Goal: Task Accomplishment & Management: Use online tool/utility

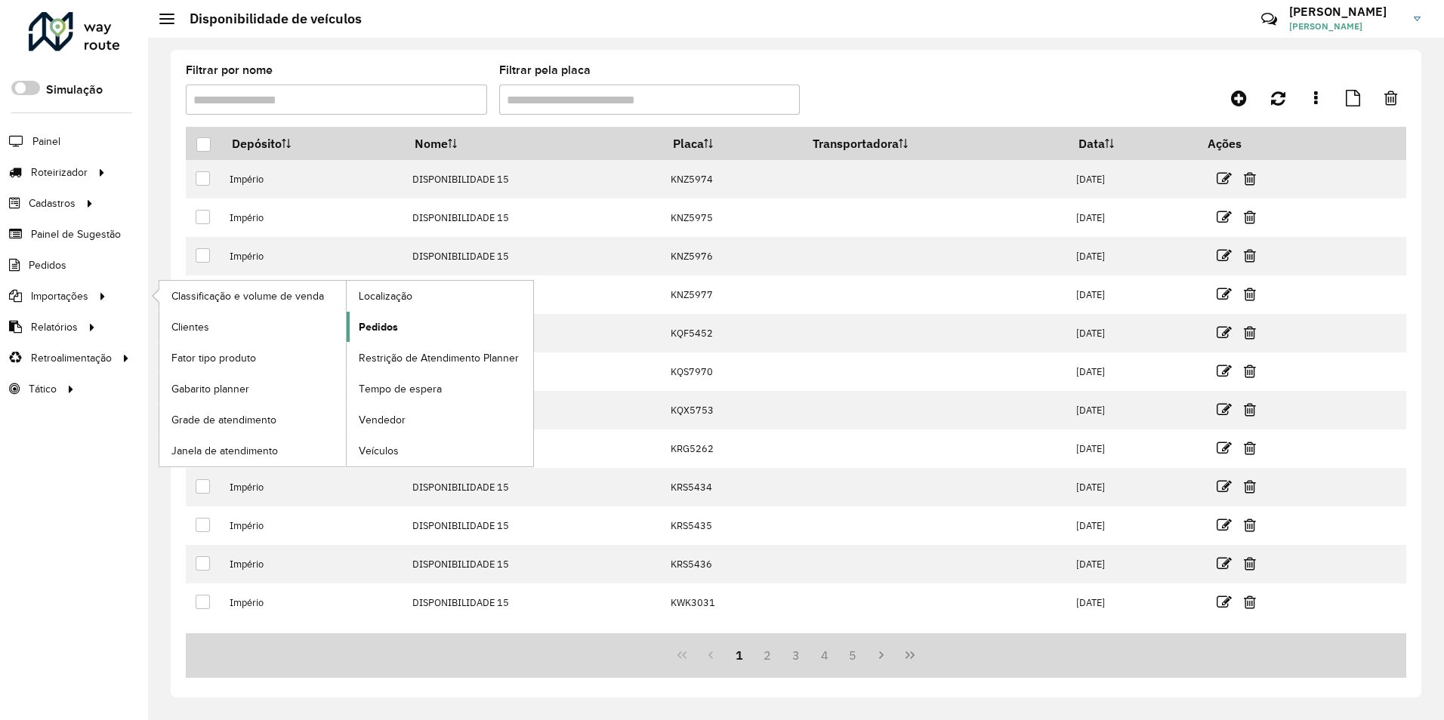
click at [372, 327] on span "Pedidos" at bounding box center [378, 327] width 39 height 16
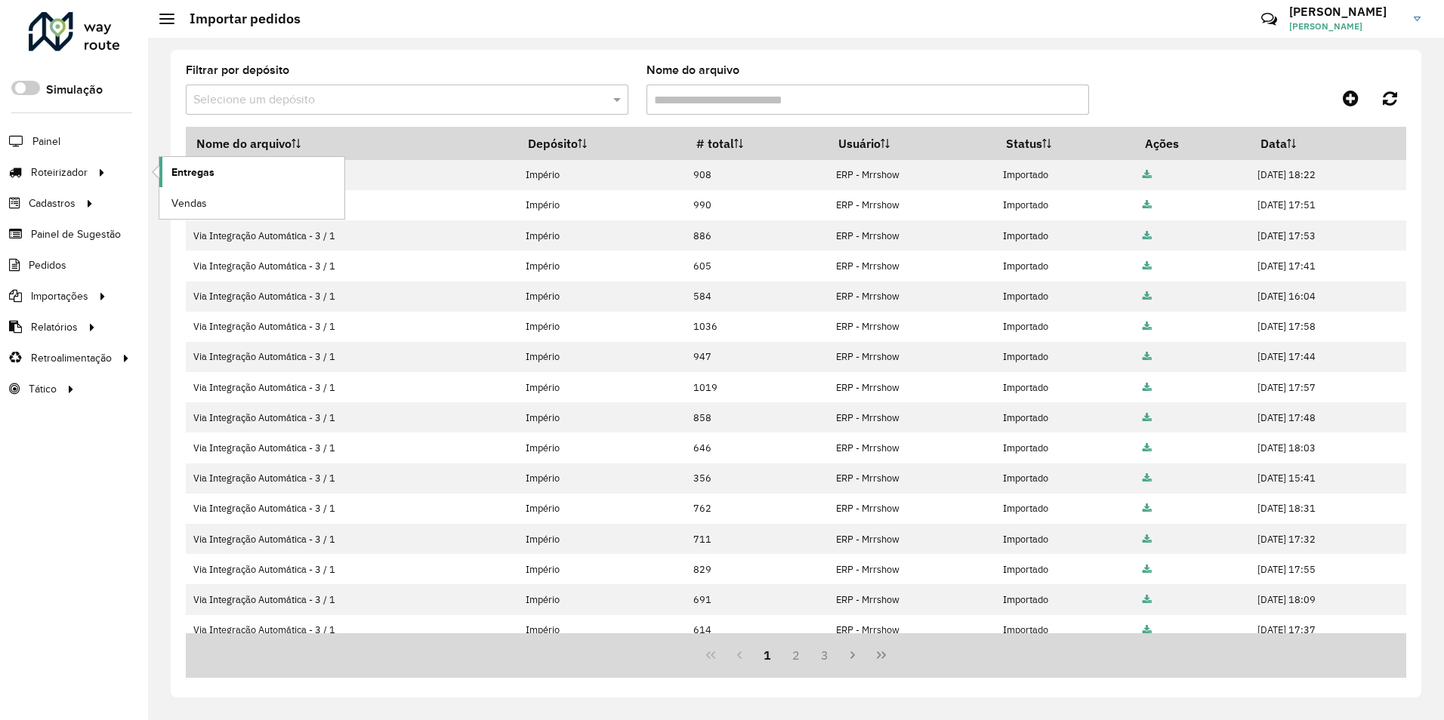
click at [183, 174] on span "Entregas" at bounding box center [192, 173] width 43 height 16
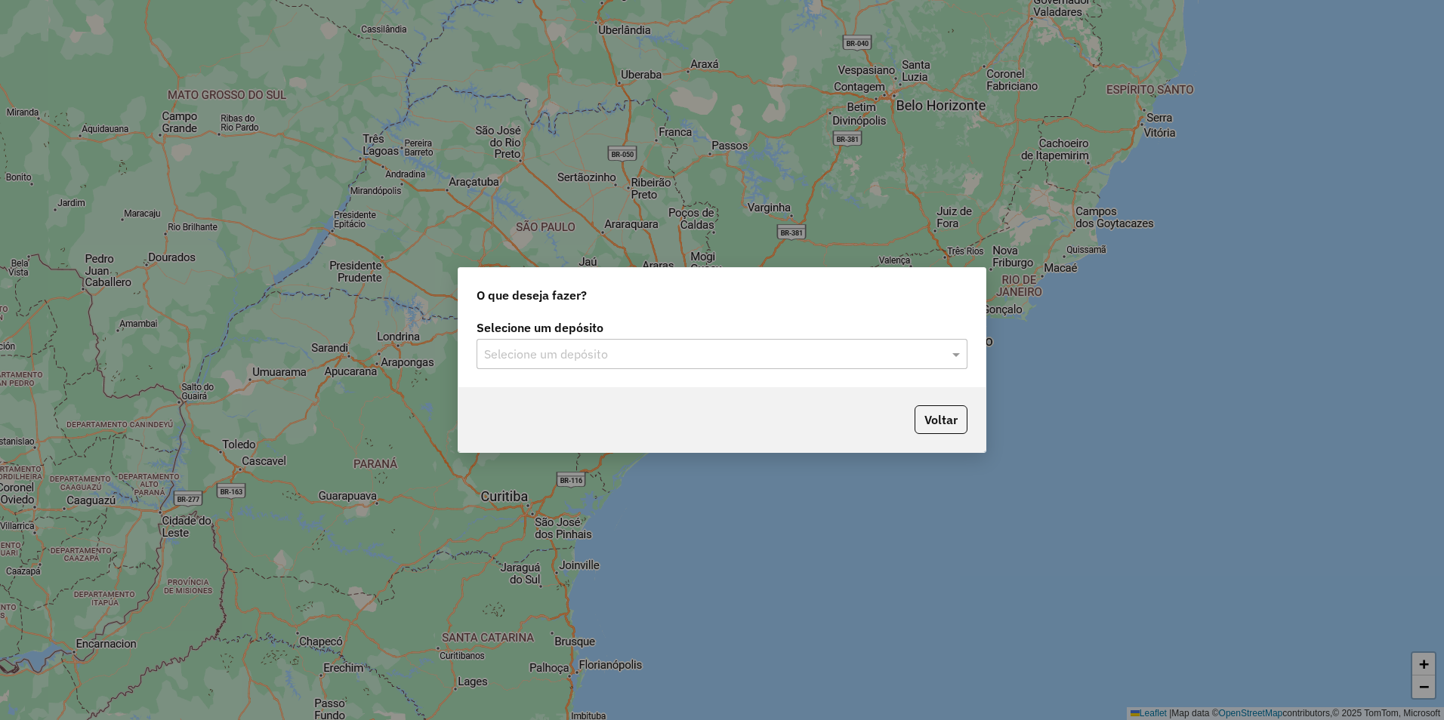
click at [562, 359] on input "text" at bounding box center [707, 355] width 446 height 18
click at [507, 405] on div "Império" at bounding box center [721, 398] width 489 height 26
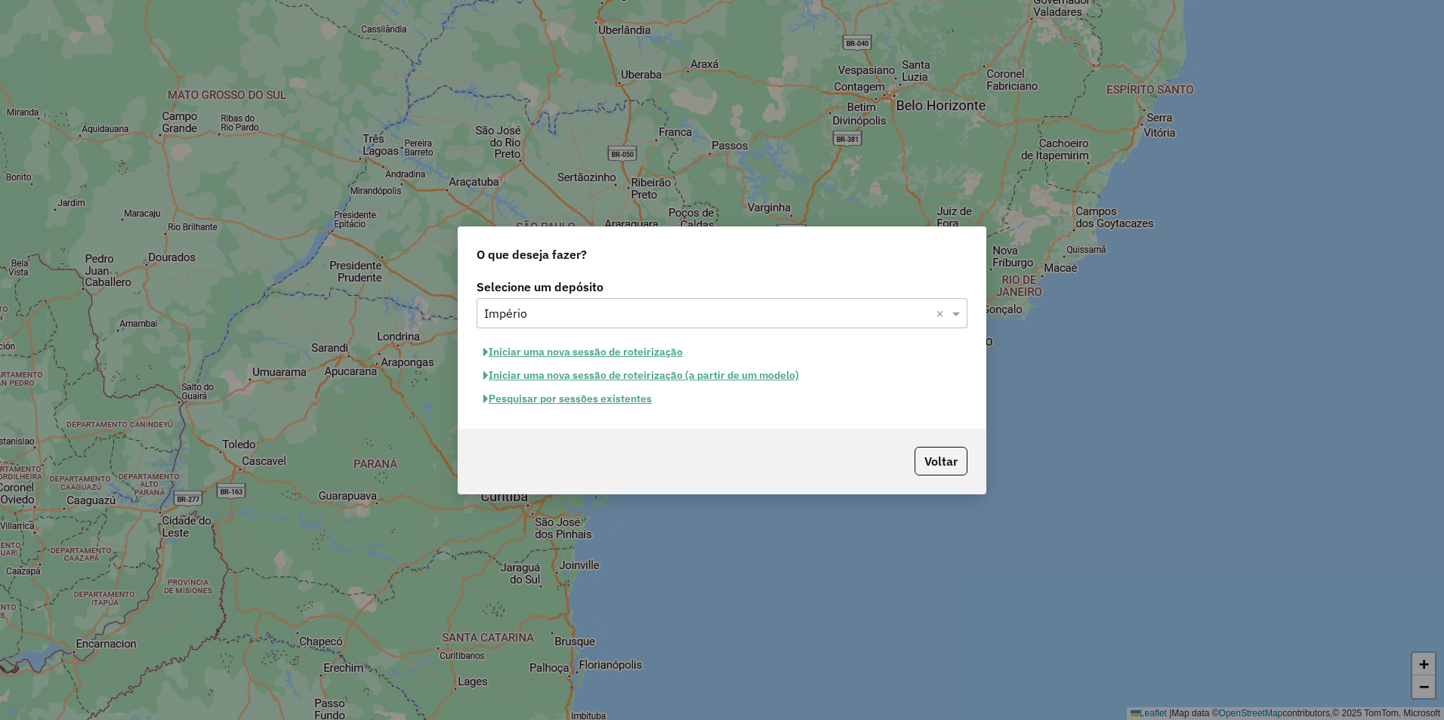
click at [522, 350] on button "Iniciar uma nova sessão de roteirização" at bounding box center [582, 352] width 213 height 23
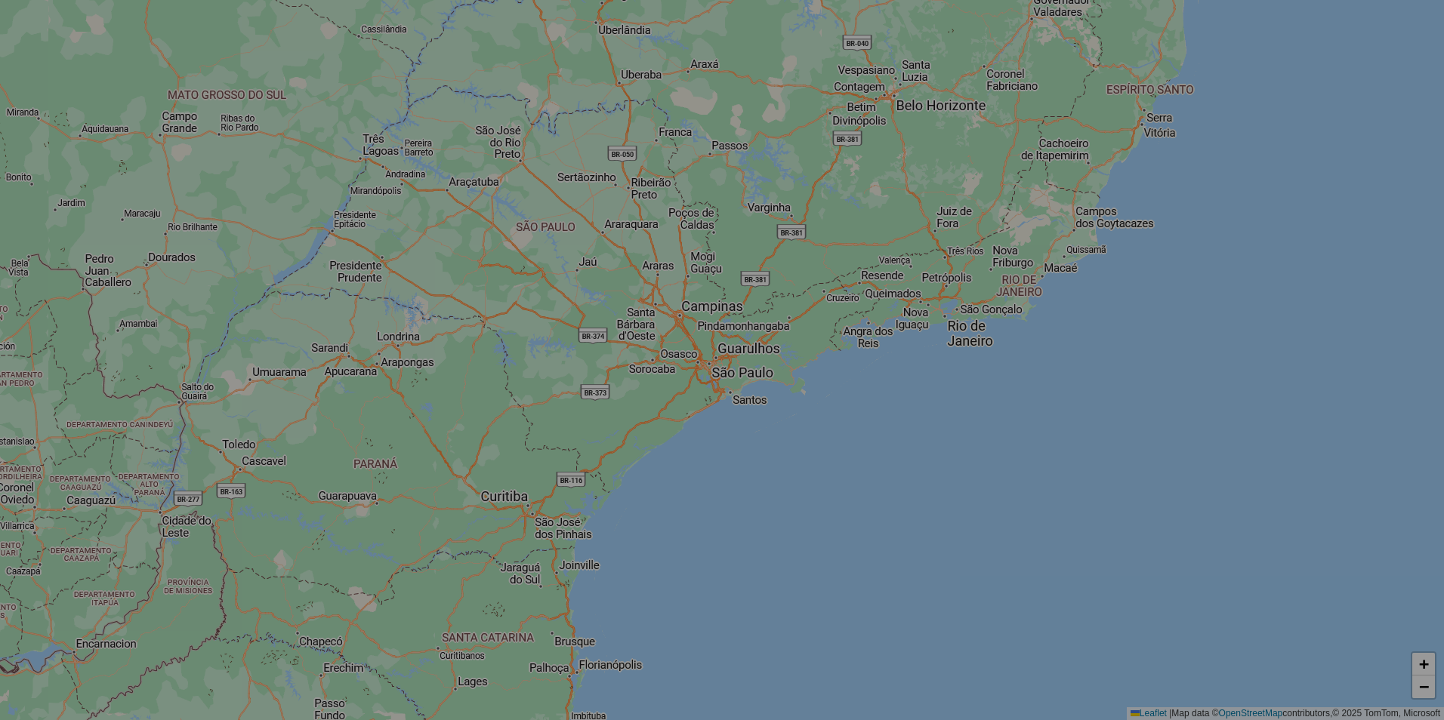
select select "*"
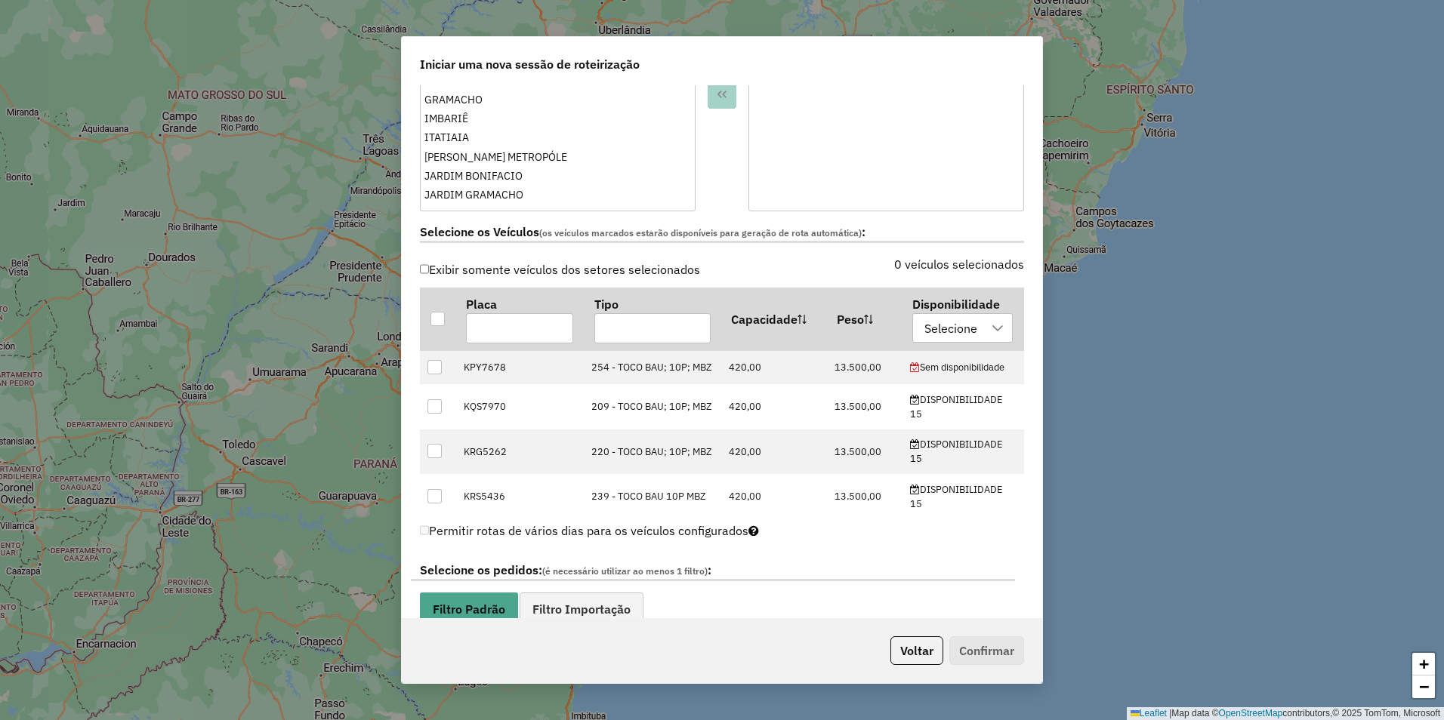
scroll to position [350, 0]
click at [948, 341] on th "Disponibilidade Selecione" at bounding box center [963, 316] width 122 height 62
click at [953, 321] on div "Selecione" at bounding box center [950, 325] width 63 height 29
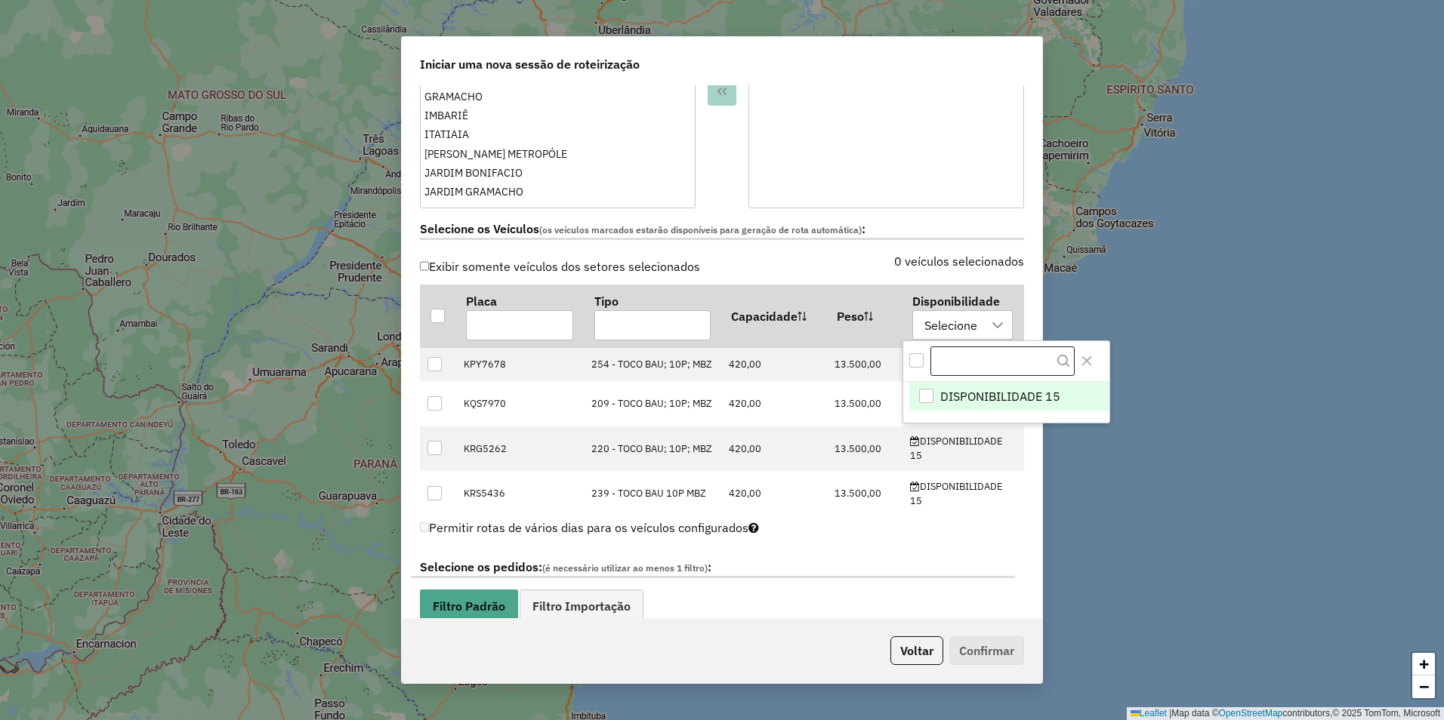
scroll to position [11, 69]
click at [939, 396] on li "DISPONIBILIDADE 15" at bounding box center [1009, 396] width 200 height 29
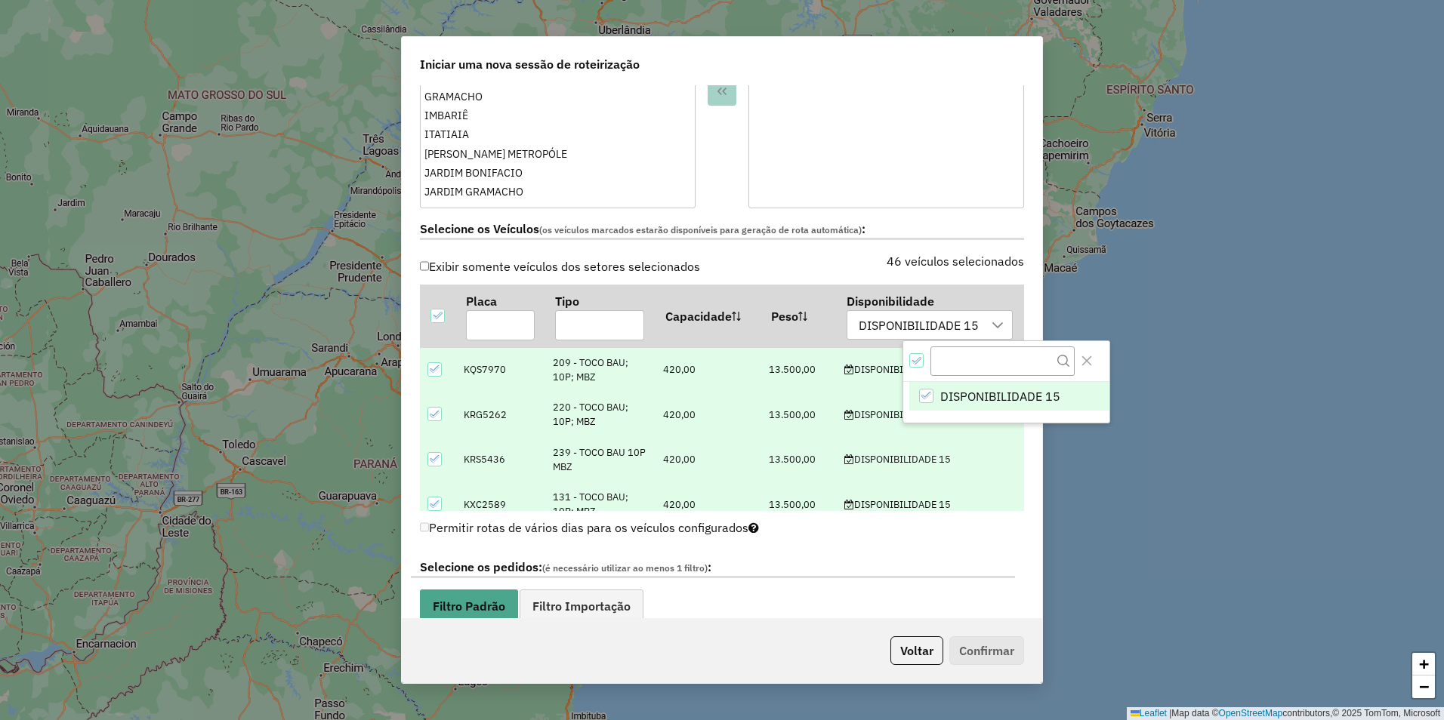
click at [853, 537] on div "Permitir rotas de vários dias para os veículos configurados" at bounding box center [722, 531] width 604 height 29
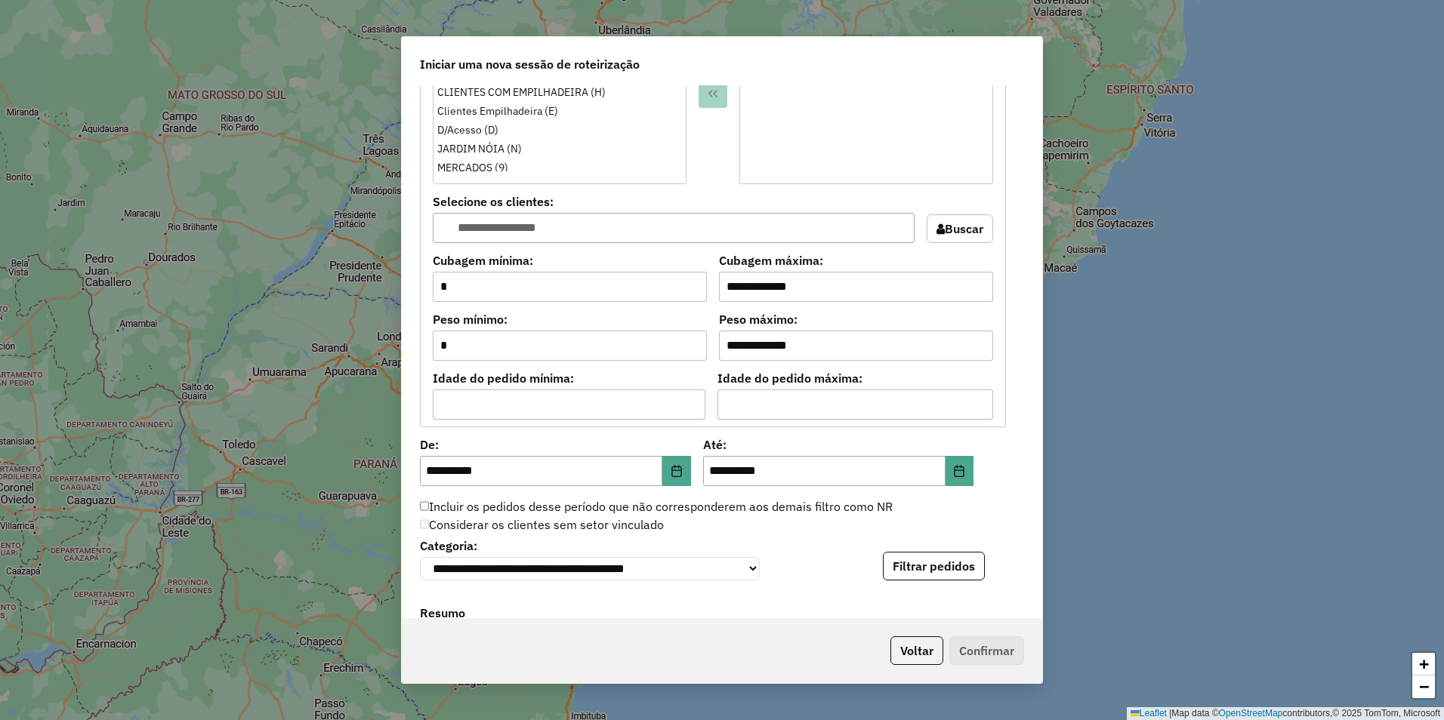
scroll to position [1115, 0]
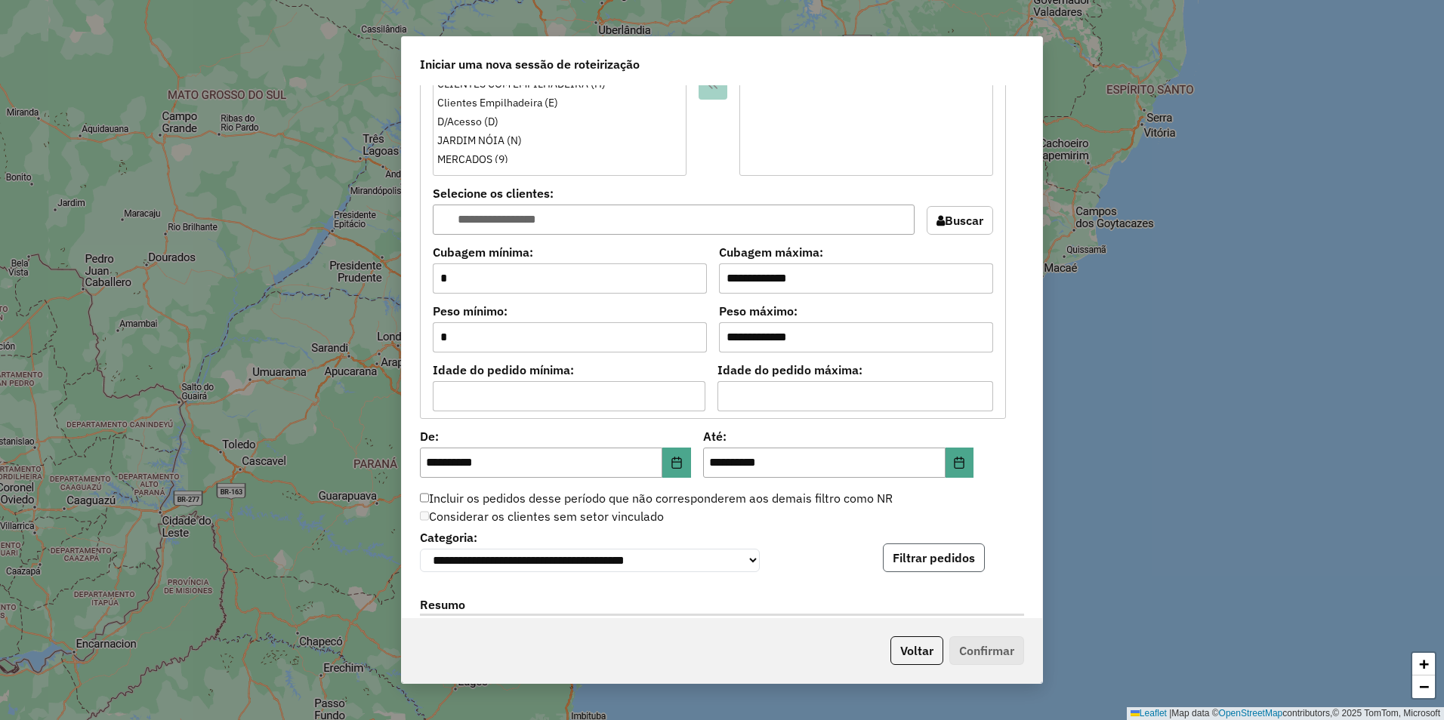
click at [933, 563] on button "Filtrar pedidos" at bounding box center [934, 558] width 102 height 29
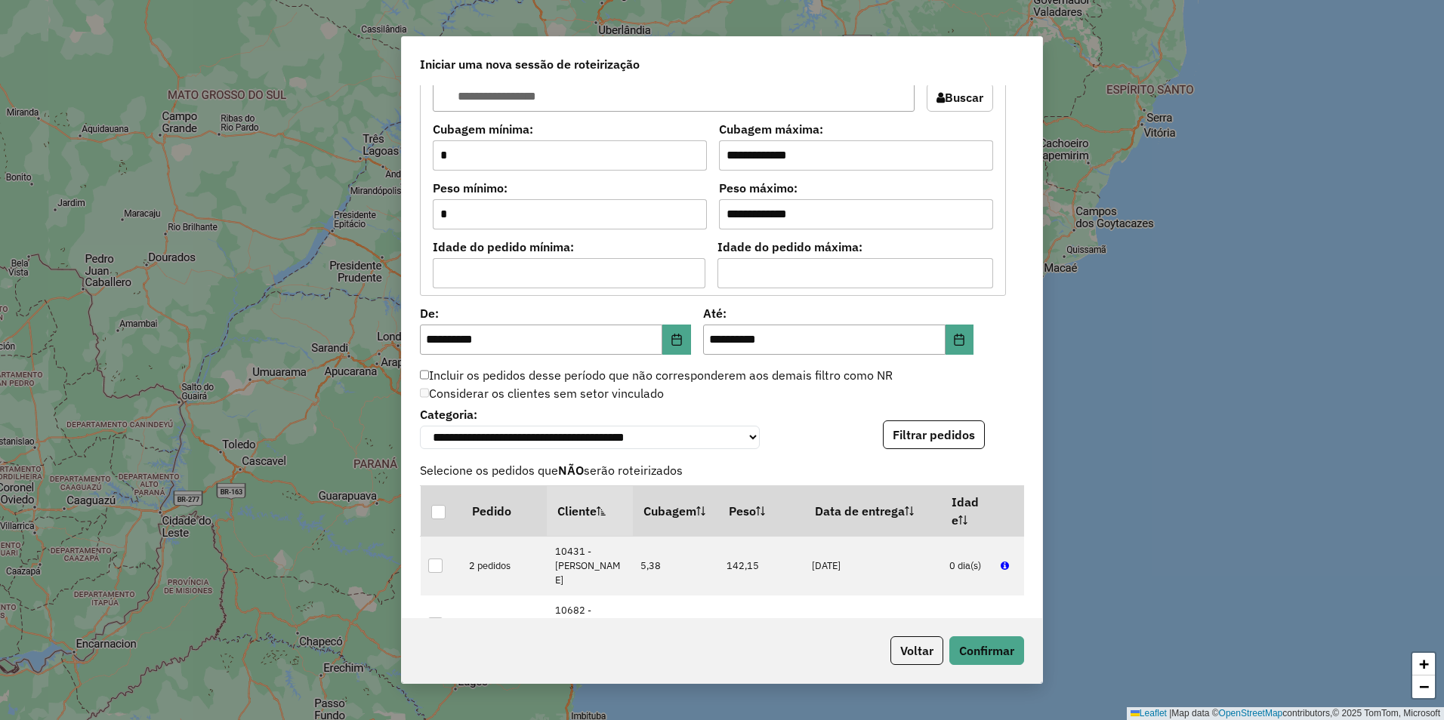
scroll to position [1417, 0]
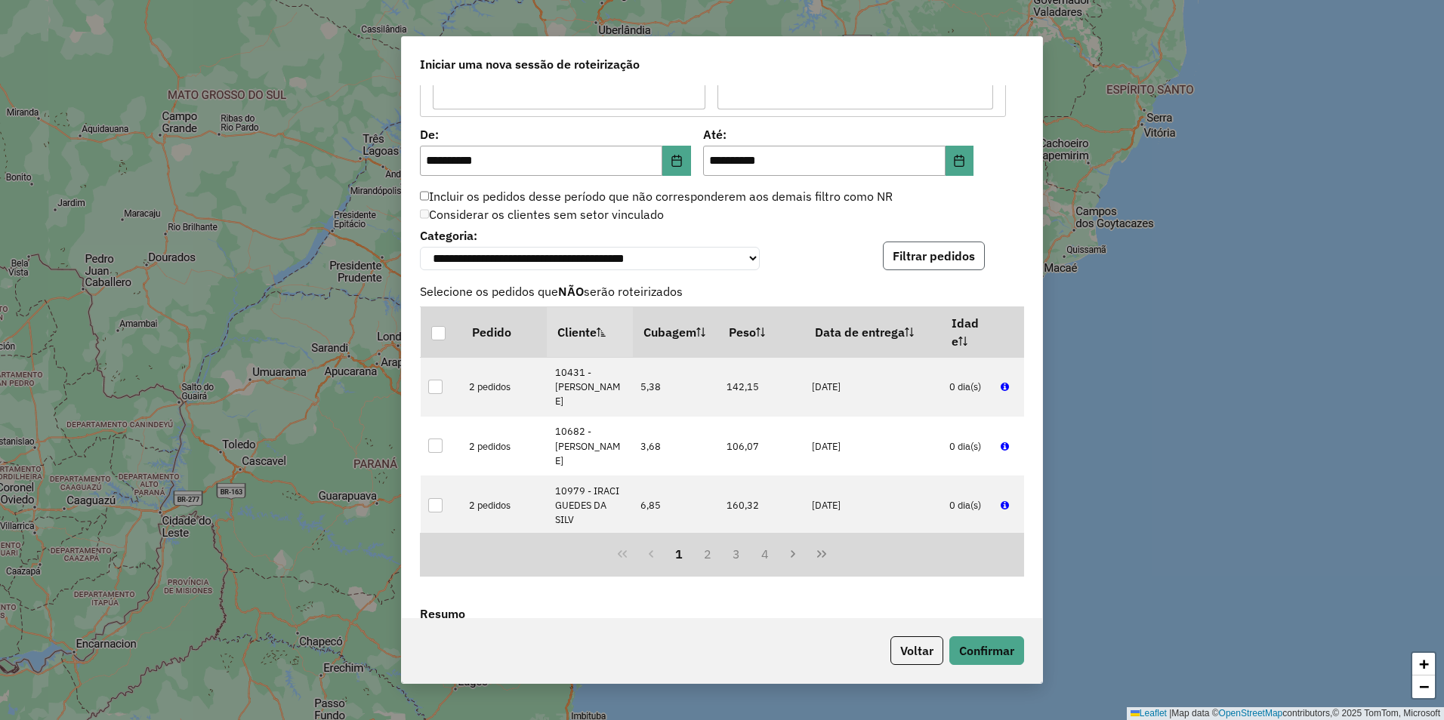
click at [922, 257] on button "Filtrar pedidos" at bounding box center [934, 256] width 102 height 29
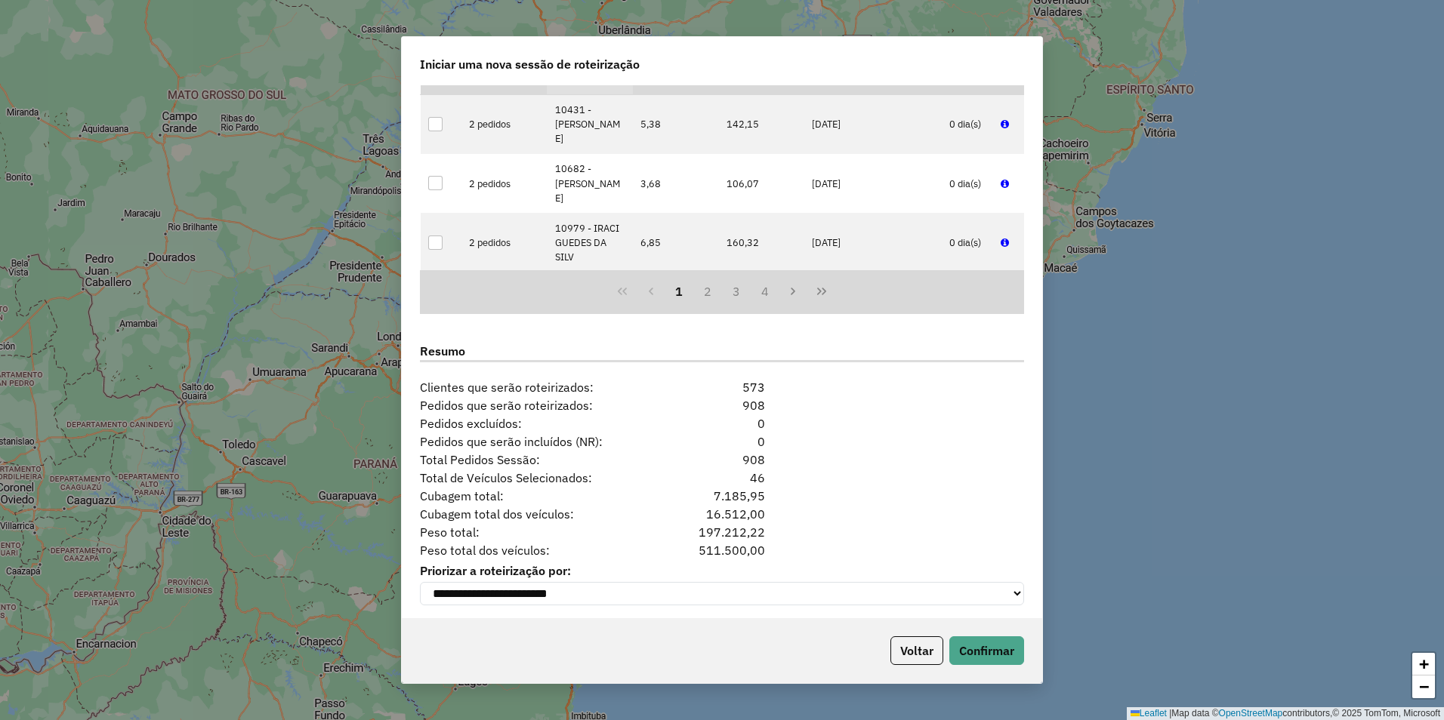
scroll to position [1683, 0]
click at [993, 652] on button "Confirmar" at bounding box center [986, 651] width 75 height 29
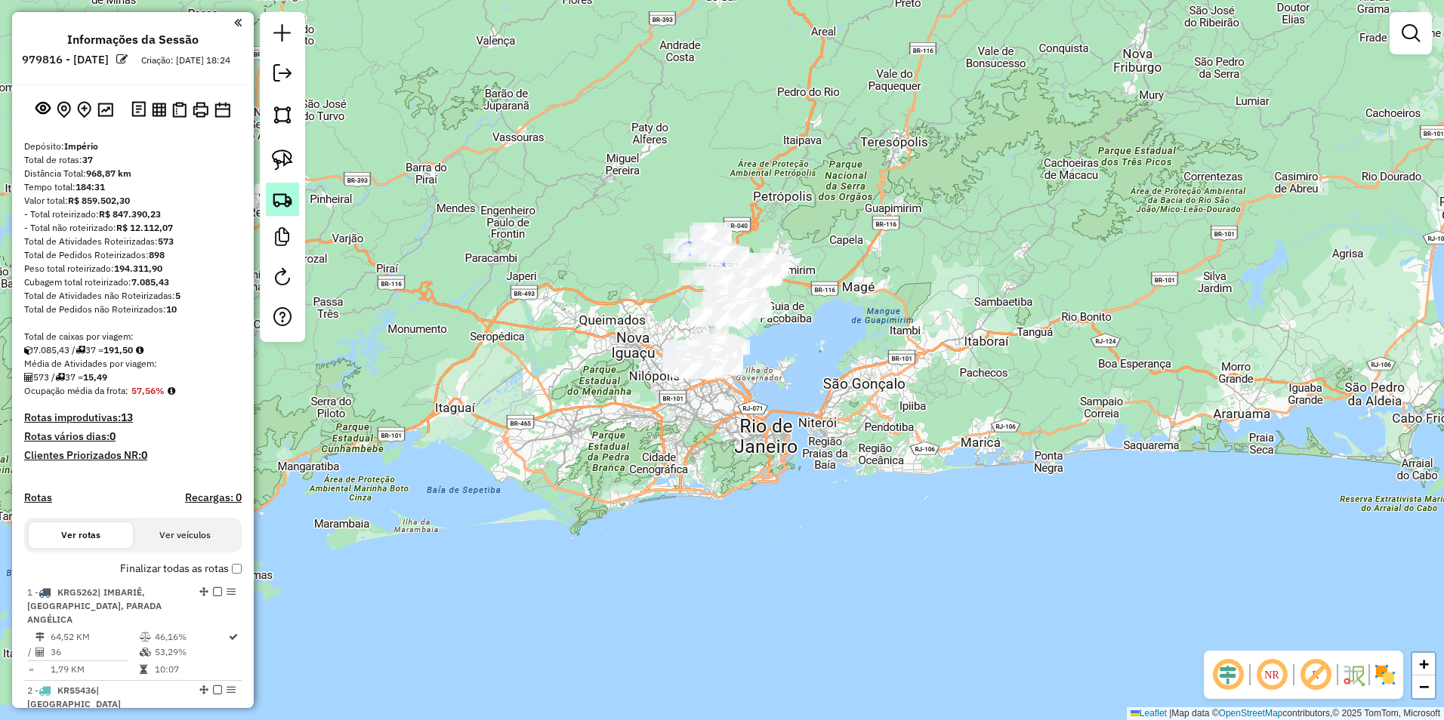
click at [291, 202] on img at bounding box center [282, 199] width 21 height 21
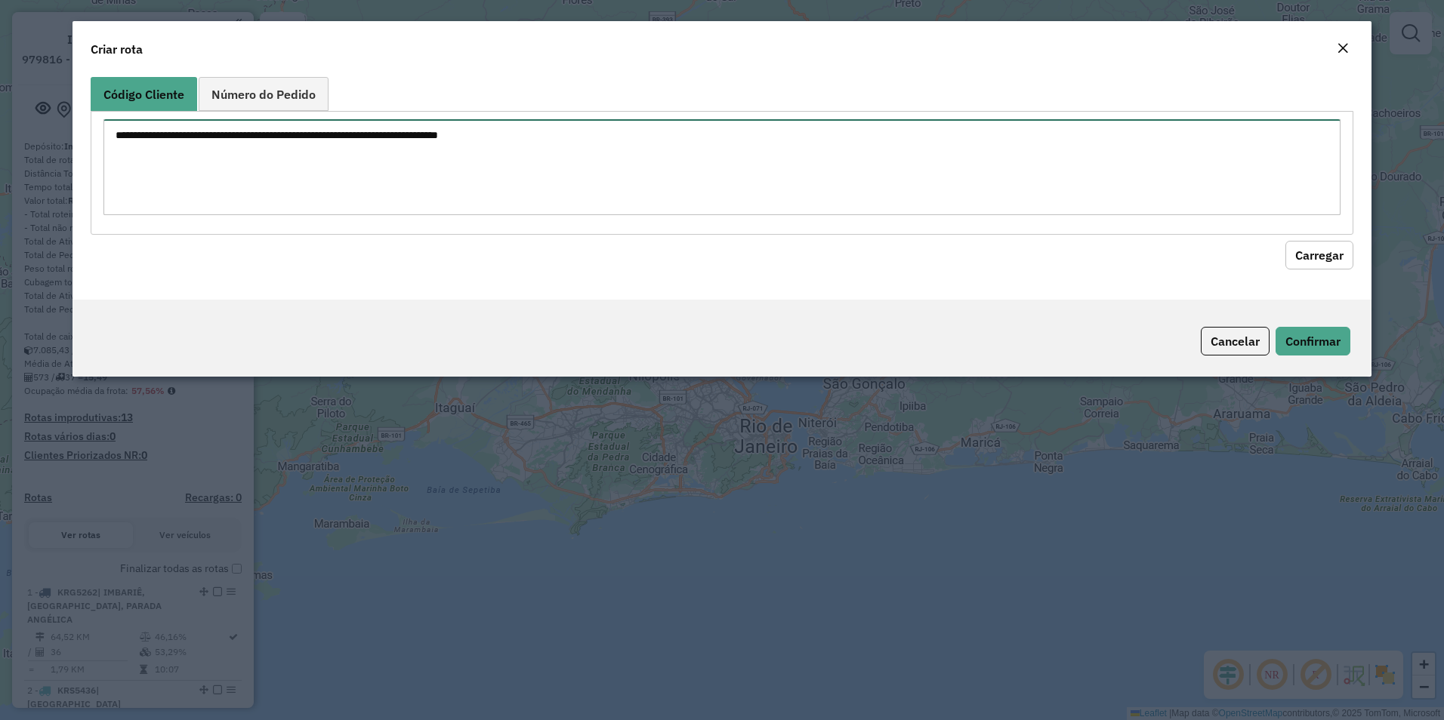
click at [253, 124] on textarea at bounding box center [722, 167] width 1238 height 96
type textarea "***** ***** ***** ***** ***** ***** ***** ***** ***** ***** ***** ***** ***** *…"
click at [1312, 261] on button "Carregar" at bounding box center [1319, 255] width 68 height 29
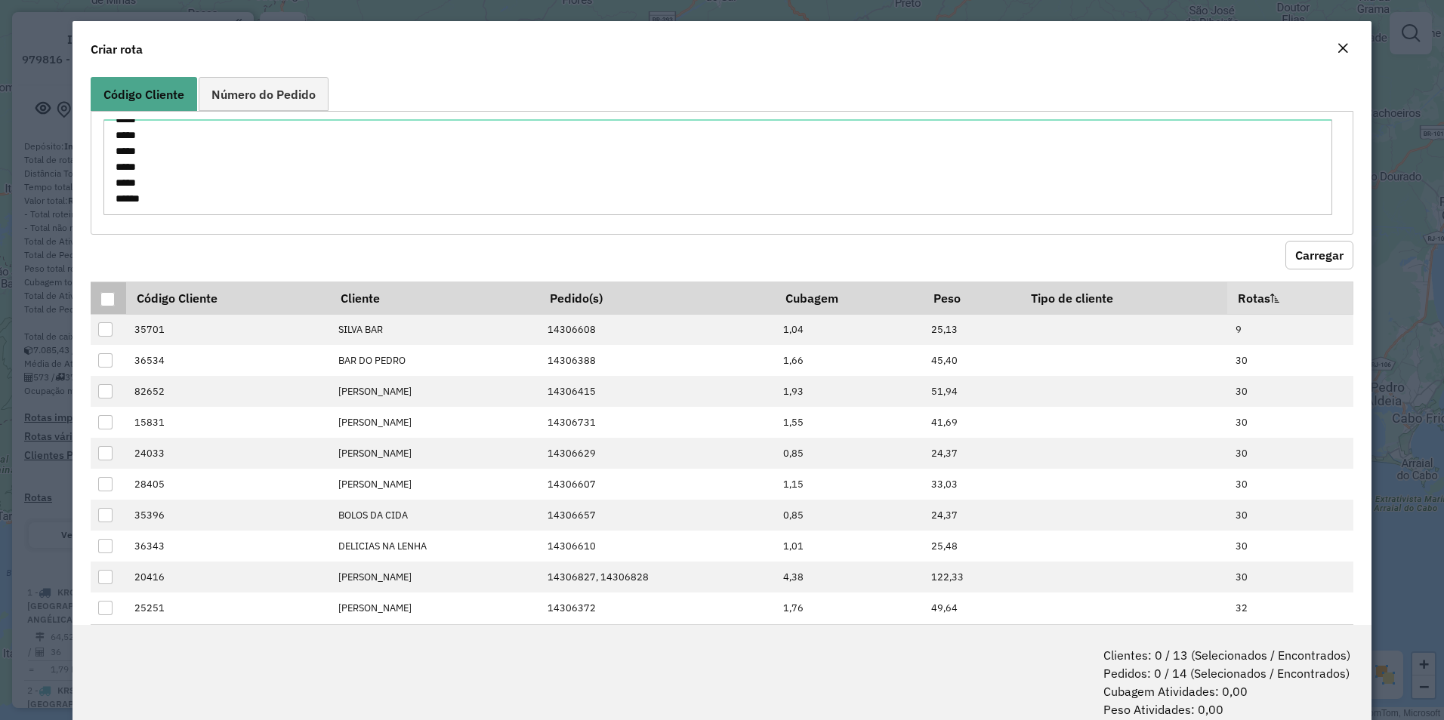
click at [109, 301] on div at bounding box center [107, 299] width 14 height 14
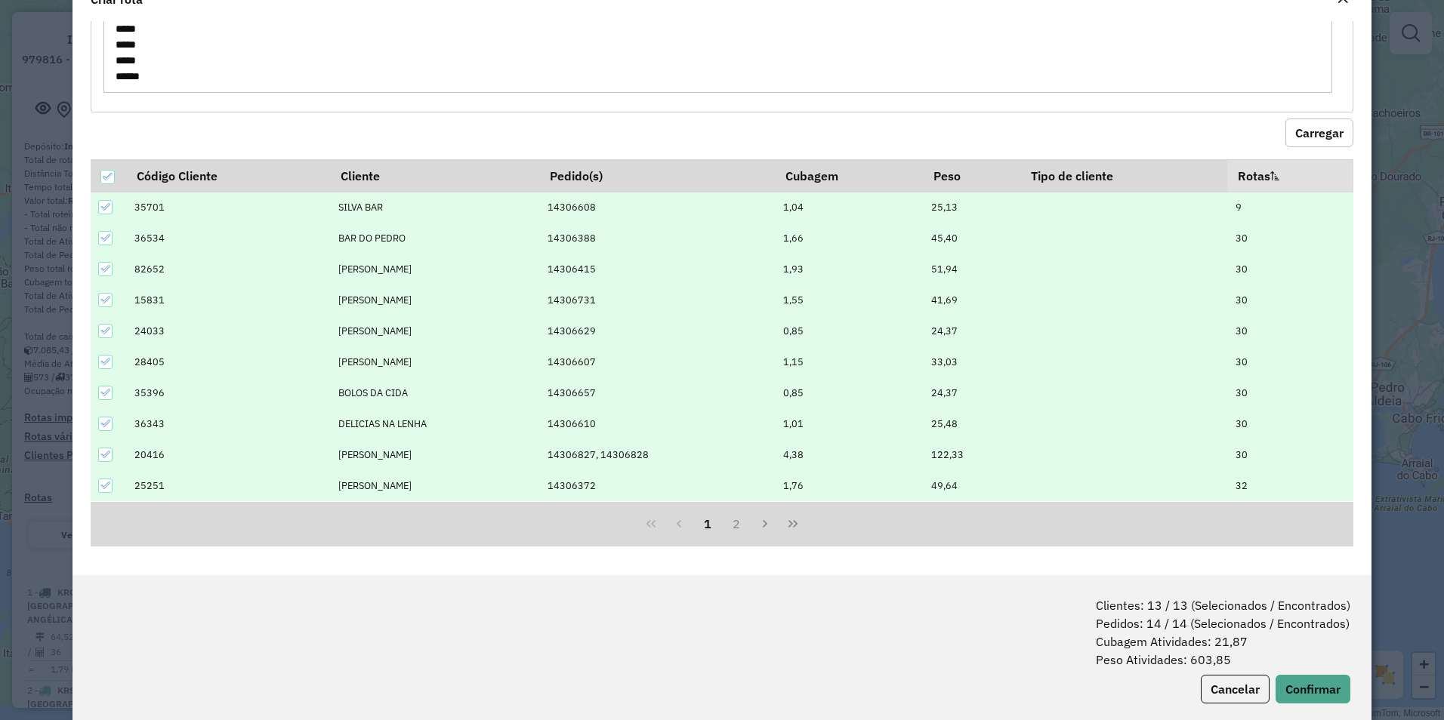
scroll to position [76, 0]
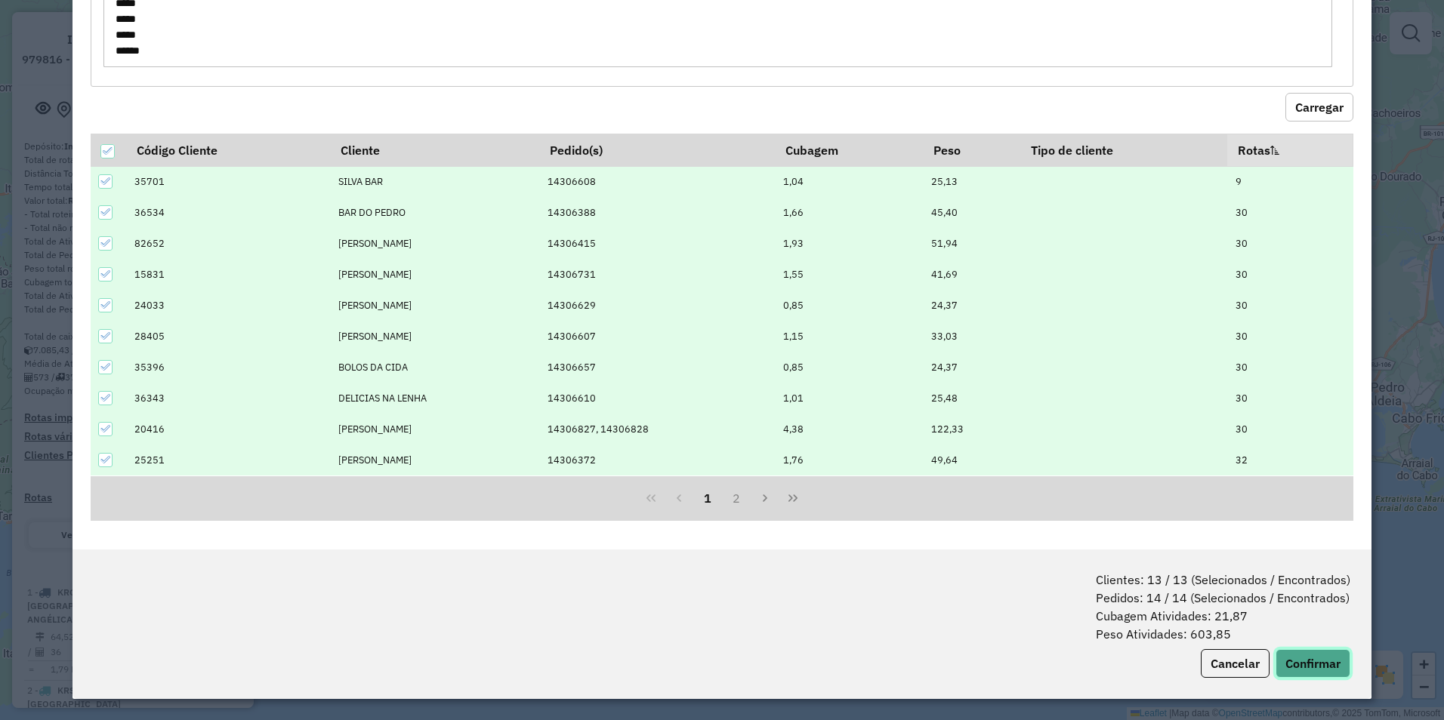
click at [1309, 668] on button "Confirmar" at bounding box center [1312, 663] width 75 height 29
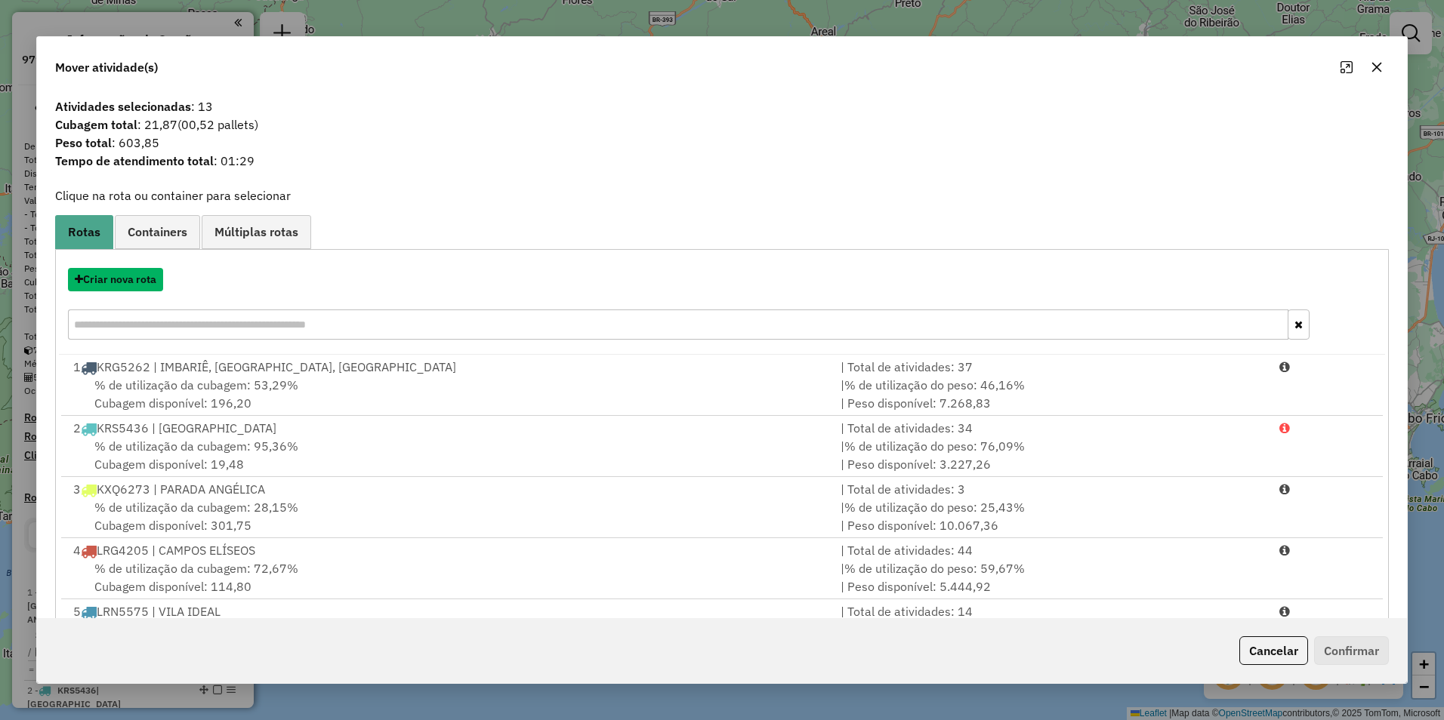
click at [138, 282] on button "Criar nova rota" at bounding box center [115, 279] width 95 height 23
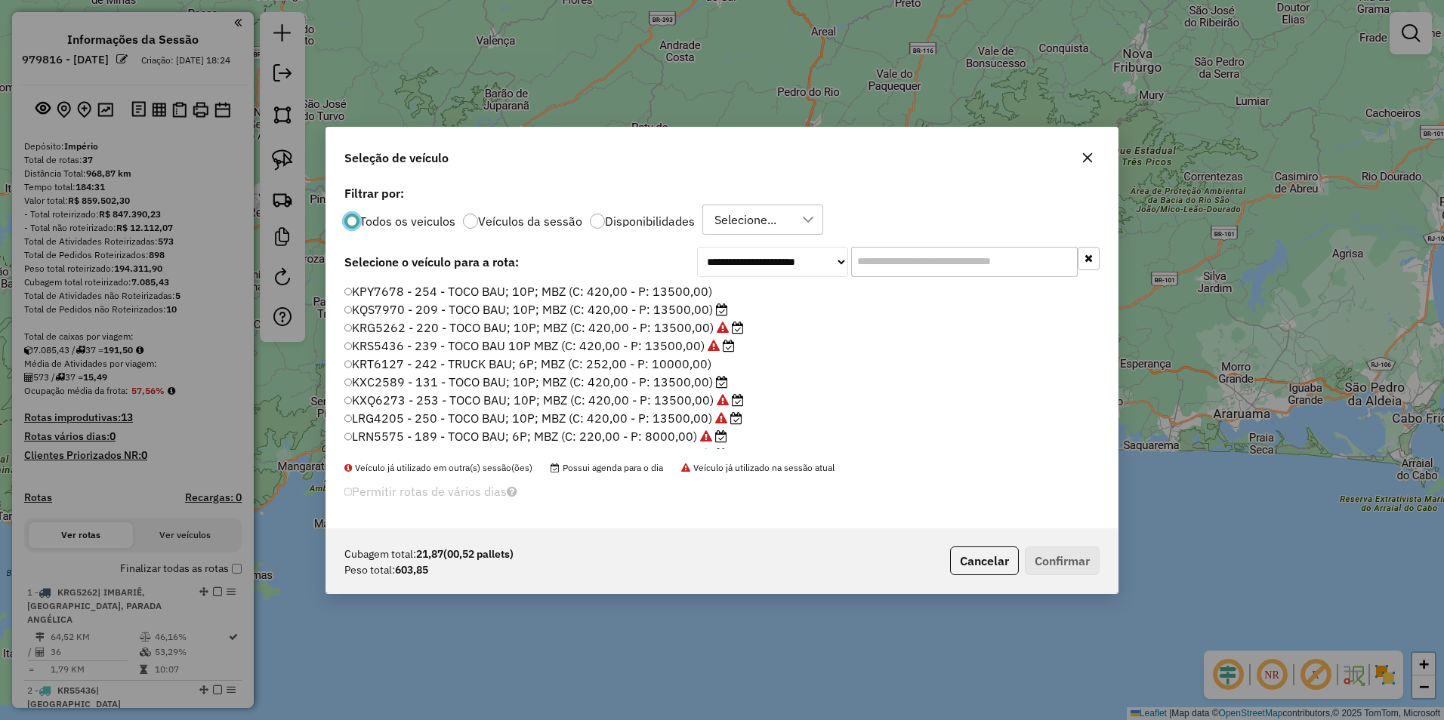
scroll to position [8, 5]
click at [640, 224] on label "Disponibilidades" at bounding box center [650, 220] width 90 height 12
click at [782, 262] on select "**********" at bounding box center [772, 261] width 151 height 30
select select "********"
click at [697, 276] on select "**********" at bounding box center [772, 261] width 151 height 30
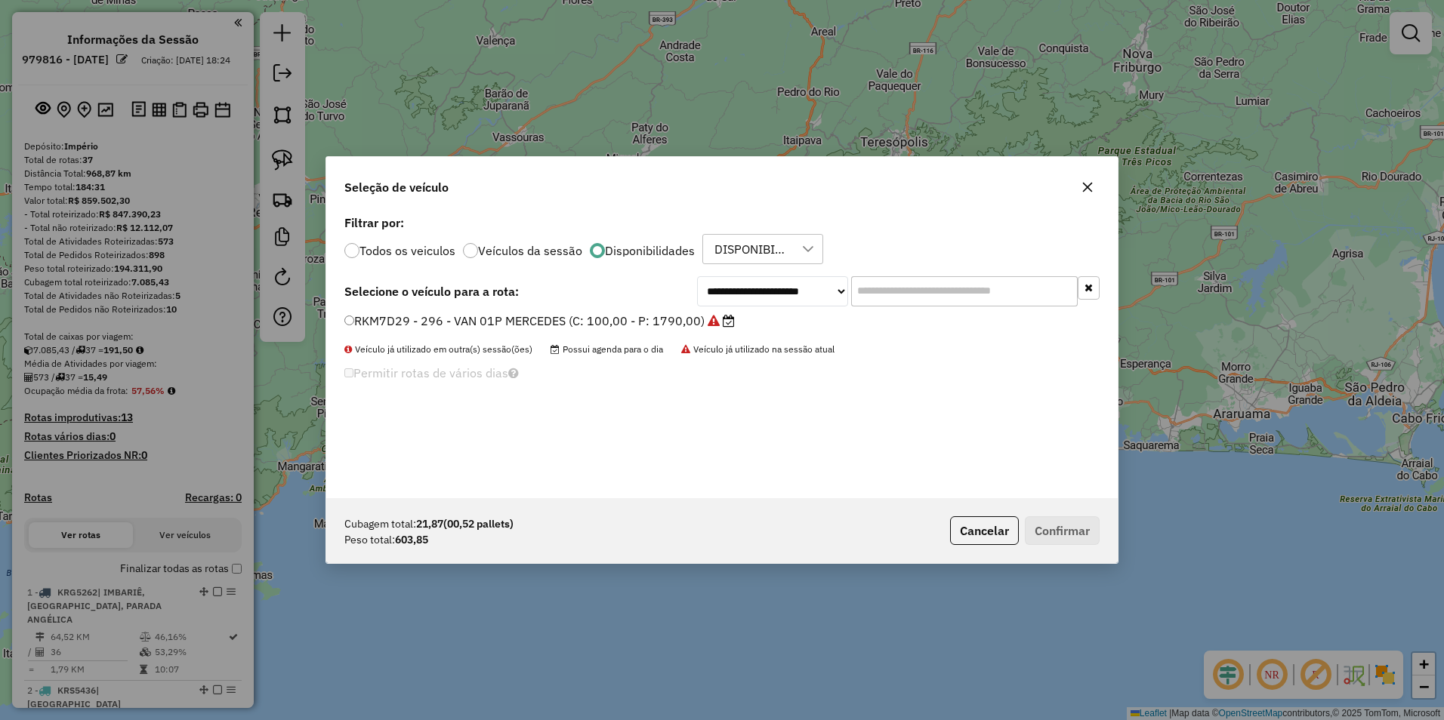
click at [618, 317] on label "RKM7D29 - 296 - VAN 01P MERCEDES (C: 100,00 - P: 1790,00)" at bounding box center [539, 321] width 390 height 18
click at [1056, 538] on button "Confirmar" at bounding box center [1062, 530] width 75 height 29
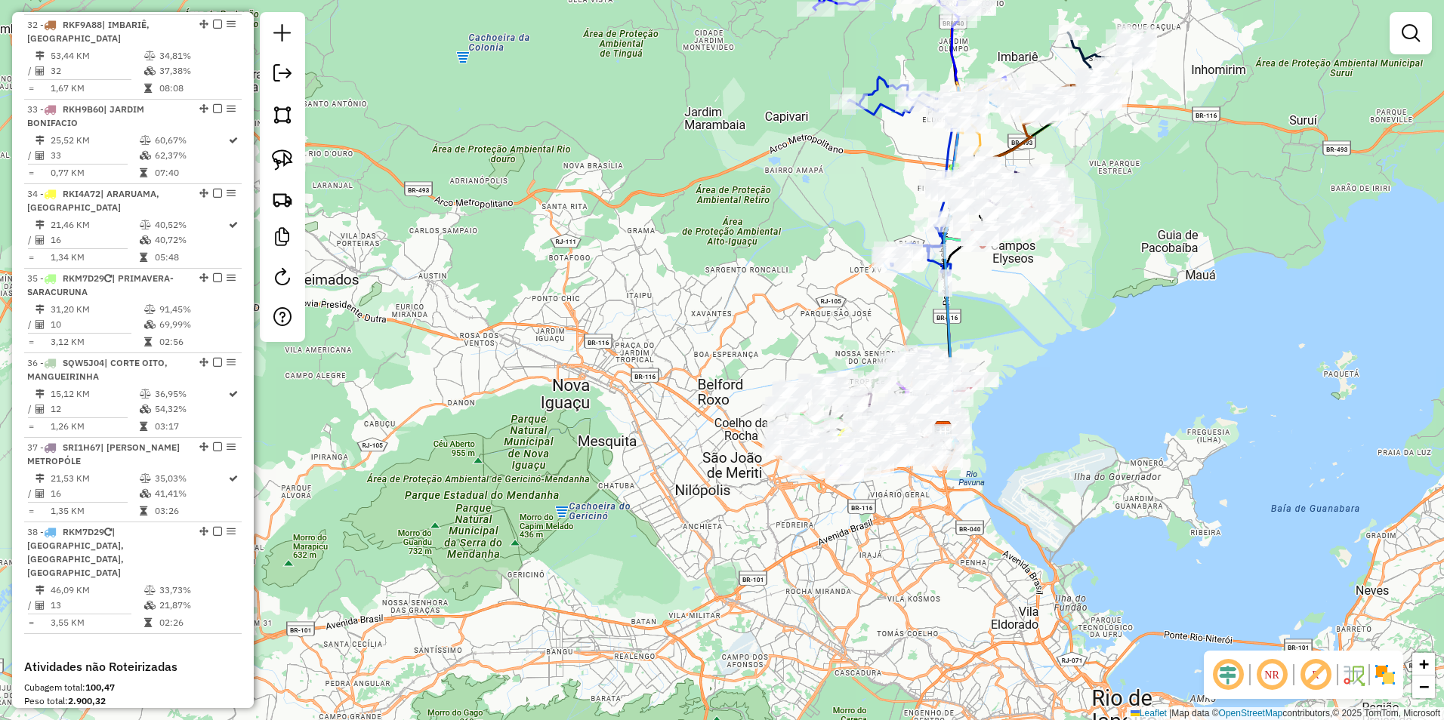
scroll to position [3094, 0]
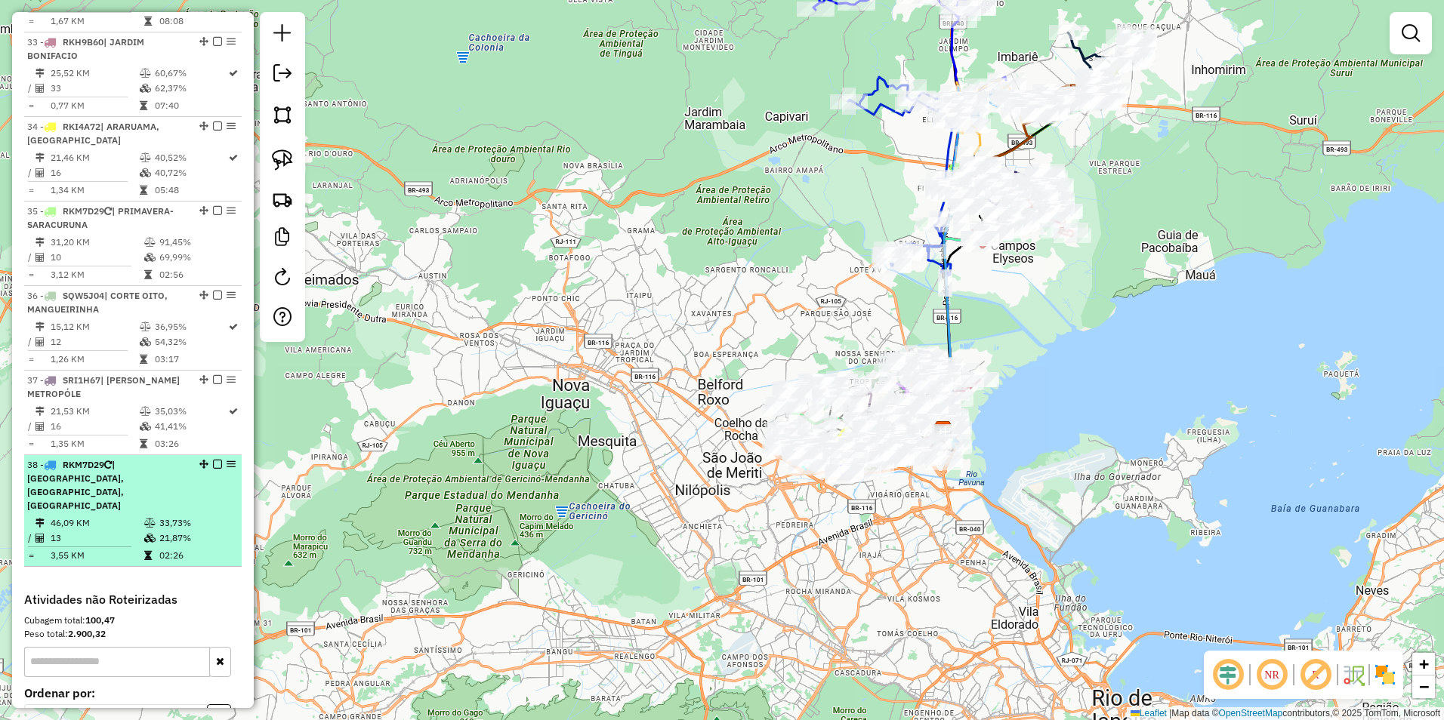
click at [161, 458] on div "38 - RKM7D29 | MARIA HELENA, NOVA CAMPINAS, PARQUE ELDORADO" at bounding box center [107, 485] width 160 height 54
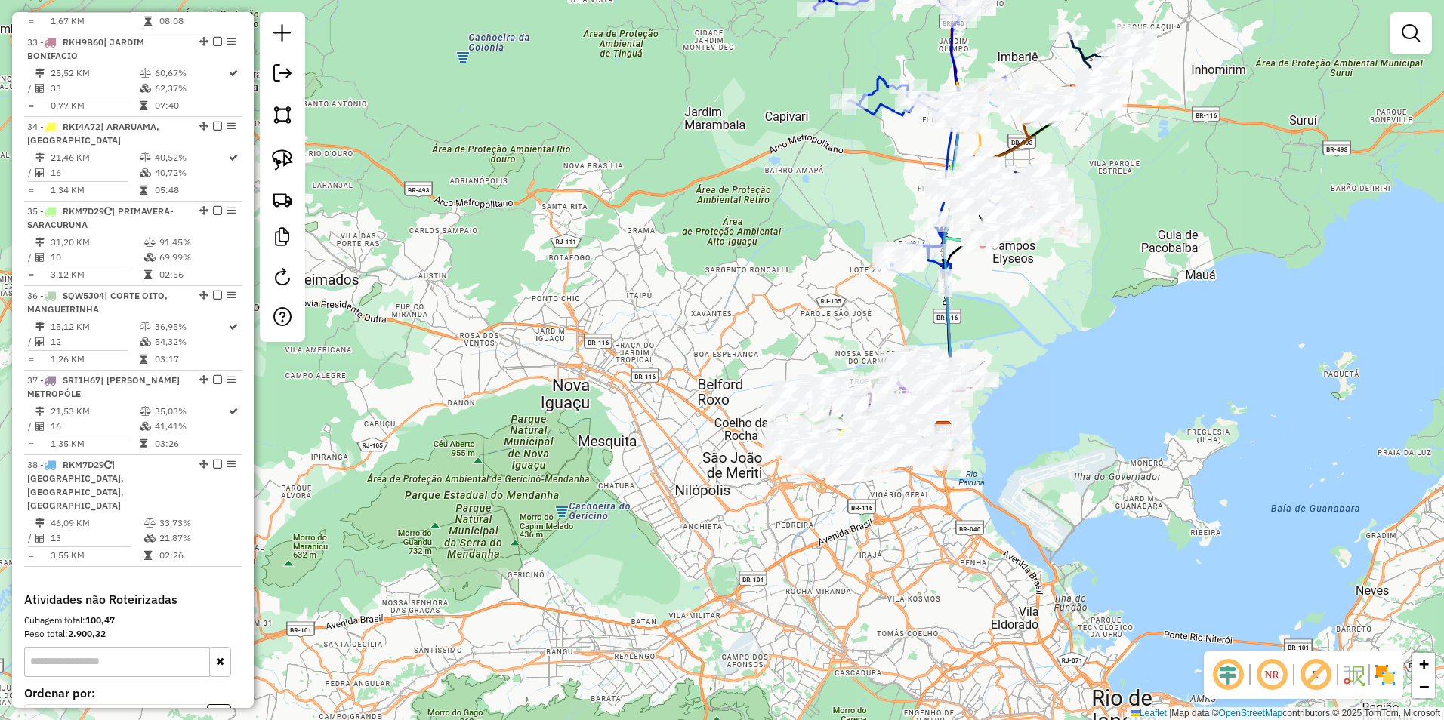
select select "**********"
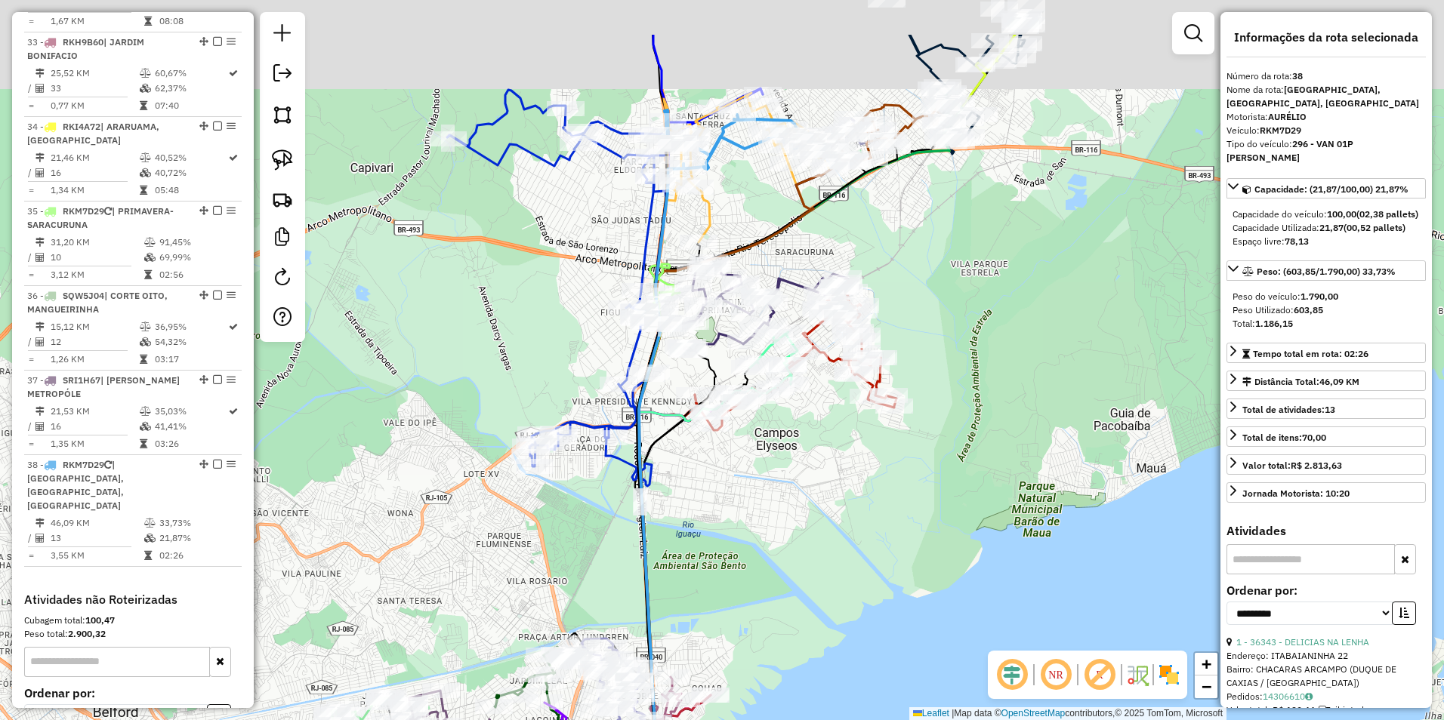
drag, startPoint x: 960, startPoint y: 236, endPoint x: 927, endPoint y: 417, distance: 184.2
click at [927, 417] on div "Janela de atendimento Grade de atendimento Capacidade Transportadoras Veículos …" at bounding box center [722, 360] width 1444 height 720
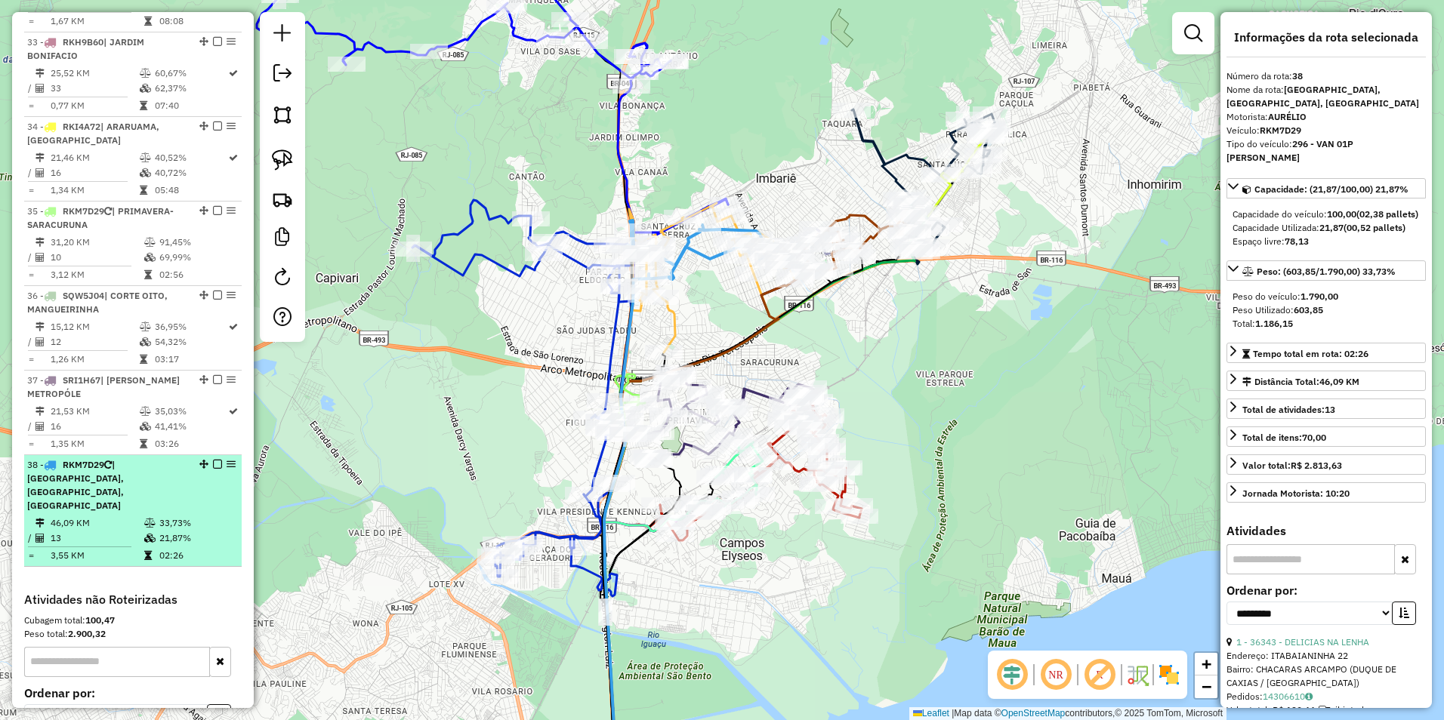
click at [124, 459] on span "| MARIA HELENA, NOVA CAMPINAS, PARQUE ELDORADO" at bounding box center [75, 485] width 97 height 52
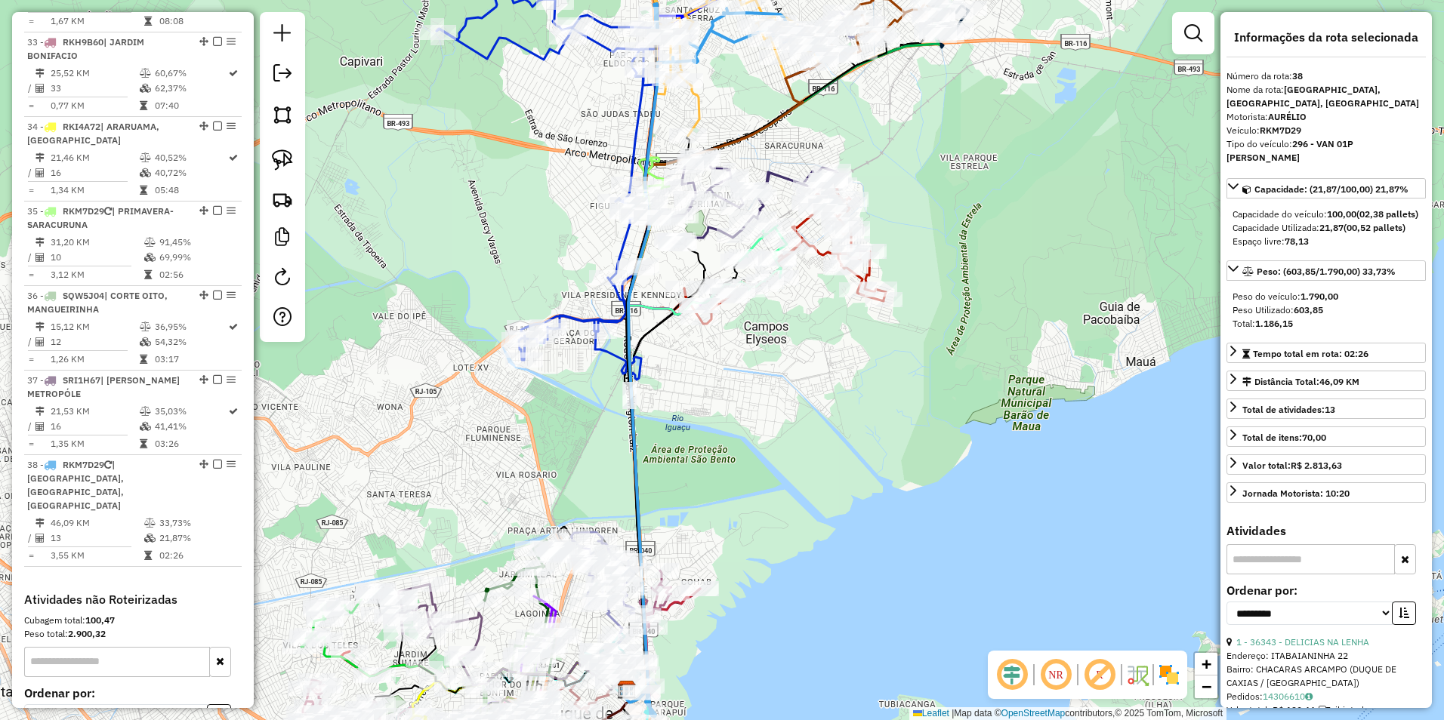
drag, startPoint x: 829, startPoint y: 121, endPoint x: 777, endPoint y: 339, distance: 224.4
click at [780, 339] on div "Janela de atendimento Grade de atendimento Capacidade Transportadoras Veículos …" at bounding box center [722, 360] width 1444 height 720
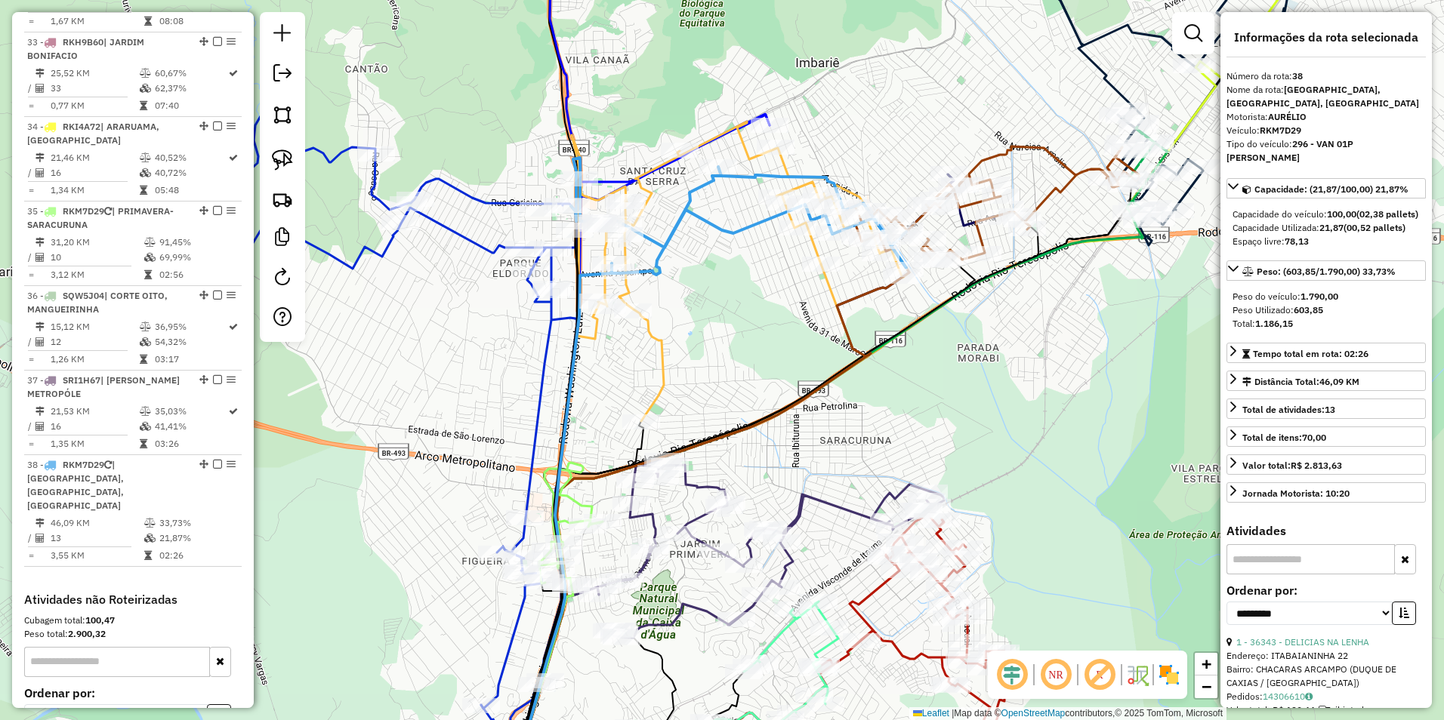
click at [714, 224] on icon at bounding box center [738, 216] width 335 height 117
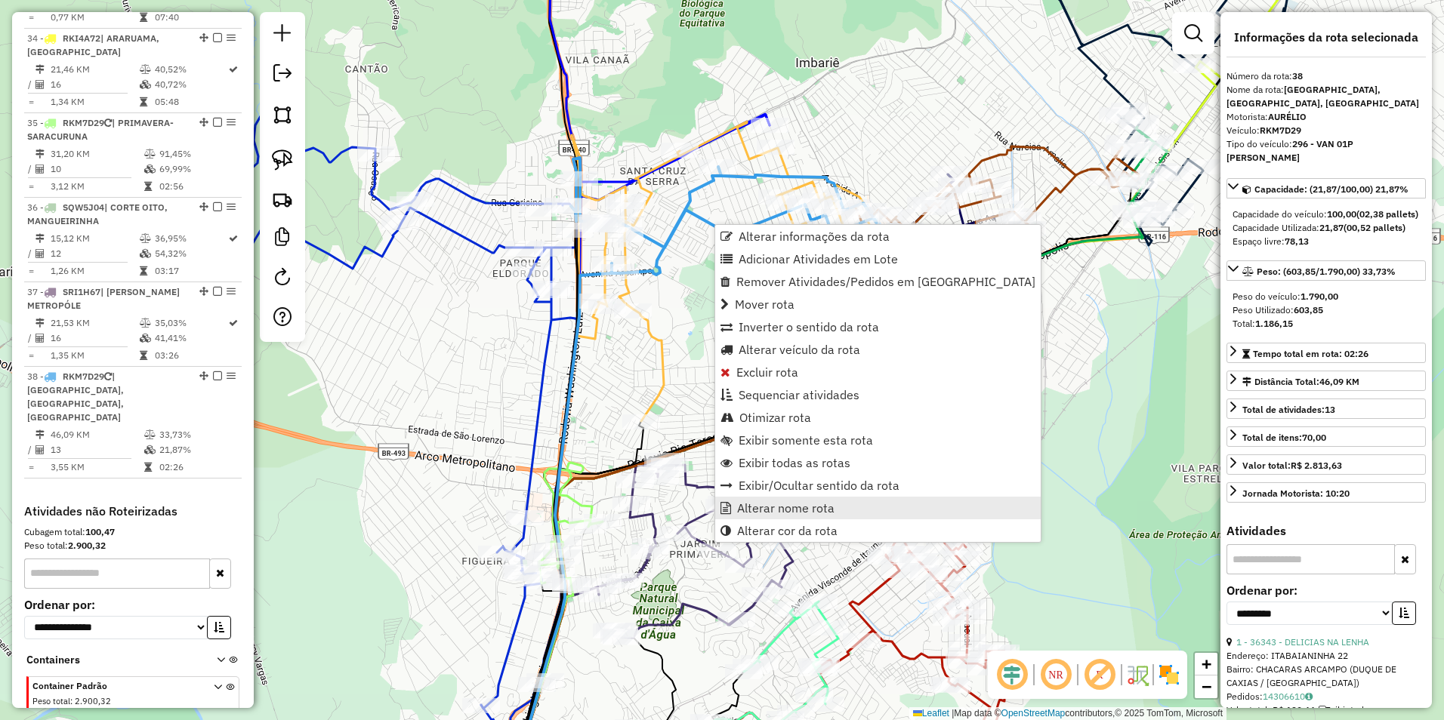
click at [809, 512] on span "Alterar nome rota" at bounding box center [785, 508] width 97 height 12
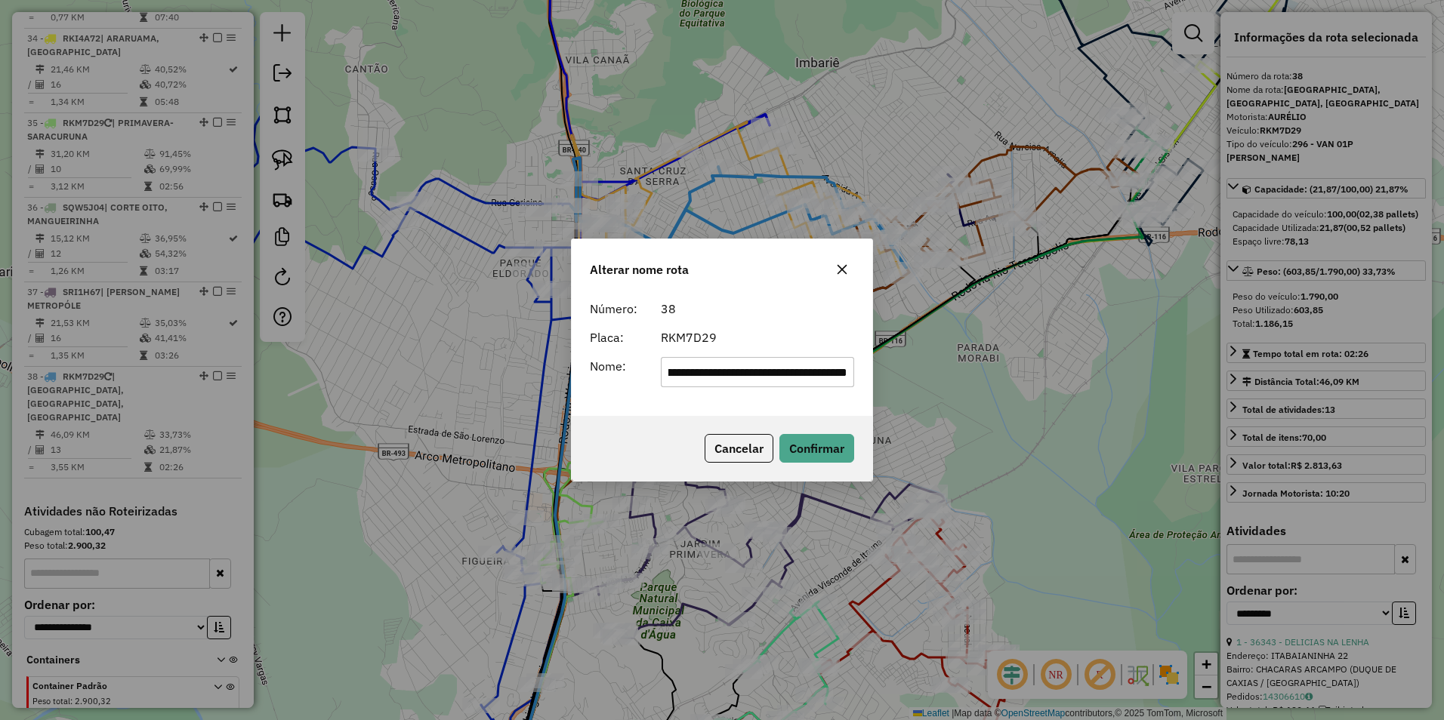
scroll to position [0, 0]
drag, startPoint x: 853, startPoint y: 372, endPoint x: 341, endPoint y: 399, distance: 512.7
click at [341, 399] on div "**********" at bounding box center [722, 360] width 1444 height 720
type input "*"
type input "*********"
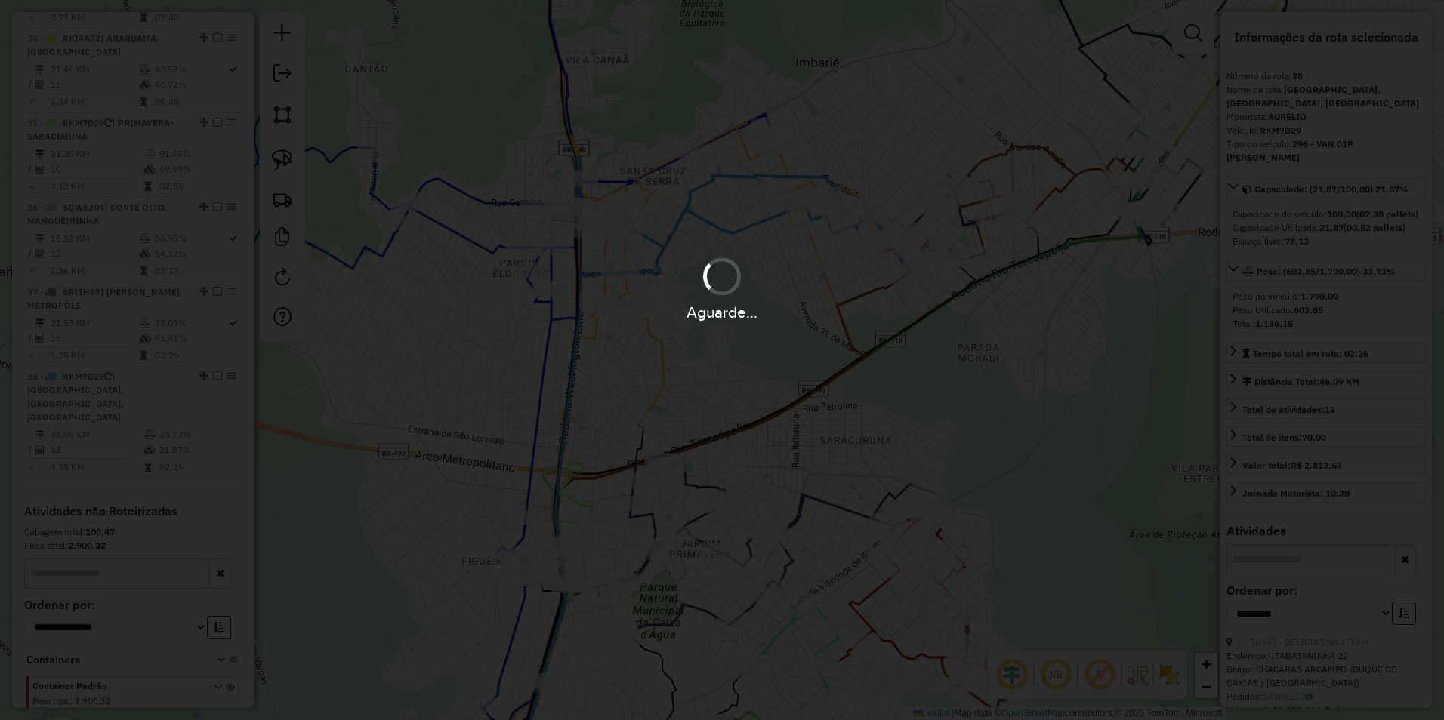
scroll to position [3155, 0]
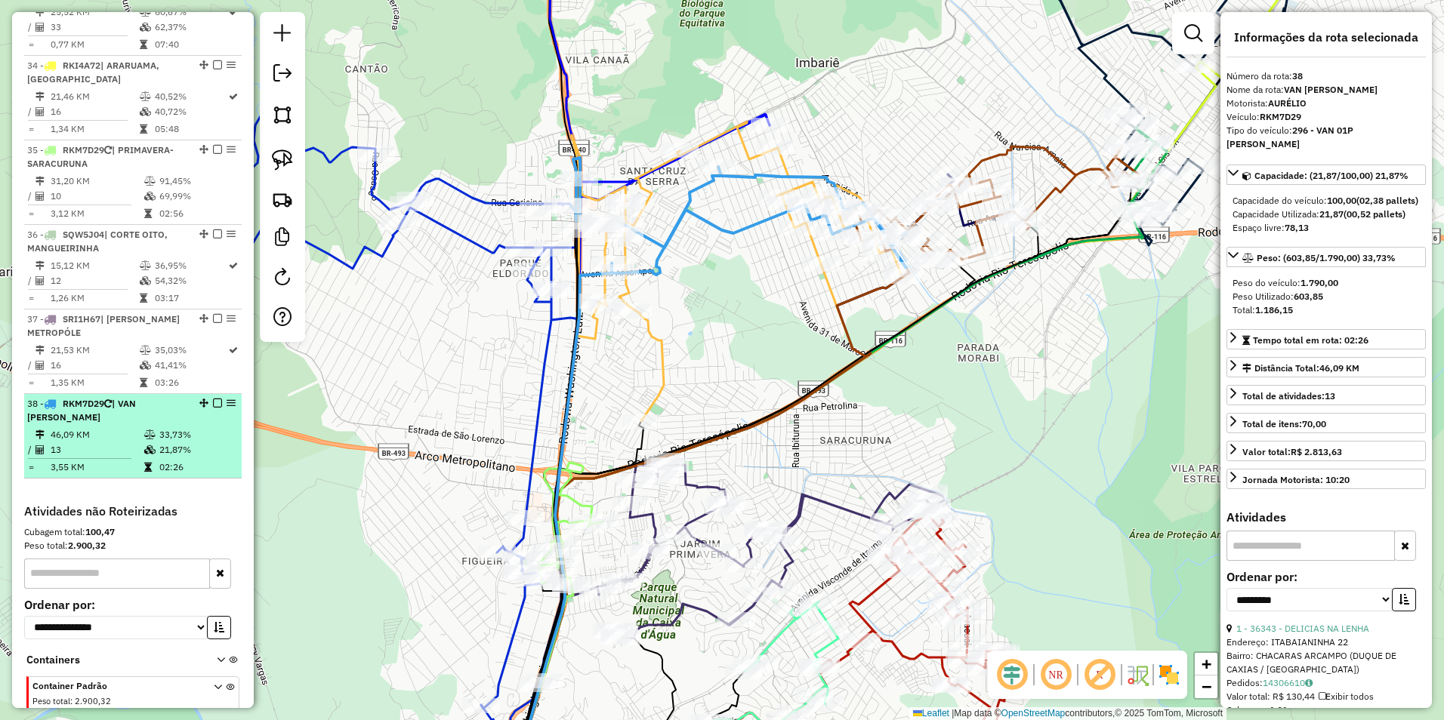
click at [213, 399] on em at bounding box center [217, 403] width 9 height 9
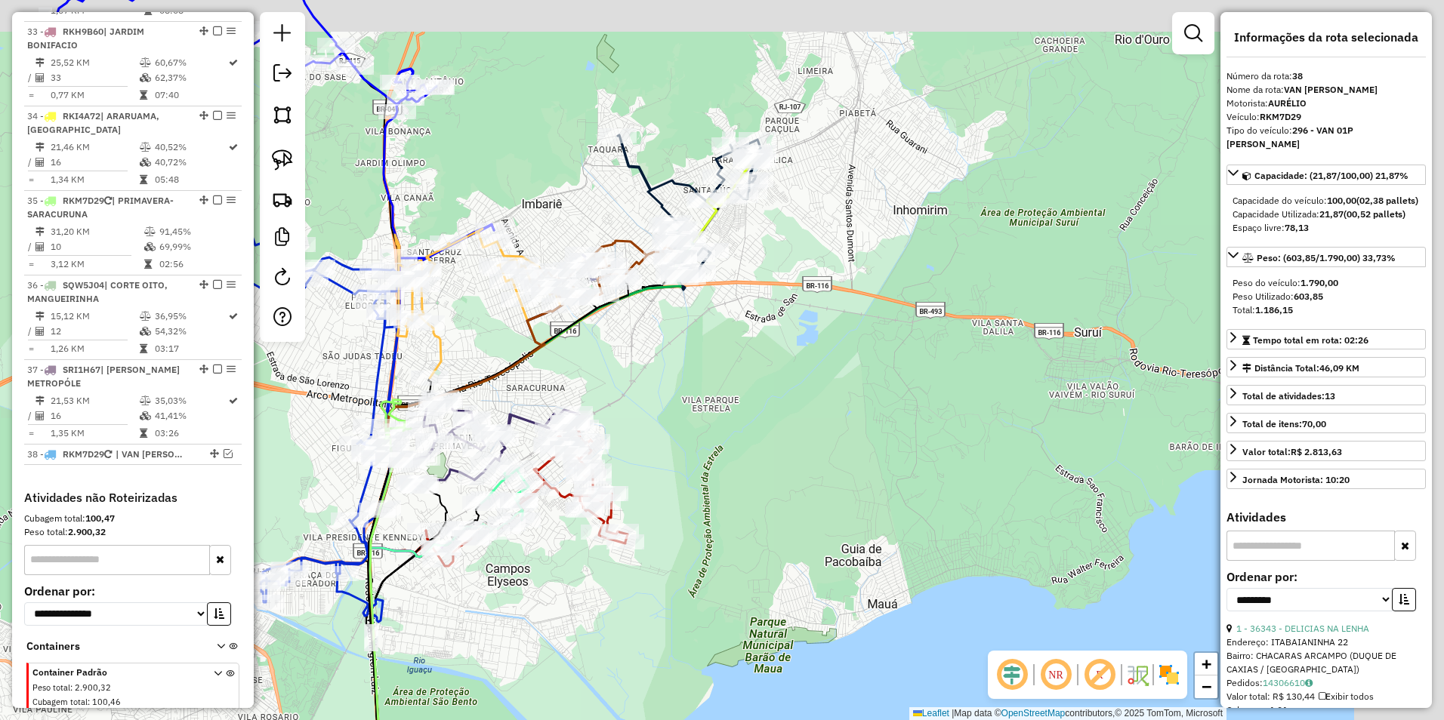
drag, startPoint x: 1121, startPoint y: 264, endPoint x: 869, endPoint y: 305, distance: 254.9
click at [869, 305] on div "Janela de atendimento Grade de atendimento Capacidade Transportadoras Veículos …" at bounding box center [722, 360] width 1444 height 720
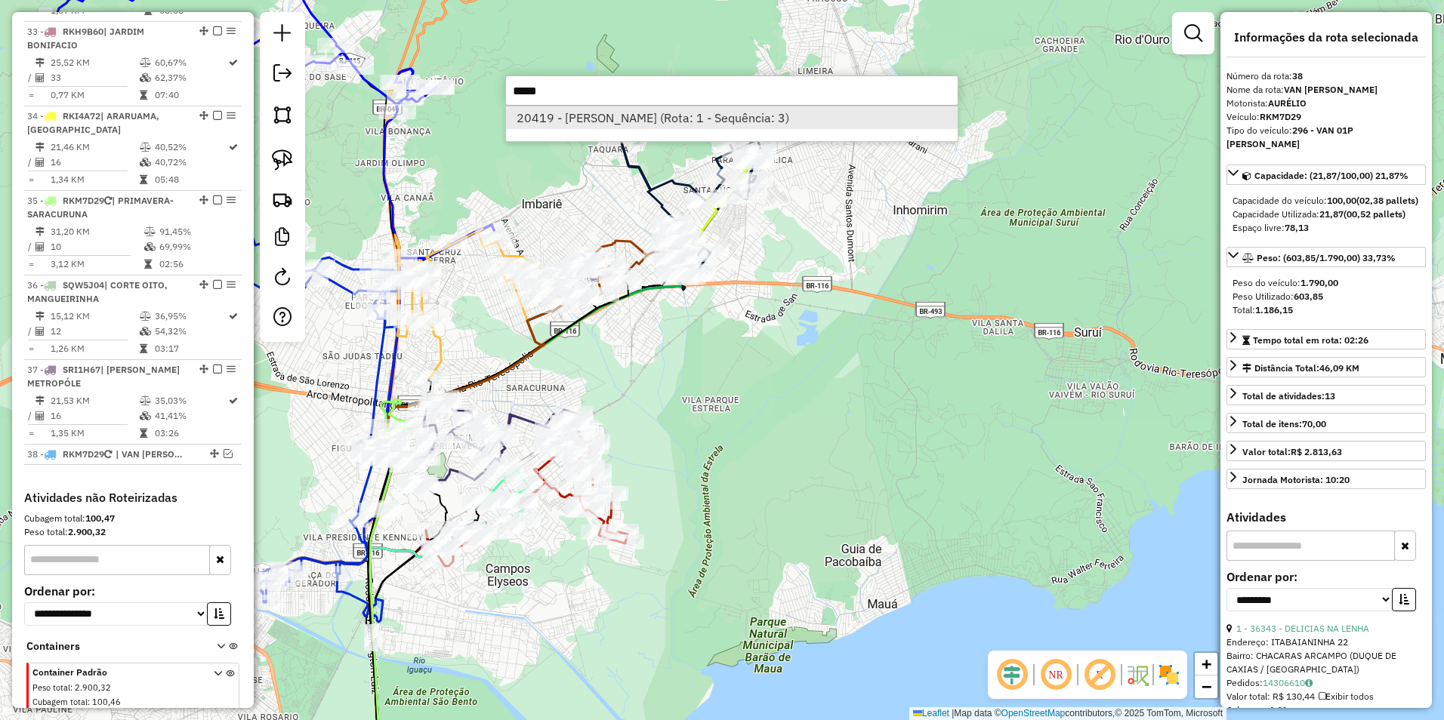
type input "*****"
click at [692, 125] on li "20419 - HENRIQUE DIAS (Rota: 1 - Sequência: 3)" at bounding box center [732, 117] width 452 height 23
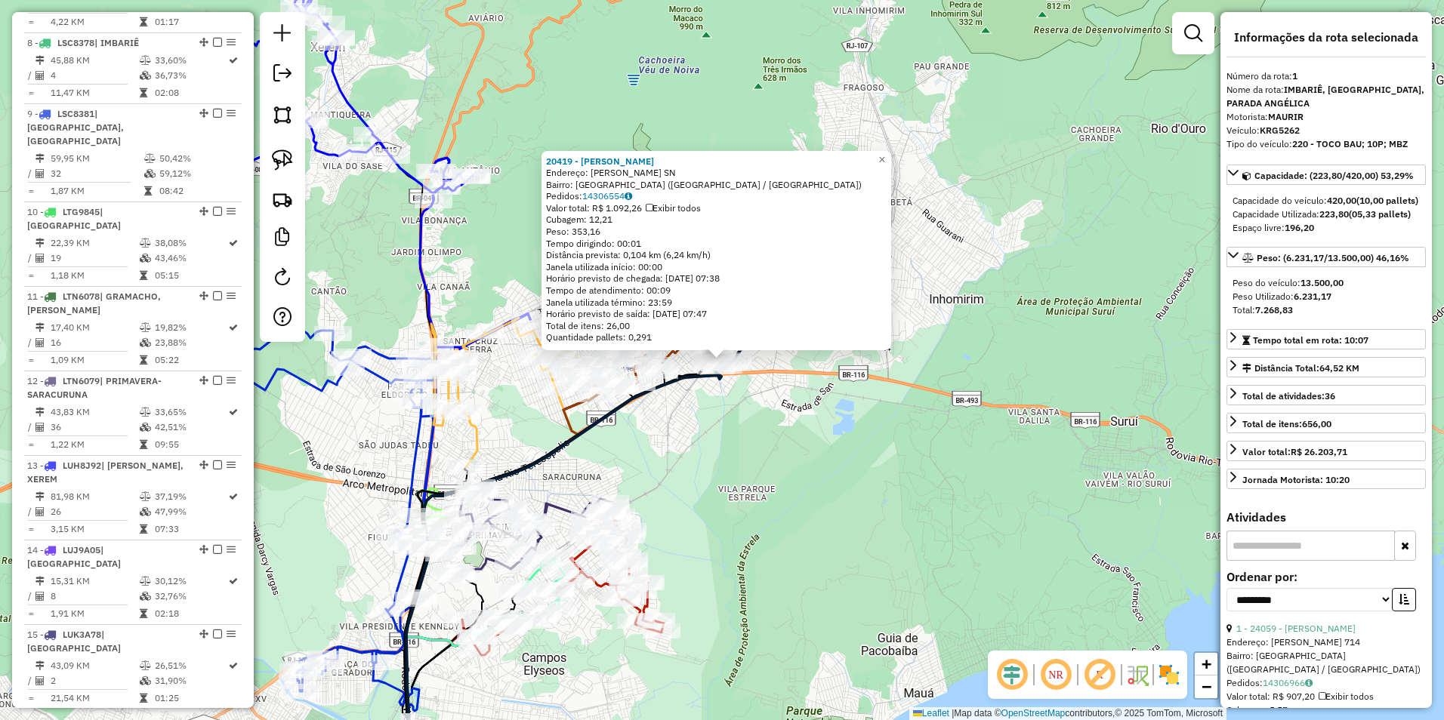
scroll to position [584, 0]
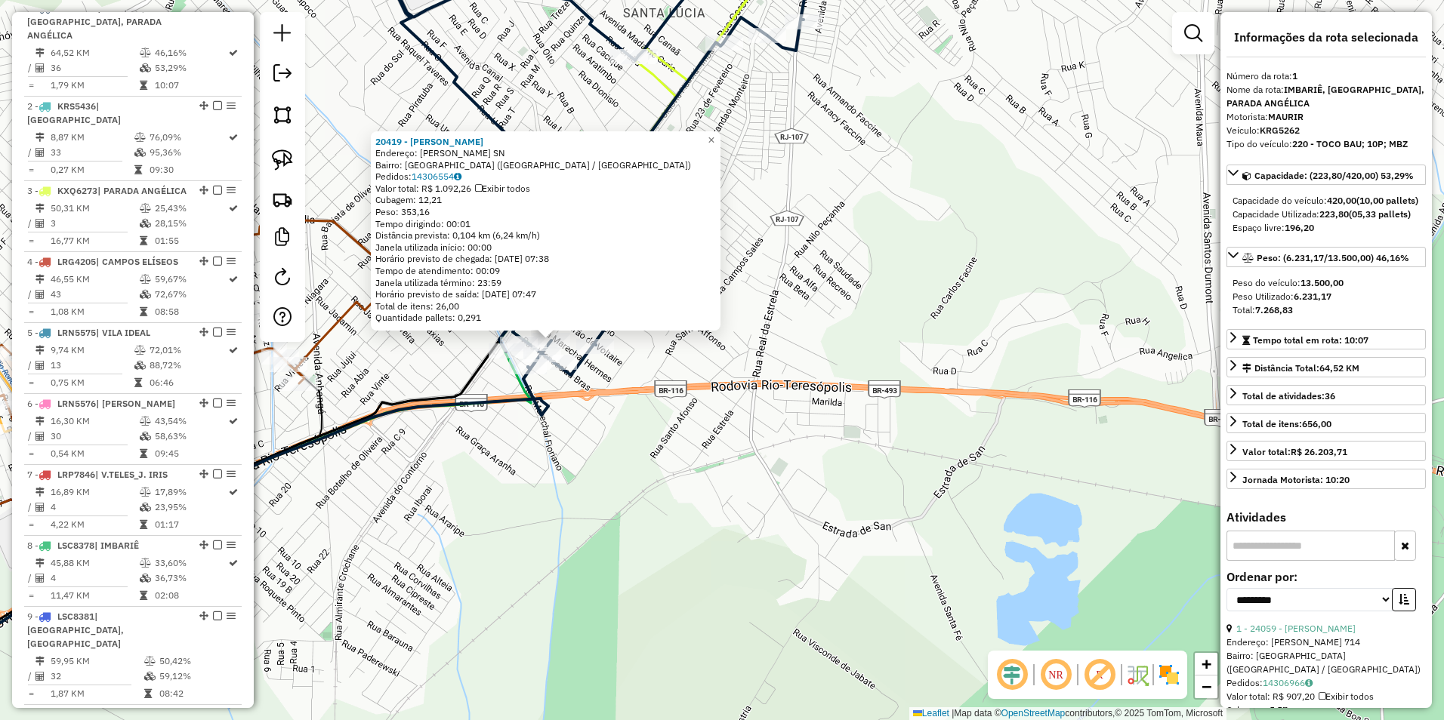
click at [729, 338] on div "20419 - HENRIQUE DIAS Endereço: RODRIGUES ALVES SN Bairro: PARQUE ESTRELA (DUQU…" at bounding box center [722, 360] width 1444 height 720
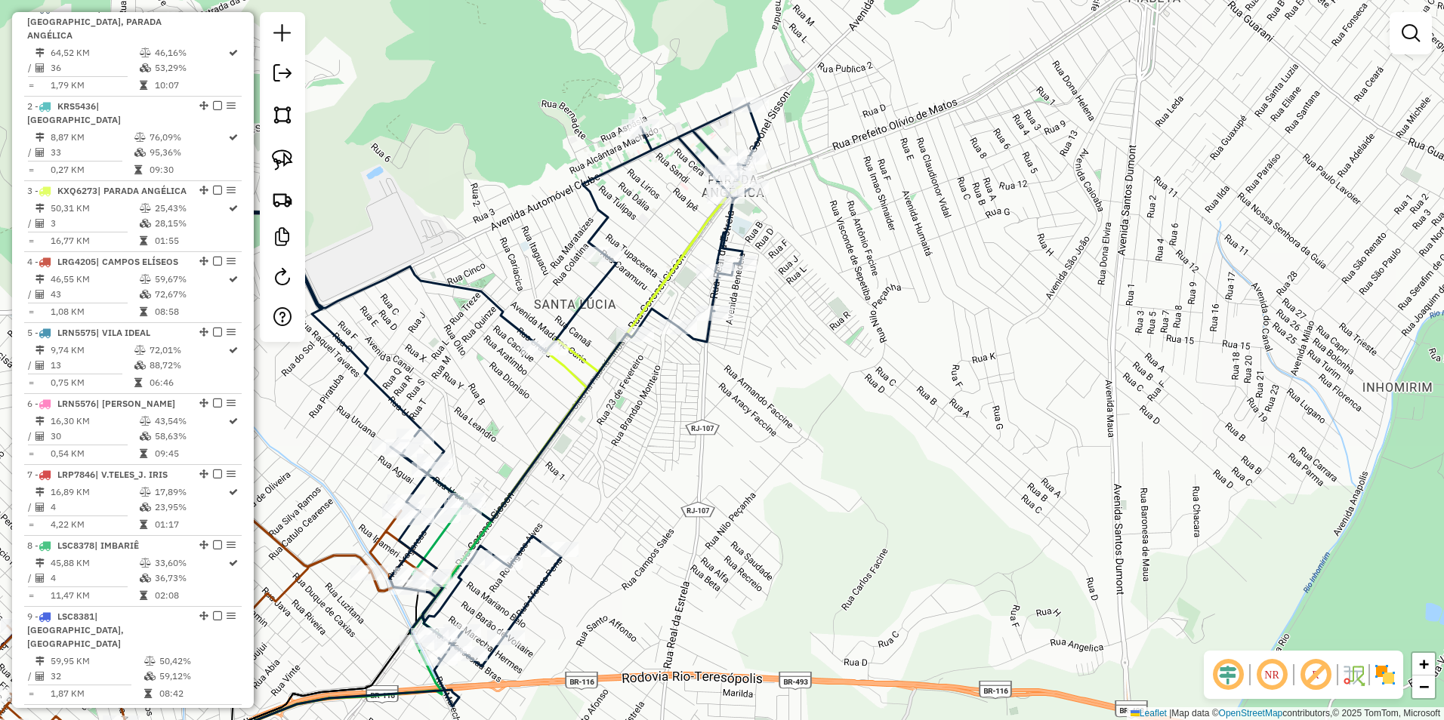
click at [732, 225] on icon at bounding box center [474, 377] width 569 height 578
select select "**********"
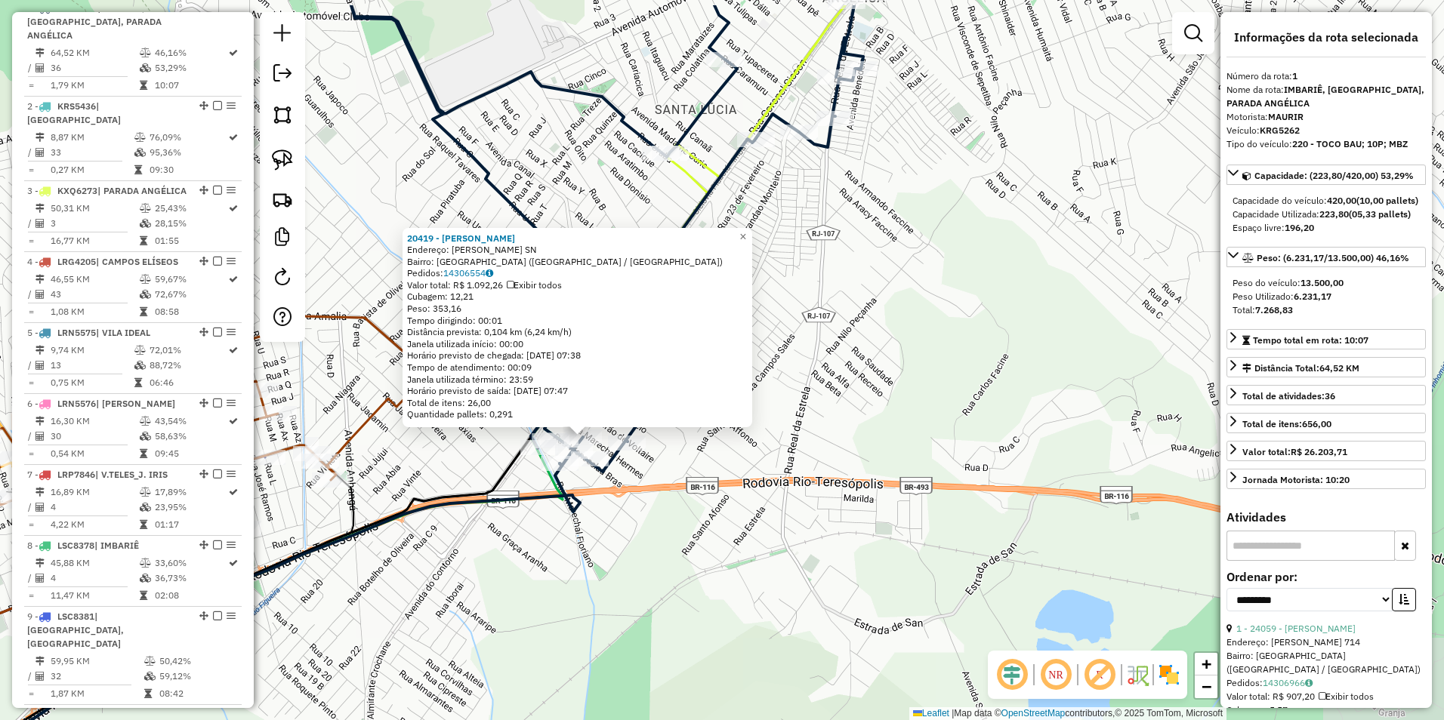
drag, startPoint x: 748, startPoint y: 459, endPoint x: 609, endPoint y: 536, distance: 158.9
click at [609, 536] on div "20419 - HENRIQUE DIAS Endereço: RODRIGUES ALVES SN Bairro: PARQUE ESTRELA (DUQU…" at bounding box center [722, 360] width 1444 height 720
click at [771, 168] on div "20419 - HENRIQUE DIAS Endereço: RODRIGUES ALVES SN Bairro: PARQUE ESTRELA (DUQU…" at bounding box center [722, 360] width 1444 height 720
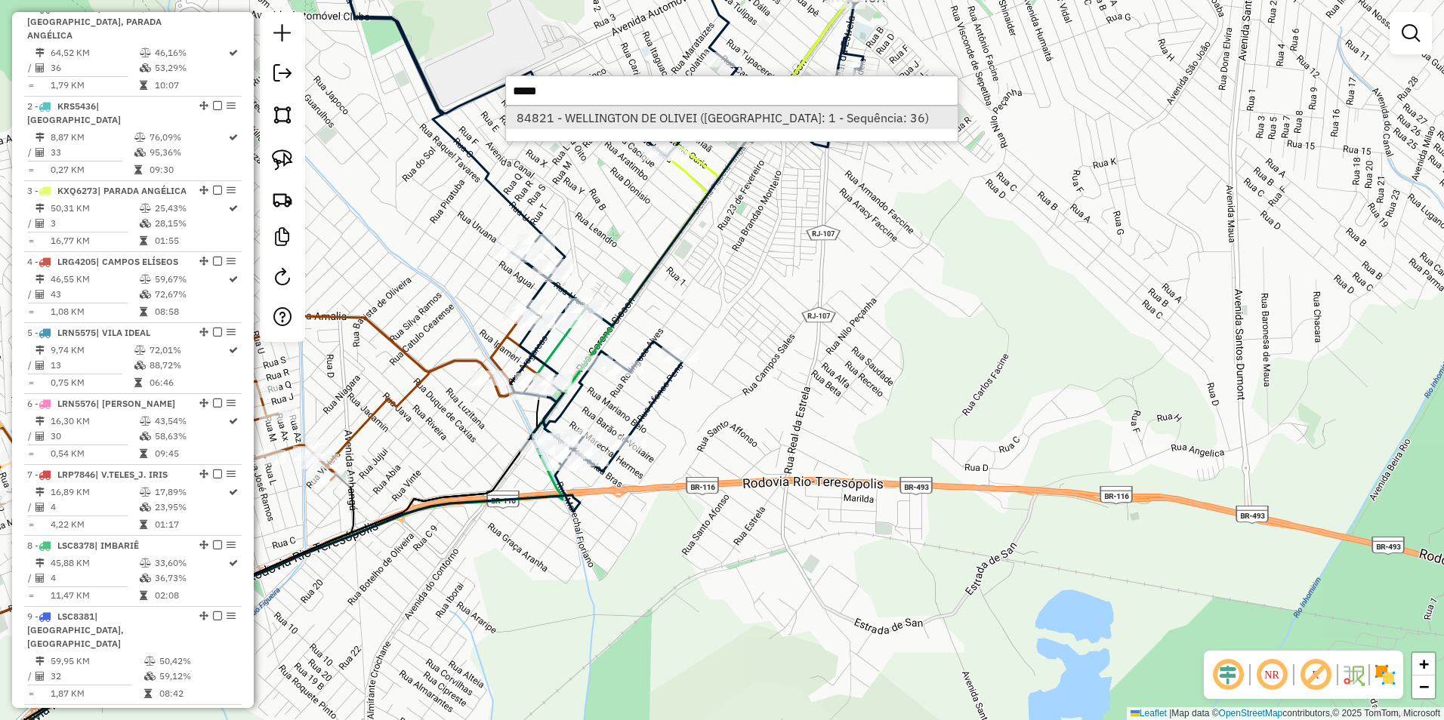
type input "*****"
click at [705, 120] on li "84821 - WELLINGTON DE OLIVEI (Rota: 1 - Sequência: 36)" at bounding box center [732, 117] width 452 height 23
select select "**********"
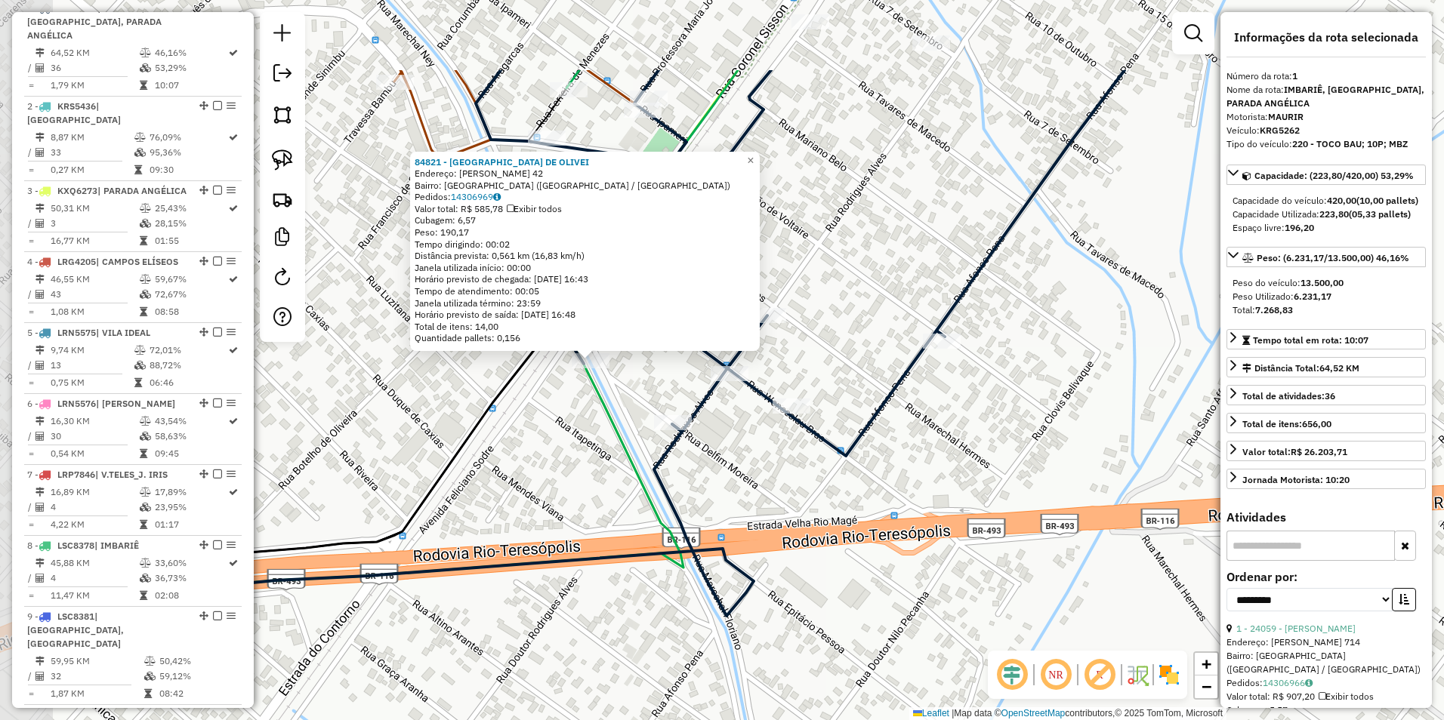
drag, startPoint x: 575, startPoint y: 285, endPoint x: 743, endPoint y: 427, distance: 219.7
click at [743, 427] on div "84821 - WELLINGTON DE OLIVEI Endereço: ALEXANDRE FLEMING 42 Bairro: PARQUE ESTR…" at bounding box center [722, 360] width 1444 height 720
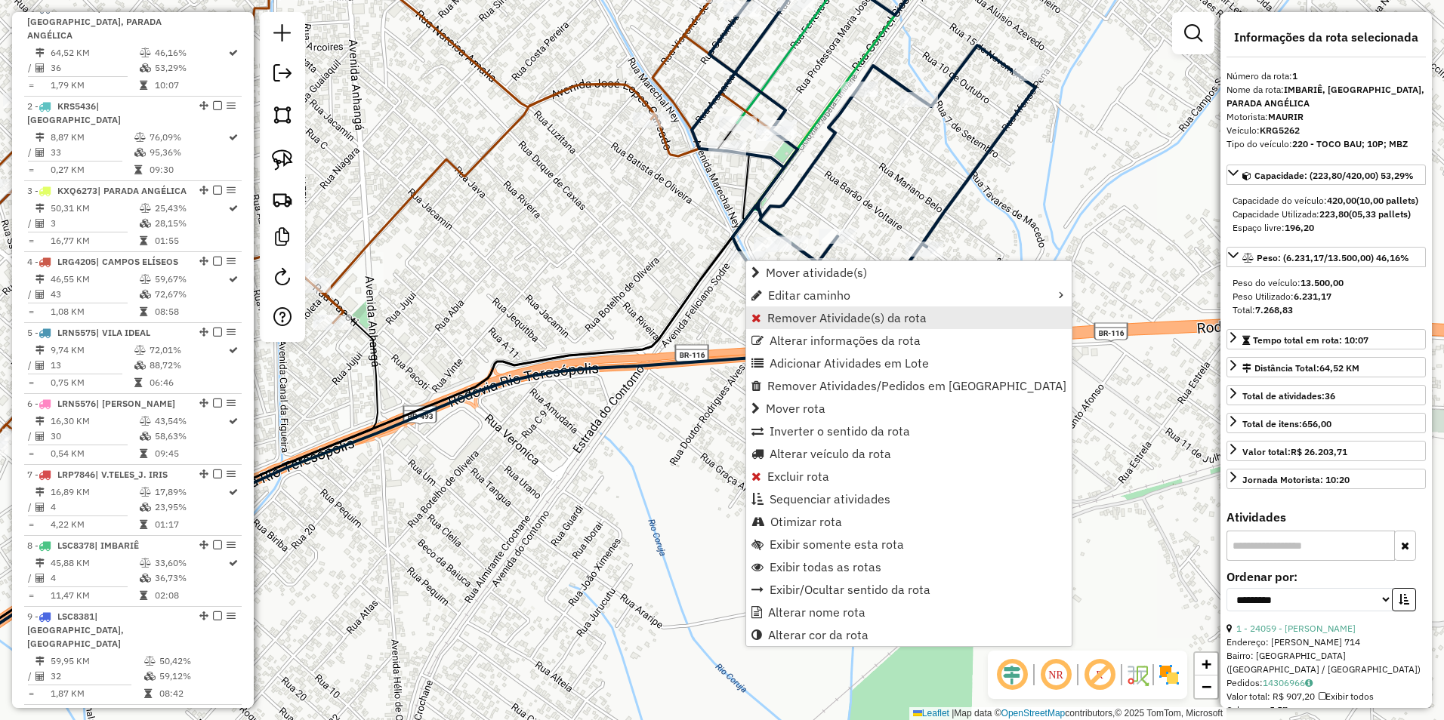
click at [817, 315] on span "Remover Atividade(s) da rota" at bounding box center [846, 318] width 159 height 12
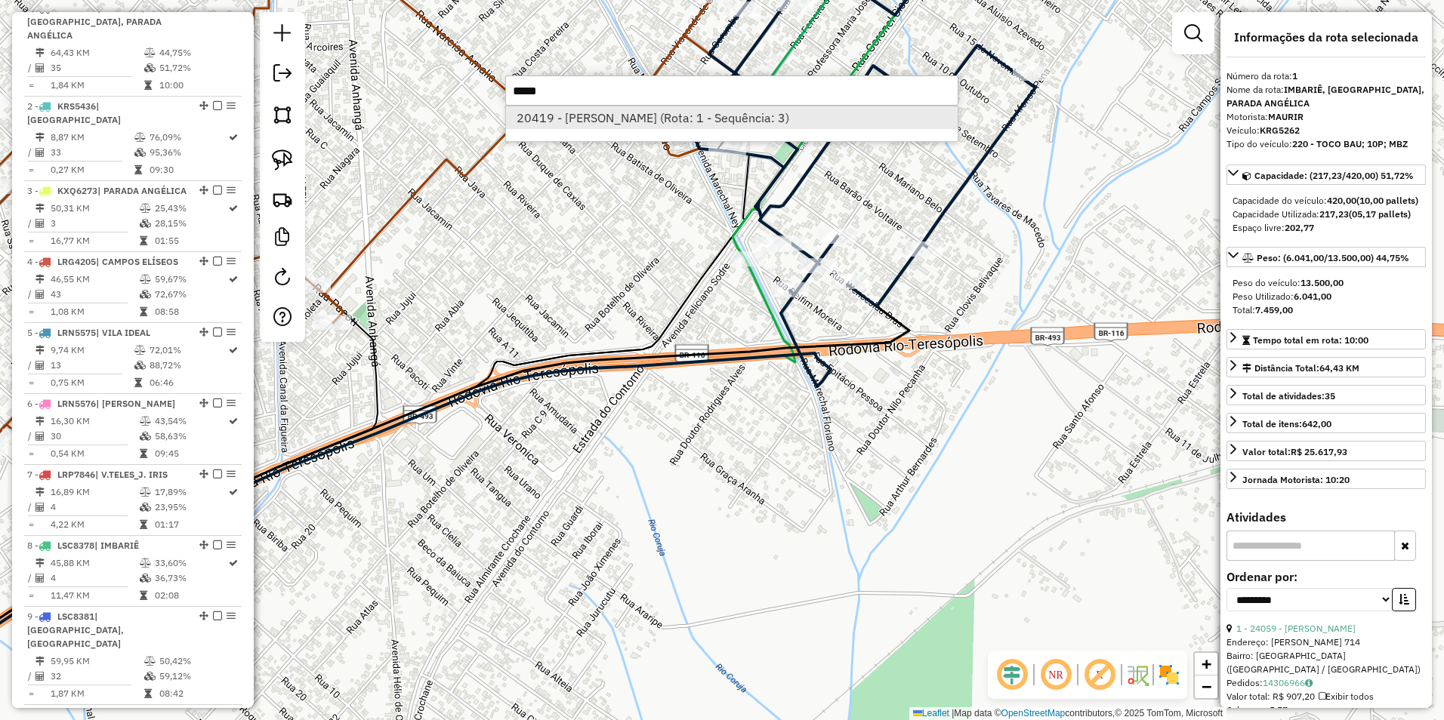
type input "*****"
click at [633, 111] on li "20419 - HENRIQUE DIAS (Rota: 1 - Sequência: 3)" at bounding box center [732, 117] width 452 height 23
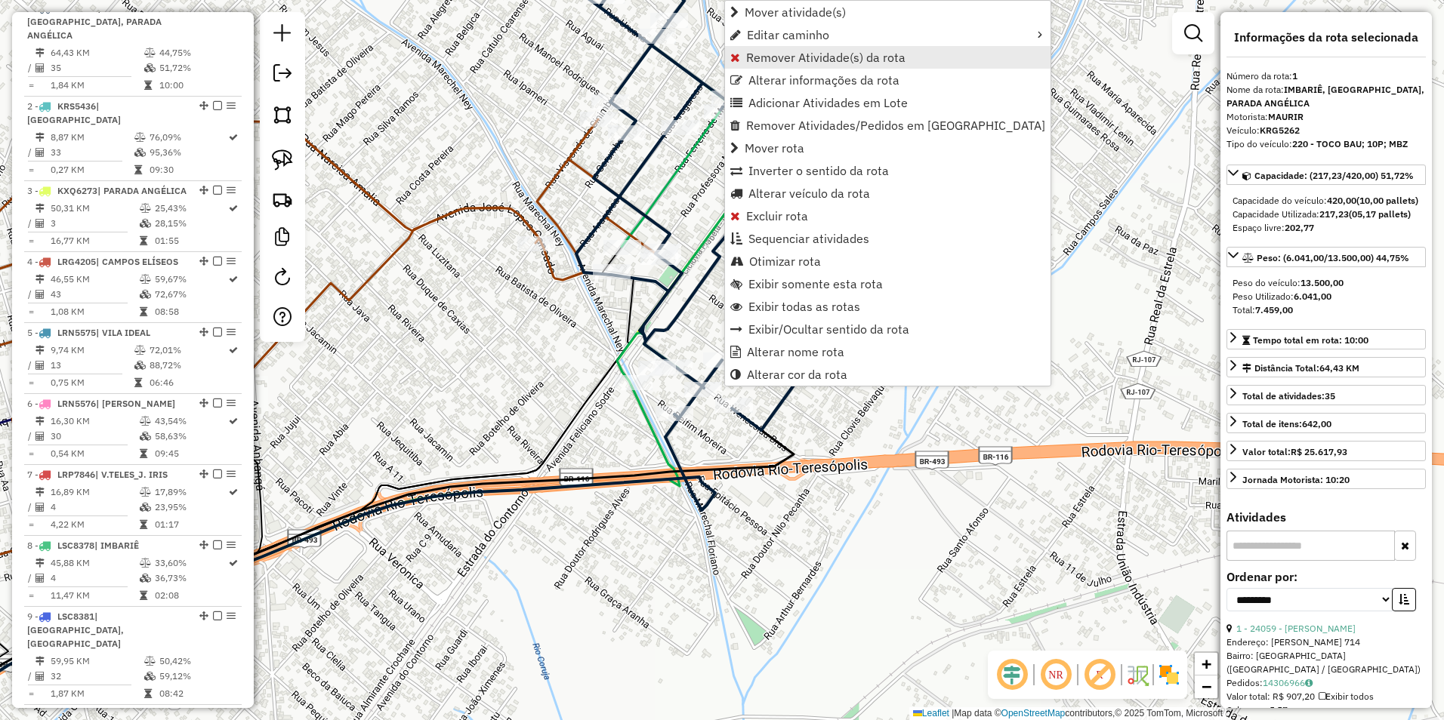
click at [799, 58] on span "Remover Atividade(s) da rota" at bounding box center [825, 57] width 159 height 12
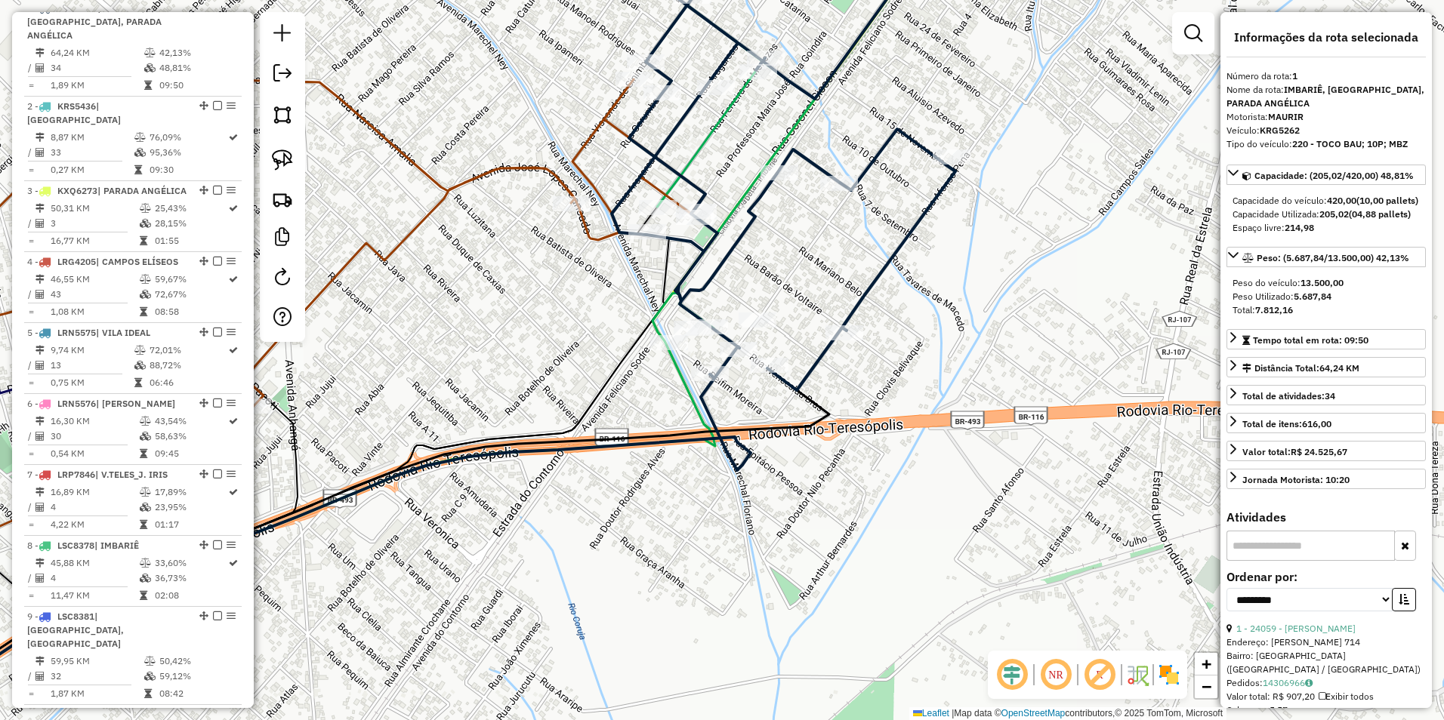
drag, startPoint x: 641, startPoint y: 575, endPoint x: 868, endPoint y: 211, distance: 429.1
click at [868, 211] on div "Janela de atendimento Grade de atendimento Capacidade Transportadoras Veículos …" at bounding box center [722, 360] width 1444 height 720
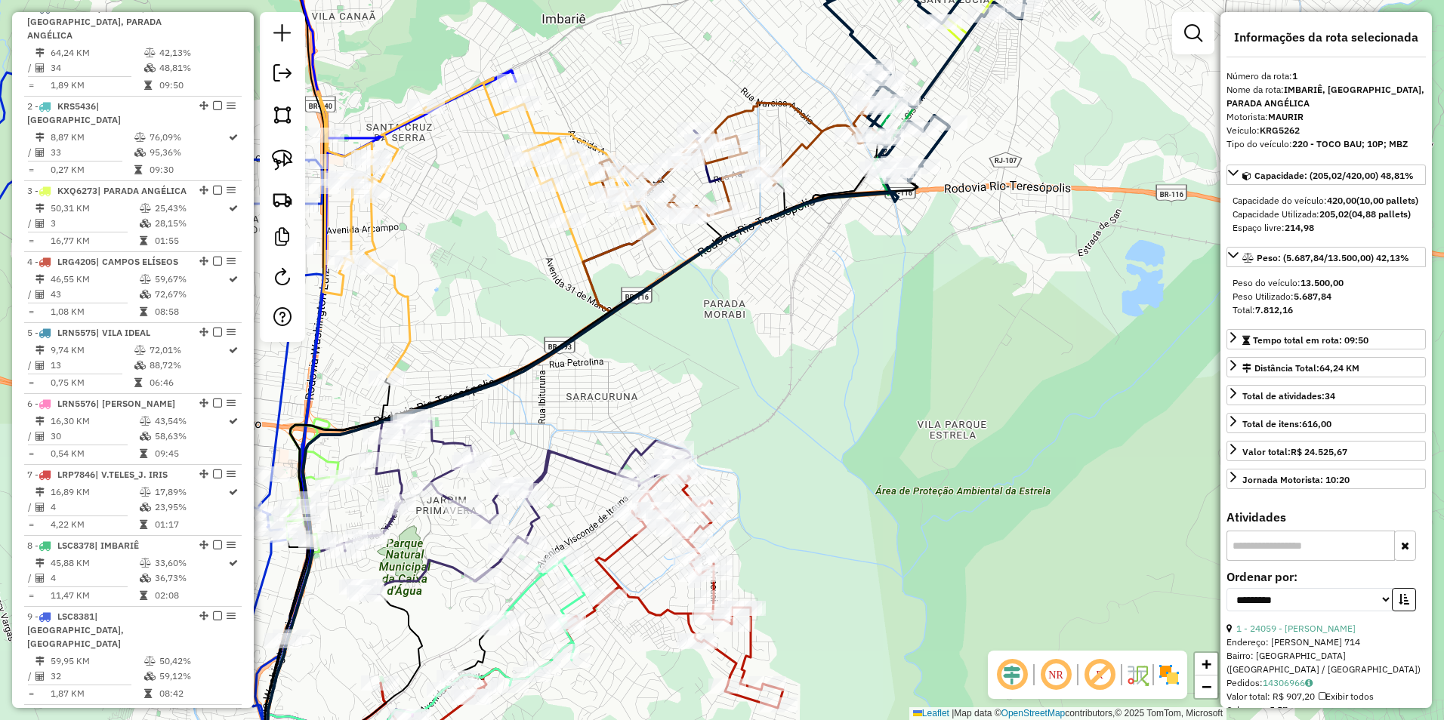
drag, startPoint x: 598, startPoint y: 670, endPoint x: 772, endPoint y: 107, distance: 588.8
click at [772, 107] on div "Janela de atendimento Grade de atendimento Capacidade Transportadoras Veículos …" at bounding box center [722, 360] width 1444 height 720
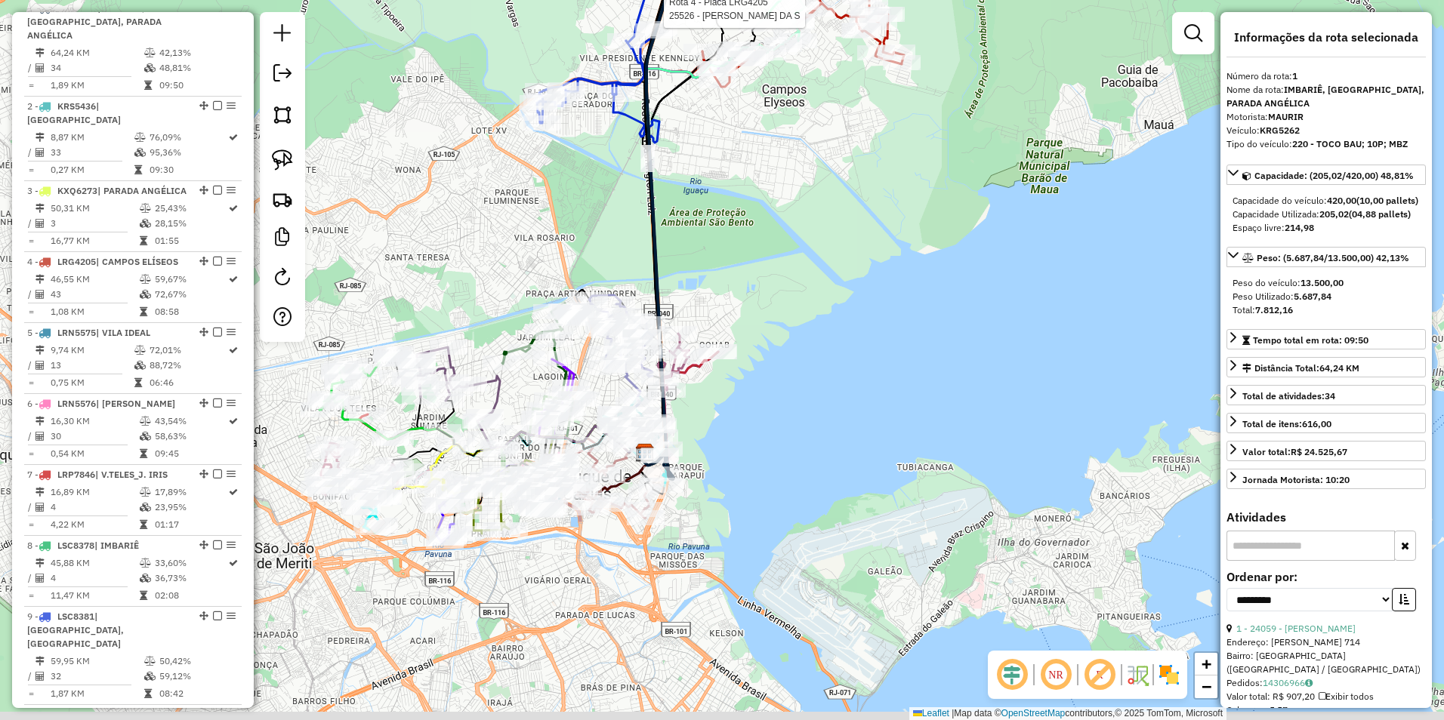
drag, startPoint x: 760, startPoint y: 452, endPoint x: 803, endPoint y: 278, distance: 178.7
click at [866, 227] on div "Rota 4 - Placa LRG4205 25526 - ANTONIO AVELINO DA S Janela de atendimento Grade…" at bounding box center [722, 360] width 1444 height 720
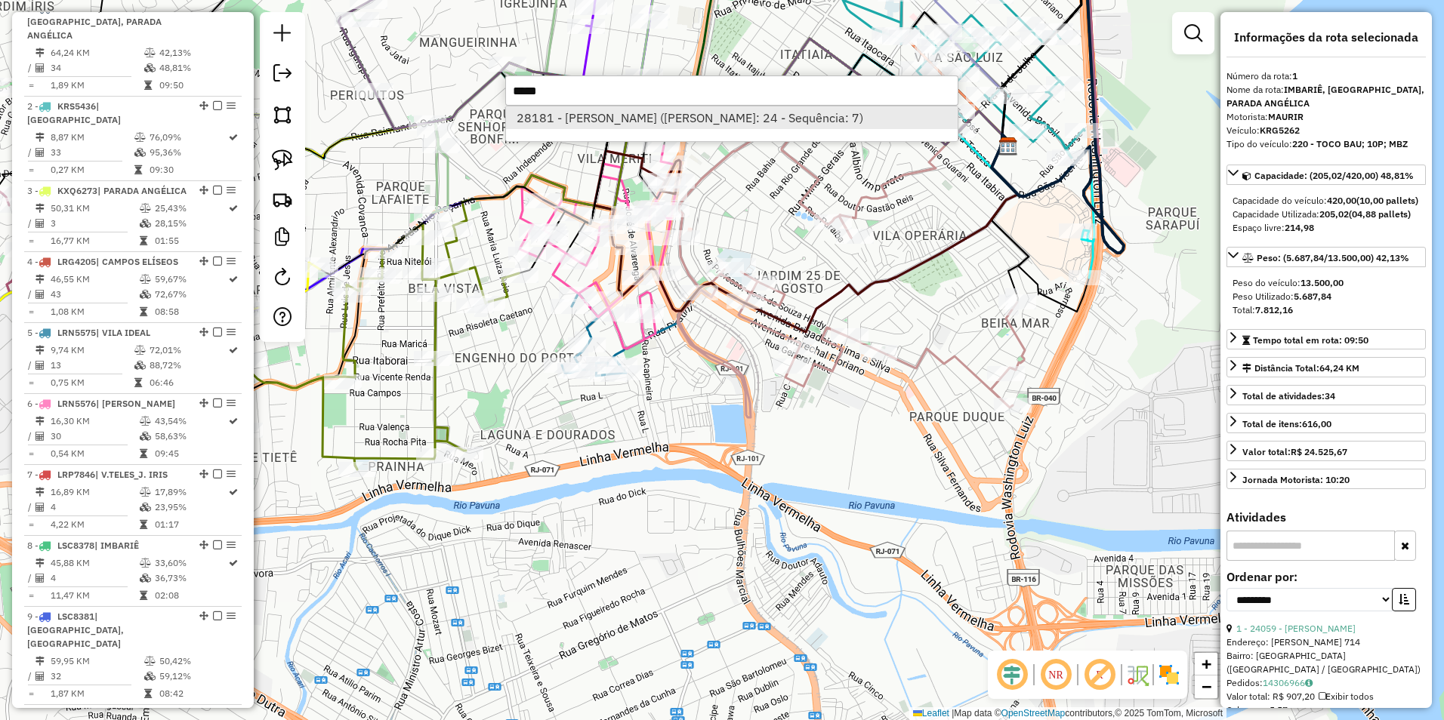
type input "*****"
click at [608, 119] on li "28181 - JOSE RAFAEL (Rota: 24 - Sequência: 7)" at bounding box center [732, 117] width 452 height 23
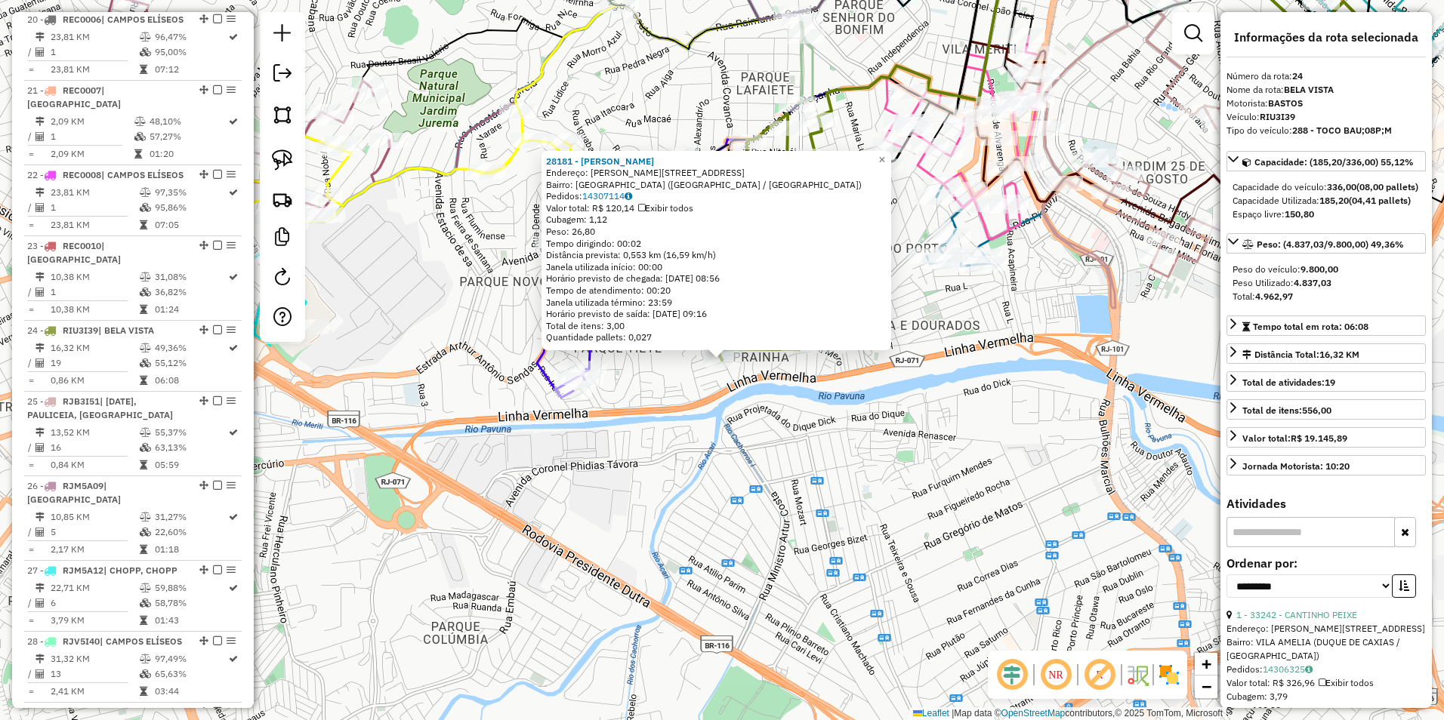
scroll to position [2380, 0]
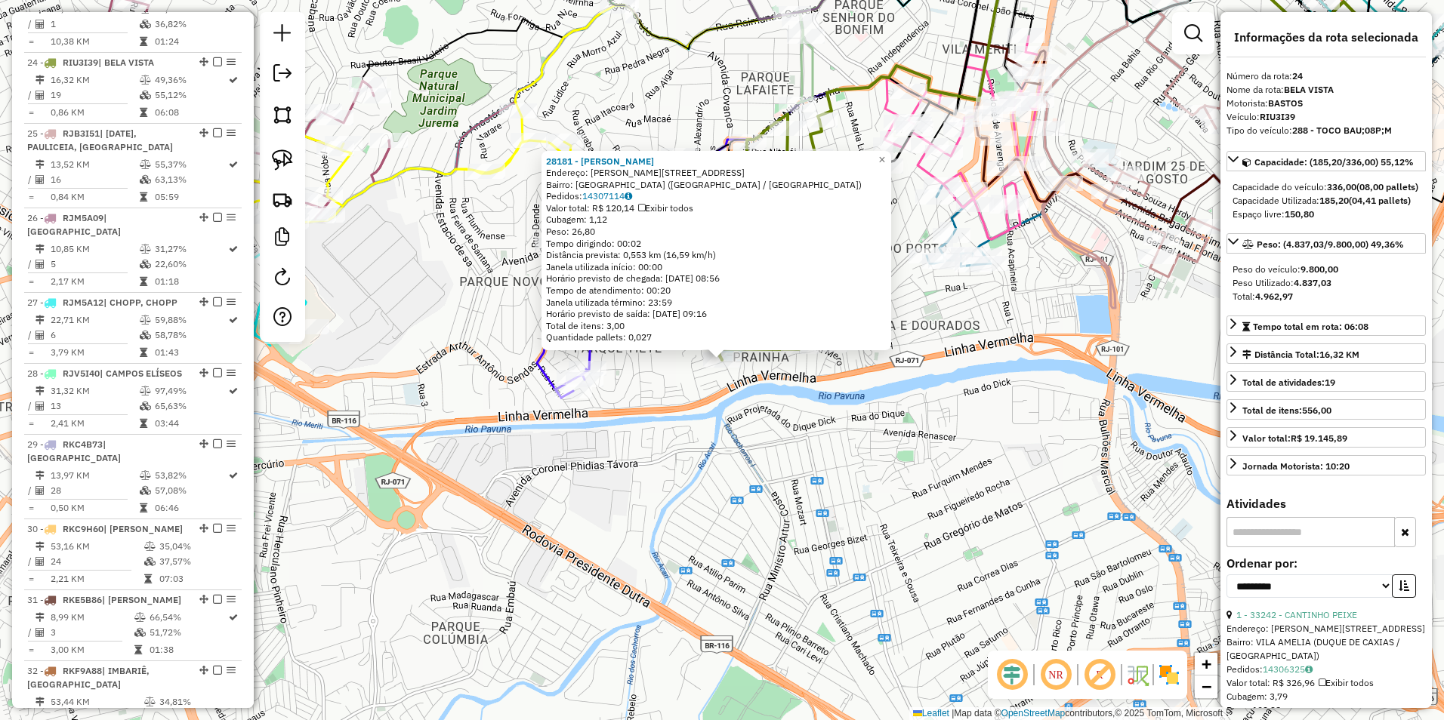
click at [769, 368] on div "Rota 4 - Placa LRG4205 25526 - ANTONIO AVELINO DA S 28181 - JOSE RAFAEL Endereç…" at bounding box center [722, 360] width 1444 height 720
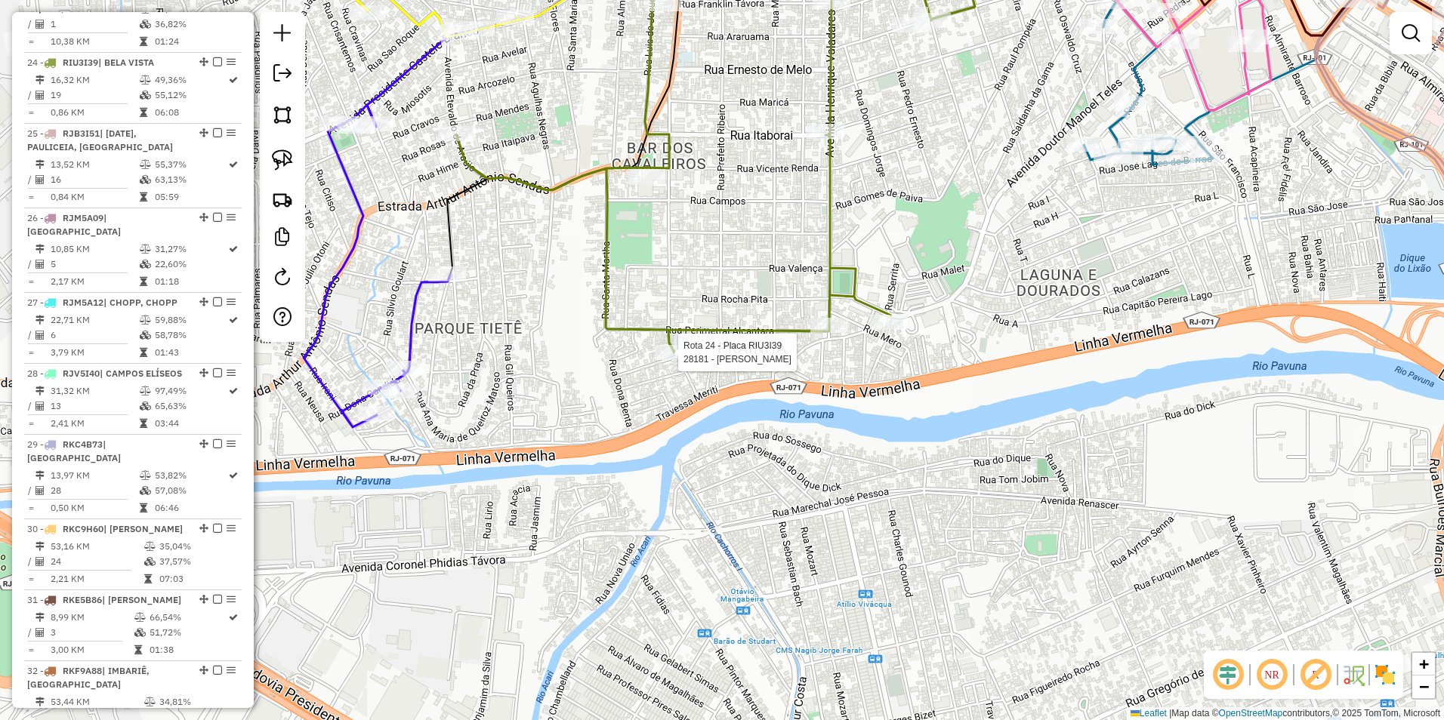
select select "**********"
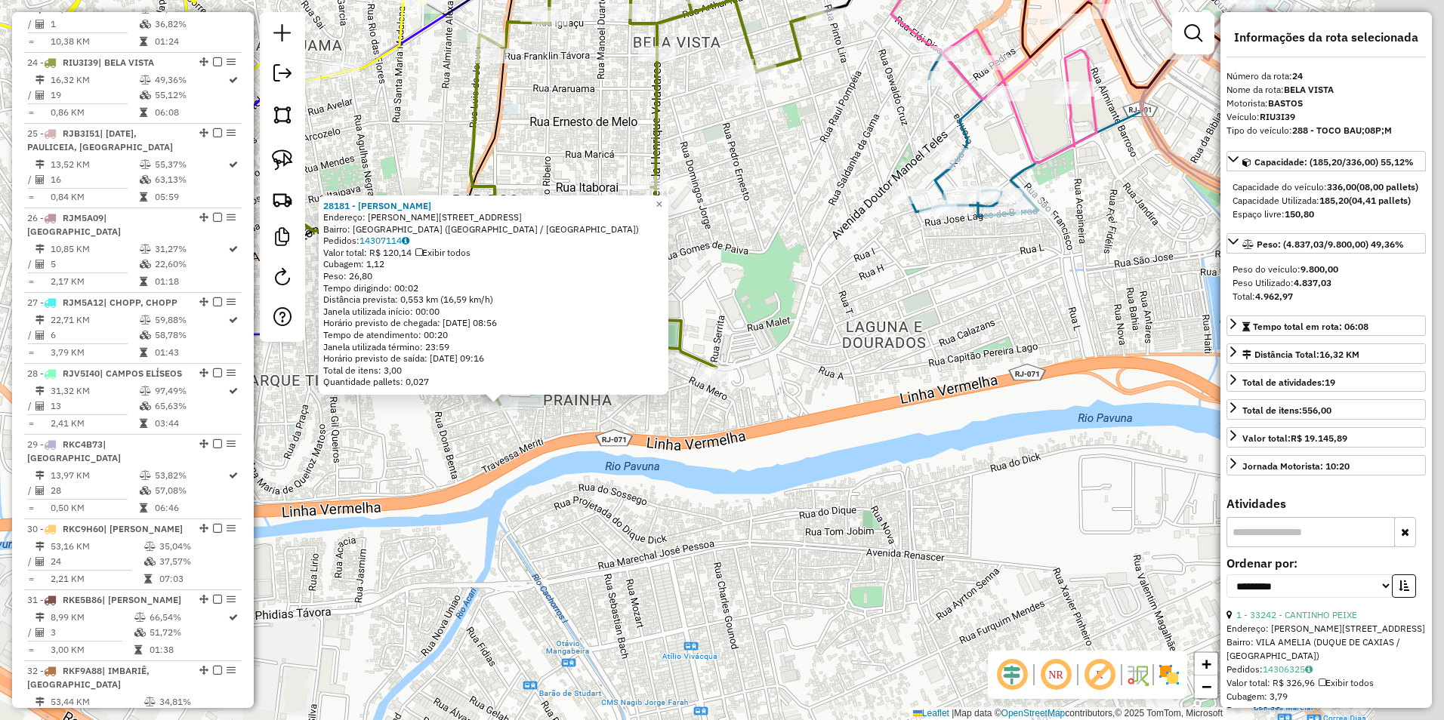
drag, startPoint x: 994, startPoint y: 430, endPoint x: 485, endPoint y: 518, distance: 517.3
click at [485, 518] on div "28181 - JOSE RAFAEL Endereço: BERNARDINO MACHADO 51 Bairro: PARQUE LAFAIETE (DU…" at bounding box center [722, 360] width 1444 height 720
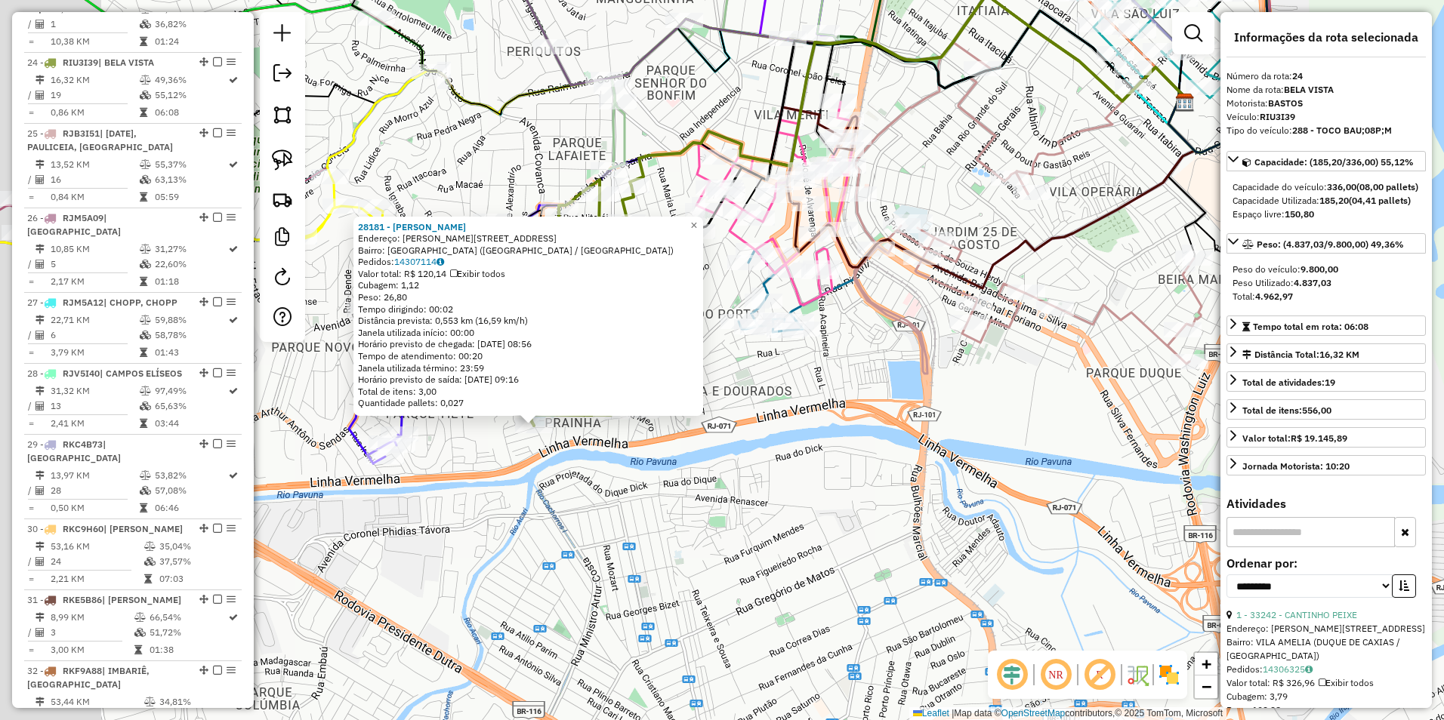
drag, startPoint x: 583, startPoint y: 426, endPoint x: 719, endPoint y: 405, distance: 137.6
click at [719, 405] on div "28181 - JOSE RAFAEL Endereço: BERNARDINO MACHADO 51 Bairro: PARQUE LAFAIETE (DU…" at bounding box center [722, 360] width 1444 height 720
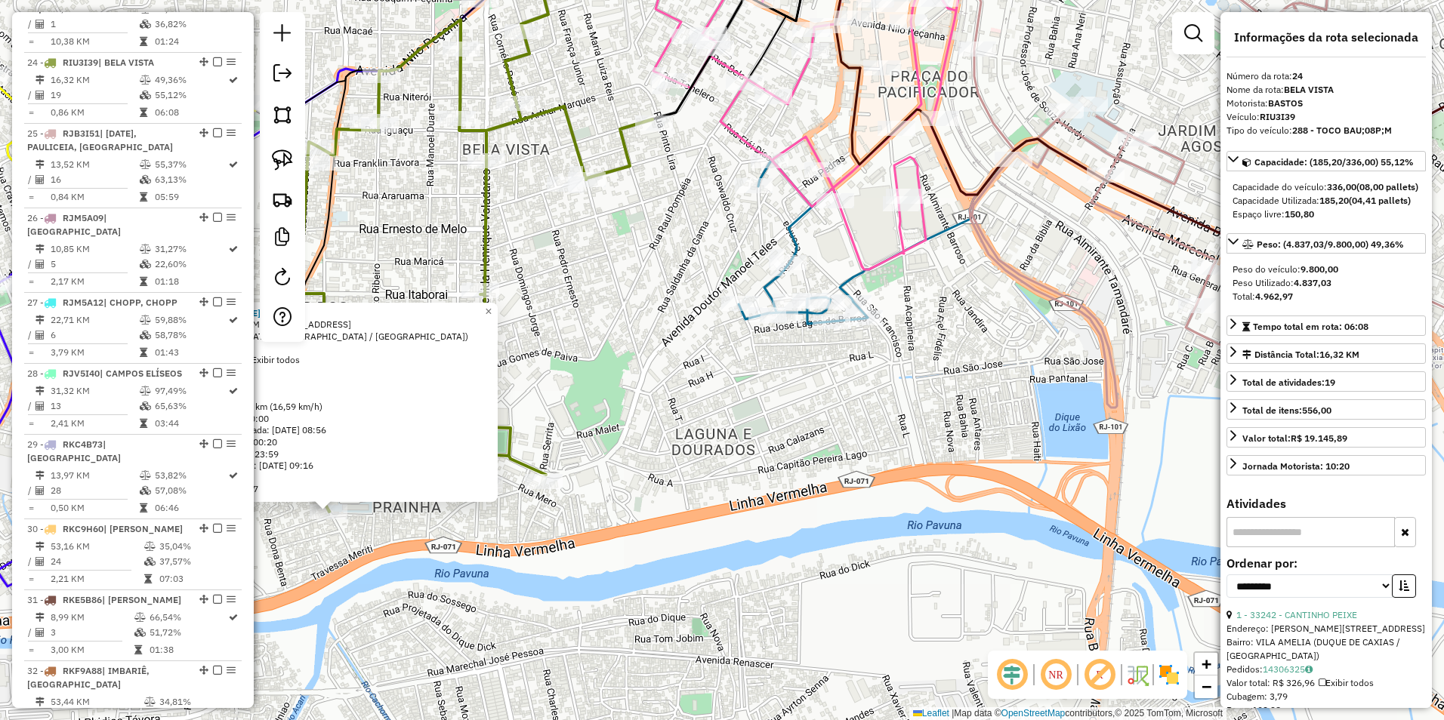
click at [769, 284] on icon at bounding box center [802, 242] width 129 height 164
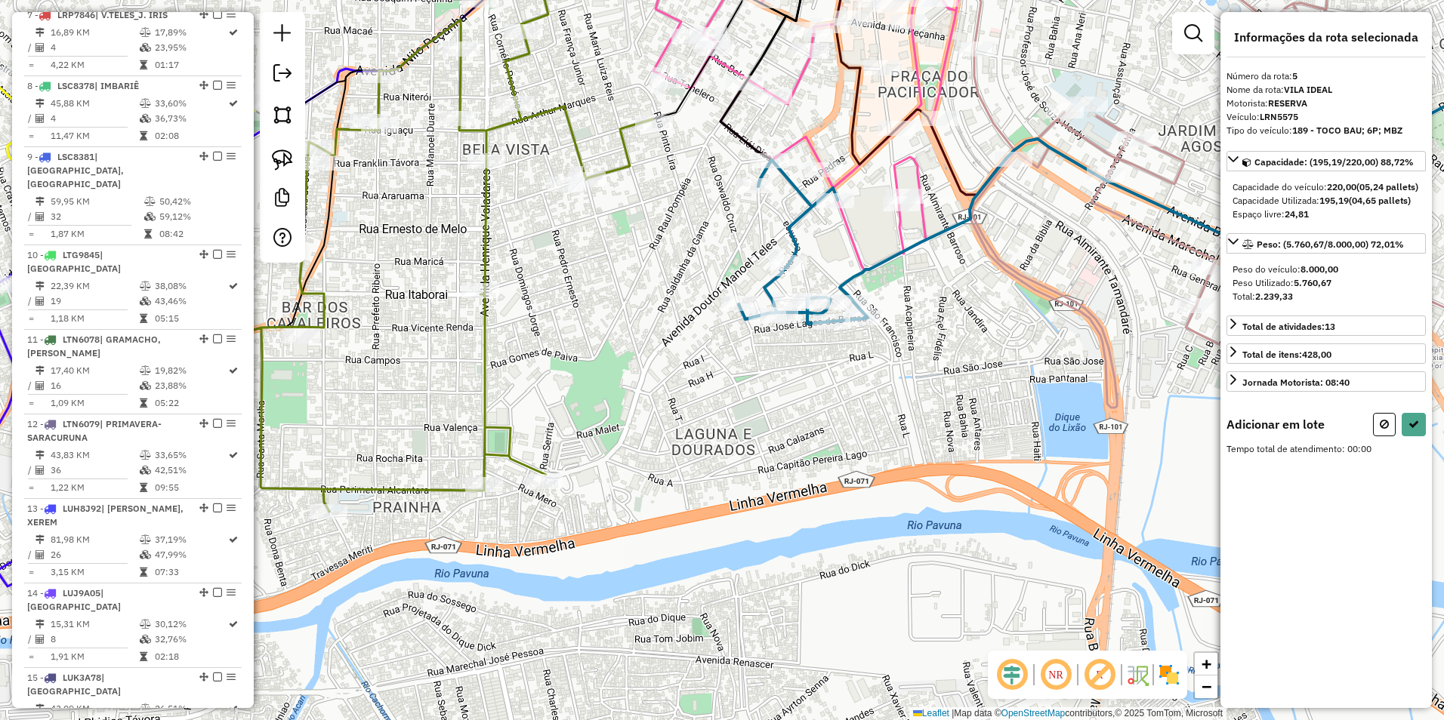
scroll to position [896, 0]
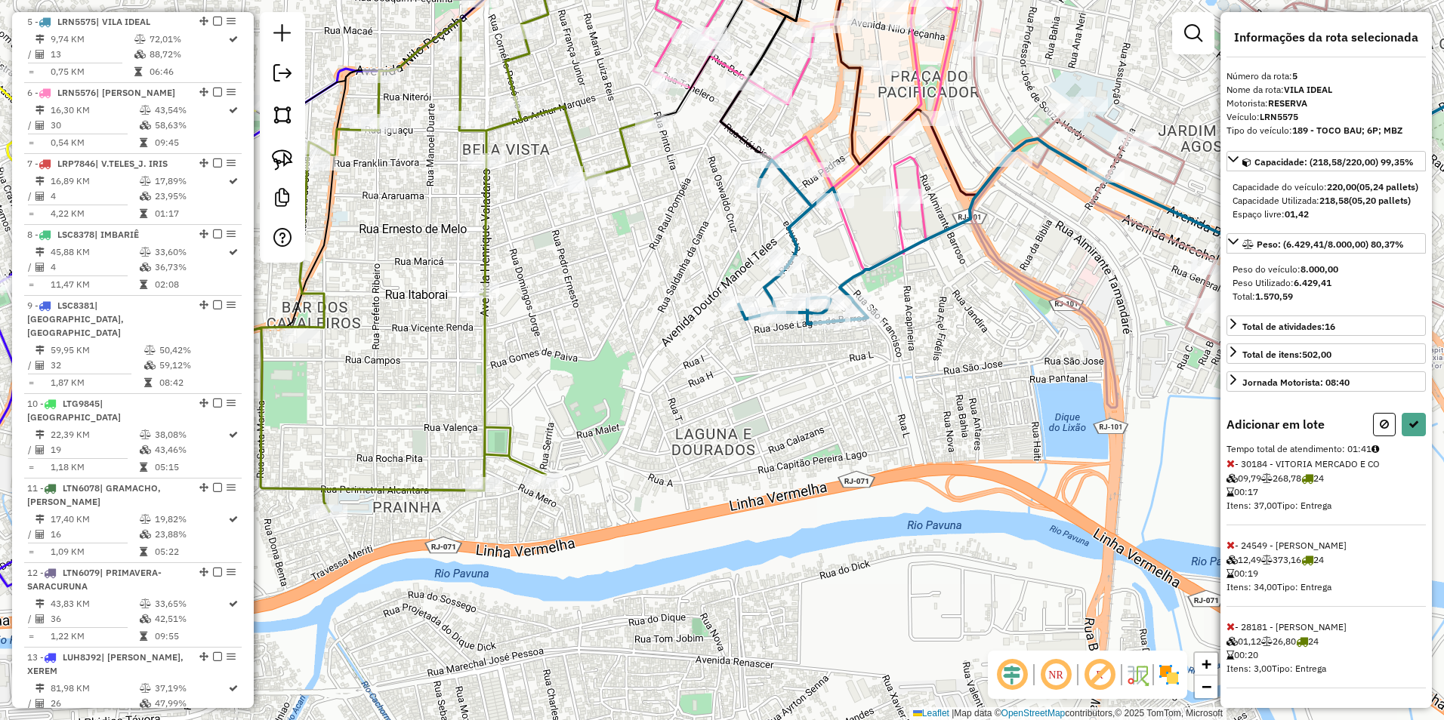
select select "**********"
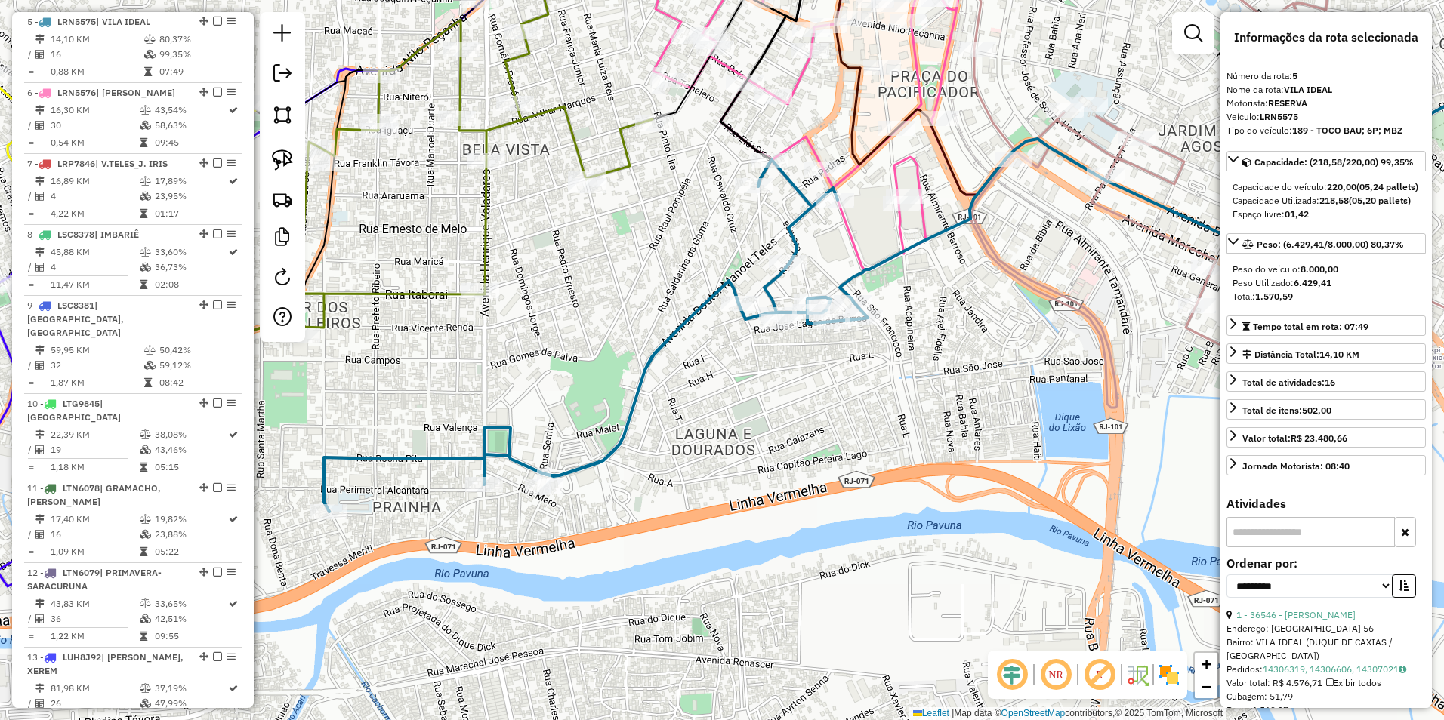
drag, startPoint x: 962, startPoint y: 432, endPoint x: 458, endPoint y: 564, distance: 521.4
click at [448, 568] on div "Janela de atendimento Grade de atendimento Capacidade Transportadoras Veículos …" at bounding box center [722, 360] width 1444 height 720
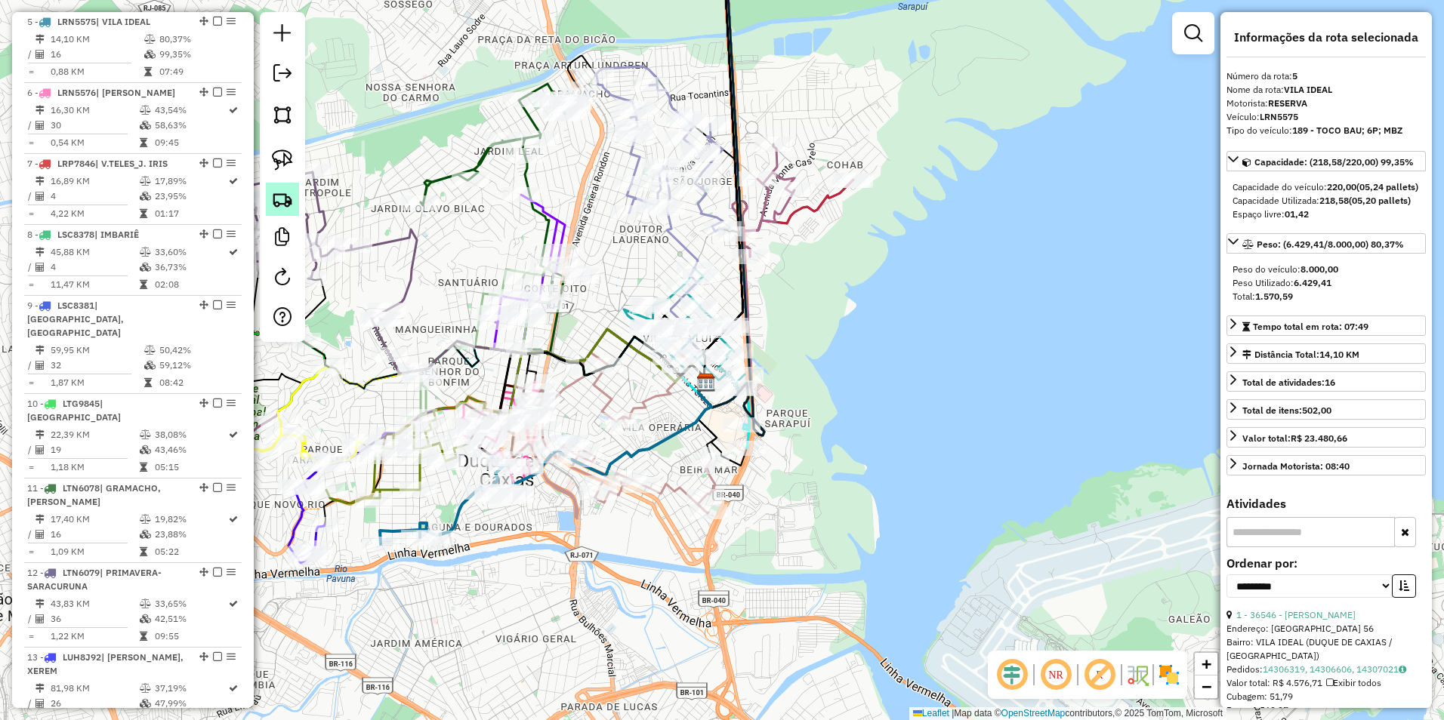
click at [281, 197] on img at bounding box center [282, 199] width 21 height 21
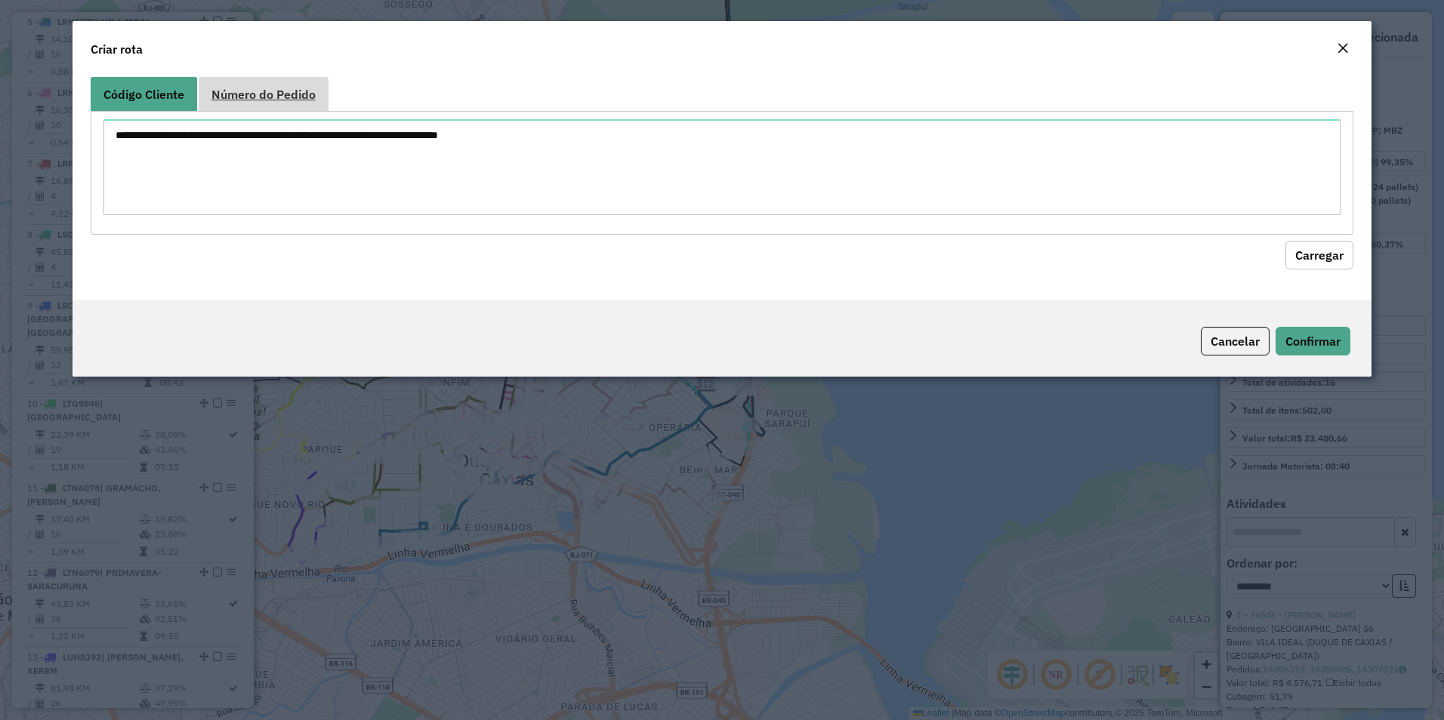
click at [272, 96] on span "Número do Pedido" at bounding box center [263, 94] width 104 height 12
click at [171, 146] on textarea at bounding box center [722, 167] width 1238 height 96
paste textarea "****** ****** ****** ****** ****** ****** ****** ****** ****** ****** ****** **…"
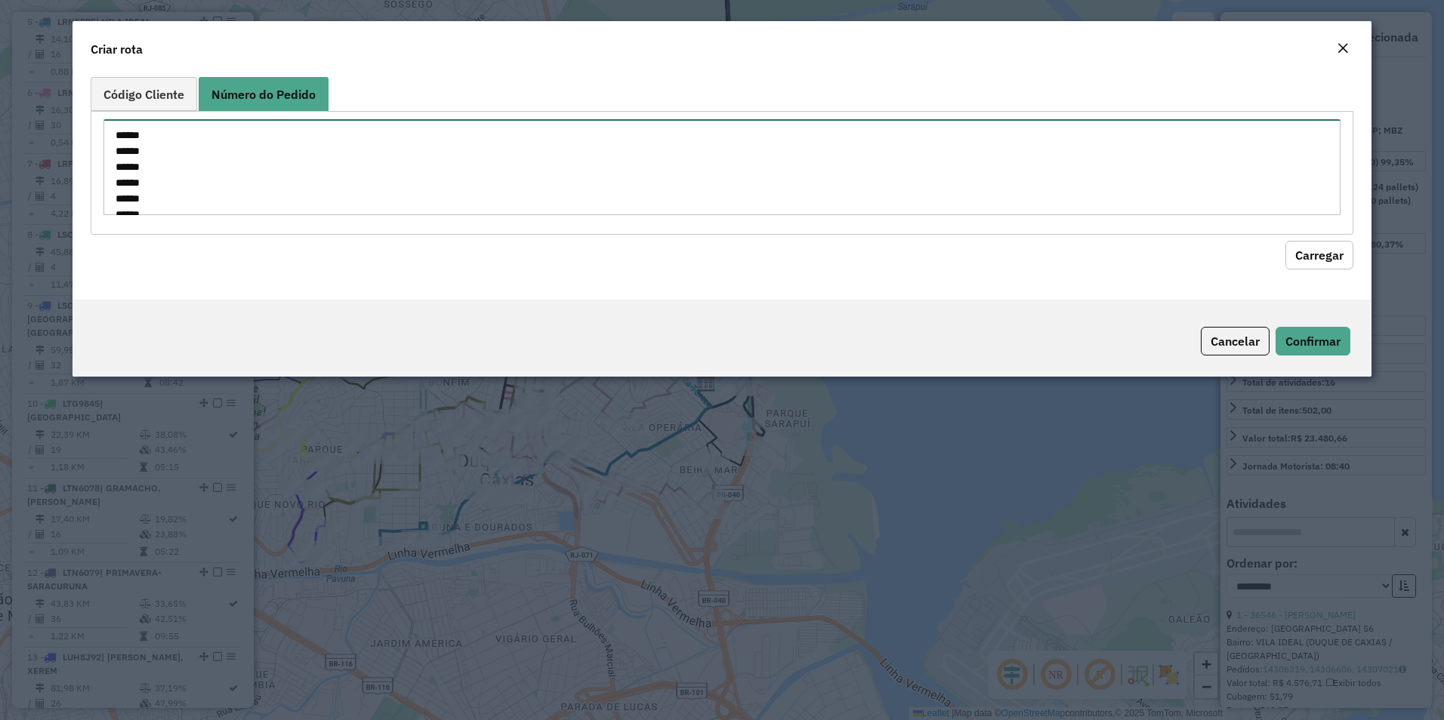
scroll to position [180, 0]
type textarea "****** ****** ****** ****** ****** ****** ****** ****** ****** ****** ****** **…"
click at [1327, 253] on button "Carregar" at bounding box center [1319, 255] width 68 height 29
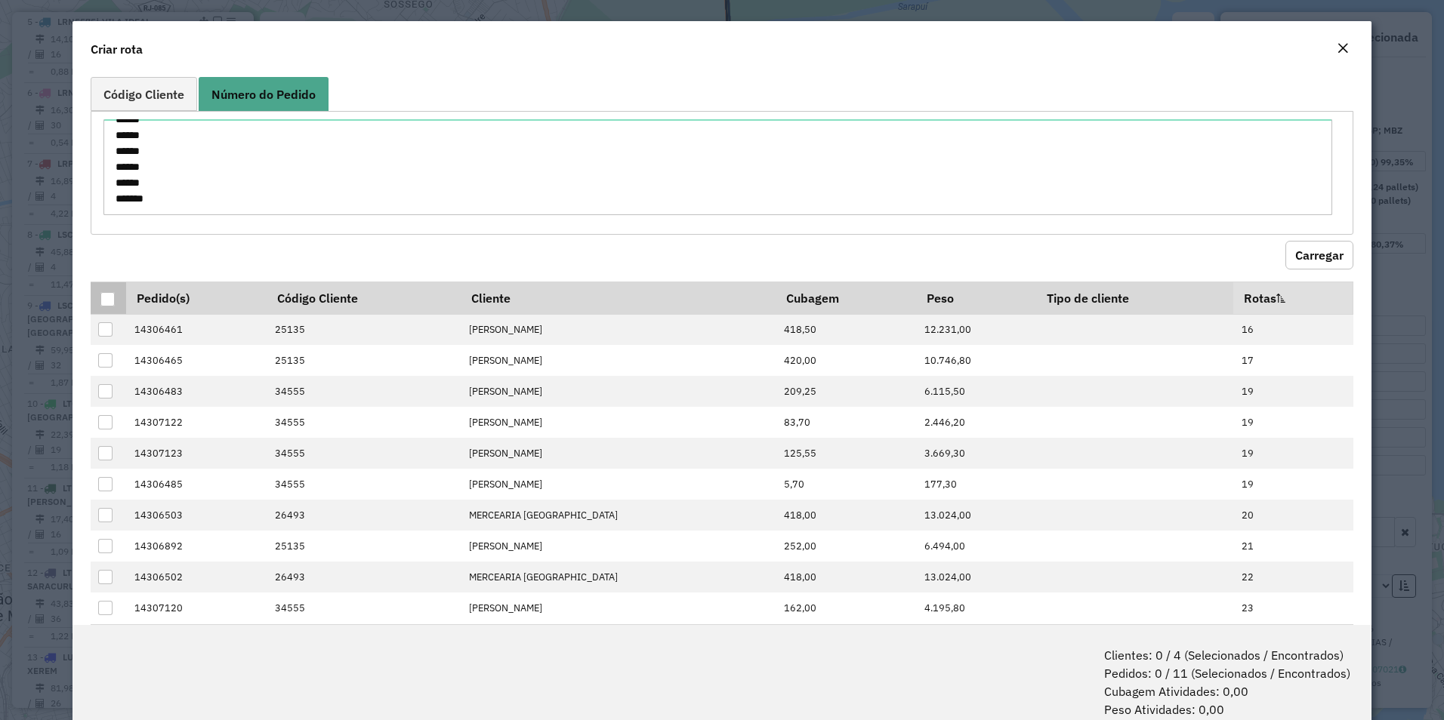
click at [105, 295] on div at bounding box center [107, 299] width 14 height 14
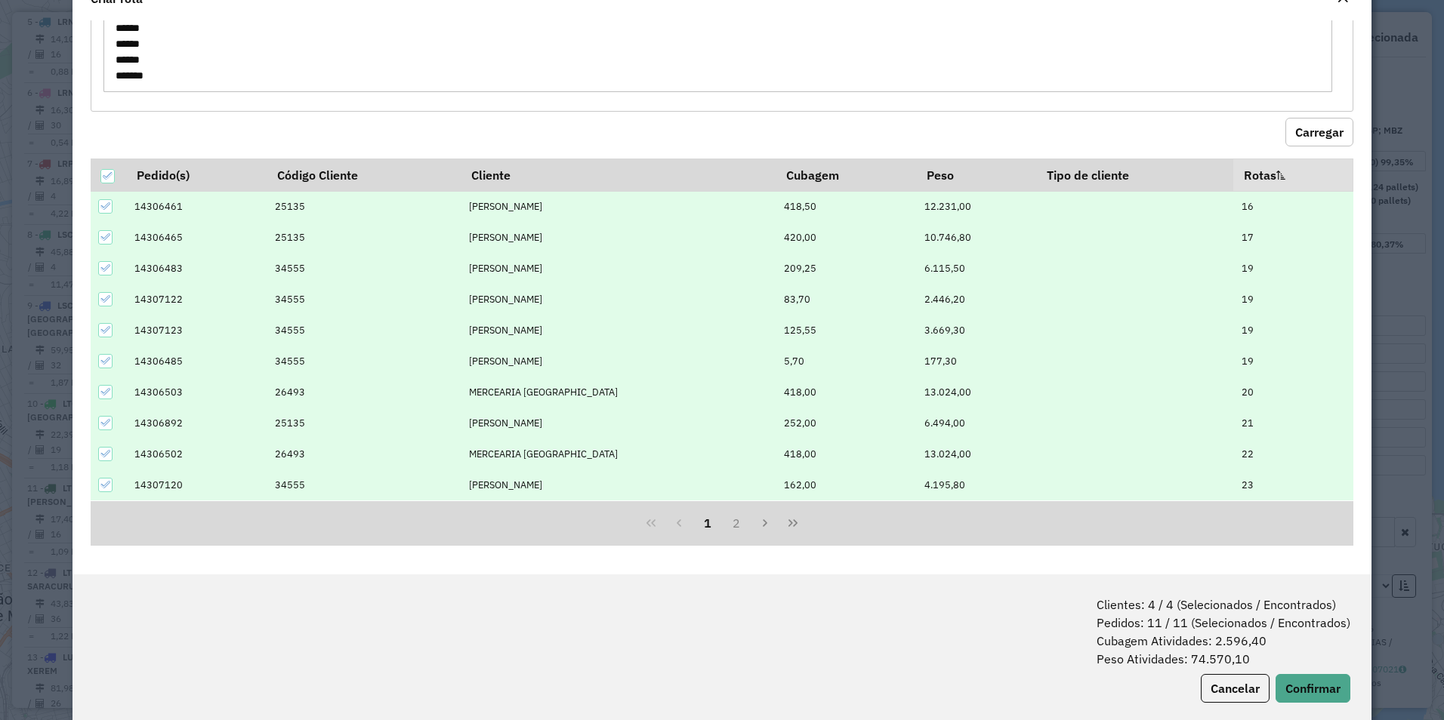
scroll to position [76, 0]
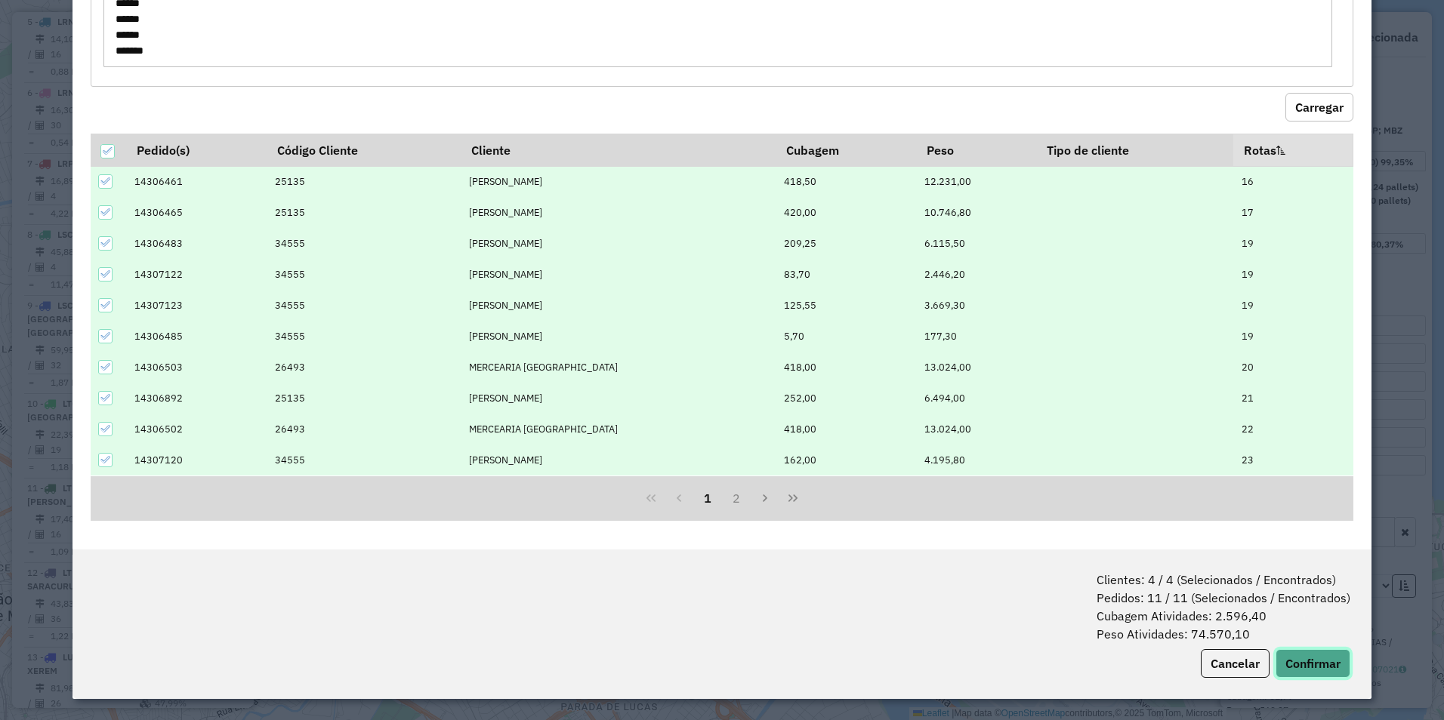
click at [1297, 656] on button "Confirmar" at bounding box center [1312, 663] width 75 height 29
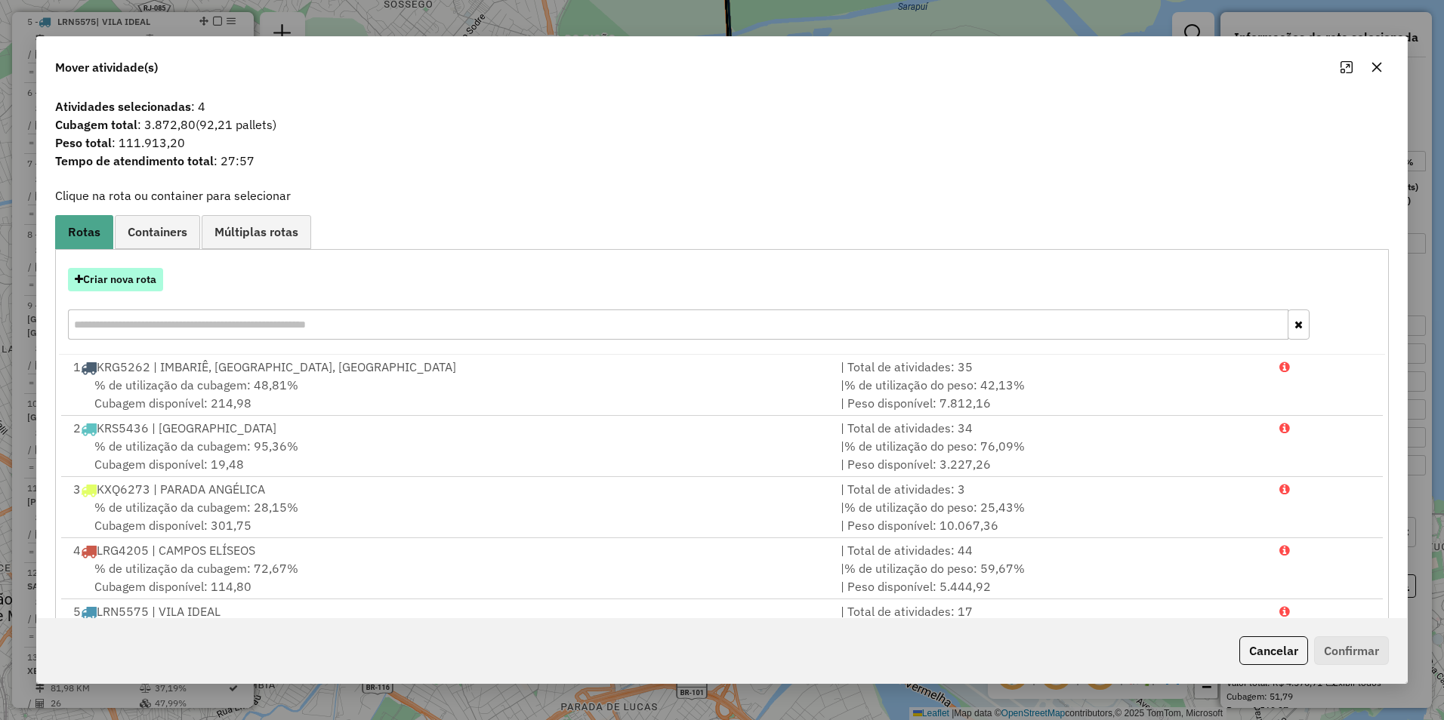
click at [131, 284] on button "Criar nova rota" at bounding box center [115, 279] width 95 height 23
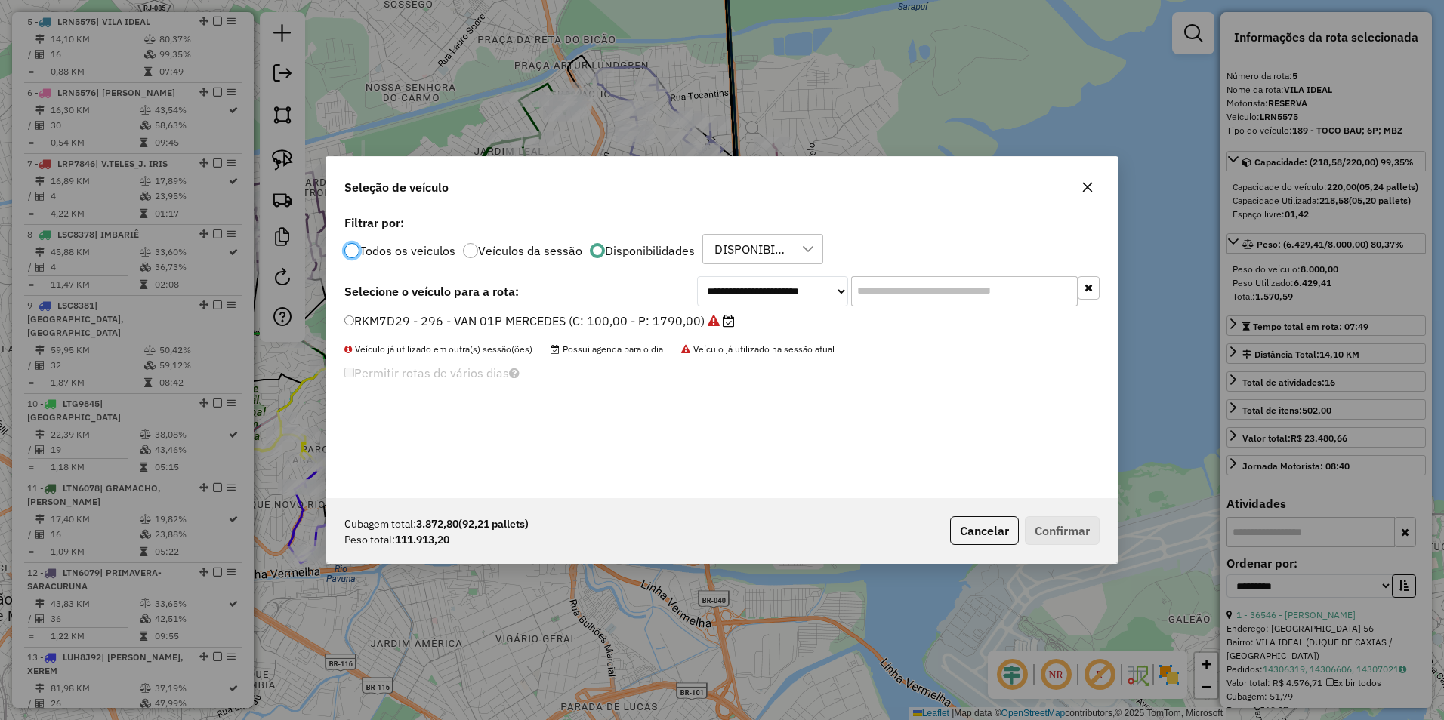
scroll to position [8, 5]
click at [762, 291] on select "**********" at bounding box center [772, 291] width 151 height 30
select select "********"
click at [697, 276] on select "**********" at bounding box center [772, 291] width 151 height 30
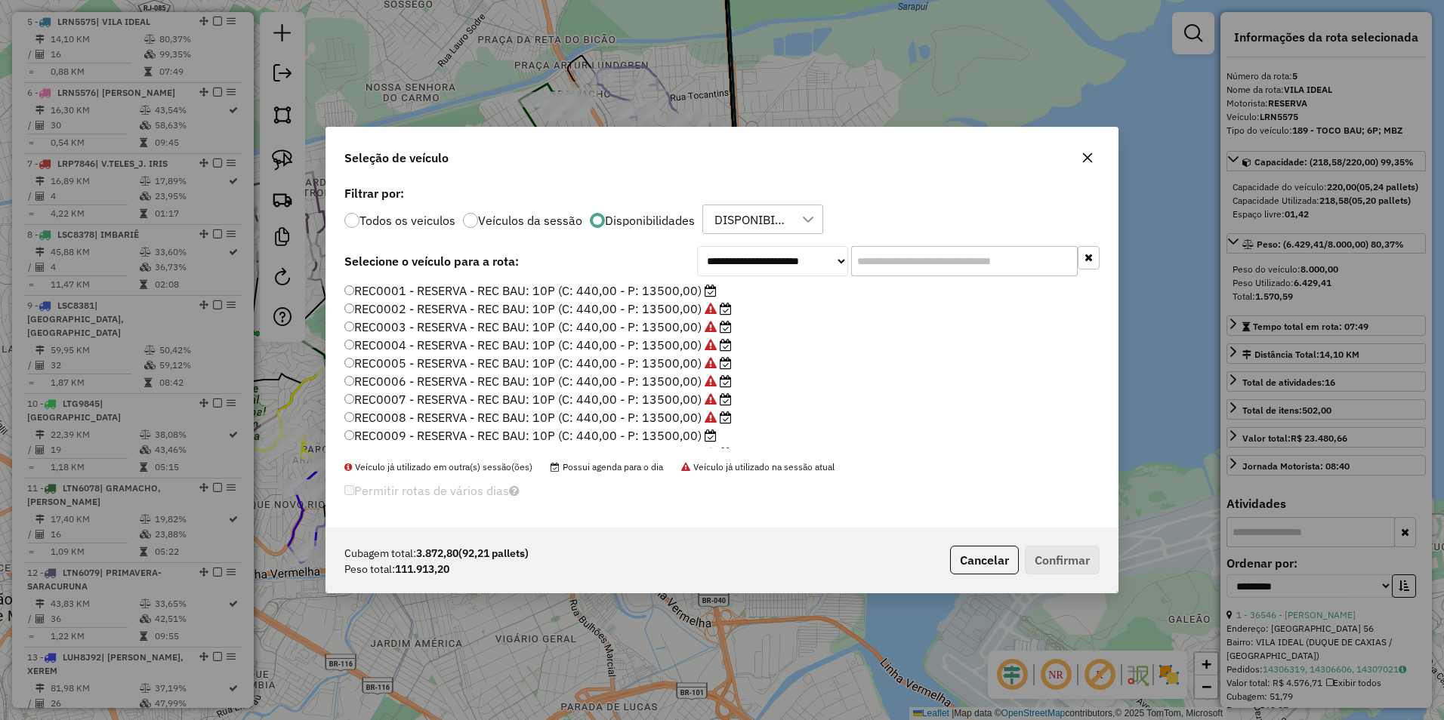
click at [443, 415] on label "REC0008 - RESERVA - REC BAU: 10P (C: 440,00 - P: 13500,00)" at bounding box center [537, 418] width 387 height 18
click at [1055, 560] on button "Confirmar" at bounding box center [1062, 560] width 75 height 29
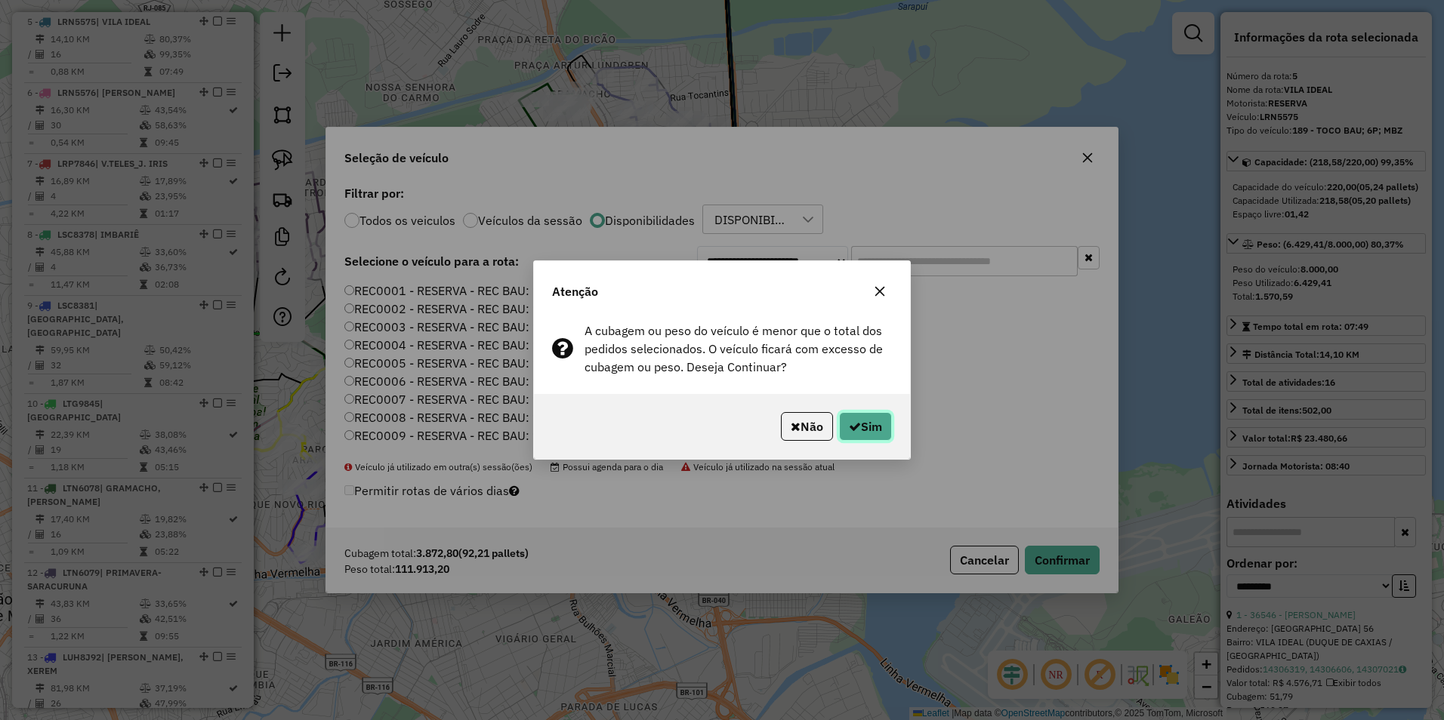
click at [845, 420] on button "Sim" at bounding box center [865, 426] width 53 height 29
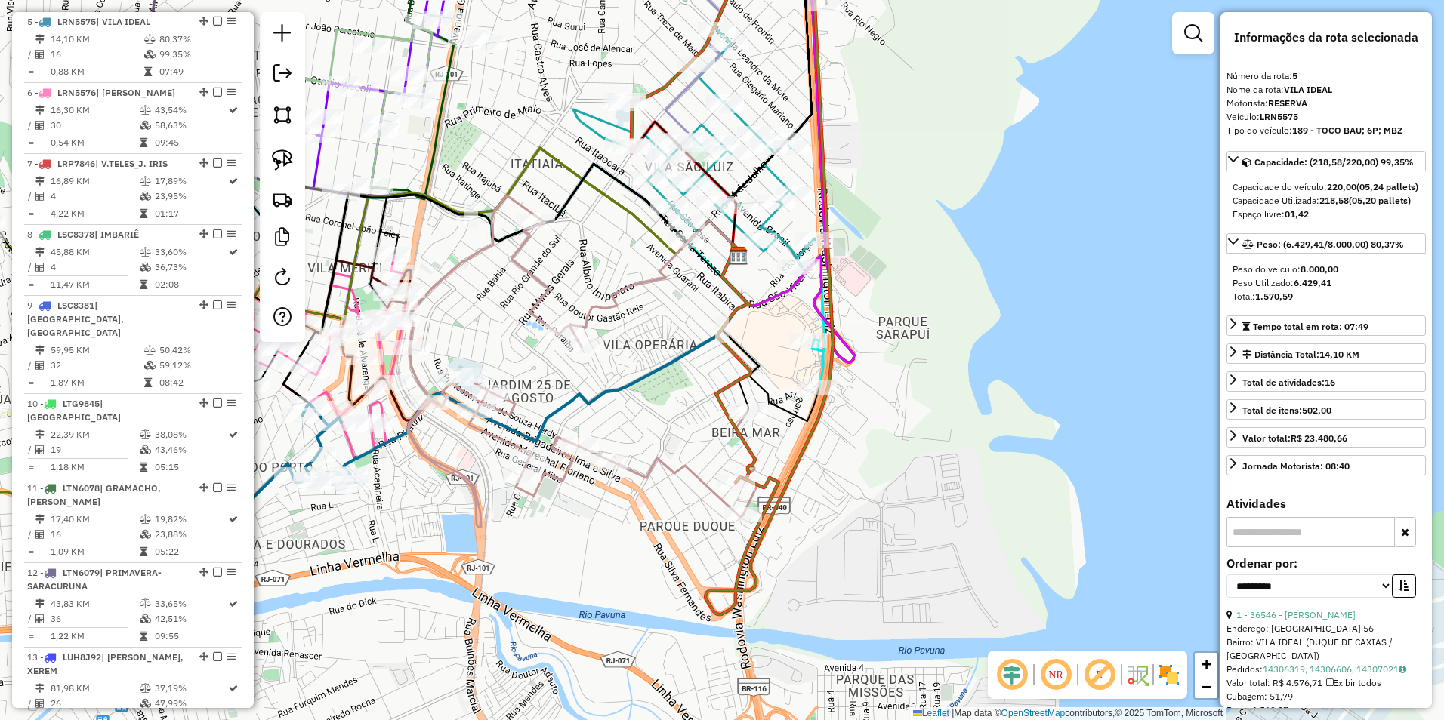
click at [747, 451] on icon at bounding box center [735, 363] width 39 height 239
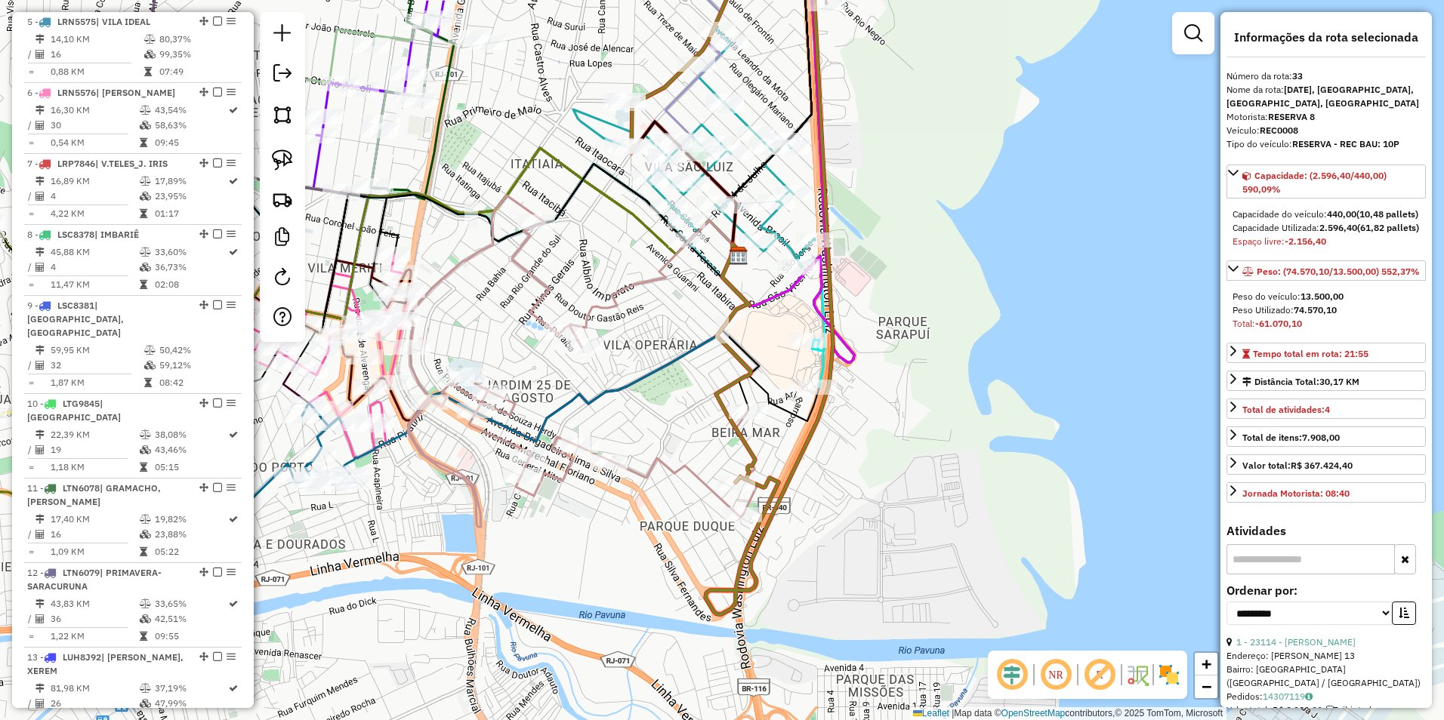
scroll to position [2740, 0]
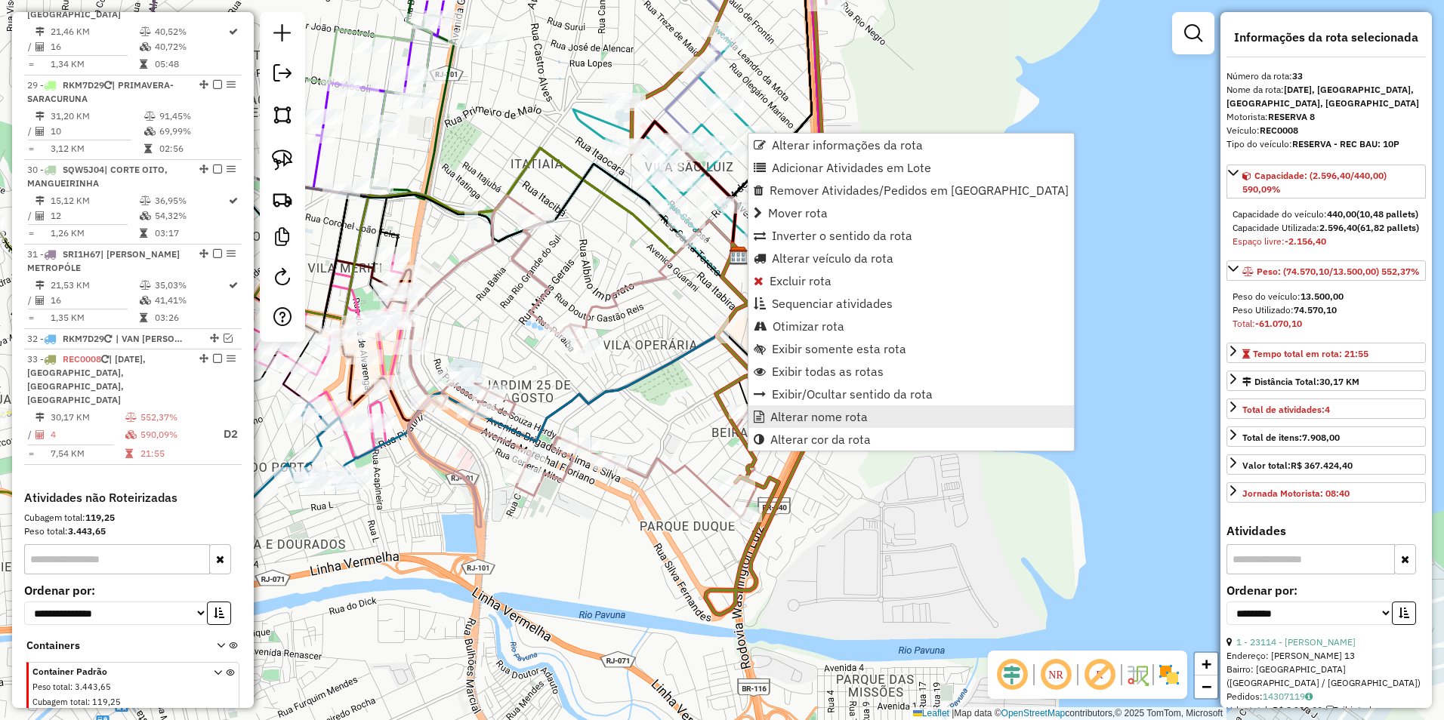
click at [803, 415] on span "Alterar nome rota" at bounding box center [818, 417] width 97 height 12
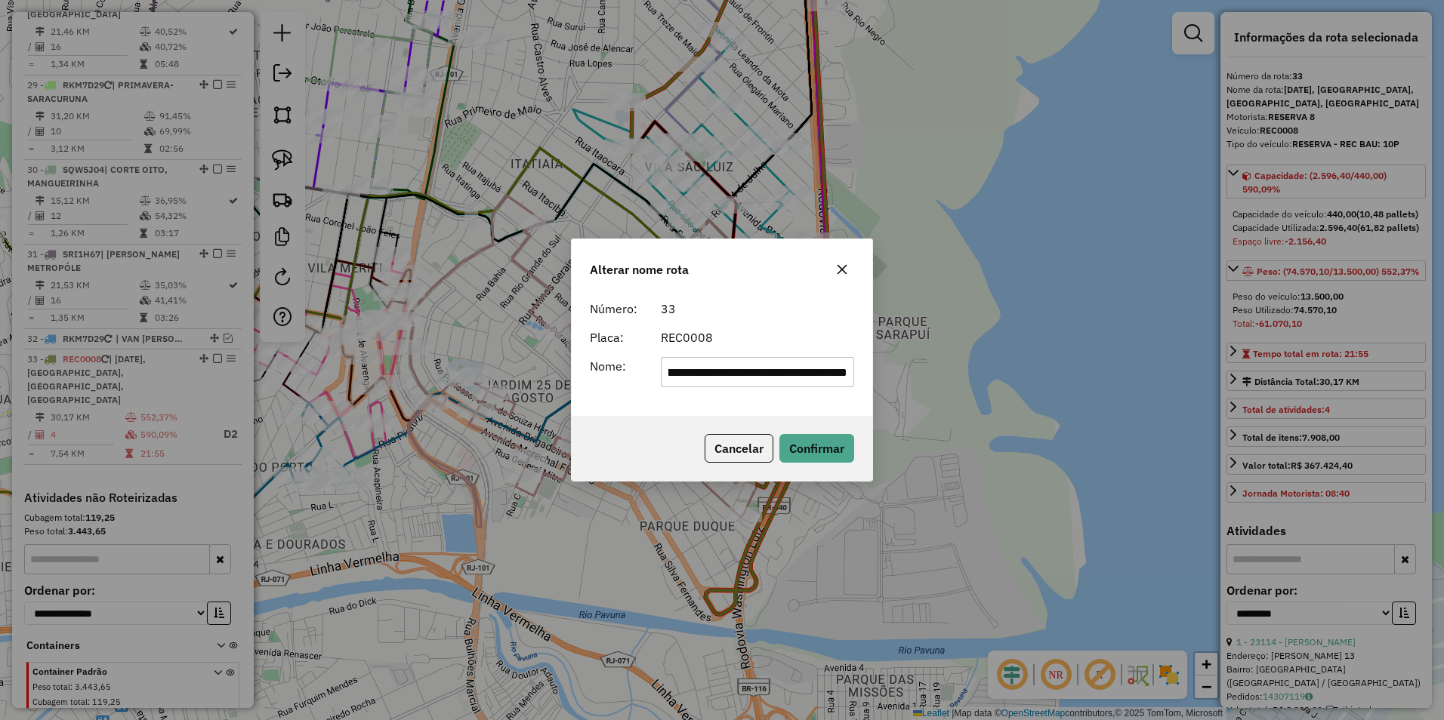
scroll to position [0, 0]
drag, startPoint x: 848, startPoint y: 368, endPoint x: 285, endPoint y: 396, distance: 563.2
click at [285, 396] on div "**********" at bounding box center [722, 360] width 1444 height 720
type input "*********"
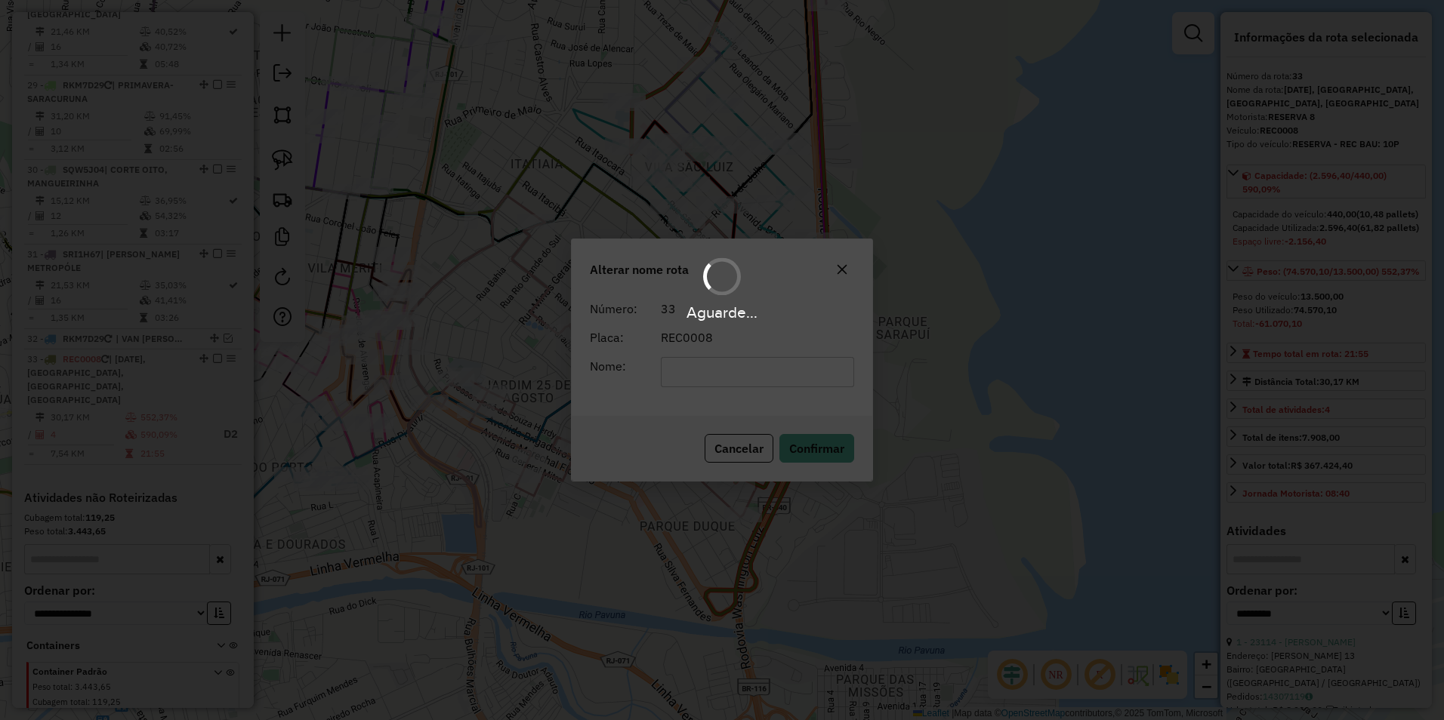
scroll to position [2712, 0]
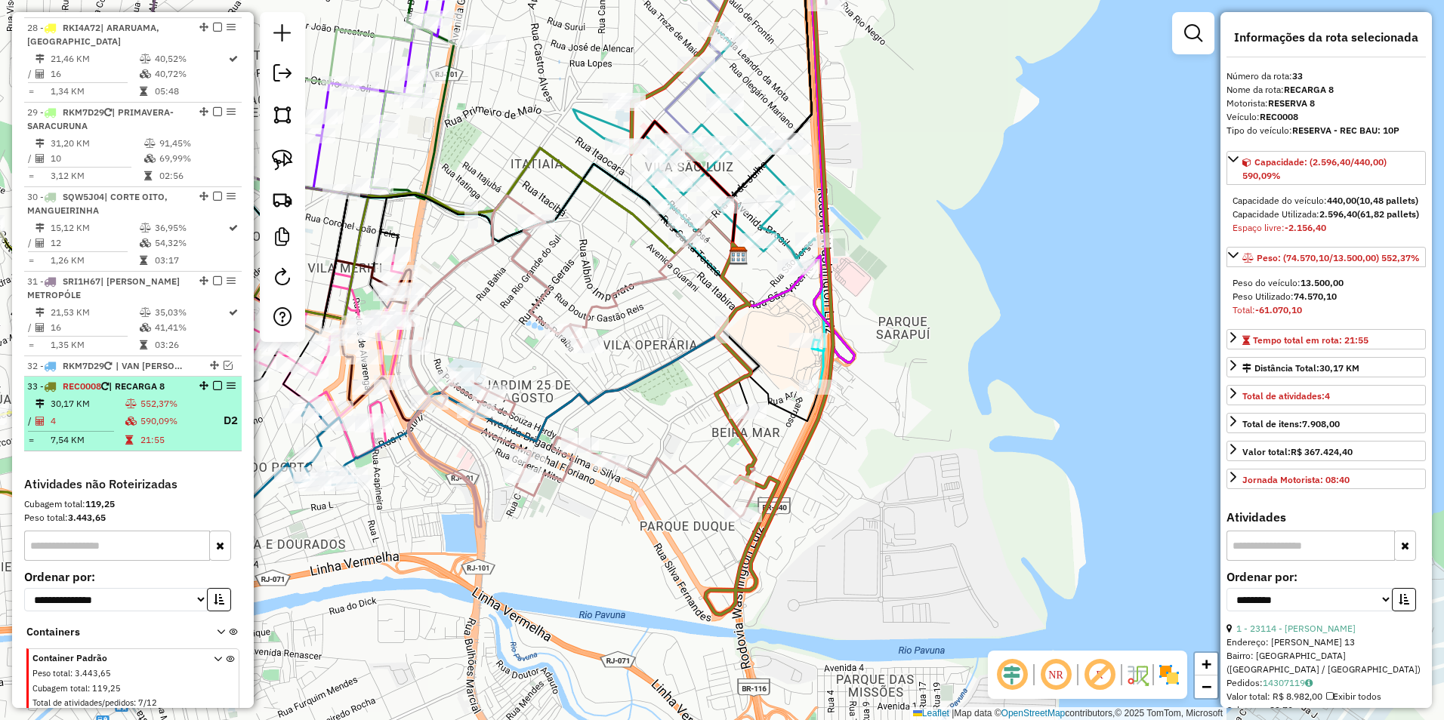
click at [213, 381] on em at bounding box center [217, 385] width 9 height 9
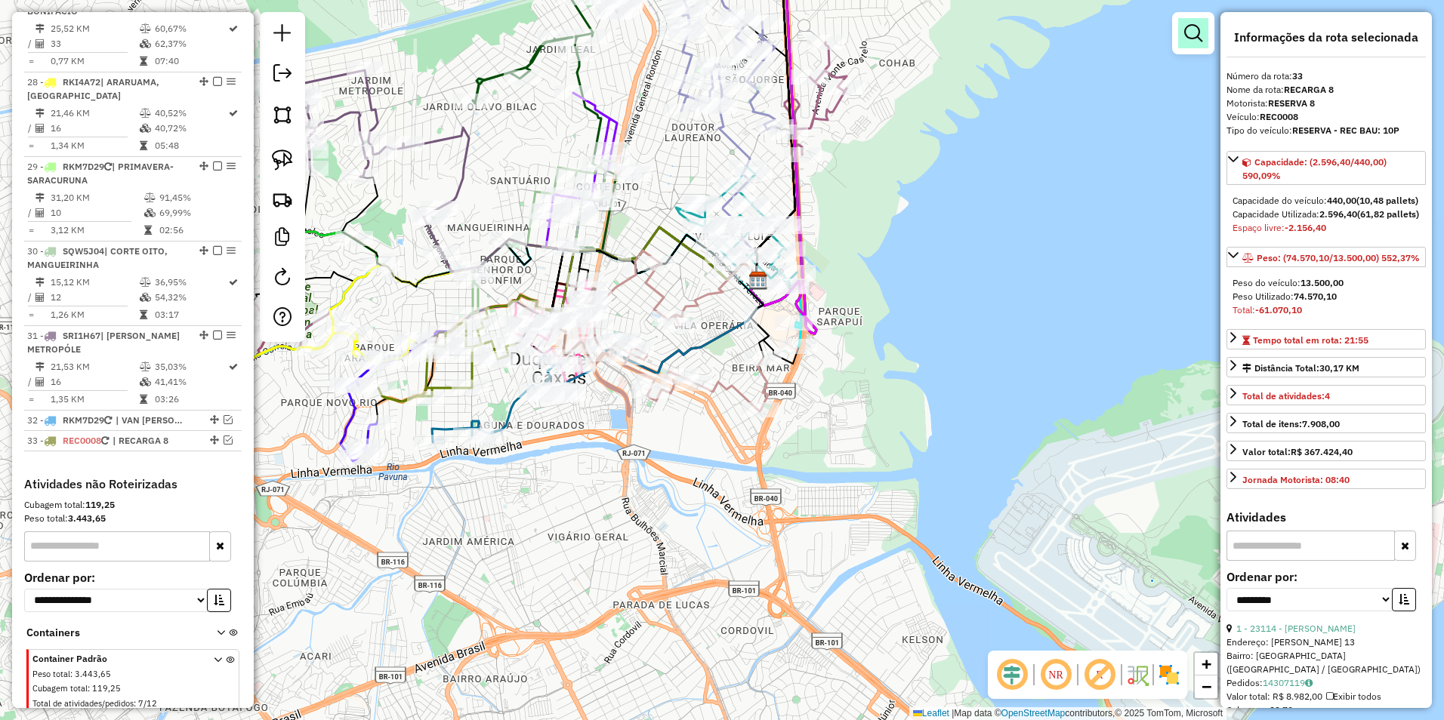
click at [1189, 41] on em at bounding box center [1193, 33] width 18 height 18
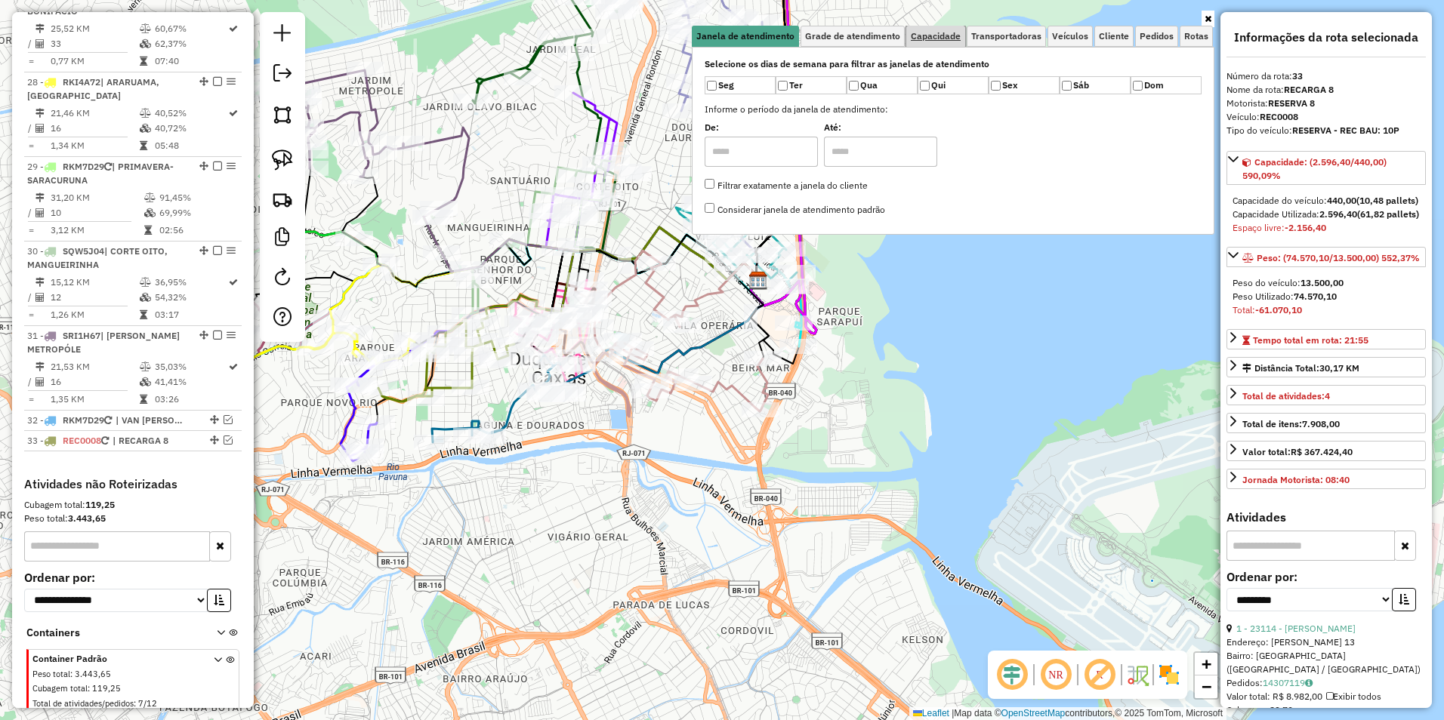
click at [945, 32] on span "Capacidade" at bounding box center [936, 36] width 50 height 9
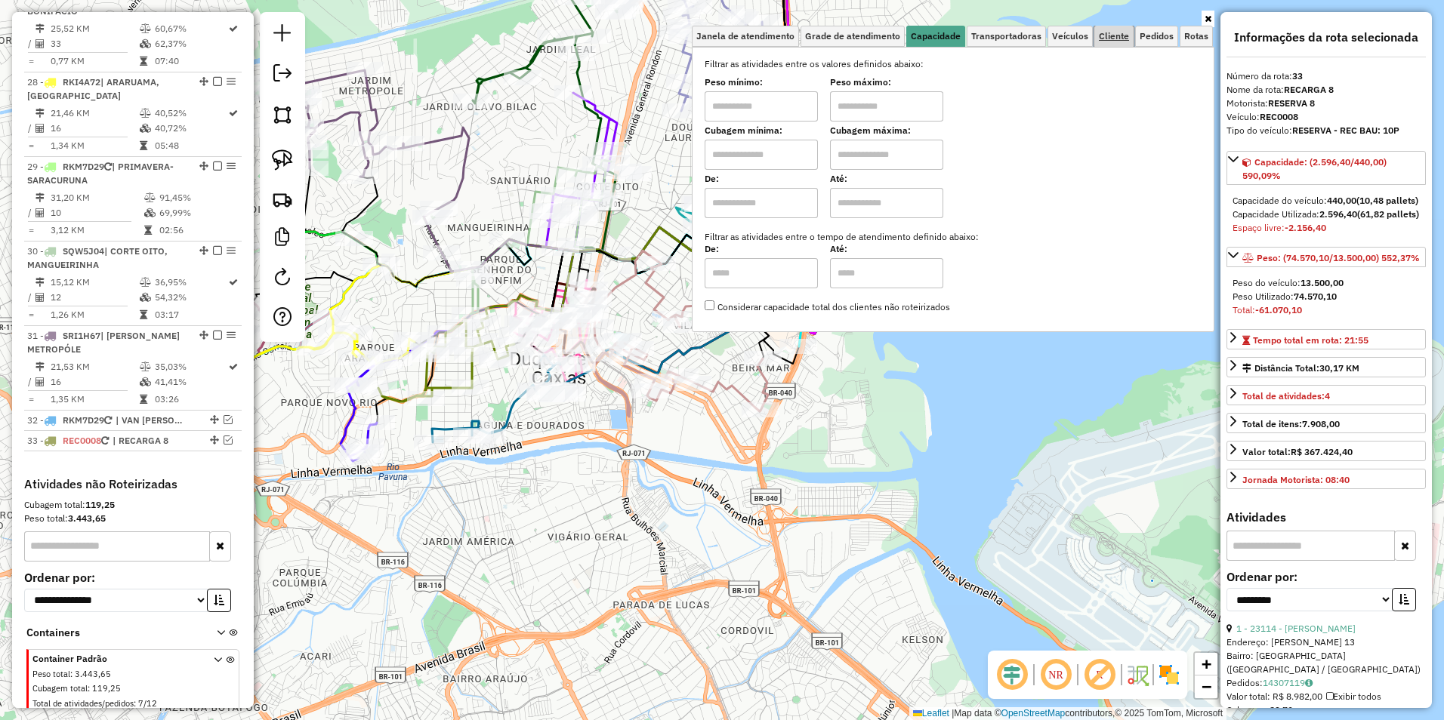
click at [1111, 41] on span "Cliente" at bounding box center [1114, 36] width 30 height 9
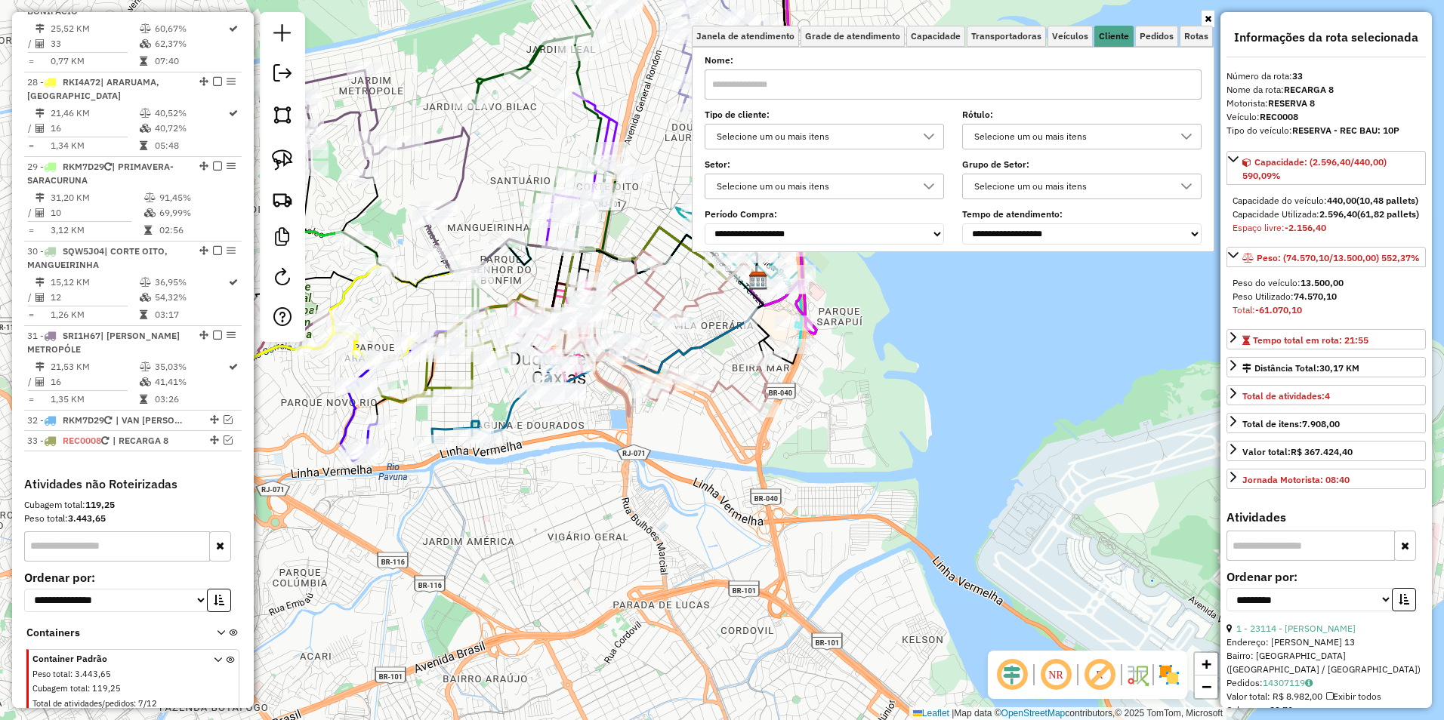
click at [749, 139] on div "Selecione um ou mais itens" at bounding box center [812, 137] width 203 height 24
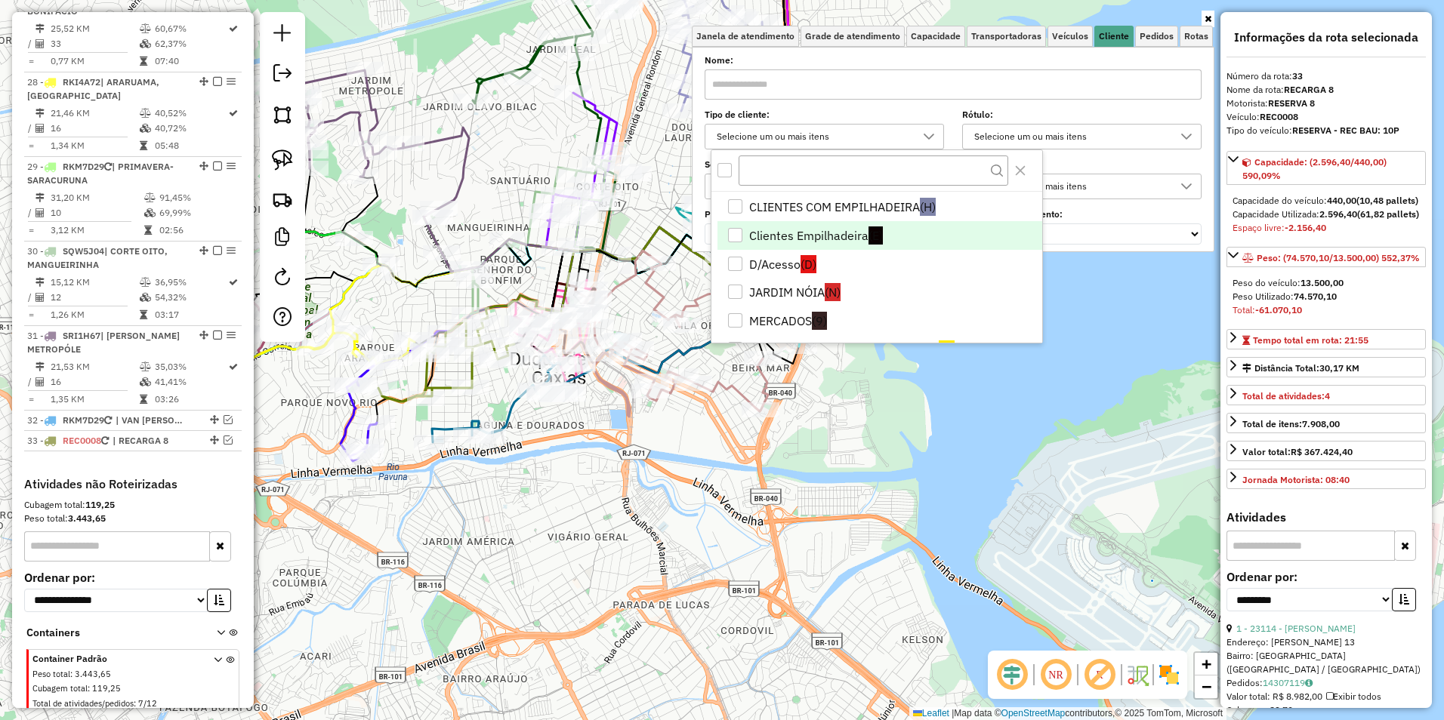
scroll to position [302, 0]
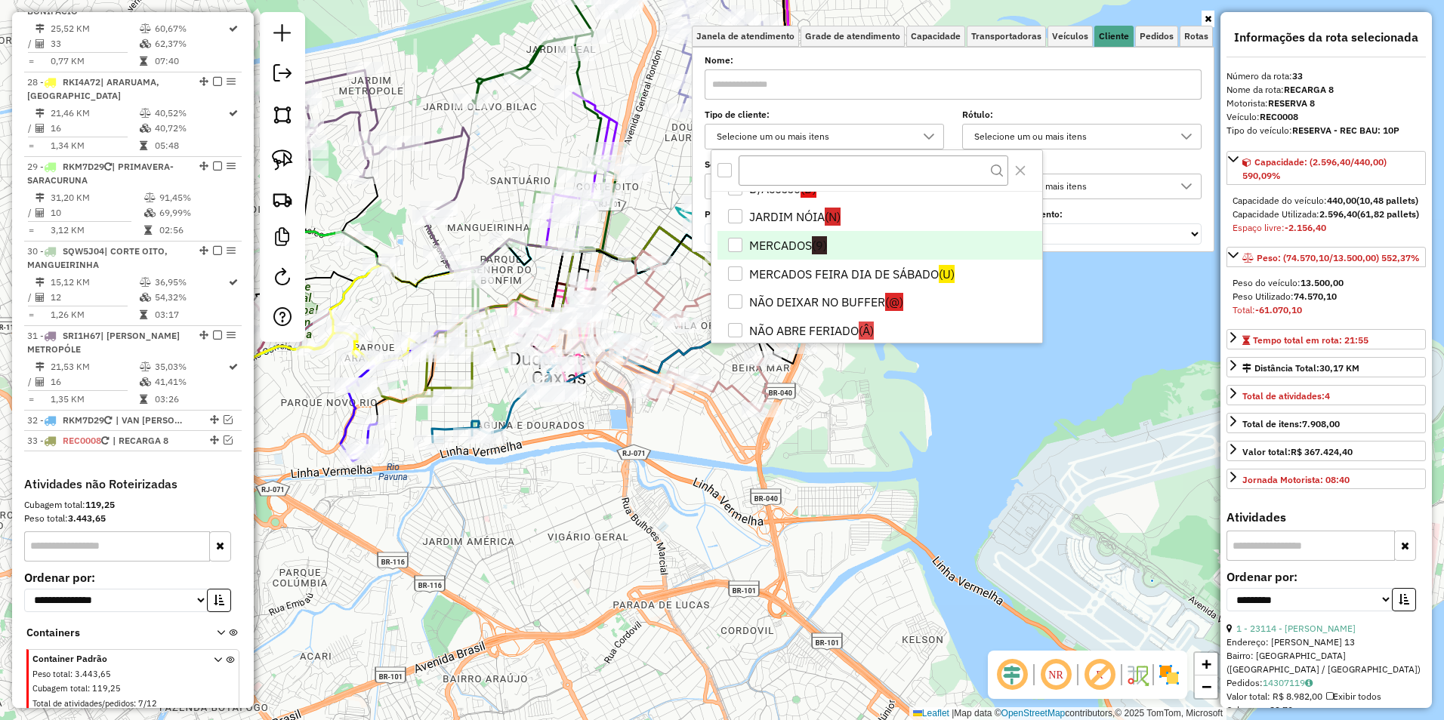
click at [784, 240] on li "MERCADOS (9)" at bounding box center [879, 245] width 325 height 29
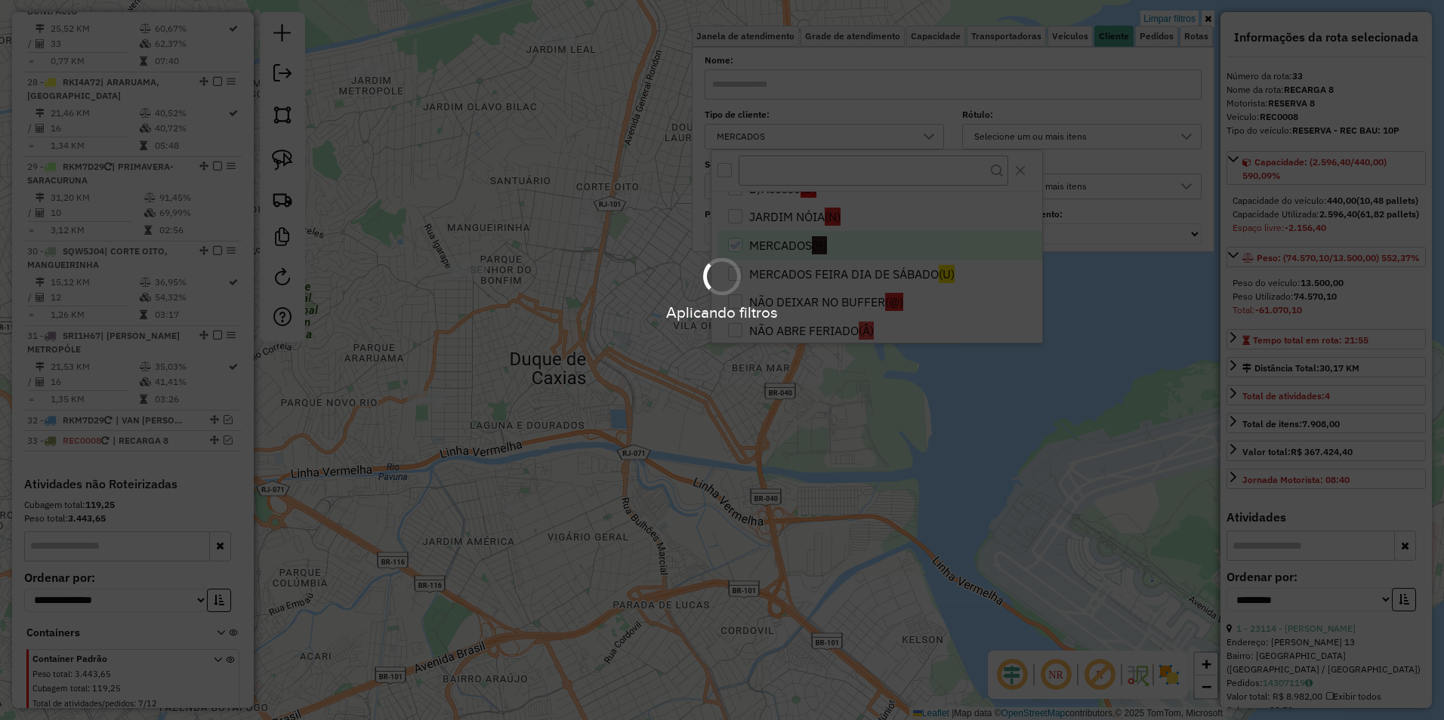
click at [783, 272] on div "Aplicando filtros" at bounding box center [722, 288] width 1444 height 72
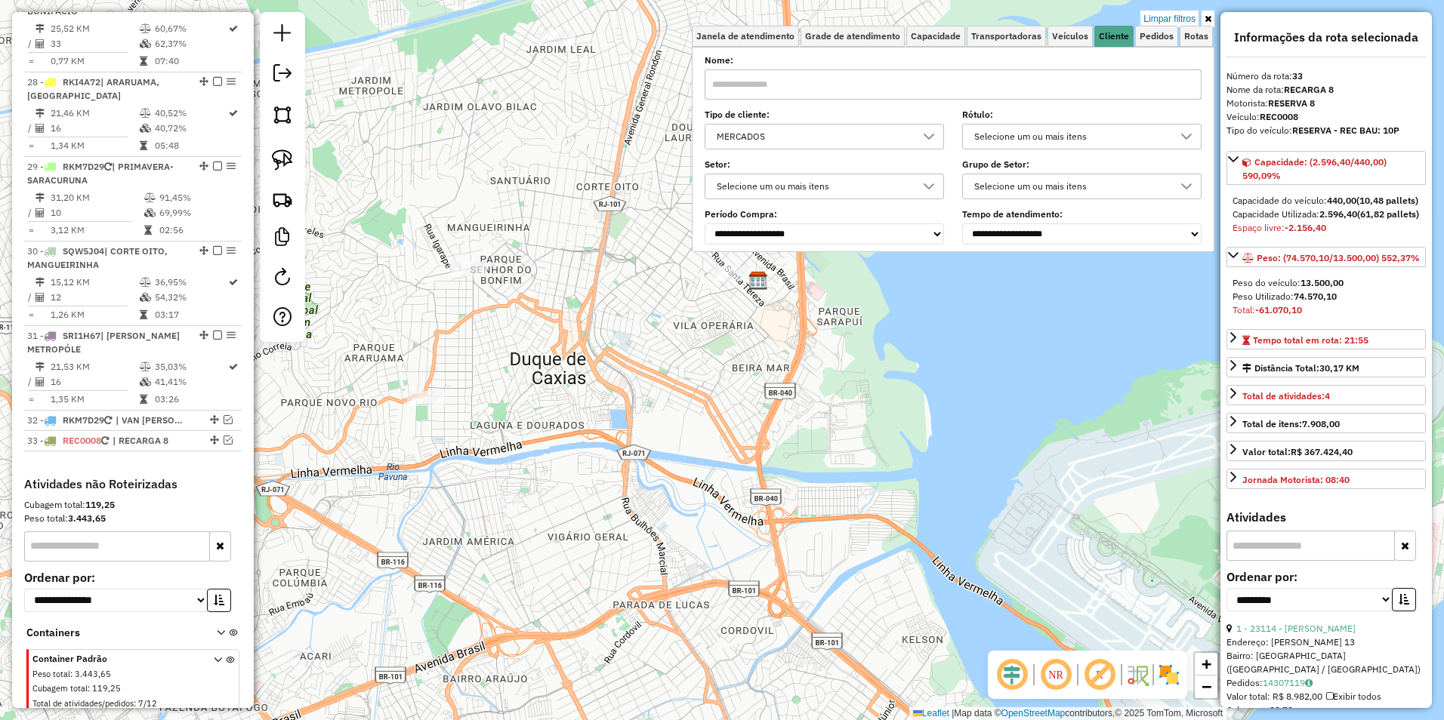
click at [792, 135] on div "MERCADOS" at bounding box center [812, 137] width 203 height 24
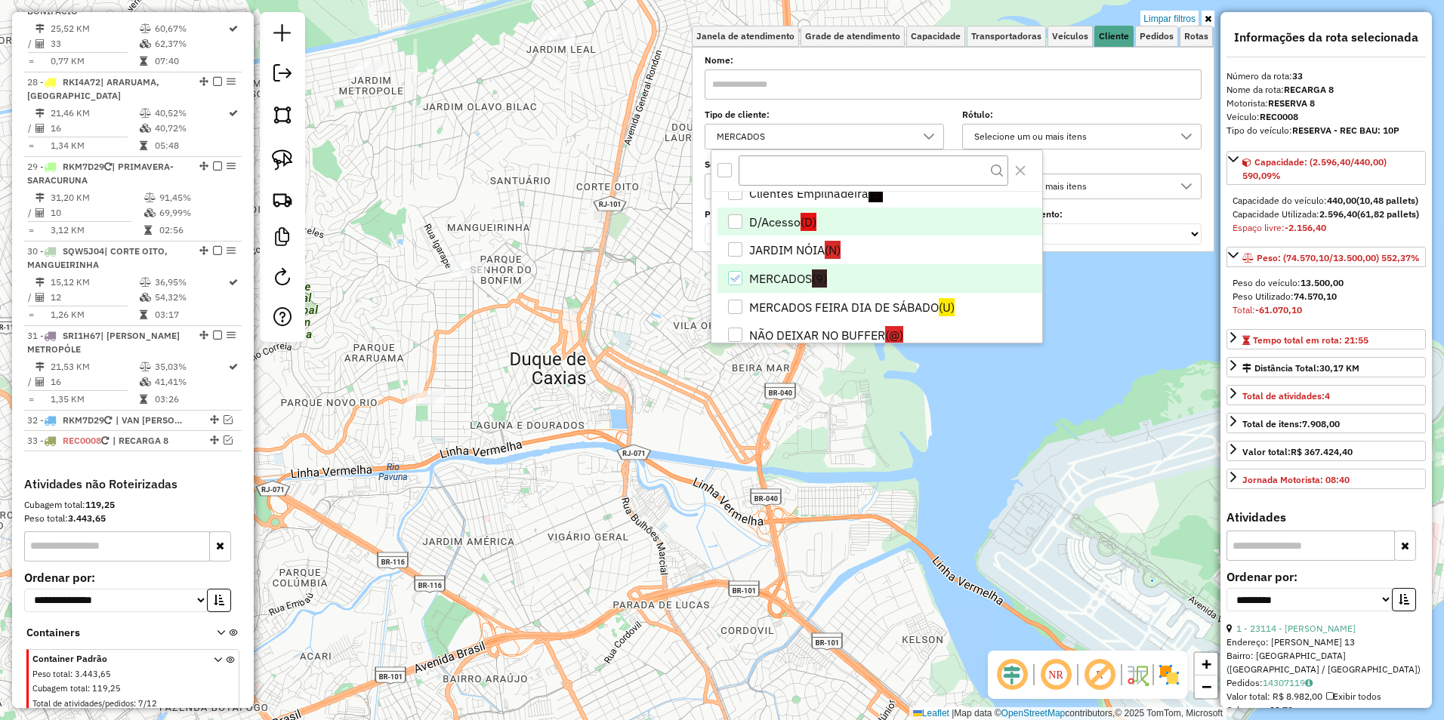
scroll to position [294, 0]
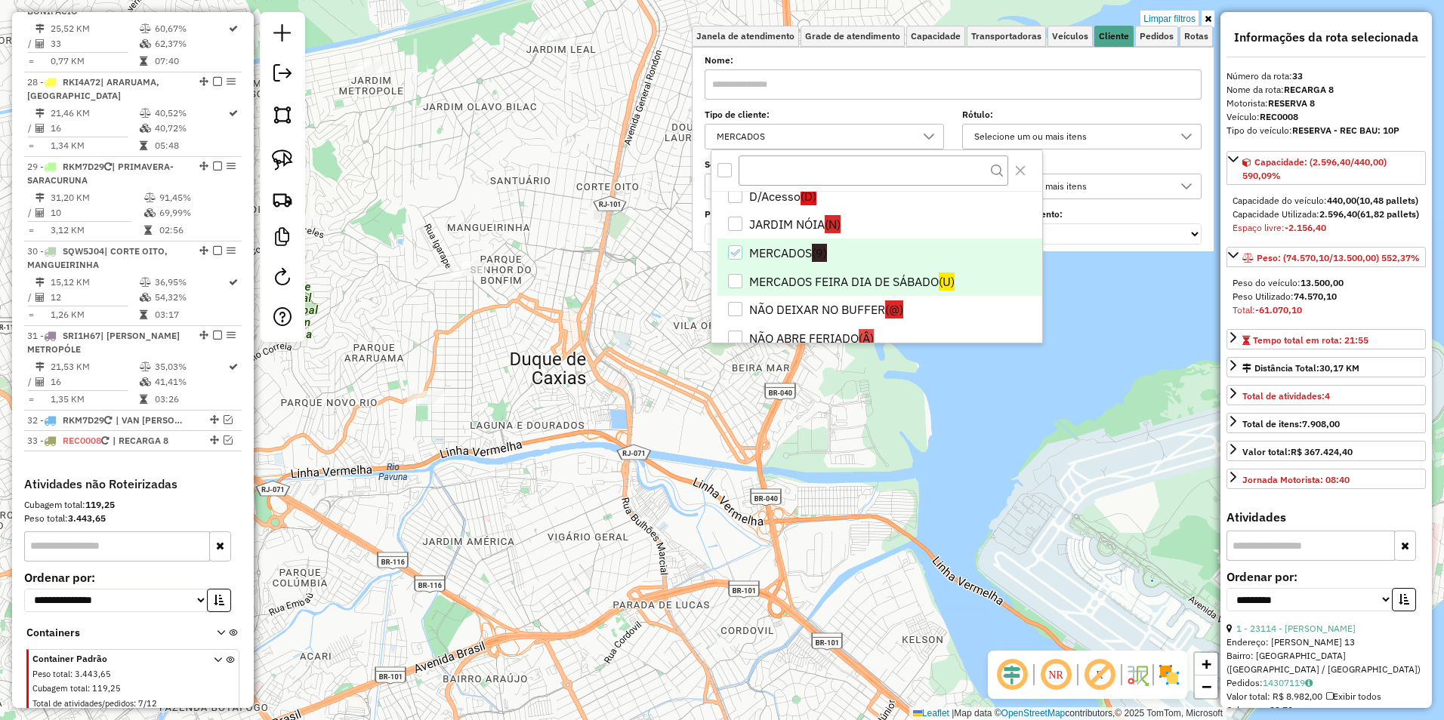
click at [796, 282] on li "MERCADOS FEIRA DIA DE SÁBADO (U)" at bounding box center [879, 281] width 325 height 29
click at [708, 396] on div "Limpar filtros Janela de atendimento Grade de atendimento Capacidade Transporta…" at bounding box center [722, 360] width 1444 height 720
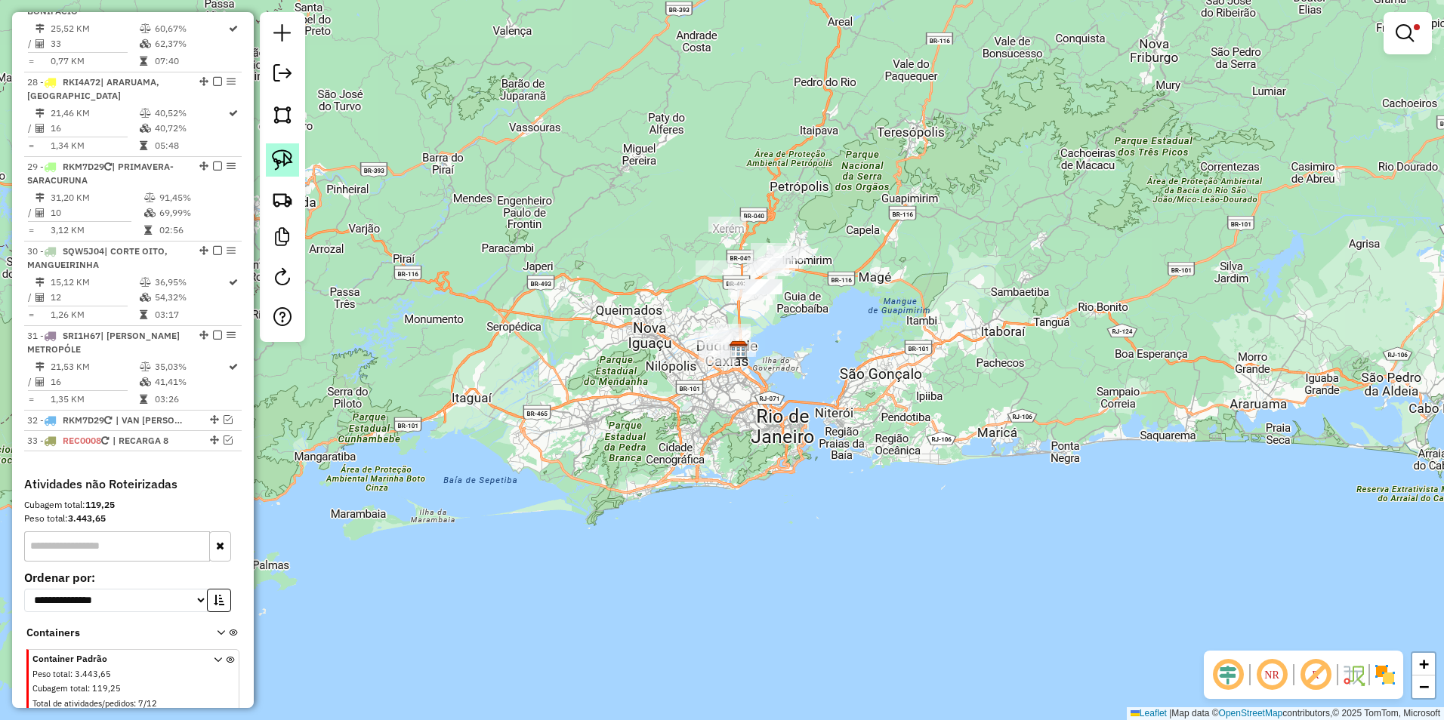
click at [275, 156] on img at bounding box center [282, 160] width 21 height 21
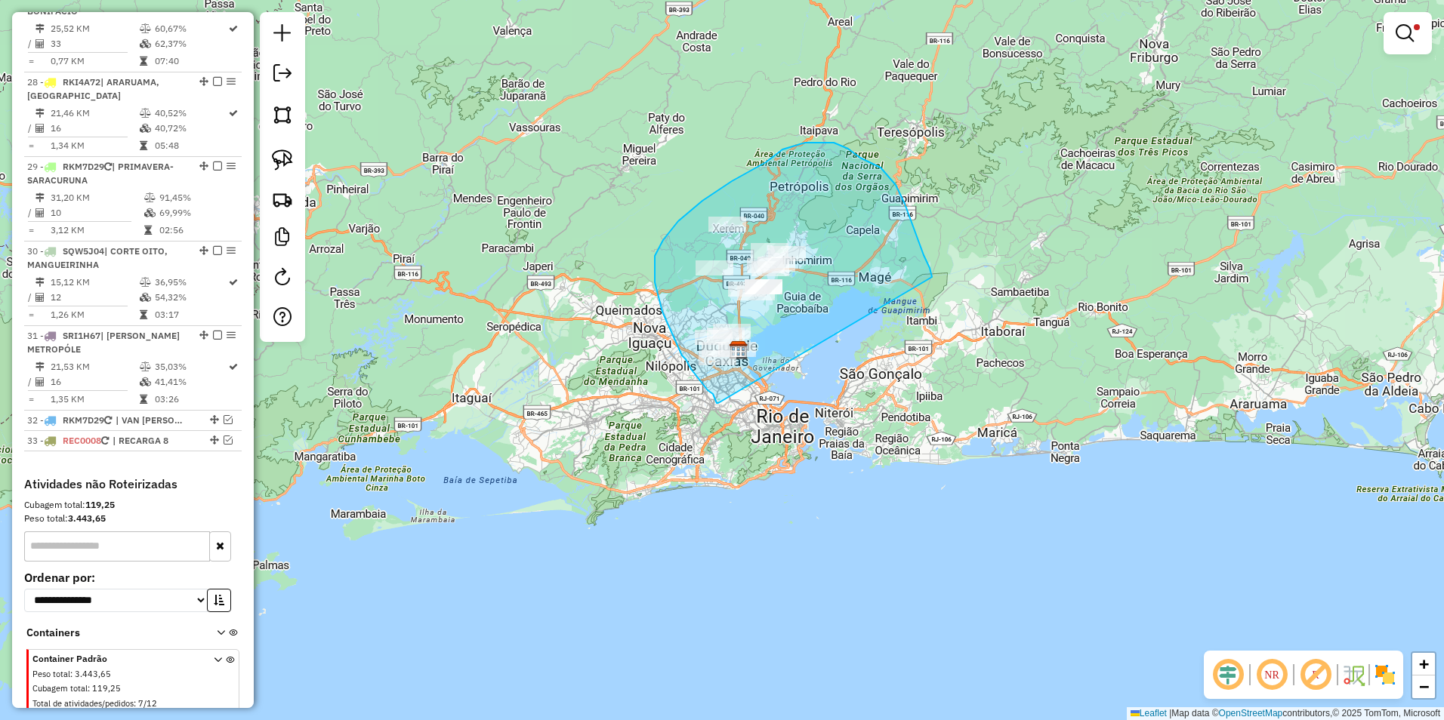
drag, startPoint x: 717, startPoint y: 403, endPoint x: 932, endPoint y: 277, distance: 249.4
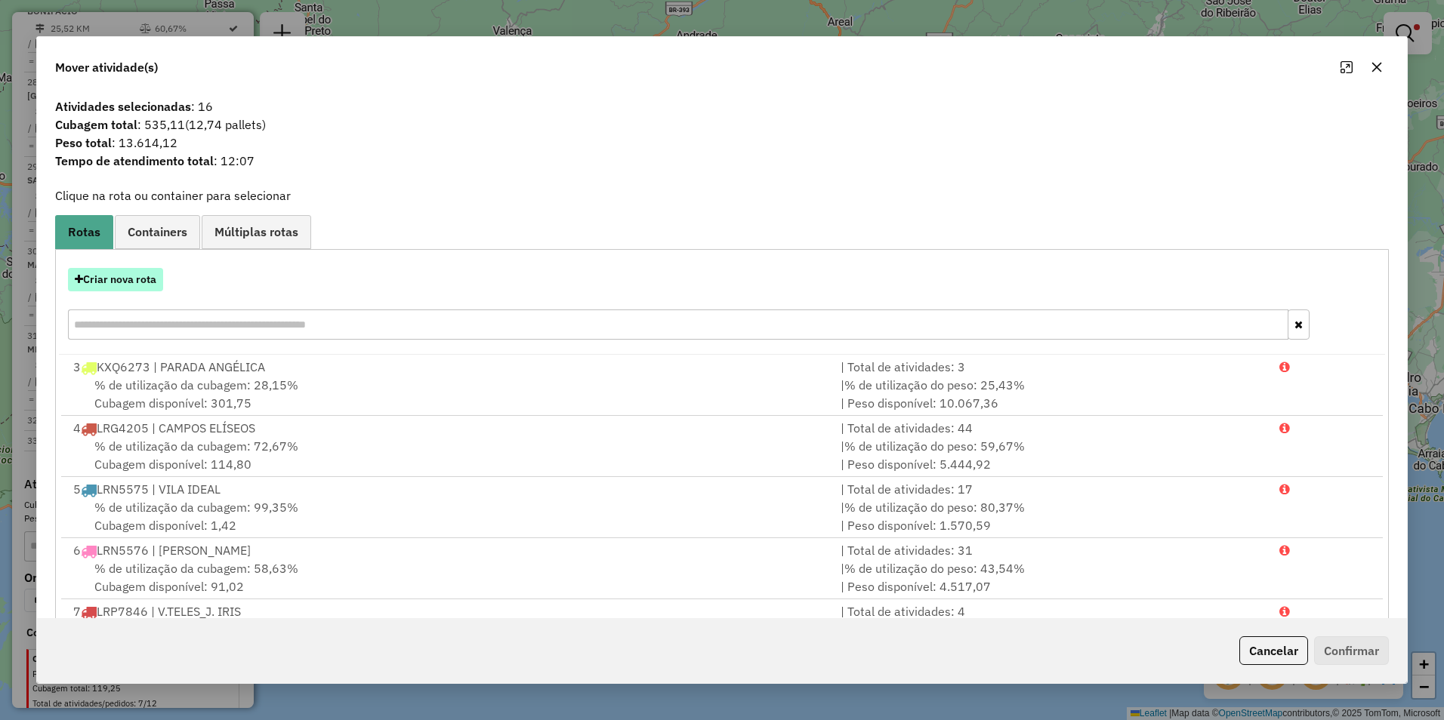
click at [140, 279] on button "Criar nova rota" at bounding box center [115, 279] width 95 height 23
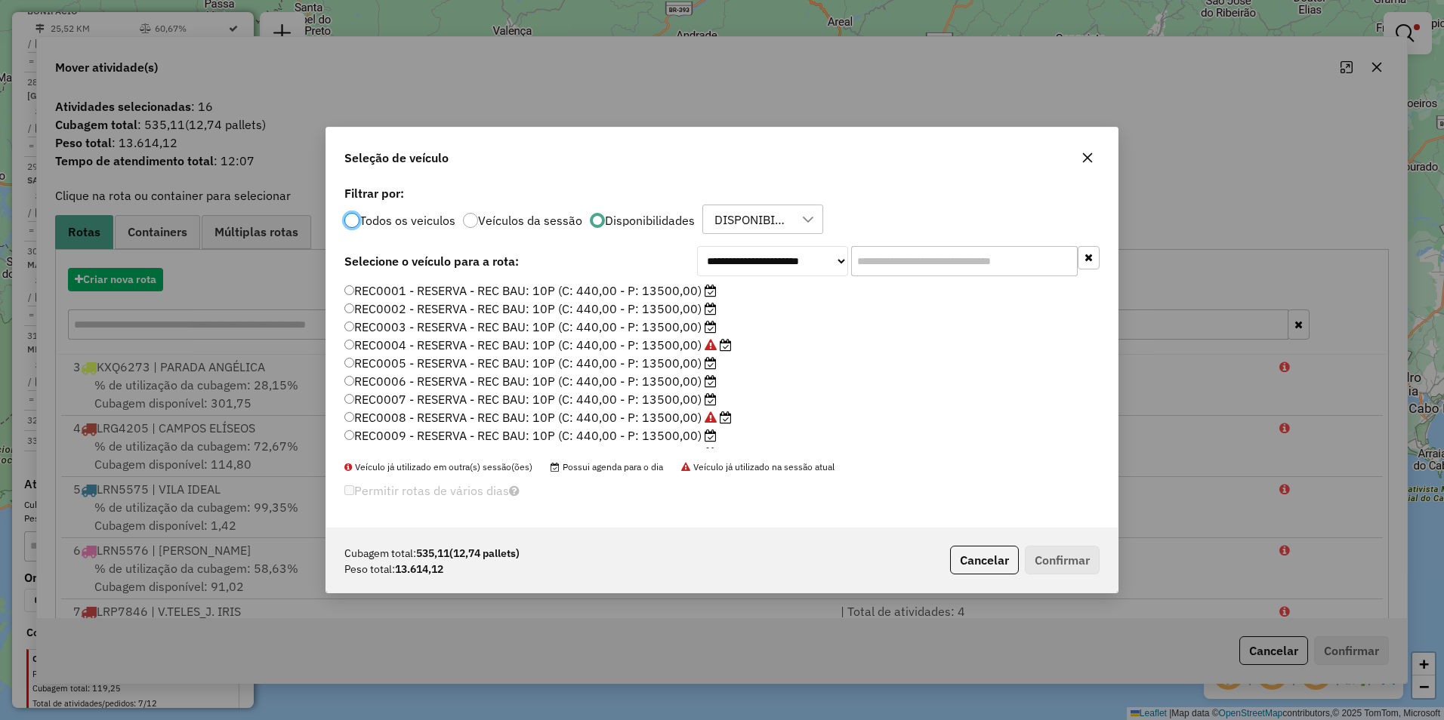
scroll to position [8, 5]
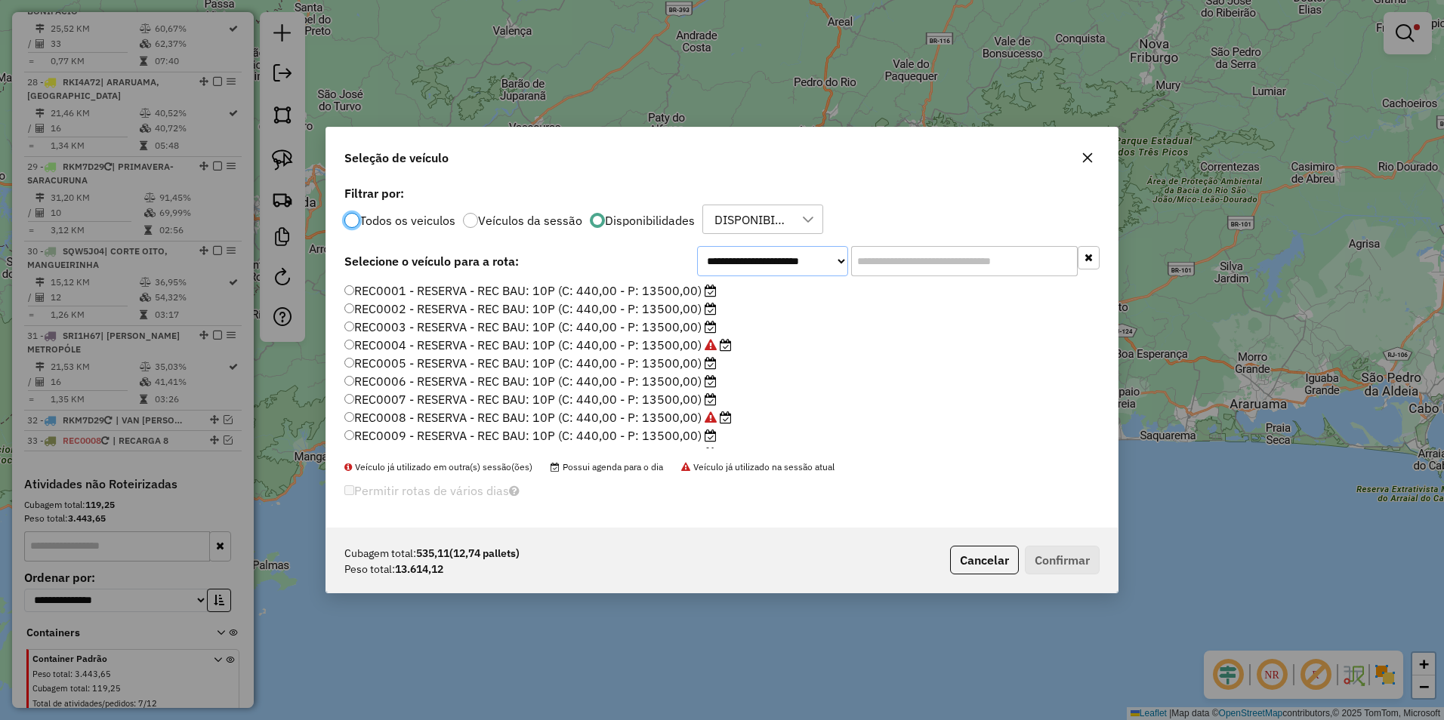
click at [753, 261] on select "**********" at bounding box center [772, 261] width 151 height 30
select select "********"
click at [697, 276] on select "**********" at bounding box center [772, 261] width 151 height 30
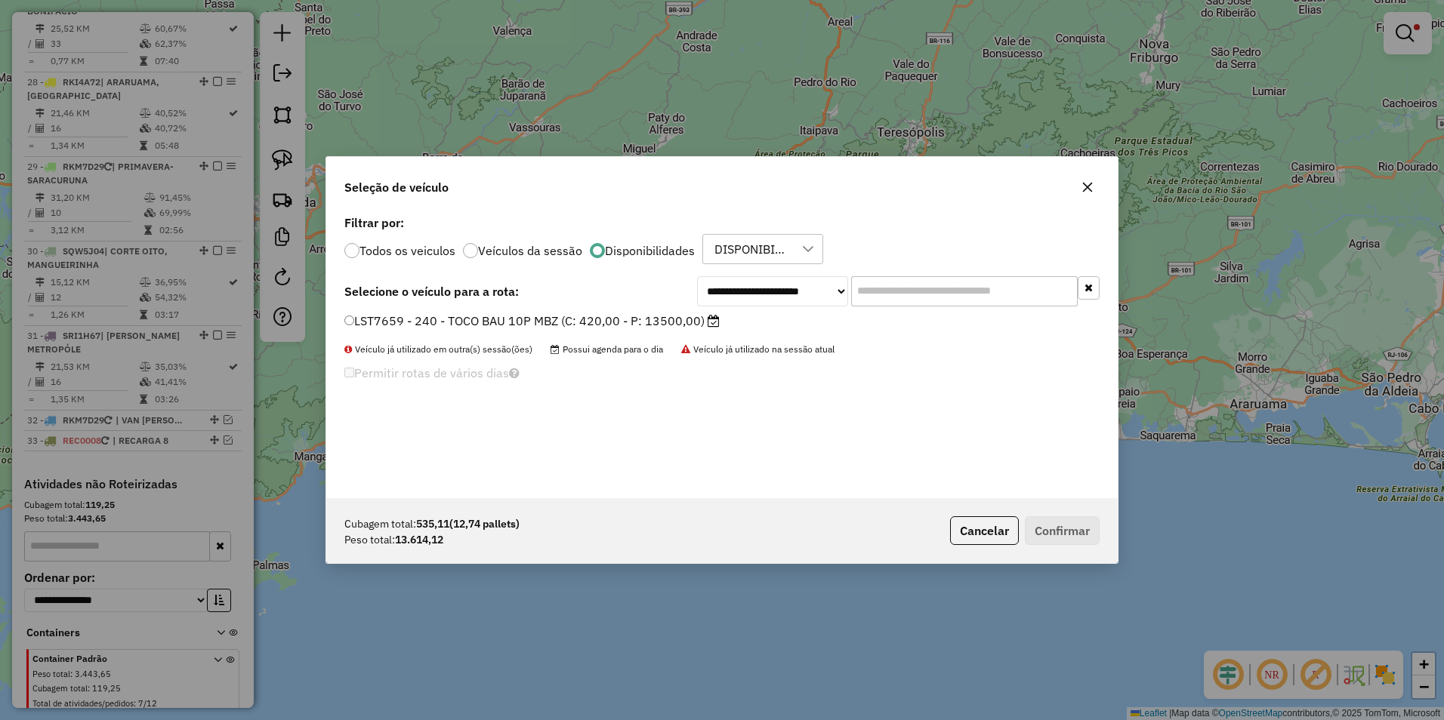
click at [623, 319] on label "LST7659 - 240 - TOCO BAU 10P MBZ (C: 420,00 - P: 13500,00)" at bounding box center [531, 321] width 375 height 18
click at [1067, 531] on button "Confirmar" at bounding box center [1062, 530] width 75 height 29
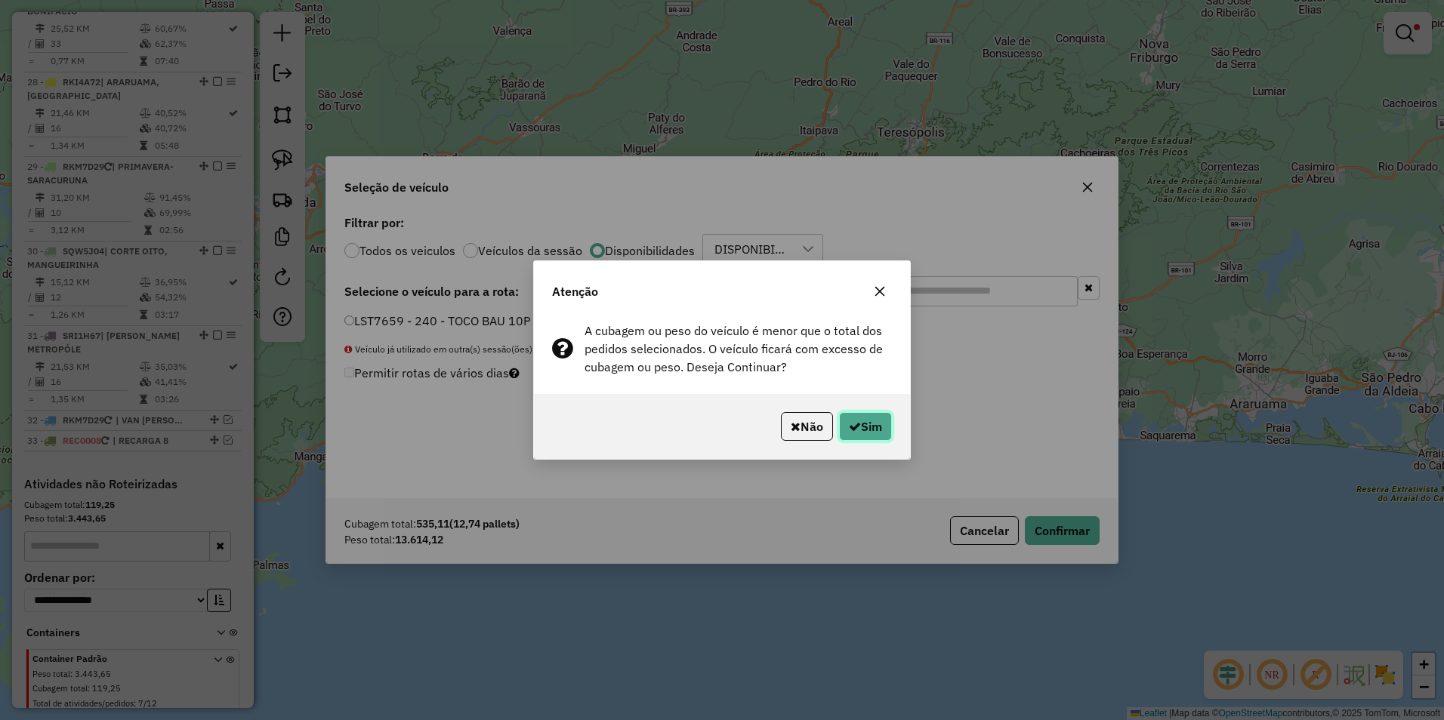
click at [864, 427] on button "Sim" at bounding box center [865, 426] width 53 height 29
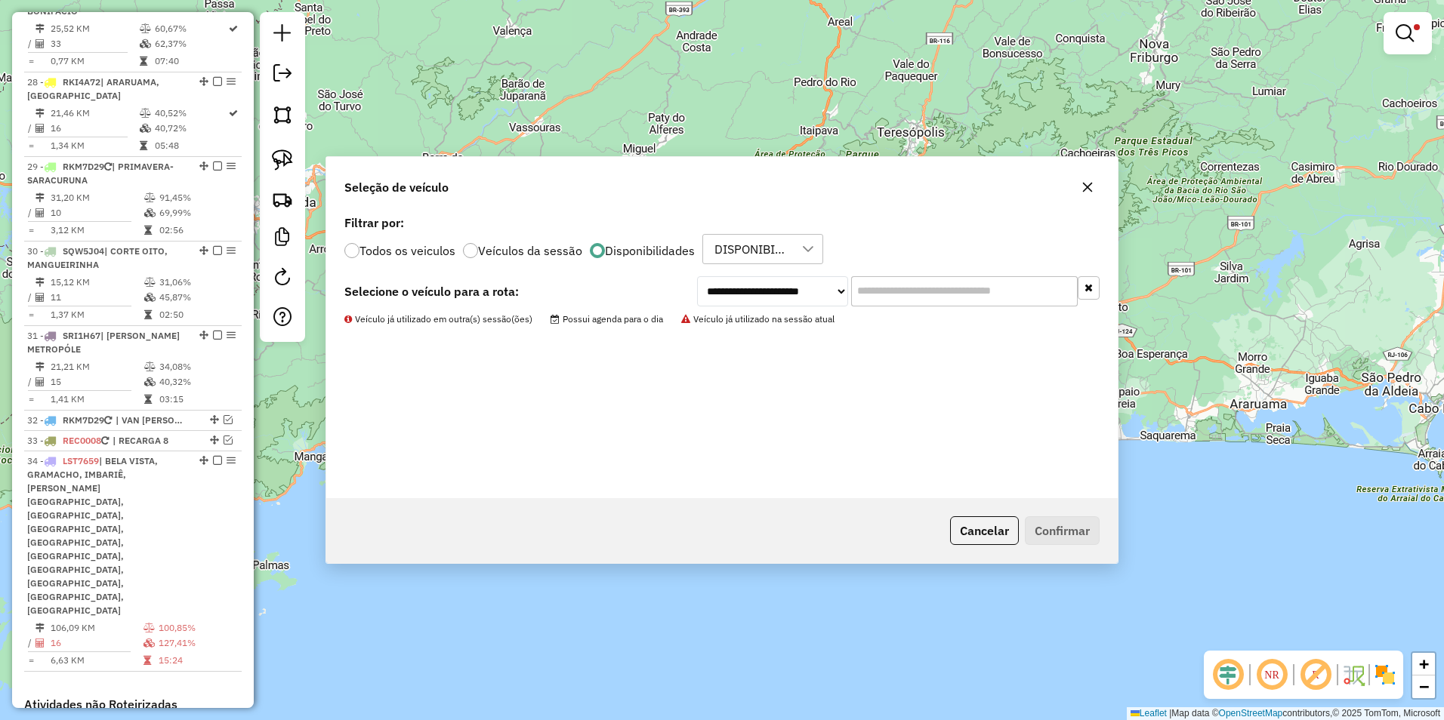
scroll to position [2740, 0]
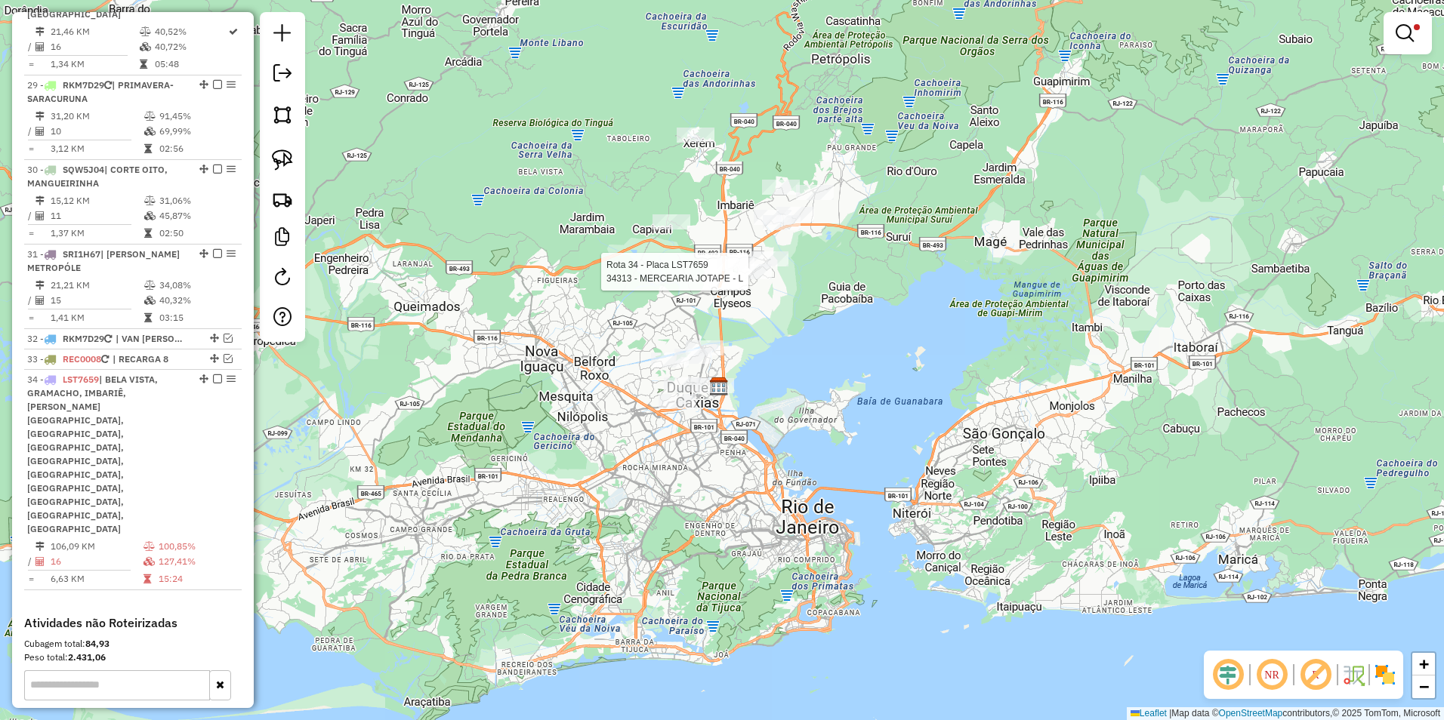
select select "**********"
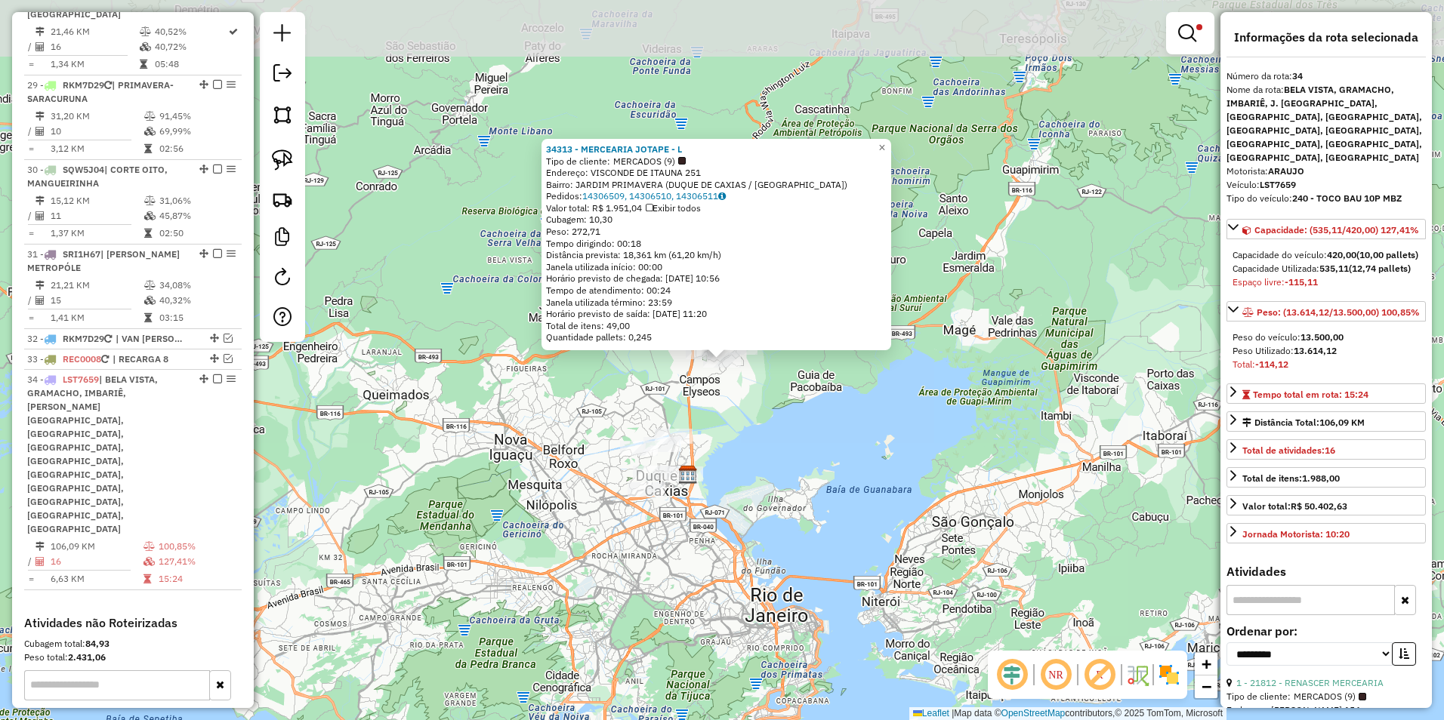
scroll to position [2811, 0]
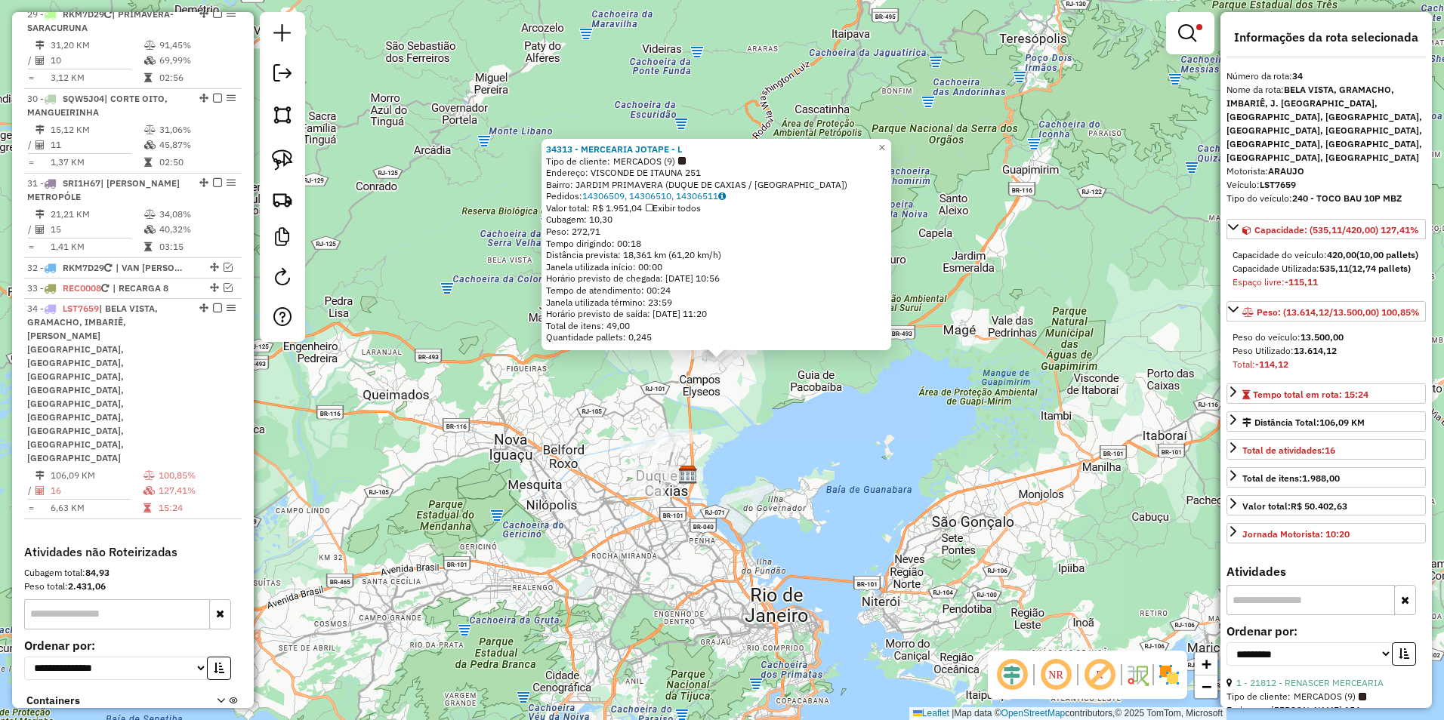
click at [789, 420] on div "34313 - MERCEARIA JOTAPE - L Tipo de cliente: MERCADOS (9) Endereço: VISCONDE D…" at bounding box center [722, 360] width 1444 height 720
click at [735, 386] on div "34313 - MERCEARIA JOTAPE - L Tipo de cliente: MERCADOS (9) Endereço: VISCONDE D…" at bounding box center [722, 360] width 1444 height 720
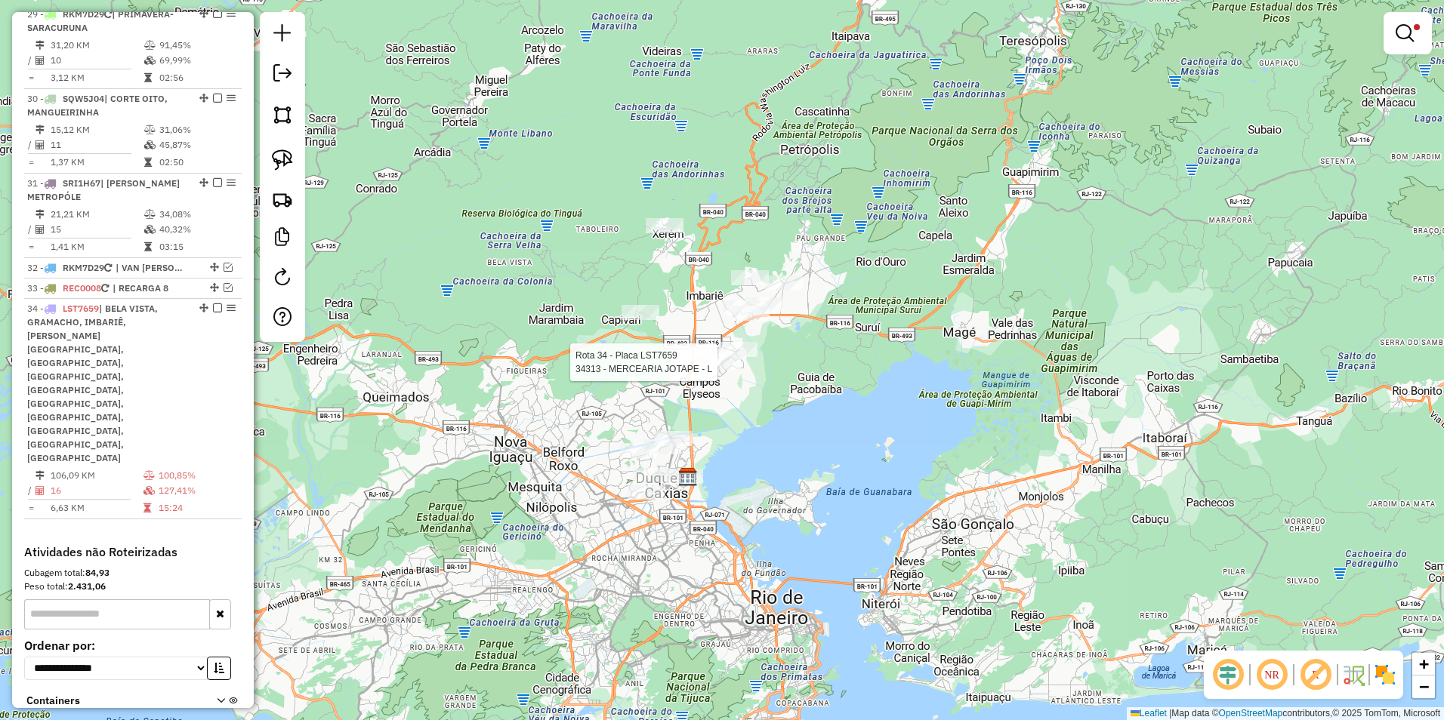
select select "**********"
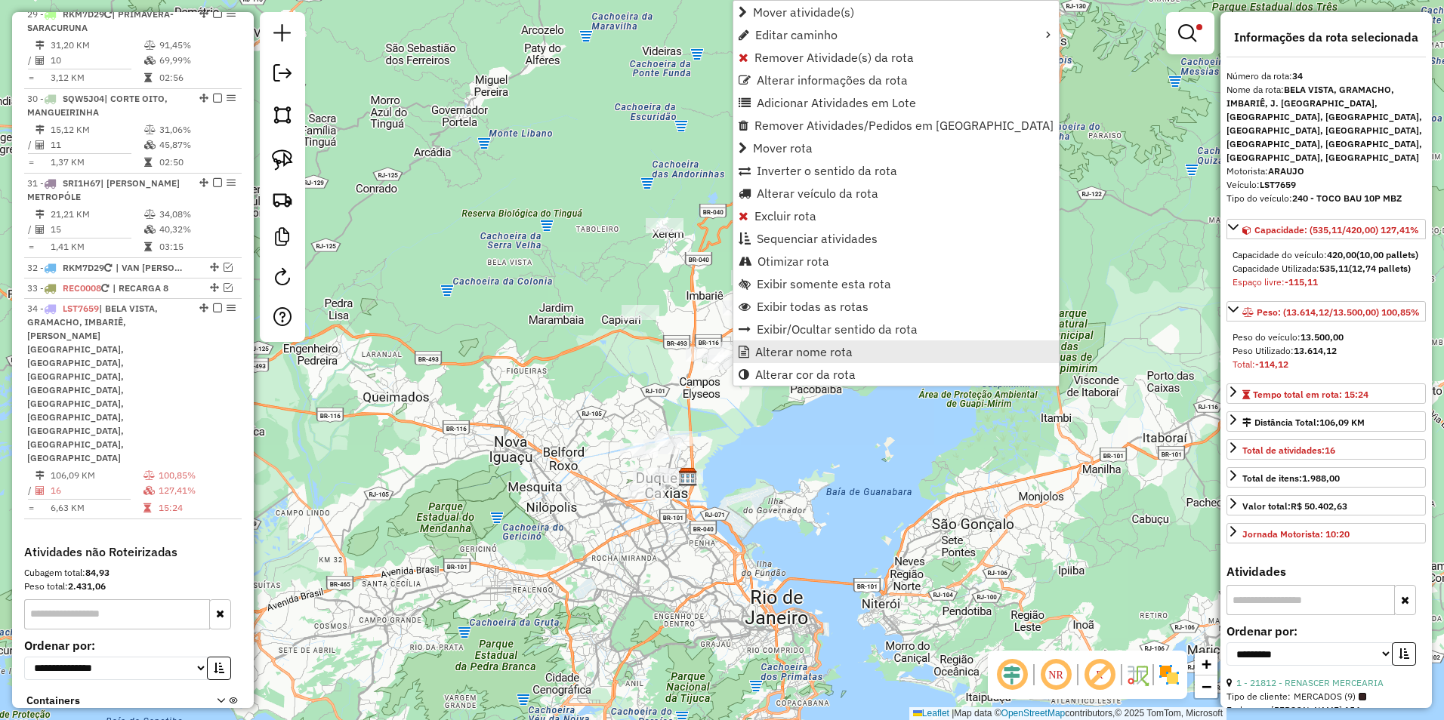
click at [848, 350] on span "Alterar nome rota" at bounding box center [803, 352] width 97 height 12
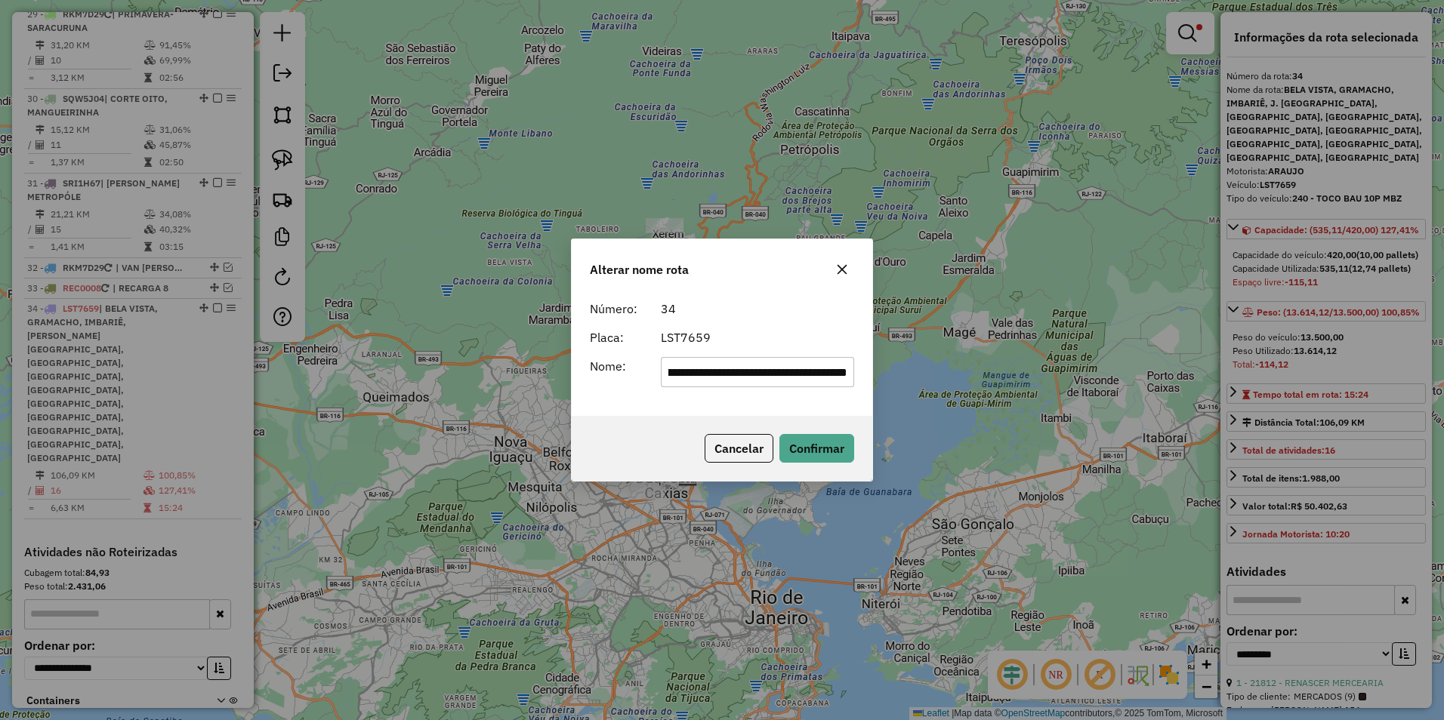
scroll to position [0, 0]
drag, startPoint x: 847, startPoint y: 371, endPoint x: 393, endPoint y: 418, distance: 457.0
click at [393, 418] on div "**********" at bounding box center [722, 360] width 1444 height 720
type input "********"
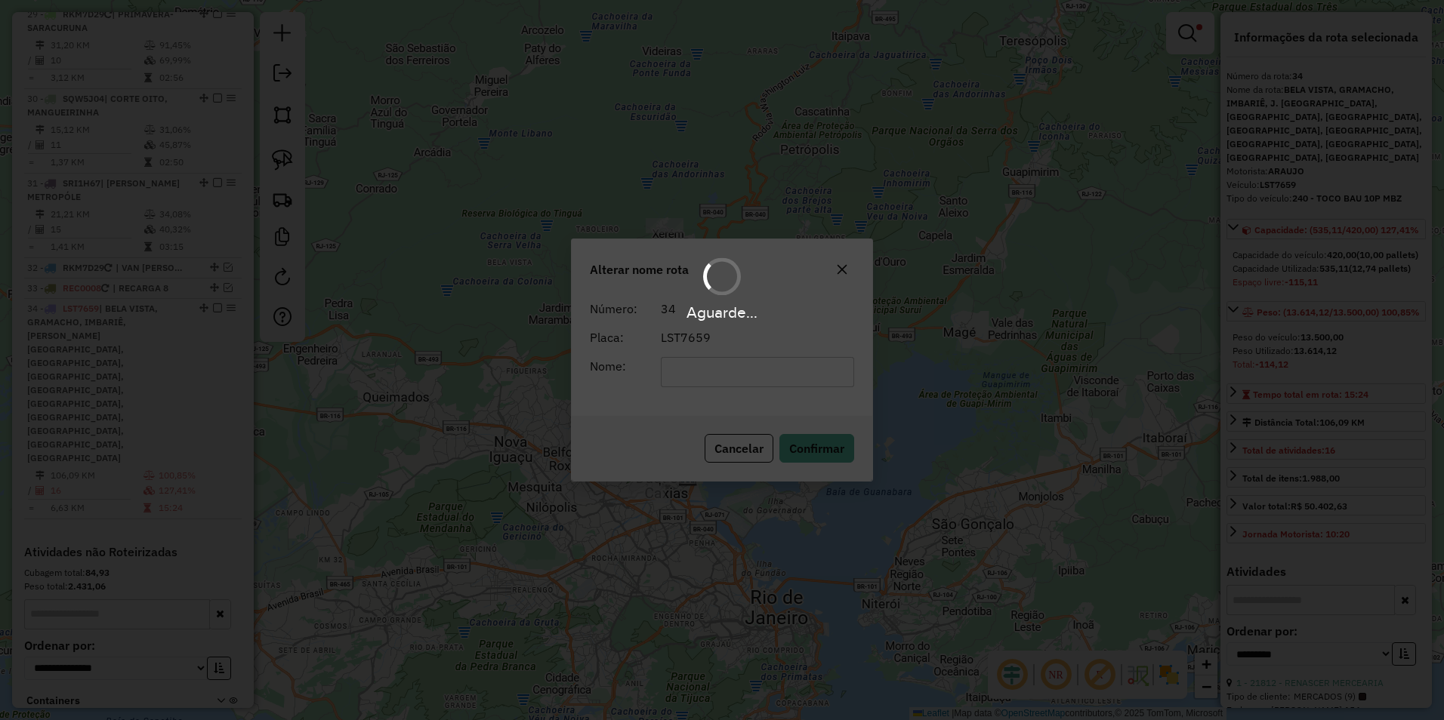
scroll to position [2729, 0]
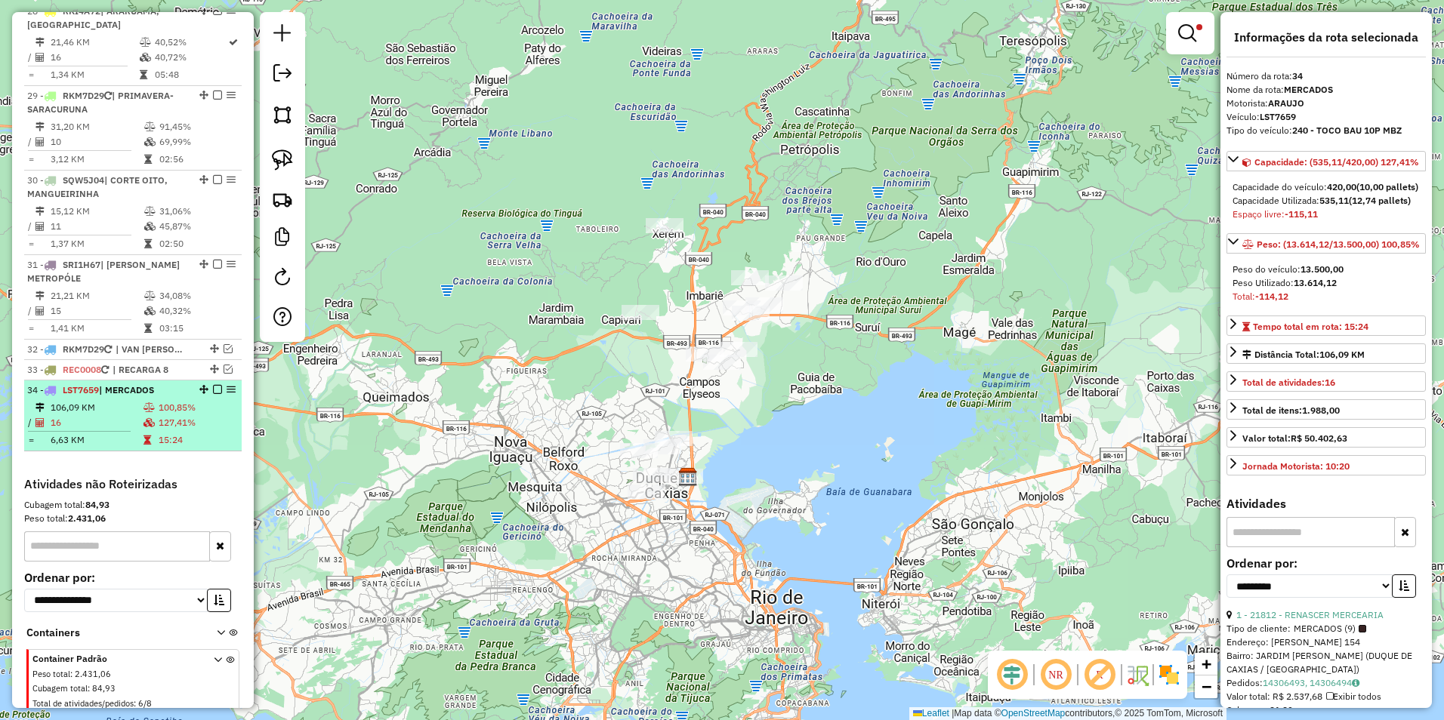
click at [213, 385] on em at bounding box center [217, 389] width 9 height 9
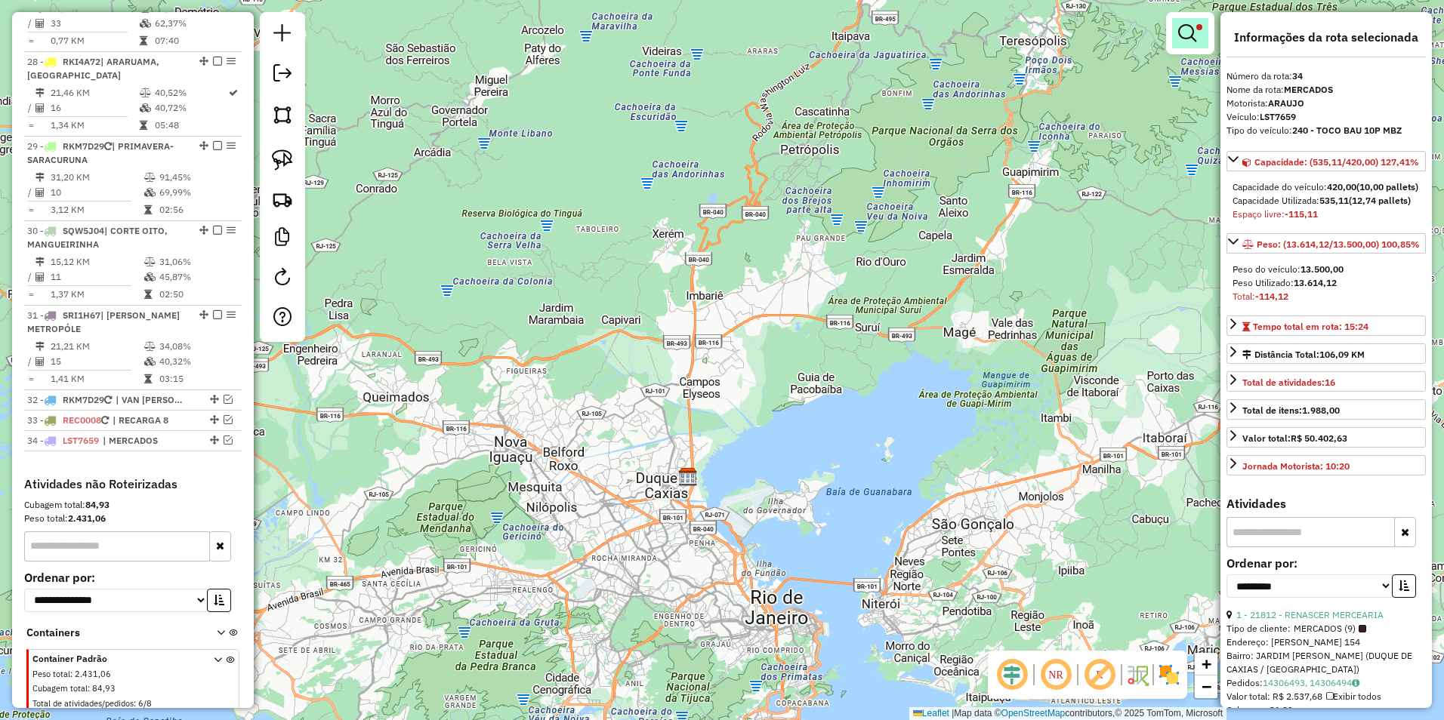
click at [1182, 39] on em at bounding box center [1187, 33] width 18 height 18
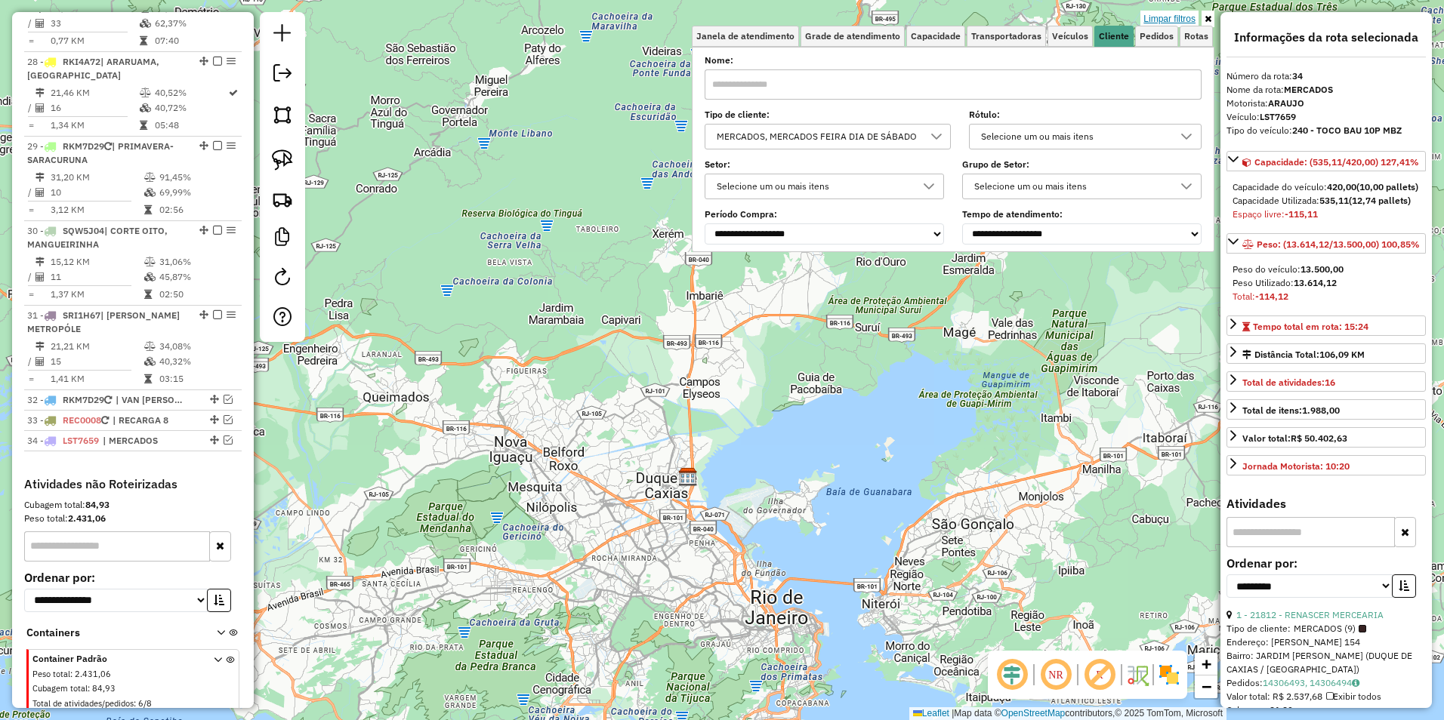
click at [1176, 20] on link "Limpar filtros" at bounding box center [1169, 19] width 58 height 17
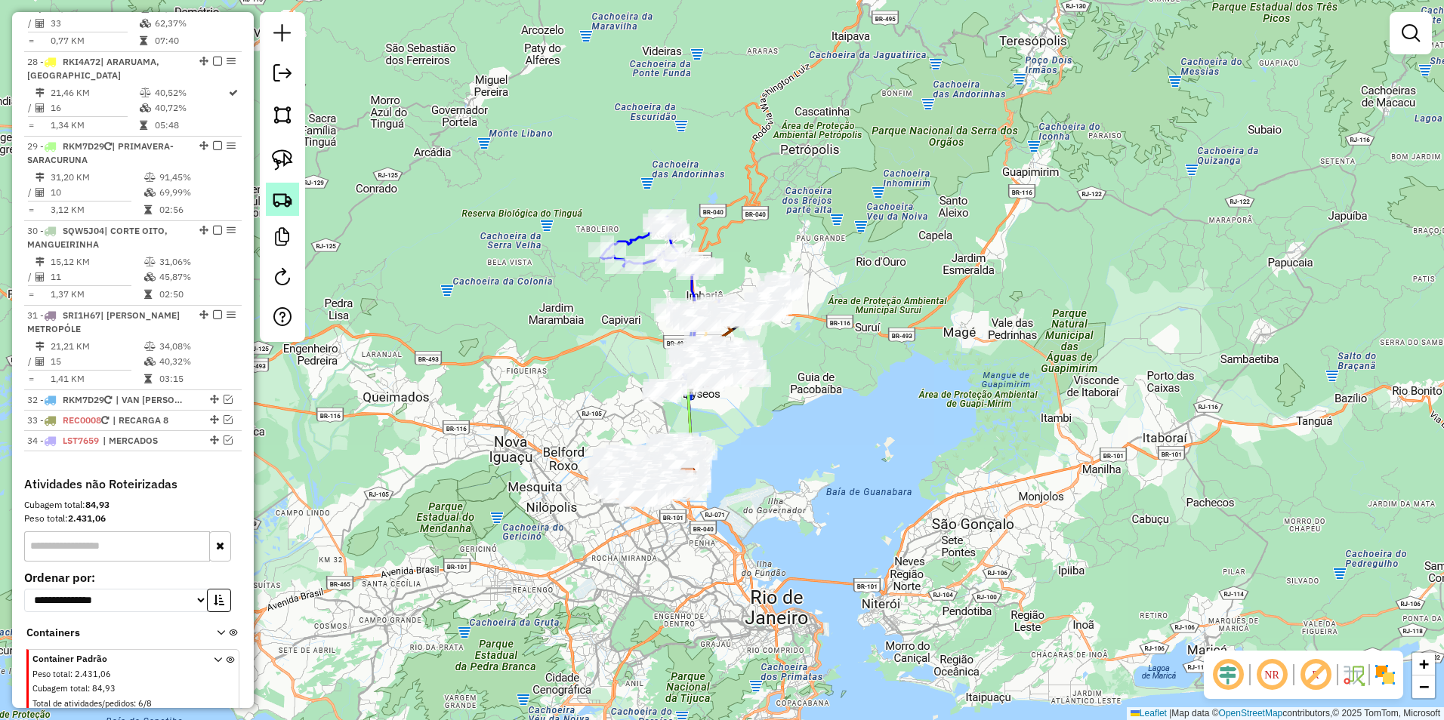
click at [284, 195] on img at bounding box center [282, 199] width 21 height 21
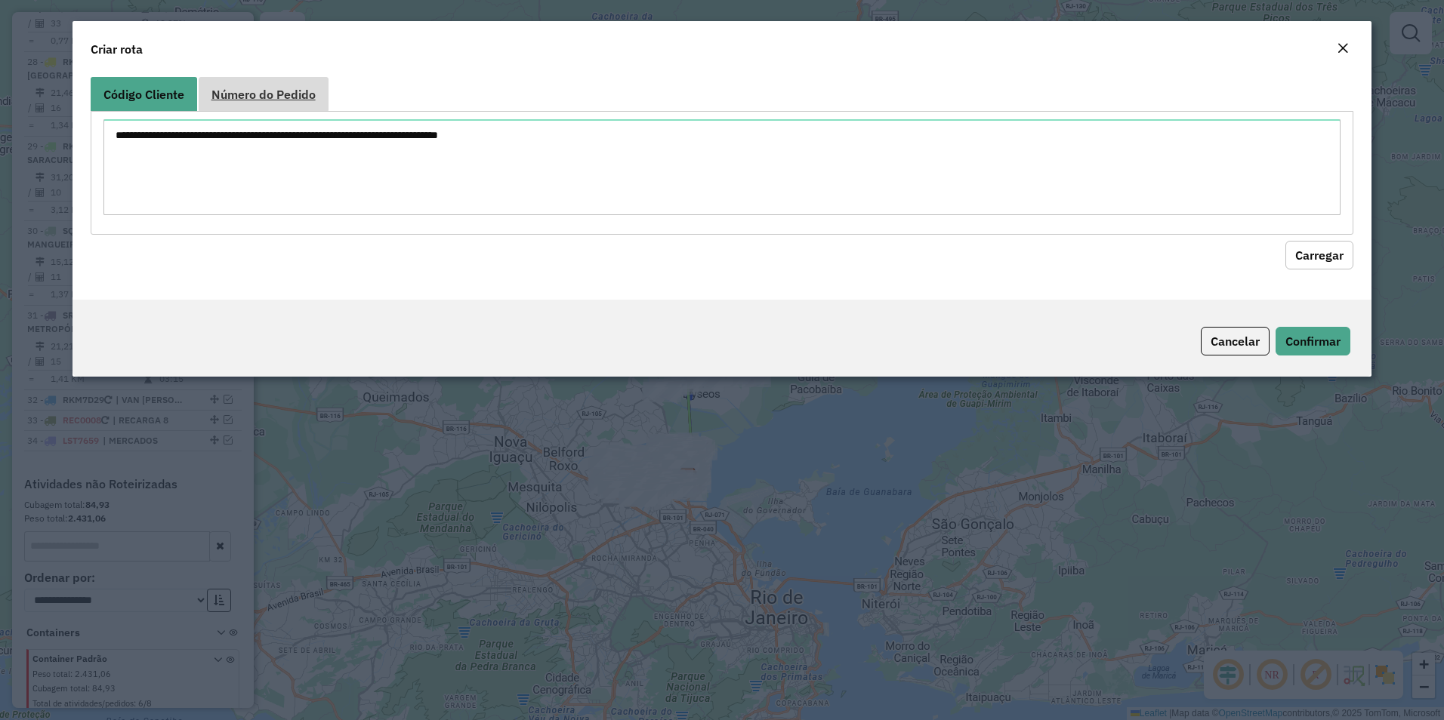
click at [278, 95] on span "Número do Pedido" at bounding box center [263, 94] width 104 height 12
click at [153, 154] on textarea at bounding box center [722, 167] width 1238 height 96
paste textarea "***** ***** ***** ***** ***** ***** ***** ***** ***** ***** ***** ***** ***** *…"
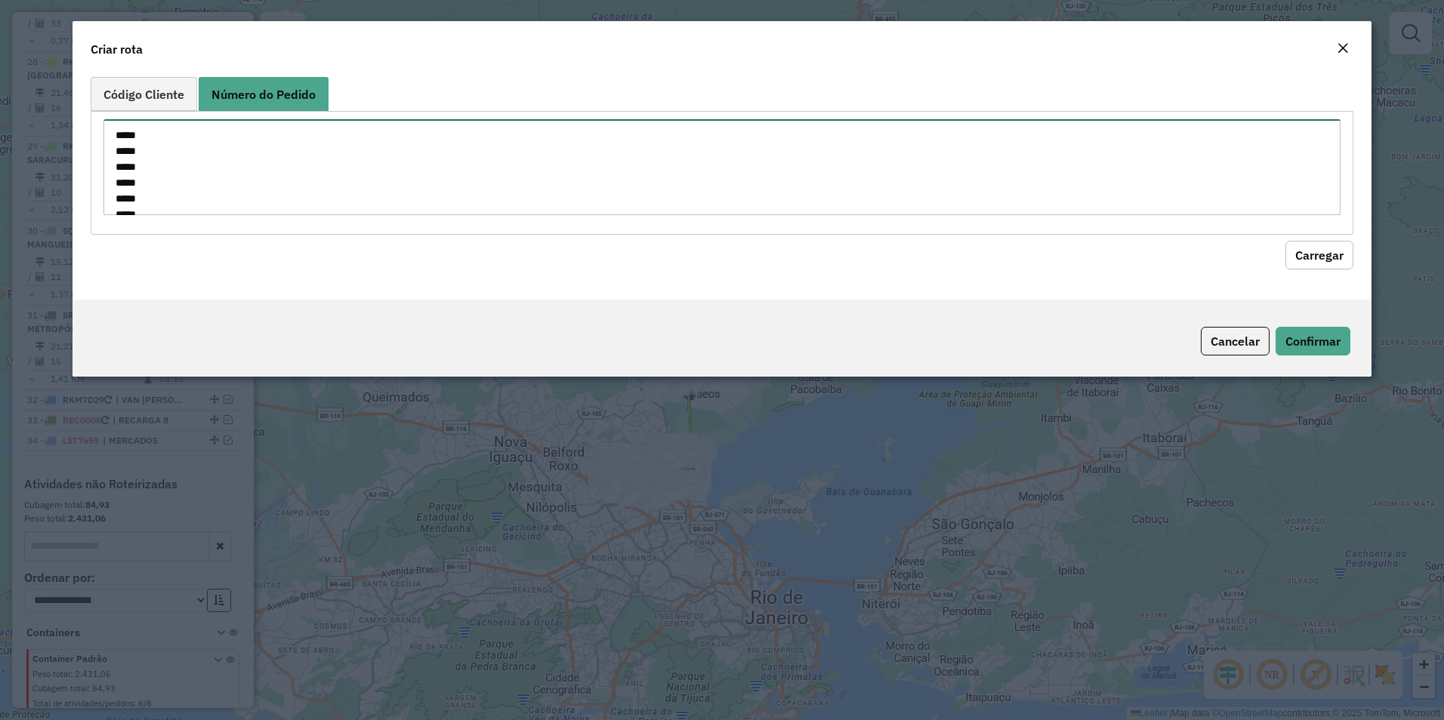
scroll to position [165, 0]
type textarea "***** ***** ***** ***** ***** ***** ***** ***** ***** ***** ***** ***** ***** *…"
click at [163, 95] on span "Código Cliente" at bounding box center [143, 94] width 81 height 12
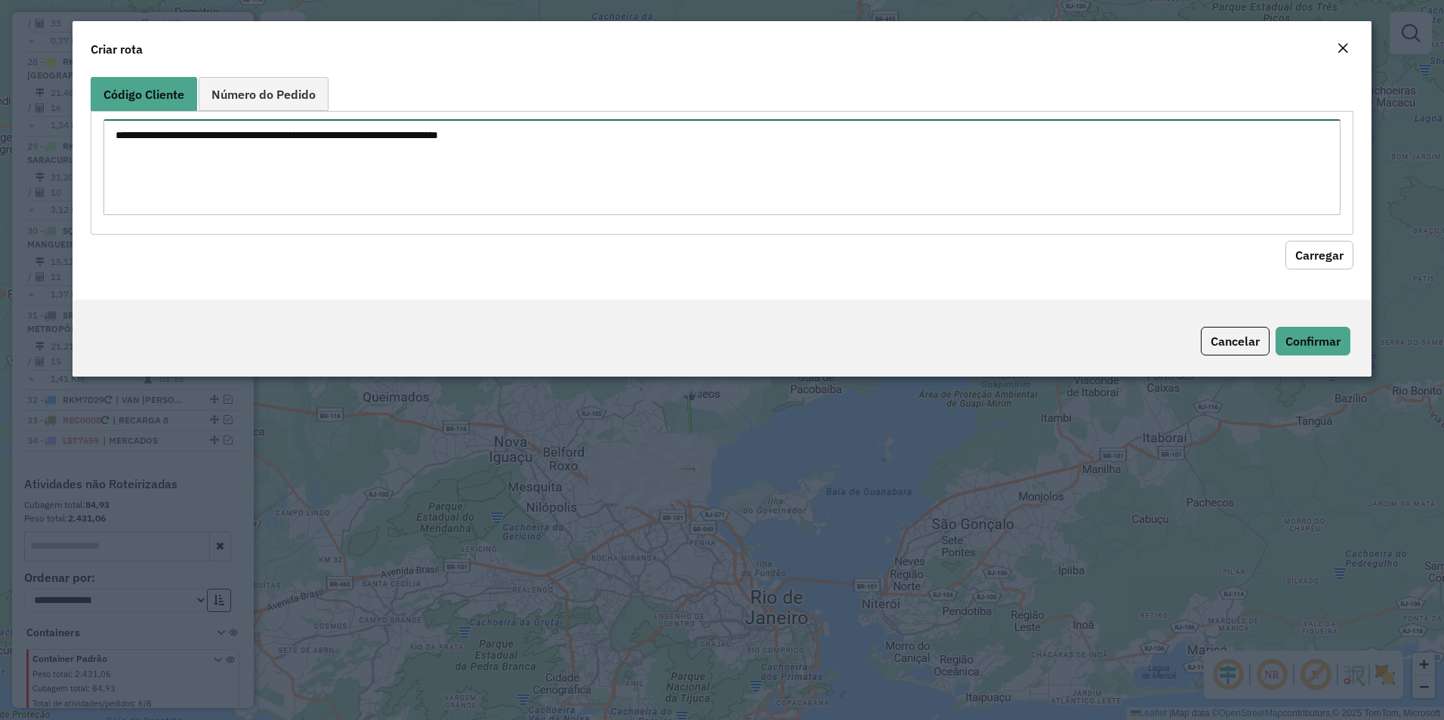
click at [116, 136] on textarea at bounding box center [722, 167] width 1238 height 96
paste textarea "***** ***** ***** ***** ***** ***** ***** ***** ***** ***** ***** ***** ***** *…"
type textarea "***** ***** ***** ***** ***** ***** ***** ***** ***** ***** ***** ***** ***** *…"
click at [1328, 257] on button "Carregar" at bounding box center [1319, 255] width 68 height 29
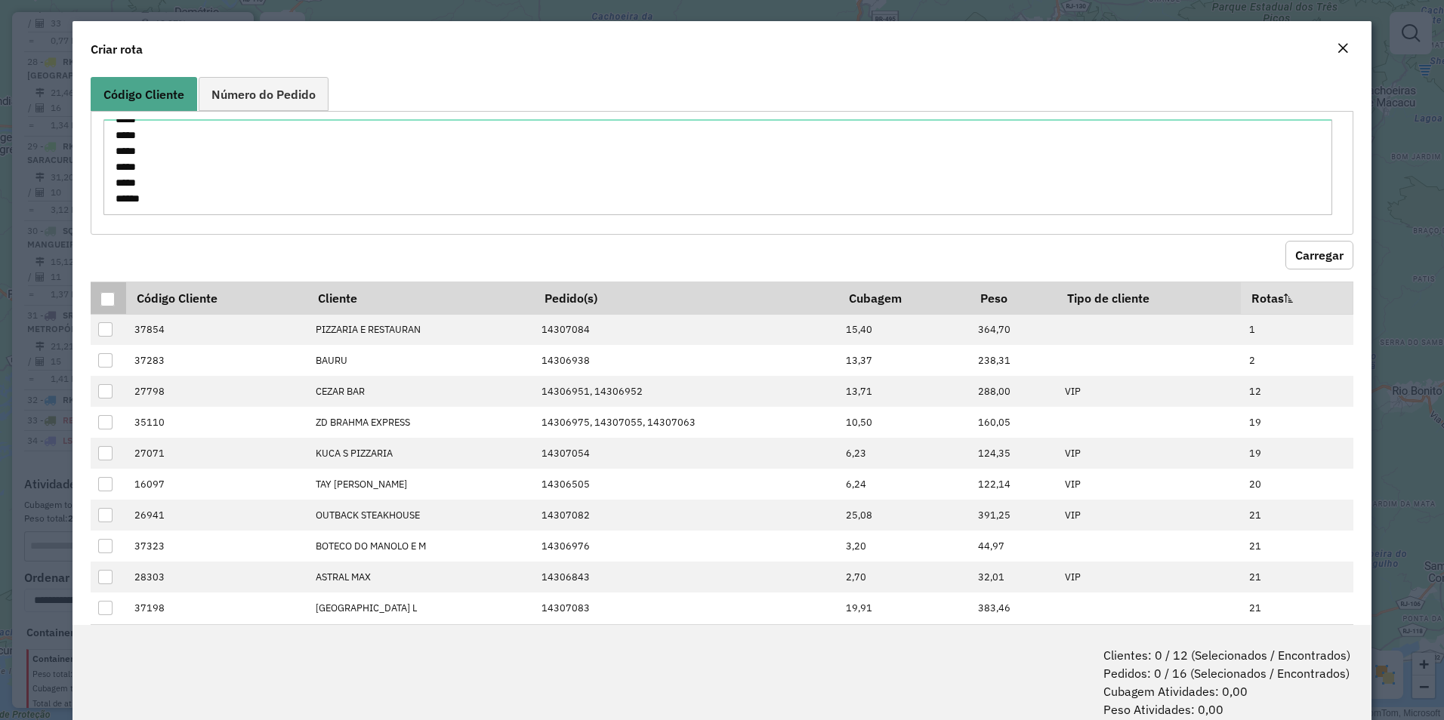
click at [113, 302] on div at bounding box center [107, 299] width 14 height 14
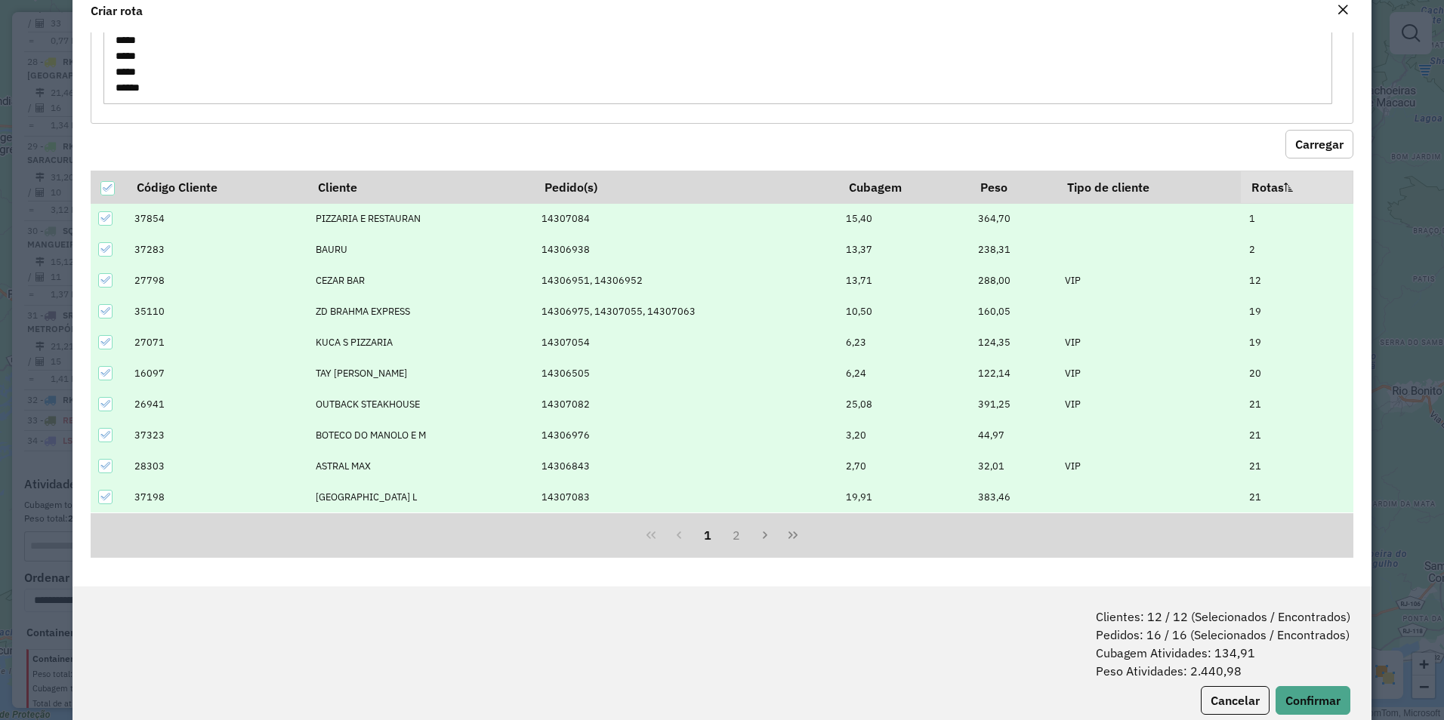
scroll to position [76, 0]
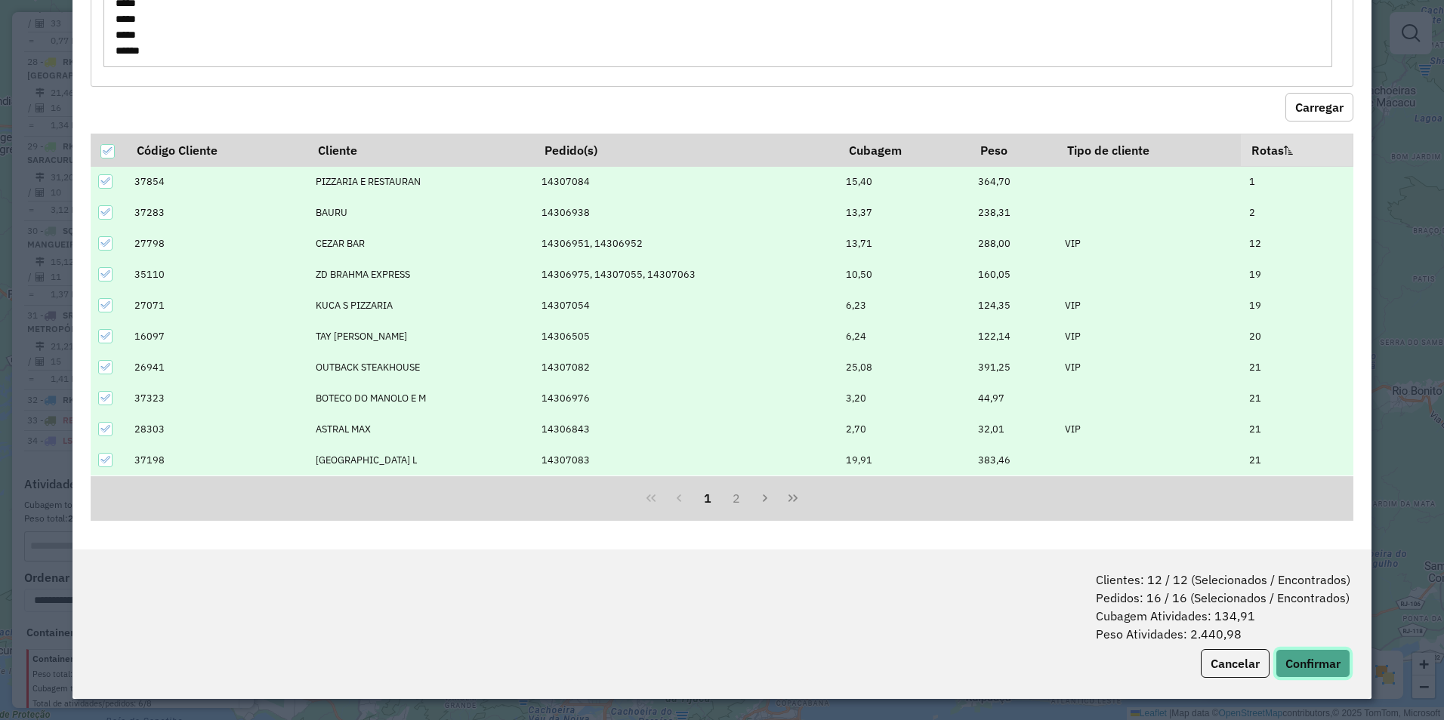
click at [1313, 664] on button "Confirmar" at bounding box center [1312, 663] width 75 height 29
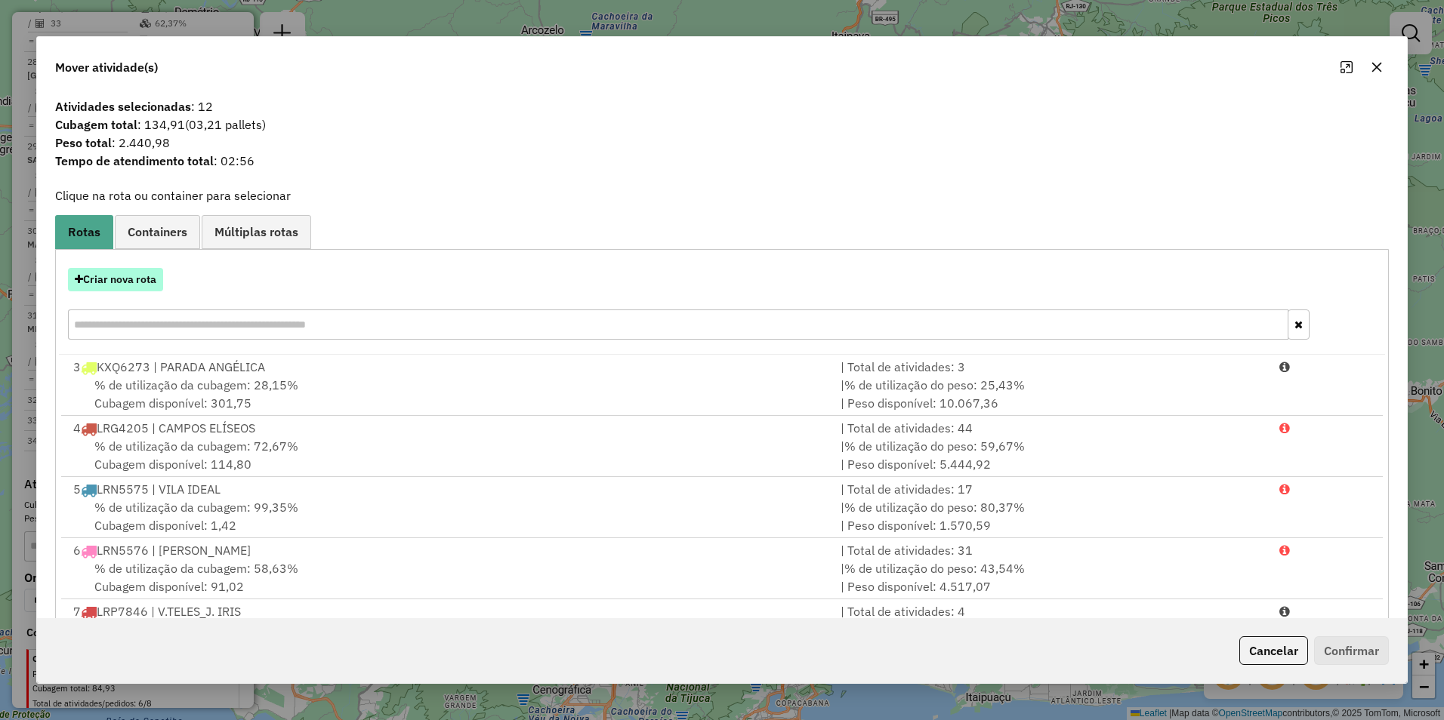
click at [125, 277] on button "Criar nova rota" at bounding box center [115, 279] width 95 height 23
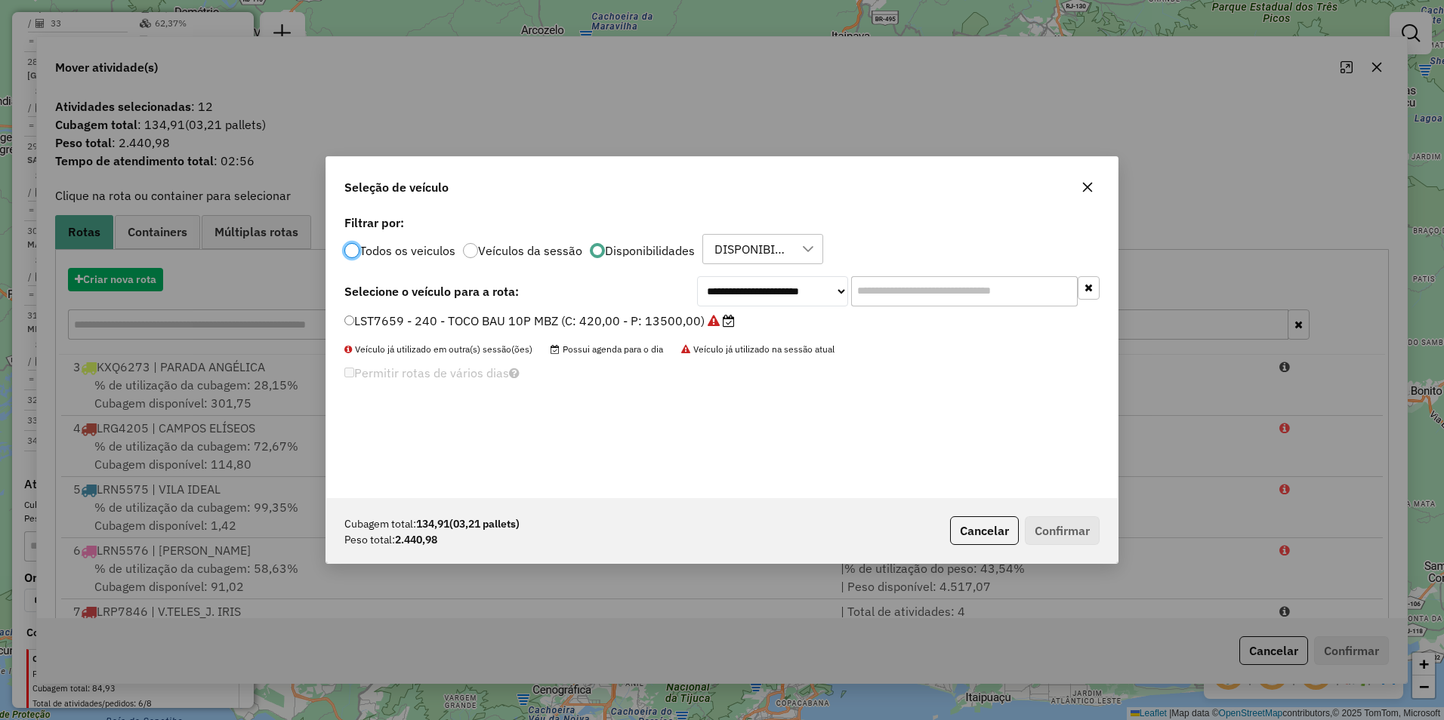
scroll to position [8, 5]
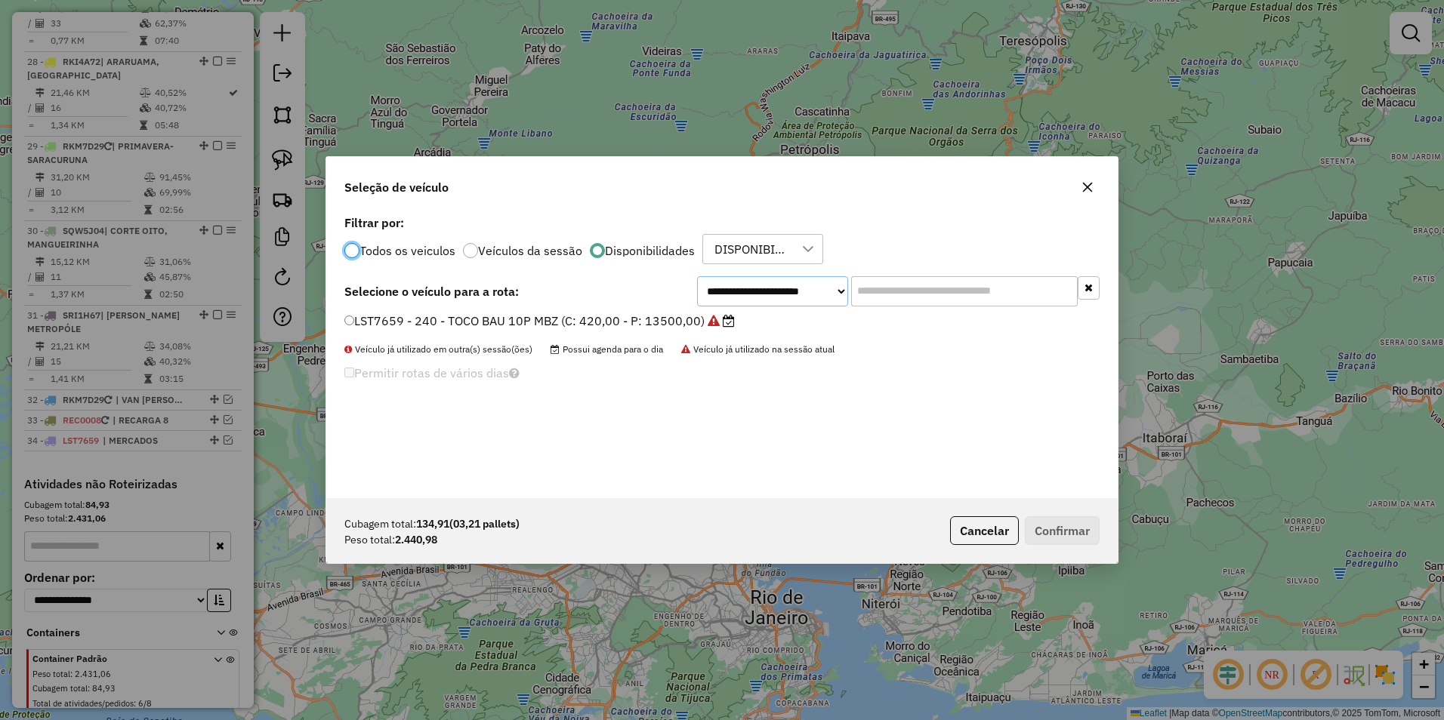
click at [758, 288] on select "**********" at bounding box center [772, 291] width 151 height 30
select select "********"
click at [697, 276] on select "**********" at bounding box center [772, 291] width 151 height 30
click at [611, 324] on label "LSC8380 - 223 - TOCO BAU; 10P; MBZ (C: 420,00 - P: 13500,00)" at bounding box center [536, 321] width 384 height 18
click at [1071, 528] on button "Confirmar" at bounding box center [1062, 530] width 75 height 29
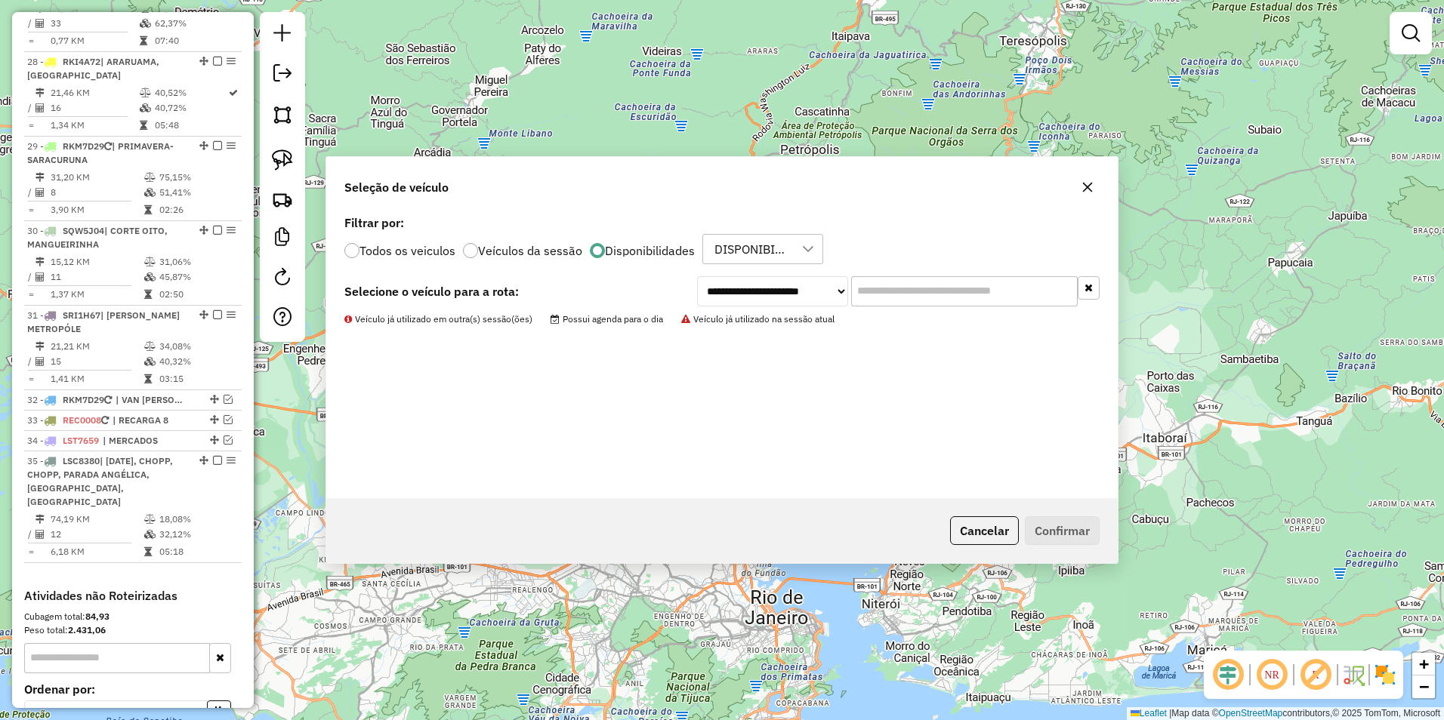
scroll to position [2726, 0]
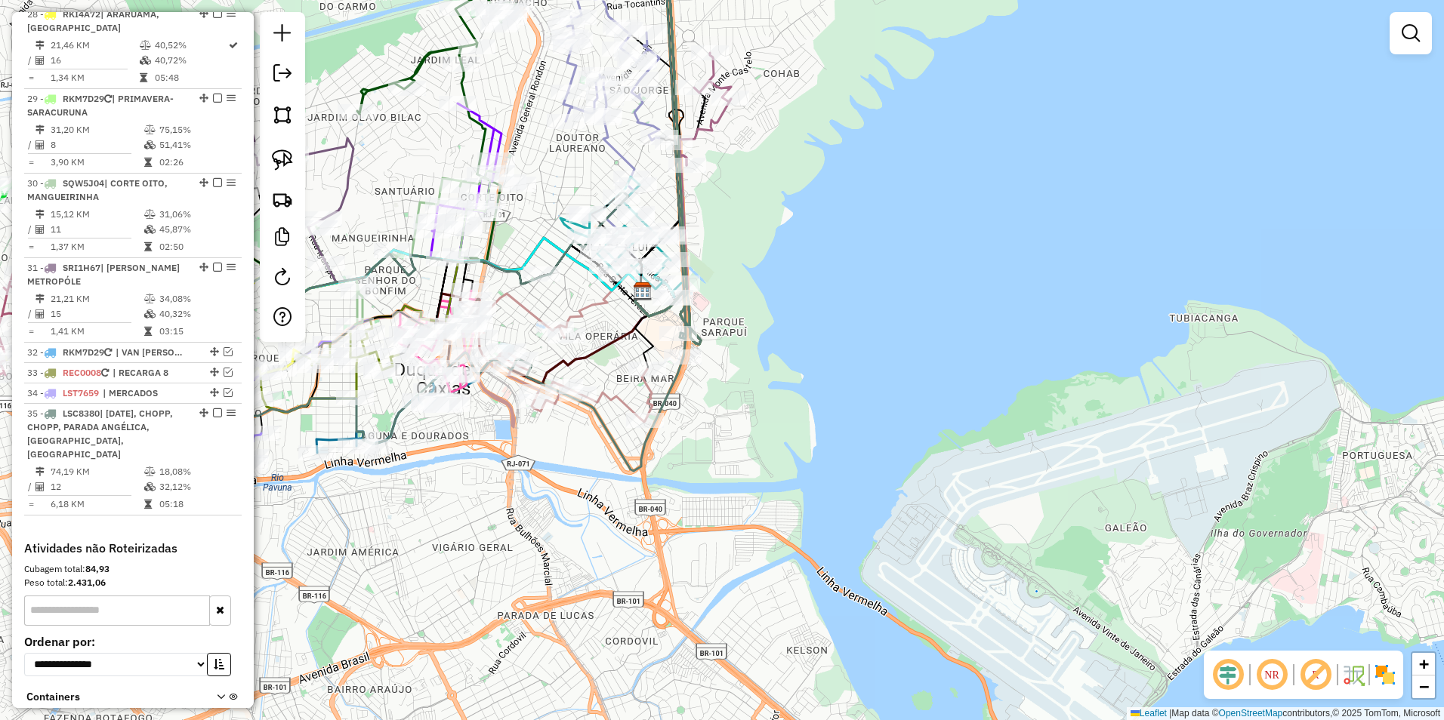
drag, startPoint x: 439, startPoint y: 540, endPoint x: 1110, endPoint y: 481, distance: 673.1
click at [1110, 481] on div "Janela de atendimento Grade de atendimento Capacidade Transportadoras Veículos …" at bounding box center [722, 360] width 1444 height 720
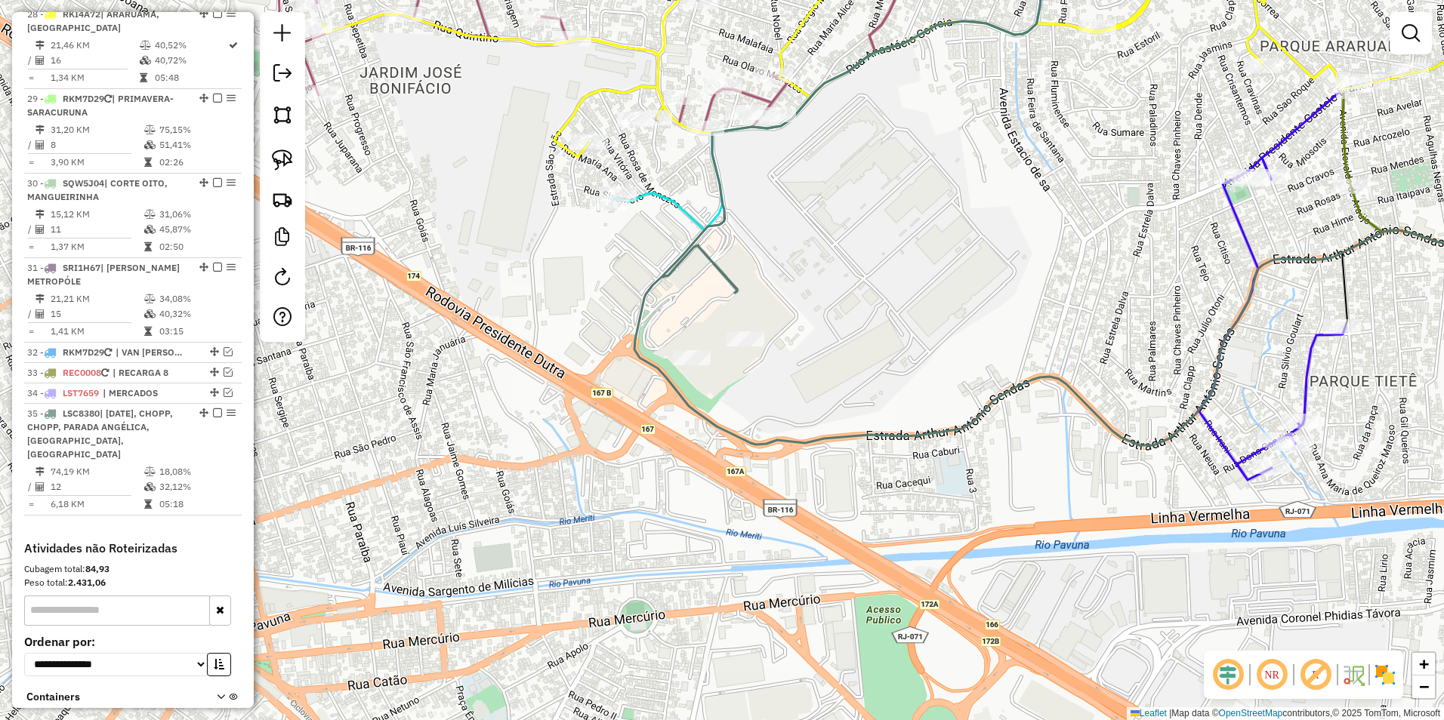
click at [720, 274] on icon at bounding box center [1111, 186] width 954 height 517
select select "**********"
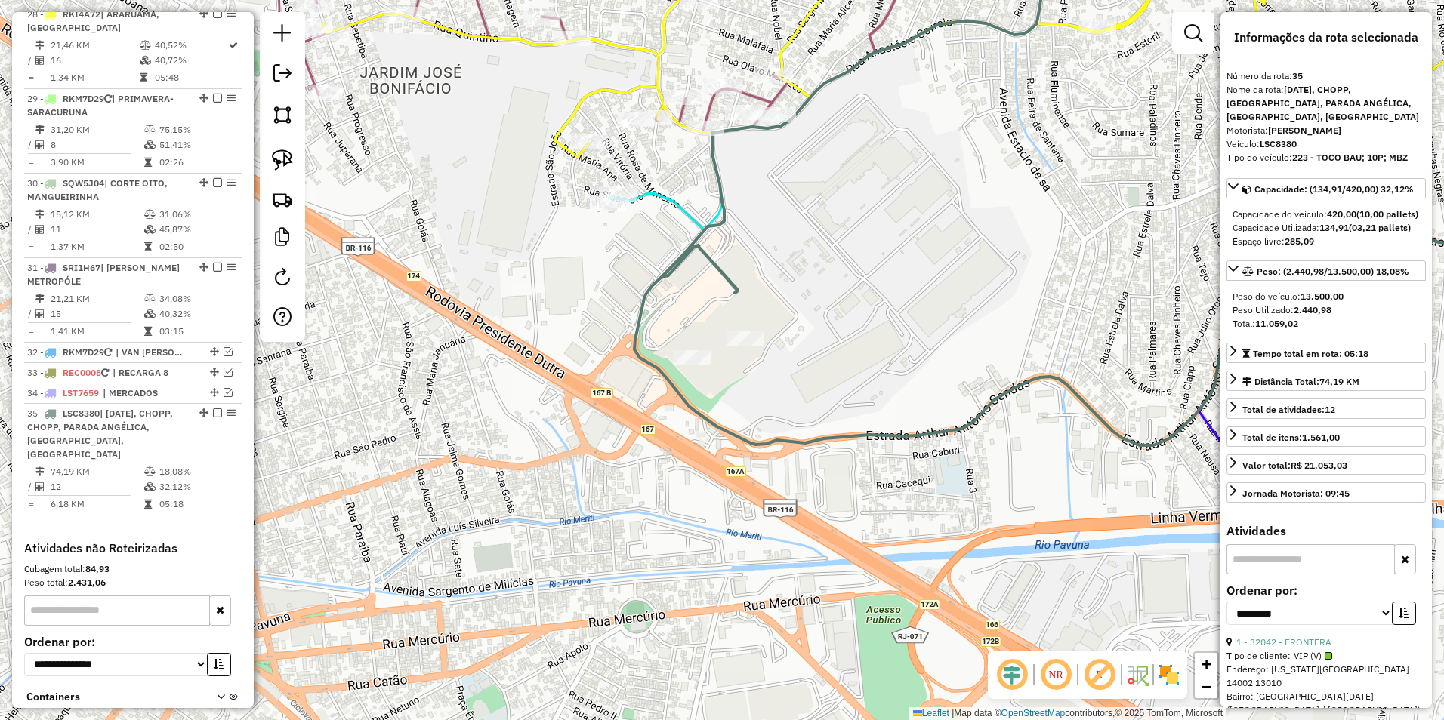
scroll to position [2790, 0]
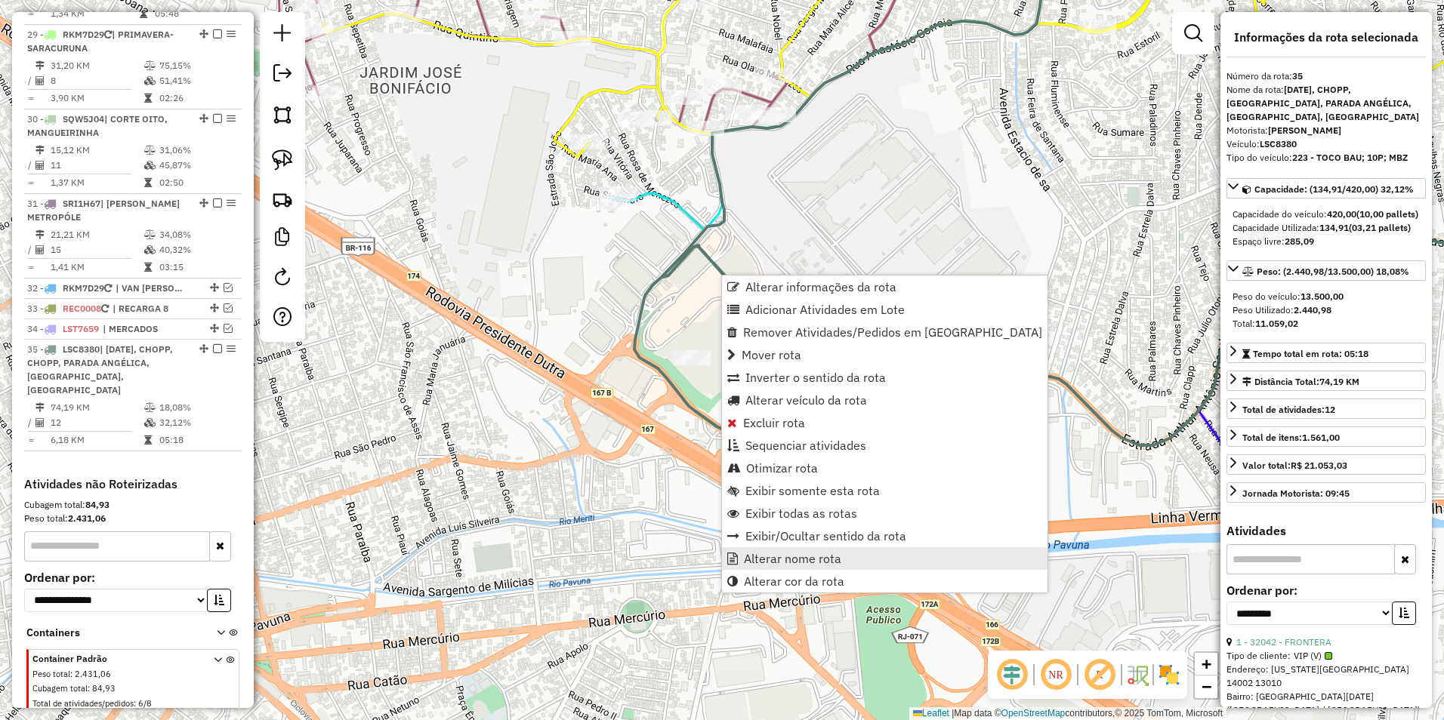
click at [815, 562] on span "Alterar nome rota" at bounding box center [792, 559] width 97 height 12
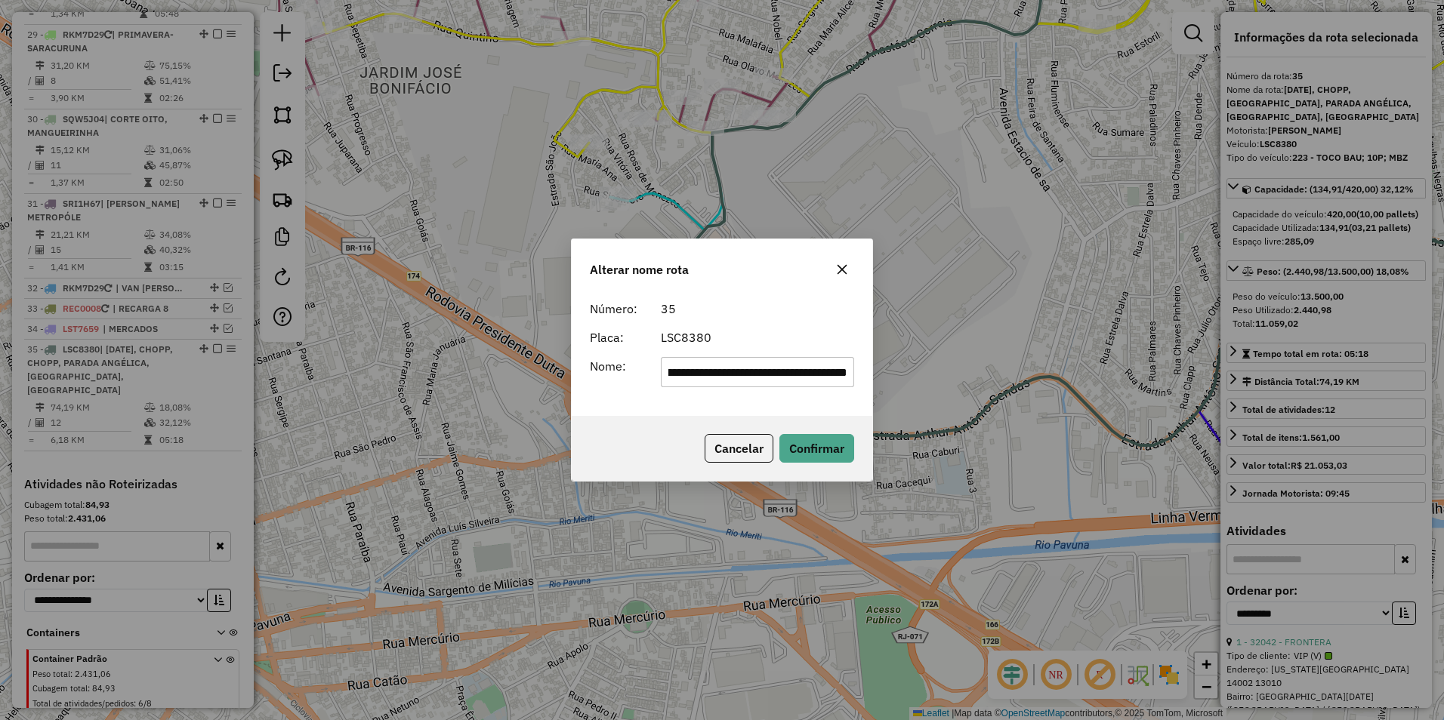
scroll to position [0, 0]
drag, startPoint x: 853, startPoint y: 375, endPoint x: 268, endPoint y: 400, distance: 585.0
click at [268, 400] on div "**********" at bounding box center [722, 360] width 1444 height 720
click at [763, 336] on div "LSC8380" at bounding box center [758, 337] width 212 height 18
click at [754, 372] on input "**********" at bounding box center [758, 372] width 194 height 30
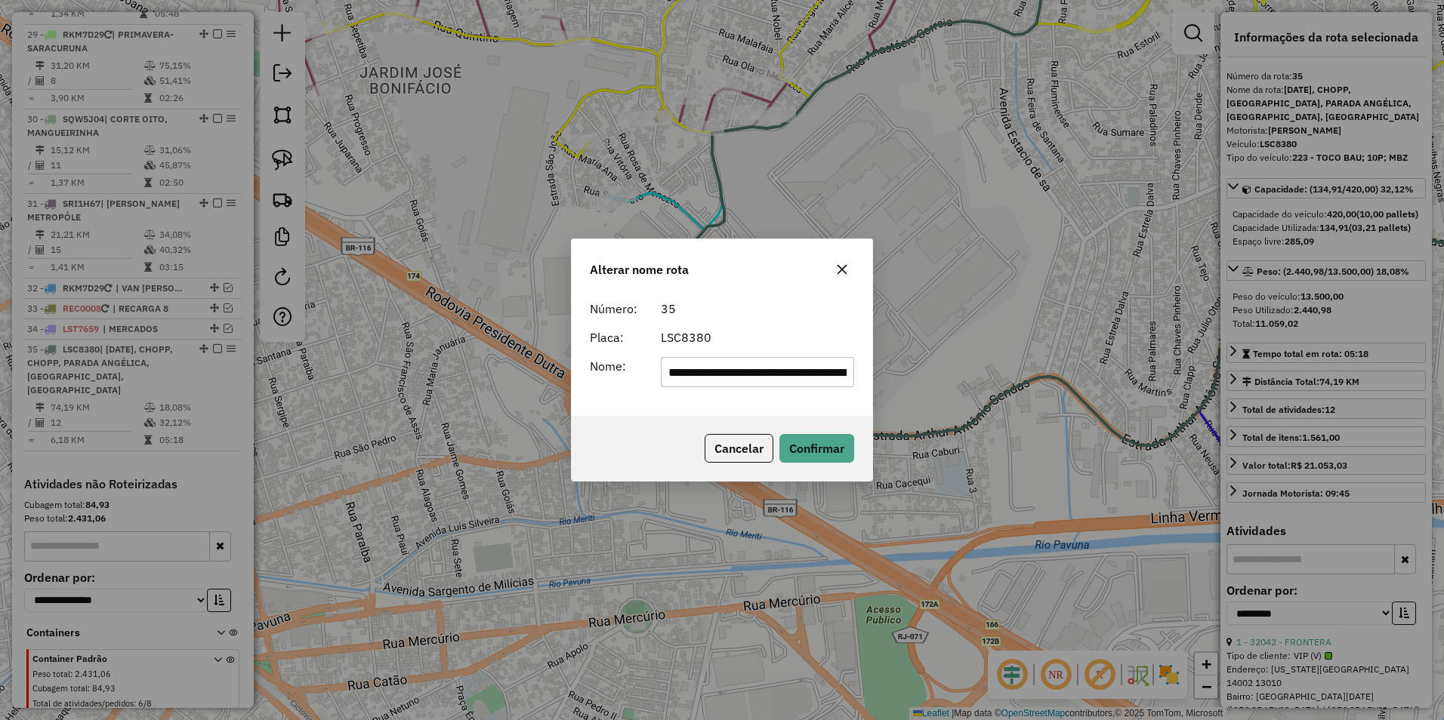
drag, startPoint x: 755, startPoint y: 378, endPoint x: -309, endPoint y: 523, distance: 1073.9
click at [0, 523] on html "Aguarde... Pop-up bloqueado! Seu navegador bloqueou automáticamente a abertura …" at bounding box center [722, 360] width 1444 height 720
drag, startPoint x: 706, startPoint y: 371, endPoint x: 1097, endPoint y: 376, distance: 391.2
click at [1097, 376] on div "**********" at bounding box center [722, 360] width 1444 height 720
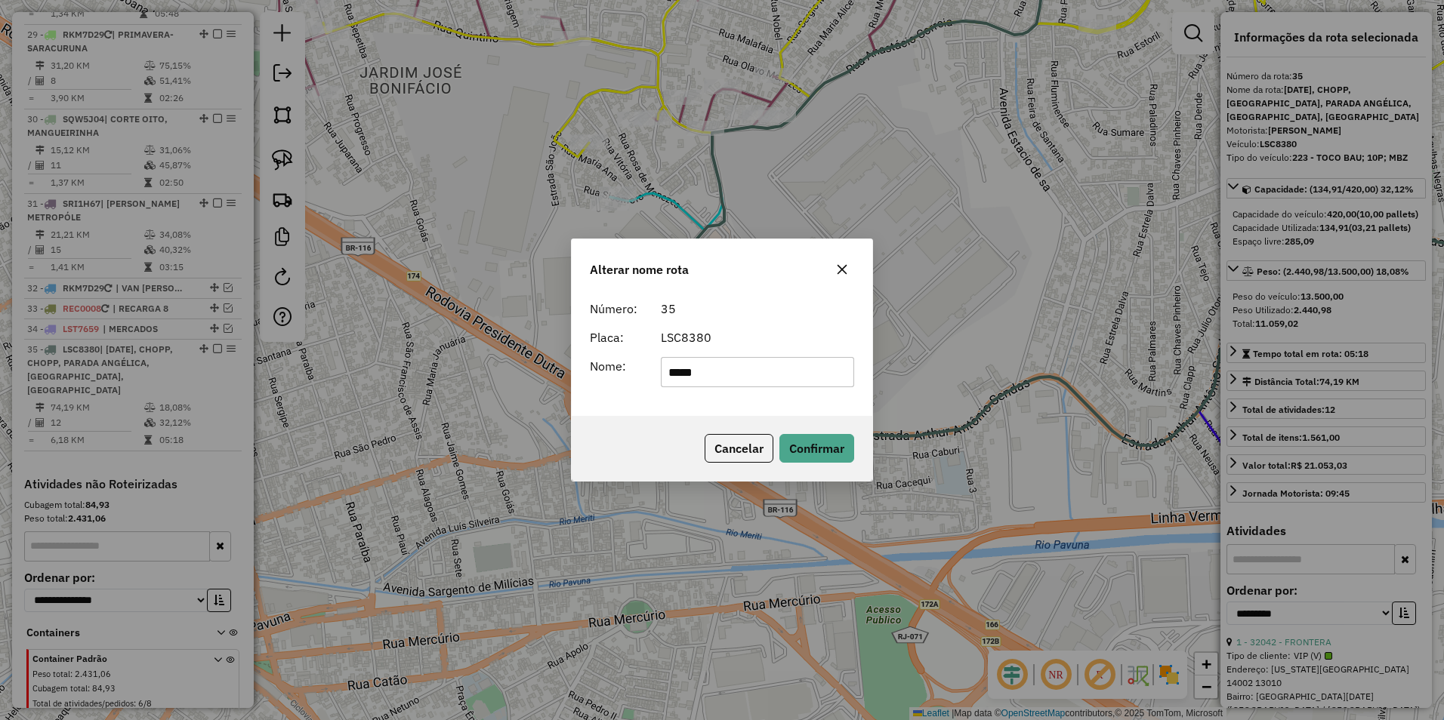
scroll to position [0, 0]
type input "*****"
click at [809, 446] on button "Confirmar" at bounding box center [816, 448] width 75 height 29
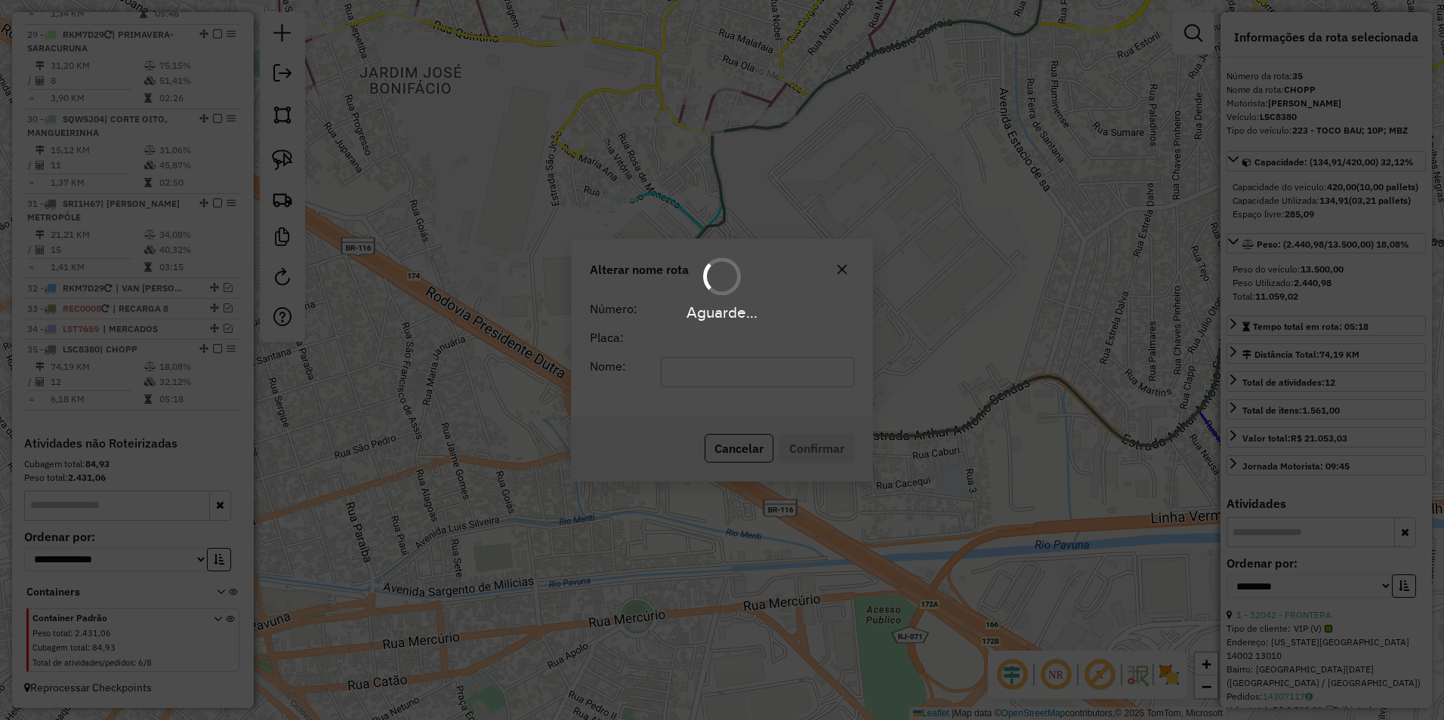
scroll to position [2749, 0]
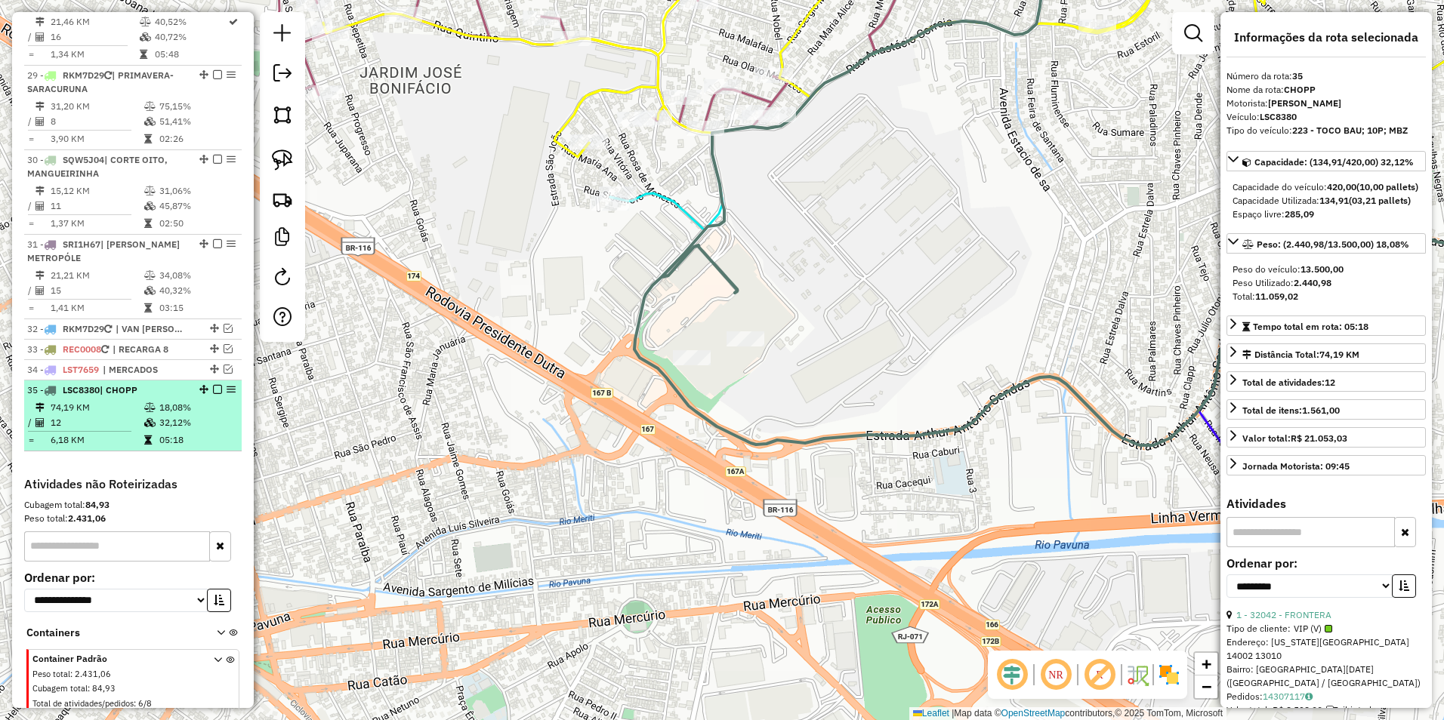
click at [213, 385] on em at bounding box center [217, 389] width 9 height 9
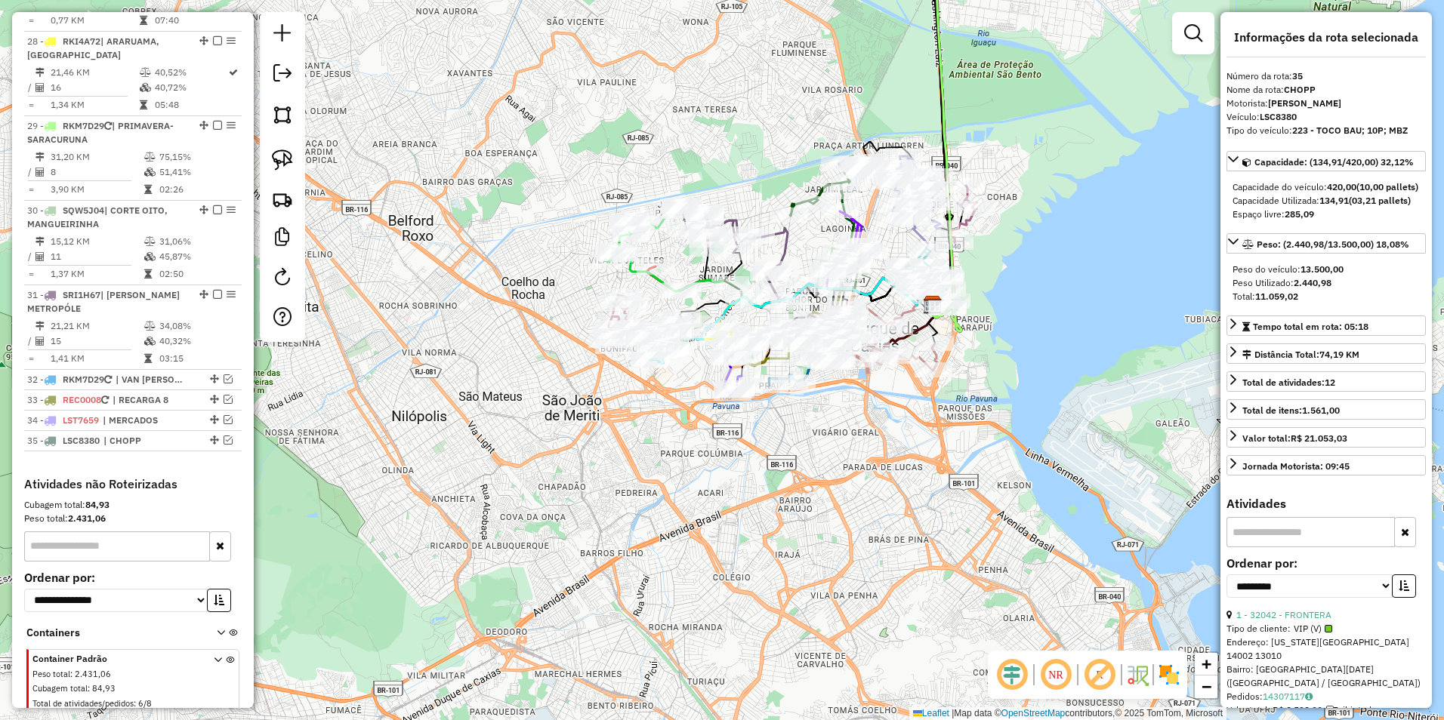
drag, startPoint x: 1102, startPoint y: 263, endPoint x: 696, endPoint y: 550, distance: 497.2
click at [691, 555] on div "Janela de atendimento Grade de atendimento Capacidade Transportadoras Veículos …" at bounding box center [722, 360] width 1444 height 720
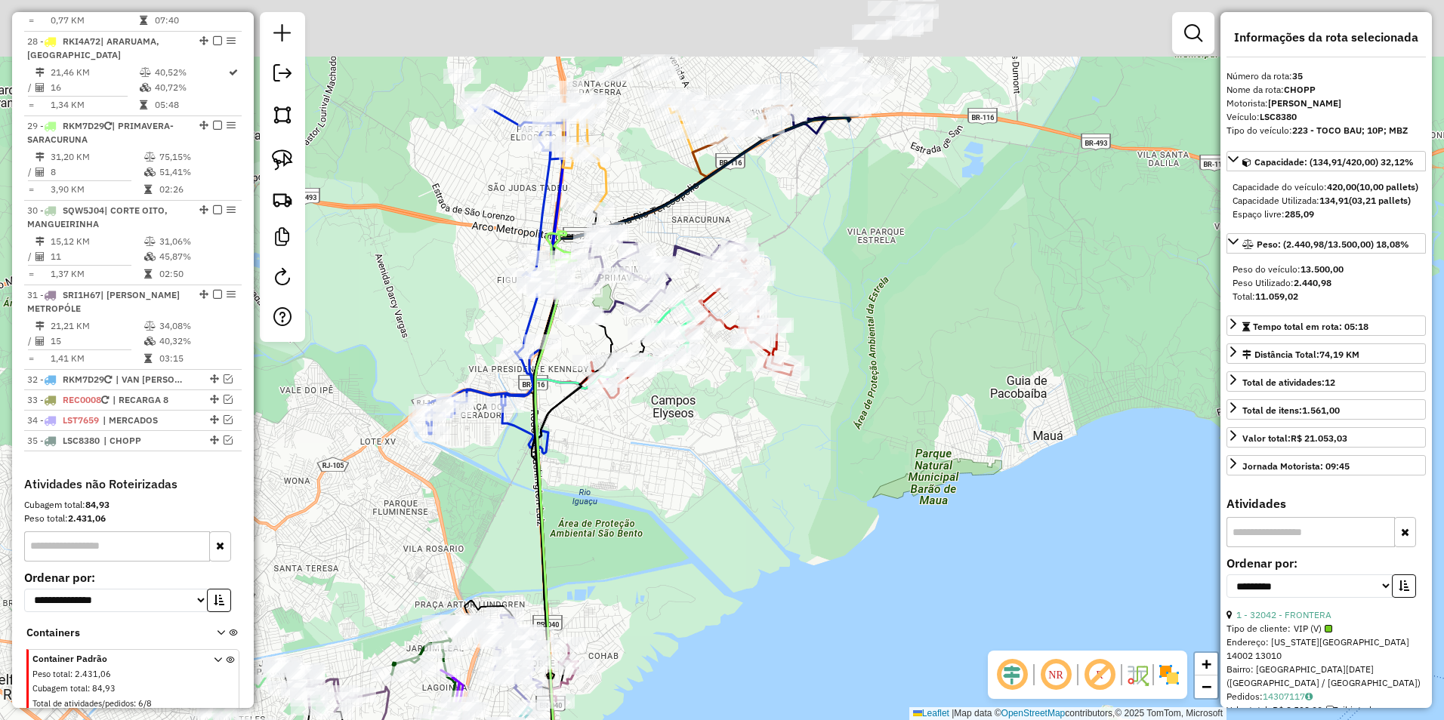
drag, startPoint x: 775, startPoint y: 363, endPoint x: 820, endPoint y: 484, distance: 129.0
click at [751, 649] on div "Janela de atendimento Grade de atendimento Capacidade Transportadoras Veículos …" at bounding box center [722, 360] width 1444 height 720
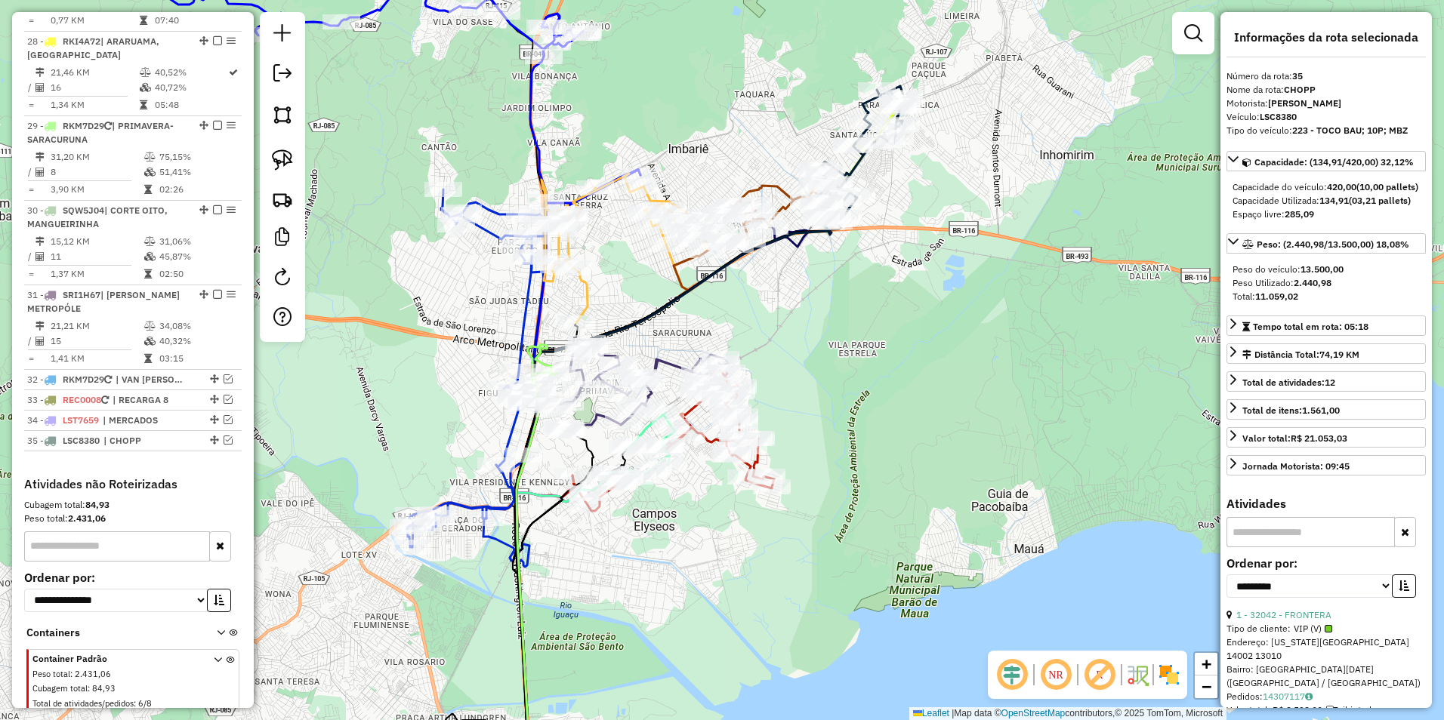
drag, startPoint x: 883, startPoint y: 339, endPoint x: 883, endPoint y: 498, distance: 158.6
click at [883, 498] on div "Janela de atendimento Grade de atendimento Capacidade Transportadoras Veículos …" at bounding box center [722, 360] width 1444 height 720
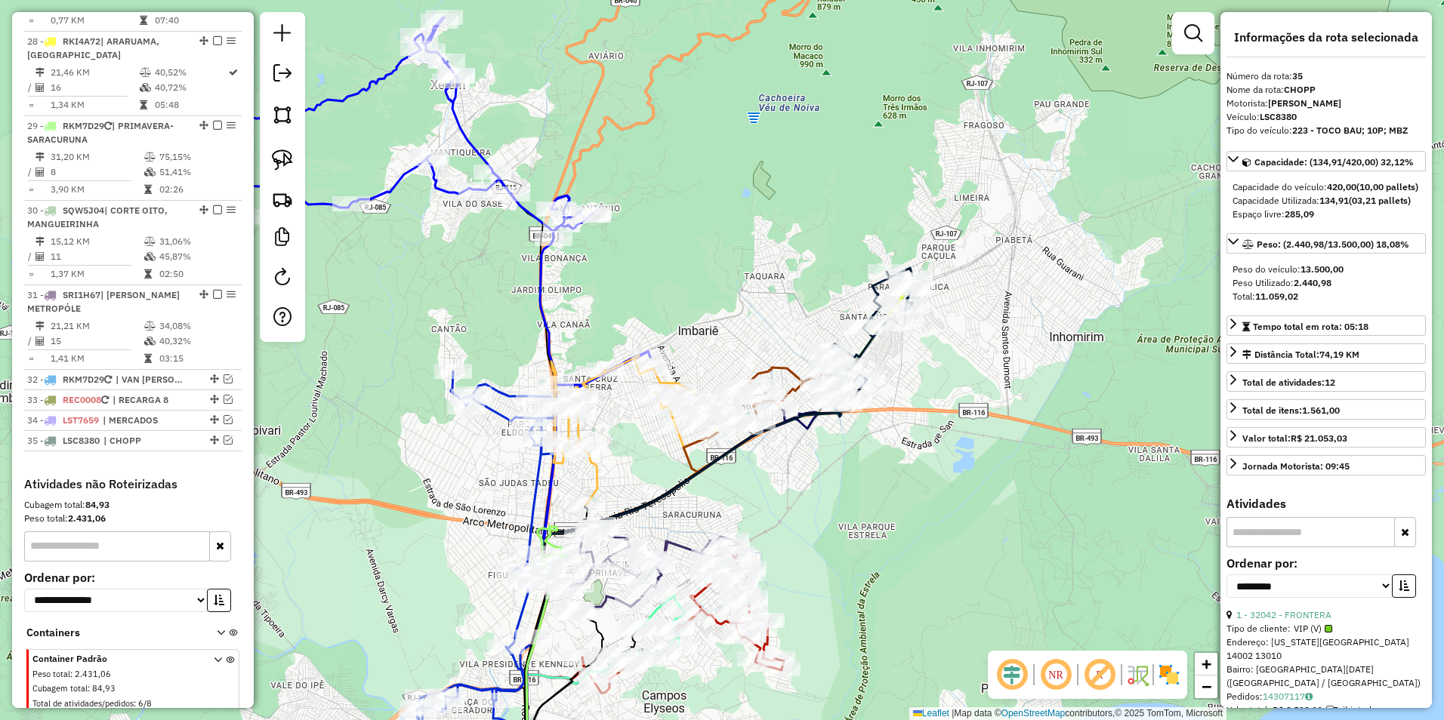
drag, startPoint x: 636, startPoint y: 191, endPoint x: 684, endPoint y: 295, distance: 114.9
click at [684, 295] on div "Janela de atendimento Grade de atendimento Capacidade Transportadoras Veículos …" at bounding box center [722, 360] width 1444 height 720
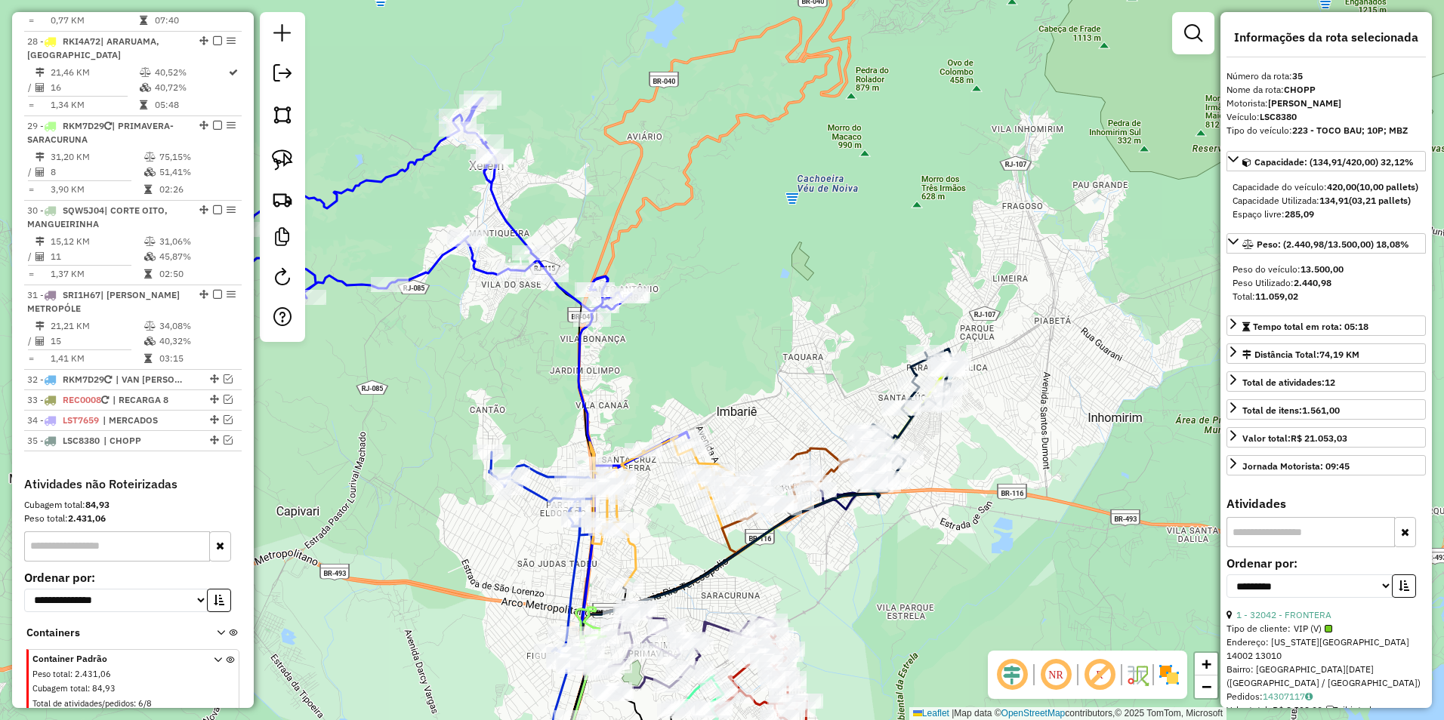
click at [504, 210] on icon at bounding box center [452, 282] width 471 height 368
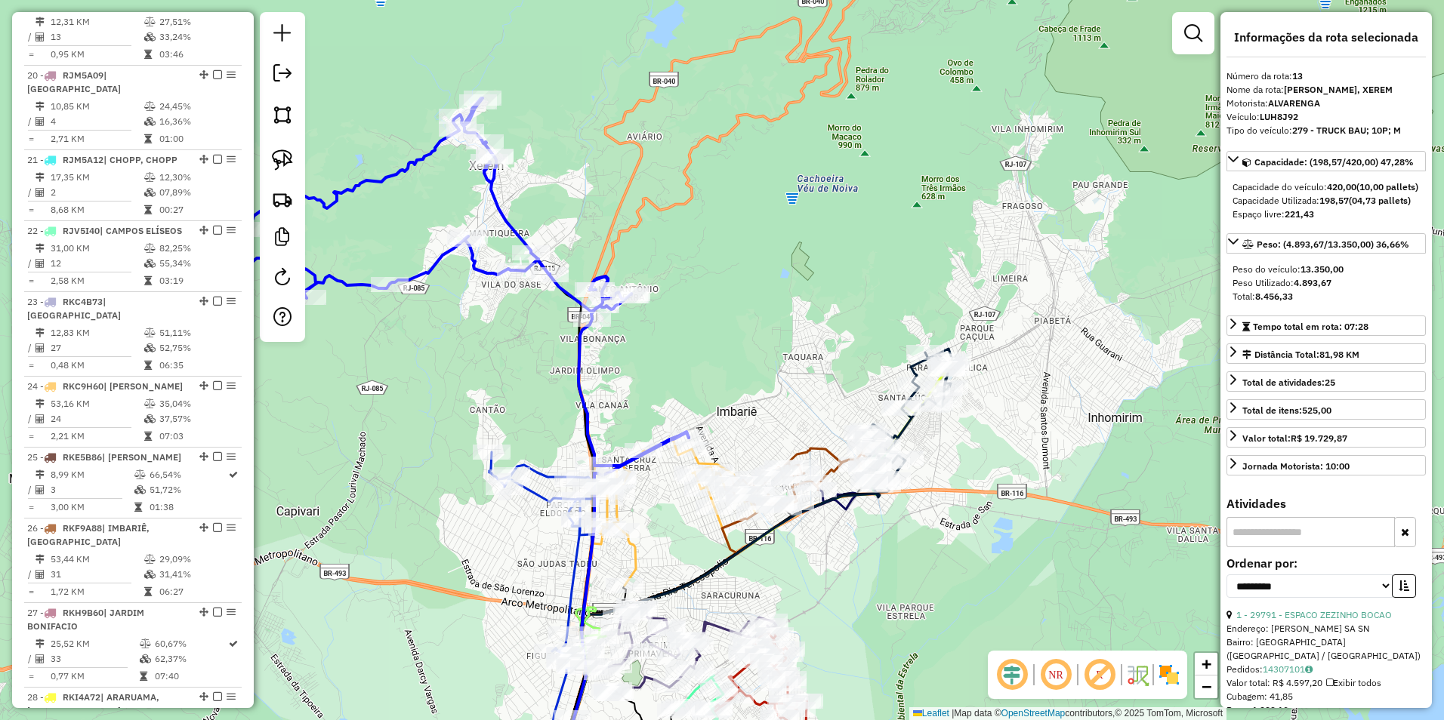
scroll to position [1504, 0]
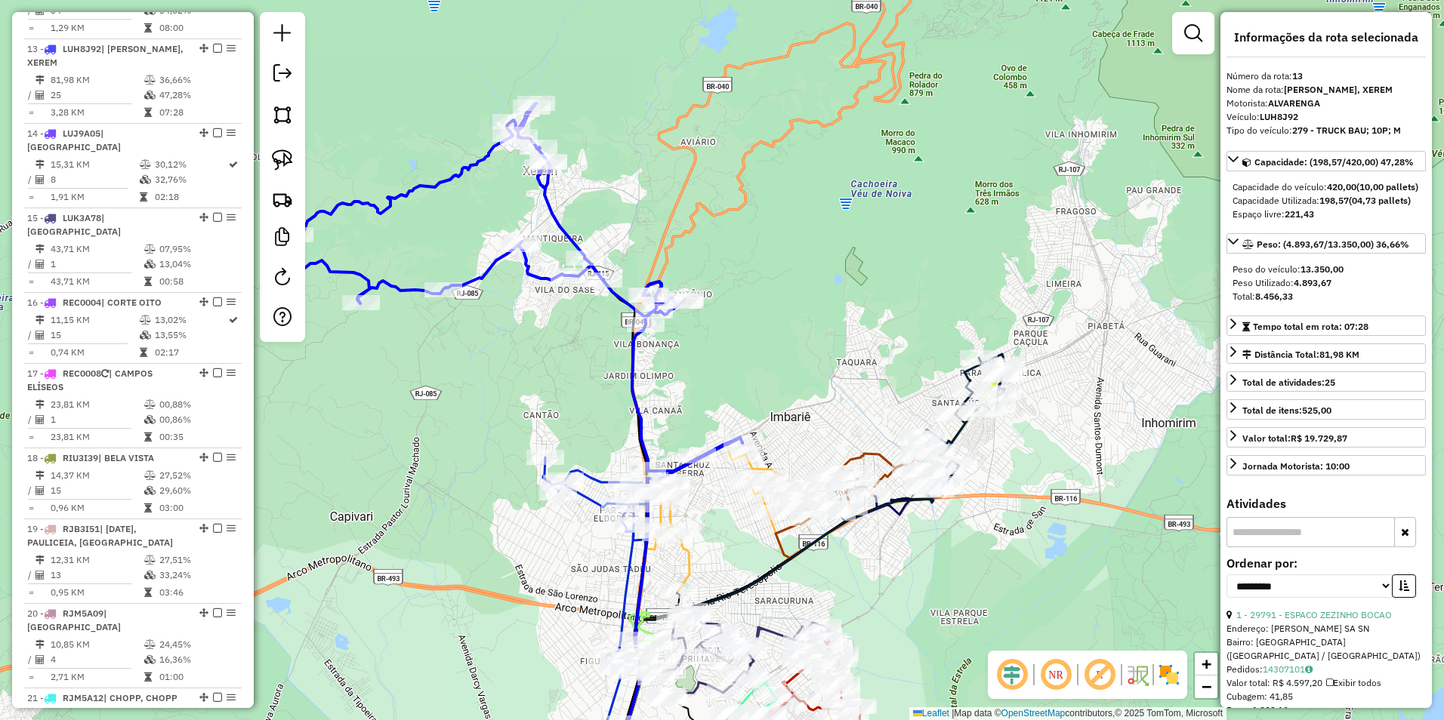
drag, startPoint x: 788, startPoint y: 270, endPoint x: 822, endPoint y: 270, distance: 34.0
click at [822, 270] on div "Janela de atendimento Grade de atendimento Capacidade Transportadoras Veículos …" at bounding box center [722, 360] width 1444 height 720
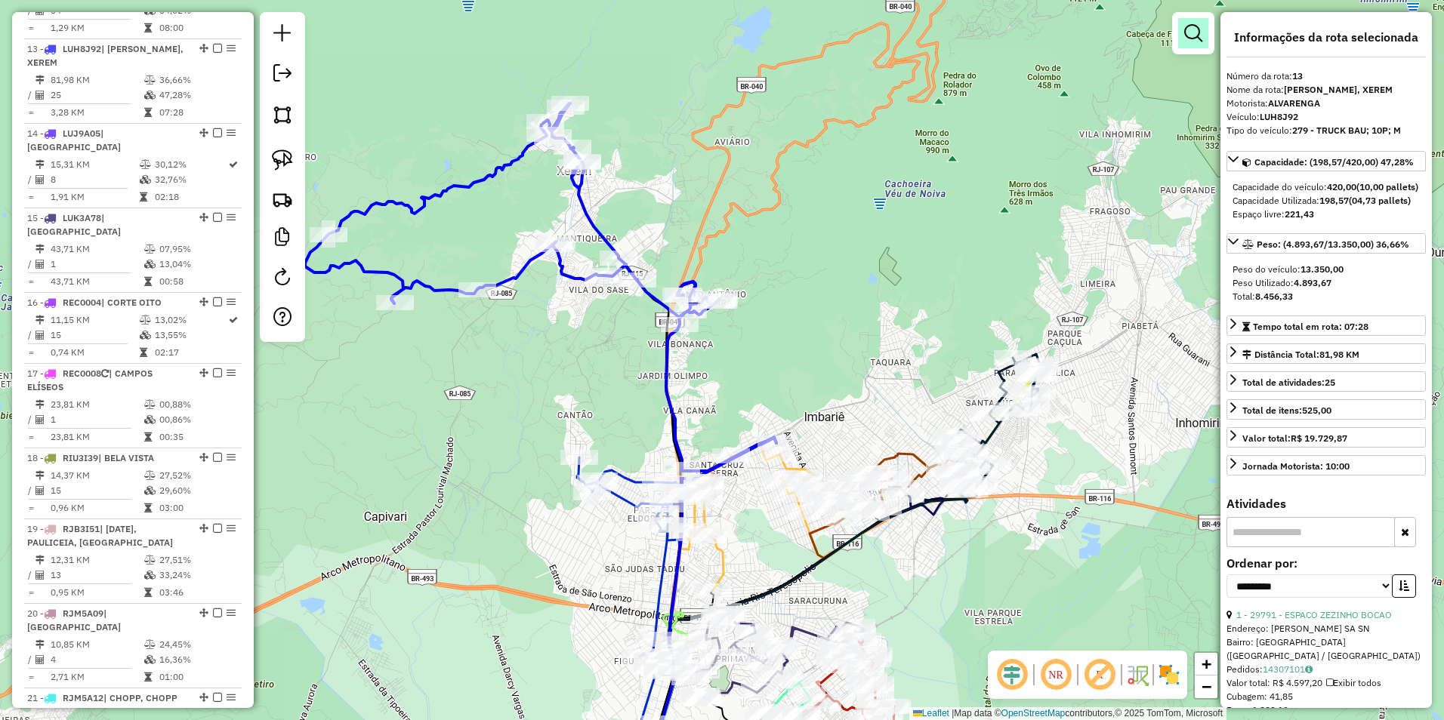
click at [1197, 36] on em at bounding box center [1193, 33] width 18 height 18
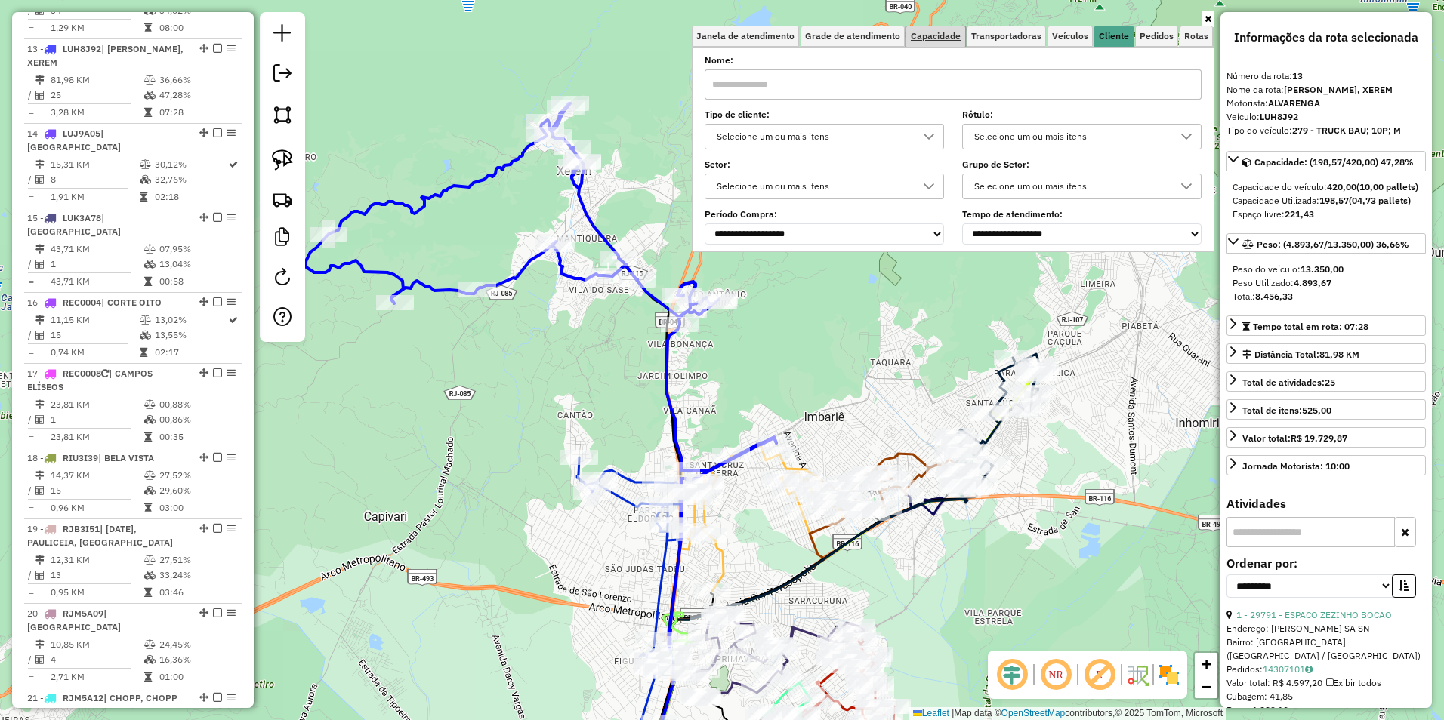
click at [939, 29] on link "Capacidade" at bounding box center [935, 36] width 59 height 21
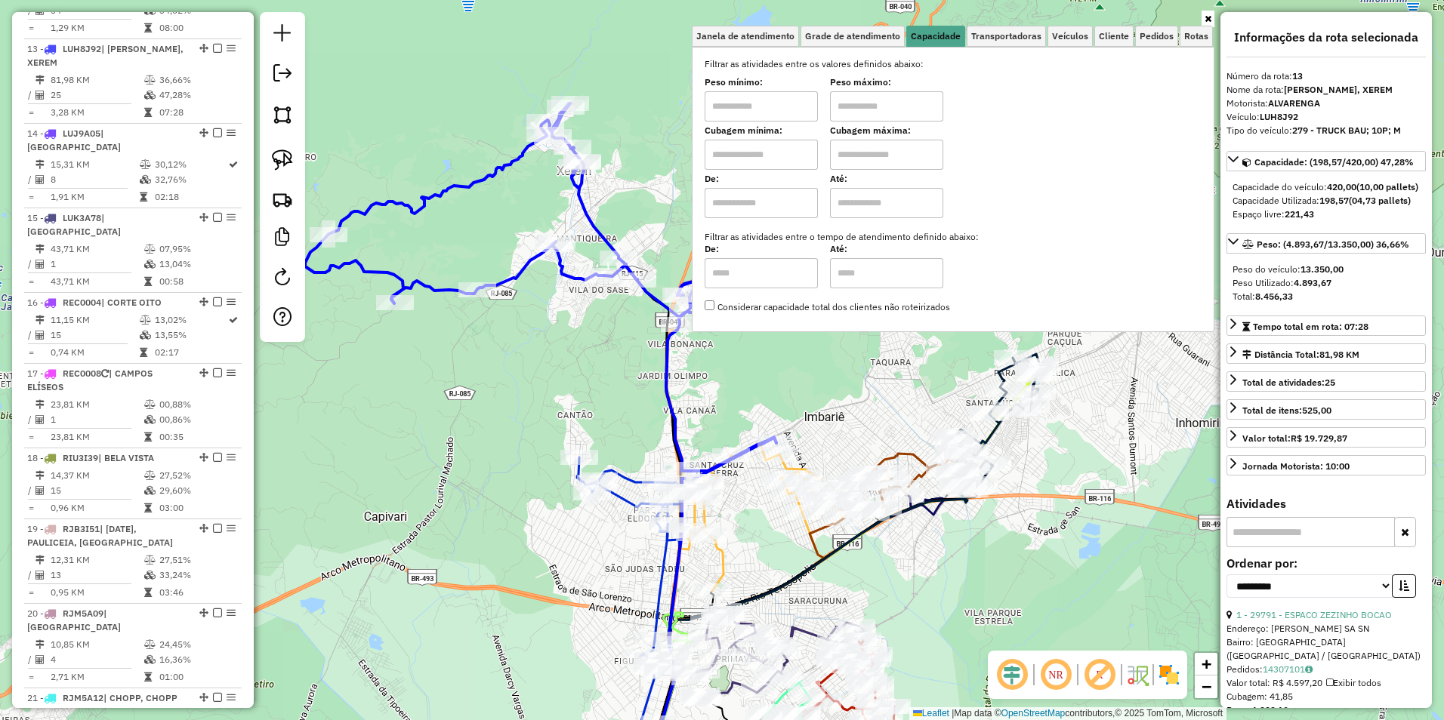
click at [750, 107] on input "text" at bounding box center [761, 106] width 113 height 30
type input "****"
click at [886, 106] on input "text" at bounding box center [886, 106] width 113 height 30
type input "*****"
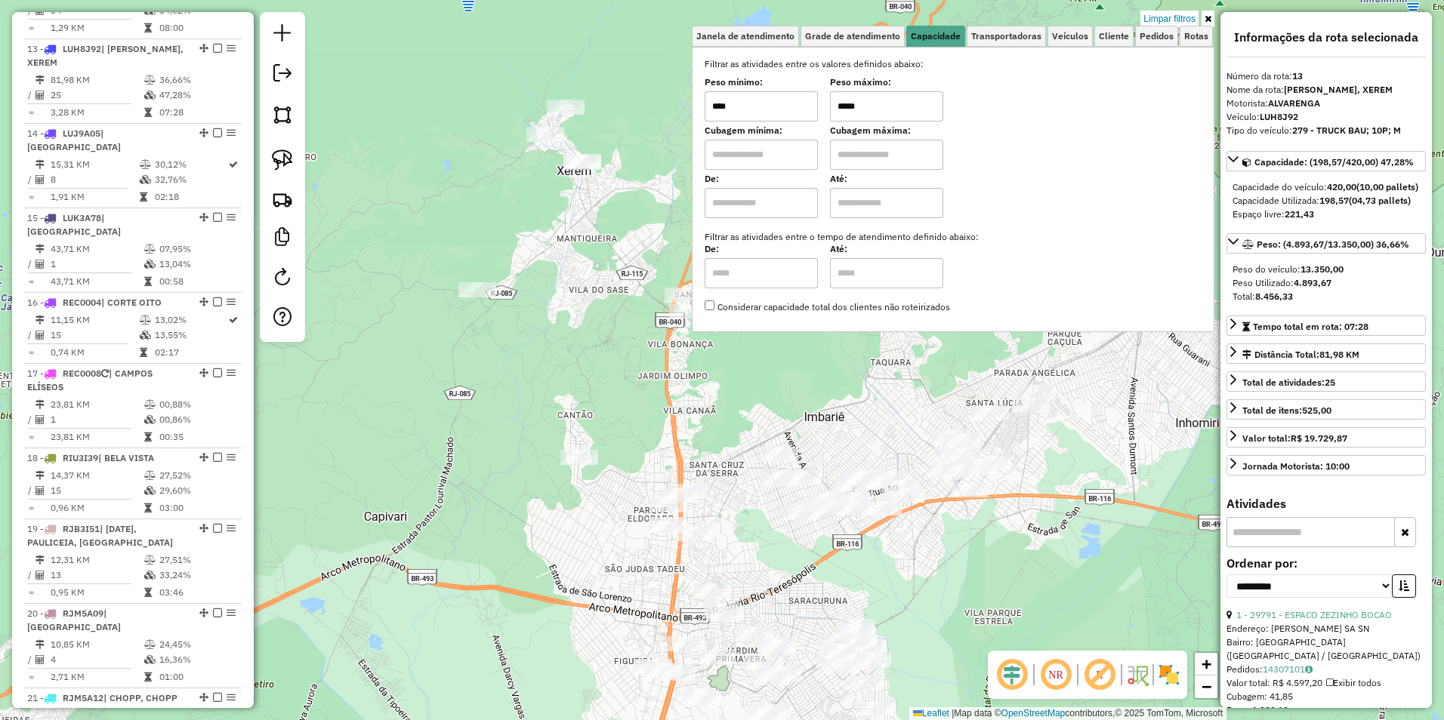
click at [552, 362] on div "Limpar filtros Janela de atendimento Grade de atendimento Capacidade Transporta…" at bounding box center [722, 360] width 1444 height 720
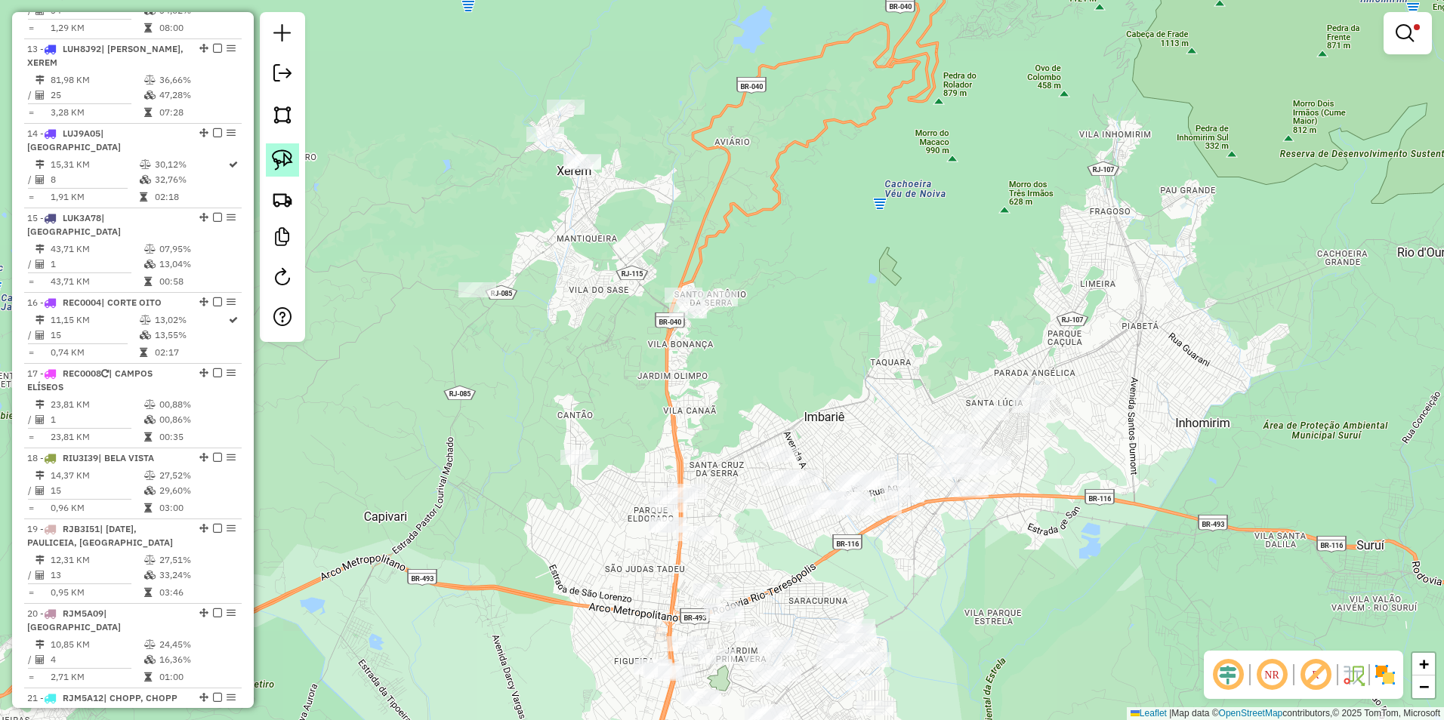
click at [280, 155] on img at bounding box center [282, 160] width 21 height 21
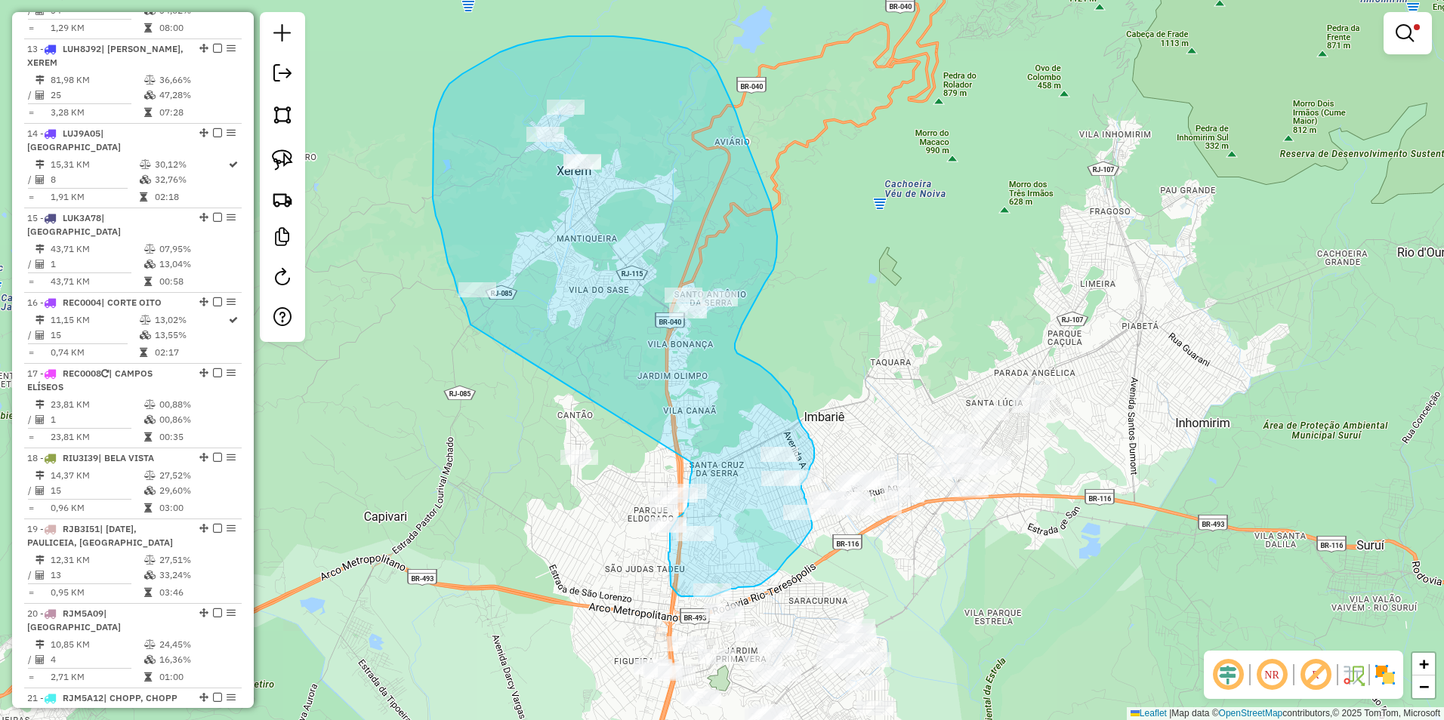
drag, startPoint x: 458, startPoint y: 291, endPoint x: 692, endPoint y: 463, distance: 290.1
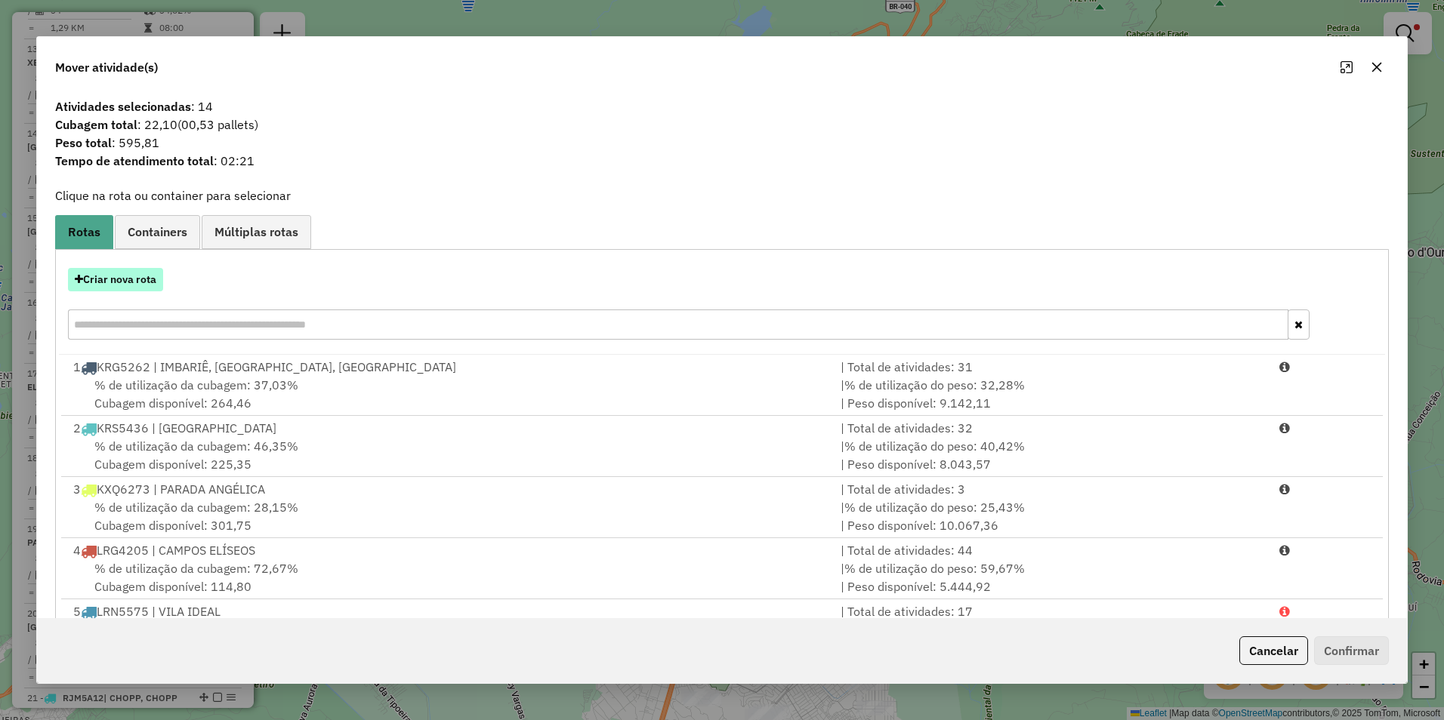
click at [131, 280] on button "Criar nova rota" at bounding box center [115, 279] width 95 height 23
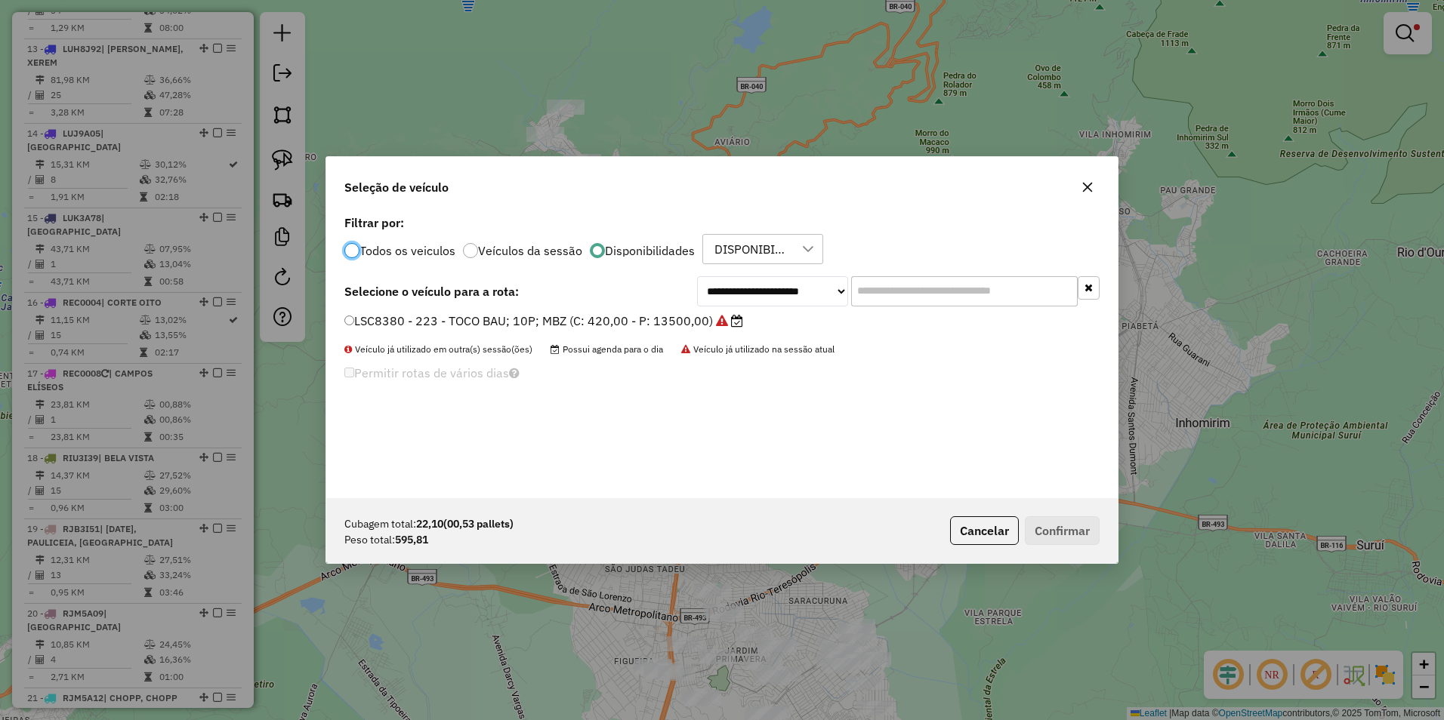
scroll to position [8, 5]
click at [766, 298] on select "**********" at bounding box center [772, 291] width 151 height 30
select select "********"
click at [697, 276] on select "**********" at bounding box center [772, 291] width 151 height 30
click at [644, 316] on label "RKM7D29 - 296 - VAN 01P MERCEDES (C: 100,00 - P: 1790,00)" at bounding box center [539, 321] width 390 height 18
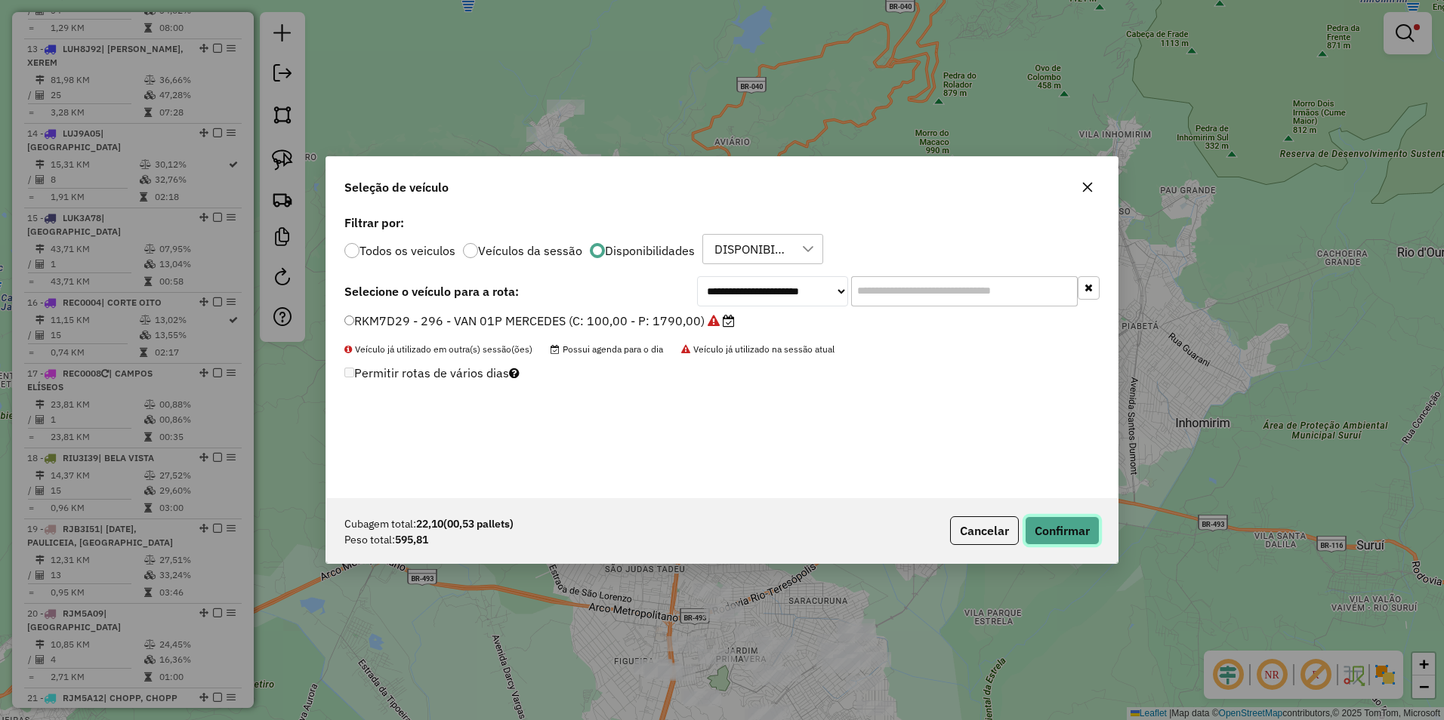
click at [1050, 526] on button "Confirmar" at bounding box center [1062, 530] width 75 height 29
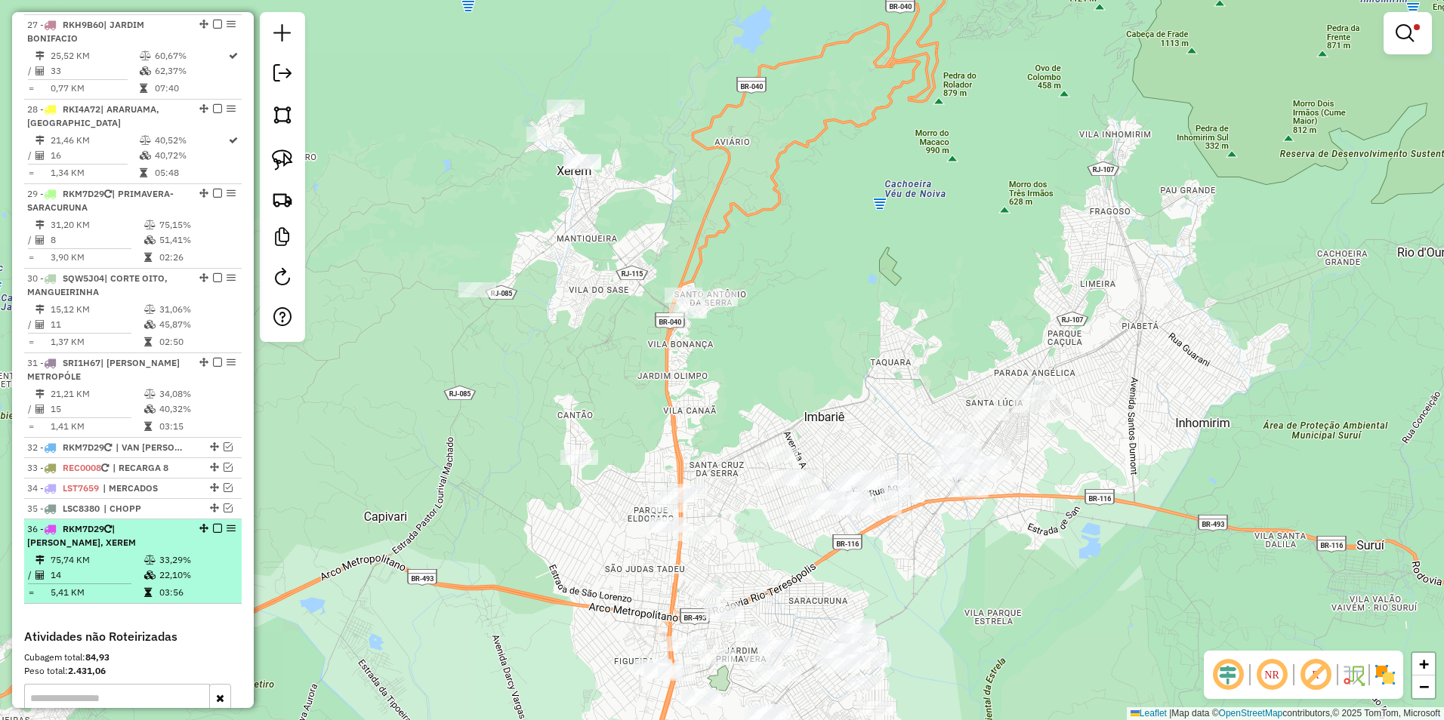
scroll to position [2783, 0]
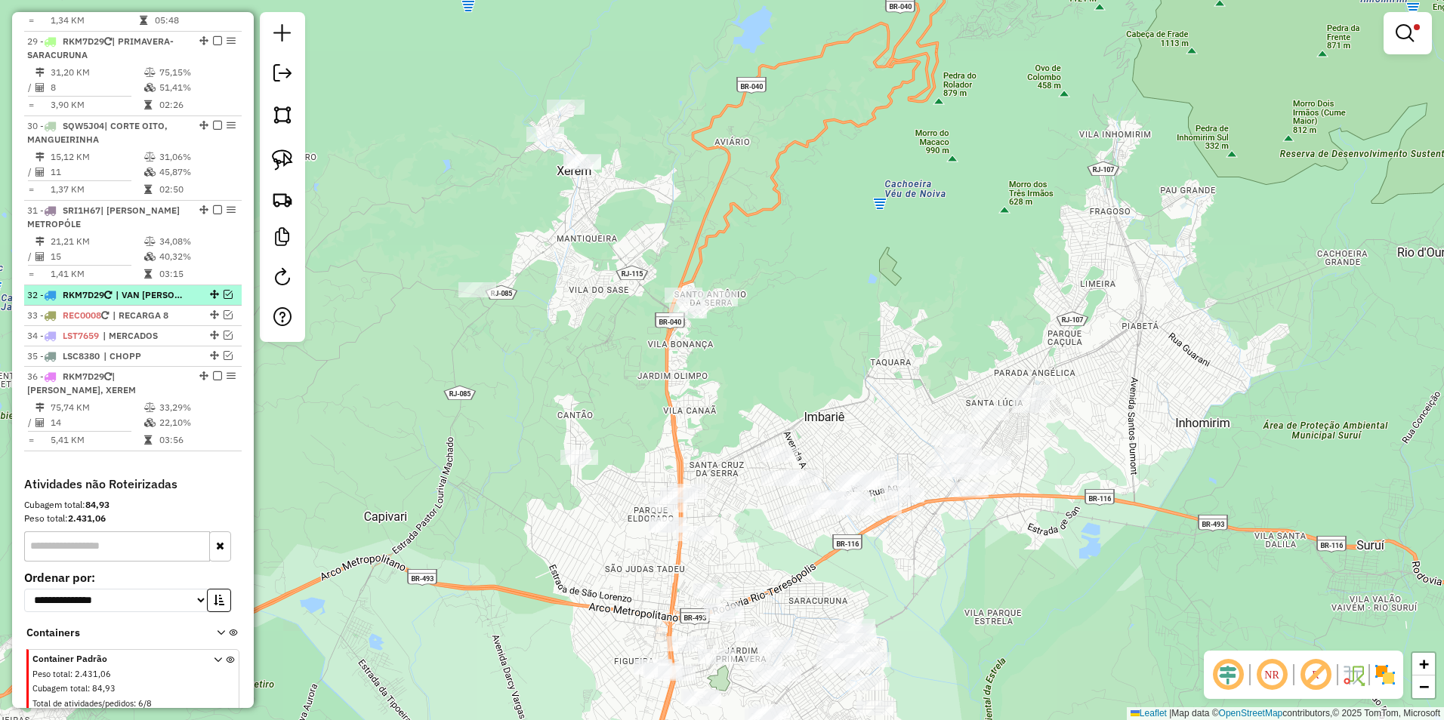
click at [224, 290] on em at bounding box center [228, 294] width 9 height 9
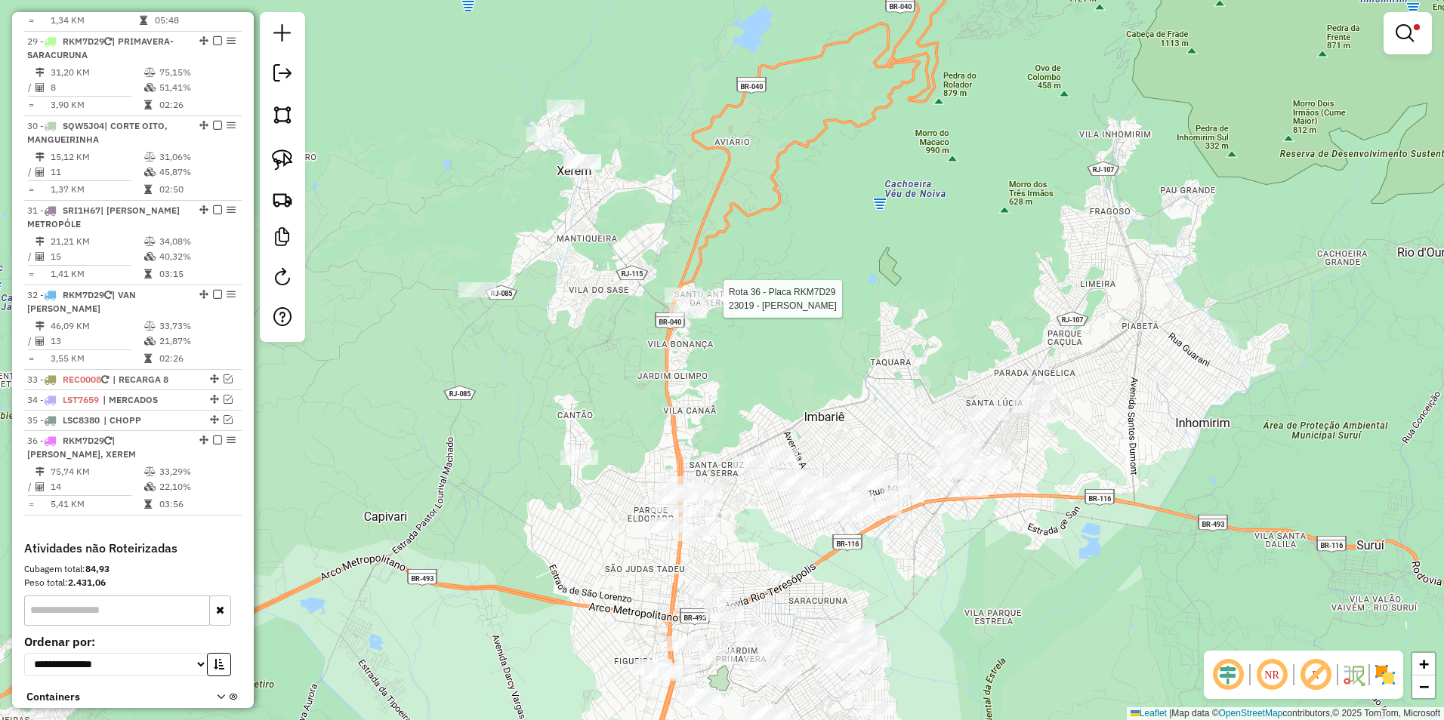
select select "**********"
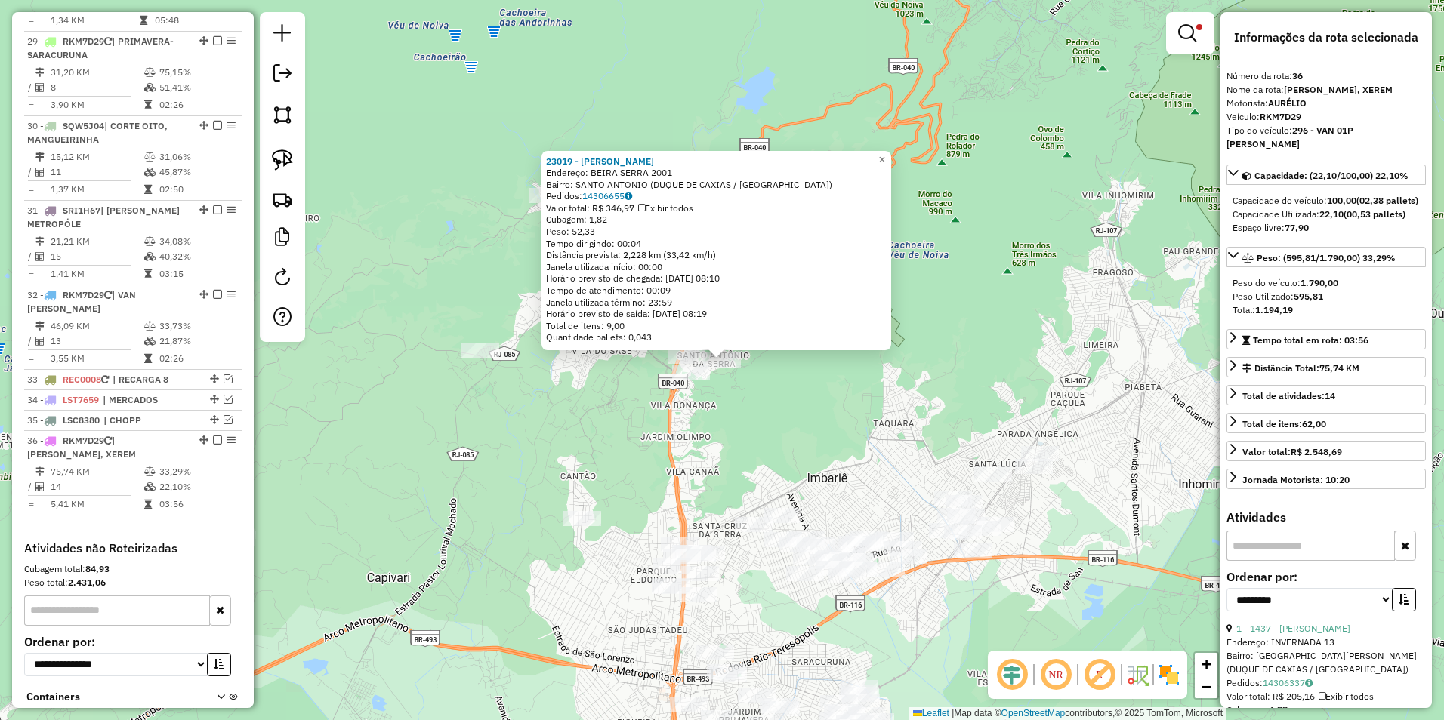
scroll to position [2834, 0]
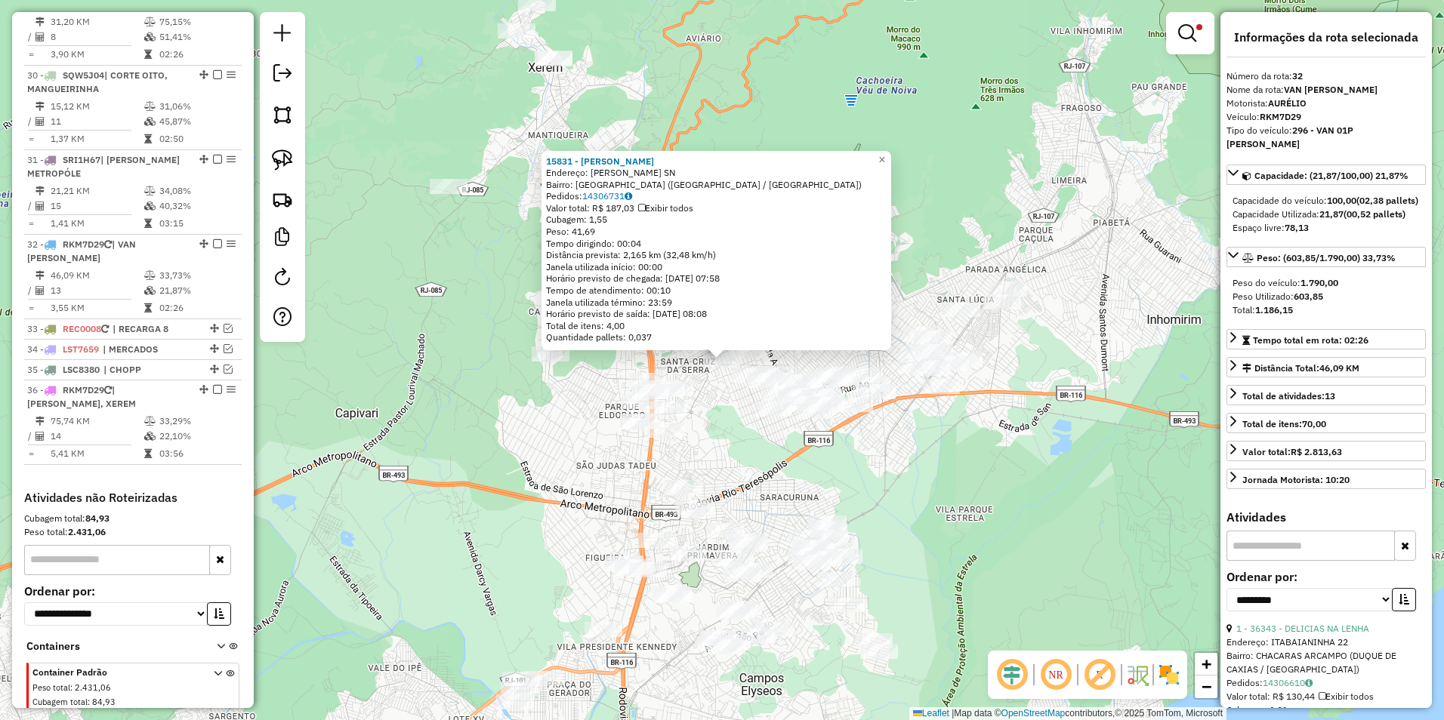
click at [720, 434] on div "15831 - ALFREDO DA SILVA Endereço: LEOPOLDO MIGUEZ SN Bairro: PARQUE PAULISTA (…" at bounding box center [722, 360] width 1444 height 720
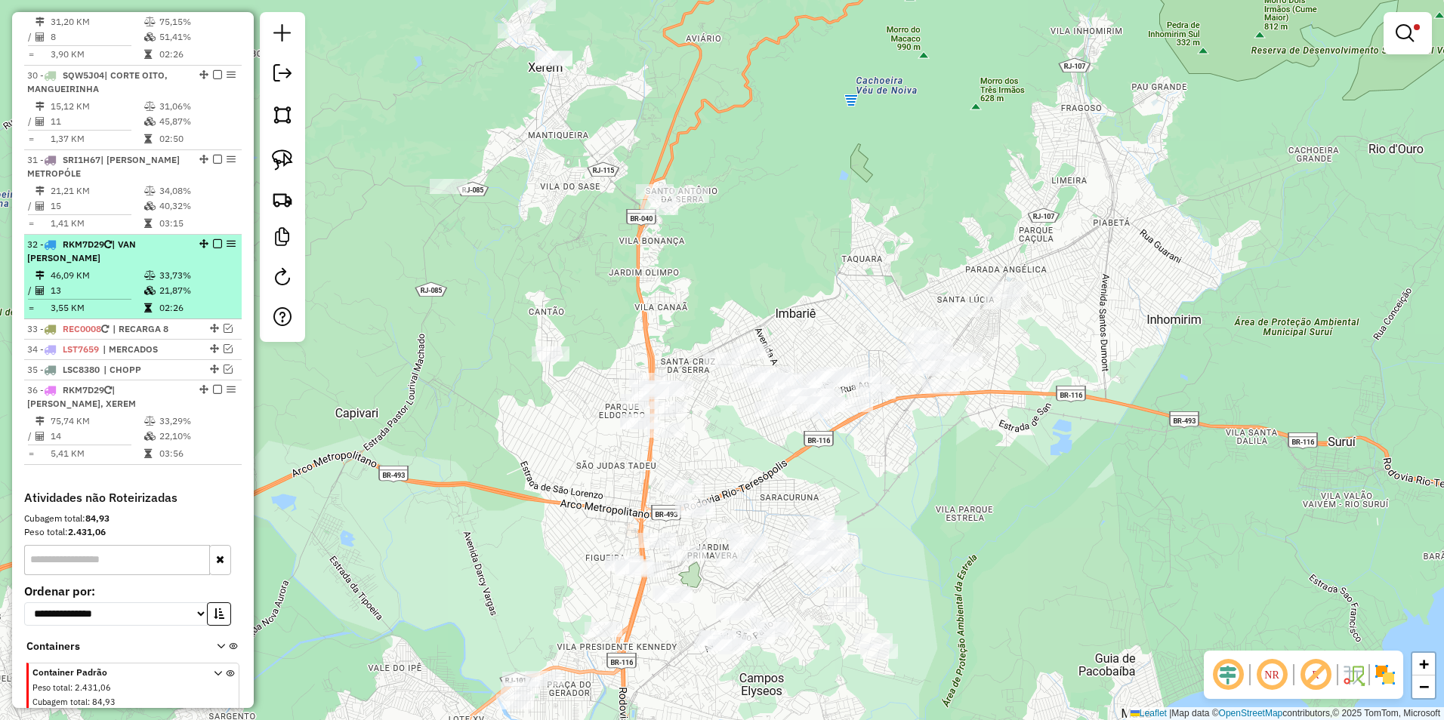
click at [214, 239] on em at bounding box center [217, 243] width 9 height 9
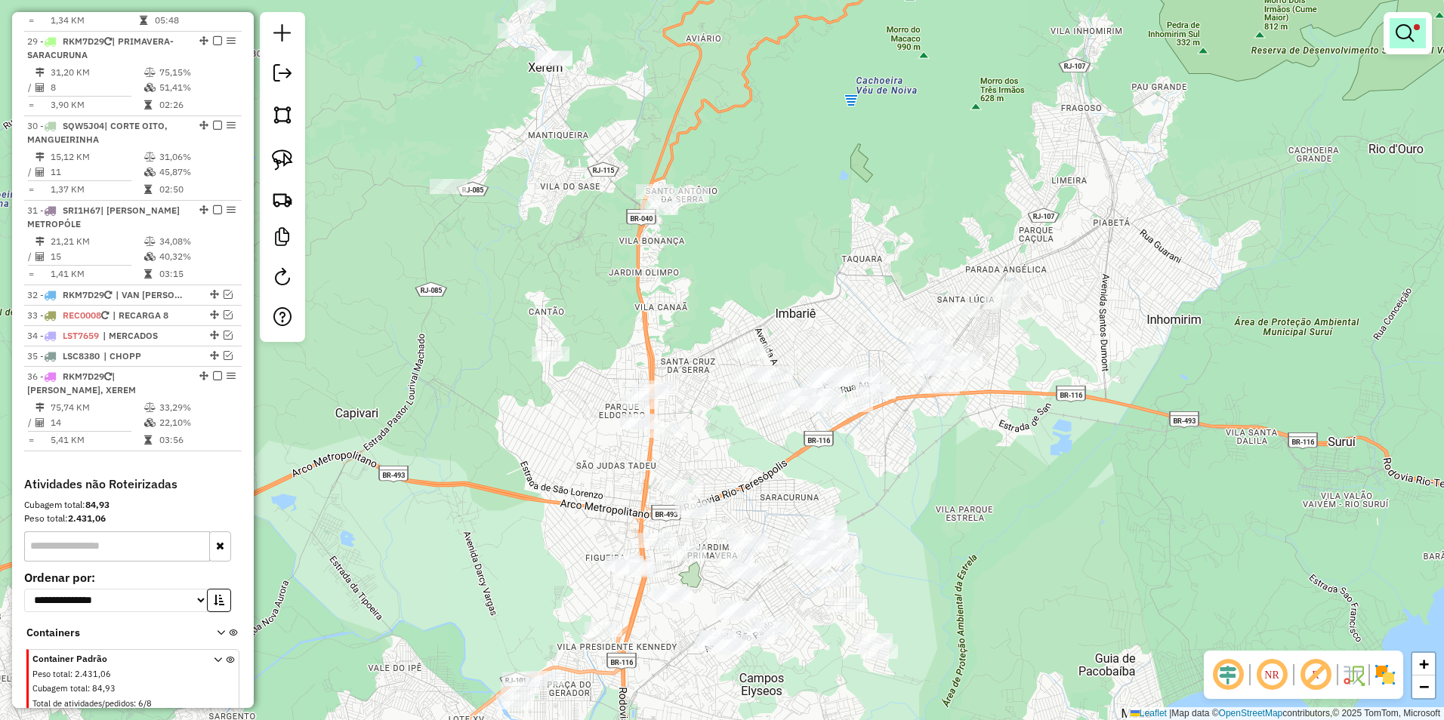
click at [1399, 32] on em at bounding box center [1404, 33] width 18 height 18
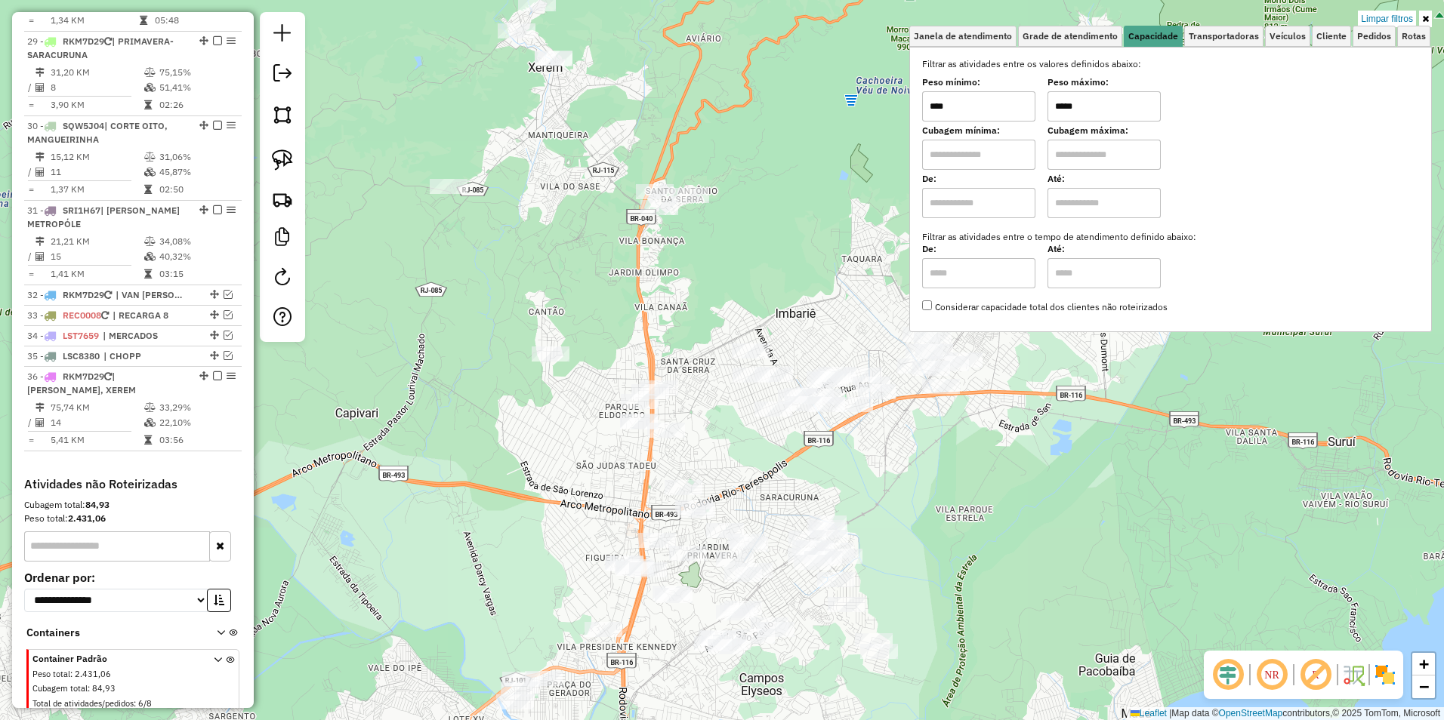
drag, startPoint x: 1103, startPoint y: 109, endPoint x: 993, endPoint y: 107, distance: 110.3
click at [993, 107] on div "Peso mínimo: **** Peso máximo: *****" at bounding box center [1170, 100] width 497 height 42
type input "*****"
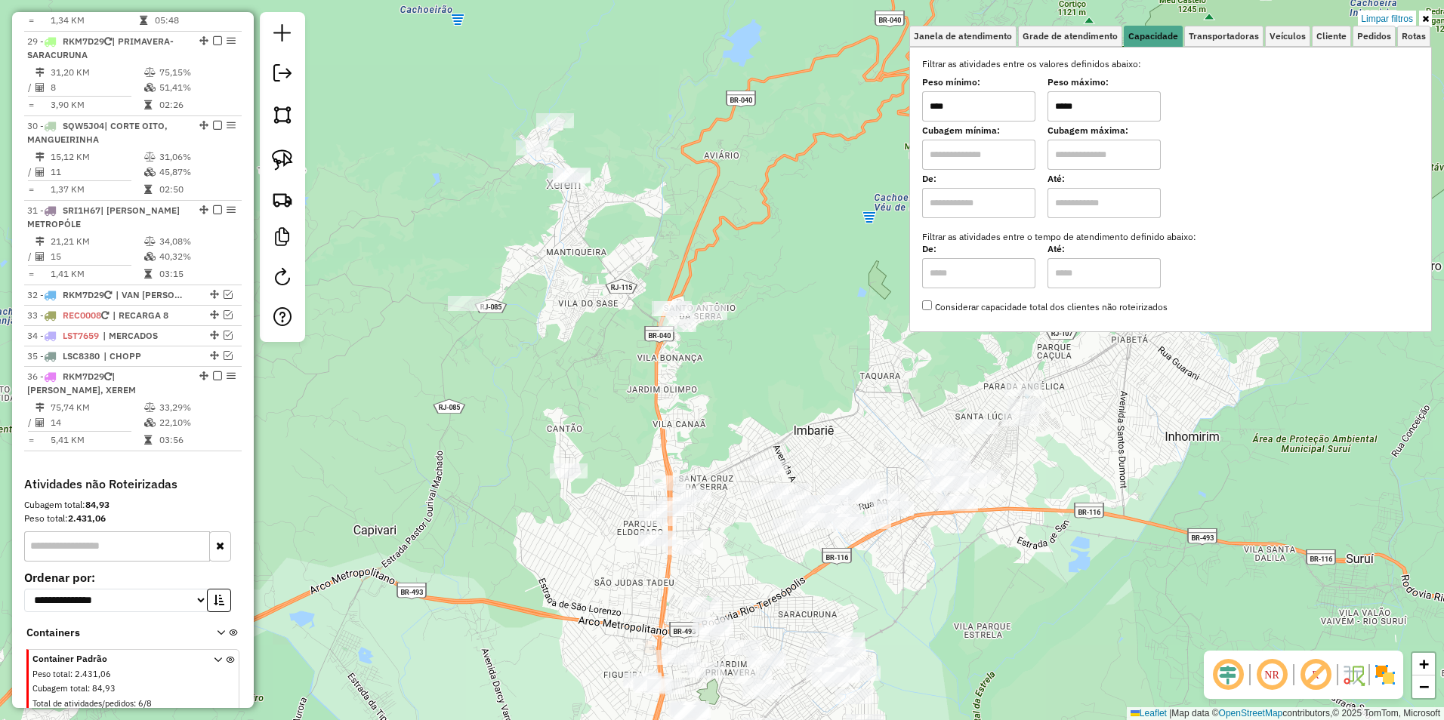
drag, startPoint x: 573, startPoint y: 245, endPoint x: 591, endPoint y: 369, distance: 125.2
click at [591, 369] on div "Limpar filtros Janela de atendimento Grade de atendimento Capacidade Transporta…" at bounding box center [722, 360] width 1444 height 720
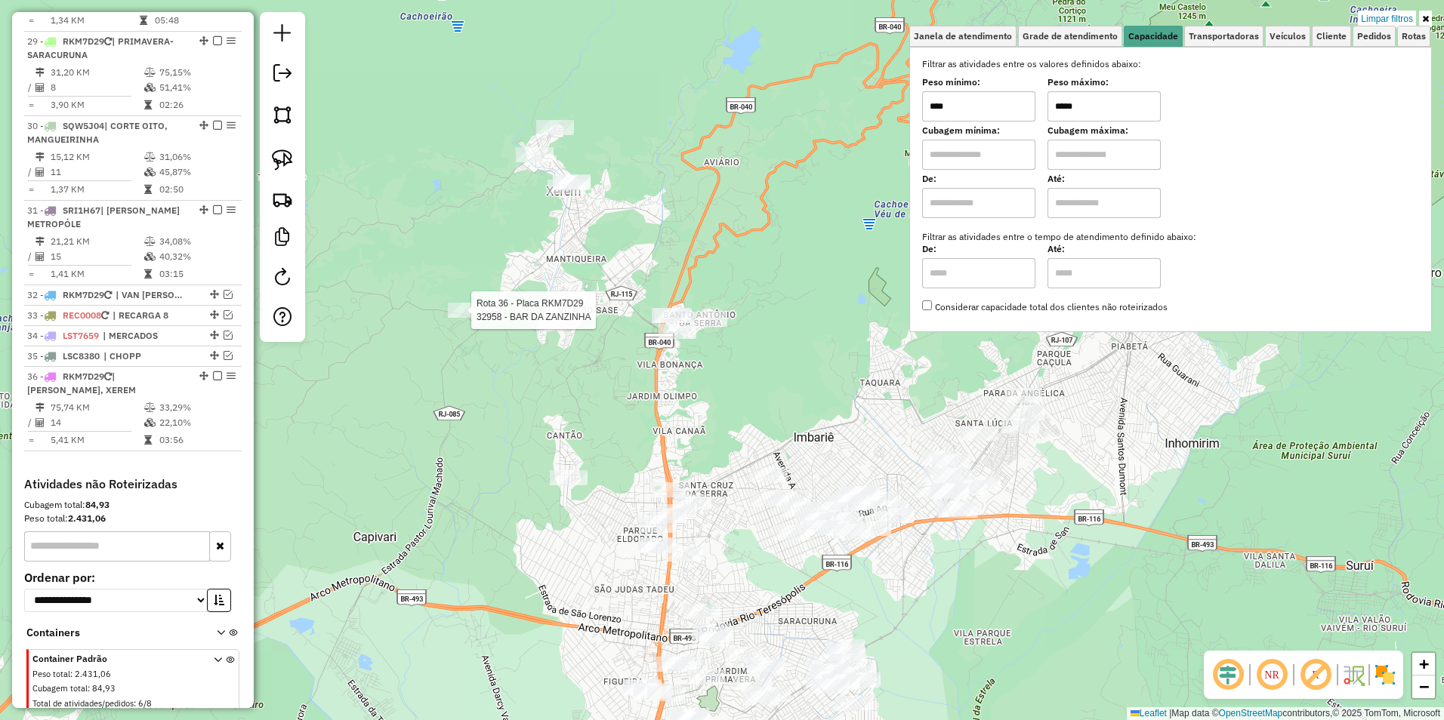
select select "**********"
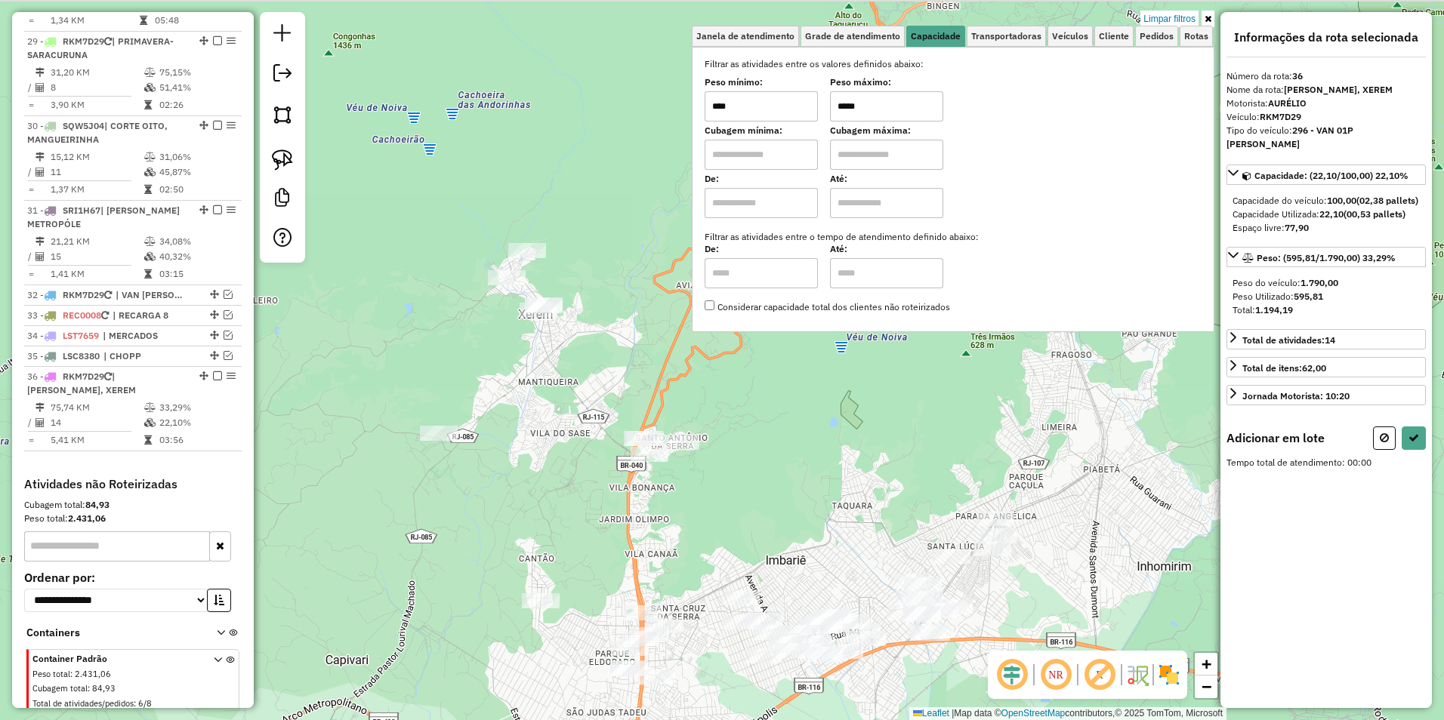
drag, startPoint x: 569, startPoint y: 511, endPoint x: 528, endPoint y: 385, distance: 132.8
click at [558, 512] on div "Limpar filtros Janela de atendimento Grade de atendimento Capacidade Transporta…" at bounding box center [722, 360] width 1444 height 720
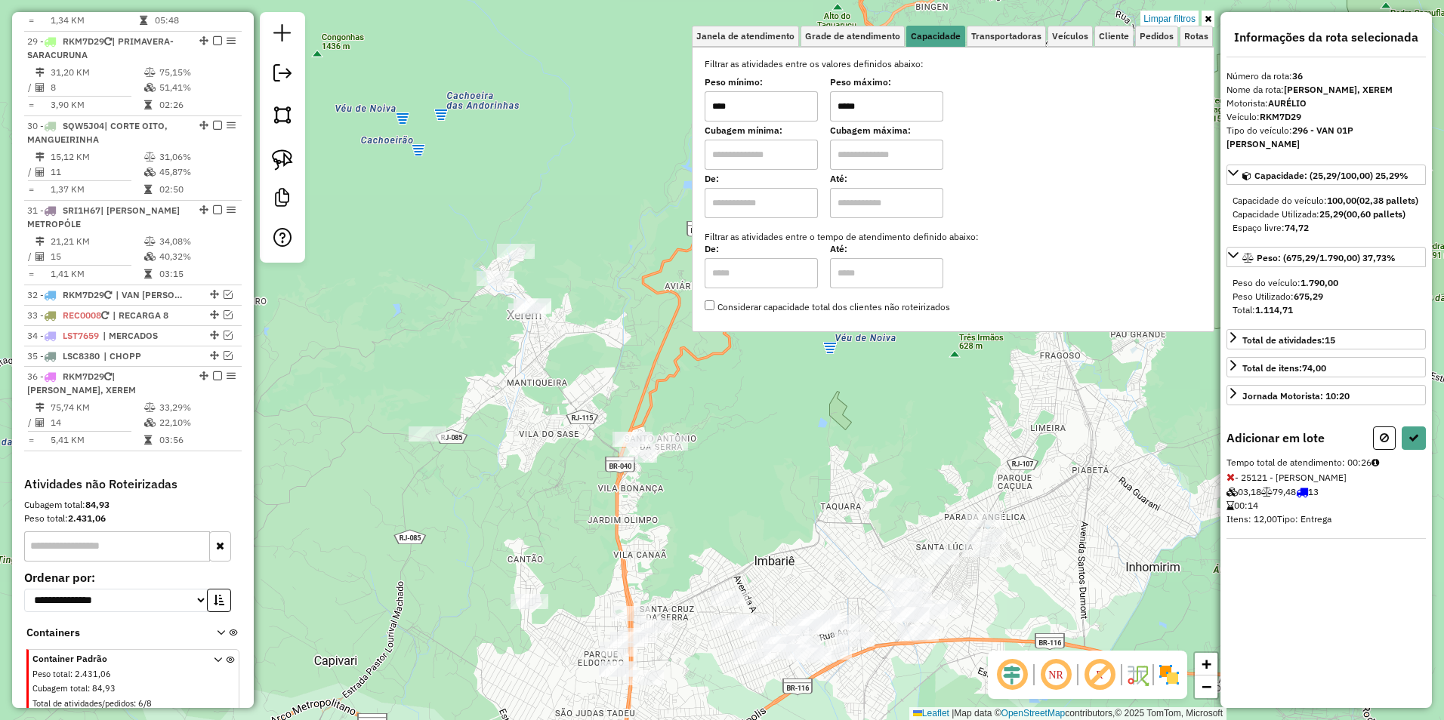
drag, startPoint x: 648, startPoint y: 497, endPoint x: 624, endPoint y: 350, distance: 149.2
click at [625, 338] on div "Rota 36 - Placa RKM7D29 34782 - DAIANE SALAZAR PEREI Limpar filtros Janela de a…" at bounding box center [722, 360] width 1444 height 720
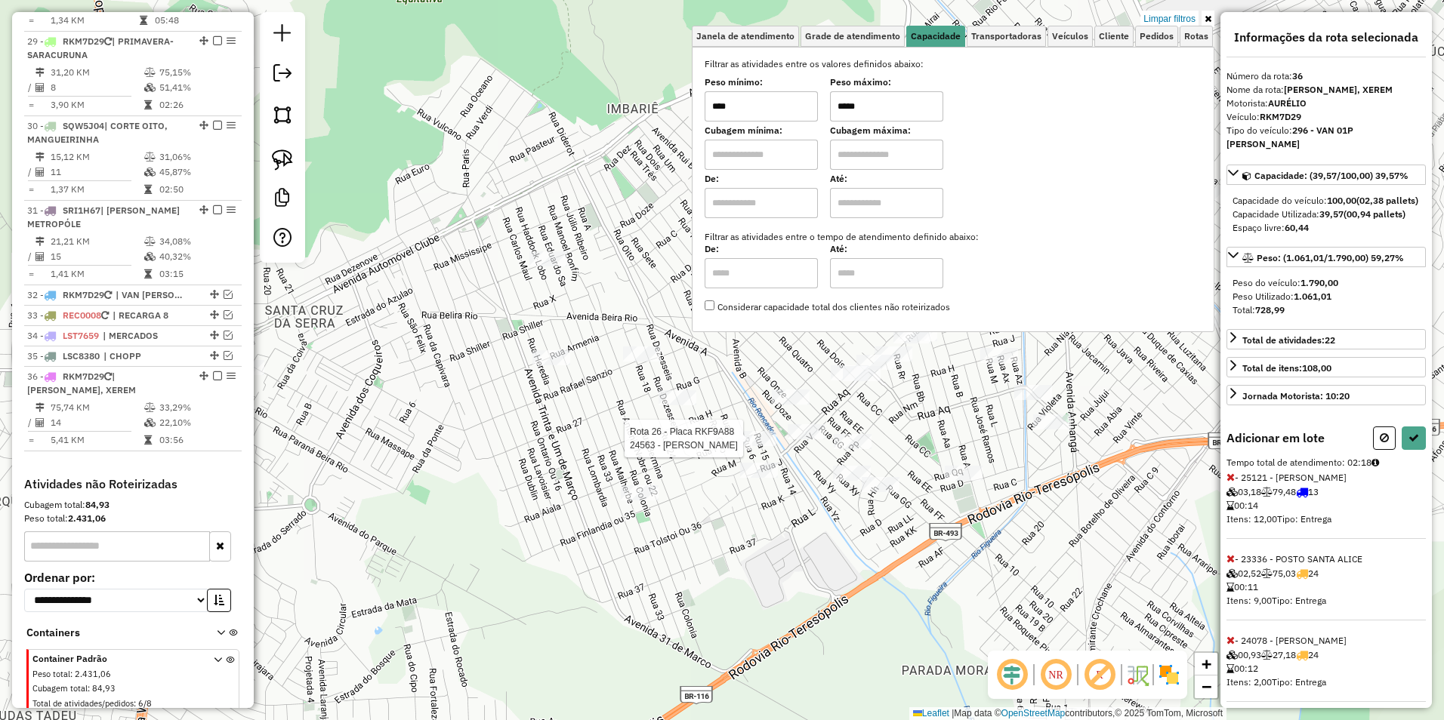
select select "**********"
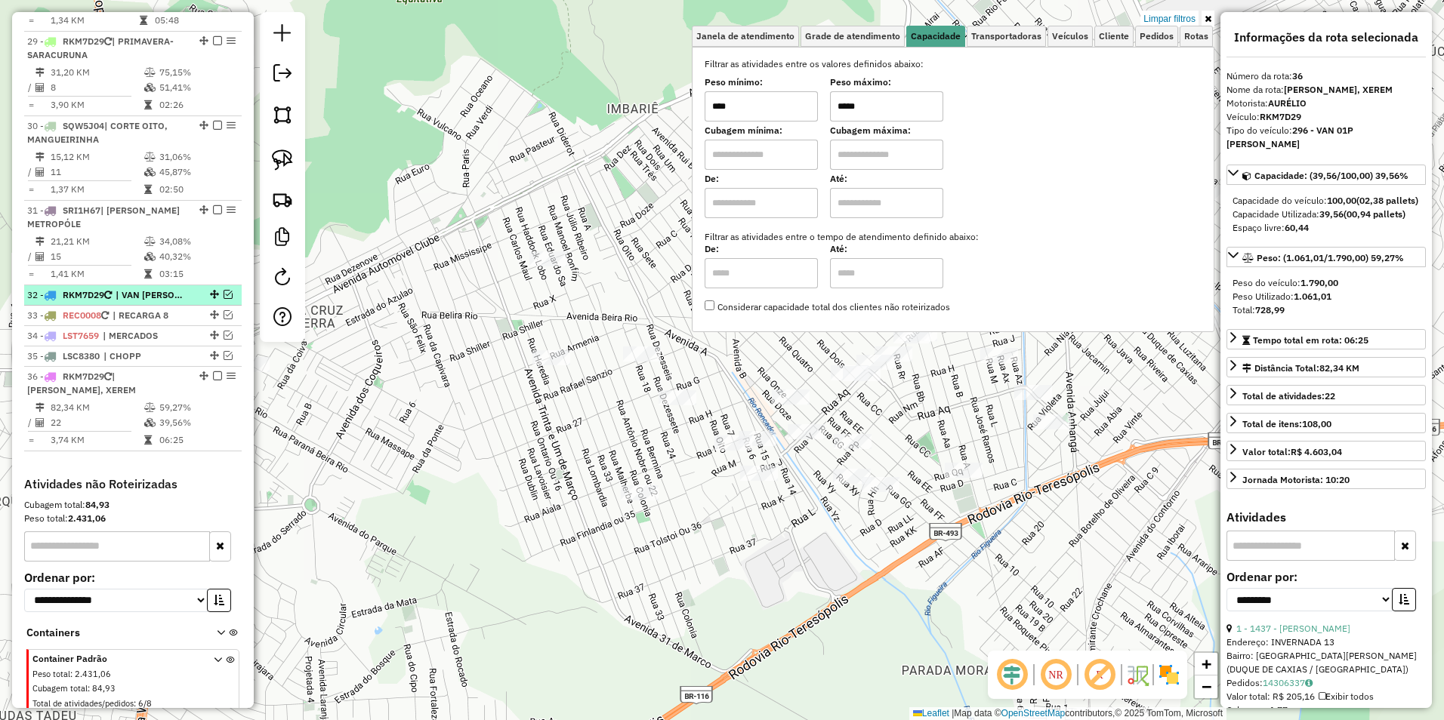
click at [224, 290] on em at bounding box center [228, 294] width 9 height 9
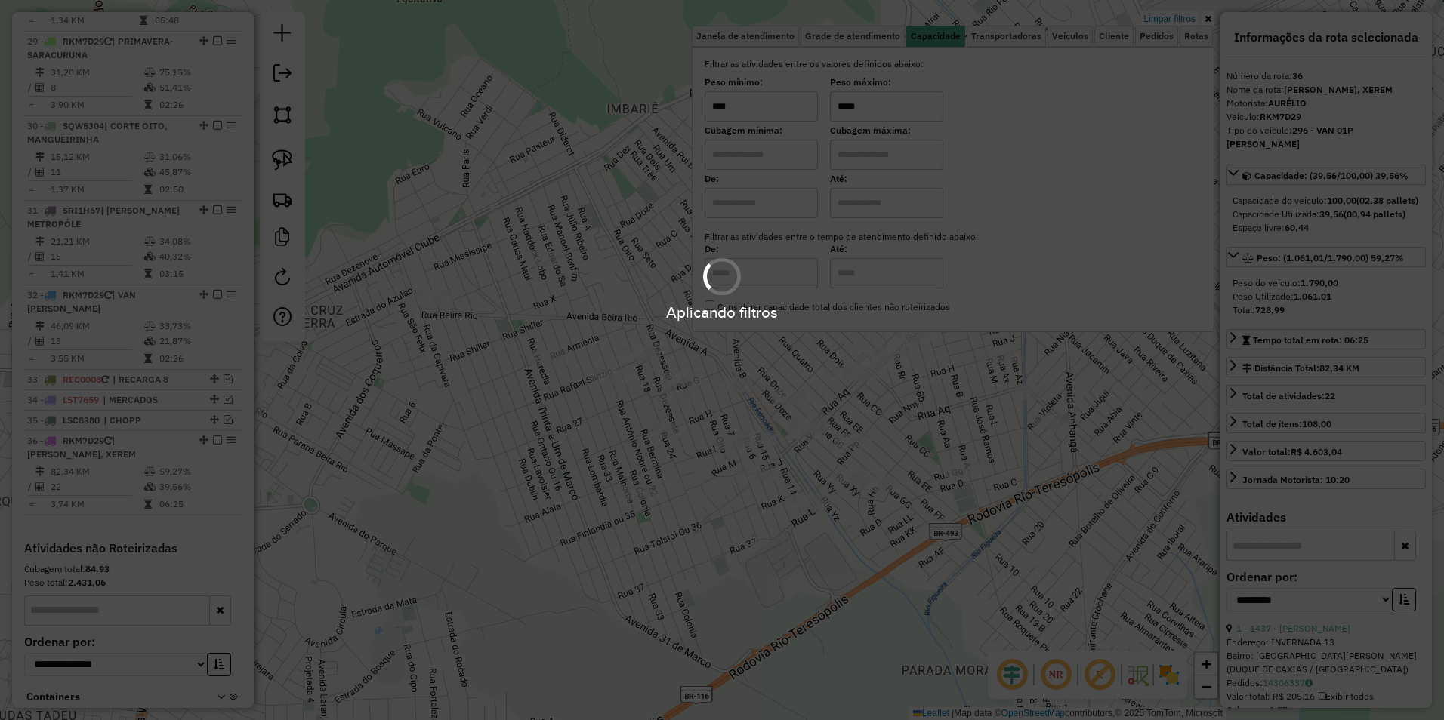
scroll to position [2834, 0]
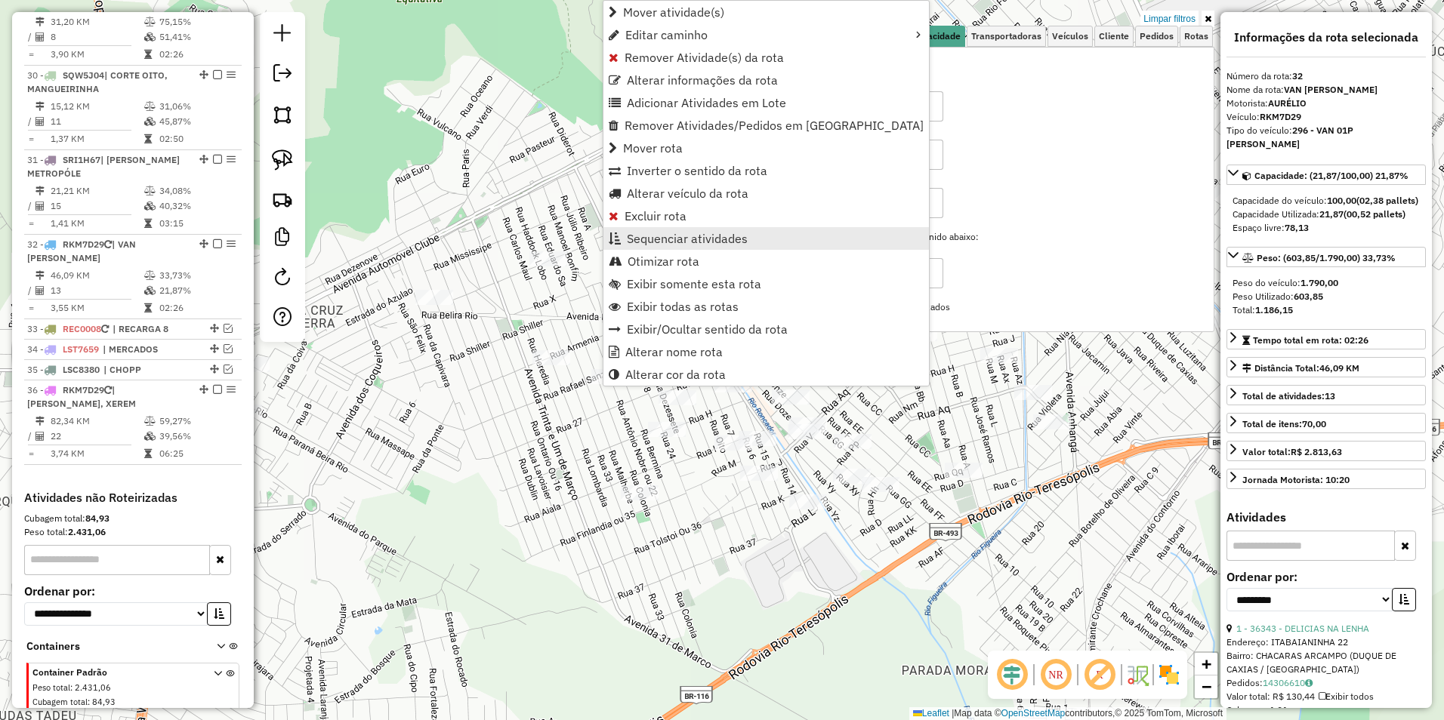
click at [695, 237] on span "Sequenciar atividades" at bounding box center [687, 239] width 121 height 12
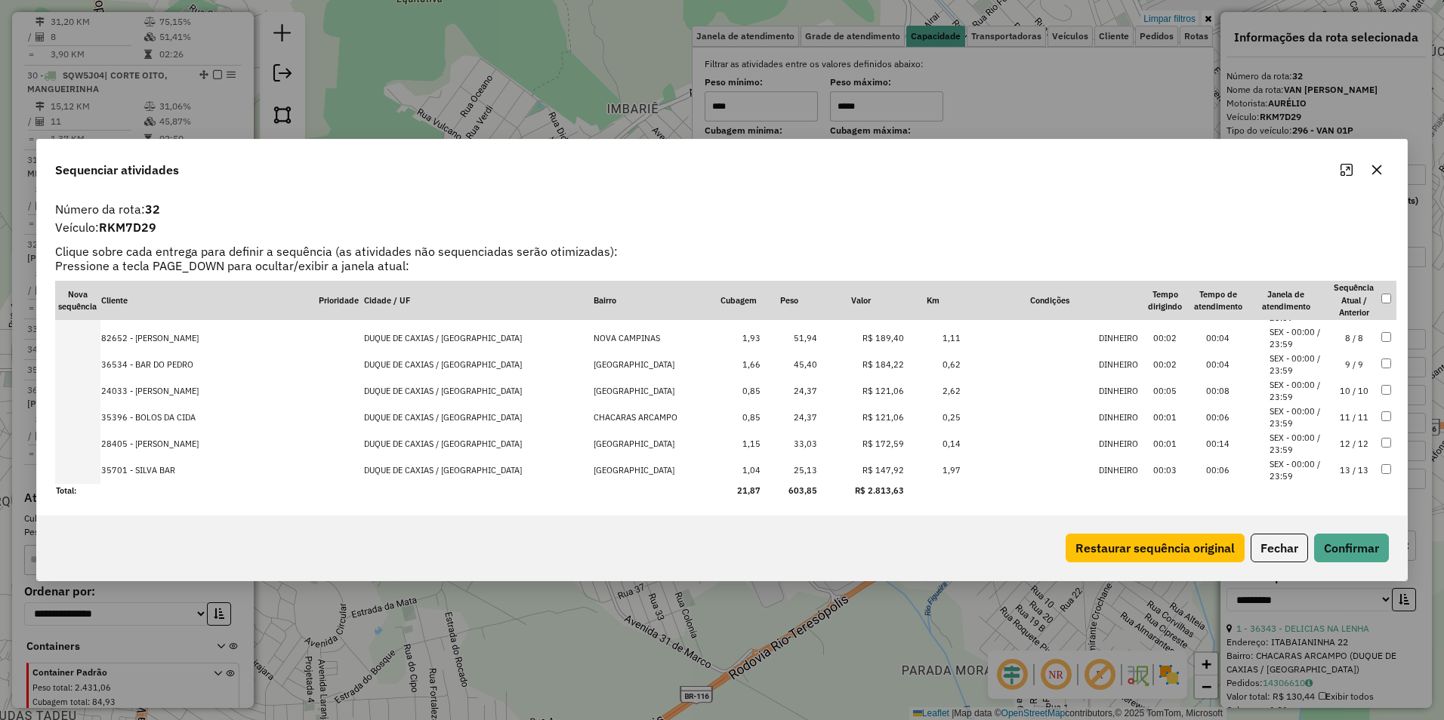
scroll to position [0, 0]
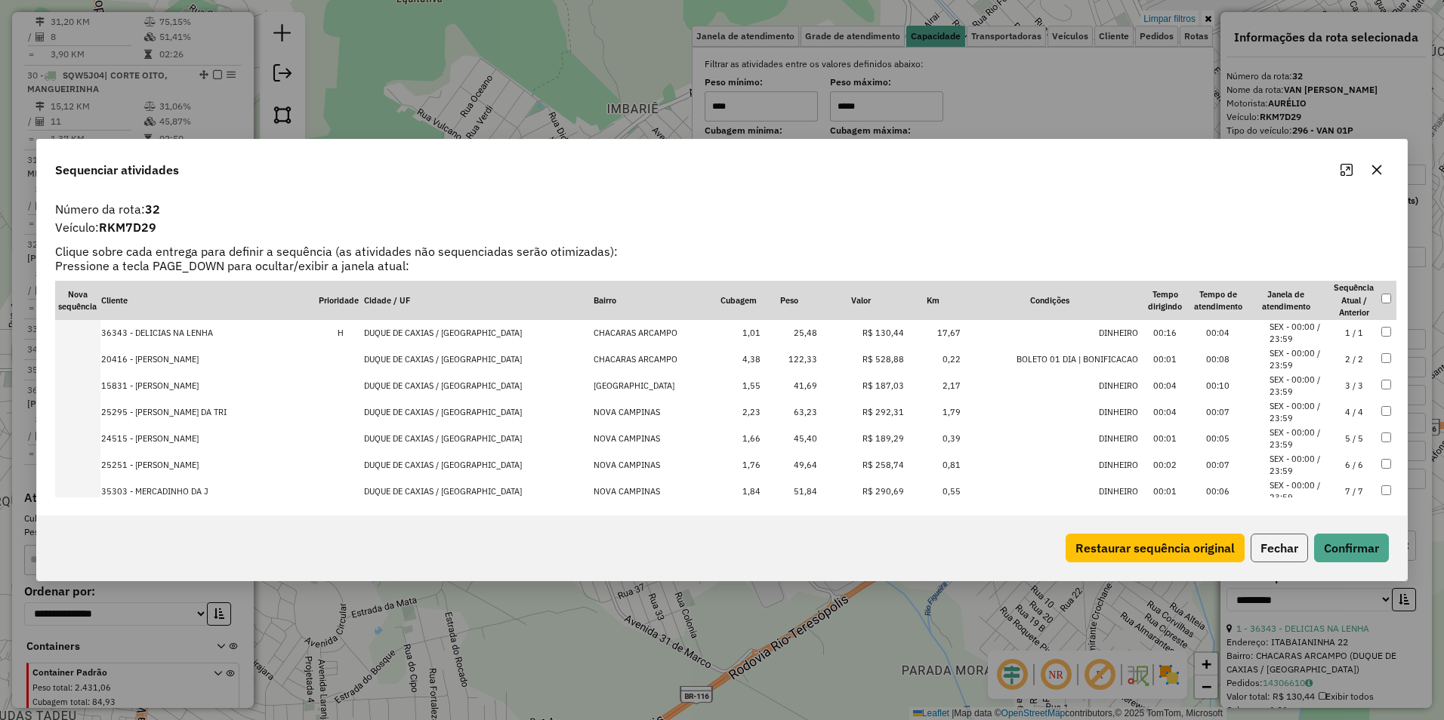
click at [1272, 550] on button "Fechar" at bounding box center [1278, 548] width 57 height 29
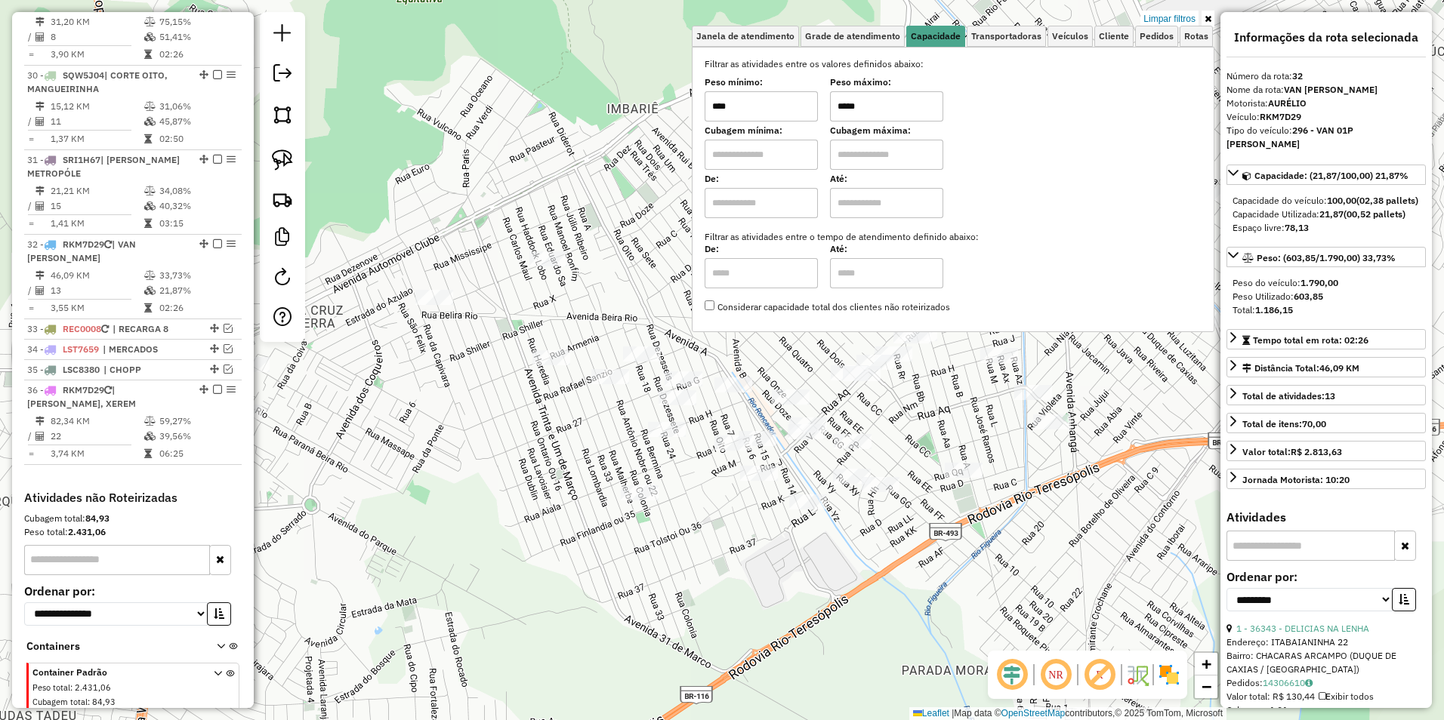
click at [516, 437] on div "Limpar filtros Janela de atendimento Grade de atendimento Capacidade Transporta…" at bounding box center [722, 360] width 1444 height 720
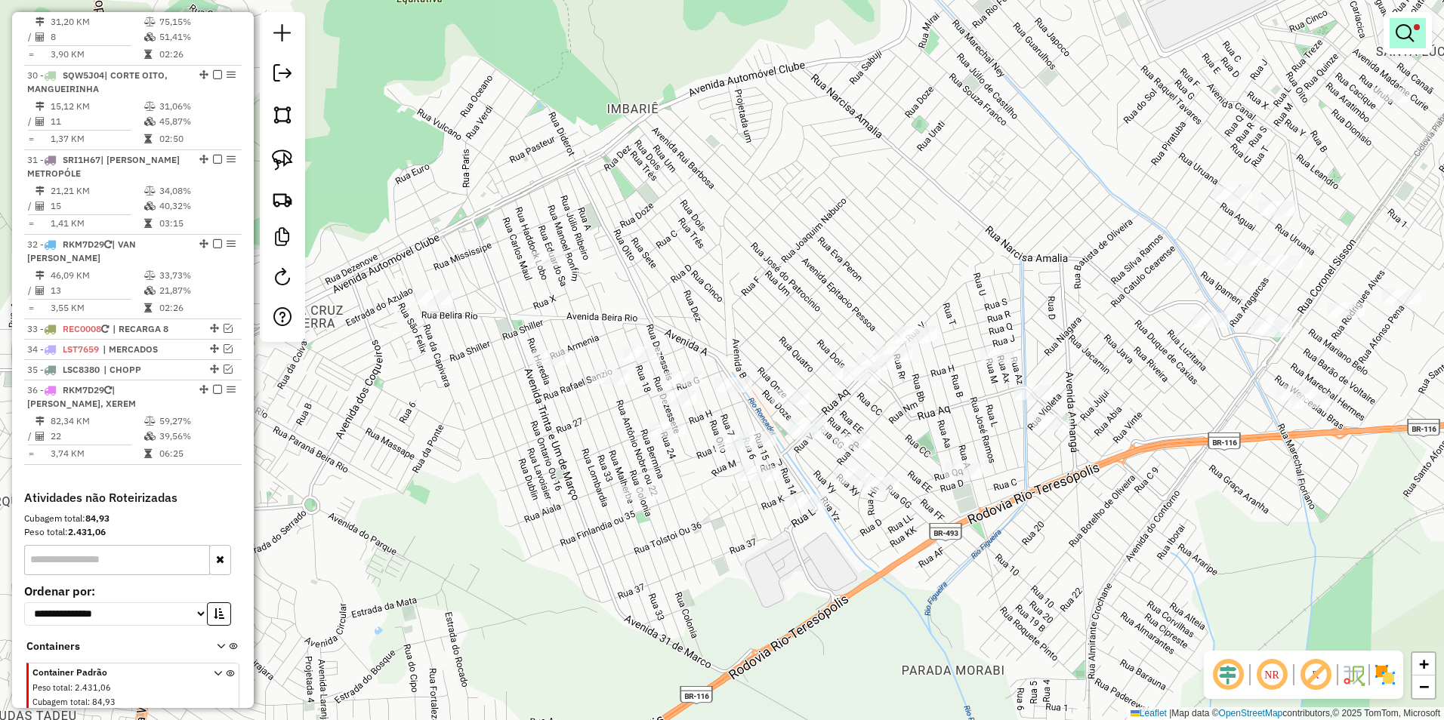
click at [1408, 36] on em at bounding box center [1404, 33] width 18 height 18
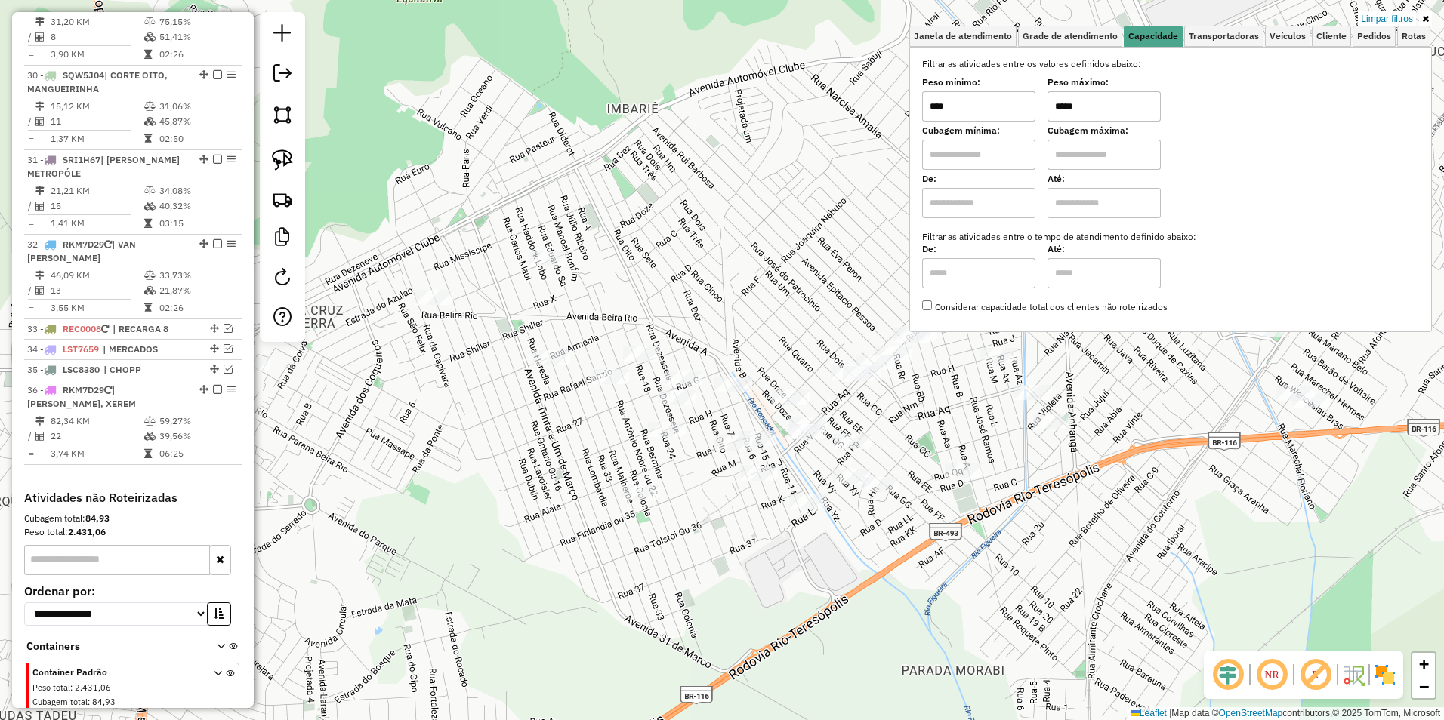
drag, startPoint x: 1398, startPoint y: 22, endPoint x: 1320, endPoint y: 49, distance: 82.4
click at [1398, 22] on link "Limpar filtros" at bounding box center [1387, 19] width 58 height 17
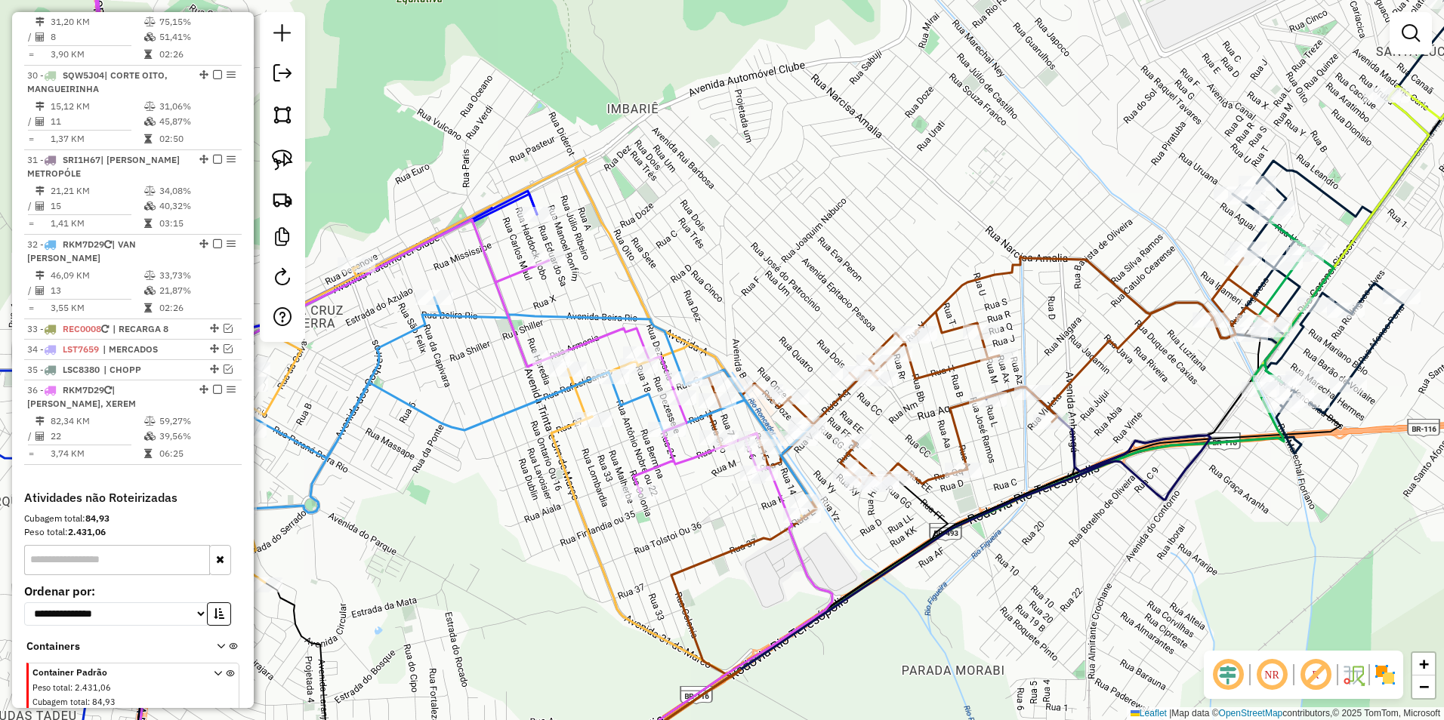
click at [515, 272] on icon at bounding box center [463, 360] width 737 height 865
select select "**********"
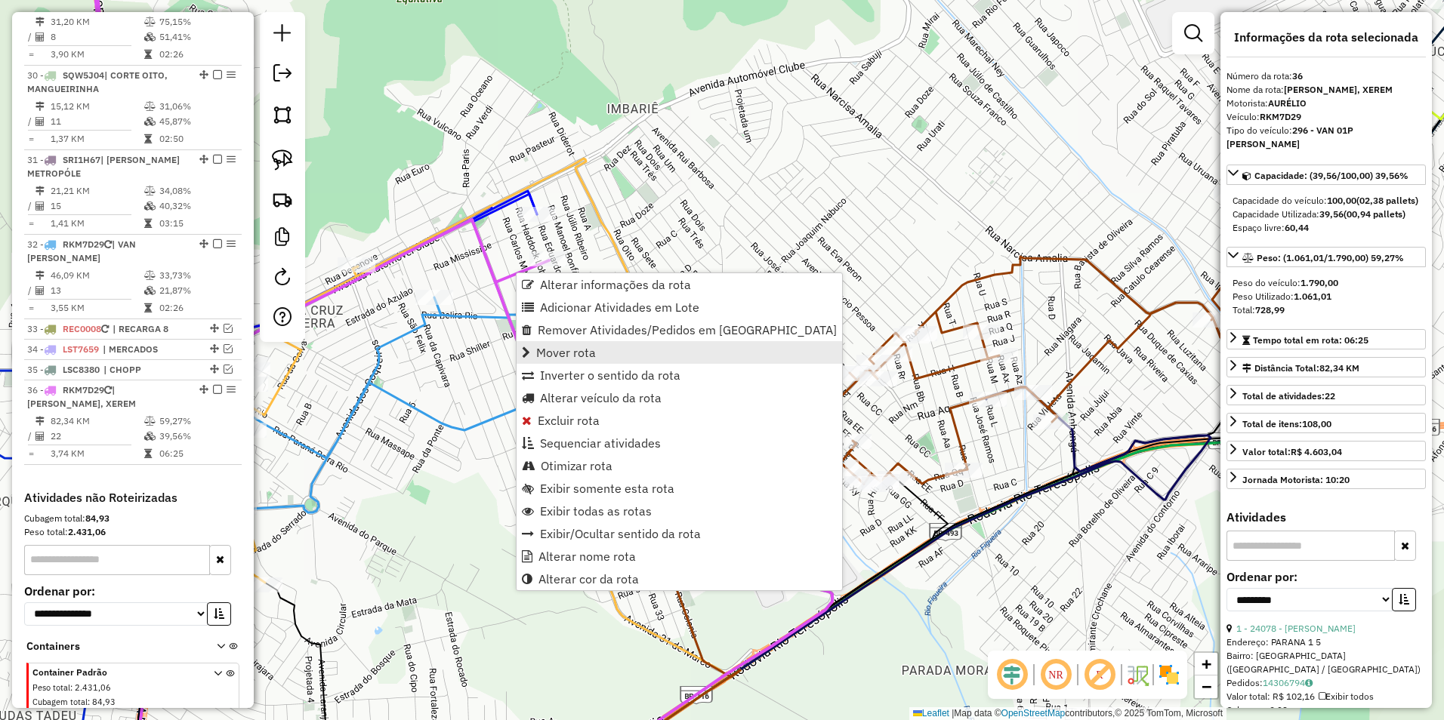
click at [576, 350] on span "Mover rota" at bounding box center [566, 353] width 60 height 12
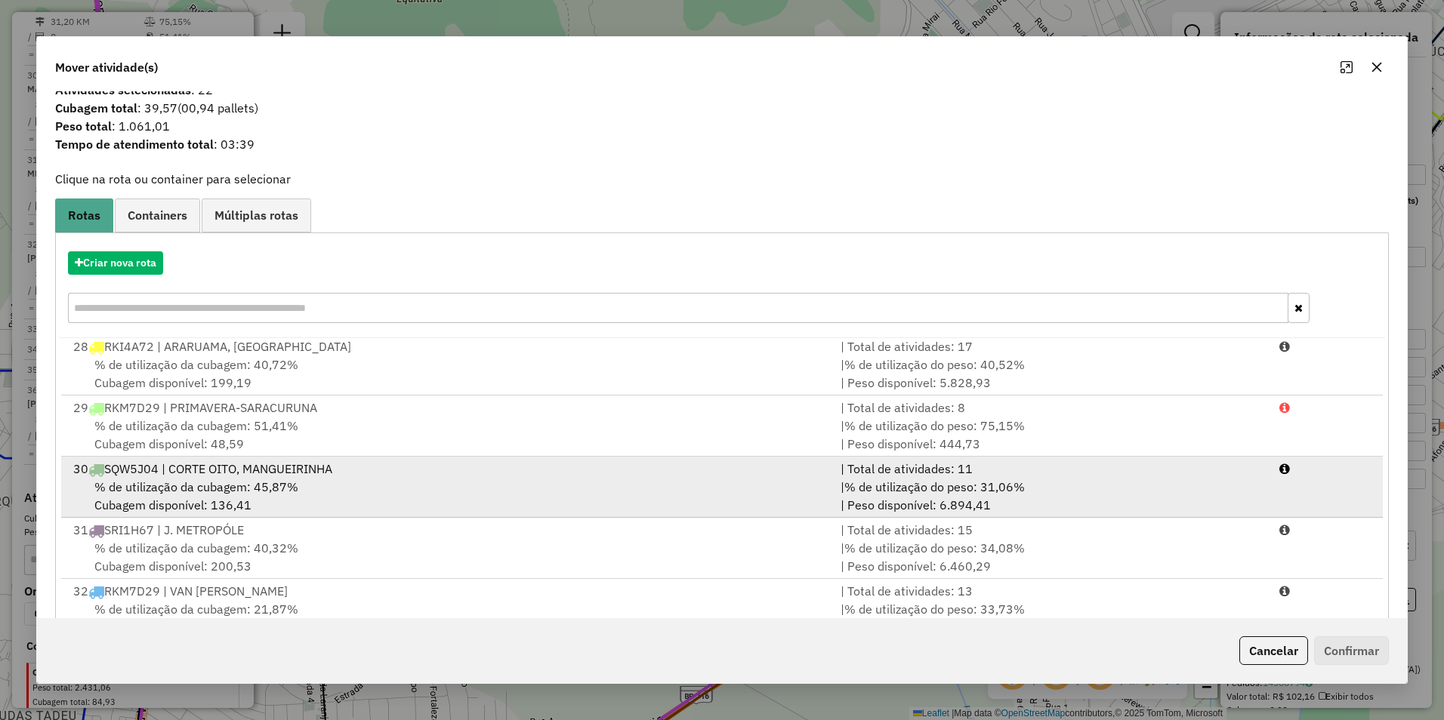
scroll to position [82, 0]
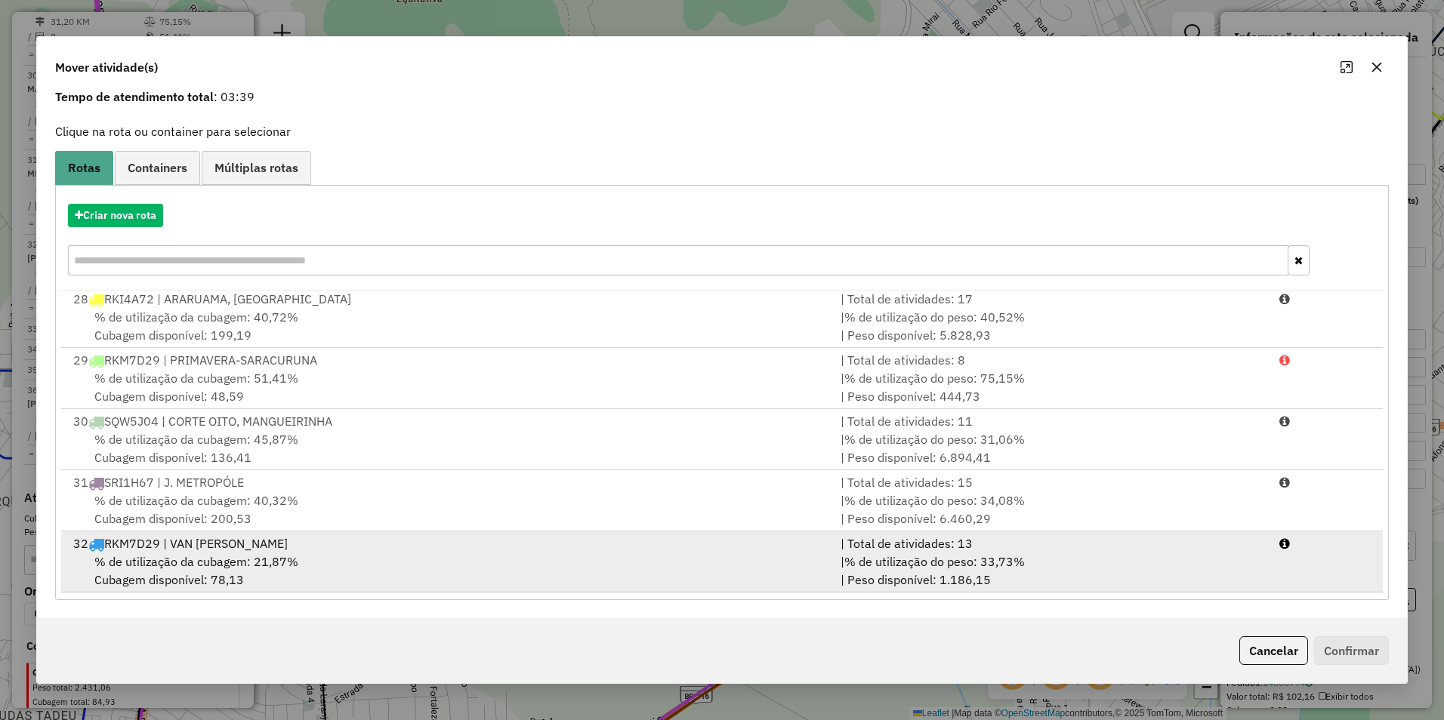
click at [214, 563] on span "% de utilização da cubagem: 21,87%" at bounding box center [196, 561] width 204 height 15
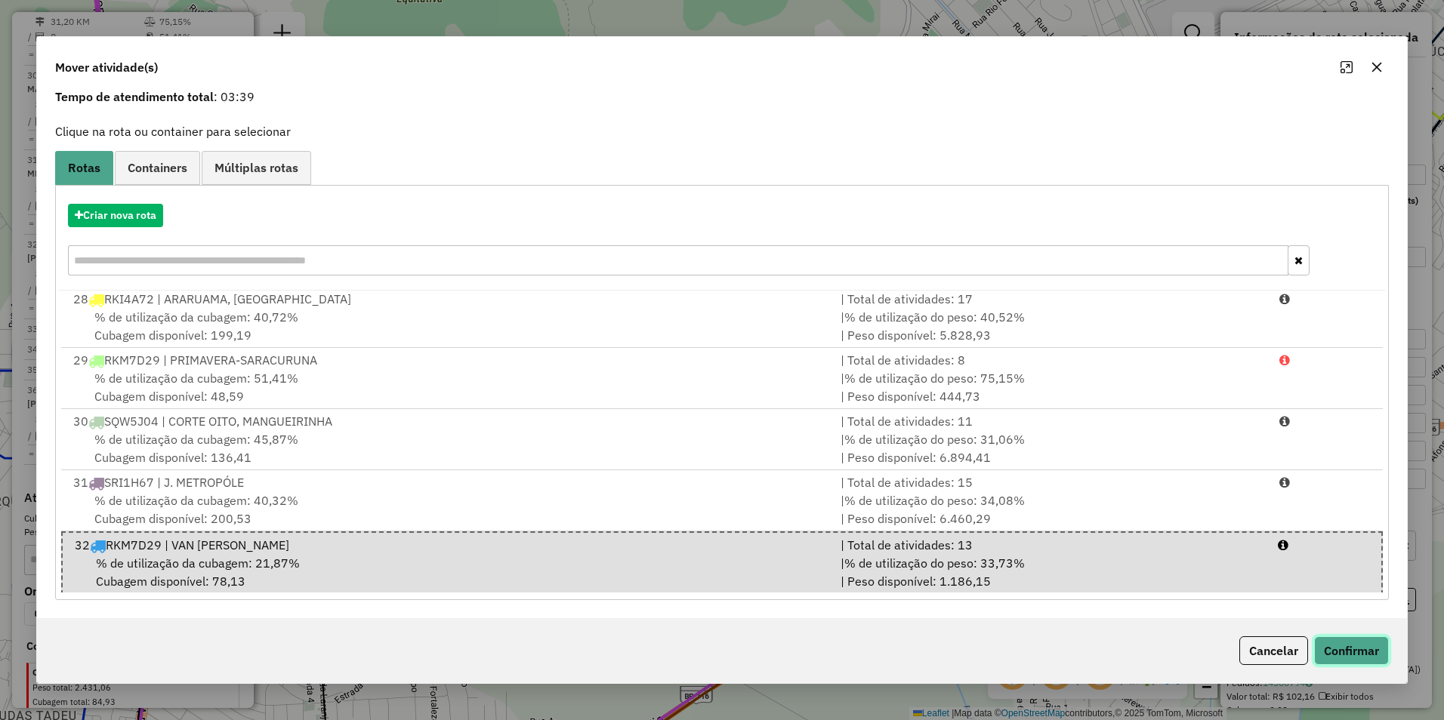
click at [1355, 649] on button "Confirmar" at bounding box center [1351, 651] width 75 height 29
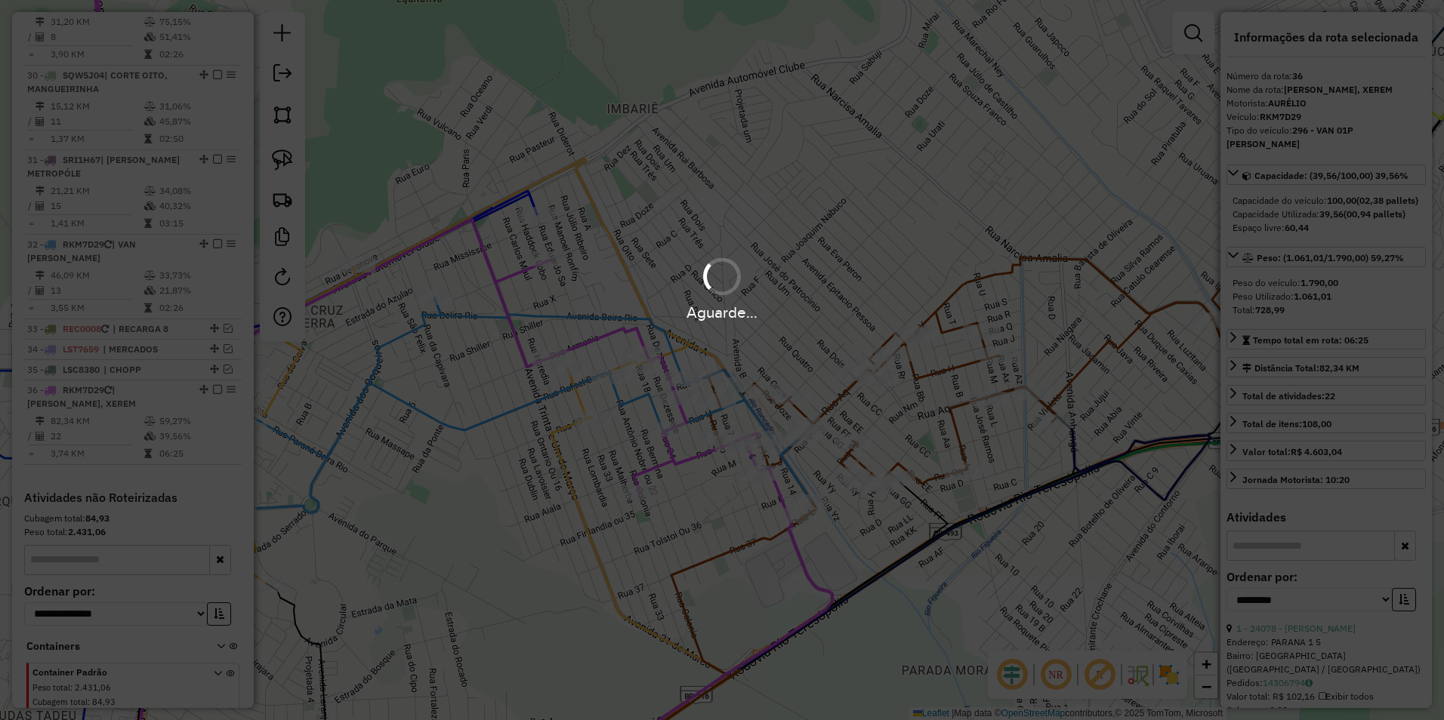
scroll to position [2749, 0]
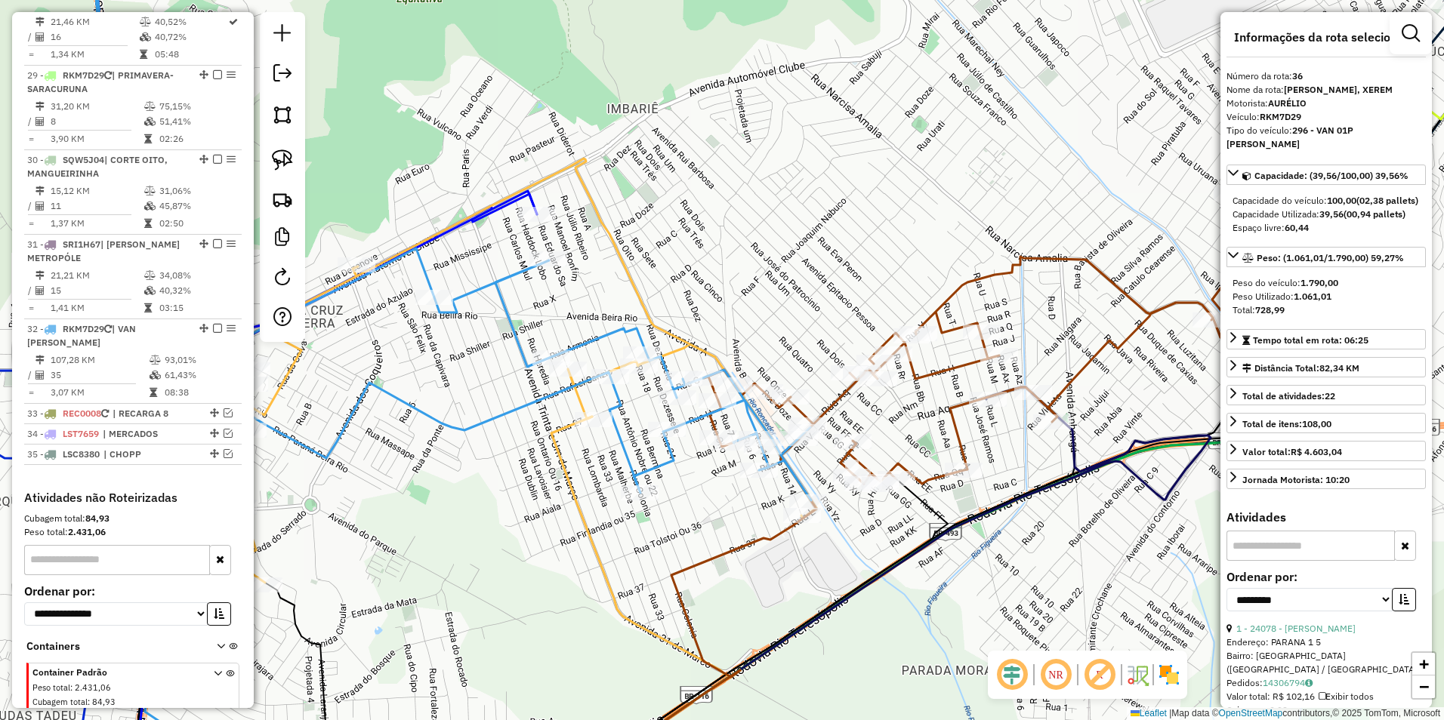
click at [586, 346] on icon at bounding box center [453, 360] width 716 height 865
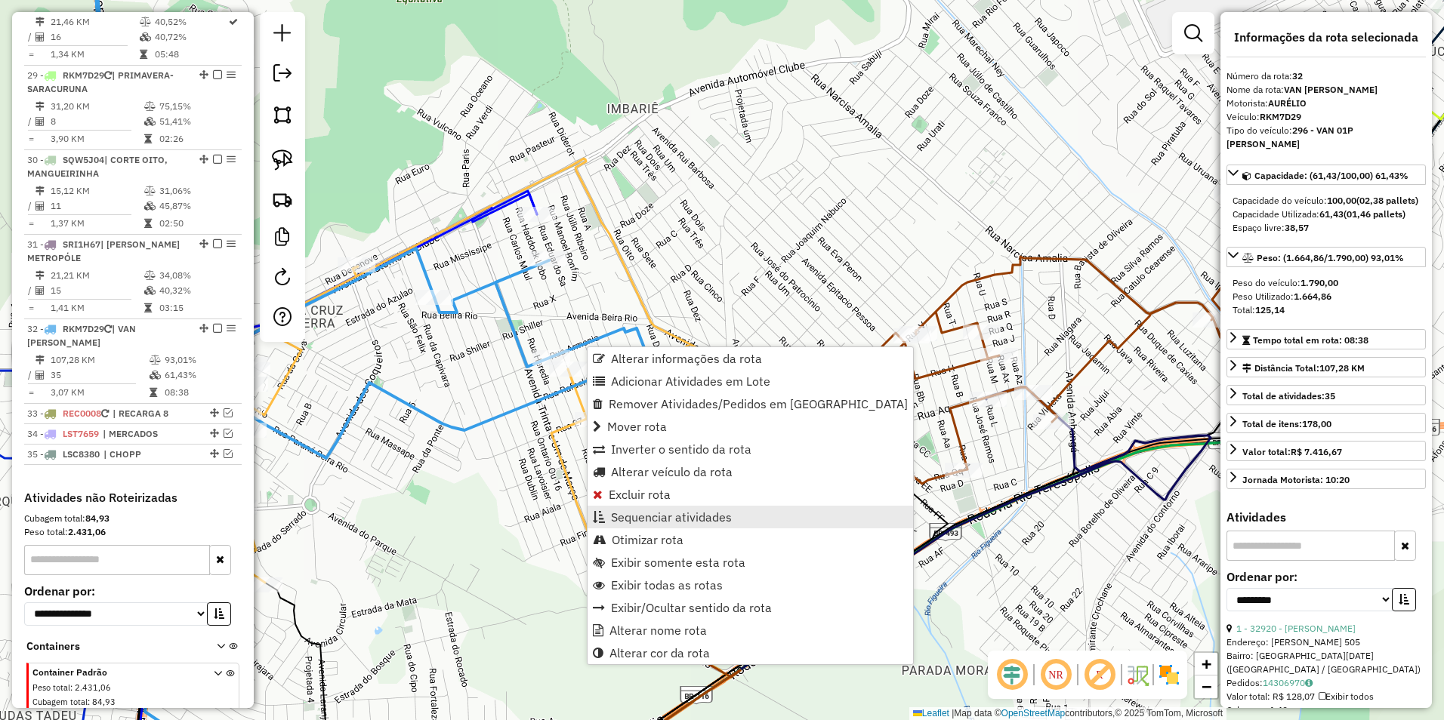
click at [675, 517] on span "Sequenciar atividades" at bounding box center [671, 517] width 121 height 12
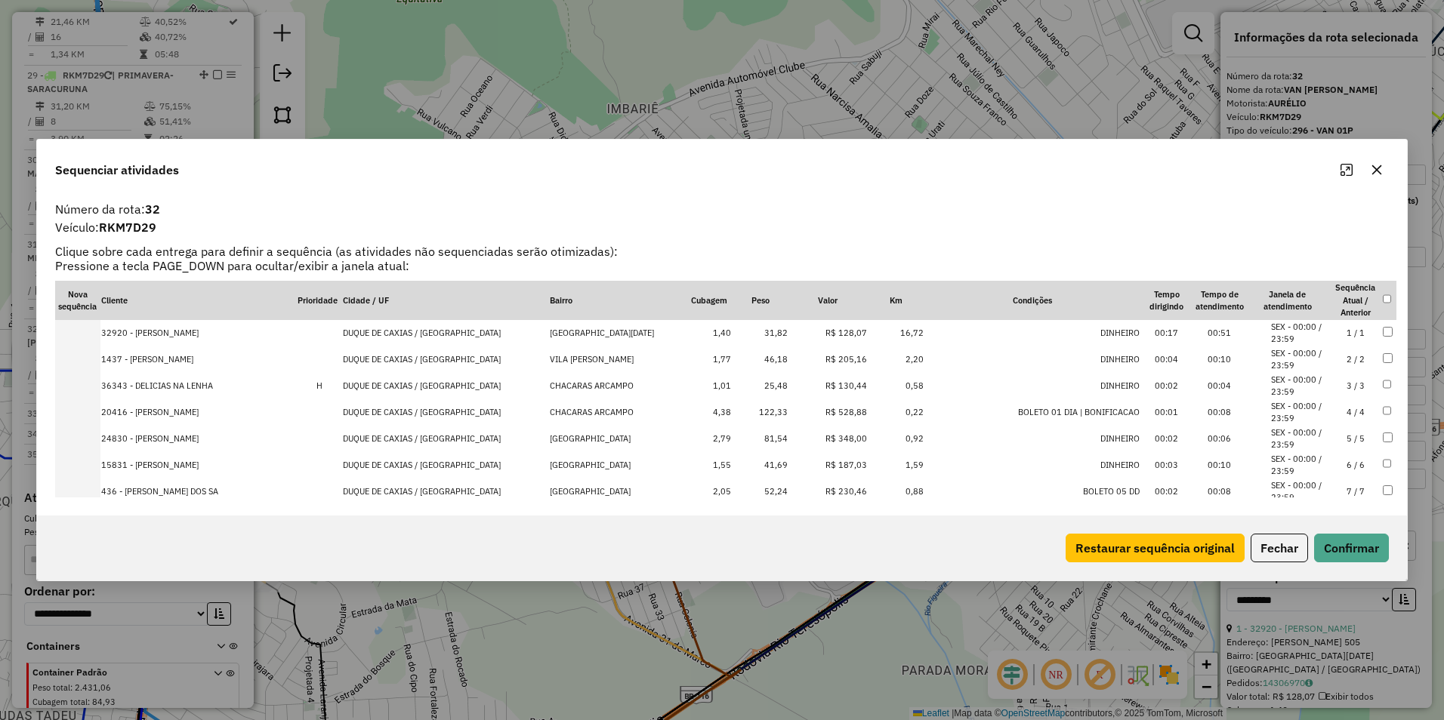
click at [1349, 168] on icon "Maximize" at bounding box center [1346, 170] width 12 height 12
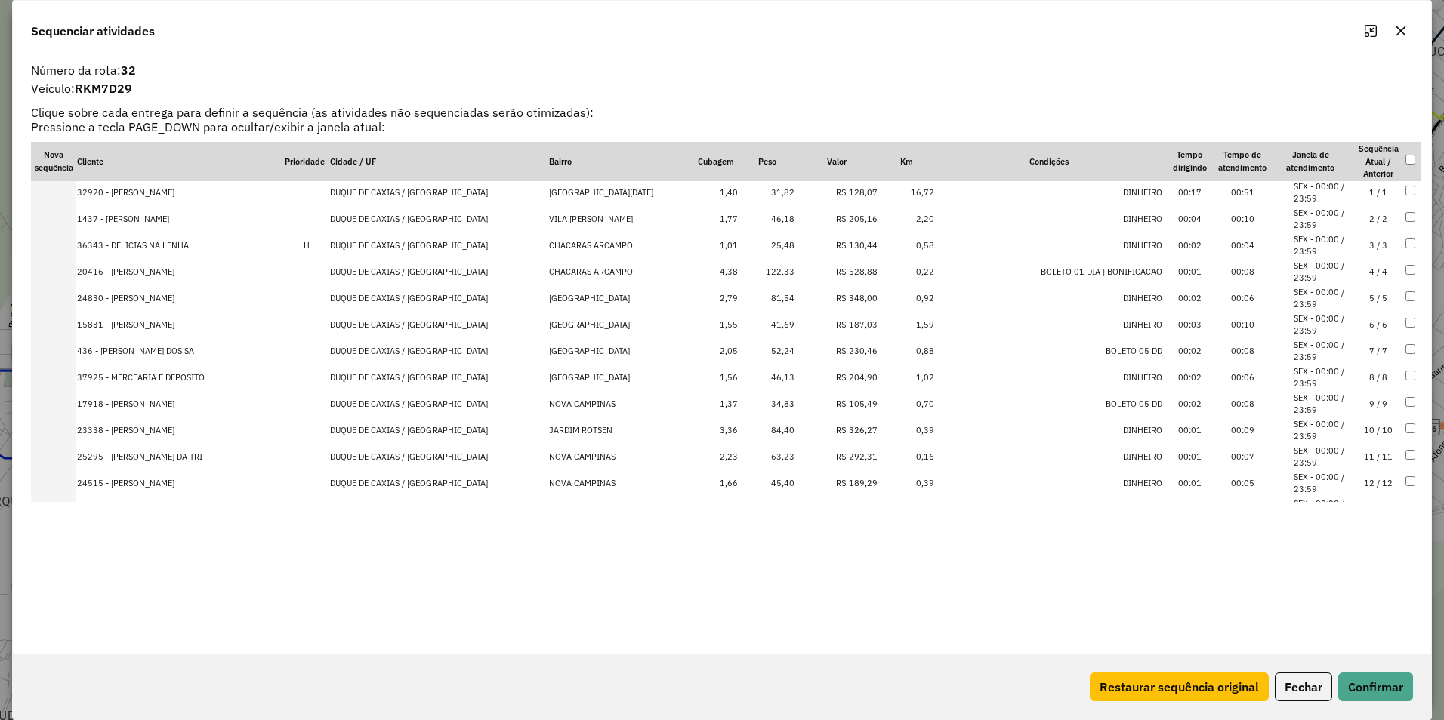
scroll to position [0, 0]
click at [824, 273] on td "R$ 528,88" at bounding box center [836, 274] width 83 height 26
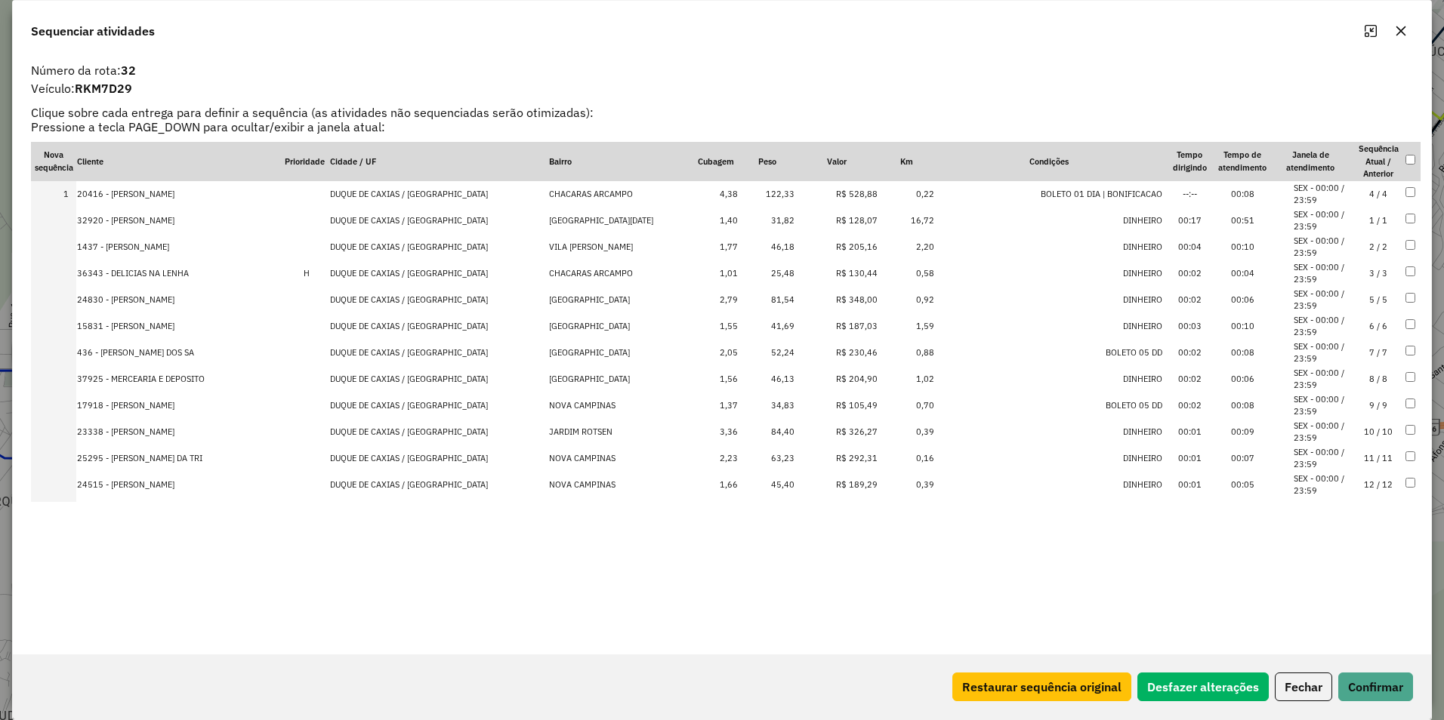
click at [1386, 720] on div "Sequenciar atividades Número da rota: 32 Veículo: RKM7D29 Clique sobre cada ent…" at bounding box center [722, 360] width 1420 height 720
click at [1384, 691] on button "Confirmar" at bounding box center [1375, 687] width 75 height 29
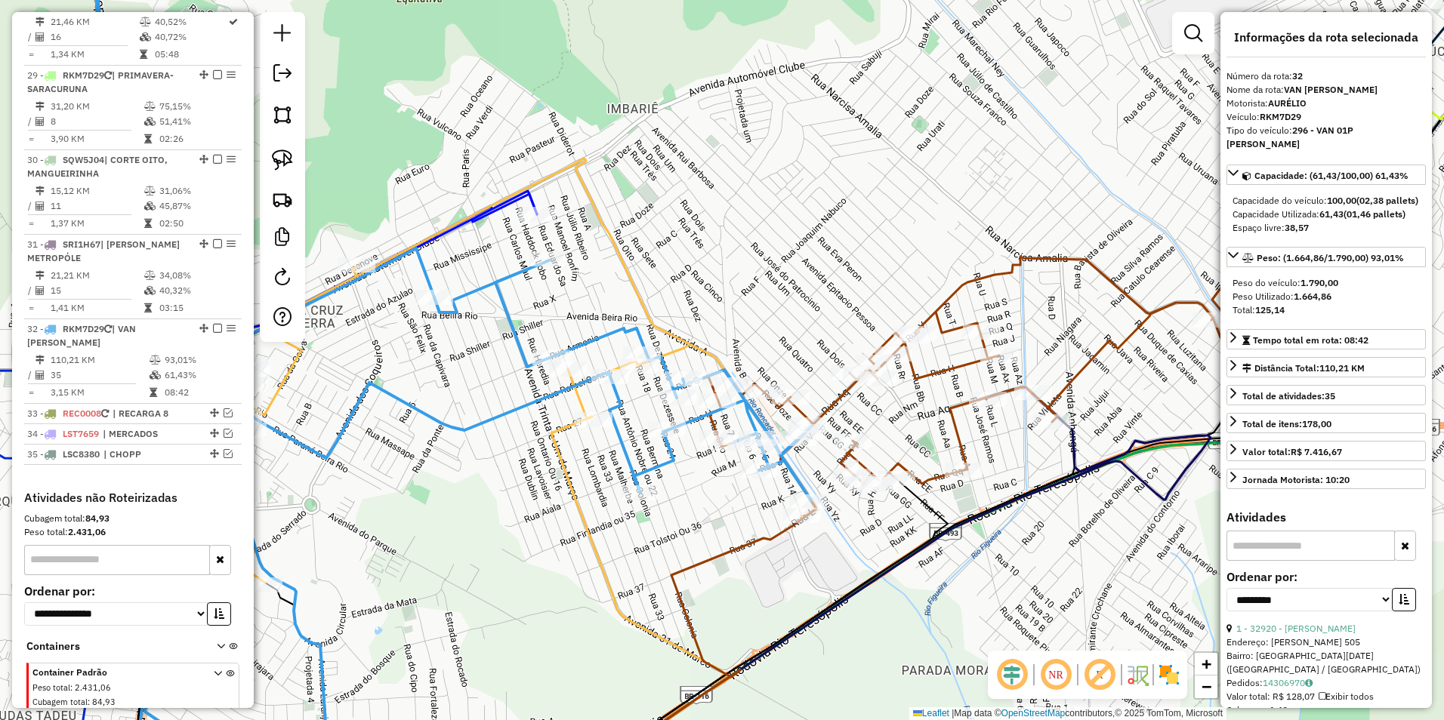
click at [595, 331] on icon at bounding box center [453, 360] width 716 height 865
drag, startPoint x: 634, startPoint y: 268, endPoint x: 775, endPoint y: 265, distance: 142.0
click at [775, 265] on icon at bounding box center [488, 371] width 658 height 424
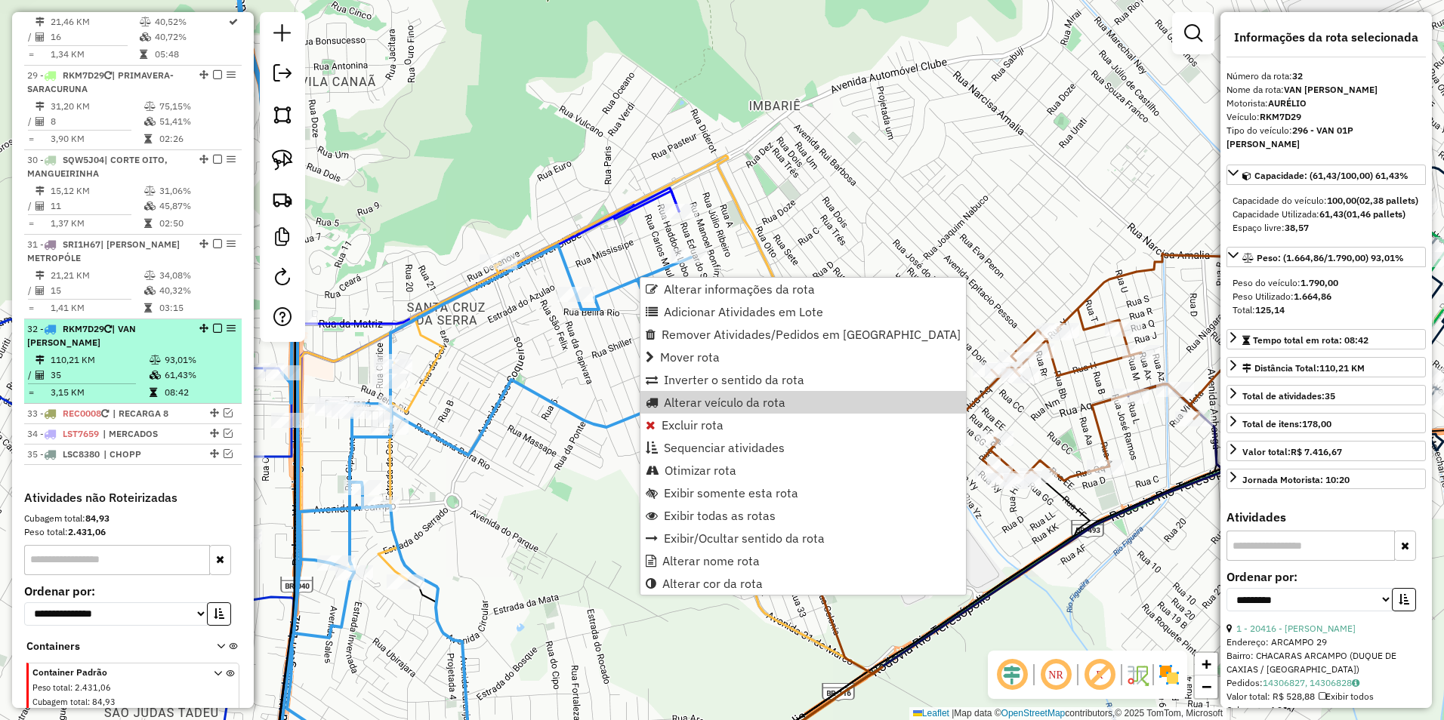
click at [213, 324] on em at bounding box center [217, 328] width 9 height 9
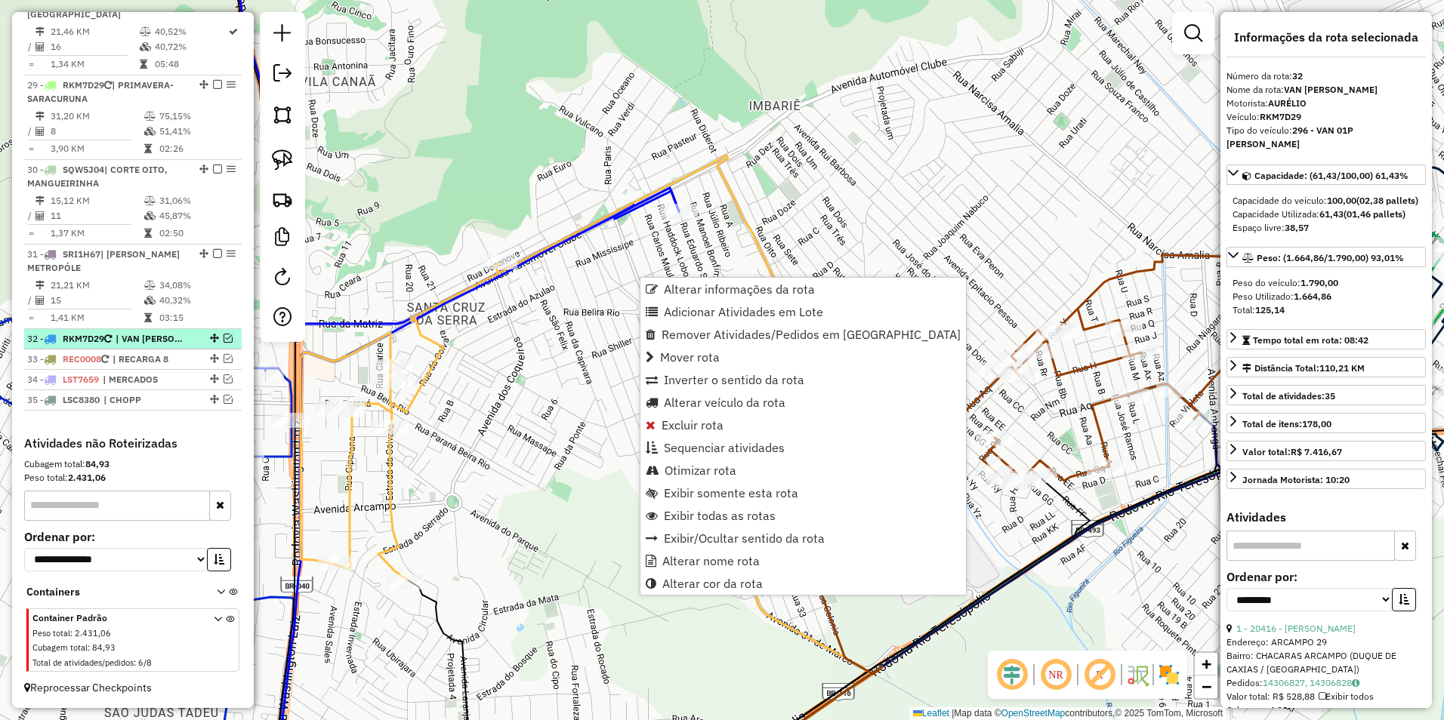
scroll to position [2699, 0]
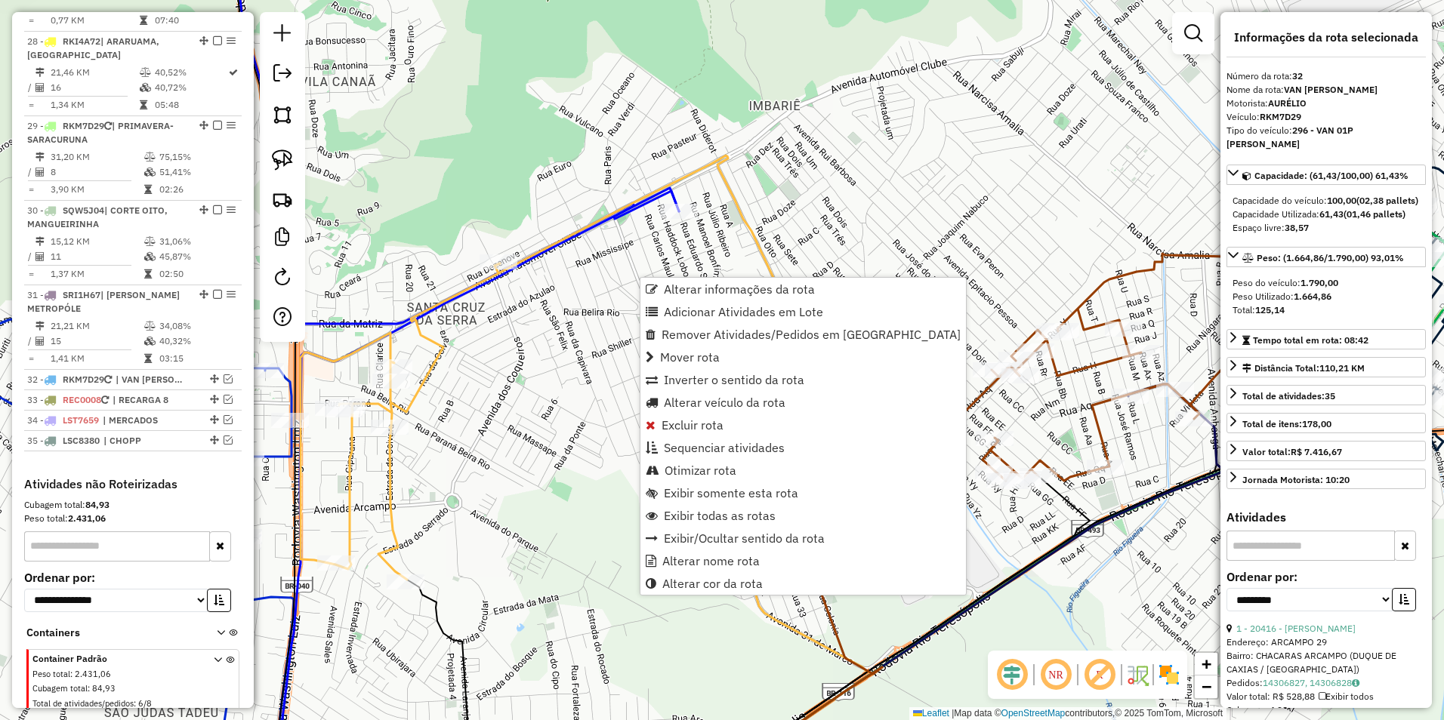
click at [550, 365] on div "Janela de atendimento Grade de atendimento Capacidade Transportadoras Veículos …" at bounding box center [722, 360] width 1444 height 720
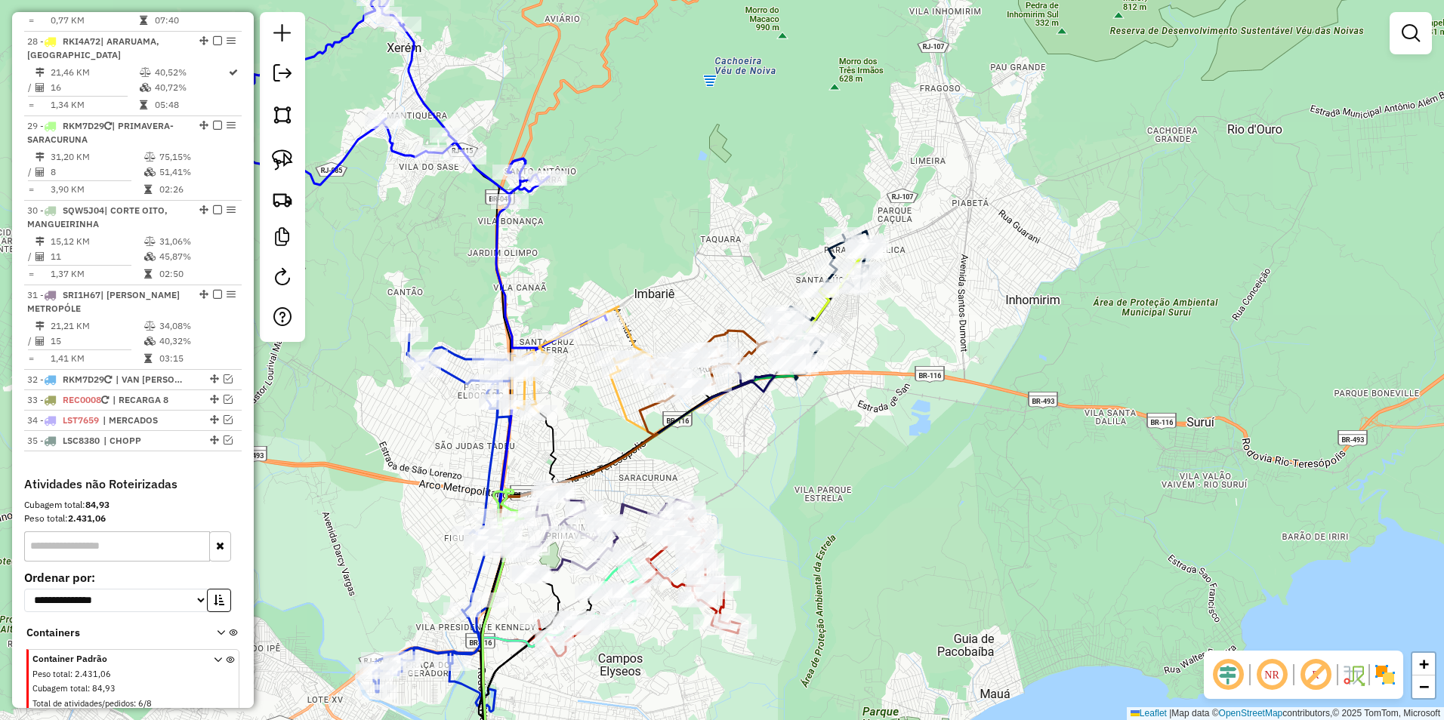
drag, startPoint x: 578, startPoint y: 238, endPoint x: 647, endPoint y: 257, distance: 72.0
click at [647, 257] on div "Janela de atendimento Grade de atendimento Capacidade Transportadoras Veículos …" at bounding box center [722, 360] width 1444 height 720
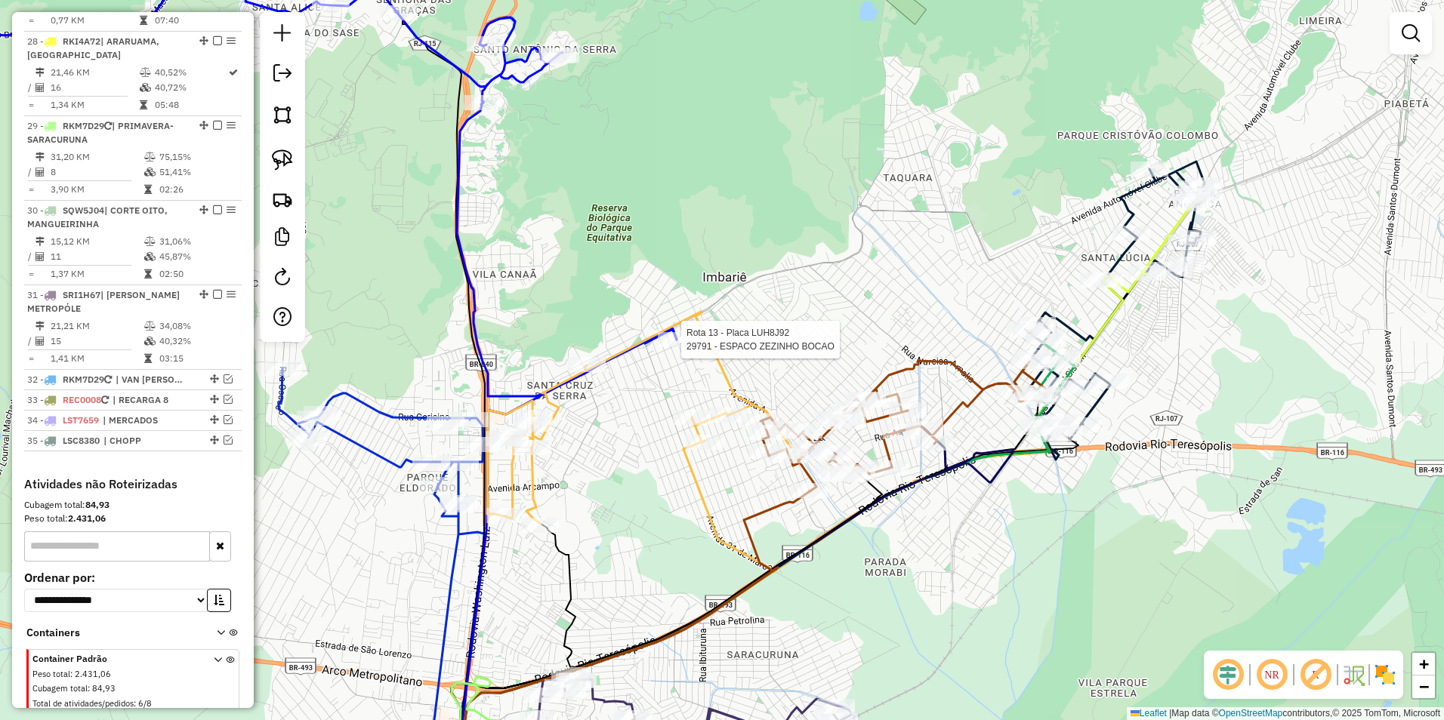
select select "**********"
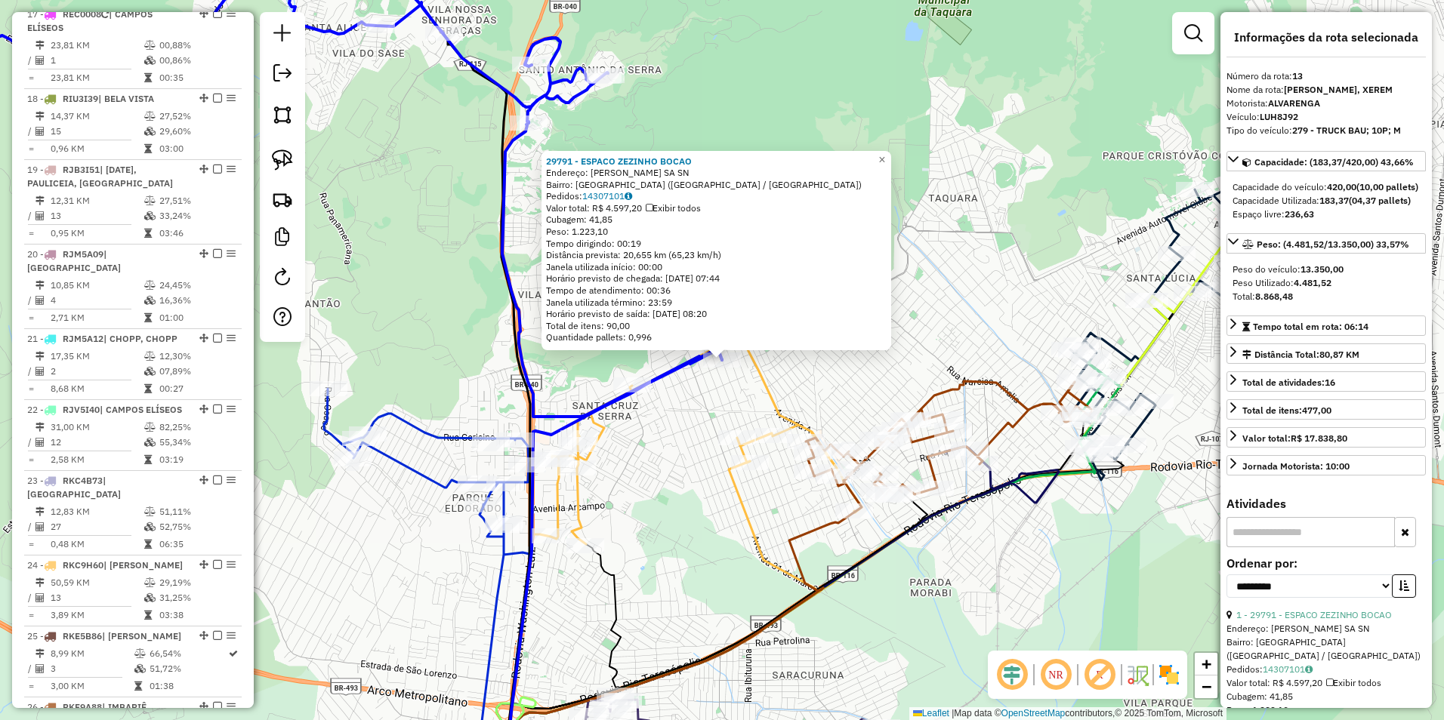
scroll to position [1504, 0]
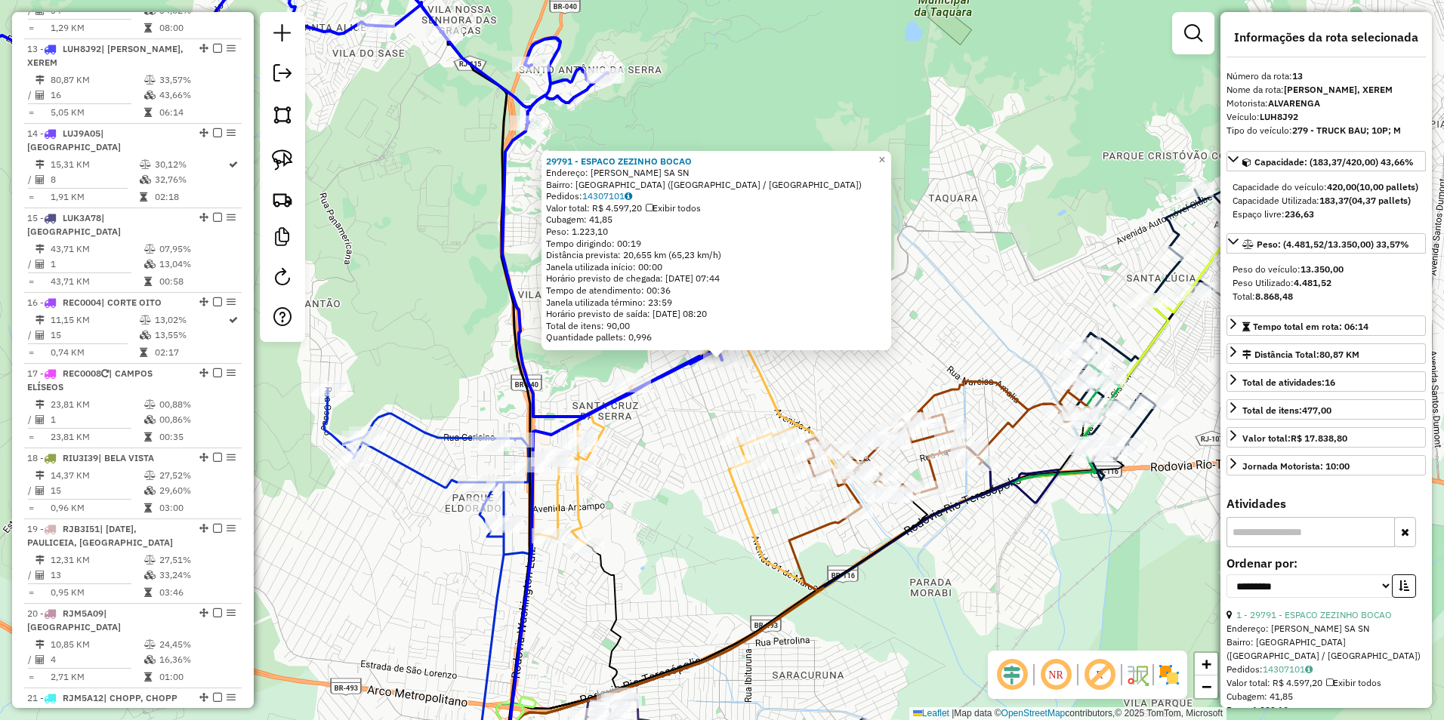
click at [689, 417] on div "29791 - ESPACO ZEZINHO BOCAO Endereço: EDUARDO SA SN Bairro: PARQUE PAULISTA (D…" at bounding box center [722, 360] width 1444 height 720
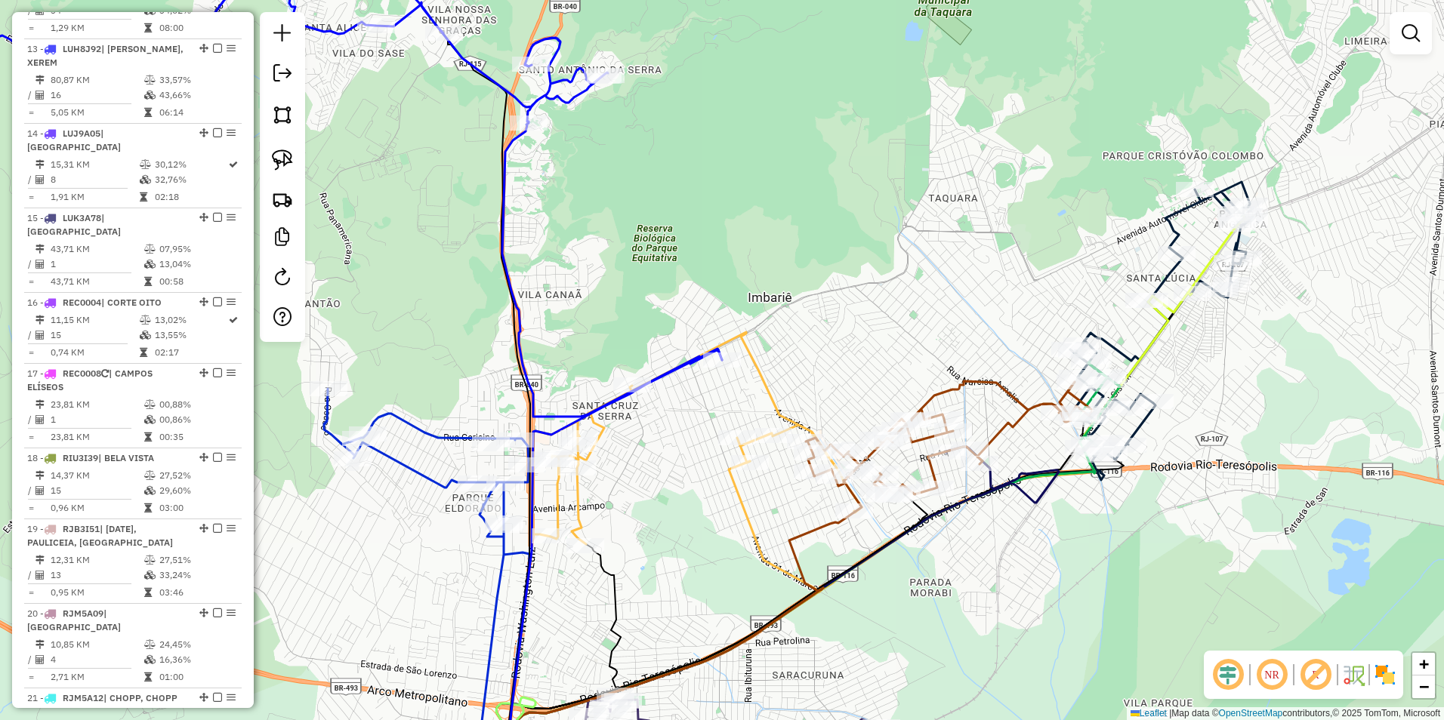
click at [601, 430] on icon at bounding box center [696, 438] width 329 height 212
select select "**********"
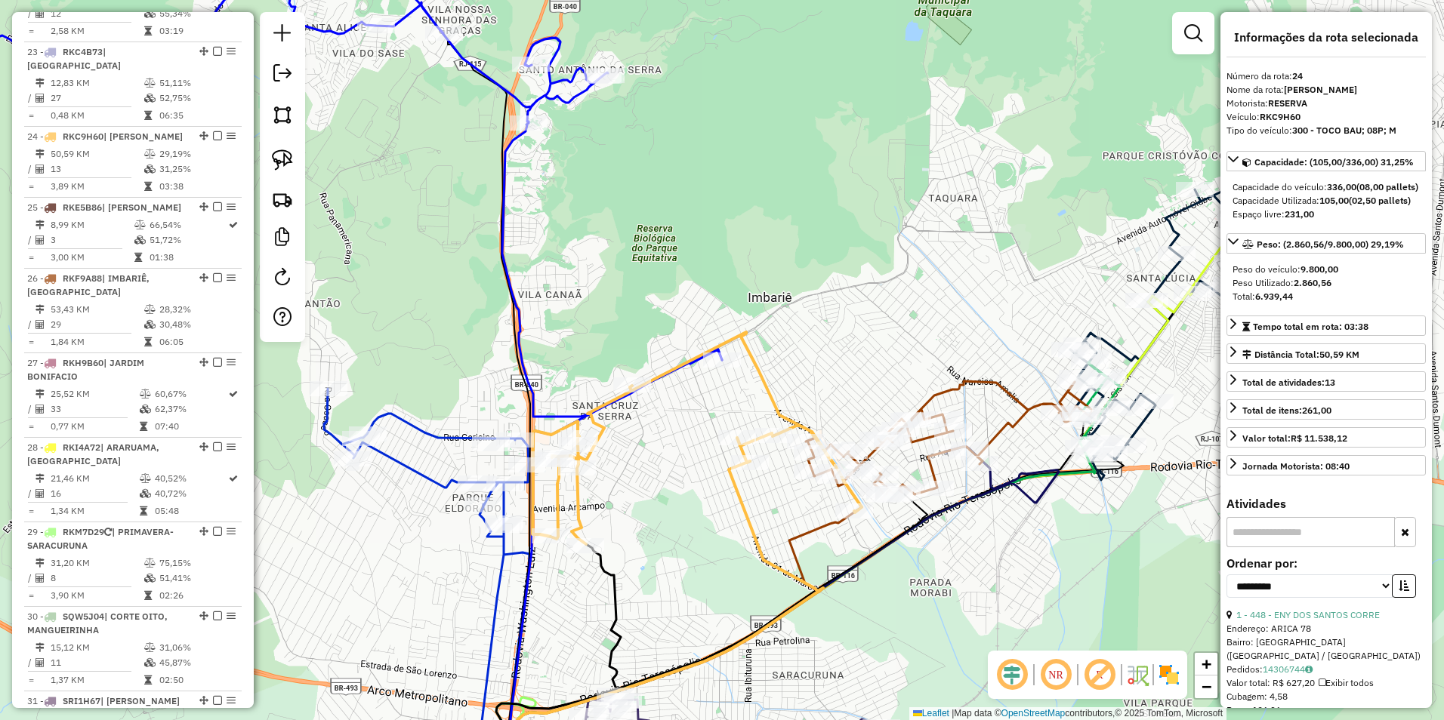
scroll to position [2380, 0]
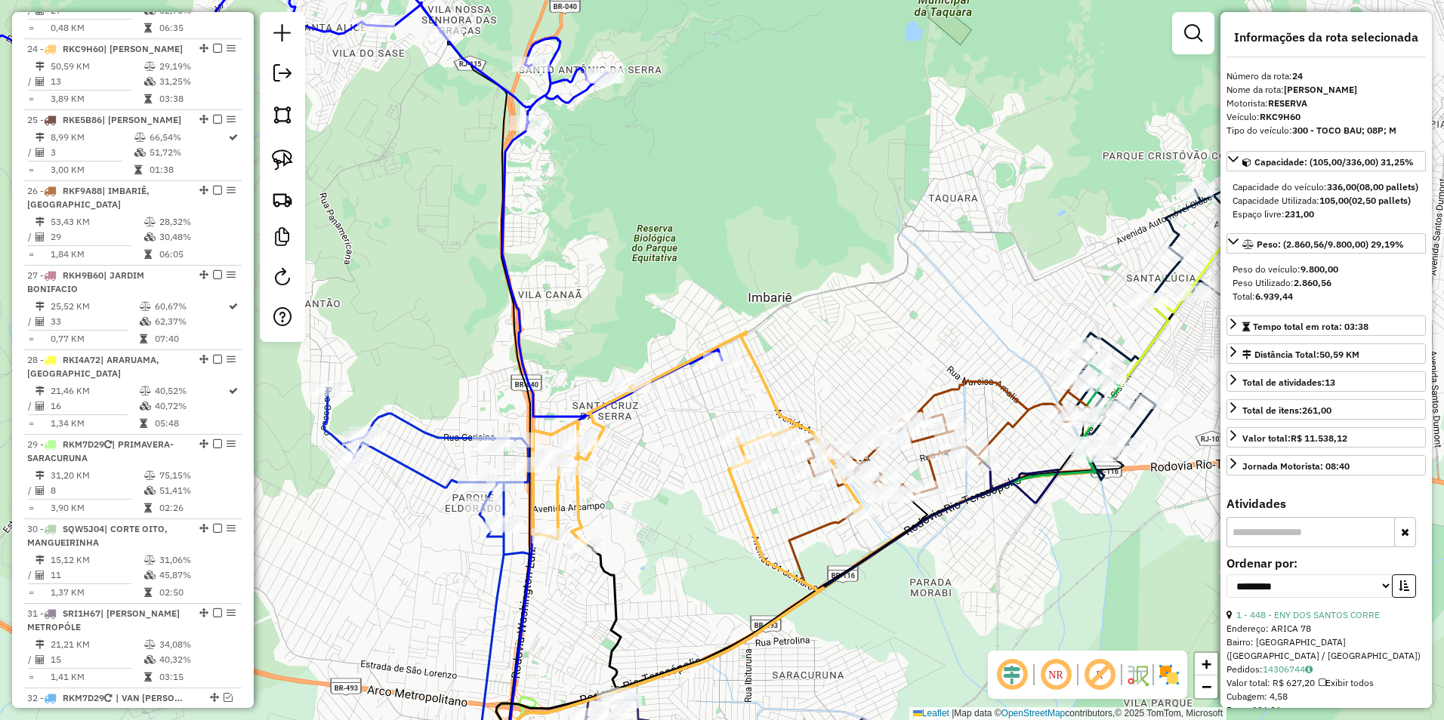
click at [601, 430] on icon at bounding box center [696, 438] width 329 height 212
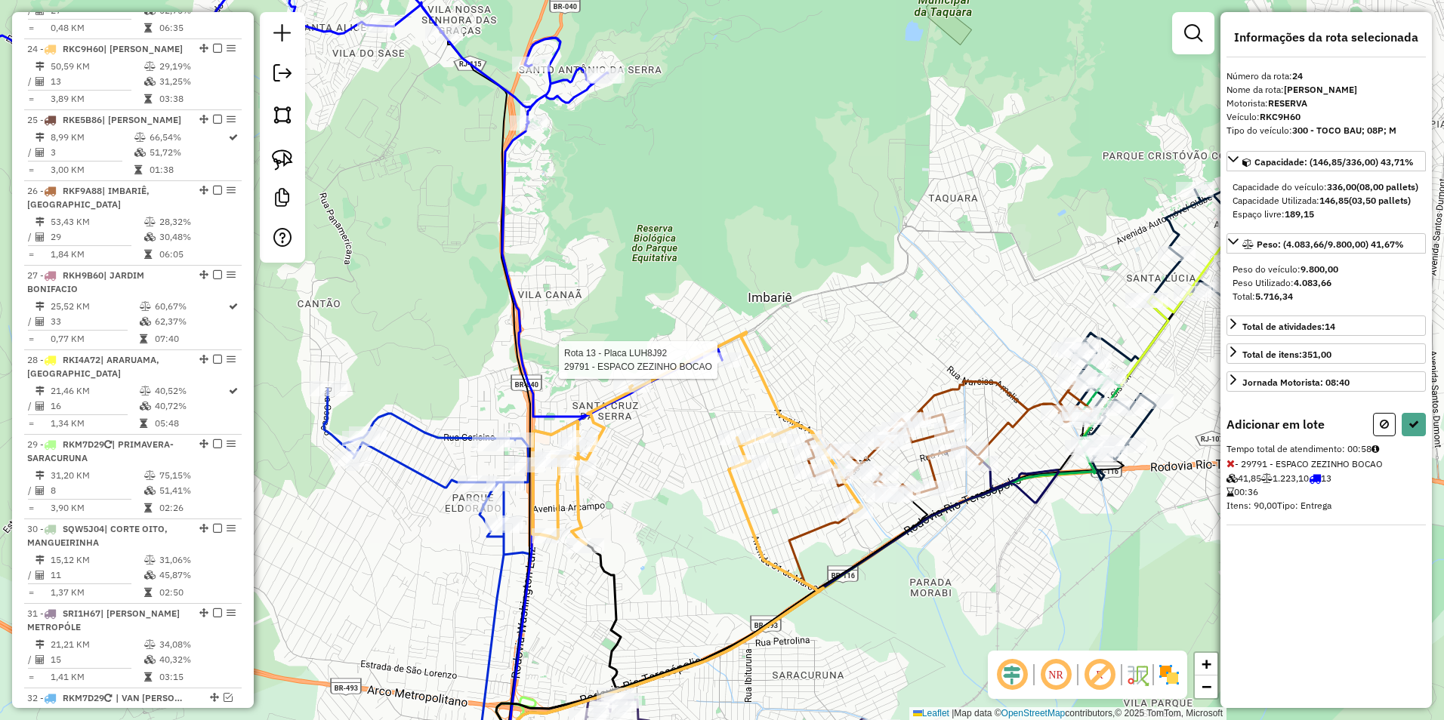
select select "**********"
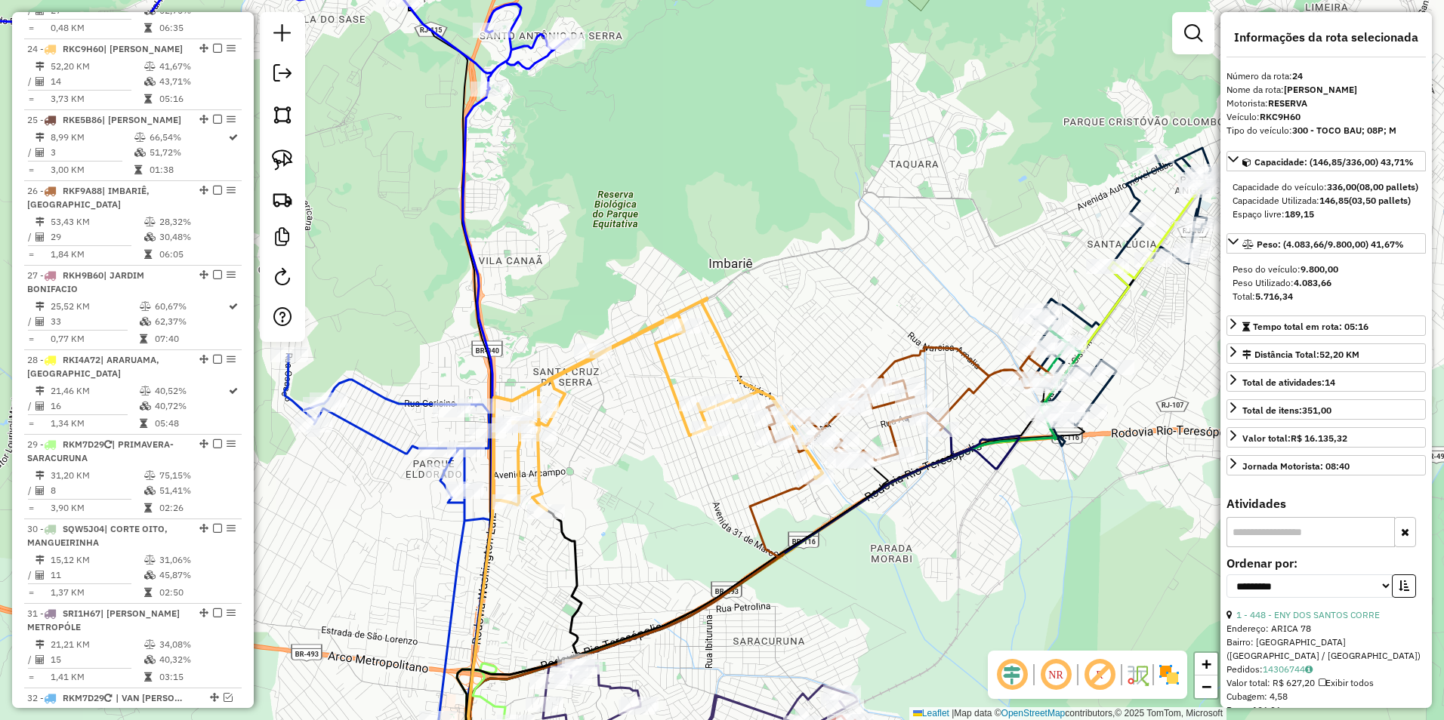
drag, startPoint x: 781, startPoint y: 523, endPoint x: 695, endPoint y: 461, distance: 106.0
click at [695, 461] on div "Janela de atendimento Grade de atendimento Capacidade Transportadoras Veículos …" at bounding box center [722, 360] width 1444 height 720
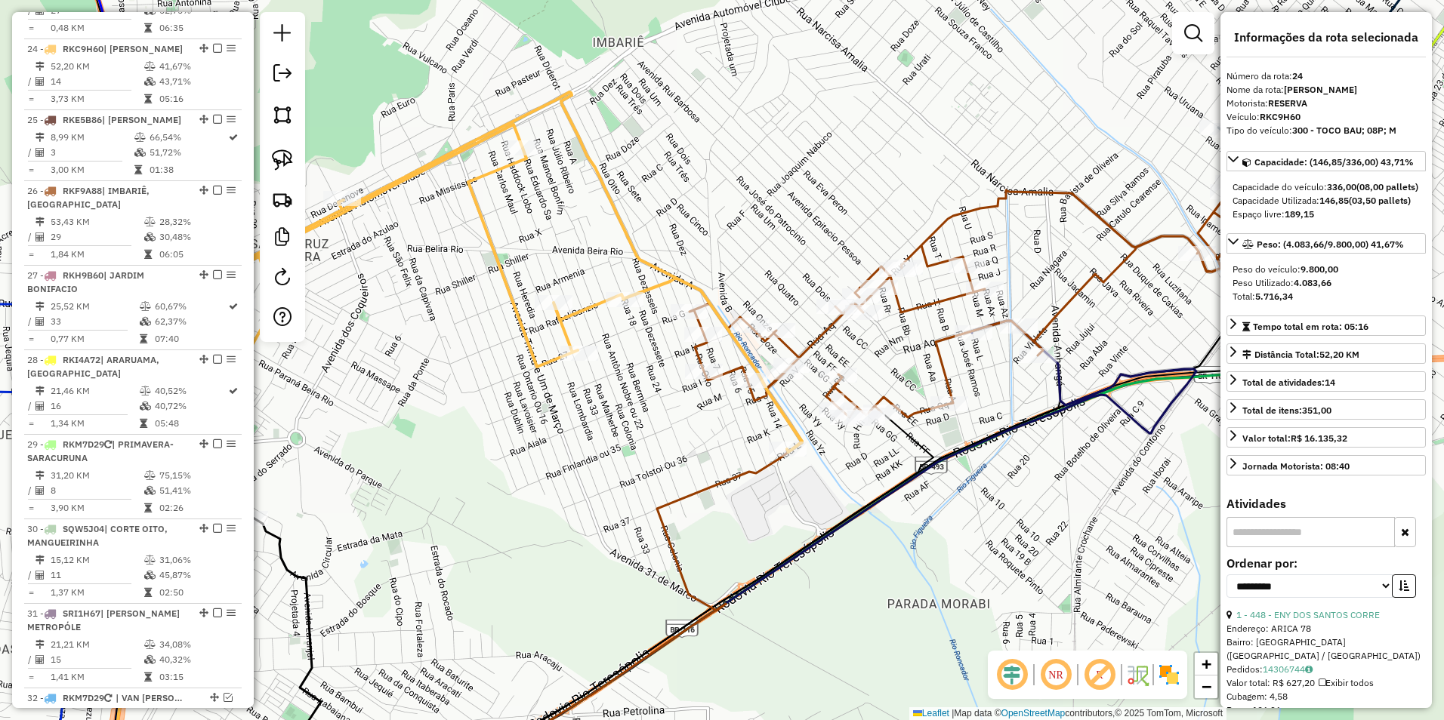
click at [790, 421] on icon at bounding box center [473, 304] width 658 height 424
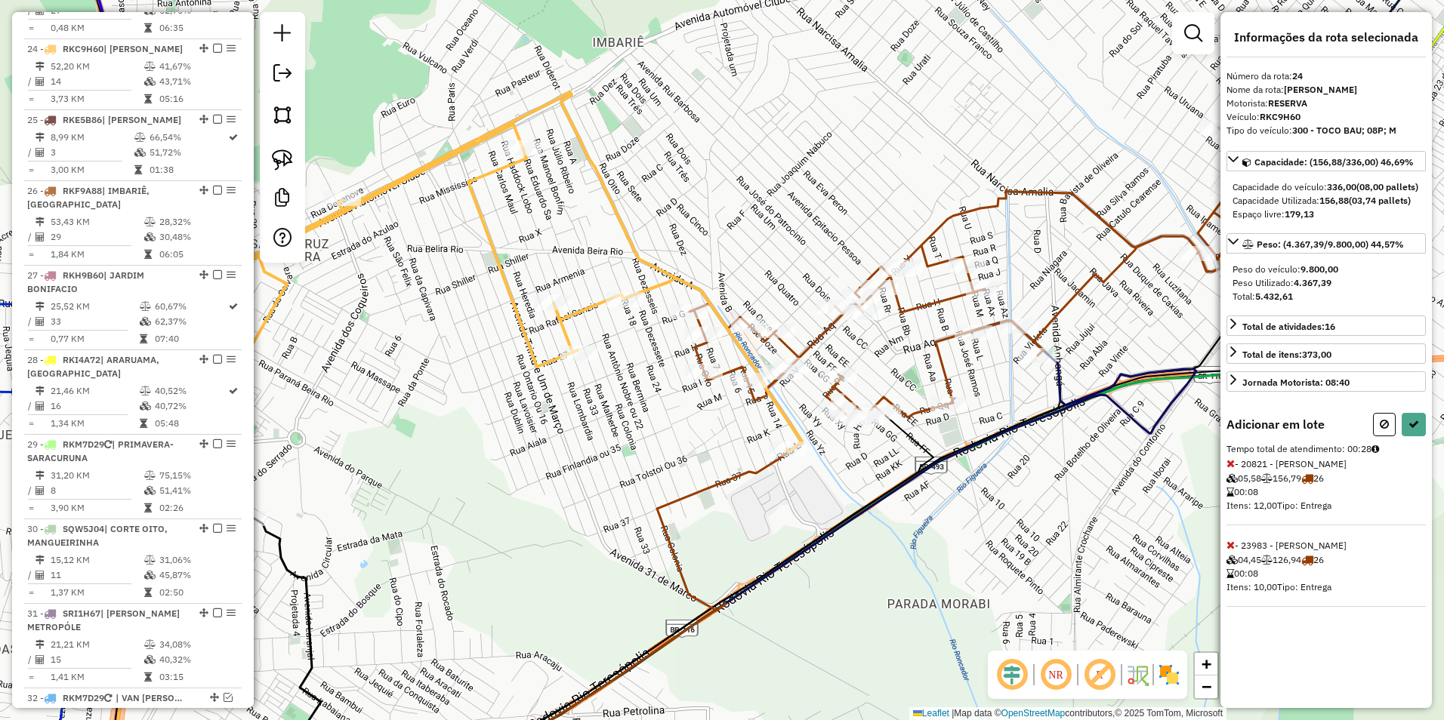
click at [694, 325] on icon at bounding box center [976, 303] width 575 height 227
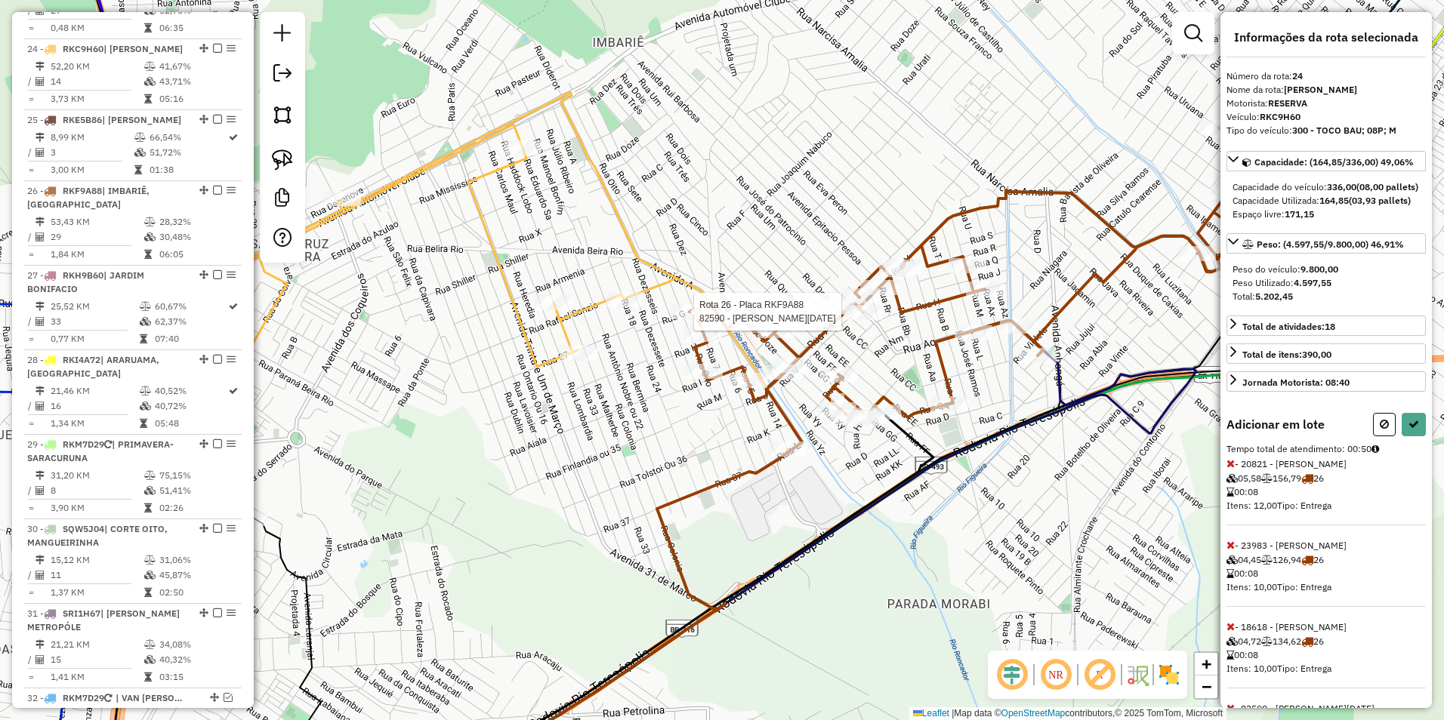
select select "**********"
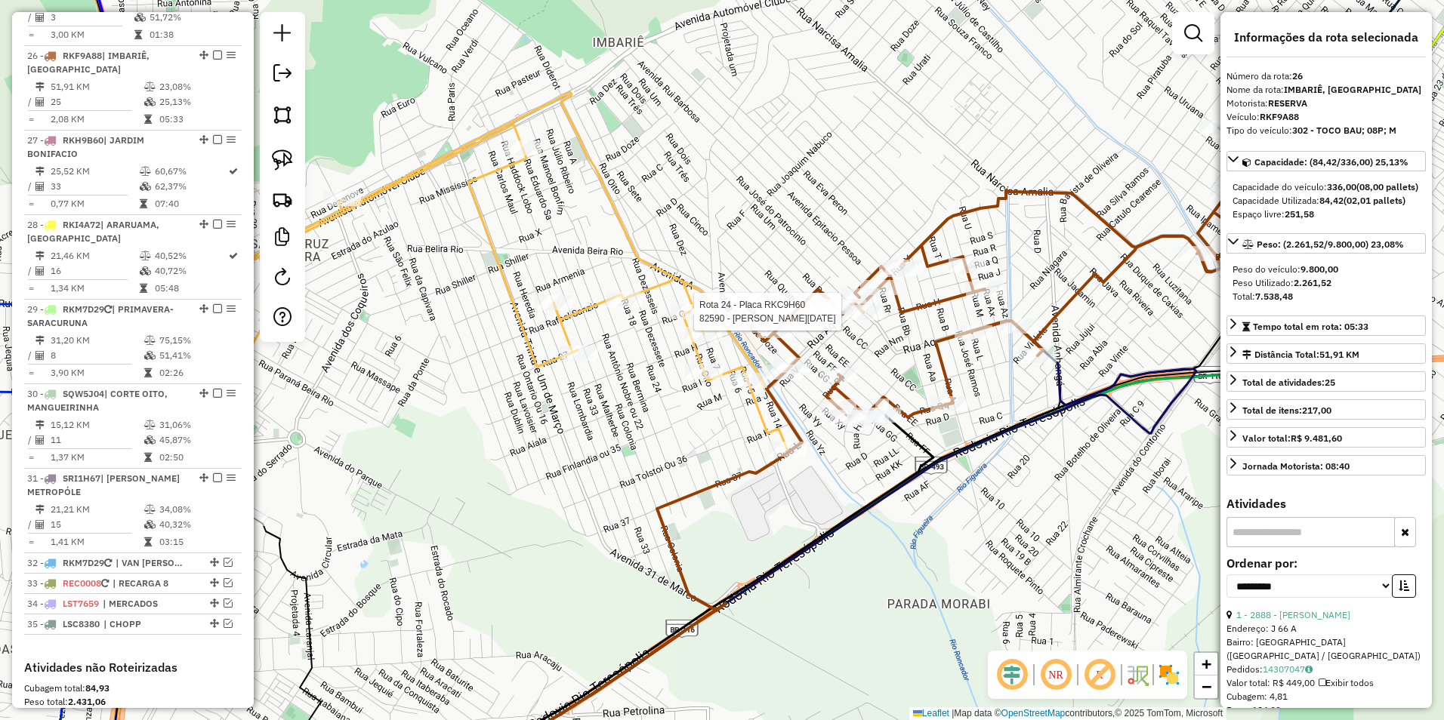
scroll to position [2522, 0]
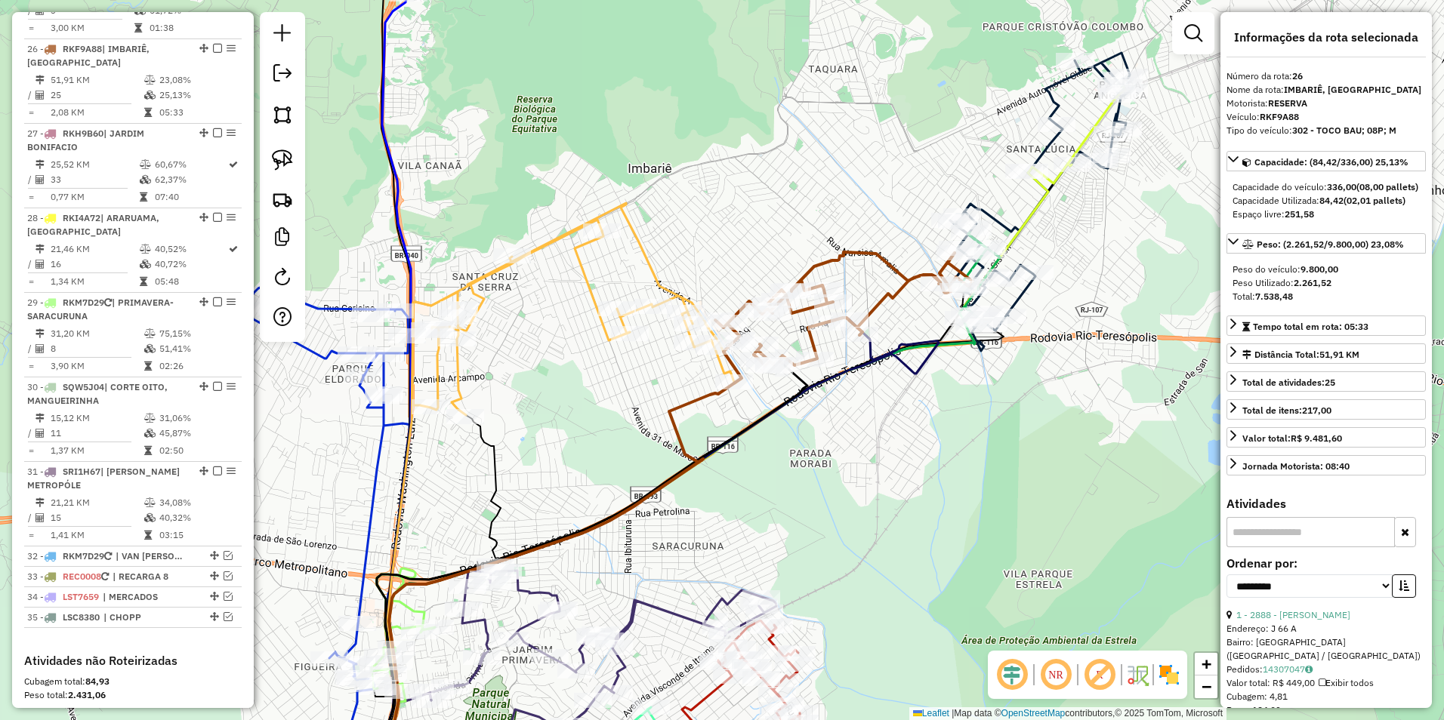
click at [880, 305] on icon at bounding box center [843, 309] width 257 height 114
click at [881, 307] on icon at bounding box center [843, 309] width 257 height 114
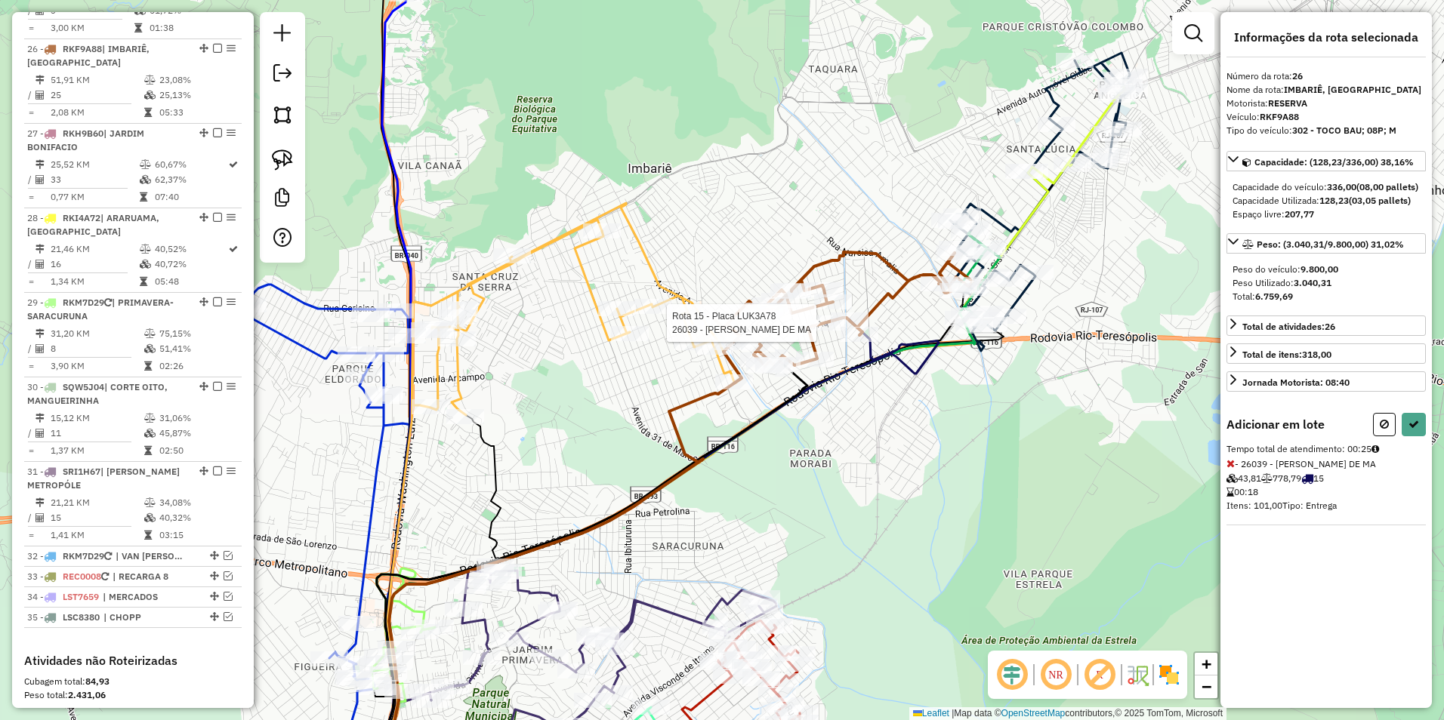
select select "**********"
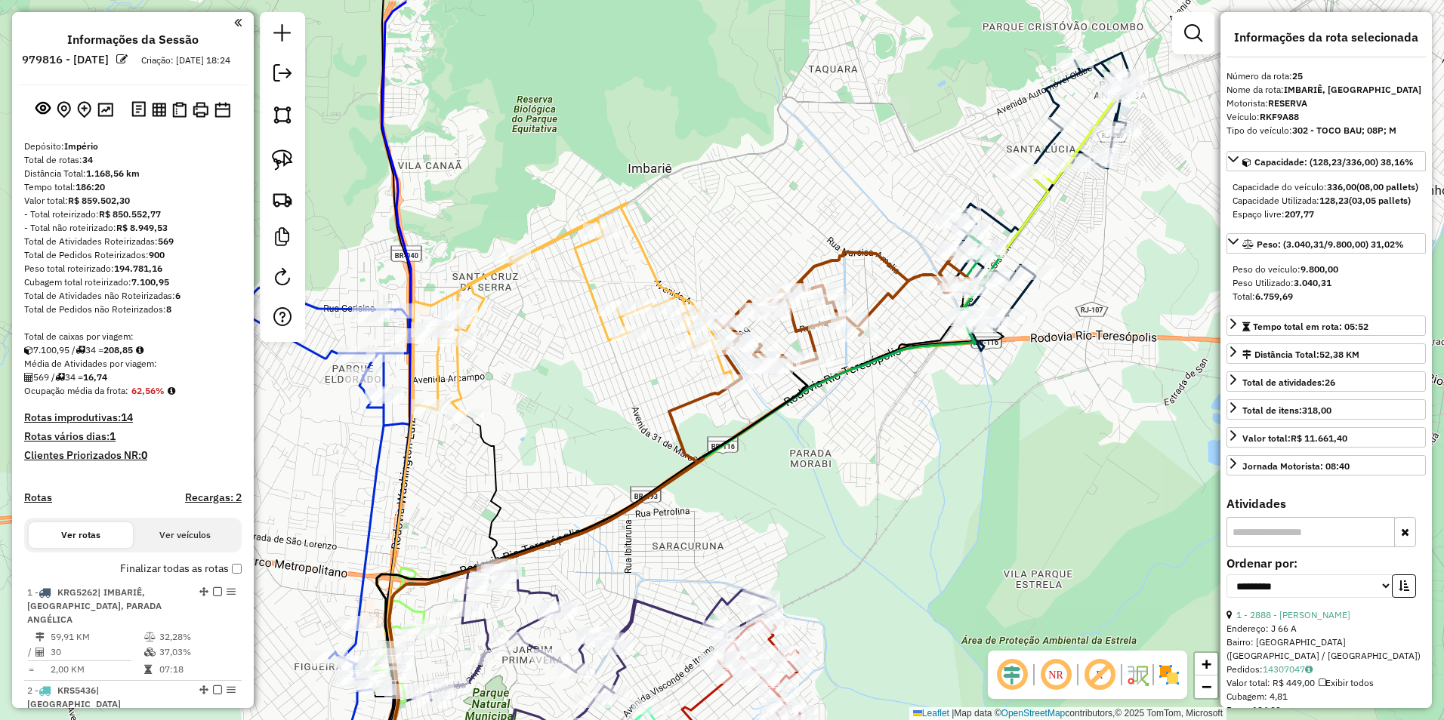
select select "**********"
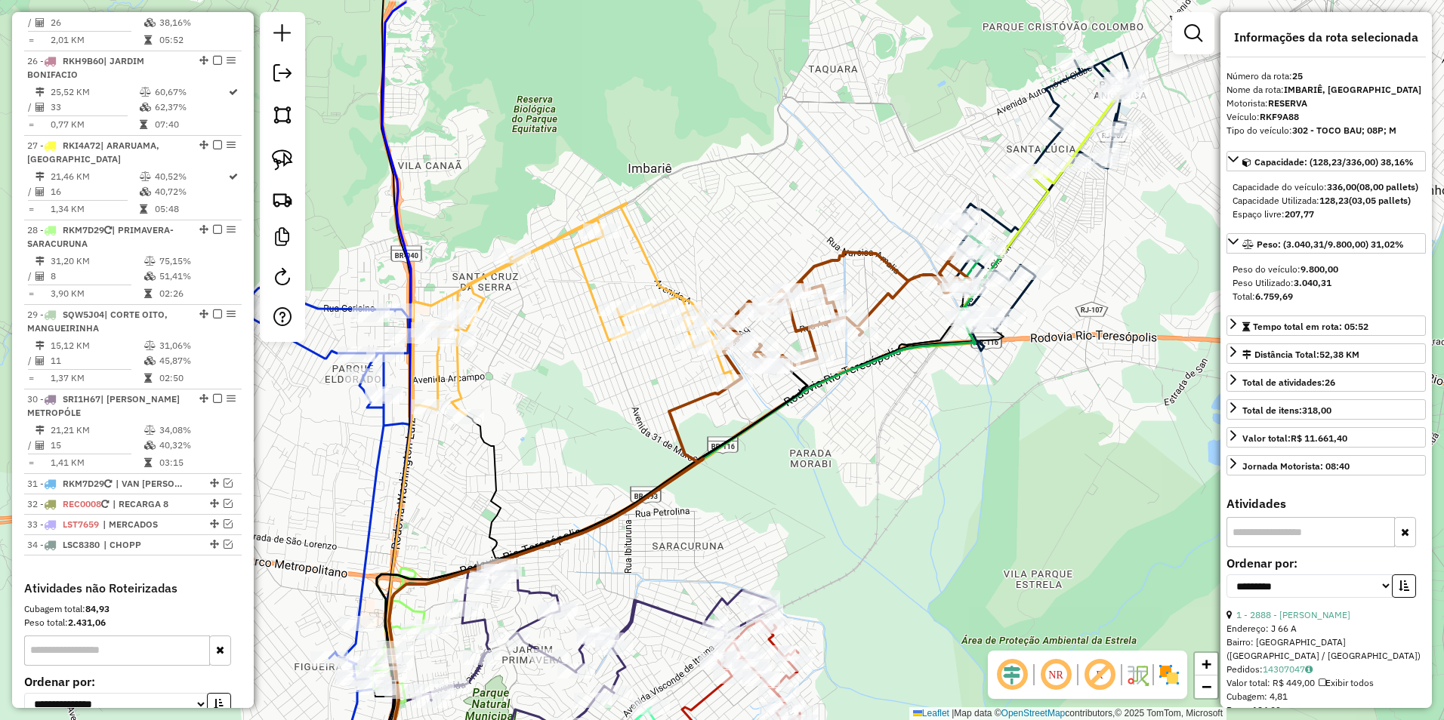
scroll to position [2522, 0]
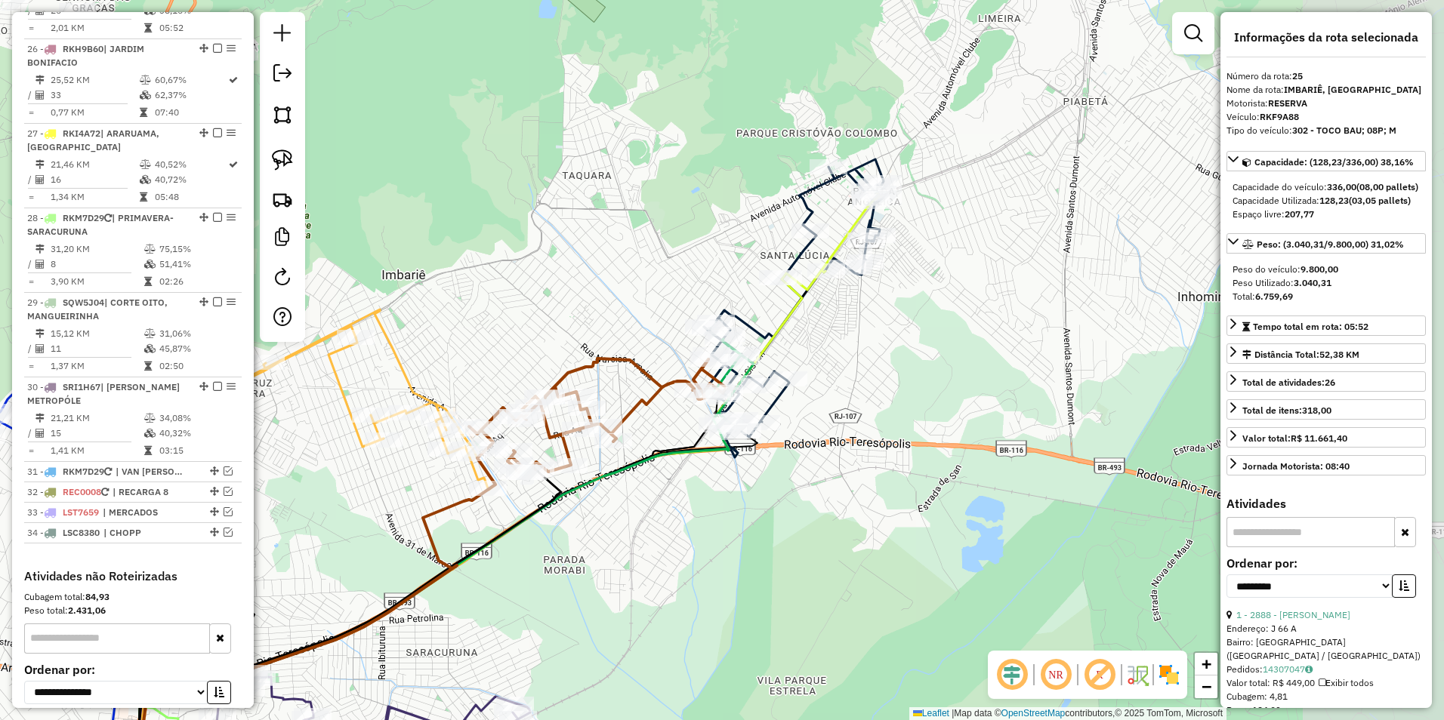
drag, startPoint x: 1027, startPoint y: 316, endPoint x: 825, endPoint y: 395, distance: 216.6
click at [825, 395] on div "Janela de atendimento Grade de atendimento Capacidade Transportadoras Veículos …" at bounding box center [722, 360] width 1444 height 720
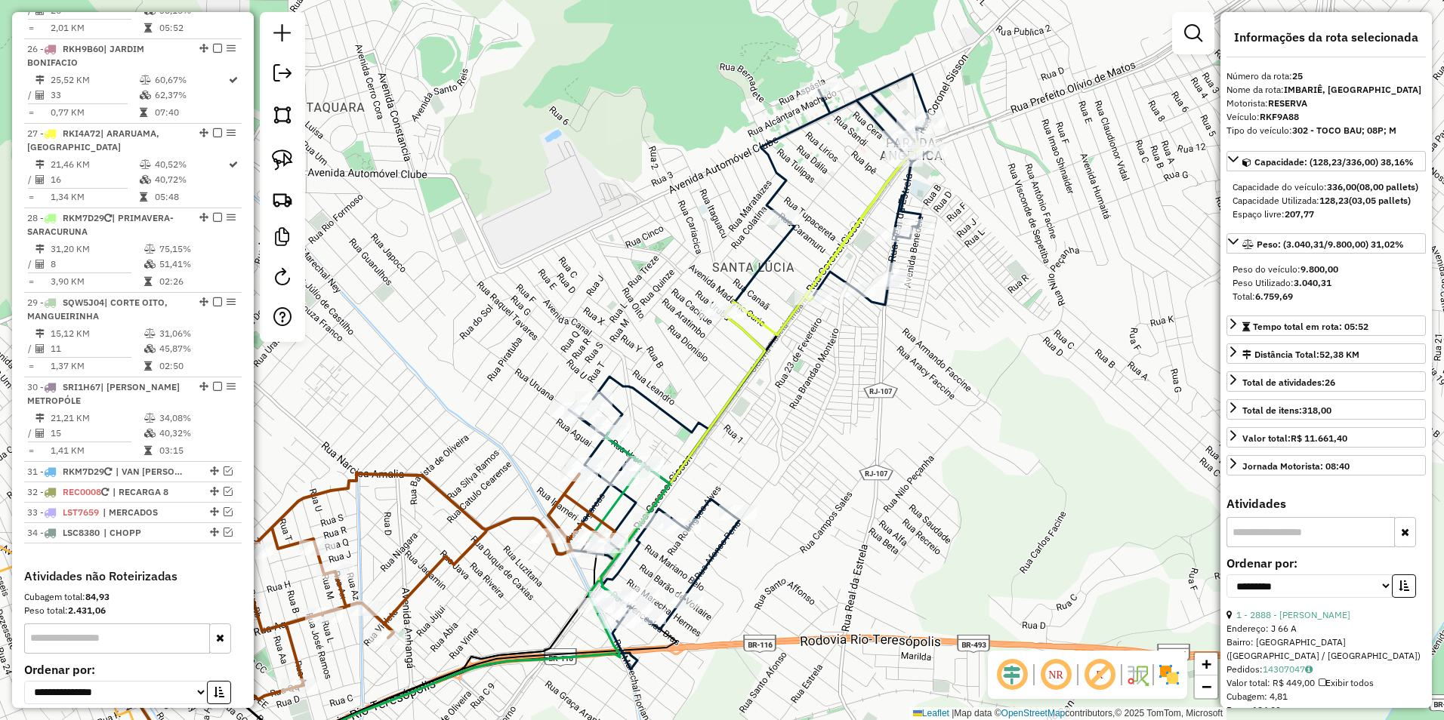
click at [923, 93] on icon at bounding box center [748, 352] width 360 height 556
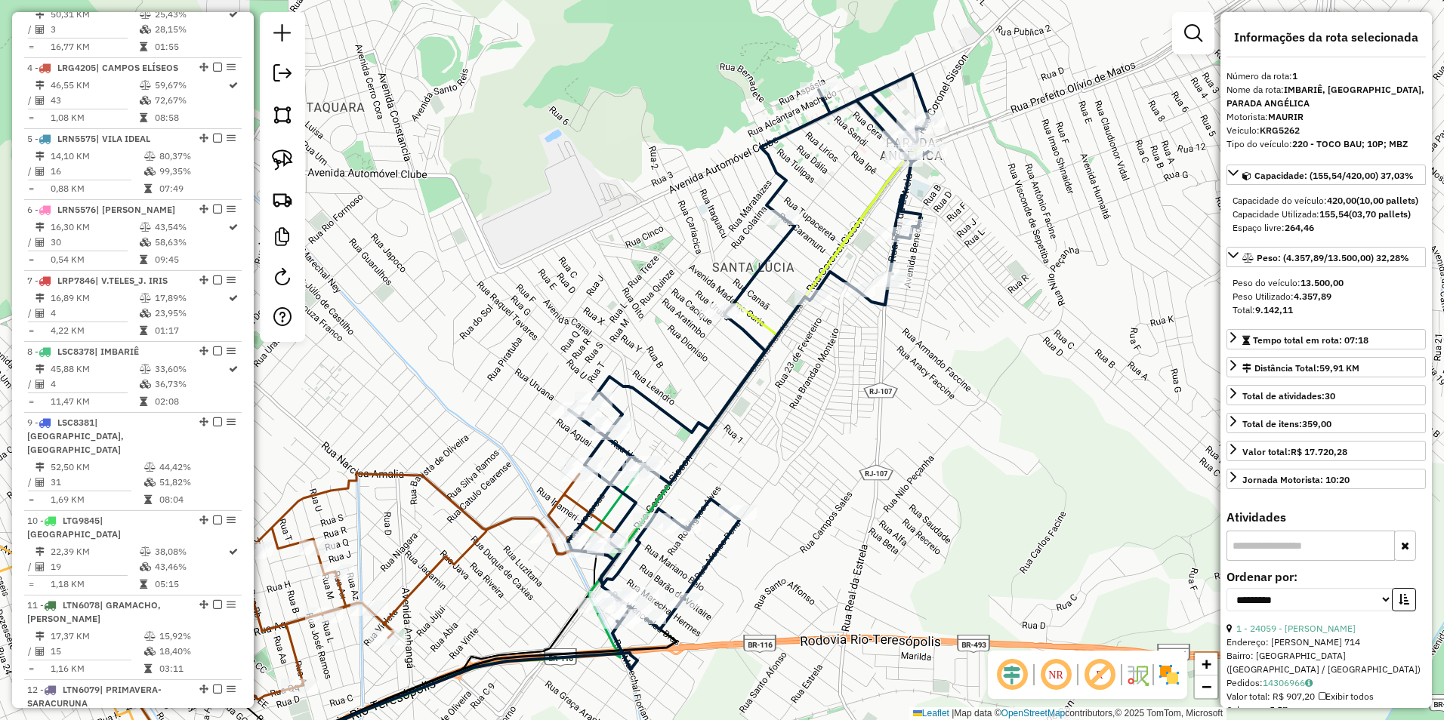
scroll to position [584, 0]
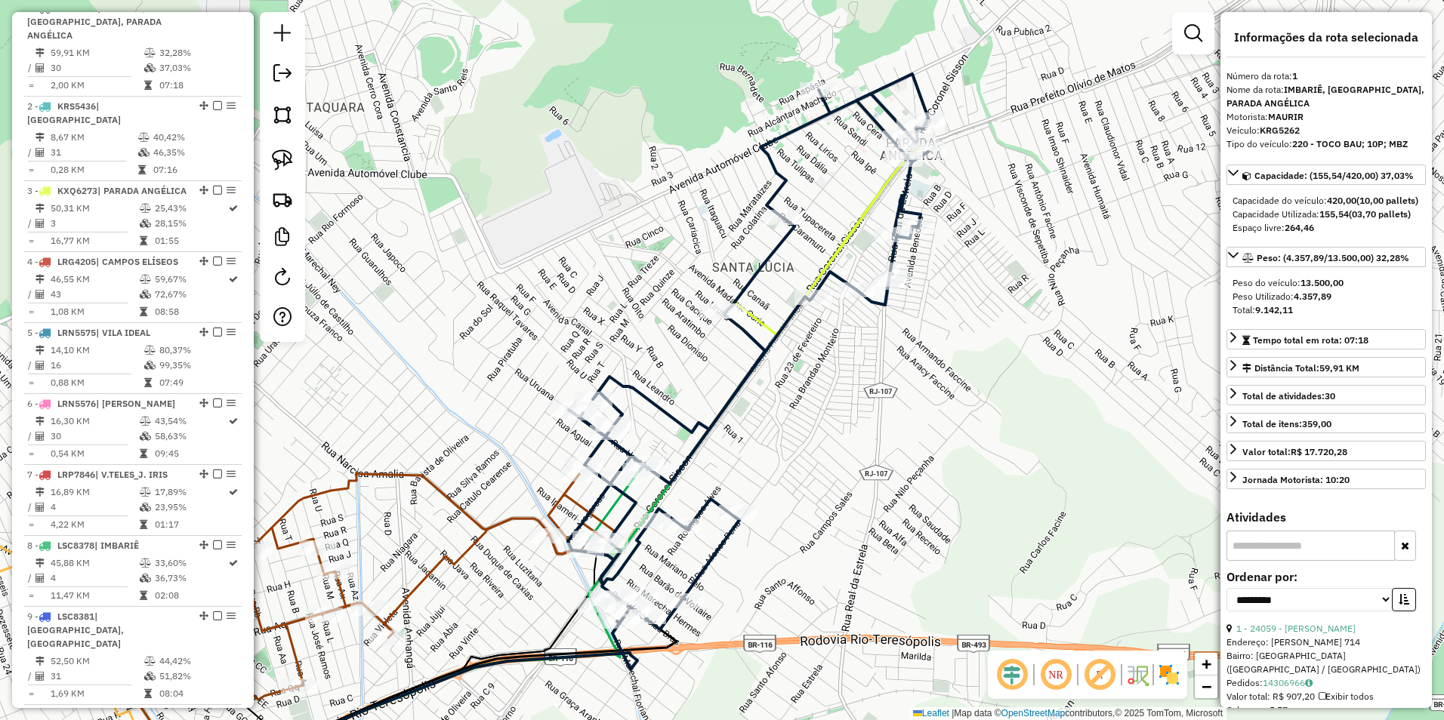
click at [917, 88] on icon at bounding box center [748, 352] width 360 height 556
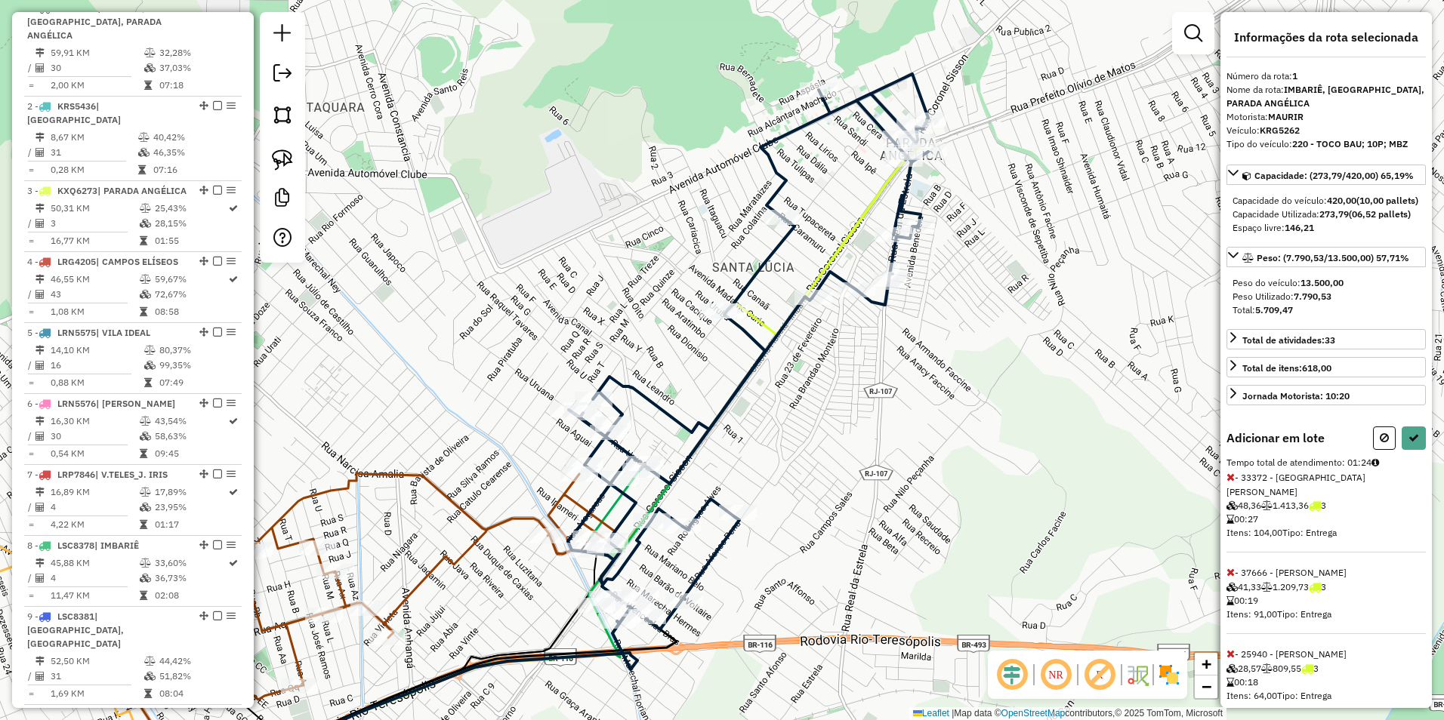
select select "**********"
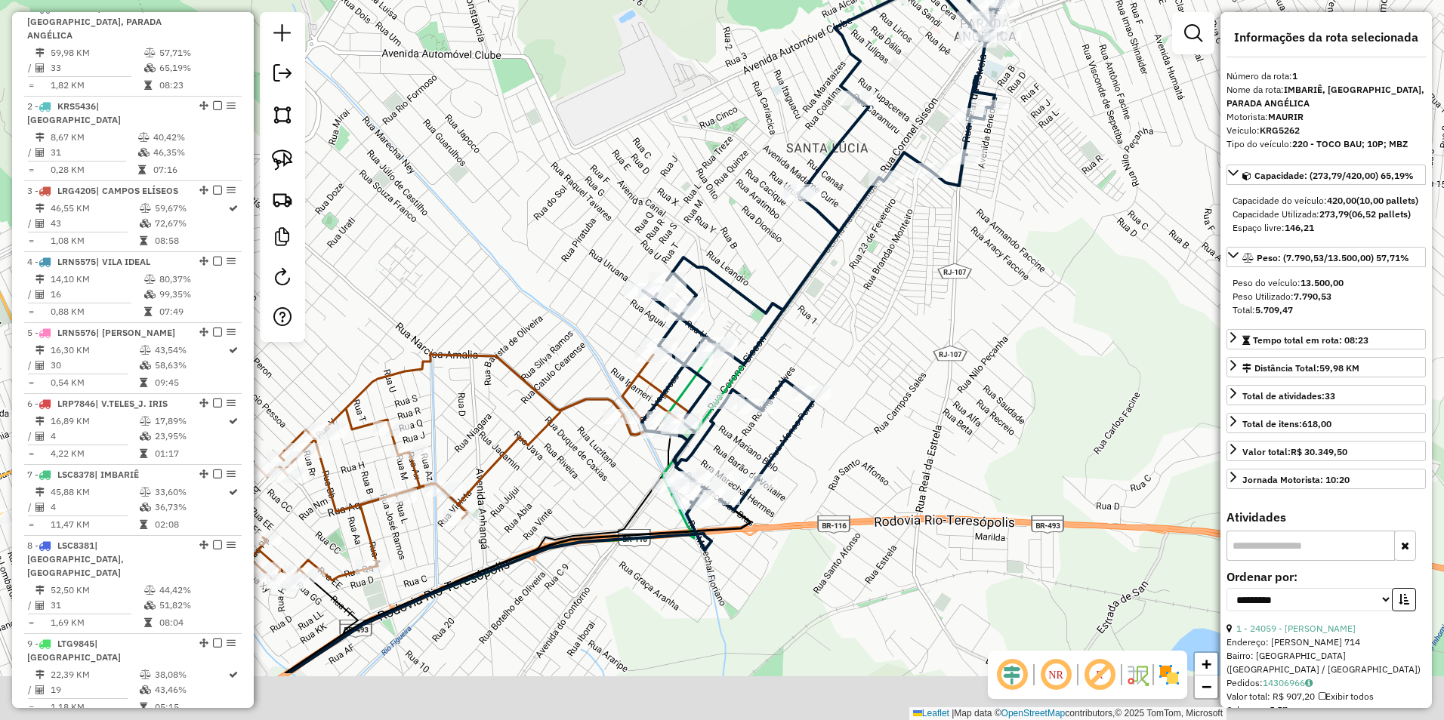
drag, startPoint x: 779, startPoint y: 422, endPoint x: 840, endPoint y: 328, distance: 111.8
click at [855, 285] on div "Janela de atendimento Grade de atendimento Capacidade Transportadoras Veículos …" at bounding box center [722, 360] width 1444 height 720
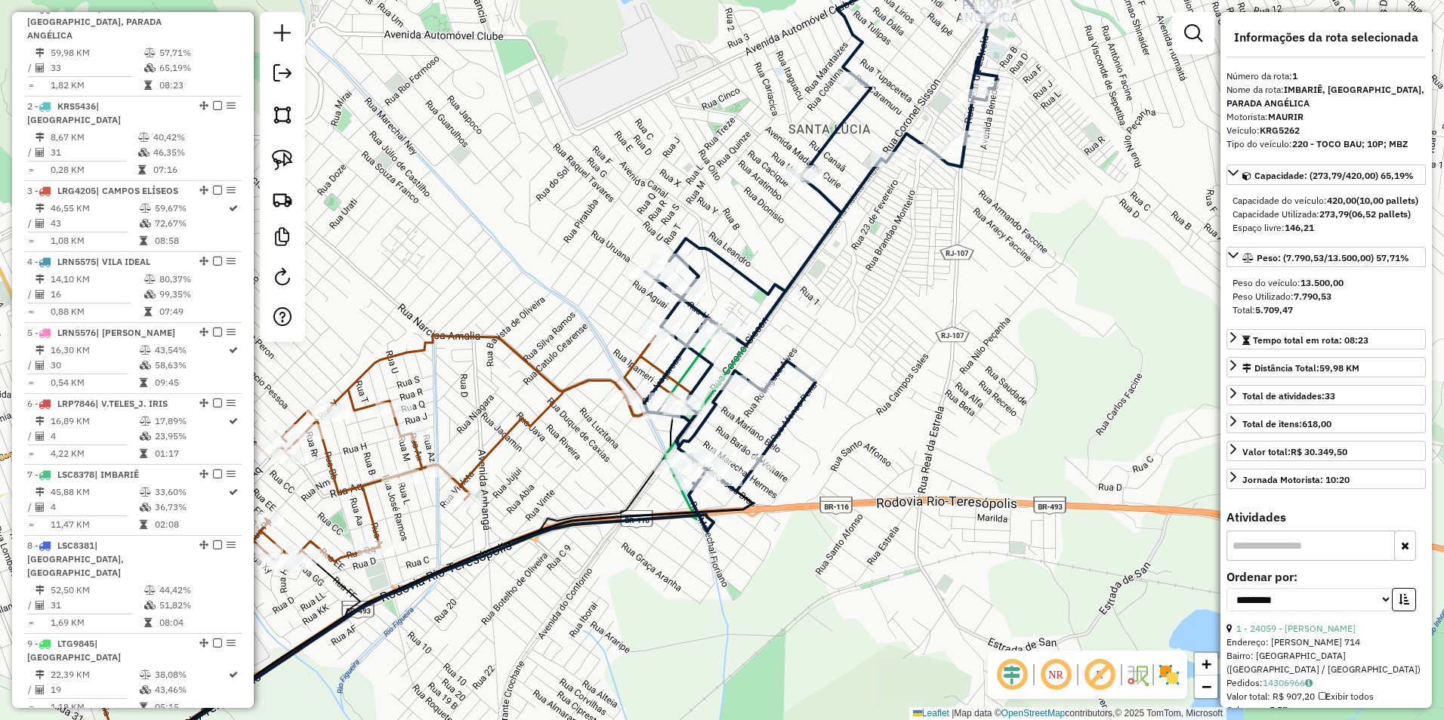
click at [791, 414] on icon at bounding box center [824, 222] width 360 height 540
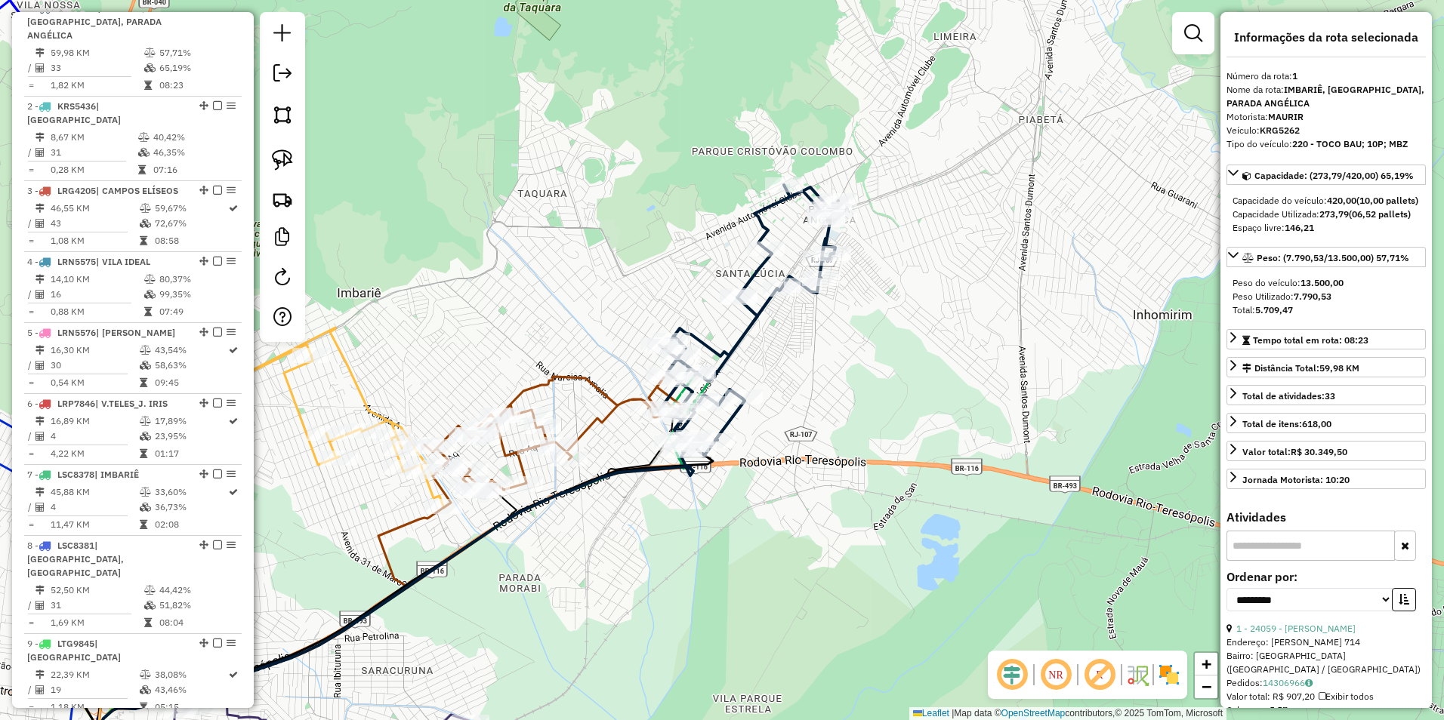
drag, startPoint x: 767, startPoint y: 285, endPoint x: 832, endPoint y: 333, distance: 80.9
click at [832, 333] on div "Janela de atendimento Grade de atendimento Capacidade Transportadoras Veículos …" at bounding box center [722, 360] width 1444 height 720
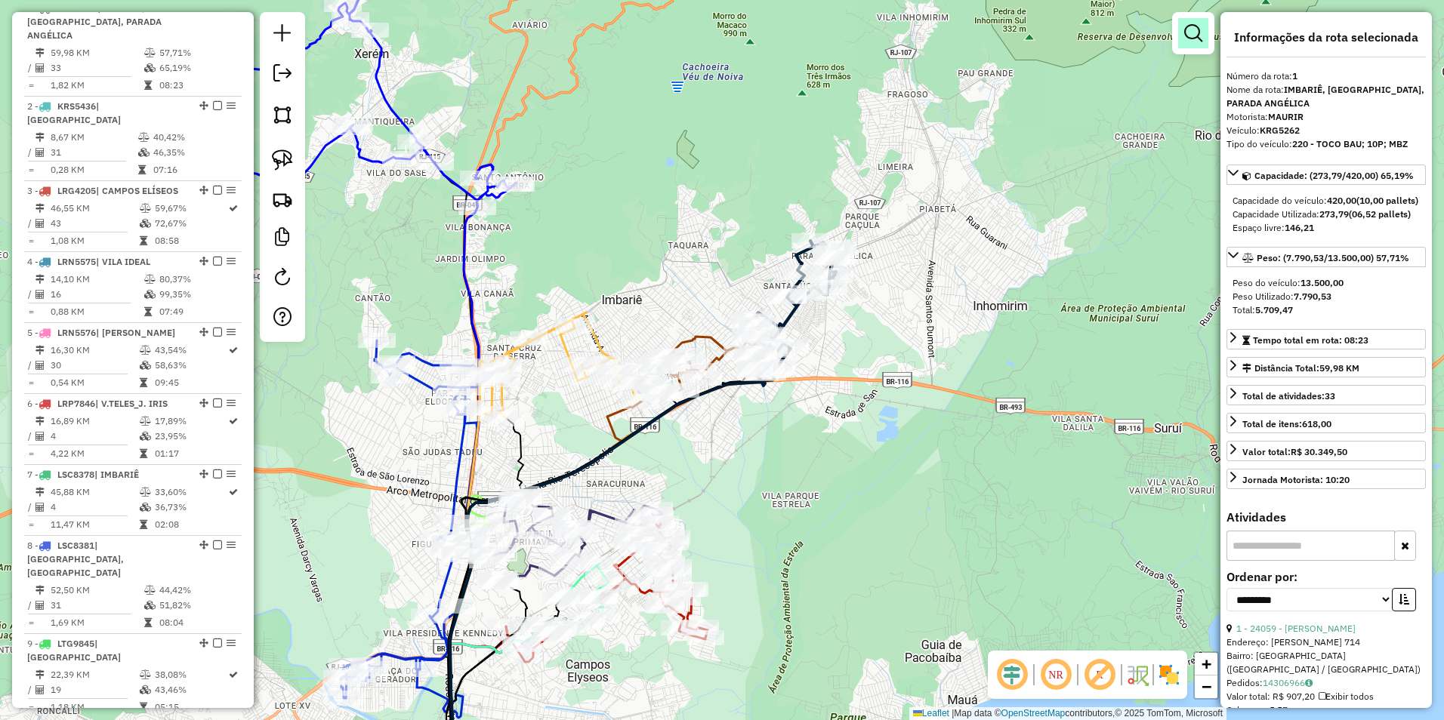
click at [1201, 40] on em at bounding box center [1193, 33] width 18 height 18
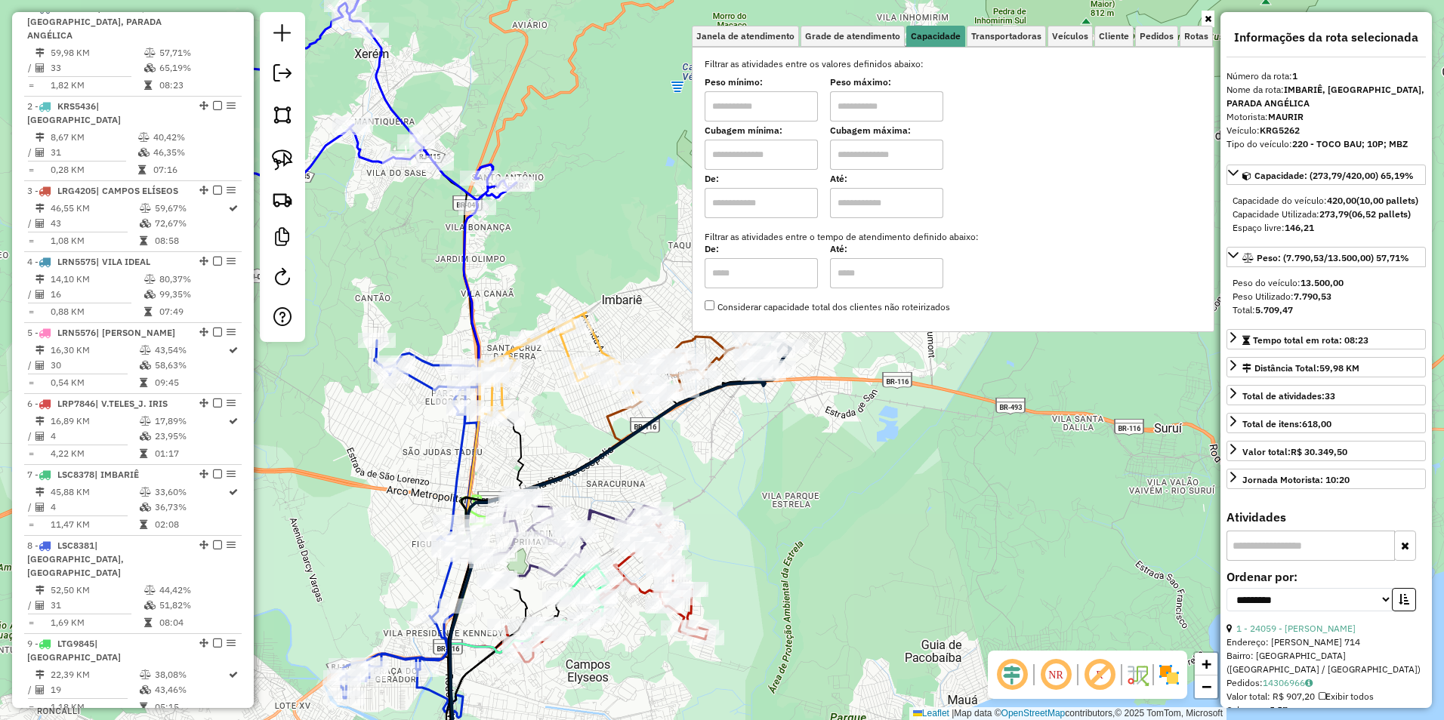
click at [779, 113] on input "text" at bounding box center [761, 106] width 113 height 30
type input "****"
click at [893, 104] on input "text" at bounding box center [886, 106] width 113 height 30
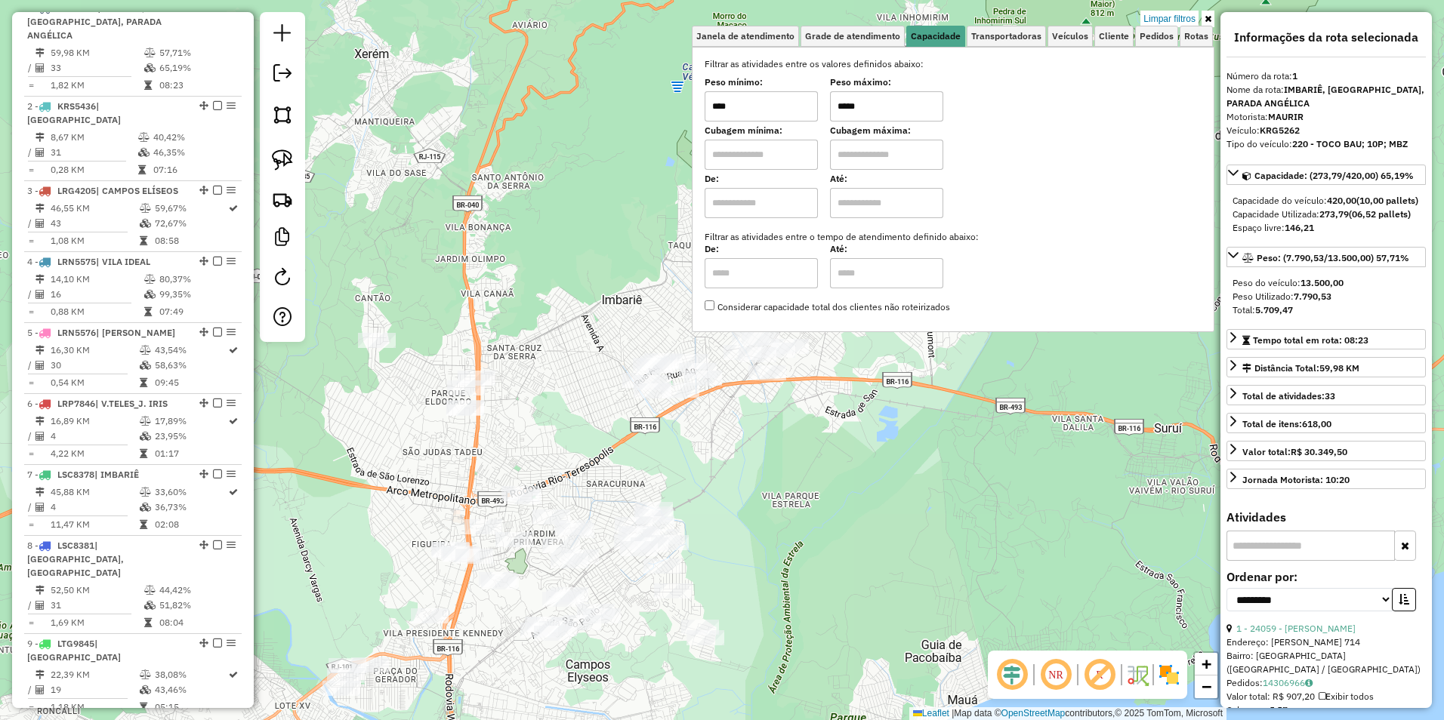
click at [552, 273] on div "Limpar filtros Janela de atendimento Grade de atendimento Capacidade Transporta…" at bounding box center [722, 360] width 1444 height 720
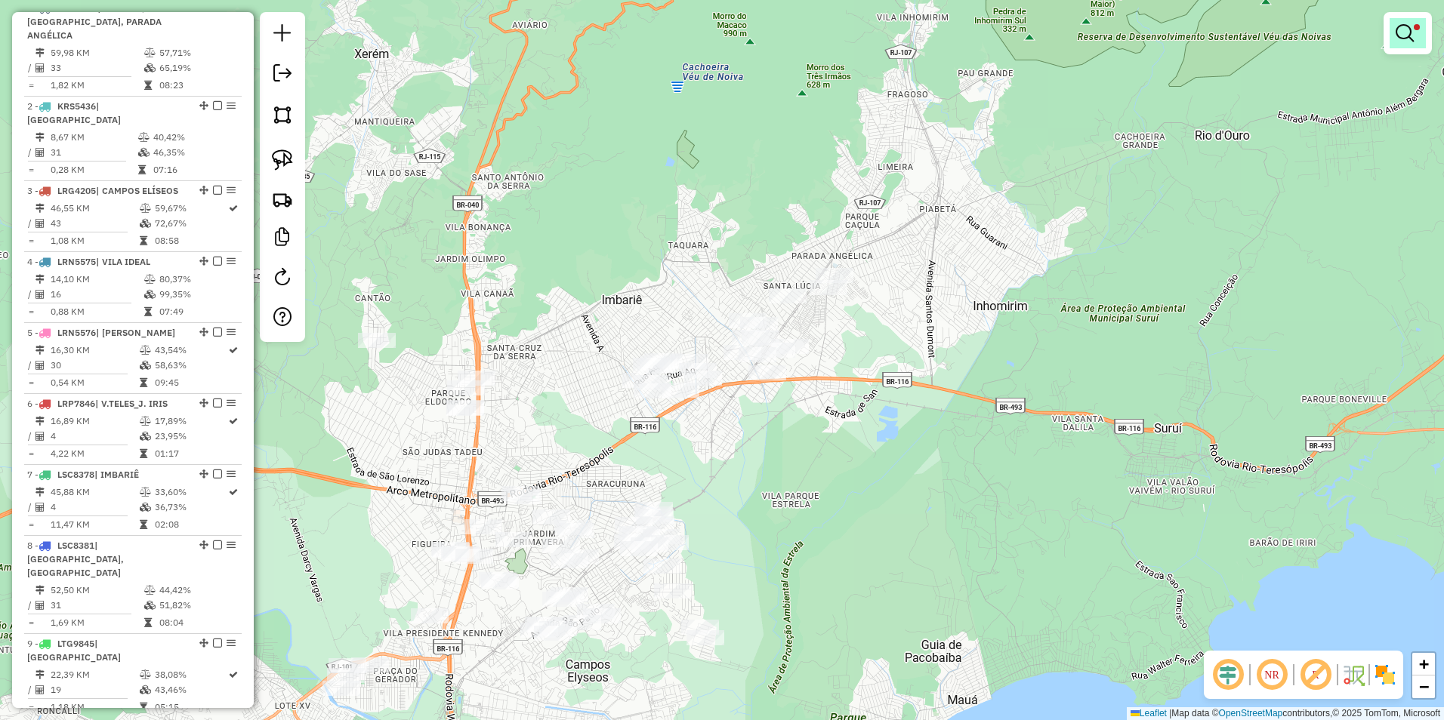
click at [1408, 29] on em at bounding box center [1404, 33] width 18 height 18
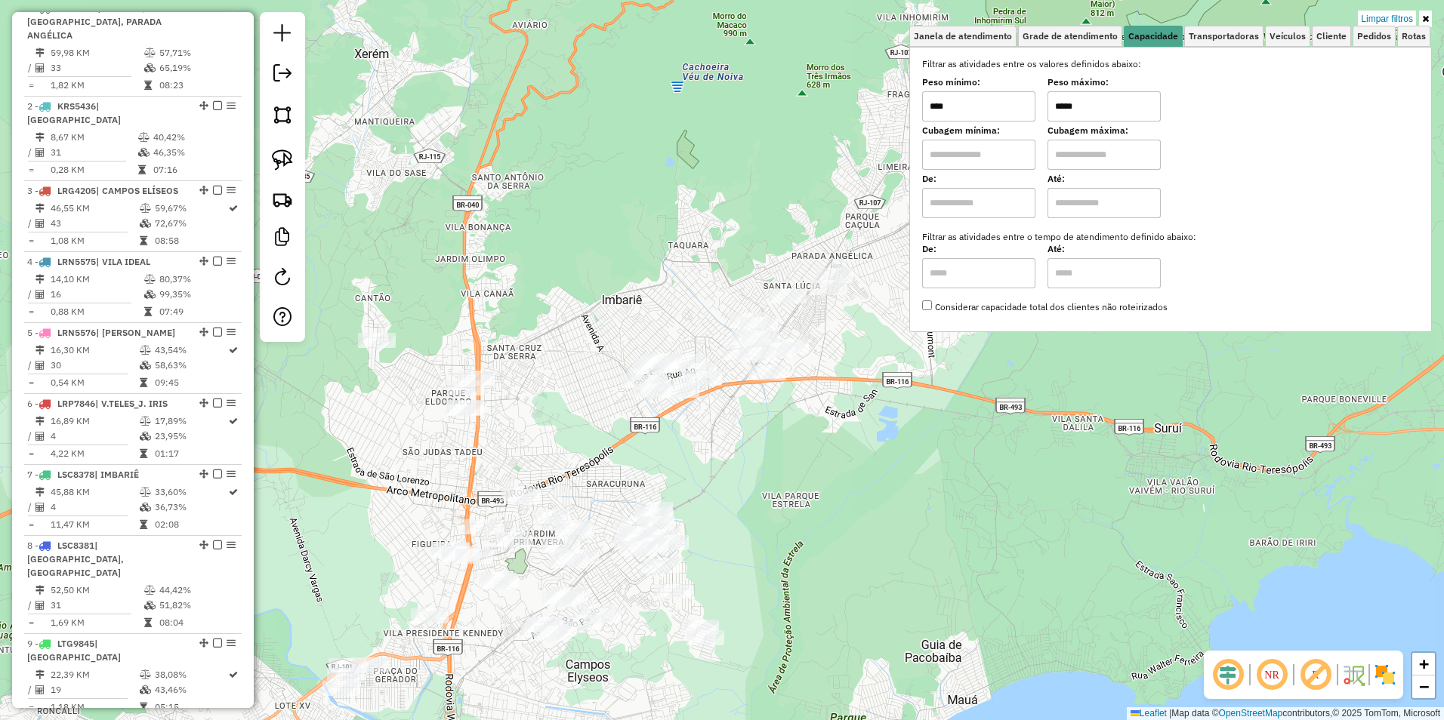
drag, startPoint x: 1110, startPoint y: 97, endPoint x: 1066, endPoint y: 103, distance: 44.2
click at [1068, 103] on input "*****" at bounding box center [1103, 106] width 113 height 30
drag, startPoint x: 865, startPoint y: 421, endPoint x: 837, endPoint y: 439, distance: 33.3
click at [863, 421] on div "Limpar filtros Janela de atendimento Grade de atendimento Capacidade Transporta…" at bounding box center [722, 360] width 1444 height 720
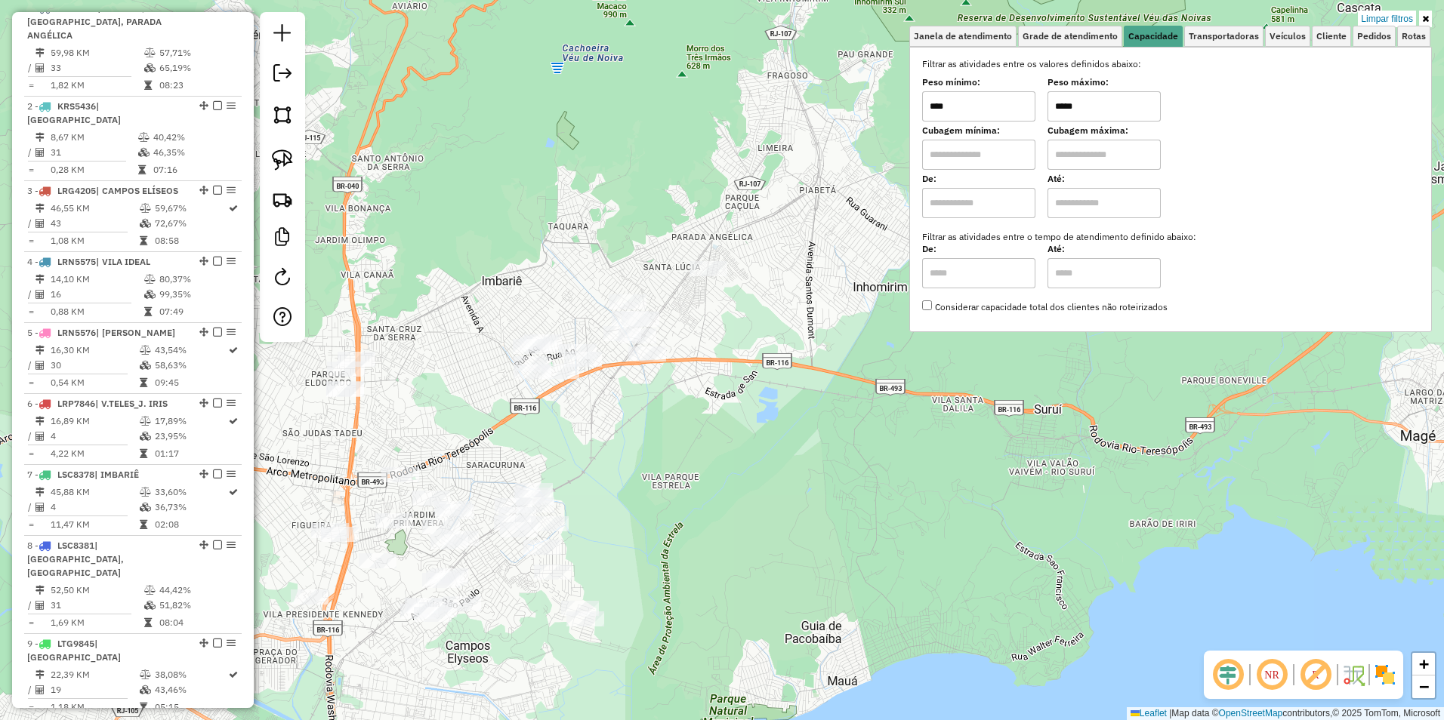
drag, startPoint x: 743, startPoint y: 436, endPoint x: 665, endPoint y: 425, distance: 78.6
click at [665, 425] on div "Limpar filtros Janela de atendimento Grade de atendimento Capacidade Transporta…" at bounding box center [722, 360] width 1444 height 720
drag, startPoint x: 1102, startPoint y: 105, endPoint x: 995, endPoint y: 107, distance: 106.5
click at [995, 107] on div "Peso mínimo: **** Peso máximo: *****" at bounding box center [1170, 100] width 497 height 42
drag, startPoint x: 1122, startPoint y: 104, endPoint x: 1055, endPoint y: 118, distance: 68.6
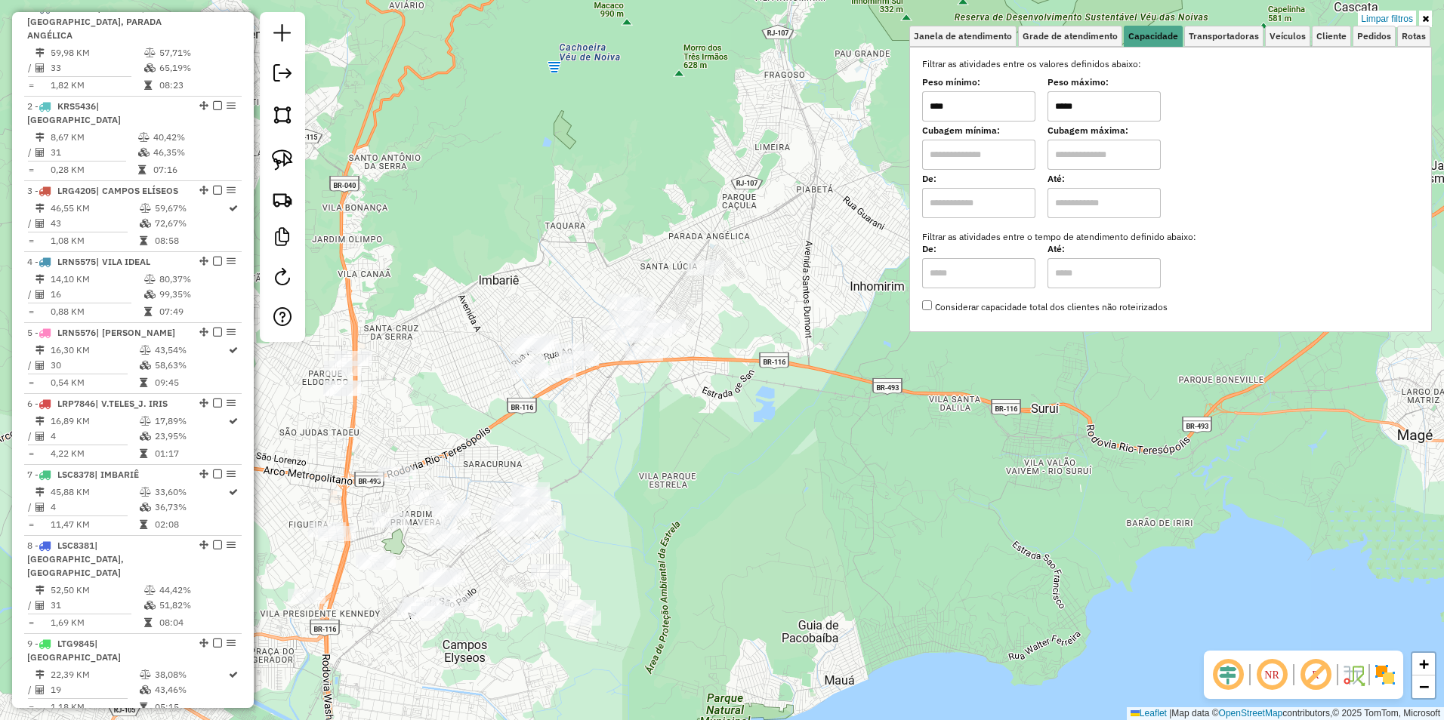
click at [1055, 118] on input "*****" at bounding box center [1103, 106] width 113 height 30
type input "*****"
click at [671, 406] on div "Limpar filtros Janela de atendimento Grade de atendimento Capacidade Transporta…" at bounding box center [722, 360] width 1444 height 720
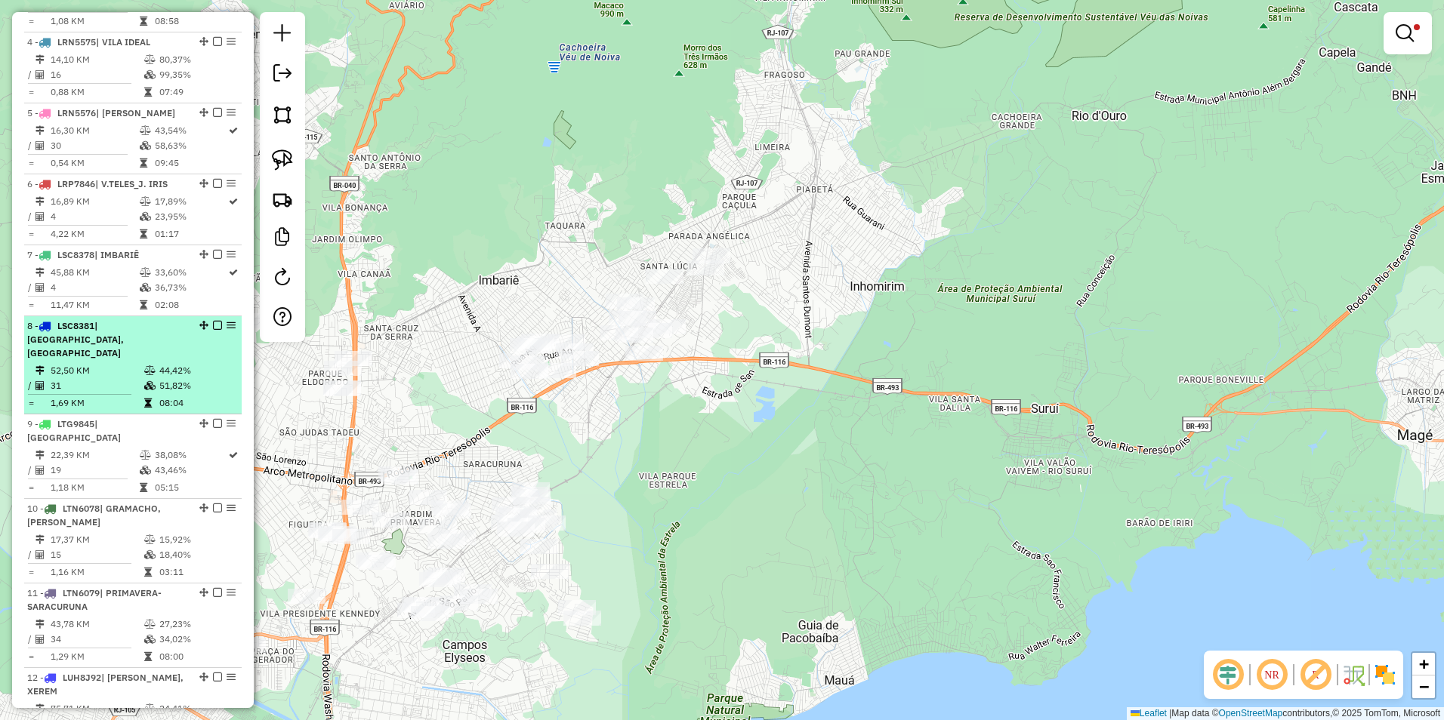
scroll to position [1038, 0]
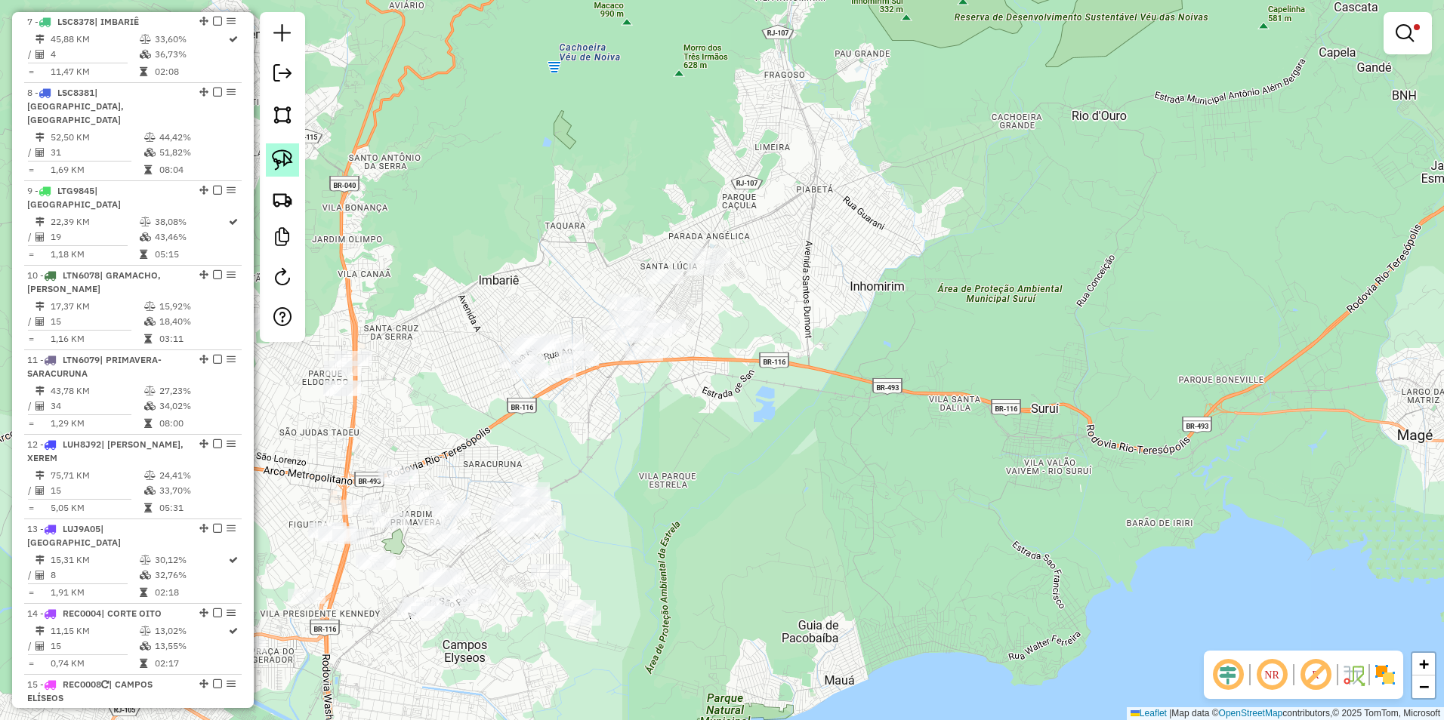
click at [283, 163] on img at bounding box center [282, 160] width 21 height 21
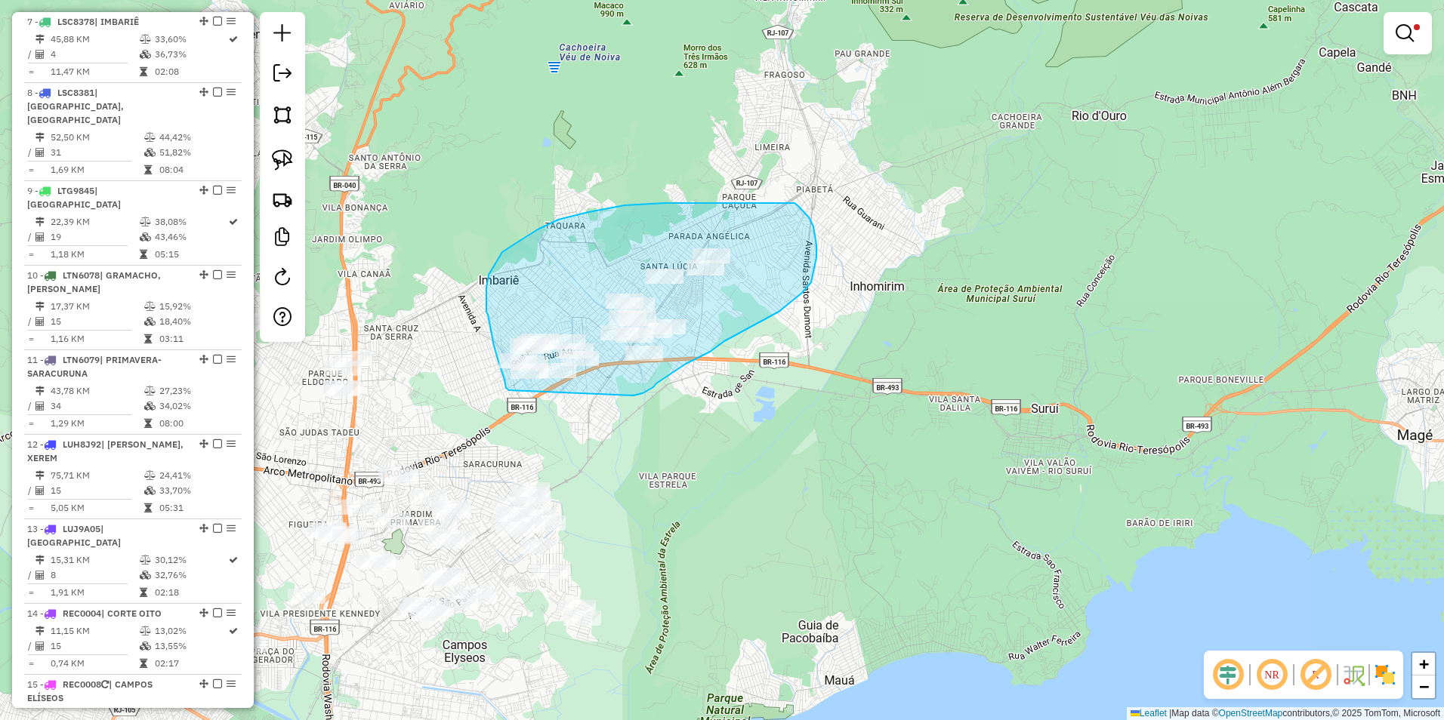
drag, startPoint x: 509, startPoint y: 390, endPoint x: 634, endPoint y: 396, distance: 124.7
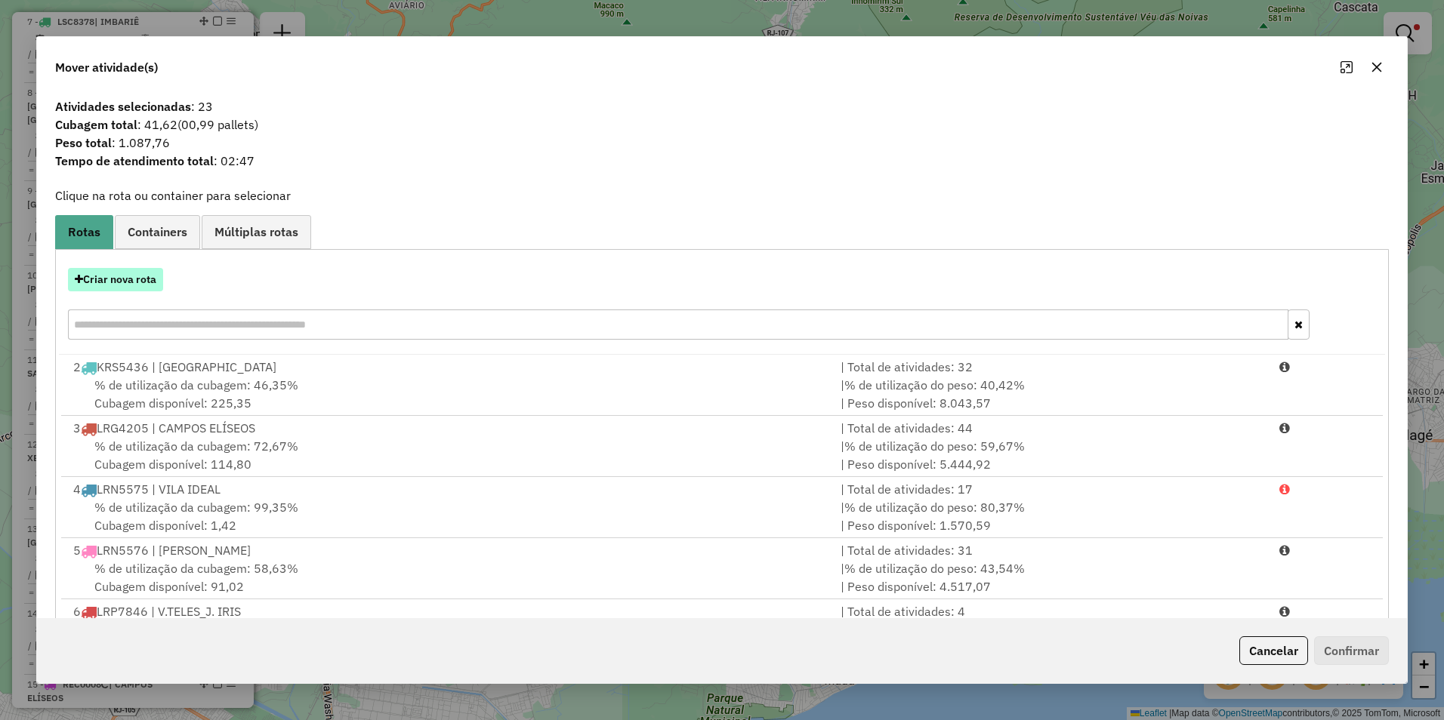
click at [131, 283] on button "Criar nova rota" at bounding box center [115, 279] width 95 height 23
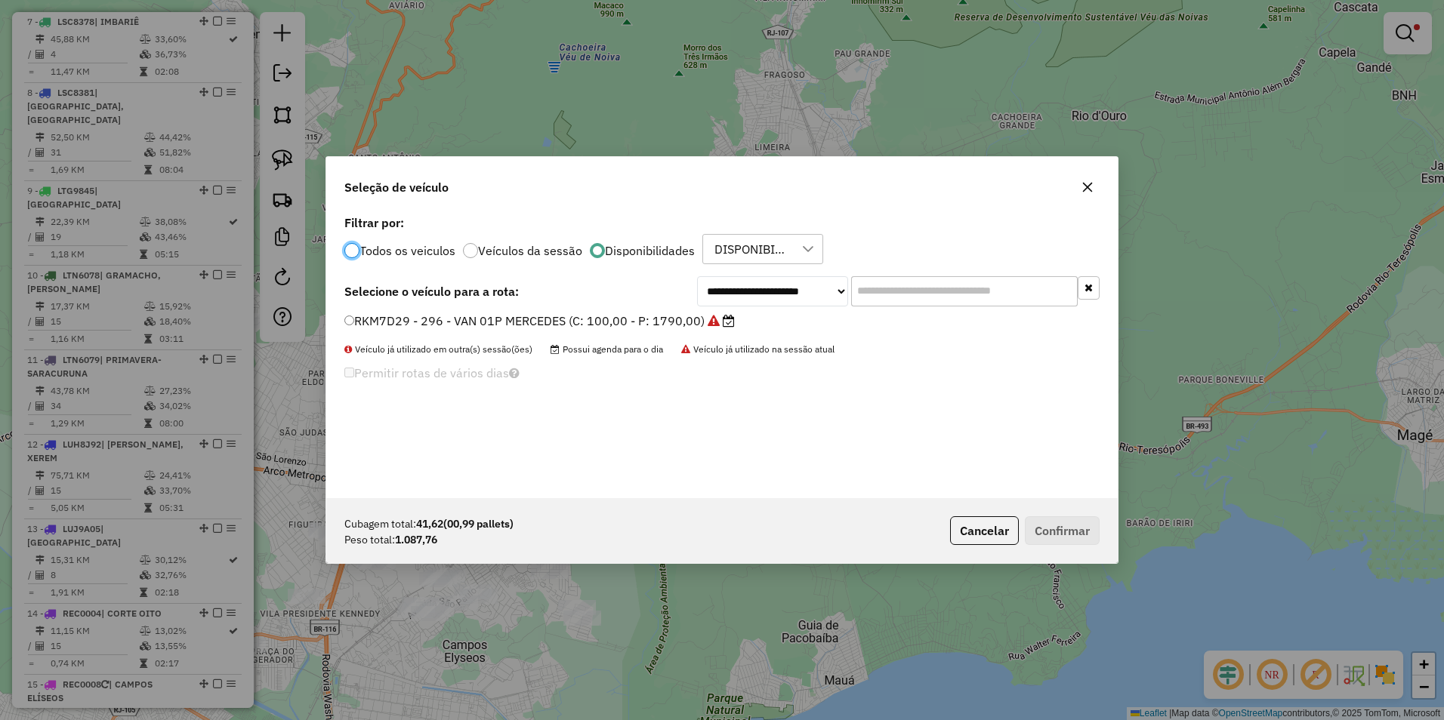
scroll to position [8, 5]
click at [765, 298] on select "**********" at bounding box center [772, 291] width 151 height 30
select select "********"
click at [697, 276] on select "**********" at bounding box center [772, 291] width 151 height 30
click at [628, 318] on label "RKE5B86 - 293 - VAN 01P RENAULT (C: 100,00 - P: 1790,00)" at bounding box center [532, 321] width 377 height 18
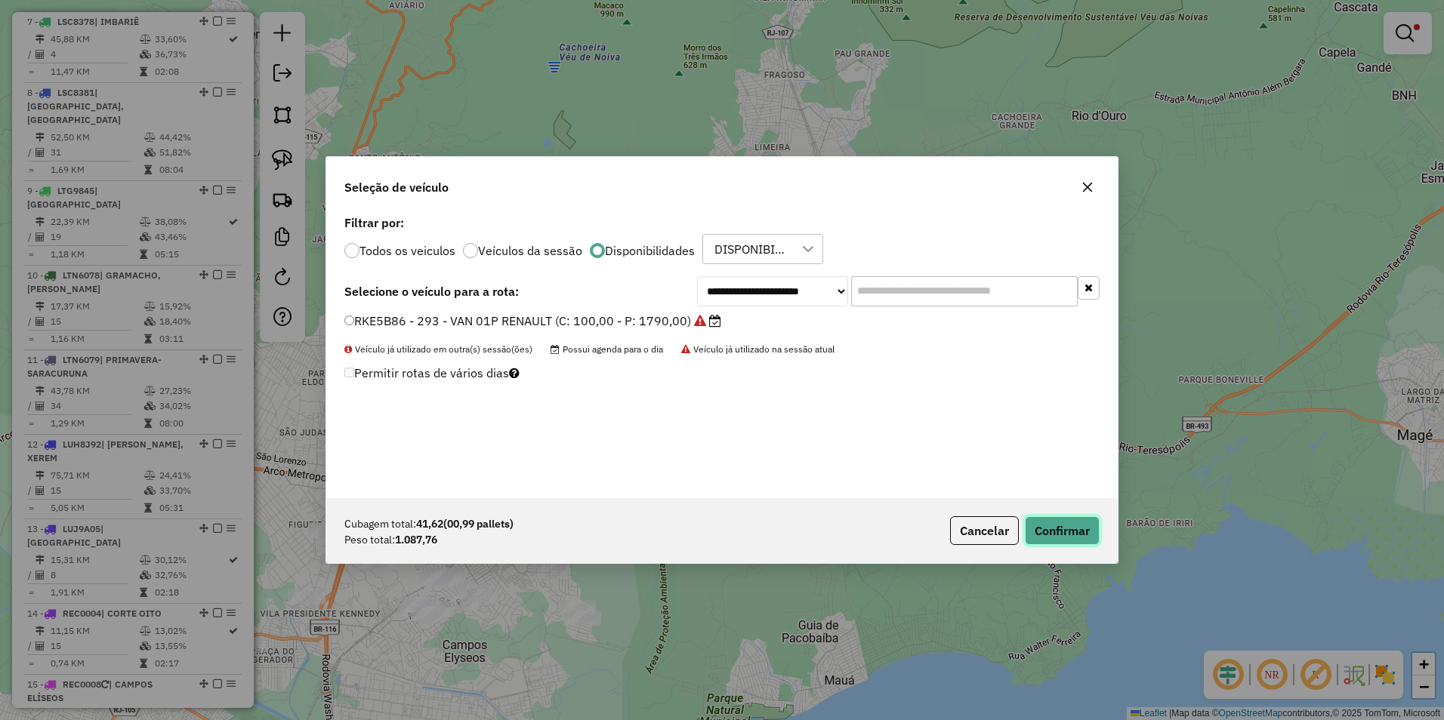
click at [1081, 525] on button "Confirmar" at bounding box center [1062, 530] width 75 height 29
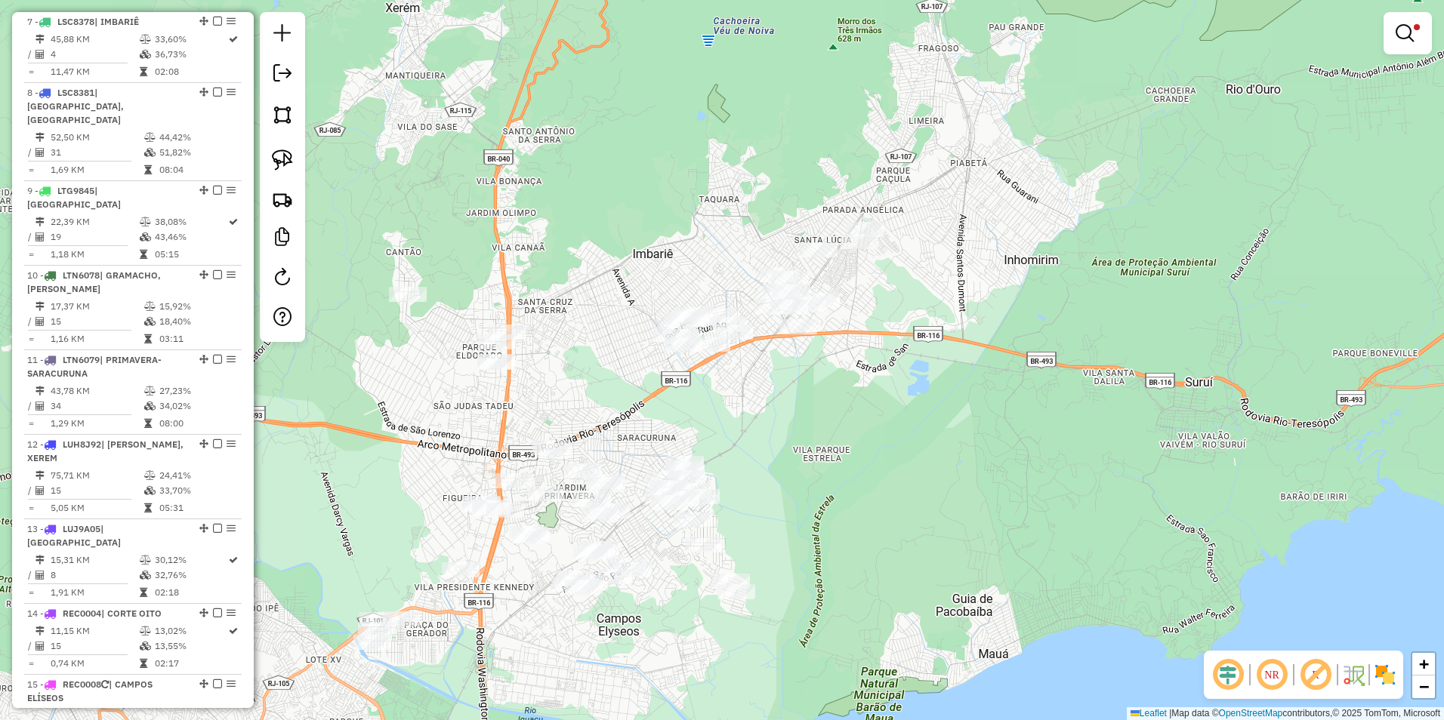
drag, startPoint x: 634, startPoint y: 452, endPoint x: 788, endPoint y: 426, distance: 156.3
click at [788, 426] on div "Limpar filtros Janela de atendimento Grade de atendimento Capacidade Transporta…" at bounding box center [722, 360] width 1444 height 720
click at [1412, 33] on em at bounding box center [1404, 33] width 18 height 18
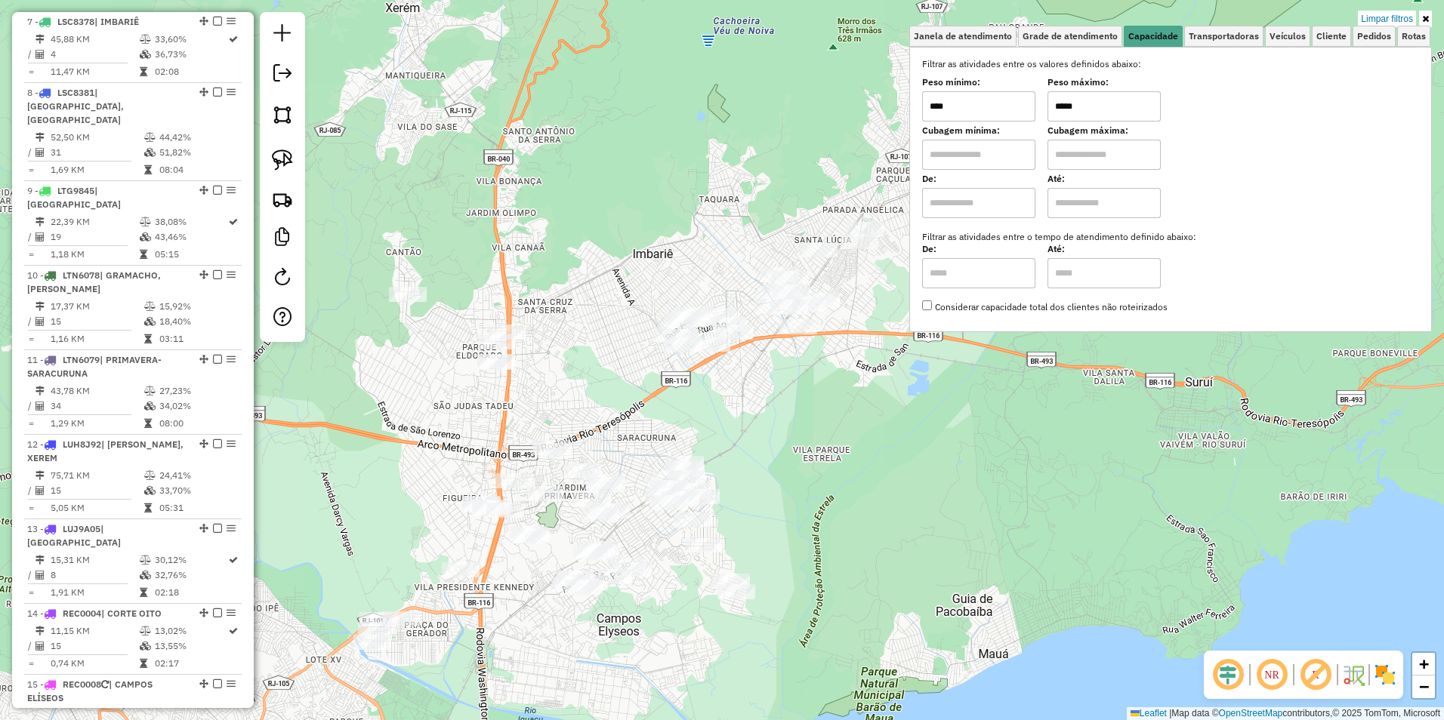
drag, startPoint x: 838, startPoint y: 456, endPoint x: 803, endPoint y: 325, distance: 135.9
click at [831, 436] on div "Limpar filtros Janela de atendimento Grade de atendimento Capacidade Transporta…" at bounding box center [722, 360] width 1444 height 720
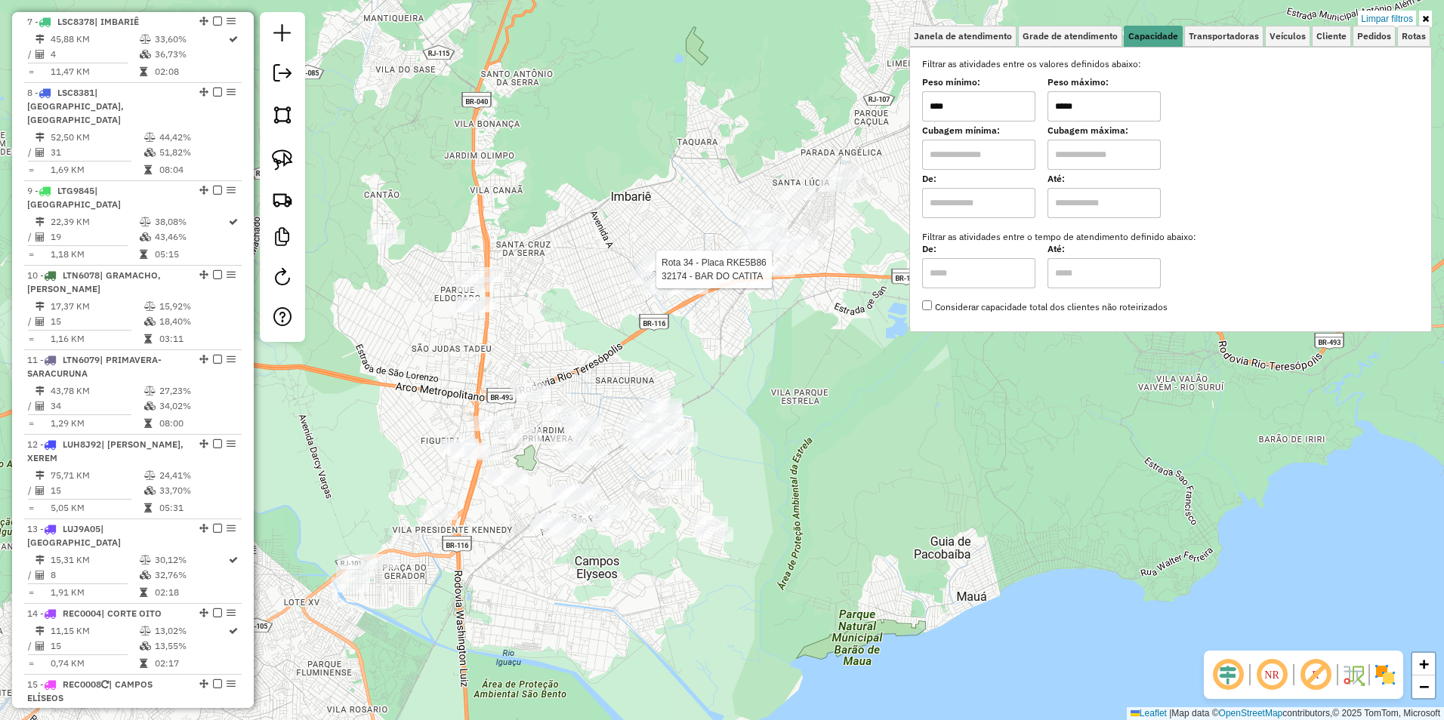
select select "**********"
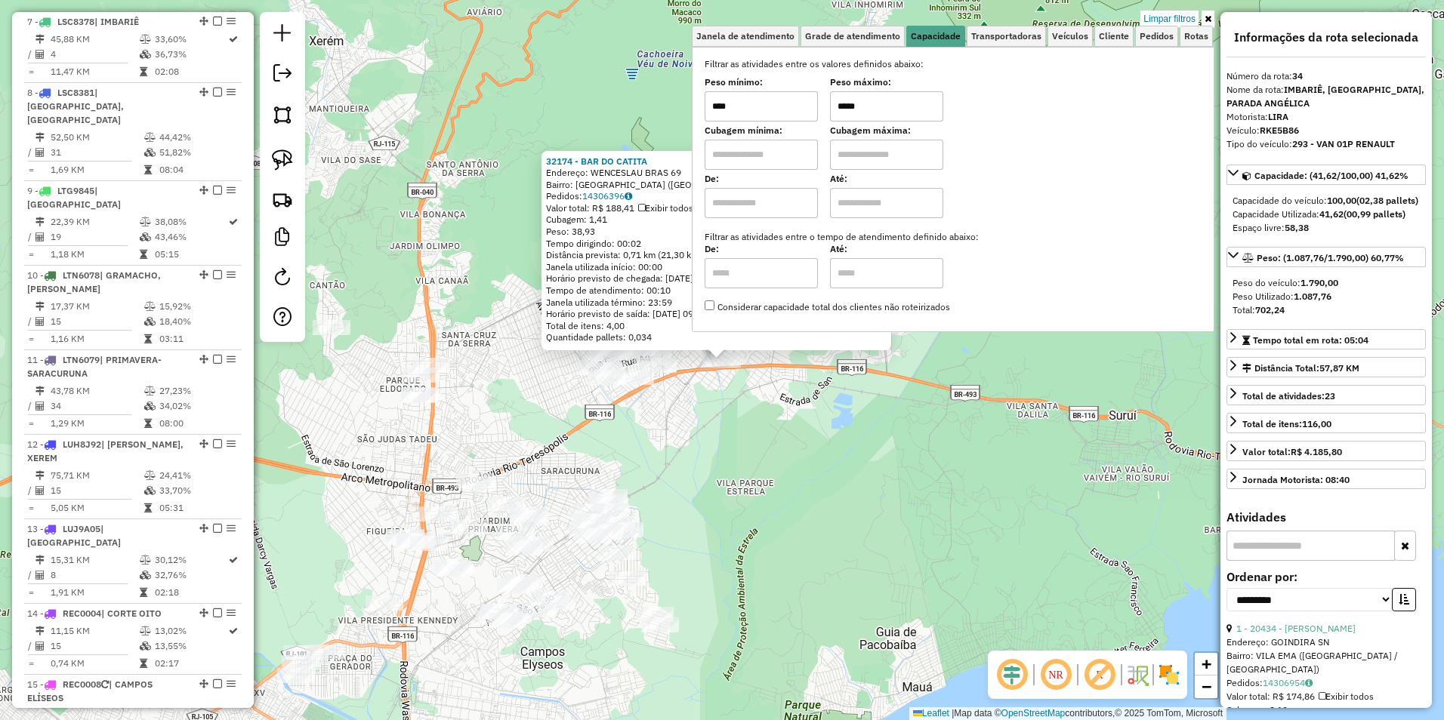
scroll to position [2641, 0]
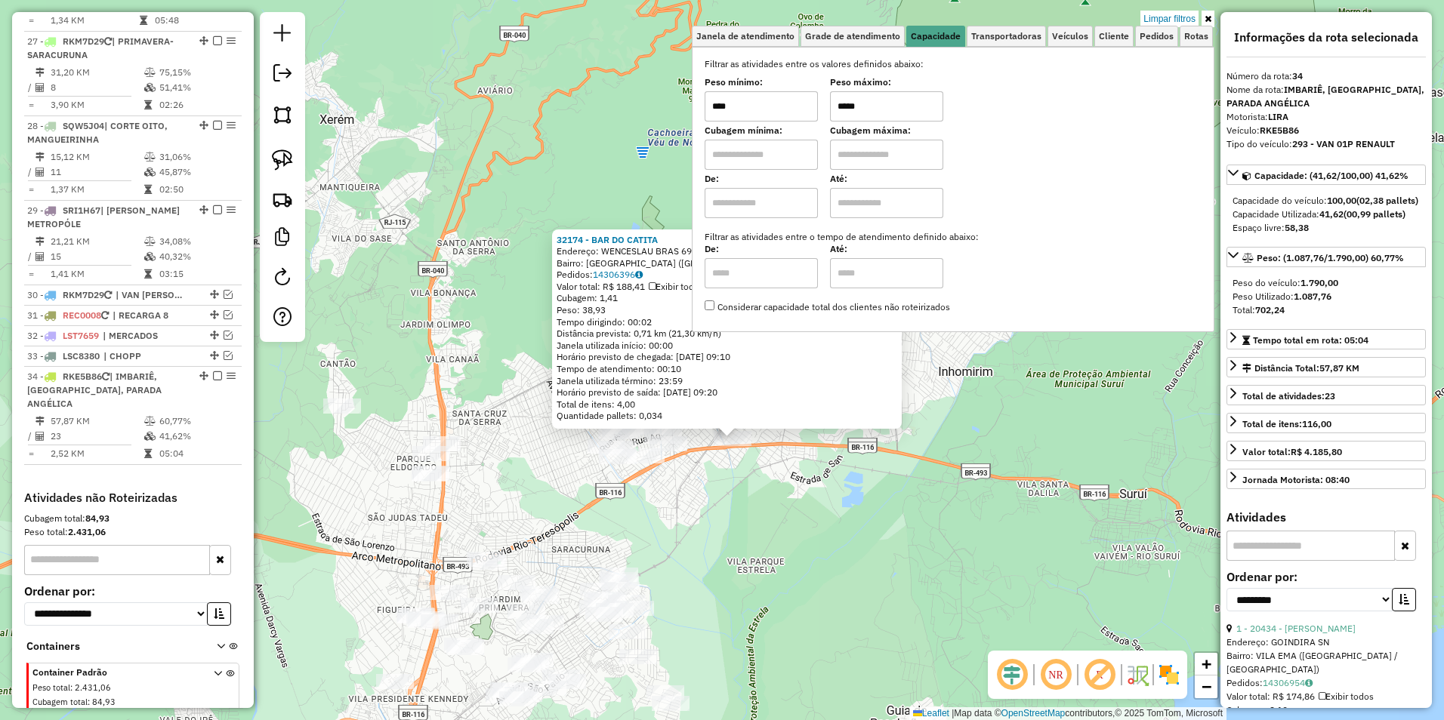
drag, startPoint x: 763, startPoint y: 368, endPoint x: 773, endPoint y: 483, distance: 116.0
click at [773, 483] on div "32174 - BAR DO CATITA Endereço: WENCESLAU BRAS 69 Bairro: PARQUE ESTRELA (DUQUE…" at bounding box center [722, 360] width 1444 height 720
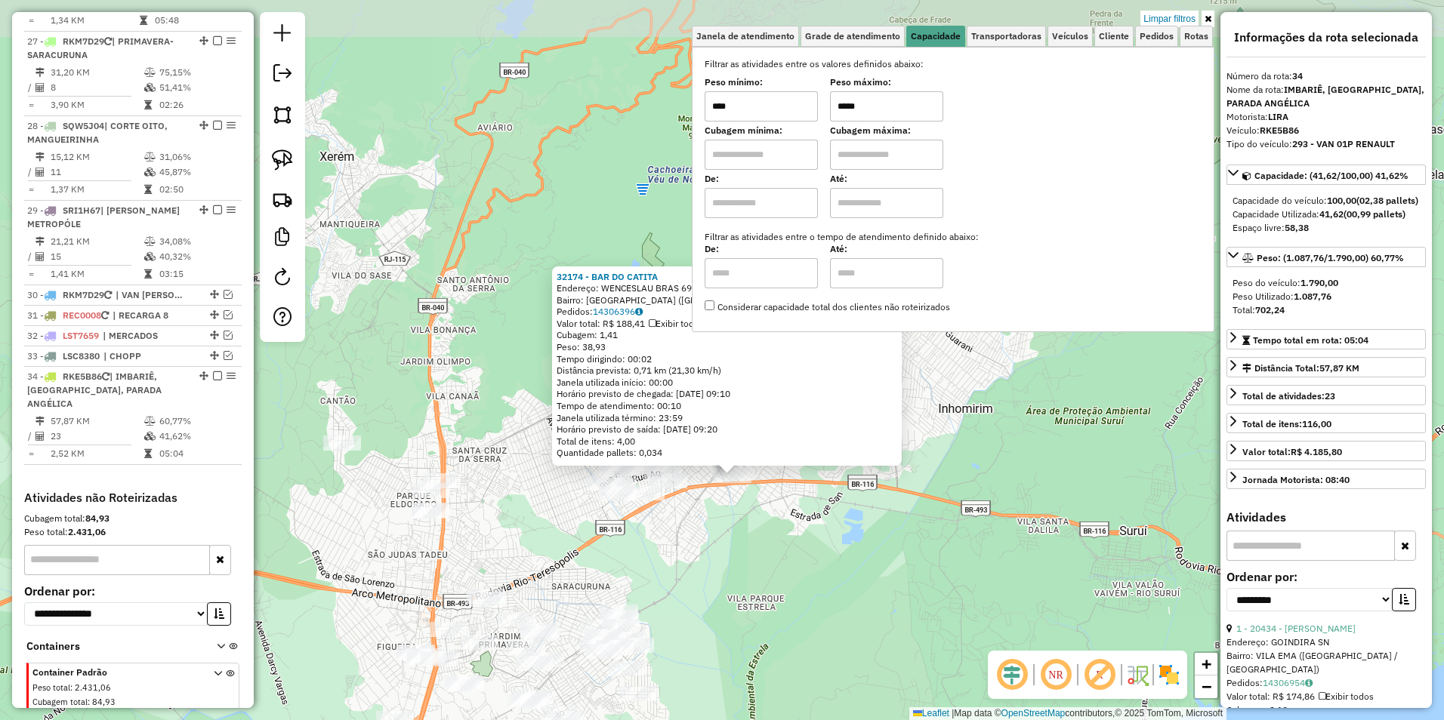
click at [773, 483] on div "32174 - BAR DO CATITA Endereço: WENCESLAU BRAS 69 Bairro: PARQUE ESTRELA (DUQUE…" at bounding box center [722, 360] width 1444 height 720
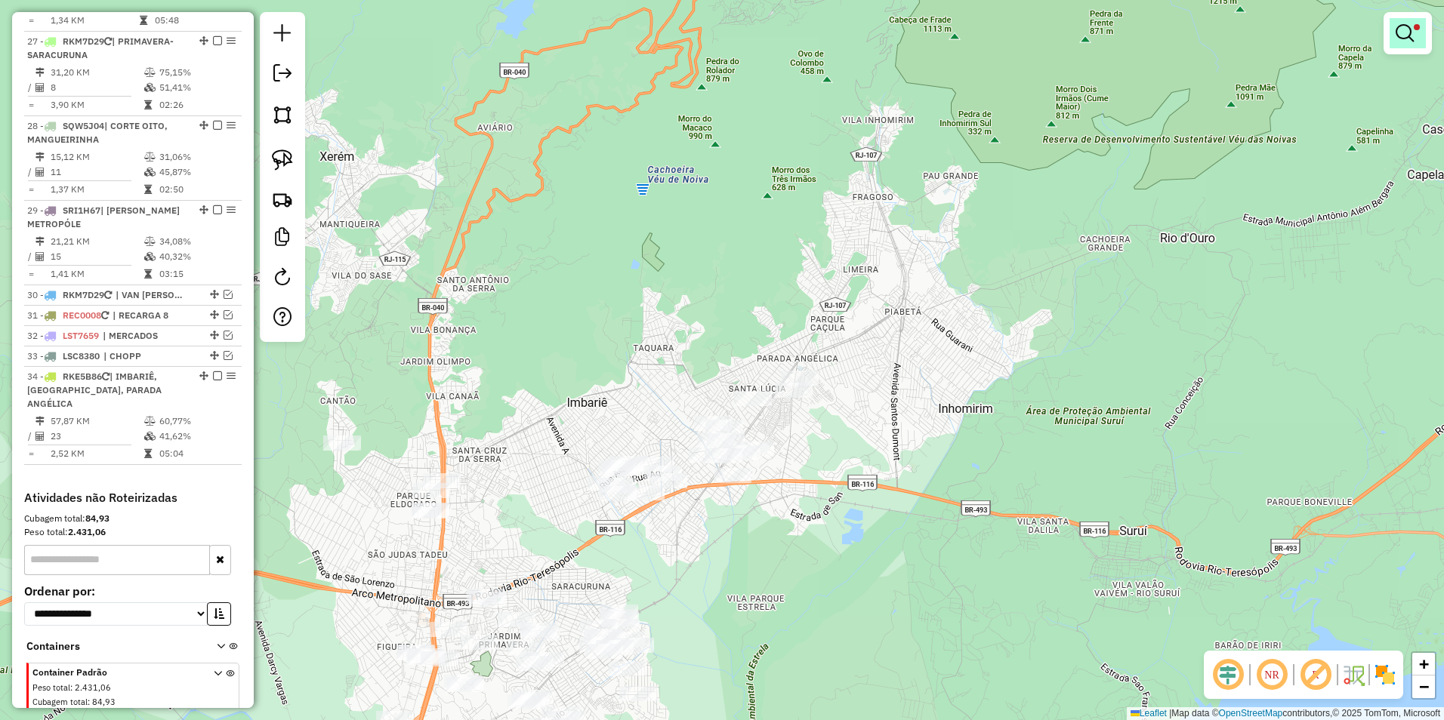
click at [1406, 24] on em at bounding box center [1404, 33] width 18 height 18
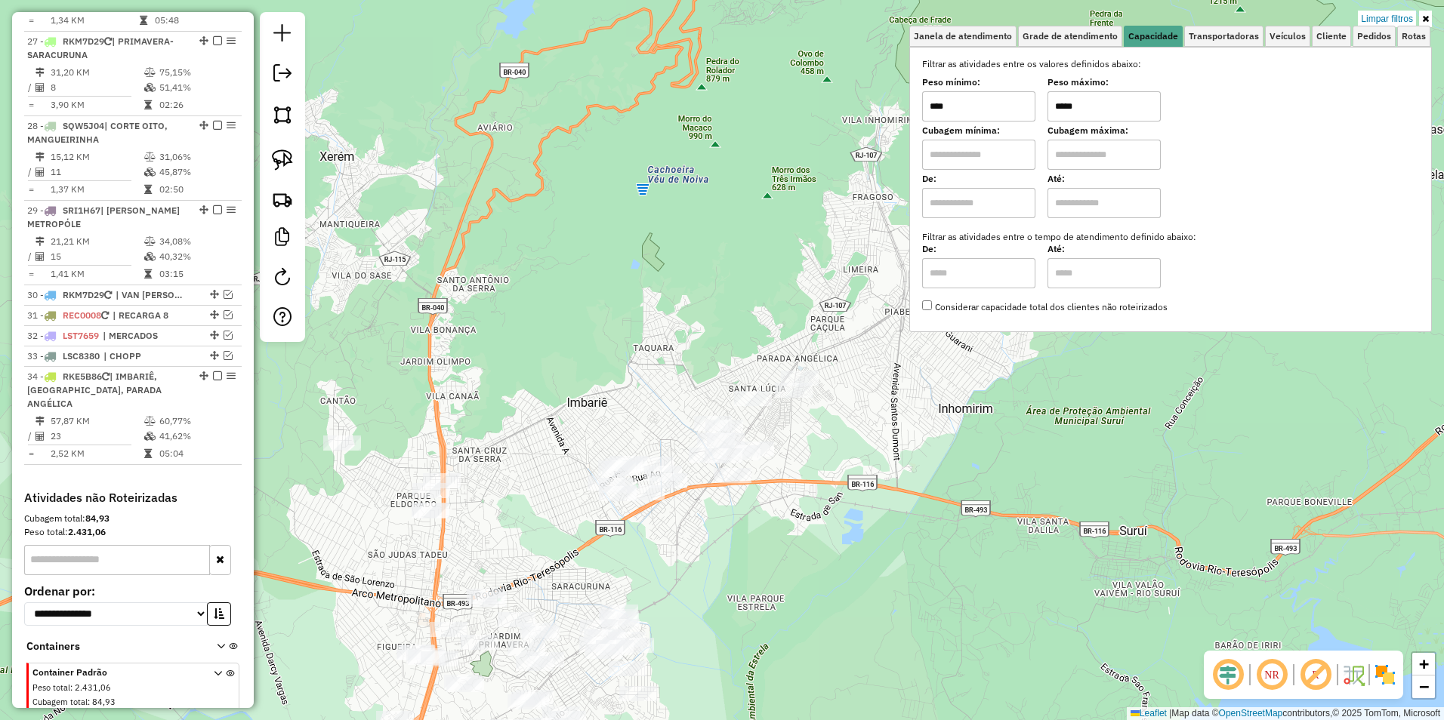
drag, startPoint x: 1099, startPoint y: 113, endPoint x: 974, endPoint y: 104, distance: 125.6
click at [974, 104] on div "Peso mínimo: **** Peso máximo: *****" at bounding box center [1170, 100] width 497 height 42
type input "*****"
click at [870, 437] on div "Limpar filtros Janela de atendimento Grade de atendimento Capacidade Transporta…" at bounding box center [722, 360] width 1444 height 720
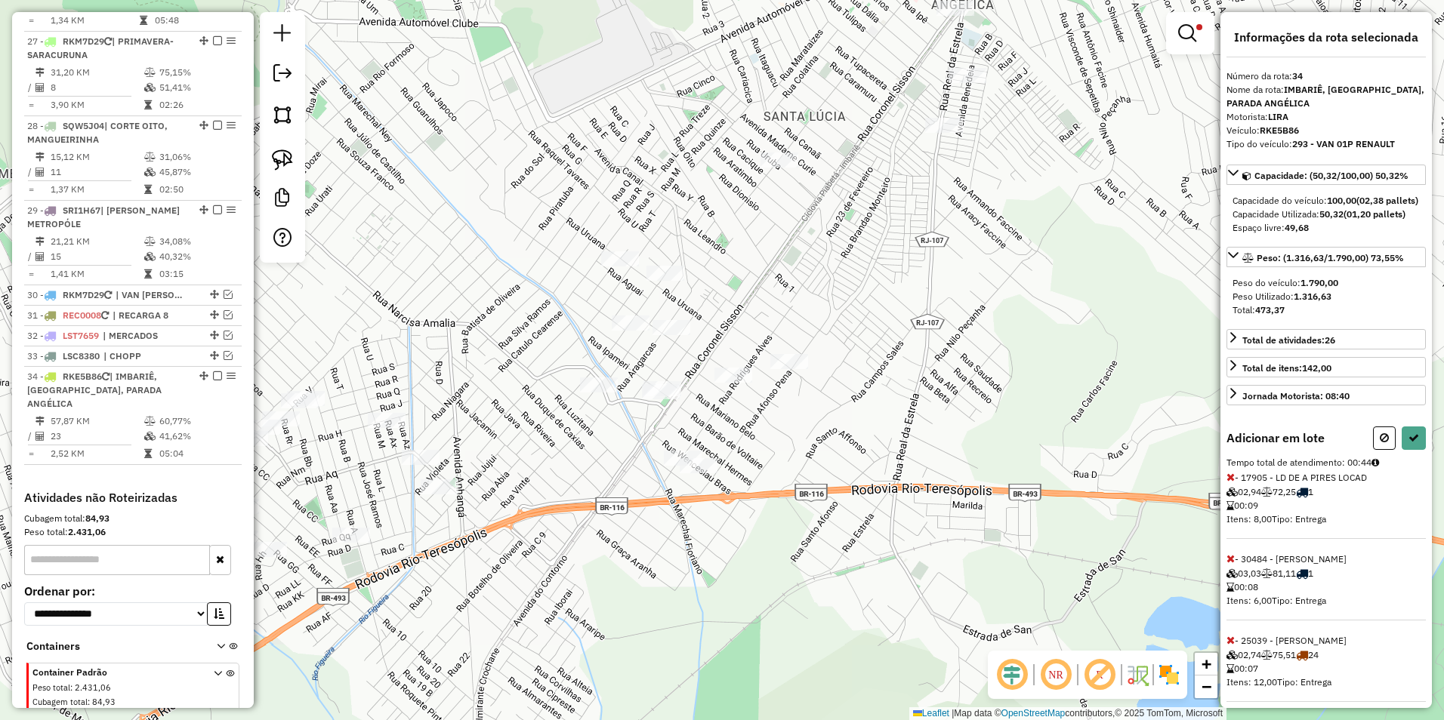
drag, startPoint x: 573, startPoint y: 463, endPoint x: 819, endPoint y: 335, distance: 277.6
click at [819, 335] on div "Rota 24 - Placa RKF9A88 25039 - CHARLES SILVEIRA PES Limpar filtros Janela de a…" at bounding box center [722, 360] width 1444 height 720
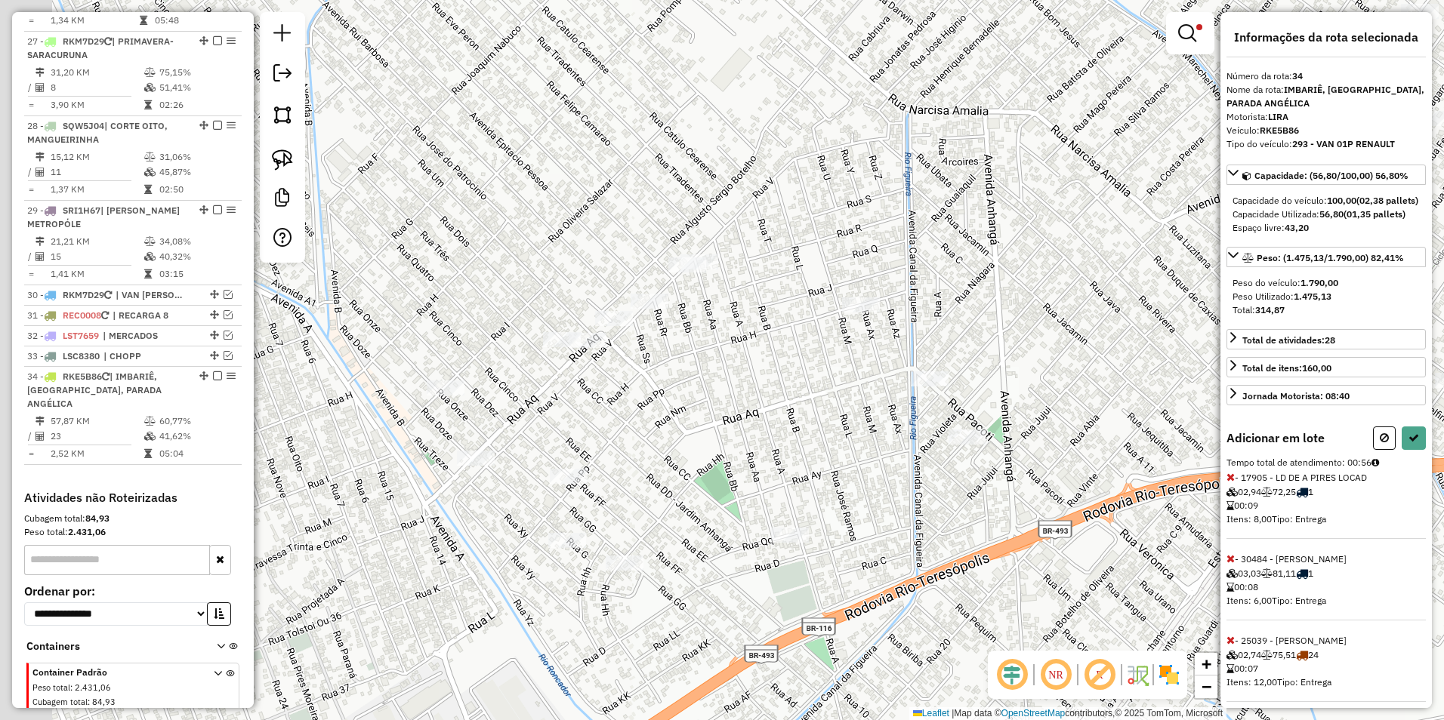
drag, startPoint x: 619, startPoint y: 414, endPoint x: 766, endPoint y: 301, distance: 184.7
click at [766, 301] on div "Limpar filtros Janela de atendimento Grade de atendimento Capacidade Transporta…" at bounding box center [722, 360] width 1444 height 720
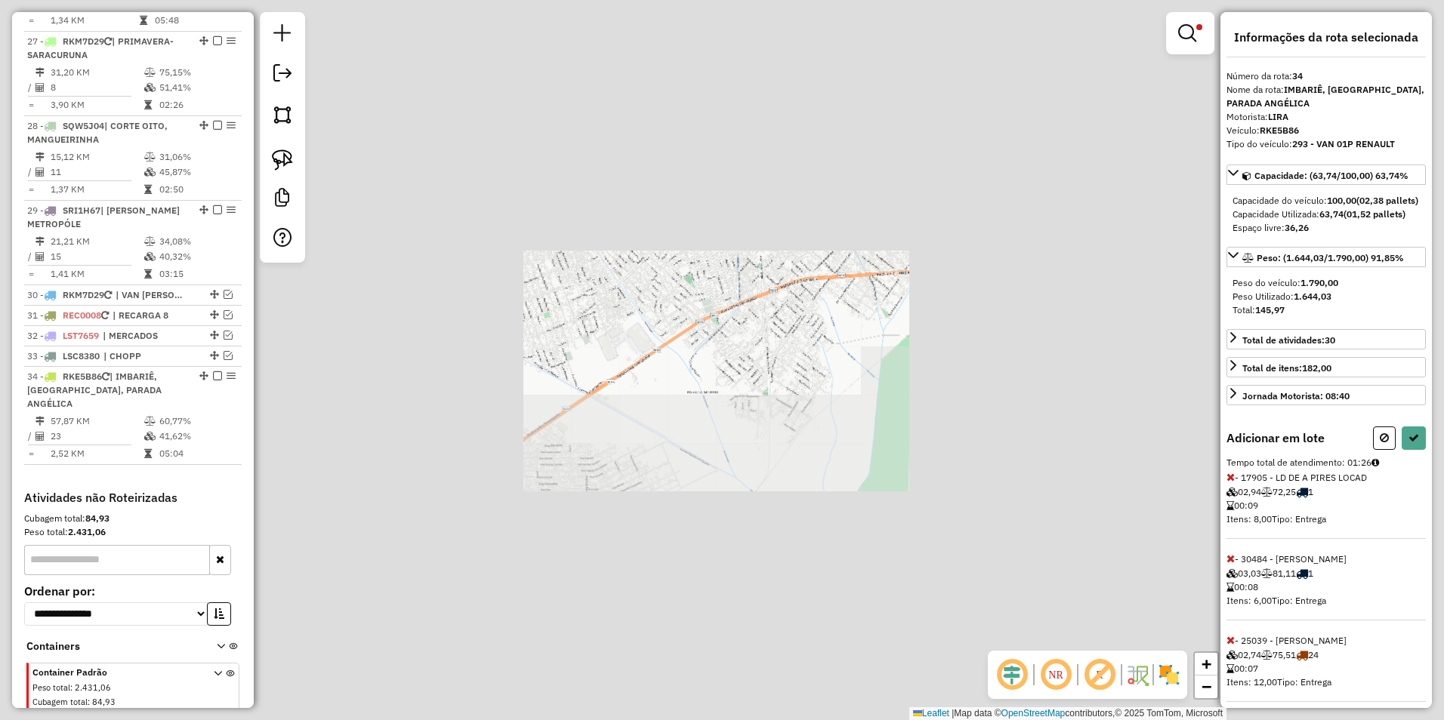
select select "**********"
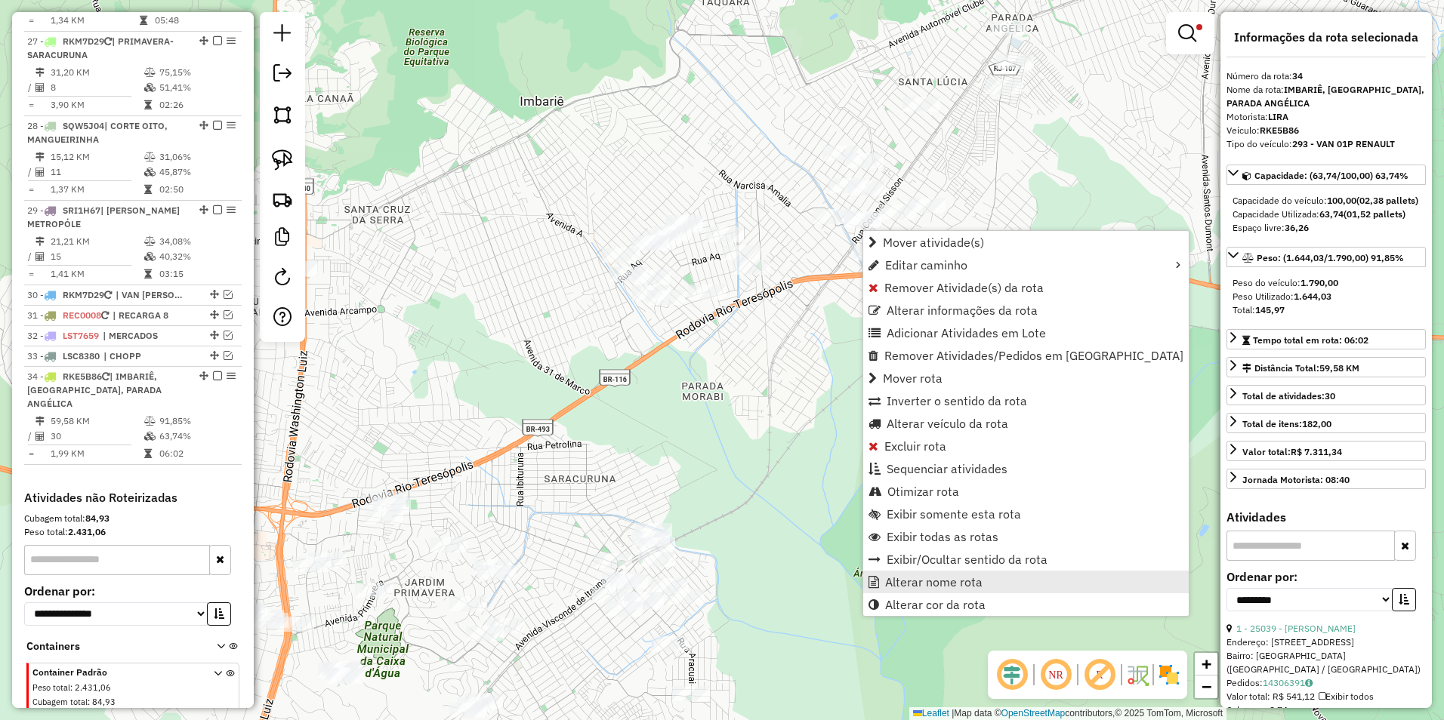
click at [959, 581] on span "Alterar nome rota" at bounding box center [933, 582] width 97 height 12
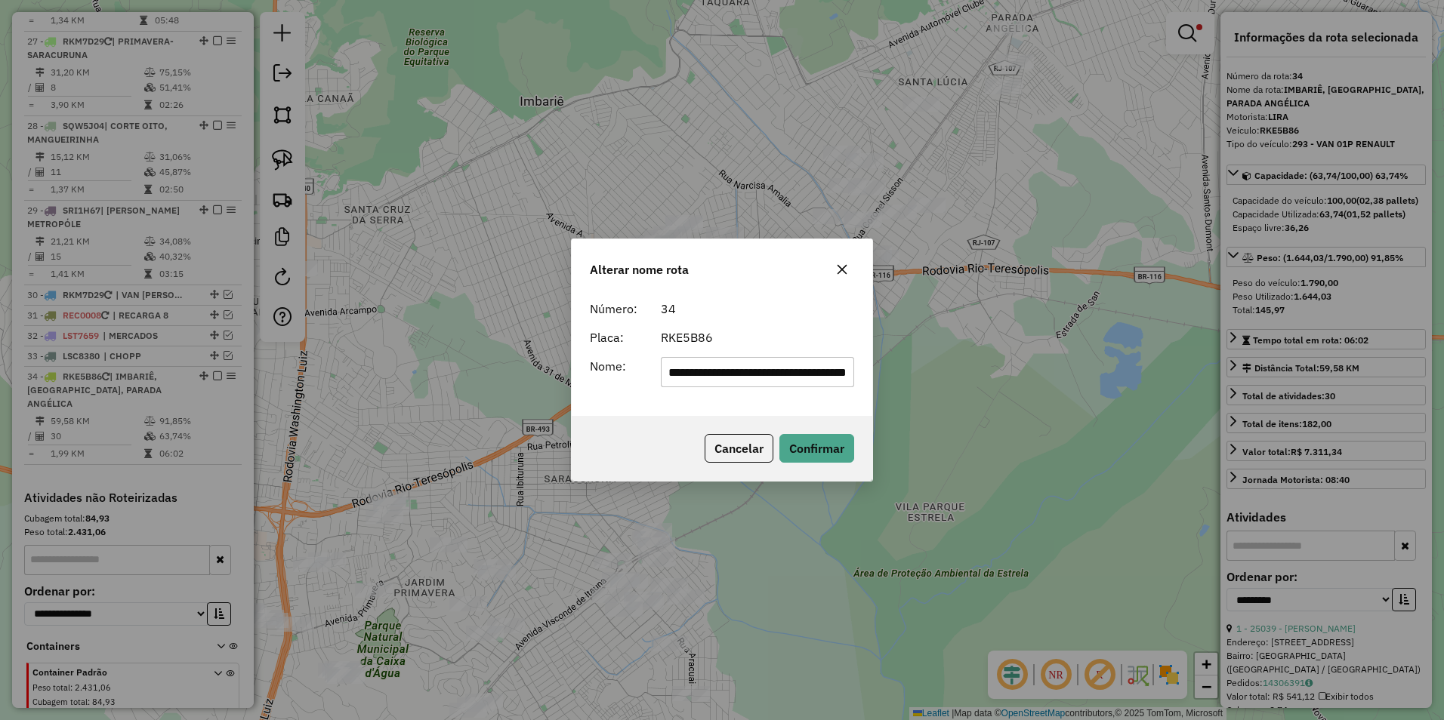
scroll to position [0, 0]
drag, startPoint x: 848, startPoint y: 375, endPoint x: 434, endPoint y: 390, distance: 414.1
click at [434, 390] on div "**********" at bounding box center [722, 360] width 1444 height 720
type input "**********"
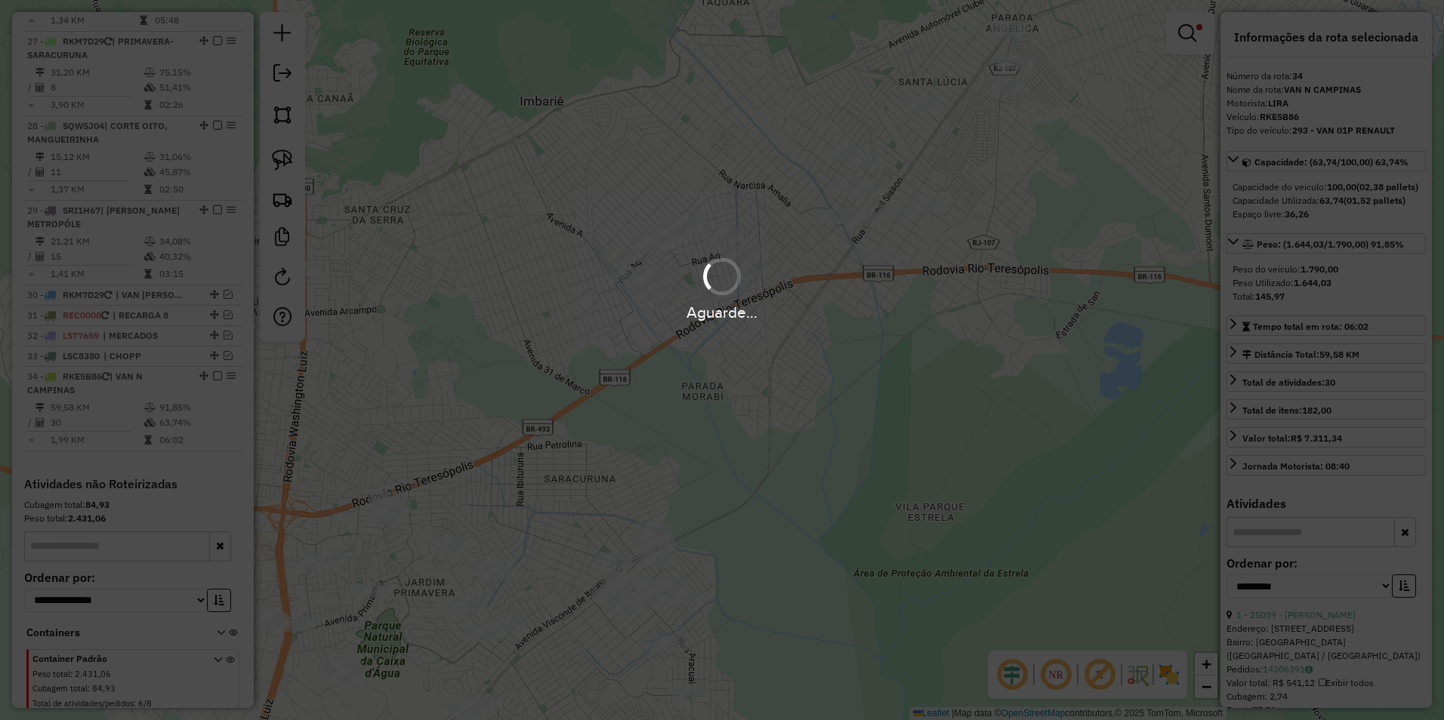
scroll to position [2628, 0]
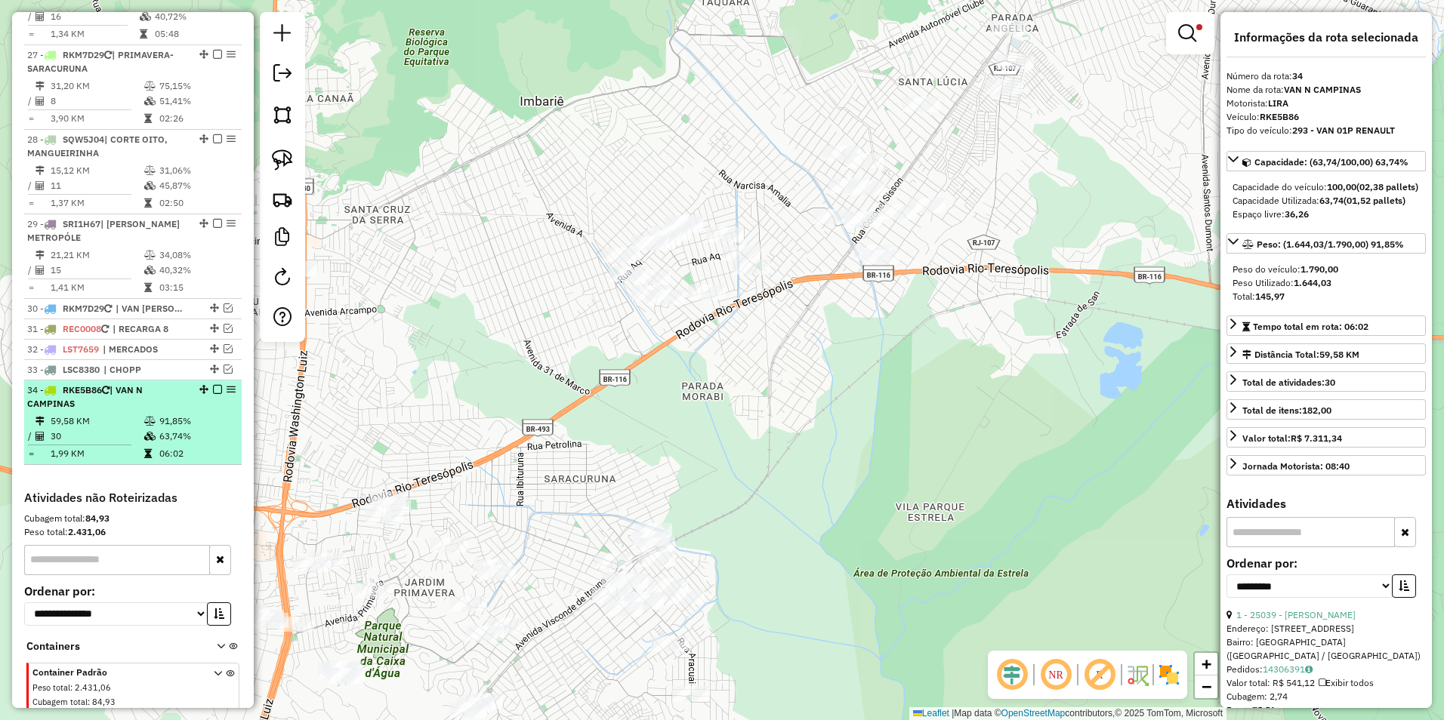
click at [214, 384] on div "34 - RKE5B86 | VAN N CAMPINAS" at bounding box center [132, 397] width 211 height 27
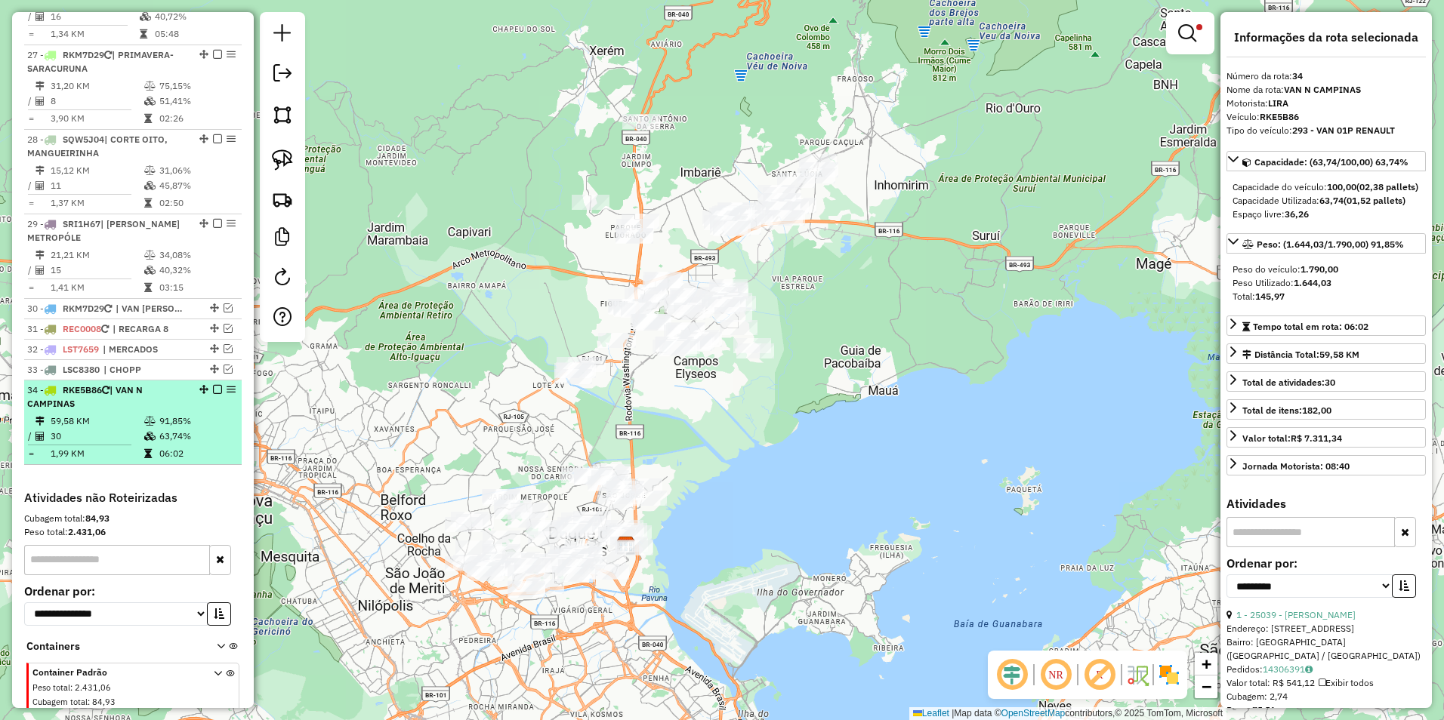
click at [214, 385] on em at bounding box center [217, 389] width 9 height 9
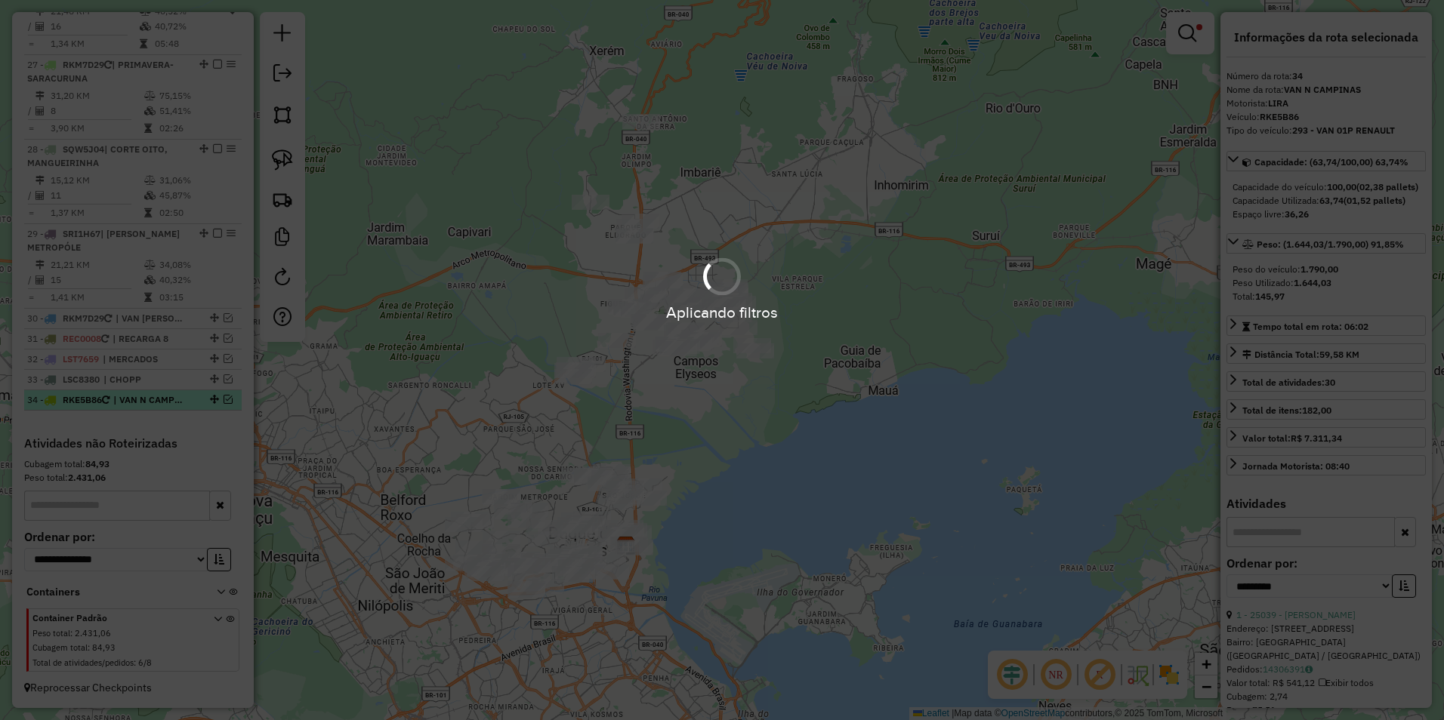
scroll to position [2564, 0]
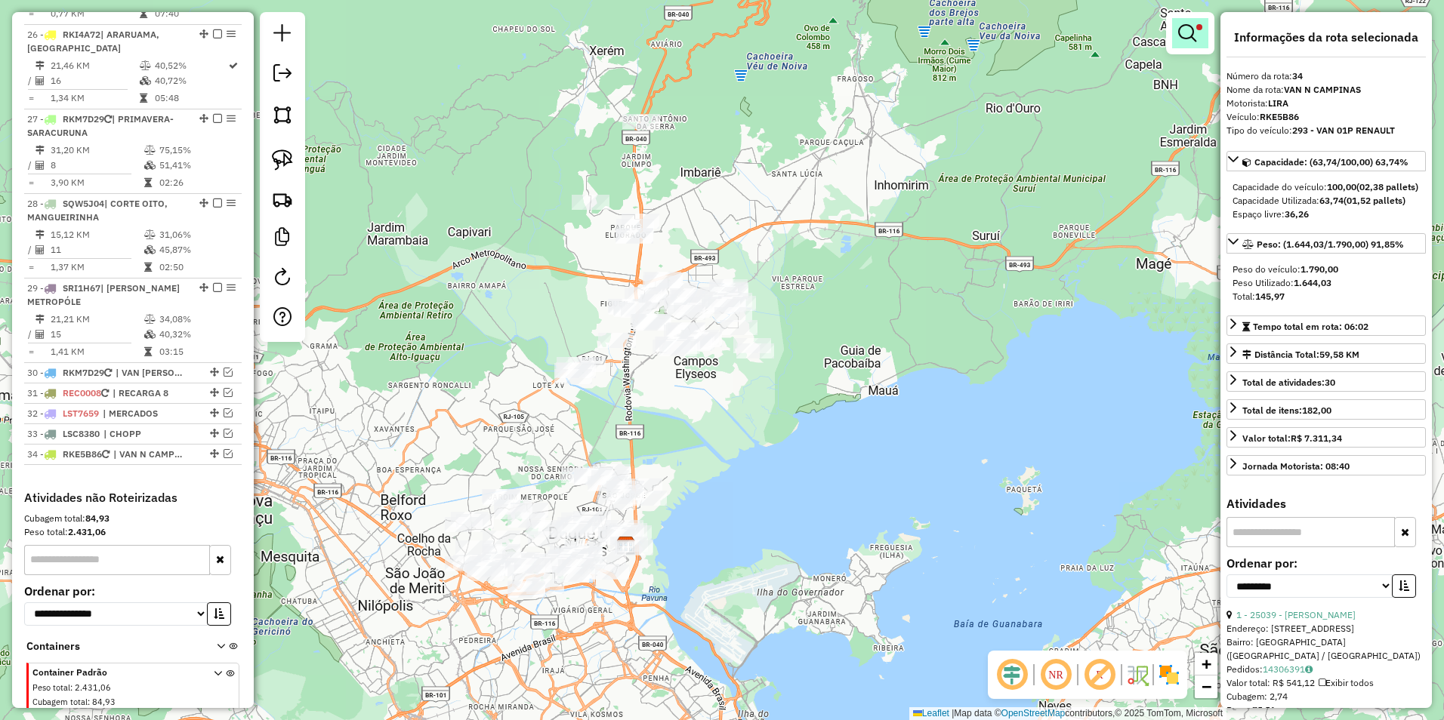
click at [1188, 32] on em at bounding box center [1187, 33] width 18 height 18
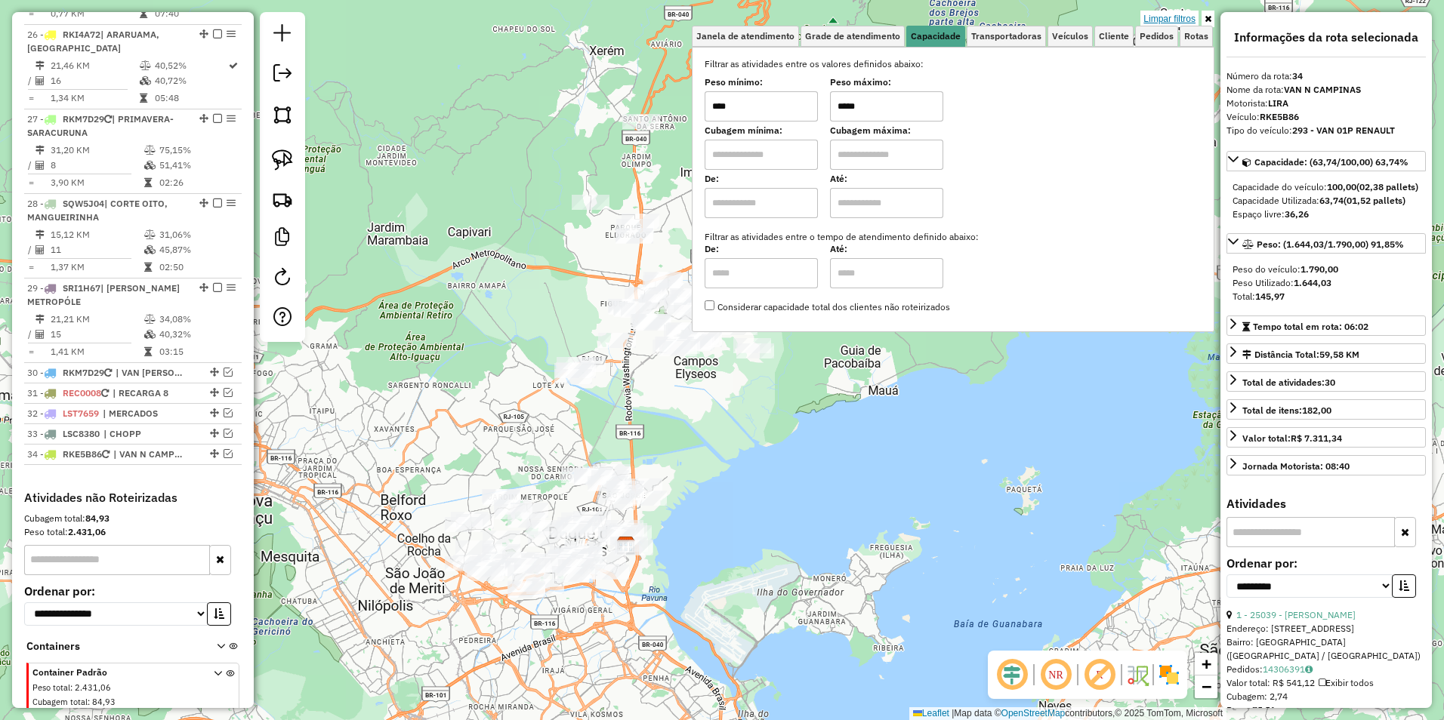
click at [1168, 20] on link "Limpar filtros" at bounding box center [1169, 19] width 58 height 17
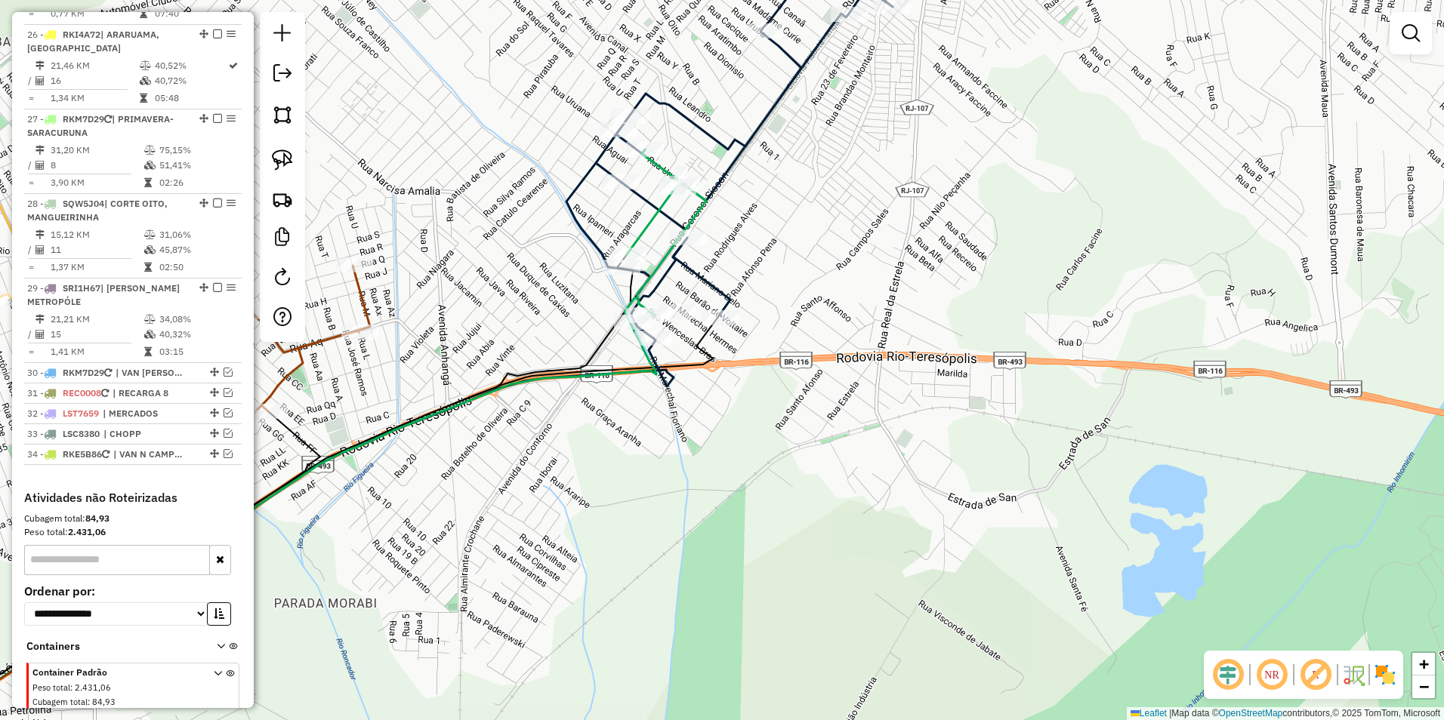
drag, startPoint x: 773, startPoint y: 160, endPoint x: 767, endPoint y: 237, distance: 77.3
click at [767, 237] on div "Janela de atendimento Grade de atendimento Capacidade Transportadoras Veículos …" at bounding box center [722, 360] width 1444 height 720
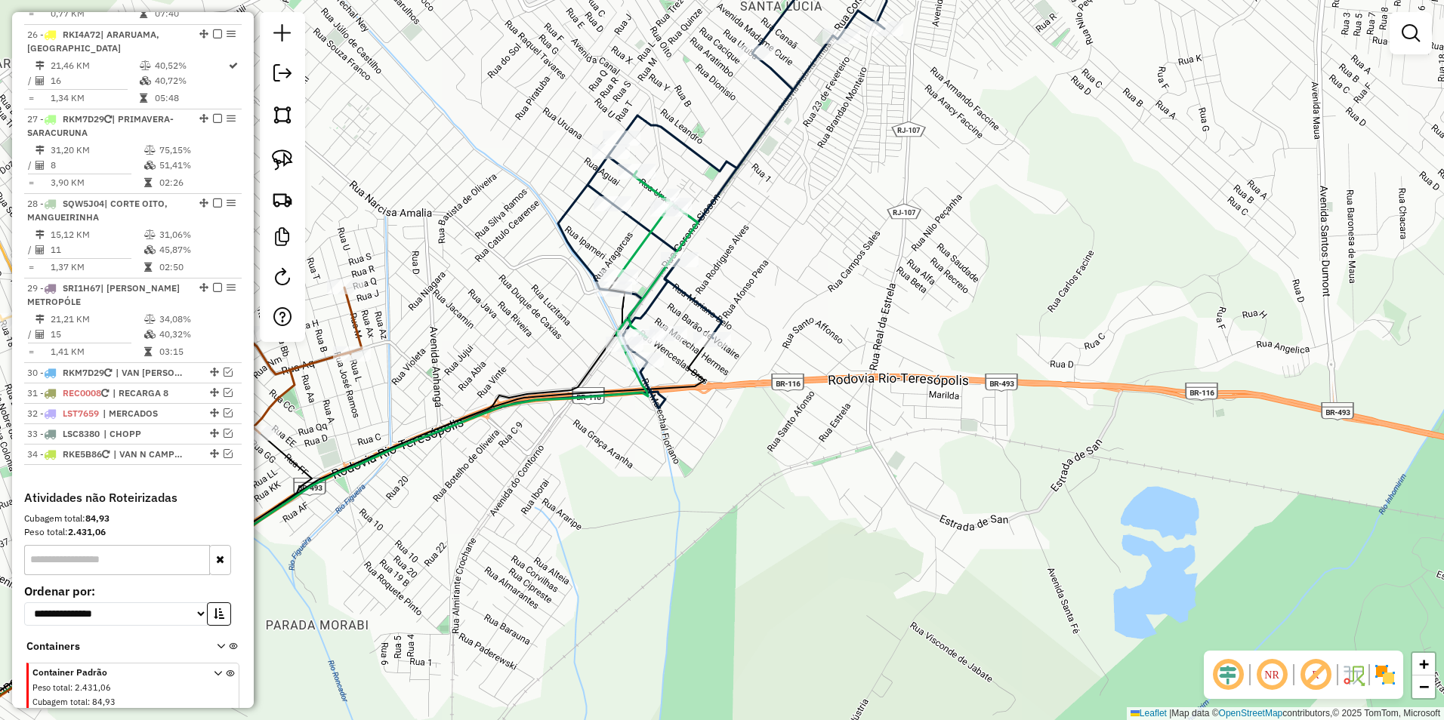
click at [714, 158] on icon at bounding box center [746, 144] width 376 height 432
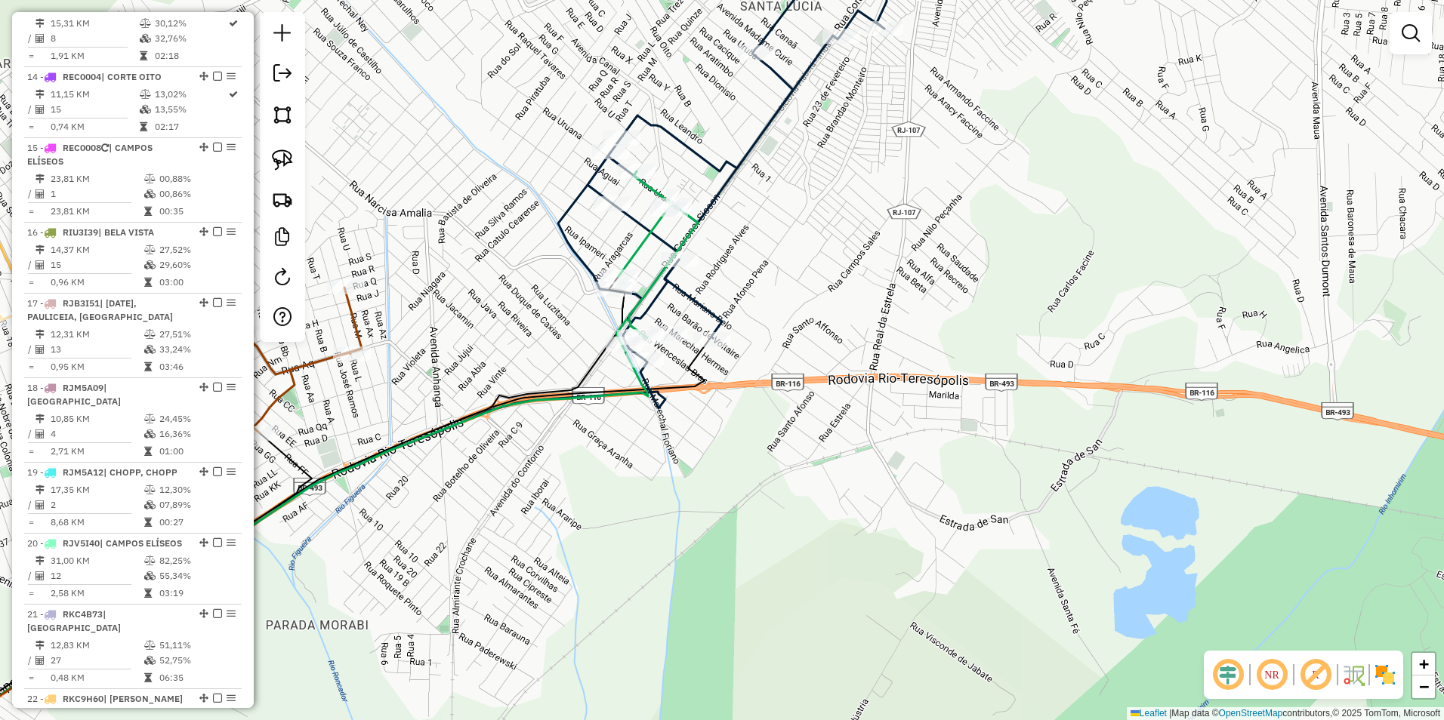
select select "**********"
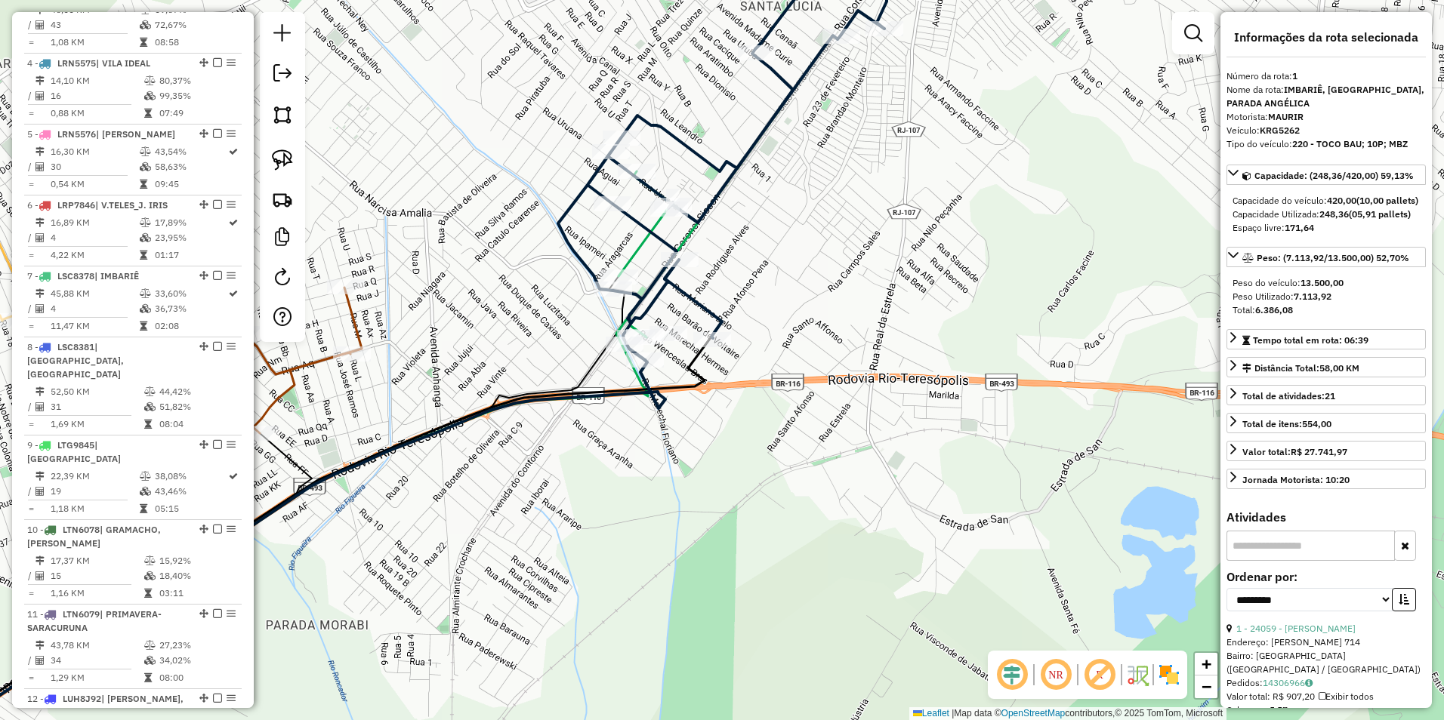
scroll to position [584, 0]
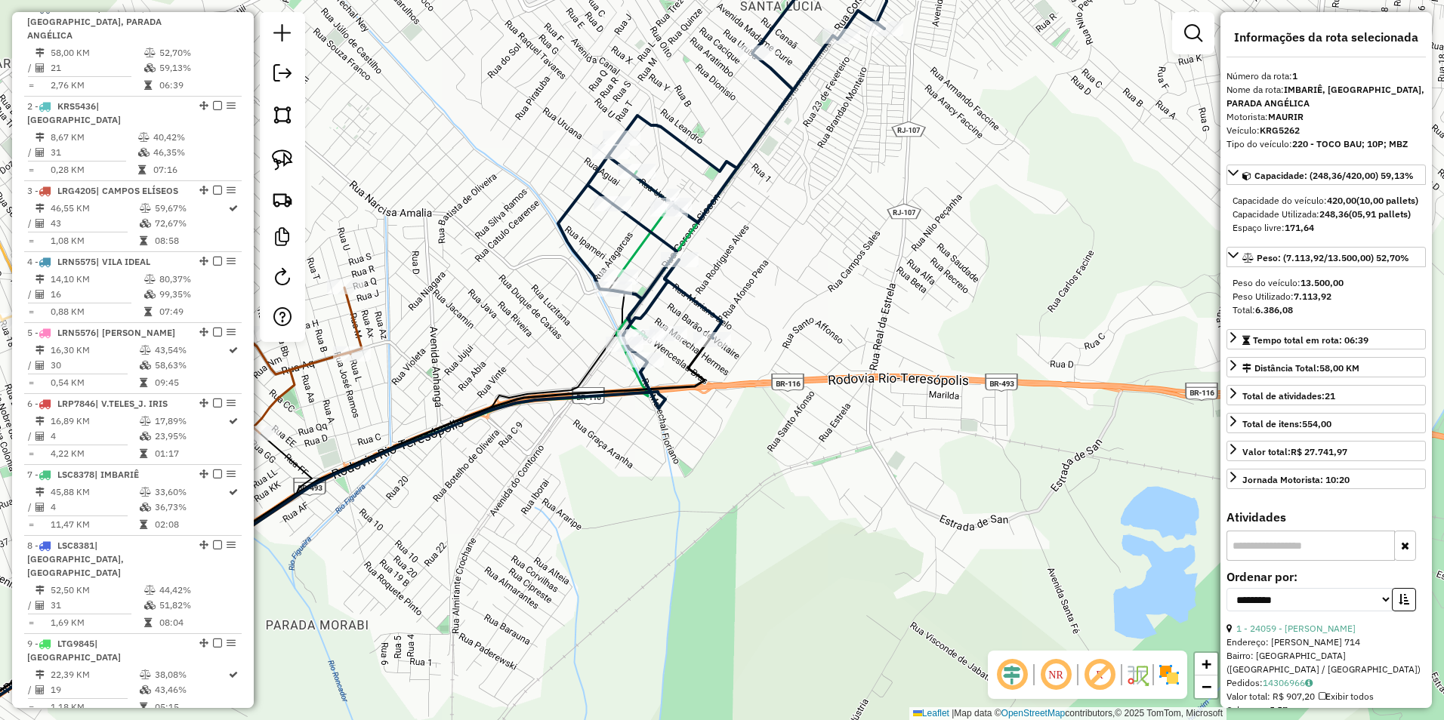
click at [709, 158] on icon at bounding box center [746, 144] width 376 height 432
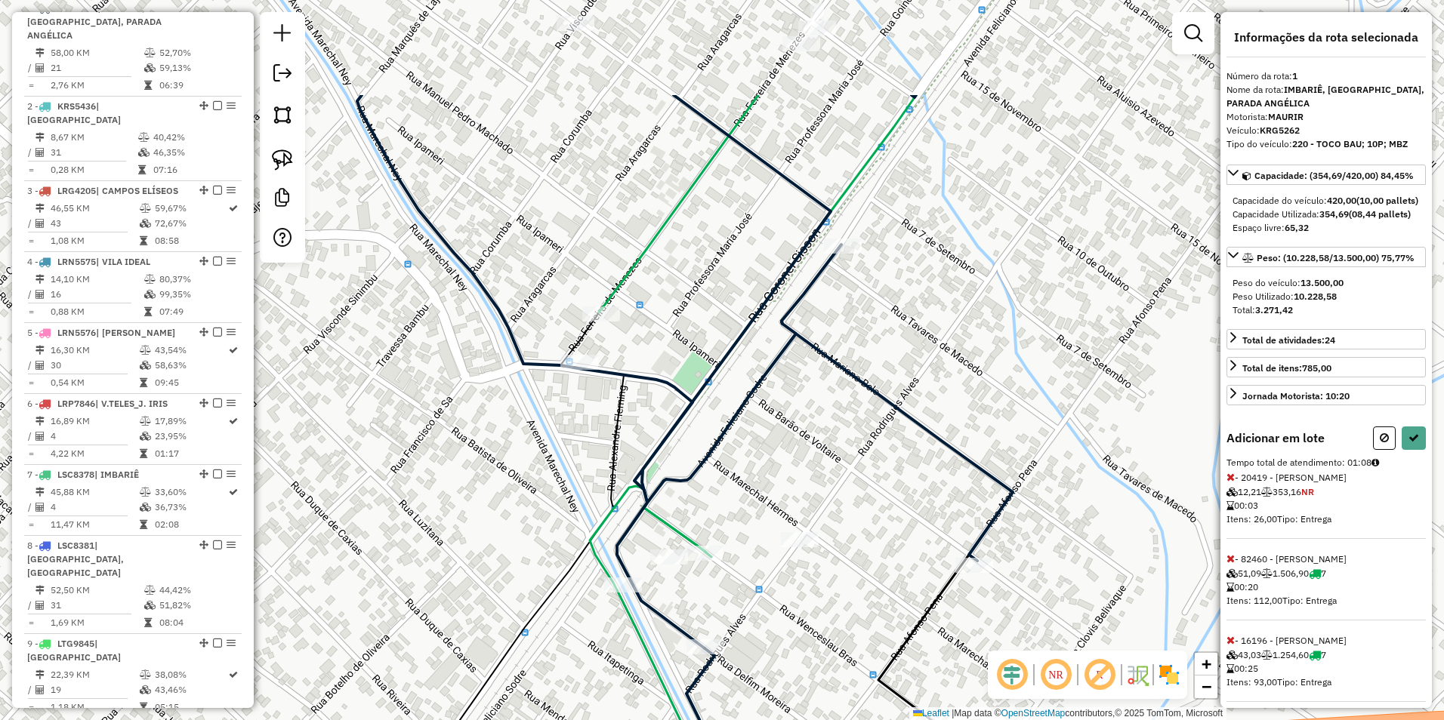
drag, startPoint x: 688, startPoint y: 94, endPoint x: 716, endPoint y: 353, distance: 260.5
click at [720, 409] on div "Janela de atendimento Grade de atendimento Capacidade Transportadoras Veículos …" at bounding box center [722, 360] width 1444 height 720
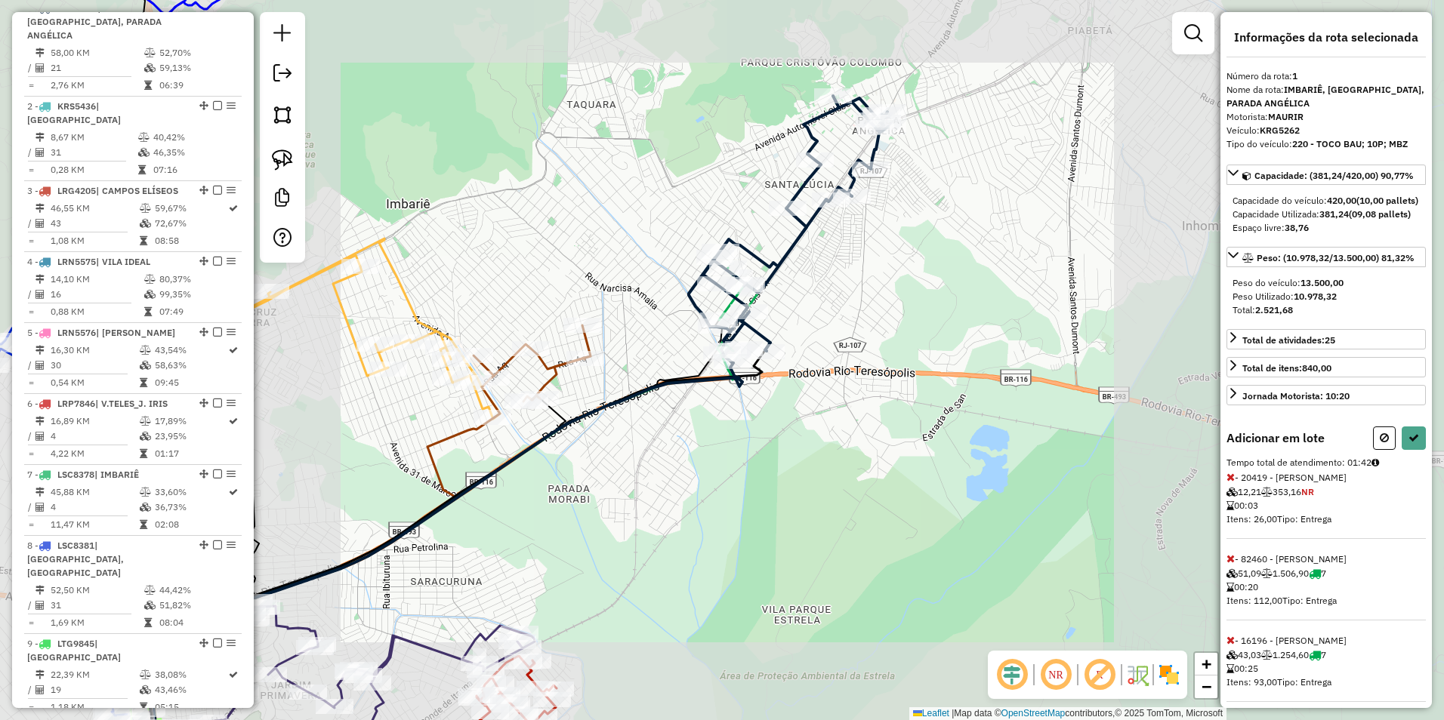
select select "**********"
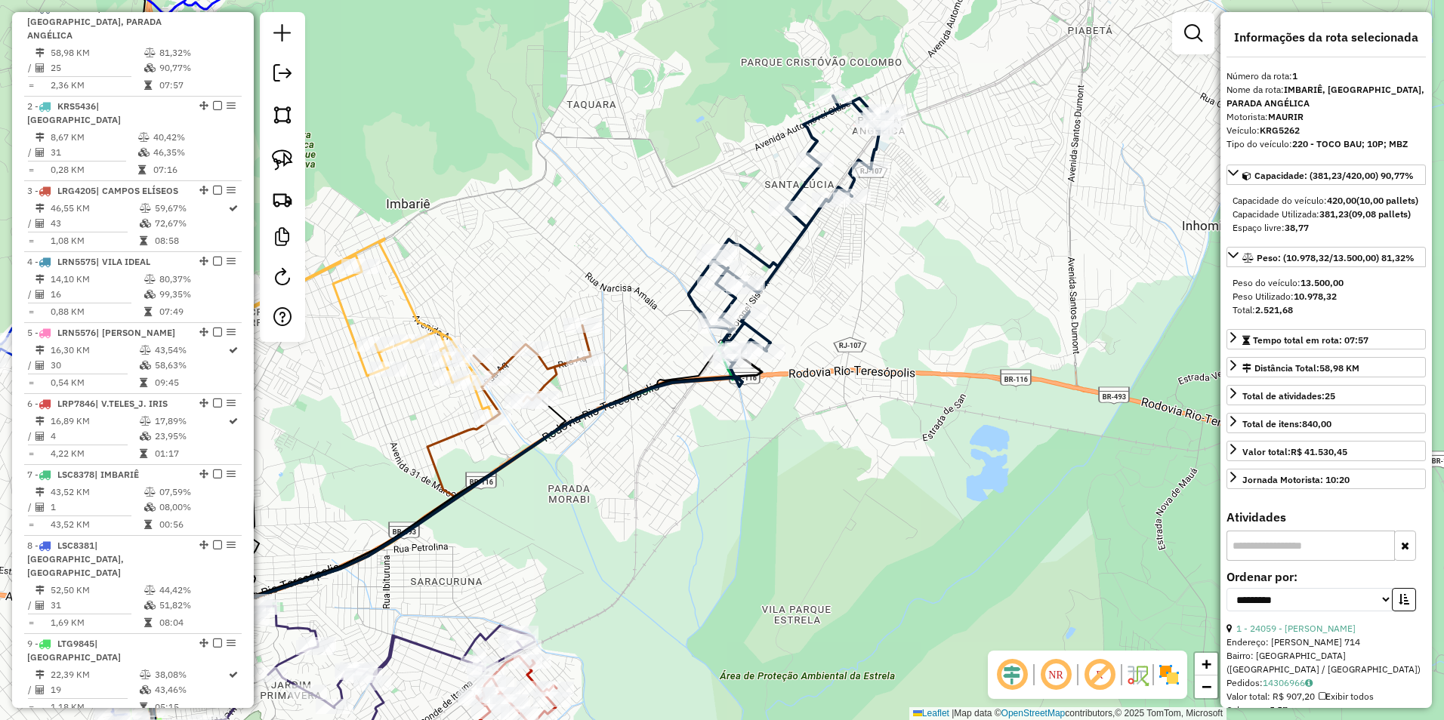
click at [752, 260] on icon at bounding box center [788, 229] width 199 height 267
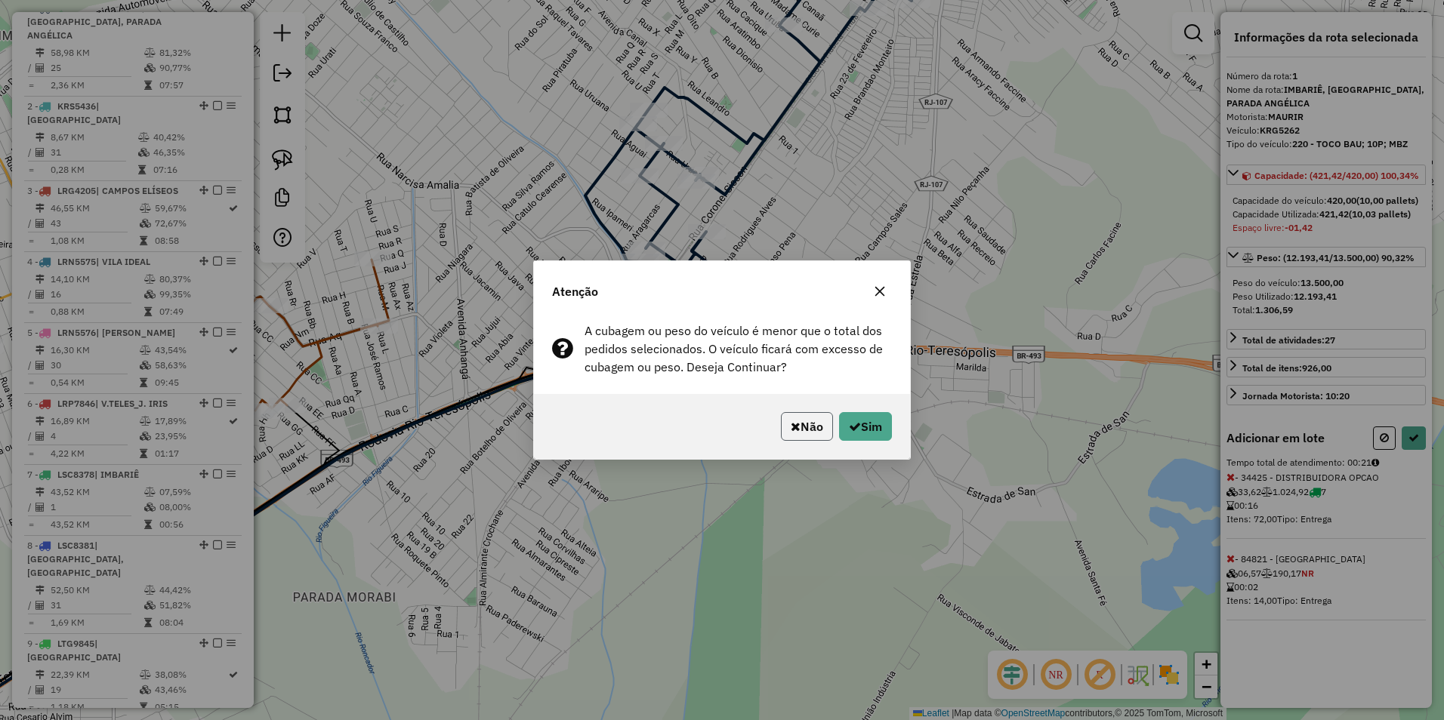
click at [820, 423] on button "Não" at bounding box center [807, 426] width 52 height 29
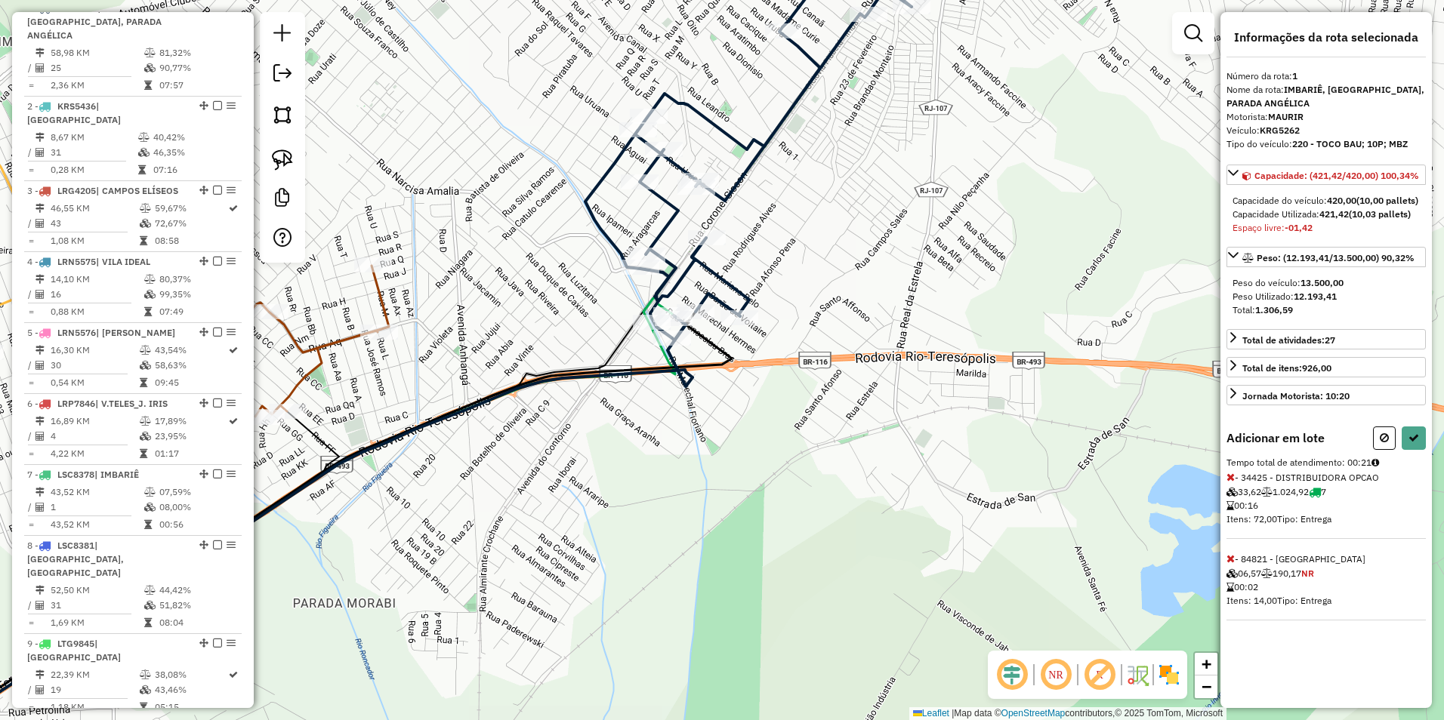
drag, startPoint x: 820, startPoint y: 423, endPoint x: 737, endPoint y: 495, distance: 109.8
click at [737, 495] on div "Janela de atendimento Grade de atendimento Capacidade Transportadoras Veículos …" at bounding box center [722, 360] width 1444 height 720
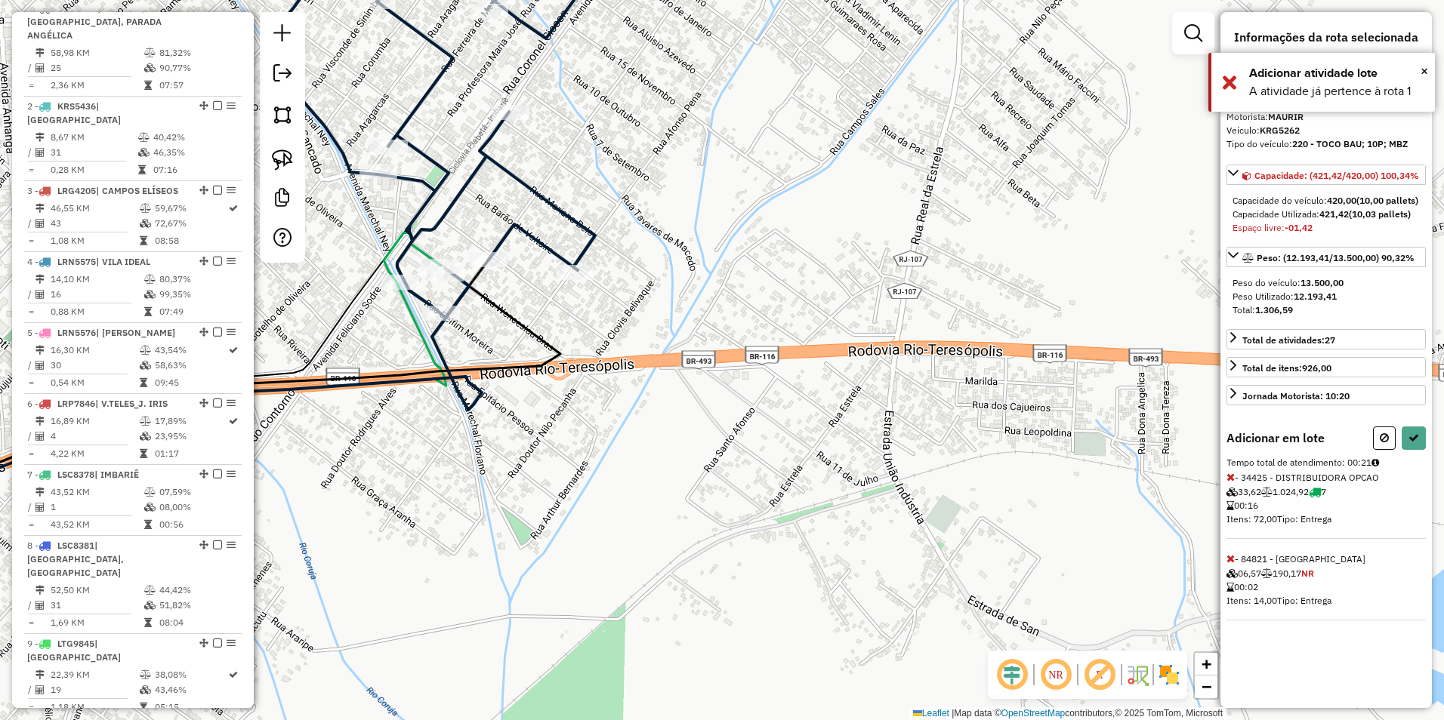
click at [479, 273] on icon at bounding box center [208, 392] width 705 height 264
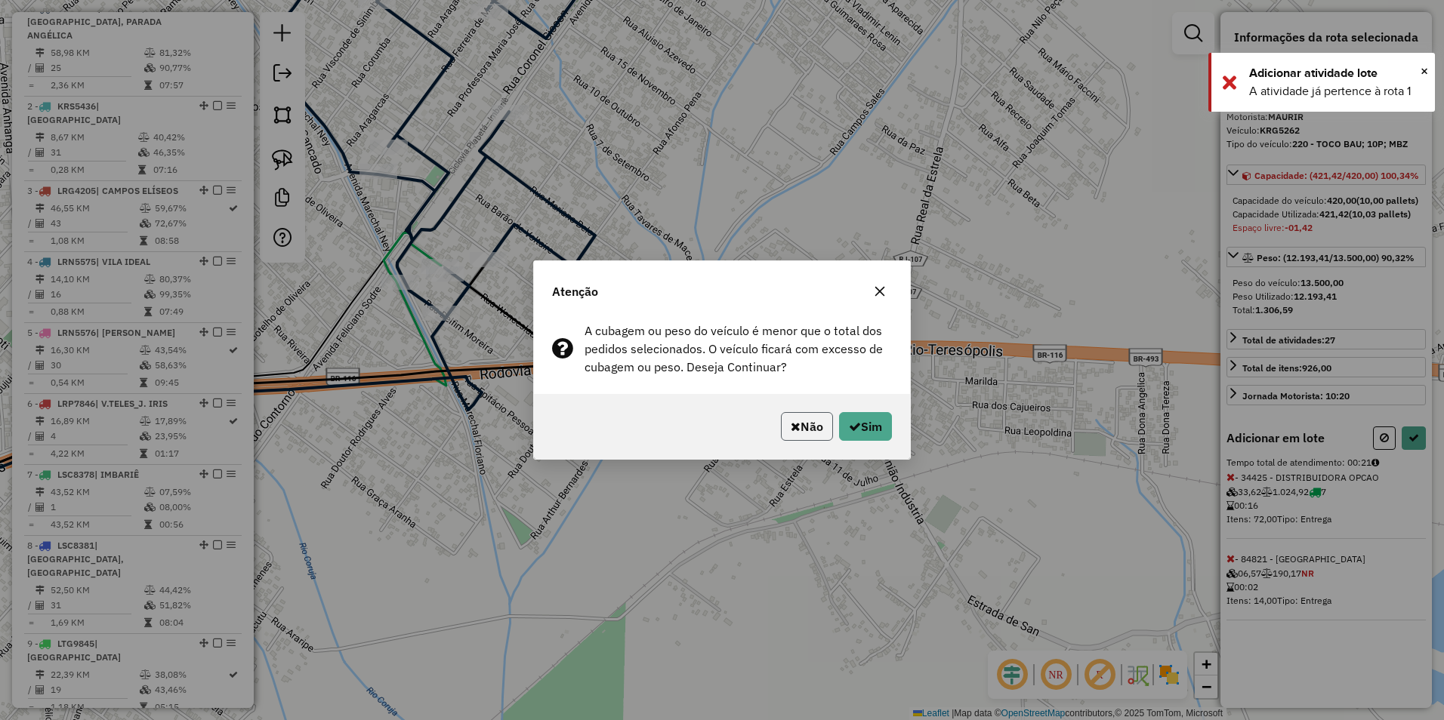
click at [806, 427] on button "Não" at bounding box center [807, 426] width 52 height 29
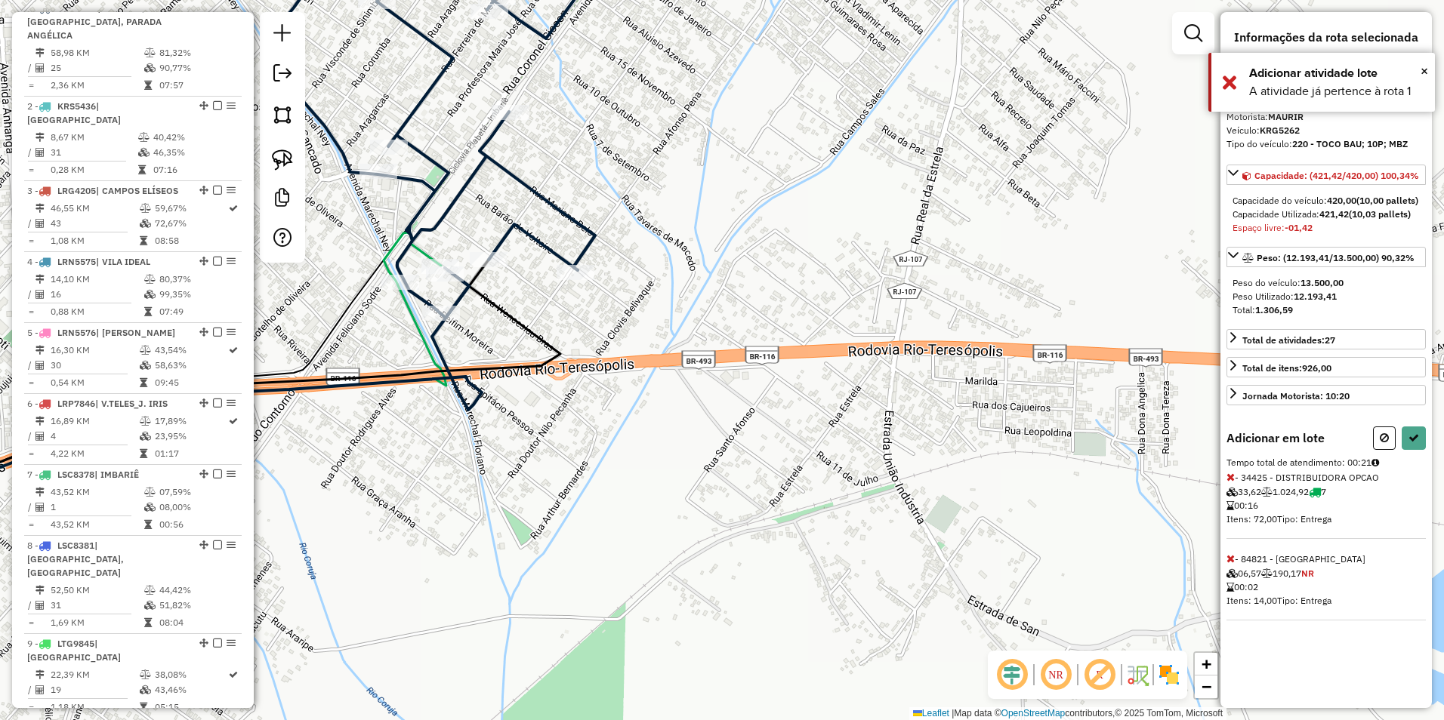
click at [536, 233] on icon at bounding box center [446, 123] width 359 height 390
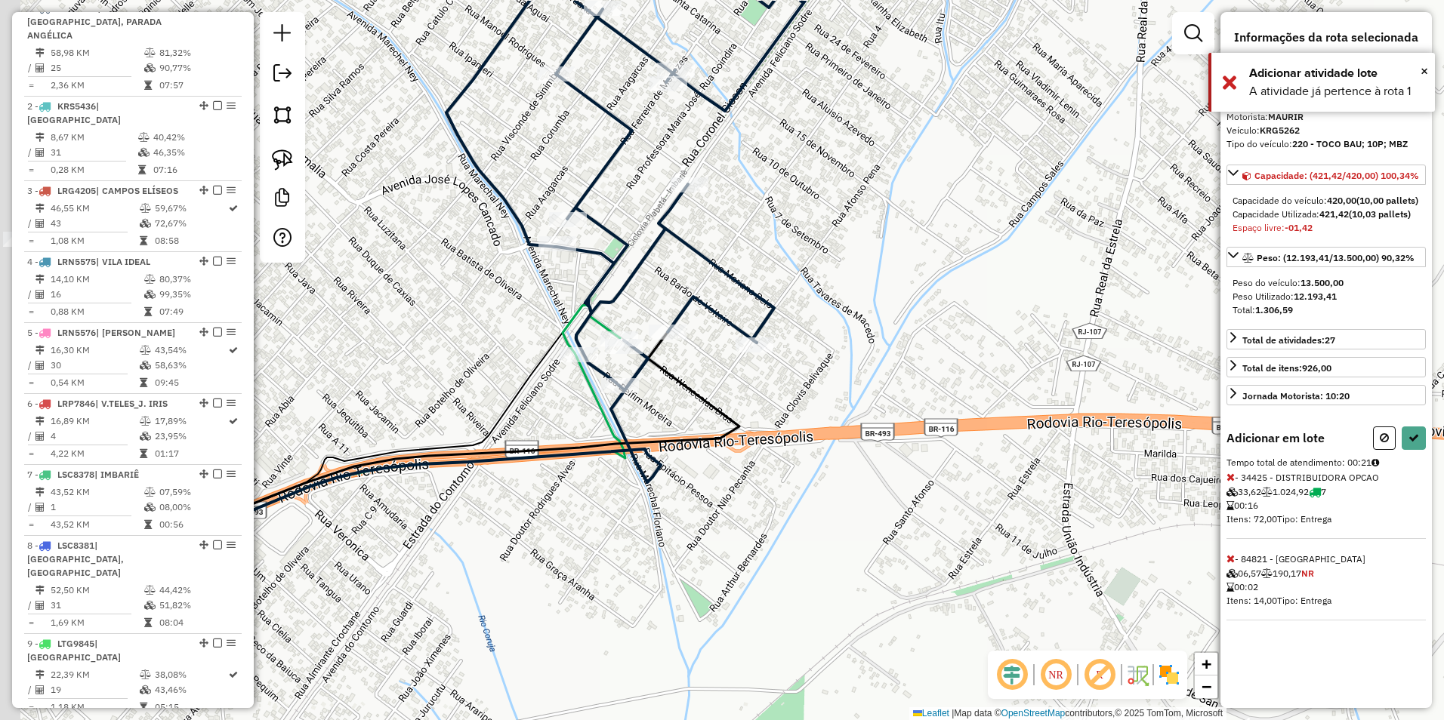
drag, startPoint x: 597, startPoint y: 281, endPoint x: 712, endPoint y: 344, distance: 131.8
click at [796, 362] on div "Janela de atendimento Grade de atendimento Capacidade Transportadoras Veículos …" at bounding box center [722, 360] width 1444 height 720
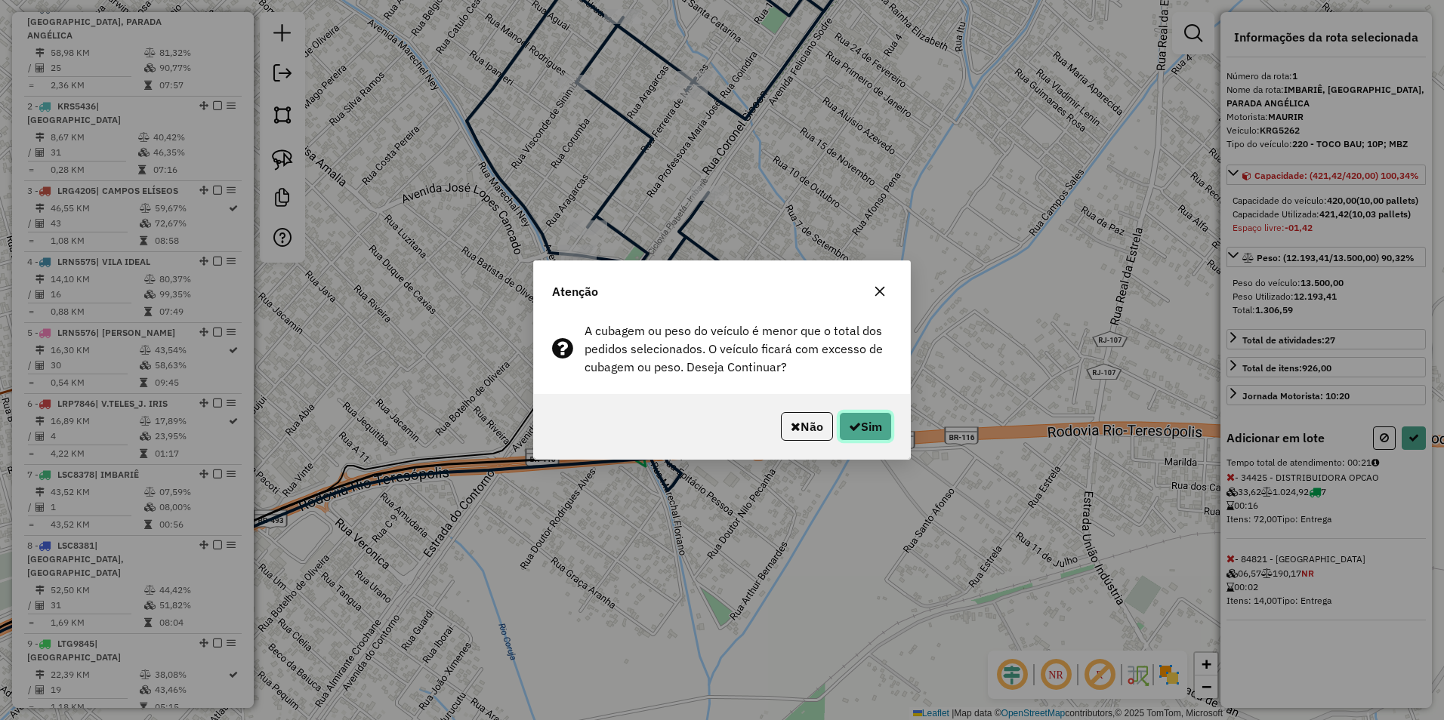
click at [868, 424] on button "Sim" at bounding box center [865, 426] width 53 height 29
select select "**********"
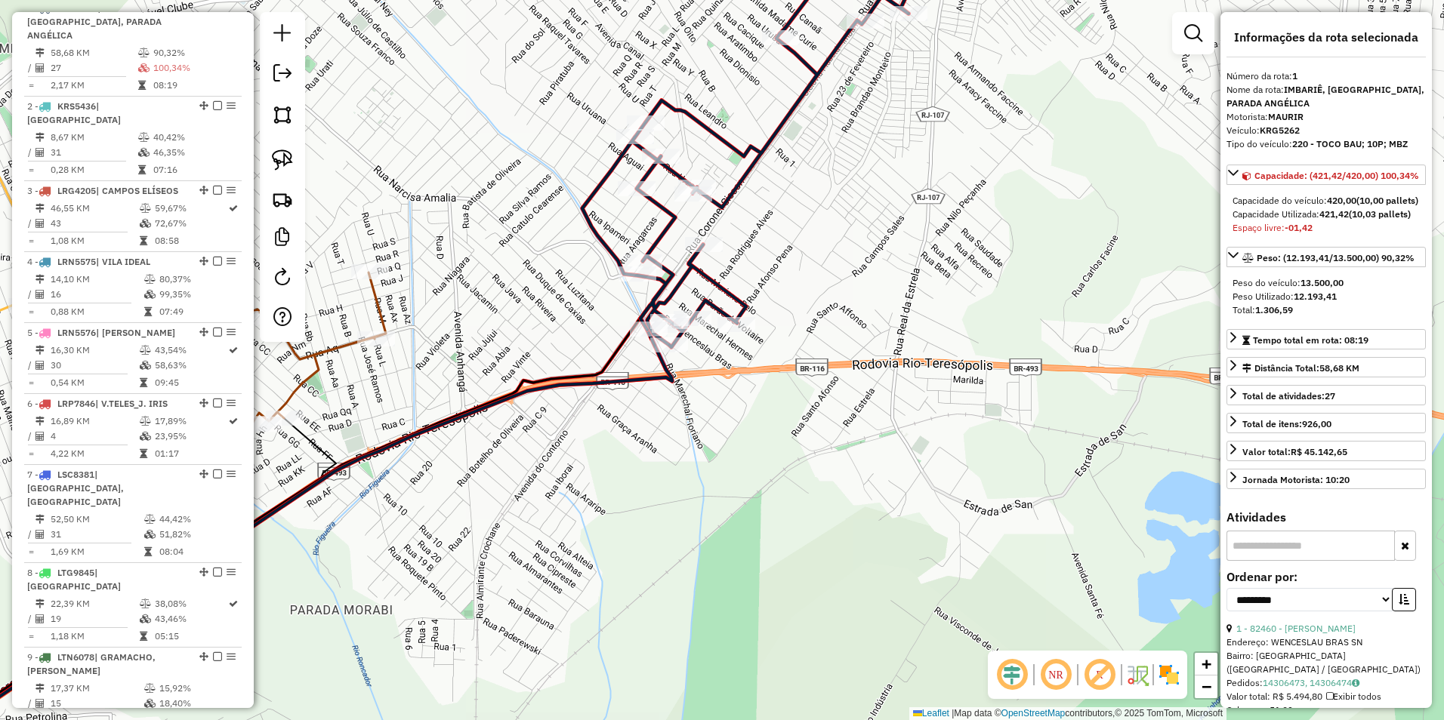
drag, startPoint x: 539, startPoint y: 365, endPoint x: 829, endPoint y: 324, distance: 292.8
click at [669, 344] on icon at bounding box center [284, 526] width 769 height 444
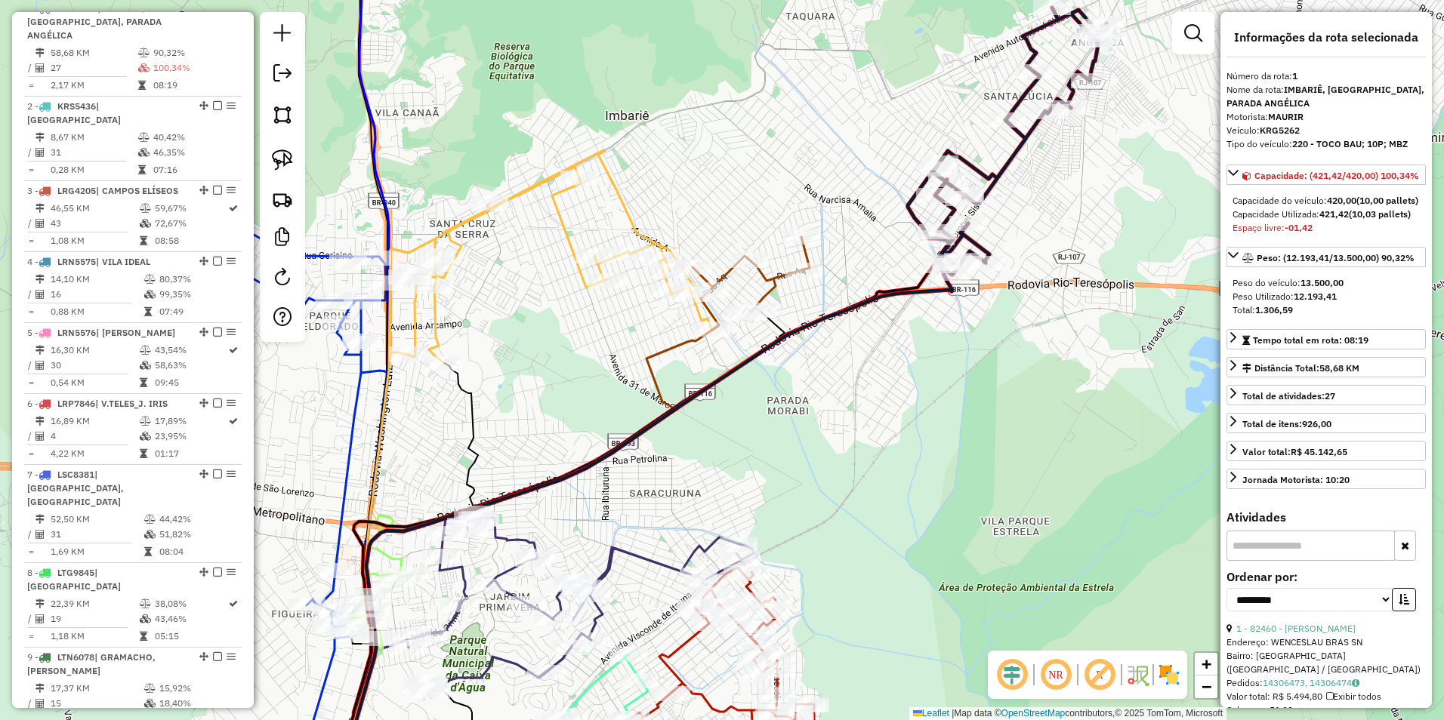
click at [572, 233] on icon at bounding box center [554, 256] width 329 height 212
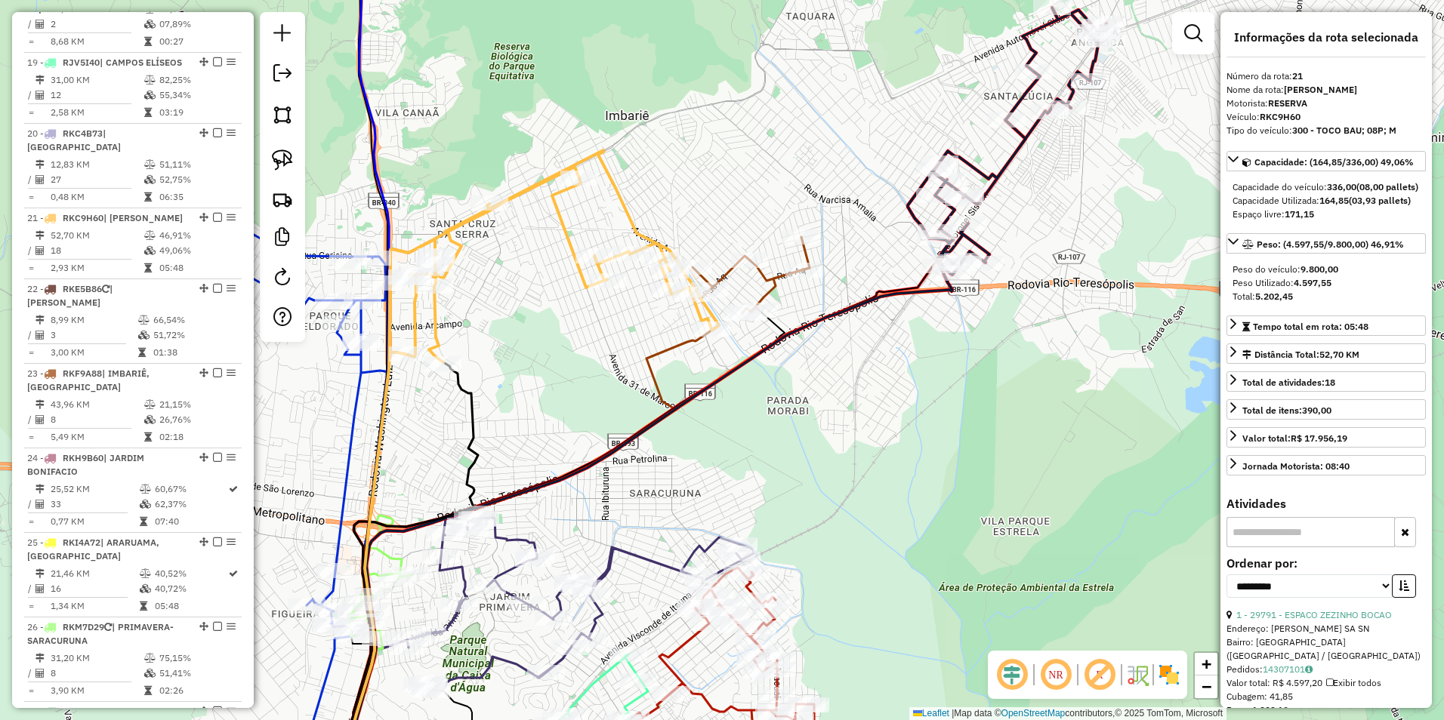
scroll to position [2140, 0]
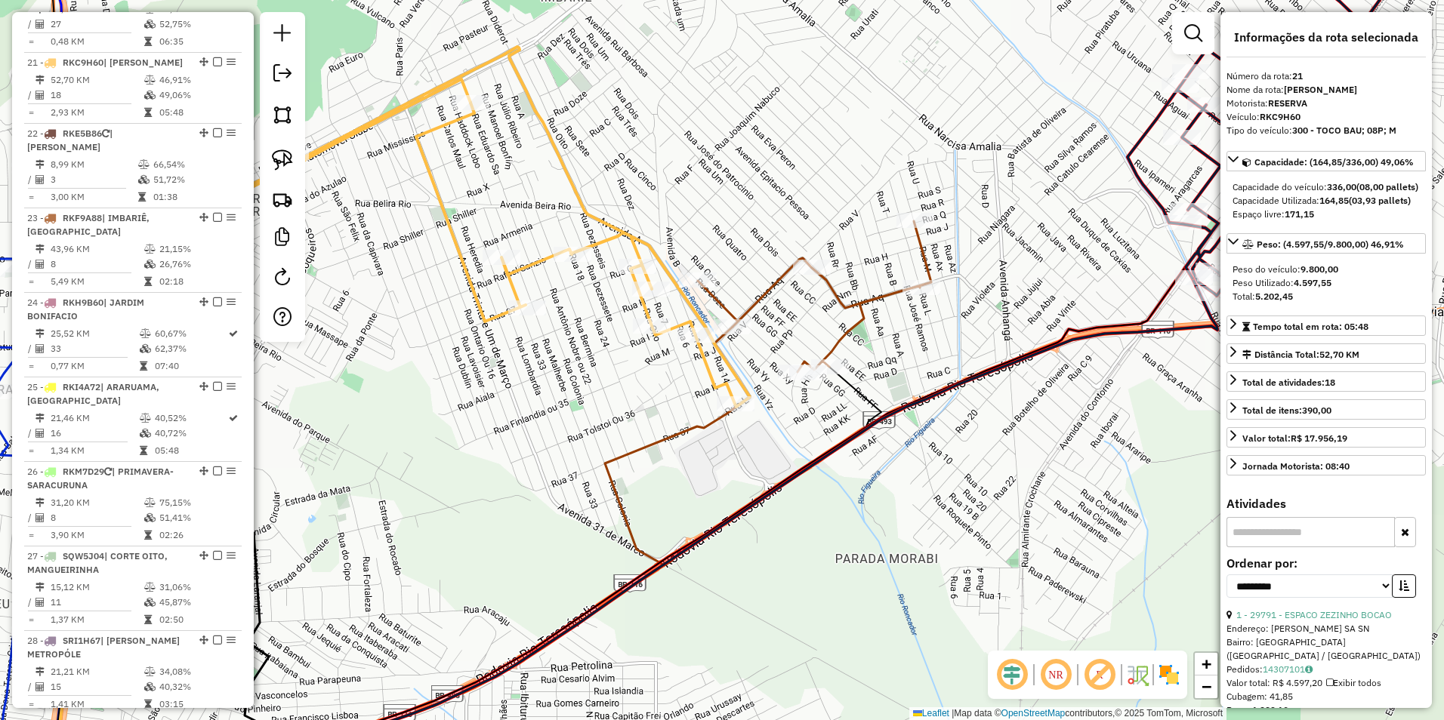
click at [711, 364] on icon at bounding box center [421, 259] width 658 height 424
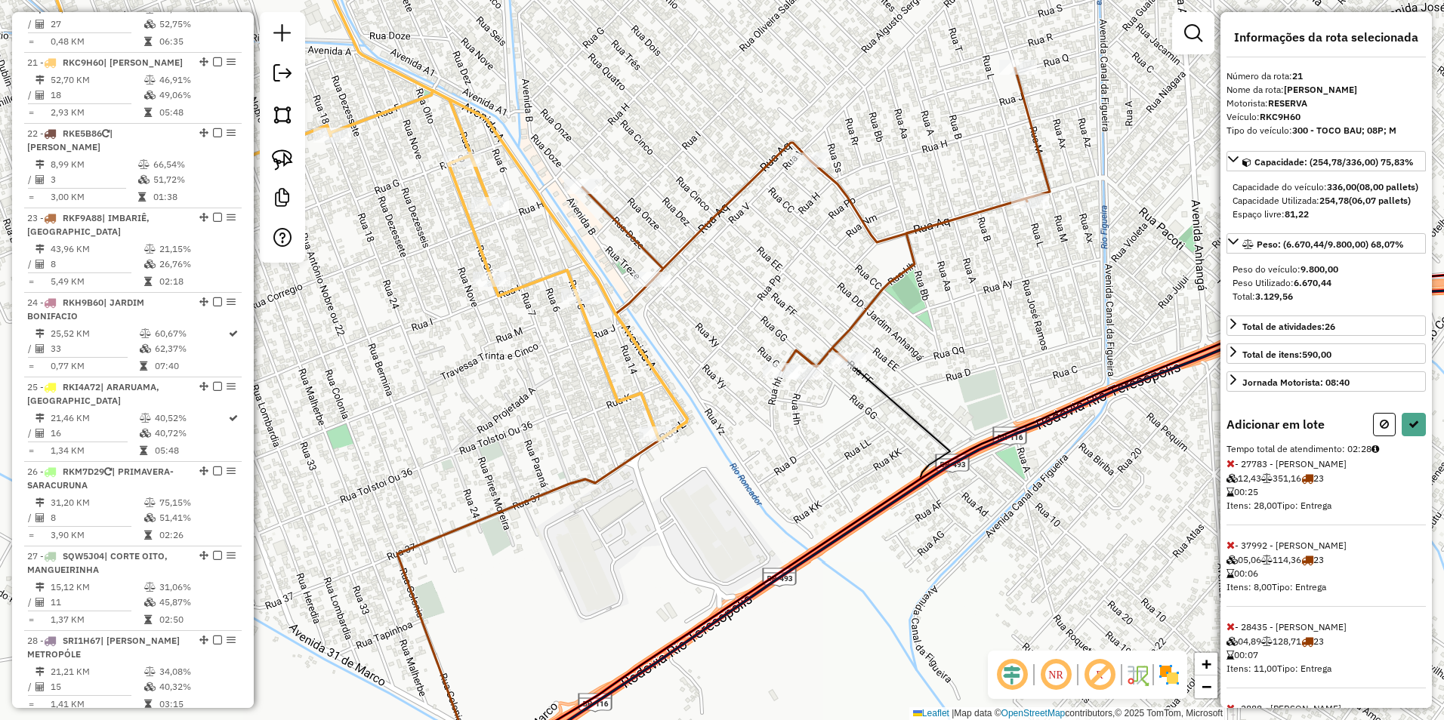
drag, startPoint x: 1037, startPoint y: 75, endPoint x: 868, endPoint y: 205, distance: 212.7
click at [868, 205] on div "Rota 23 - Placa RKF9A88 85003 - BAR DAS MENINAS Janela de atendimento Grade de …" at bounding box center [722, 360] width 1444 height 720
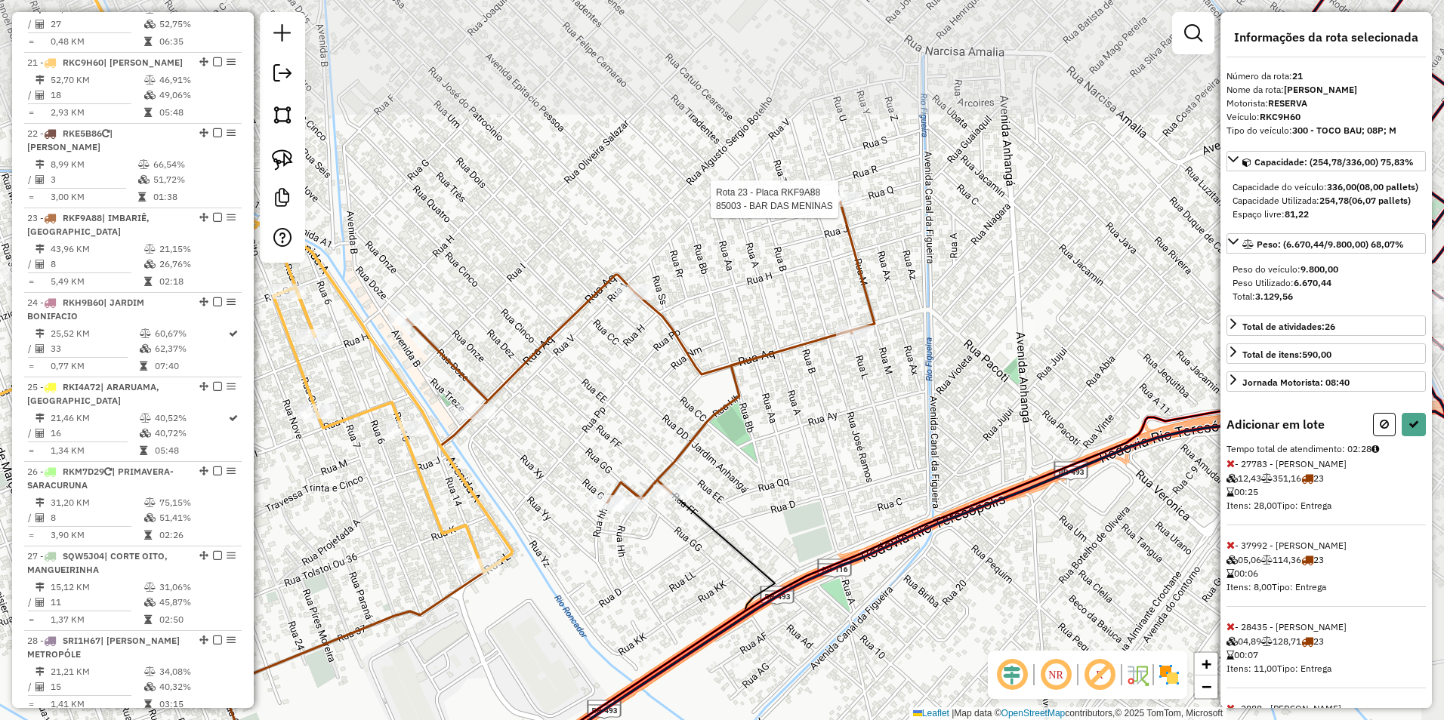
select select "**********"
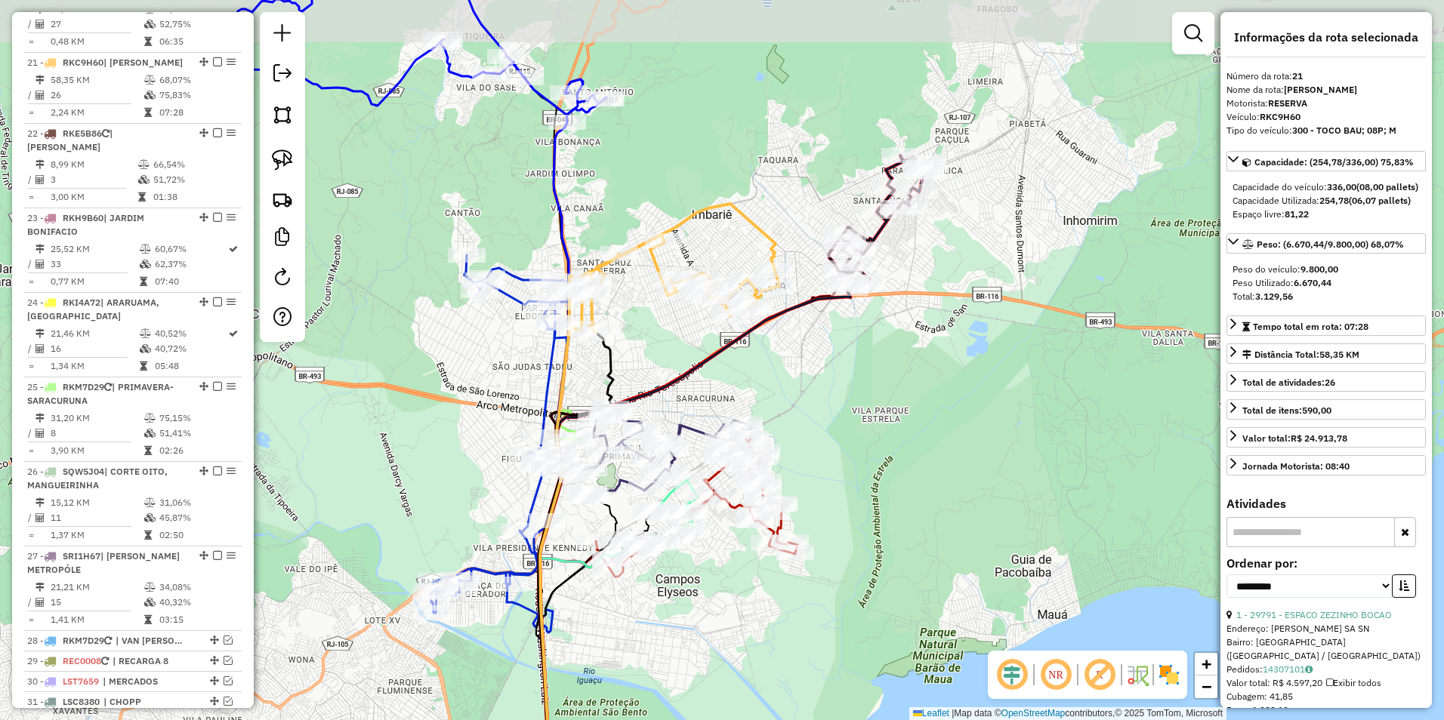
drag, startPoint x: 1062, startPoint y: 212, endPoint x: 936, endPoint y: 254, distance: 132.8
click at [961, 274] on div "Janela de atendimento Grade de atendimento Capacidade Transportadoras Veículos …" at bounding box center [722, 360] width 1444 height 720
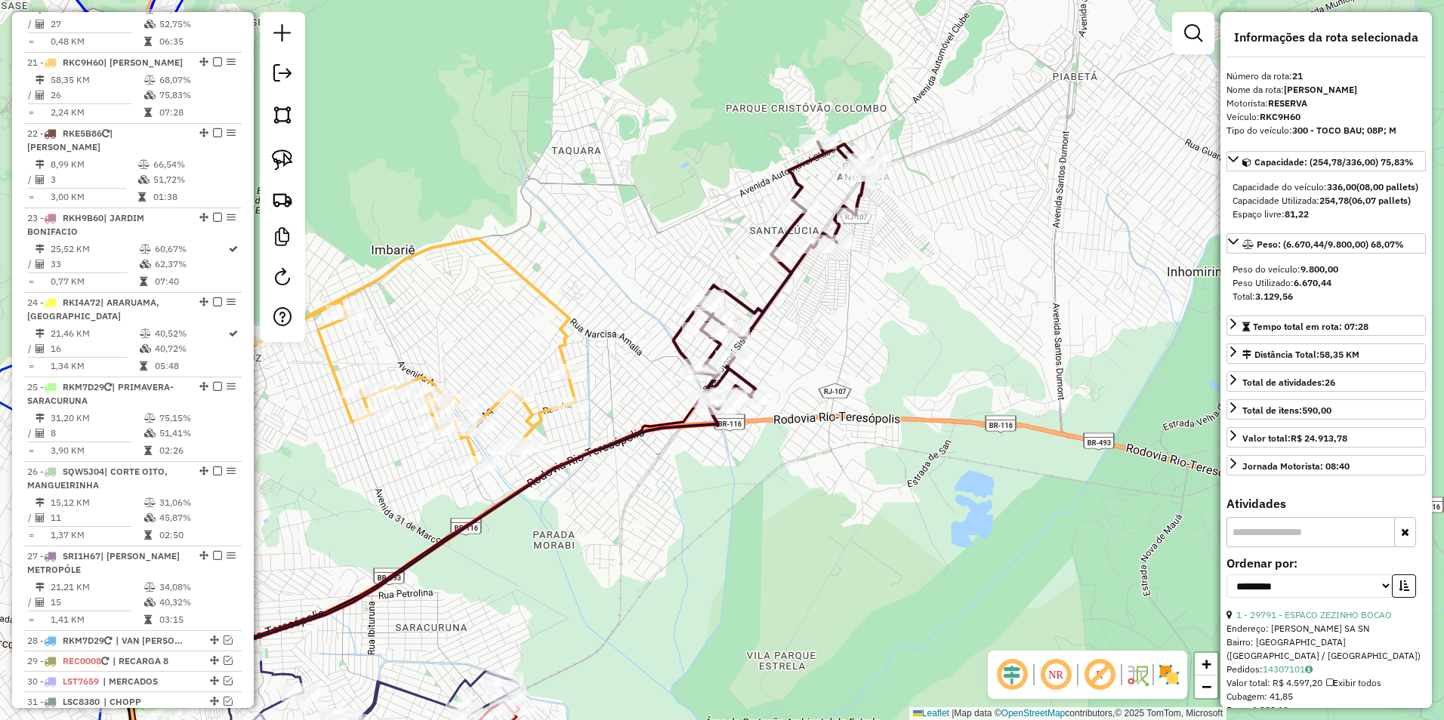
click at [787, 279] on icon at bounding box center [773, 275] width 199 height 267
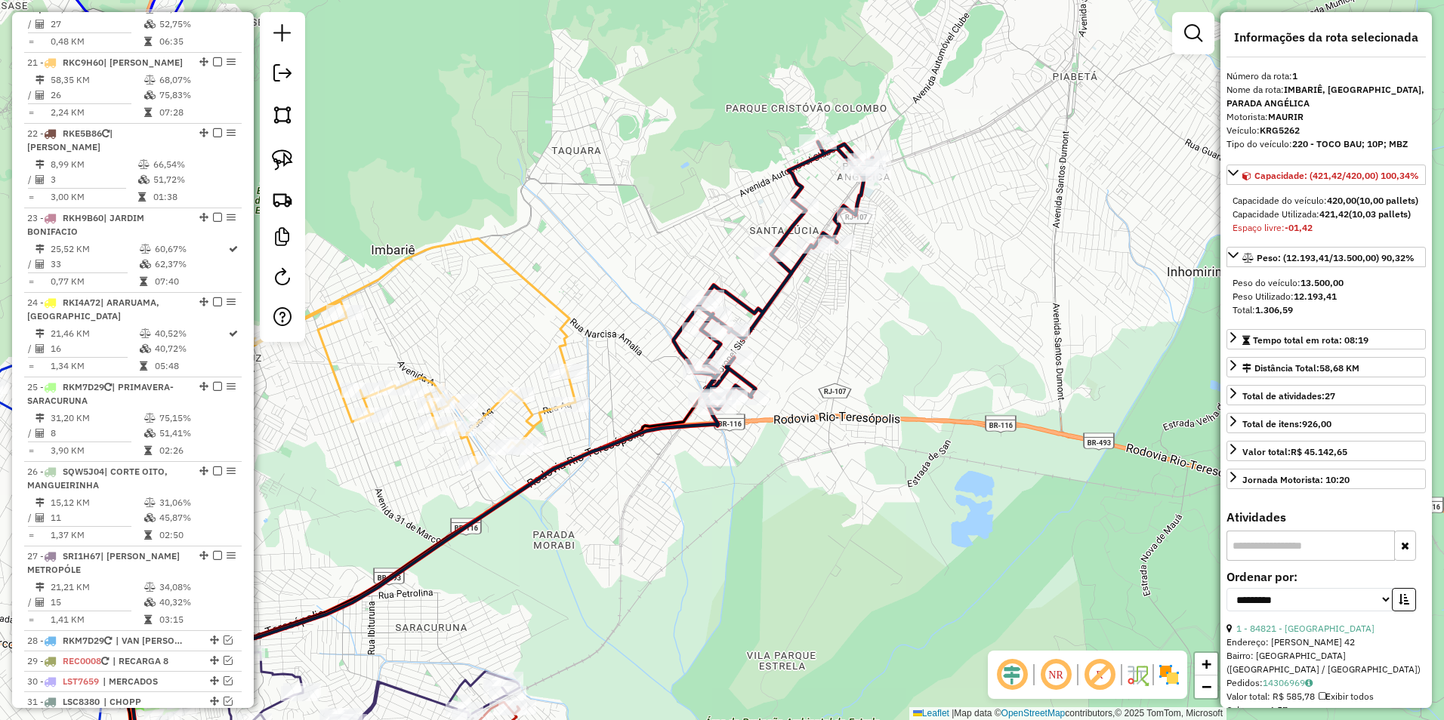
scroll to position [584, 0]
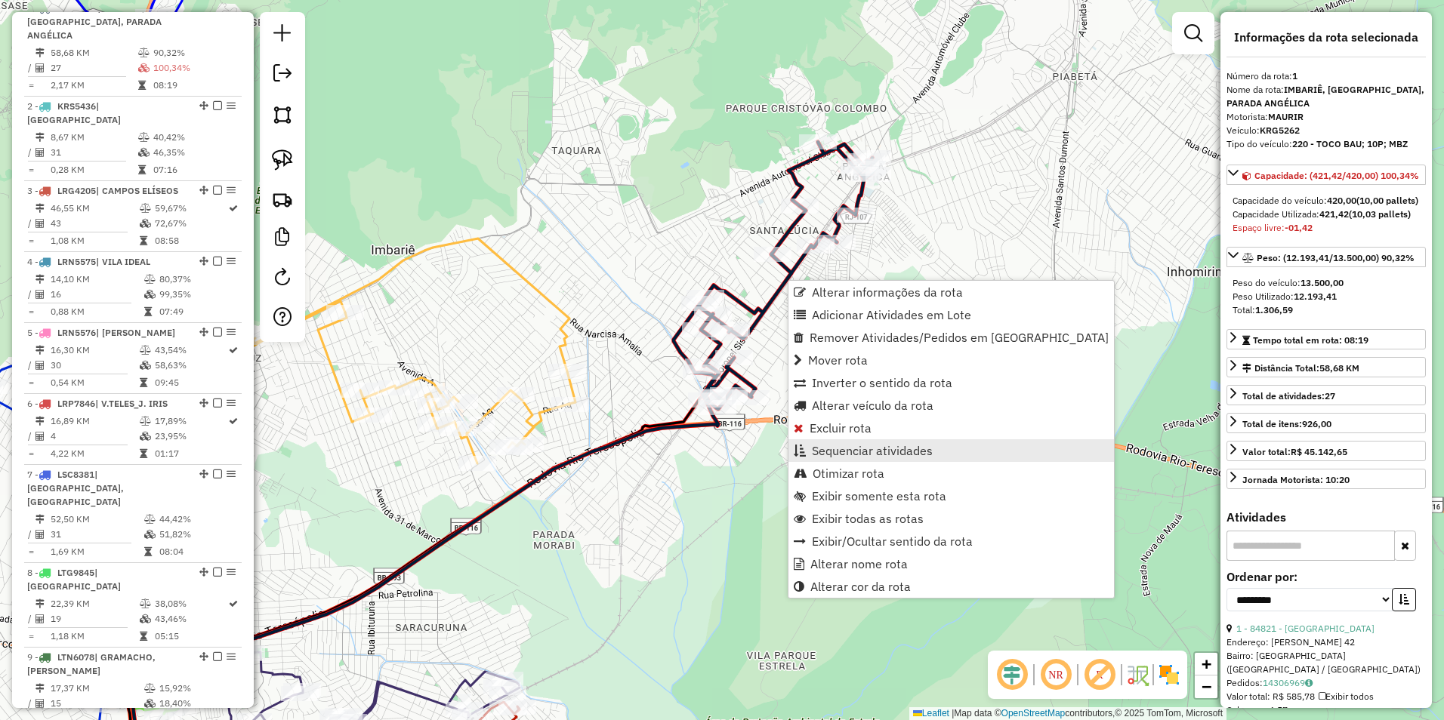
click at [878, 455] on span "Sequenciar atividades" at bounding box center [872, 451] width 121 height 12
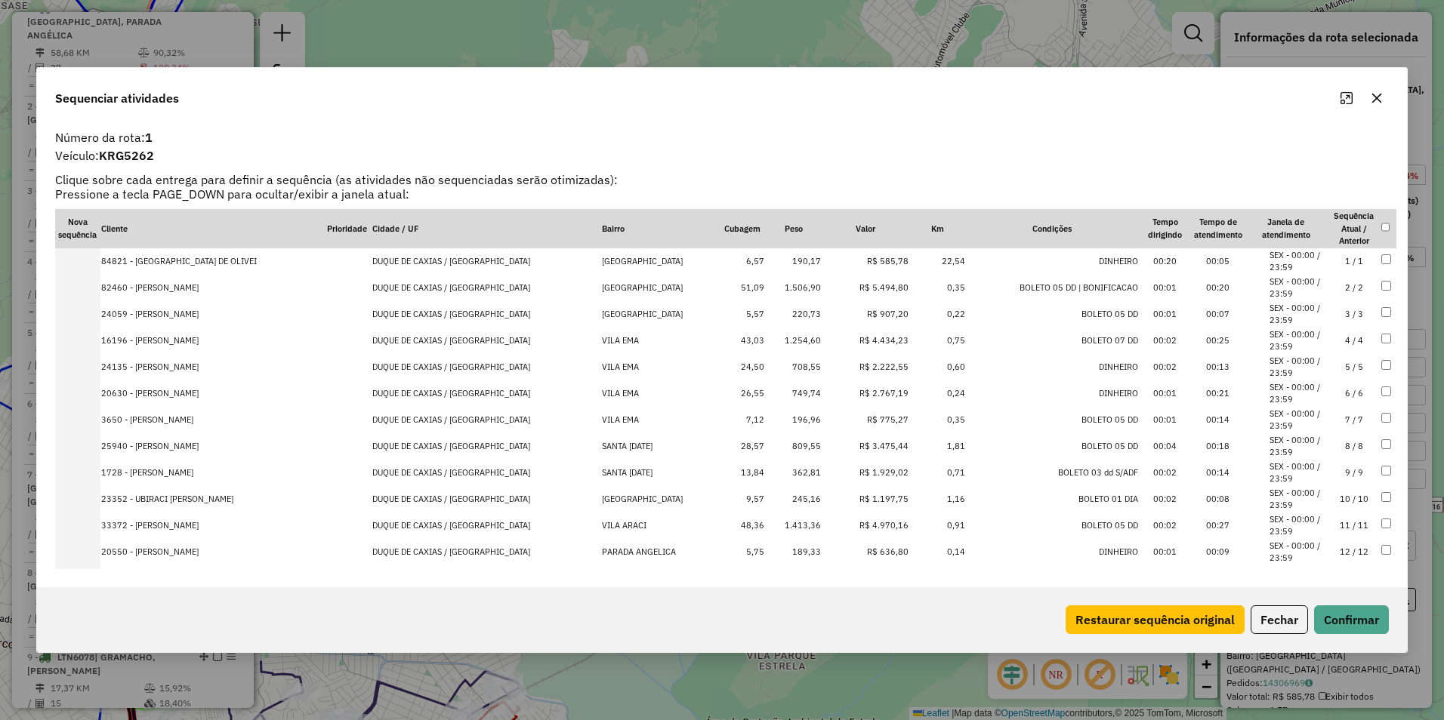
click at [855, 285] on td "R$ 5.494,80" at bounding box center [865, 288] width 87 height 26
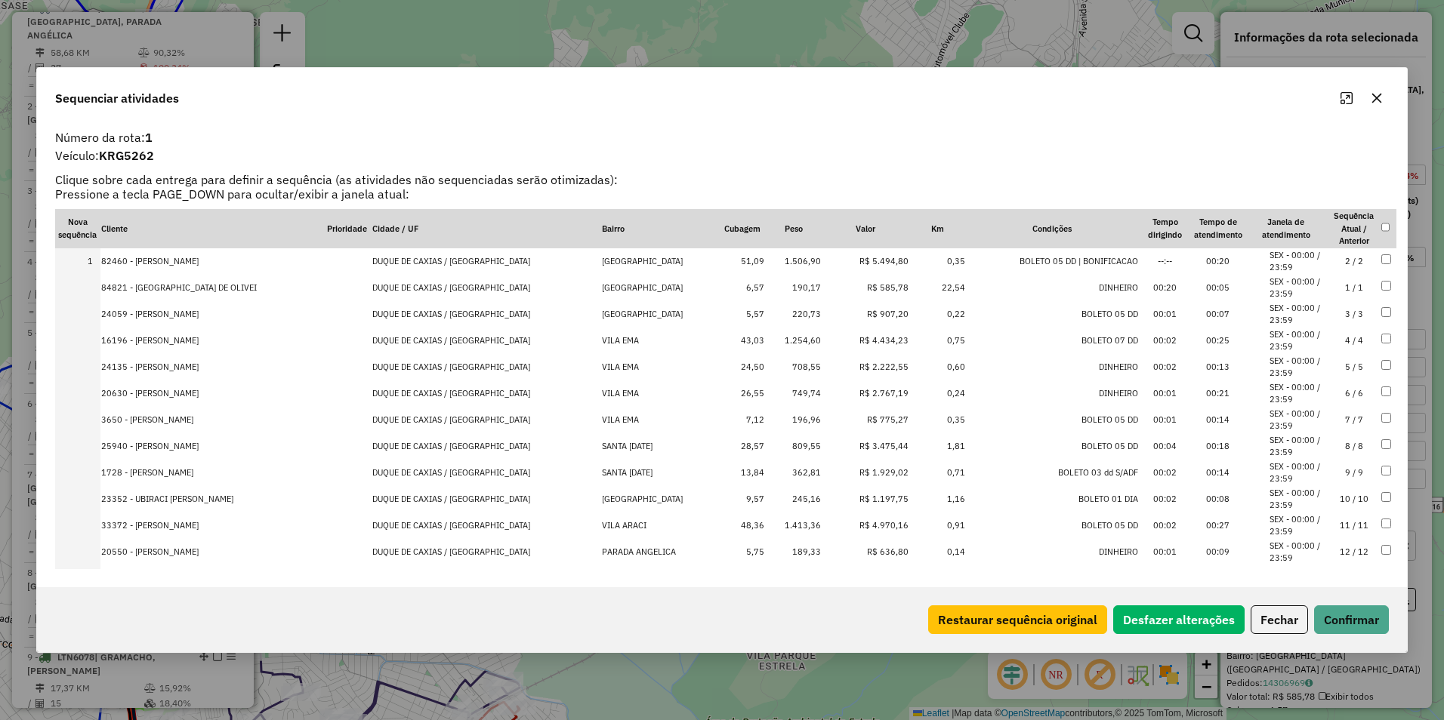
click at [865, 338] on td "R$ 4.434,23" at bounding box center [865, 341] width 87 height 26
click at [864, 366] on td "R$ 2.222,55" at bounding box center [865, 367] width 87 height 26
click at [866, 385] on td "R$ 2.767,19" at bounding box center [865, 394] width 87 height 26
drag, startPoint x: 859, startPoint y: 333, endPoint x: 862, endPoint y: 308, distance: 25.1
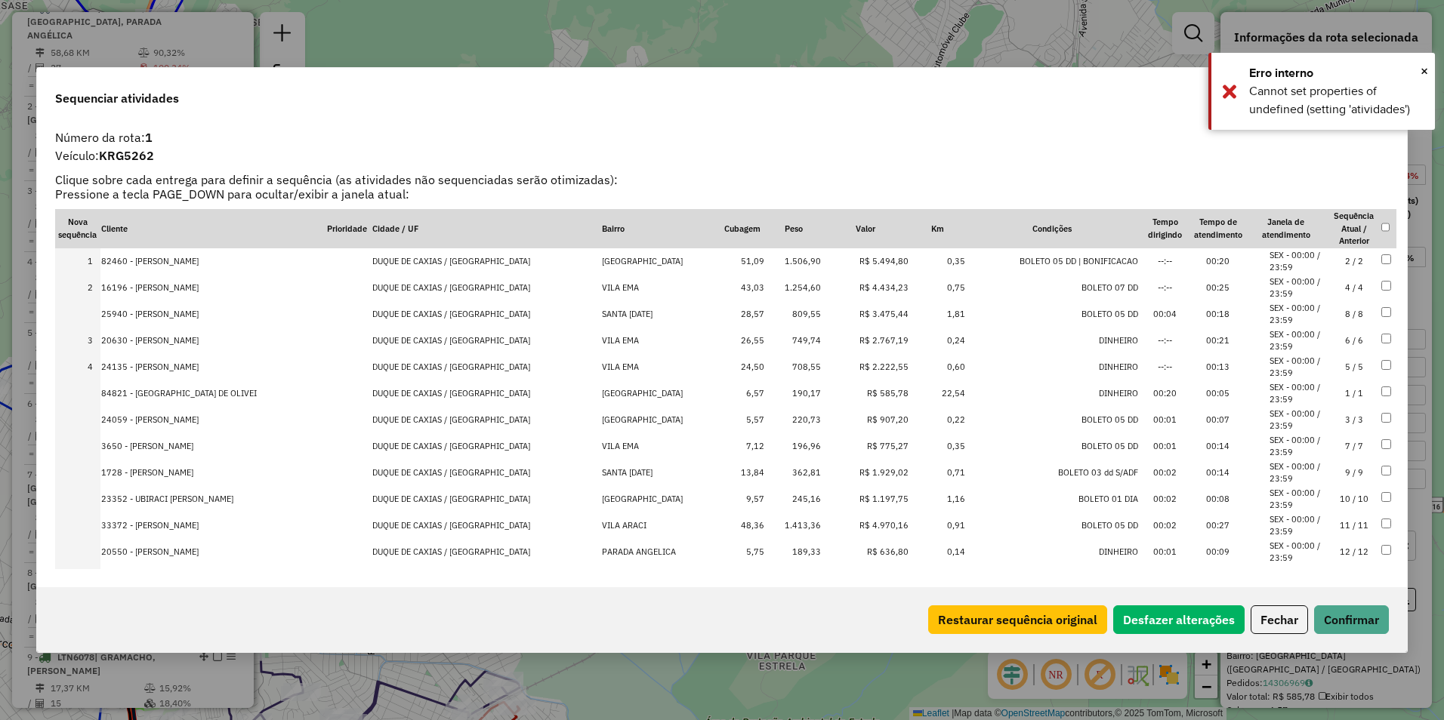
drag, startPoint x: 862, startPoint y: 446, endPoint x: 871, endPoint y: 307, distance: 139.3
drag, startPoint x: 869, startPoint y: 470, endPoint x: 880, endPoint y: 381, distance: 90.5
drag, startPoint x: 853, startPoint y: 523, endPoint x: 873, endPoint y: 281, distance: 242.4
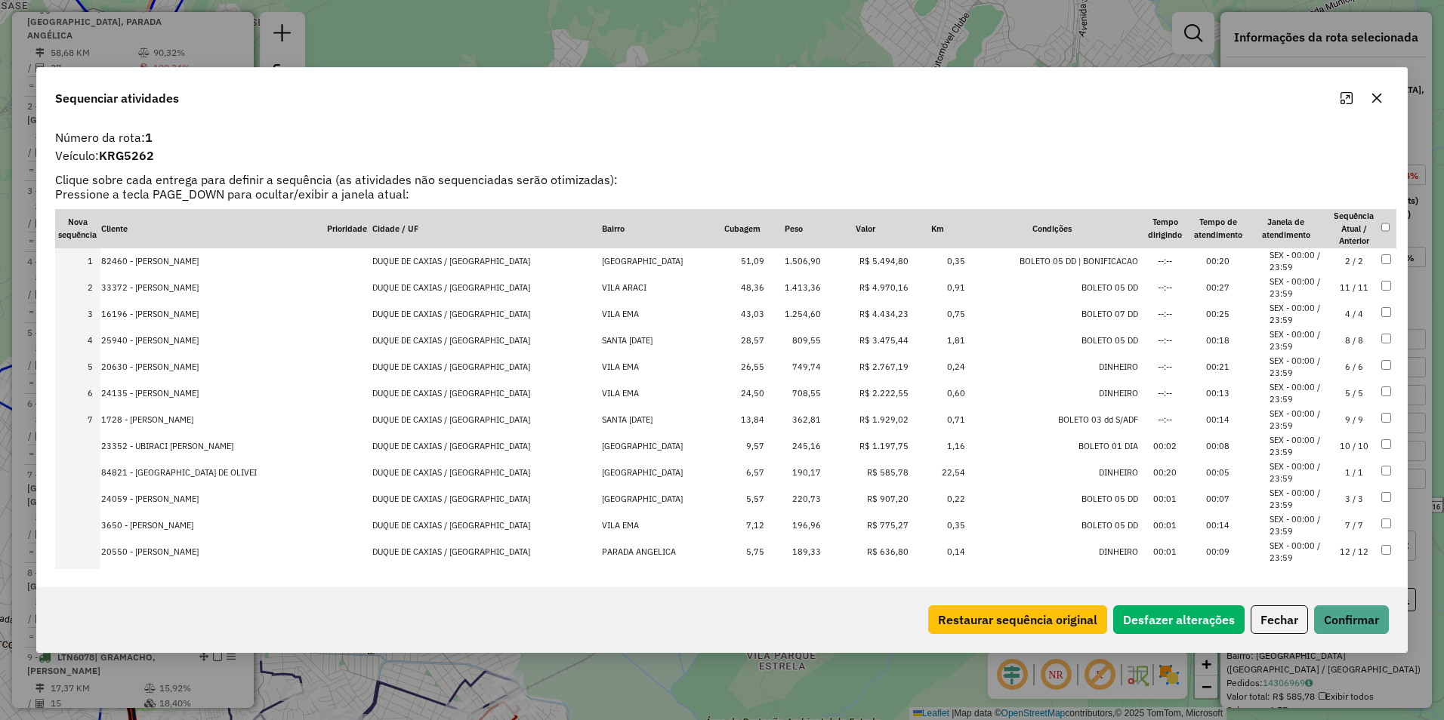
drag, startPoint x: 862, startPoint y: 530, endPoint x: 874, endPoint y: 442, distance: 89.3
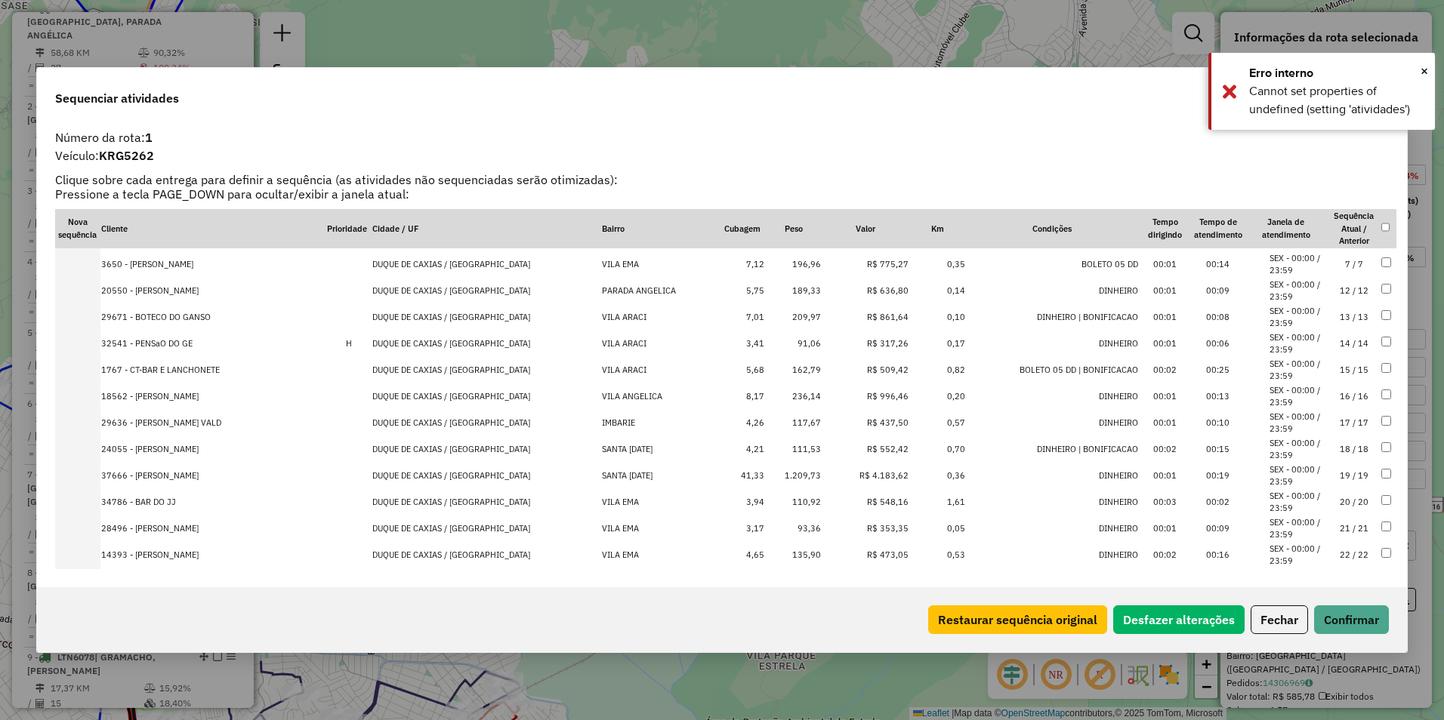
scroll to position [406, 0]
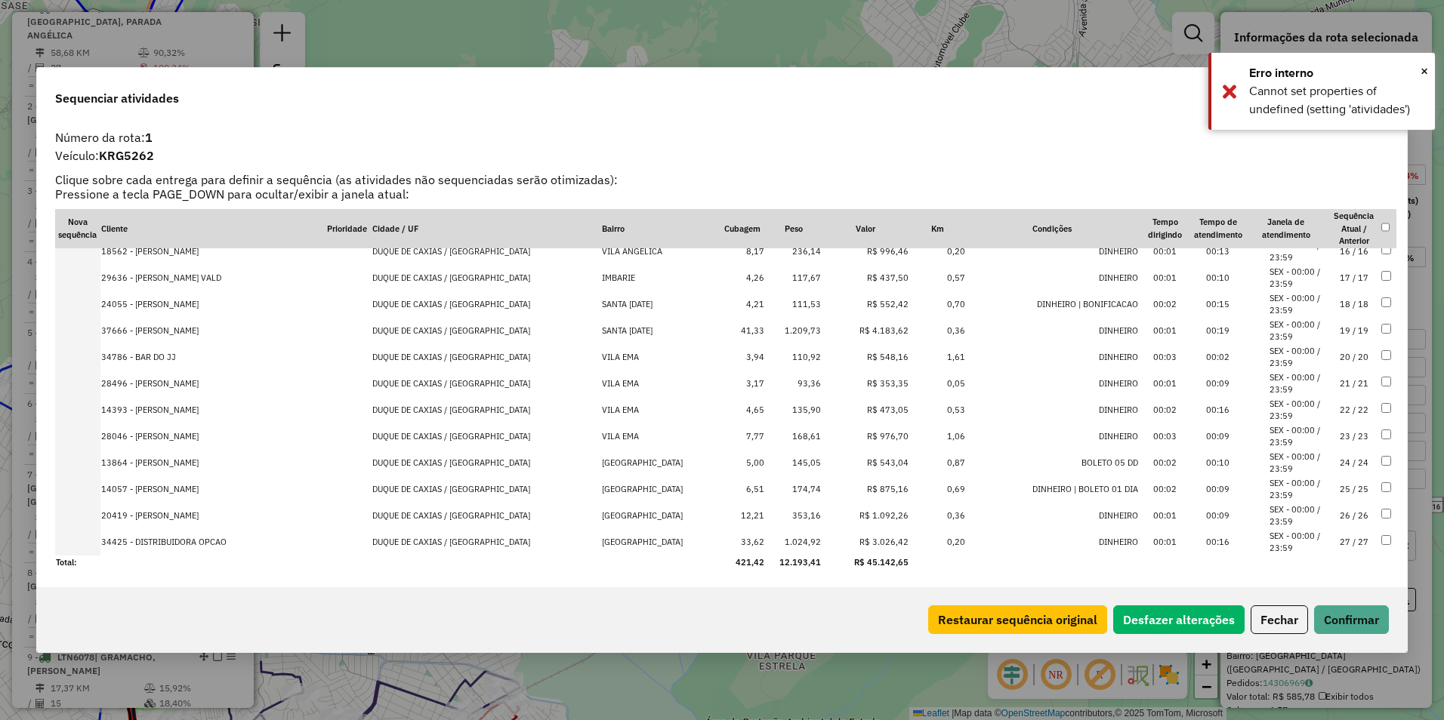
click at [873, 513] on td "R$ 1.092,26" at bounding box center [865, 516] width 87 height 26
drag, startPoint x: 854, startPoint y: 543, endPoint x: 871, endPoint y: 242, distance: 301.8
click at [858, 382] on td "R$ 4.183,62" at bounding box center [865, 384] width 87 height 26
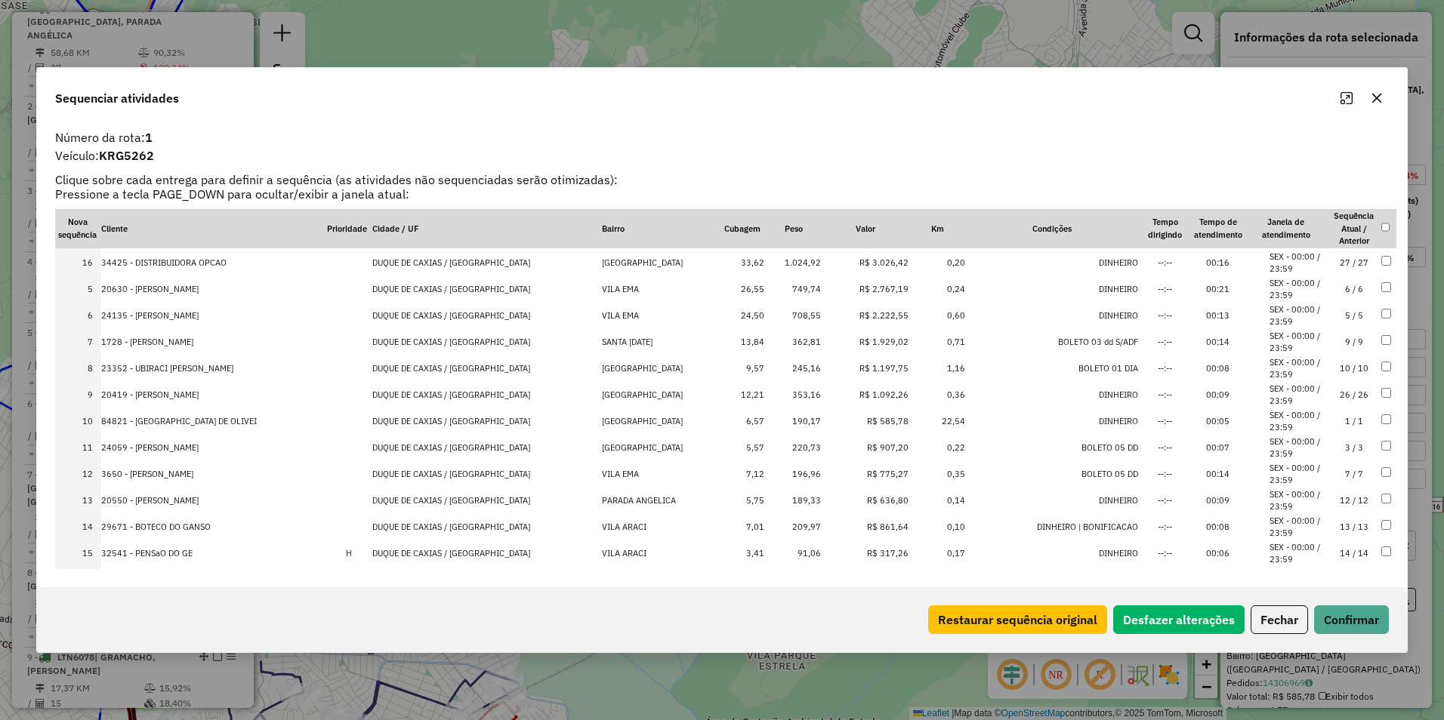
drag, startPoint x: 857, startPoint y: 554, endPoint x: 871, endPoint y: 248, distance: 306.9
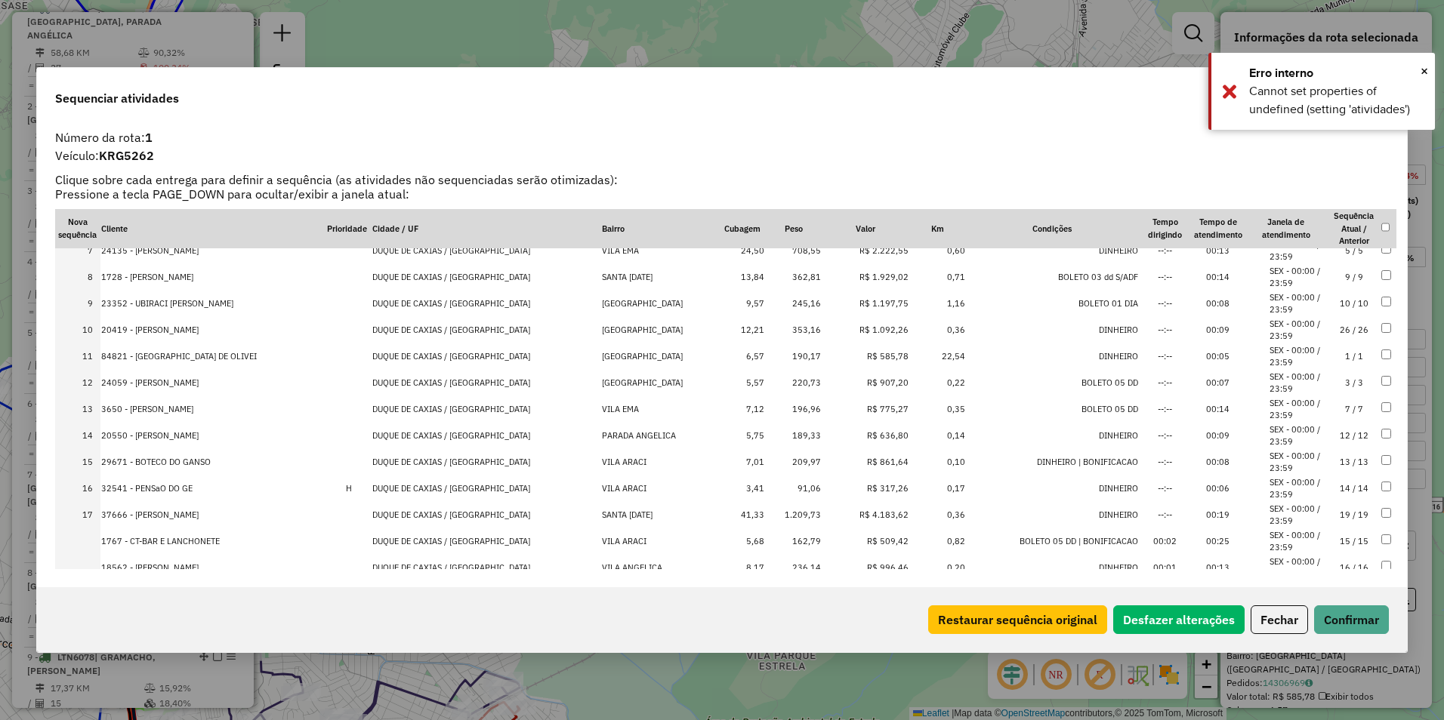
scroll to position [255, 0]
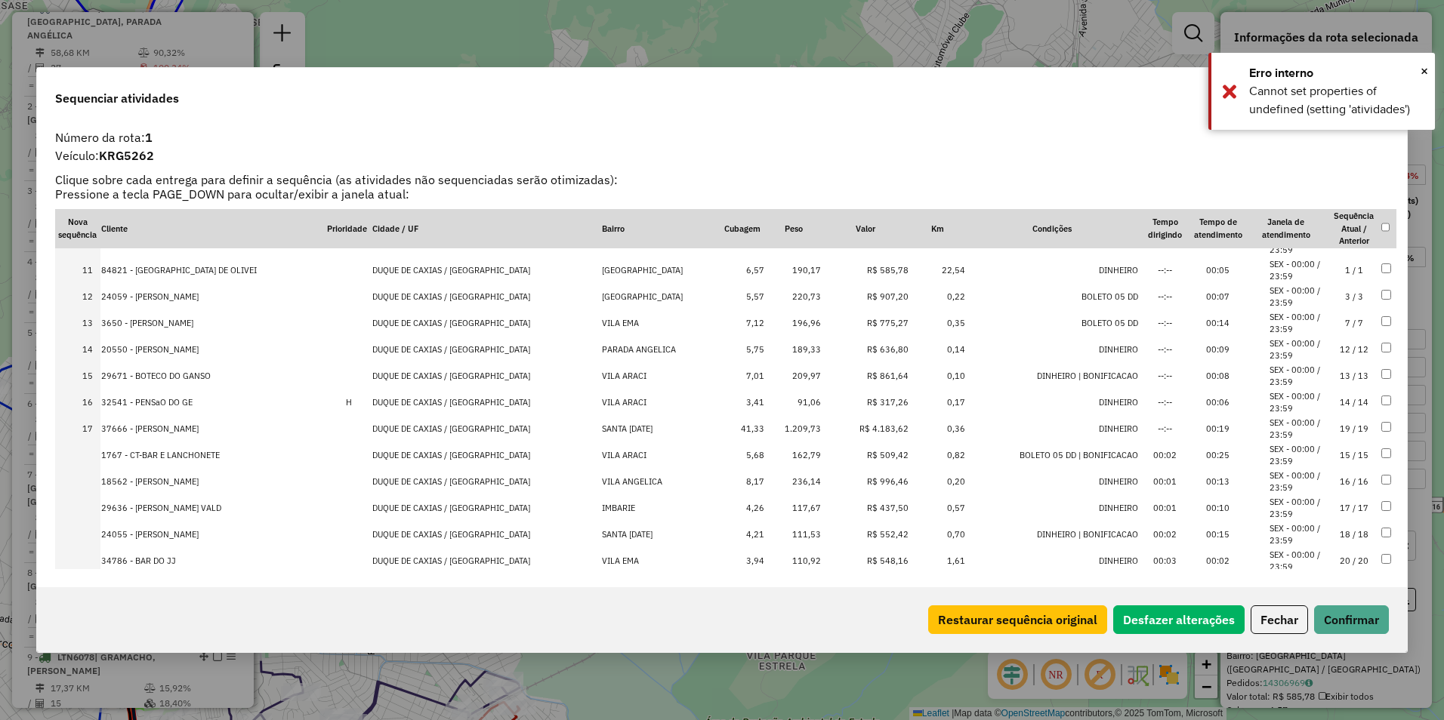
click at [866, 429] on td "R$ 4.183,62" at bounding box center [865, 429] width 87 height 26
drag, startPoint x: 871, startPoint y: 424, endPoint x: 871, endPoint y: 242, distance: 182.0
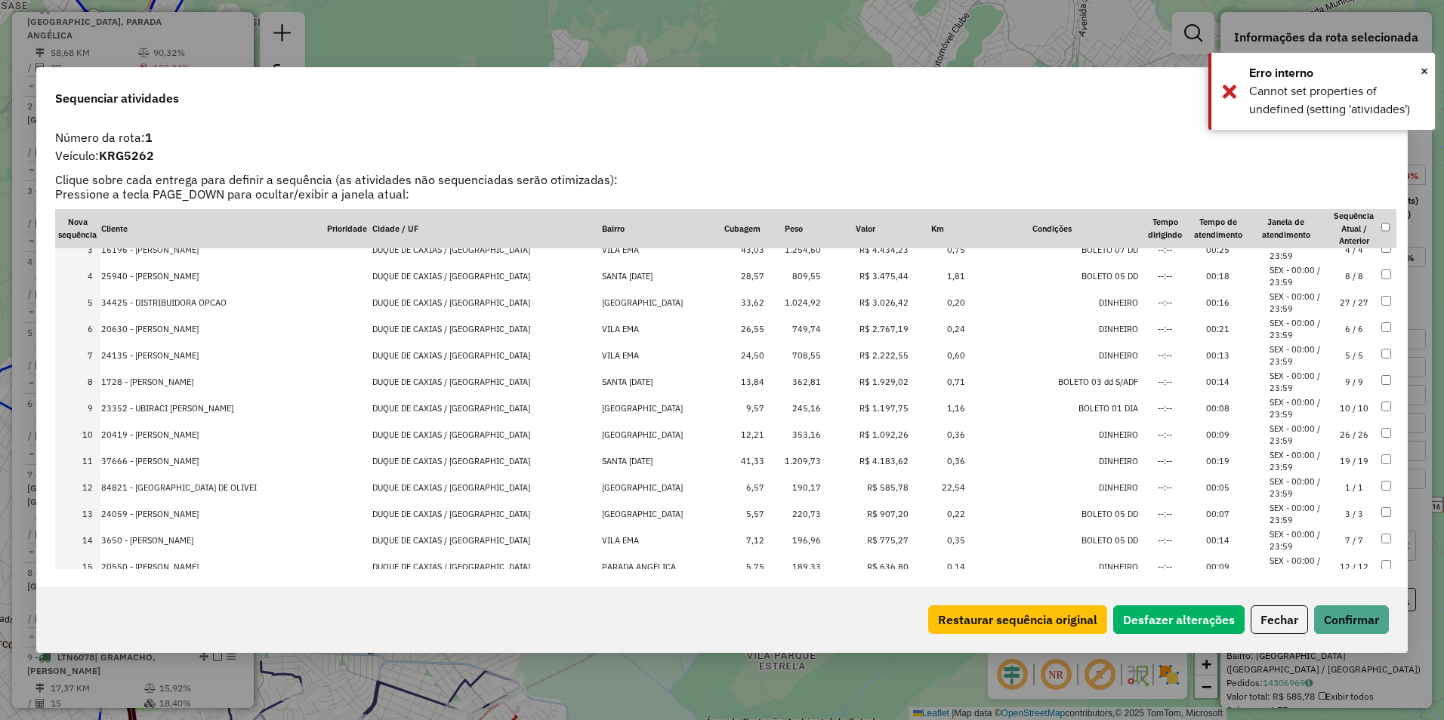
scroll to position [29, 0]
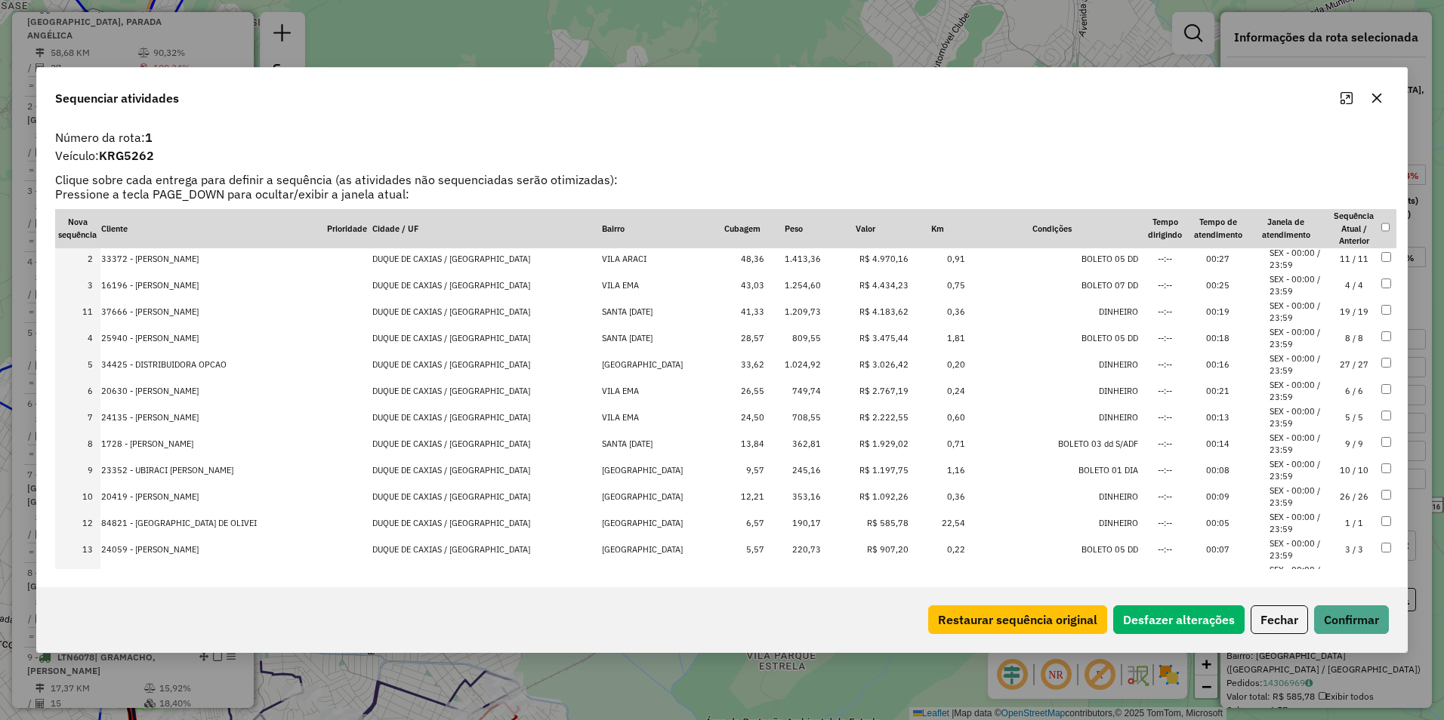
drag, startPoint x: 866, startPoint y: 497, endPoint x: 874, endPoint y: 300, distance: 197.2
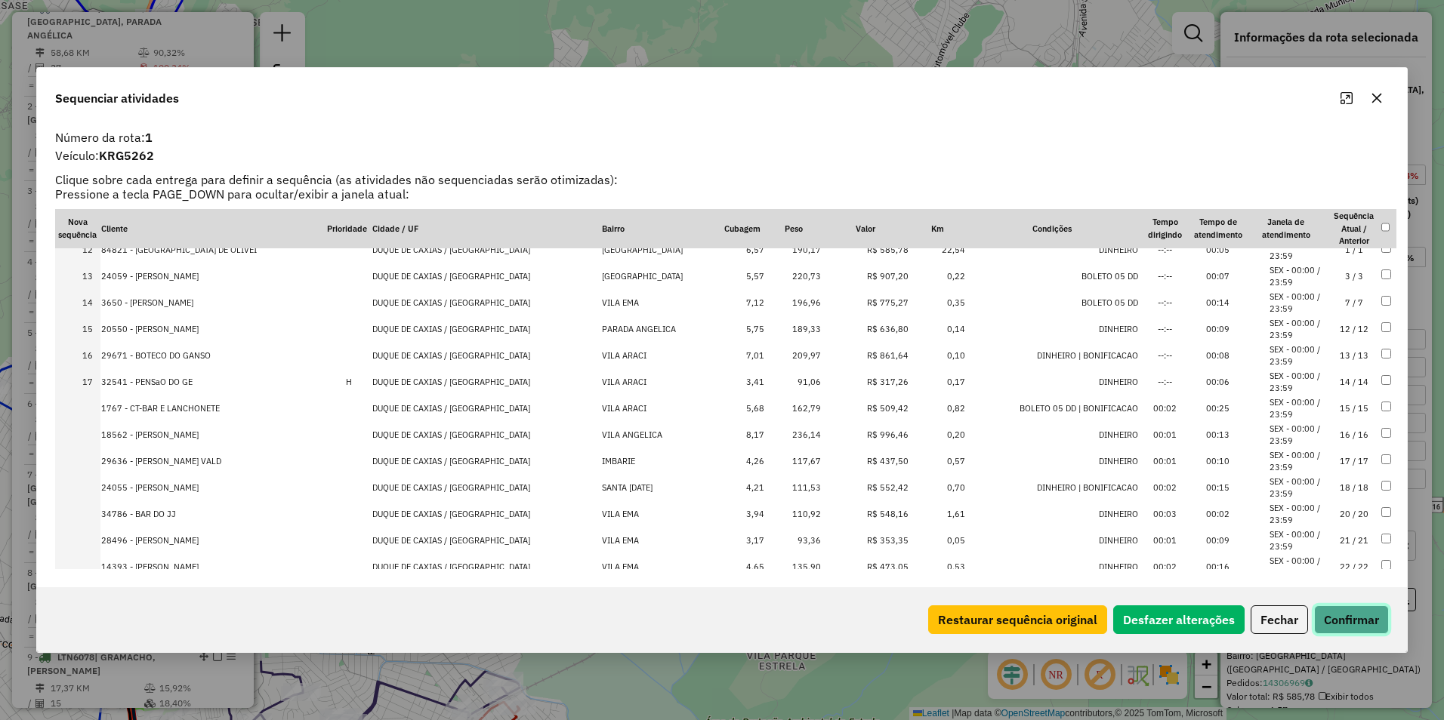
click at [1347, 622] on button "Confirmar" at bounding box center [1351, 620] width 75 height 29
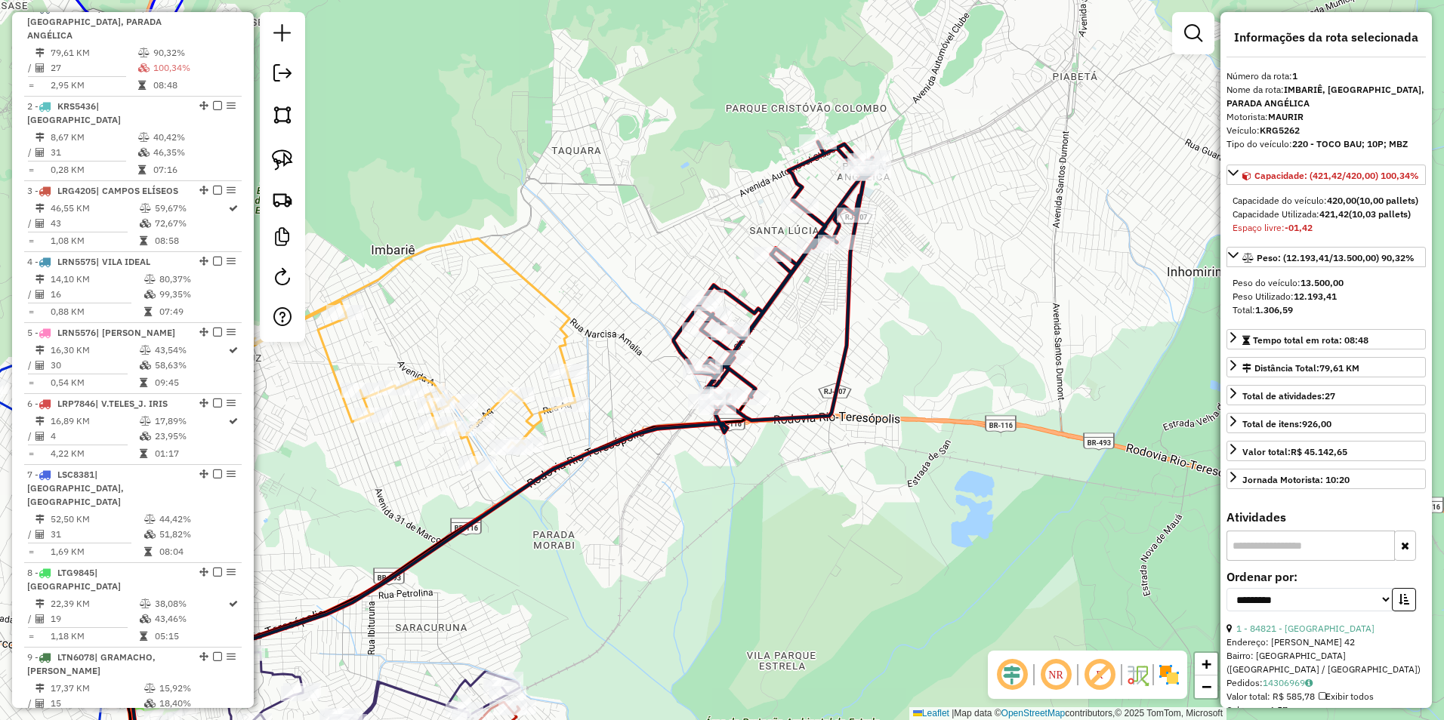
click at [565, 387] on icon at bounding box center [366, 368] width 420 height 258
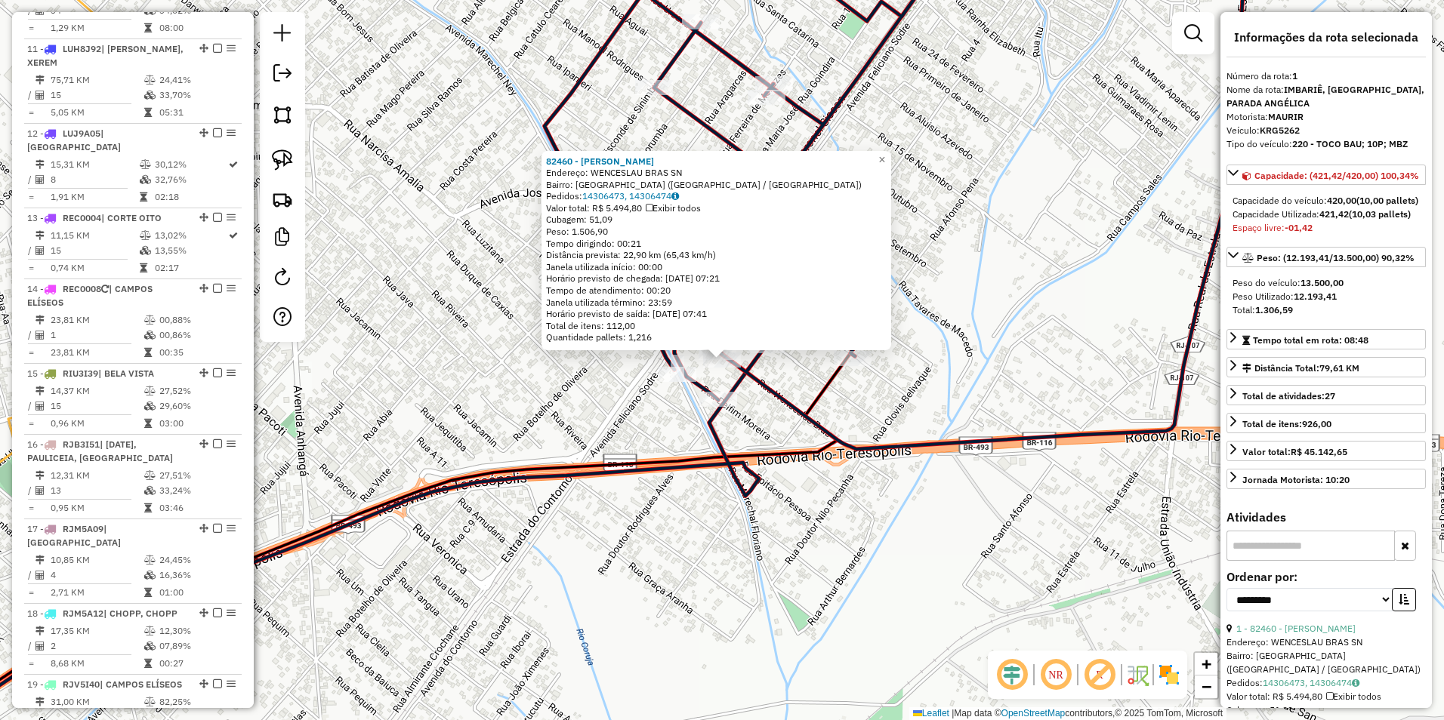
scroll to position [584, 0]
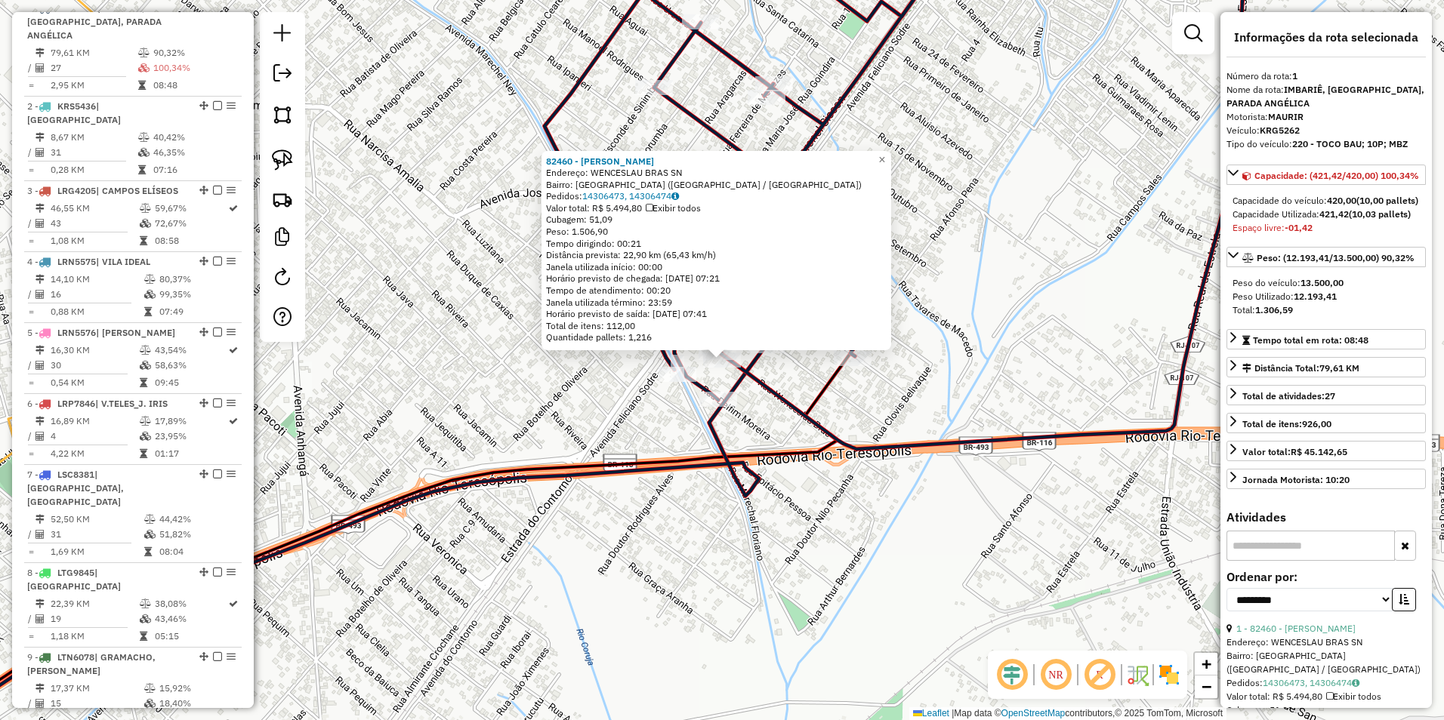
click at [562, 464] on icon at bounding box center [355, 565] width 999 height 424
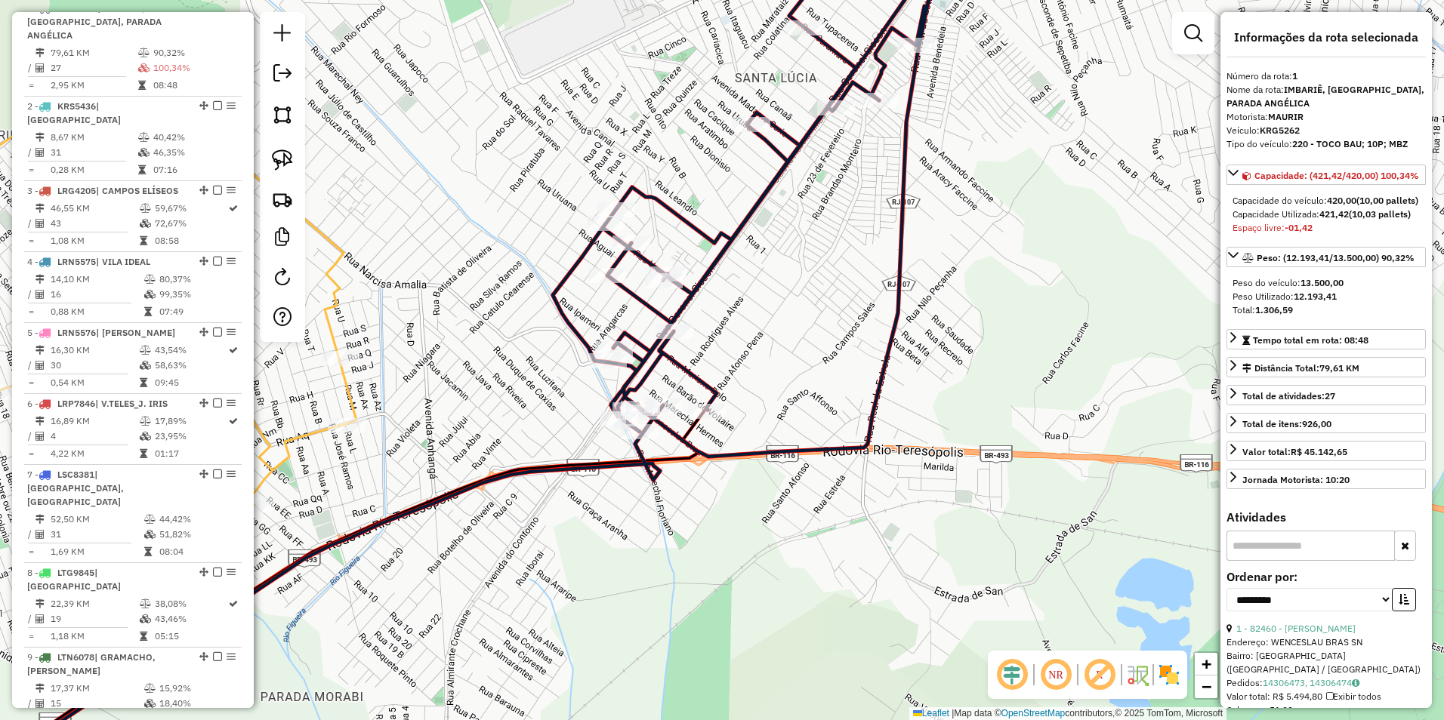
click at [352, 397] on icon at bounding box center [106, 317] width 501 height 450
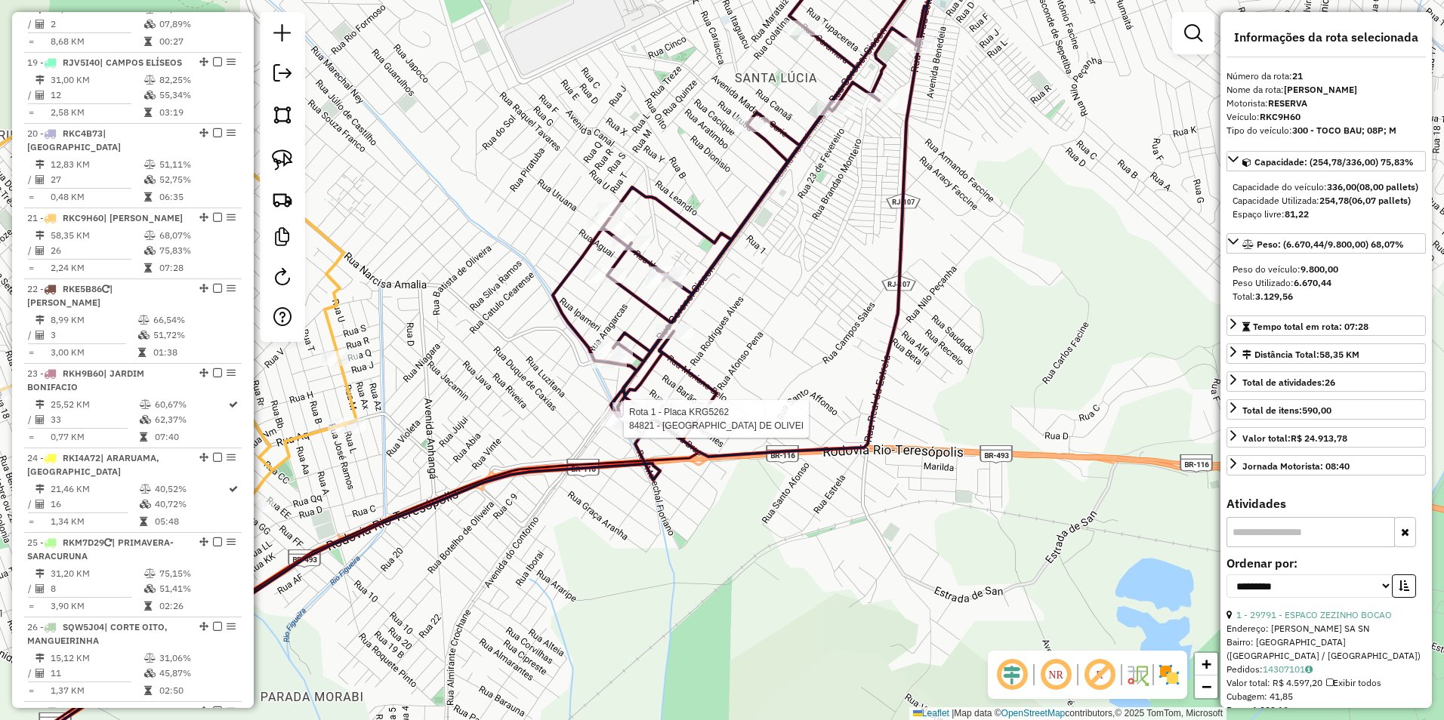
scroll to position [2140, 0]
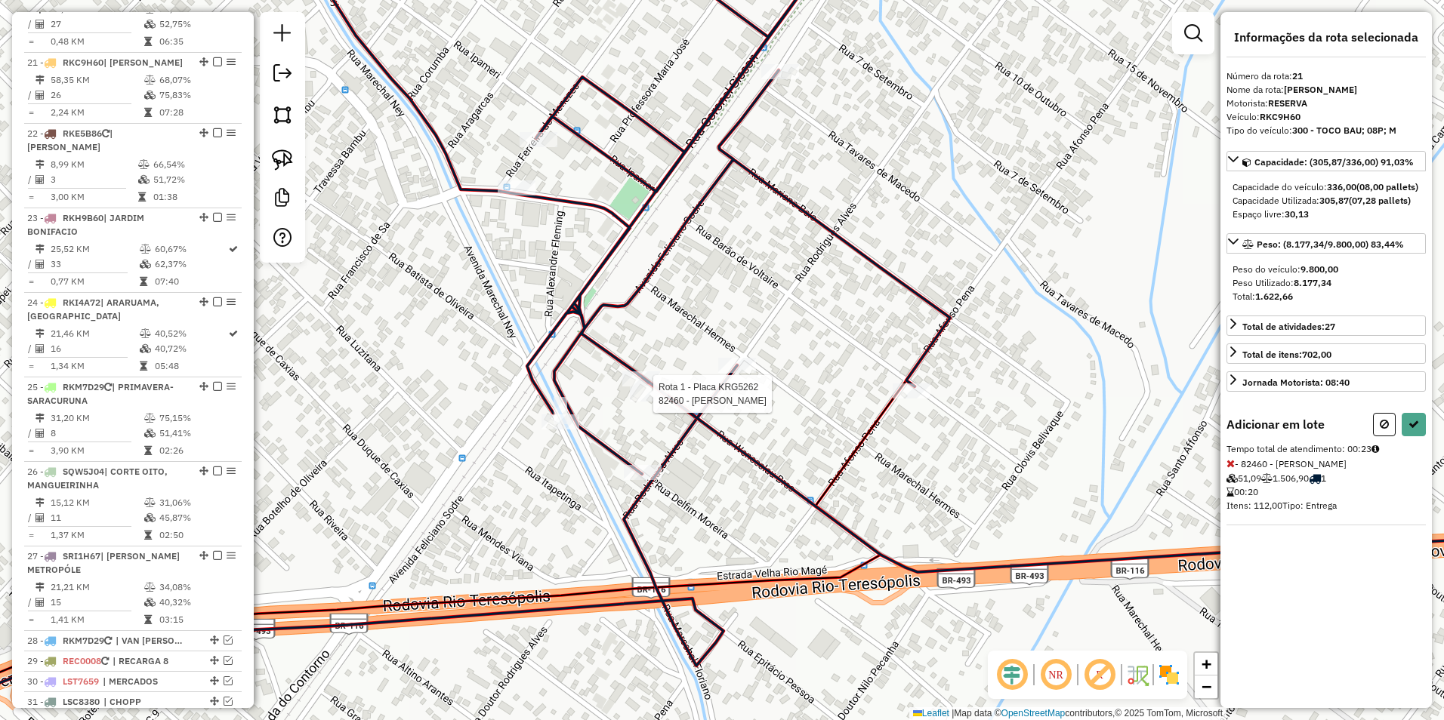
select select "**********"
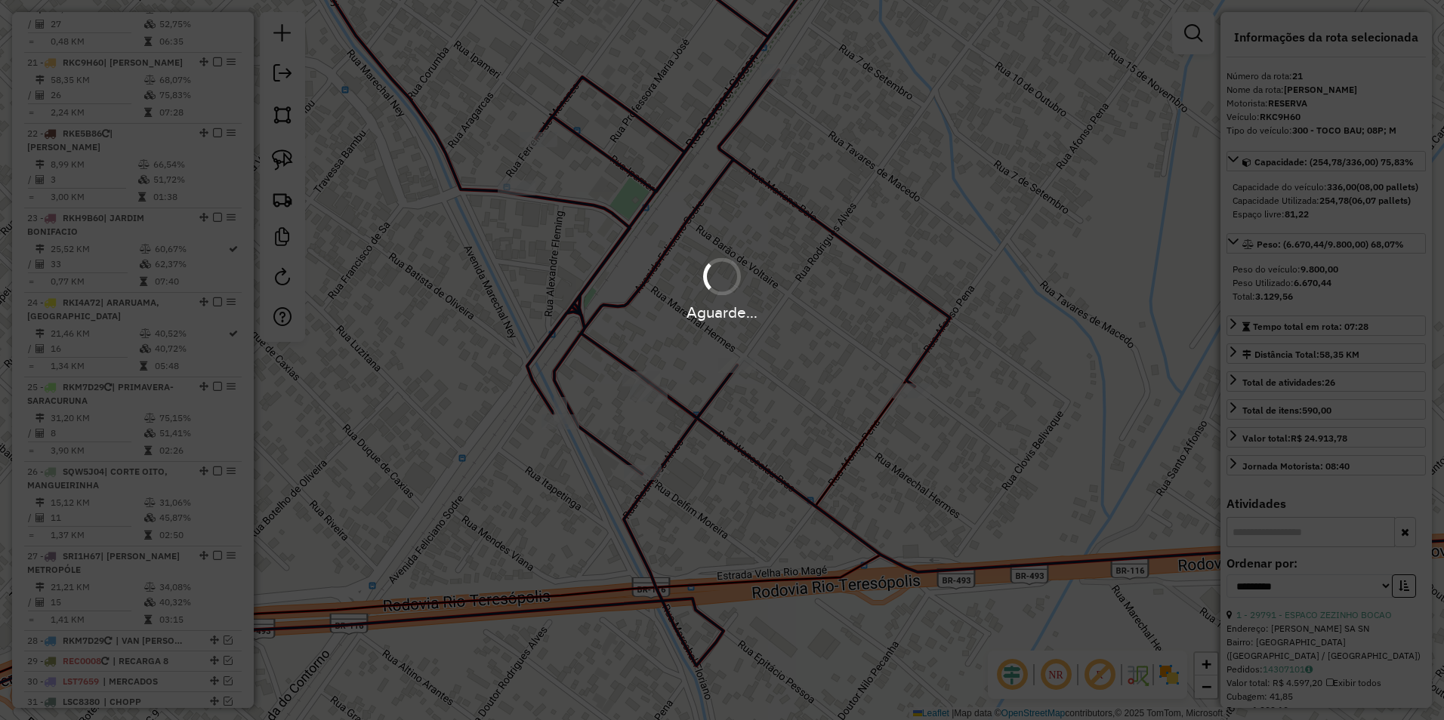
click at [831, 316] on div "Aguarde..." at bounding box center [722, 312] width 1444 height 23
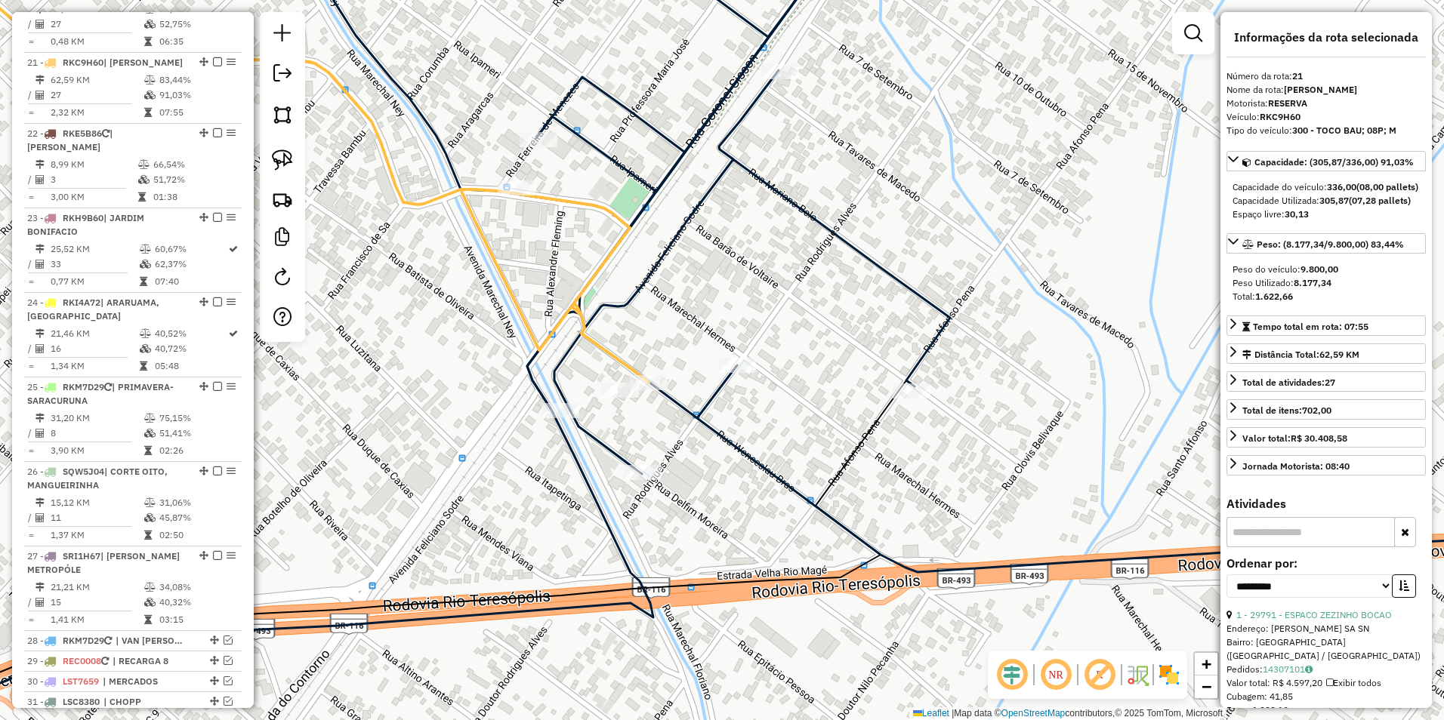
click at [708, 396] on icon at bounding box center [941, 250] width 1293 height 644
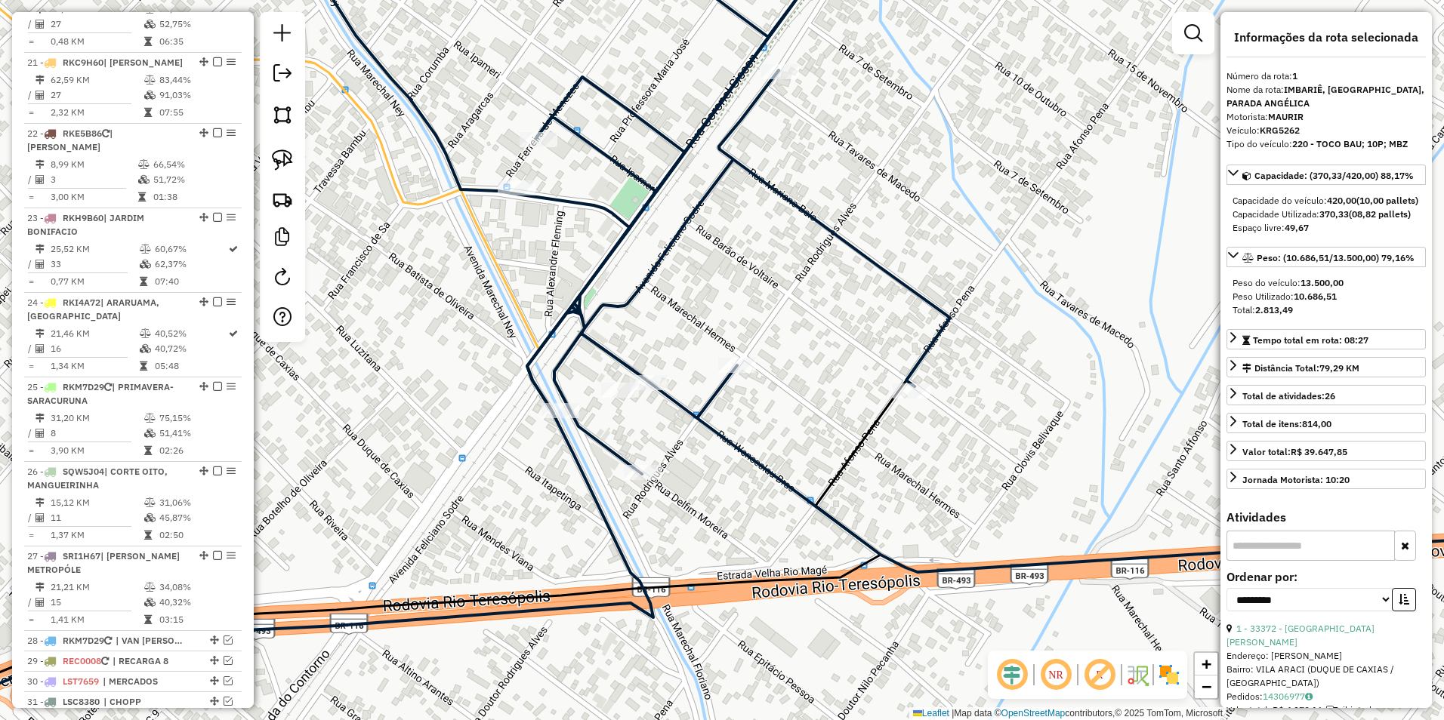
scroll to position [584, 0]
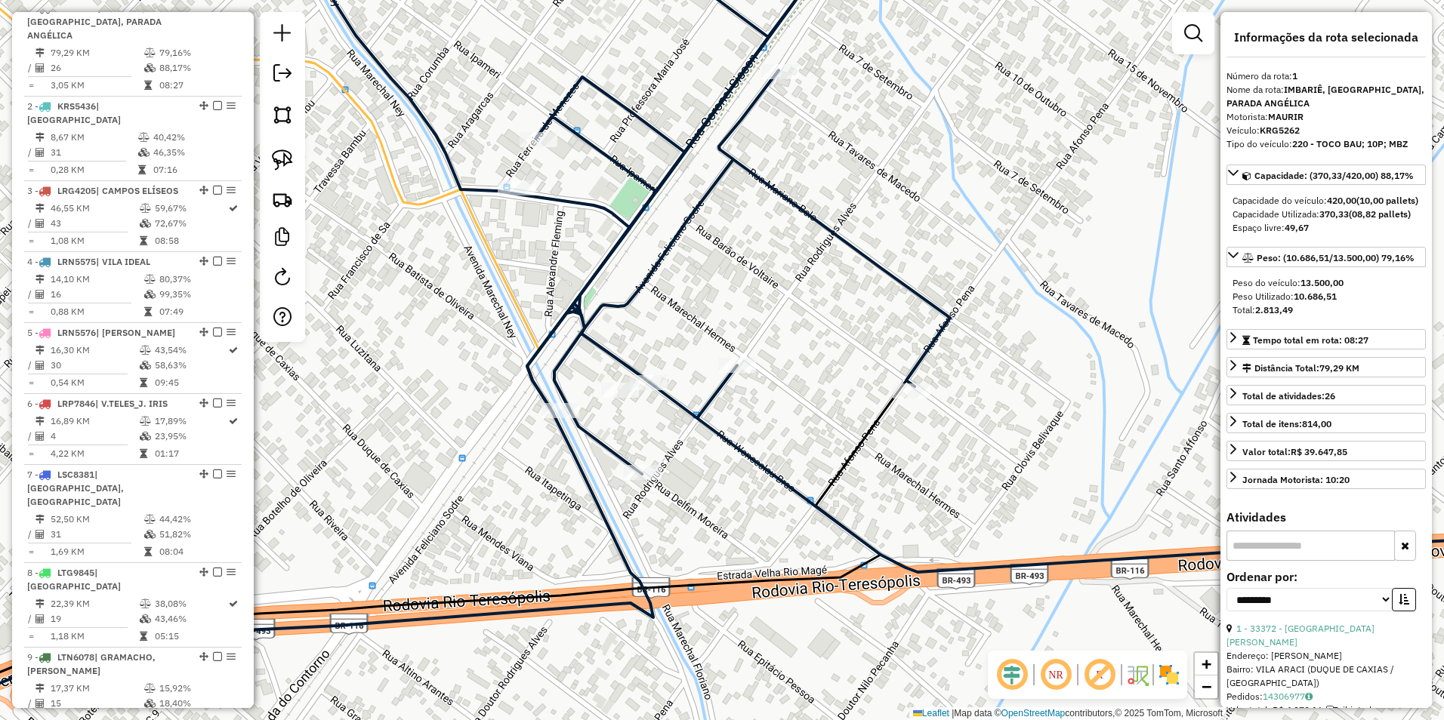
click at [843, 409] on div "Janela de atendimento Grade de atendimento Capacidade Transportadoras Veículos …" at bounding box center [722, 360] width 1444 height 720
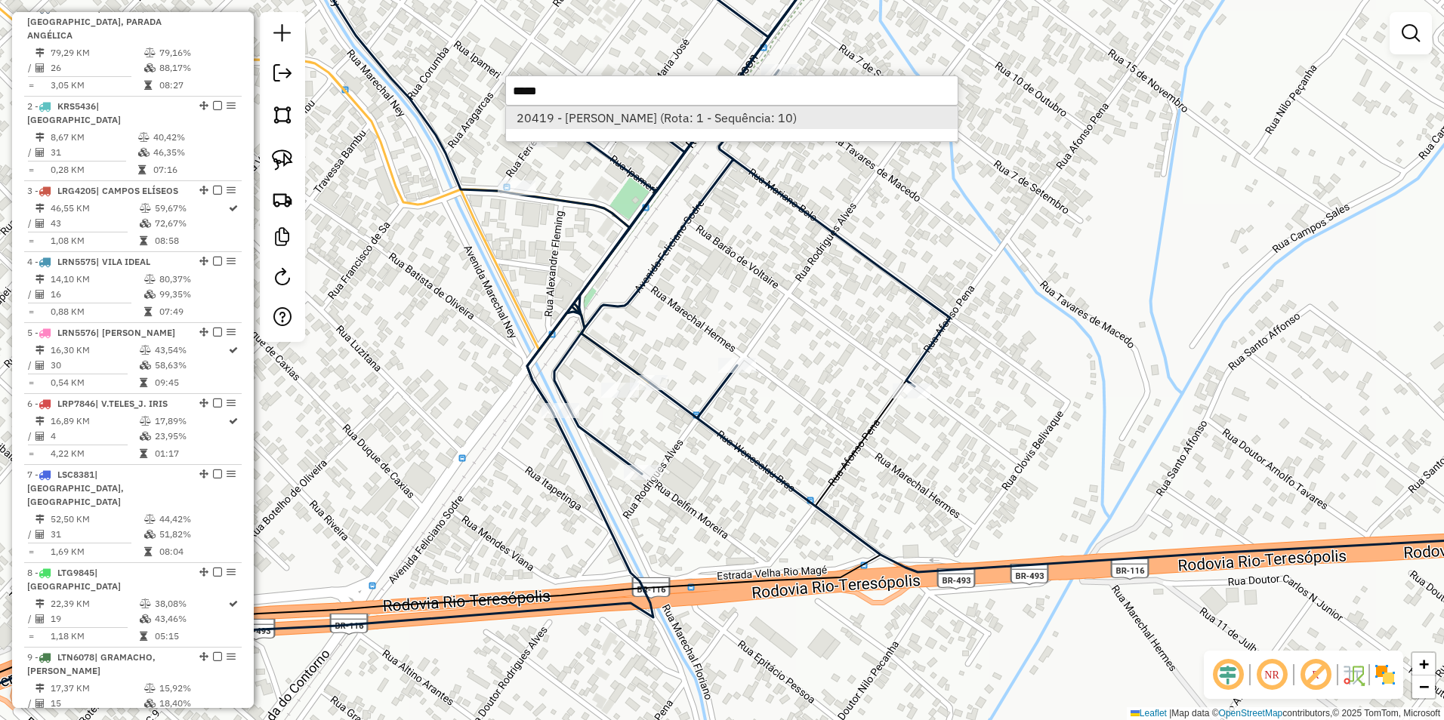
type input "*****"
click at [765, 112] on li "20419 - HENRIQUE DIAS (Rota: 1 - Sequência: 10)" at bounding box center [732, 117] width 452 height 23
select select "**********"
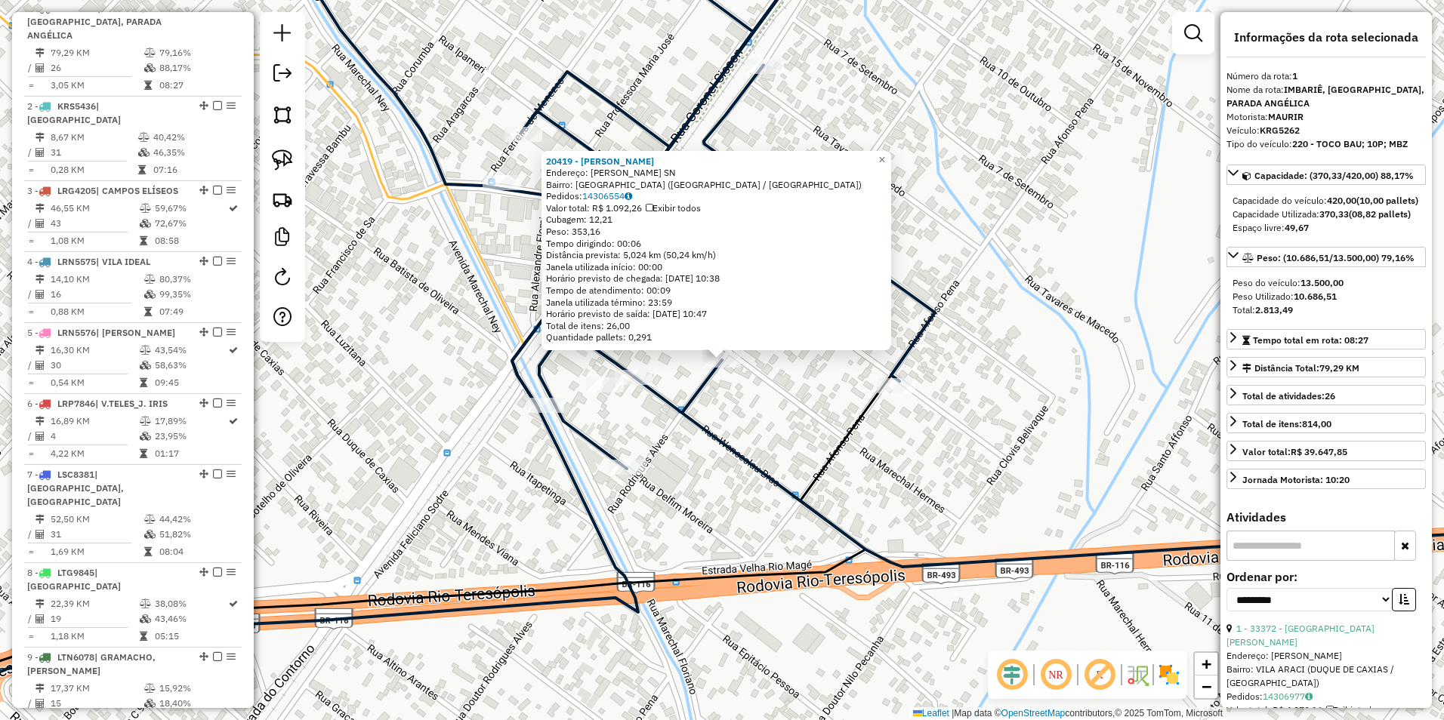
click at [773, 446] on div "20419 - HENRIQUE DIAS Endereço: RODRIGUES ALVES SN Bairro: PARQUE ESTRELA (DUQU…" at bounding box center [722, 360] width 1444 height 720
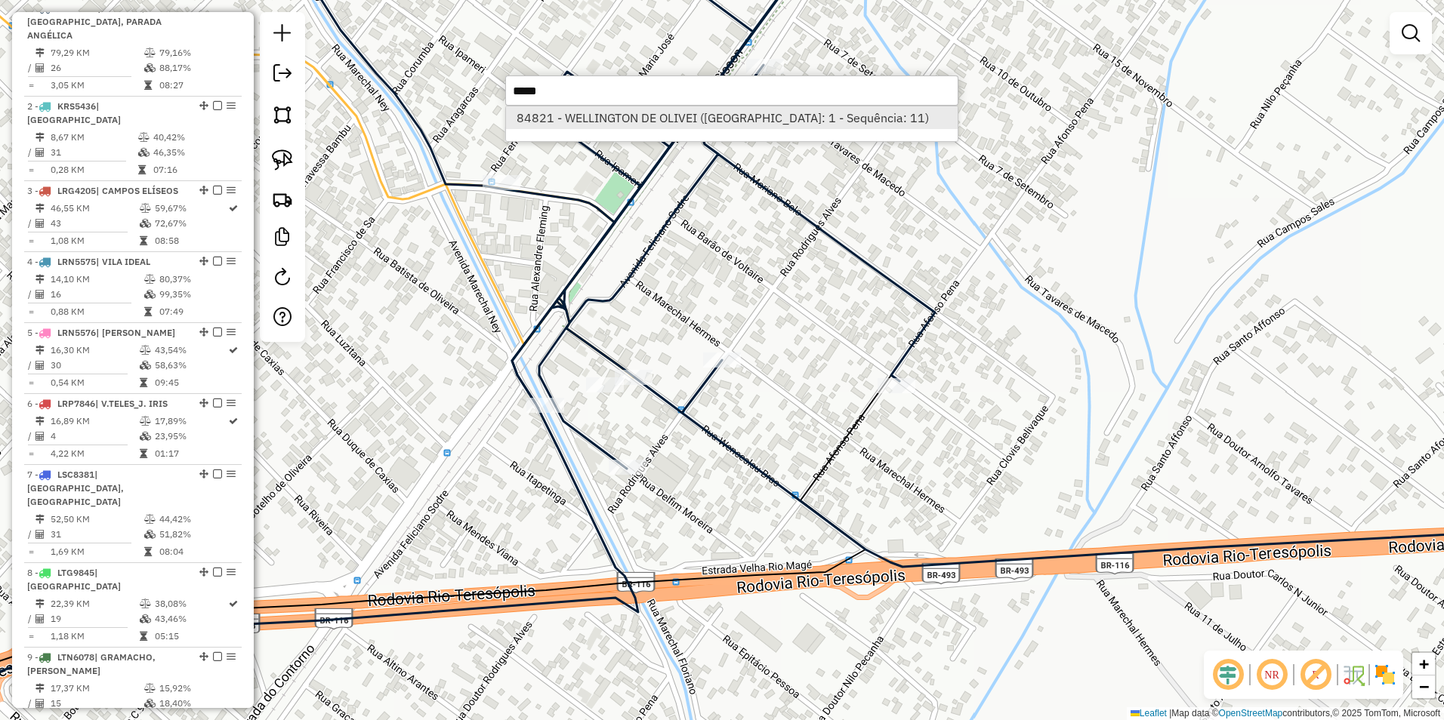
type input "*****"
click at [760, 109] on li "84821 - WELLINGTON DE OLIVEI (Rota: 1 - Sequência: 11)" at bounding box center [732, 117] width 452 height 23
select select "**********"
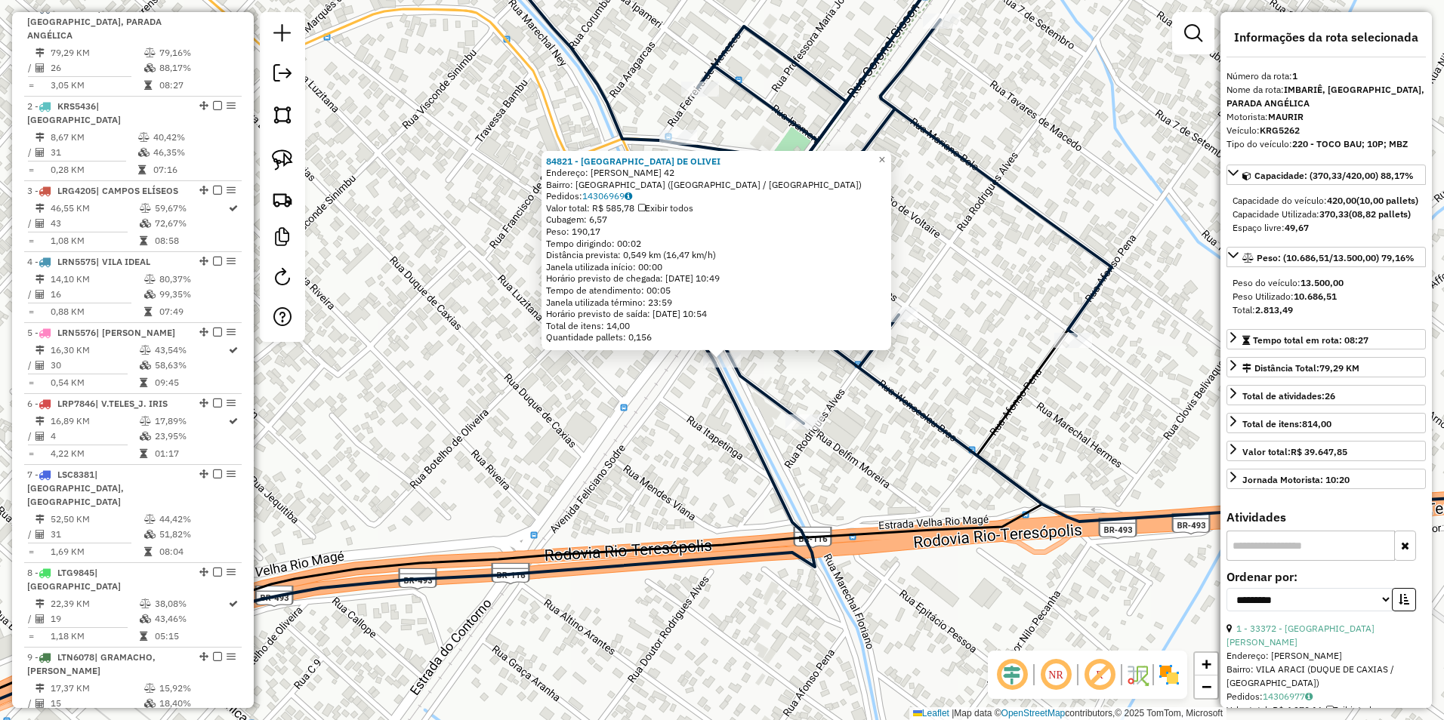
click at [677, 396] on div "Rota 1 - Placa KRG5262 84821 - WELLINGTON DE OLIVEI 84821 - WELLINGTON DE OLIVE…" at bounding box center [722, 360] width 1444 height 720
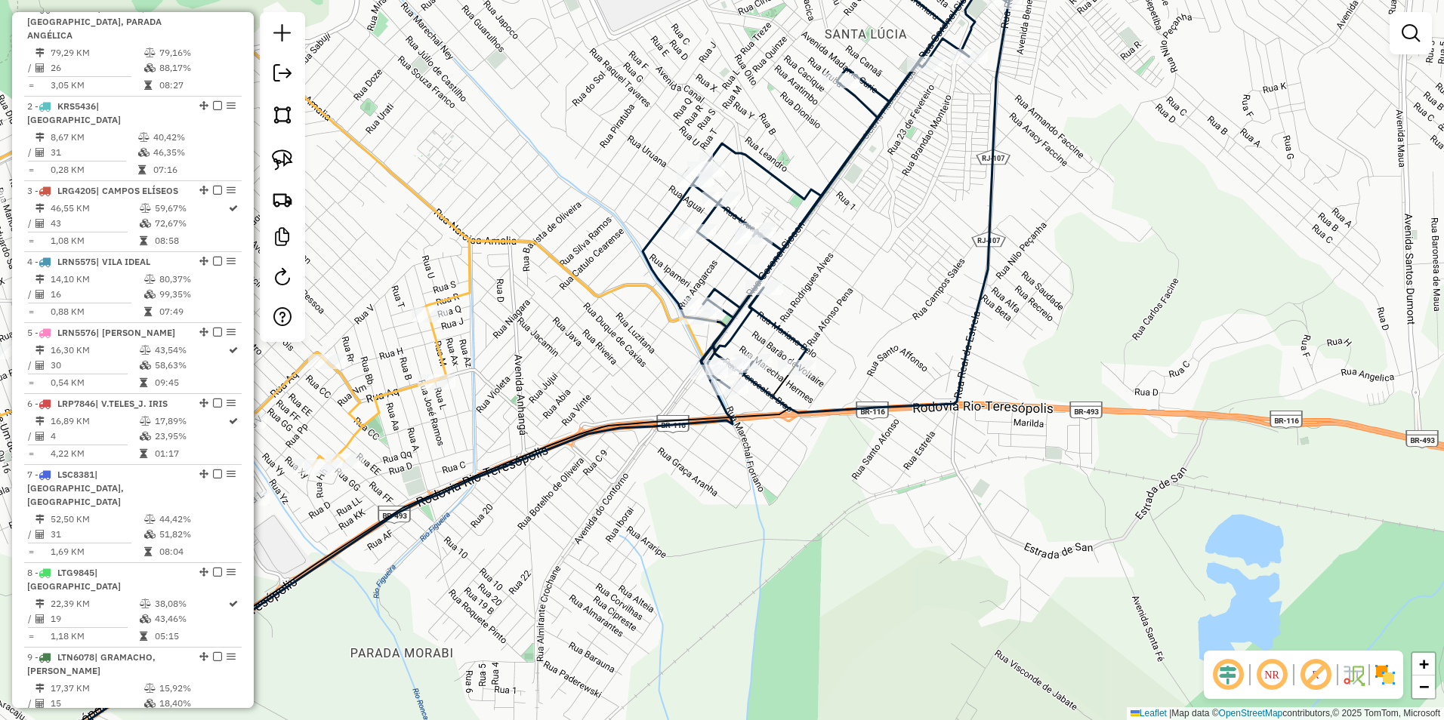
click at [748, 261] on icon at bounding box center [834, 170] width 382 height 485
select select "**********"
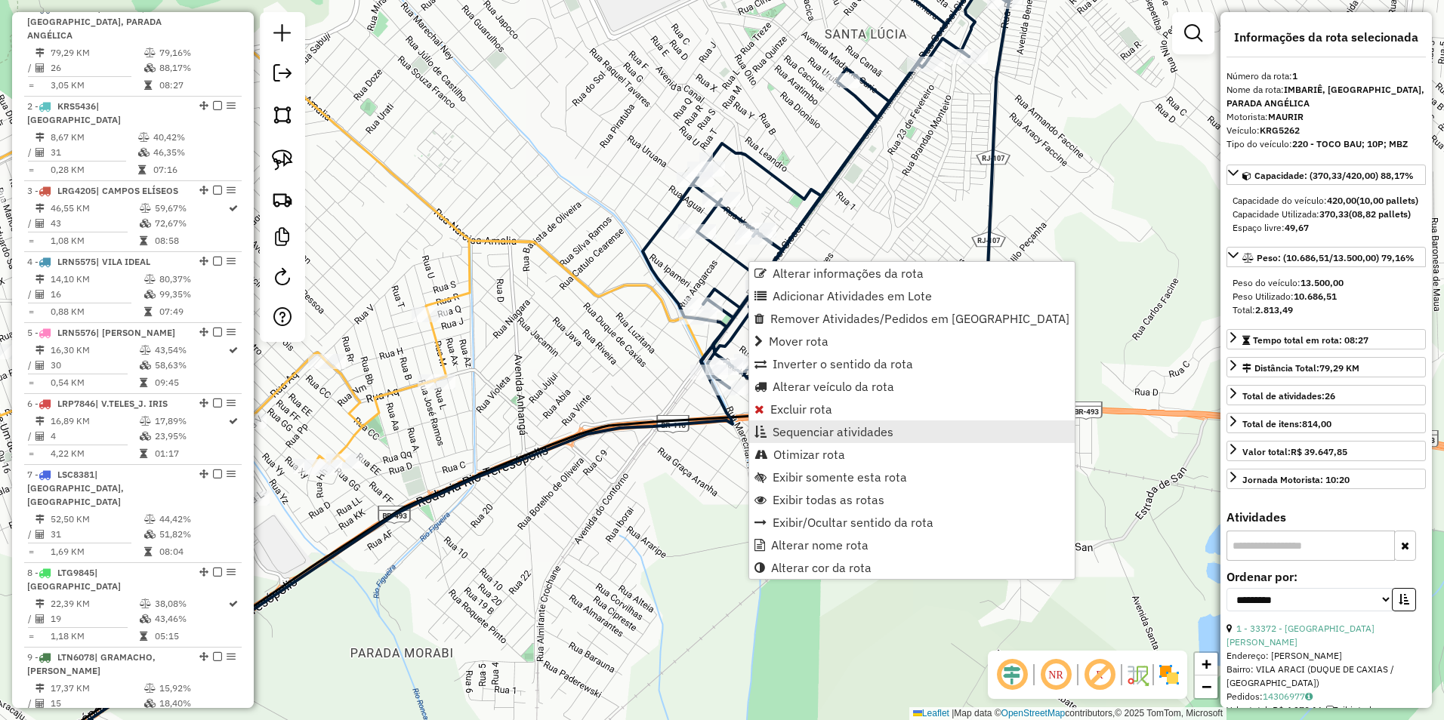
click at [853, 427] on span "Sequenciar atividades" at bounding box center [832, 432] width 121 height 12
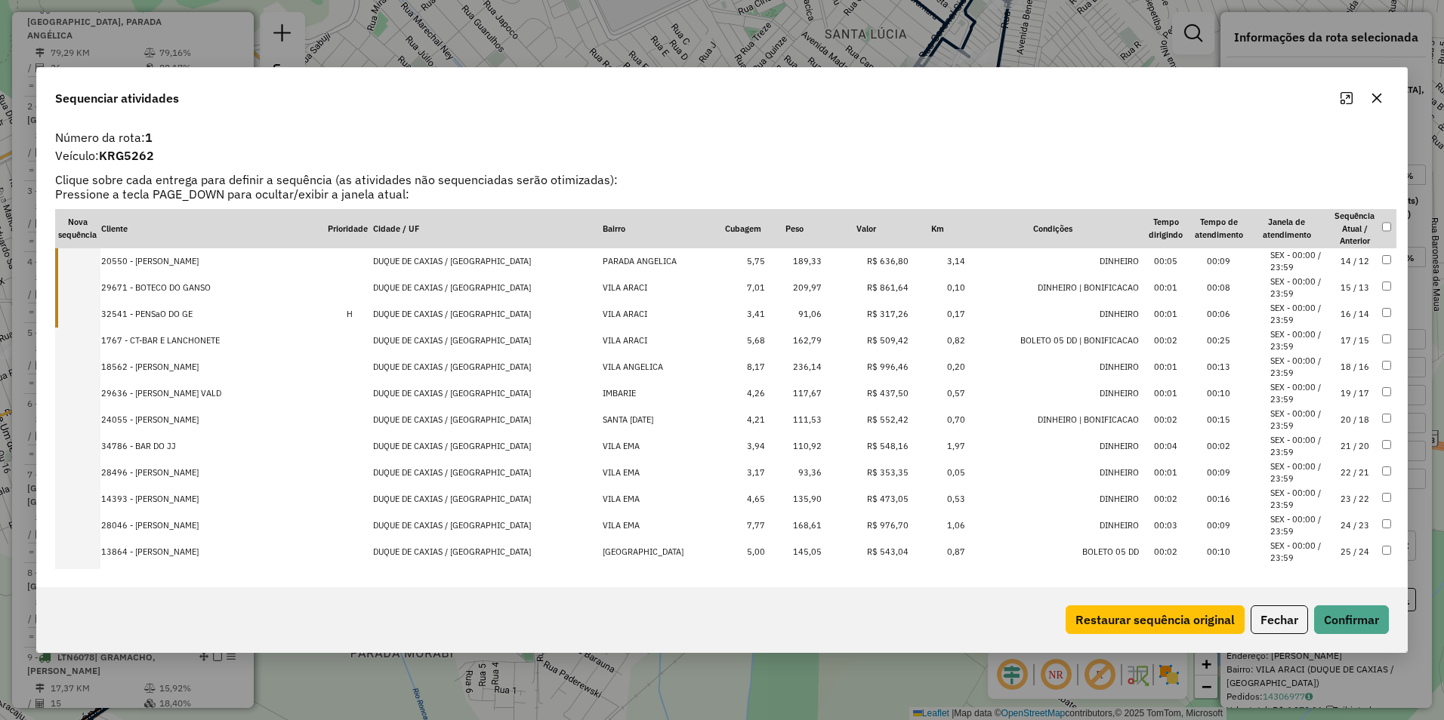
scroll to position [380, 0]
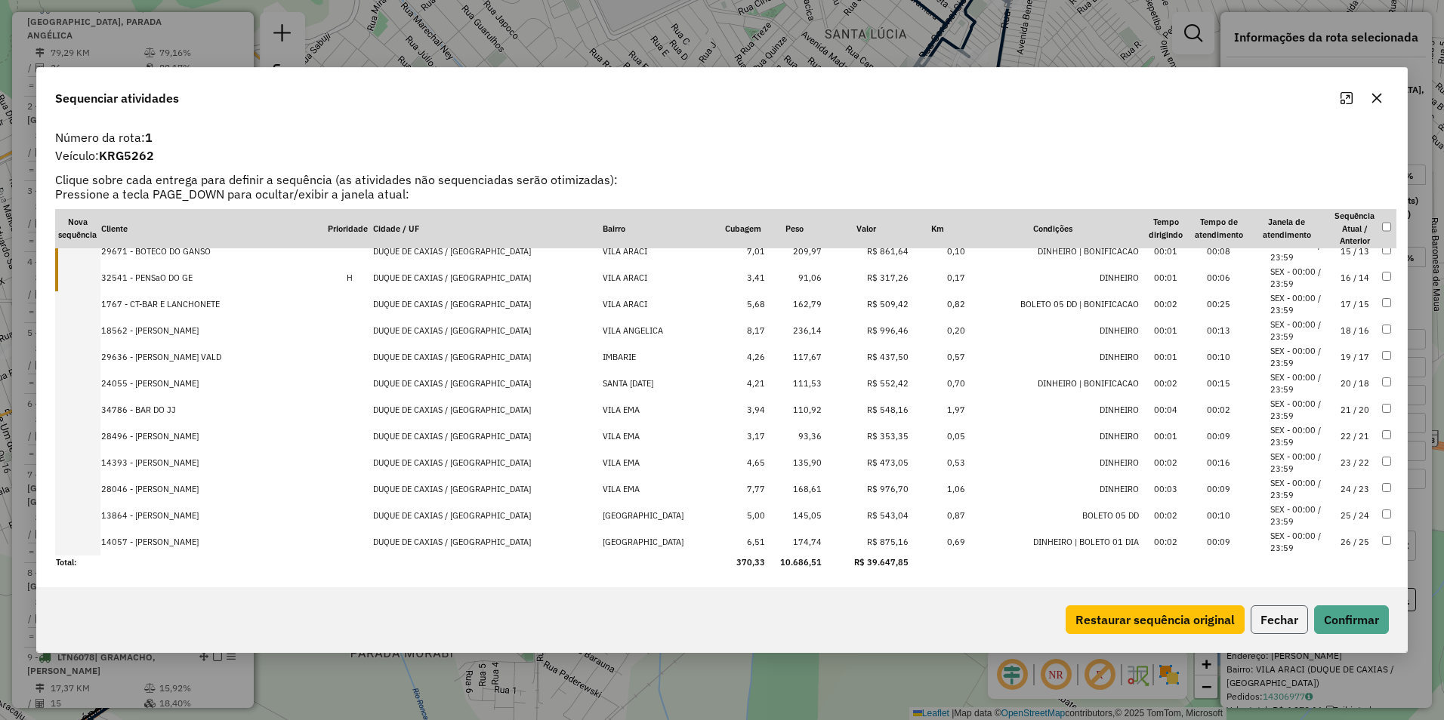
click at [1284, 623] on button "Fechar" at bounding box center [1278, 620] width 57 height 29
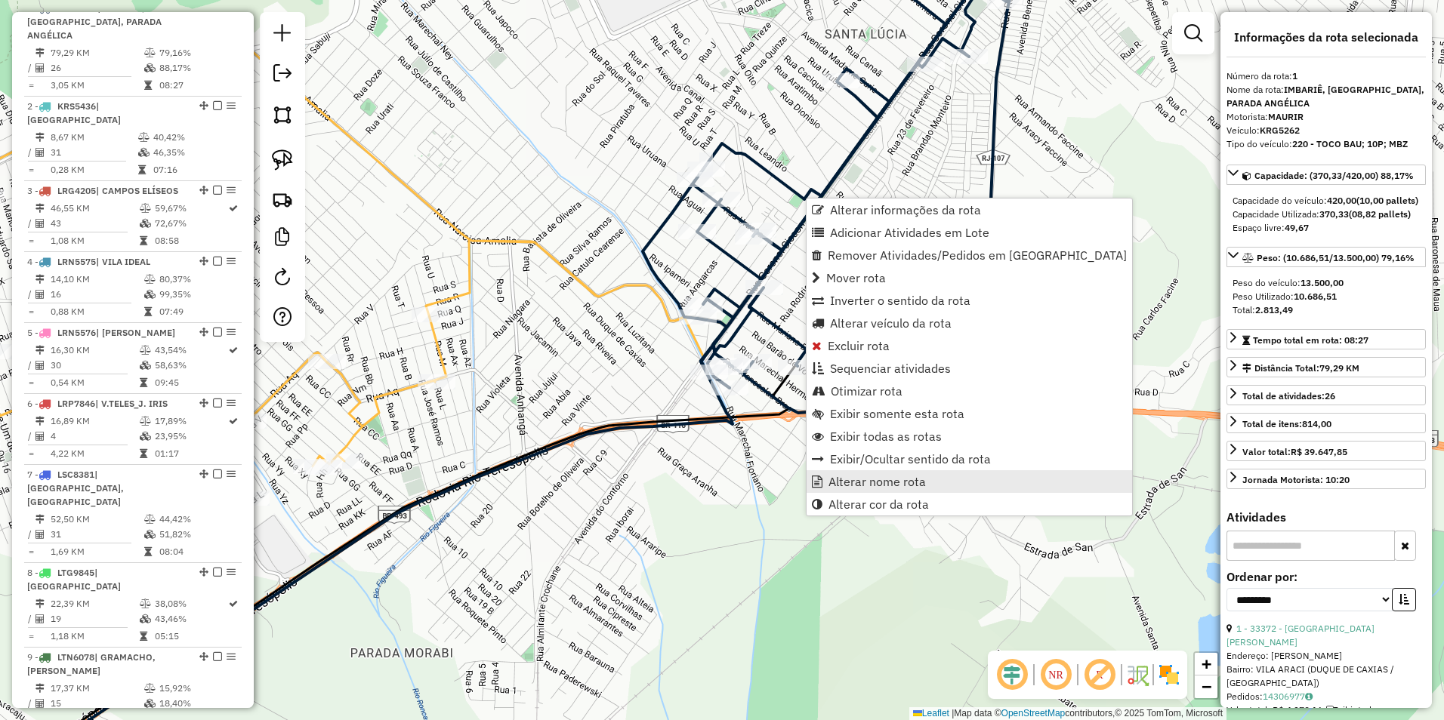
click at [896, 479] on span "Alterar nome rota" at bounding box center [876, 482] width 97 height 12
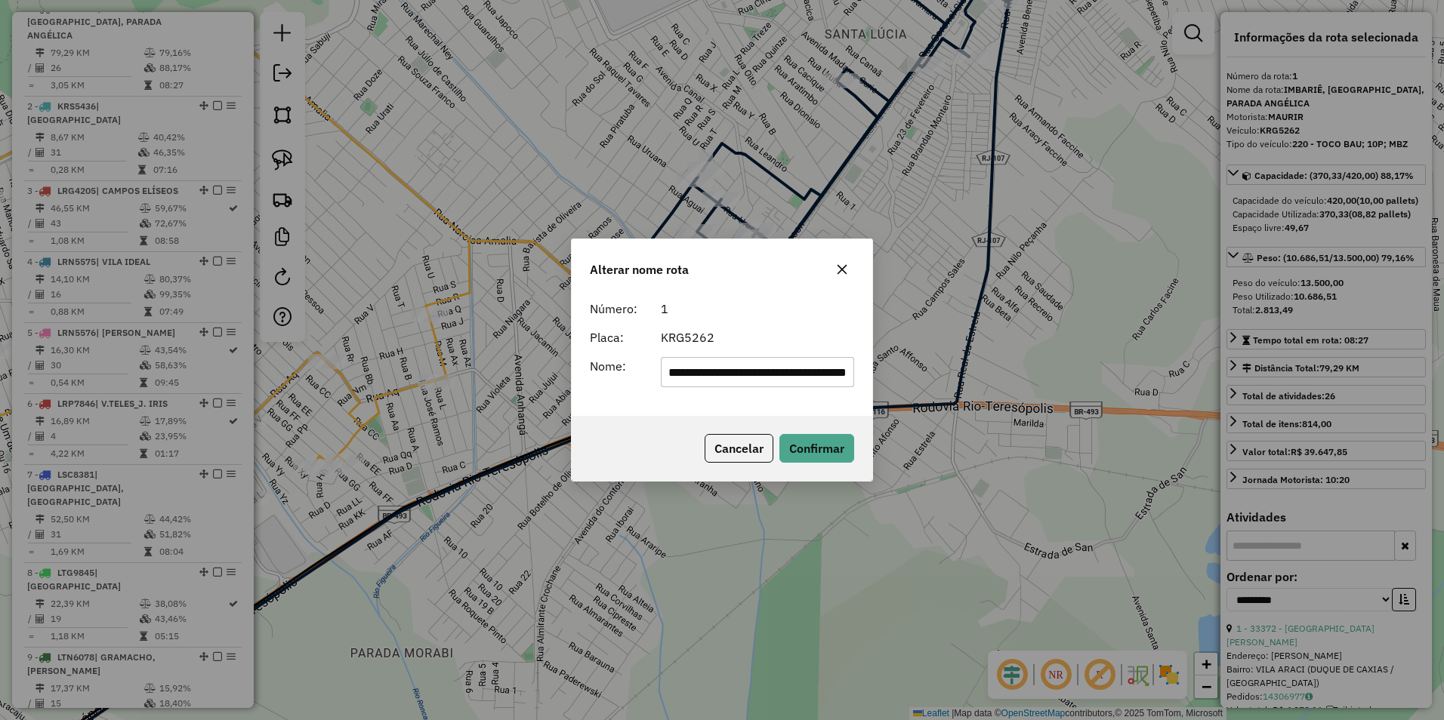
scroll to position [0, 0]
drag, startPoint x: 845, startPoint y: 372, endPoint x: 362, endPoint y: 390, distance: 483.6
click at [362, 390] on div "**********" at bounding box center [722, 360] width 1444 height 720
drag, startPoint x: 826, startPoint y: 372, endPoint x: -57, endPoint y: 489, distance: 890.5
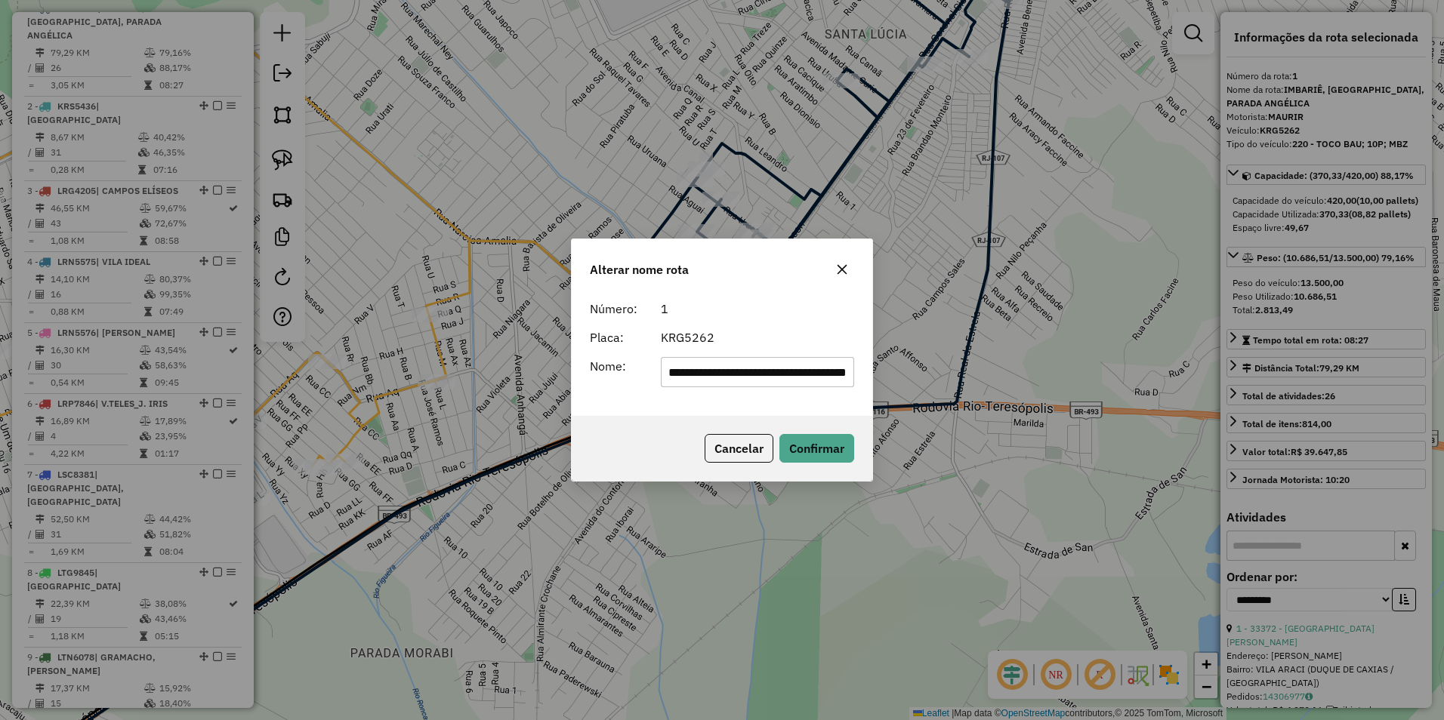
click at [0, 489] on html "Aguarde... Pop-up bloqueado! Seu navegador bloqueou automáticamente a abertura …" at bounding box center [722, 360] width 1444 height 720
type input "**********"
click at [822, 438] on button "Confirmar" at bounding box center [816, 448] width 75 height 29
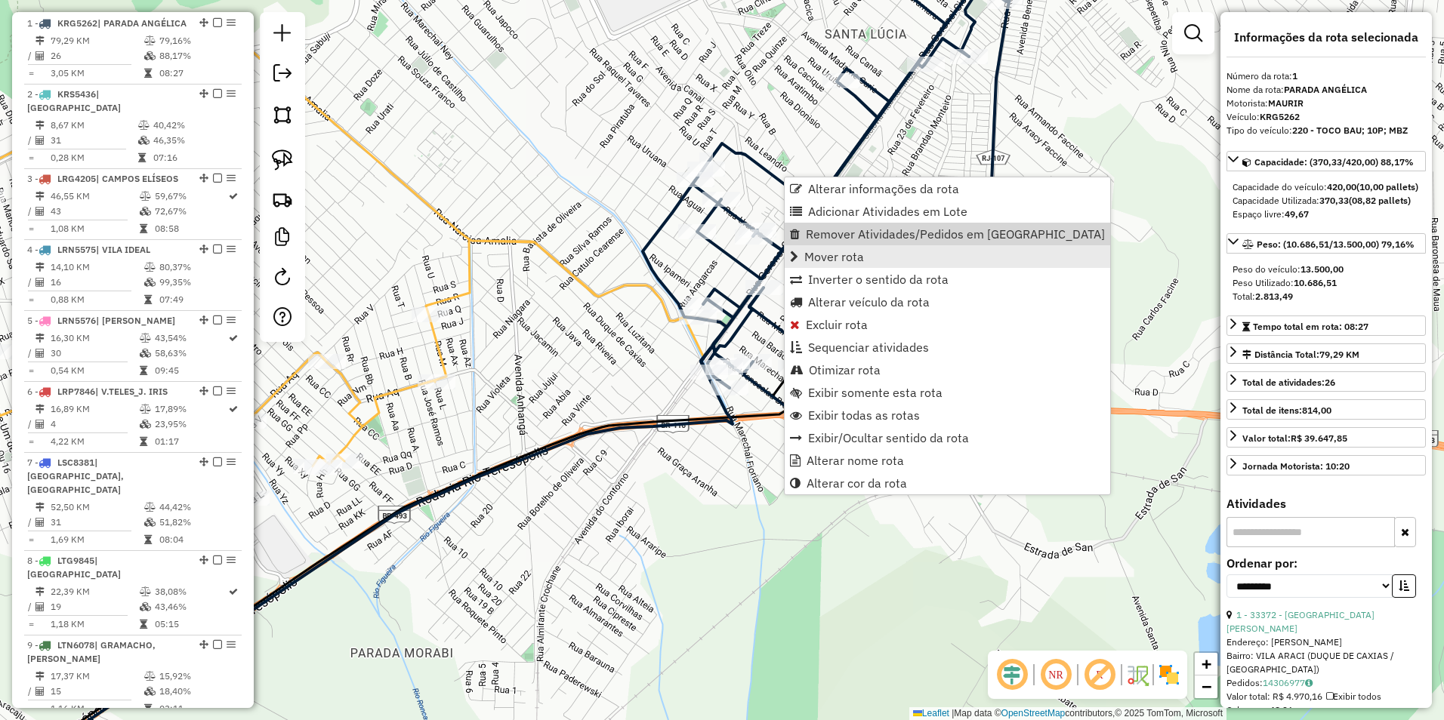
scroll to position [584, 0]
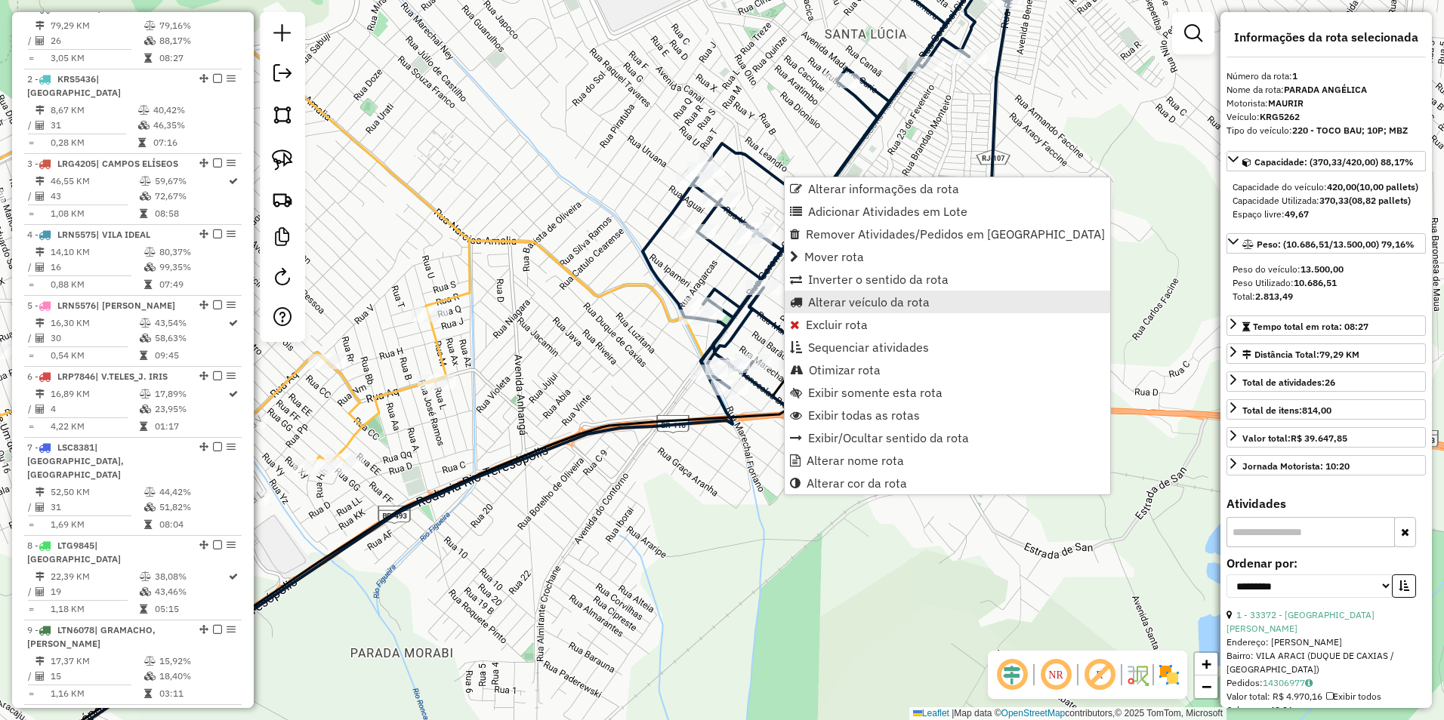
click at [873, 308] on span "Alterar veículo da rota" at bounding box center [869, 302] width 122 height 12
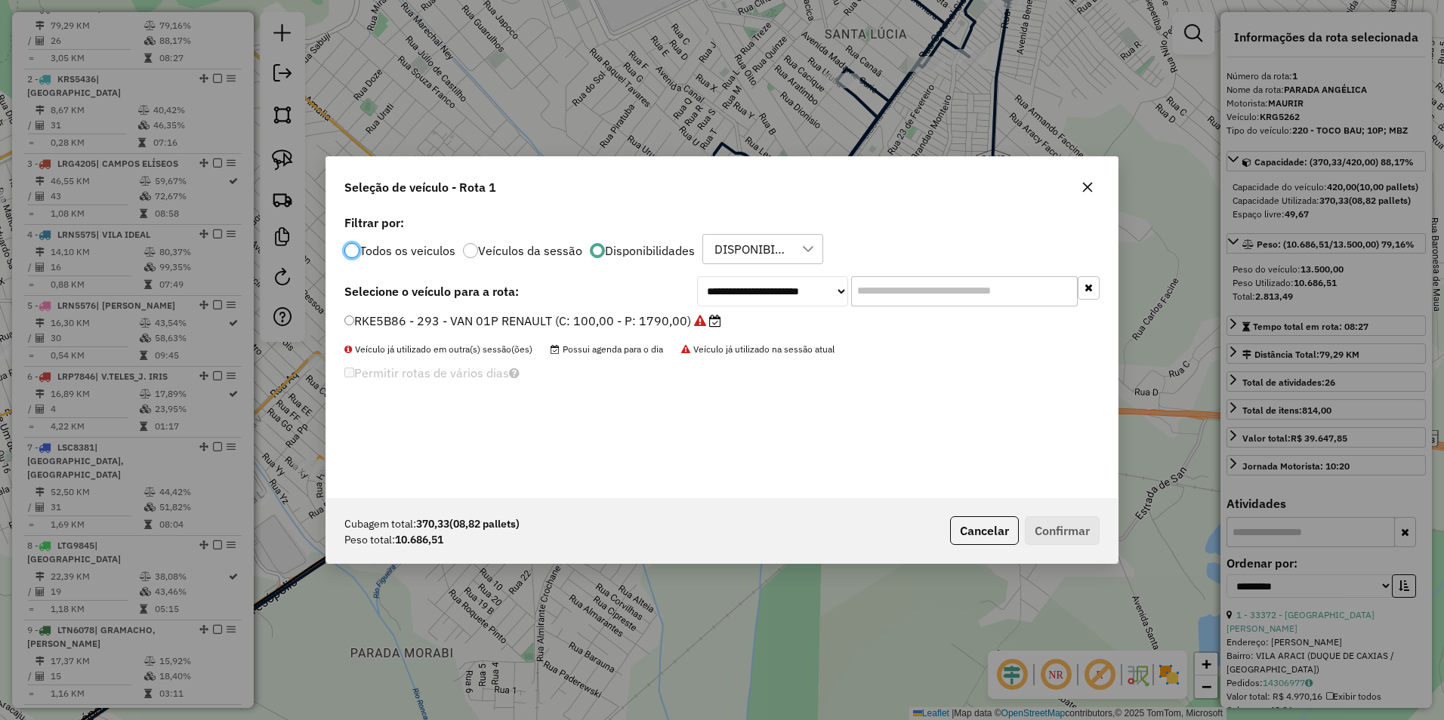
scroll to position [8, 5]
click at [730, 302] on select "**********" at bounding box center [772, 291] width 151 height 30
select select "********"
click at [697, 276] on select "**********" at bounding box center [772, 291] width 151 height 30
click at [667, 328] on label "KXQ6273 - 253 - TOCO BAU; 10P; MBZ (C: 420,00 - P: 13500,00)" at bounding box center [537, 321] width 387 height 18
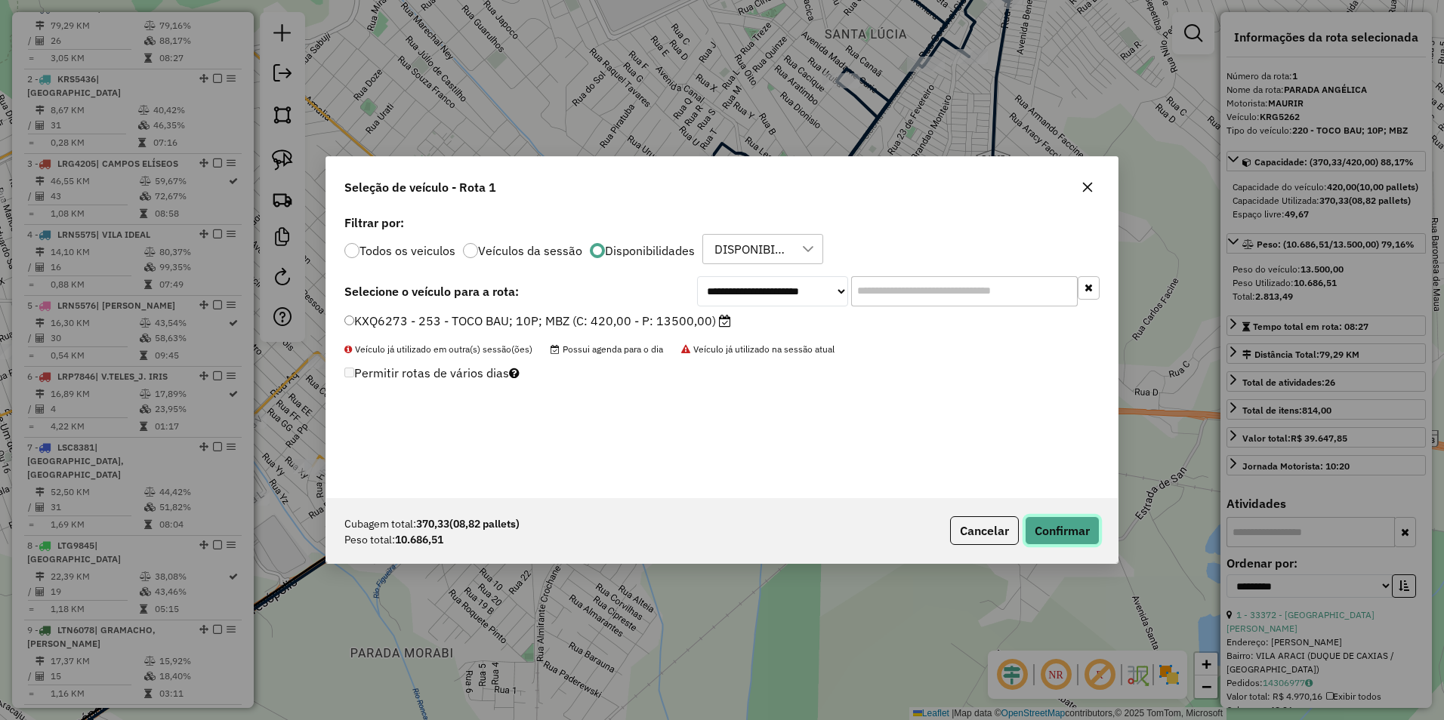
click at [1034, 526] on button "Confirmar" at bounding box center [1062, 530] width 75 height 29
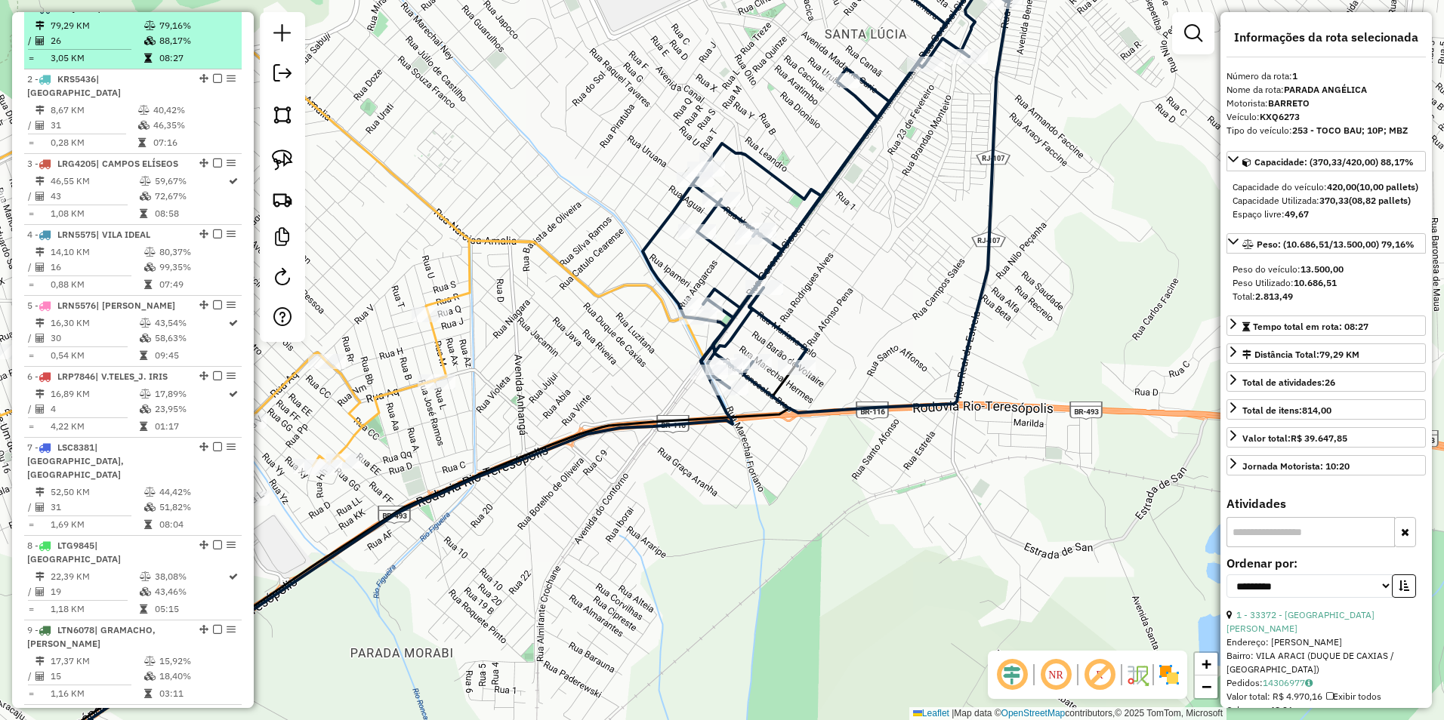
click at [213, 12] on em at bounding box center [217, 7] width 9 height 9
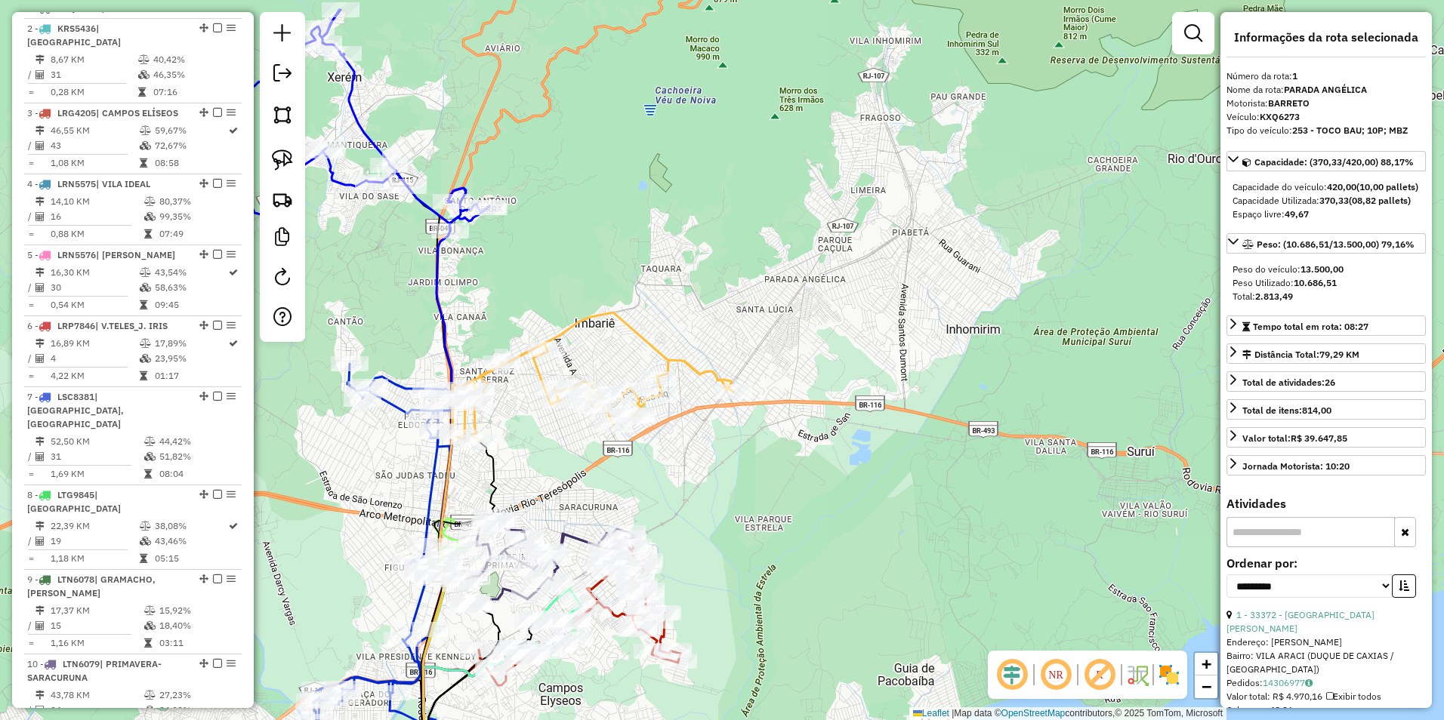
click at [630, 335] on icon at bounding box center [592, 377] width 281 height 129
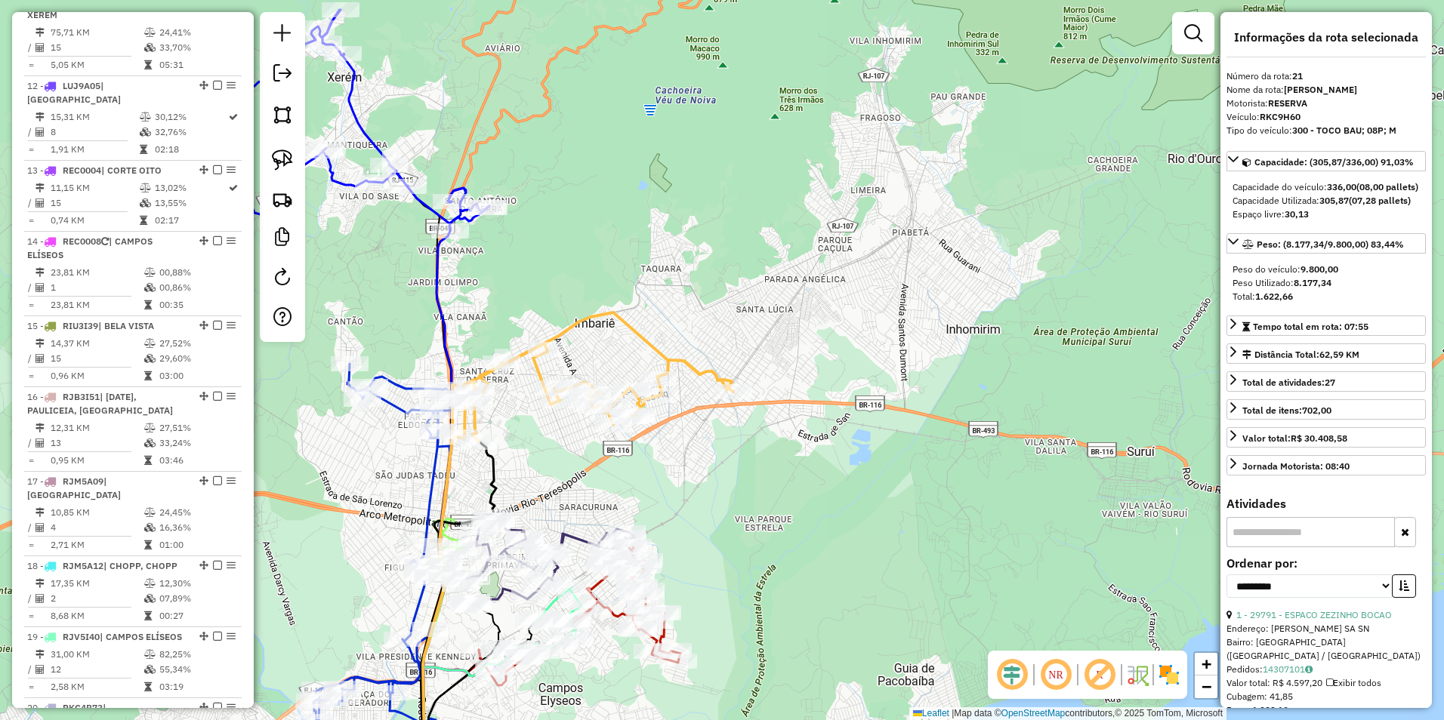
scroll to position [2076, 0]
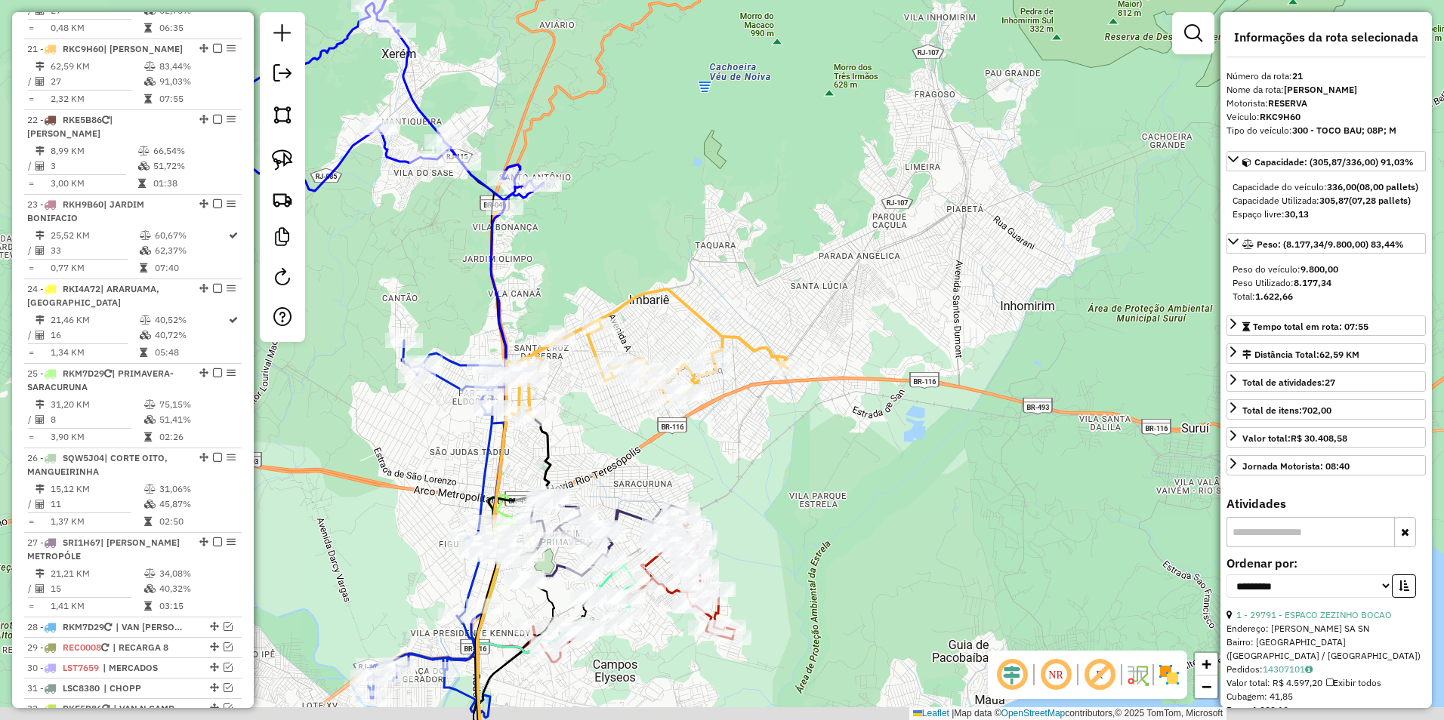
drag, startPoint x: 552, startPoint y: 375, endPoint x: 606, endPoint y: 351, distance: 59.2
click at [606, 351] on div "Janela de atendimento Grade de atendimento Capacidade Transportadoras Veículos …" at bounding box center [722, 360] width 1444 height 720
drag, startPoint x: 436, startPoint y: 241, endPoint x: 508, endPoint y: 267, distance: 77.2
click at [523, 292] on div "Janela de atendimento Grade de atendimento Capacidade Transportadoras Veículos …" at bounding box center [722, 360] width 1444 height 720
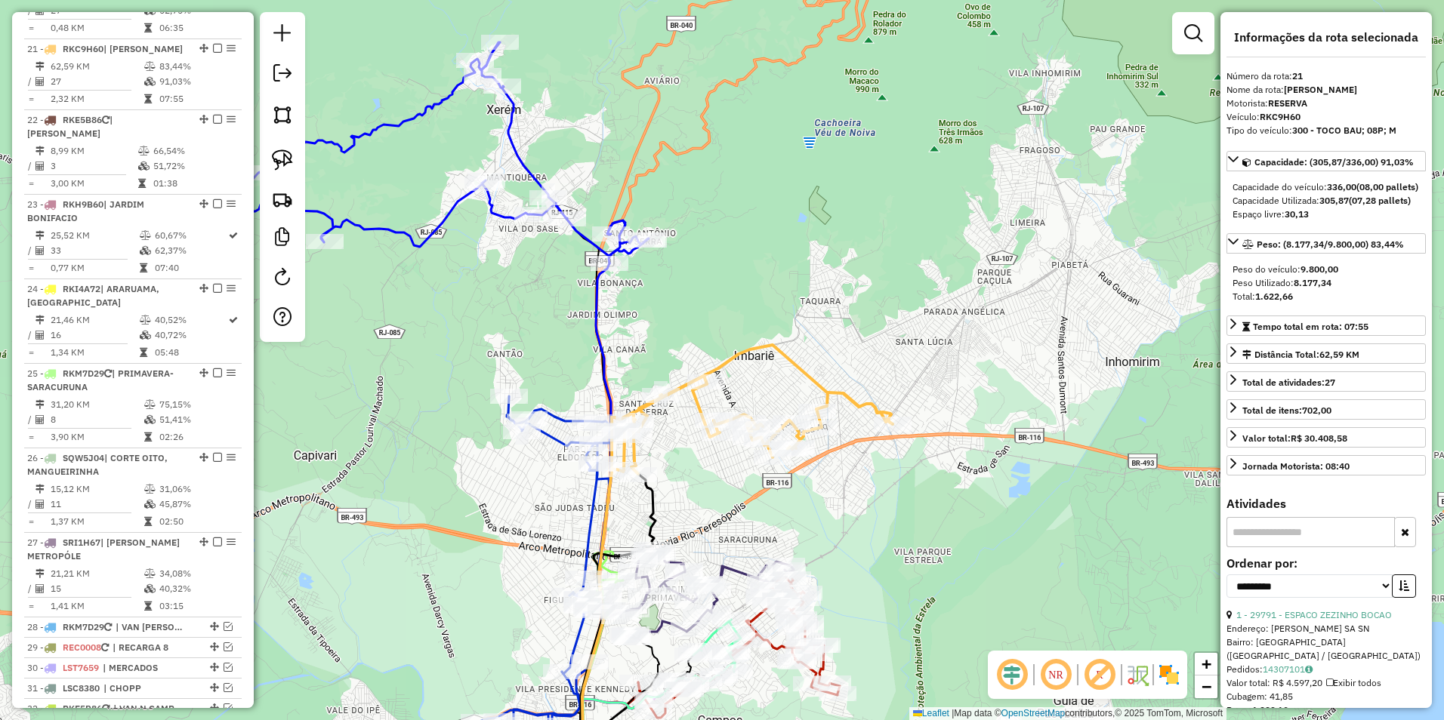
click at [449, 207] on icon at bounding box center [442, 152] width 414 height 221
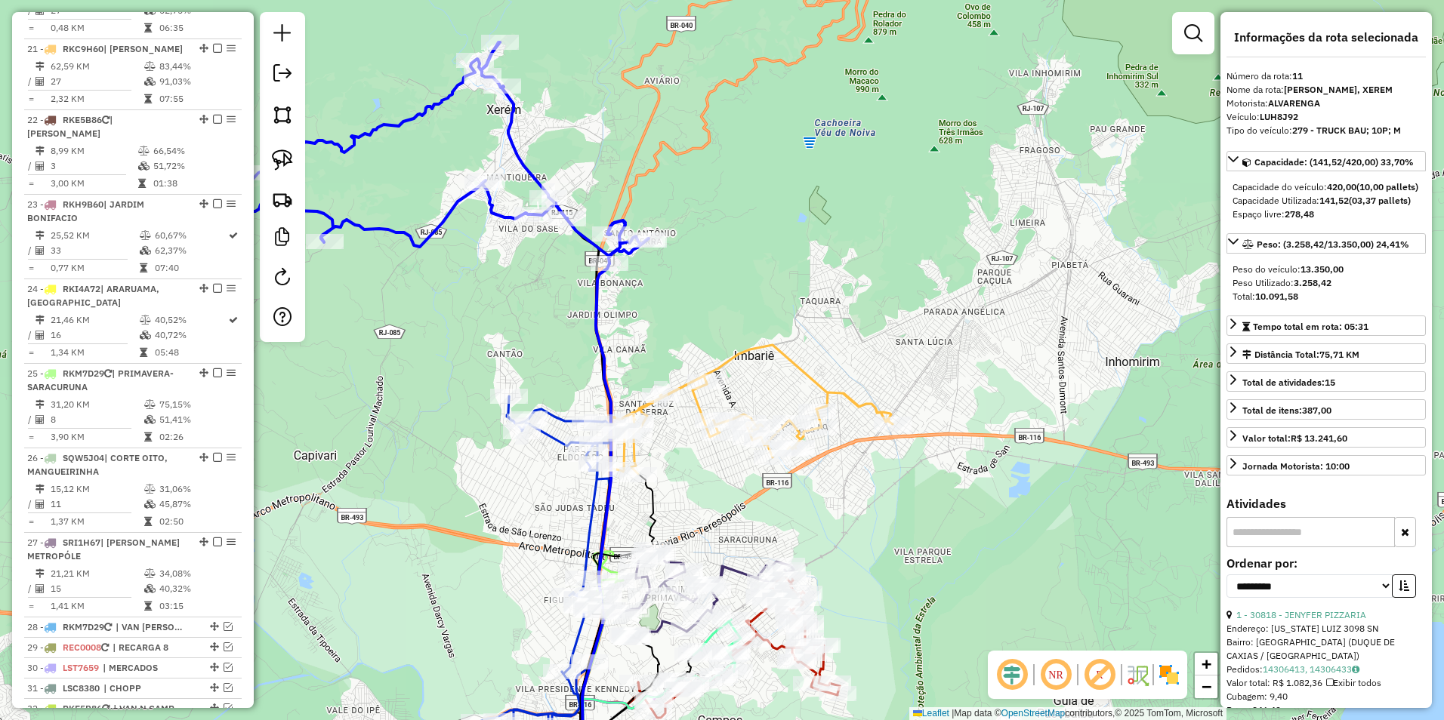
scroll to position [1284, 0]
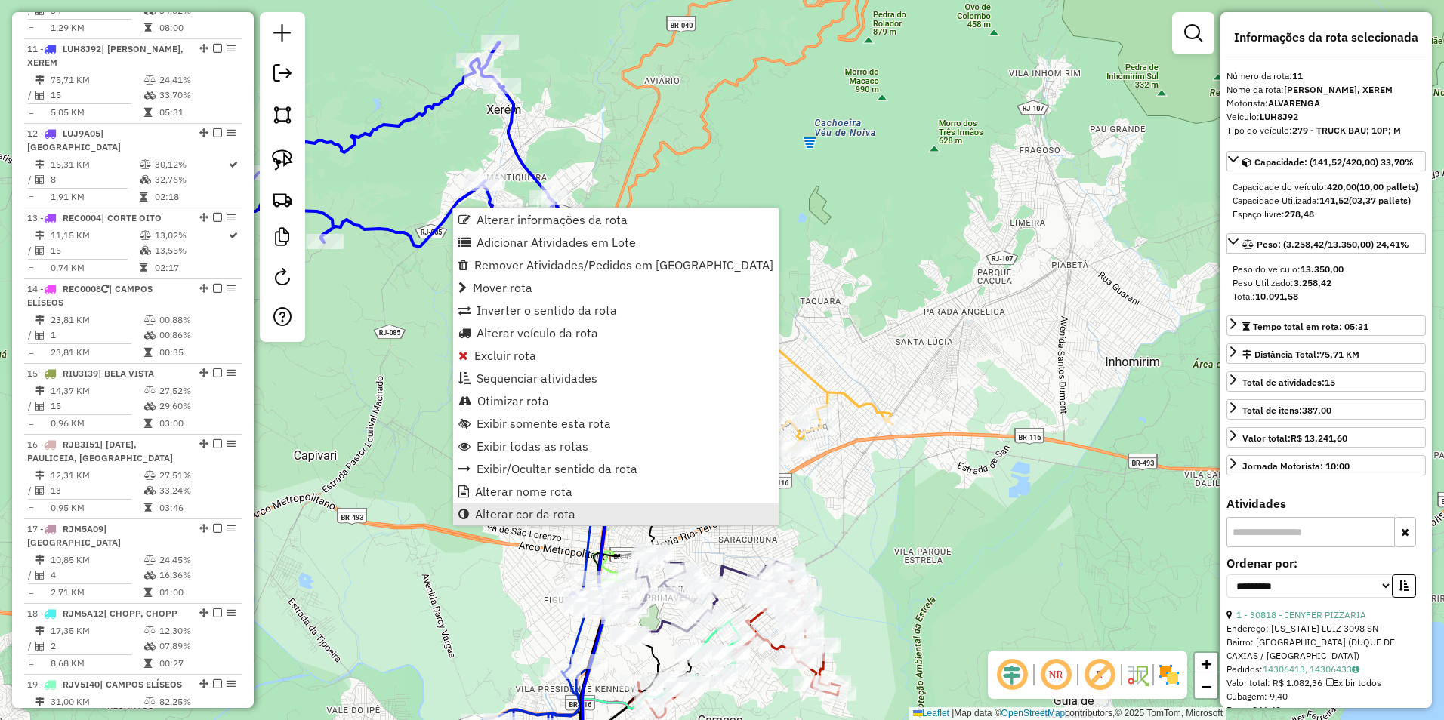
click at [511, 510] on span "Alterar cor da rota" at bounding box center [525, 514] width 100 height 12
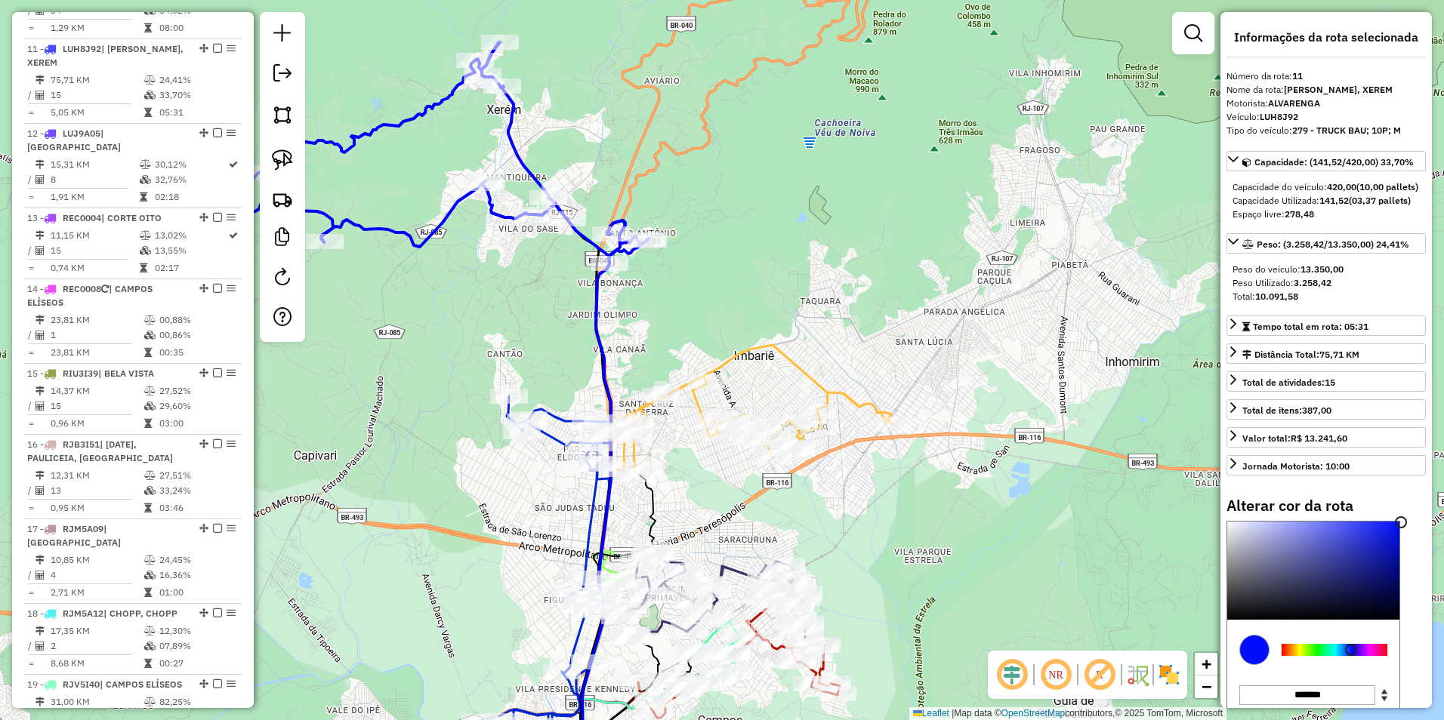
type input "*******"
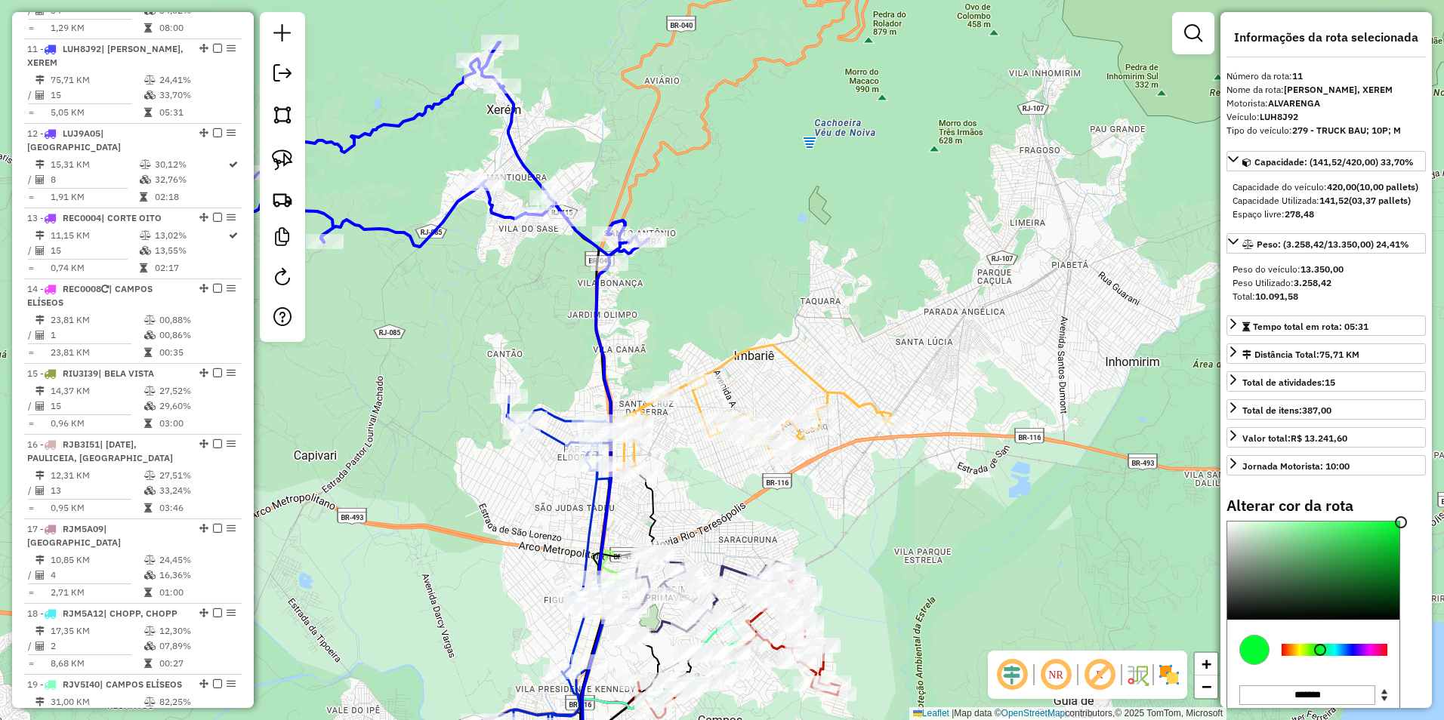
drag, startPoint x: 1351, startPoint y: 677, endPoint x: 1320, endPoint y: 677, distance: 31.0
click at [1320, 656] on div at bounding box center [1320, 650] width 12 height 12
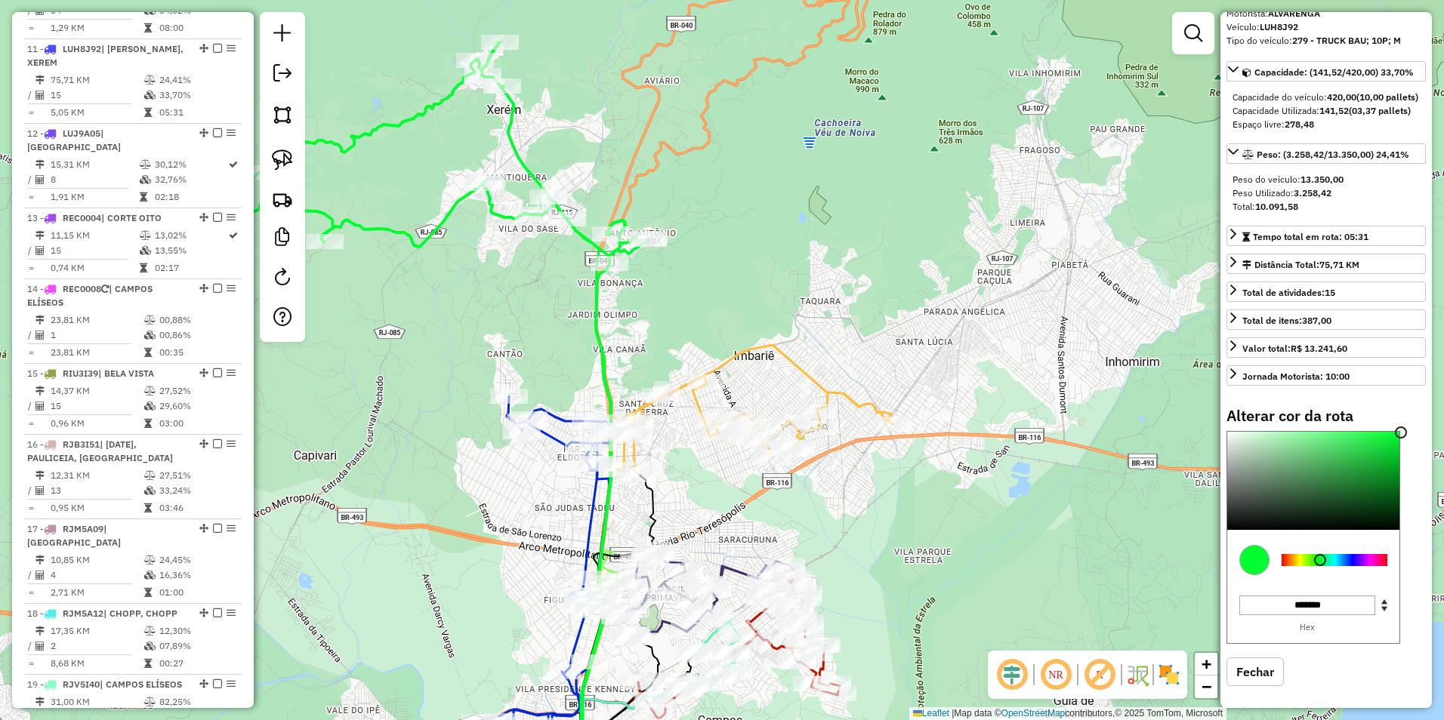
scroll to position [124, 0]
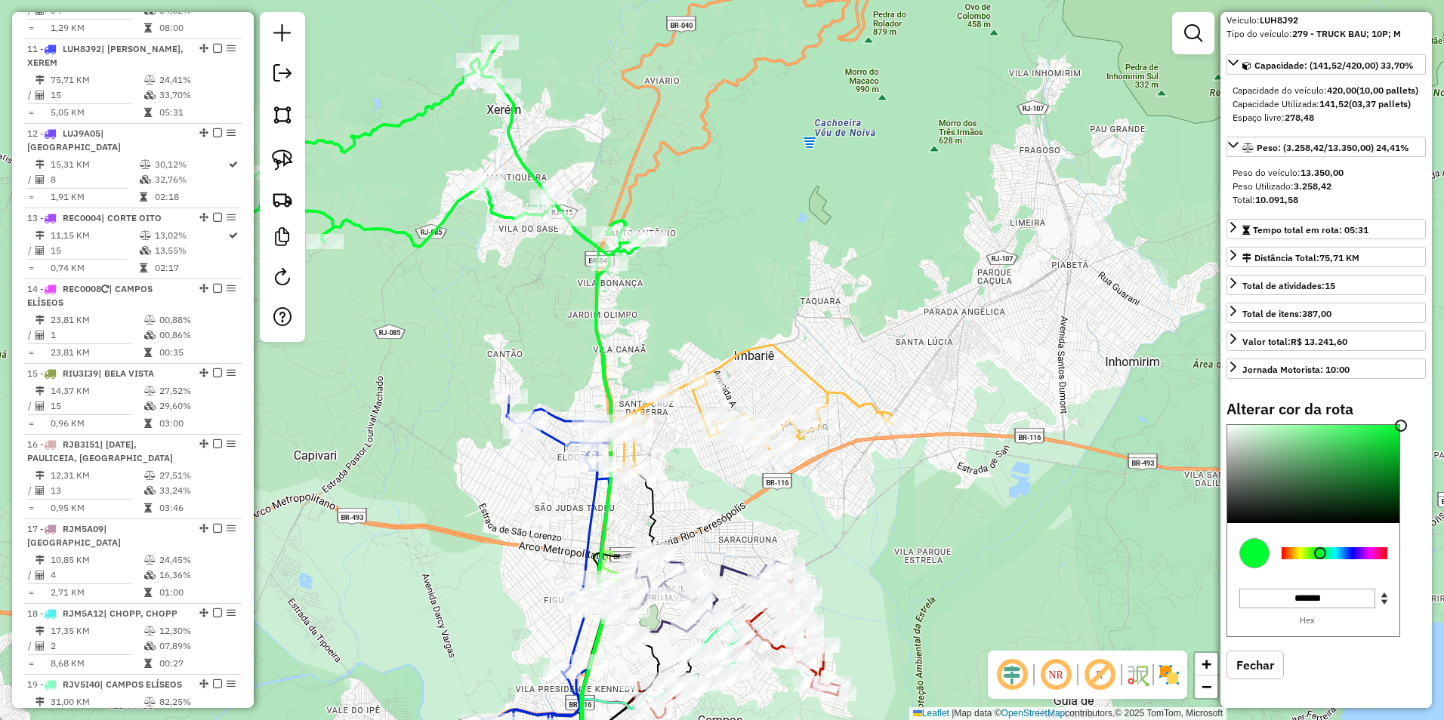
click at [1256, 668] on button "Fechar" at bounding box center [1254, 665] width 57 height 29
select select "**********"
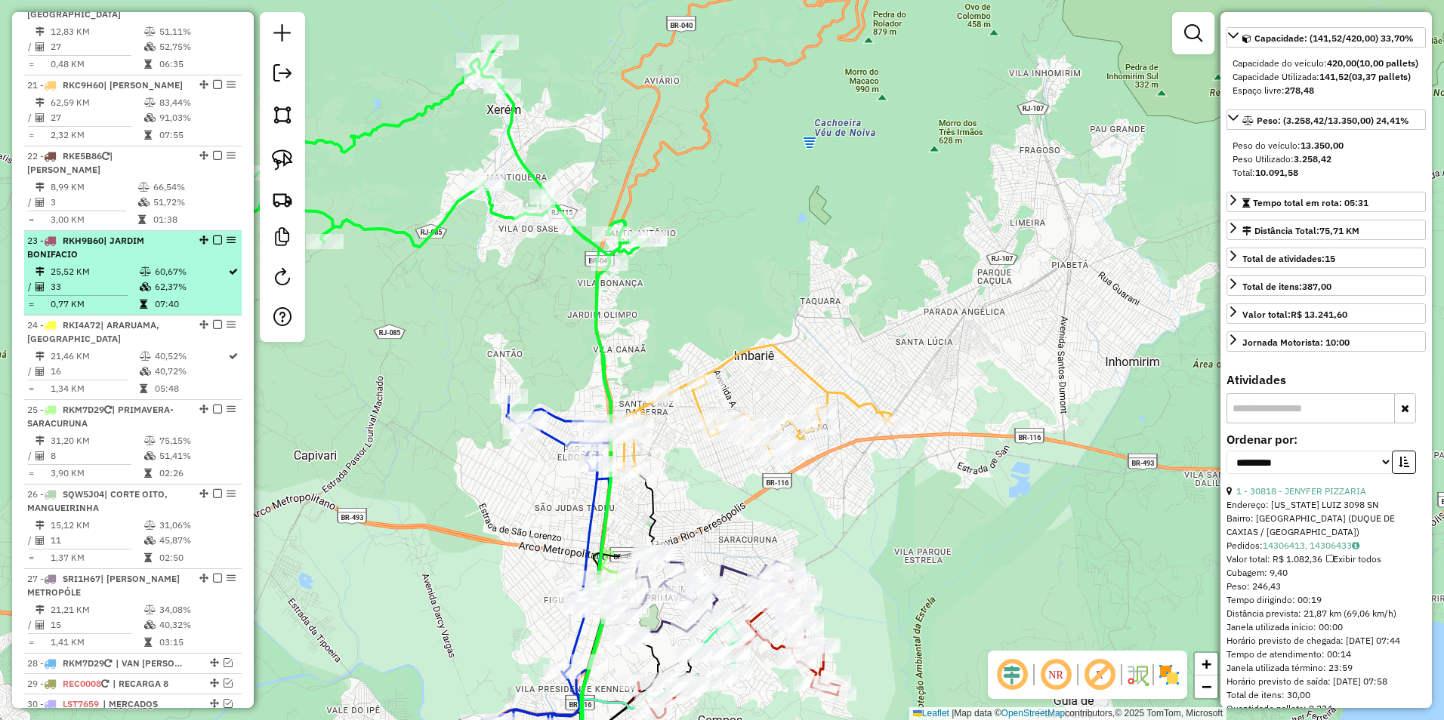
scroll to position [2344, 0]
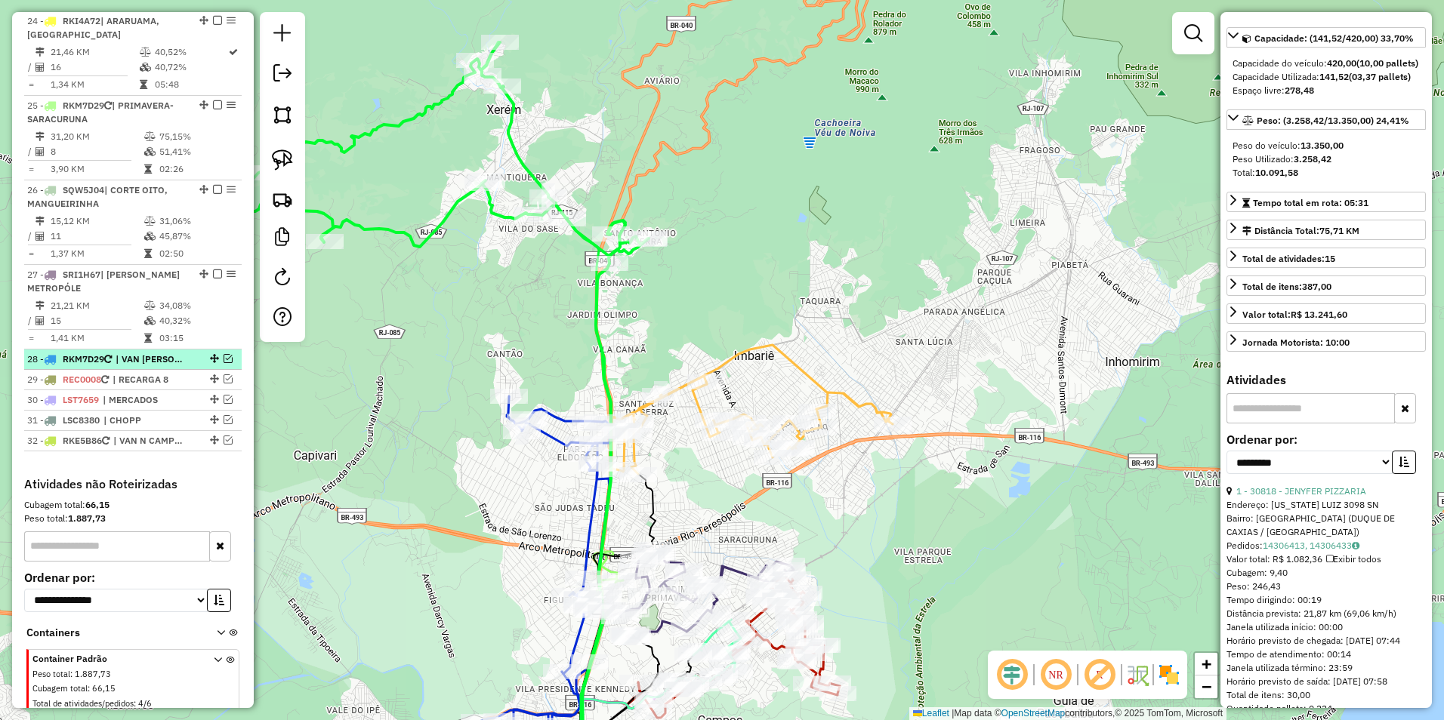
click at [224, 354] on em at bounding box center [228, 358] width 9 height 9
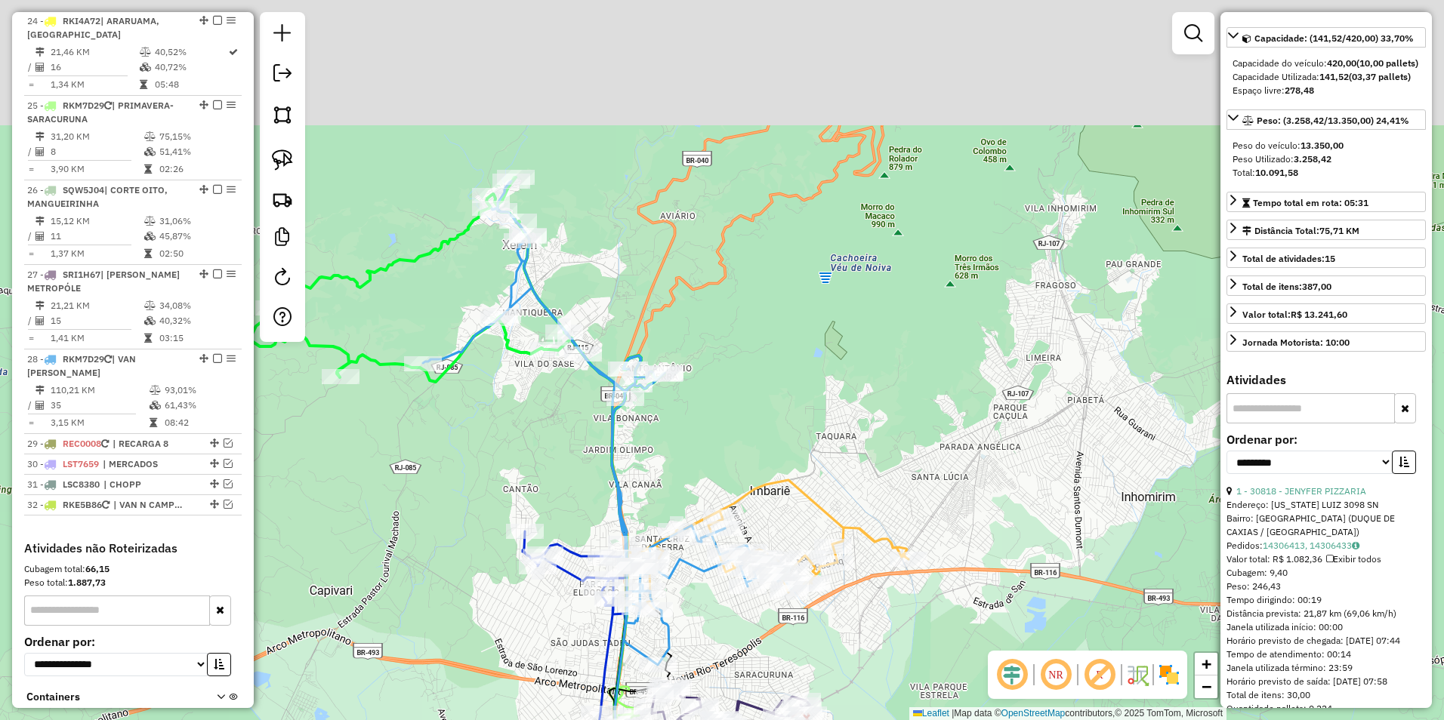
drag, startPoint x: 592, startPoint y: 122, endPoint x: 533, endPoint y: 264, distance: 153.0
click at [608, 260] on div "Janela de atendimento Grade de atendimento Capacidade Transportadoras Veículos …" at bounding box center [722, 360] width 1444 height 720
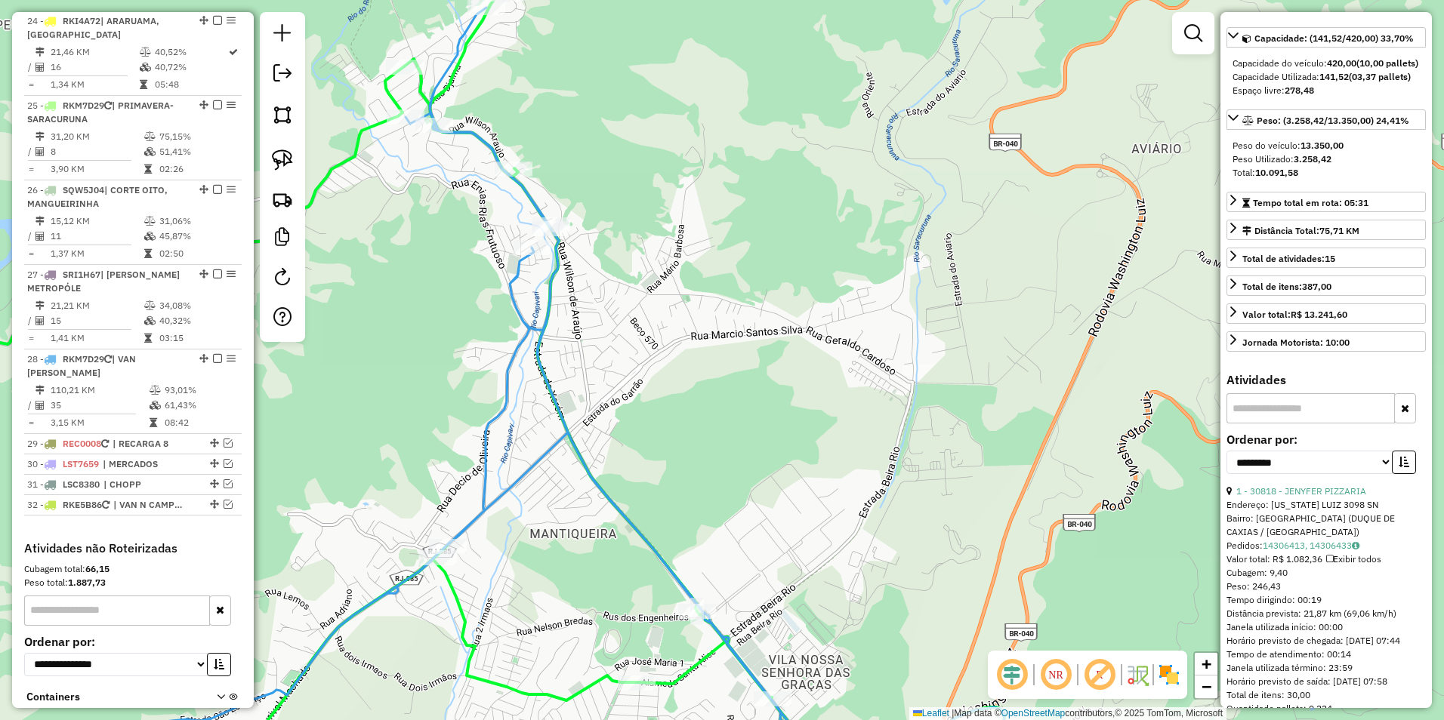
click at [534, 196] on icon at bounding box center [615, 400] width 968 height 785
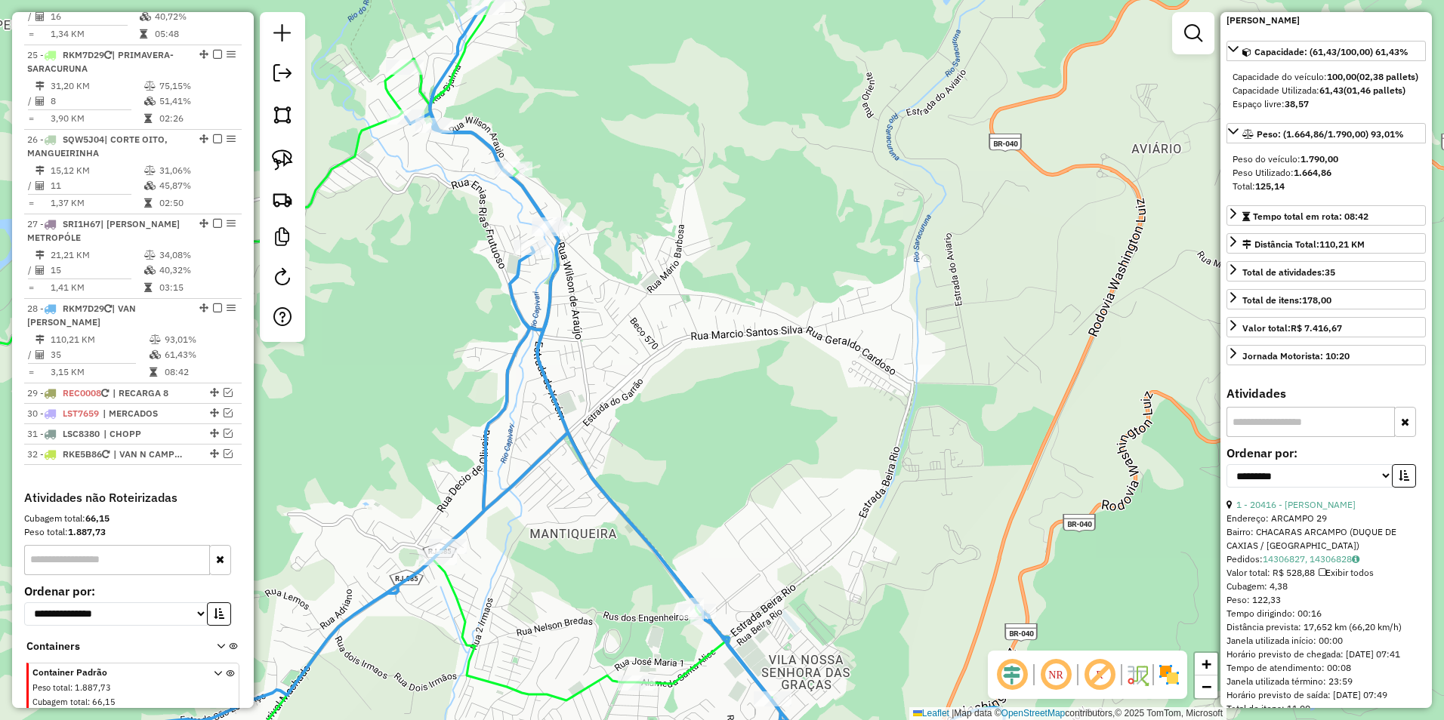
scroll to position [0, 0]
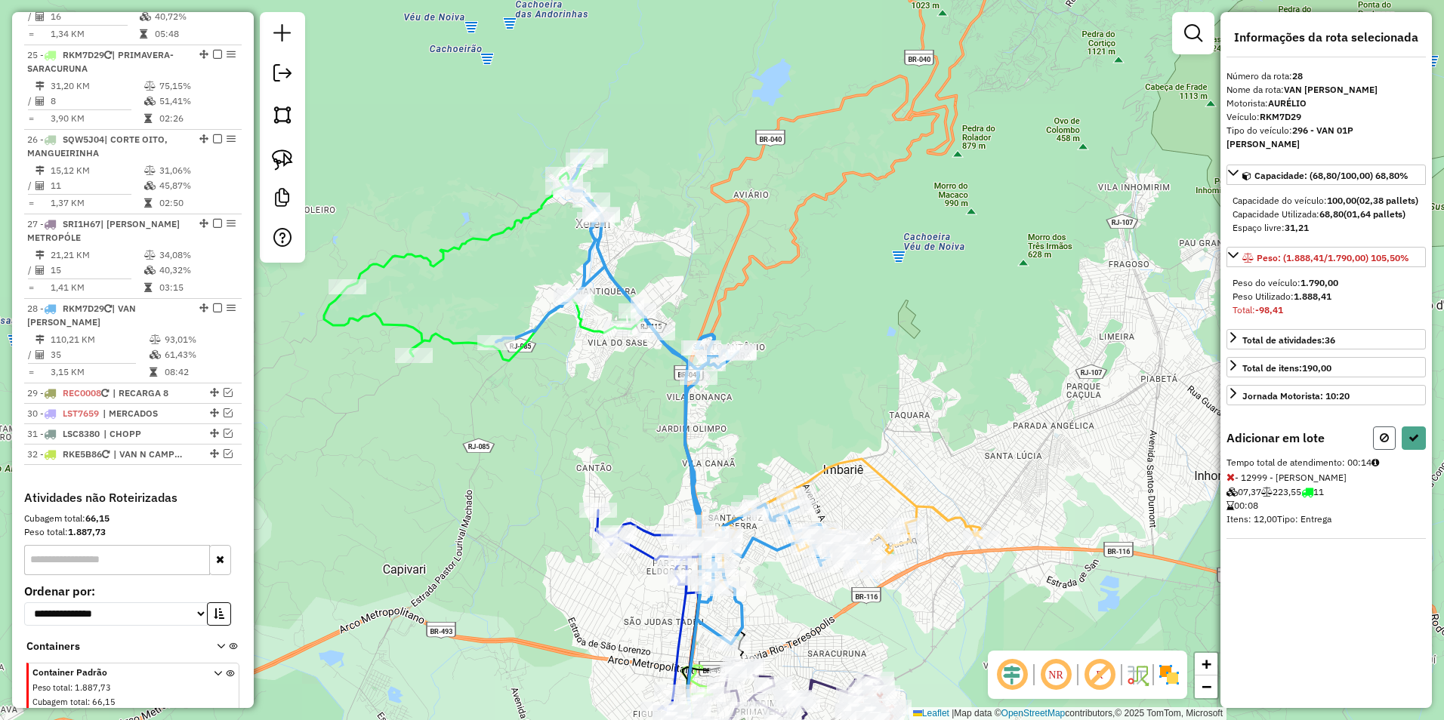
click at [1386, 430] on button at bounding box center [1384, 438] width 23 height 23
select select "**********"
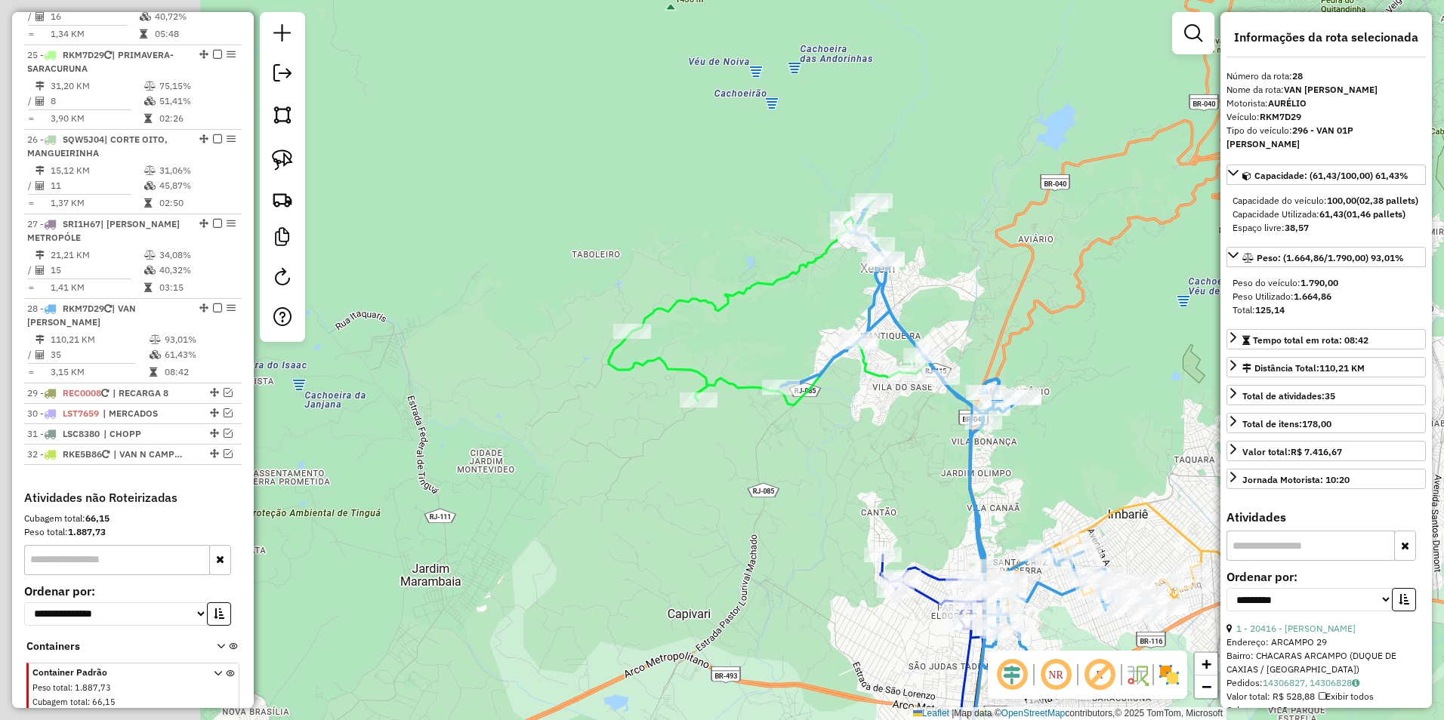
drag, startPoint x: 523, startPoint y: 393, endPoint x: 808, endPoint y: 437, distance: 288.1
click at [808, 437] on div "Janela de atendimento Grade de atendimento Capacidade Transportadoras Veículos …" at bounding box center [722, 360] width 1444 height 720
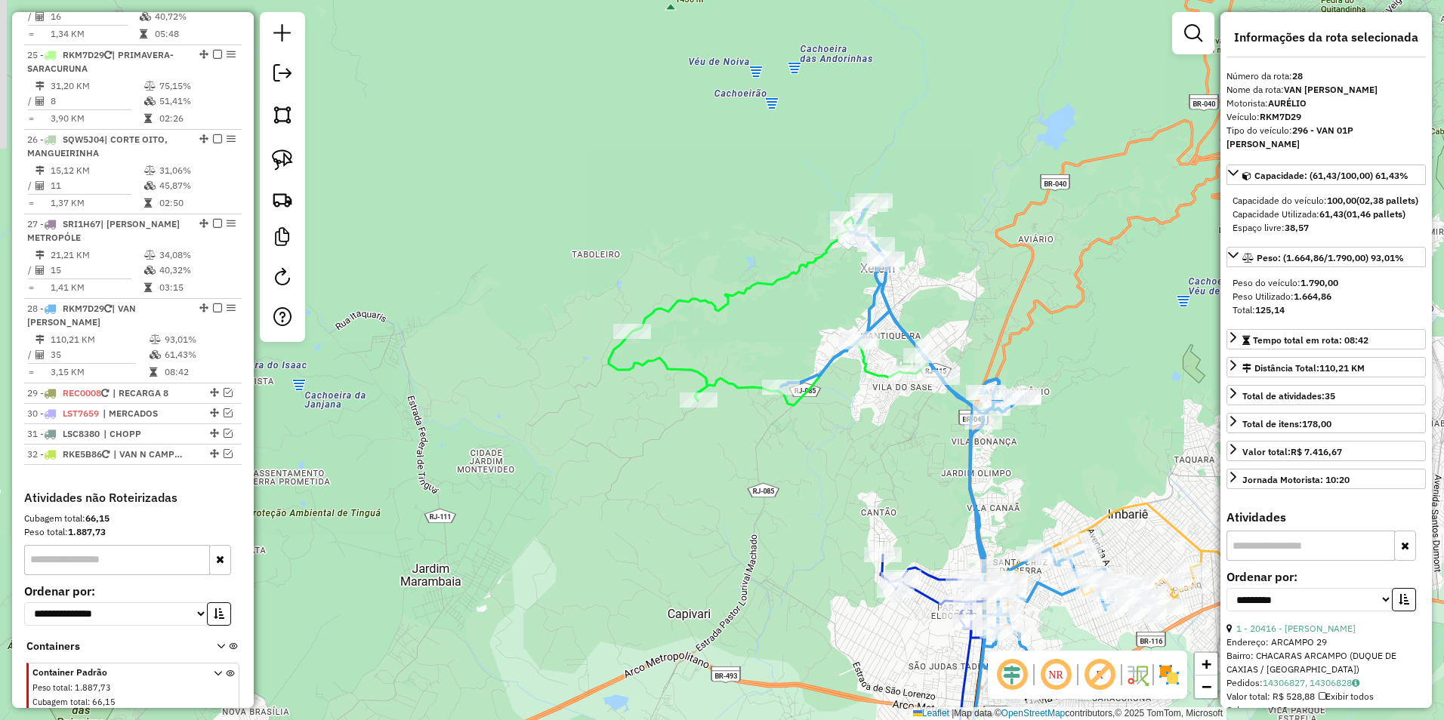
click at [744, 359] on div "Janela de atendimento Grade de atendimento Capacidade Transportadoras Veículos …" at bounding box center [722, 360] width 1444 height 720
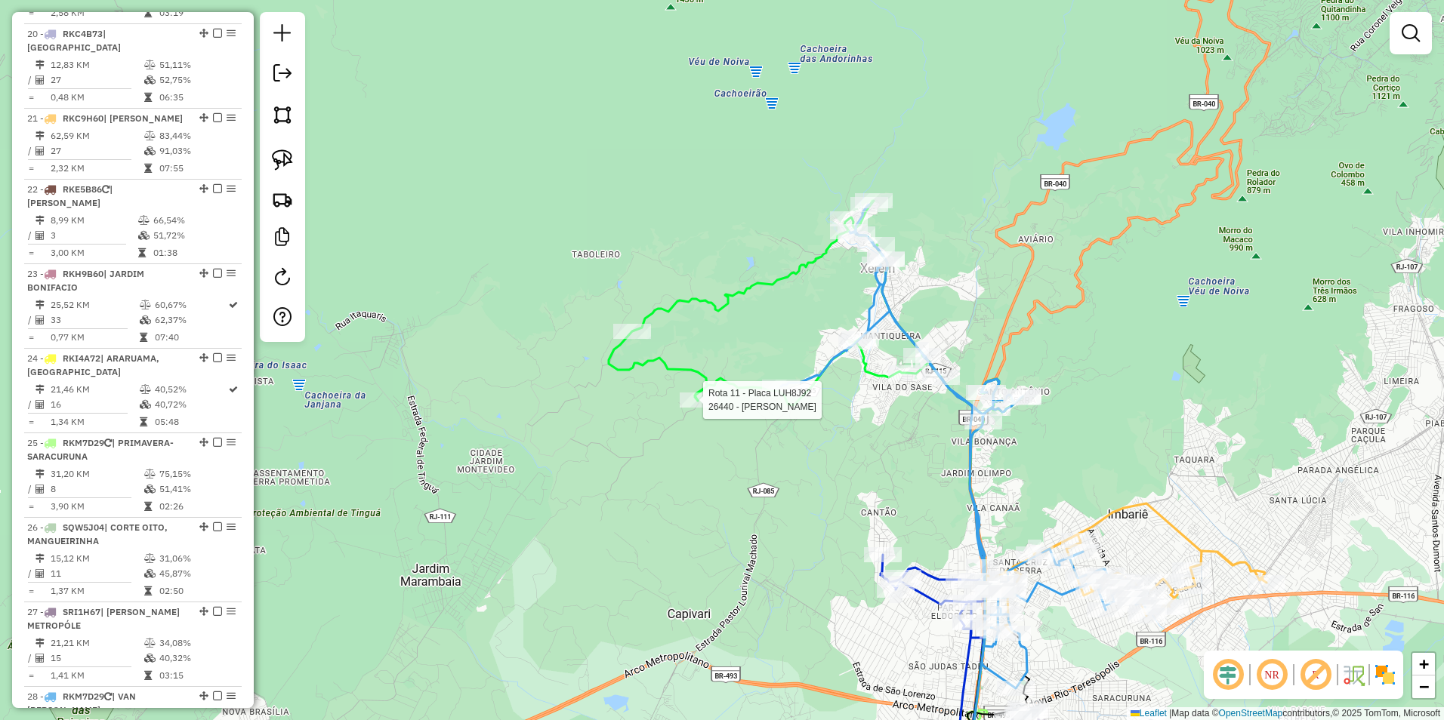
select select "**********"
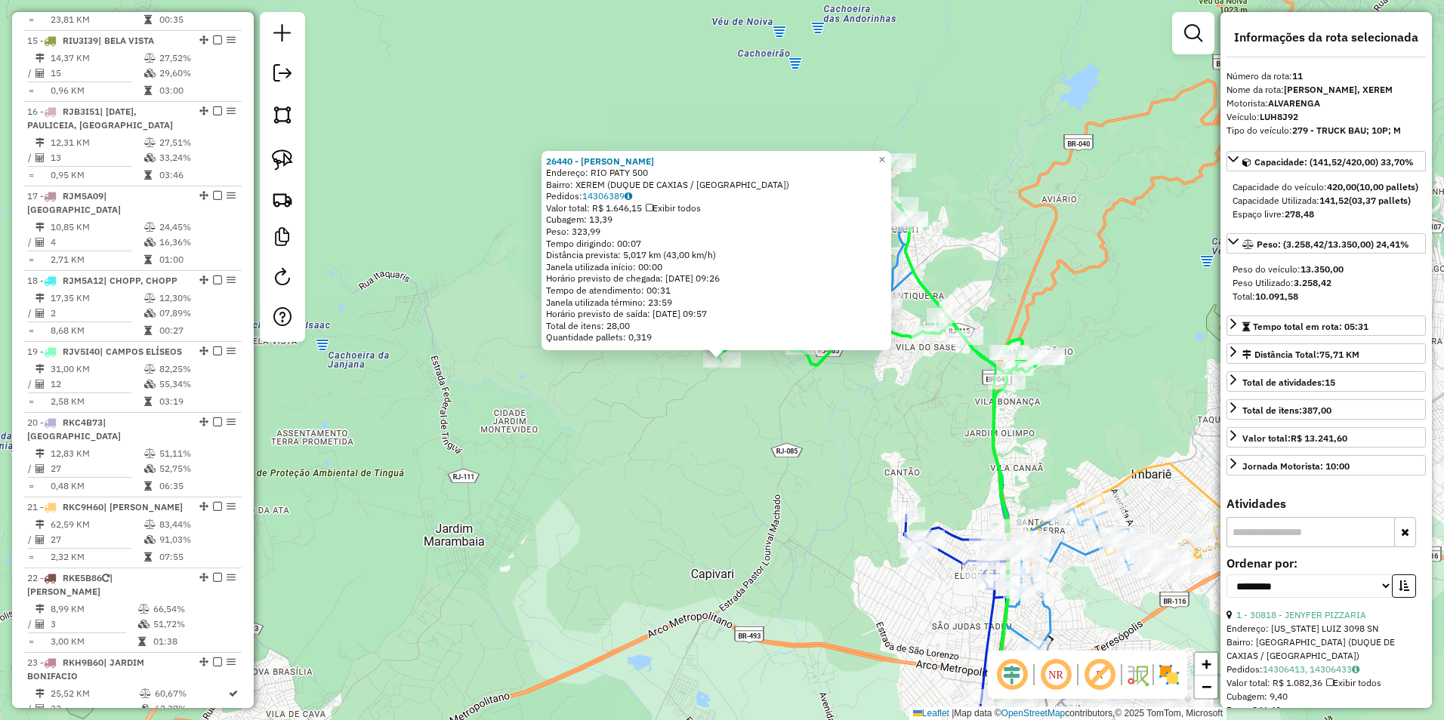
scroll to position [1284, 0]
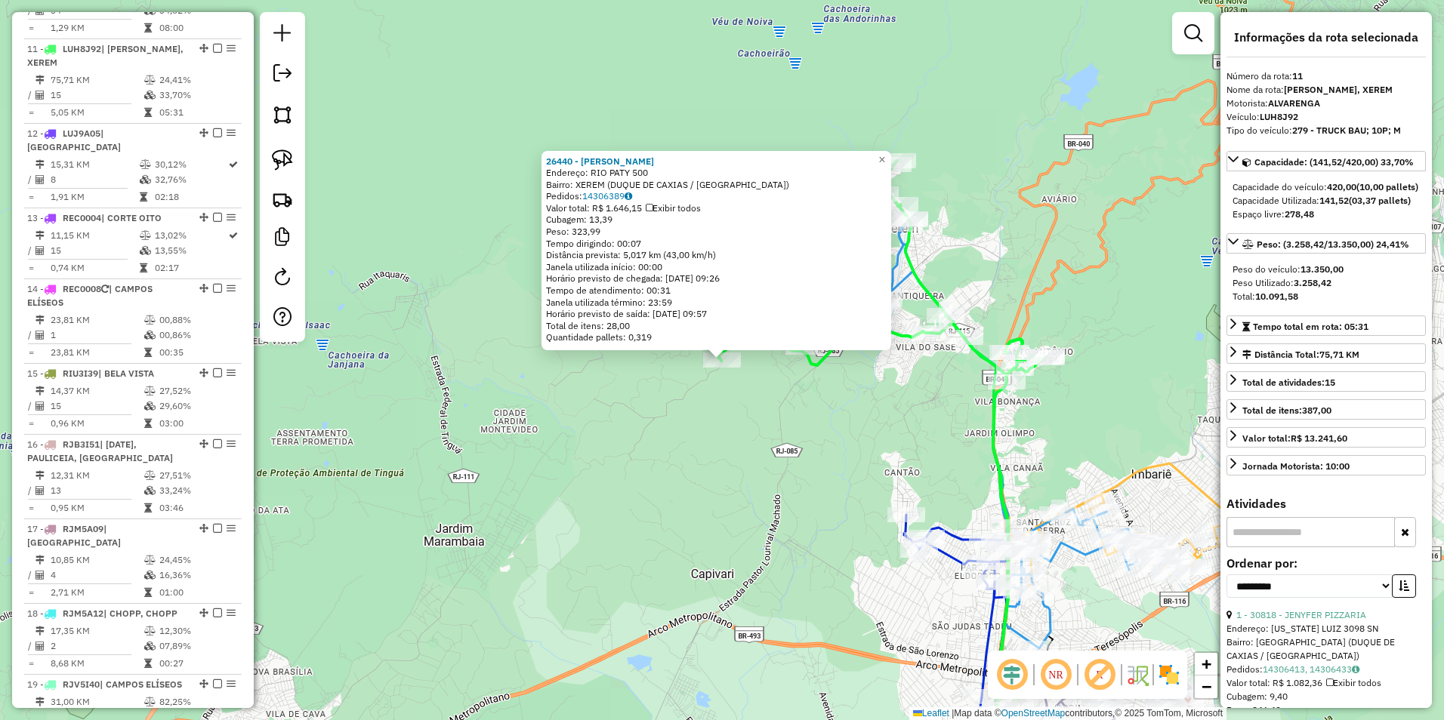
click at [729, 408] on div "26440 - GUILHERME GUIMARaES Endereço: RIO PATY 500 Bairro: XEREM (DUQUE DE CAXI…" at bounding box center [722, 360] width 1444 height 720
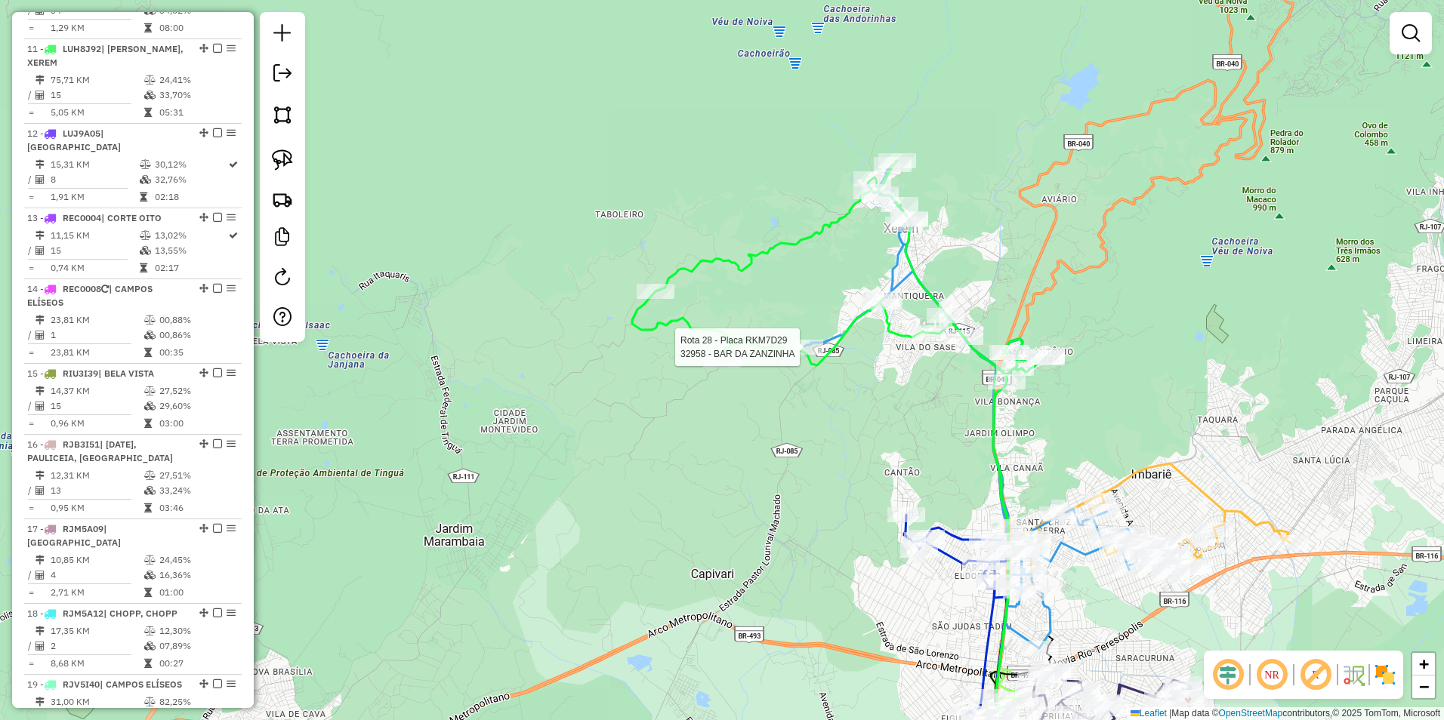
select select "**********"
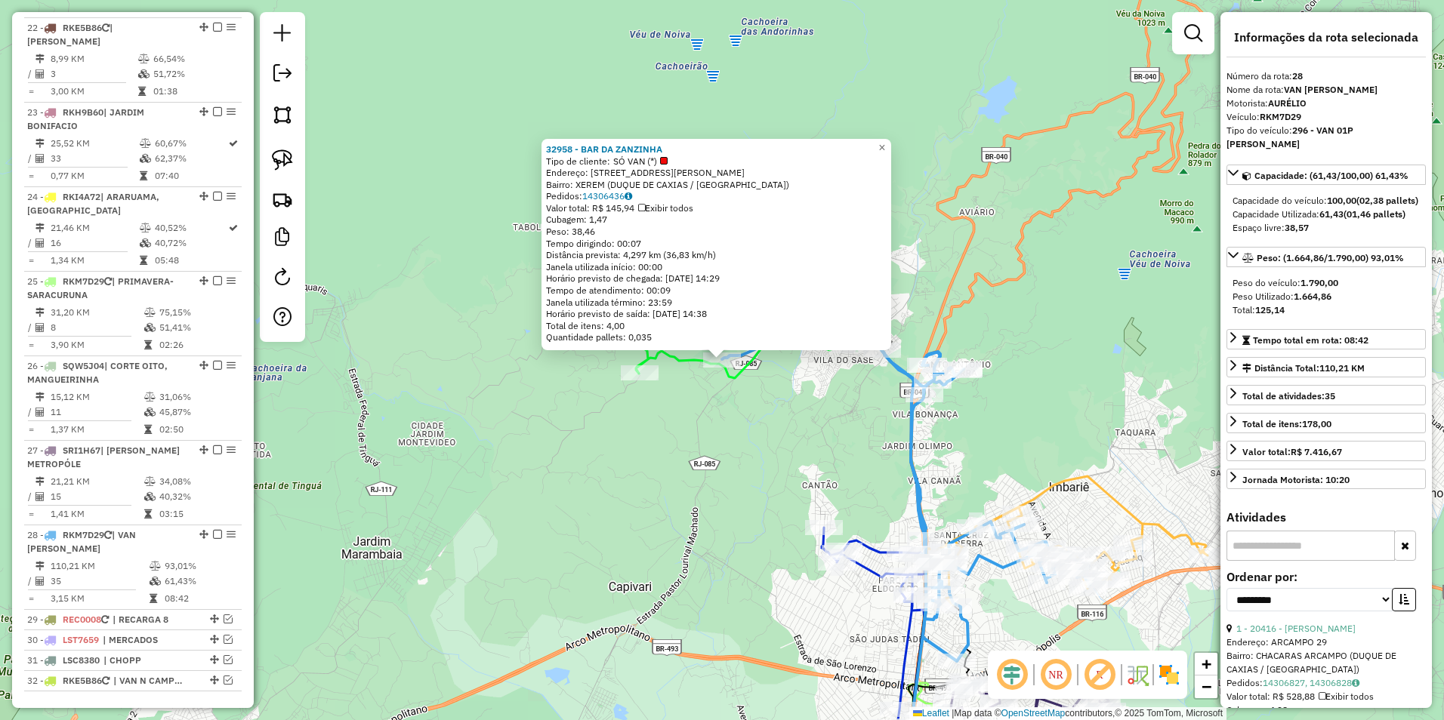
scroll to position [2394, 0]
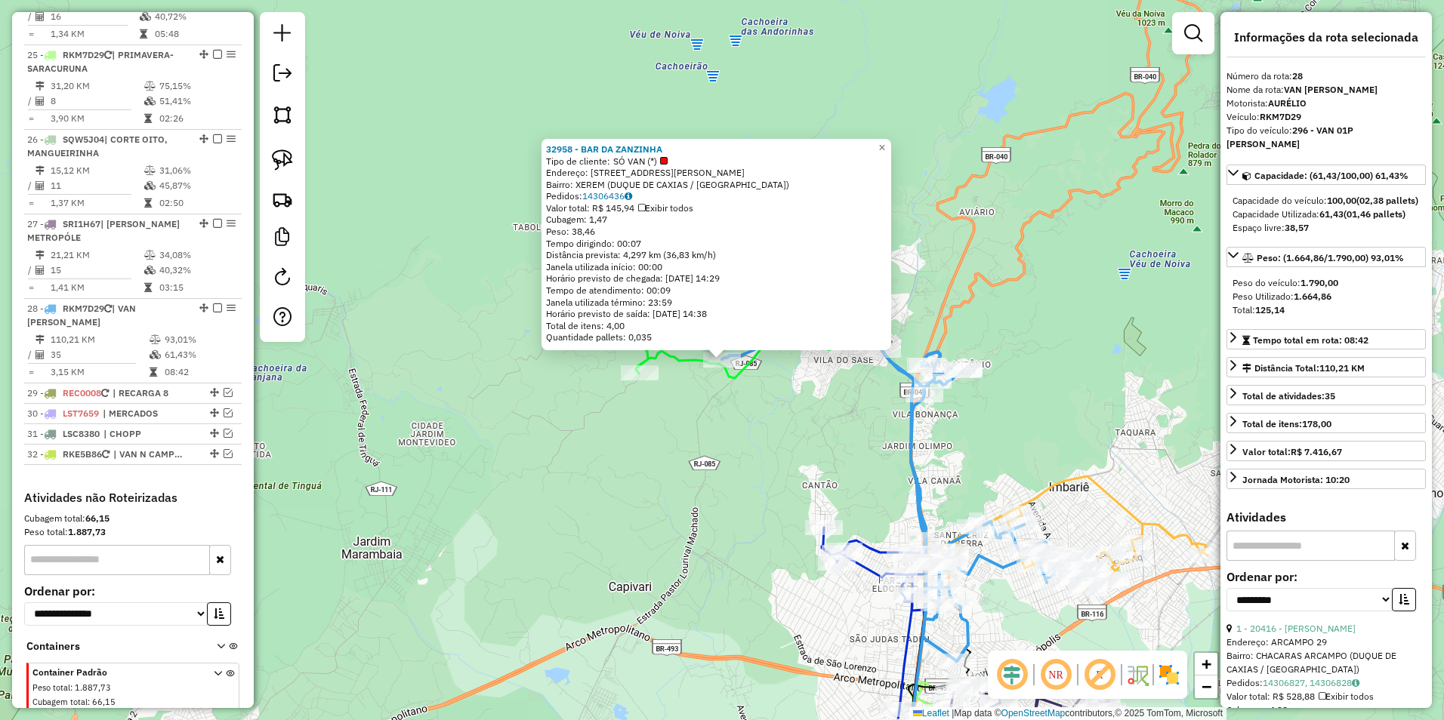
click at [725, 398] on div "32958 - BAR DA ZANZINHA Tipo de cliente: SÓ VAN (*) Endereço: ESTRADA DE SaO LO…" at bounding box center [722, 360] width 1444 height 720
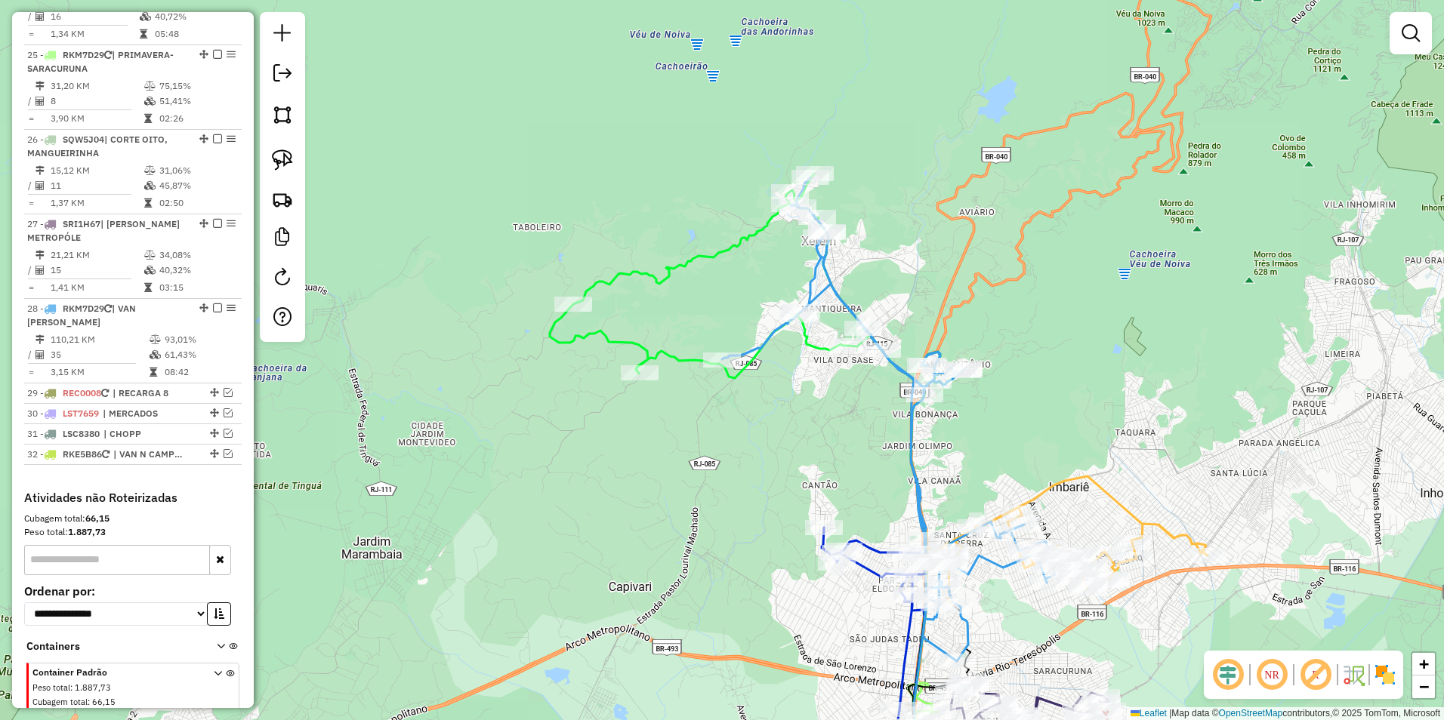
click at [823, 276] on icon at bounding box center [906, 419] width 368 height 484
select select "**********"
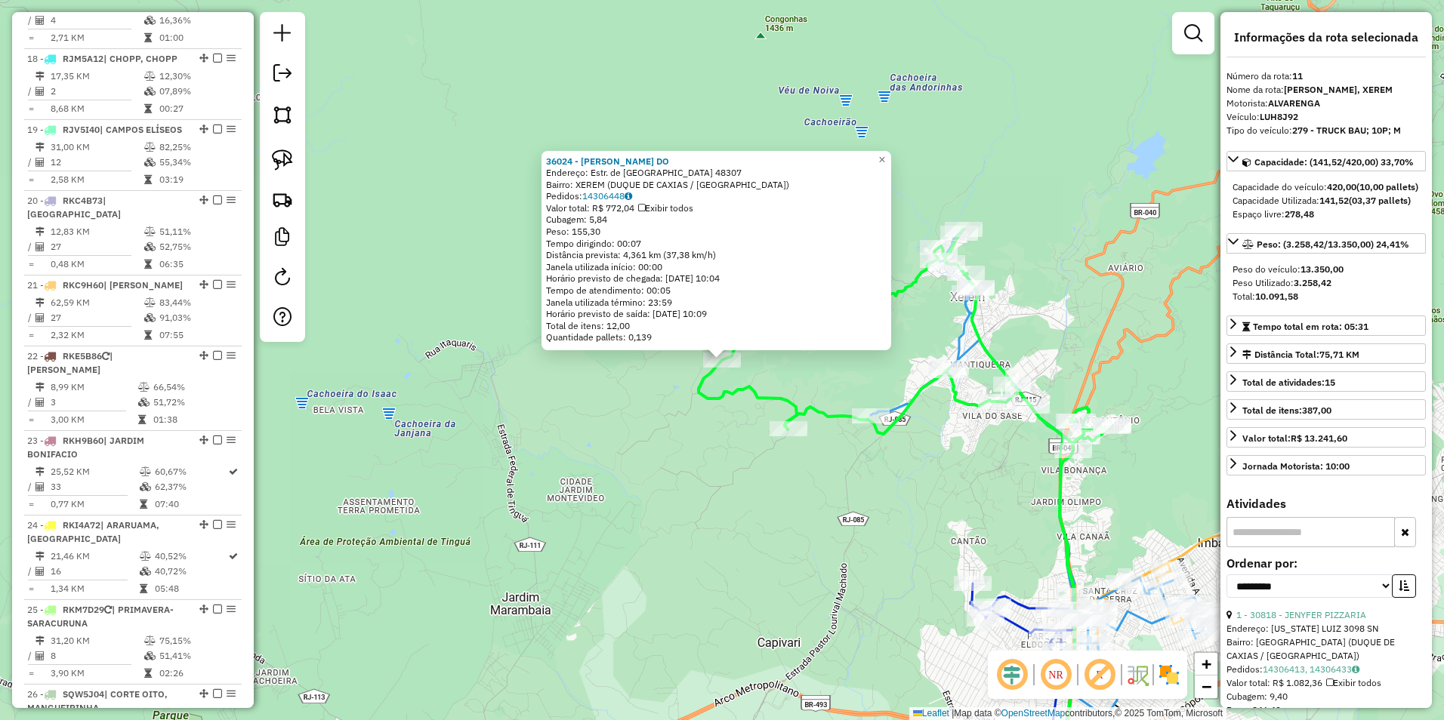
scroll to position [1284, 0]
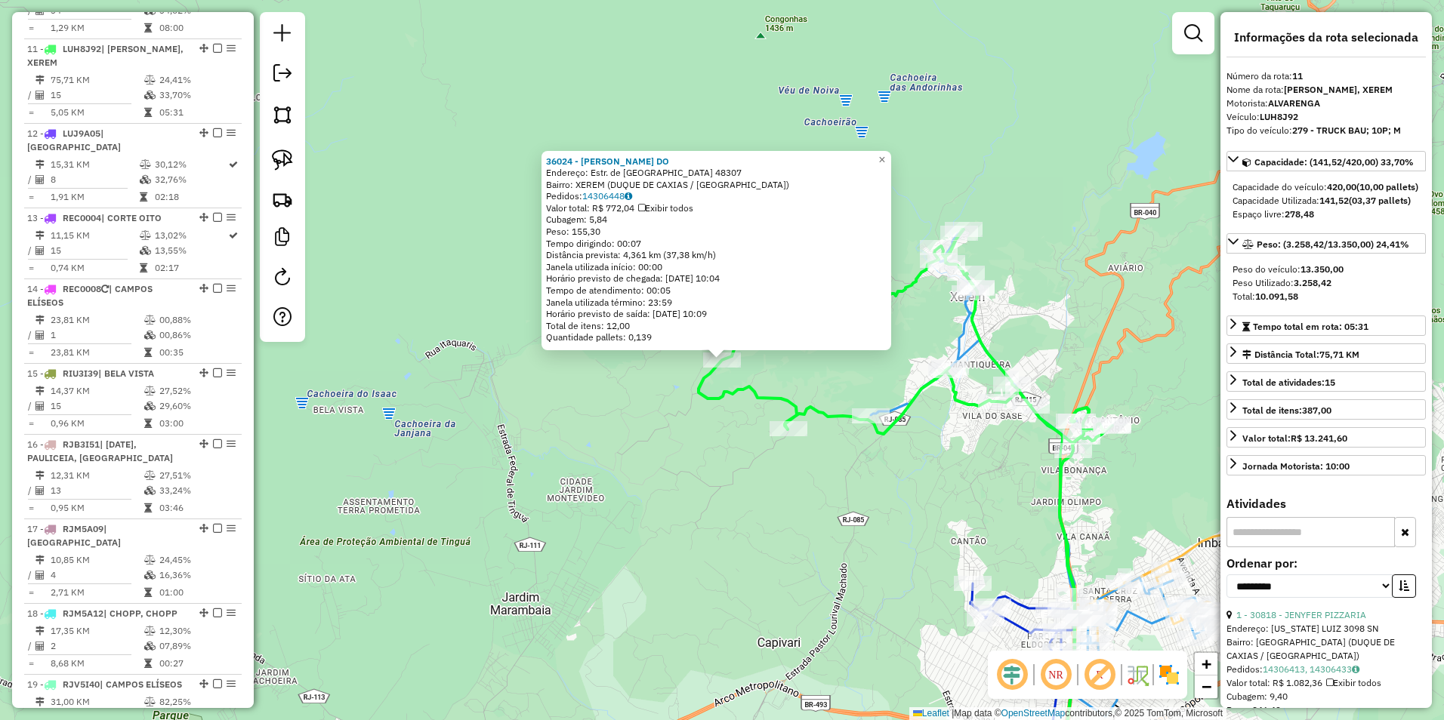
click at [711, 446] on div "36024 - JULIANA ANGELLETI DO Endereço: Estr. de Sao Lourenco 48307 Bairro: XERE…" at bounding box center [722, 360] width 1444 height 720
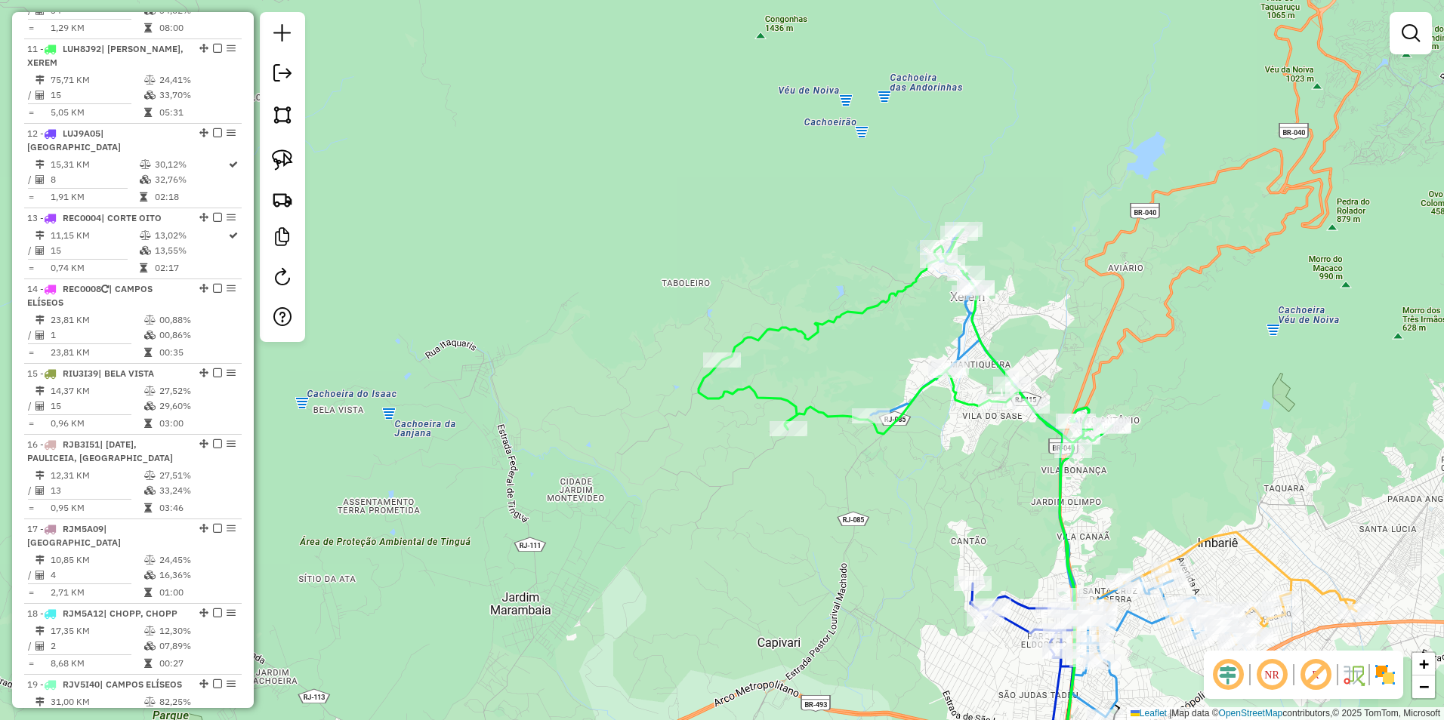
drag, startPoint x: 830, startPoint y: 543, endPoint x: 580, endPoint y: 427, distance: 275.3
click at [580, 427] on div "Janela de atendimento Grade de atendimento Capacidade Transportadoras Veículos …" at bounding box center [722, 360] width 1444 height 720
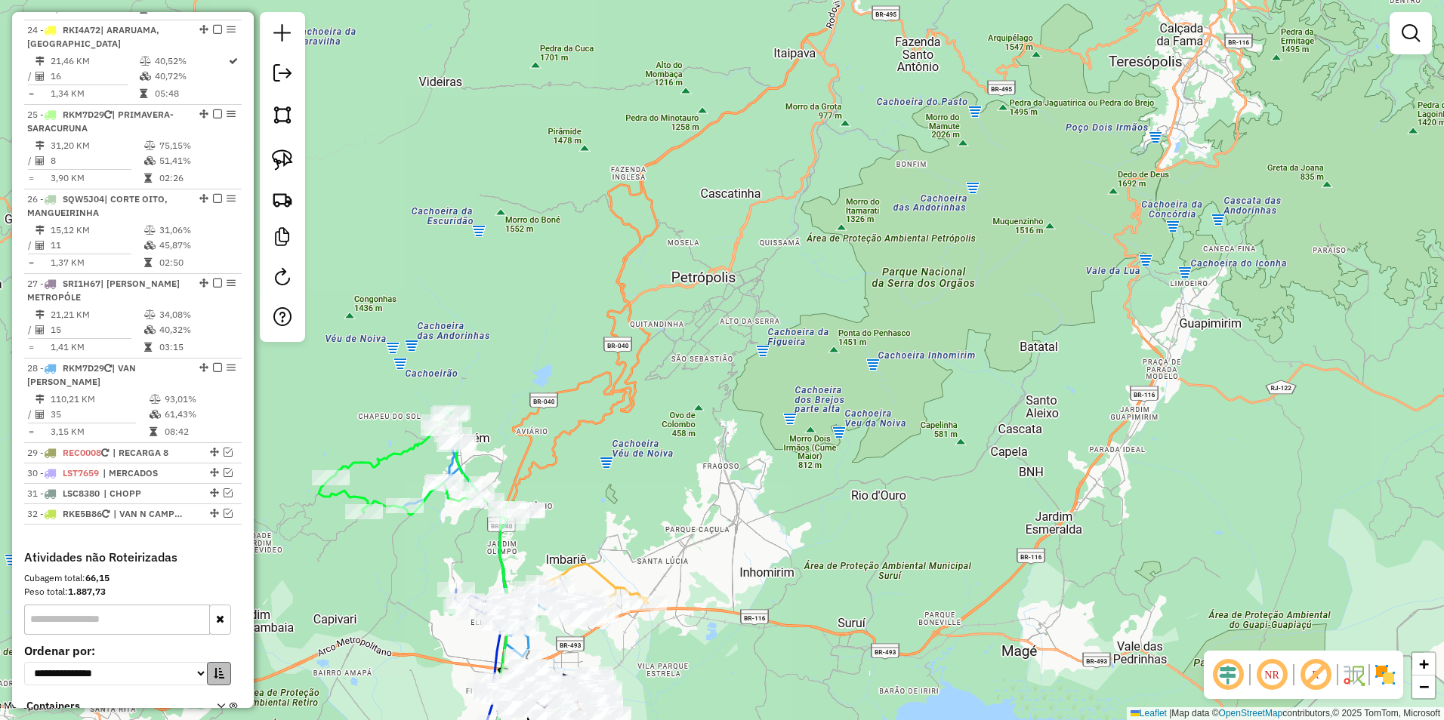
scroll to position [2394, 0]
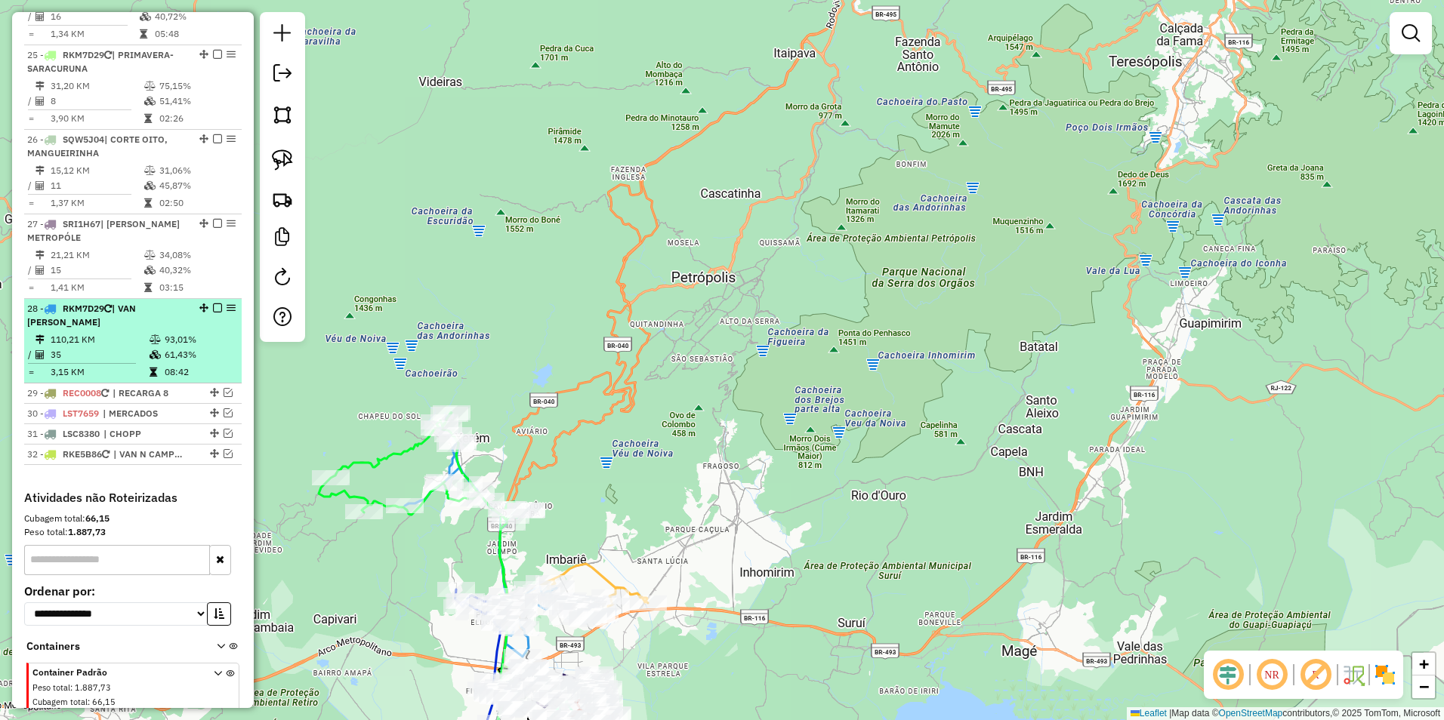
click at [213, 304] on em at bounding box center [217, 308] width 9 height 9
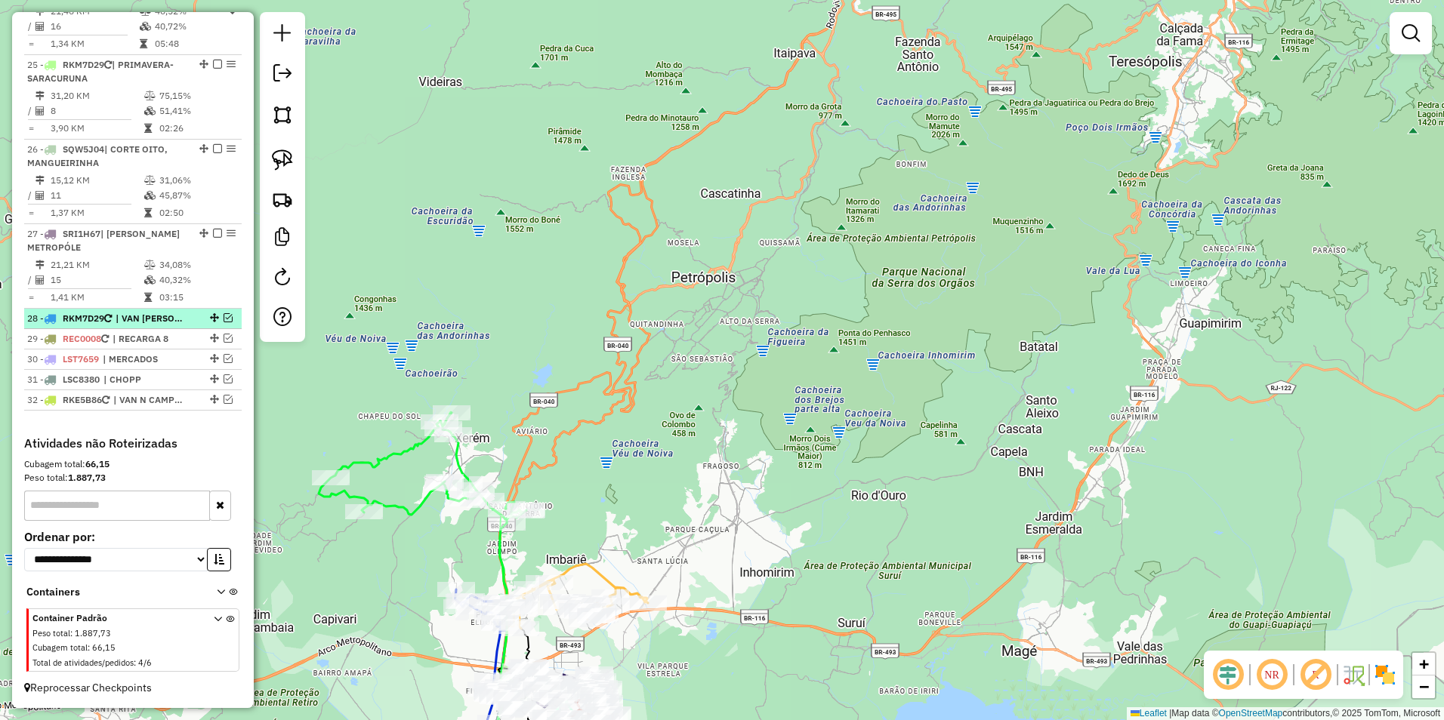
scroll to position [2344, 0]
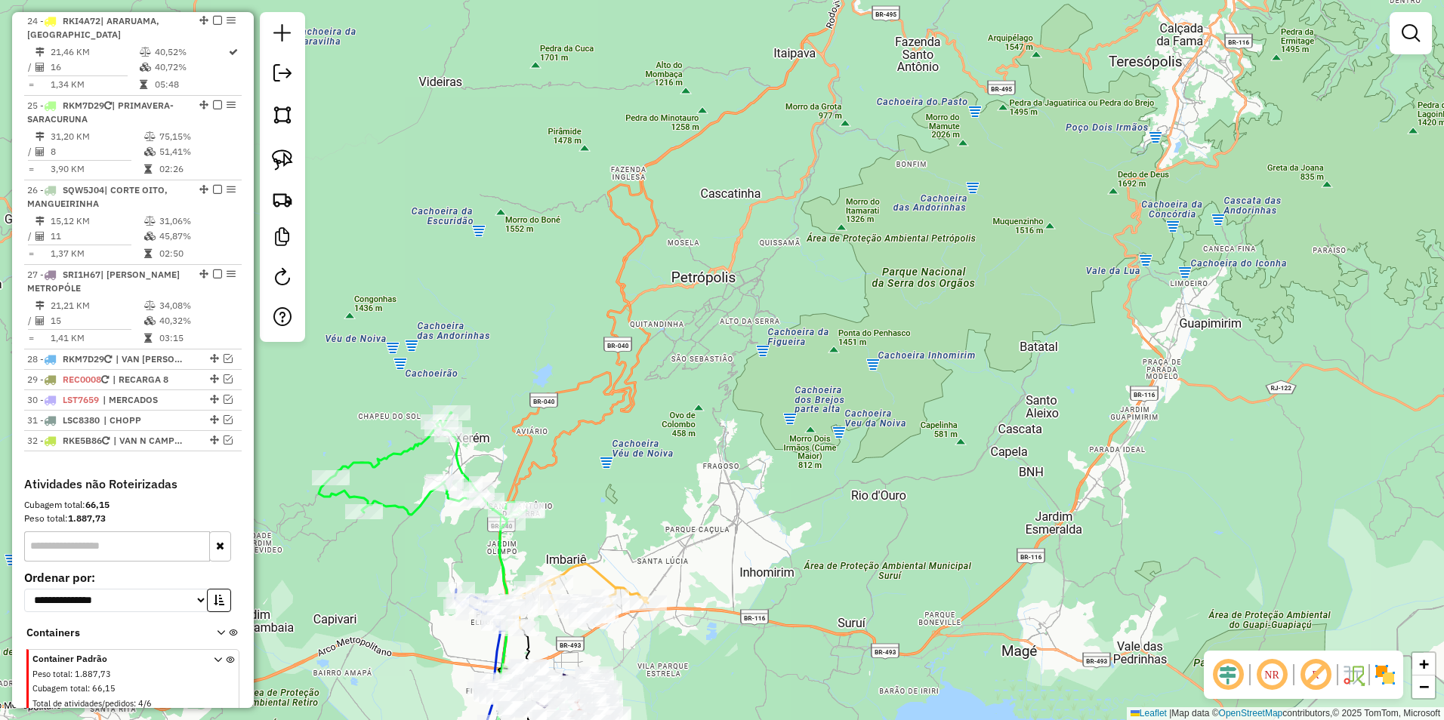
drag, startPoint x: 598, startPoint y: 450, endPoint x: 679, endPoint y: 313, distance: 159.4
click at [671, 311] on div "Janela de atendimento Grade de atendimento Capacidade Transportadoras Veículos …" at bounding box center [722, 360] width 1444 height 720
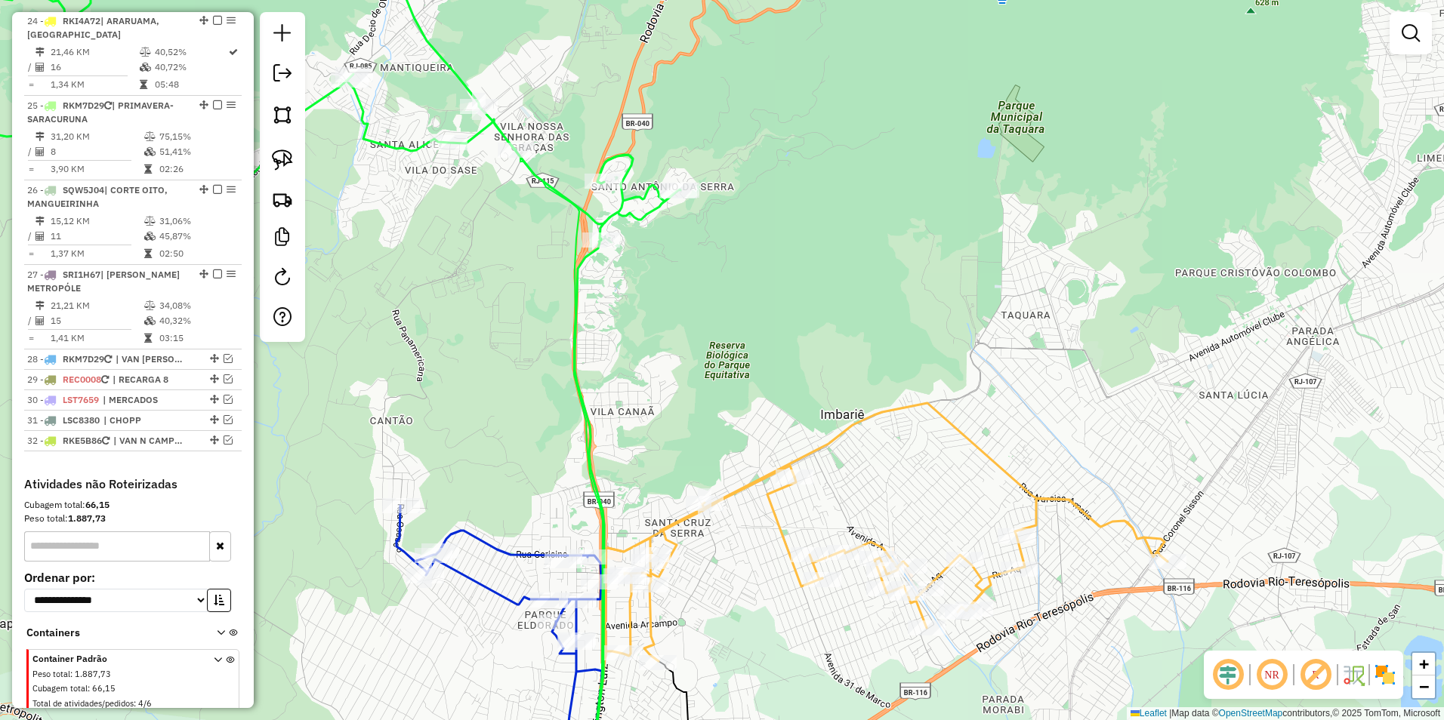
click at [618, 211] on icon at bounding box center [268, 84] width 825 height 312
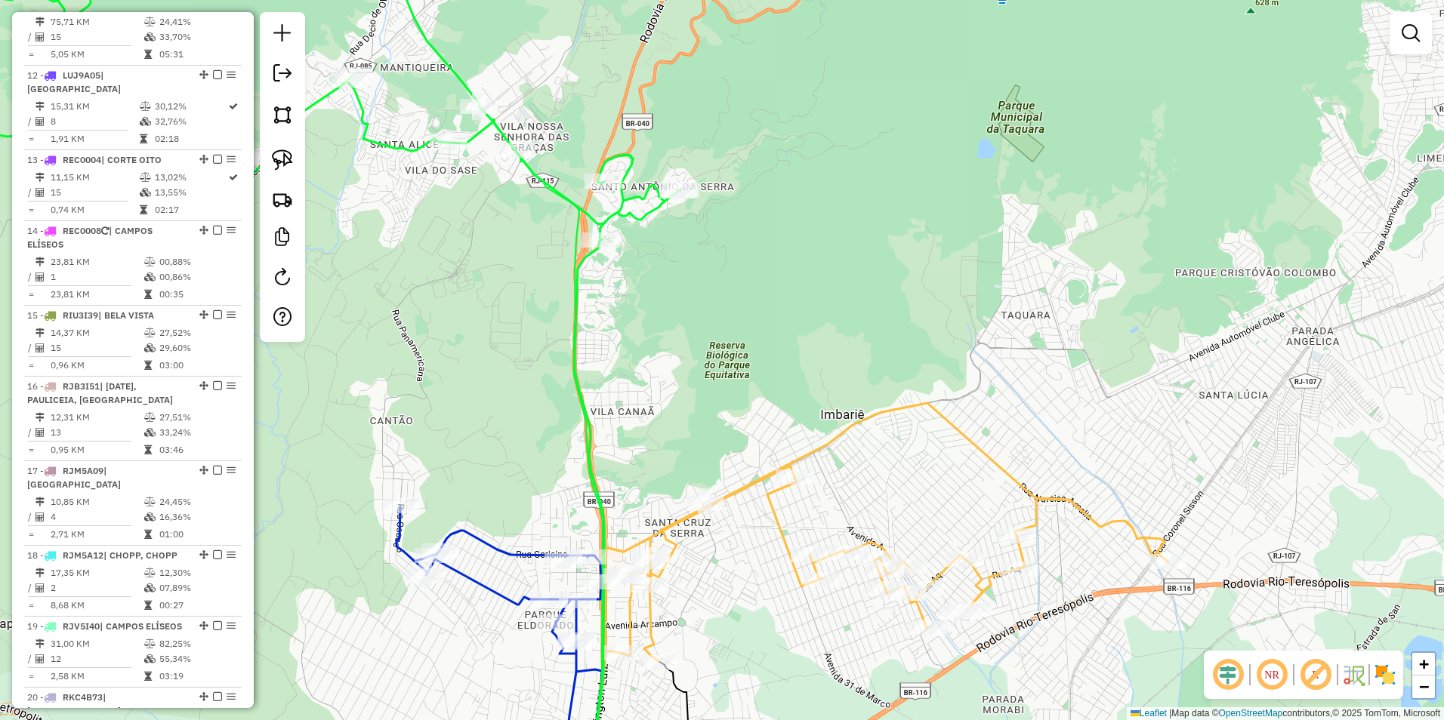
select select "**********"
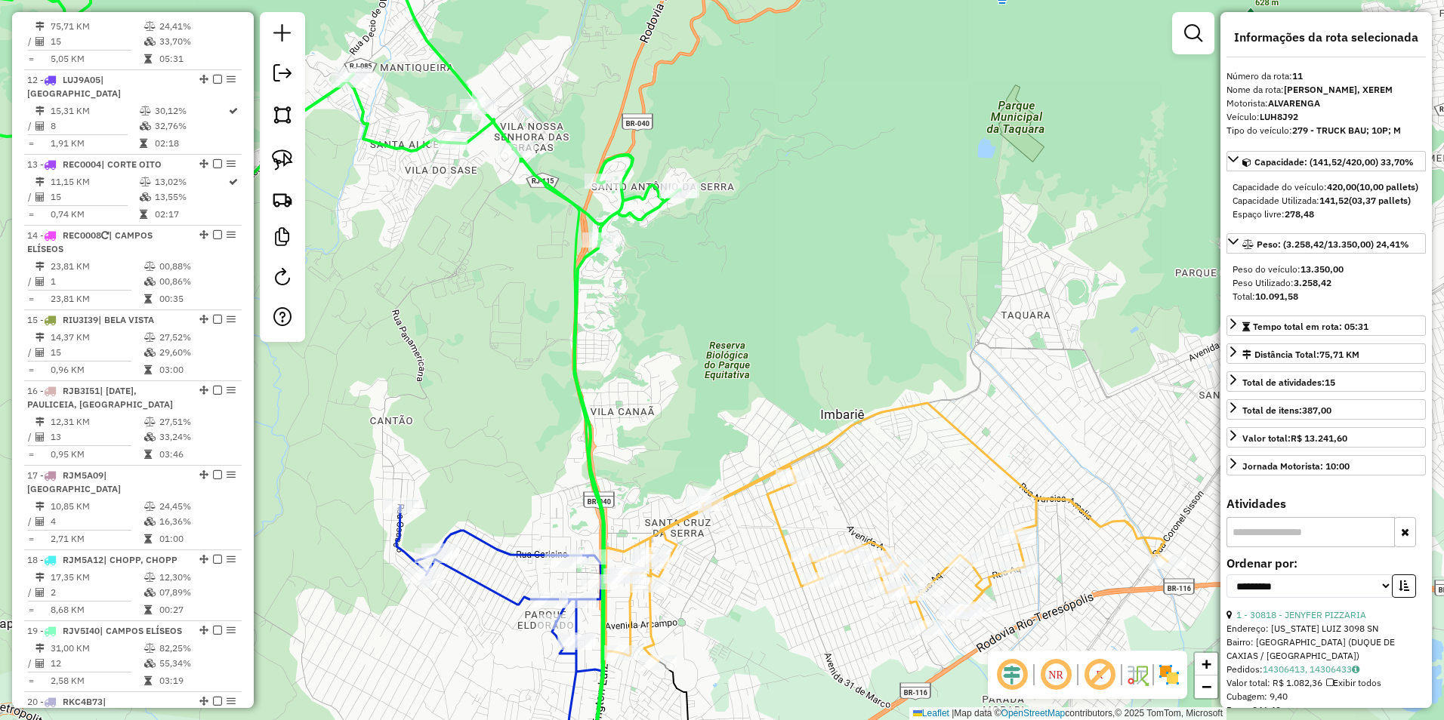
scroll to position [1284, 0]
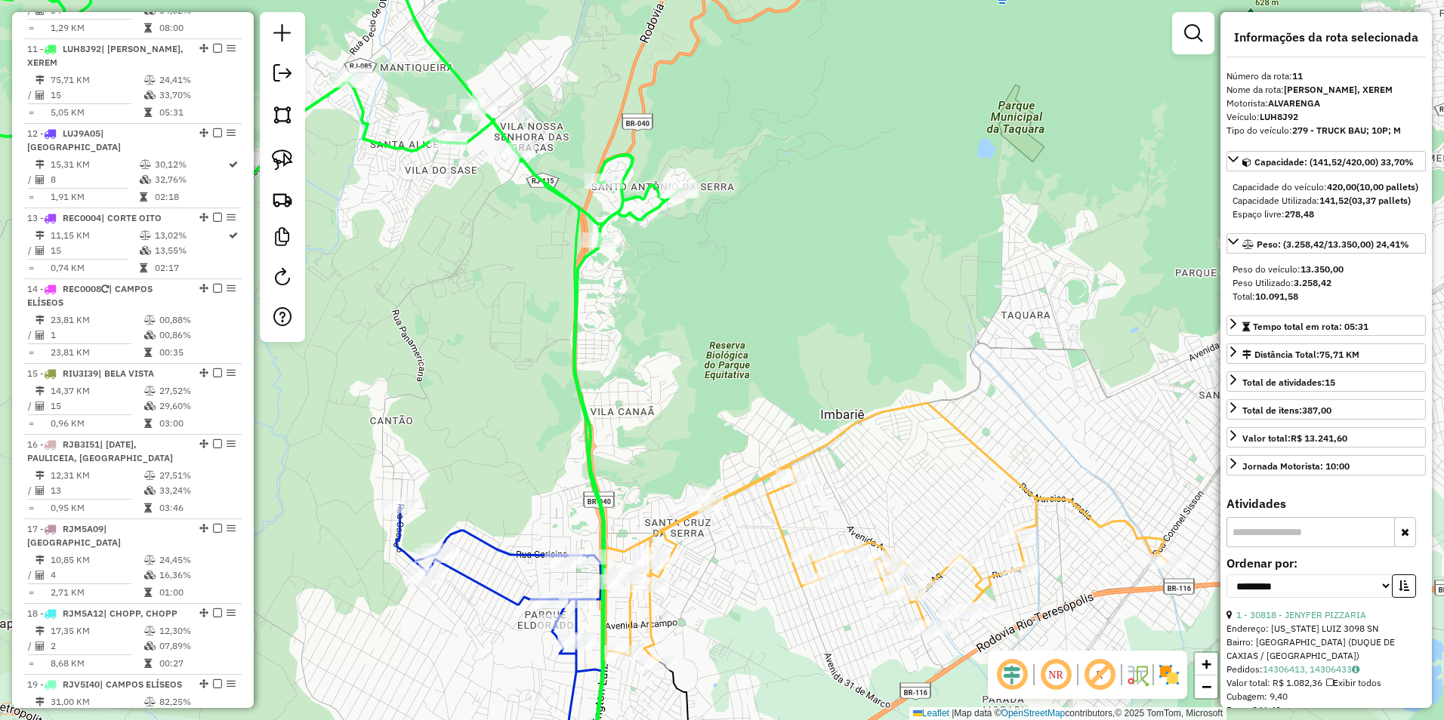
click at [618, 211] on icon at bounding box center [268, 84] width 825 height 312
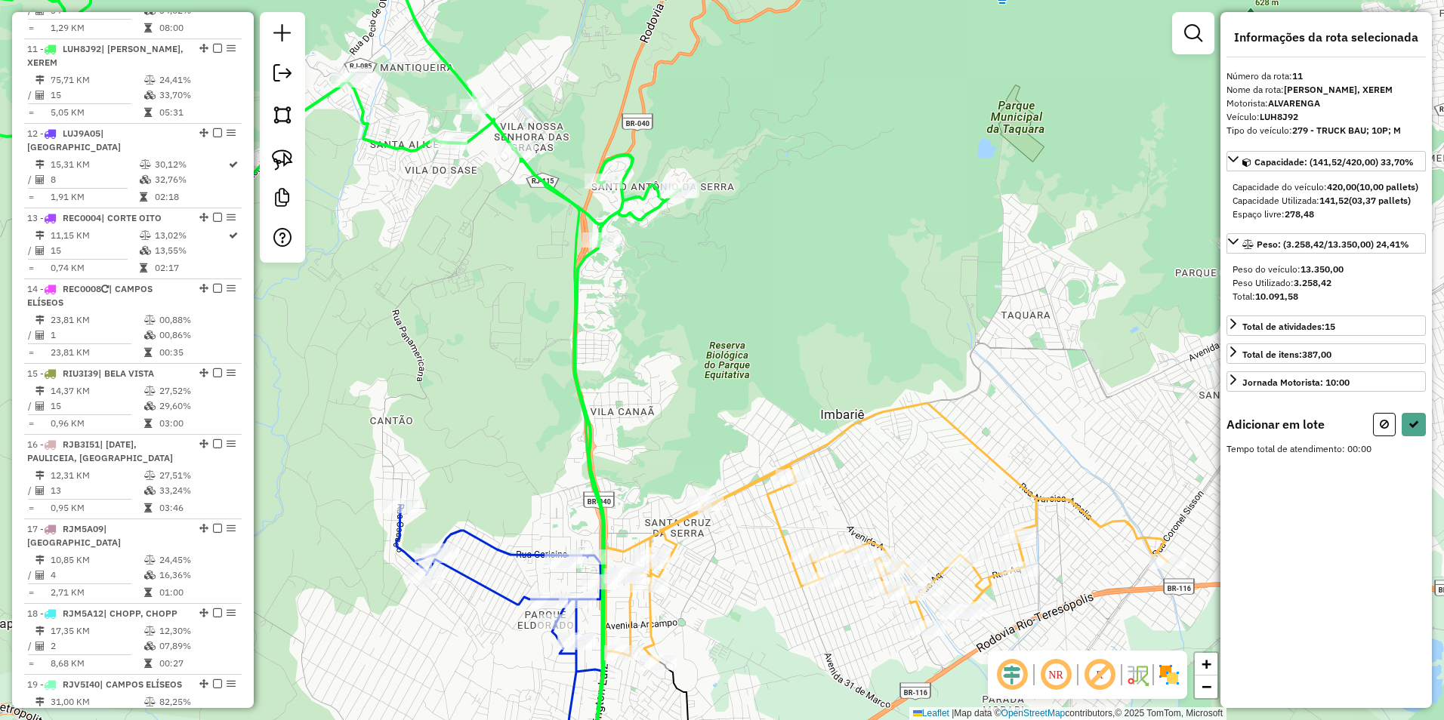
drag, startPoint x: 580, startPoint y: 494, endPoint x: 604, endPoint y: 344, distance: 151.5
click at [604, 344] on div "Janela de atendimento Grade de atendimento Capacidade Transportadoras Veículos …" at bounding box center [722, 360] width 1444 height 720
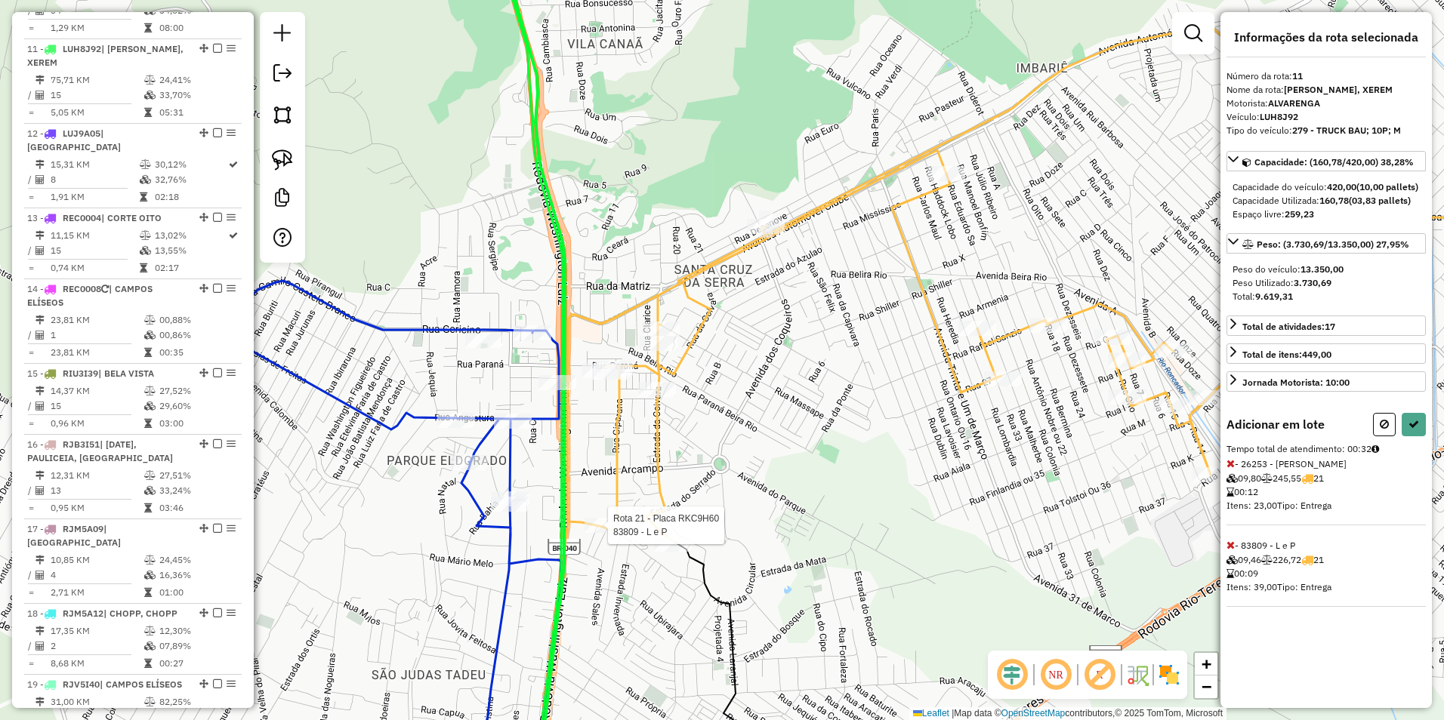
select select "**********"
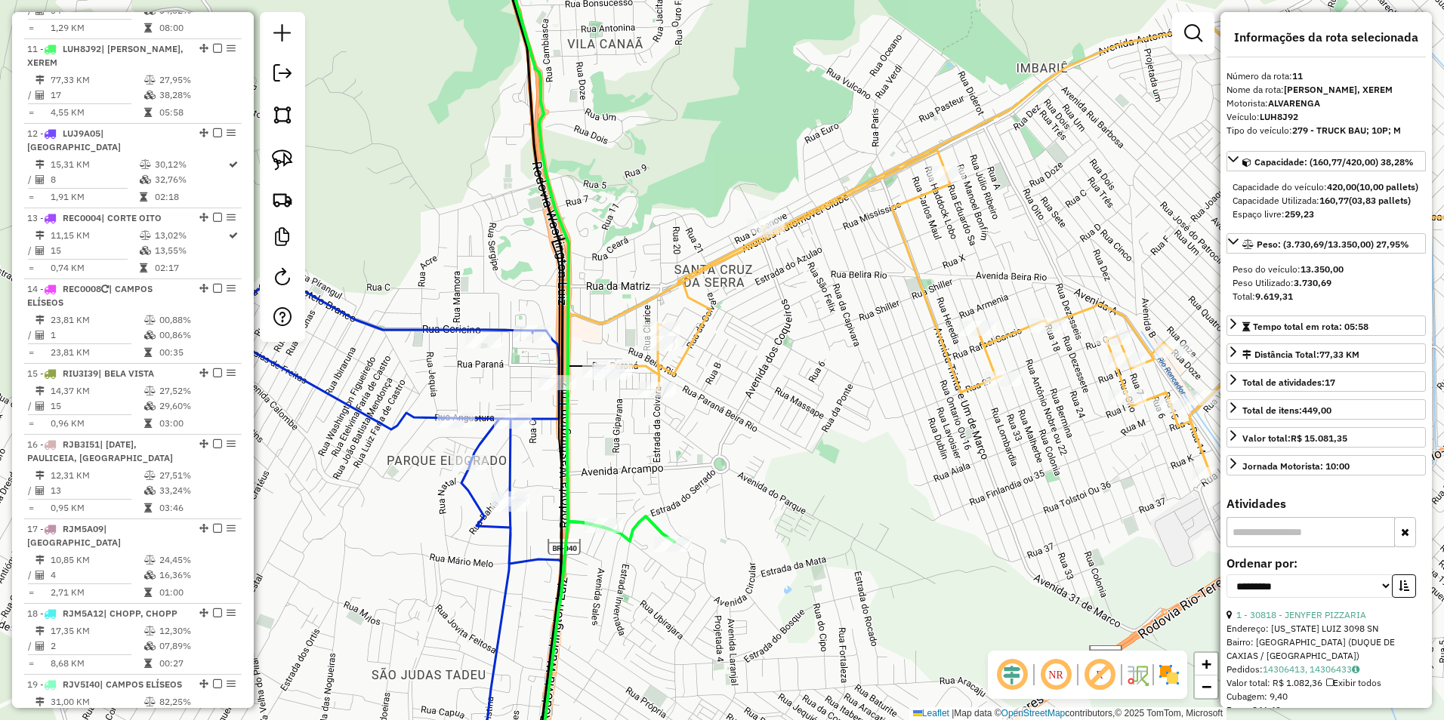
click at [904, 254] on icon at bounding box center [1097, 250] width 982 height 450
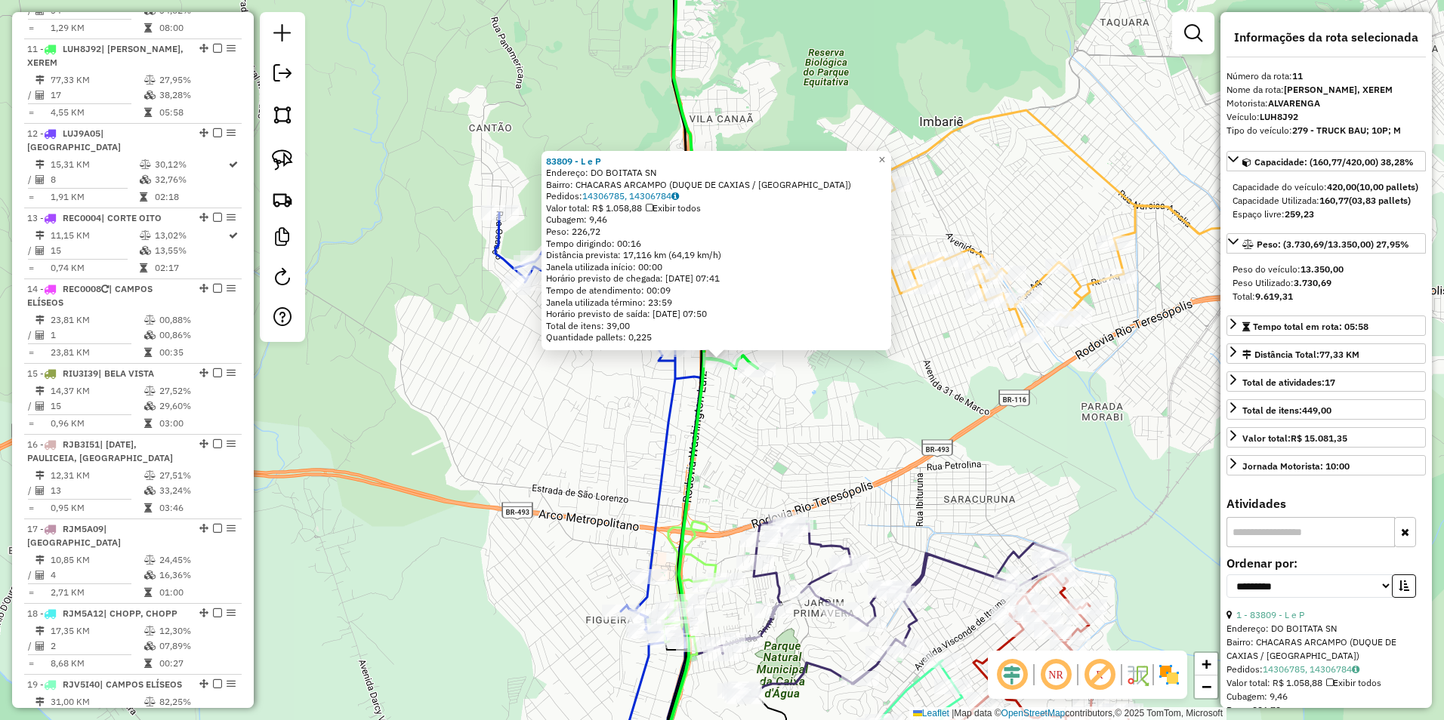
click at [785, 412] on div "83809 - L e P Endereço: DO BOITATA SN Bairro: CHACARAS ARCAMPO (DUQUE DE CAXIAS…" at bounding box center [722, 360] width 1444 height 720
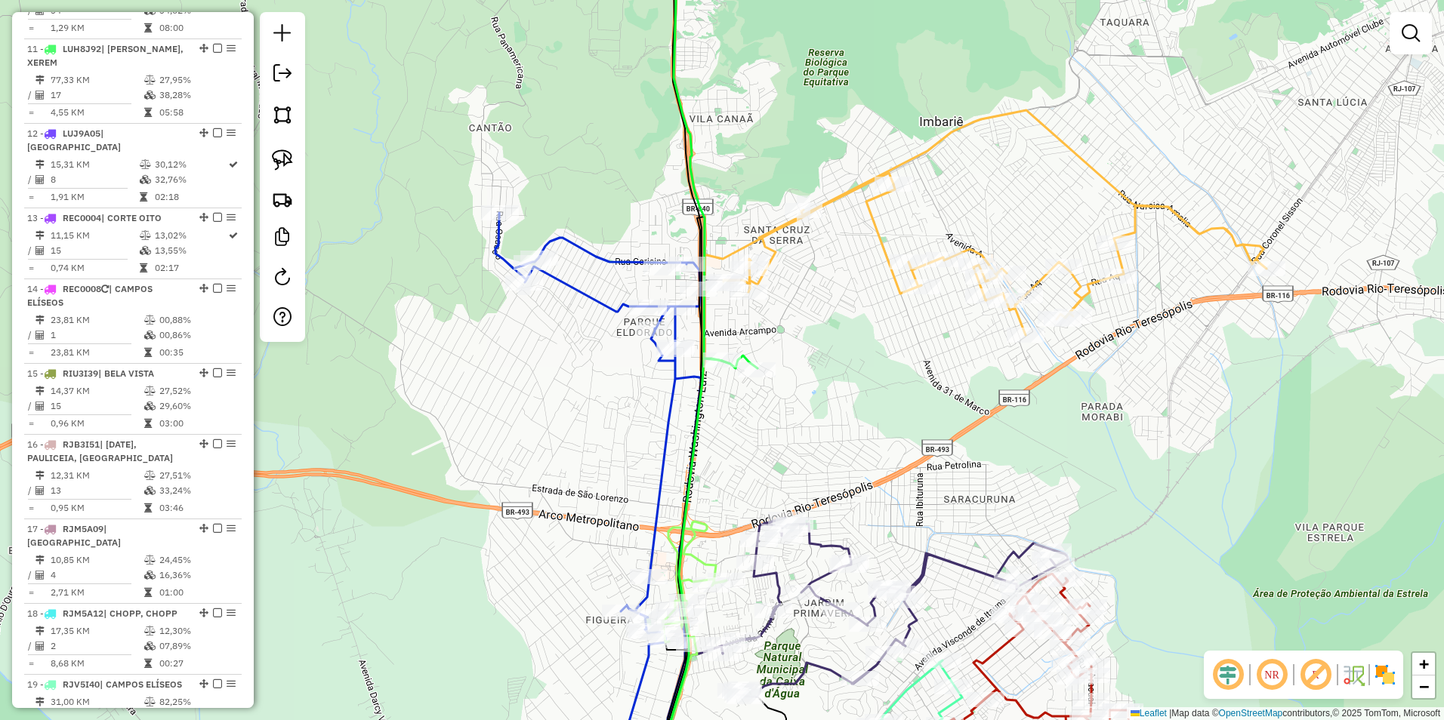
click at [683, 378] on icon at bounding box center [597, 503] width 205 height 580
select select "**********"
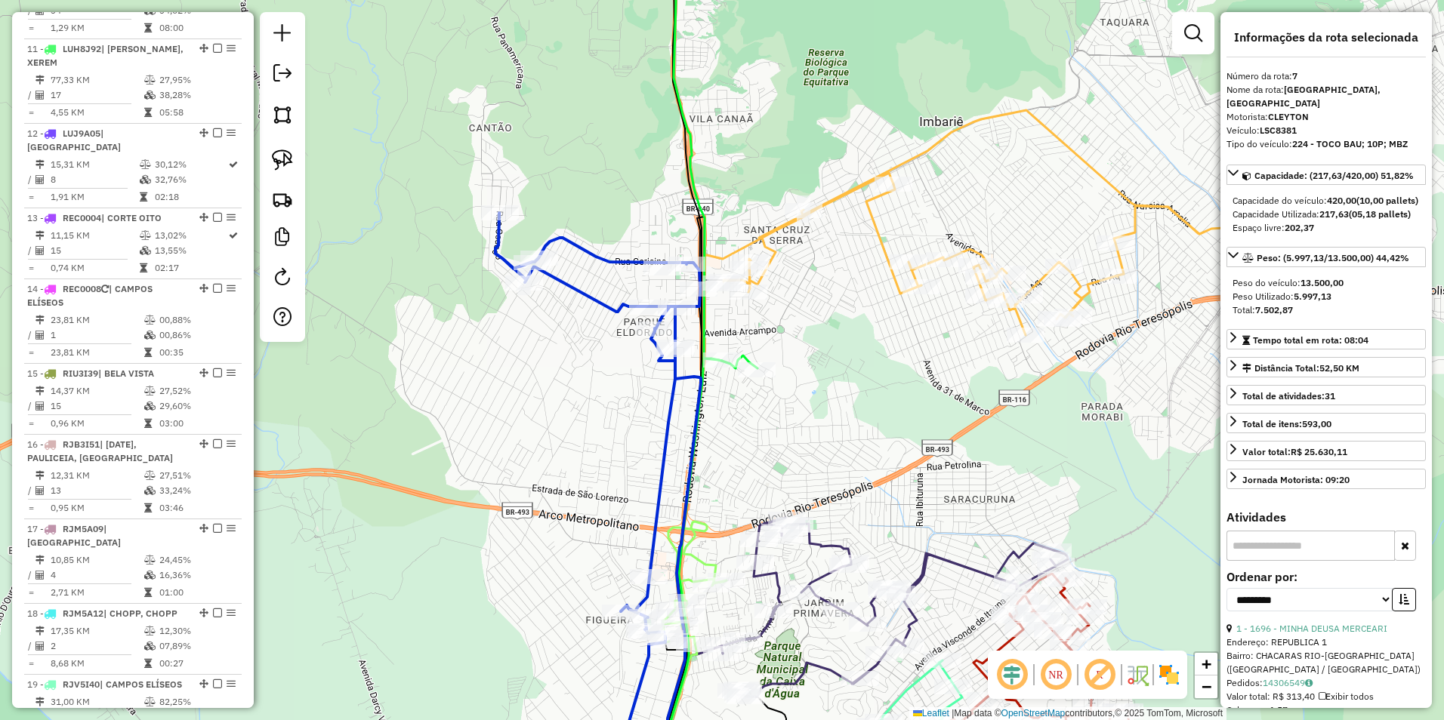
scroll to position [960, 0]
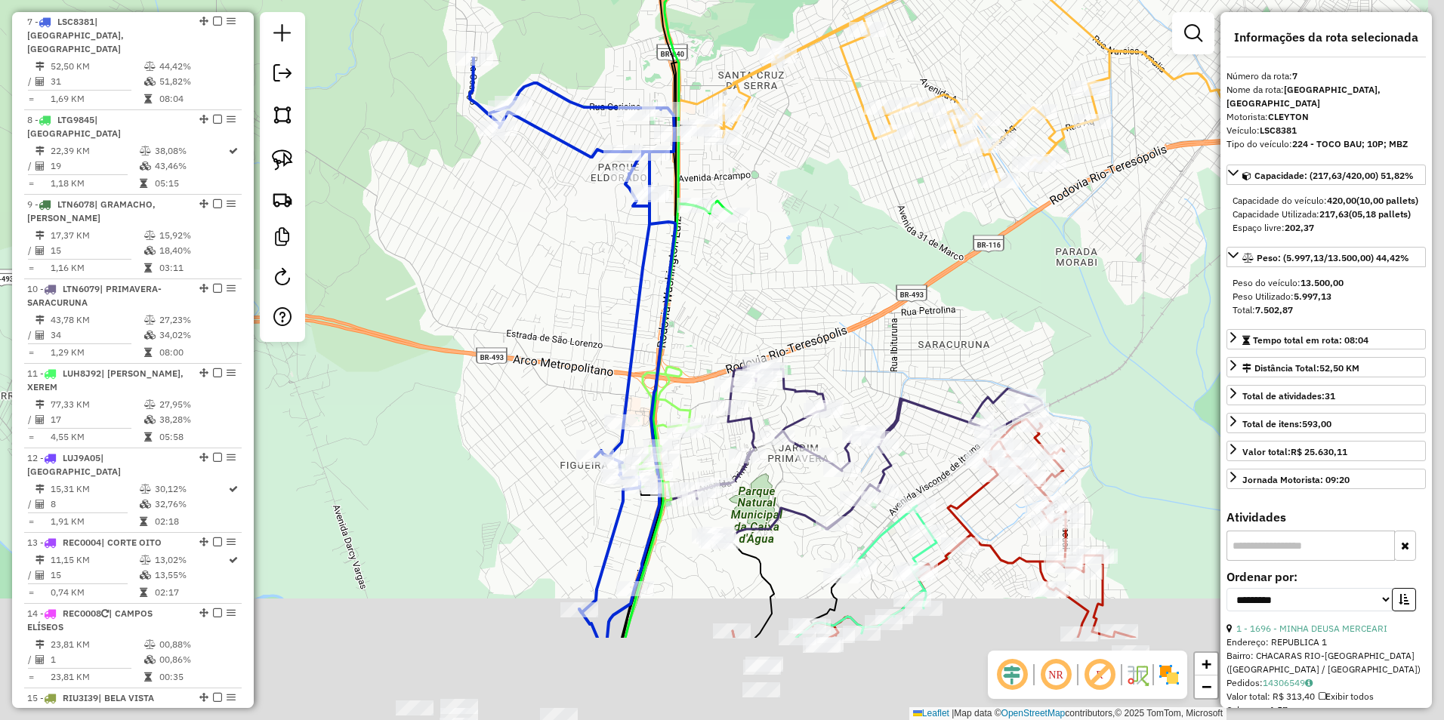
drag, startPoint x: 756, startPoint y: 451, endPoint x: 669, endPoint y: 109, distance: 352.2
click at [669, 101] on div "Janela de atendimento Grade de atendimento Capacidade Transportadoras Veículos …" at bounding box center [722, 360] width 1444 height 720
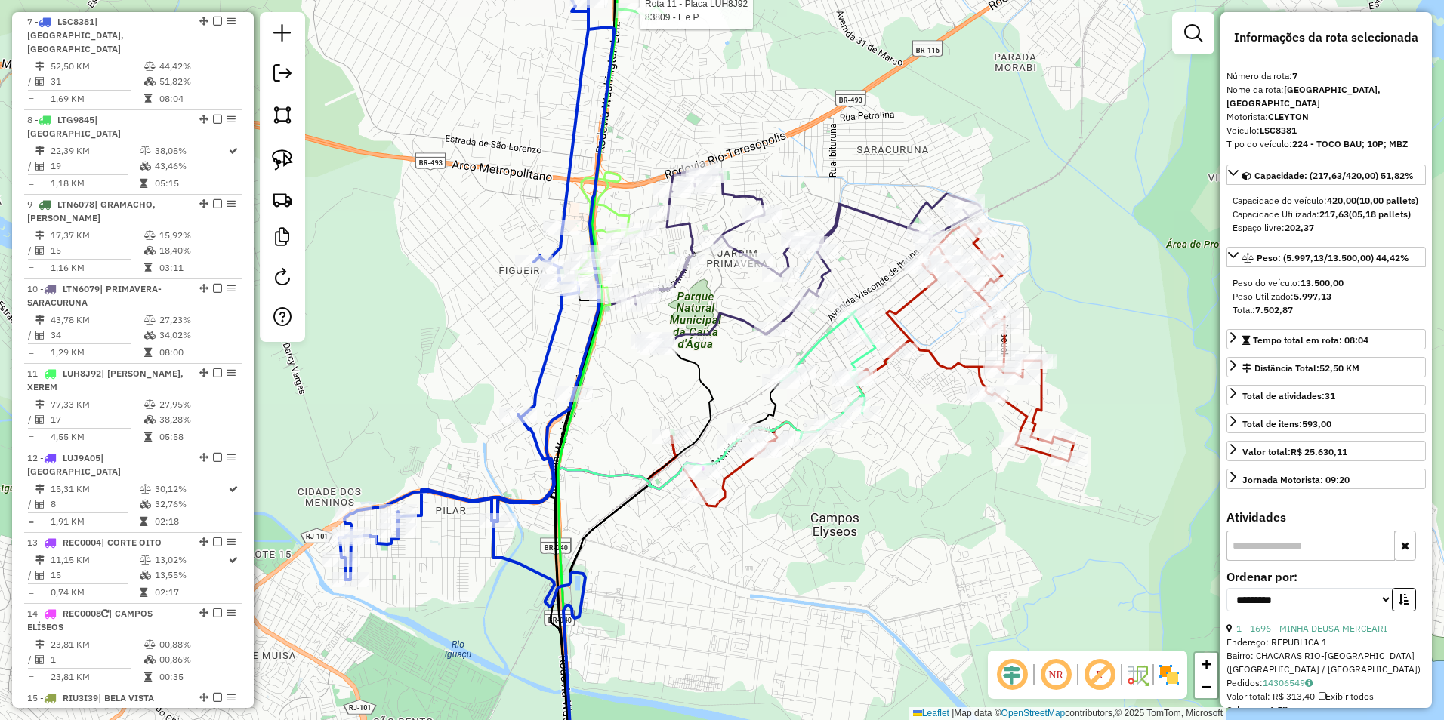
drag, startPoint x: 581, startPoint y: 346, endPoint x: 587, endPoint y: 385, distance: 39.7
click at [589, 393] on icon at bounding box center [477, 254] width 274 height 652
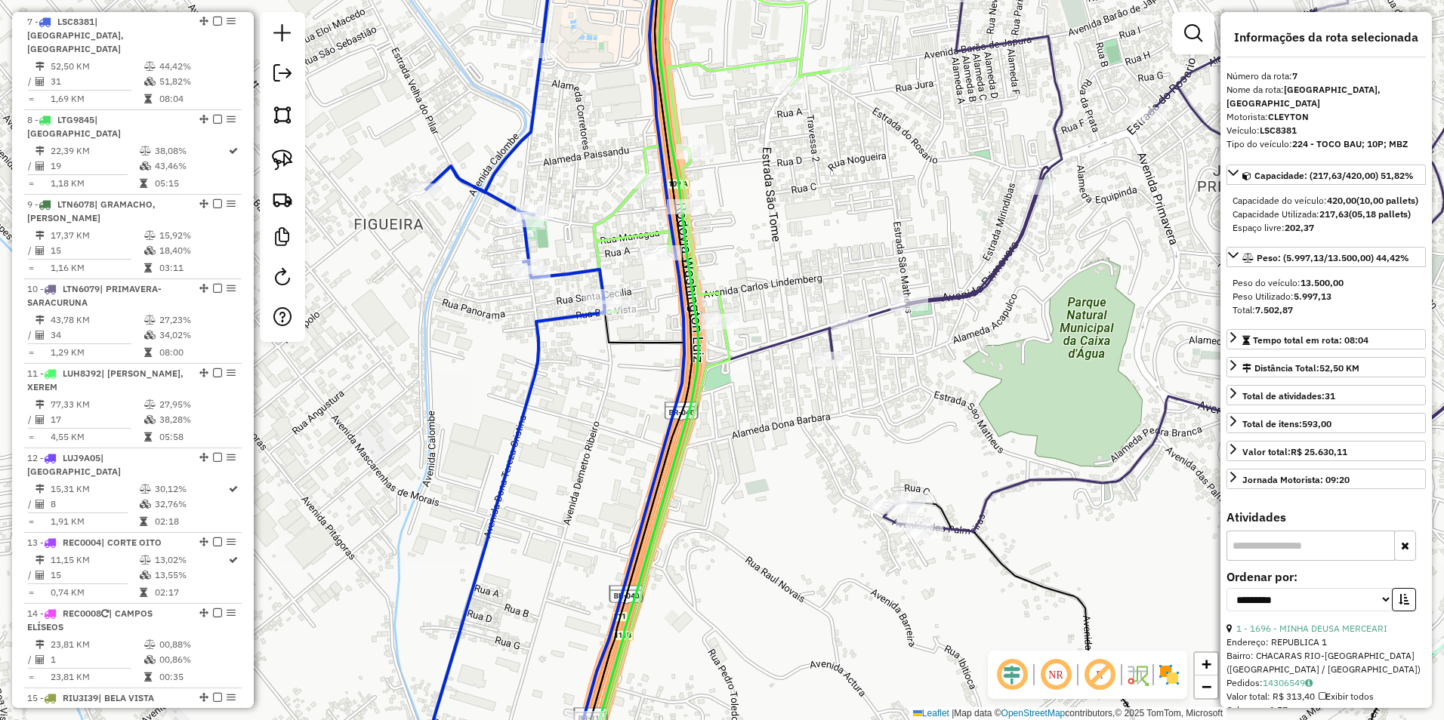
click at [561, 320] on icon at bounding box center [540, 360] width 287 height 865
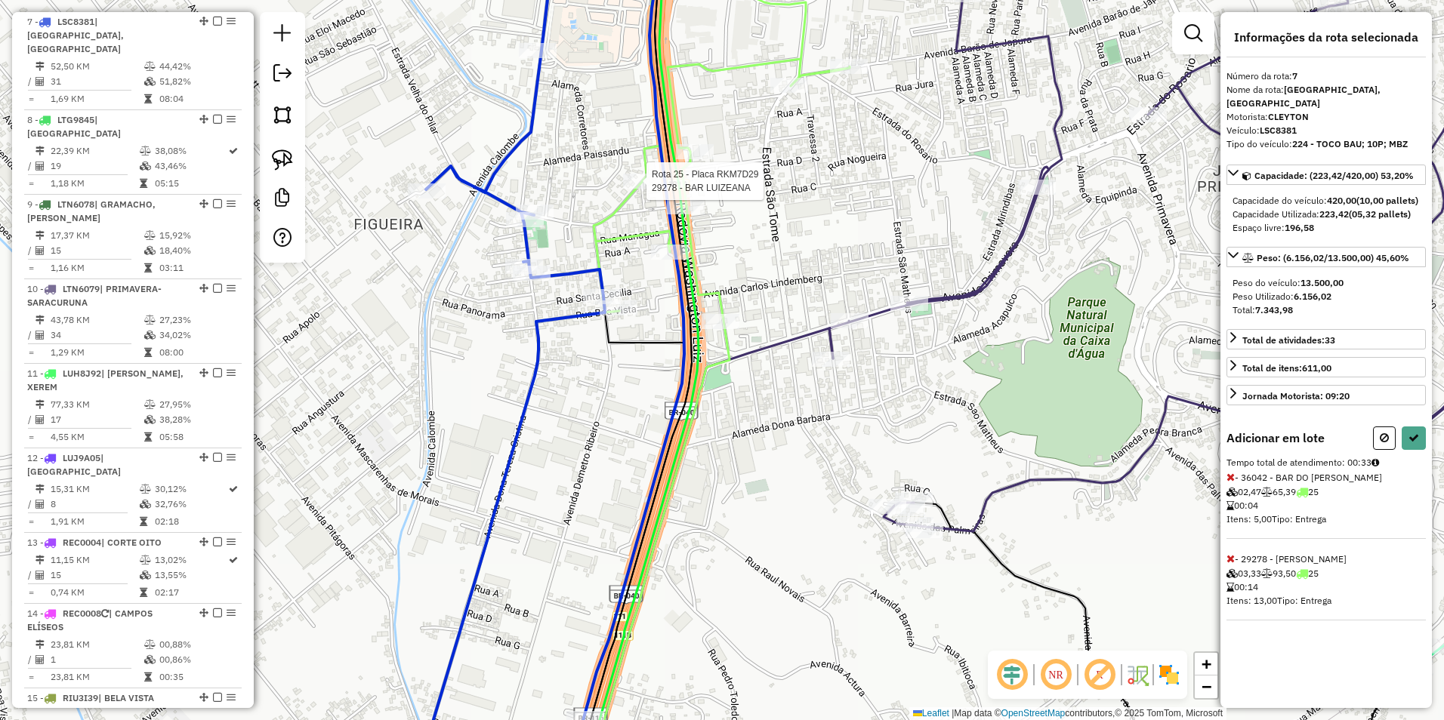
select select "**********"
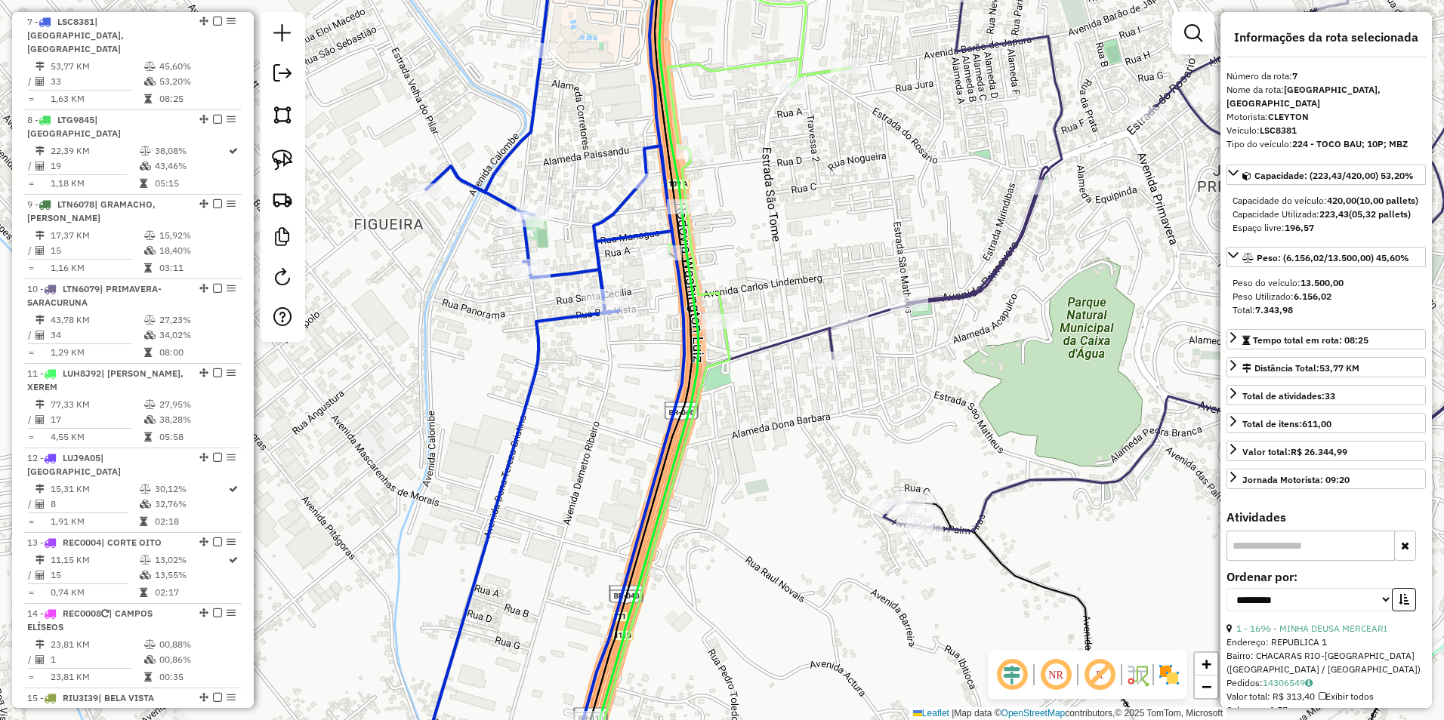
click at [616, 193] on div "Janela de atendimento Grade de atendimento Capacidade Transportadoras Veículos …" at bounding box center [722, 360] width 1444 height 720
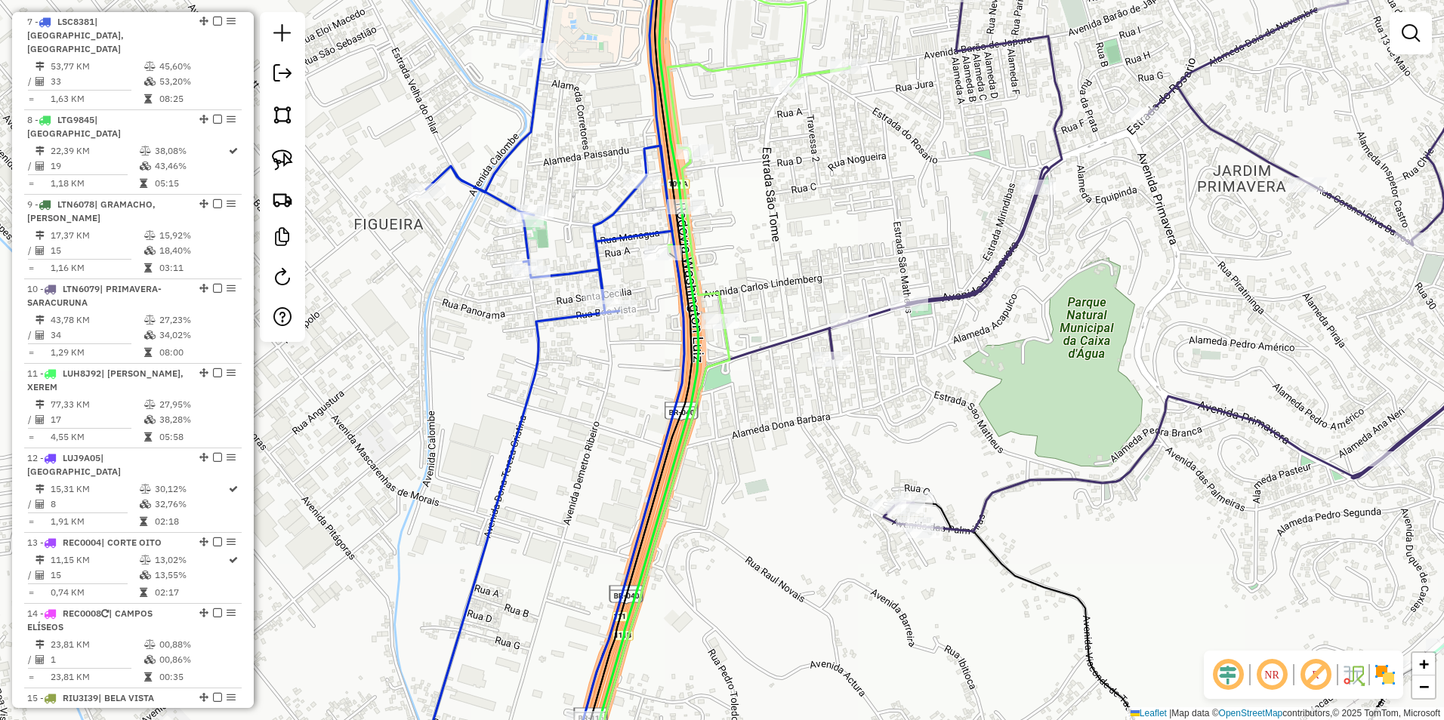
click at [624, 199] on icon at bounding box center [540, 360] width 287 height 865
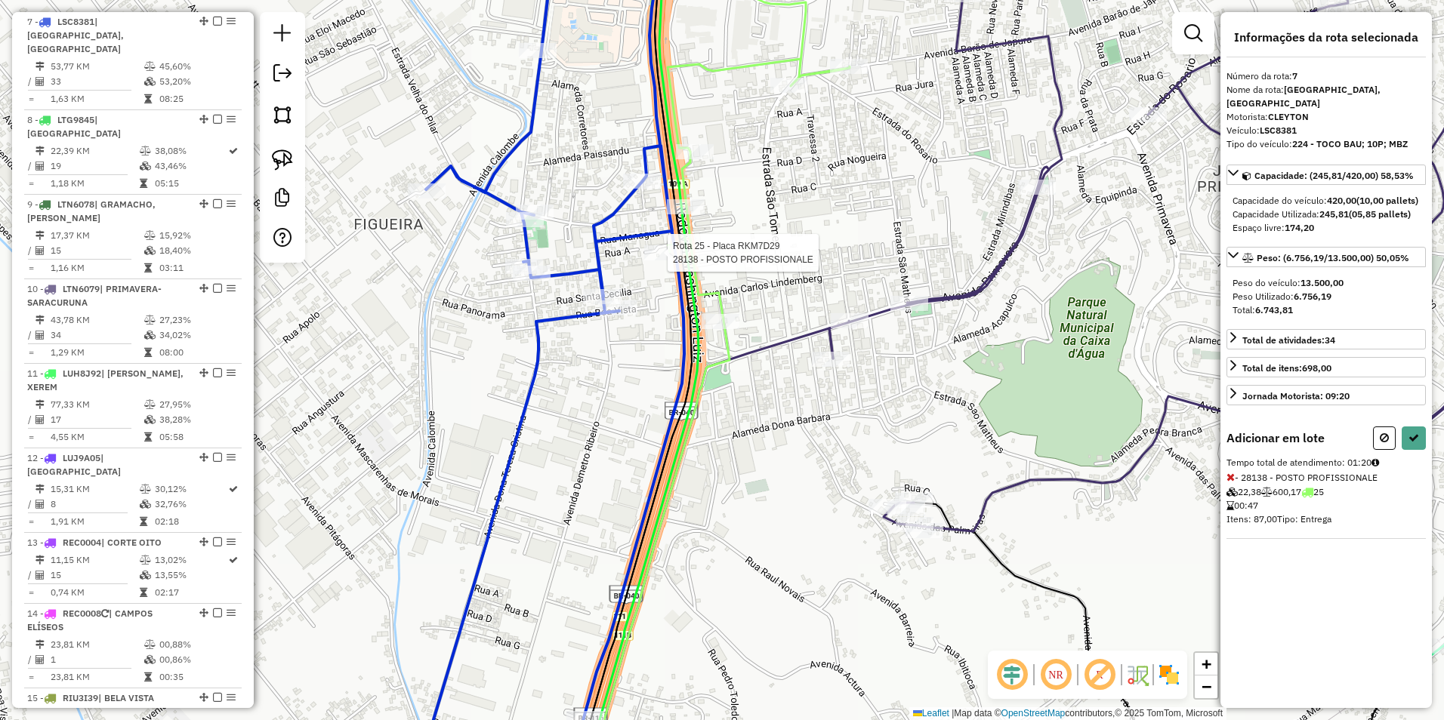
select select "**********"
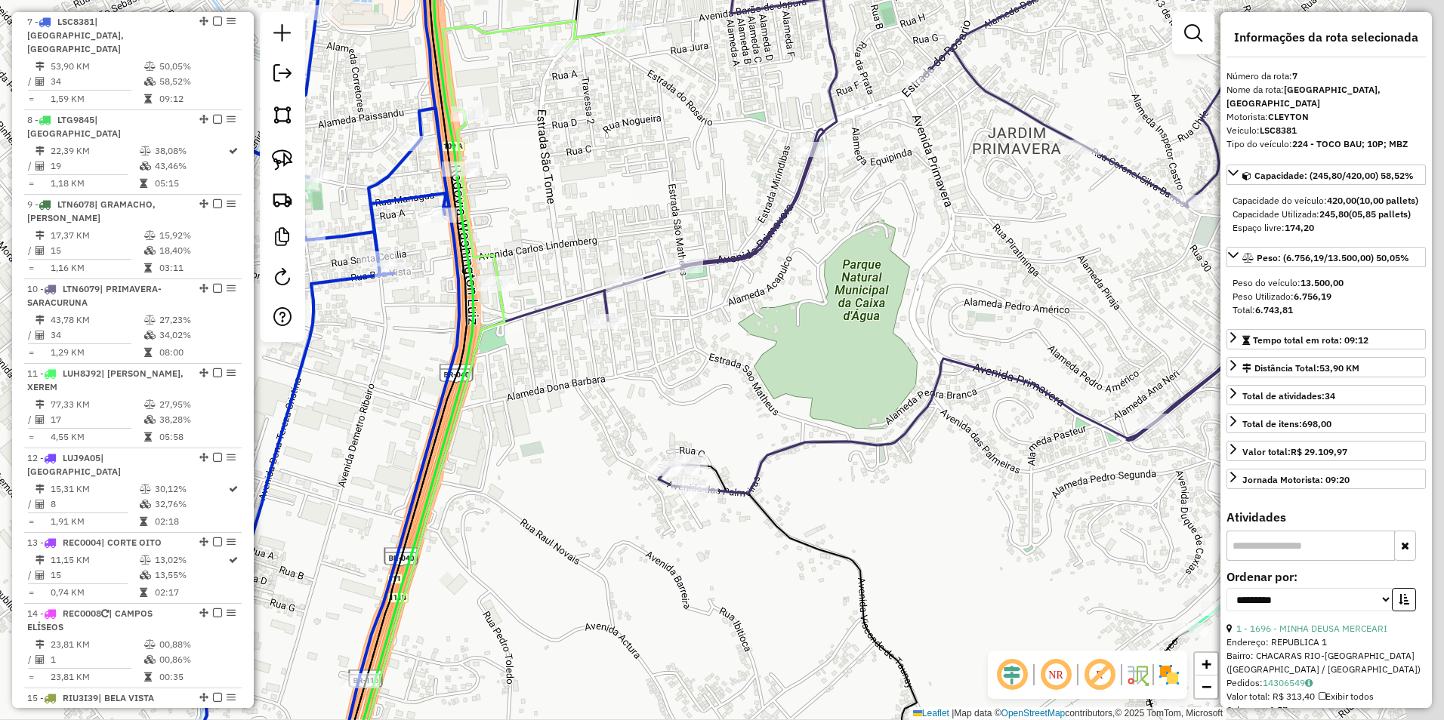
drag, startPoint x: 1102, startPoint y: 356, endPoint x: 757, endPoint y: 262, distance: 358.3
click at [718, 298] on div "Janela de atendimento Grade de atendimento Capacidade Transportadoras Veículos …" at bounding box center [722, 360] width 1444 height 720
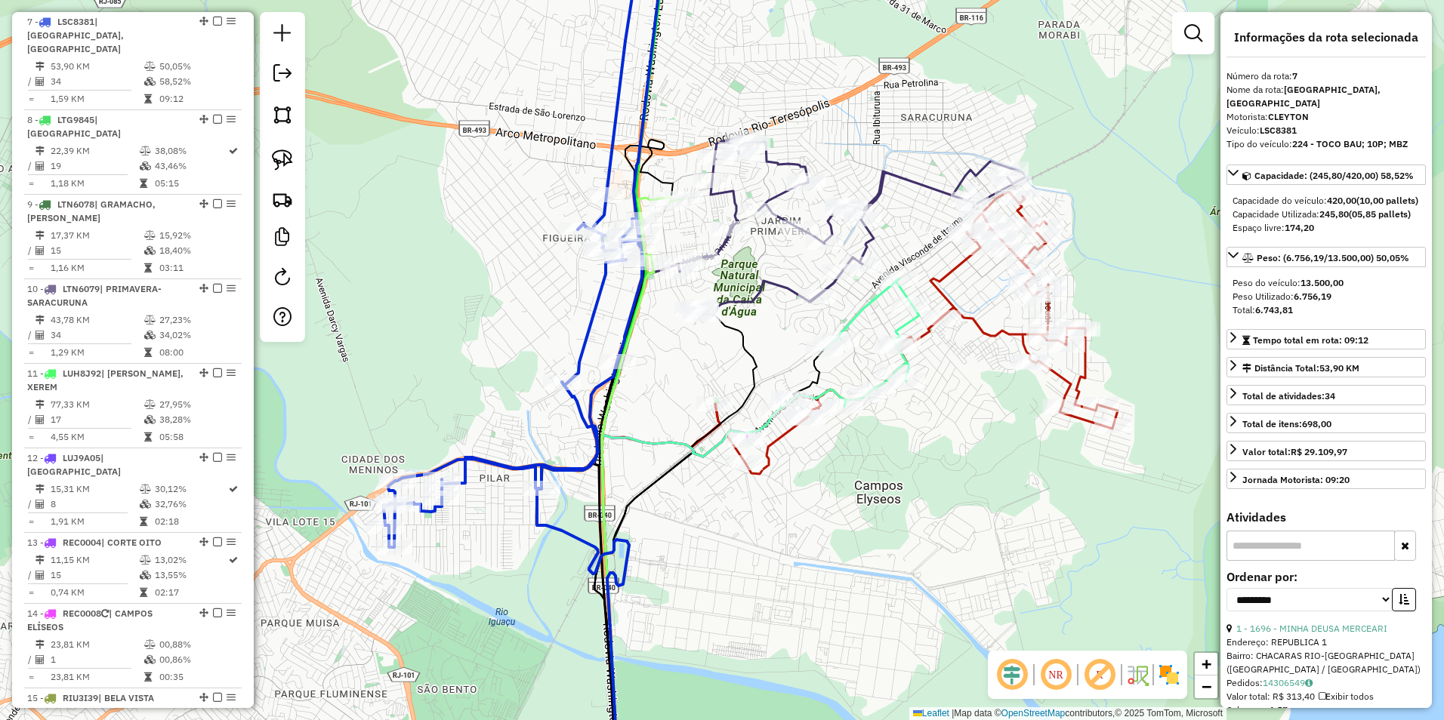
click at [911, 181] on icon at bounding box center [851, 225] width 347 height 179
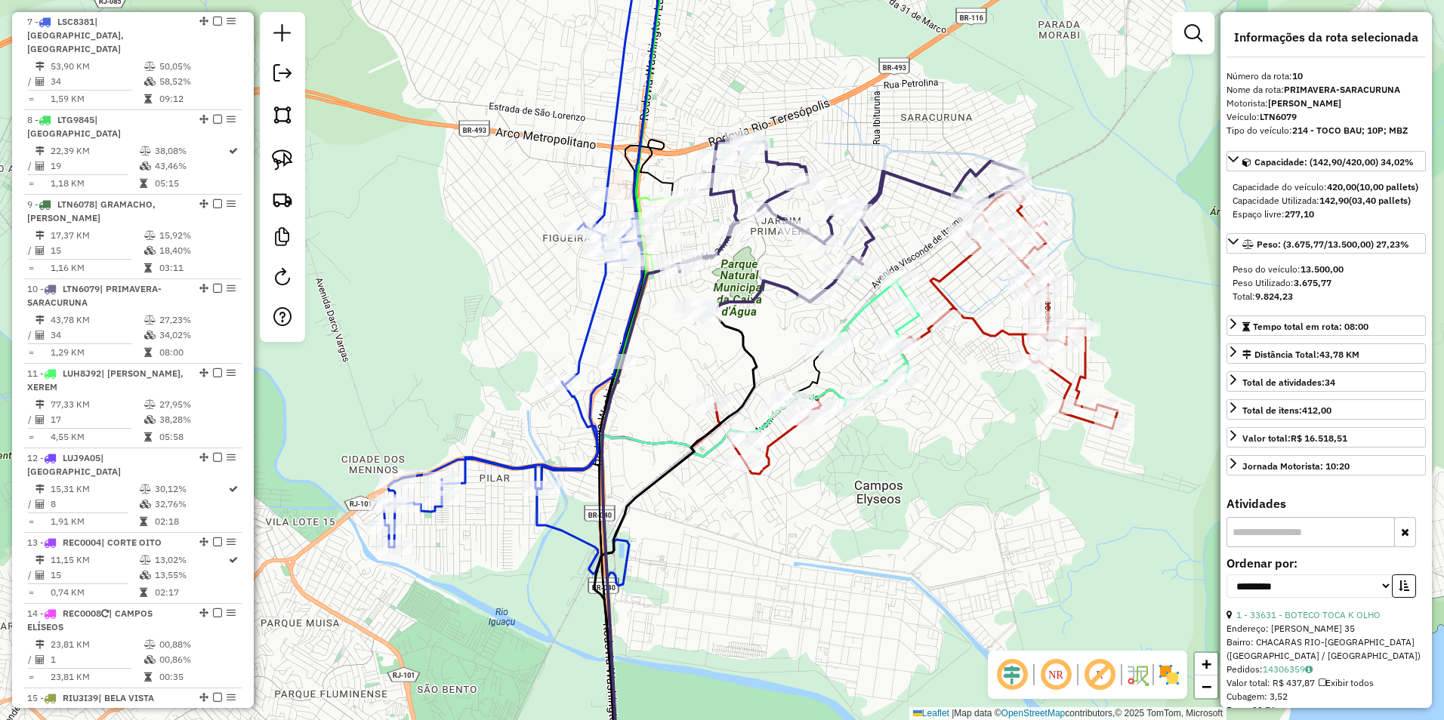
scroll to position [1200, 0]
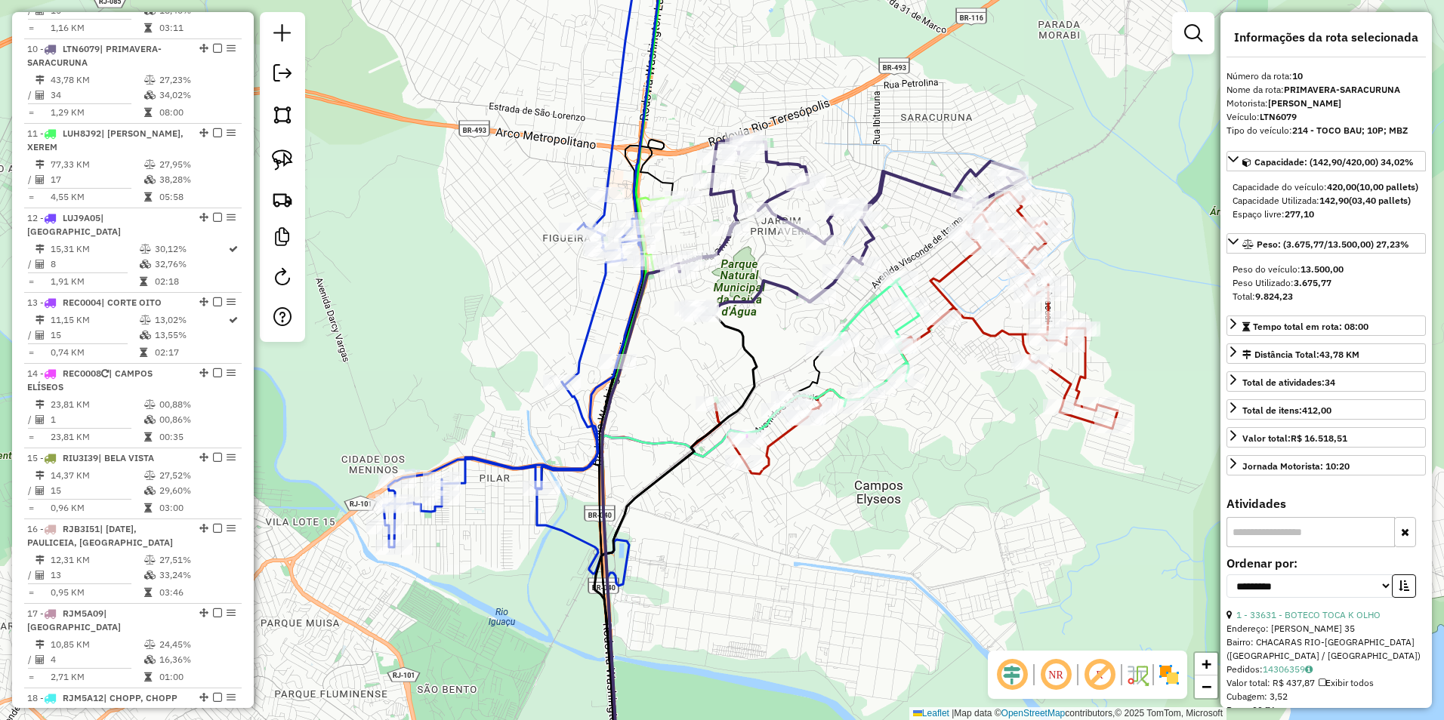
click at [904, 220] on div "Janela de atendimento Grade de atendimento Capacidade Transportadoras Veículos …" at bounding box center [722, 360] width 1444 height 720
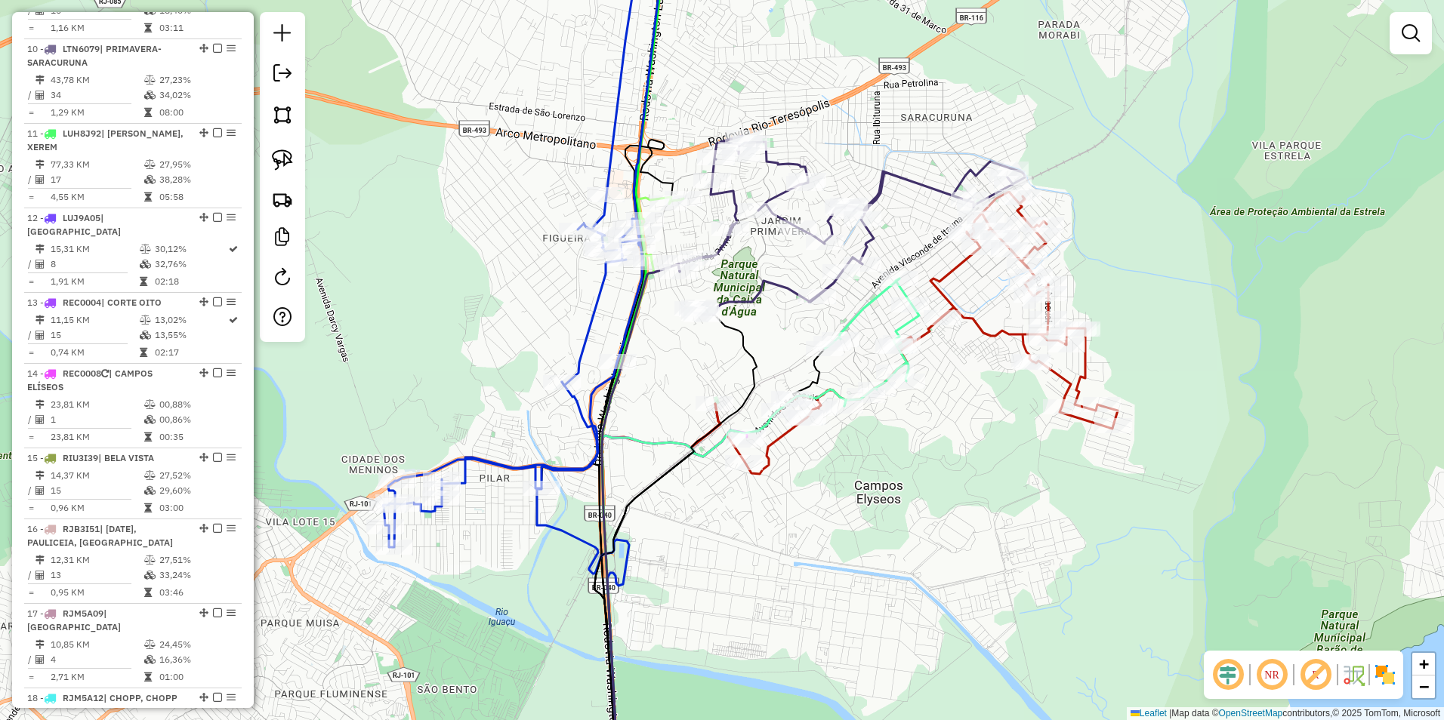
click at [917, 182] on icon at bounding box center [851, 225] width 347 height 179
select select "**********"
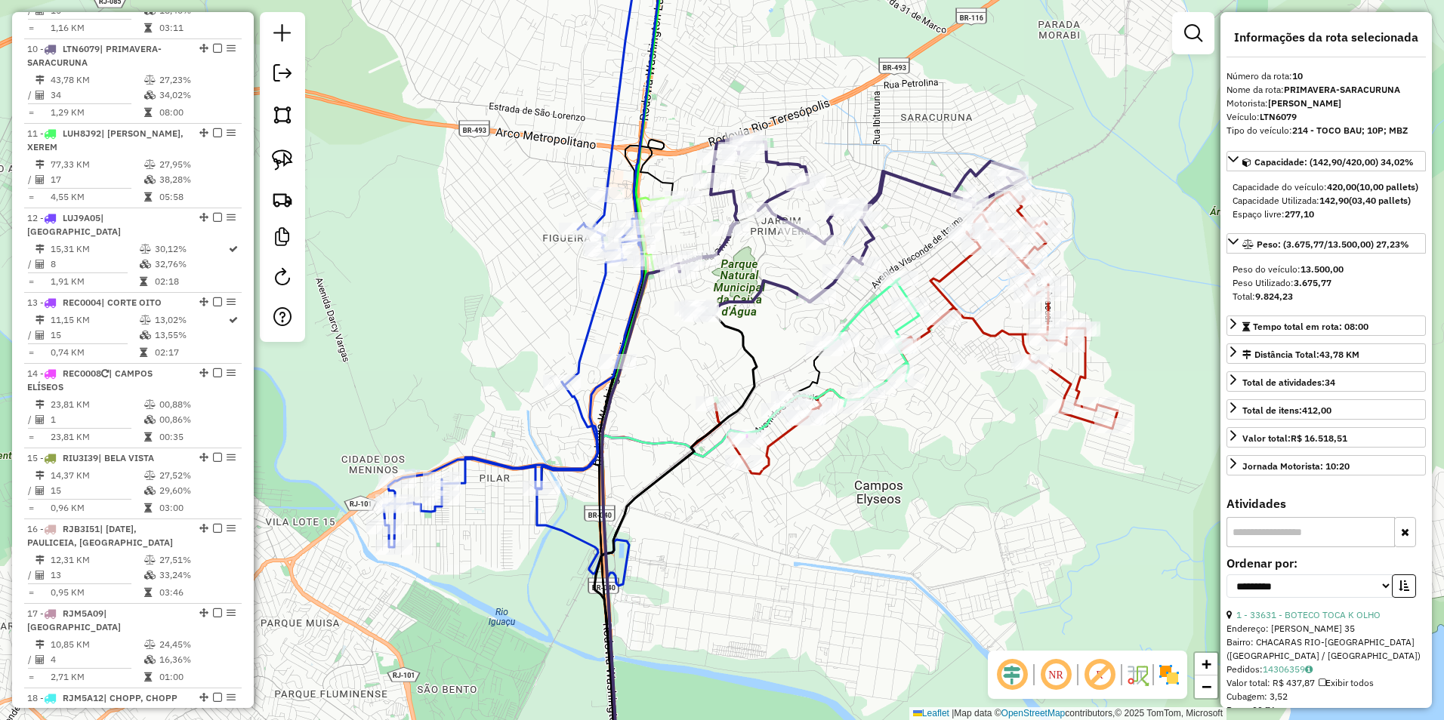
click at [982, 329] on icon at bounding box center [904, 333] width 427 height 282
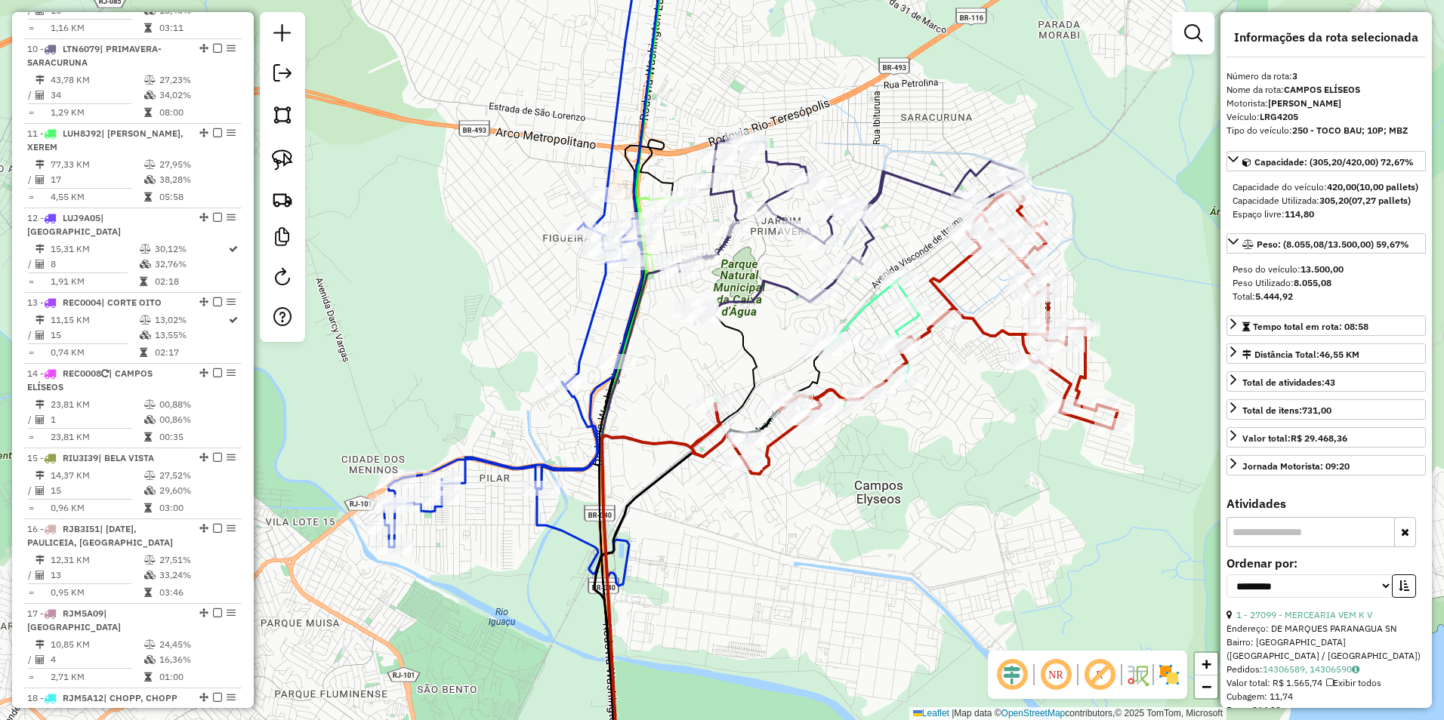
scroll to position [676, 0]
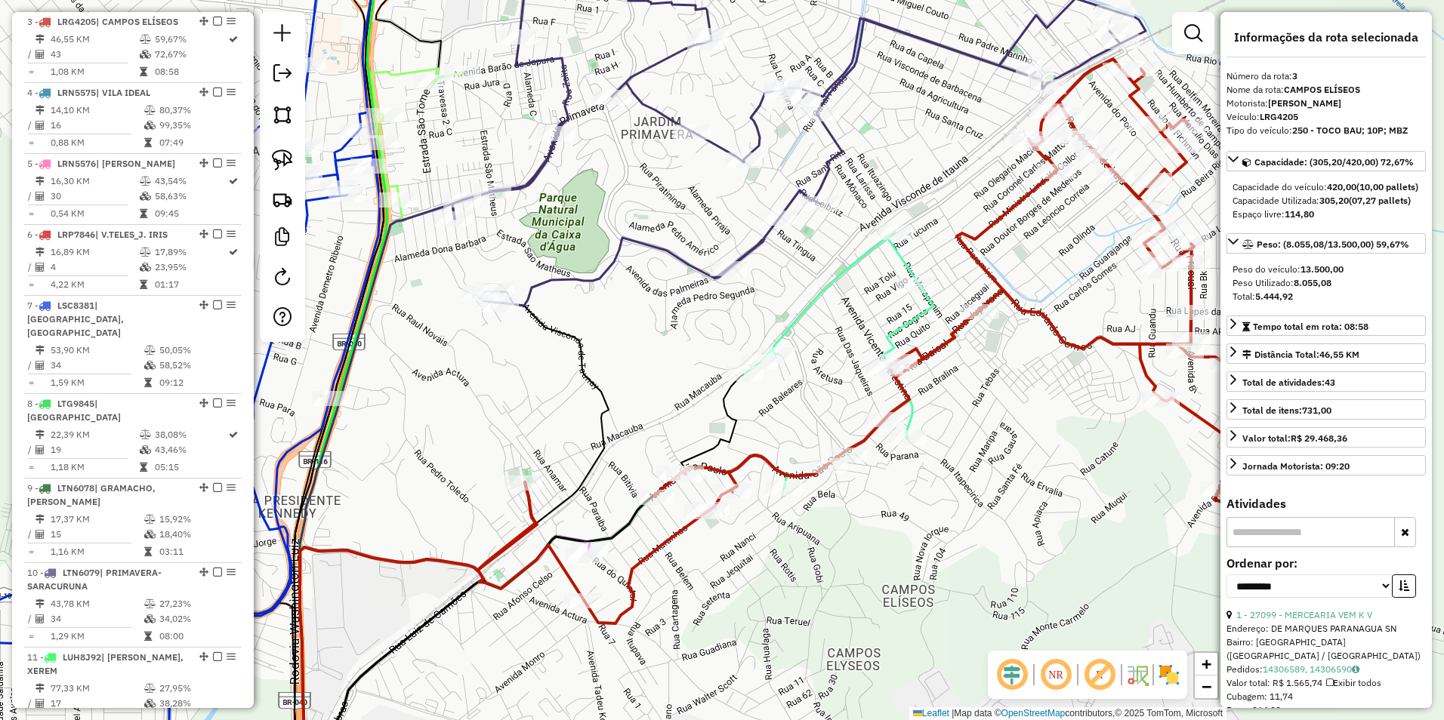
click at [908, 325] on icon at bounding box center [839, 361] width 189 height 256
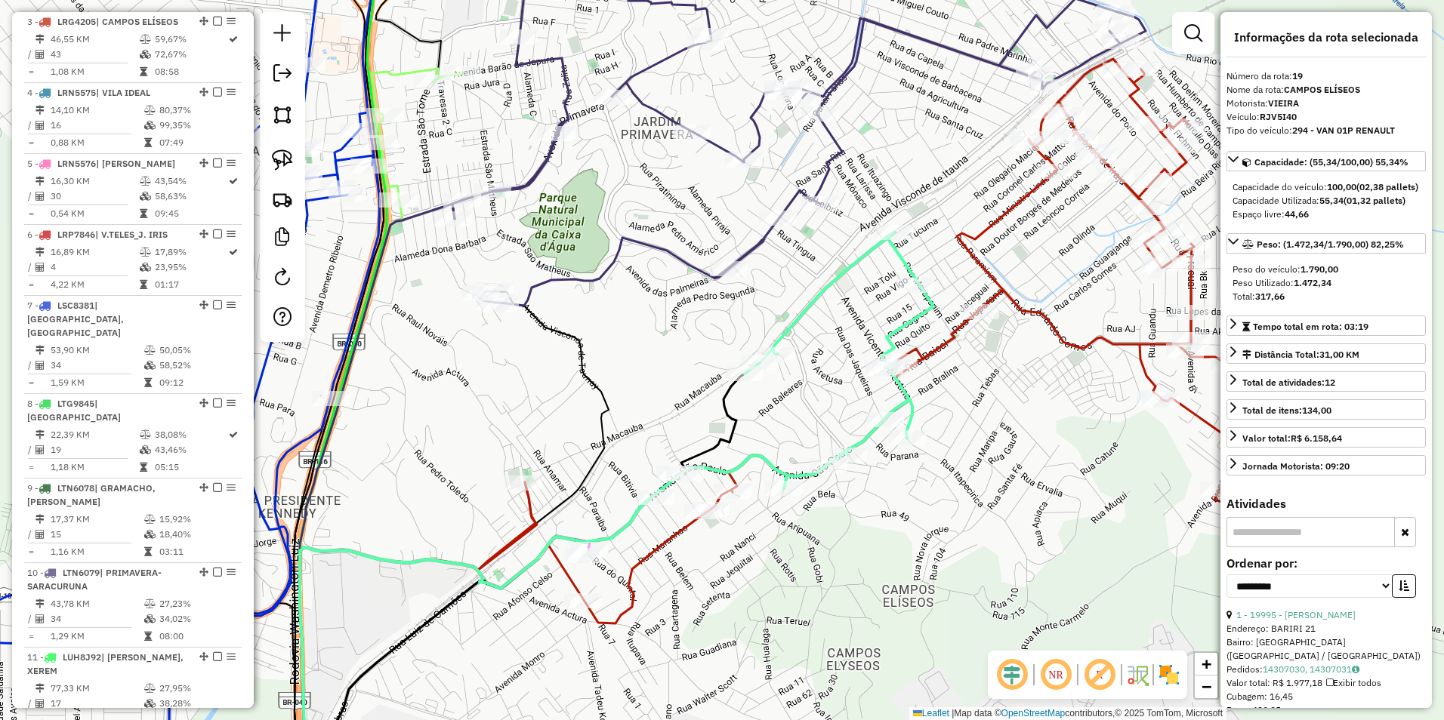
scroll to position [1920, 0]
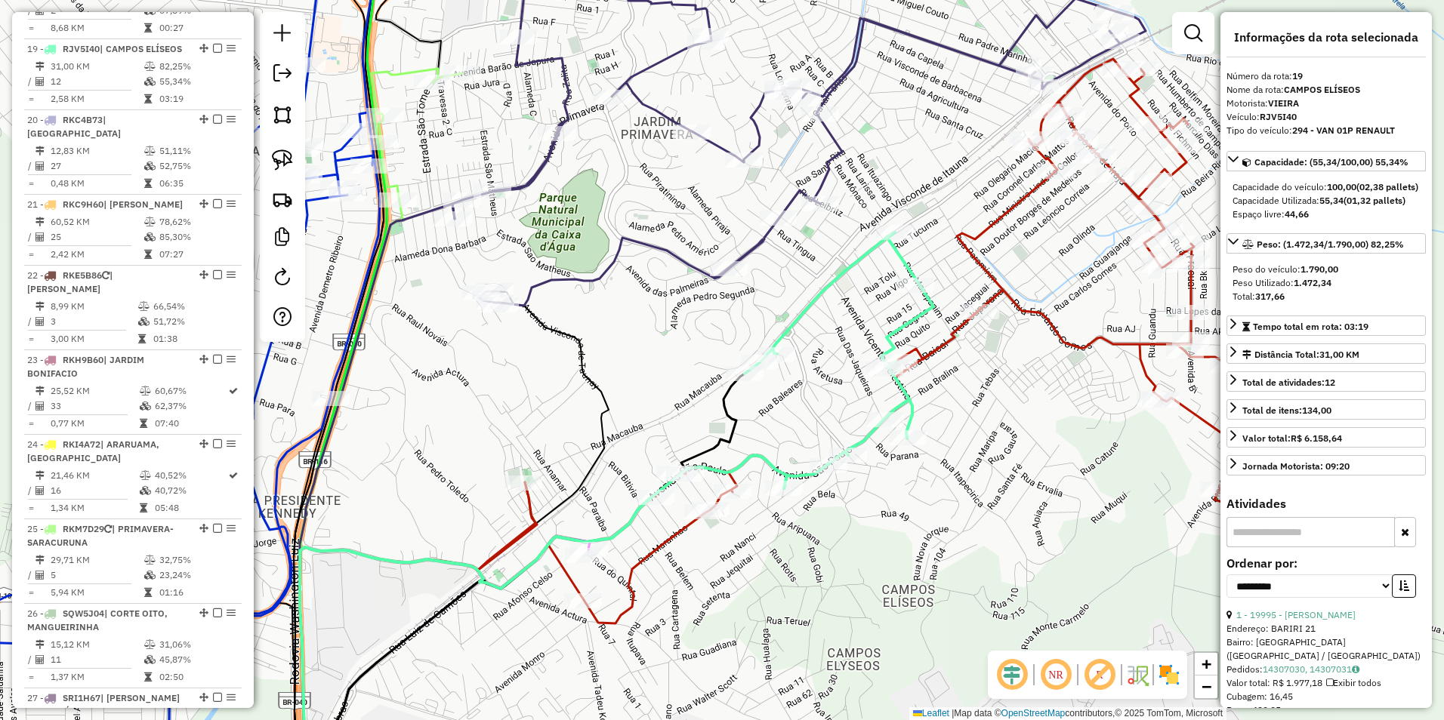
click at [949, 344] on icon at bounding box center [903, 341] width 853 height 565
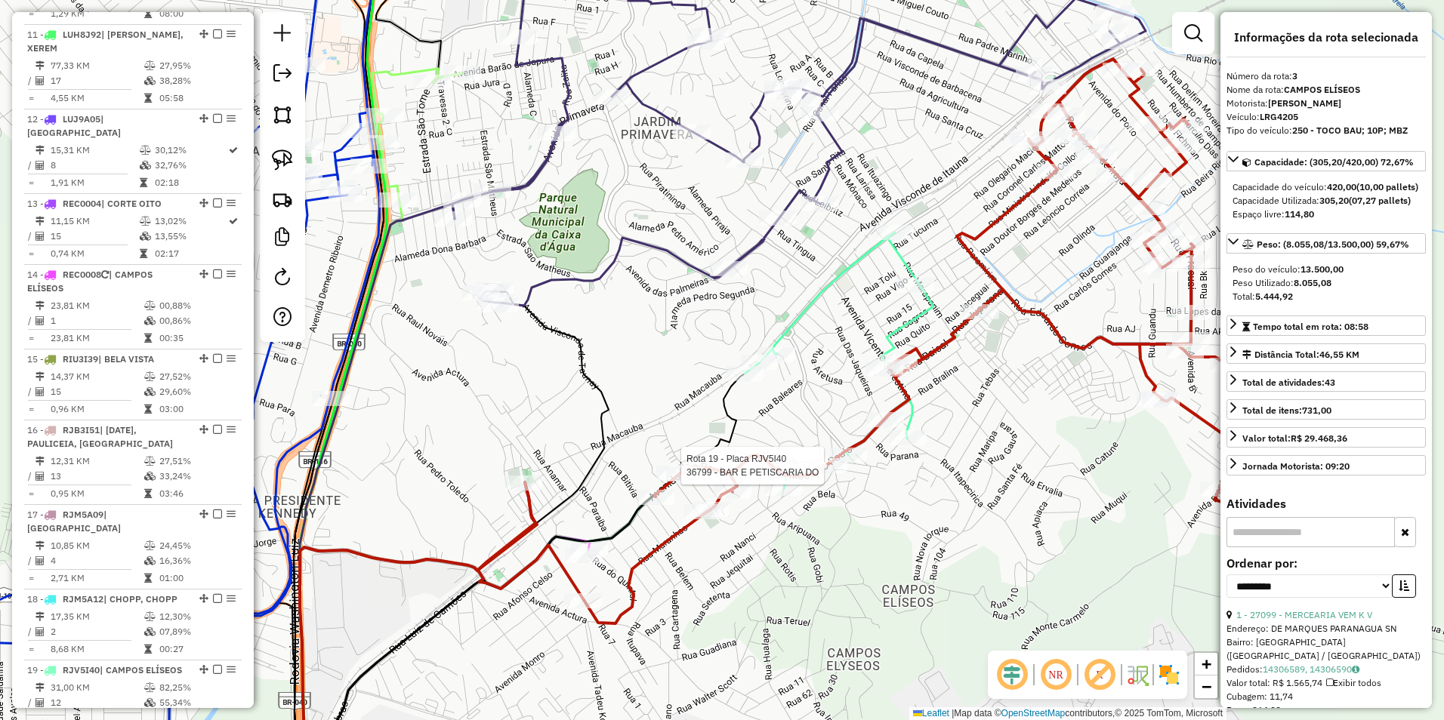
scroll to position [676, 0]
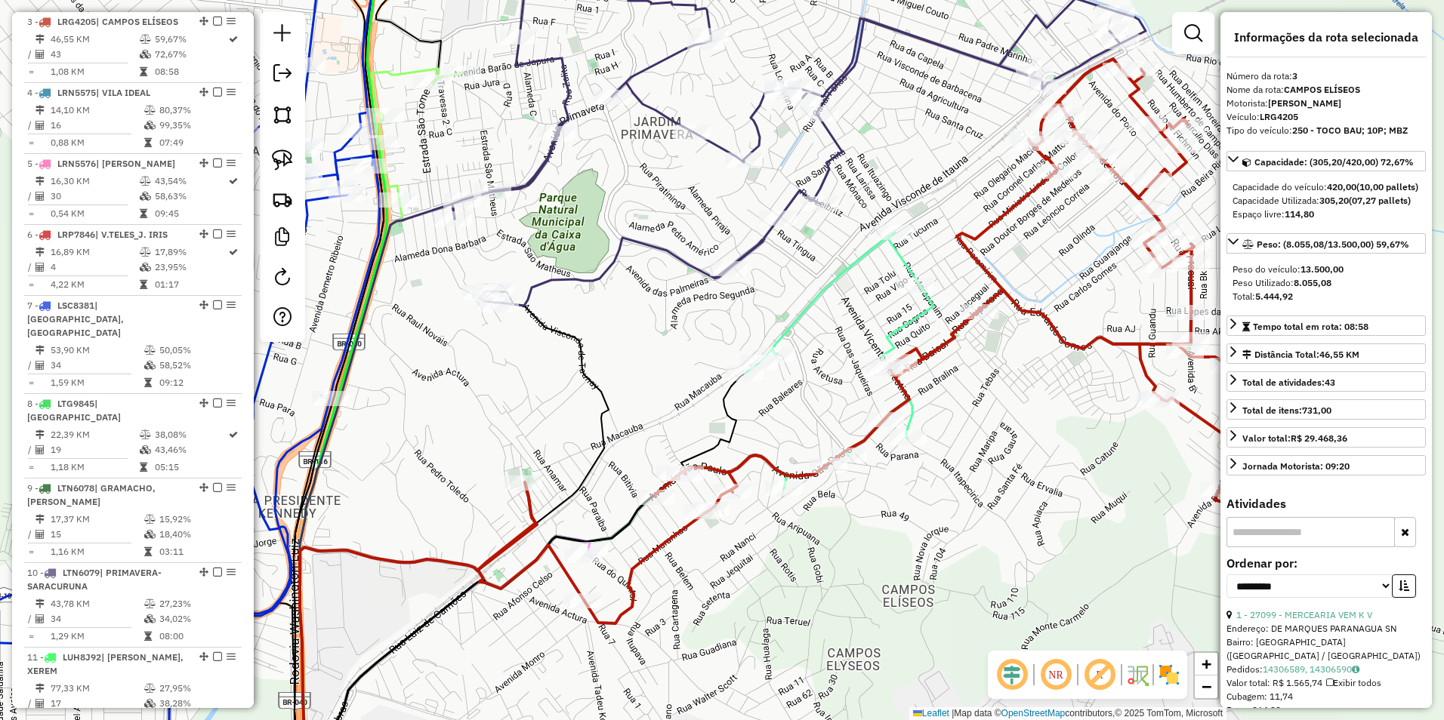
click at [661, 544] on icon at bounding box center [903, 341] width 853 height 565
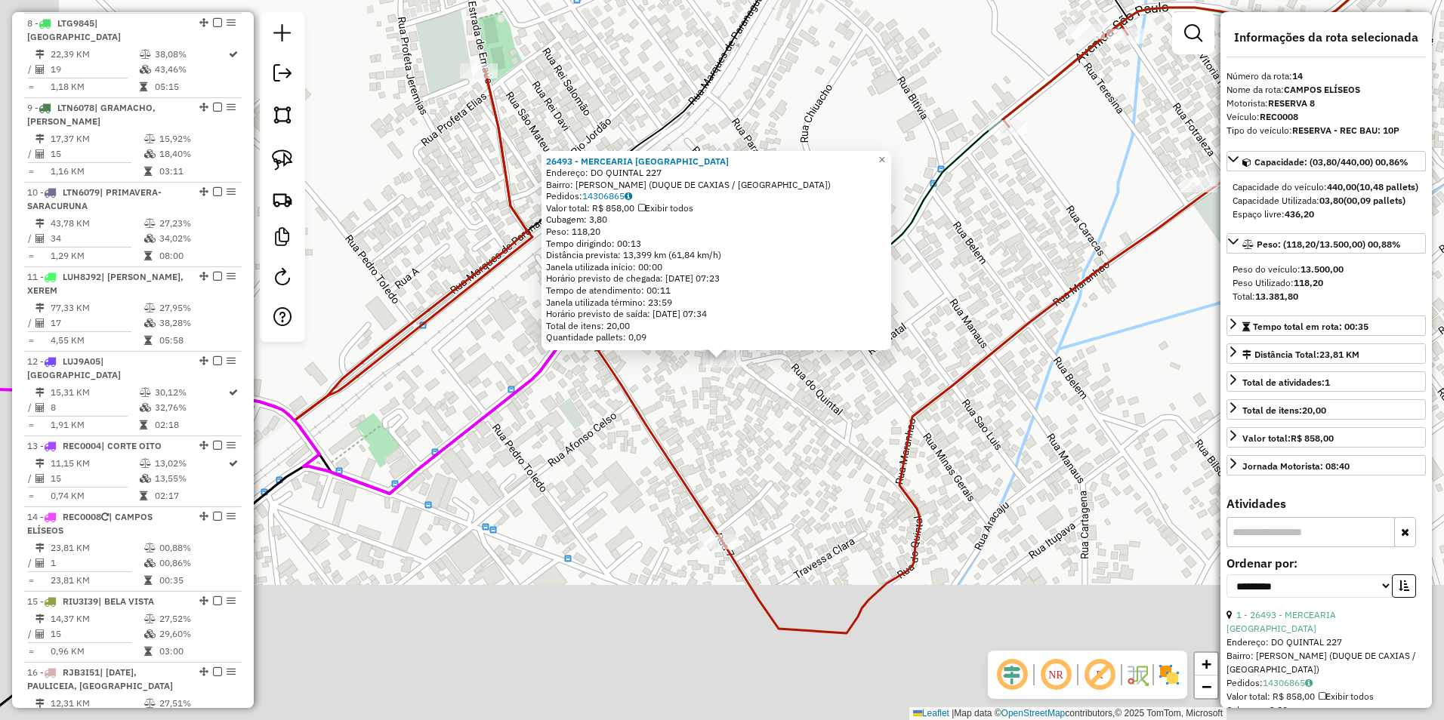
scroll to position [1525, 0]
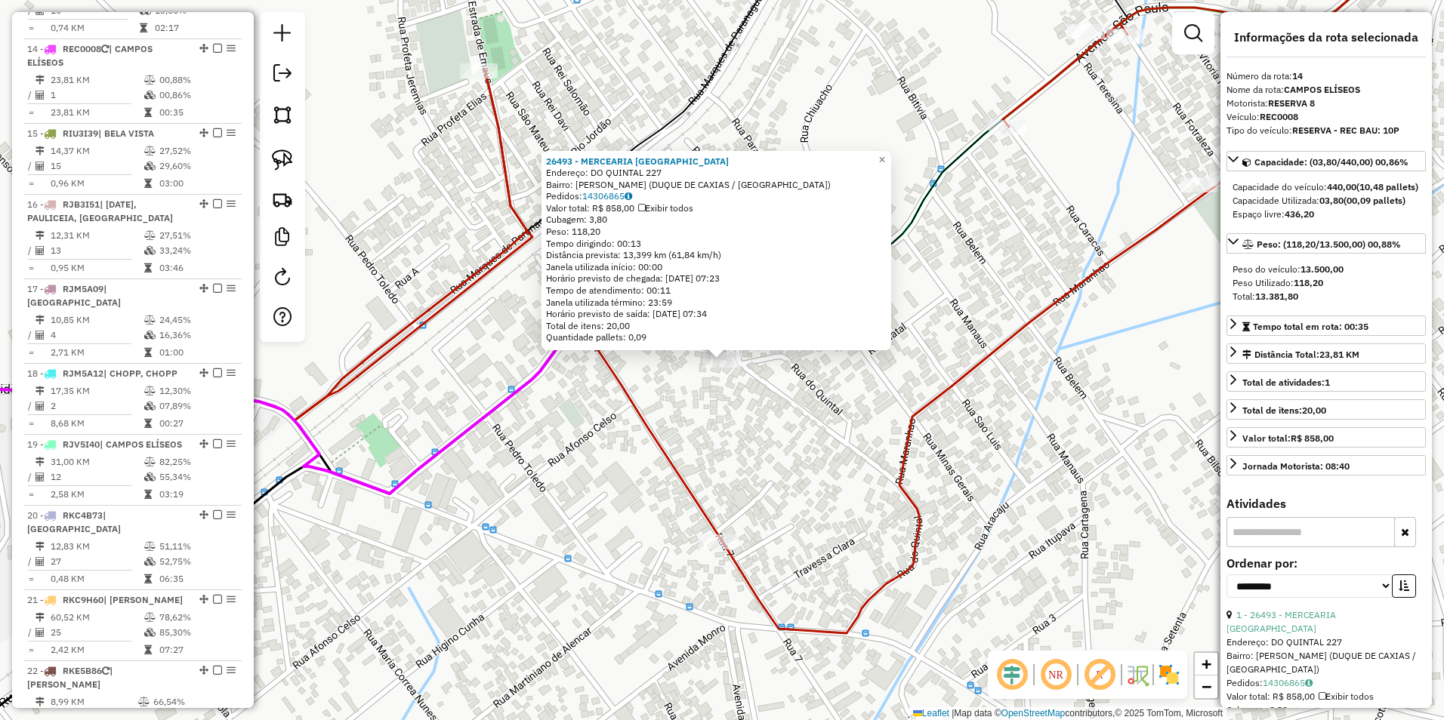
click at [732, 414] on div "26493 - MERCEARIA BRASIL Endereço: DO QUINTAL 227 Bairro: FONSECA (DUQUE DE CAX…" at bounding box center [722, 360] width 1444 height 720
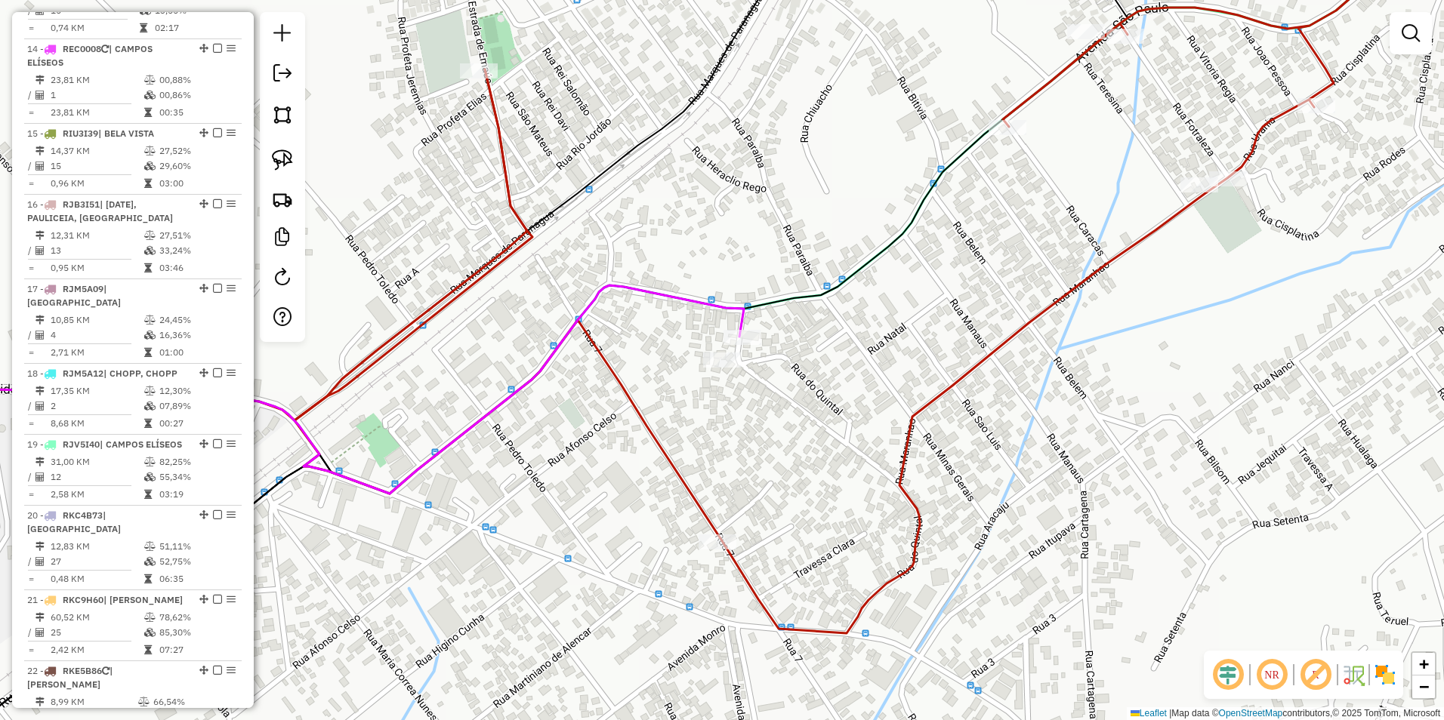
click at [738, 325] on icon at bounding box center [300, 389] width 888 height 208
select select "**********"
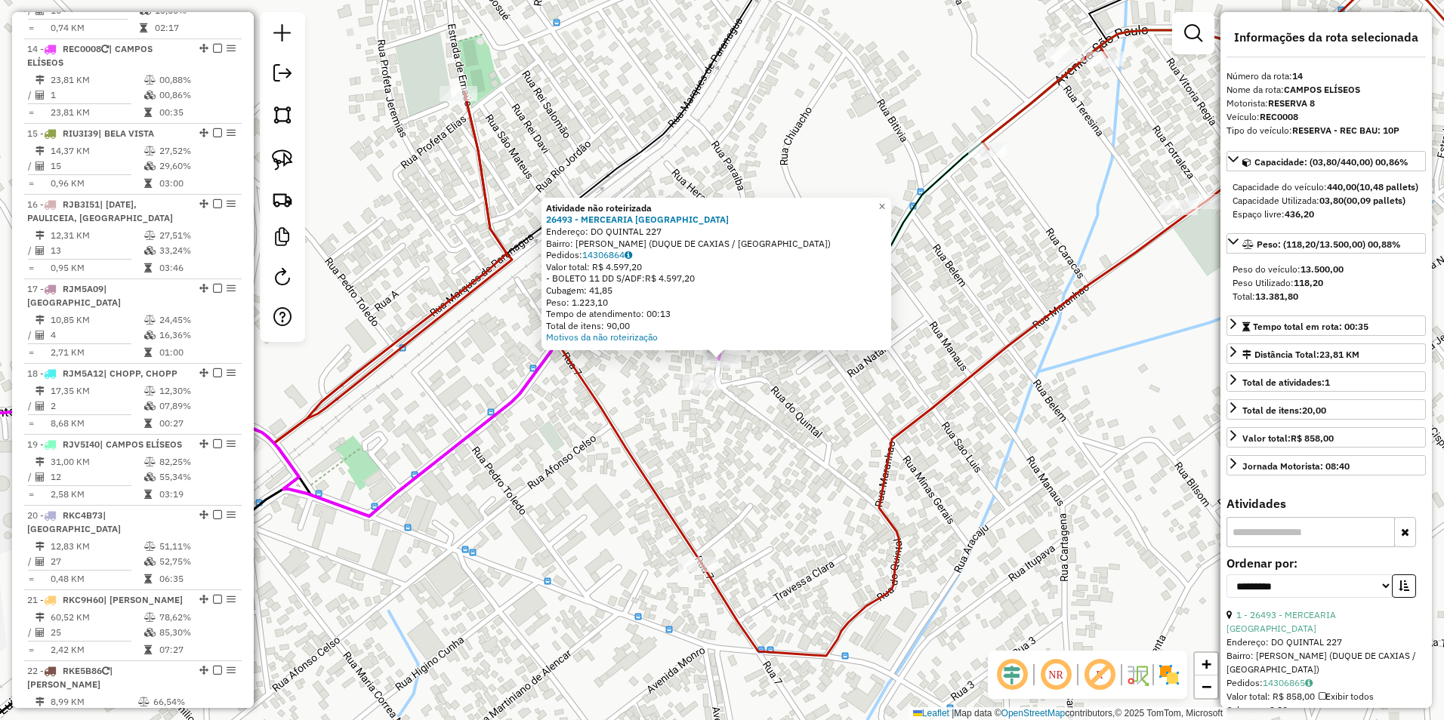
click at [734, 406] on div "Atividade não roteirizada 26493 - MERCEARIA BRASIL Endereço: DO QUINTAL 227 Bai…" at bounding box center [722, 360] width 1444 height 720
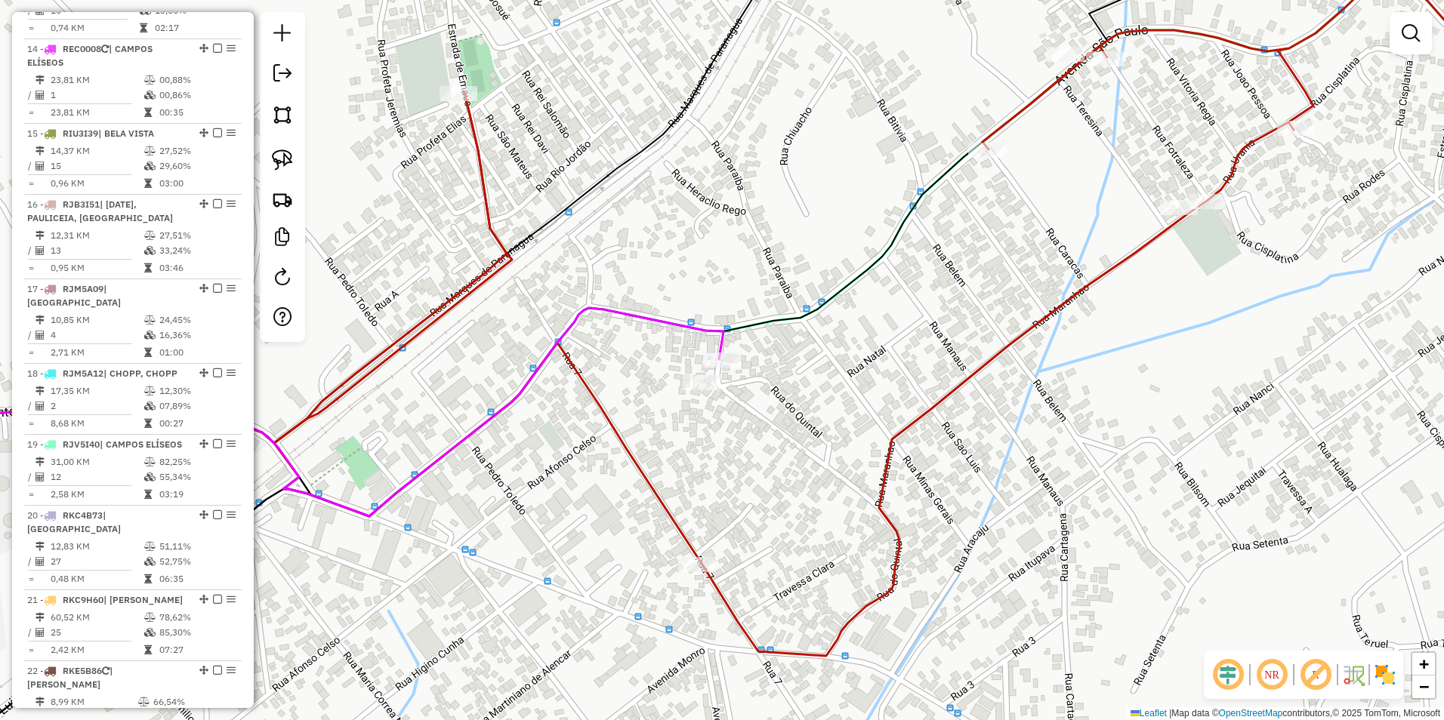
click at [695, 325] on icon at bounding box center [290, 412] width 868 height 208
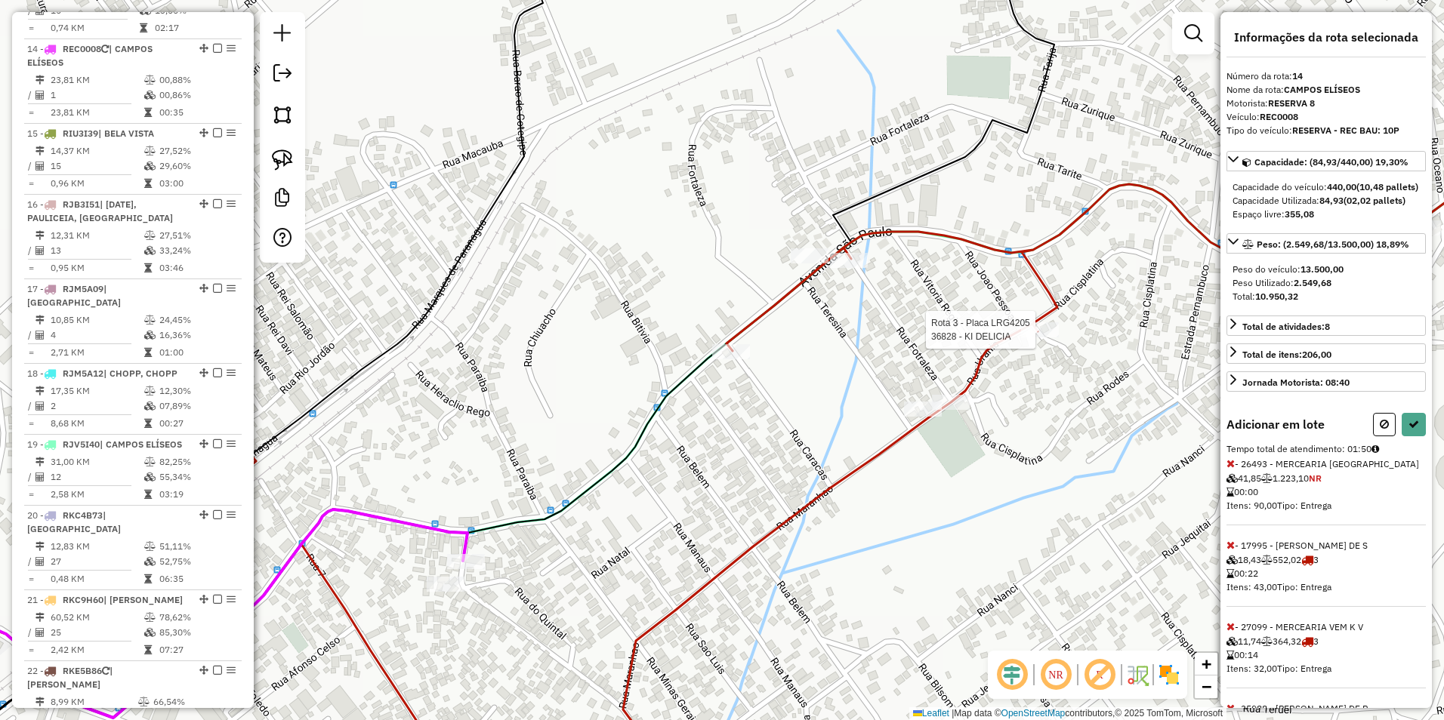
click at [1038, 338] on div at bounding box center [1040, 329] width 38 height 15
drag, startPoint x: 1167, startPoint y: 316, endPoint x: 859, endPoint y: 407, distance: 321.3
click at [859, 407] on div "Rota 3 - Placa LRG4205 36828 - KI DELICIA Janela de atendimento Grade de atendi…" at bounding box center [722, 360] width 1444 height 720
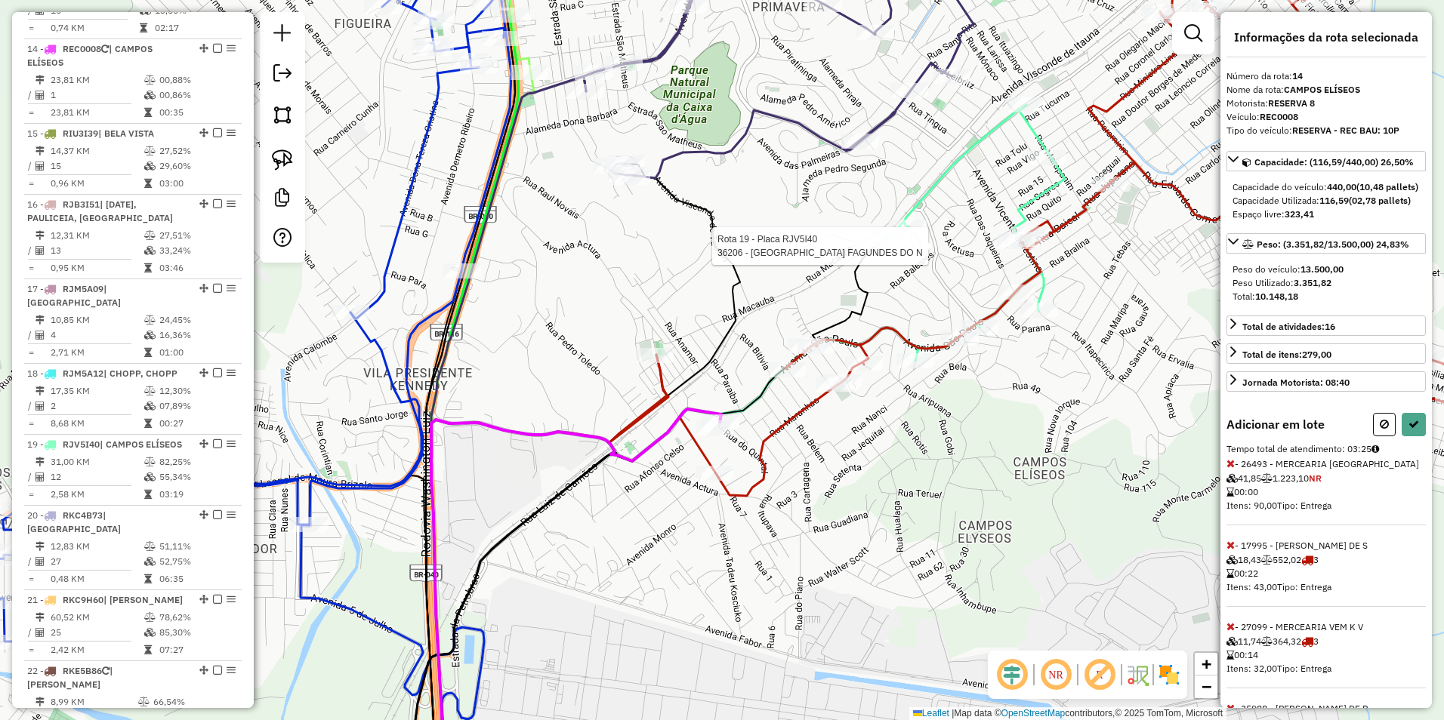
select select "**********"
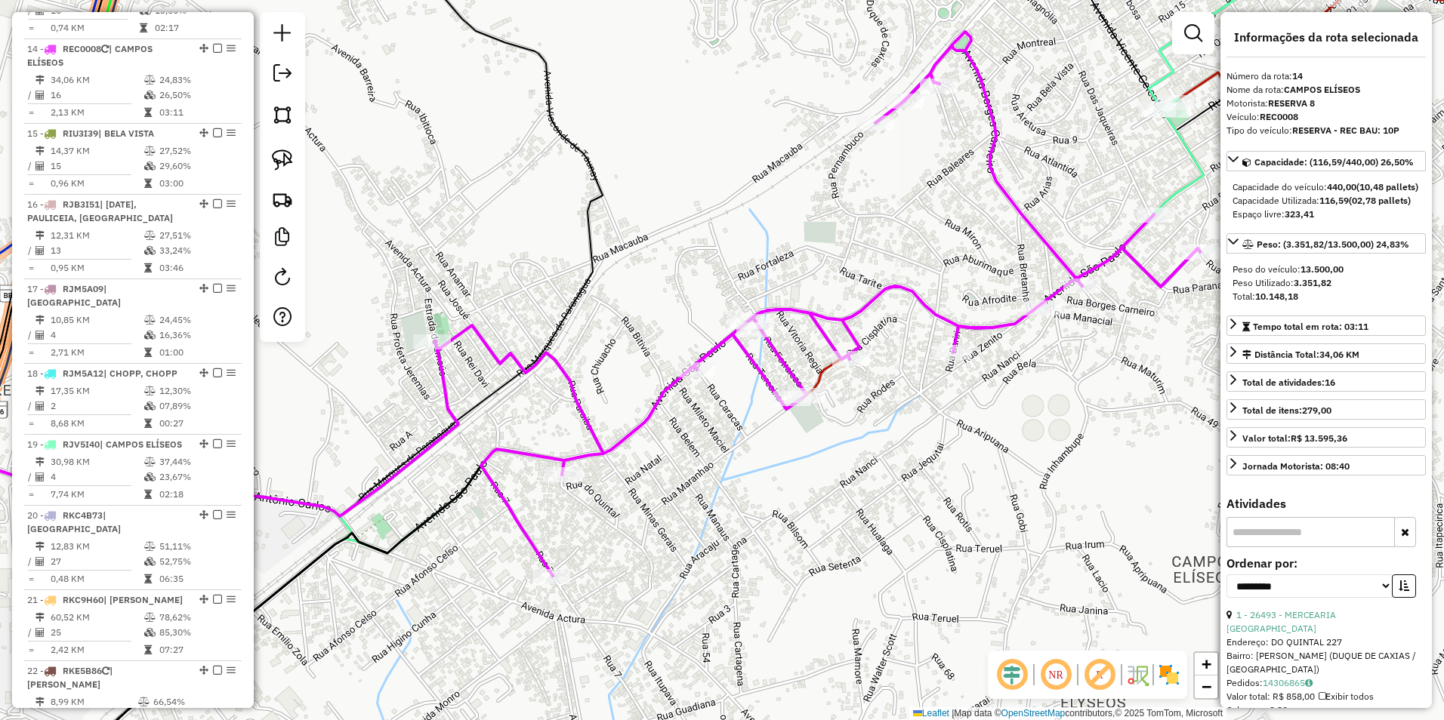
click at [846, 330] on icon at bounding box center [817, 304] width 765 height 544
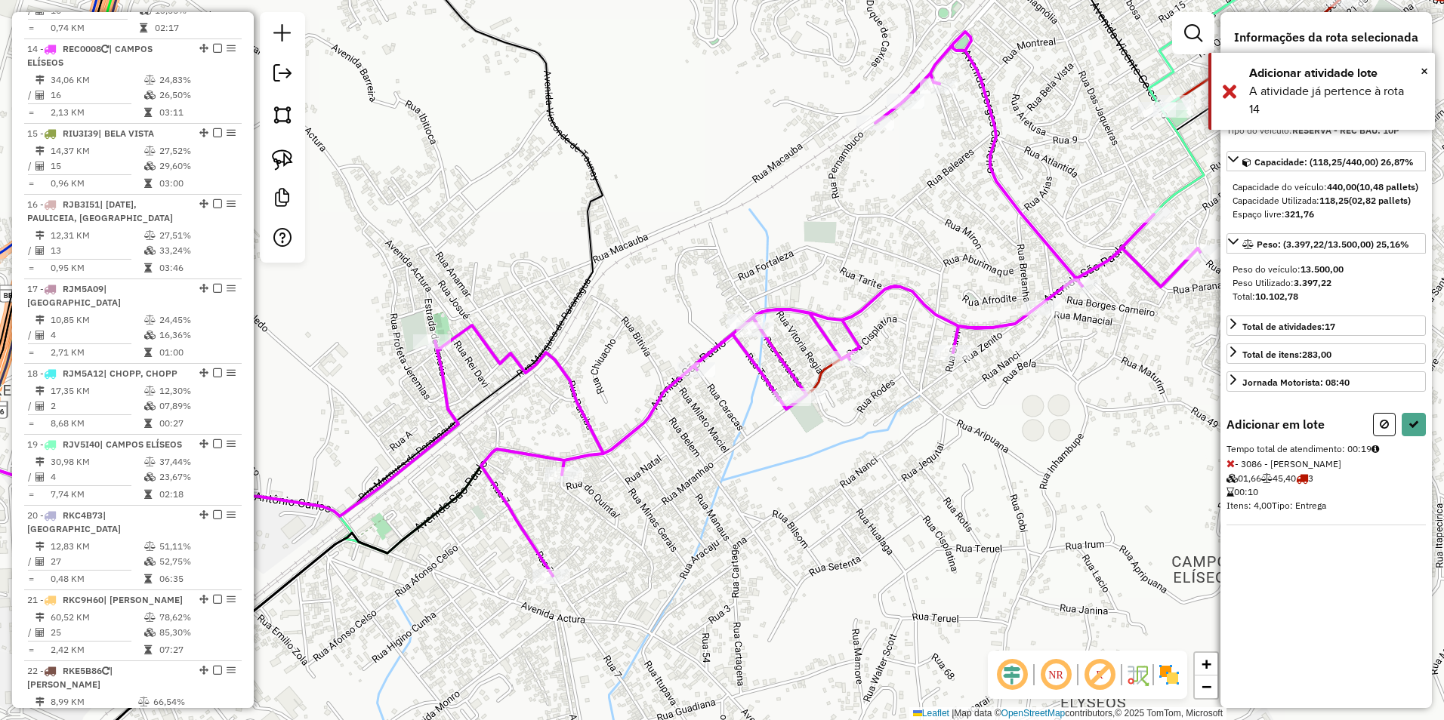
drag, startPoint x: 903, startPoint y: 400, endPoint x: 705, endPoint y: 591, distance: 275.0
click at [705, 591] on div "Rota 3 - Placa LRG4205 3086 - DOMINGOS VICENTE TAR Janela de atendimento Grade …" at bounding box center [722, 360] width 1444 height 720
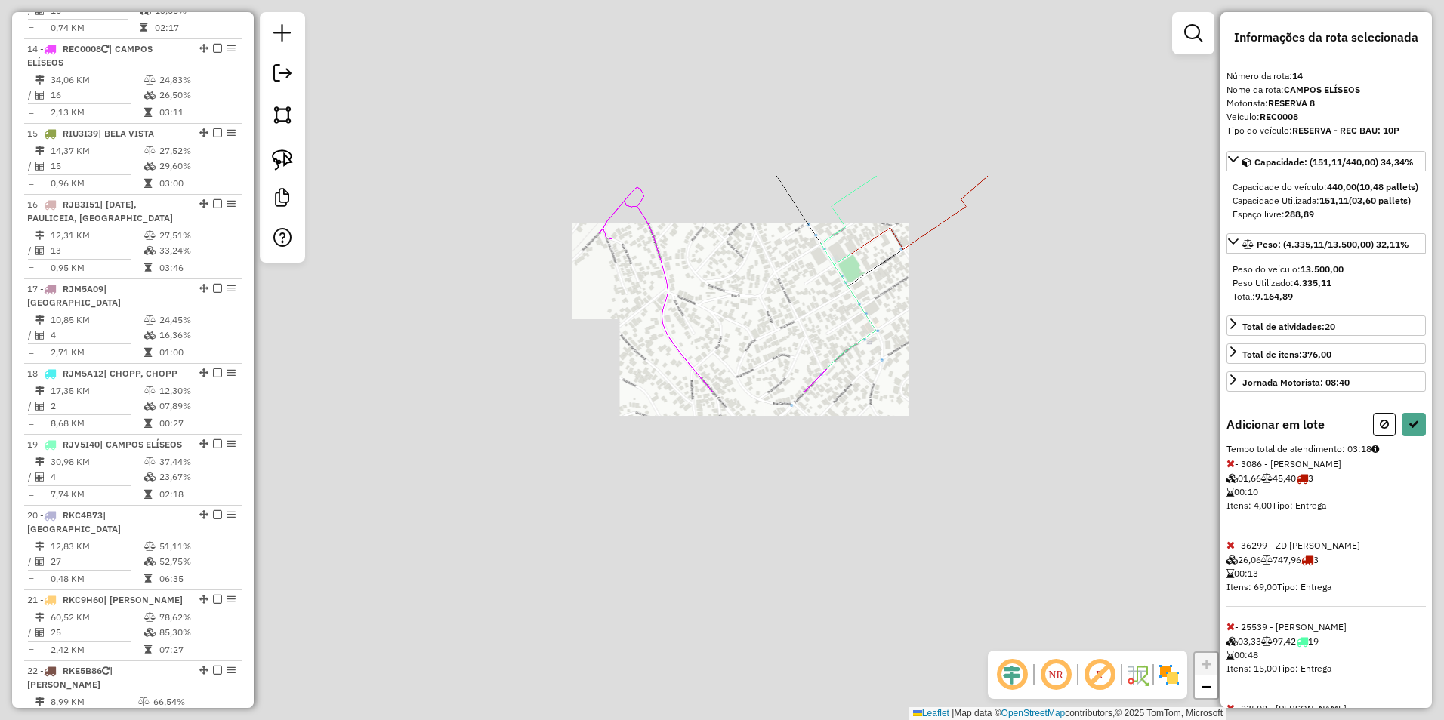
select select "**********"
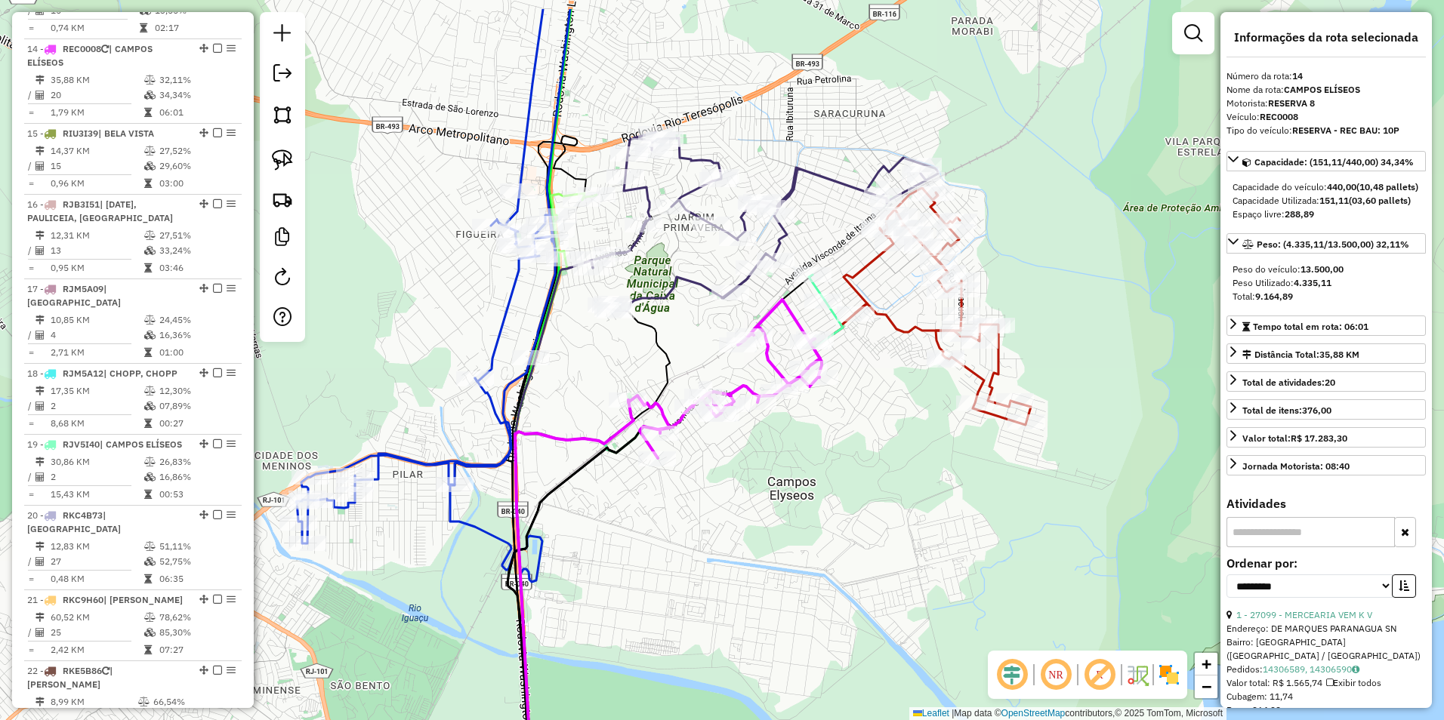
drag, startPoint x: 980, startPoint y: 285, endPoint x: 791, endPoint y: 356, distance: 201.4
click at [825, 395] on div "Janela de atendimento Grade de atendimento Capacidade Transportadoras Veículos …" at bounding box center [722, 360] width 1444 height 720
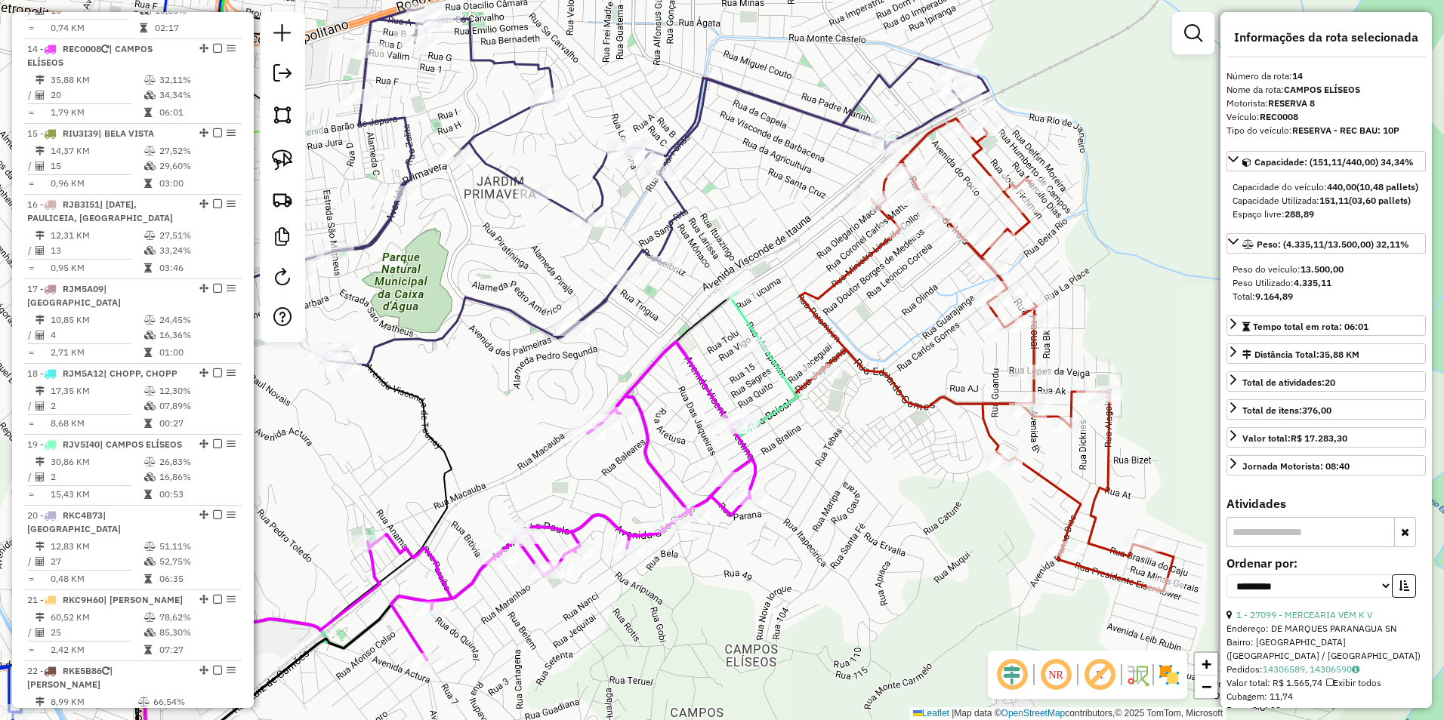
click at [830, 327] on icon at bounding box center [987, 355] width 374 height 473
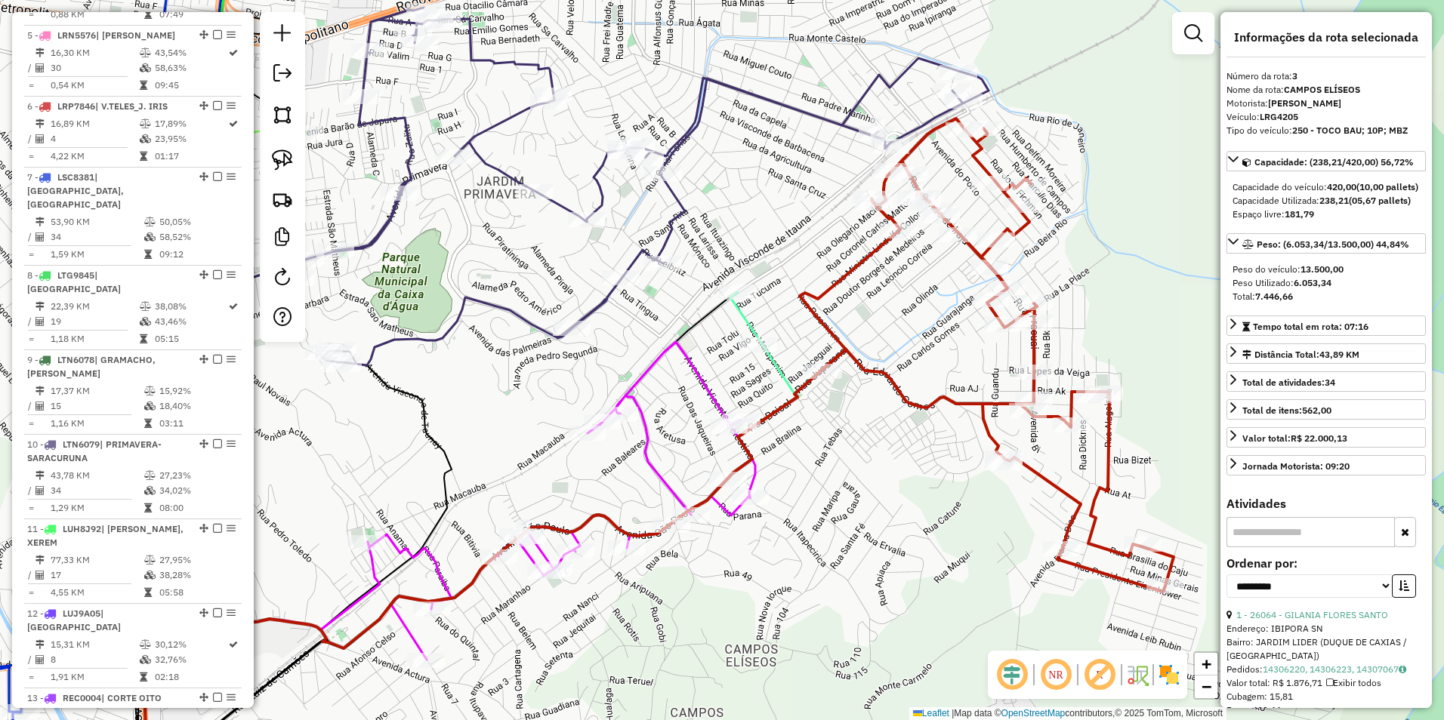
scroll to position [676, 0]
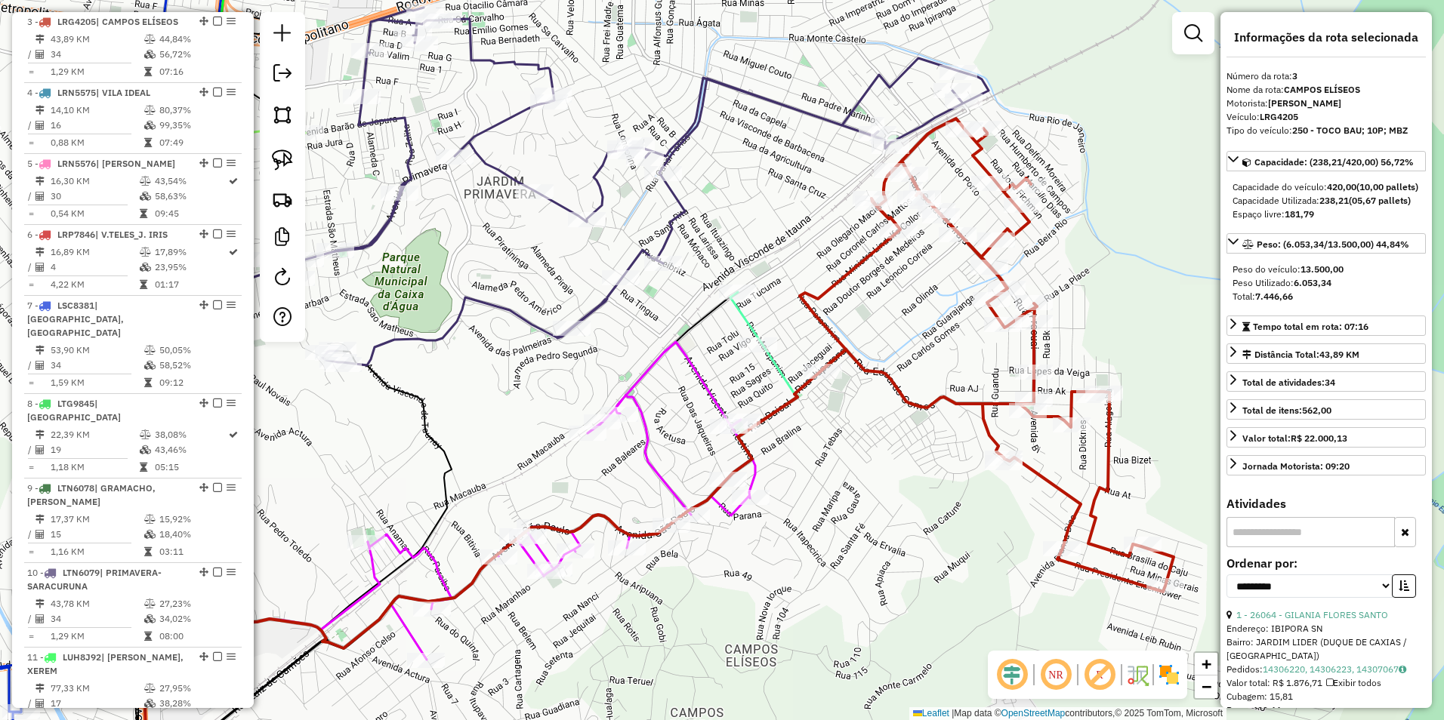
click at [832, 329] on icon at bounding box center [987, 355] width 374 height 473
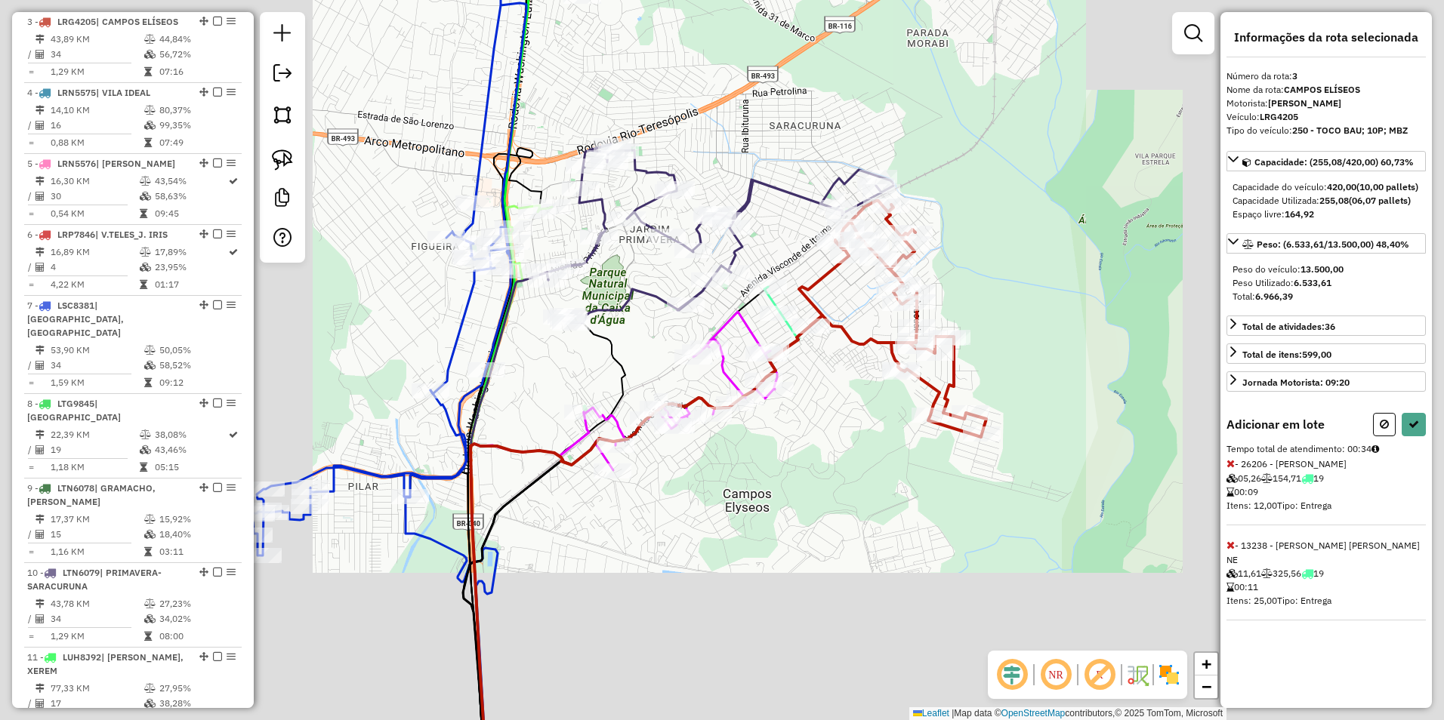
select select "**********"
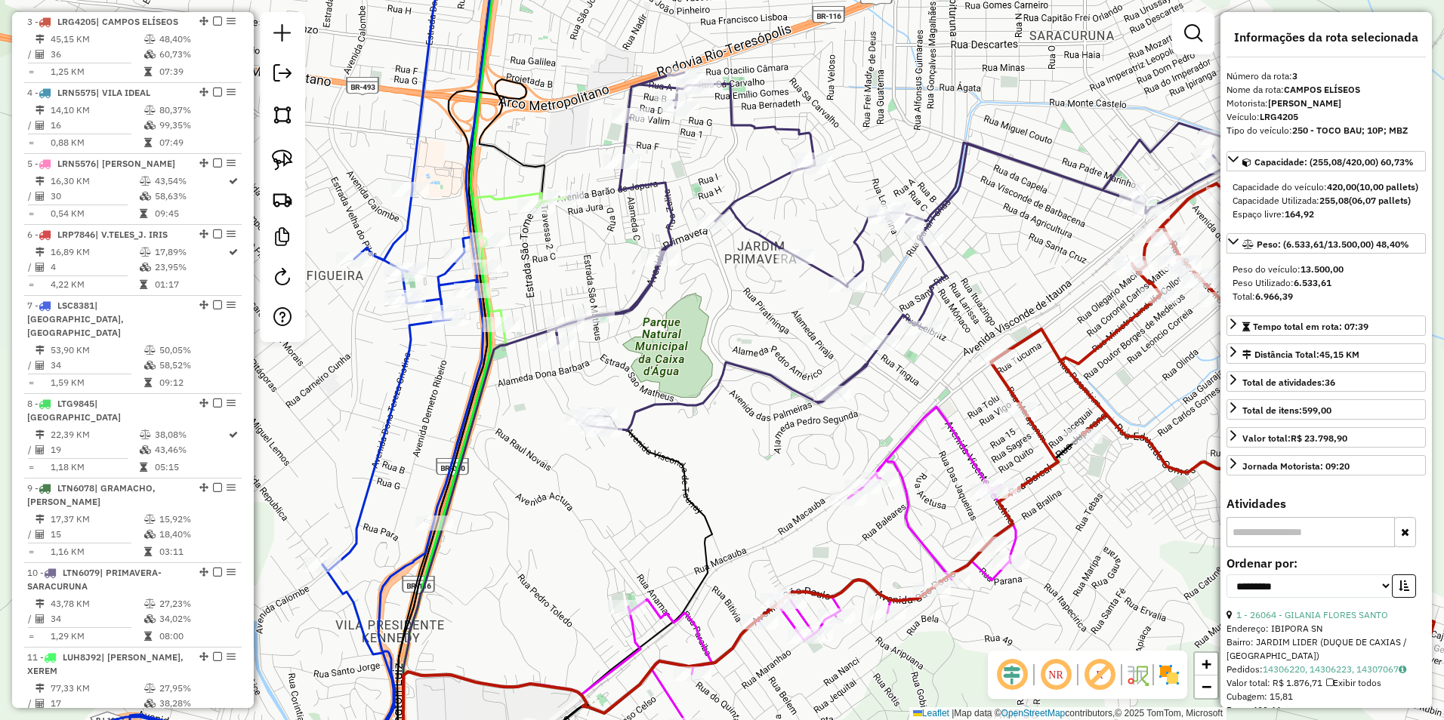
click at [647, 290] on icon at bounding box center [902, 251] width 693 height 358
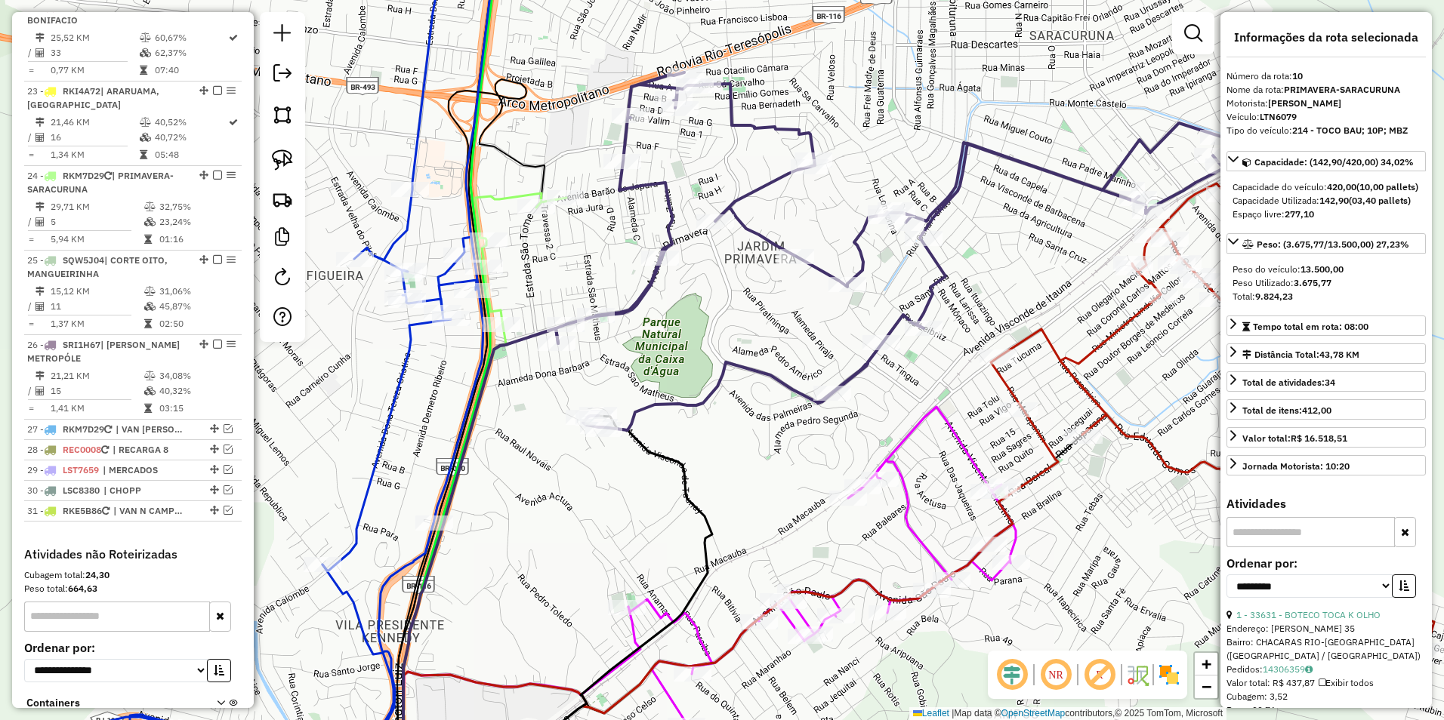
scroll to position [2259, 0]
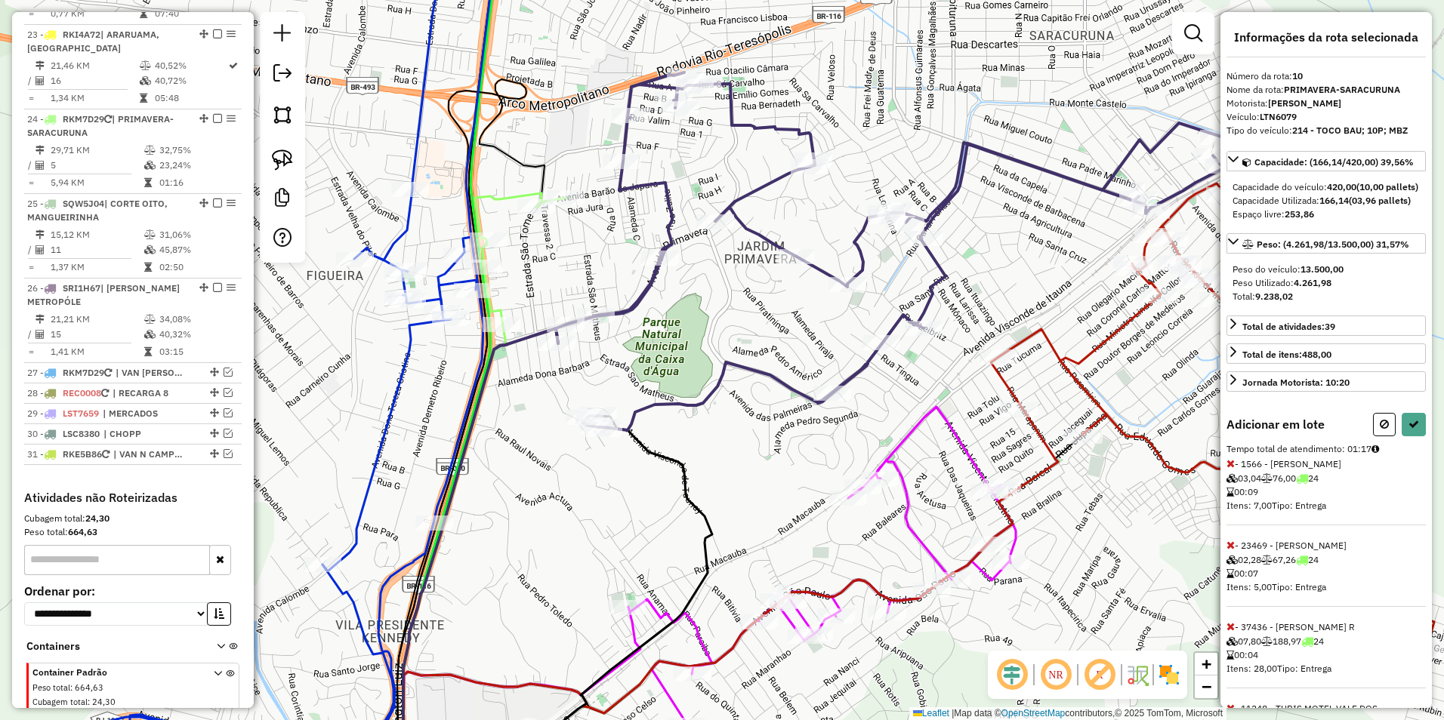
select select "**********"
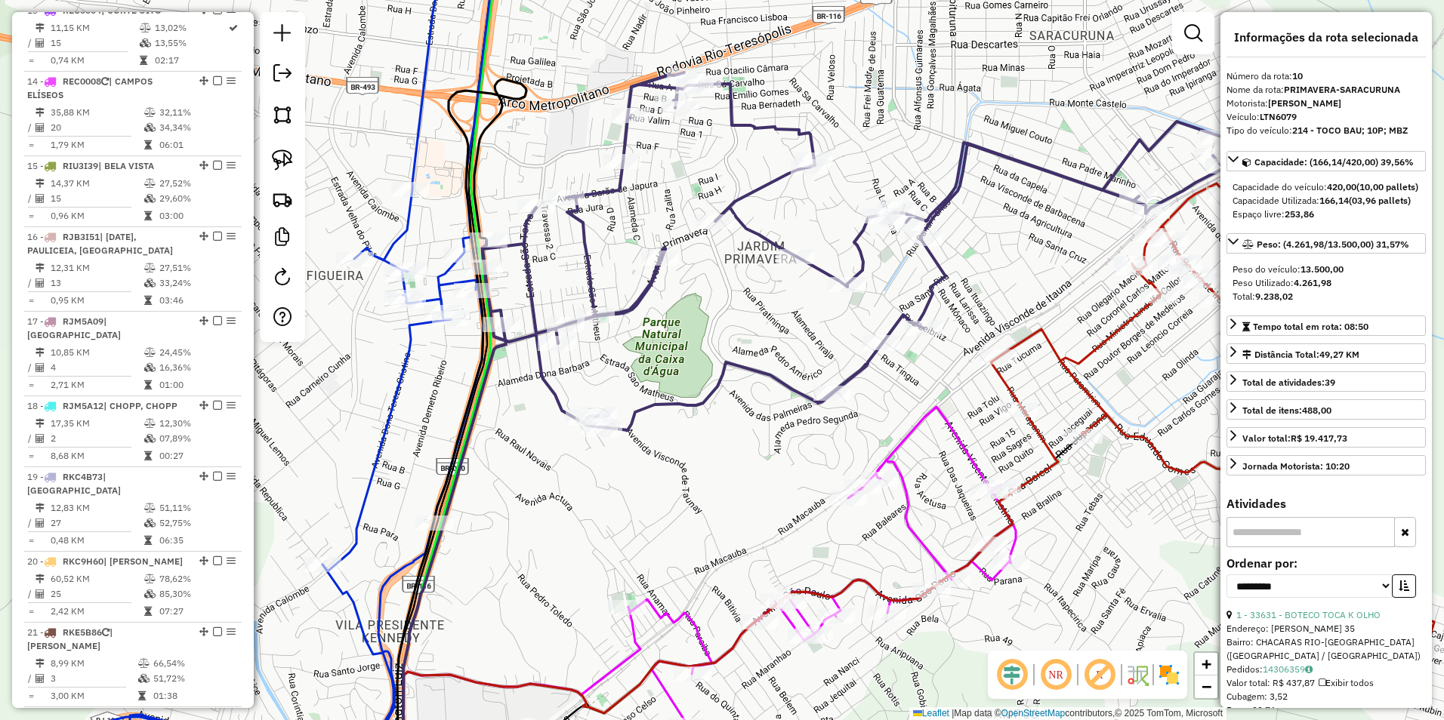
scroll to position [1200, 0]
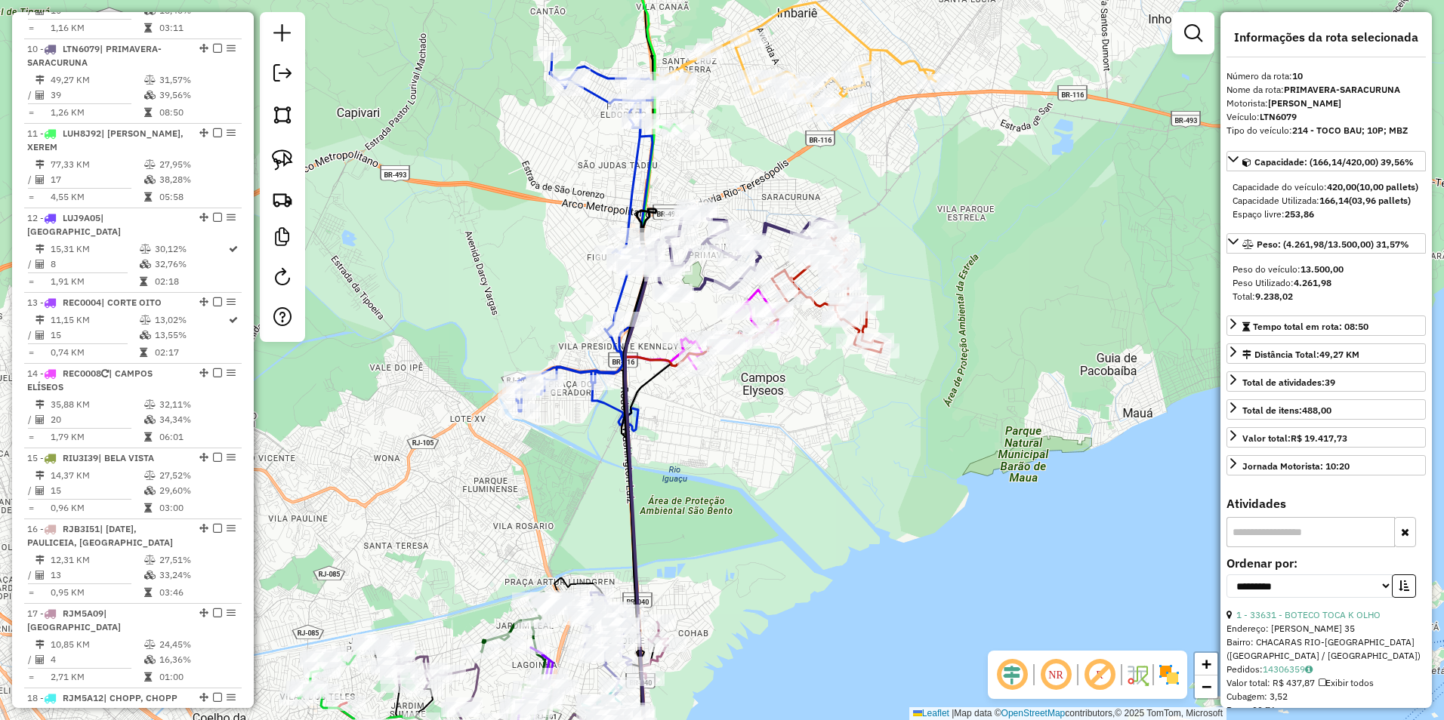
drag, startPoint x: 765, startPoint y: 126, endPoint x: 786, endPoint y: 278, distance: 153.2
click at [786, 278] on div "Rota 3 - Placa LRG4205 31802 - SIGILO GAS Rota 10 - Placa LTN6079 29934 - BAR D…" at bounding box center [722, 360] width 1444 height 720
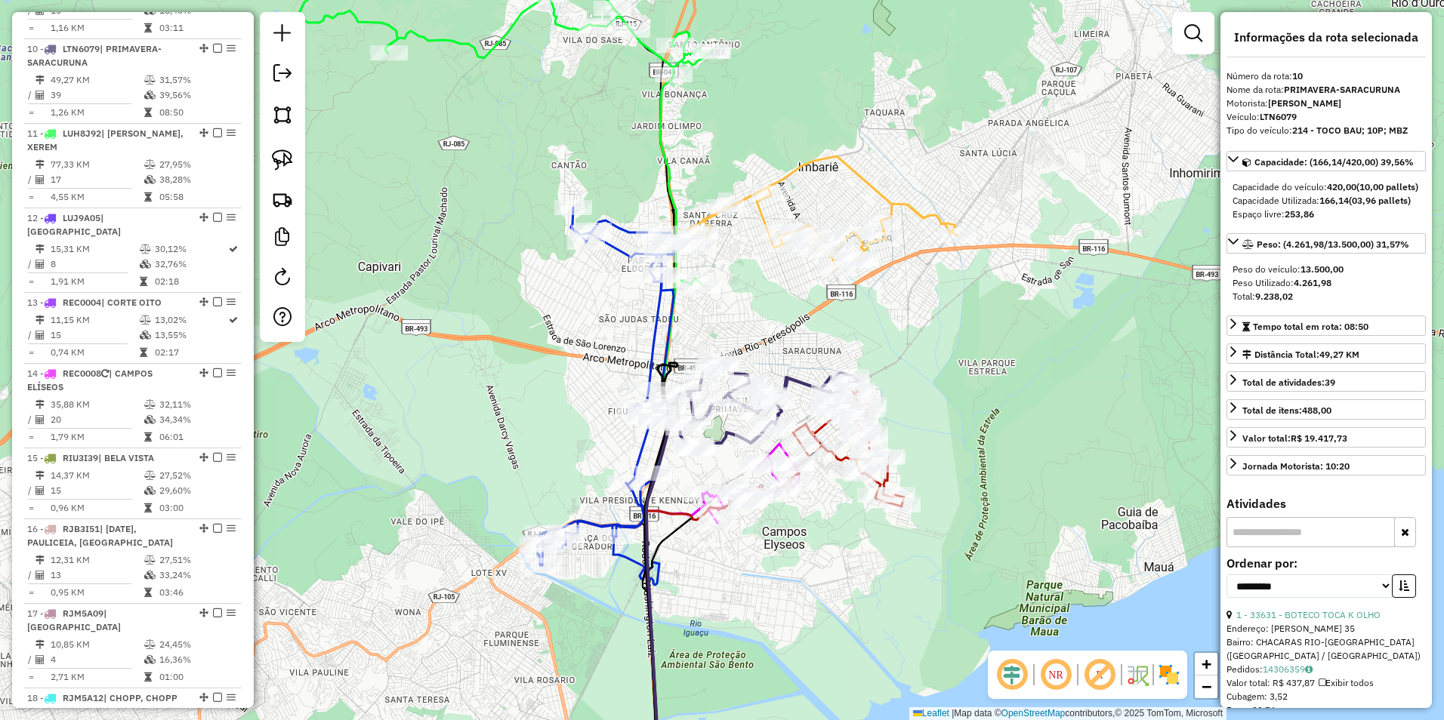
drag, startPoint x: 728, startPoint y: 134, endPoint x: 748, endPoint y: 347, distance: 213.9
click at [758, 368] on div "Rota 20 - Placa RKC9H60 29618 - RONALDO FERREIRA DE Rota 20 - Placa RKC9H60 296…" at bounding box center [722, 360] width 1444 height 720
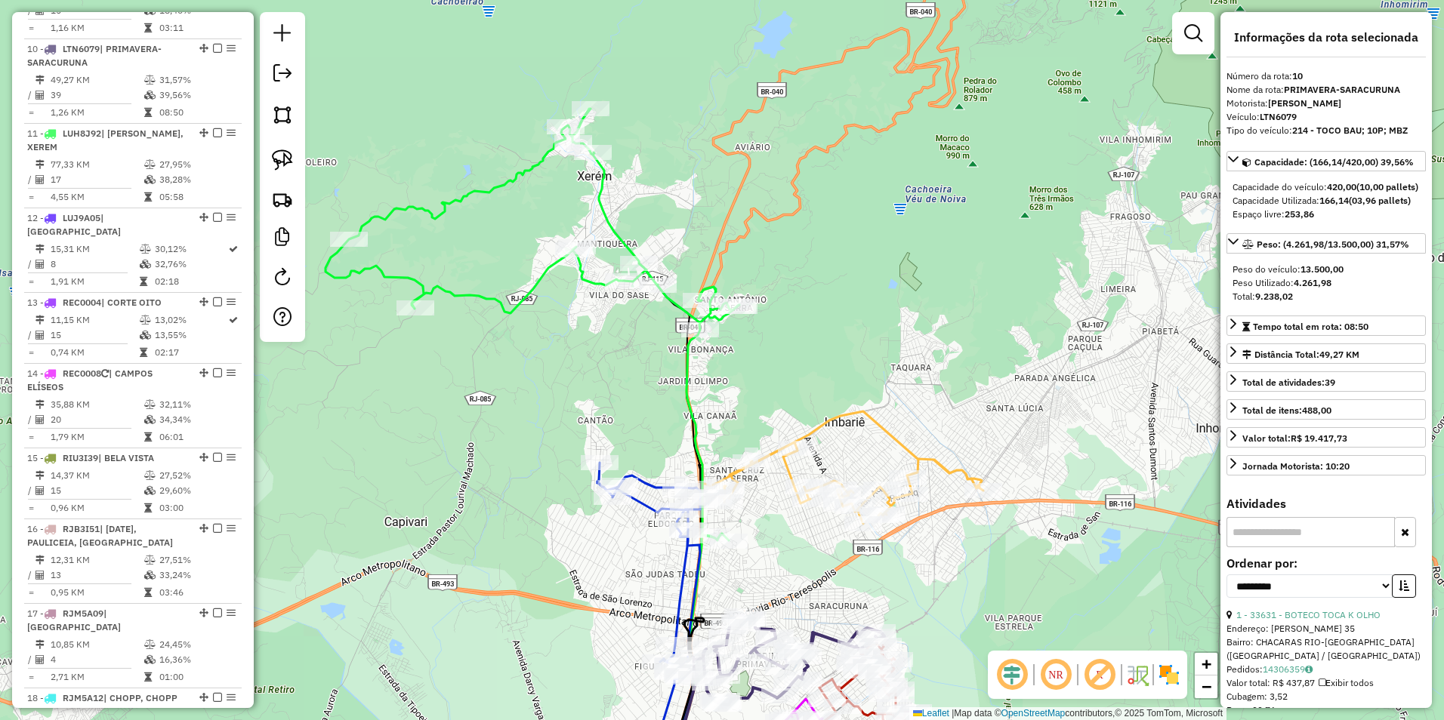
click at [606, 216] on icon at bounding box center [532, 325] width 414 height 432
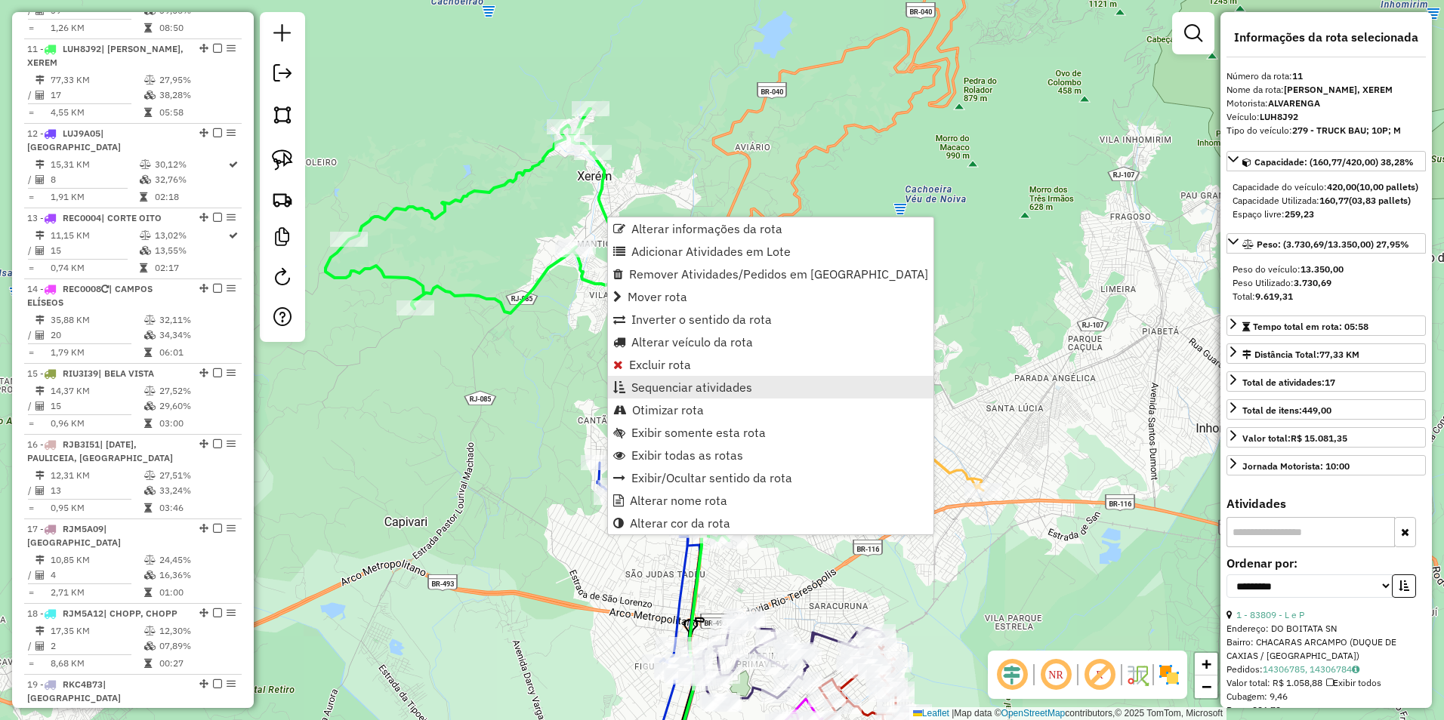
click at [711, 391] on span "Sequenciar atividades" at bounding box center [691, 387] width 121 height 12
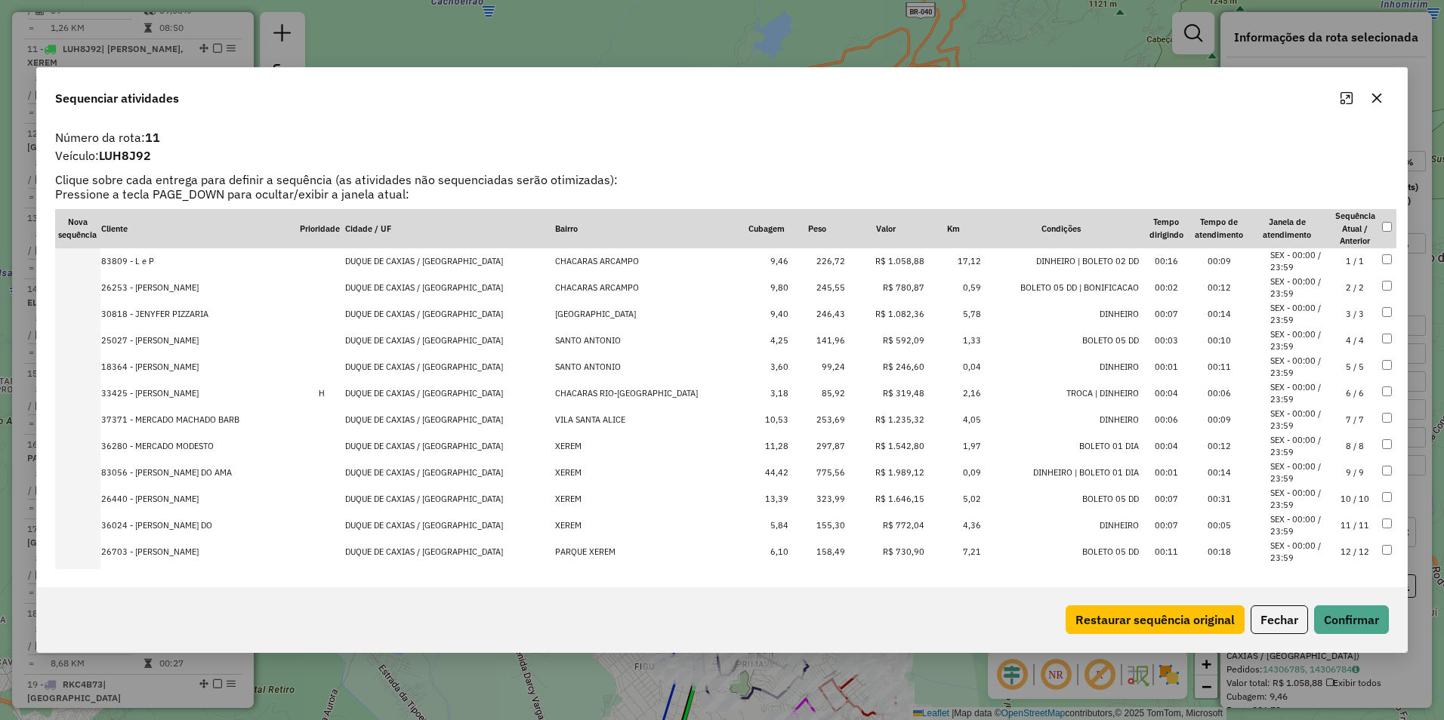
click at [893, 313] on td "R$ 1.082,36" at bounding box center [885, 314] width 79 height 26
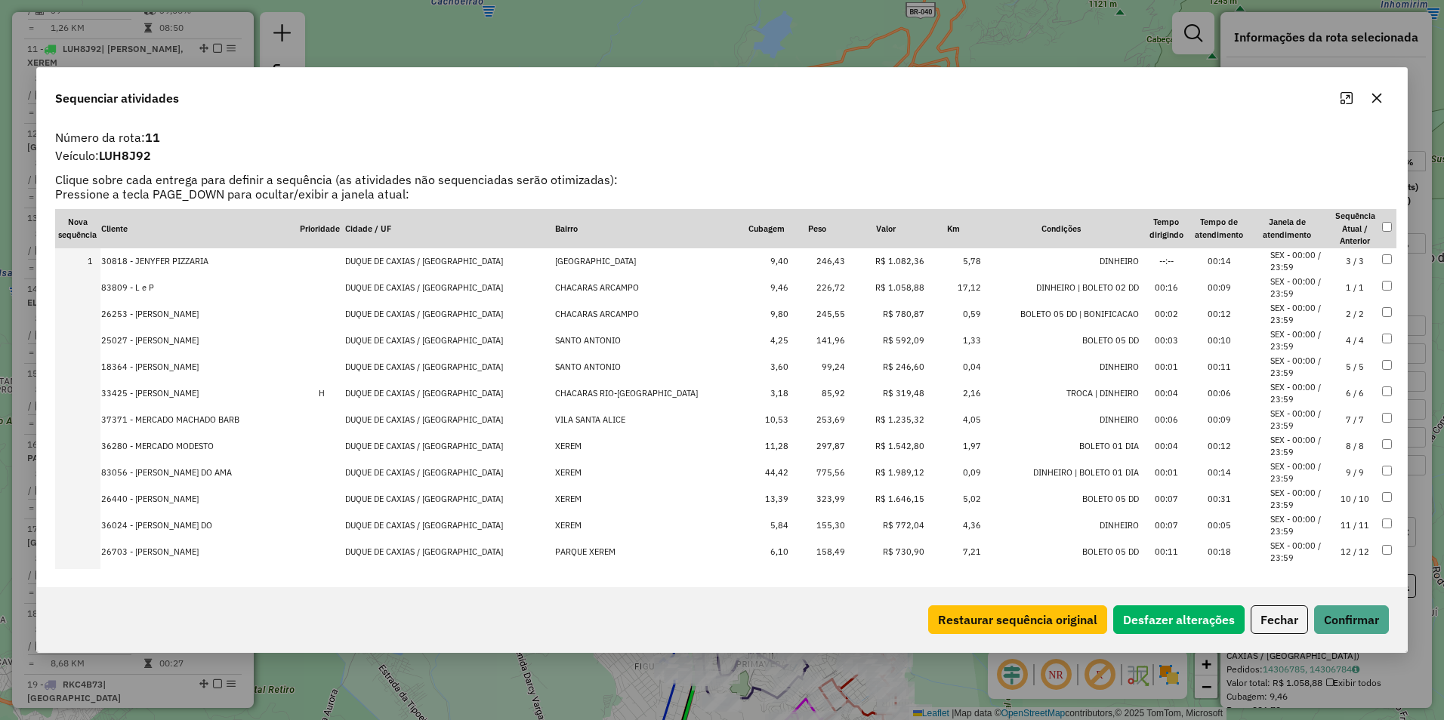
click at [888, 425] on td "R$ 1.235,32" at bounding box center [885, 420] width 79 height 26
drag, startPoint x: 887, startPoint y: 447, endPoint x: 885, endPoint y: 467, distance: 20.5
click at [887, 449] on td "R$ 1.542,80" at bounding box center [885, 446] width 79 height 26
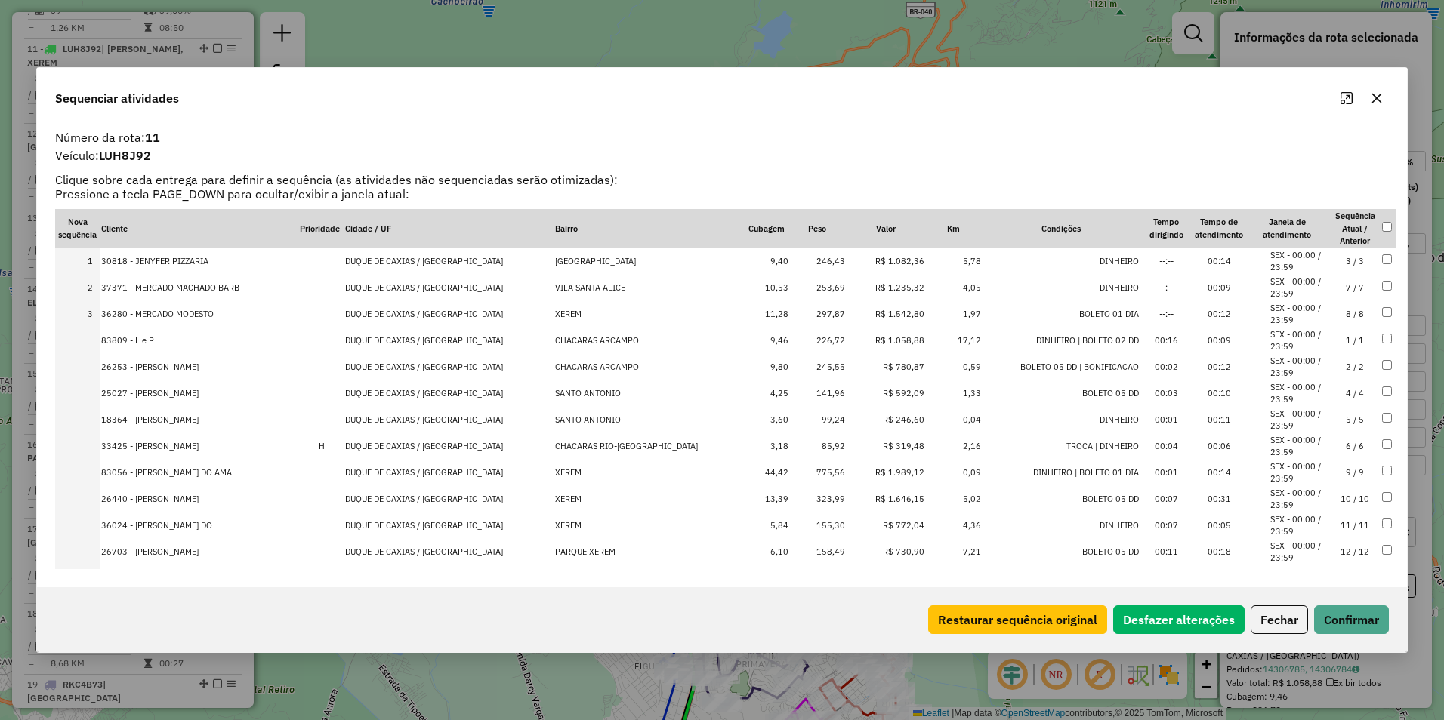
click at [883, 475] on td "R$ 1.989,12" at bounding box center [885, 473] width 79 height 26
drag, startPoint x: 883, startPoint y: 498, endPoint x: 887, endPoint y: 506, distance: 9.1
click at [884, 501] on td "R$ 1.646,15" at bounding box center [885, 499] width 79 height 26
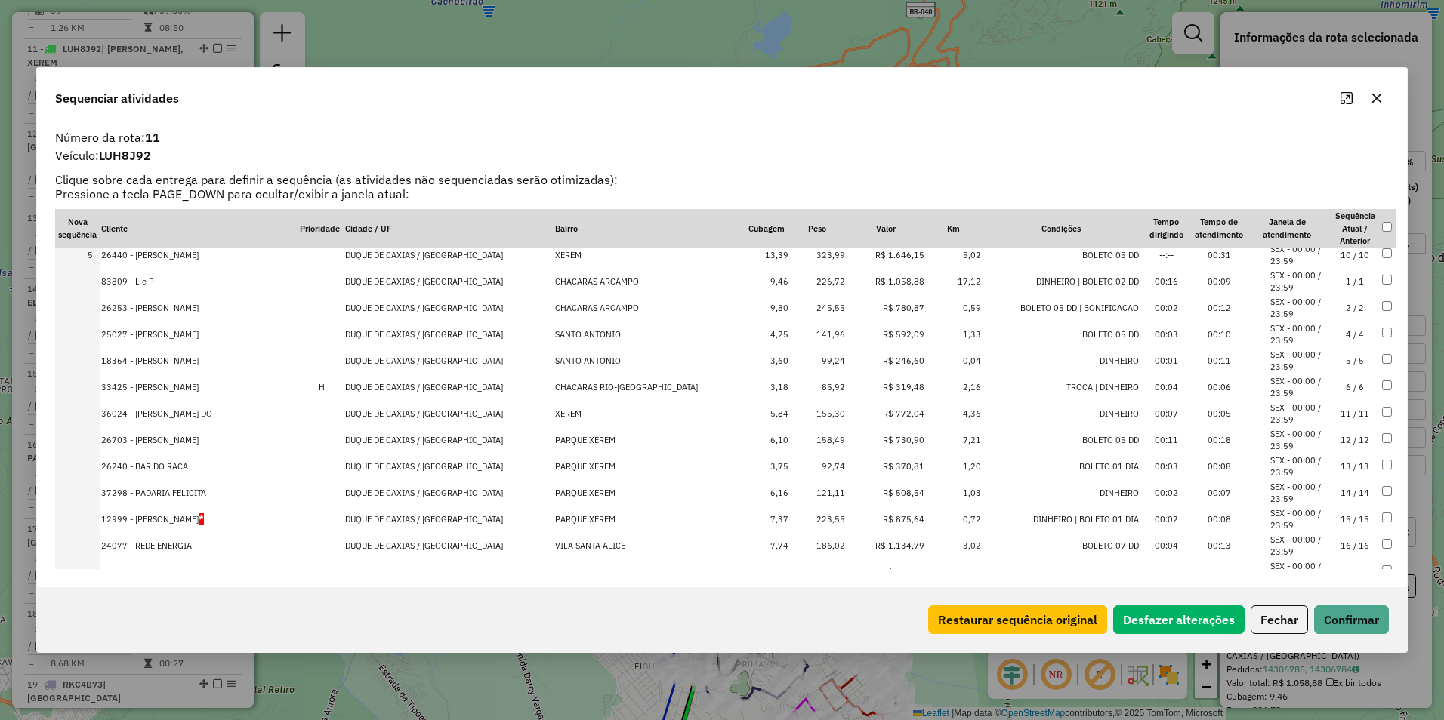
scroll to position [142, 0]
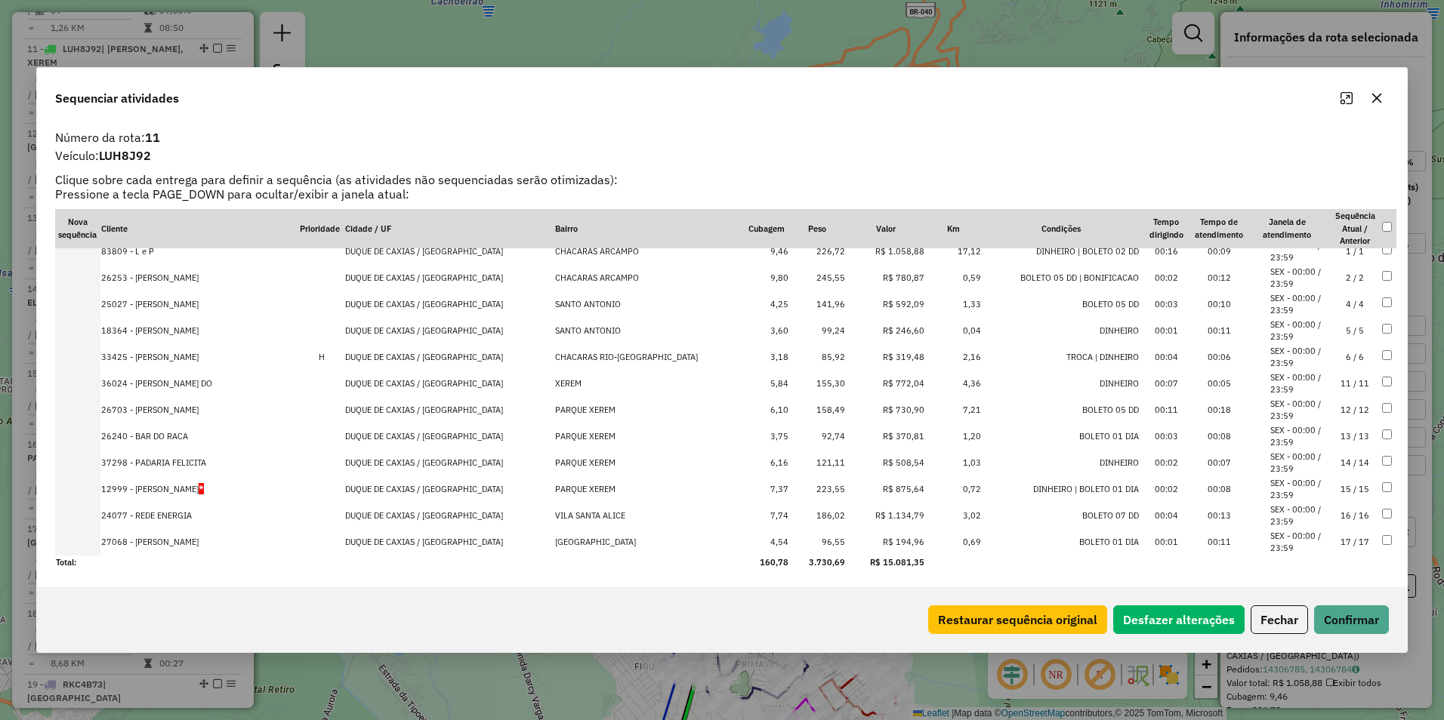
click at [881, 514] on td "R$ 1.134,79" at bounding box center [885, 516] width 79 height 26
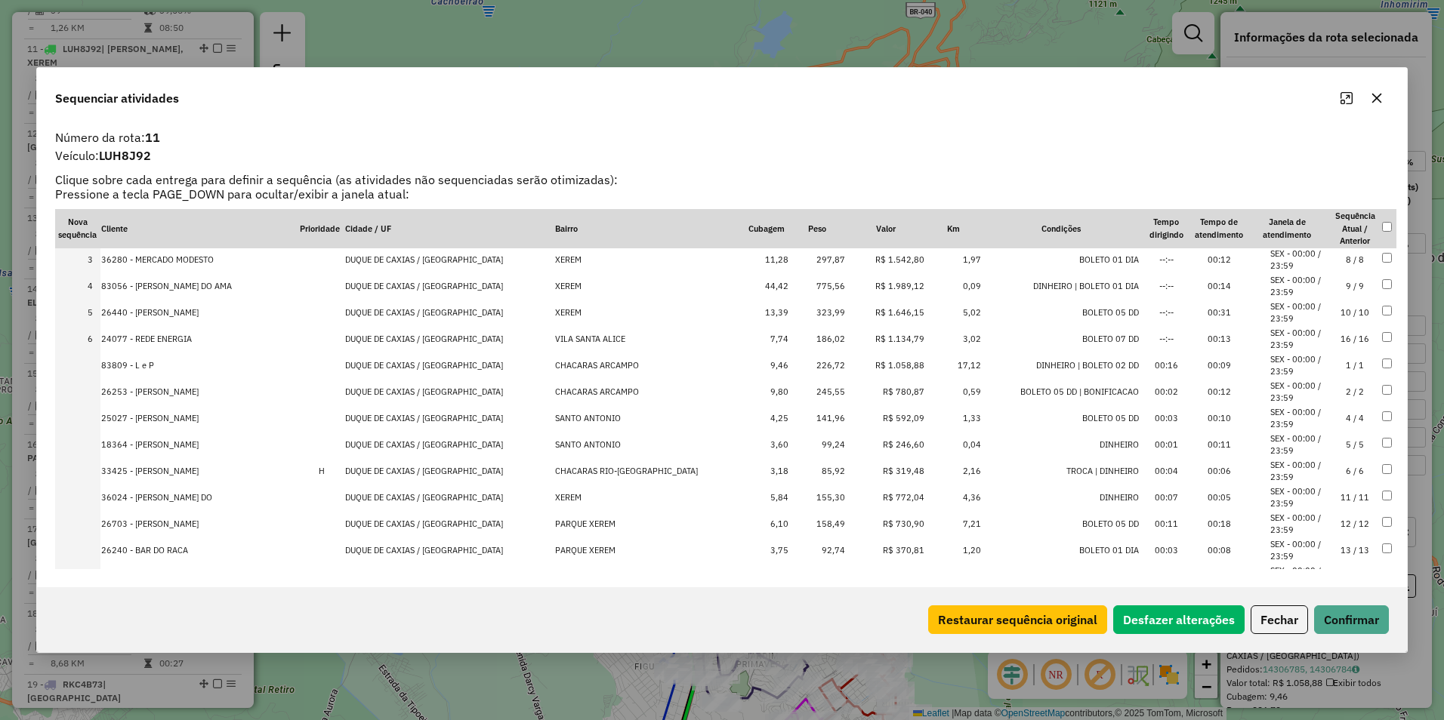
scroll to position [0, 0]
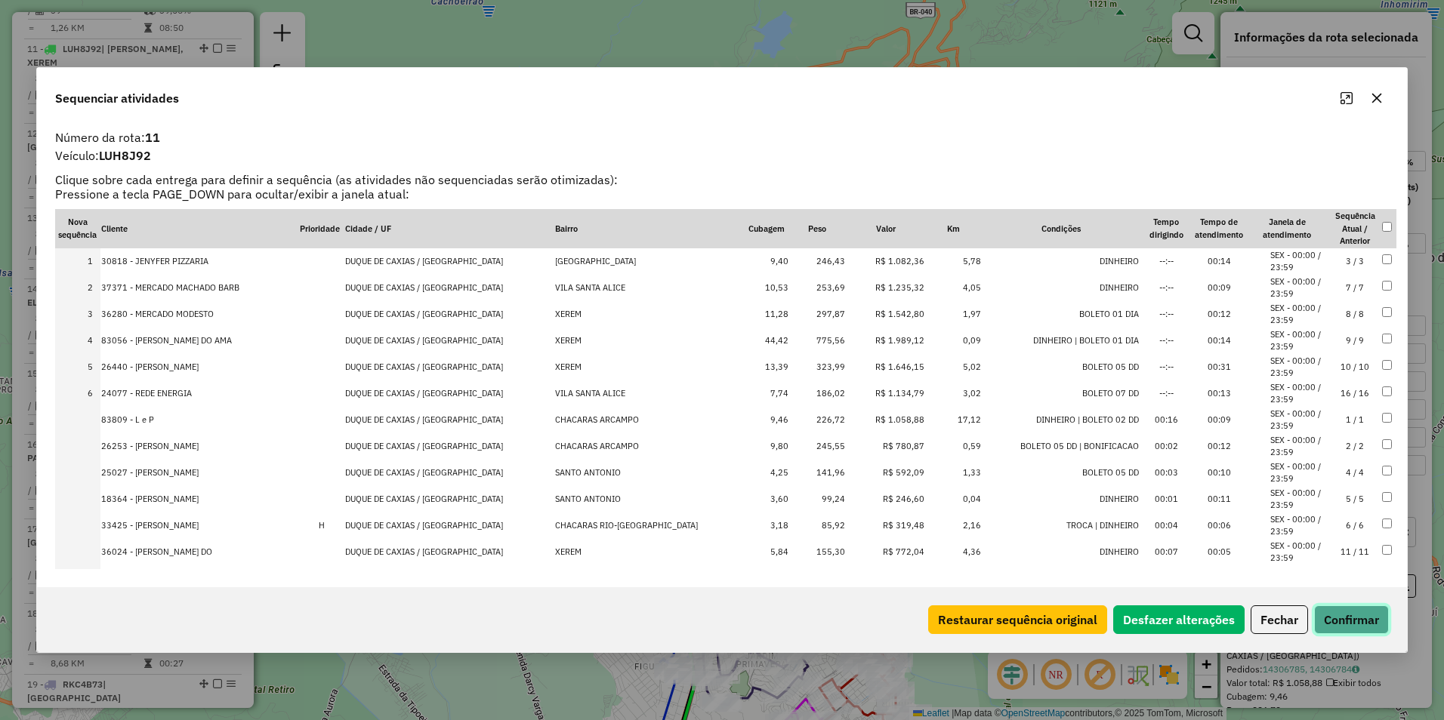
drag, startPoint x: 1356, startPoint y: 621, endPoint x: 1260, endPoint y: 571, distance: 108.7
click at [1354, 621] on button "Confirmar" at bounding box center [1351, 620] width 75 height 29
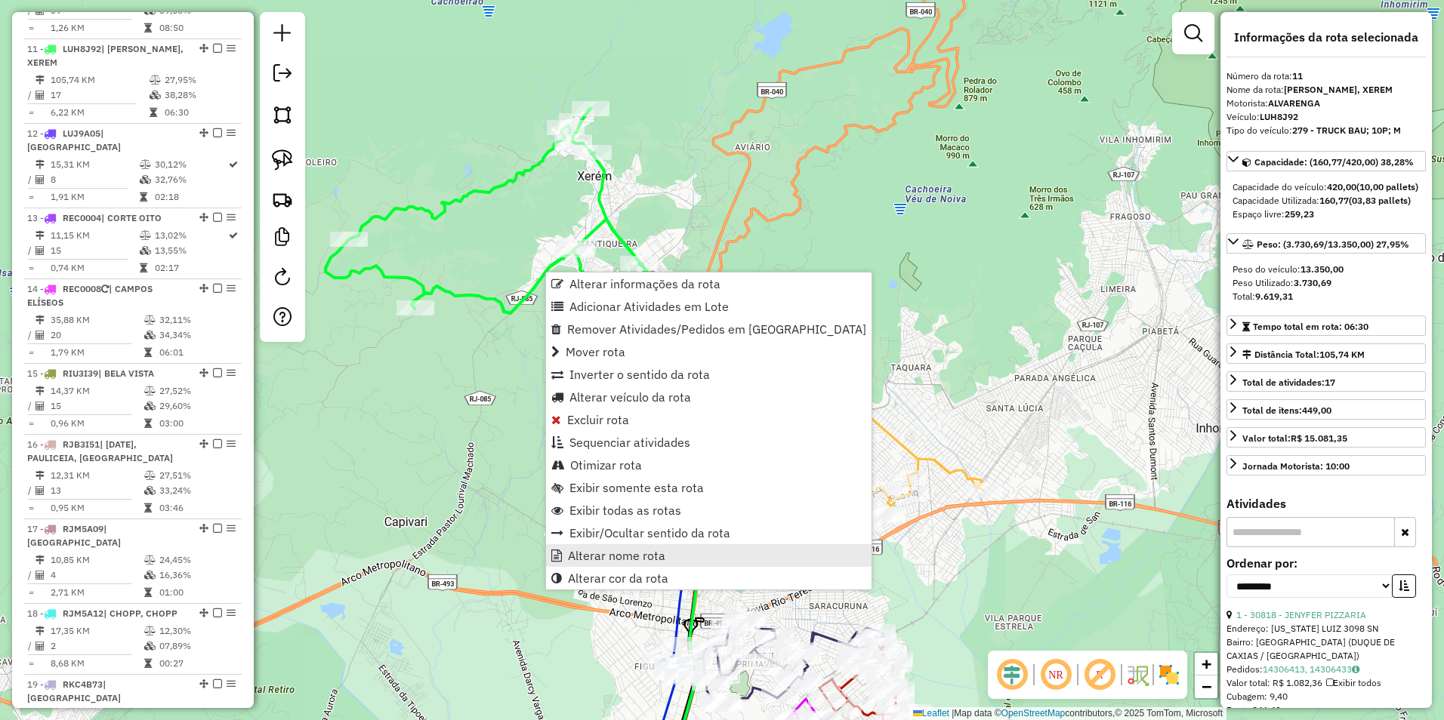
click at [637, 559] on span "Alterar nome rota" at bounding box center [616, 556] width 97 height 12
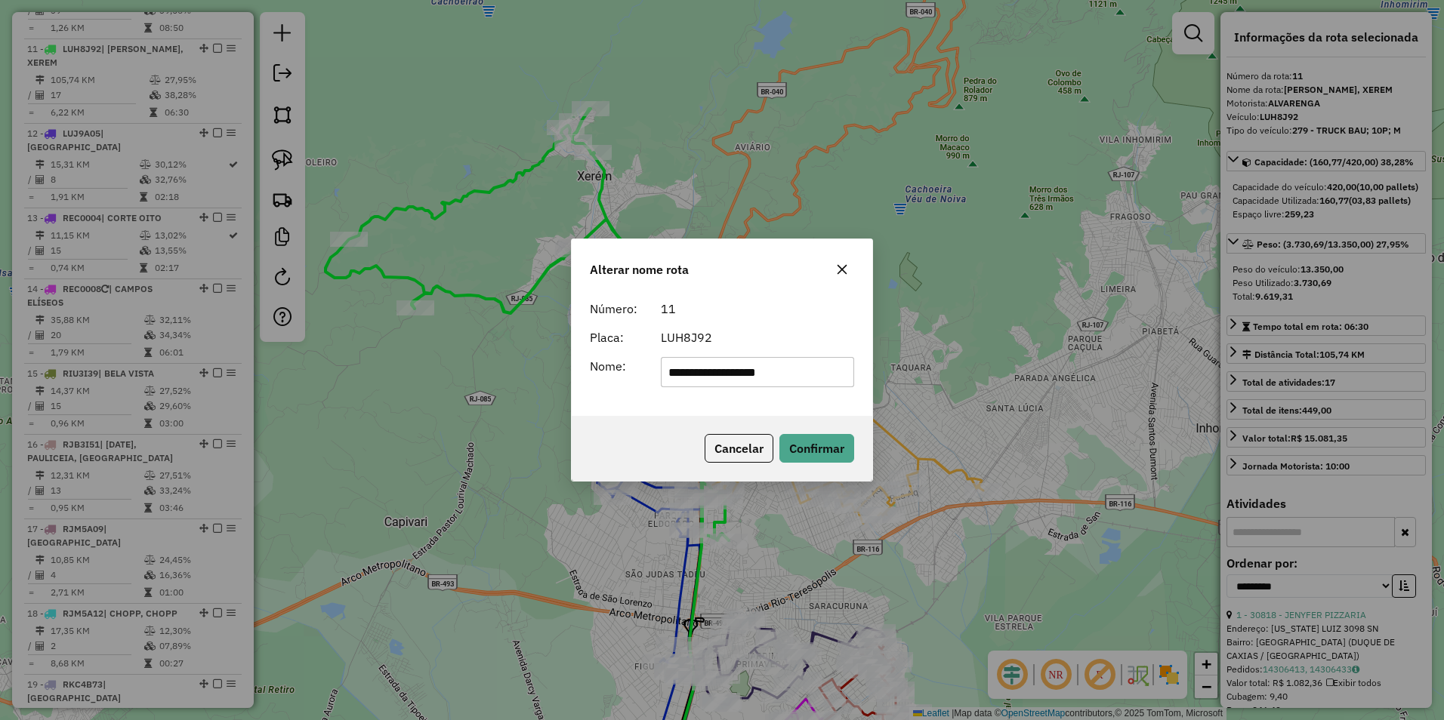
drag, startPoint x: 762, startPoint y: 374, endPoint x: -261, endPoint y: 523, distance: 1034.0
click at [0, 523] on html "Aguarde... Pop-up bloqueado! Seu navegador bloqueou automáticamente a abertura …" at bounding box center [722, 360] width 1444 height 720
type input "*****"
click at [825, 440] on button "Confirmar" at bounding box center [816, 448] width 75 height 29
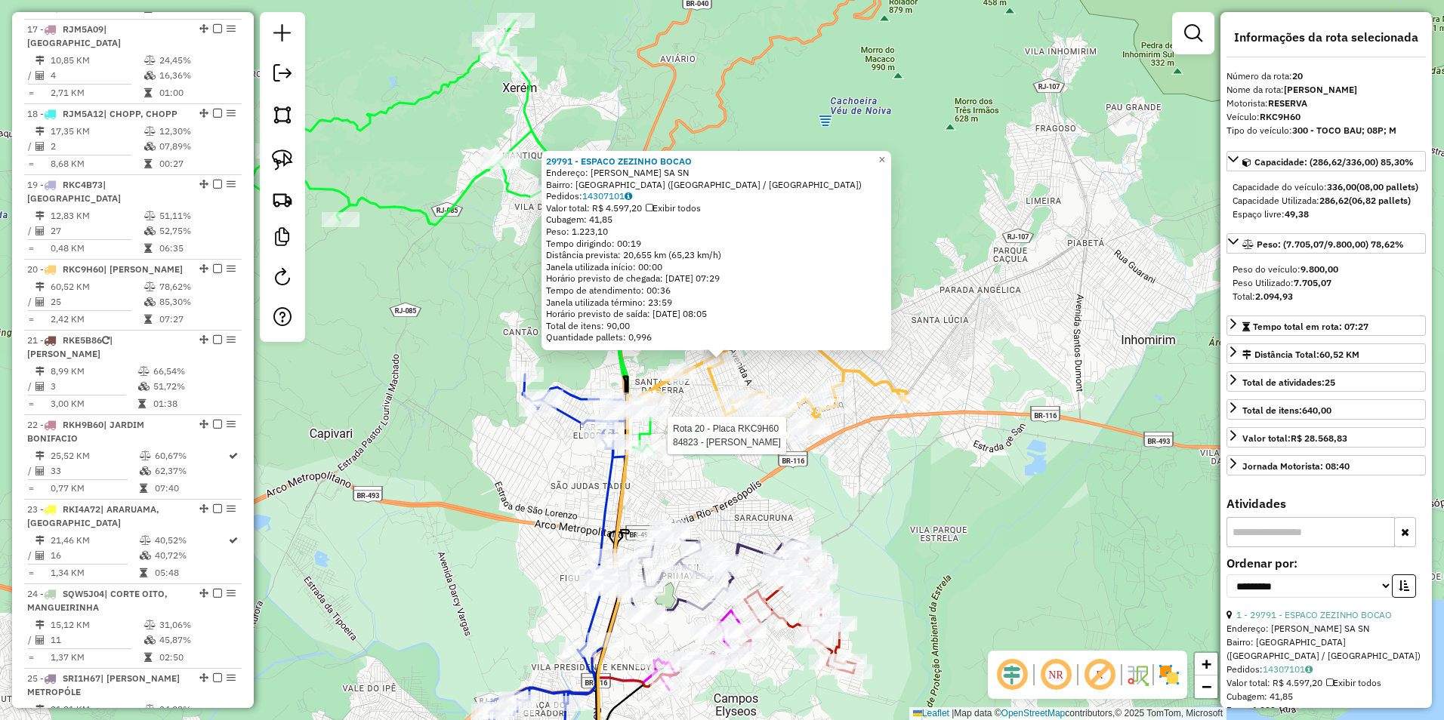
scroll to position [1978, 0]
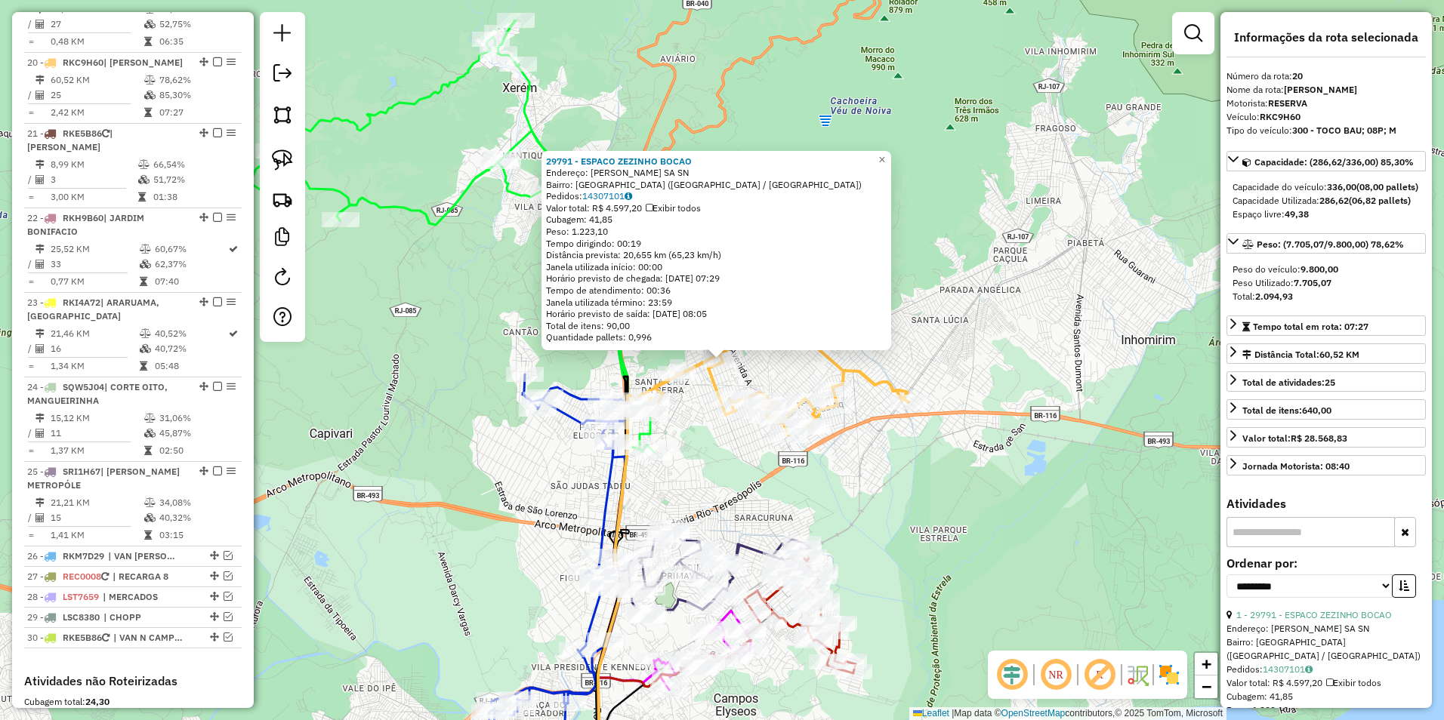
click at [718, 425] on div "29791 - ESPACO ZEZINHO BOCAO Endereço: EDUARDO SA SN Bairro: PARQUE PAULISTA (D…" at bounding box center [722, 360] width 1444 height 720
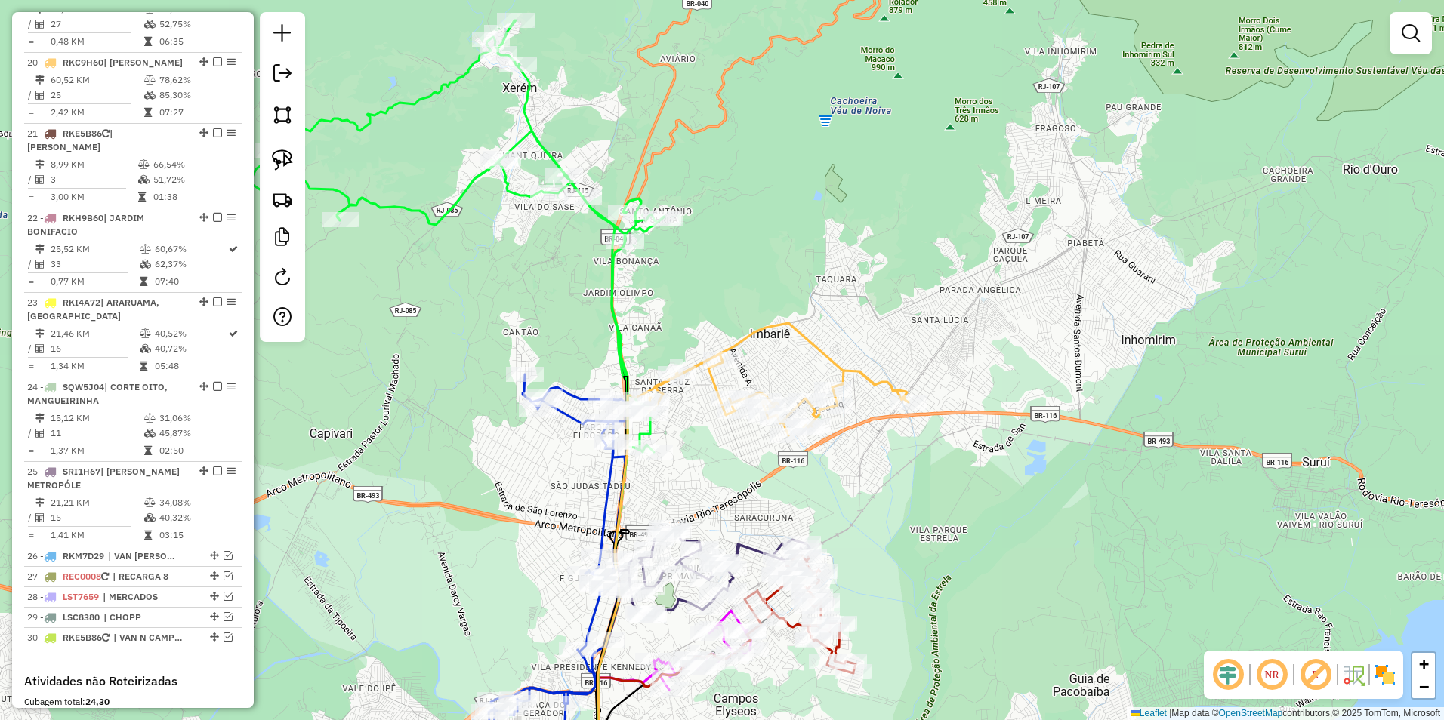
click at [615, 314] on icon at bounding box center [458, 236] width 414 height 432
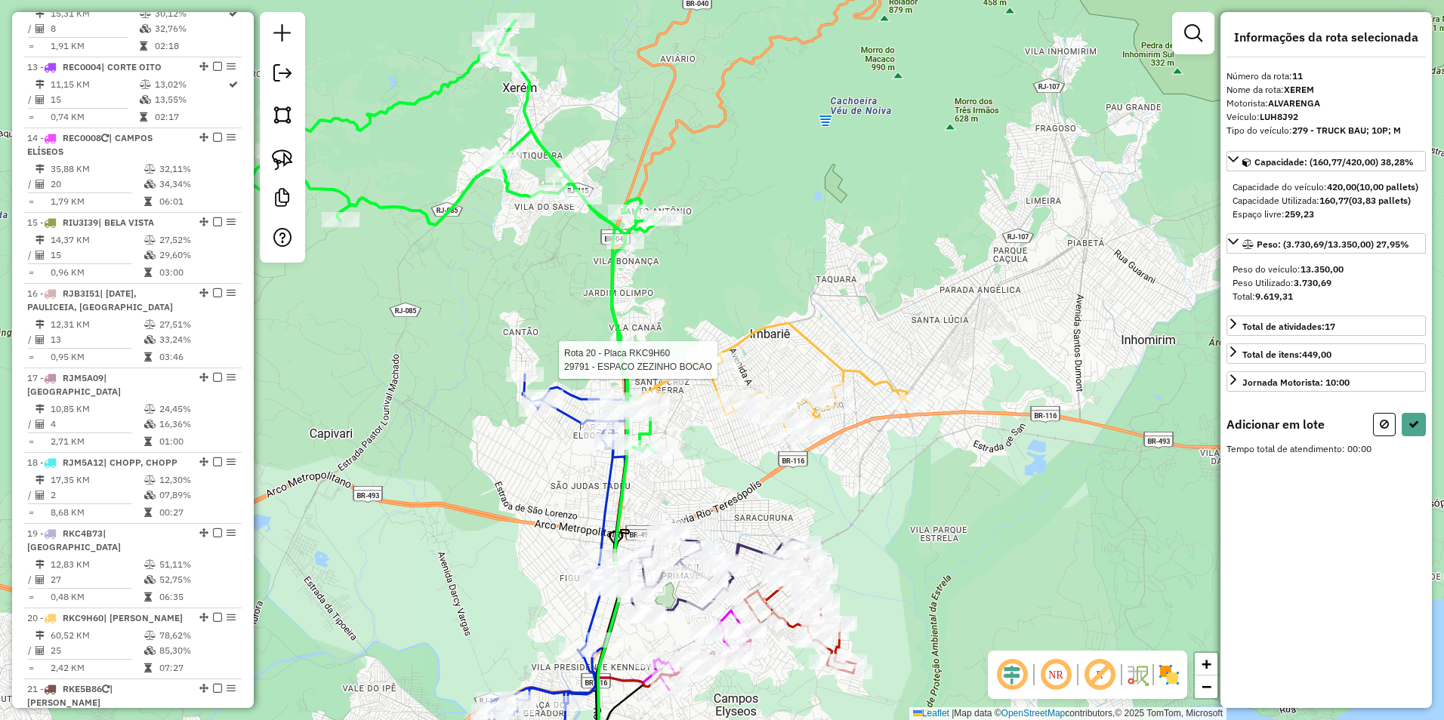
scroll to position [1284, 0]
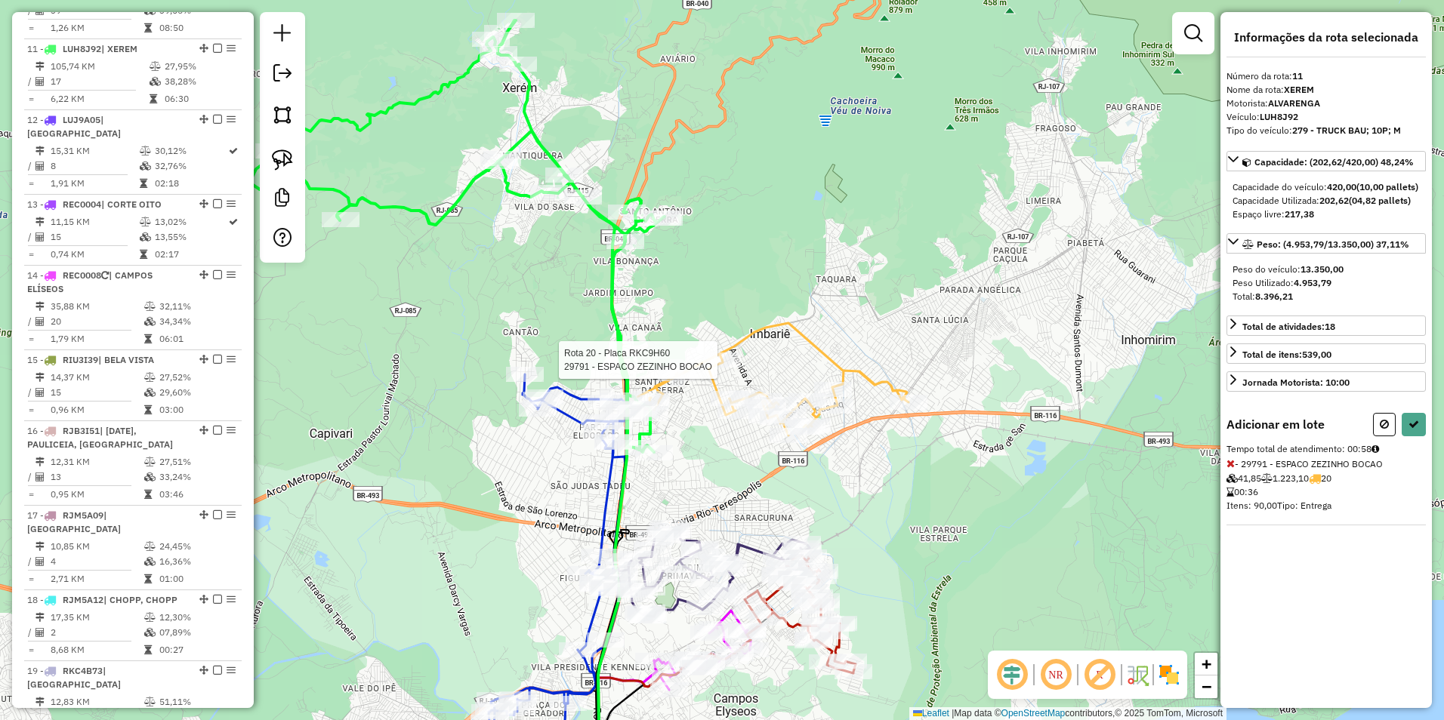
select select "**********"
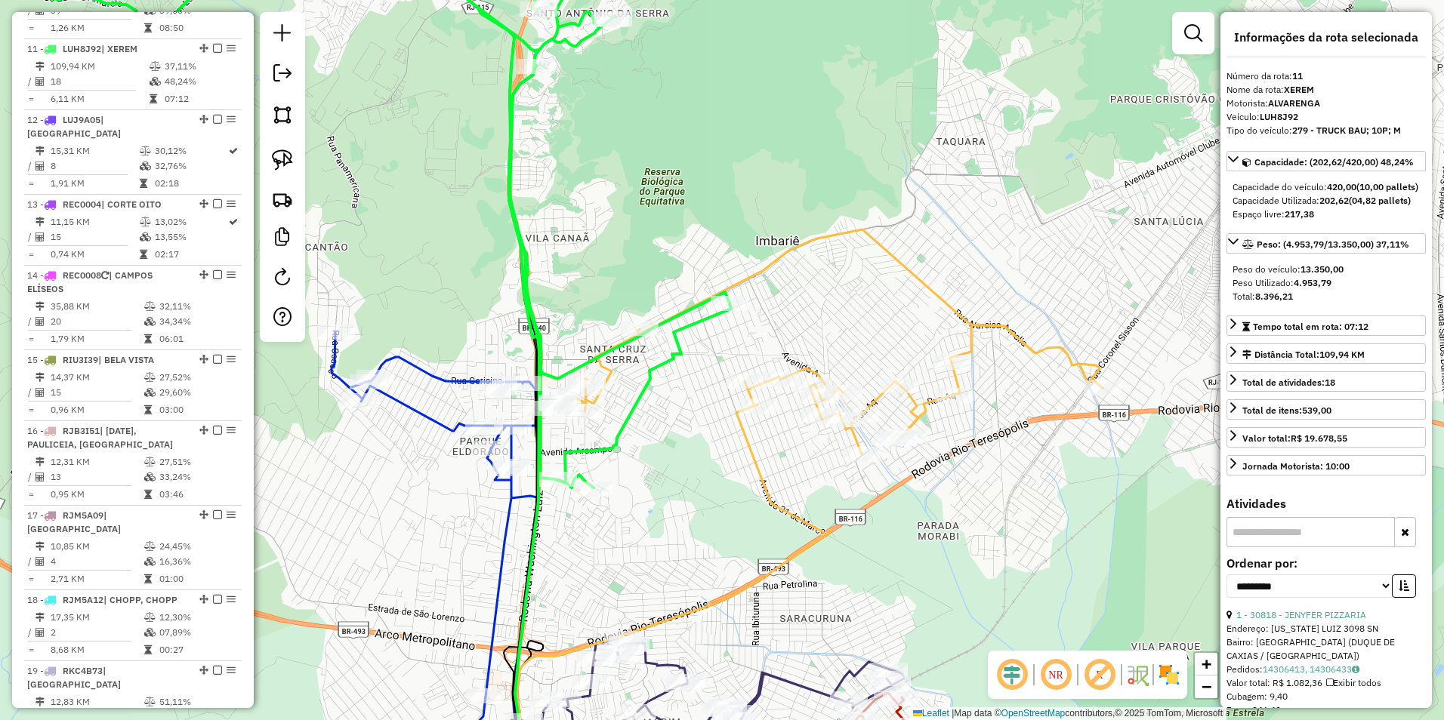
click at [754, 462] on icon at bounding box center [673, 599] width 314 height 388
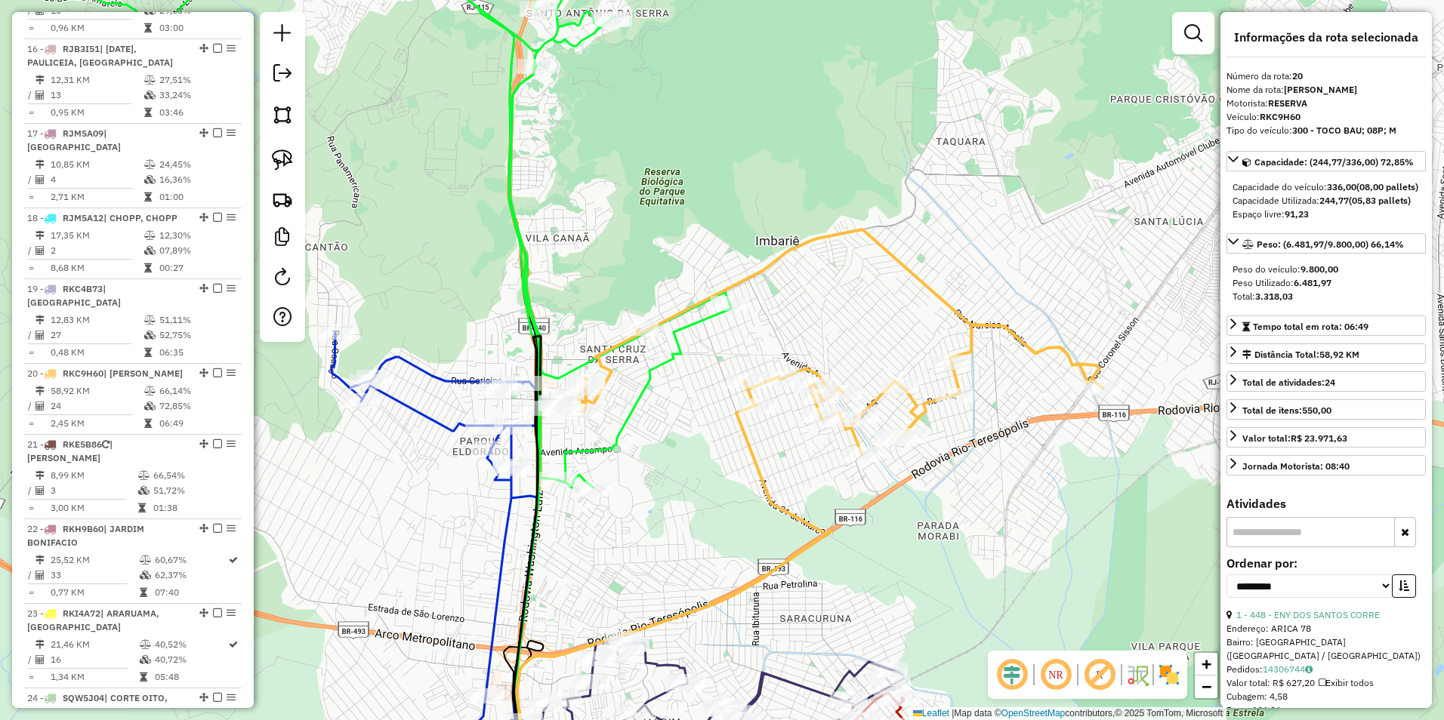
scroll to position [1978, 0]
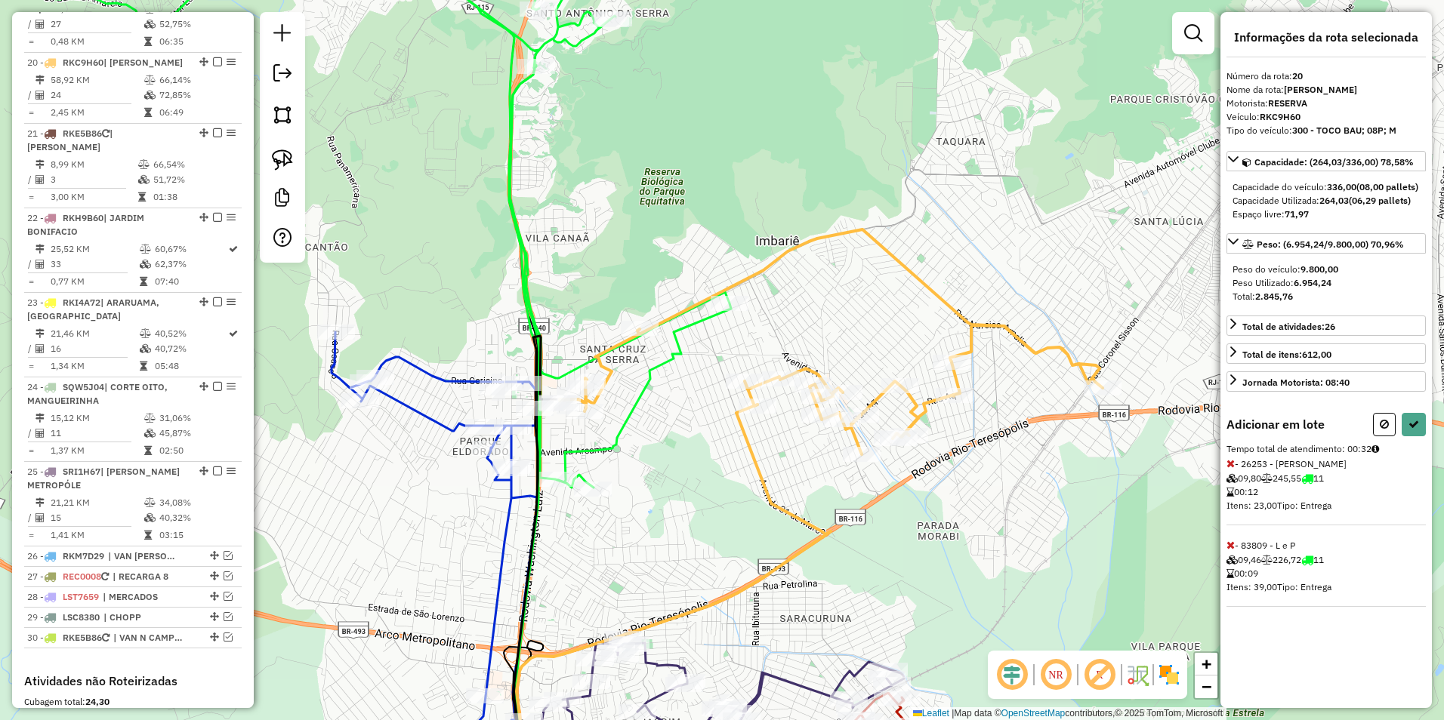
select select "**********"
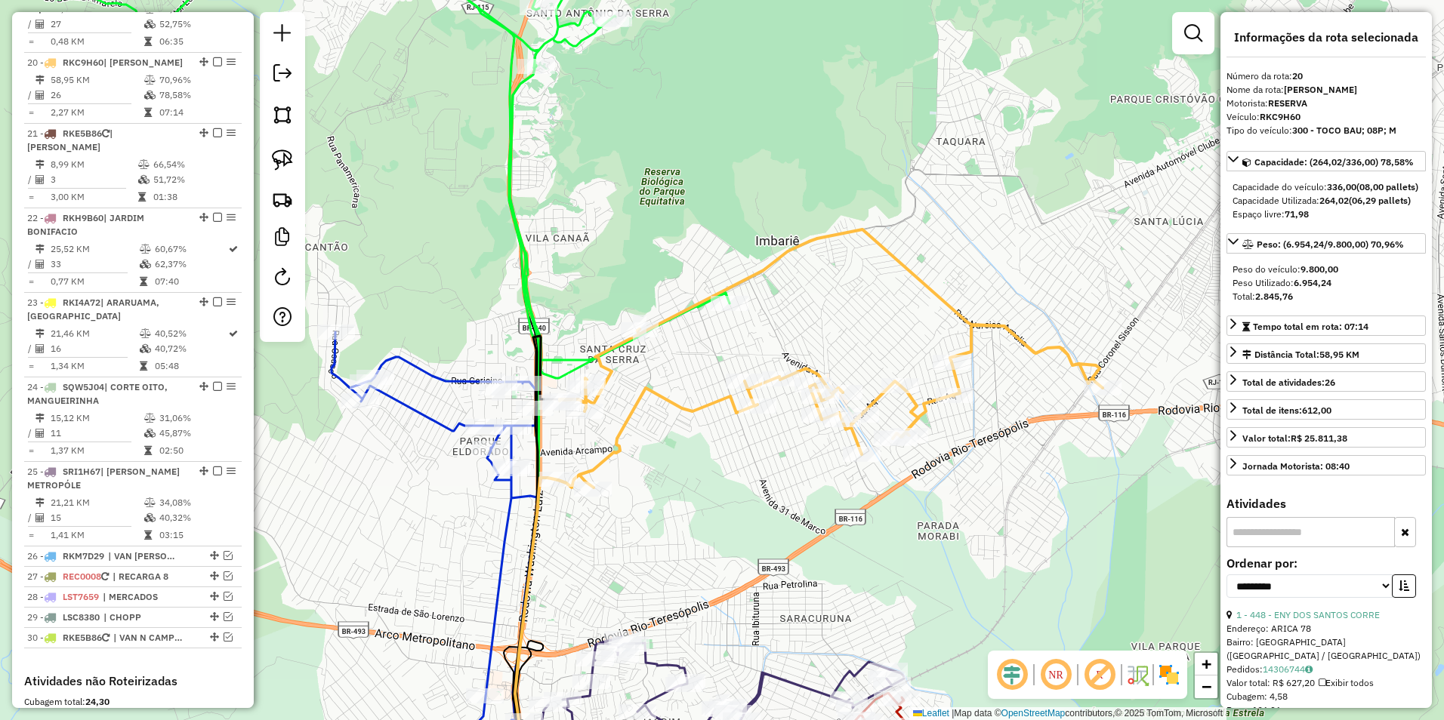
click at [853, 442] on icon at bounding box center [830, 359] width 544 height 258
click at [519, 242] on icon at bounding box center [293, 153] width 874 height 450
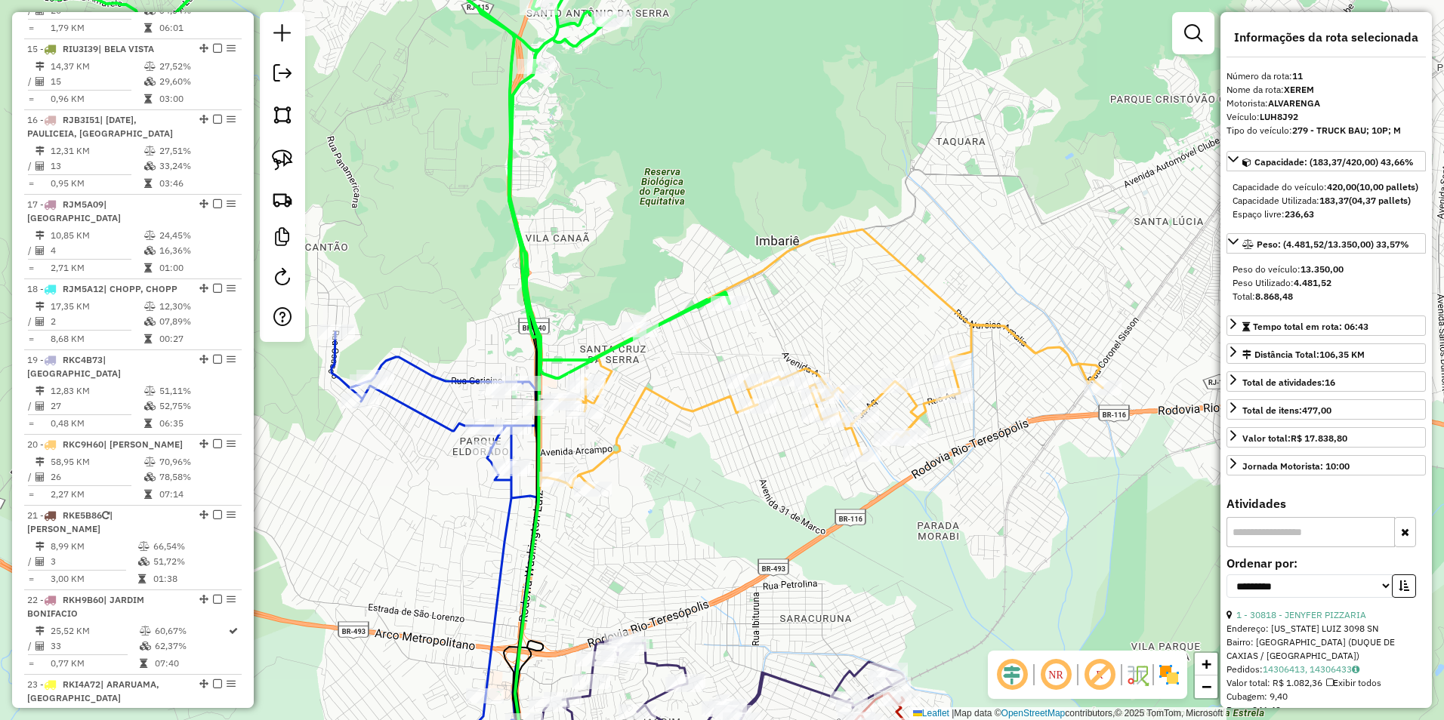
scroll to position [1284, 0]
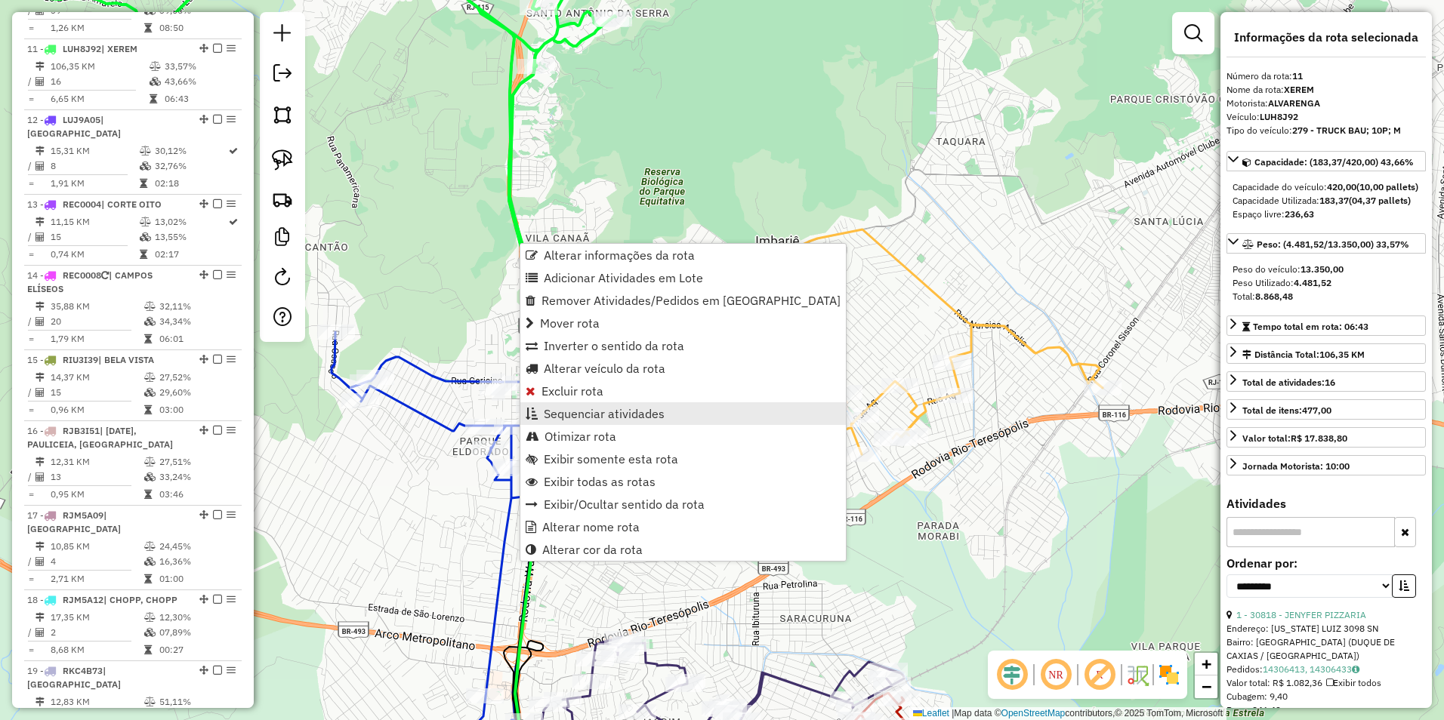
click at [597, 418] on span "Sequenciar atividades" at bounding box center [604, 414] width 121 height 12
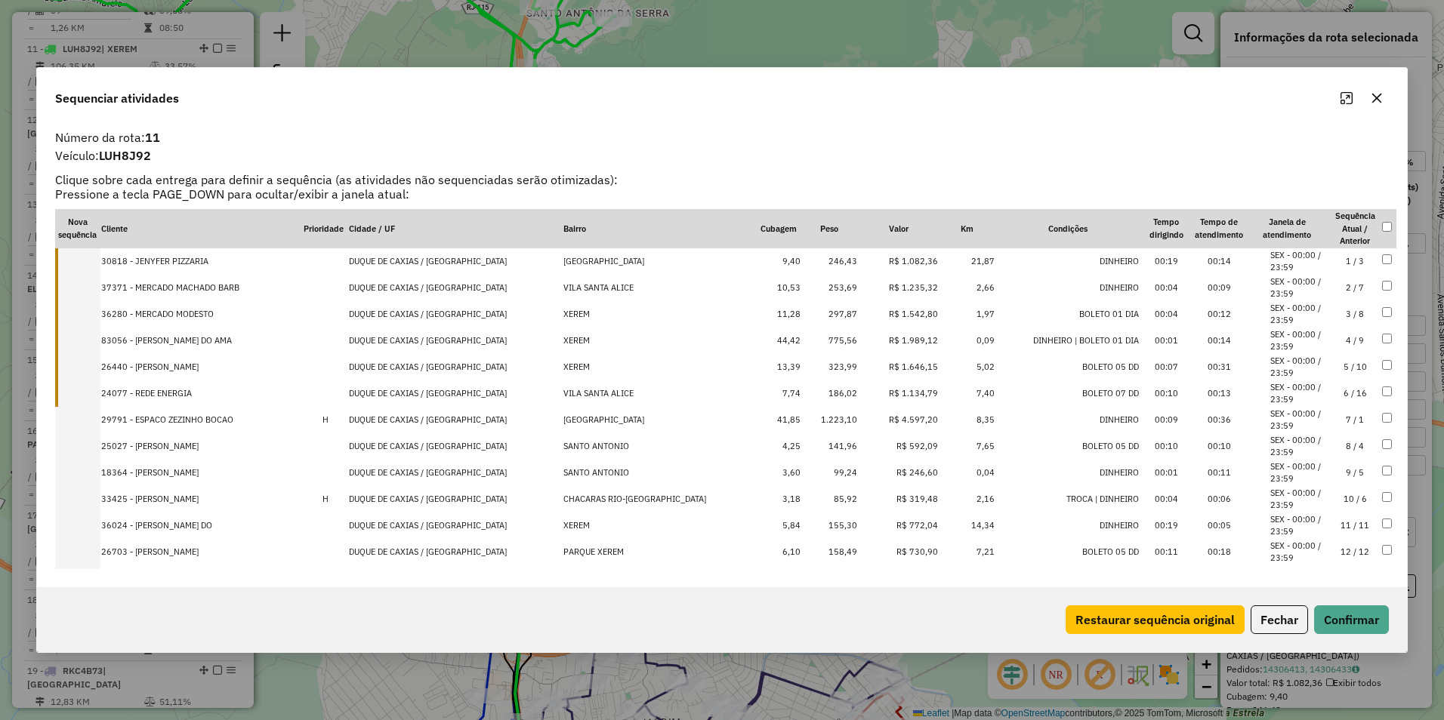
click at [890, 425] on td "R$ 4.597,20" at bounding box center [898, 420] width 81 height 26
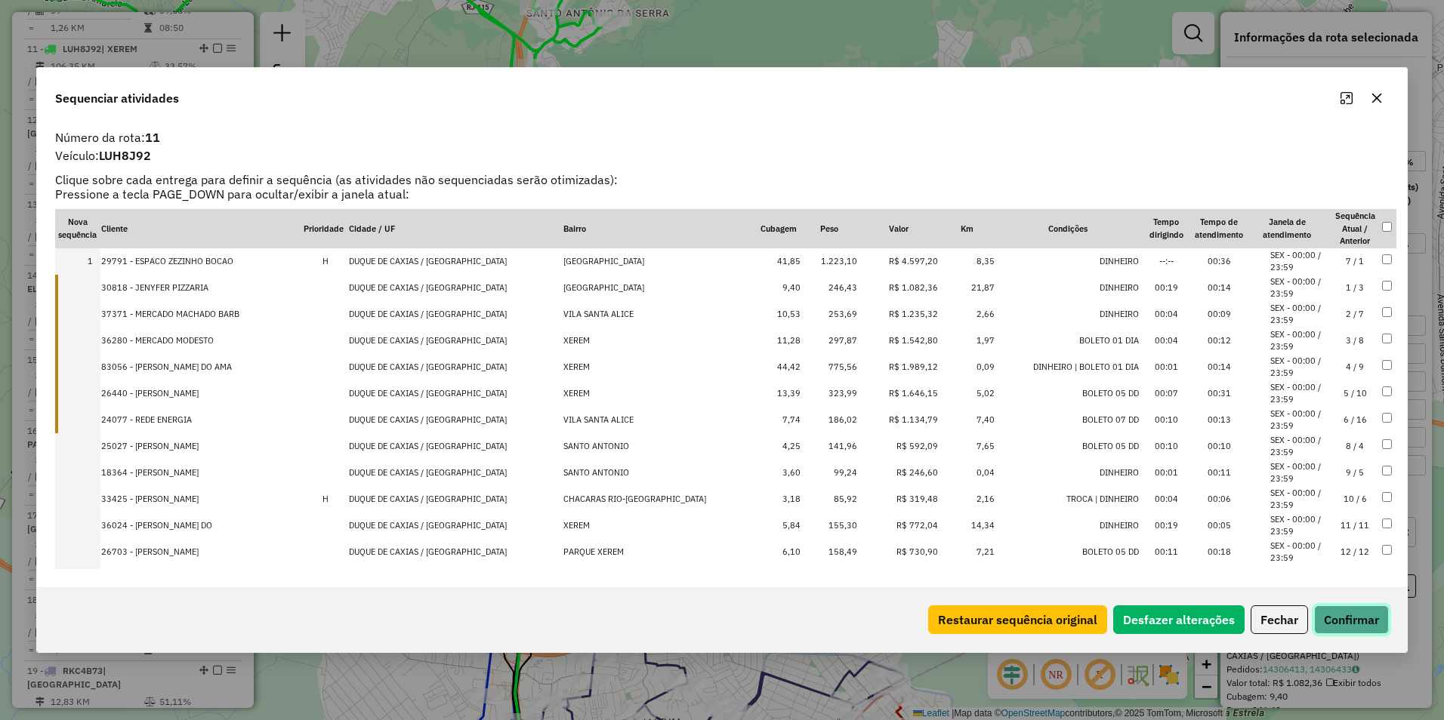
click at [1337, 618] on button "Confirmar" at bounding box center [1351, 620] width 75 height 29
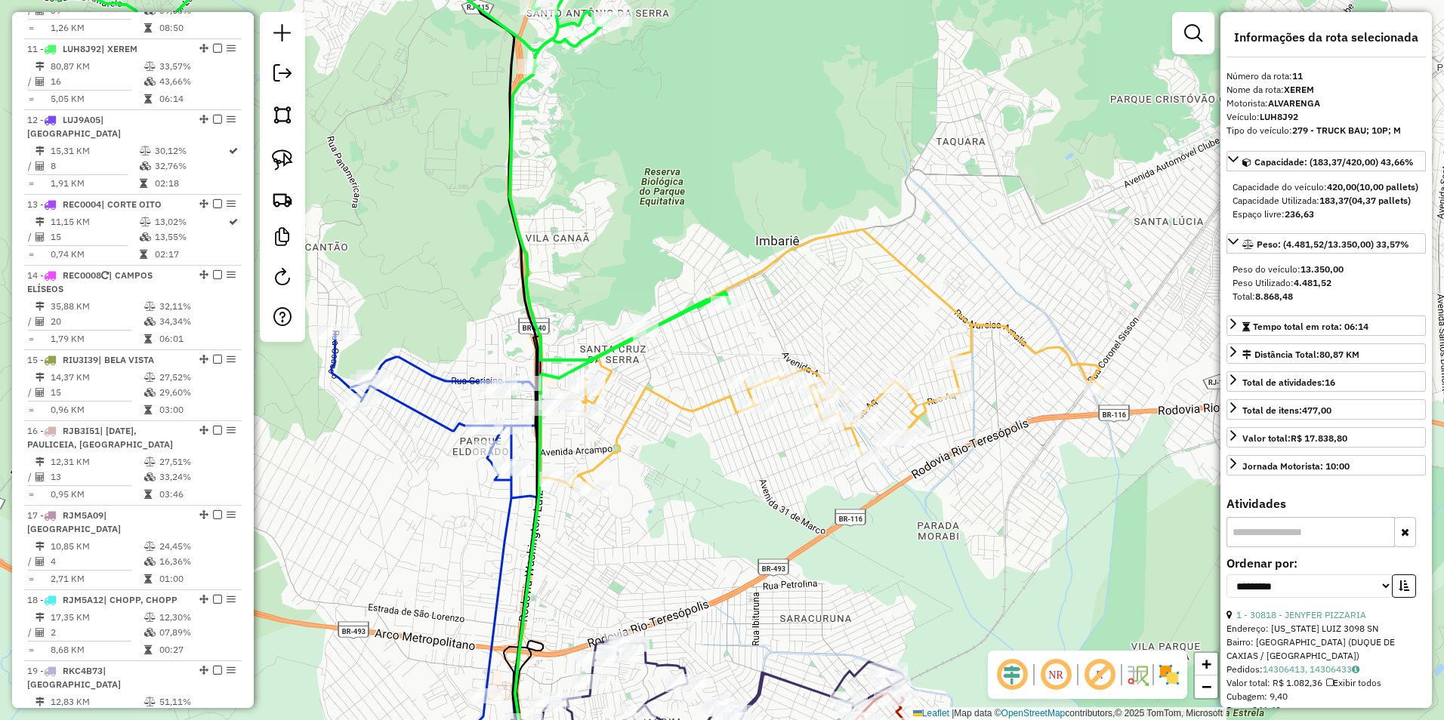
click at [581, 37] on icon at bounding box center [293, 144] width 874 height 432
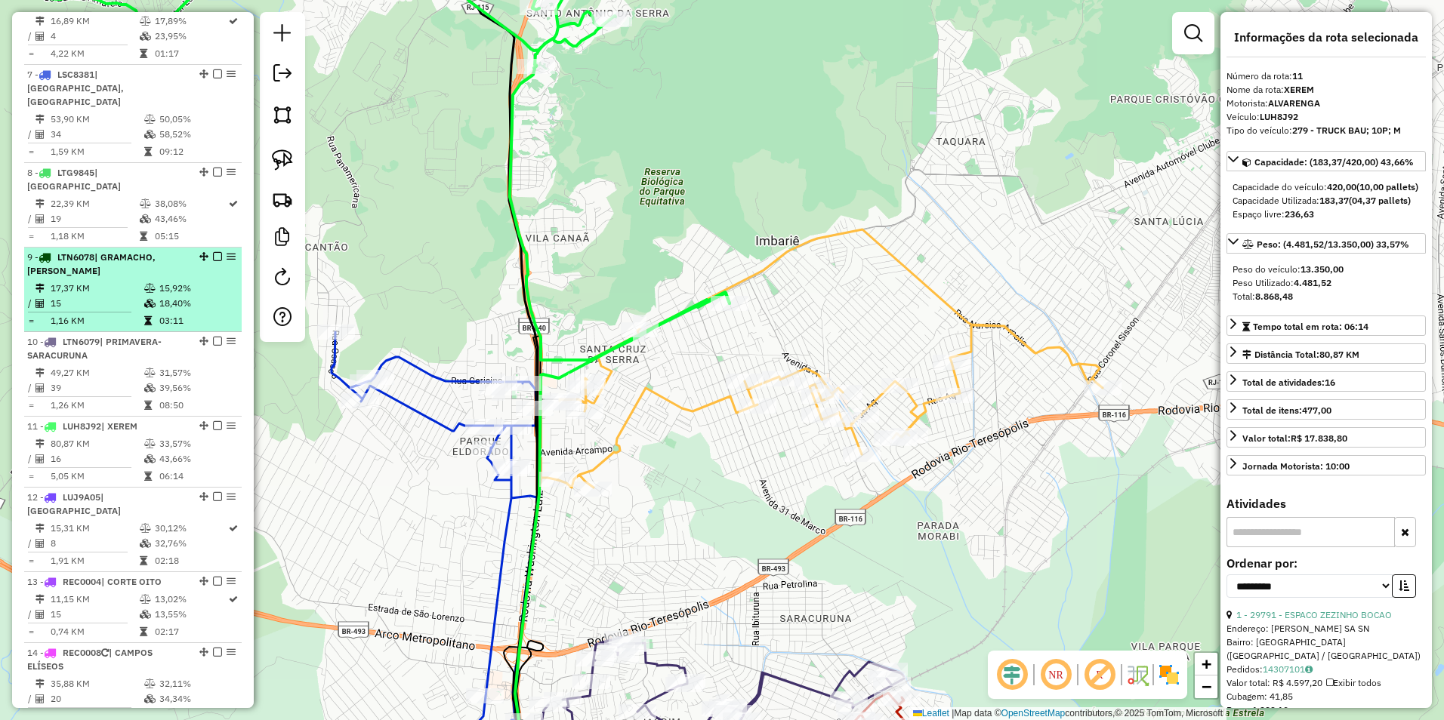
scroll to position [756, 0]
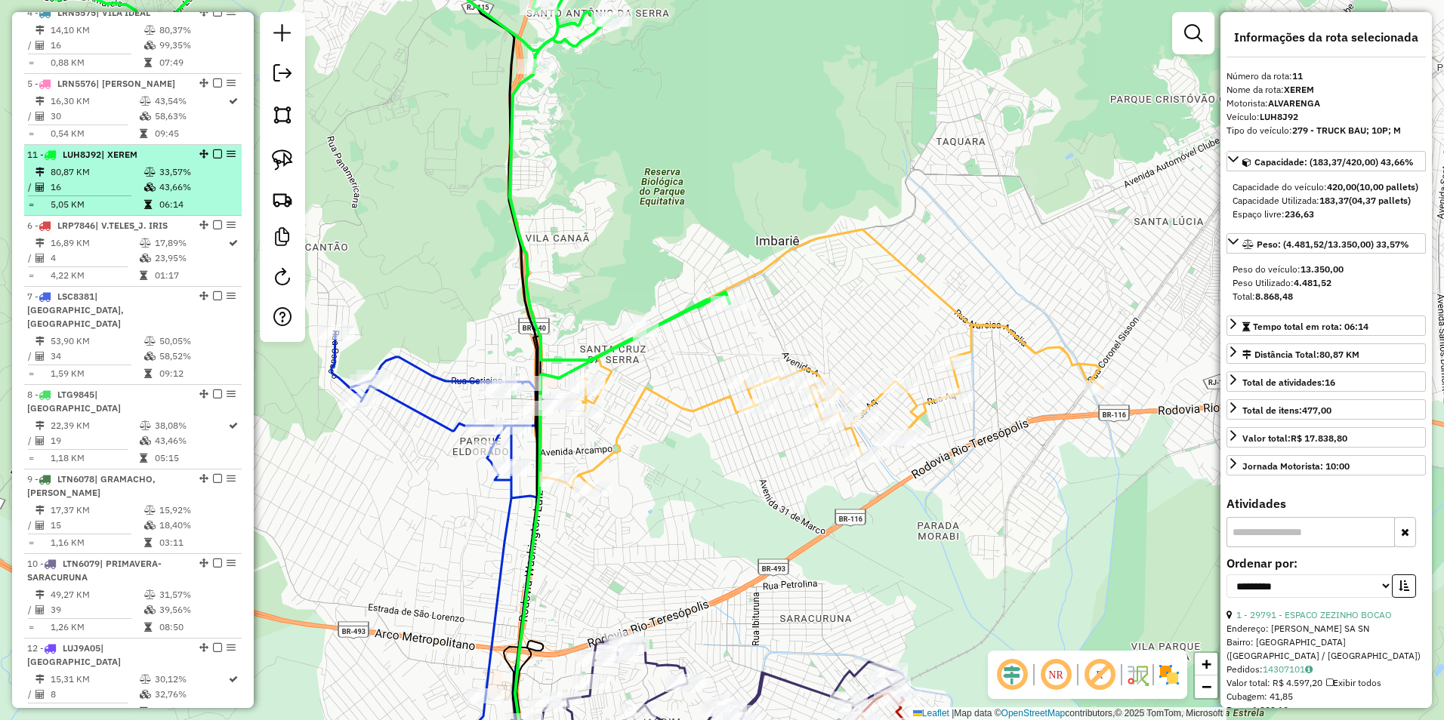
drag, startPoint x: 195, startPoint y: 553, endPoint x: 193, endPoint y: 83, distance: 469.7
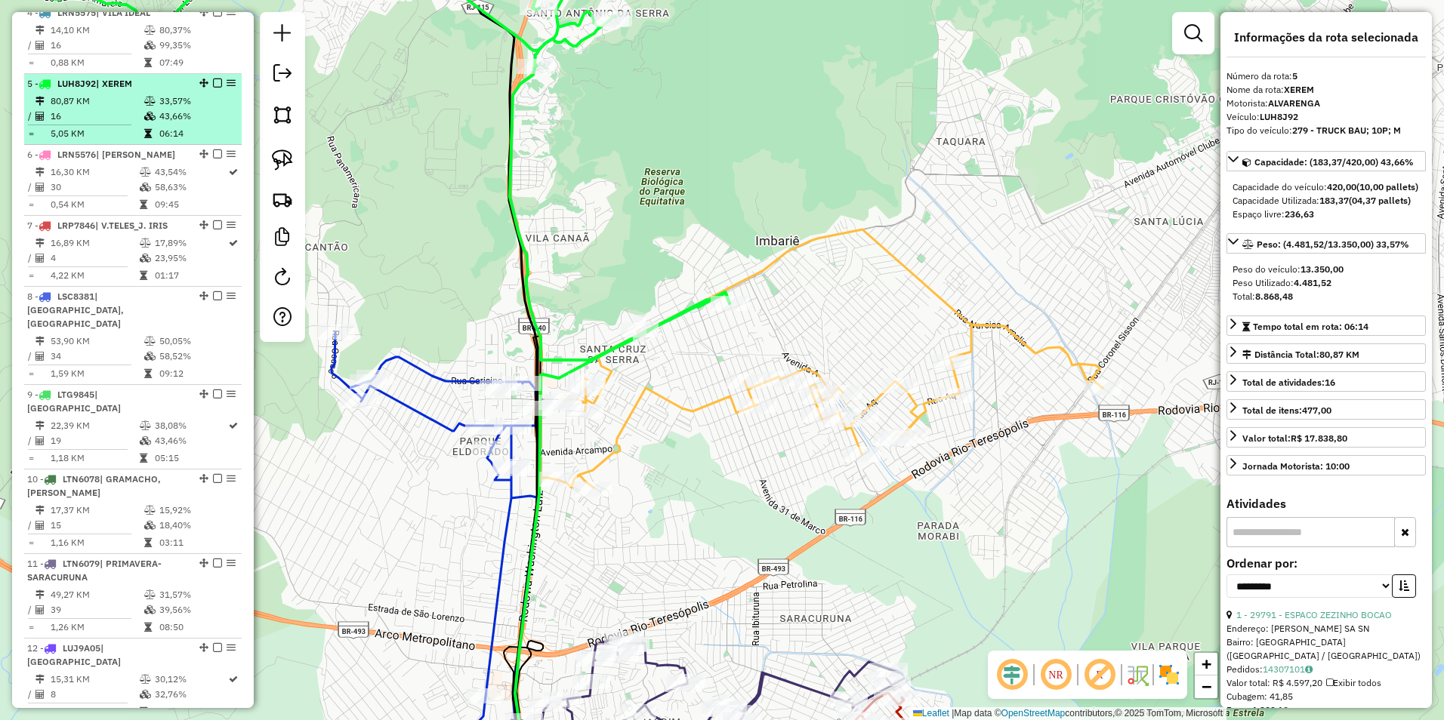
click at [216, 83] on em at bounding box center [217, 83] width 9 height 9
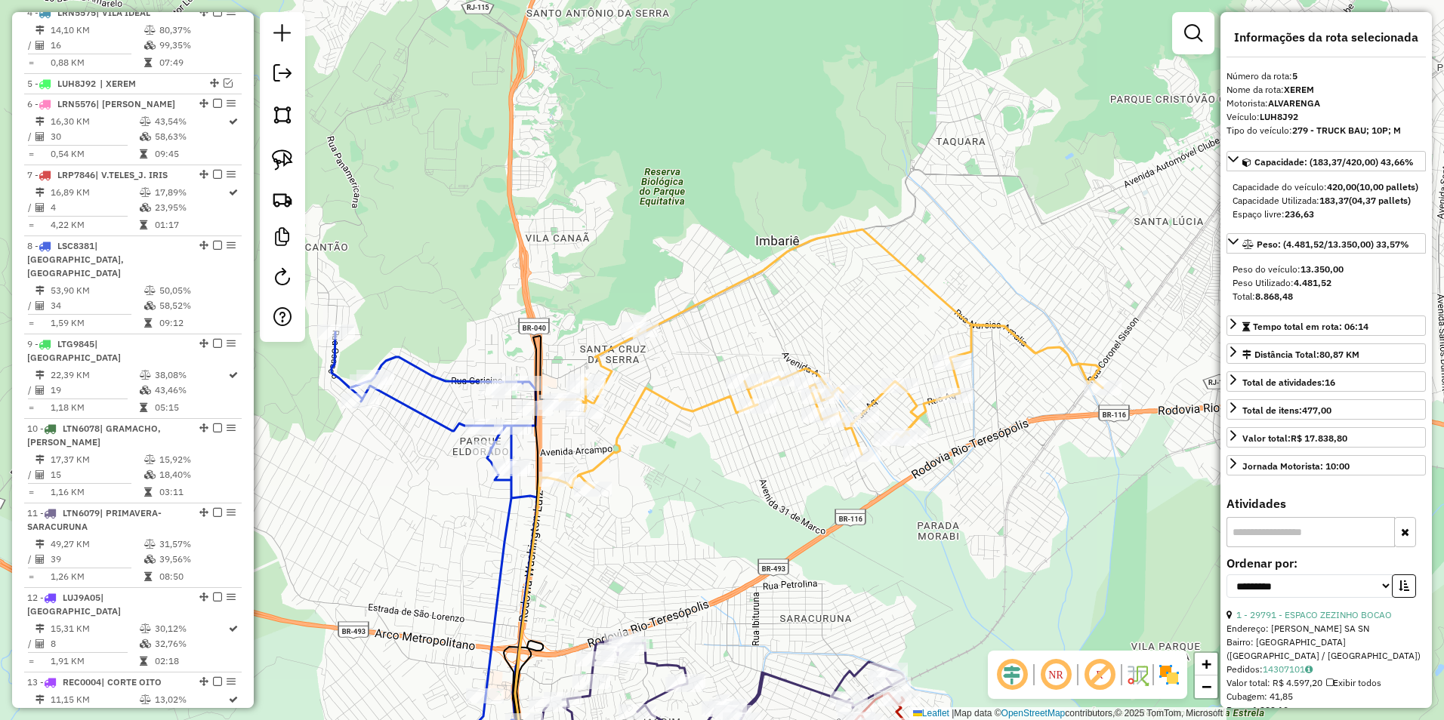
click at [677, 411] on icon at bounding box center [830, 359] width 544 height 258
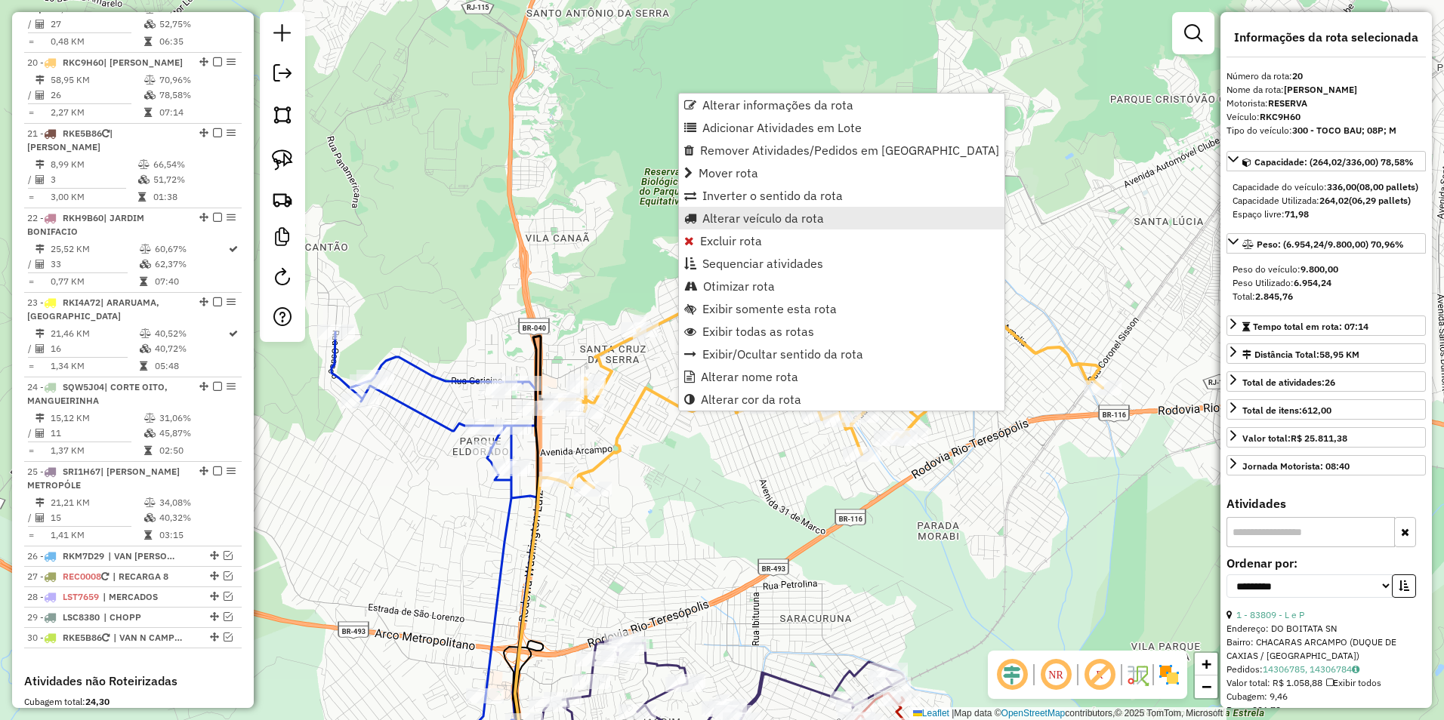
click at [780, 220] on span "Alterar veículo da rota" at bounding box center [763, 218] width 122 height 12
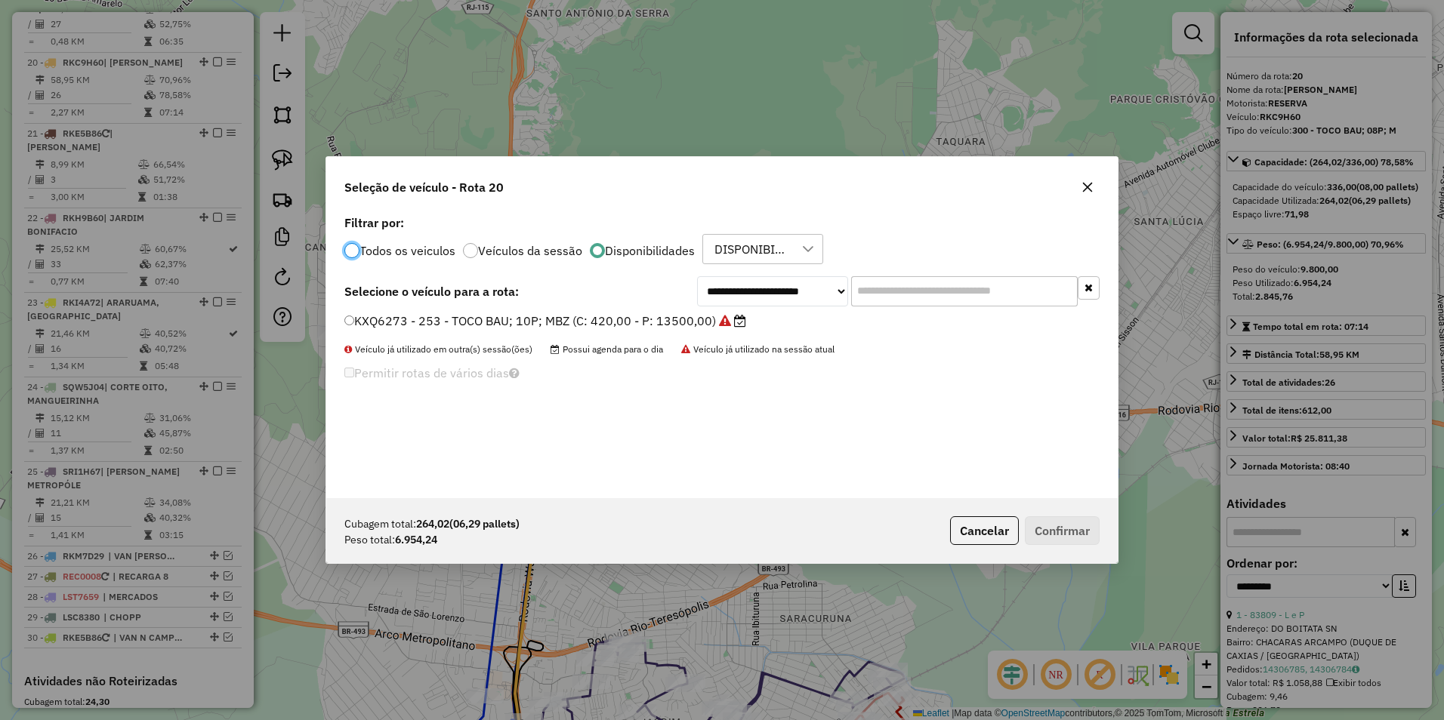
scroll to position [8, 5]
click at [748, 290] on select "**********" at bounding box center [772, 291] width 151 height 30
select select "********"
click at [697, 276] on select "**********" at bounding box center [772, 291] width 151 height 30
click at [597, 325] on label "LRP7842 - 205 - TOCO BAU; 10P; MBZ (C: 420,00 - P: 13500,00)" at bounding box center [536, 321] width 384 height 18
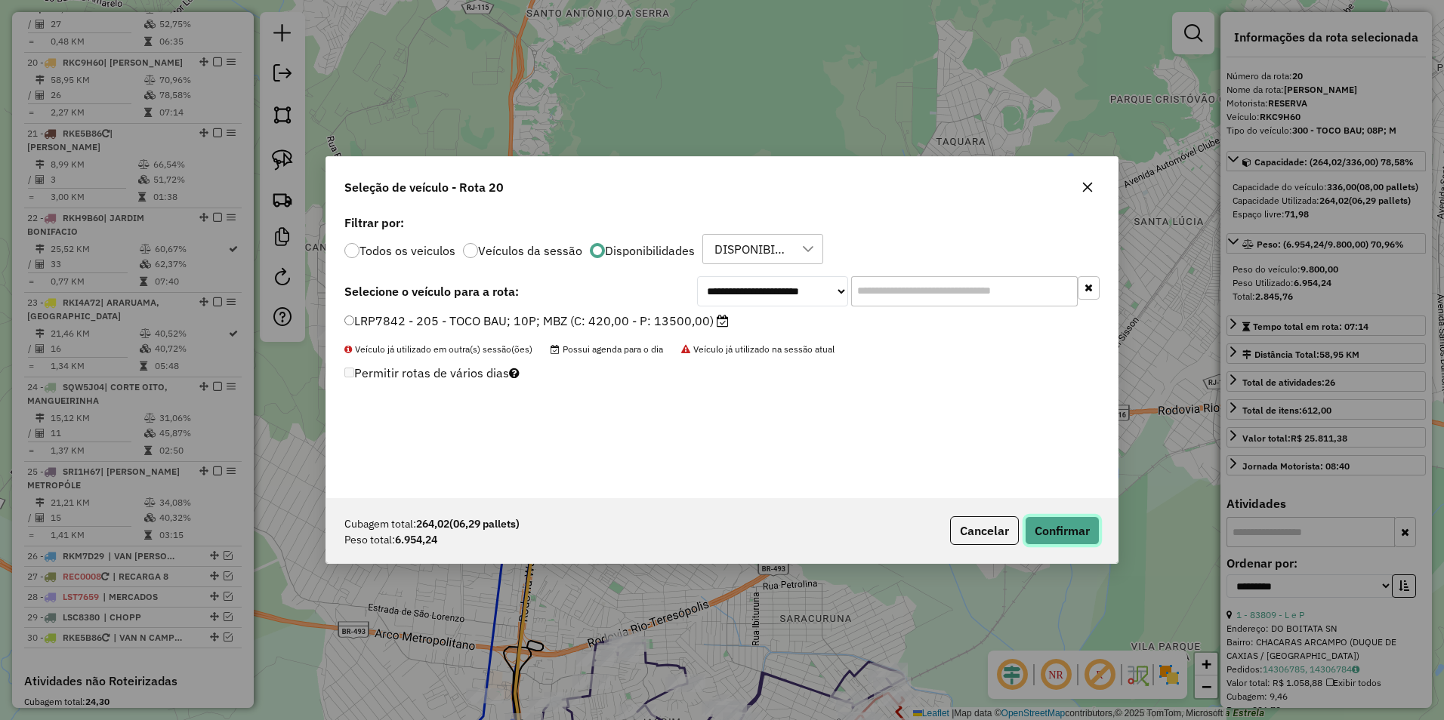
click at [1052, 529] on button "Confirmar" at bounding box center [1062, 530] width 75 height 29
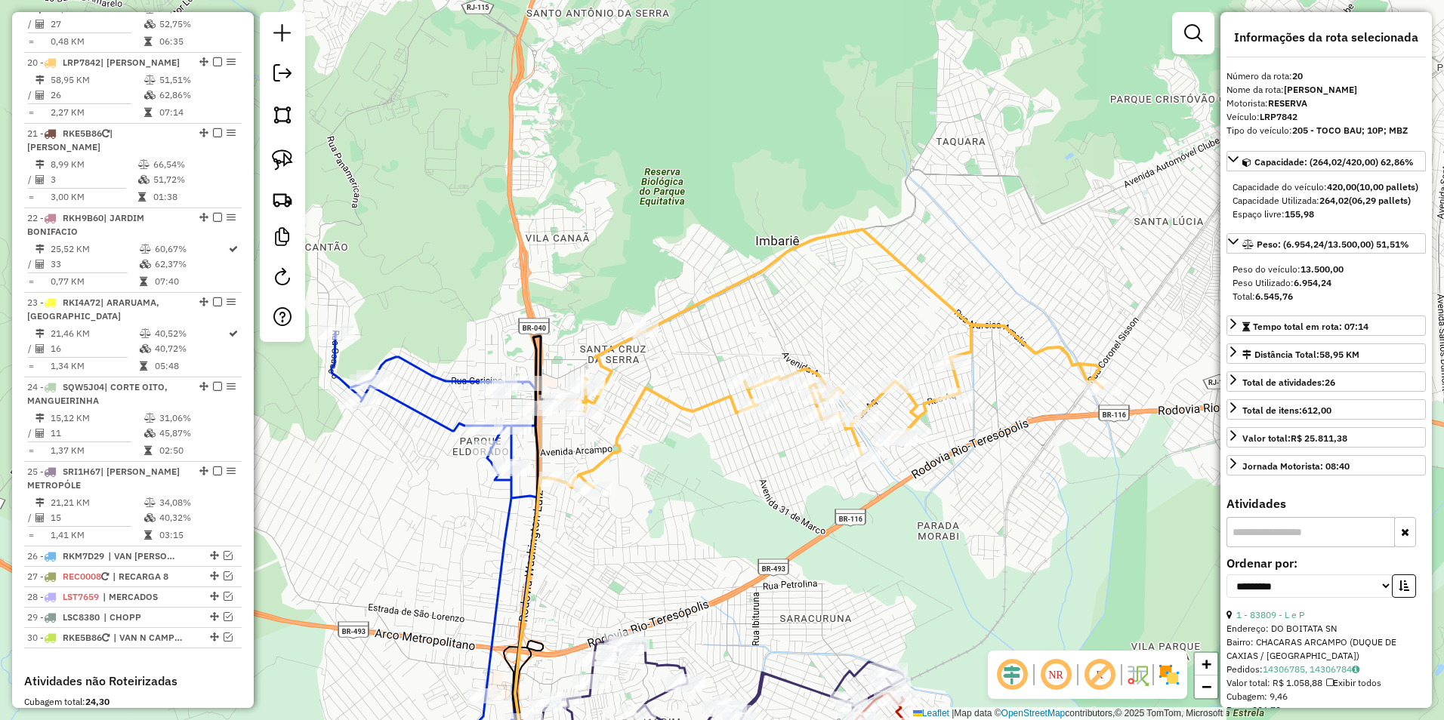
click at [711, 401] on icon at bounding box center [830, 359] width 544 height 258
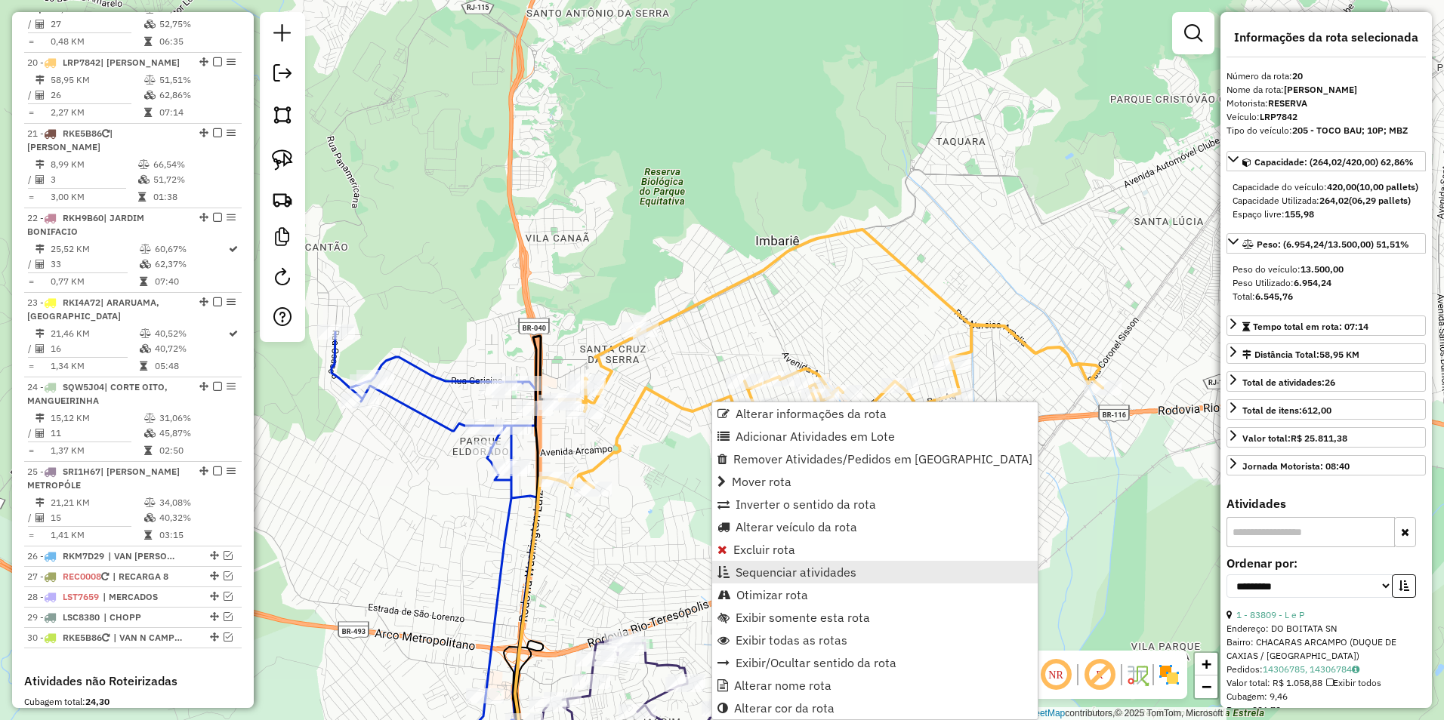
click at [811, 566] on span "Sequenciar atividades" at bounding box center [795, 572] width 121 height 12
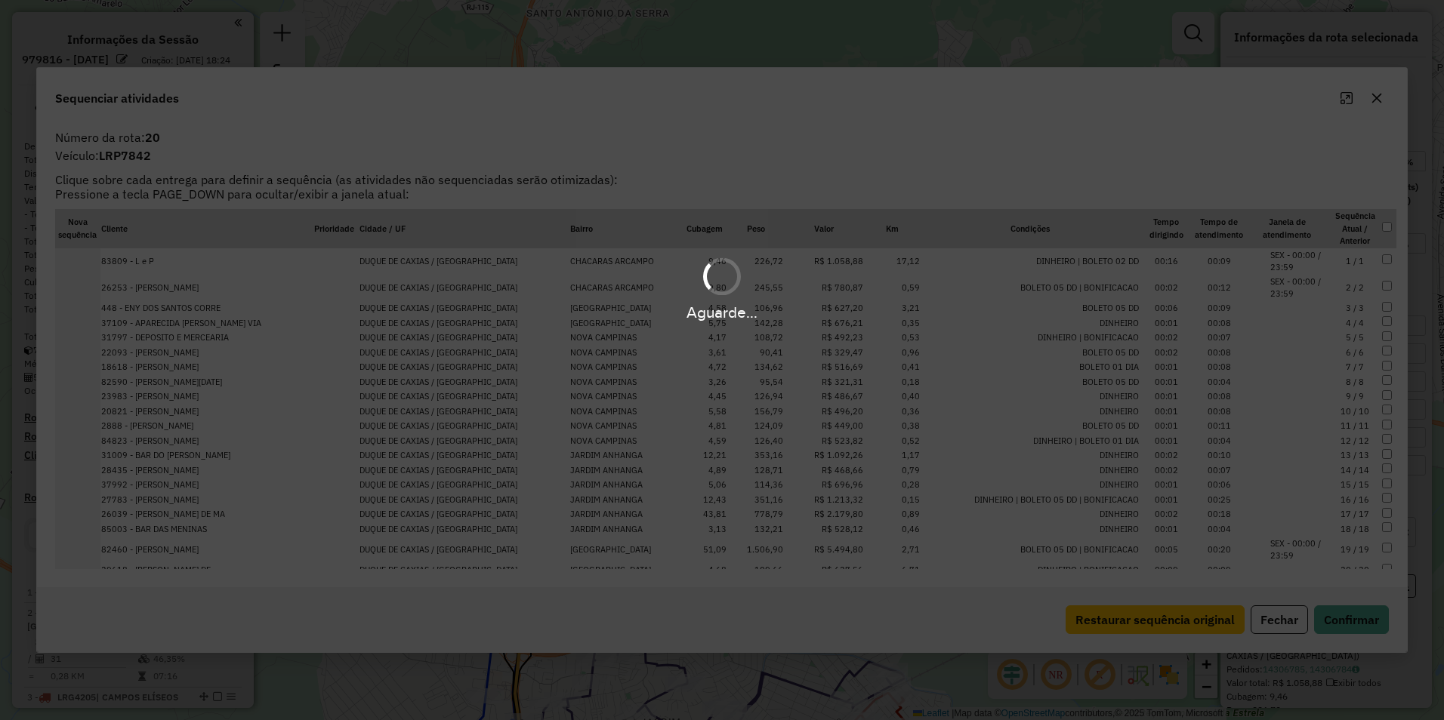
select select "**********"
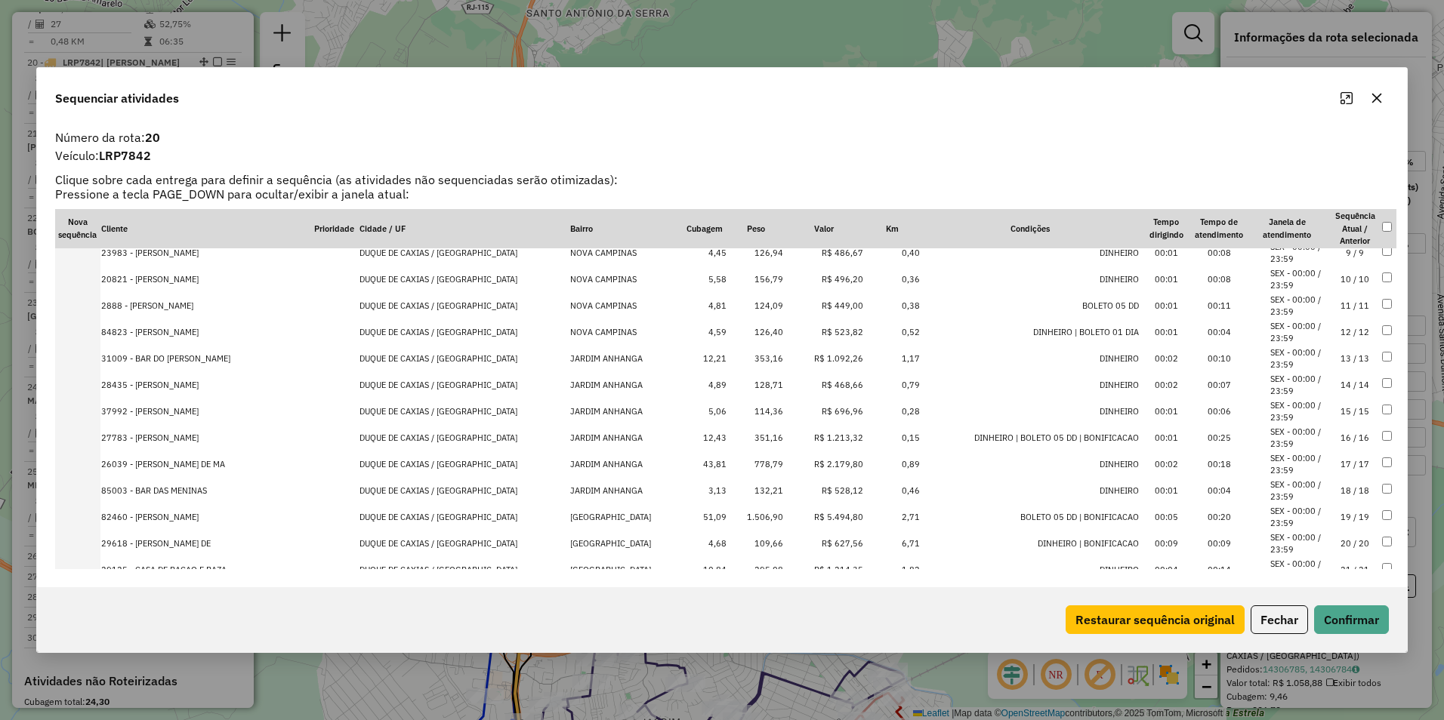
scroll to position [227, 0]
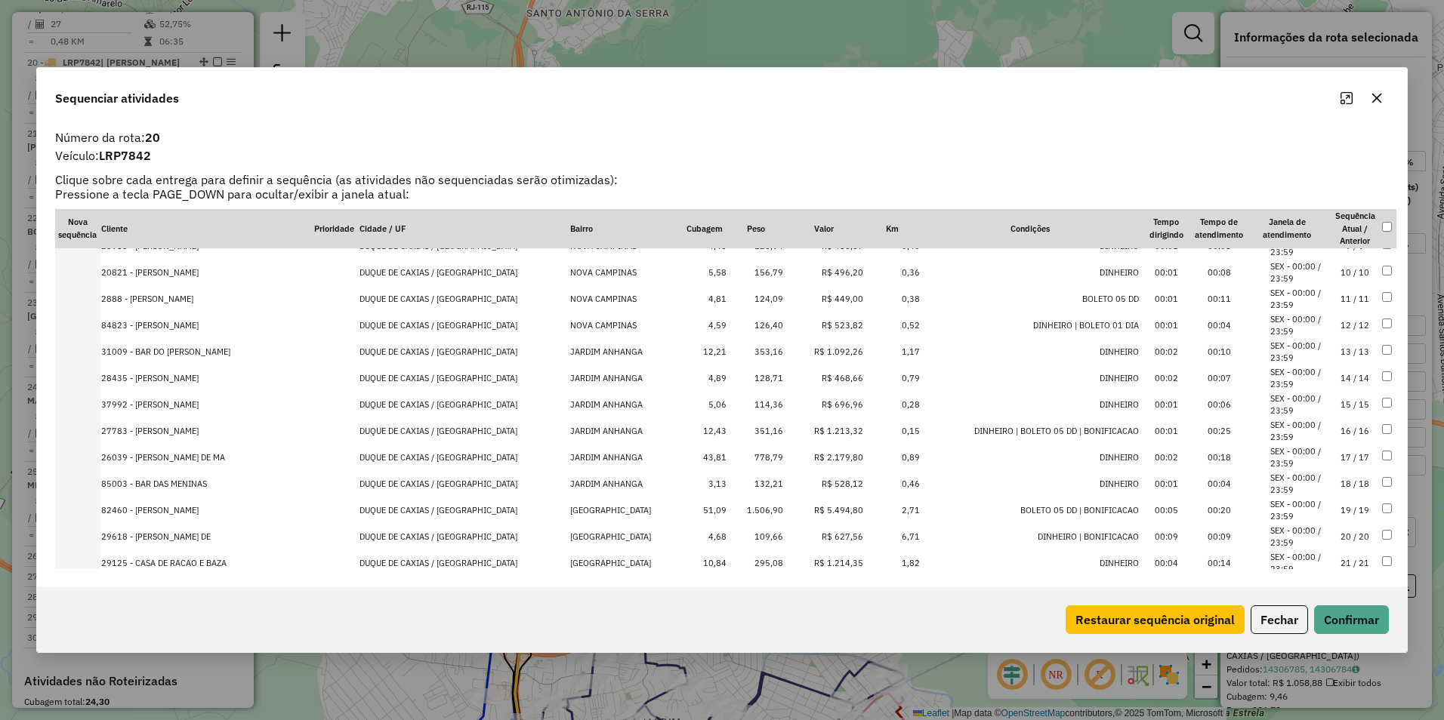
click at [811, 357] on td "R$ 1.092,26" at bounding box center [824, 352] width 80 height 26
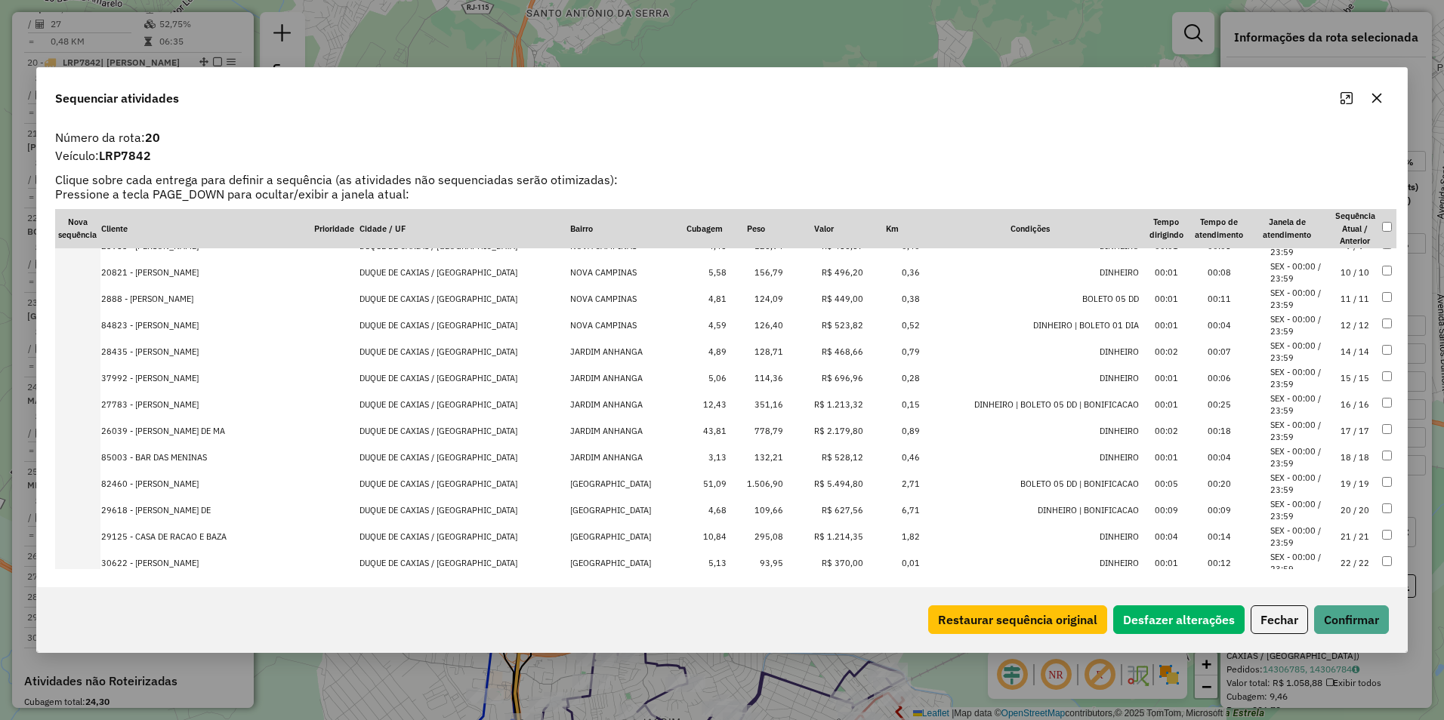
click at [816, 402] on td "R$ 1.213,32" at bounding box center [824, 405] width 80 height 26
click at [813, 409] on td "R$ 2.179,80" at bounding box center [824, 405] width 80 height 26
click at [818, 435] on td "R$ 5.494,80" at bounding box center [824, 431] width 80 height 26
click at [820, 462] on td "R$ 1.214,35" at bounding box center [824, 458] width 80 height 26
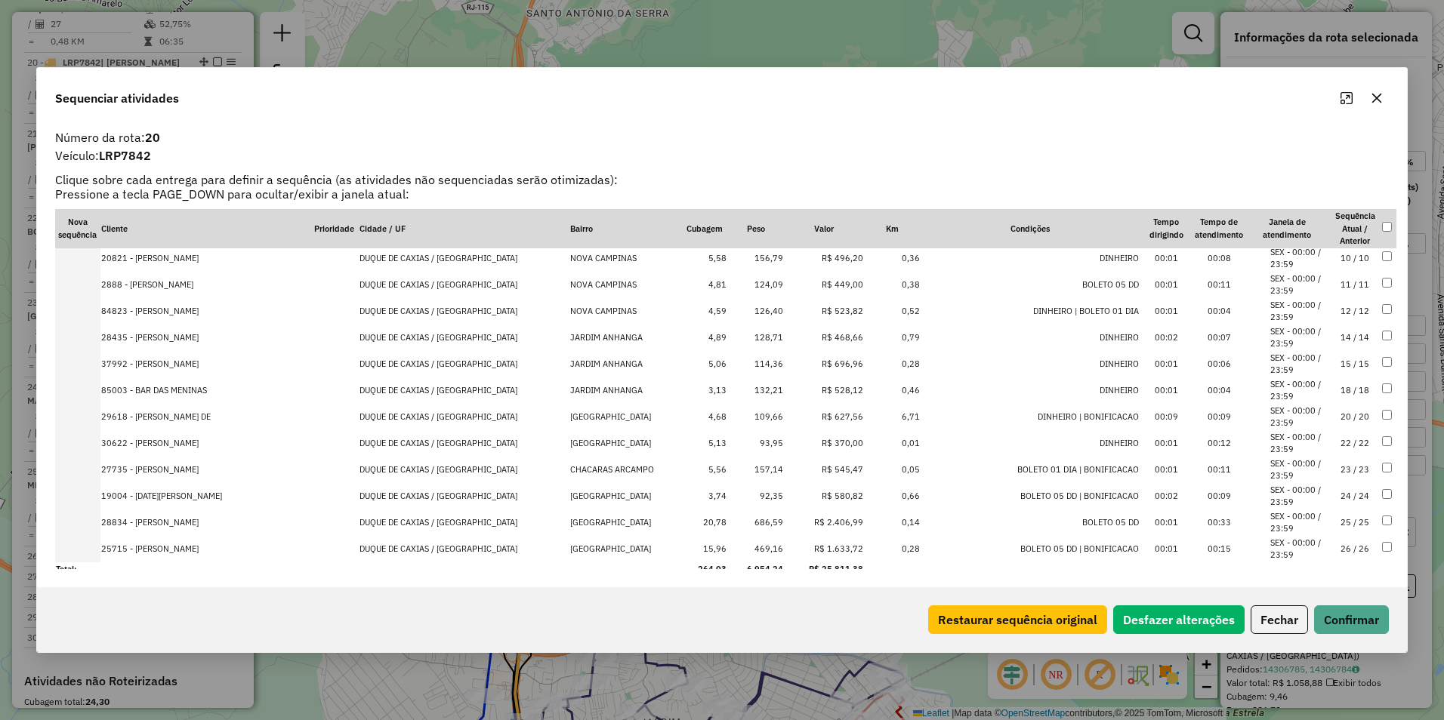
scroll to position [380, 0]
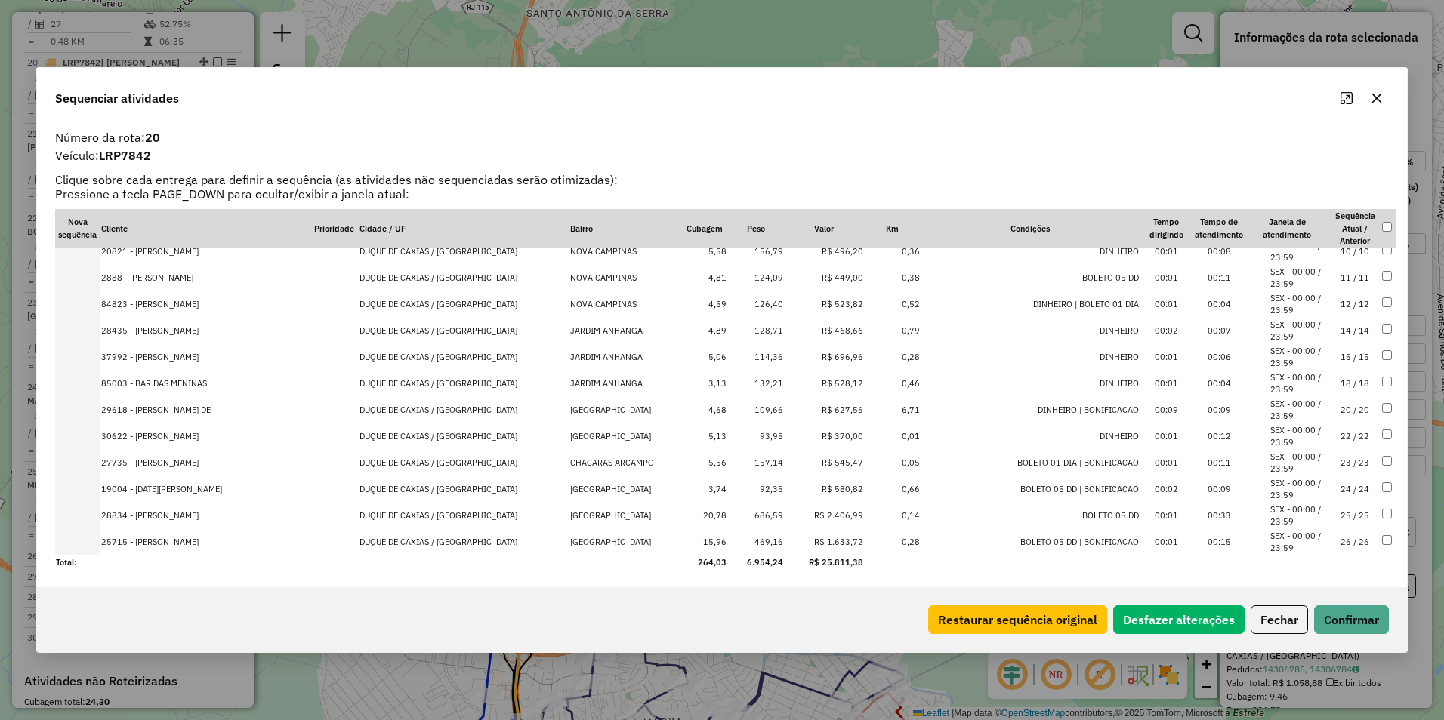
click at [816, 520] on td "R$ 2.406,99" at bounding box center [824, 516] width 80 height 26
click at [810, 546] on td "R$ 1.633,72" at bounding box center [824, 542] width 80 height 26
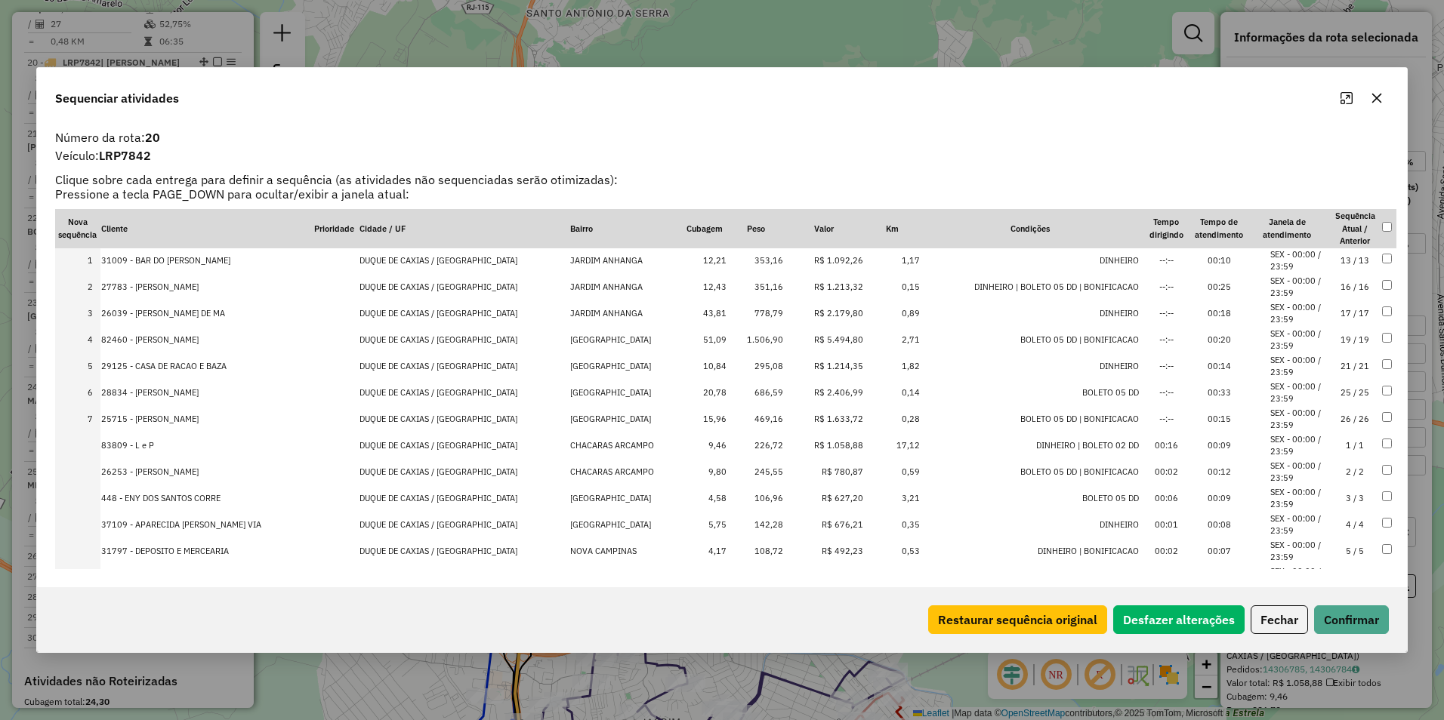
scroll to position [0, 0]
drag, startPoint x: 811, startPoint y: 336, endPoint x: 806, endPoint y: 204, distance: 132.2
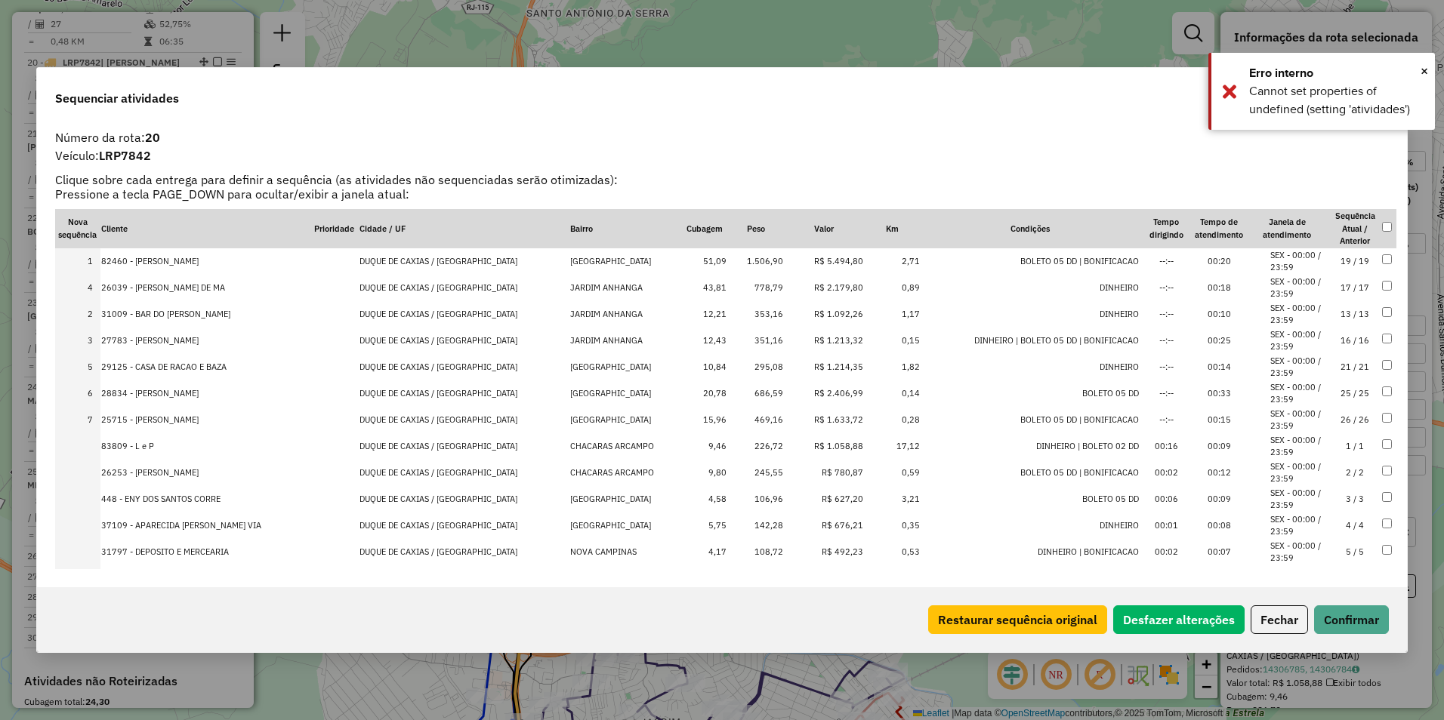
drag, startPoint x: 818, startPoint y: 341, endPoint x: 815, endPoint y: 284, distance: 57.5
drag, startPoint x: 815, startPoint y: 389, endPoint x: 819, endPoint y: 282, distance: 106.6
drag, startPoint x: 818, startPoint y: 418, endPoint x: 816, endPoint y: 336, distance: 82.3
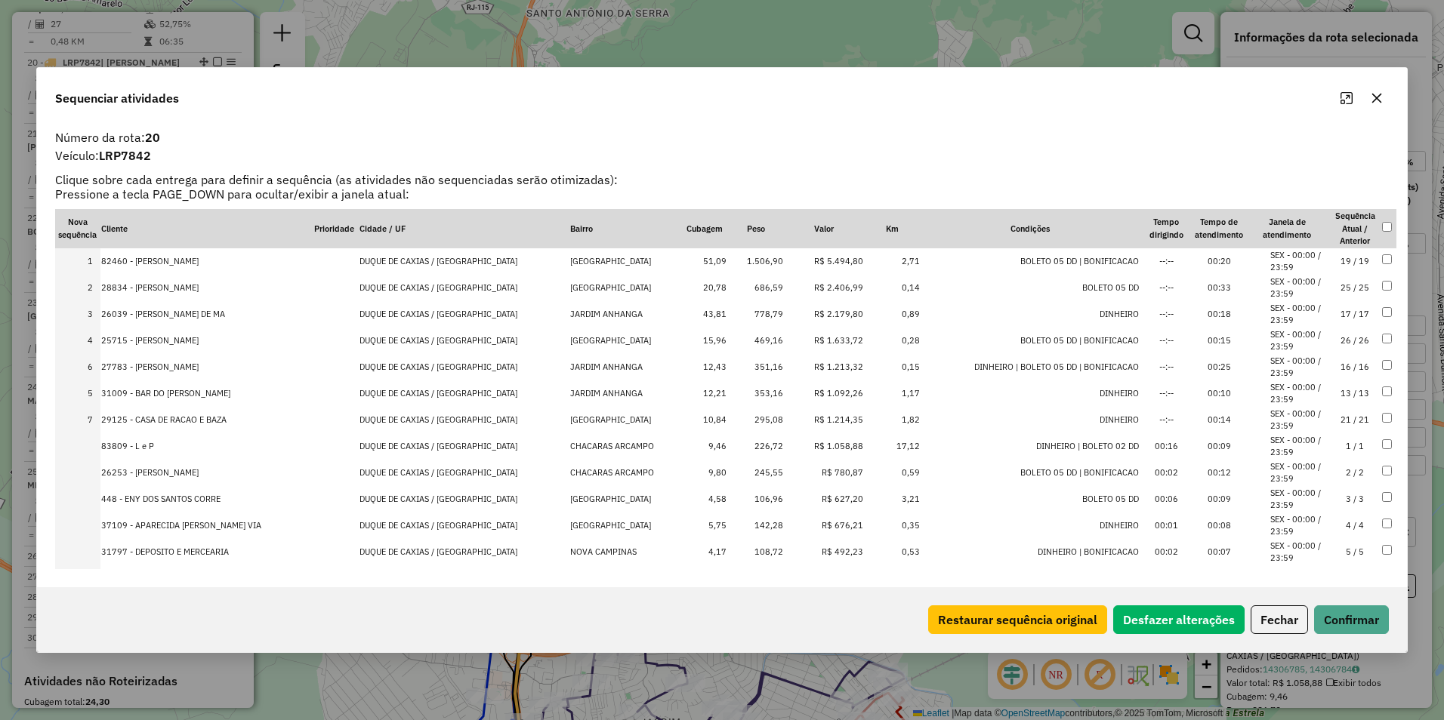
drag, startPoint x: 823, startPoint y: 391, endPoint x: 826, endPoint y: 351, distance: 40.1
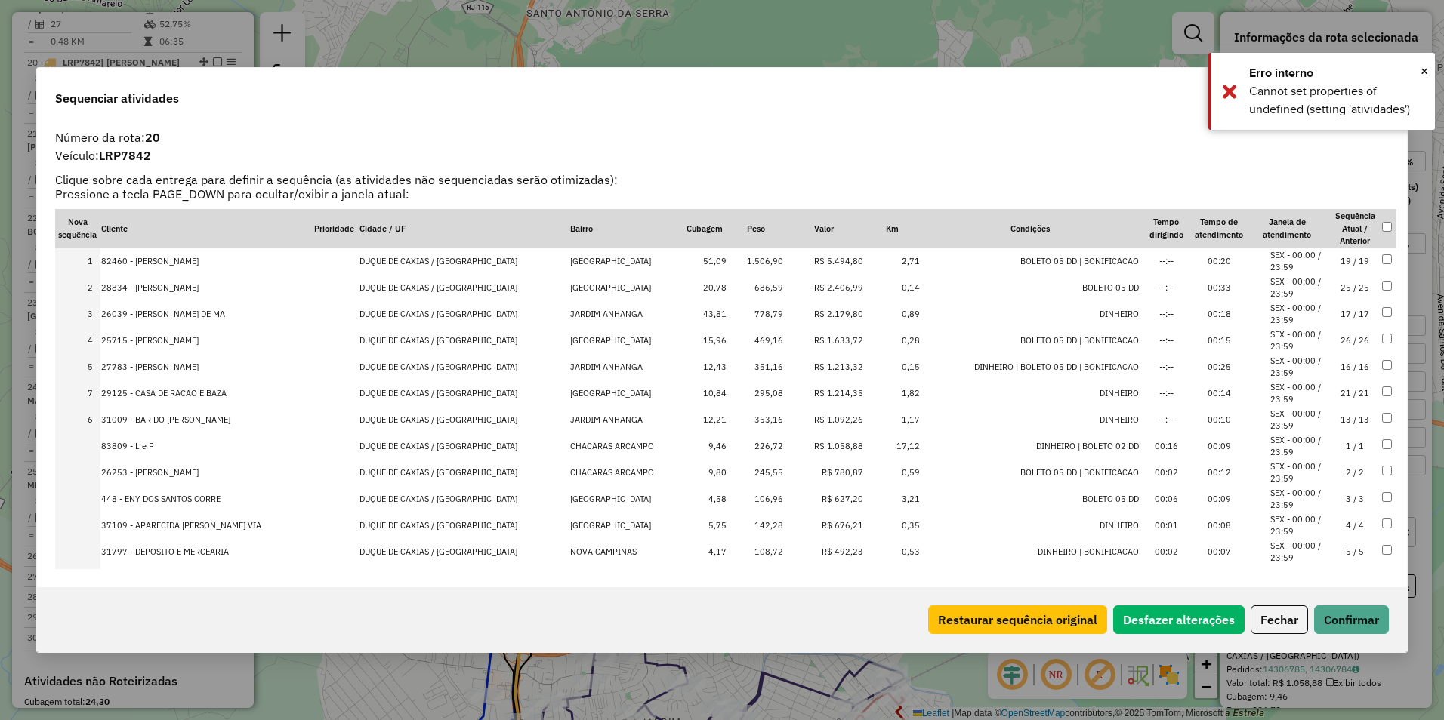
drag, startPoint x: 825, startPoint y: 415, endPoint x: 824, endPoint y: 392, distance: 22.7
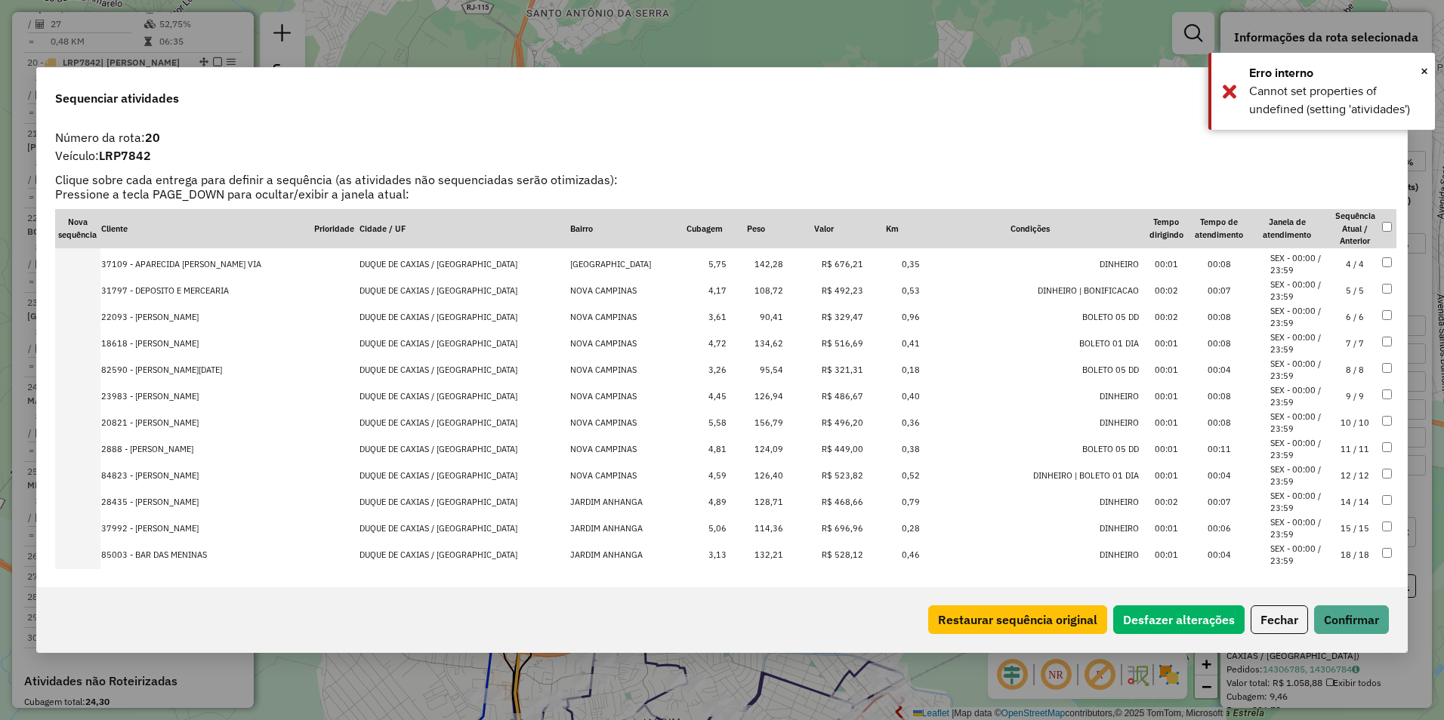
scroll to position [380, 0]
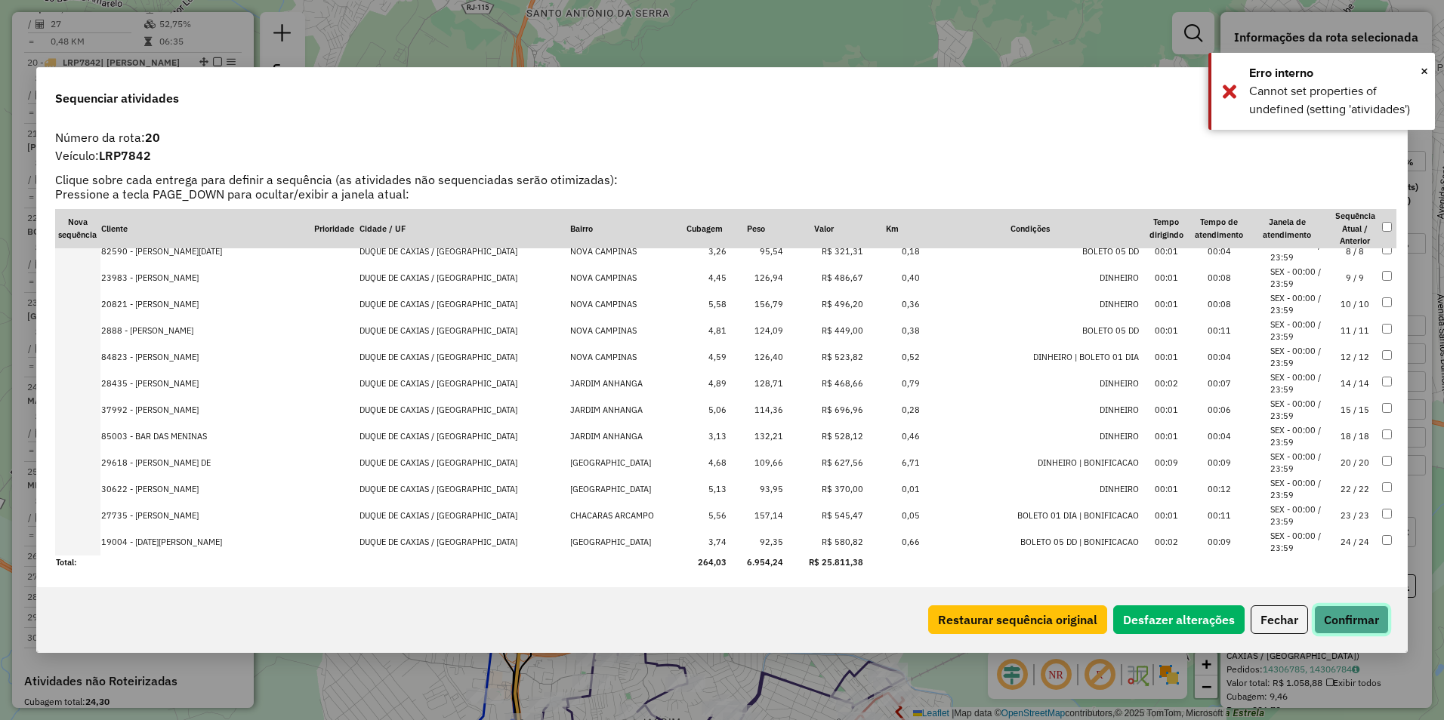
click at [1346, 628] on button "Confirmar" at bounding box center [1351, 620] width 75 height 29
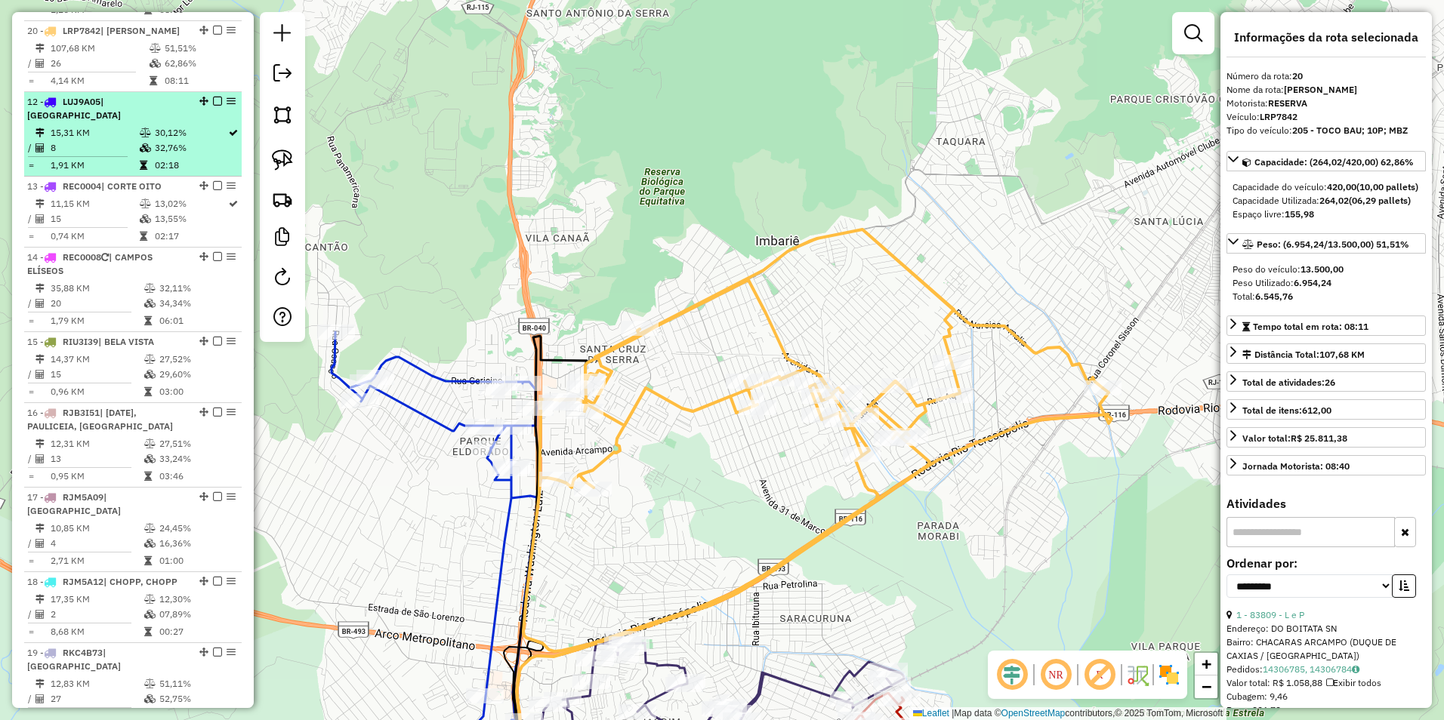
scroll to position [1394, 0]
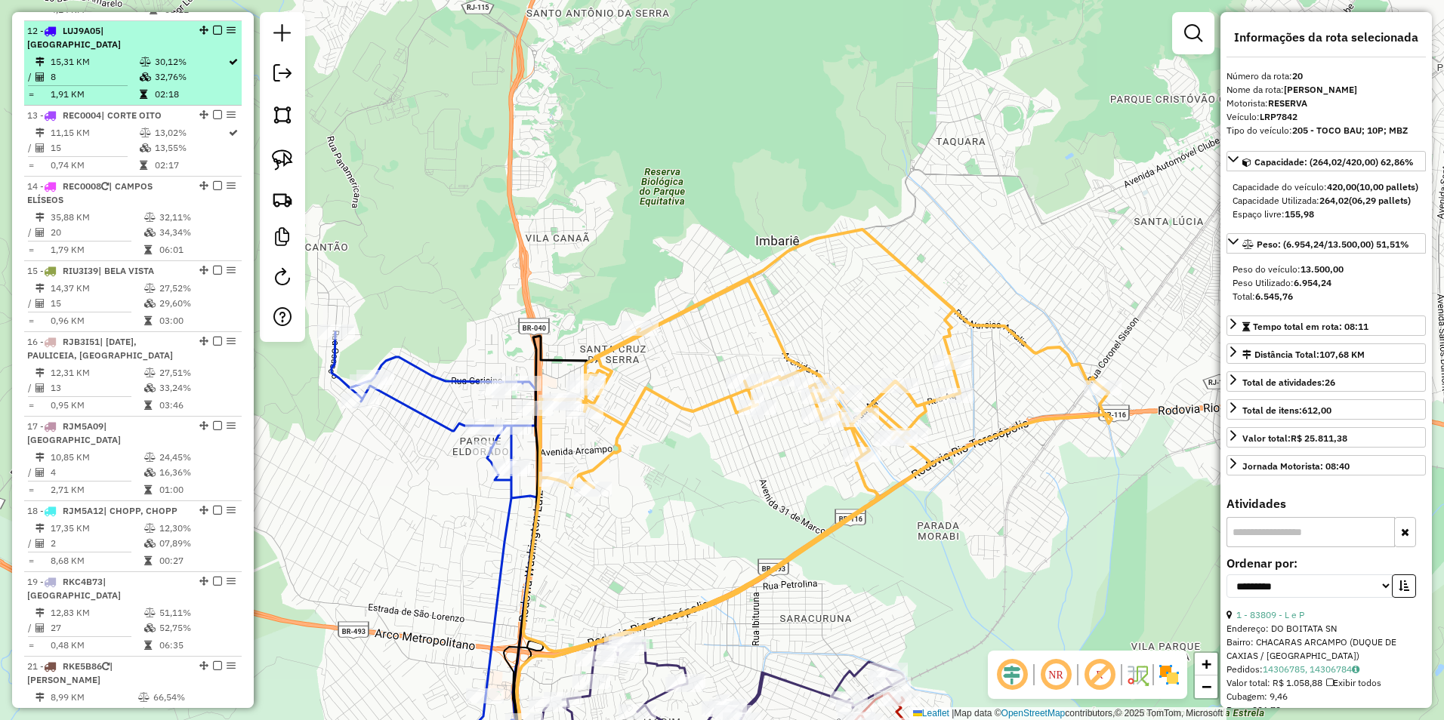
drag, startPoint x: 199, startPoint y: 625, endPoint x: 213, endPoint y: 16, distance: 609.5
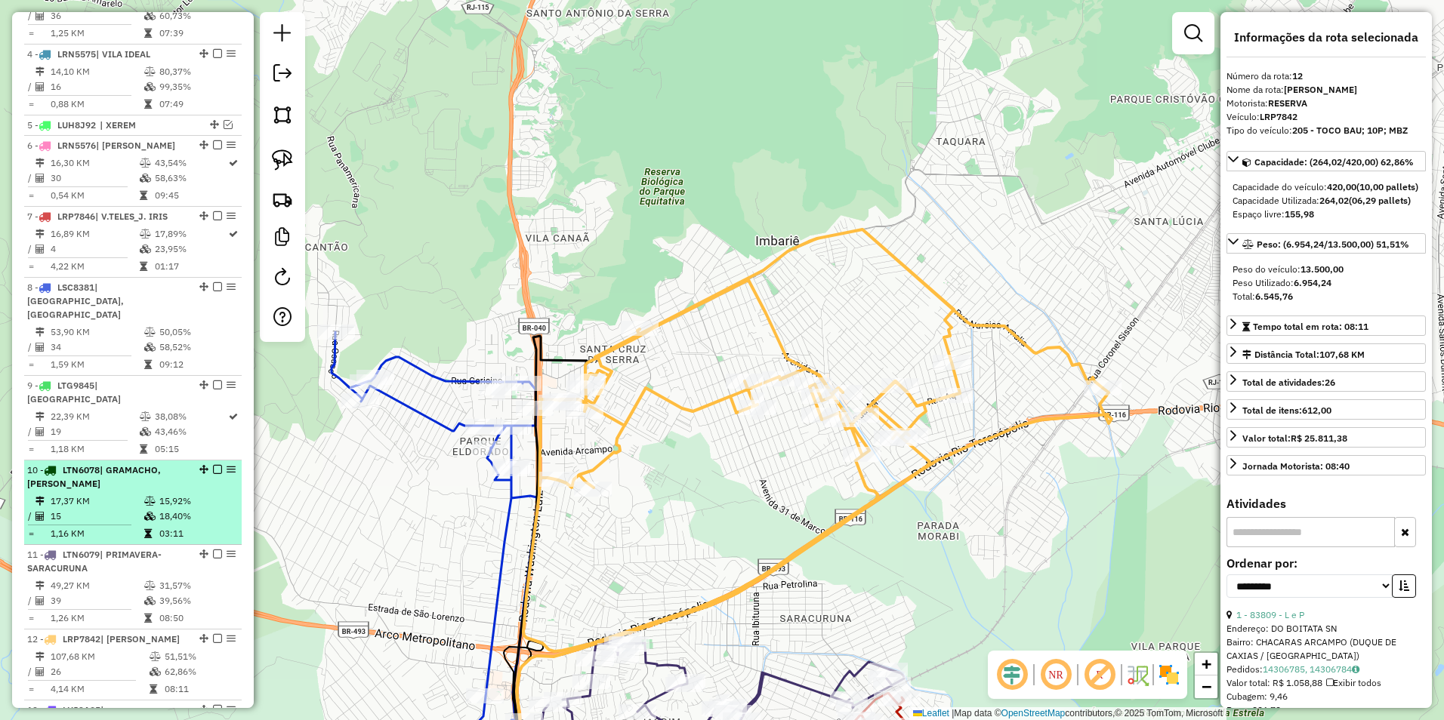
scroll to position [639, 0]
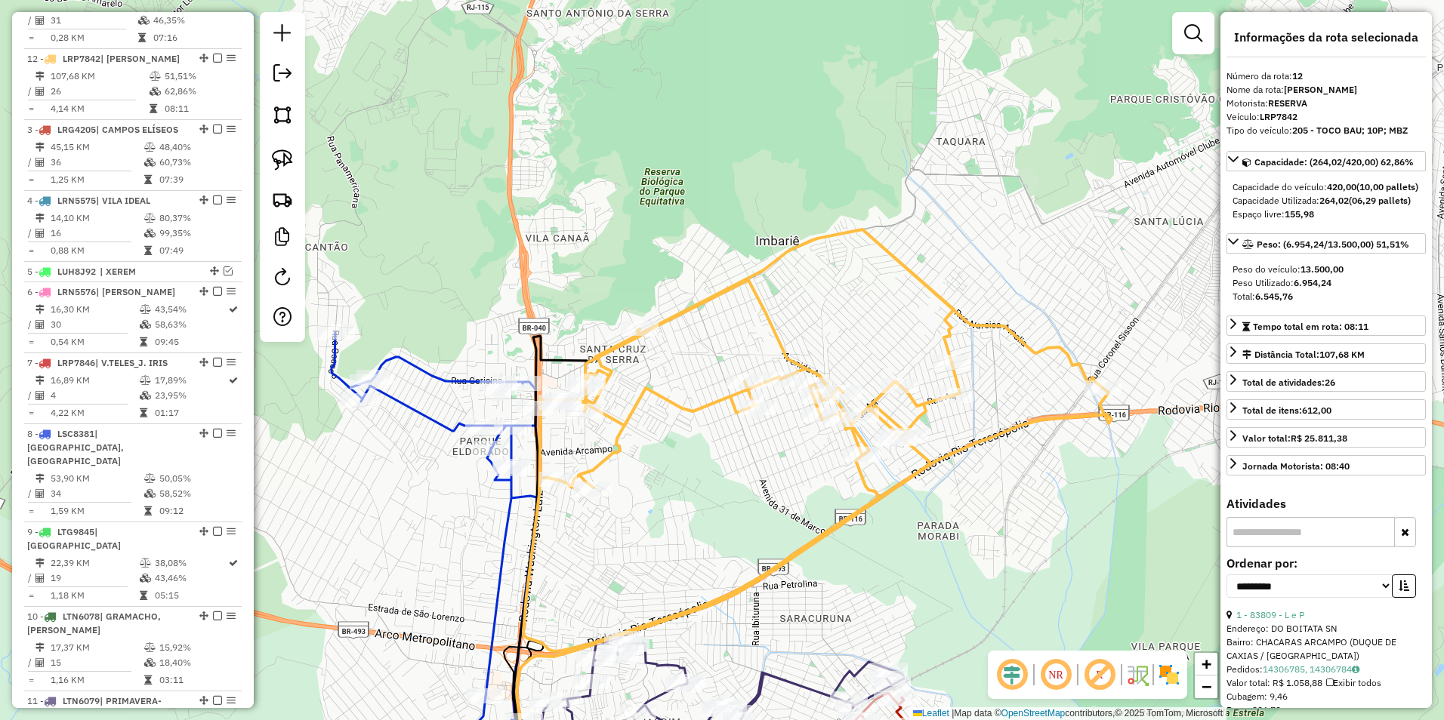
drag, startPoint x: 199, startPoint y: 686, endPoint x: 199, endPoint y: 57, distance: 628.2
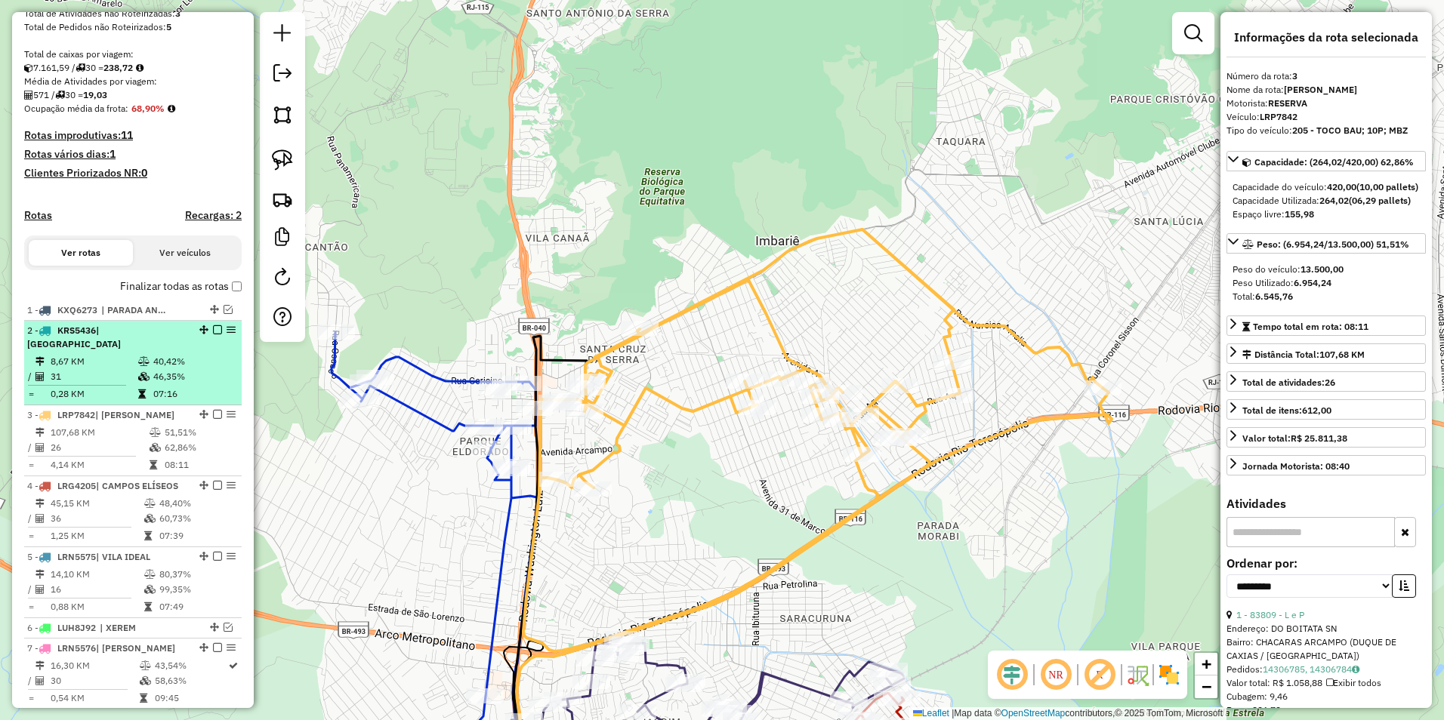
scroll to position [261, 0]
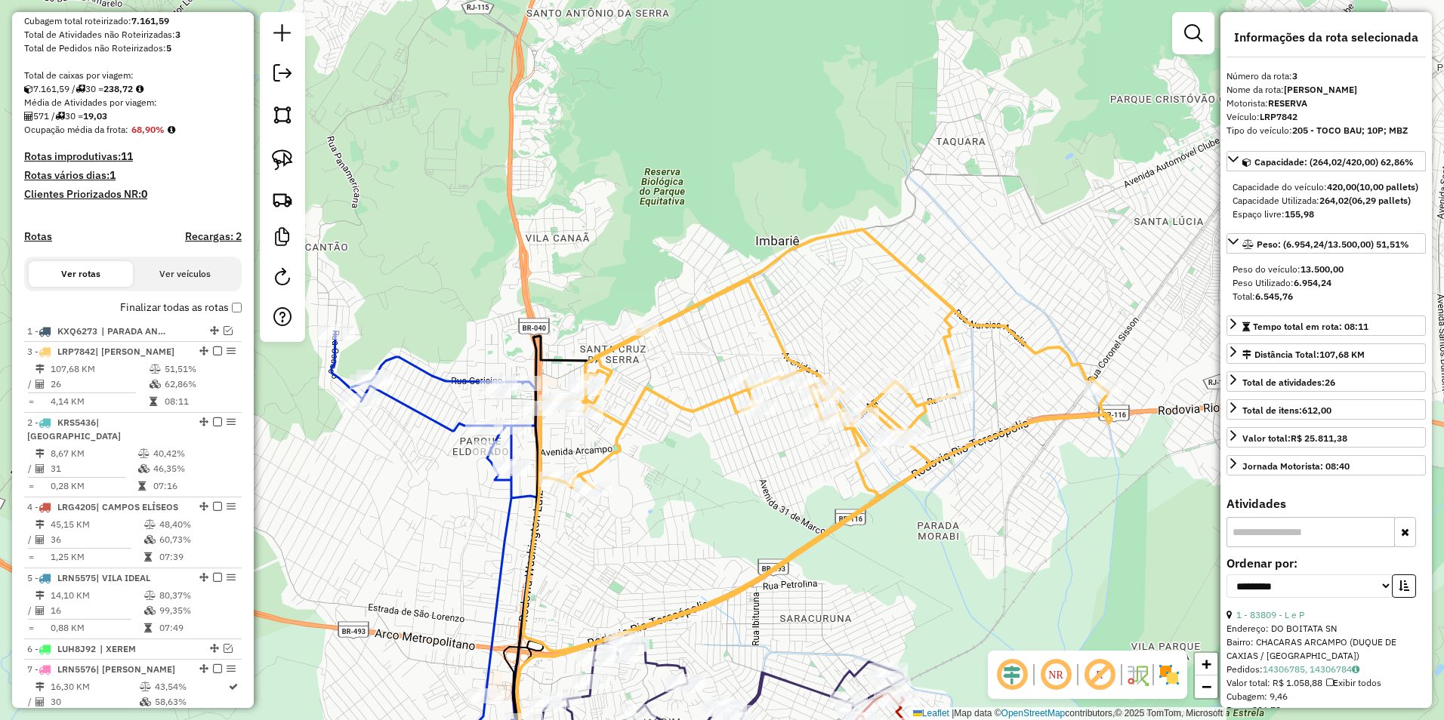
drag, startPoint x: 197, startPoint y: 434, endPoint x: 201, endPoint y: 383, distance: 51.5
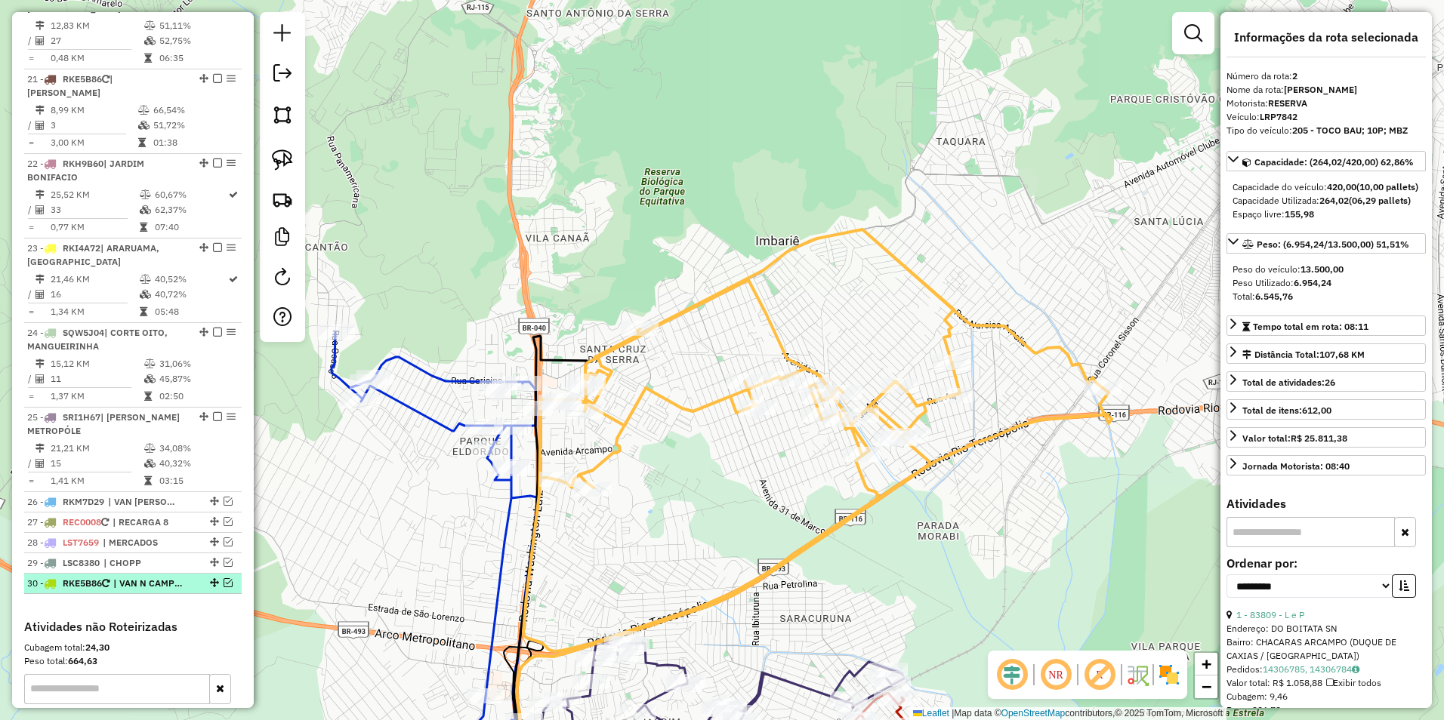
scroll to position [2111, 0]
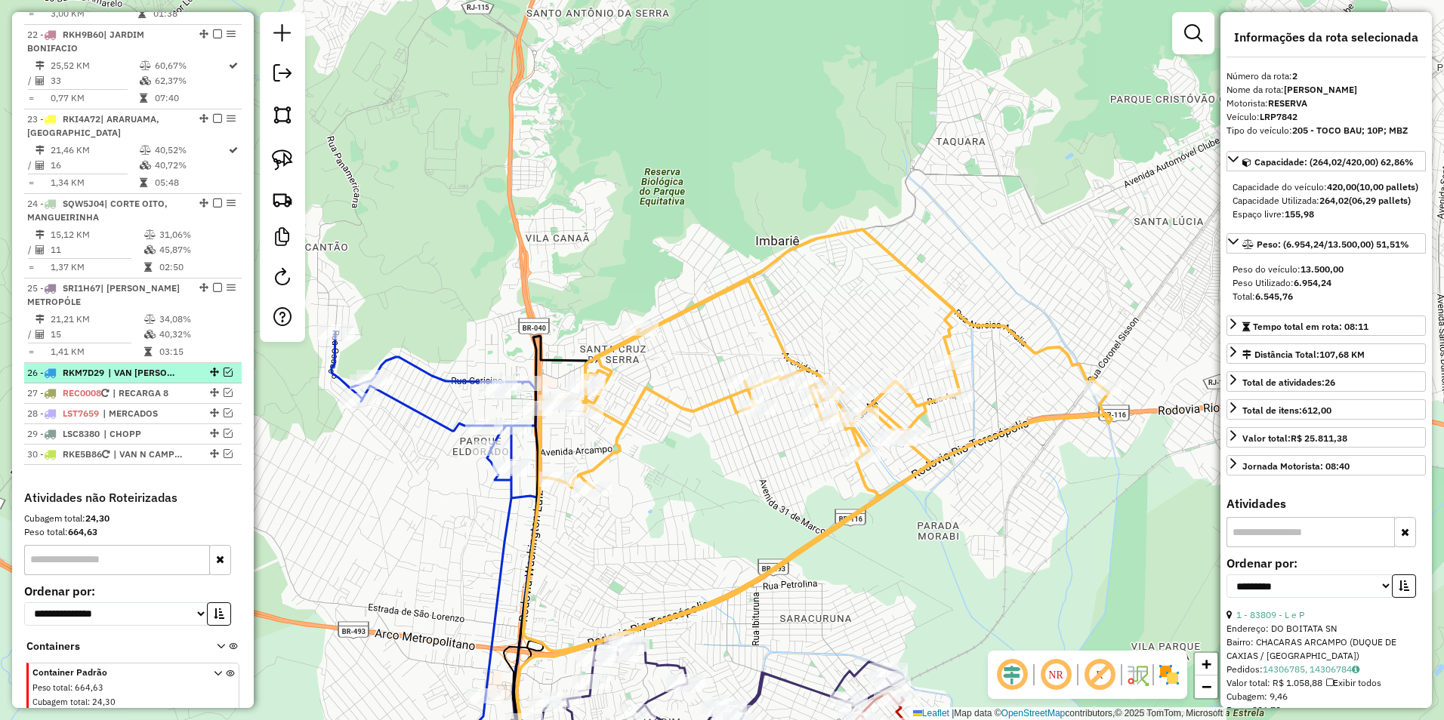
click at [224, 368] on em at bounding box center [228, 372] width 9 height 9
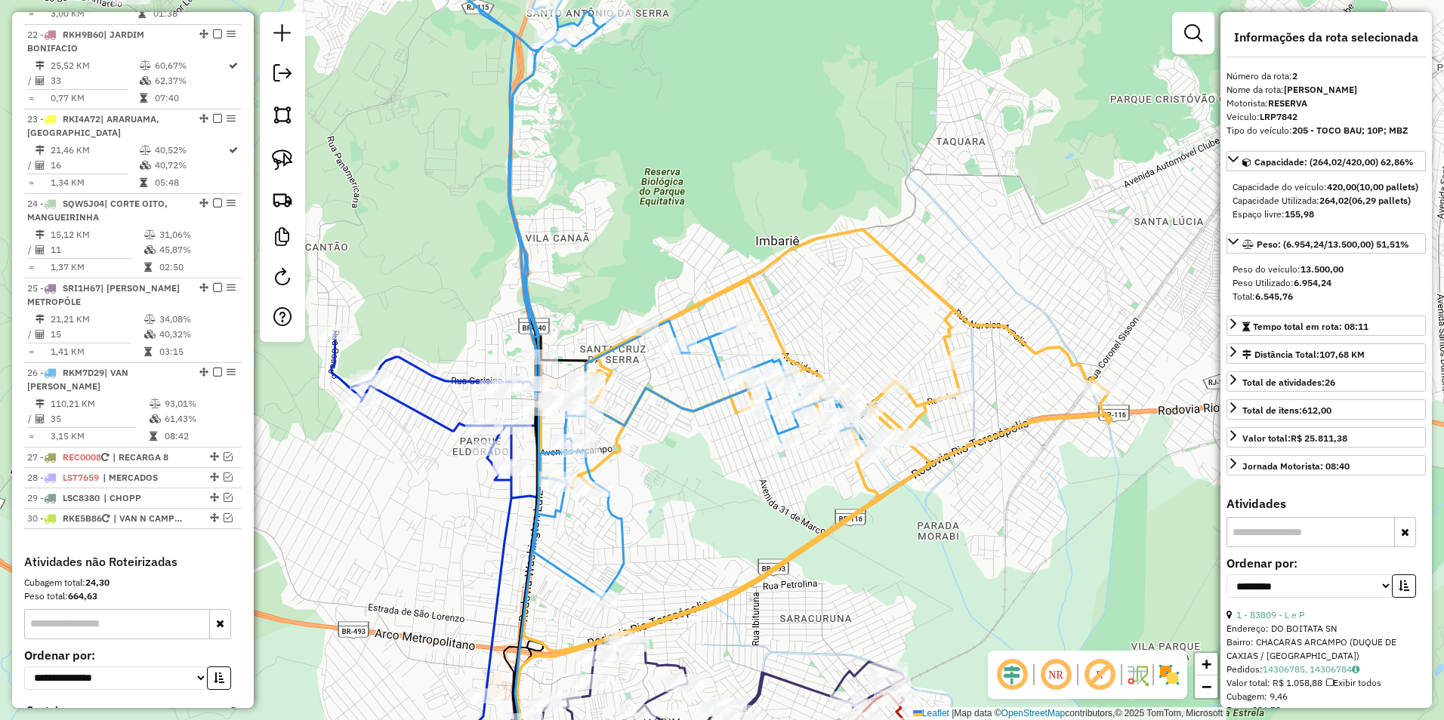
click at [682, 533] on div "Janela de atendimento Grade de atendimento Capacidade Transportadoras Veículos …" at bounding box center [722, 360] width 1444 height 720
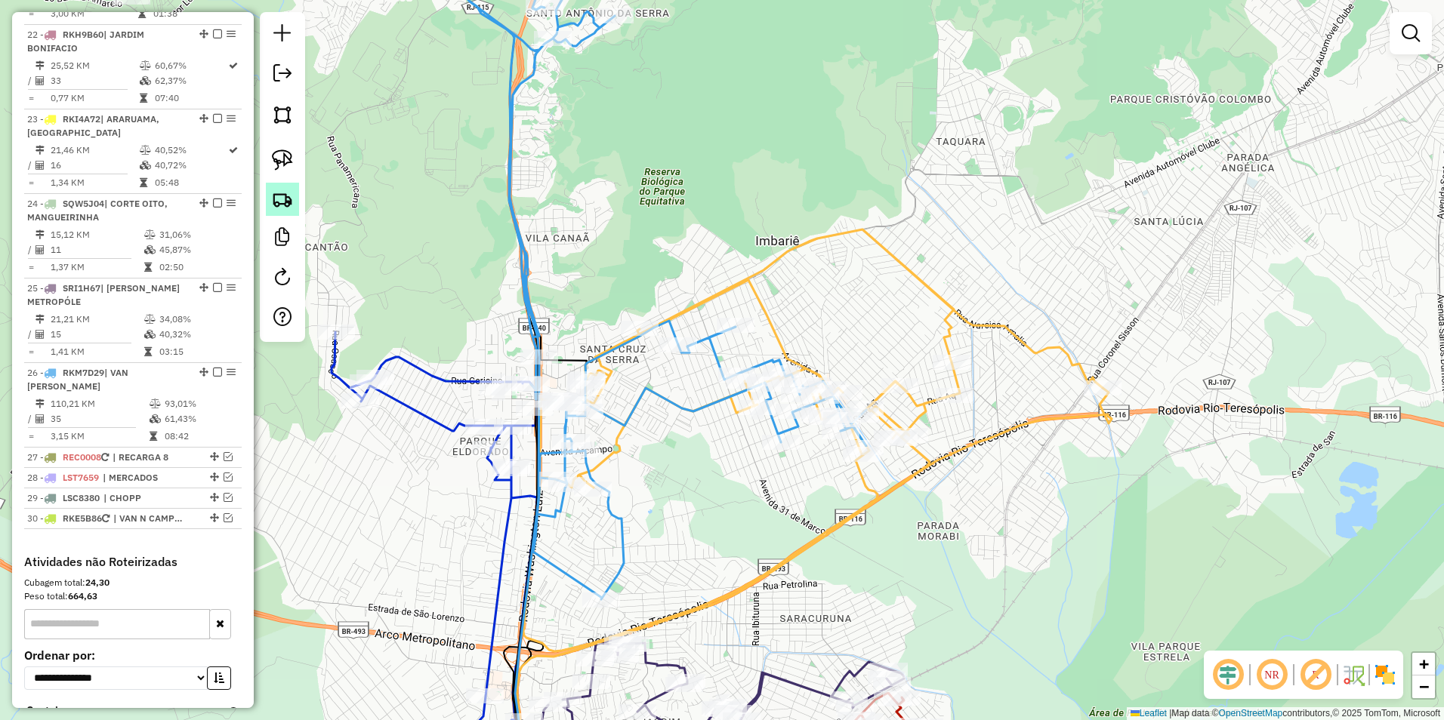
click at [290, 201] on img at bounding box center [282, 199] width 21 height 21
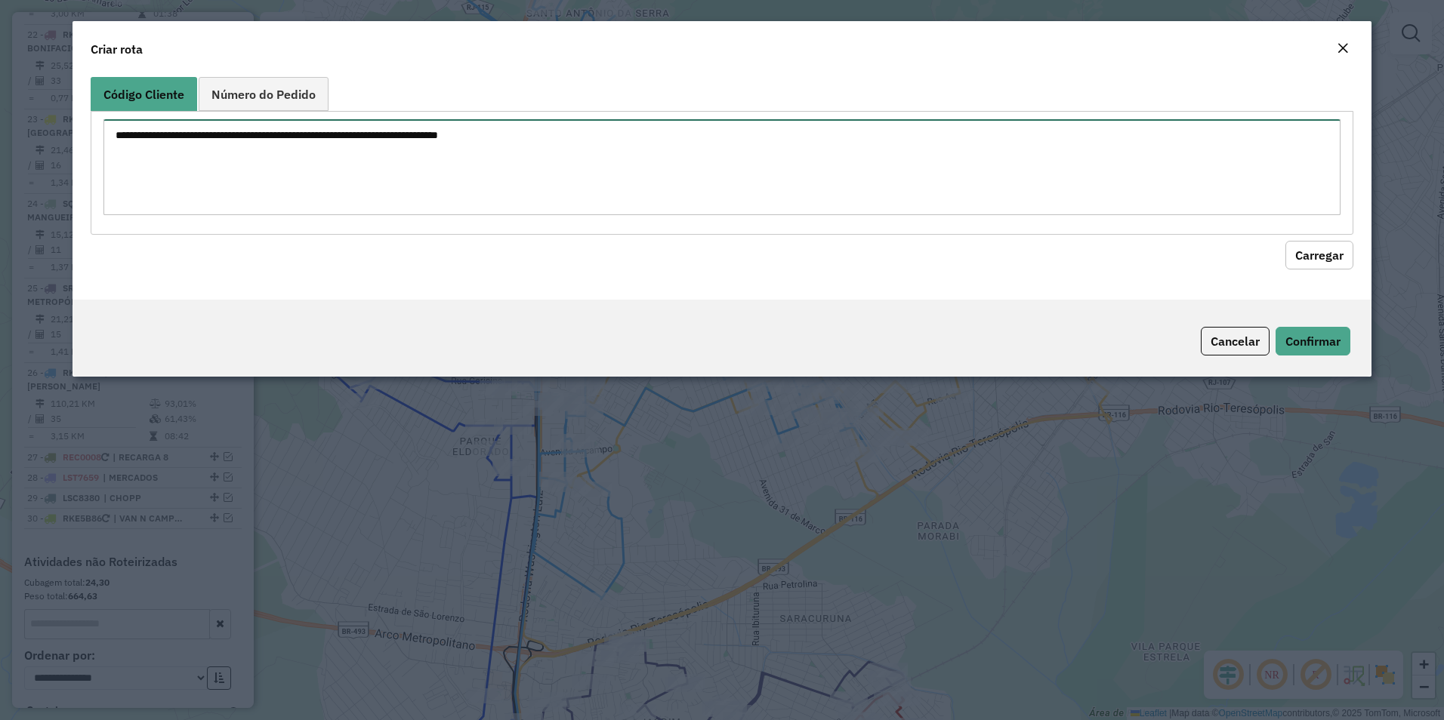
click at [183, 137] on textarea at bounding box center [722, 167] width 1238 height 96
type textarea "***** ***** ***** *****"
click at [1330, 245] on button "Carregar" at bounding box center [1319, 255] width 68 height 29
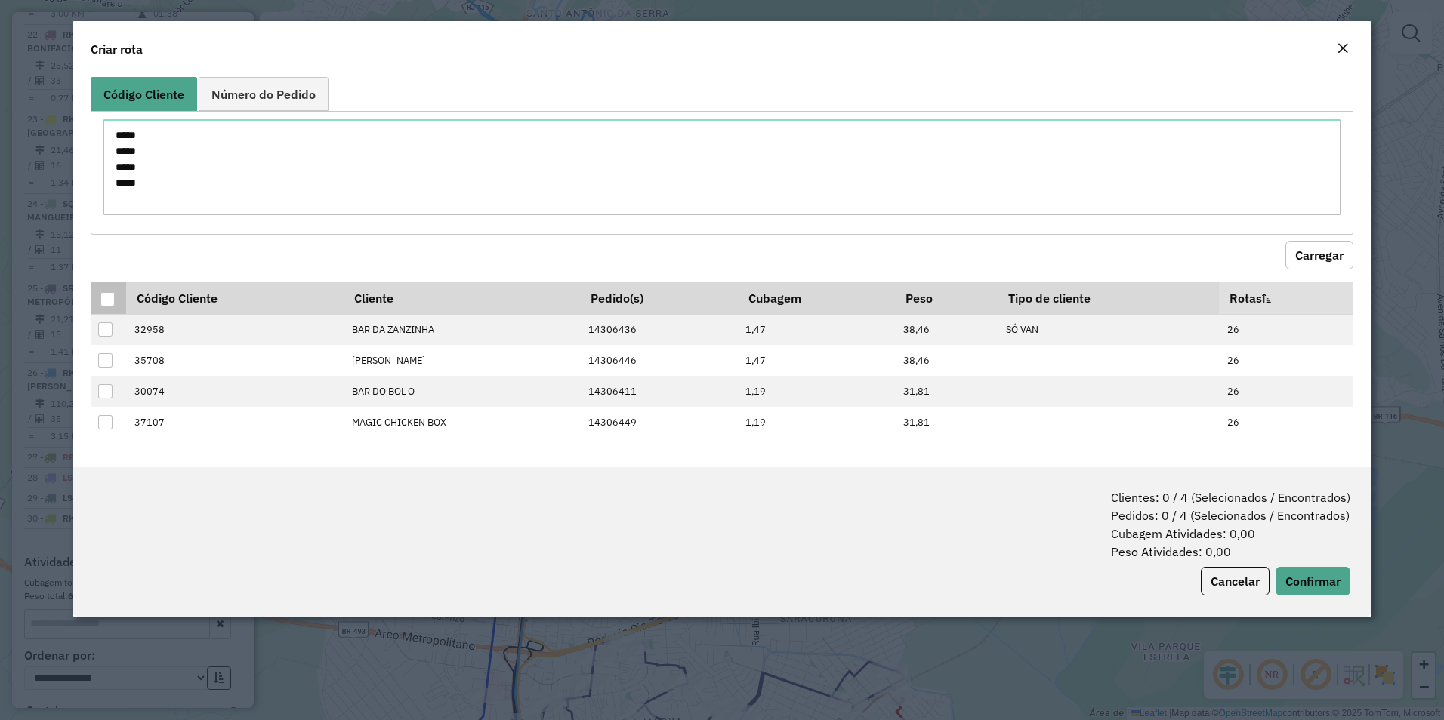
click at [106, 296] on div at bounding box center [107, 299] width 14 height 14
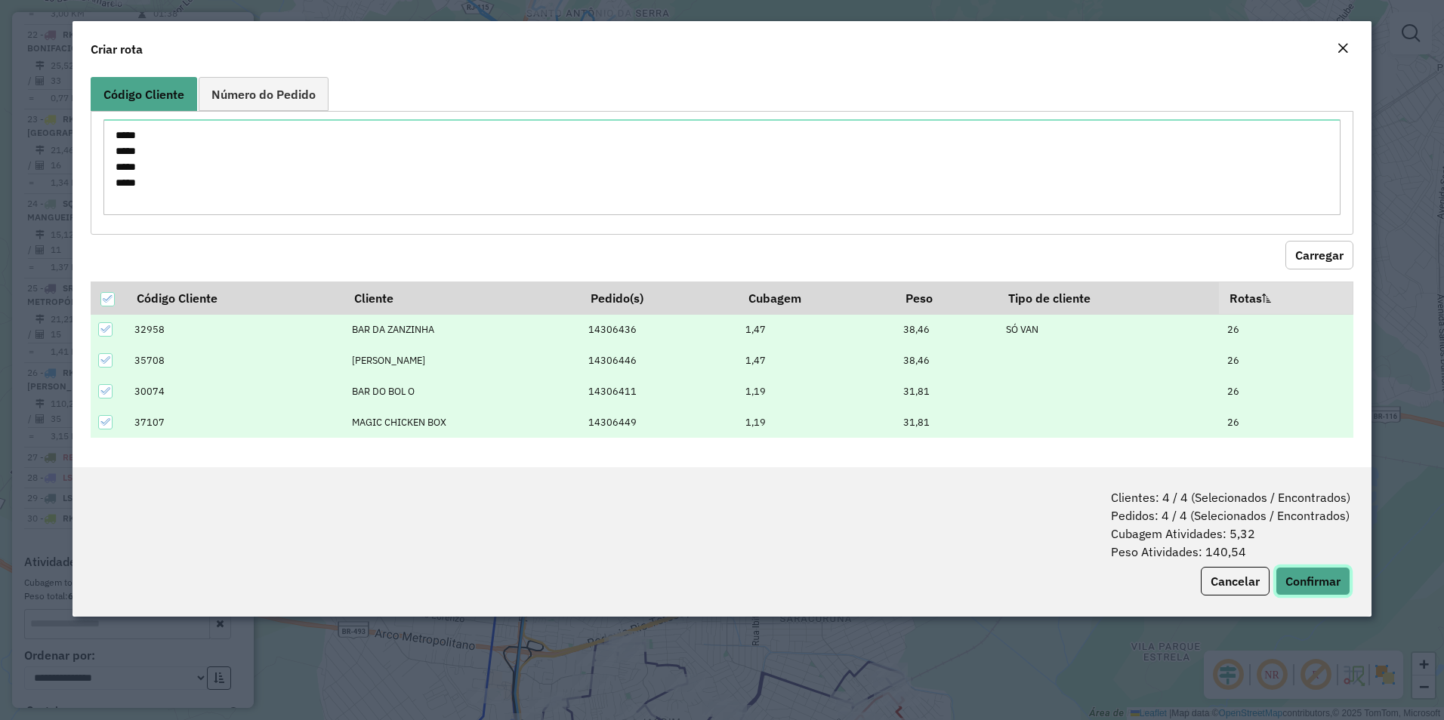
click at [1302, 575] on button "Confirmar" at bounding box center [1312, 581] width 75 height 29
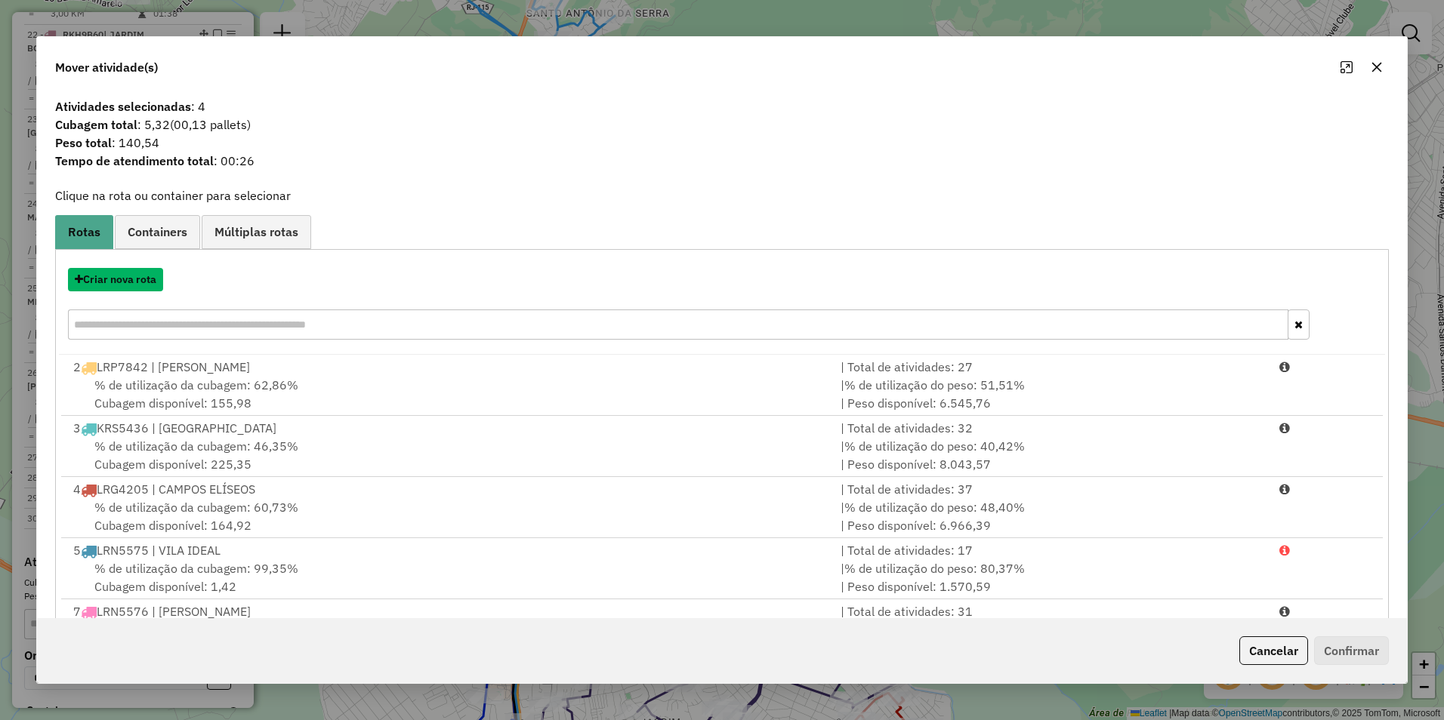
click at [96, 283] on button "Criar nova rota" at bounding box center [115, 279] width 95 height 23
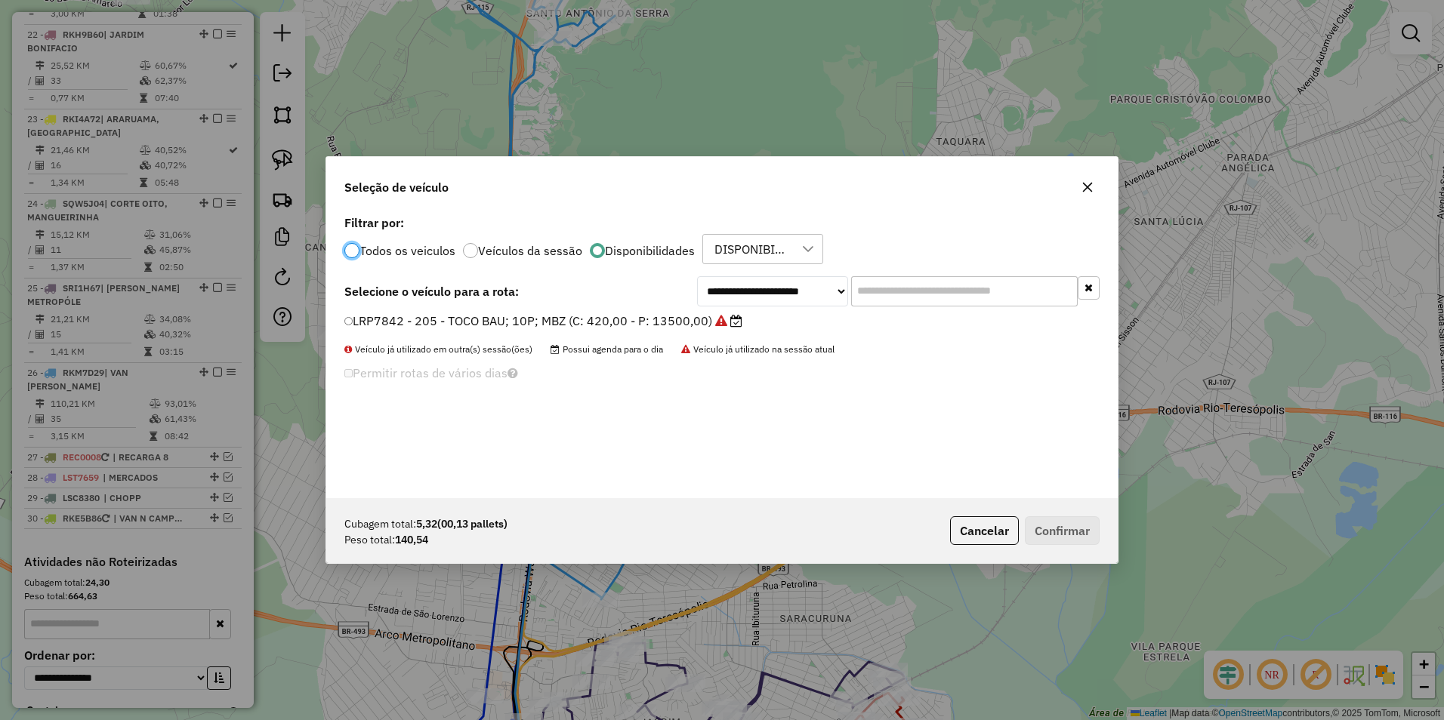
scroll to position [8, 5]
click at [729, 293] on select "**********" at bounding box center [772, 291] width 151 height 30
select select "********"
click at [697, 276] on select "**********" at bounding box center [772, 291] width 151 height 30
click at [649, 317] on label "RKM7D29 - 296 - VAN 01P MERCEDES (C: 100,00 - P: 1790,00)" at bounding box center [539, 321] width 390 height 18
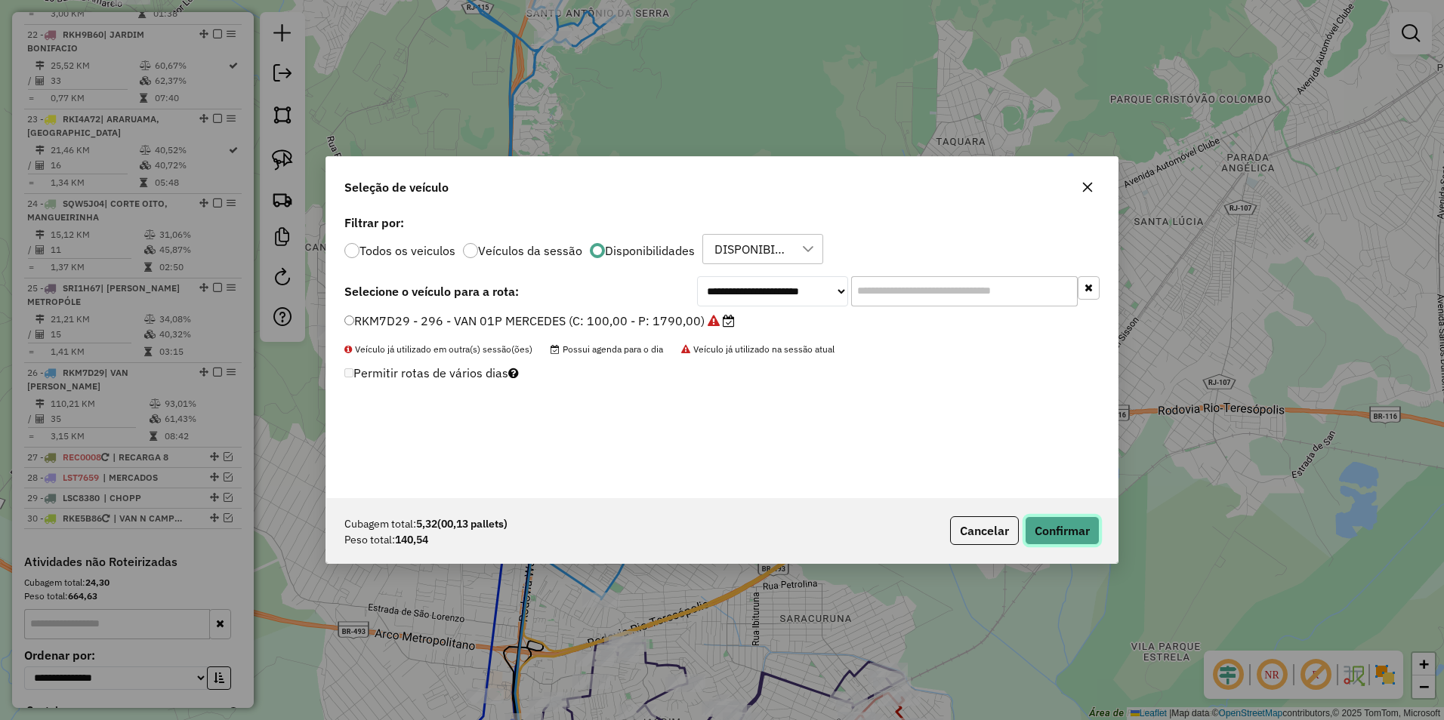
click at [1073, 529] on button "Confirmar" at bounding box center [1062, 530] width 75 height 29
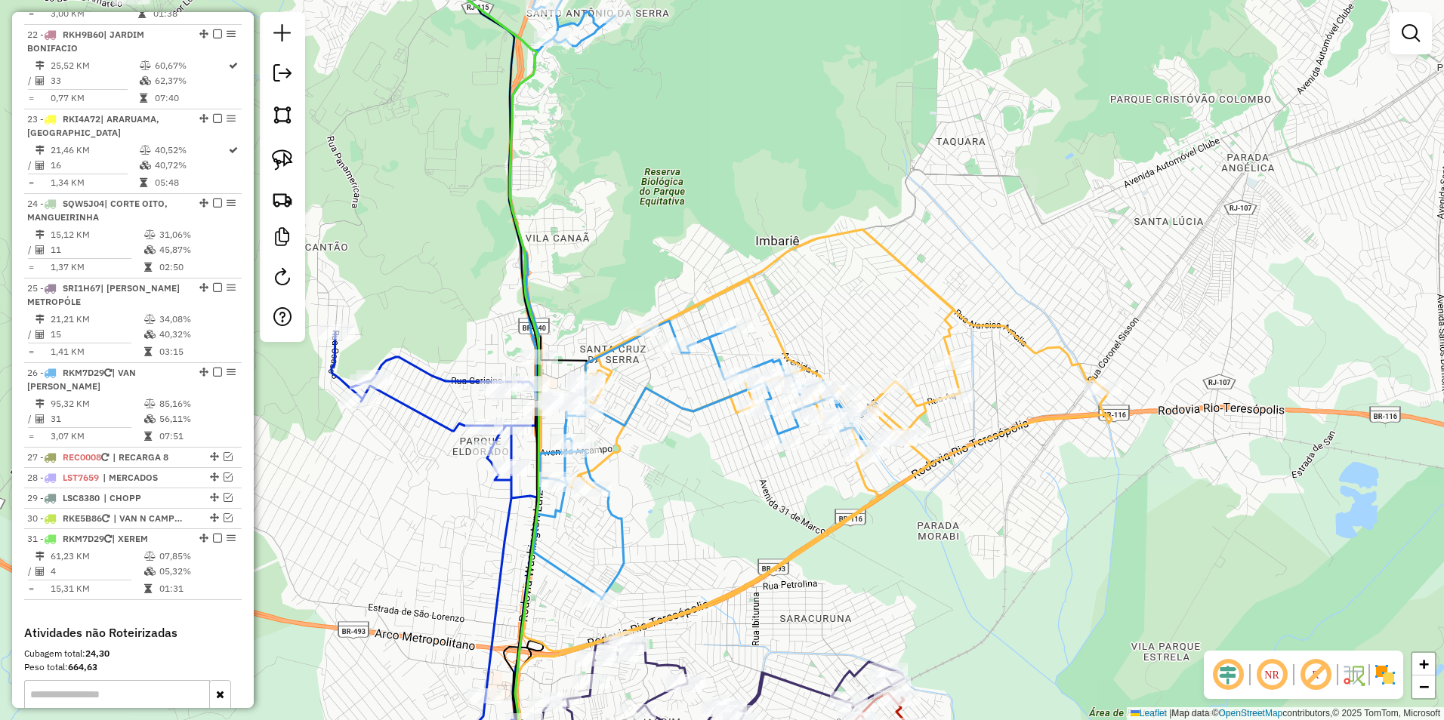
scroll to position [135, 0]
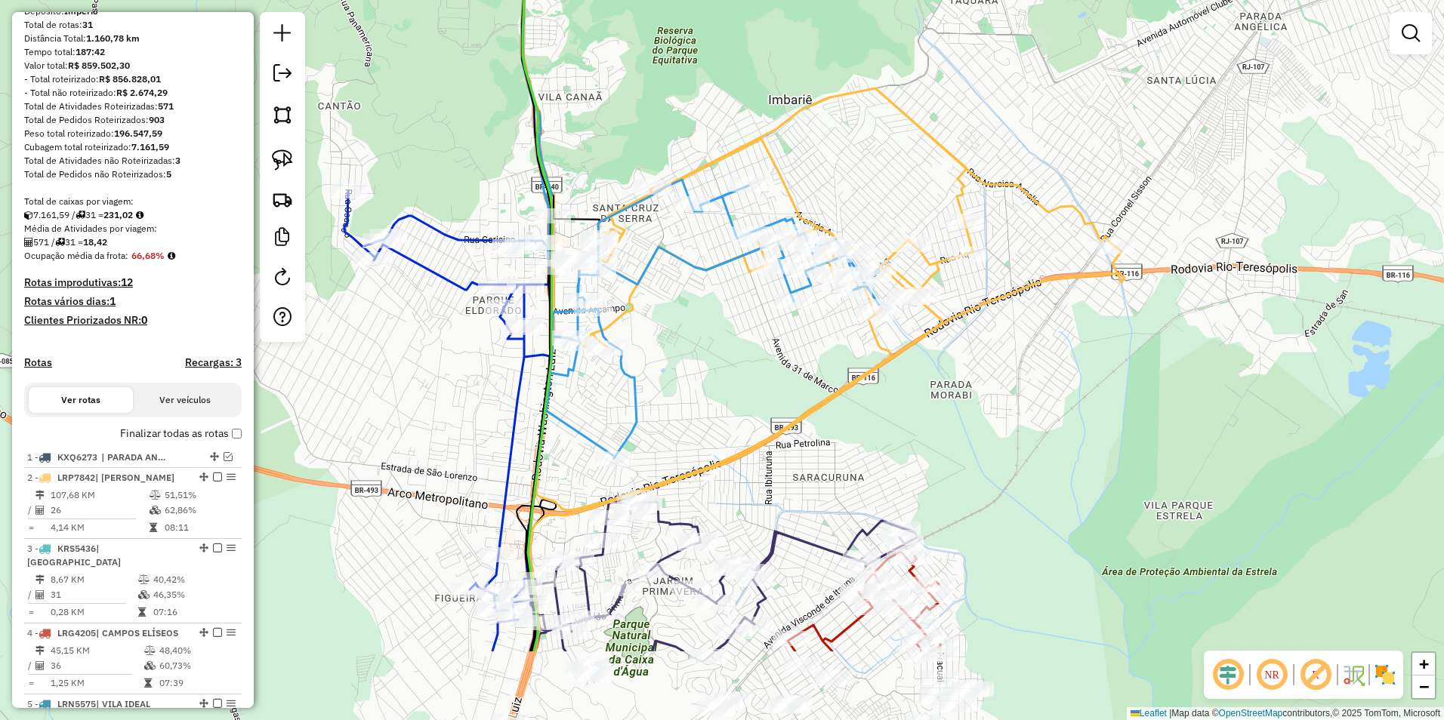
drag, startPoint x: 701, startPoint y: 509, endPoint x: 712, endPoint y: 237, distance: 272.1
click at [712, 237] on div "Janela de atendimento Grade de atendimento Capacidade Transportadoras Veículos …" at bounding box center [722, 360] width 1444 height 720
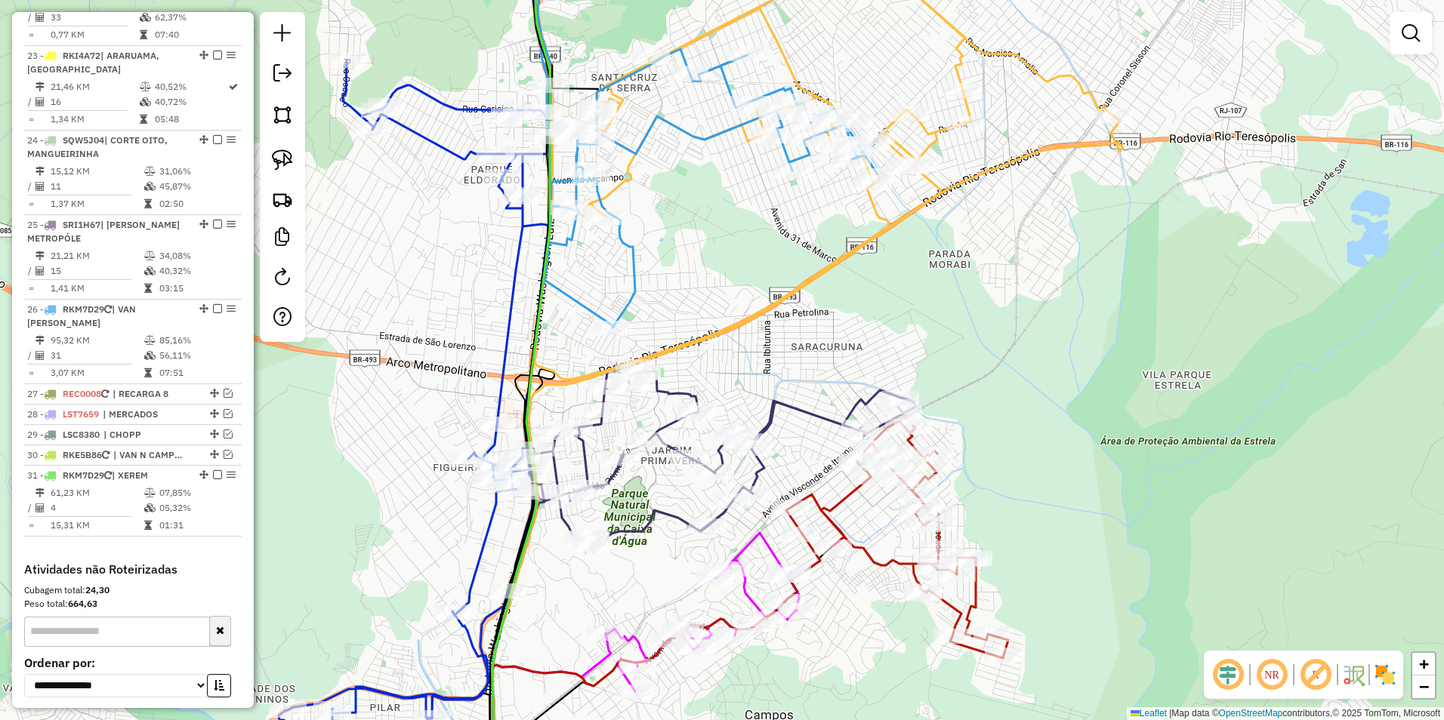
scroll to position [2232, 0]
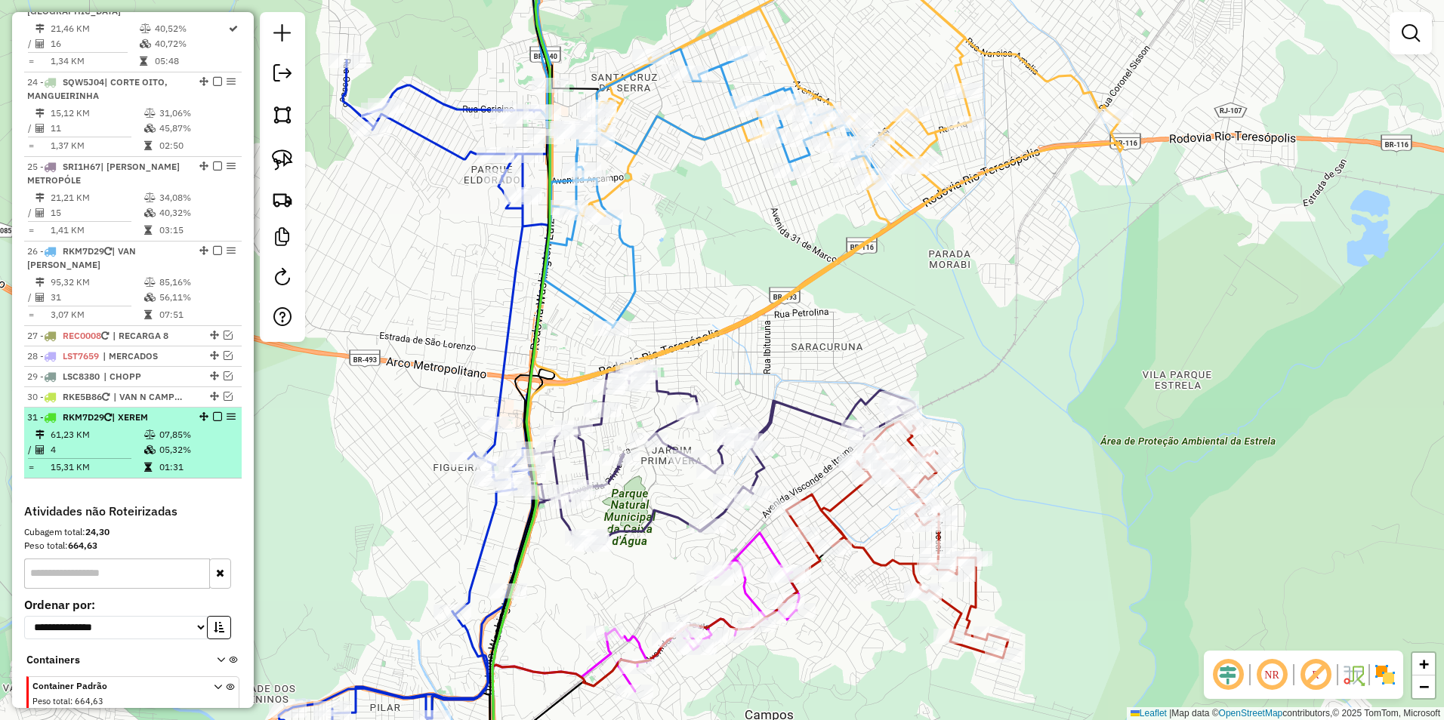
click at [192, 427] on td "07,85%" at bounding box center [197, 434] width 76 height 15
select select "**********"
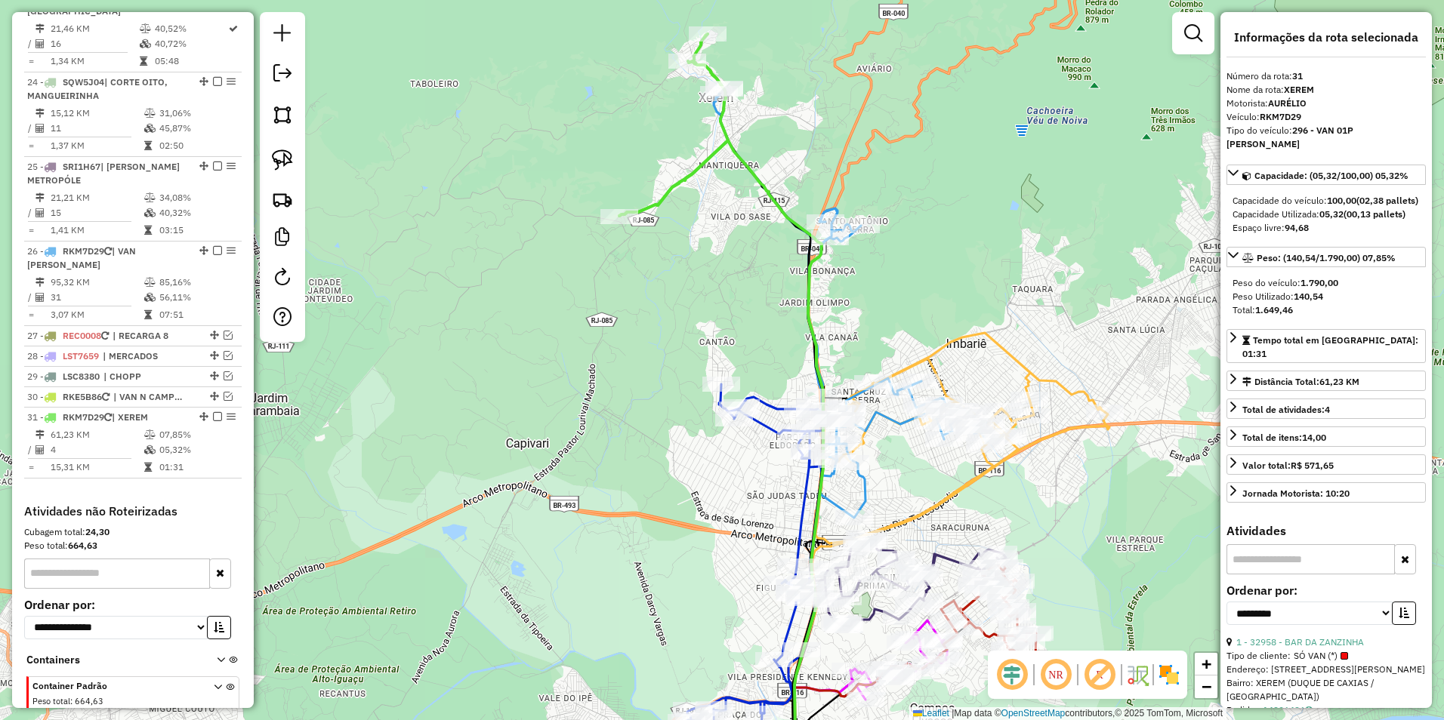
click at [891, 423] on icon at bounding box center [850, 303] width 273 height 429
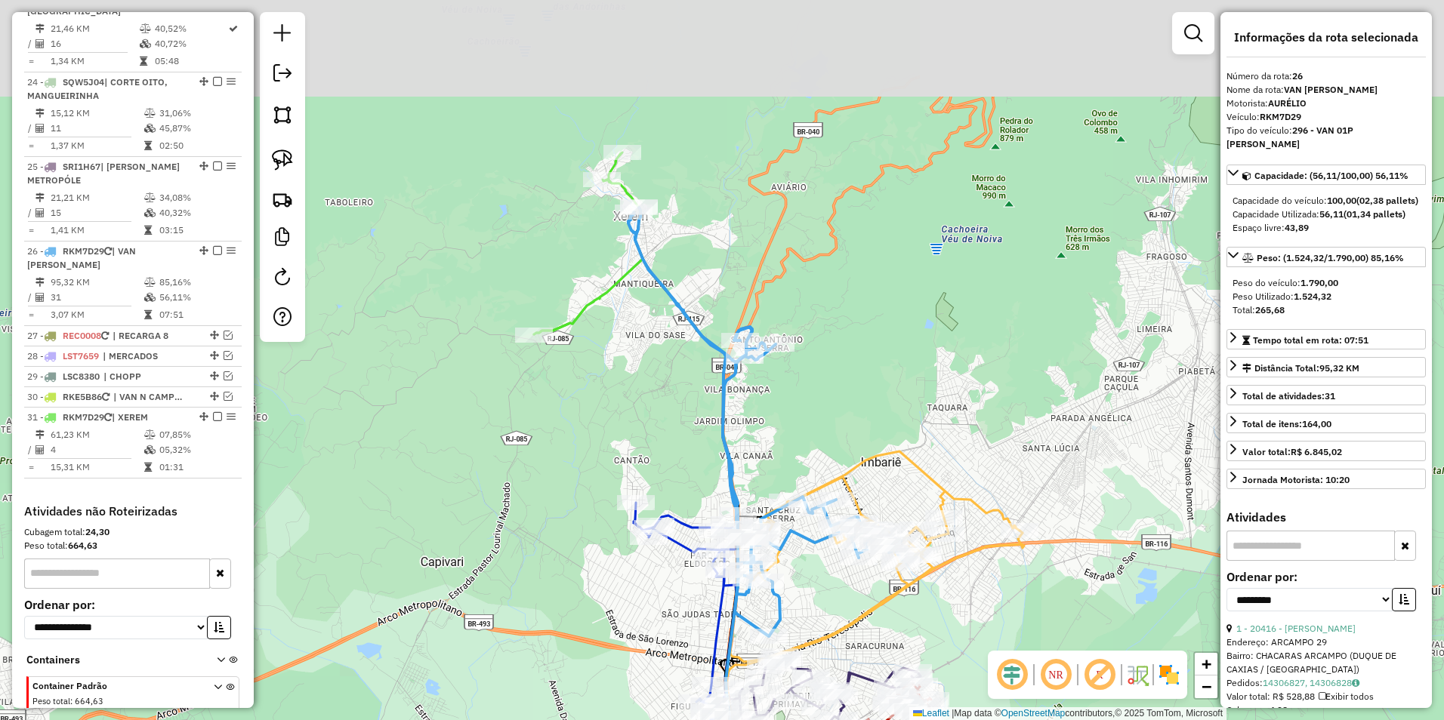
drag, startPoint x: 866, startPoint y: 206, endPoint x: 781, endPoint y: 325, distance: 146.1
click at [781, 325] on div "Janela de atendimento Grade de atendimento Capacidade Transportadoras Veículos …" at bounding box center [722, 360] width 1444 height 720
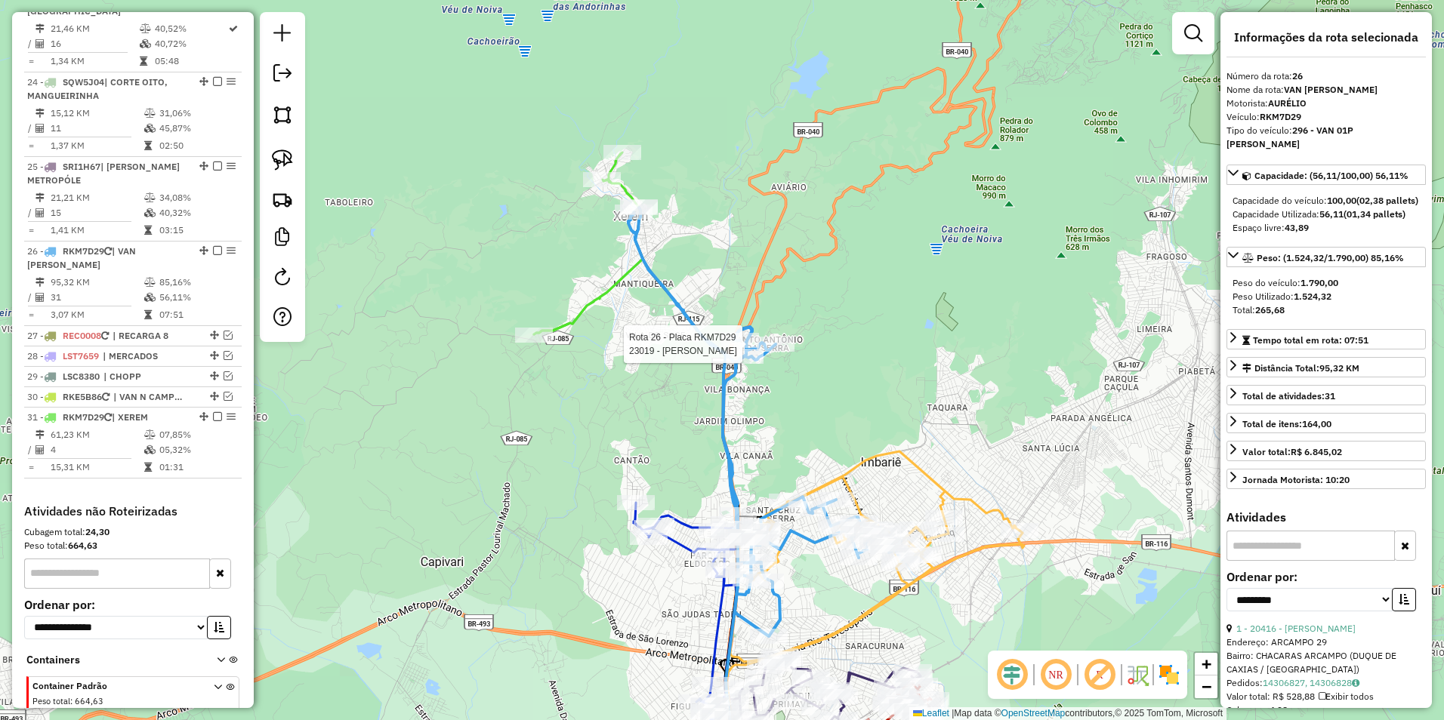
click at [683, 303] on icon at bounding box center [764, 422] width 273 height 429
click at [678, 304] on icon at bounding box center [764, 422] width 273 height 429
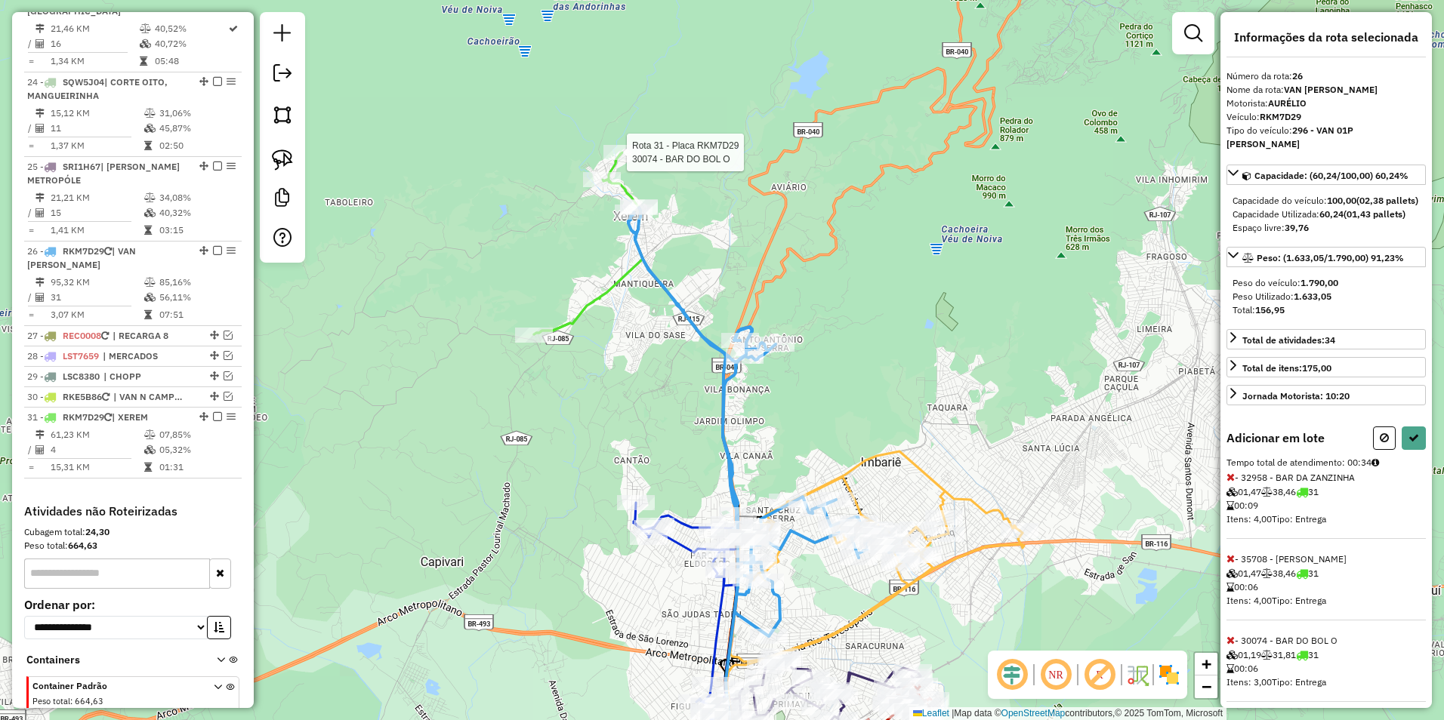
select select "**********"
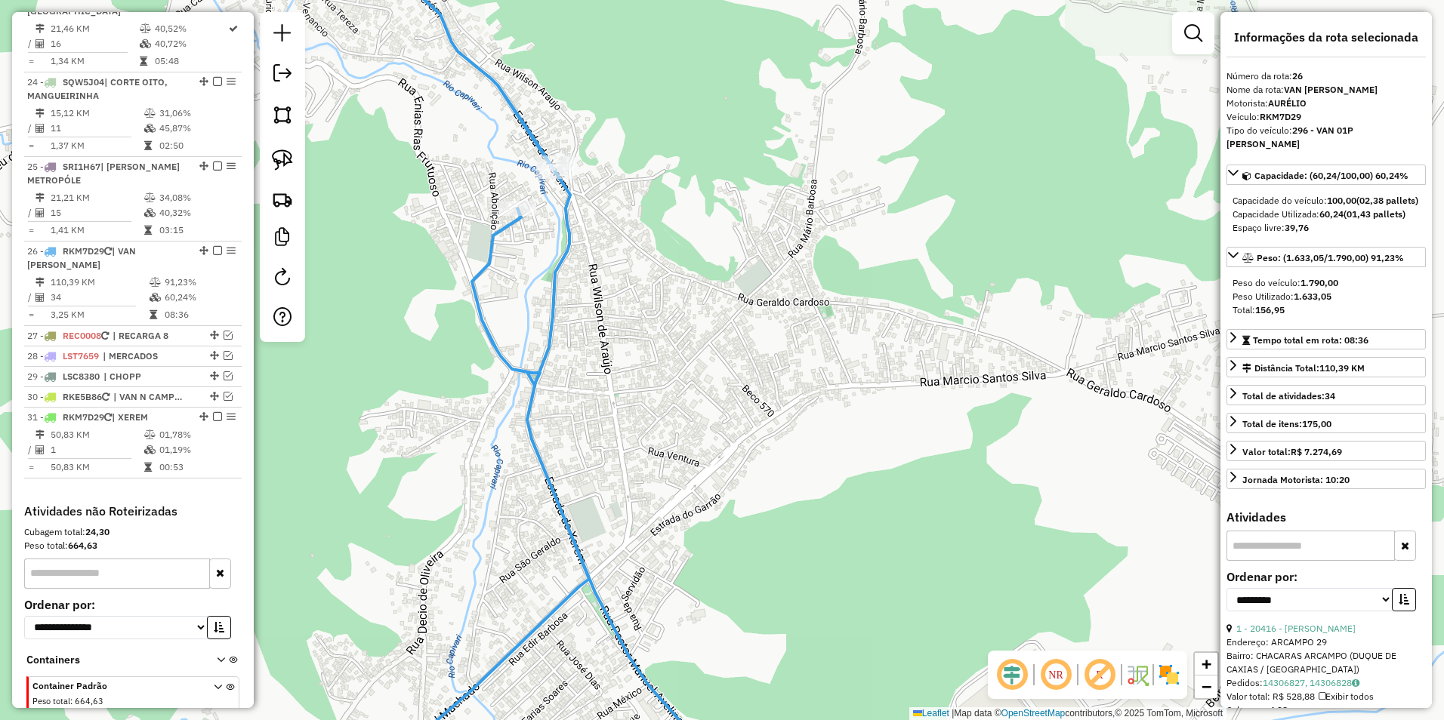
click at [525, 122] on icon at bounding box center [503, 360] width 479 height 865
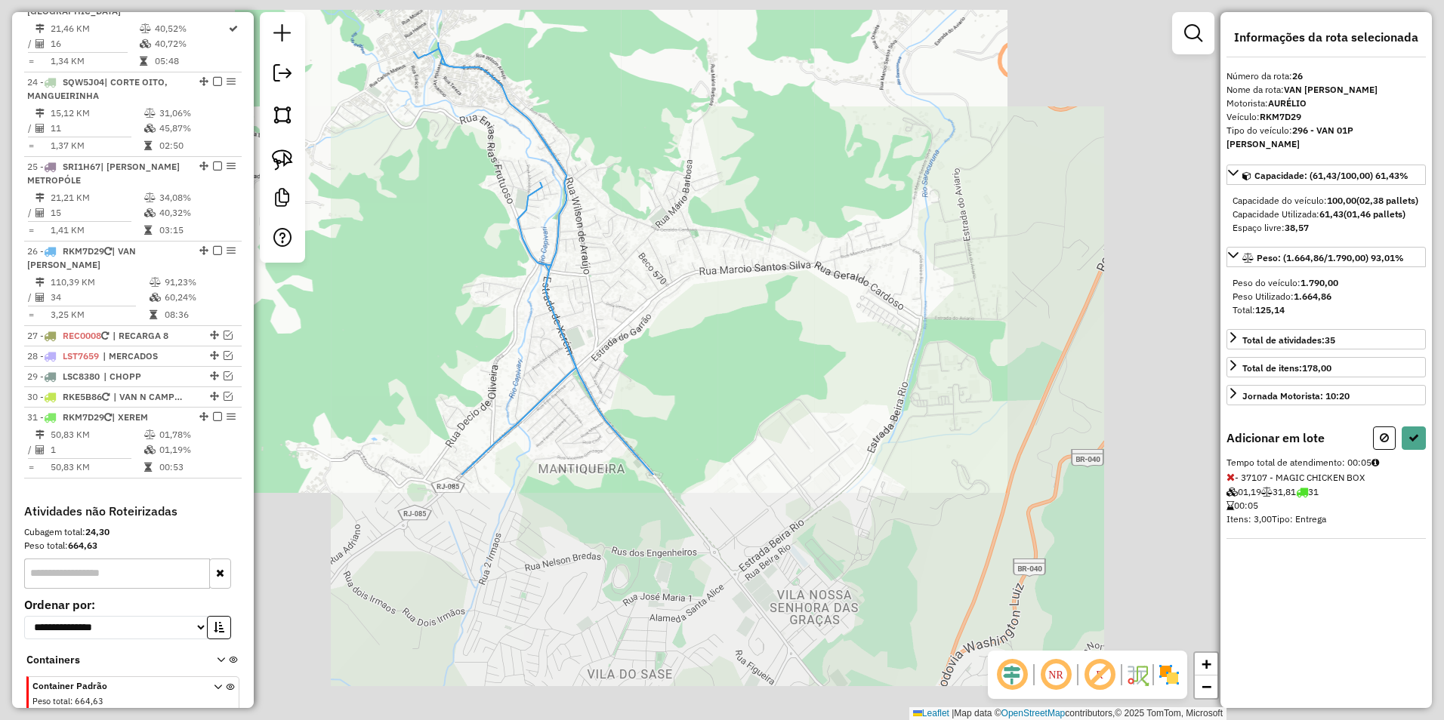
select select "**********"
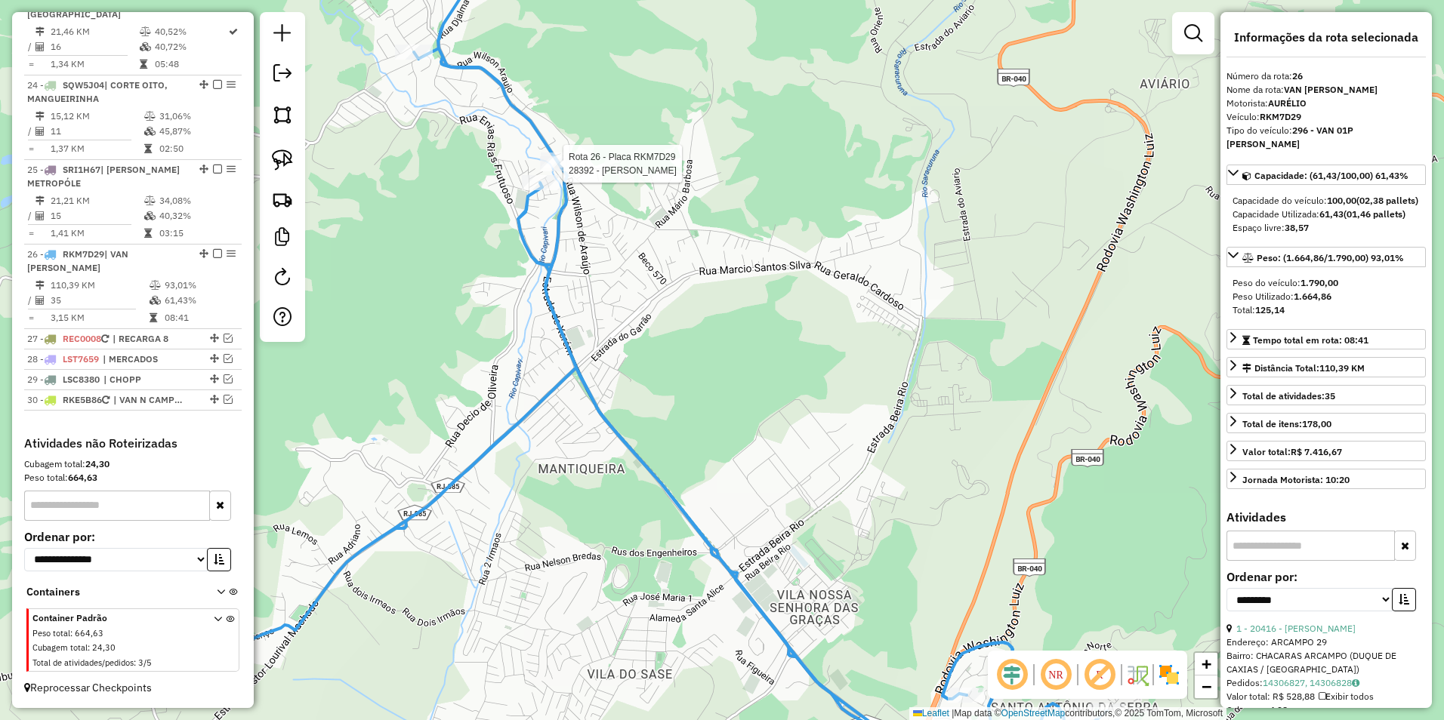
scroll to position [2161, 0]
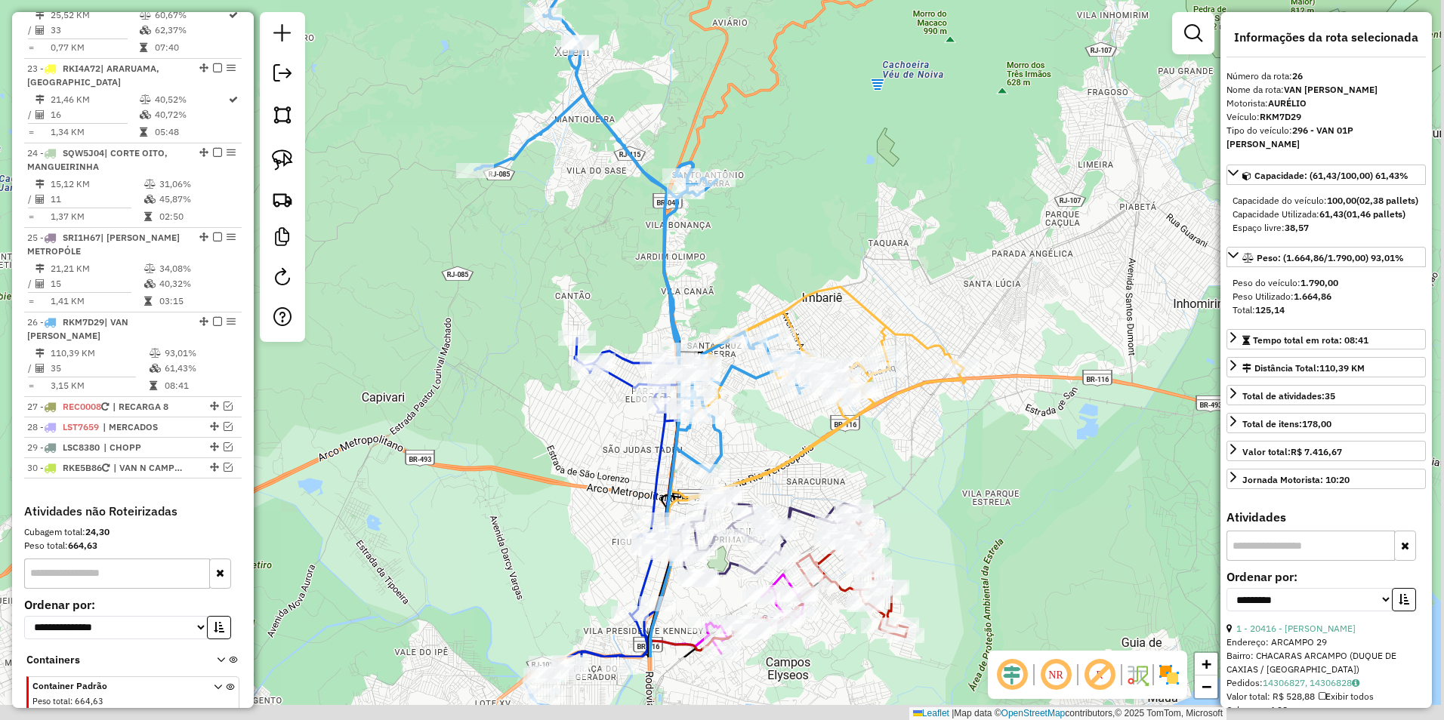
drag, startPoint x: 833, startPoint y: 401, endPoint x: 738, endPoint y: 322, distance: 123.4
click at [723, 239] on div "Janela de atendimento Grade de atendimento Capacidade Transportadoras Veículos …" at bounding box center [722, 360] width 1444 height 720
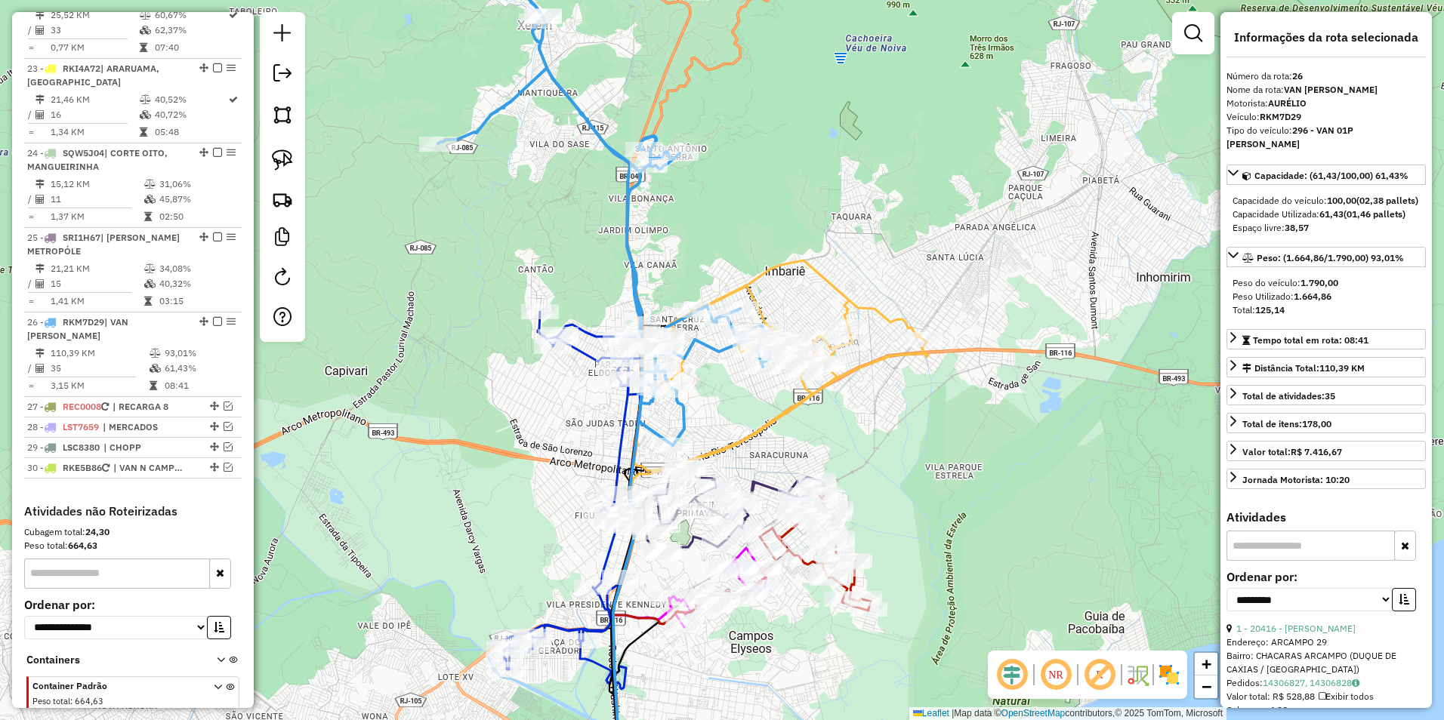
click at [705, 343] on icon at bounding box center [622, 203] width 368 height 484
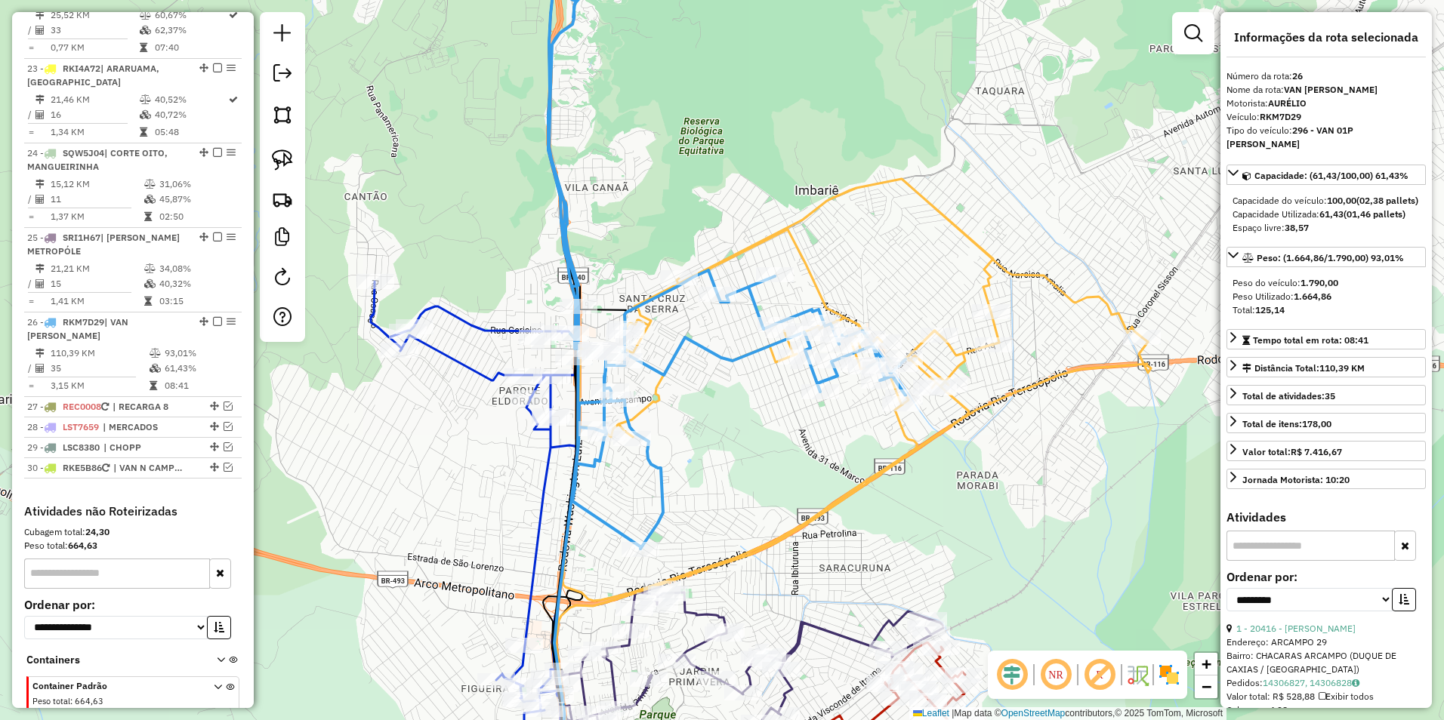
click at [705, 342] on icon at bounding box center [537, 238] width 735 height 621
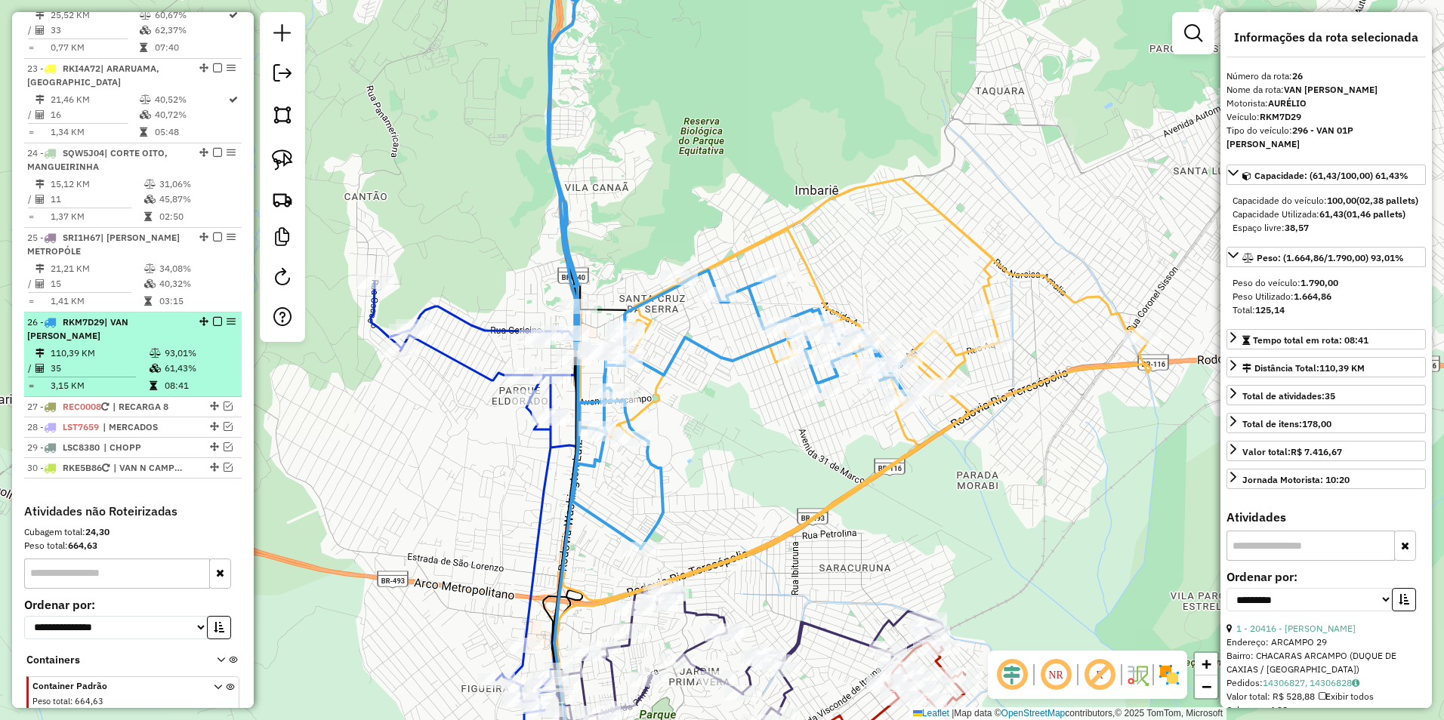
click at [213, 317] on em at bounding box center [217, 321] width 9 height 9
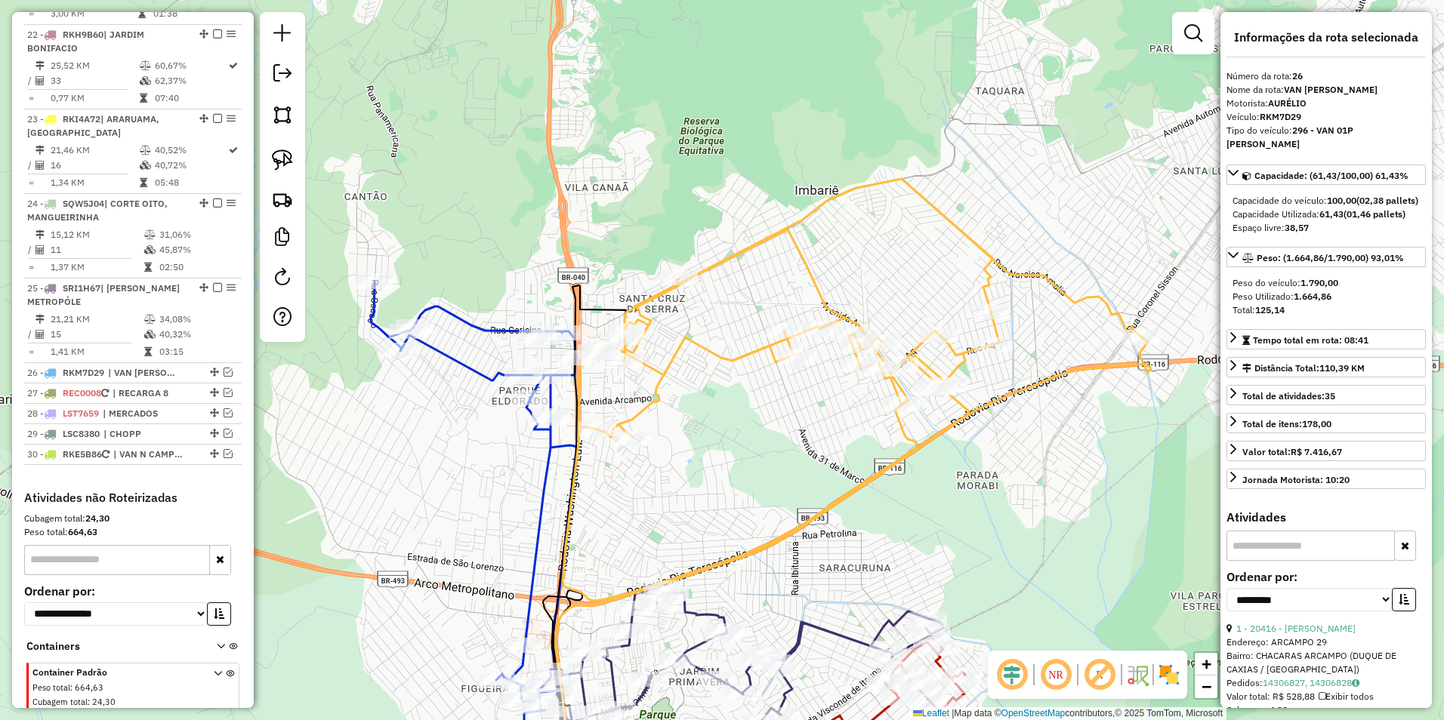
click at [705, 359] on icon at bounding box center [852, 390] width 579 height 422
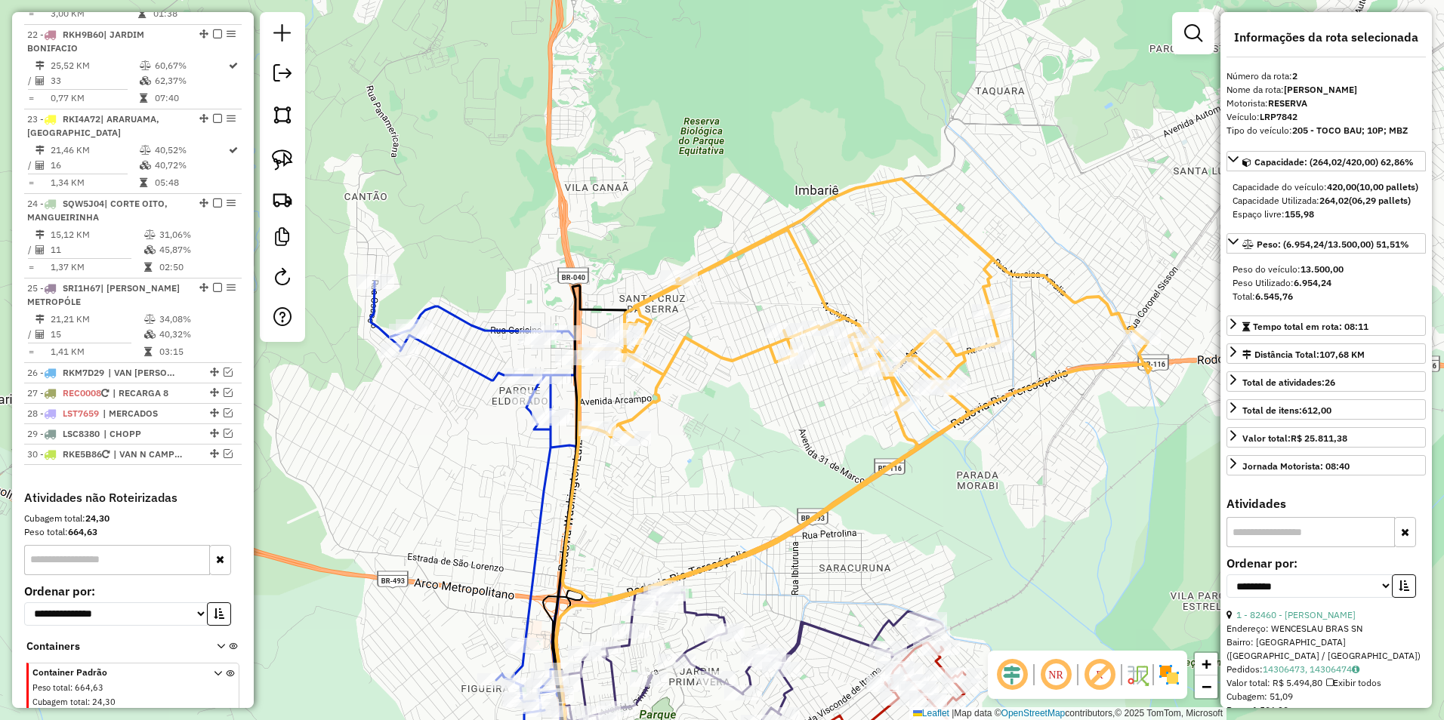
scroll to position [605, 0]
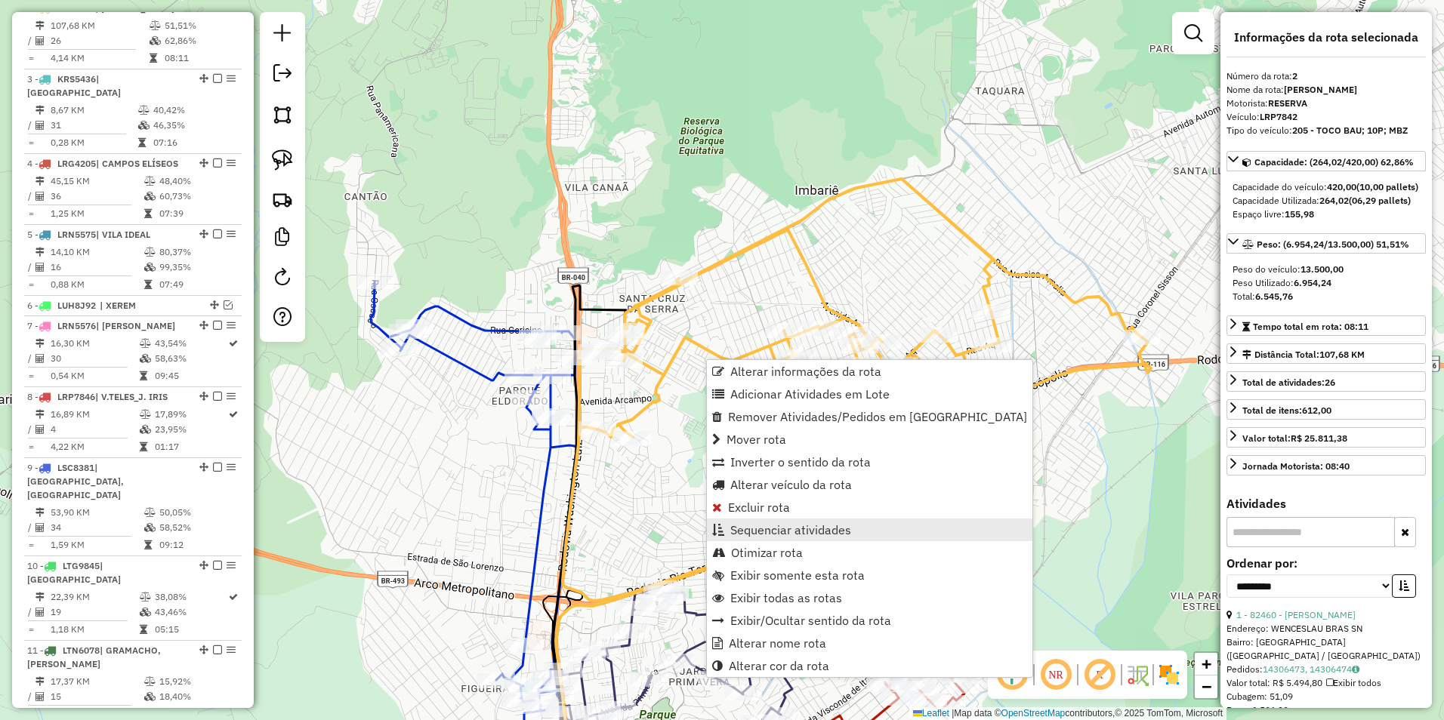
click at [800, 536] on span "Sequenciar atividades" at bounding box center [790, 530] width 121 height 12
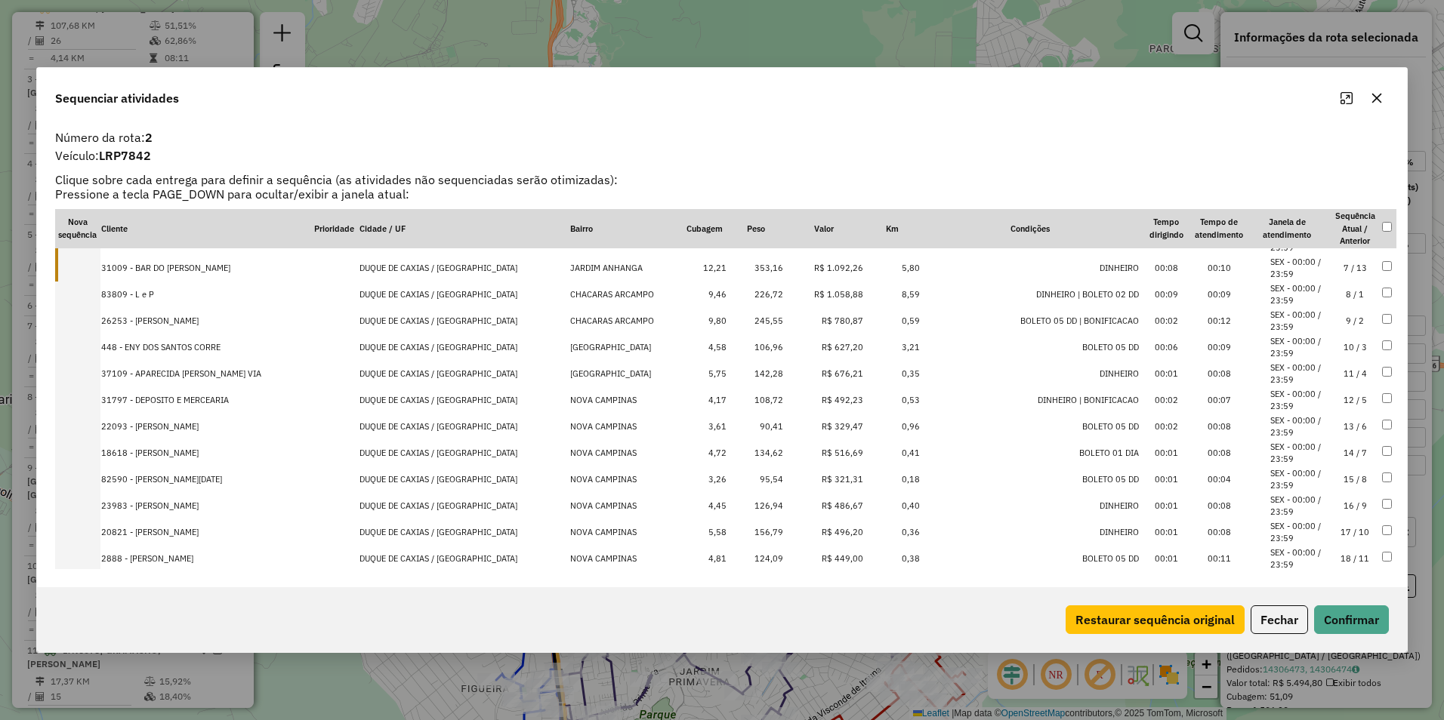
scroll to position [378, 0]
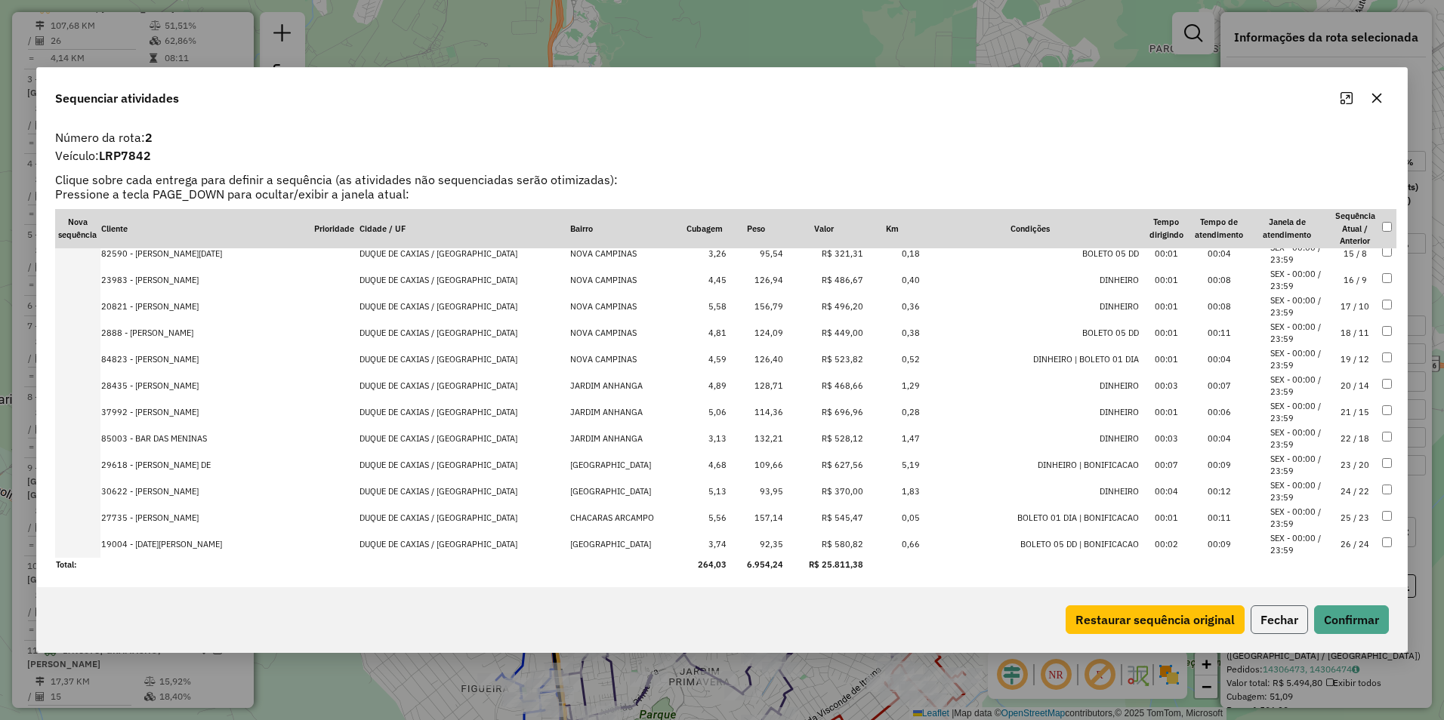
click at [1303, 617] on button "Fechar" at bounding box center [1278, 620] width 57 height 29
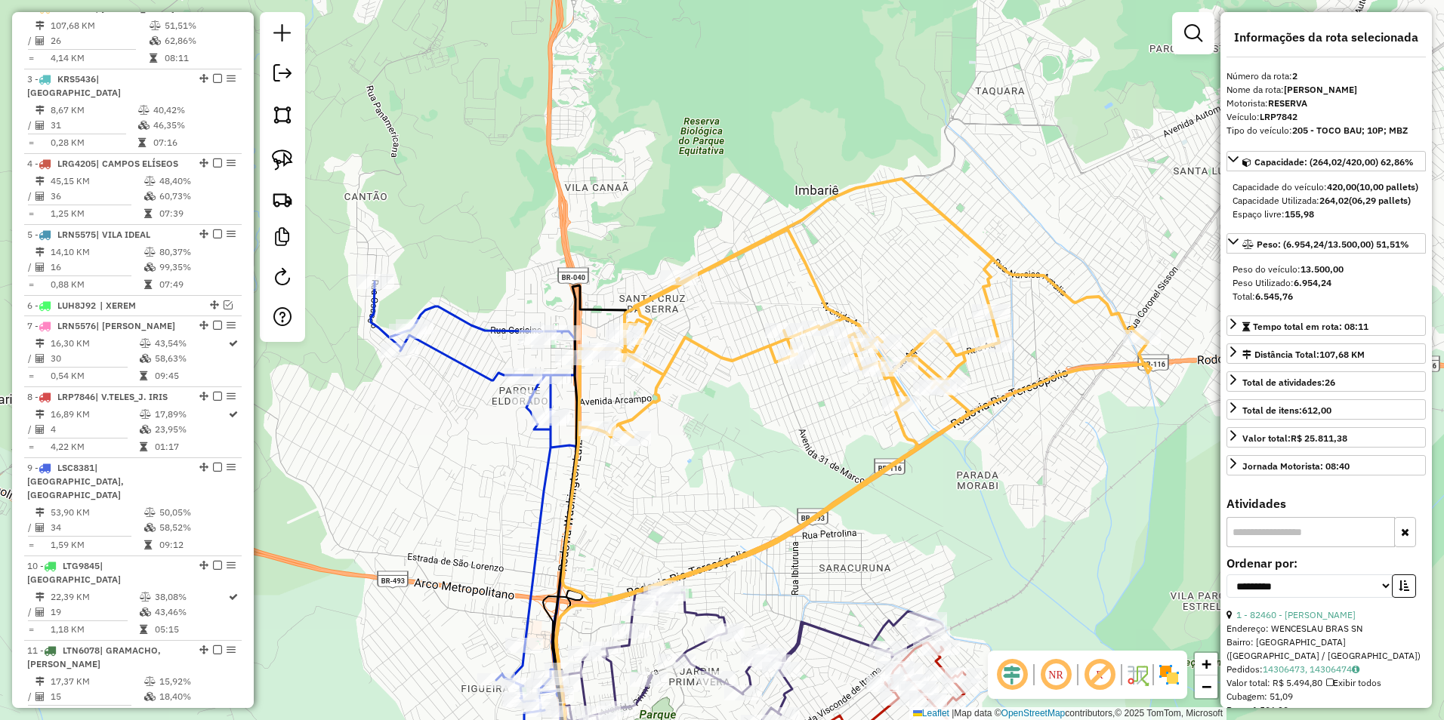
click at [745, 349] on icon at bounding box center [852, 390] width 579 height 422
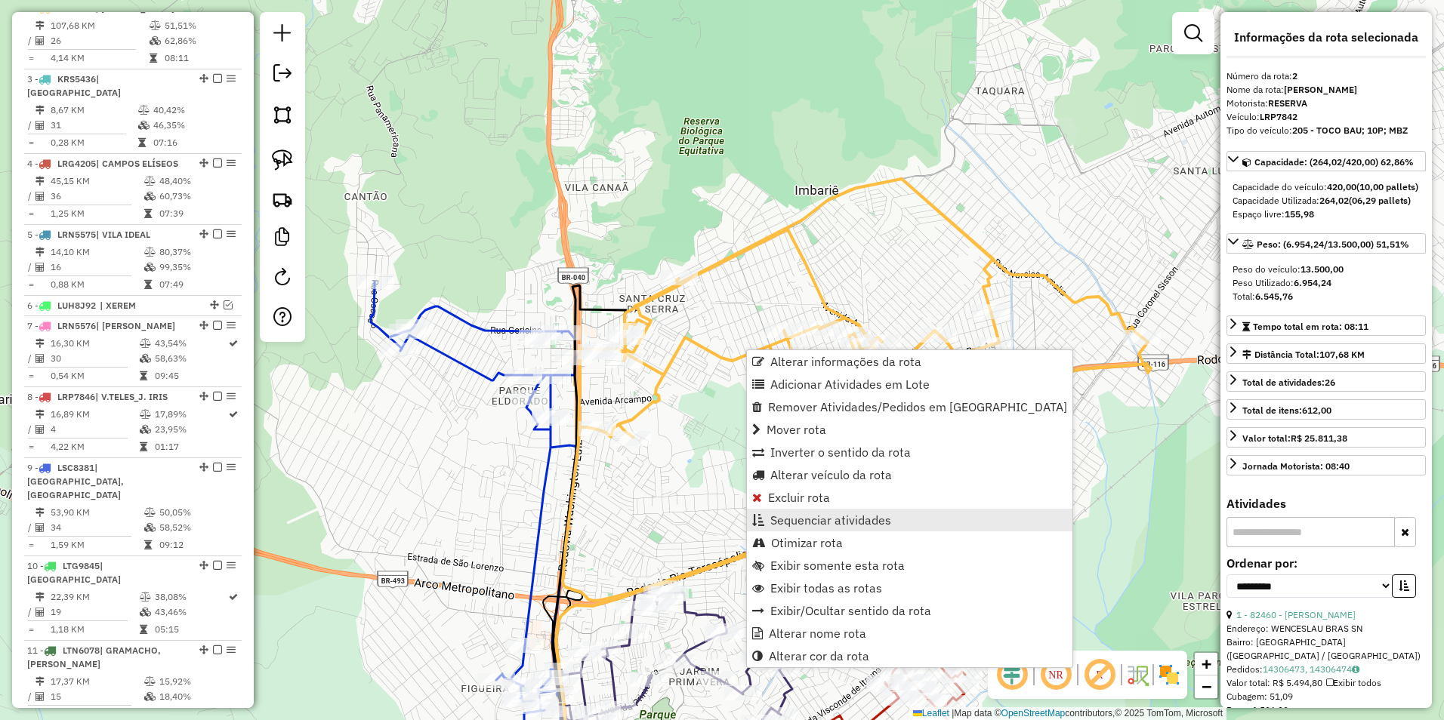
click at [837, 520] on span "Sequenciar atividades" at bounding box center [830, 520] width 121 height 12
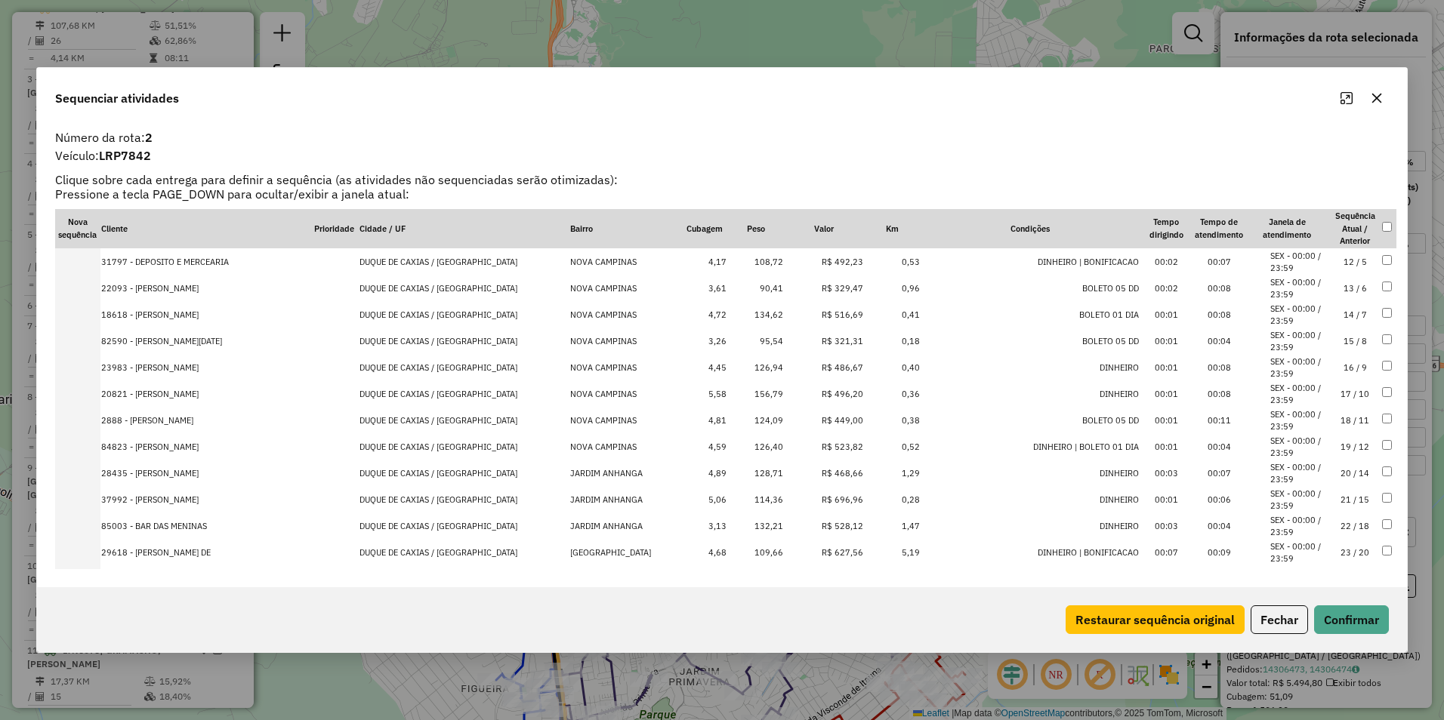
scroll to position [380, 0]
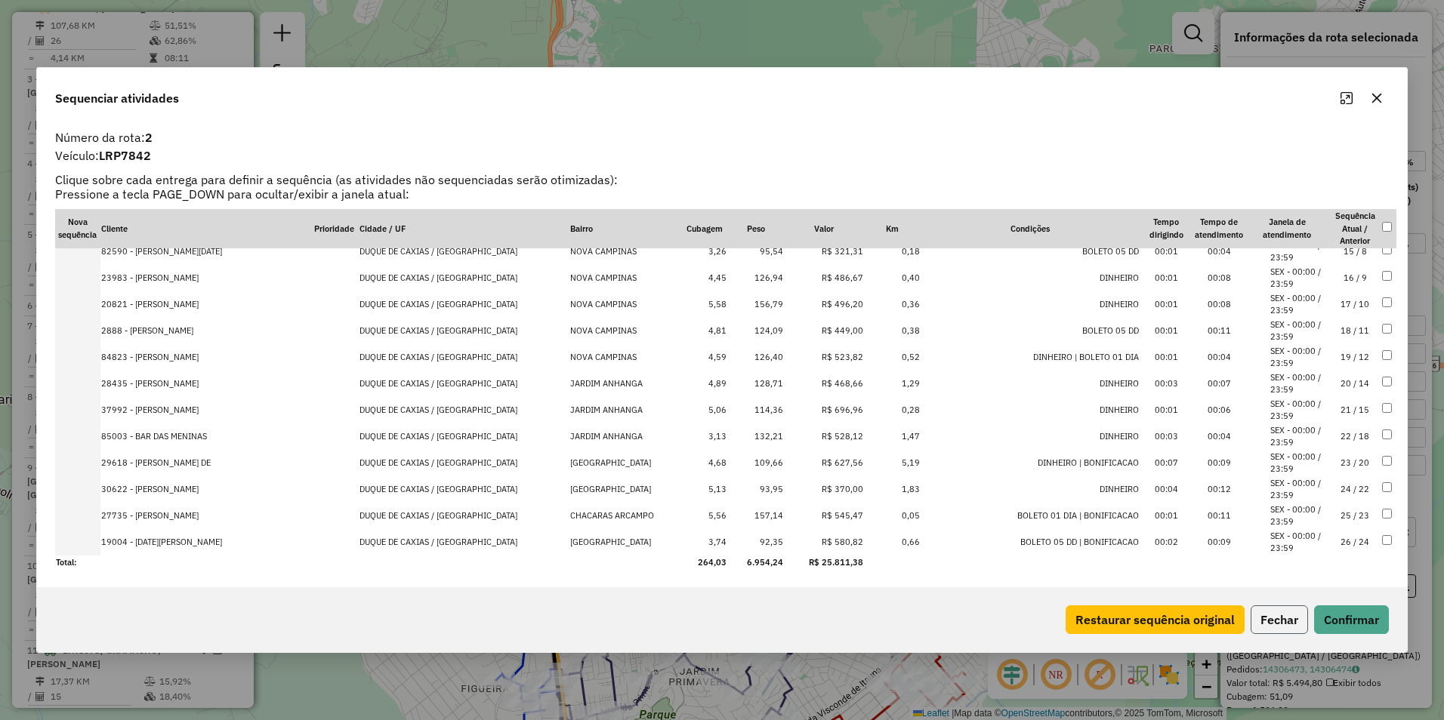
click at [1280, 626] on button "Fechar" at bounding box center [1278, 620] width 57 height 29
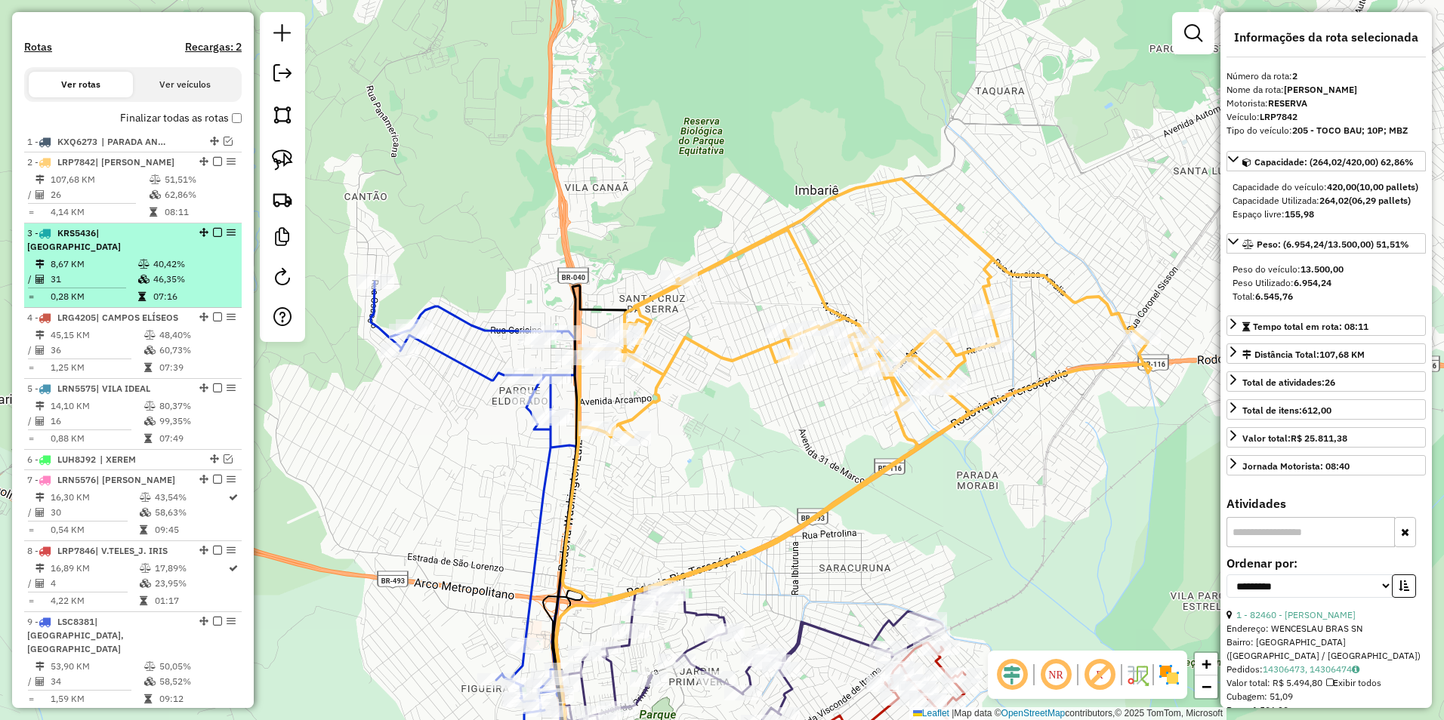
scroll to position [303, 0]
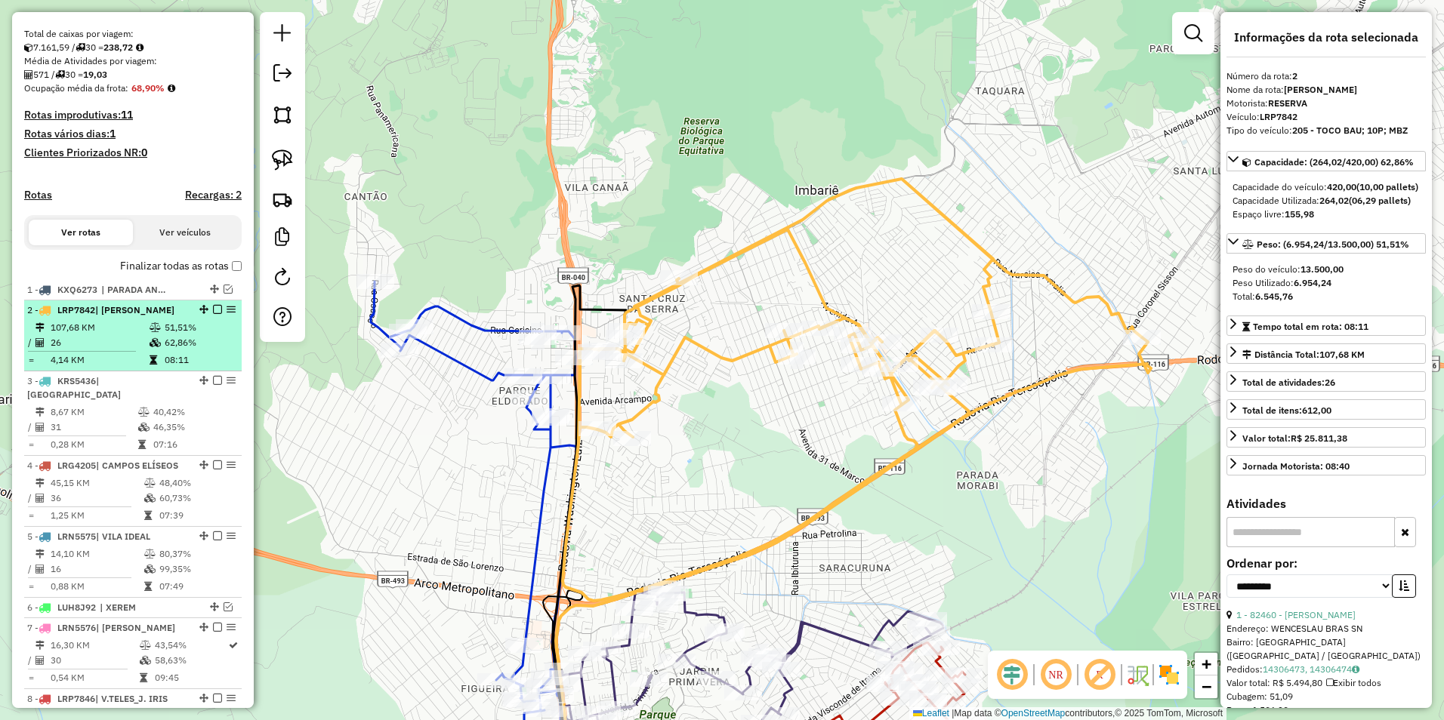
click at [213, 314] on em at bounding box center [217, 309] width 9 height 9
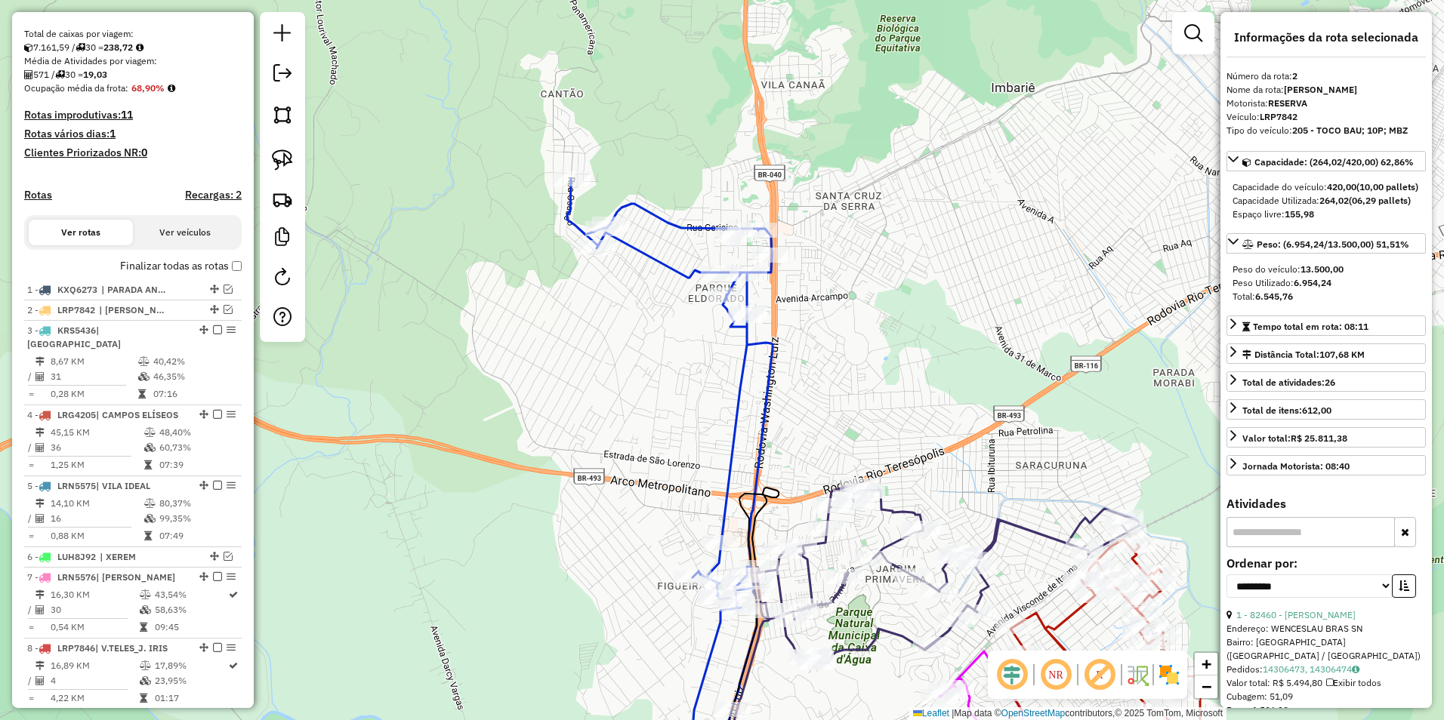
click at [693, 275] on icon at bounding box center [669, 486] width 205 height 614
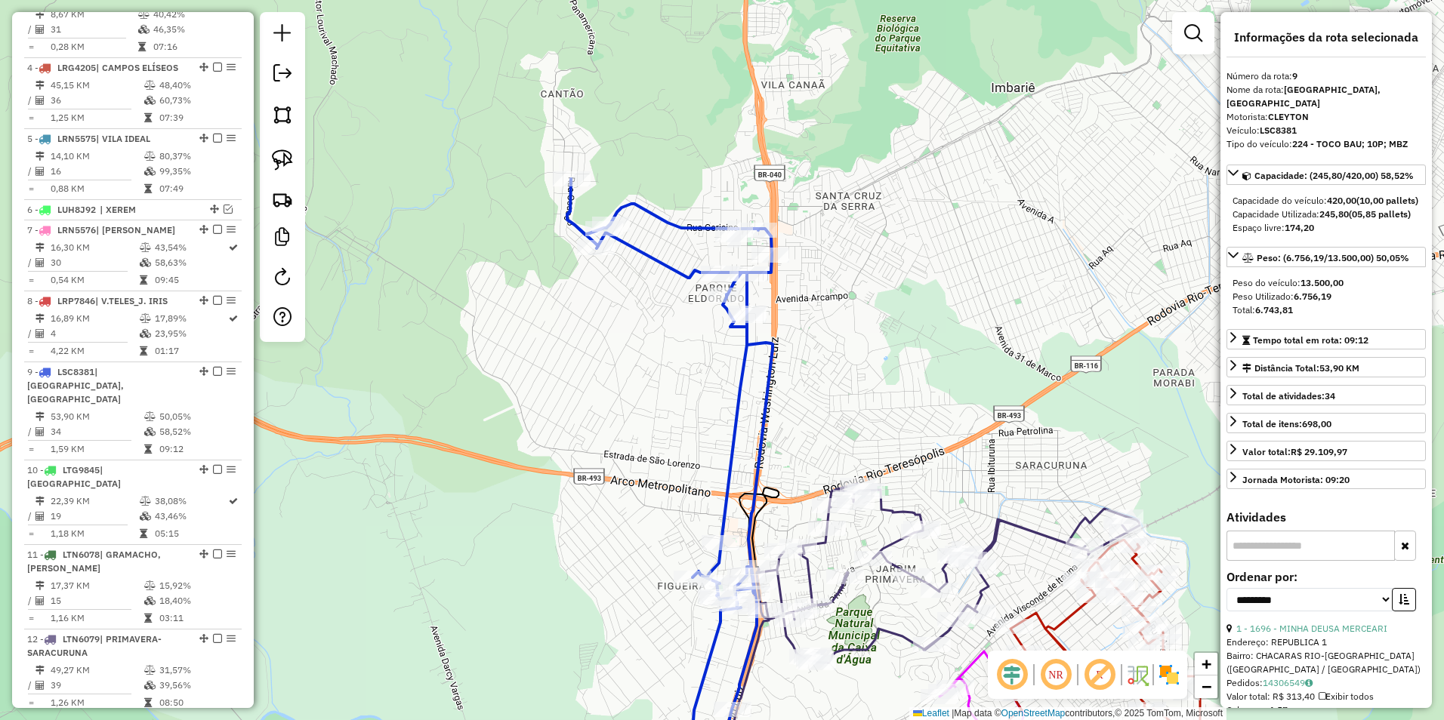
scroll to position [1001, 0]
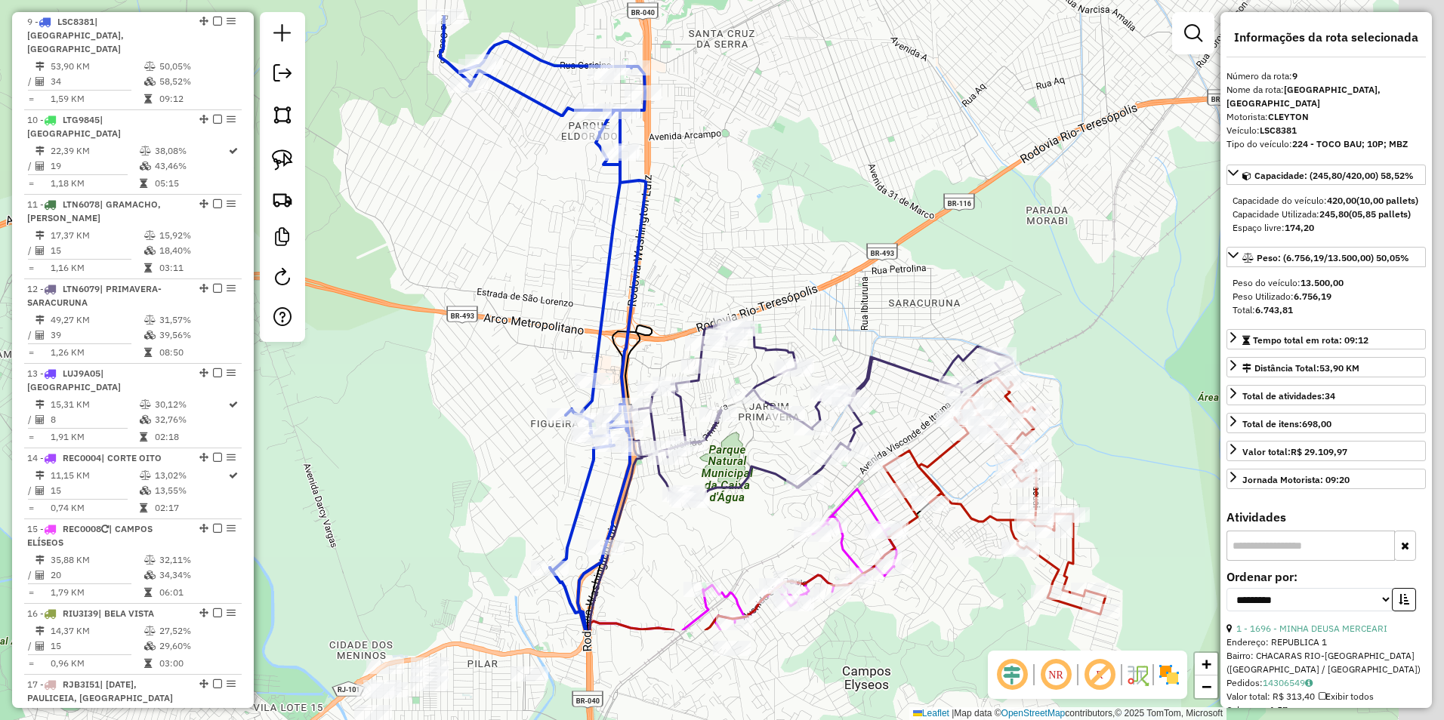
drag, startPoint x: 693, startPoint y: 415, endPoint x: 566, endPoint y: 253, distance: 206.0
click at [566, 253] on div "Janela de atendimento Grade de atendimento Capacidade Transportadoras Veículos …" at bounding box center [722, 360] width 1444 height 720
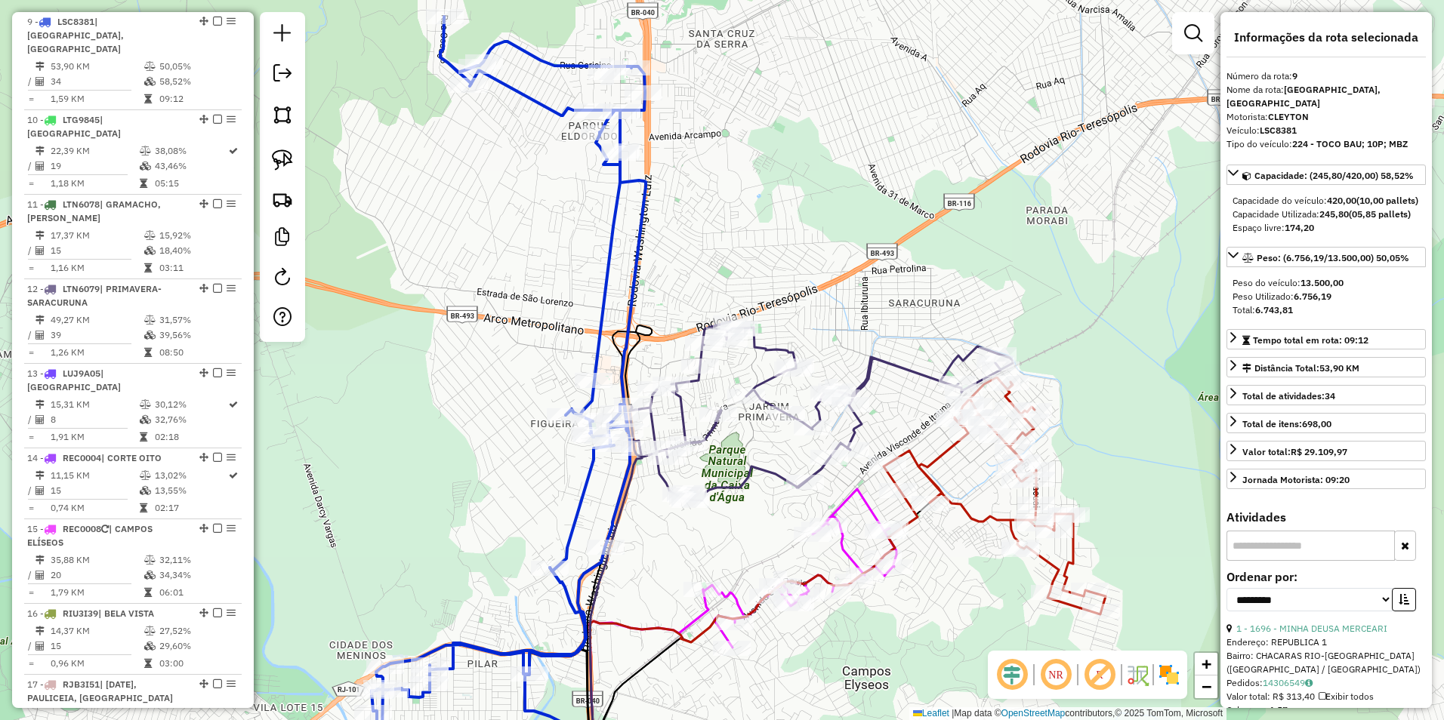
click at [614, 256] on icon at bounding box center [509, 375] width 274 height 717
click at [587, 294] on div "Janela de atendimento Grade de atendimento Capacidade Transportadoras Veículos …" at bounding box center [722, 360] width 1444 height 720
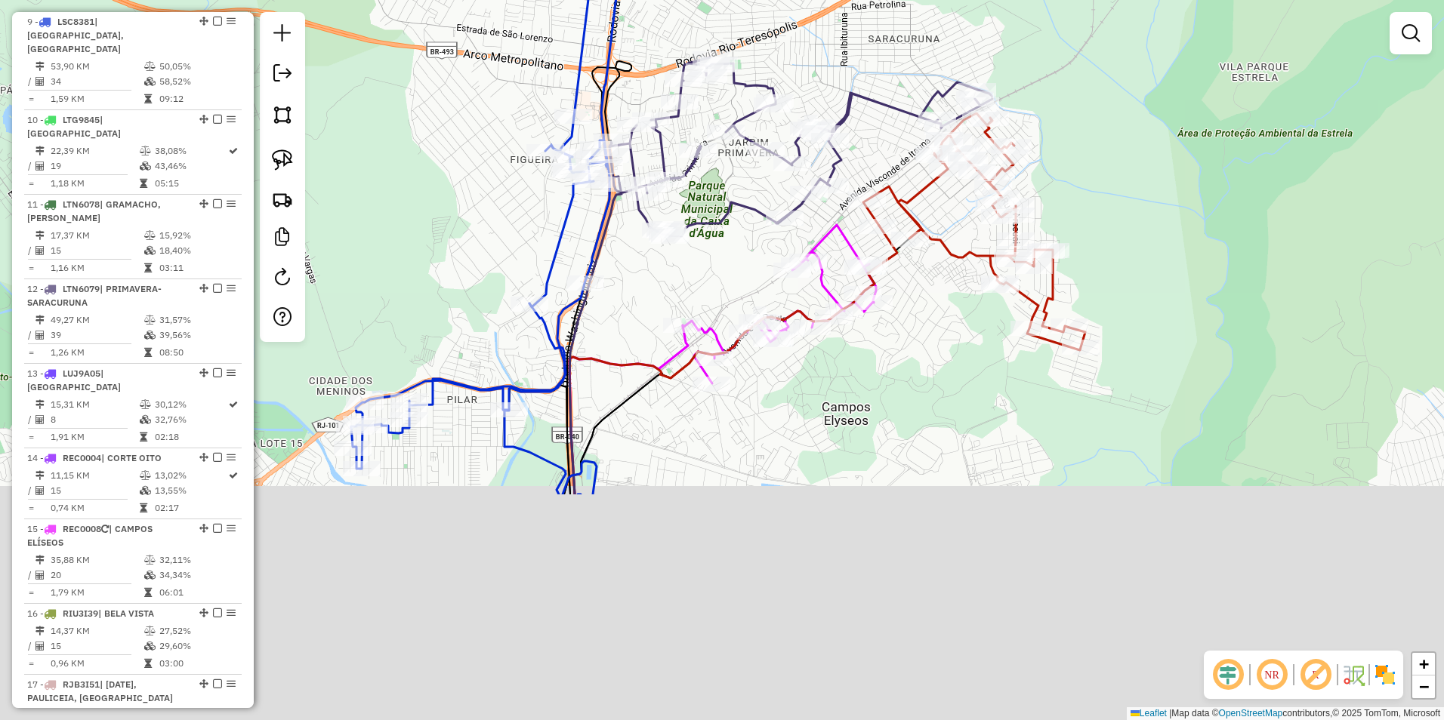
drag, startPoint x: 769, startPoint y: 551, endPoint x: 767, endPoint y: 253, distance: 298.3
click at [767, 253] on div "Janela de atendimento Grade de atendimento Capacidade Transportadoras Veículos …" at bounding box center [722, 360] width 1444 height 720
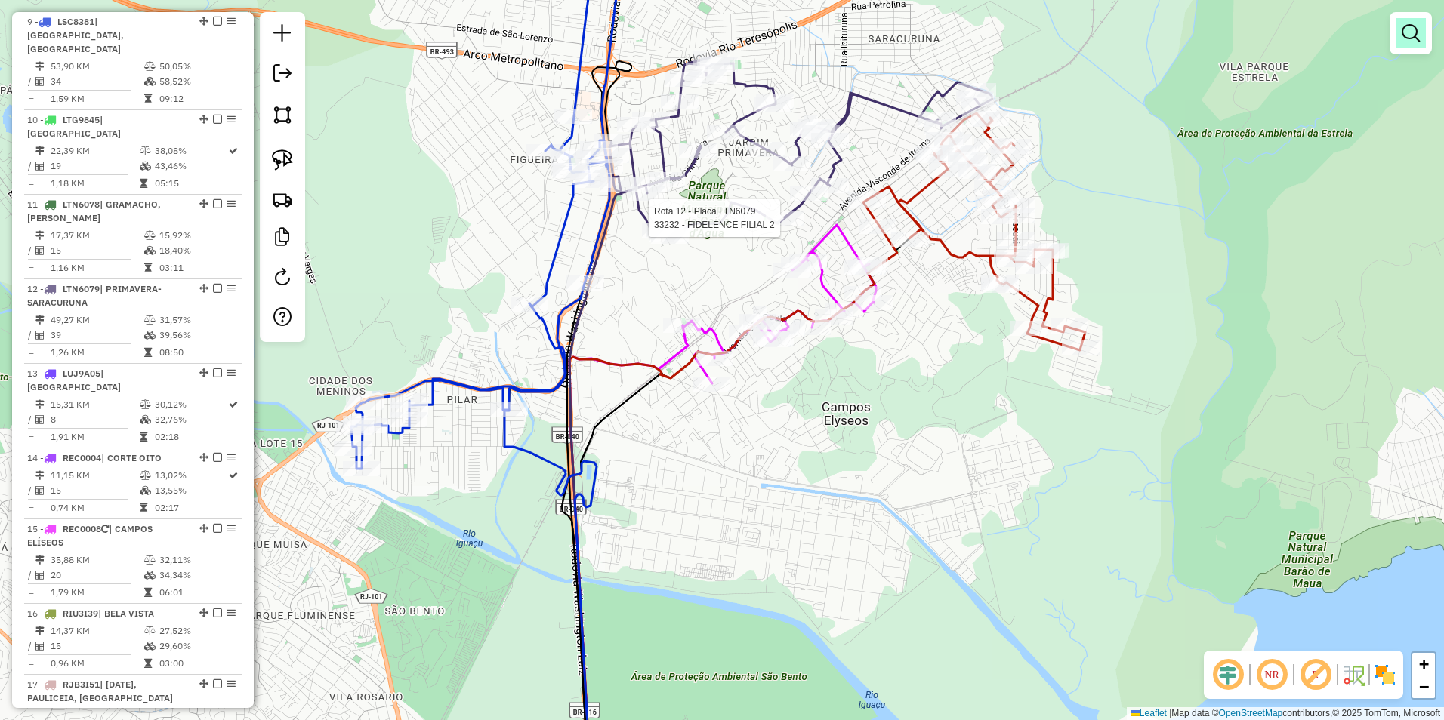
click at [1412, 19] on link at bounding box center [1410, 33] width 30 height 30
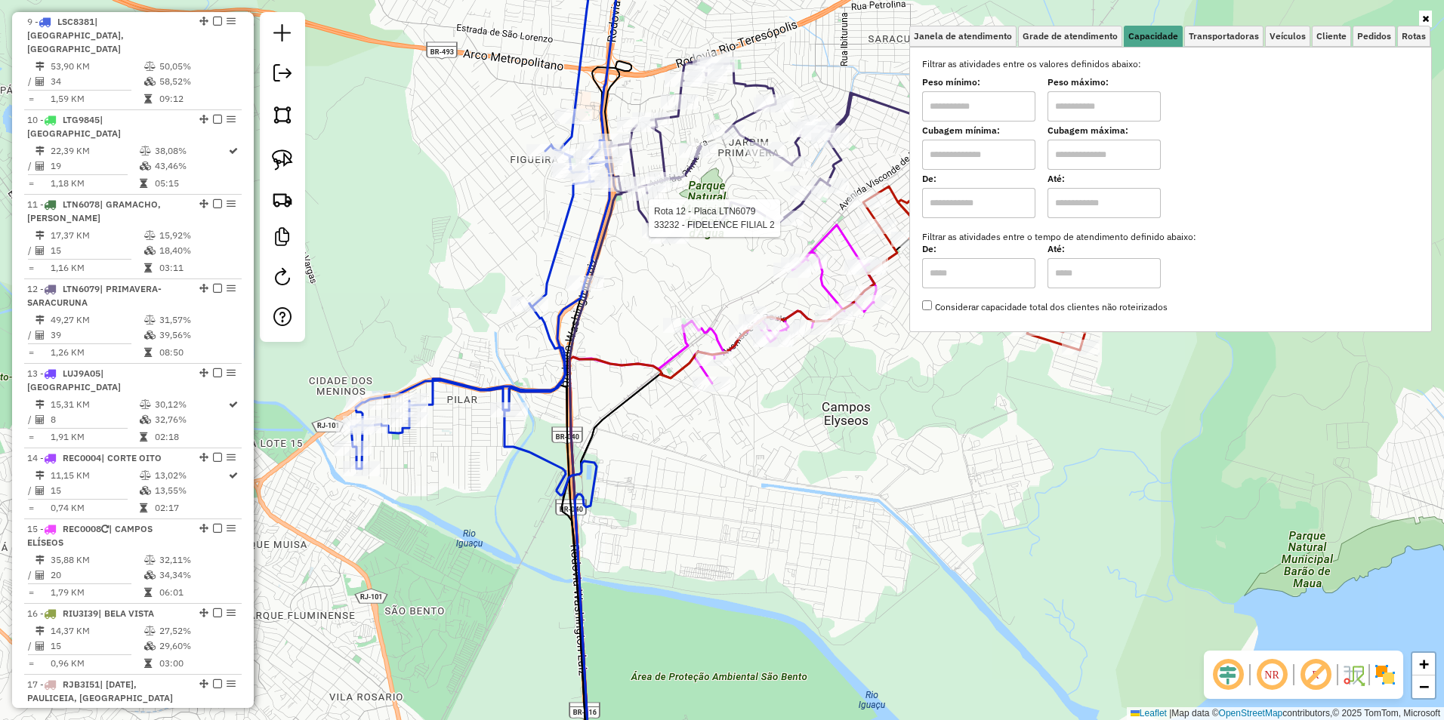
click at [960, 110] on input "text" at bounding box center [978, 106] width 113 height 30
type input "****"
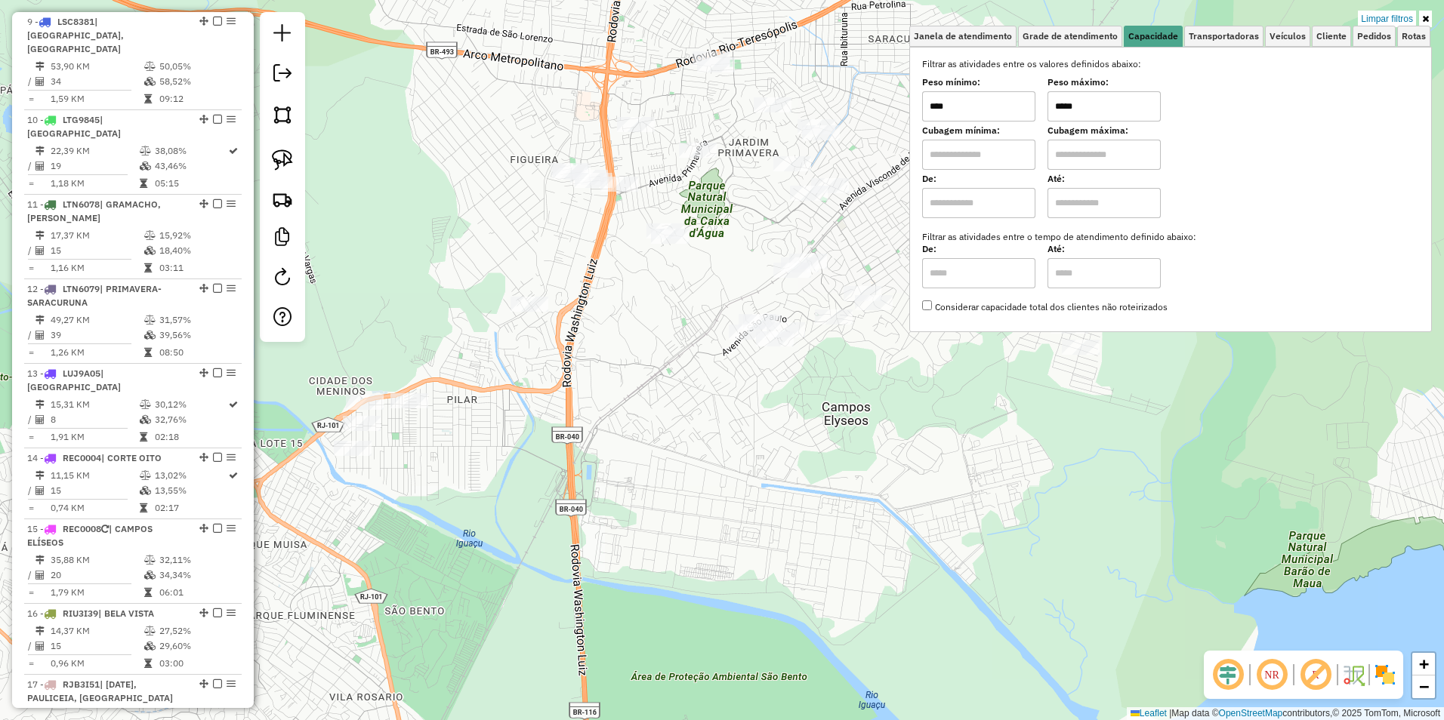
drag, startPoint x: 1092, startPoint y: 109, endPoint x: 991, endPoint y: 114, distance: 100.6
click at [991, 114] on div "Peso mínimo: **** Peso máximo: *****" at bounding box center [1170, 100] width 497 height 42
type input "*****"
click at [543, 325] on div "Limpar filtros Janela de atendimento Grade de atendimento Capacidade Transporta…" at bounding box center [722, 360] width 1444 height 720
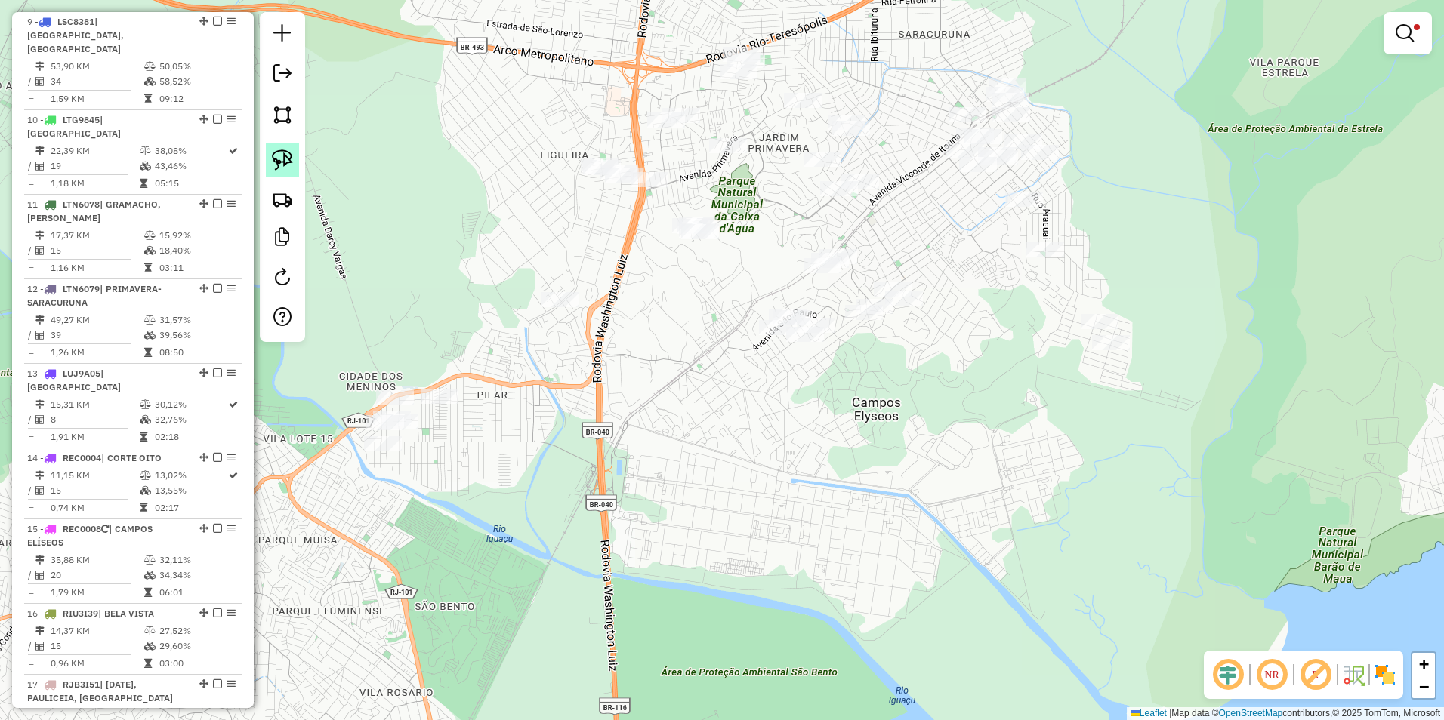
click at [283, 163] on img at bounding box center [282, 160] width 21 height 21
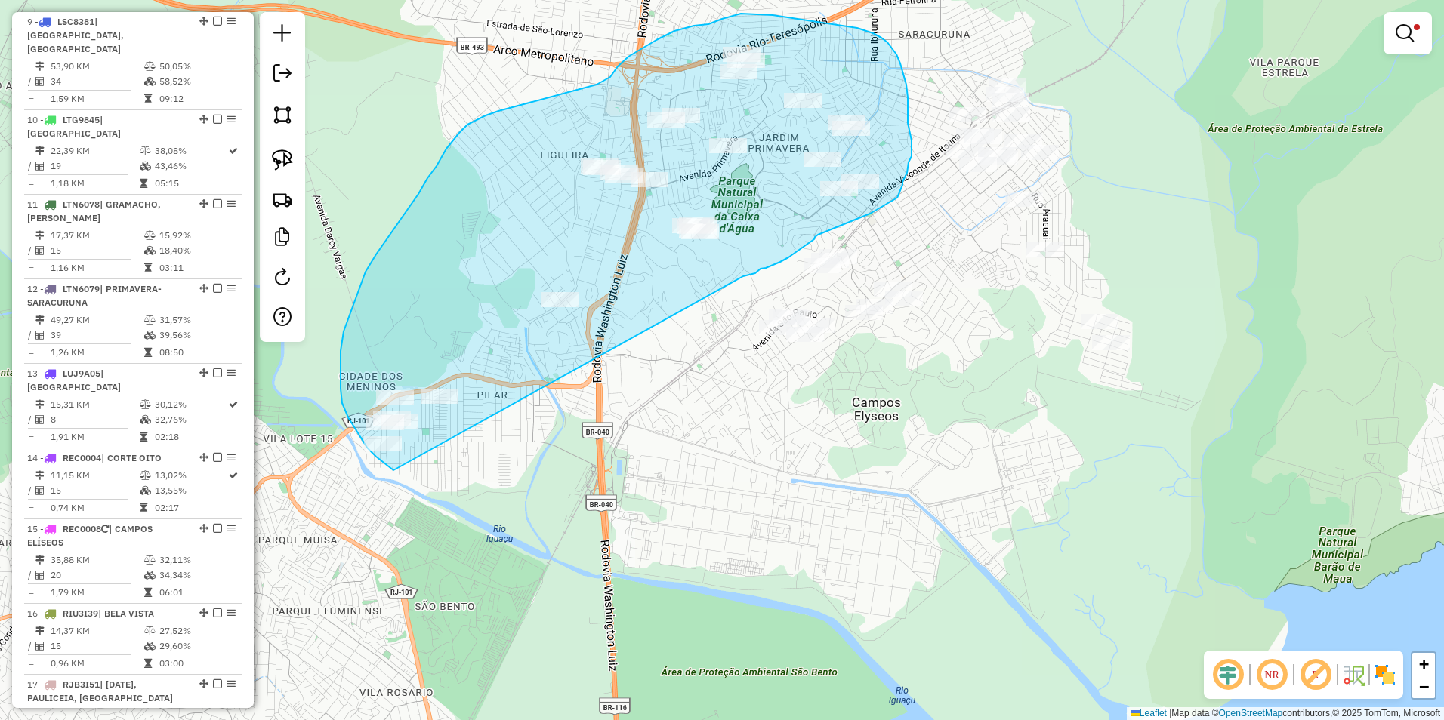
drag, startPoint x: 393, startPoint y: 470, endPoint x: 743, endPoint y: 276, distance: 399.9
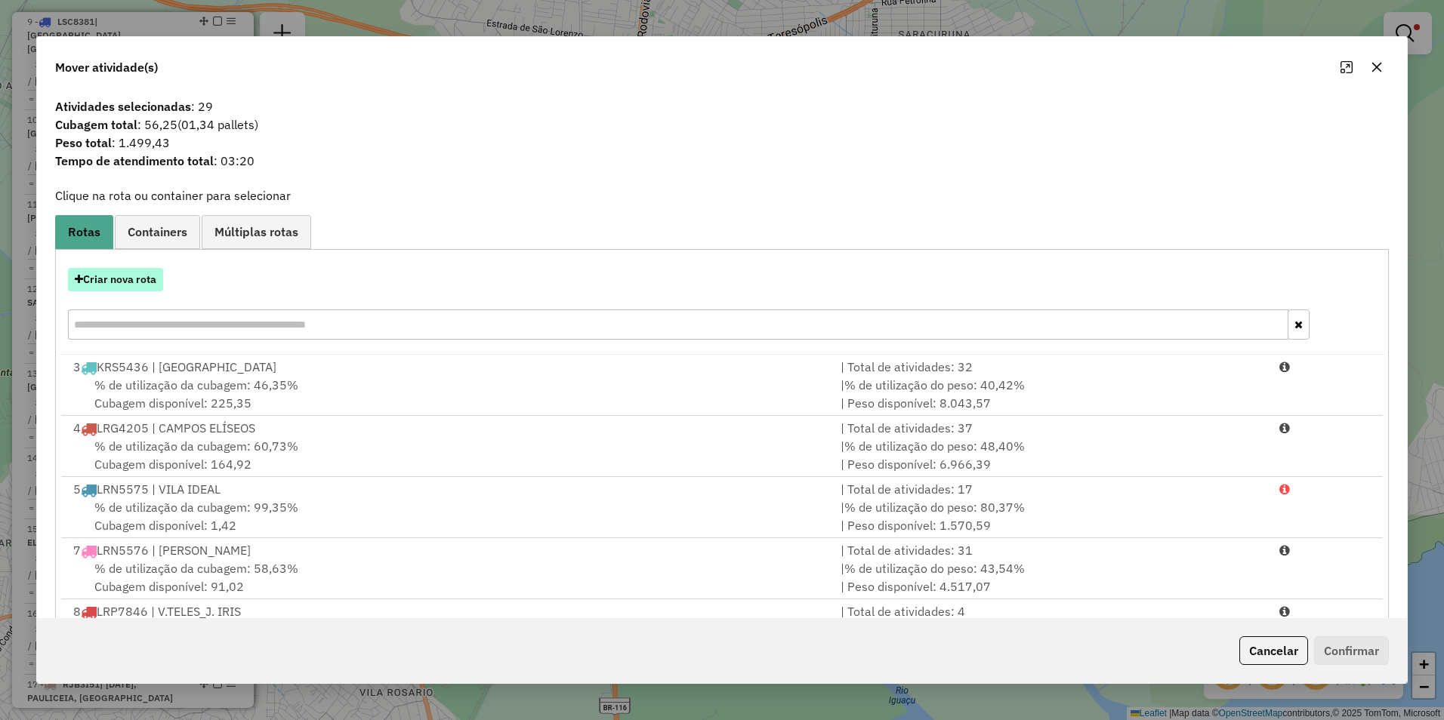
click at [146, 286] on button "Criar nova rota" at bounding box center [115, 279] width 95 height 23
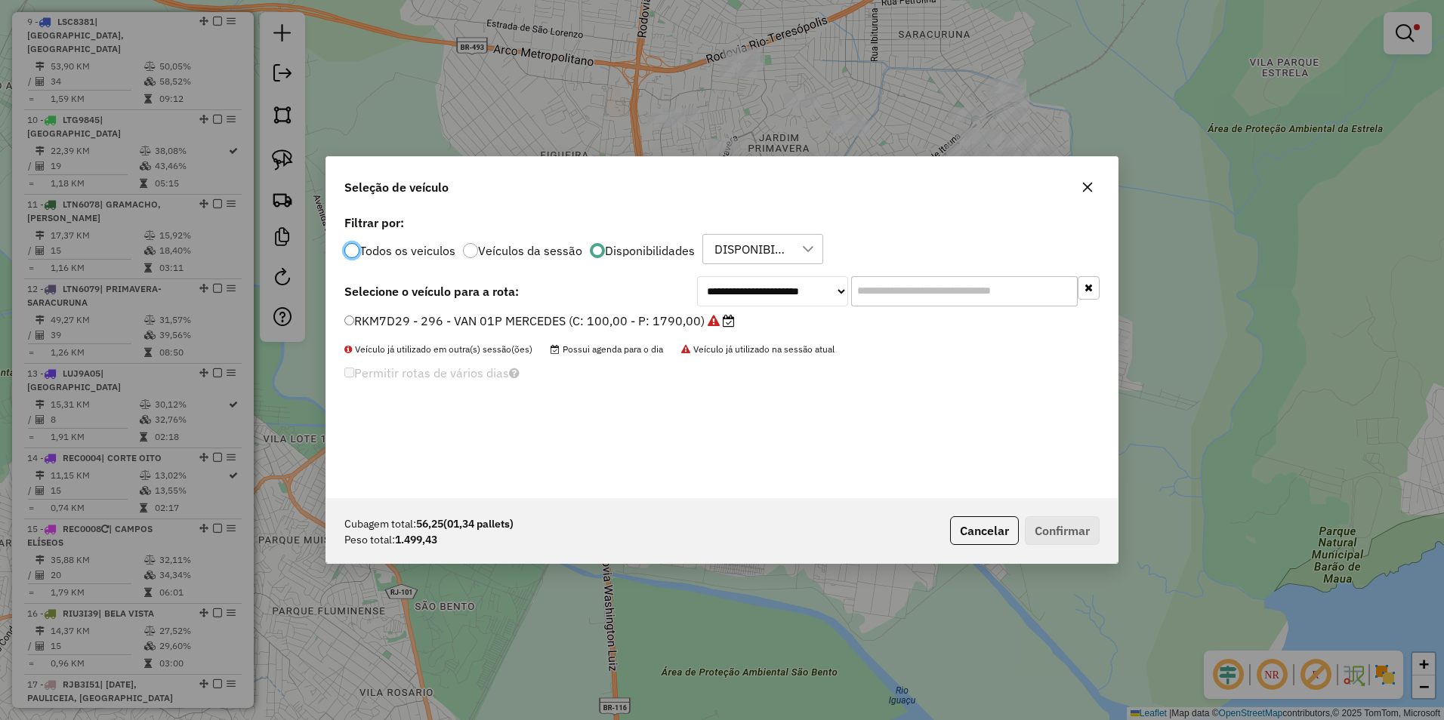
scroll to position [8, 5]
click at [780, 290] on select "**********" at bounding box center [772, 291] width 151 height 30
select select "********"
click at [697, 276] on select "**********" at bounding box center [772, 291] width 151 height 30
click at [645, 320] on label "RJV5I40 - 294 - VAN 01P RENAULT (C: 100,00 - P: 1790,00)" at bounding box center [523, 321] width 358 height 18
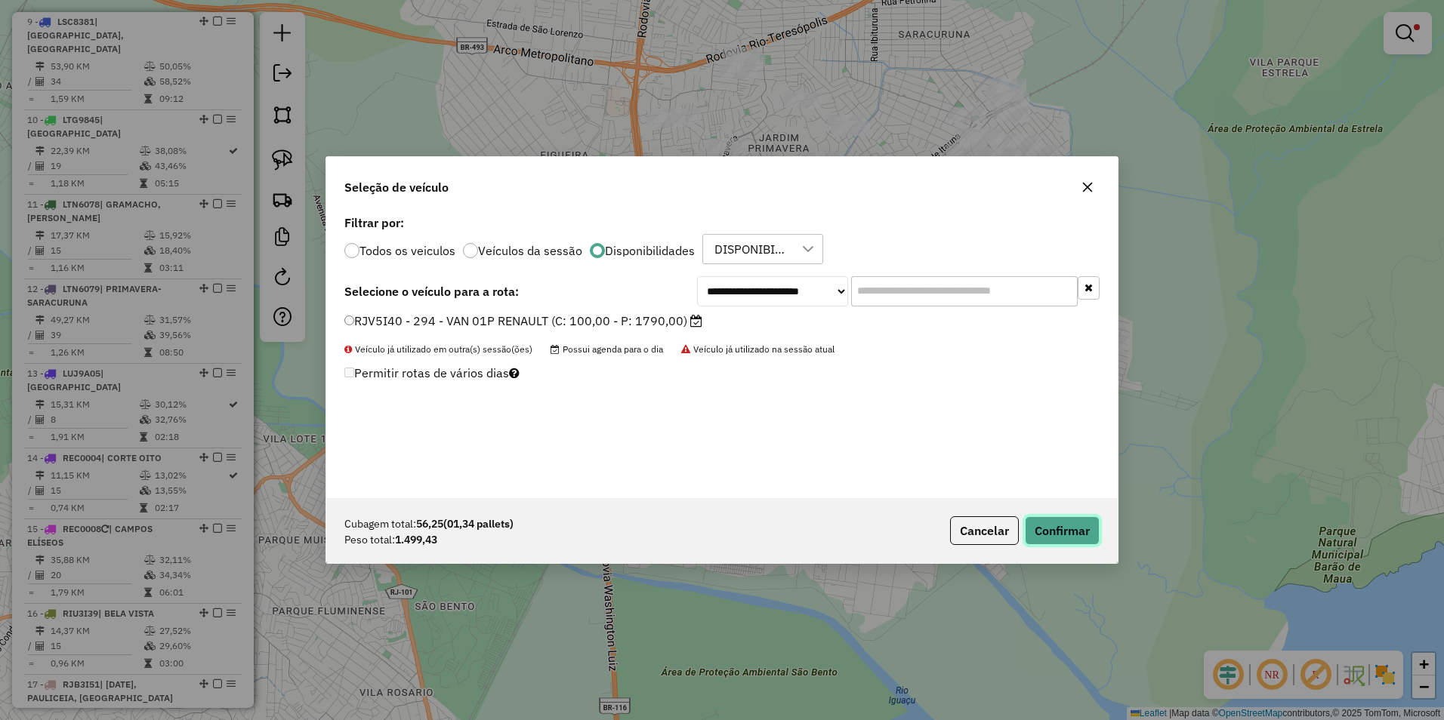
click at [1060, 538] on button "Confirmar" at bounding box center [1062, 530] width 75 height 29
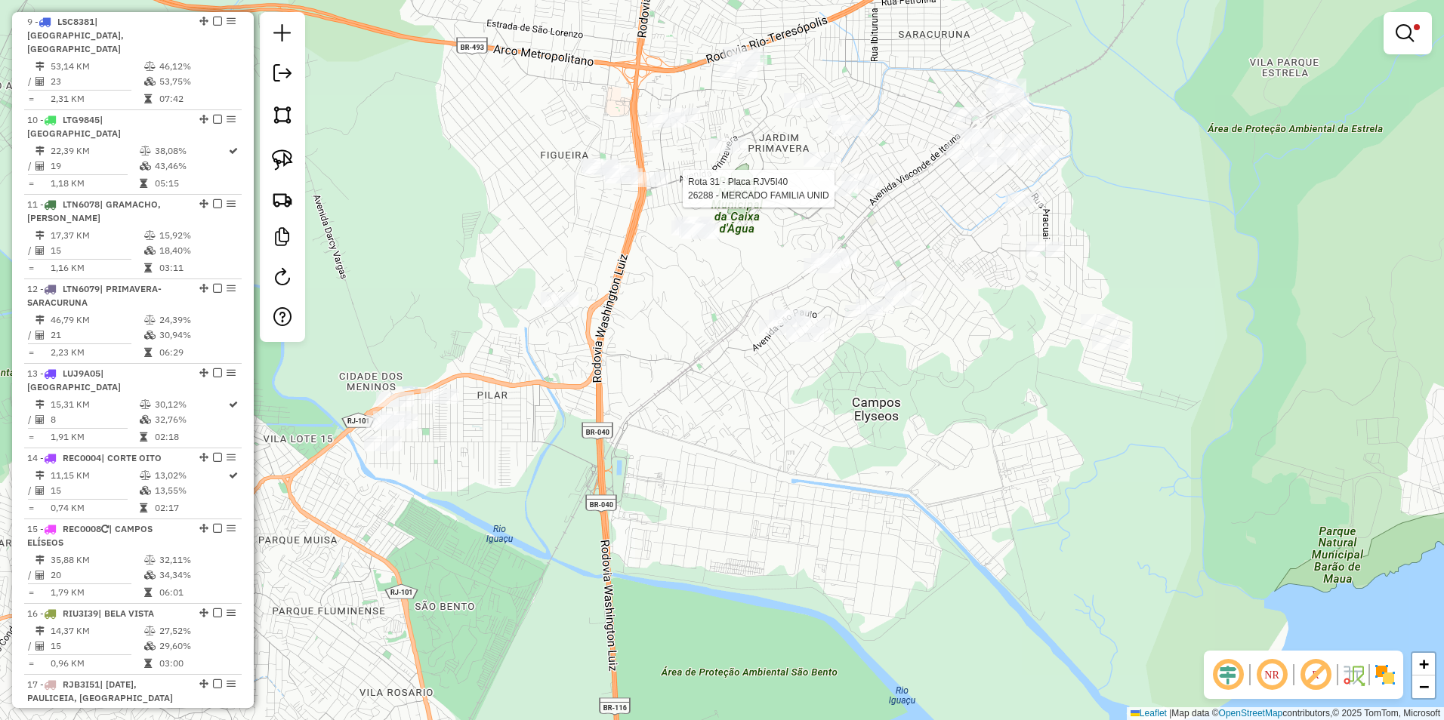
click at [851, 196] on div at bounding box center [839, 188] width 38 height 15
select select "**********"
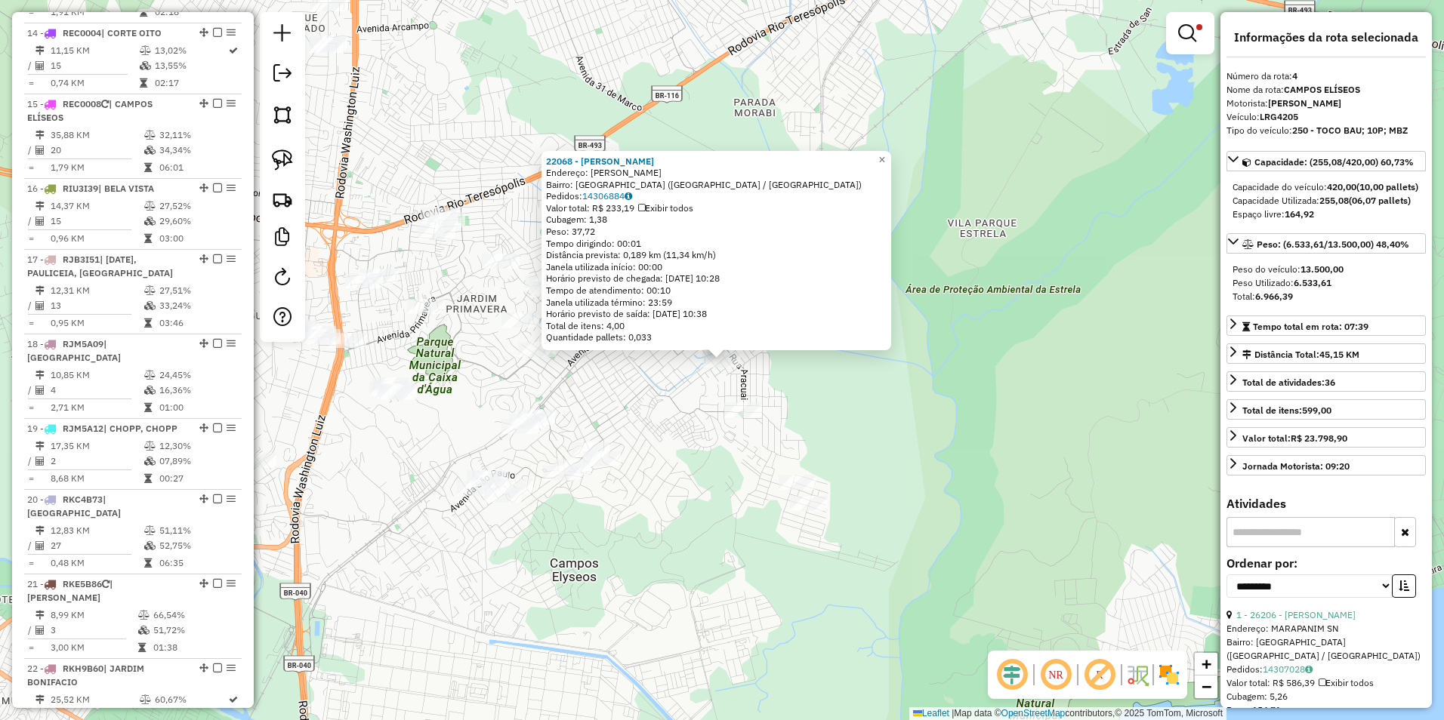
scroll to position [696, 0]
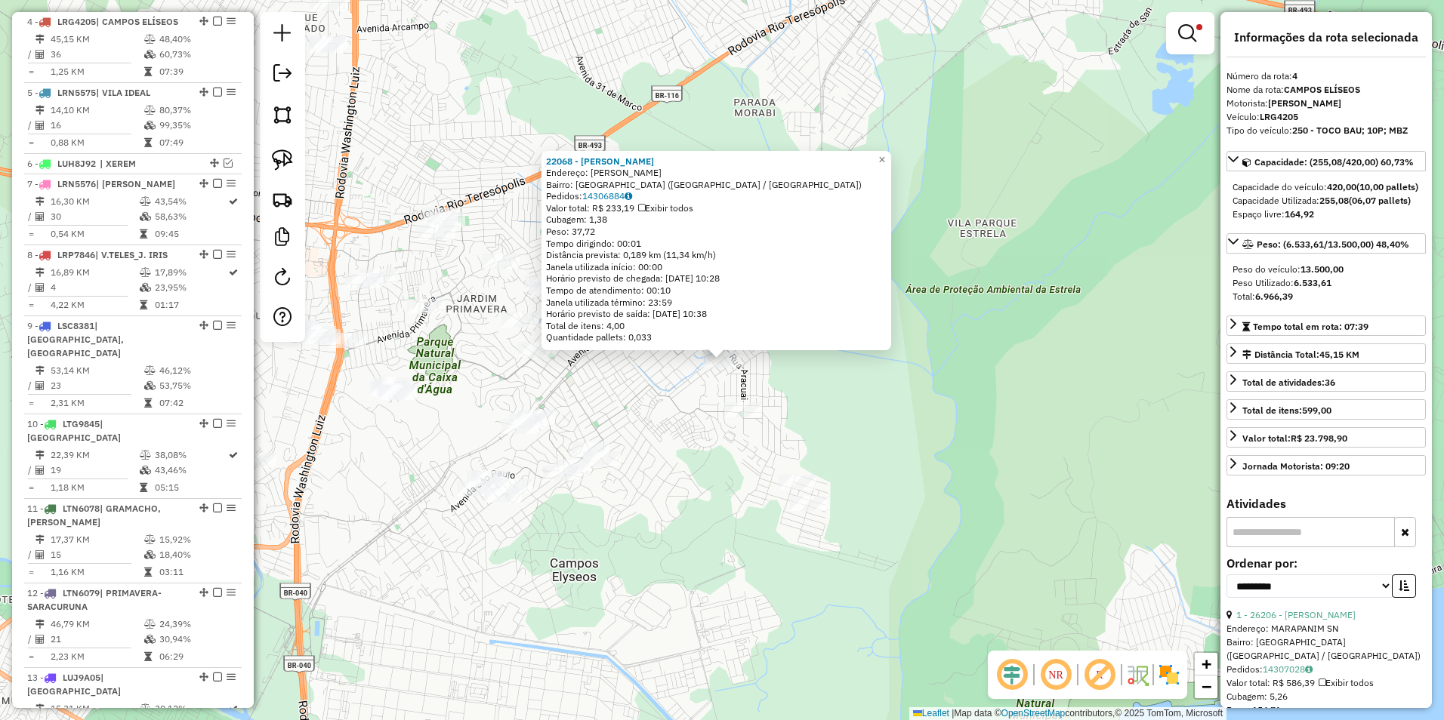
click at [610, 418] on div "22068 - JOAQUIM DOS SANTOS Endereço: CARLOS GOMES SN Bairro: JARDIM ROSARIO (DU…" at bounding box center [722, 360] width 1444 height 720
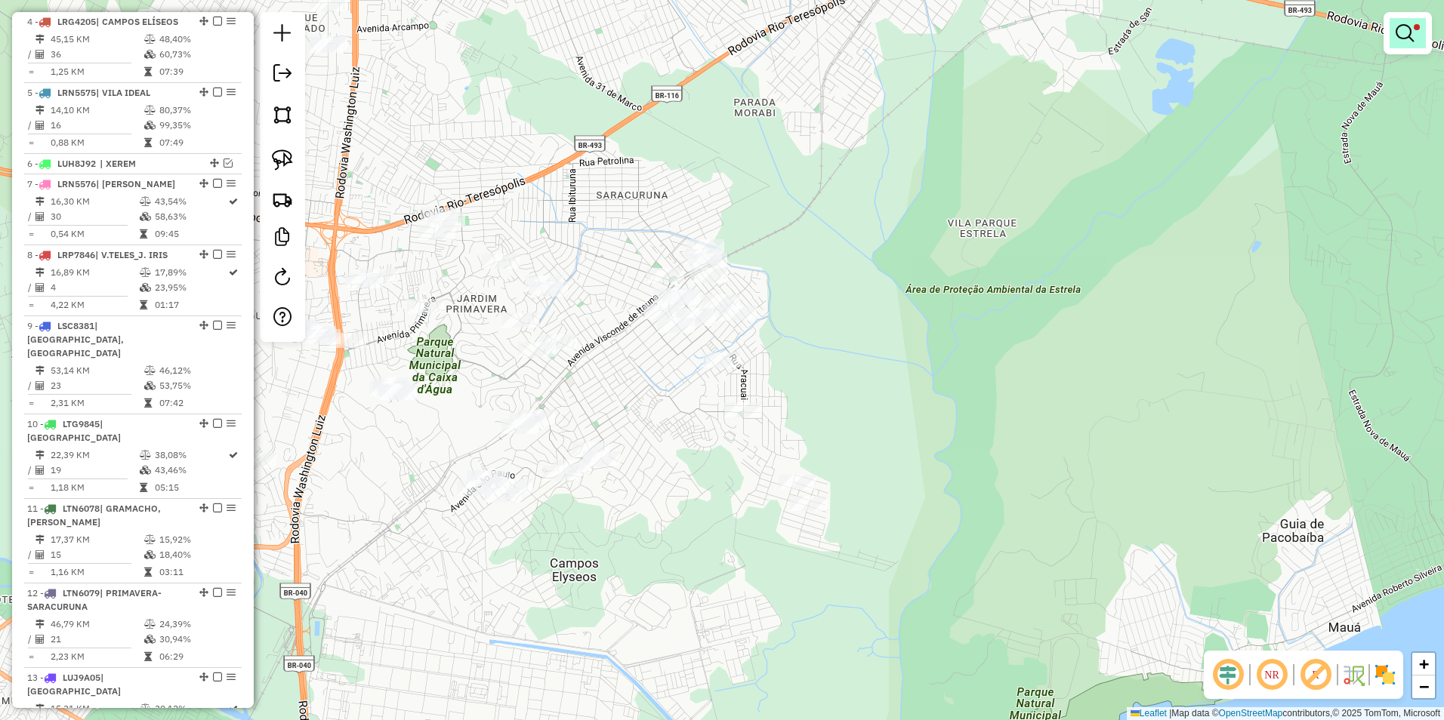
click at [1408, 29] on em at bounding box center [1404, 33] width 18 height 18
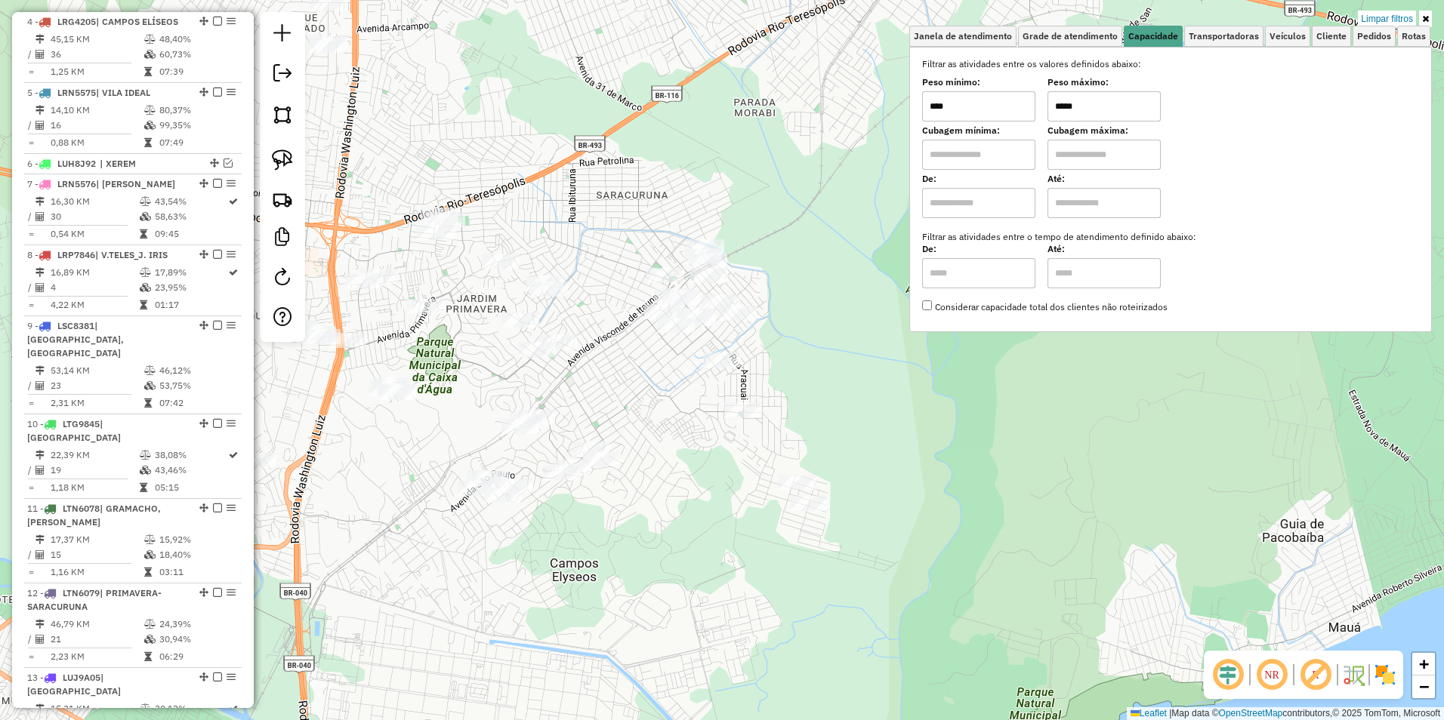
click at [597, 345] on div "Limpar filtros Janela de atendimento Grade de atendimento Capacidade Transporta…" at bounding box center [722, 360] width 1444 height 720
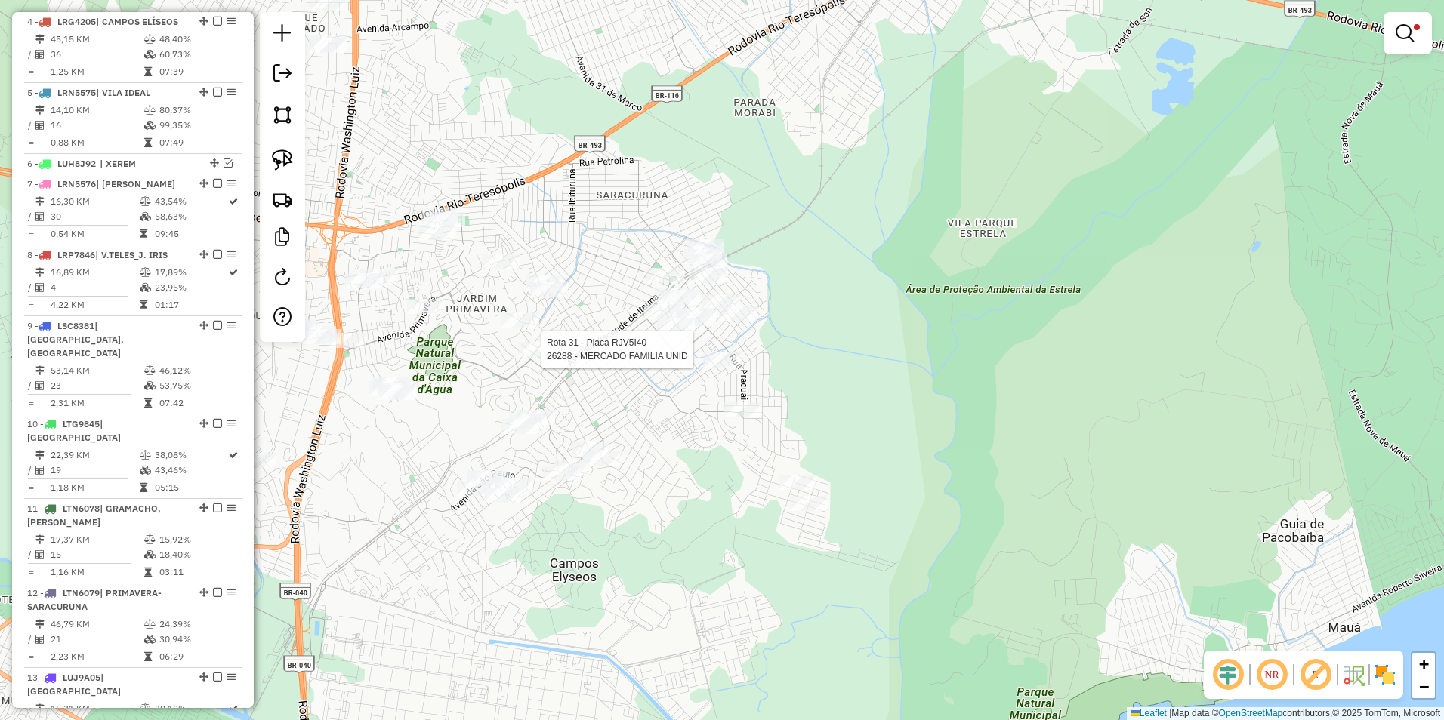
select select "**********"
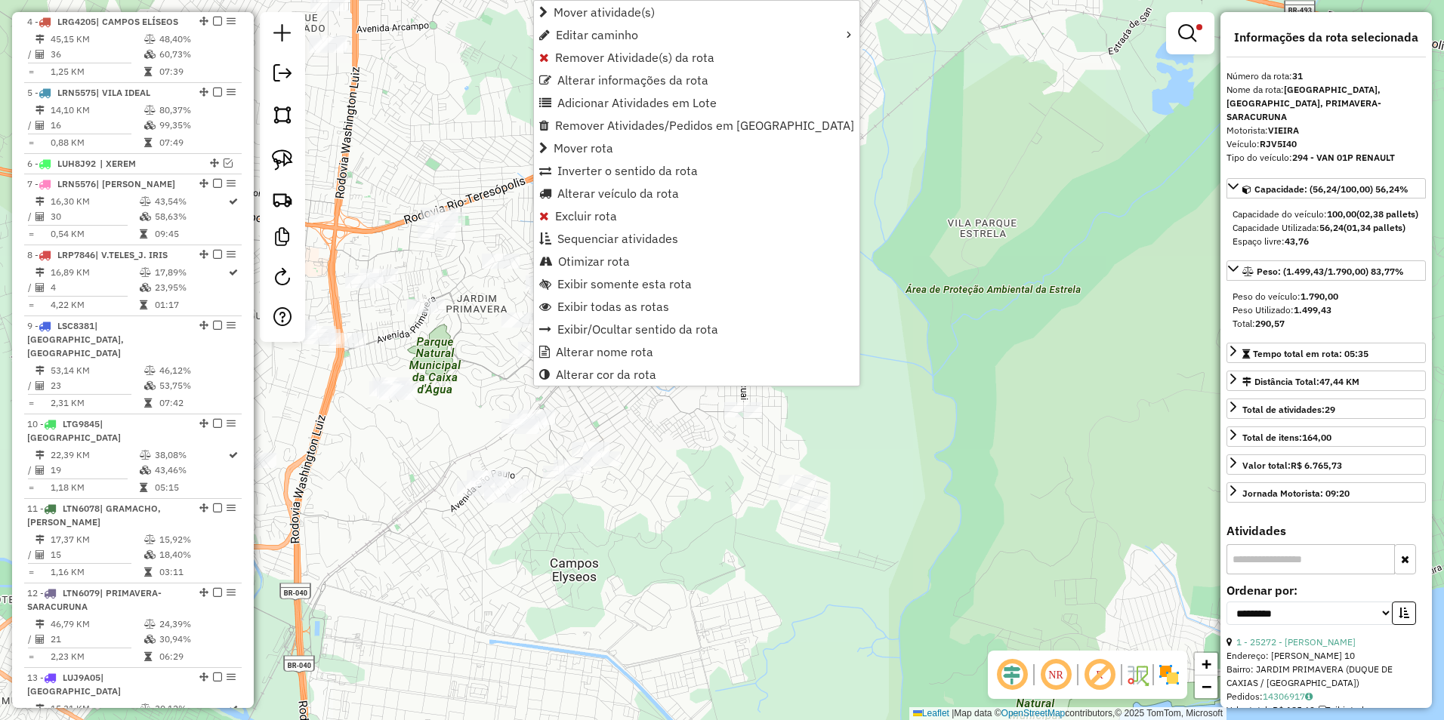
scroll to position [2158, 0]
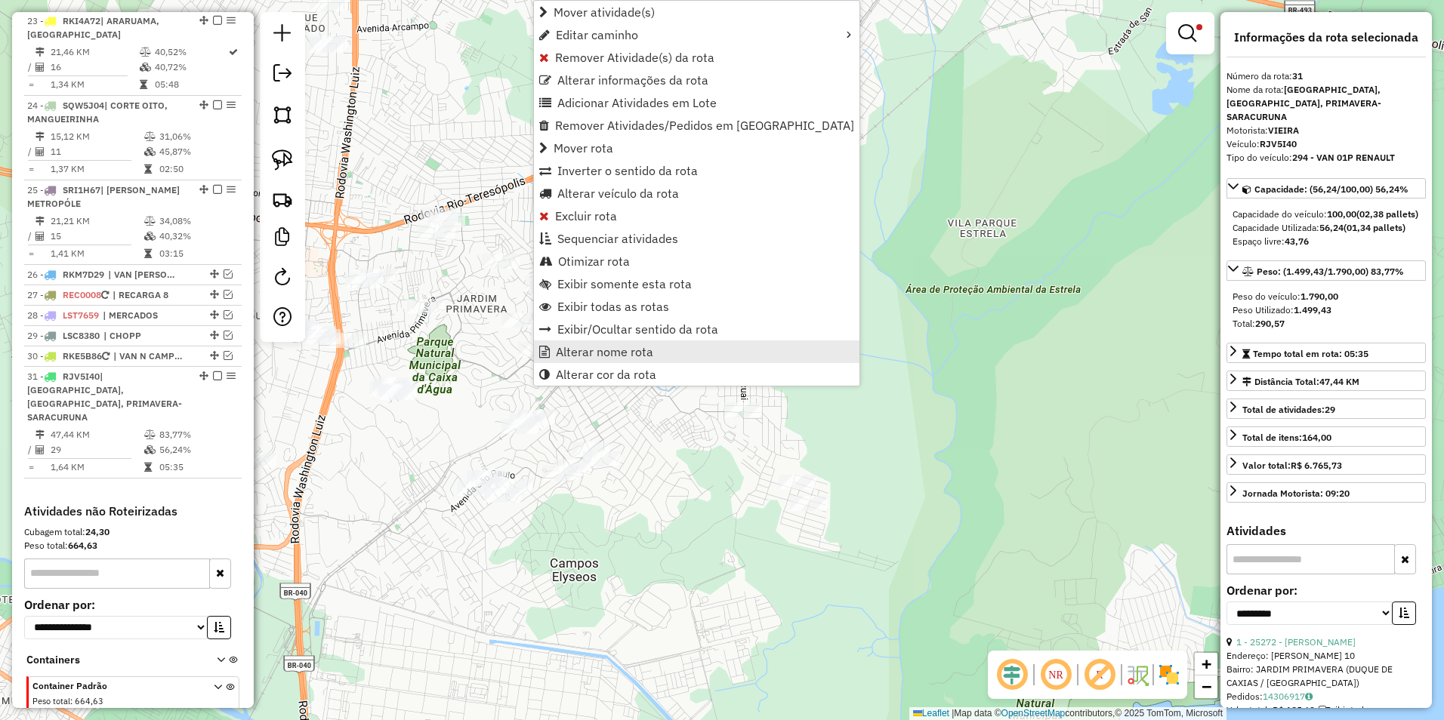
click at [626, 353] on span "Alterar nome rota" at bounding box center [604, 352] width 97 height 12
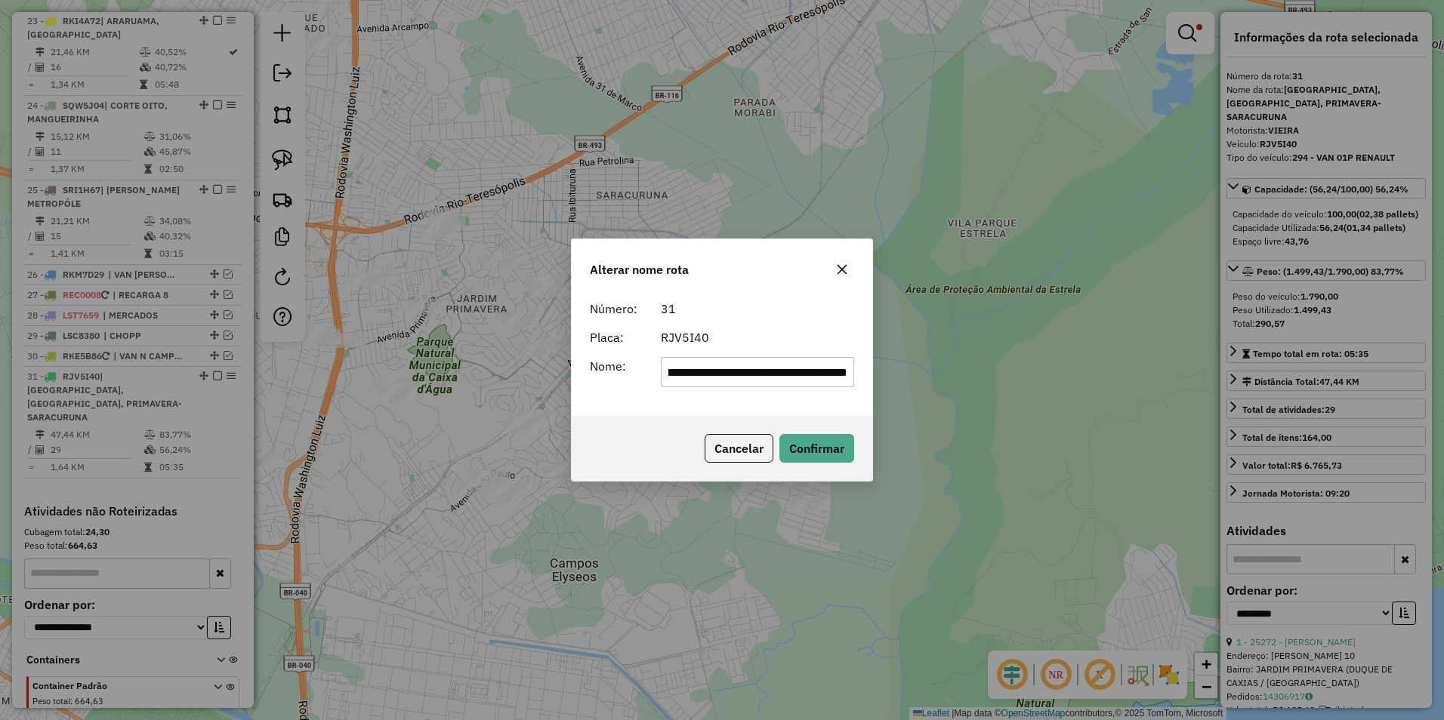
scroll to position [0, 0]
drag, startPoint x: 846, startPoint y: 368, endPoint x: 313, endPoint y: 442, distance: 538.2
click at [313, 442] on div "**********" at bounding box center [722, 360] width 1444 height 720
type input "**********"
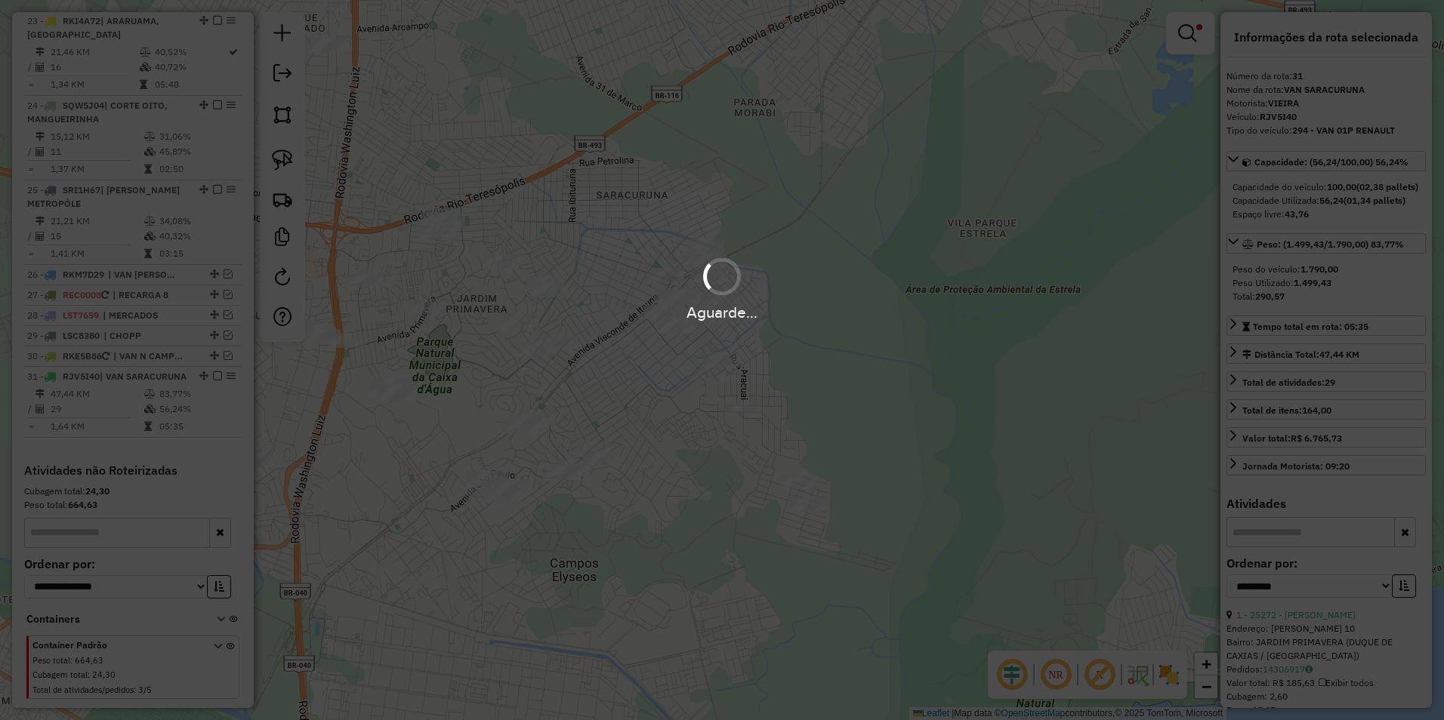
scroll to position [2144, 0]
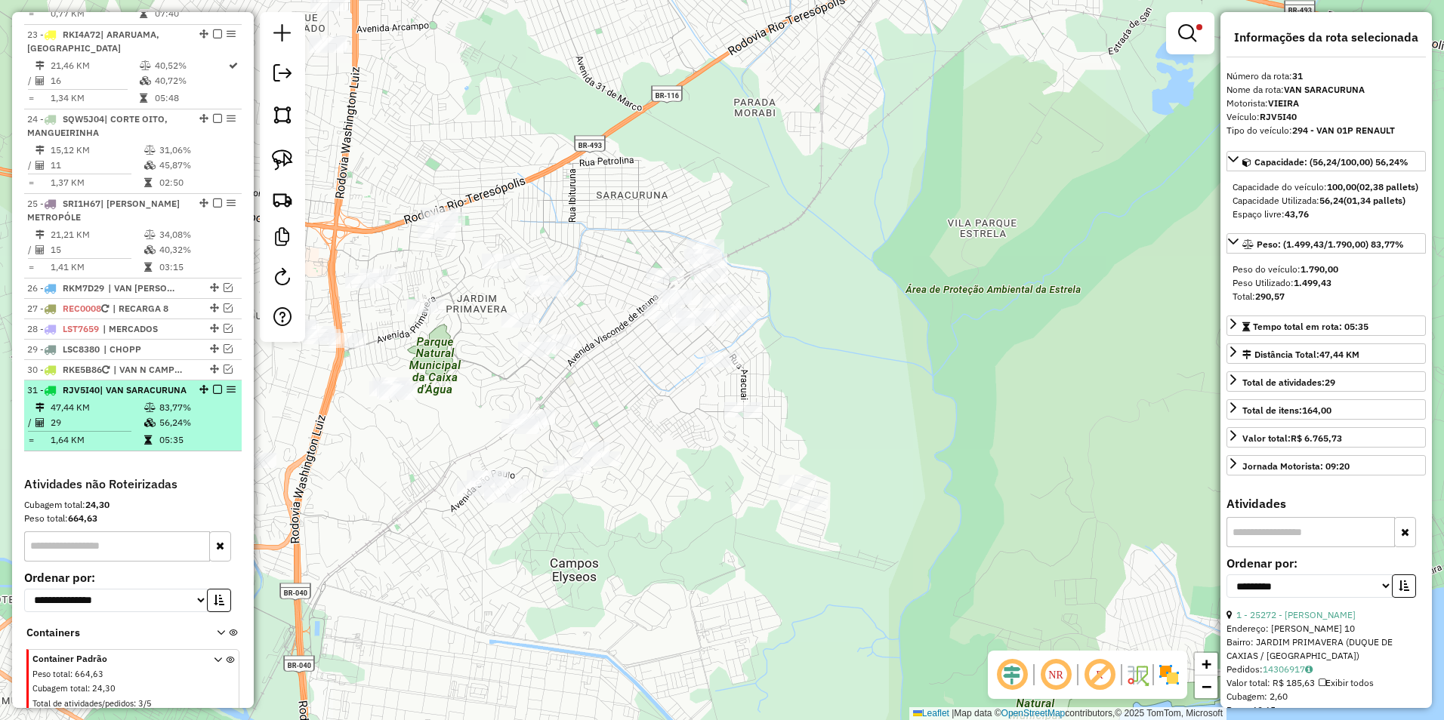
click at [214, 385] on em at bounding box center [217, 389] width 9 height 9
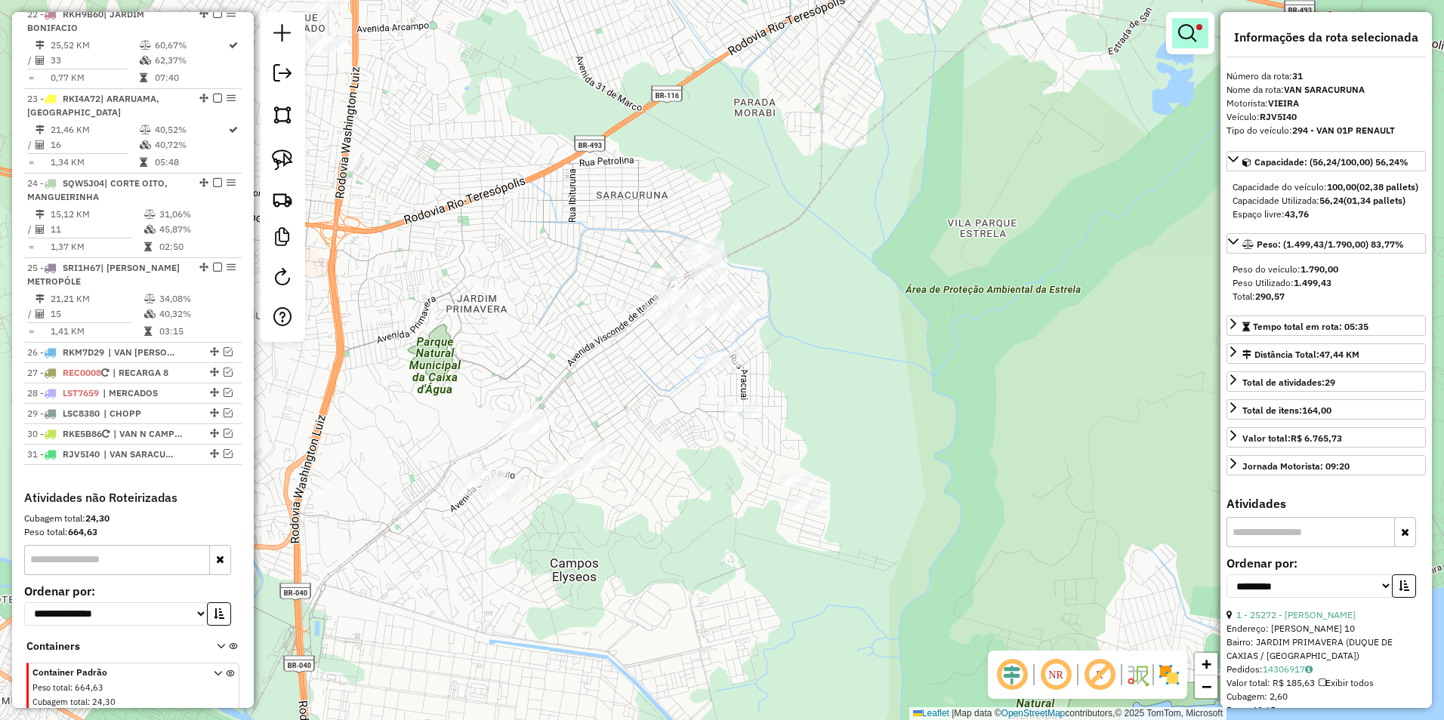
click at [1188, 32] on em at bounding box center [1187, 33] width 18 height 18
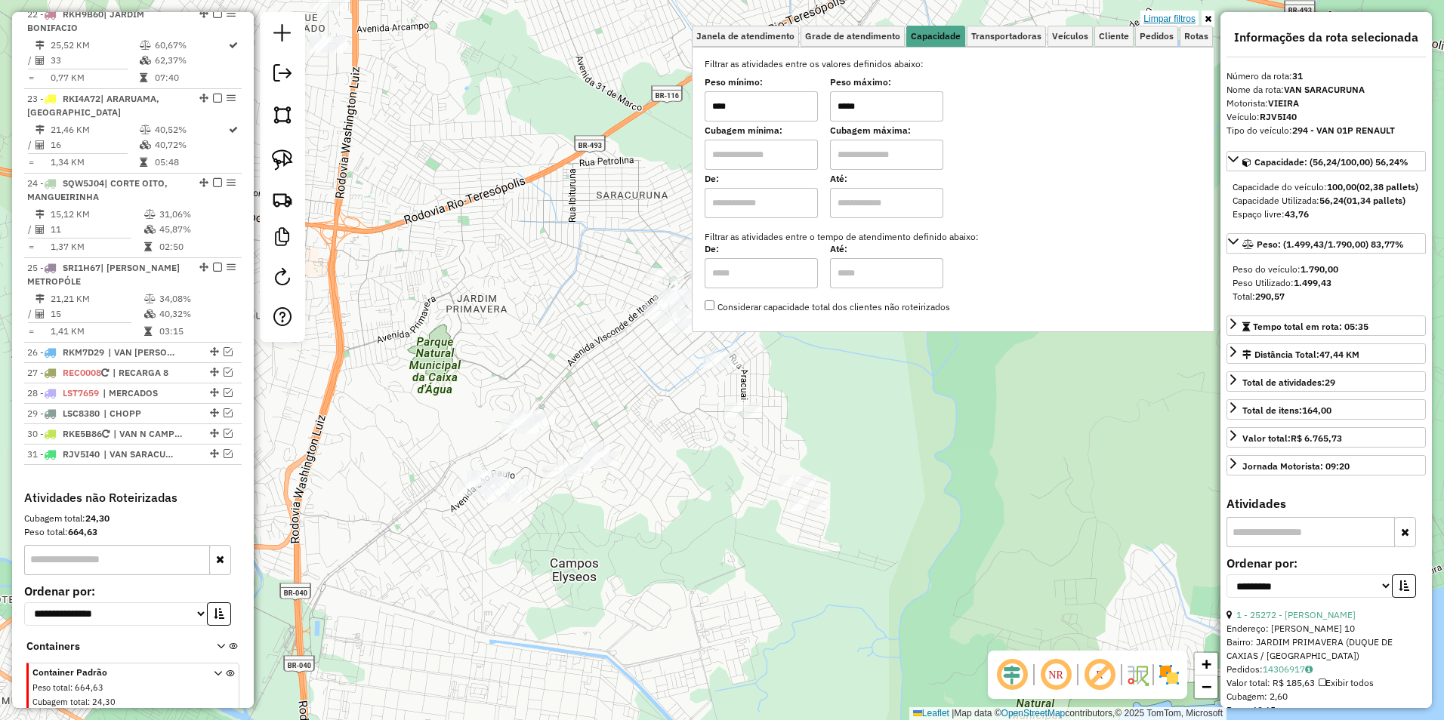
click at [1183, 17] on link "Limpar filtros" at bounding box center [1169, 19] width 58 height 17
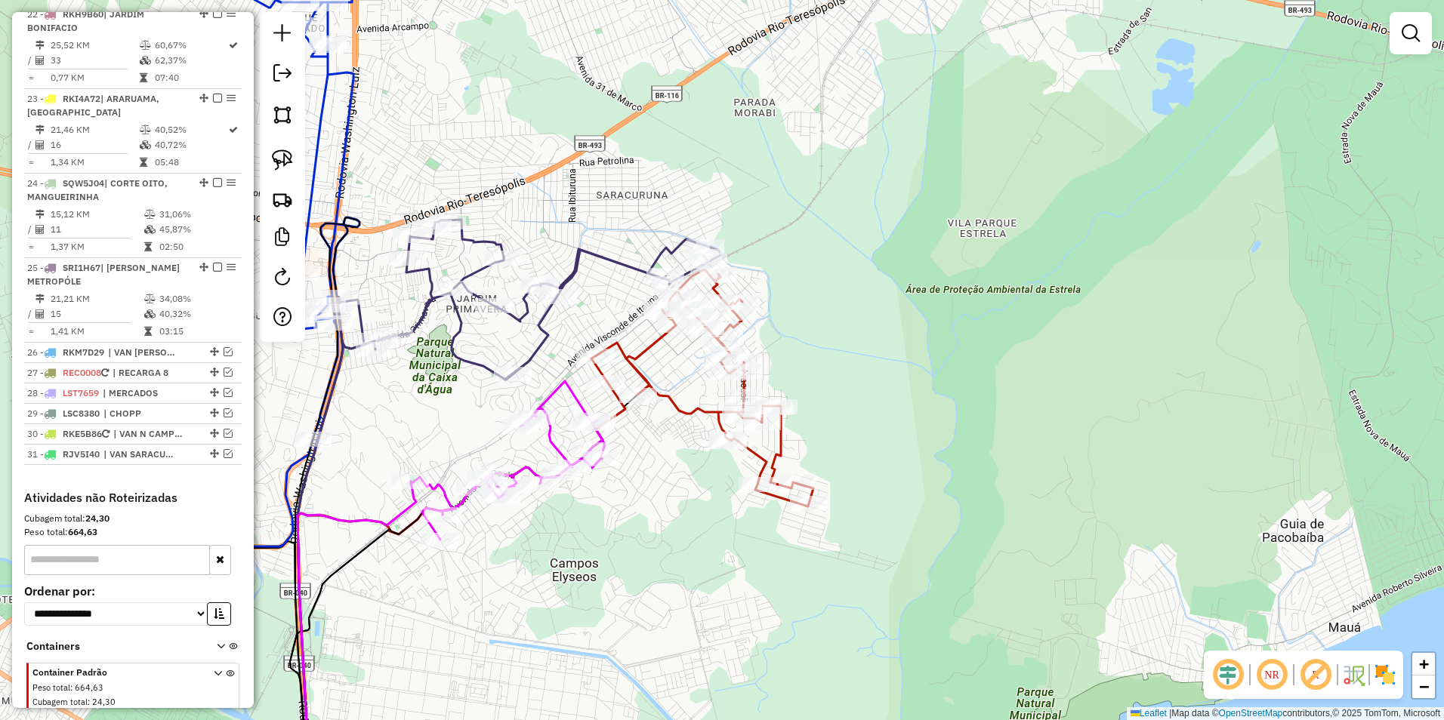
click at [538, 350] on icon at bounding box center [529, 300] width 383 height 160
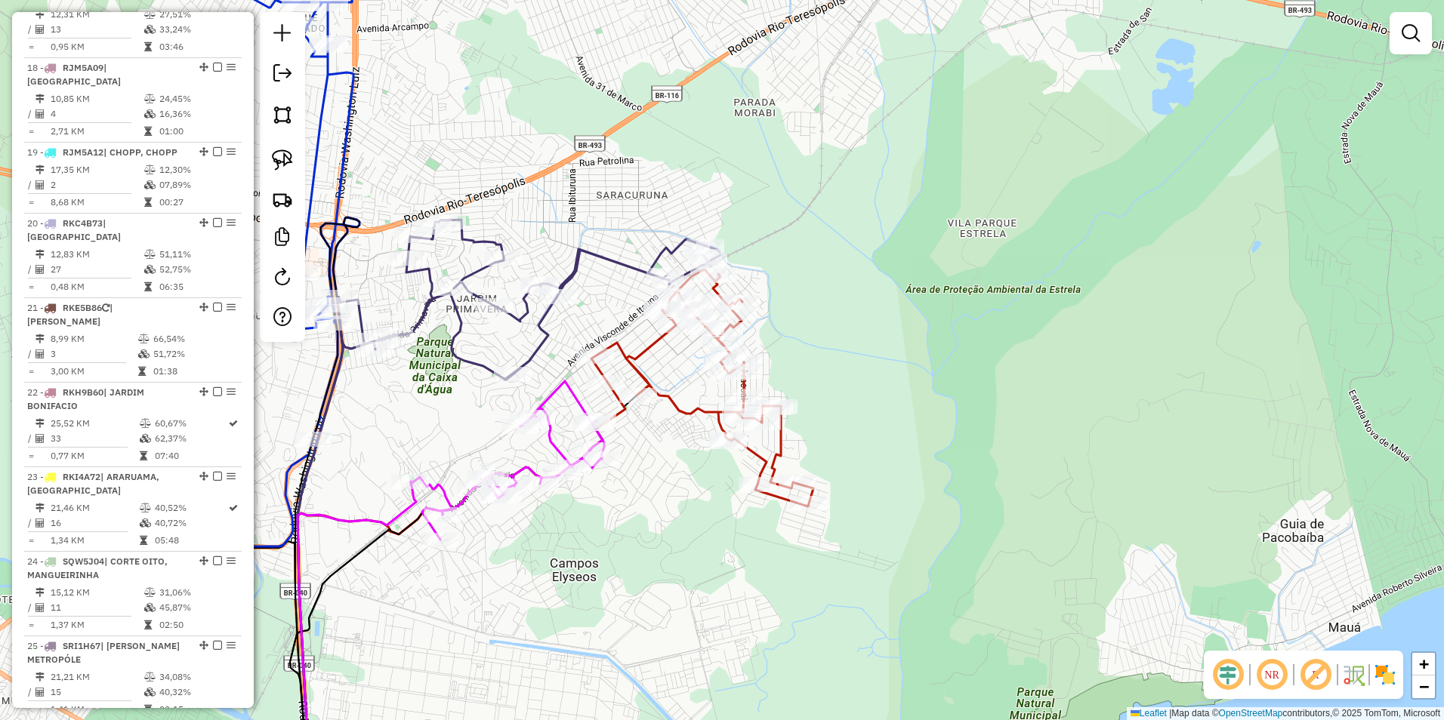
select select "**********"
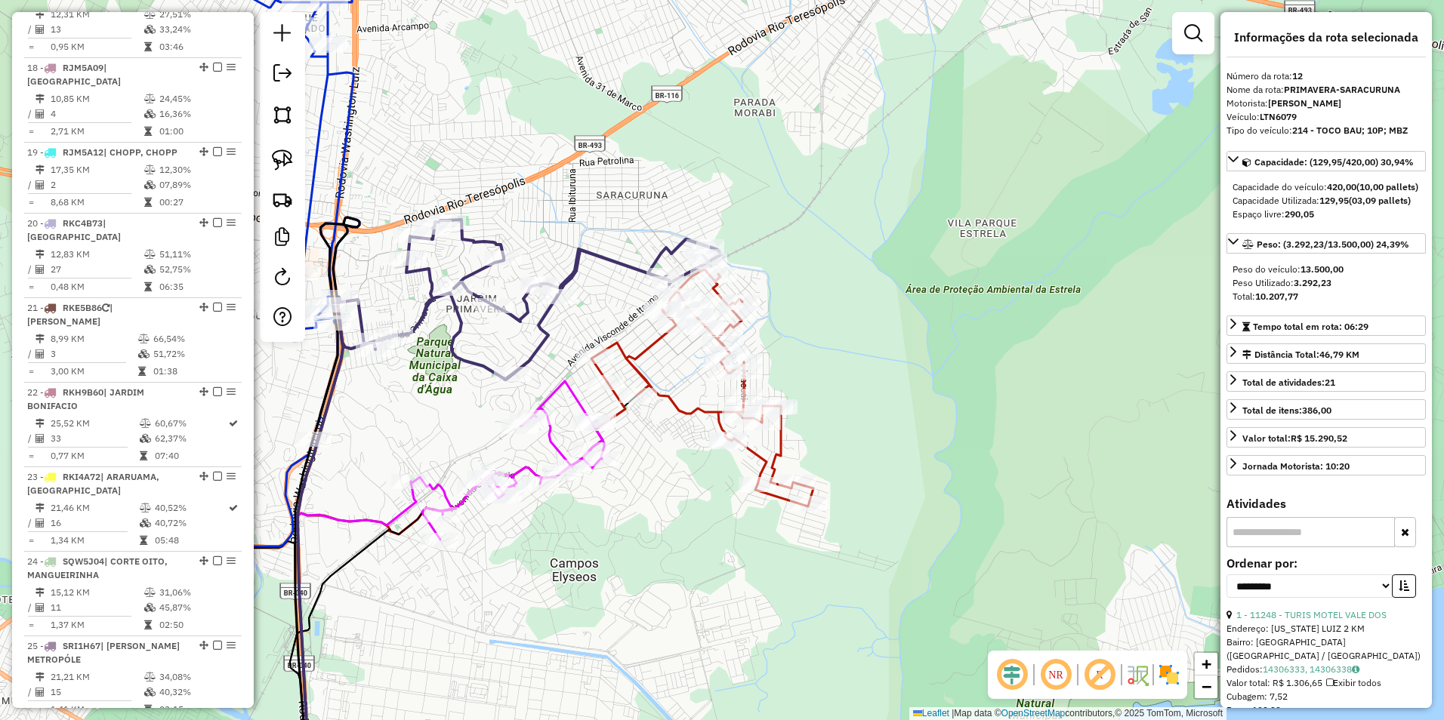
scroll to position [1241, 0]
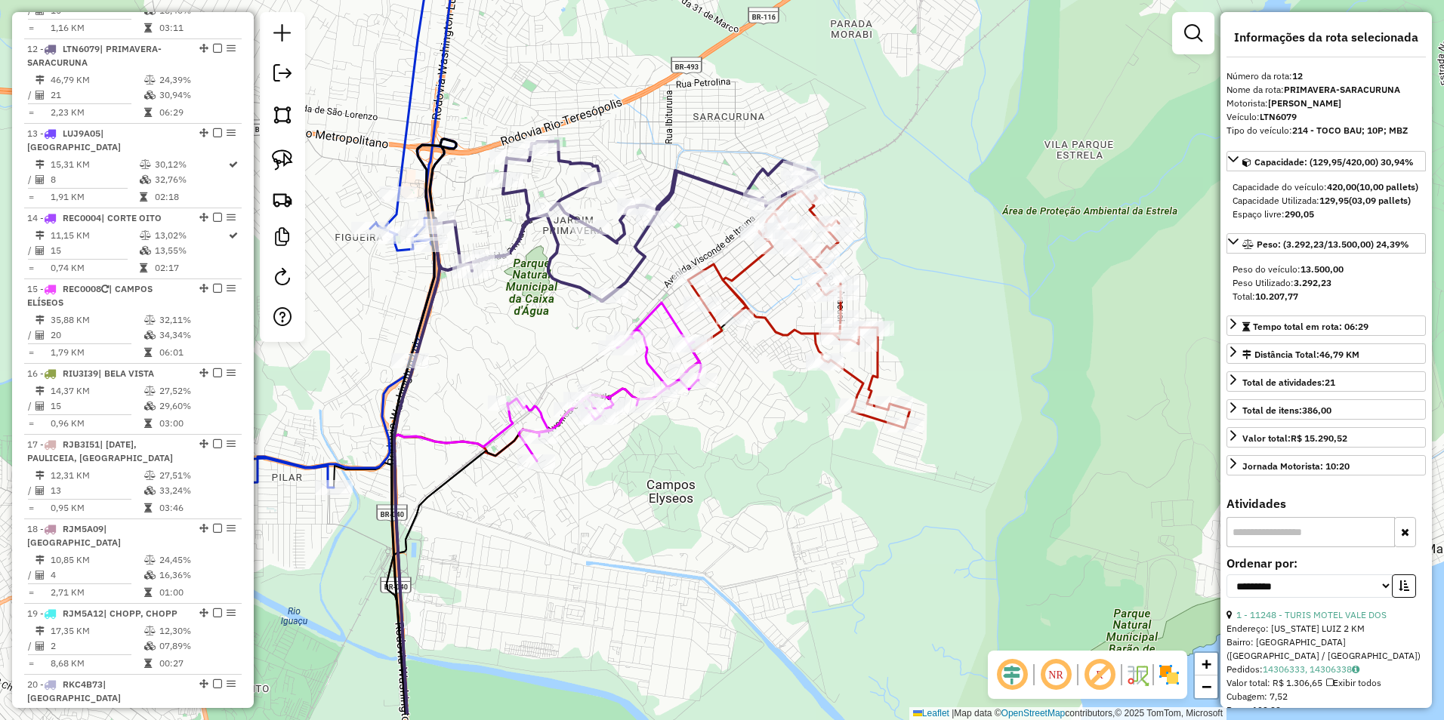
drag, startPoint x: 606, startPoint y: 329, endPoint x: 702, endPoint y: 251, distance: 124.5
click at [702, 251] on div "Janela de atendimento Grade de atendimento Capacidade Transportadoras Veículos …" at bounding box center [722, 360] width 1444 height 720
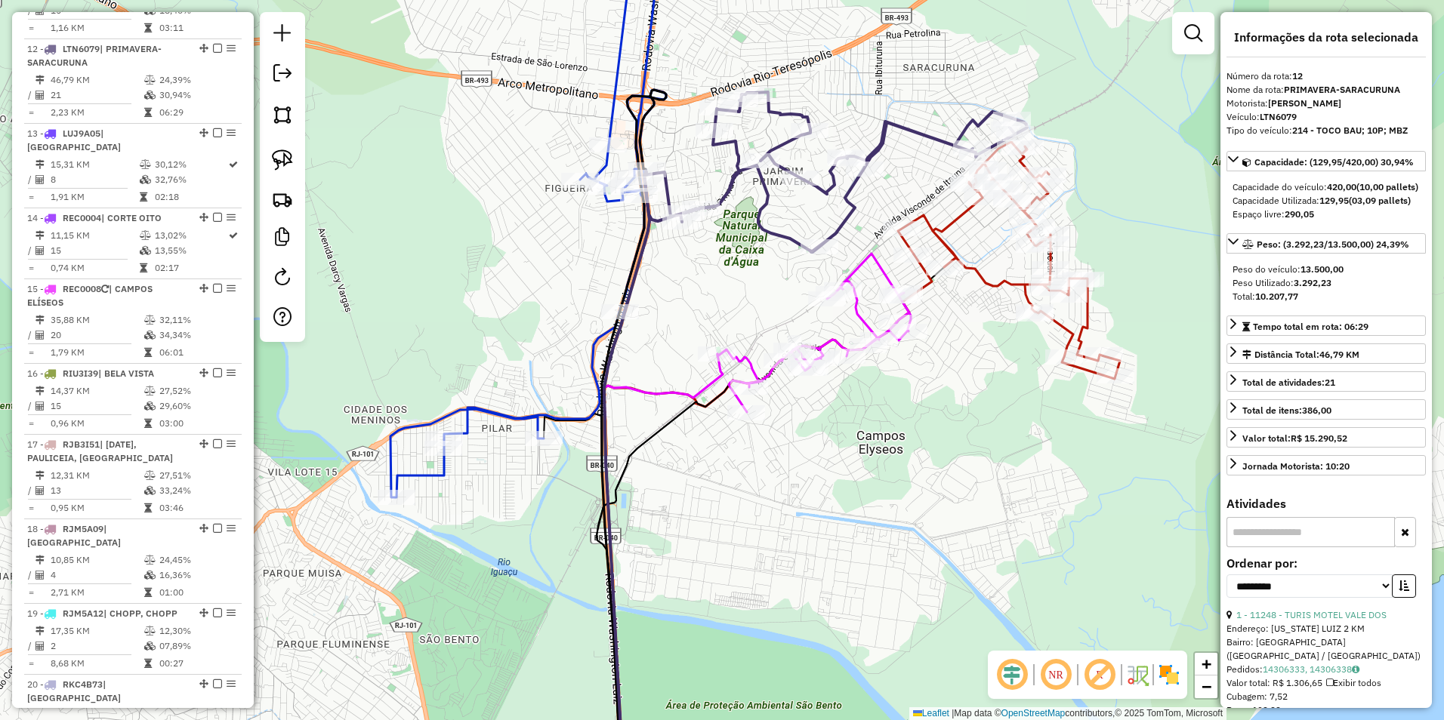
click at [655, 322] on div "Janela de atendimento Grade de atendimento Capacidade Transportadoras Veículos …" at bounding box center [722, 360] width 1444 height 720
click at [609, 119] on icon at bounding box center [525, 212] width 270 height 569
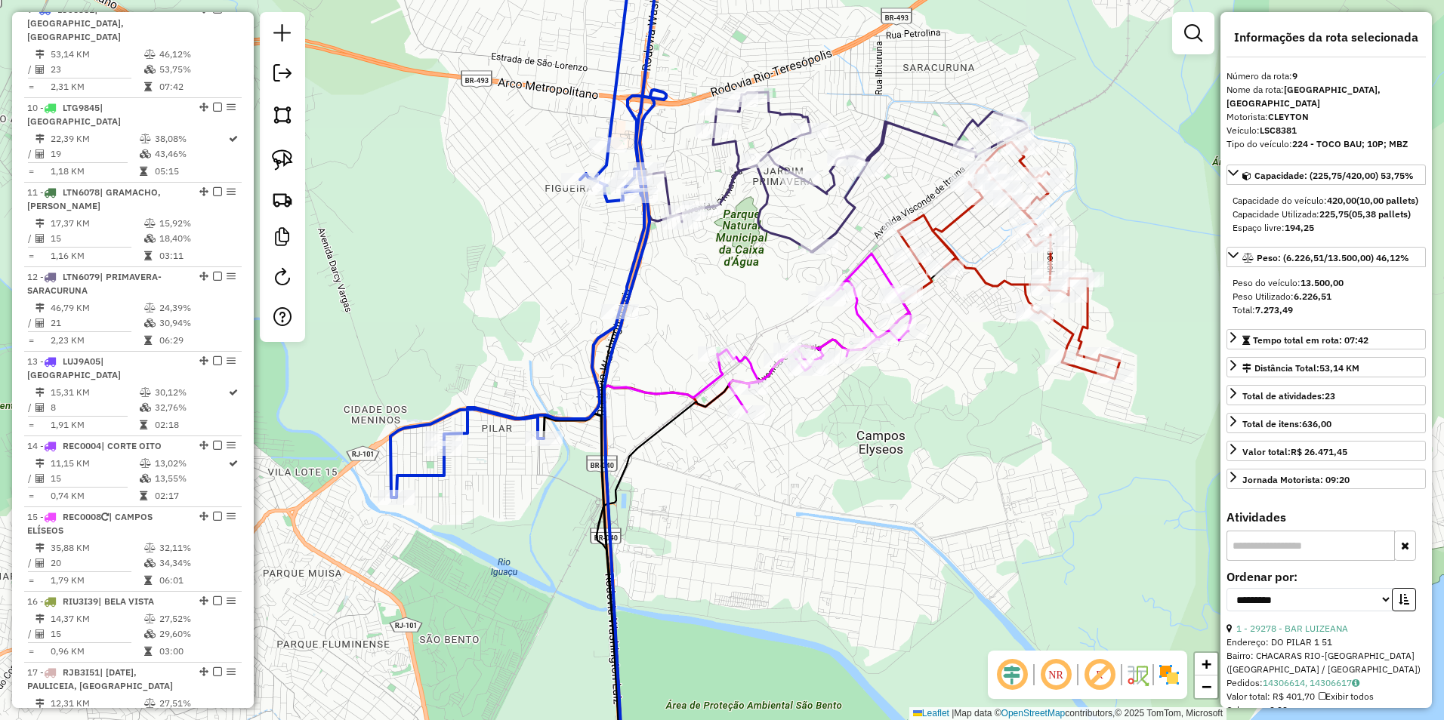
scroll to position [1001, 0]
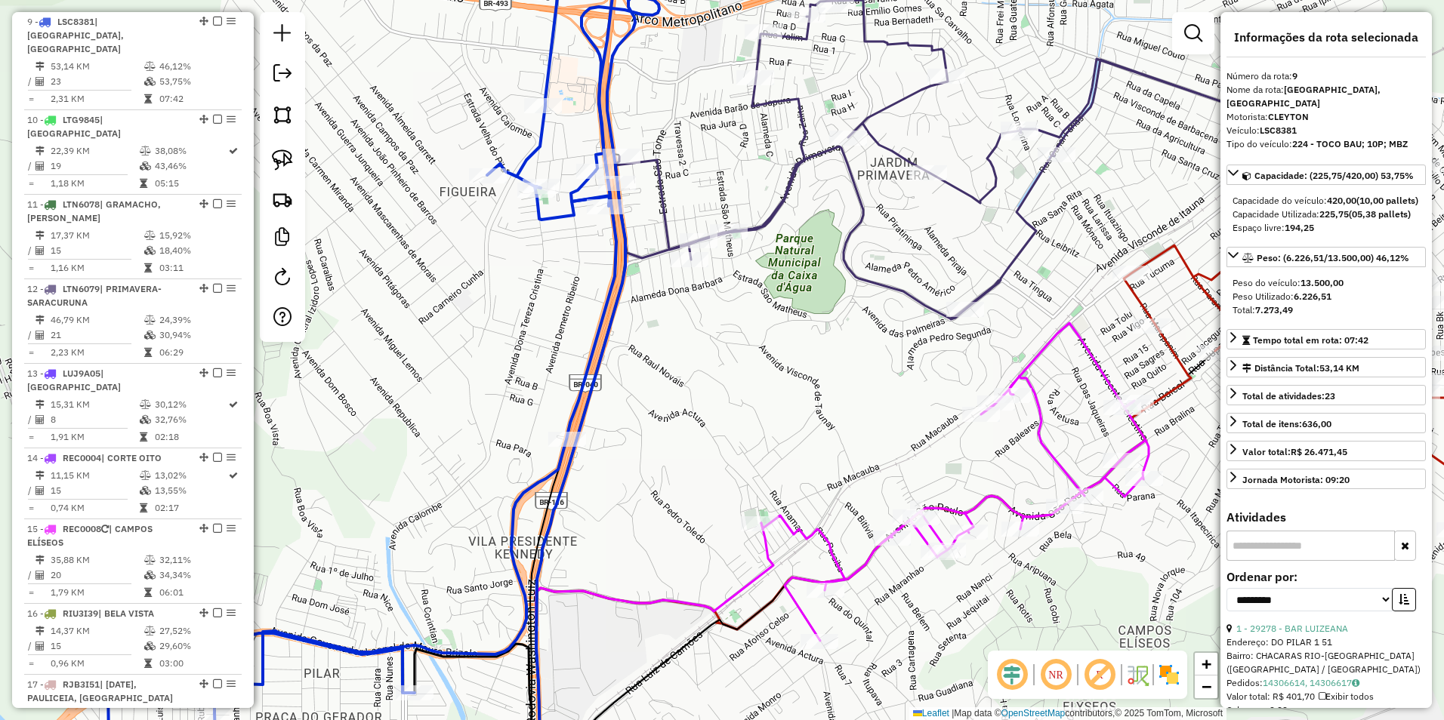
click at [559, 206] on div "Janela de atendimento Grade de atendimento Capacidade Transportadoras Veículos …" at bounding box center [722, 360] width 1444 height 720
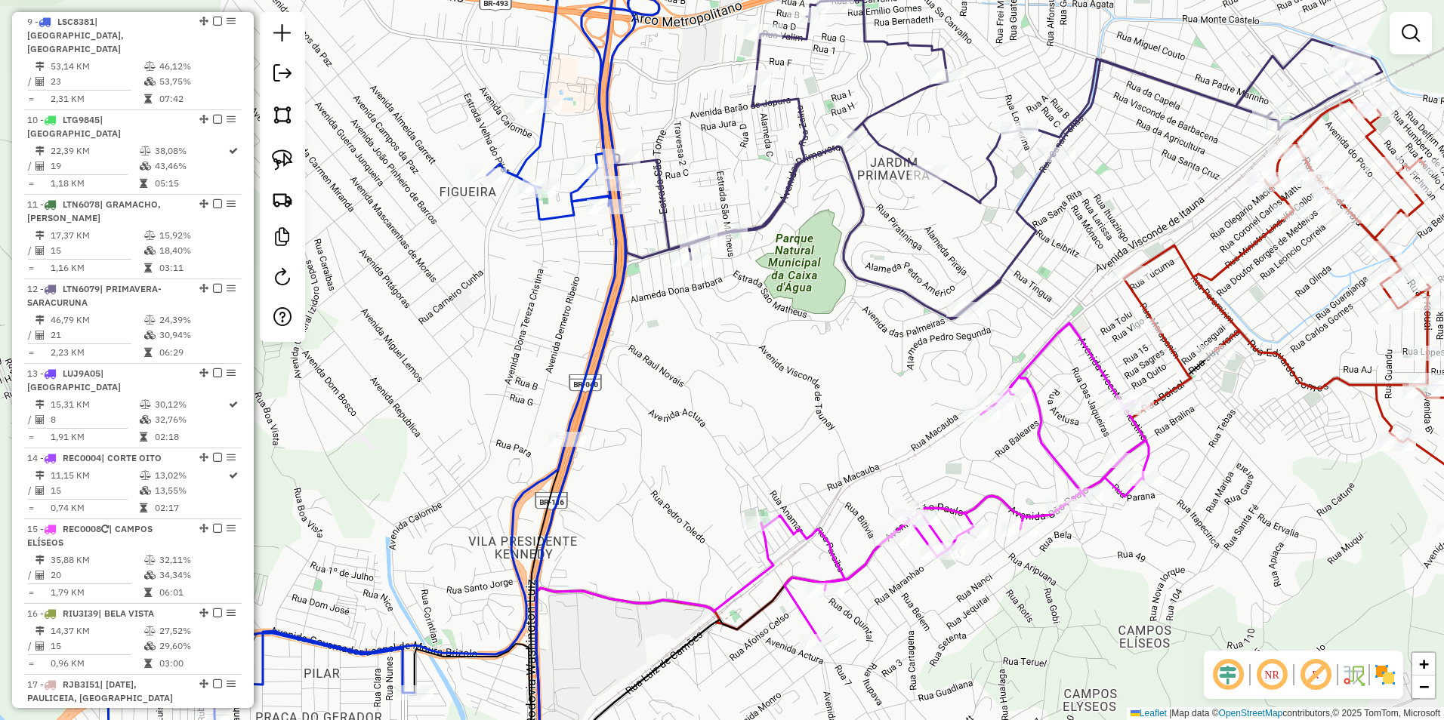
click at [557, 207] on div "Janela de atendimento Grade de atendimento Capacidade Transportadoras Veículos …" at bounding box center [722, 360] width 1444 height 720
click at [560, 214] on icon at bounding box center [364, 360] width 513 height 865
select select "**********"
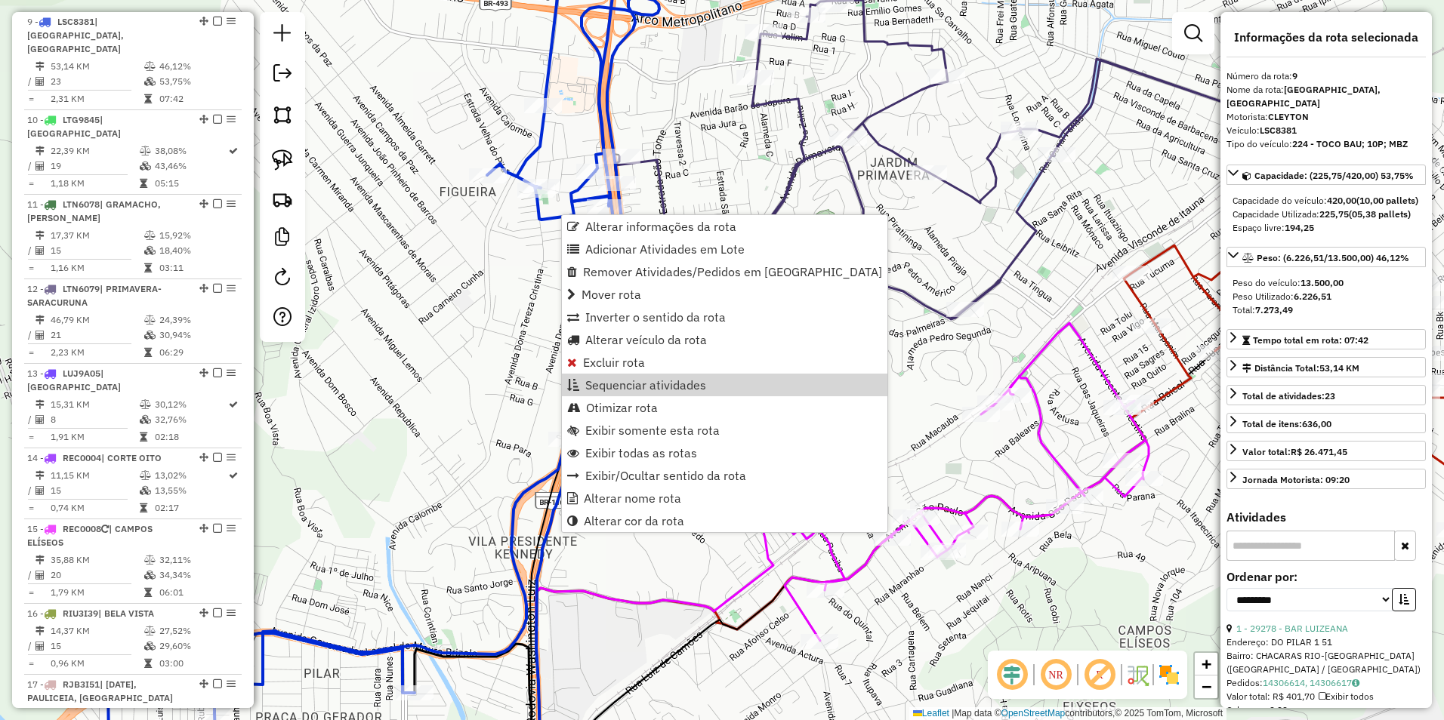
click at [415, 344] on div "Janela de atendimento Grade de atendimento Capacidade Transportadoras Veículos …" at bounding box center [722, 360] width 1444 height 720
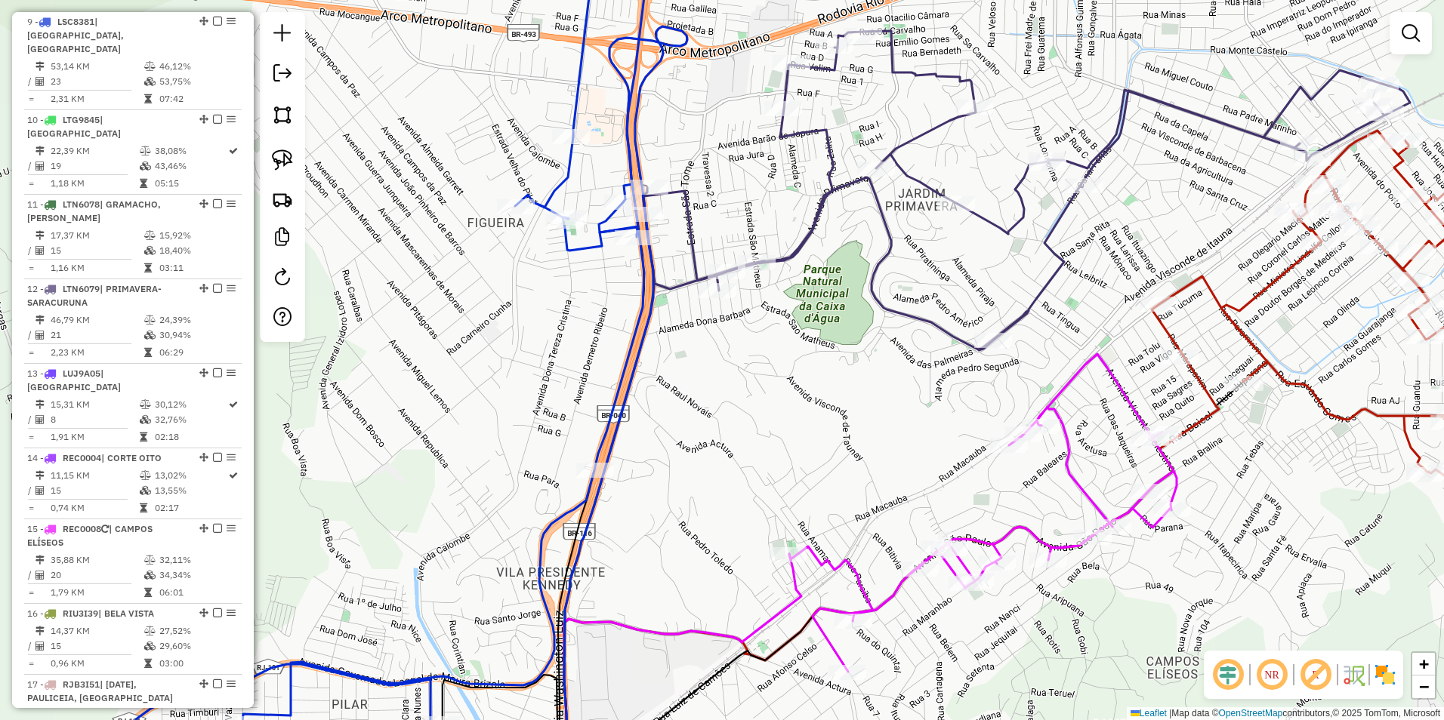
drag, startPoint x: 456, startPoint y: 307, endPoint x: 479, endPoint y: 547, distance: 241.3
click at [489, 620] on div "Janela de atendimento Grade de atendimento Capacidade Transportadoras Veículos …" at bounding box center [722, 360] width 1444 height 720
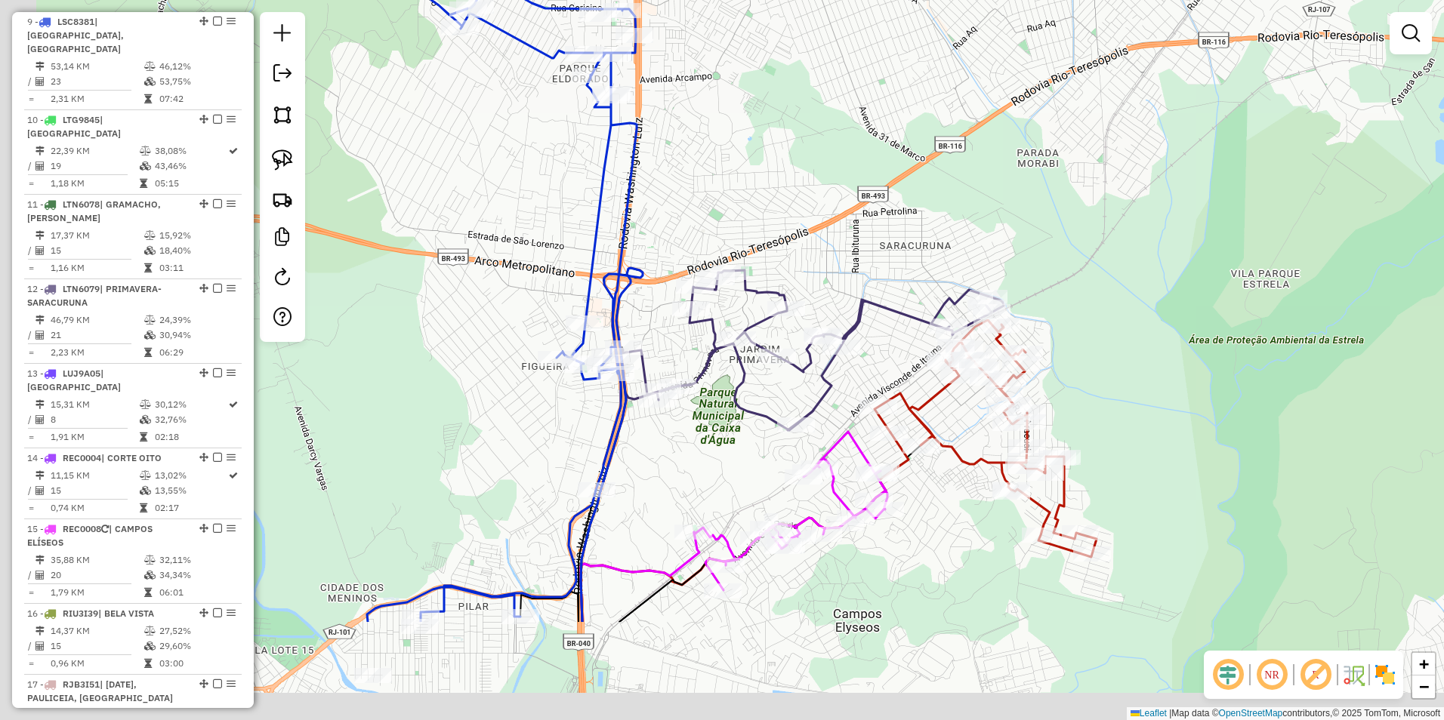
drag, startPoint x: 472, startPoint y: 418, endPoint x: 529, endPoint y: 160, distance: 264.4
click at [529, 160] on div "Janela de atendimento Grade de atendimento Capacidade Transportadoras Veículos …" at bounding box center [722, 360] width 1444 height 720
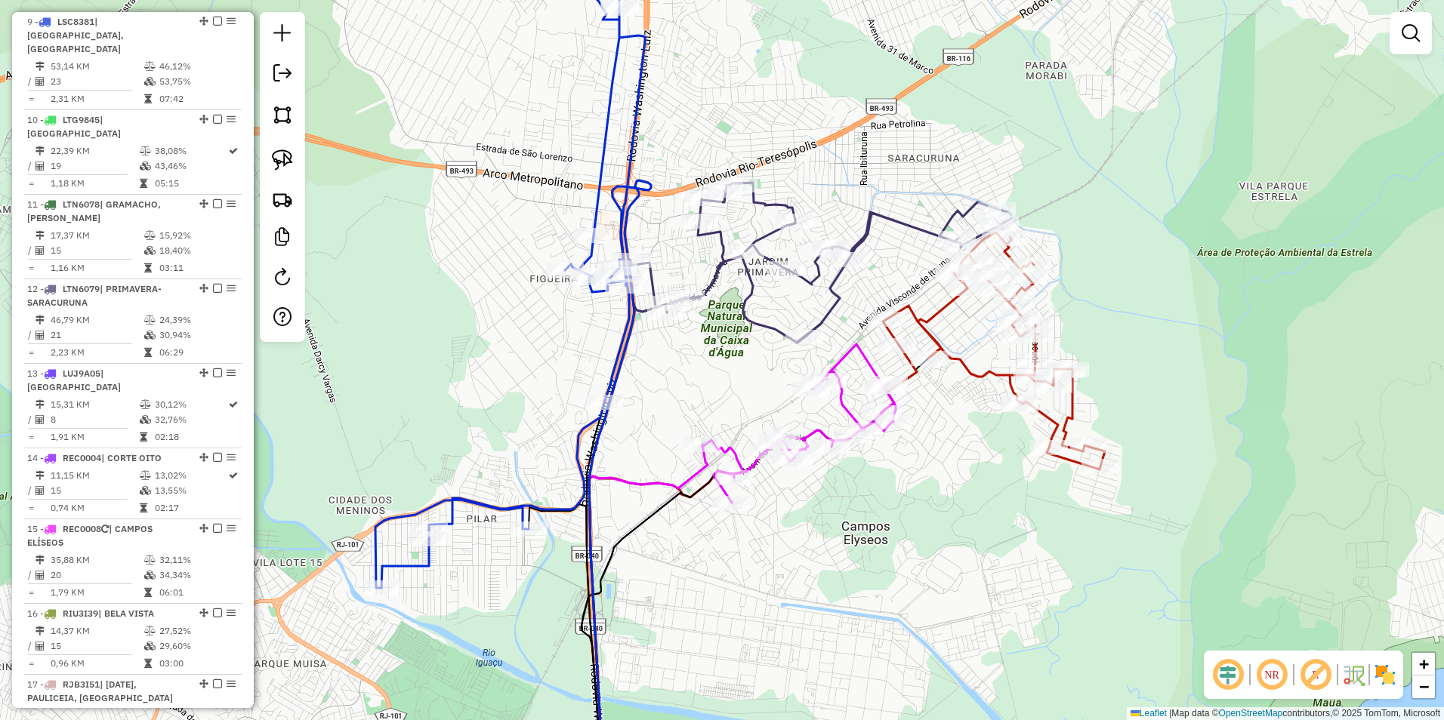
click at [1432, 48] on div "Janela de atendimento Grade de atendimento Capacidade Transportadoras Veículos …" at bounding box center [722, 360] width 1444 height 720
click at [1435, 37] on div "Janela de atendimento Grade de atendimento Capacidade Transportadoras Veículos …" at bounding box center [722, 360] width 1444 height 720
click at [1408, 34] on em at bounding box center [1410, 33] width 18 height 18
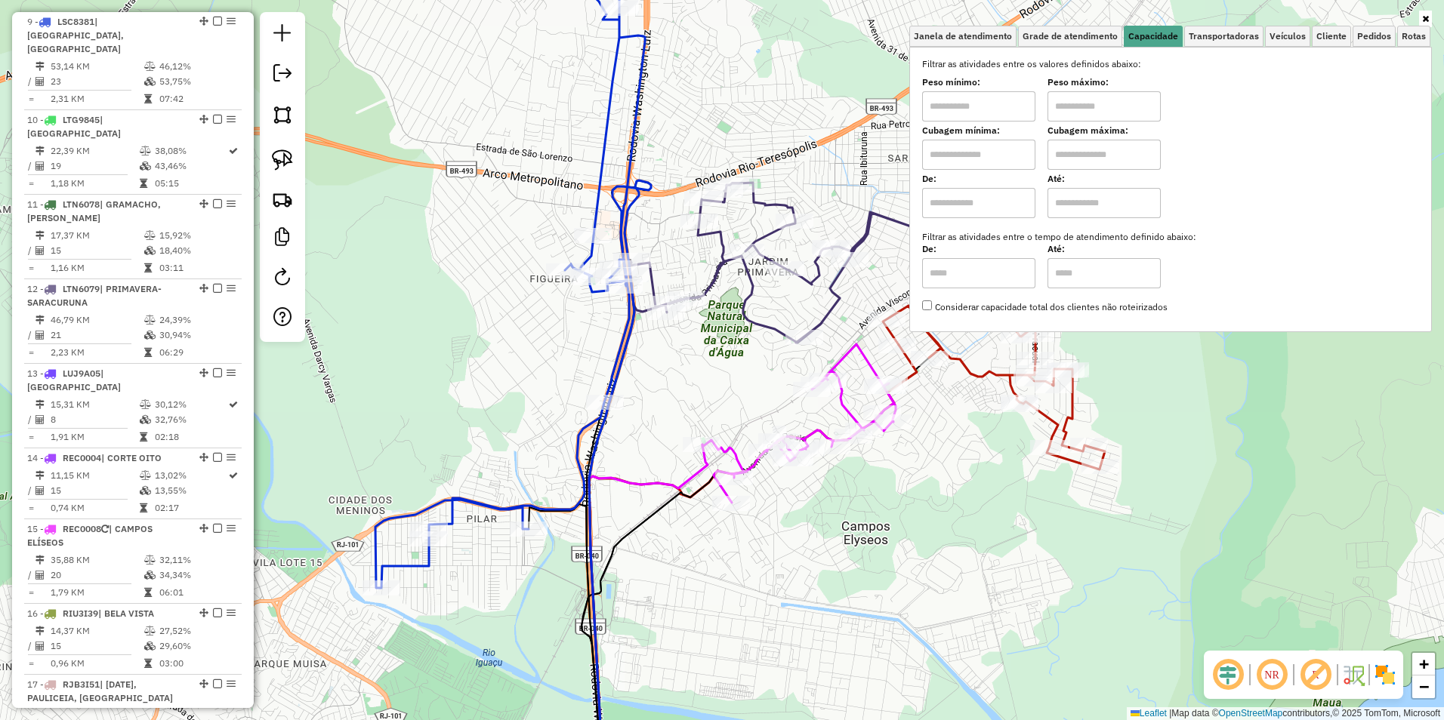
click at [964, 110] on input "text" at bounding box center [978, 106] width 113 height 30
type input "****"
type input "*****"
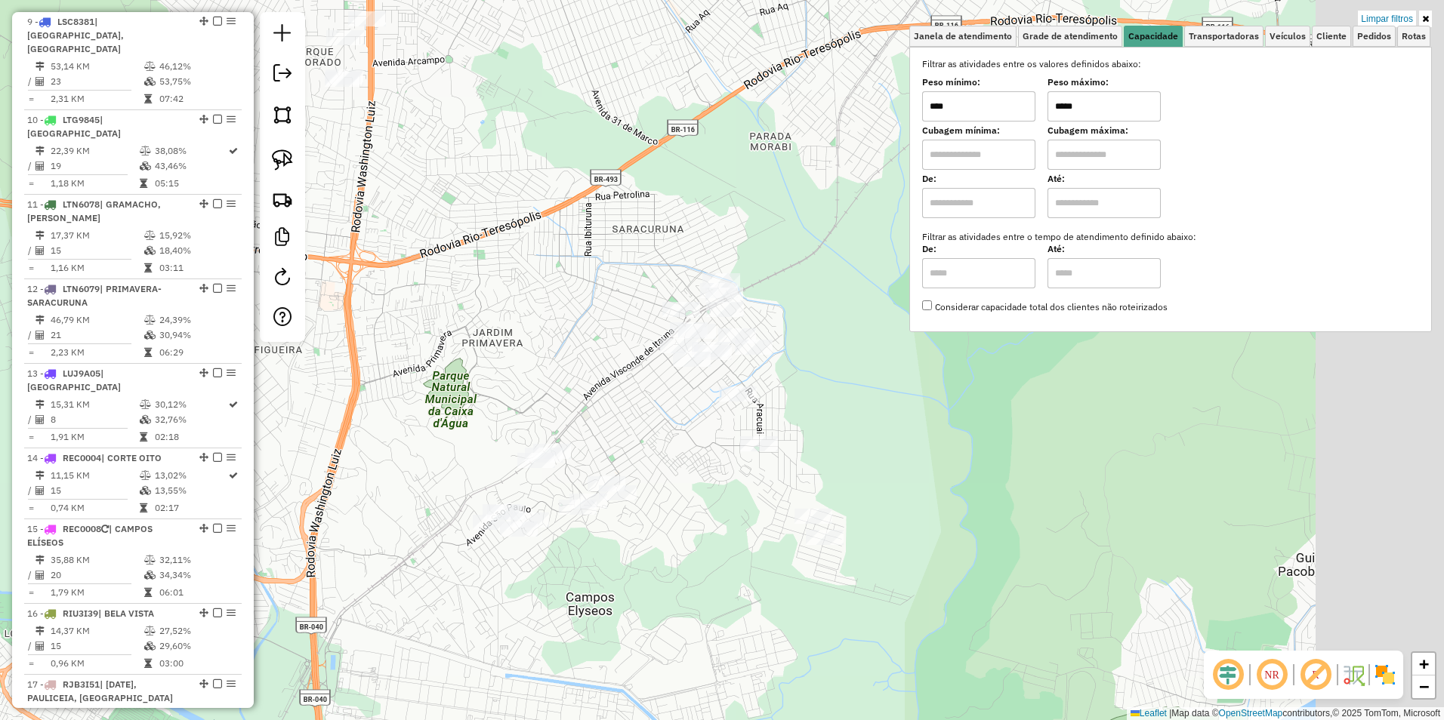
drag, startPoint x: 757, startPoint y: 336, endPoint x: 481, endPoint y: 407, distance: 284.6
click at [481, 407] on div "Limpar filtros Janela de atendimento Grade de atendimento Capacidade Transporta…" at bounding box center [722, 360] width 1444 height 720
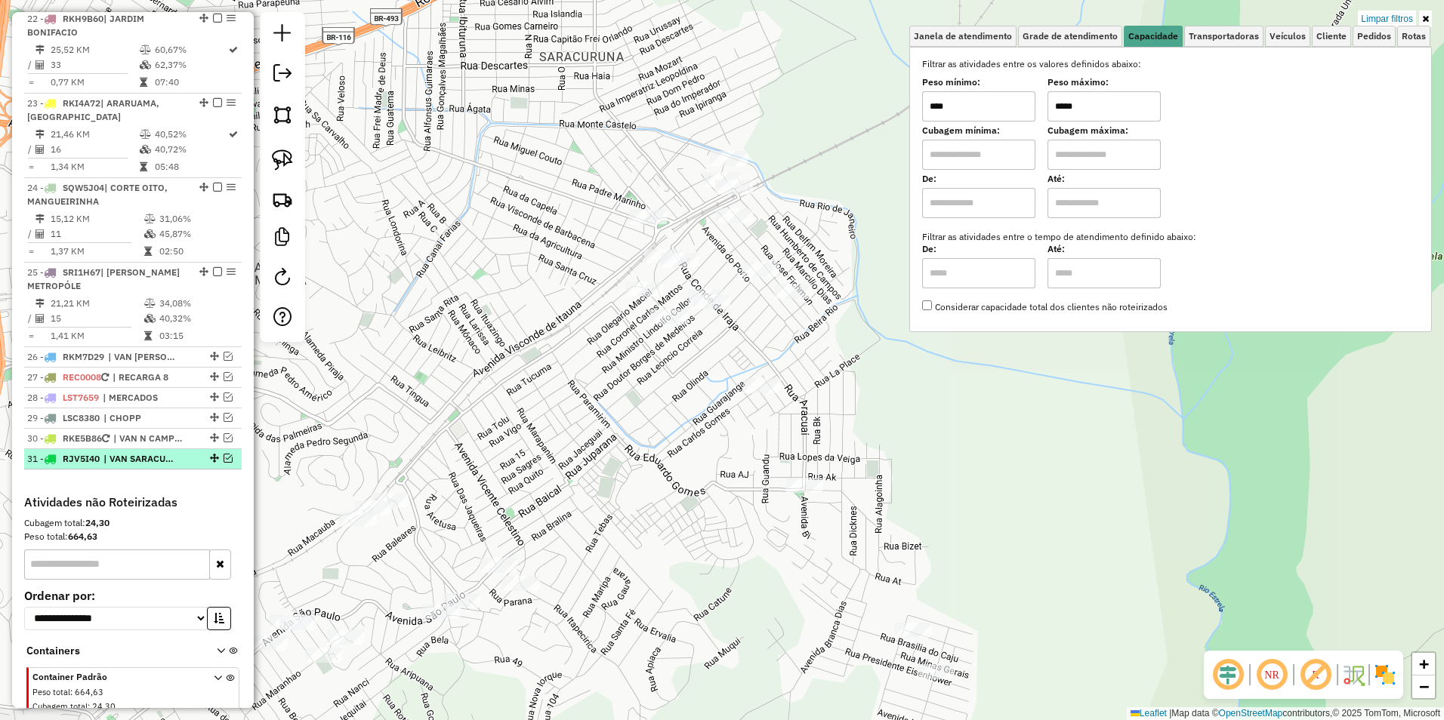
scroll to position [2080, 0]
click at [225, 449] on em at bounding box center [228, 453] width 9 height 9
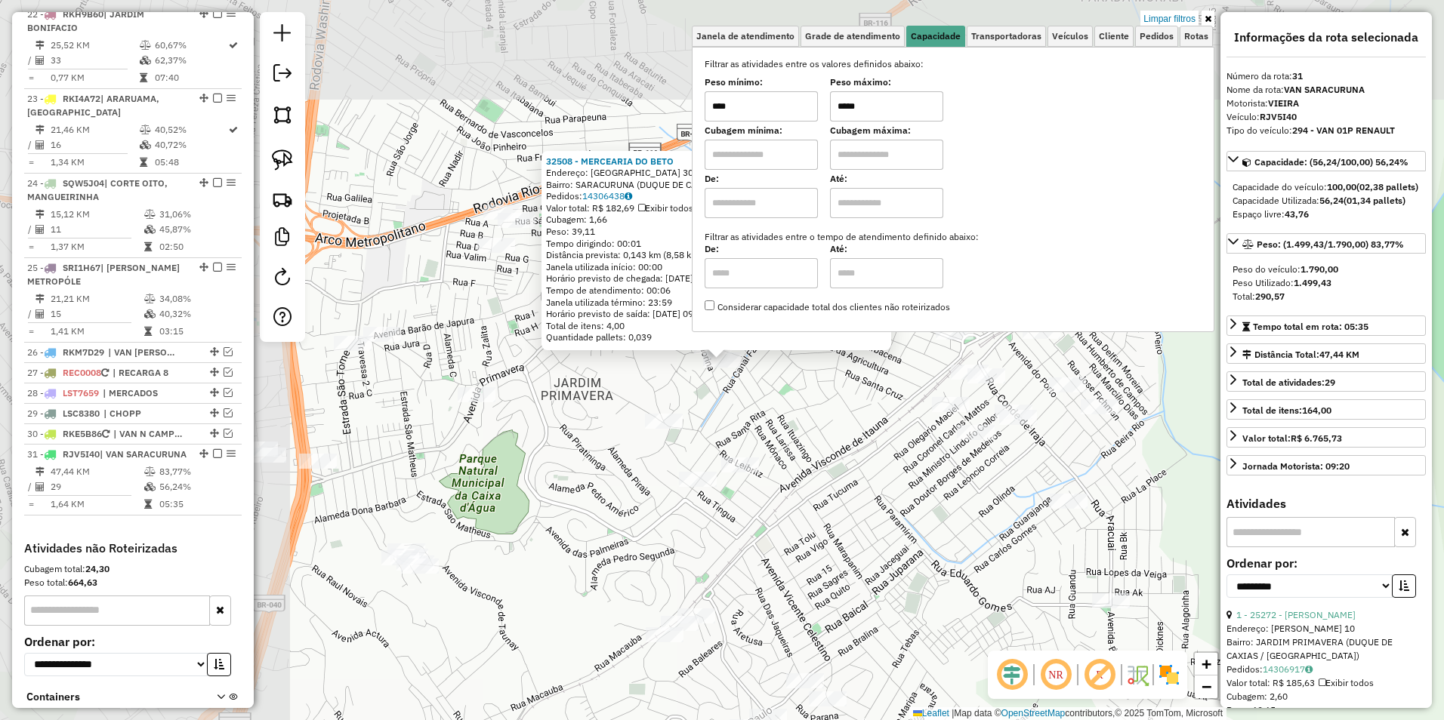
scroll to position [2144, 0]
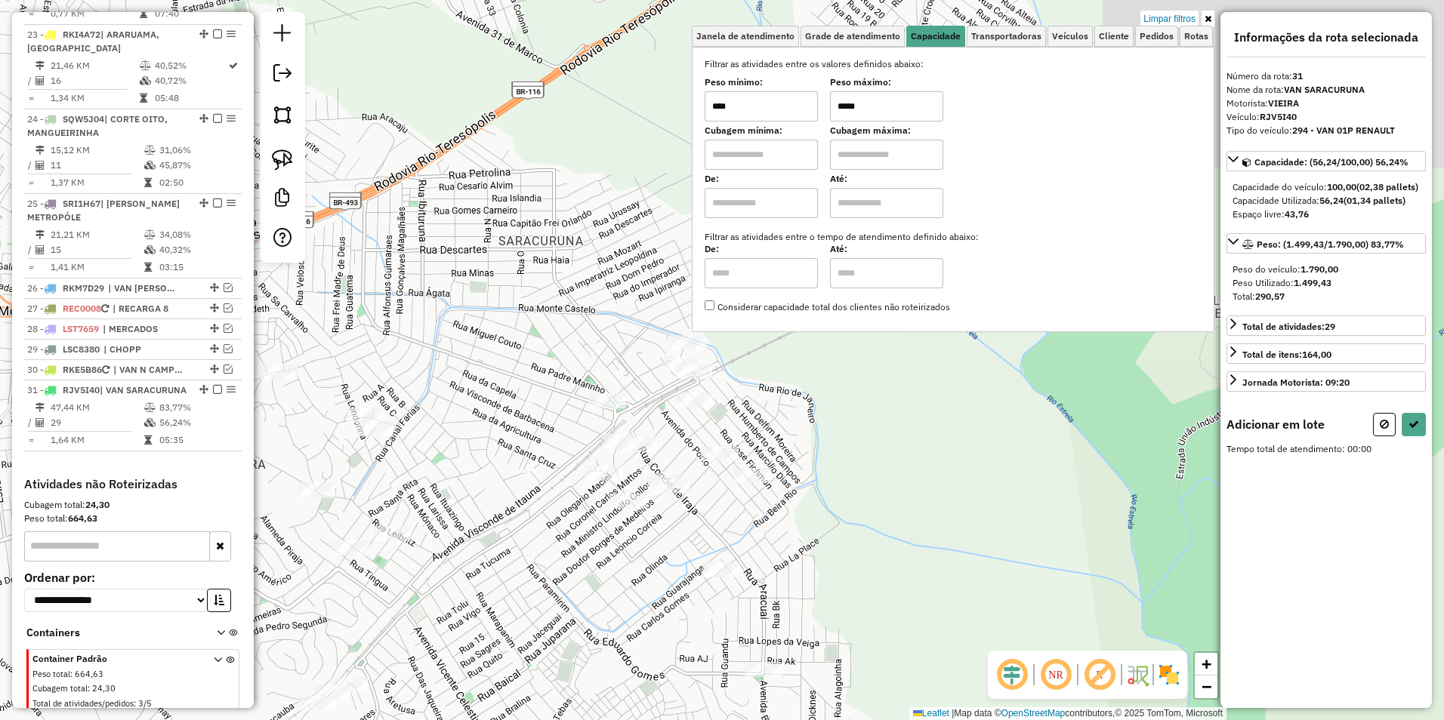
drag, startPoint x: 826, startPoint y: 412, endPoint x: 527, endPoint y: 435, distance: 299.9
click at [477, 480] on div "Limpar filtros Janela de atendimento Grade de atendimento Capacidade Transporta…" at bounding box center [722, 360] width 1444 height 720
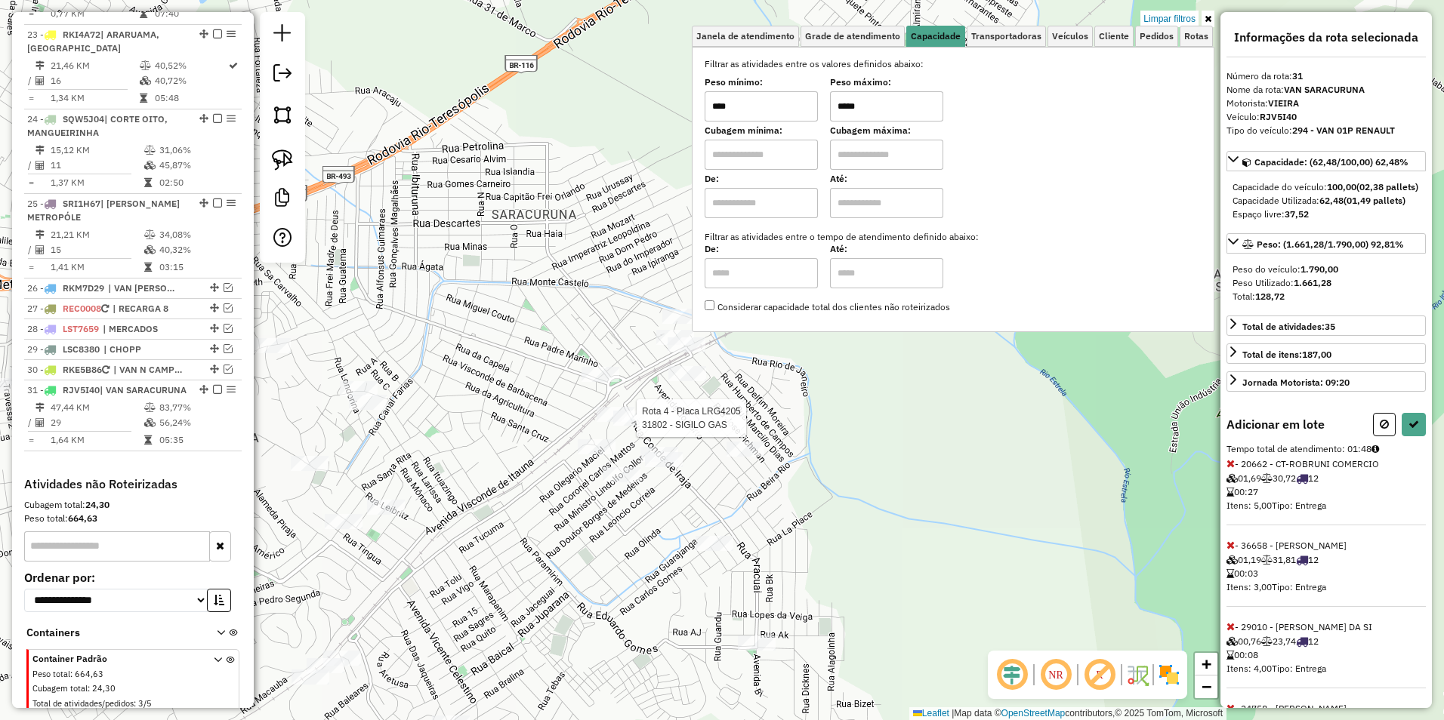
select select "**********"
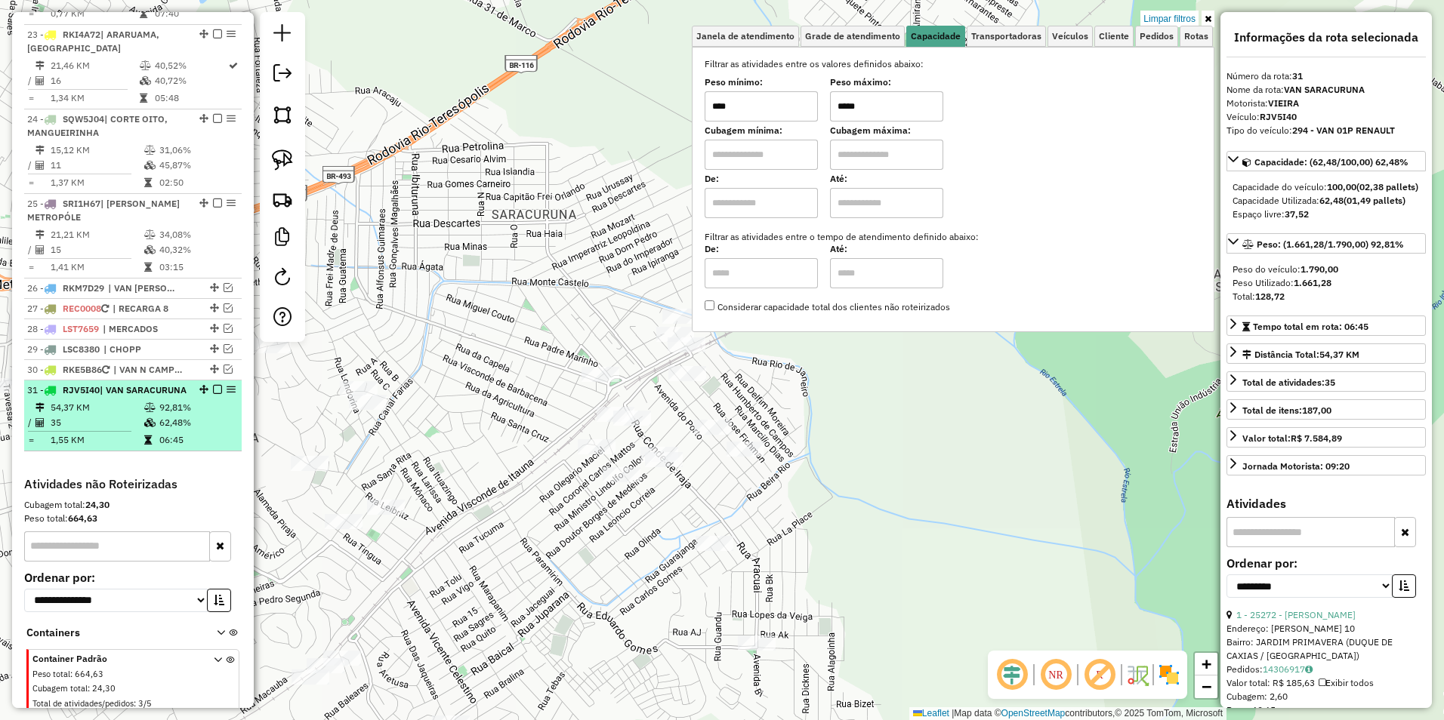
click at [215, 385] on em at bounding box center [217, 389] width 9 height 9
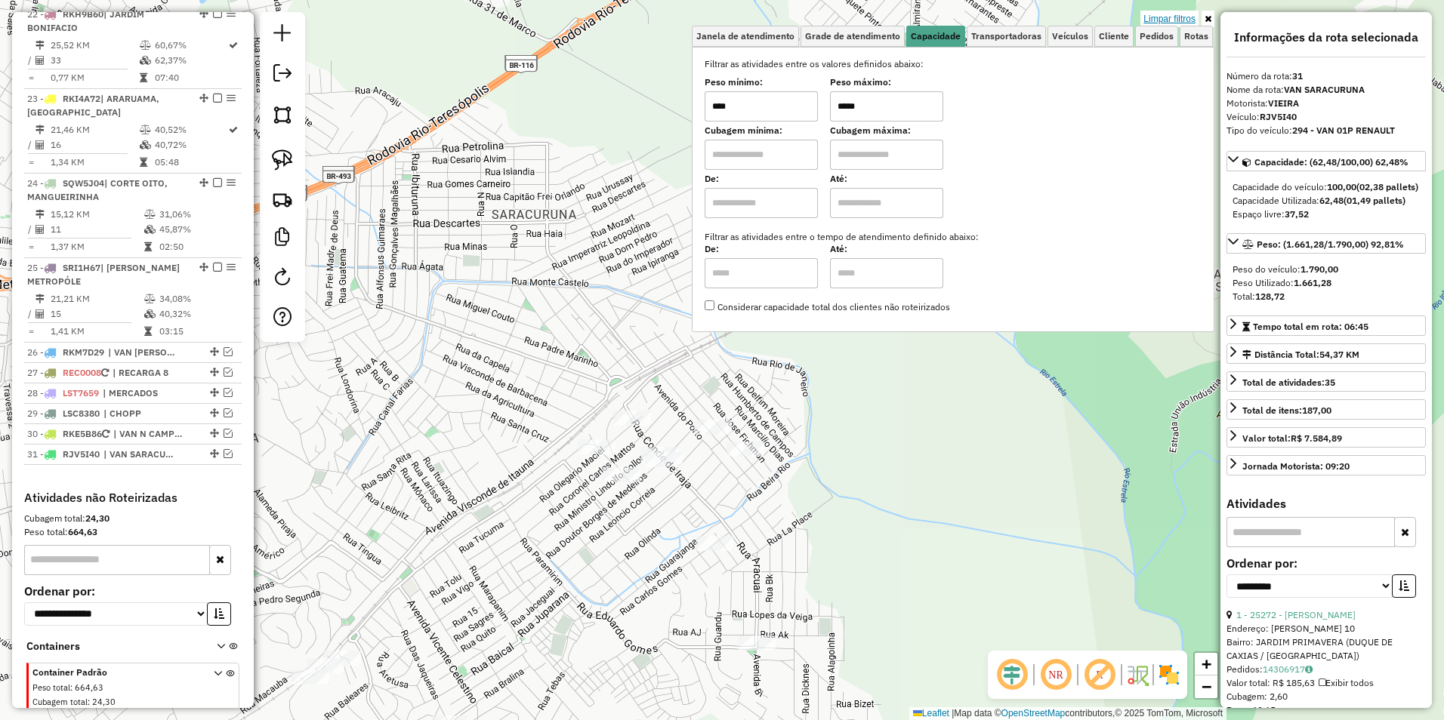
click at [1161, 16] on link "Limpar filtros" at bounding box center [1169, 19] width 58 height 17
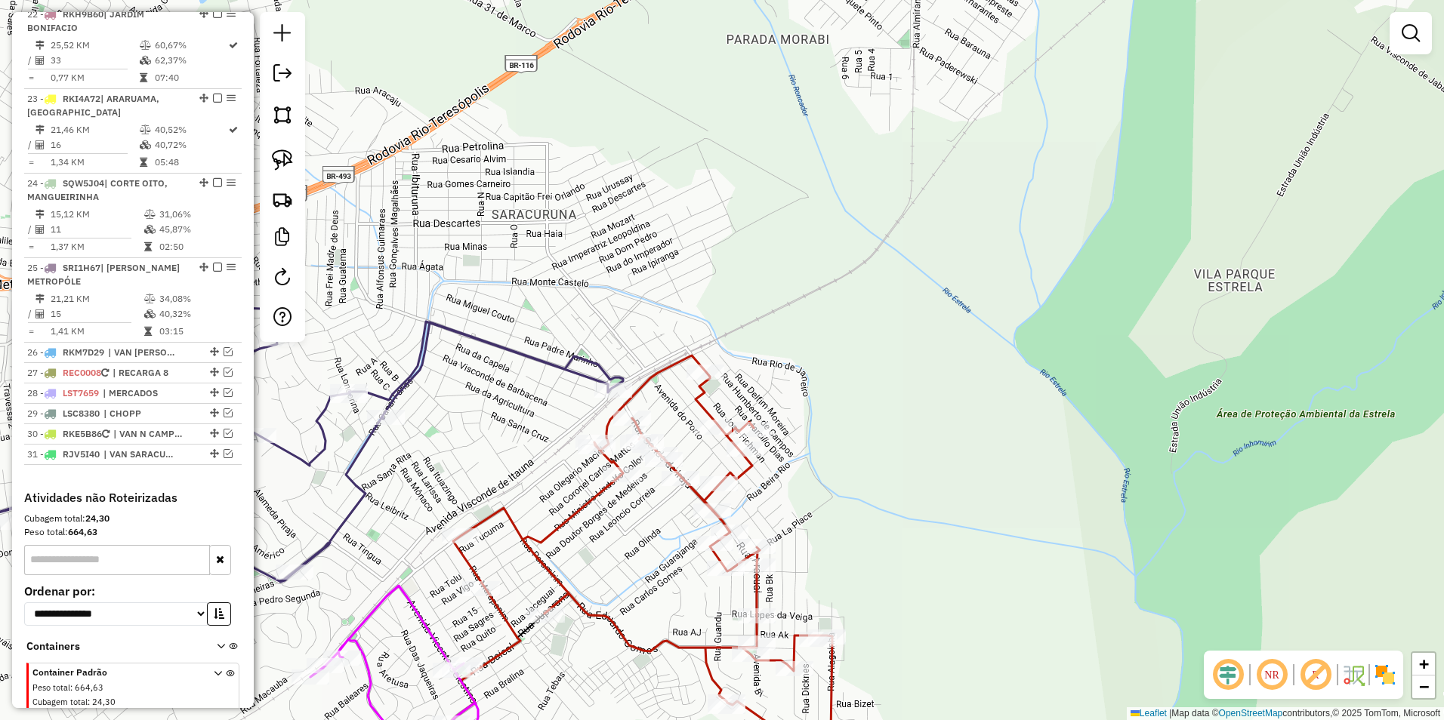
click at [820, 426] on div "Janela de atendimento Grade de atendimento Capacidade Transportadoras Veículos …" at bounding box center [722, 360] width 1444 height 720
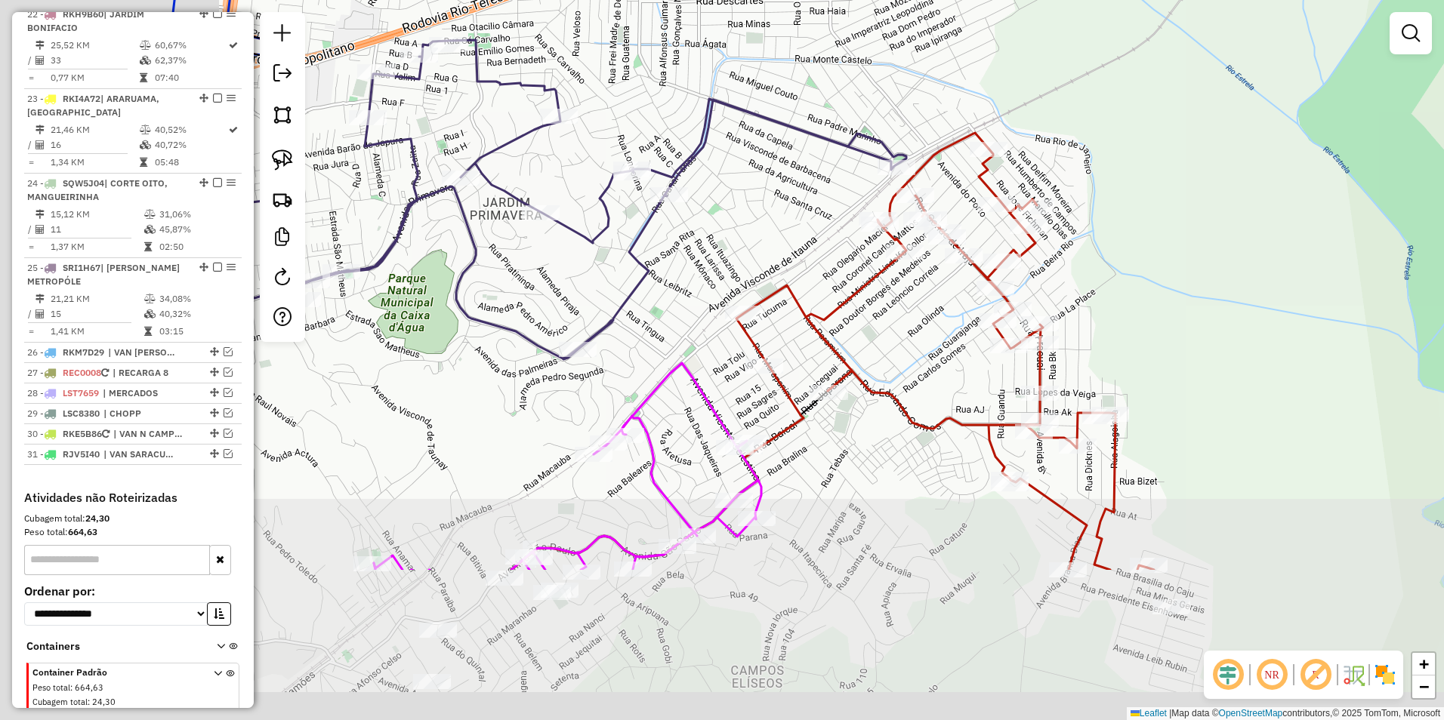
click at [927, 348] on div "Janela de atendimento Grade de atendimento Capacidade Transportadoras Veículos …" at bounding box center [722, 360] width 1444 height 720
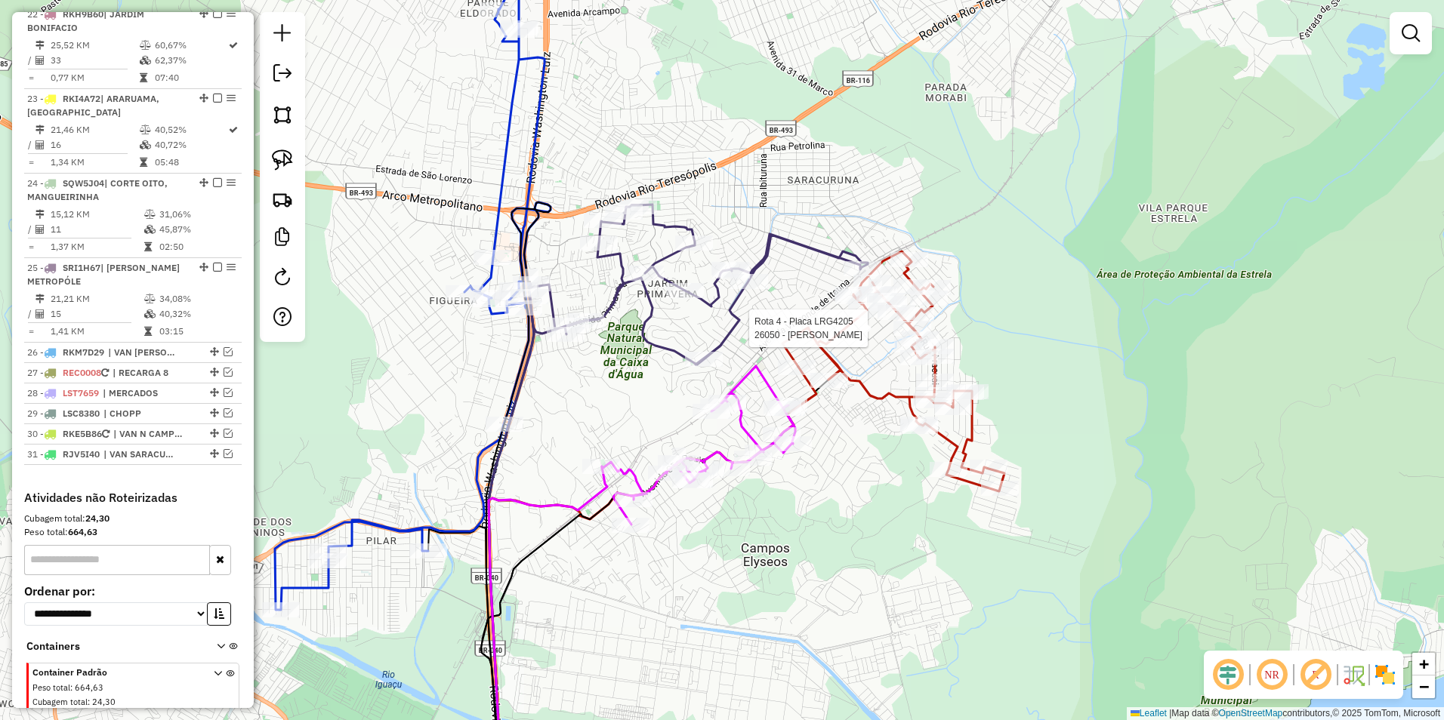
click at [674, 350] on icon at bounding box center [698, 285] width 339 height 160
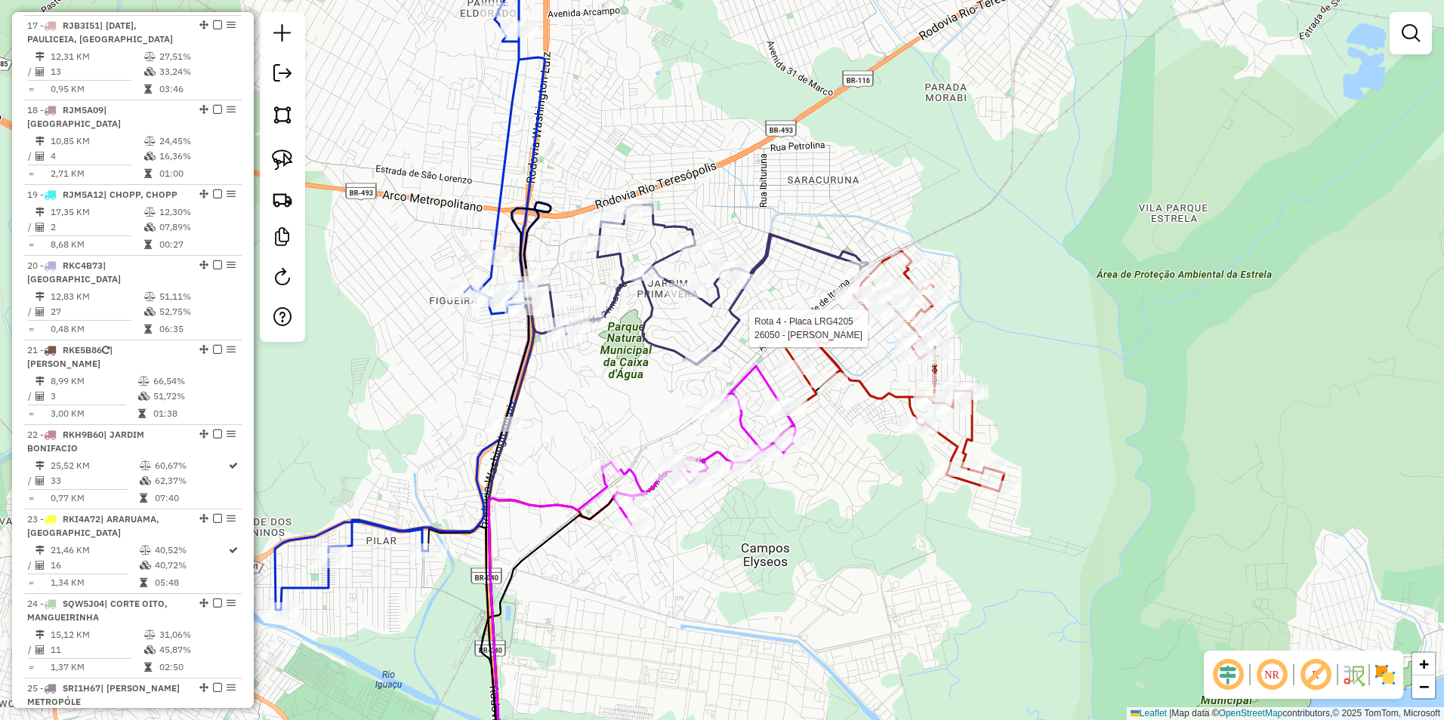
select select "**********"
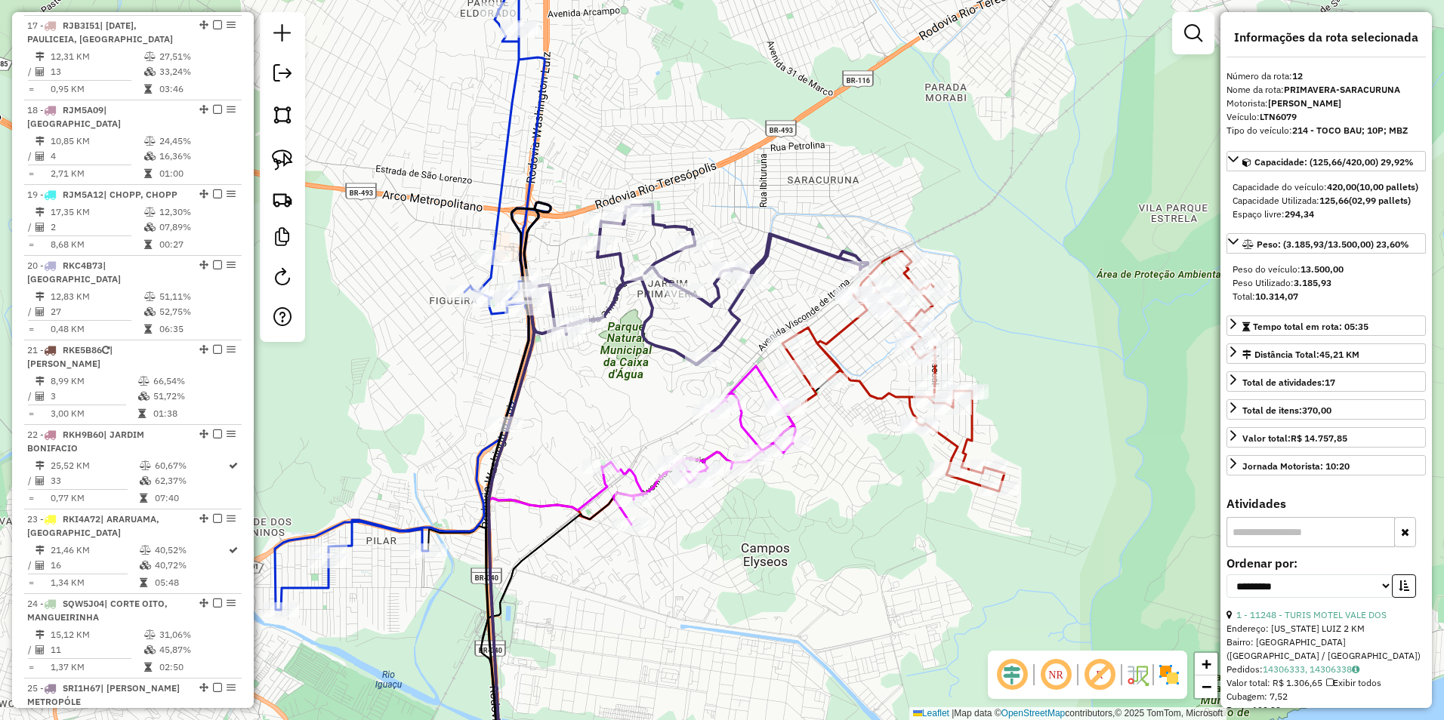
scroll to position [1241, 0]
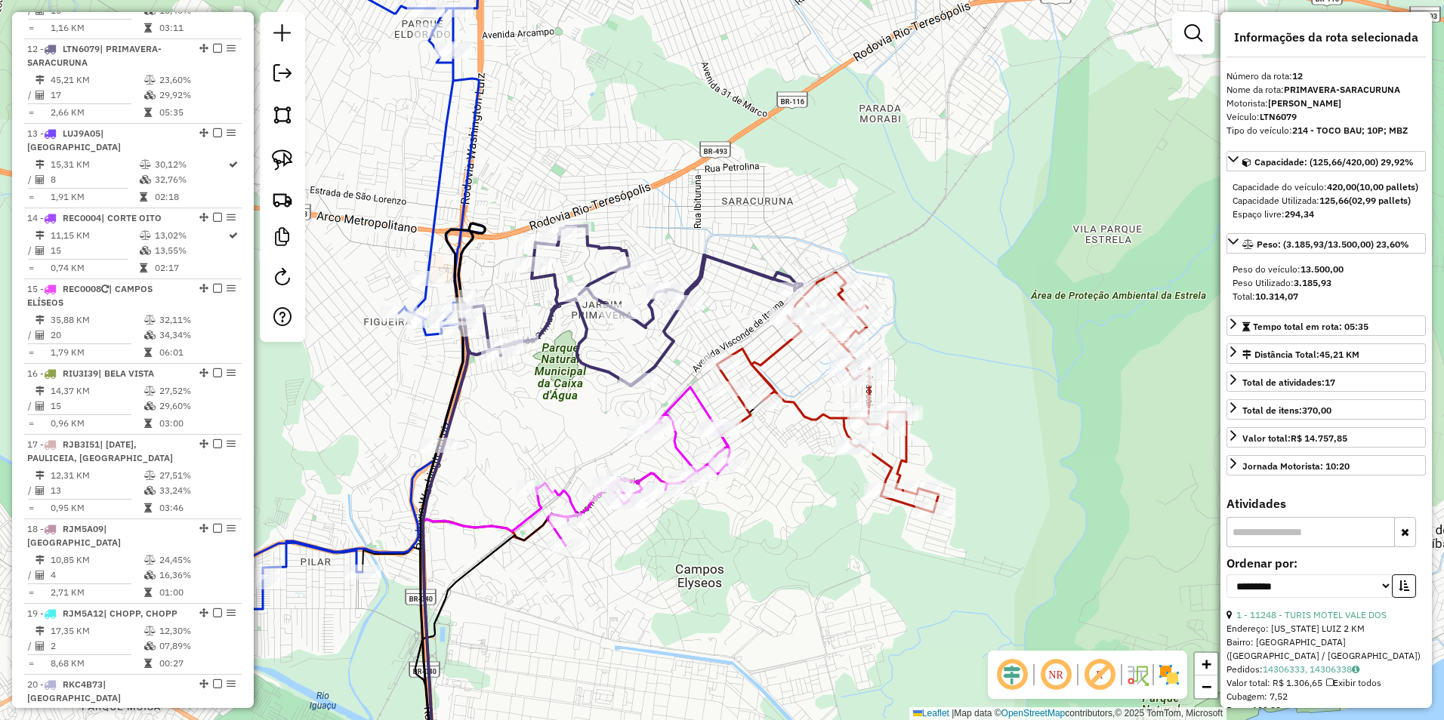
click at [768, 375] on icon at bounding box center [828, 393] width 222 height 240
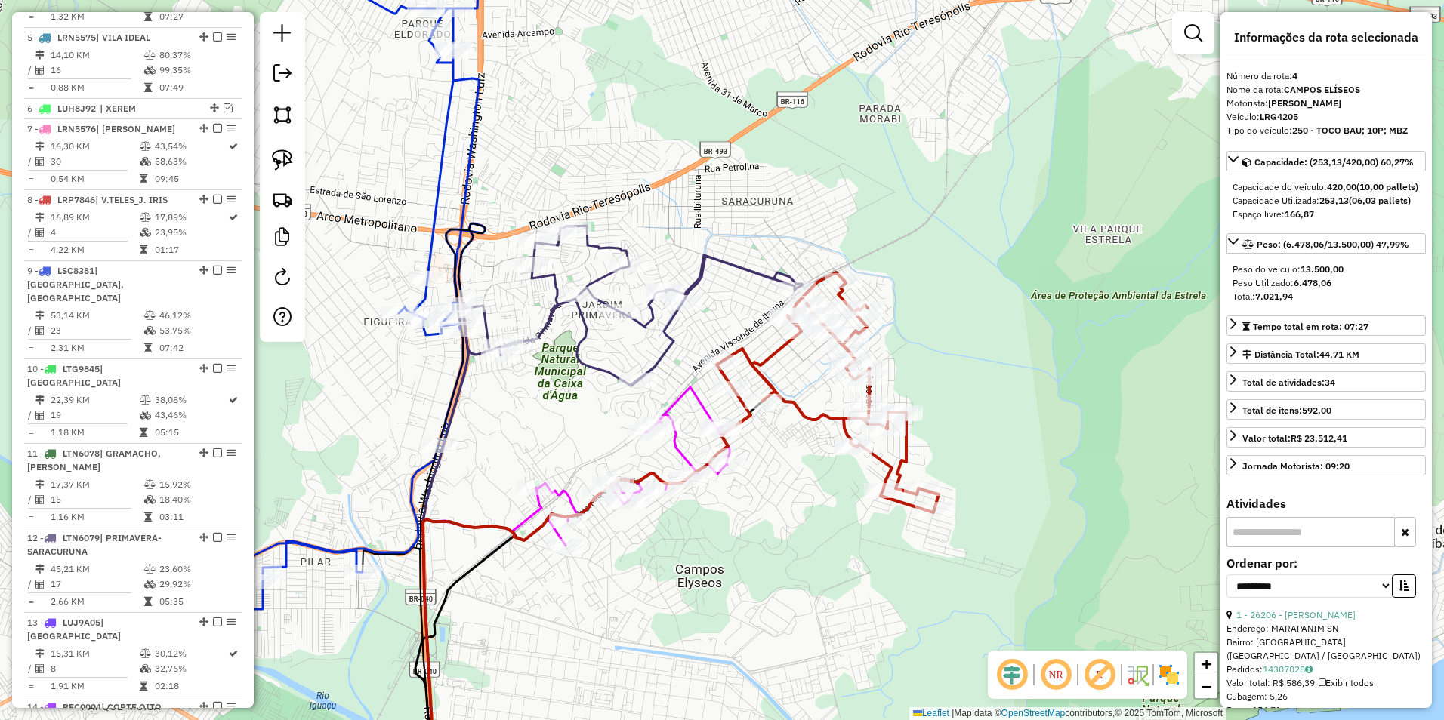
scroll to position [696, 0]
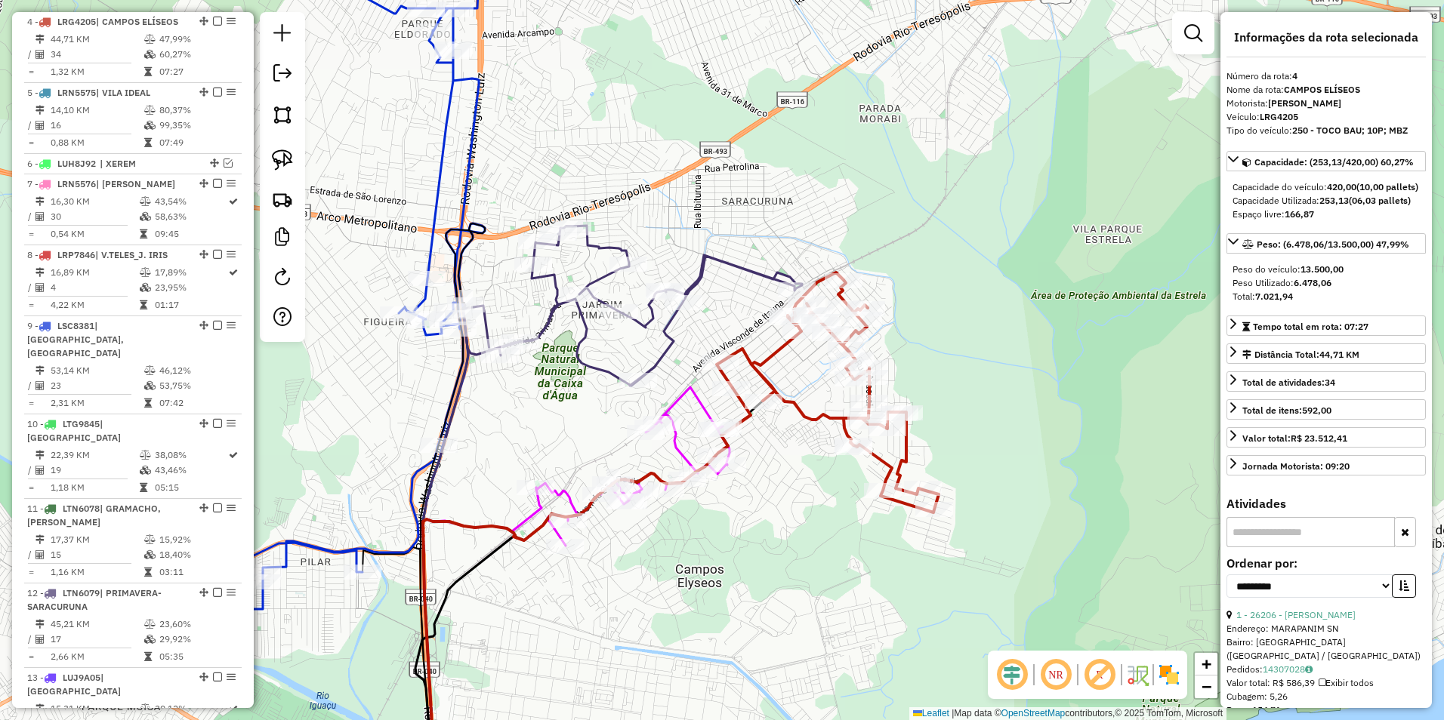
click at [698, 403] on icon at bounding box center [632, 466] width 193 height 159
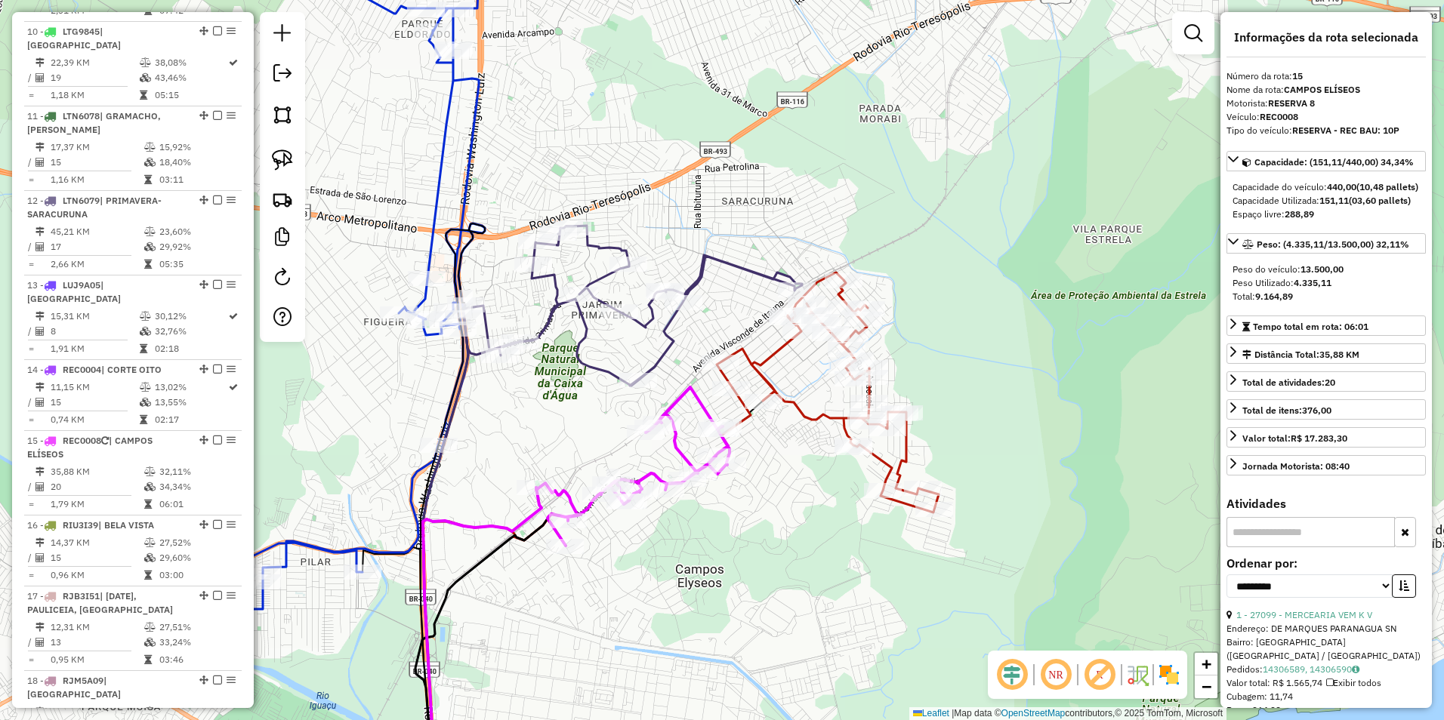
scroll to position [1481, 0]
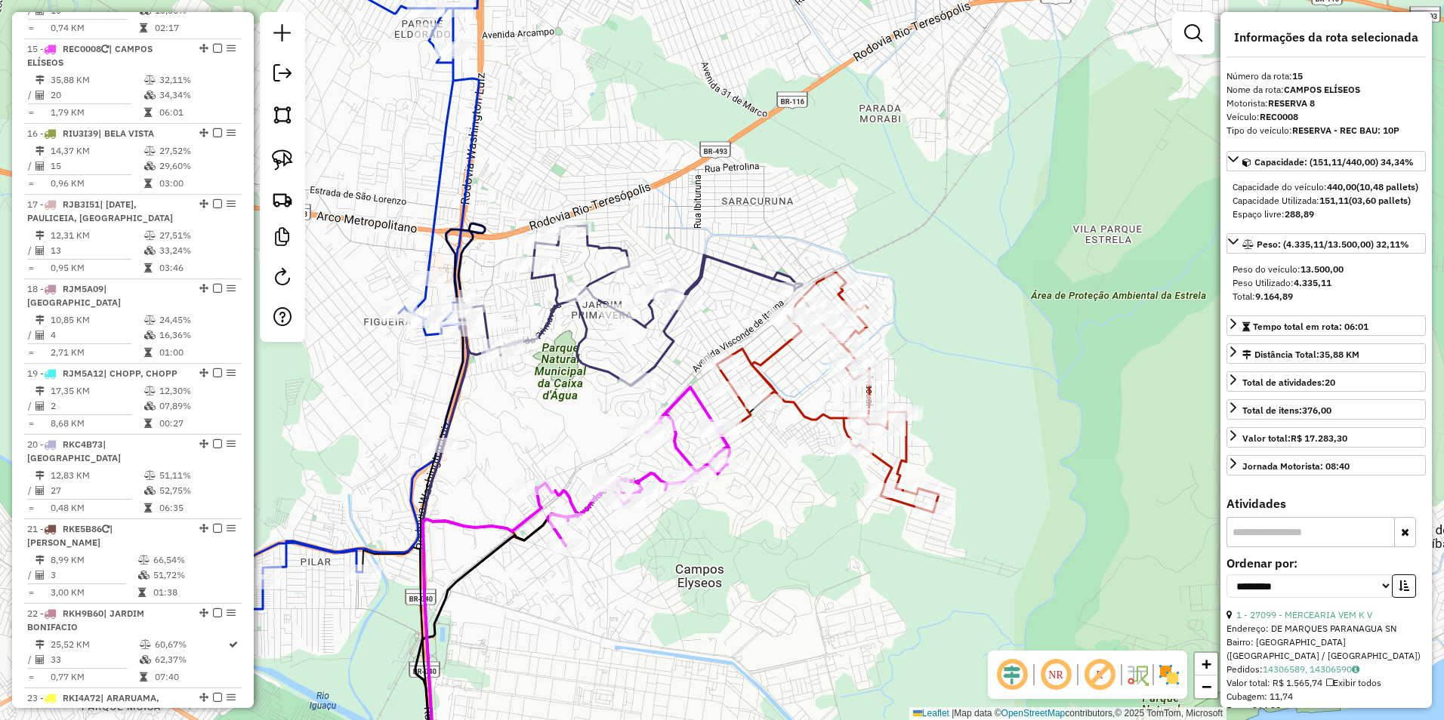
click at [656, 344] on div "Janela de atendimento Grade de atendimento Capacidade Transportadoras Veículos …" at bounding box center [722, 360] width 1444 height 720
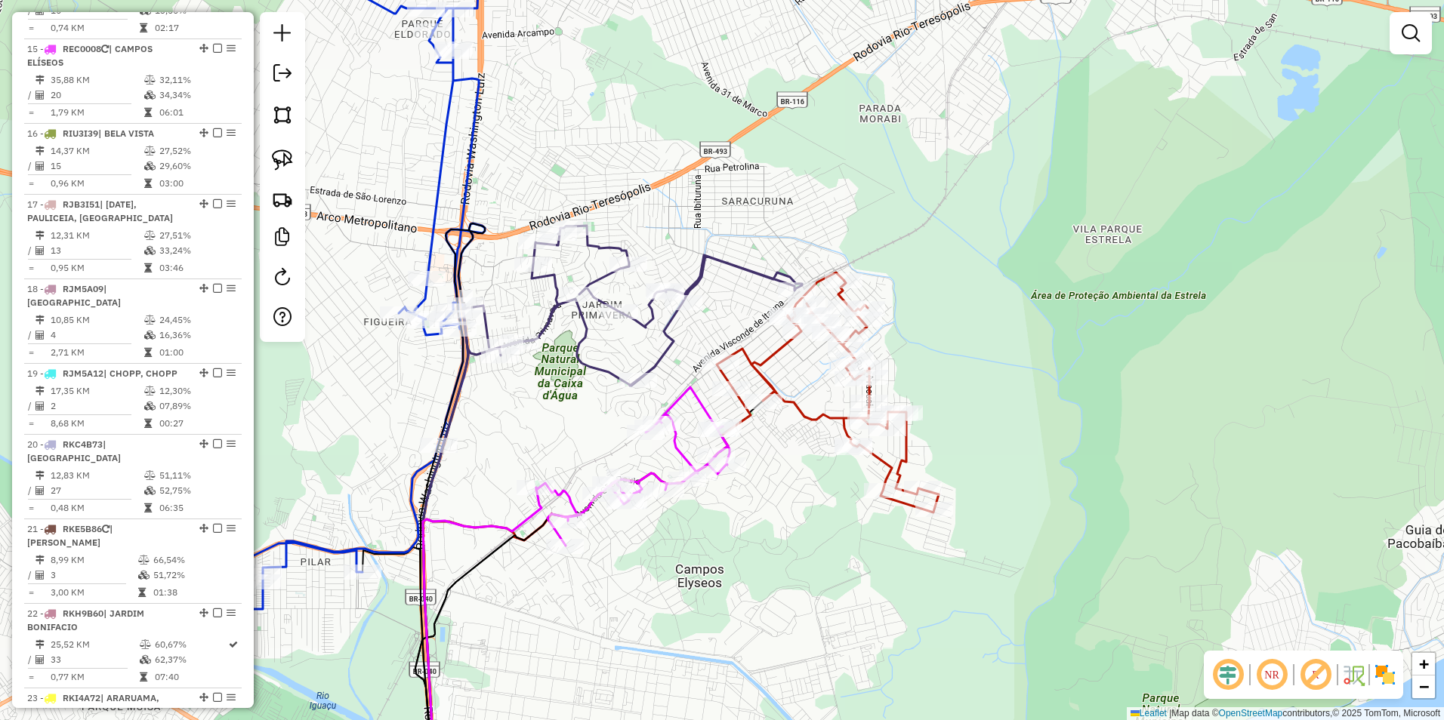
click at [666, 345] on icon at bounding box center [632, 306] width 339 height 160
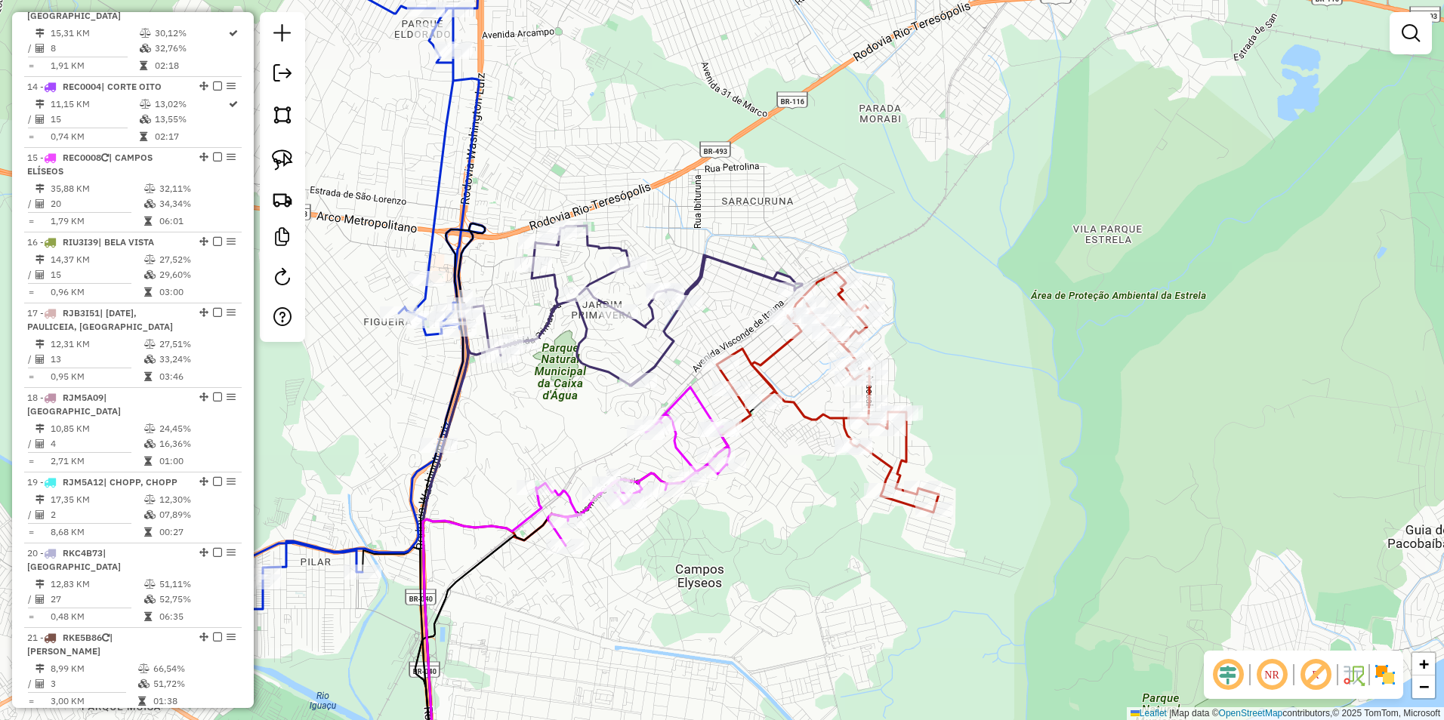
select select "**********"
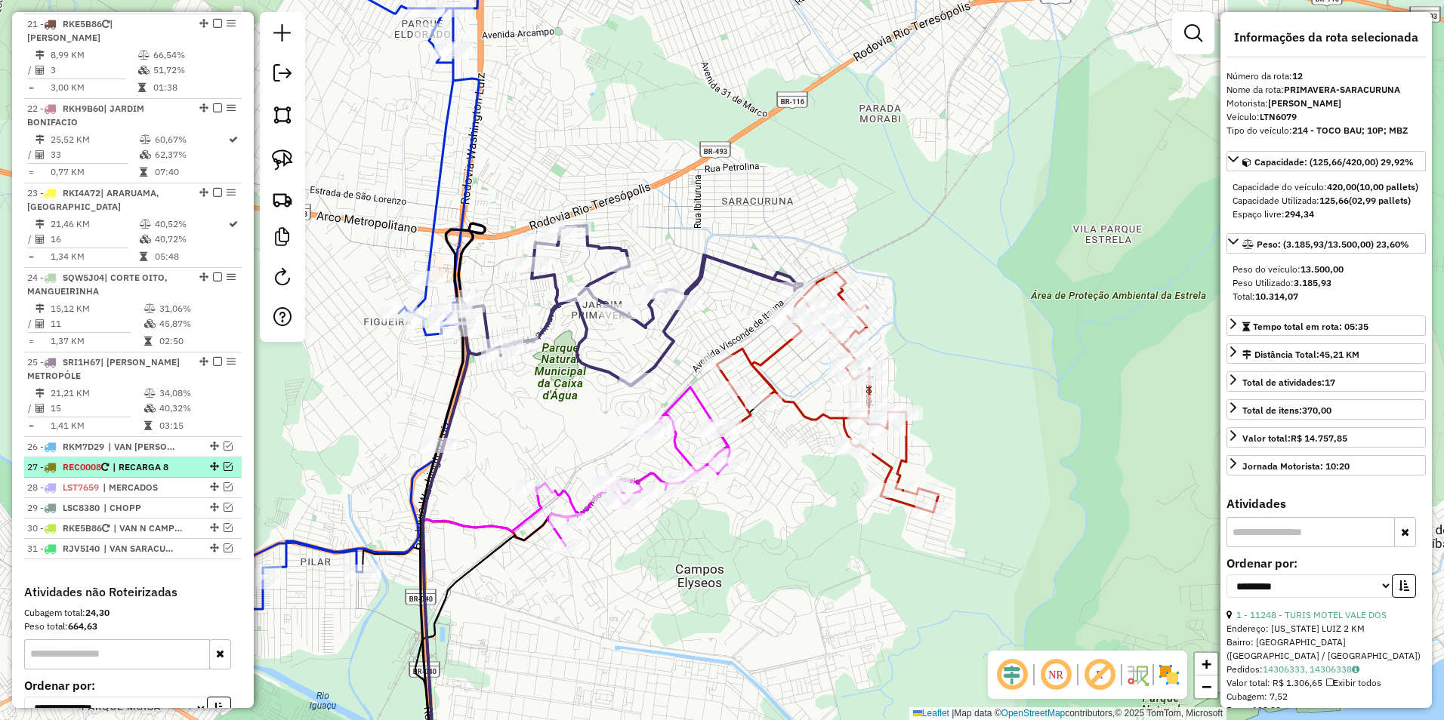
scroll to position [1996, 0]
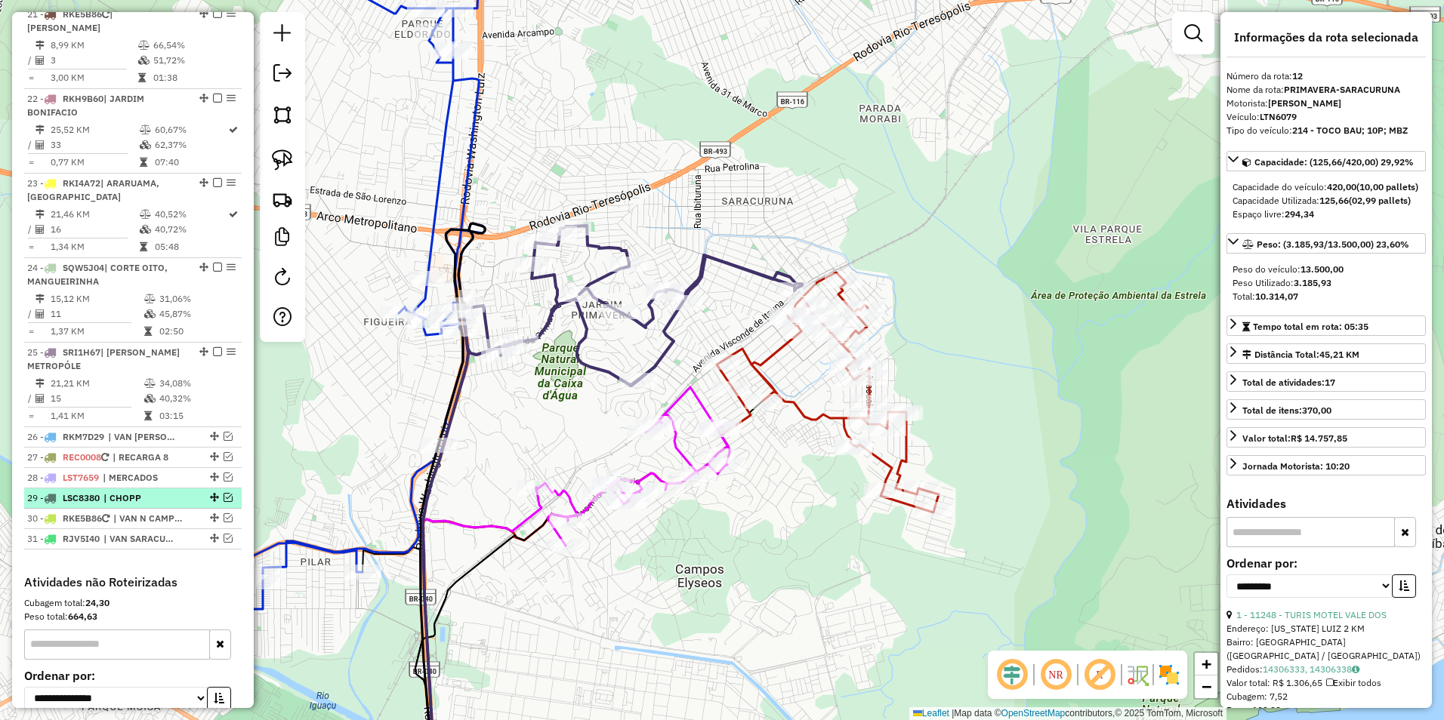
click at [224, 493] on em at bounding box center [228, 497] width 9 height 9
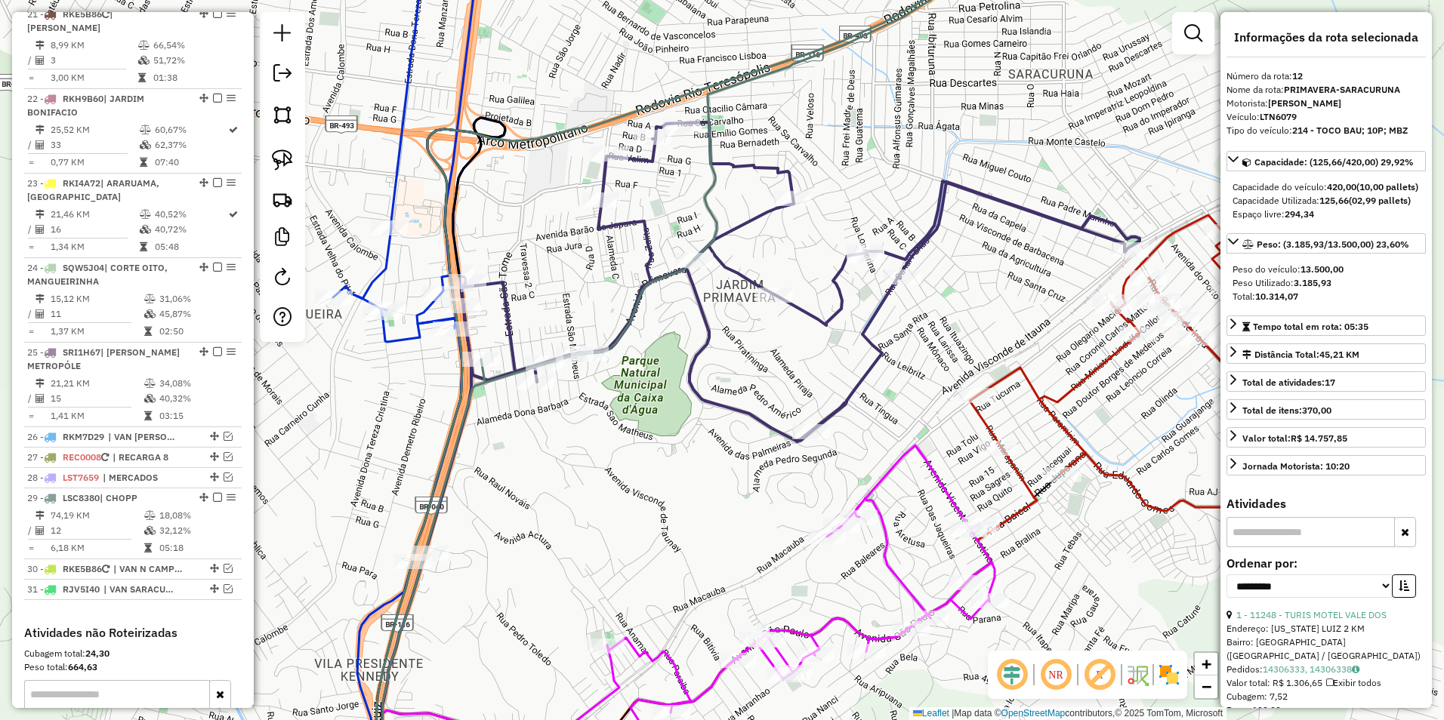
click at [504, 304] on icon at bounding box center [800, 281] width 679 height 319
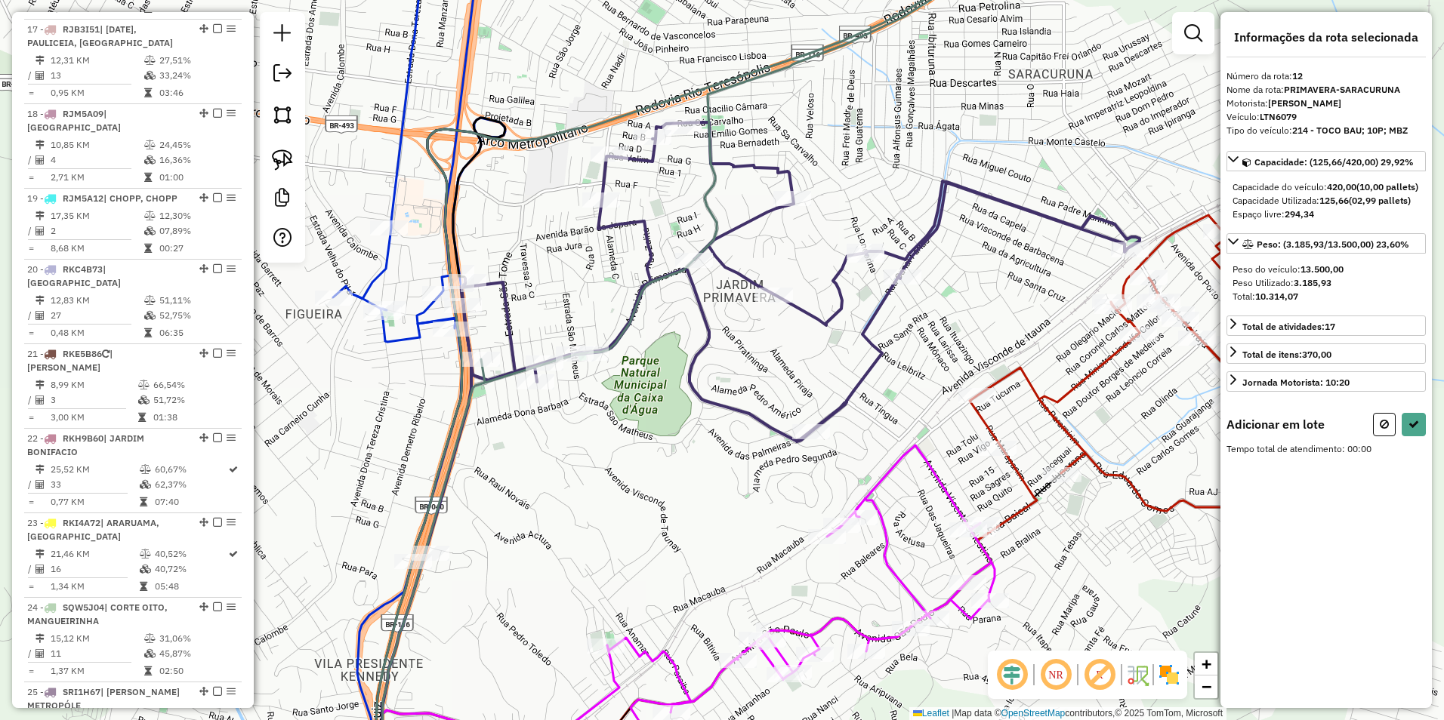
scroll to position [1241, 0]
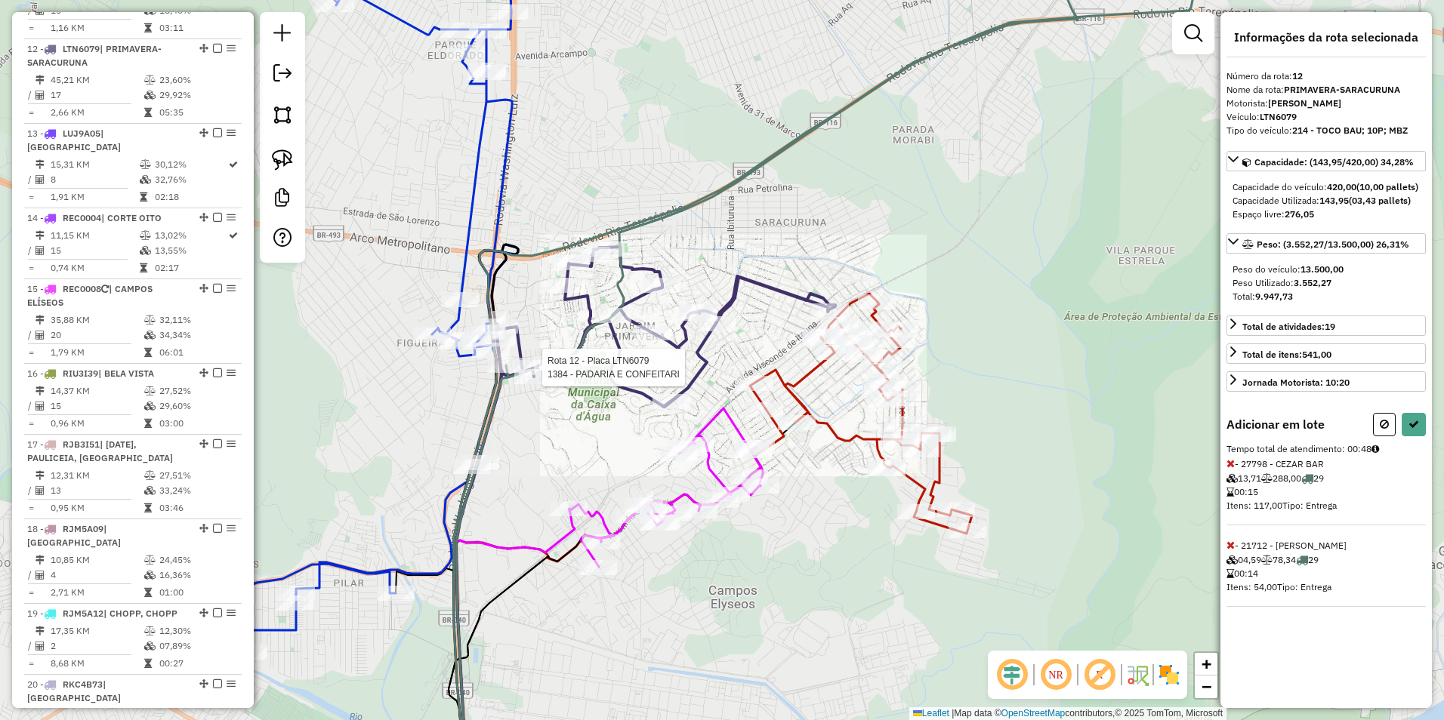
select select "**********"
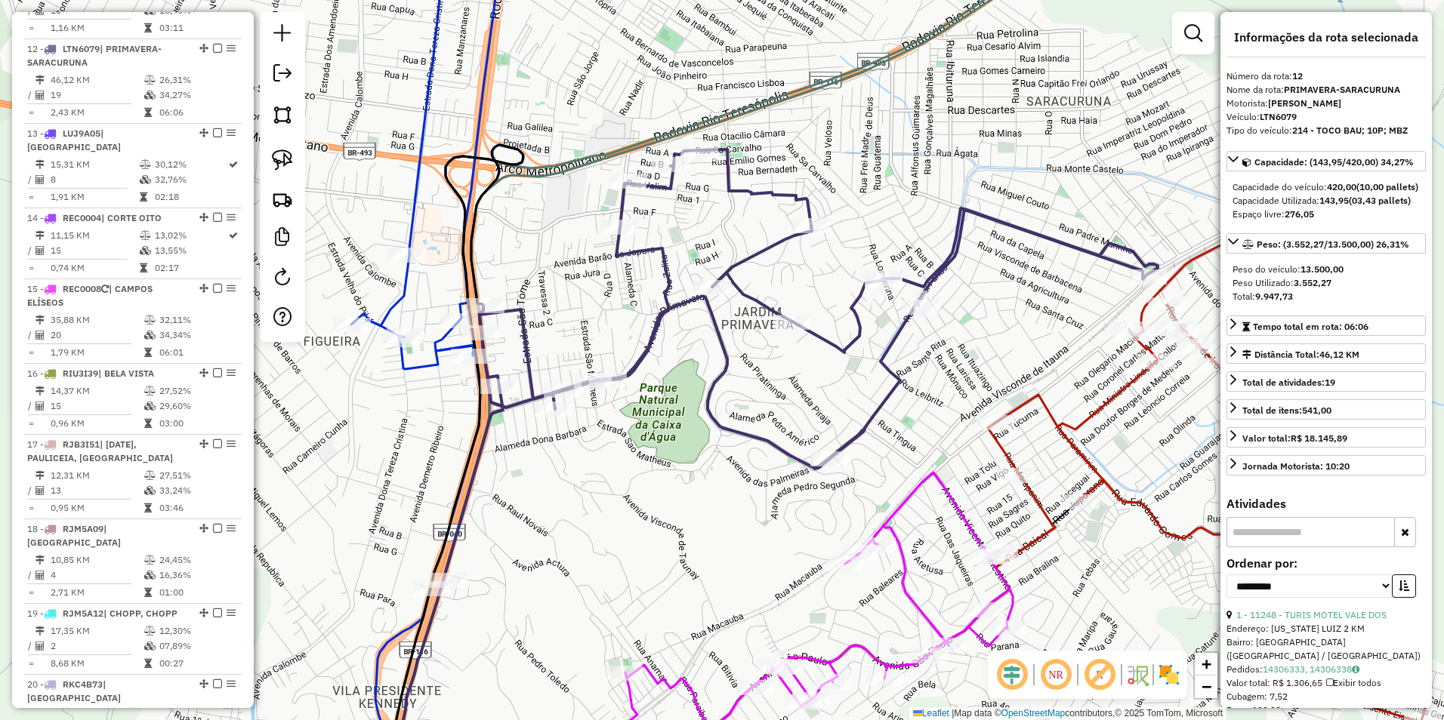
click at [528, 336] on icon at bounding box center [818, 309] width 679 height 319
click at [412, 200] on icon at bounding box center [299, 360] width 407 height 865
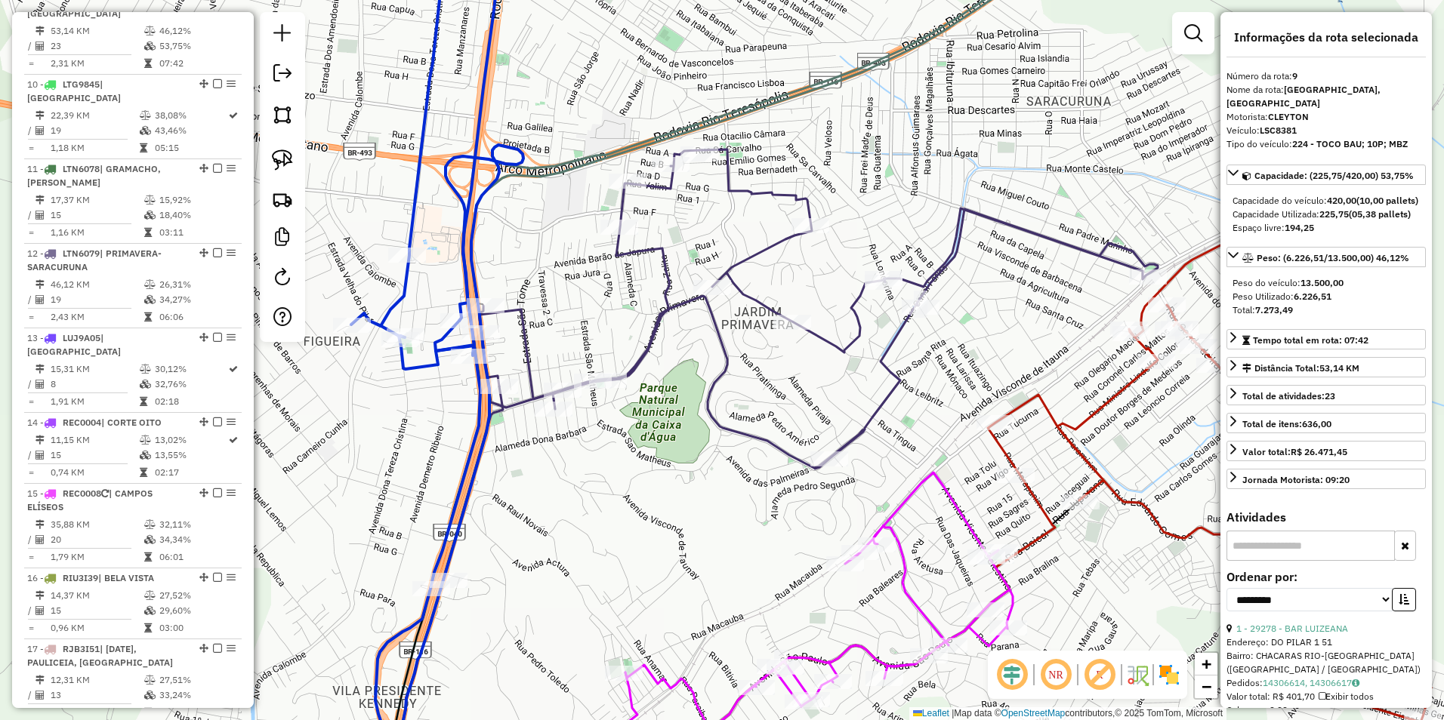
scroll to position [1001, 0]
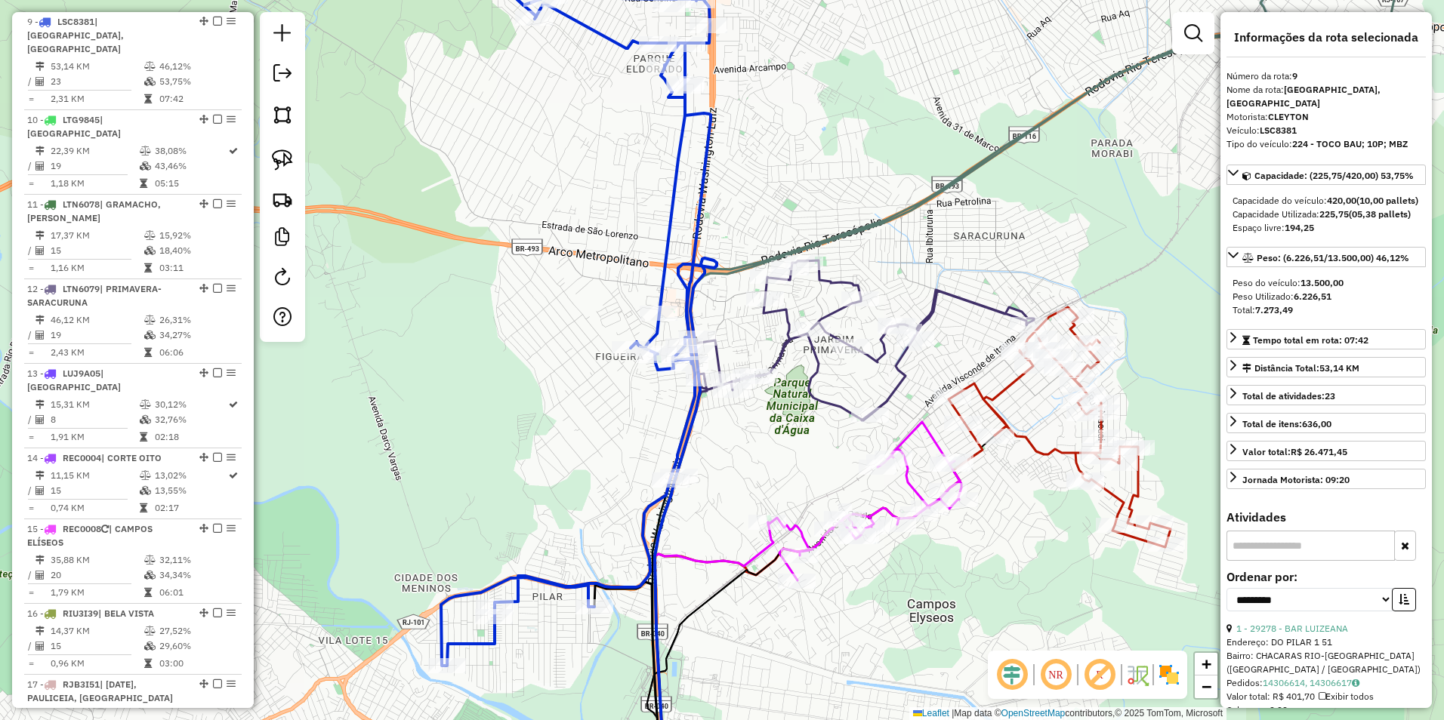
click at [991, 405] on icon at bounding box center [1059, 427] width 222 height 240
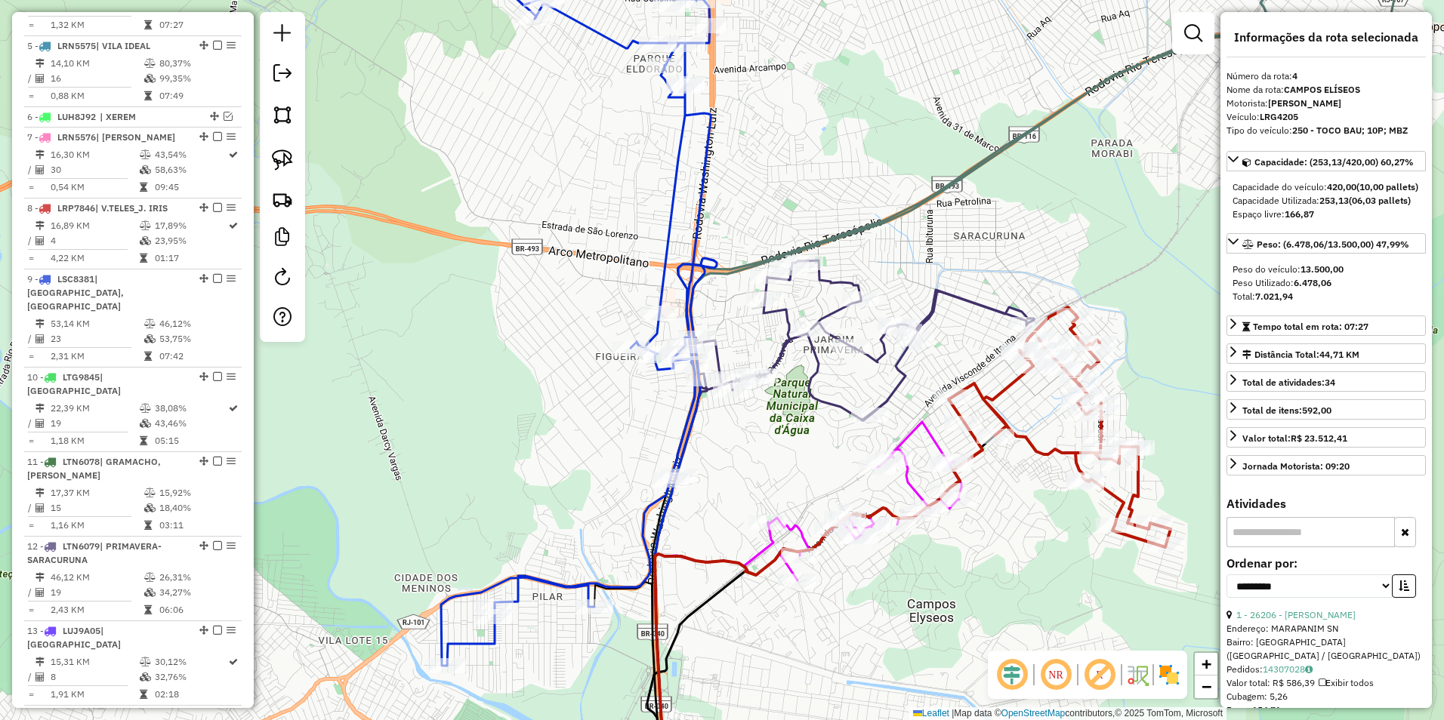
scroll to position [696, 0]
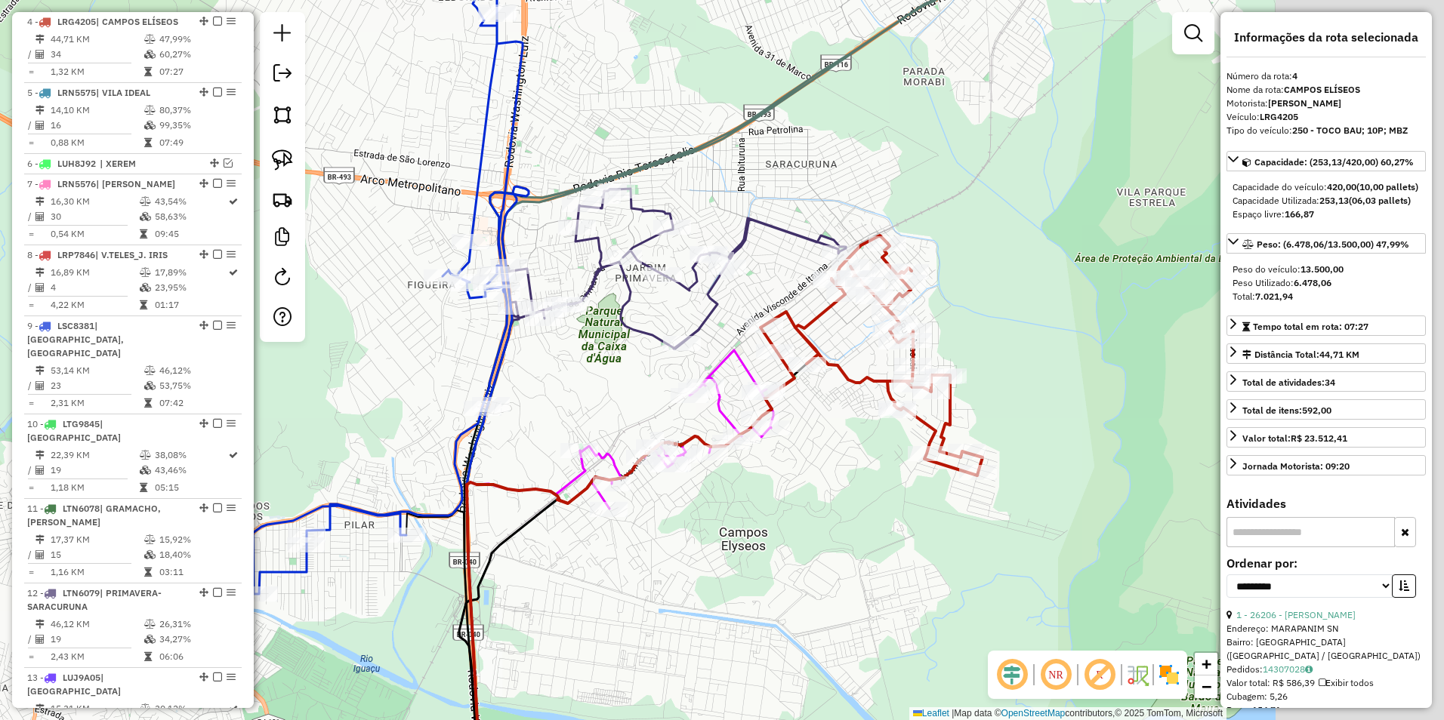
drag, startPoint x: 982, startPoint y: 535, endPoint x: 794, endPoint y: 463, distance: 201.2
click at [794, 463] on div "Janela de atendimento Grade de atendimento Capacidade Transportadoras Veículos …" at bounding box center [722, 360] width 1444 height 720
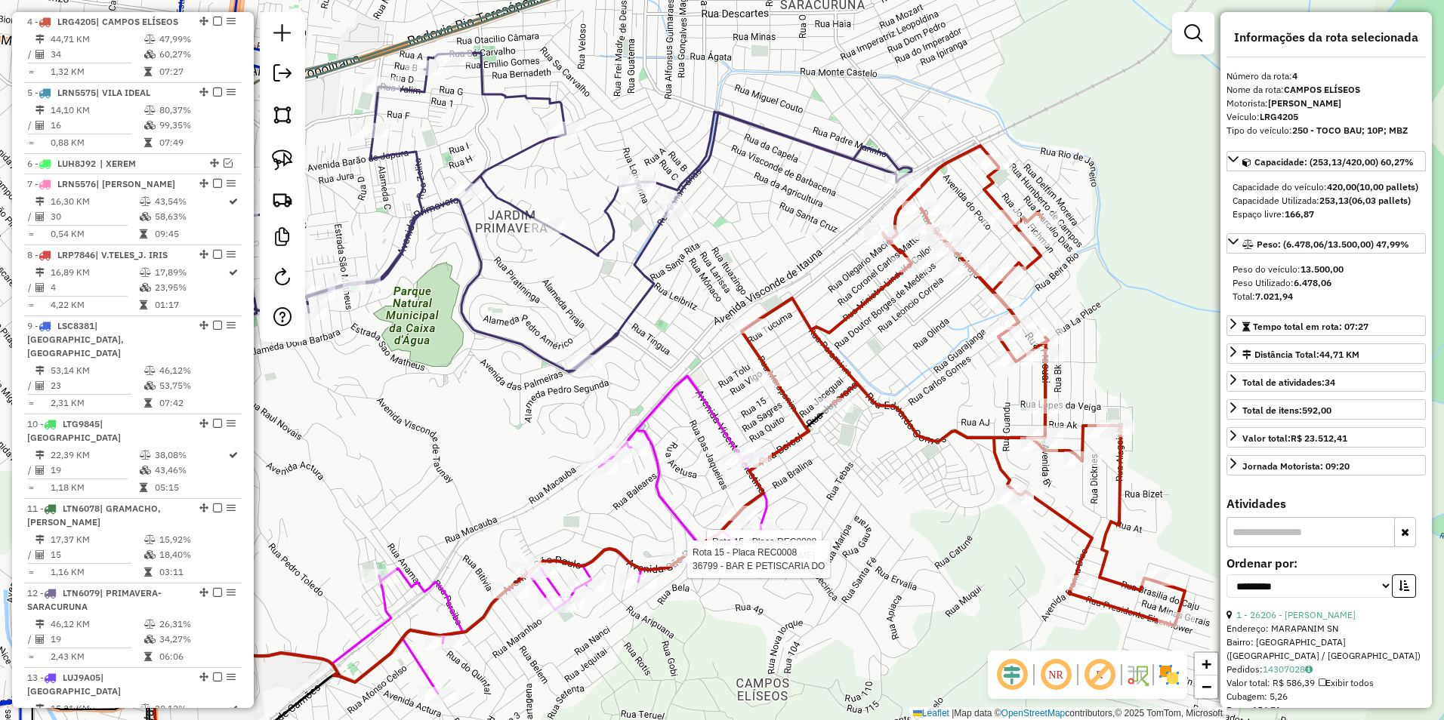
click at [859, 155] on icon at bounding box center [572, 212] width 679 height 319
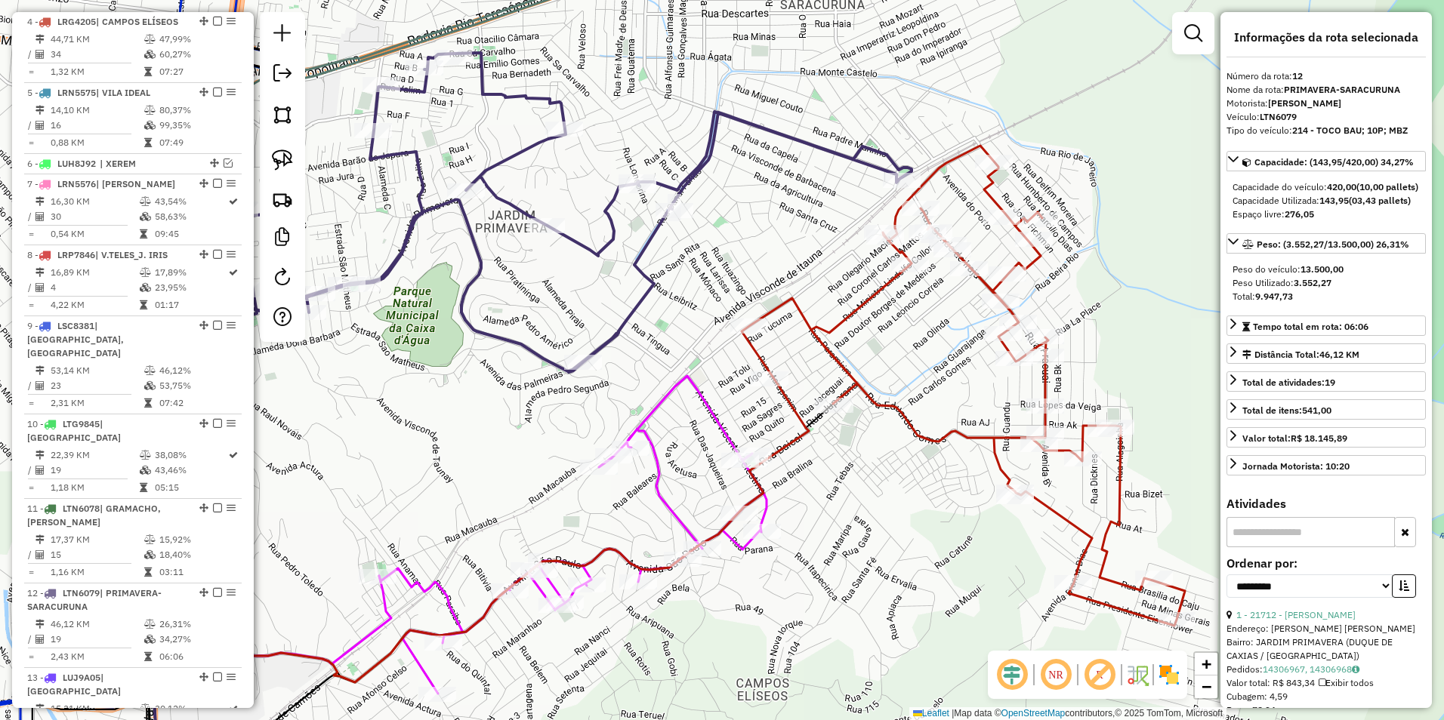
scroll to position [1241, 0]
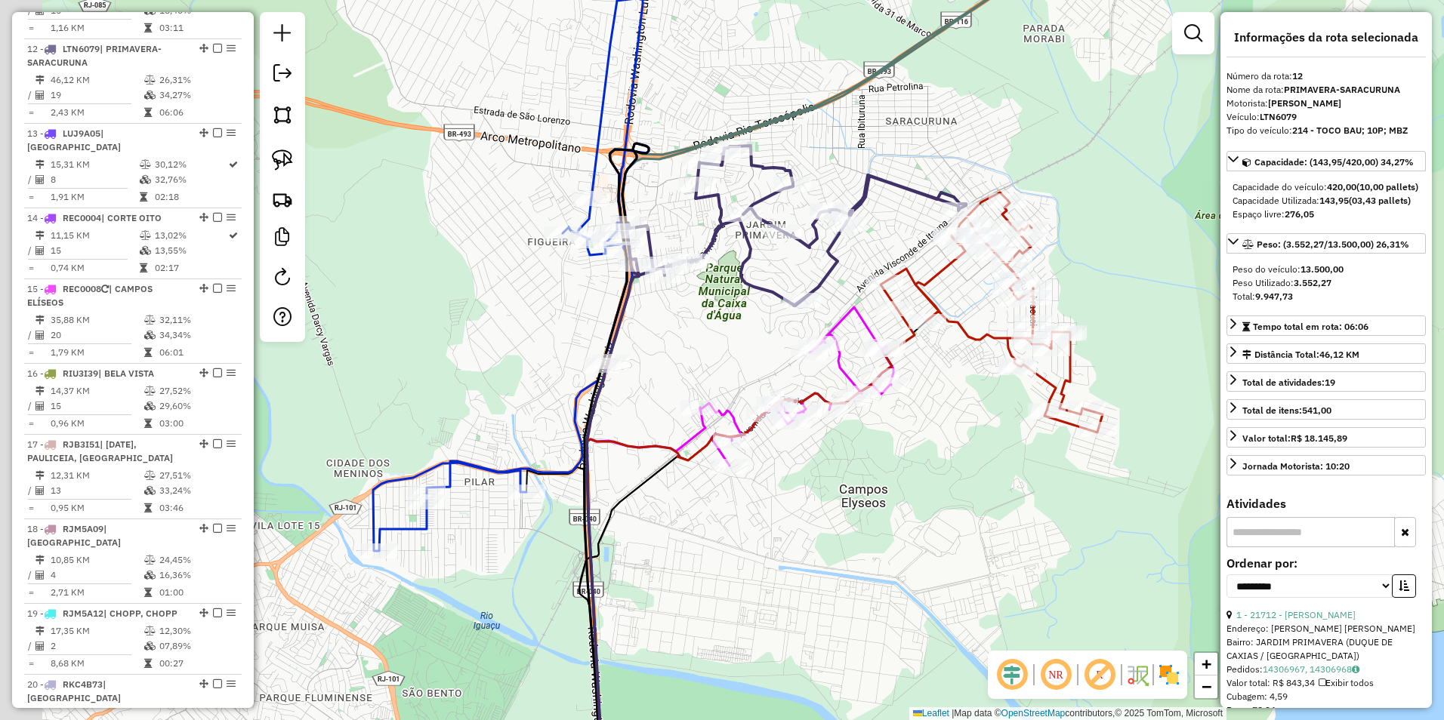
click at [649, 446] on icon at bounding box center [751, 526] width 328 height 437
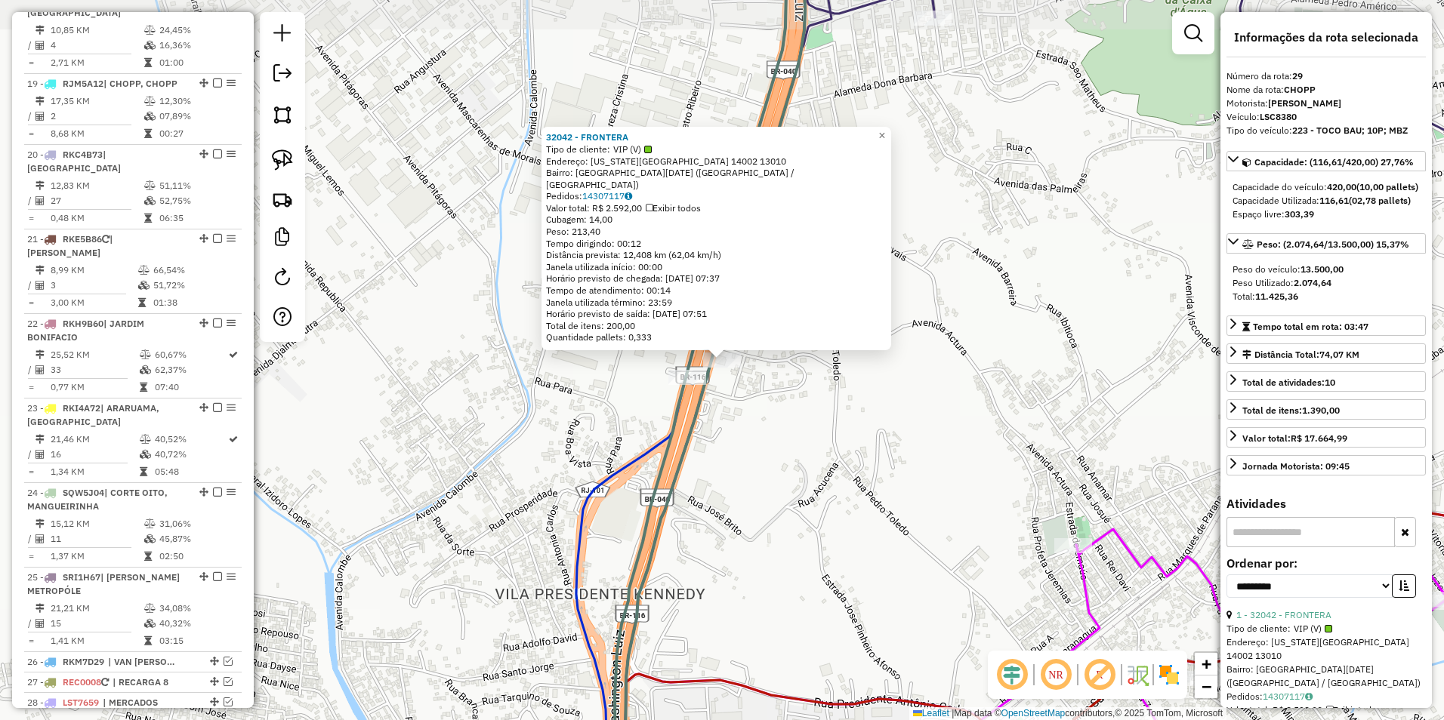
scroll to position [2131, 0]
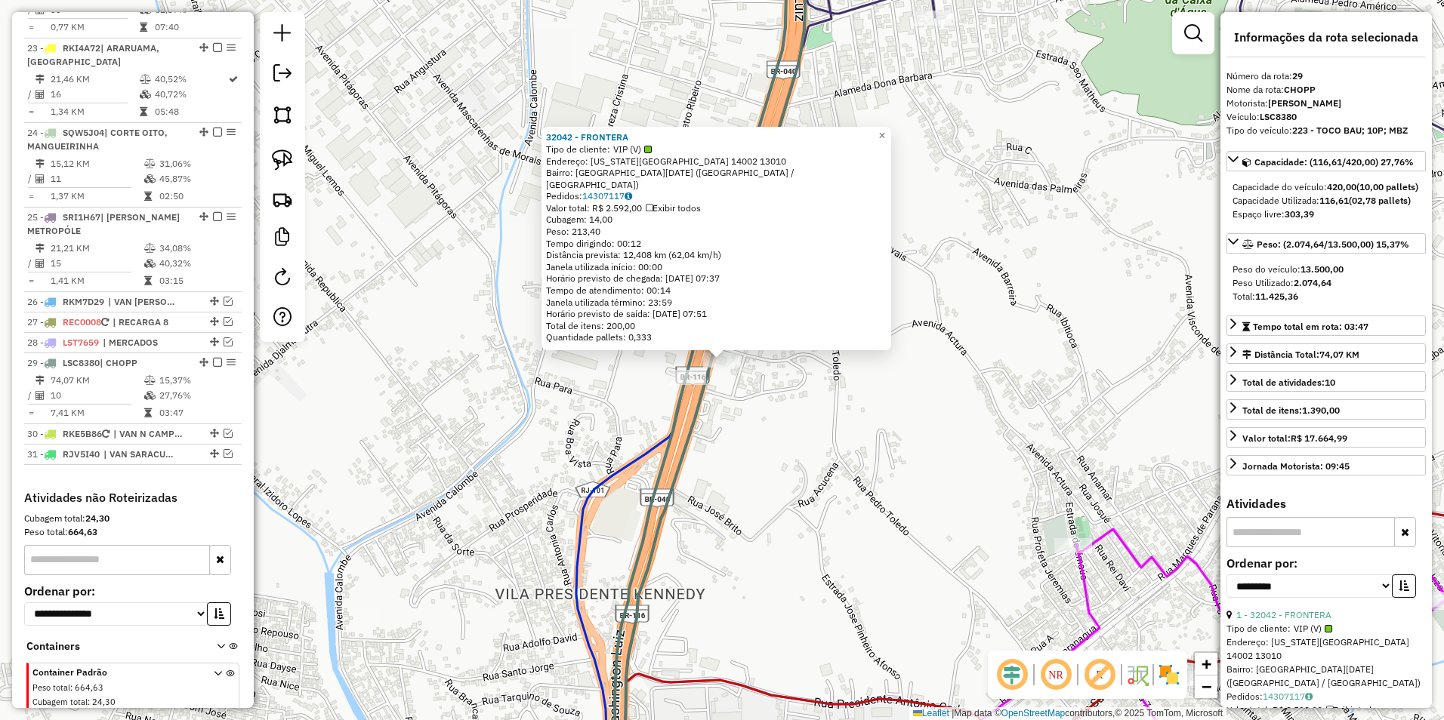
click at [1066, 355] on div "32042 - FRONTERA Tipo de cliente: VIP (V) Endereço: WASHINGTON LUIZ 14002 13010…" at bounding box center [722, 360] width 1444 height 720
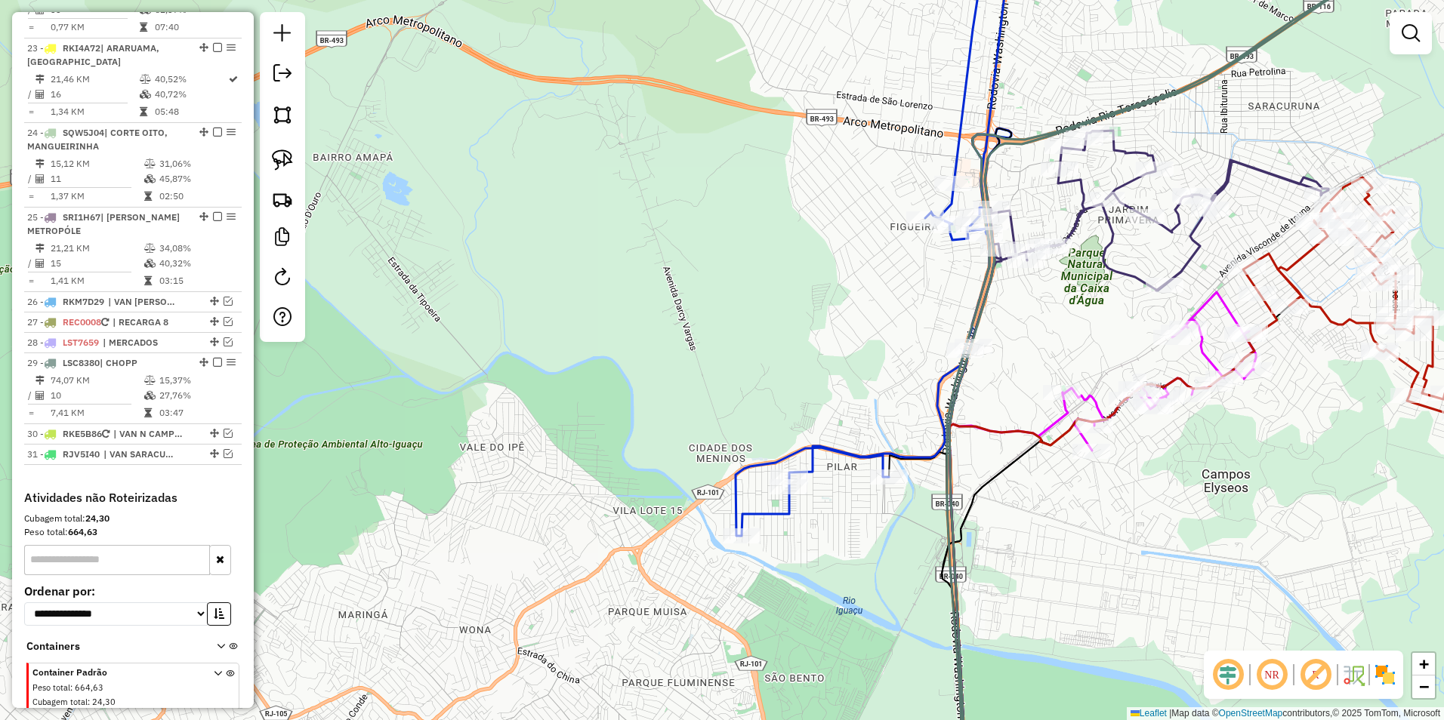
click at [1078, 225] on icon at bounding box center [1158, 211] width 339 height 160
select select "**********"
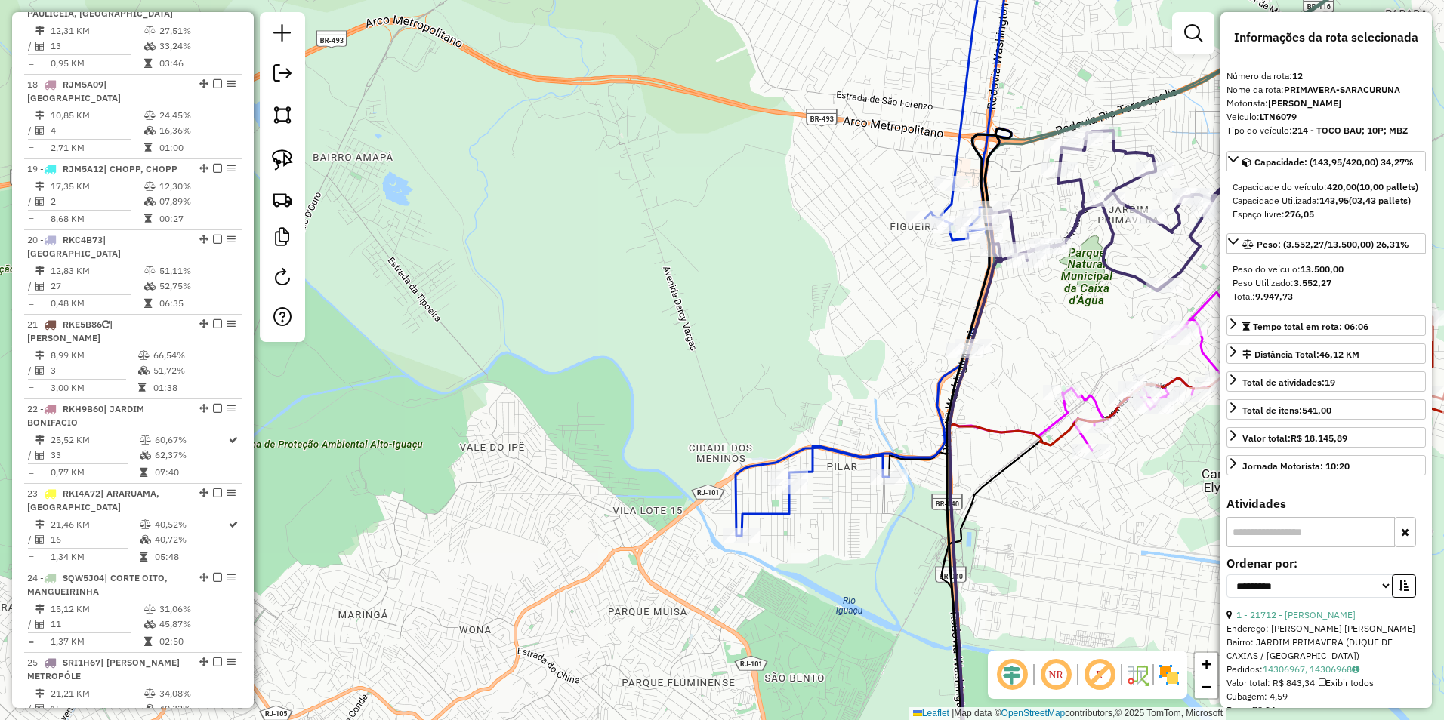
scroll to position [1241, 0]
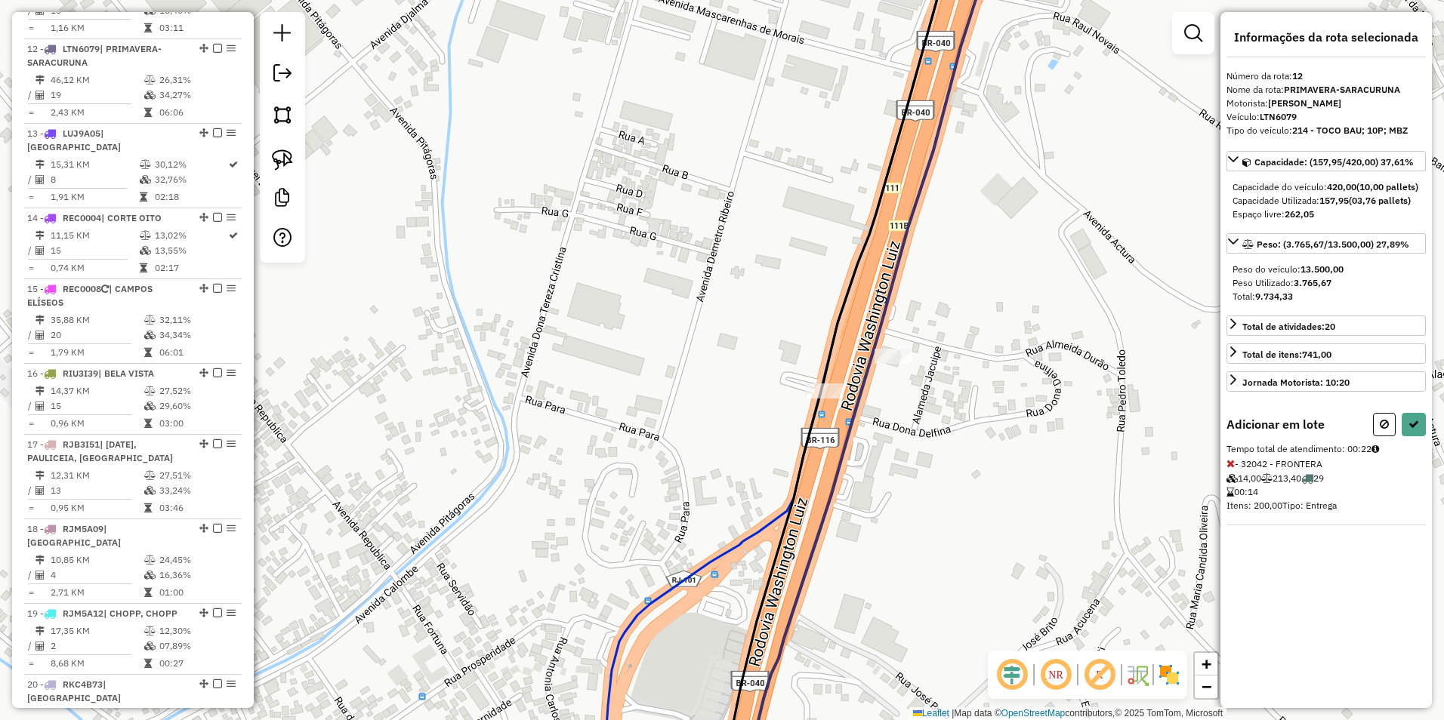
select select "**********"
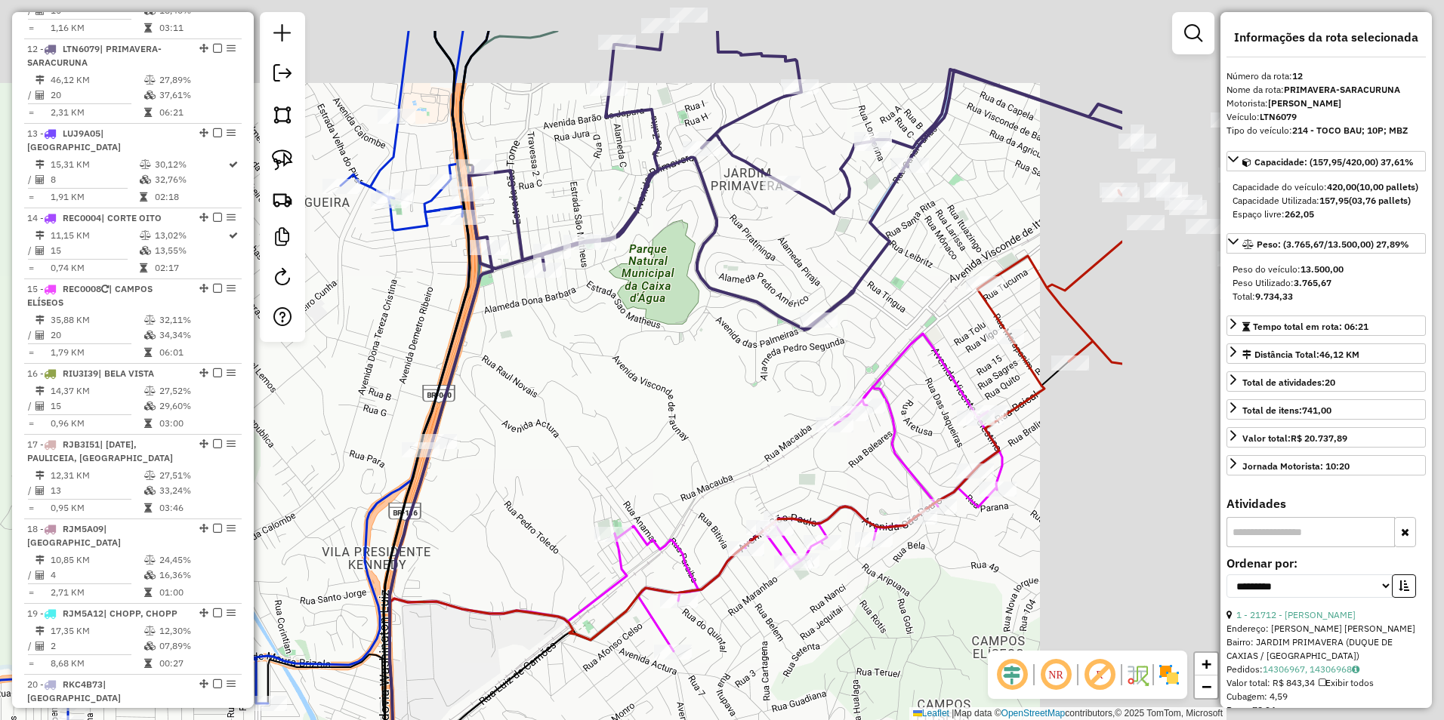
drag, startPoint x: 1048, startPoint y: 319, endPoint x: 639, endPoint y: 377, distance: 413.3
click at [582, 418] on div "Janela de atendimento Grade de atendimento Capacidade Transportadoras Veículos …" at bounding box center [722, 360] width 1444 height 720
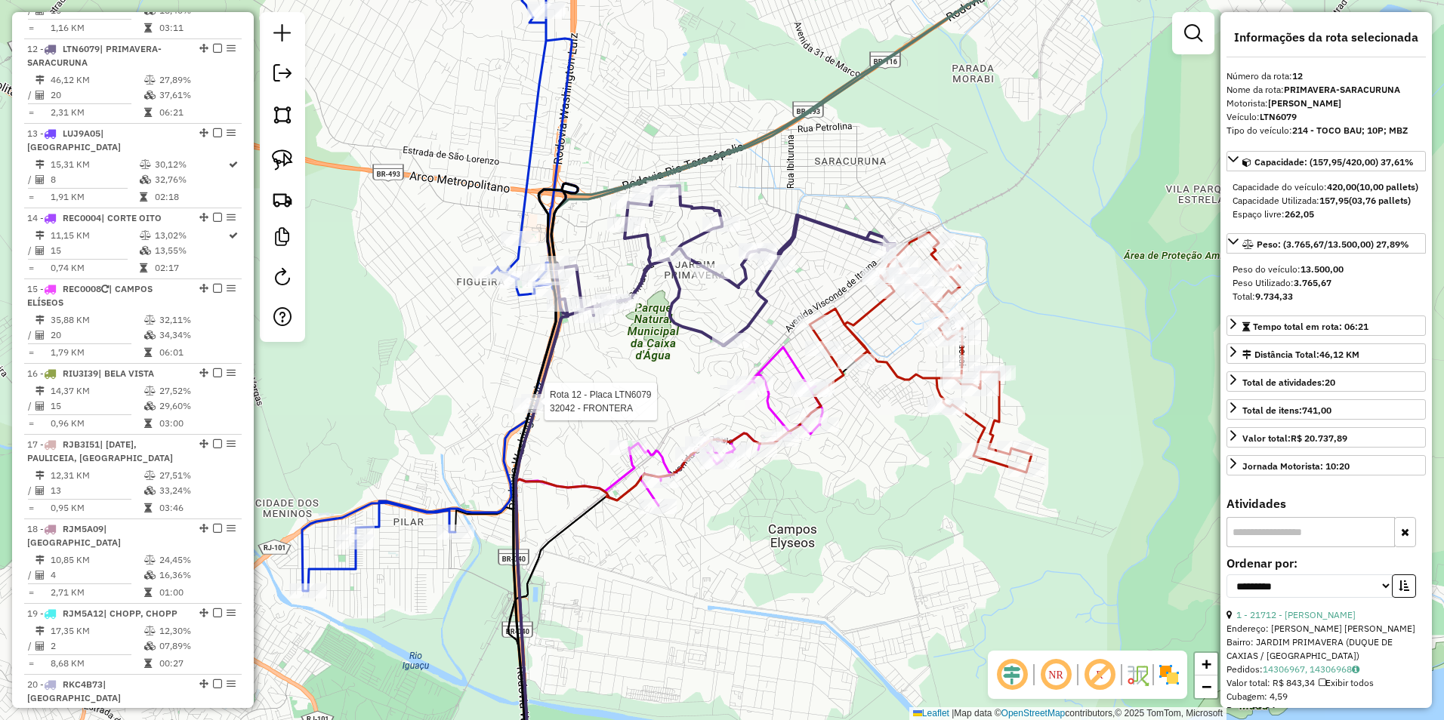
click at [788, 241] on icon at bounding box center [716, 293] width 357 height 215
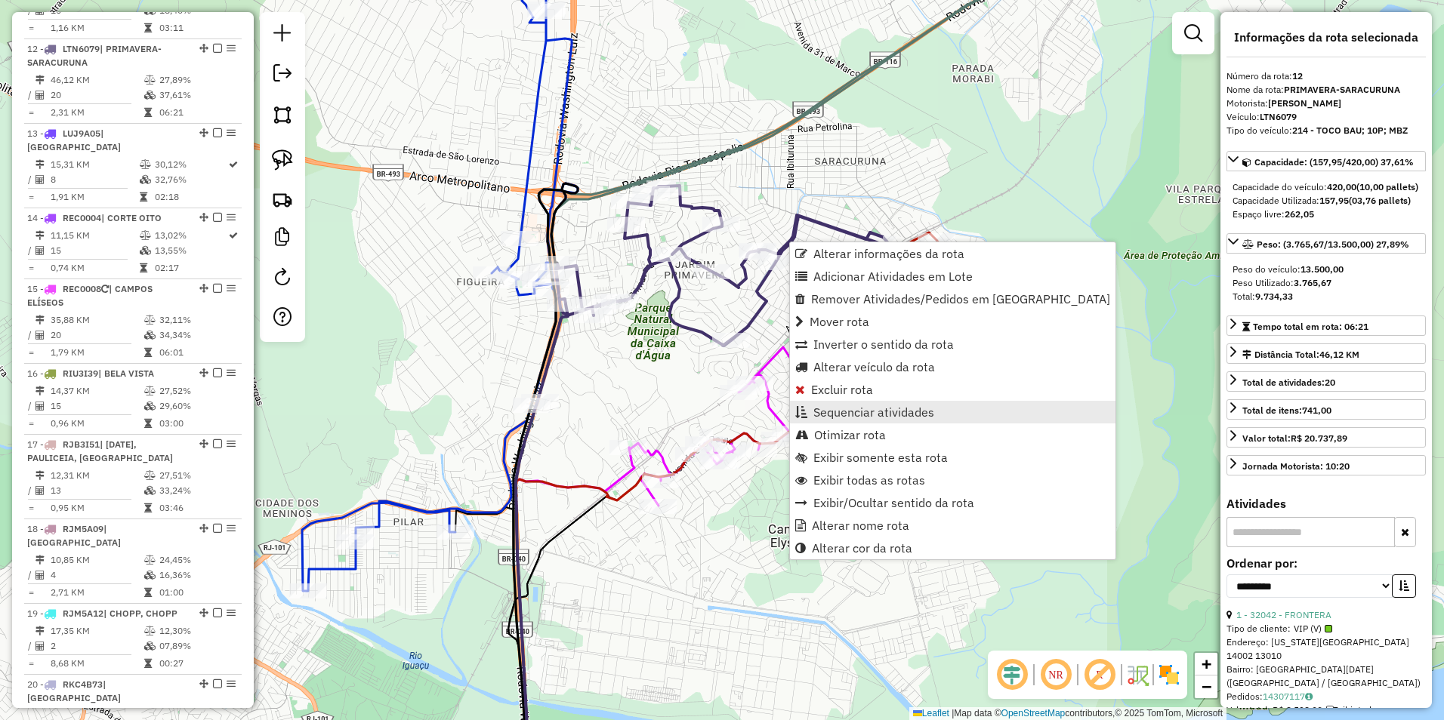
click at [896, 412] on span "Sequenciar atividades" at bounding box center [873, 412] width 121 height 12
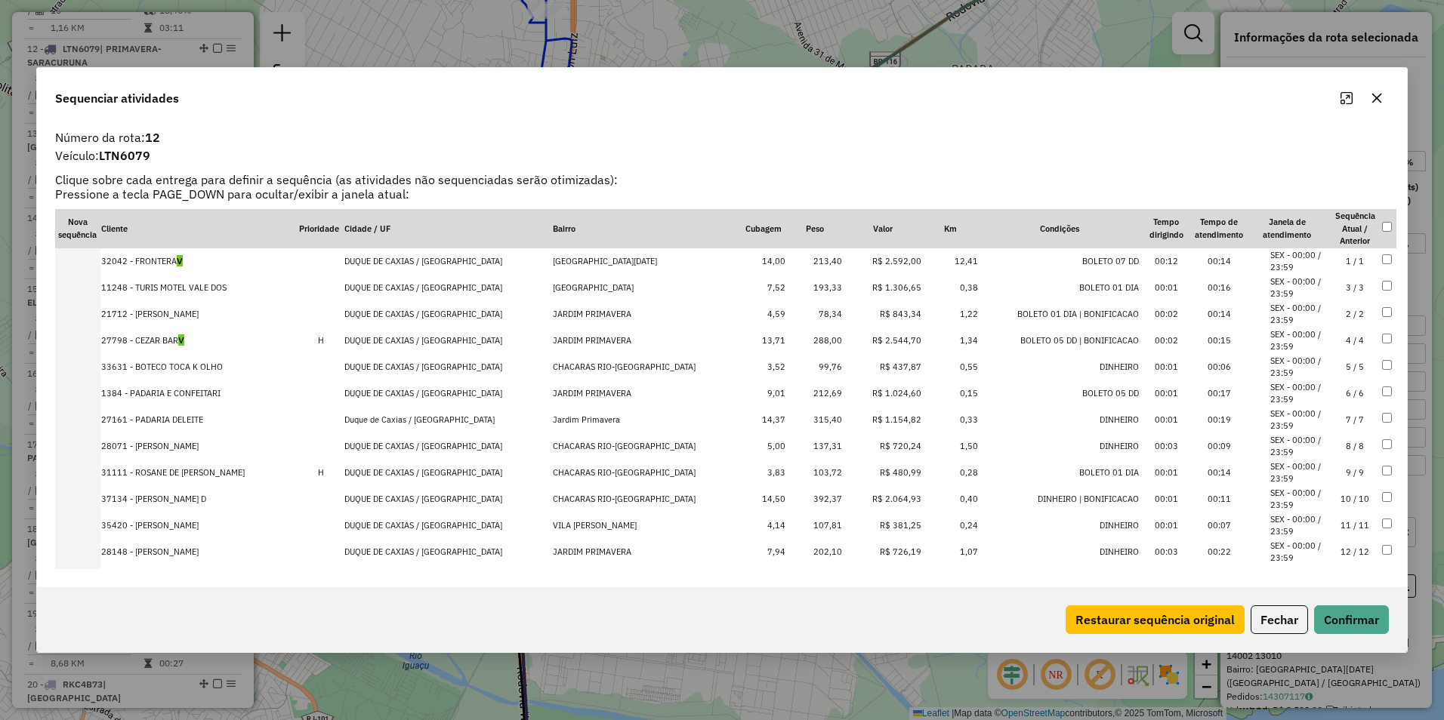
drag, startPoint x: 878, startPoint y: 313, endPoint x: 886, endPoint y: 281, distance: 33.5
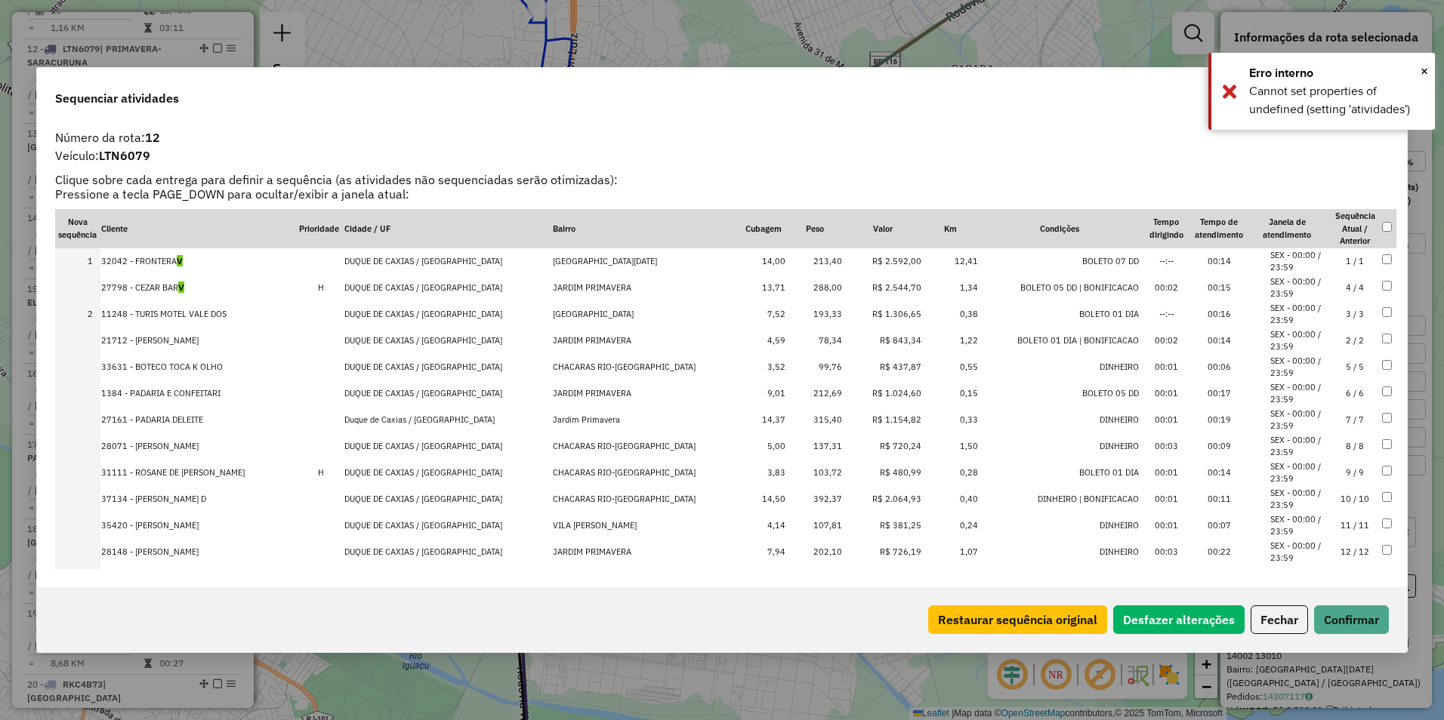
drag, startPoint x: 882, startPoint y: 339, endPoint x: 884, endPoint y: 278, distance: 61.2
drag, startPoint x: 885, startPoint y: 393, endPoint x: 892, endPoint y: 330, distance: 63.0
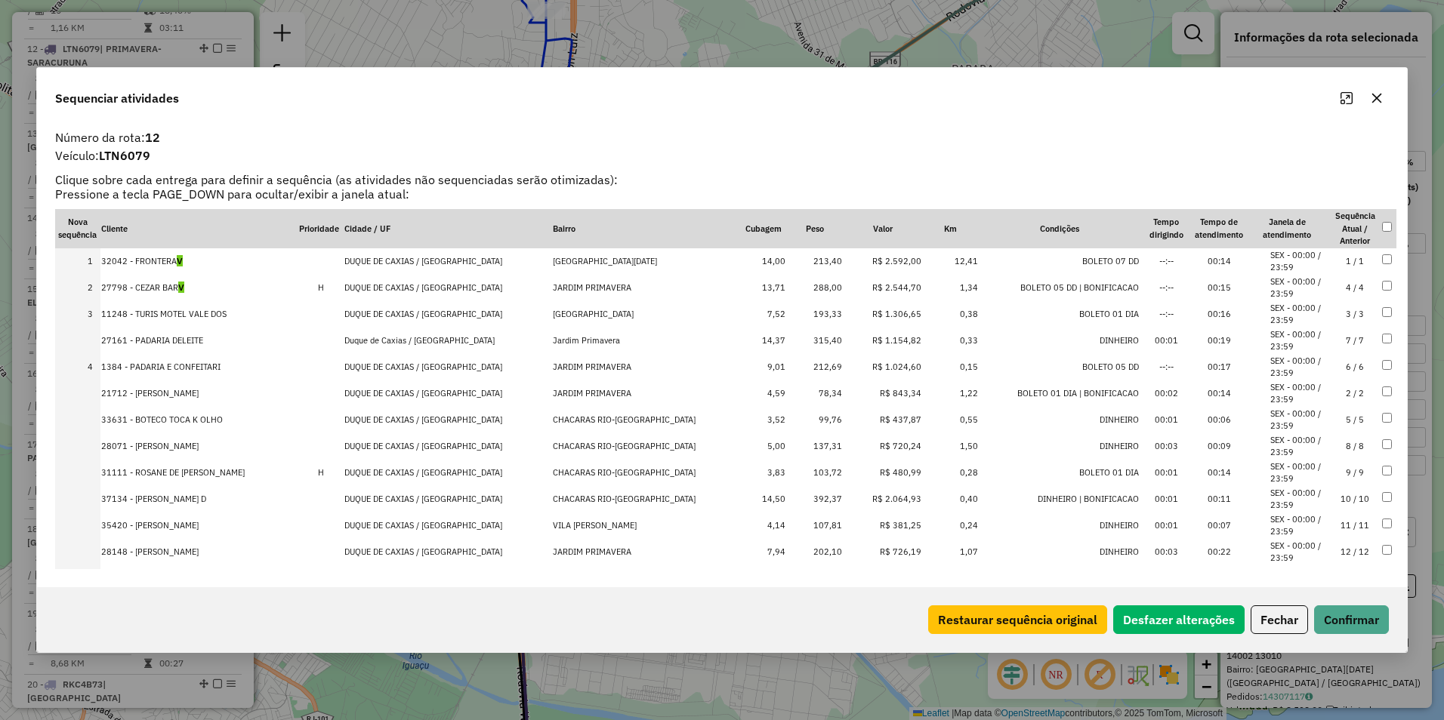
drag, startPoint x: 885, startPoint y: 421, endPoint x: 886, endPoint y: 318, distance: 102.7
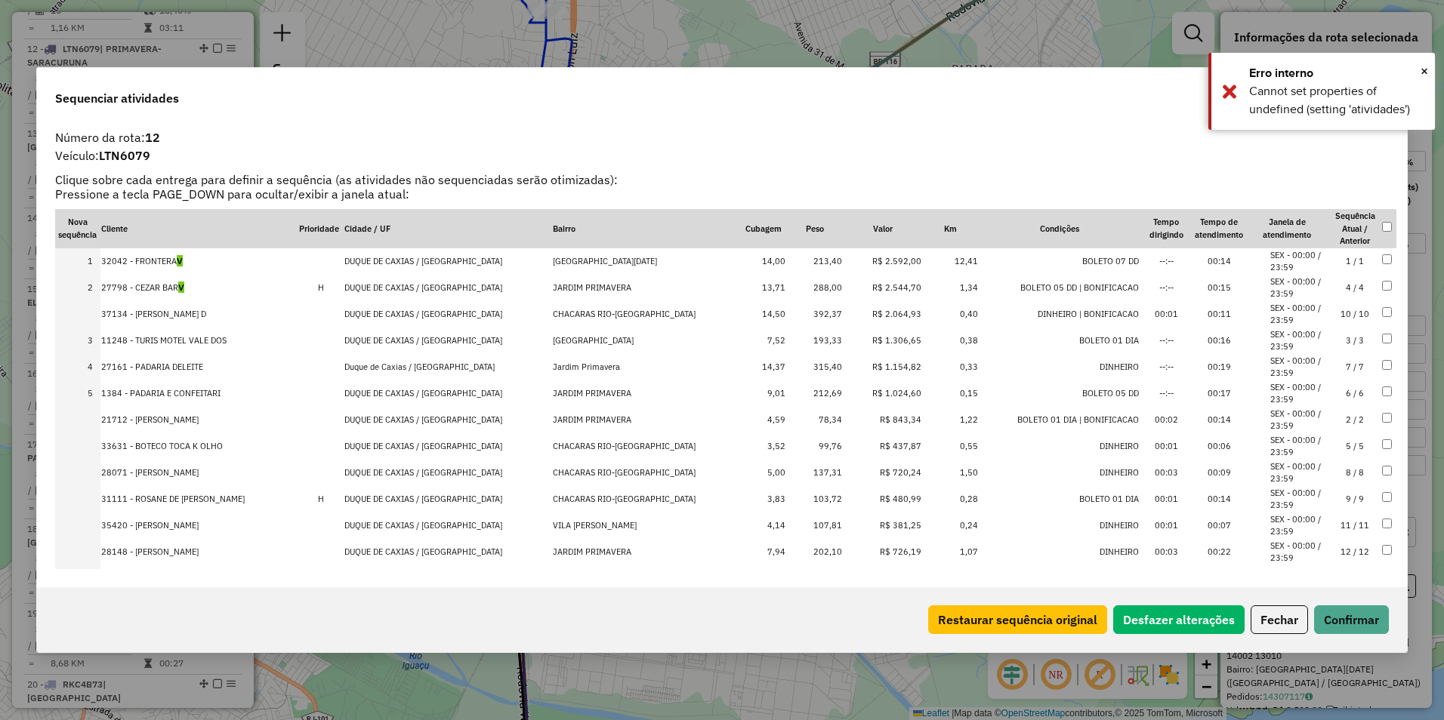
drag, startPoint x: 882, startPoint y: 498, endPoint x: 887, endPoint y: 306, distance: 191.9
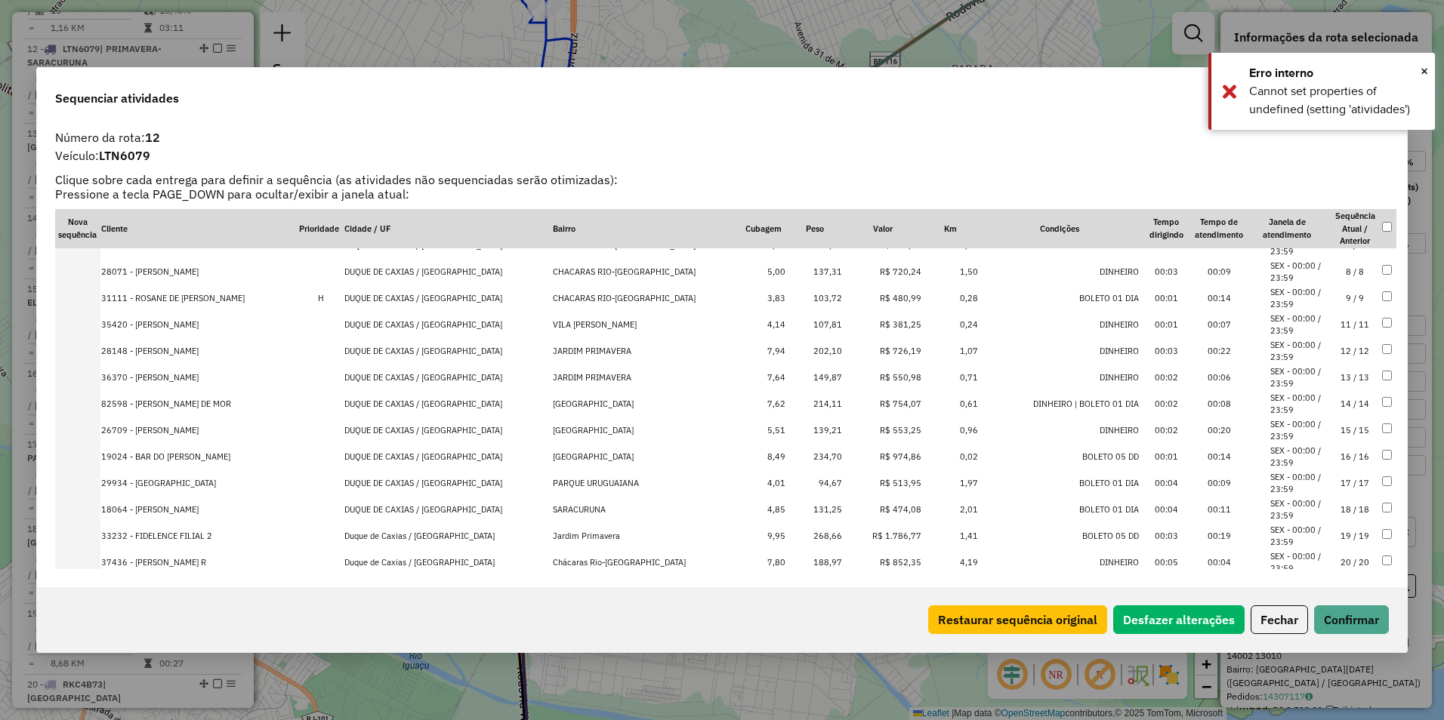
scroll to position [221, 0]
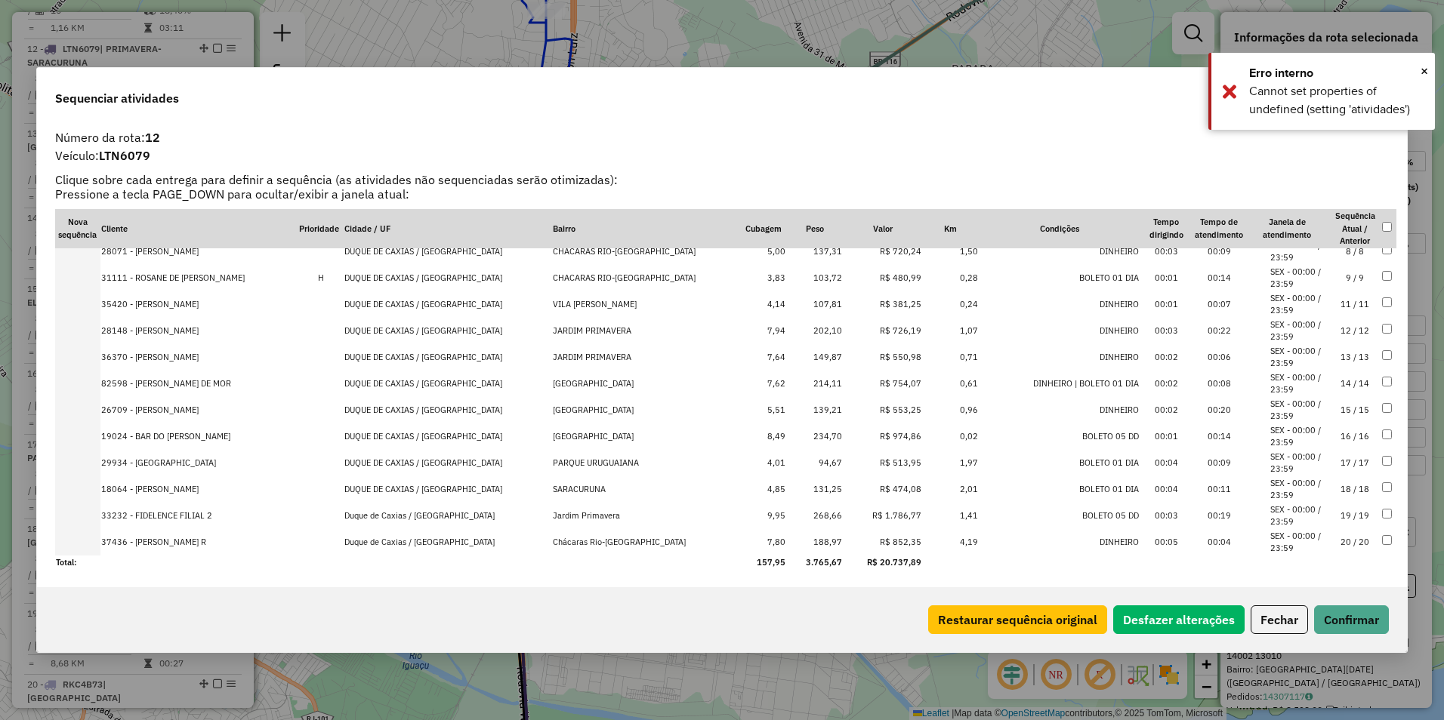
click at [883, 513] on td "R$ 1.786,77" at bounding box center [882, 516] width 79 height 26
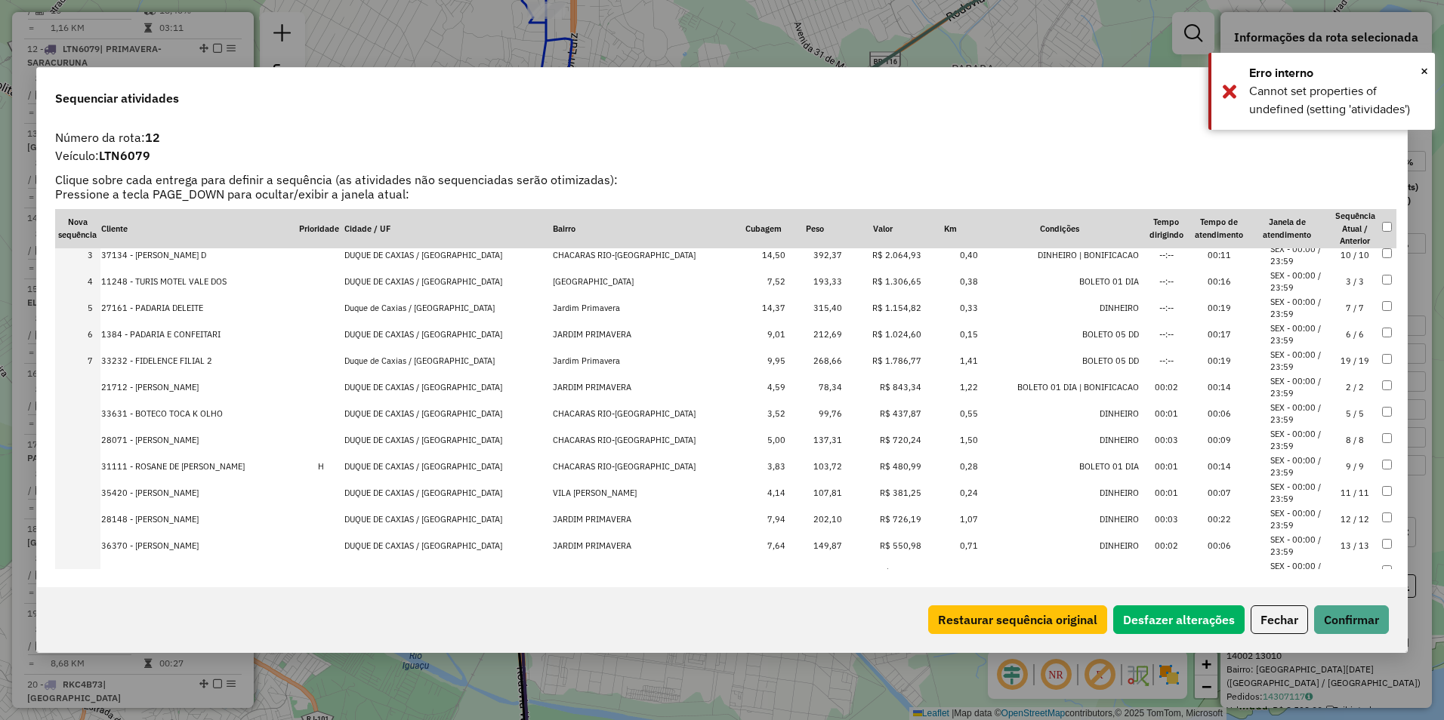
scroll to position [0, 0]
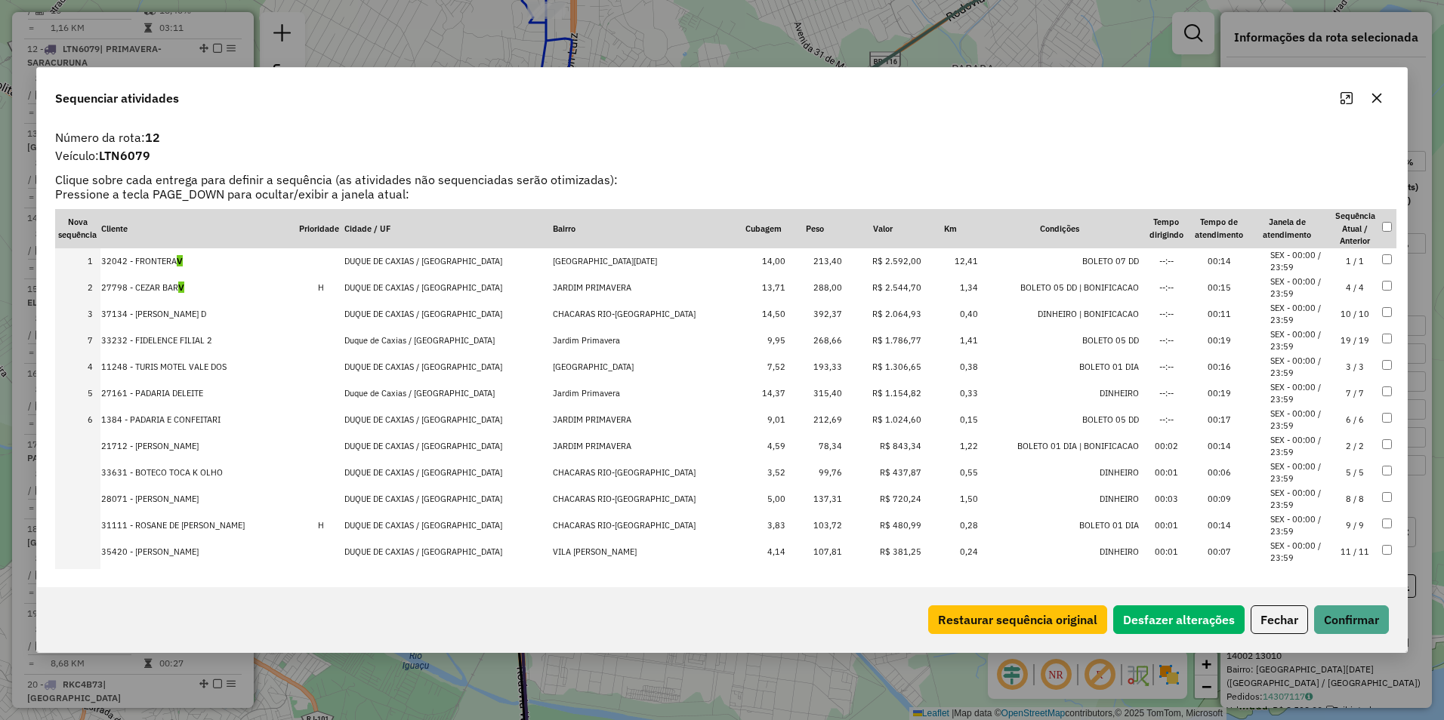
drag, startPoint x: 883, startPoint y: 420, endPoint x: 891, endPoint y: 331, distance: 88.7
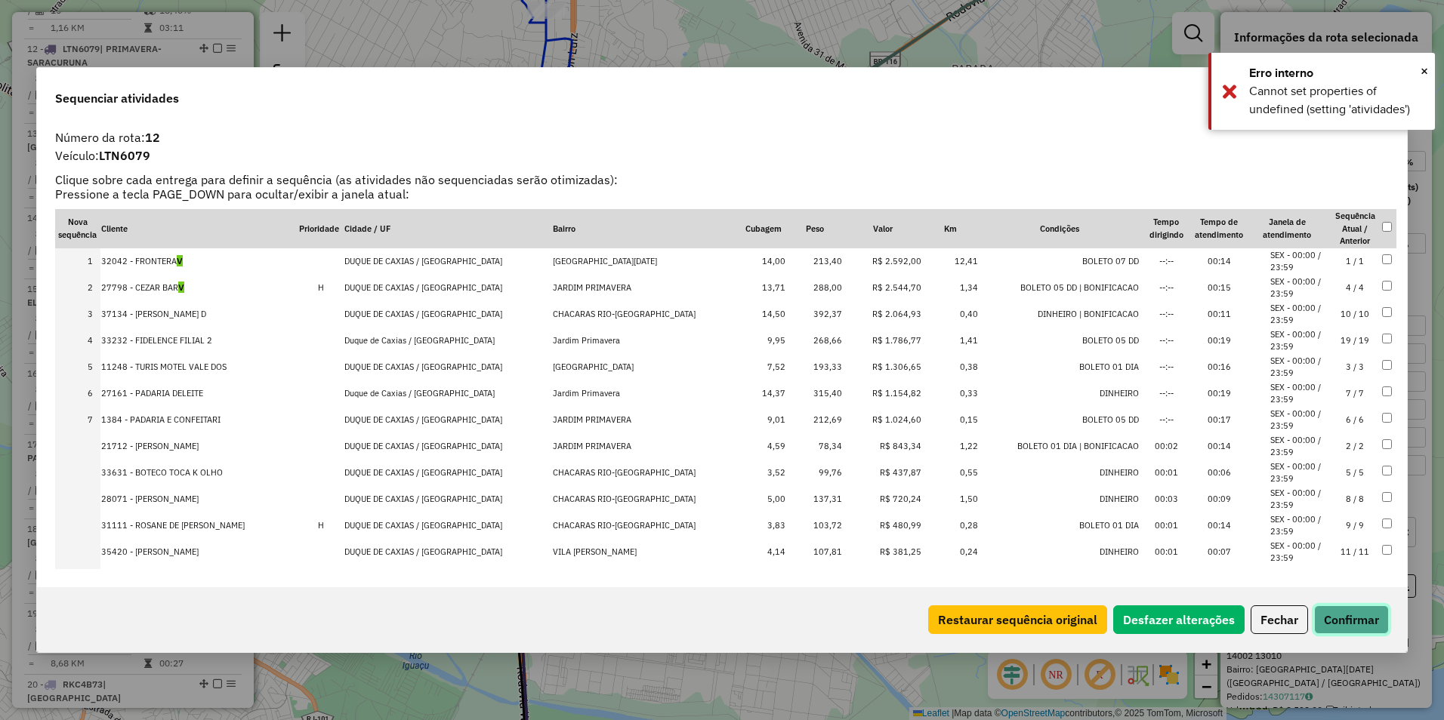
click at [1349, 618] on button "Confirmar" at bounding box center [1351, 620] width 75 height 29
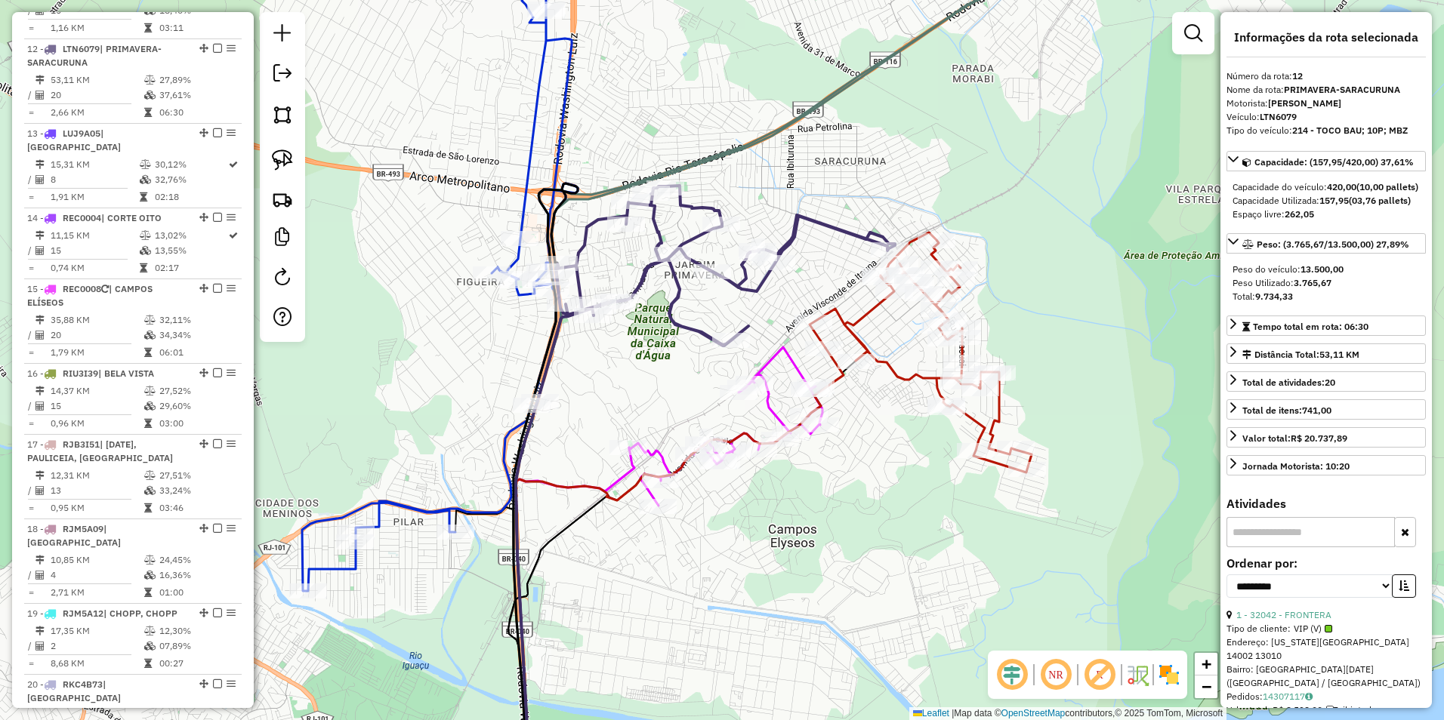
click at [794, 234] on icon at bounding box center [716, 293] width 357 height 215
click at [853, 323] on icon at bounding box center [920, 353] width 222 height 240
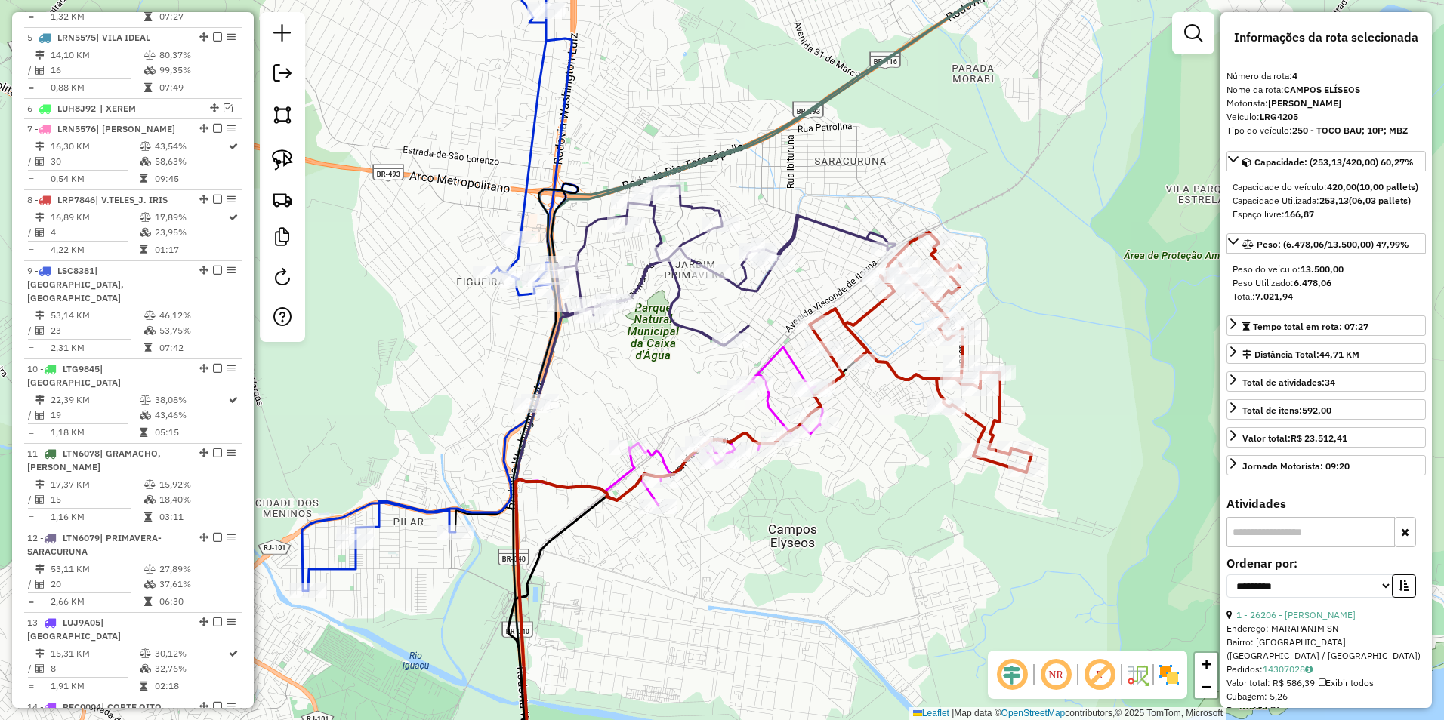
scroll to position [696, 0]
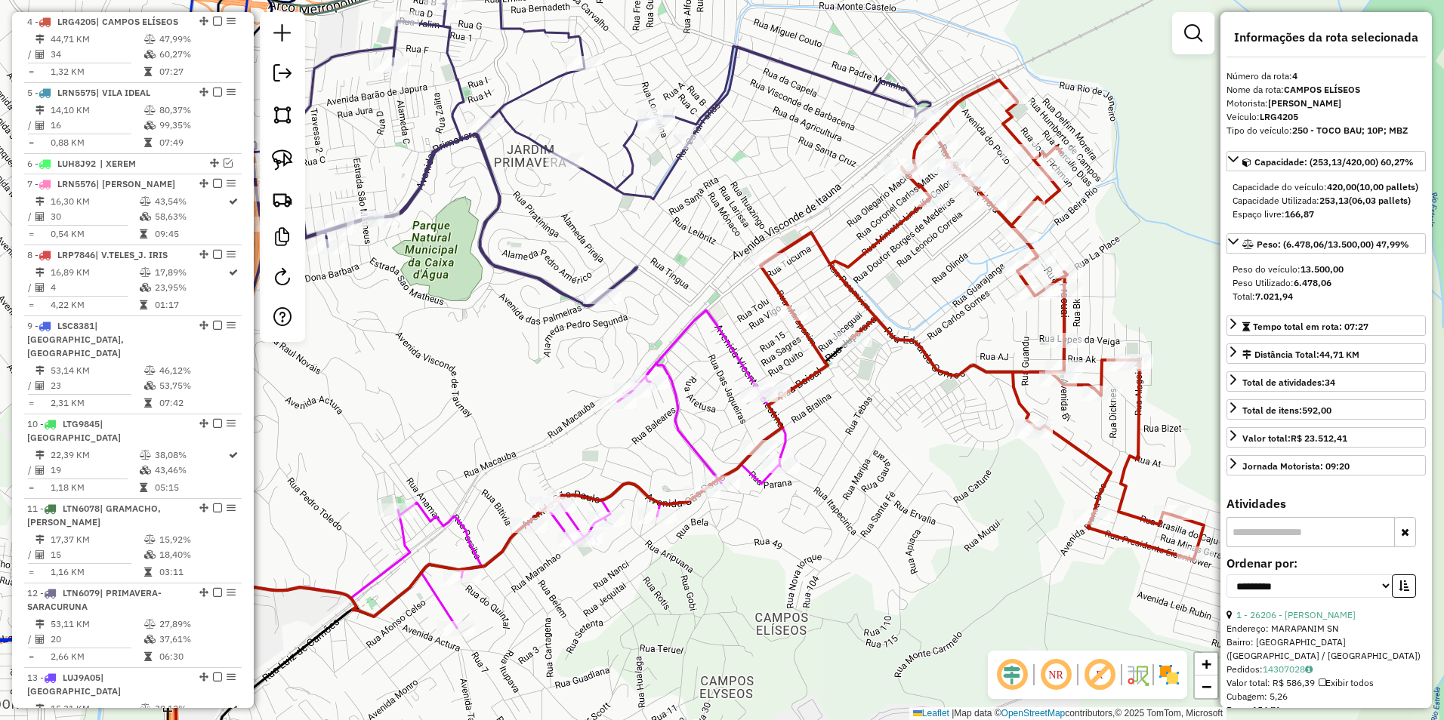
click at [738, 365] on icon at bounding box center [591, 469] width 387 height 318
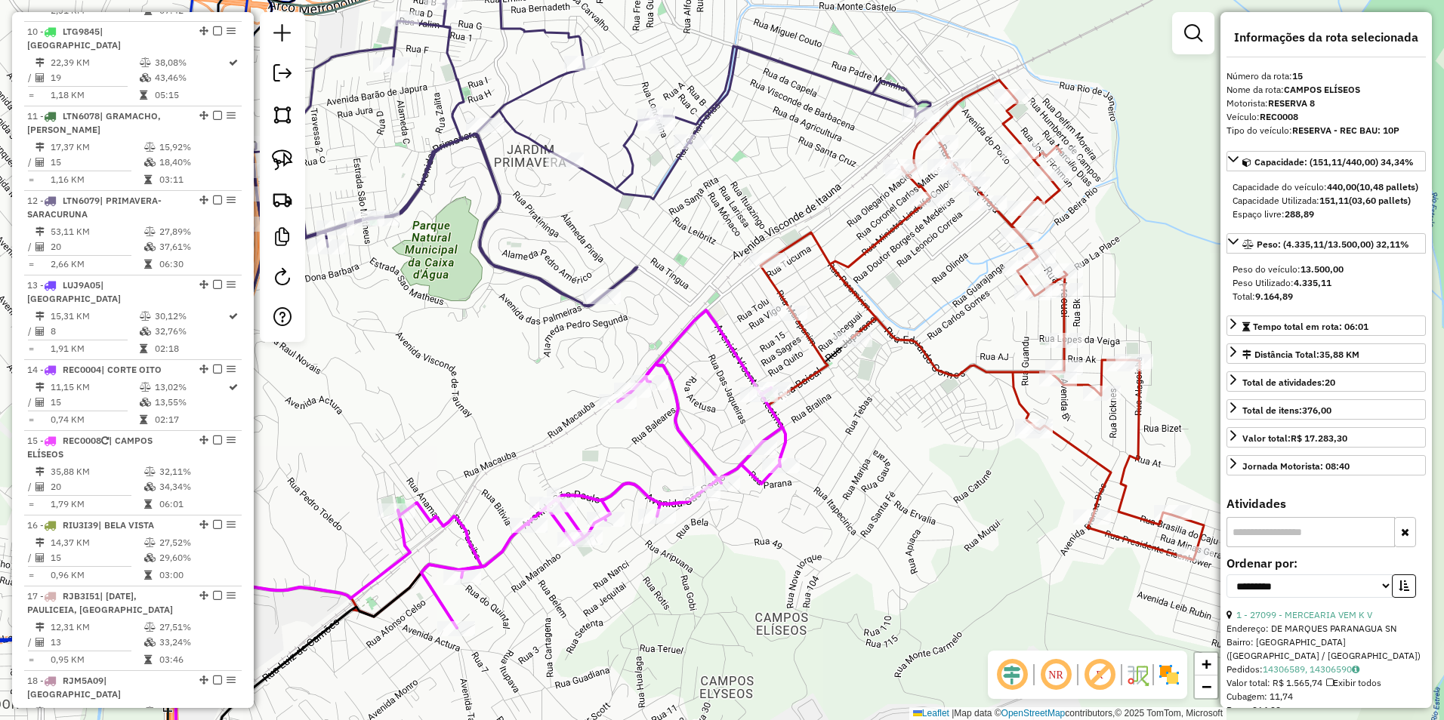
scroll to position [1481, 0]
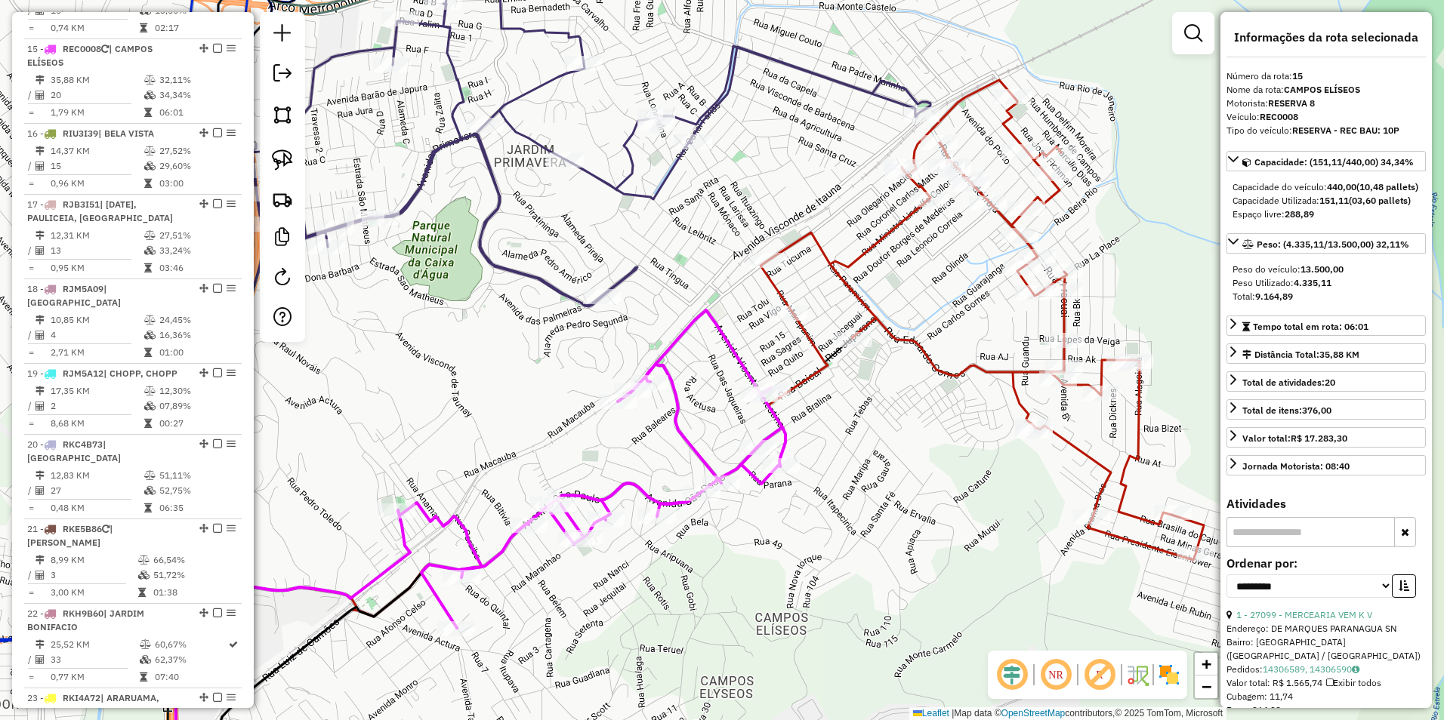
click at [739, 365] on icon at bounding box center [591, 469] width 387 height 318
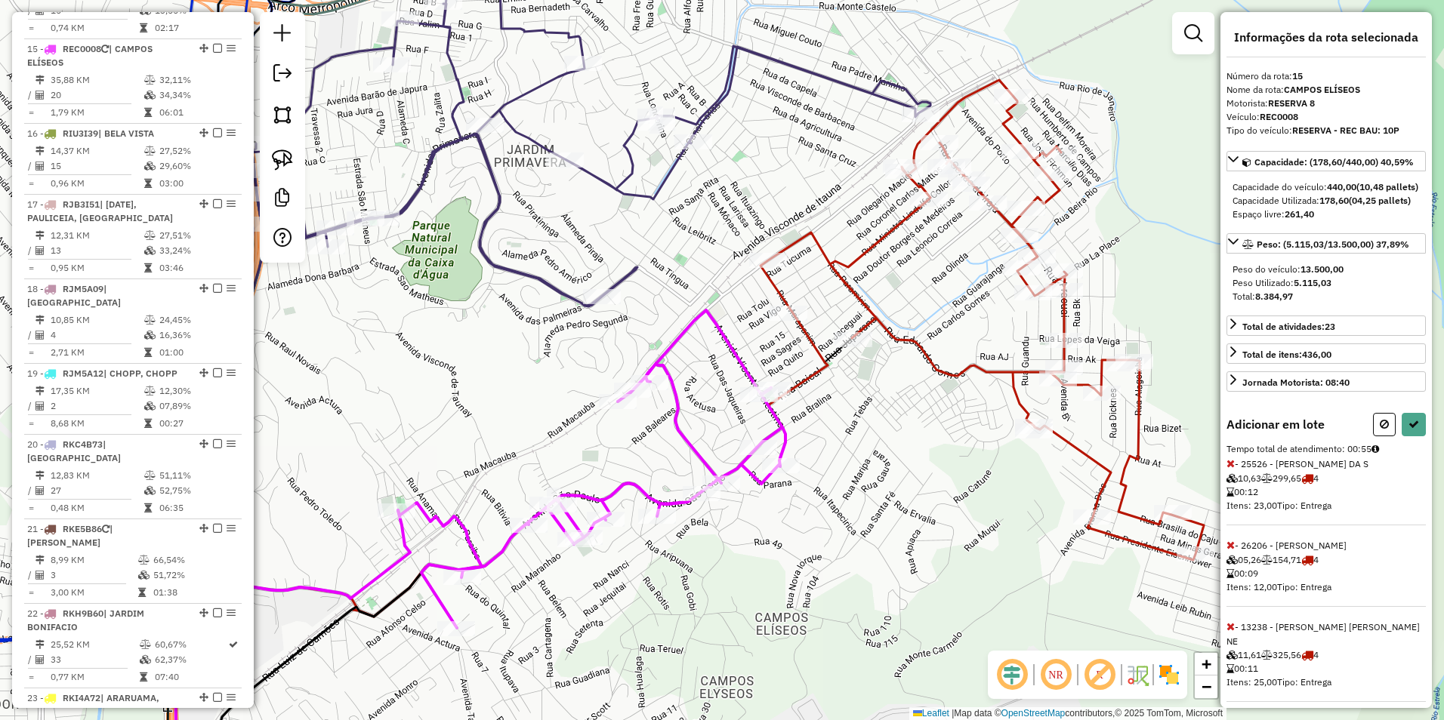
select select "**********"
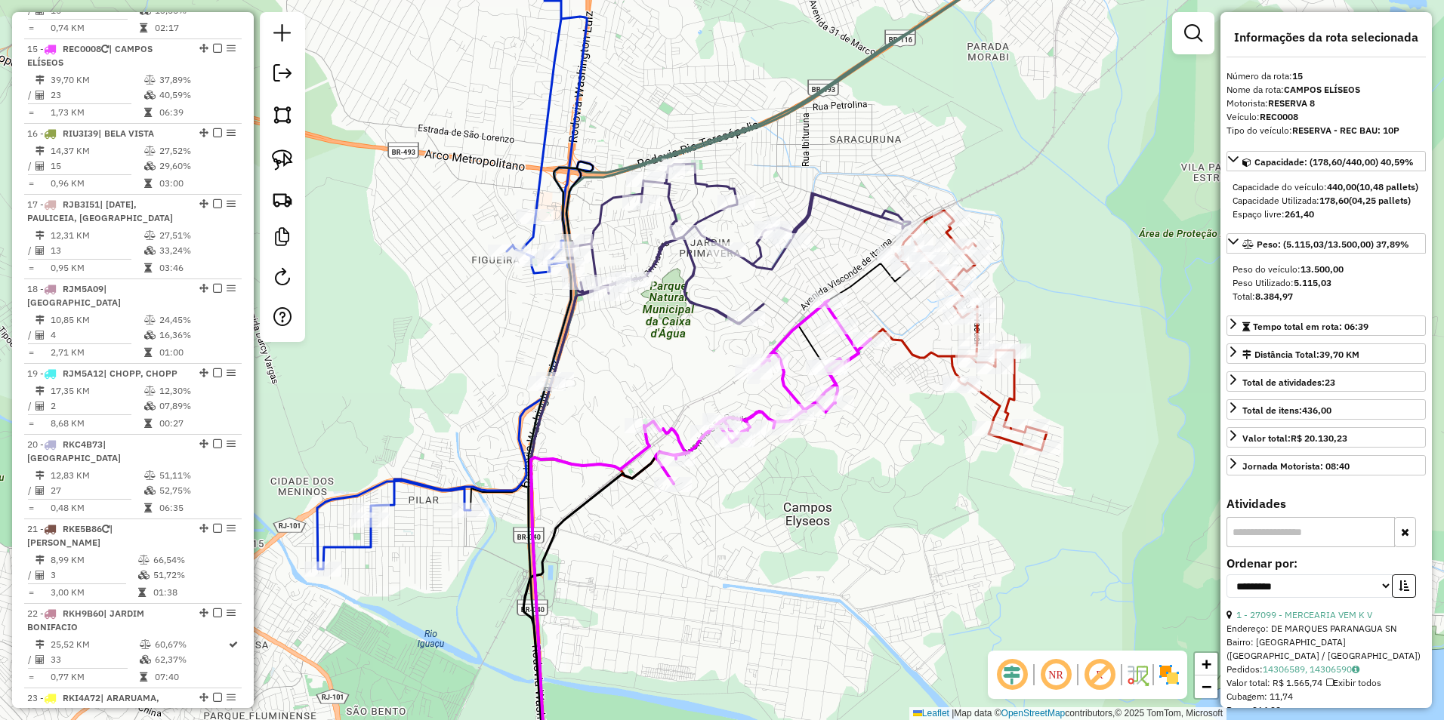
click at [812, 205] on icon at bounding box center [731, 271] width 357 height 215
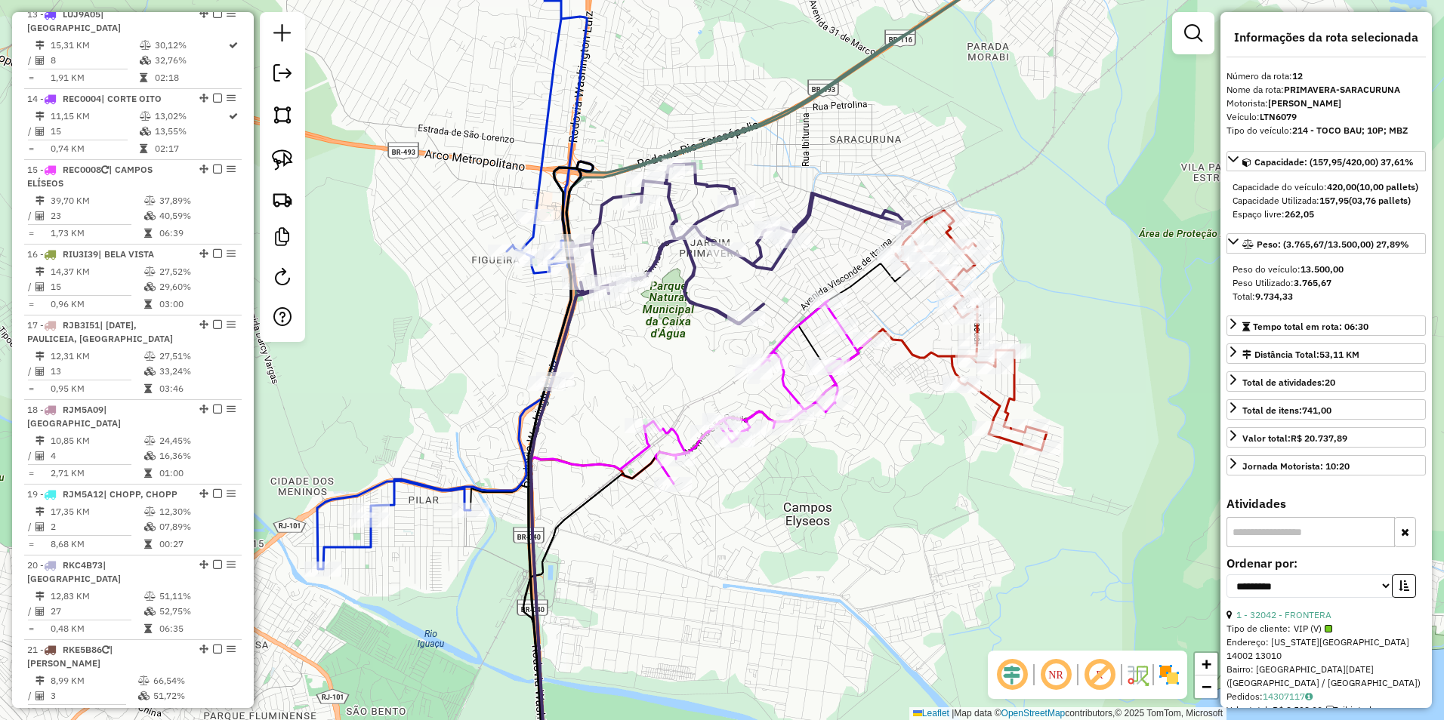
scroll to position [1241, 0]
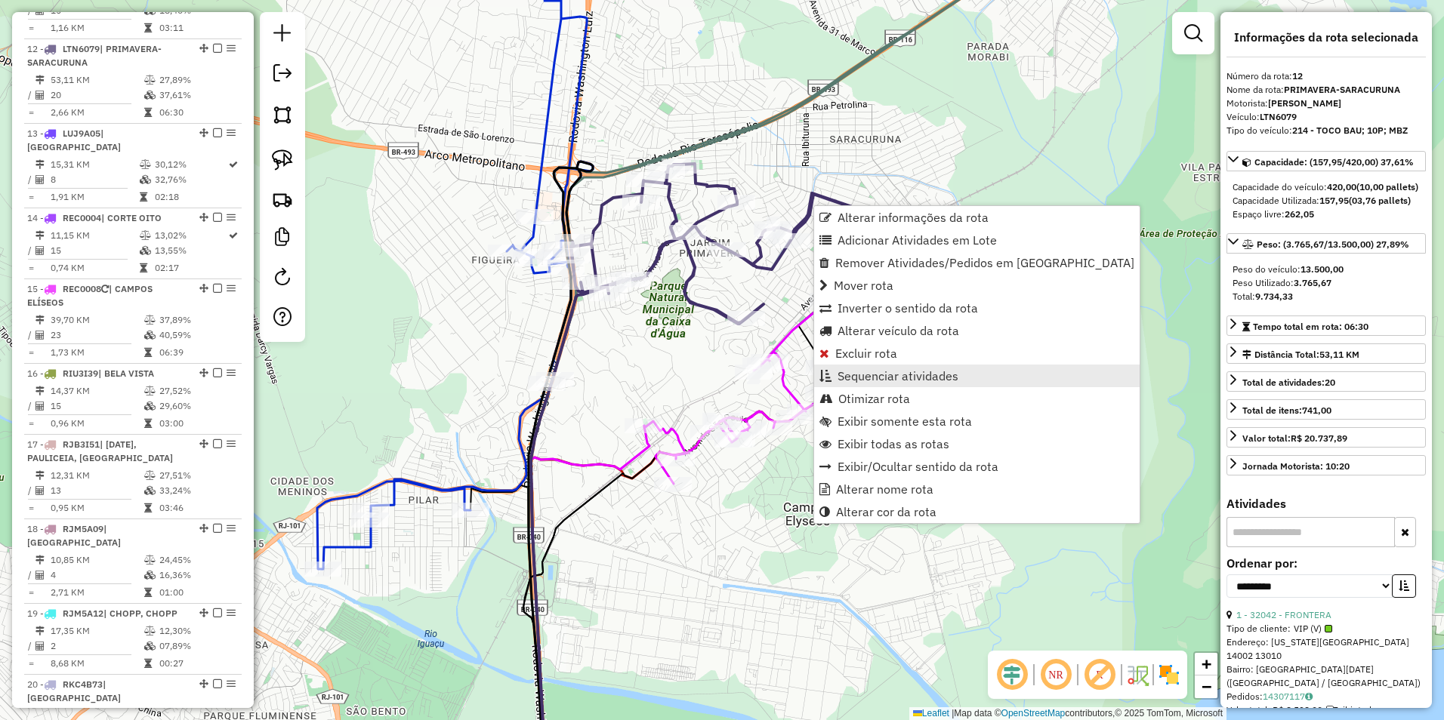
click at [916, 378] on span "Sequenciar atividades" at bounding box center [897, 376] width 121 height 12
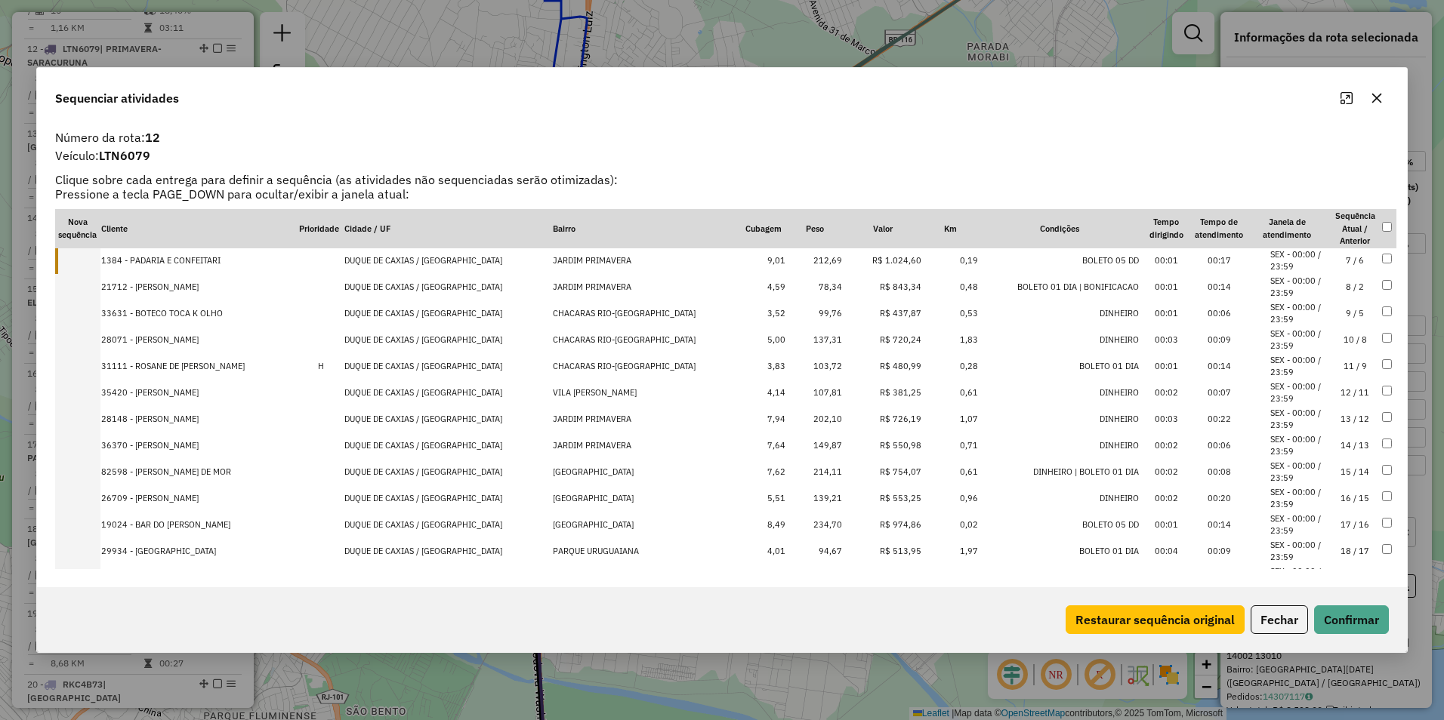
scroll to position [221, 0]
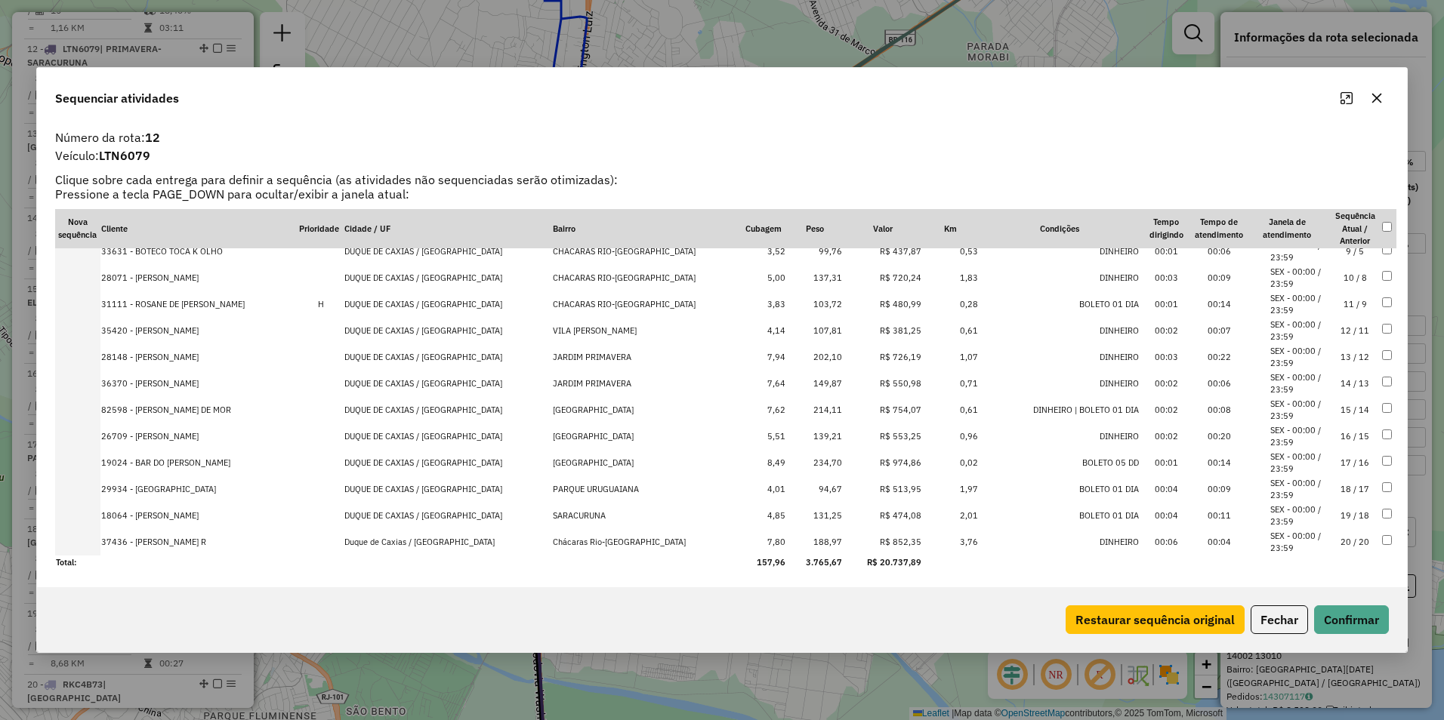
click at [1271, 602] on div "Restaurar sequência original Fechar Confirmar" at bounding box center [722, 619] width 1370 height 65
click at [1274, 615] on button "Fechar" at bounding box center [1278, 620] width 57 height 29
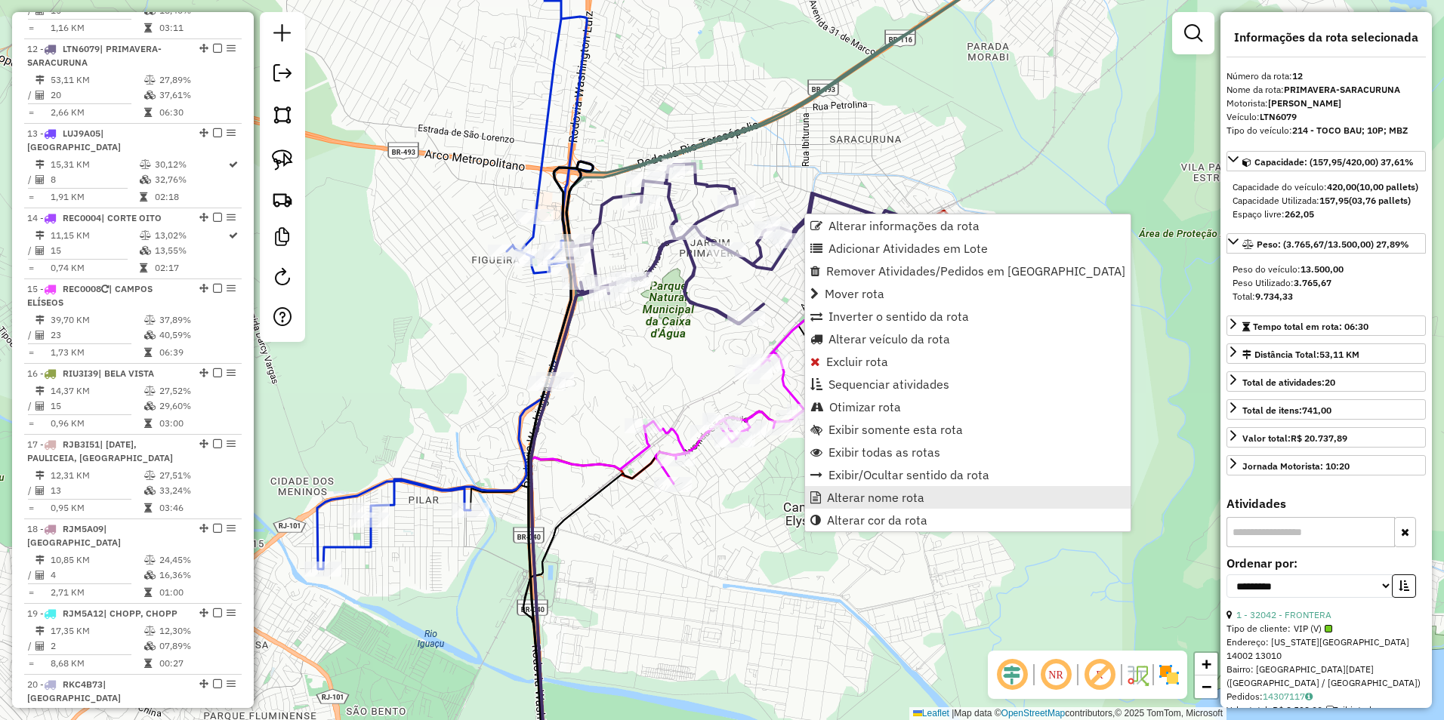
click at [877, 504] on span "Alterar nome rota" at bounding box center [875, 498] width 97 height 12
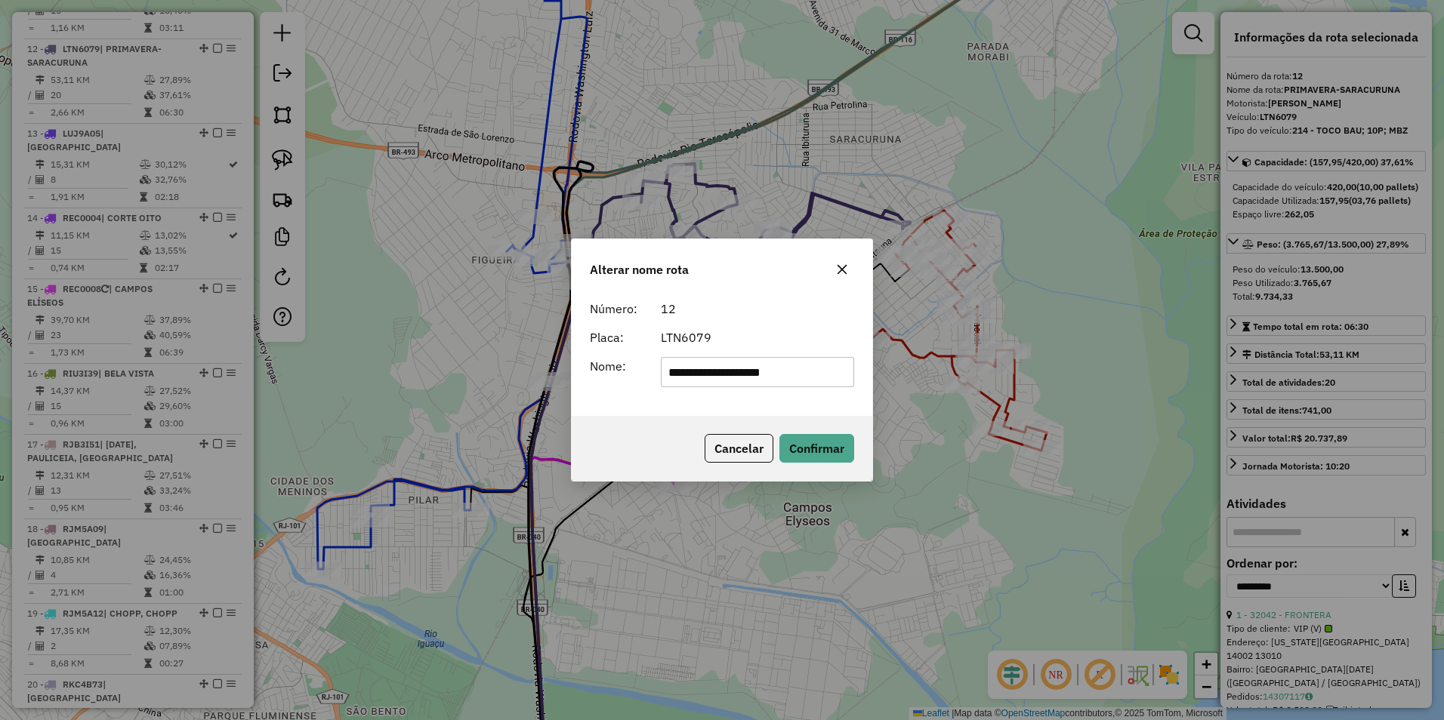
drag, startPoint x: 739, startPoint y: 377, endPoint x: 378, endPoint y: 476, distance: 375.0
click at [378, 476] on div "**********" at bounding box center [722, 360] width 1444 height 720
type input "**********"
click at [842, 454] on button "Confirmar" at bounding box center [816, 448] width 75 height 29
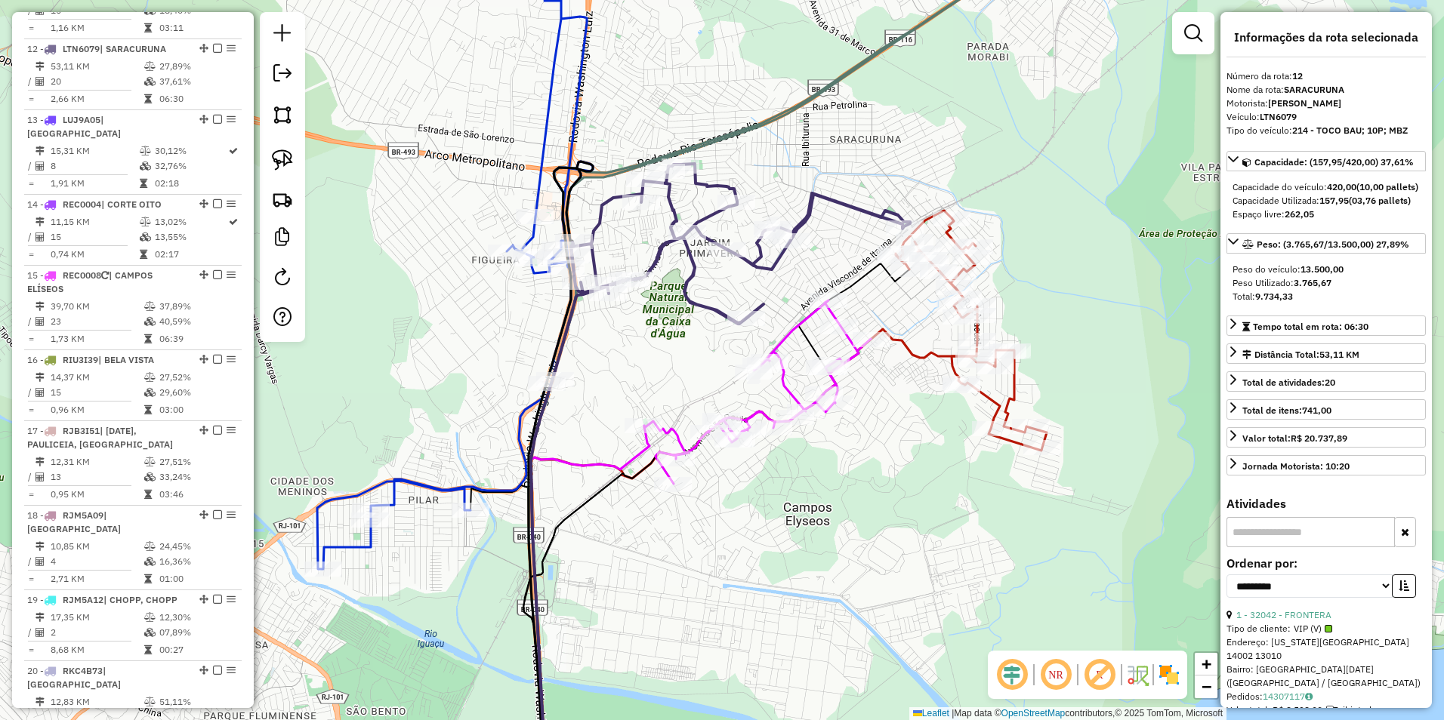
click at [802, 220] on icon at bounding box center [731, 271] width 357 height 215
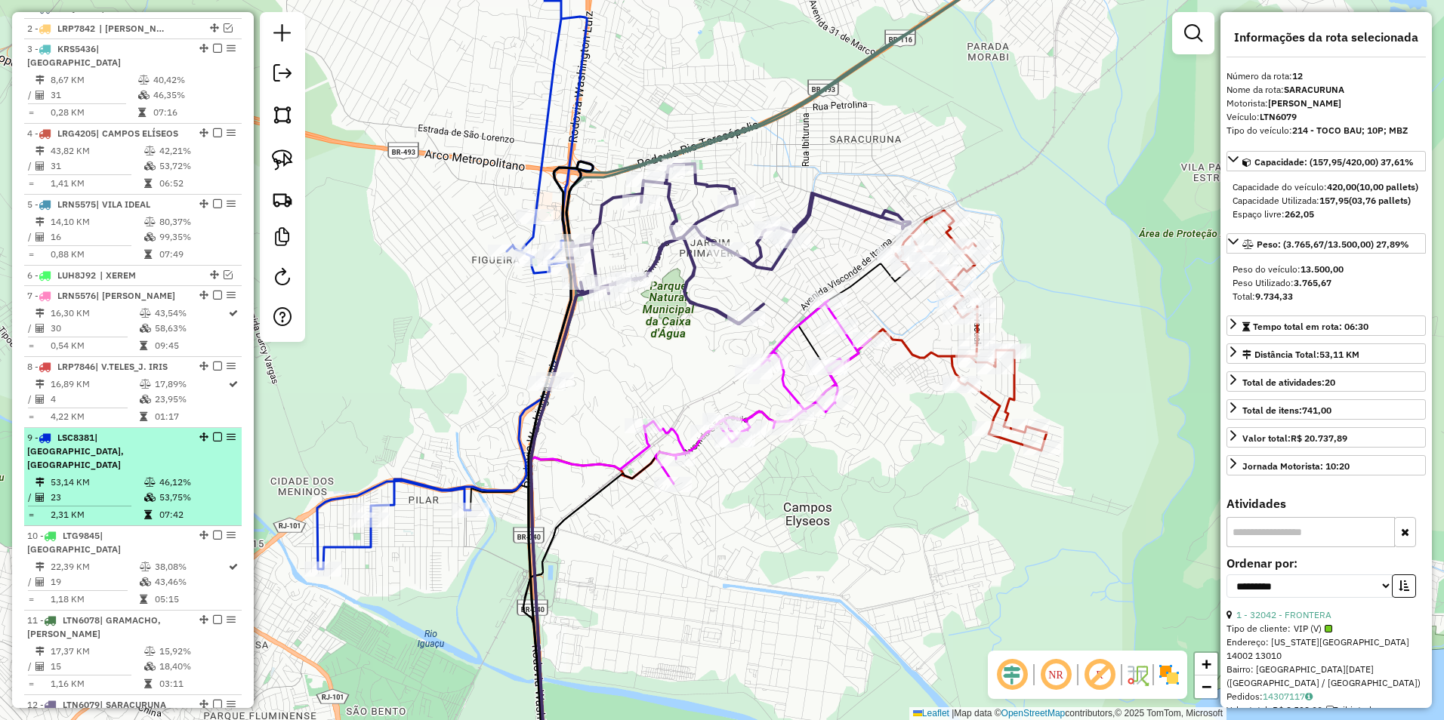
scroll to position [561, 0]
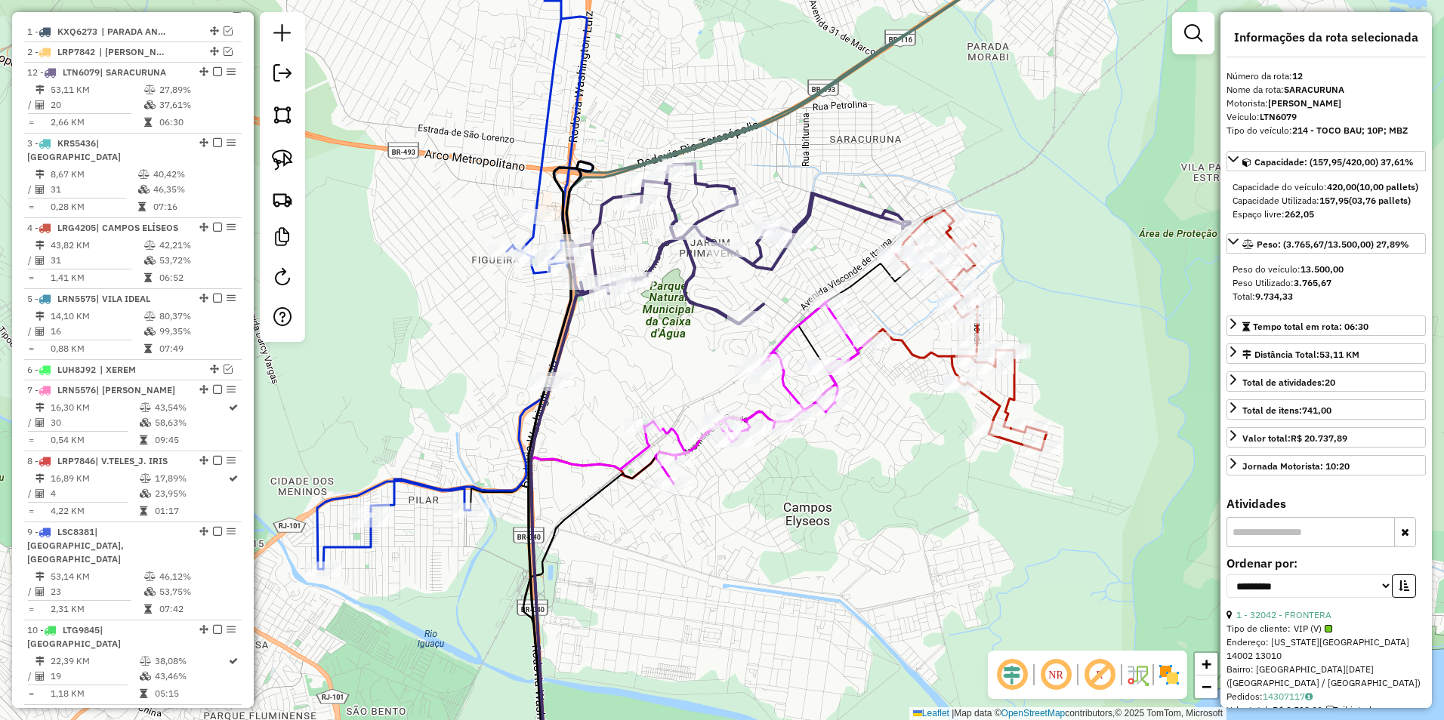
drag, startPoint x: 199, startPoint y: 701, endPoint x: 199, endPoint y: 100, distance: 601.8
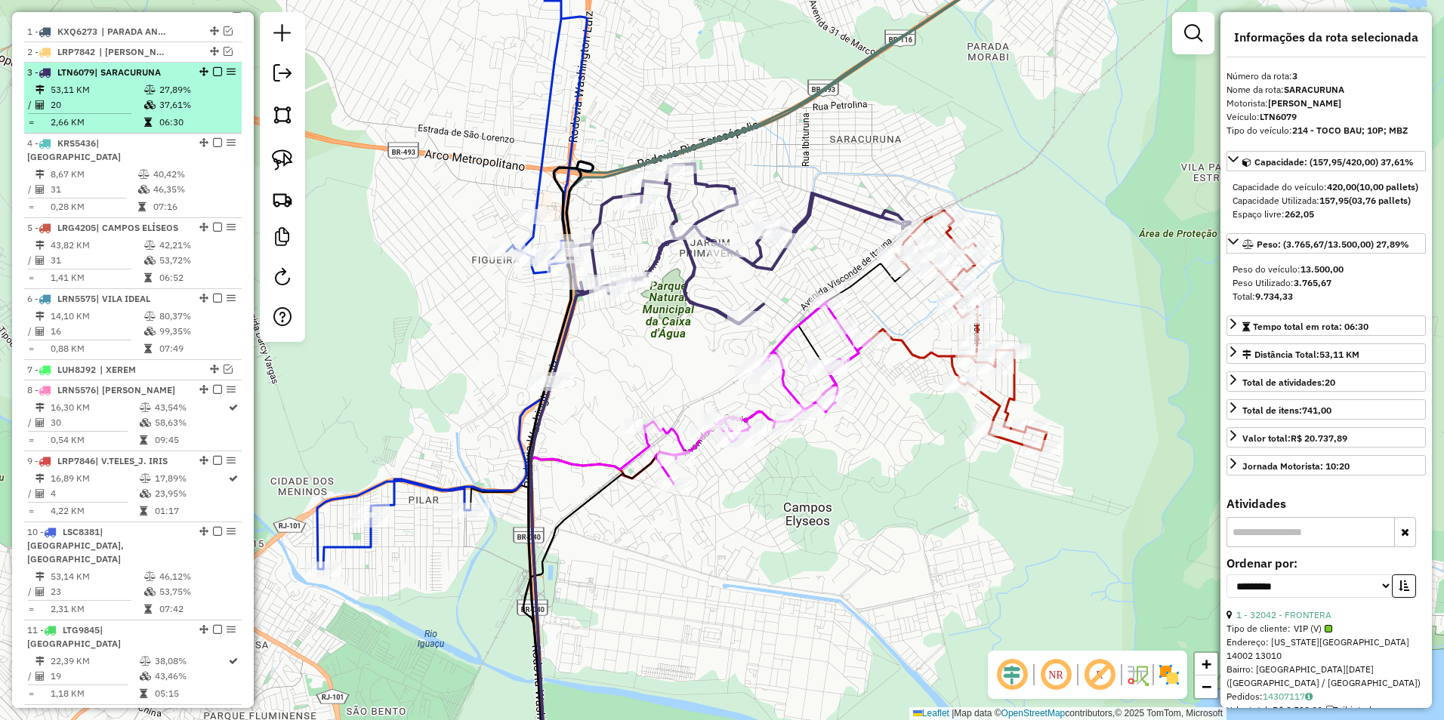
click at [214, 76] on em at bounding box center [217, 71] width 9 height 9
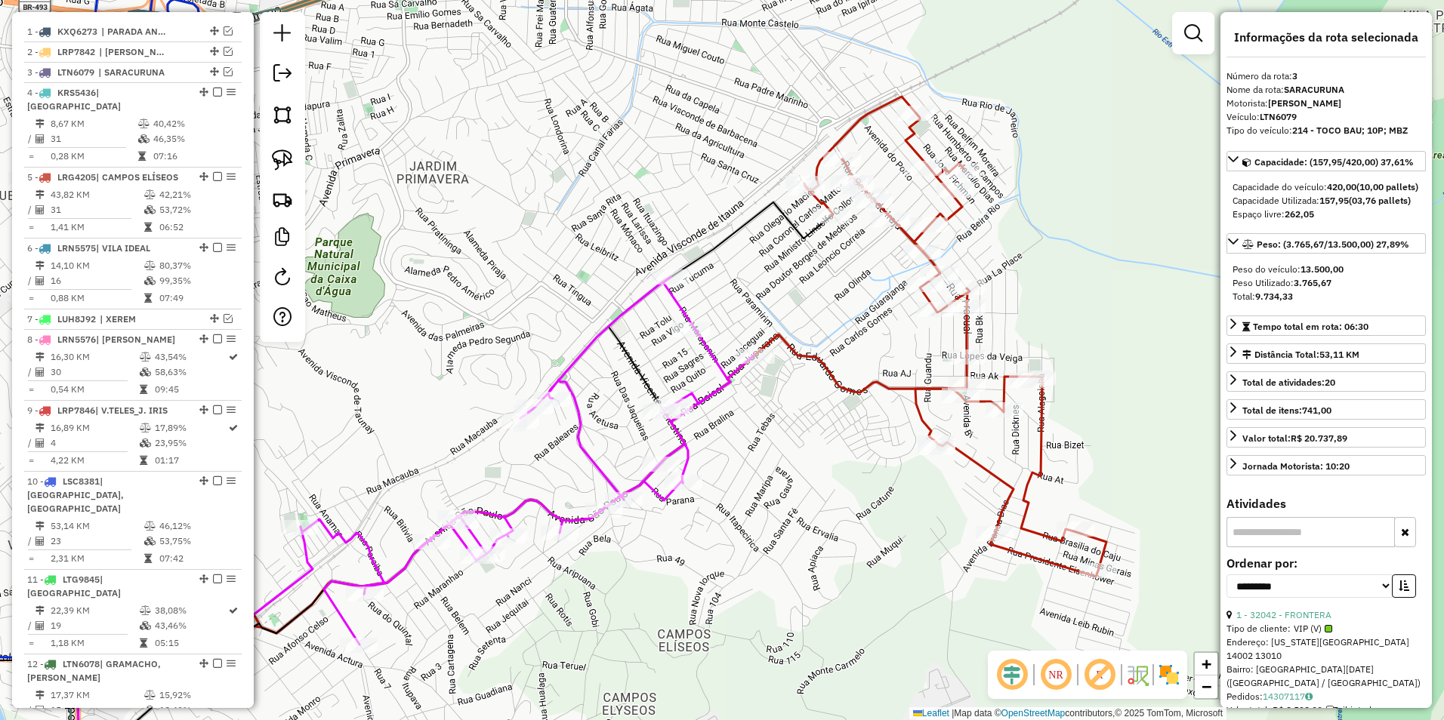
click at [967, 336] on icon at bounding box center [955, 337] width 302 height 480
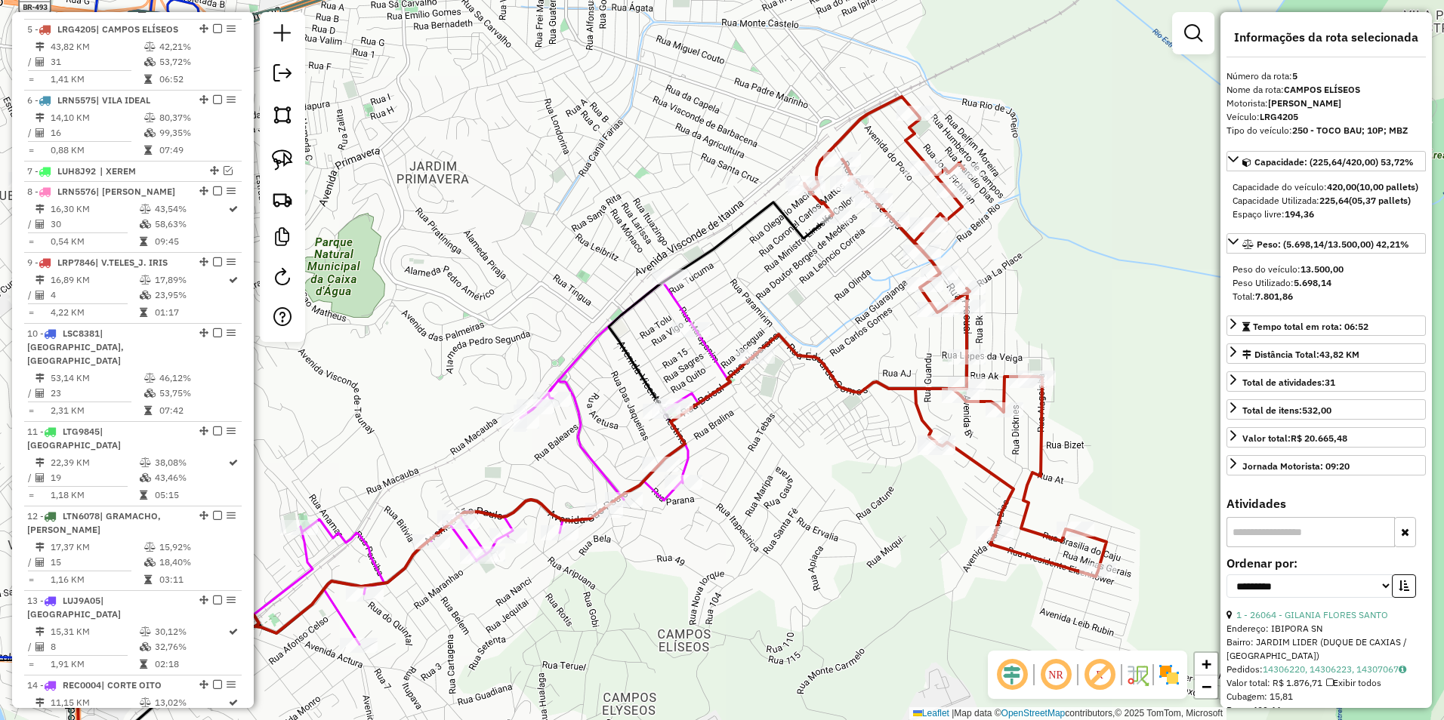
scroll to position [717, 0]
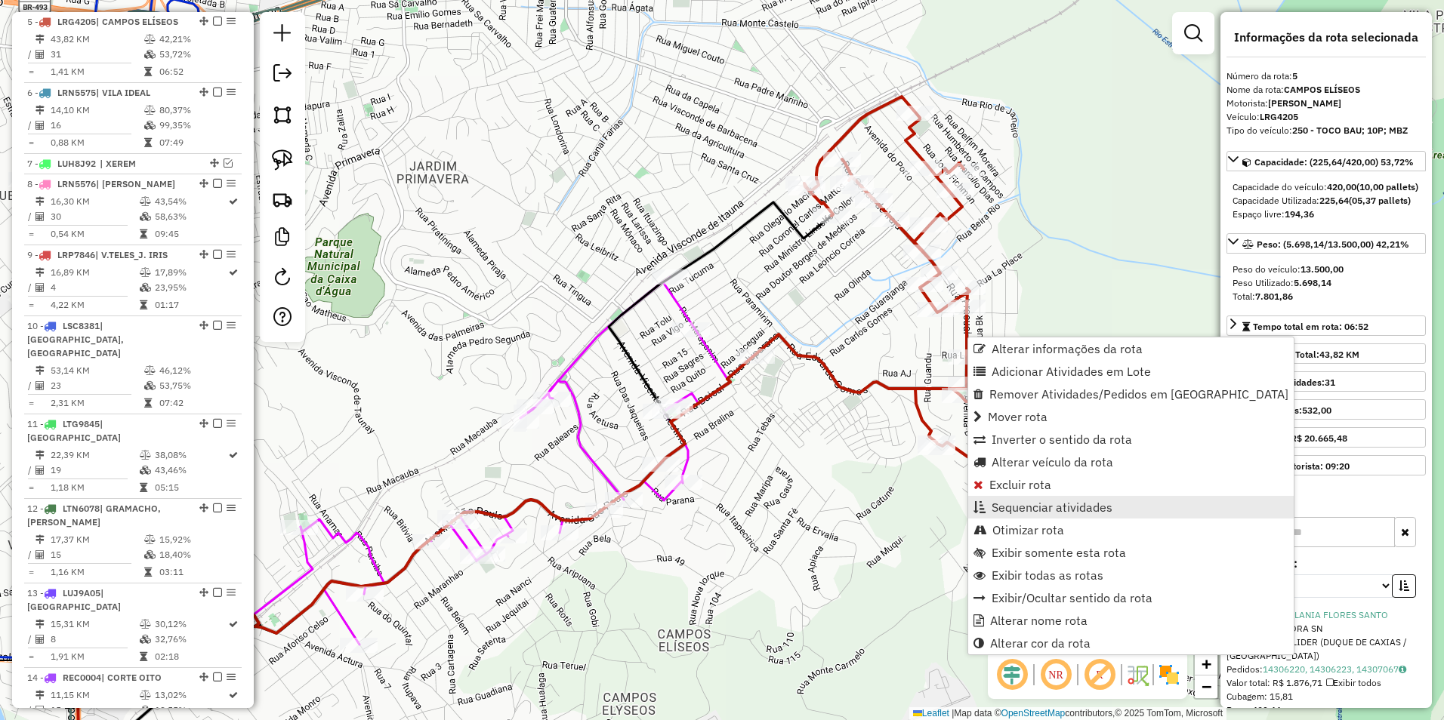
click at [1063, 509] on span "Sequenciar atividades" at bounding box center [1051, 507] width 121 height 12
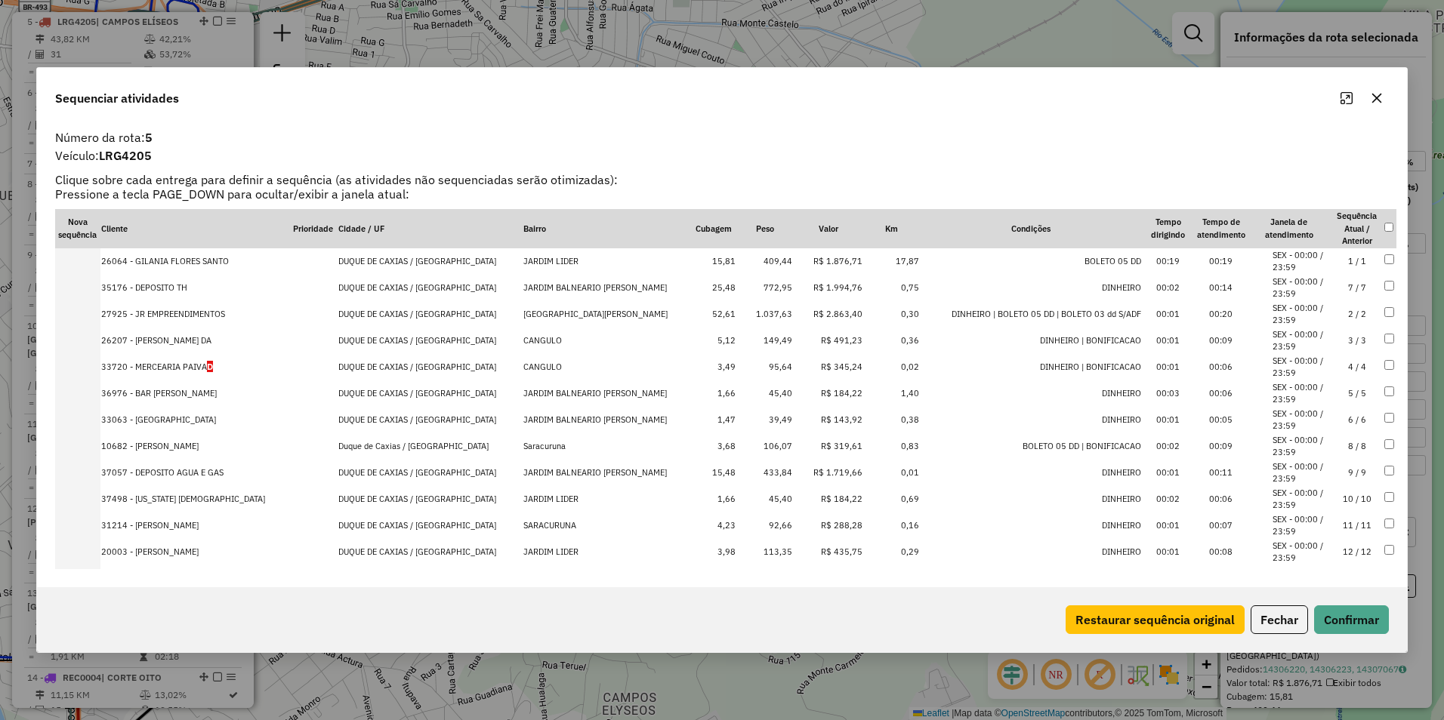
drag, startPoint x: 810, startPoint y: 423, endPoint x: 815, endPoint y: 287, distance: 136.0
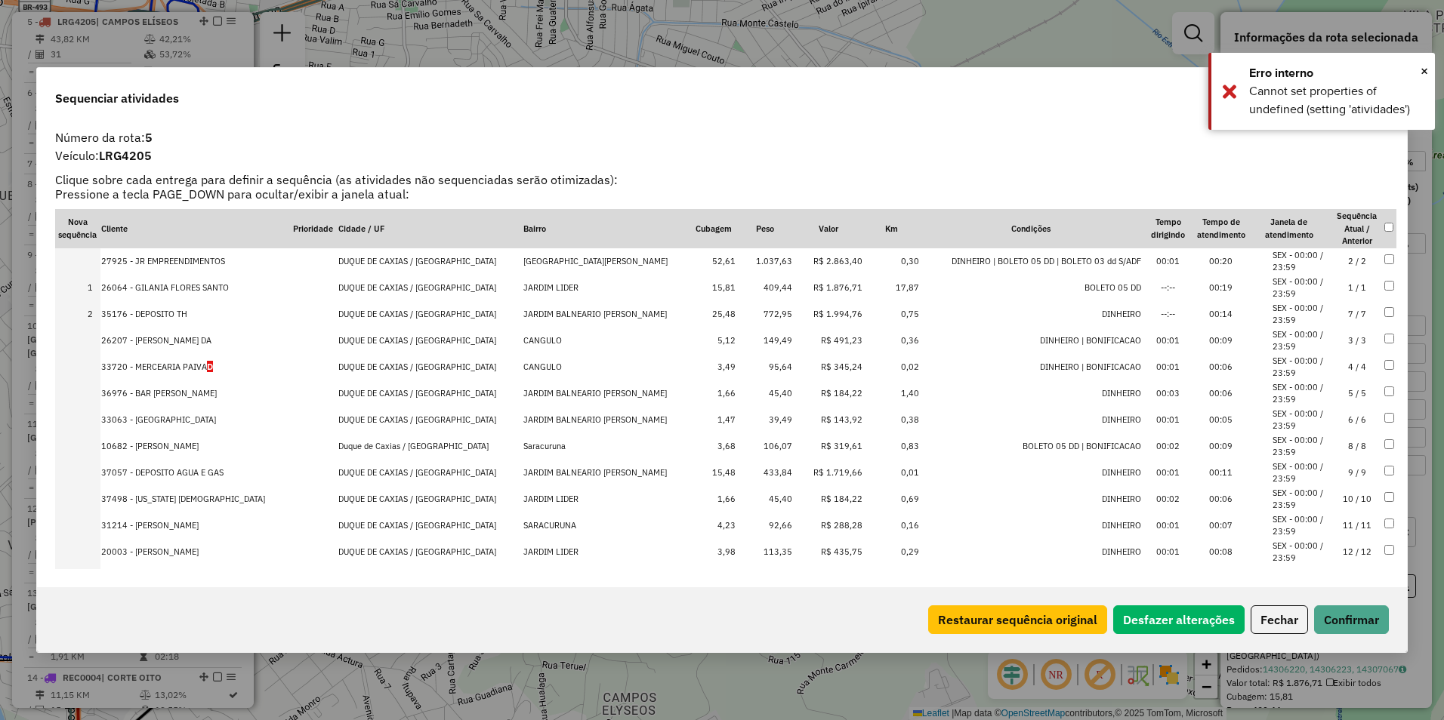
drag, startPoint x: 798, startPoint y: 308, endPoint x: 807, endPoint y: 252, distance: 56.6
drag, startPoint x: 814, startPoint y: 304, endPoint x: 815, endPoint y: 274, distance: 29.5
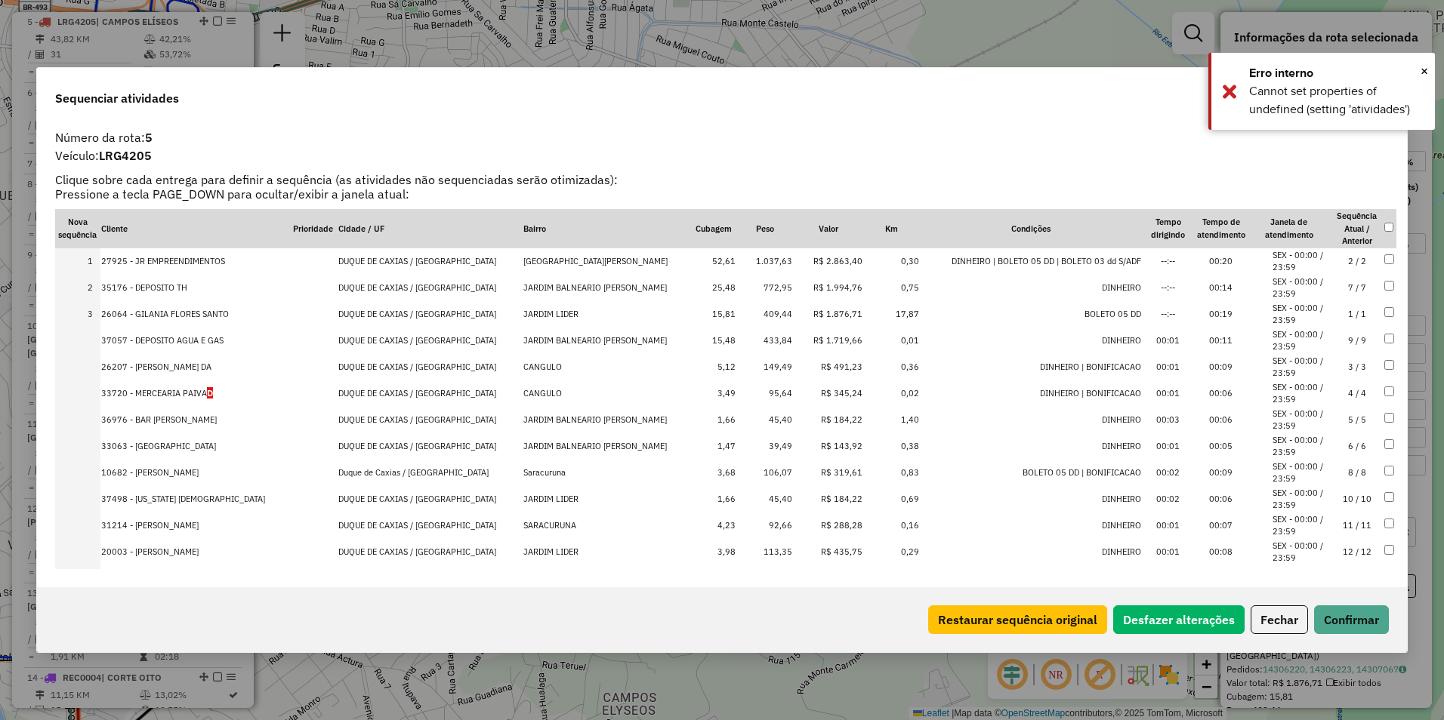
drag, startPoint x: 818, startPoint y: 473, endPoint x: 819, endPoint y: 333, distance: 139.7
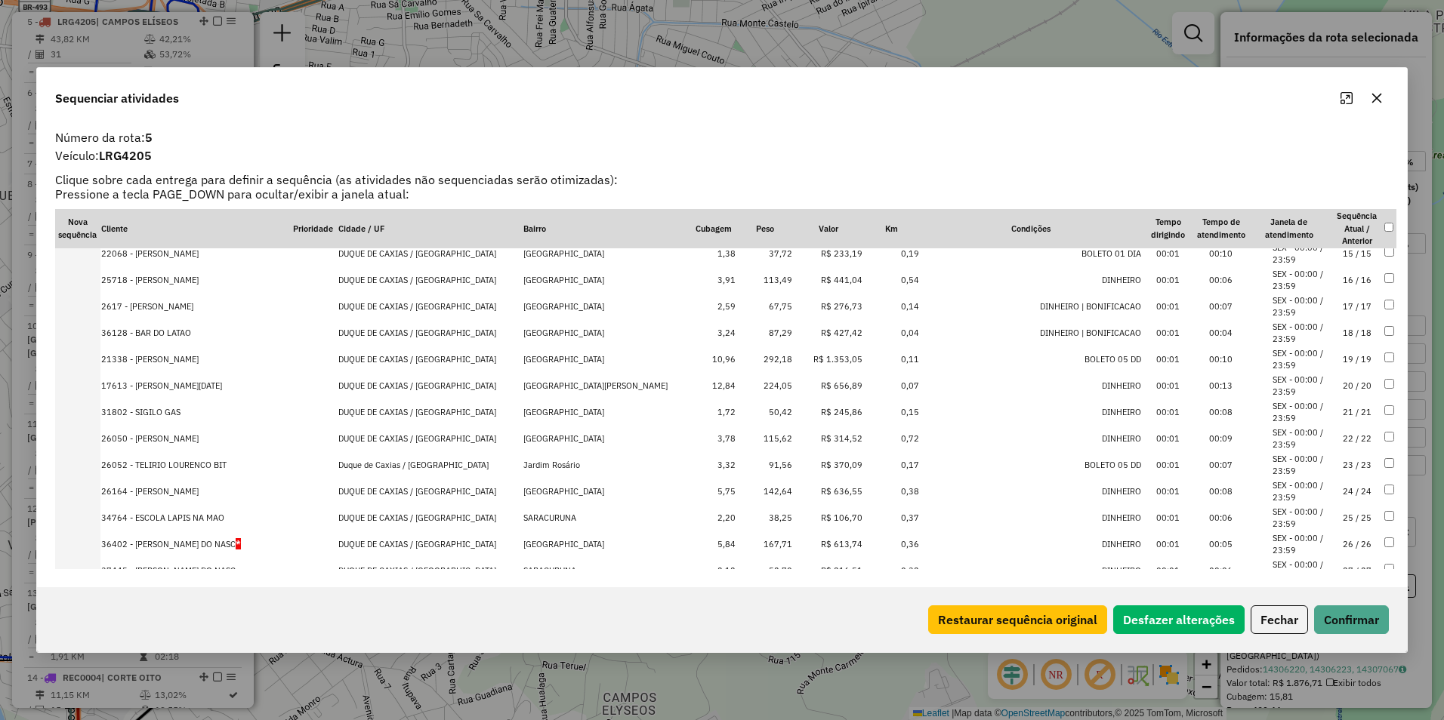
click at [819, 358] on td "R$ 1.353,05" at bounding box center [828, 360] width 70 height 26
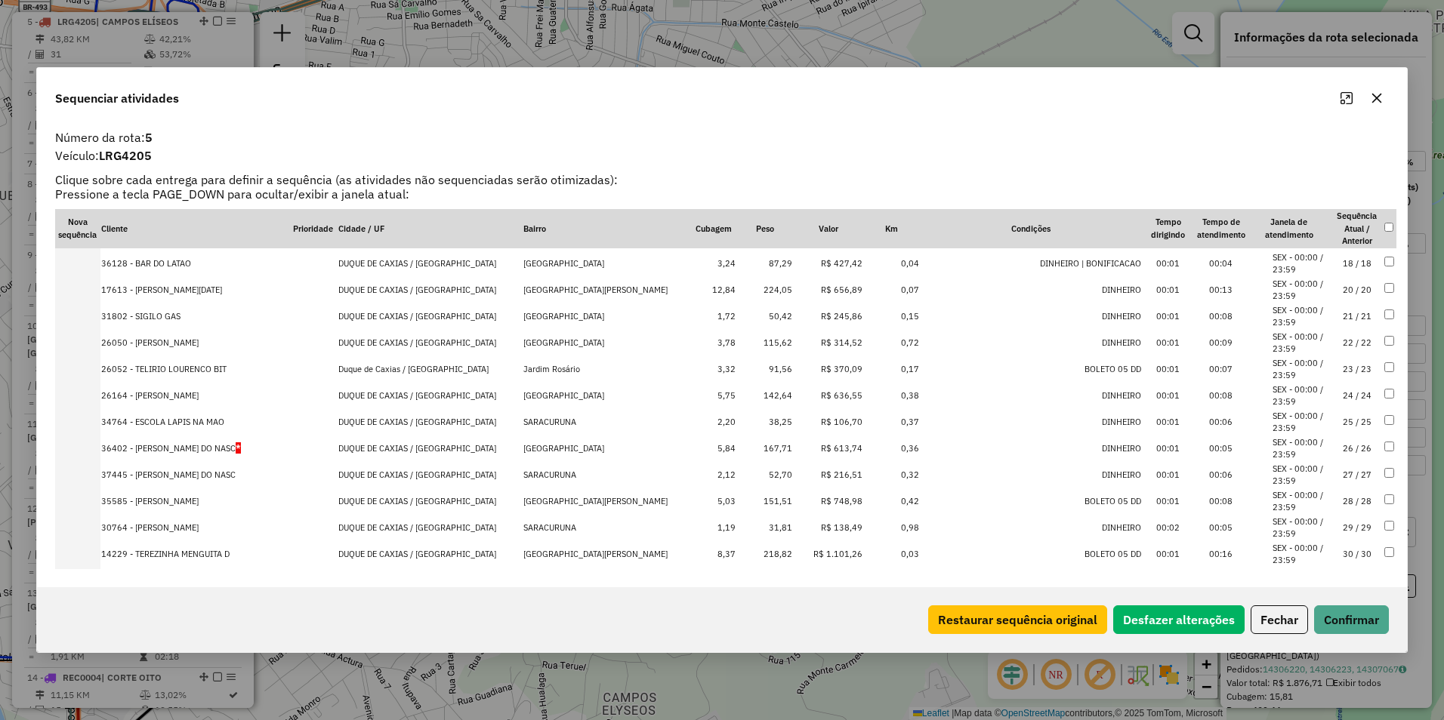
scroll to position [512, 0]
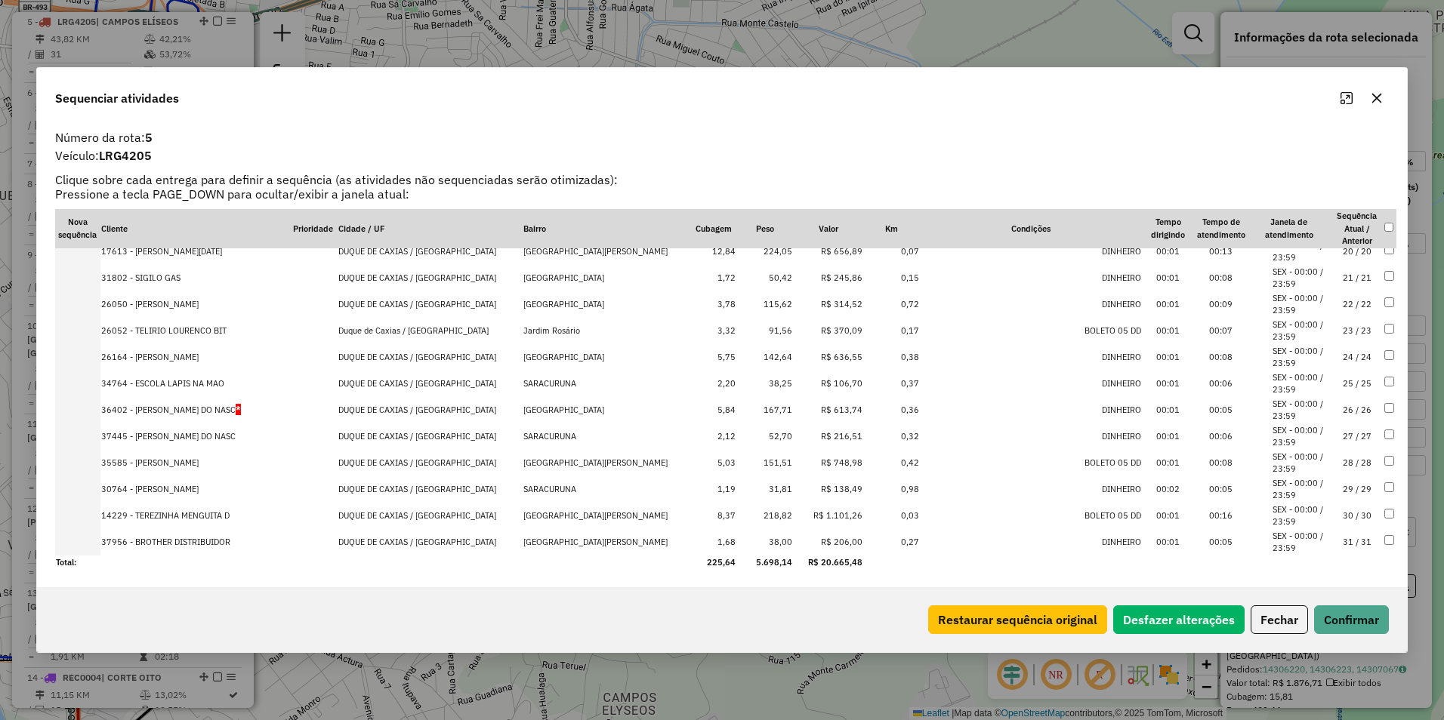
click at [806, 511] on td "R$ 1.101,26" at bounding box center [828, 516] width 70 height 26
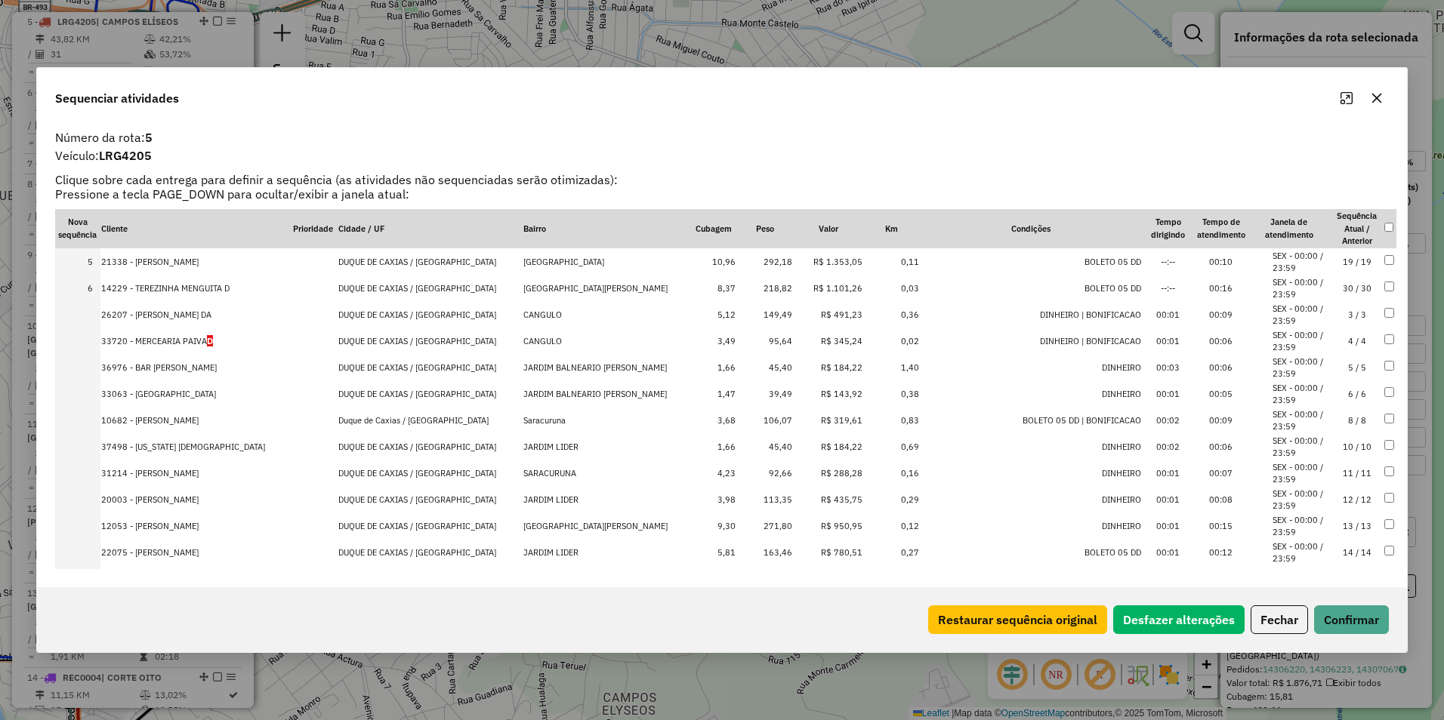
scroll to position [0, 0]
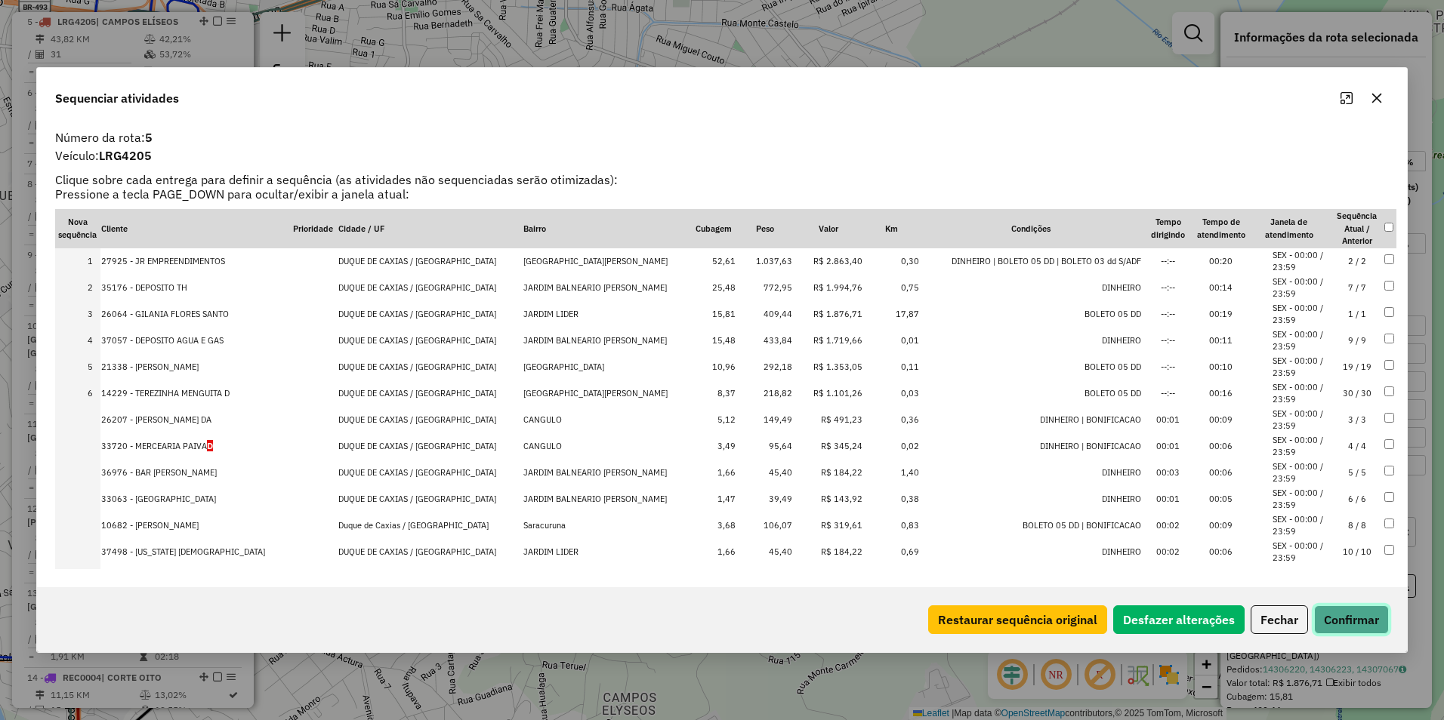
click at [1355, 623] on button "Confirmar" at bounding box center [1351, 620] width 75 height 29
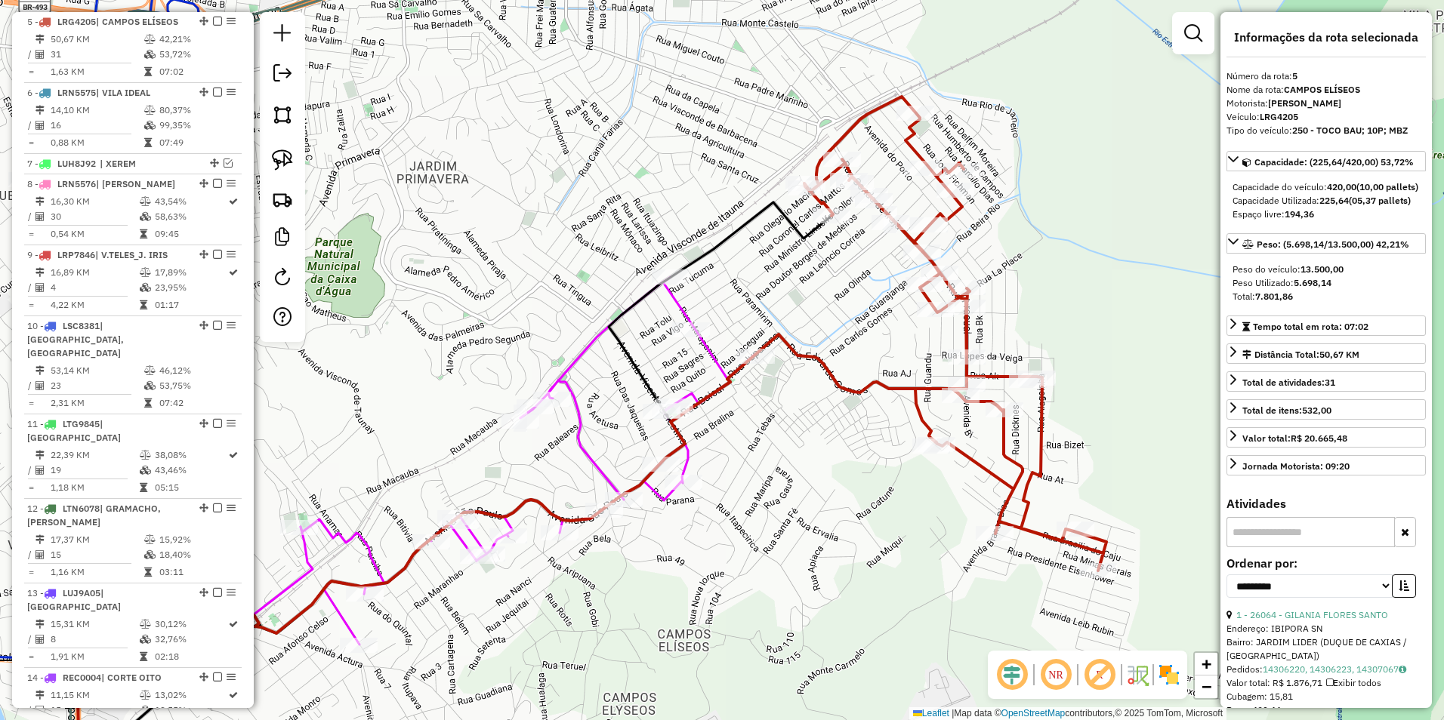
click at [961, 331] on icon at bounding box center [955, 334] width 302 height 474
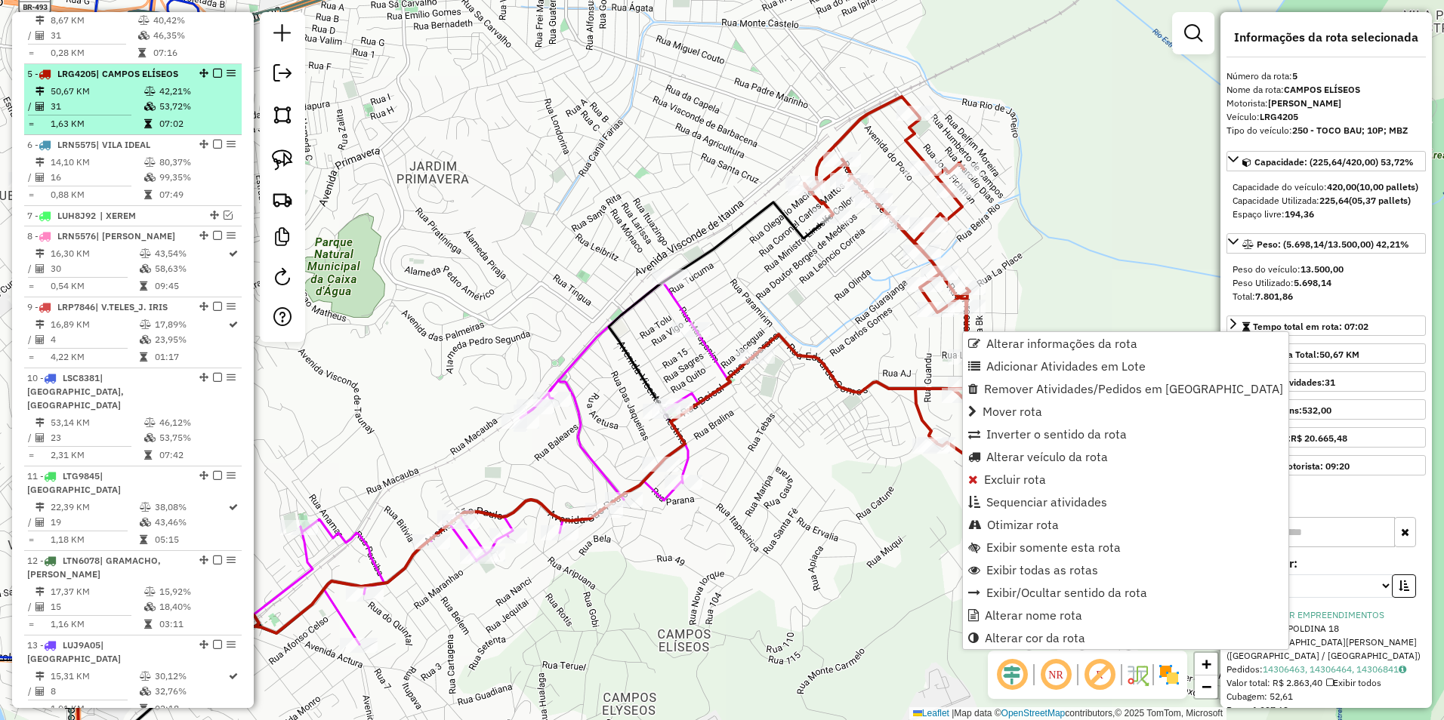
scroll to position [490, 0]
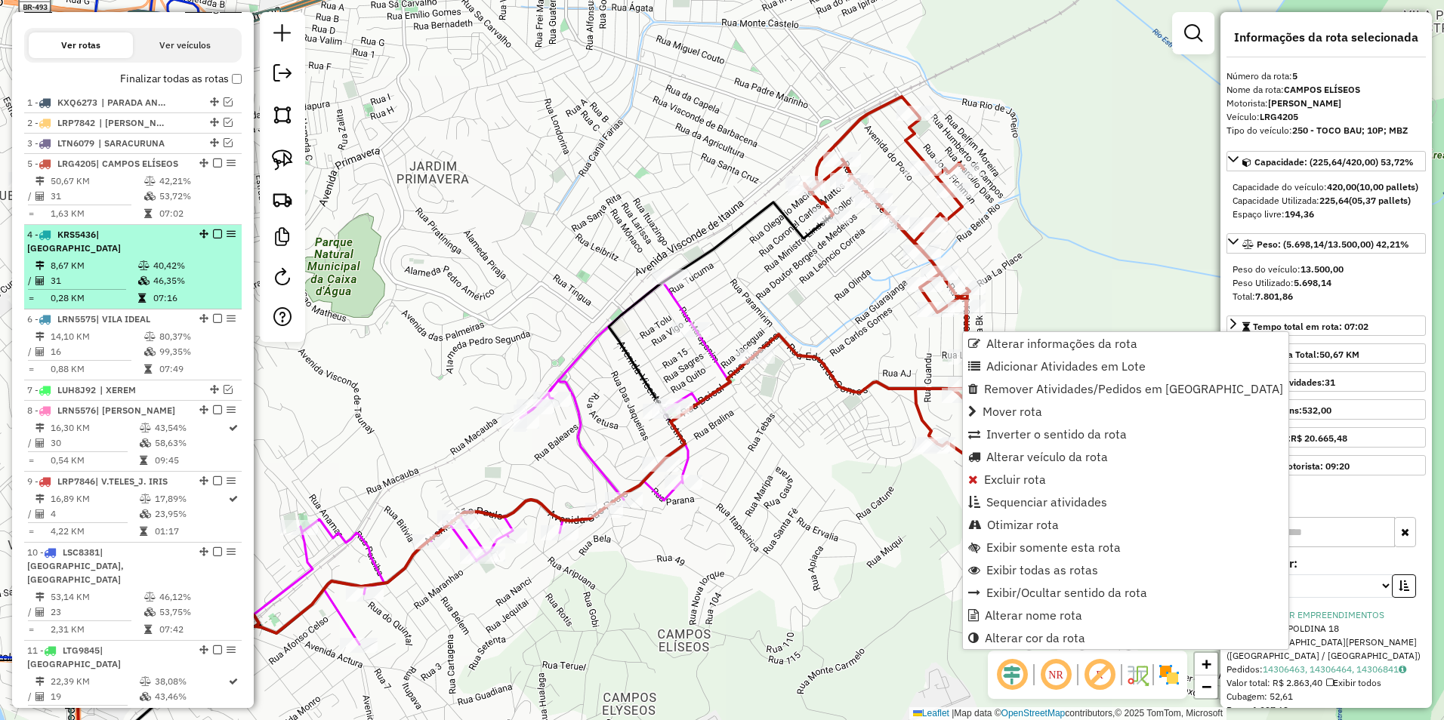
drag, startPoint x: 199, startPoint y: 246, endPoint x: 209, endPoint y: 202, distance: 45.1
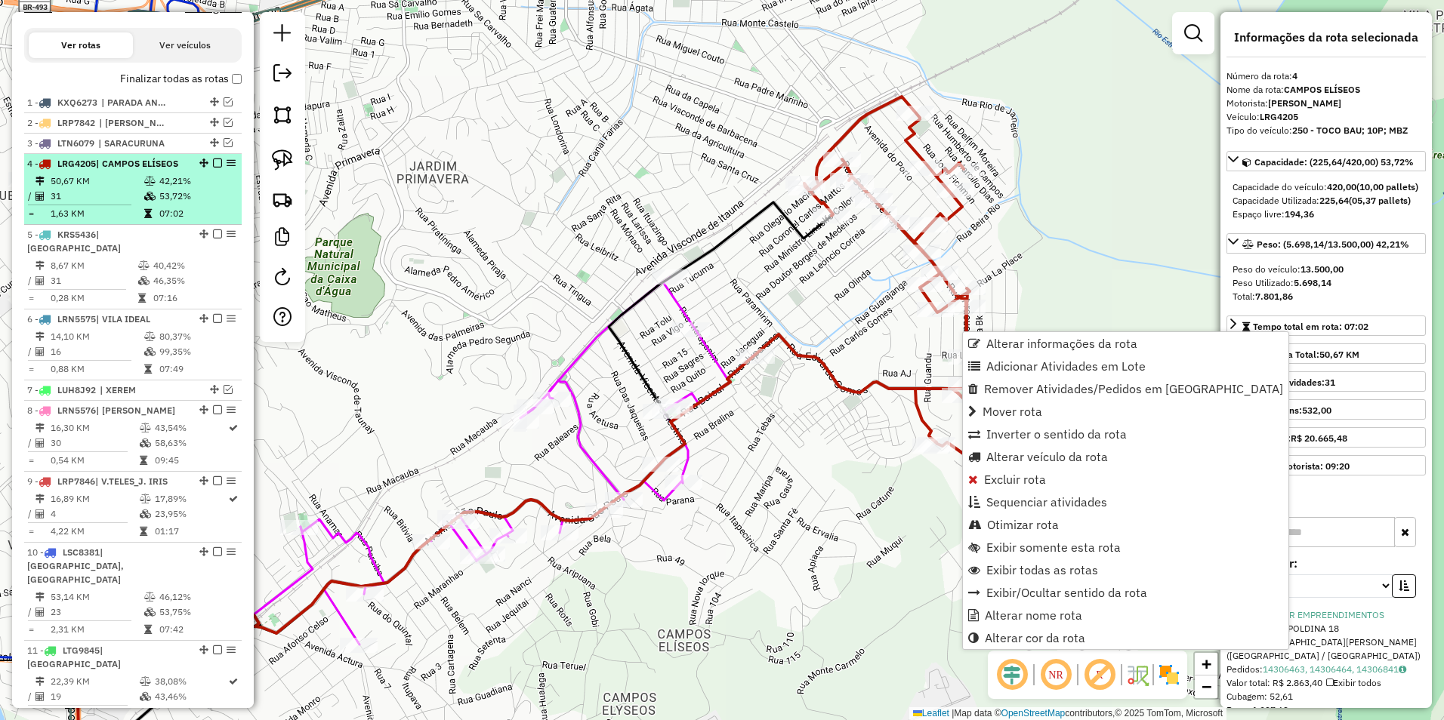
click at [213, 168] on em at bounding box center [217, 163] width 9 height 9
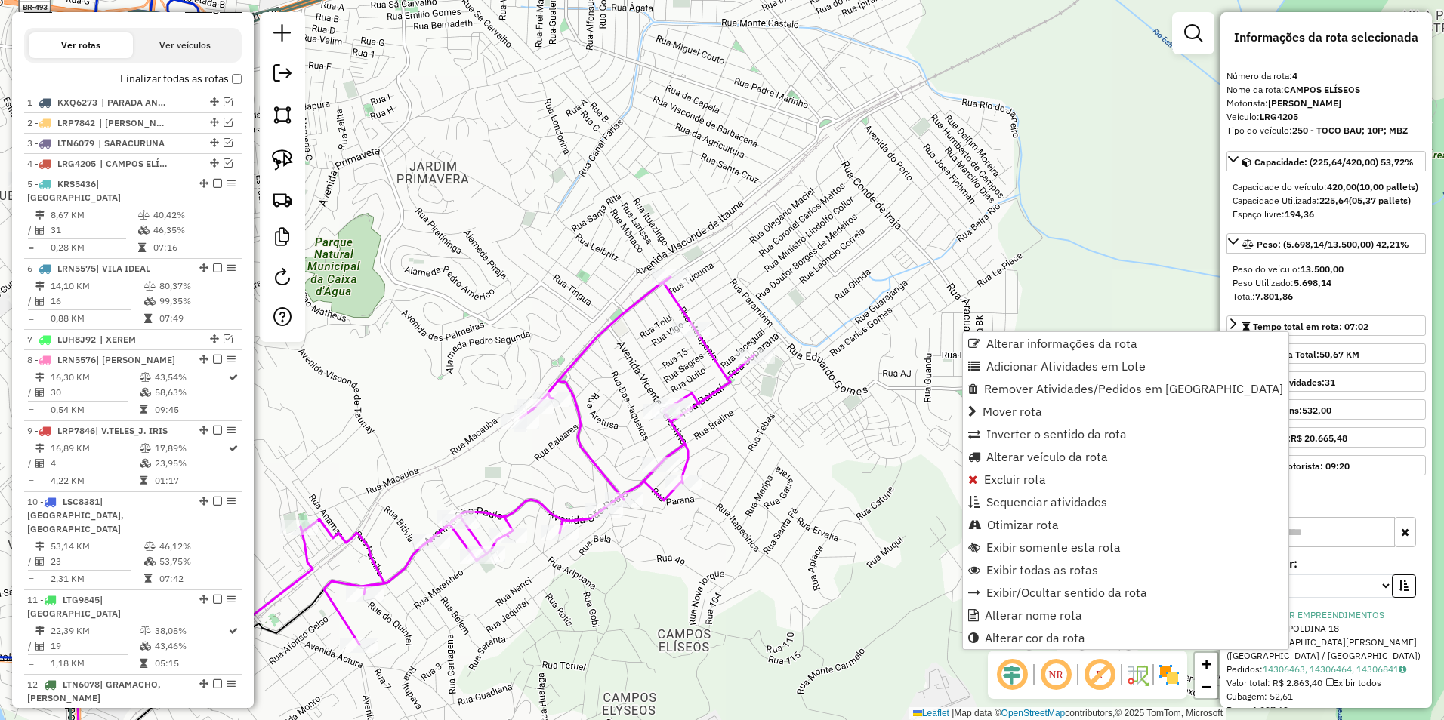
click at [714, 354] on icon at bounding box center [528, 461] width 454 height 368
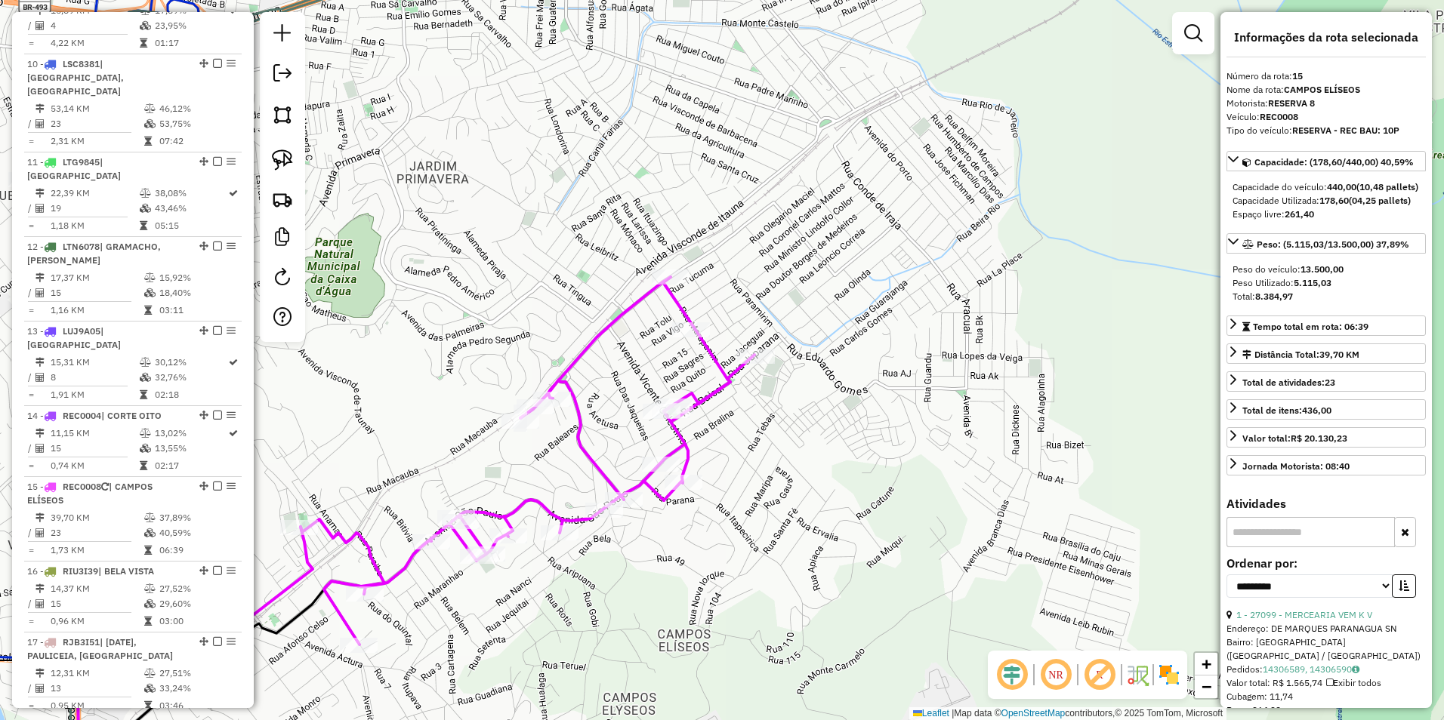
scroll to position [1366, 0]
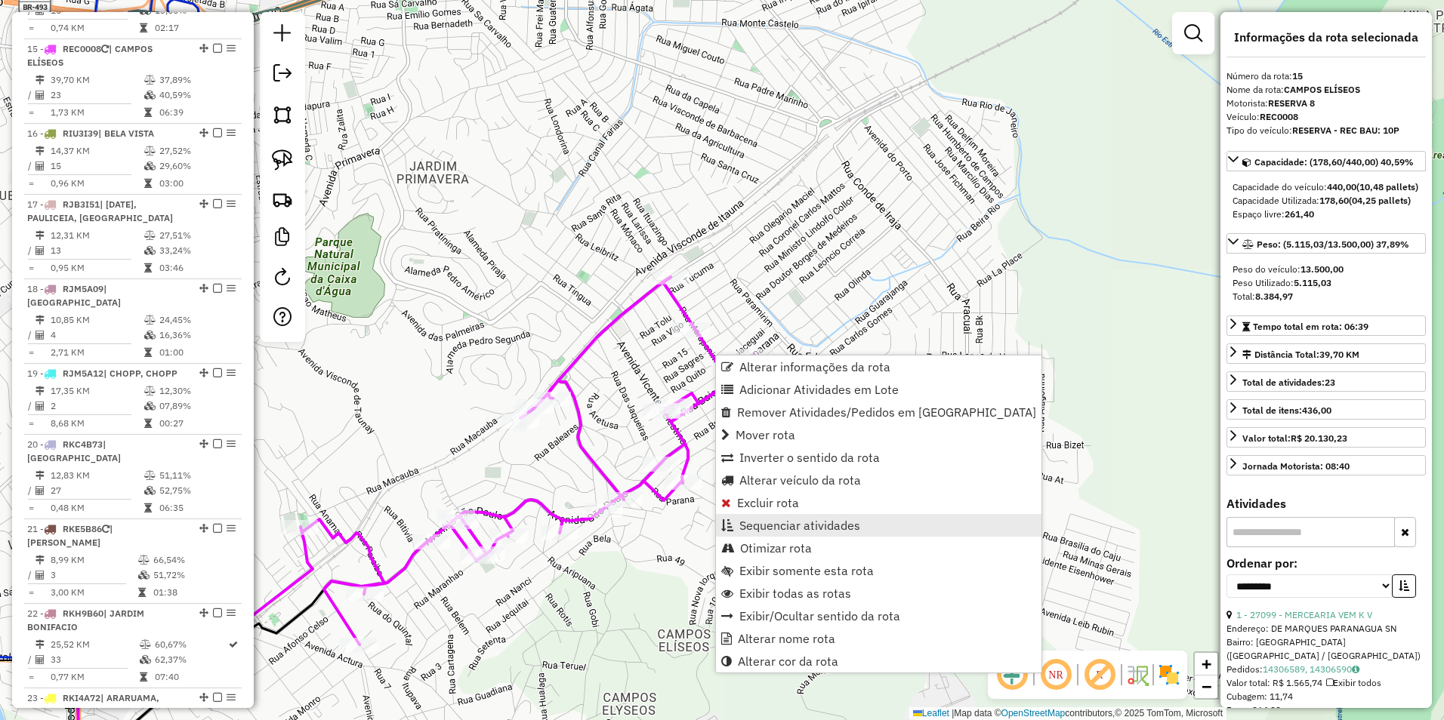
click at [791, 527] on span "Sequenciar atividades" at bounding box center [799, 526] width 121 height 12
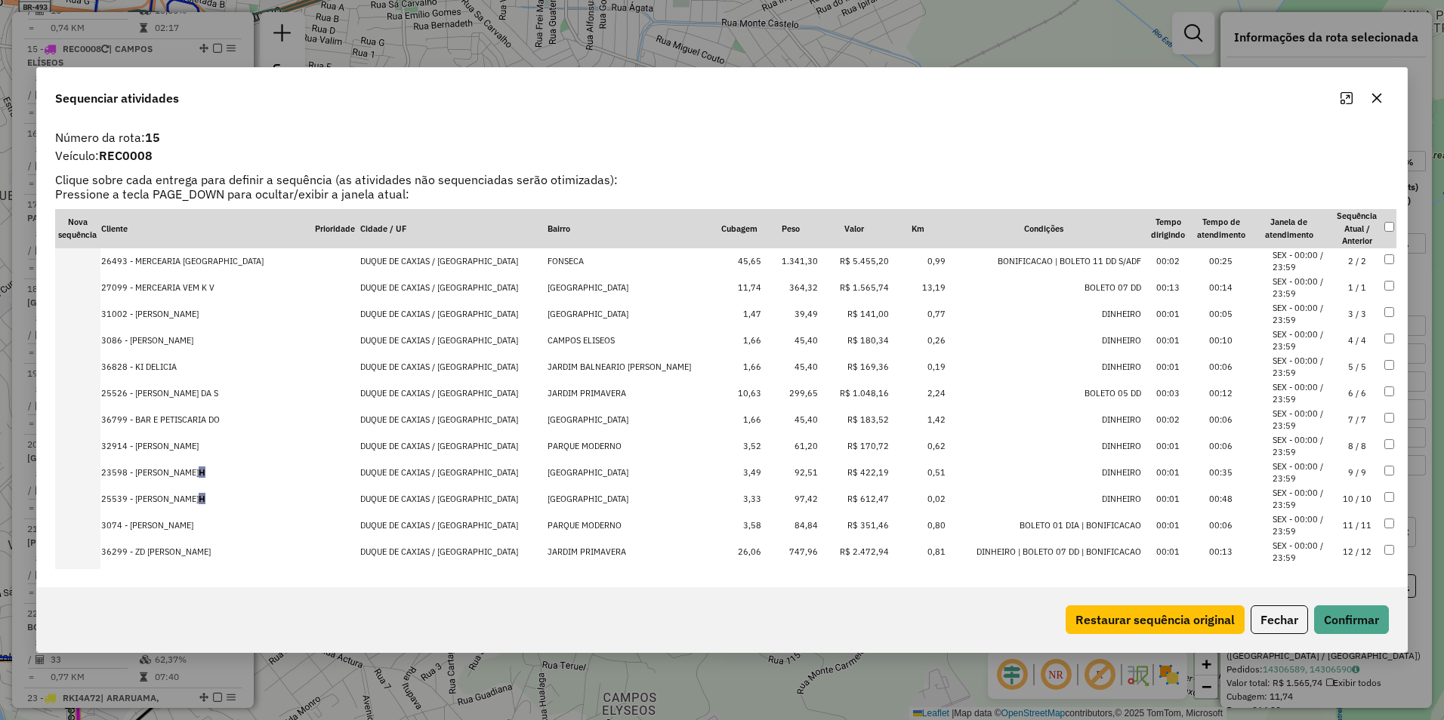
drag, startPoint x: 827, startPoint y: 288, endPoint x: 832, endPoint y: 255, distance: 33.6
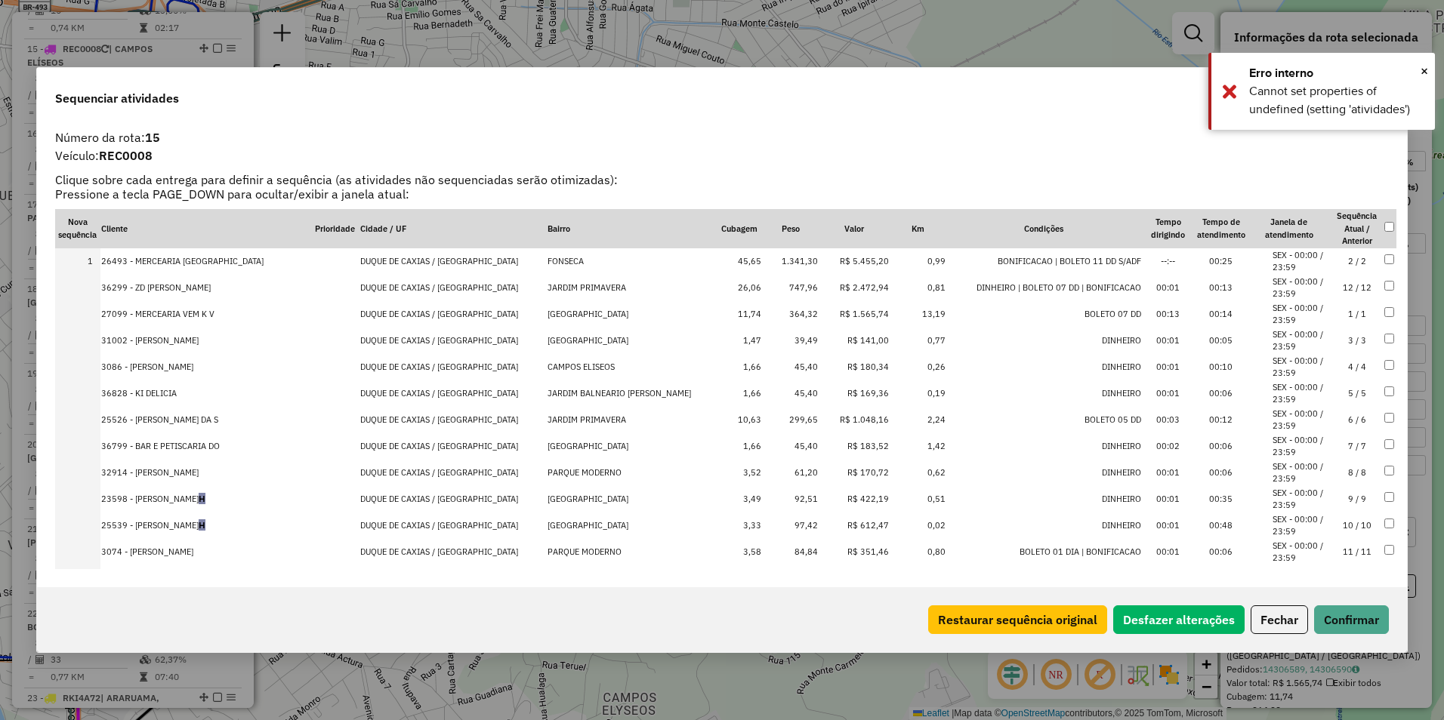
drag, startPoint x: 844, startPoint y: 553, endPoint x: 843, endPoint y: 281, distance: 271.8
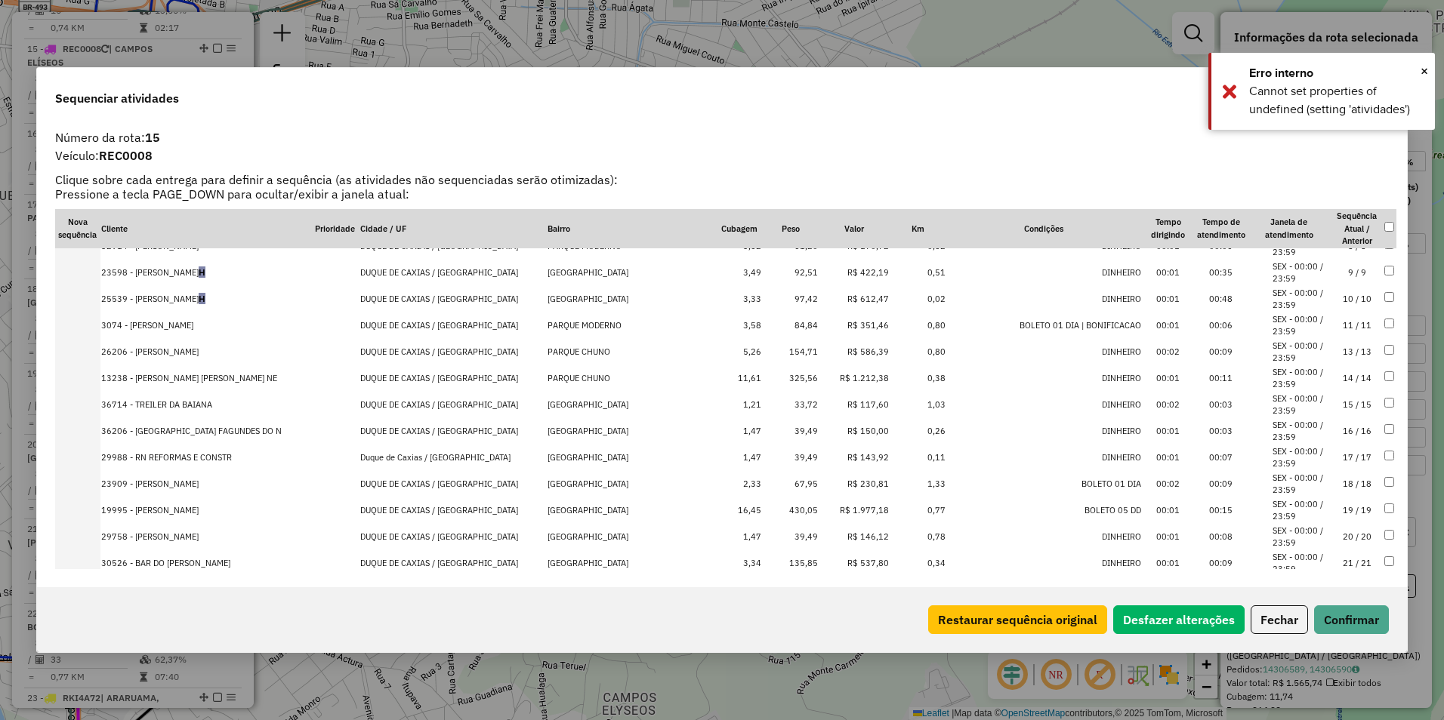
click at [833, 374] on td "R$ 1.212,38" at bounding box center [854, 378] width 71 height 26
click at [833, 484] on td "R$ 1.977,18" at bounding box center [854, 484] width 71 height 26
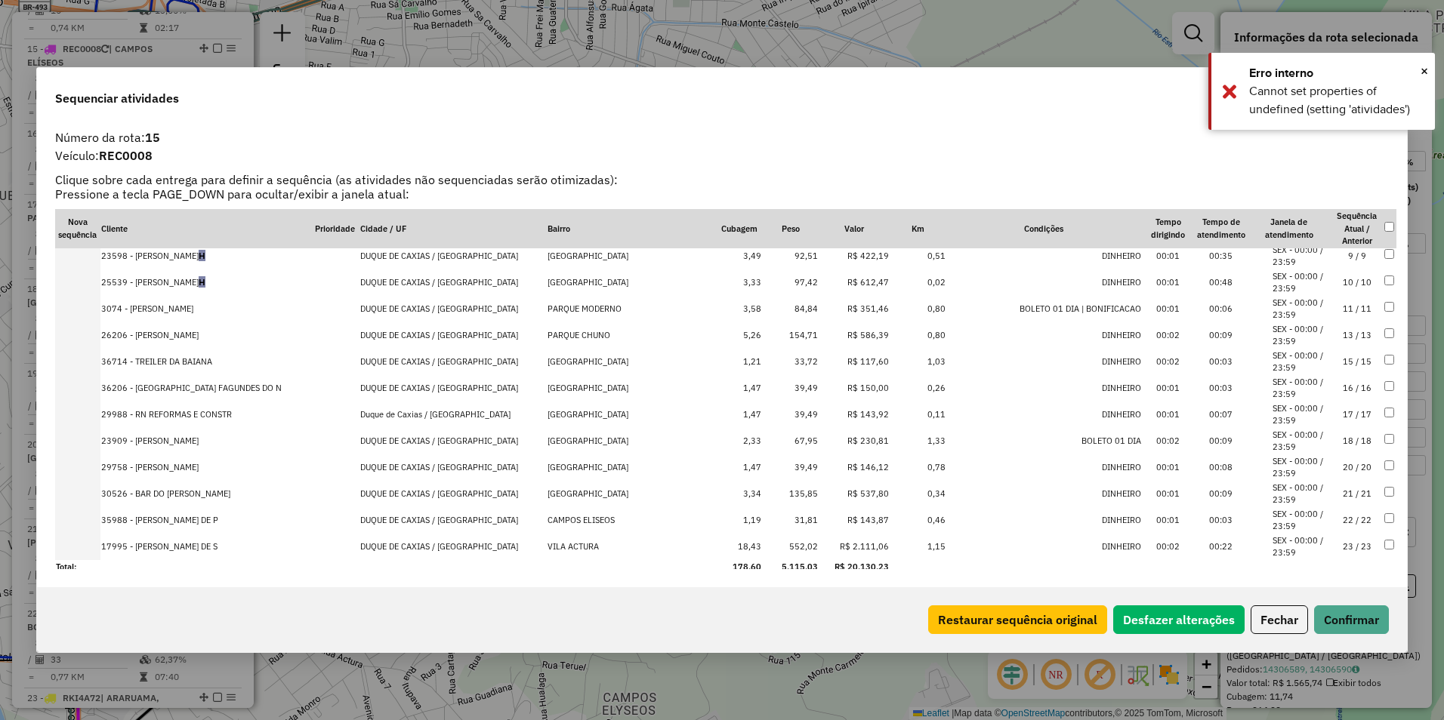
scroll to position [301, 0]
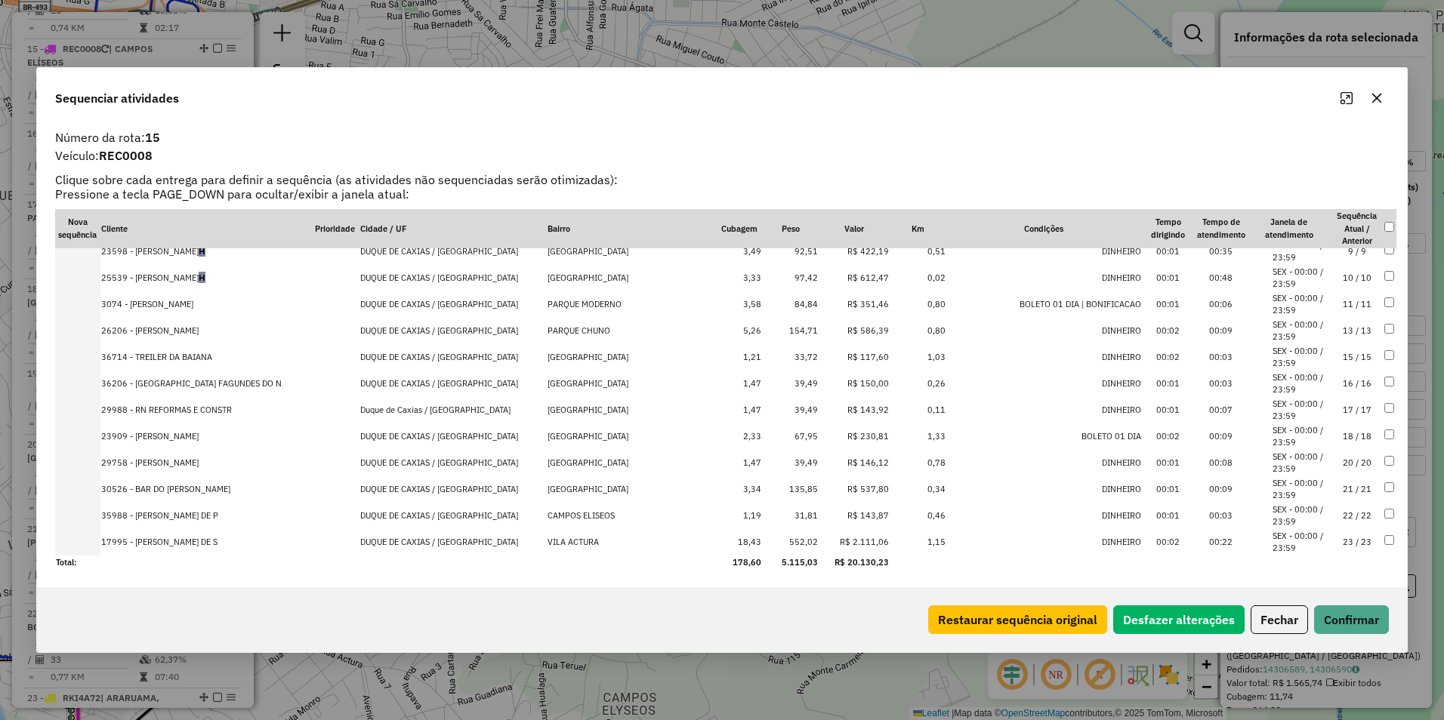
click at [831, 540] on td "R$ 2.111,06" at bounding box center [854, 542] width 71 height 26
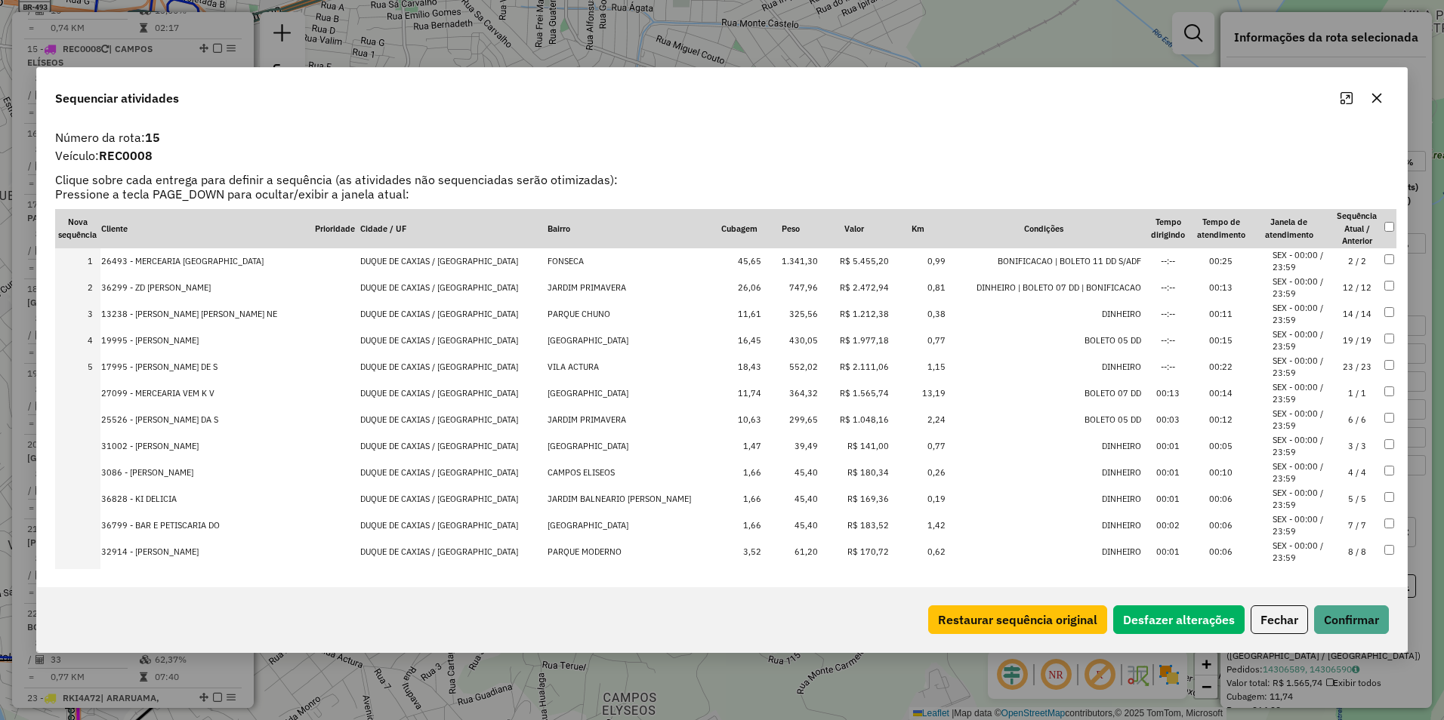
drag, startPoint x: 824, startPoint y: 495, endPoint x: 839, endPoint y: 393, distance: 103.8
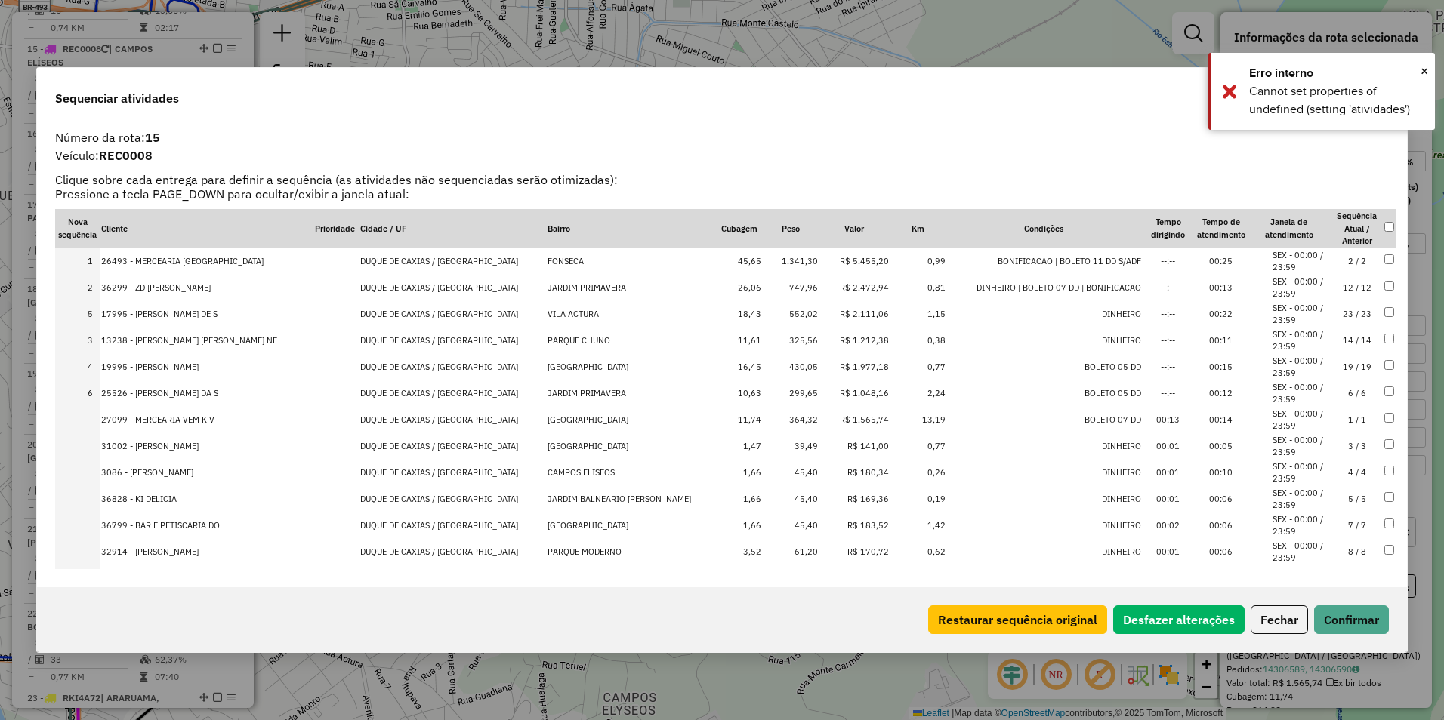
drag, startPoint x: 837, startPoint y: 368, endPoint x: 834, endPoint y: 309, distance: 59.7
drag, startPoint x: 837, startPoint y: 417, endPoint x: 832, endPoint y: 339, distance: 78.0
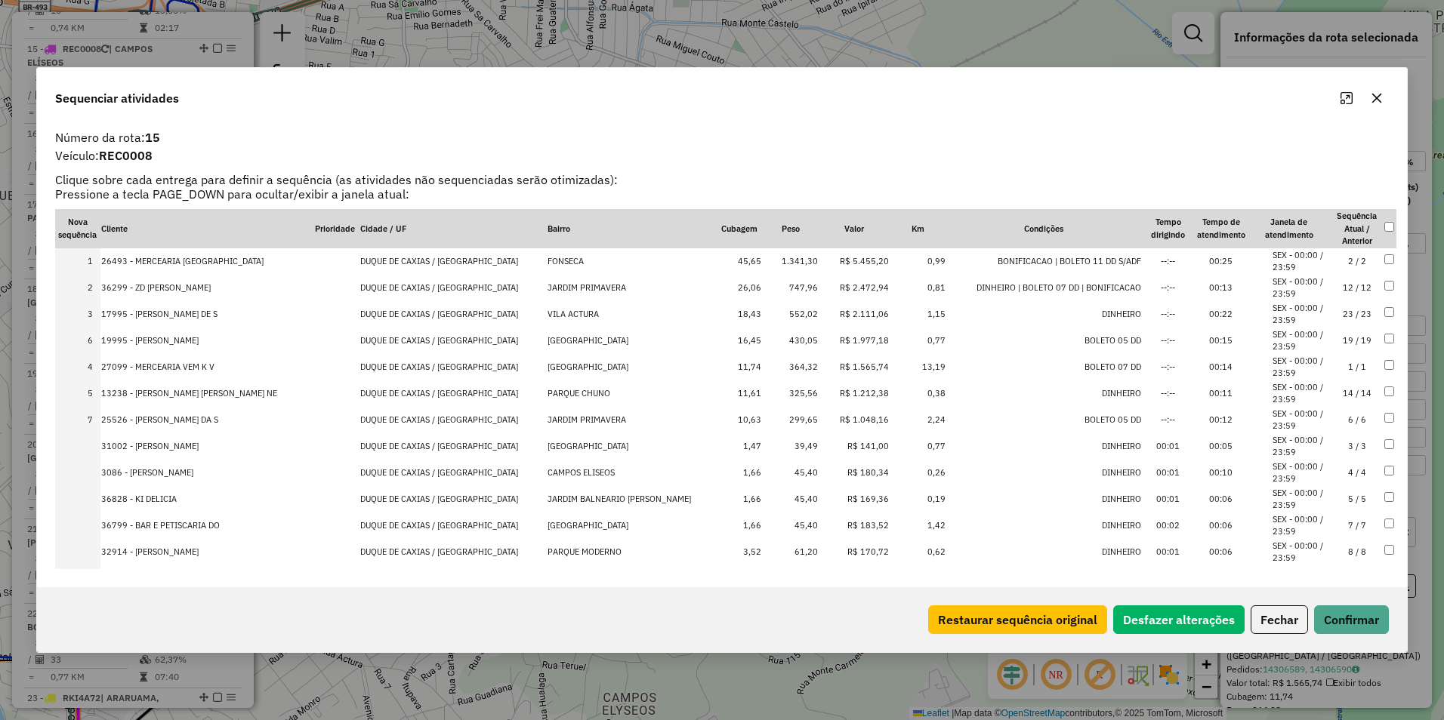
drag, startPoint x: 834, startPoint y: 389, endPoint x: 834, endPoint y: 338, distance: 50.6
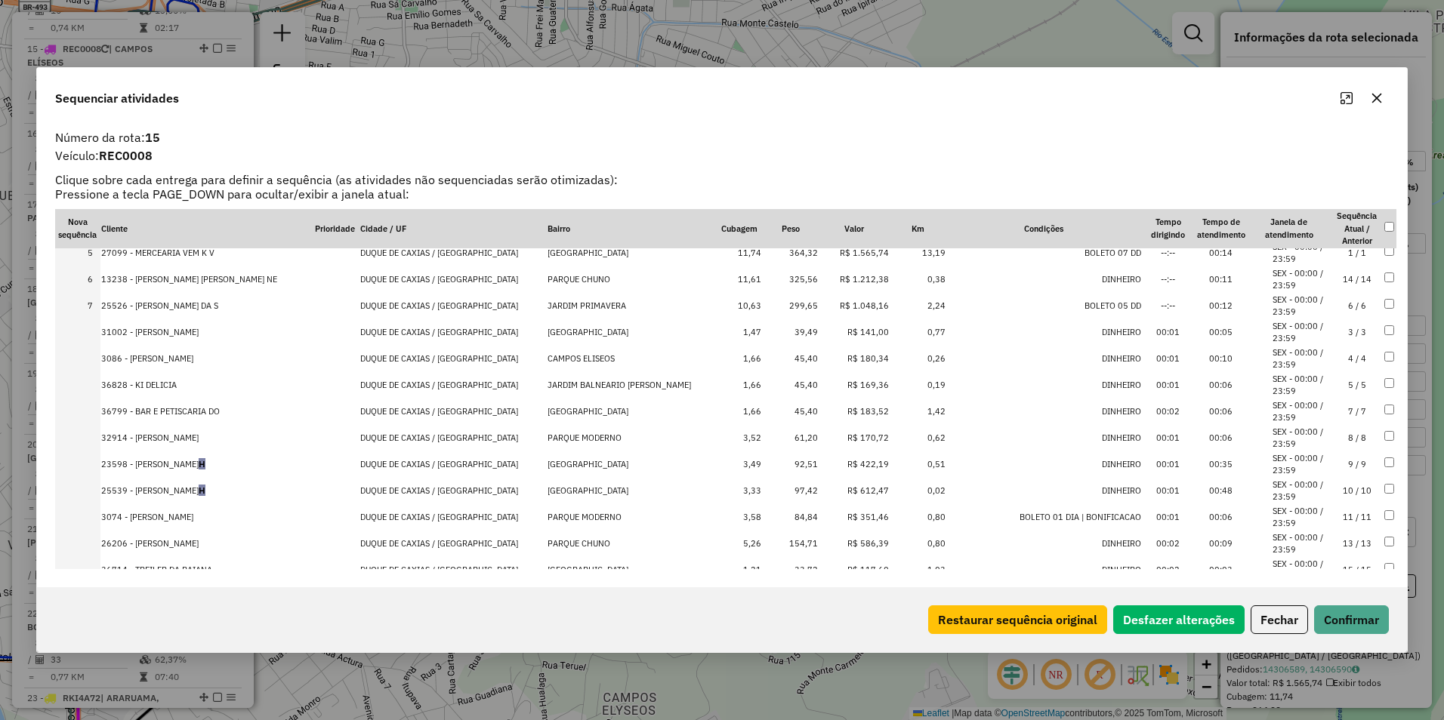
scroll to position [301, 0]
click at [1340, 621] on button "Confirmar" at bounding box center [1351, 620] width 75 height 29
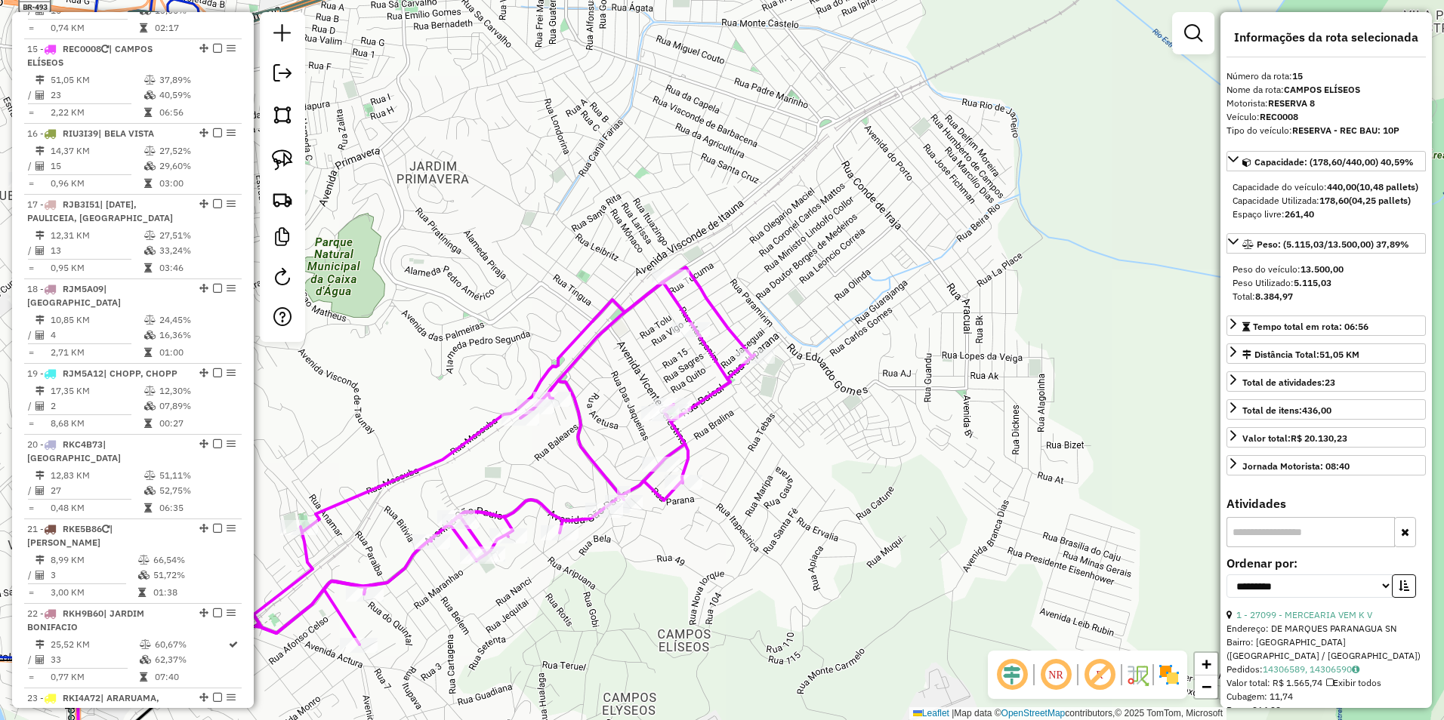
click at [731, 331] on icon at bounding box center [503, 456] width 501 height 378
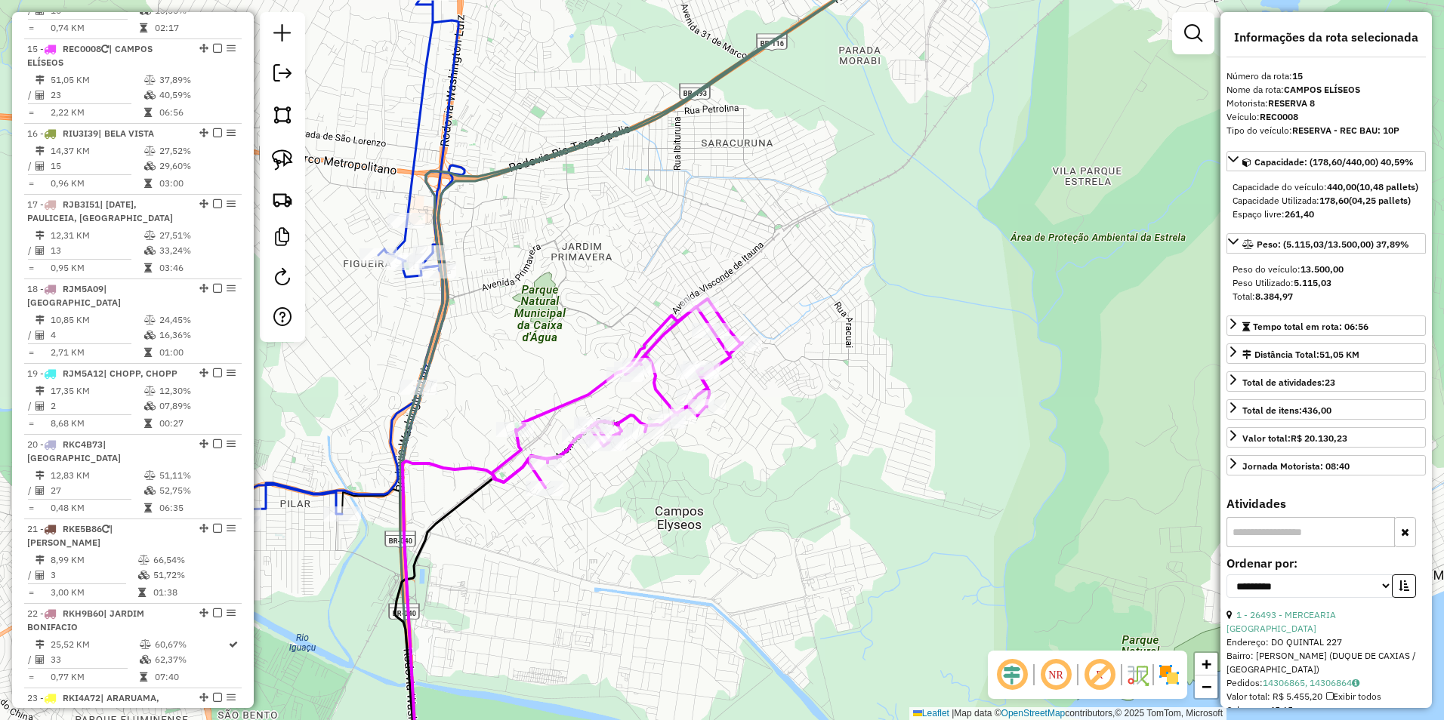
drag, startPoint x: 570, startPoint y: 225, endPoint x: 745, endPoint y: 310, distance: 193.9
click at [744, 310] on div "Janela de atendimento Grade de atendimento Capacidade Transportadoras Veículos …" at bounding box center [722, 360] width 1444 height 720
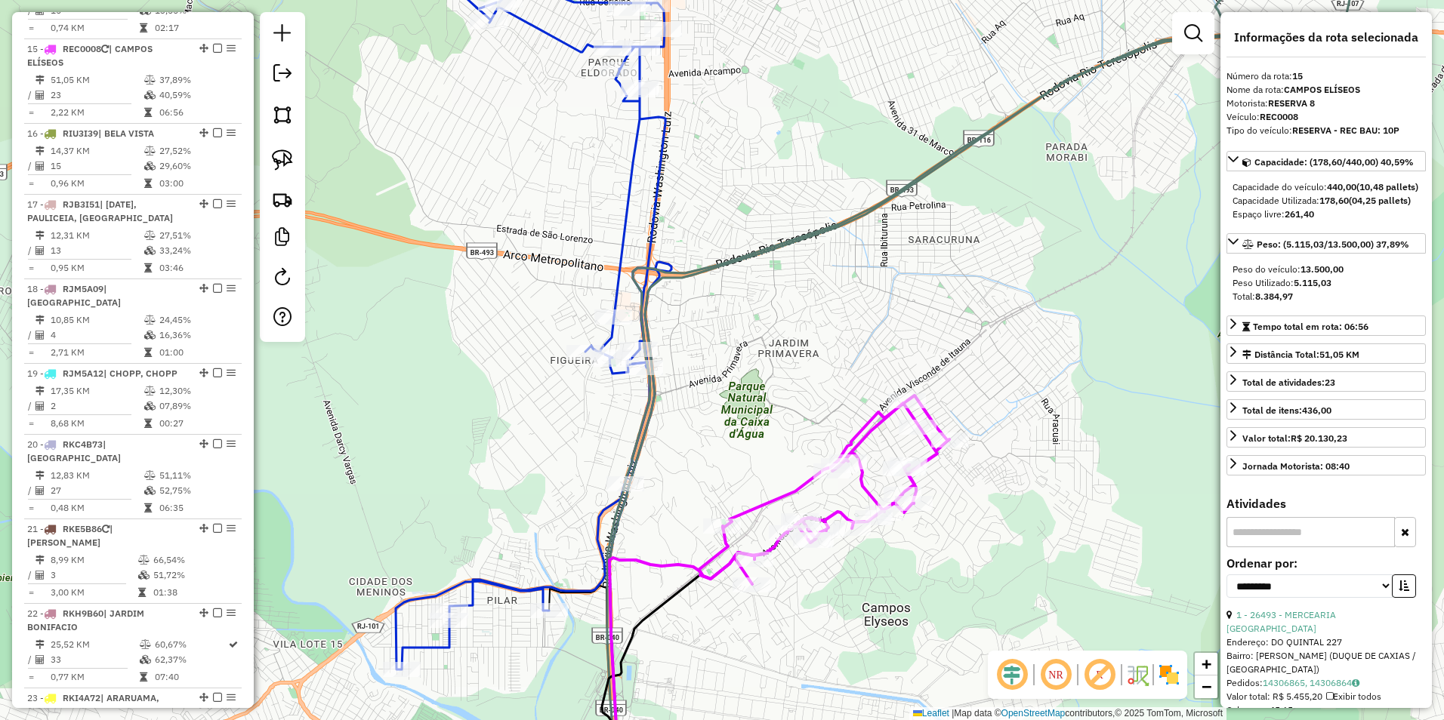
click at [629, 173] on icon at bounding box center [531, 311] width 270 height 717
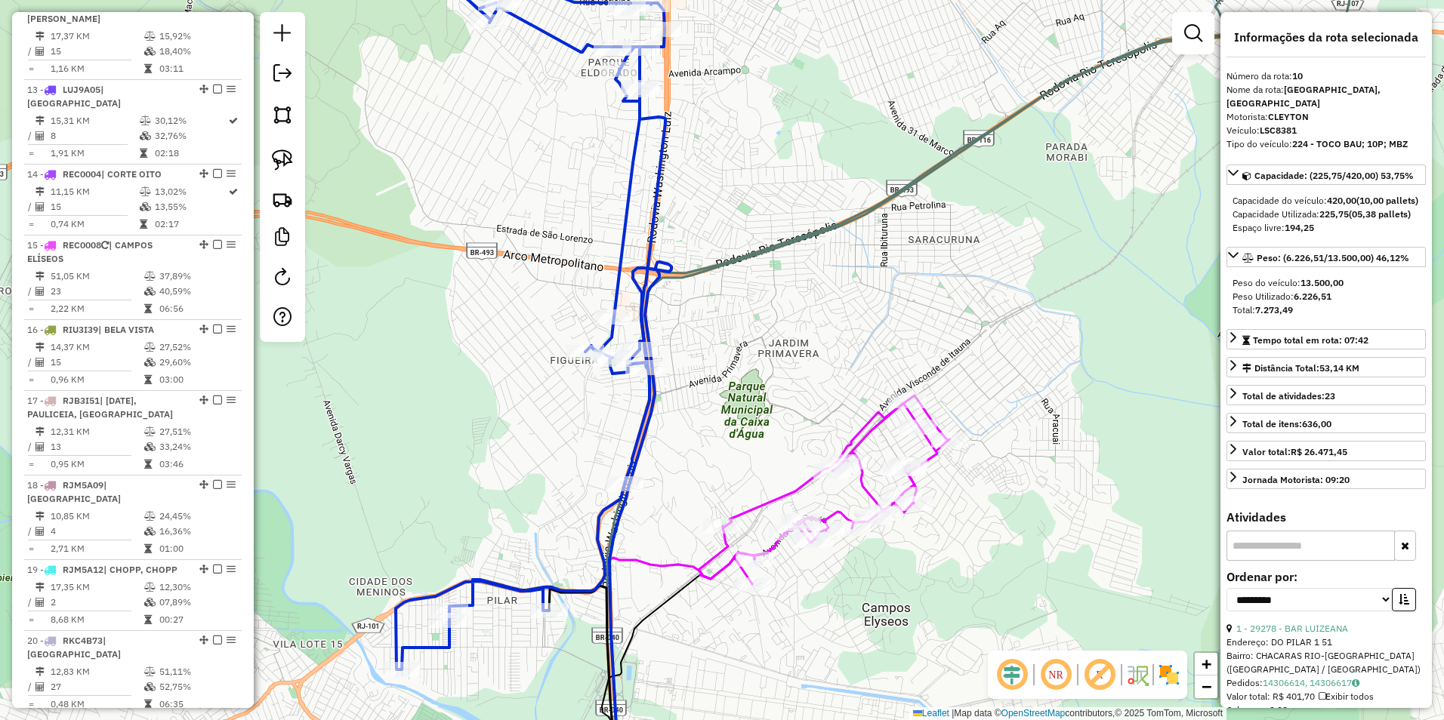
scroll to position [970, 0]
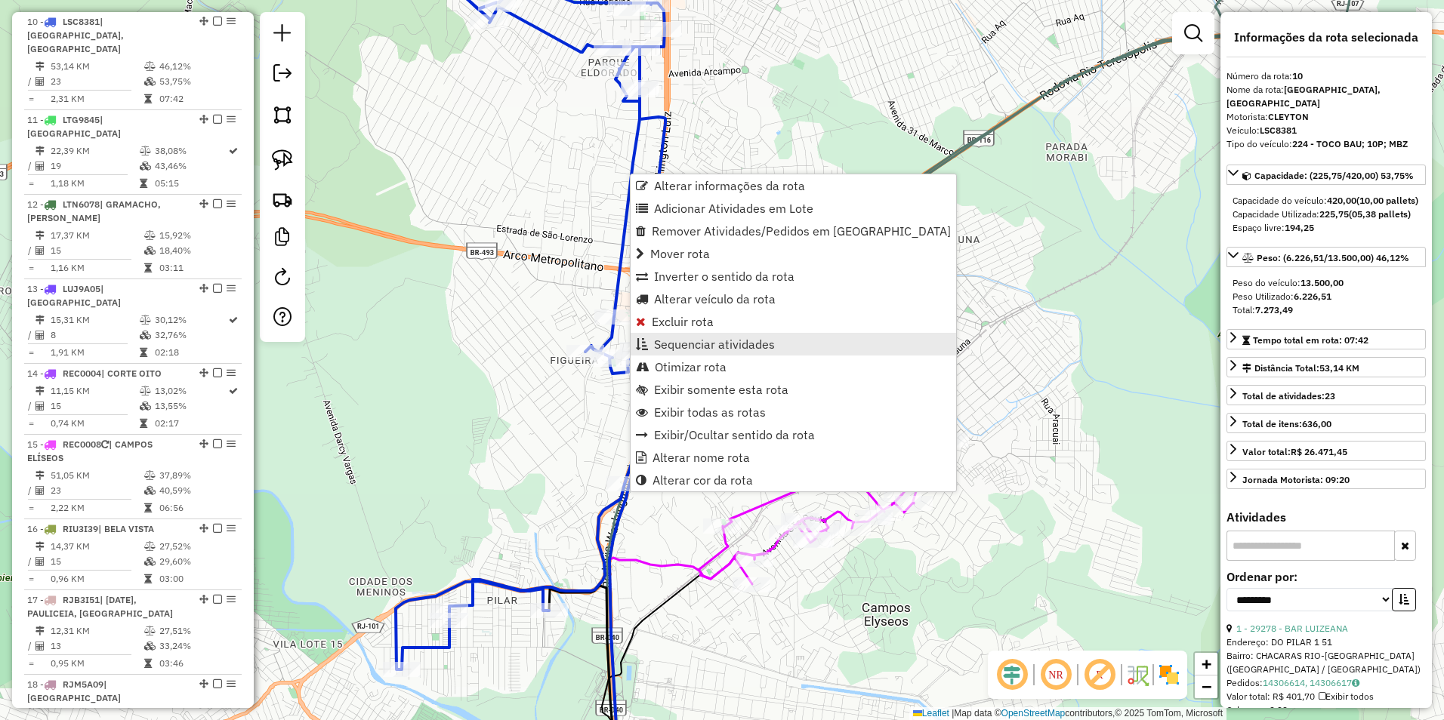
click at [695, 350] on span "Sequenciar atividades" at bounding box center [714, 344] width 121 height 12
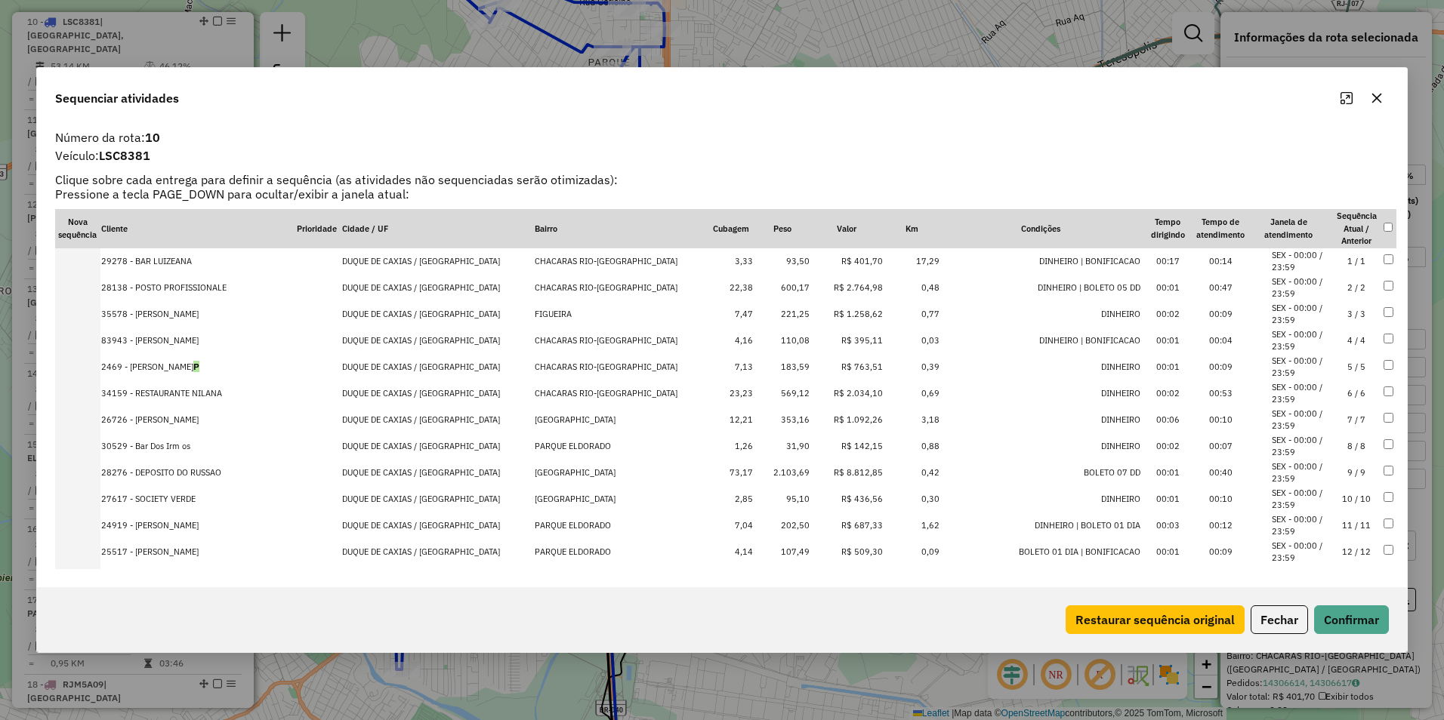
click at [825, 288] on td "R$ 2.764,98" at bounding box center [846, 288] width 73 height 26
click at [831, 323] on td "R$ 1.258,62" at bounding box center [846, 314] width 73 height 26
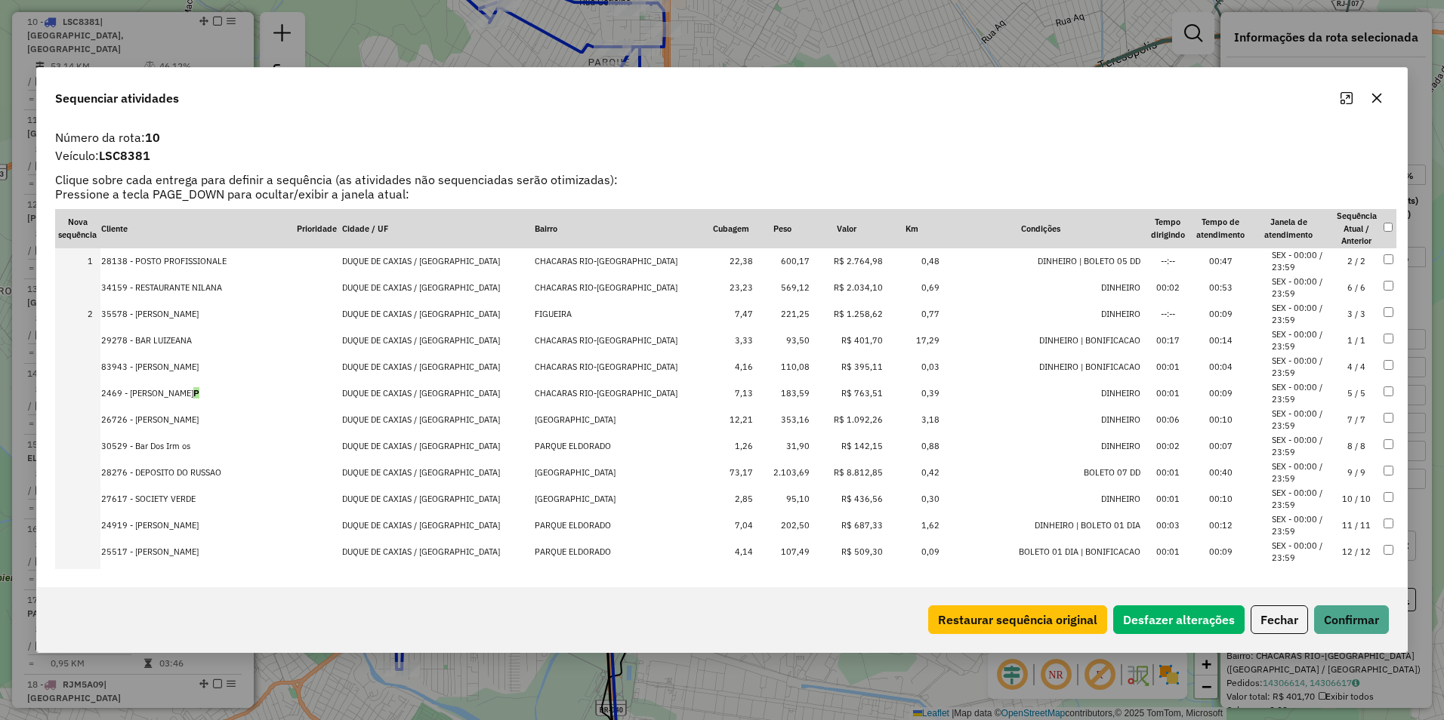
drag, startPoint x: 836, startPoint y: 396, endPoint x: 837, endPoint y: 279, distance: 117.1
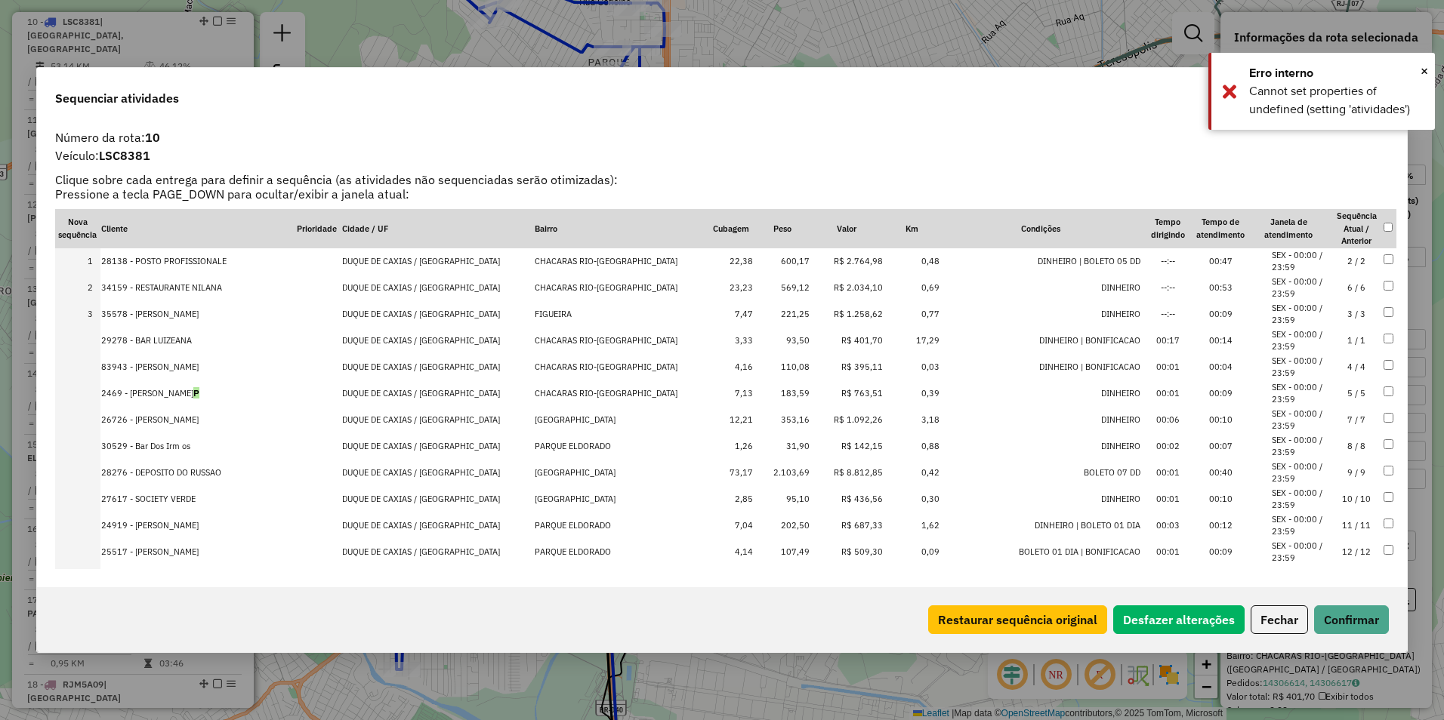
click at [828, 424] on td "R$ 1.092,26" at bounding box center [846, 420] width 73 height 26
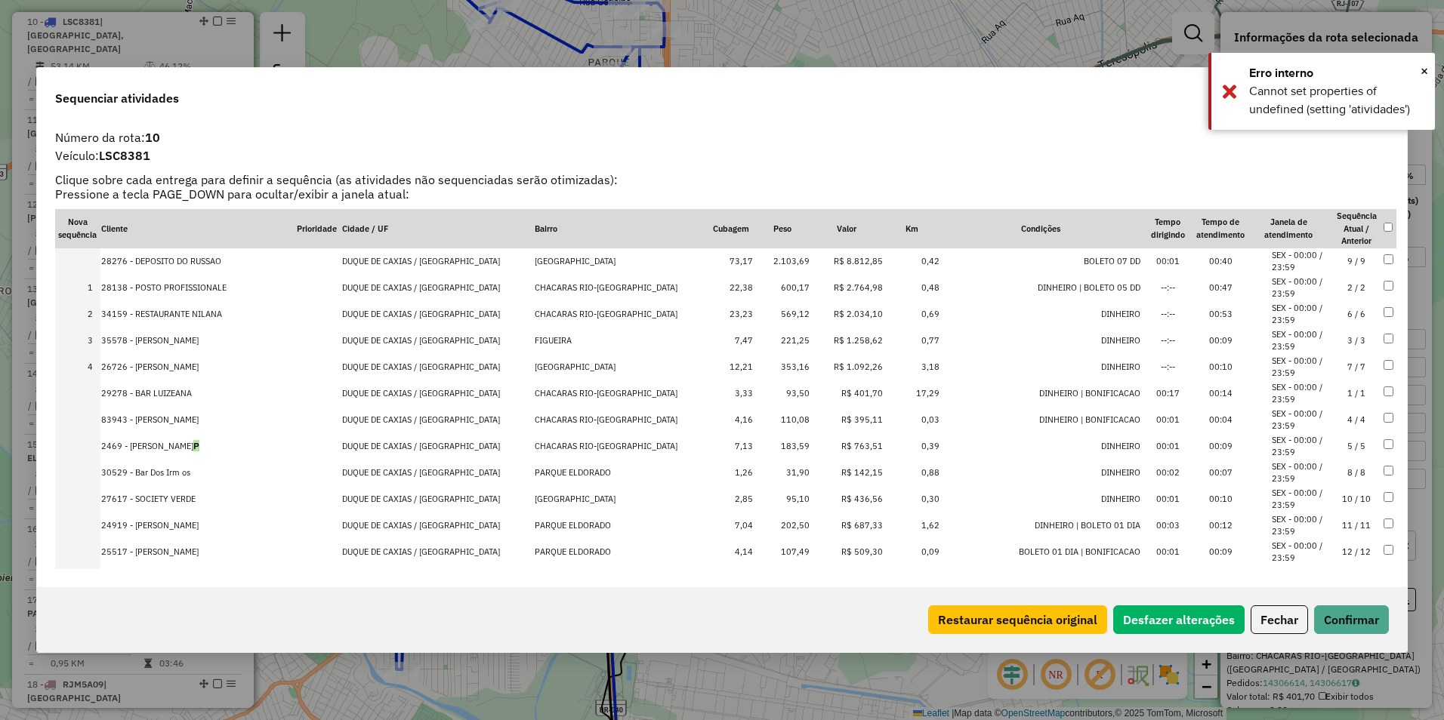
drag, startPoint x: 832, startPoint y: 473, endPoint x: 827, endPoint y: 253, distance: 219.8
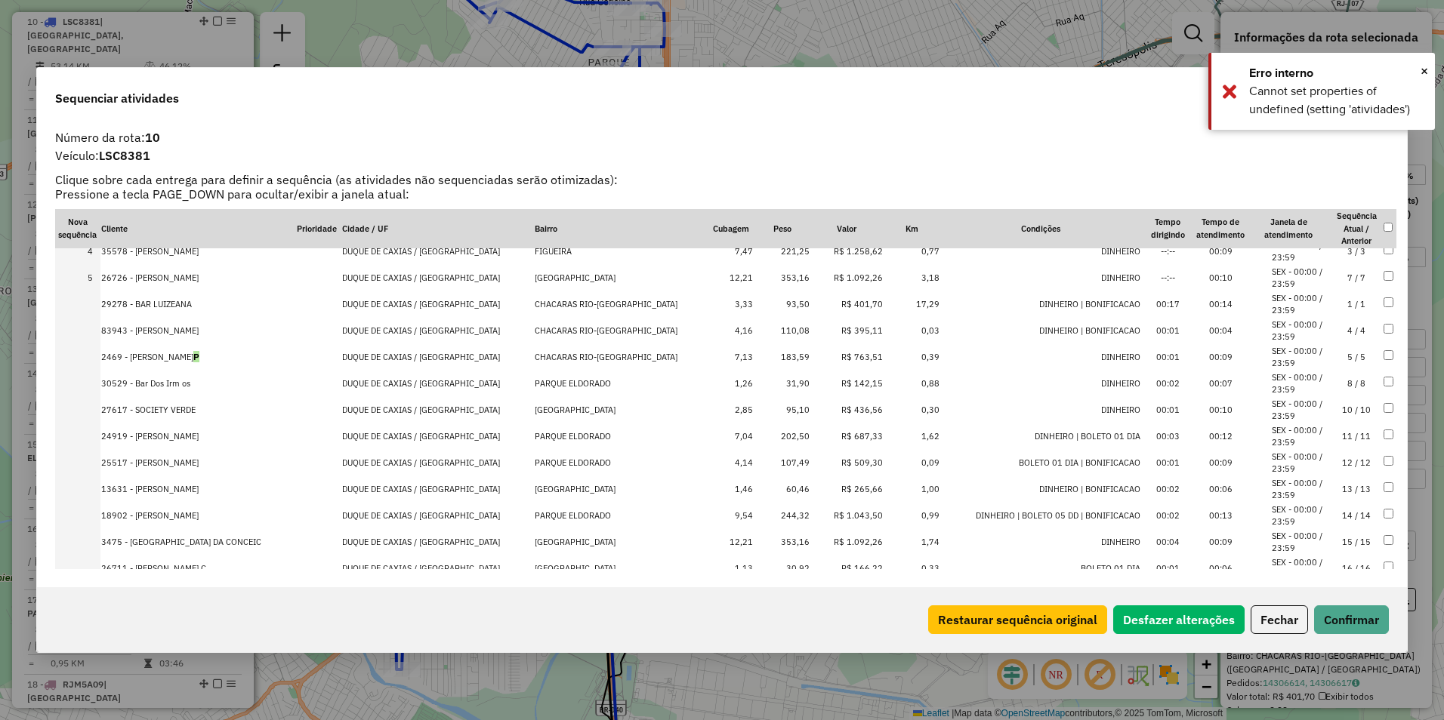
scroll to position [151, 0]
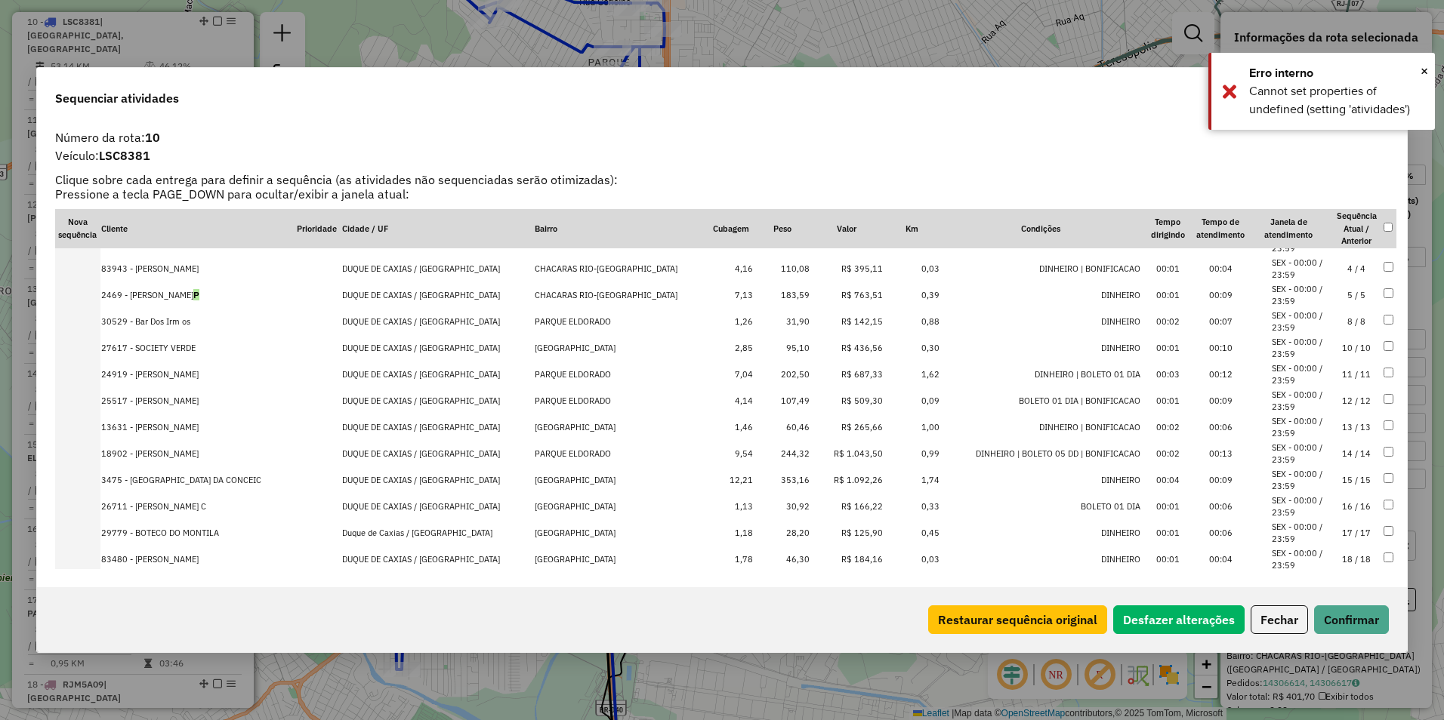
click at [831, 451] on td "R$ 1.043,50" at bounding box center [846, 454] width 73 height 26
click at [828, 483] on td "R$ 1.092,26" at bounding box center [846, 480] width 73 height 26
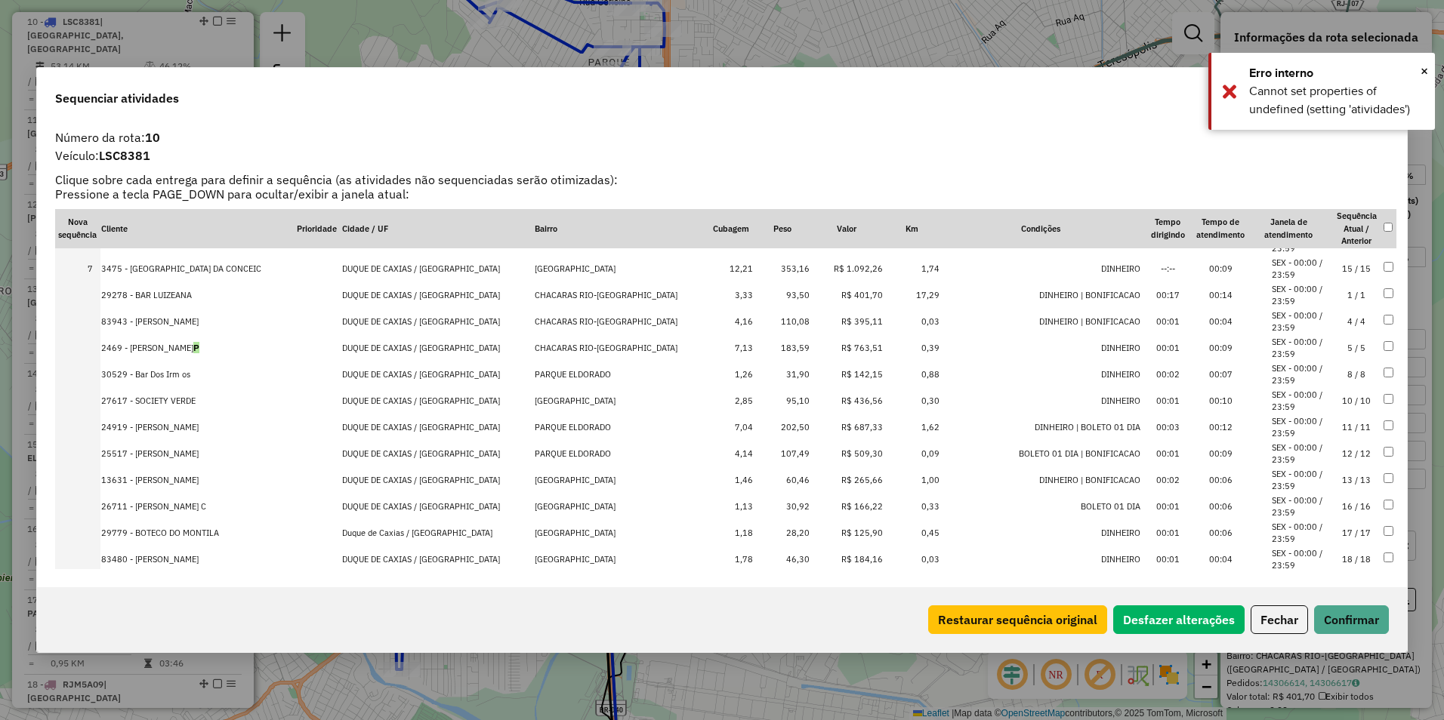
scroll to position [301, 0]
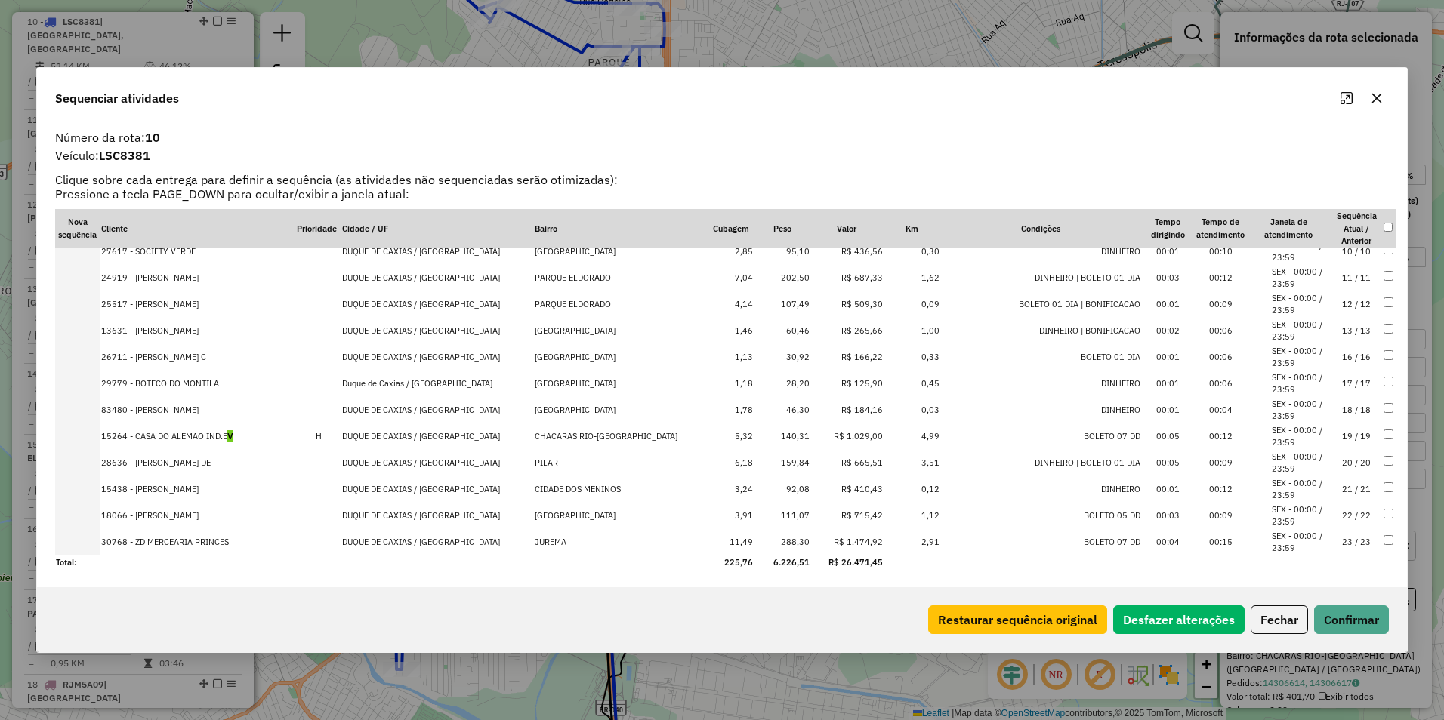
click at [822, 436] on td "R$ 1.029,00" at bounding box center [846, 437] width 73 height 26
click at [834, 542] on td "R$ 1.474,92" at bounding box center [846, 542] width 73 height 26
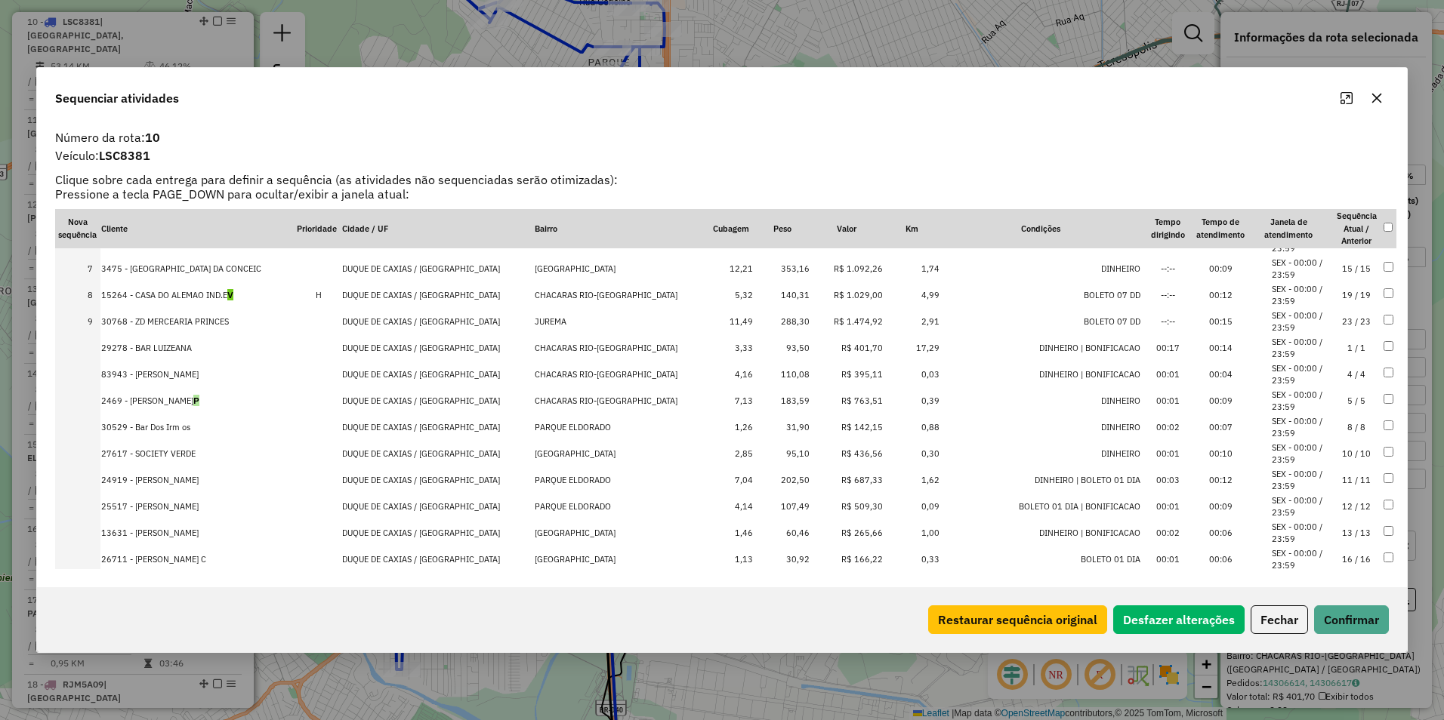
scroll to position [0, 0]
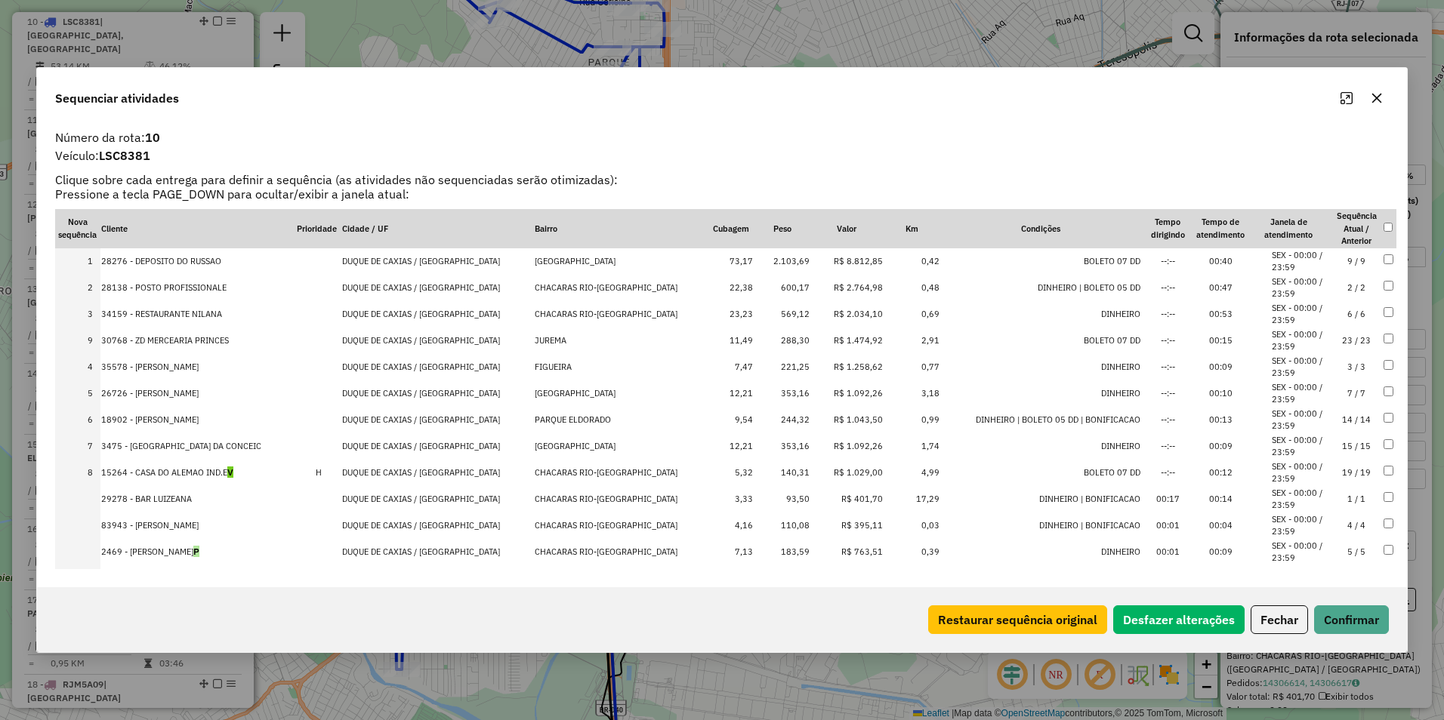
drag, startPoint x: 830, startPoint y: 474, endPoint x: 831, endPoint y: 340, distance: 134.4
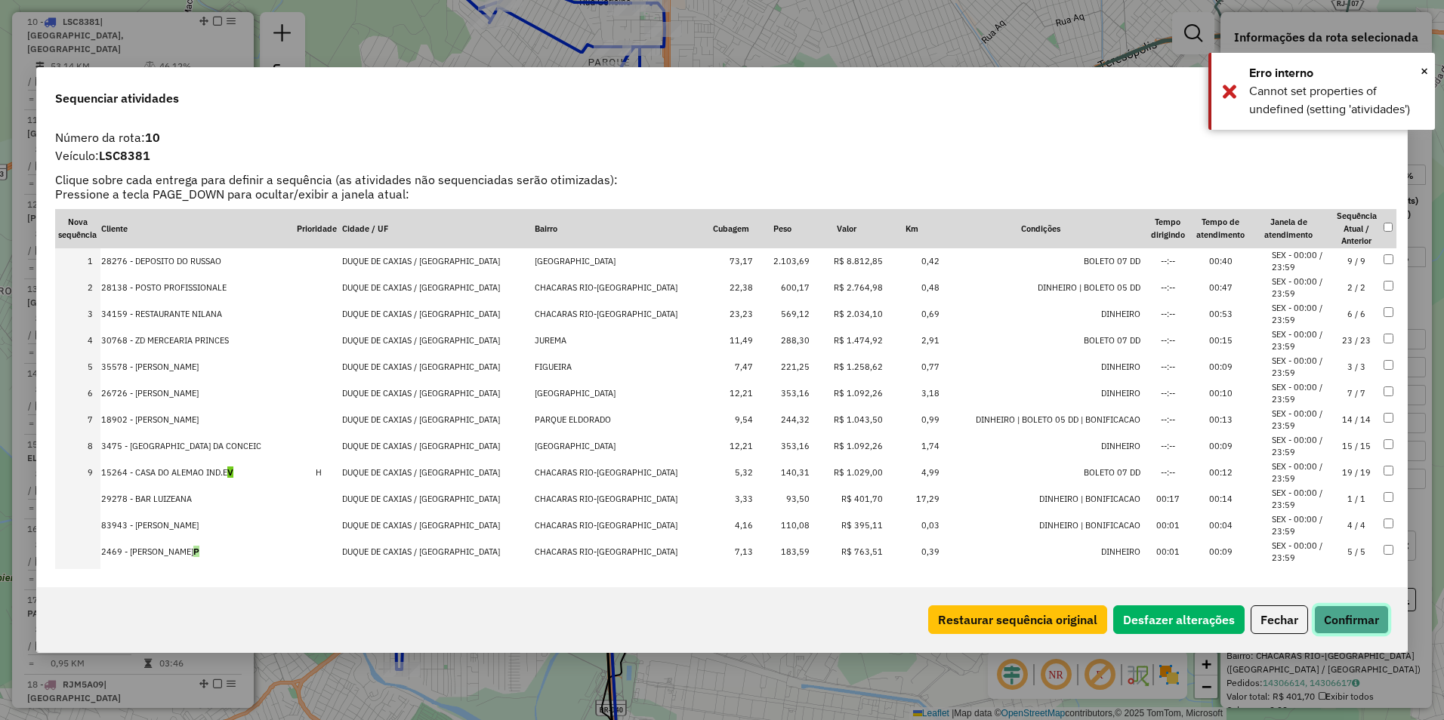
click at [1361, 622] on button "Confirmar" at bounding box center [1351, 620] width 75 height 29
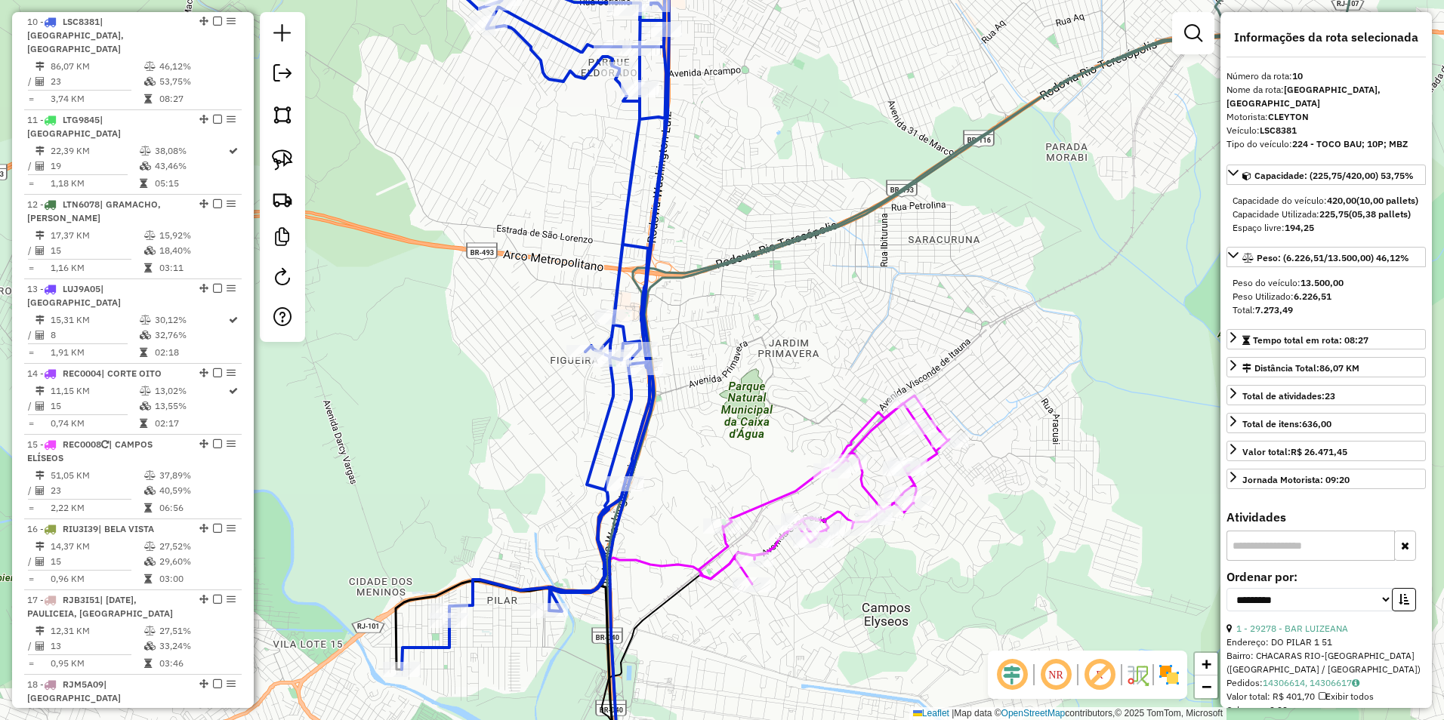
click at [626, 211] on icon at bounding box center [534, 311] width 264 height 717
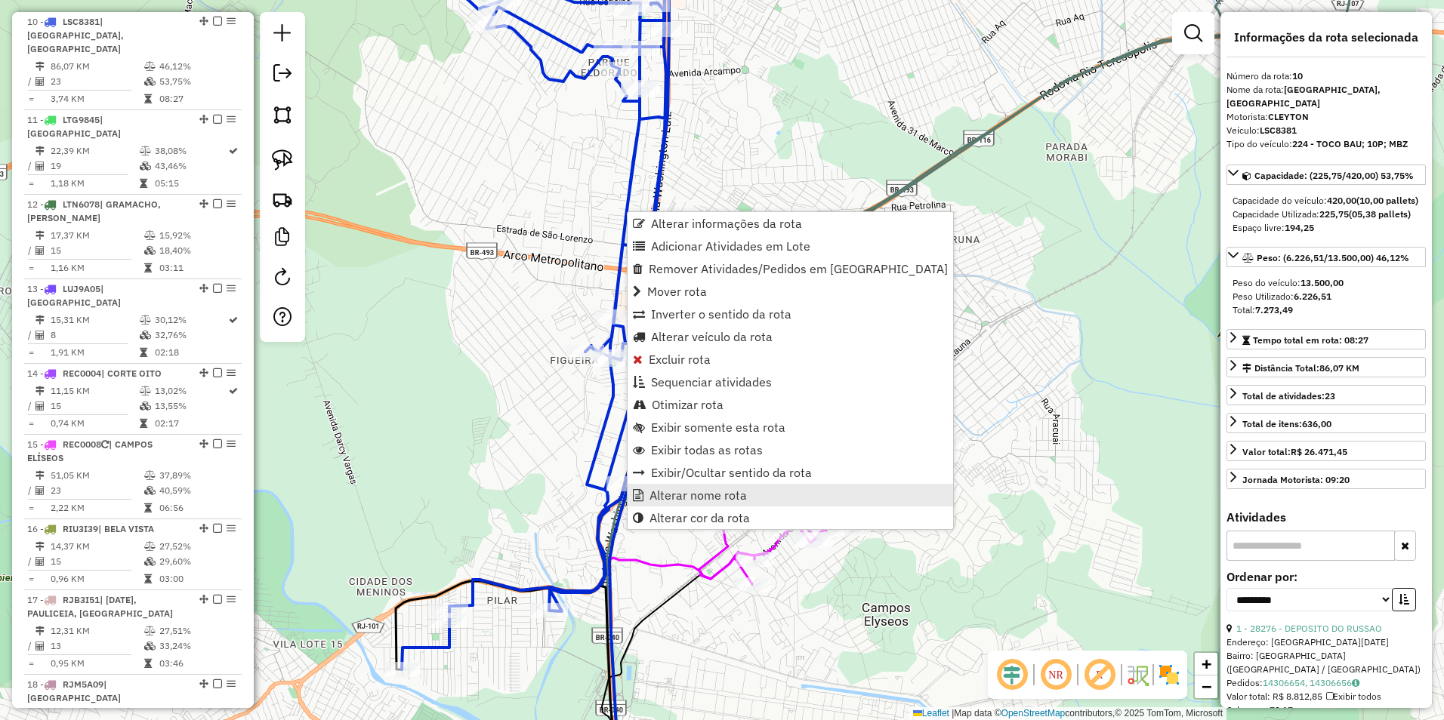
click at [723, 495] on span "Alterar nome rota" at bounding box center [697, 495] width 97 height 12
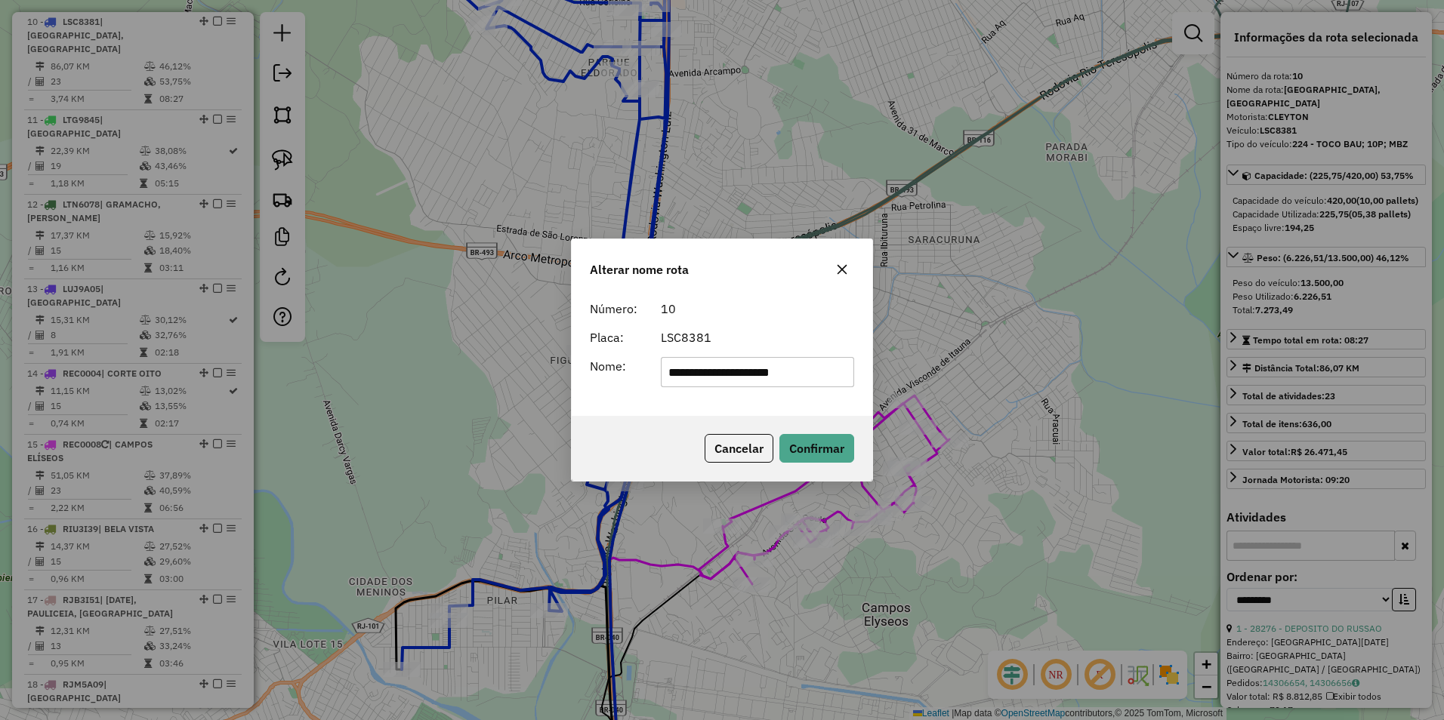
click at [720, 365] on input "**********" at bounding box center [758, 372] width 194 height 30
drag, startPoint x: 718, startPoint y: 370, endPoint x: 368, endPoint y: 389, distance: 350.9
click at [368, 389] on div "**********" at bounding box center [722, 360] width 1444 height 720
click at [736, 366] on input "**********" at bounding box center [758, 372] width 194 height 30
type input "**********"
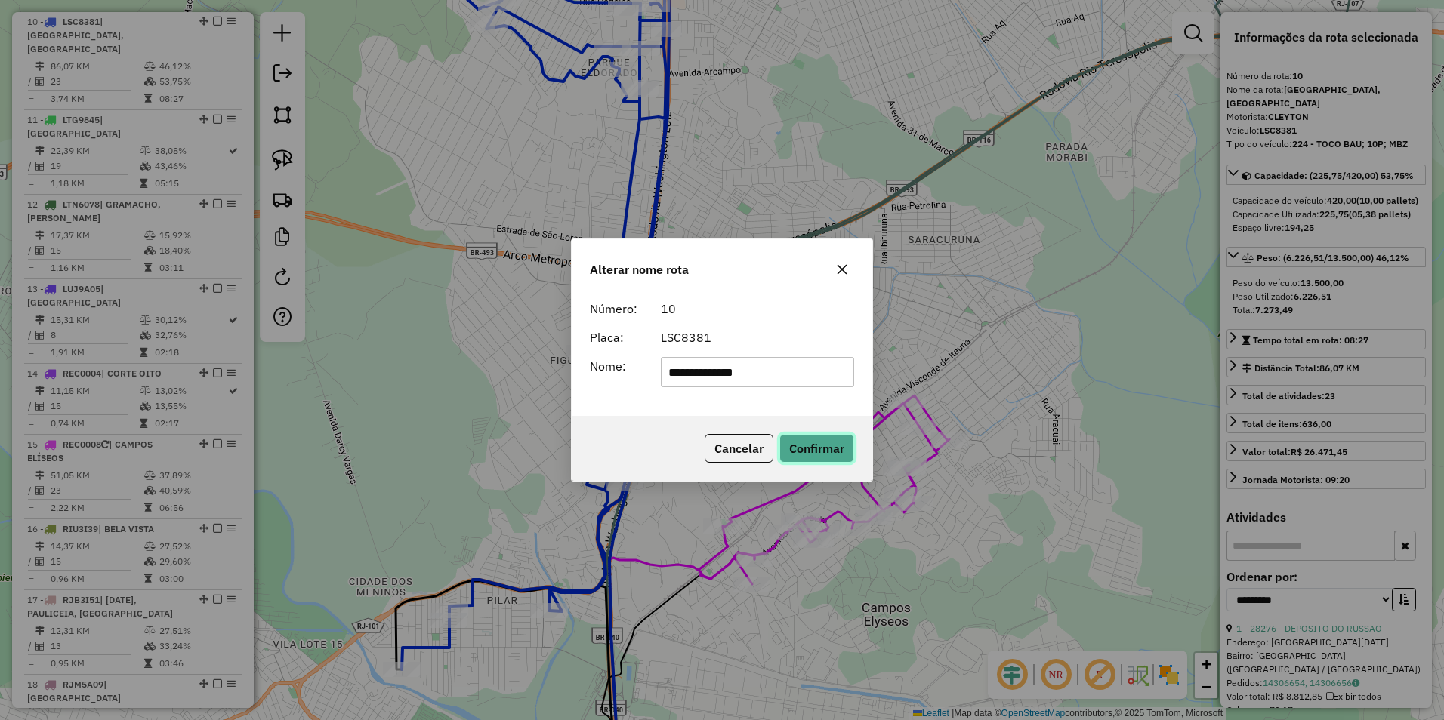
click at [825, 454] on button "Confirmar" at bounding box center [816, 448] width 75 height 29
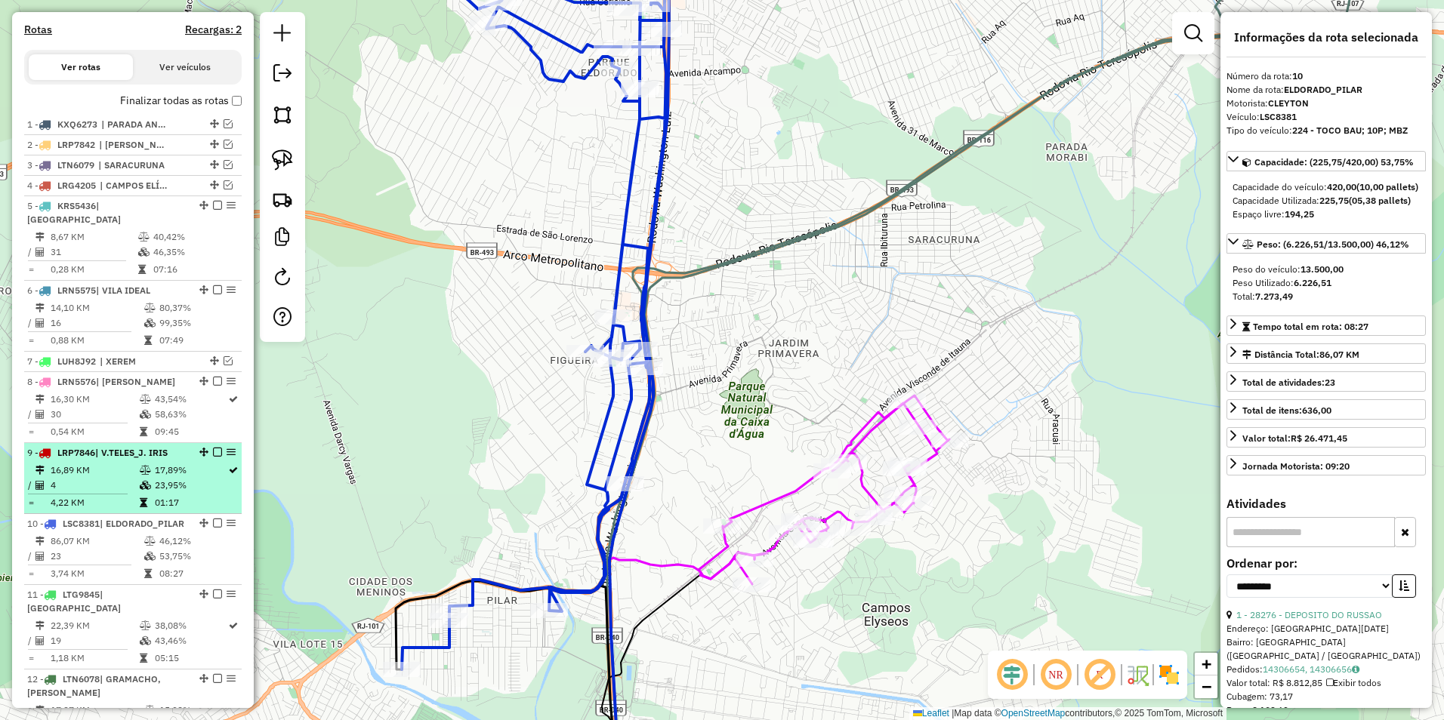
scroll to position [442, 0]
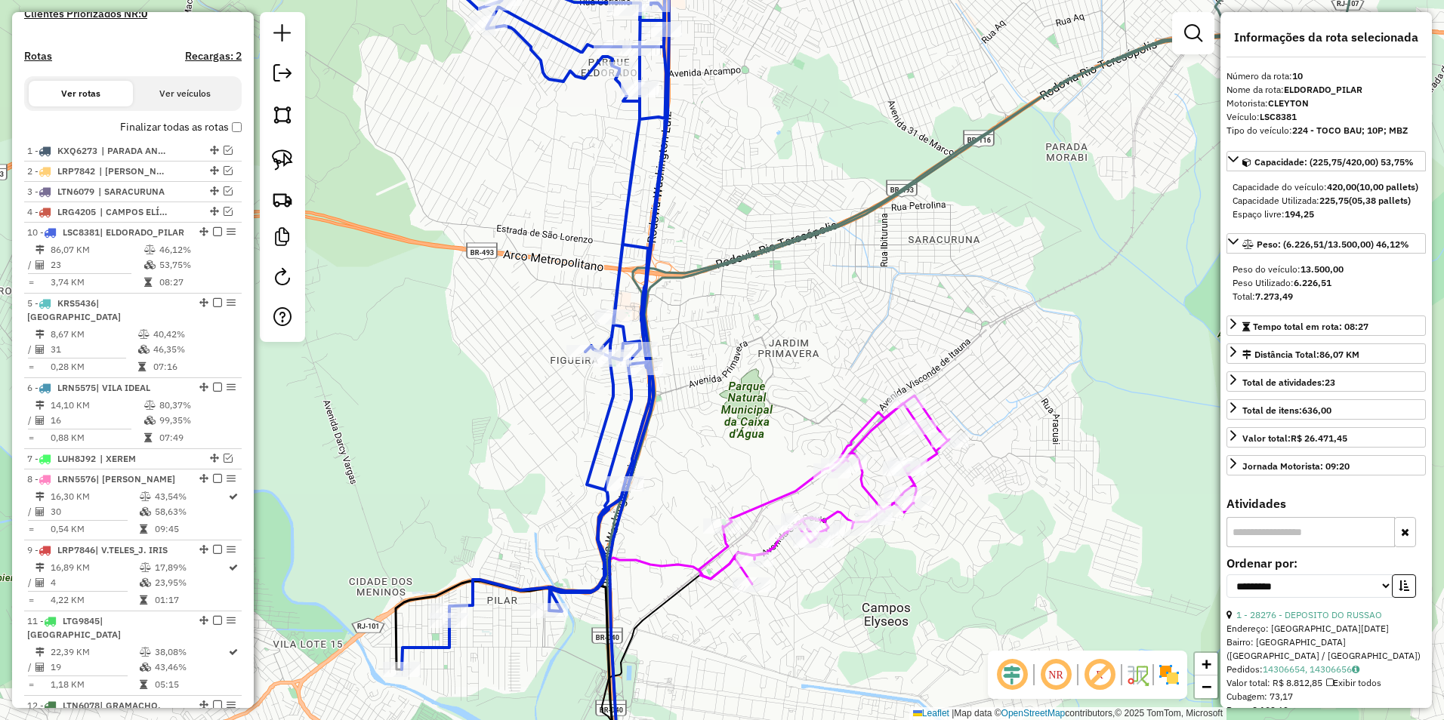
drag, startPoint x: 198, startPoint y: 548, endPoint x: 219, endPoint y: 259, distance: 290.0
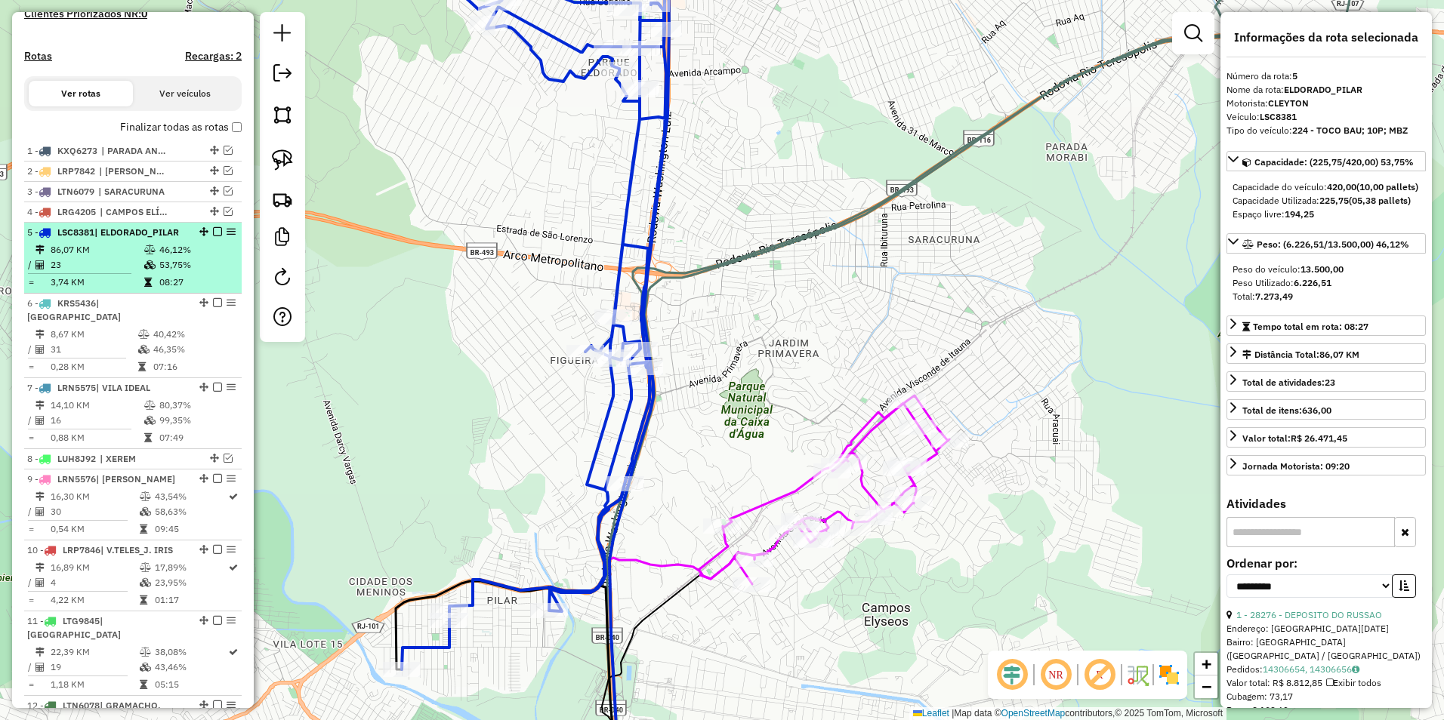
click at [213, 236] on em at bounding box center [217, 231] width 9 height 9
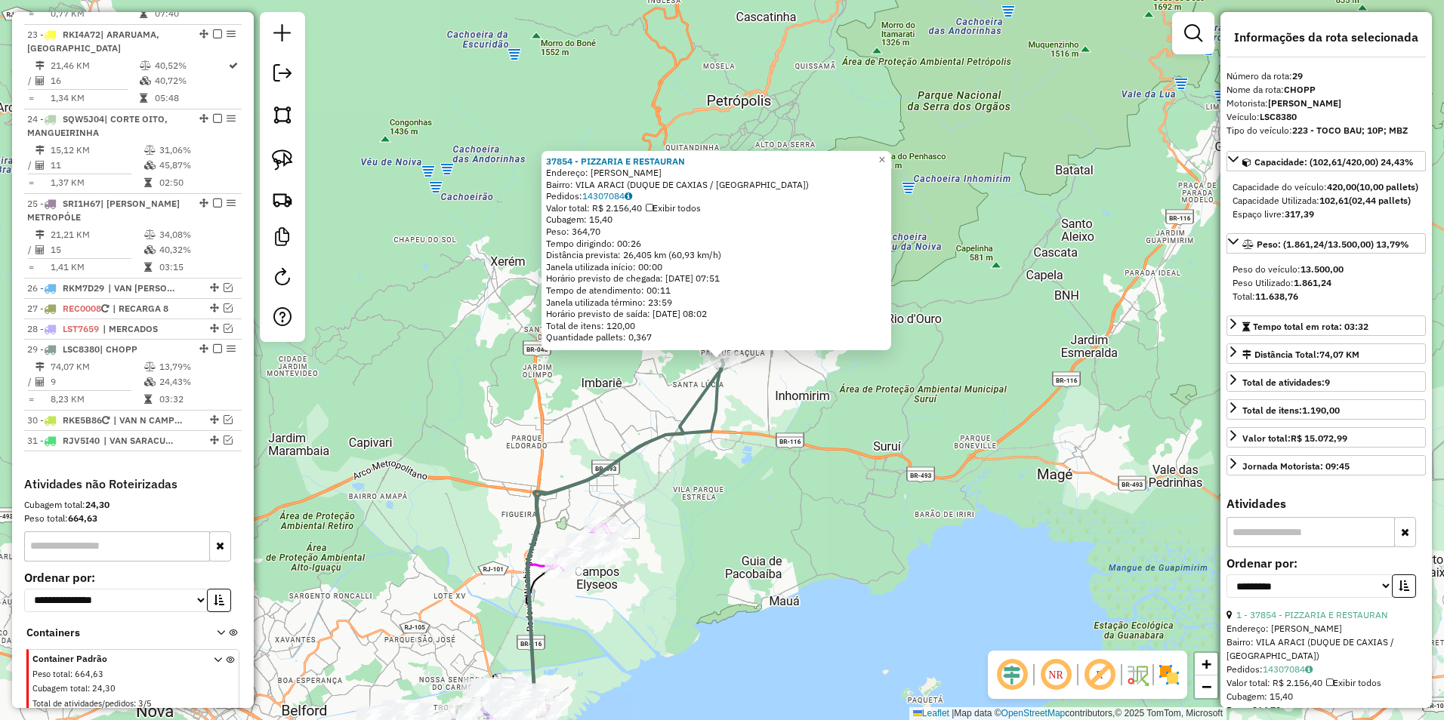
scroll to position [1876, 0]
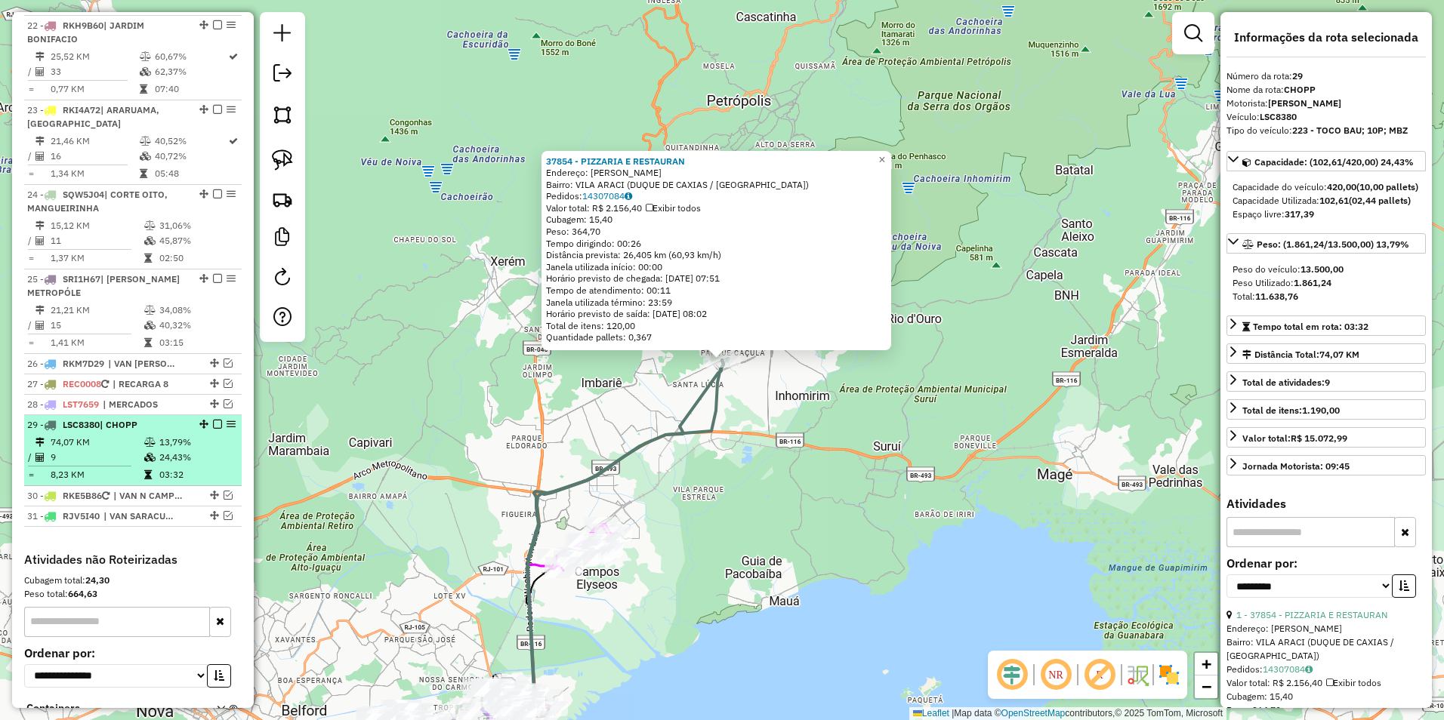
click at [214, 420] on em at bounding box center [217, 424] width 9 height 9
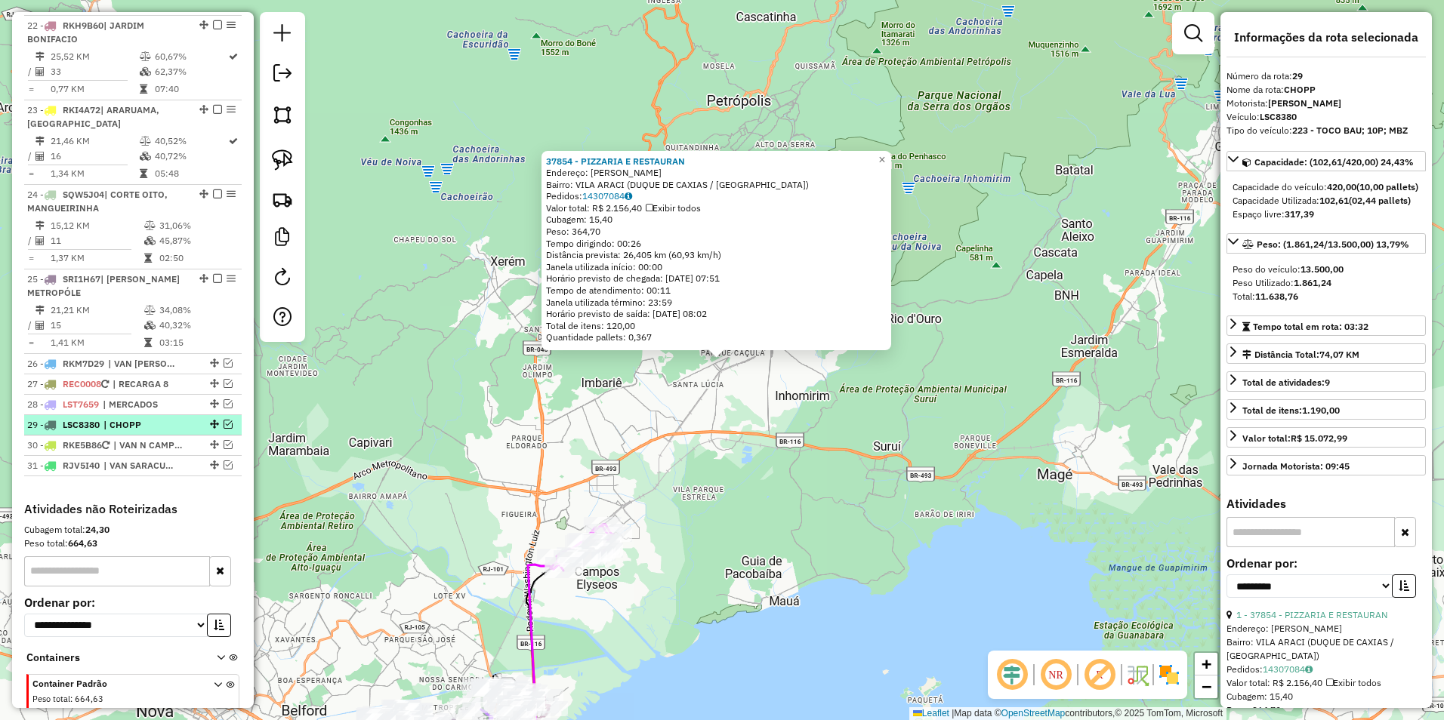
click at [224, 420] on em at bounding box center [228, 424] width 9 height 9
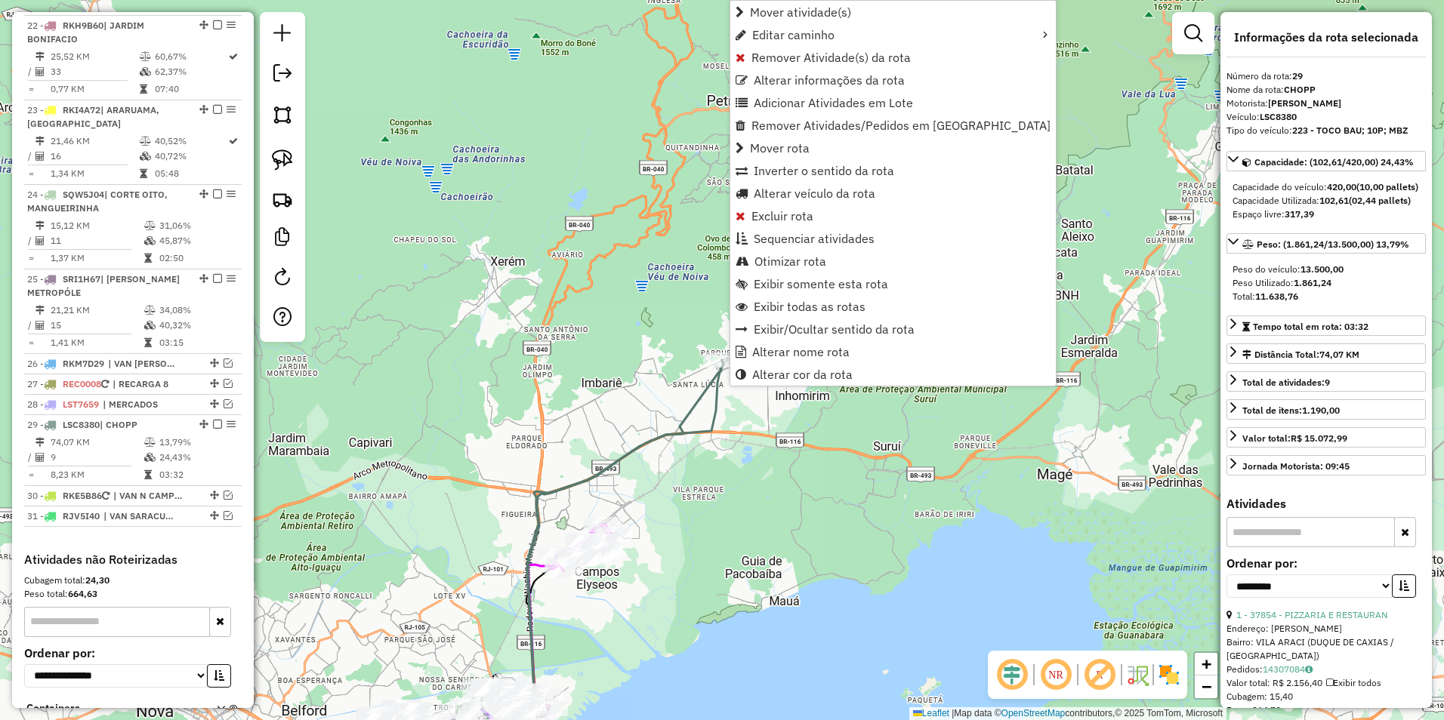
scroll to position [1952, 0]
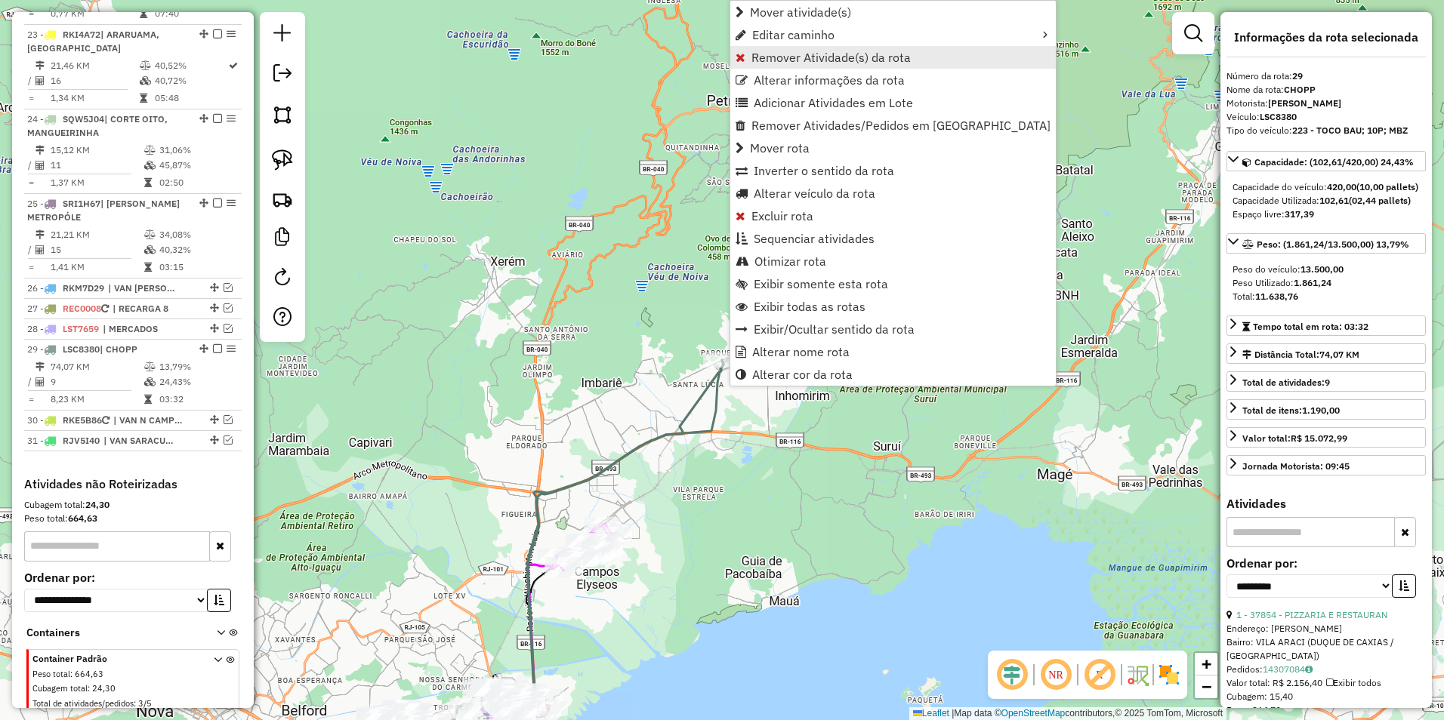
click at [879, 55] on span "Remover Atividade(s) da rota" at bounding box center [830, 57] width 159 height 12
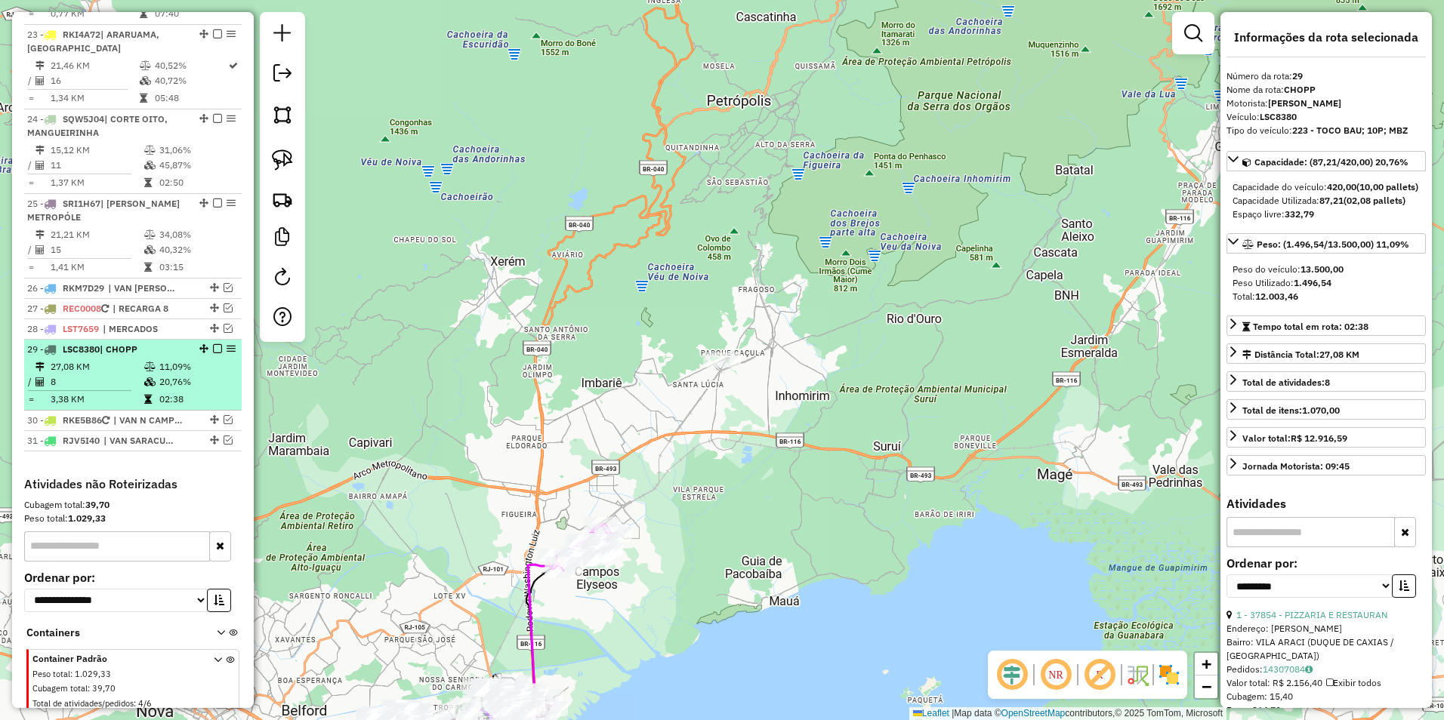
click at [214, 344] on em at bounding box center [217, 348] width 9 height 9
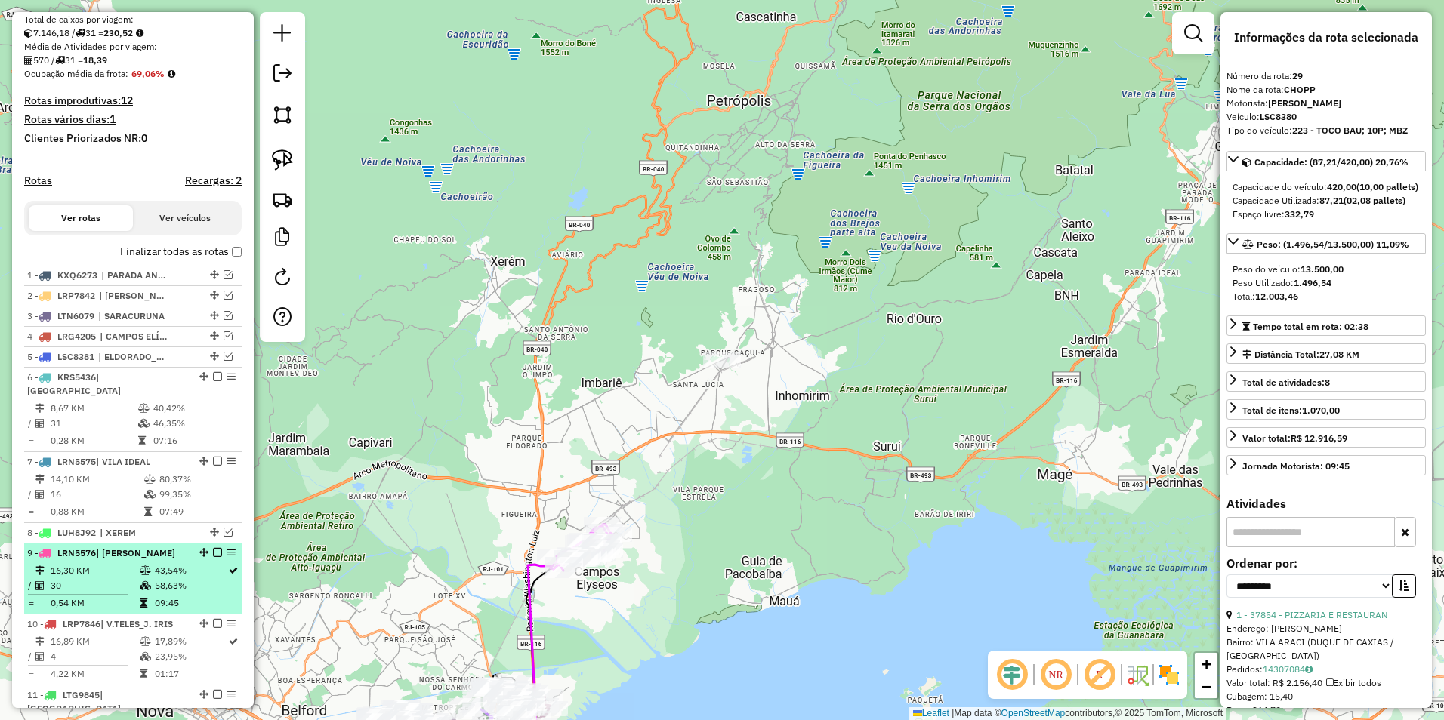
scroll to position [316, 0]
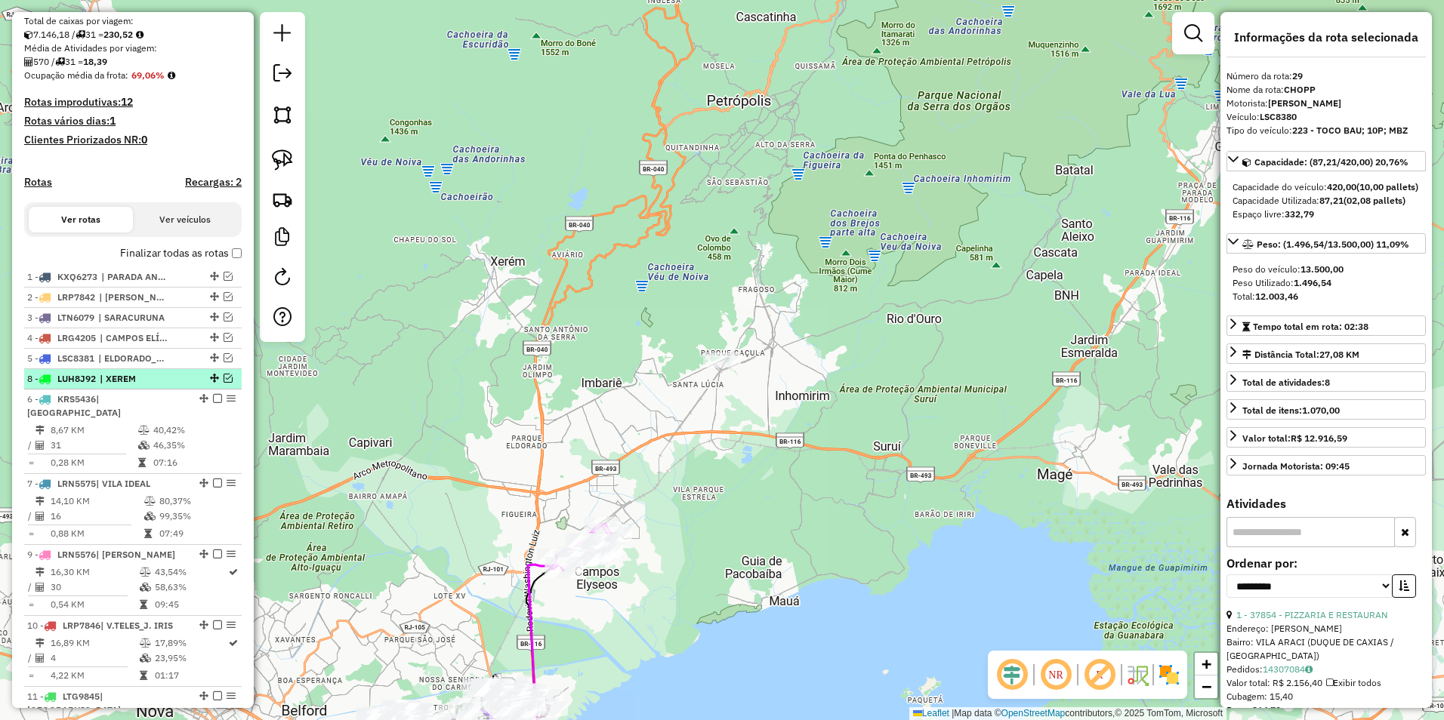
drag, startPoint x: 208, startPoint y: 532, endPoint x: 213, endPoint y: 402, distance: 130.7
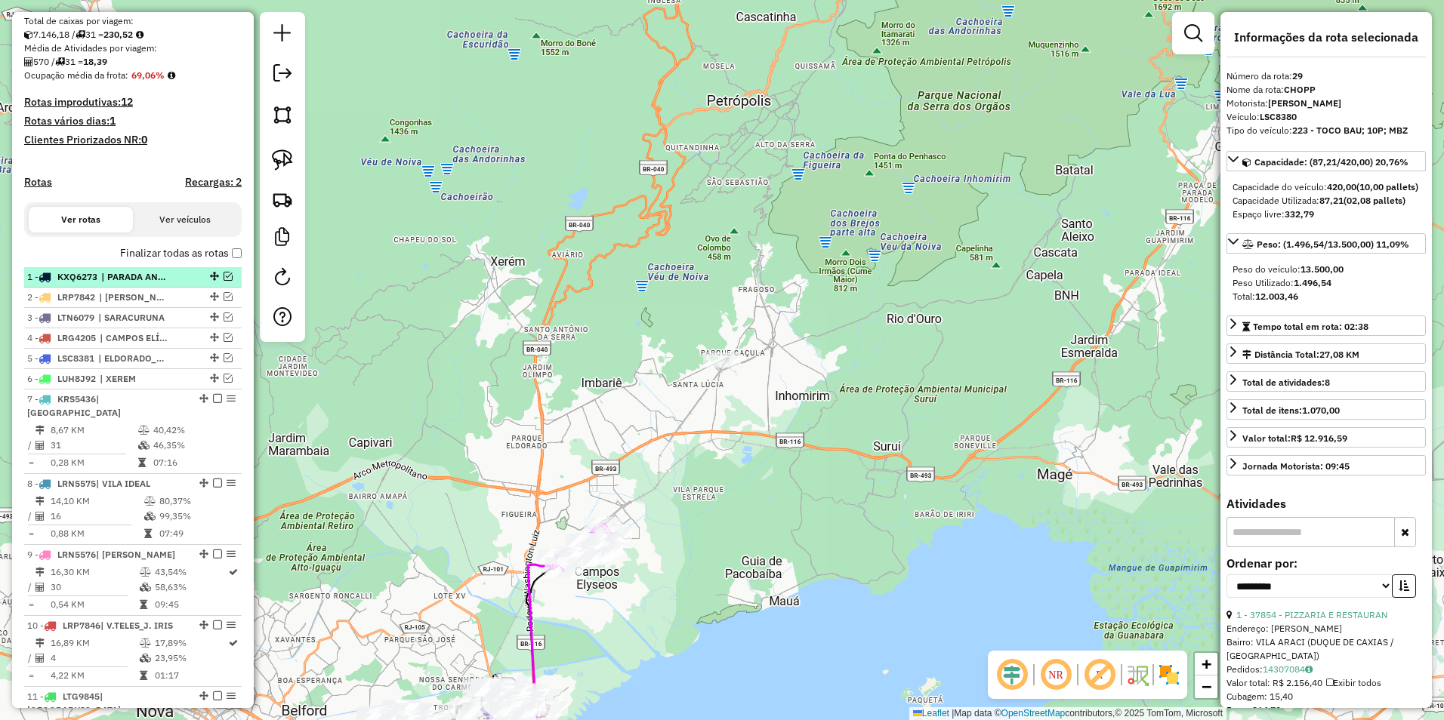
click at [224, 281] on em at bounding box center [228, 276] width 9 height 9
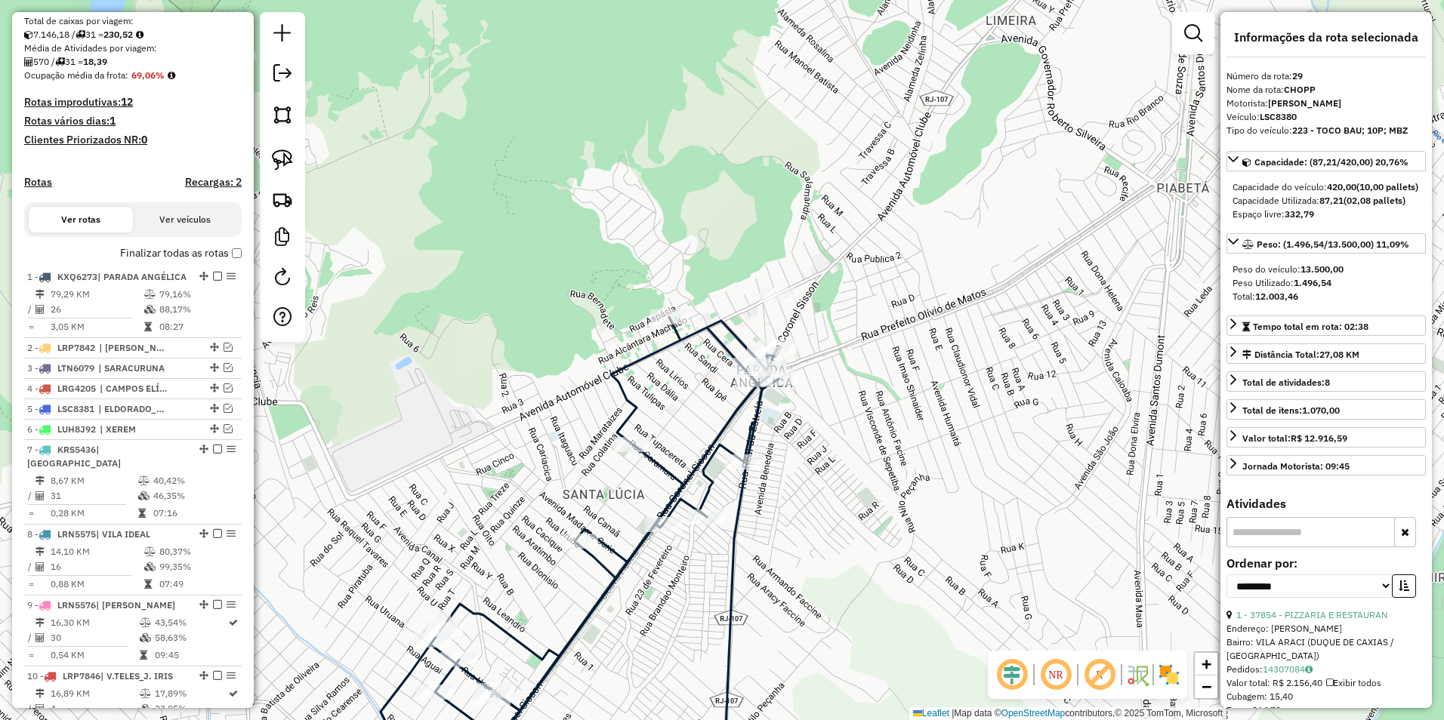
click at [671, 348] on icon at bounding box center [580, 555] width 398 height 476
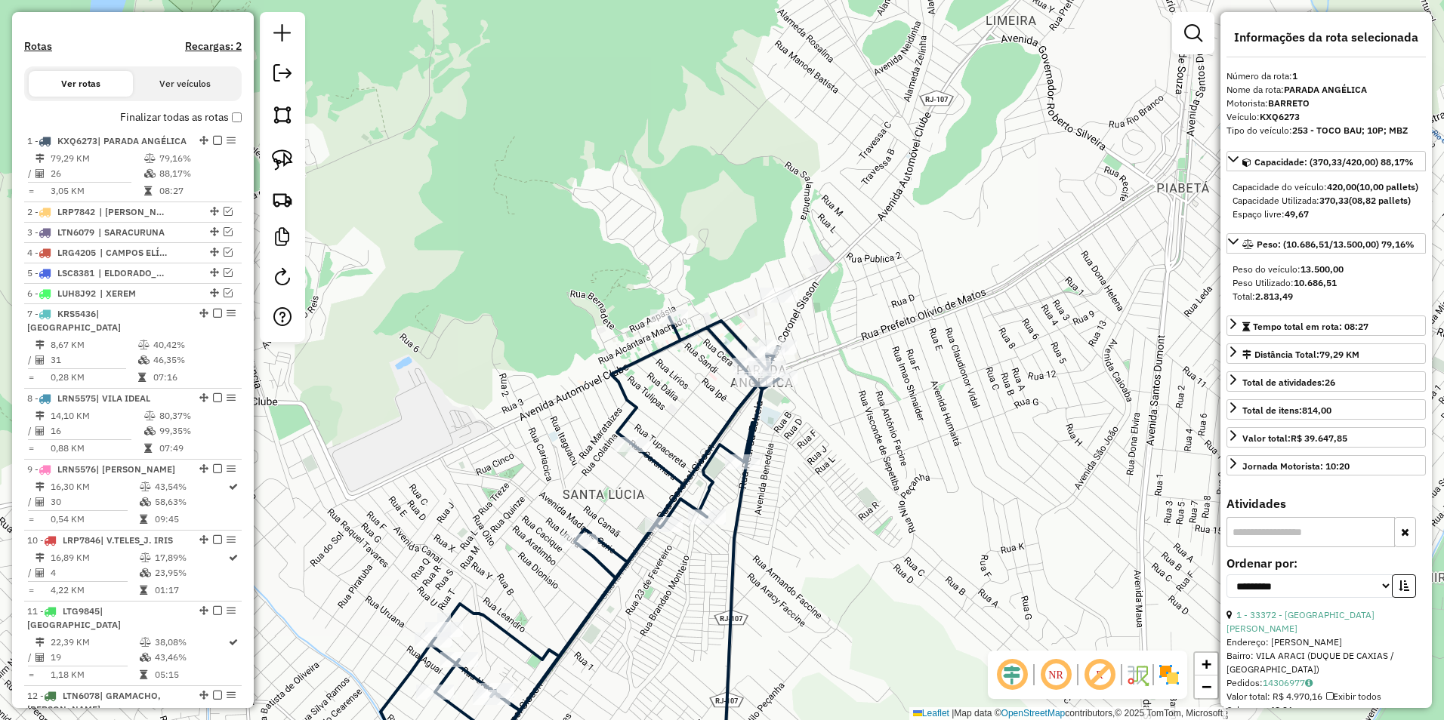
scroll to position [584, 0]
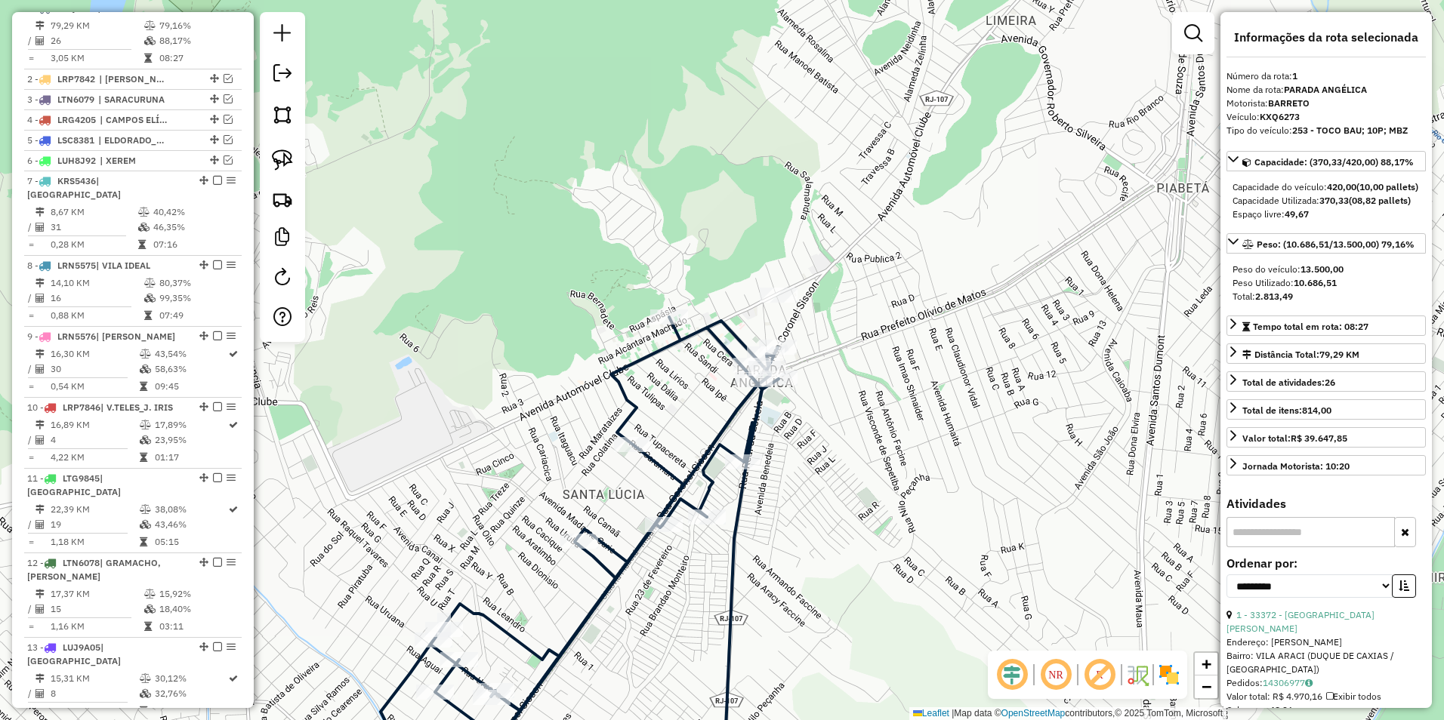
click at [671, 348] on icon at bounding box center [580, 555] width 398 height 476
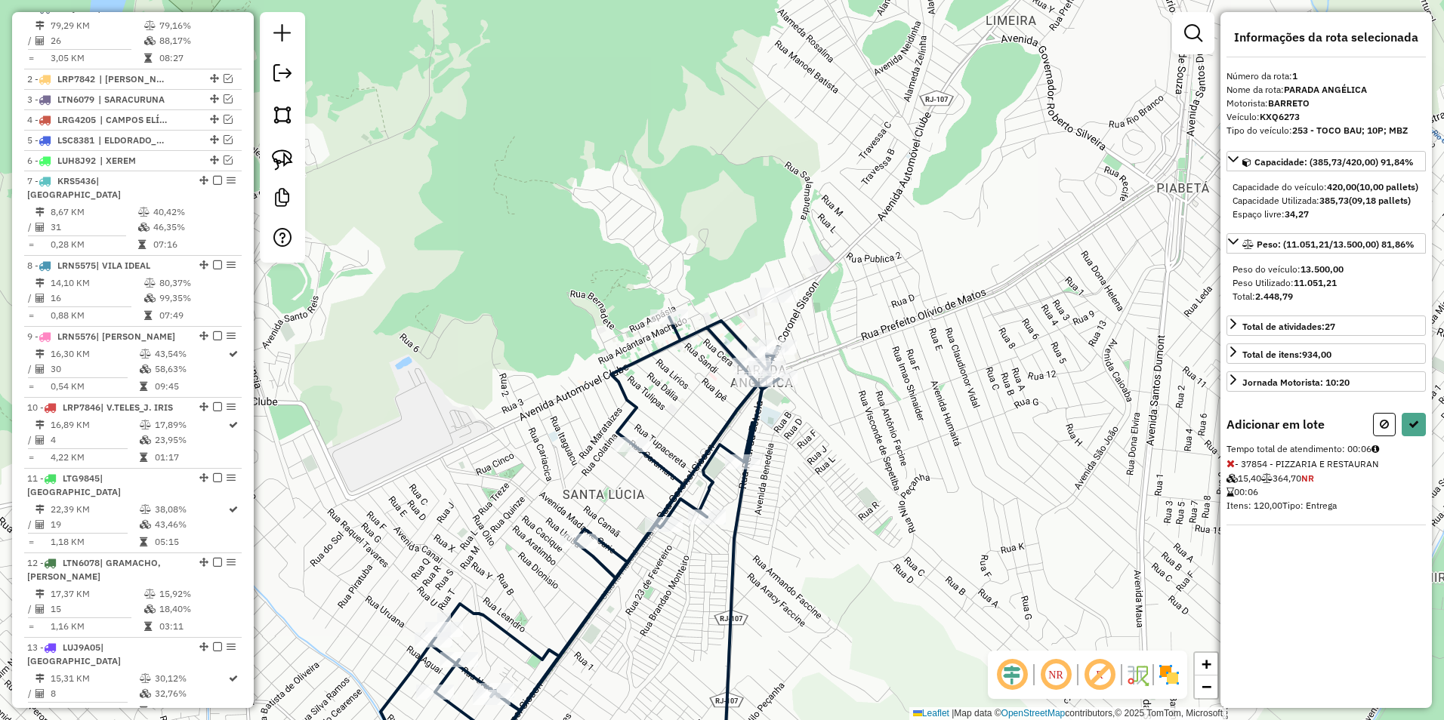
select select "**********"
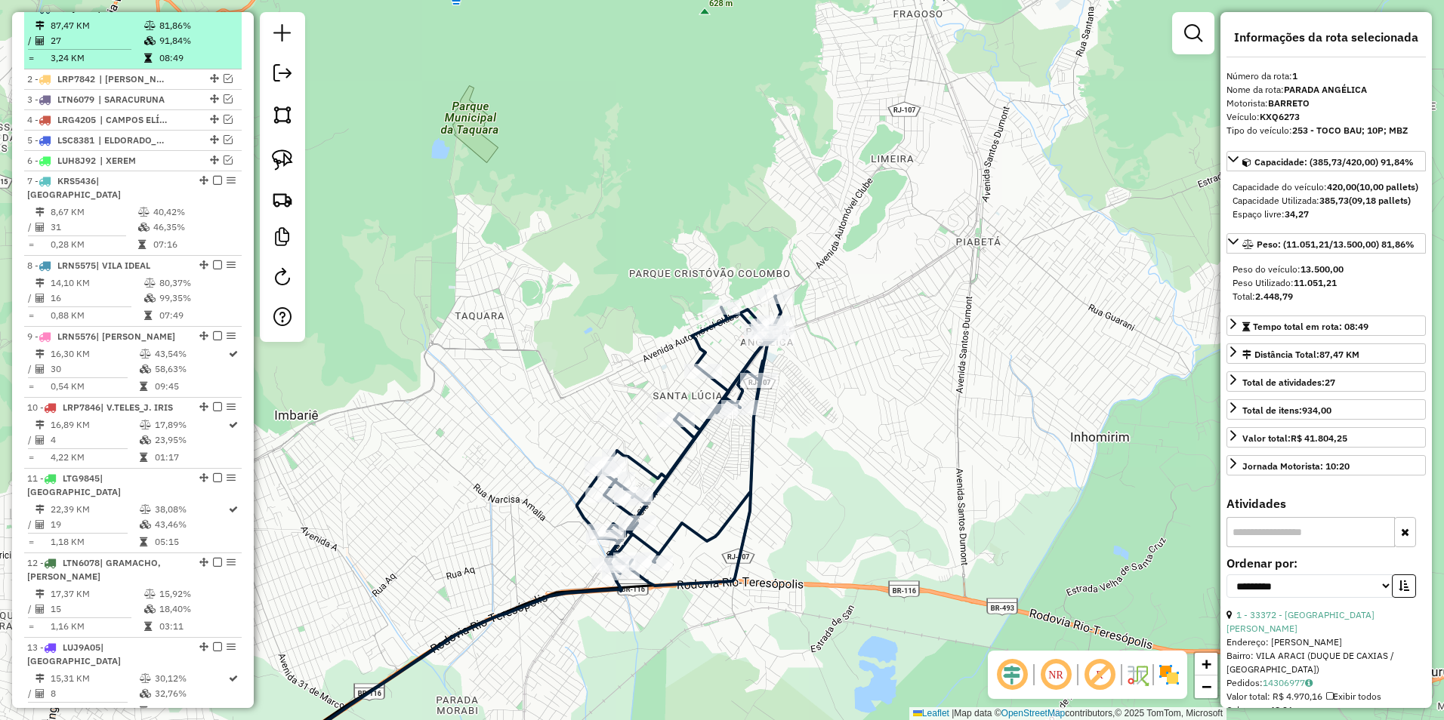
click at [214, 15] on div "1 - KXQ6273 | PARADA ANGÉLICA" at bounding box center [132, 9] width 211 height 14
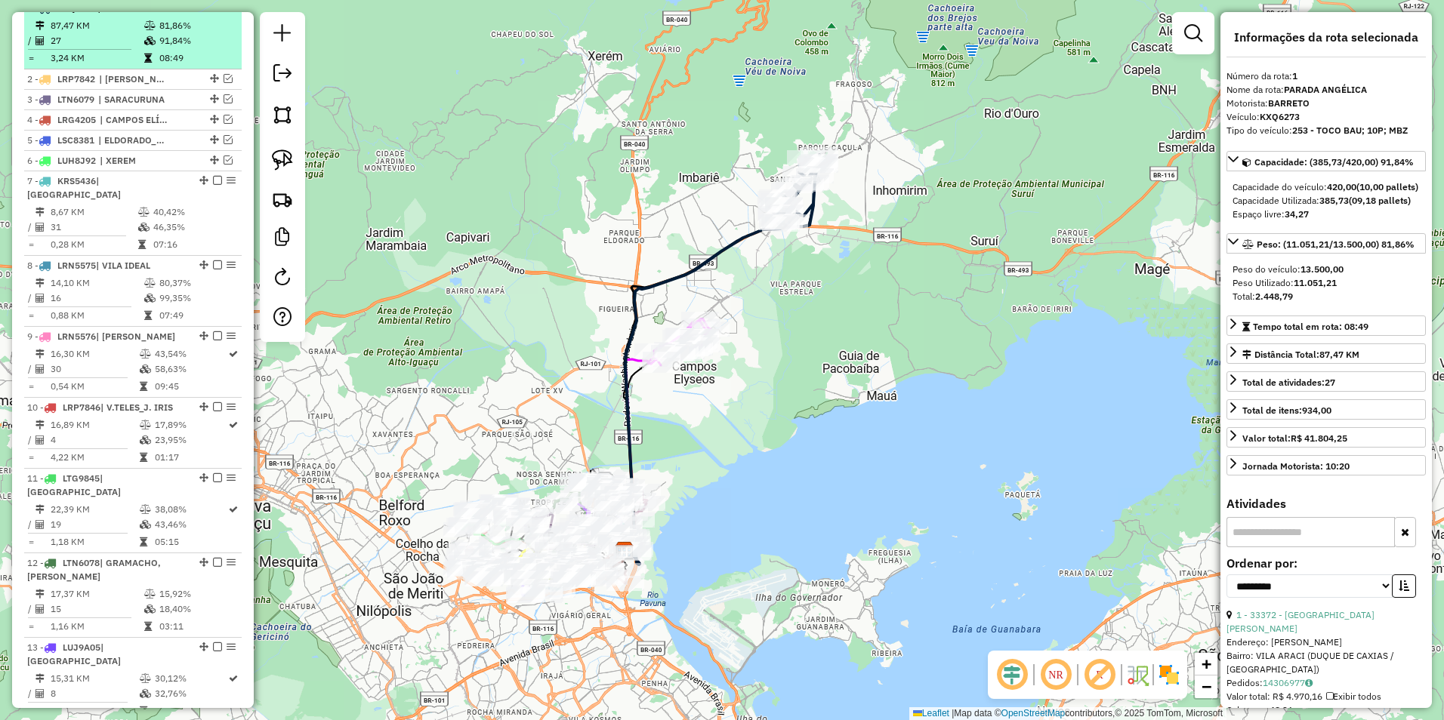
click at [213, 12] on em at bounding box center [217, 7] width 9 height 9
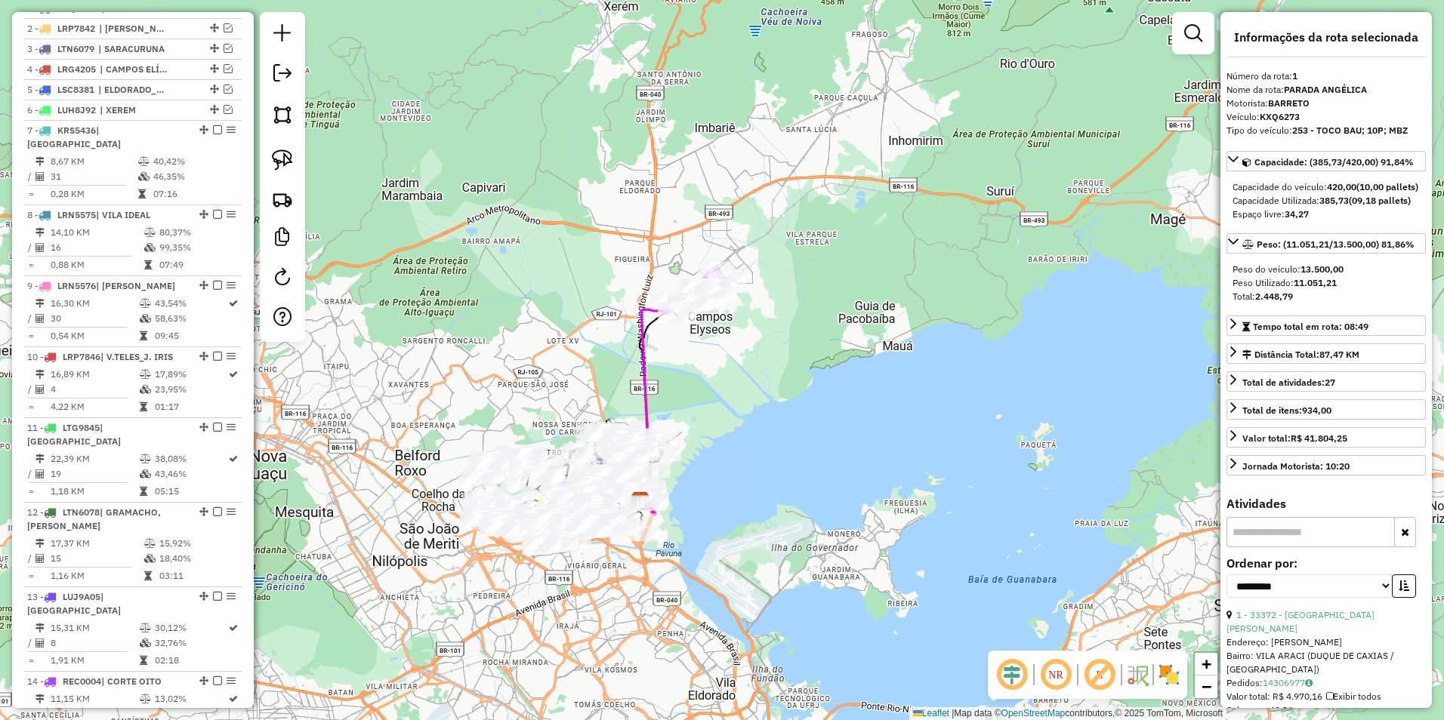
drag, startPoint x: 729, startPoint y: 467, endPoint x: 760, endPoint y: 344, distance: 126.4
click at [760, 344] on div "Janela de atendimento Grade de atendimento Capacidade Transportadoras Veículos …" at bounding box center [722, 360] width 1444 height 720
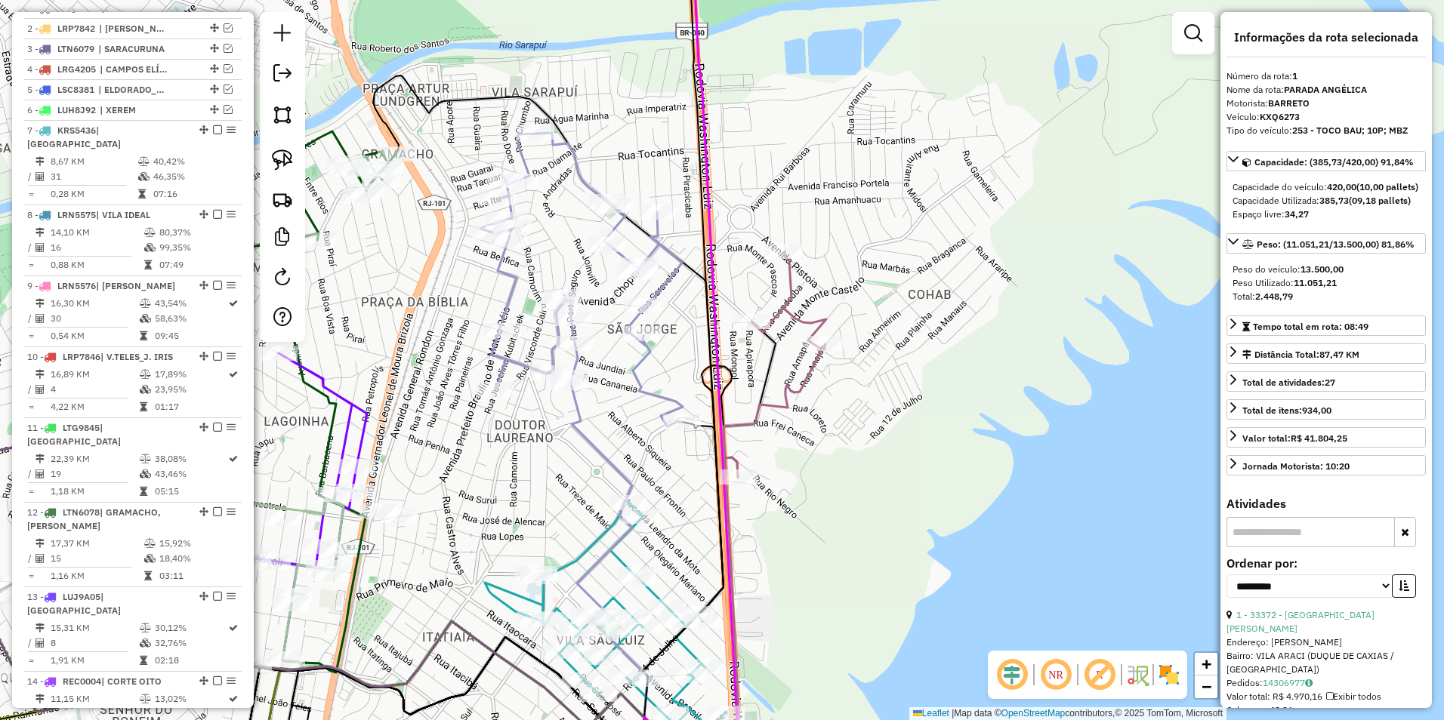
click at [652, 248] on icon at bounding box center [582, 280] width 202 height 294
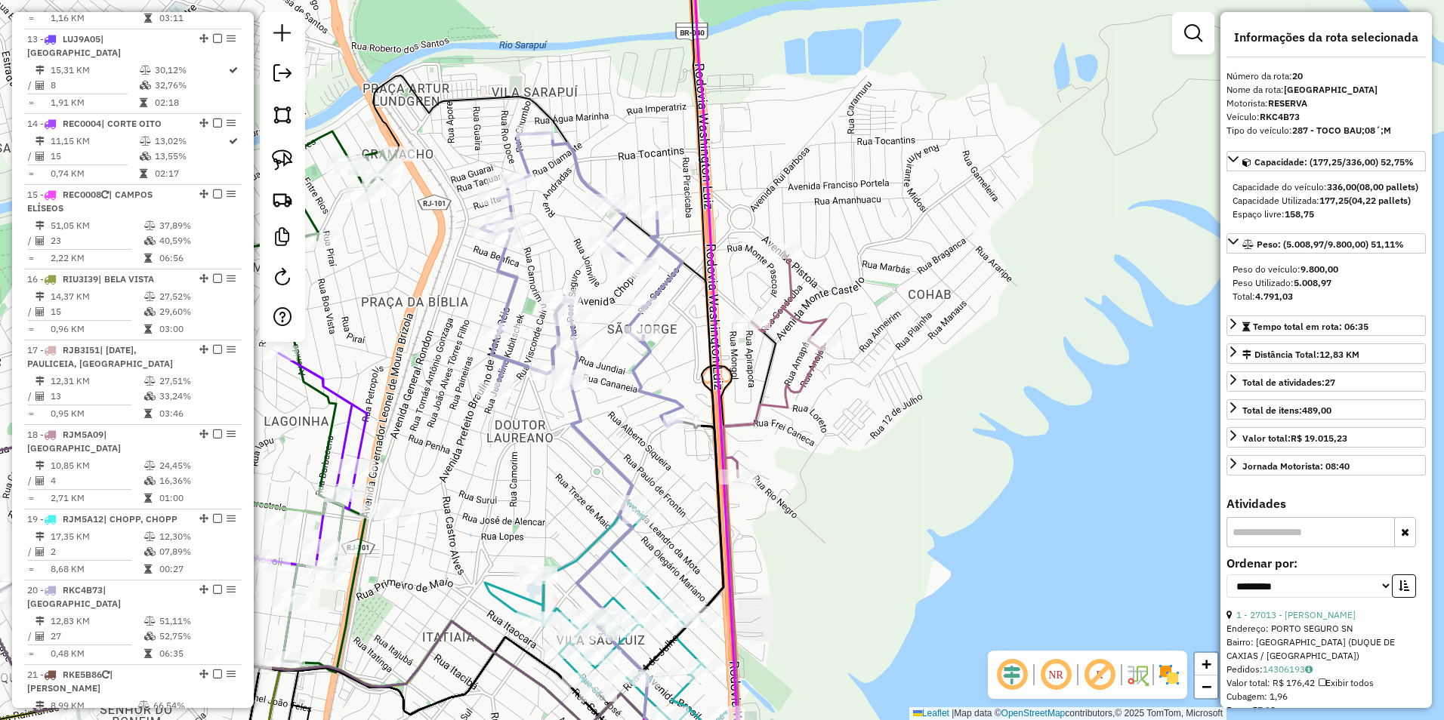
scroll to position [1697, 0]
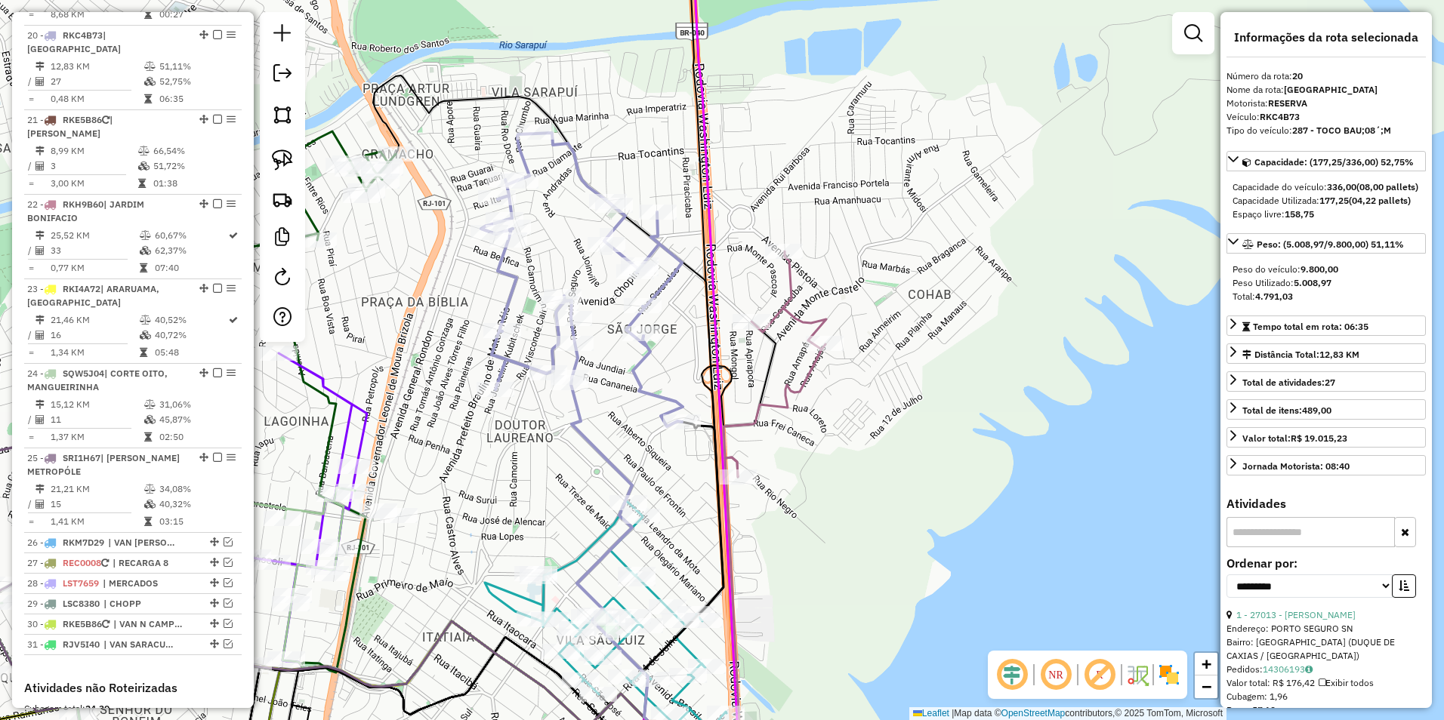
click at [652, 248] on icon at bounding box center [582, 280] width 202 height 294
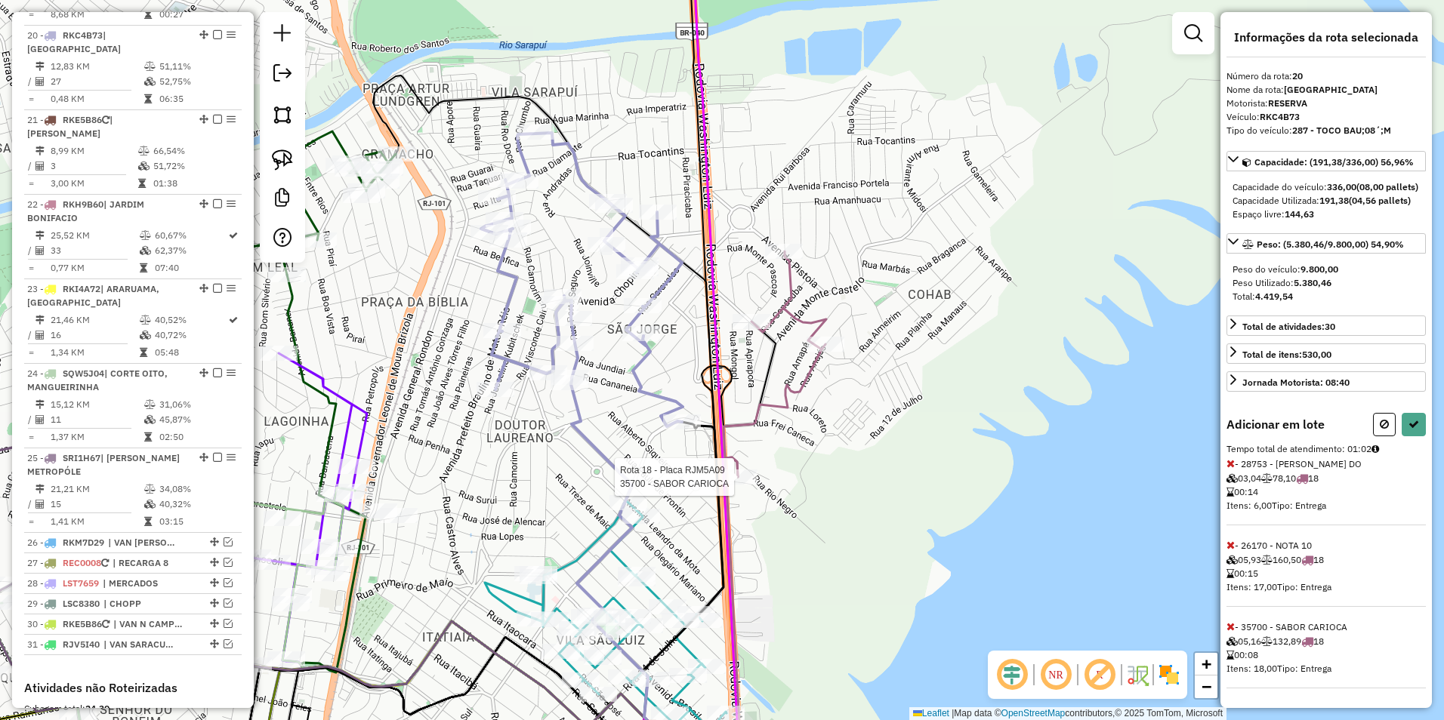
select select "**********"
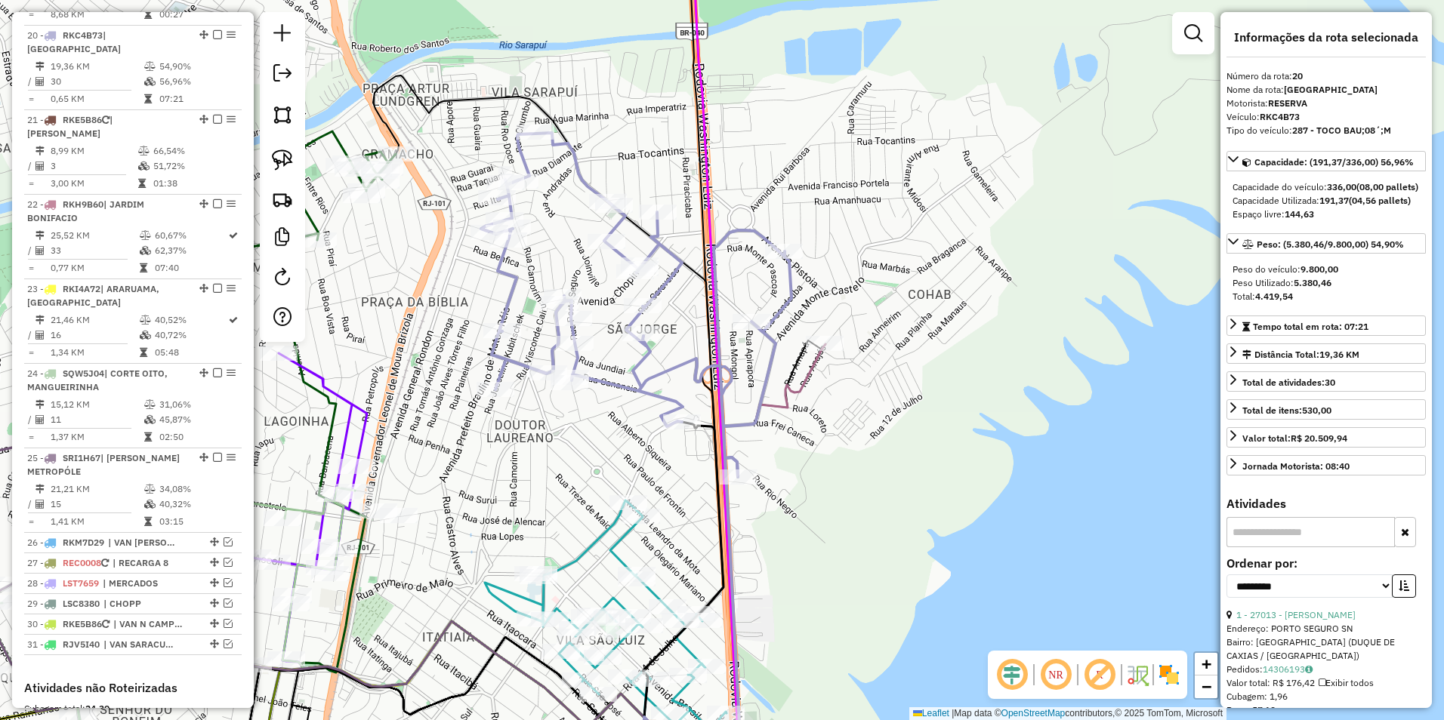
click at [788, 279] on icon at bounding box center [636, 305] width 310 height 344
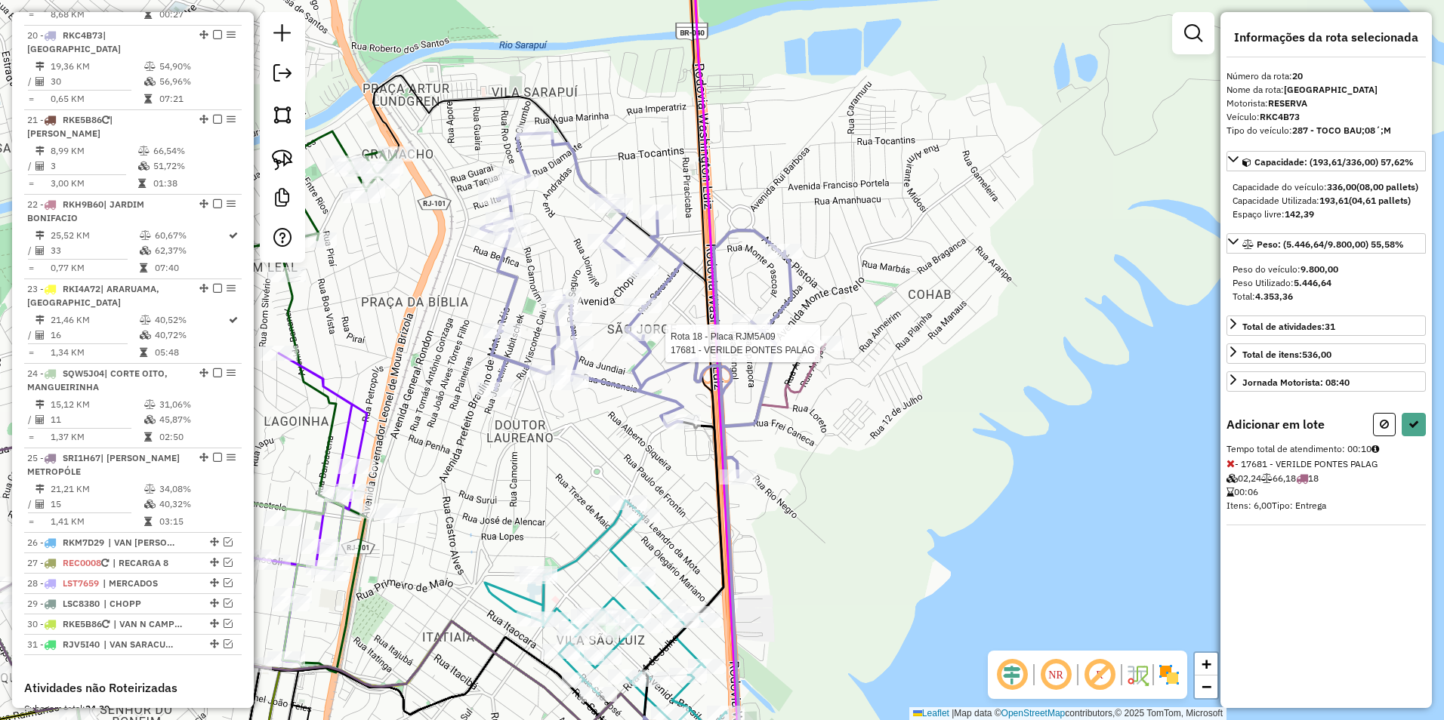
select select "**********"
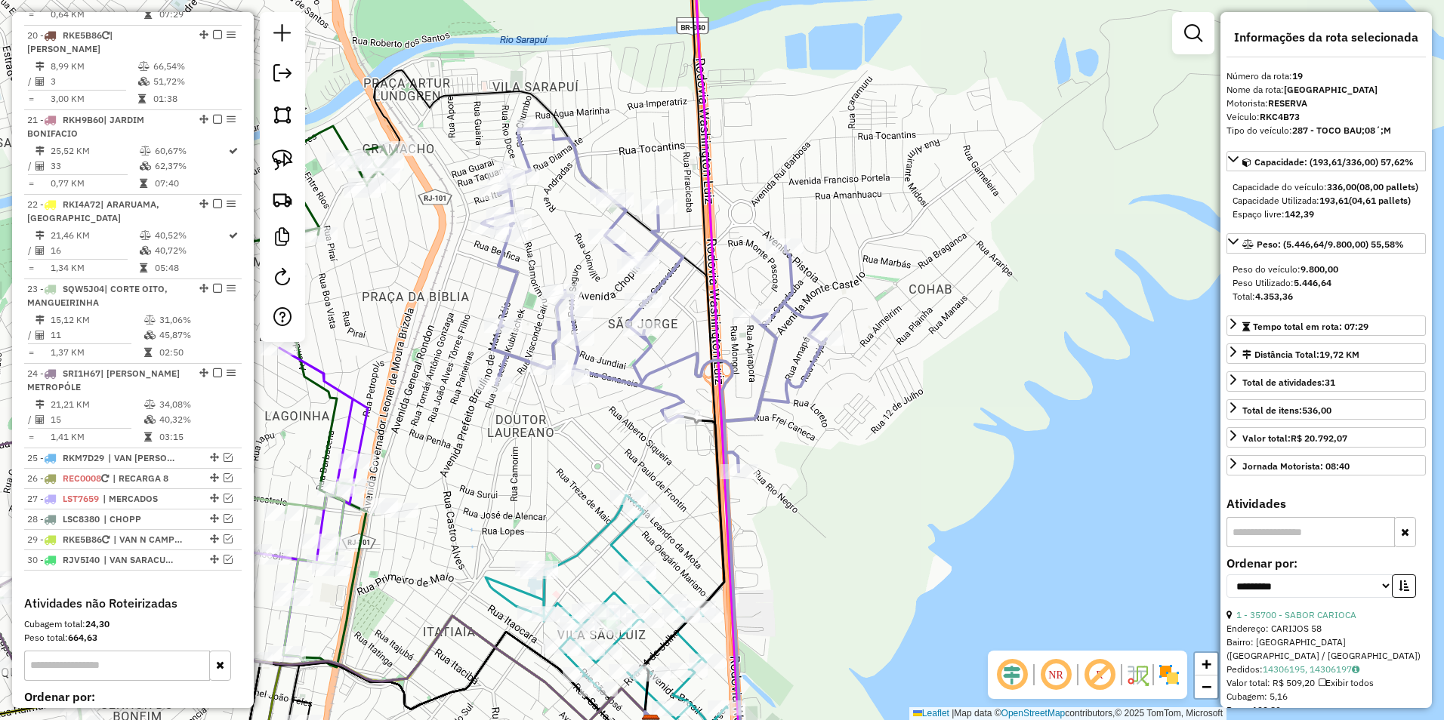
drag, startPoint x: 802, startPoint y: 554, endPoint x: 878, endPoint y: 317, distance: 249.1
click at [878, 317] on div "Janela de atendimento Grade de atendimento Capacidade Transportadoras Veículos …" at bounding box center [722, 360] width 1444 height 720
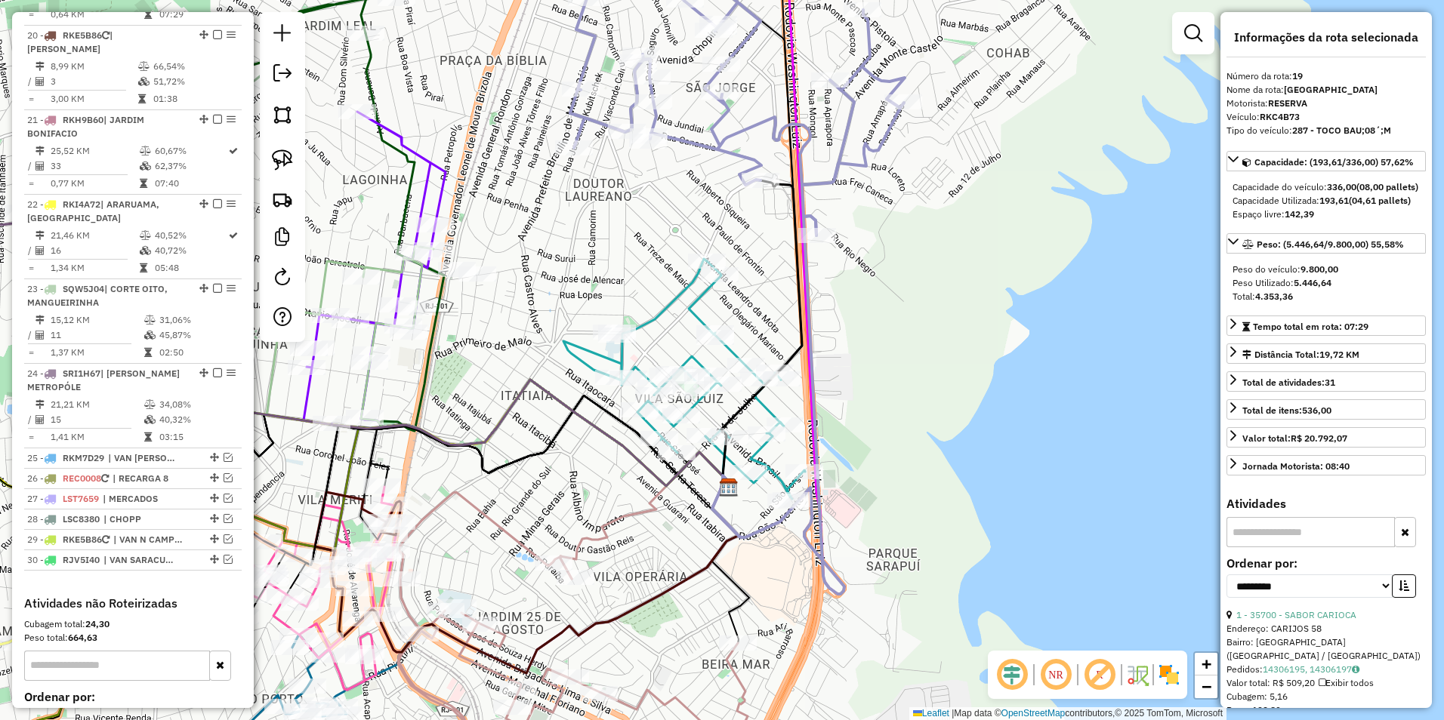
click at [695, 313] on icon at bounding box center [684, 379] width 242 height 240
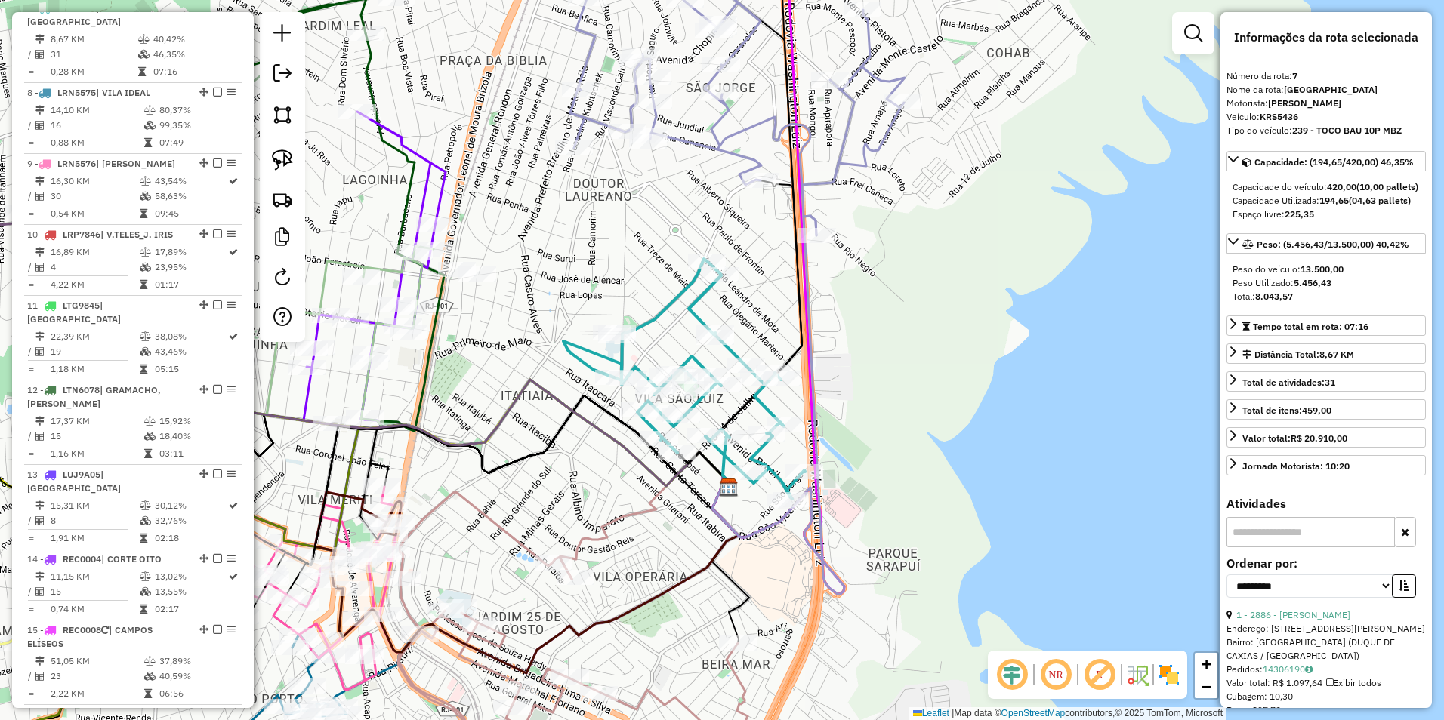
click at [695, 313] on icon at bounding box center [684, 379] width 242 height 240
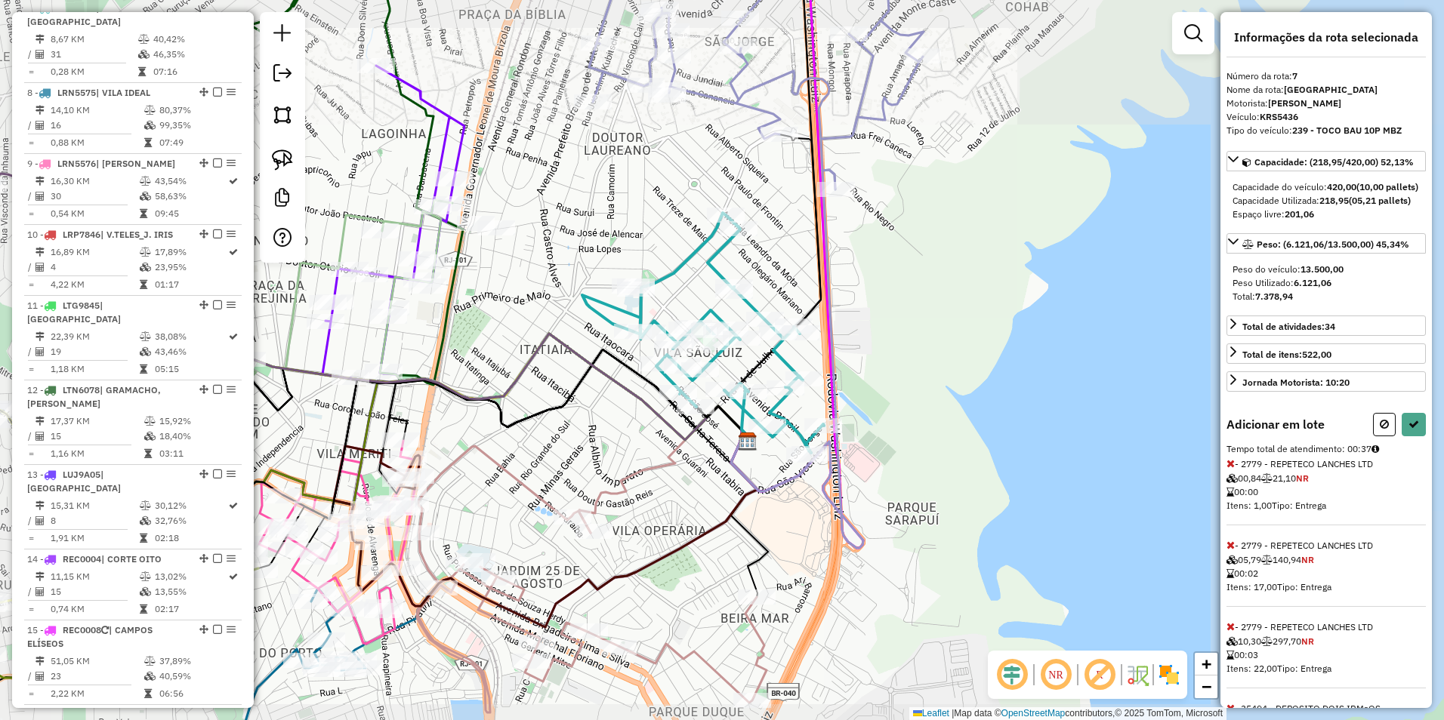
select select "**********"
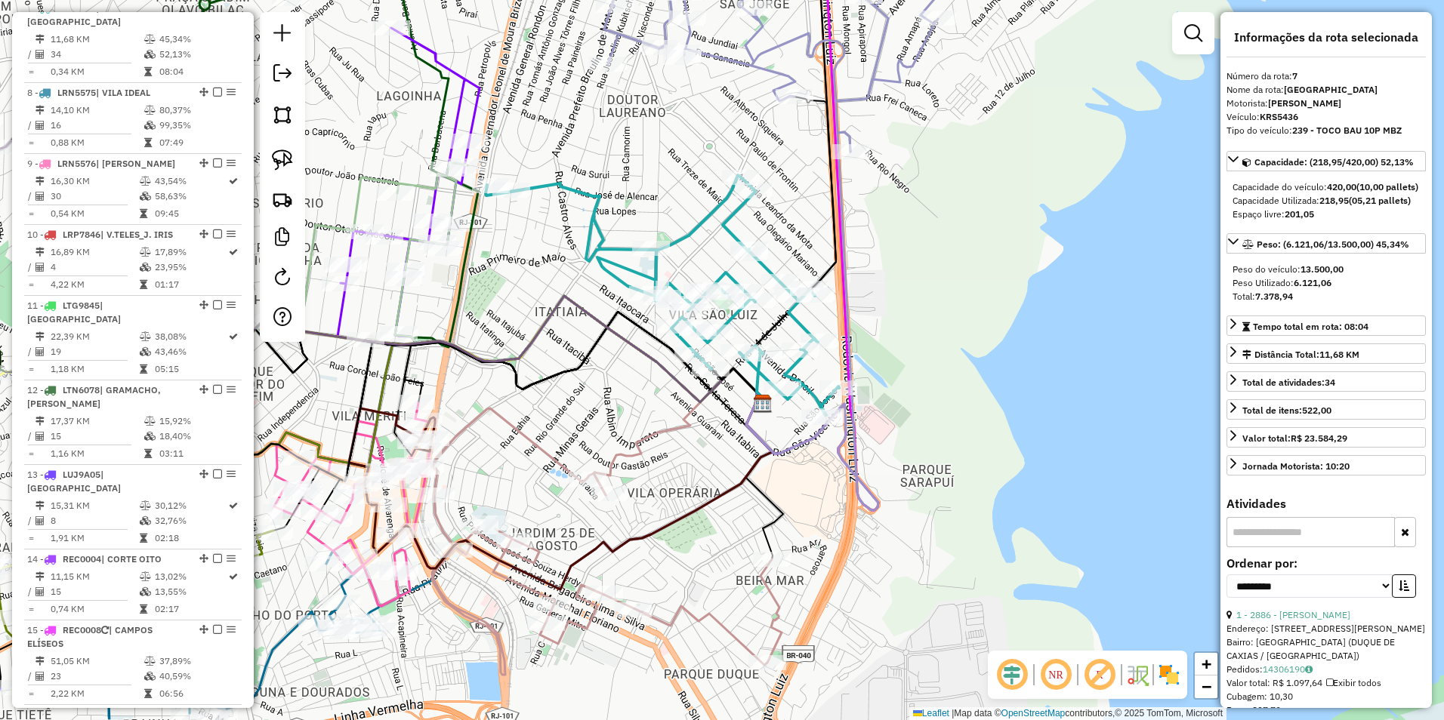
drag, startPoint x: 873, startPoint y: 549, endPoint x: 963, endPoint y: 276, distance: 287.0
click at [963, 276] on div "Janela de atendimento Grade de atendimento Capacidade Transportadoras Veículos …" at bounding box center [722, 360] width 1444 height 720
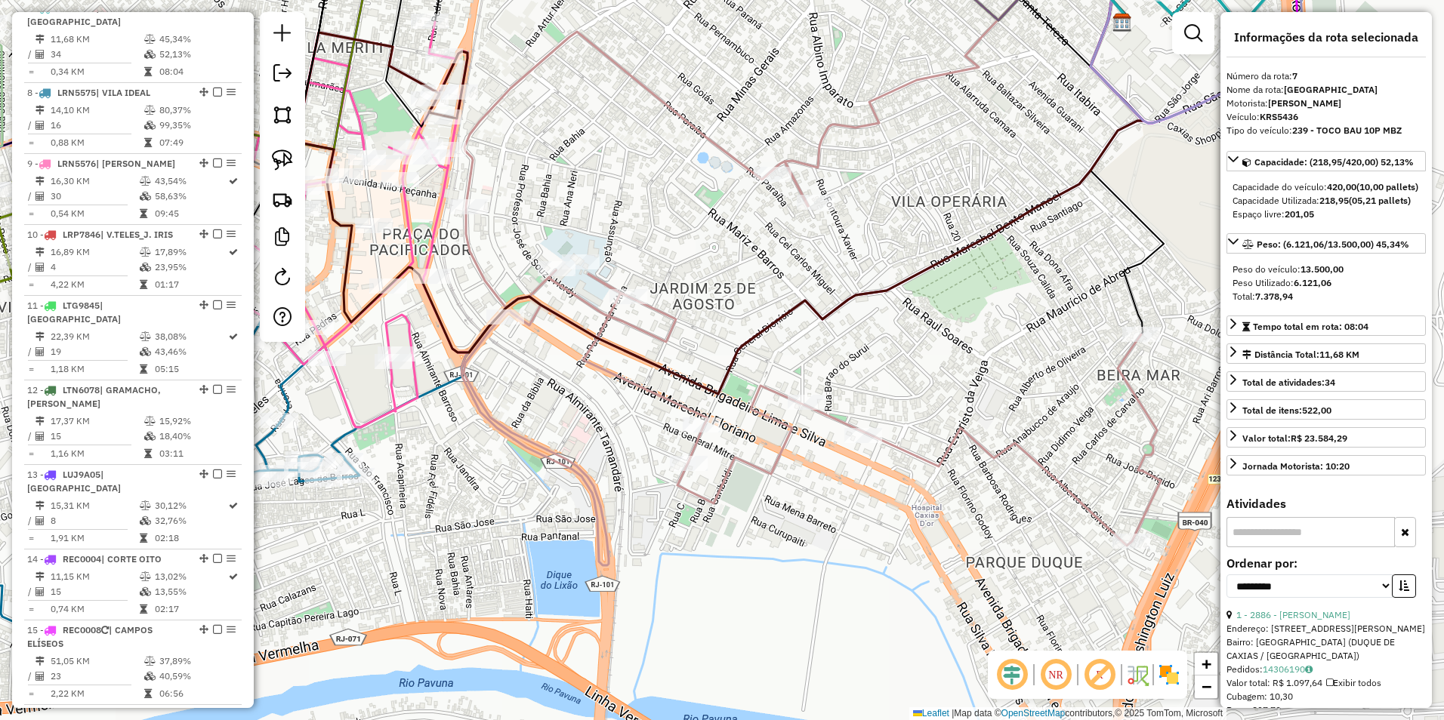
click at [473, 251] on icon at bounding box center [810, 299] width 699 height 534
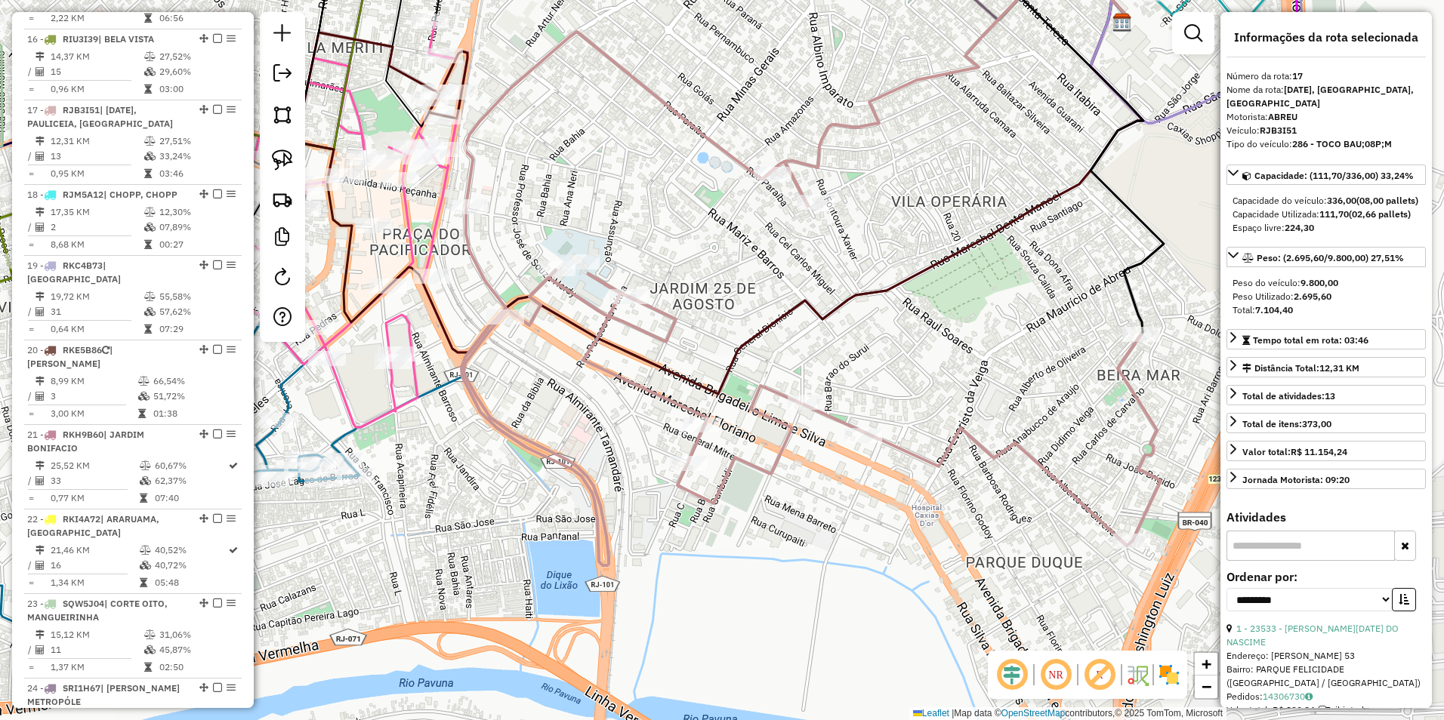
scroll to position [1457, 0]
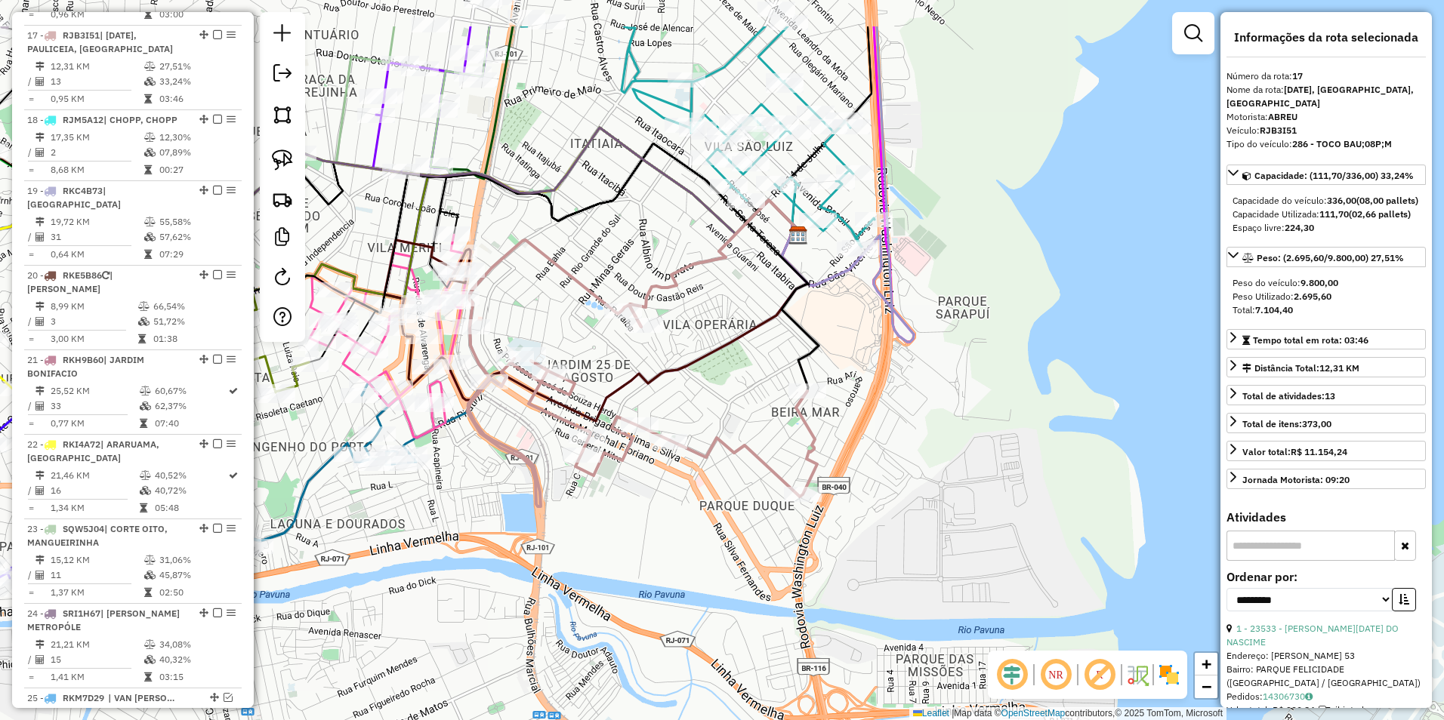
drag, startPoint x: 694, startPoint y: 325, endPoint x: 689, endPoint y: 480, distance: 154.9
click at [690, 506] on div "Janela de atendimento Grade de atendimento Capacidade Transportadoras Veículos …" at bounding box center [722, 360] width 1444 height 720
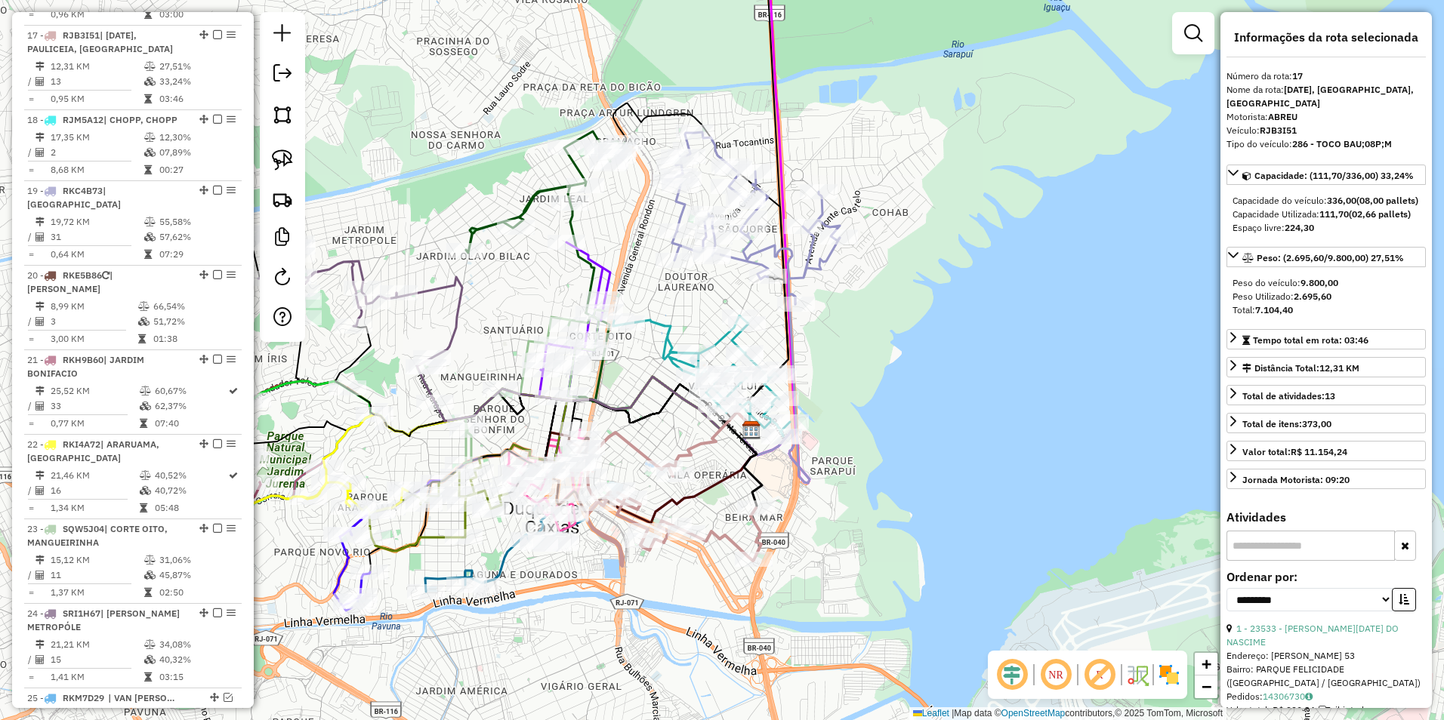
drag, startPoint x: 956, startPoint y: 245, endPoint x: 928, endPoint y: 301, distance: 63.1
click at [928, 301] on div "Janela de atendimento Grade de atendimento Capacidade Transportadoras Veículos …" at bounding box center [722, 360] width 1444 height 720
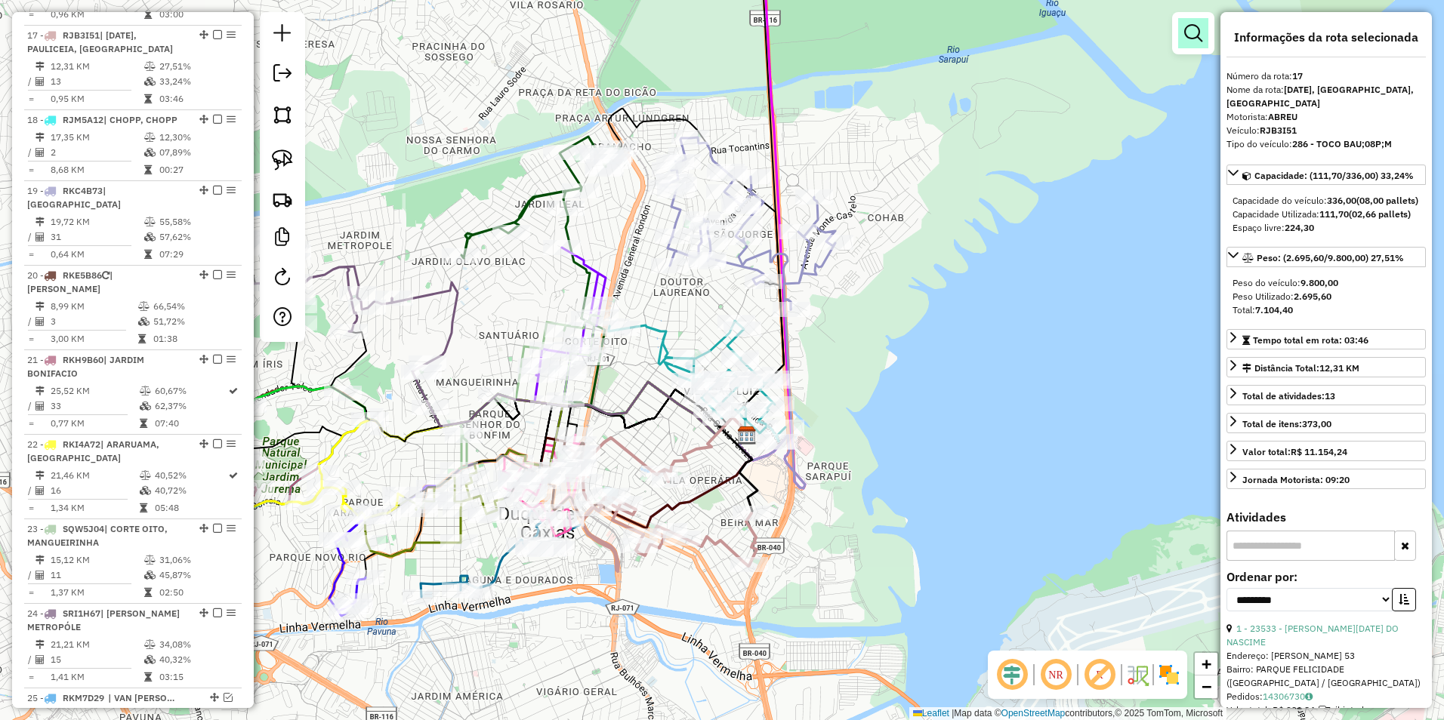
click at [1202, 31] on link at bounding box center [1193, 33] width 30 height 30
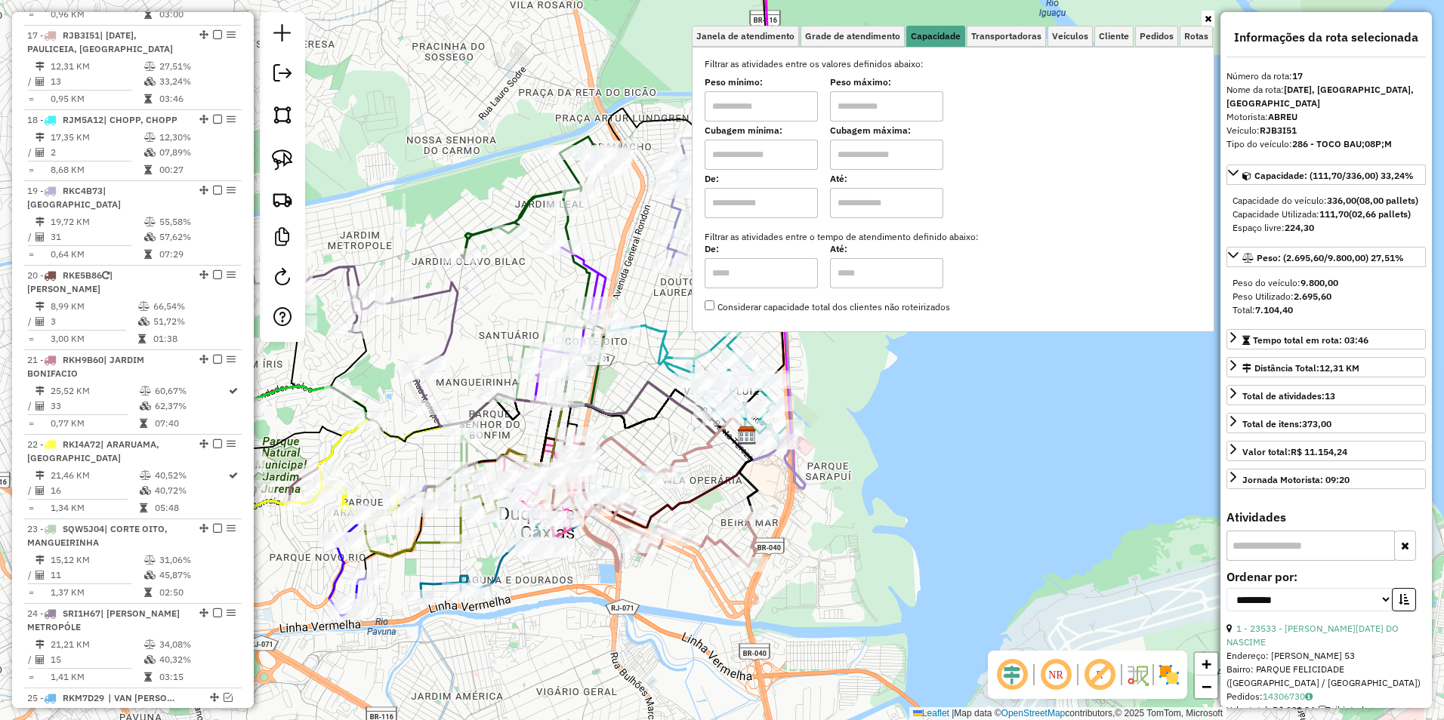
click at [767, 98] on input "text" at bounding box center [761, 106] width 113 height 30
type input "****"
type input "*****"
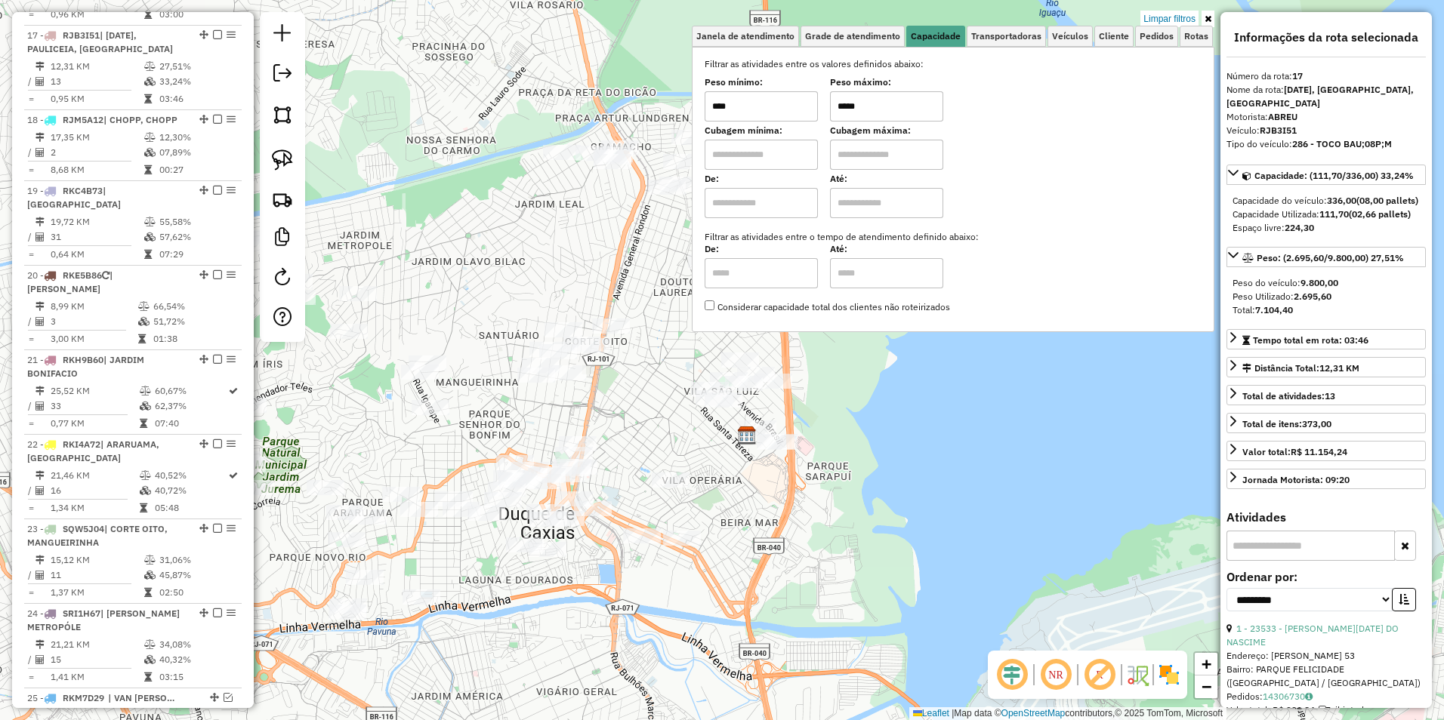
click at [859, 473] on div "Limpar filtros Janela de atendimento Grade de atendimento Capacidade Transporta…" at bounding box center [722, 360] width 1444 height 720
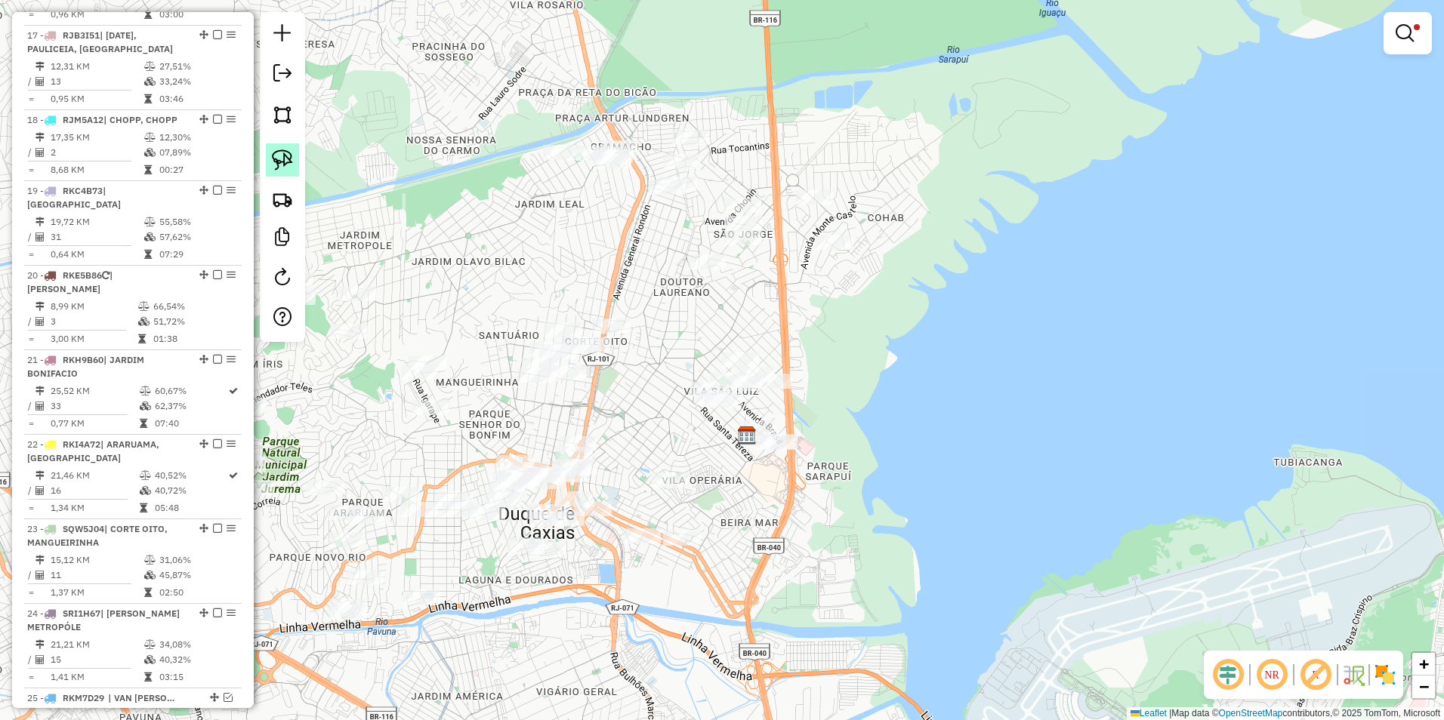
click at [284, 154] on img at bounding box center [282, 160] width 21 height 21
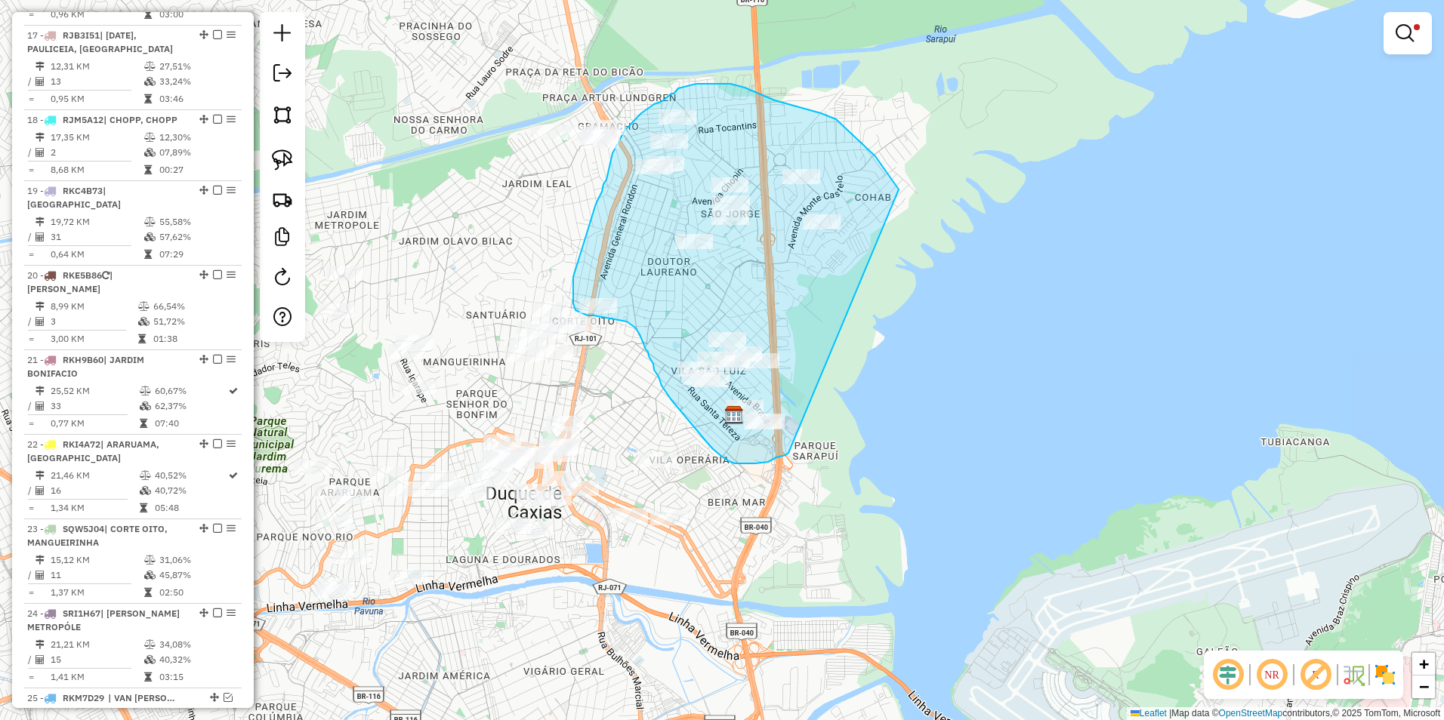
drag, startPoint x: 788, startPoint y: 453, endPoint x: 905, endPoint y: 199, distance: 279.1
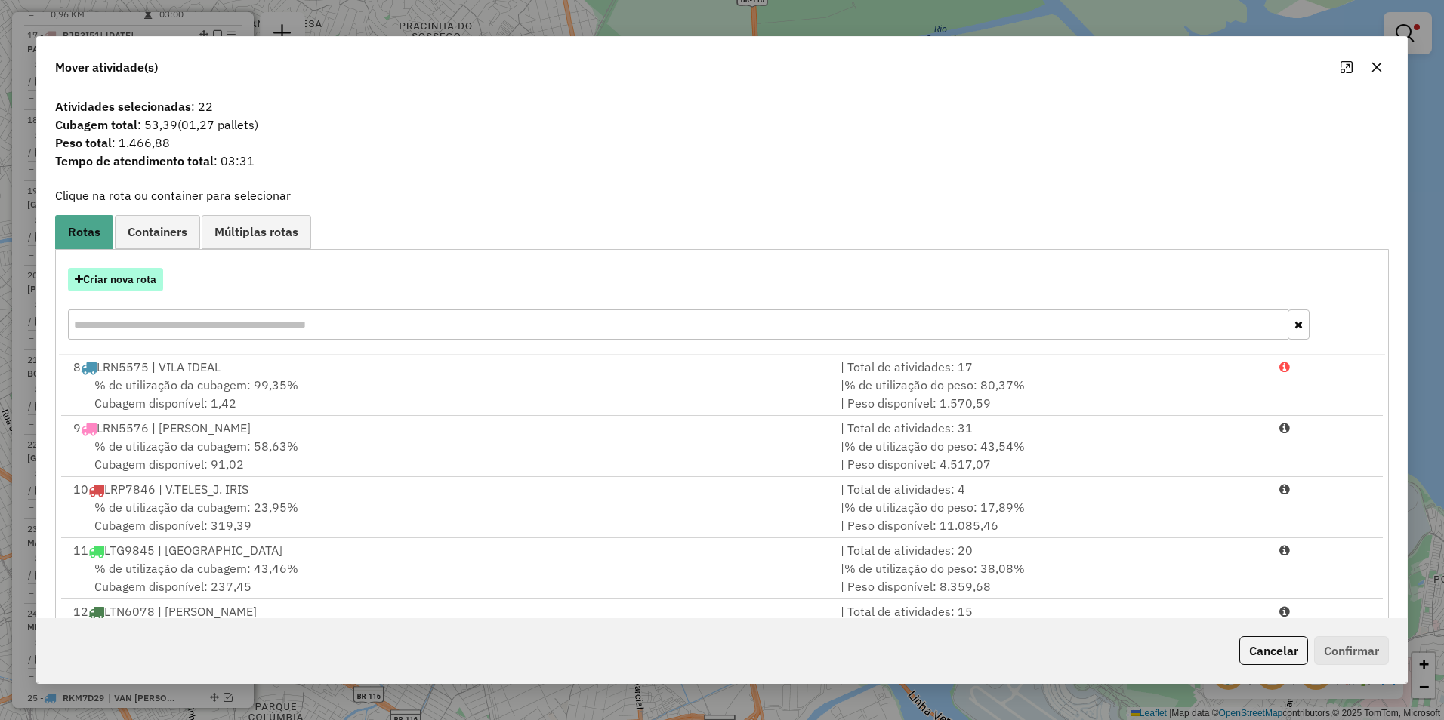
click at [134, 286] on button "Criar nova rota" at bounding box center [115, 279] width 95 height 23
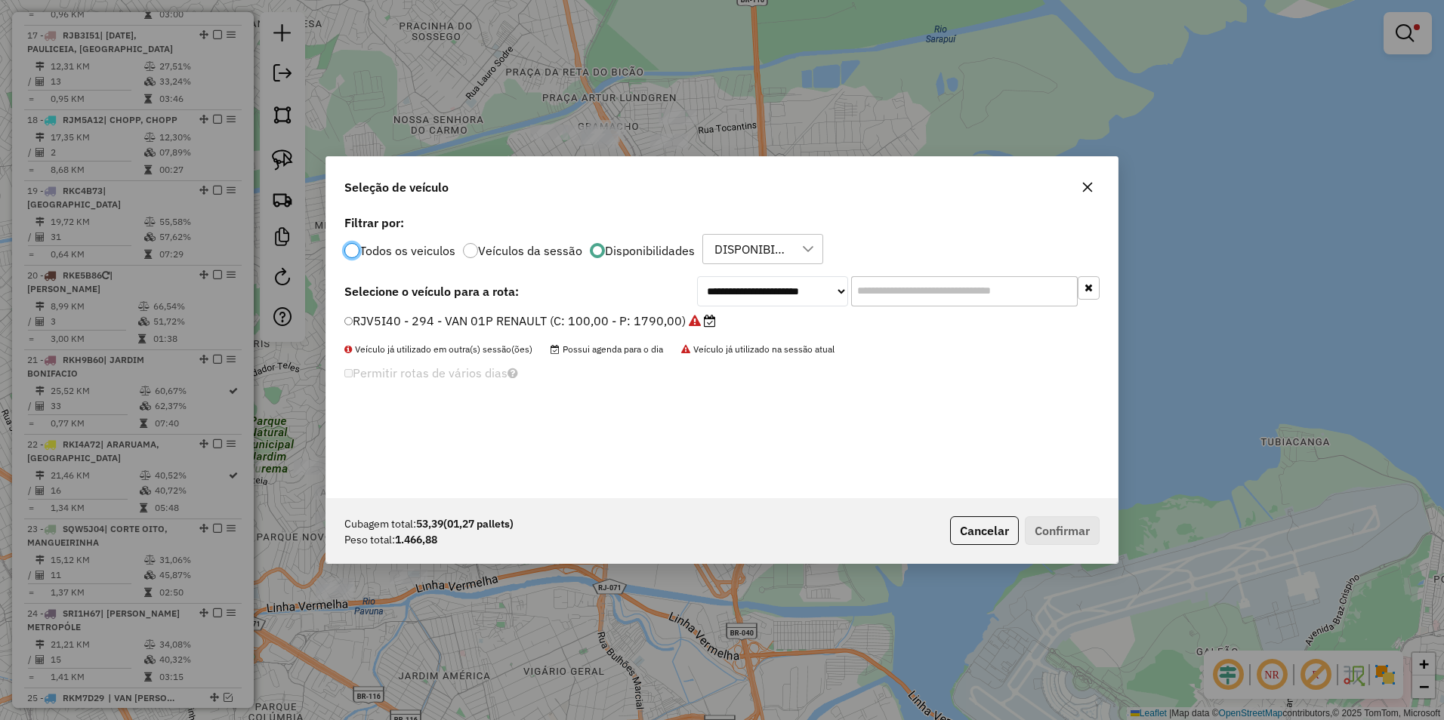
scroll to position [8, 5]
click at [747, 297] on select "**********" at bounding box center [772, 291] width 151 height 30
select select "********"
click at [697, 276] on select "**********" at bounding box center [772, 291] width 151 height 30
click at [615, 328] on label "RJM5A12 - 291 - VAN 02P RENAULT (C: 100,00 - P: 1790,00)" at bounding box center [533, 321] width 378 height 18
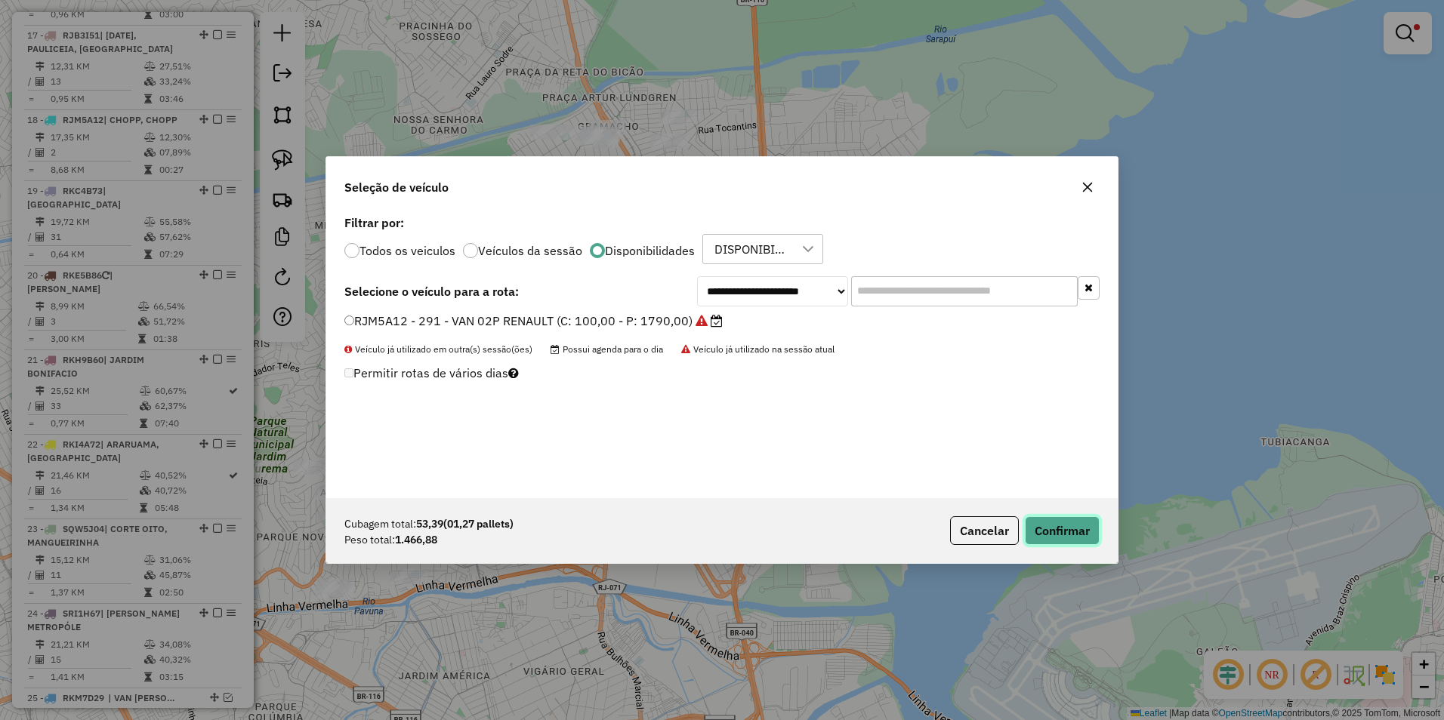
click at [1047, 526] on button "Confirmar" at bounding box center [1062, 530] width 75 height 29
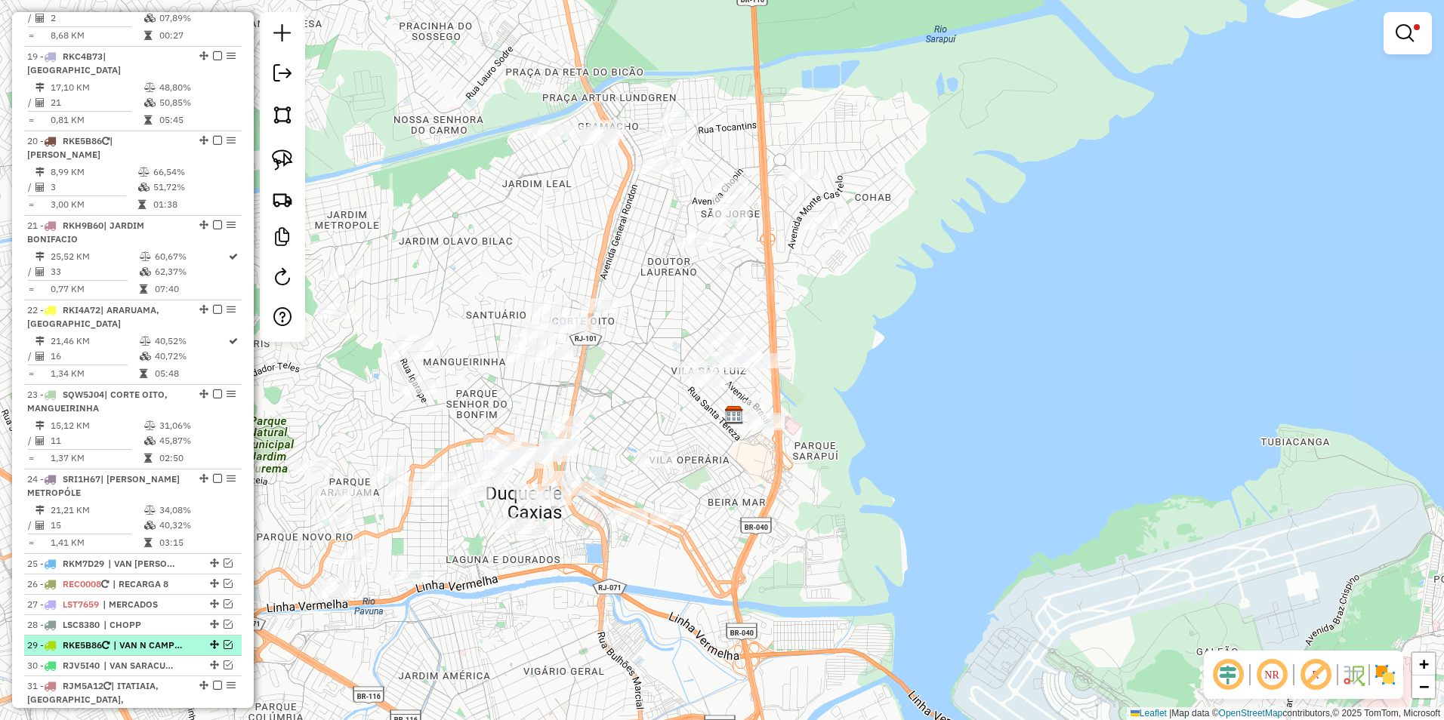
scroll to position [1691, 0]
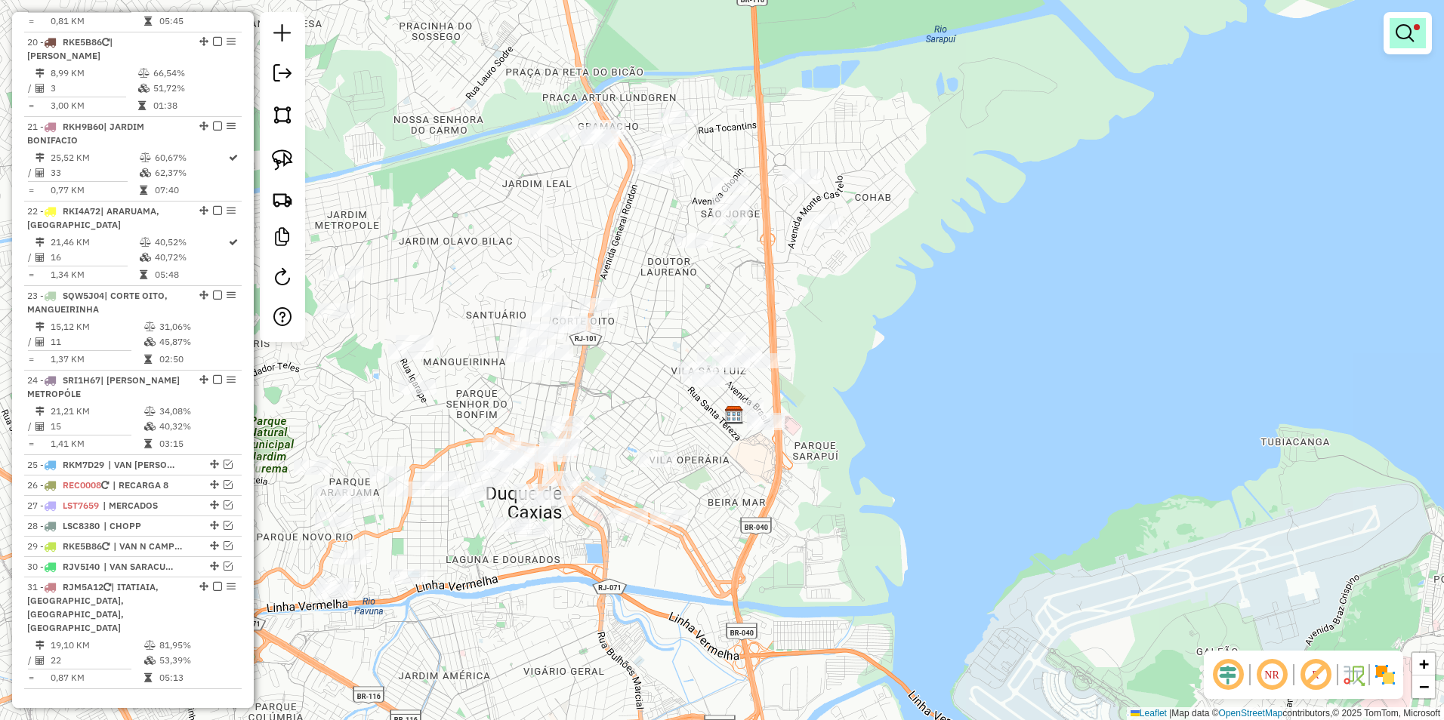
click at [1413, 32] on em at bounding box center [1404, 33] width 18 height 18
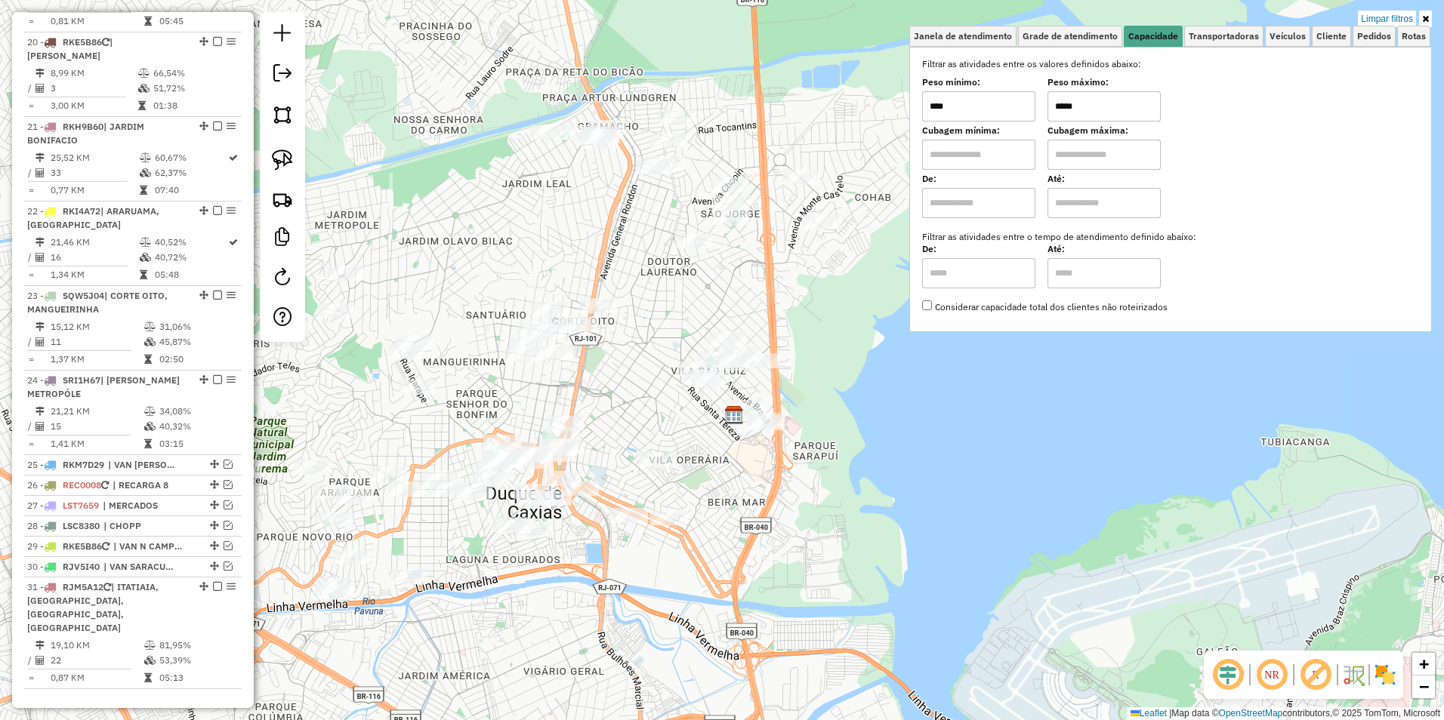
drag, startPoint x: 1118, startPoint y: 109, endPoint x: 997, endPoint y: 113, distance: 121.7
click at [1000, 113] on div "Peso mínimo: **** Peso máximo: *****" at bounding box center [1170, 100] width 497 height 42
type input "******"
click at [893, 344] on div "Limpar filtros Janela de atendimento Grade de atendimento Capacidade Transporta…" at bounding box center [722, 360] width 1444 height 720
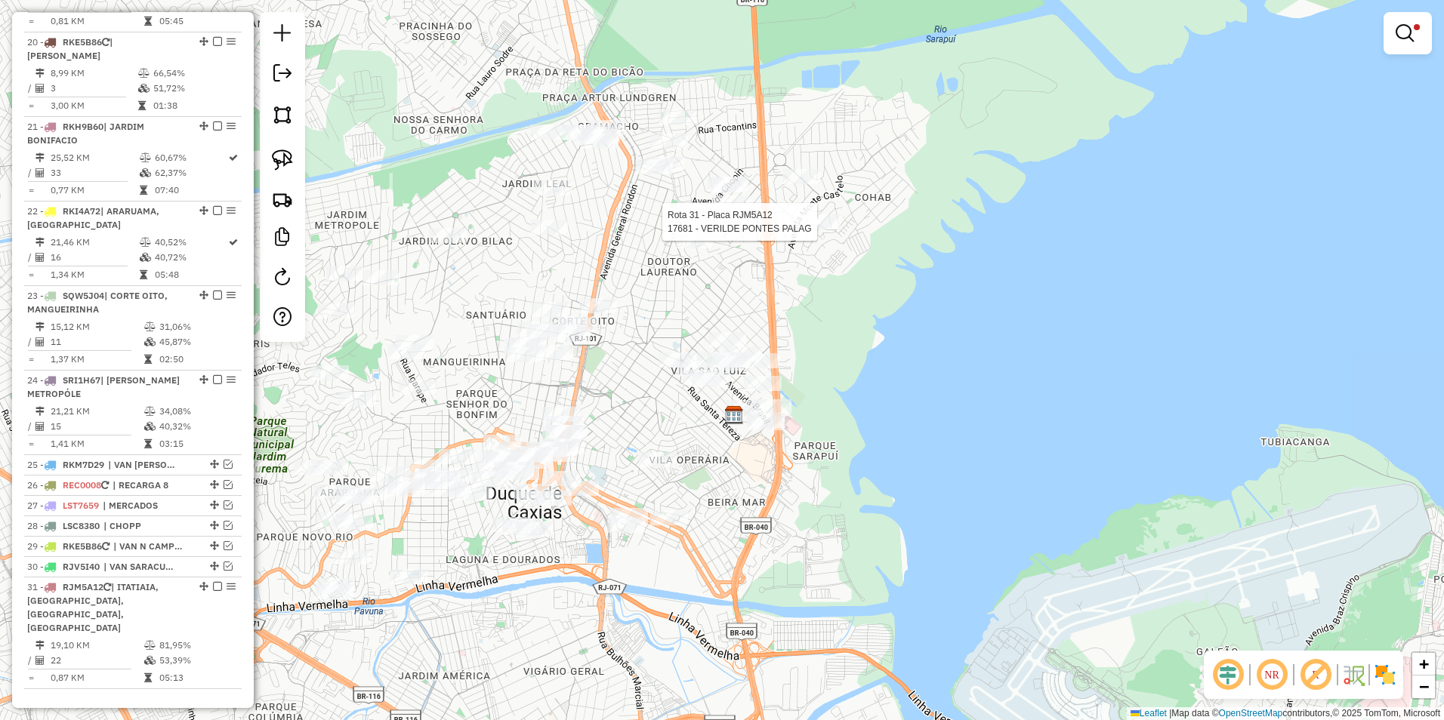
select select "**********"
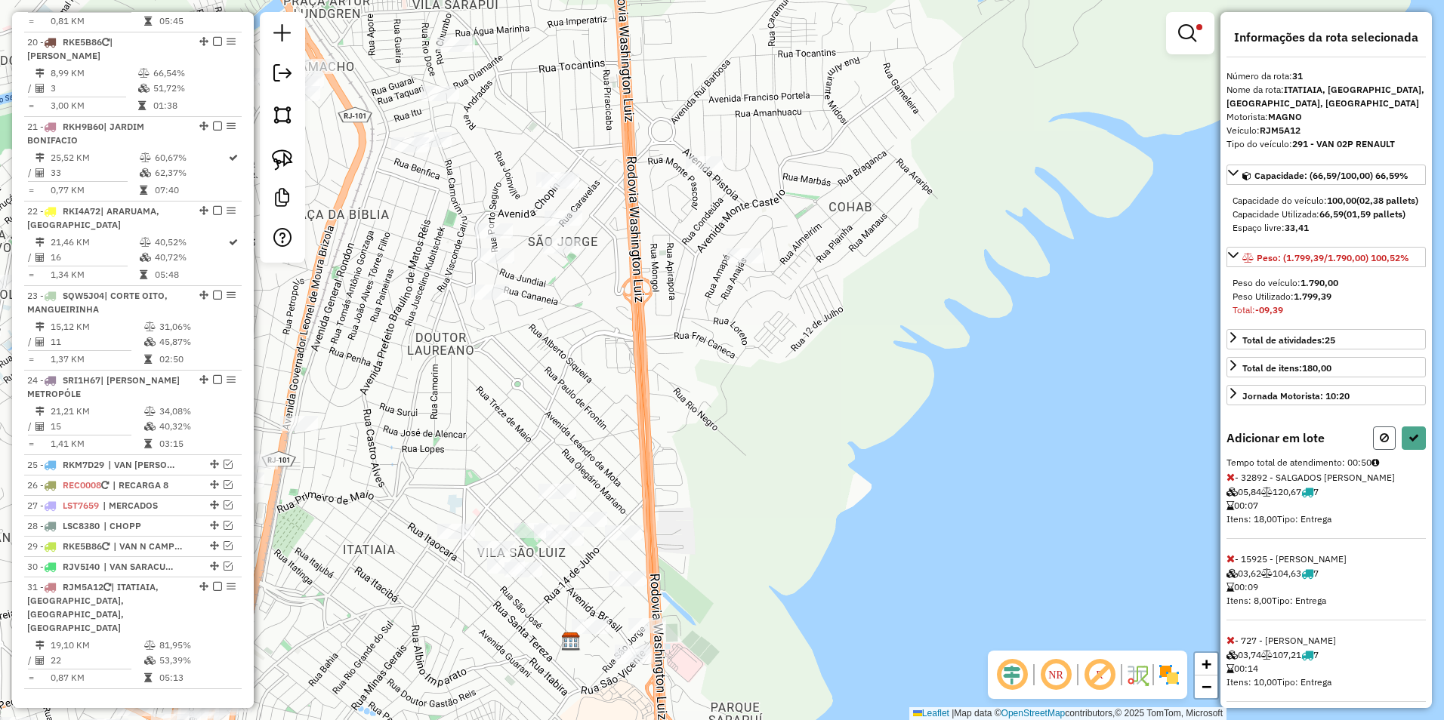
click at [1380, 443] on icon at bounding box center [1384, 438] width 9 height 11
select select "**********"
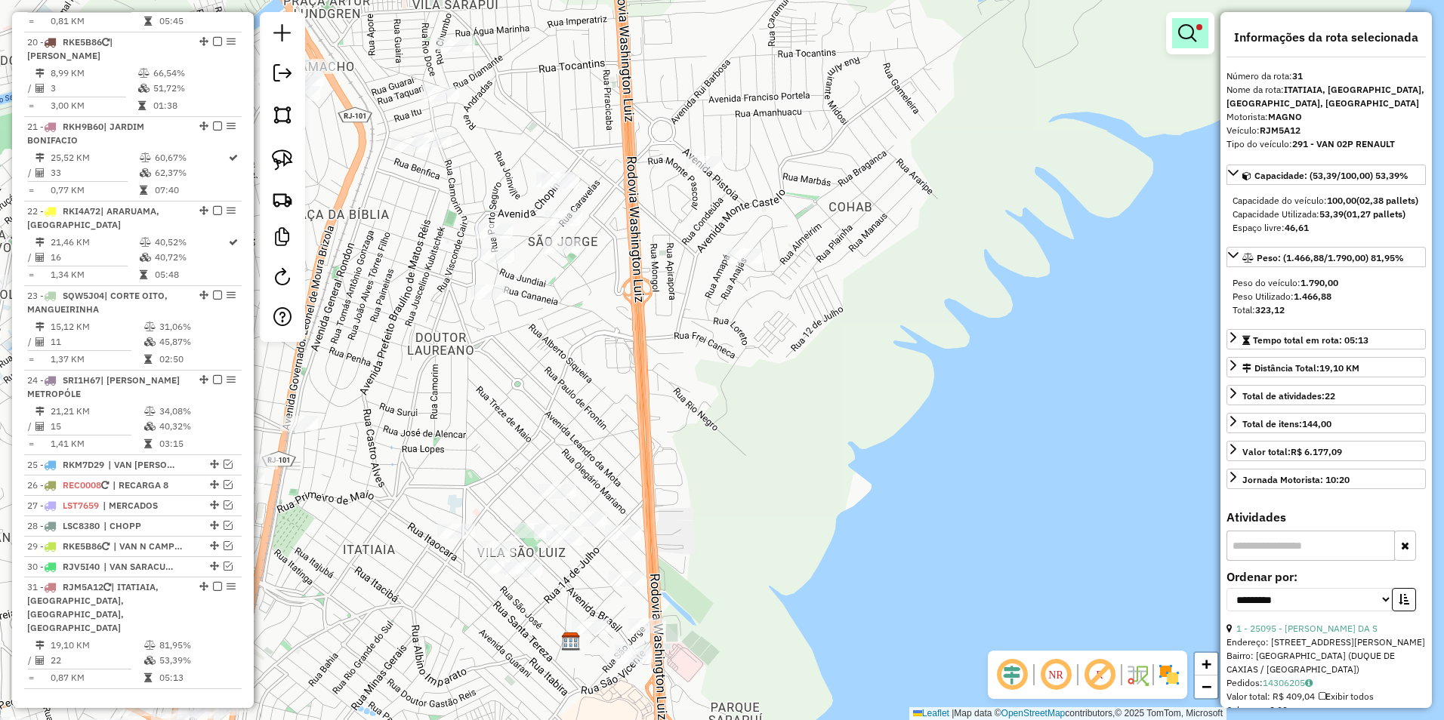
click at [1195, 28] on em at bounding box center [1187, 33] width 18 height 18
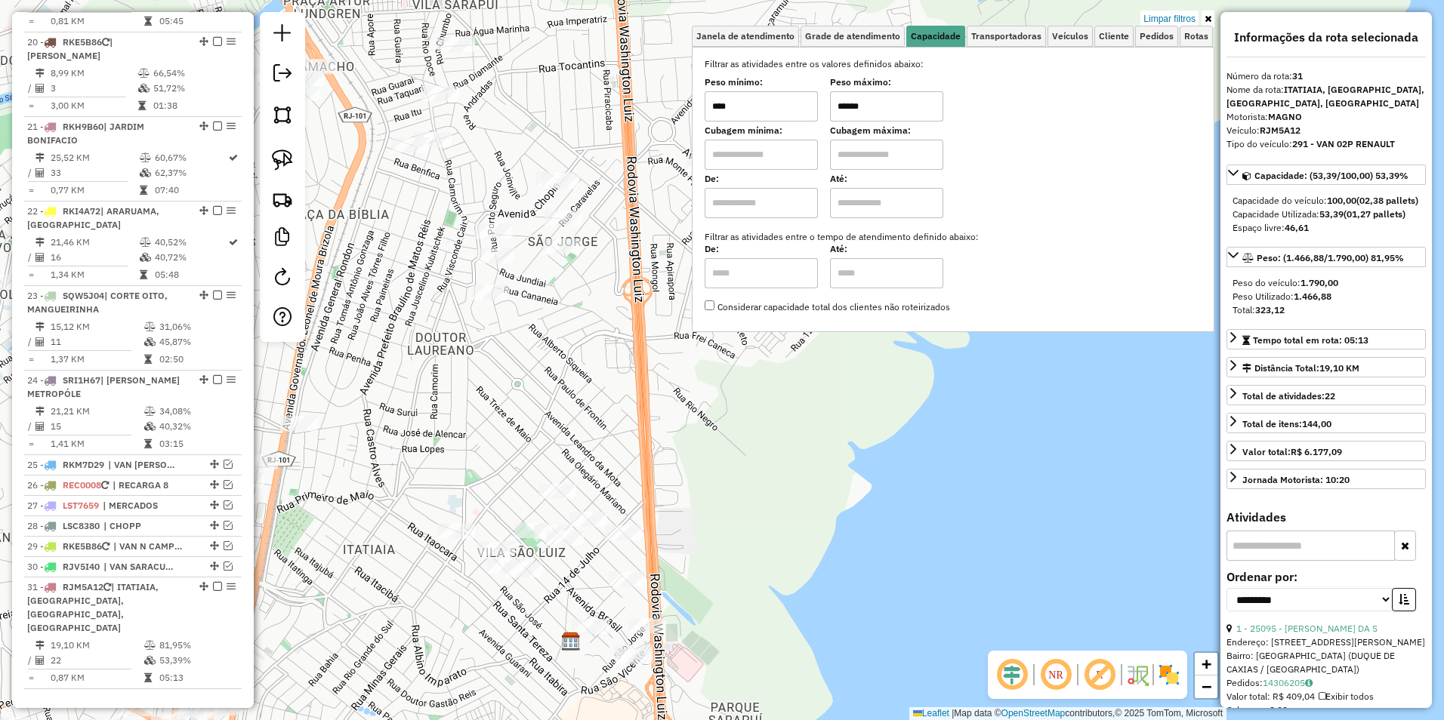
drag, startPoint x: 809, startPoint y: 108, endPoint x: 798, endPoint y: 110, distance: 11.6
click at [798, 110] on div "Peso mínimo: **** Peso máximo: ******" at bounding box center [953, 100] width 497 height 42
type input "******"
click at [606, 341] on div "Limpar filtros Janela de atendimento Grade de atendimento Capacidade Transporta…" at bounding box center [722, 360] width 1444 height 720
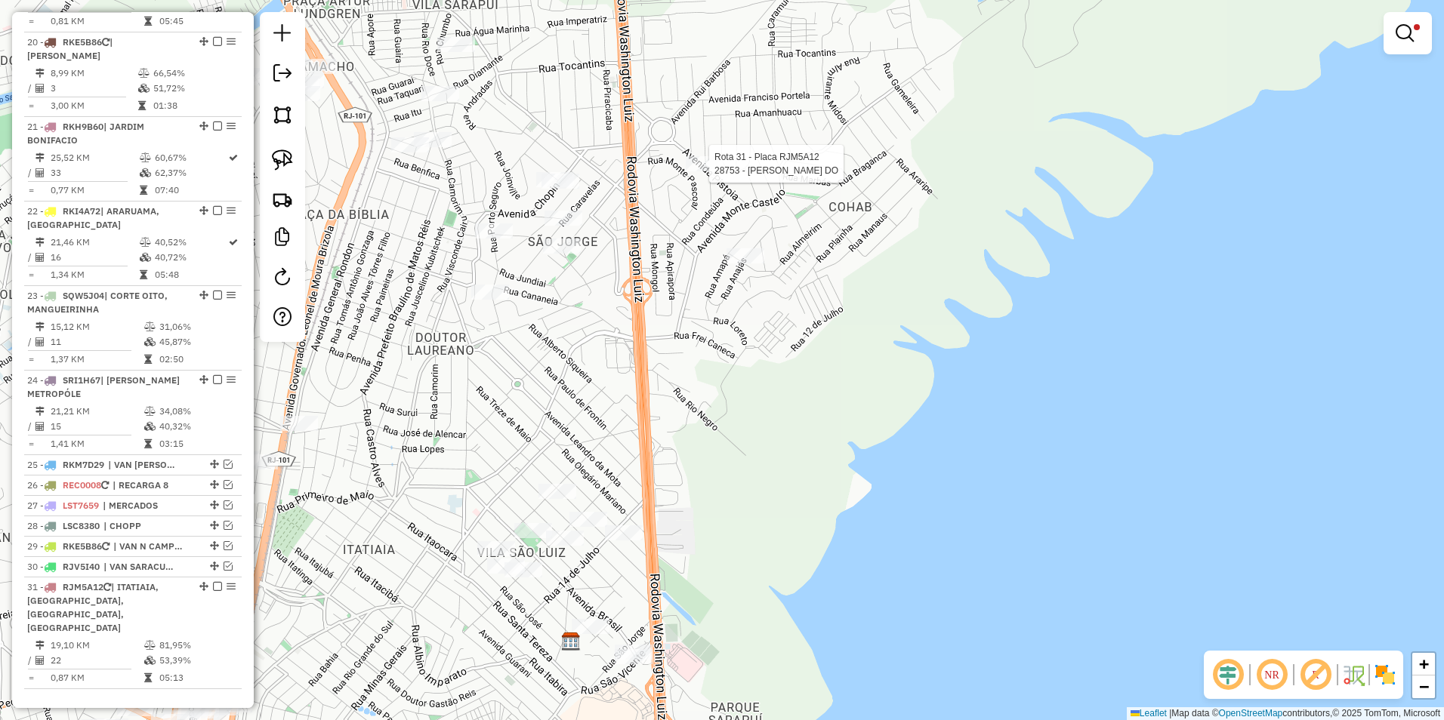
select select "**********"
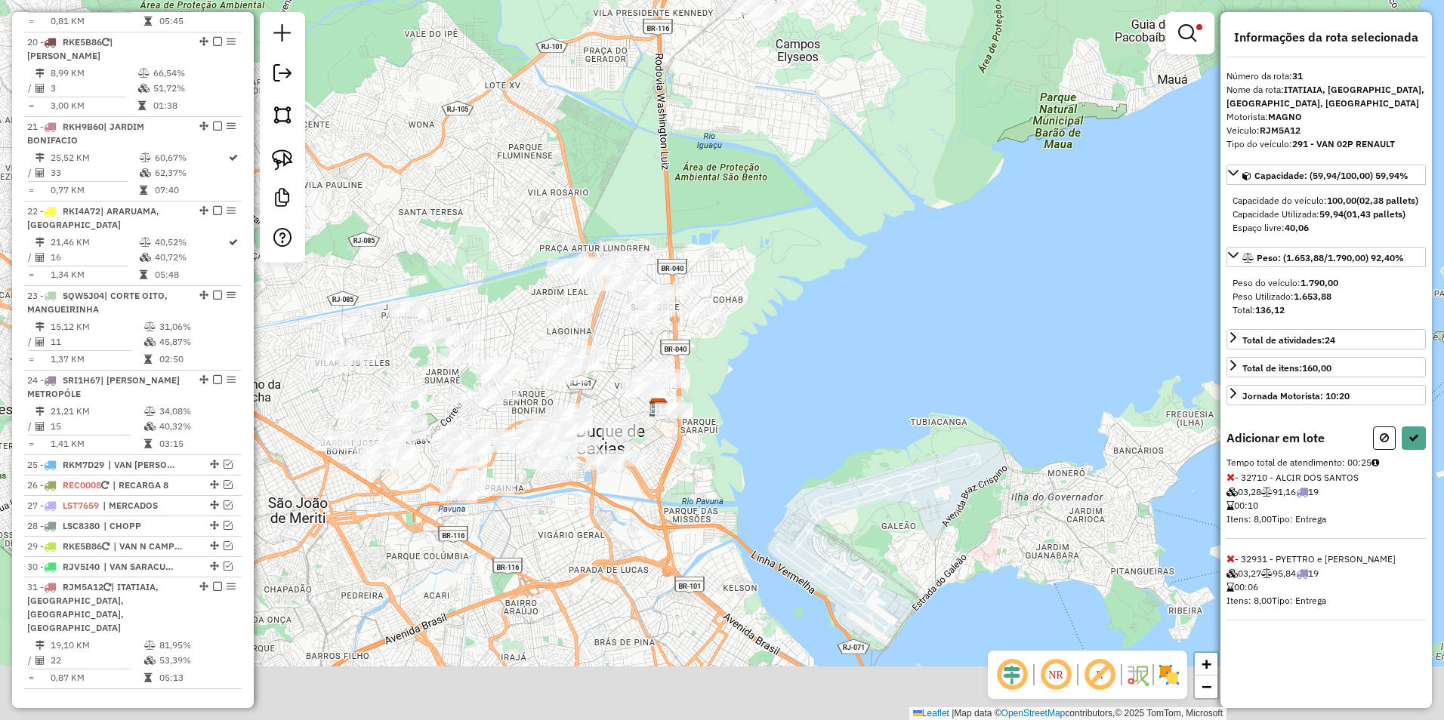
drag, startPoint x: 738, startPoint y: 497, endPoint x: 774, endPoint y: 334, distance: 167.1
click at [772, 340] on div "Limpar filtros Janela de atendimento Grade de atendimento Capacidade Transporta…" at bounding box center [722, 360] width 1444 height 720
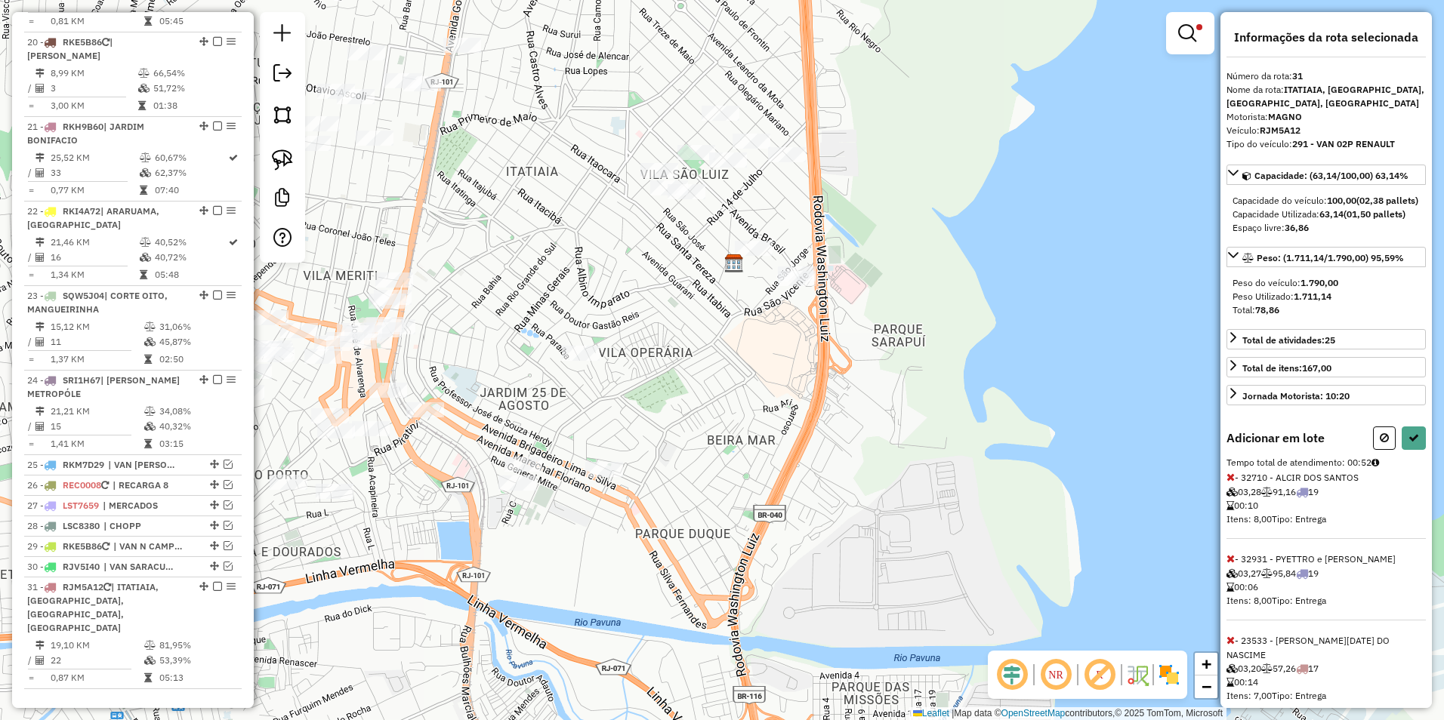
select select "**********"
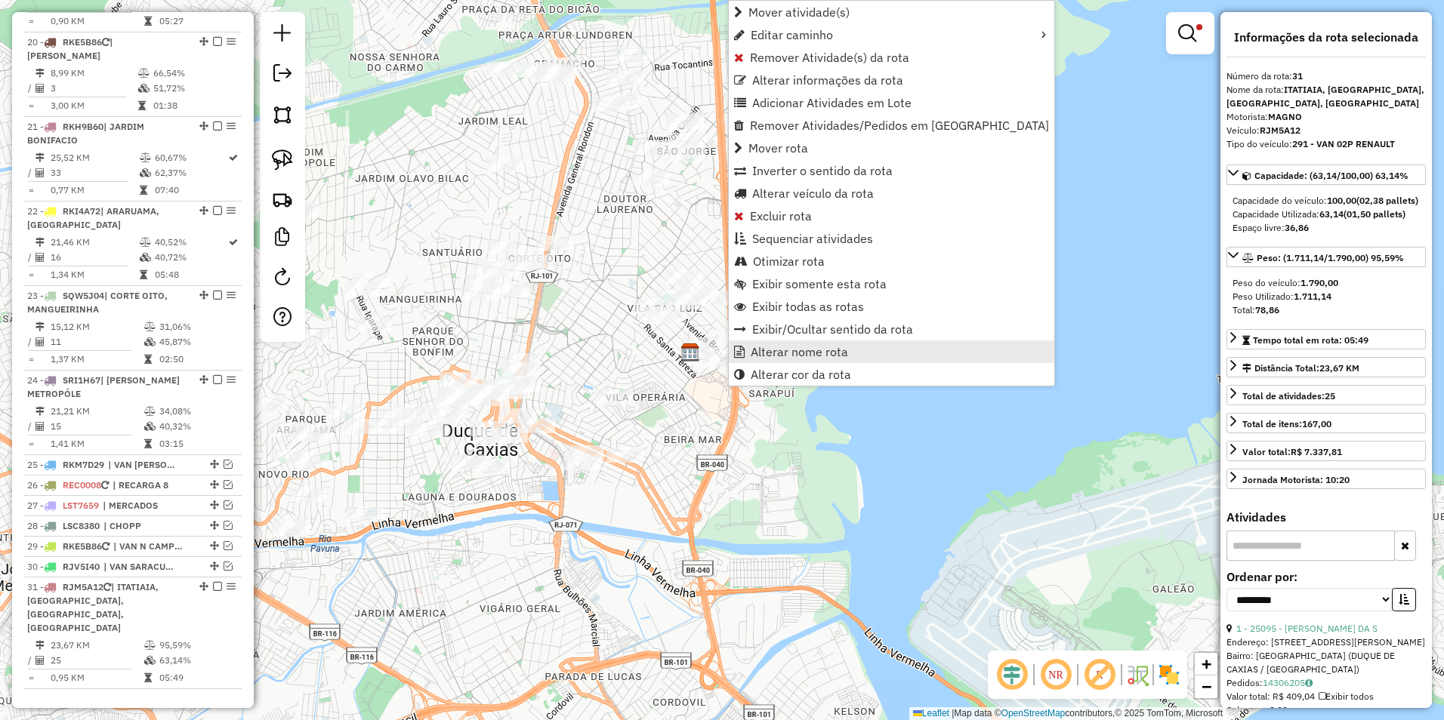
click at [799, 354] on span "Alterar nome rota" at bounding box center [799, 352] width 97 height 12
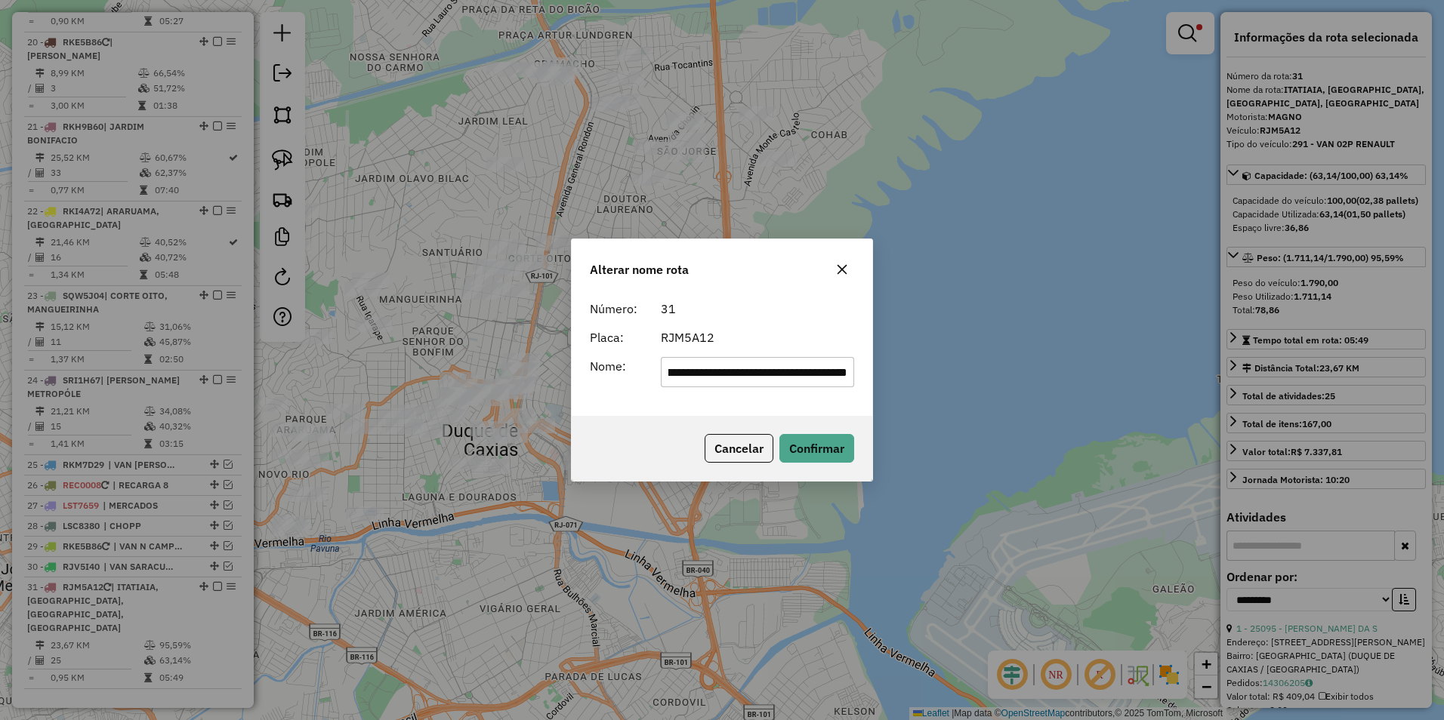
scroll to position [0, 0]
drag, startPoint x: 849, startPoint y: 370, endPoint x: 444, endPoint y: 396, distance: 405.5
click at [444, 396] on div "**********" at bounding box center [722, 360] width 1444 height 720
type input "**********"
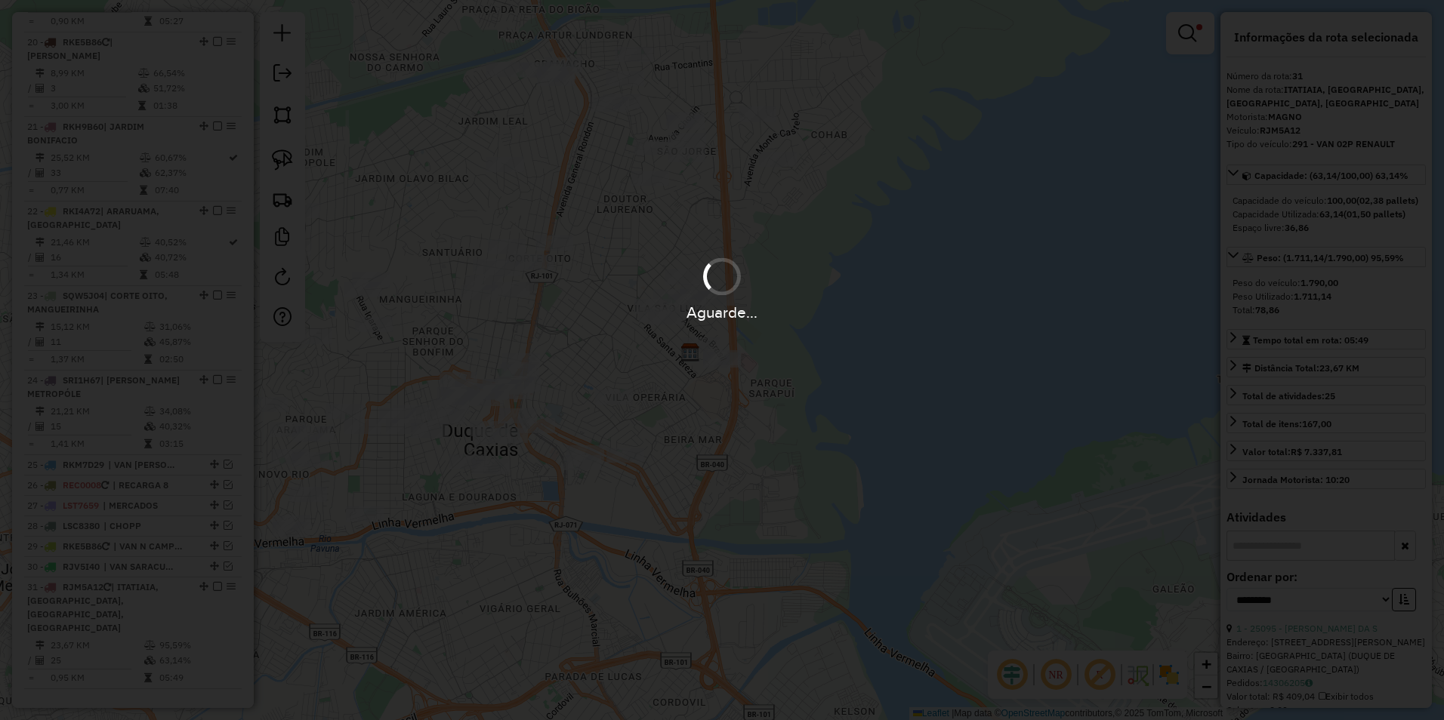
scroll to position [1663, 0]
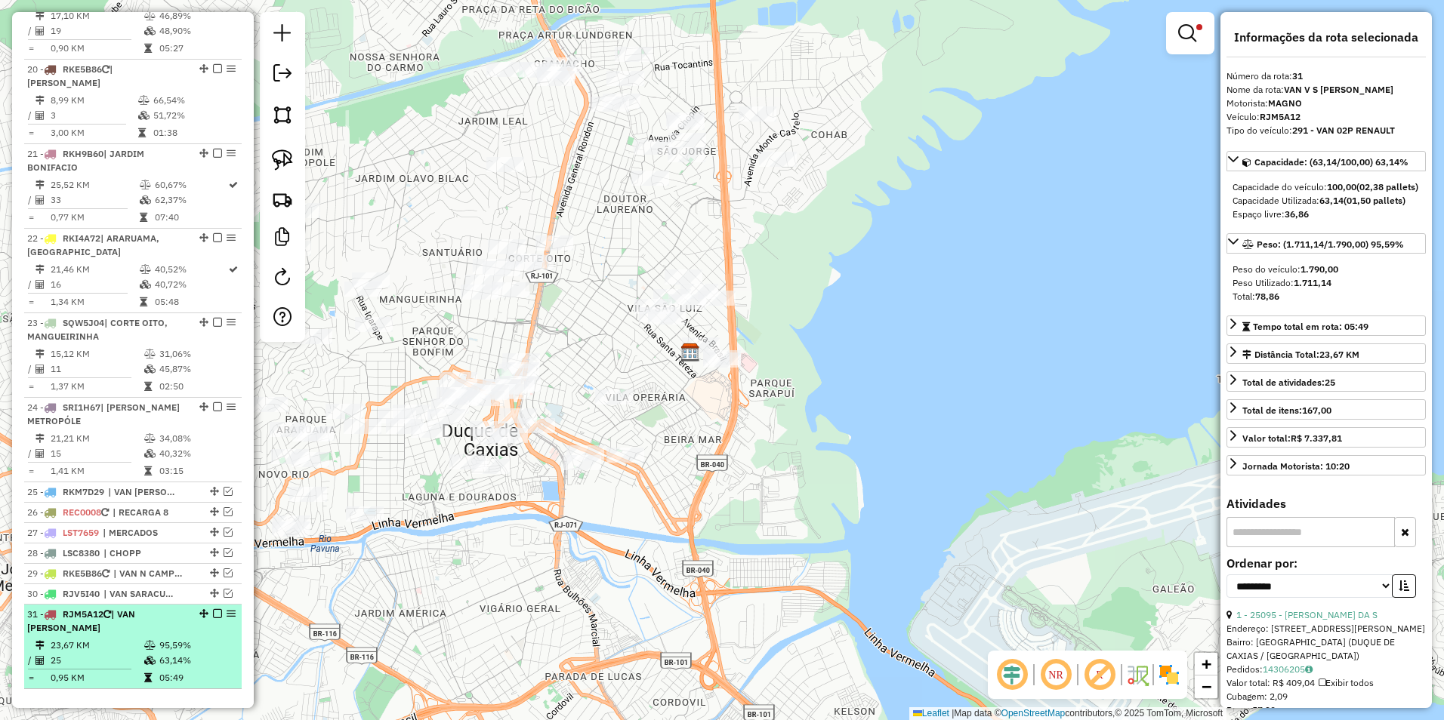
click at [213, 609] on em at bounding box center [217, 613] width 9 height 9
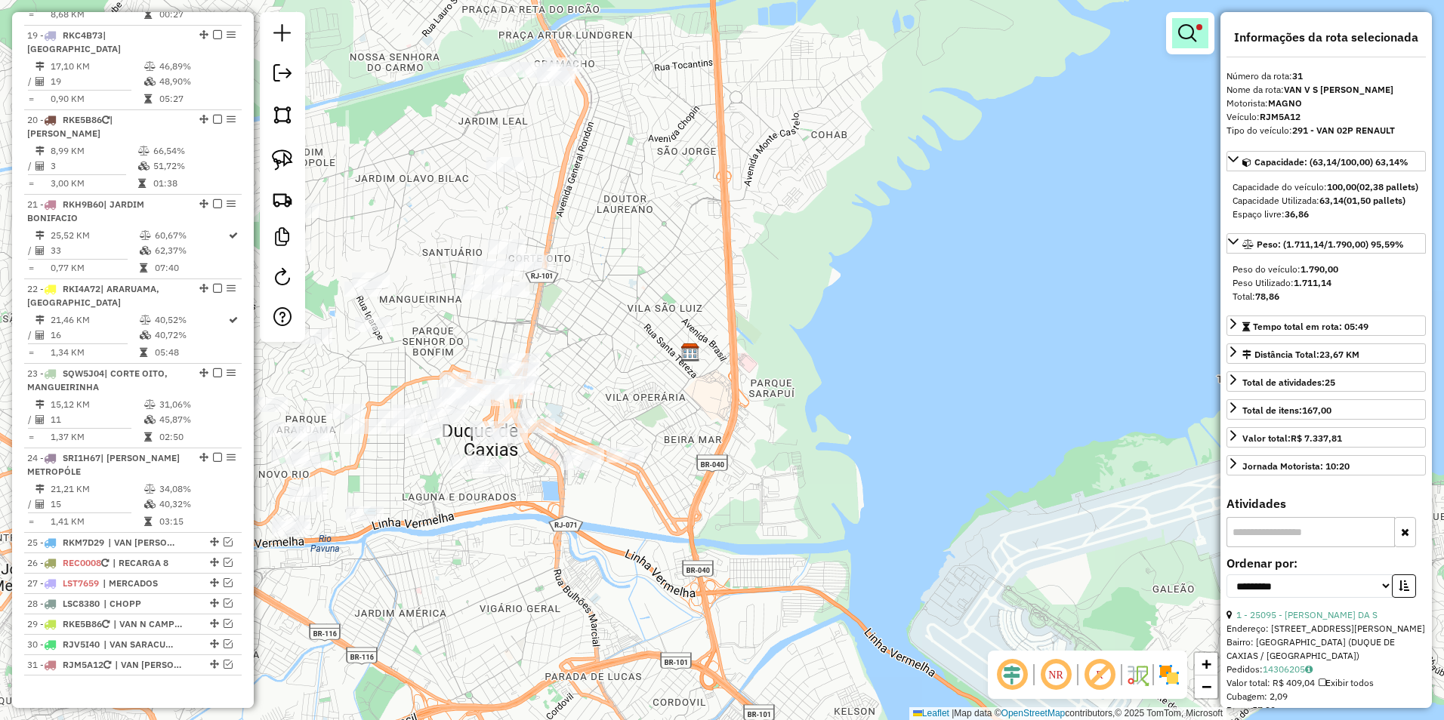
click at [1189, 35] on em at bounding box center [1187, 33] width 18 height 18
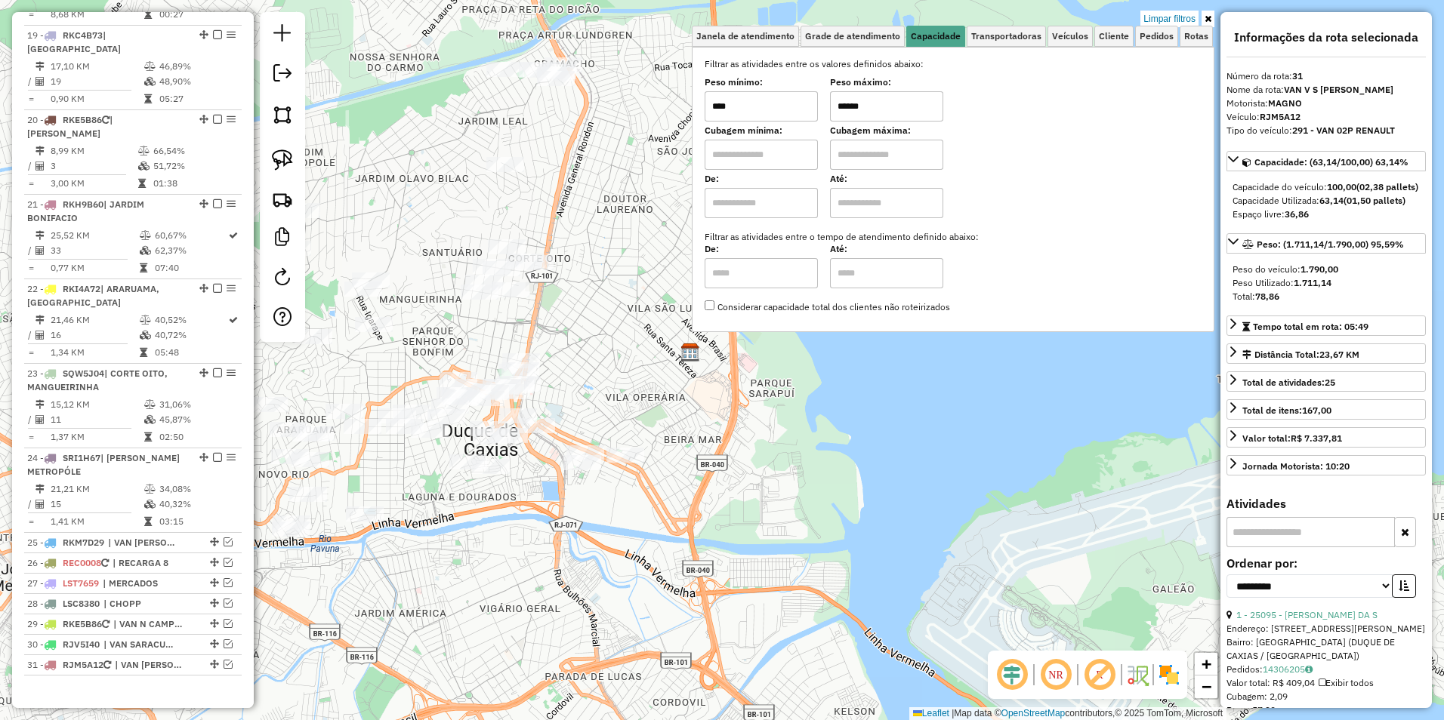
drag, startPoint x: 1182, startPoint y: 19, endPoint x: 1150, endPoint y: 41, distance: 39.2
click at [1180, 20] on link "Limpar filtros" at bounding box center [1169, 19] width 58 height 17
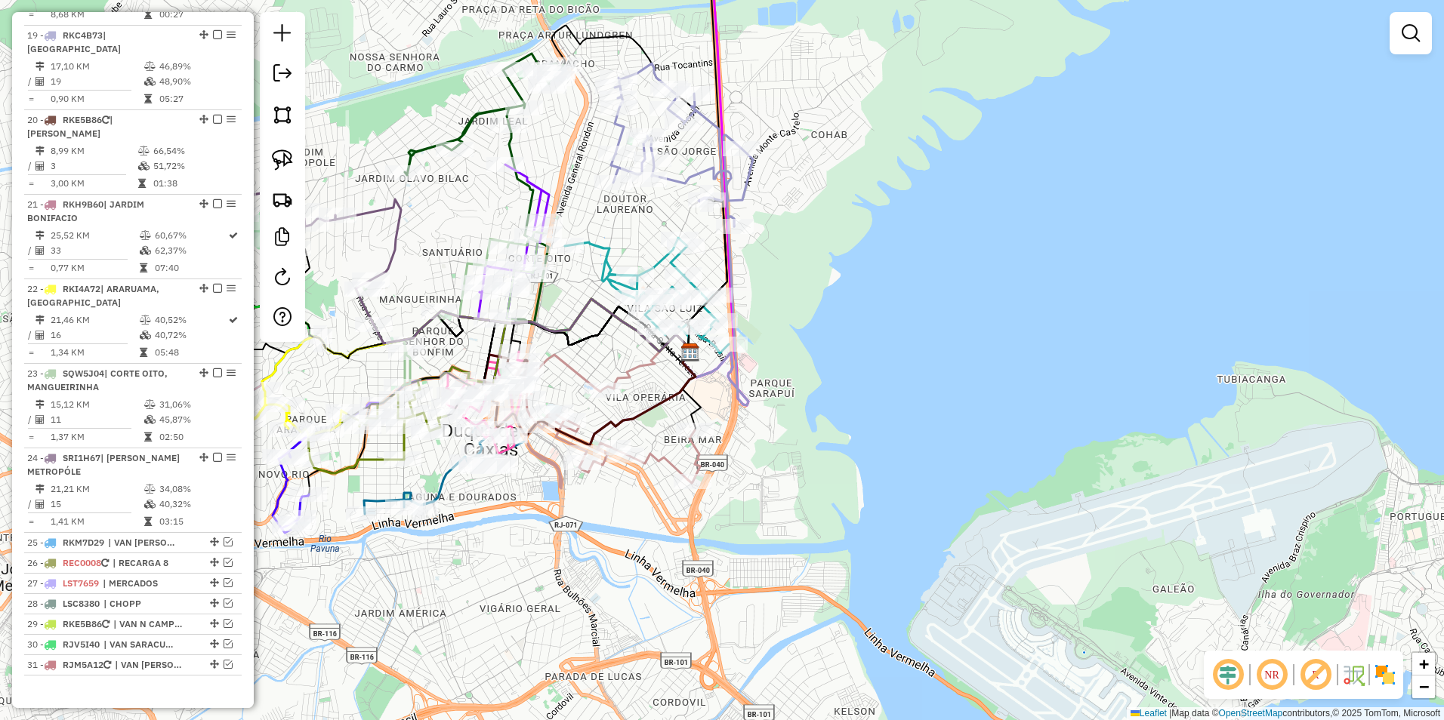
click at [685, 179] on icon at bounding box center [682, 144] width 142 height 163
select select "**********"
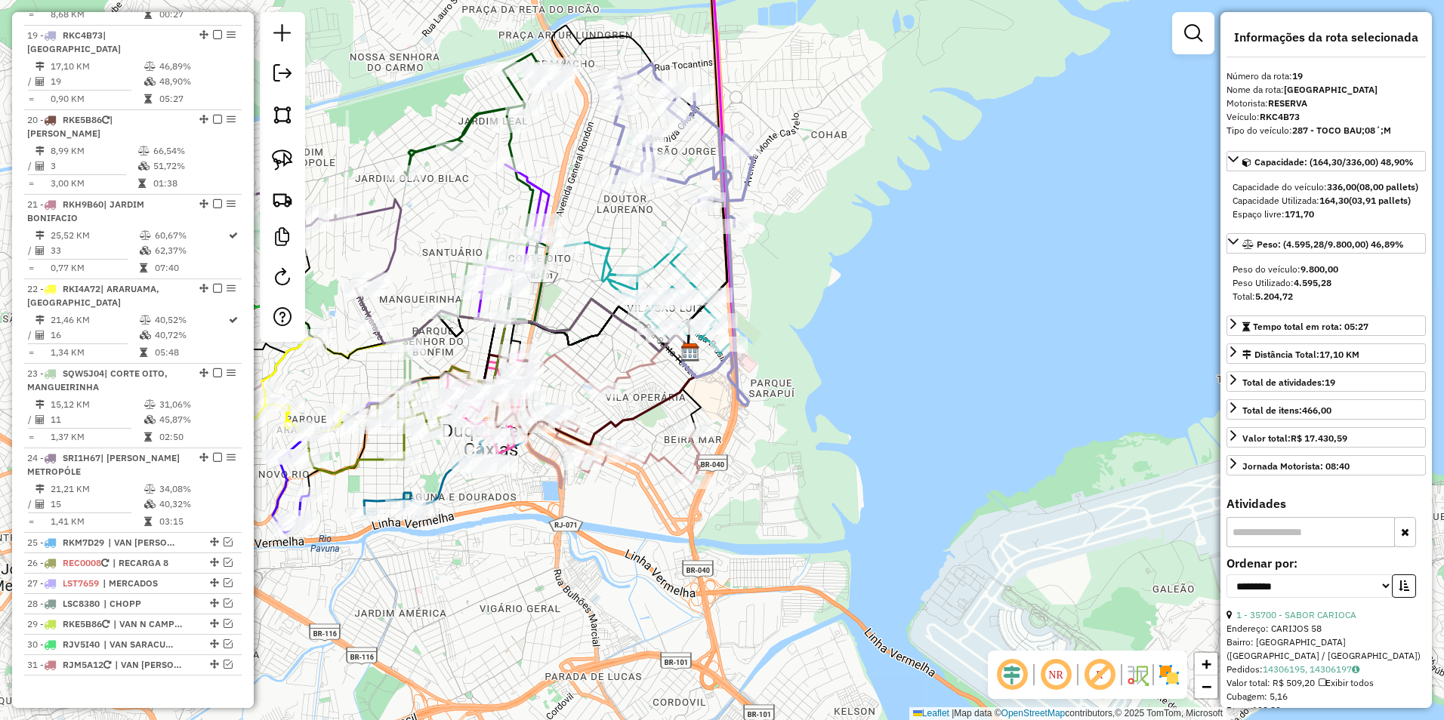
click at [659, 263] on icon at bounding box center [647, 296] width 164 height 116
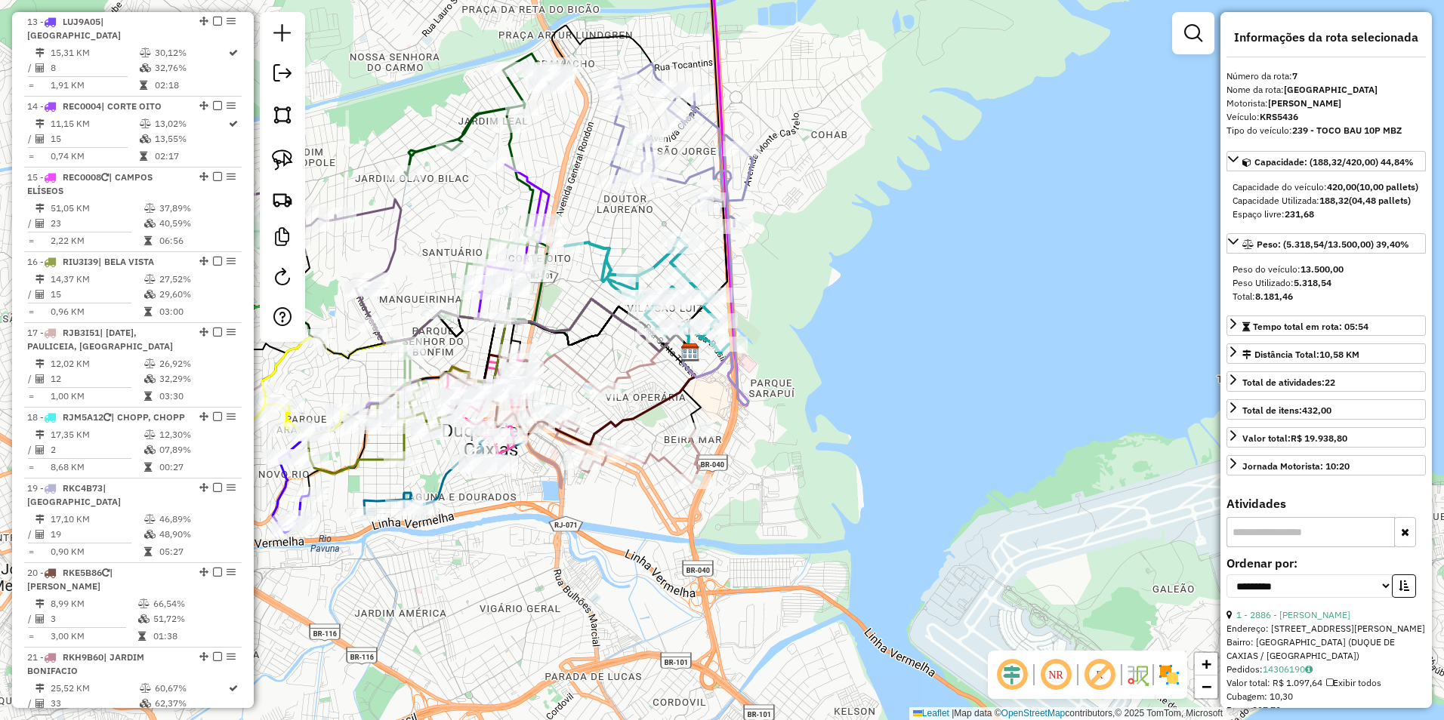
scroll to position [707, 0]
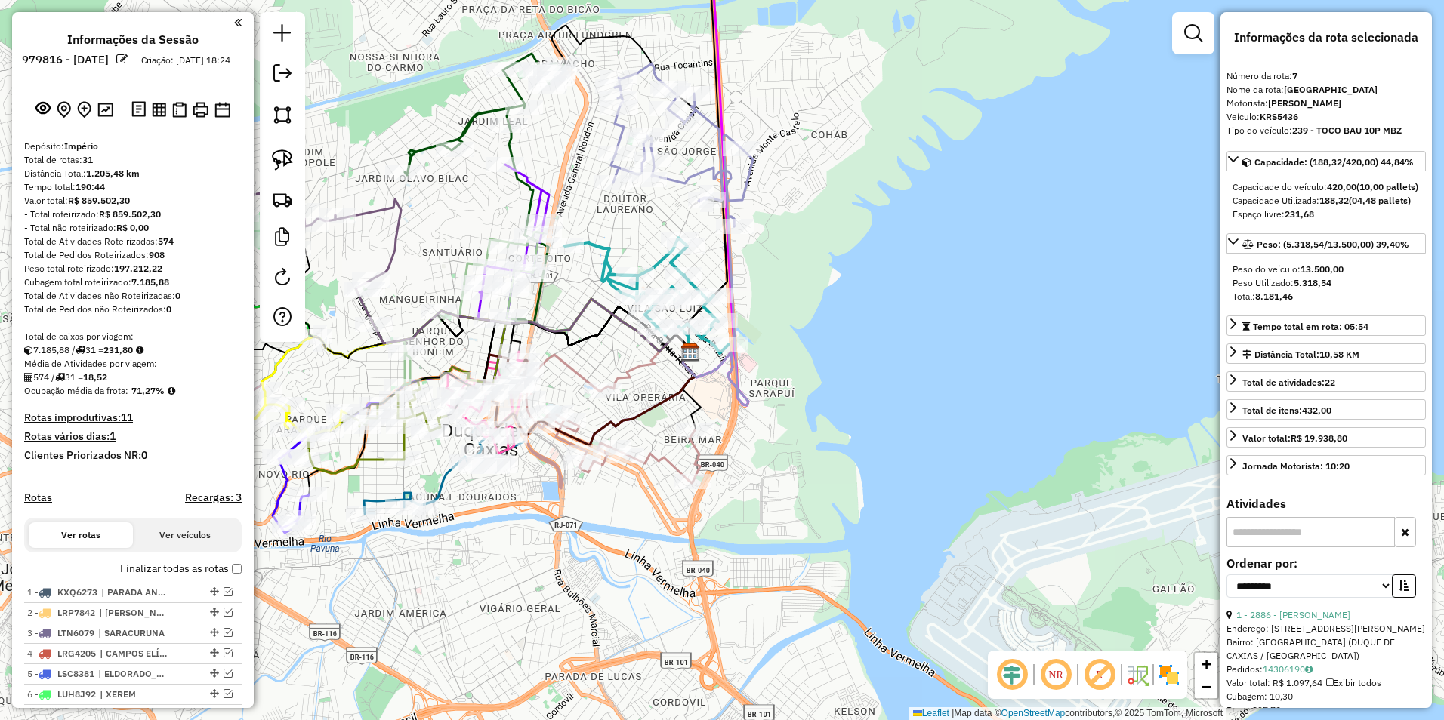
select select "**********"
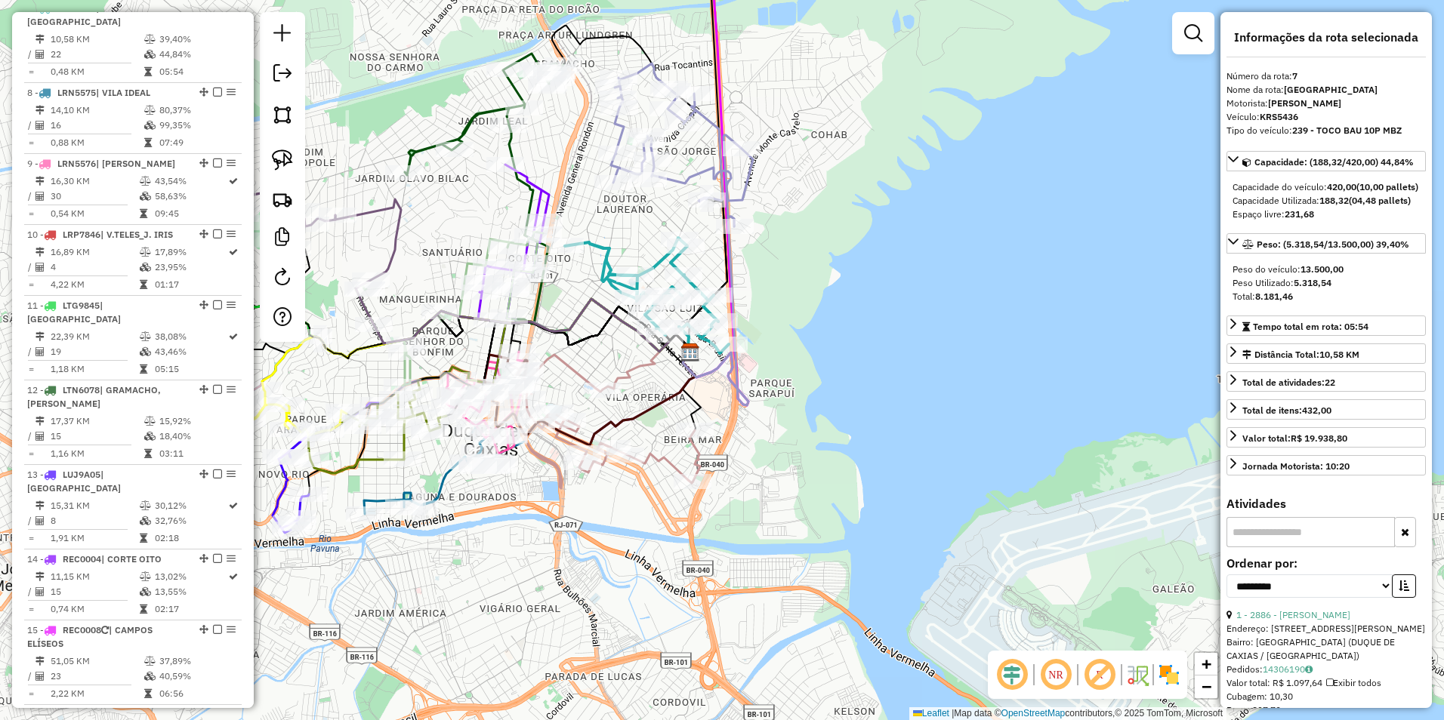
click at [631, 368] on icon at bounding box center [647, 362] width 89 height 55
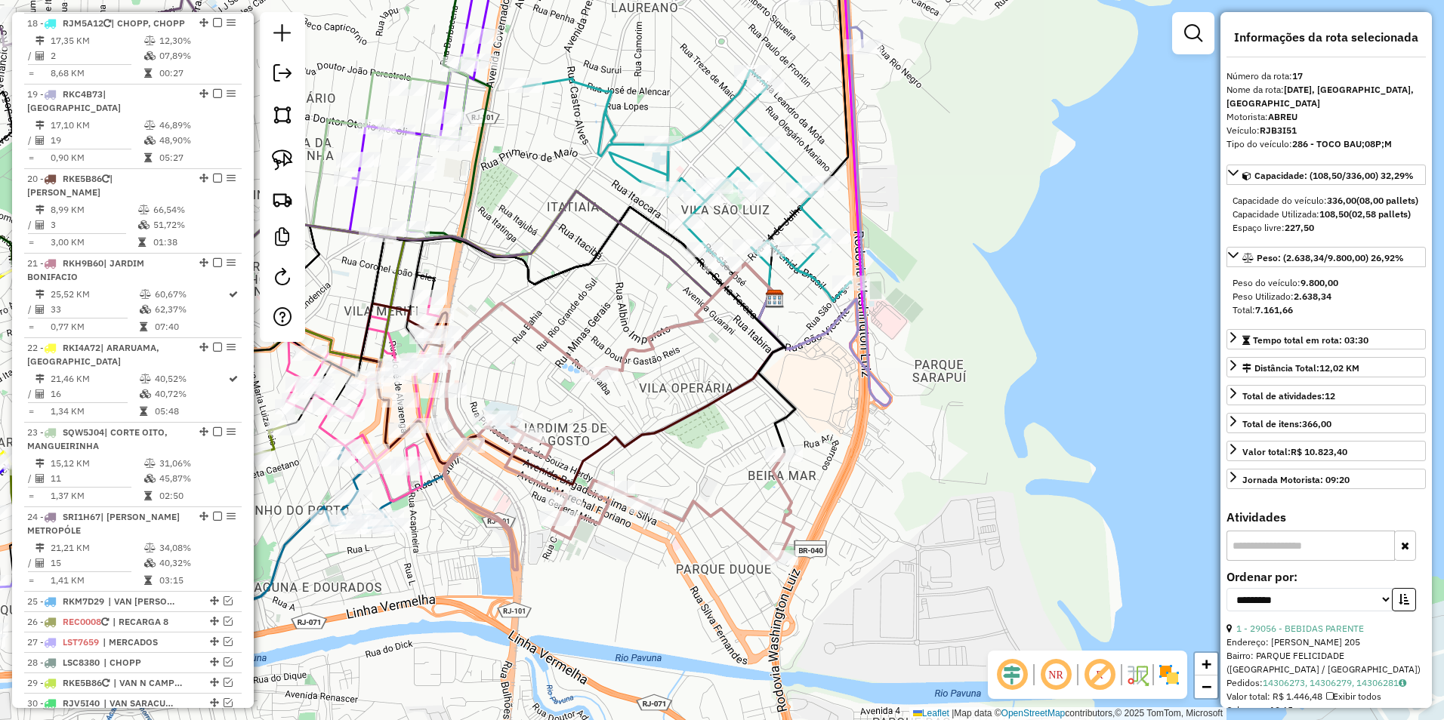
scroll to position [1613, 0]
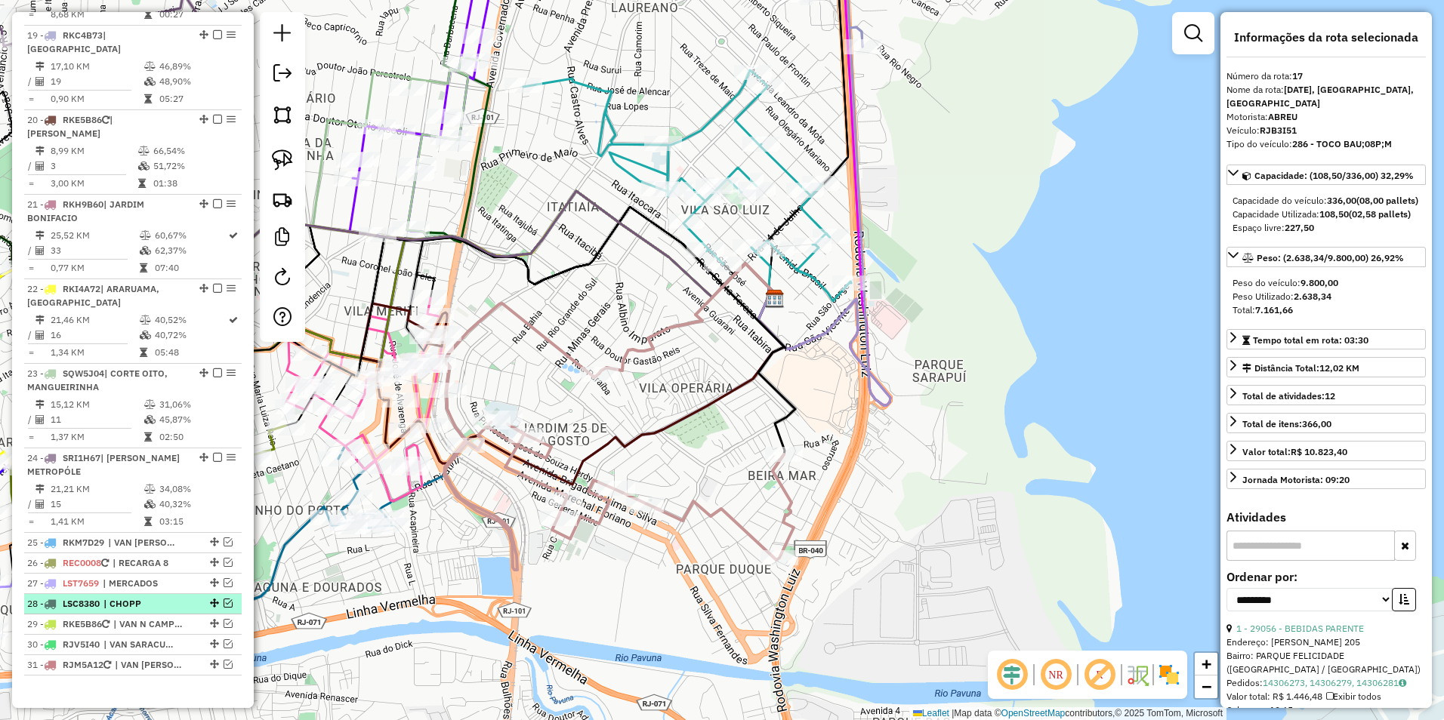
click at [224, 599] on em at bounding box center [228, 603] width 9 height 9
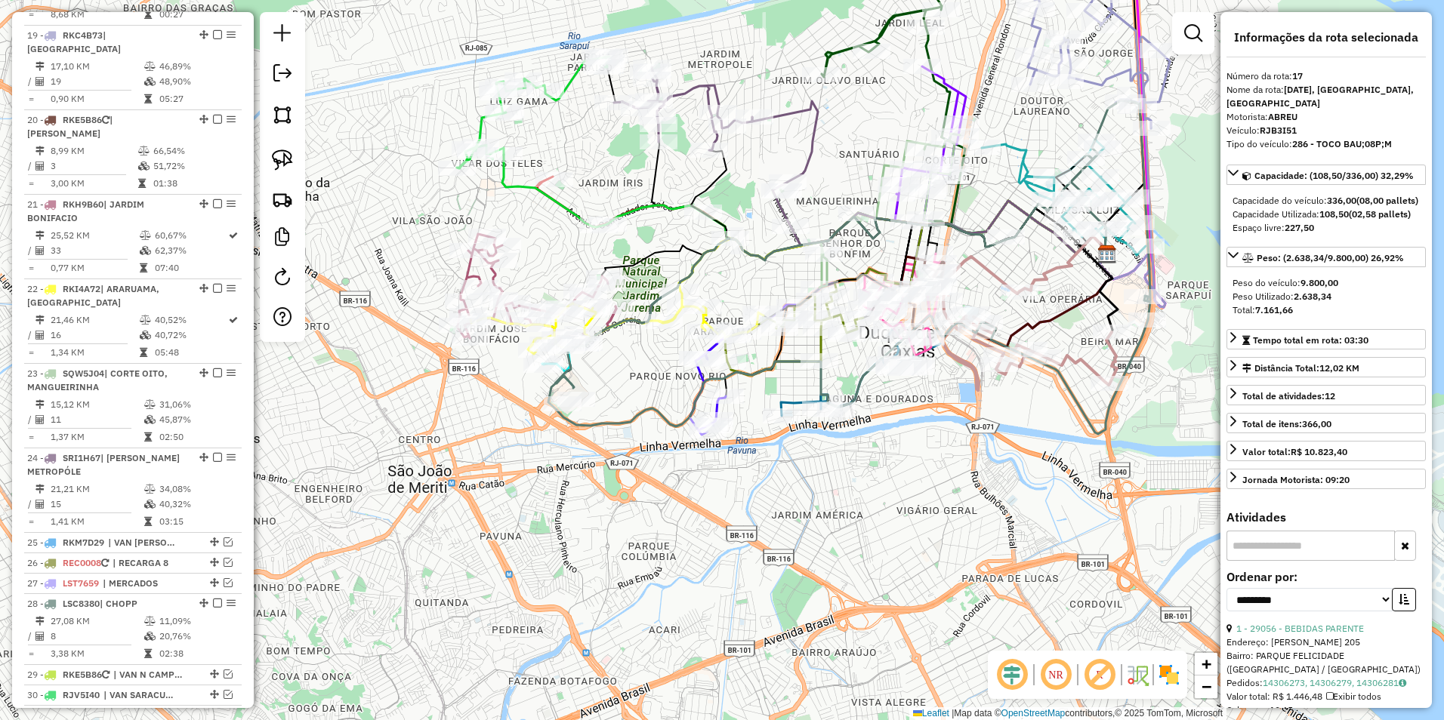
drag, startPoint x: 928, startPoint y: 502, endPoint x: 575, endPoint y: 524, distance: 353.3
click at [553, 523] on div "Janela de atendimento Grade de atendimento Capacidade Transportadoras Veículos …" at bounding box center [722, 360] width 1444 height 720
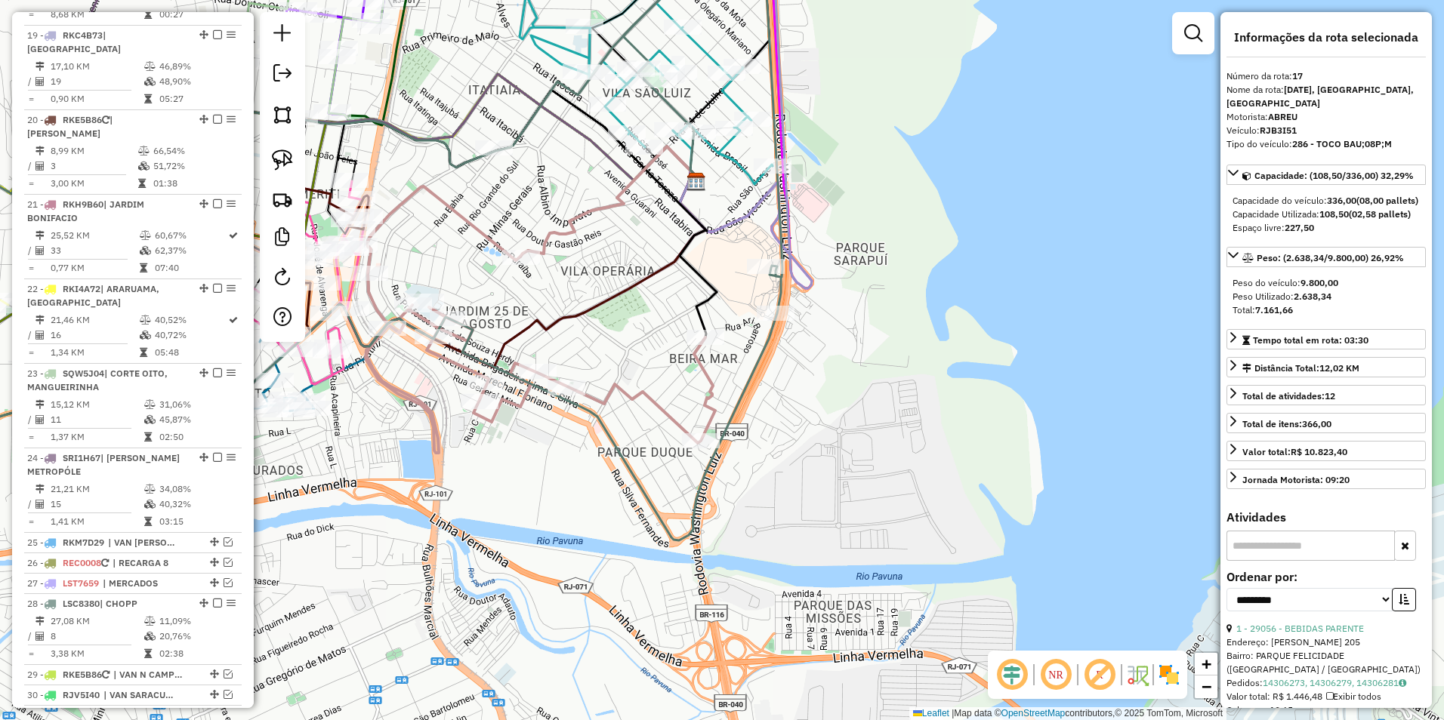
click at [763, 345] on icon at bounding box center [319, 234] width 927 height 612
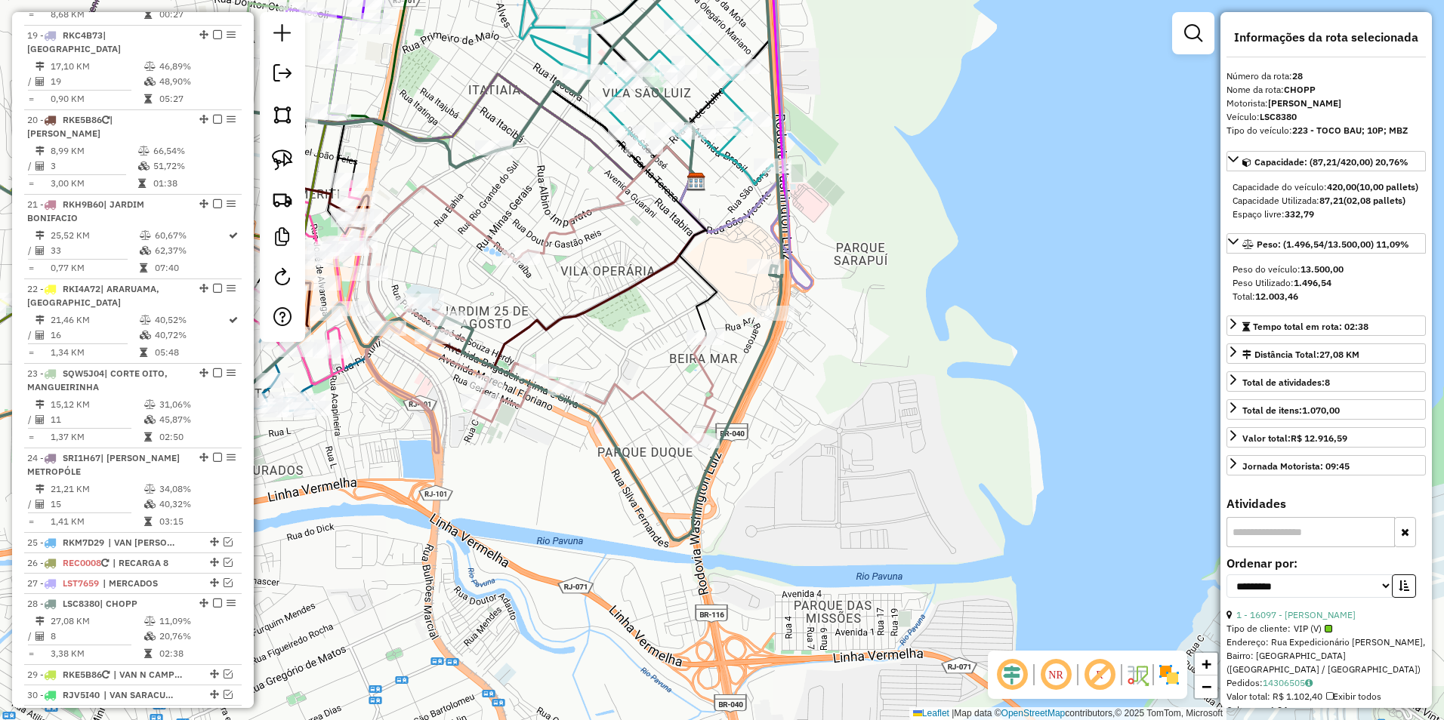
scroll to position [1663, 0]
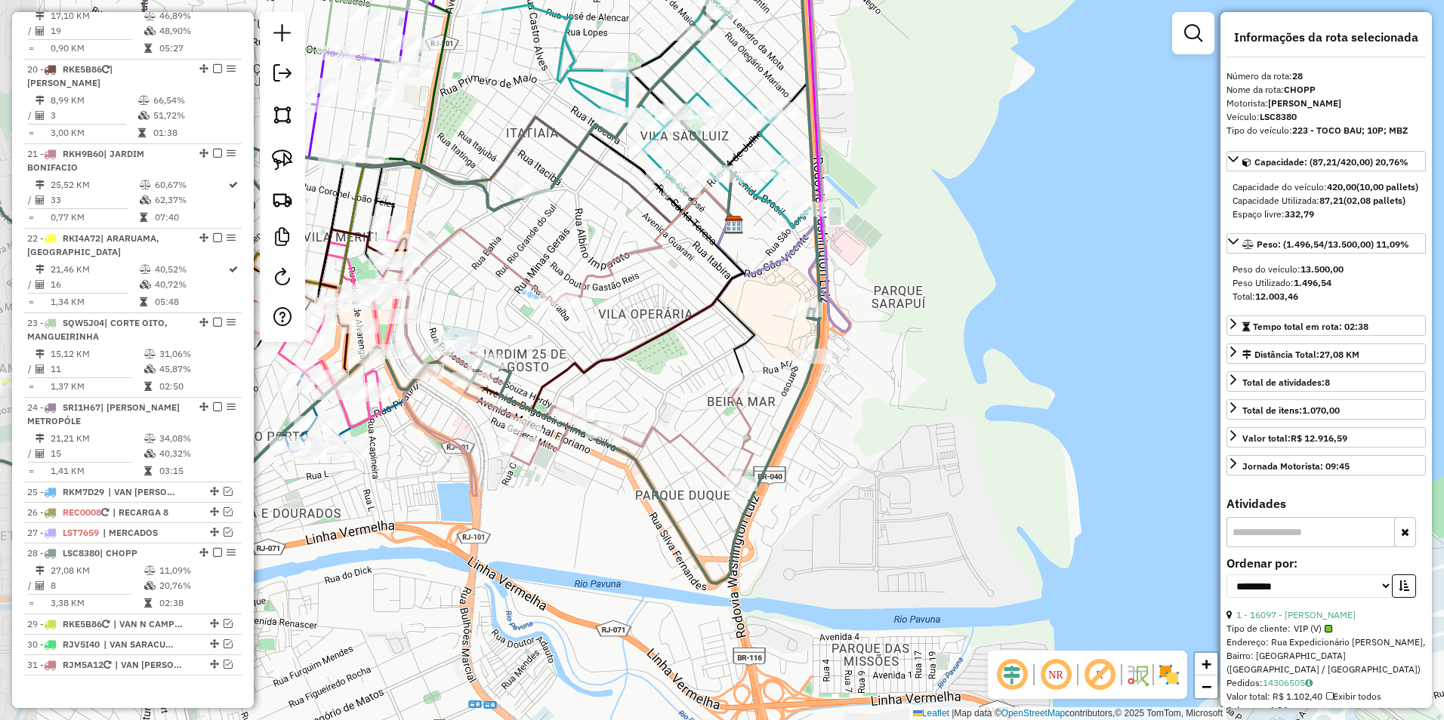
drag, startPoint x: 771, startPoint y: 425, endPoint x: 812, endPoint y: 489, distance: 75.8
click at [810, 487] on div "Janela de atendimento Grade de atendimento Capacidade Transportadoras Veículos …" at bounding box center [722, 360] width 1444 height 720
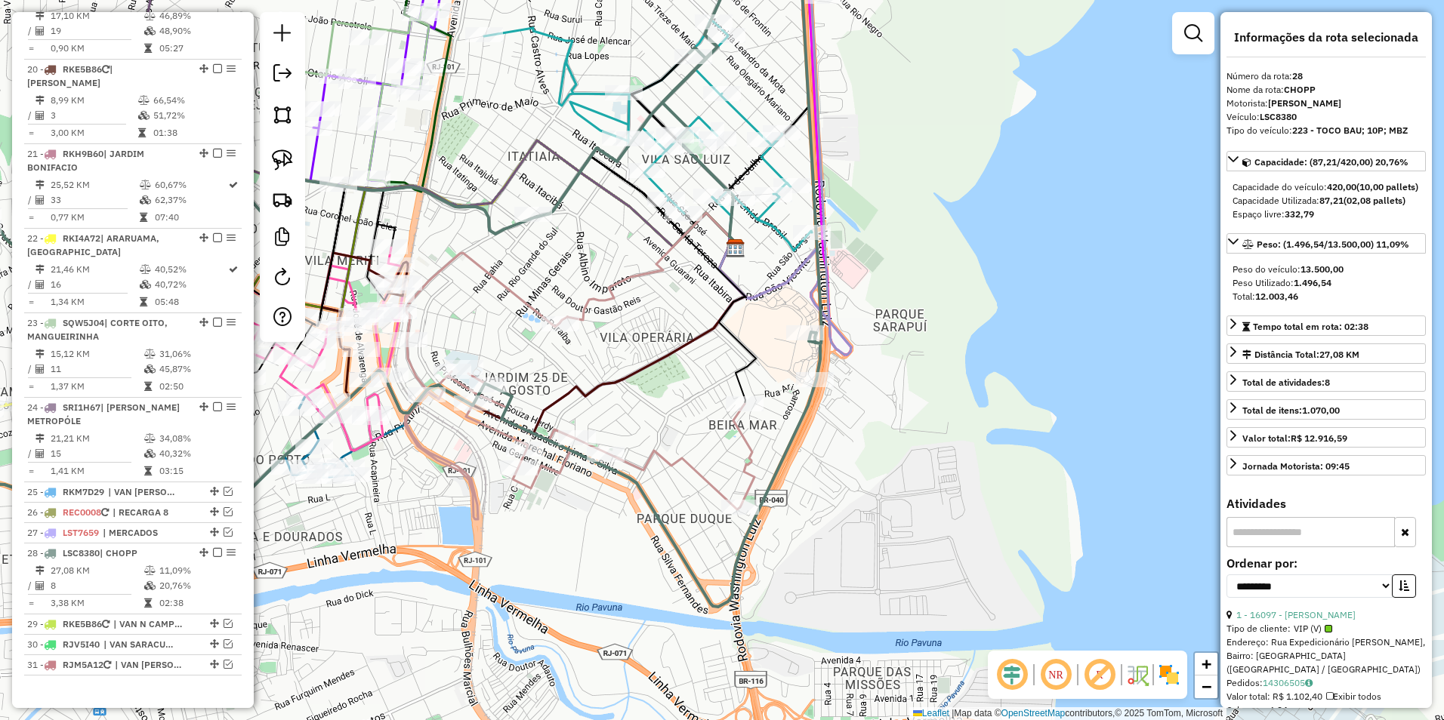
click at [747, 445] on icon at bounding box center [580, 386] width 350 height 267
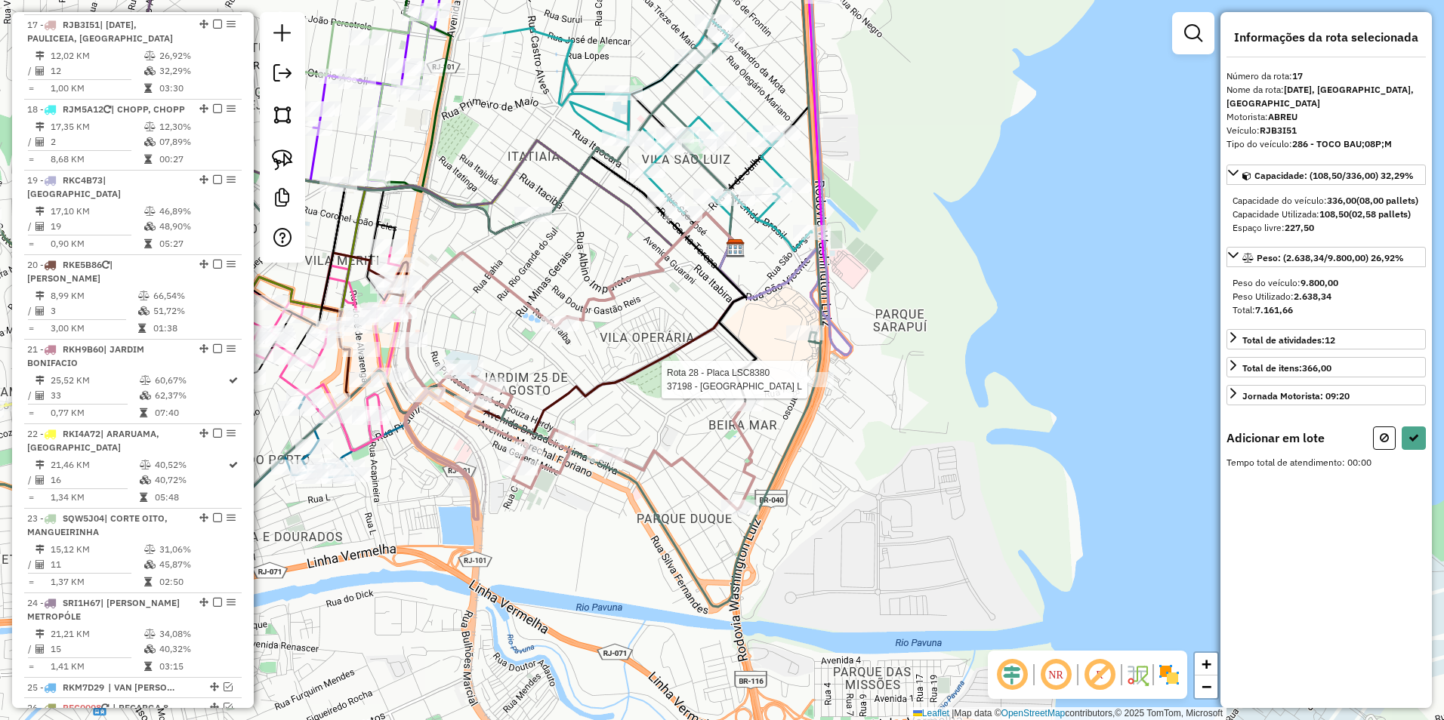
scroll to position [1457, 0]
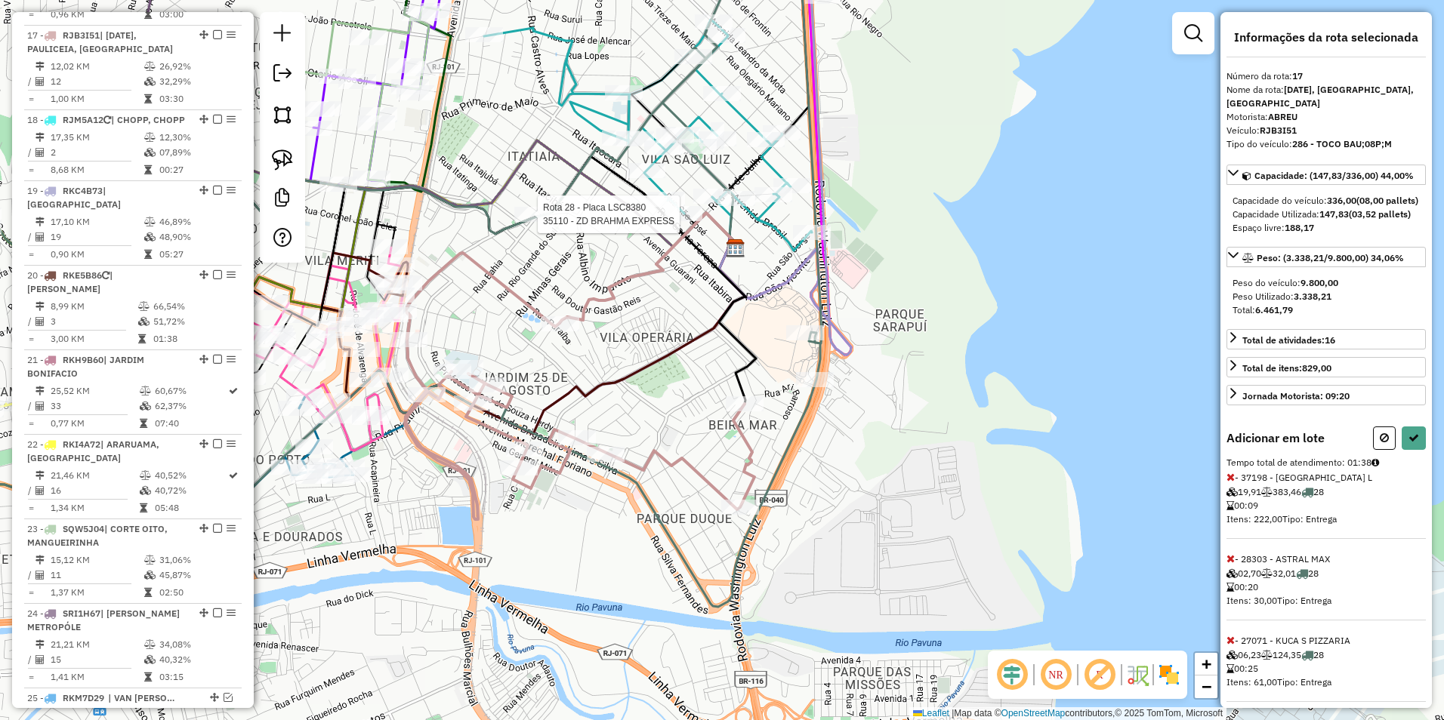
select select "**********"
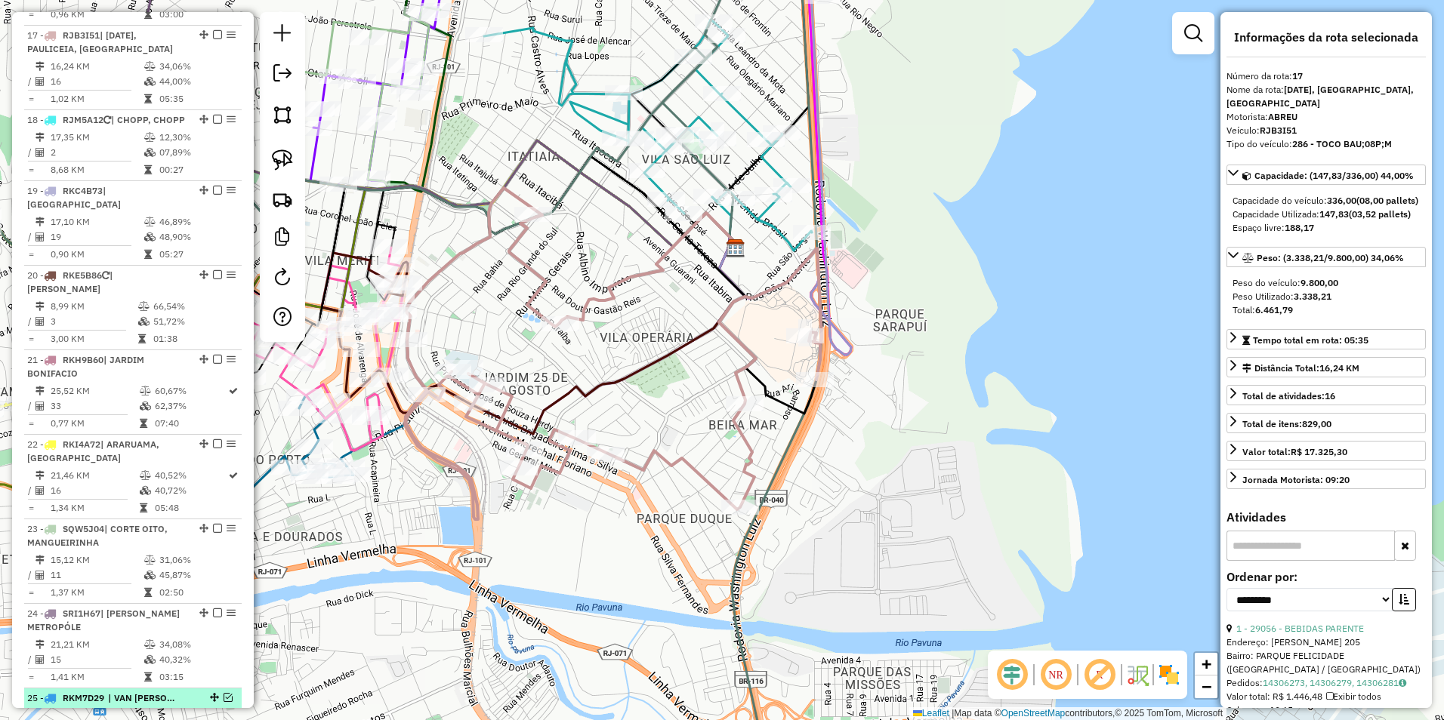
scroll to position [1663, 0]
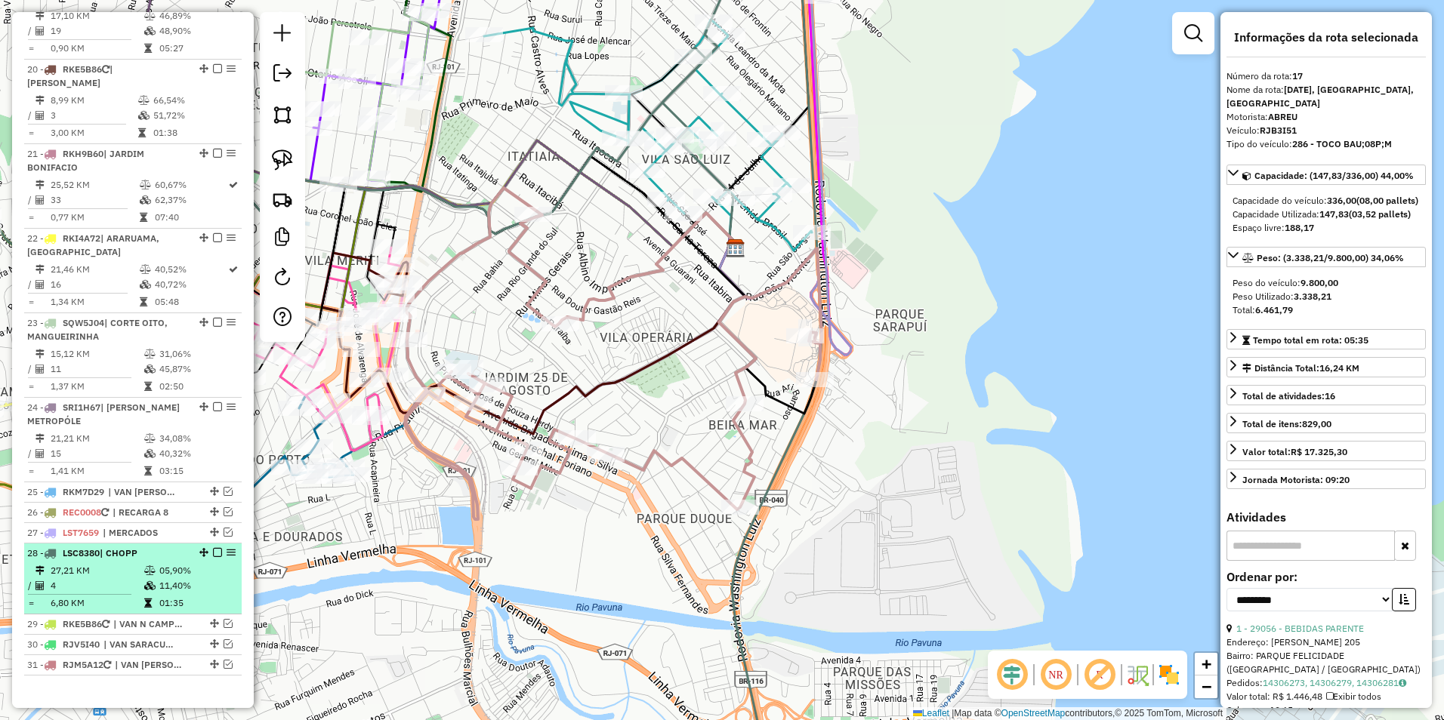
click at [213, 548] on em at bounding box center [217, 552] width 9 height 9
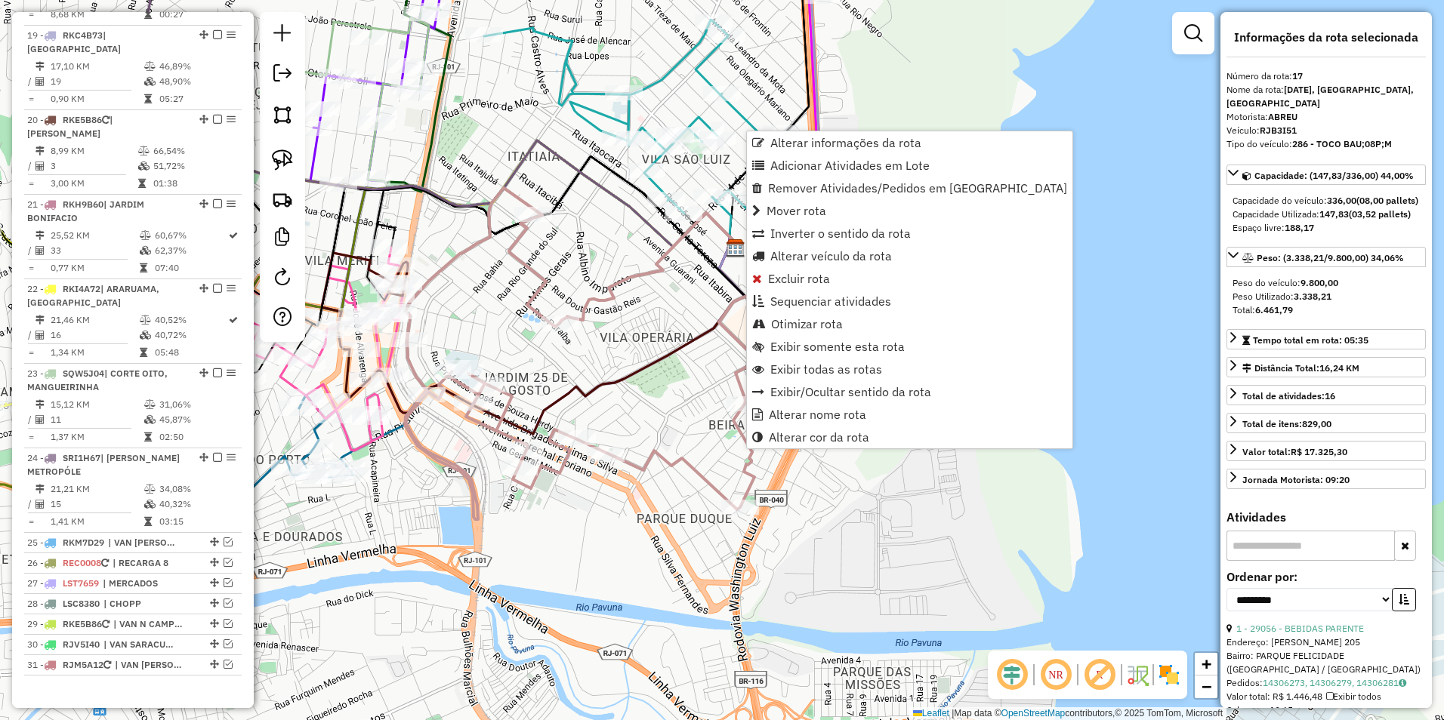
scroll to position [1457, 0]
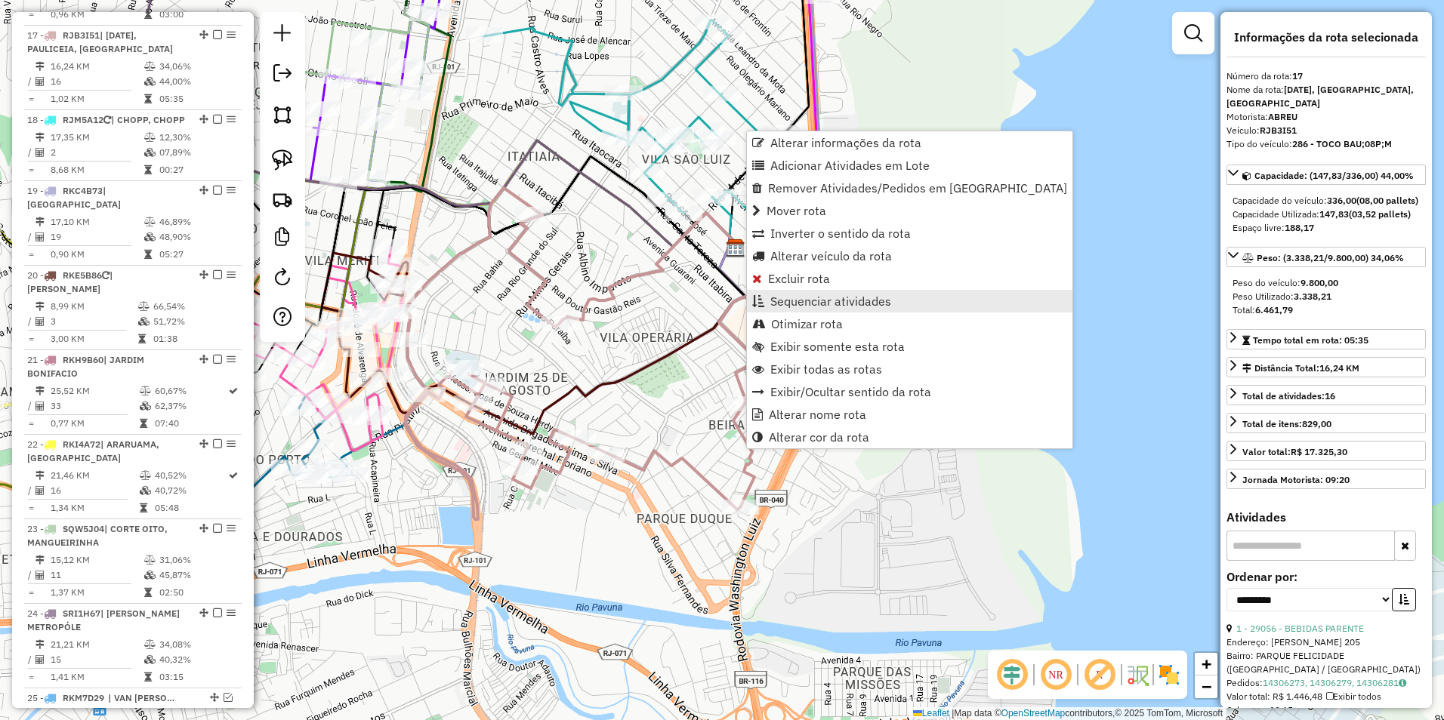
click at [831, 303] on span "Sequenciar atividades" at bounding box center [830, 301] width 121 height 12
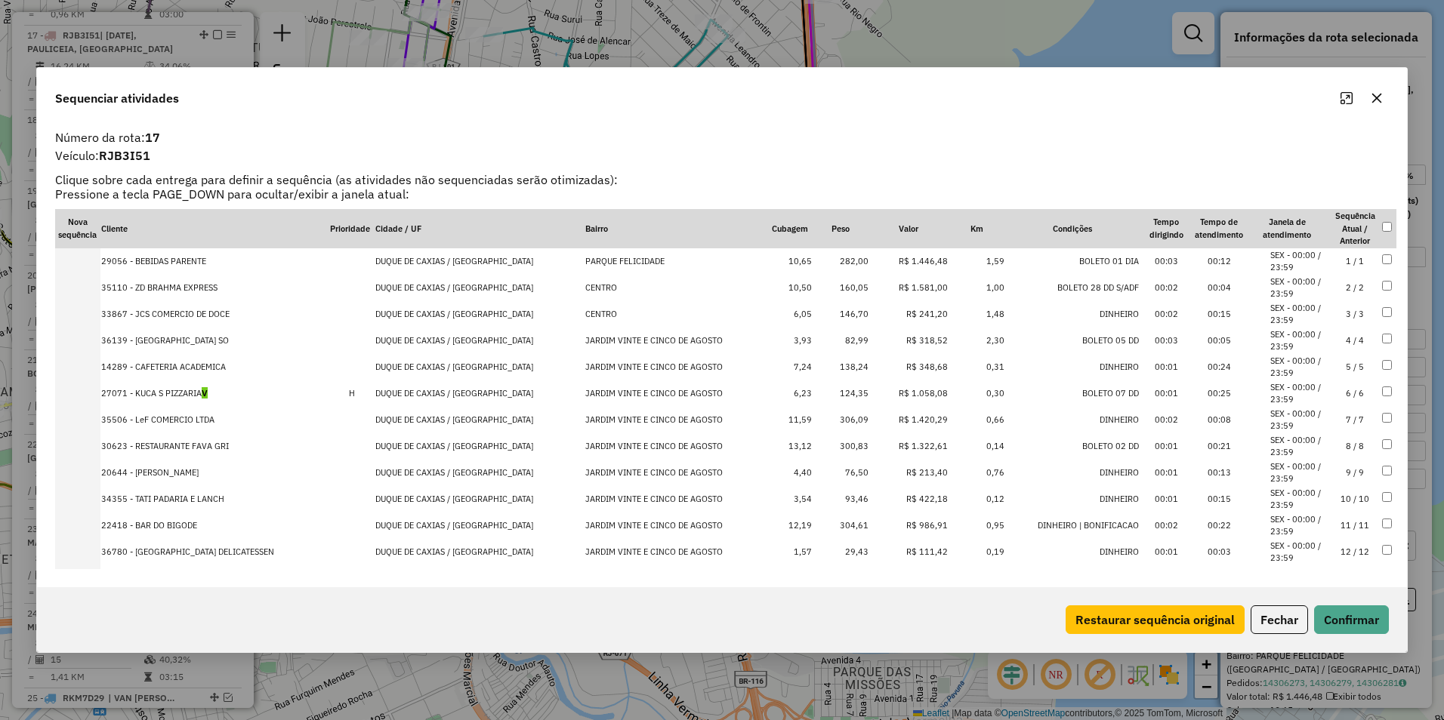
click at [1344, 97] on icon "Maximize" at bounding box center [1346, 98] width 12 height 12
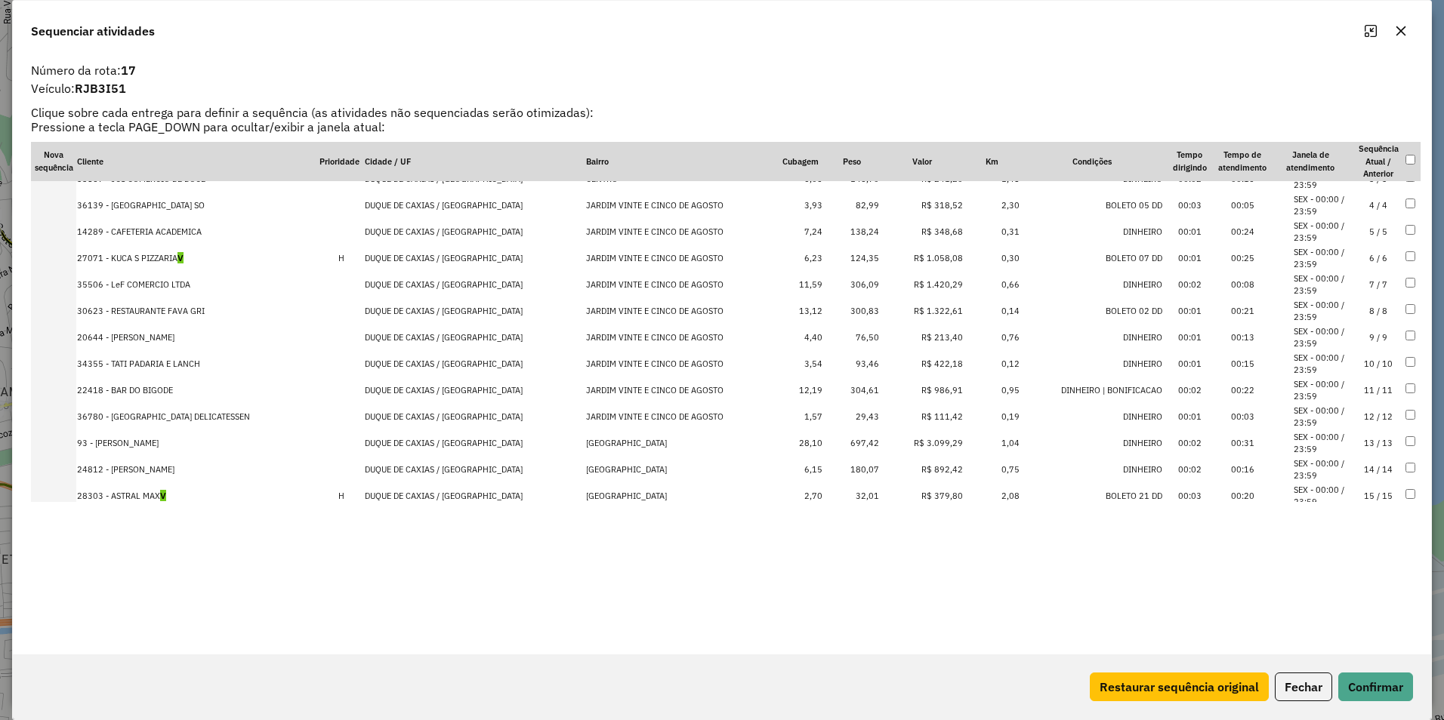
scroll to position [116, 0]
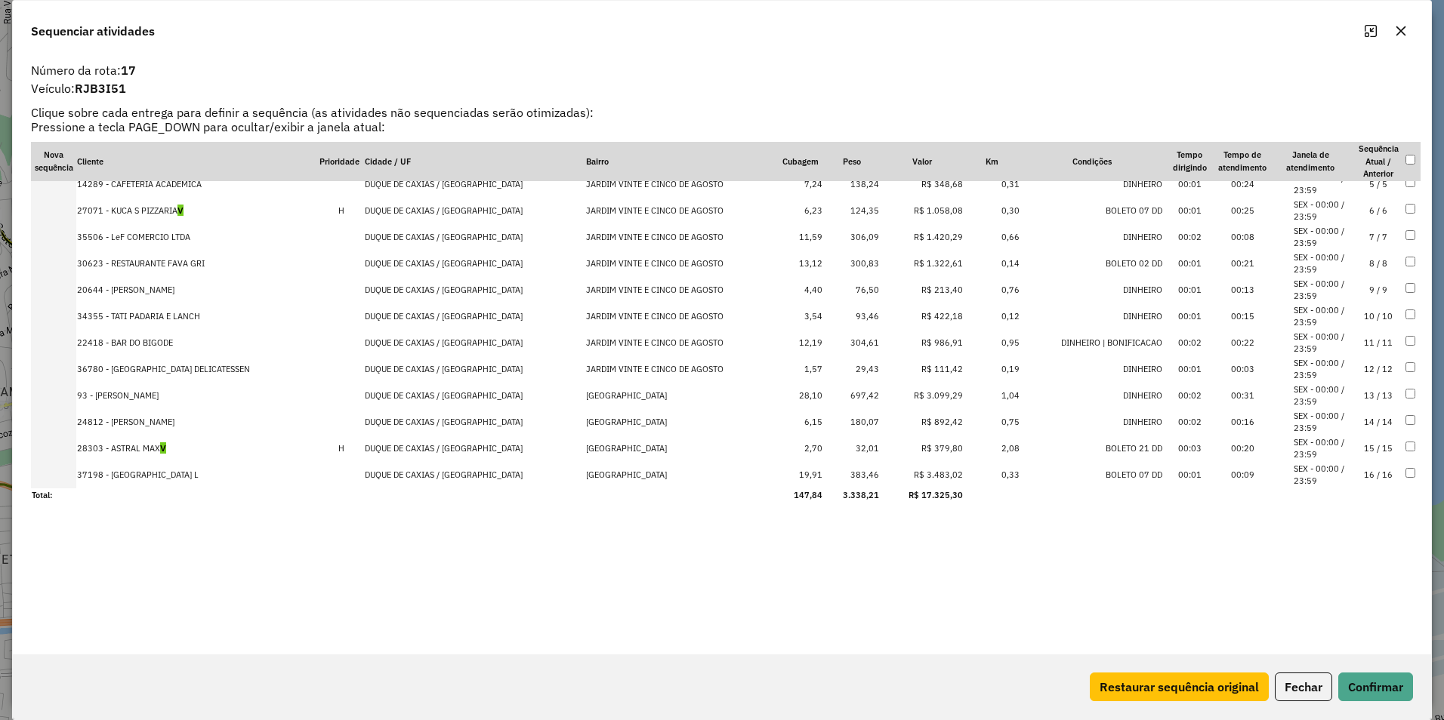
click at [891, 479] on td "R$ 3.483,02" at bounding box center [922, 475] width 84 height 26
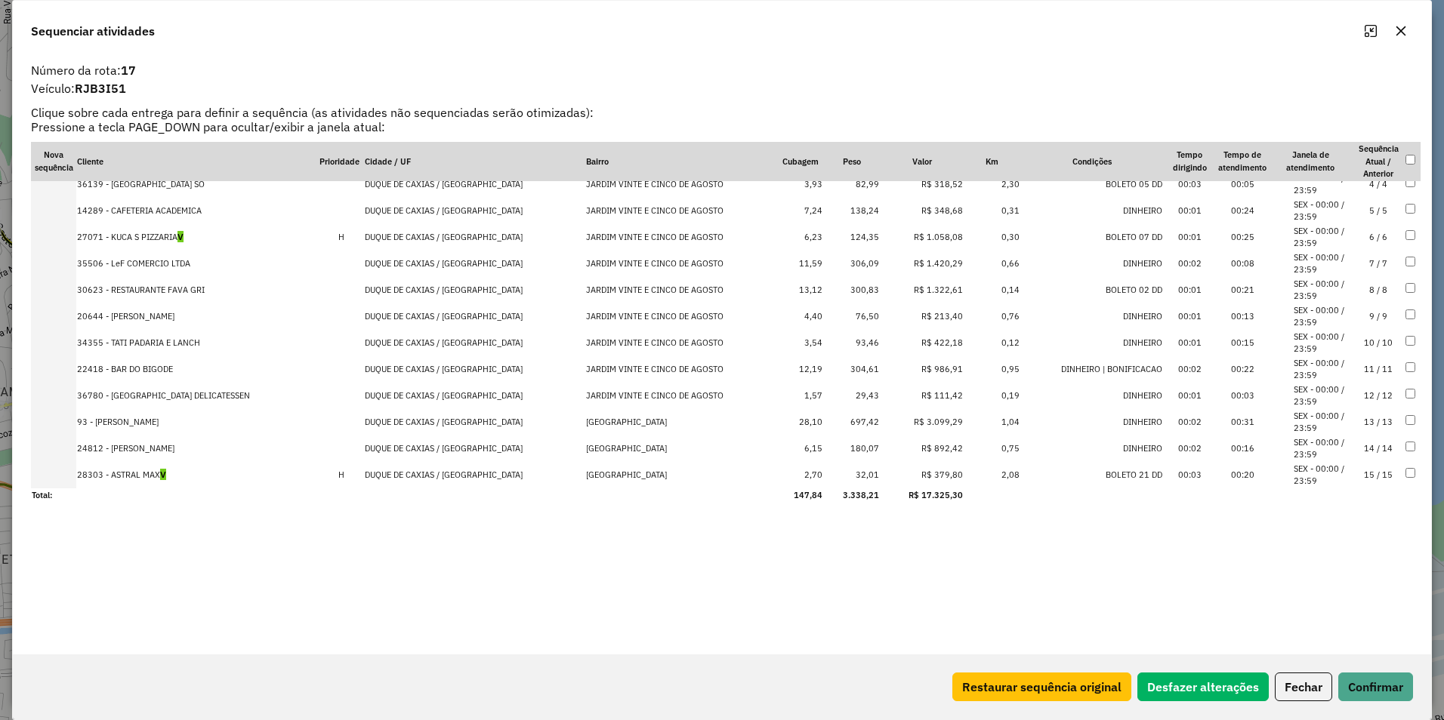
click at [902, 418] on td "R$ 3.099,29" at bounding box center [922, 422] width 84 height 26
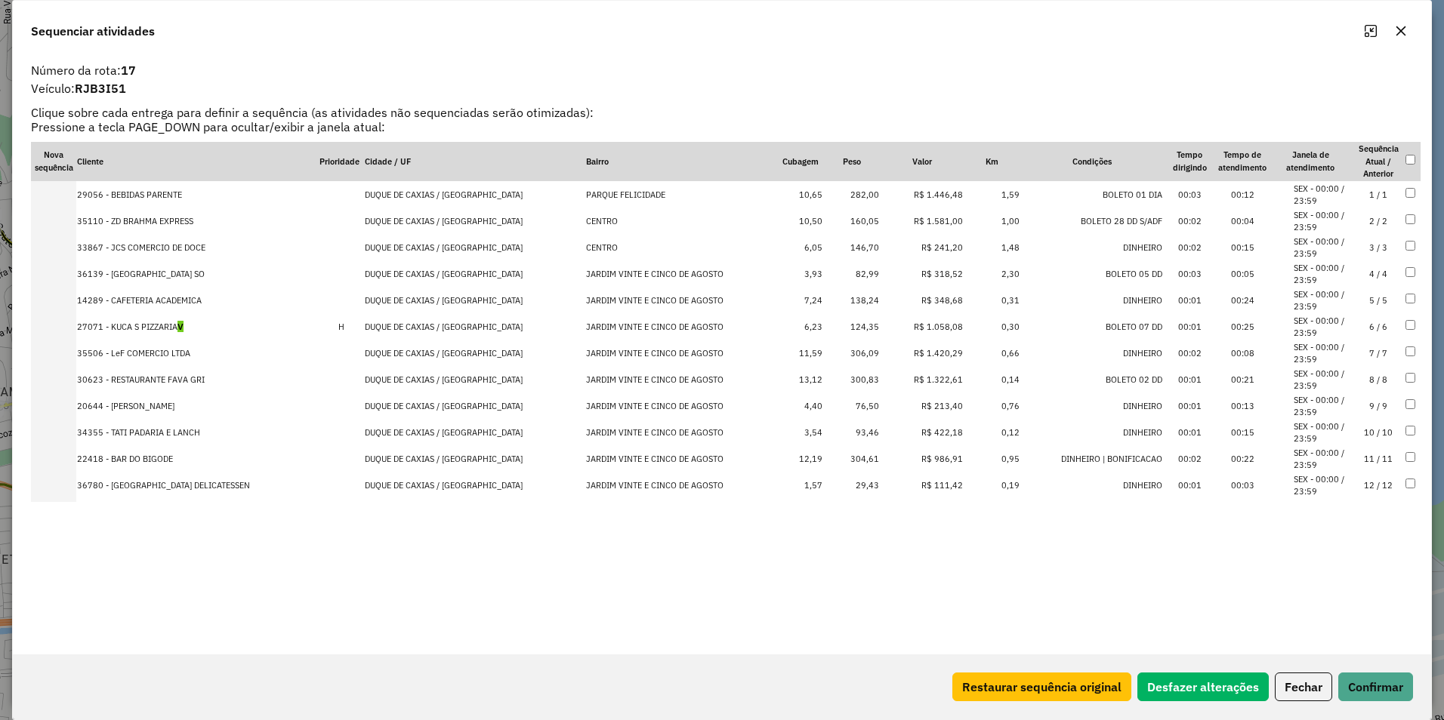
scroll to position [0, 0]
click at [1374, 700] on button "Confirmar" at bounding box center [1375, 687] width 75 height 29
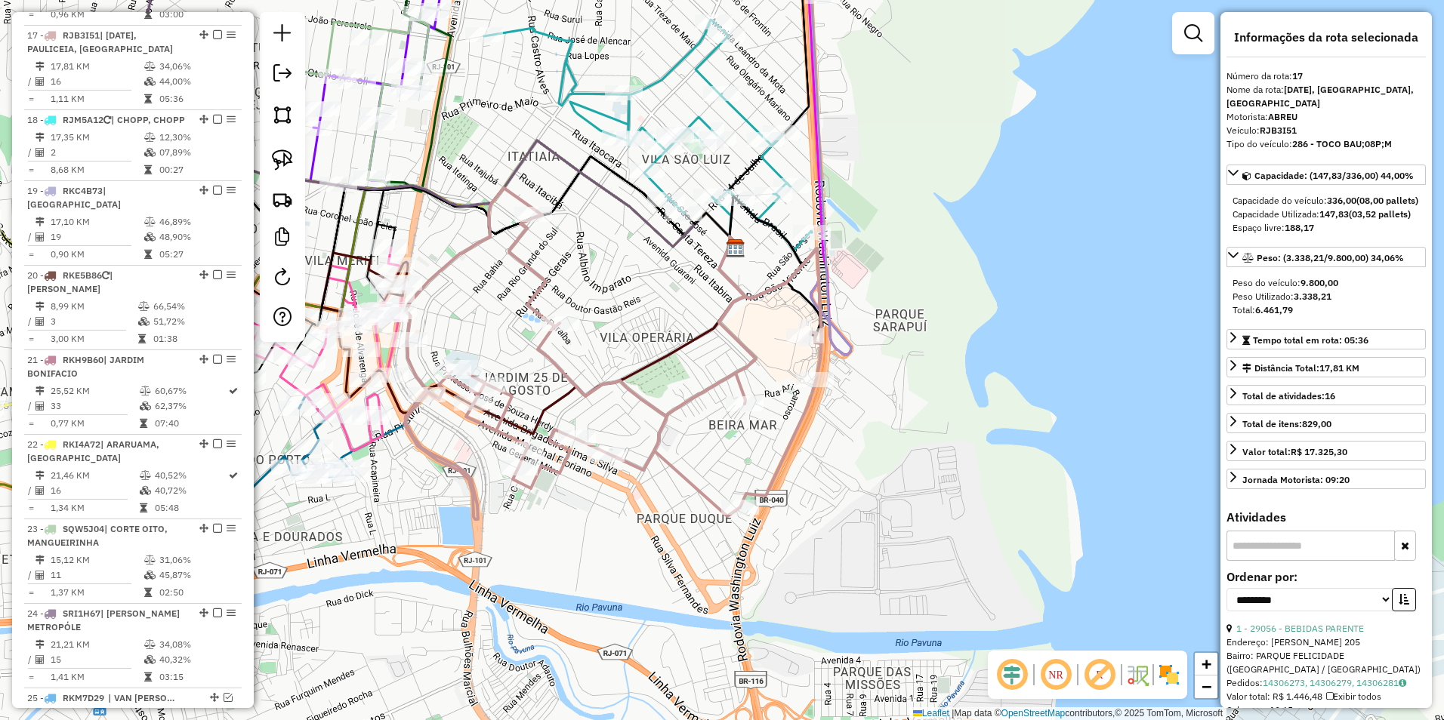
click at [739, 383] on icon at bounding box center [613, 353] width 417 height 331
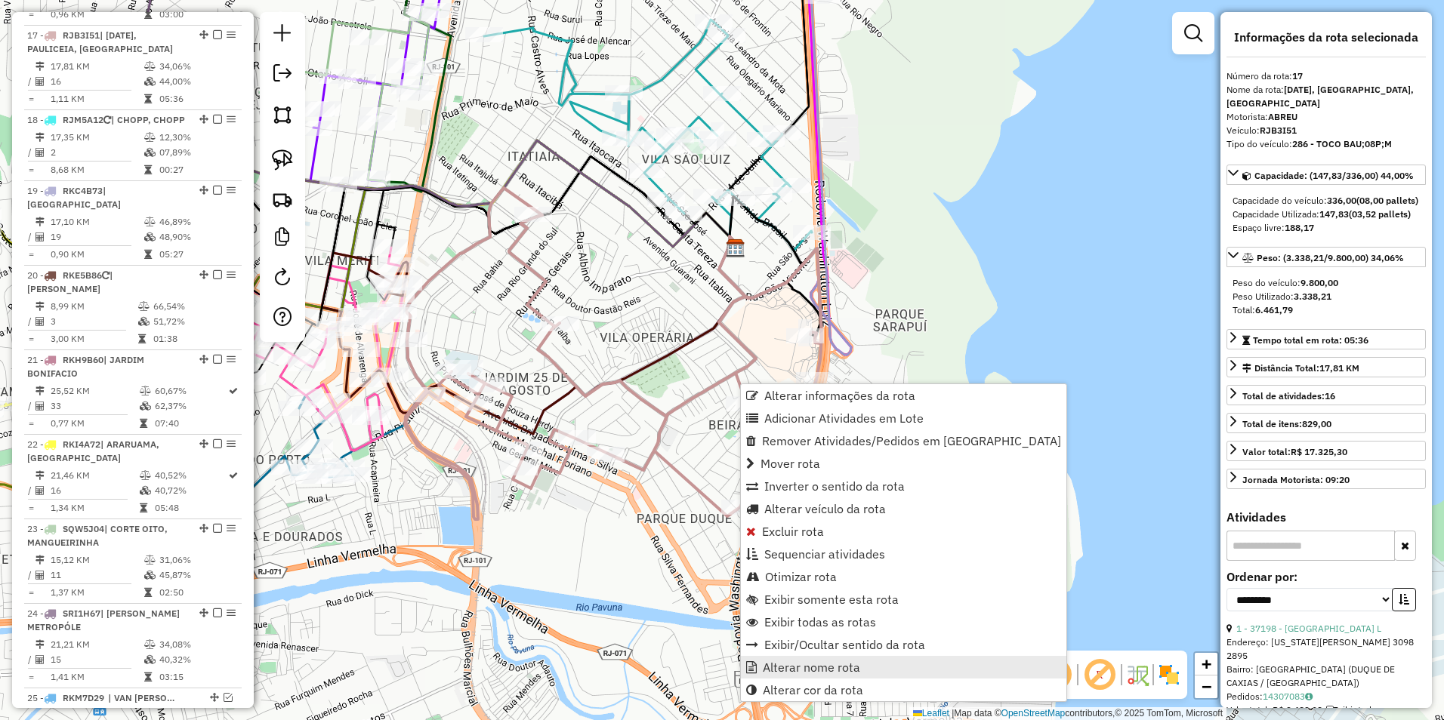
click at [841, 667] on span "Alterar nome rota" at bounding box center [811, 667] width 97 height 12
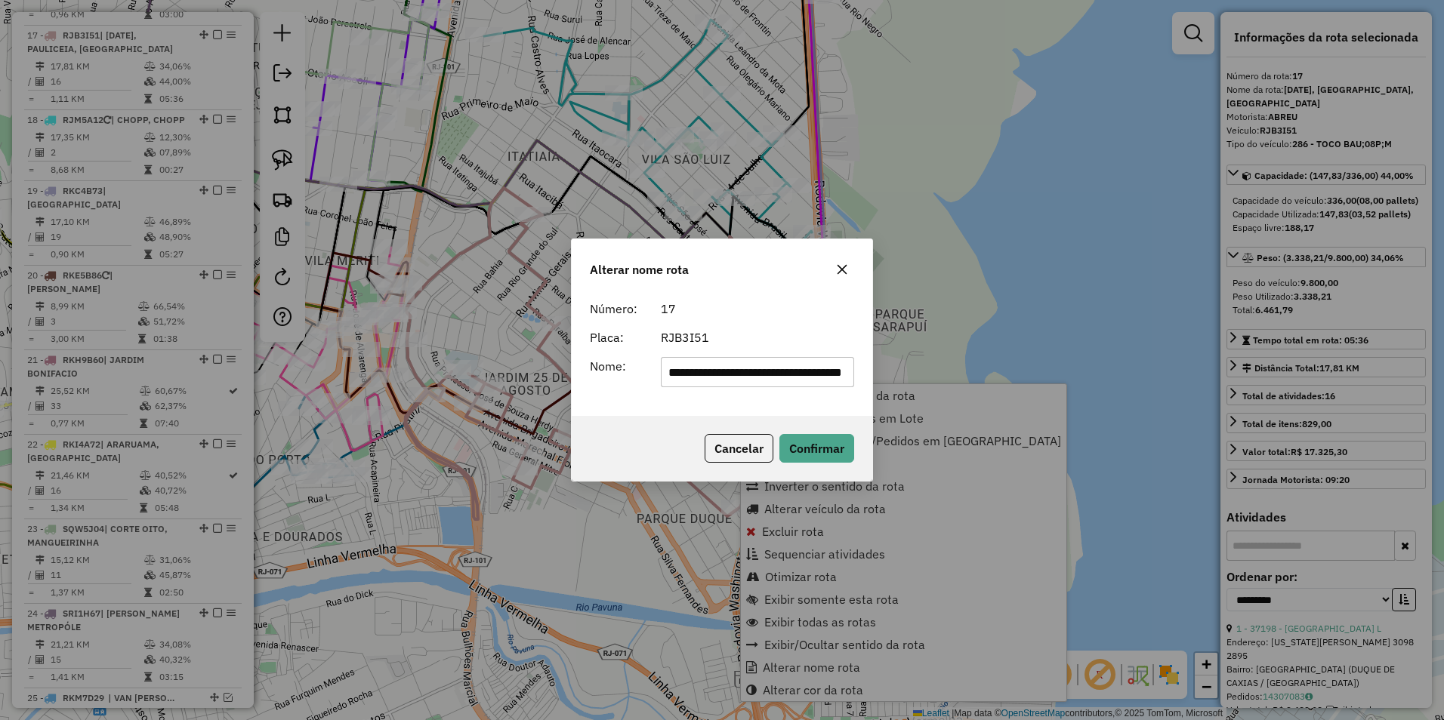
scroll to position [0, 63]
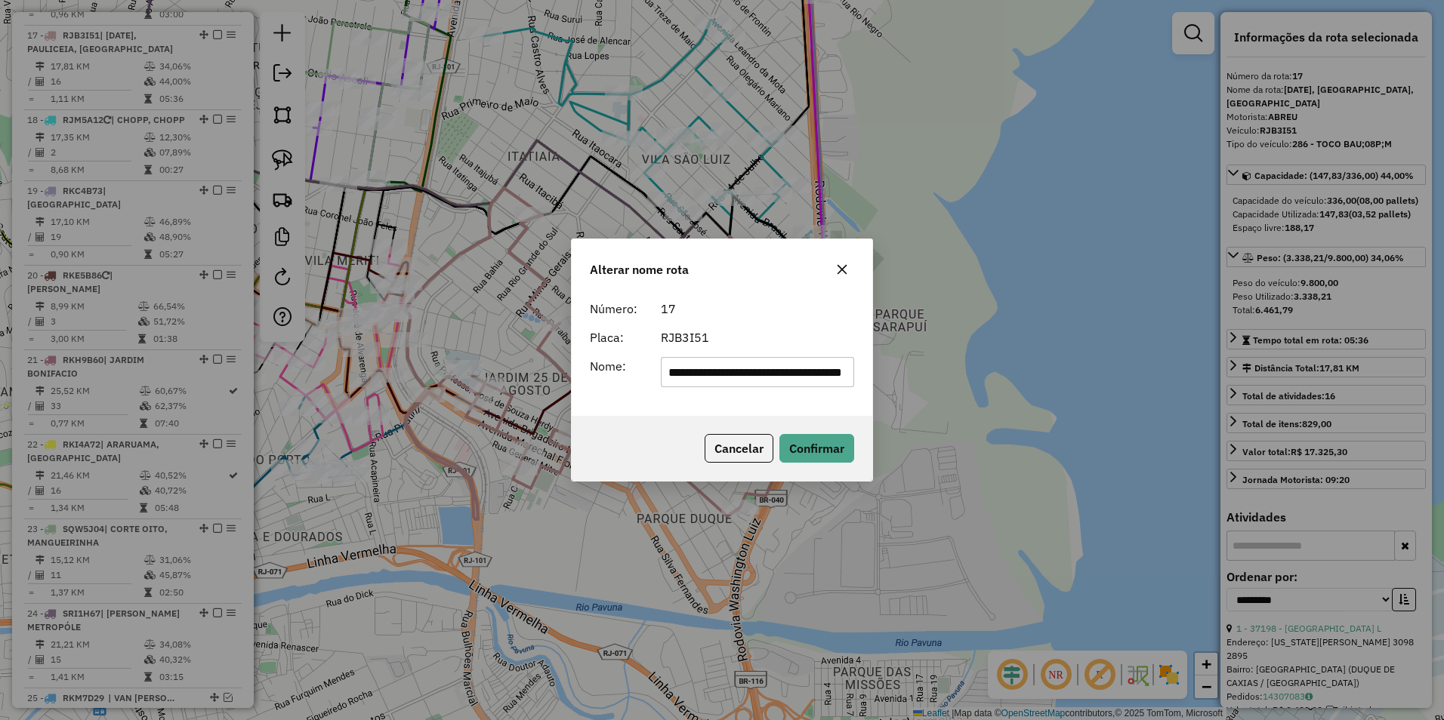
drag, startPoint x: 687, startPoint y: 382, endPoint x: 1446, endPoint y: 347, distance: 759.7
click at [1443, 347] on html "Aguarde... Pop-up bloqueado! Seu navegador bloqueou automáticamente a abertura …" at bounding box center [722, 360] width 1444 height 720
type input "**********"
click at [780, 328] on div "RJB3I51" at bounding box center [758, 337] width 212 height 18
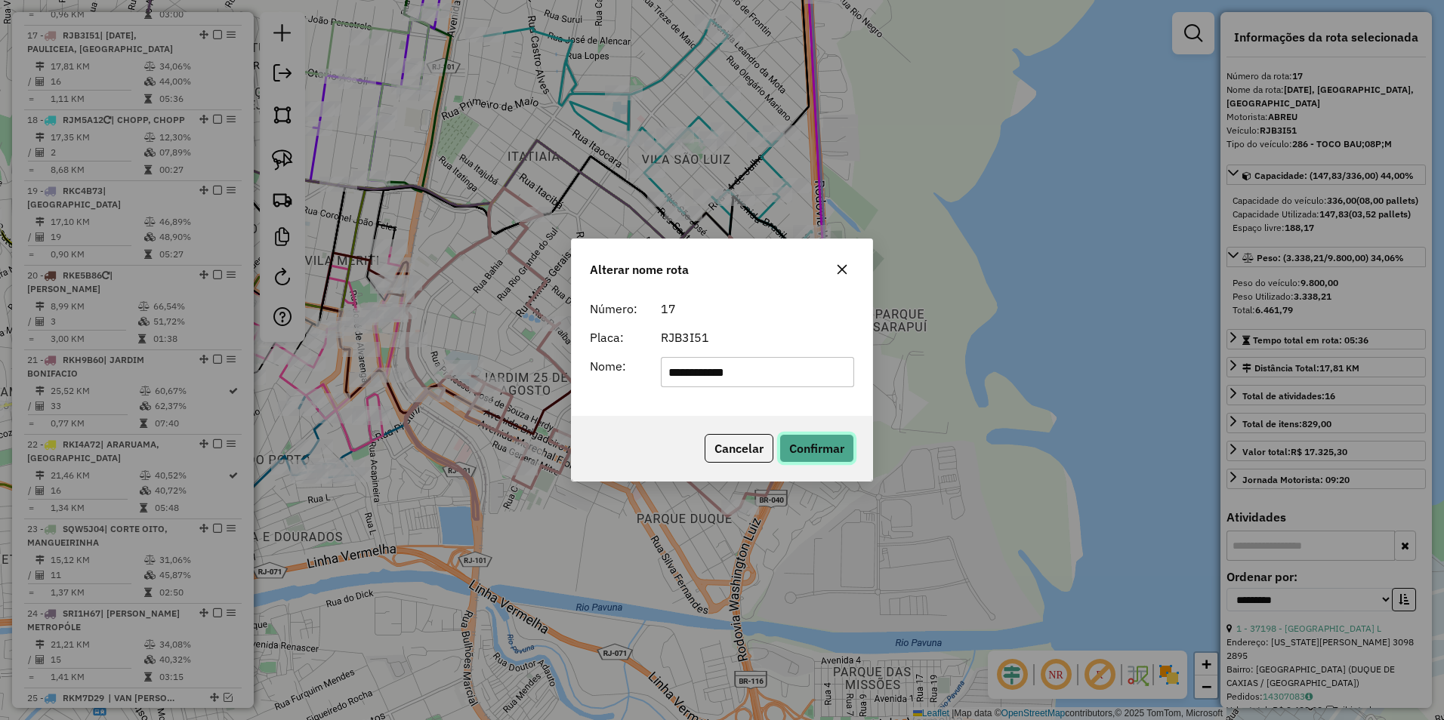
click at [797, 445] on button "Confirmar" at bounding box center [816, 448] width 75 height 29
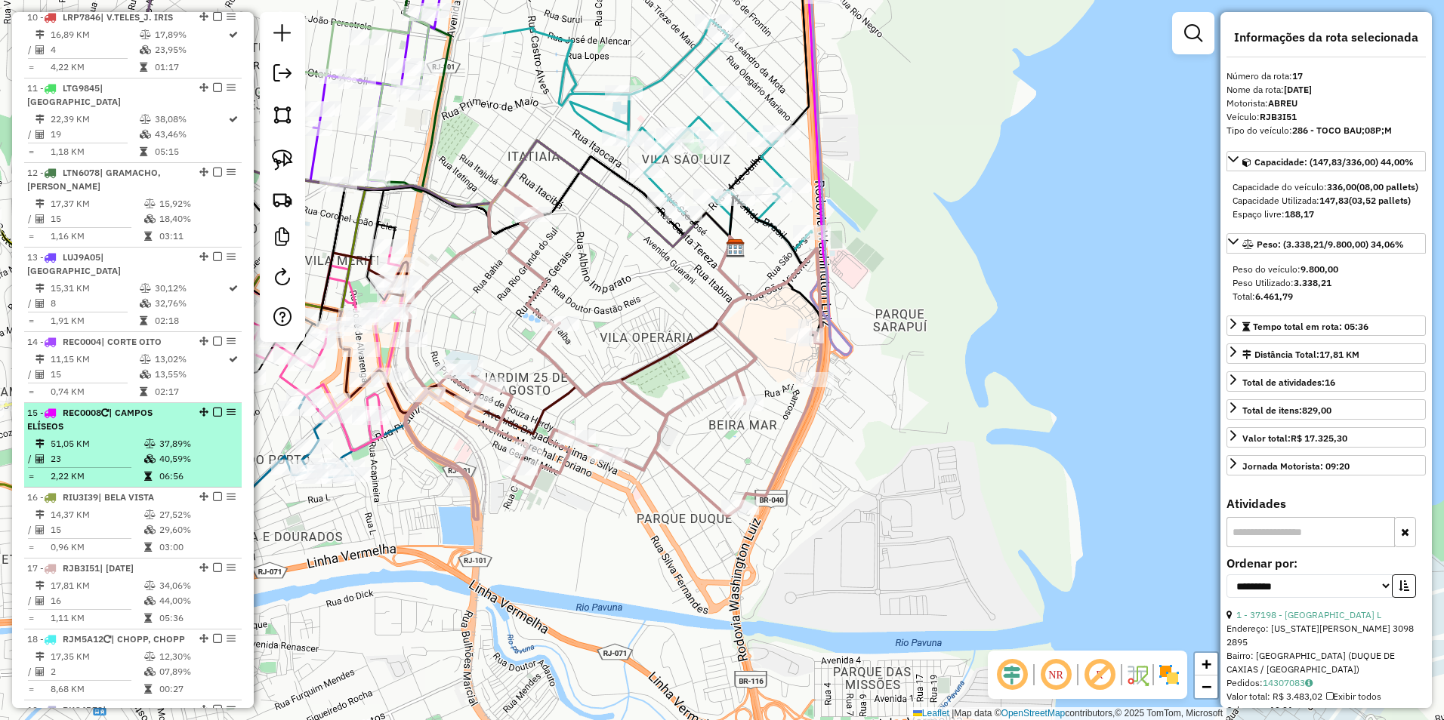
scroll to position [853, 0]
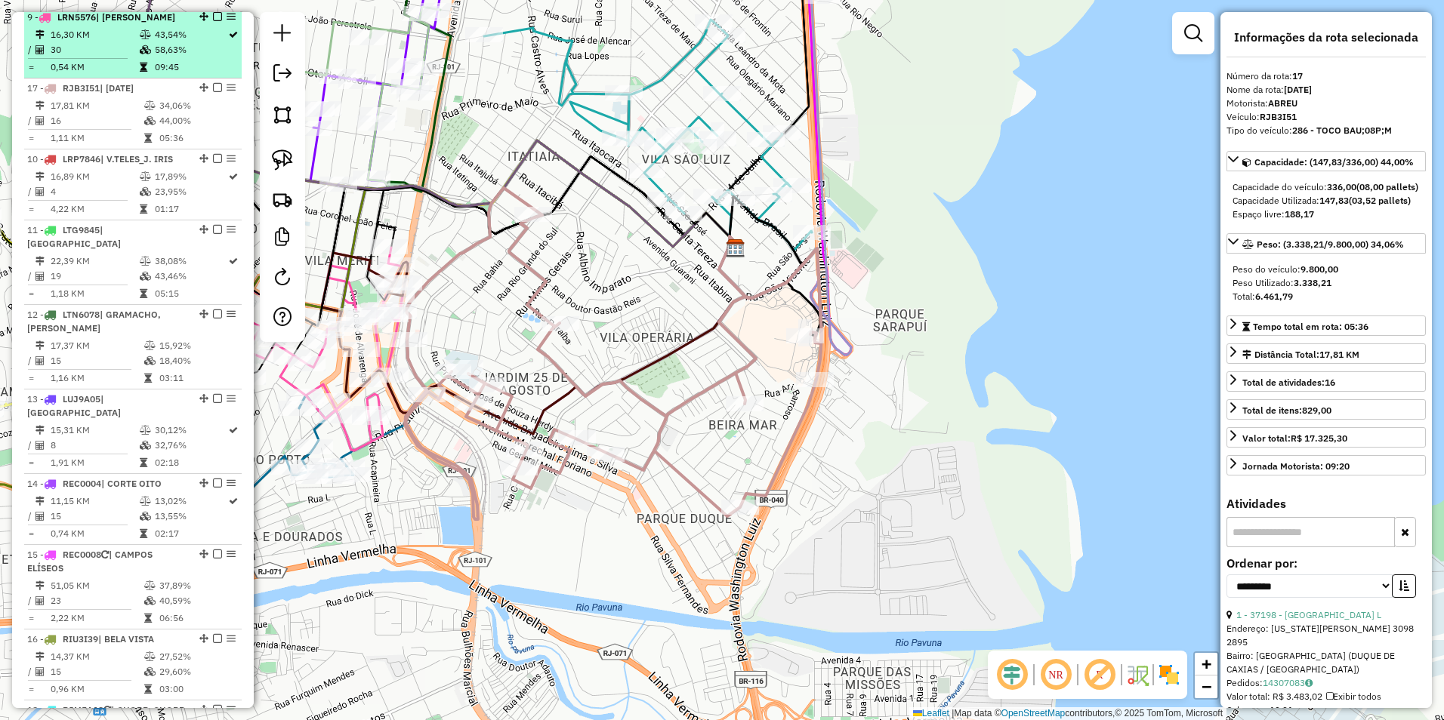
drag, startPoint x: 199, startPoint y: 621, endPoint x: 195, endPoint y: 47, distance: 574.7
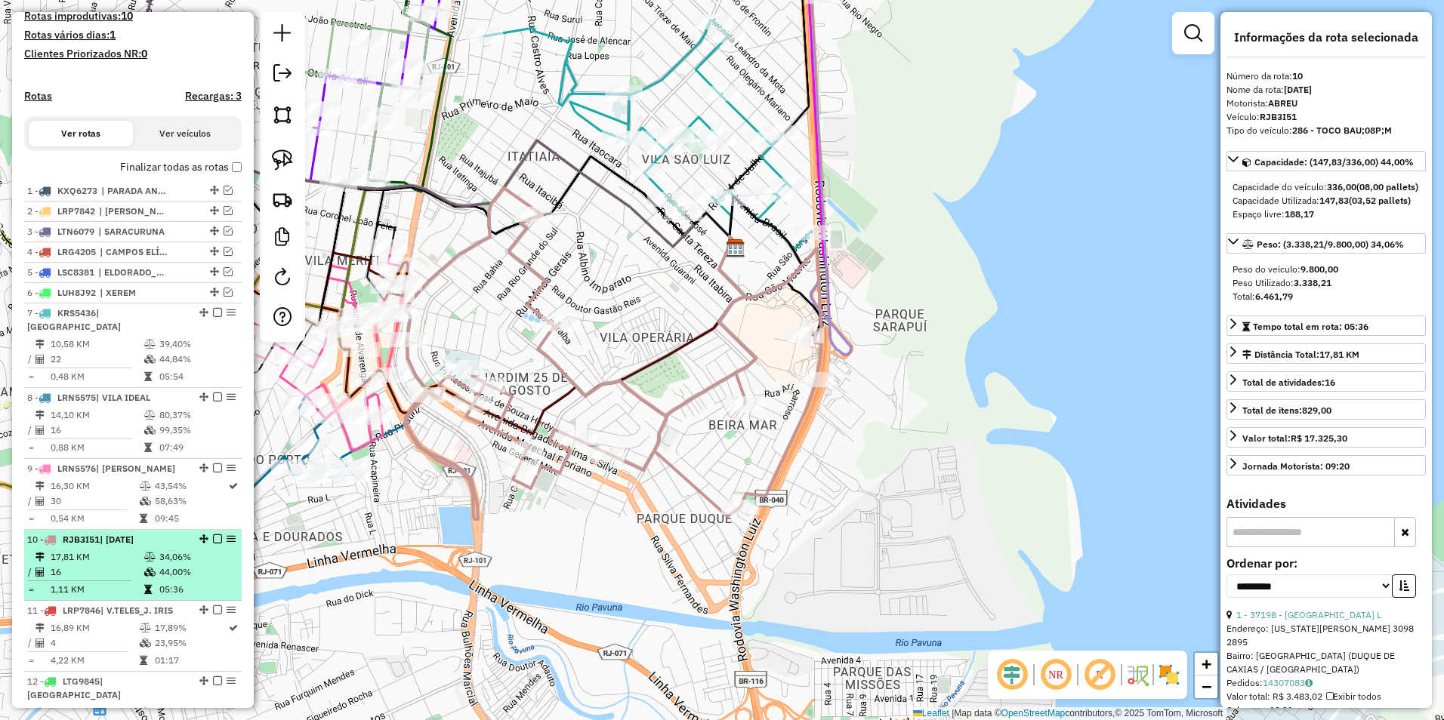
scroll to position [400, 0]
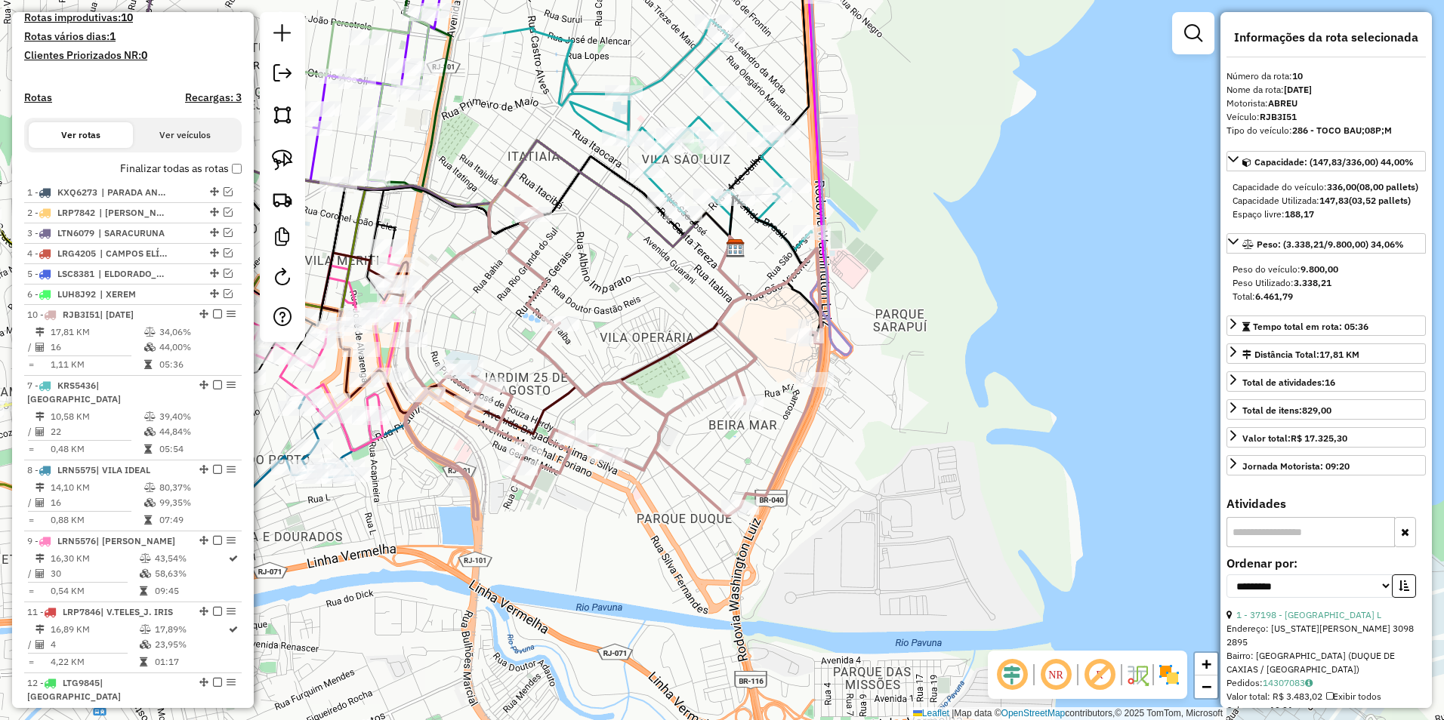
drag, startPoint x: 201, startPoint y: 540, endPoint x: 202, endPoint y: 345, distance: 194.8
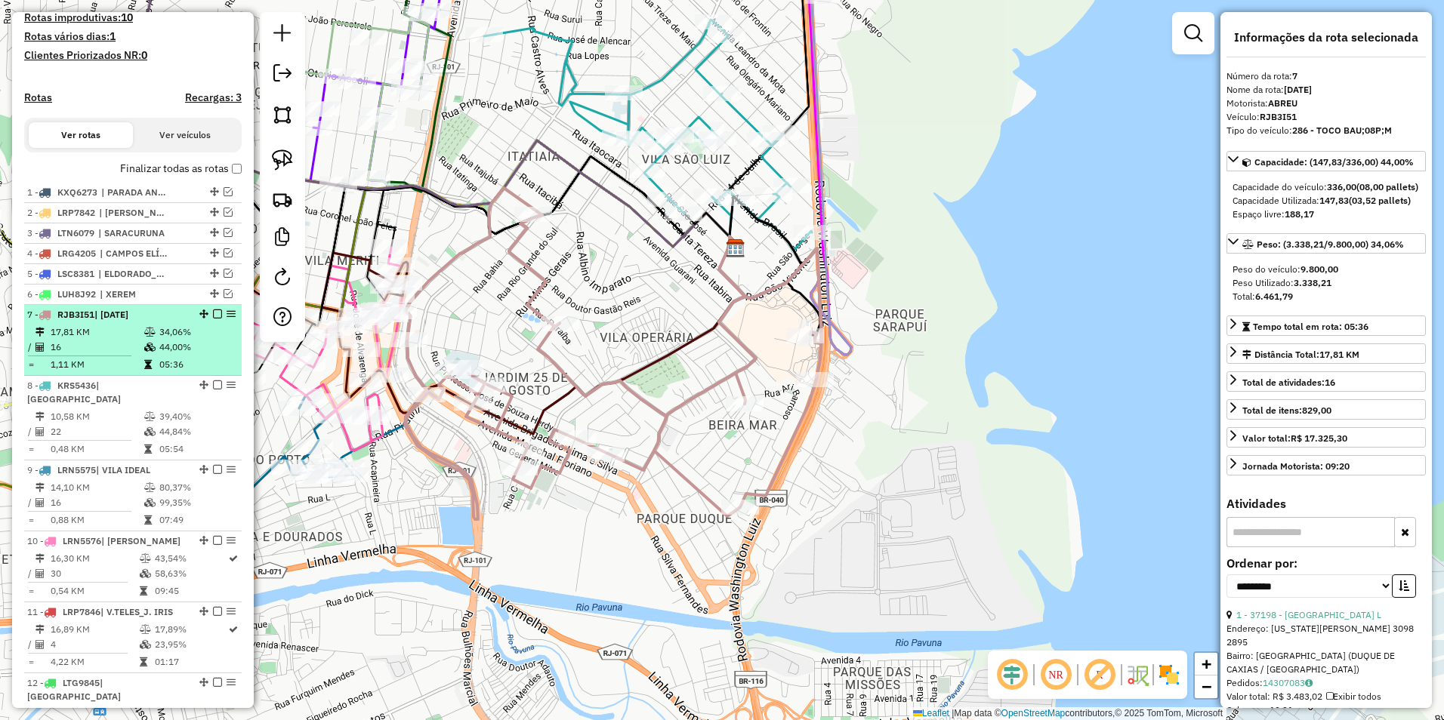
click at [213, 319] on em at bounding box center [217, 314] width 9 height 9
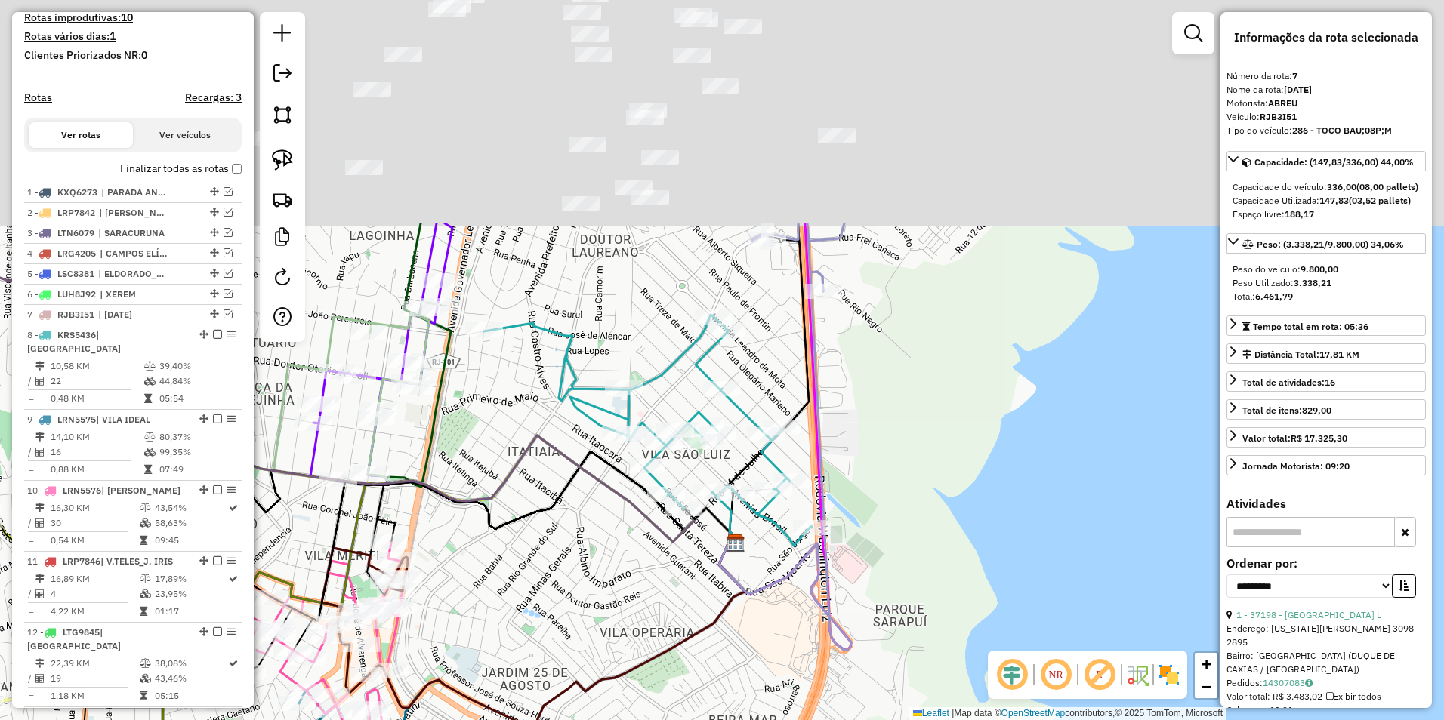
drag, startPoint x: 705, startPoint y: 525, endPoint x: 673, endPoint y: 530, distance: 32.9
click at [683, 589] on div "Janela de atendimento Grade de atendimento Capacidade Transportadoras Veículos …" at bounding box center [722, 360] width 1444 height 720
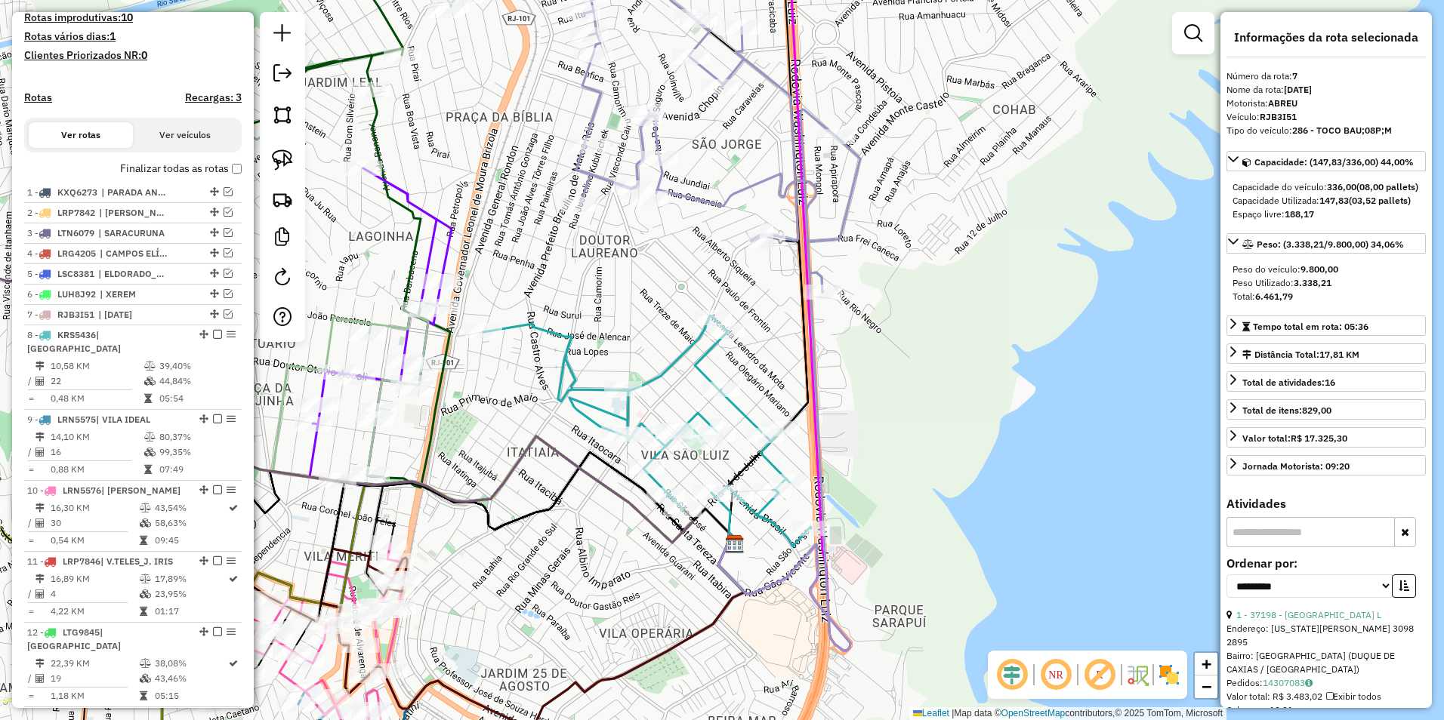
click at [672, 354] on icon at bounding box center [647, 431] width 328 height 231
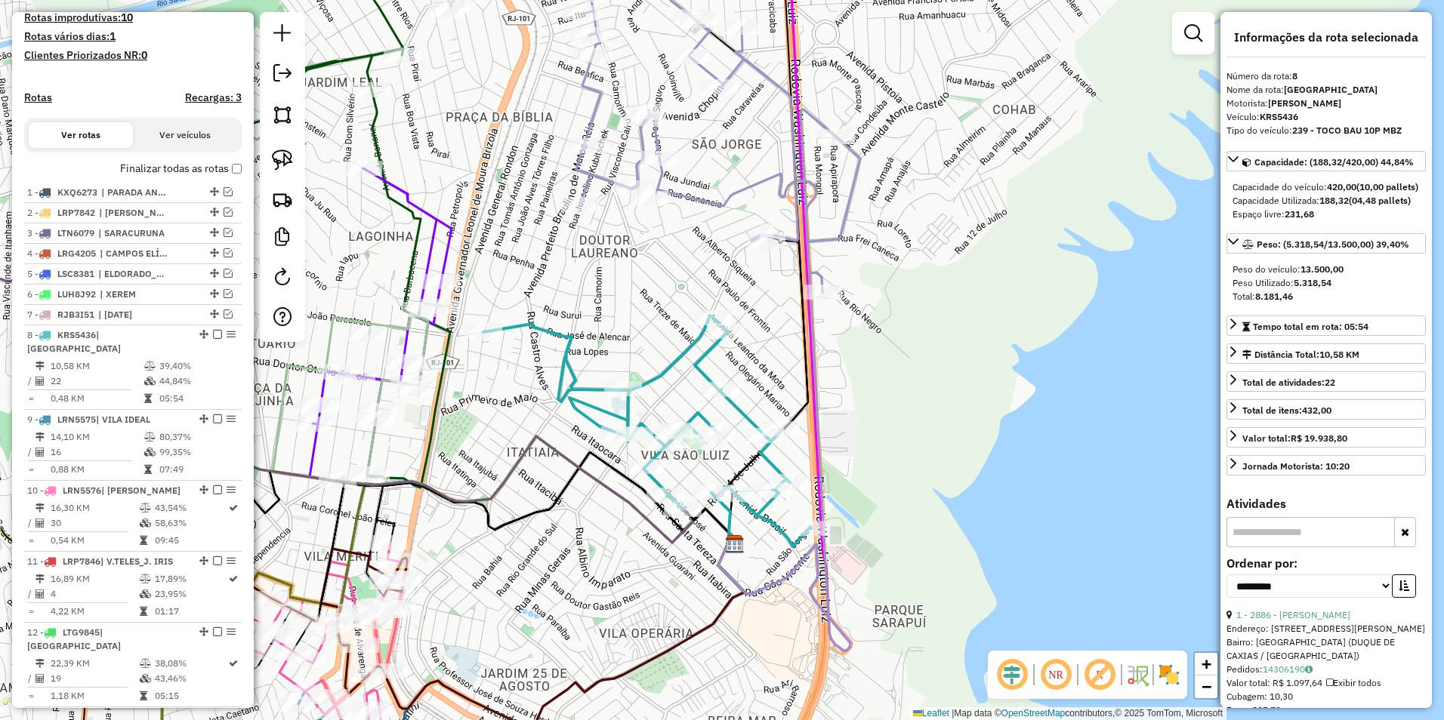
scroll to position [727, 0]
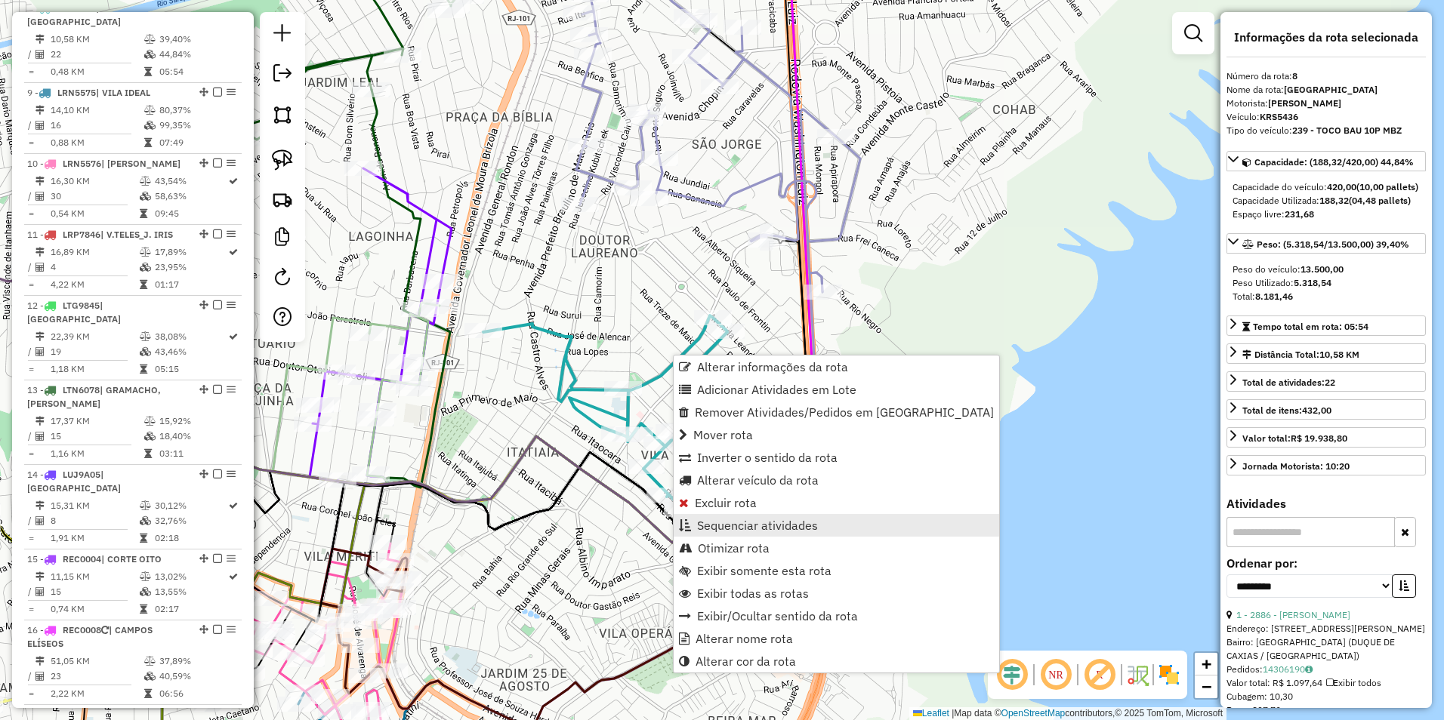
click at [751, 529] on span "Sequenciar atividades" at bounding box center [757, 526] width 121 height 12
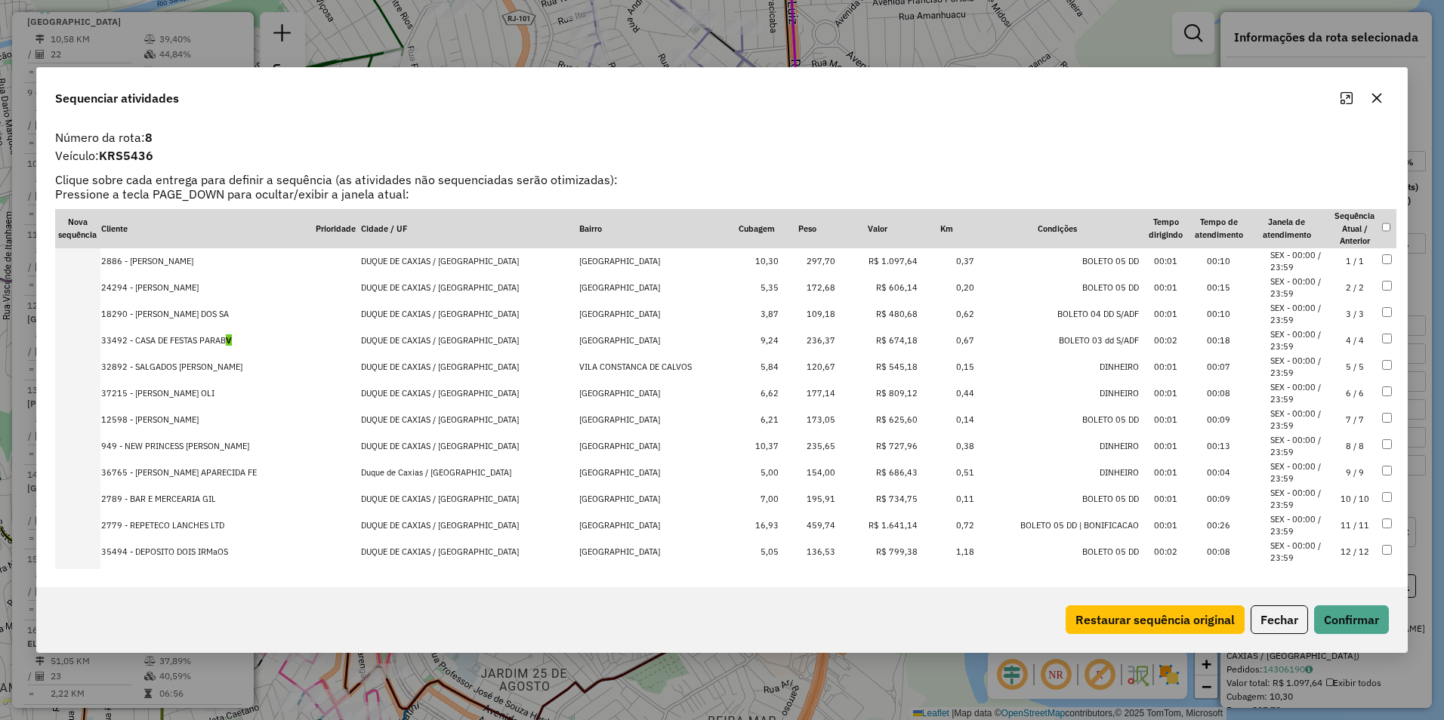
click at [863, 526] on td "R$ 1.641,14" at bounding box center [877, 526] width 82 height 26
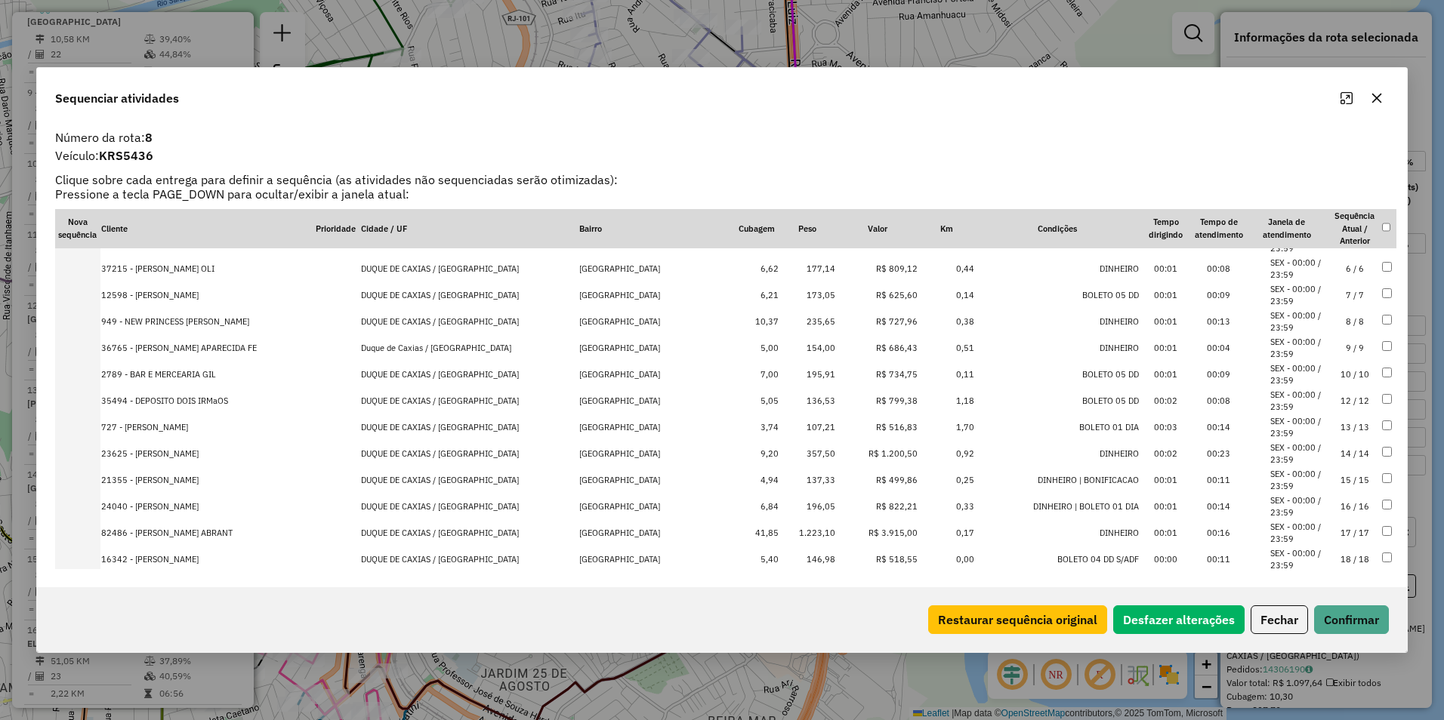
click at [869, 451] on td "R$ 1.200,50" at bounding box center [877, 454] width 82 height 26
click at [867, 509] on td "R$ 3.915,00" at bounding box center [877, 507] width 82 height 26
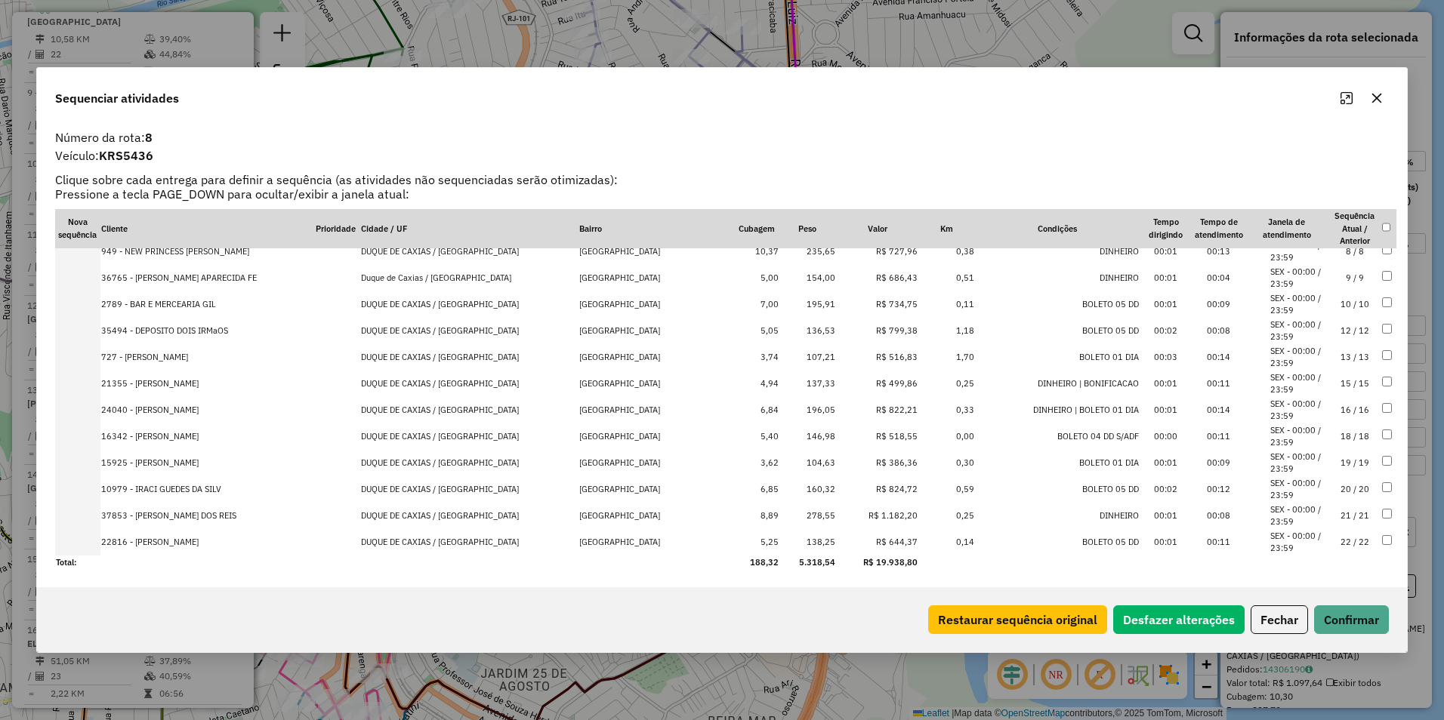
click at [884, 512] on td "R$ 1.182,20" at bounding box center [877, 516] width 82 height 26
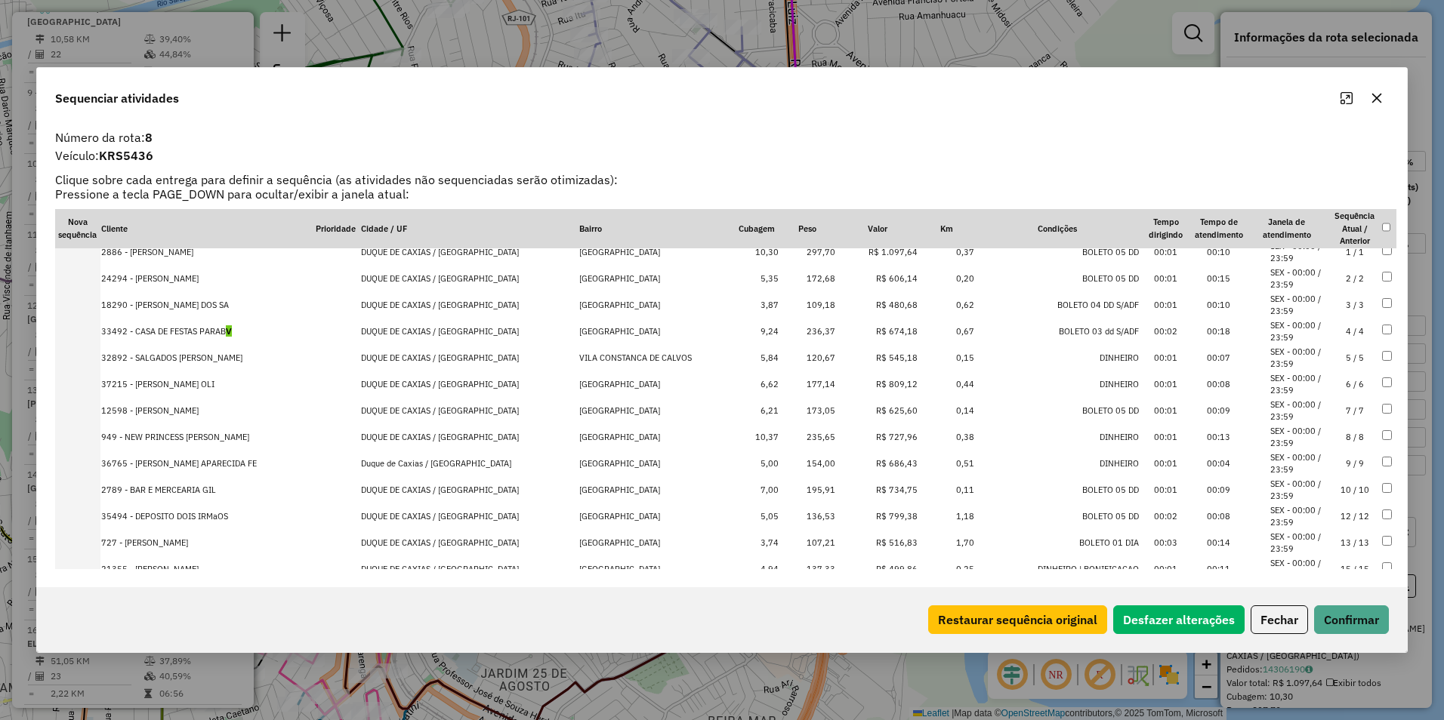
scroll to position [0, 0]
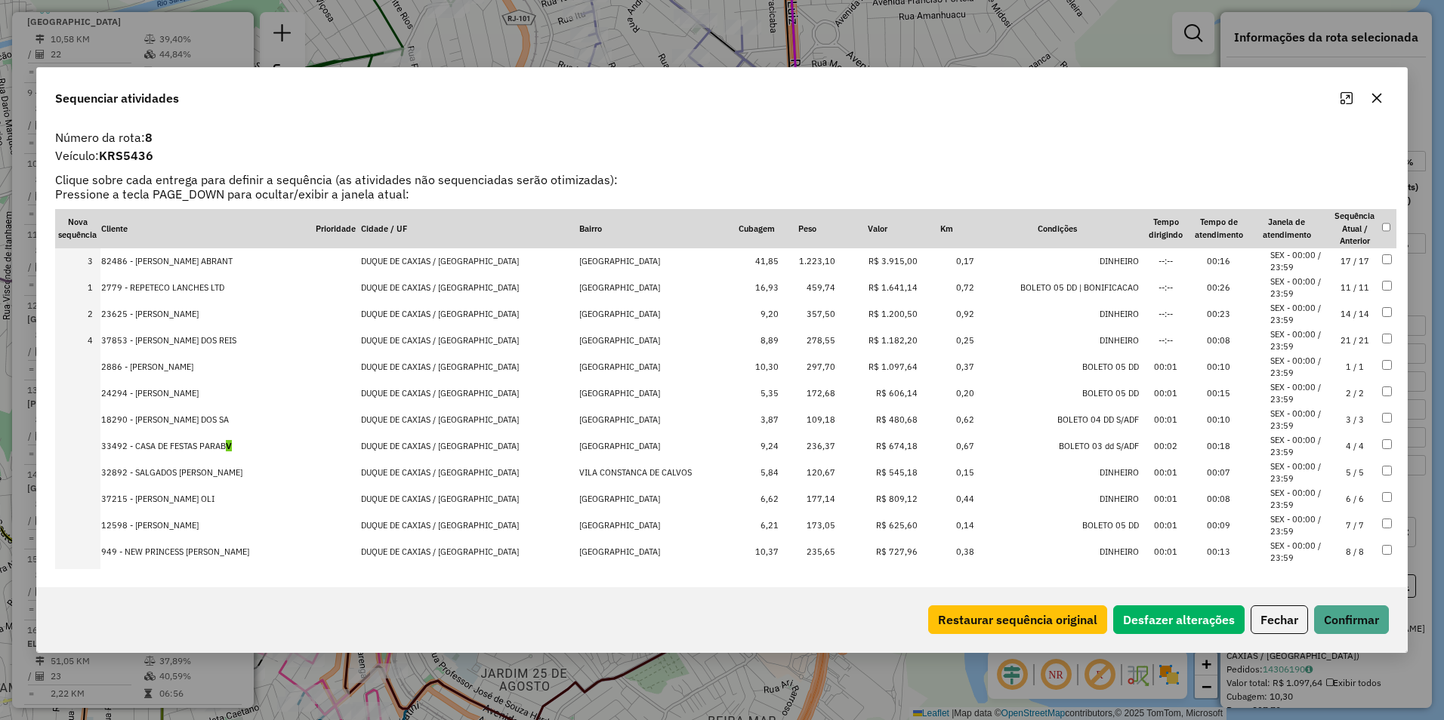
drag, startPoint x: 881, startPoint y: 312, endPoint x: 883, endPoint y: 250, distance: 61.9
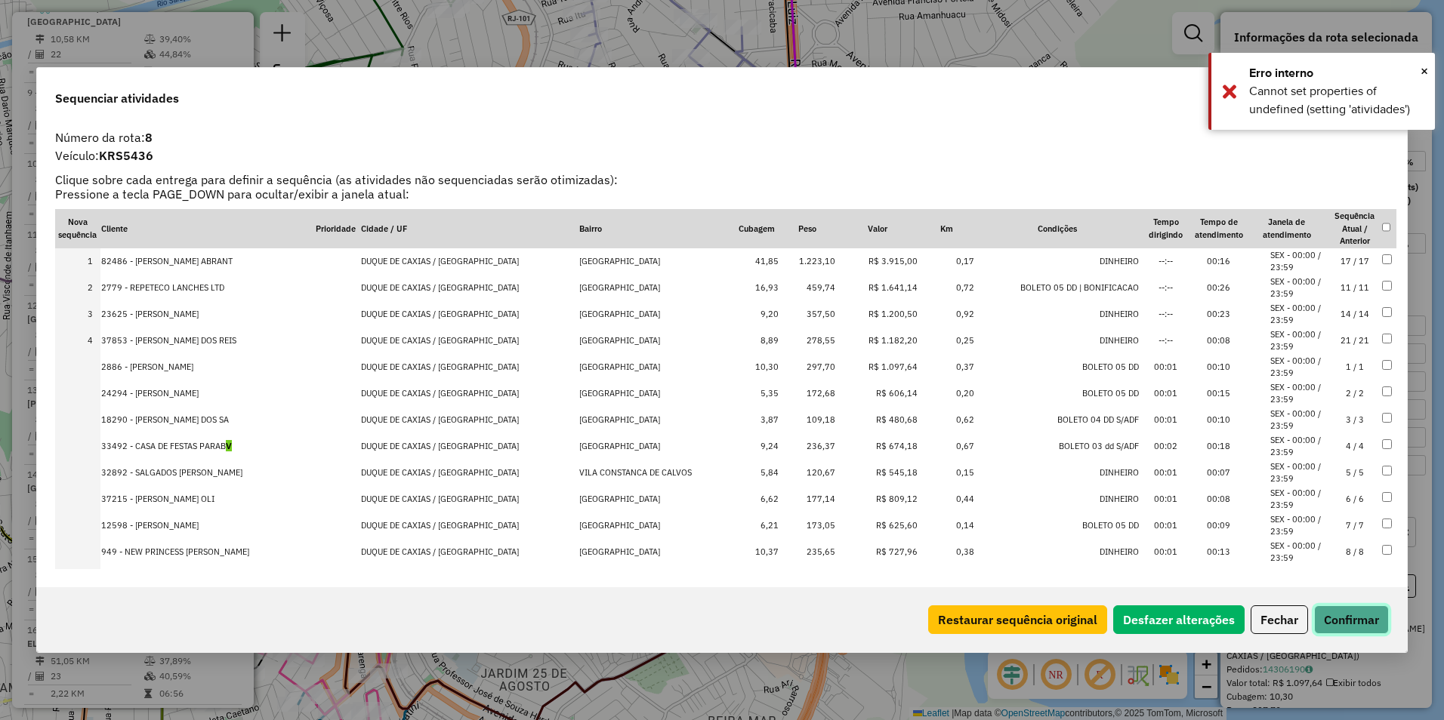
click at [1352, 625] on button "Confirmar" at bounding box center [1351, 620] width 75 height 29
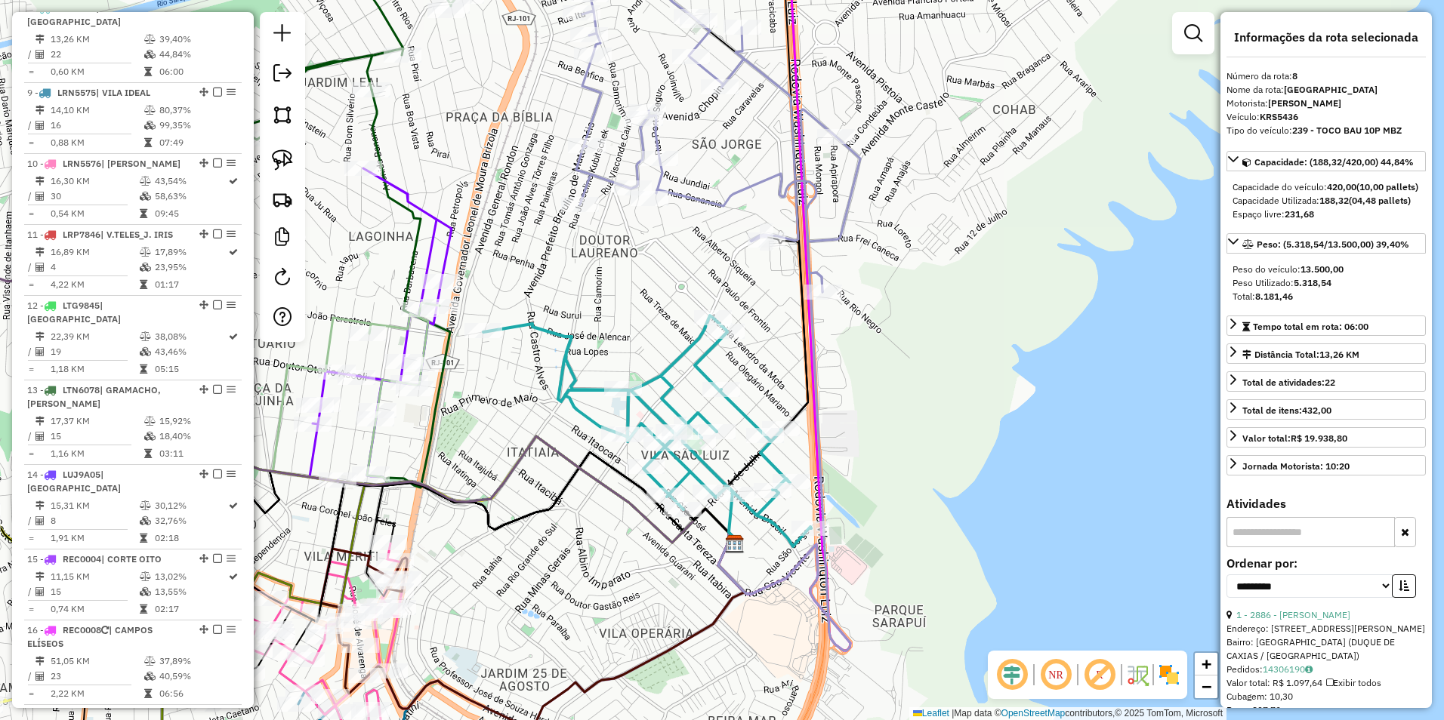
click at [681, 360] on icon at bounding box center [647, 431] width 328 height 231
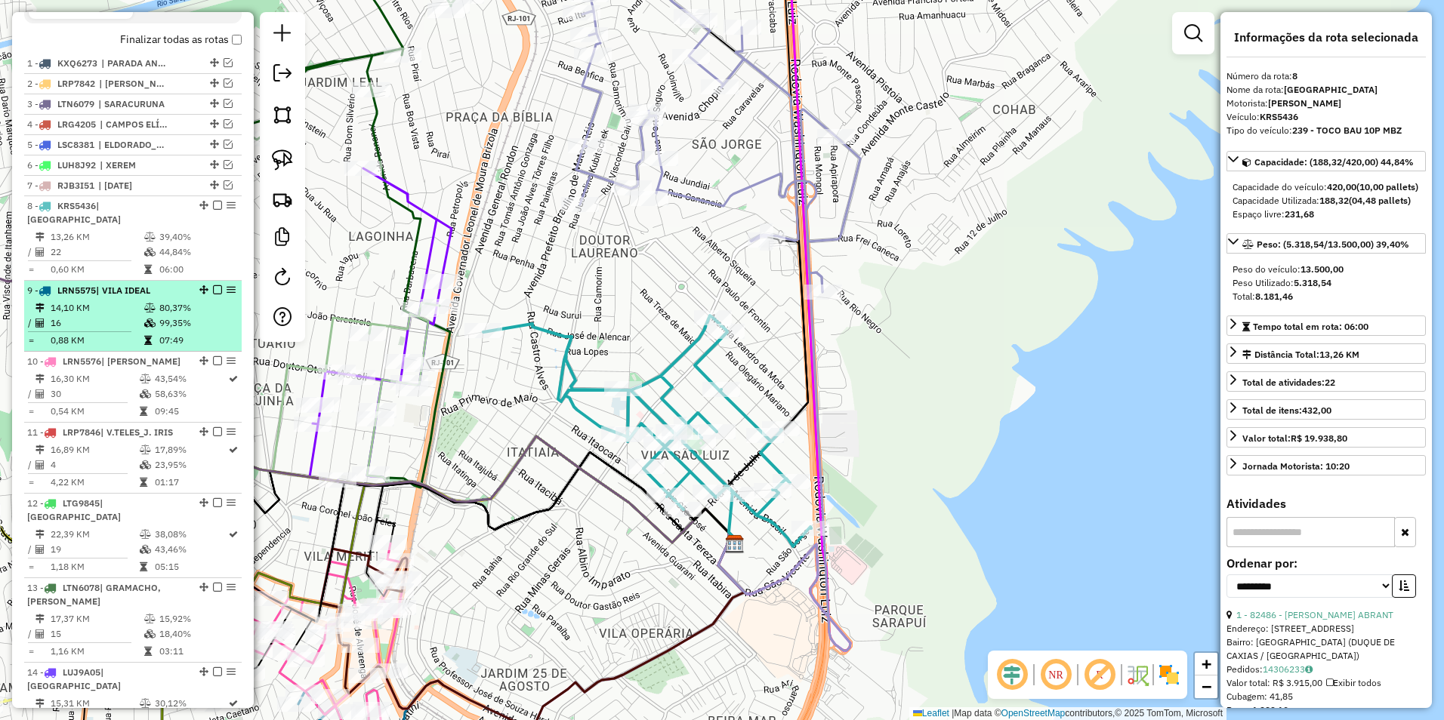
scroll to position [501, 0]
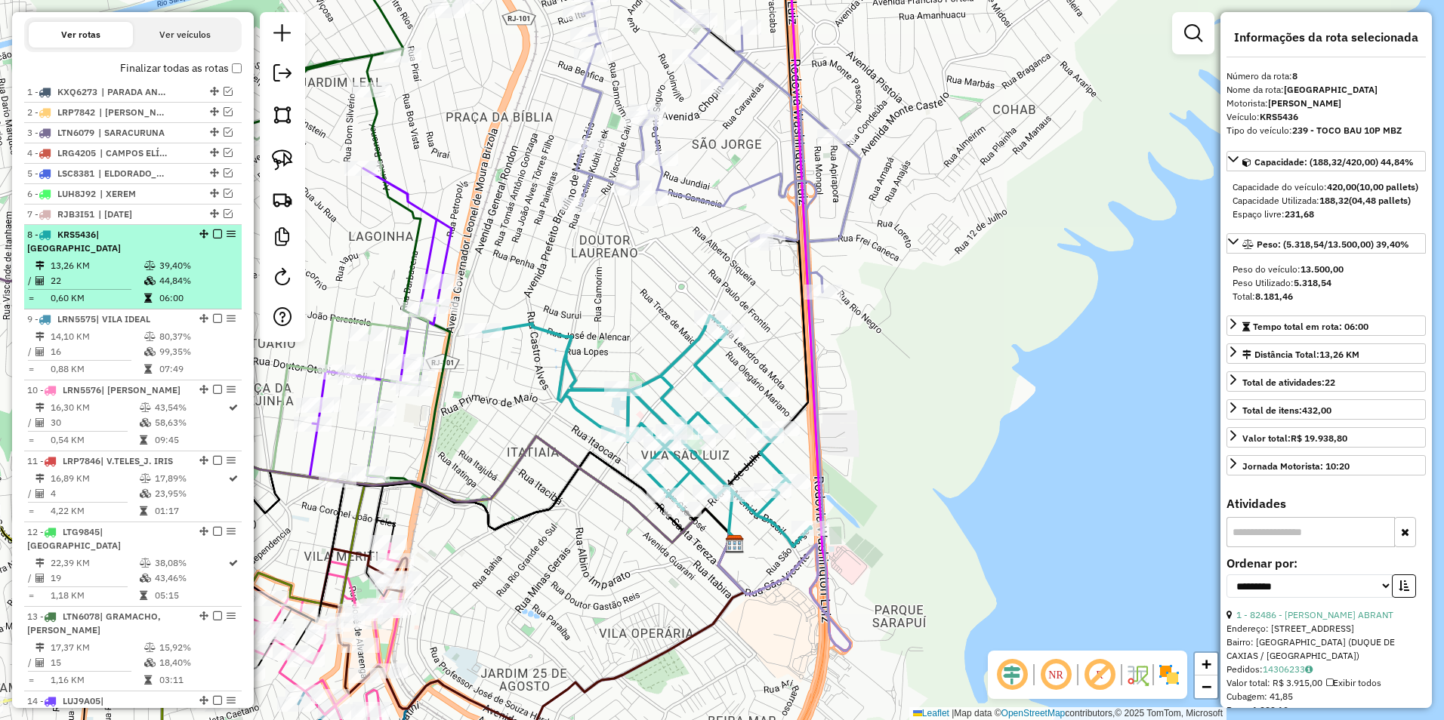
click at [213, 239] on em at bounding box center [217, 234] width 9 height 9
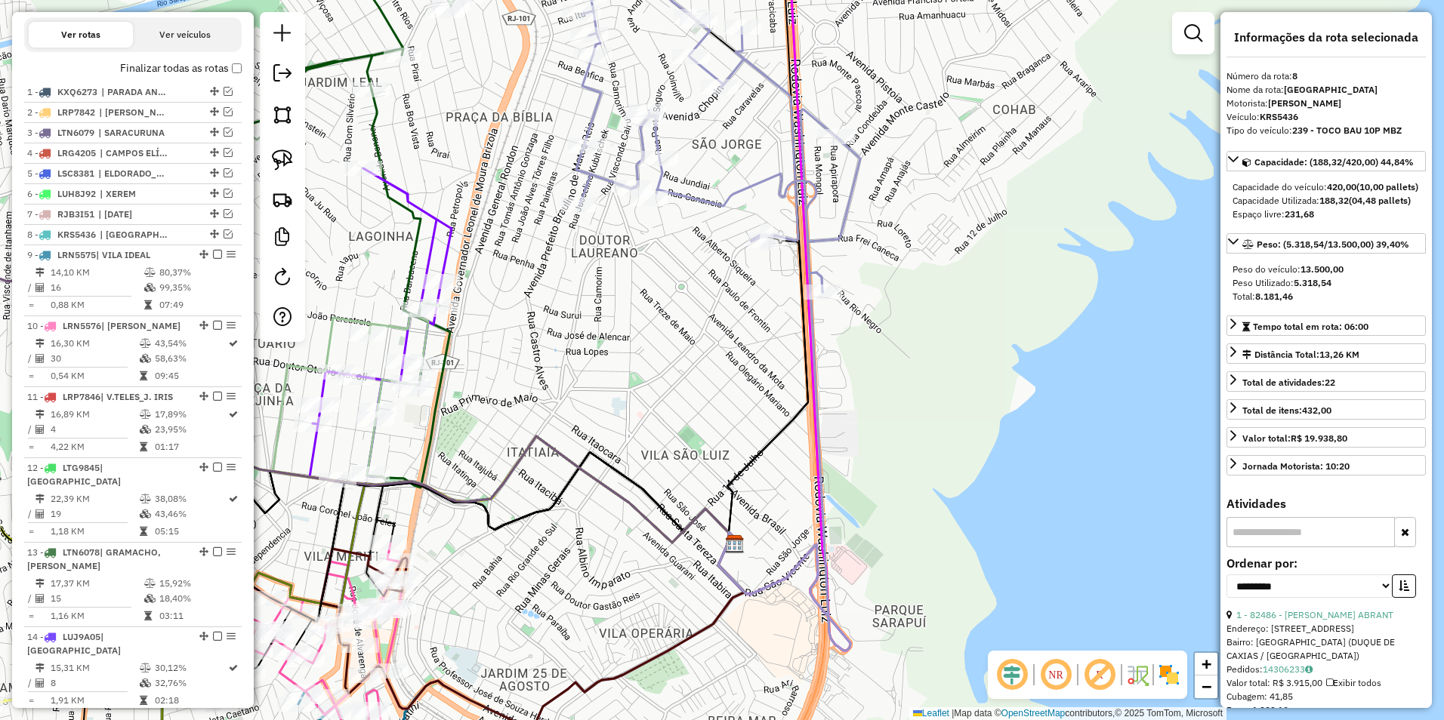
click at [758, 183] on icon at bounding box center [718, 129] width 284 height 326
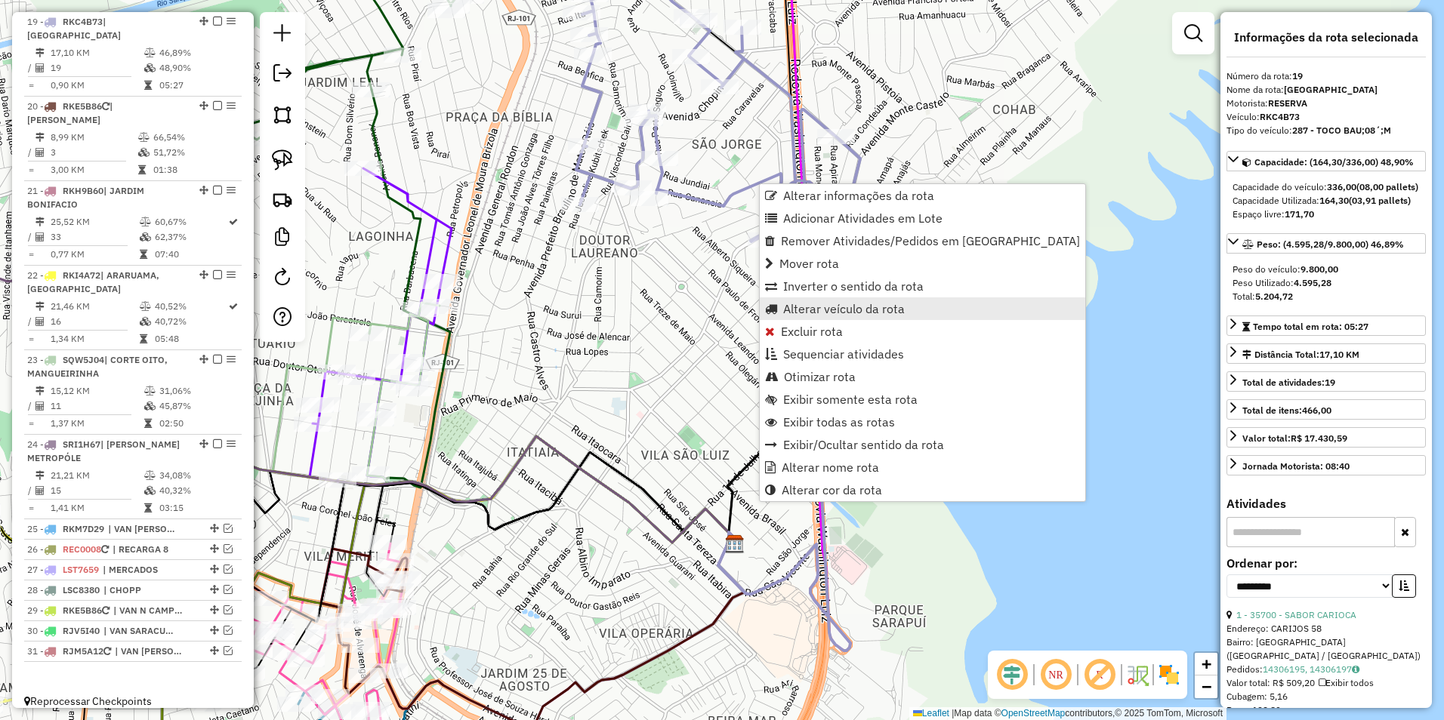
click at [841, 307] on span "Alterar veículo da rota" at bounding box center [844, 309] width 122 height 12
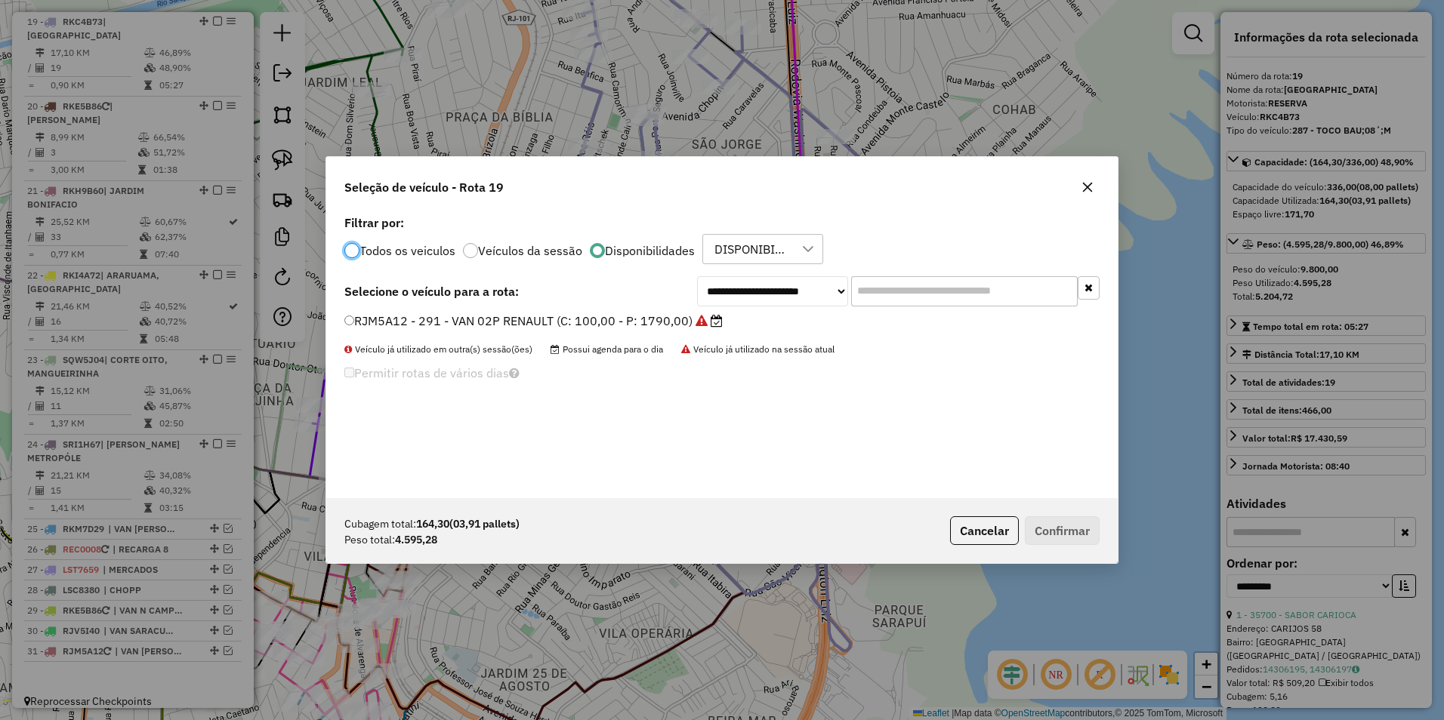
scroll to position [8, 5]
click at [749, 288] on select "**********" at bounding box center [772, 291] width 151 height 30
click at [697, 276] on select "**********" at bounding box center [772, 291] width 151 height 30
click at [643, 325] on label "KRS5436 - 239 - TOCO BAU 10P MBZ (C: 420,00 - P: 13500,00)" at bounding box center [540, 321] width 393 height 18
click at [772, 292] on select "**********" at bounding box center [772, 291] width 151 height 30
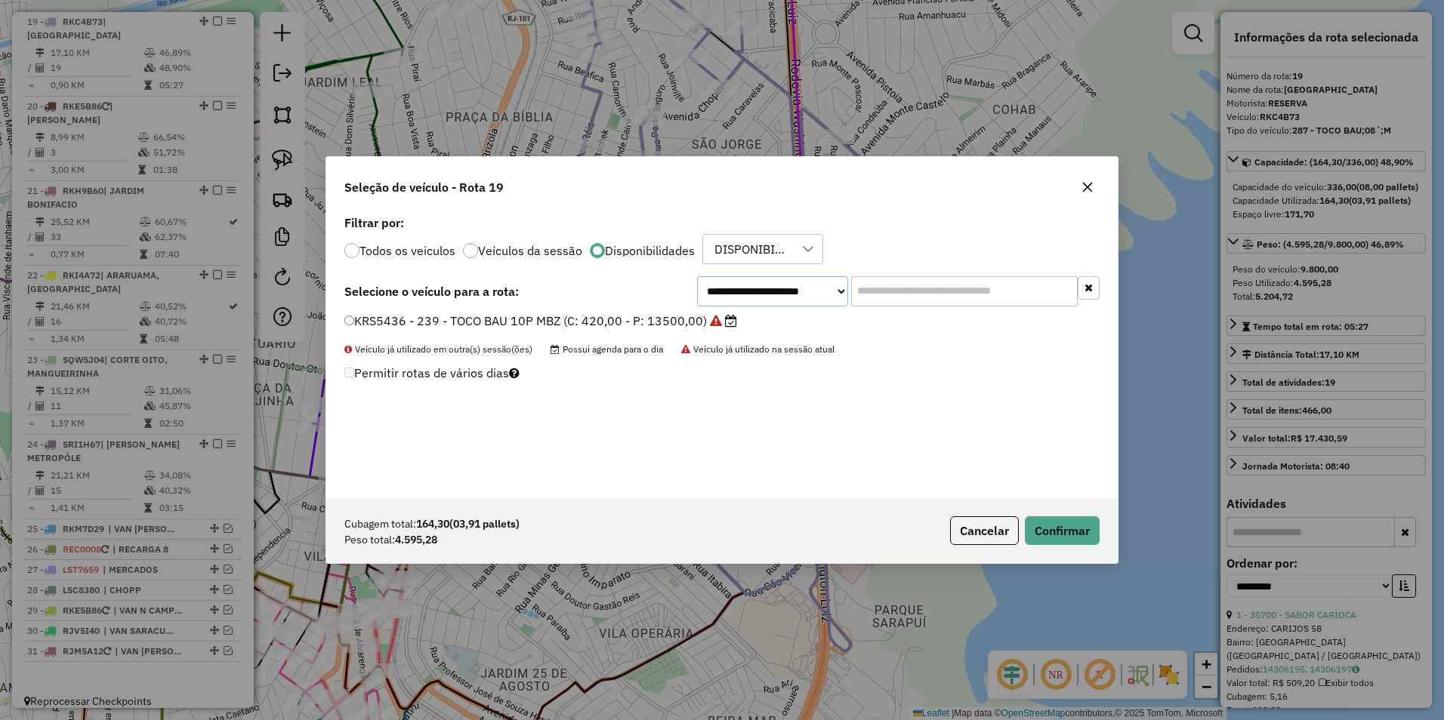
select select "********"
click at [697, 276] on select "**********" at bounding box center [772, 291] width 151 height 30
click at [523, 320] on label "LTN6082 - 216 - TOCO BAU; 10P; MBZ (C: 420,00 - P: 13500,00)" at bounding box center [536, 321] width 384 height 18
click at [1071, 533] on button "Confirmar" at bounding box center [1062, 530] width 75 height 29
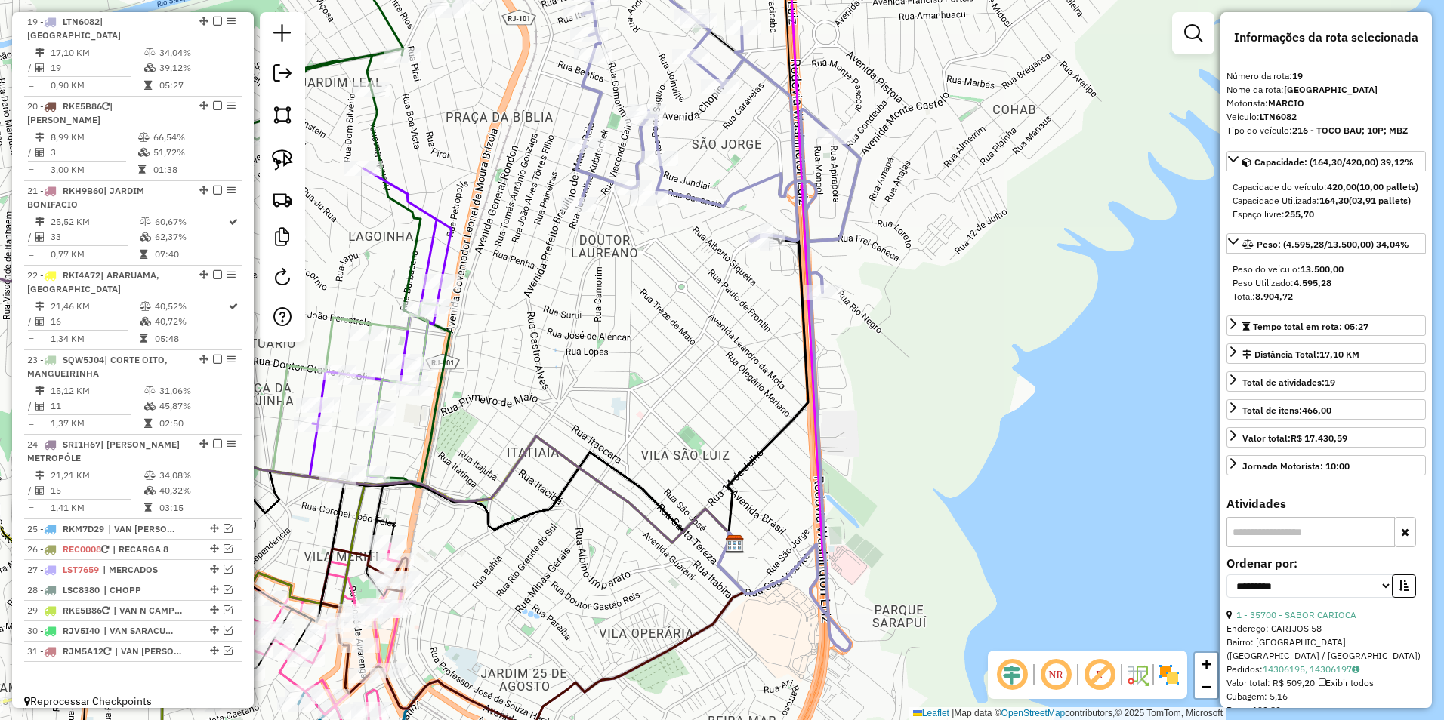
click at [743, 192] on icon at bounding box center [718, 129] width 284 height 326
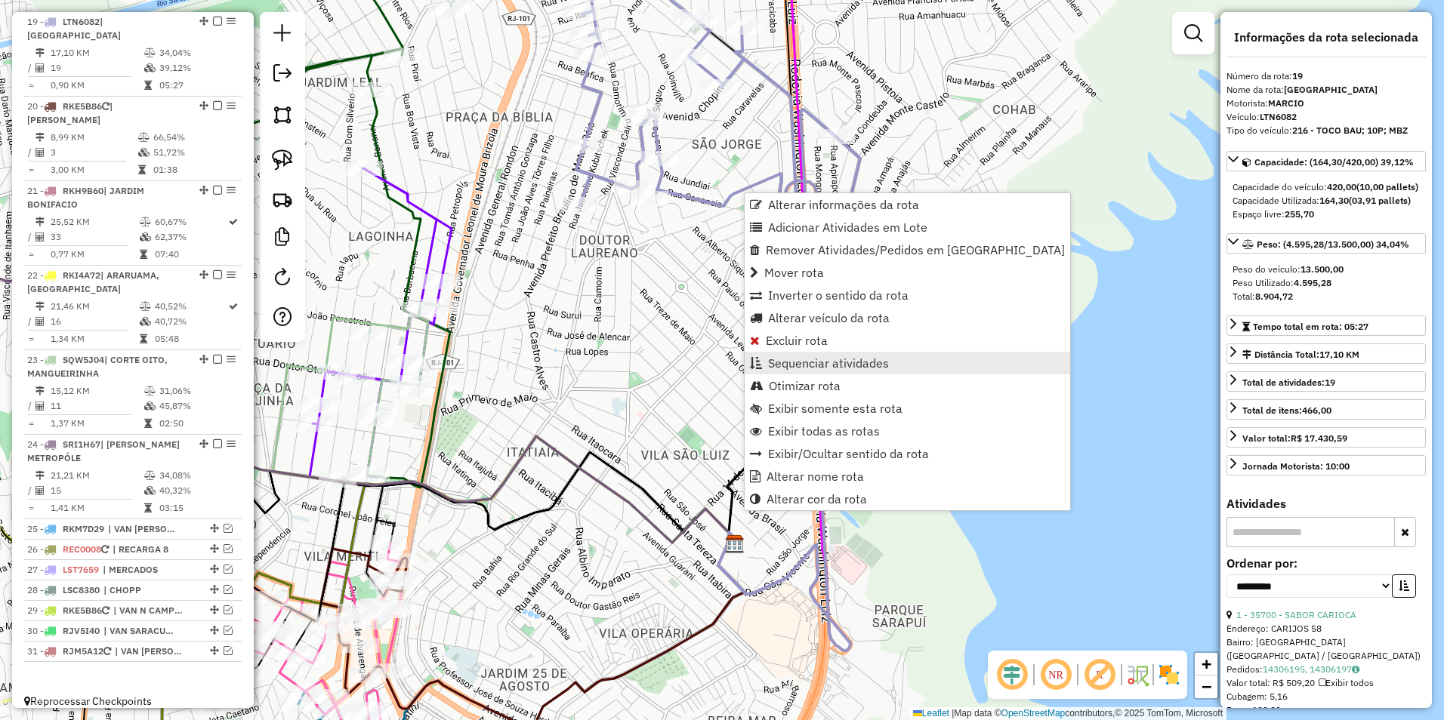
click at [837, 364] on span "Sequenciar atividades" at bounding box center [828, 363] width 121 height 12
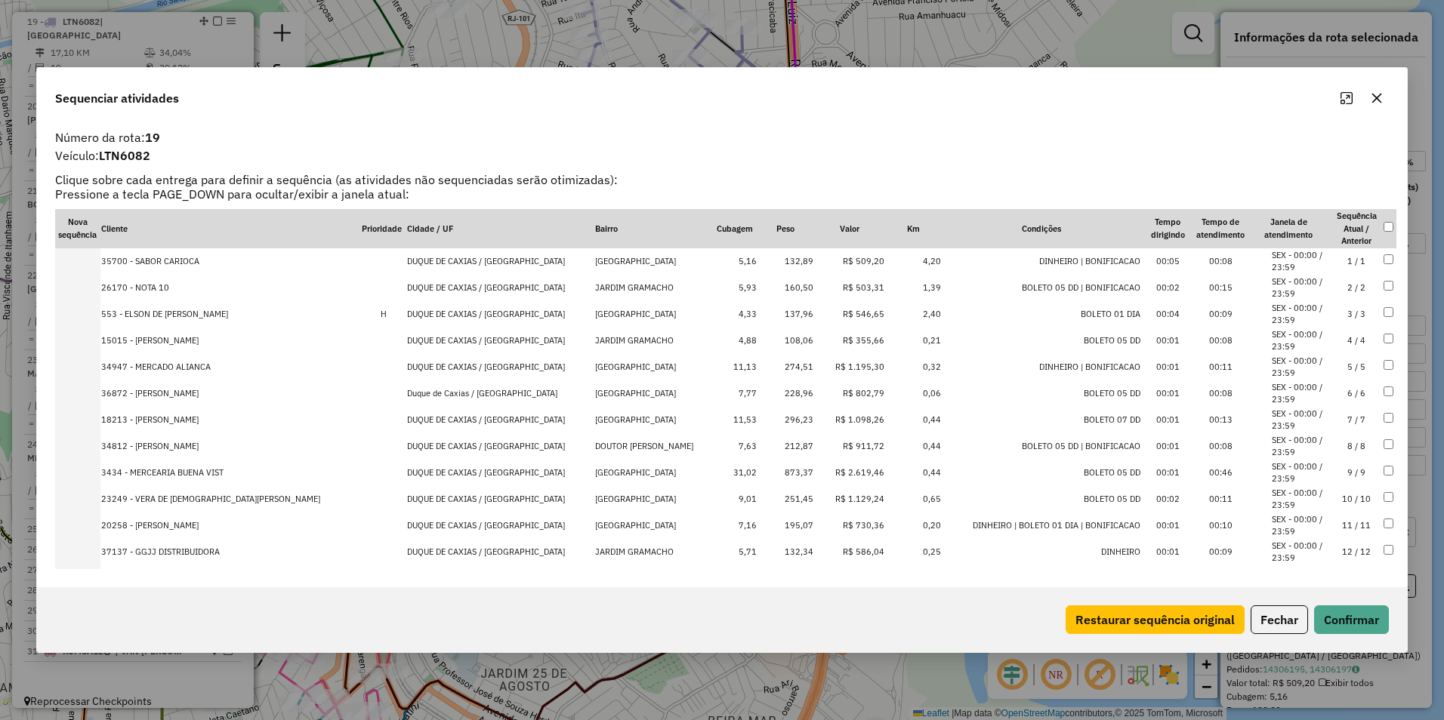
click at [816, 362] on td "R$ 1.195,30" at bounding box center [849, 367] width 71 height 26
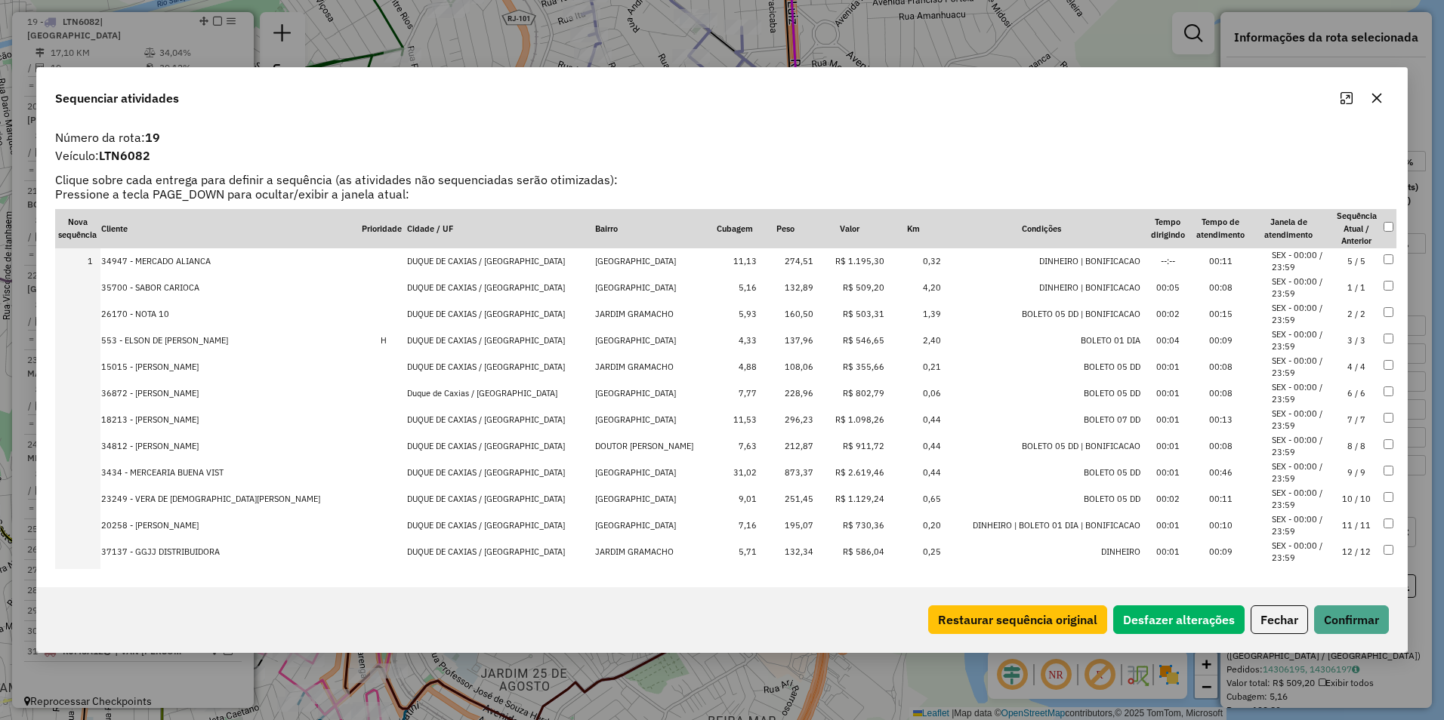
click at [814, 415] on td "R$ 1.098,26" at bounding box center [849, 420] width 71 height 26
click at [814, 473] on td "R$ 2.619,46" at bounding box center [849, 473] width 71 height 26
click at [814, 498] on td "R$ 1.129,24" at bounding box center [849, 499] width 71 height 26
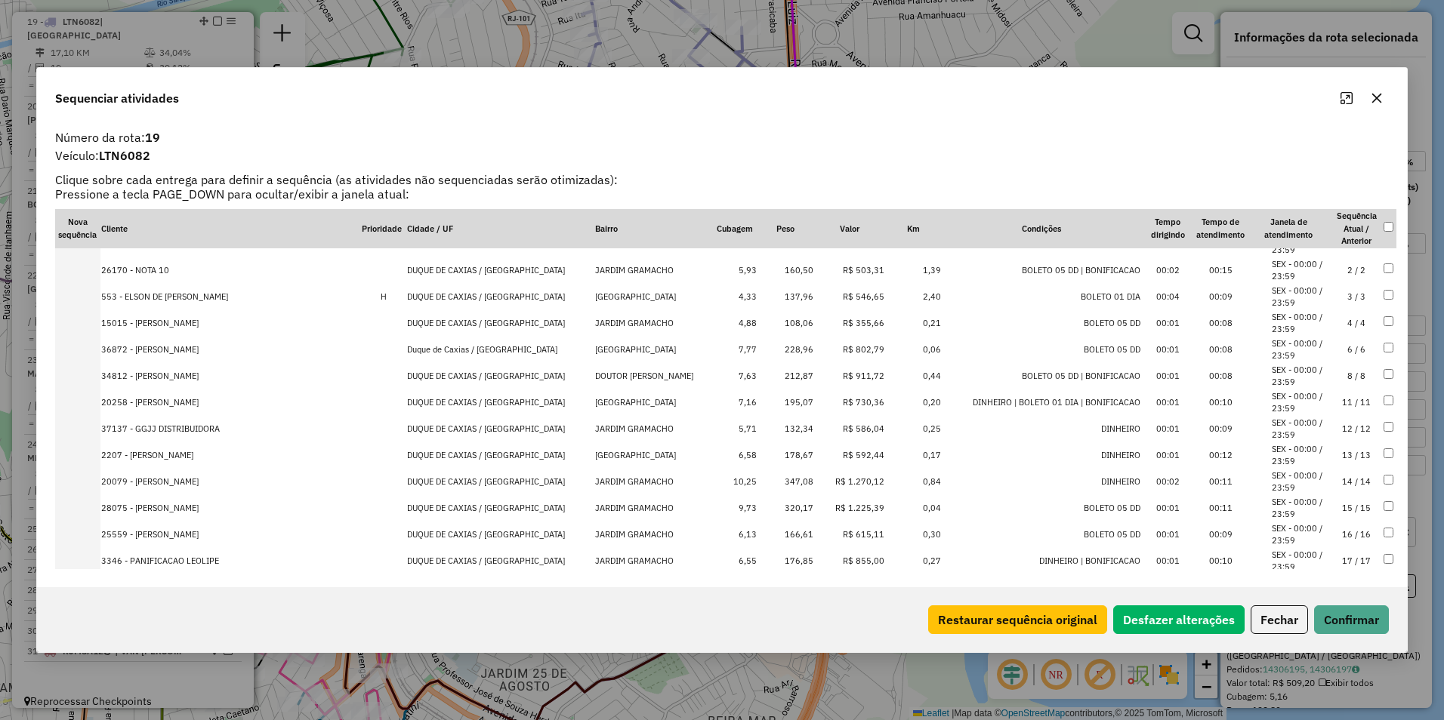
scroll to position [195, 0]
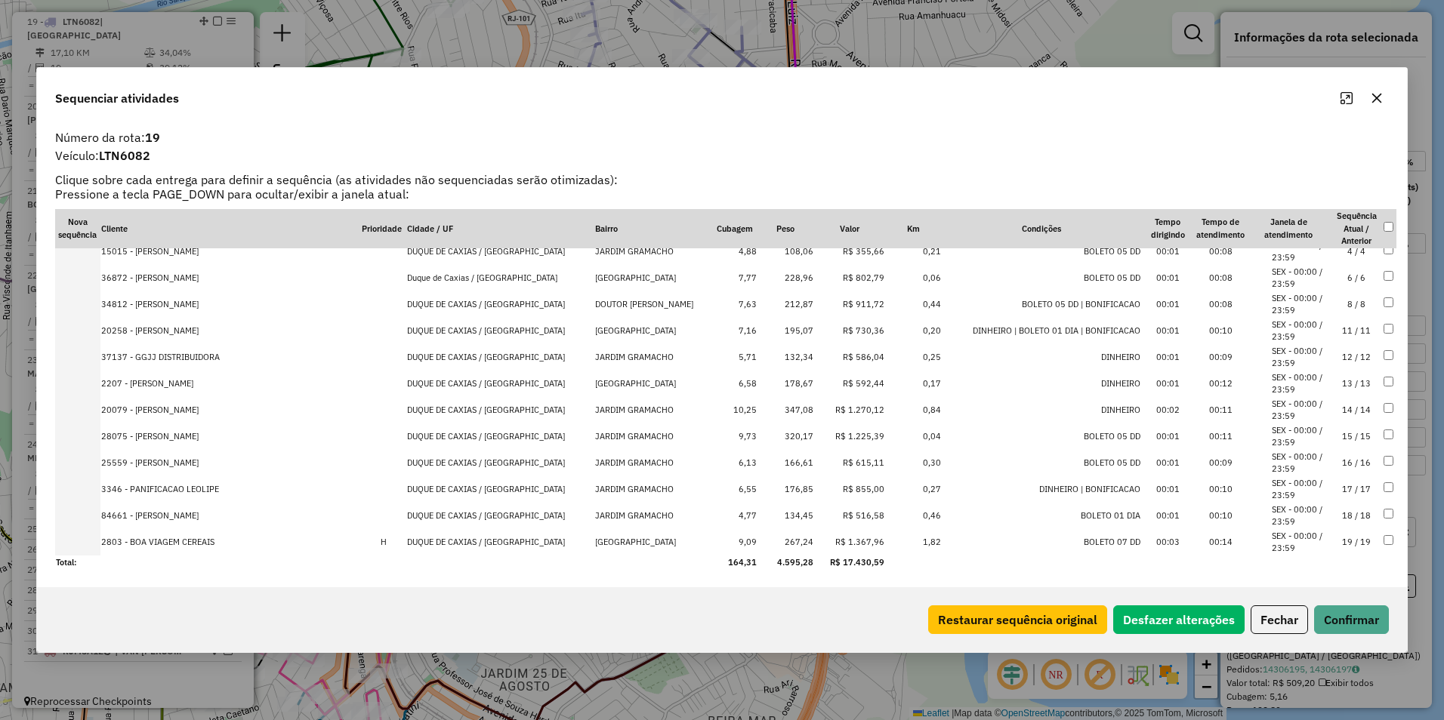
click at [814, 430] on td "R$ 1.225,39" at bounding box center [849, 437] width 71 height 26
click at [814, 433] on td "R$ 1.270,12" at bounding box center [849, 437] width 71 height 26
click at [821, 542] on td "R$ 1.367,96" at bounding box center [849, 542] width 71 height 26
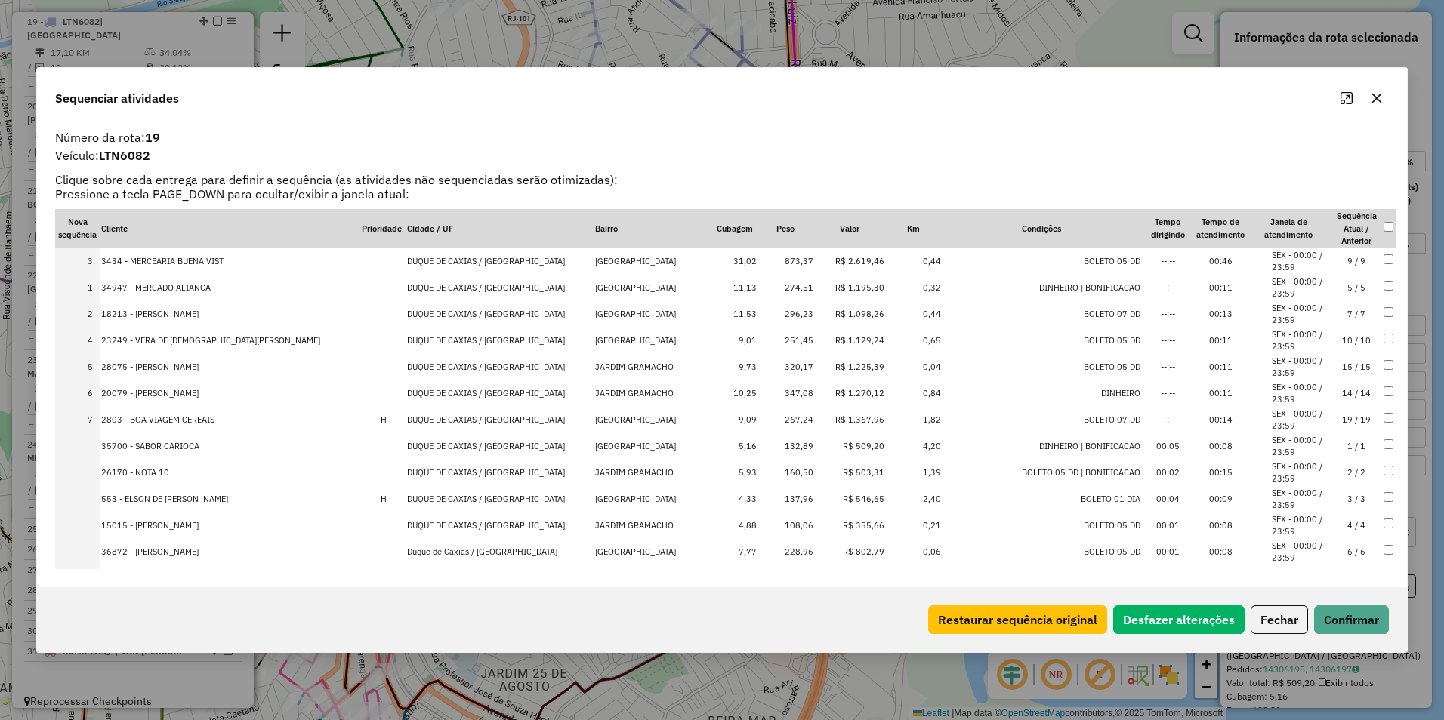
drag, startPoint x: 818, startPoint y: 311, endPoint x: 818, endPoint y: 248, distance: 63.4
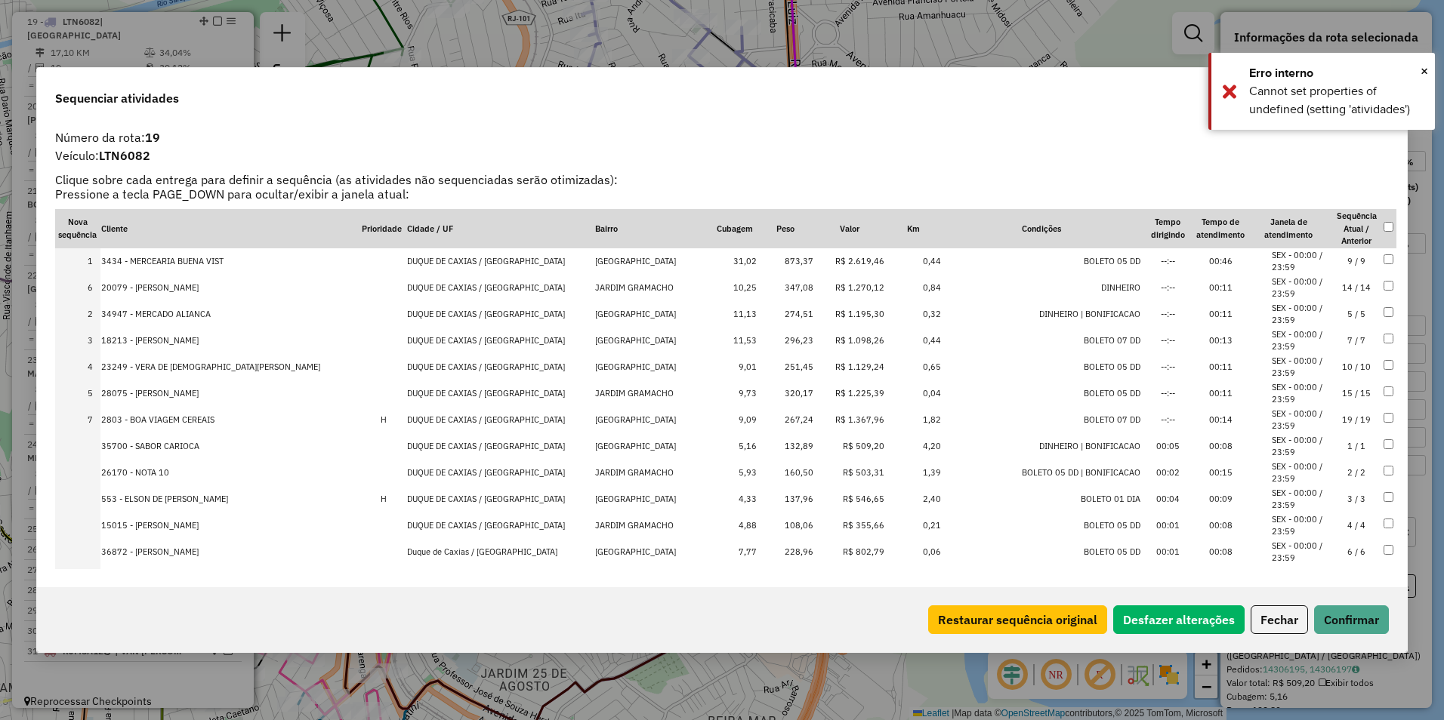
drag, startPoint x: 816, startPoint y: 393, endPoint x: 816, endPoint y: 282, distance: 110.2
drag, startPoint x: 814, startPoint y: 412, endPoint x: 816, endPoint y: 282, distance: 130.7
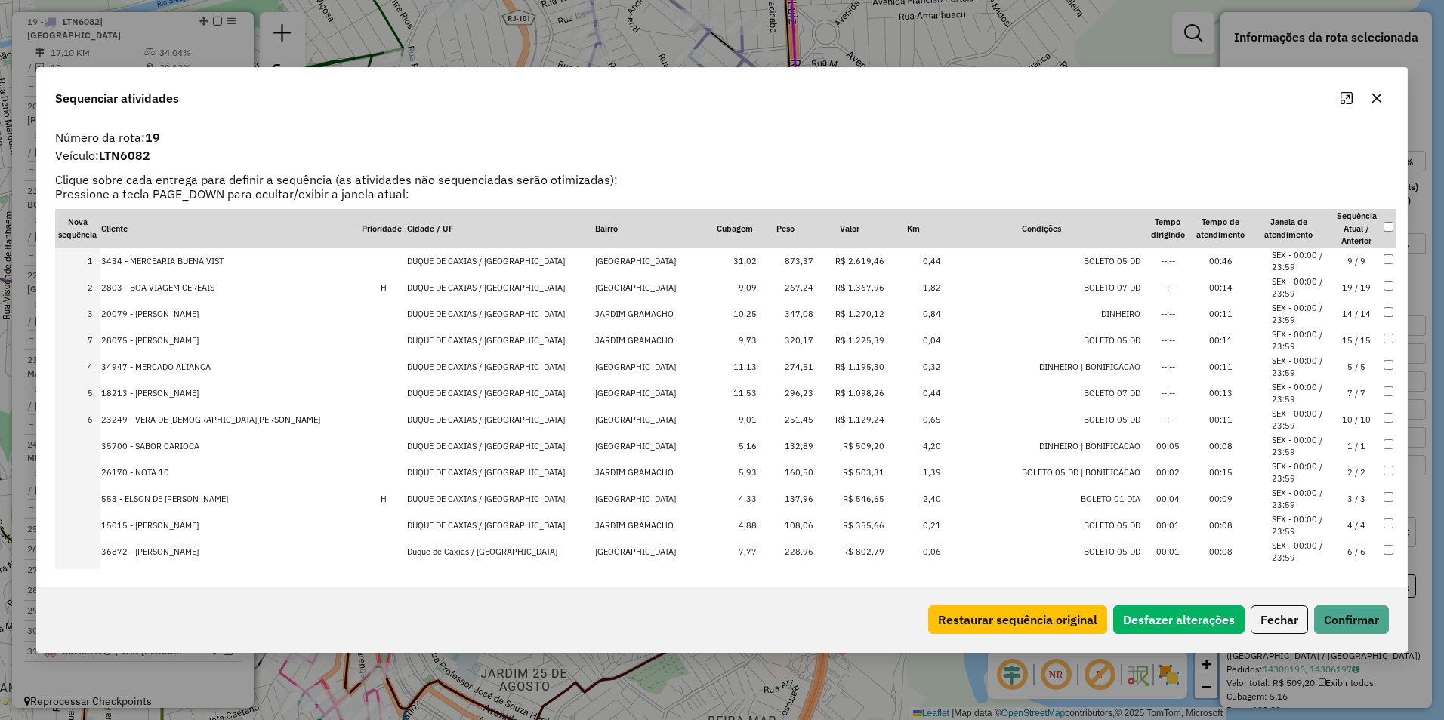
drag, startPoint x: 812, startPoint y: 416, endPoint x: 808, endPoint y: 322, distance: 93.7
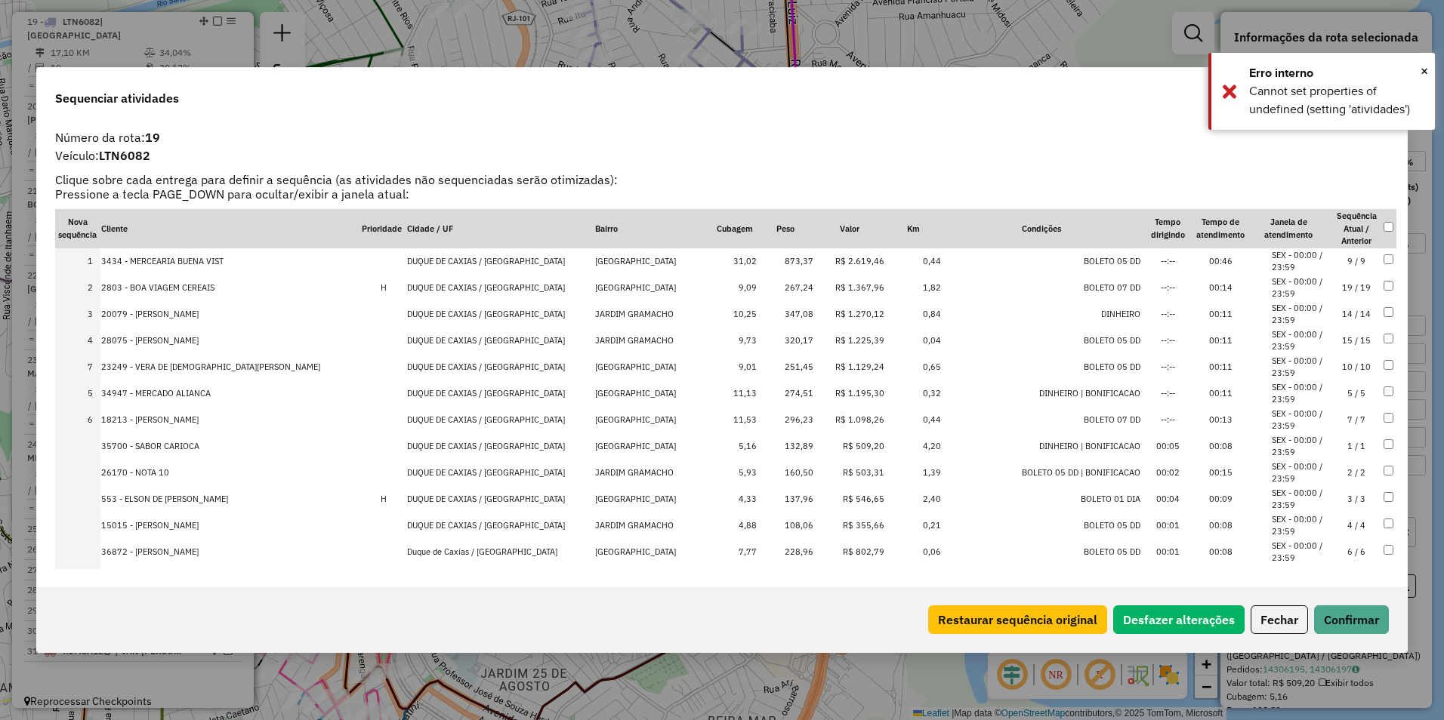
drag, startPoint x: 812, startPoint y: 417, endPoint x: 815, endPoint y: 358, distance: 58.9
click at [1355, 624] on button "Confirmar" at bounding box center [1351, 620] width 75 height 29
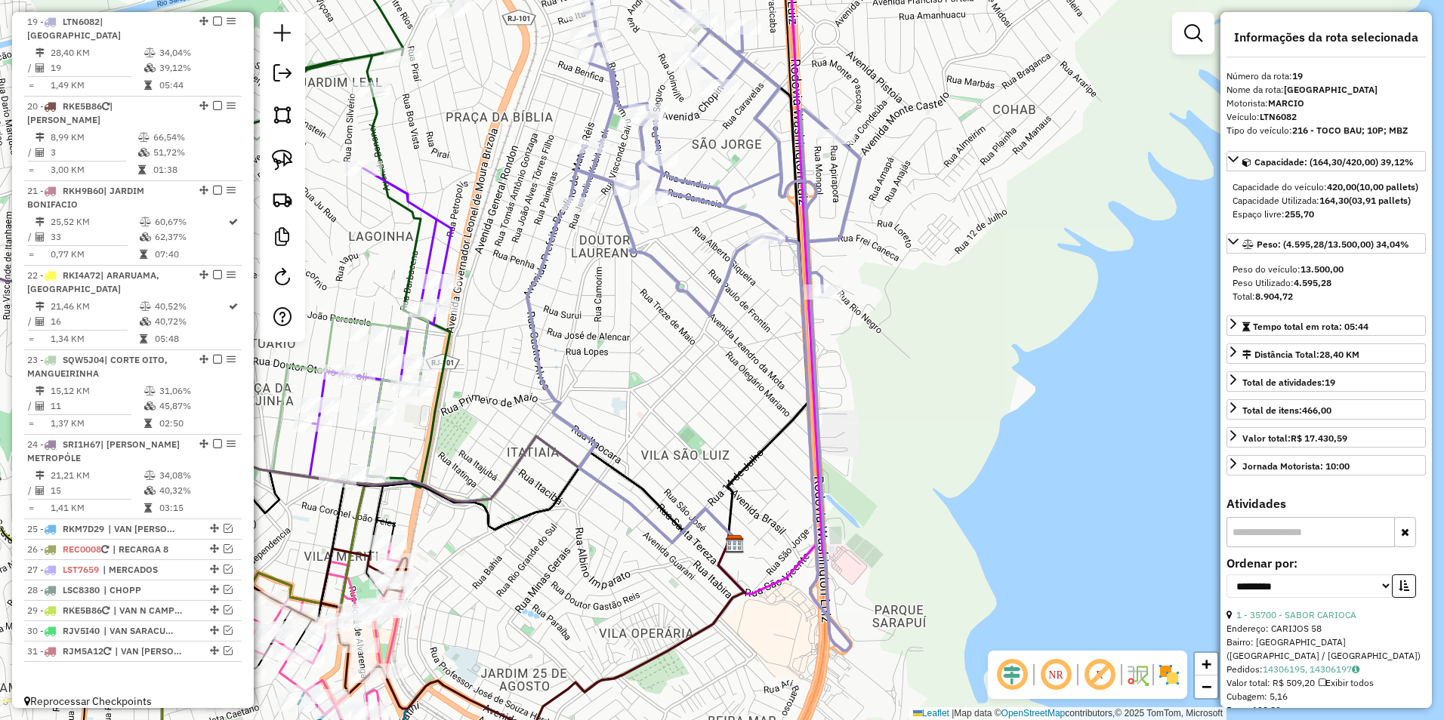
click at [749, 183] on icon at bounding box center [718, 308] width 284 height 685
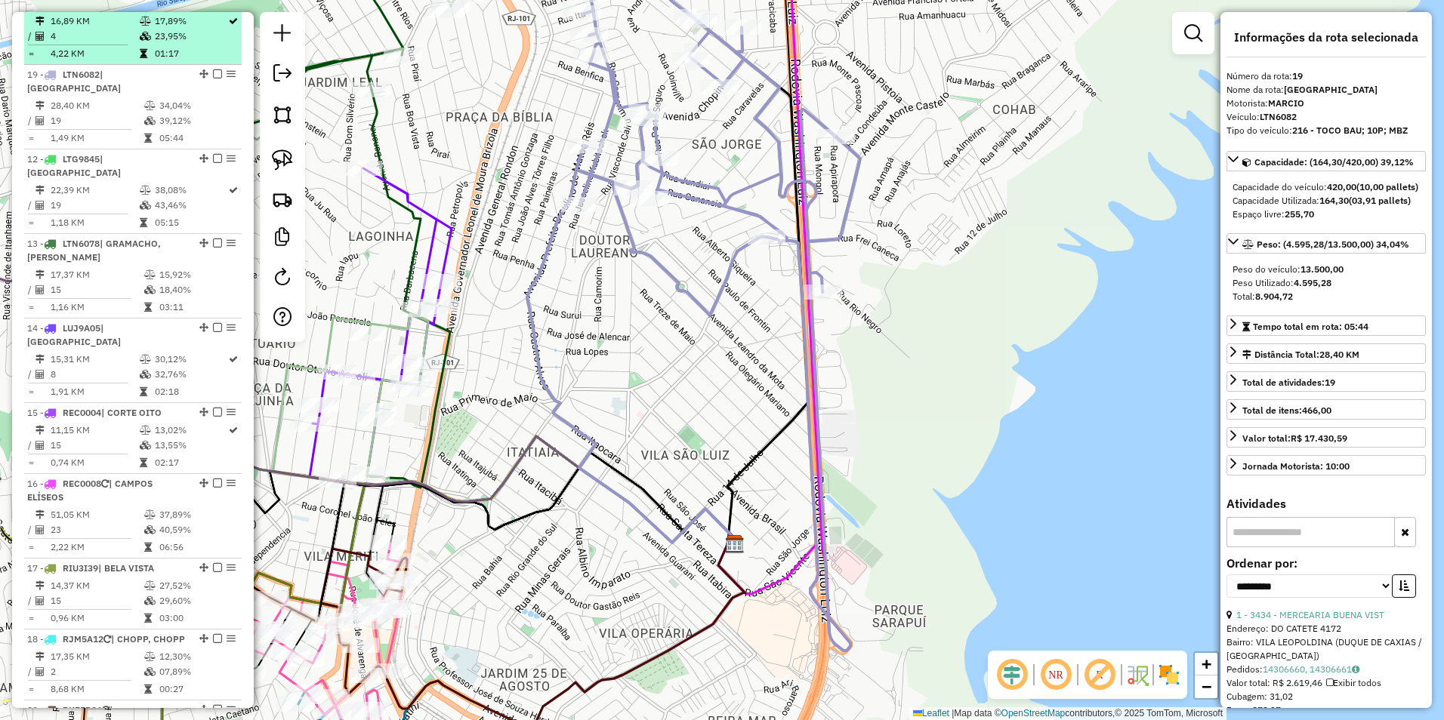
scroll to position [965, 0]
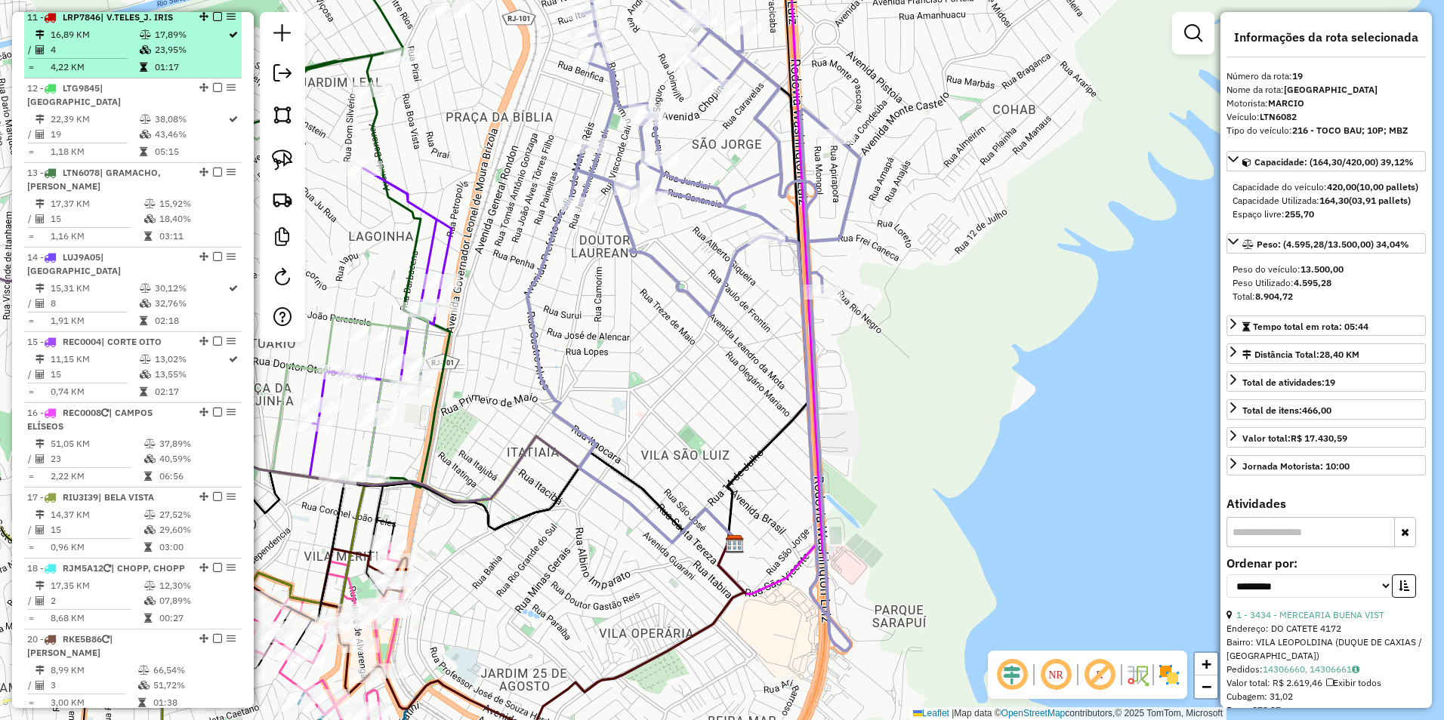
drag, startPoint x: 202, startPoint y: 640, endPoint x: 213, endPoint y: 28, distance: 611.7
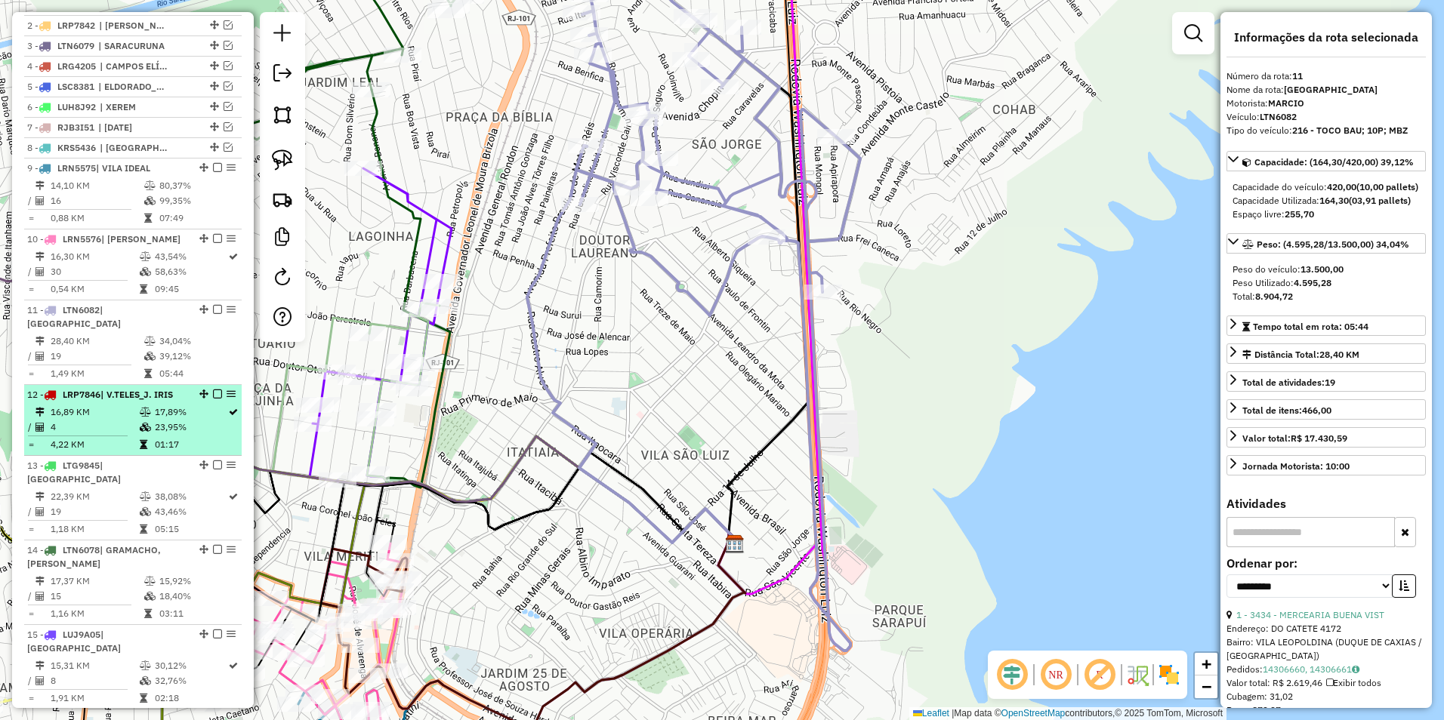
scroll to position [512, 0]
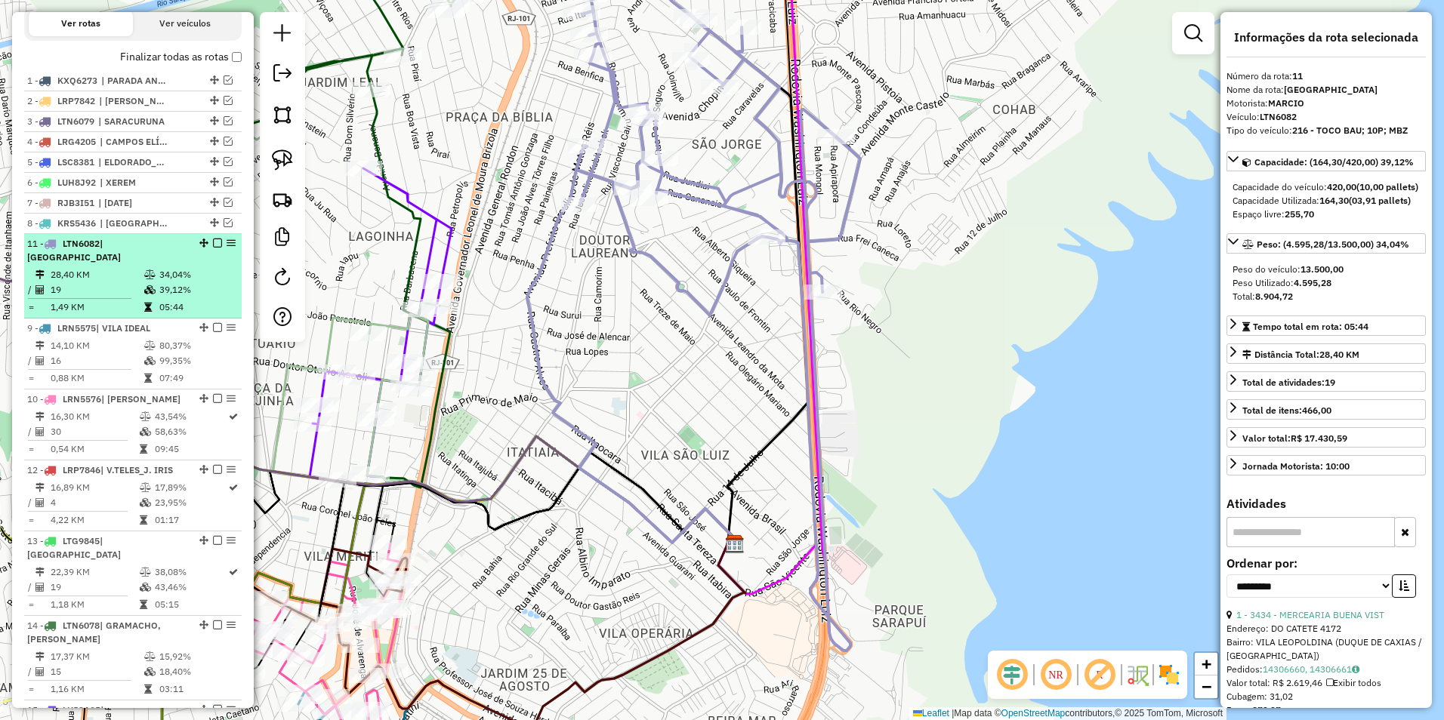
drag, startPoint x: 200, startPoint y: 399, endPoint x: 203, endPoint y: 258, distance: 140.5
click at [214, 248] on em at bounding box center [217, 243] width 9 height 9
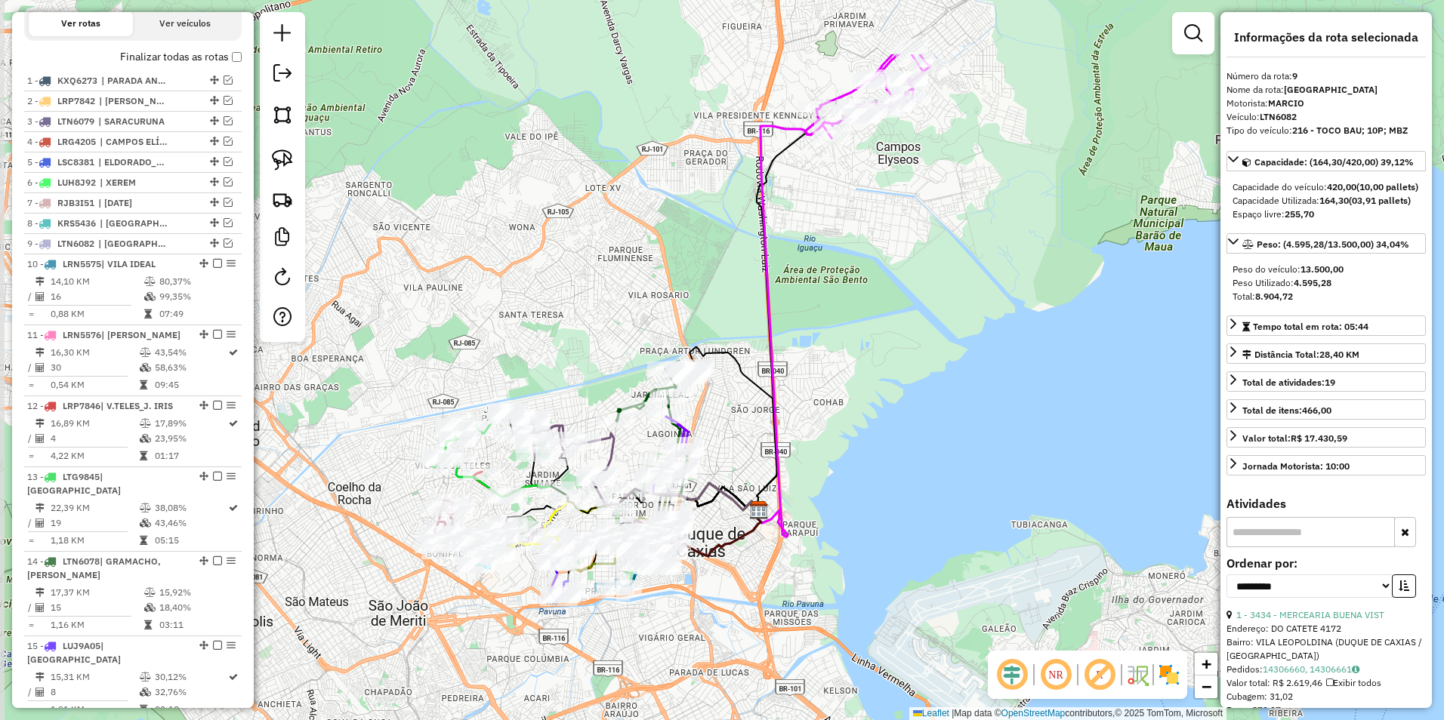
drag, startPoint x: 936, startPoint y: 248, endPoint x: 946, endPoint y: 365, distance: 118.3
click at [946, 365] on div "Janela de atendimento Grade de atendimento Capacidade Transportadoras Veículos …" at bounding box center [722, 360] width 1444 height 720
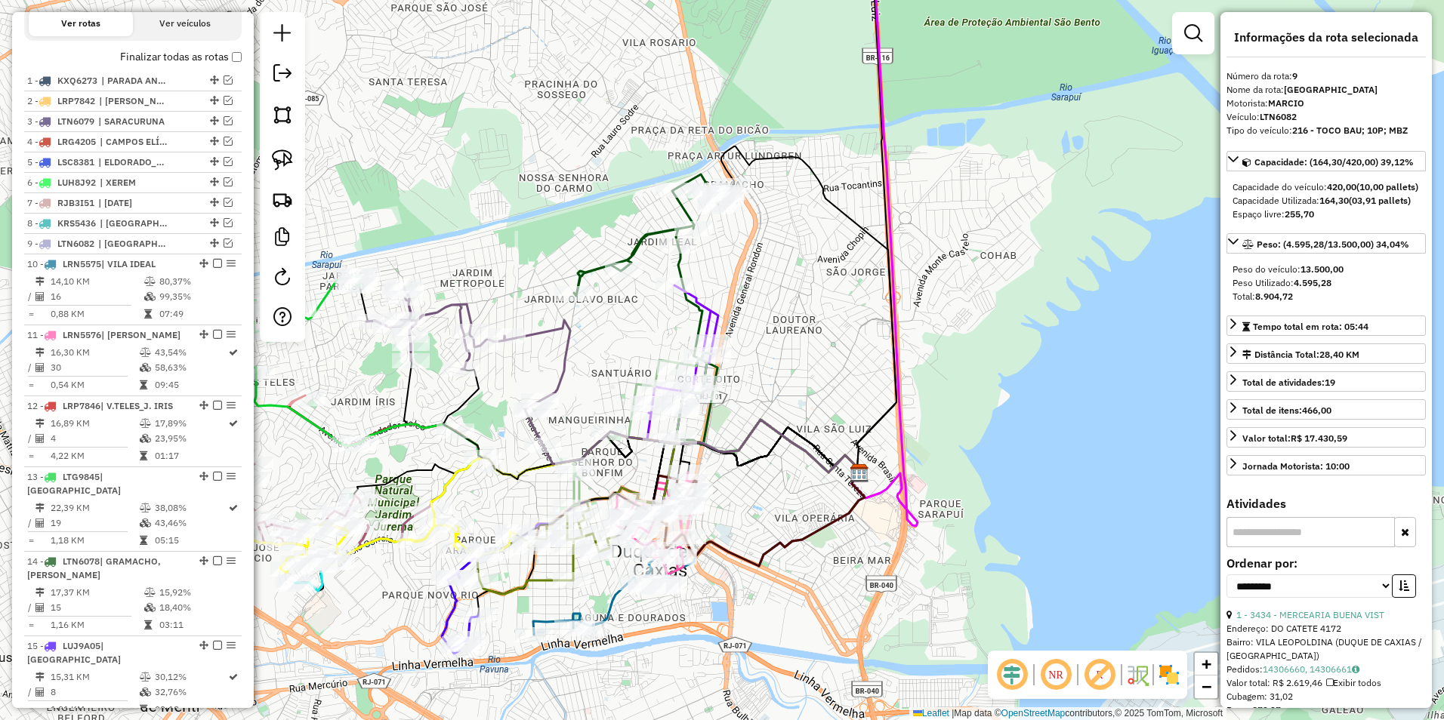
click at [735, 303] on div "Janela de atendimento Grade de atendimento Capacidade Transportadoras Veículos …" at bounding box center [722, 360] width 1444 height 720
drag, startPoint x: 715, startPoint y: 594, endPoint x: 892, endPoint y: 439, distance: 235.4
click at [892, 439] on div "Janela de atendimento Grade de atendimento Capacidade Transportadoras Veículos …" at bounding box center [722, 360] width 1444 height 720
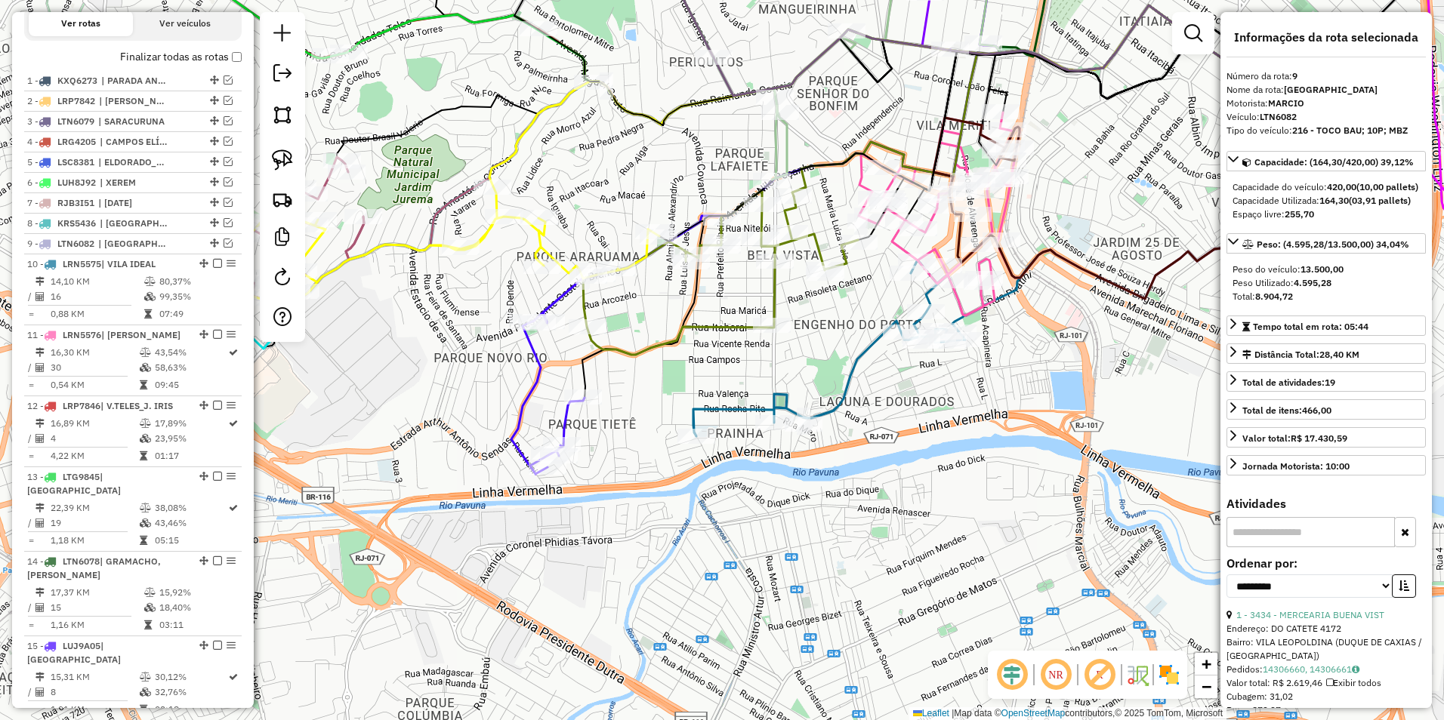
drag, startPoint x: 963, startPoint y: 421, endPoint x: 842, endPoint y: 523, distance: 157.6
click at [842, 523] on div "Janela de atendimento Grade de atendimento Capacidade Transportadoras Veículos …" at bounding box center [722, 360] width 1444 height 720
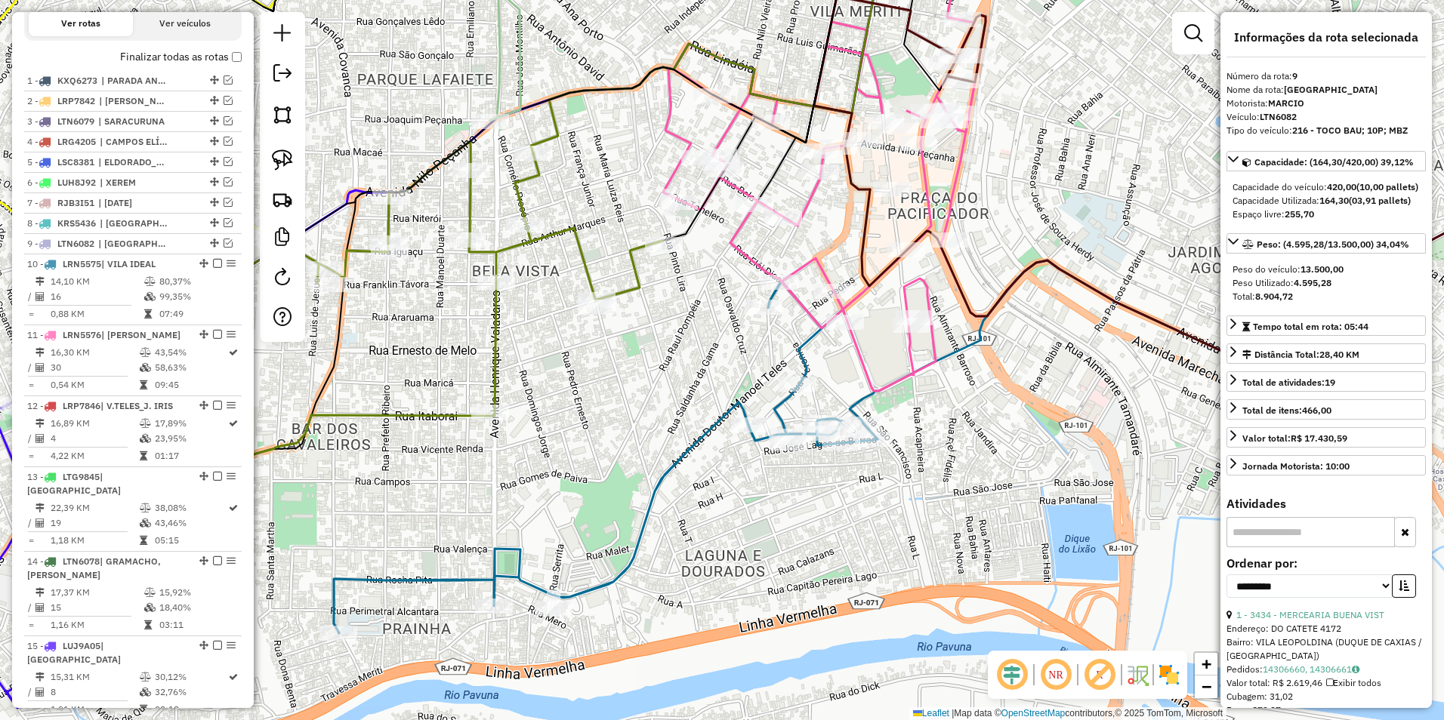
click at [808, 356] on icon at bounding box center [606, 458] width 544 height 352
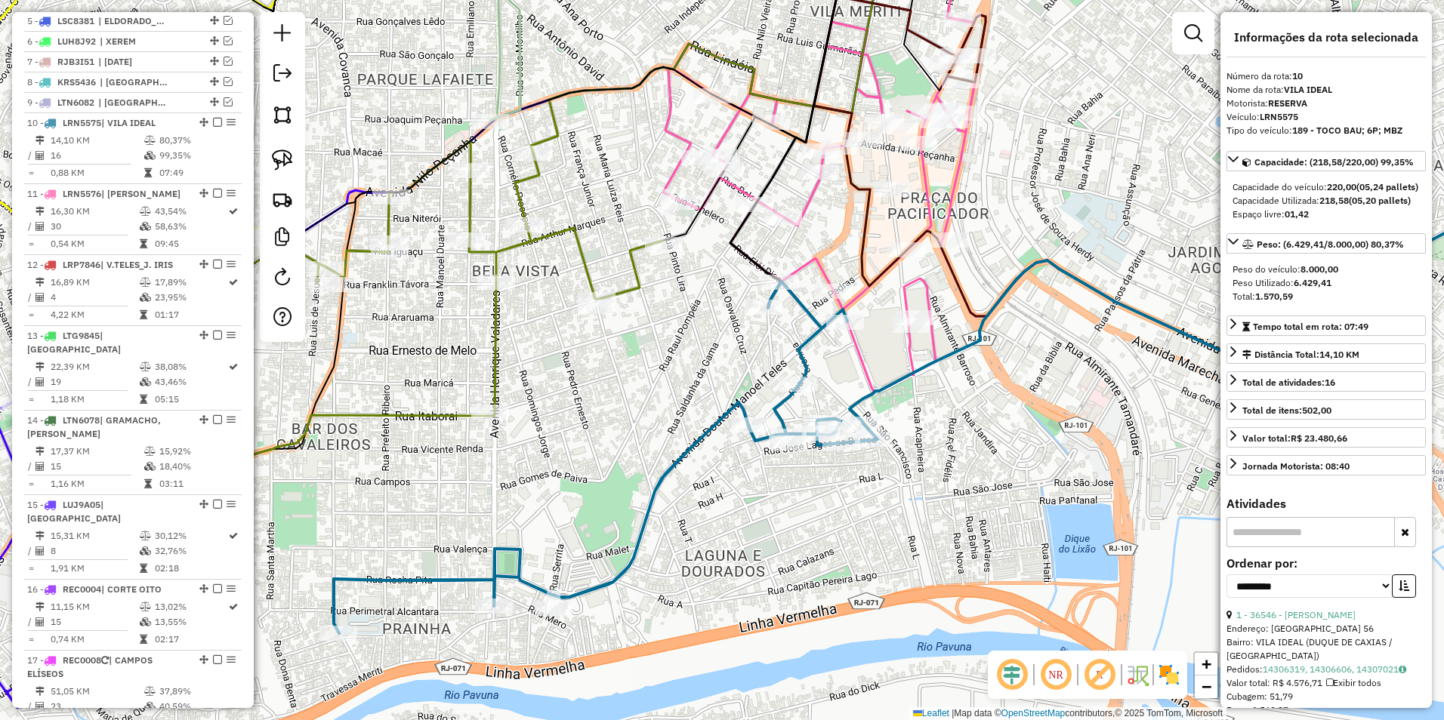
scroll to position [768, 0]
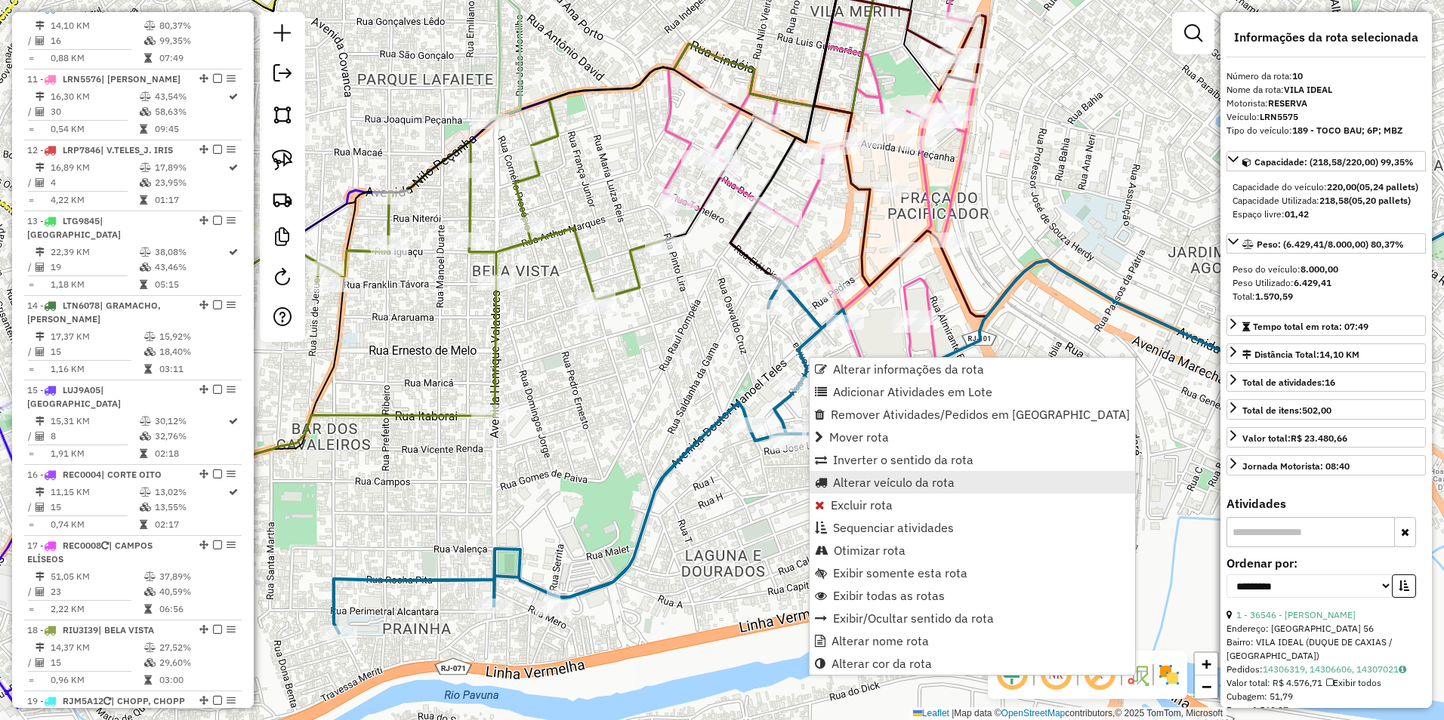
click at [918, 481] on span "Alterar veículo da rota" at bounding box center [894, 482] width 122 height 12
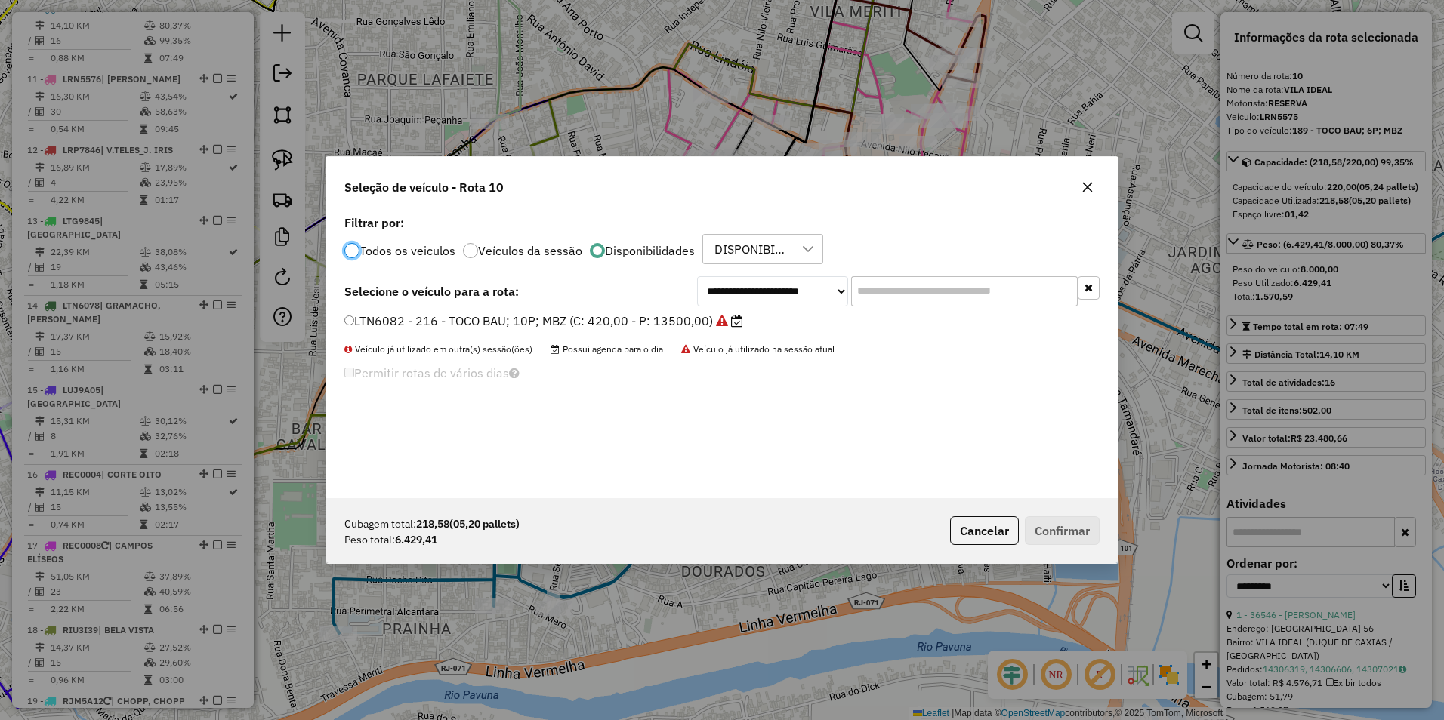
scroll to position [8, 5]
drag, startPoint x: 737, startPoint y: 292, endPoint x: 738, endPoint y: 307, distance: 14.4
click at [737, 292] on select "**********" at bounding box center [772, 291] width 151 height 30
select select "********"
click at [697, 276] on select "**********" at bounding box center [772, 291] width 151 height 30
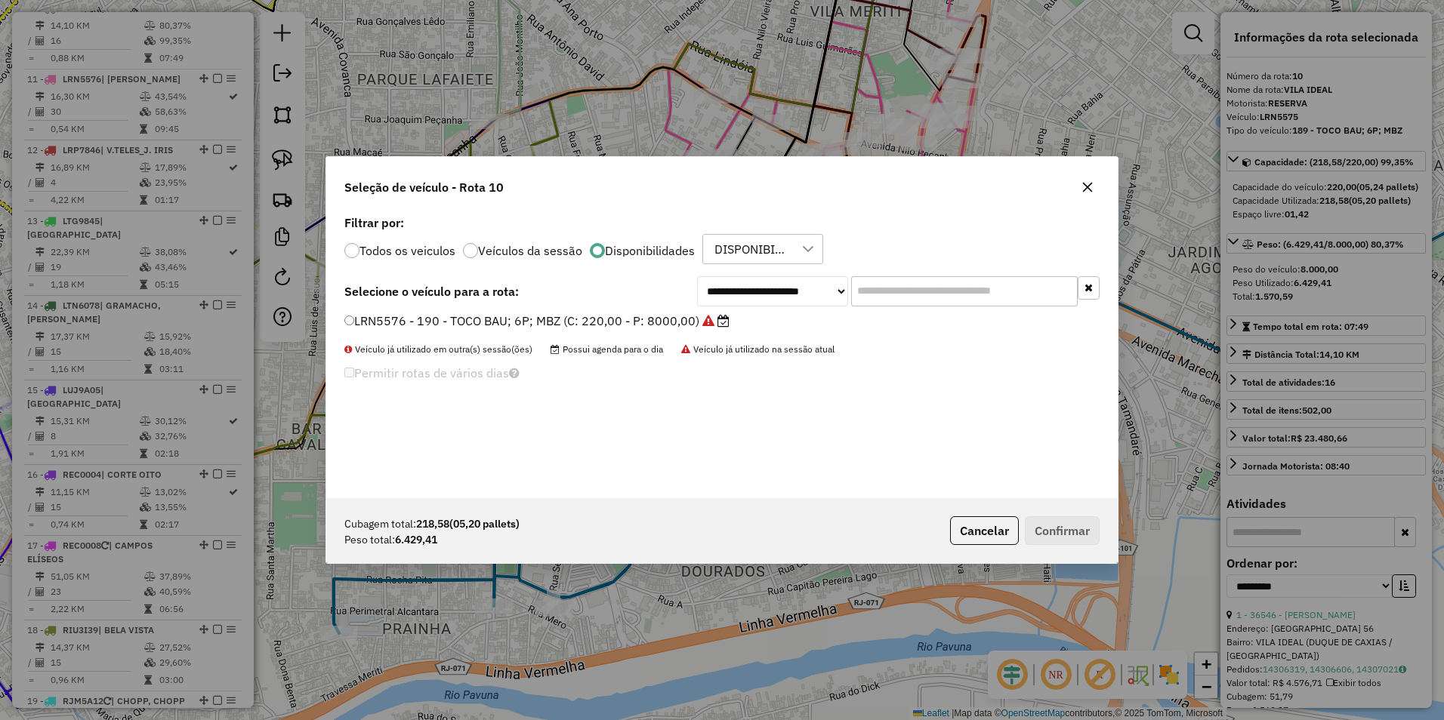
click at [433, 320] on label "LRN5576 - 190 - TOCO BAU; 6P; MBZ (C: 220,00 - P: 8000,00)" at bounding box center [536, 321] width 385 height 18
click at [1058, 526] on button "Confirmar" at bounding box center [1062, 530] width 75 height 29
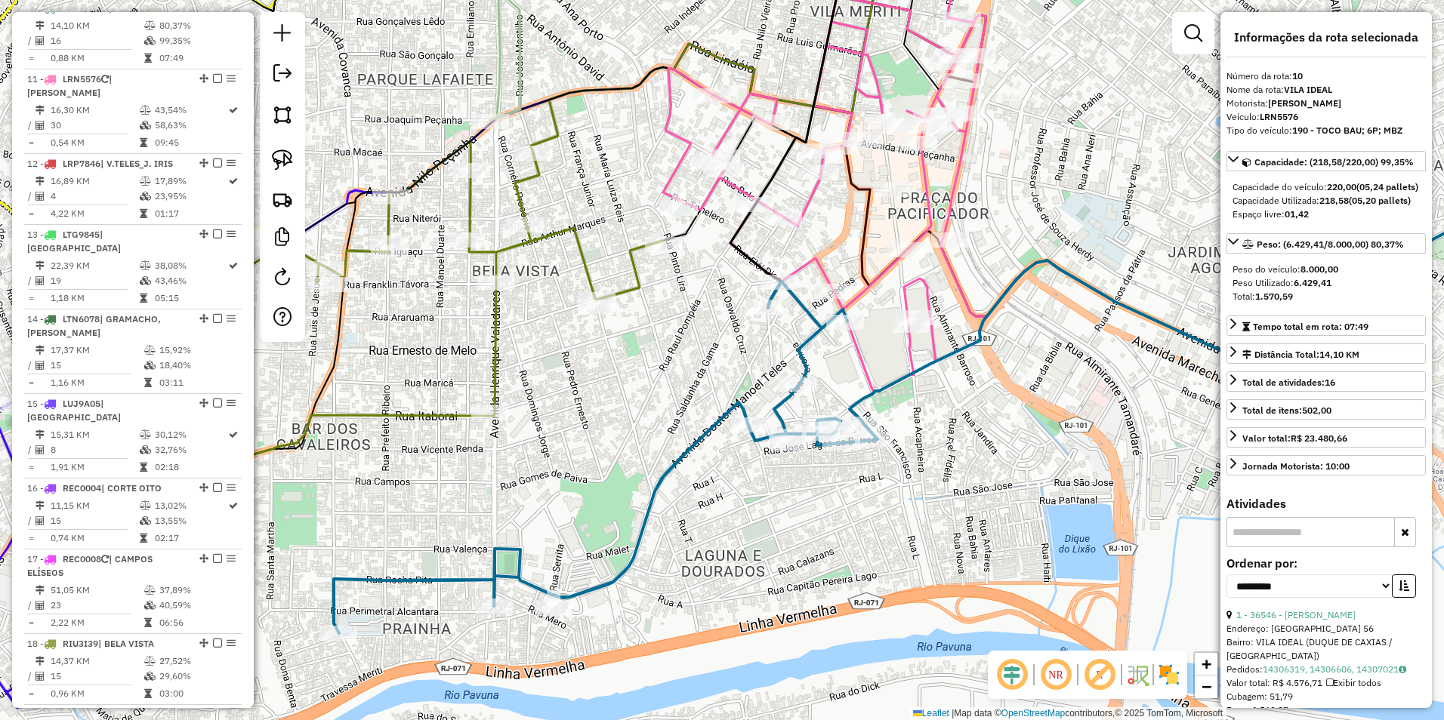
click at [808, 362] on icon at bounding box center [606, 458] width 544 height 352
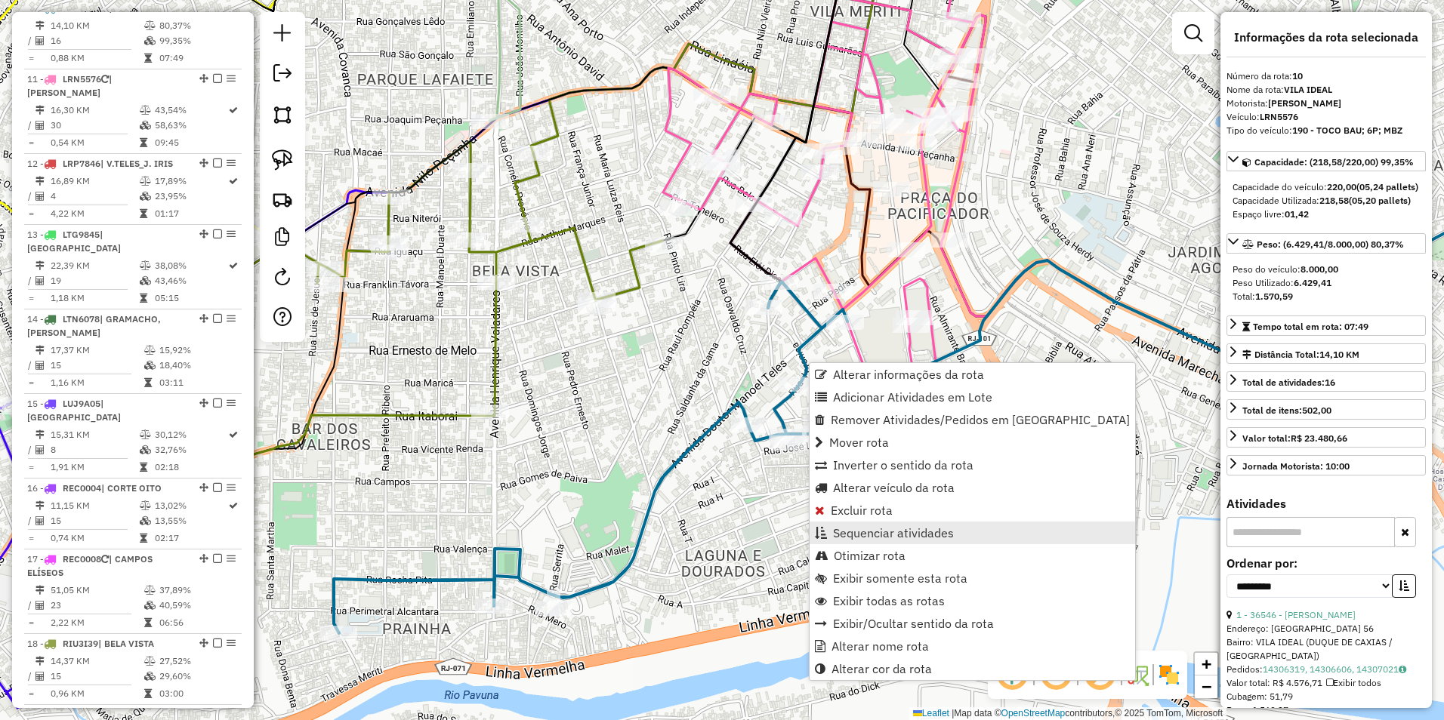
click at [891, 533] on span "Sequenciar atividades" at bounding box center [893, 533] width 121 height 12
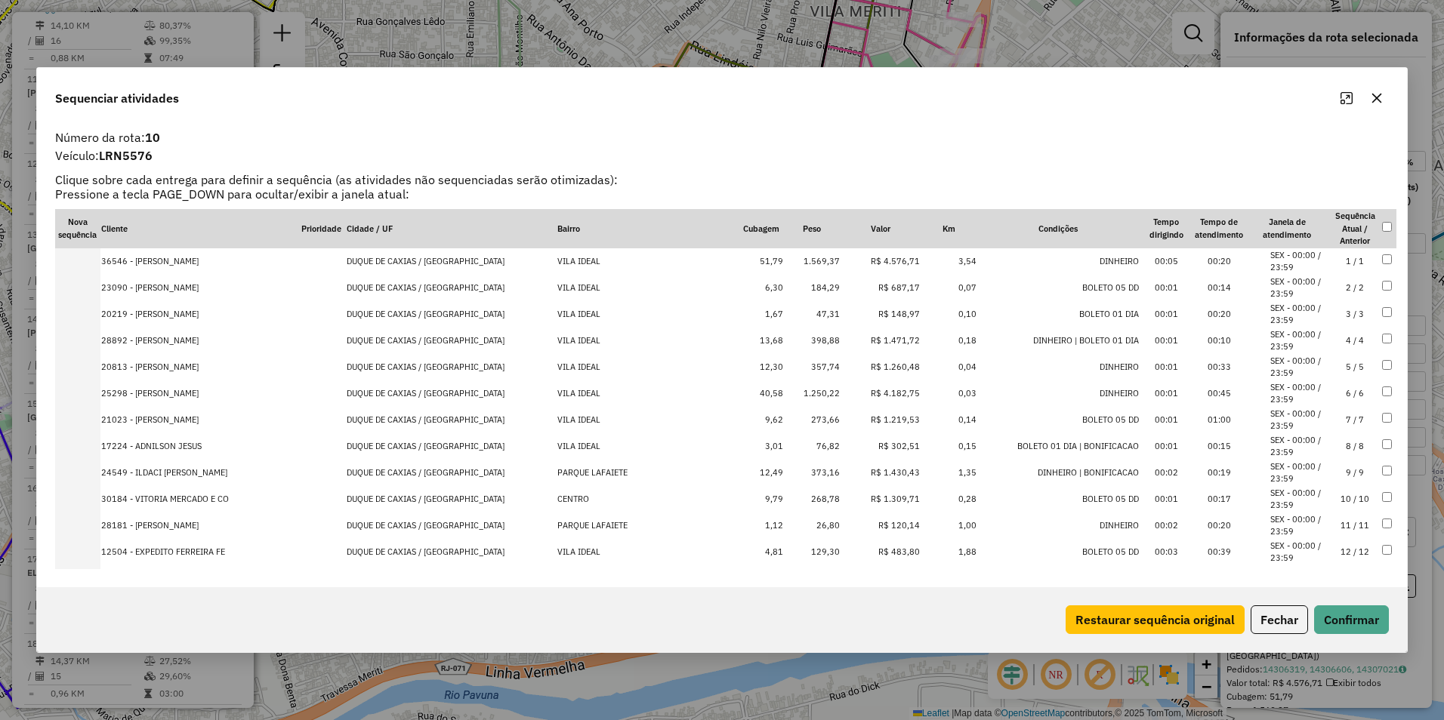
click at [855, 400] on td "R$ 4.182,75" at bounding box center [880, 394] width 80 height 26
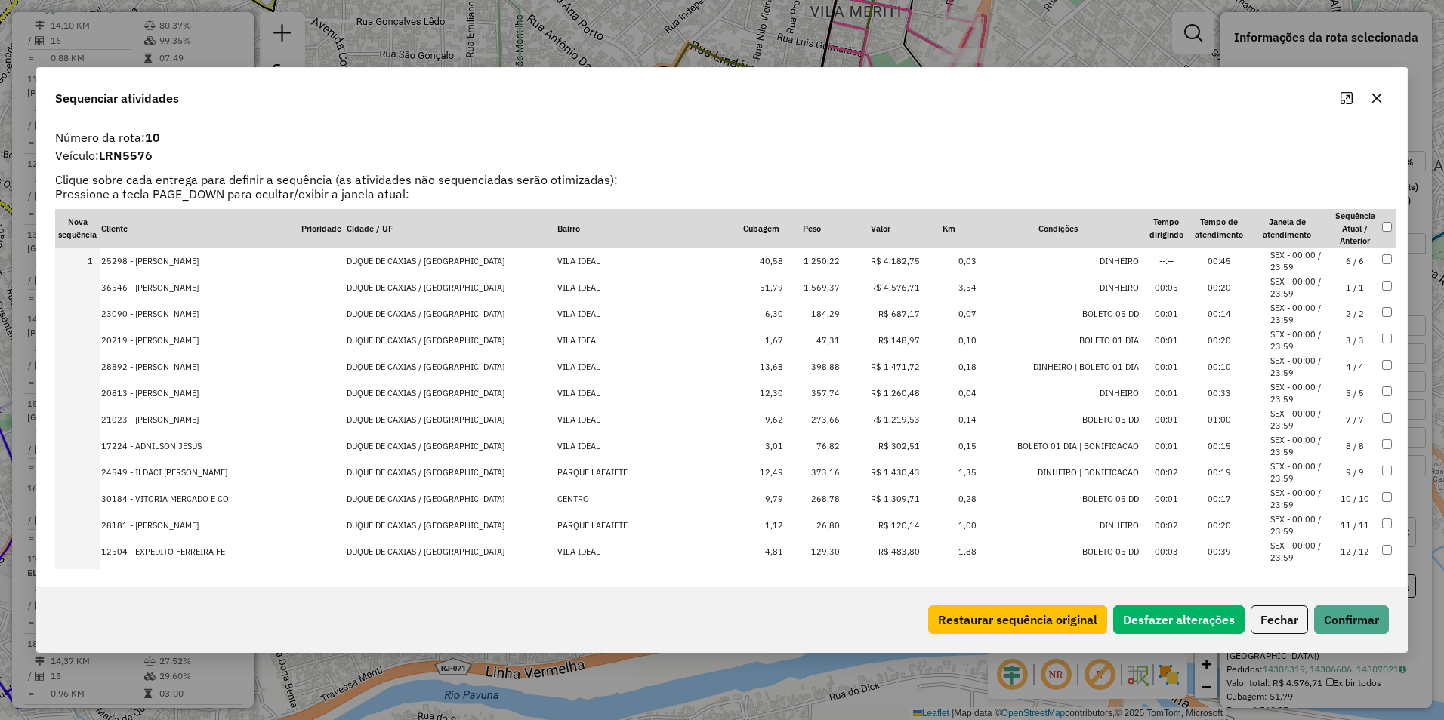
click at [859, 472] on td "R$ 1.430,43" at bounding box center [880, 473] width 80 height 26
click at [863, 501] on td "R$ 1.309,71" at bounding box center [880, 499] width 80 height 26
click at [863, 471] on td "R$ 1.219,53" at bounding box center [880, 473] width 80 height 26
click at [862, 469] on td "R$ 1.260,48" at bounding box center [880, 473] width 80 height 26
click at [862, 466] on td "R$ 1.471,72" at bounding box center [880, 473] width 80 height 26
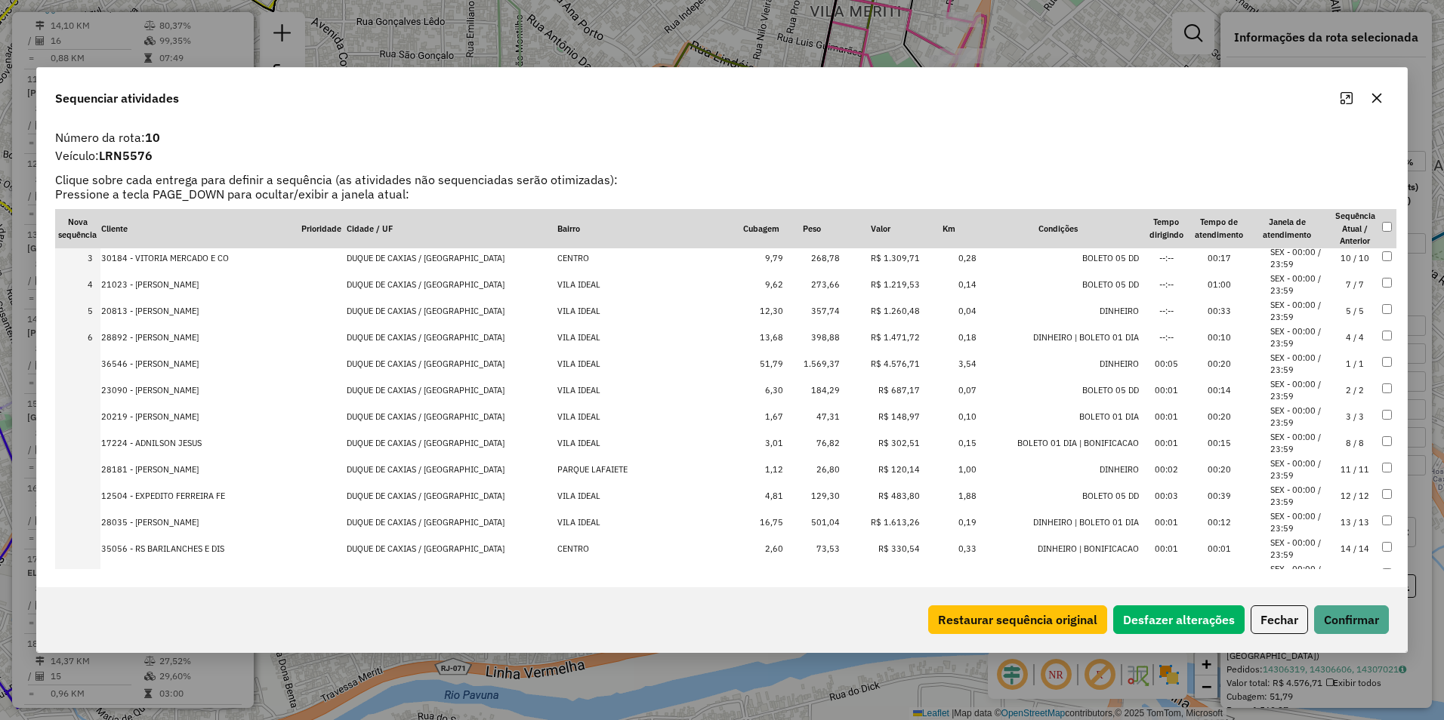
scroll to position [116, 0]
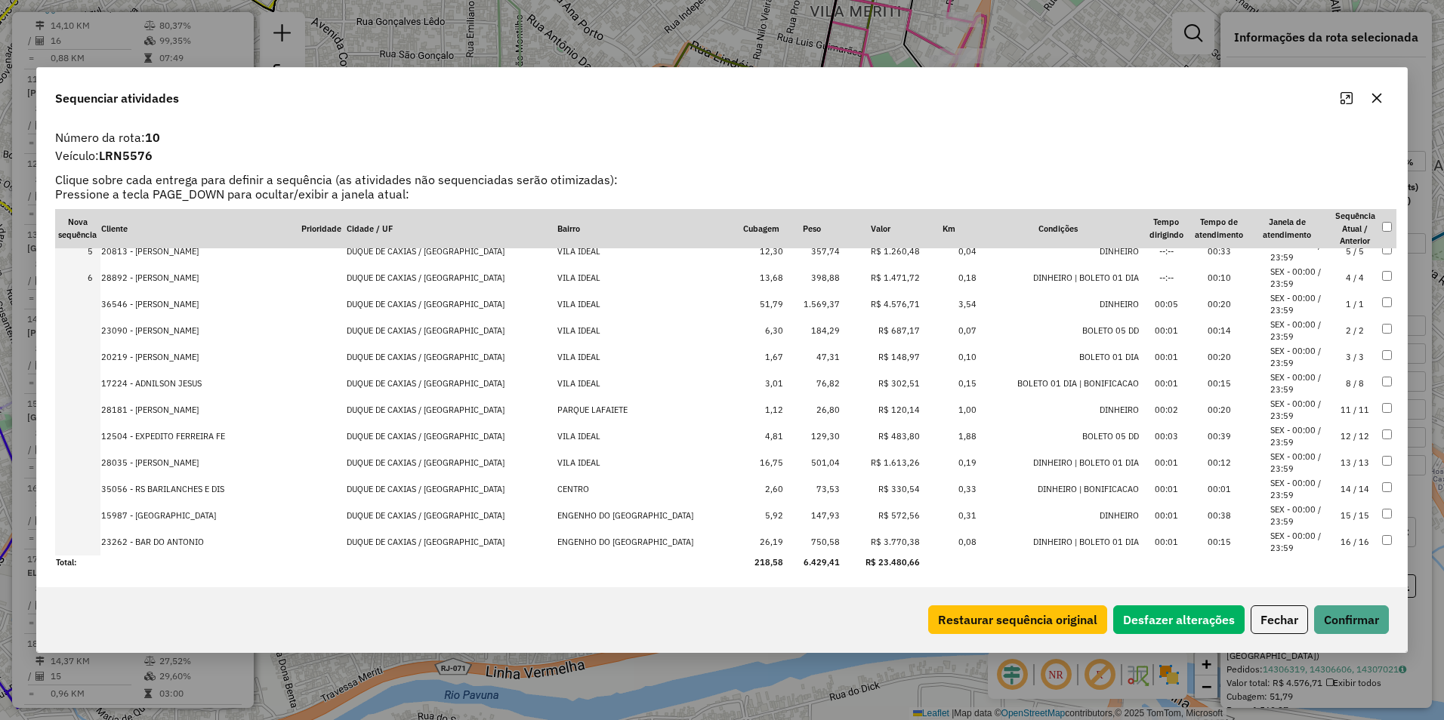
click at [853, 464] on td "R$ 1.613,26" at bounding box center [880, 463] width 80 height 26
click at [862, 544] on td "R$ 3.770,38" at bounding box center [880, 542] width 80 height 26
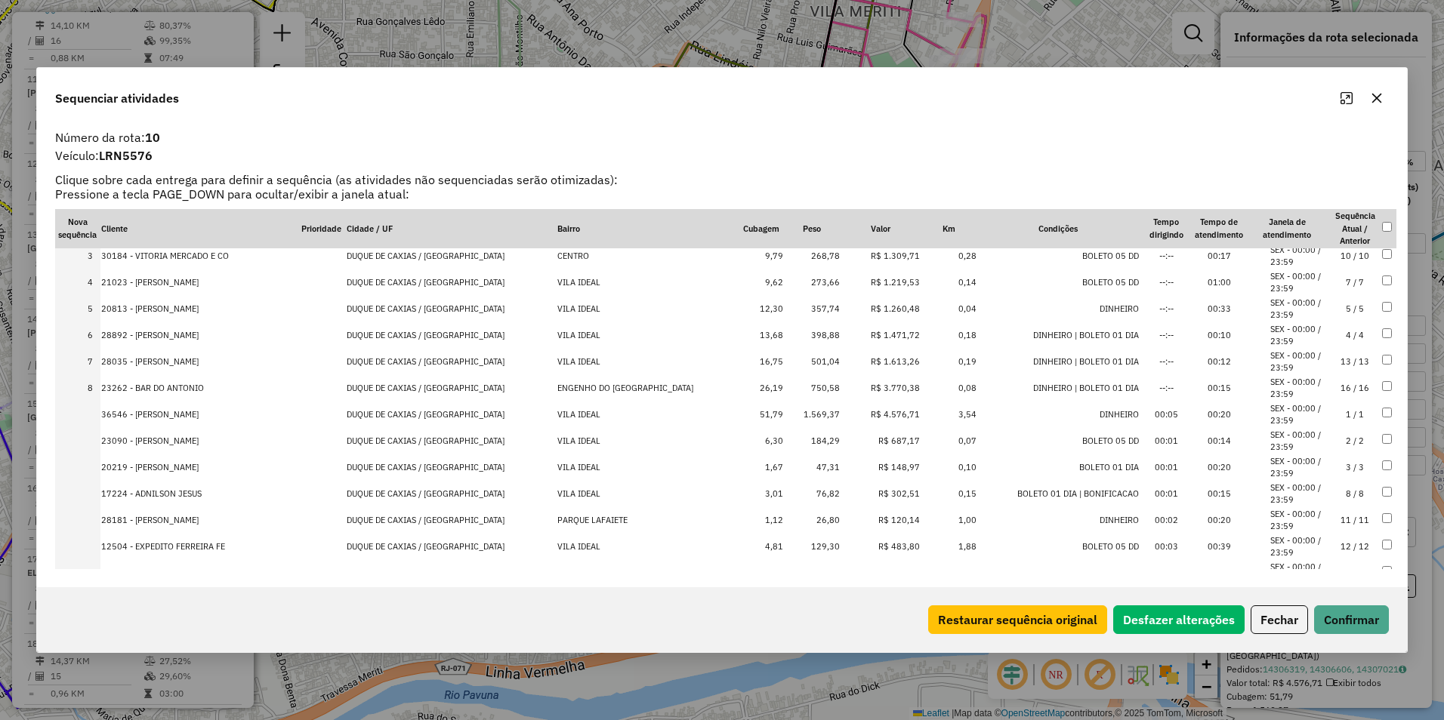
scroll to position [0, 0]
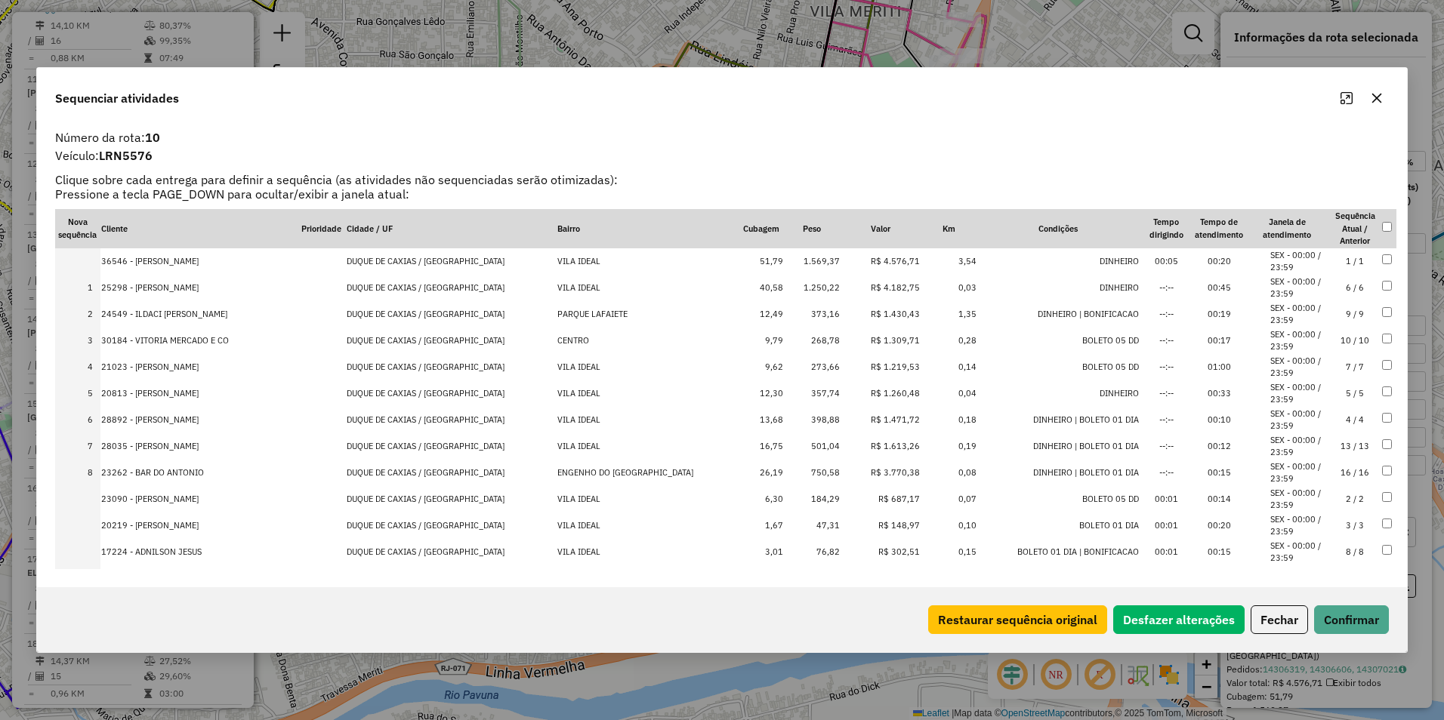
drag, startPoint x: 873, startPoint y: 470, endPoint x: 868, endPoint y: 252, distance: 217.5
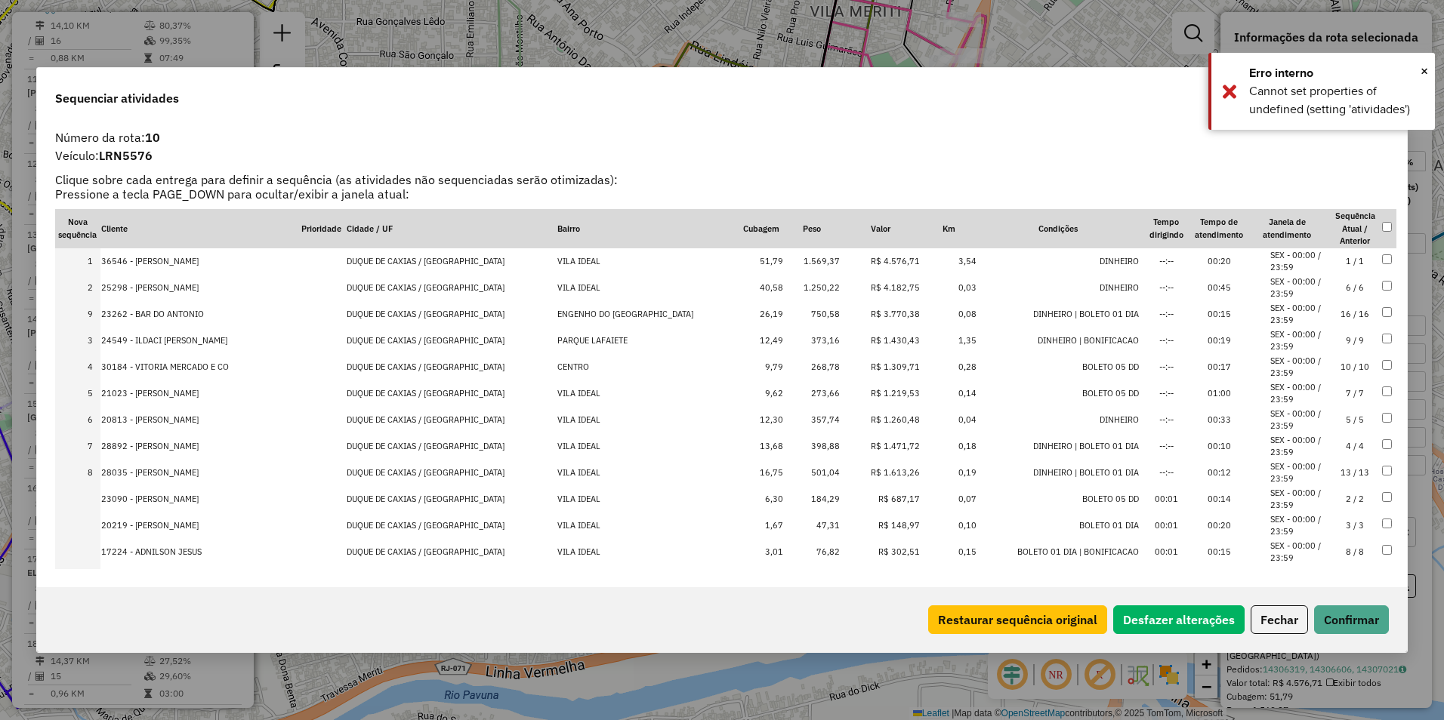
drag, startPoint x: 868, startPoint y: 473, endPoint x: 867, endPoint y: 308, distance: 164.6
drag, startPoint x: 866, startPoint y: 471, endPoint x: 862, endPoint y: 335, distance: 136.7
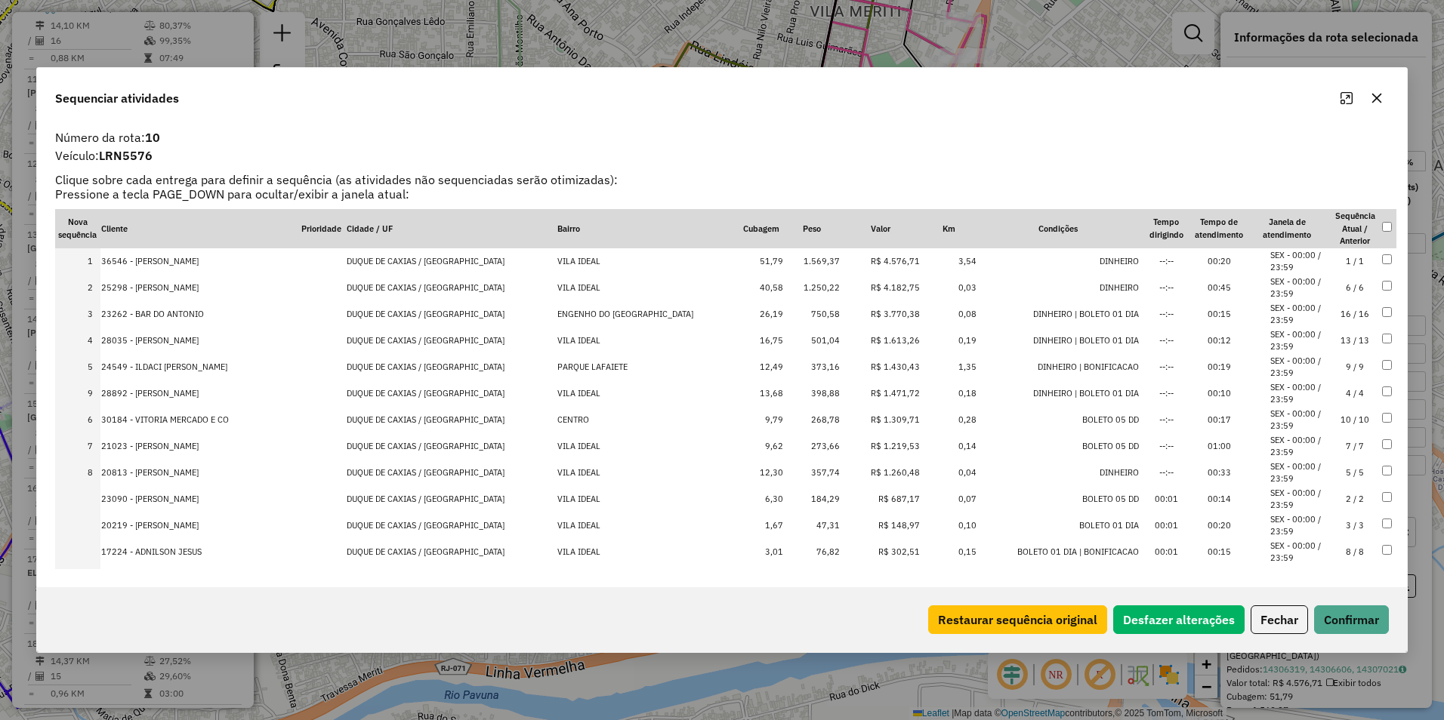
drag, startPoint x: 865, startPoint y: 471, endPoint x: 865, endPoint y: 387, distance: 84.6
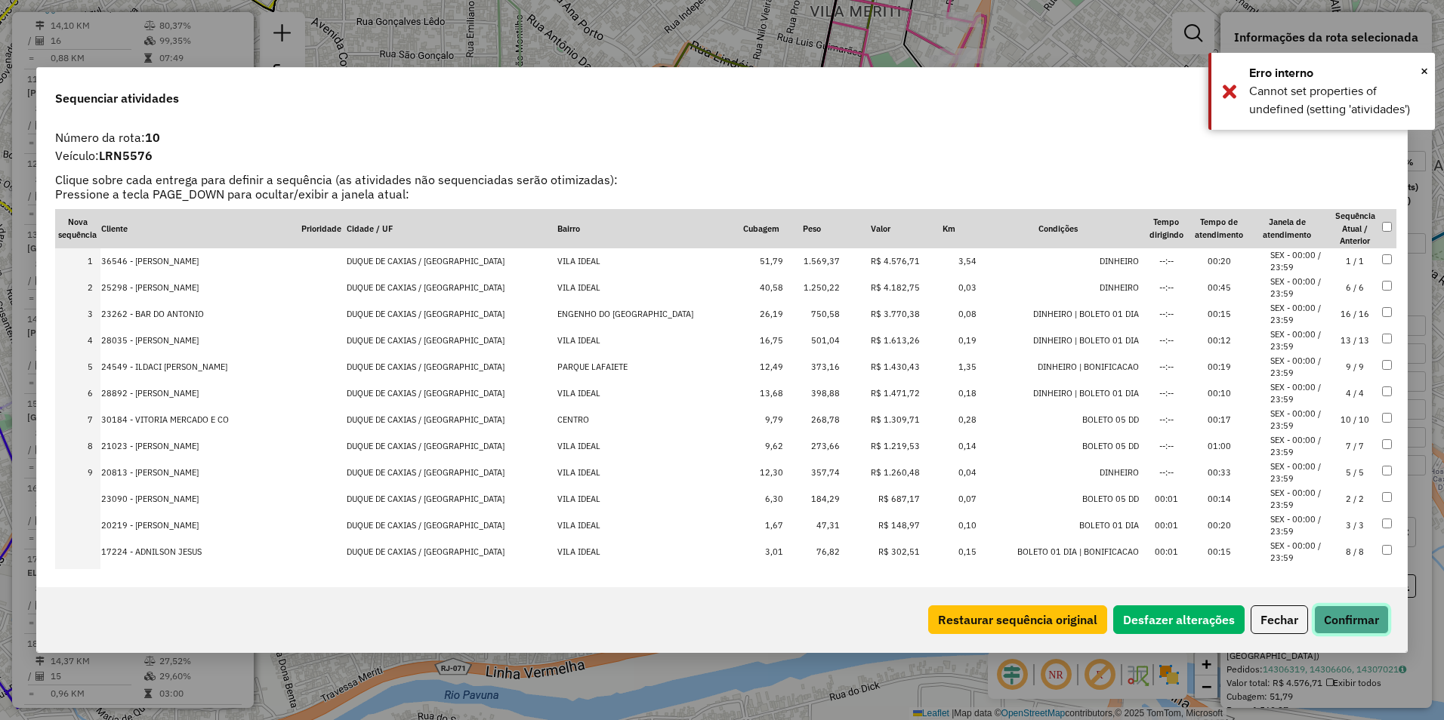
click at [1349, 616] on button "Confirmar" at bounding box center [1351, 620] width 75 height 29
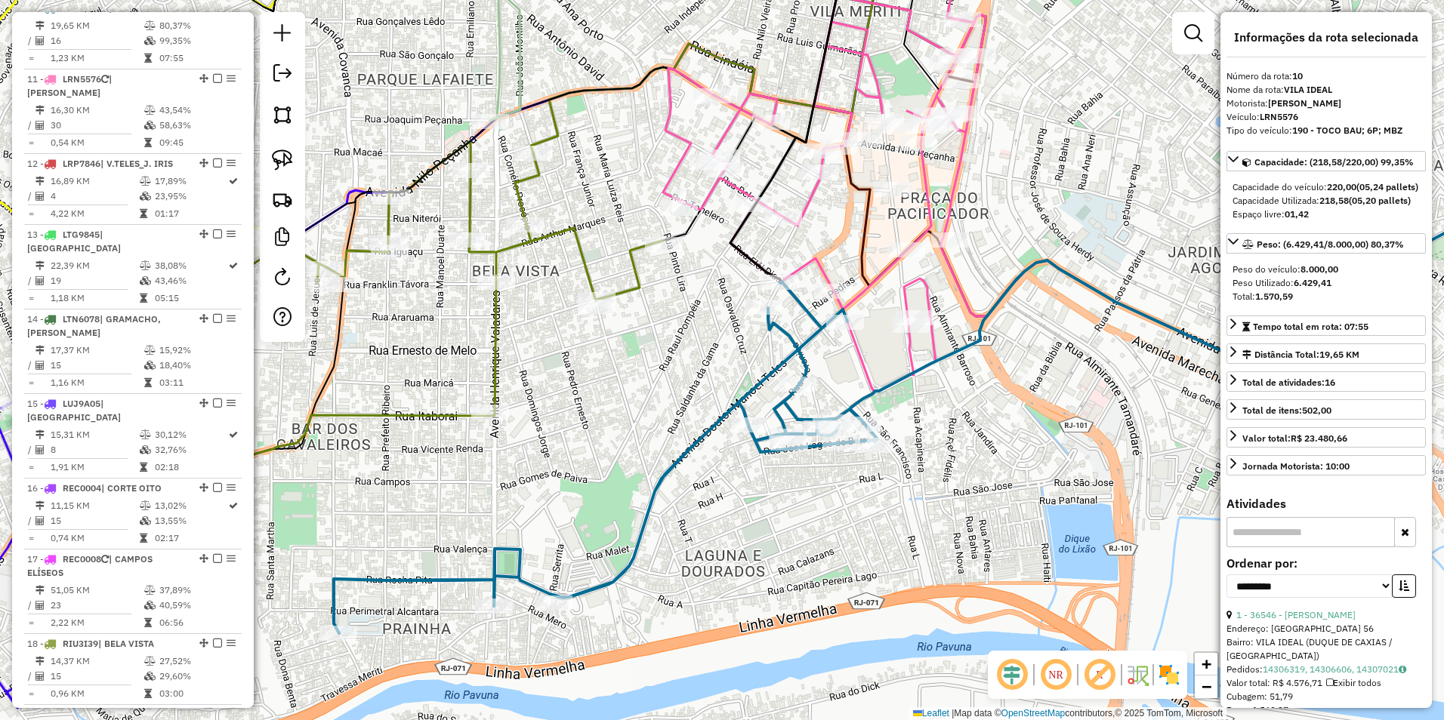
click at [782, 335] on icon at bounding box center [606, 458] width 544 height 352
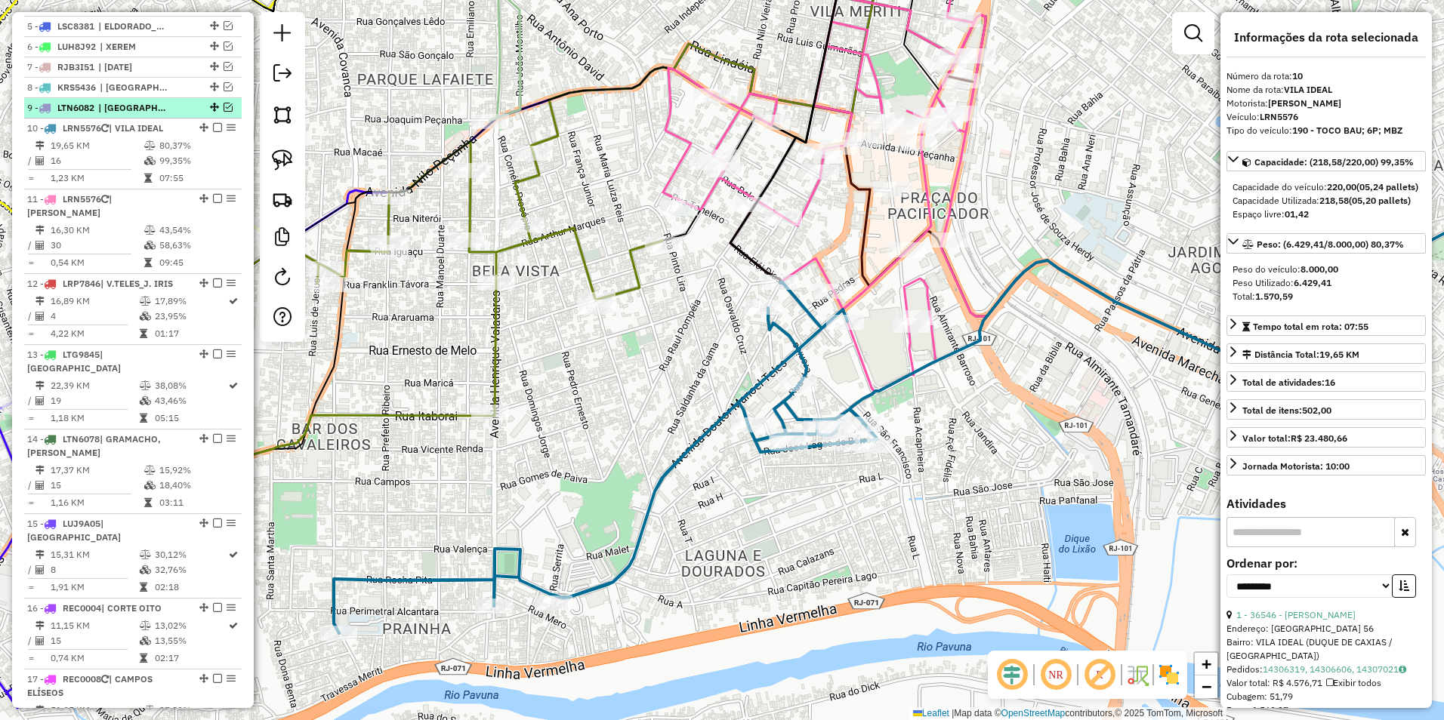
scroll to position [541, 0]
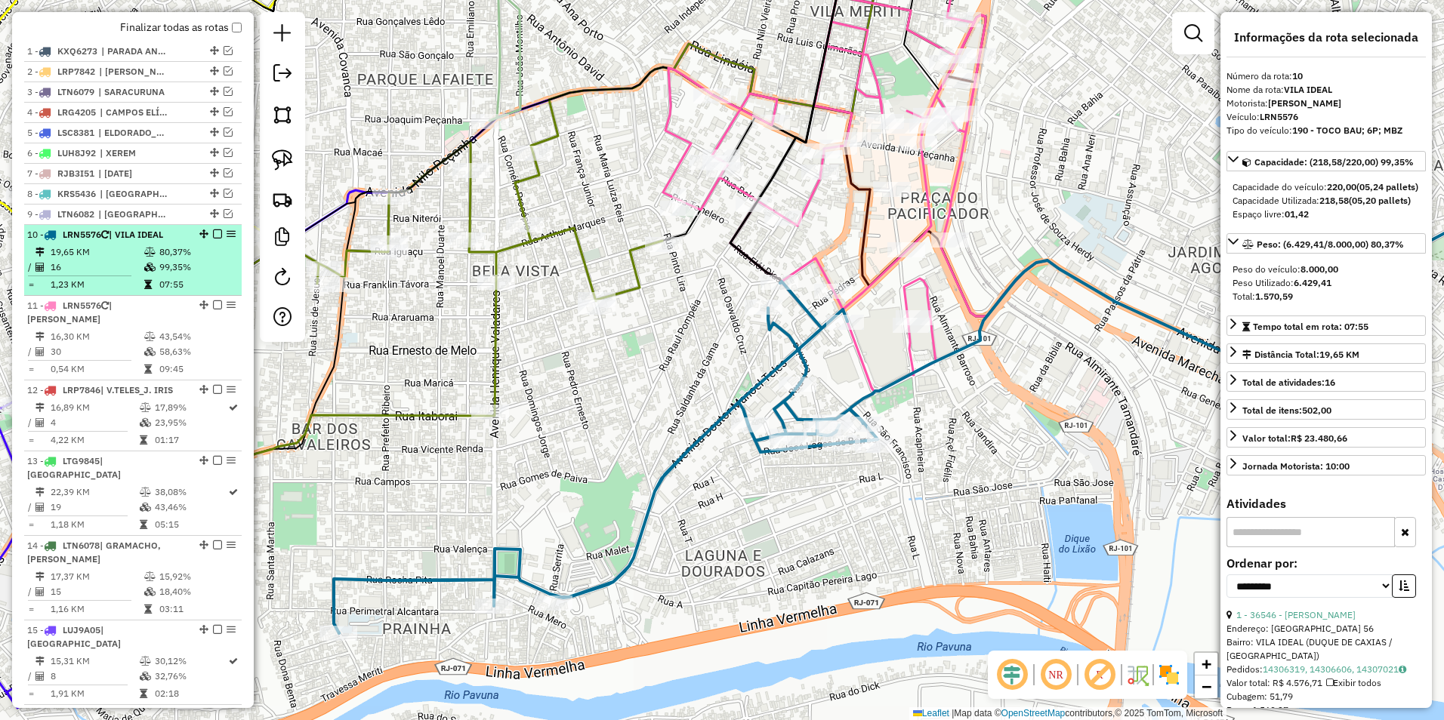
click at [215, 239] on em at bounding box center [217, 234] width 9 height 9
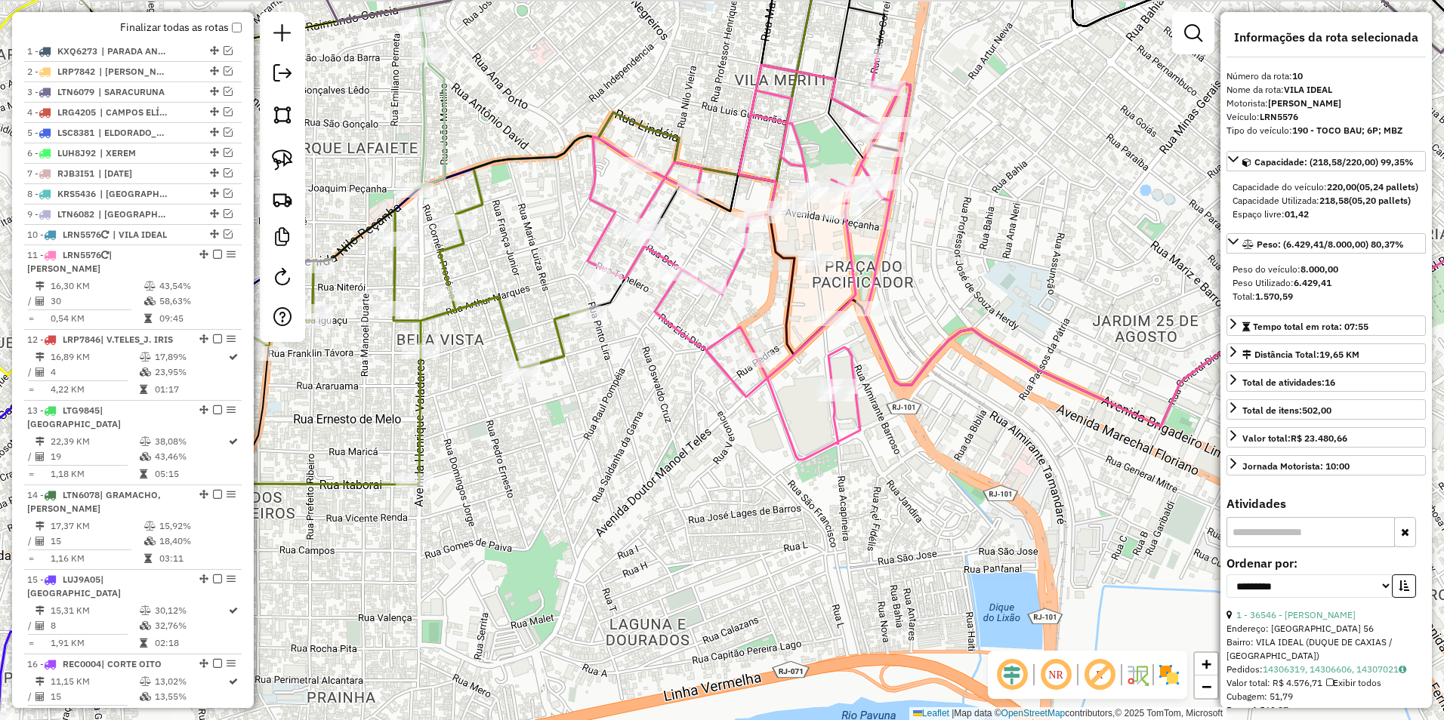
drag, startPoint x: 869, startPoint y: 347, endPoint x: 611, endPoint y: 530, distance: 316.4
click at [610, 532] on div "Janela de atendimento Grade de atendimento Capacidade Transportadoras Veículos …" at bounding box center [722, 360] width 1444 height 720
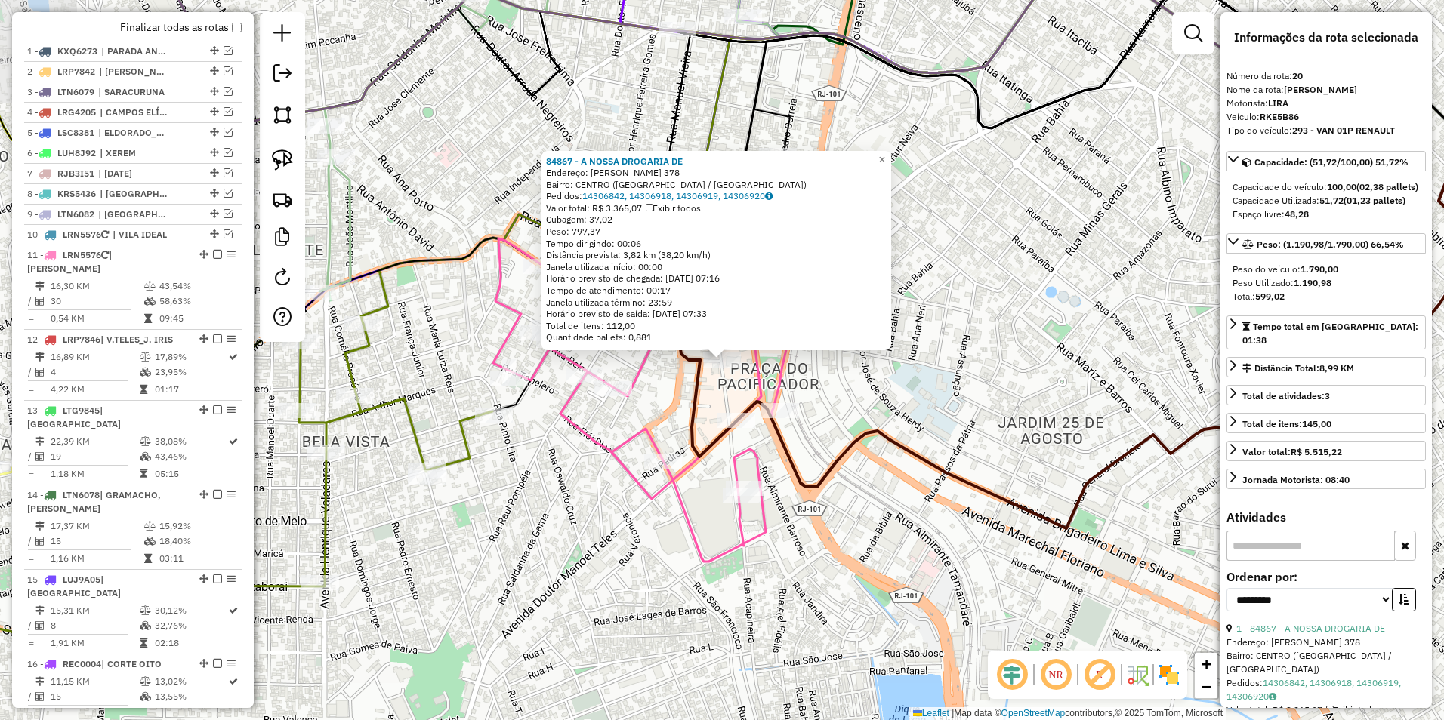
scroll to position [1411, 0]
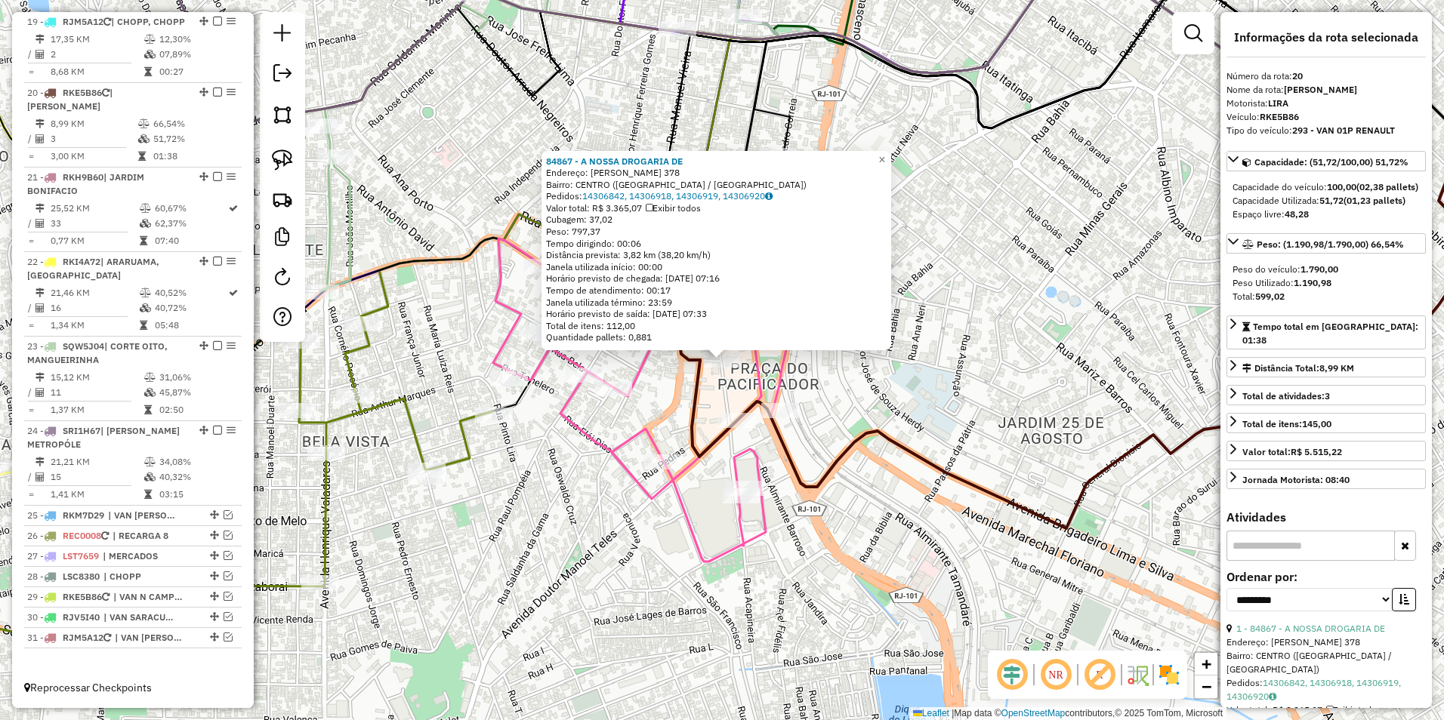
click at [671, 433] on div "Rota 11 - Placa LRN5576 33820 - BAR DA PRETINHA 84867 - A NOSSA DROGARIA DE End…" at bounding box center [722, 360] width 1444 height 720
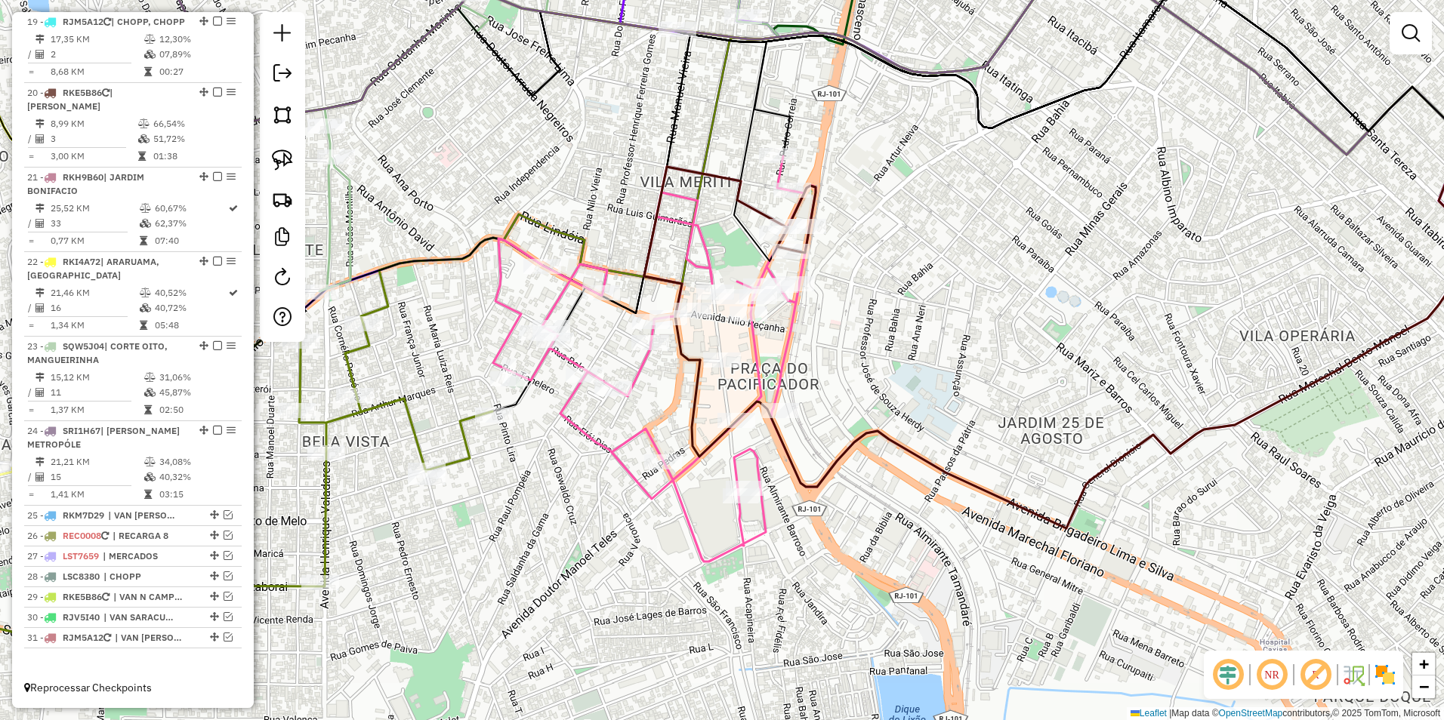
click at [638, 365] on icon at bounding box center [654, 358] width 322 height 405
select select "**********"
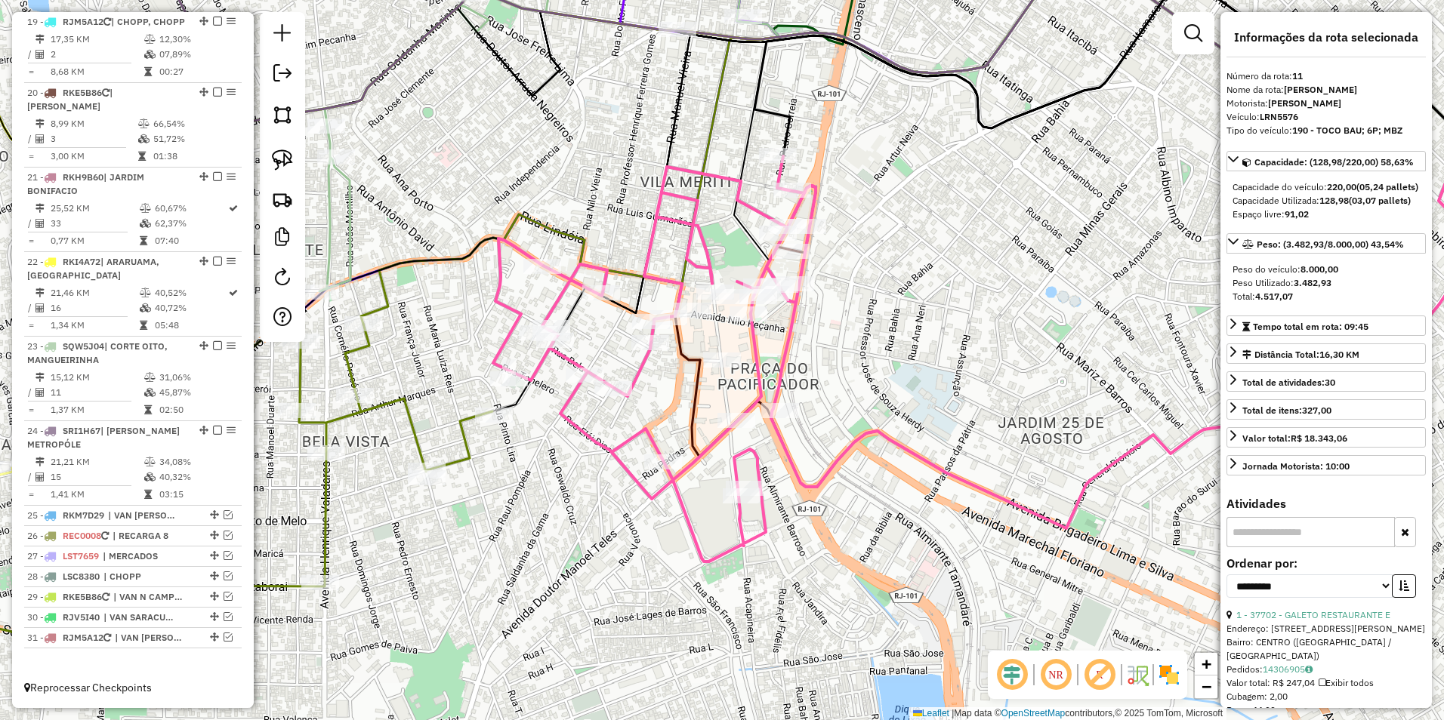
scroll to position [788, 0]
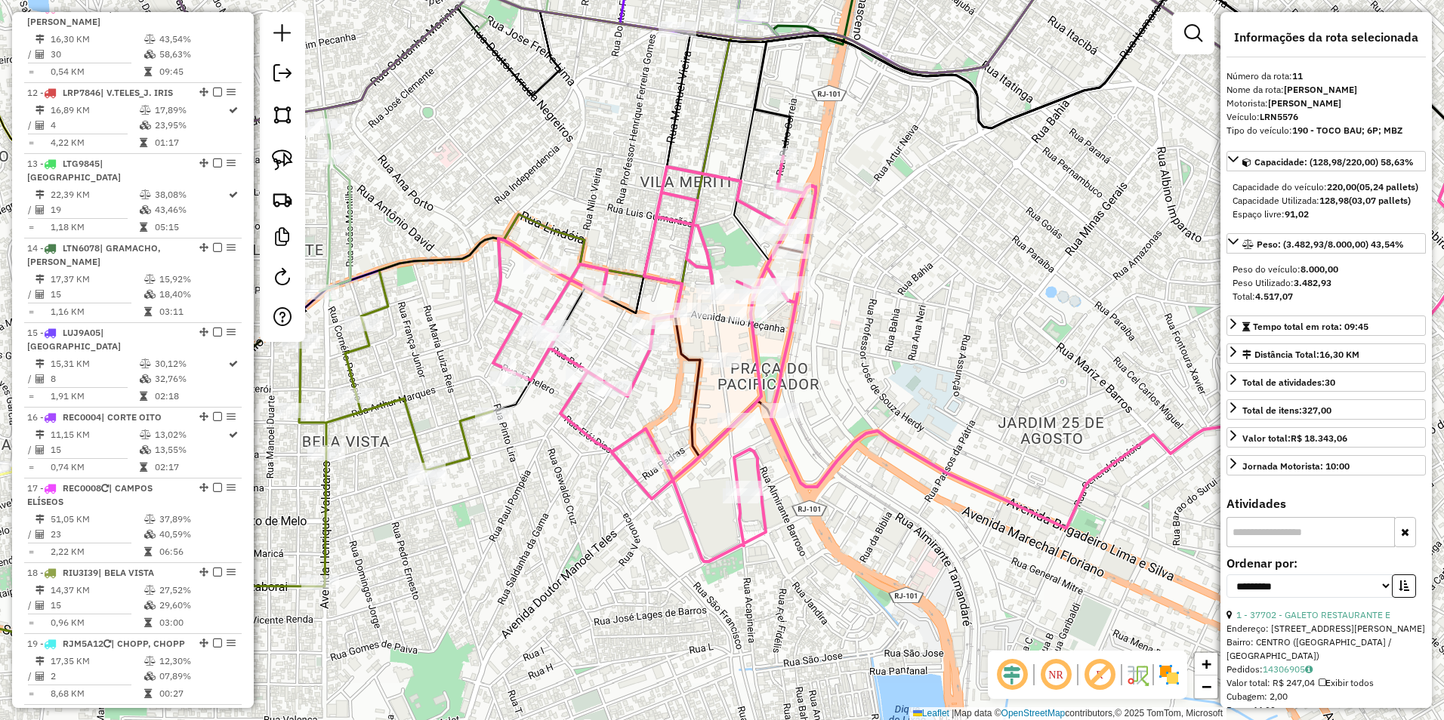
click at [638, 365] on icon at bounding box center [654, 358] width 322 height 405
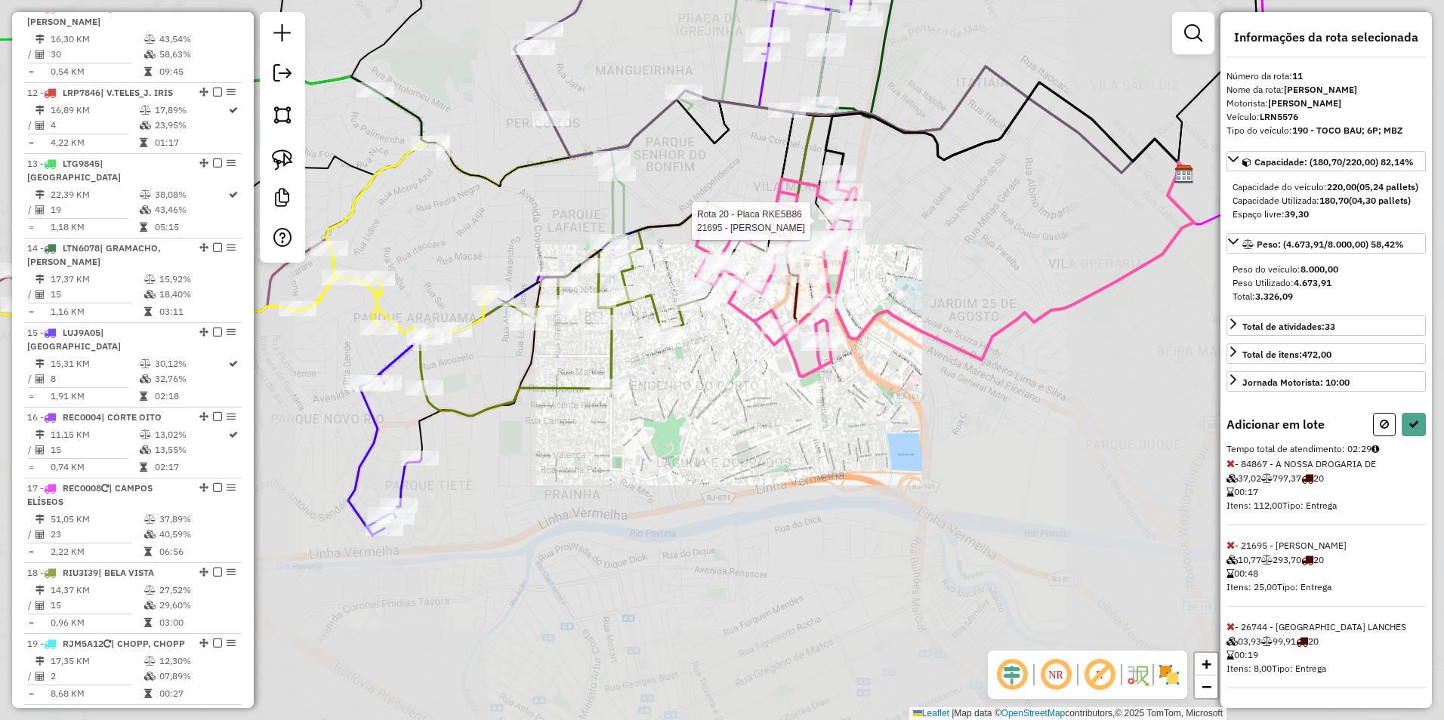
select select "**********"
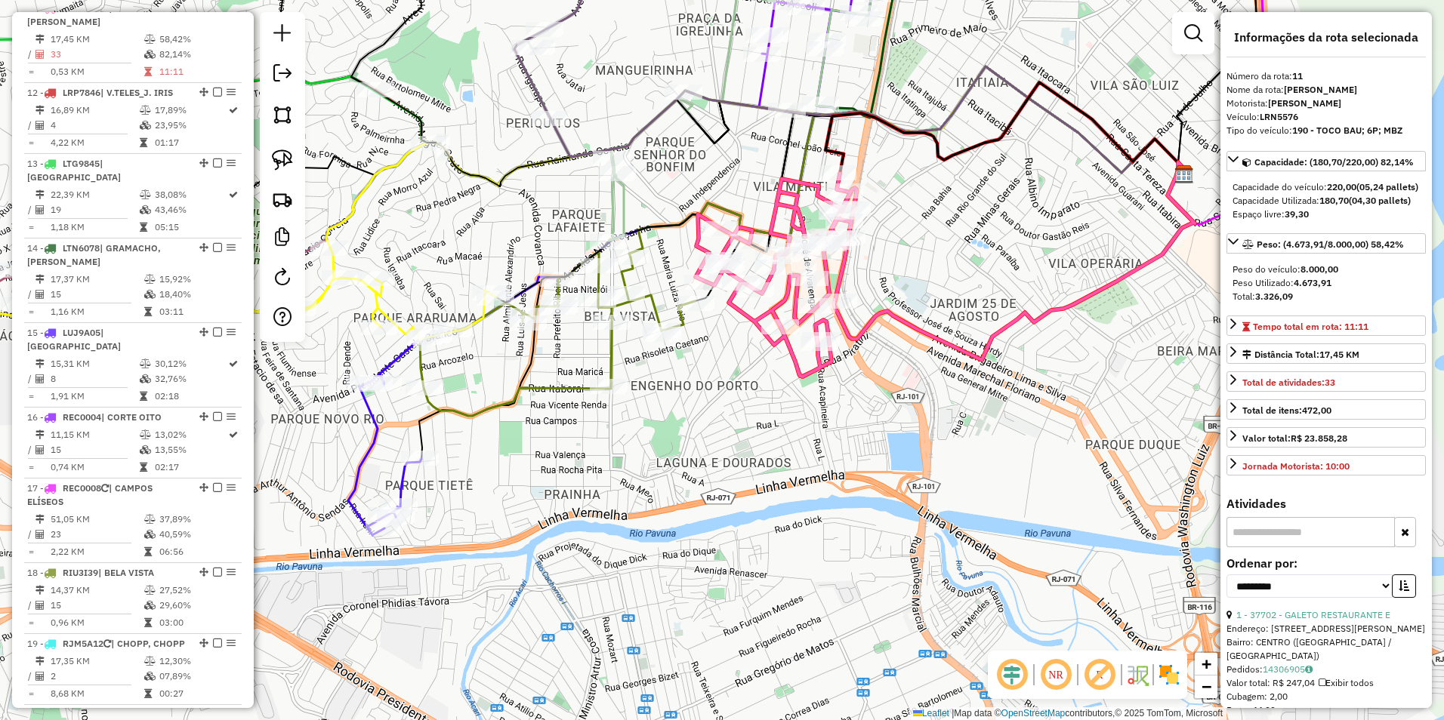
click at [650, 302] on icon at bounding box center [557, 333] width 275 height 165
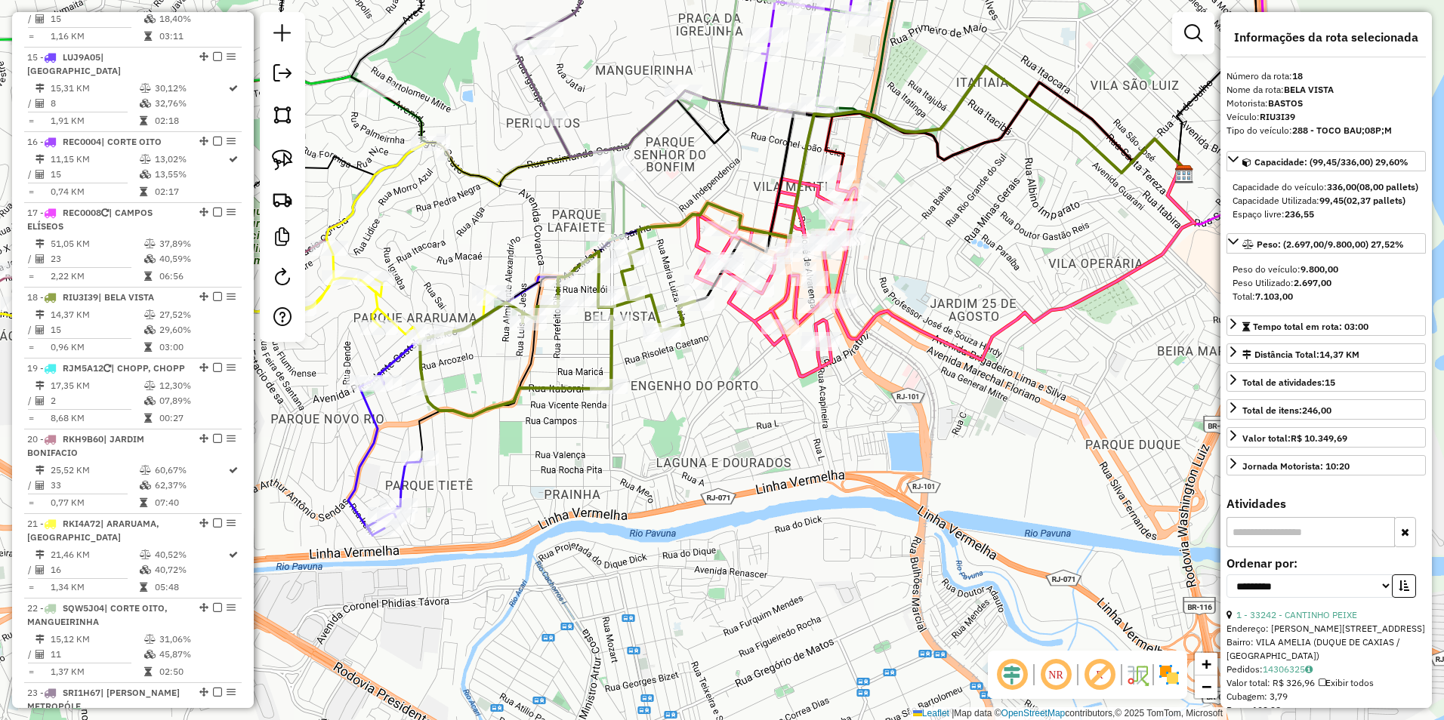
scroll to position [1326, 0]
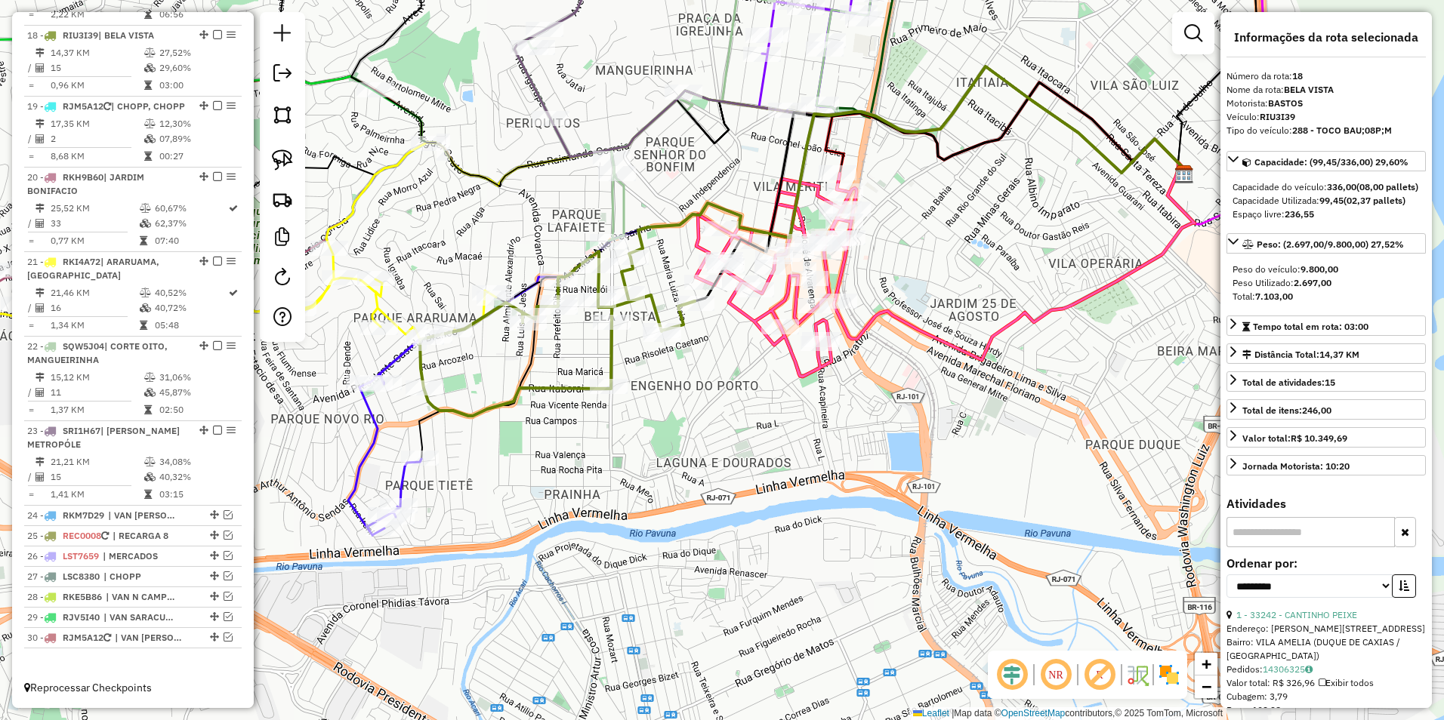
drag, startPoint x: 581, startPoint y: 427, endPoint x: 757, endPoint y: 417, distance: 175.5
click at [757, 417] on div "Rota 18 - Placa RIU3I39 3854 - PUICA S MERCEARIA E Janela de atendimento Grade …" at bounding box center [722, 360] width 1444 height 720
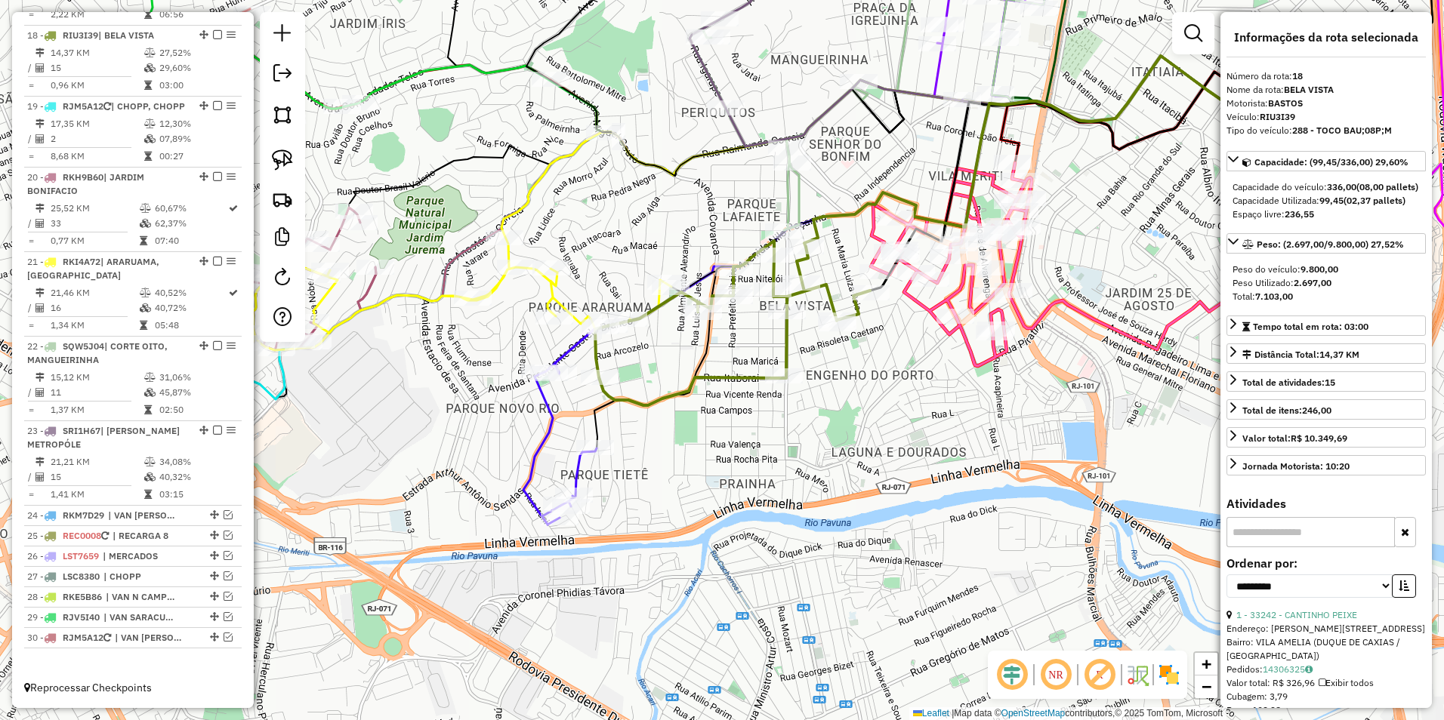
click at [788, 341] on icon at bounding box center [732, 323] width 275 height 165
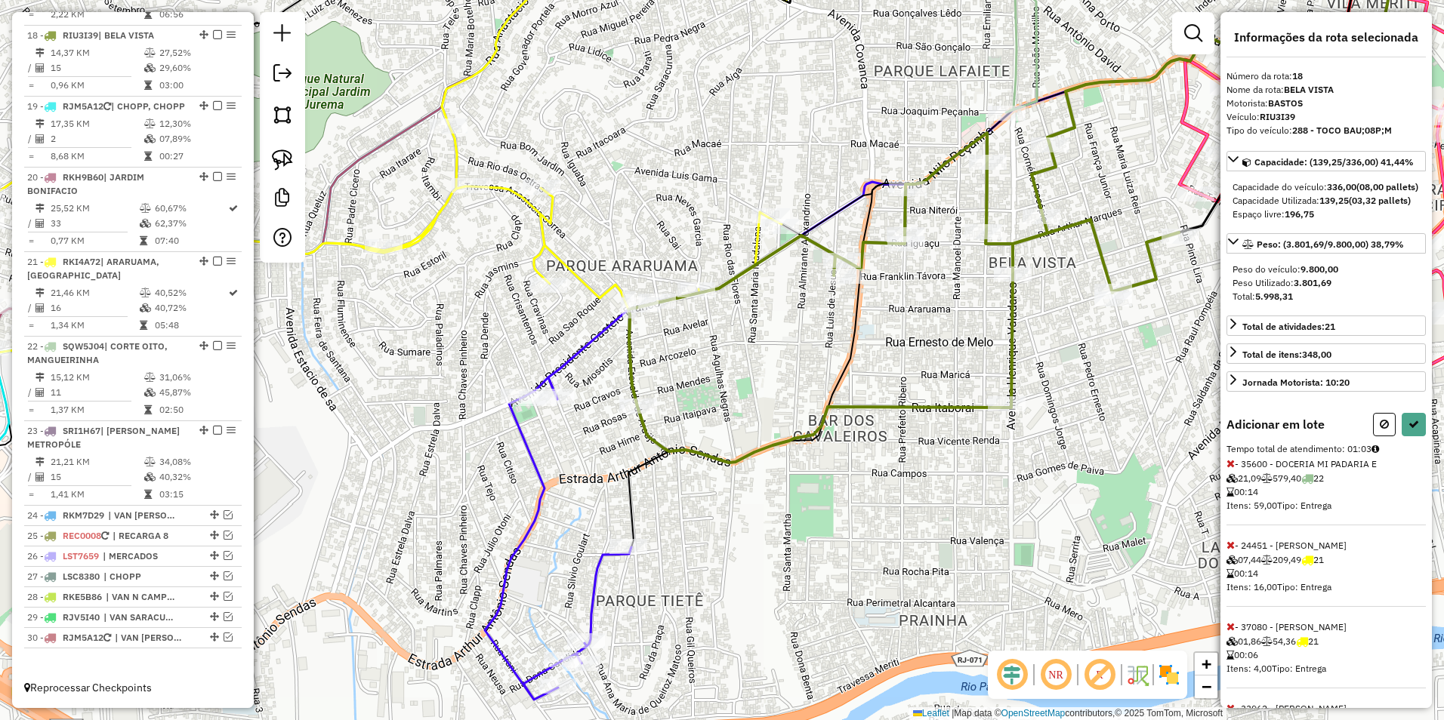
select select "**********"
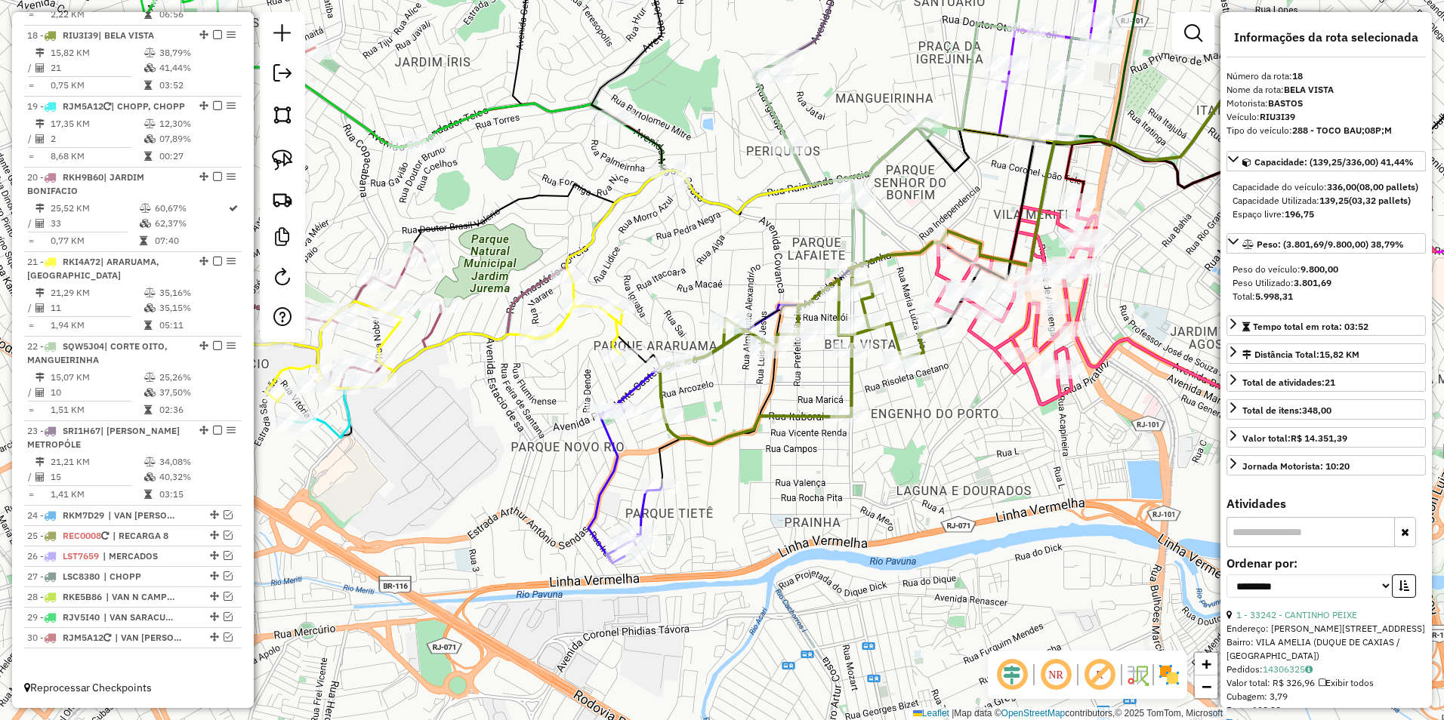
click at [661, 387] on icon at bounding box center [797, 355] width 275 height 177
click at [608, 439] on icon at bounding box center [624, 483] width 73 height 162
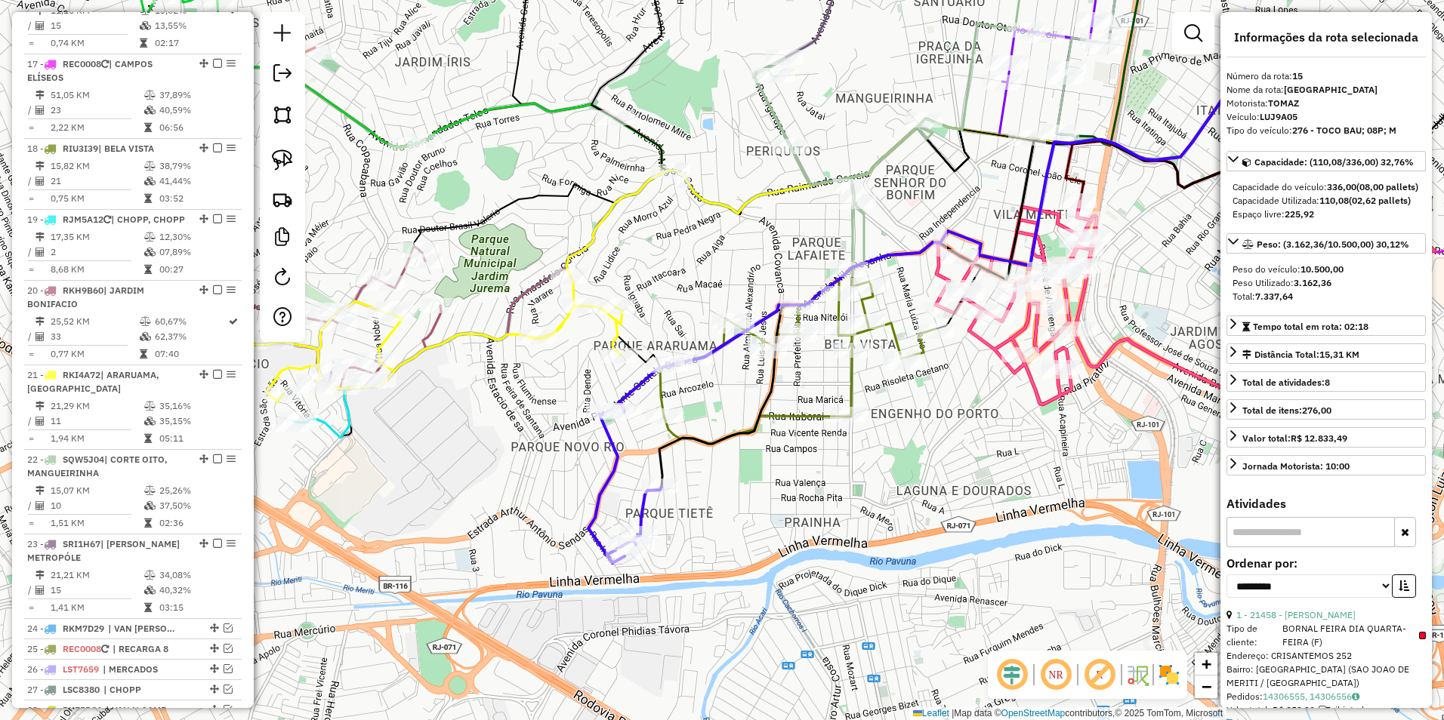
scroll to position [1099, 0]
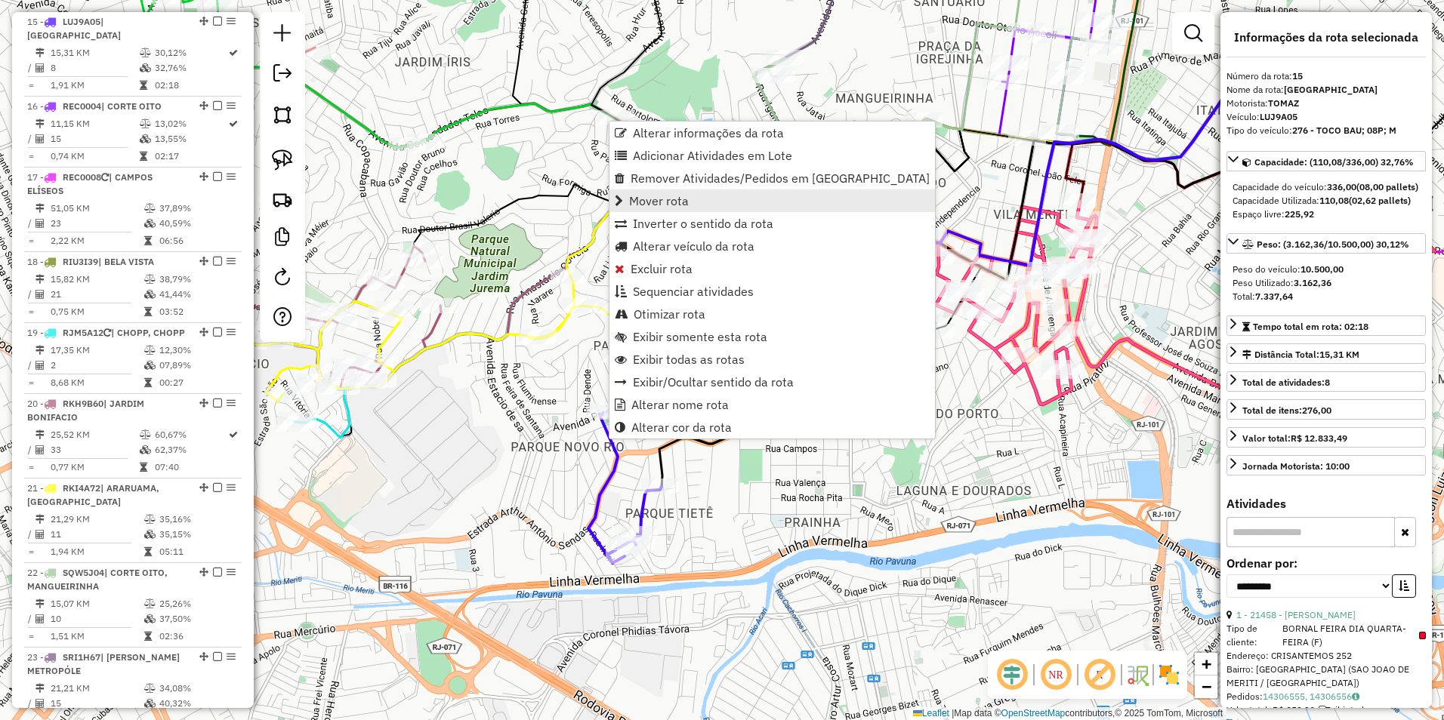
click at [672, 205] on span "Mover rota" at bounding box center [659, 201] width 60 height 12
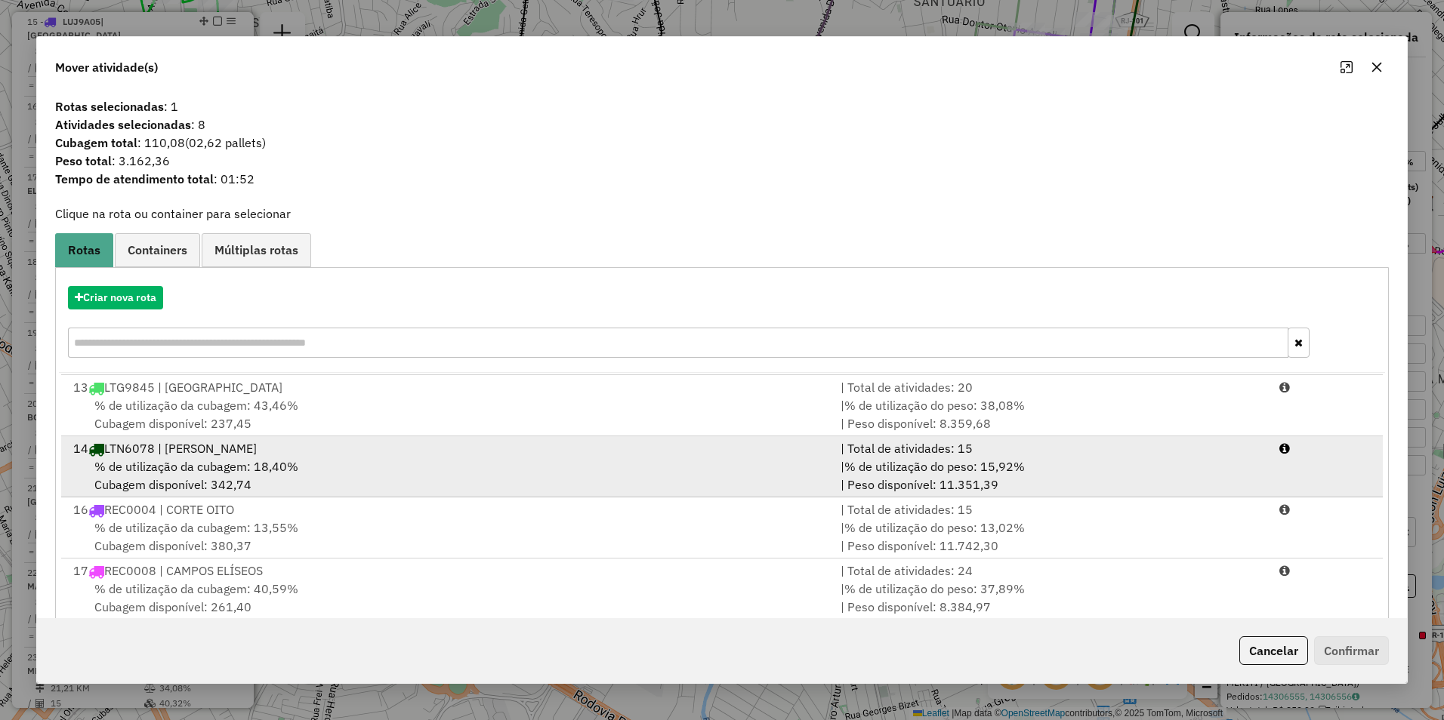
scroll to position [302, 0]
click at [166, 464] on span "% de utilização da cubagem: 41,44%" at bounding box center [196, 468] width 204 height 15
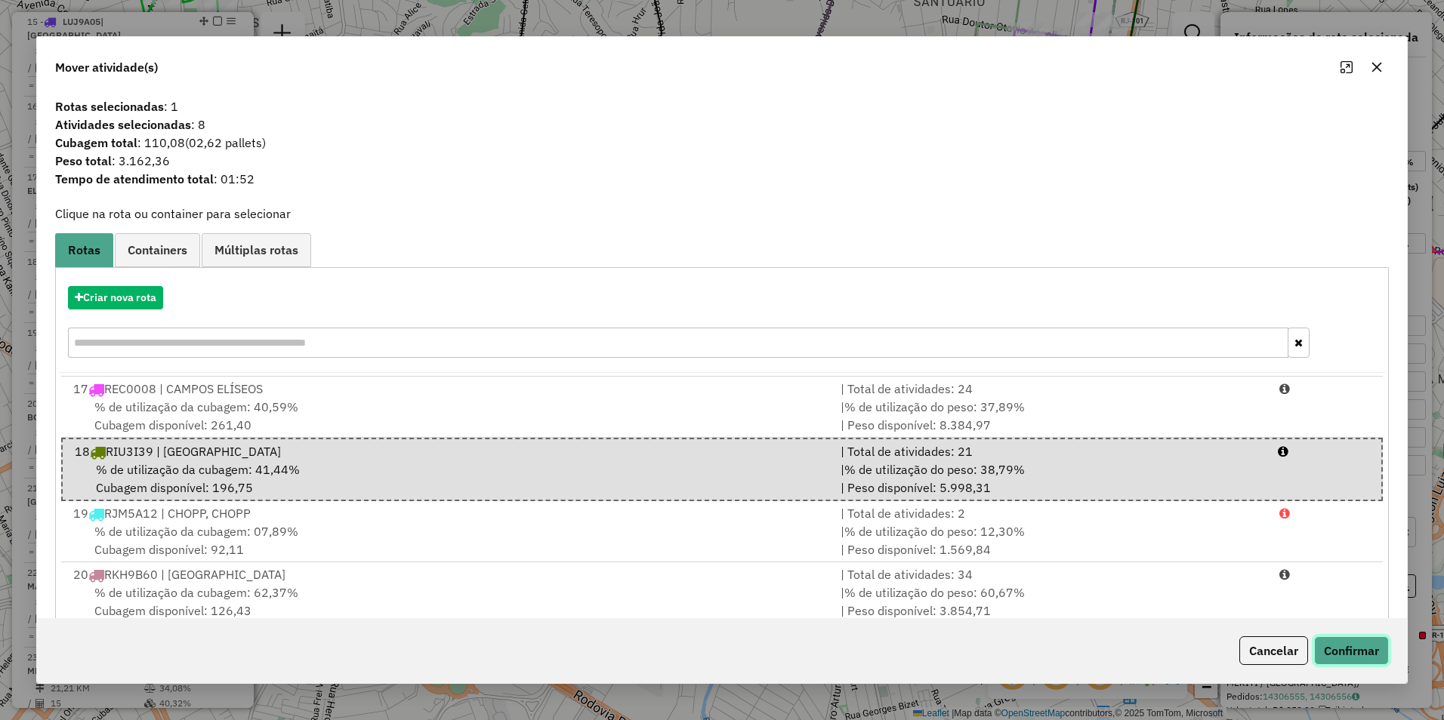
click at [1365, 654] on button "Confirmar" at bounding box center [1351, 651] width 75 height 29
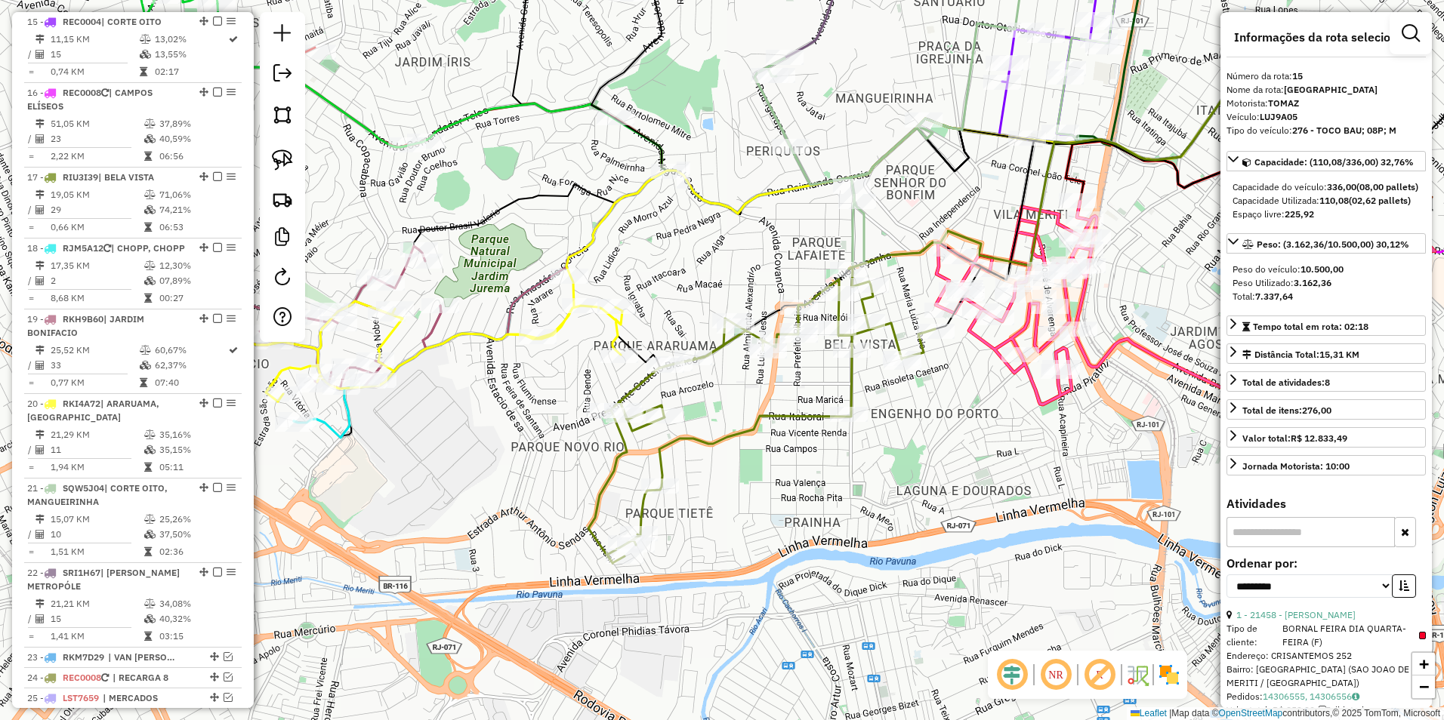
click at [627, 434] on icon at bounding box center [761, 415] width 347 height 296
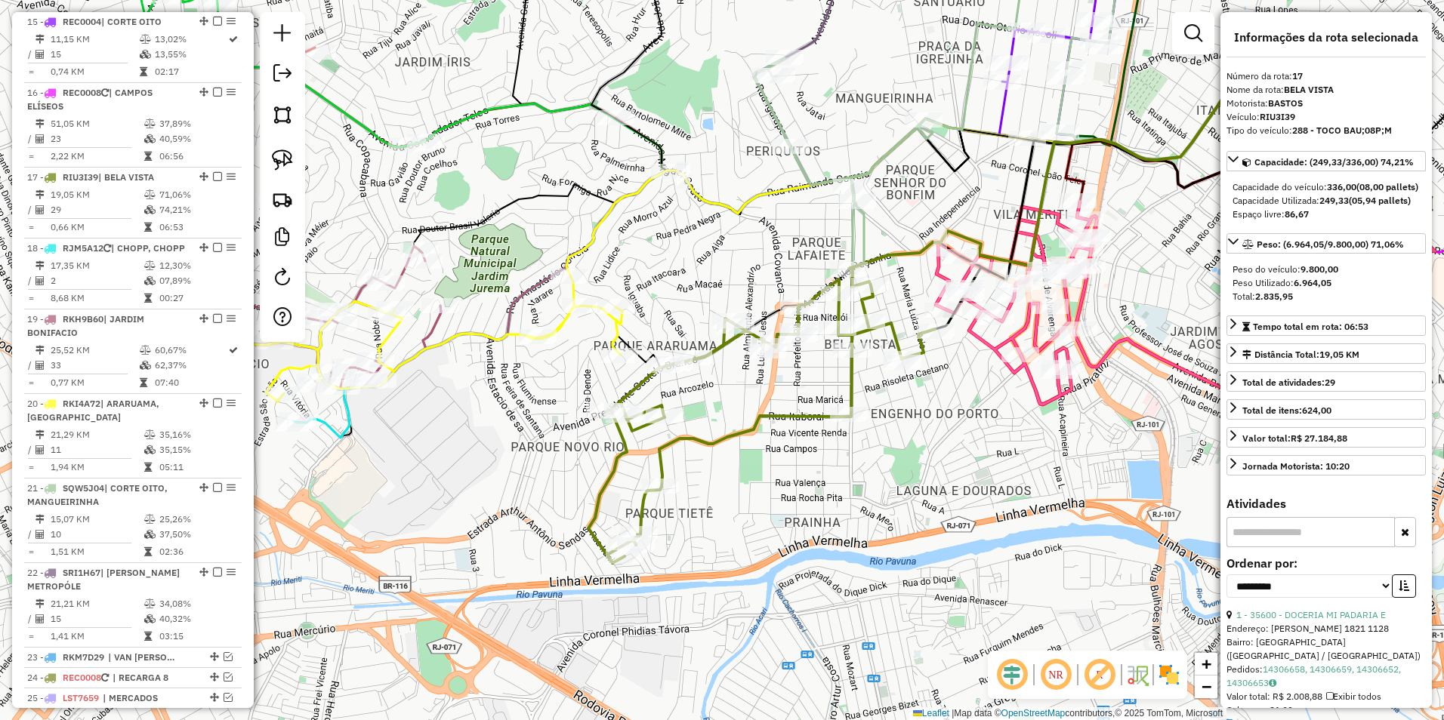
scroll to position [1241, 0]
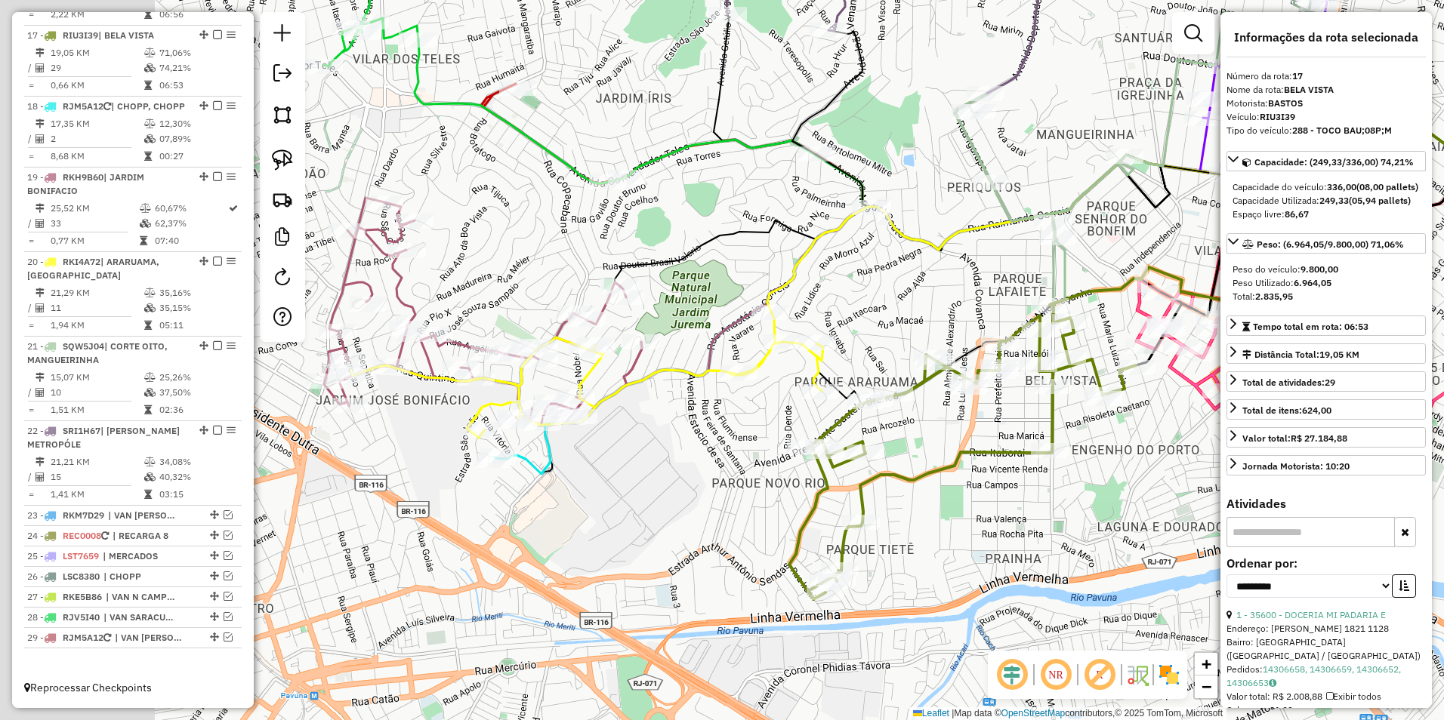
drag, startPoint x: 771, startPoint y: 499, endPoint x: 962, endPoint y: 536, distance: 194.6
click at [962, 536] on div "Janela de atendimento Grade de atendimento Capacidade Transportadoras Veículos …" at bounding box center [722, 360] width 1444 height 720
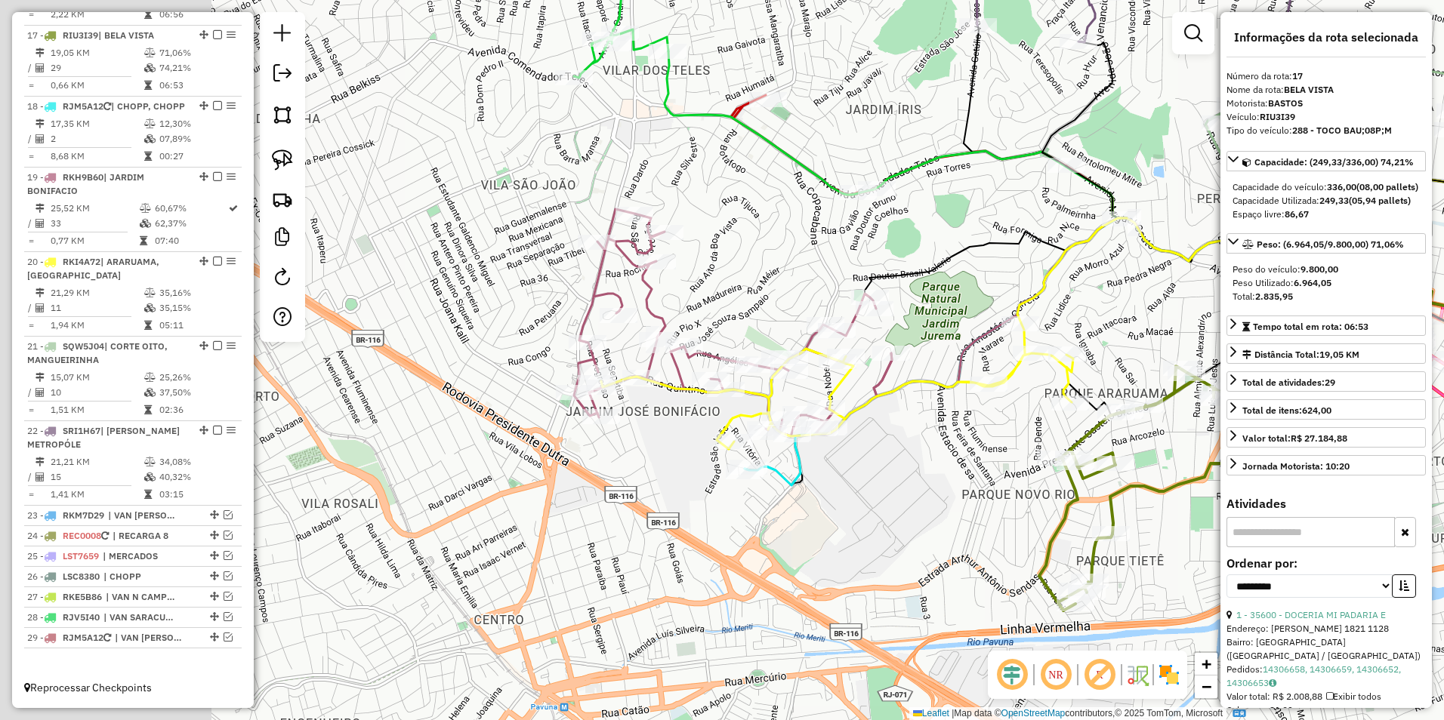
click at [788, 495] on div "Janela de atendimento Grade de atendimento Capacidade Transportadoras Veículos …" at bounding box center [722, 360] width 1444 height 720
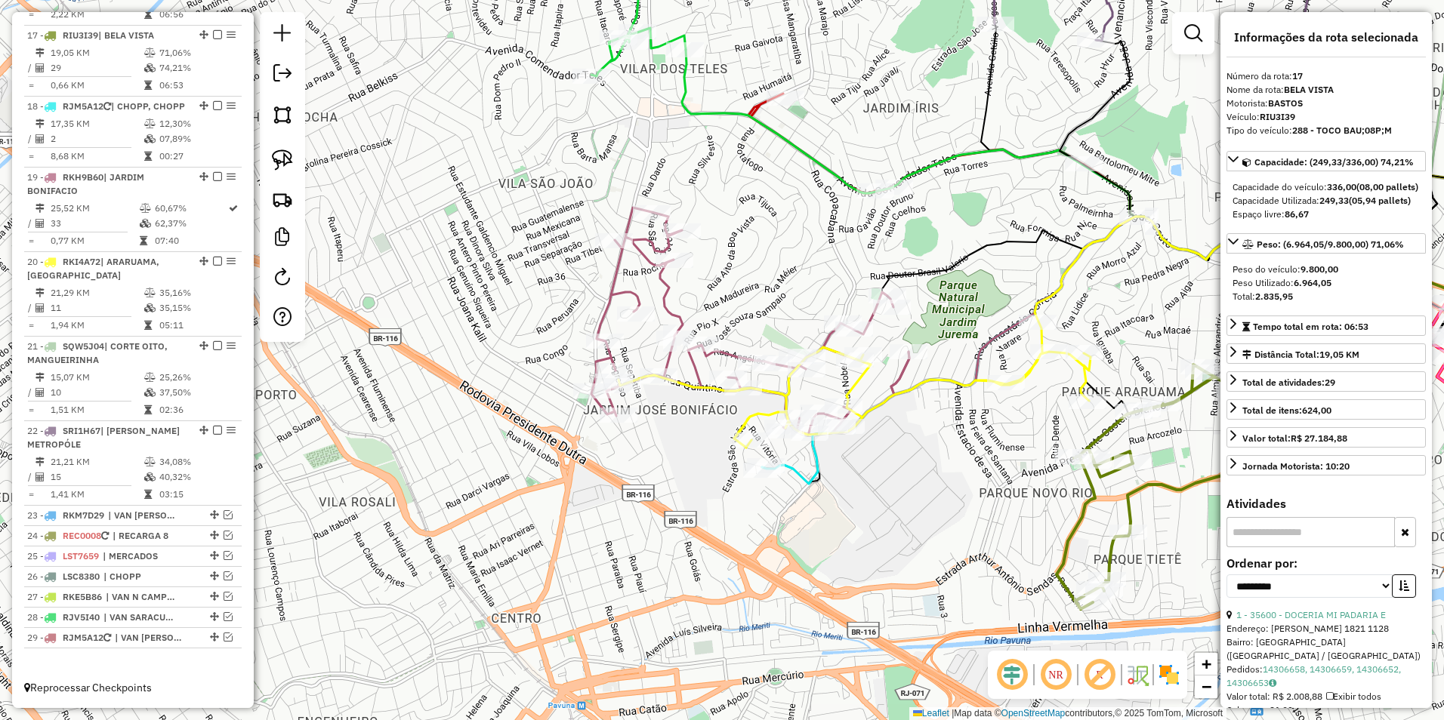
click at [668, 359] on icon at bounding box center [750, 321] width 318 height 227
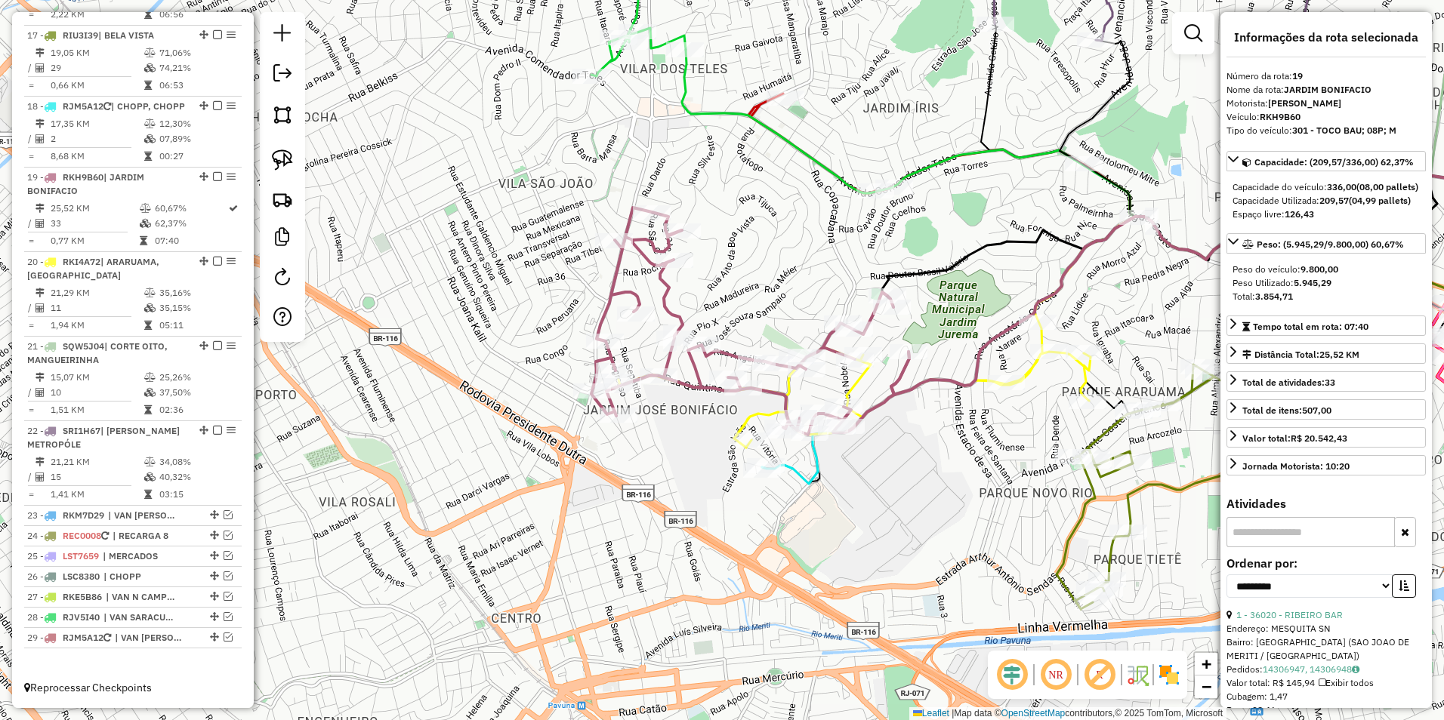
click at [668, 359] on icon at bounding box center [750, 321] width 318 height 227
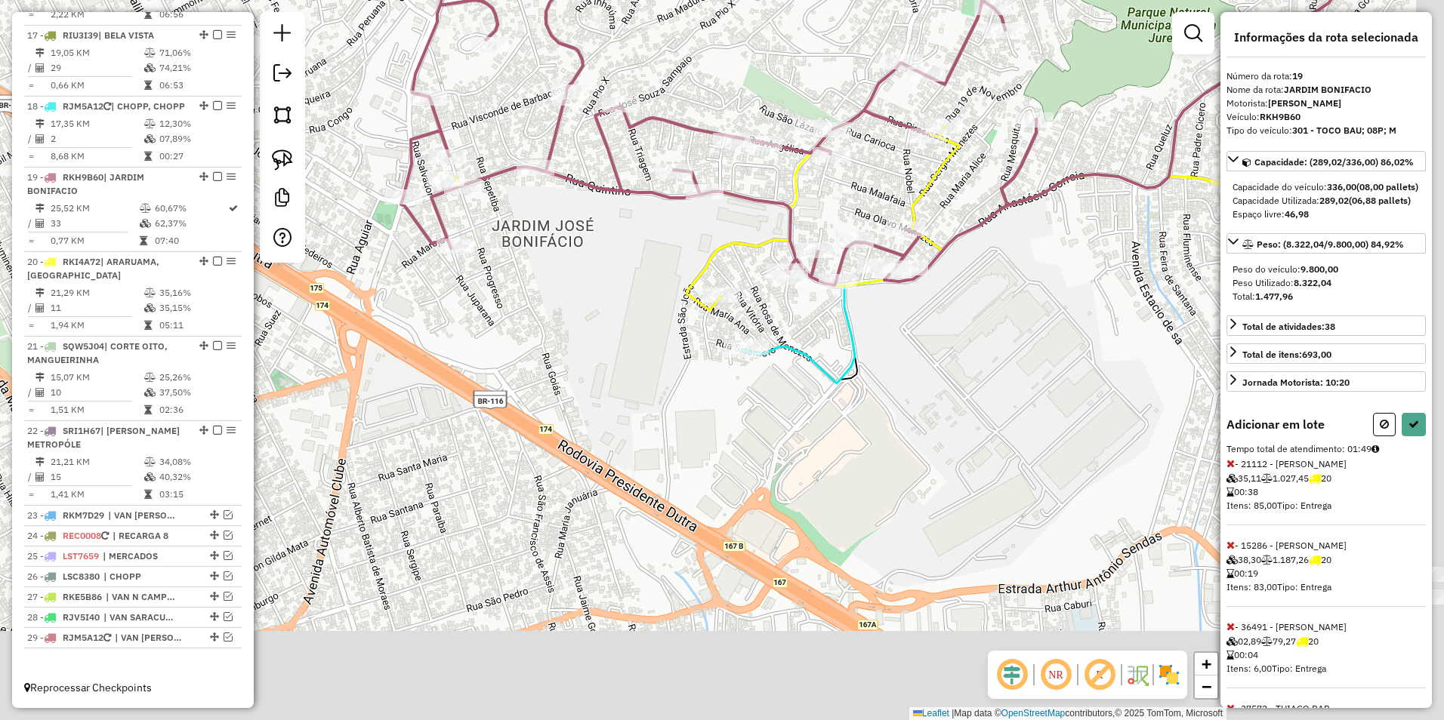
drag, startPoint x: 957, startPoint y: 535, endPoint x: 772, endPoint y: 343, distance: 267.0
click at [772, 343] on icon at bounding box center [1078, 141] width 673 height 486
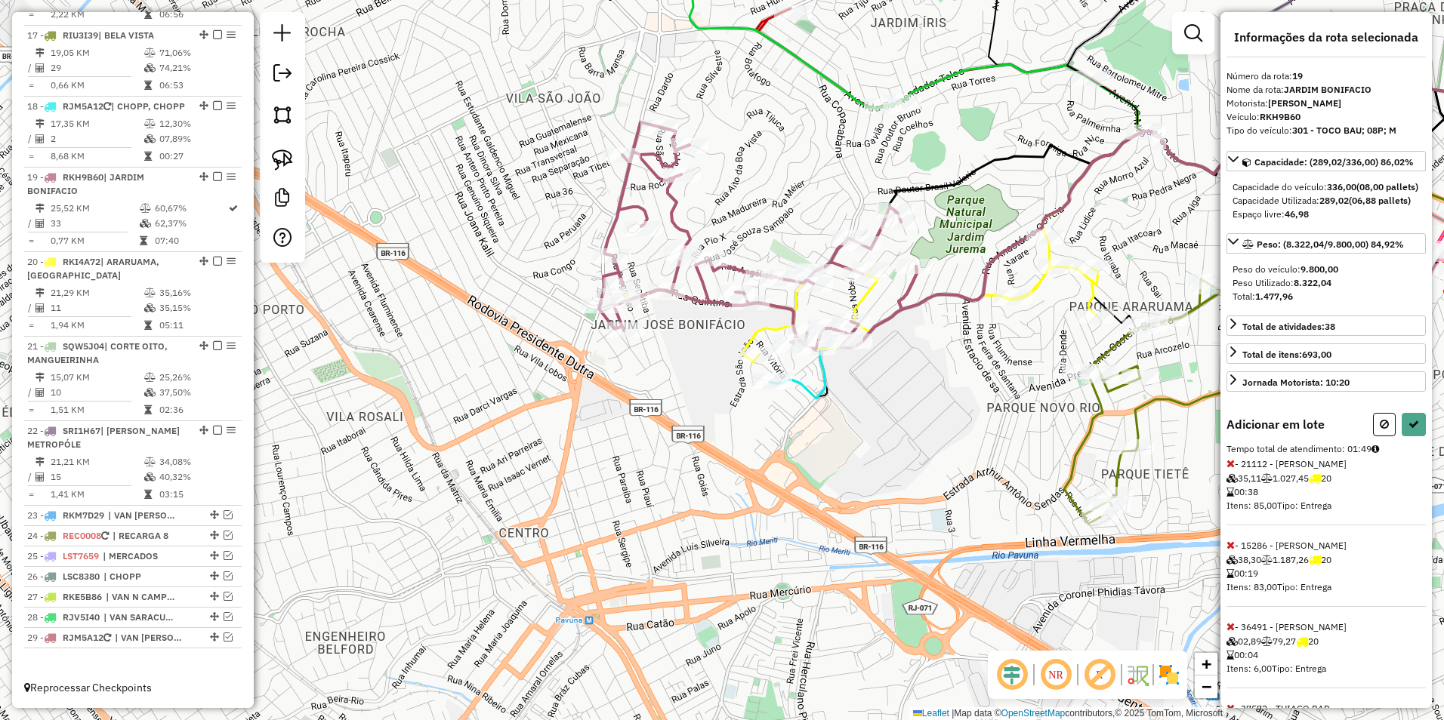
select select "**********"
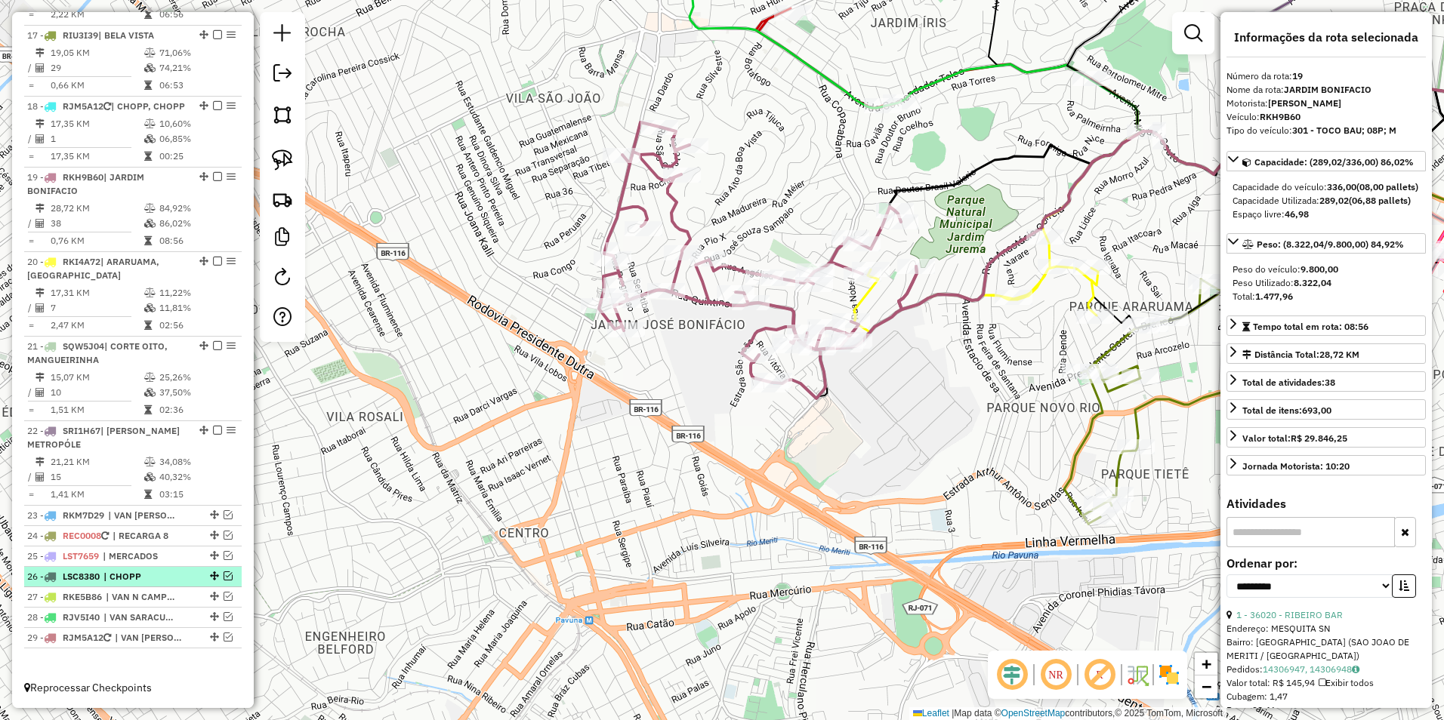
click at [224, 577] on em at bounding box center [228, 576] width 9 height 9
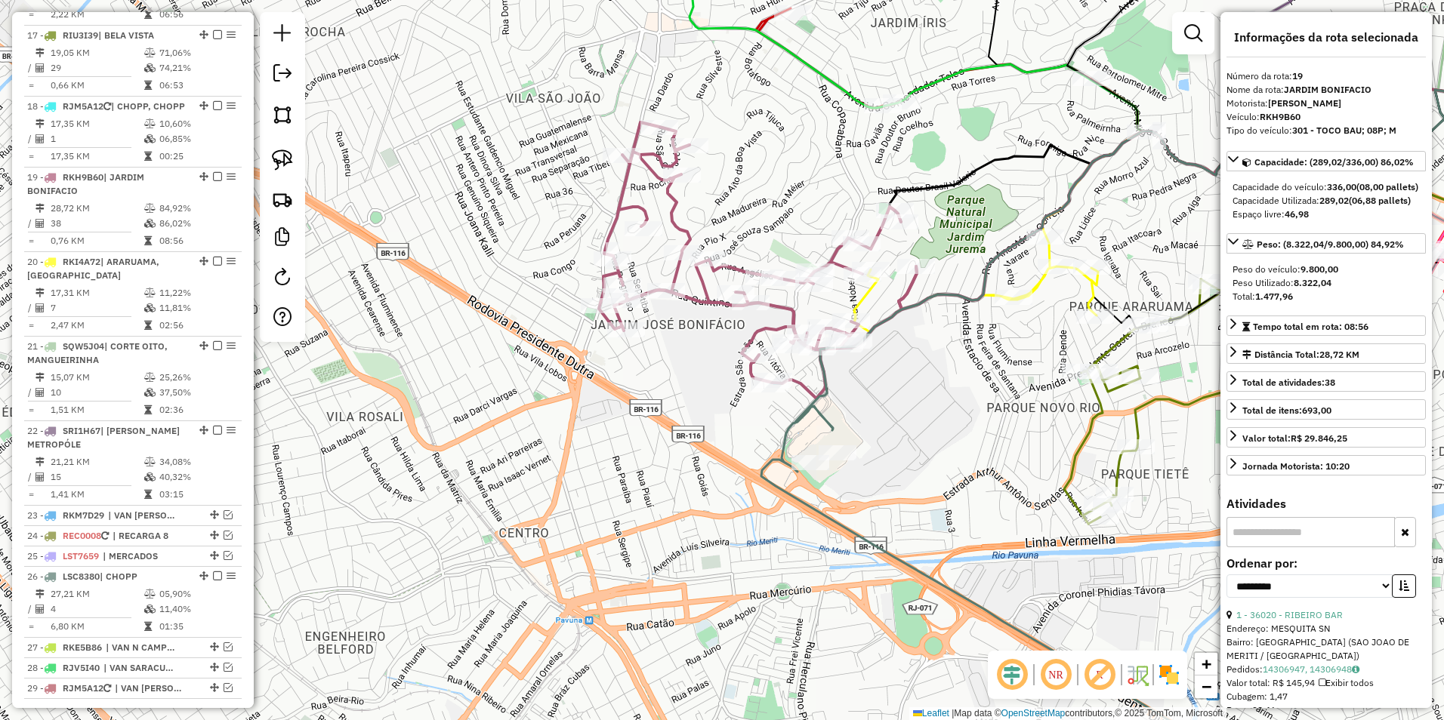
click at [773, 326] on icon at bounding box center [758, 260] width 318 height 276
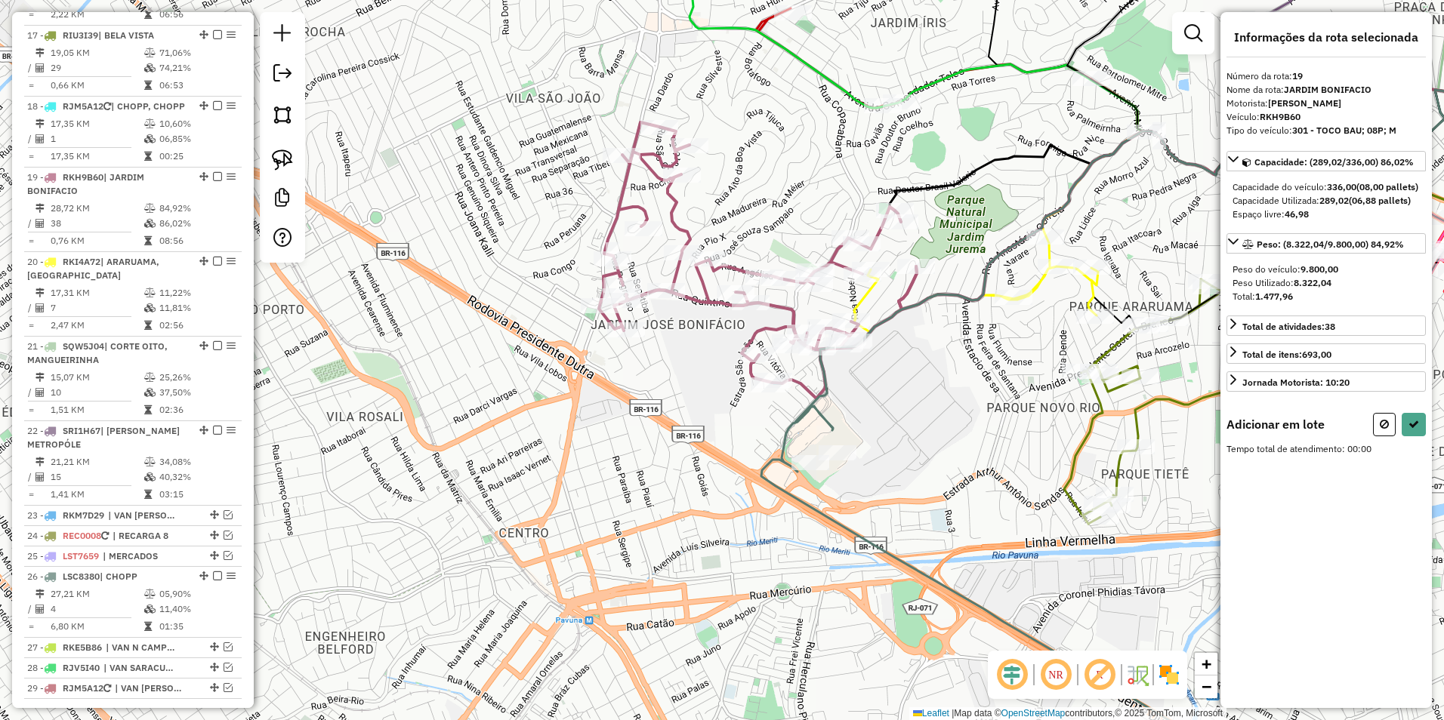
scroll to position [1292, 0]
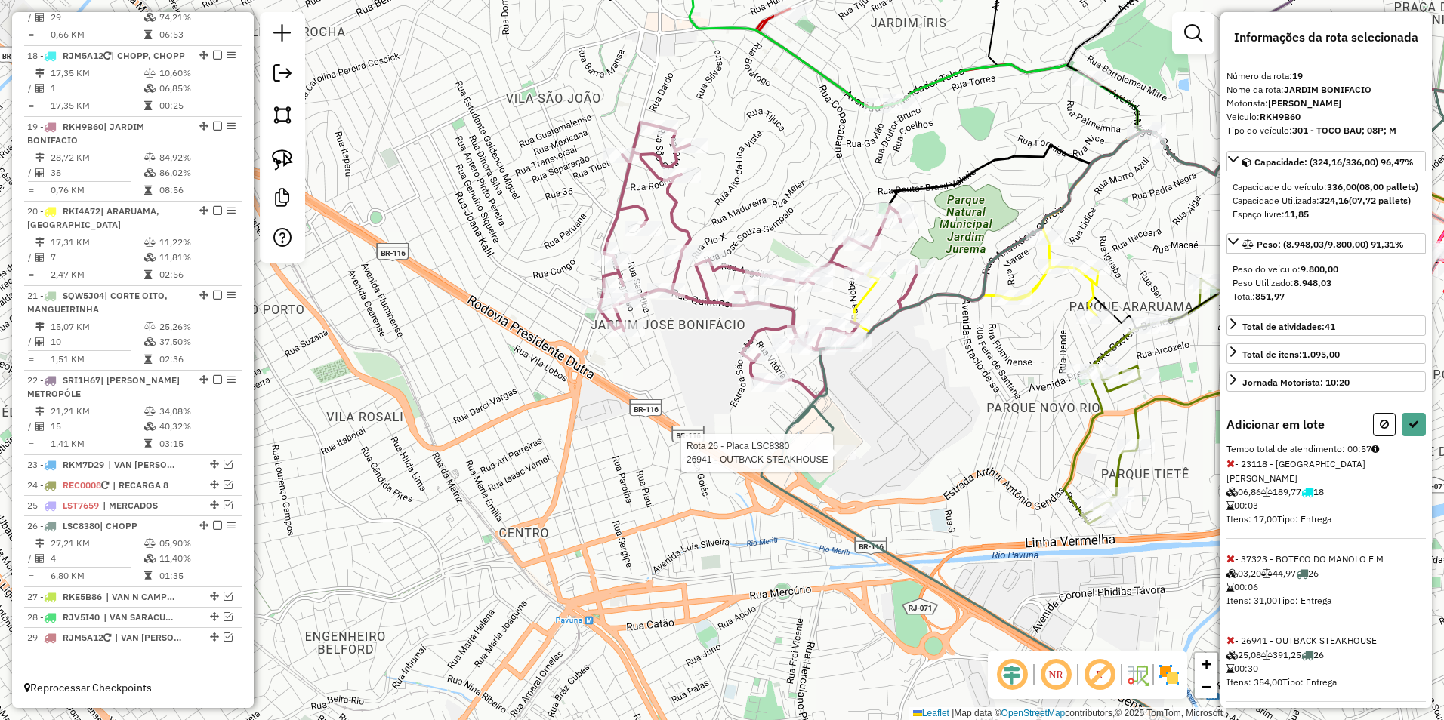
select select "**********"
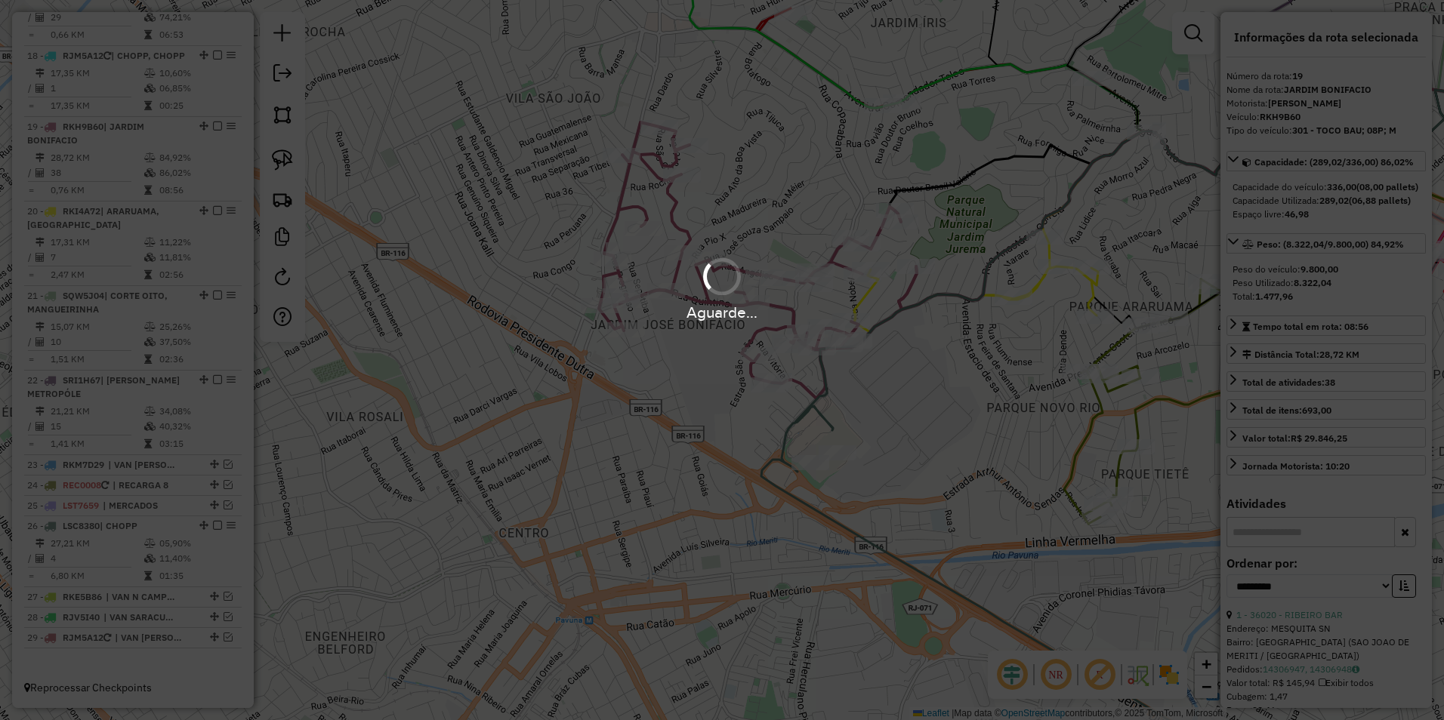
scroll to position [1207, 0]
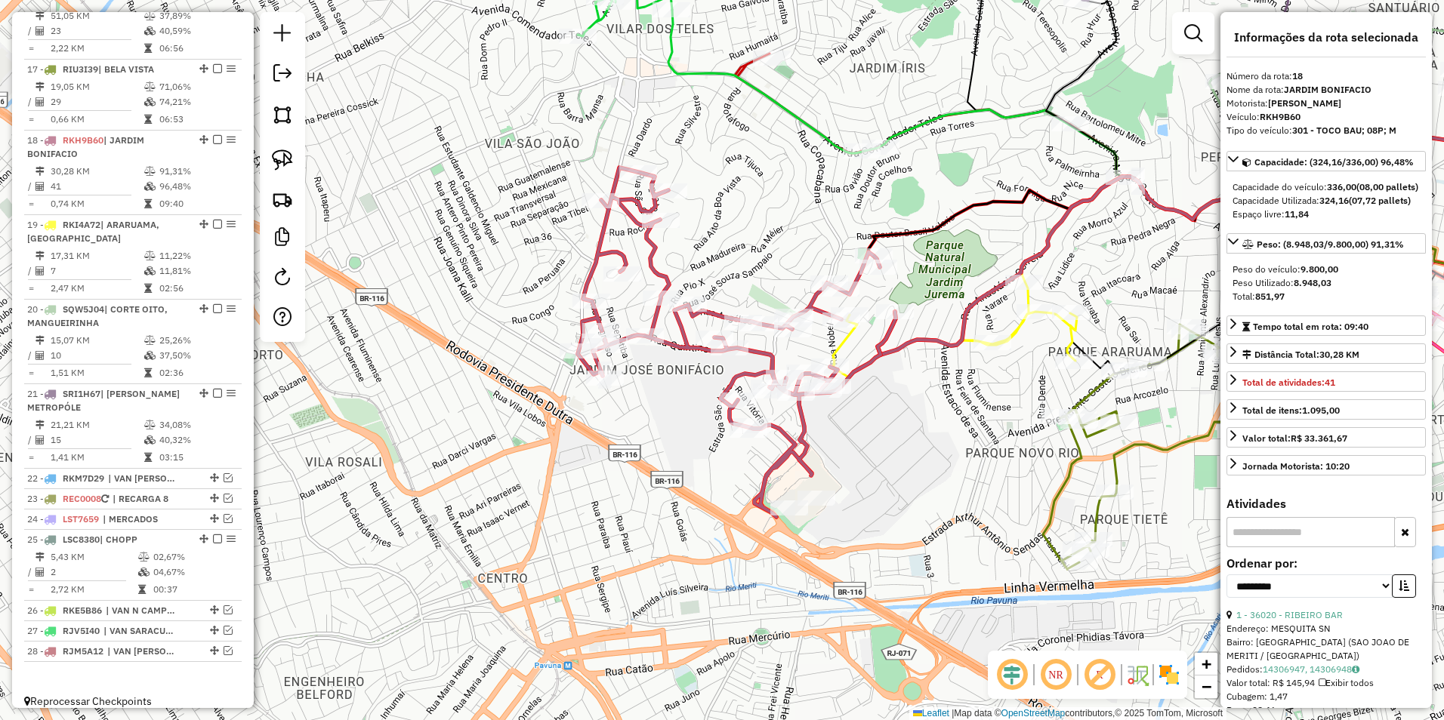
drag, startPoint x: 934, startPoint y: 415, endPoint x: 874, endPoint y: 489, distance: 95.5
click at [876, 492] on div "Janela de atendimento Grade de atendimento Capacidade Transportadoras Veículos …" at bounding box center [722, 360] width 1444 height 720
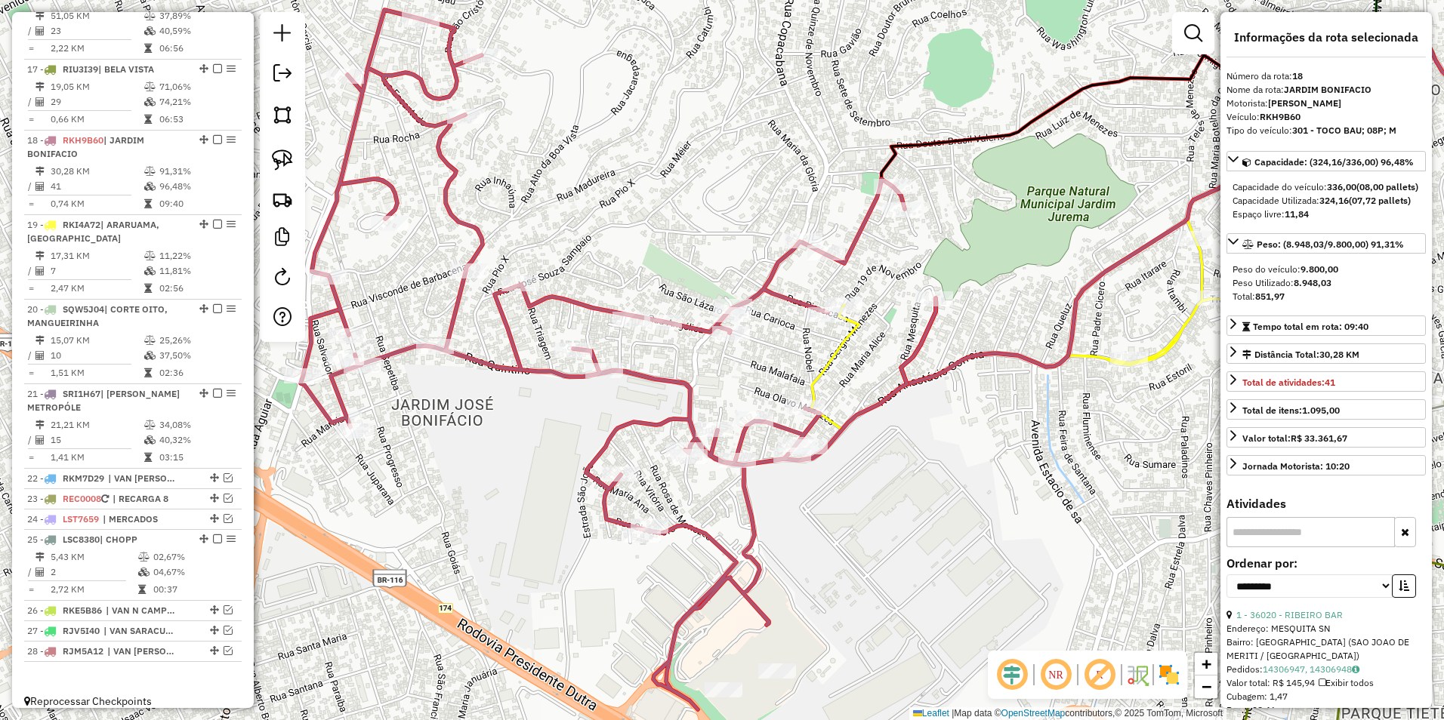
click at [914, 347] on icon at bounding box center [618, 360] width 635 height 700
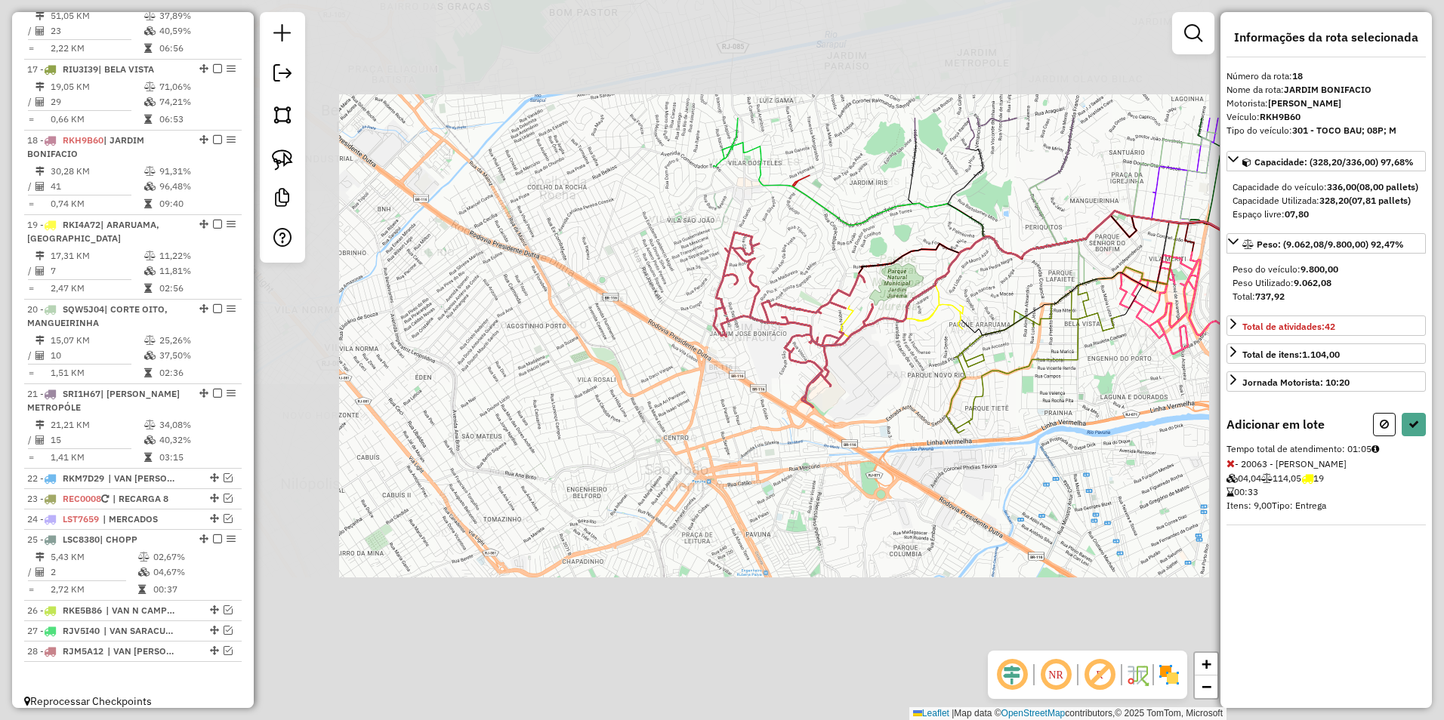
select select "**********"
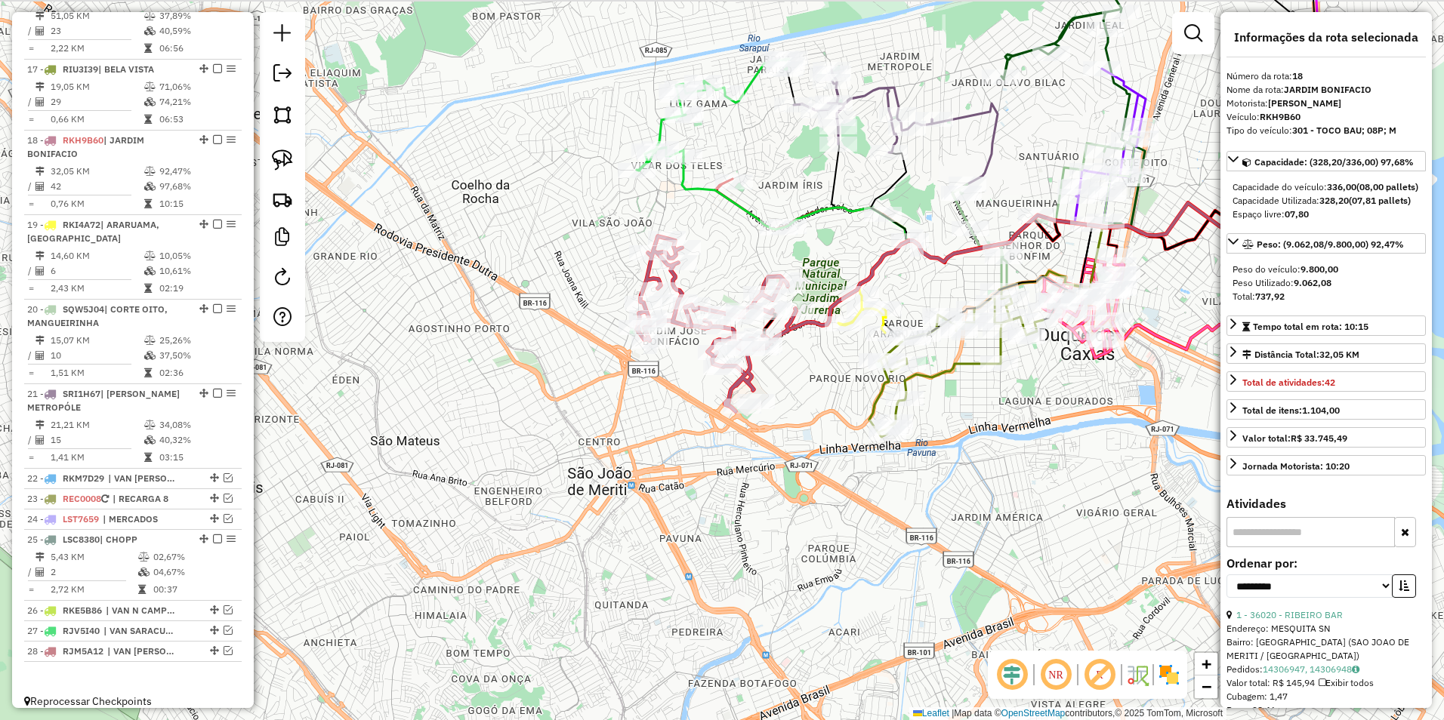
drag, startPoint x: 915, startPoint y: 384, endPoint x: 658, endPoint y: 433, distance: 262.1
click at [658, 433] on div "Janela de atendimento Grade de atendimento Capacidade Transportadoras Veículos …" at bounding box center [722, 360] width 1444 height 720
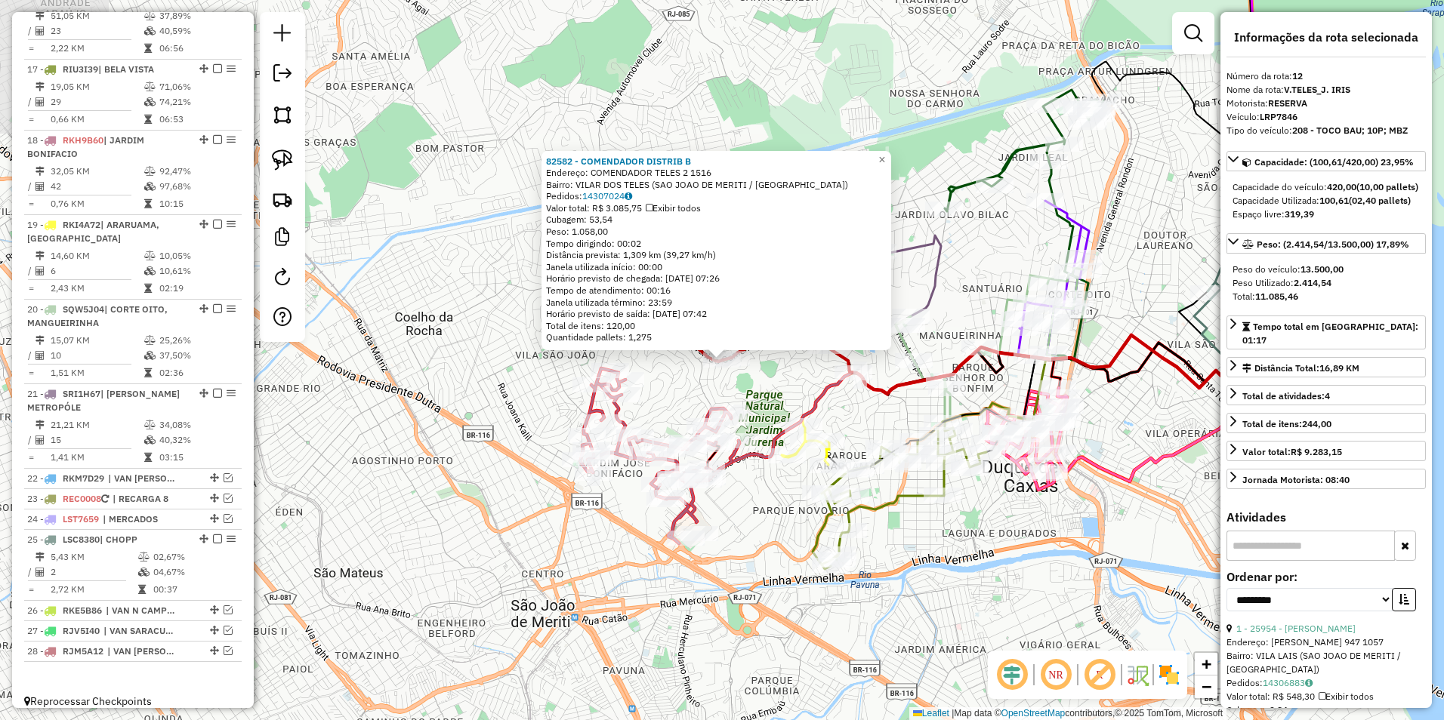
scroll to position [873, 0]
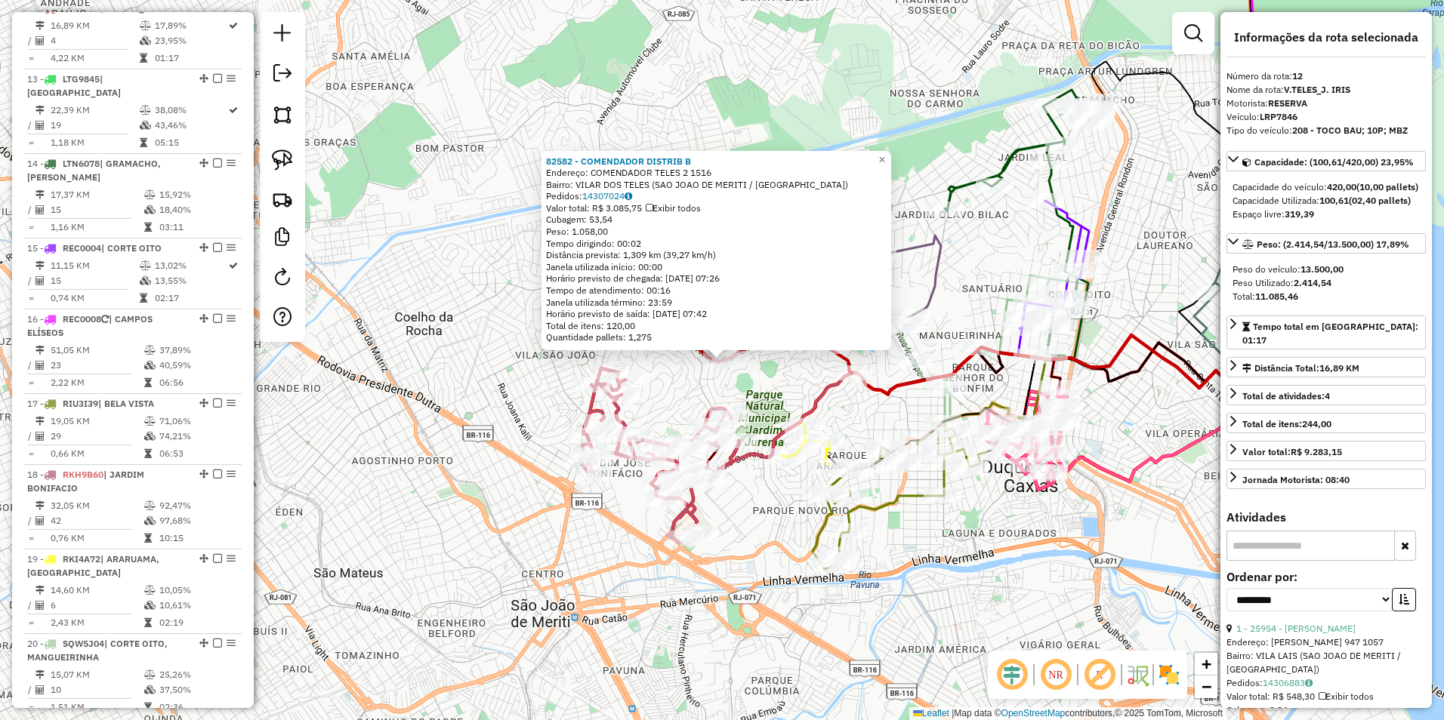
click at [676, 388] on div "82582 - COMENDADOR DISTRIB B Endereço: COMENDADOR TELES 2 1516 Bairro: VILAR DO…" at bounding box center [722, 360] width 1444 height 720
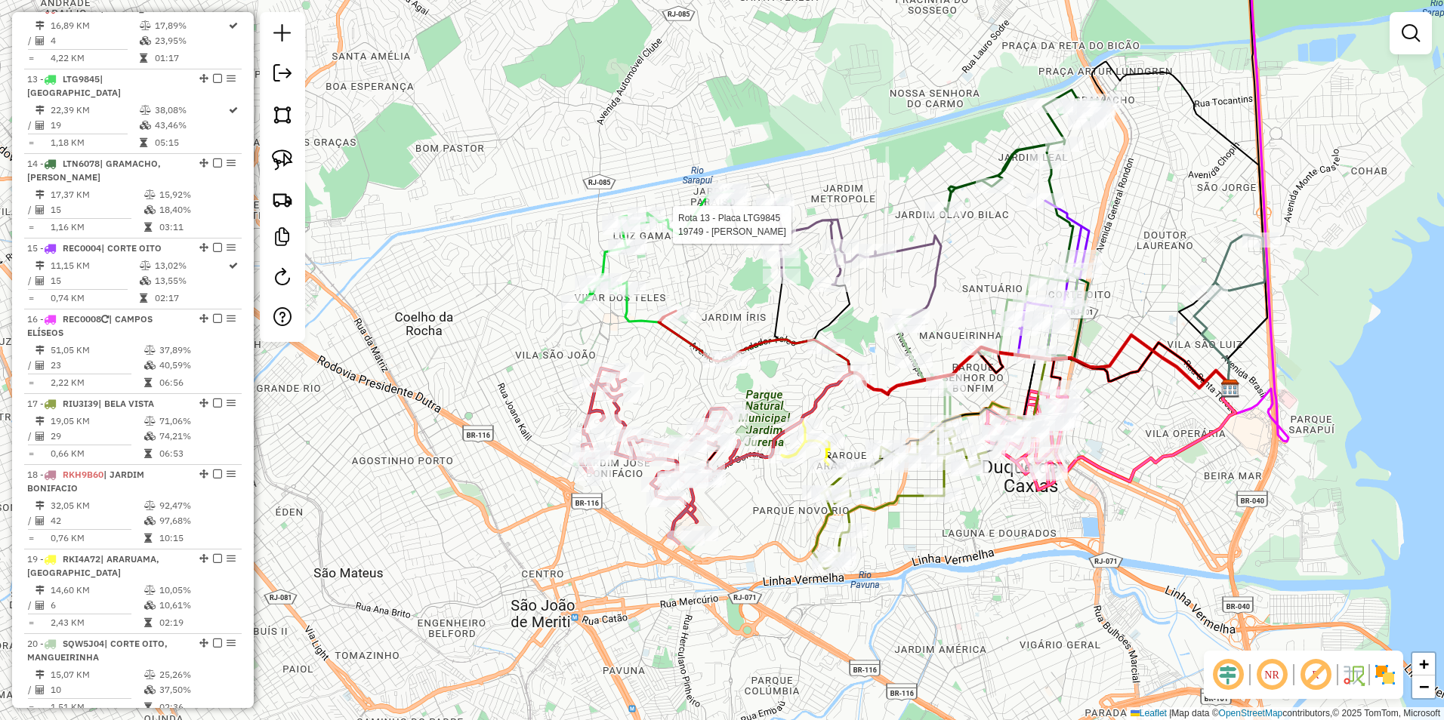
select select "**********"
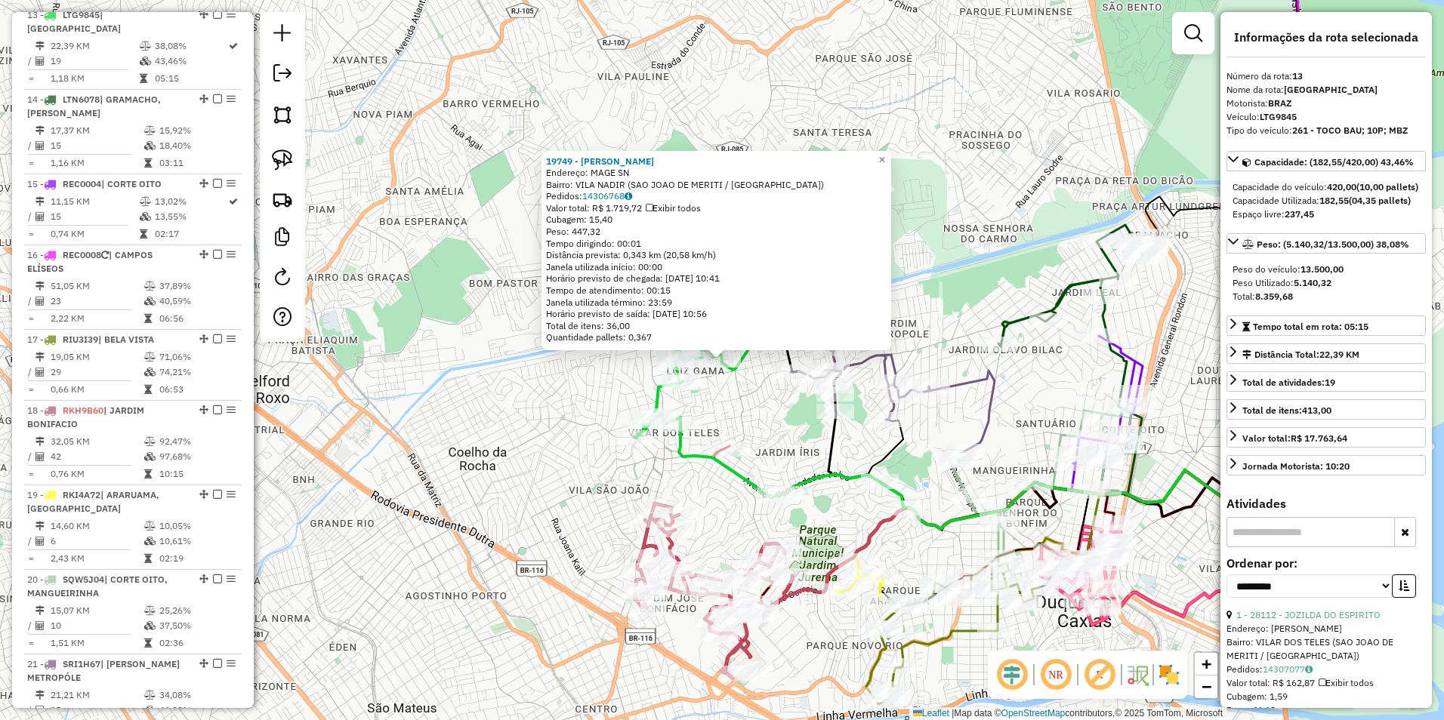
scroll to position [944, 0]
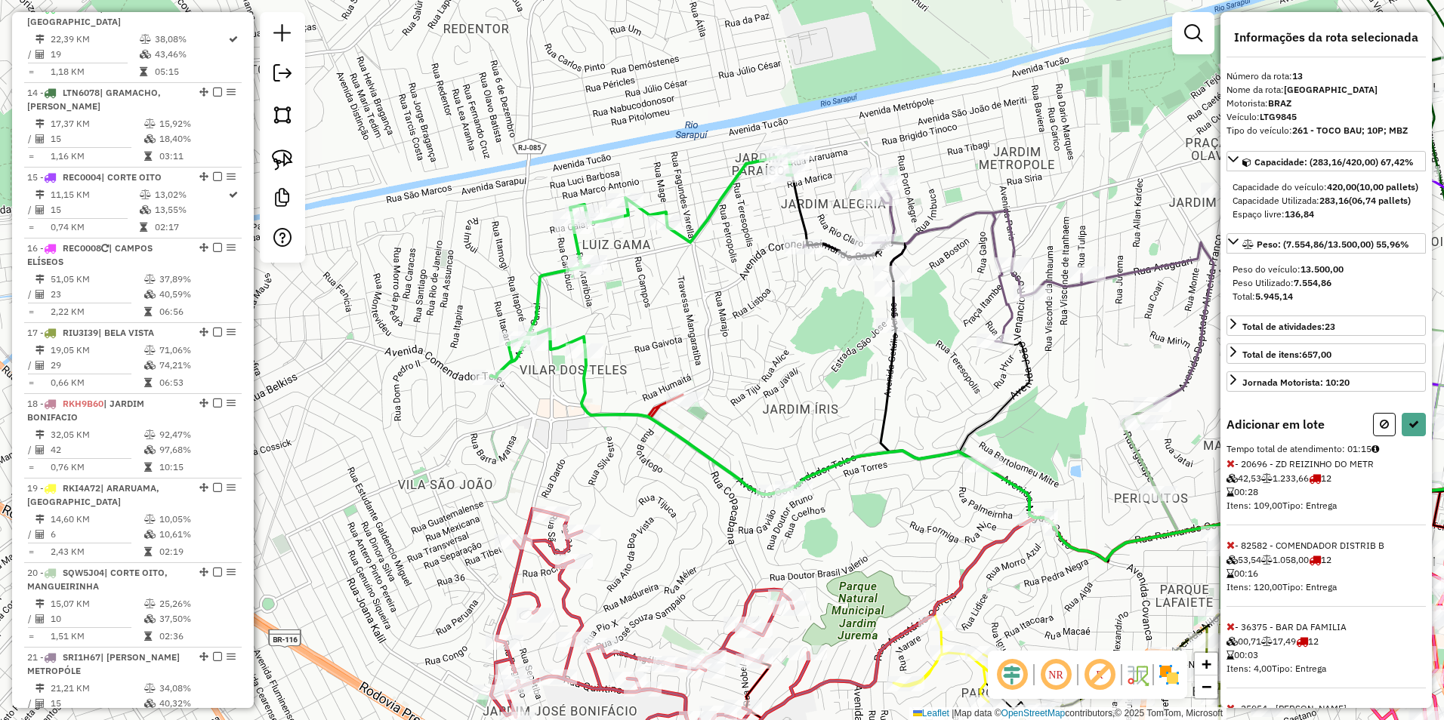
select select "**********"
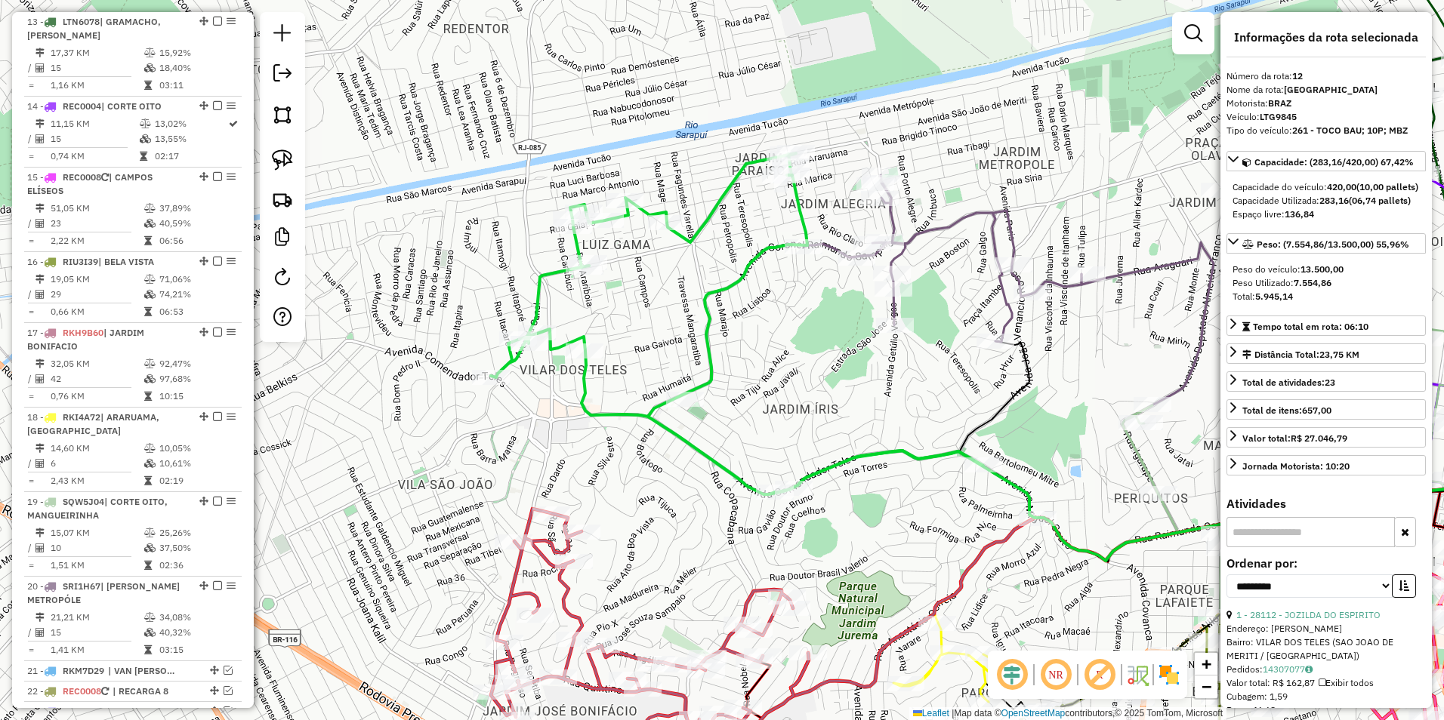
click at [893, 217] on icon at bounding box center [942, 258] width 277 height 167
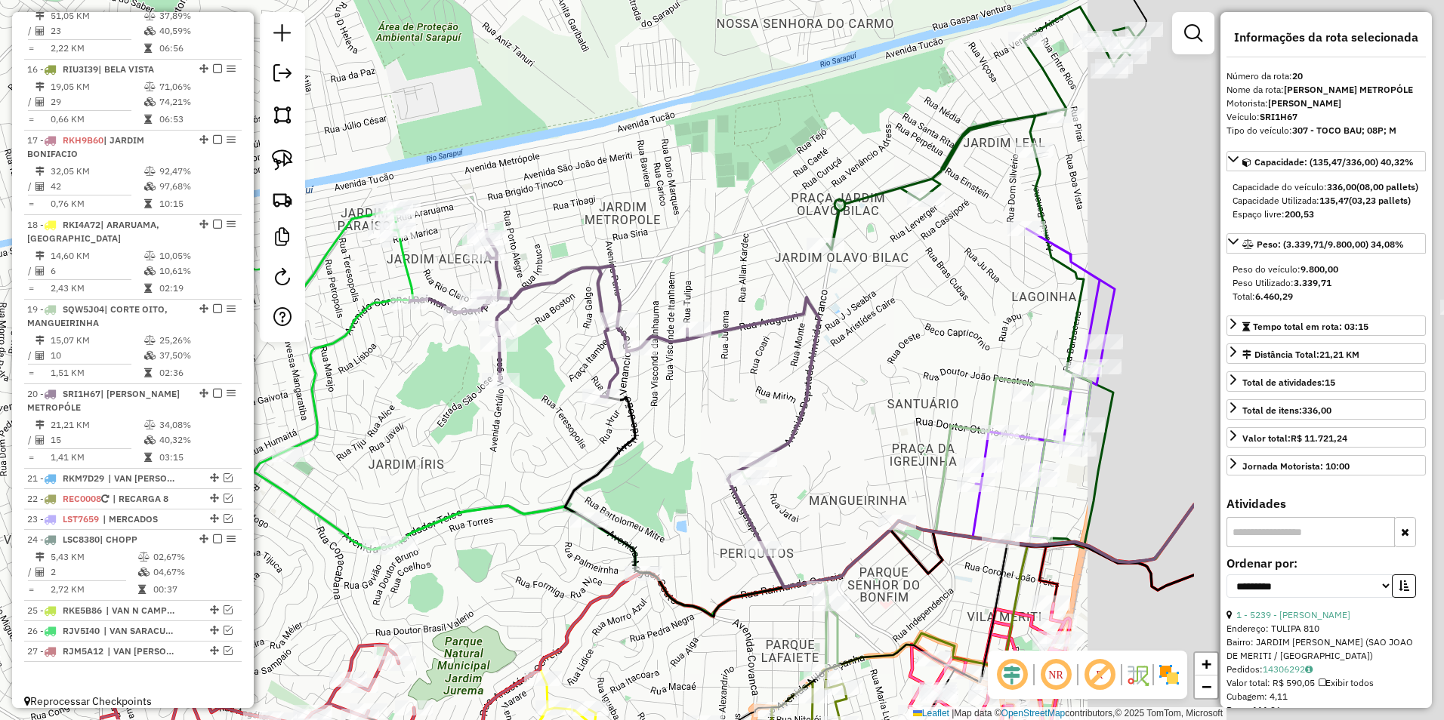
drag, startPoint x: 975, startPoint y: 347, endPoint x: 553, endPoint y: 406, distance: 425.4
click at [553, 406] on div "Janela de atendimento Grade de atendimento Capacidade Transportadoras Veículos …" at bounding box center [722, 360] width 1444 height 720
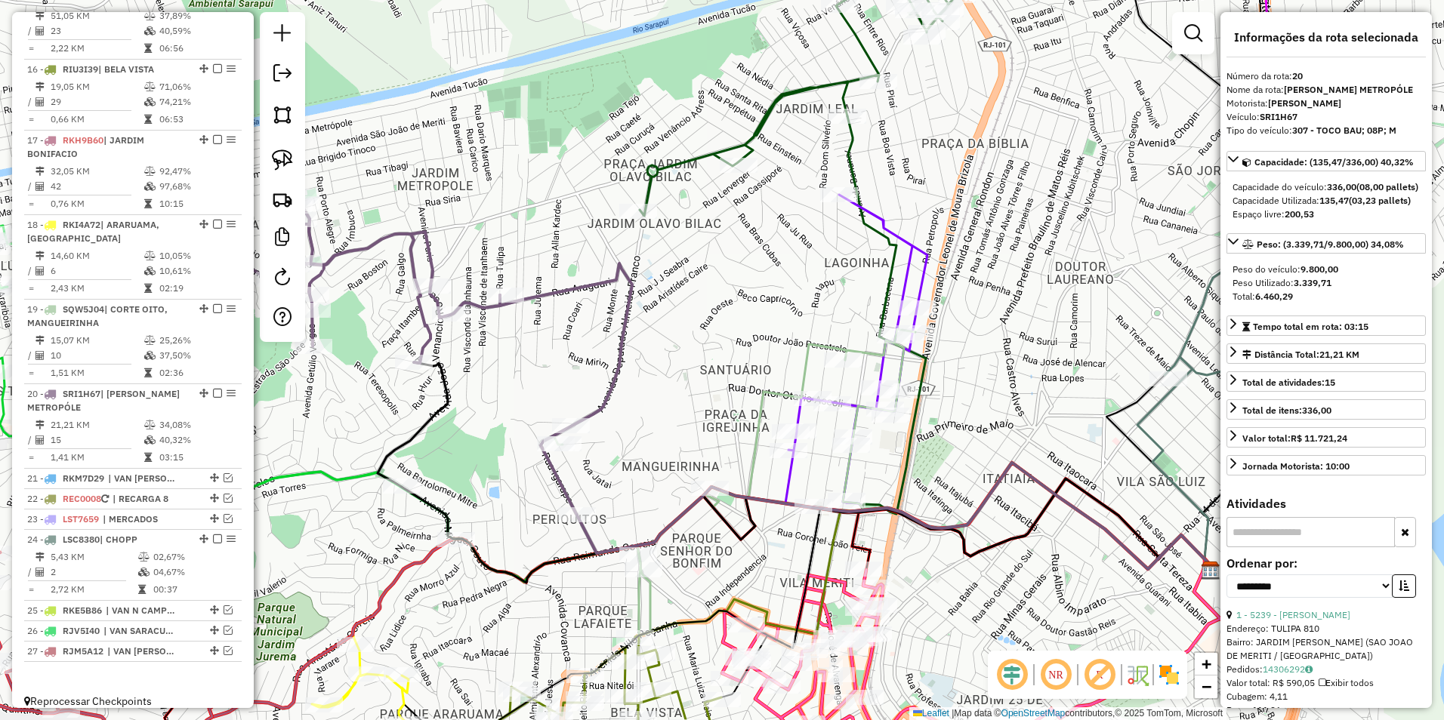
click at [923, 286] on icon at bounding box center [856, 352] width 142 height 314
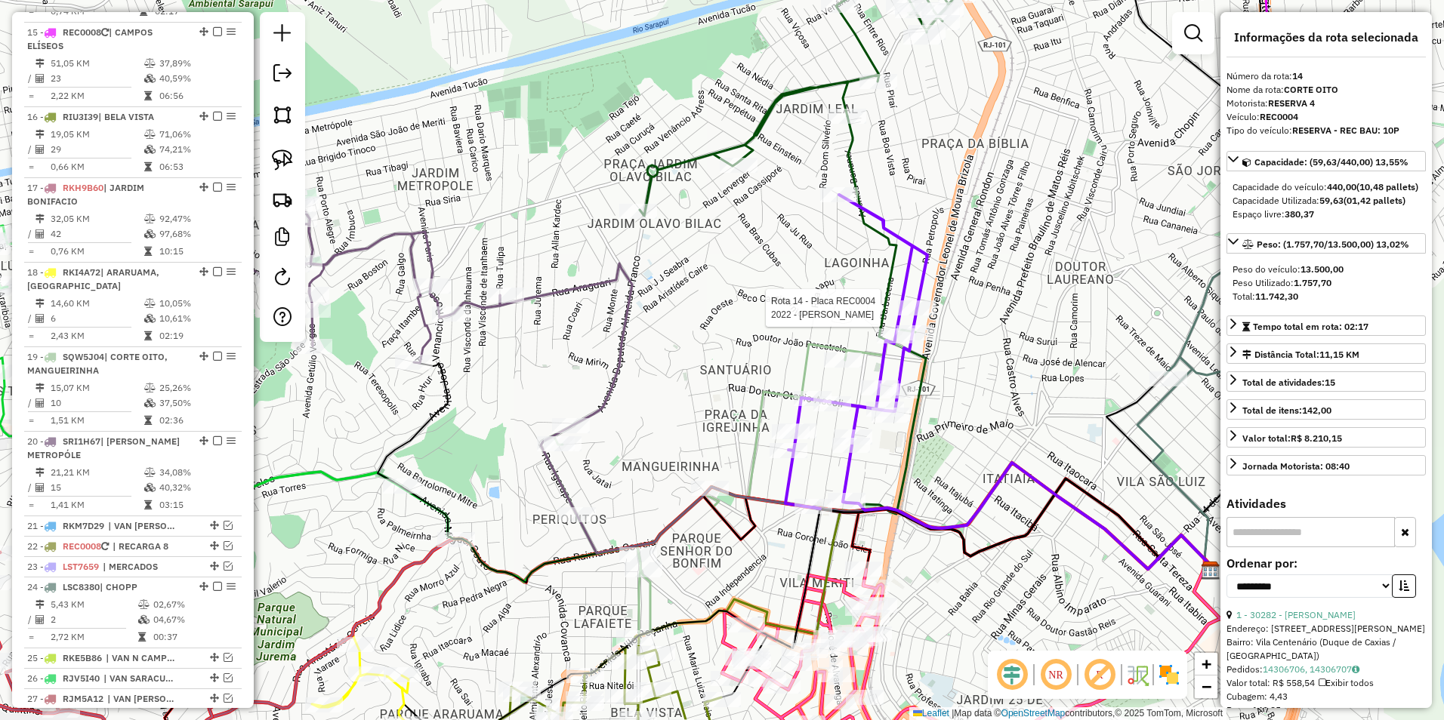
scroll to position [1028, 0]
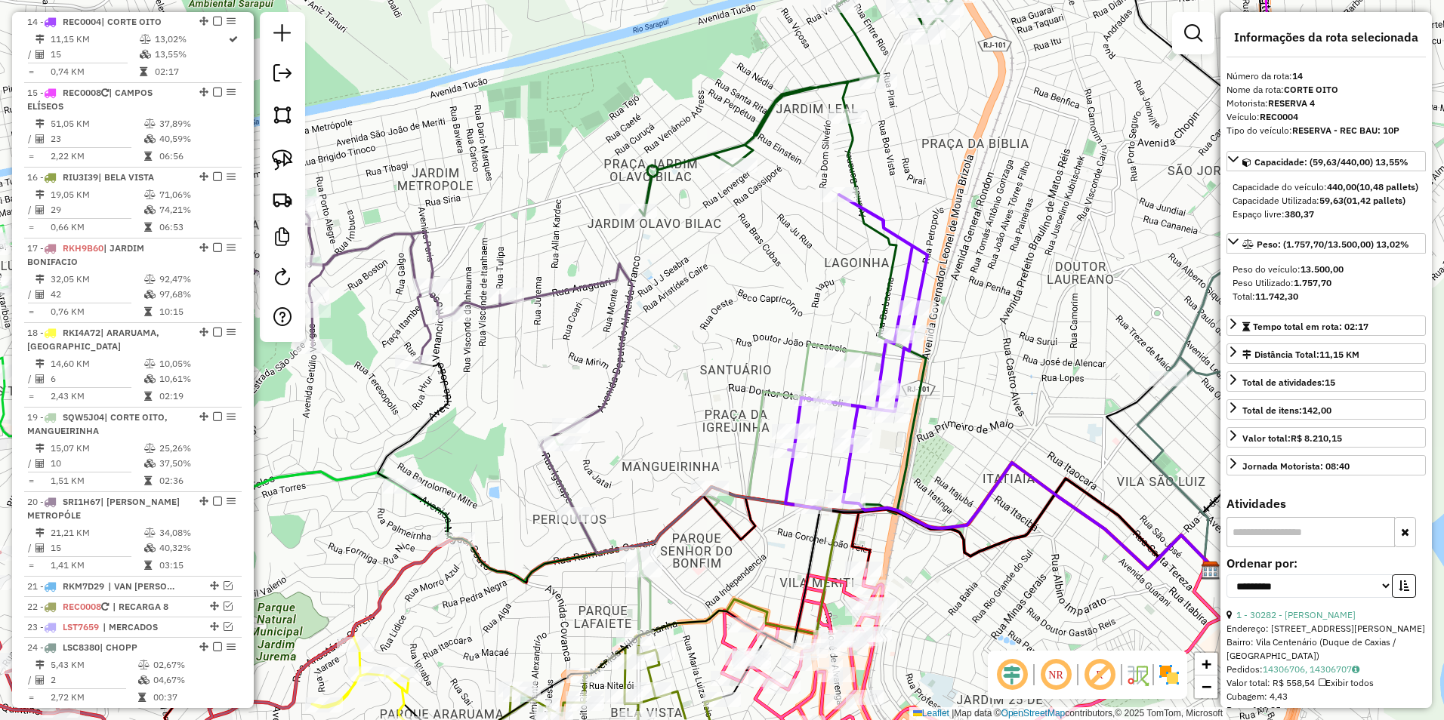
click at [754, 472] on icon at bounding box center [728, 482] width 375 height 307
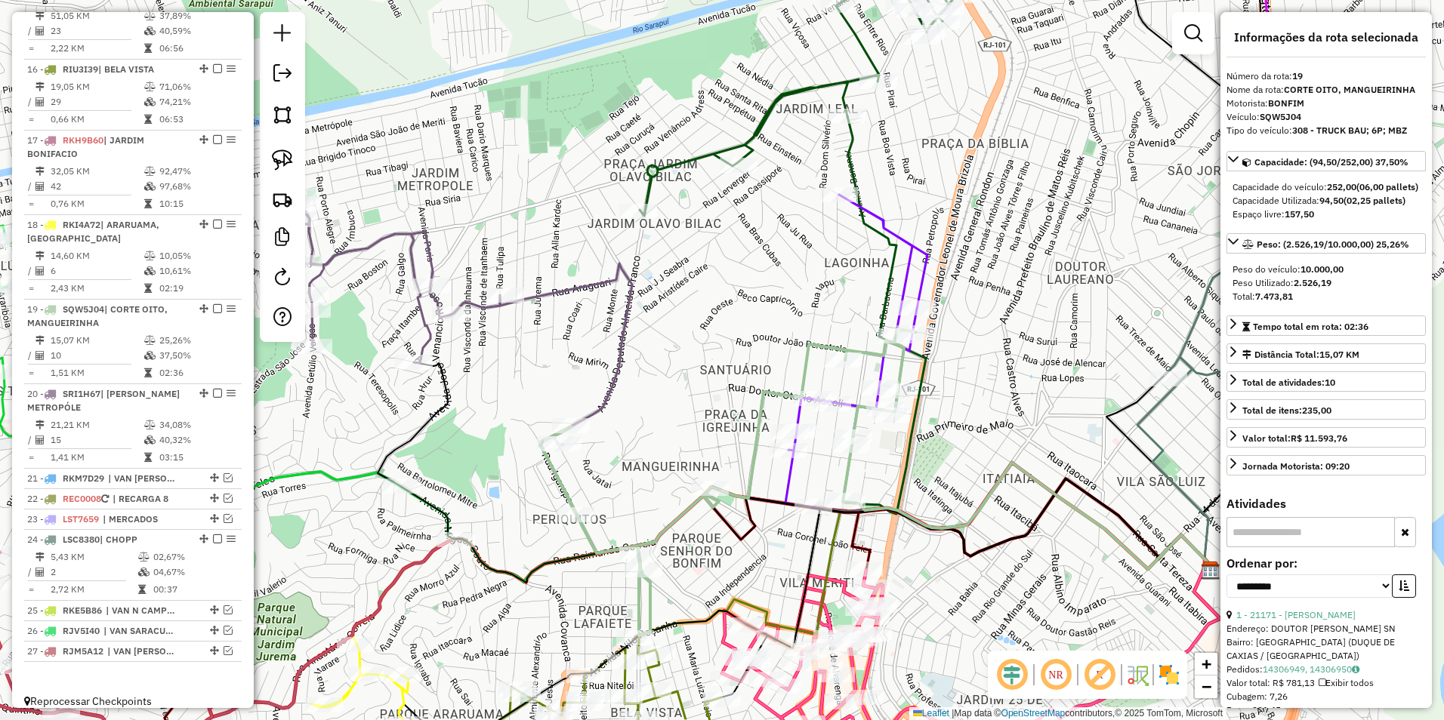
click at [754, 461] on icon at bounding box center [728, 482] width 375 height 307
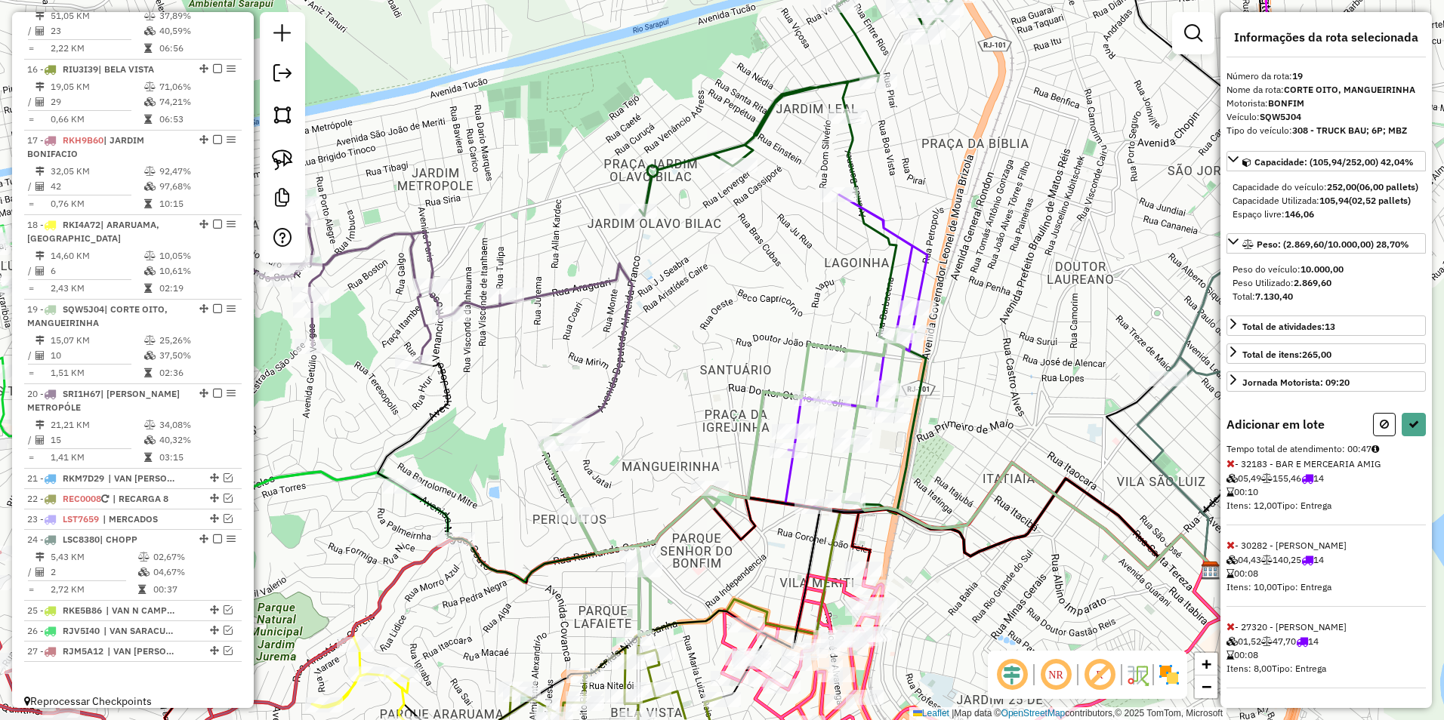
click at [788, 421] on div "Janela de atendimento Grade de atendimento Capacidade Transportadoras Veículos …" at bounding box center [722, 360] width 1444 height 720
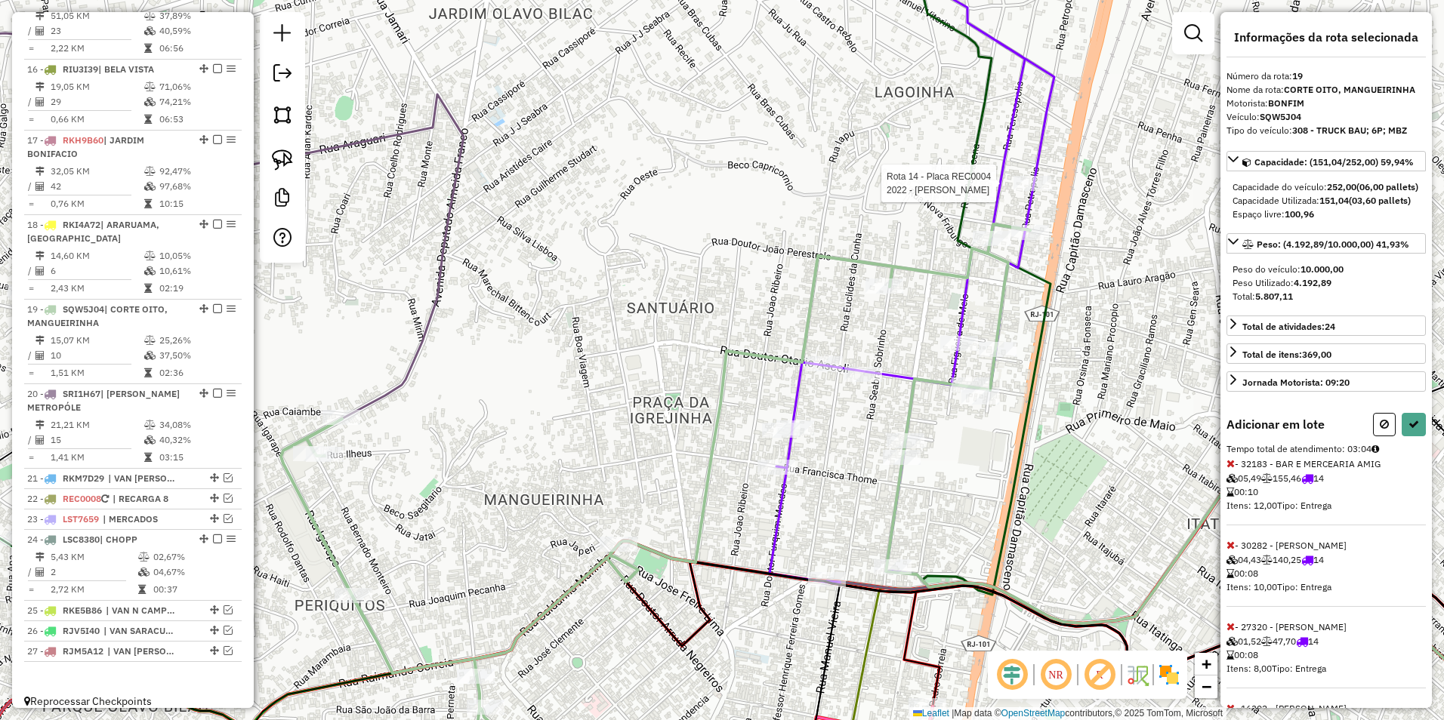
select select "**********"
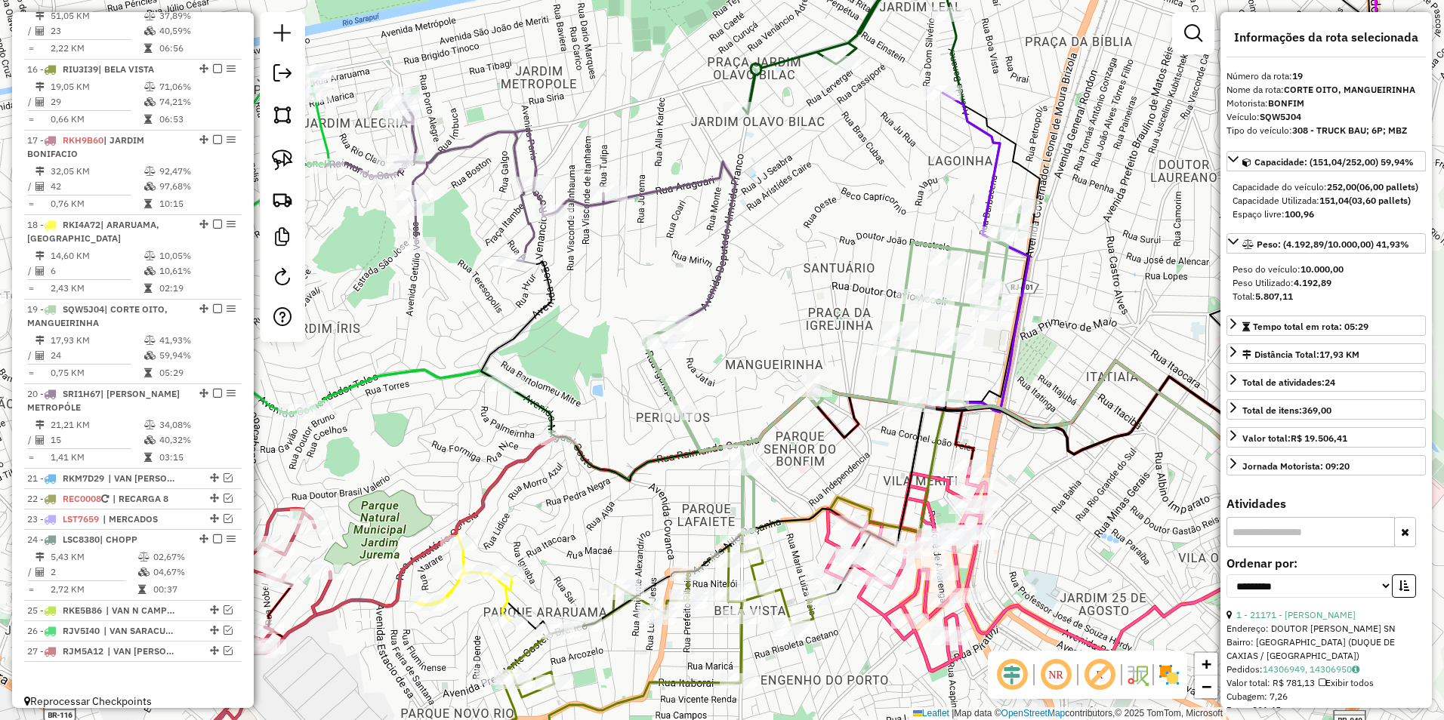
drag, startPoint x: 908, startPoint y: 166, endPoint x: 897, endPoint y: 319, distance: 153.7
click at [897, 319] on div "Janela de atendimento Grade de atendimento Capacidade Transportadoras Veículos …" at bounding box center [722, 360] width 1444 height 720
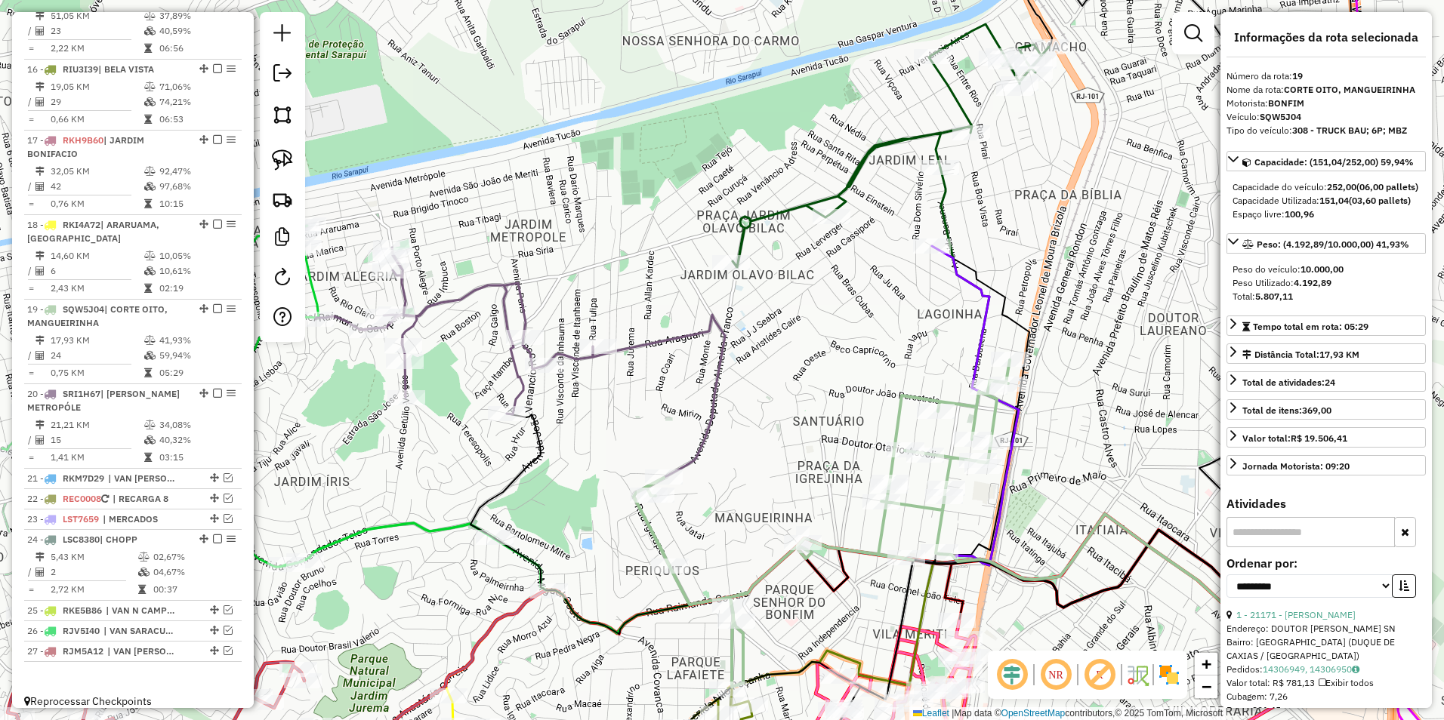
click at [937, 141] on icon at bounding box center [890, 145] width 316 height 243
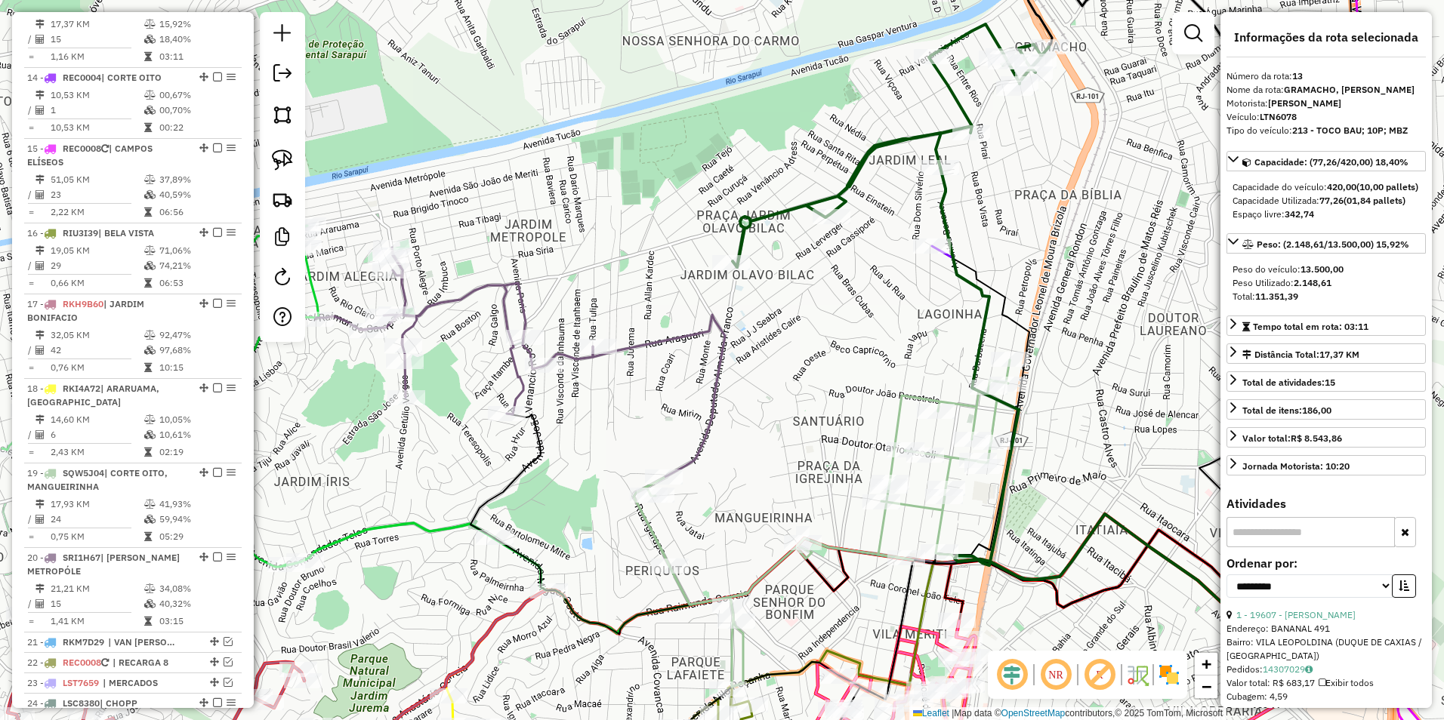
scroll to position [944, 0]
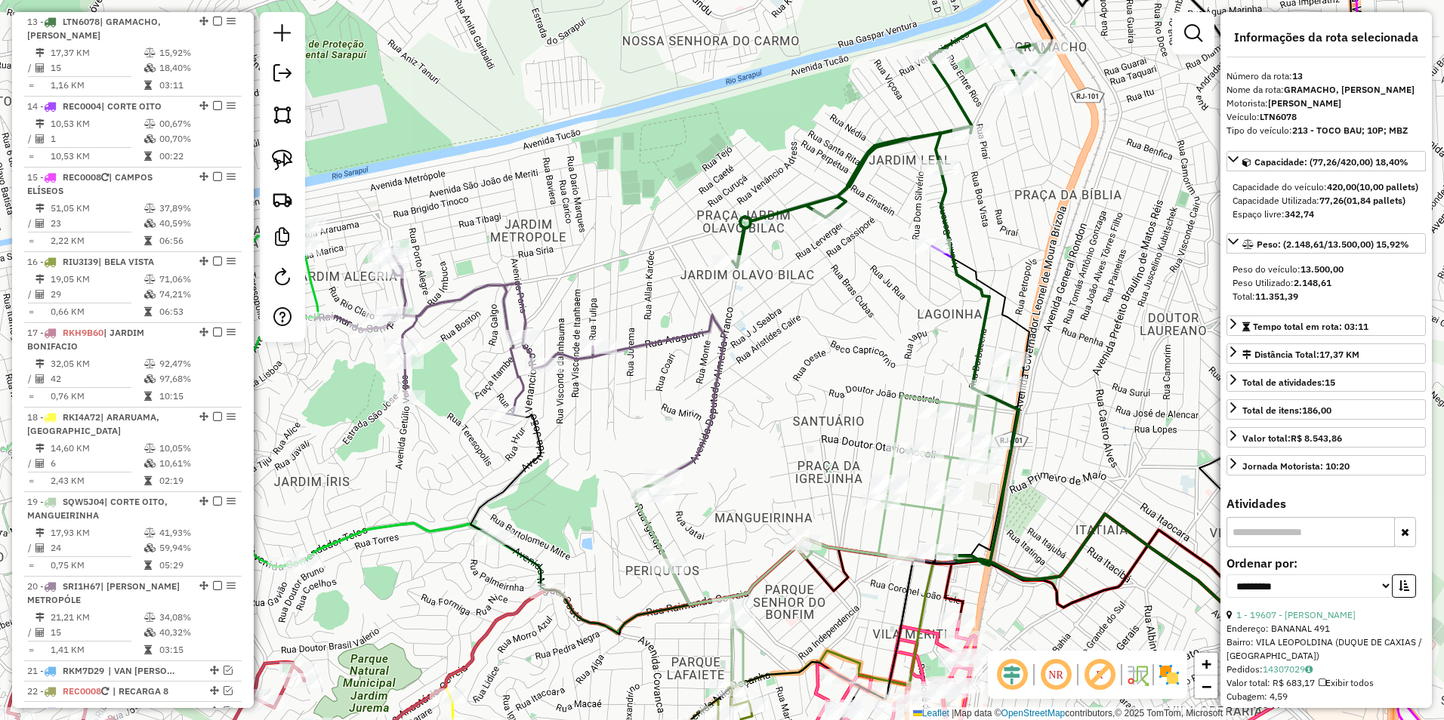
click at [937, 141] on icon at bounding box center [890, 145] width 316 height 243
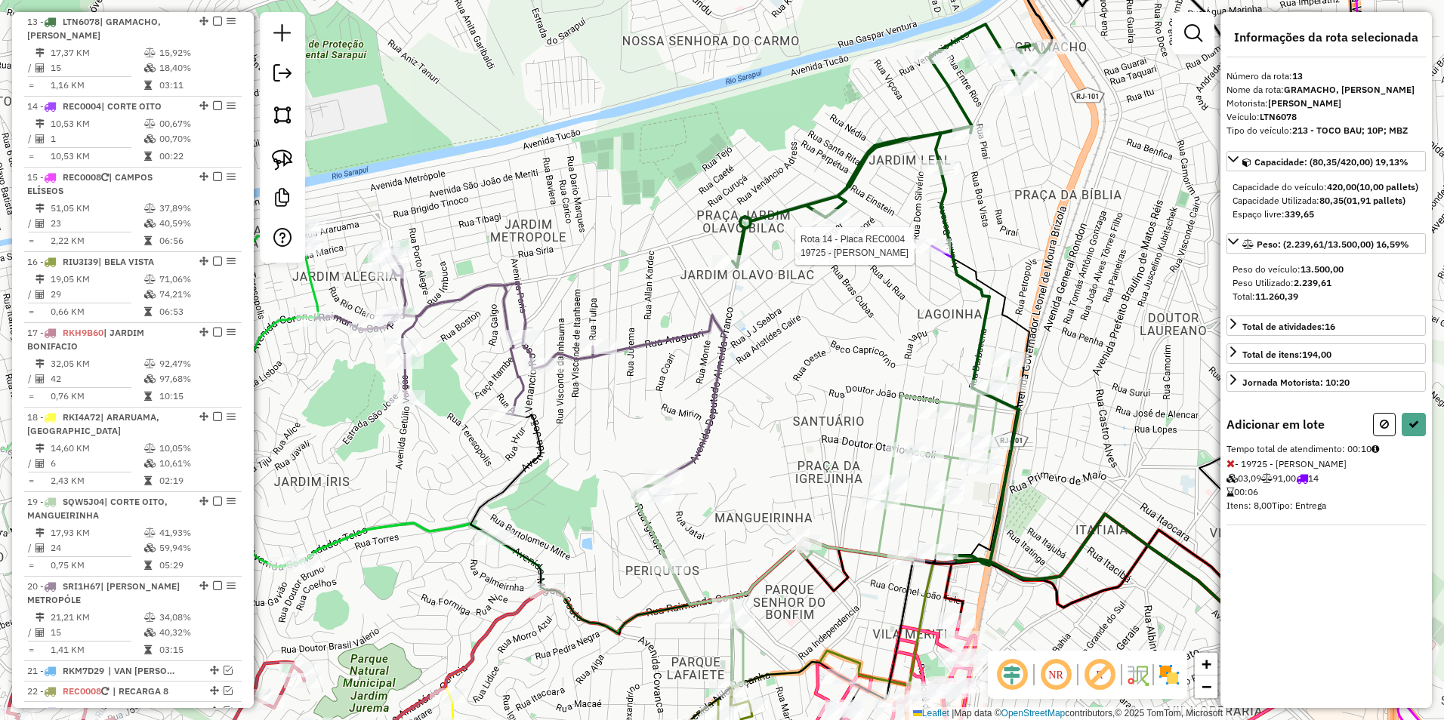
select select "**********"
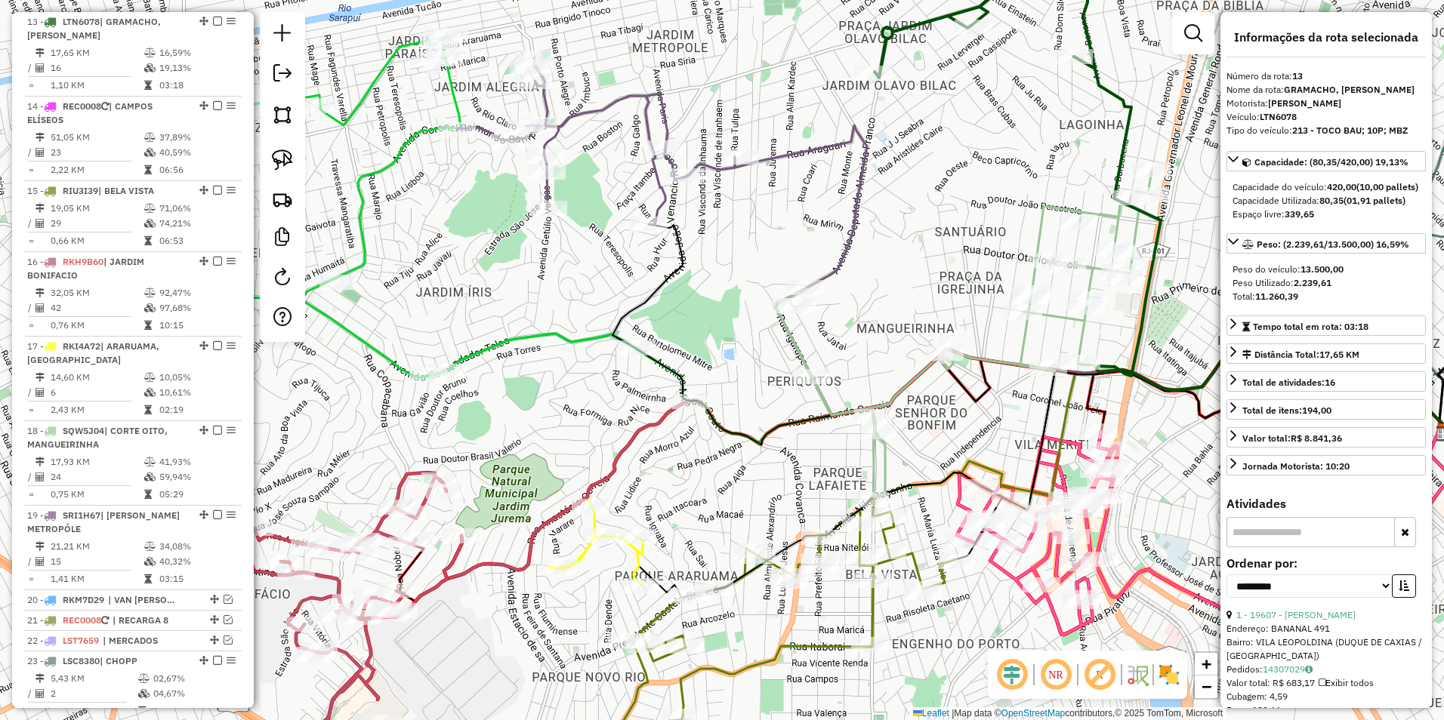
drag, startPoint x: 705, startPoint y: 504, endPoint x: 752, endPoint y: 348, distance: 162.4
click at [752, 348] on div "Janela de atendimento Grade de atendimento Capacidade Transportadoras Veículos …" at bounding box center [722, 360] width 1444 height 720
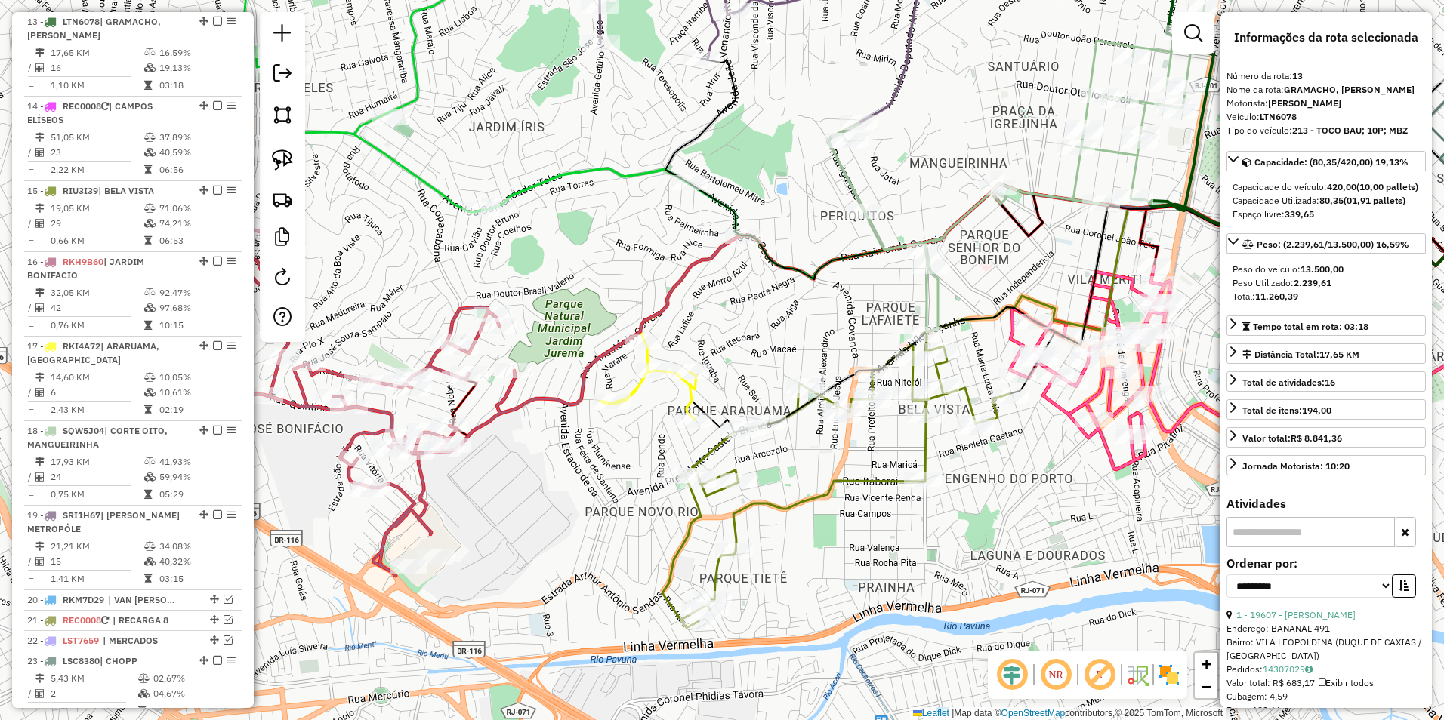
click at [734, 522] on icon at bounding box center [835, 480] width 347 height 296
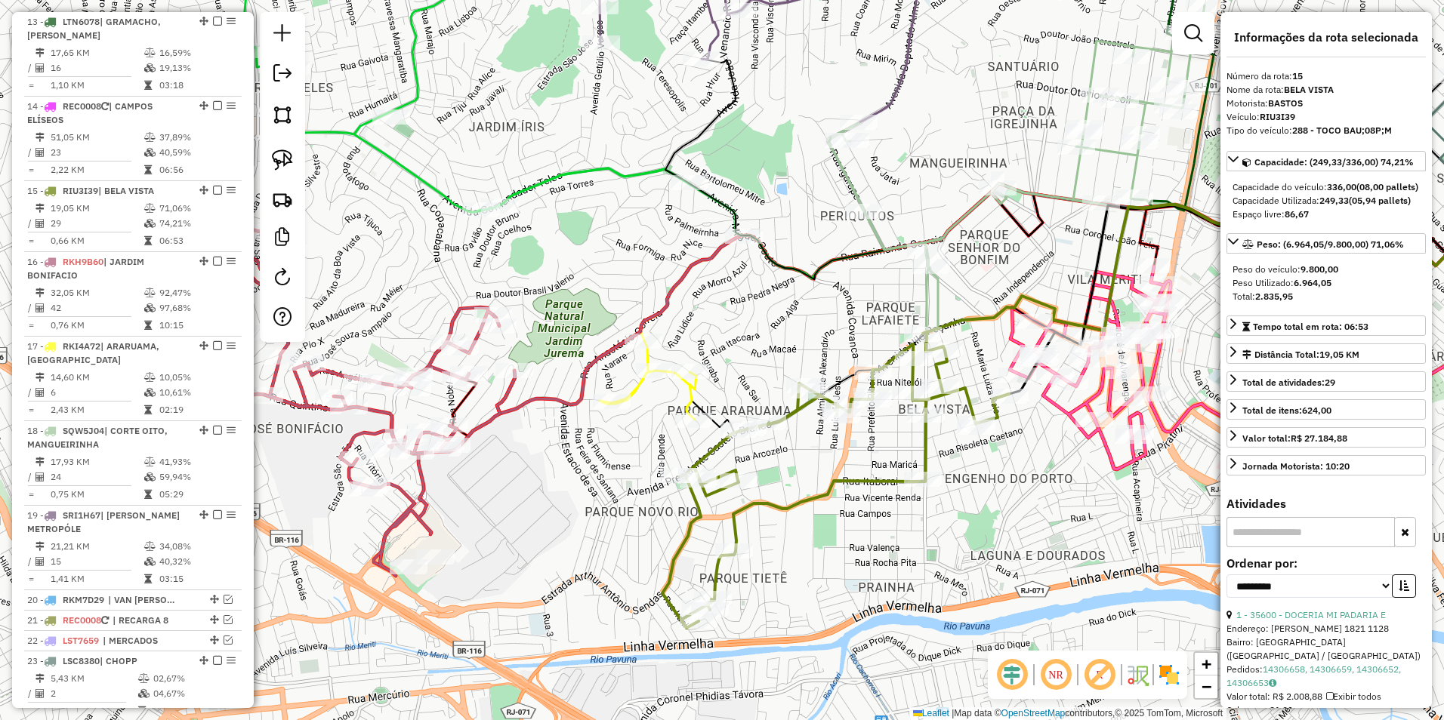
scroll to position [1065, 0]
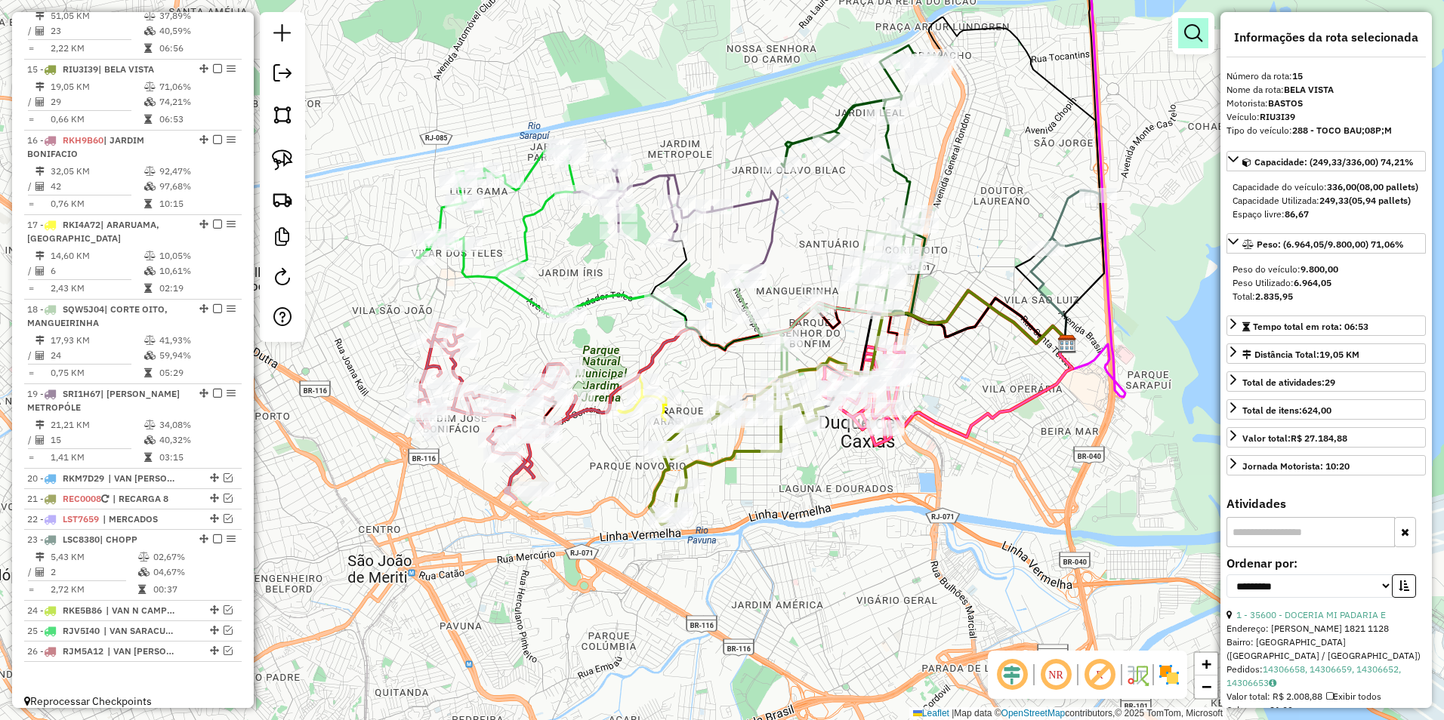
click at [1189, 32] on em at bounding box center [1193, 33] width 18 height 18
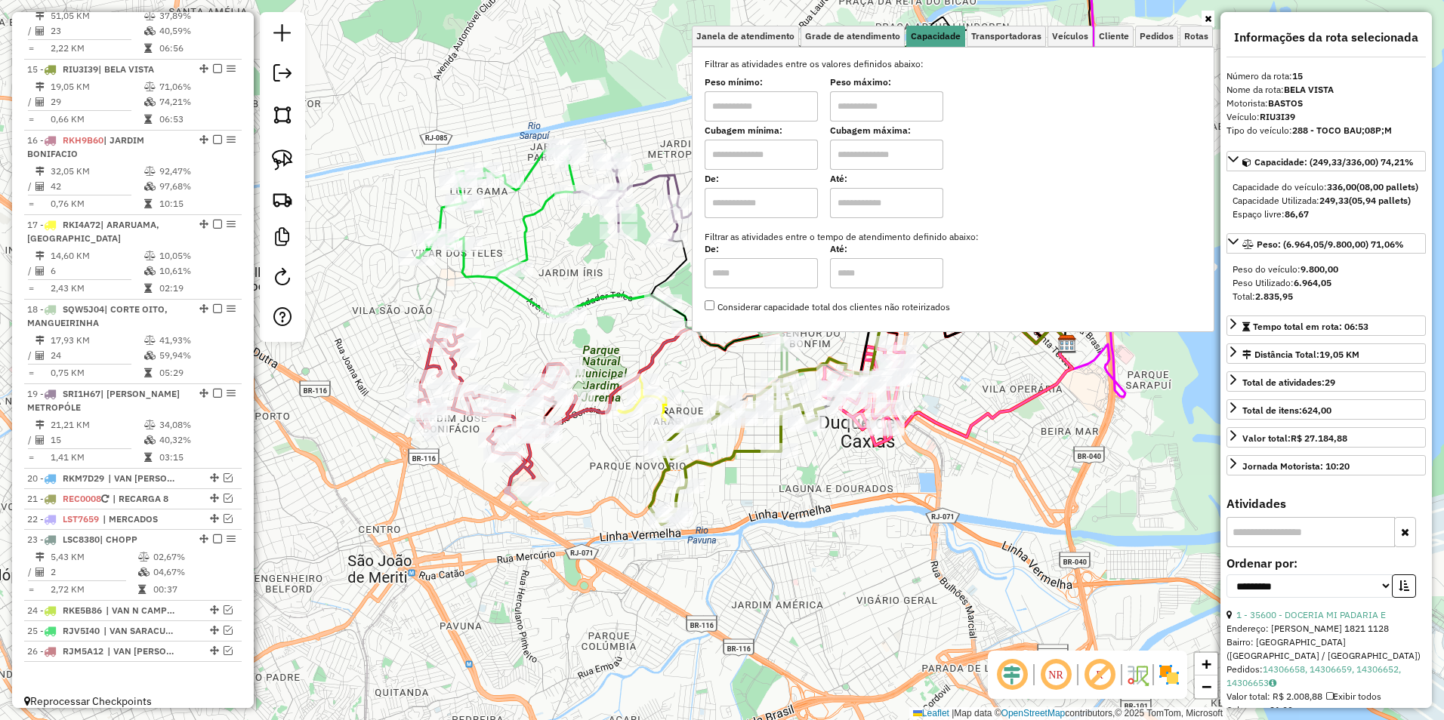
click at [759, 113] on input "text" at bounding box center [761, 106] width 113 height 30
type input "****"
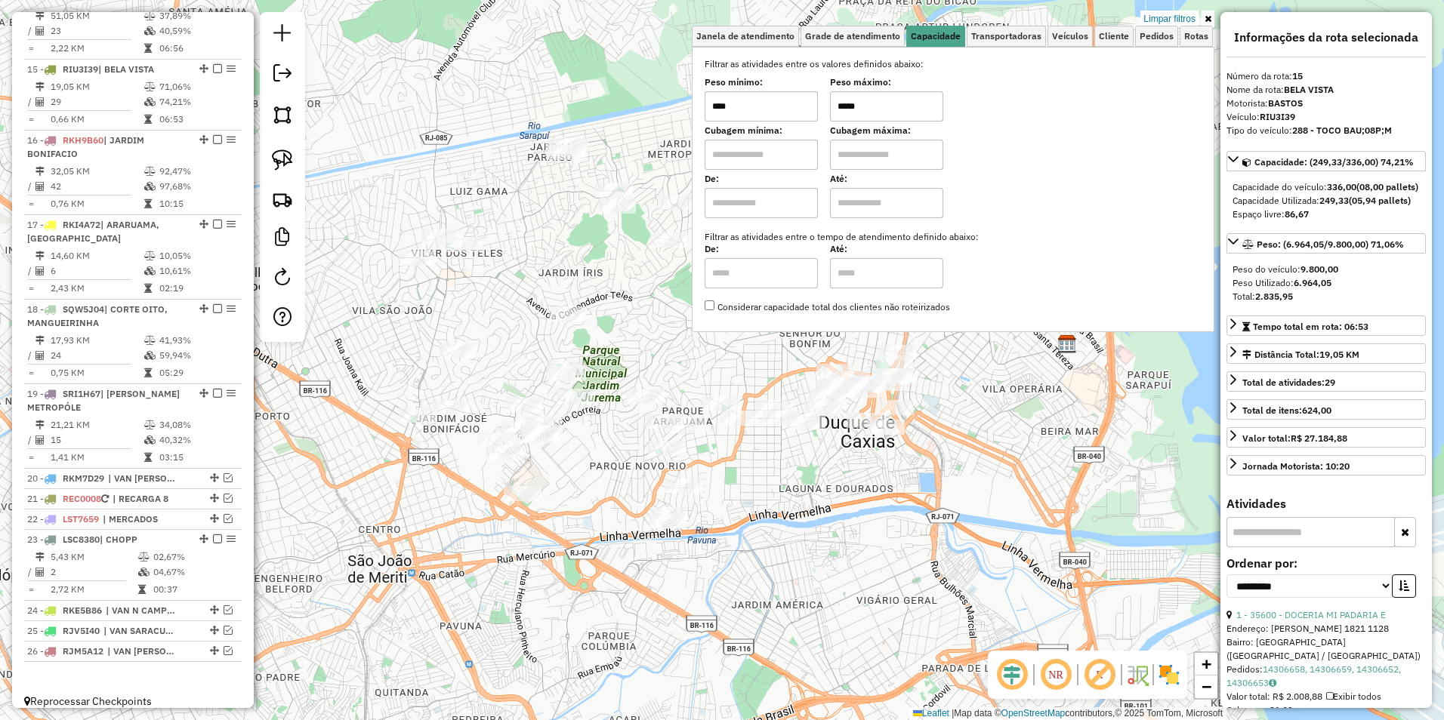
drag, startPoint x: 881, startPoint y: 113, endPoint x: 749, endPoint y: 110, distance: 132.2
click at [749, 110] on div "Peso mínimo: **** Peso máximo: *****" at bounding box center [953, 100] width 497 height 42
type input "*****"
click at [665, 366] on div "Limpar filtros Janela de atendimento Grade de atendimento Capacidade Transporta…" at bounding box center [722, 360] width 1444 height 720
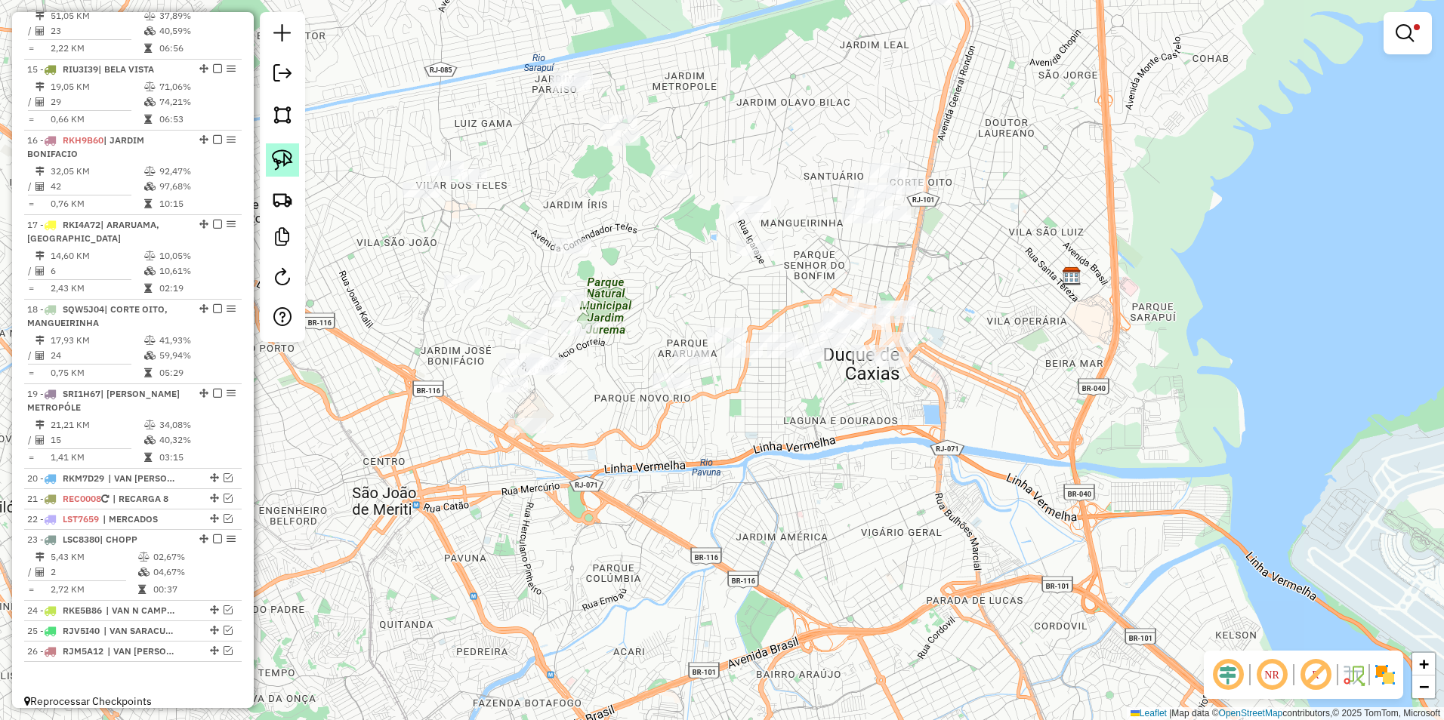
click at [277, 159] on img at bounding box center [282, 160] width 21 height 21
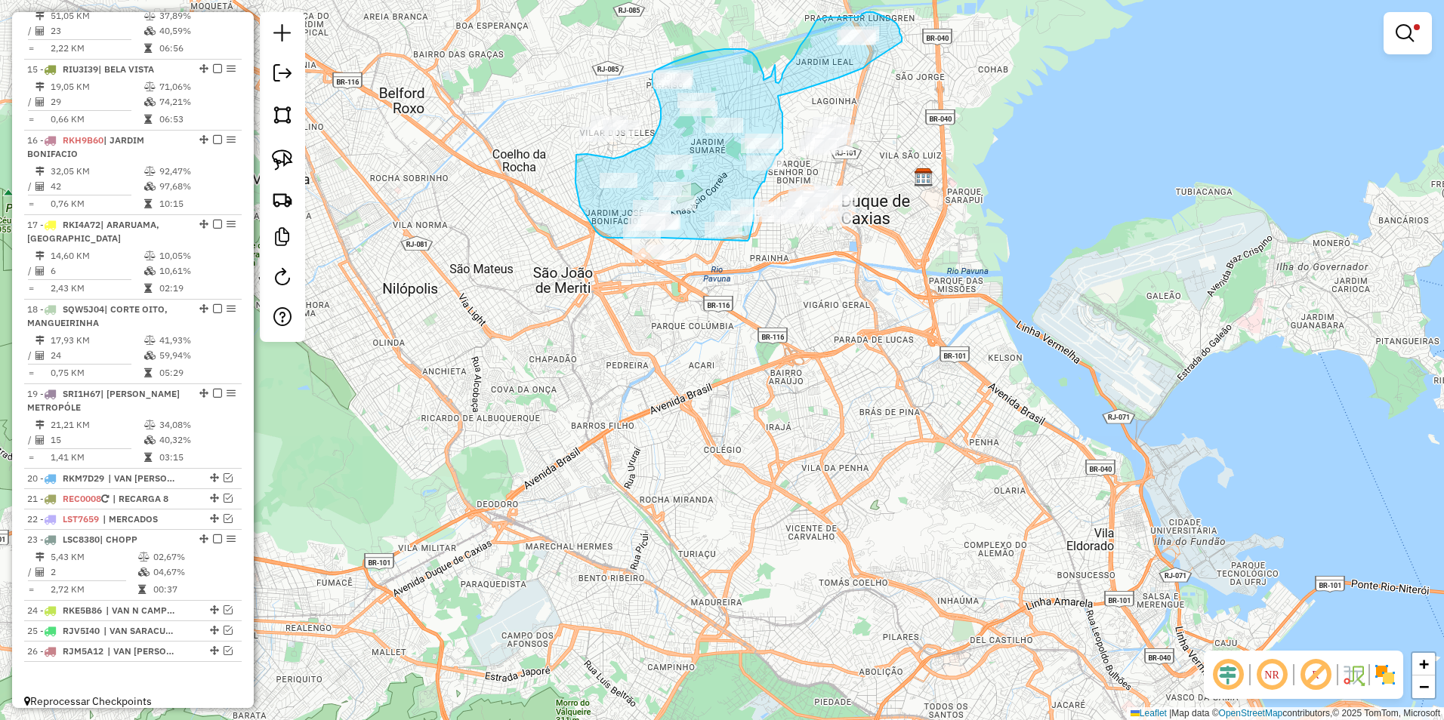
drag, startPoint x: 551, startPoint y: 396, endPoint x: 748, endPoint y: 241, distance: 250.5
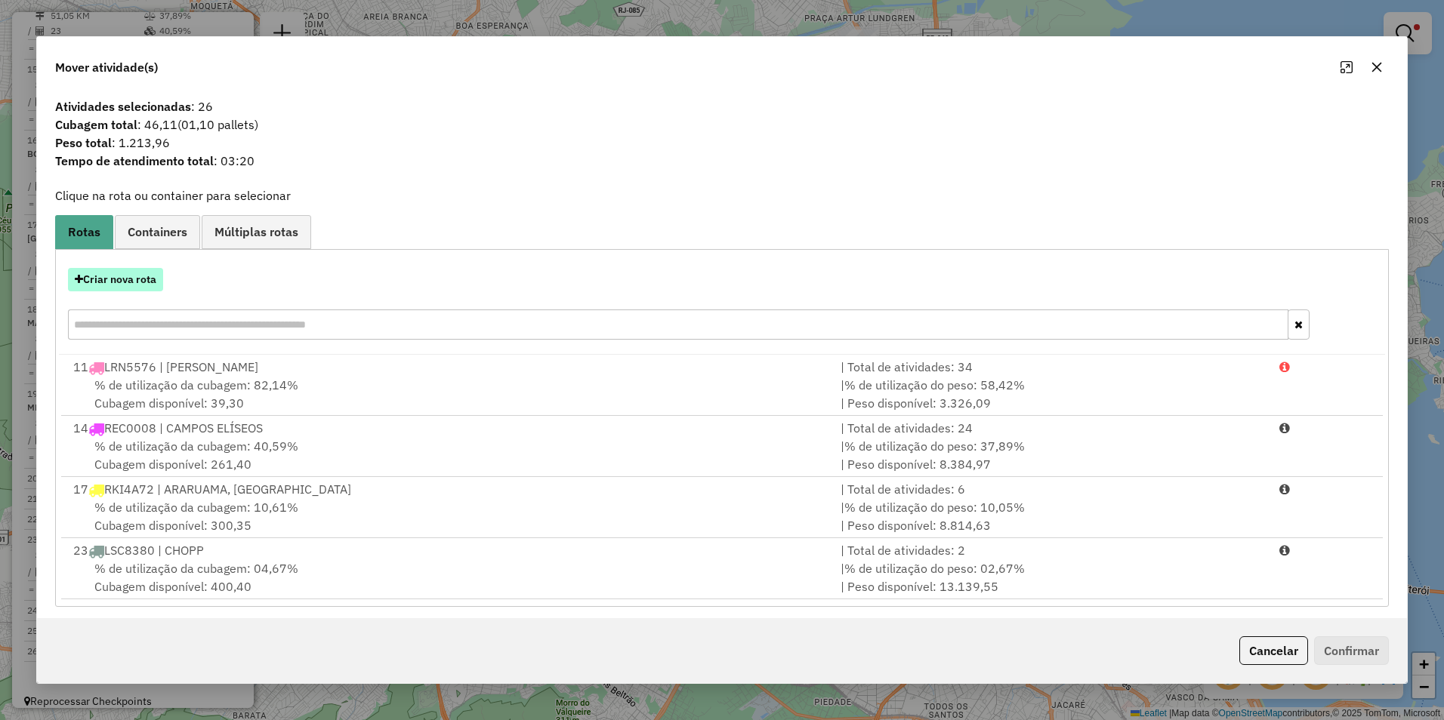
click at [125, 285] on button "Criar nova rota" at bounding box center [115, 279] width 95 height 23
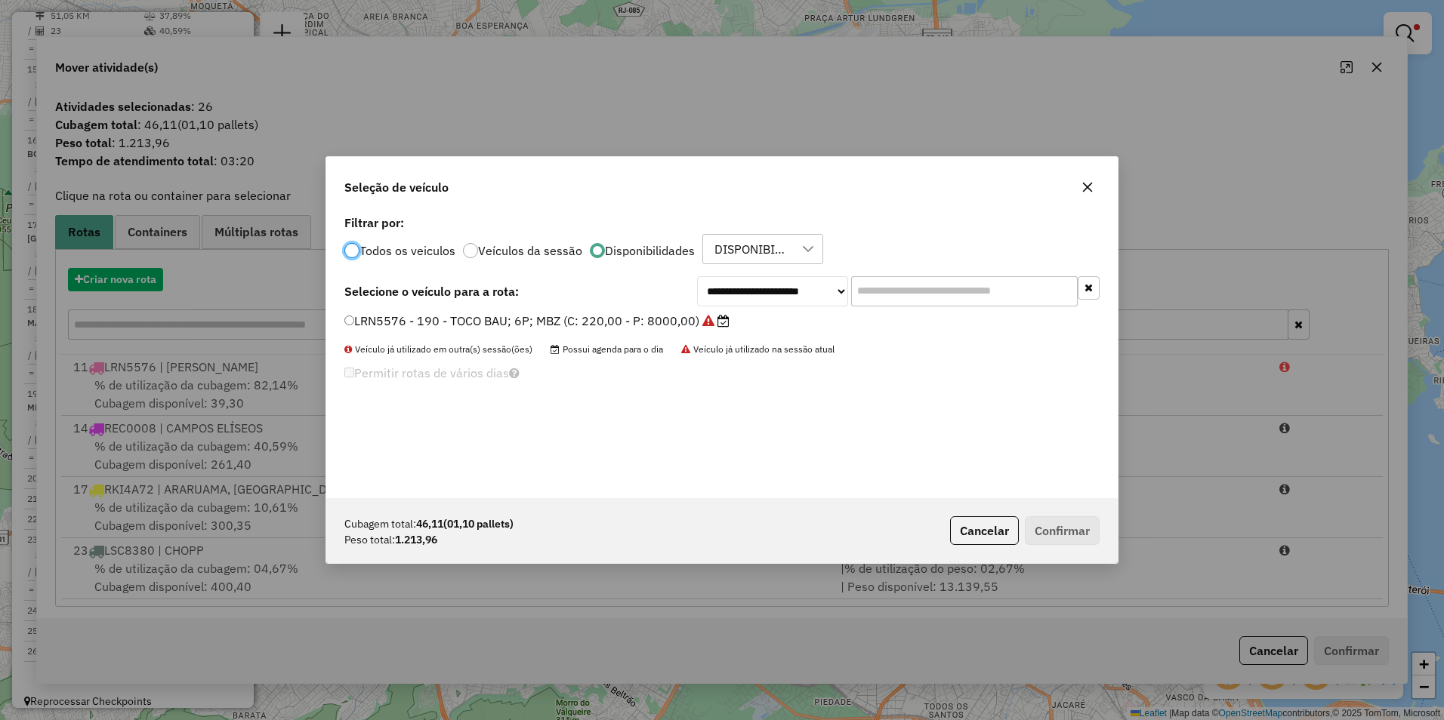
scroll to position [8, 5]
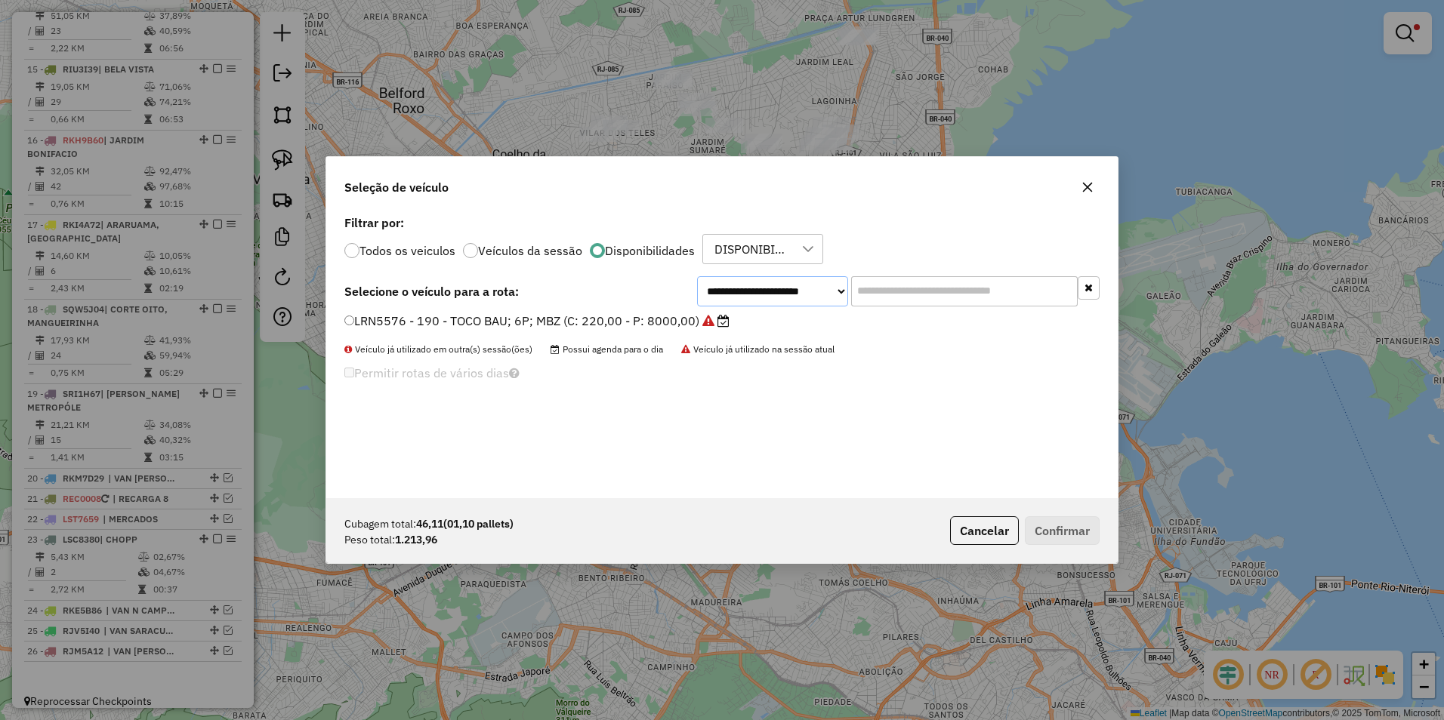
click at [747, 299] on select "**********" at bounding box center [772, 291] width 151 height 30
select select "********"
click at [697, 276] on select "**********" at bounding box center [772, 291] width 151 height 30
click at [635, 319] on label "RJM5A09 - 292 - VAN 02P RENAULT (C: 100,00 - P: 1790,00)" at bounding box center [525, 321] width 363 height 18
click at [1081, 538] on button "Confirmar" at bounding box center [1062, 530] width 75 height 29
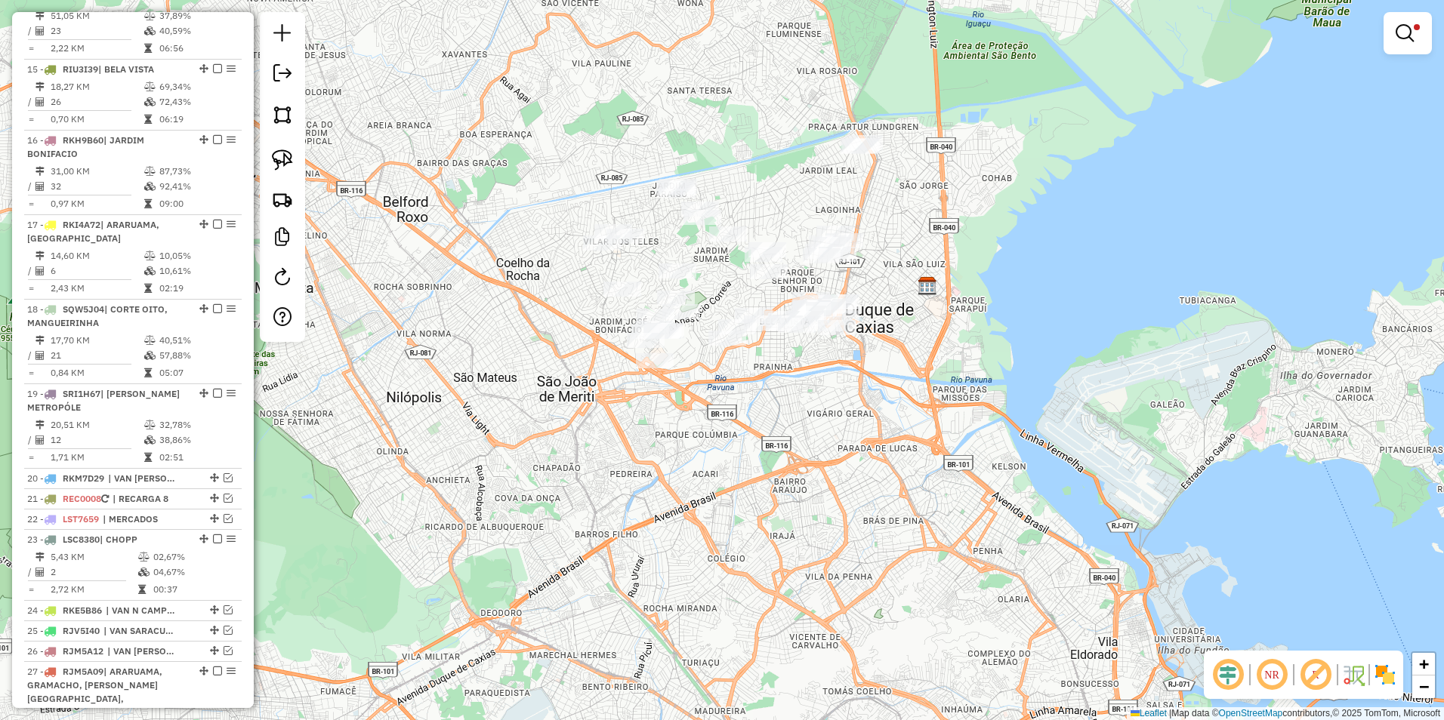
drag, startPoint x: 752, startPoint y: 344, endPoint x: 804, endPoint y: 409, distance: 82.7
click at [769, 467] on div "Limpar filtros Janela de atendimento Grade de atendimento Capacidade Transporta…" at bounding box center [722, 360] width 1444 height 720
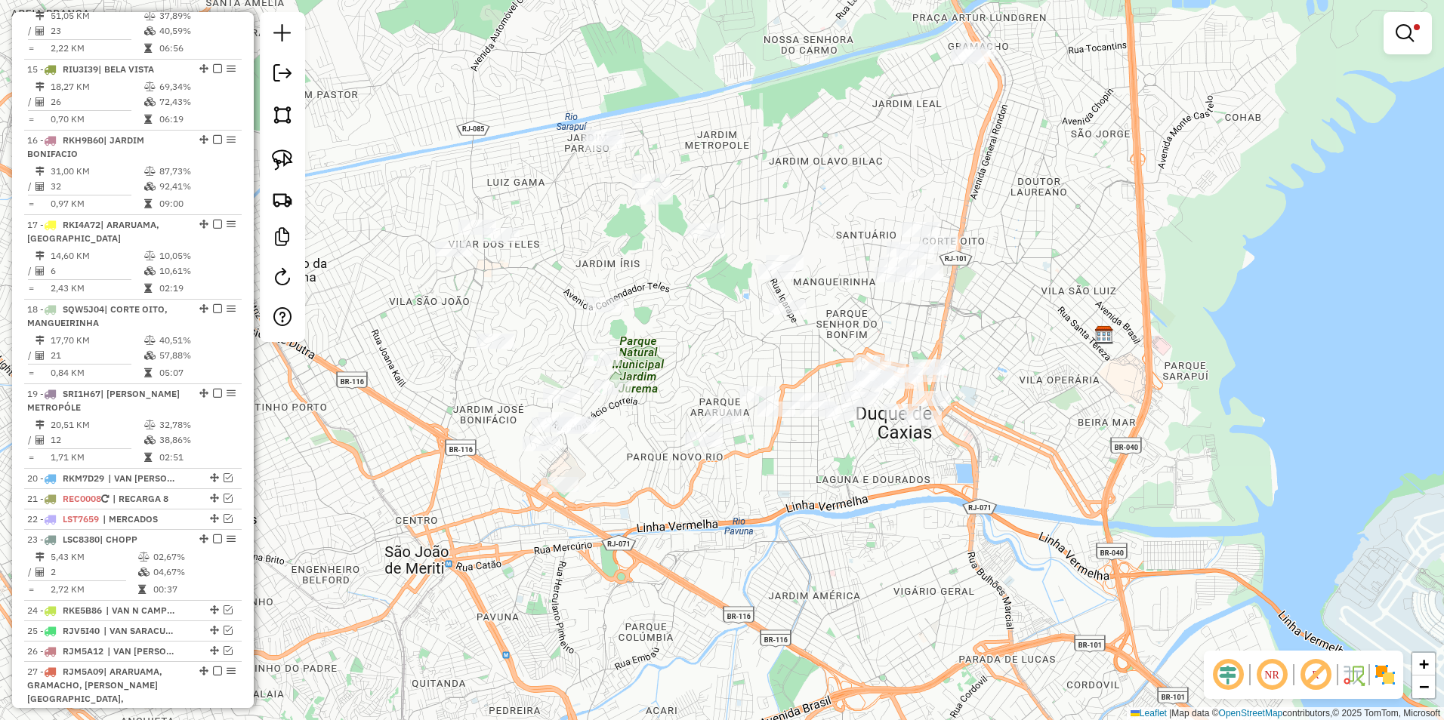
click at [1395, 62] on div "Limpar filtros Janela de atendimento Grade de atendimento Capacidade Transporta…" at bounding box center [1407, 40] width 48 height 56
click at [1411, 26] on em at bounding box center [1404, 33] width 18 height 18
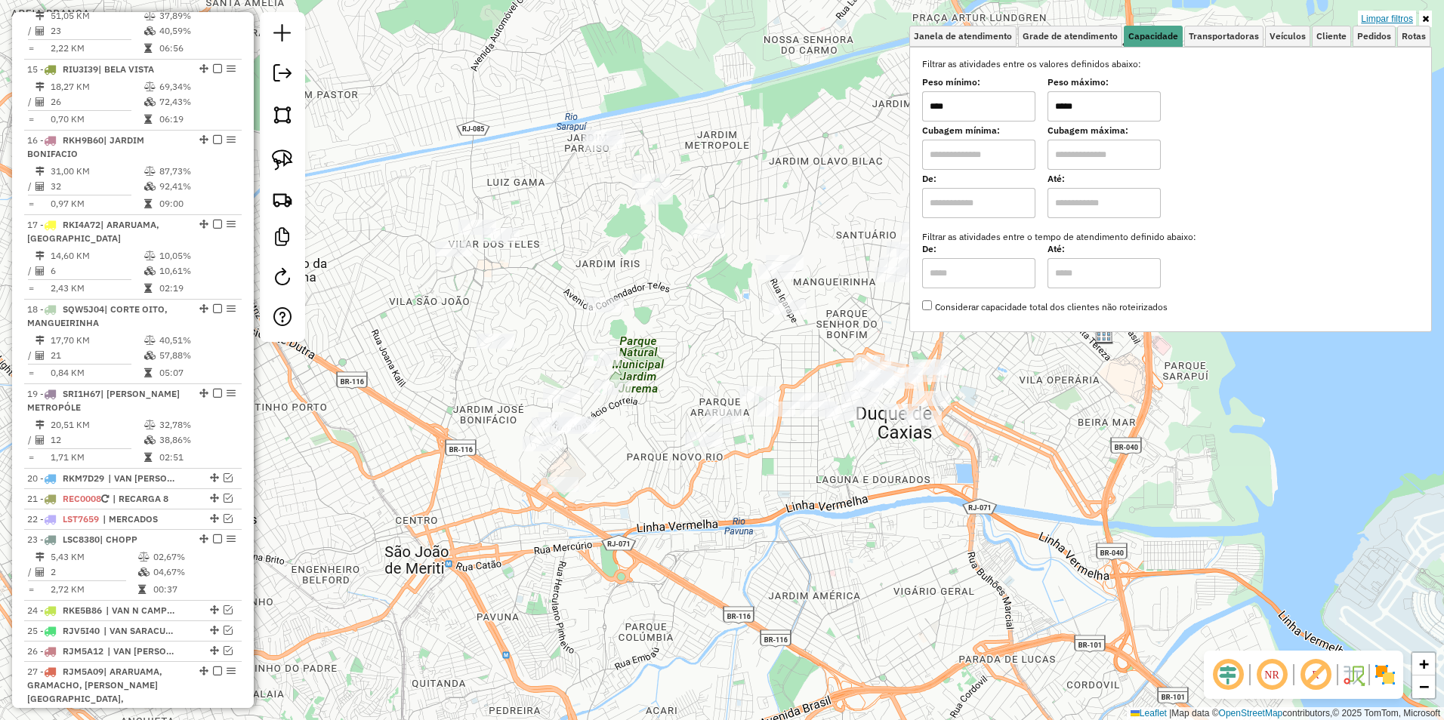
click at [1383, 18] on link "Limpar filtros" at bounding box center [1387, 19] width 58 height 17
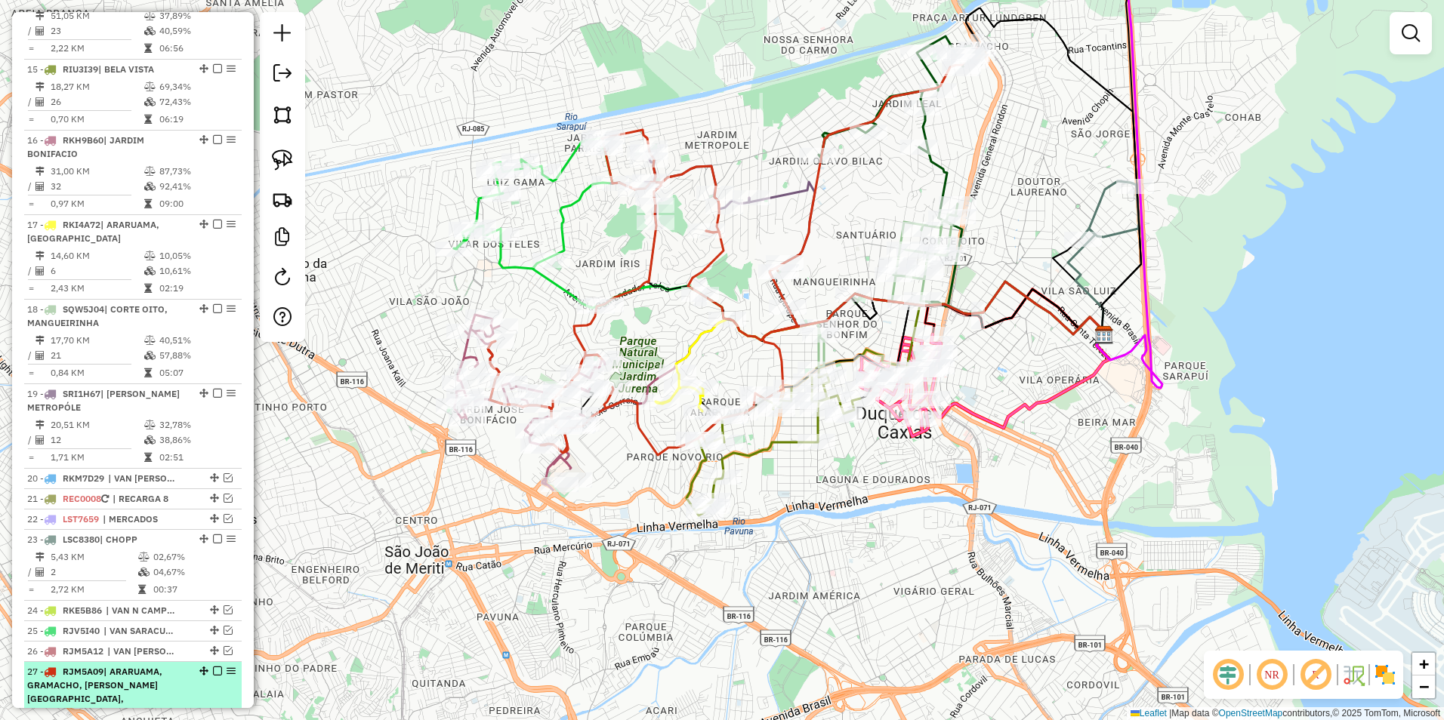
click at [213, 667] on em at bounding box center [217, 671] width 9 height 9
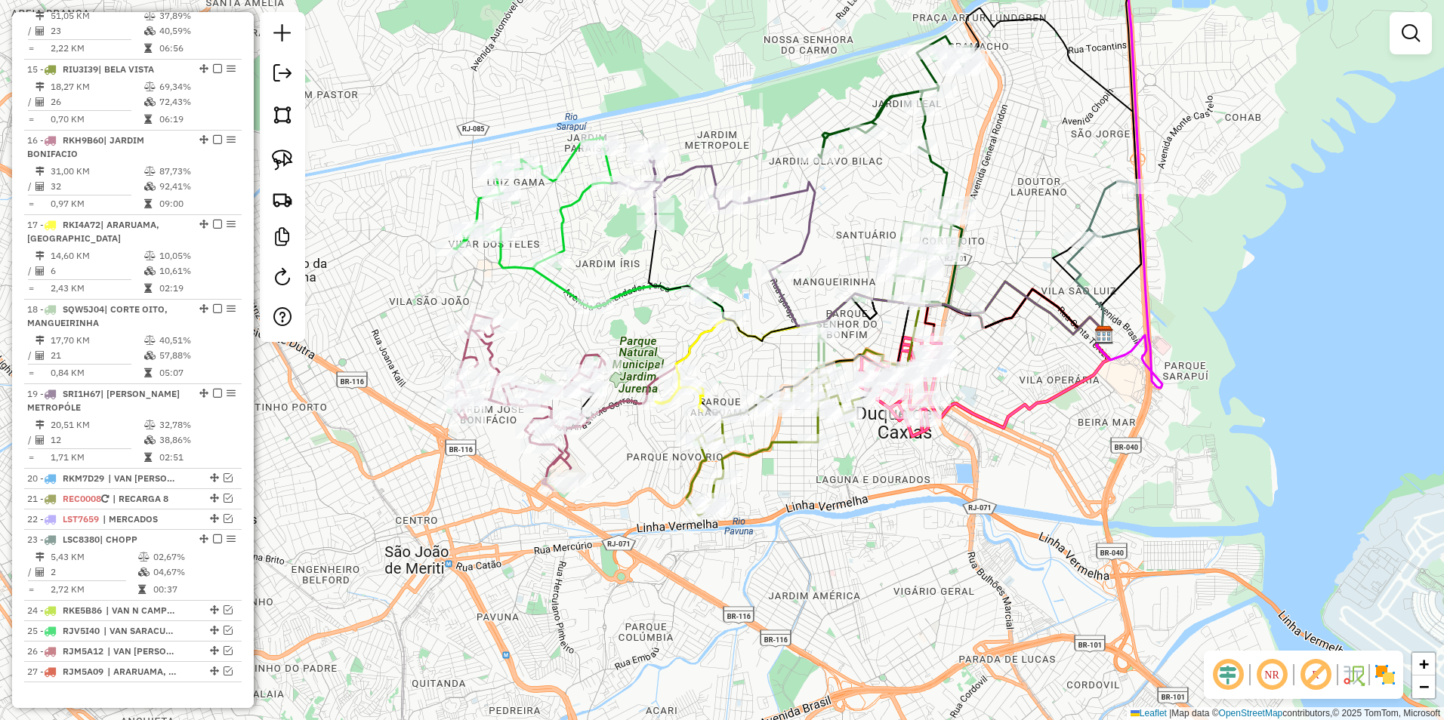
click at [606, 165] on icon at bounding box center [577, 222] width 246 height 171
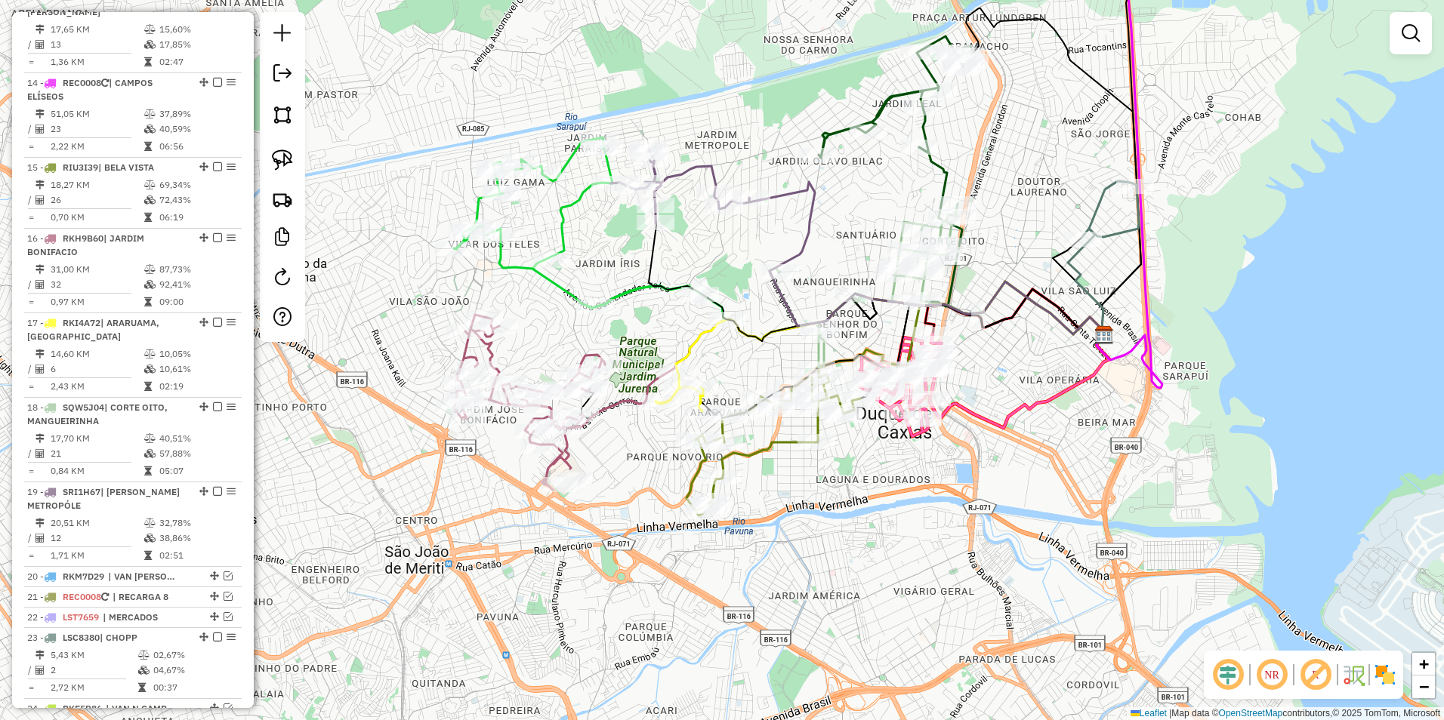
select select "**********"
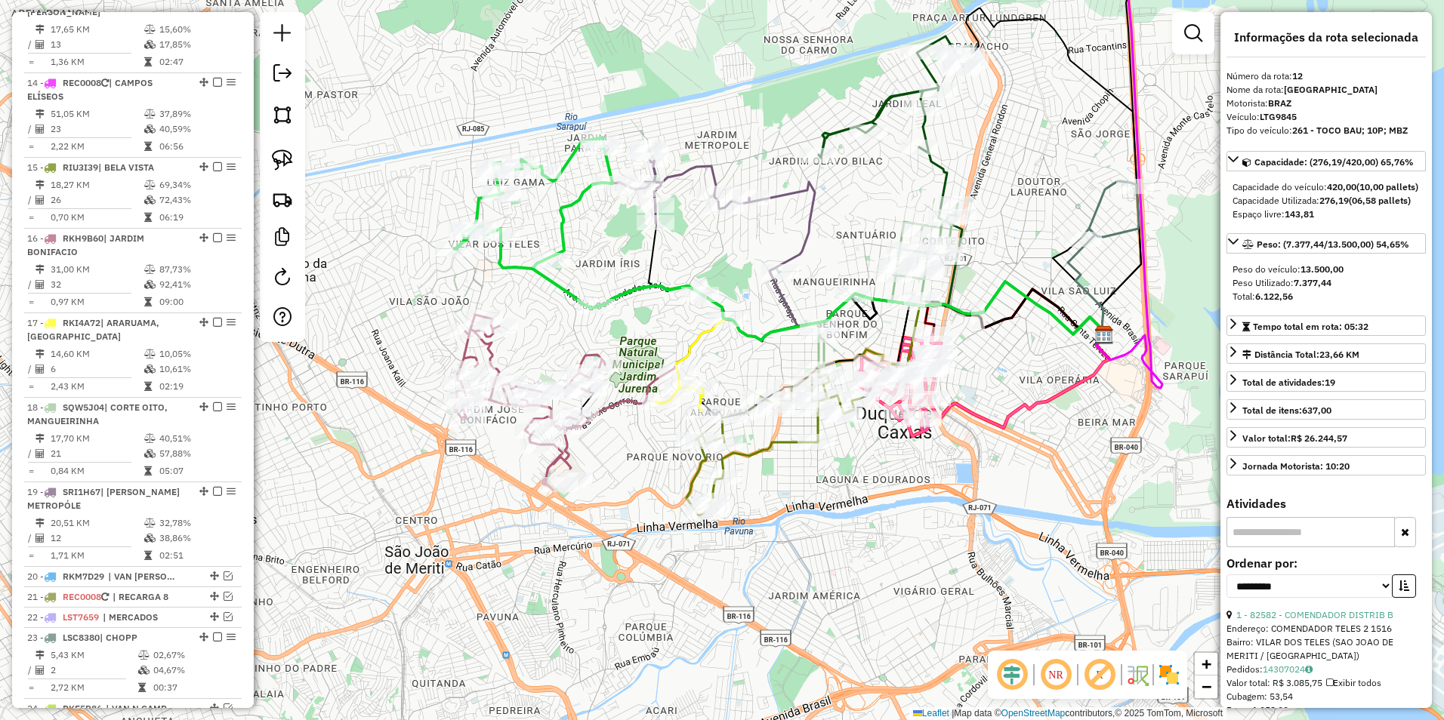
scroll to position [873, 0]
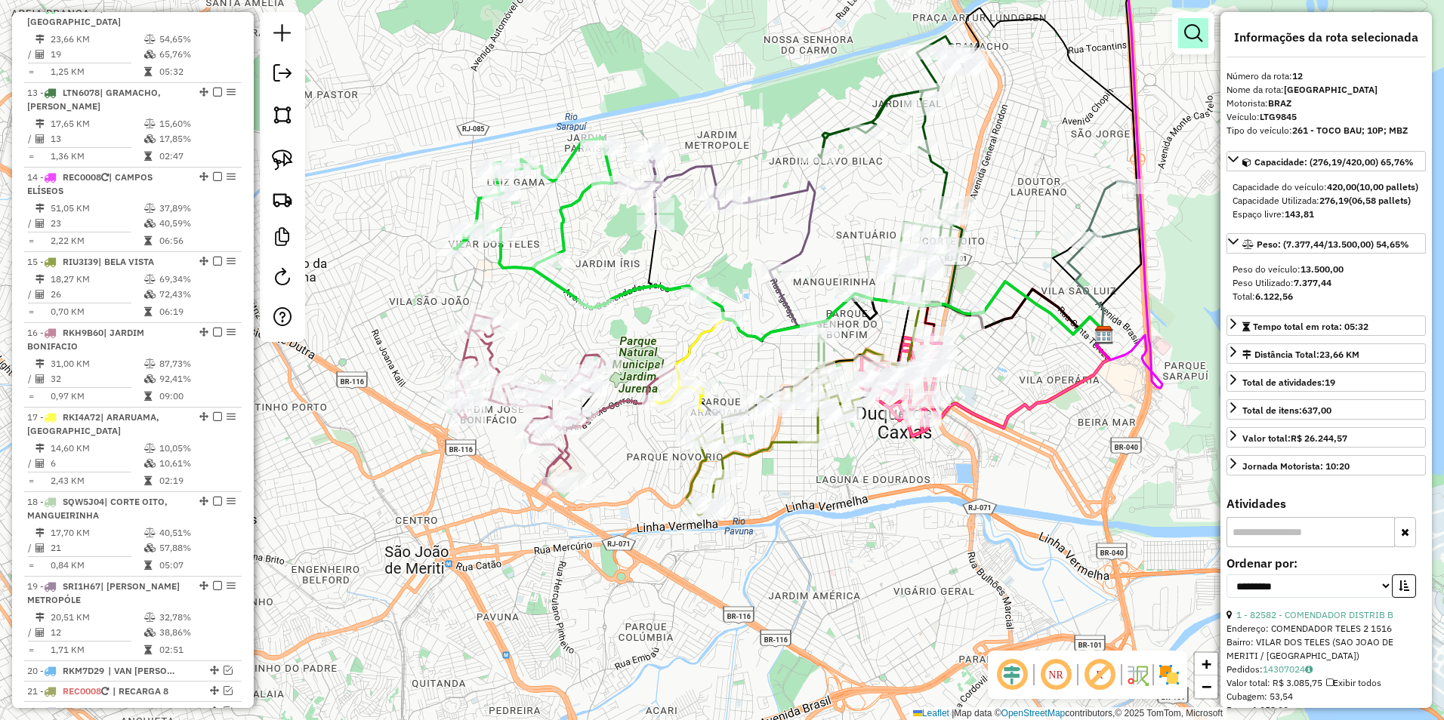
click at [1189, 34] on em at bounding box center [1193, 33] width 18 height 18
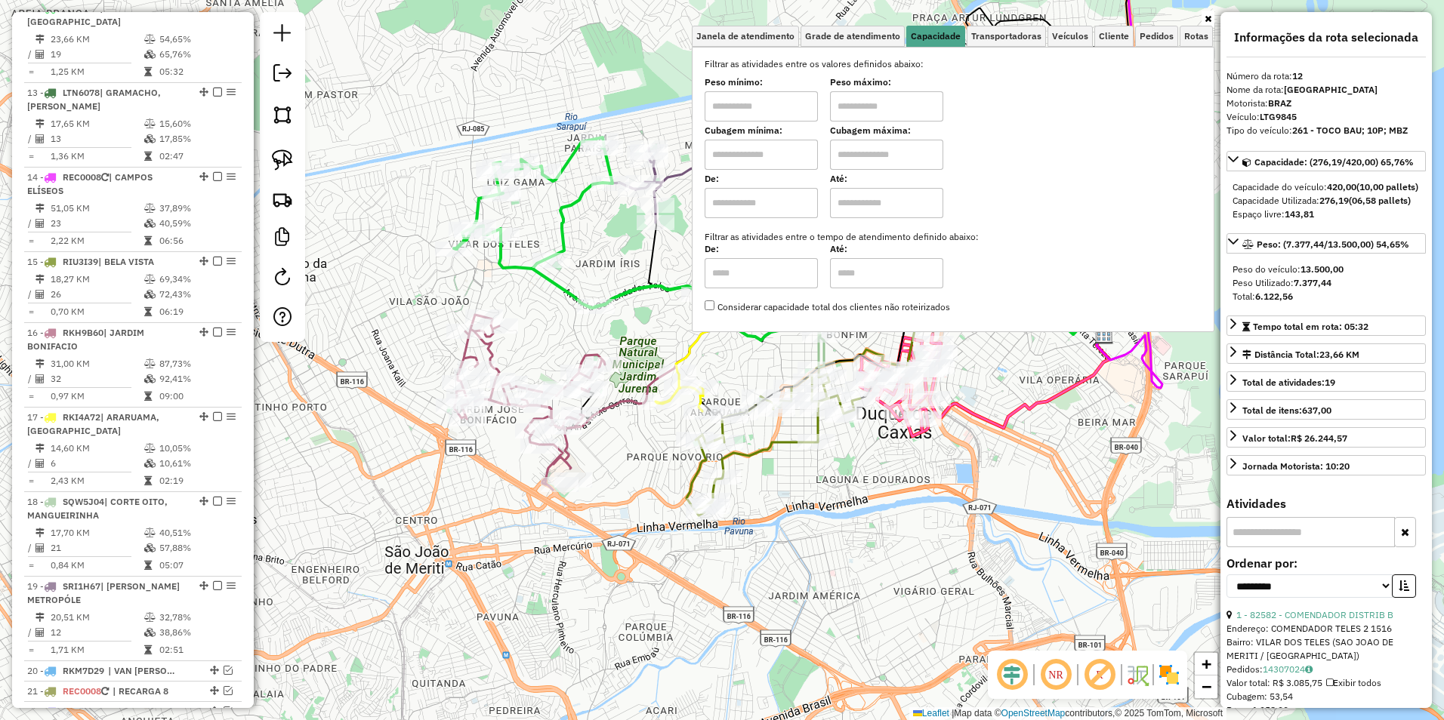
click at [758, 107] on input "text" at bounding box center [761, 106] width 113 height 30
type input "****"
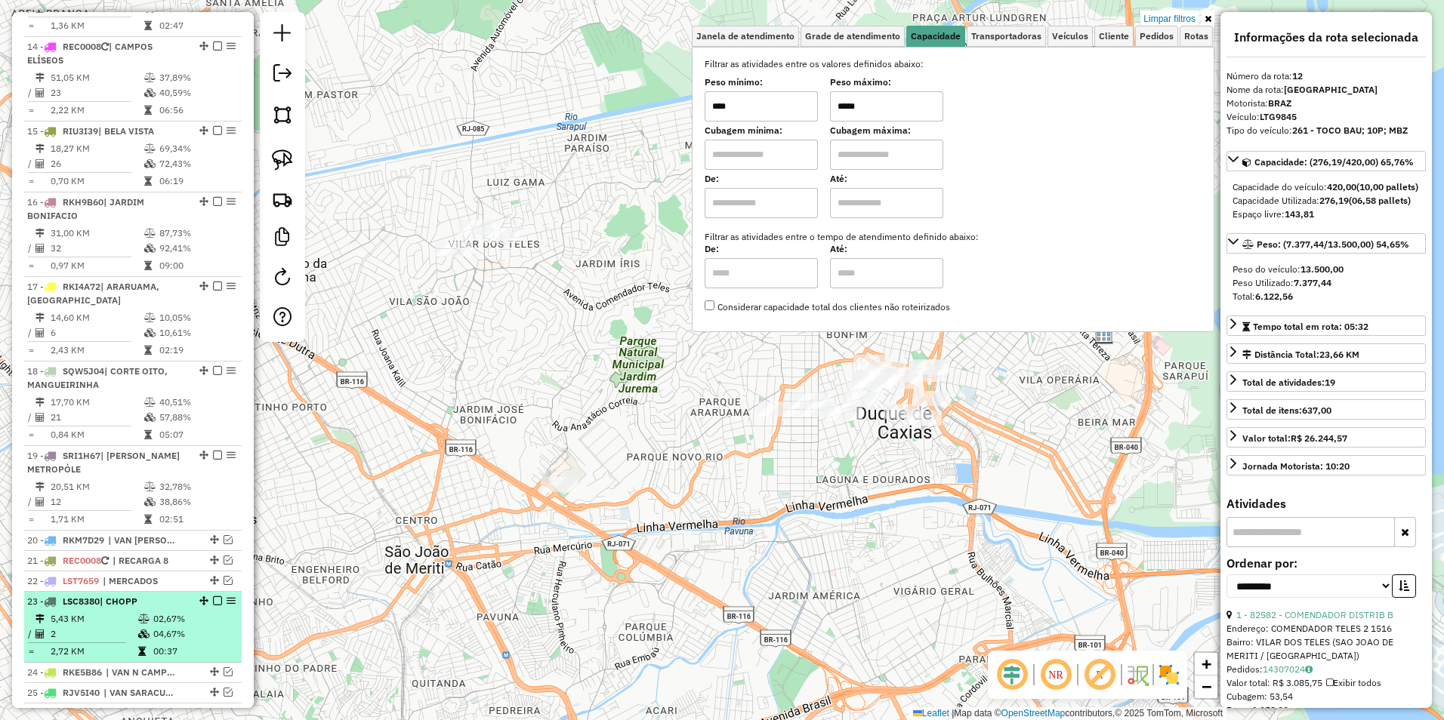
scroll to position [1086, 0]
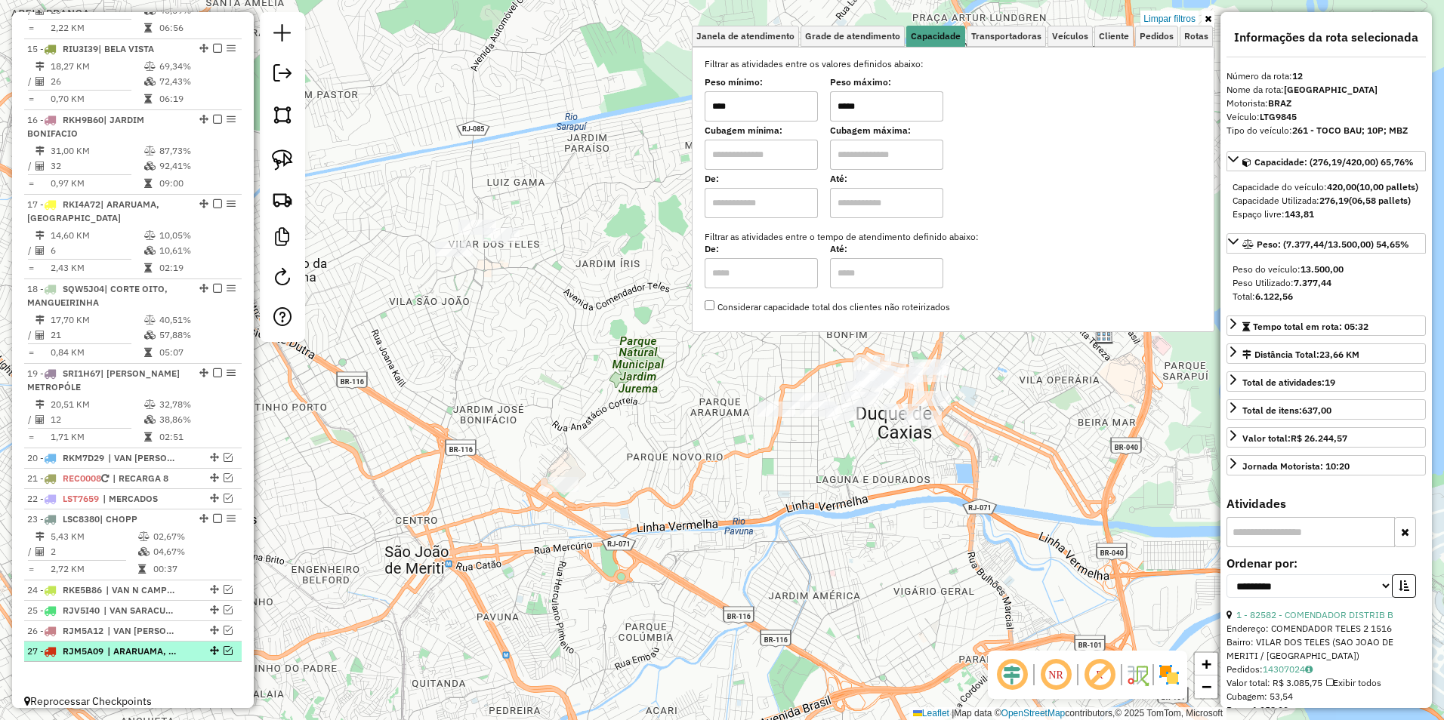
click at [224, 646] on em at bounding box center [228, 650] width 9 height 9
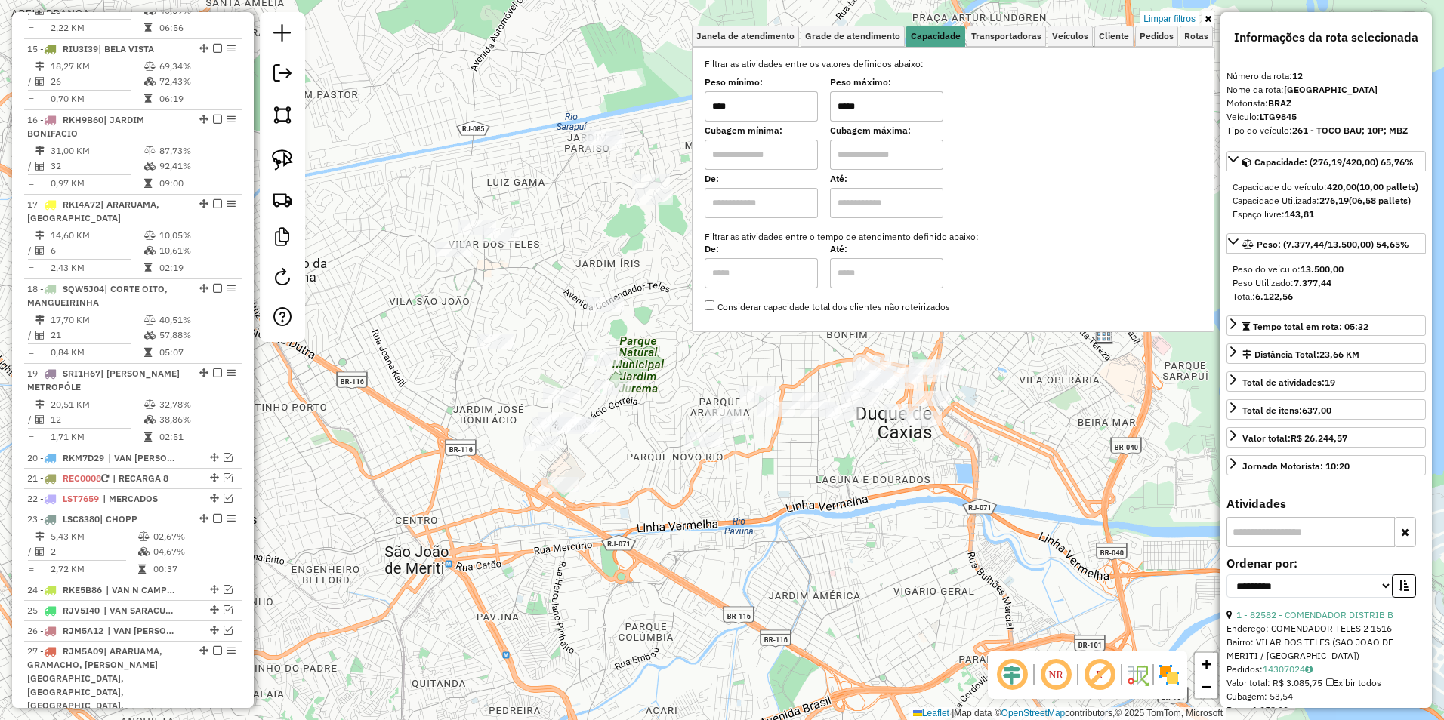
drag, startPoint x: 892, startPoint y: 115, endPoint x: 793, endPoint y: 109, distance: 99.1
click at [793, 109] on div "Peso mínimo: **** Peso máximo: *****" at bounding box center [953, 100] width 497 height 42
type input "*****"
click at [627, 486] on div "Limpar filtros Janela de atendimento Grade de atendimento Capacidade Transporta…" at bounding box center [722, 360] width 1444 height 720
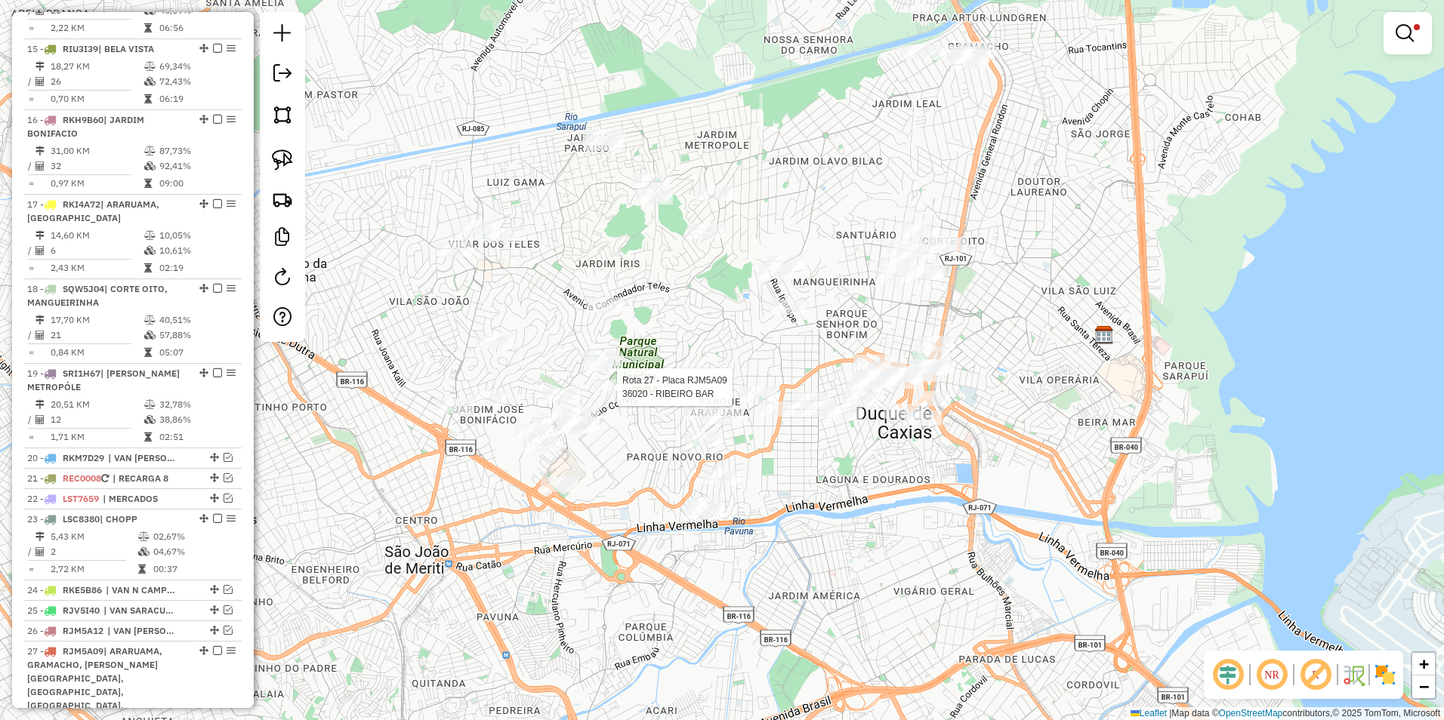
select select "**********"
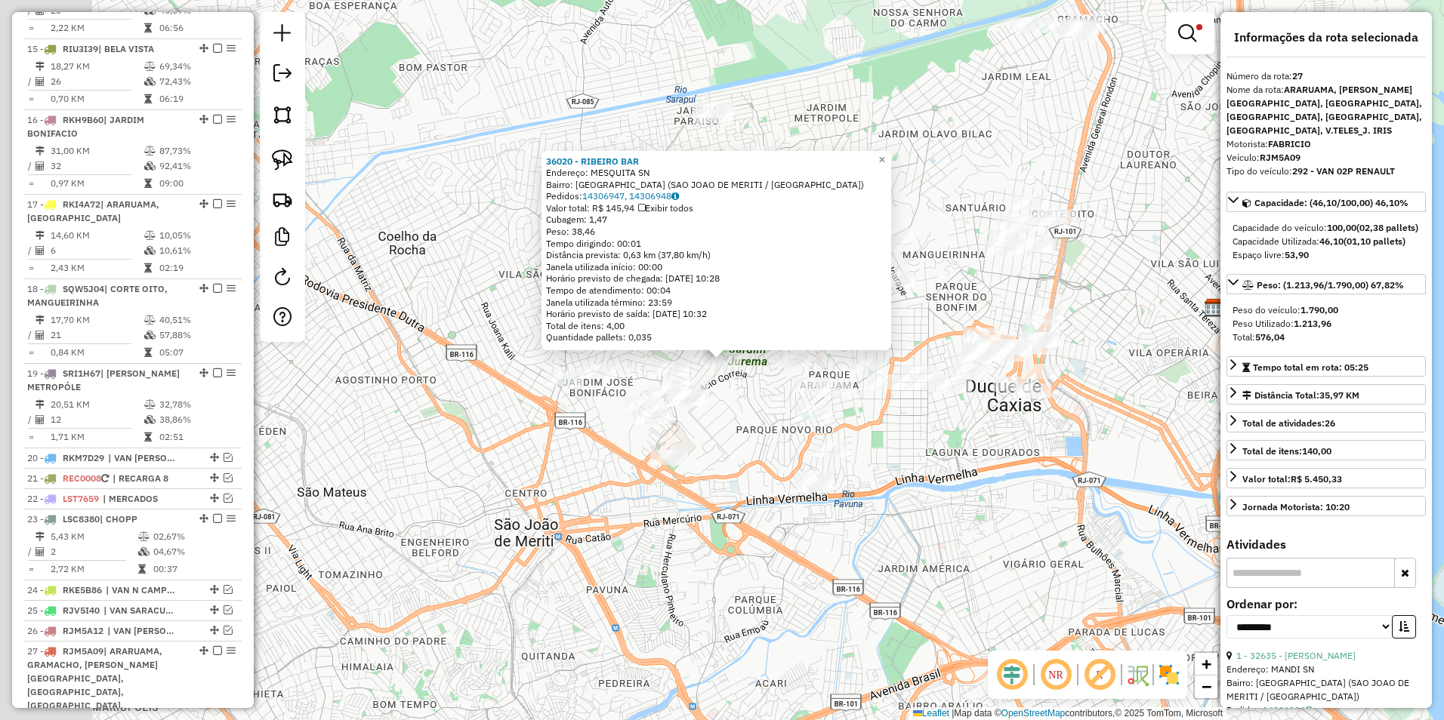
scroll to position [1191, 0]
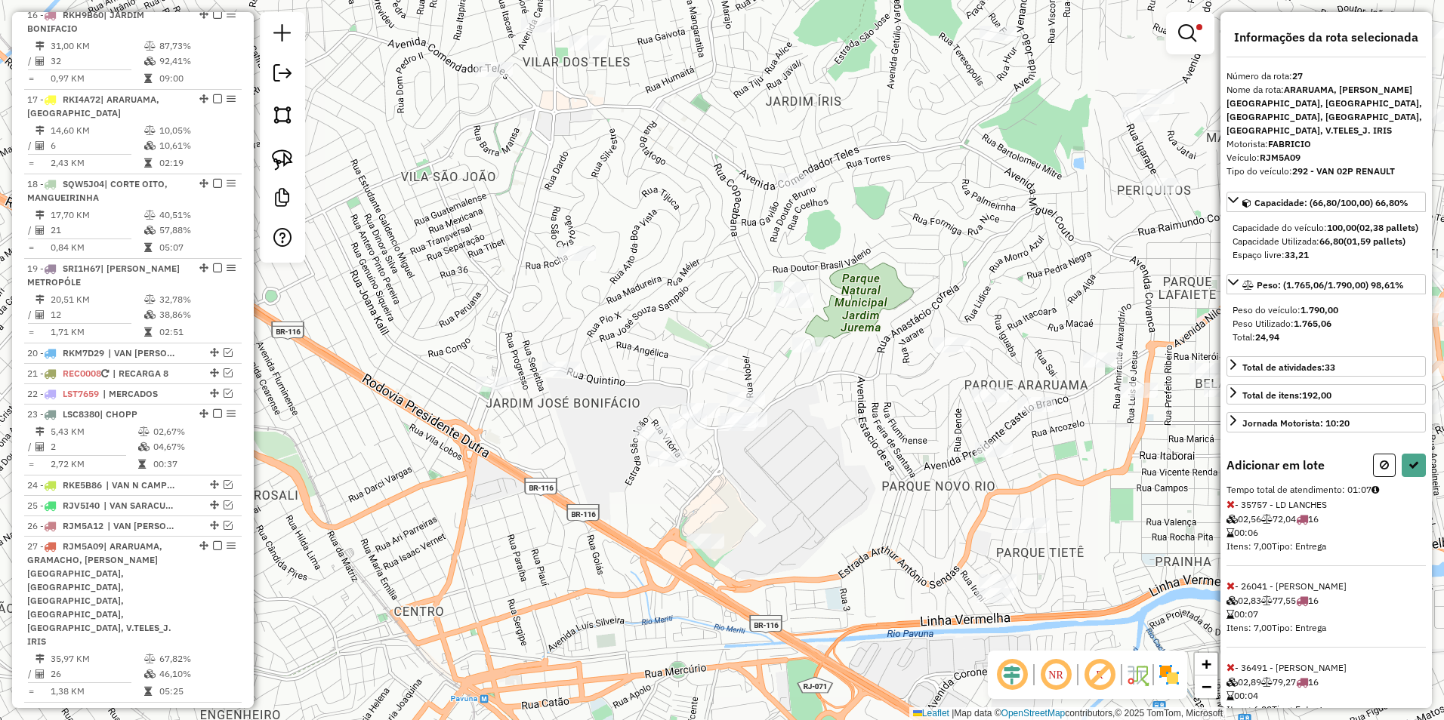
drag, startPoint x: 1073, startPoint y: 291, endPoint x: 762, endPoint y: 390, distance: 326.7
click at [762, 390] on div "Limpar filtros Janela de atendimento Grade de atendimento Capacidade Transporta…" at bounding box center [722, 360] width 1444 height 720
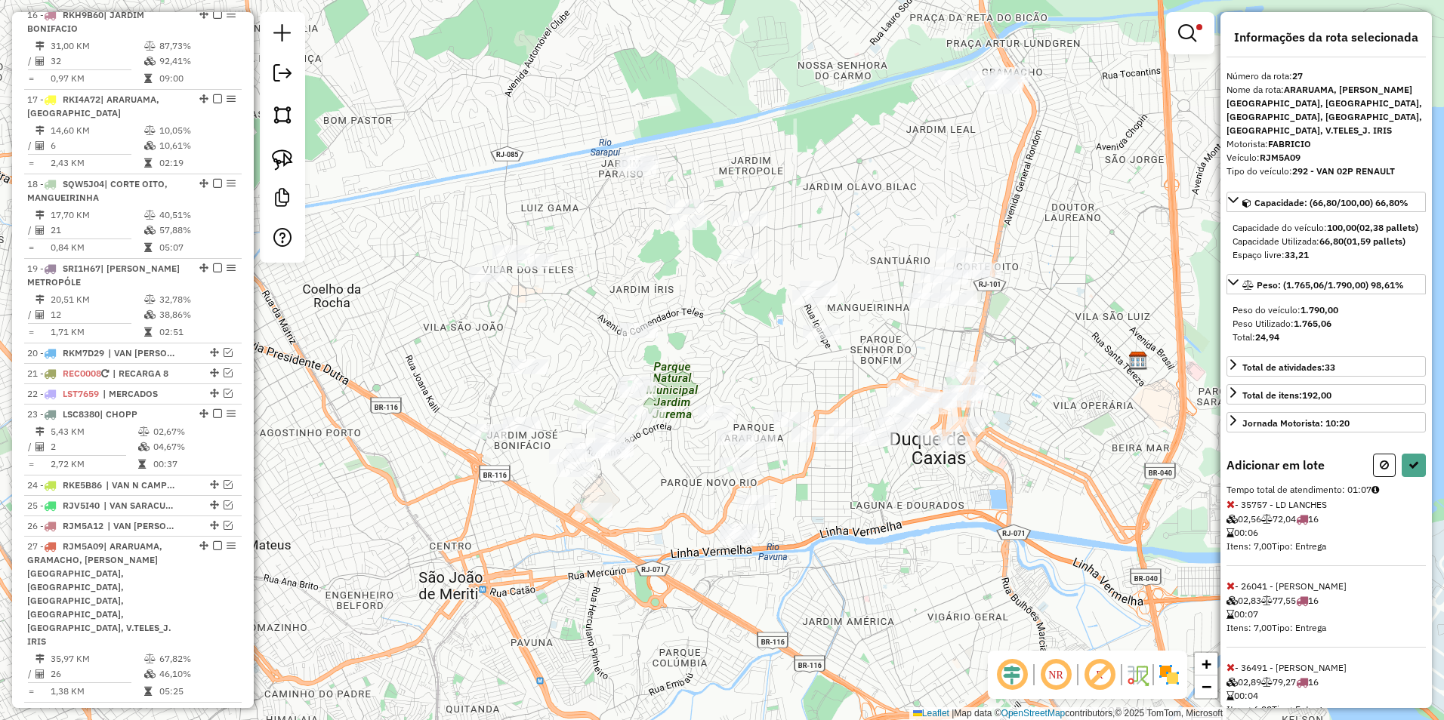
select select "**********"
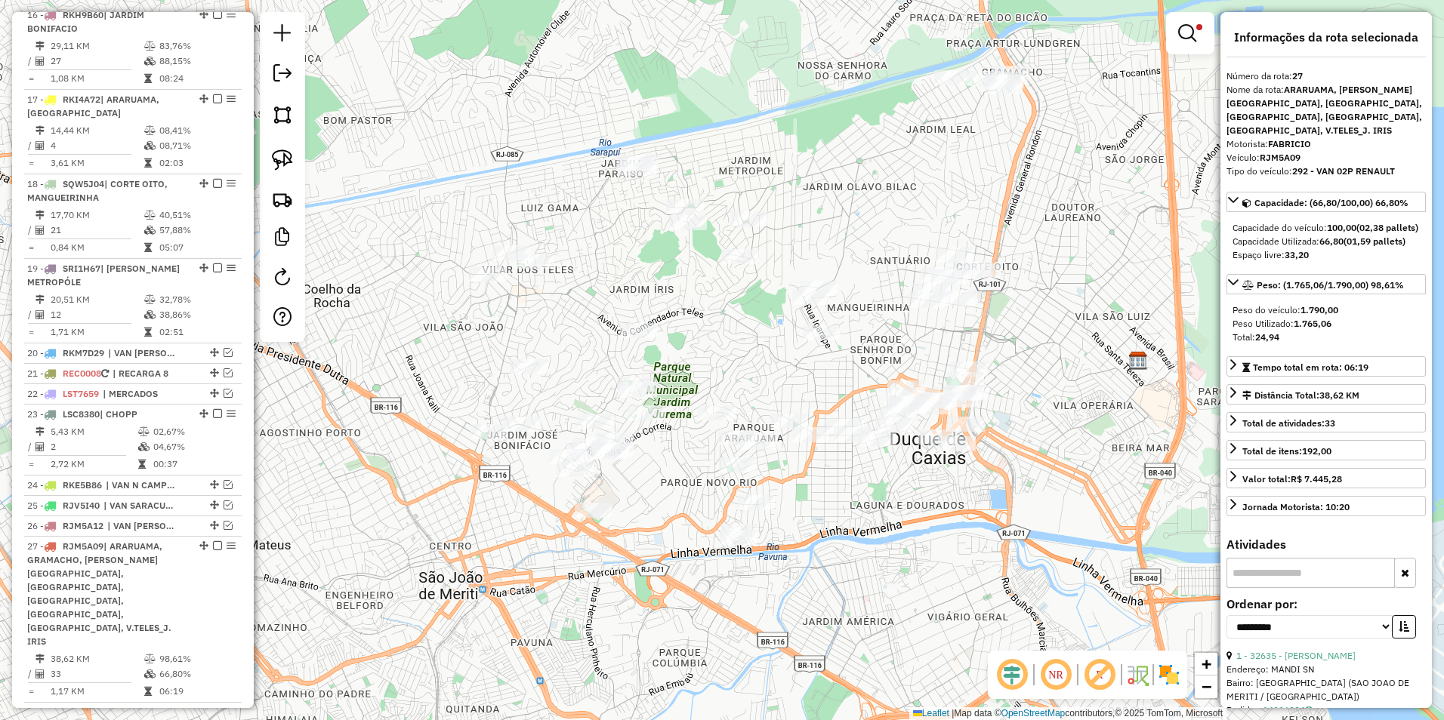
click at [758, 356] on div "Limpar filtros Janela de atendimento Grade de atendimento Capacidade Transporta…" at bounding box center [722, 360] width 1444 height 720
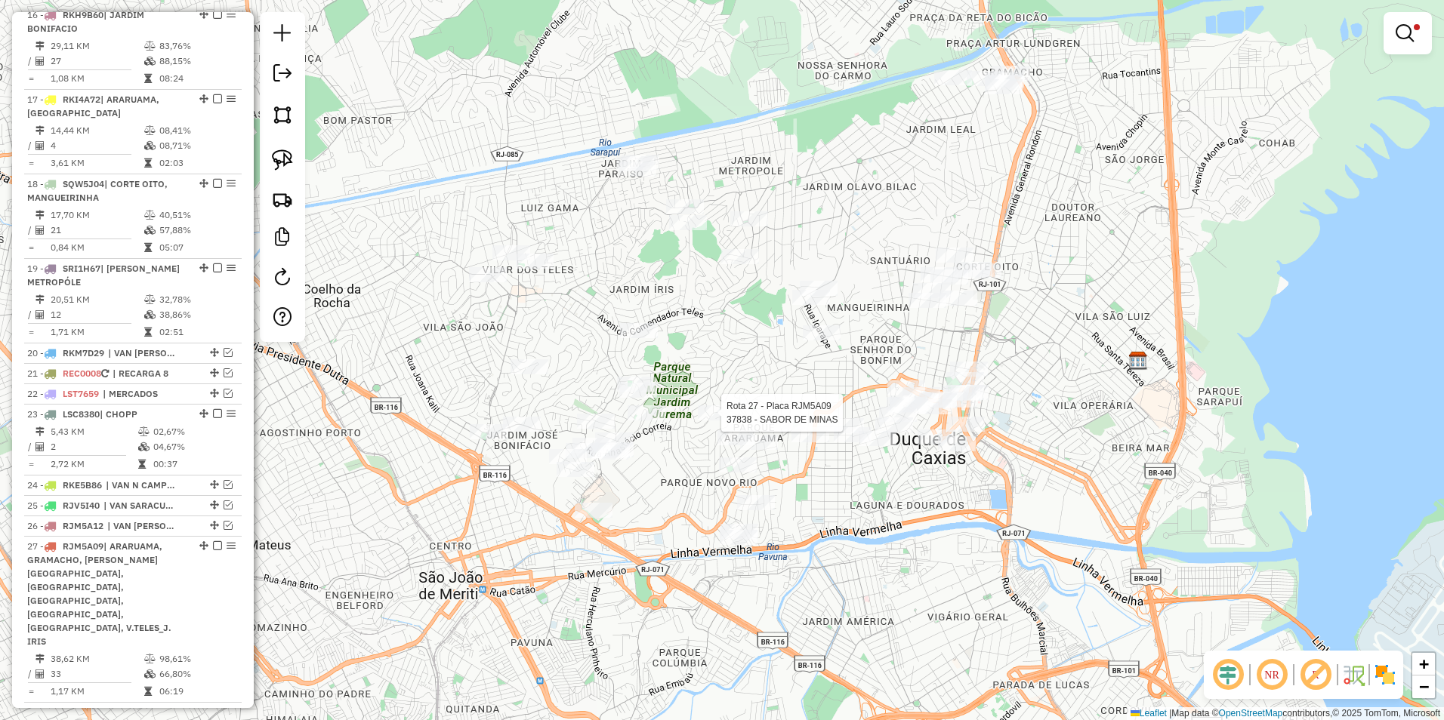
select select "**********"
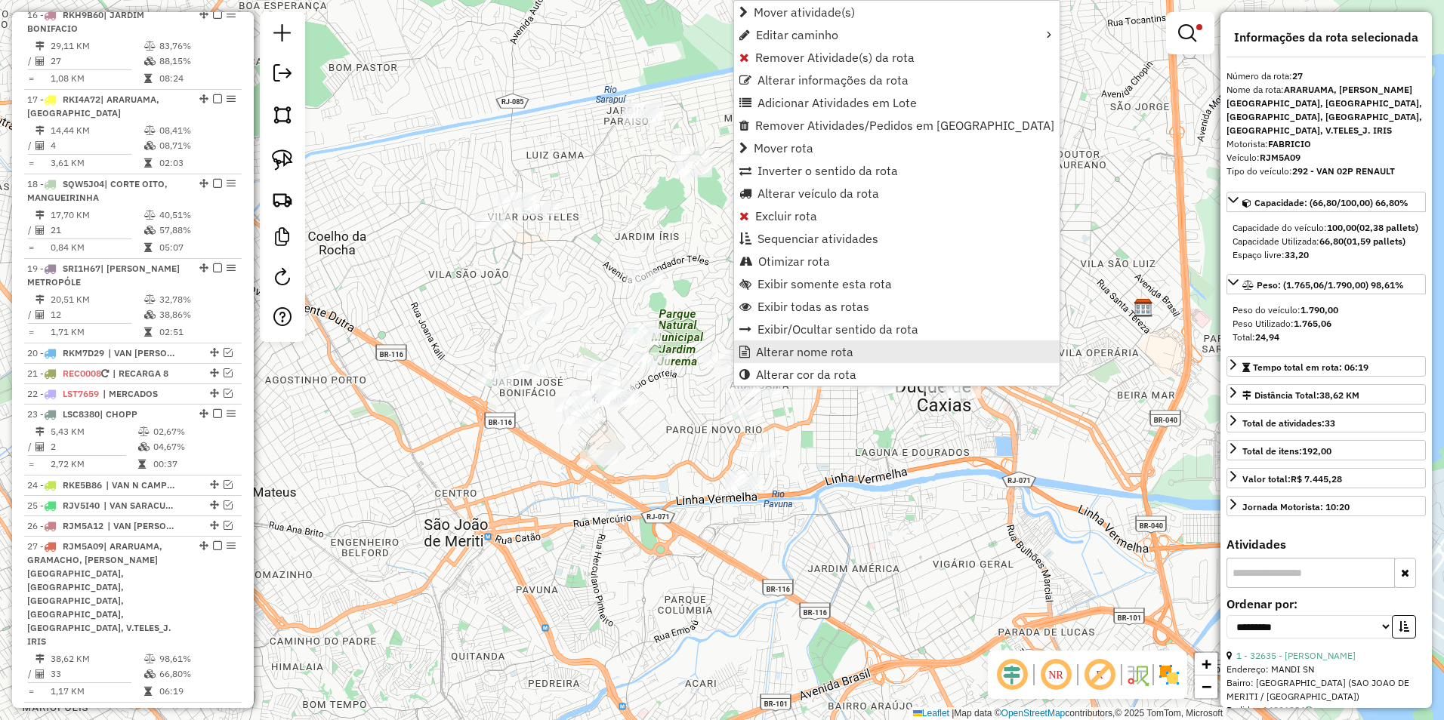
click at [829, 355] on span "Alterar nome rota" at bounding box center [804, 352] width 97 height 12
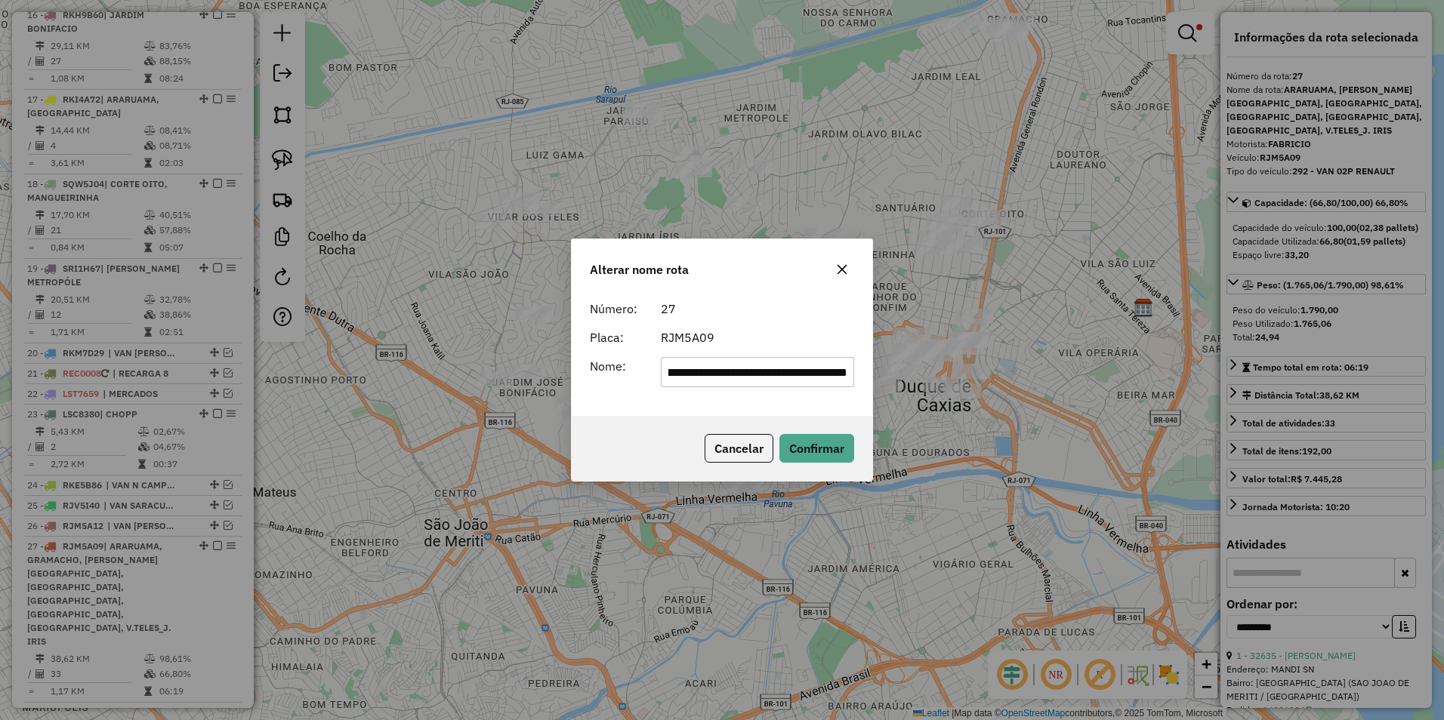
scroll to position [0, 0]
drag, startPoint x: 852, startPoint y: 376, endPoint x: 168, endPoint y: 412, distance: 685.0
click at [168, 412] on div "**********" at bounding box center [722, 360] width 1444 height 720
type input "**********"
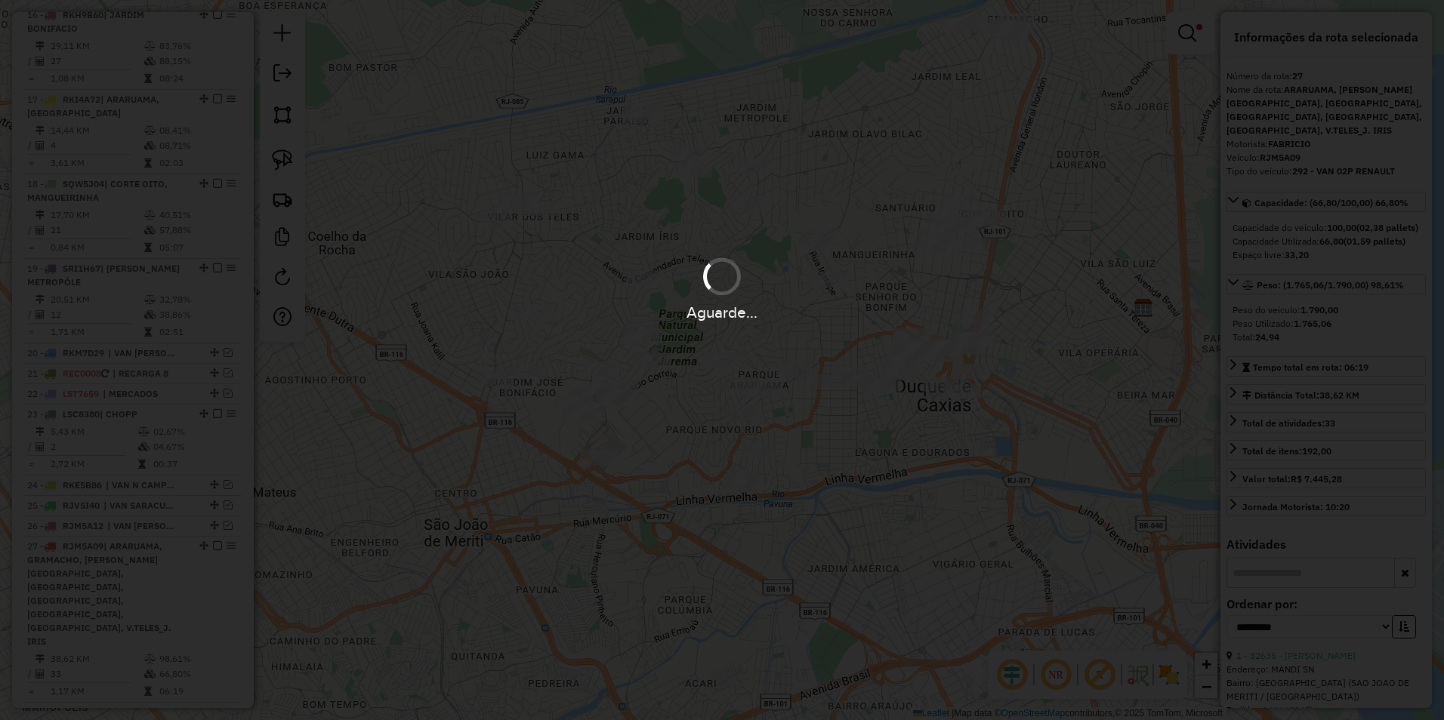
scroll to position [1150, 0]
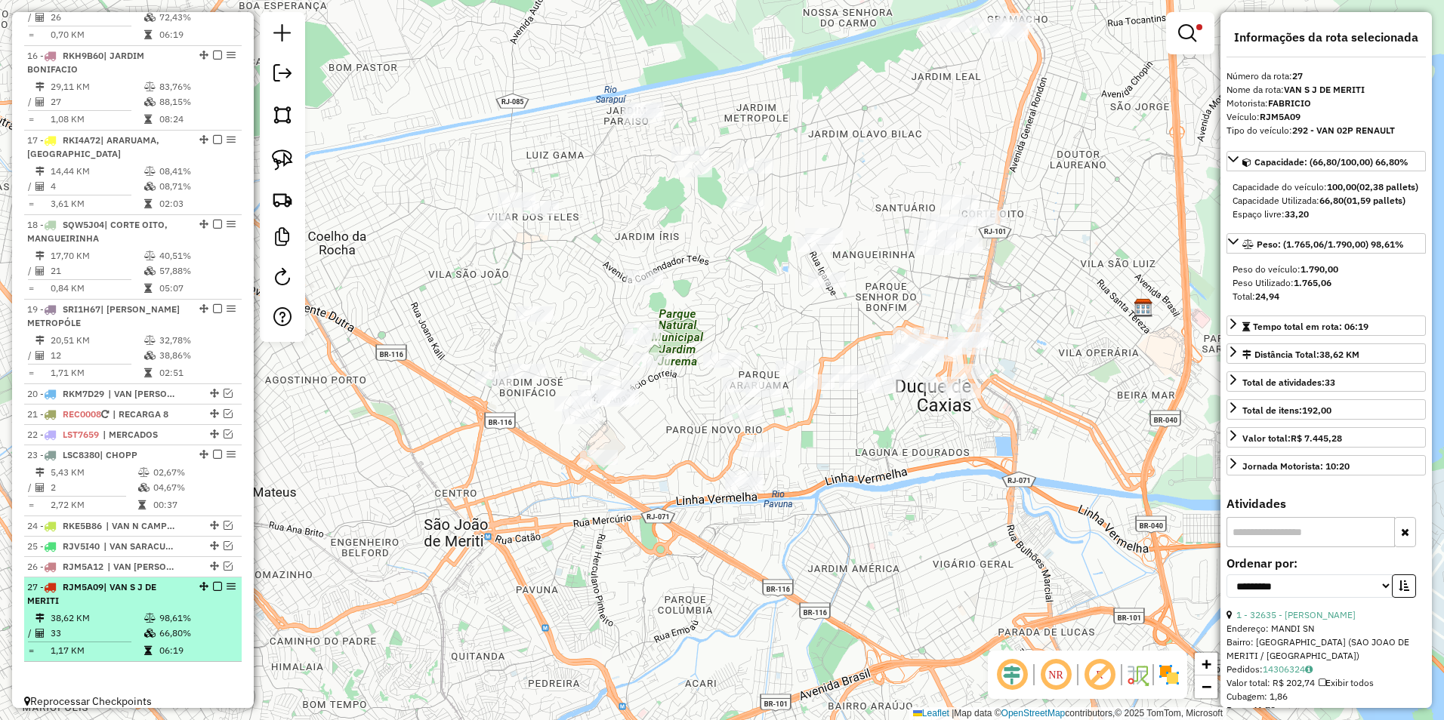
click at [213, 582] on em at bounding box center [217, 586] width 9 height 9
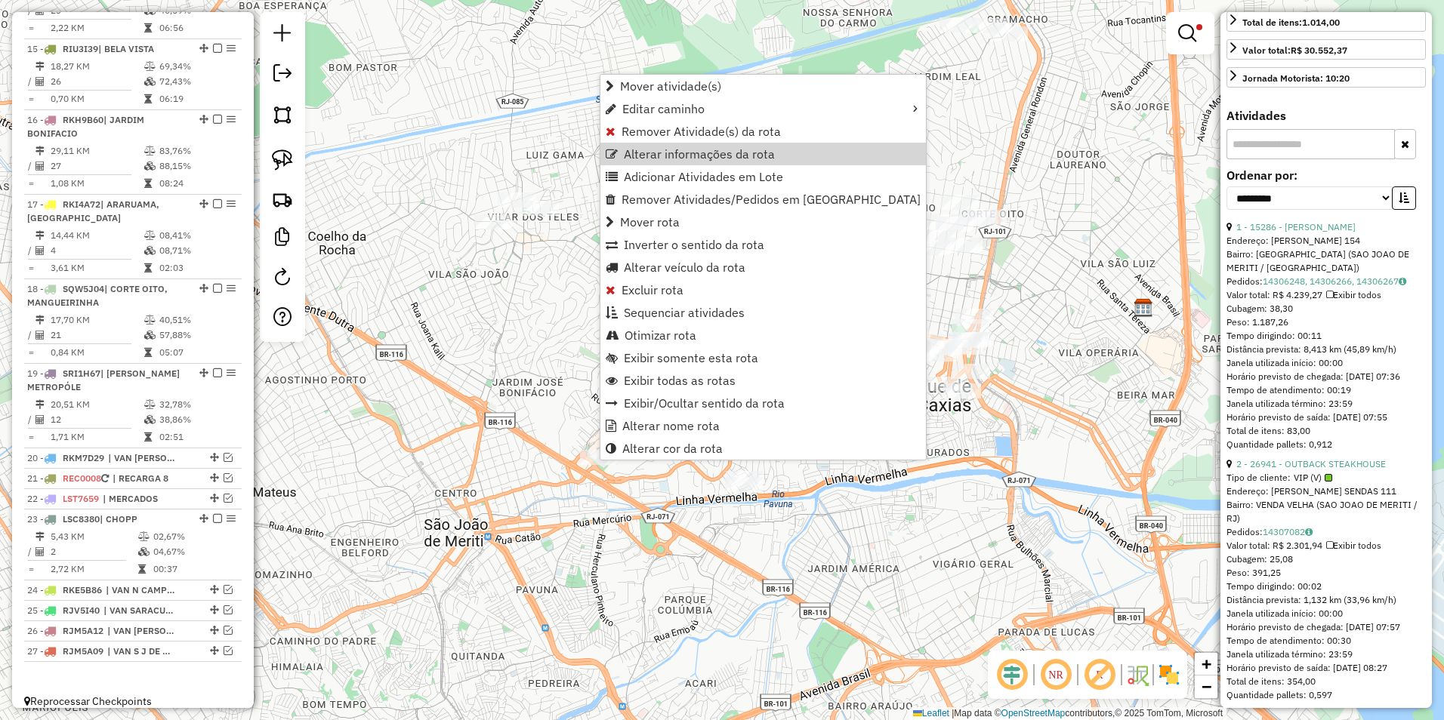
scroll to position [755, 0]
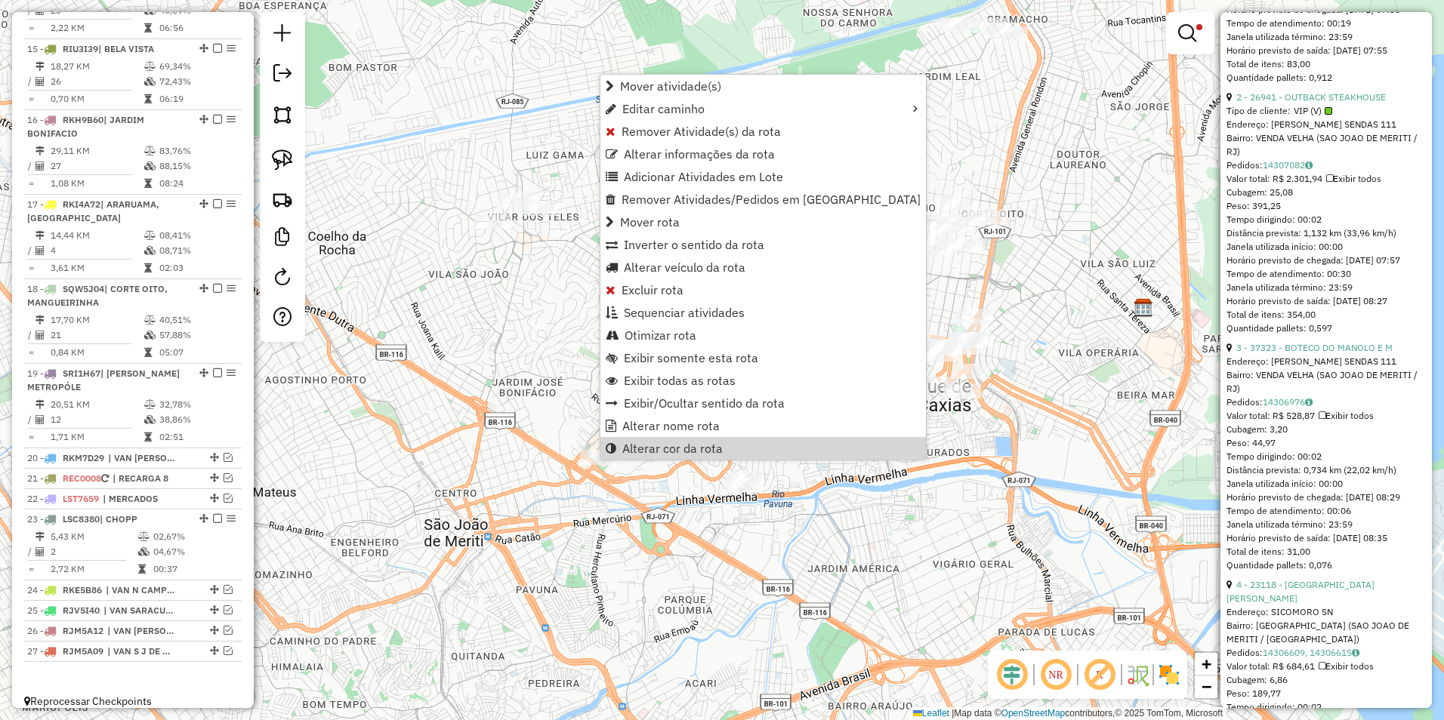
click at [403, 529] on div "Limpar filtros Janela de atendimento Grade de atendimento Capacidade Transporta…" at bounding box center [722, 360] width 1444 height 720
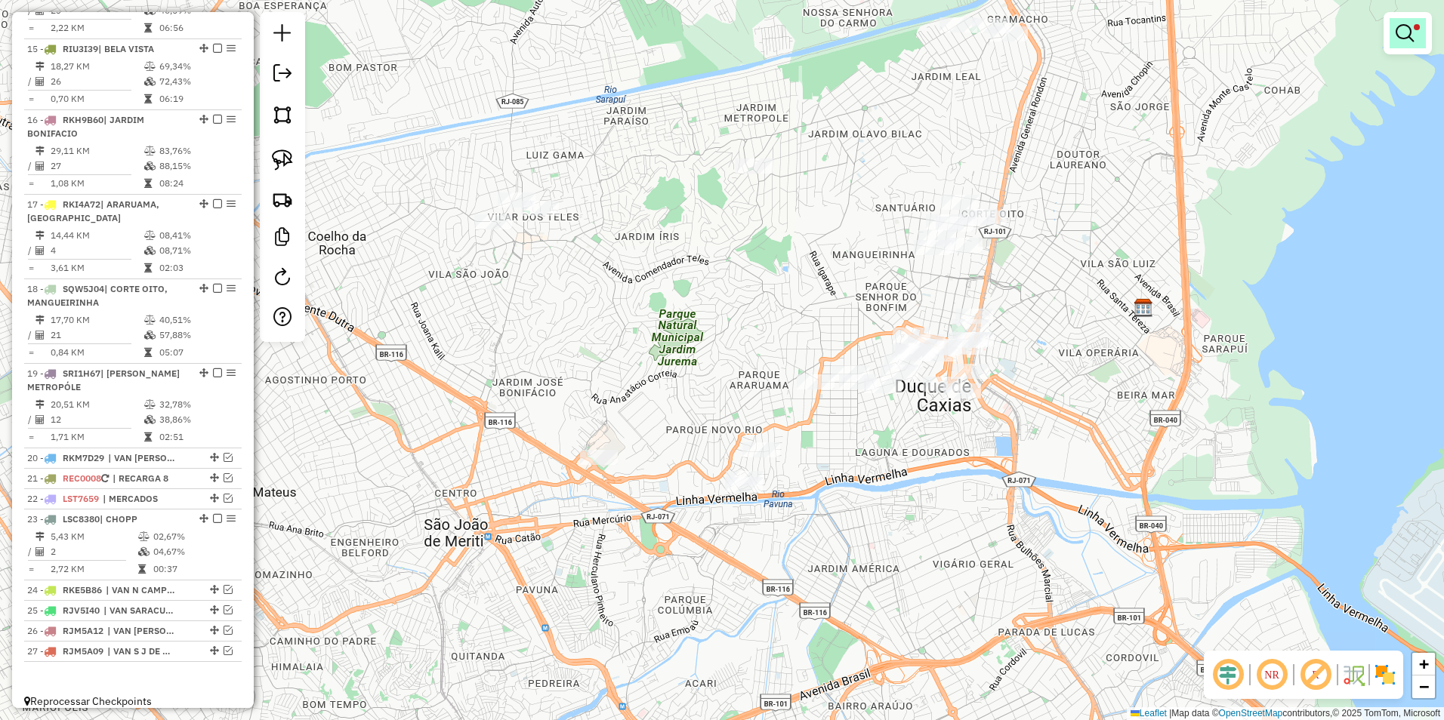
click at [1414, 32] on link at bounding box center [1407, 33] width 36 height 30
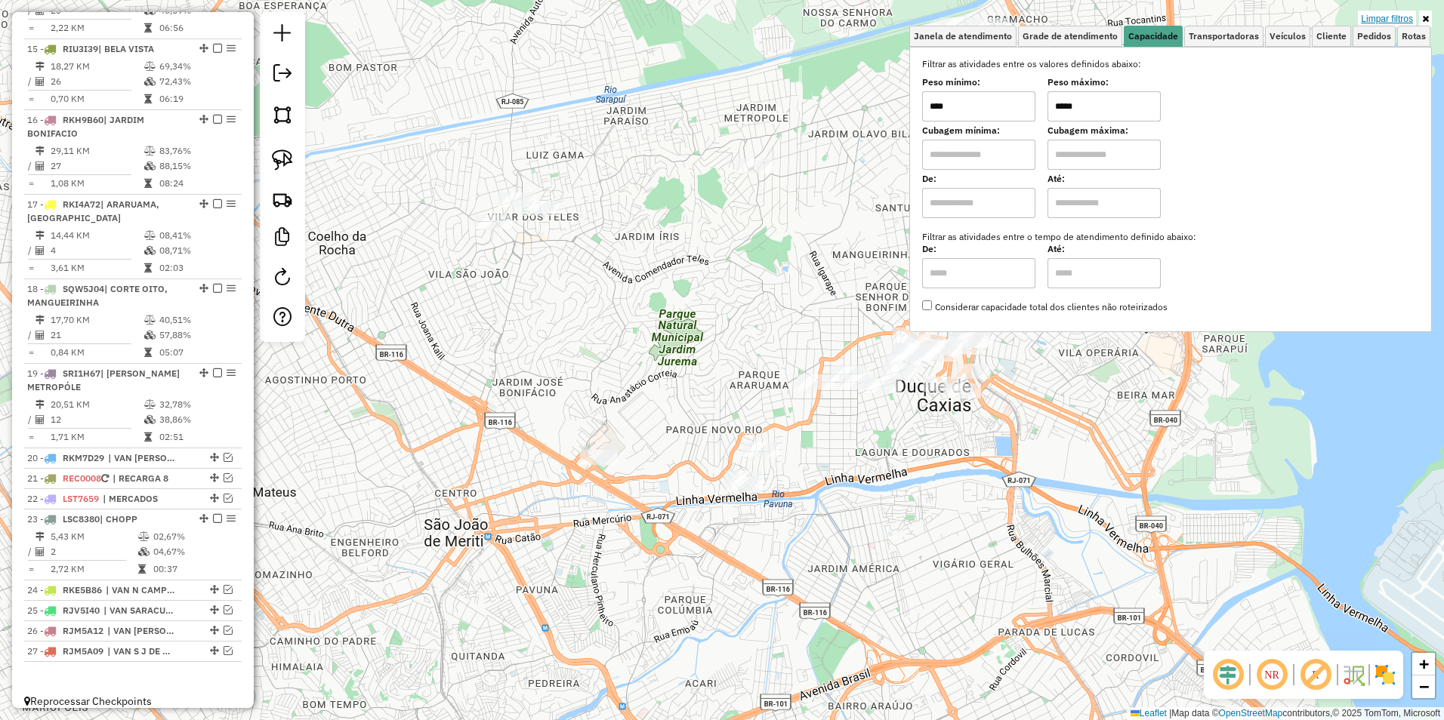
click at [1391, 23] on link "Limpar filtros" at bounding box center [1387, 19] width 58 height 17
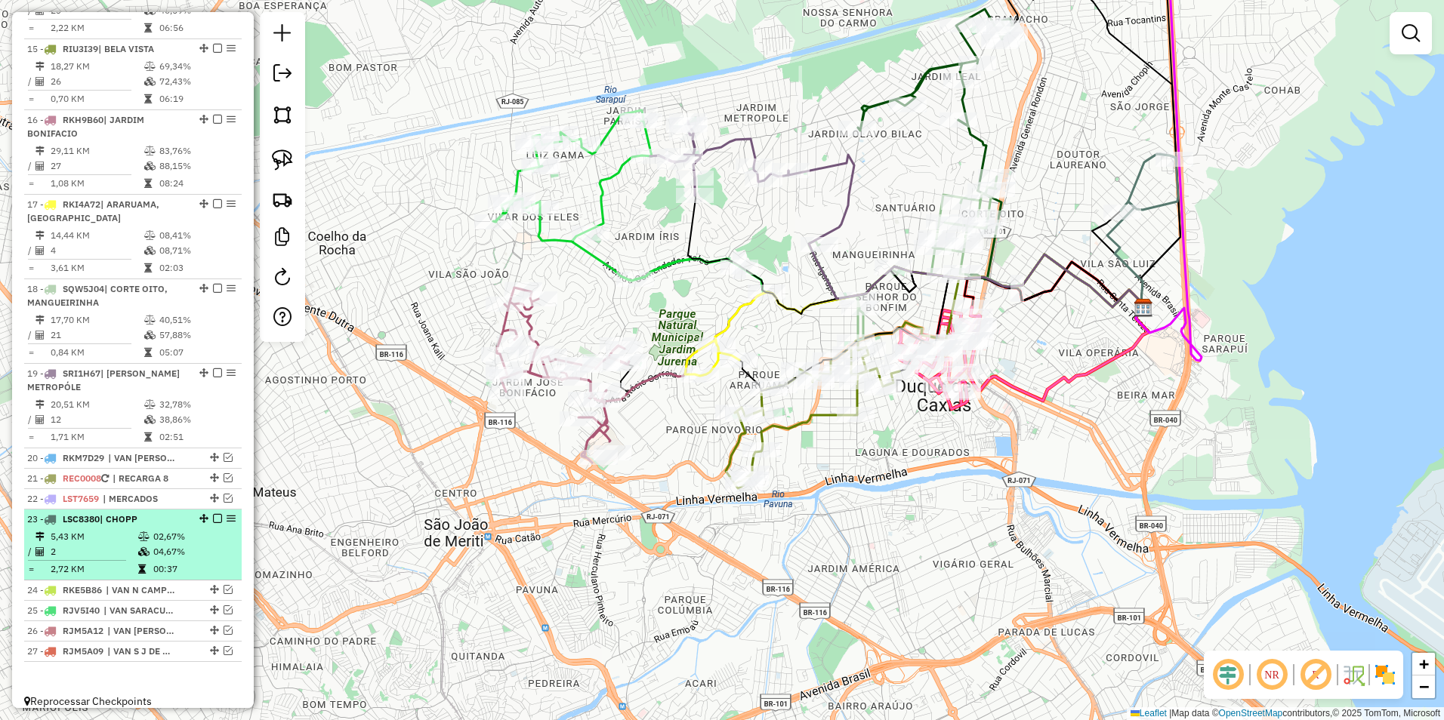
click at [194, 513] on div "23 - LSC8380 | CHOPP" at bounding box center [132, 520] width 211 height 14
select select "**********"
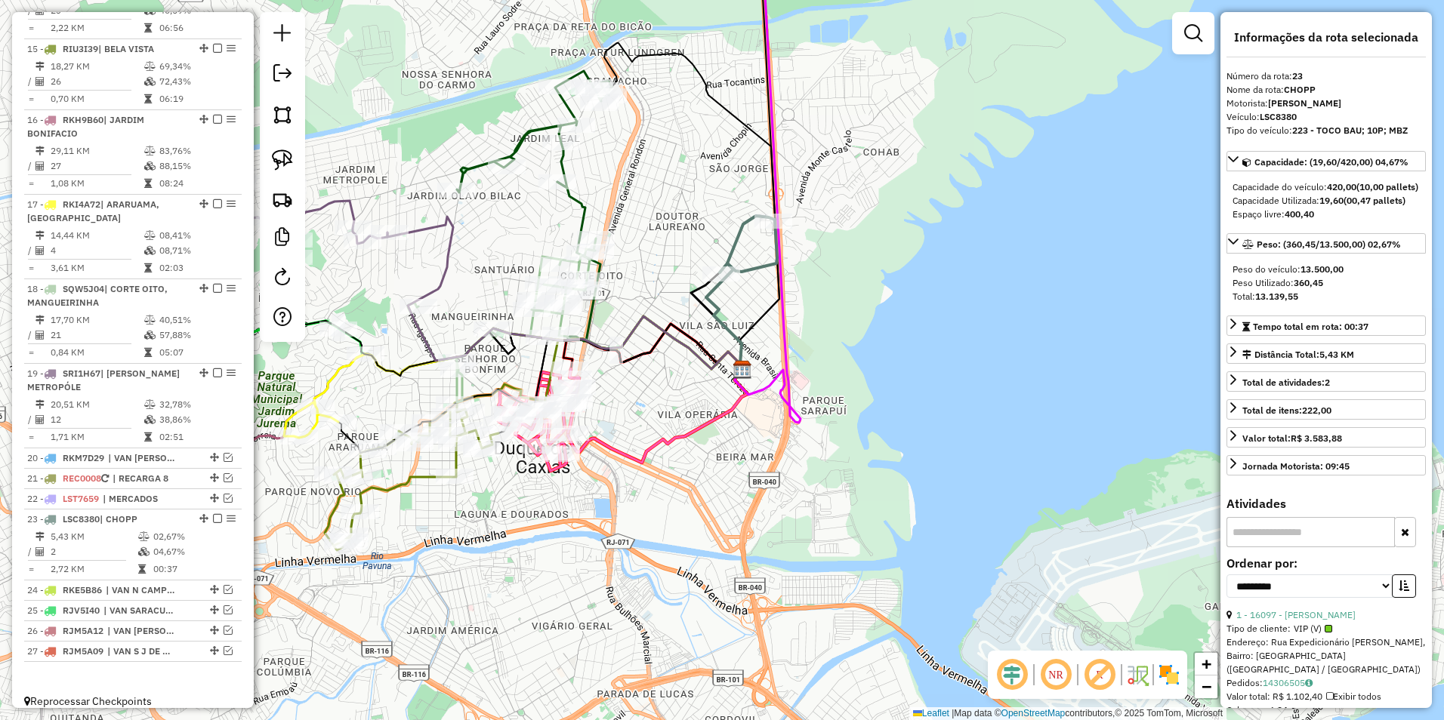
click at [741, 228] on icon at bounding box center [740, 293] width 69 height 154
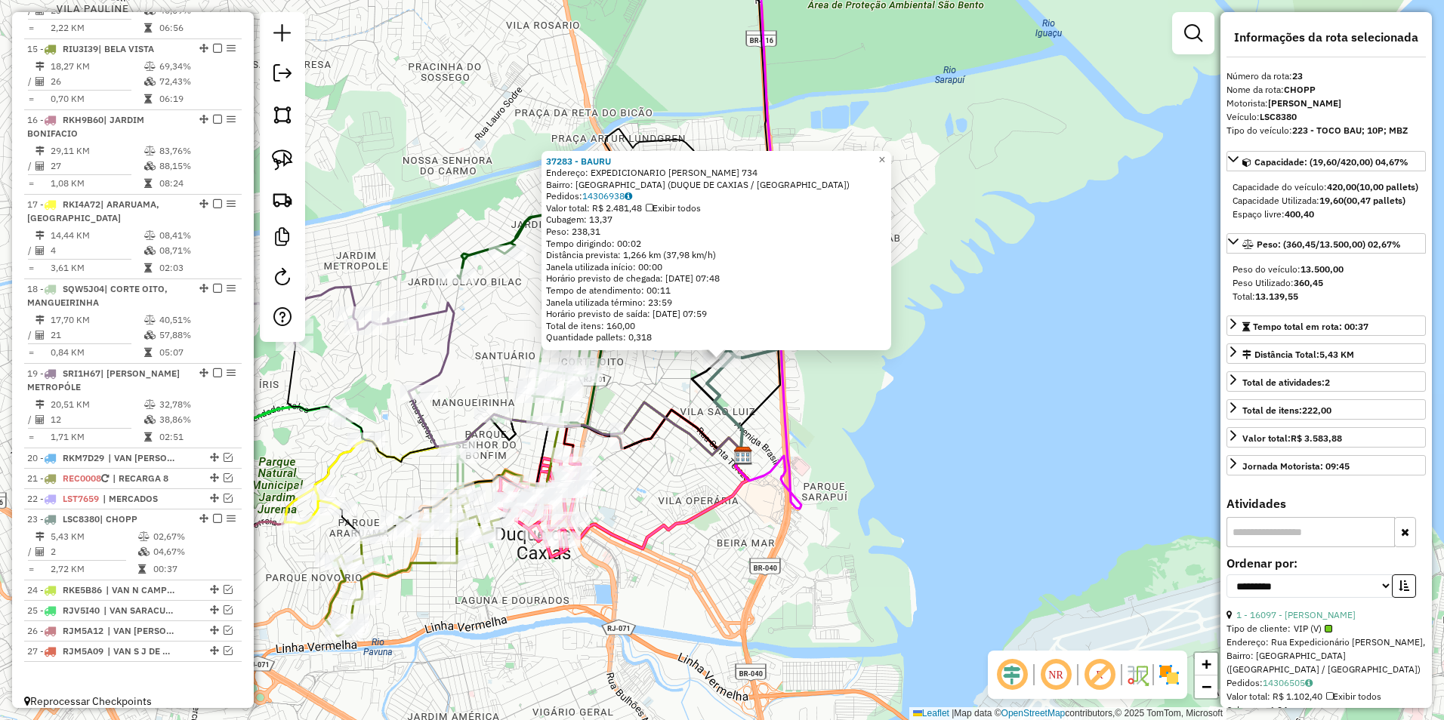
click at [726, 433] on icon at bounding box center [566, 379] width 356 height 153
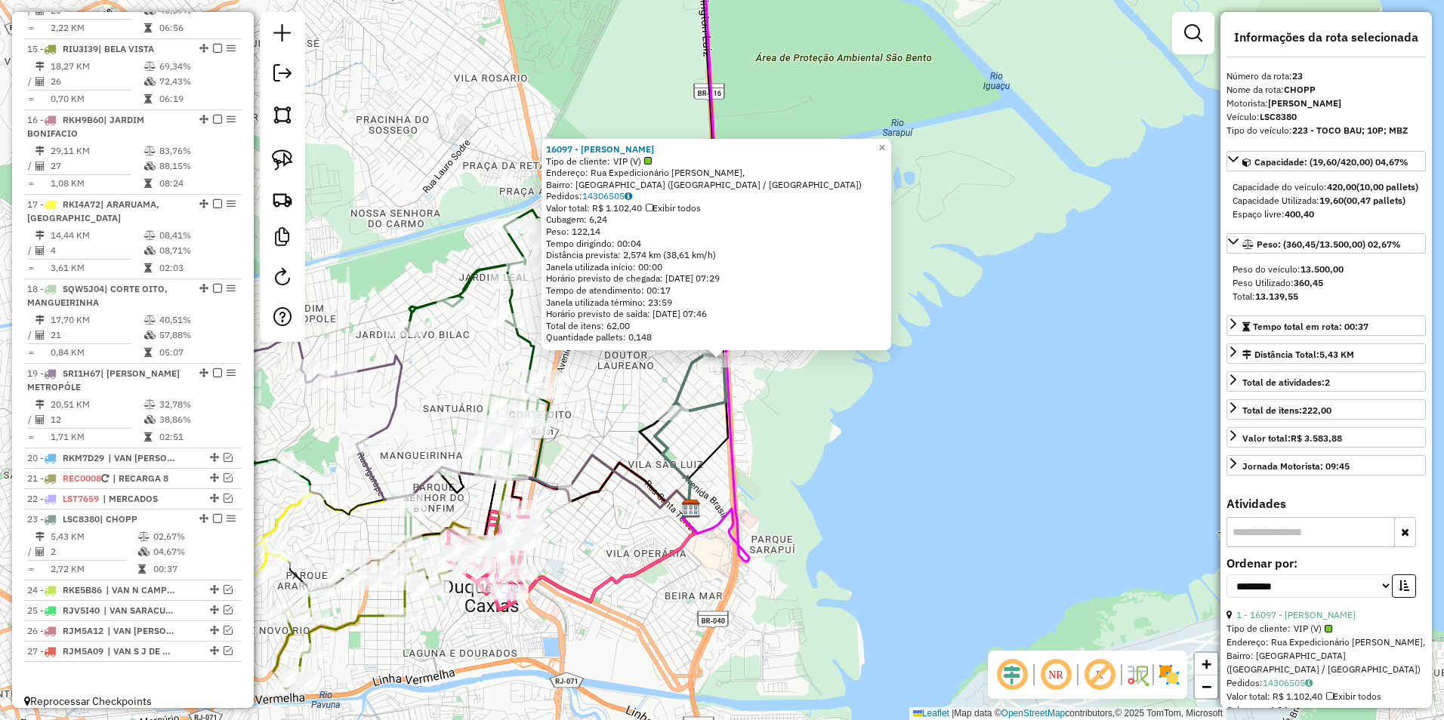
click at [751, 405] on div "16097 - [PERSON_NAME] RESTAURAN Tipo de cliente: VIP (V) Endereço: Rua Expedici…" at bounding box center [722, 360] width 1444 height 720
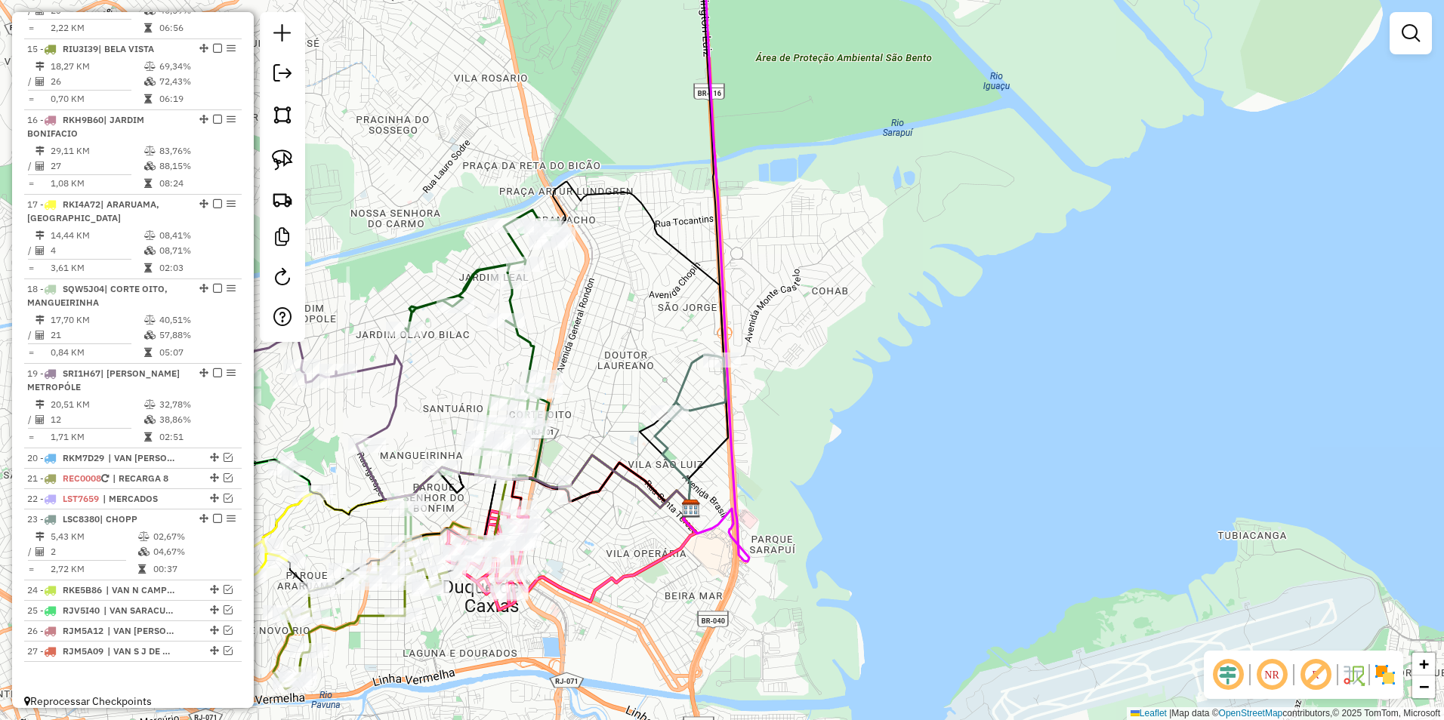
select select "**********"
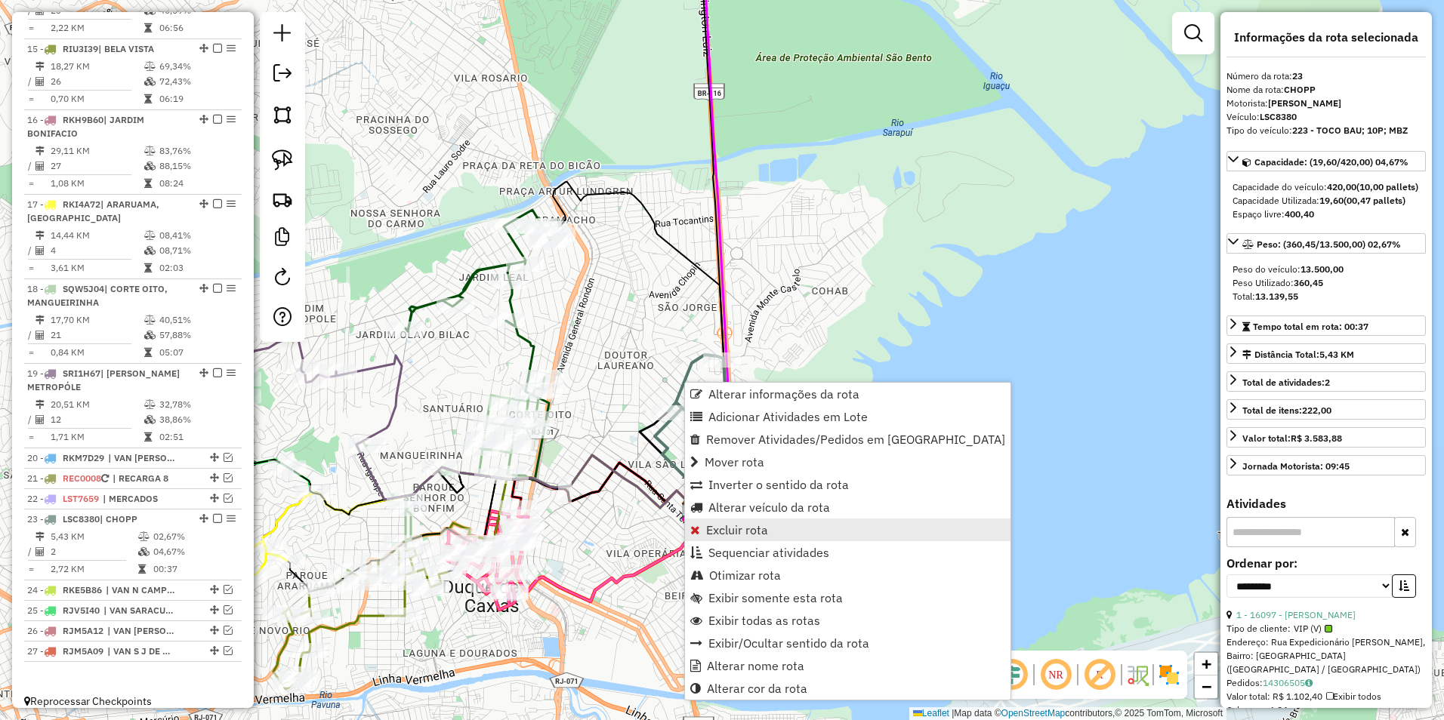
click at [746, 534] on span "Excluir rota" at bounding box center [737, 530] width 62 height 12
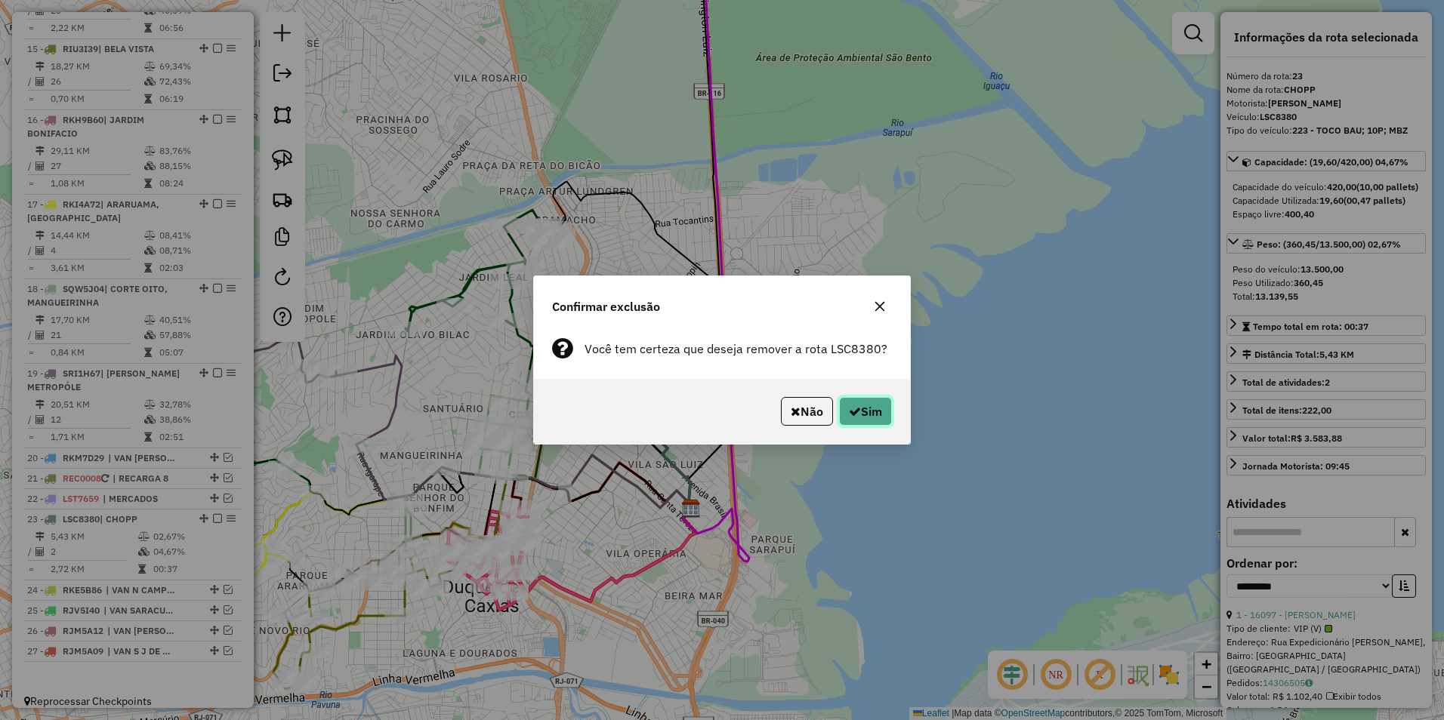
click at [857, 412] on icon "button" at bounding box center [855, 411] width 12 height 12
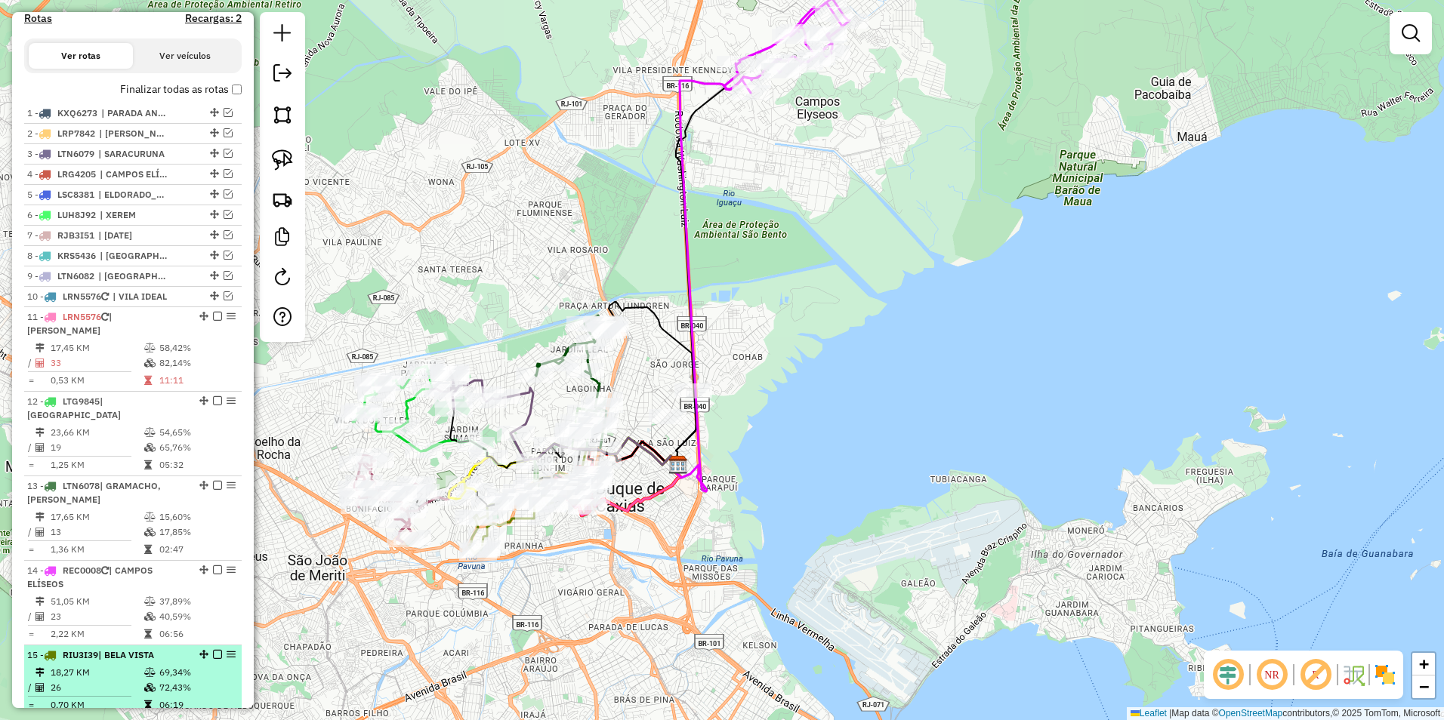
scroll to position [436, 0]
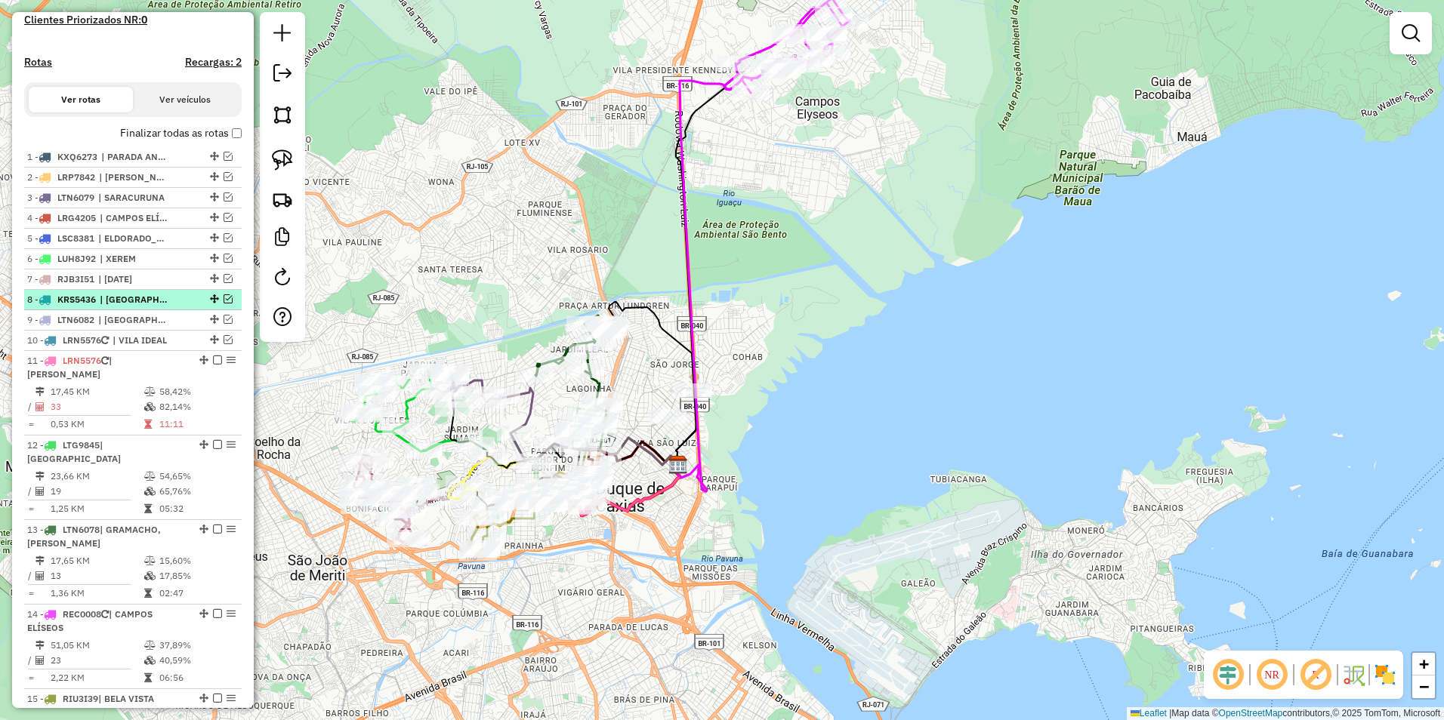
click at [224, 304] on em at bounding box center [228, 298] width 9 height 9
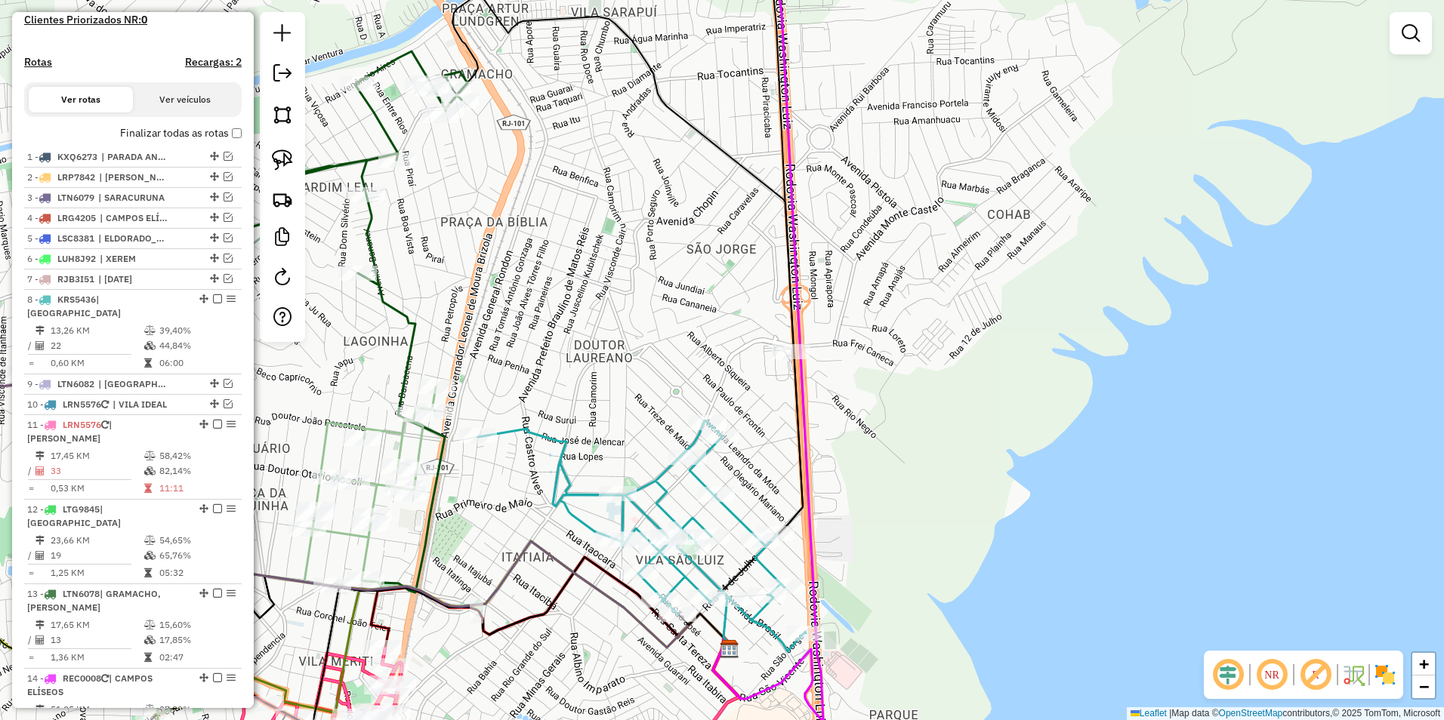
click at [705, 478] on icon at bounding box center [642, 536] width 328 height 231
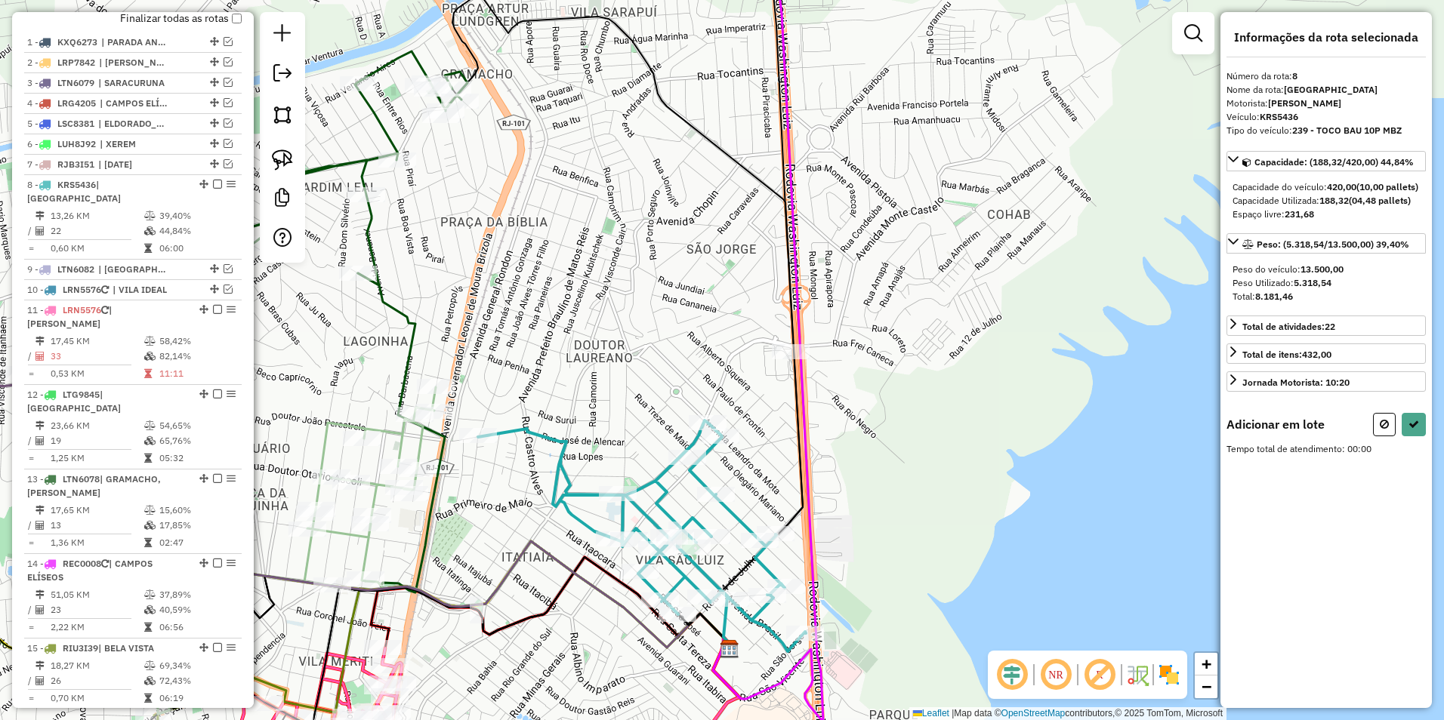
scroll to position [727, 0]
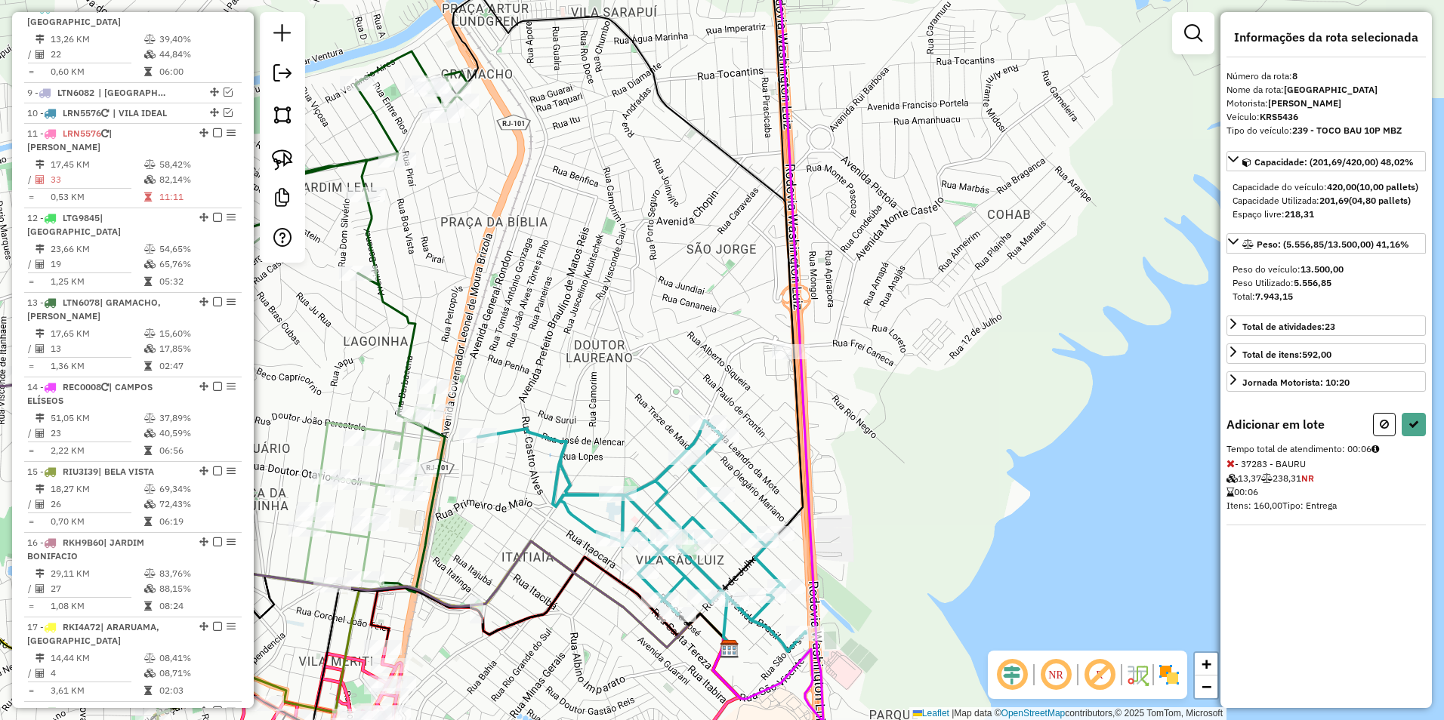
select select "**********"
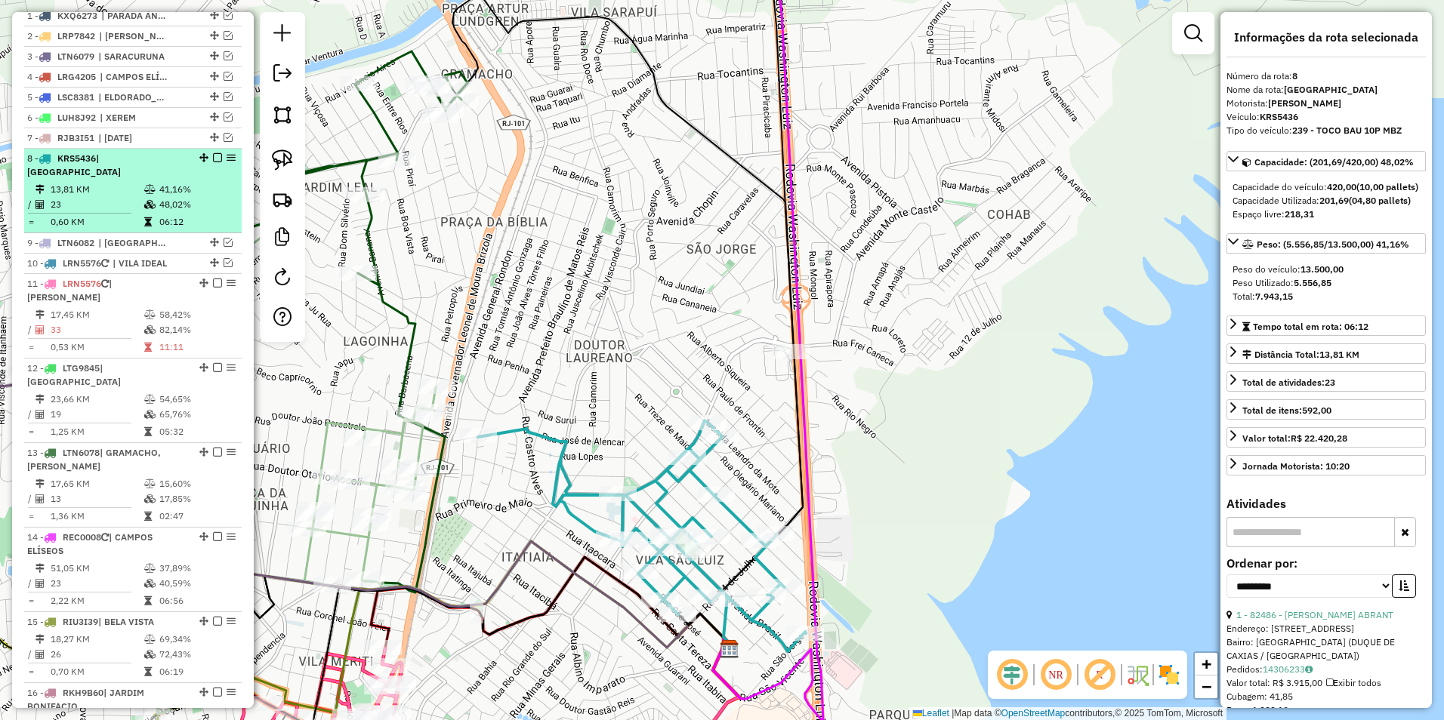
scroll to position [576, 0]
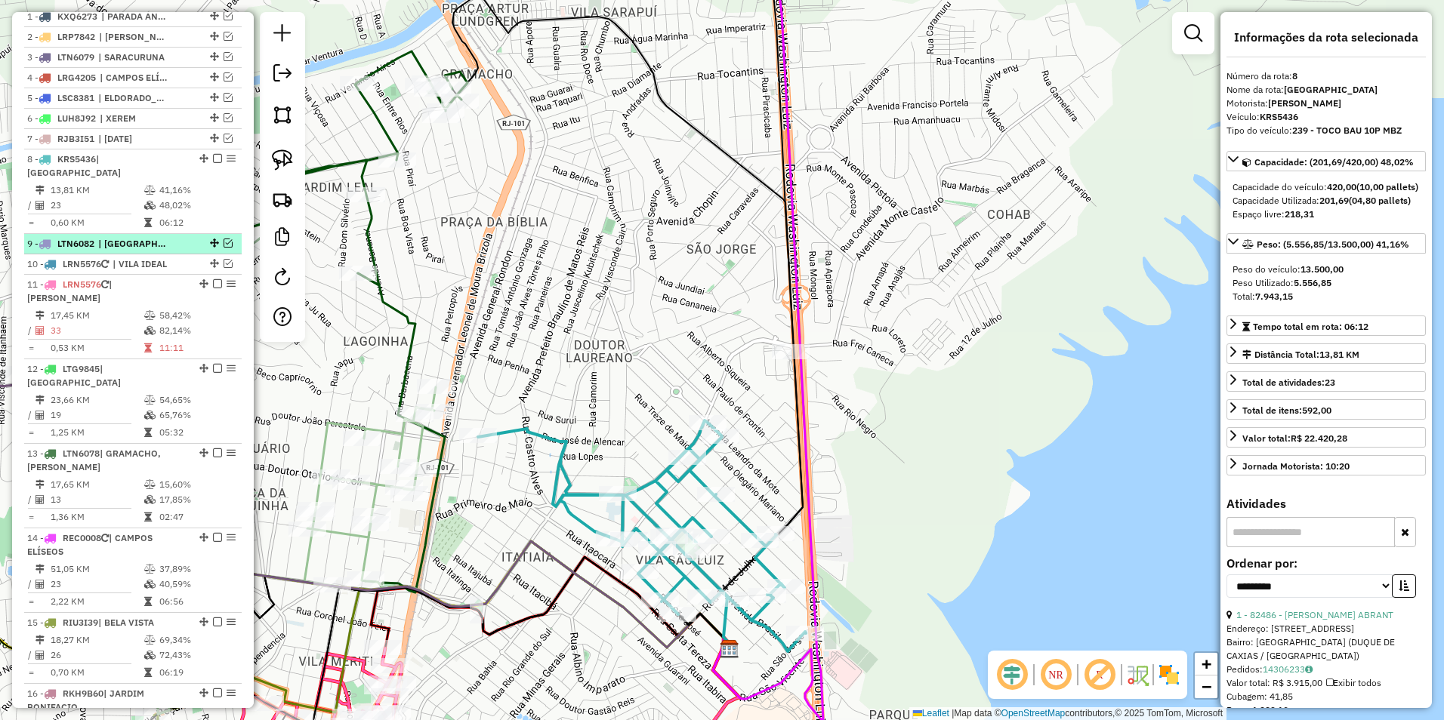
click at [226, 244] on em at bounding box center [228, 243] width 9 height 9
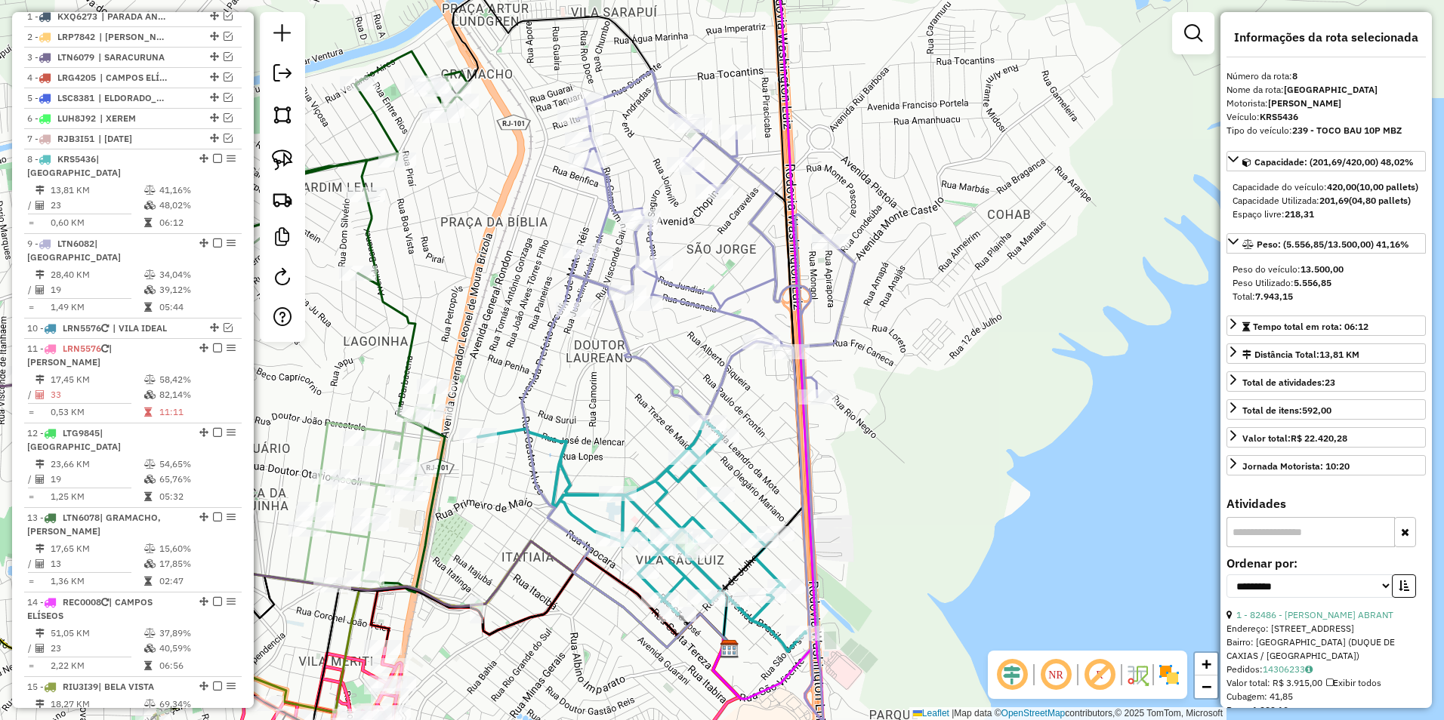
click at [753, 321] on icon at bounding box center [713, 413] width 284 height 685
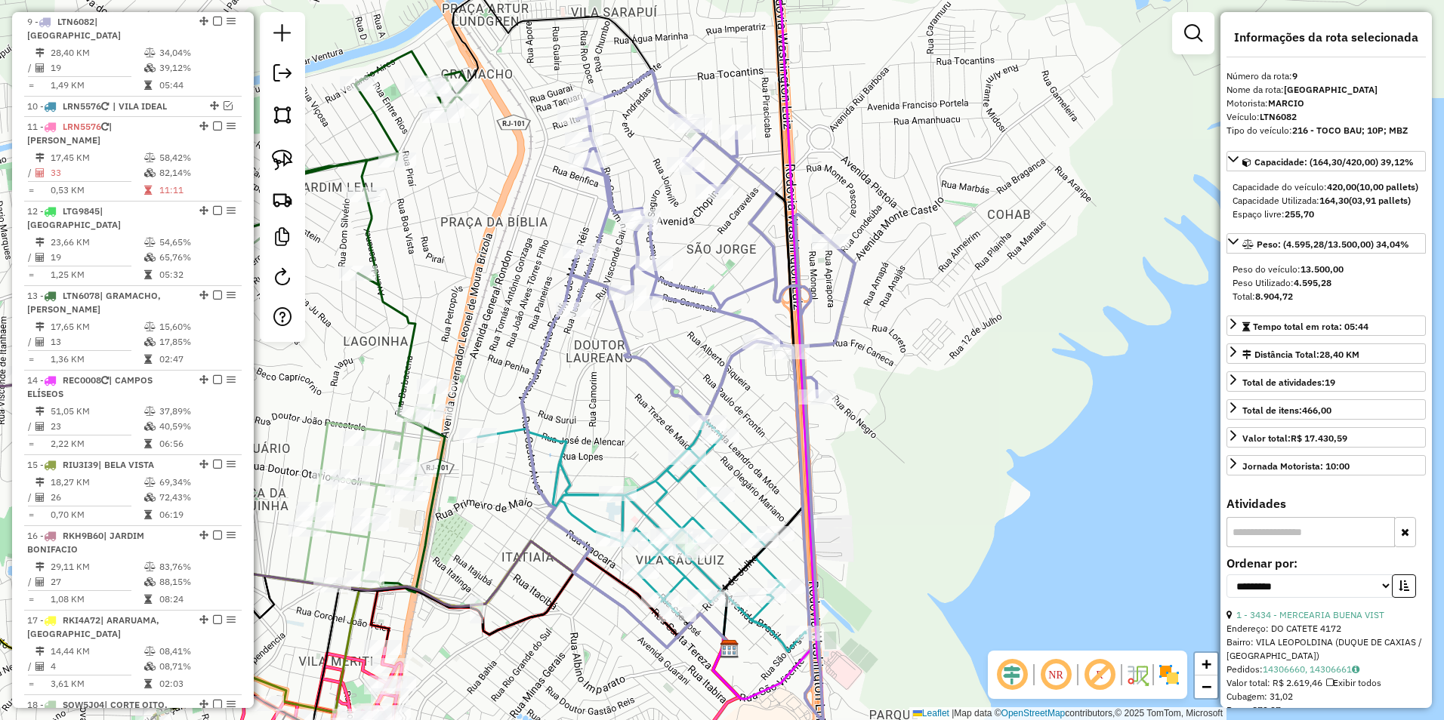
click at [753, 321] on icon at bounding box center [713, 413] width 284 height 685
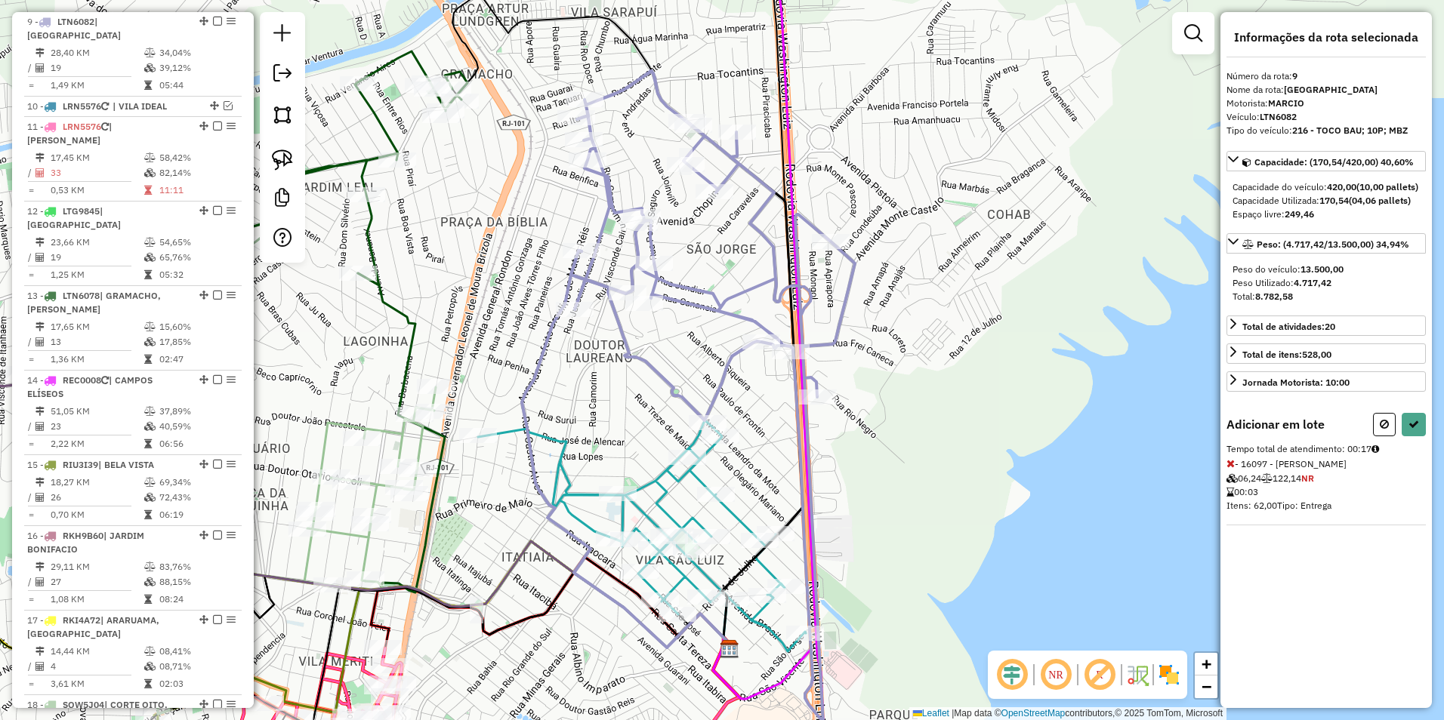
select select "**********"
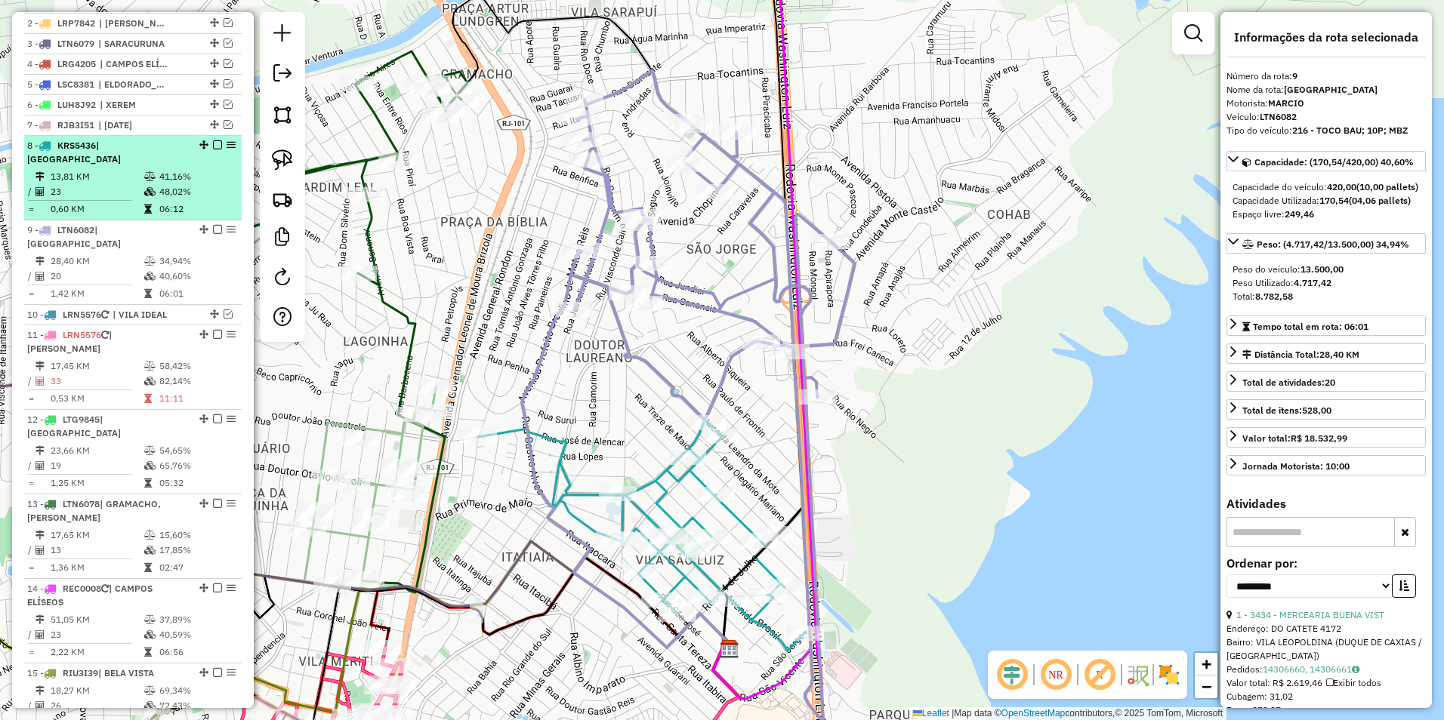
scroll to position [572, 0]
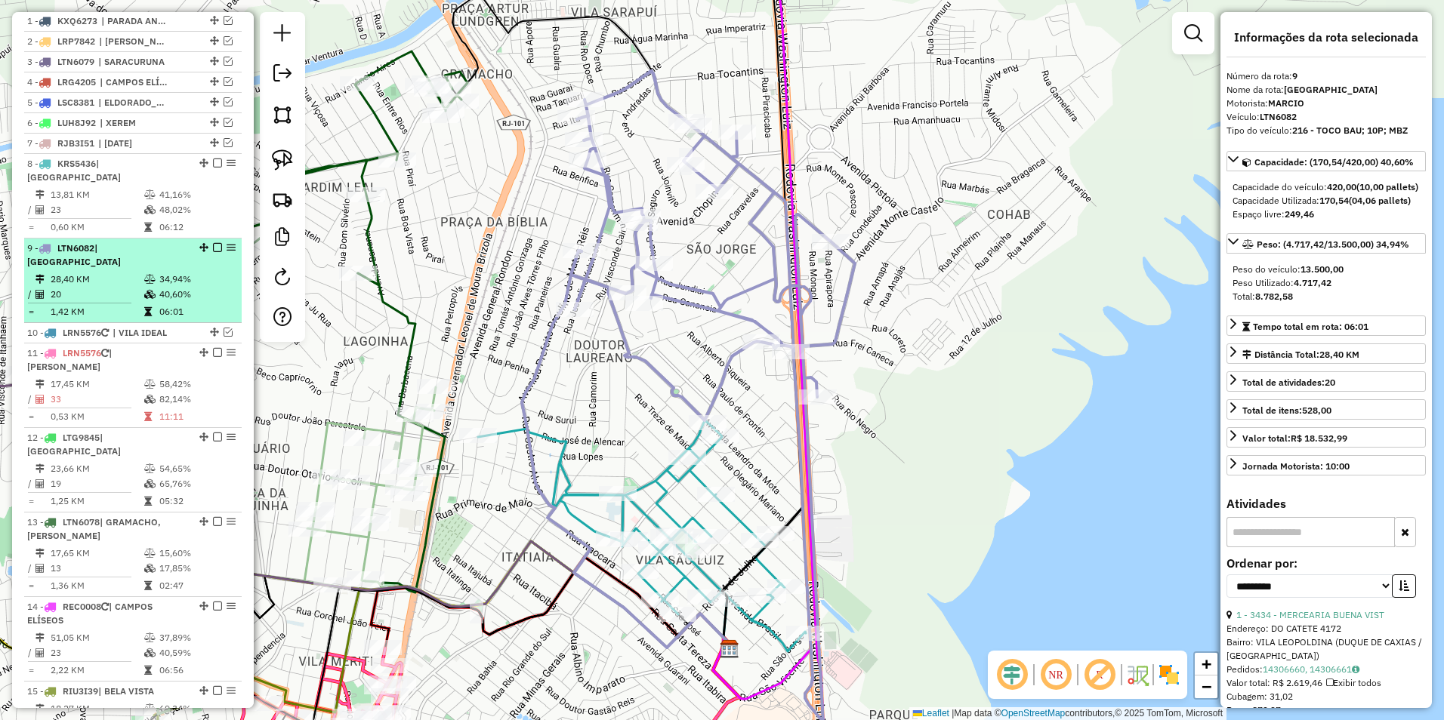
click at [213, 243] on em at bounding box center [217, 247] width 9 height 9
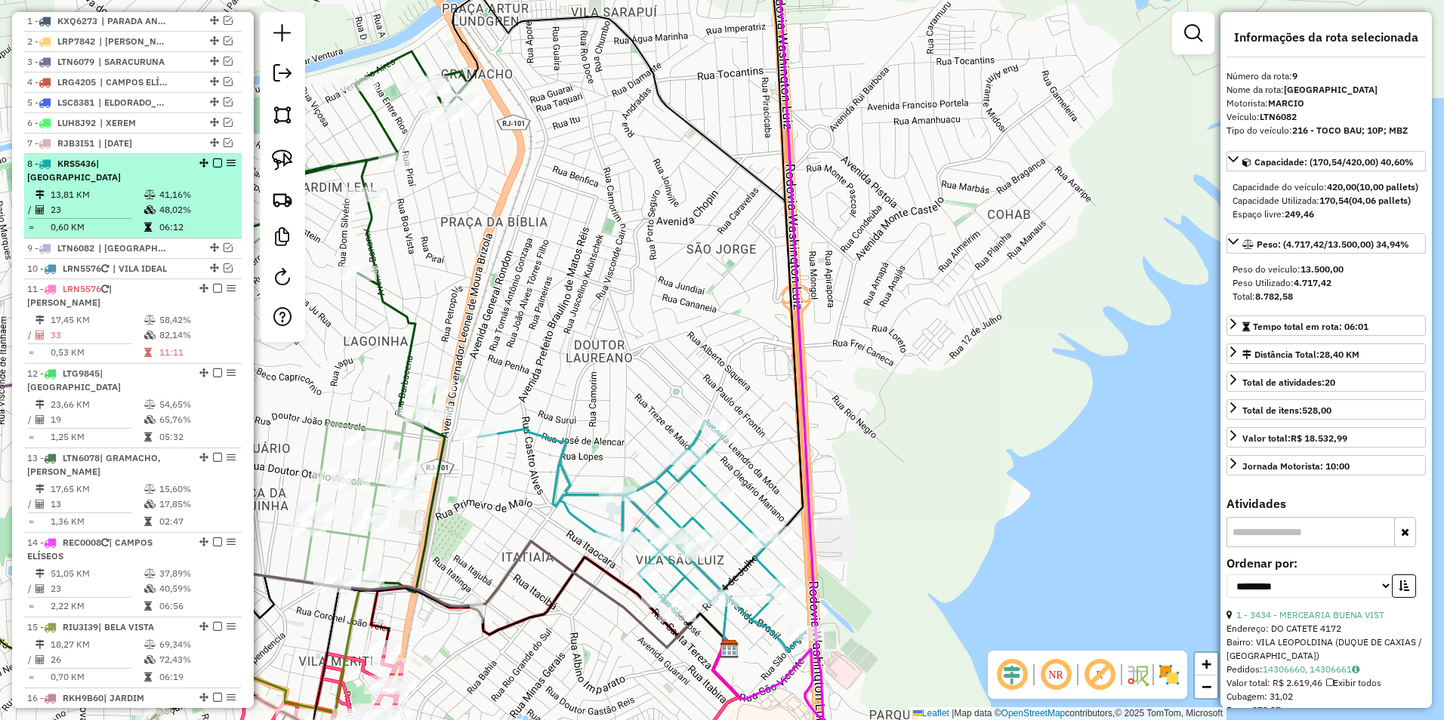
click at [213, 168] on em at bounding box center [217, 163] width 9 height 9
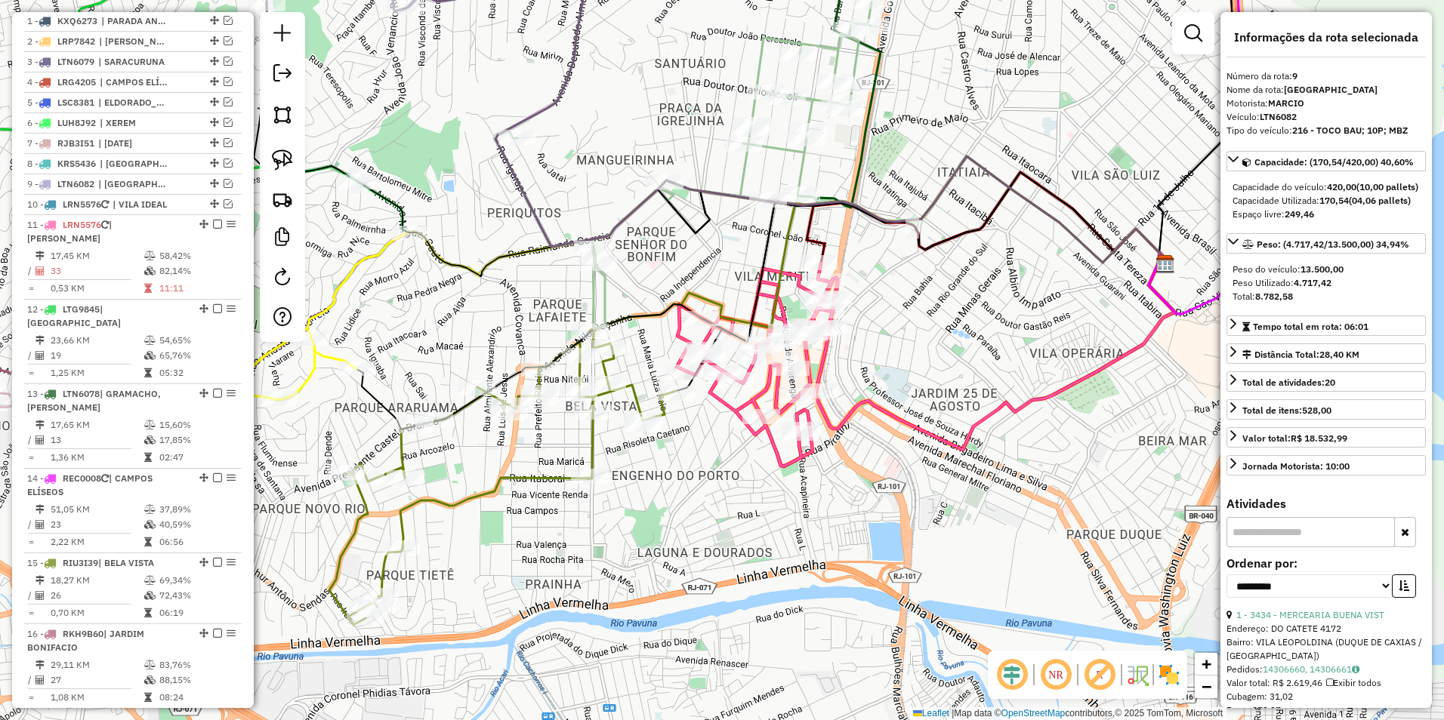
drag, startPoint x: 806, startPoint y: 535, endPoint x: 818, endPoint y: 536, distance: 11.4
click at [818, 536] on div "Rota 15 - Placa RIU3I39 29821 - MERCADO BOANERGES Janela de atendimento Grade d…" at bounding box center [722, 360] width 1444 height 720
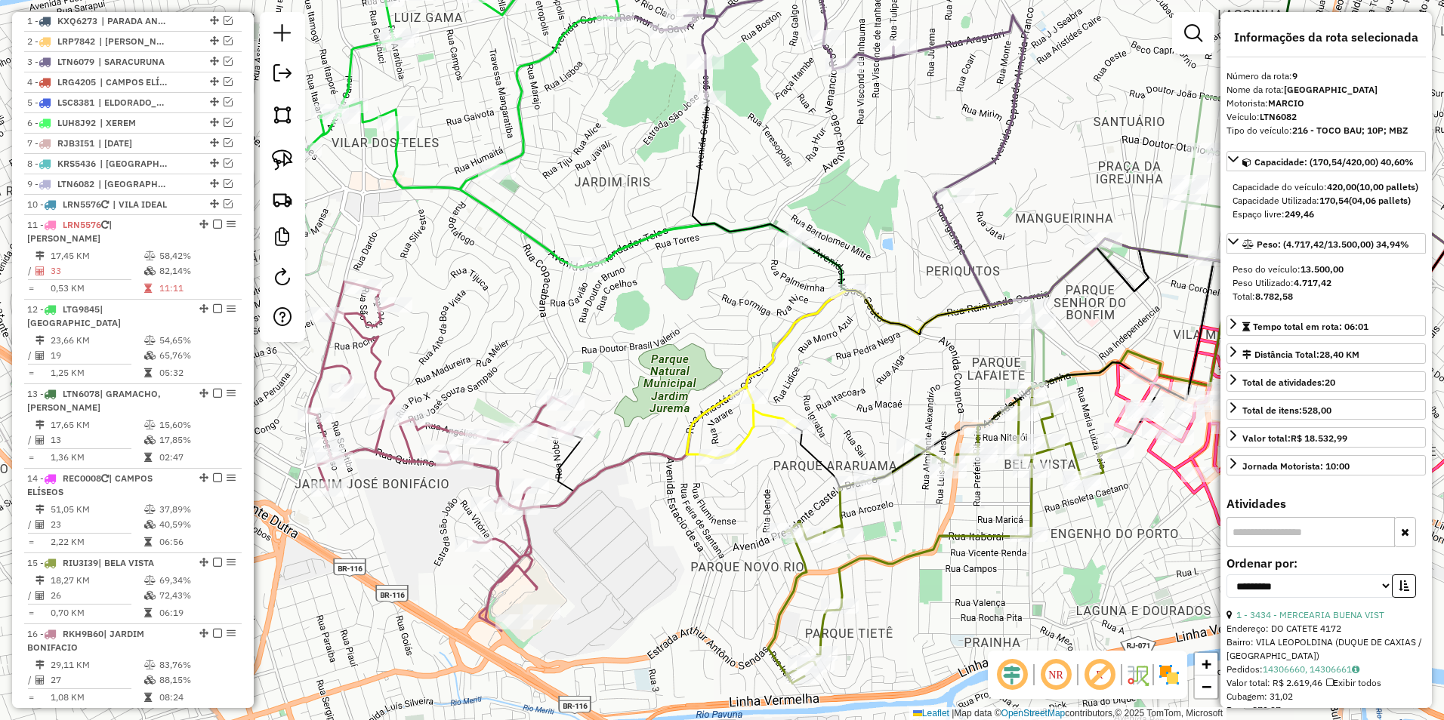
click at [495, 475] on icon at bounding box center [441, 457] width 267 height 350
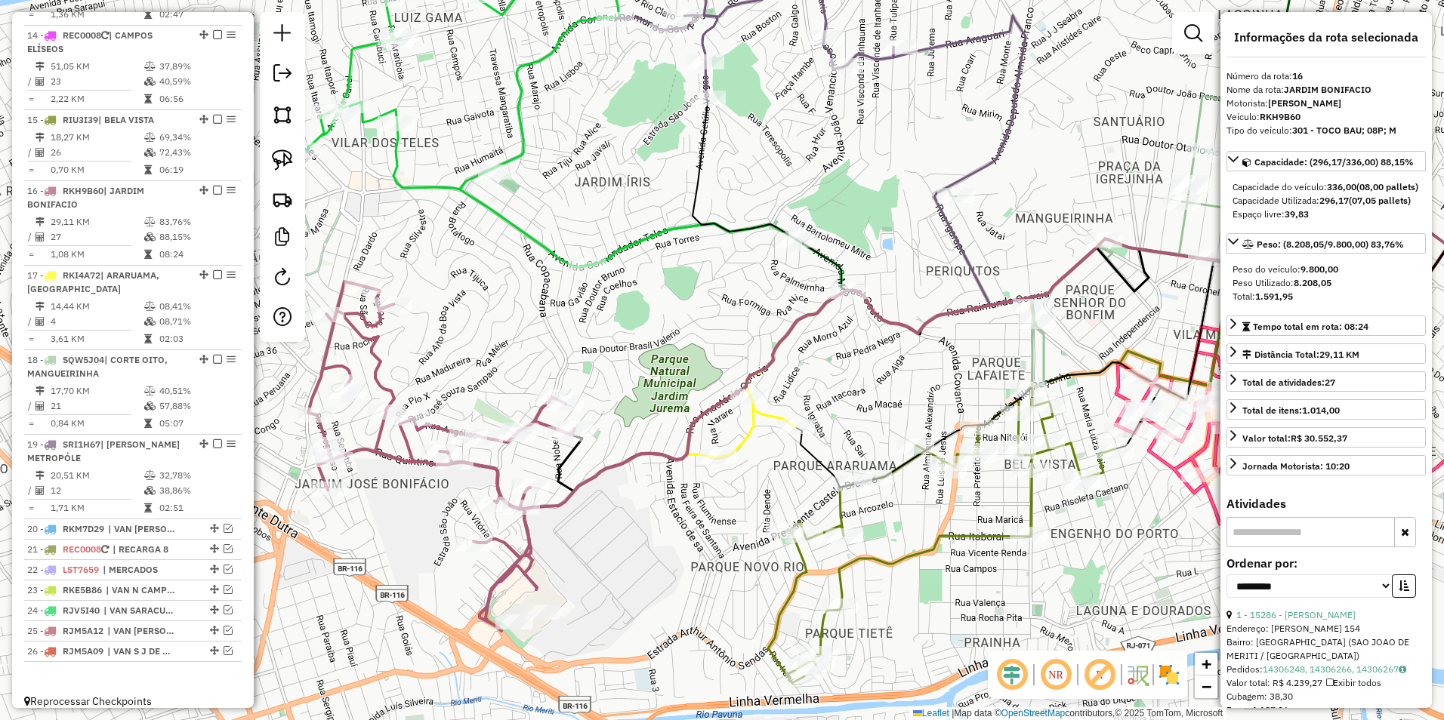
click at [843, 513] on icon at bounding box center [941, 535] width 347 height 296
click at [835, 504] on icon at bounding box center [941, 535] width 347 height 296
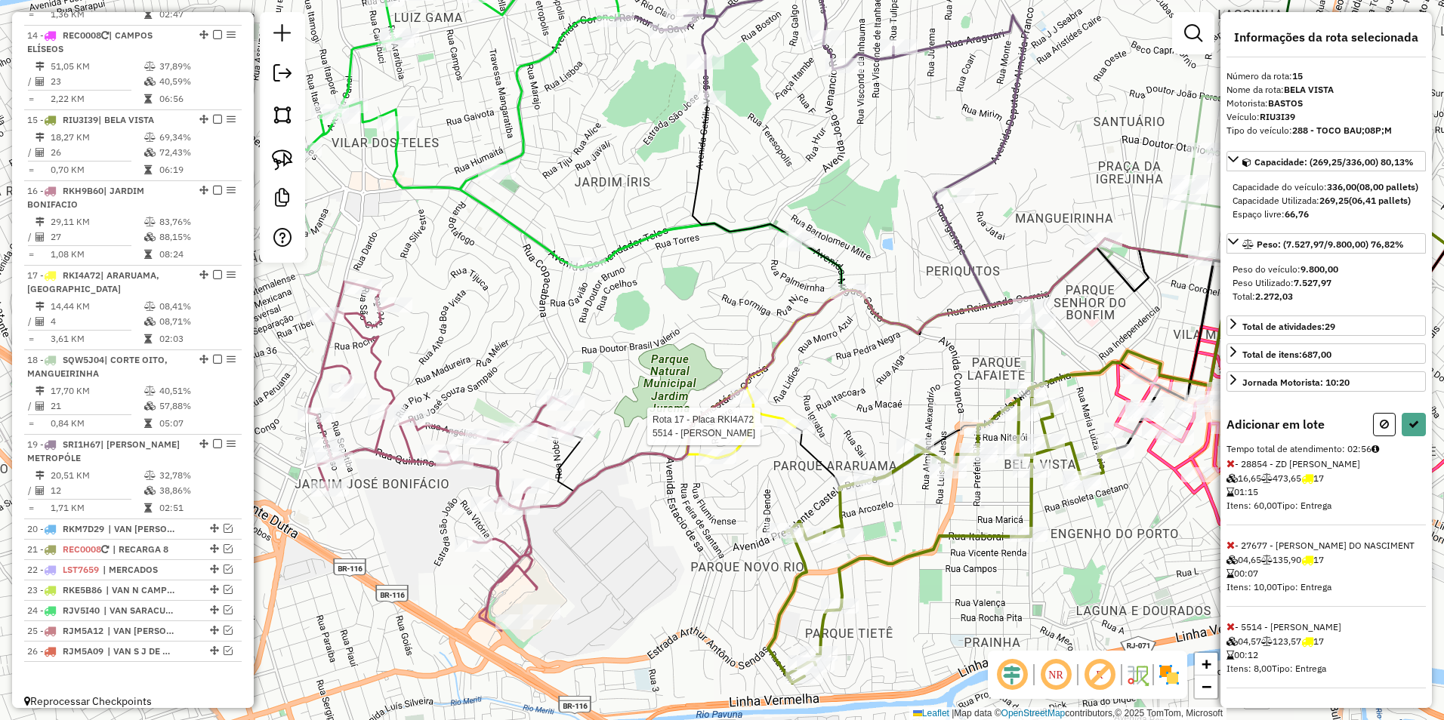
select select "**********"
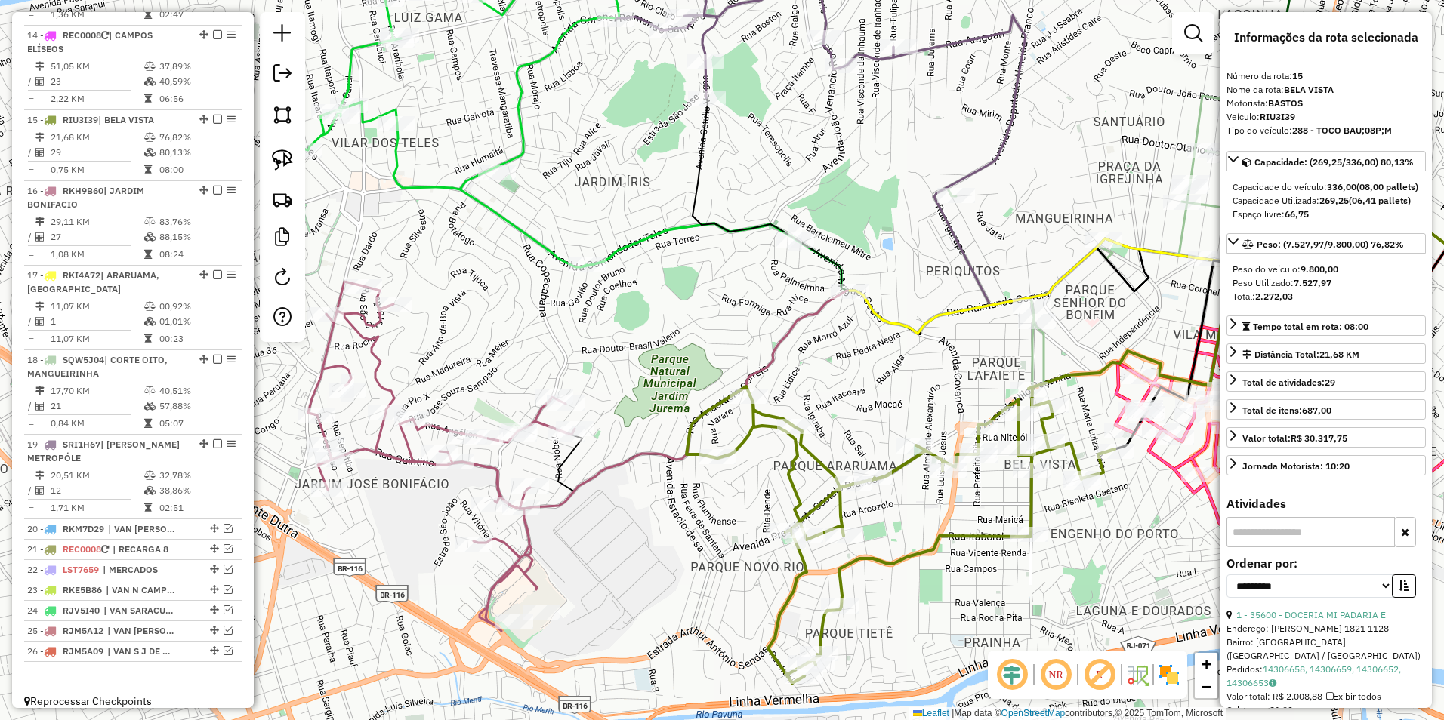
drag, startPoint x: 885, startPoint y: 165, endPoint x: 560, endPoint y: 393, distance: 396.8
click at [560, 393] on div "Janela de atendimento Grade de atendimento Capacidade Transportadoras Veículos …" at bounding box center [722, 360] width 1444 height 720
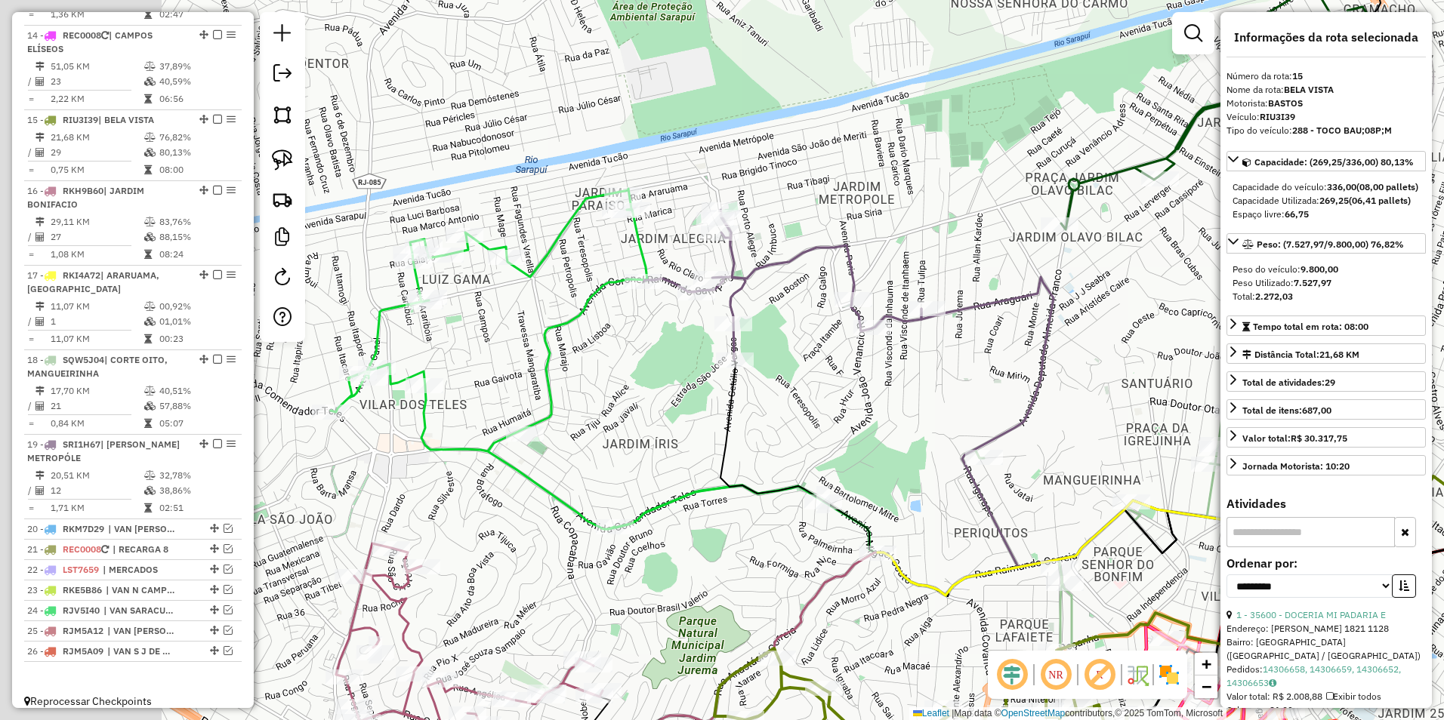
drag, startPoint x: 512, startPoint y: 324, endPoint x: 872, endPoint y: 315, distance: 360.3
click at [872, 315] on div "Janela de atendimento Grade de atendimento Capacidade Transportadoras Veículos …" at bounding box center [722, 360] width 1444 height 720
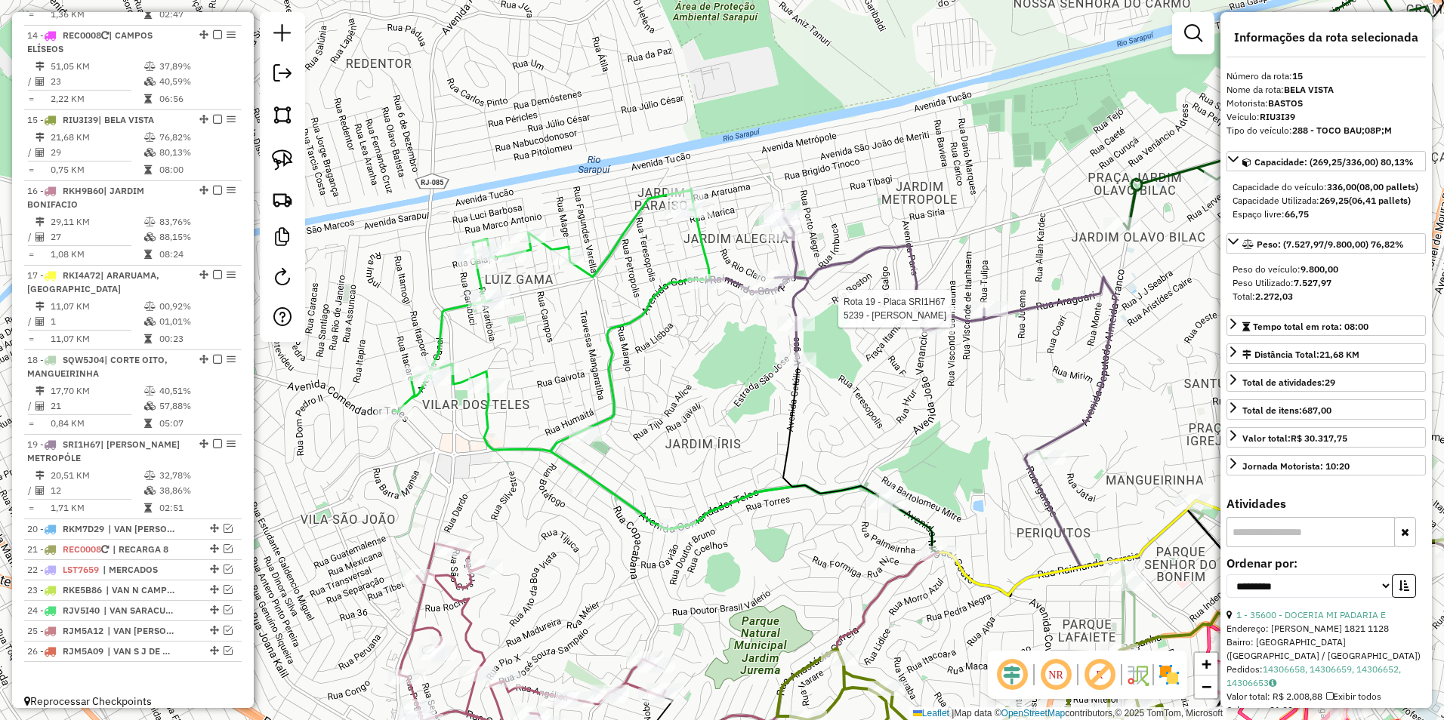
click at [626, 237] on icon at bounding box center [639, 359] width 492 height 341
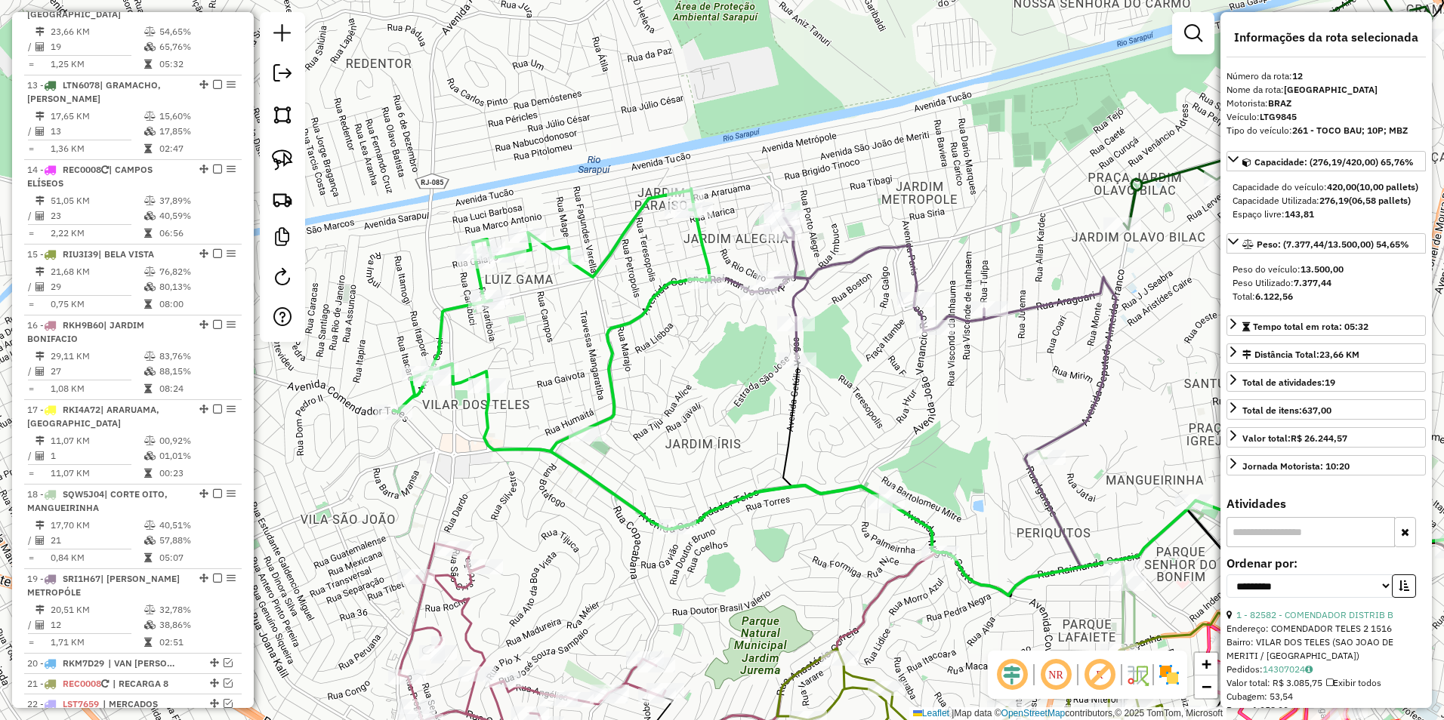
scroll to position [873, 0]
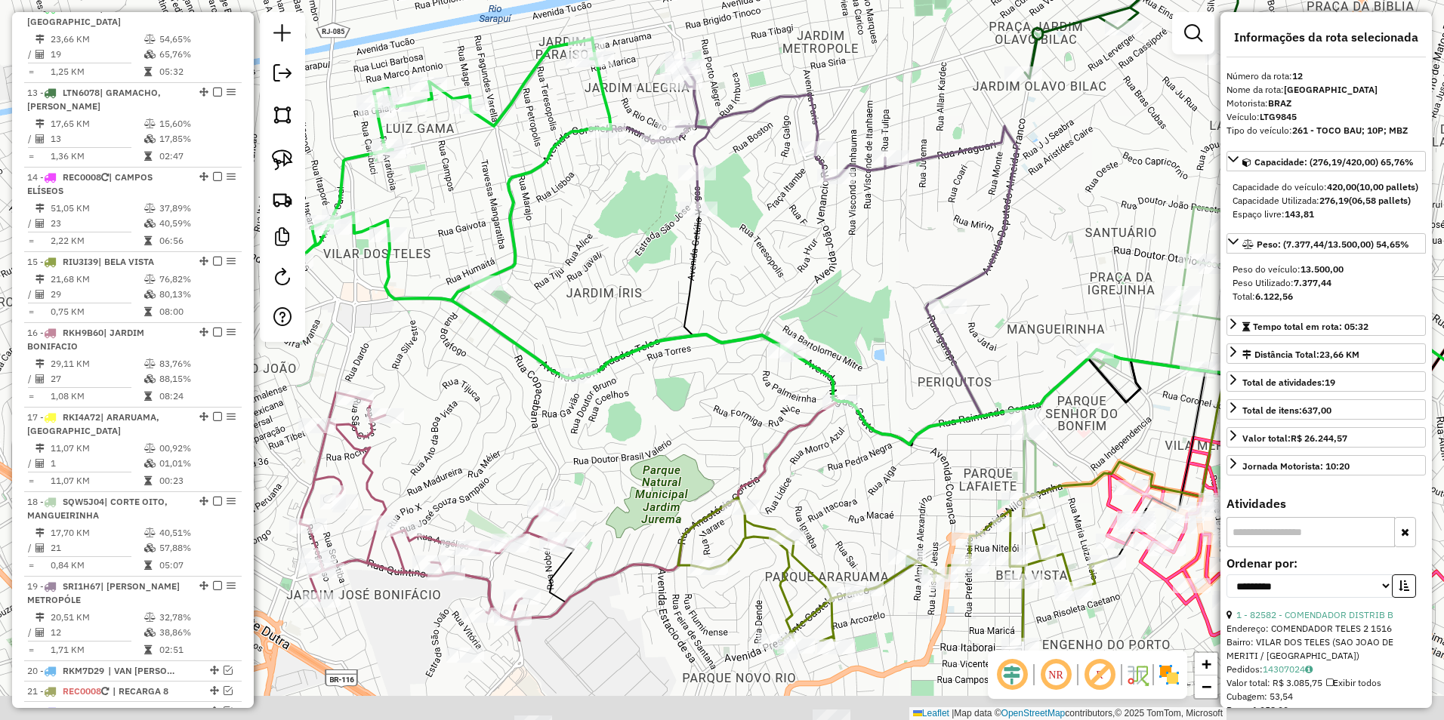
drag, startPoint x: 725, startPoint y: 424, endPoint x: 618, endPoint y: 264, distance: 192.3
click at [618, 264] on div "Janela de atendimento Grade de atendimento Capacidade Transportadoras Veículos …" at bounding box center [722, 360] width 1444 height 720
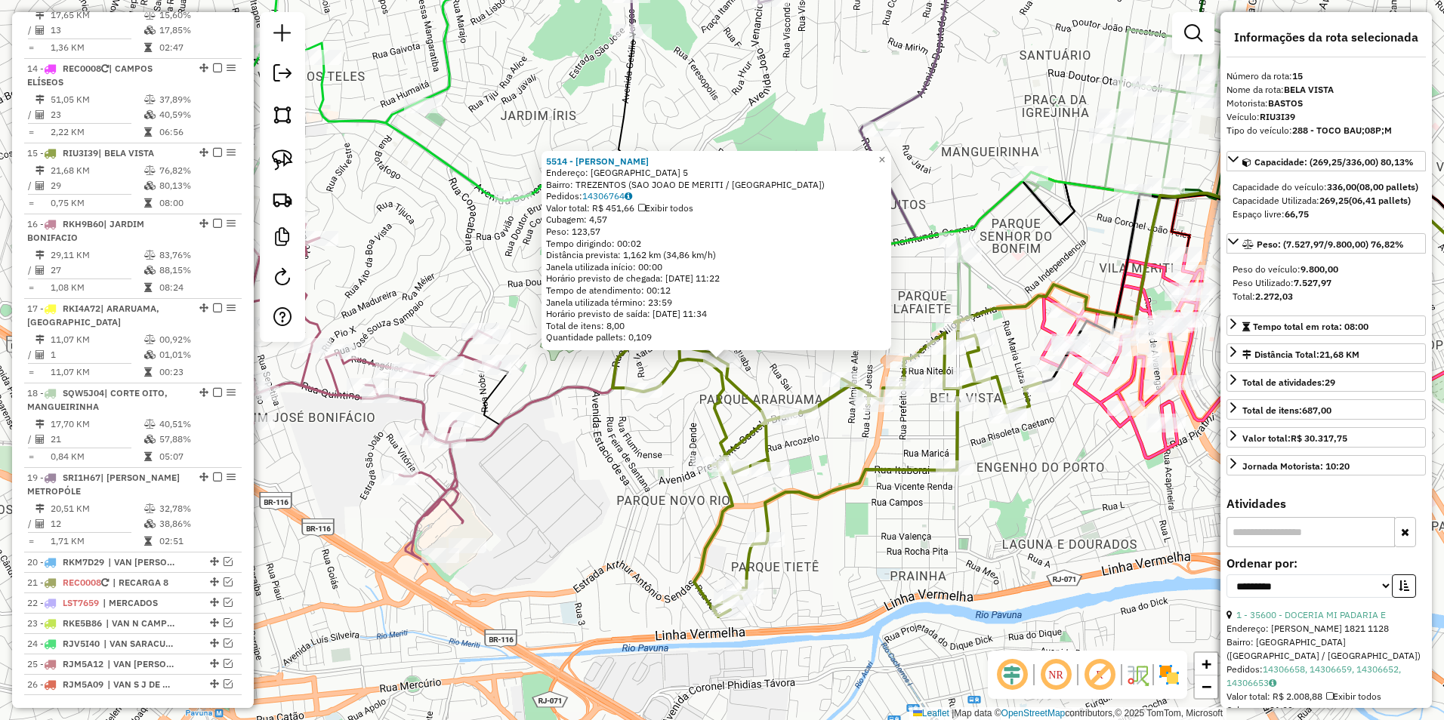
scroll to position [1015, 0]
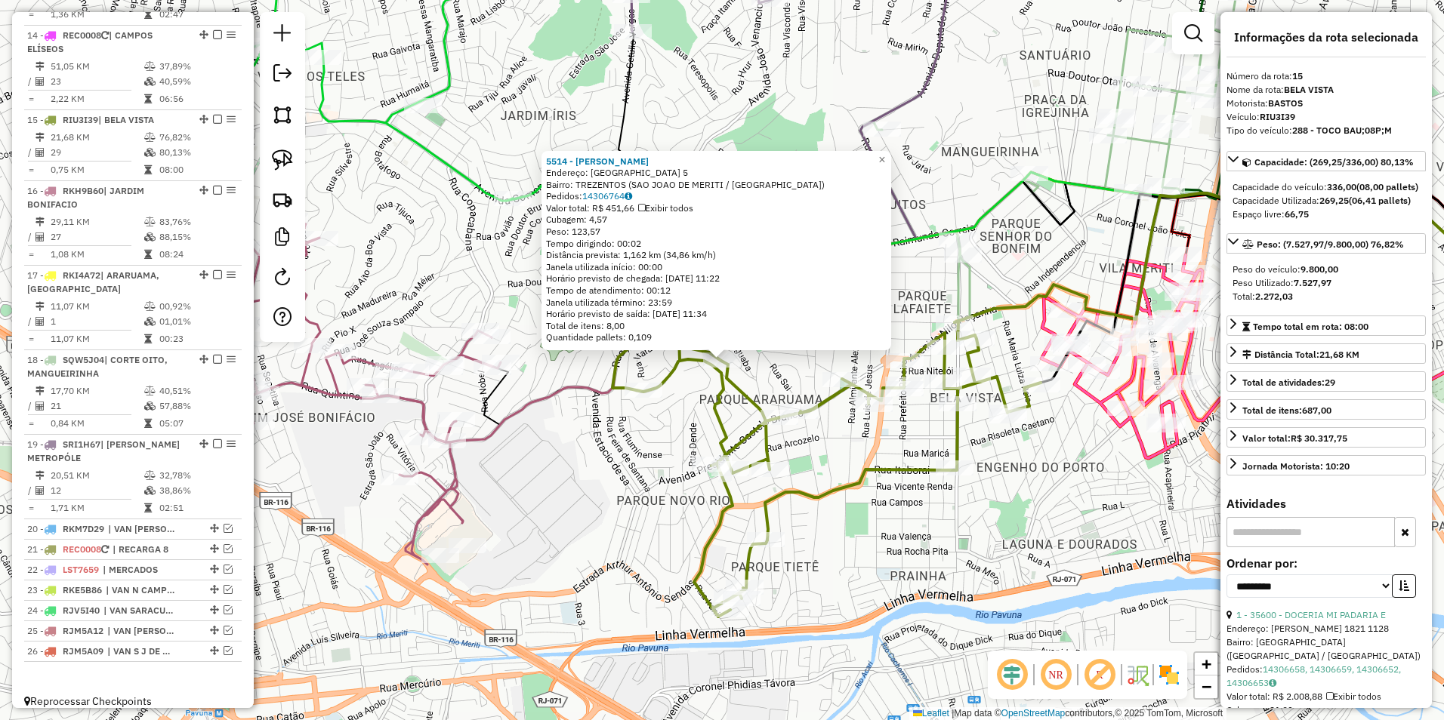
click at [773, 495] on icon at bounding box center [826, 468] width 428 height 297
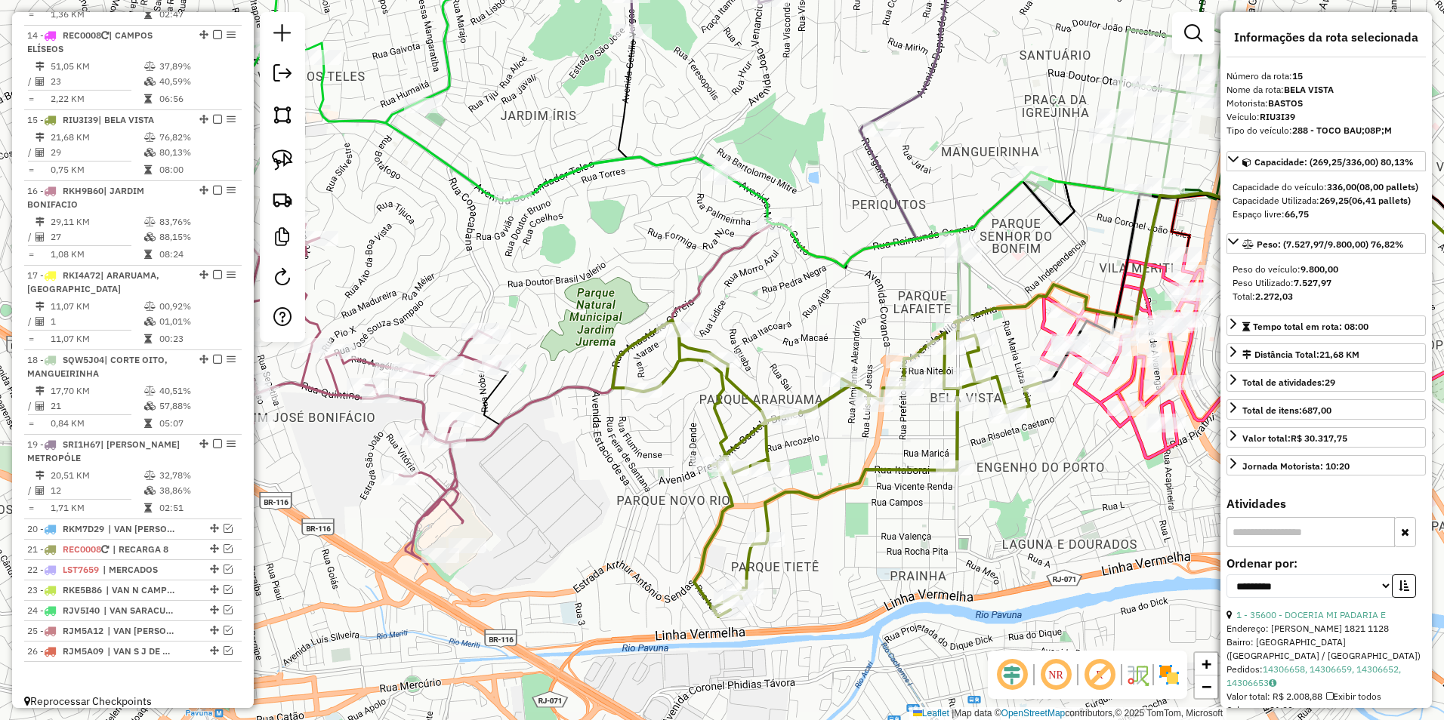
click at [864, 497] on div "Janela de atendimento Grade de atendimento Capacidade Transportadoras Veículos …" at bounding box center [722, 360] width 1444 height 720
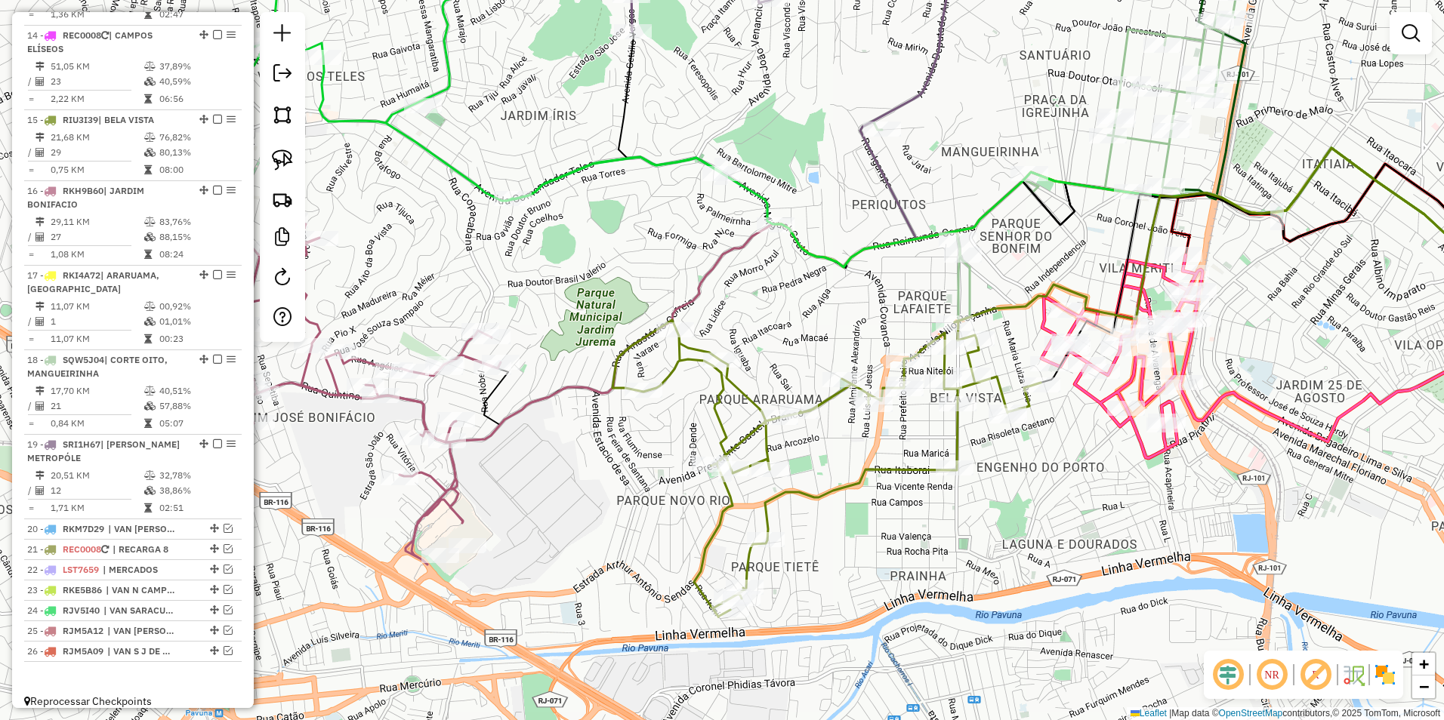
drag, startPoint x: 940, startPoint y: 231, endPoint x: 641, endPoint y: 414, distance: 350.4
click at [641, 267] on icon at bounding box center [1022, 207] width 1019 height 119
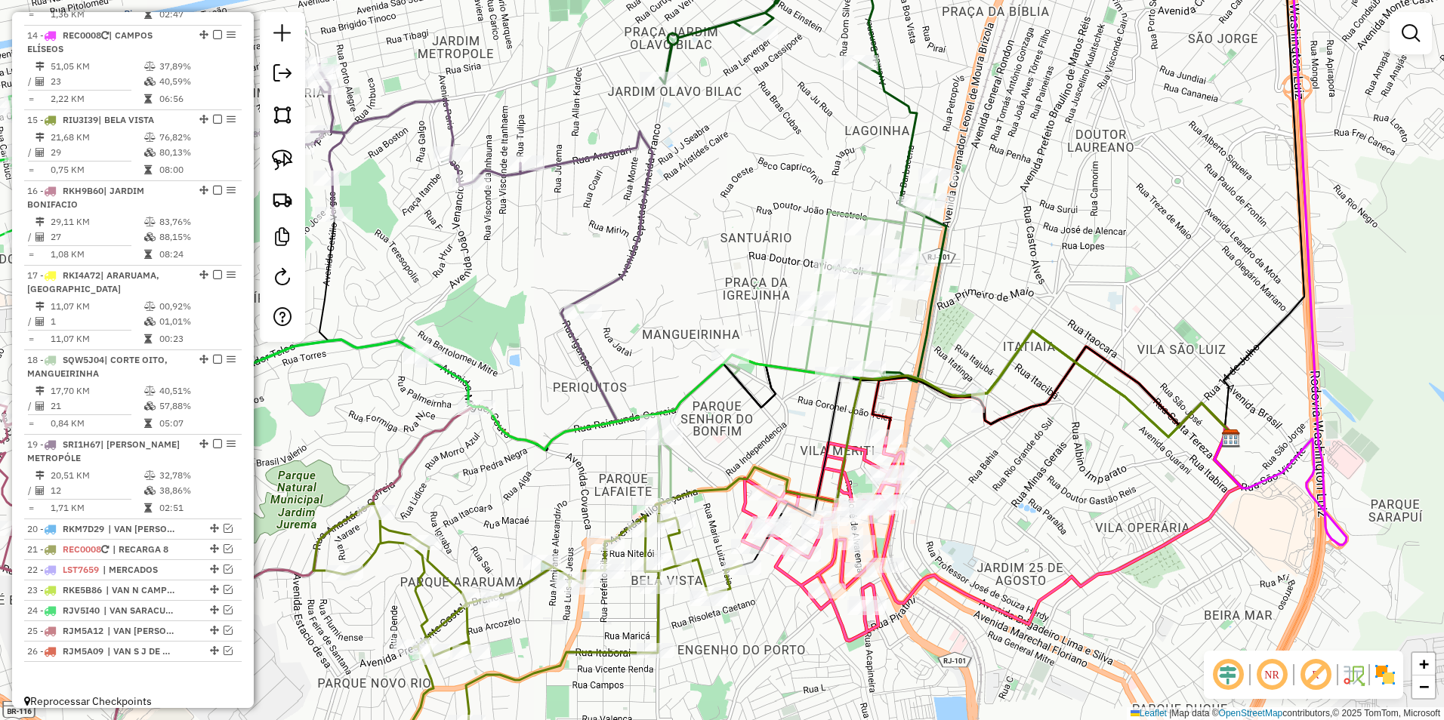
click at [813, 341] on icon at bounding box center [749, 340] width 376 height 327
select select "**********"
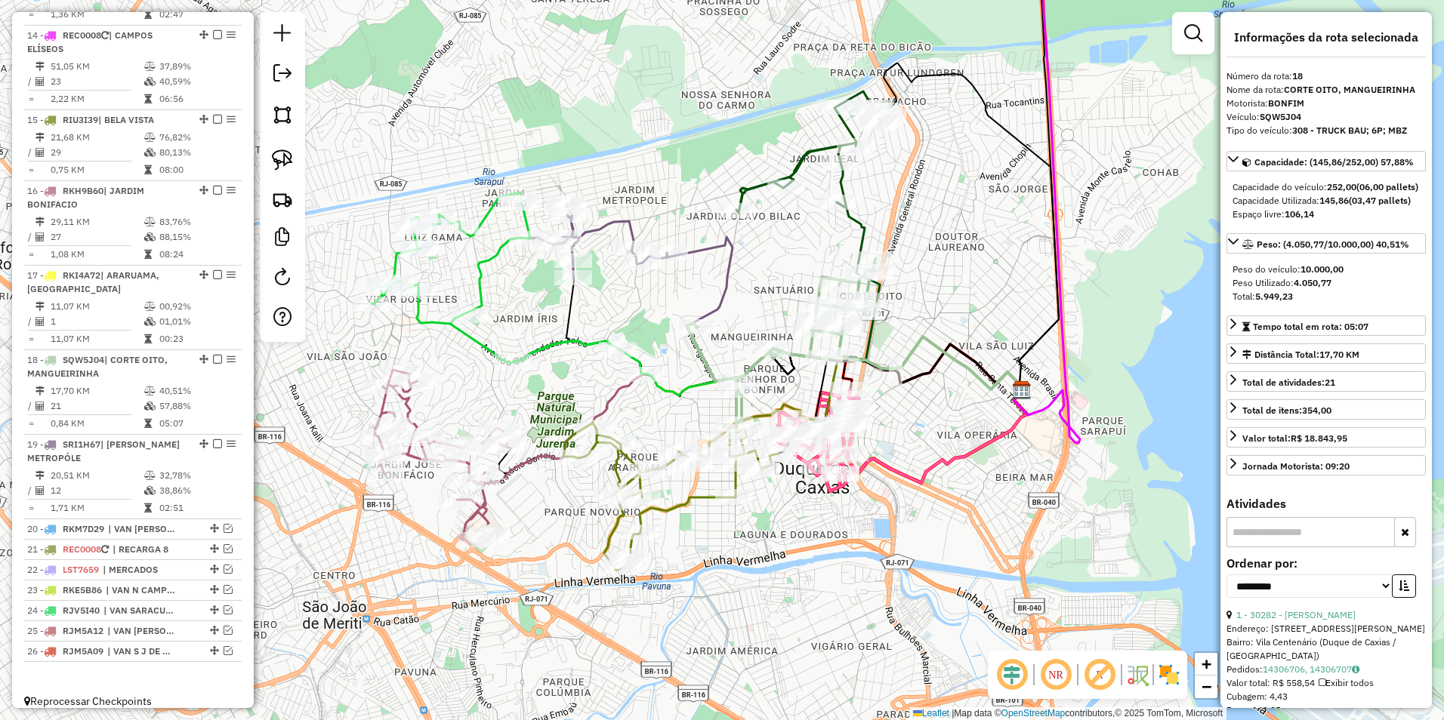
click at [812, 343] on icon at bounding box center [781, 341] width 188 height 164
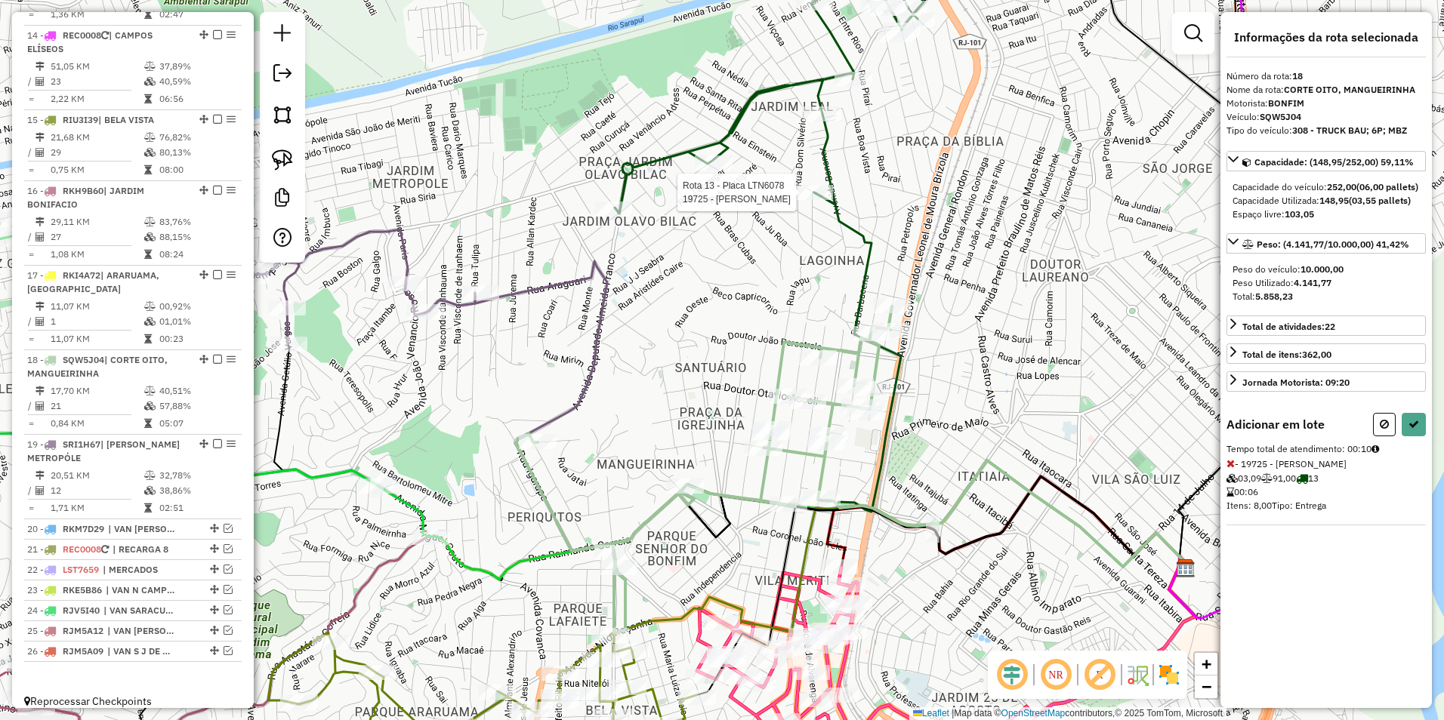
select select "**********"
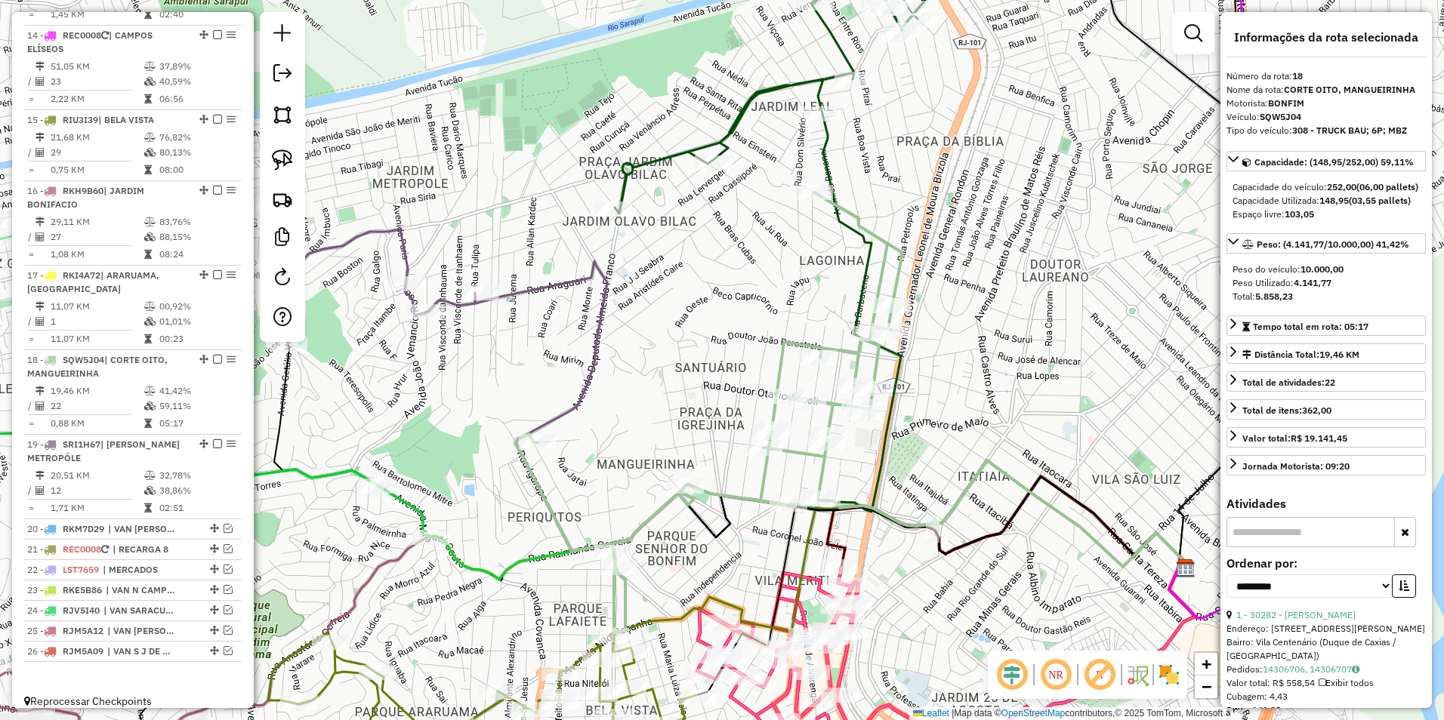
drag, startPoint x: 522, startPoint y: 615, endPoint x: 639, endPoint y: 532, distance: 143.1
click at [639, 532] on div "Janela de atendimento Grade de atendimento Capacidade Transportadoras Veículos …" at bounding box center [722, 360] width 1444 height 720
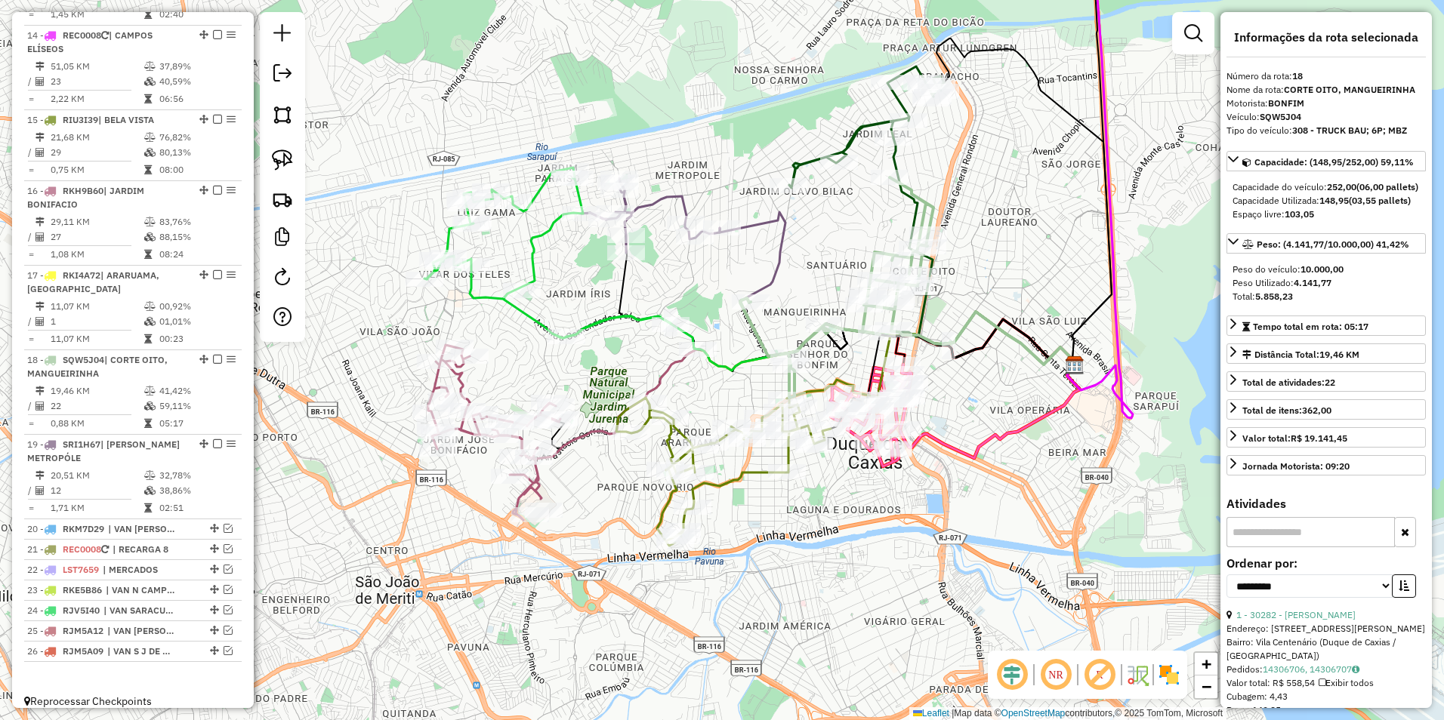
drag, startPoint x: 686, startPoint y: 230, endPoint x: 768, endPoint y: 236, distance: 82.6
click at [768, 236] on div "Janela de atendimento Grade de atendimento Capacidade Transportadoras Veículos …" at bounding box center [722, 360] width 1444 height 720
click at [682, 210] on icon at bounding box center [651, 215] width 138 height 75
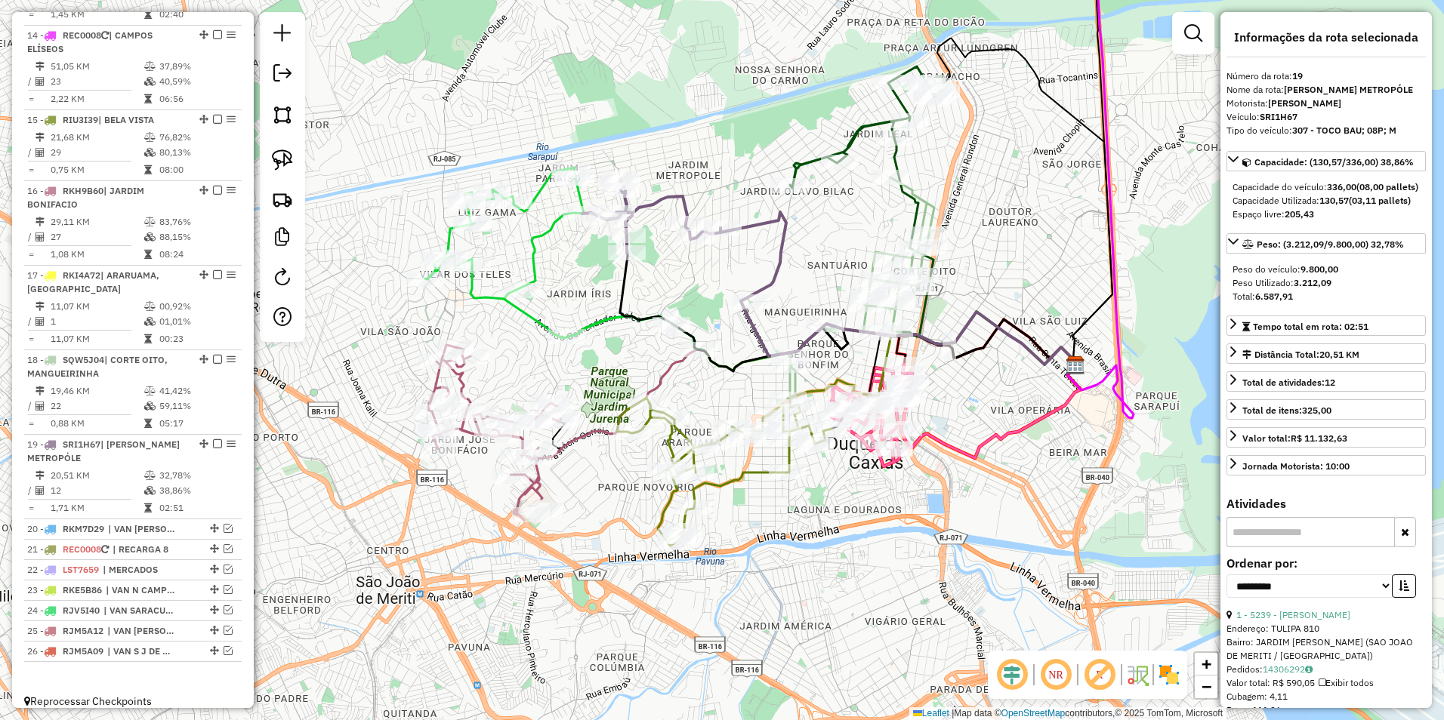
click at [858, 133] on icon at bounding box center [867, 127] width 155 height 122
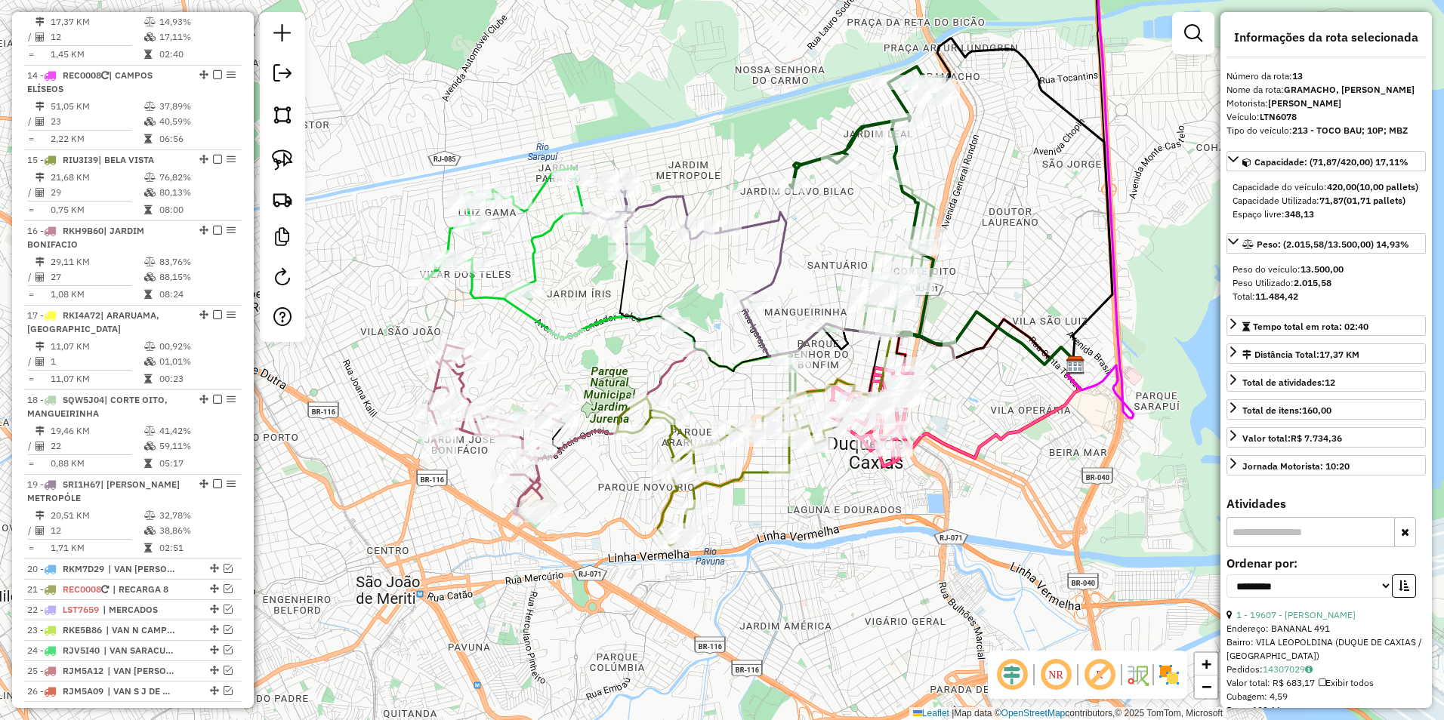
scroll to position [944, 0]
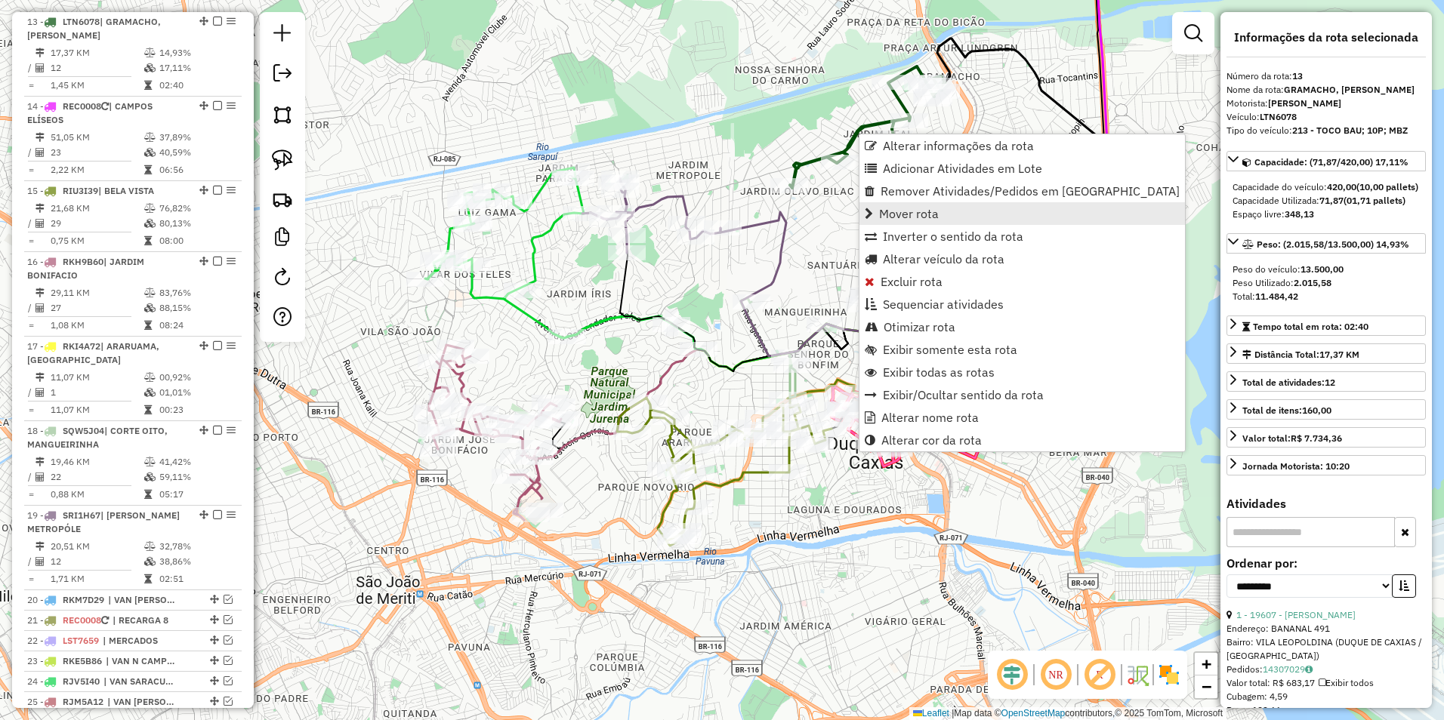
click at [925, 211] on span "Mover rota" at bounding box center [909, 214] width 60 height 12
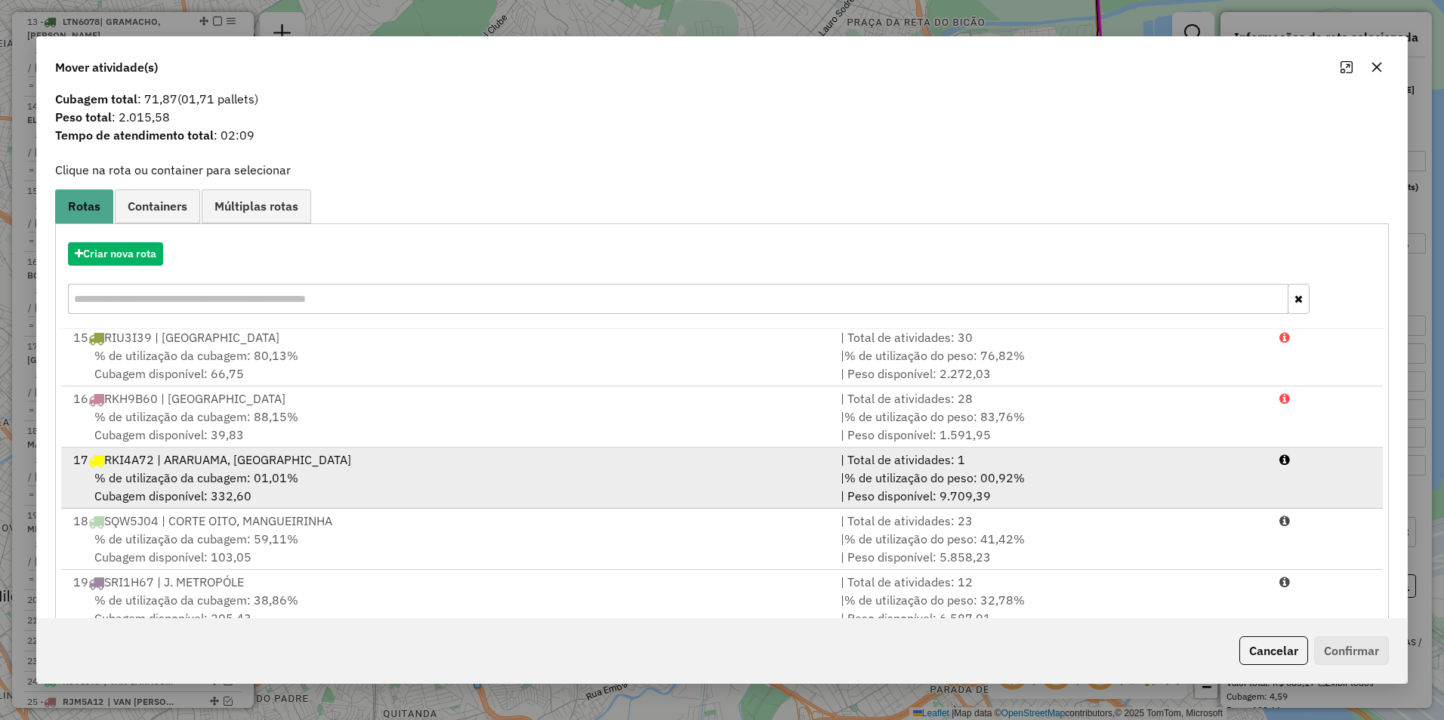
scroll to position [82, 0]
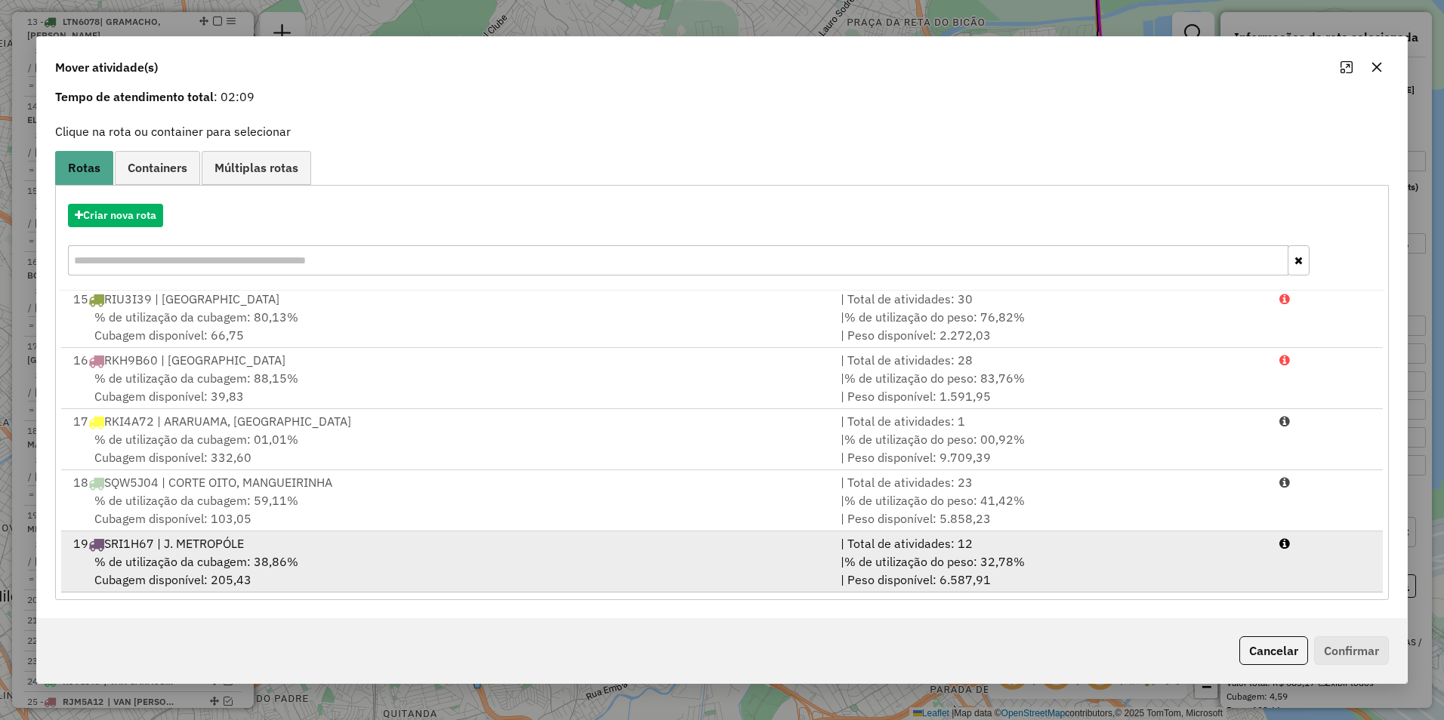
click at [146, 551] on div "19 SRI1H67 | J. METROPÓLE" at bounding box center [447, 544] width 767 height 18
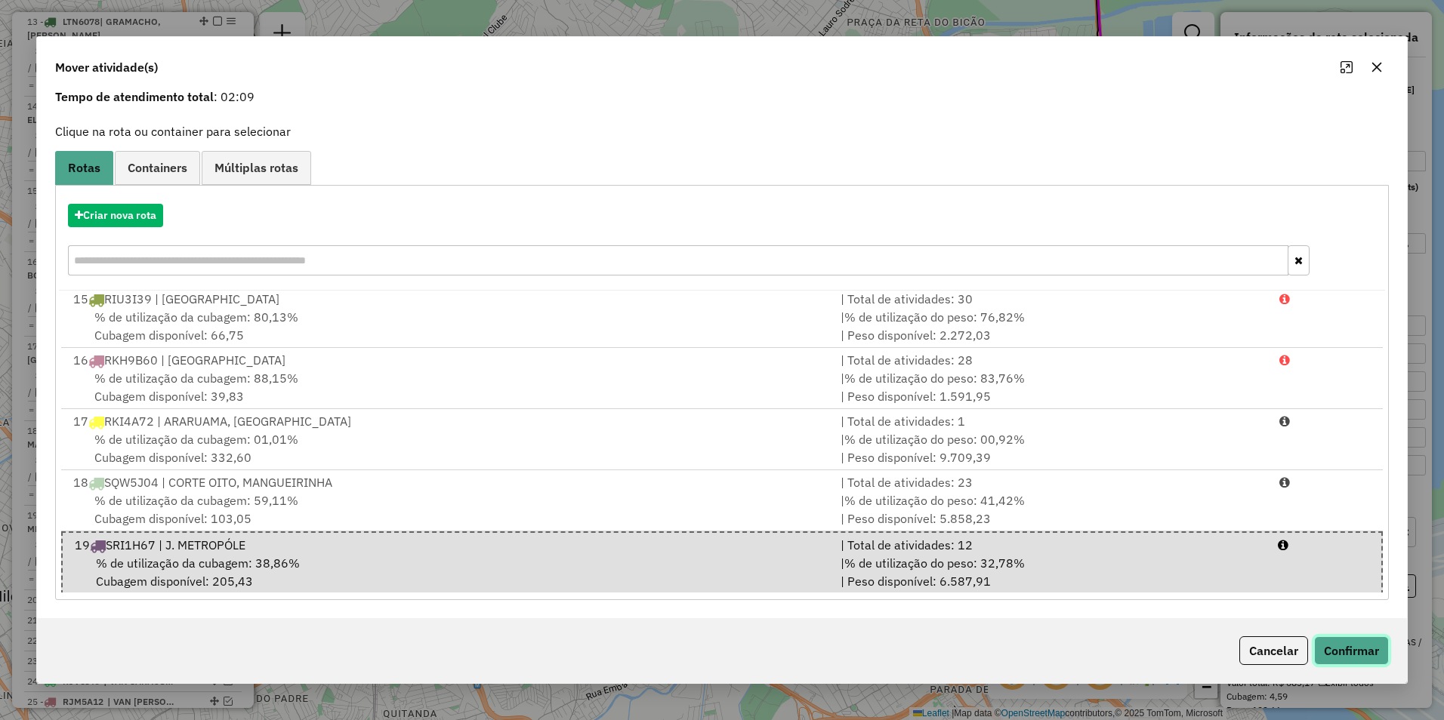
click at [1349, 640] on button "Confirmar" at bounding box center [1351, 651] width 75 height 29
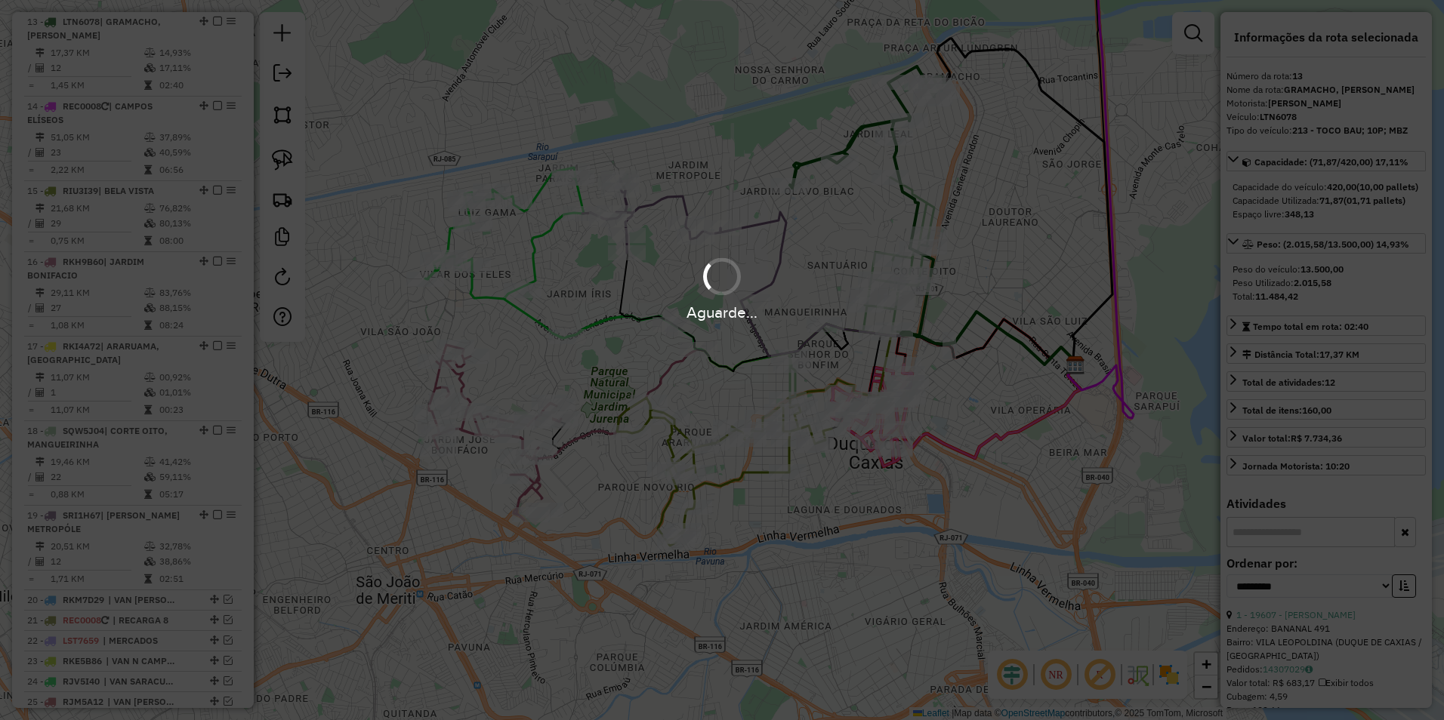
scroll to position [930, 0]
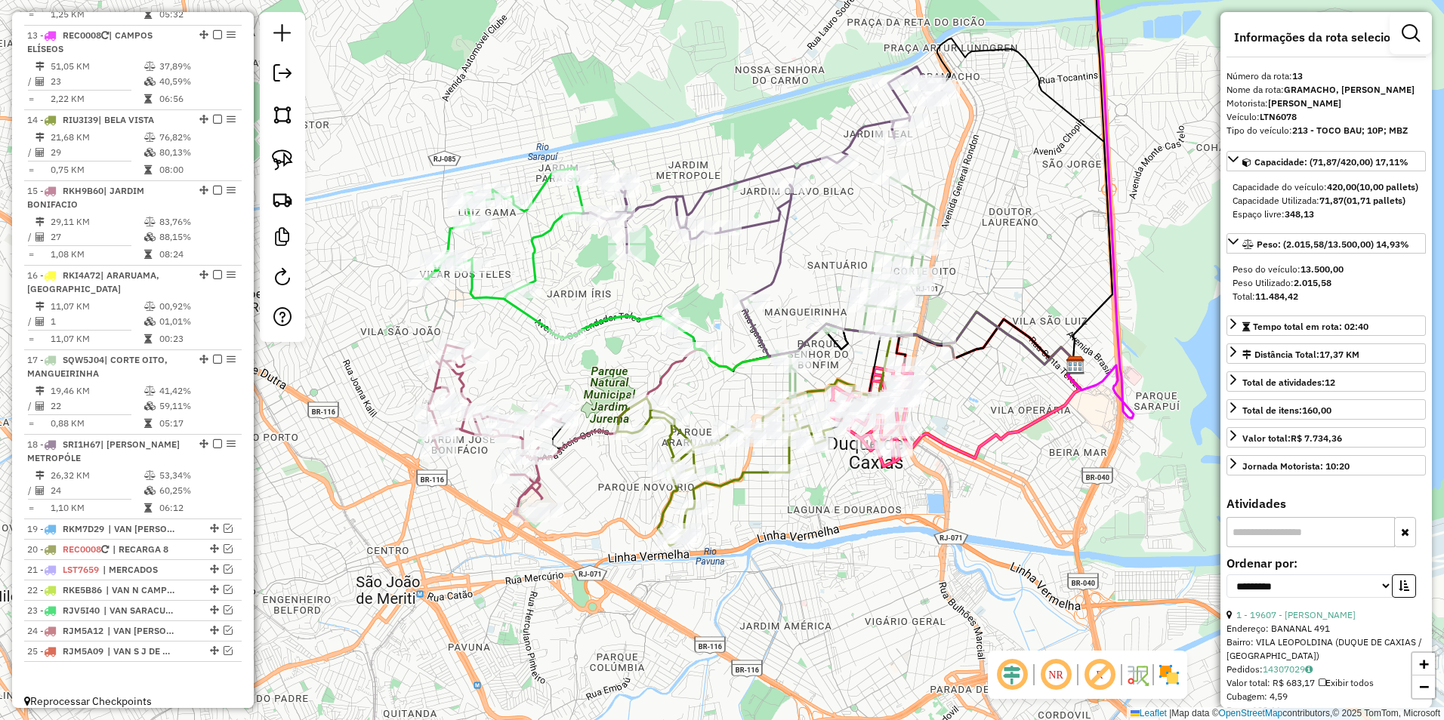
click at [537, 190] on icon at bounding box center [548, 253] width 246 height 171
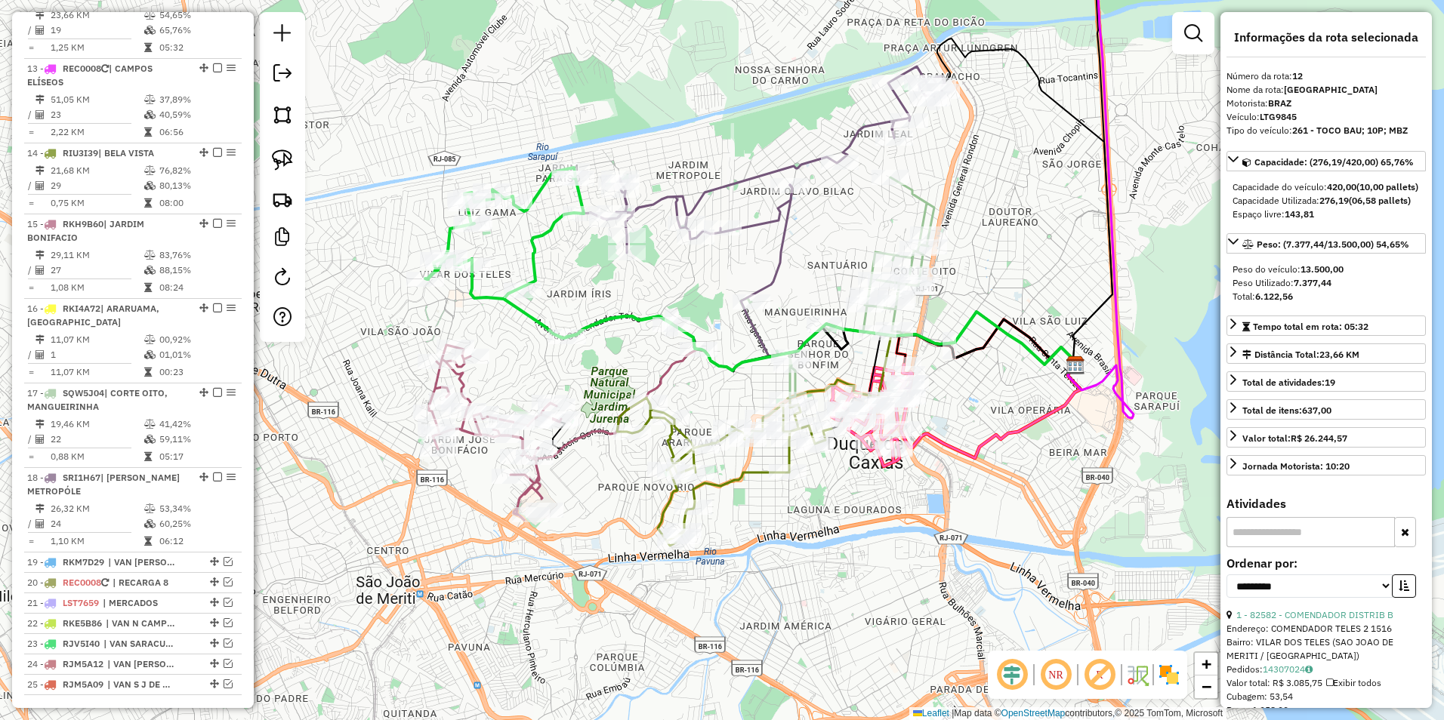
scroll to position [873, 0]
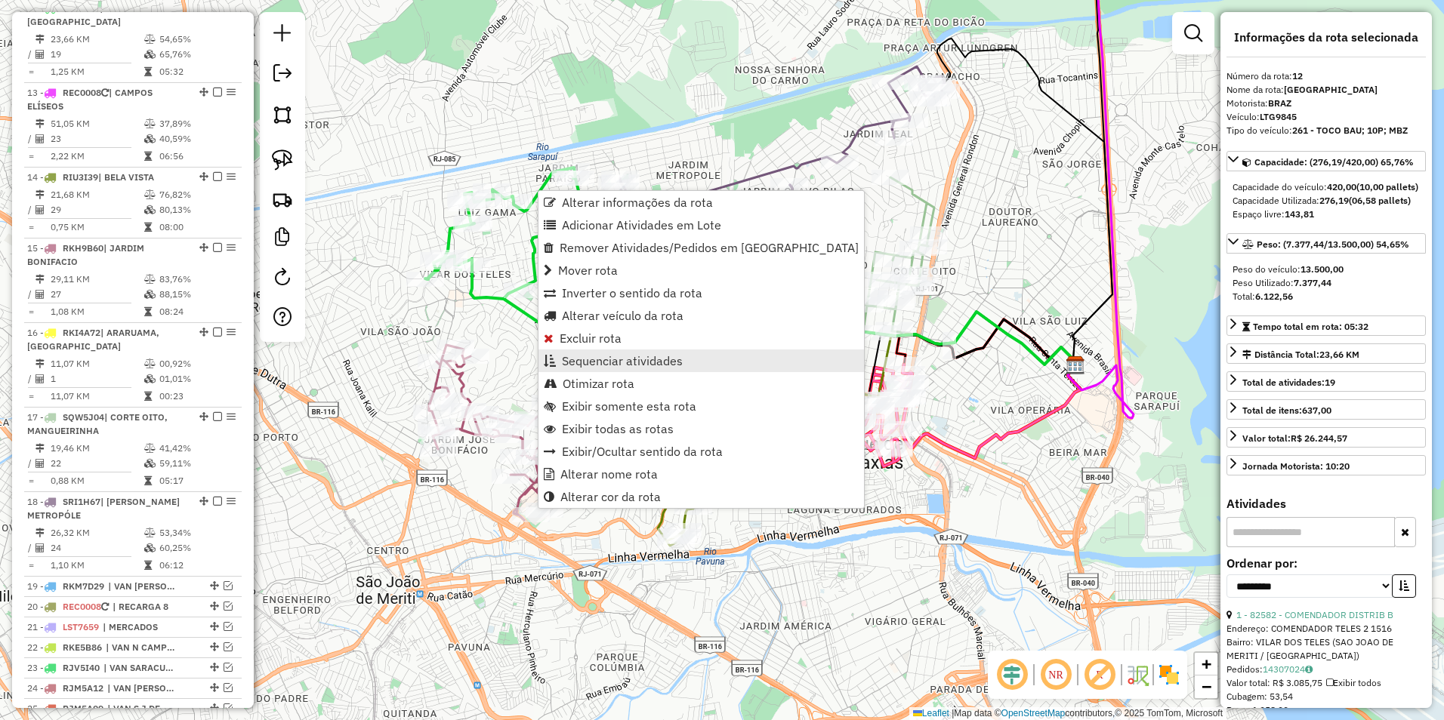
click at [646, 351] on link "Sequenciar atividades" at bounding box center [700, 361] width 325 height 23
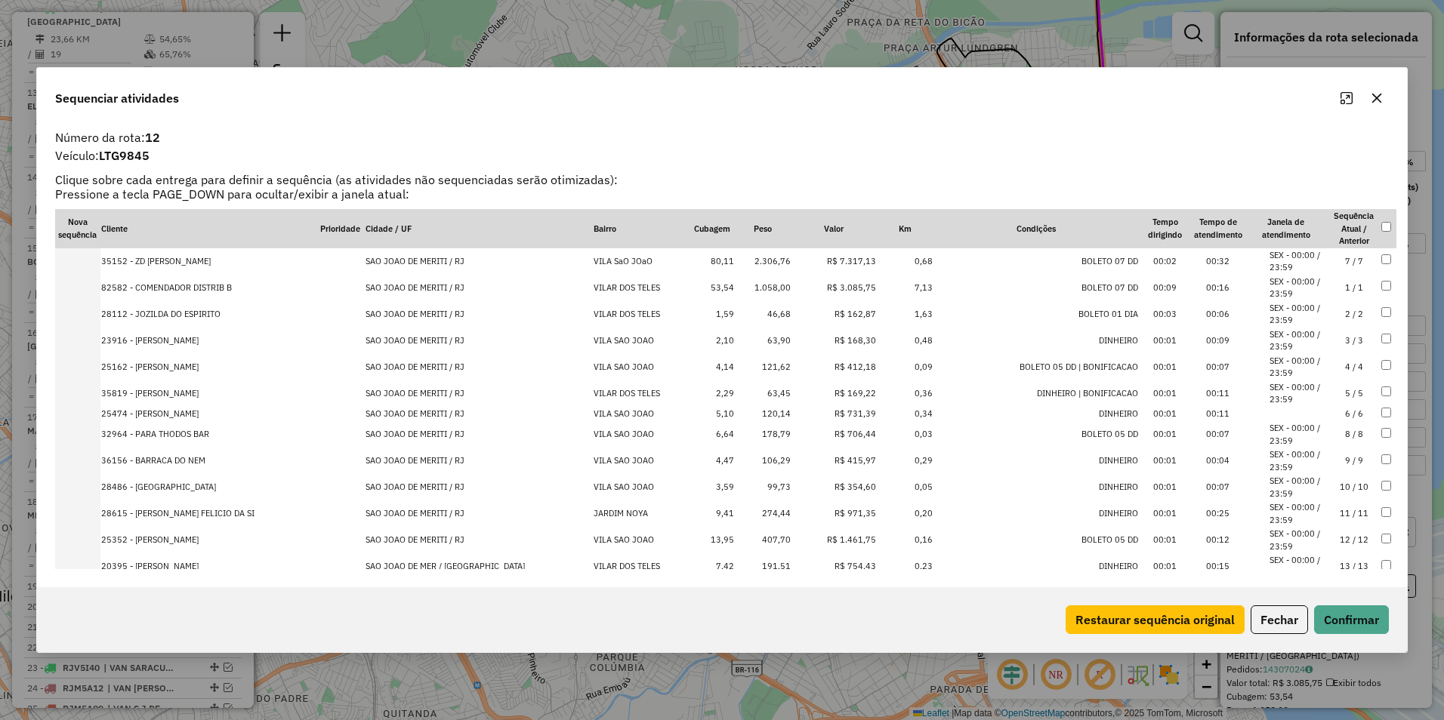
drag, startPoint x: 826, startPoint y: 407, endPoint x: 843, endPoint y: 240, distance: 167.8
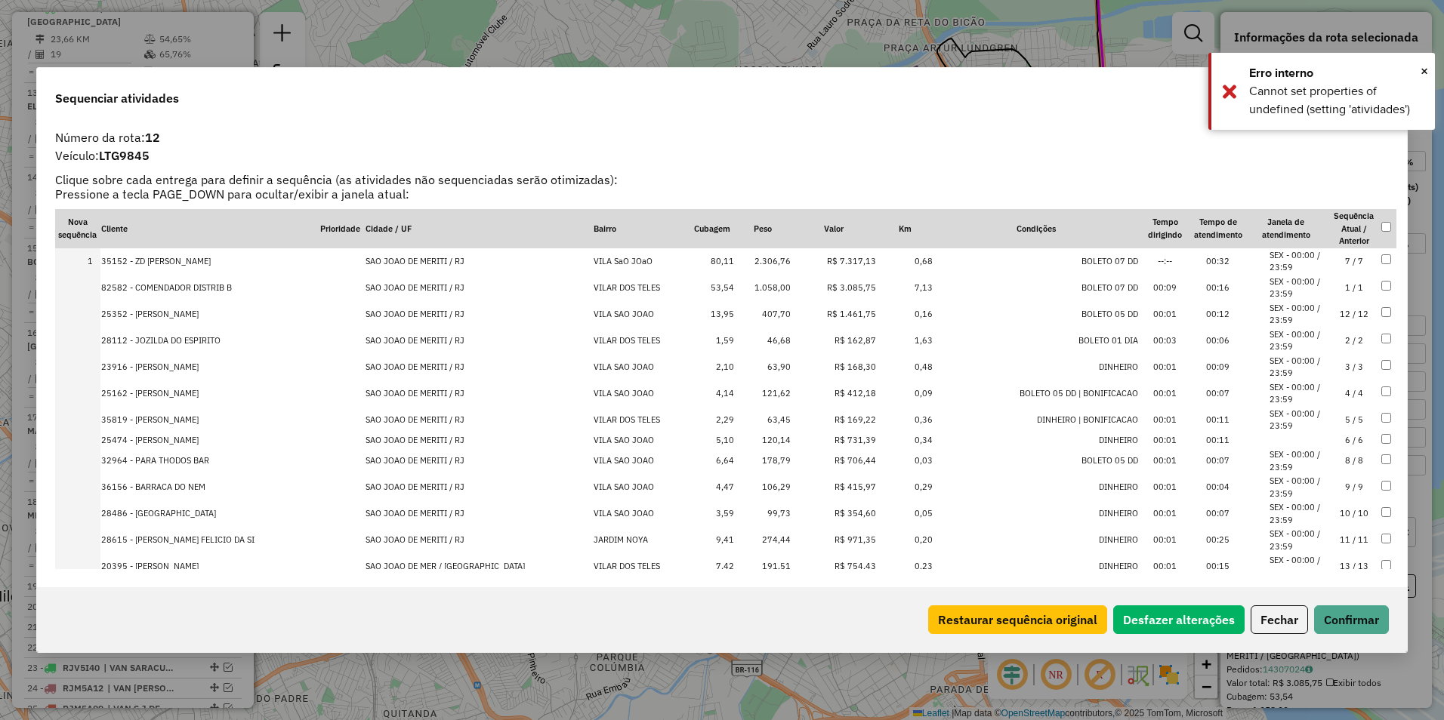
drag, startPoint x: 828, startPoint y: 542, endPoint x: 847, endPoint y: 305, distance: 237.9
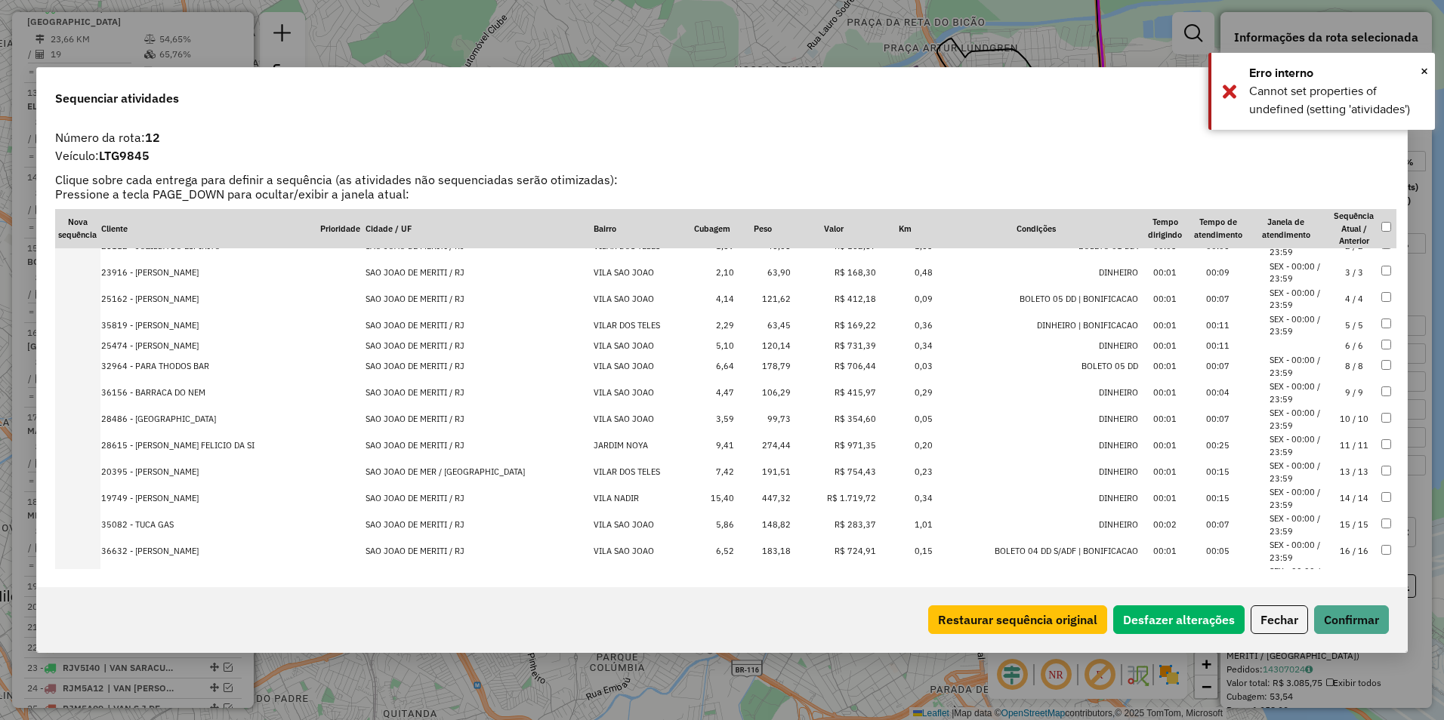
scroll to position [183, 0]
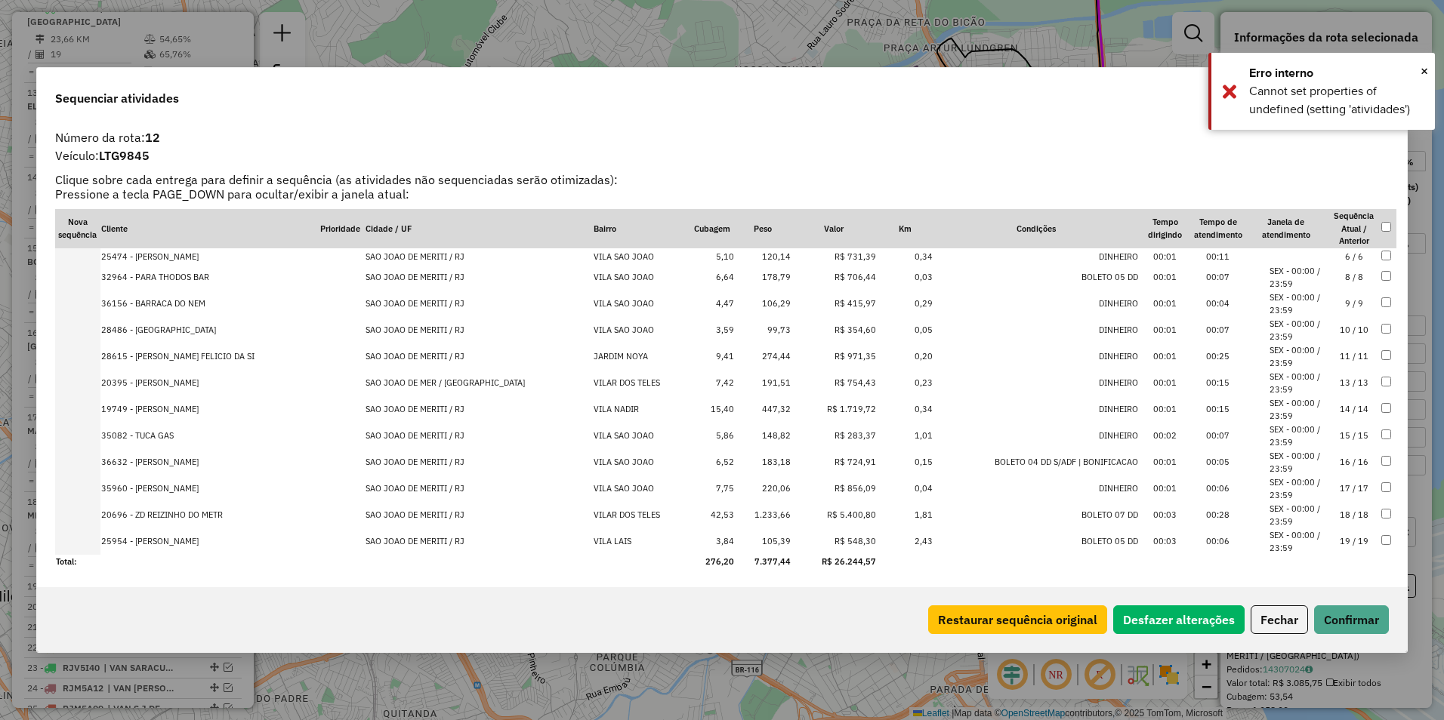
click at [833, 402] on td "R$ 1.719,72" at bounding box center [833, 409] width 85 height 26
click at [839, 513] on td "R$ 5.400,80" at bounding box center [833, 515] width 85 height 26
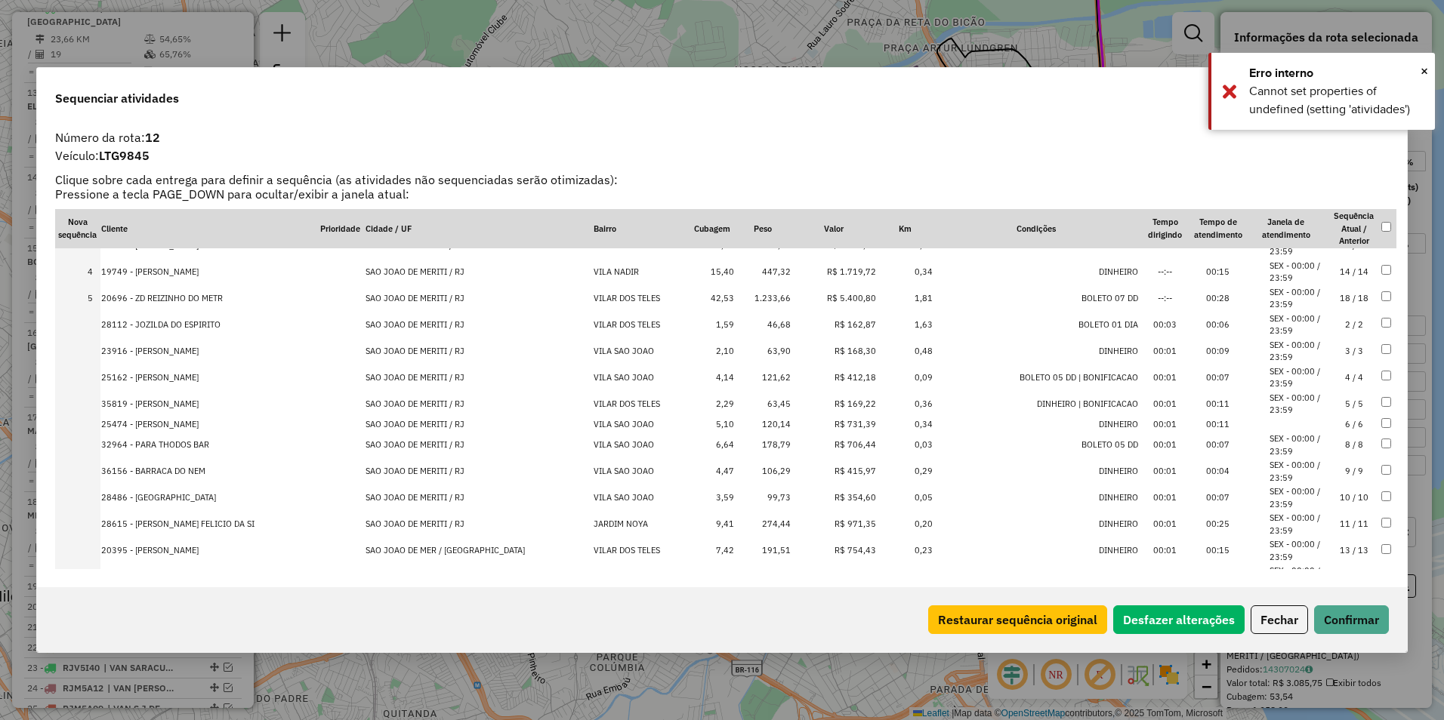
scroll to position [0, 0]
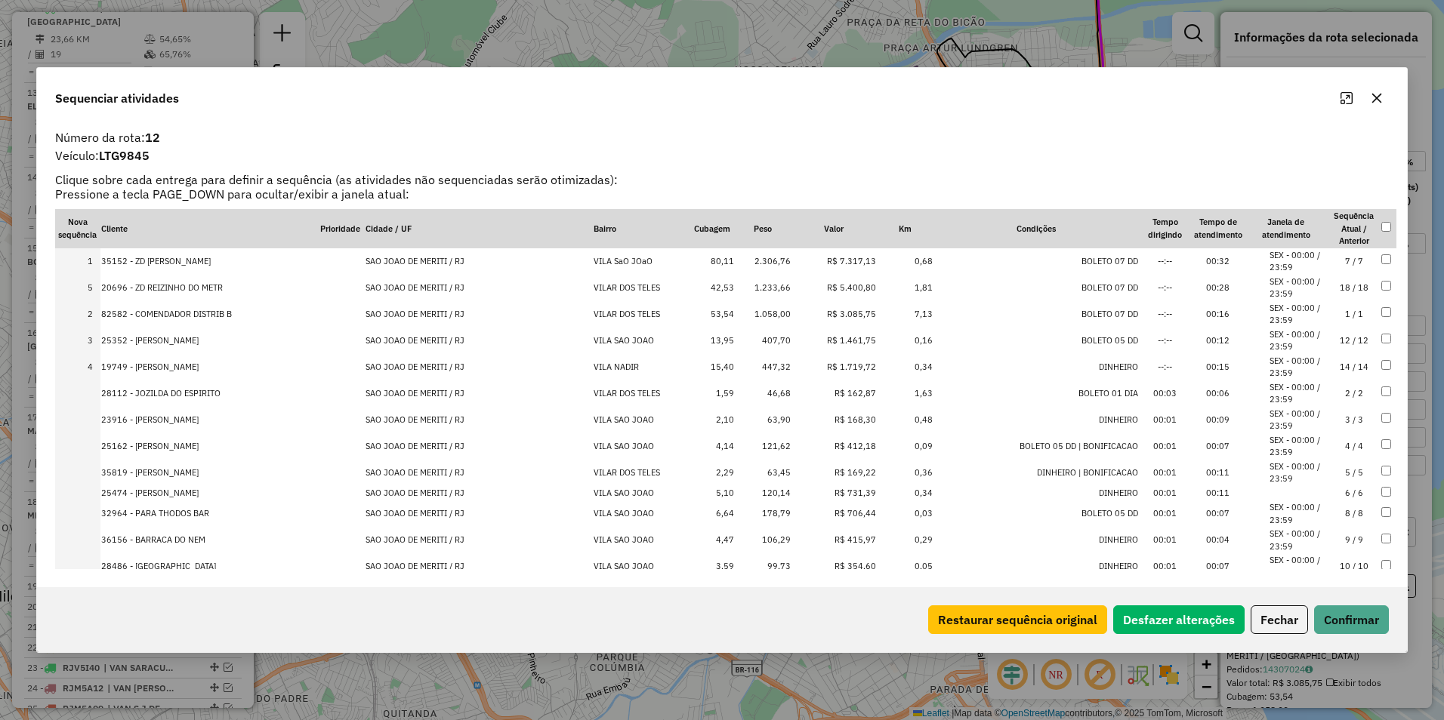
drag, startPoint x: 845, startPoint y: 363, endPoint x: 837, endPoint y: 273, distance: 91.0
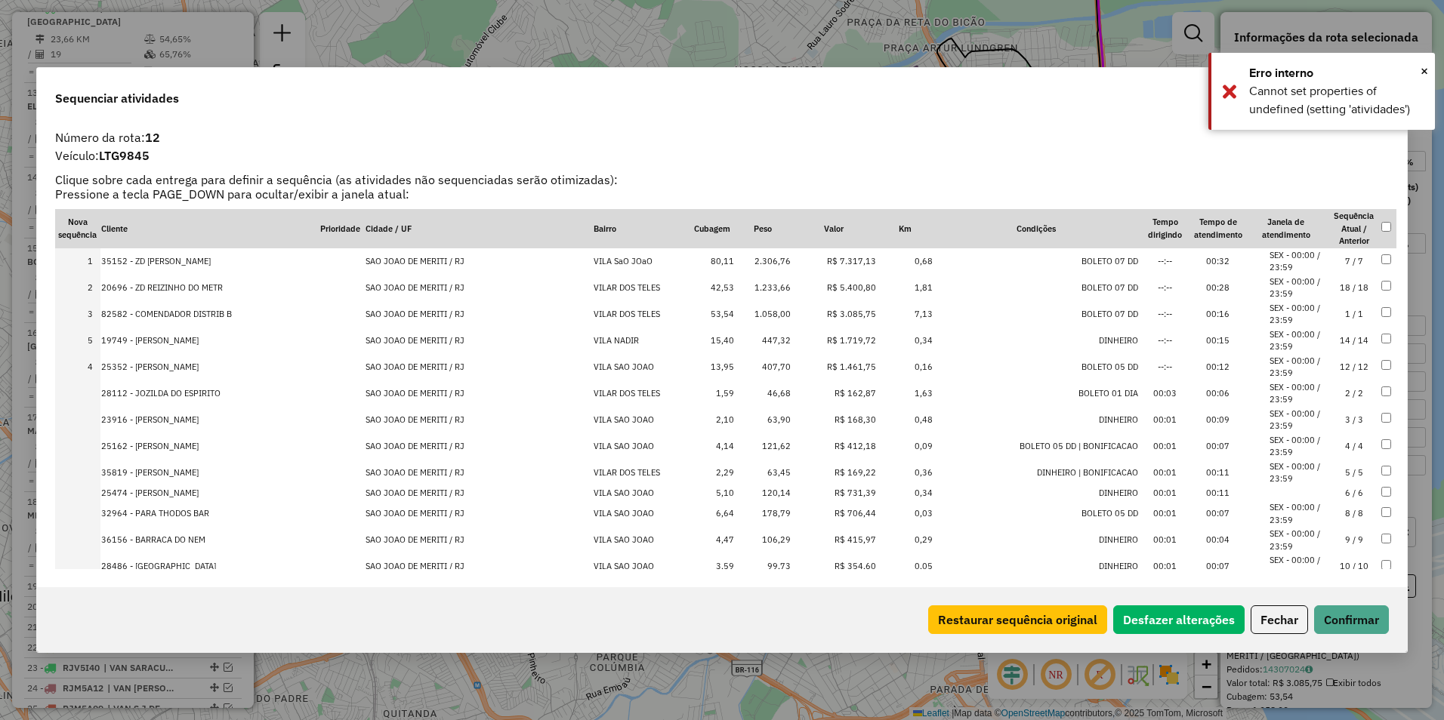
drag, startPoint x: 840, startPoint y: 365, endPoint x: 840, endPoint y: 339, distance: 25.7
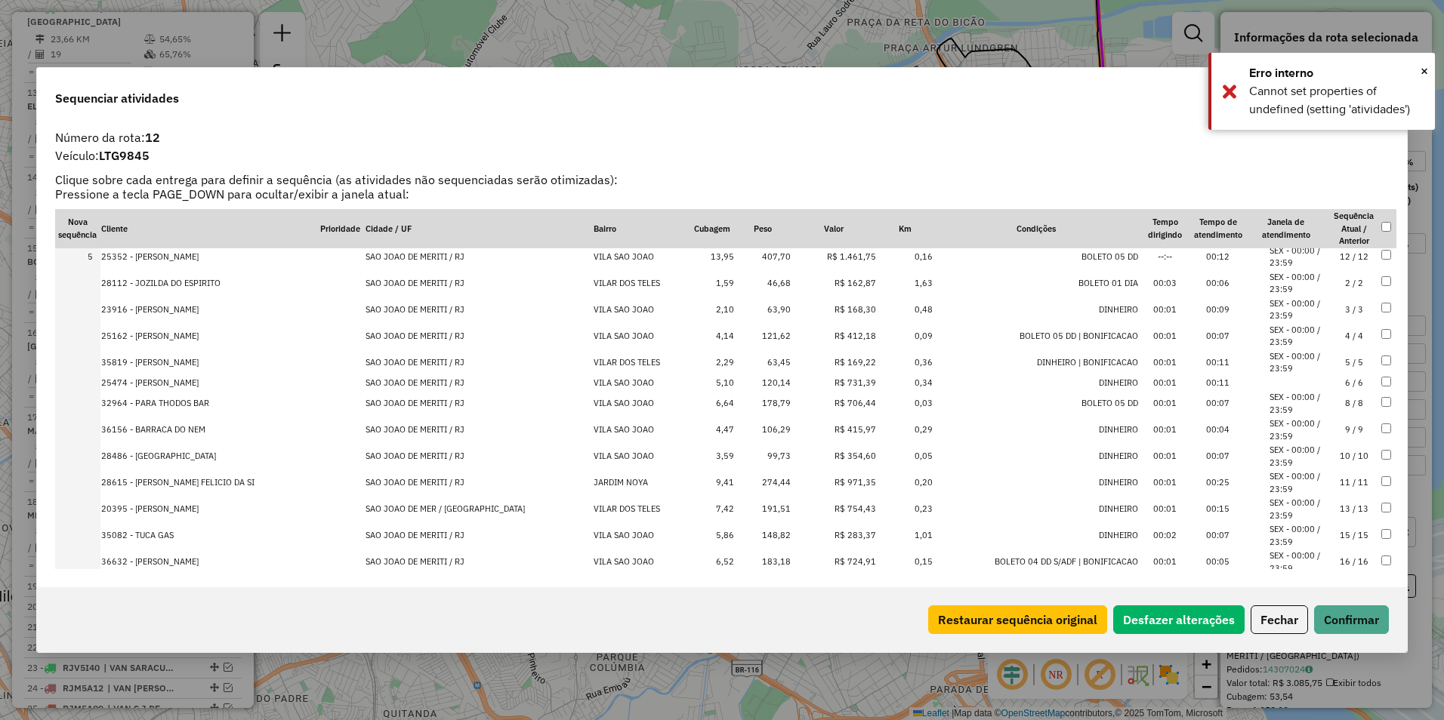
scroll to position [183, 0]
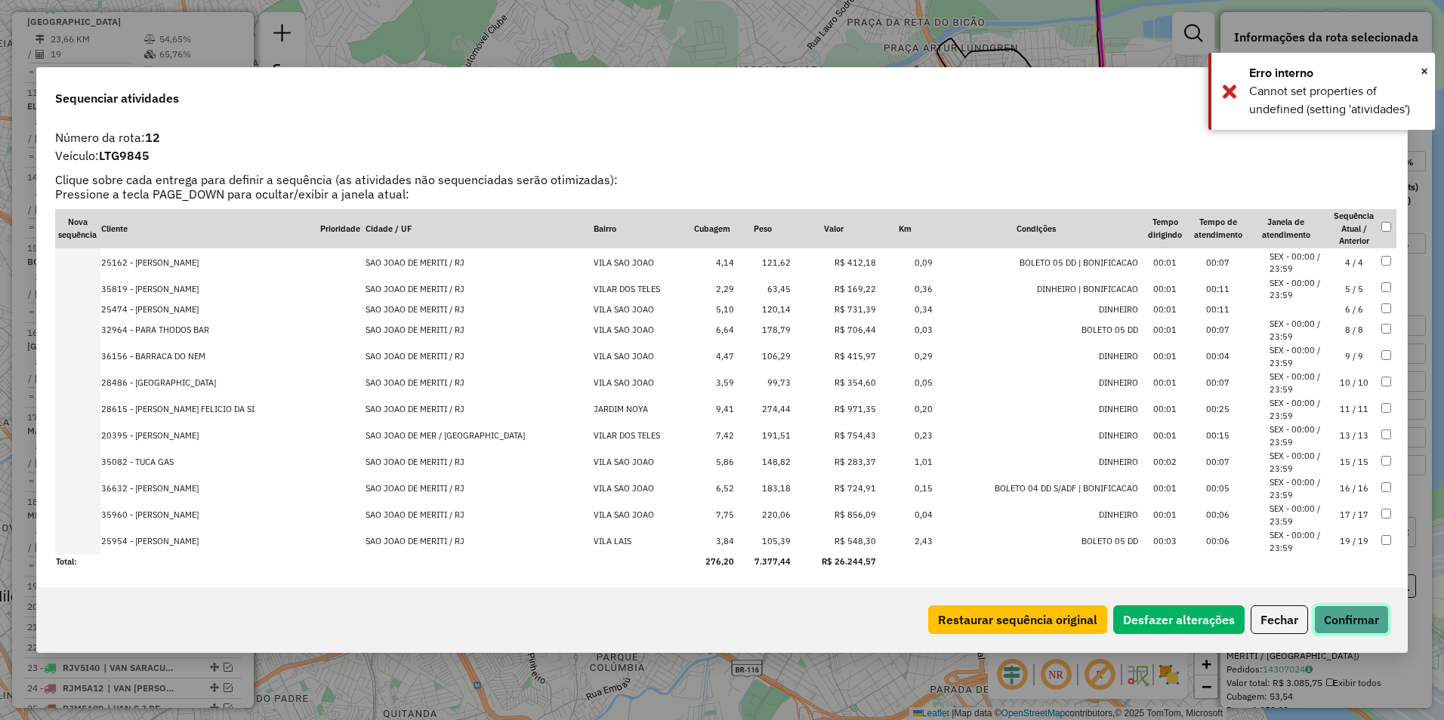
click at [1351, 612] on button "Confirmar" at bounding box center [1351, 620] width 75 height 29
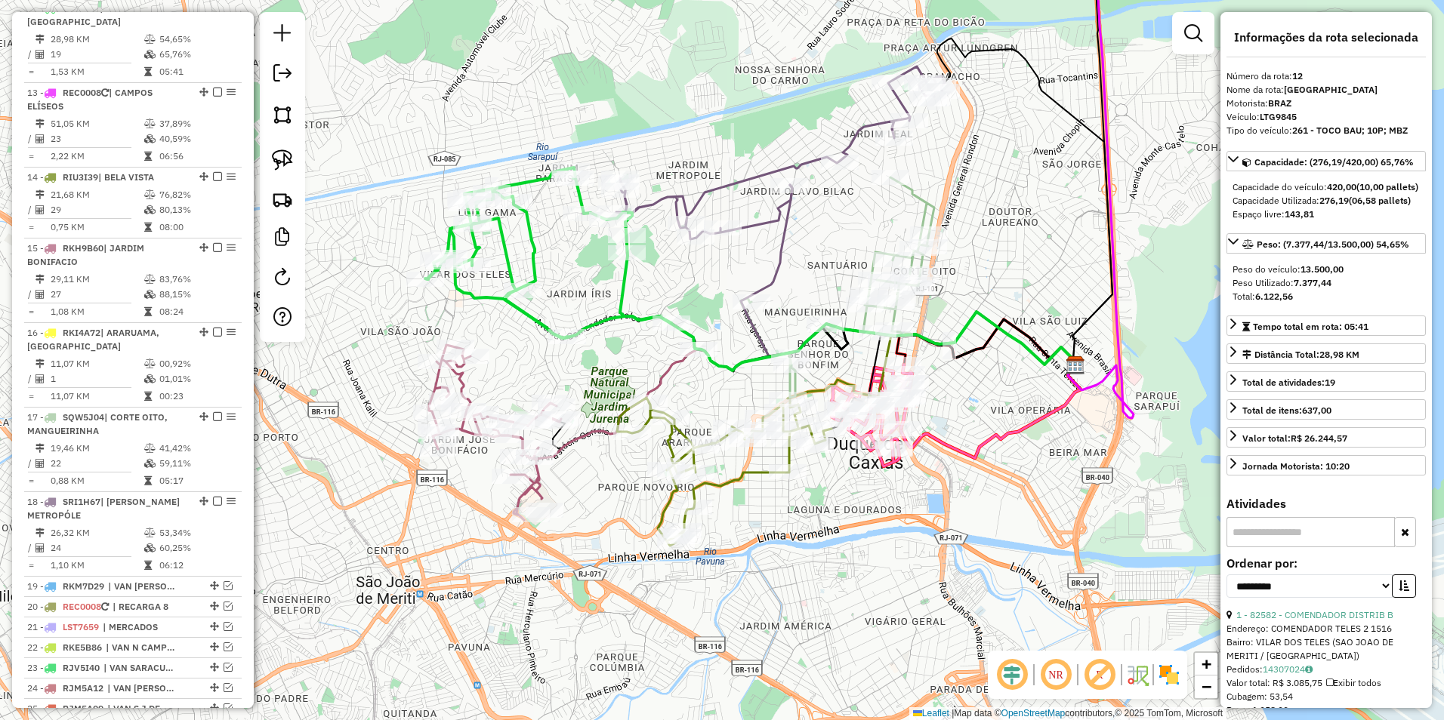
click at [603, 317] on icon at bounding box center [763, 297] width 627 height 146
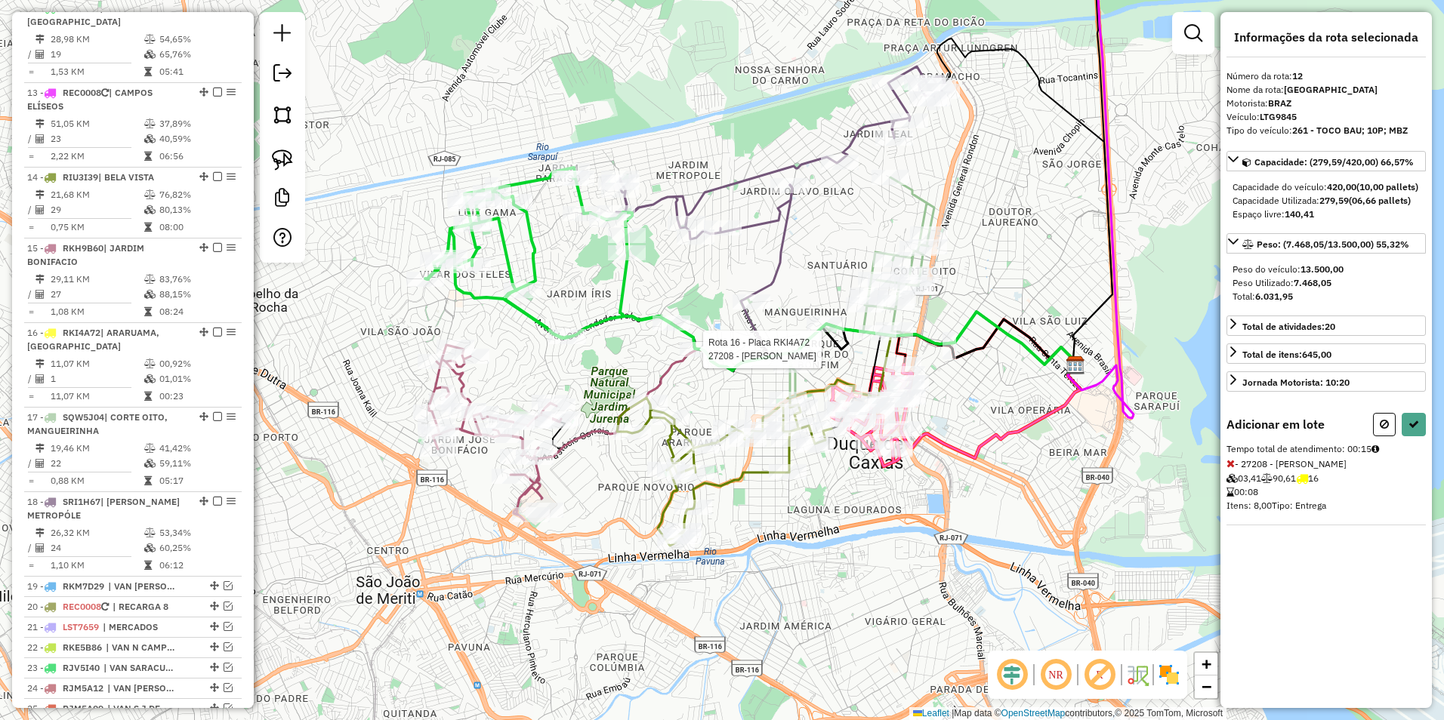
select select "**********"
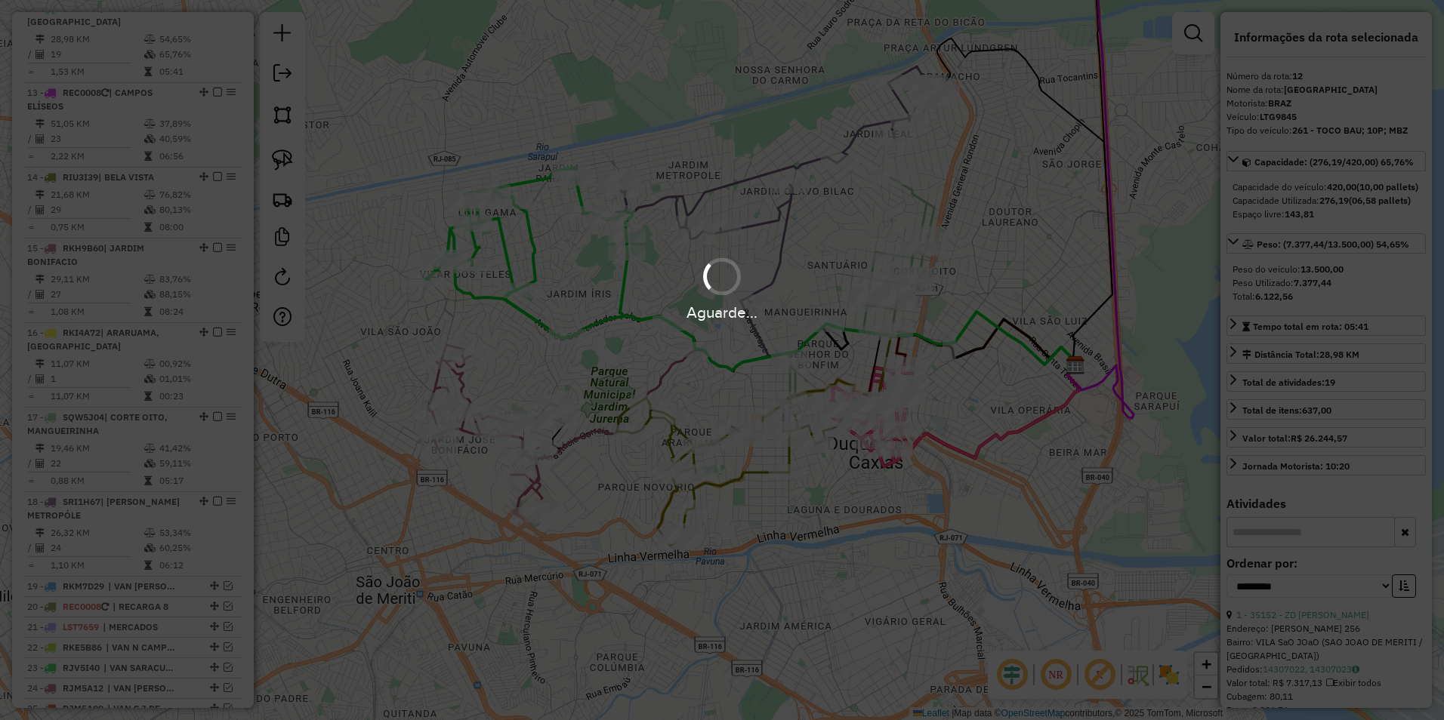
scroll to position [828, 0]
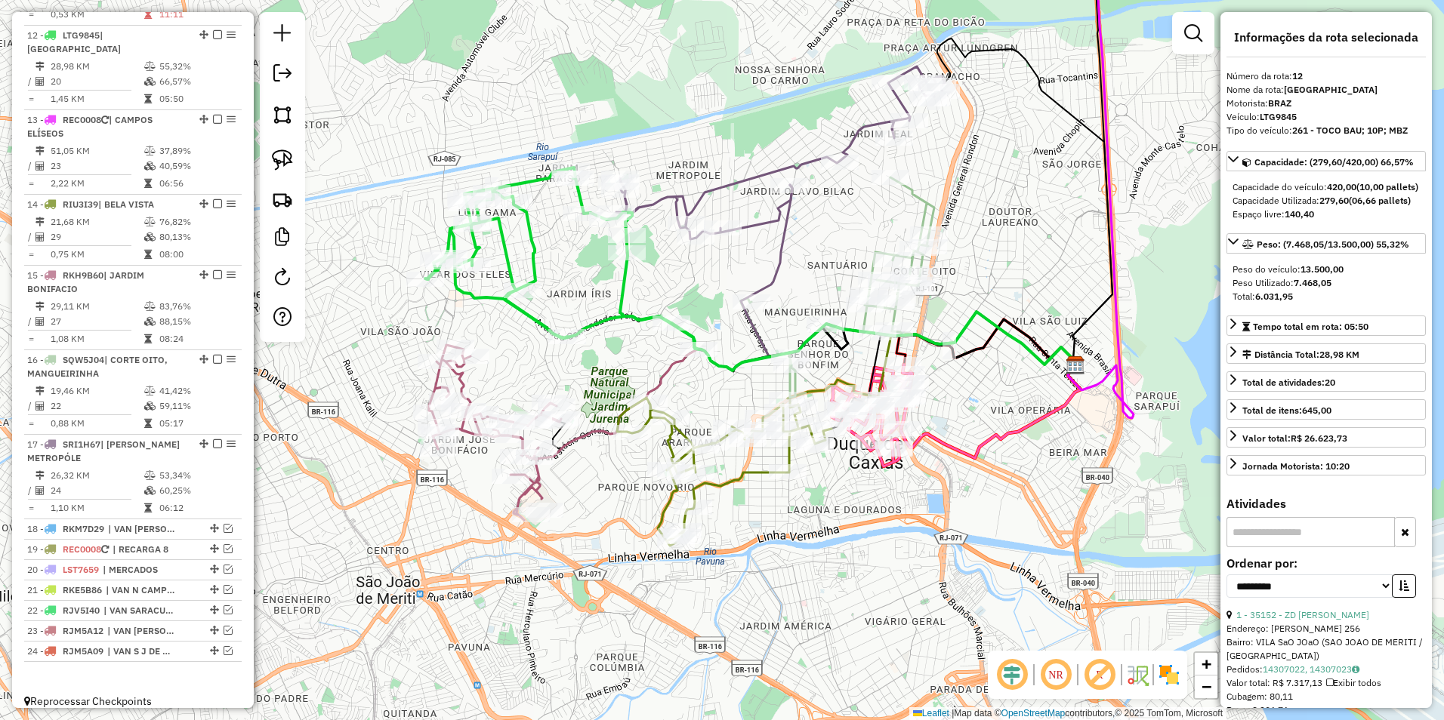
click at [532, 238] on icon at bounding box center [561, 259] width 273 height 182
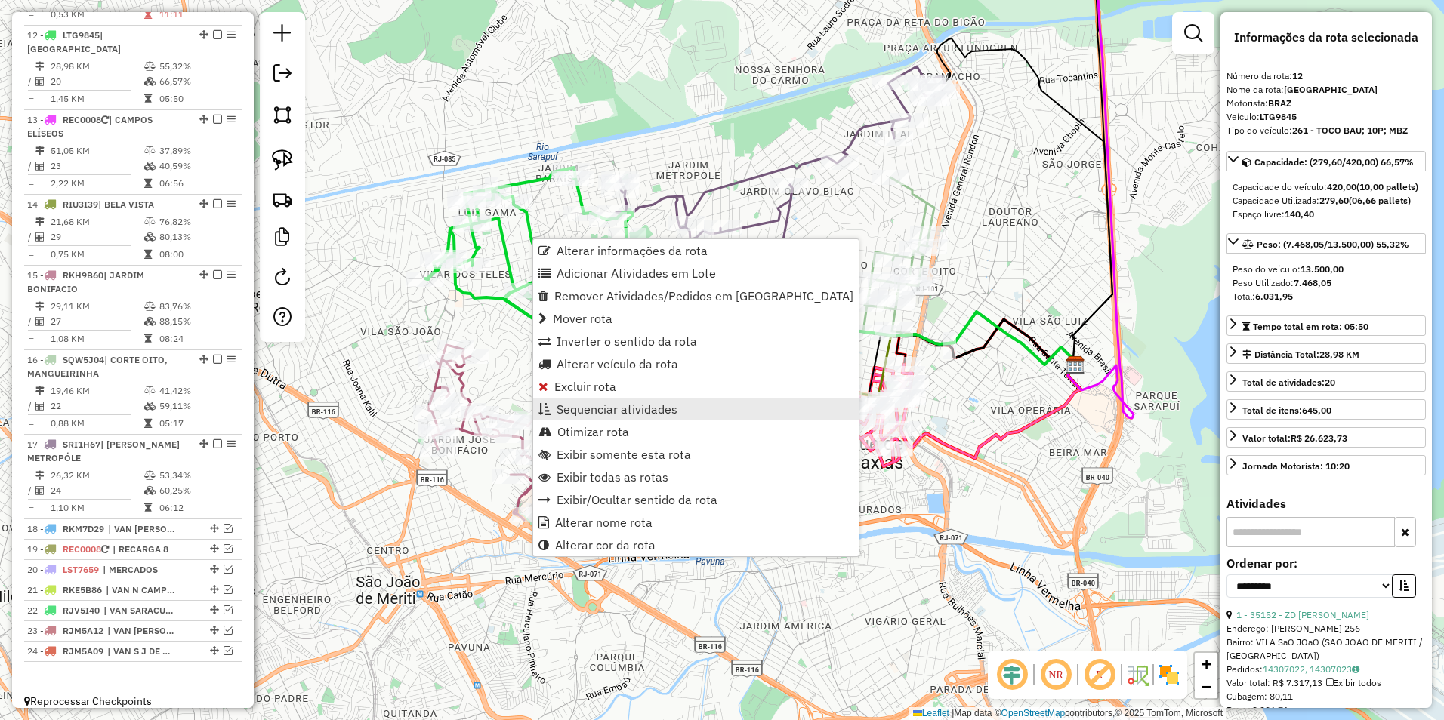
click at [633, 403] on span "Sequenciar atividades" at bounding box center [617, 409] width 121 height 12
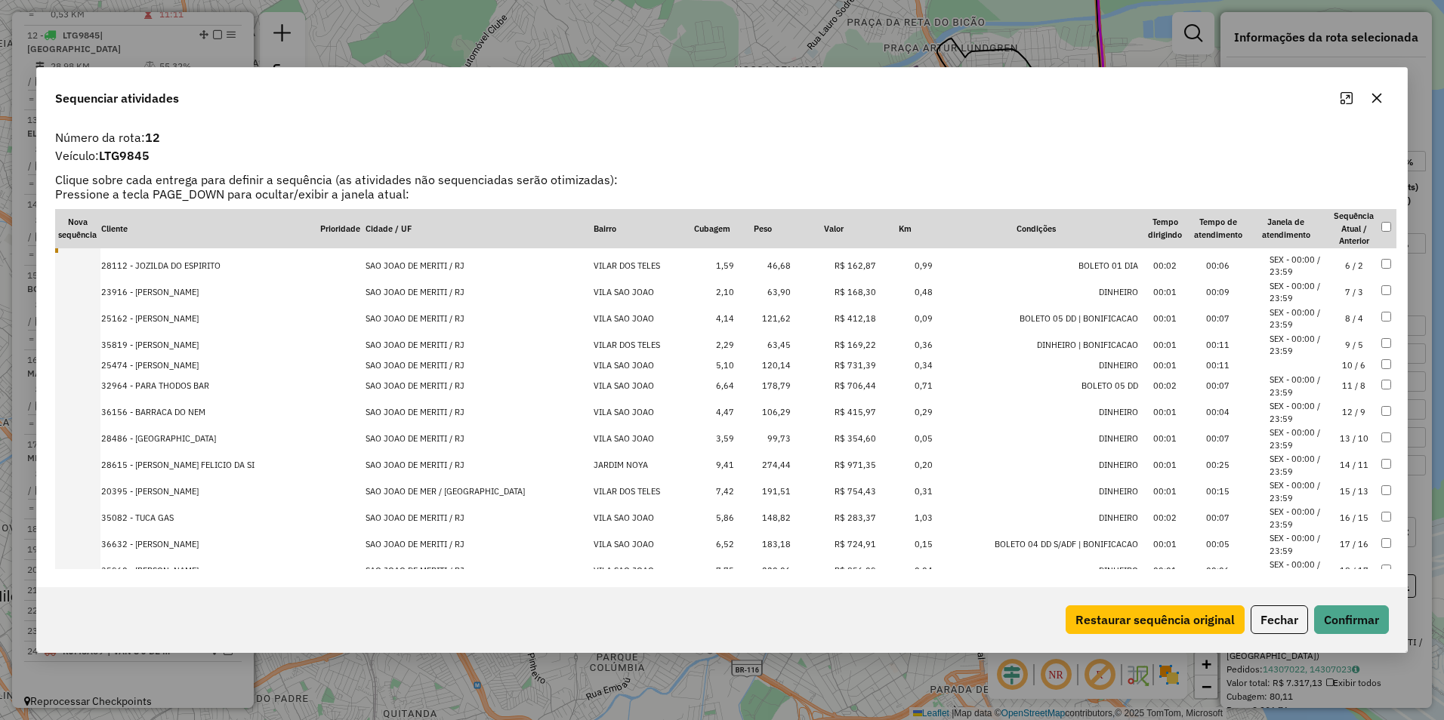
scroll to position [210, 0]
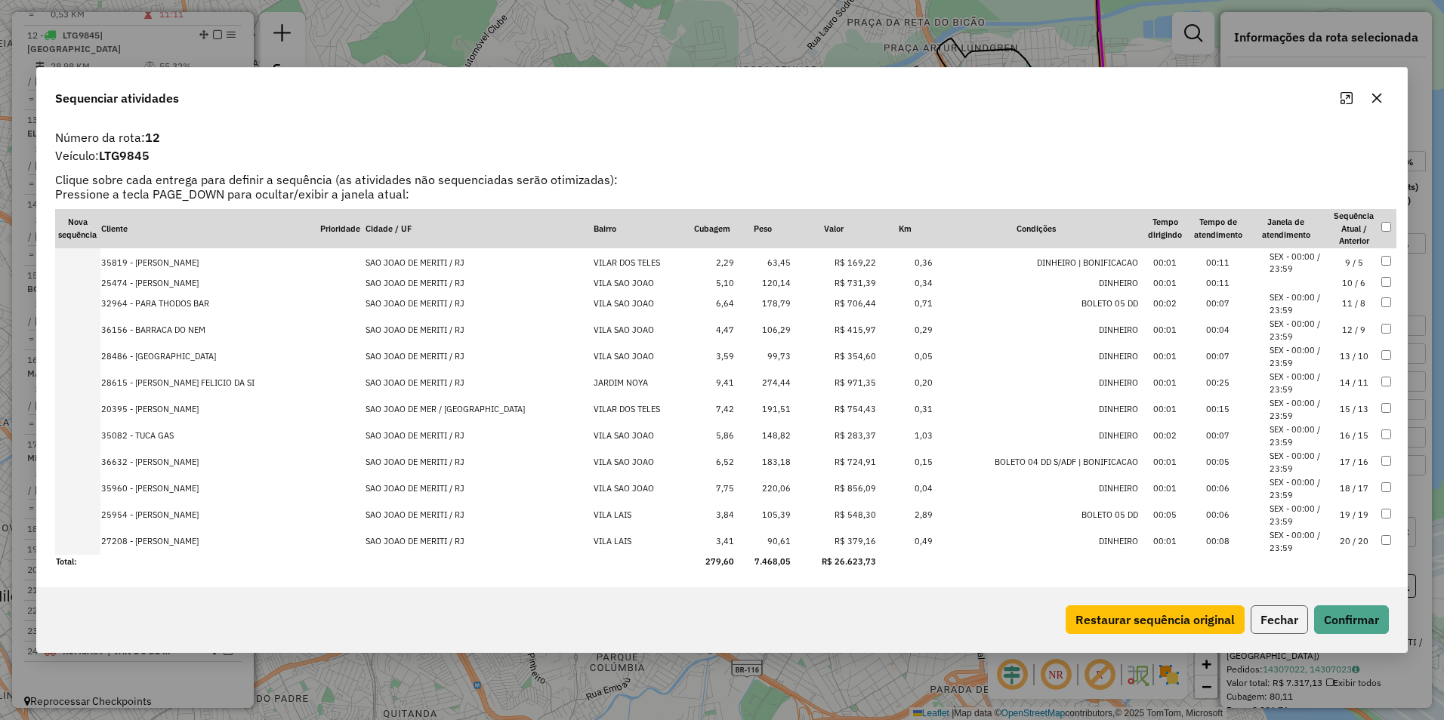
click at [1297, 617] on button "Fechar" at bounding box center [1278, 620] width 57 height 29
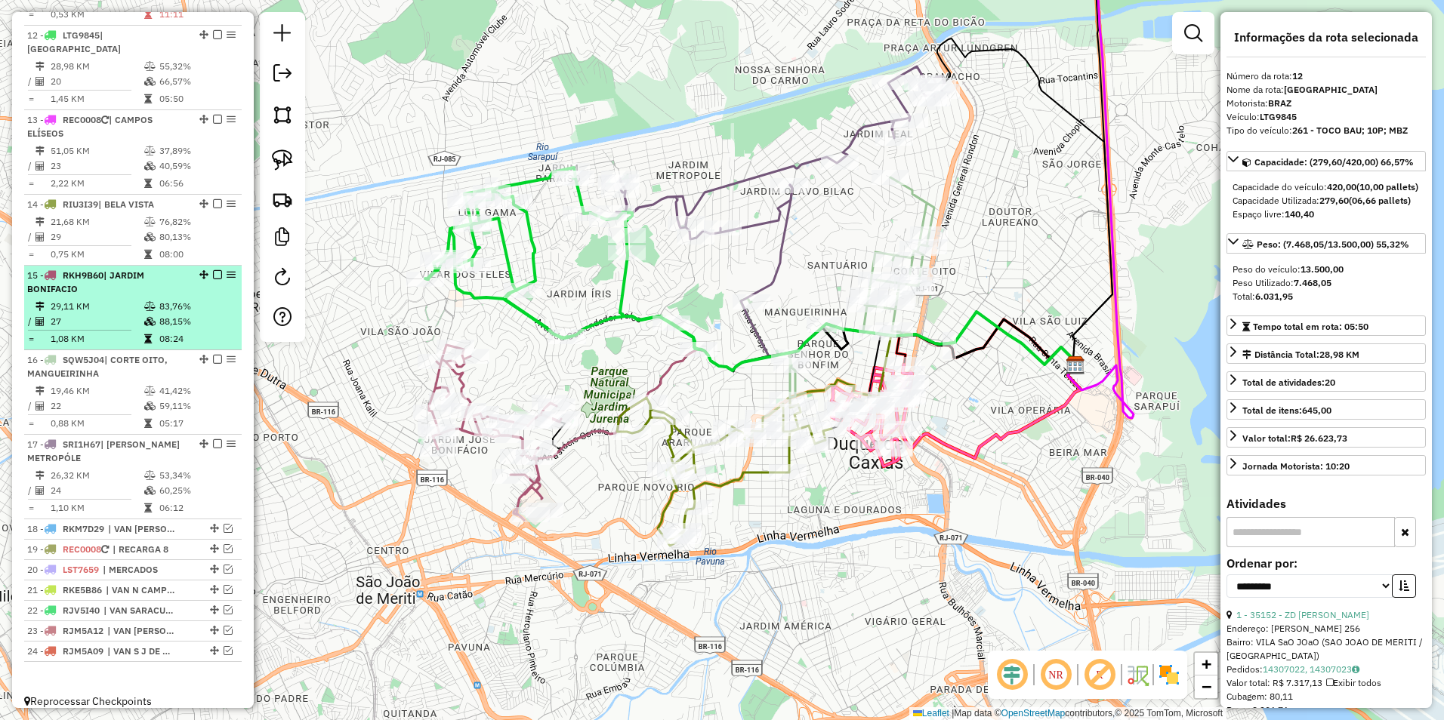
scroll to position [677, 0]
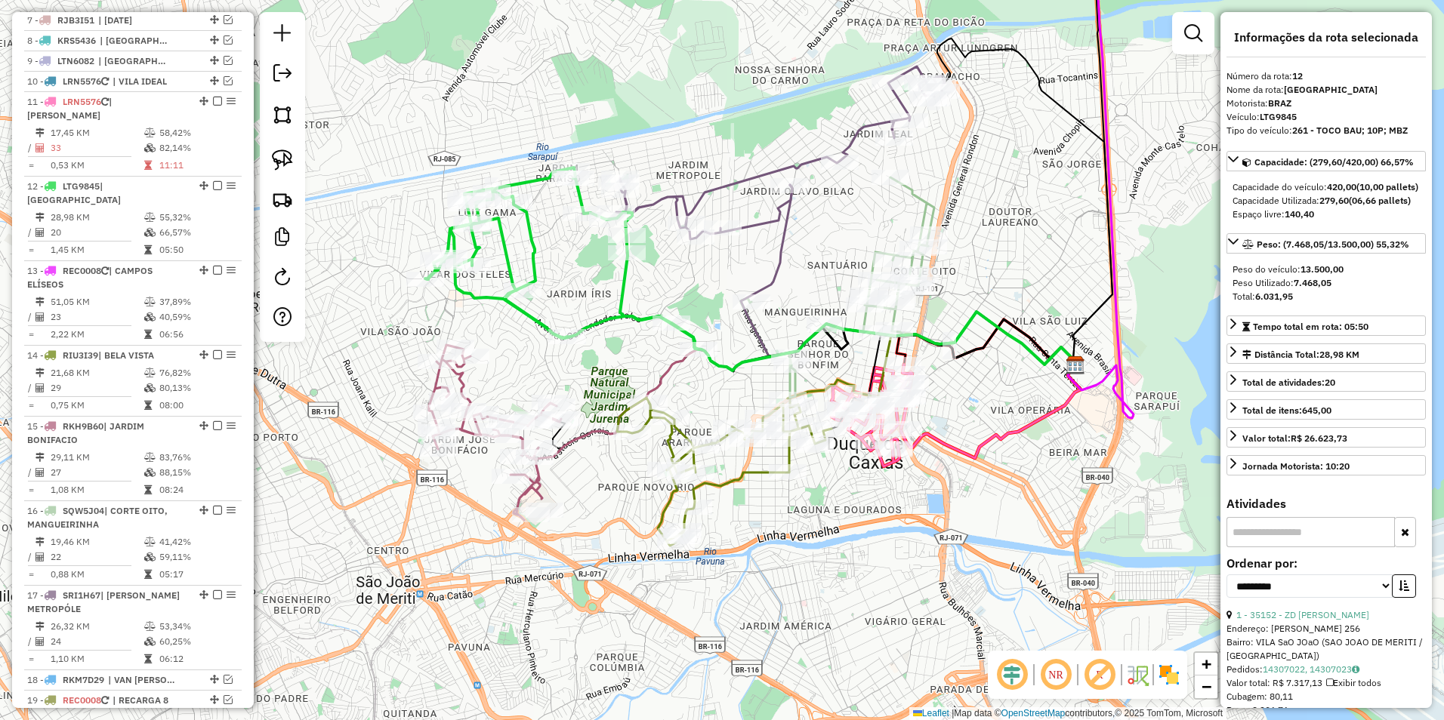
click at [897, 307] on hb-router-mapa "Informações da Sessão 979816 - [DATE] Criação: [DATE] 18:24 Depósito: Império T…" at bounding box center [722, 360] width 1444 height 720
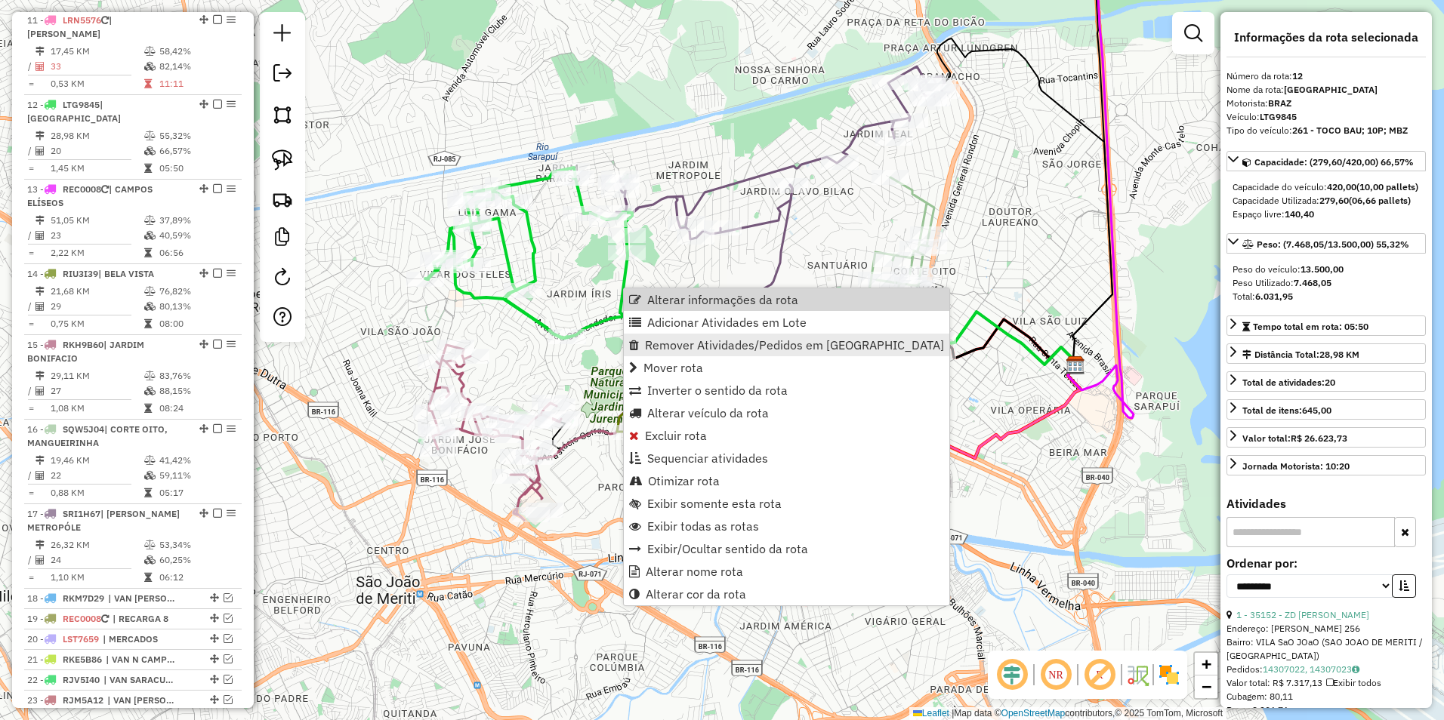
scroll to position [828, 0]
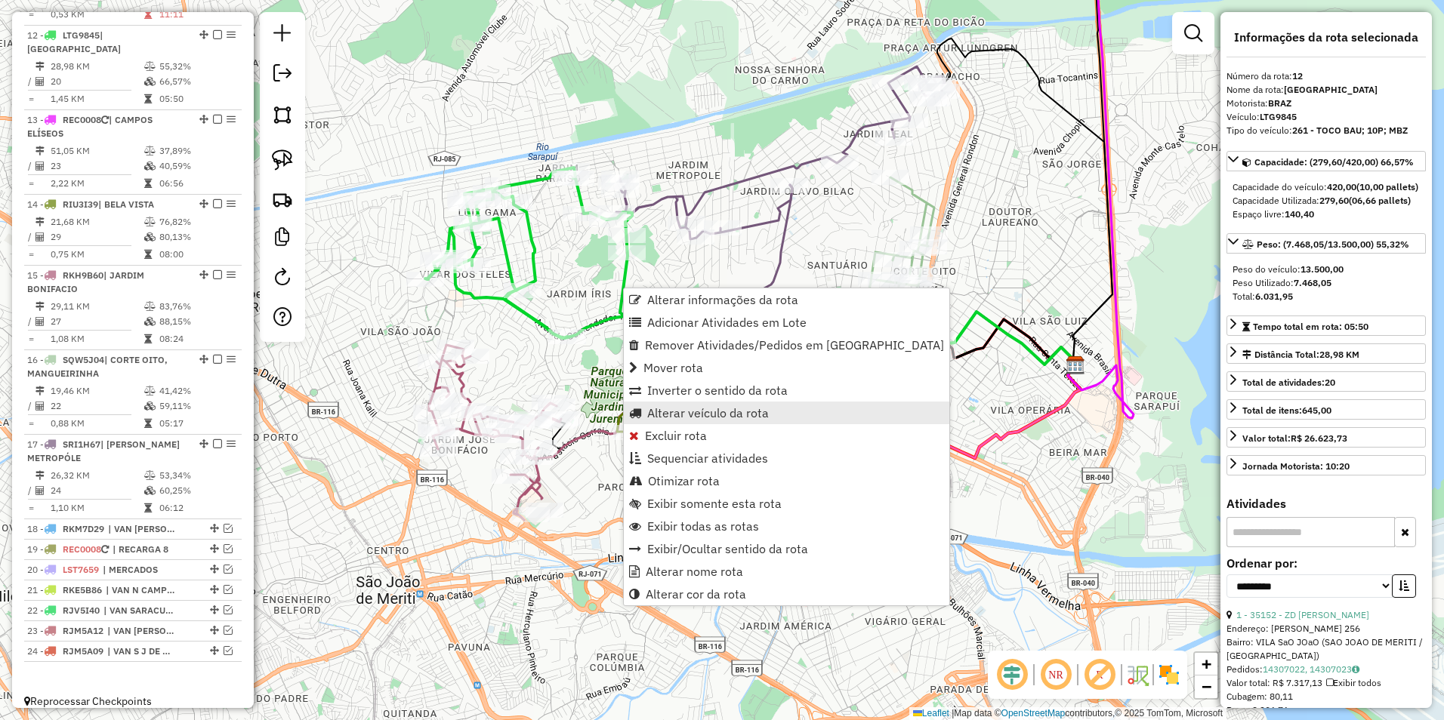
click at [716, 411] on span "Alterar veículo da rota" at bounding box center [708, 413] width 122 height 12
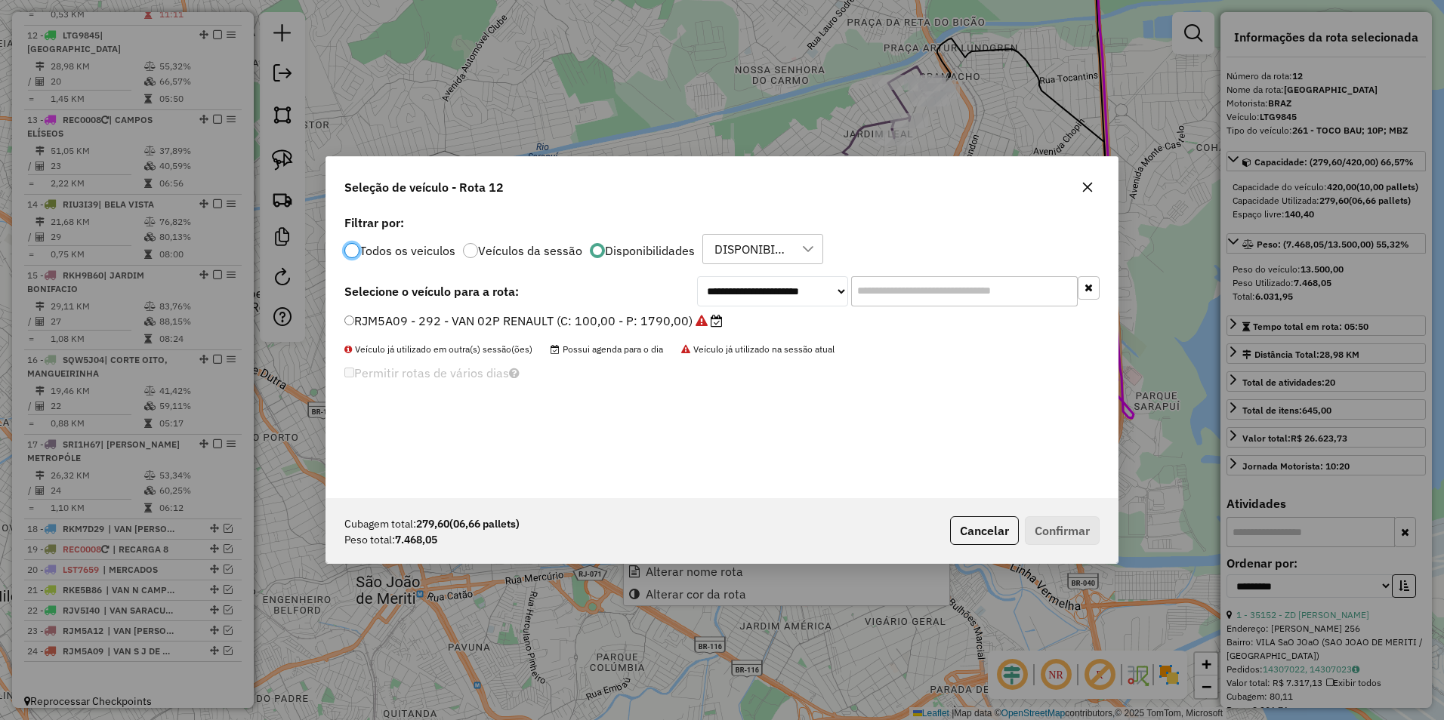
scroll to position [8, 5]
click at [760, 299] on select "**********" at bounding box center [772, 291] width 151 height 30
select select "********"
click at [697, 276] on select "**********" at bounding box center [772, 291] width 151 height 30
click at [589, 331] on div "LUJ9A05 - 276 - TOCO BAU; 08P; M (C: 336,00 - P: 10500,00)" at bounding box center [721, 328] width 773 height 30
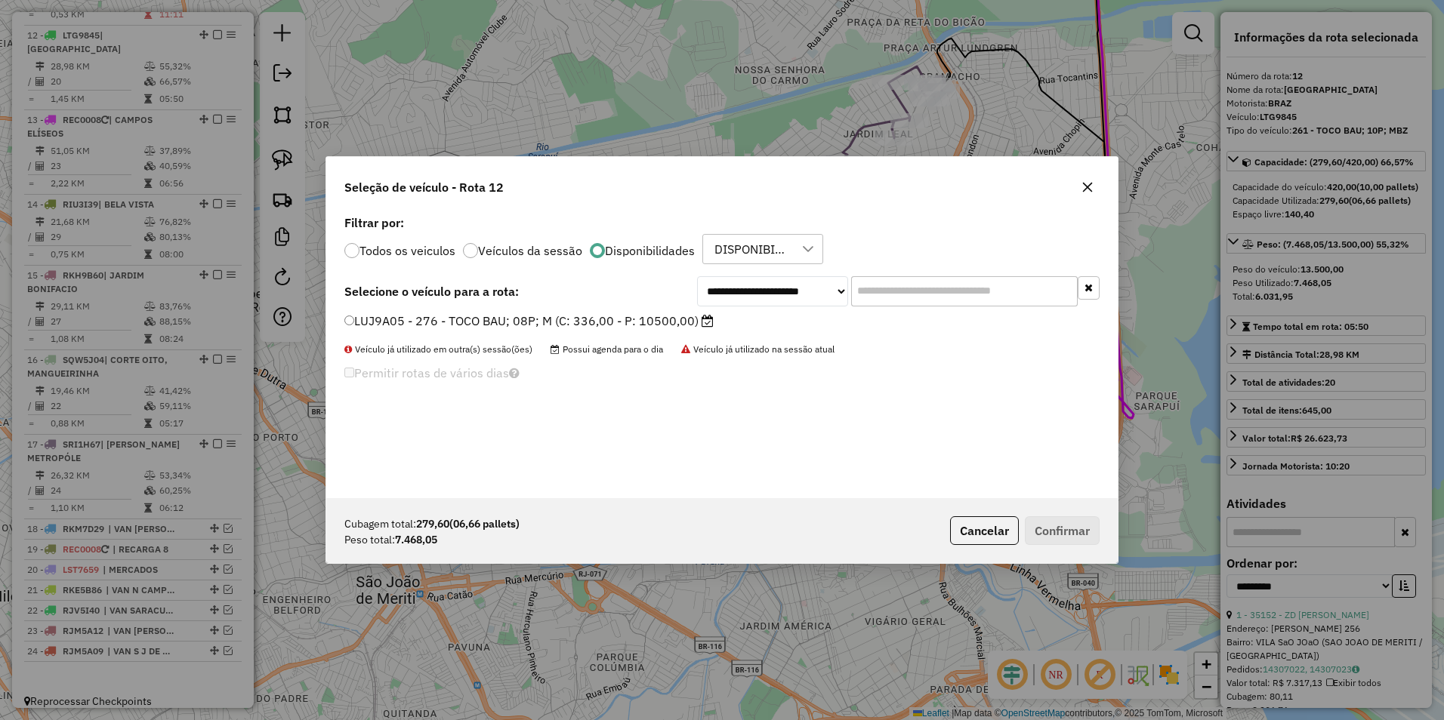
click at [572, 319] on label "LUJ9A05 - 276 - TOCO BAU; 08P; M (C: 336,00 - P: 10500,00)" at bounding box center [528, 321] width 369 height 18
click at [1070, 538] on button "Confirmar" at bounding box center [1062, 530] width 75 height 29
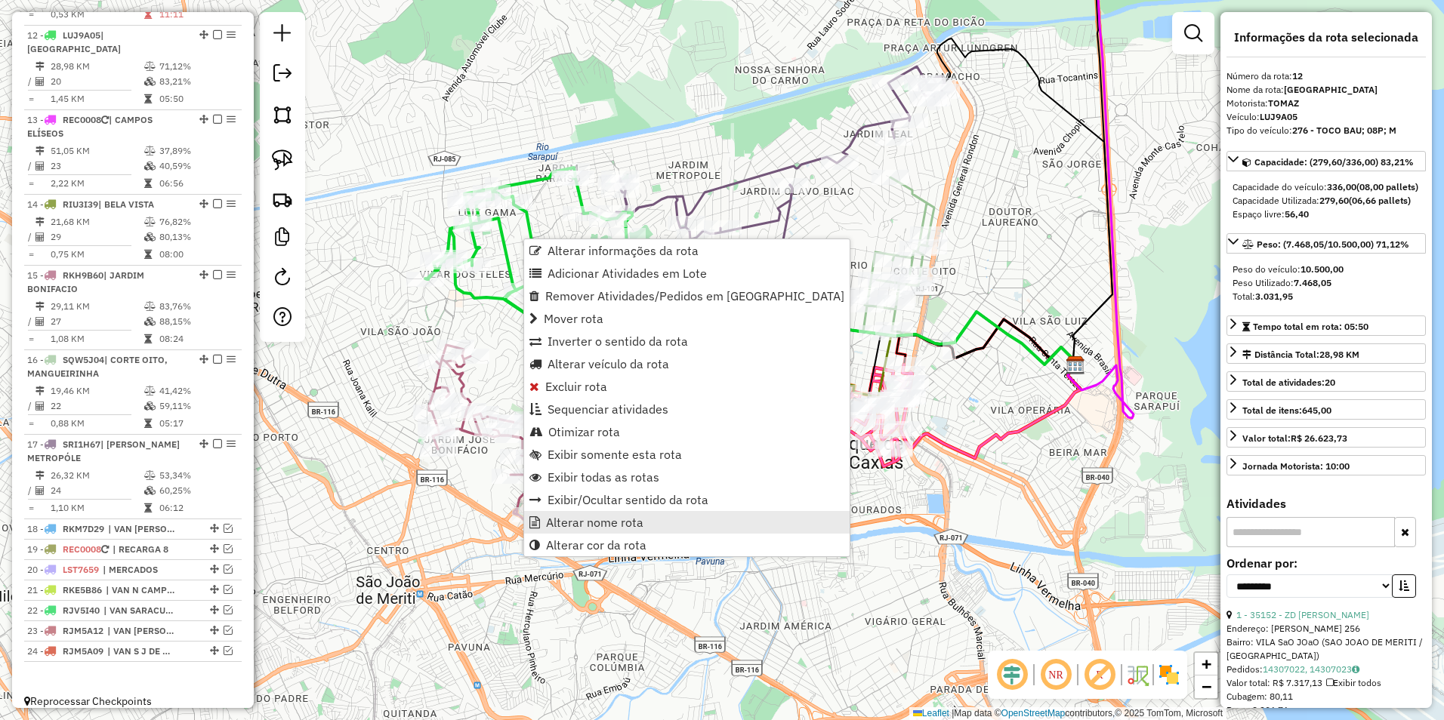
click at [639, 514] on link "Alterar nome rota" at bounding box center [686, 522] width 325 height 23
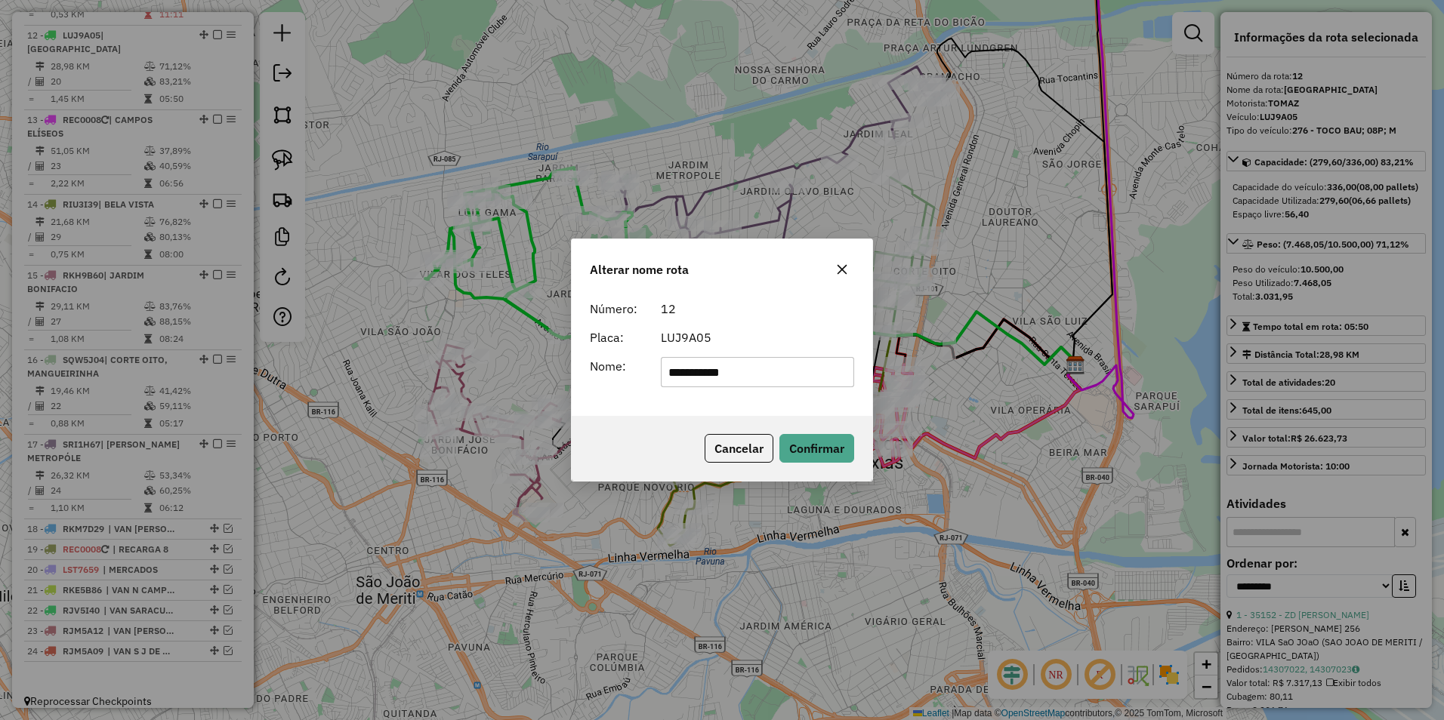
drag, startPoint x: 717, startPoint y: 375, endPoint x: -60, endPoint y: 498, distance: 786.7
click at [0, 498] on html "Aguarde... Pop-up bloqueado! Seu navegador bloqueou automáticamente a abertura …" at bounding box center [722, 360] width 1444 height 720
type input "*********"
click at [802, 460] on button "Confirmar" at bounding box center [816, 448] width 75 height 29
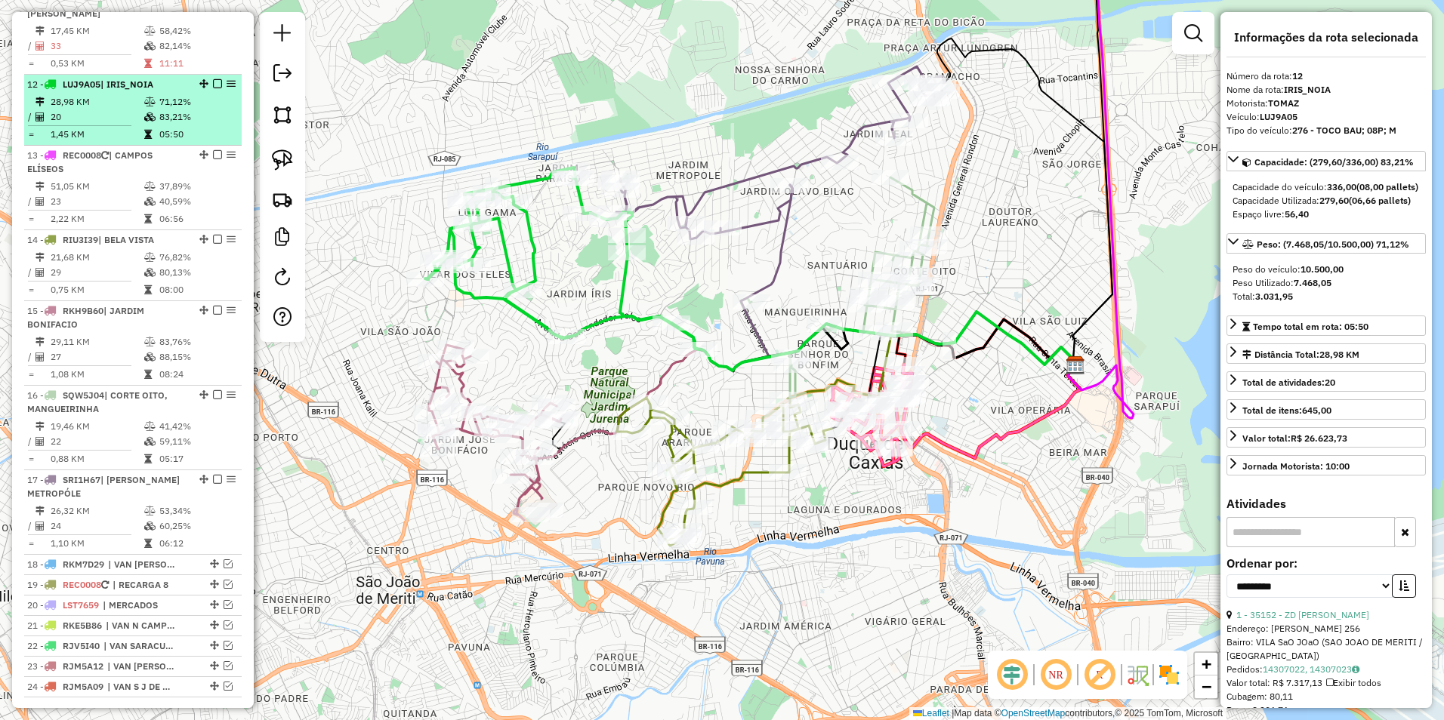
scroll to position [752, 0]
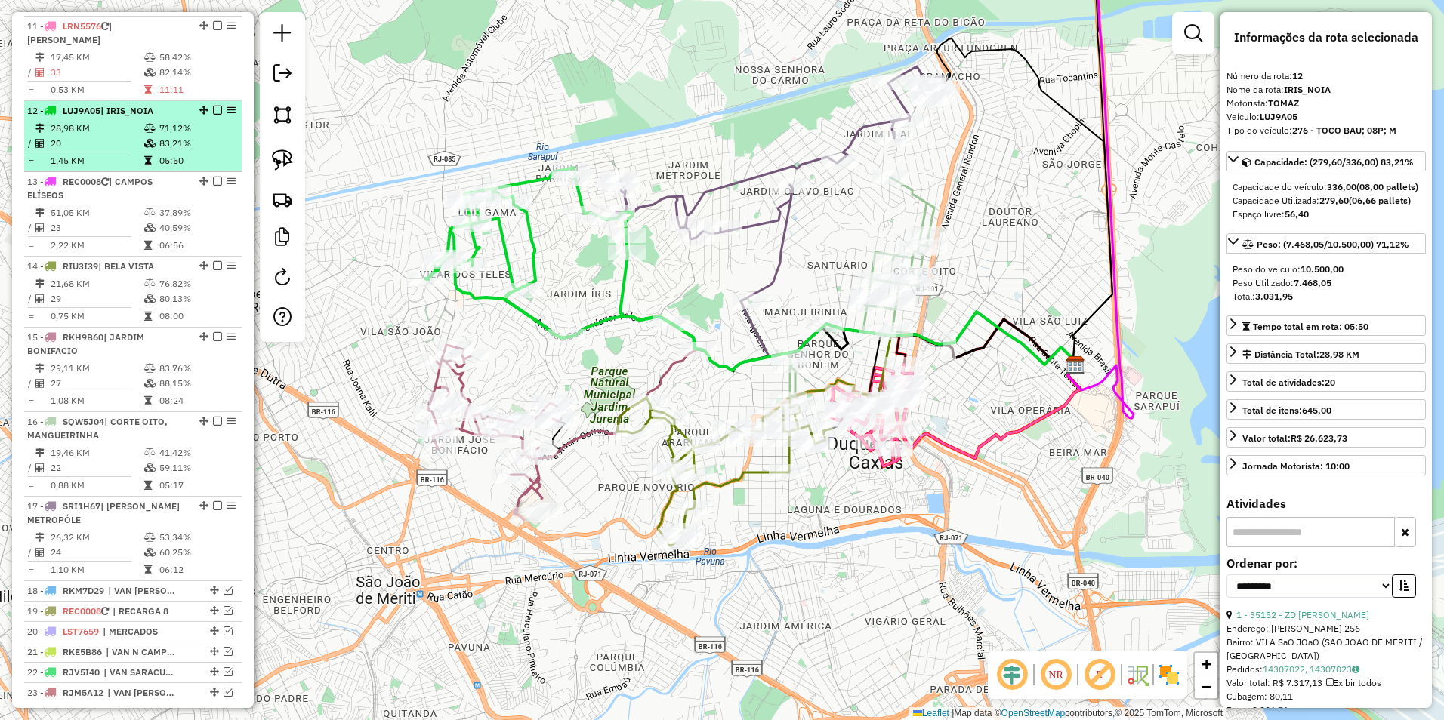
click at [214, 115] on em at bounding box center [217, 110] width 9 height 9
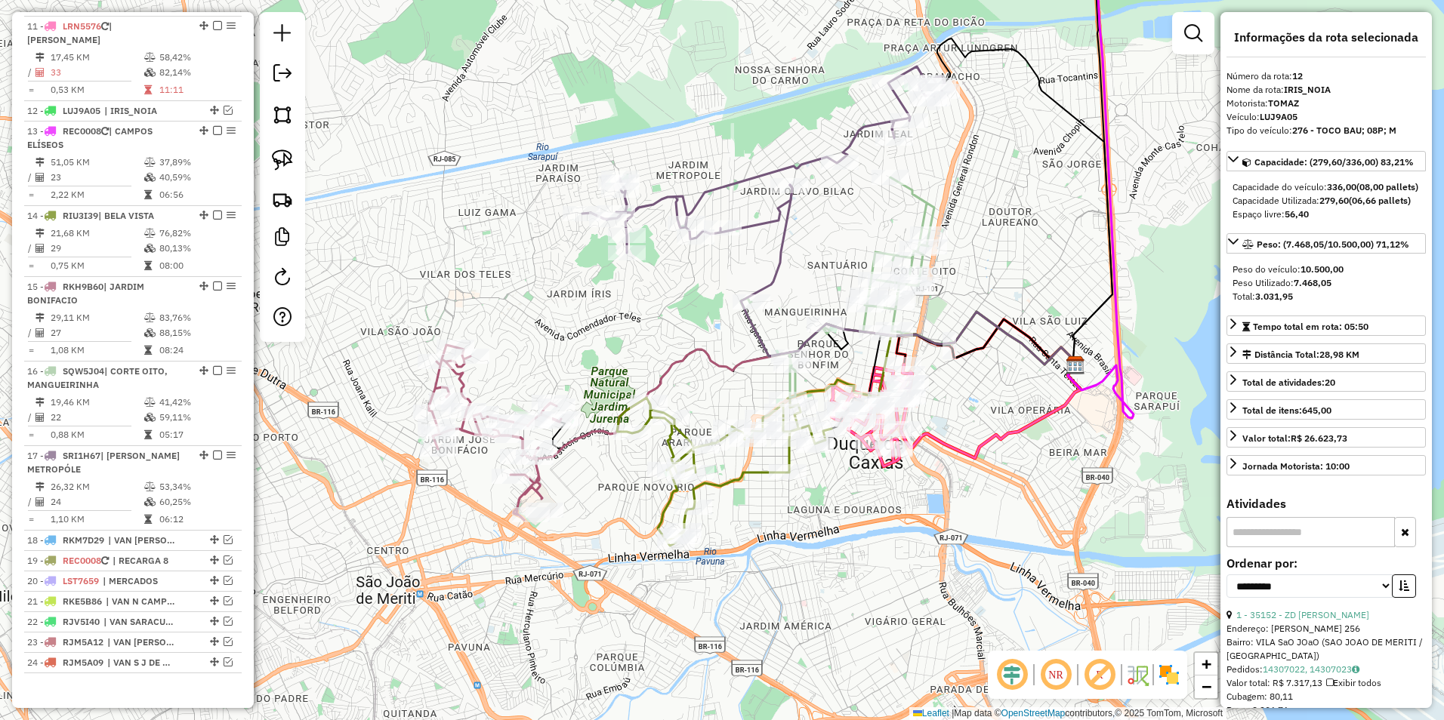
click at [719, 190] on icon at bounding box center [763, 159] width 362 height 187
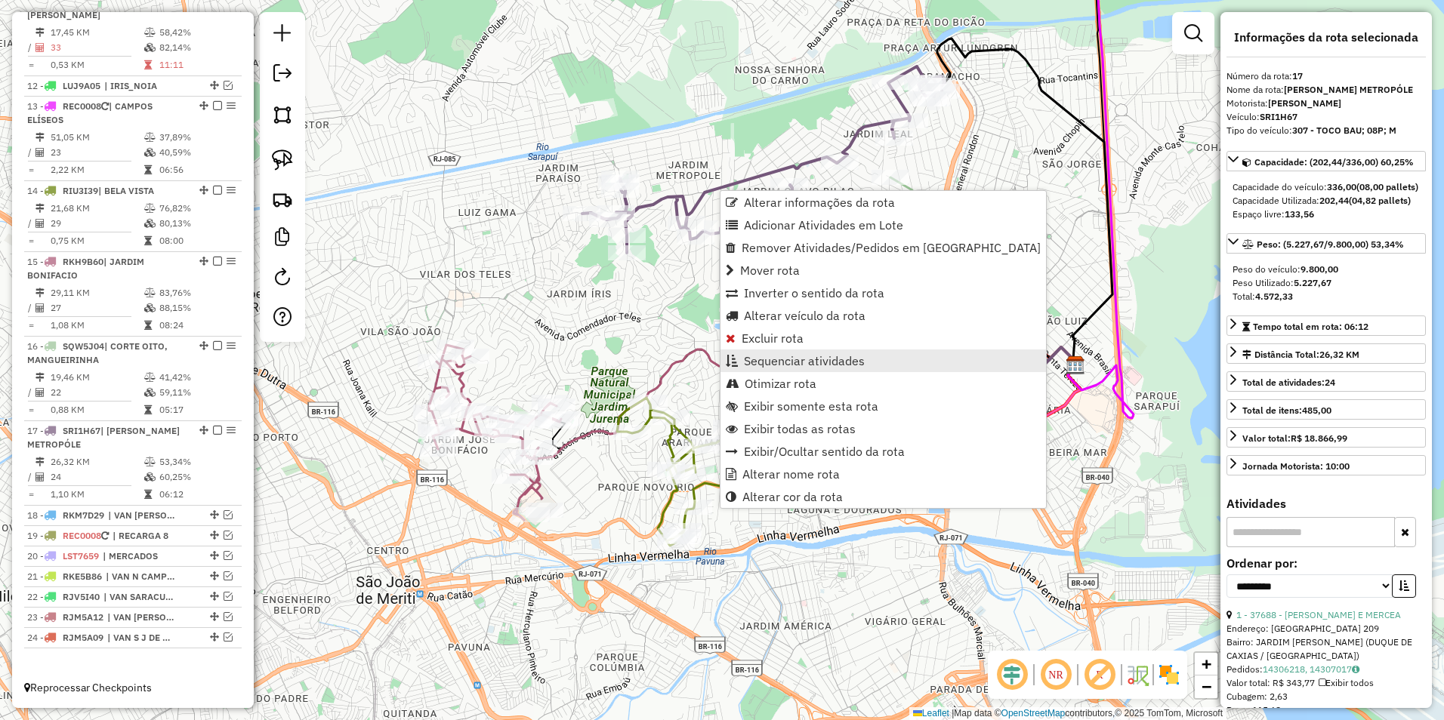
click at [813, 362] on span "Sequenciar atividades" at bounding box center [804, 361] width 121 height 12
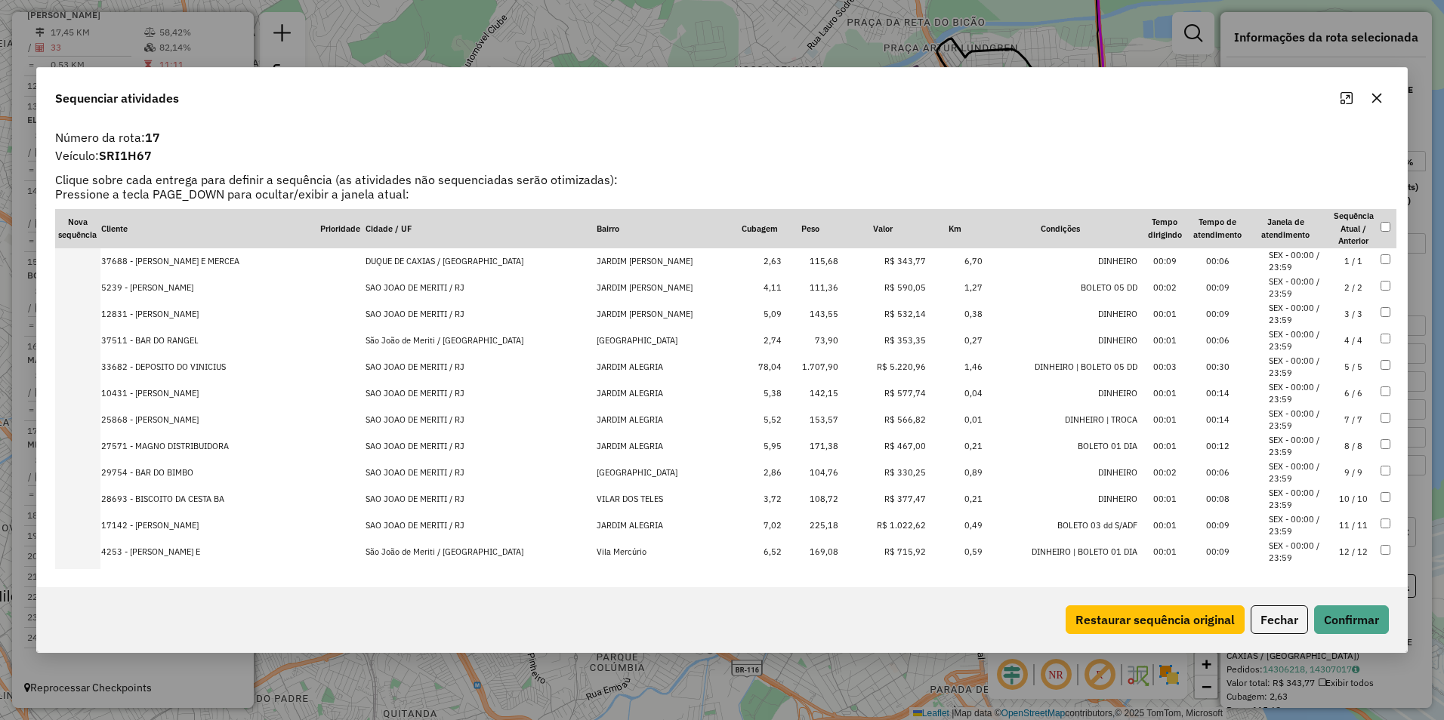
click at [886, 371] on td "R$ 5.220,96" at bounding box center [883, 367] width 88 height 26
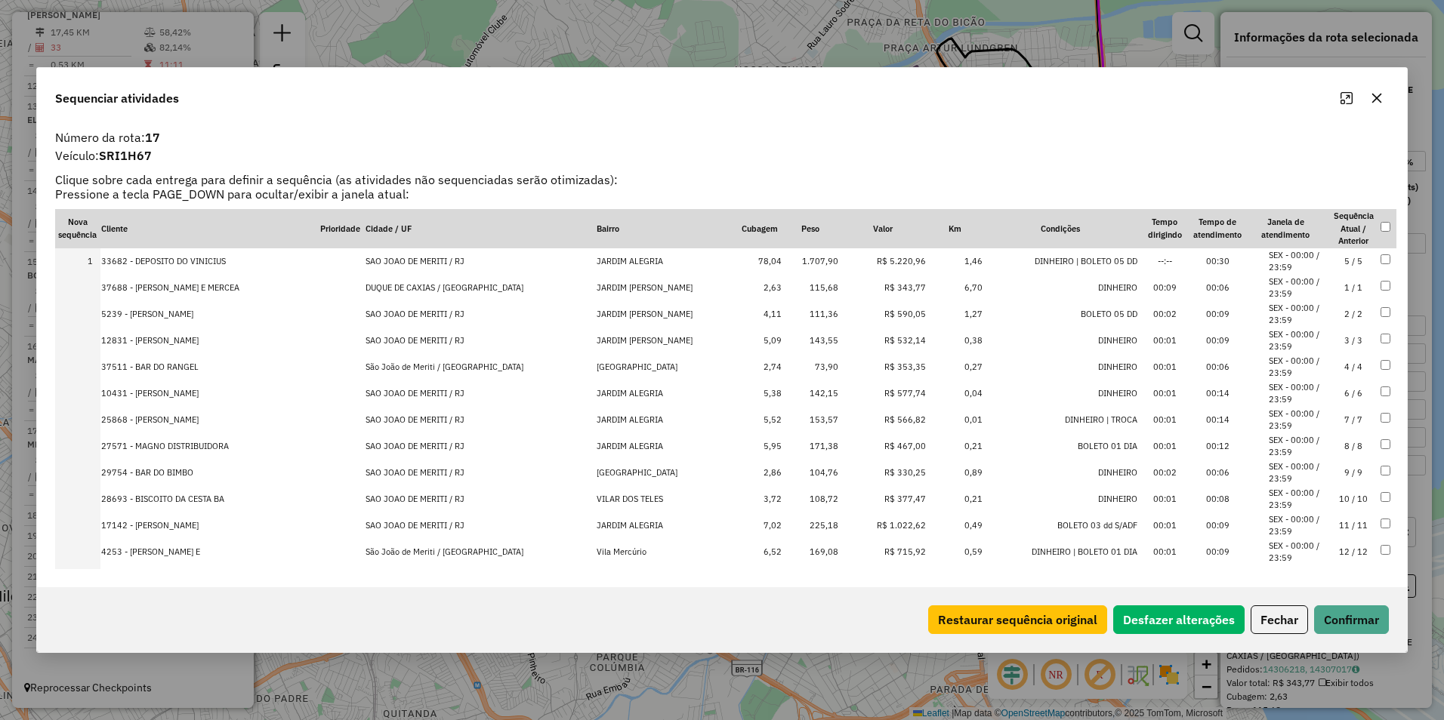
click at [896, 523] on td "R$ 1.022,62" at bounding box center [883, 526] width 88 height 26
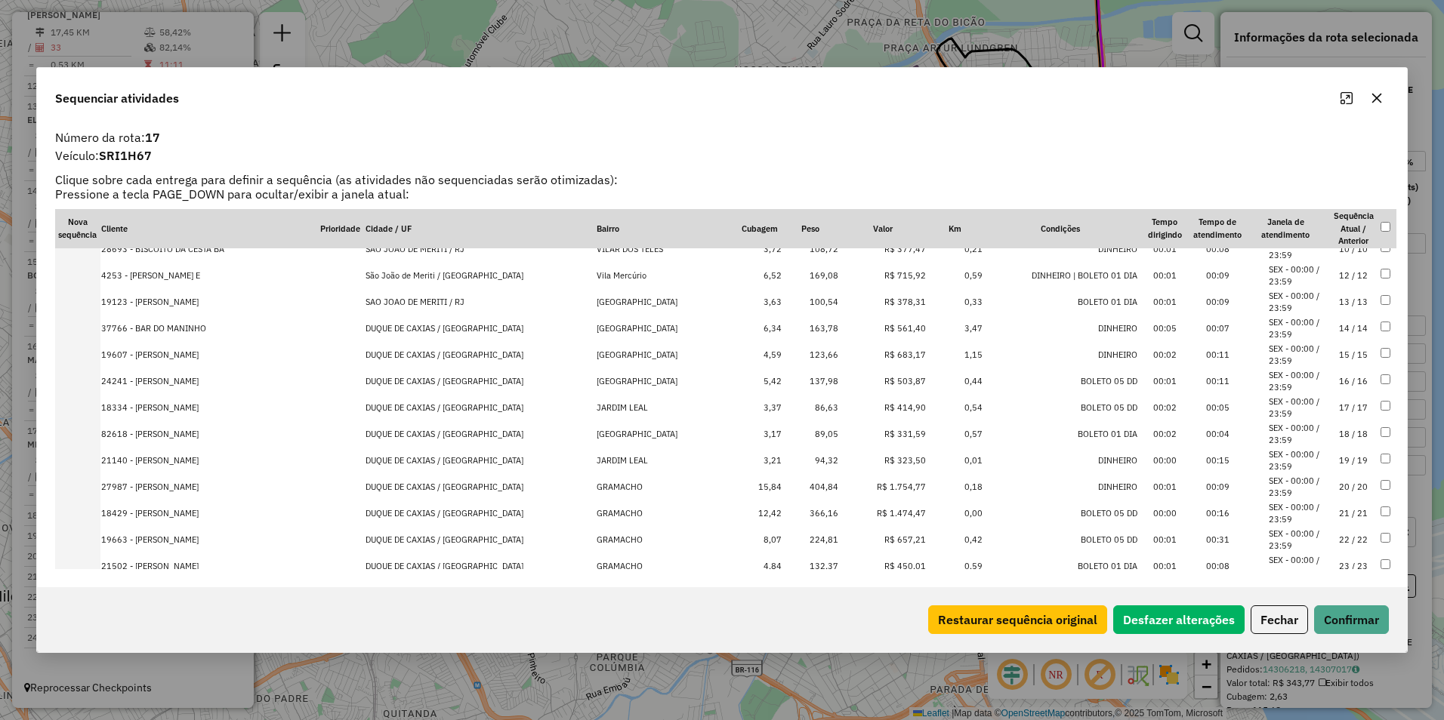
scroll to position [327, 0]
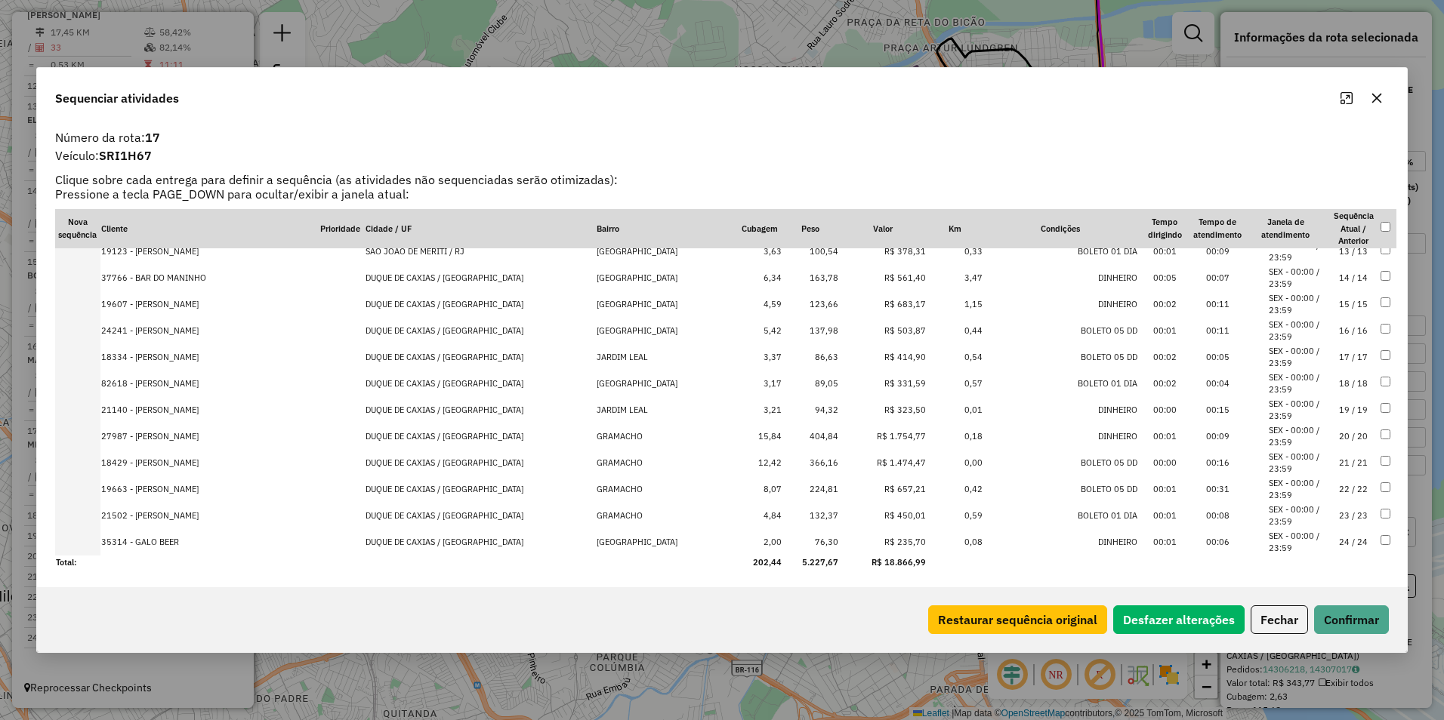
click at [882, 434] on td "R$ 1.754,77" at bounding box center [883, 437] width 88 height 26
click at [878, 468] on td "R$ 1.474,47" at bounding box center [883, 463] width 88 height 26
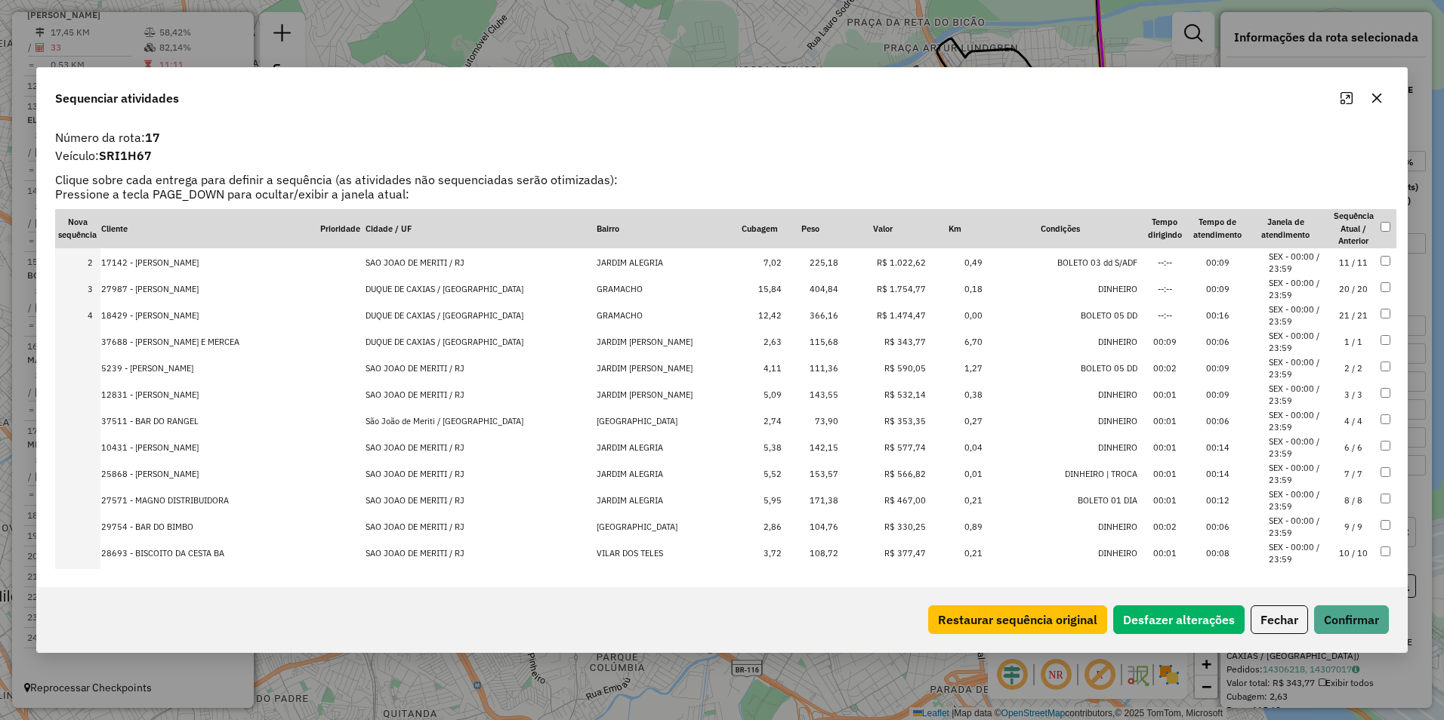
scroll to position [0, 0]
drag, startPoint x: 875, startPoint y: 309, endPoint x: 879, endPoint y: 285, distance: 23.7
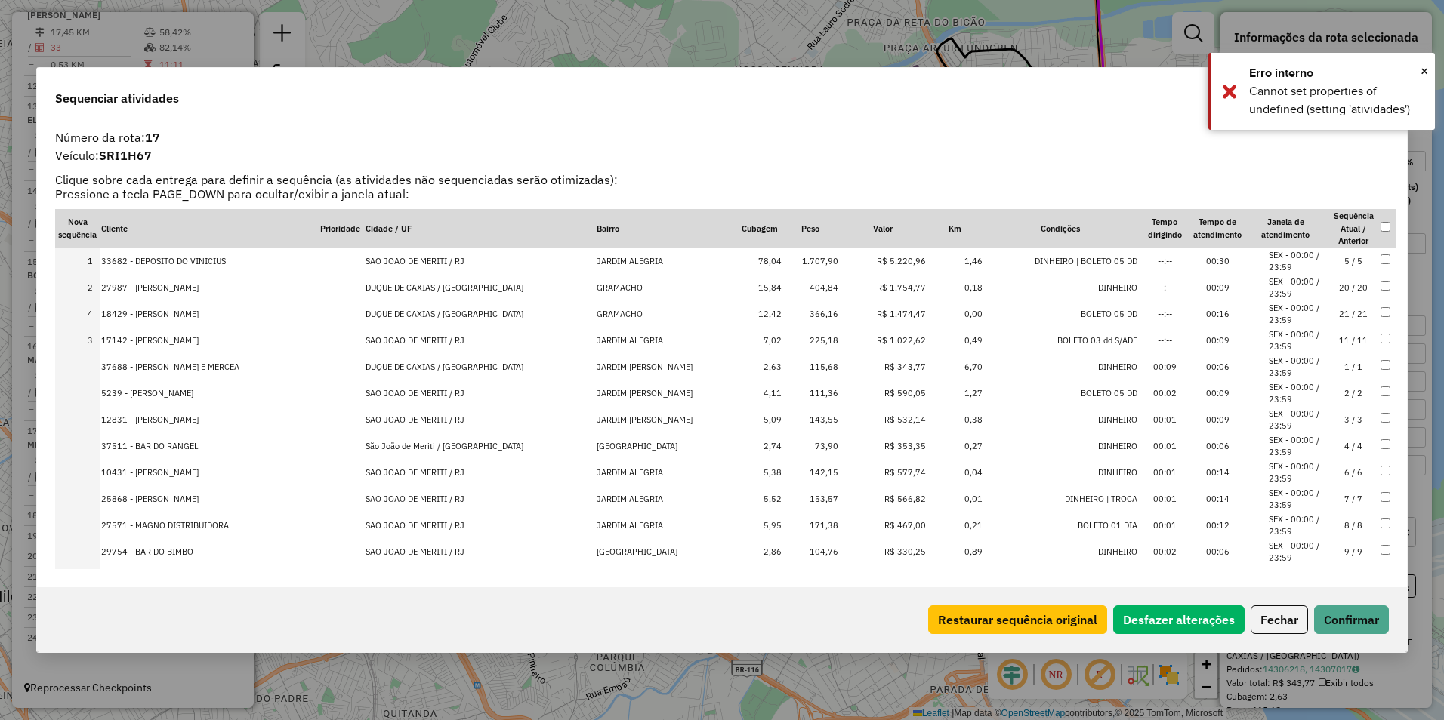
drag, startPoint x: 891, startPoint y: 342, endPoint x: 889, endPoint y: 307, distance: 35.6
click at [1344, 624] on button "Confirmar" at bounding box center [1351, 620] width 75 height 29
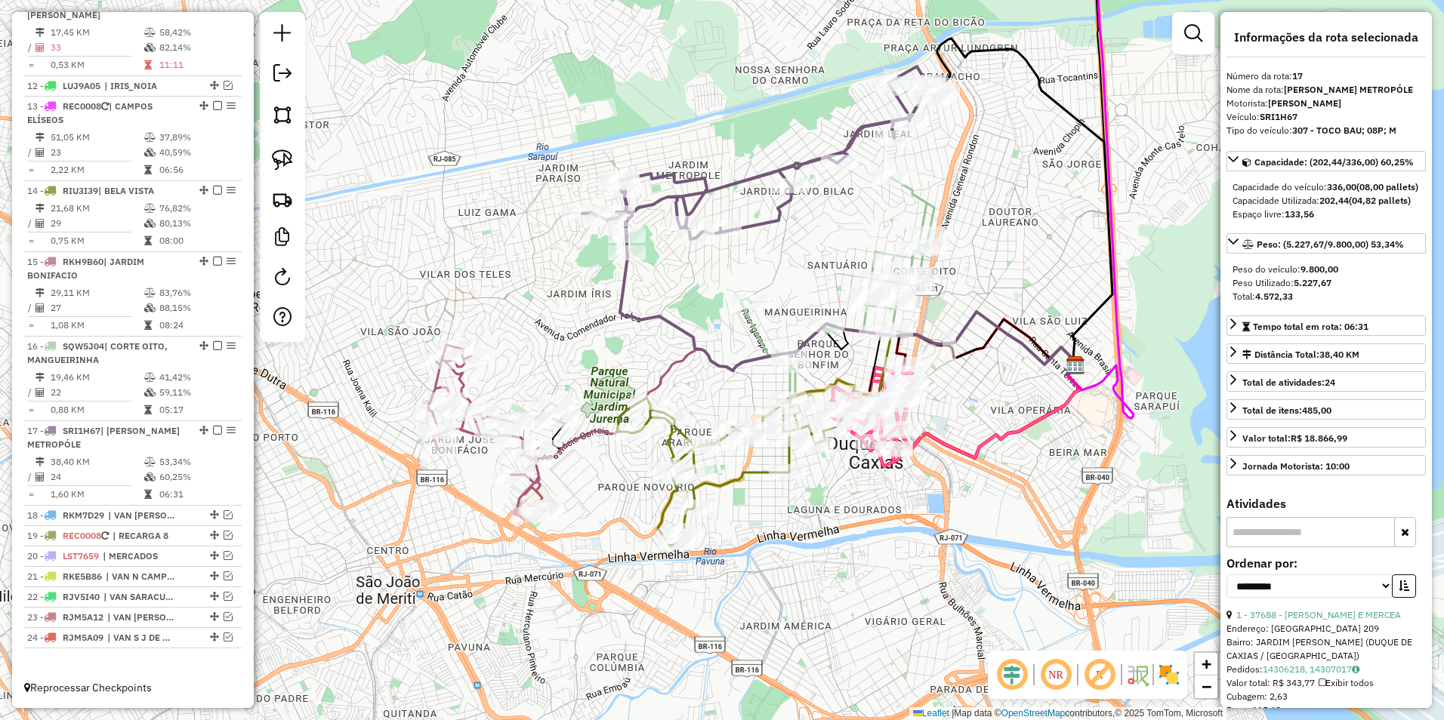
click at [741, 185] on icon at bounding box center [763, 159] width 362 height 187
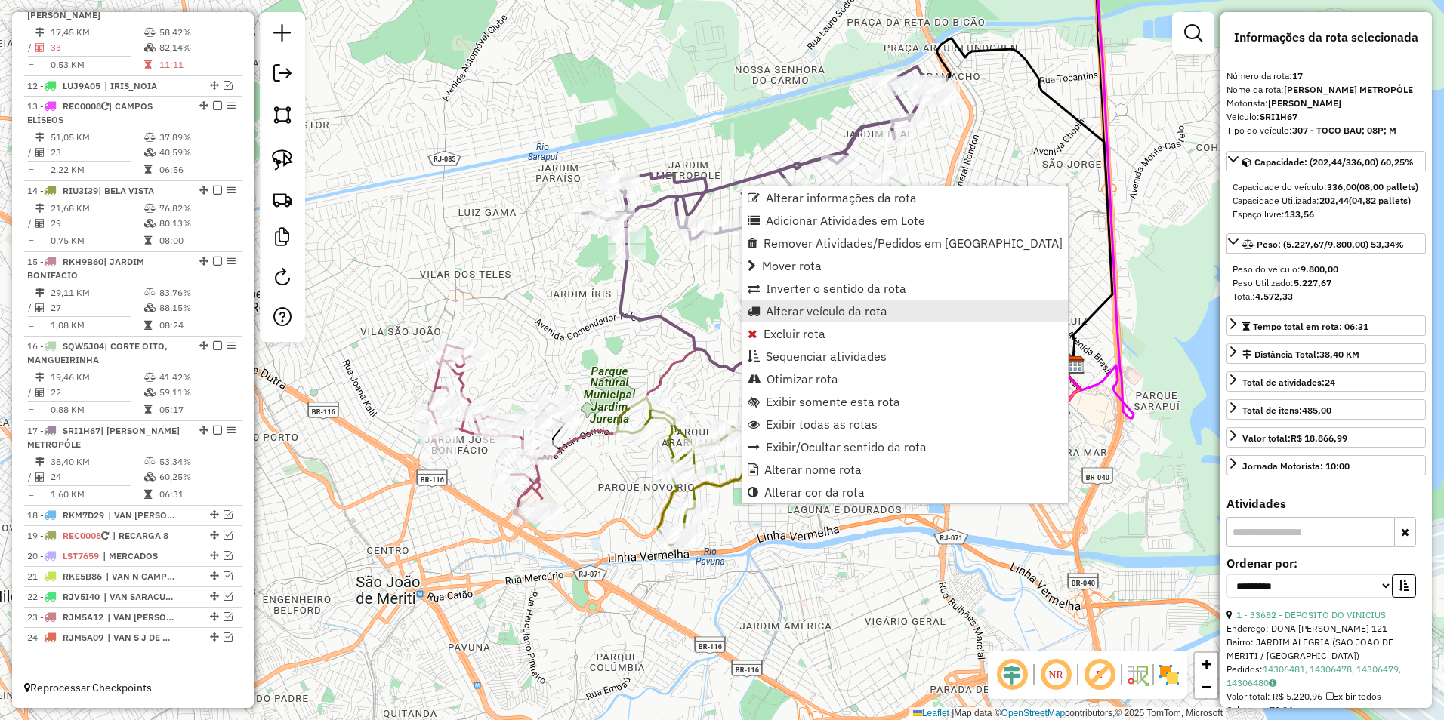
click at [836, 310] on span "Alterar veículo da rota" at bounding box center [827, 311] width 122 height 12
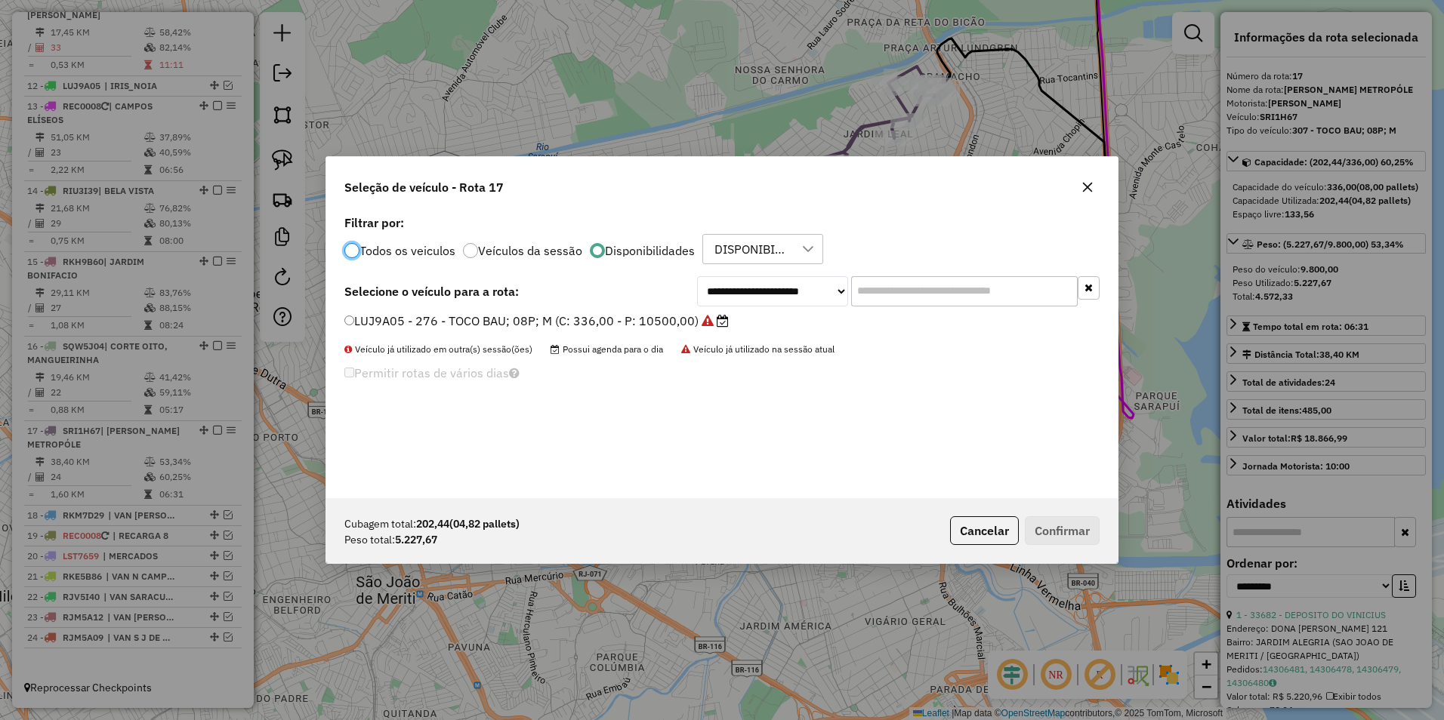
scroll to position [8, 5]
click at [768, 288] on select "**********" at bounding box center [772, 291] width 151 height 30
select select "********"
click at [697, 276] on select "**********" at bounding box center [772, 291] width 151 height 30
click at [526, 313] on label "LTG9845 - 261 - TOCO BAU; 10P; MBZ (C: 420,00 - P: 13500,00)" at bounding box center [536, 321] width 384 height 18
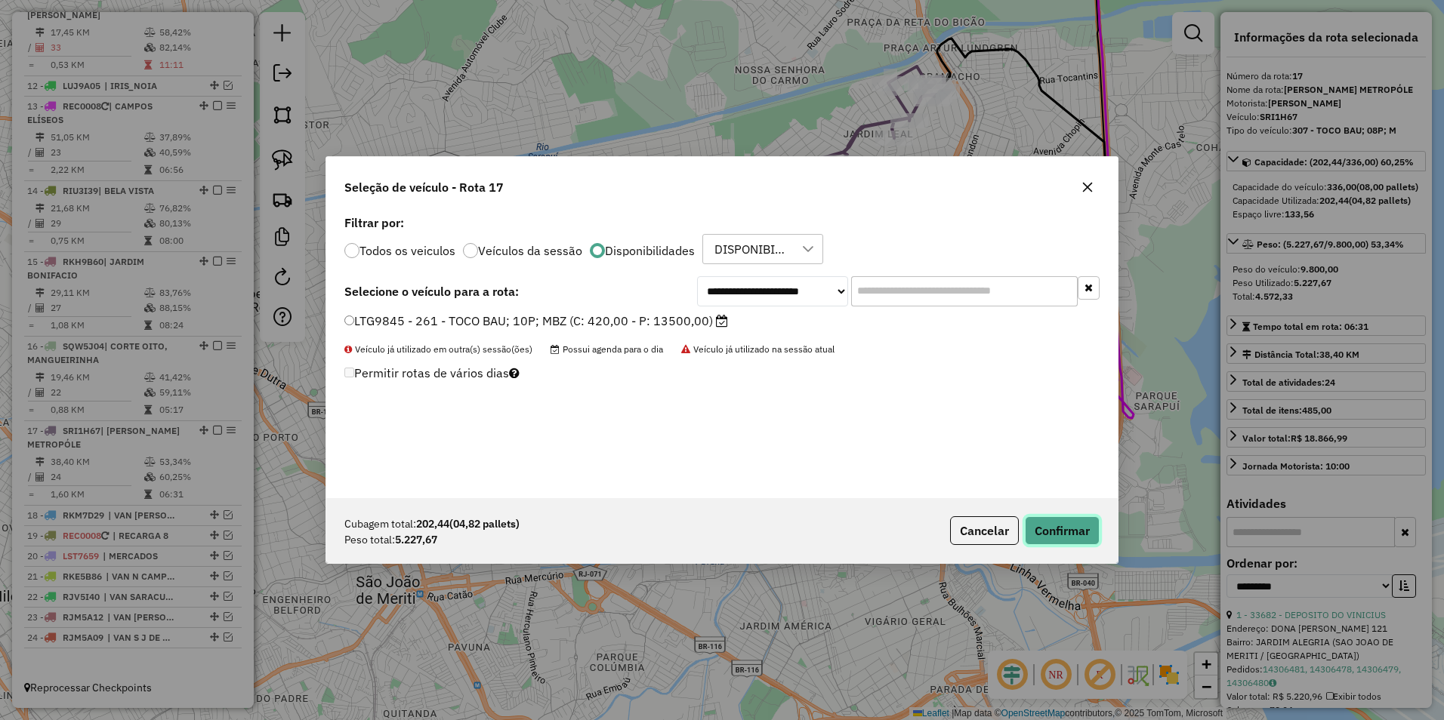
click at [1056, 535] on button "Confirmar" at bounding box center [1062, 530] width 75 height 29
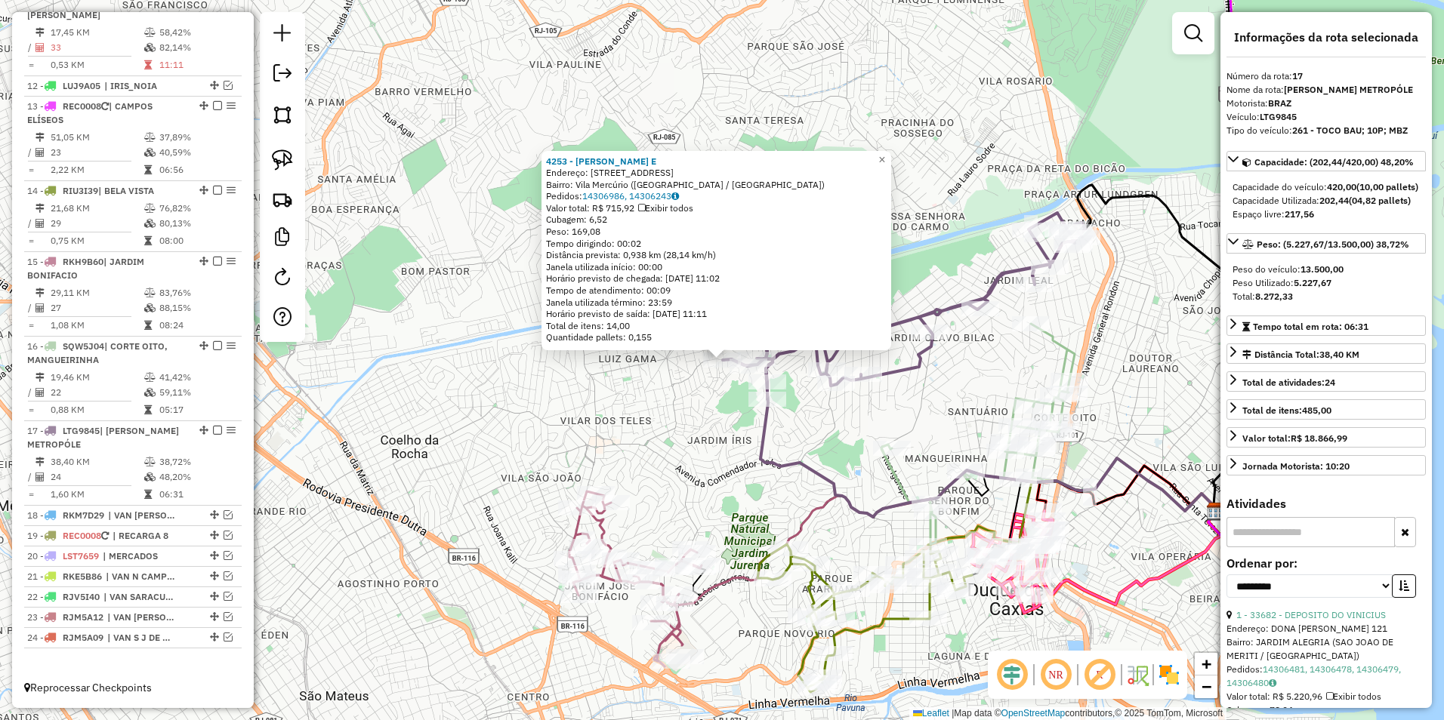
click at [686, 389] on div "4253 - [PERSON_NAME] E Endereço: [STREET_ADDRESS] [GEOGRAPHIC_DATA]: 14306986, …" at bounding box center [722, 360] width 1444 height 720
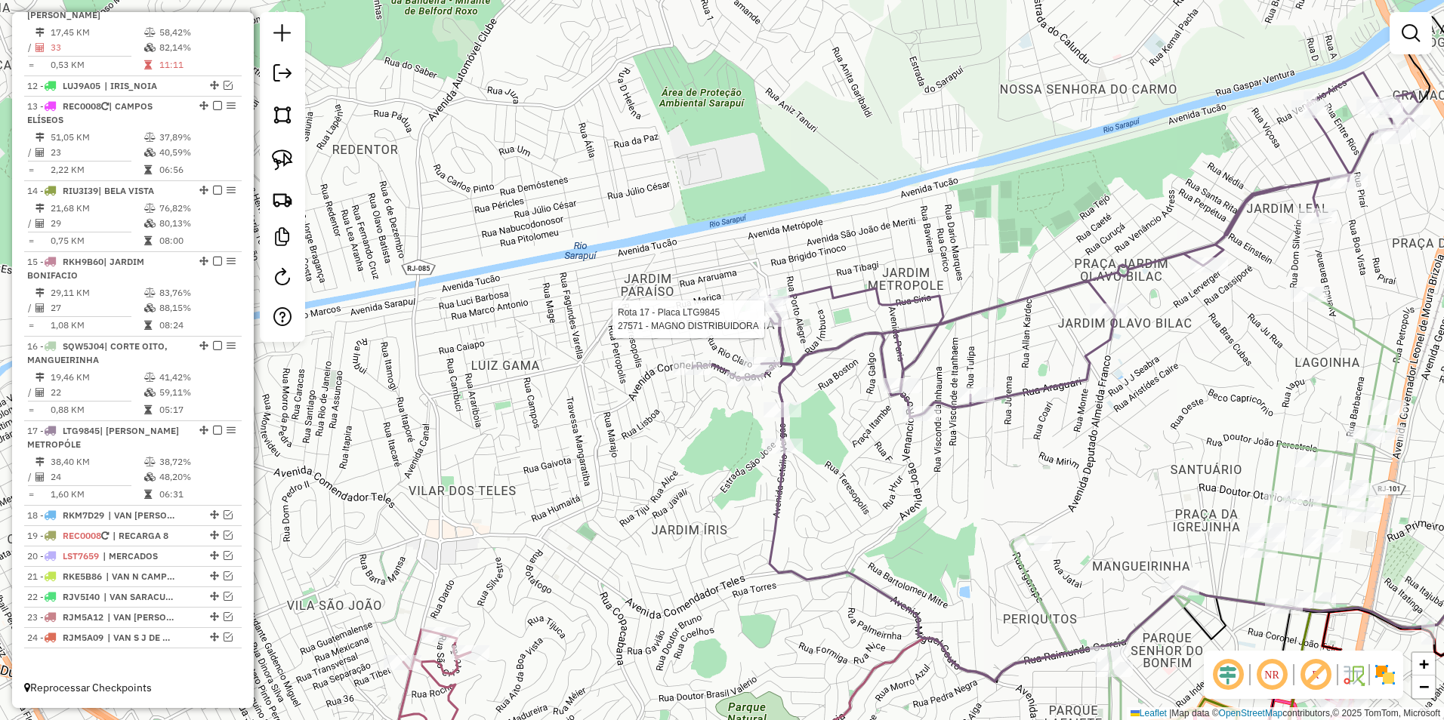
select select "**********"
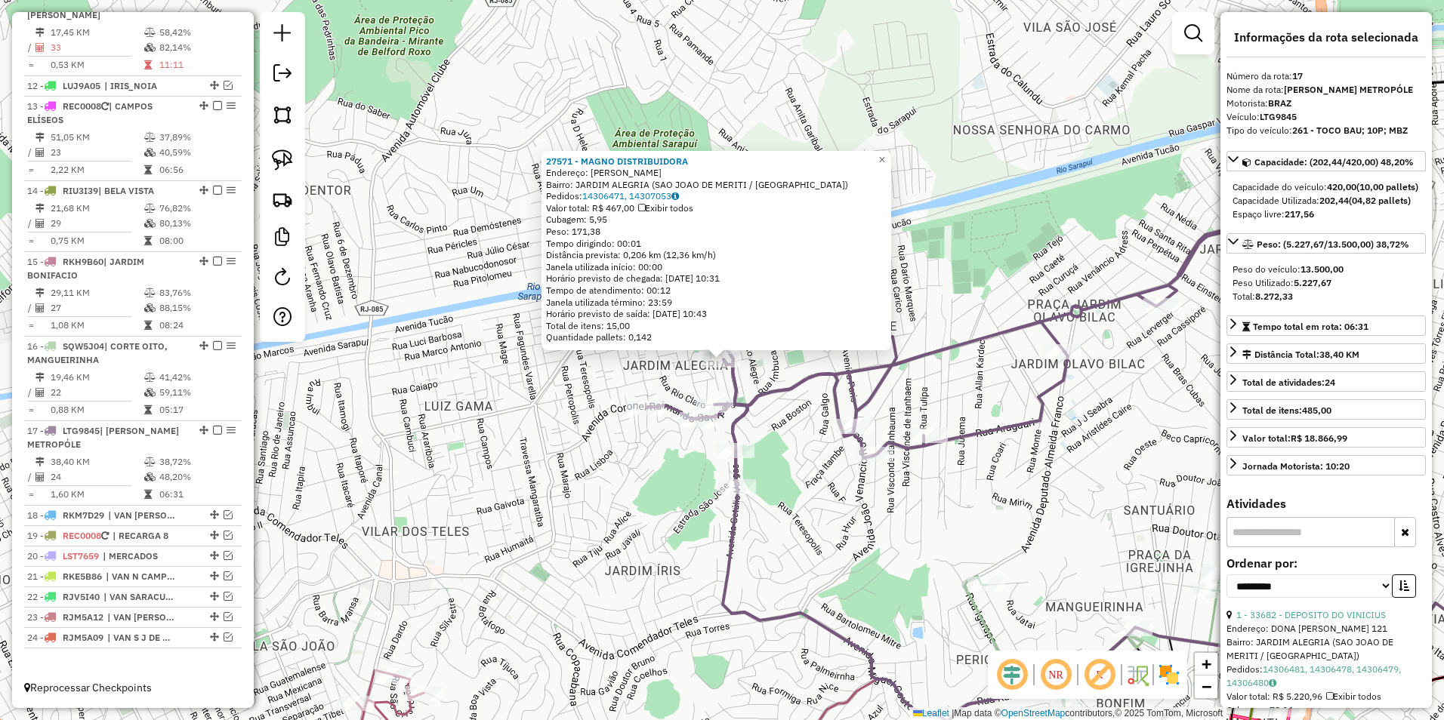
click at [588, 494] on div "27571 - MAGNO DISTRIBUIDORA Endereço: DACIO SN Bairro: [GEOGRAPHIC_DATA] (SAO J…" at bounding box center [722, 360] width 1444 height 720
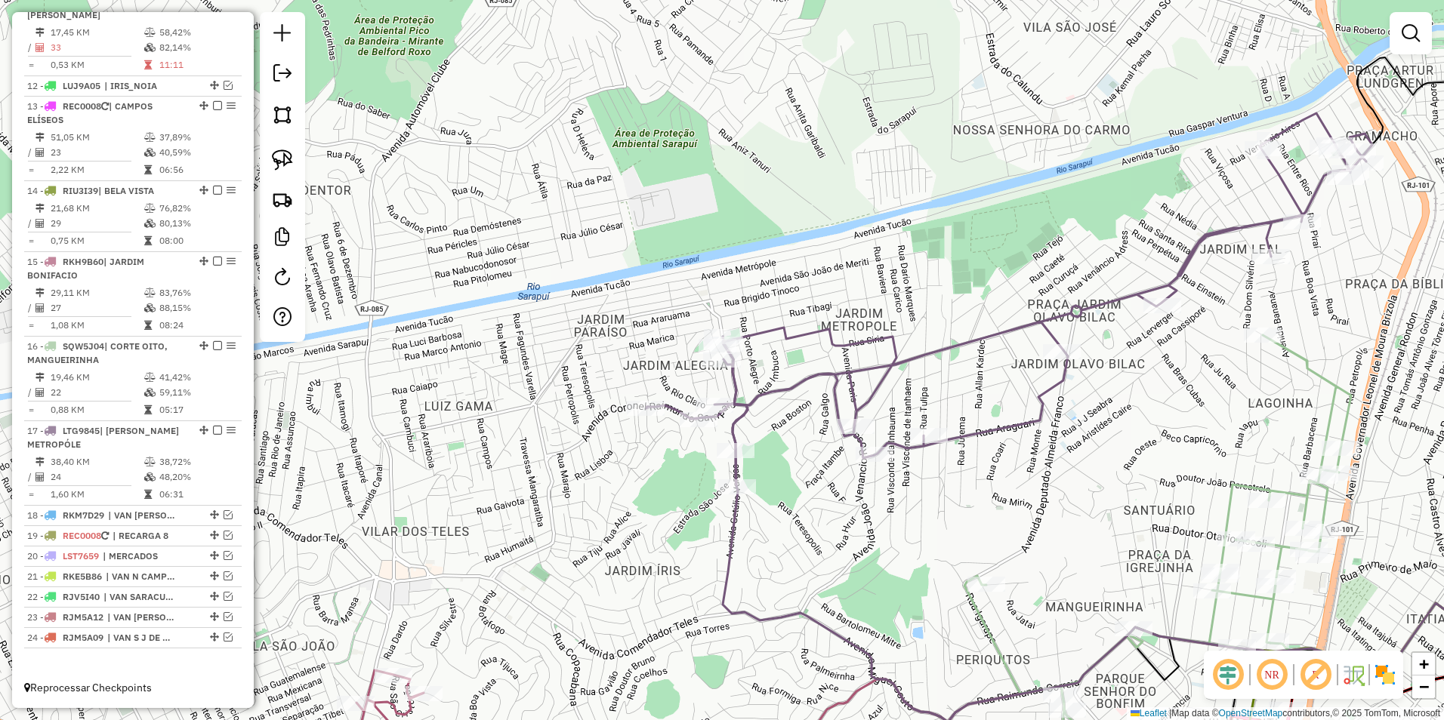
select select "**********"
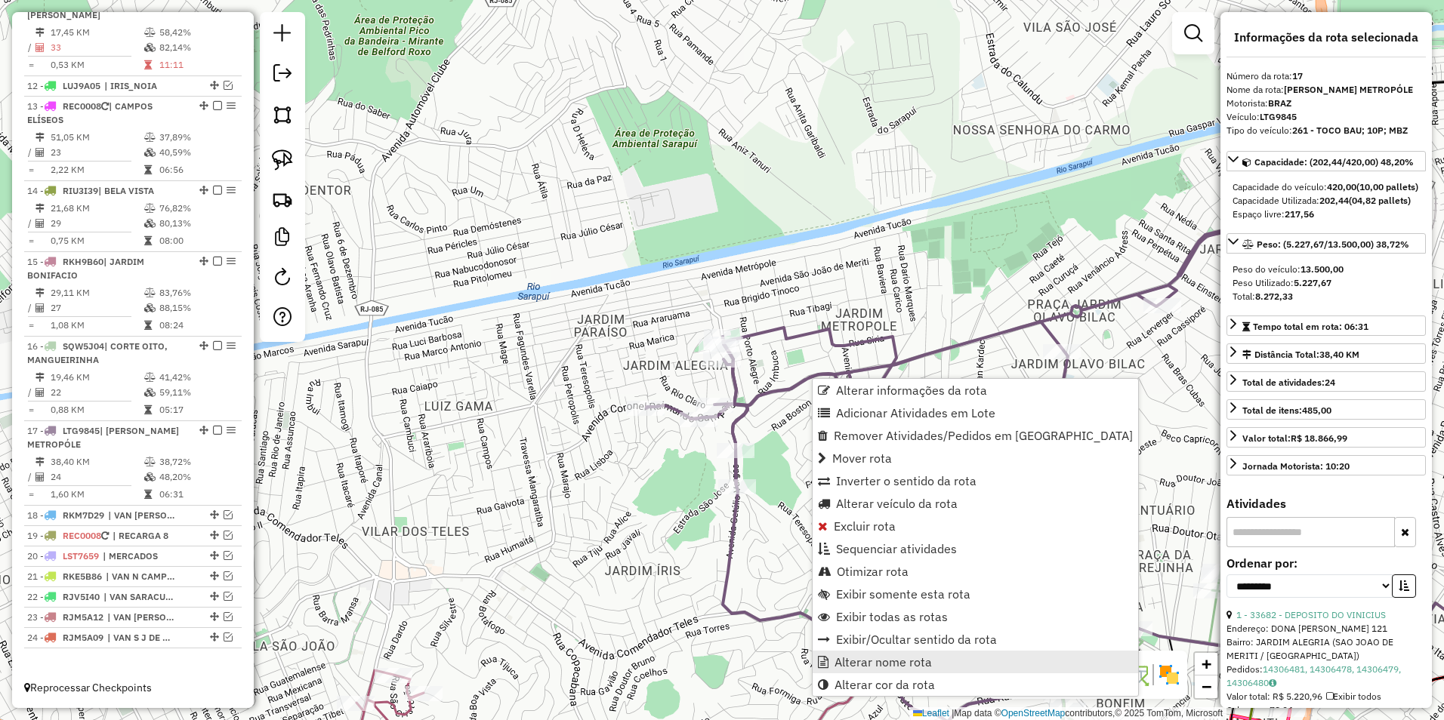
click at [899, 657] on span "Alterar nome rota" at bounding box center [882, 662] width 97 height 12
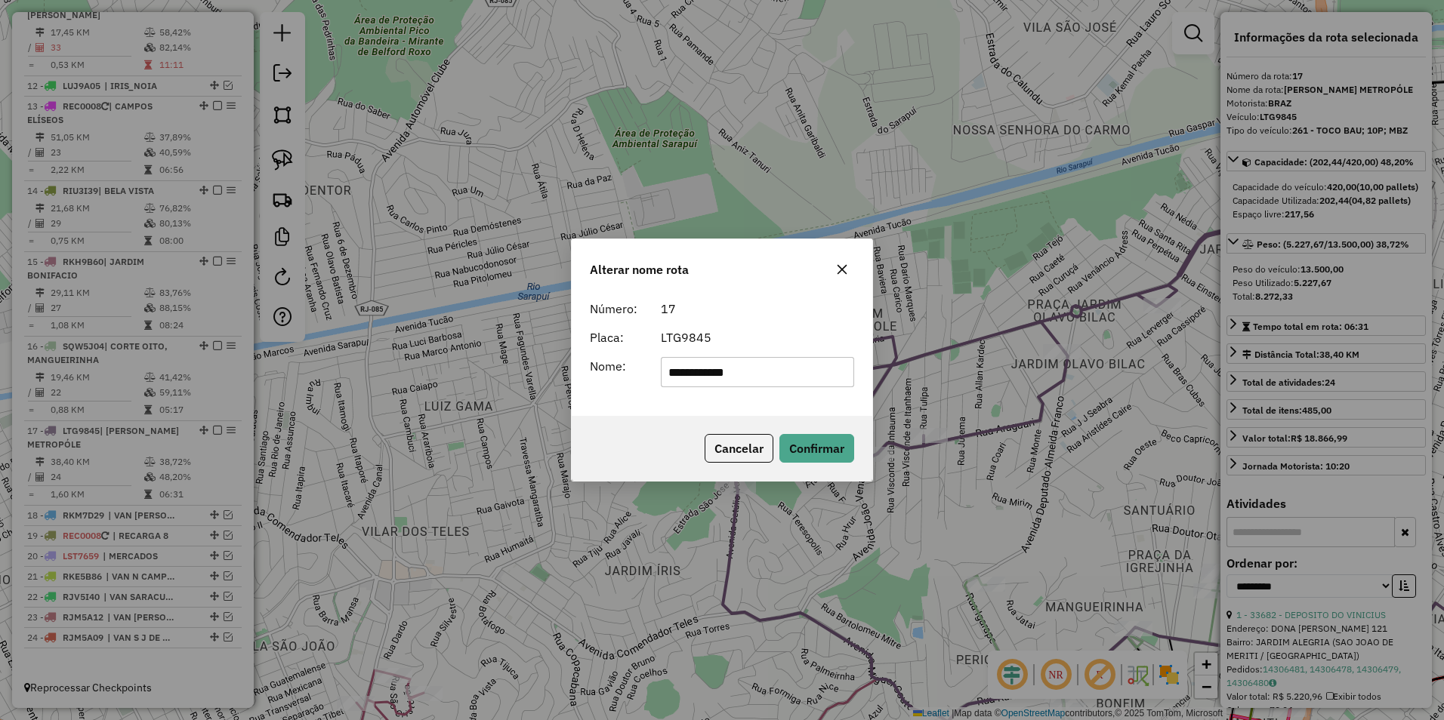
drag, startPoint x: 782, startPoint y: 375, endPoint x: 331, endPoint y: 379, distance: 451.6
click at [331, 379] on div "**********" at bounding box center [722, 360] width 1444 height 720
type input "**********"
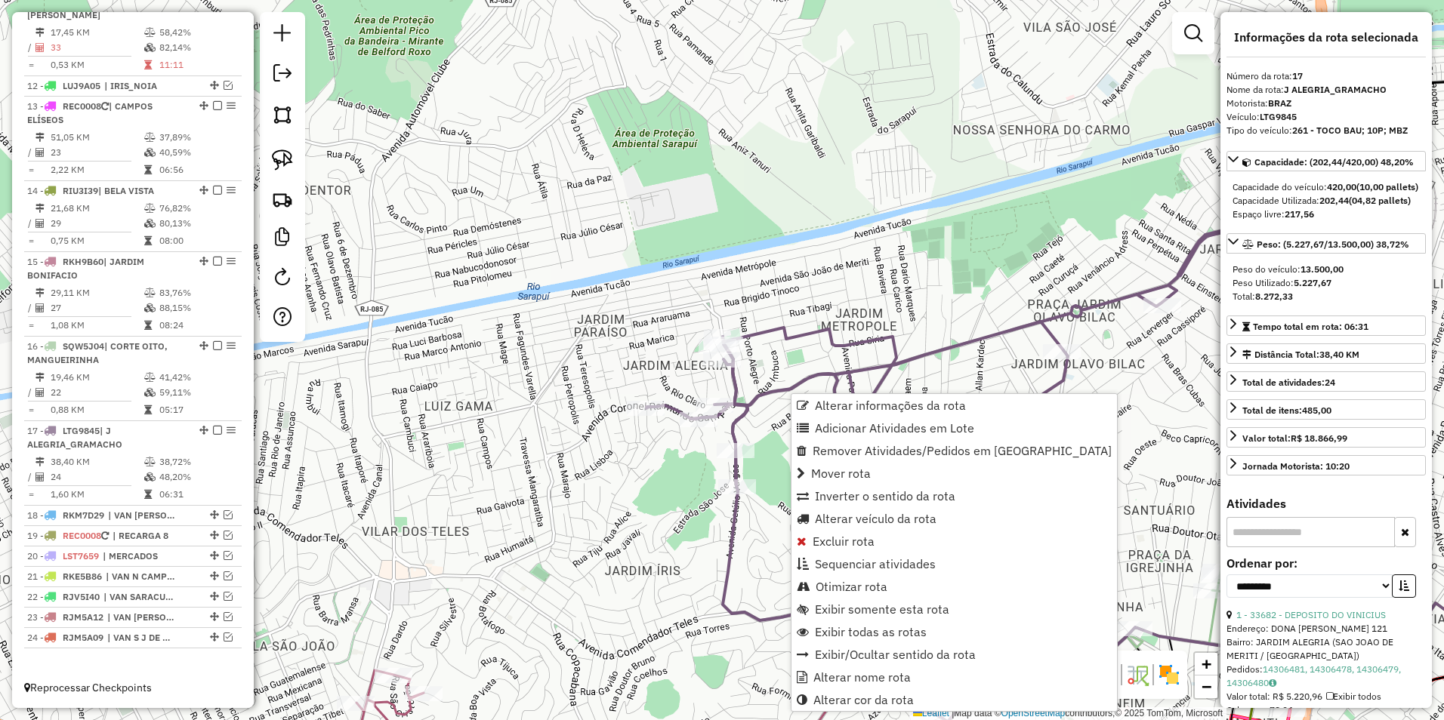
scroll to position [791, 0]
click at [886, 566] on span "Sequenciar atividades" at bounding box center [875, 564] width 121 height 12
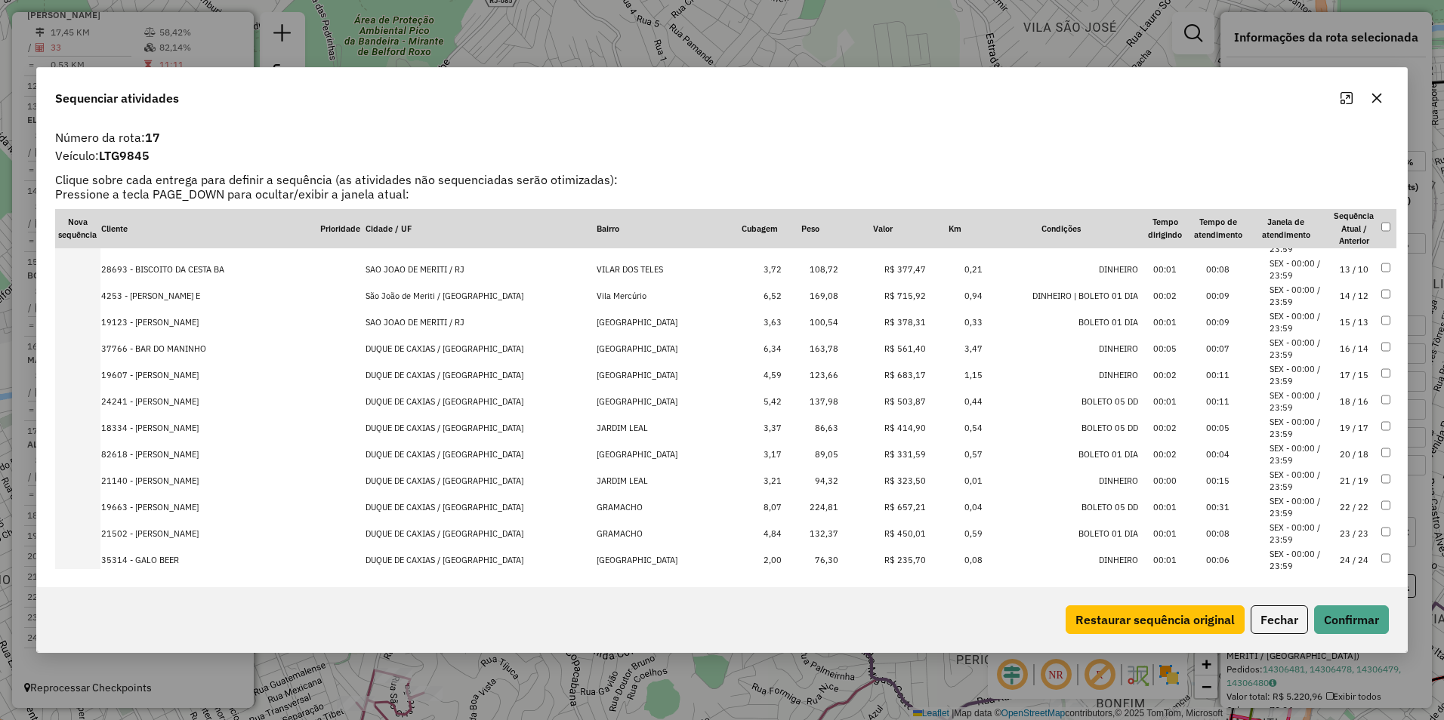
scroll to position [327, 0]
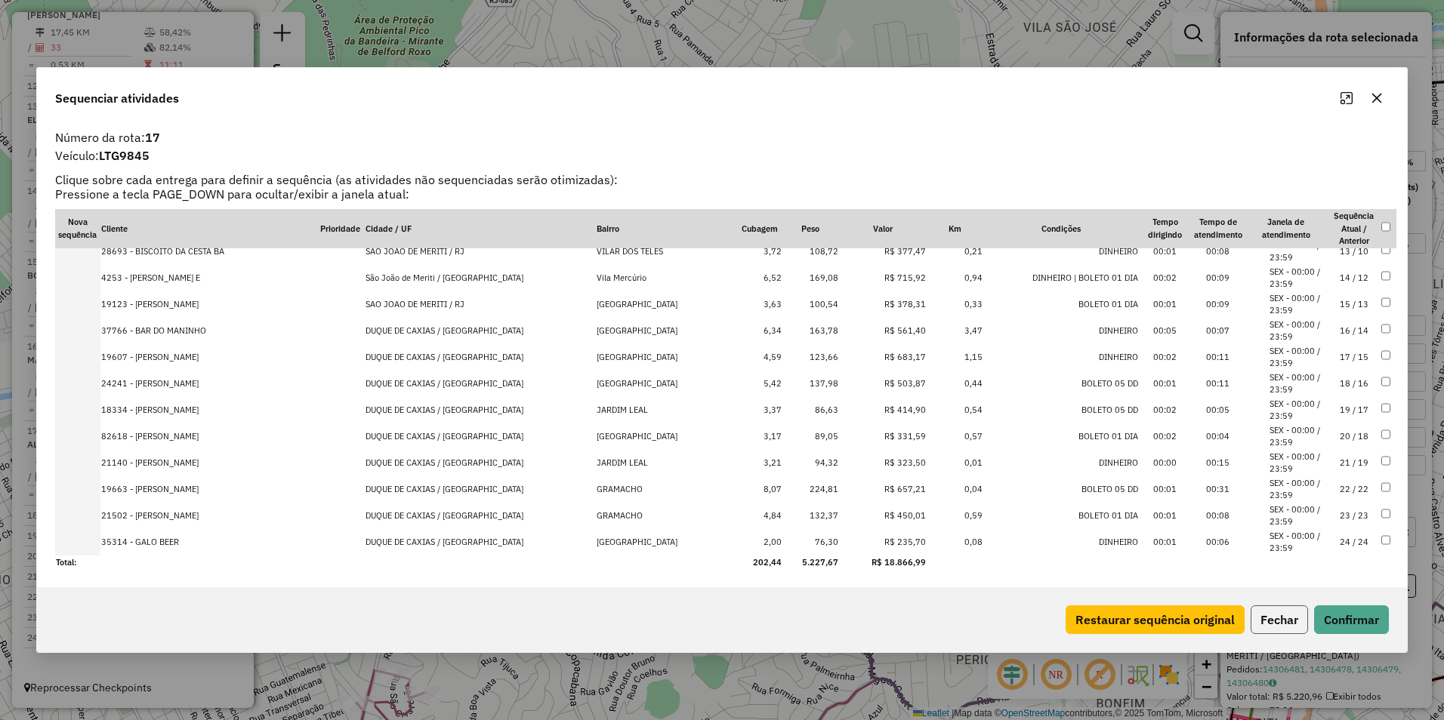
click at [1277, 618] on button "Fechar" at bounding box center [1278, 620] width 57 height 29
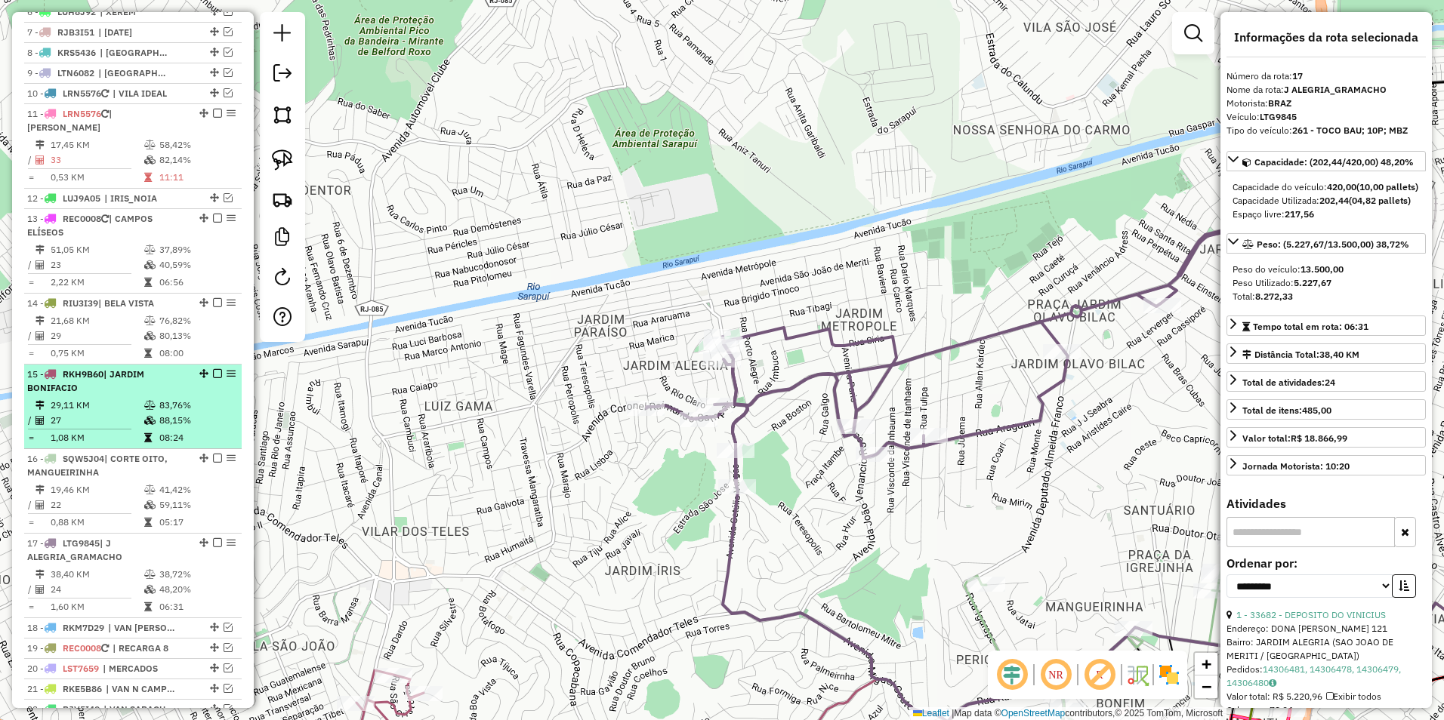
scroll to position [564, 0]
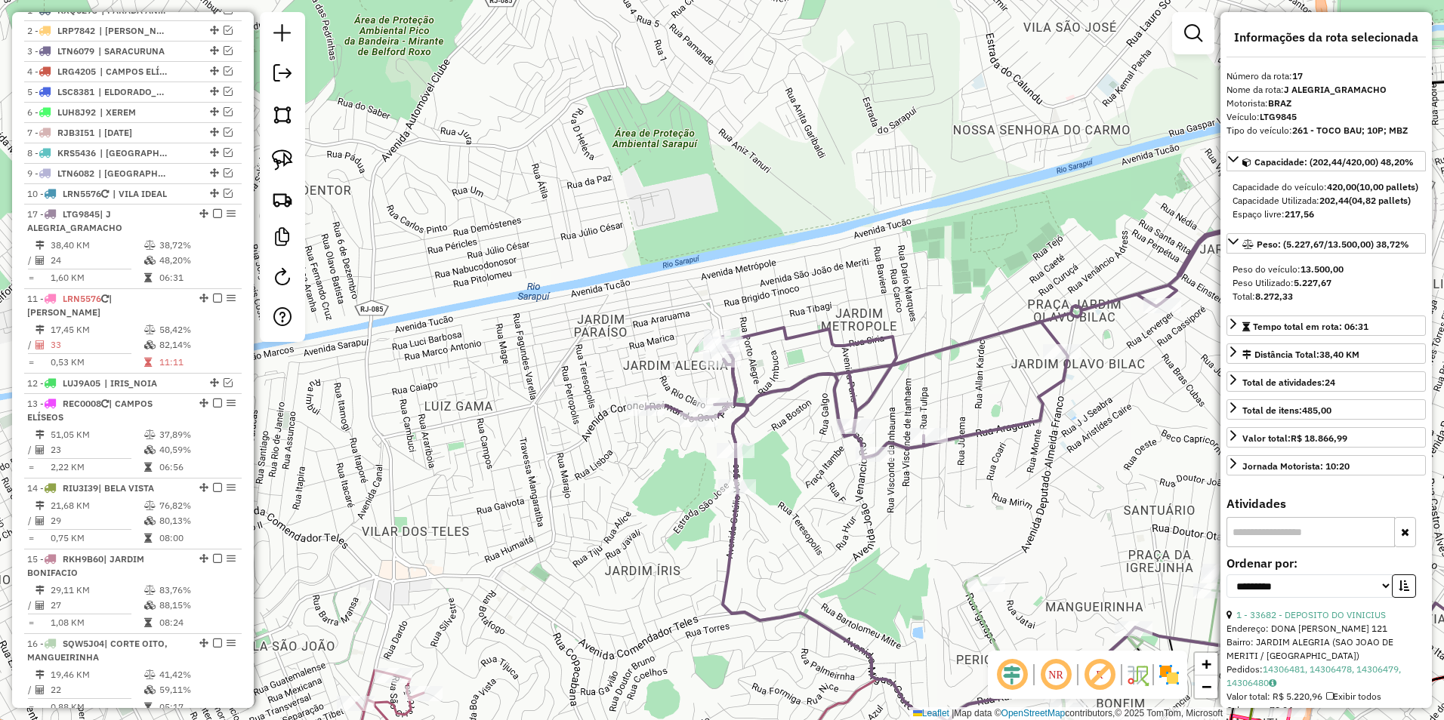
drag, startPoint x: 202, startPoint y: 655, endPoint x: 208, endPoint y: 246, distance: 408.6
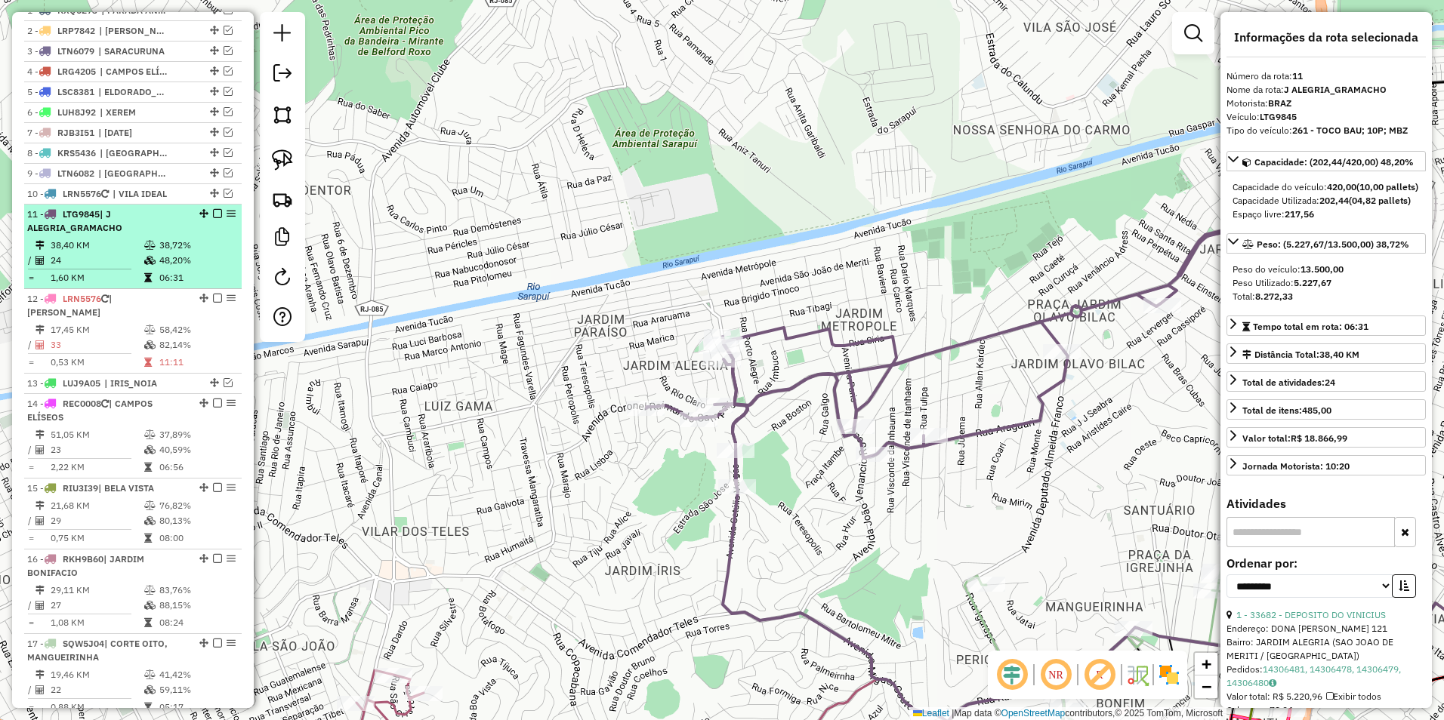
click at [213, 218] on em at bounding box center [217, 213] width 9 height 9
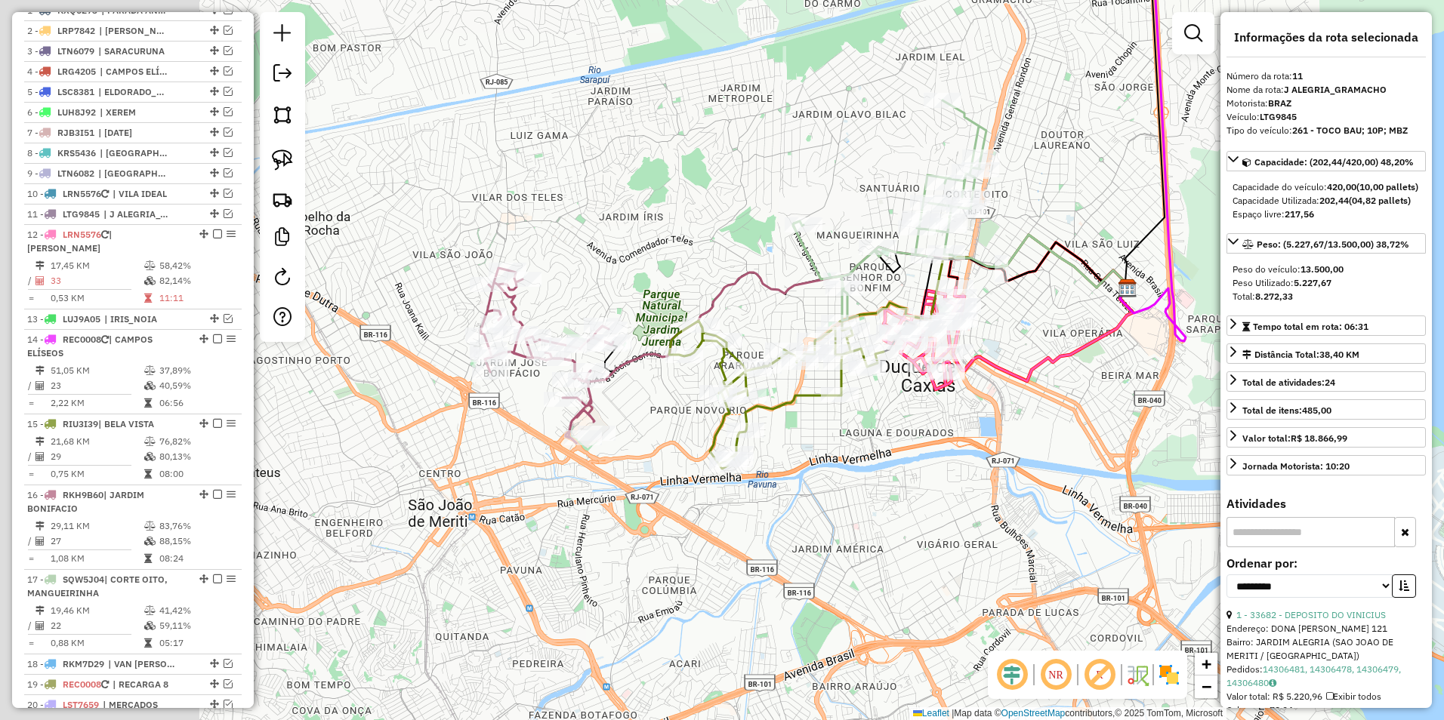
drag, startPoint x: 513, startPoint y: 563, endPoint x: 808, endPoint y: 481, distance: 305.8
click at [808, 481] on div "Janela de atendimento Grade de atendimento Capacidade Transportadoras Veículos …" at bounding box center [722, 360] width 1444 height 720
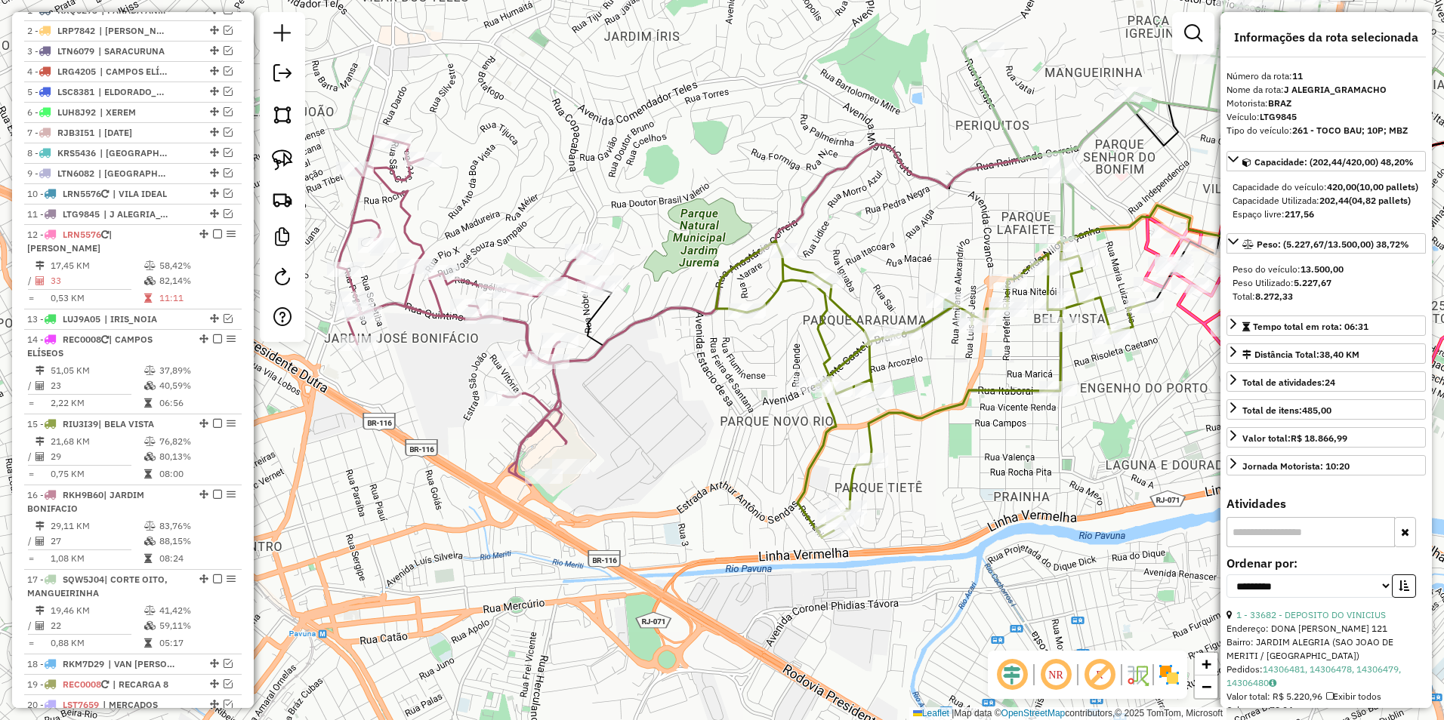
click at [516, 316] on icon at bounding box center [471, 311] width 267 height 350
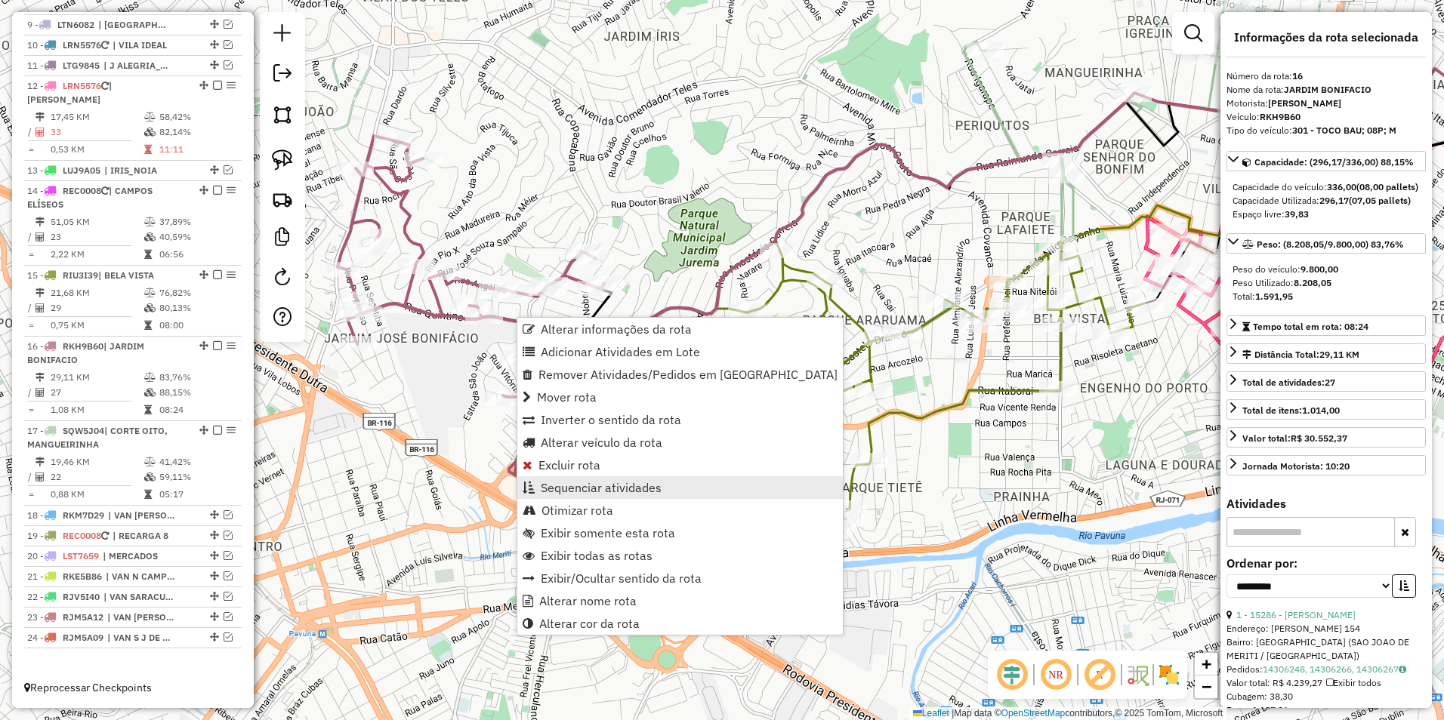
click at [612, 485] on span "Sequenciar atividades" at bounding box center [601, 488] width 121 height 12
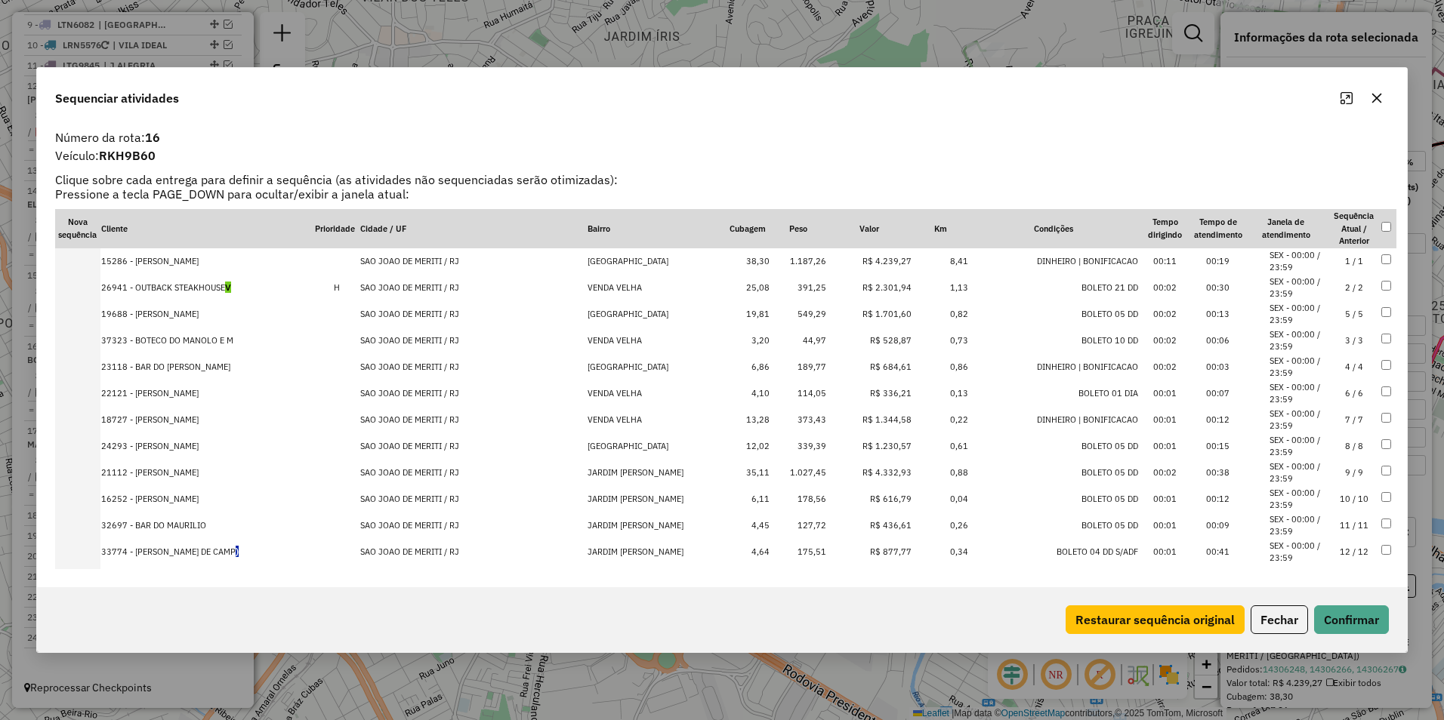
drag, startPoint x: 870, startPoint y: 366, endPoint x: 890, endPoint y: 303, distance: 66.6
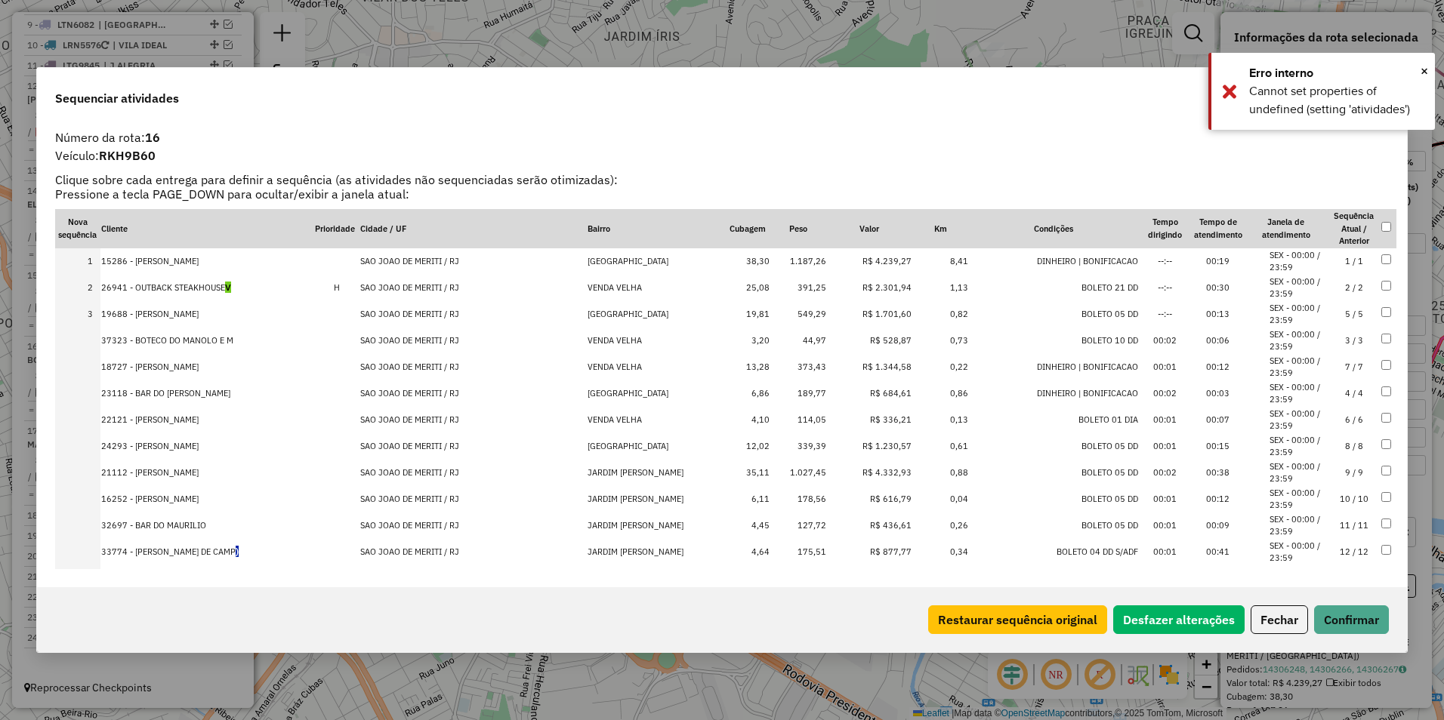
drag, startPoint x: 870, startPoint y: 420, endPoint x: 879, endPoint y: 341, distance: 79.1
drag, startPoint x: 880, startPoint y: 359, endPoint x: 877, endPoint y: 325, distance: 33.3
drag, startPoint x: 883, startPoint y: 446, endPoint x: 882, endPoint y: 337, distance: 108.7
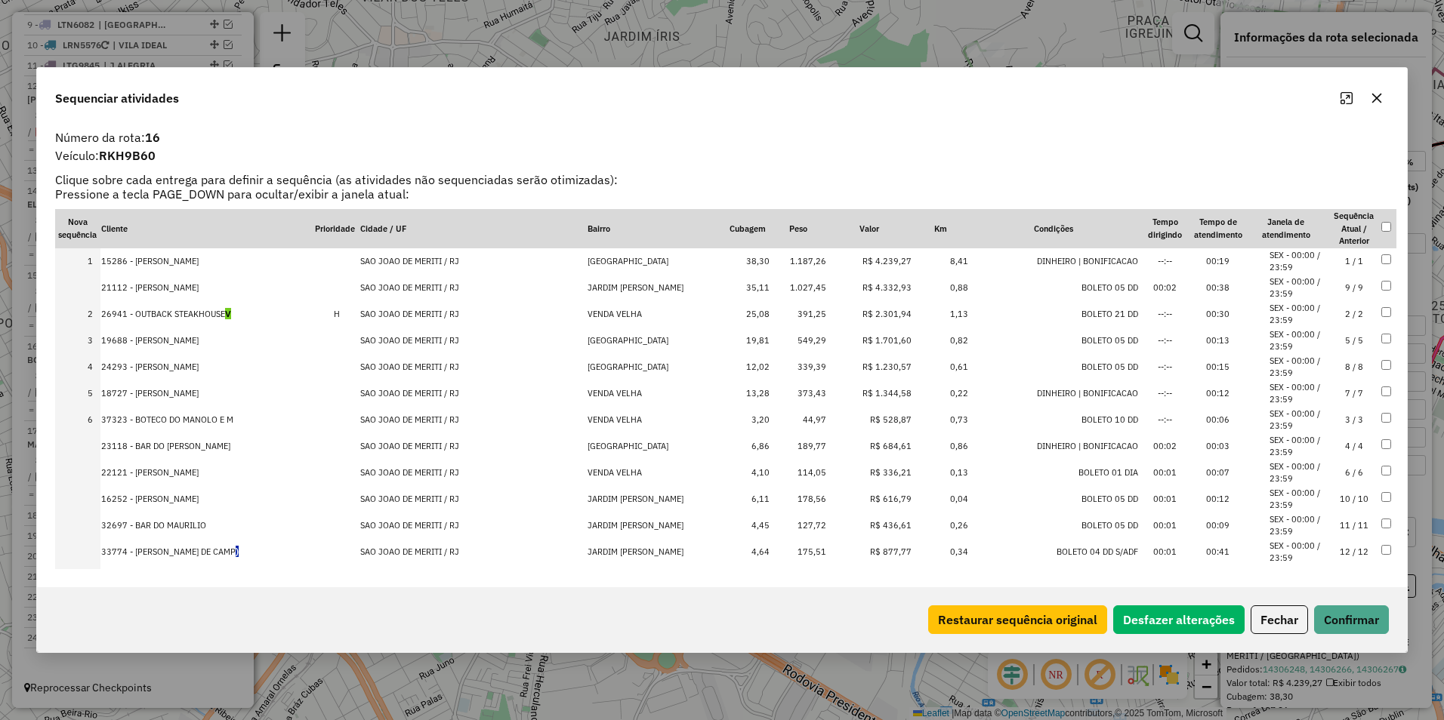
drag, startPoint x: 878, startPoint y: 464, endPoint x: 882, endPoint y: 270, distance: 194.9
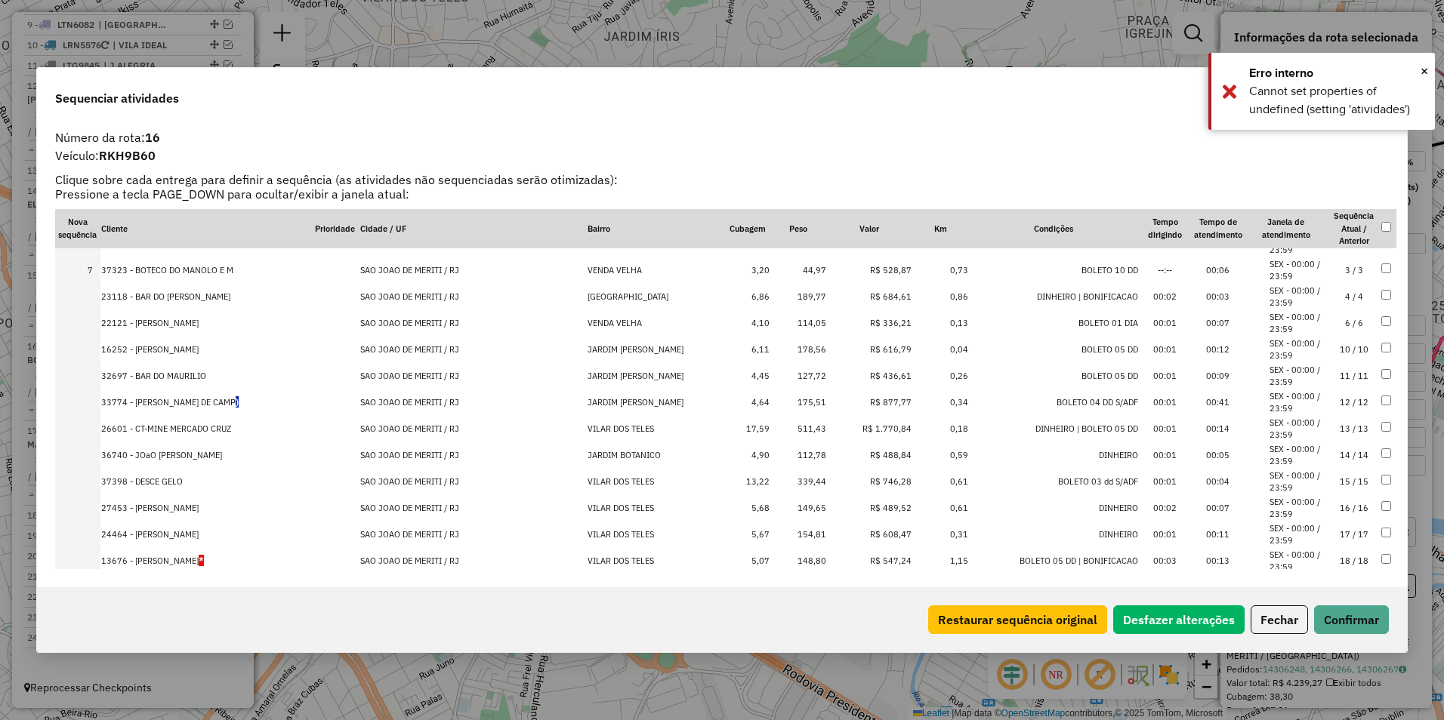
scroll to position [151, 0]
click at [878, 429] on td "R$ 1.770,84" at bounding box center [869, 428] width 85 height 26
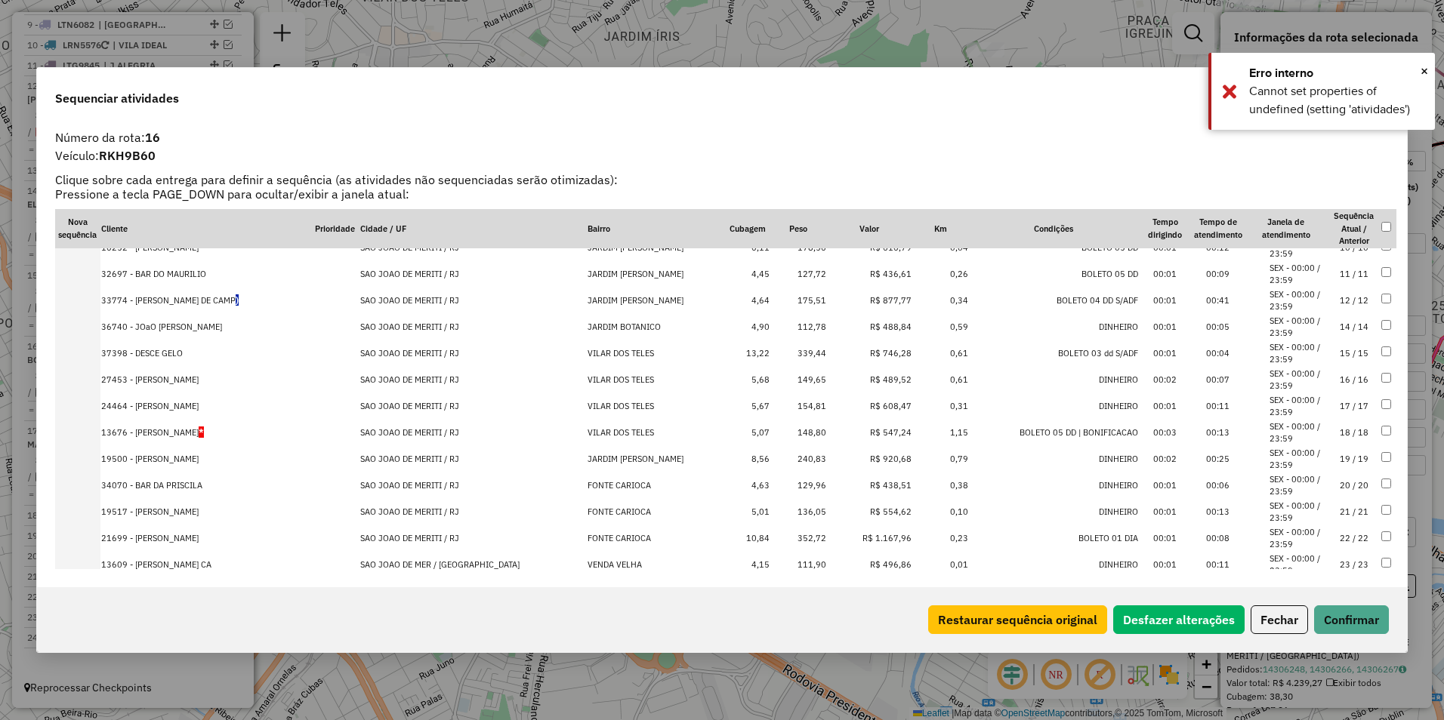
scroll to position [406, 0]
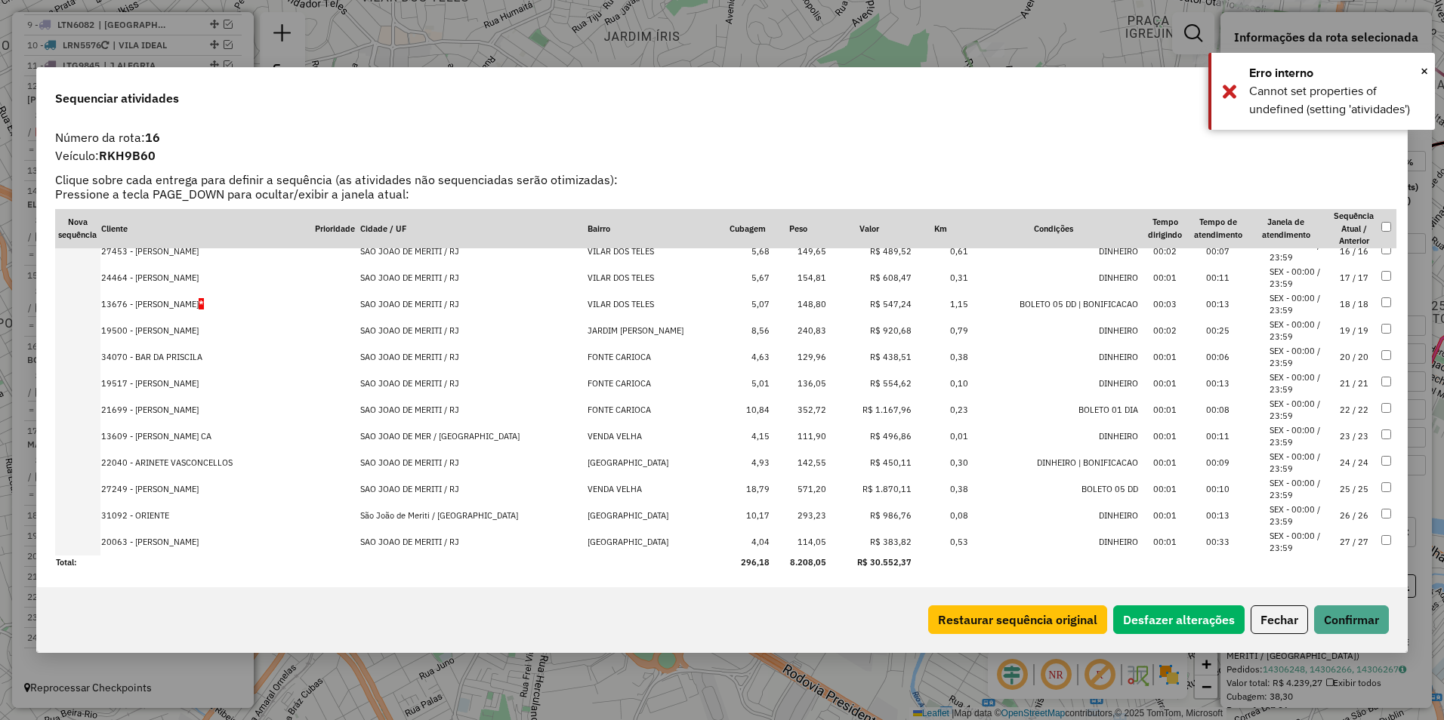
click at [875, 405] on td "R$ 1.167,96" at bounding box center [869, 410] width 85 height 26
click at [877, 489] on td "R$ 1.870,11" at bounding box center [869, 489] width 85 height 26
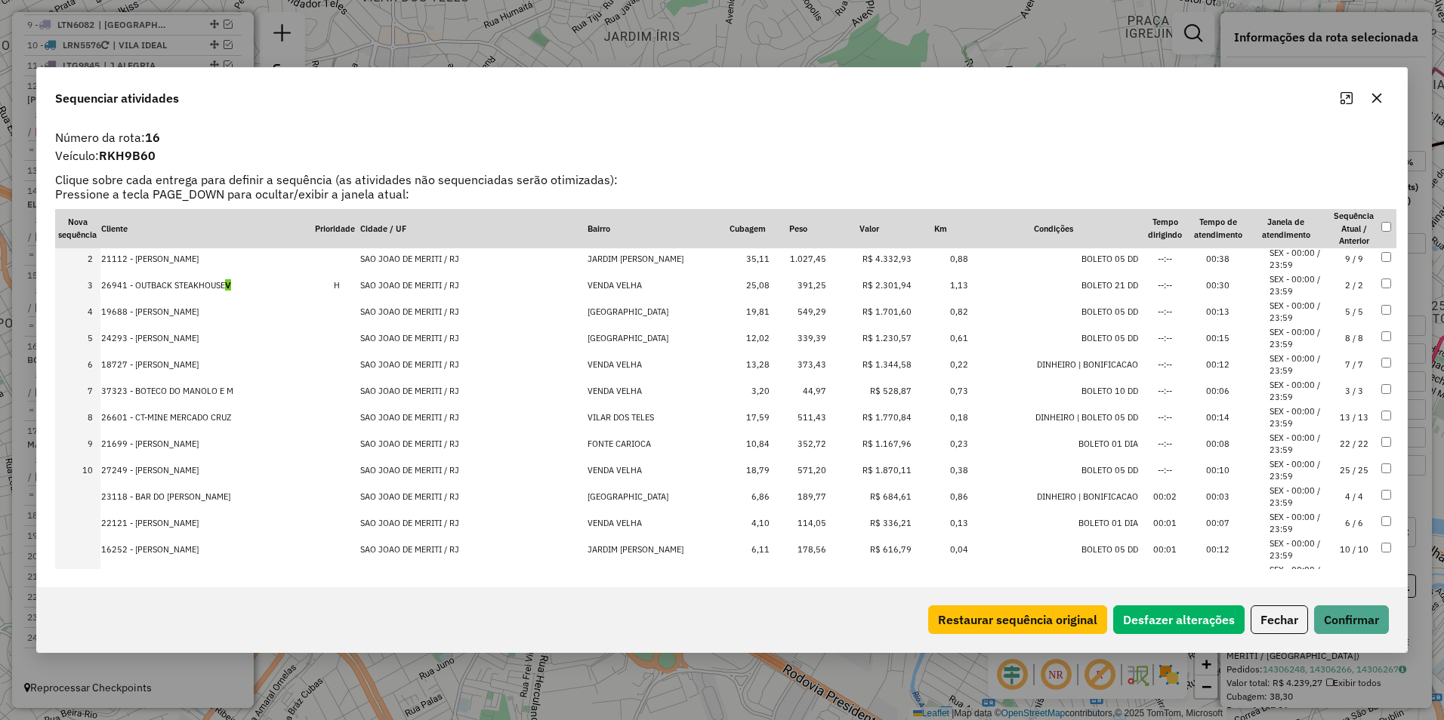
scroll to position [0, 0]
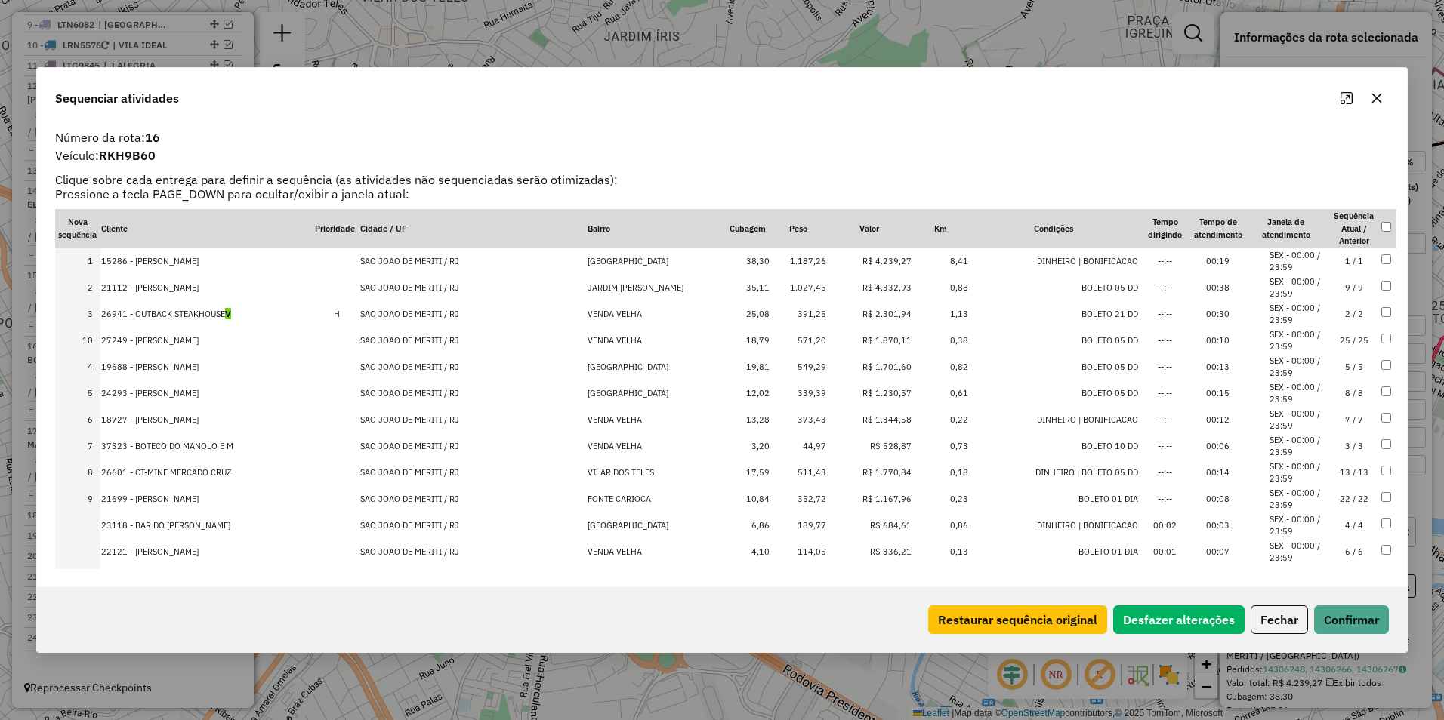
drag, startPoint x: 877, startPoint y: 498, endPoint x: 883, endPoint y: 317, distance: 180.5
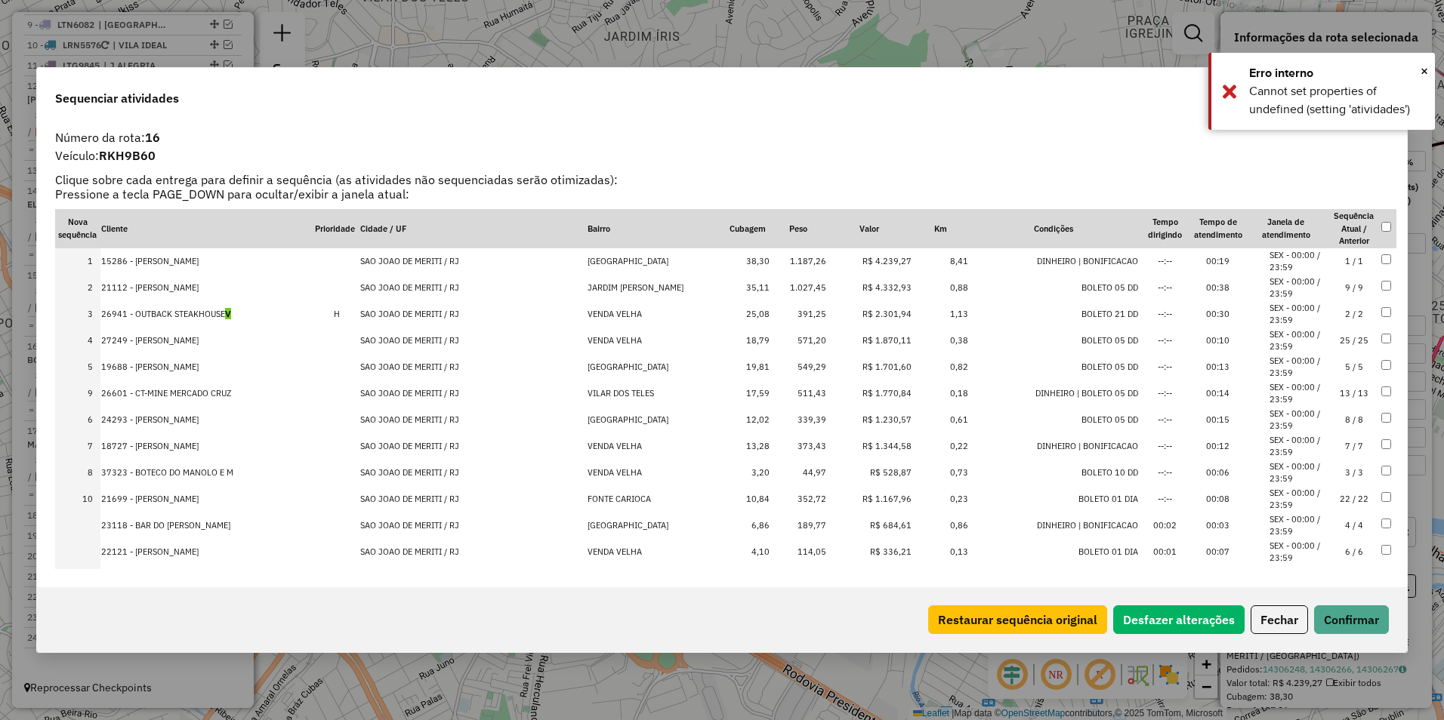
drag, startPoint x: 877, startPoint y: 473, endPoint x: 880, endPoint y: 369, distance: 103.5
drag, startPoint x: 884, startPoint y: 504, endPoint x: 882, endPoint y: 456, distance: 48.4
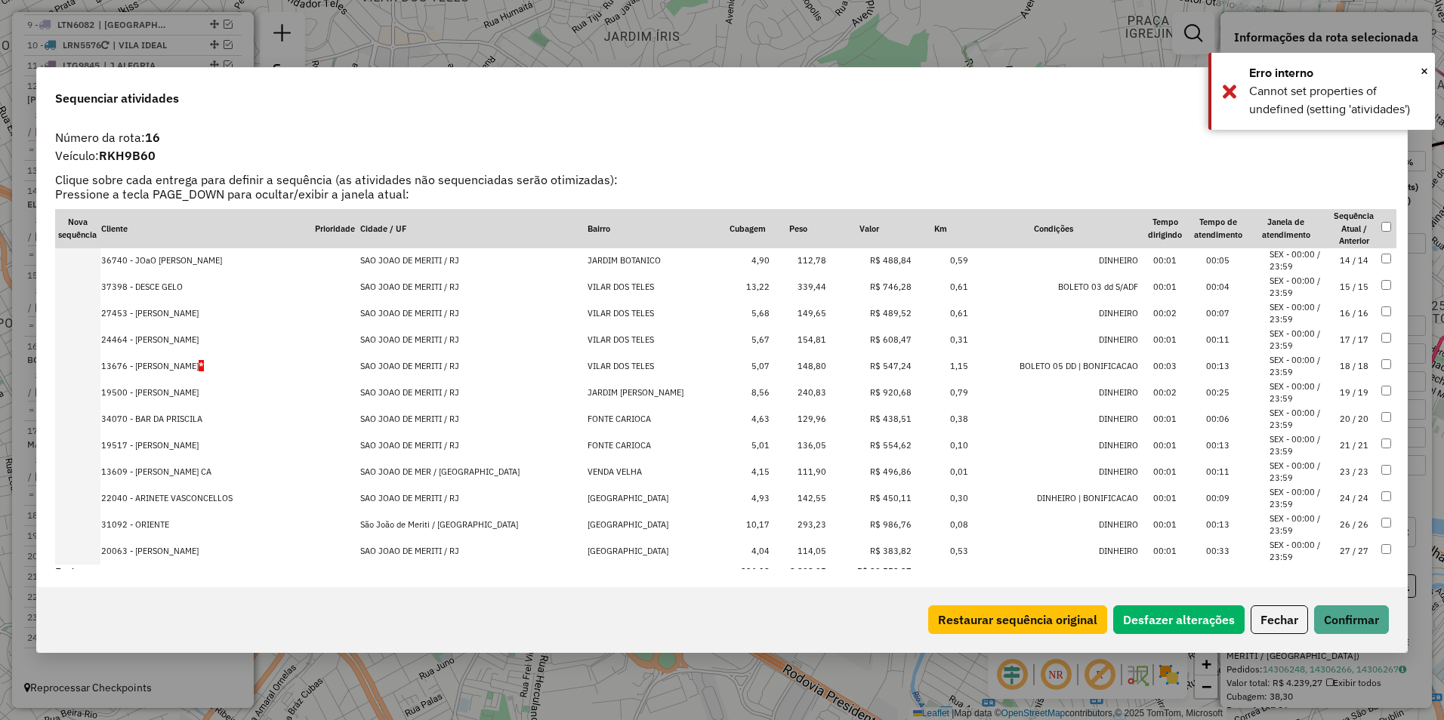
scroll to position [406, 0]
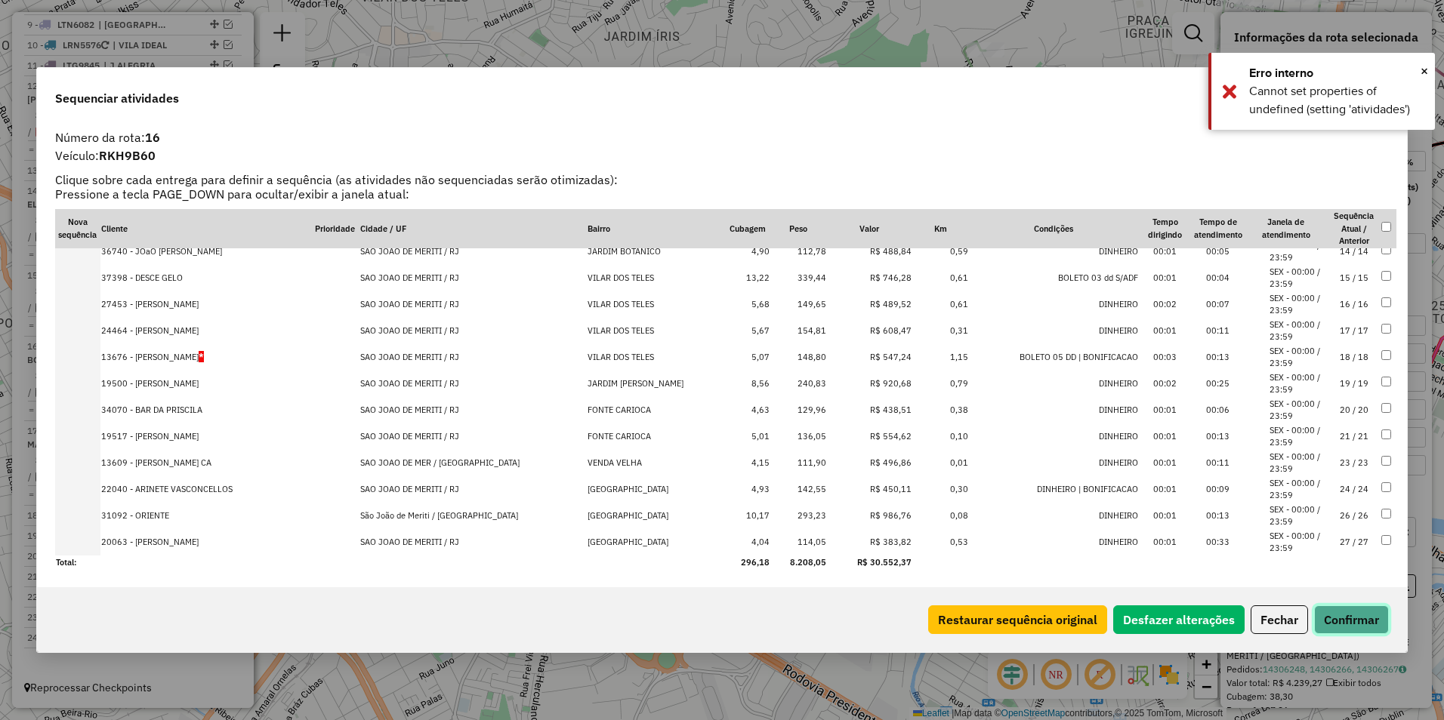
drag, startPoint x: 1360, startPoint y: 618, endPoint x: 1354, endPoint y: 625, distance: 9.7
click at [1355, 625] on button "Confirmar" at bounding box center [1351, 620] width 75 height 29
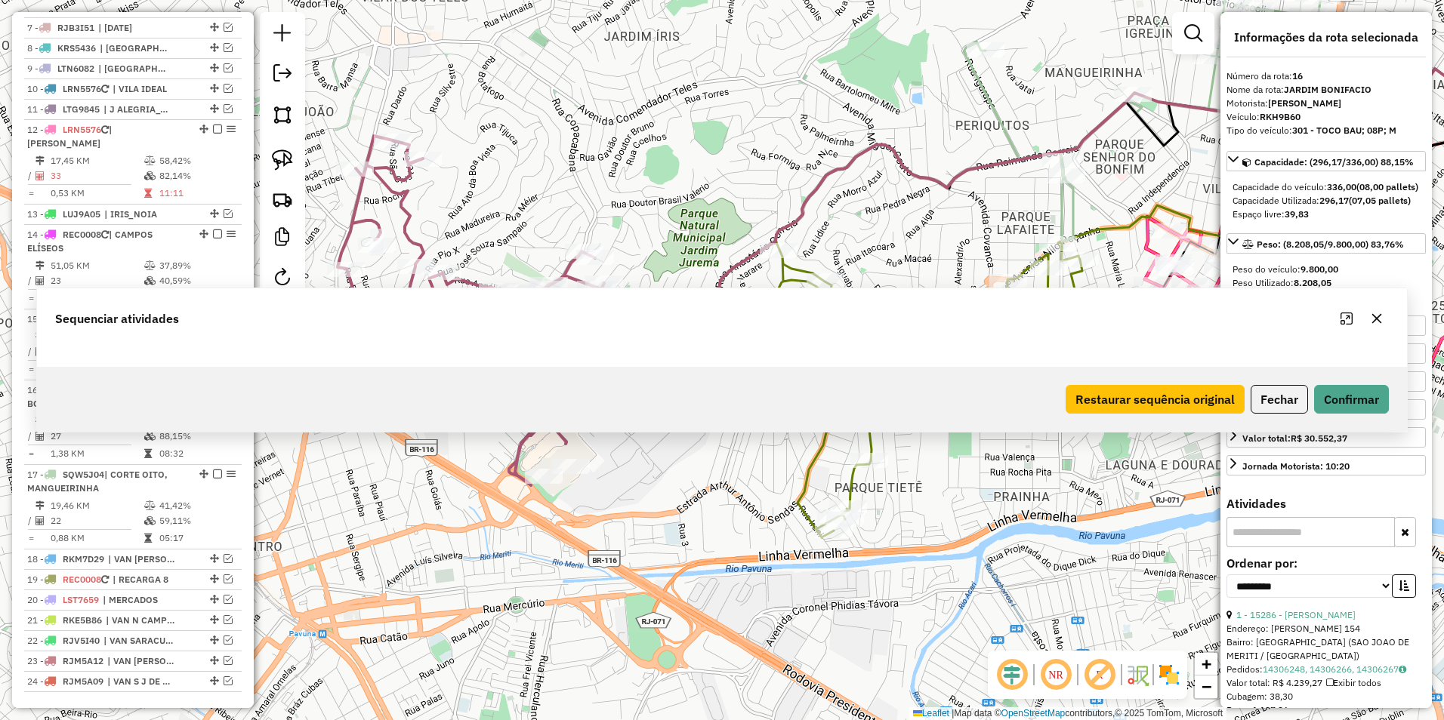
scroll to position [726, 0]
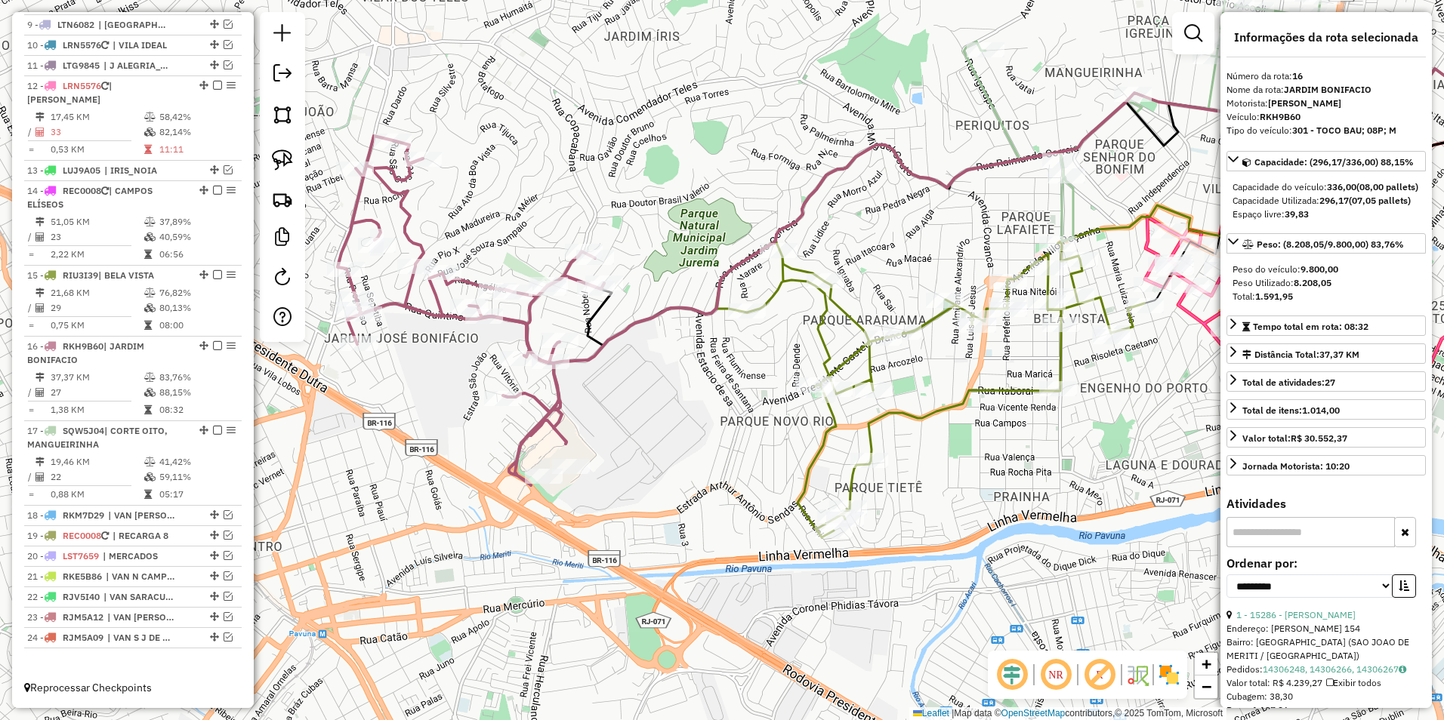
click at [520, 318] on icon at bounding box center [471, 311] width 267 height 350
click at [872, 365] on icon at bounding box center [930, 389] width 428 height 297
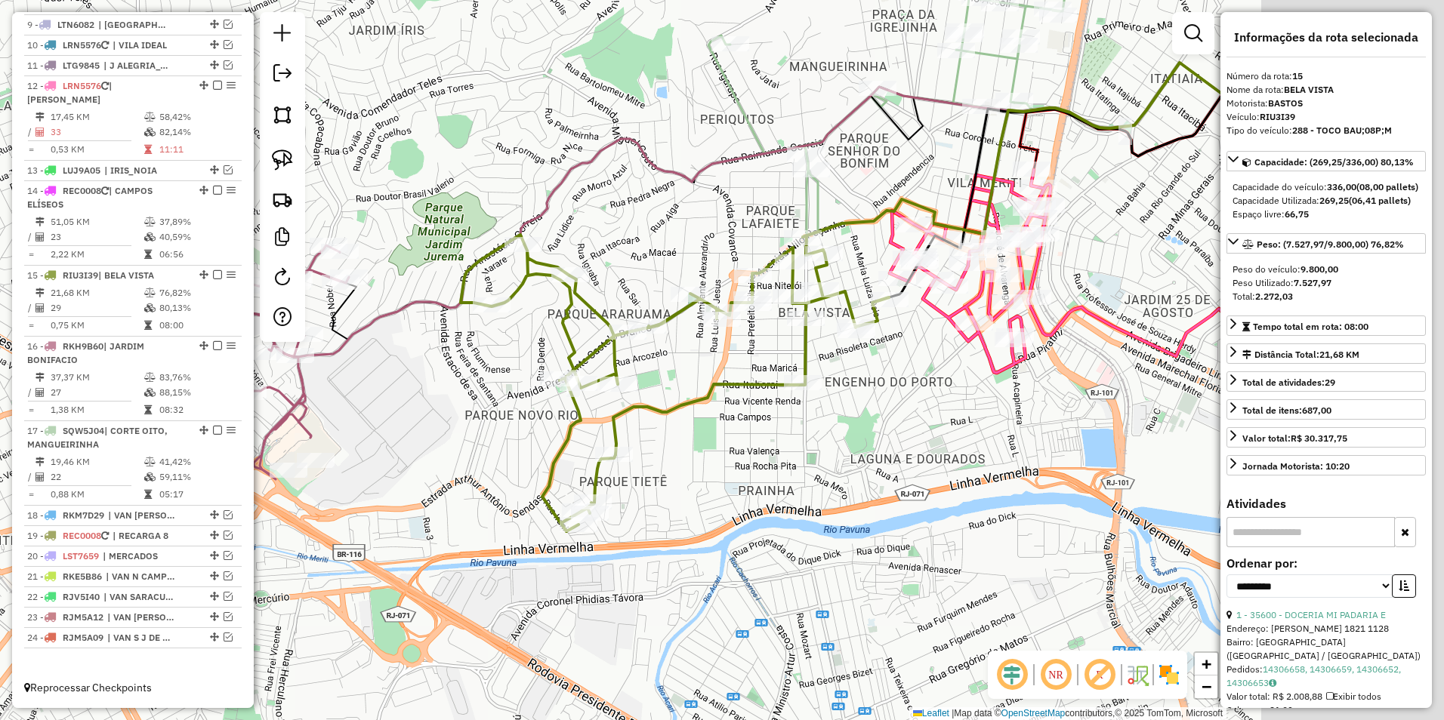
drag, startPoint x: 973, startPoint y: 461, endPoint x: 612, endPoint y: 458, distance: 361.0
click at [612, 458] on div "Janela de atendimento Grade de atendimento Capacidade Transportadoras Veículos …" at bounding box center [722, 360] width 1444 height 720
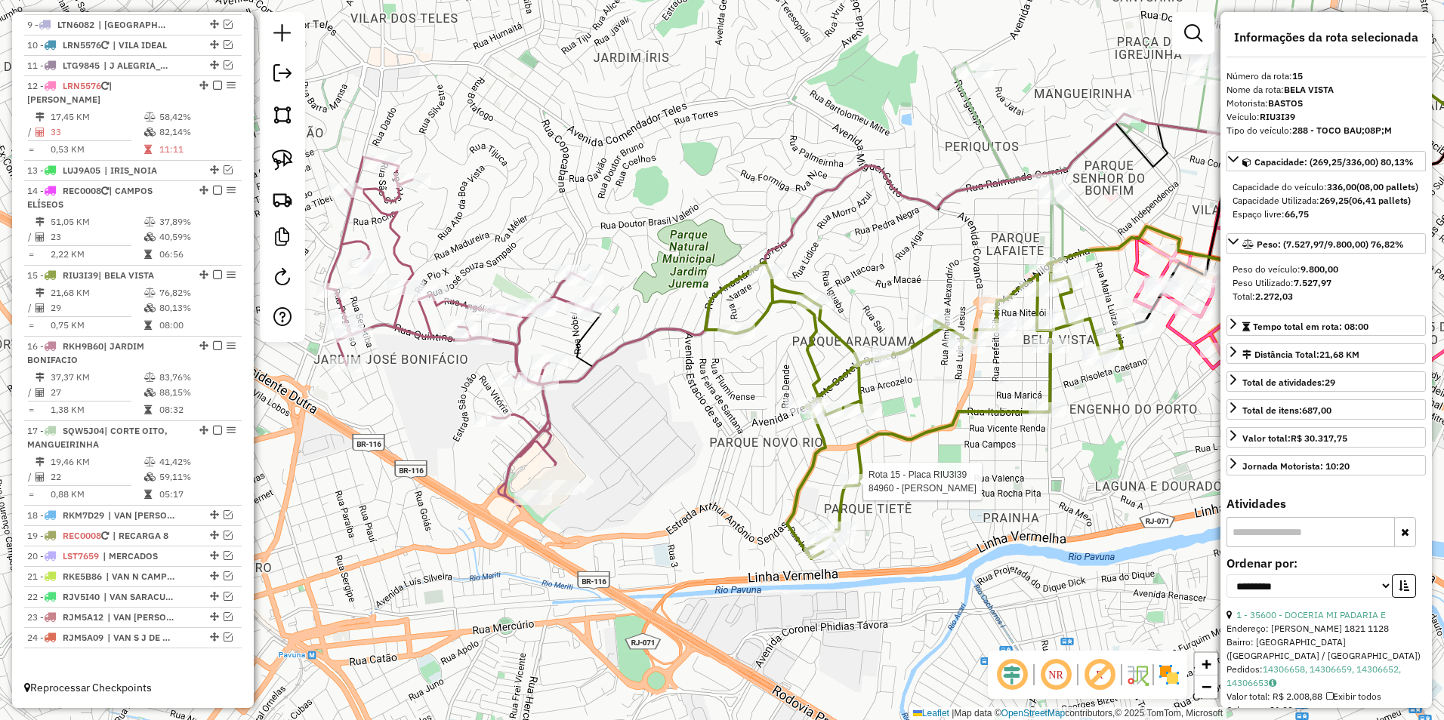
drag, startPoint x: 538, startPoint y: 402, endPoint x: 637, endPoint y: 405, distance: 99.0
click at [637, 405] on div "Rota 15 - Placa RIU3I39 84960 - TREYLER DO LOPES Janela de atendimento Grade de…" at bounding box center [722, 360] width 1444 height 720
click at [508, 339] on icon at bounding box center [460, 332] width 267 height 350
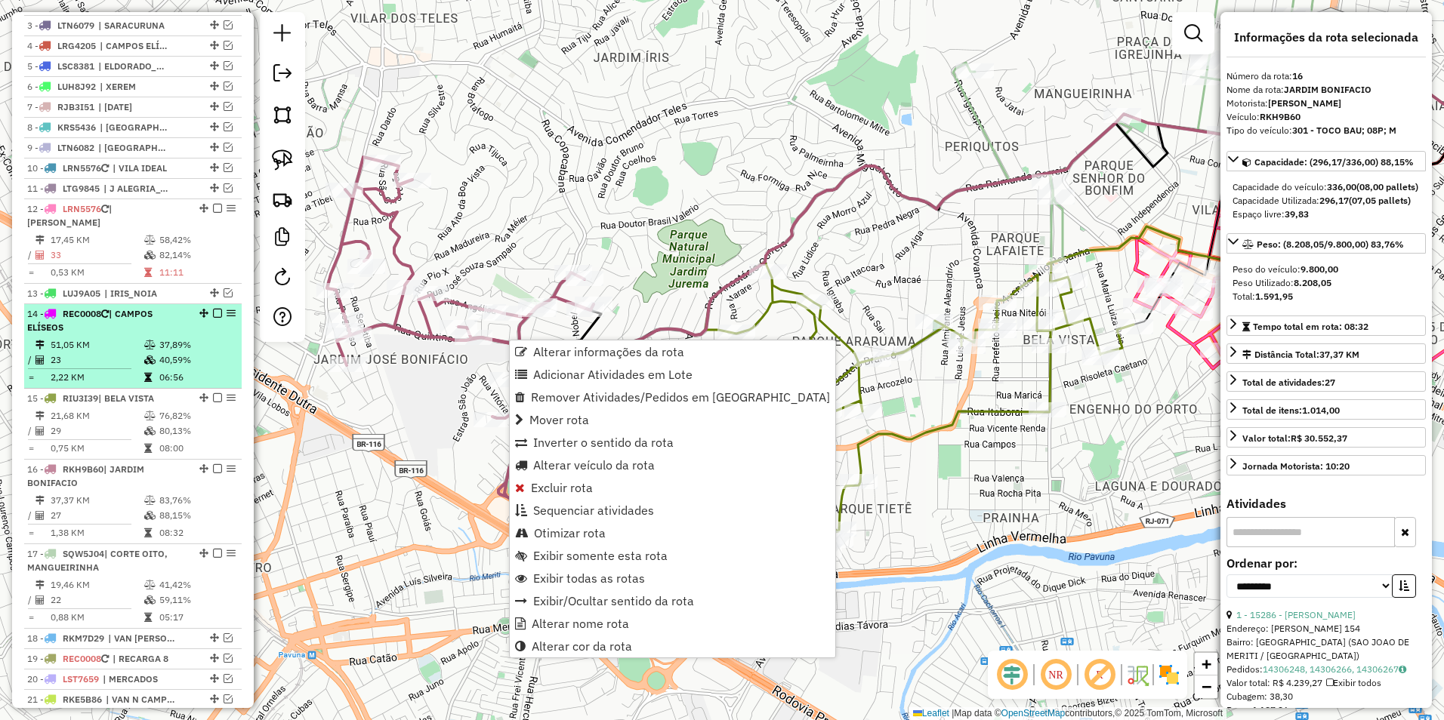
scroll to position [575, 0]
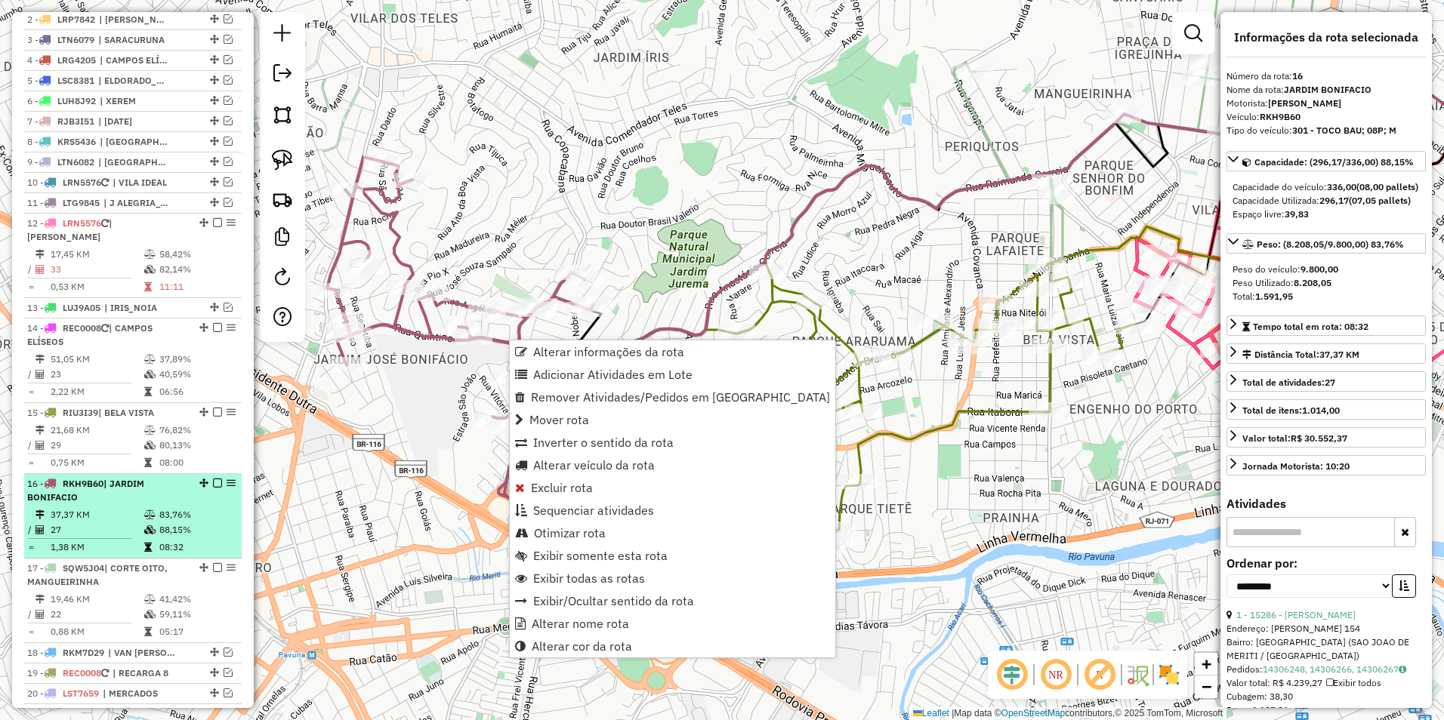
click at [213, 488] on em at bounding box center [217, 483] width 9 height 9
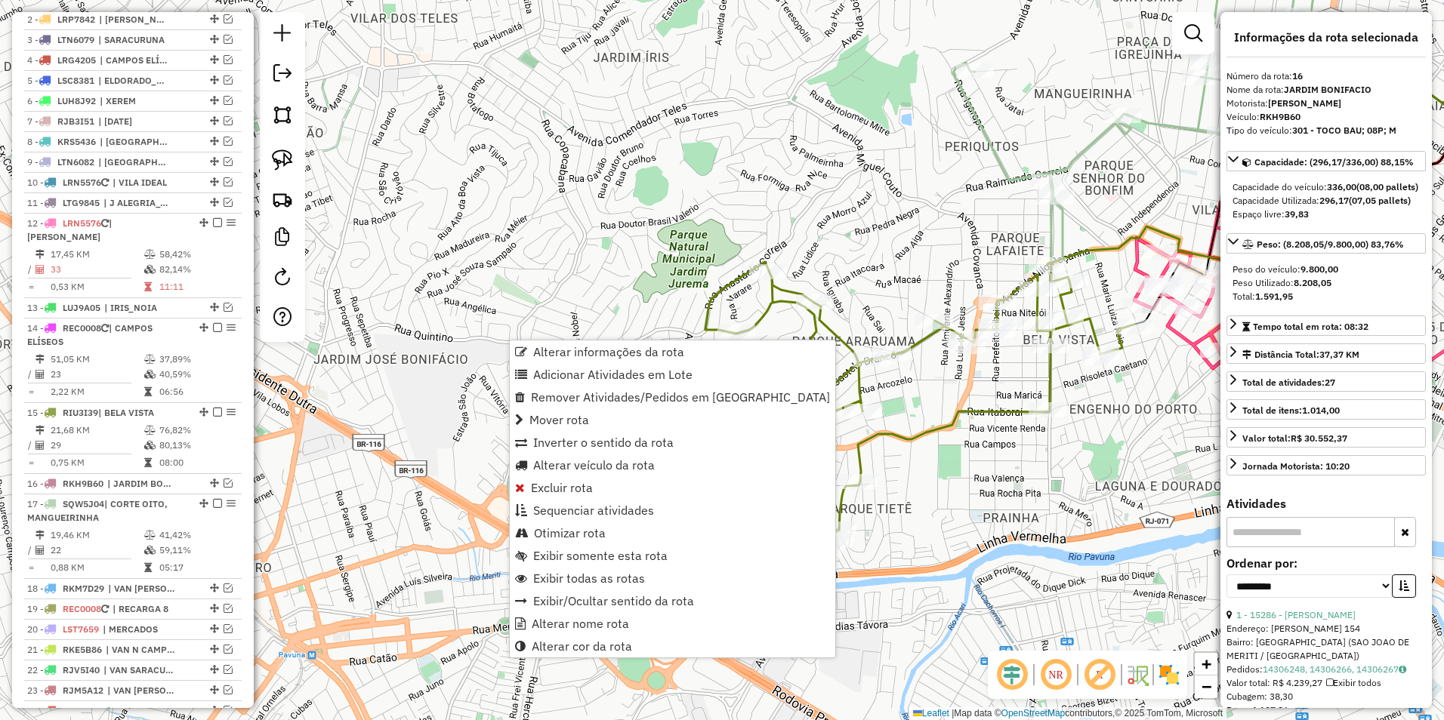
click at [856, 386] on icon at bounding box center [919, 410] width 428 height 297
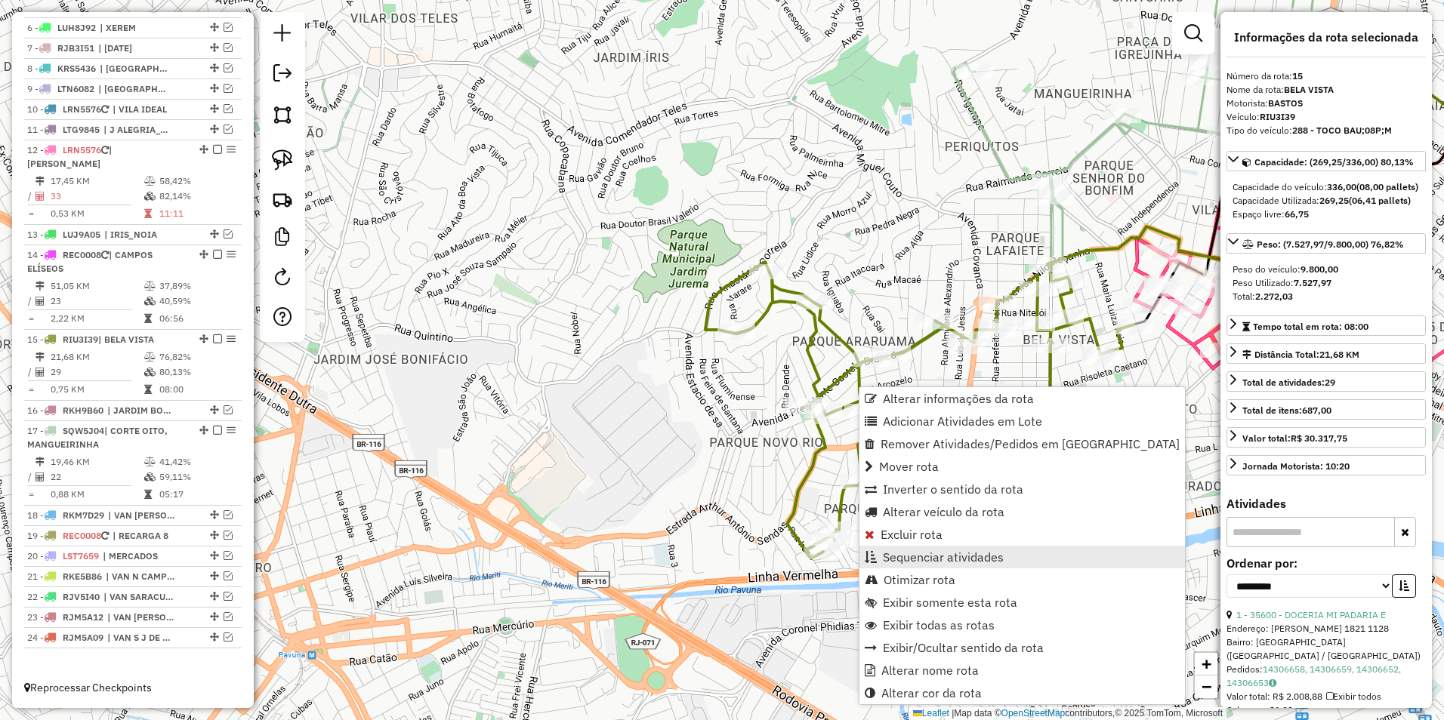
click at [941, 561] on span "Sequenciar atividades" at bounding box center [943, 557] width 121 height 12
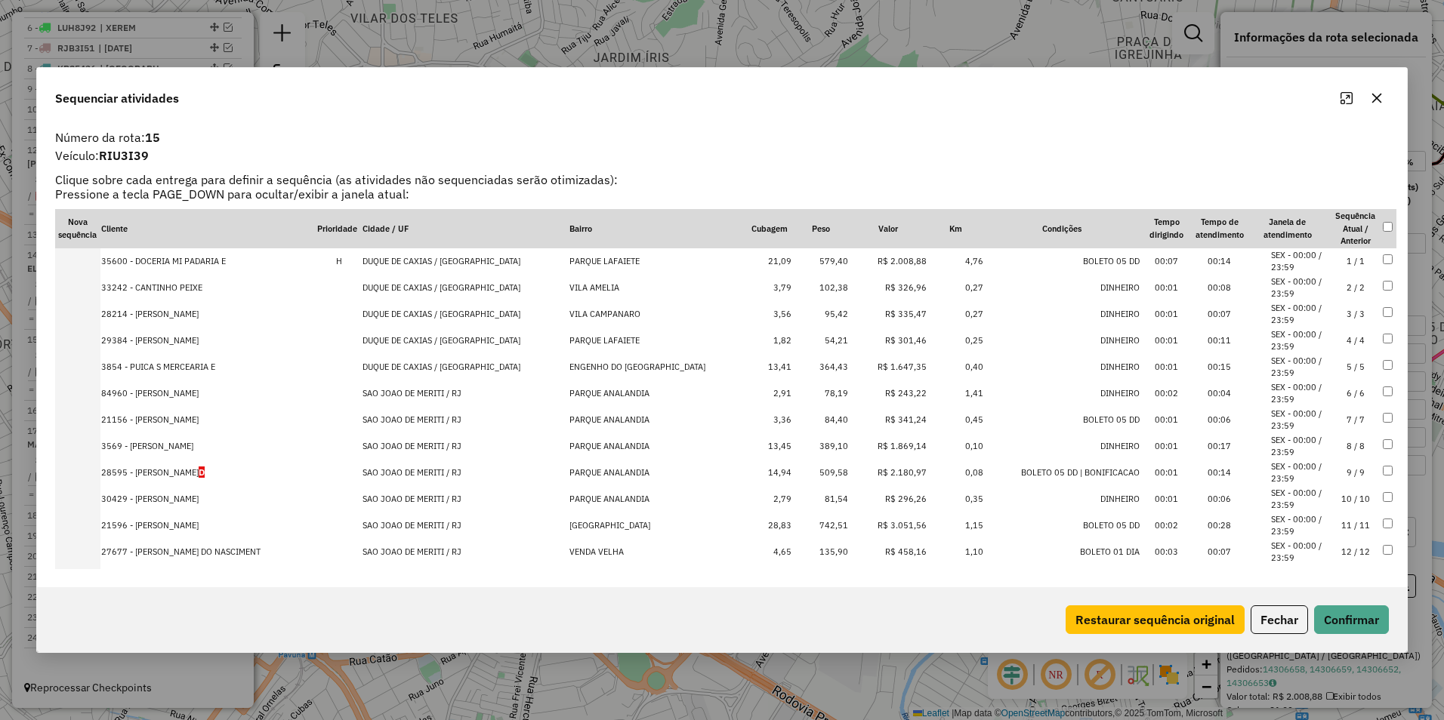
click at [866, 366] on td "R$ 1.647,35" at bounding box center [888, 367] width 79 height 26
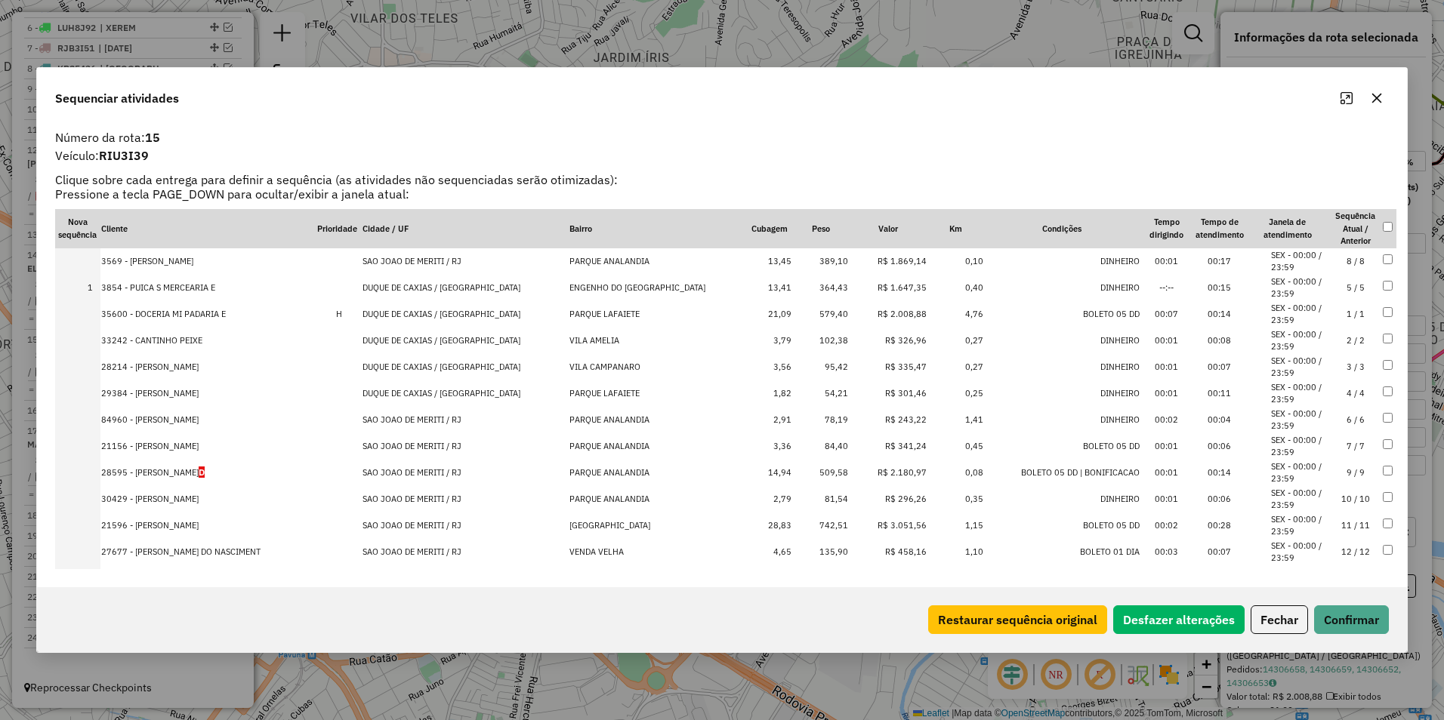
drag, startPoint x: 865, startPoint y: 446, endPoint x: 871, endPoint y: 250, distance: 196.4
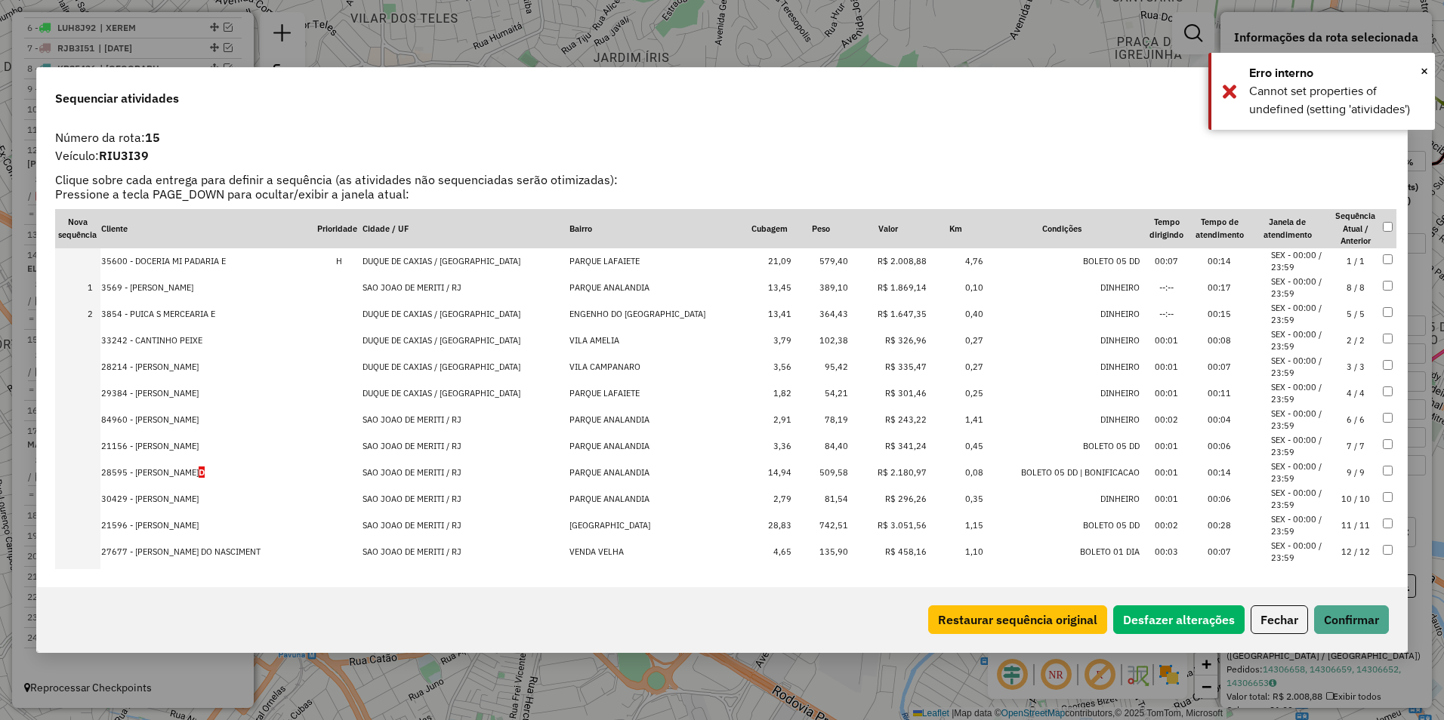
drag, startPoint x: 872, startPoint y: 313, endPoint x: 873, endPoint y: 239, distance: 74.0
drag, startPoint x: 865, startPoint y: 472, endPoint x: 873, endPoint y: 251, distance: 220.6
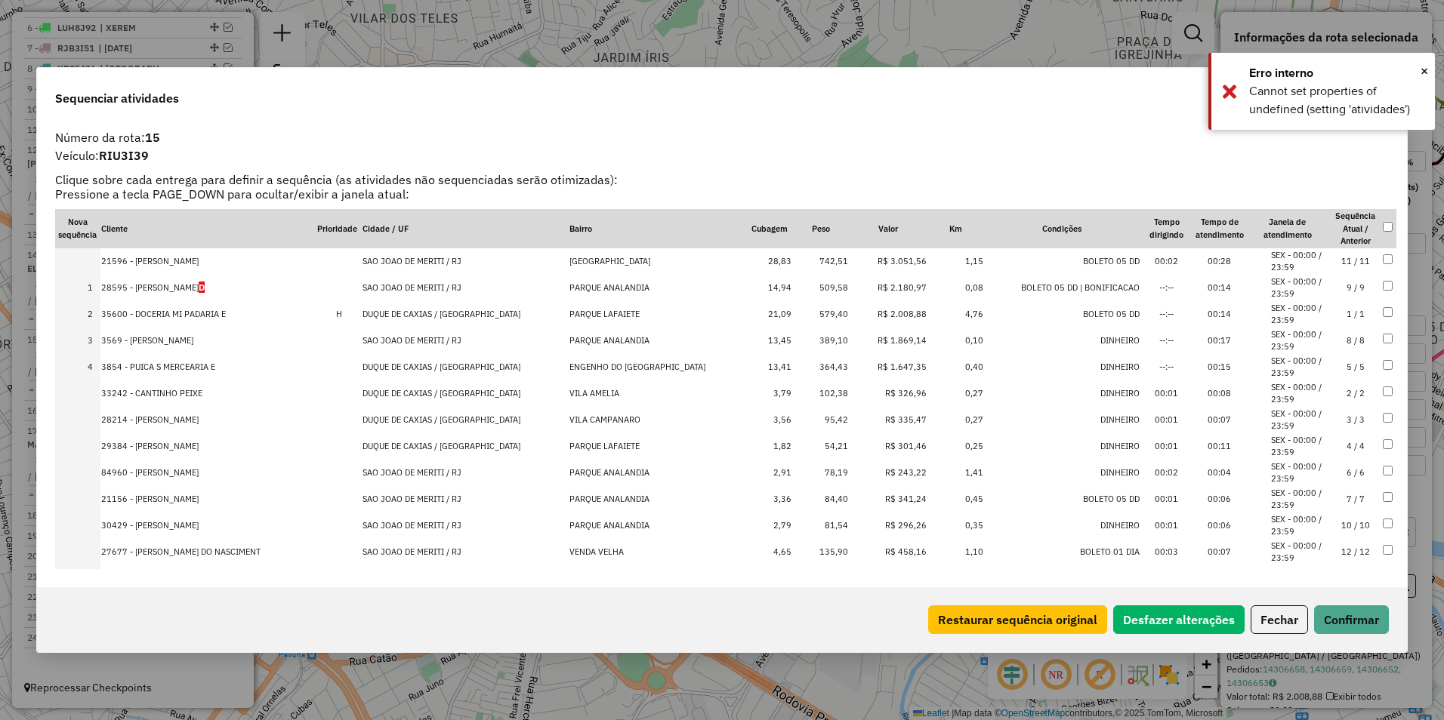
drag, startPoint x: 877, startPoint y: 527, endPoint x: 868, endPoint y: 237, distance: 290.1
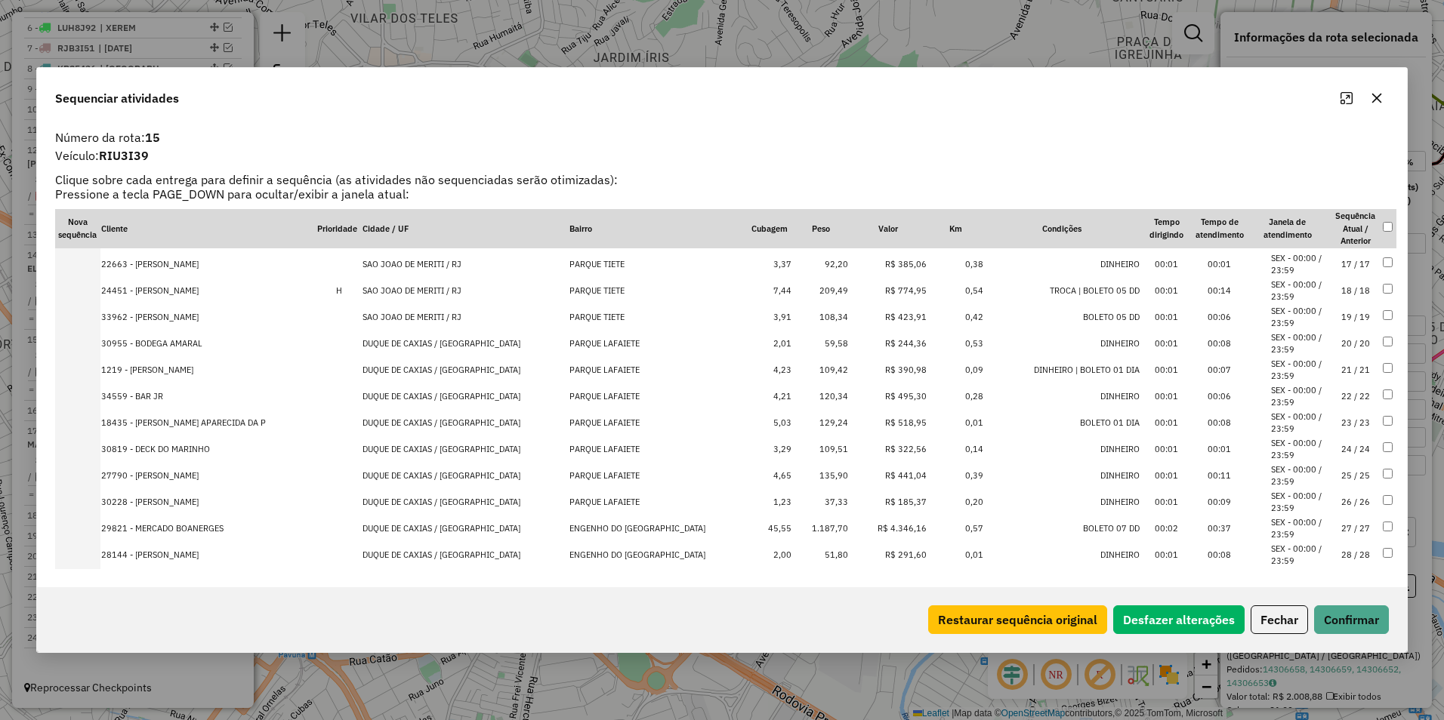
scroll to position [459, 0]
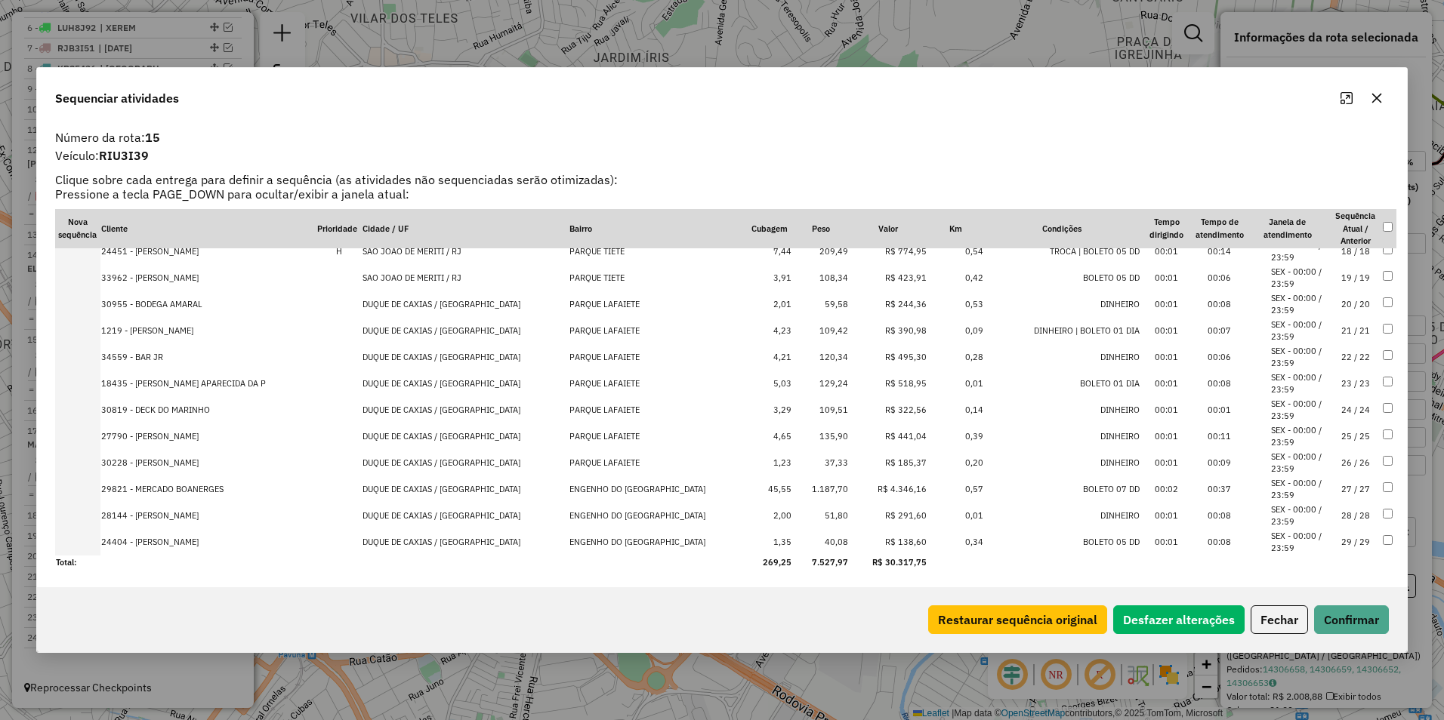
click at [871, 487] on td "R$ 4.346,16" at bounding box center [888, 489] width 79 height 26
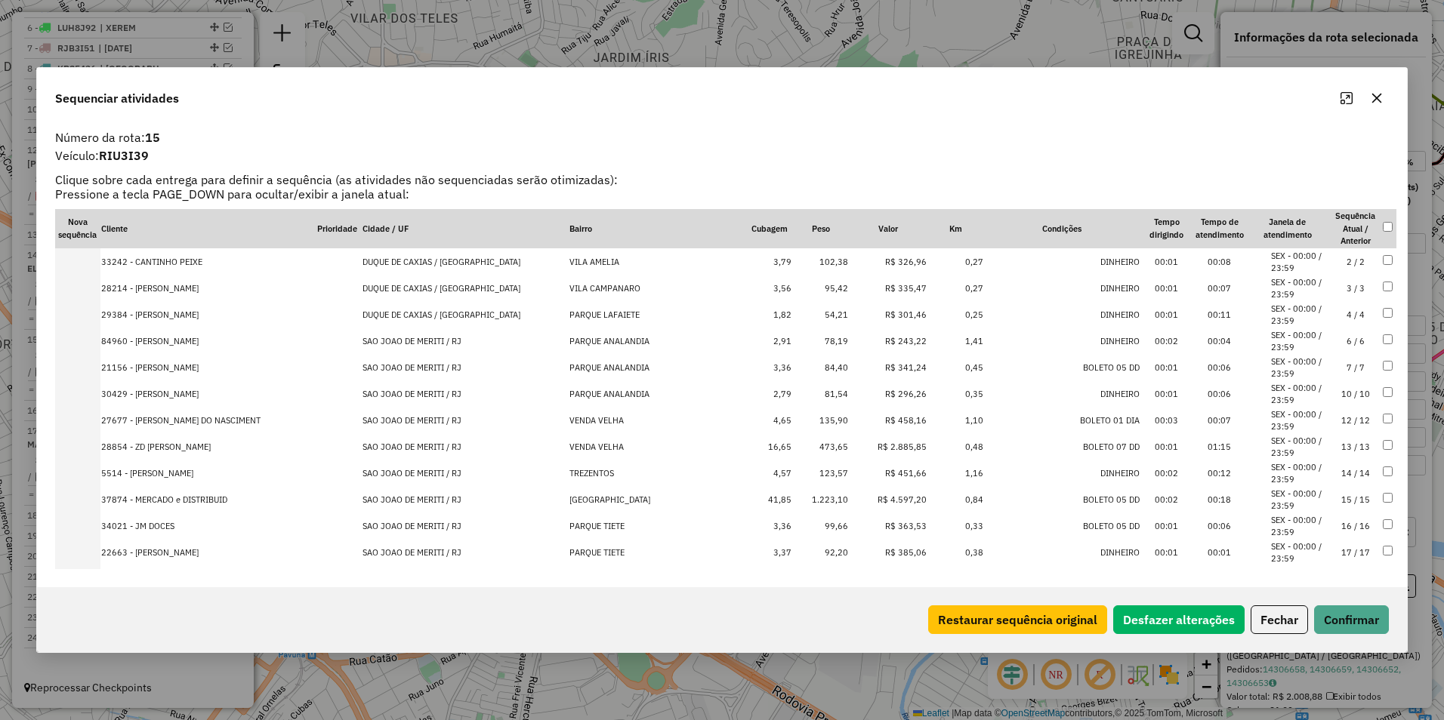
scroll to position [157, 0]
click at [874, 445] on td "R$ 2.885,85" at bounding box center [888, 448] width 79 height 26
click at [864, 495] on td "R$ 4.597,20" at bounding box center [888, 501] width 79 height 26
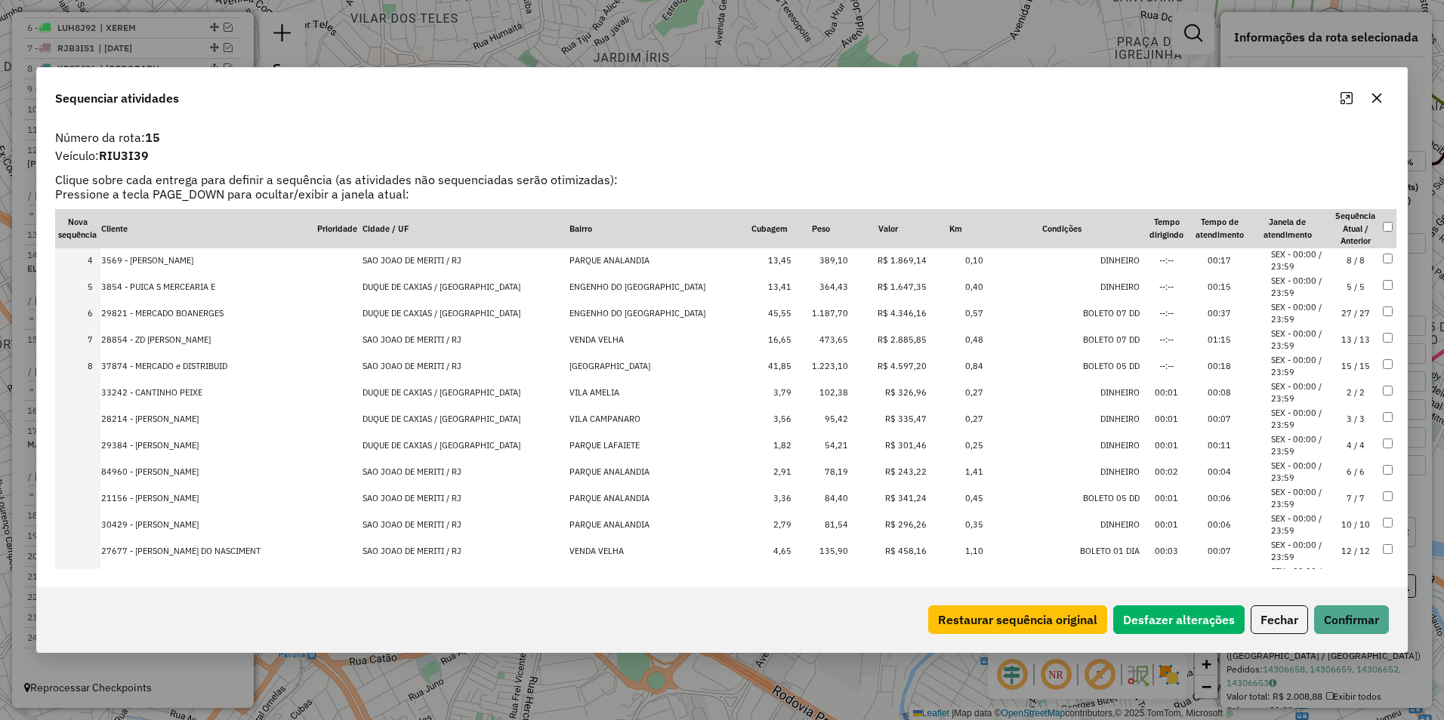
scroll to position [0, 0]
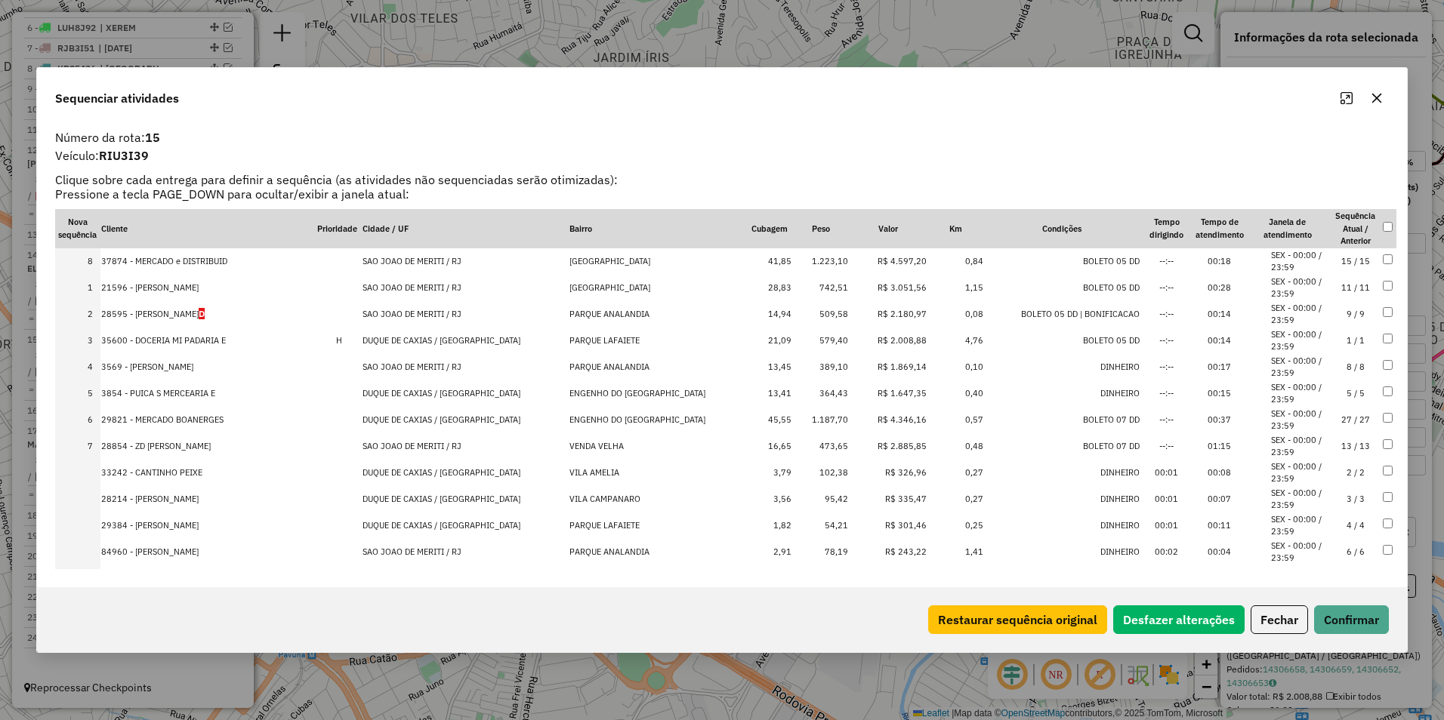
drag, startPoint x: 874, startPoint y: 443, endPoint x: 872, endPoint y: 245, distance: 197.8
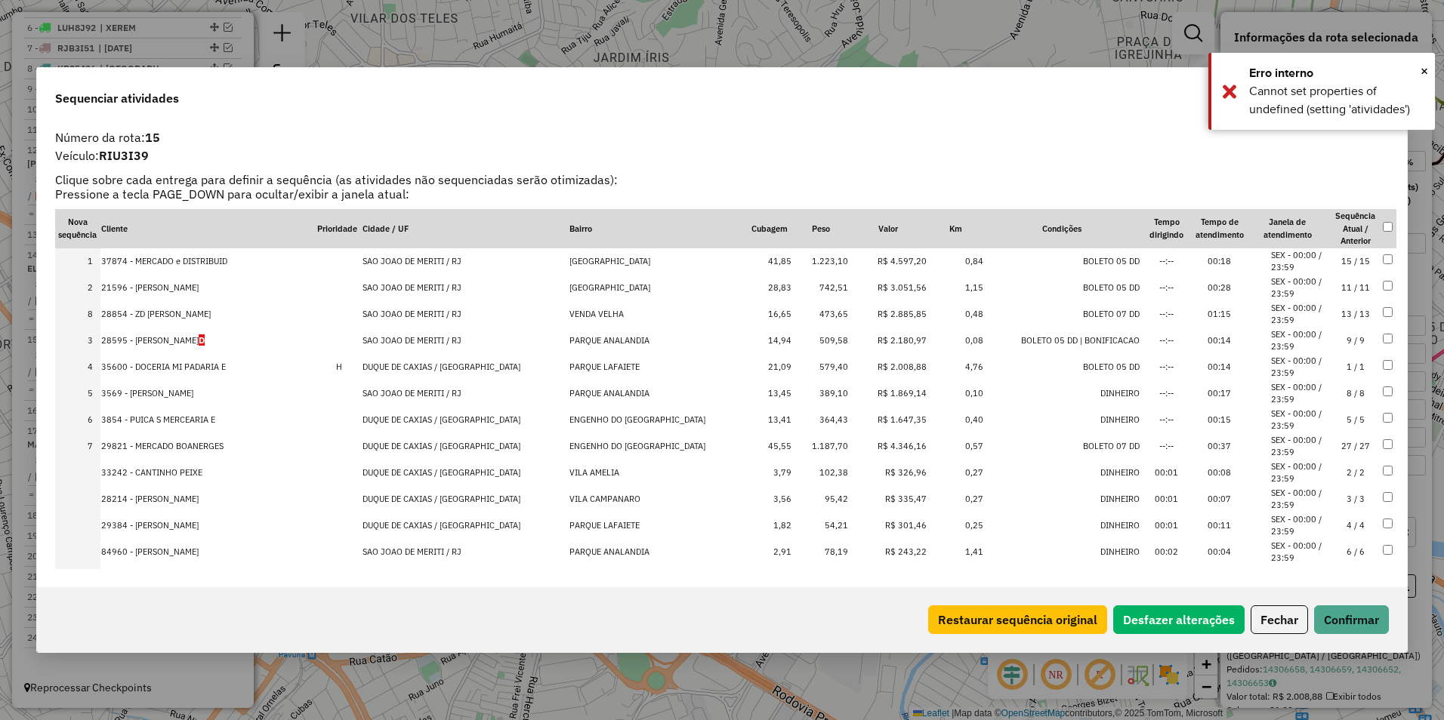
drag, startPoint x: 857, startPoint y: 446, endPoint x: 878, endPoint y: 305, distance: 142.0
drag, startPoint x: 868, startPoint y: 443, endPoint x: 880, endPoint y: 280, distance: 163.5
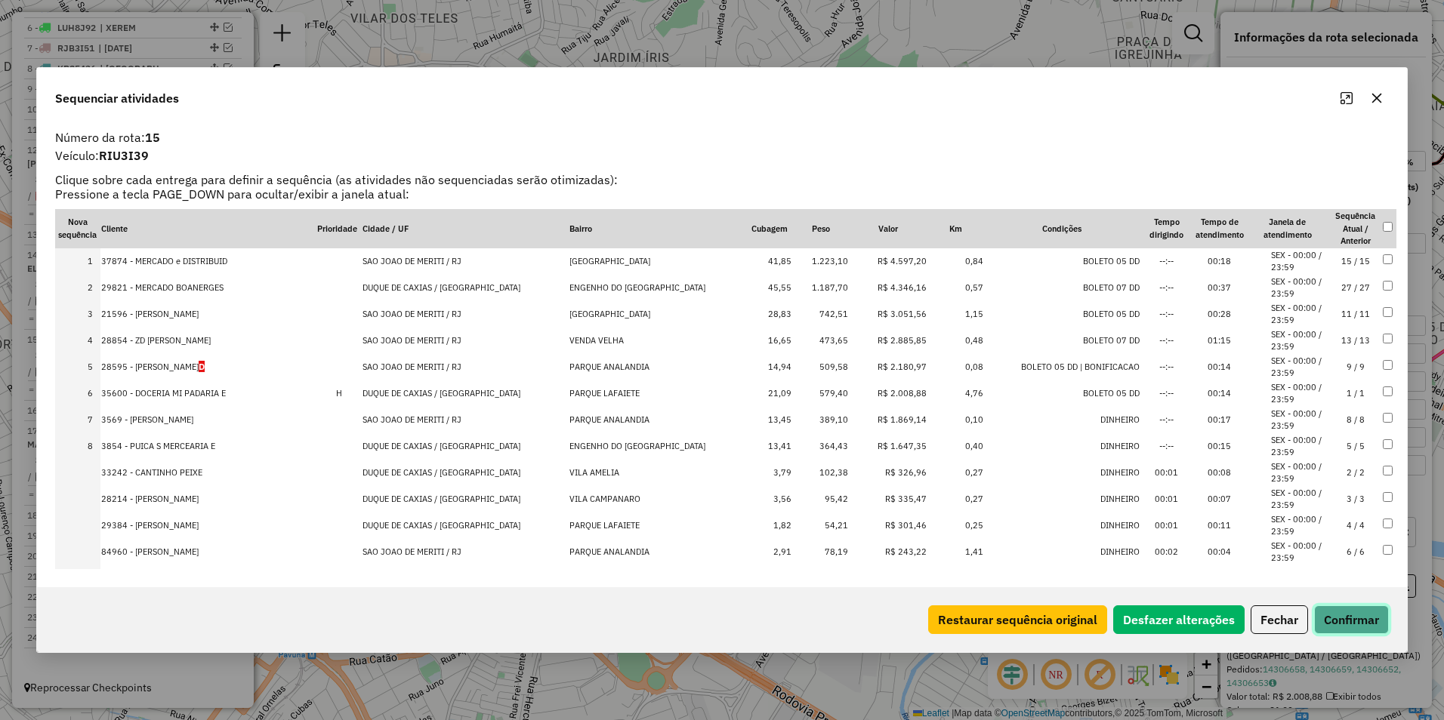
click at [1334, 615] on button "Confirmar" at bounding box center [1351, 620] width 75 height 29
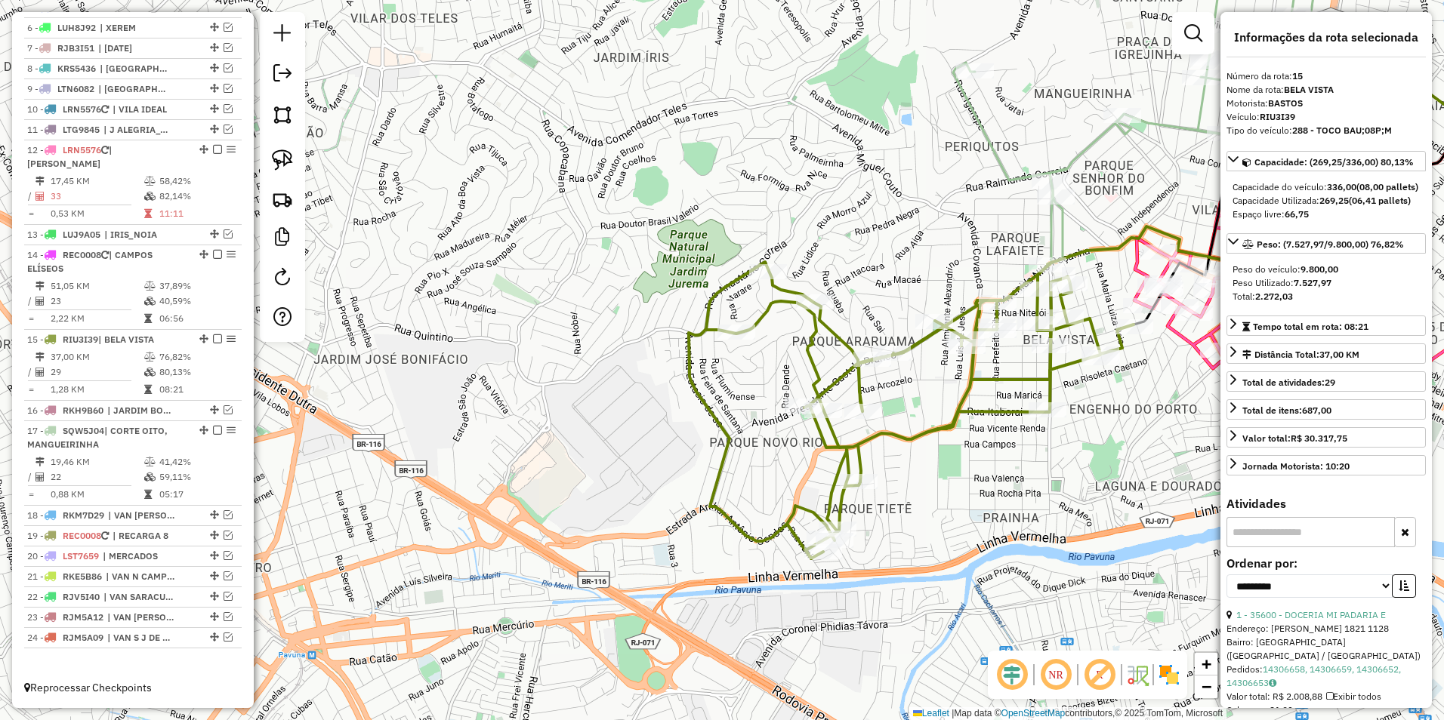
click at [832, 334] on icon at bounding box center [911, 410] width 445 height 297
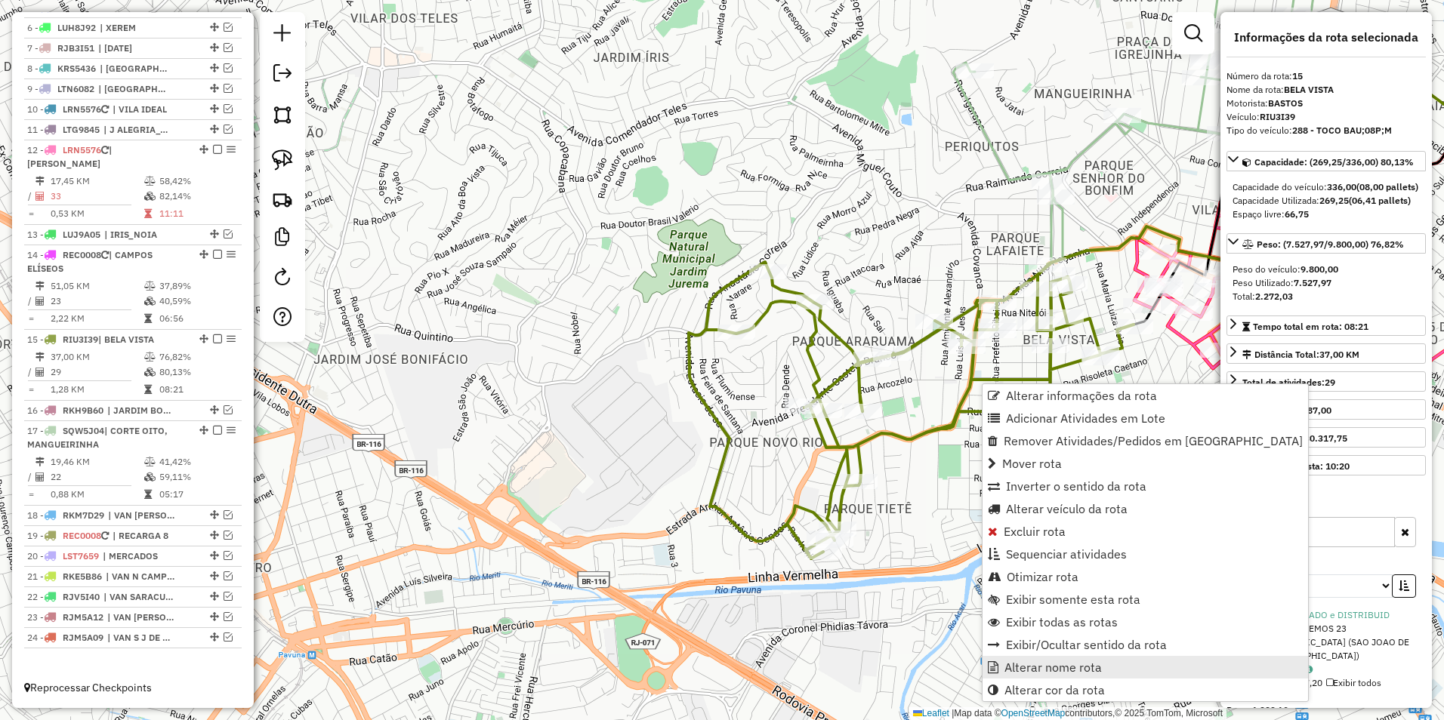
click at [1060, 668] on span "Alterar nome rota" at bounding box center [1052, 667] width 97 height 12
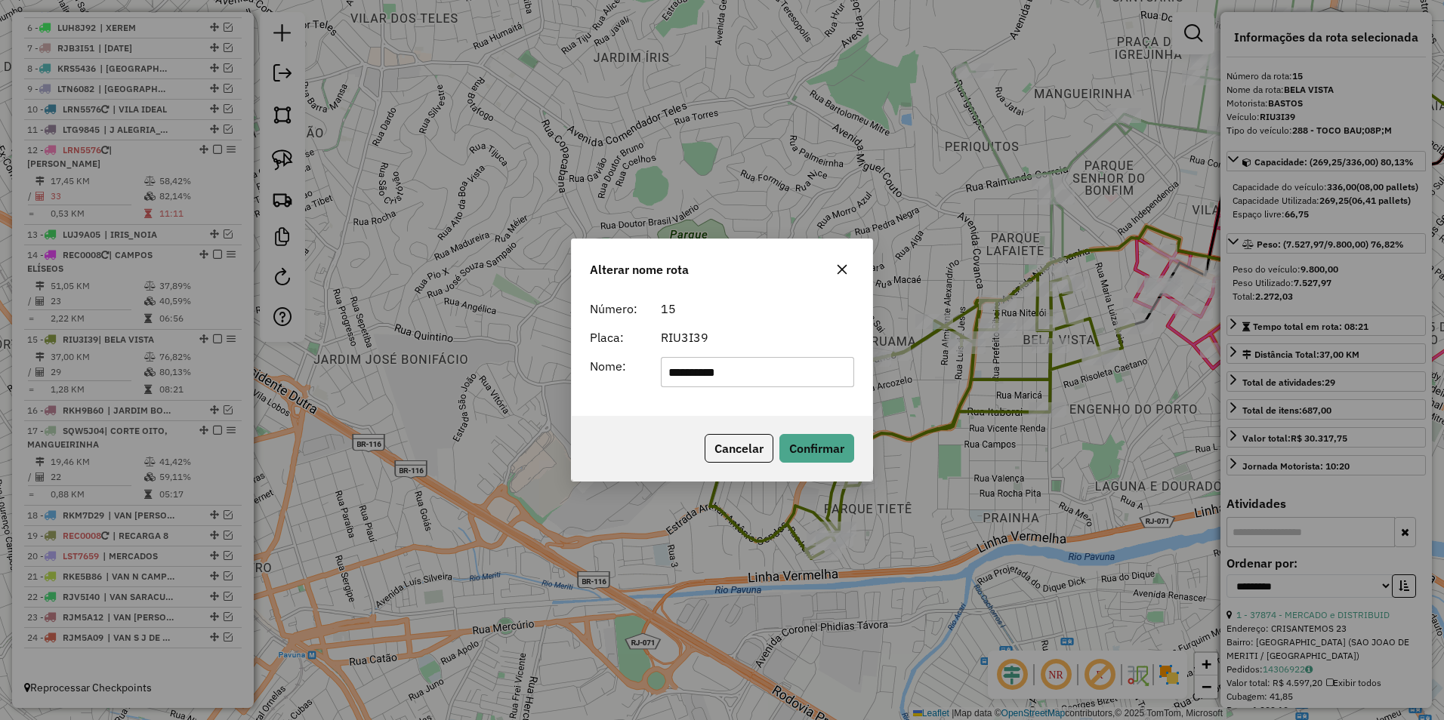
click at [839, 270] on icon "button" at bounding box center [842, 270] width 12 height 12
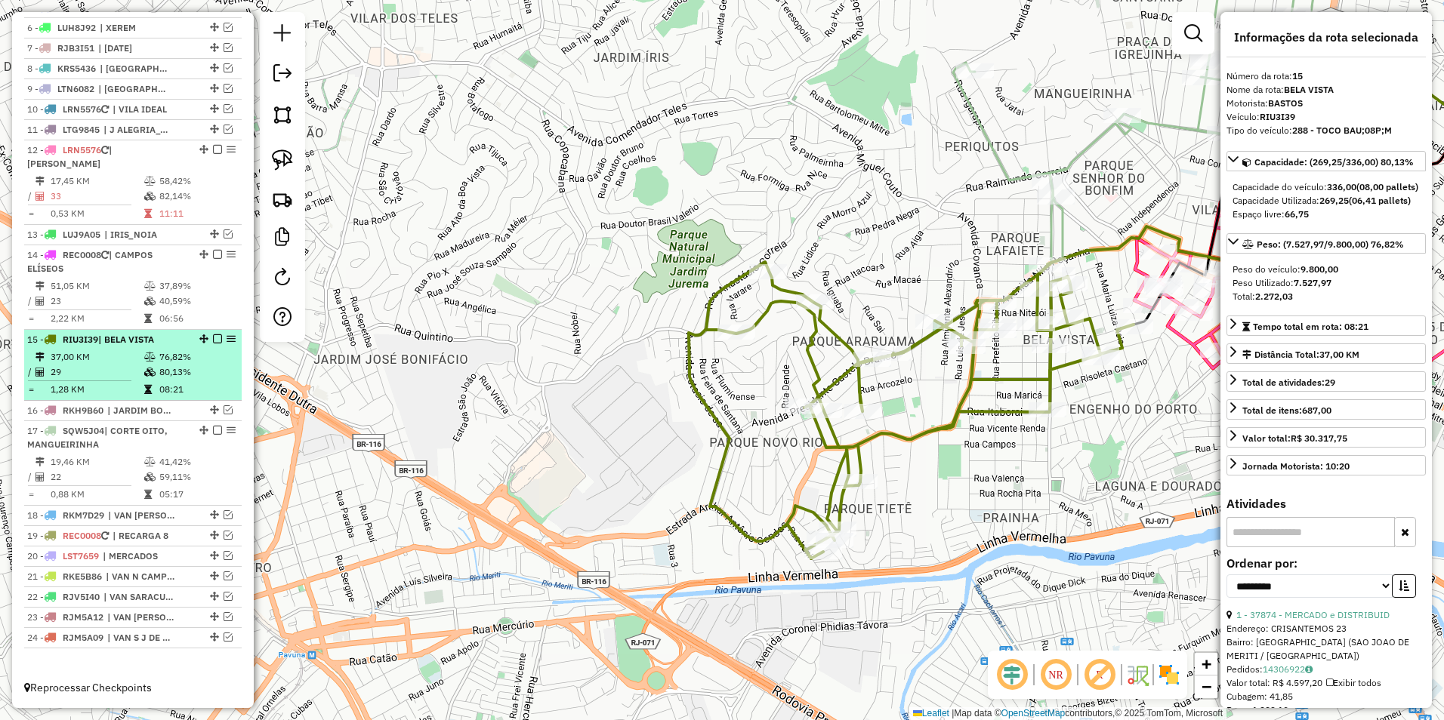
click at [213, 335] on em at bounding box center [217, 339] width 9 height 9
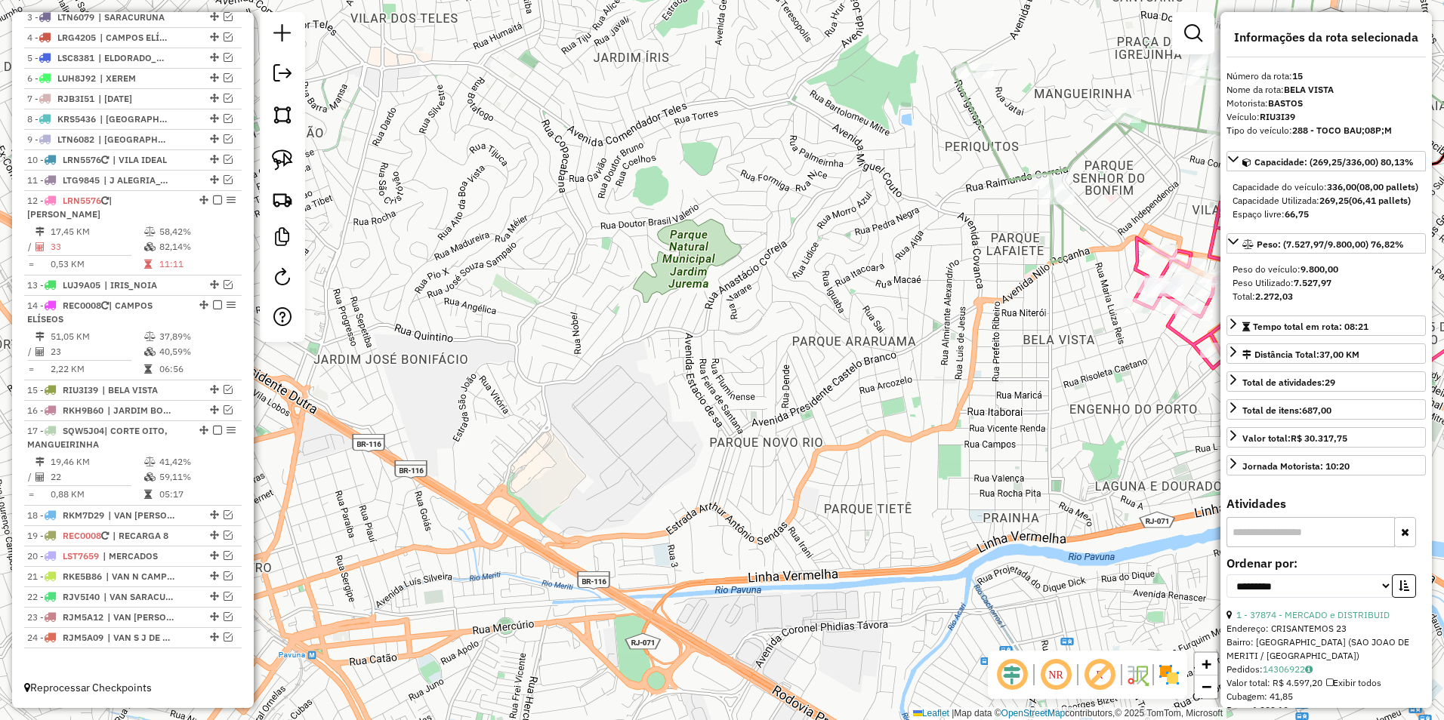
drag, startPoint x: 1182, startPoint y: 421, endPoint x: 661, endPoint y: 564, distance: 540.2
click at [661, 564] on div "Janela de atendimento Grade de atendimento Capacidade Transportadoras Veículos …" at bounding box center [722, 360] width 1444 height 720
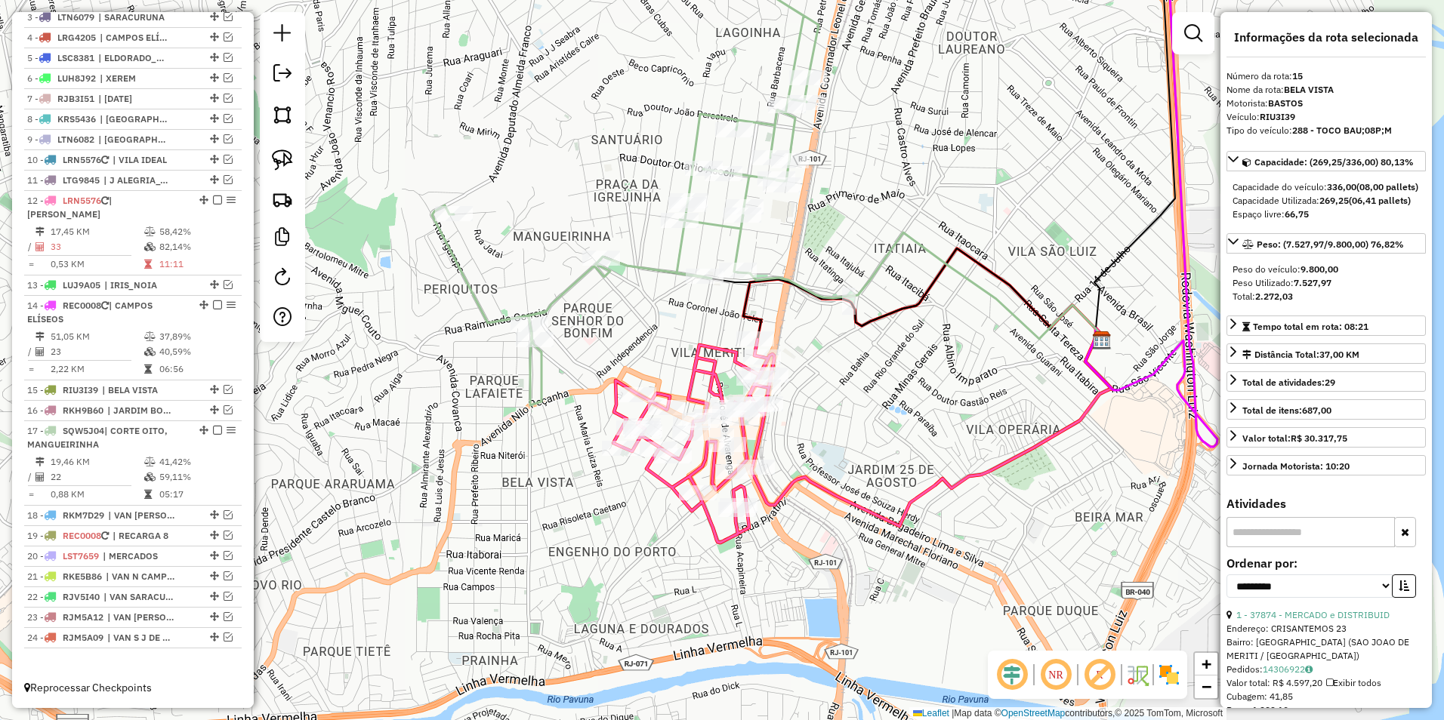
click at [676, 261] on icon at bounding box center [625, 185] width 387 height 441
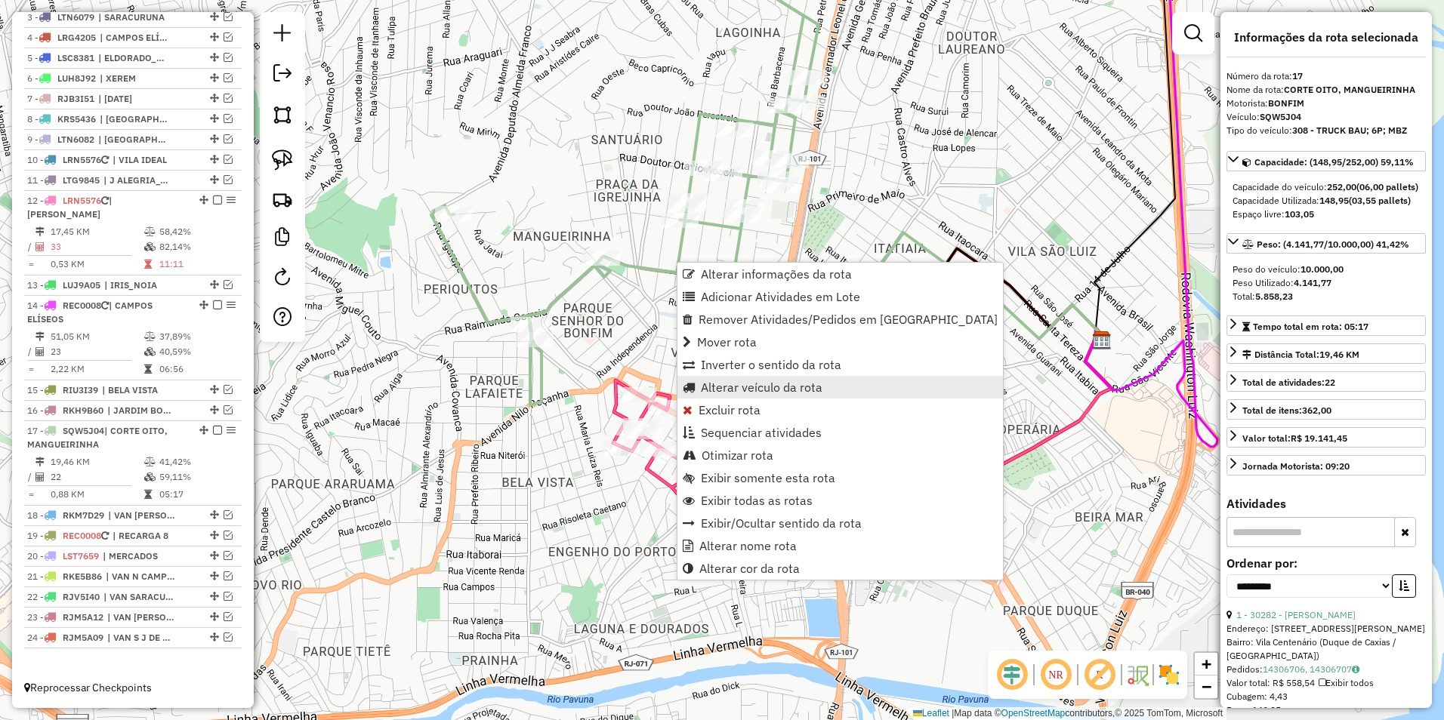
click at [764, 385] on span "Alterar veículo da rota" at bounding box center [762, 387] width 122 height 12
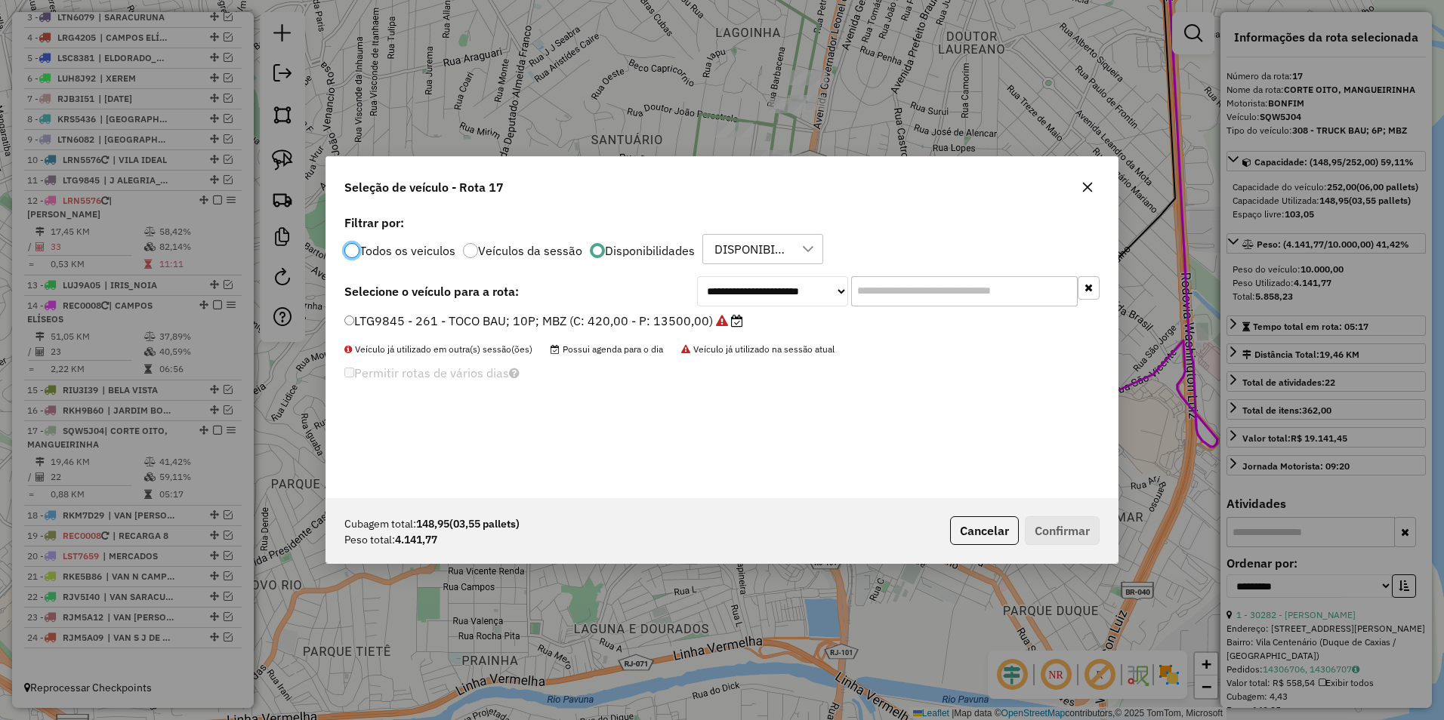
scroll to position [8, 5]
click at [747, 292] on select "**********" at bounding box center [772, 291] width 151 height 30
select select "********"
click at [697, 276] on select "**********" at bounding box center [772, 291] width 151 height 30
click at [670, 326] on label "LRN5575 - 189 - TOCO BAU; 6P; MBZ (C: 220,00 - P: 8000,00)" at bounding box center [529, 321] width 370 height 18
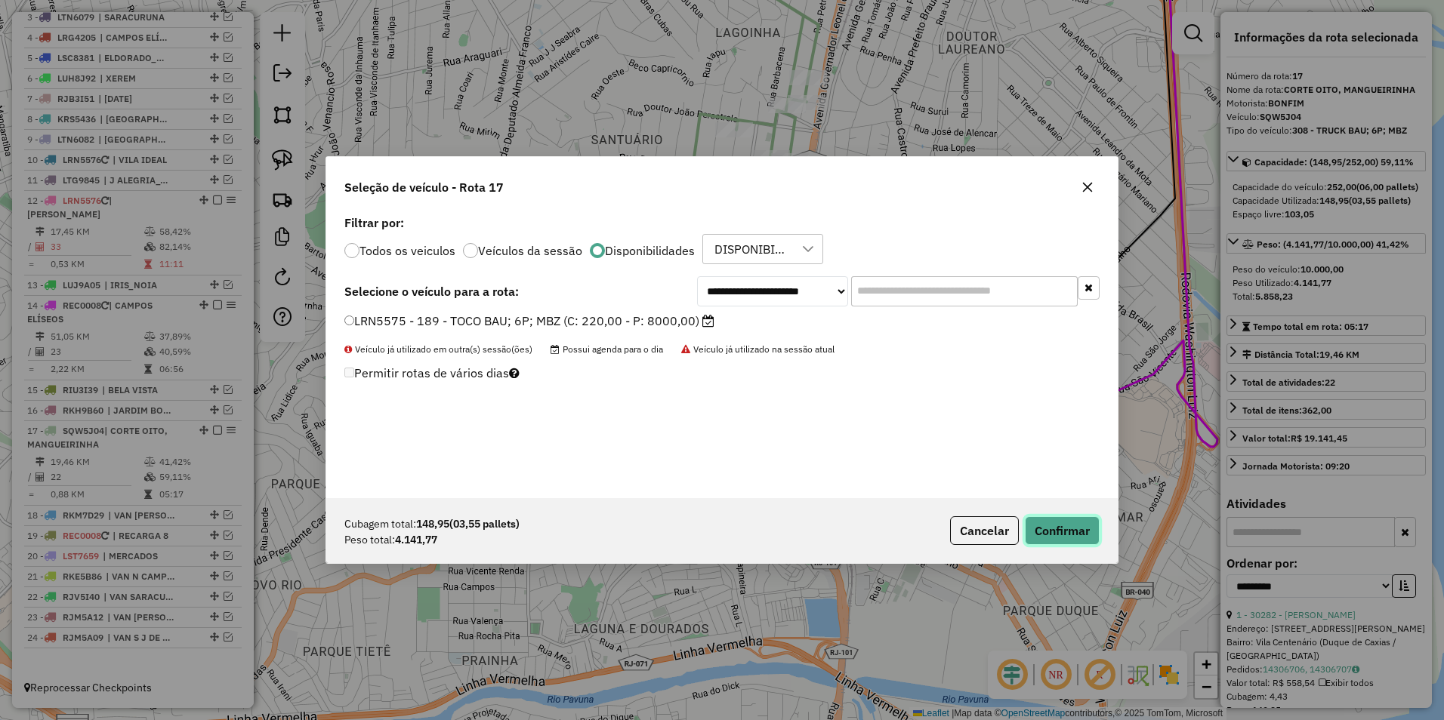
click at [1045, 535] on button "Confirmar" at bounding box center [1062, 530] width 75 height 29
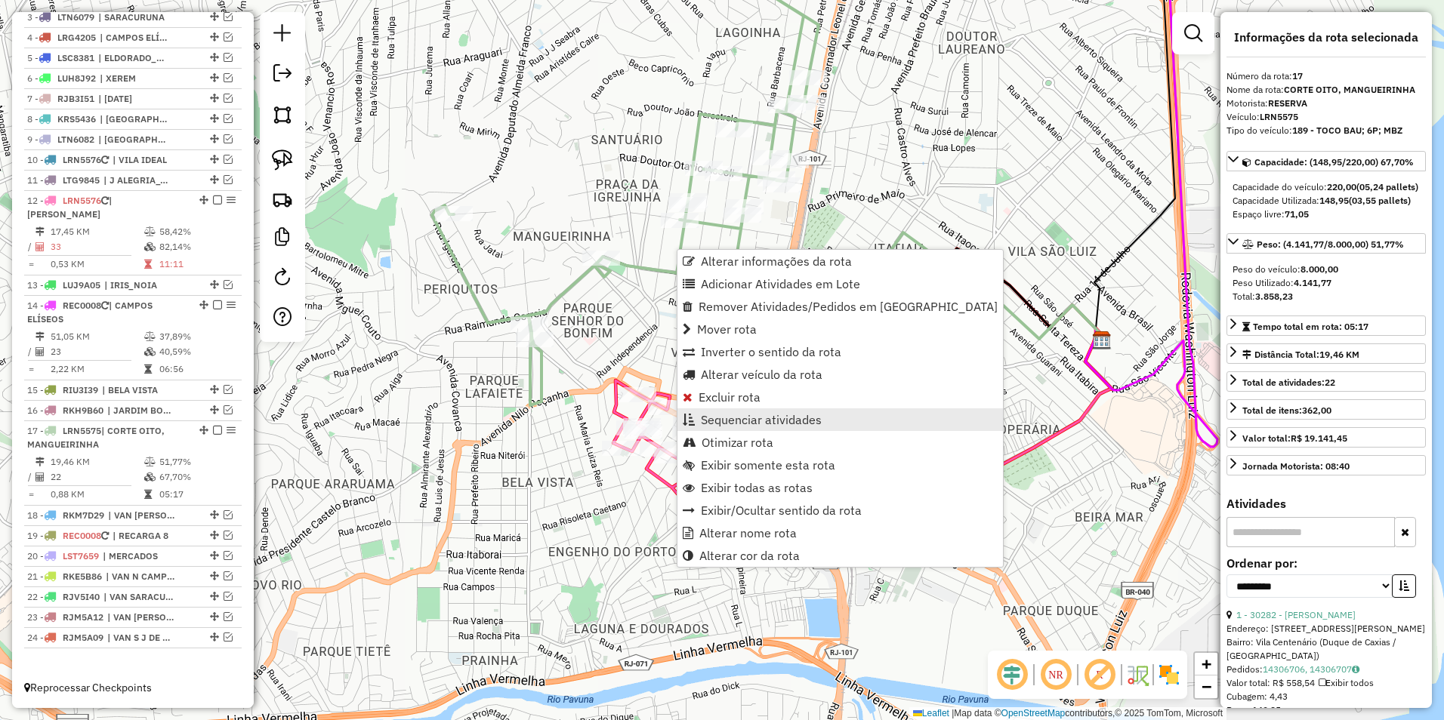
click at [767, 416] on span "Sequenciar atividades" at bounding box center [761, 420] width 121 height 12
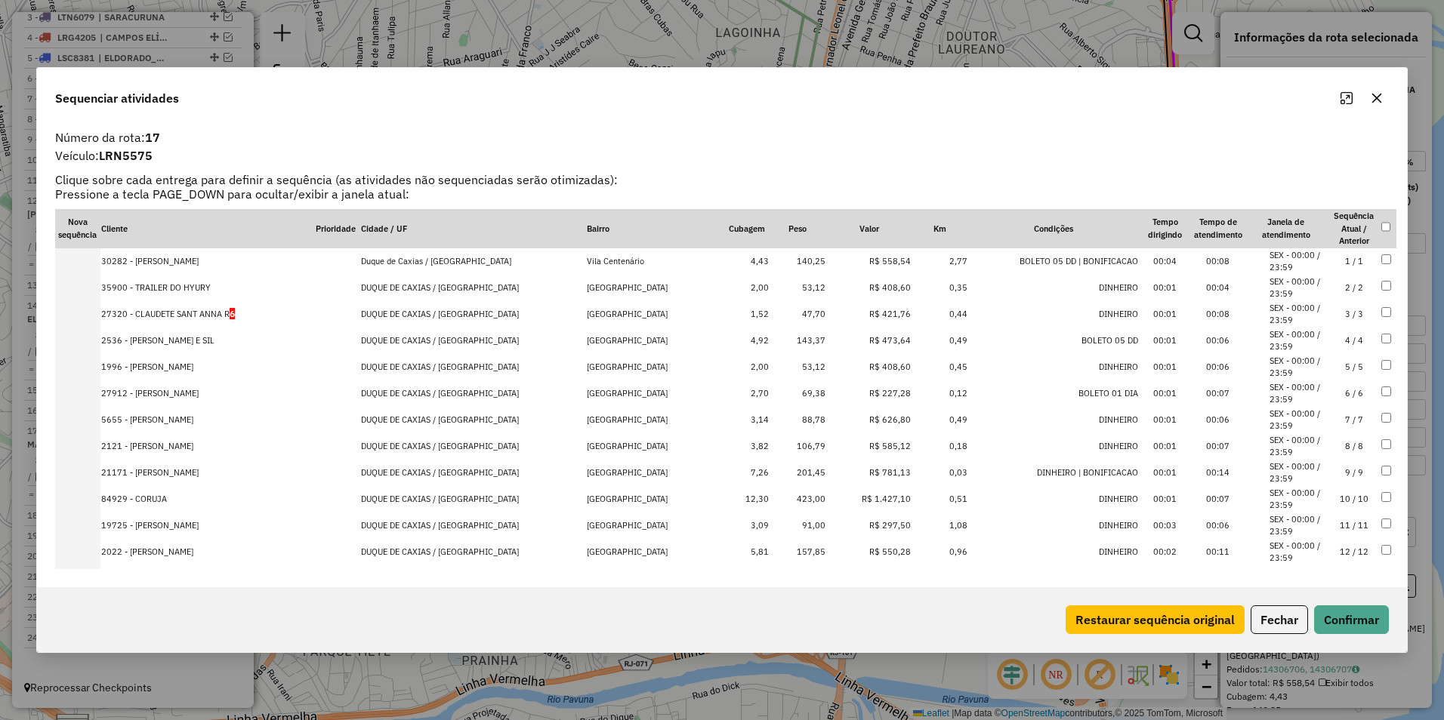
click at [876, 498] on td "R$ 1.427,10" at bounding box center [868, 499] width 85 height 26
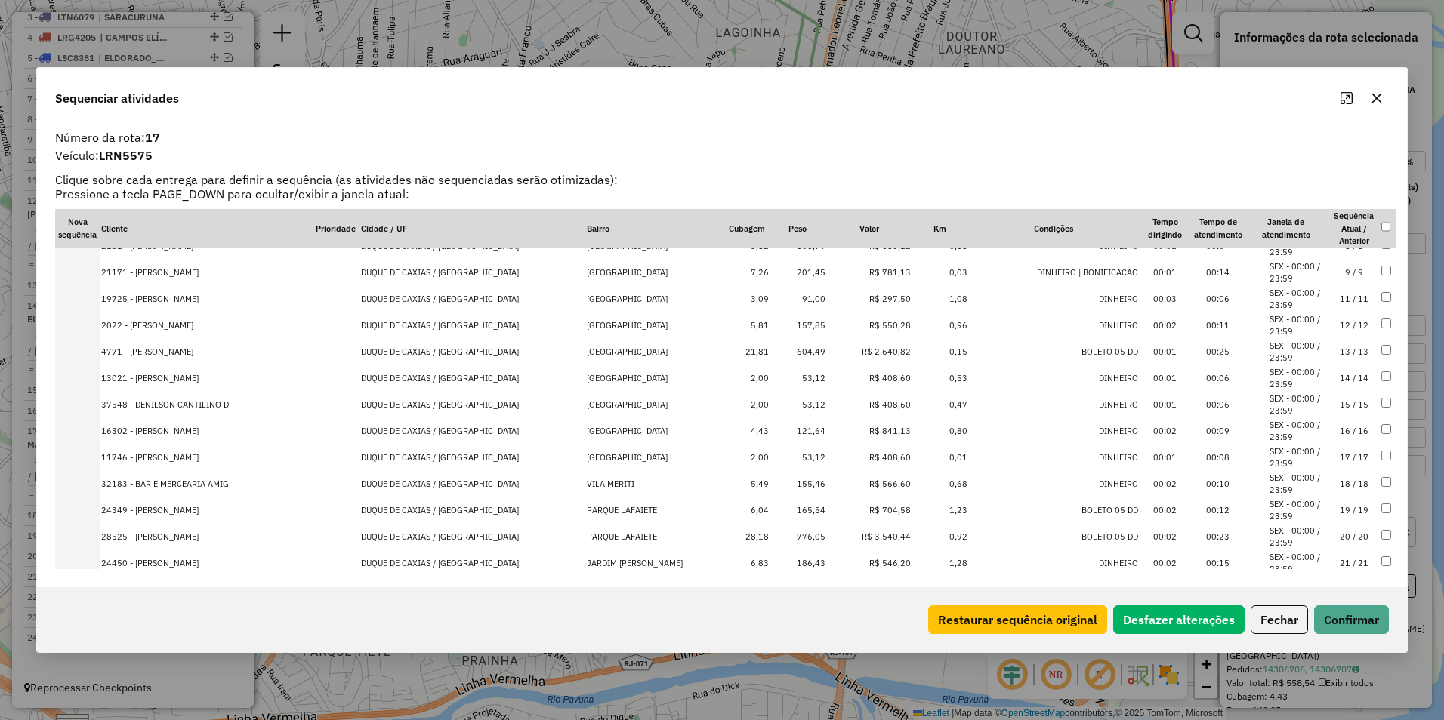
click at [877, 355] on td "R$ 2.640,82" at bounding box center [868, 352] width 85 height 26
click at [872, 511] on td "R$ 3.540,44" at bounding box center [868, 511] width 85 height 26
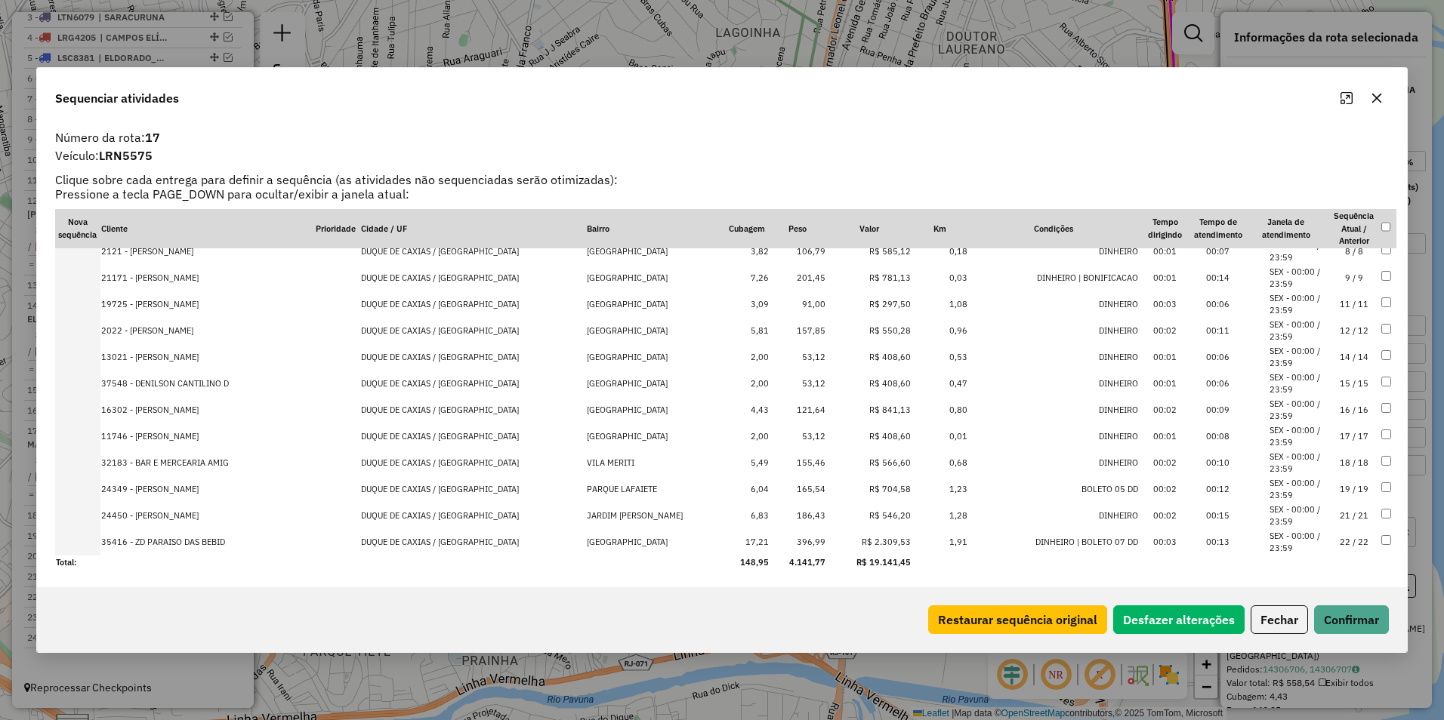
click at [879, 541] on td "R$ 2.309,53" at bounding box center [868, 542] width 85 height 26
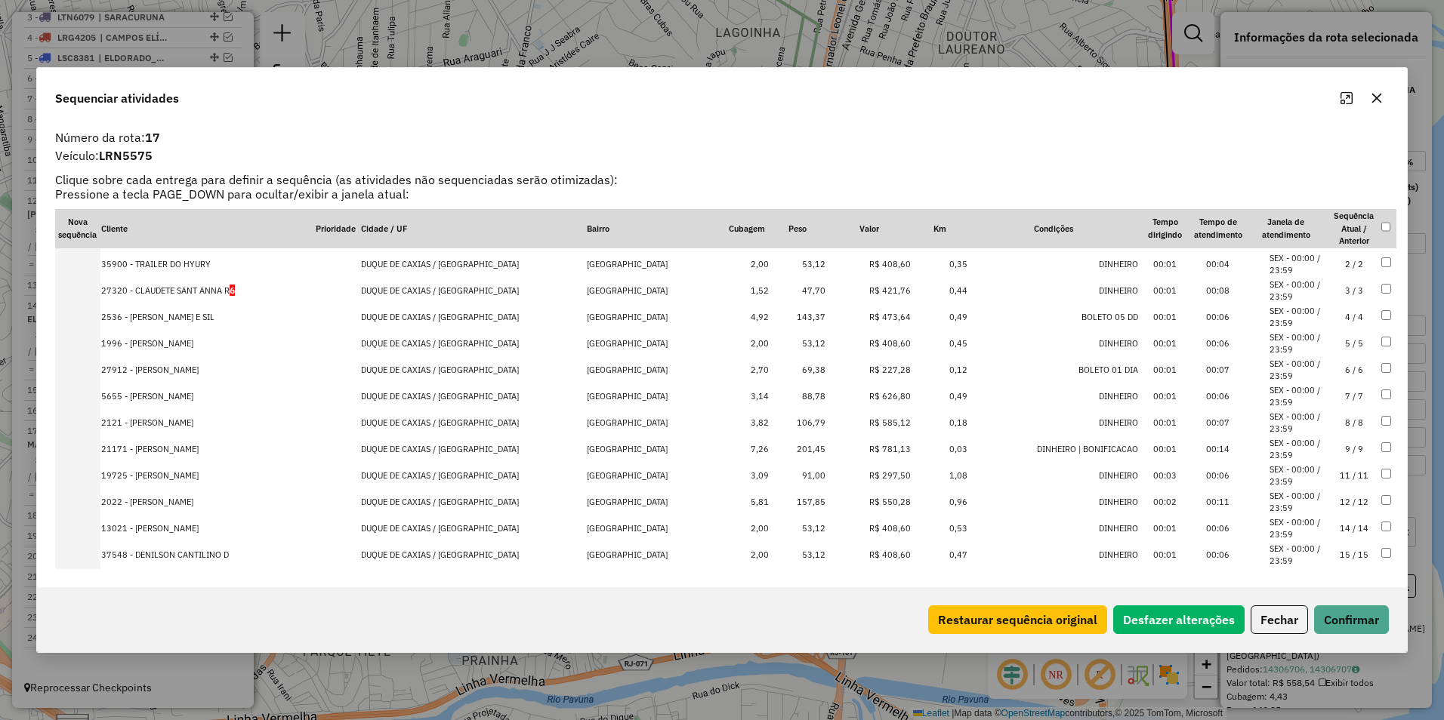
scroll to position [0, 0]
drag, startPoint x: 874, startPoint y: 315, endPoint x: 871, endPoint y: 261, distance: 54.5
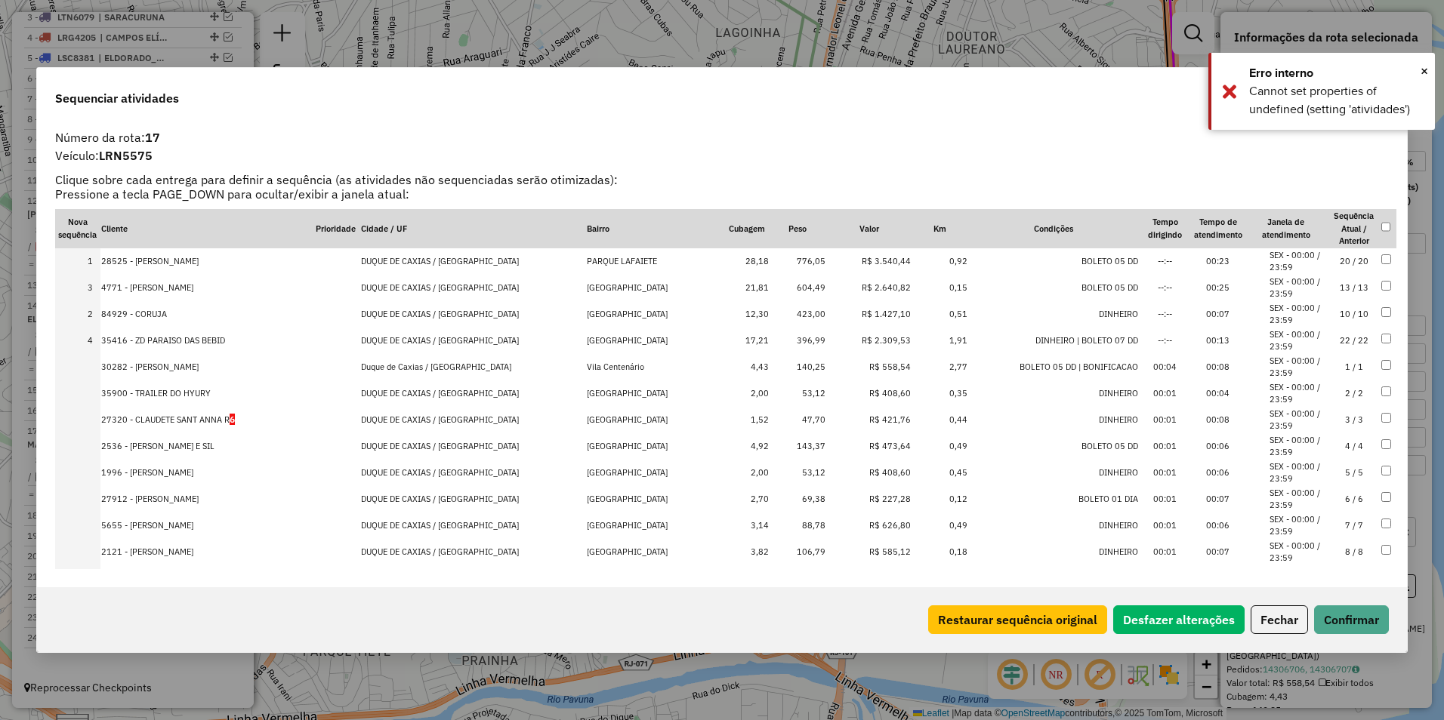
drag, startPoint x: 880, startPoint y: 304, endPoint x: 888, endPoint y: 272, distance: 33.3
drag, startPoint x: 890, startPoint y: 336, endPoint x: 897, endPoint y: 295, distance: 41.3
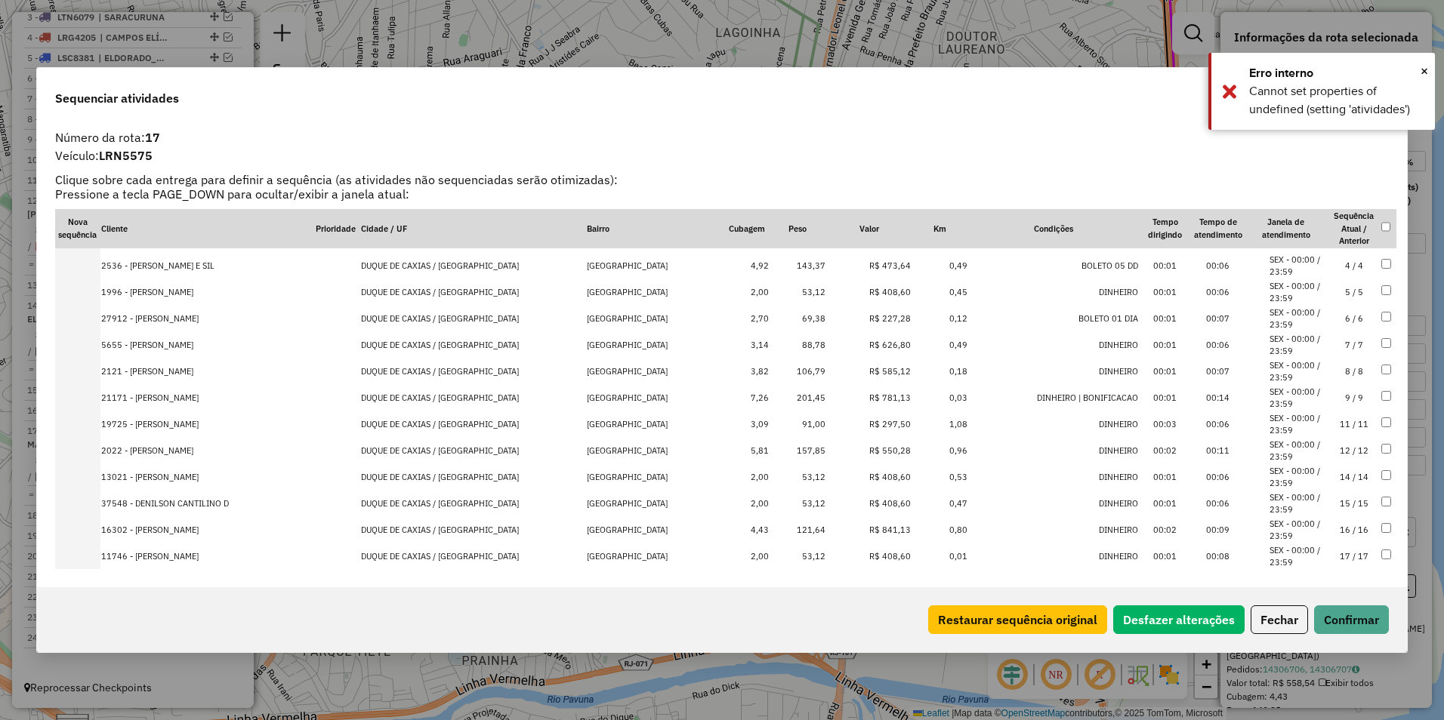
scroll to position [274, 0]
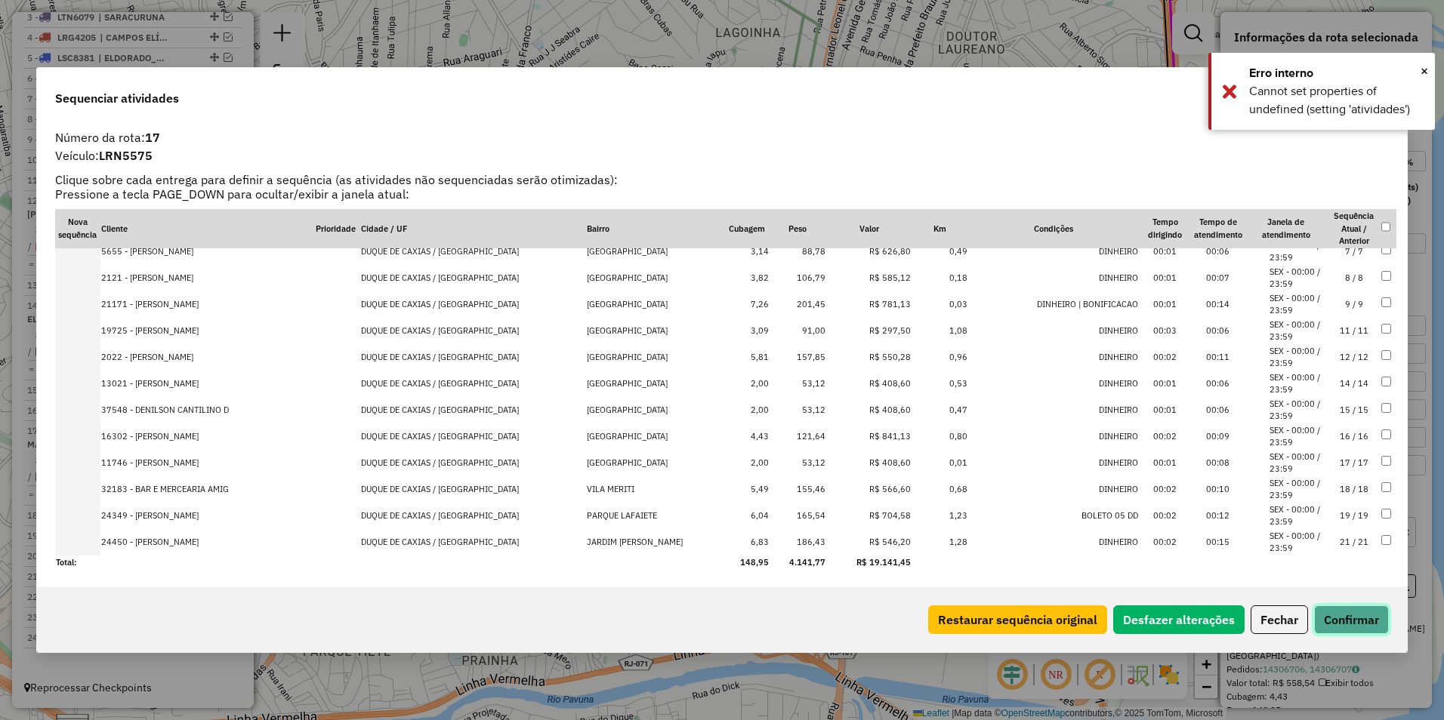
click at [1341, 624] on button "Confirmar" at bounding box center [1351, 620] width 75 height 29
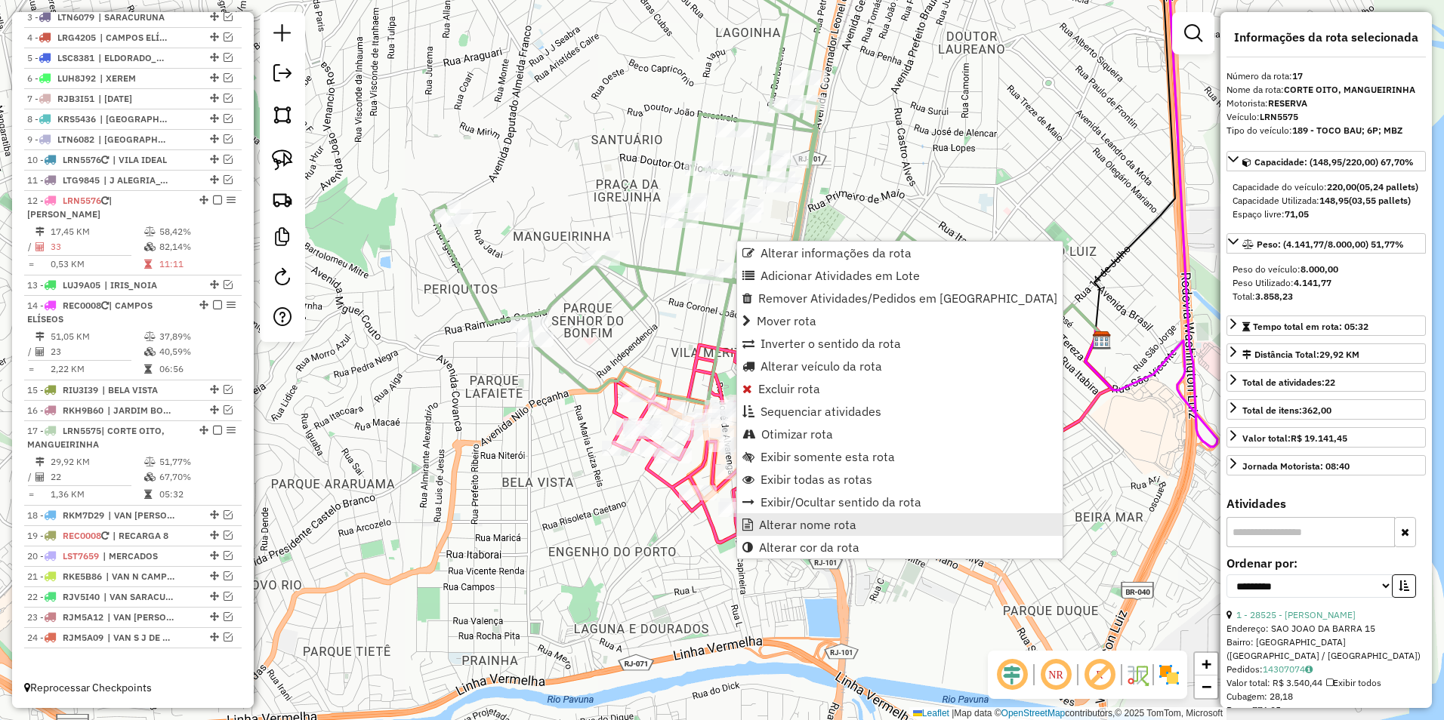
click at [823, 532] on link "Alterar nome rota" at bounding box center [899, 524] width 325 height 23
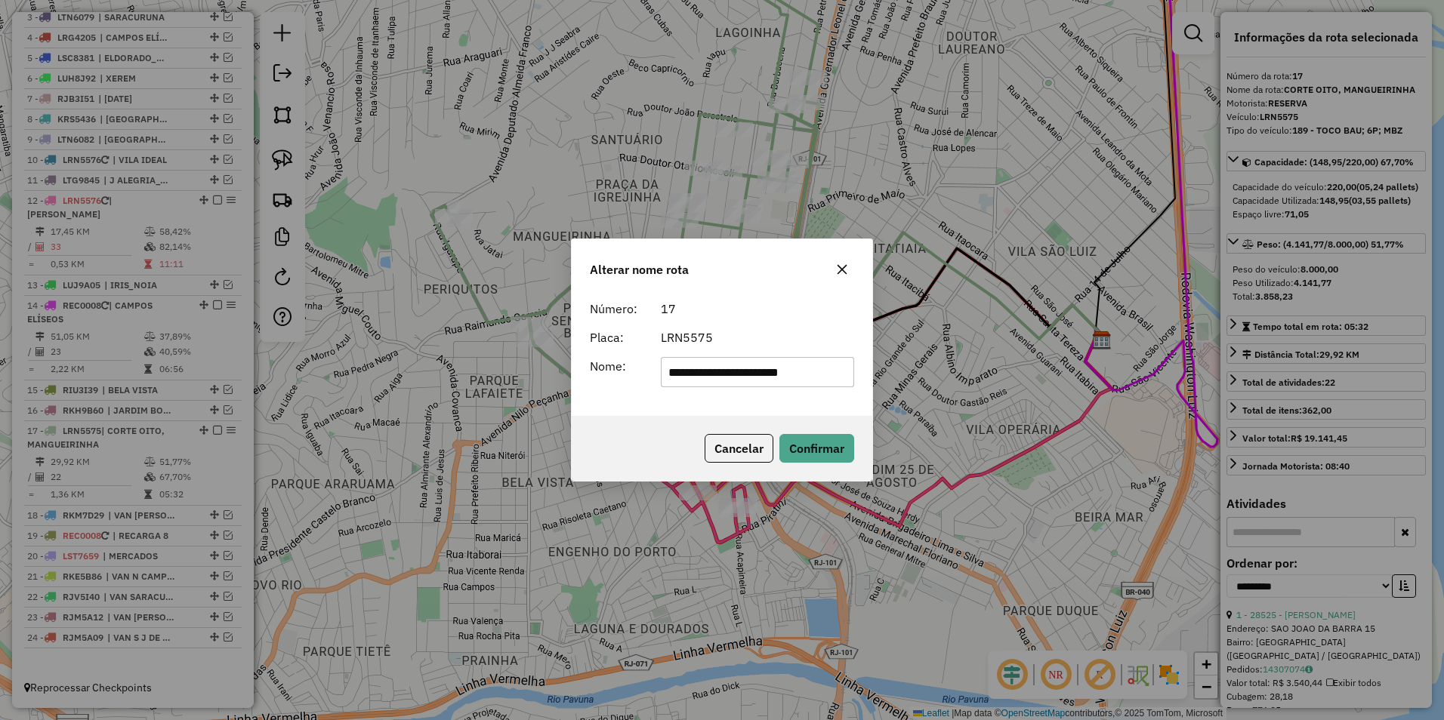
drag, startPoint x: 741, startPoint y: 375, endPoint x: 216, endPoint y: 456, distance: 531.1
click at [216, 456] on div "**********" at bounding box center [722, 360] width 1444 height 720
type input "**********"
click at [828, 458] on button "Confirmar" at bounding box center [816, 448] width 75 height 29
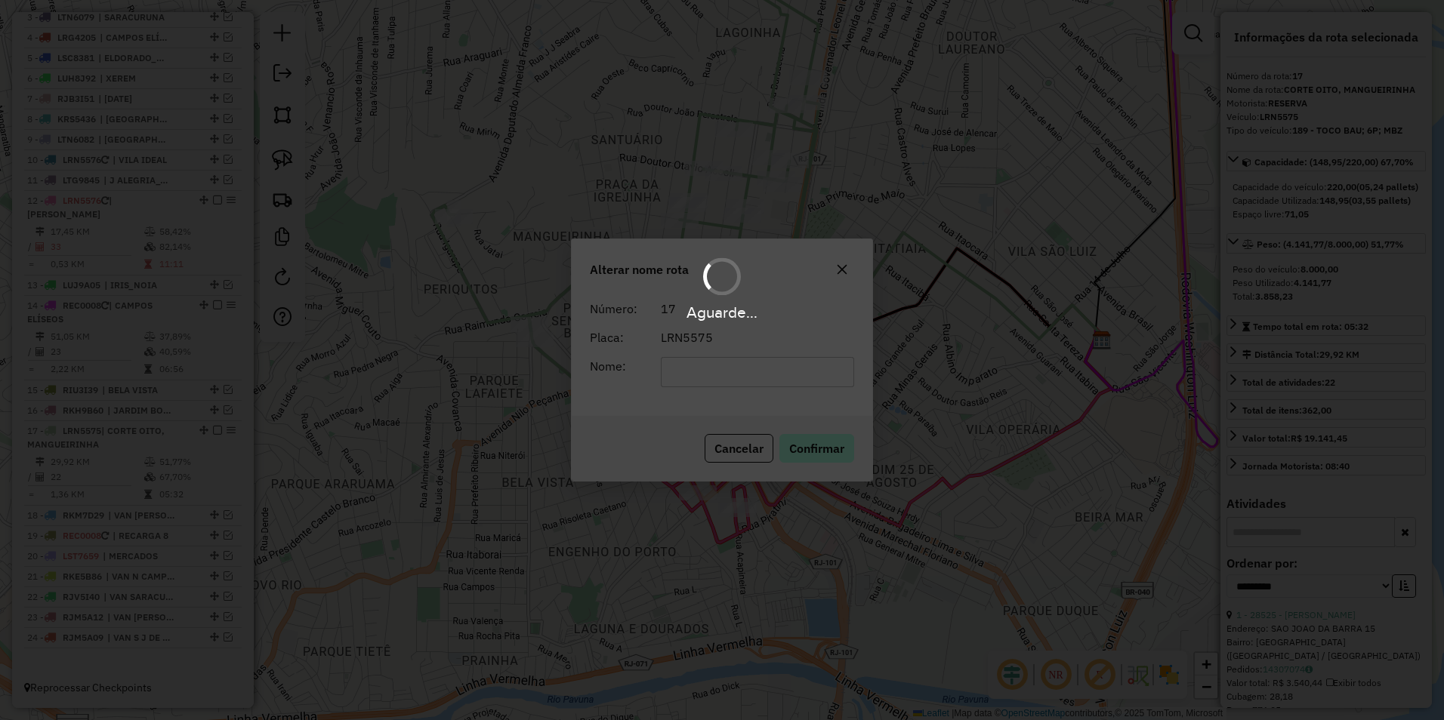
scroll to position [598, 0]
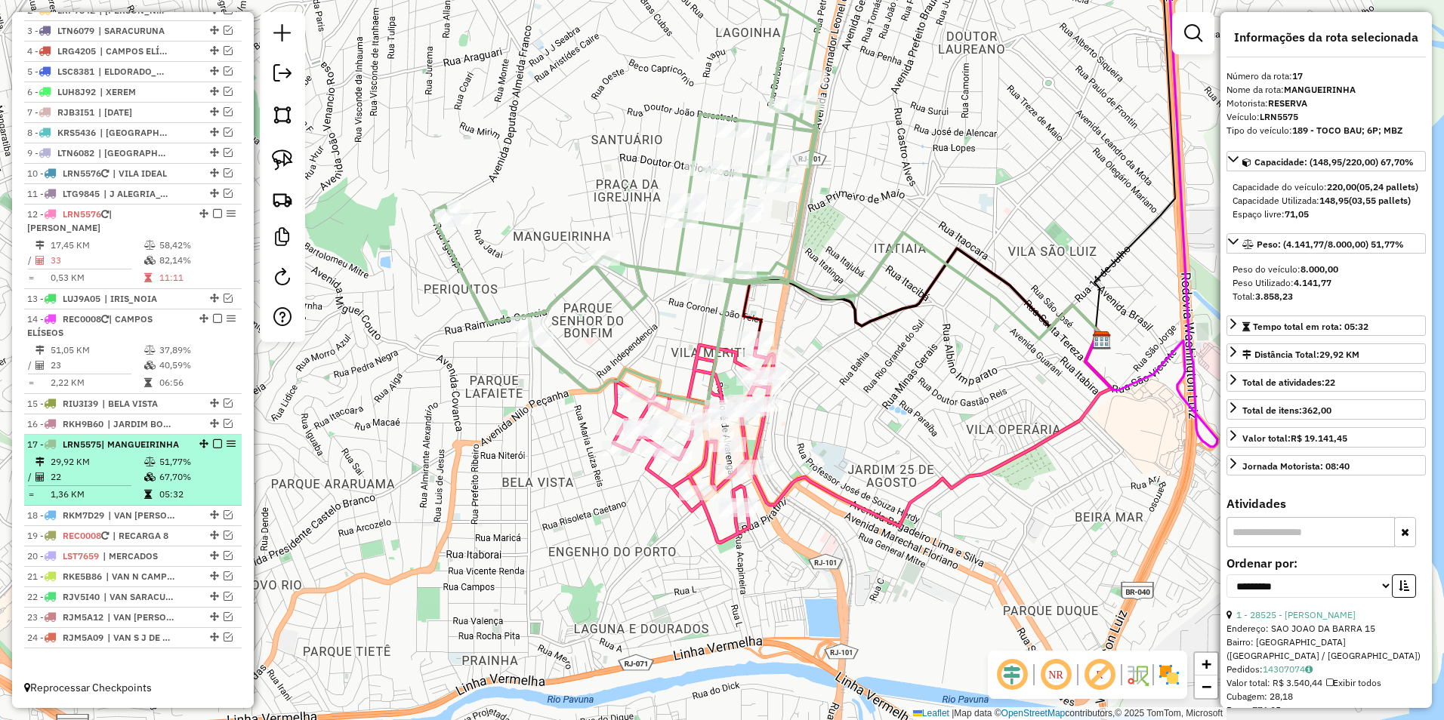
click at [213, 443] on em at bounding box center [217, 443] width 9 height 9
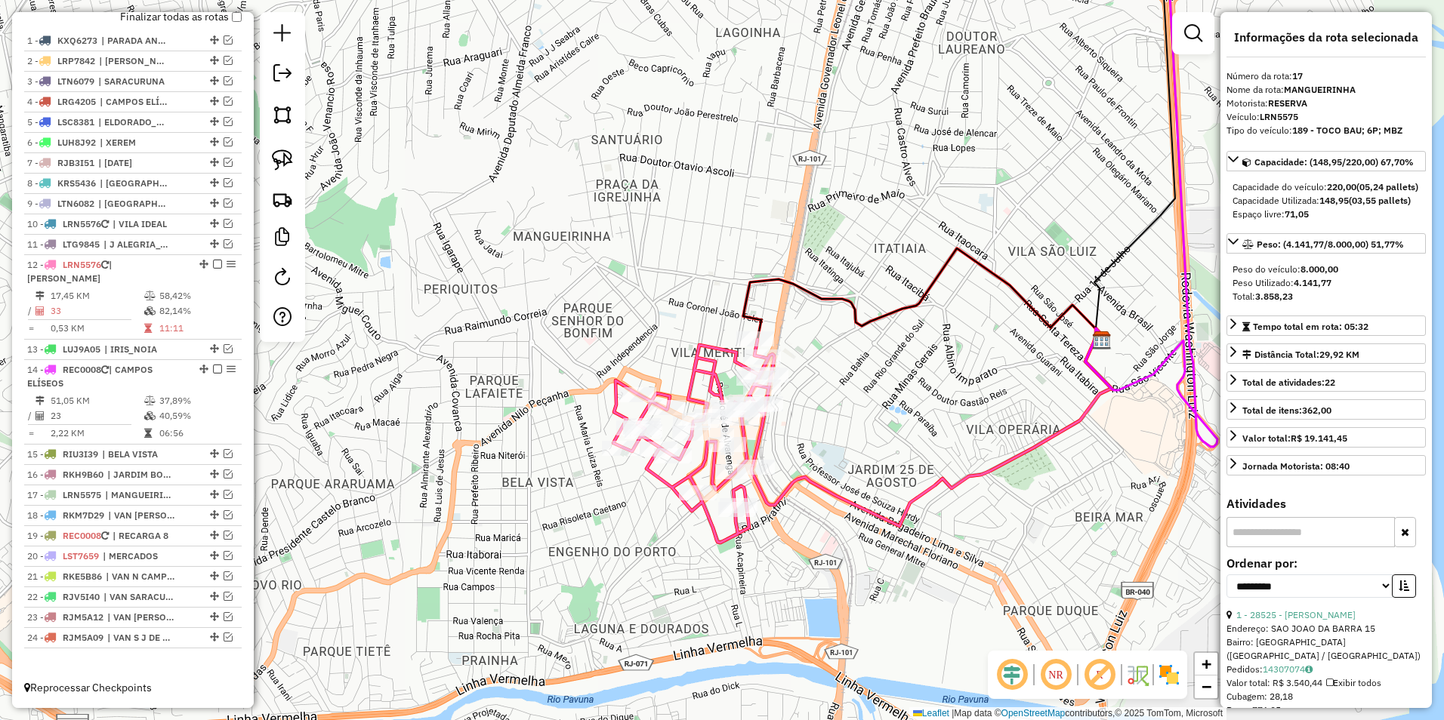
click at [714, 355] on icon at bounding box center [693, 441] width 161 height 203
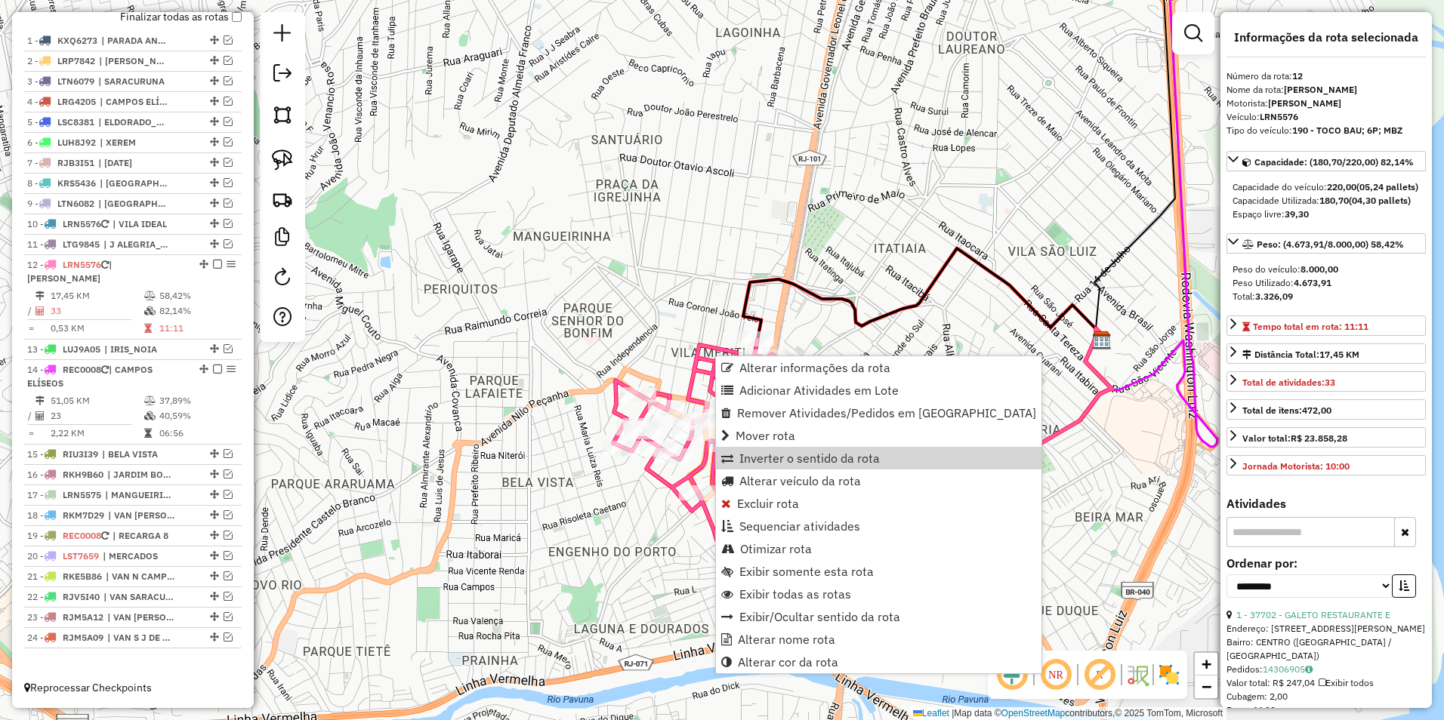
drag, startPoint x: 535, startPoint y: 538, endPoint x: 430, endPoint y: 555, distance: 106.3
click at [535, 535] on div "Janela de atendimento Grade de atendimento Capacidade Transportadoras Veículos …" at bounding box center [722, 360] width 1444 height 720
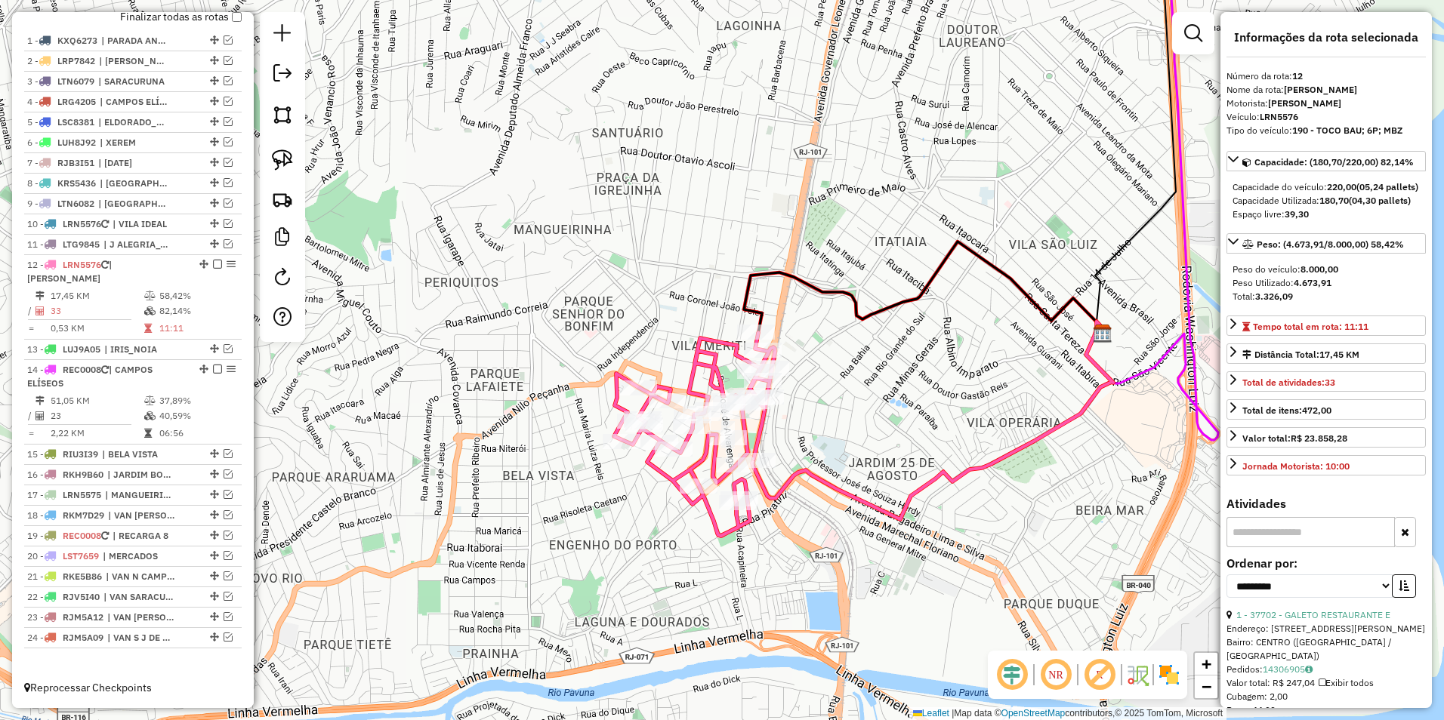
click at [215, 649] on div "1 - KXQ6273 | PARADA ANGÉLICA 2 - LRP7842 | [PERSON_NAME] 3 - LTN6079 | [GEOGRA…" at bounding box center [132, 352] width 217 height 643
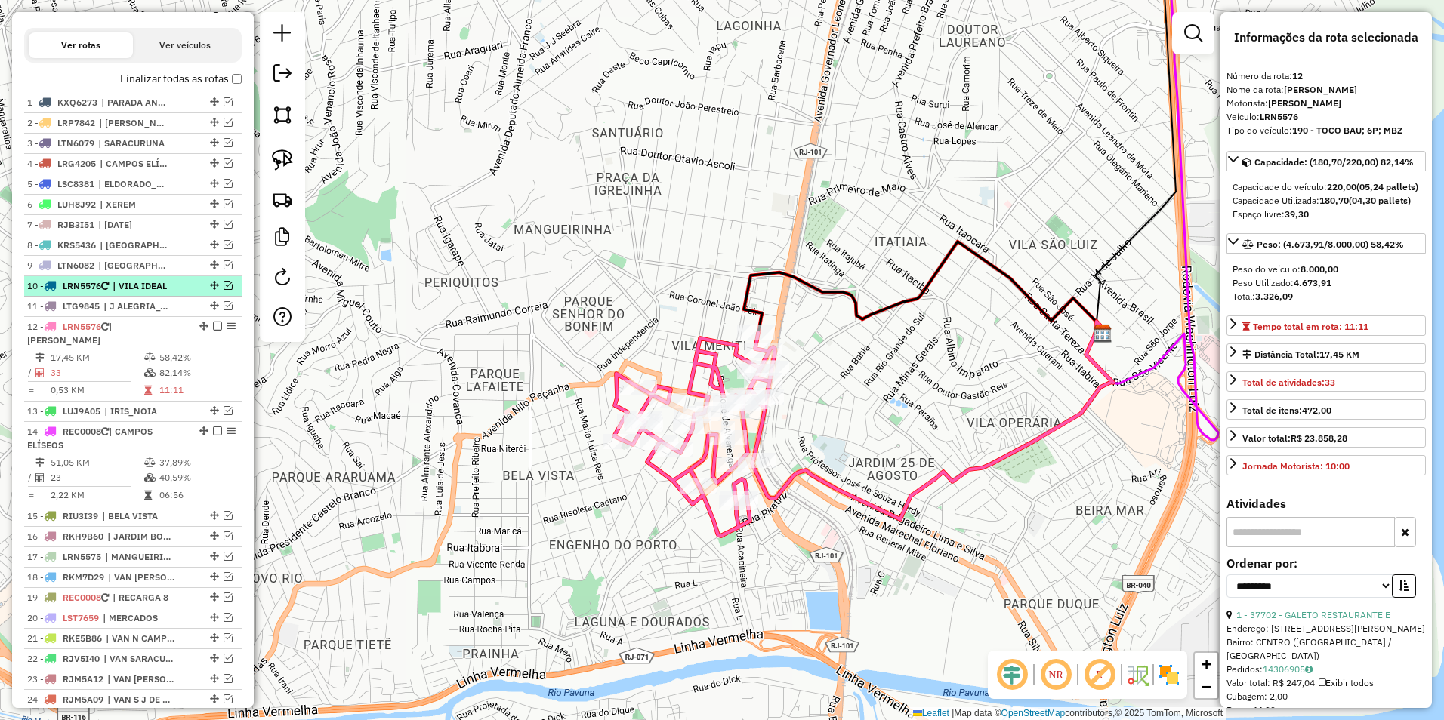
click at [224, 290] on em at bounding box center [228, 285] width 9 height 9
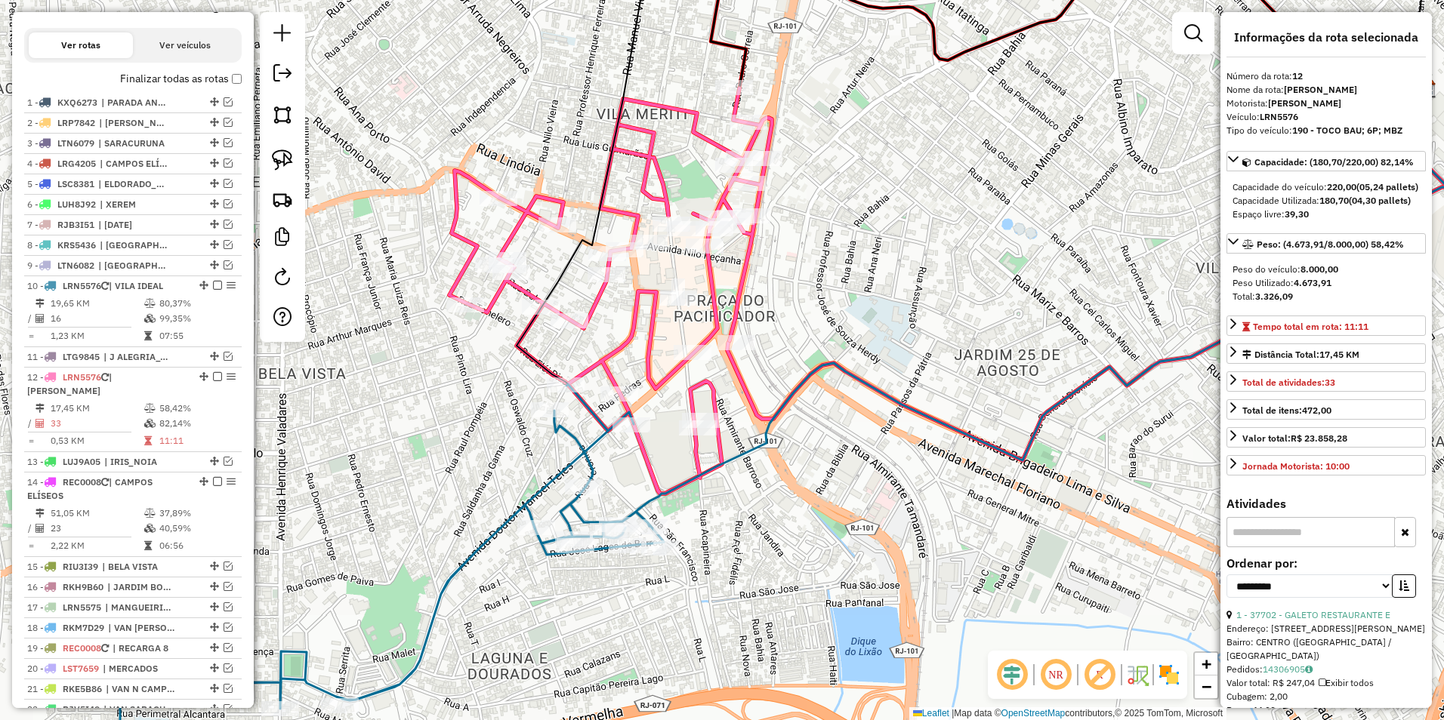
click at [566, 447] on div "Janela de atendimento Grade de atendimento Capacidade Transportadoras Veículos …" at bounding box center [722, 360] width 1444 height 720
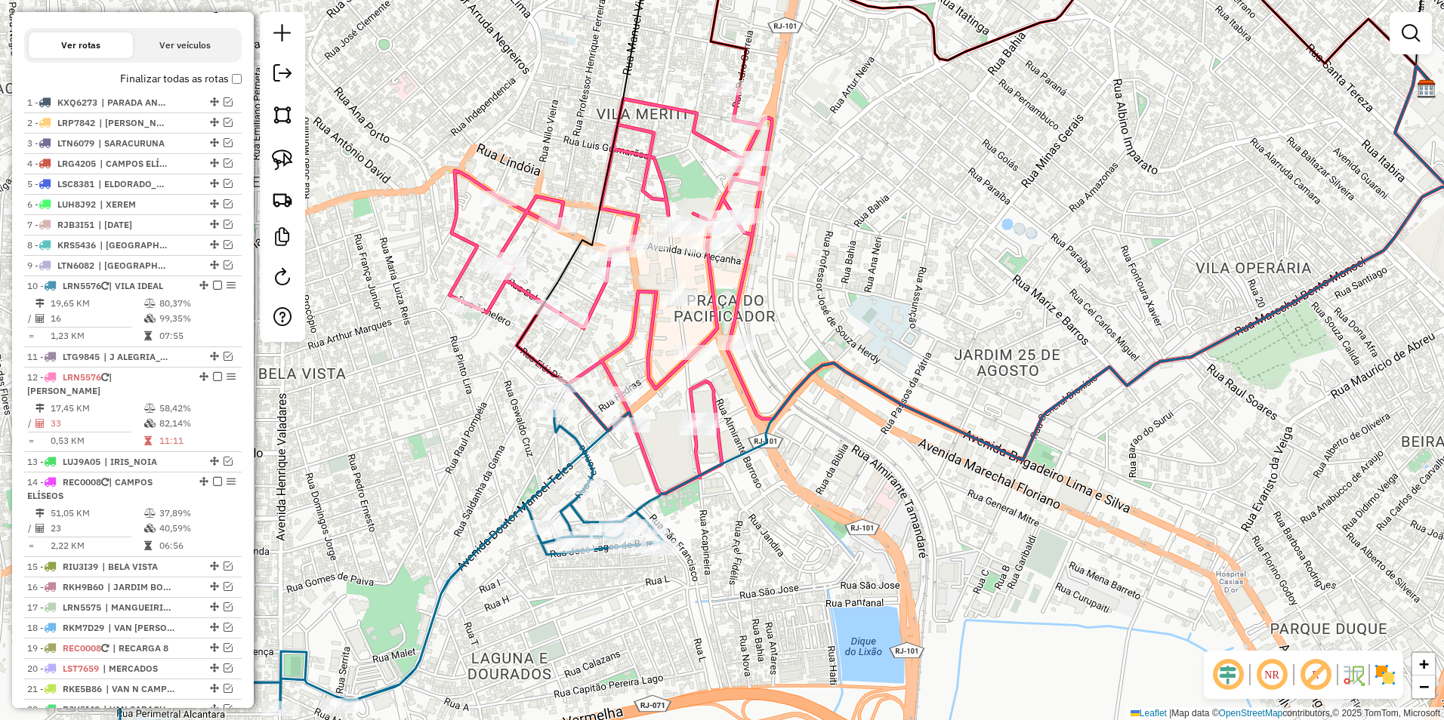
click at [571, 439] on icon at bounding box center [392, 560] width 544 height 352
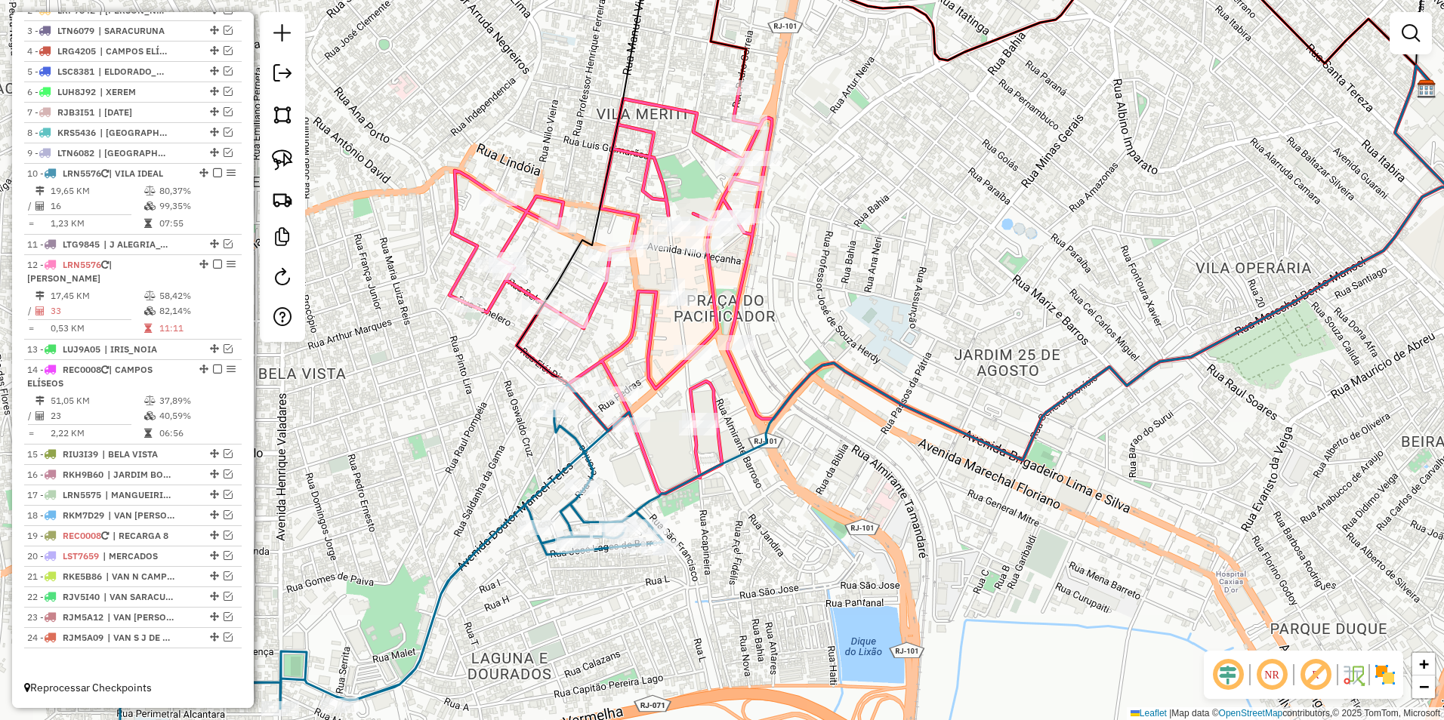
select select "**********"
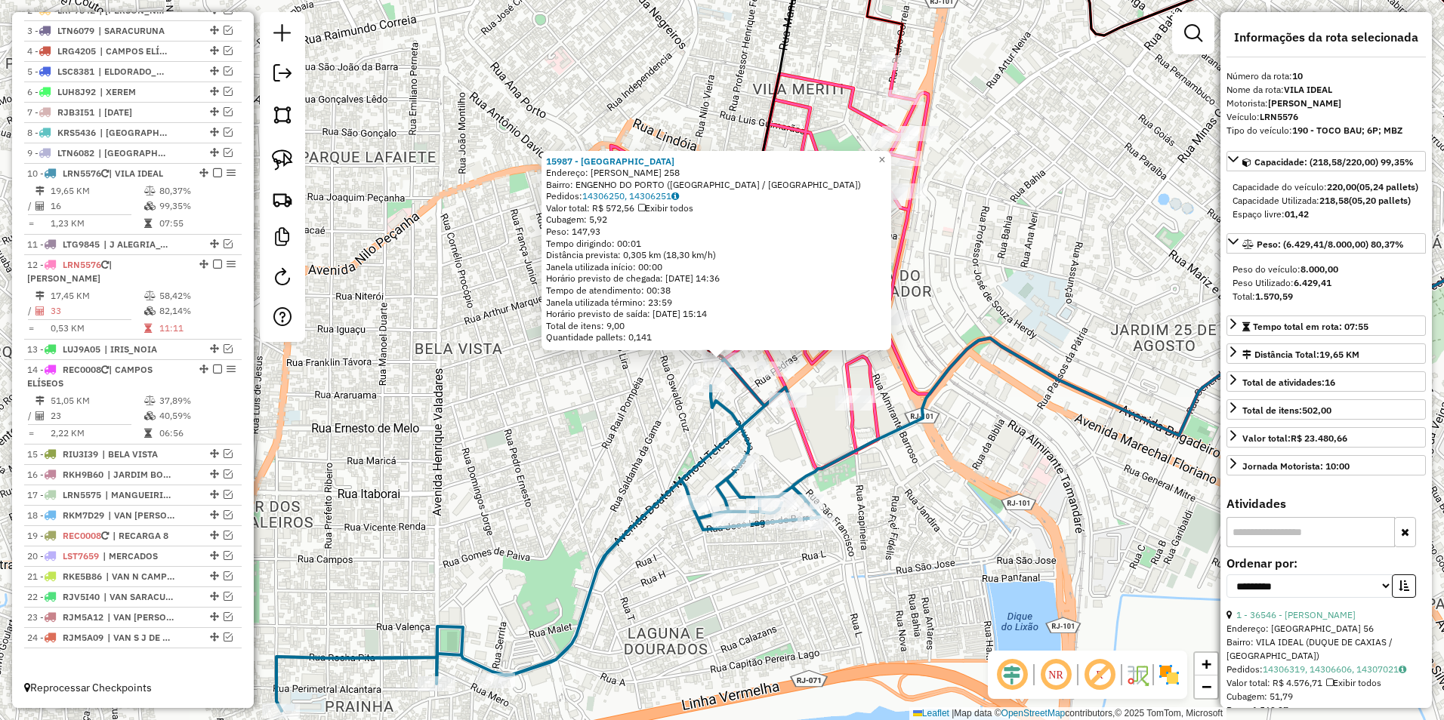
click at [672, 415] on div "15987 - [GEOGRAPHIC_DATA] Endereço: [PERSON_NAME] 258 Bairro: [GEOGRAPHIC_DATA]…" at bounding box center [722, 360] width 1444 height 720
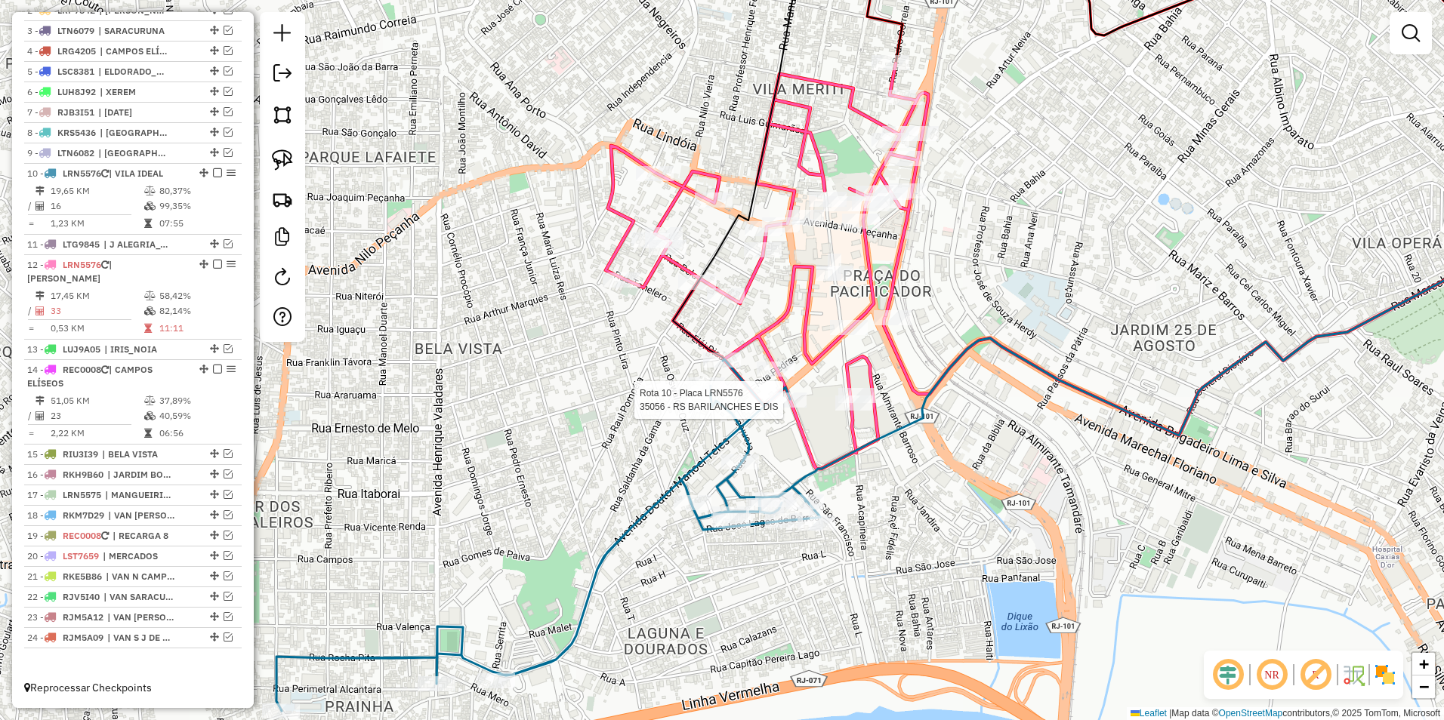
select select "**********"
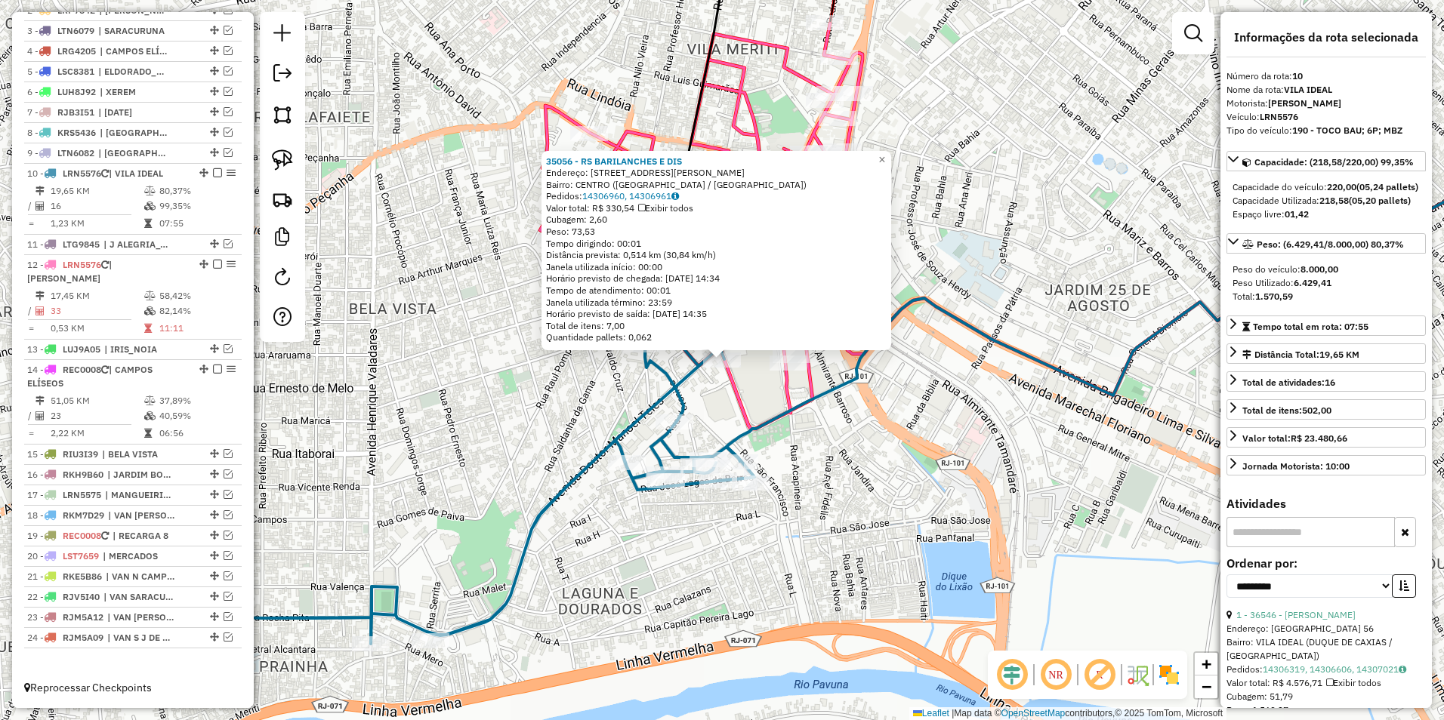
click at [720, 399] on div "35056 - RS BARILANCHES E DIS Endereço: [STREET_ADDRESS][PERSON_NAME] Bairro: CE…" at bounding box center [722, 360] width 1444 height 720
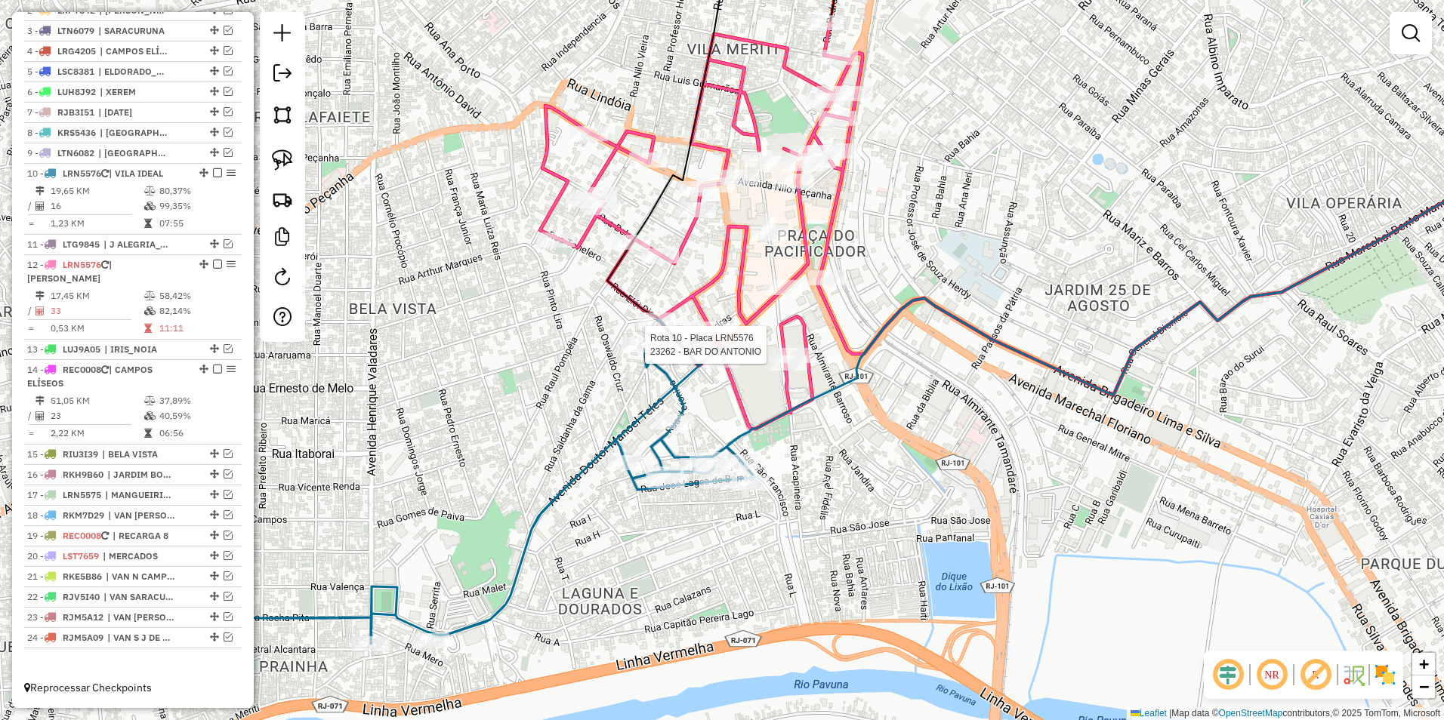
select select "**********"
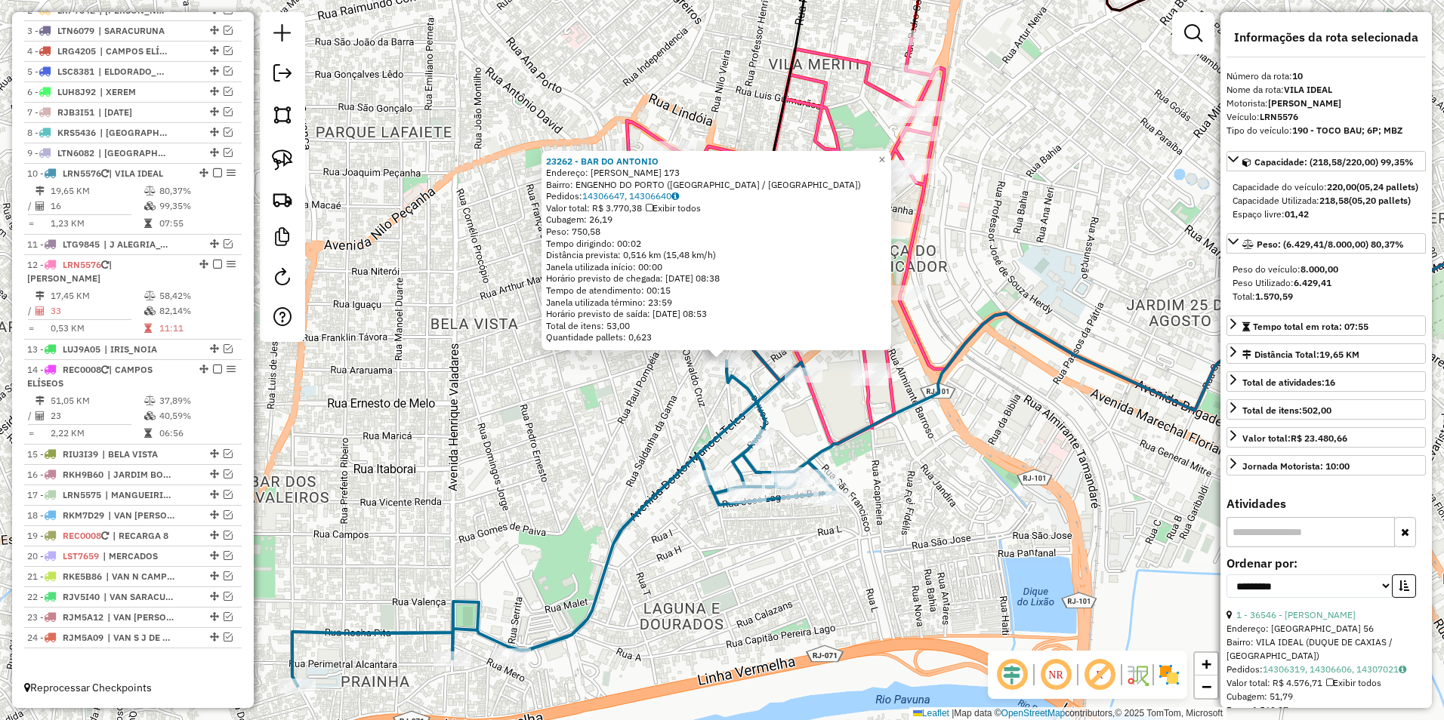
click at [657, 411] on div "23262 - BAR DO [PERSON_NAME]: [PERSON_NAME] 173 Bairro: ENGENHO DO PORTO ([GEOG…" at bounding box center [722, 360] width 1444 height 720
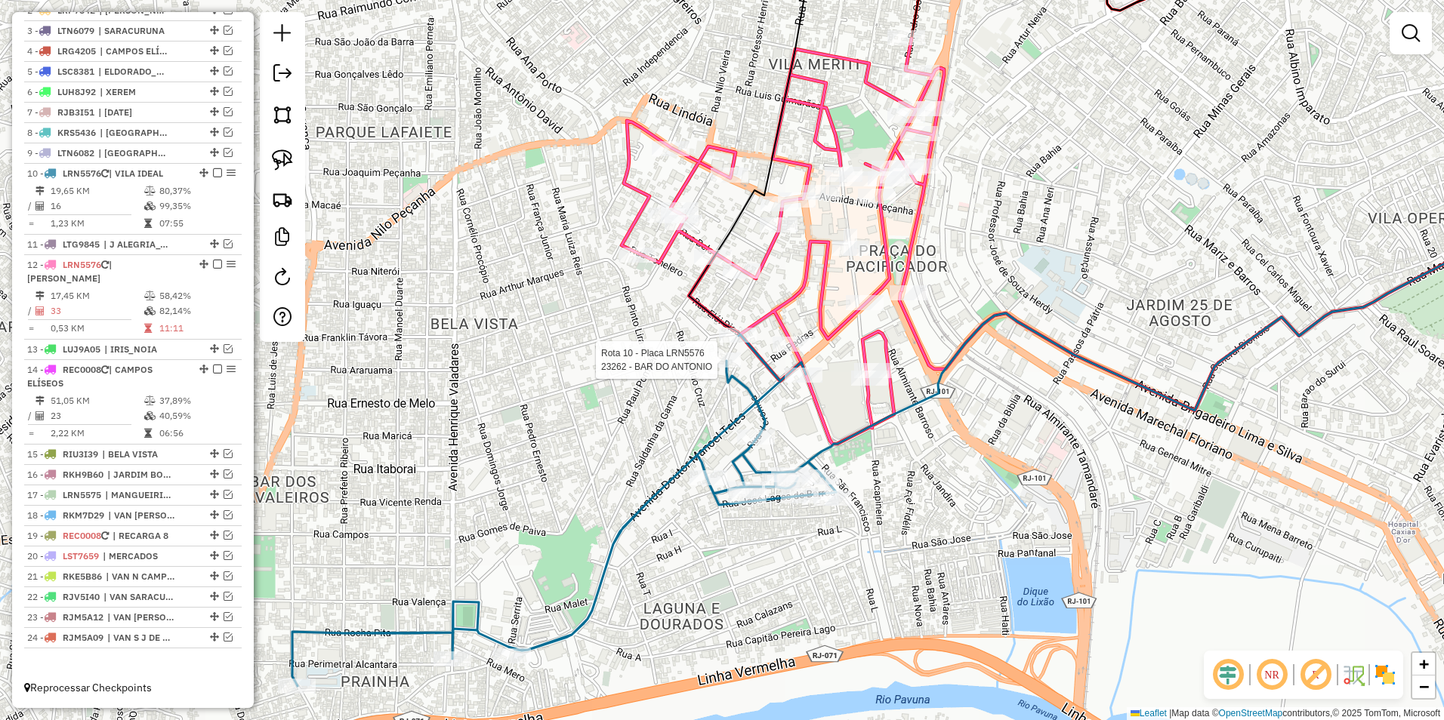
select select "**********"
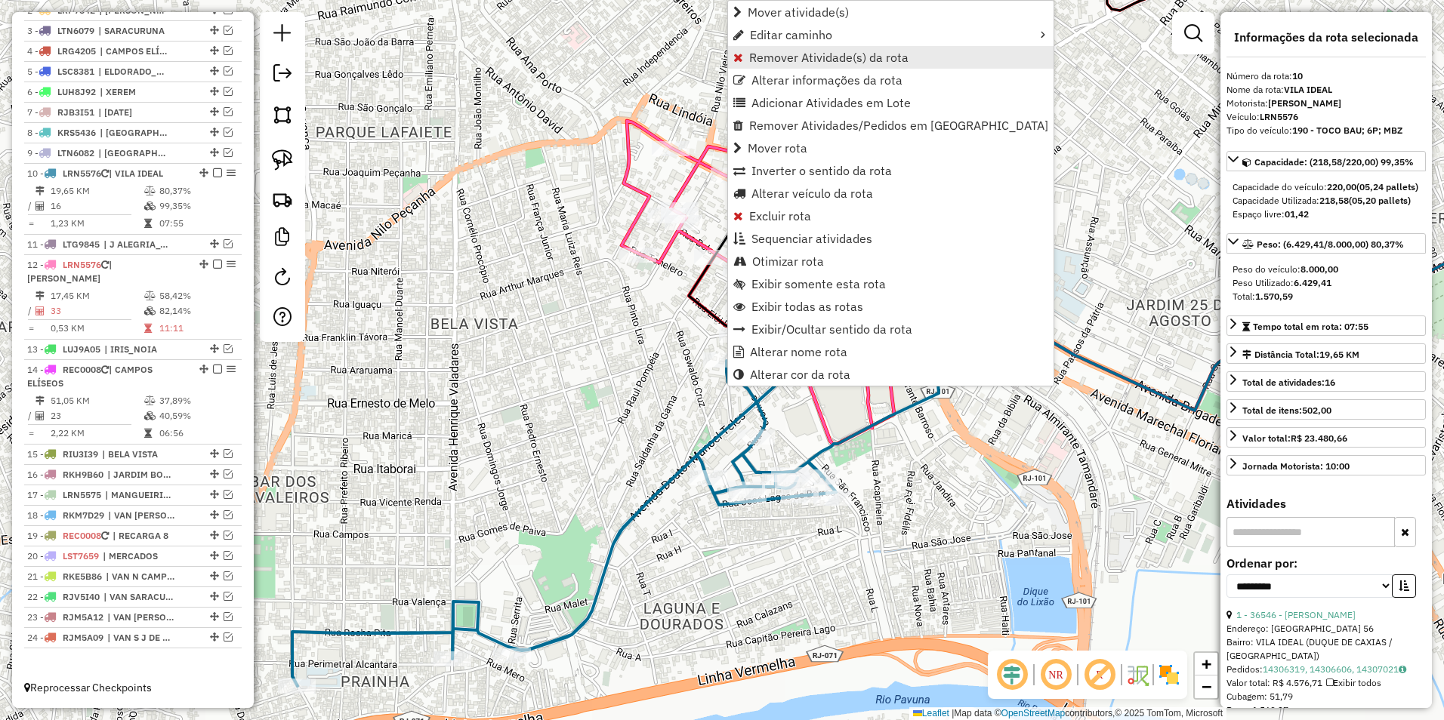
click at [809, 58] on span "Remover Atividade(s) da rota" at bounding box center [828, 57] width 159 height 12
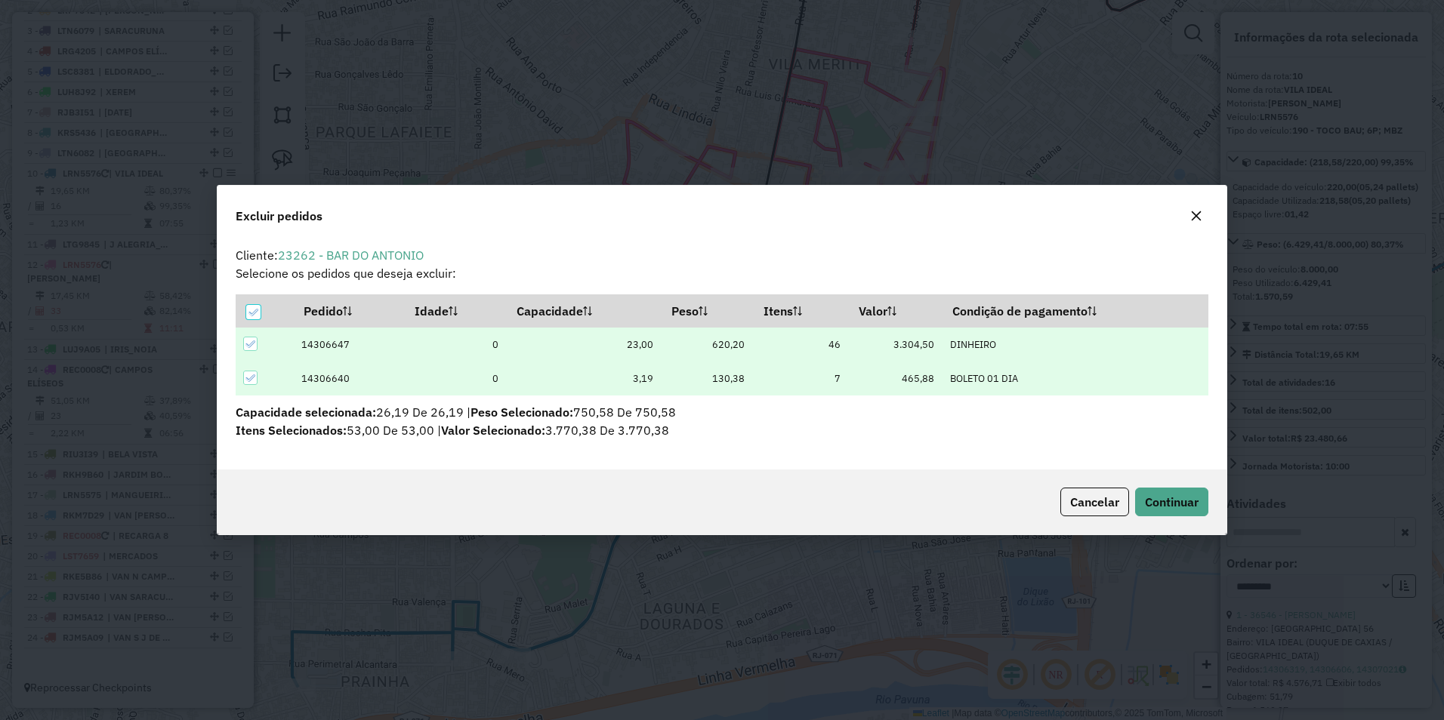
scroll to position [0, 0]
drag, startPoint x: 1093, startPoint y: 503, endPoint x: 1025, endPoint y: 489, distance: 70.0
click at [1093, 504] on span "Cancelar" at bounding box center [1094, 502] width 49 height 15
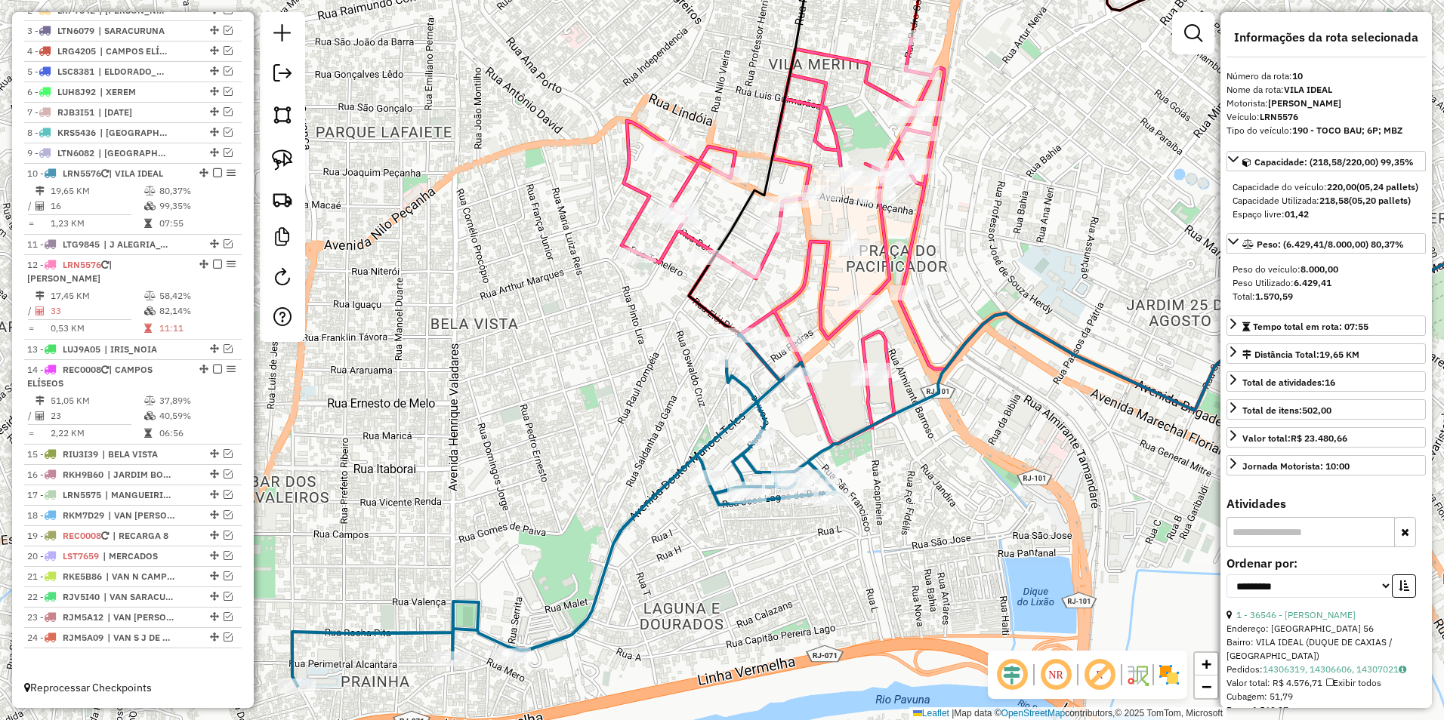
click at [806, 274] on icon at bounding box center [782, 241] width 322 height 405
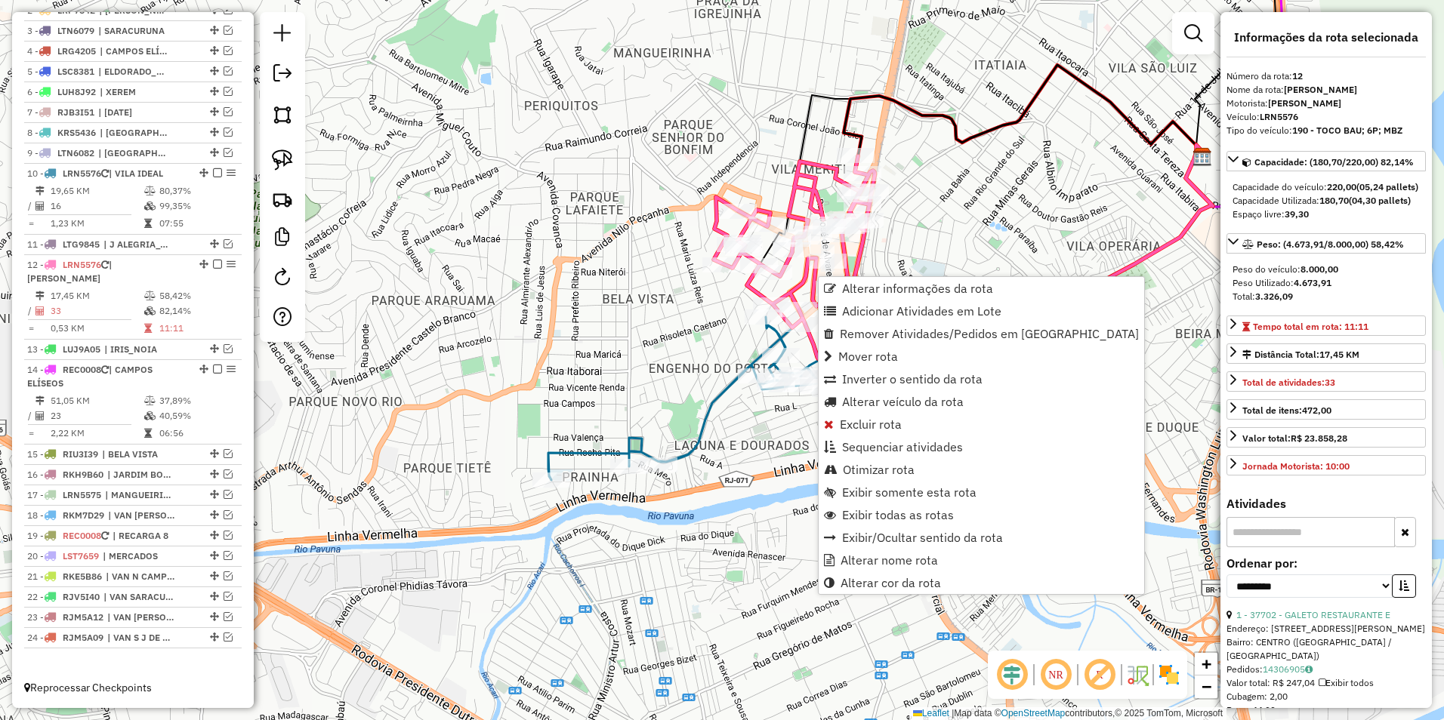
click at [834, 196] on div "Rota 12 - Placa LRN5576 21695 - [PERSON_NAME] de atendimento Grade de atendimen…" at bounding box center [722, 360] width 1444 height 720
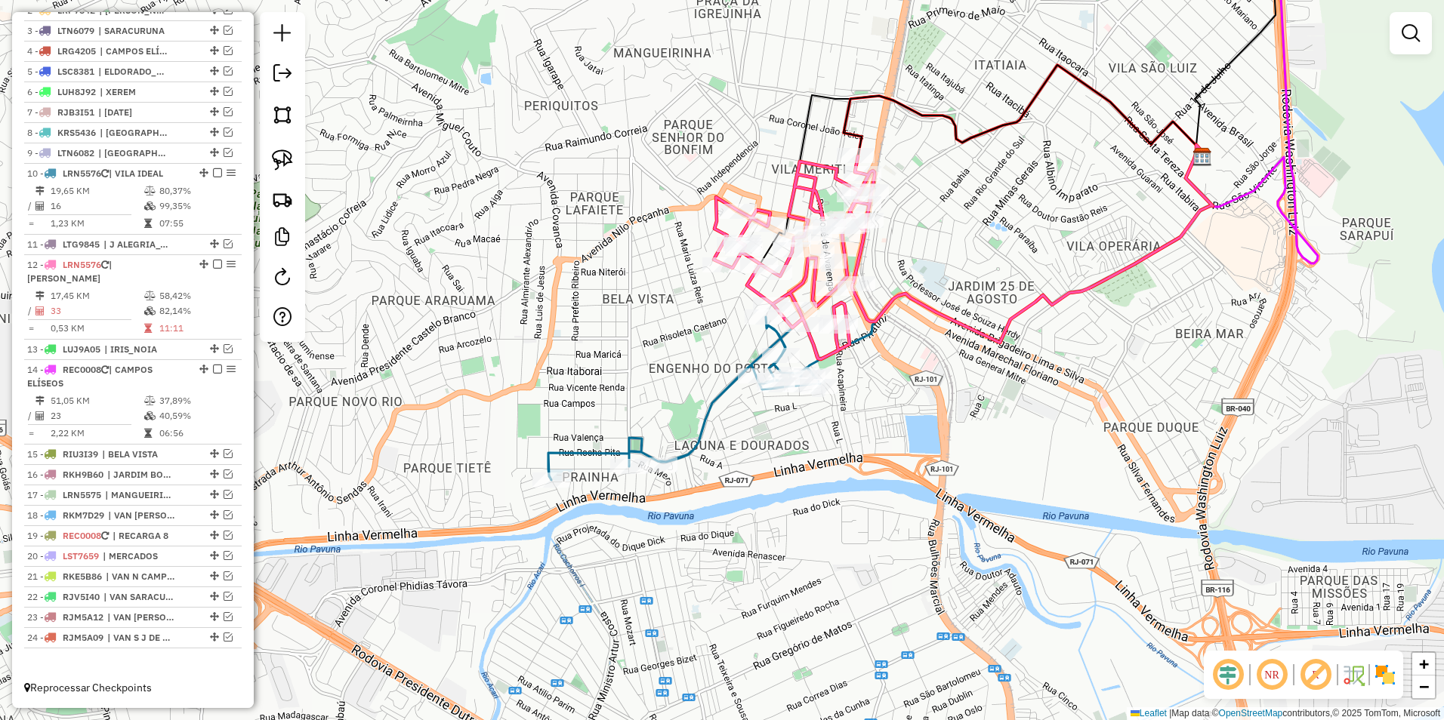
click at [810, 192] on icon at bounding box center [794, 257] width 161 height 203
select select "**********"
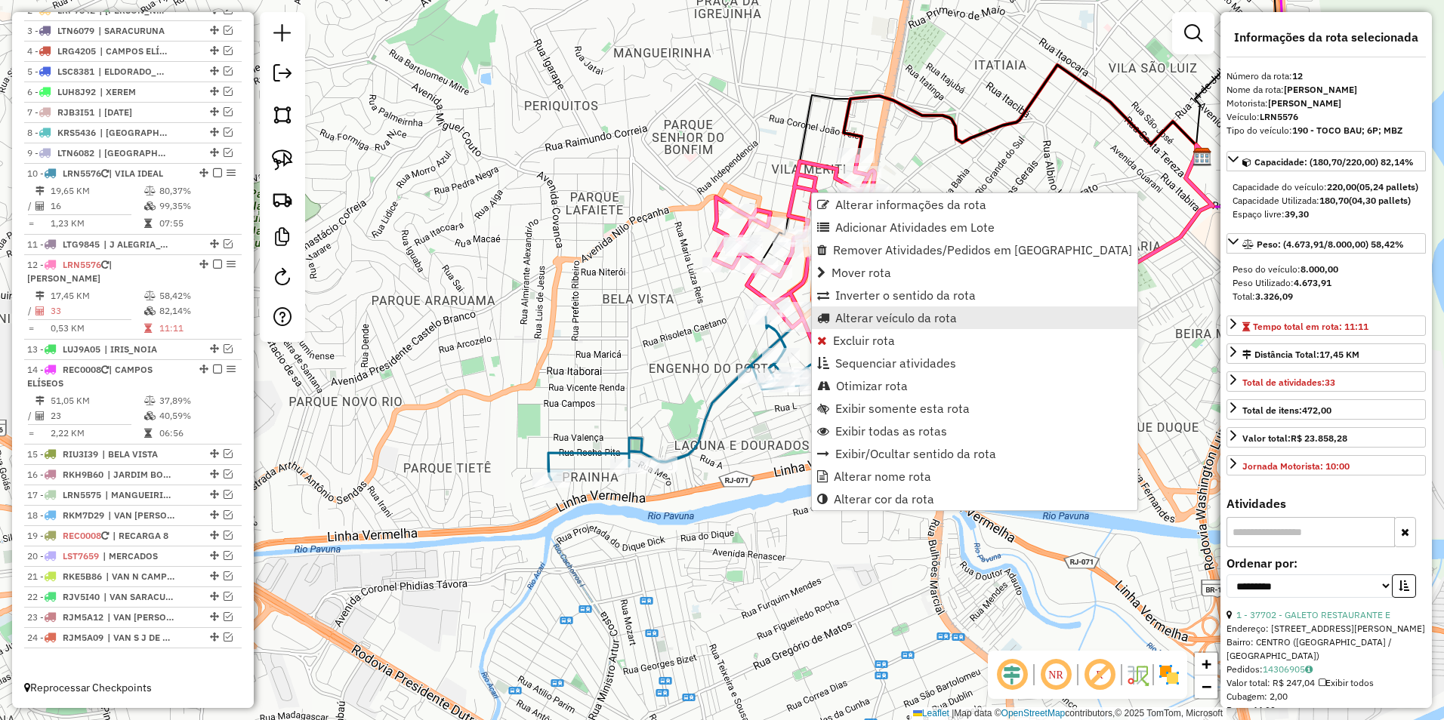
click at [929, 322] on span "Alterar veículo da rota" at bounding box center [896, 318] width 122 height 12
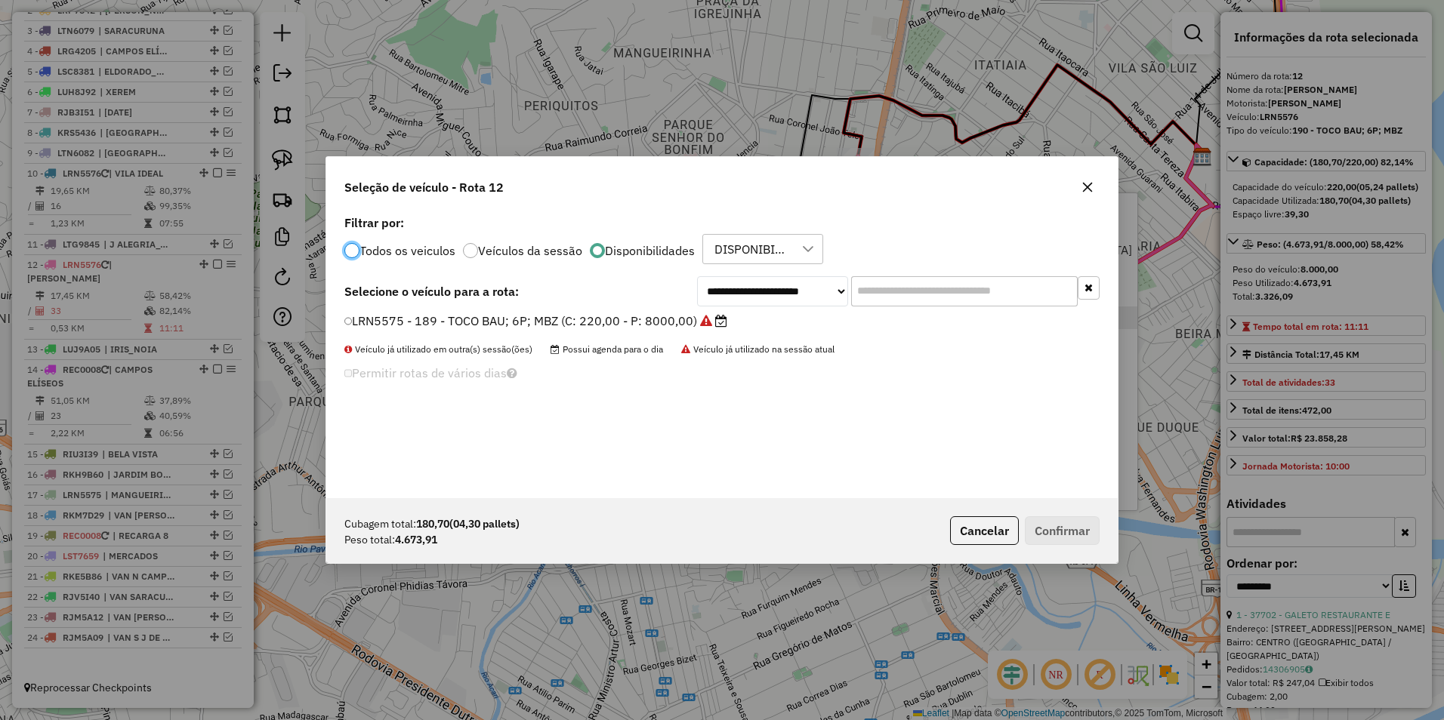
scroll to position [8, 5]
click at [783, 293] on select "**********" at bounding box center [772, 291] width 151 height 30
select select "********"
click at [697, 276] on select "**********" at bounding box center [772, 291] width 151 height 30
click at [638, 321] on label "SQW5J04 - 308 - TRUCK BAU; 6P; MBZ (C: 252,00 - P: 10000,00)" at bounding box center [537, 321] width 387 height 18
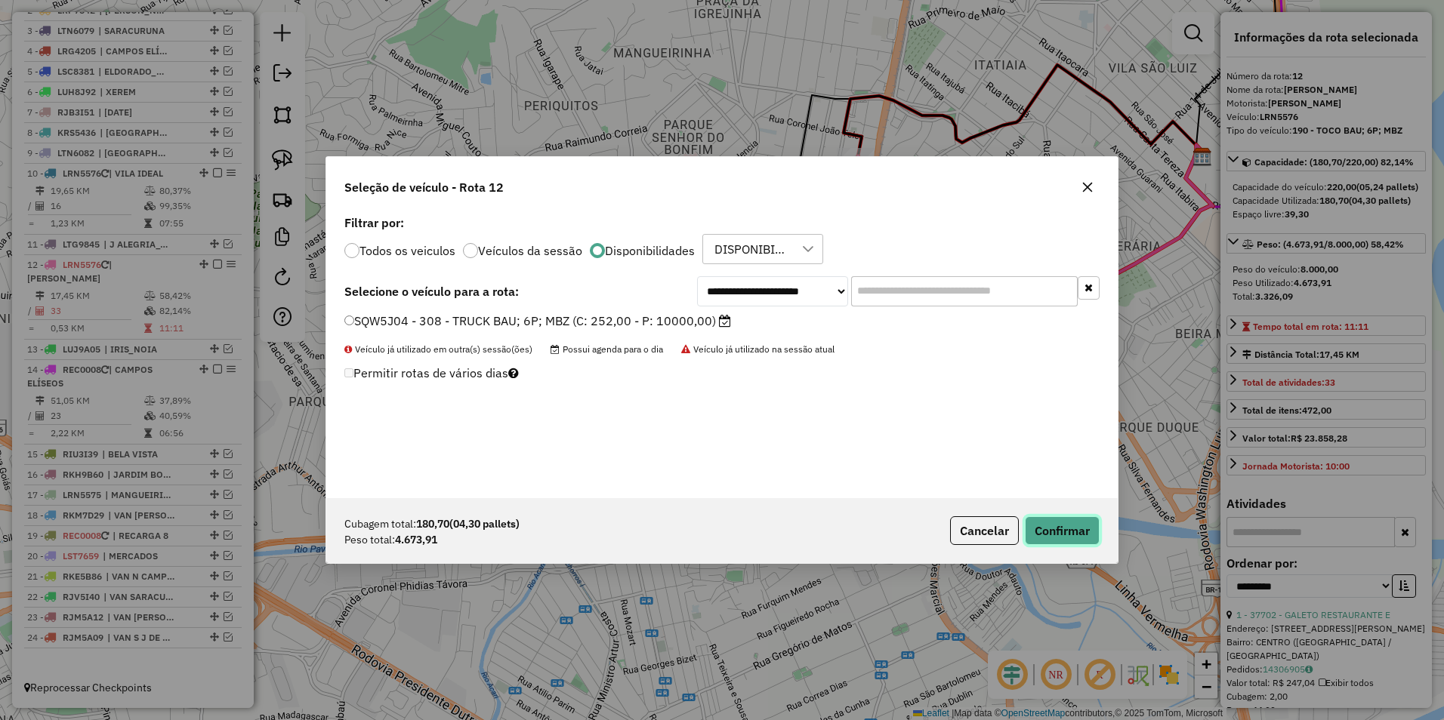
click at [1050, 532] on button "Confirmar" at bounding box center [1062, 530] width 75 height 29
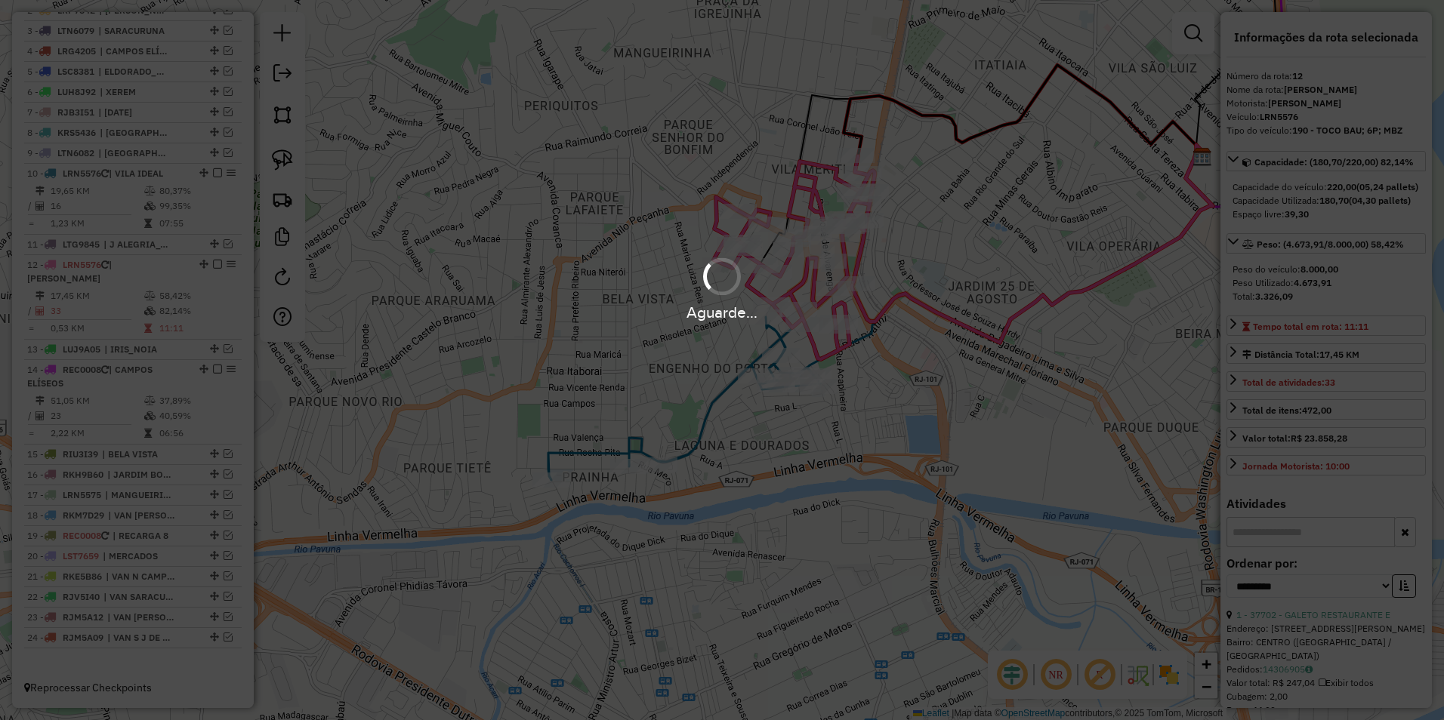
scroll to position [584, 0]
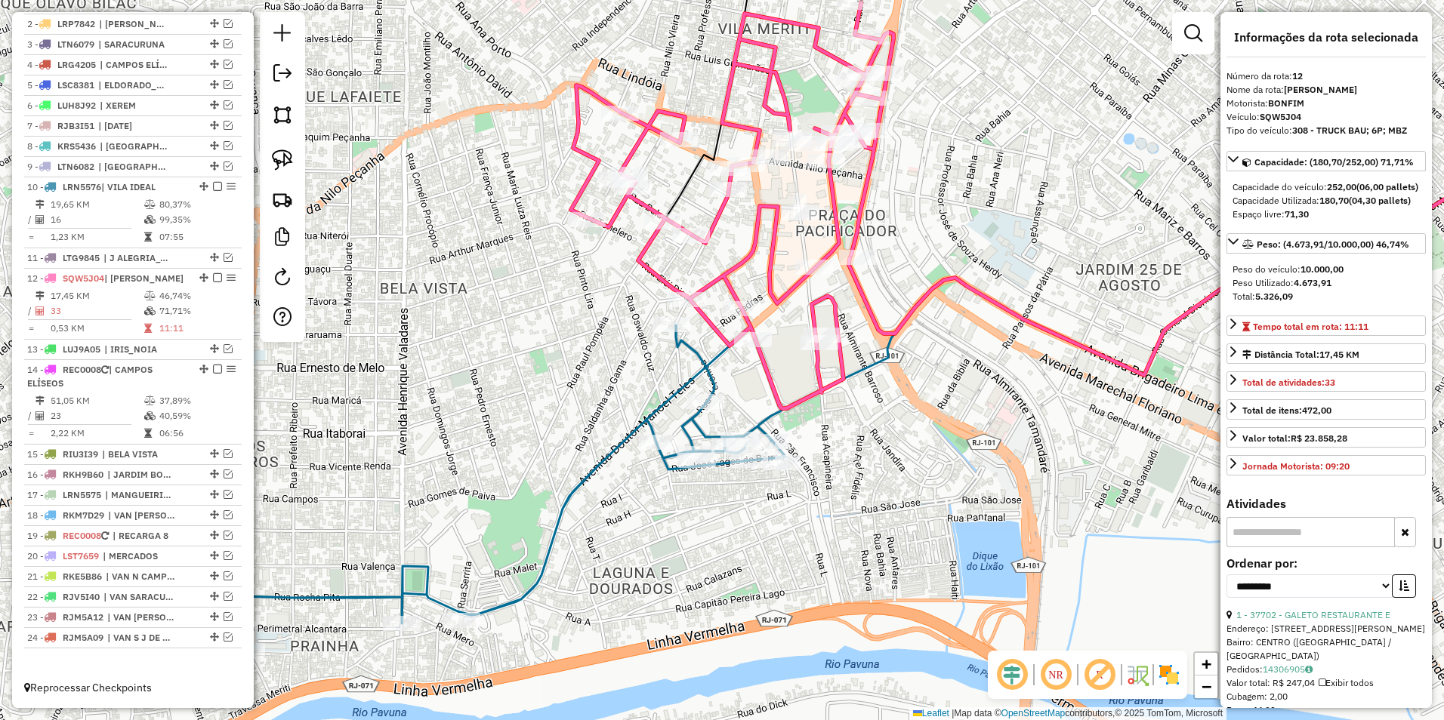
click at [831, 297] on icon at bounding box center [732, 205] width 322 height 405
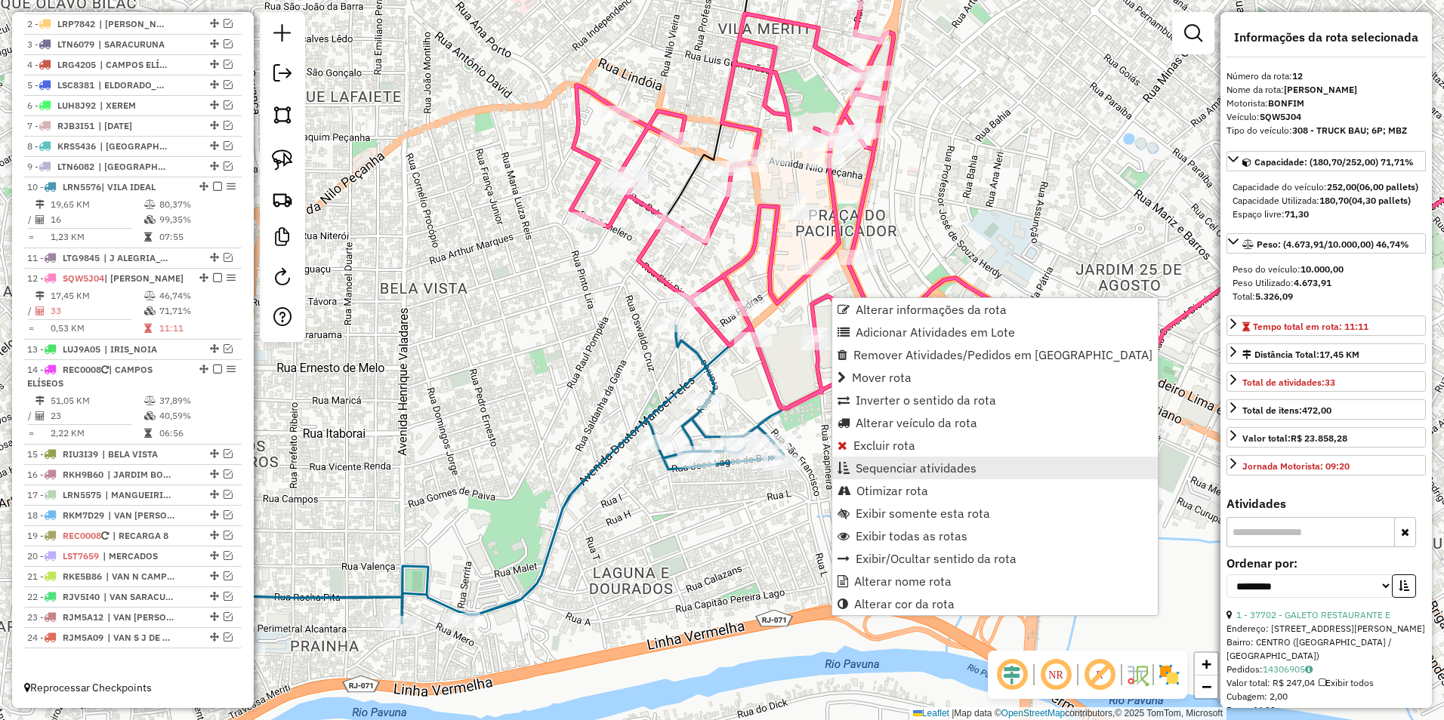
click at [934, 468] on span "Sequenciar atividades" at bounding box center [916, 468] width 121 height 12
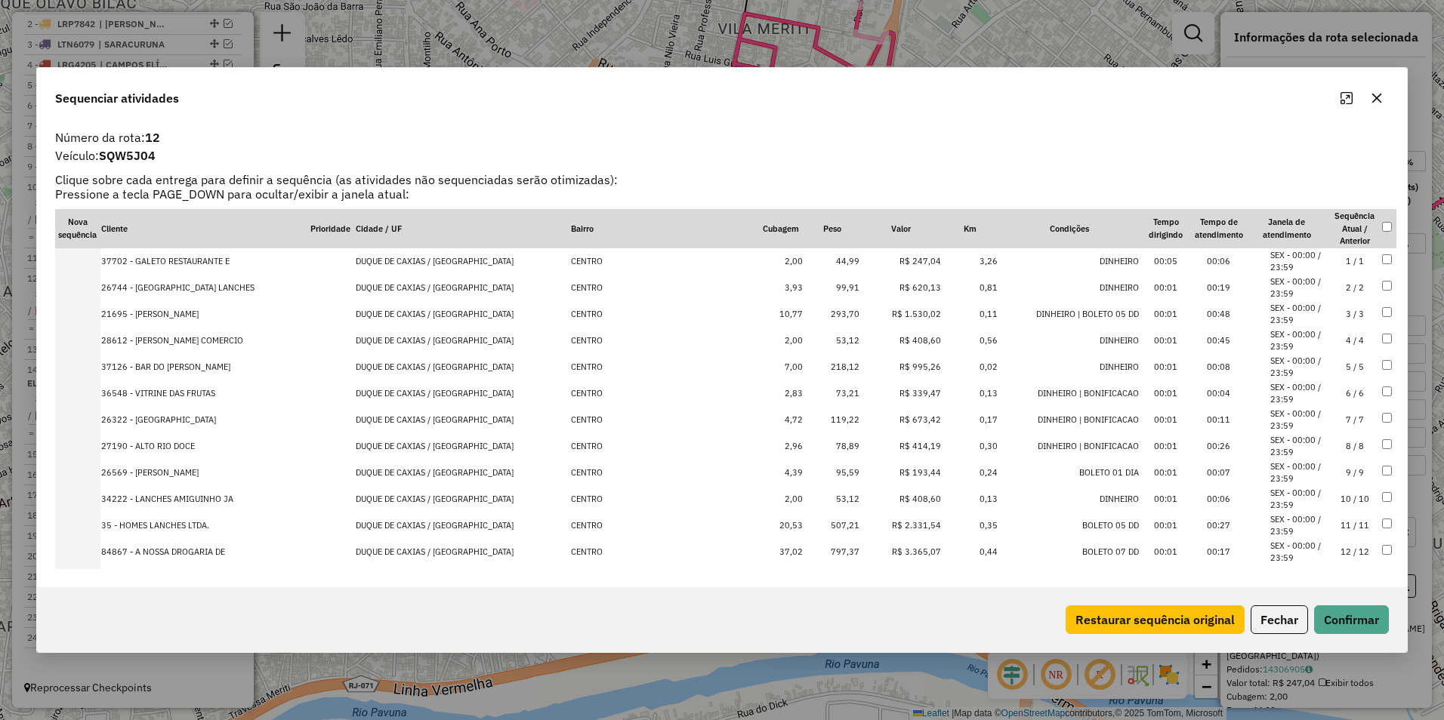
click at [903, 316] on td "R$ 1.530,02" at bounding box center [901, 314] width 82 height 26
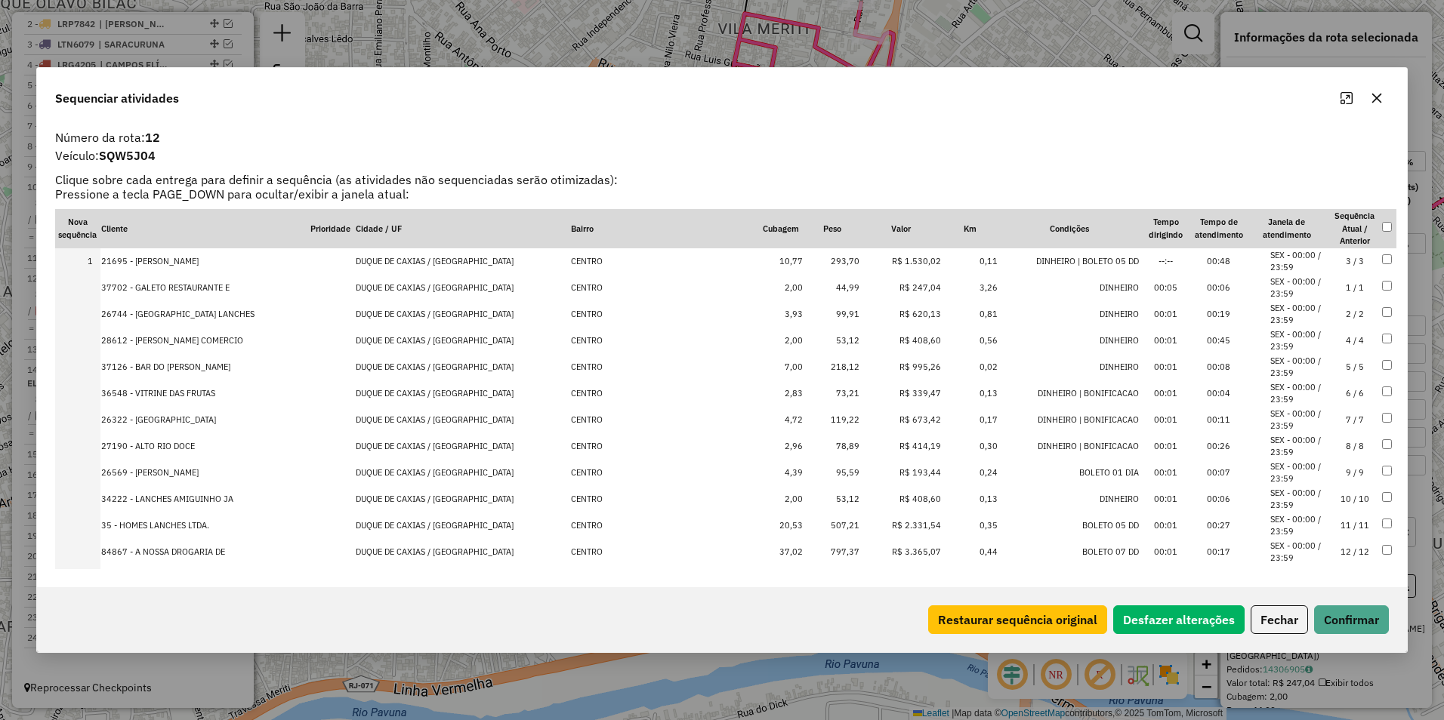
drag, startPoint x: 914, startPoint y: 526, endPoint x: 911, endPoint y: 534, distance: 8.8
click at [914, 526] on td "R$ 2.331,54" at bounding box center [901, 526] width 82 height 26
drag, startPoint x: 905, startPoint y: 551, endPoint x: 905, endPoint y: 535, distance: 16.6
click at [905, 544] on td "R$ 3.365,07" at bounding box center [901, 552] width 82 height 26
drag, startPoint x: 903, startPoint y: 310, endPoint x: 911, endPoint y: 241, distance: 69.2
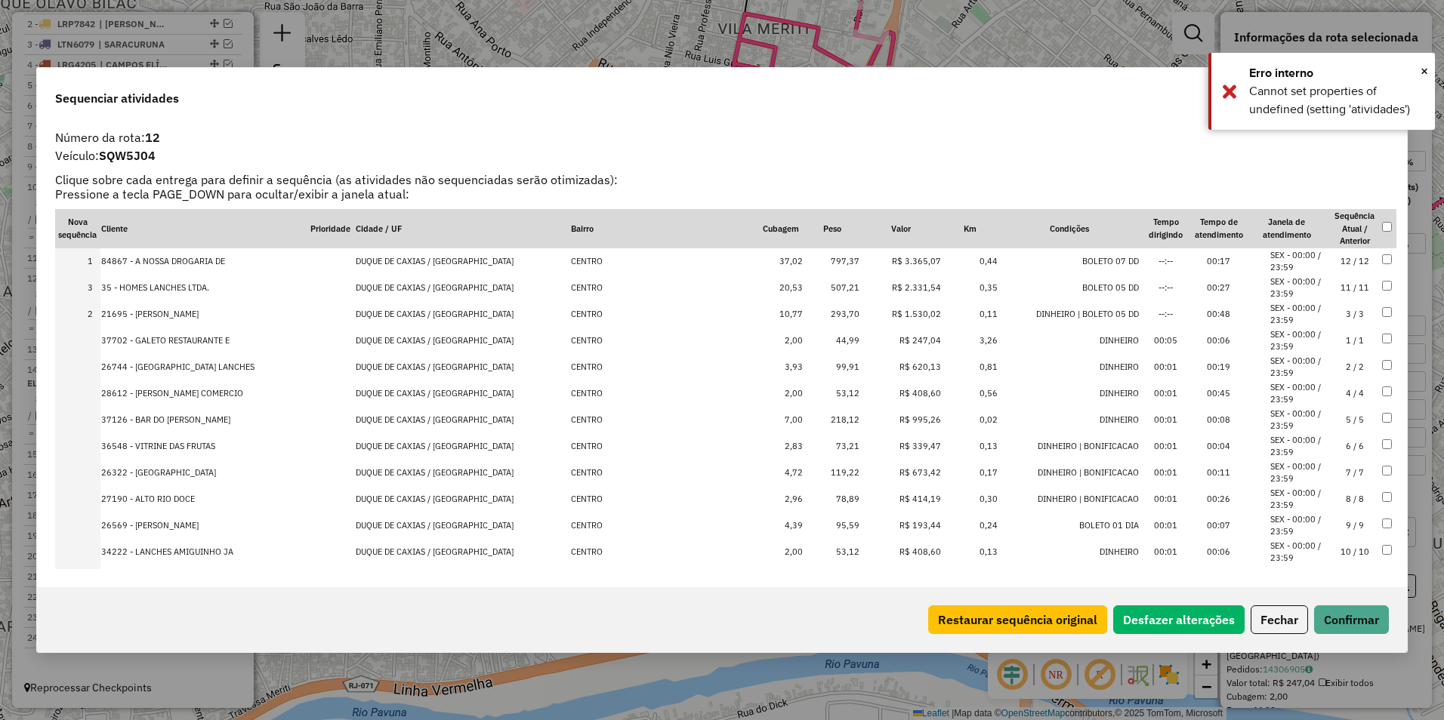
drag, startPoint x: 899, startPoint y: 311, endPoint x: 905, endPoint y: 279, distance: 32.3
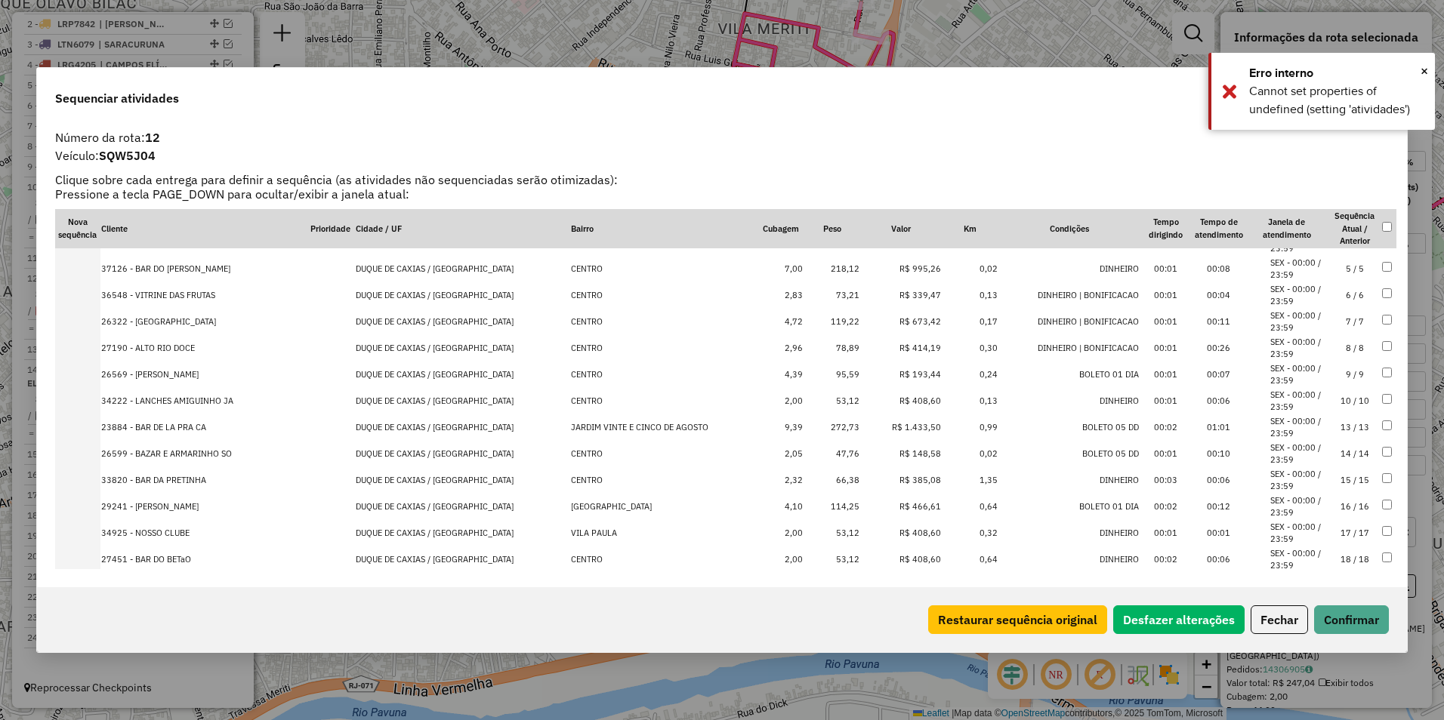
click at [911, 422] on td "R$ 1.433,50" at bounding box center [901, 428] width 82 height 26
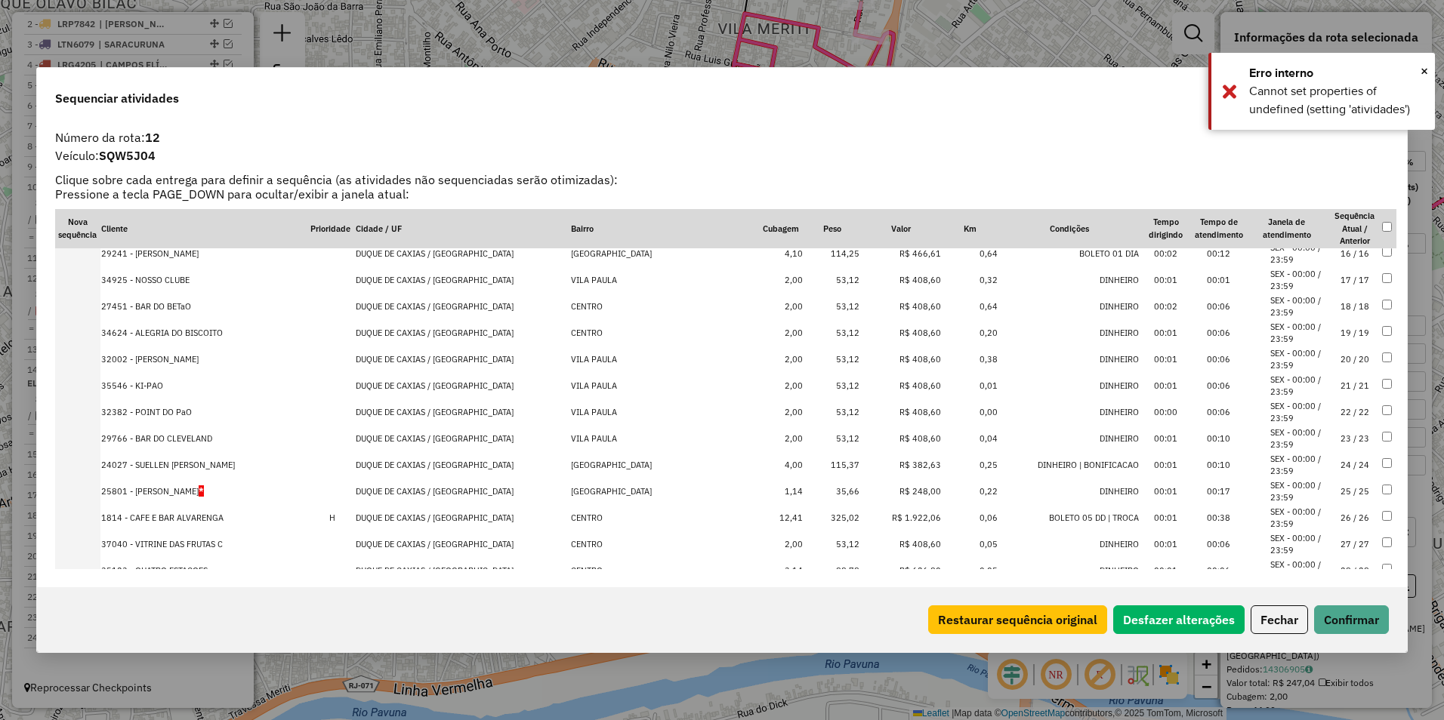
click at [902, 520] on td "R$ 1.922,06" at bounding box center [901, 518] width 82 height 26
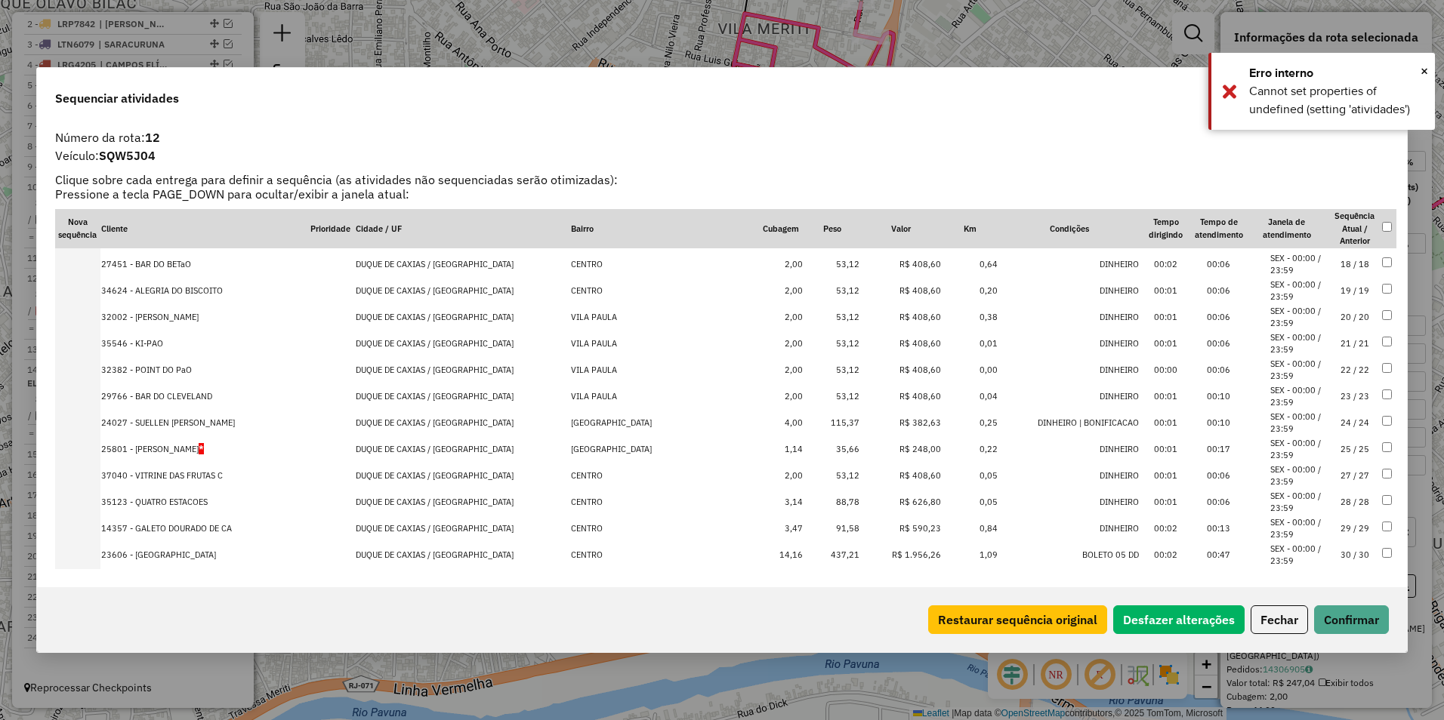
scroll to position [565, 0]
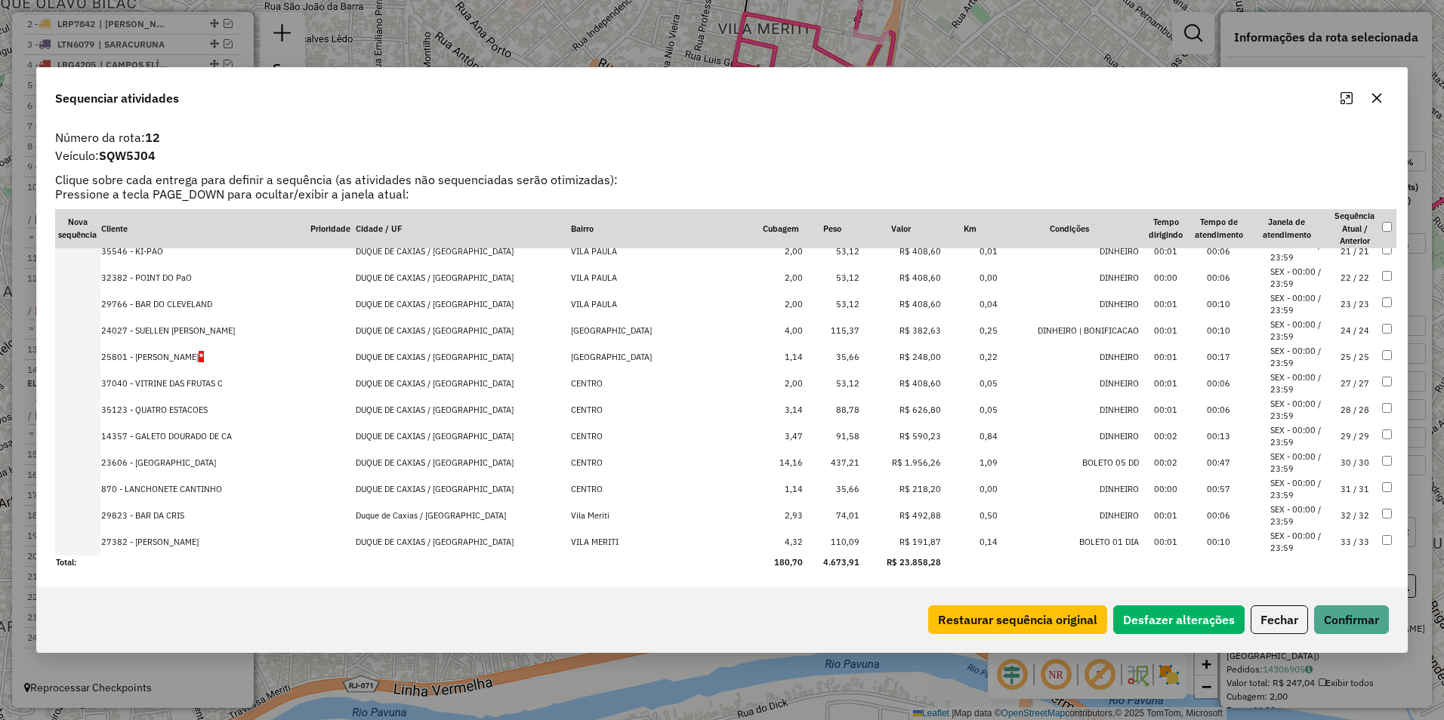
click at [893, 463] on td "R$ 1.956,26" at bounding box center [901, 463] width 82 height 26
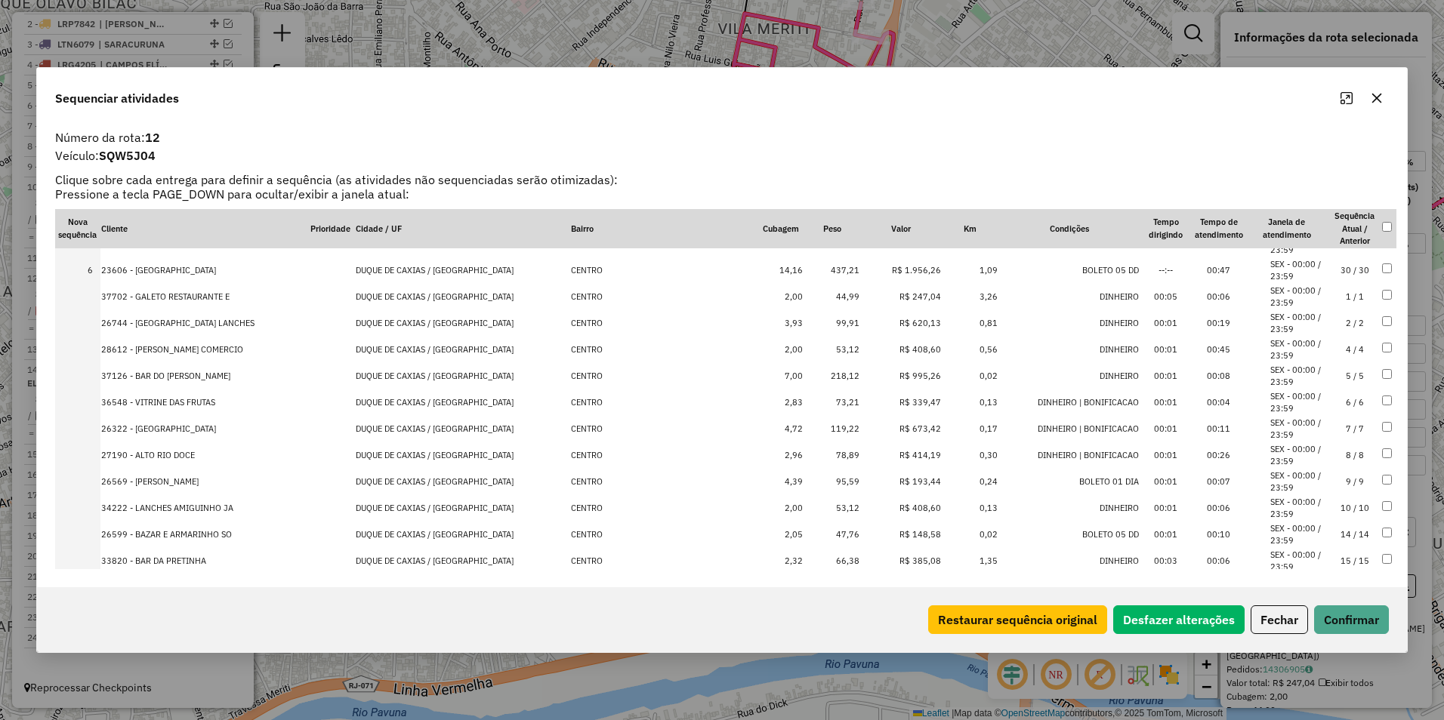
scroll to position [0, 0]
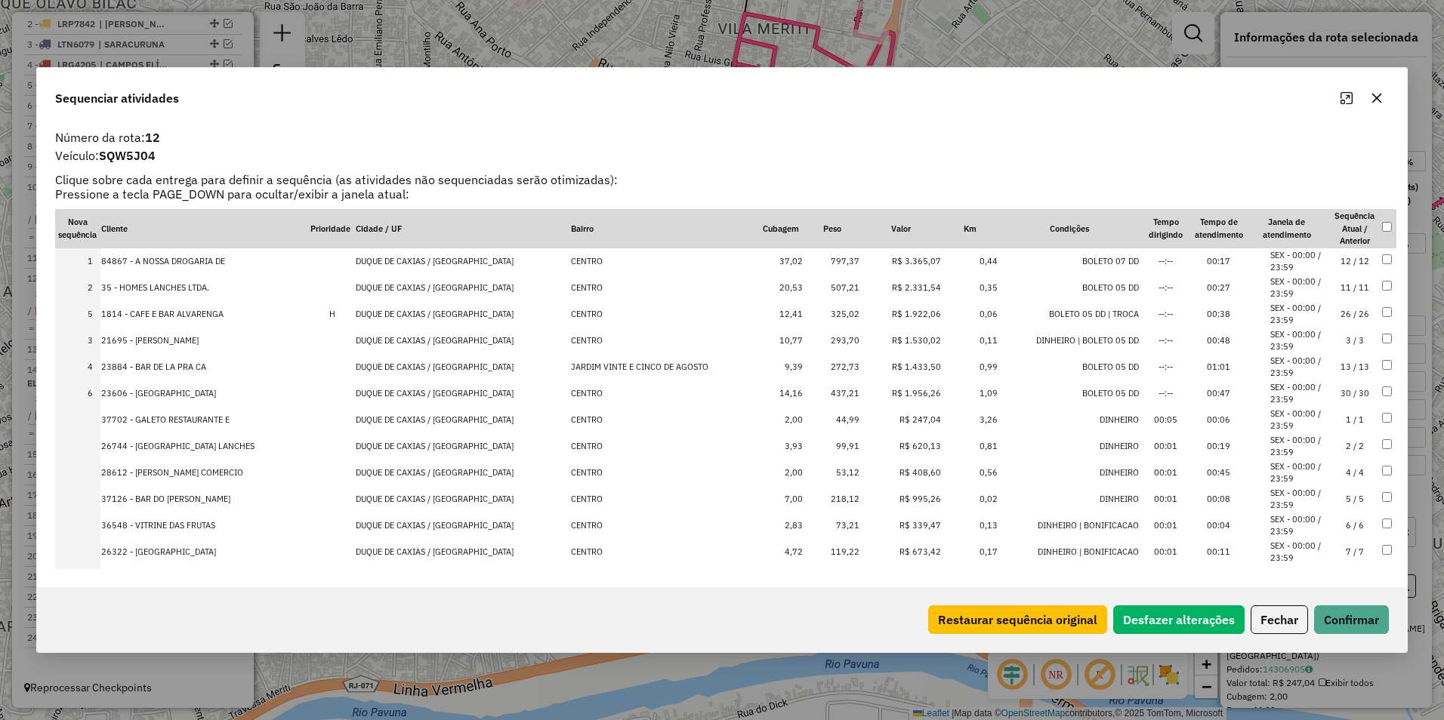
drag, startPoint x: 908, startPoint y: 364, endPoint x: 911, endPoint y: 307, distance: 57.5
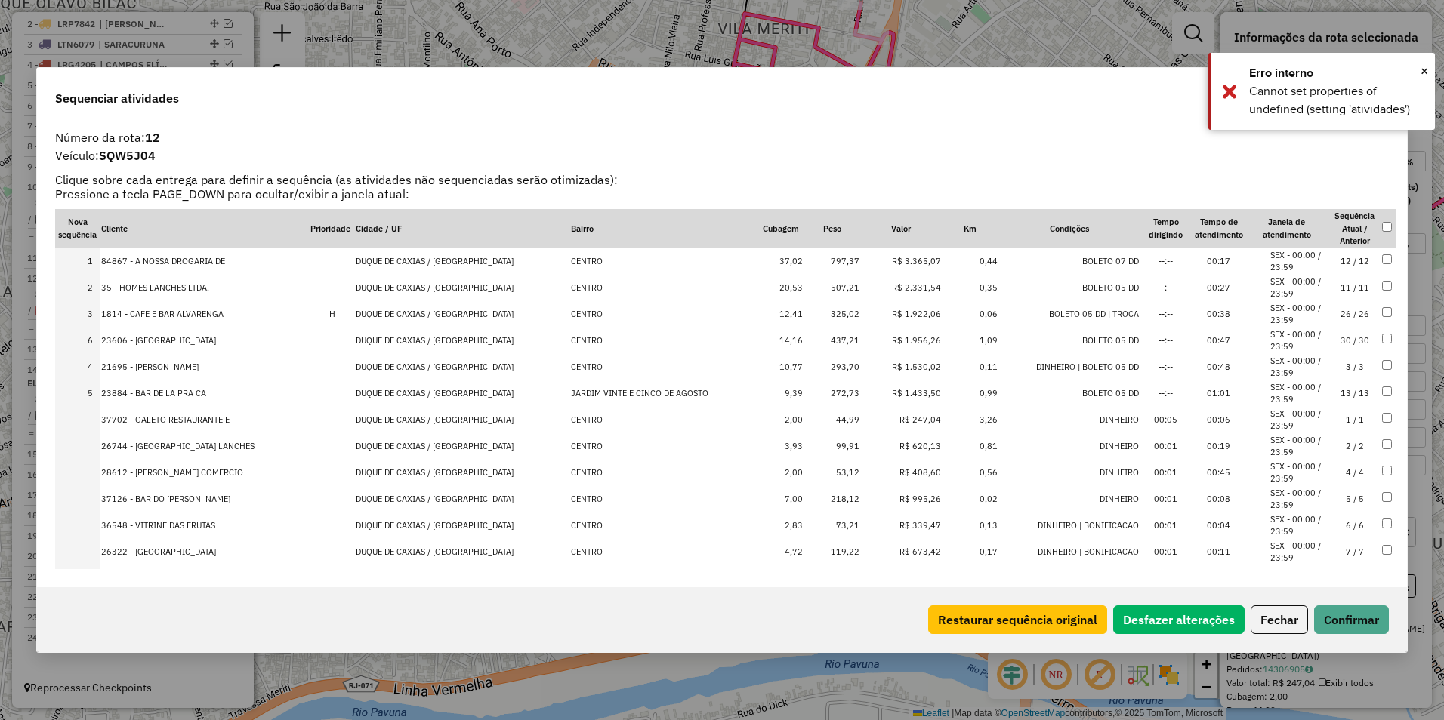
drag, startPoint x: 906, startPoint y: 386, endPoint x: 909, endPoint y: 328, distance: 57.5
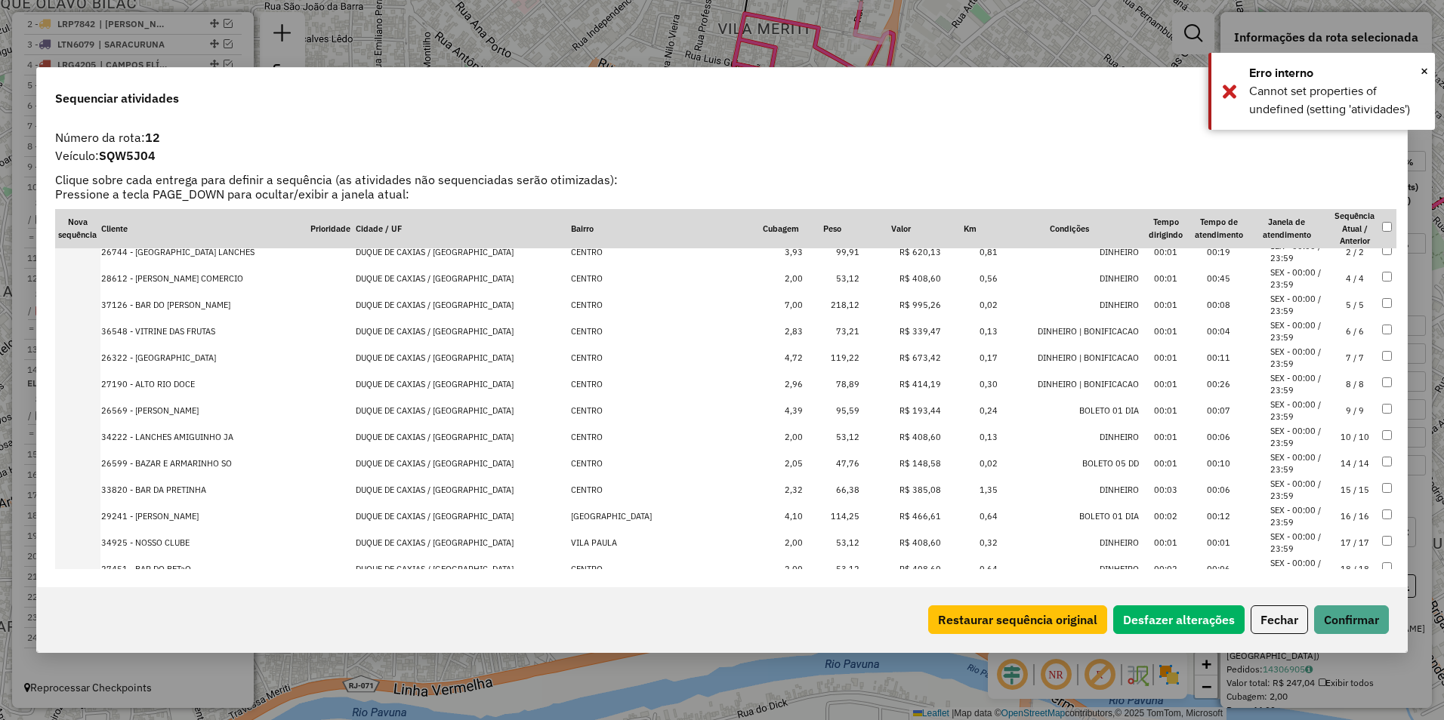
scroll to position [302, 0]
click at [1361, 616] on button "Confirmar" at bounding box center [1351, 620] width 75 height 29
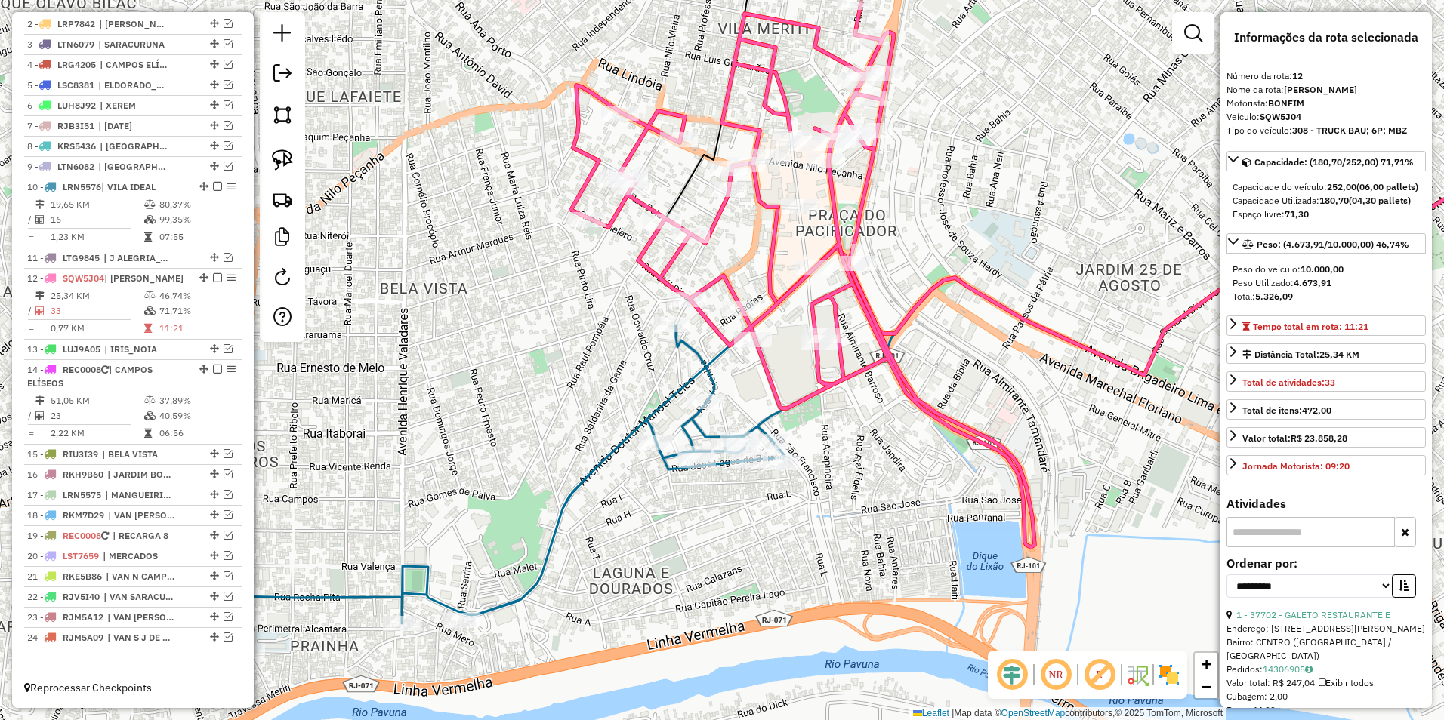
click at [770, 239] on icon at bounding box center [1169, 177] width 800 height 395
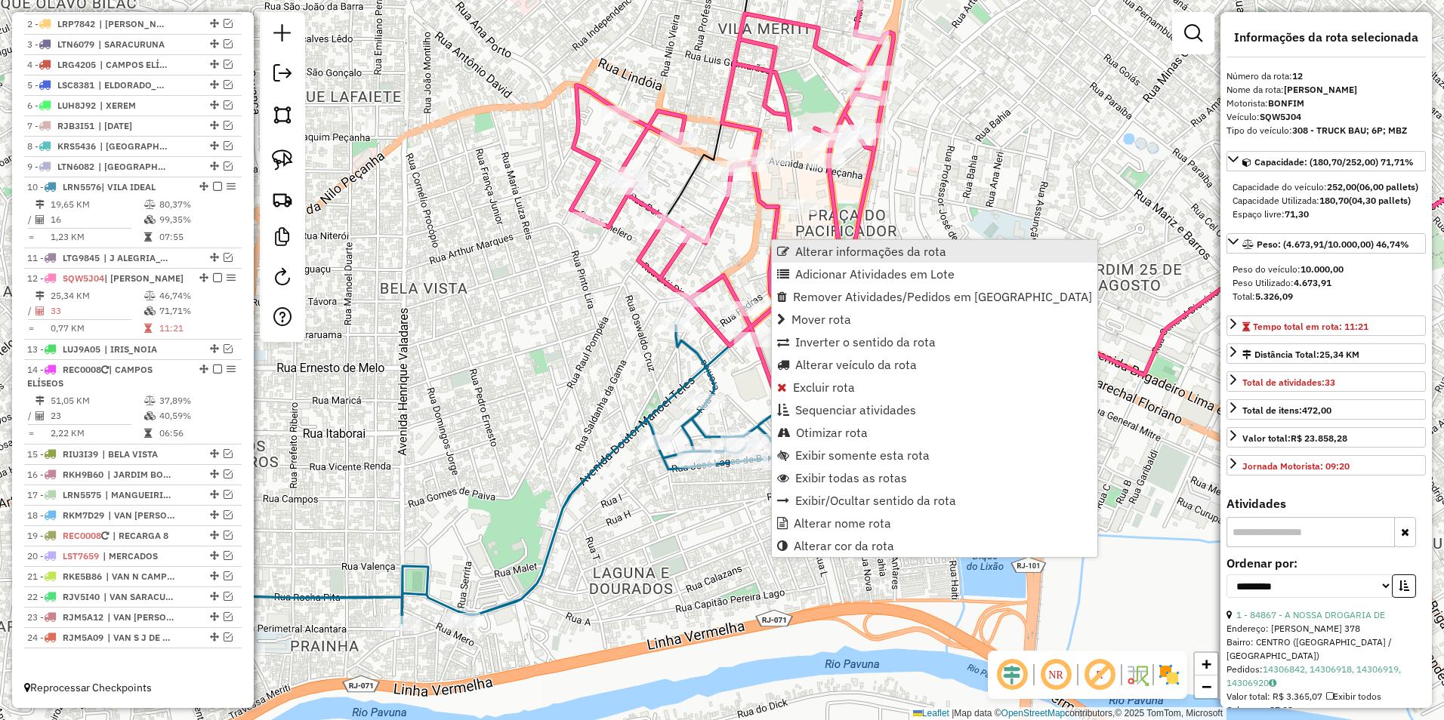
click at [824, 246] on span "Alterar informações da rota" at bounding box center [870, 251] width 151 height 12
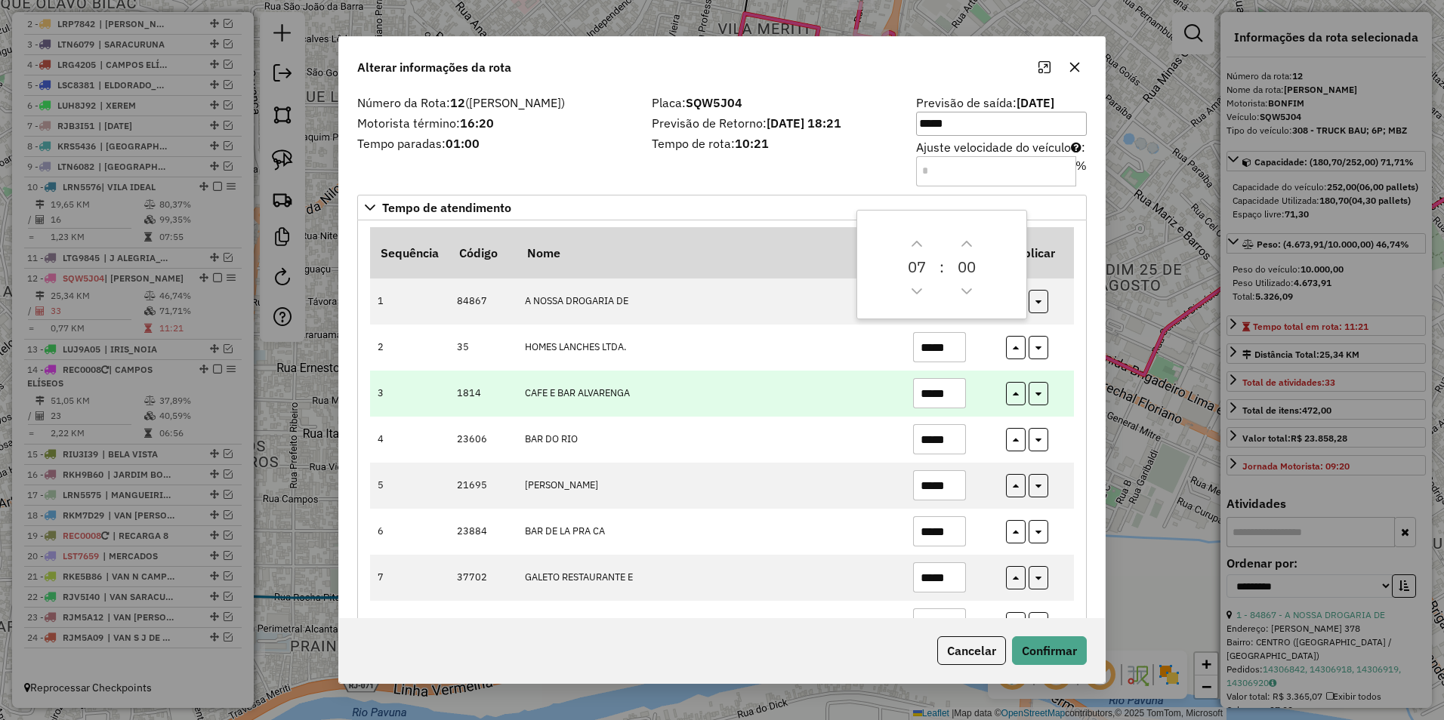
click at [835, 415] on td "CAFE E BAR ALVARENGA" at bounding box center [710, 394] width 388 height 46
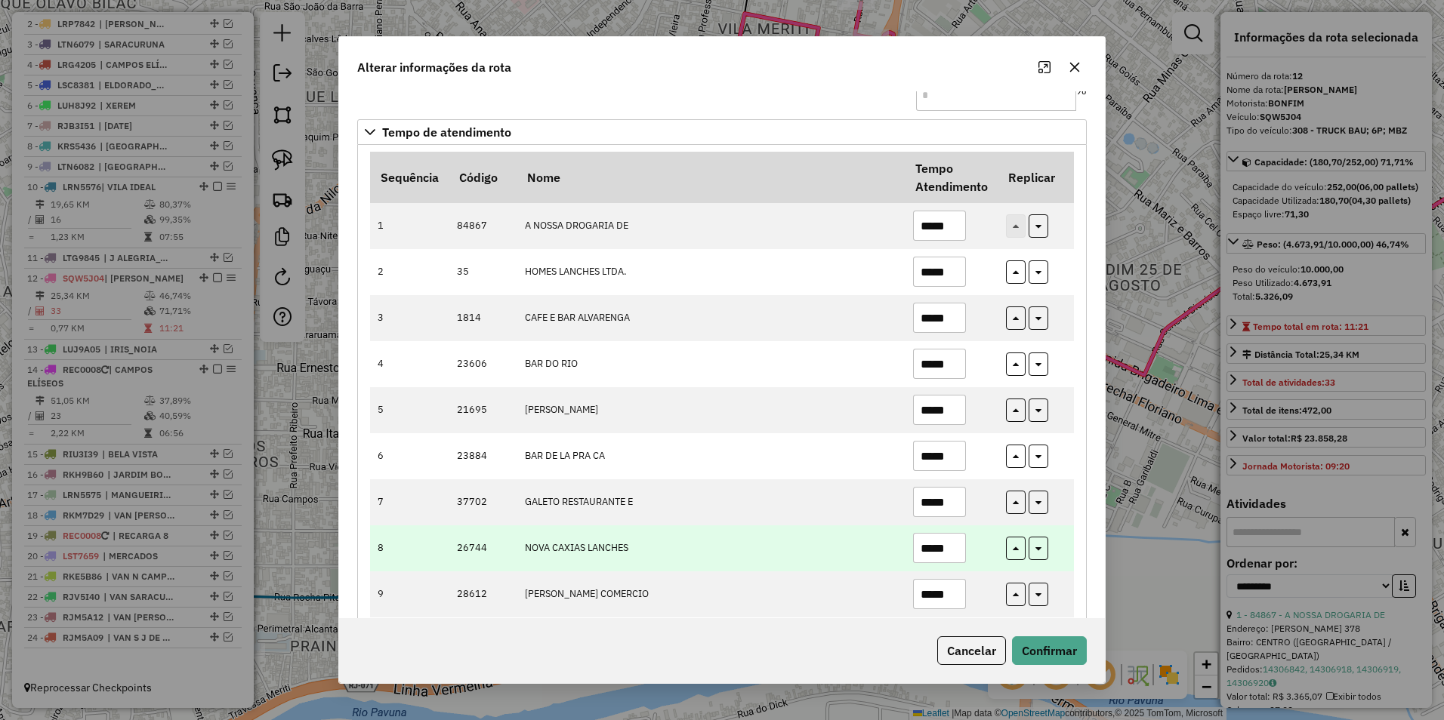
scroll to position [151, 0]
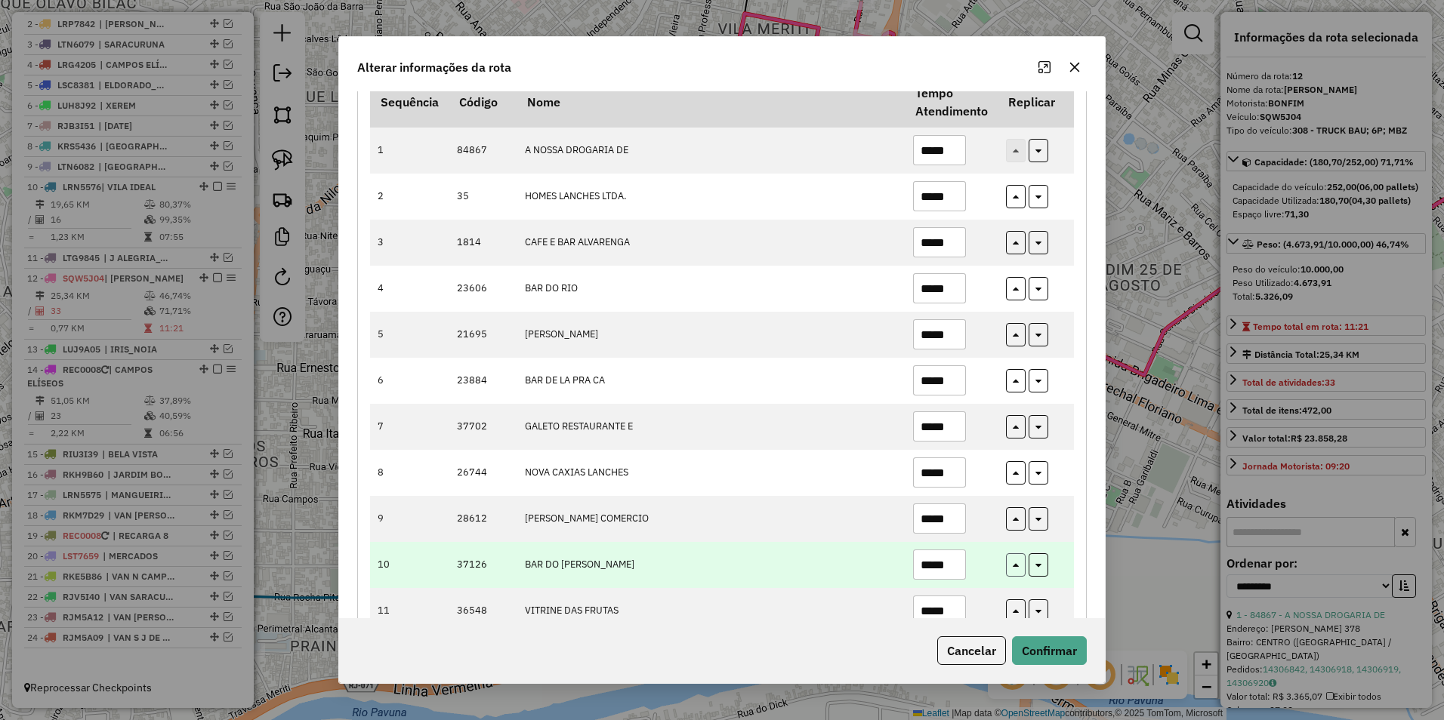
click at [1013, 575] on button "button" at bounding box center [1016, 564] width 20 height 23
type input "*****"
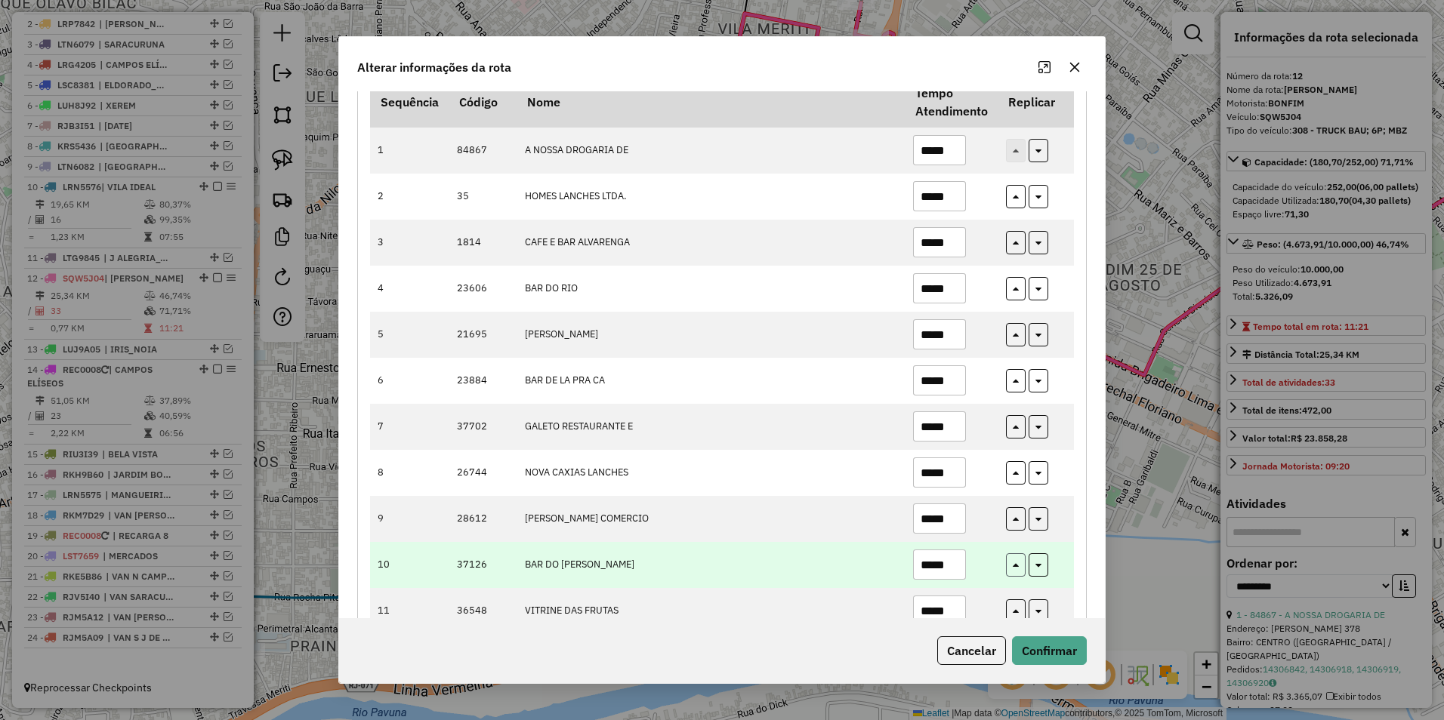
type input "*****"
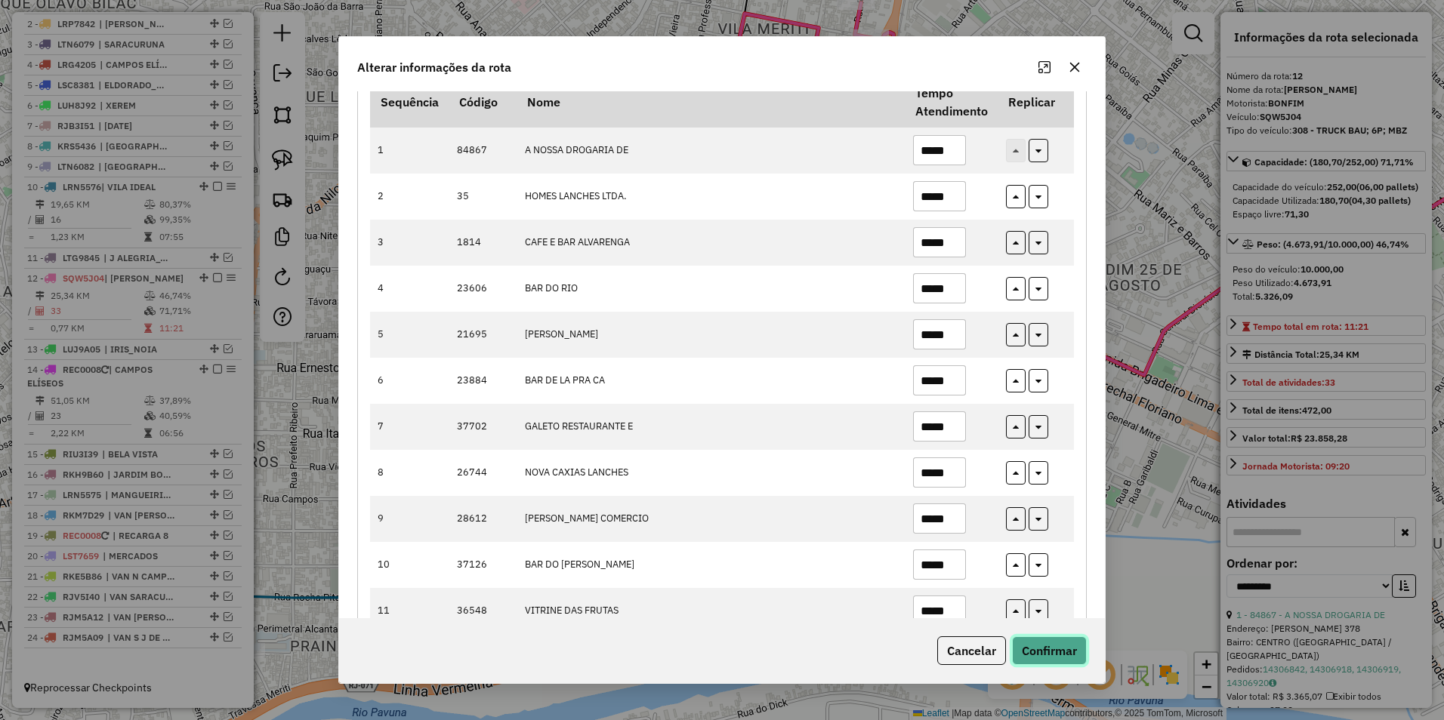
click at [1066, 647] on button "Confirmar" at bounding box center [1049, 651] width 75 height 29
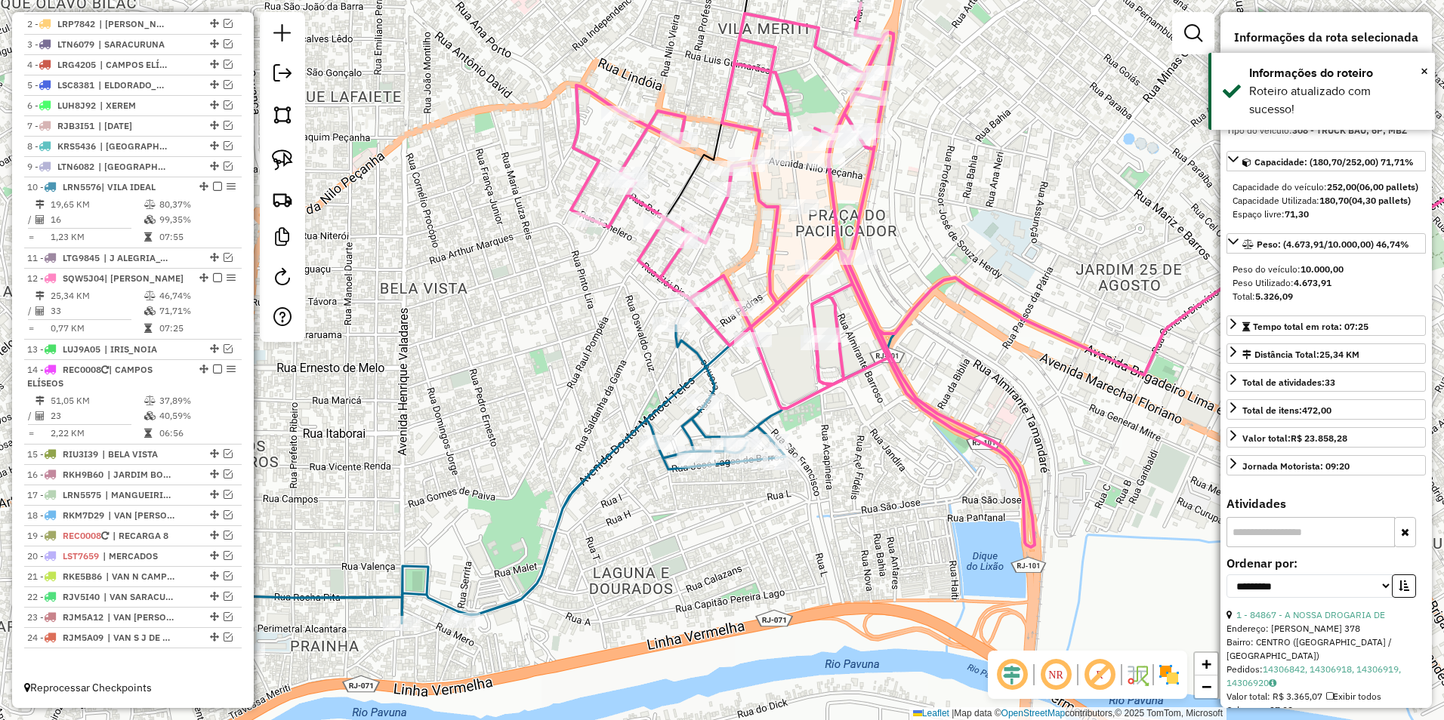
click at [775, 242] on icon at bounding box center [1169, 177] width 800 height 395
click at [1426, 73] on span "×" at bounding box center [1424, 71] width 8 height 17
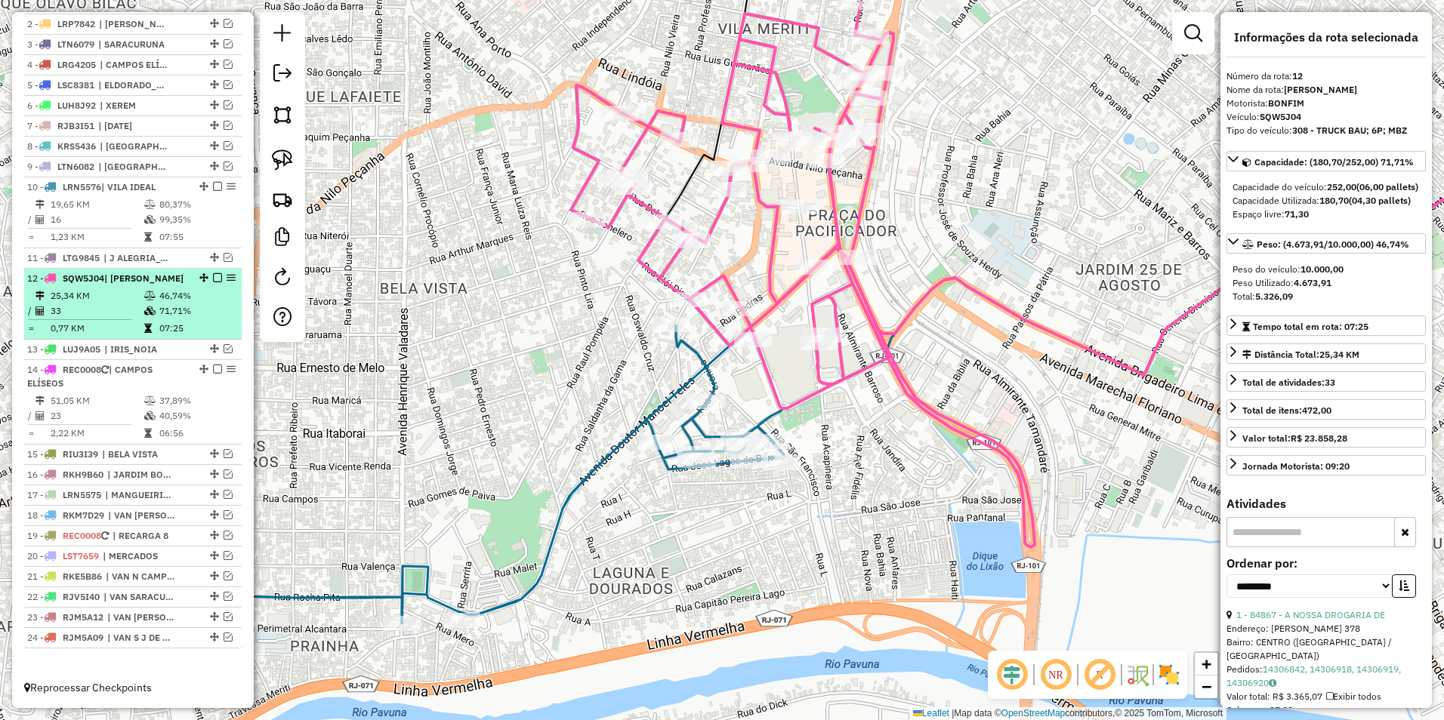
click at [213, 278] on em at bounding box center [217, 277] width 9 height 9
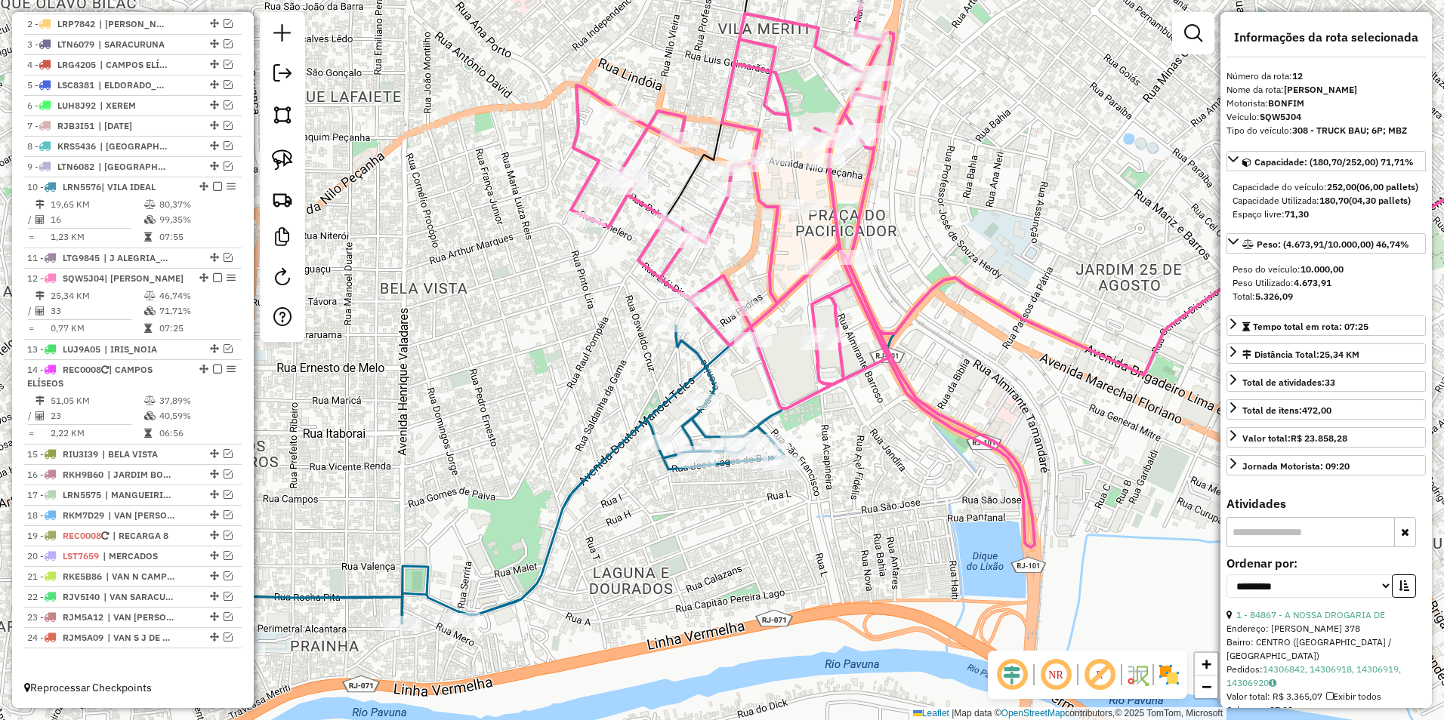
scroll to position [534, 0]
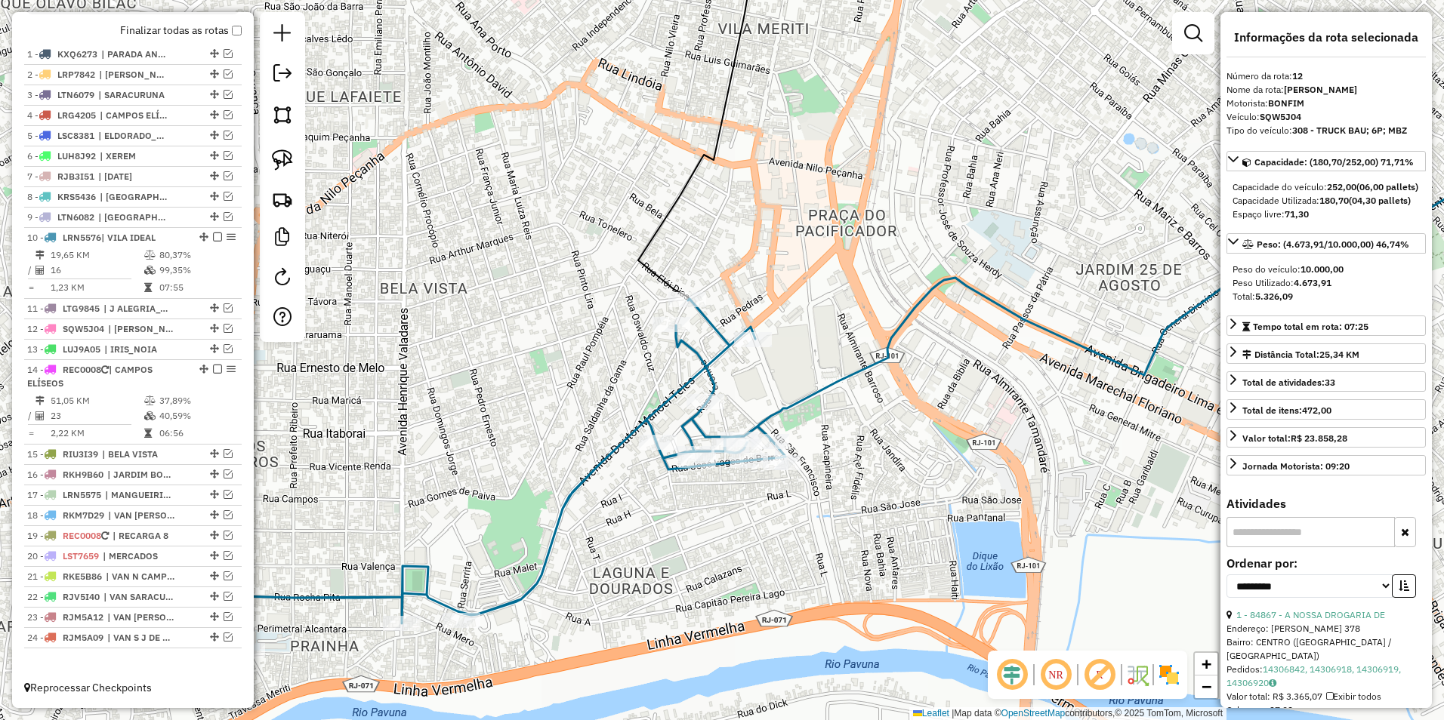
click at [700, 353] on icon at bounding box center [514, 475] width 544 height 352
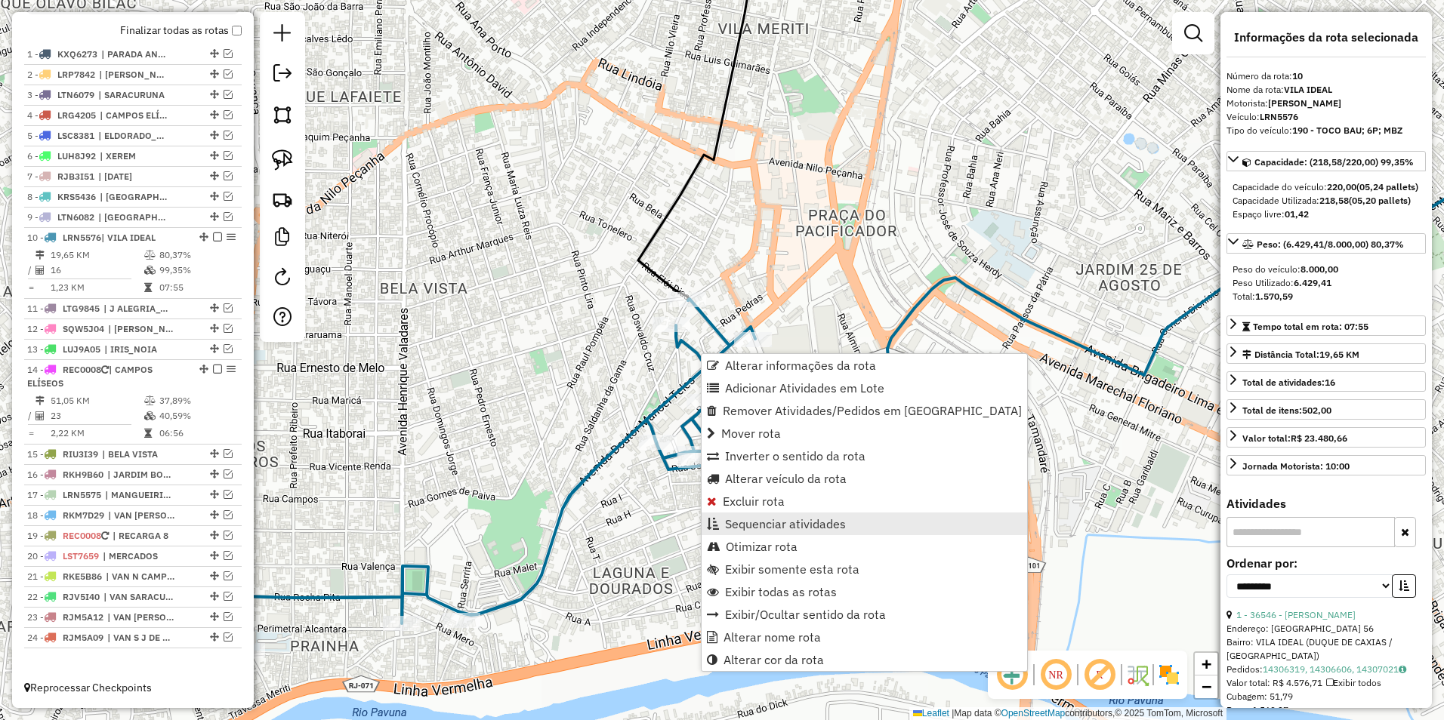
click at [807, 525] on span "Sequenciar atividades" at bounding box center [785, 524] width 121 height 12
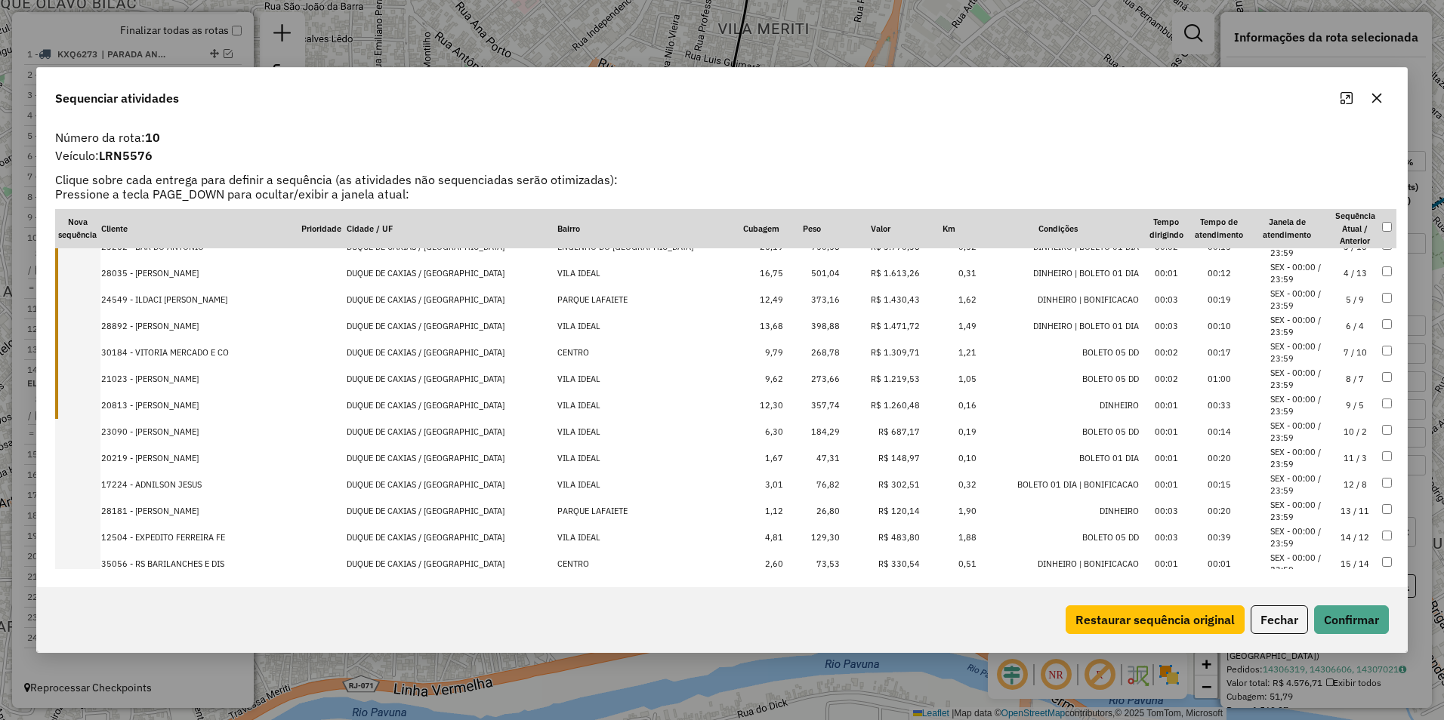
scroll to position [116, 0]
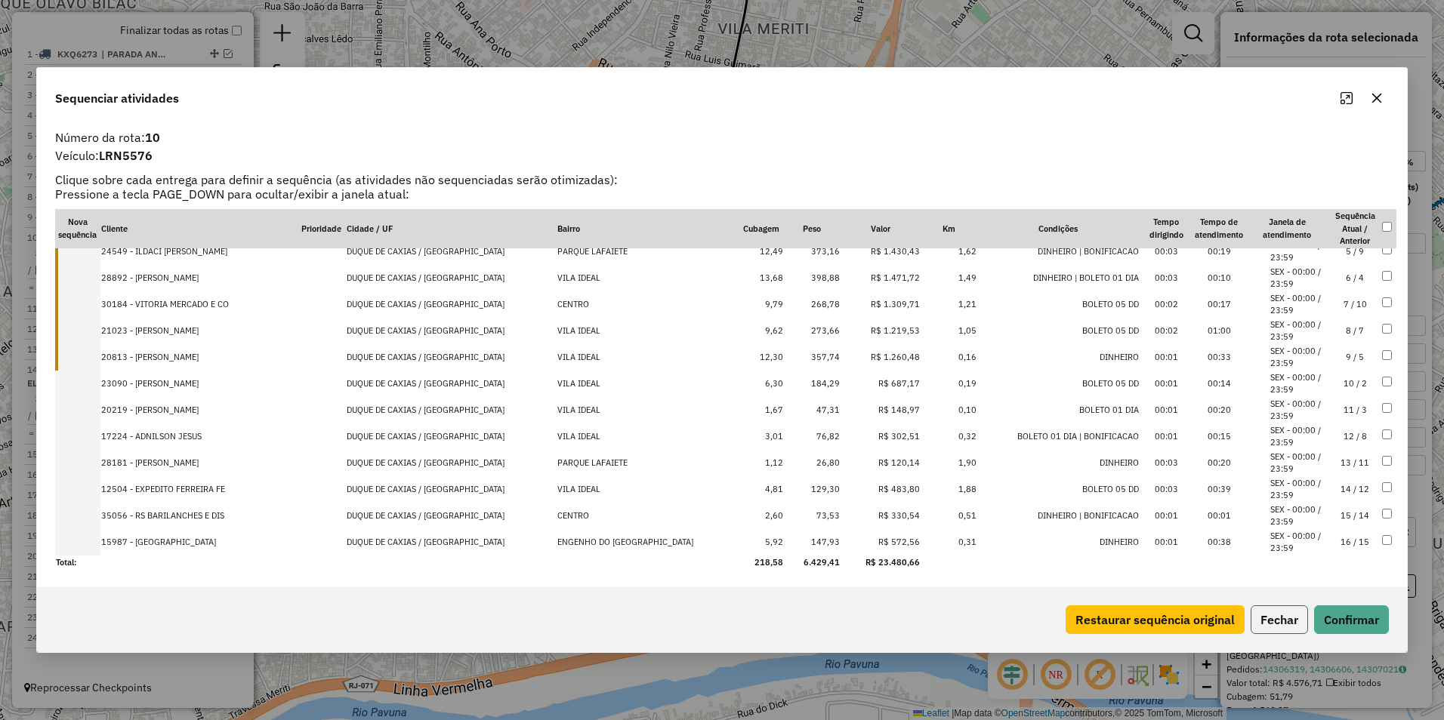
click at [1287, 615] on button "Fechar" at bounding box center [1278, 620] width 57 height 29
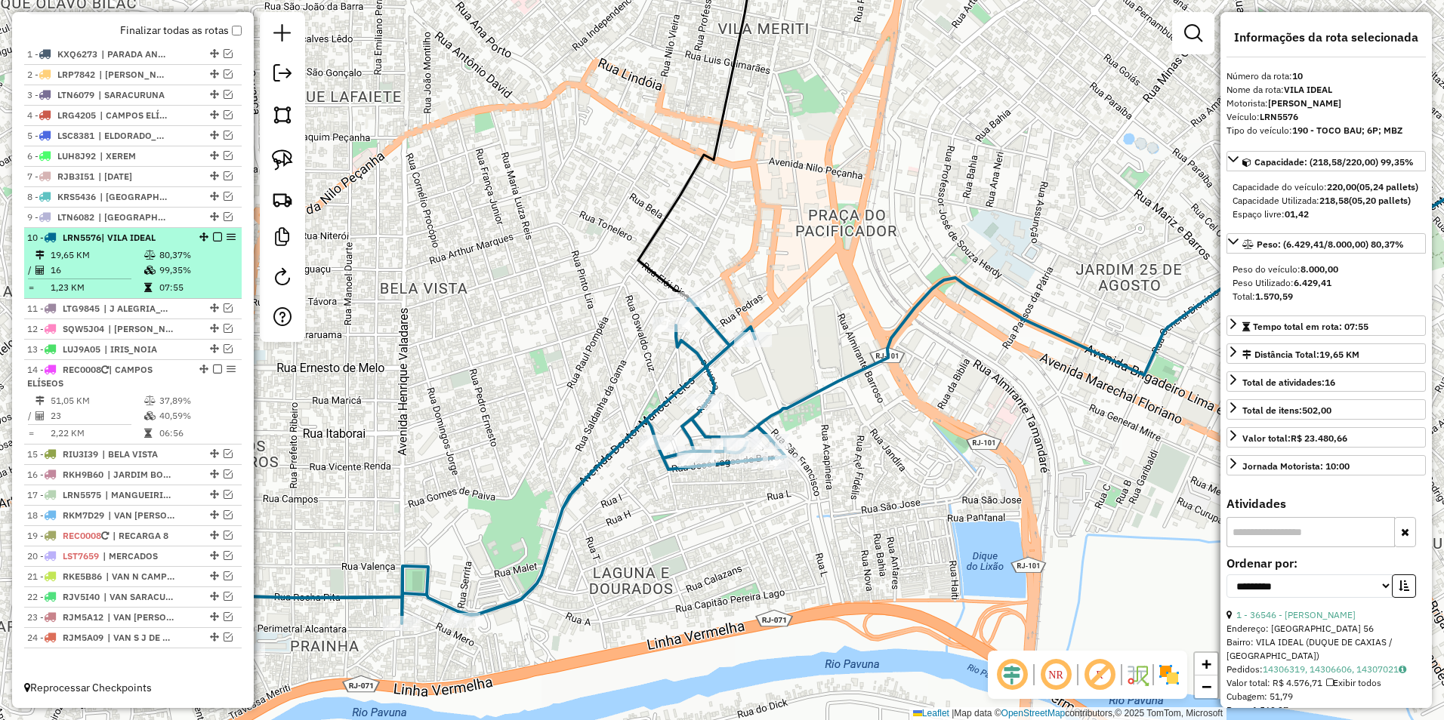
click at [215, 236] on em at bounding box center [217, 237] width 9 height 9
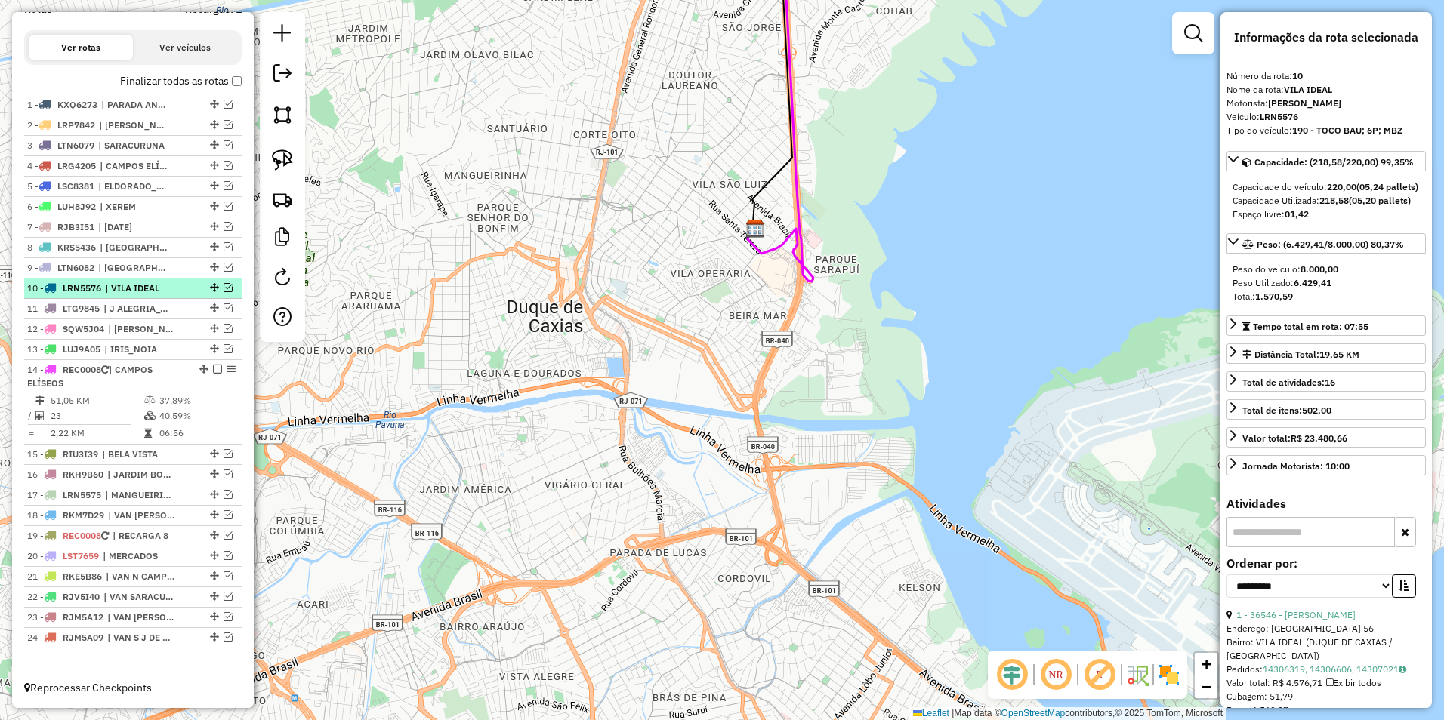
click at [224, 284] on em at bounding box center [228, 287] width 9 height 9
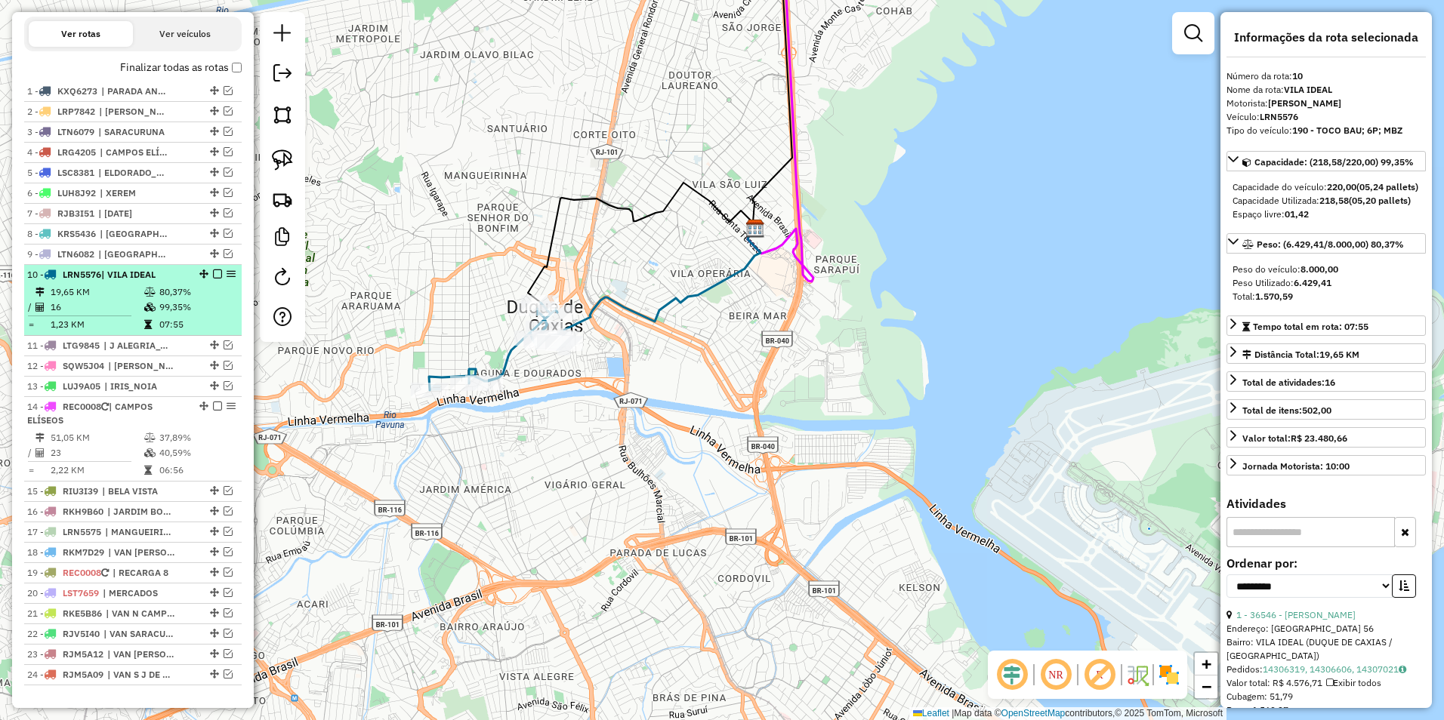
scroll to position [534, 0]
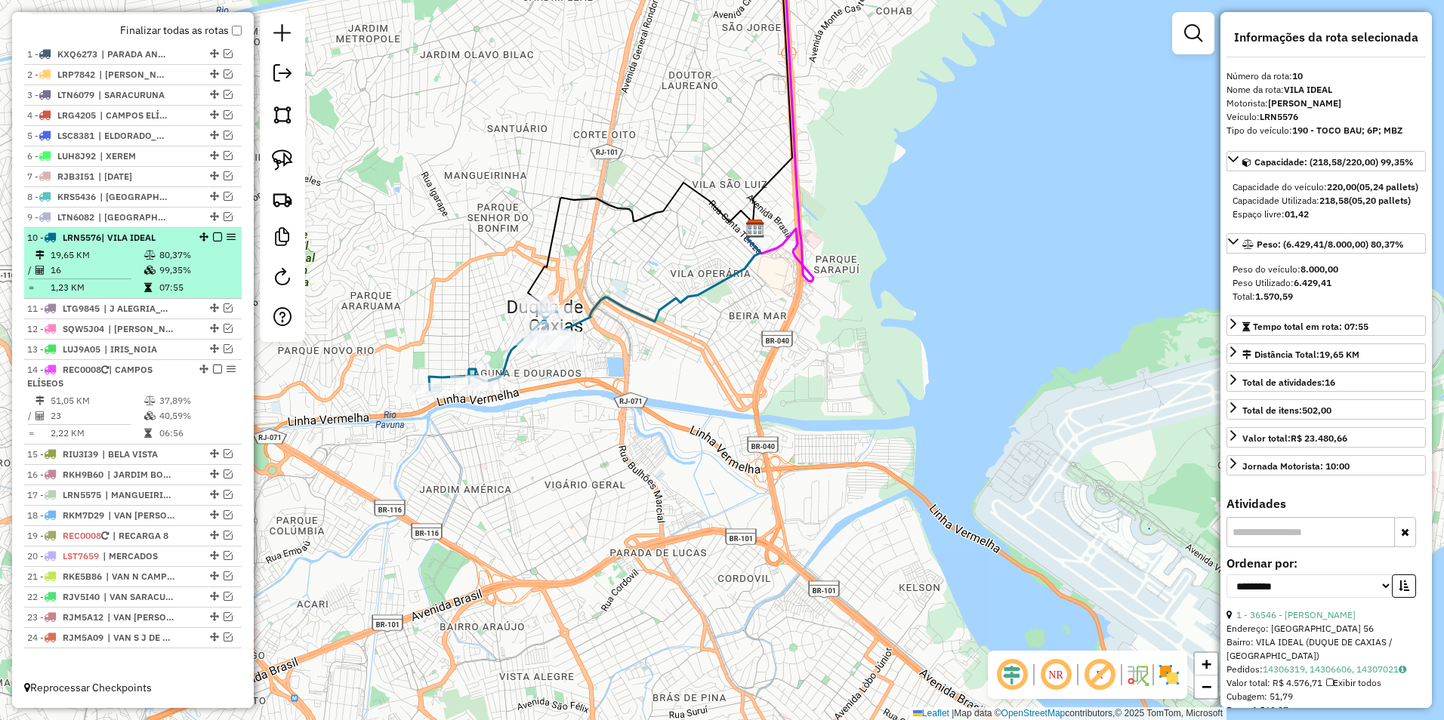
click at [213, 239] on em at bounding box center [217, 237] width 9 height 9
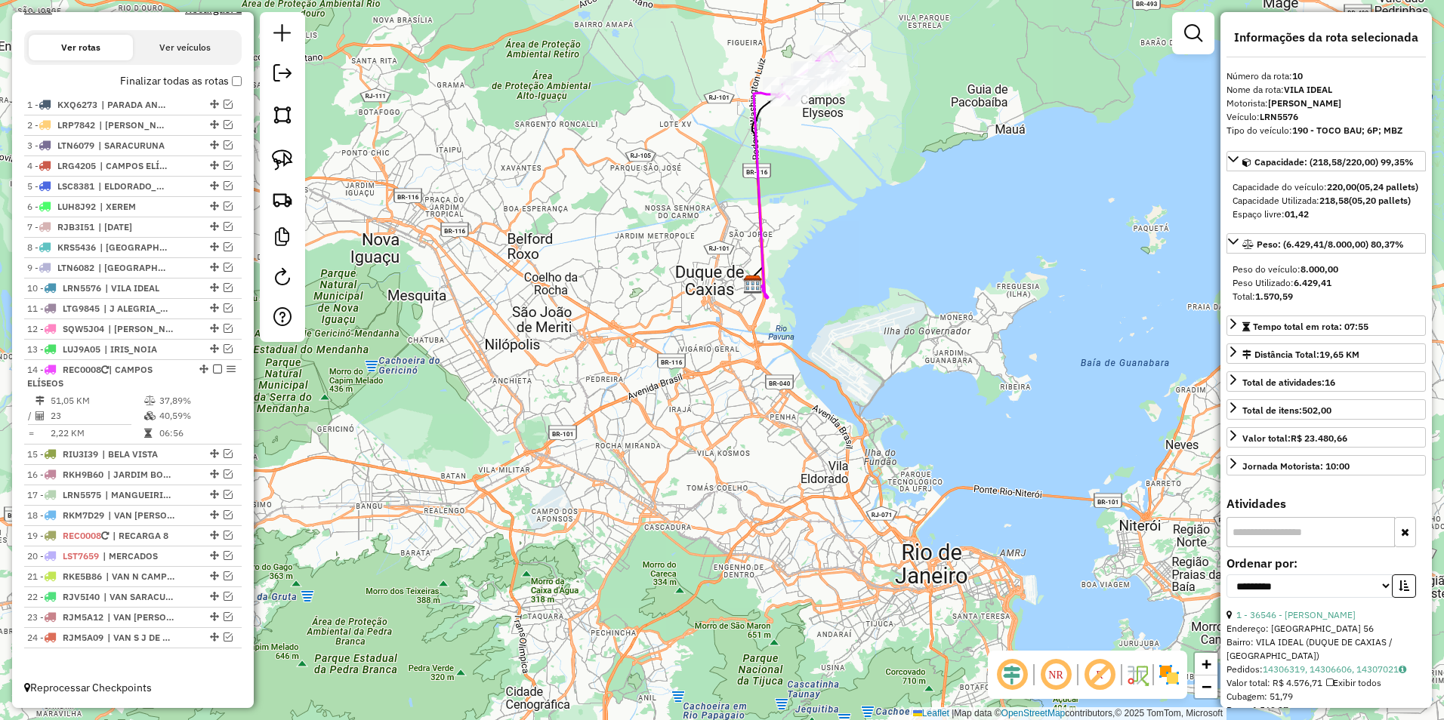
drag, startPoint x: 754, startPoint y: 205, endPoint x: 601, endPoint y: 439, distance: 279.8
click at [751, 298] on icon at bounding box center [770, 194] width 39 height 207
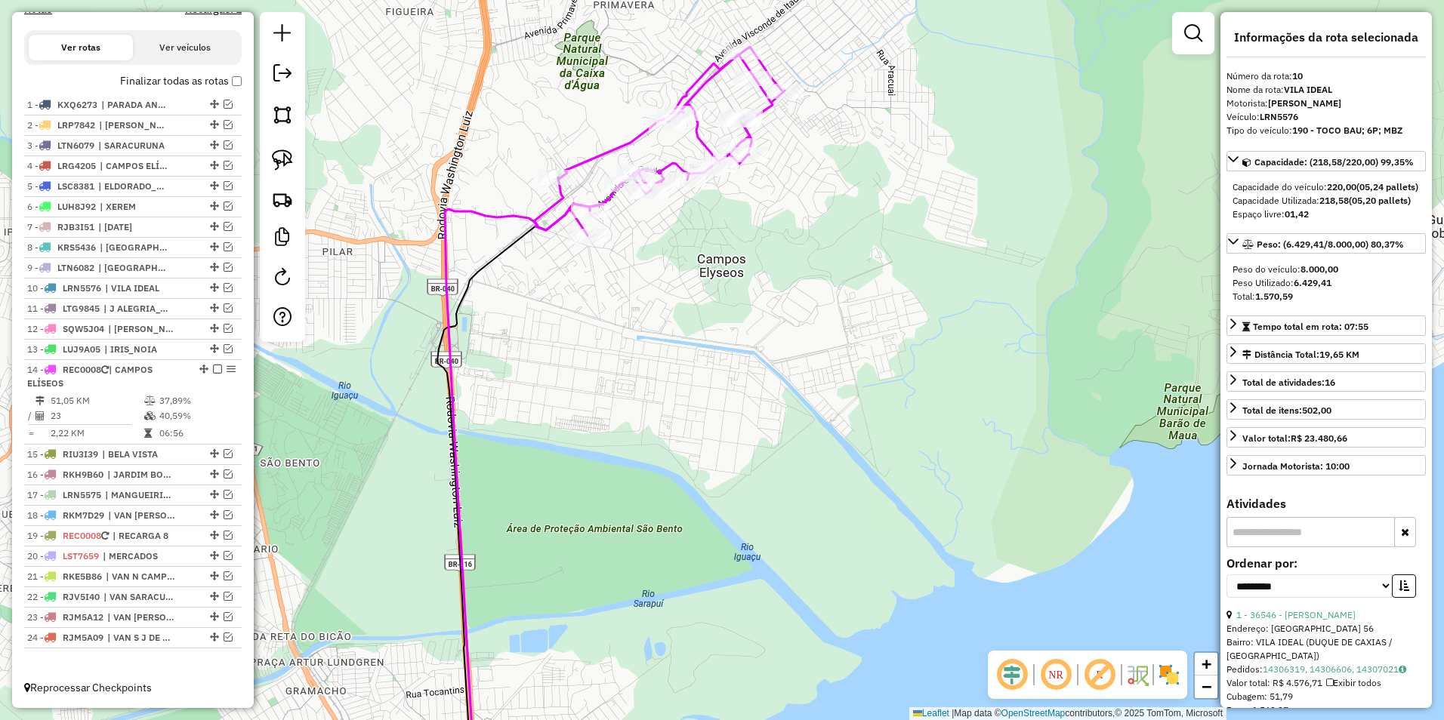
drag, startPoint x: 770, startPoint y: 230, endPoint x: 747, endPoint y: 260, distance: 37.6
click at [750, 259] on div "Janela de atendimento Grade de atendimento Capacidade Transportadoras Veículos …" at bounding box center [722, 360] width 1444 height 720
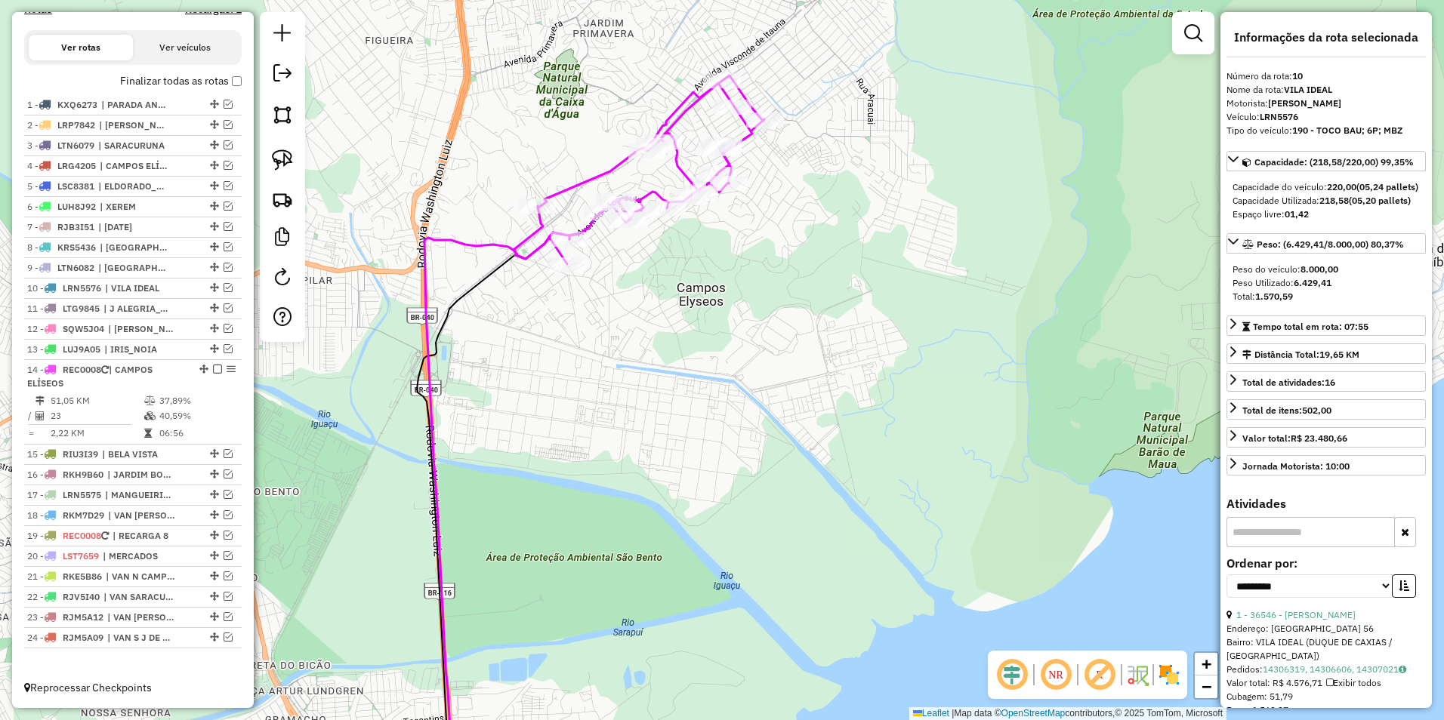
click at [674, 169] on icon at bounding box center [638, 170] width 251 height 189
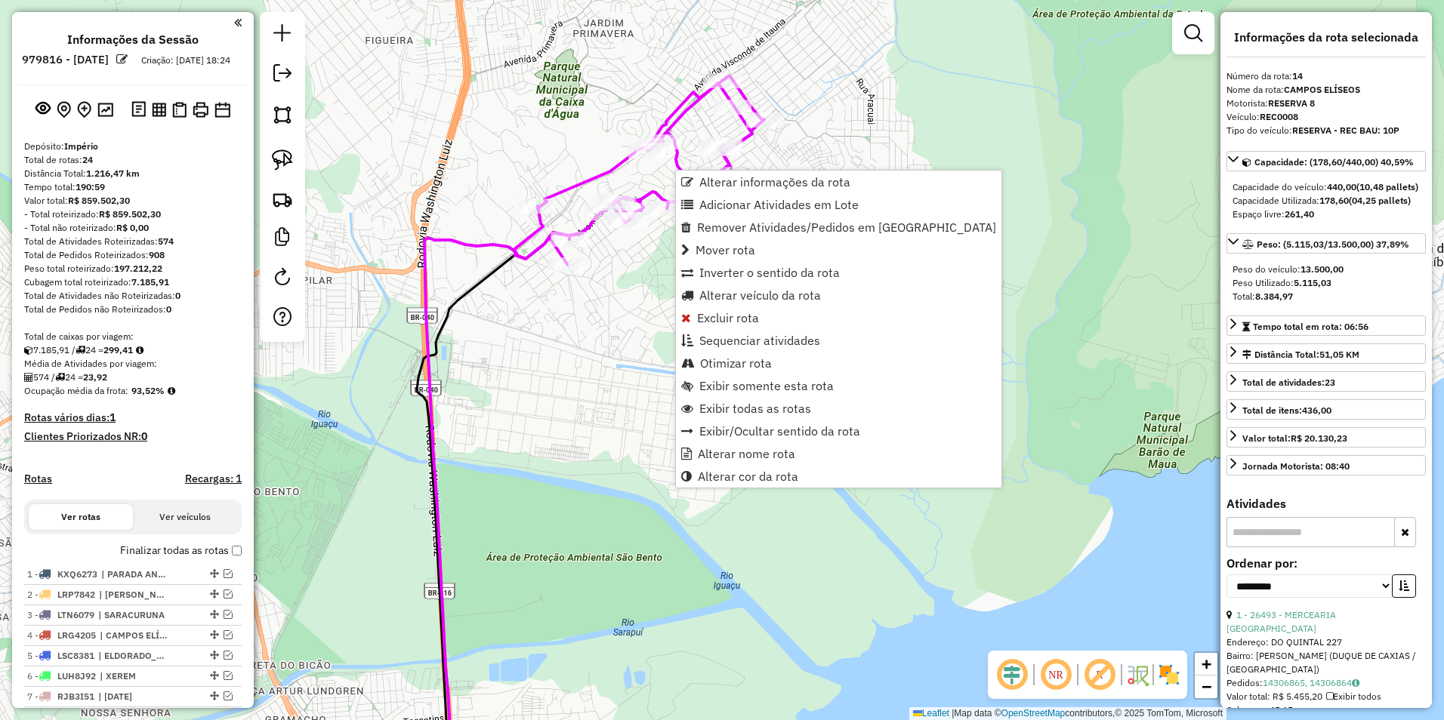
select select "**********"
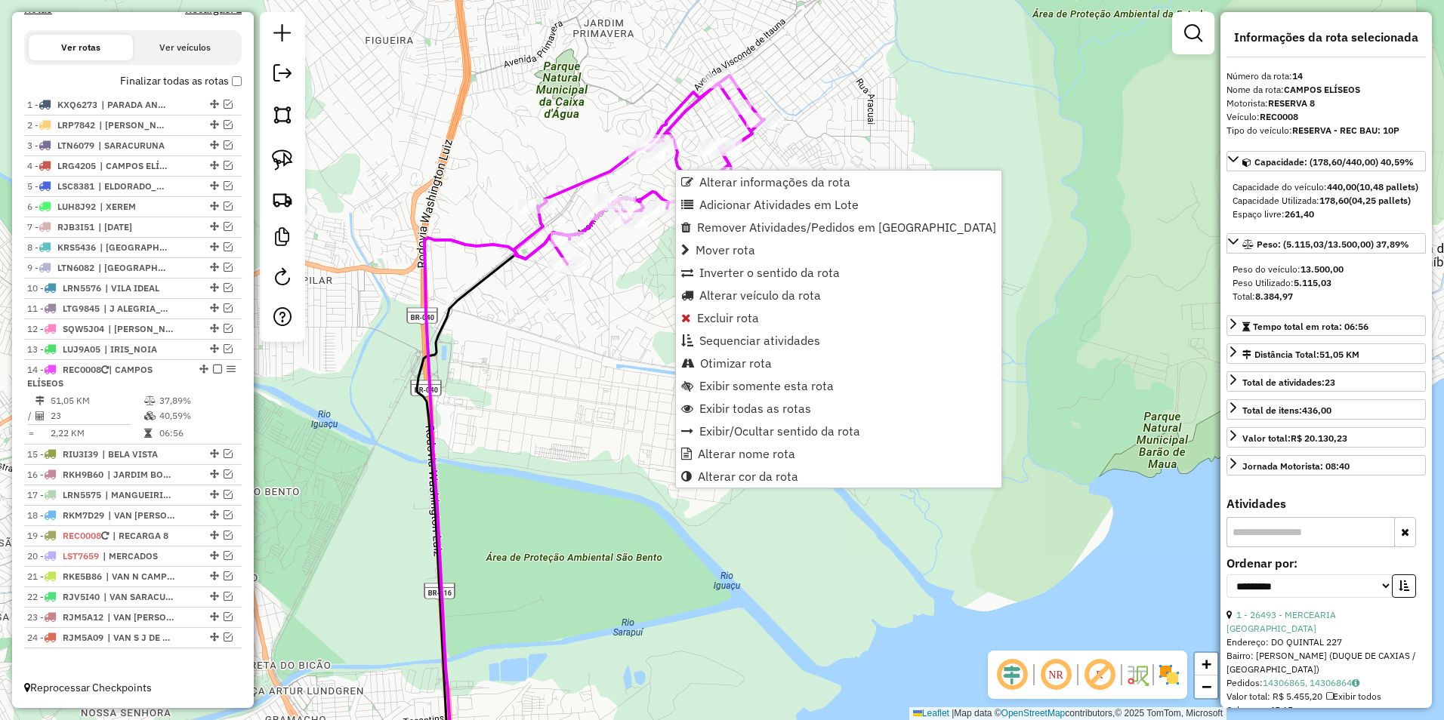
click at [595, 172] on icon at bounding box center [638, 170] width 251 height 189
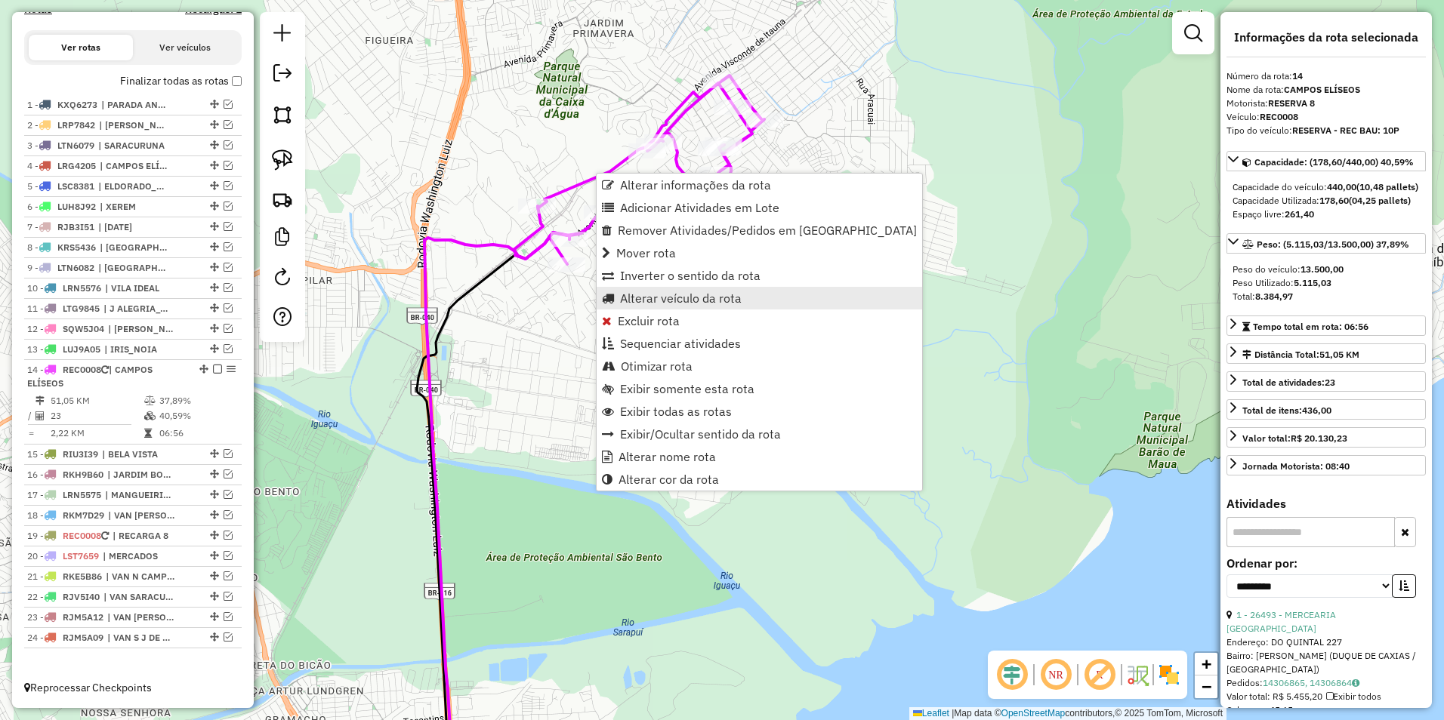
click at [711, 295] on span "Alterar veículo da rota" at bounding box center [681, 298] width 122 height 12
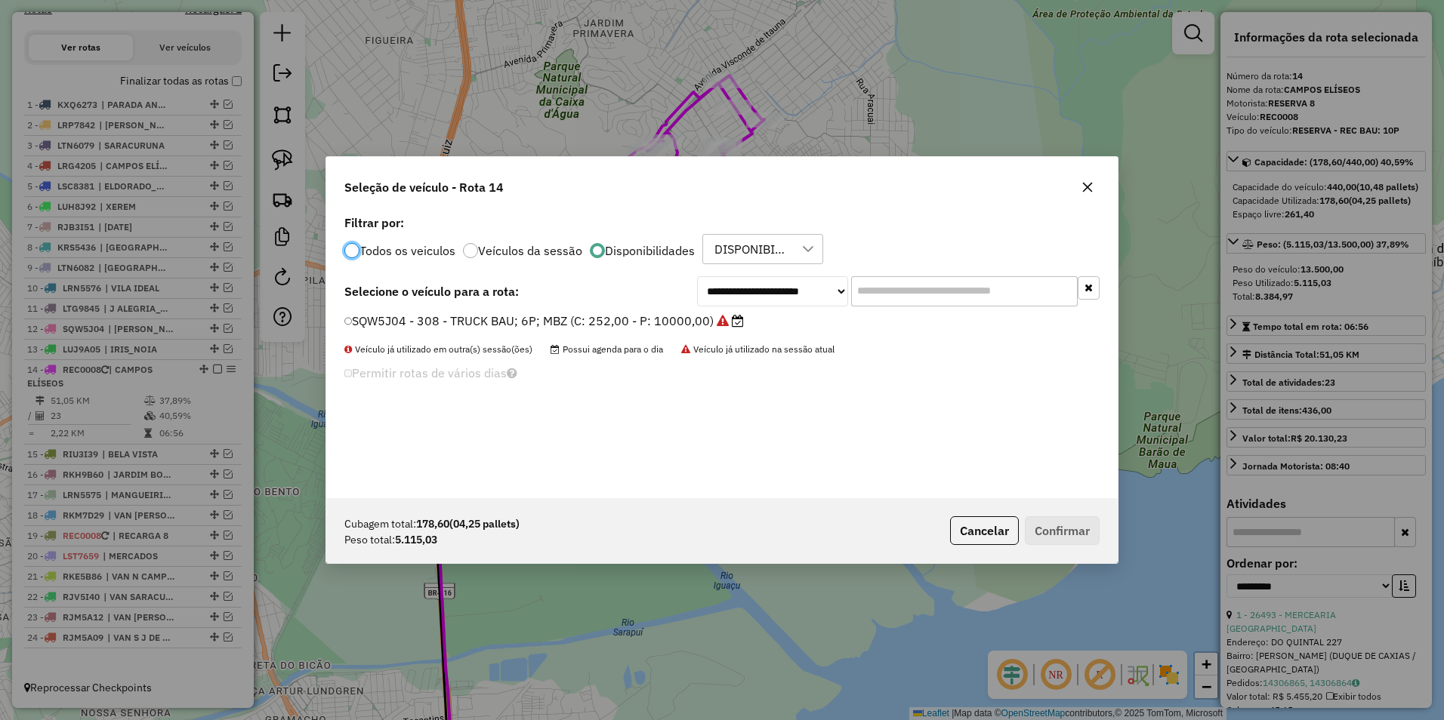
scroll to position [8, 5]
click at [728, 297] on select "**********" at bounding box center [772, 291] width 151 height 30
select select "********"
click at [697, 276] on select "**********" at bounding box center [772, 291] width 151 height 30
click at [634, 321] on label "RKC9H60 - 300 - TOCO BAU; 08P; M (C: 336,00 - P: 9800,00)" at bounding box center [526, 321] width 365 height 18
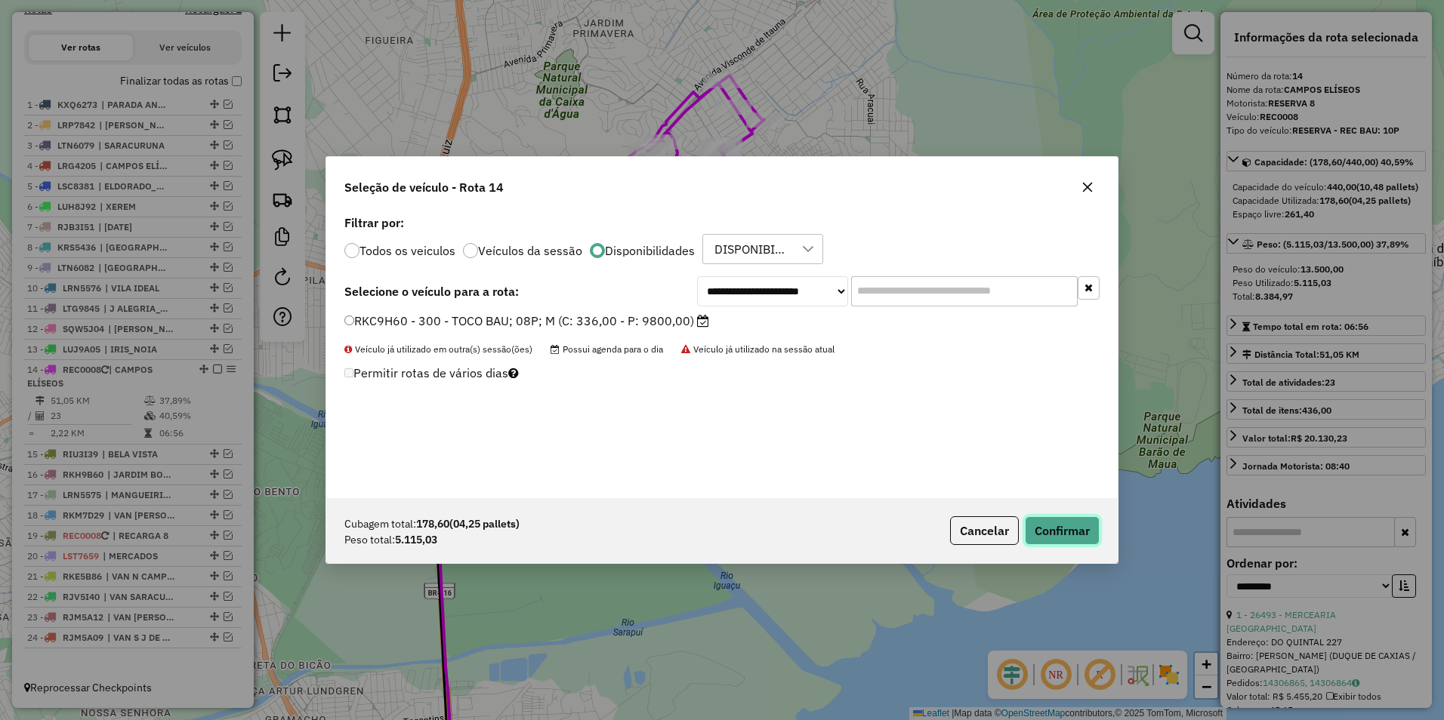
click at [1062, 526] on button "Confirmar" at bounding box center [1062, 530] width 75 height 29
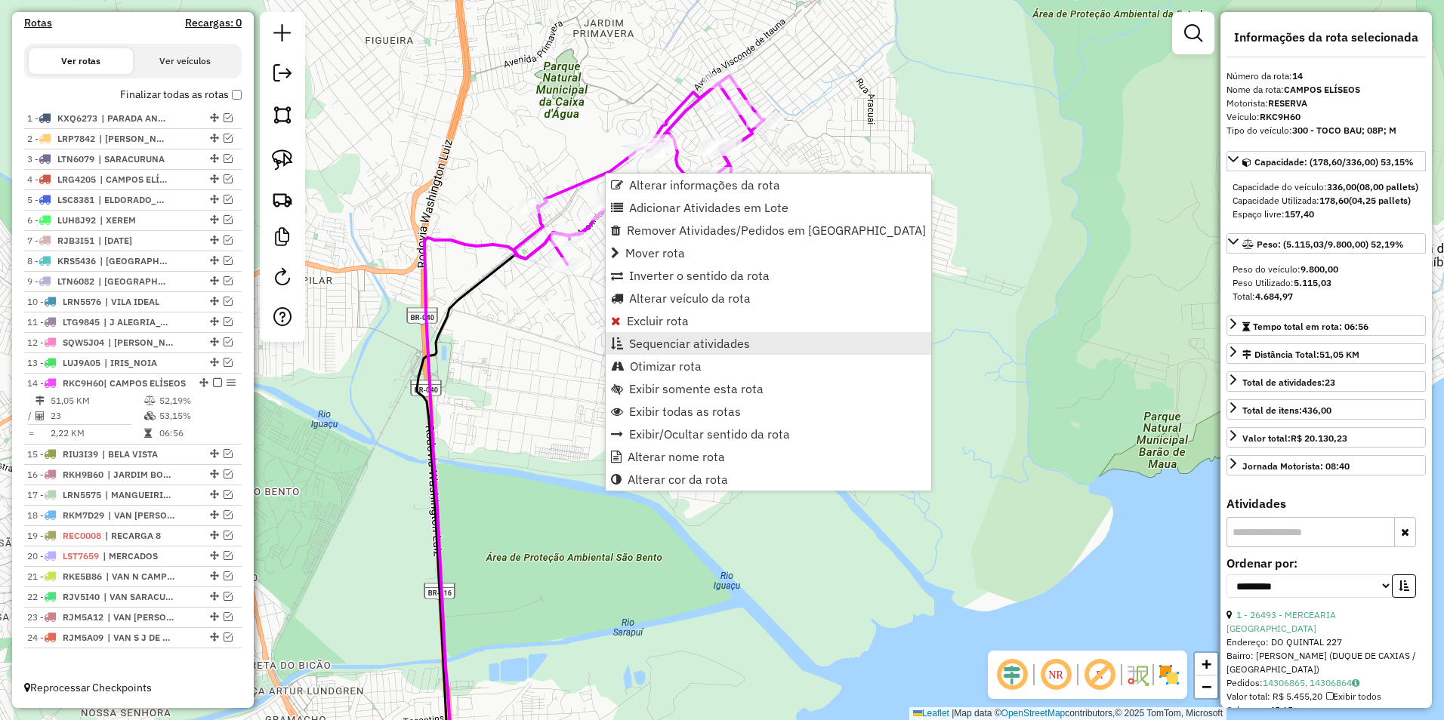
click at [711, 341] on span "Sequenciar atividades" at bounding box center [689, 344] width 121 height 12
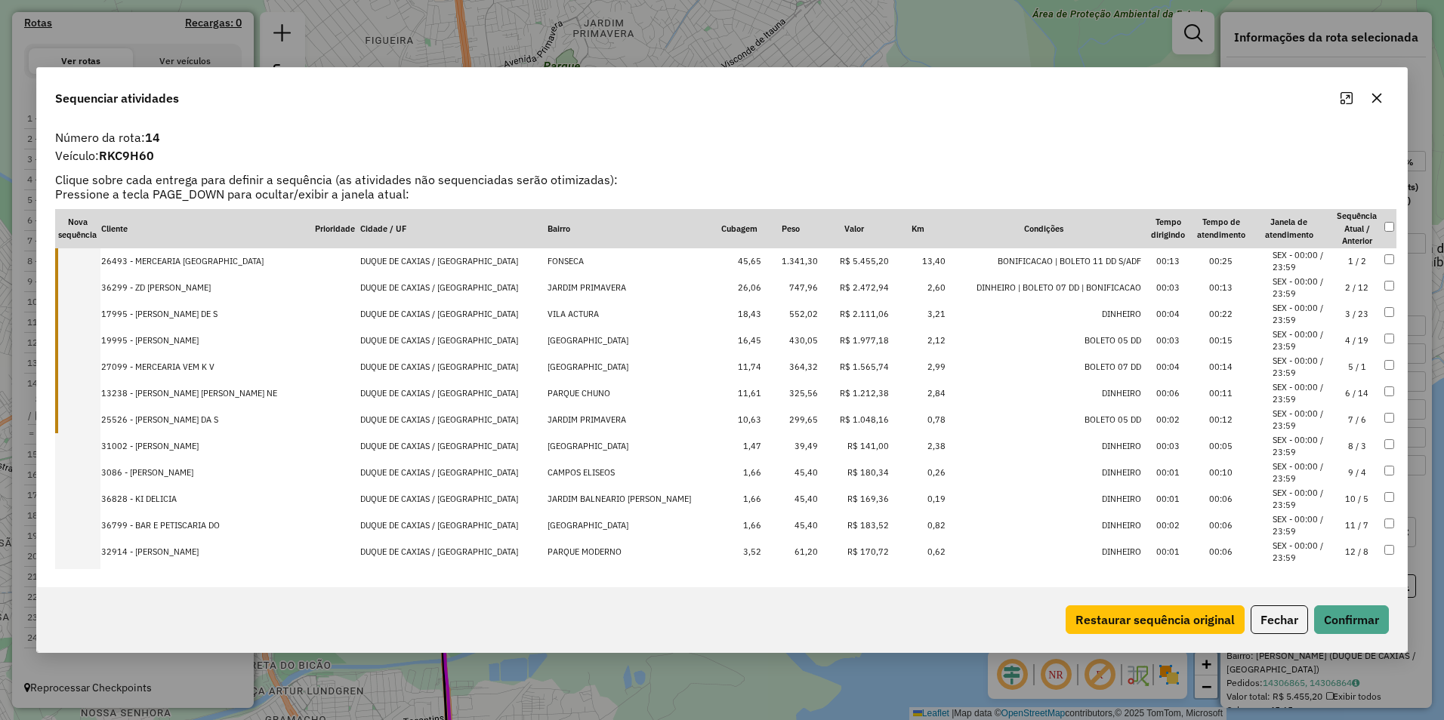
scroll to position [301, 0]
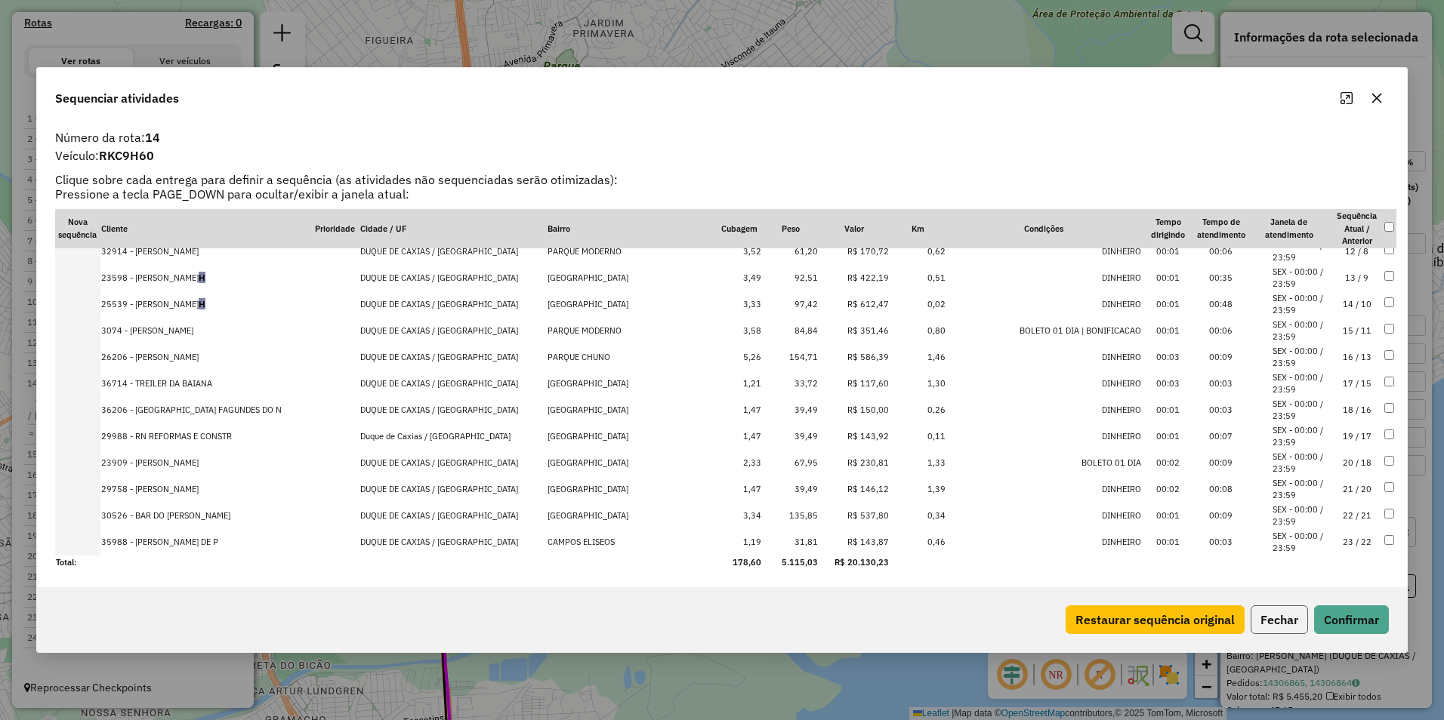
click at [1275, 631] on button "Fechar" at bounding box center [1278, 620] width 57 height 29
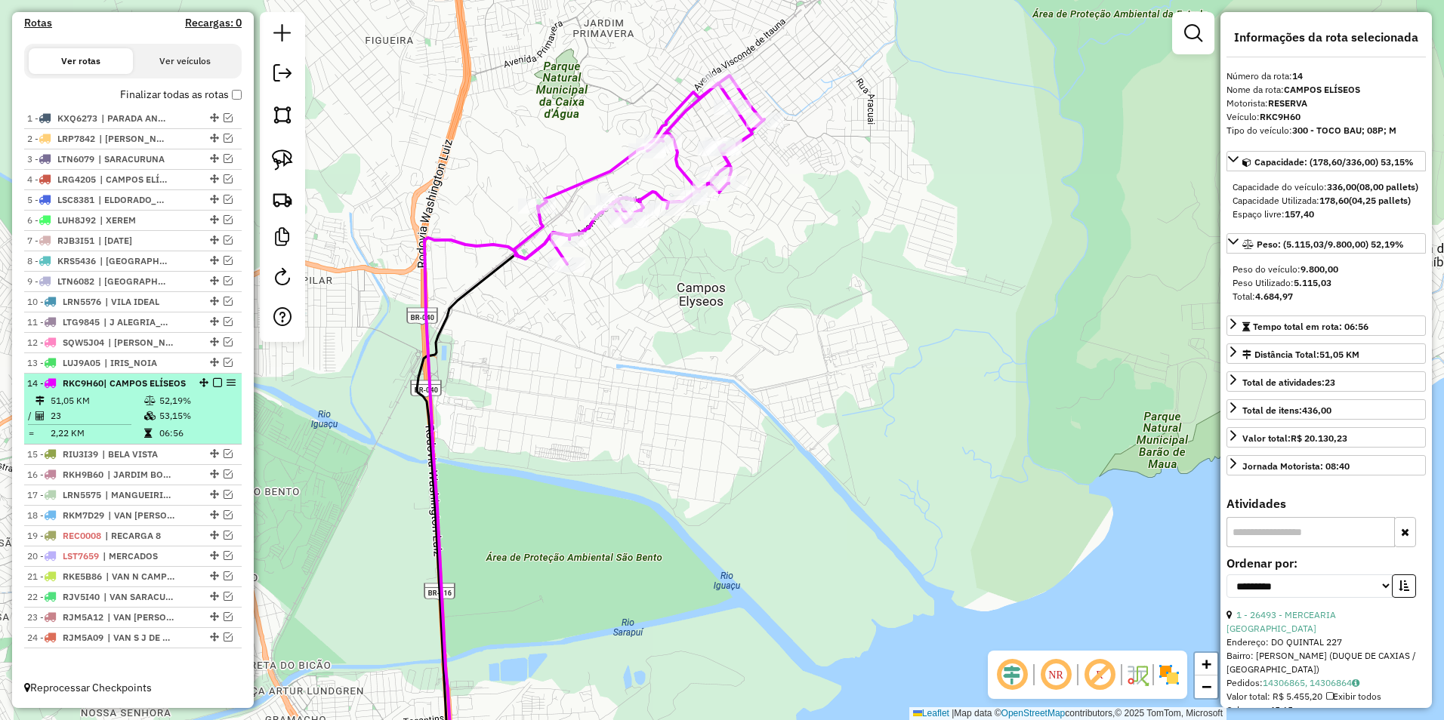
click at [205, 378] on div at bounding box center [212, 382] width 45 height 9
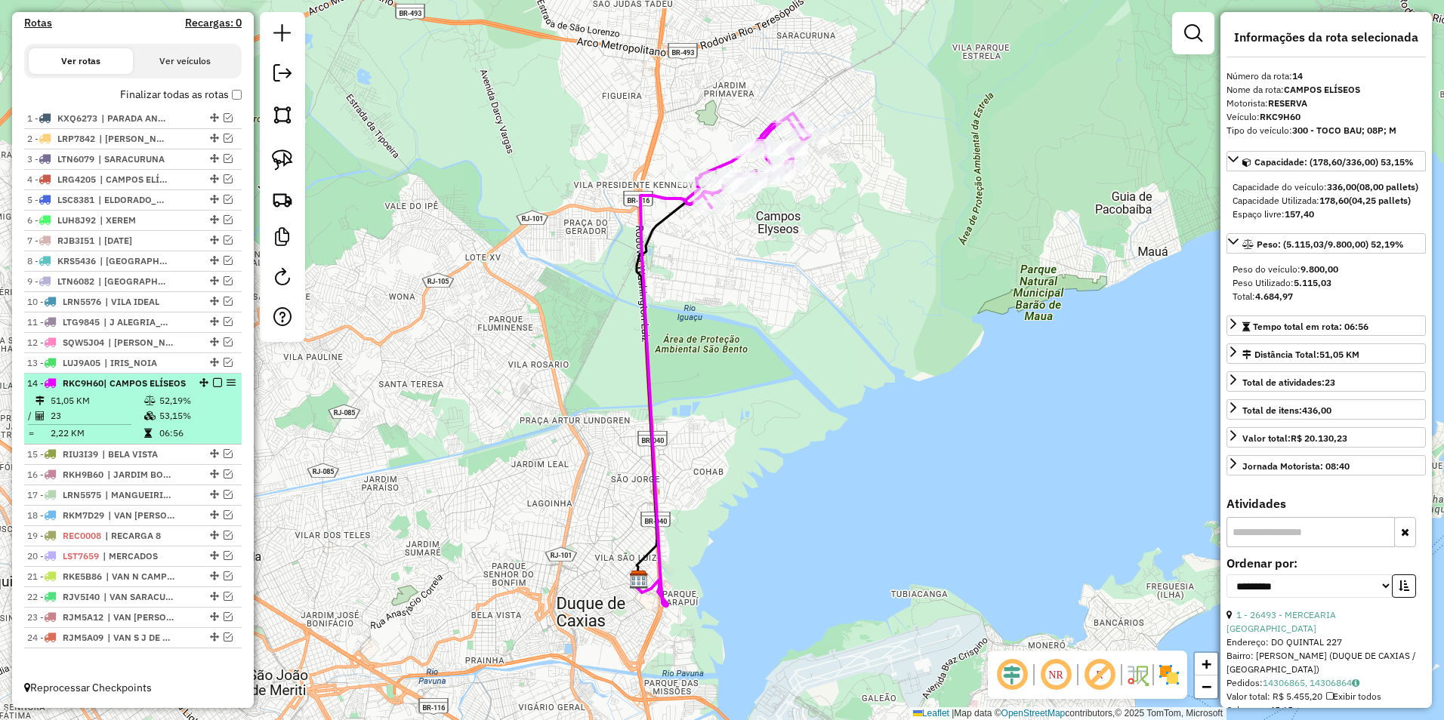
click at [213, 378] on em at bounding box center [217, 382] width 9 height 9
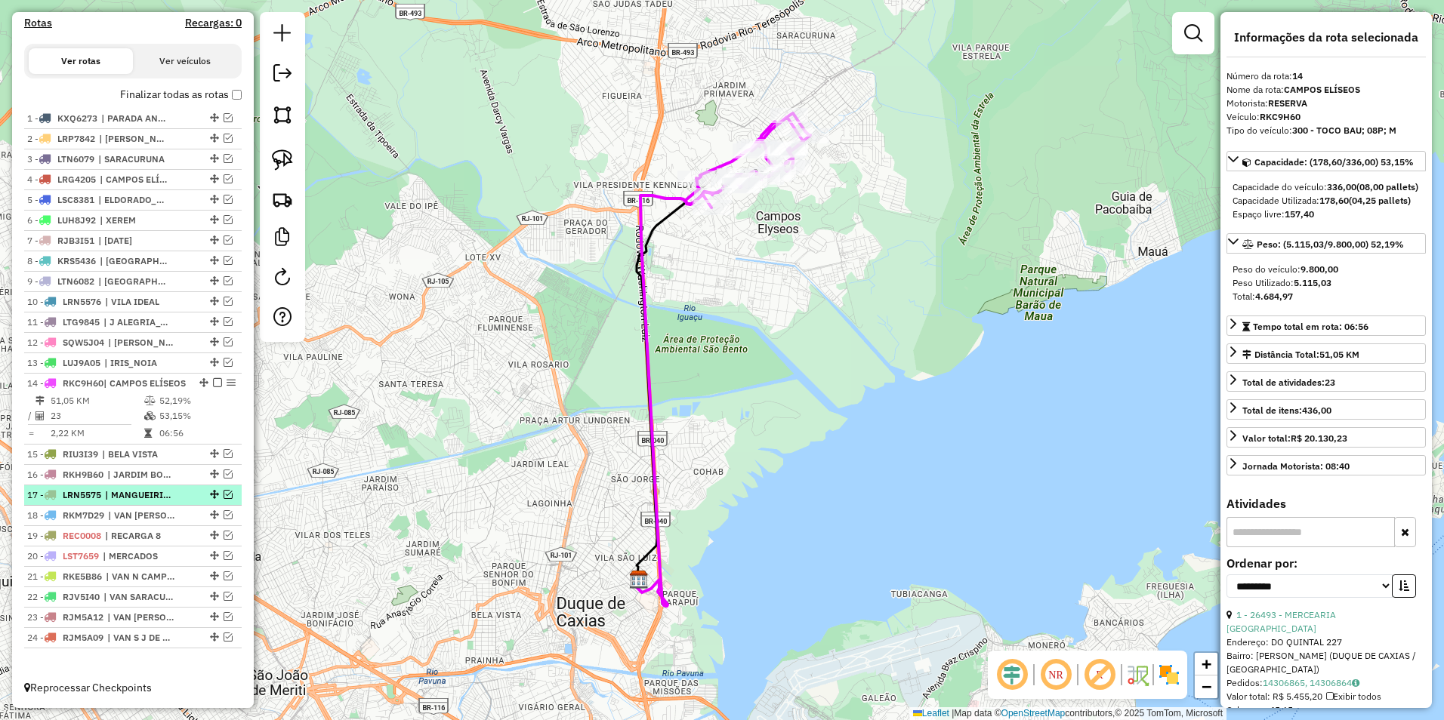
scroll to position [419, 0]
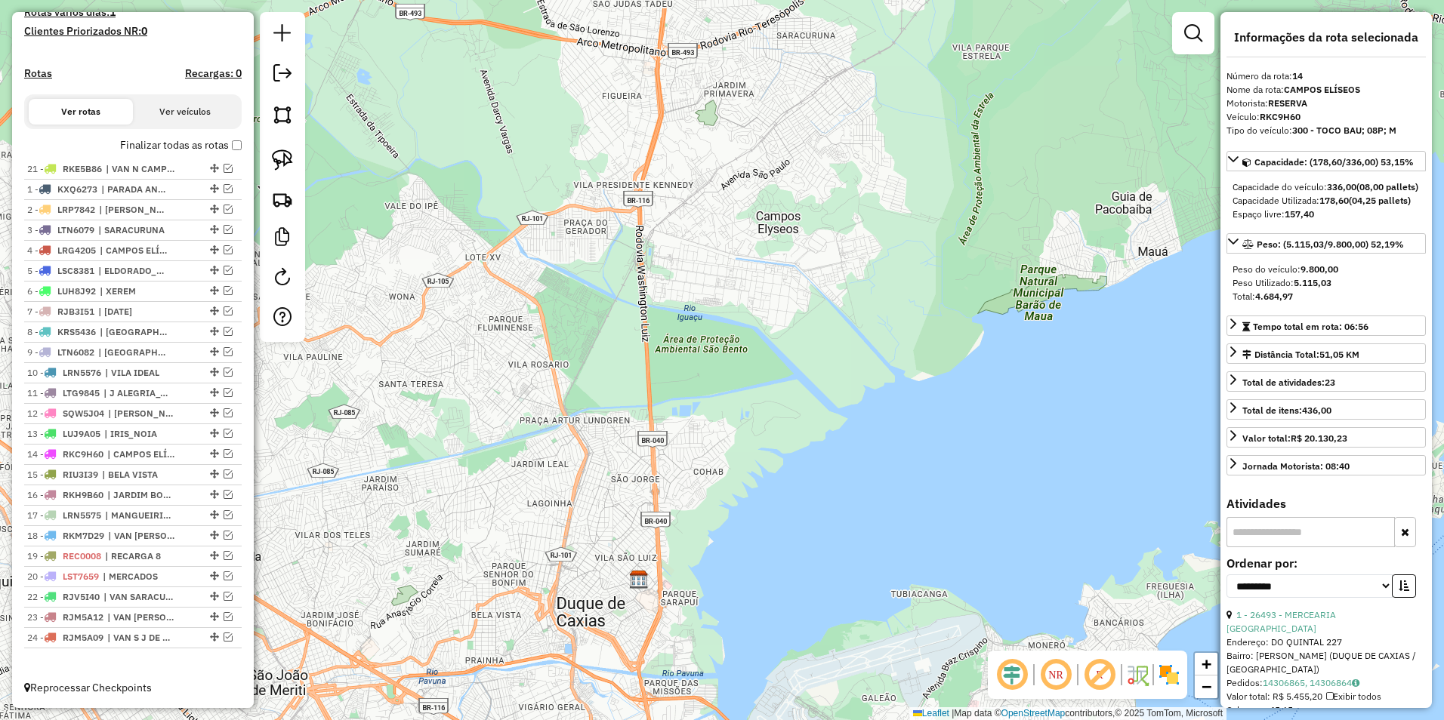
drag, startPoint x: 208, startPoint y: 572, endPoint x: 171, endPoint y: 157, distance: 416.2
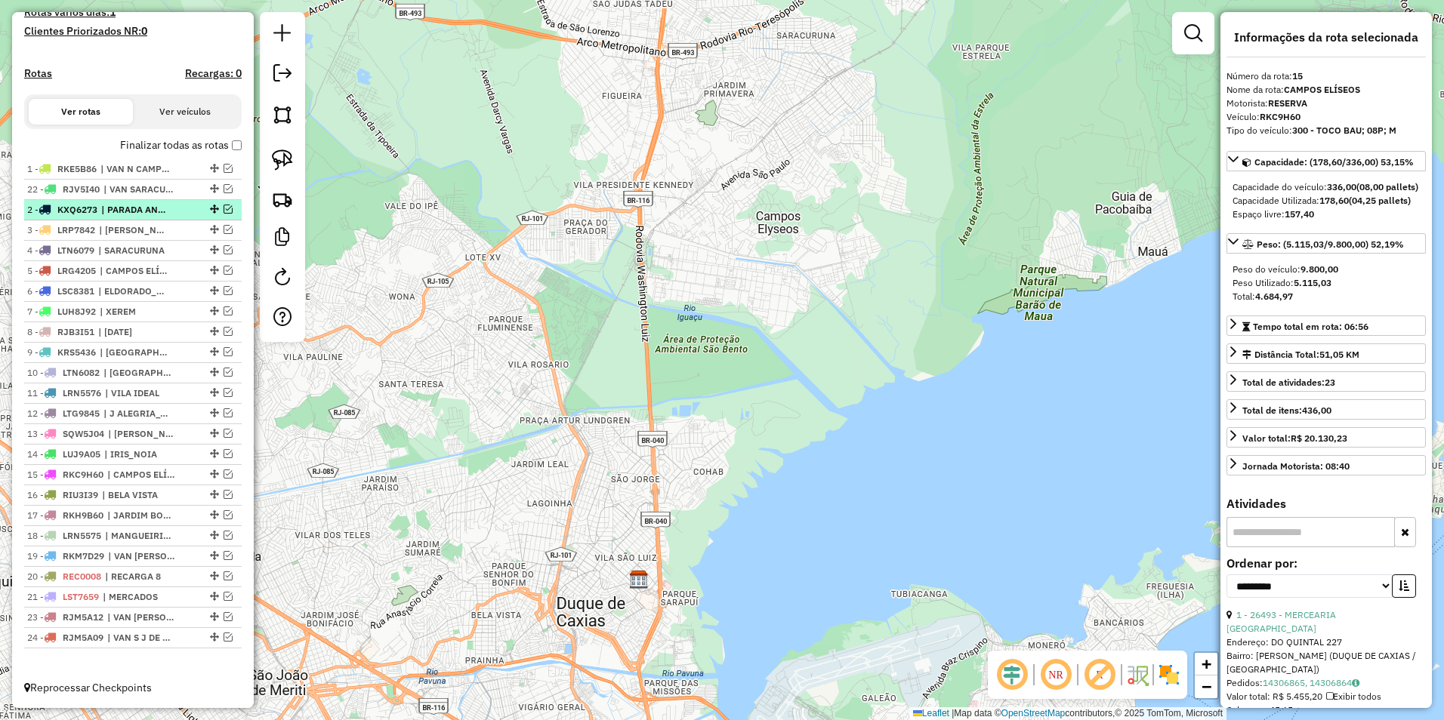
drag, startPoint x: 207, startPoint y: 597, endPoint x: 194, endPoint y: 190, distance: 407.2
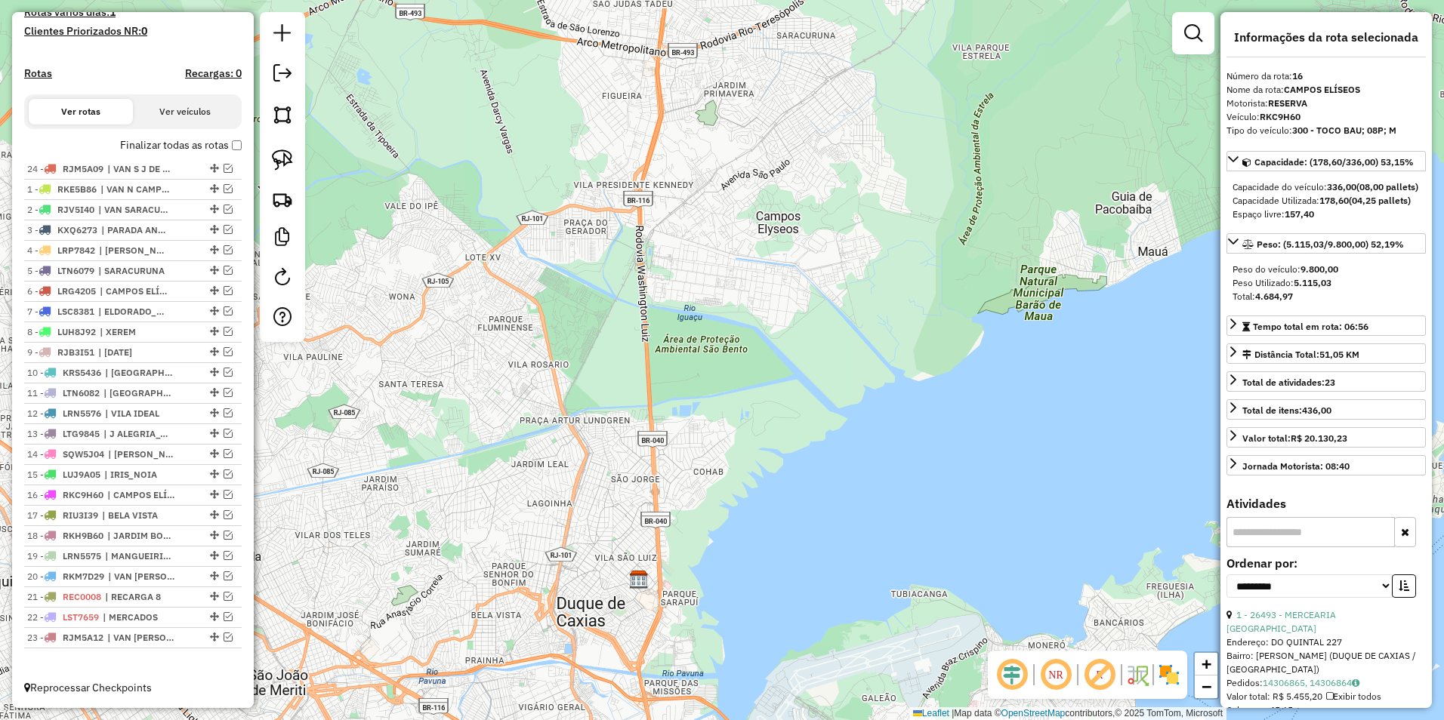
drag, startPoint x: 208, startPoint y: 639, endPoint x: 192, endPoint y: 154, distance: 485.1
drag, startPoint x: 211, startPoint y: 639, endPoint x: 173, endPoint y: 148, distance: 492.3
drag, startPoint x: 208, startPoint y: 597, endPoint x: 169, endPoint y: 245, distance: 354.0
drag, startPoint x: 210, startPoint y: 636, endPoint x: 174, endPoint y: 269, distance: 368.7
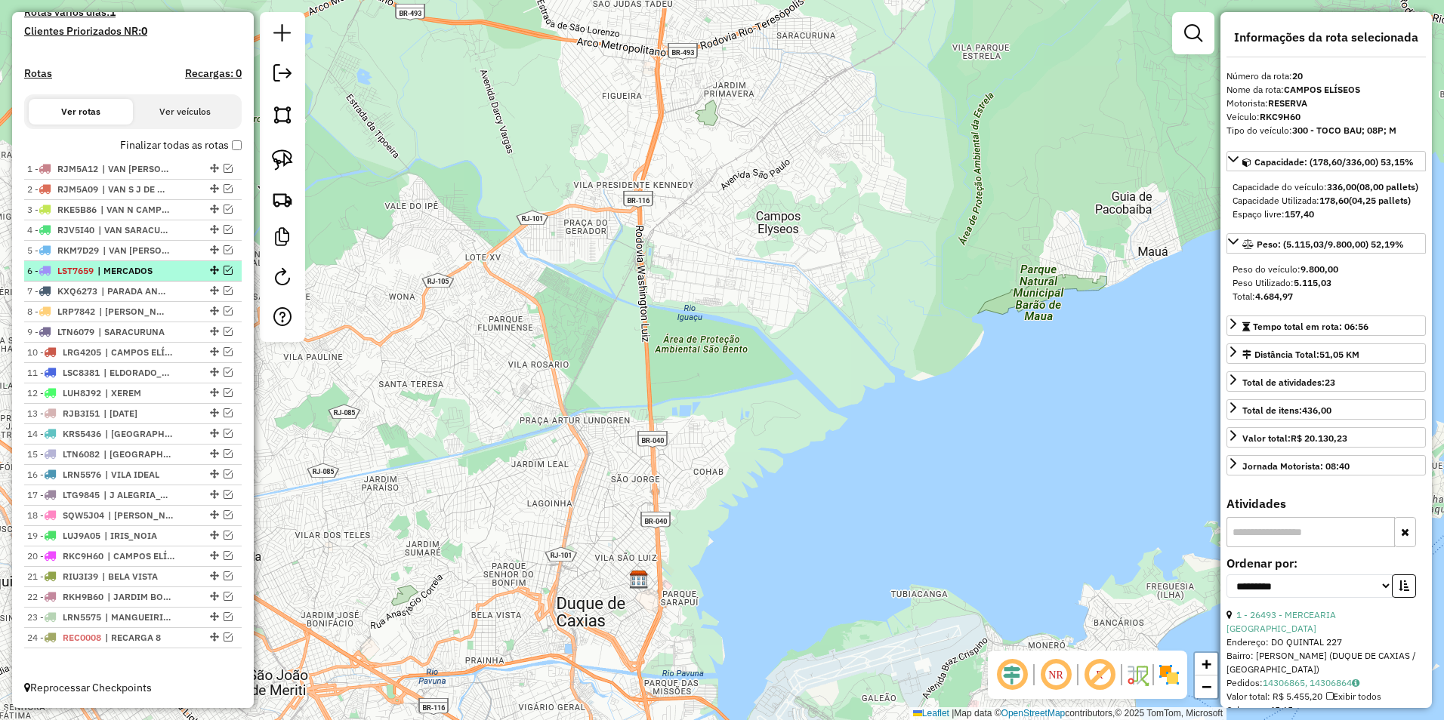
click at [224, 270] on em at bounding box center [228, 270] width 9 height 9
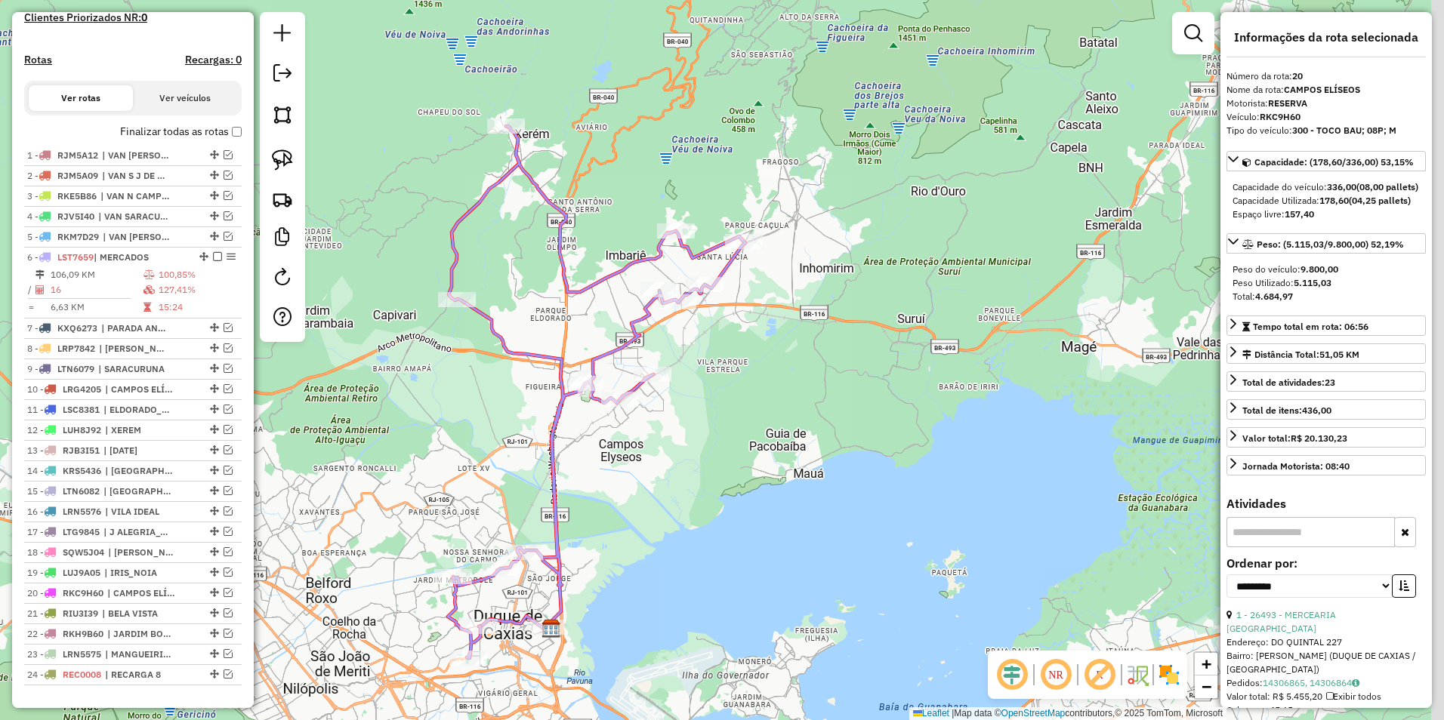
drag, startPoint x: 755, startPoint y: 245, endPoint x: 709, endPoint y: 402, distance: 163.0
click at [714, 402] on div "Janela de atendimento Grade de atendimento Capacidade Transportadoras Veículos …" at bounding box center [722, 360] width 1444 height 720
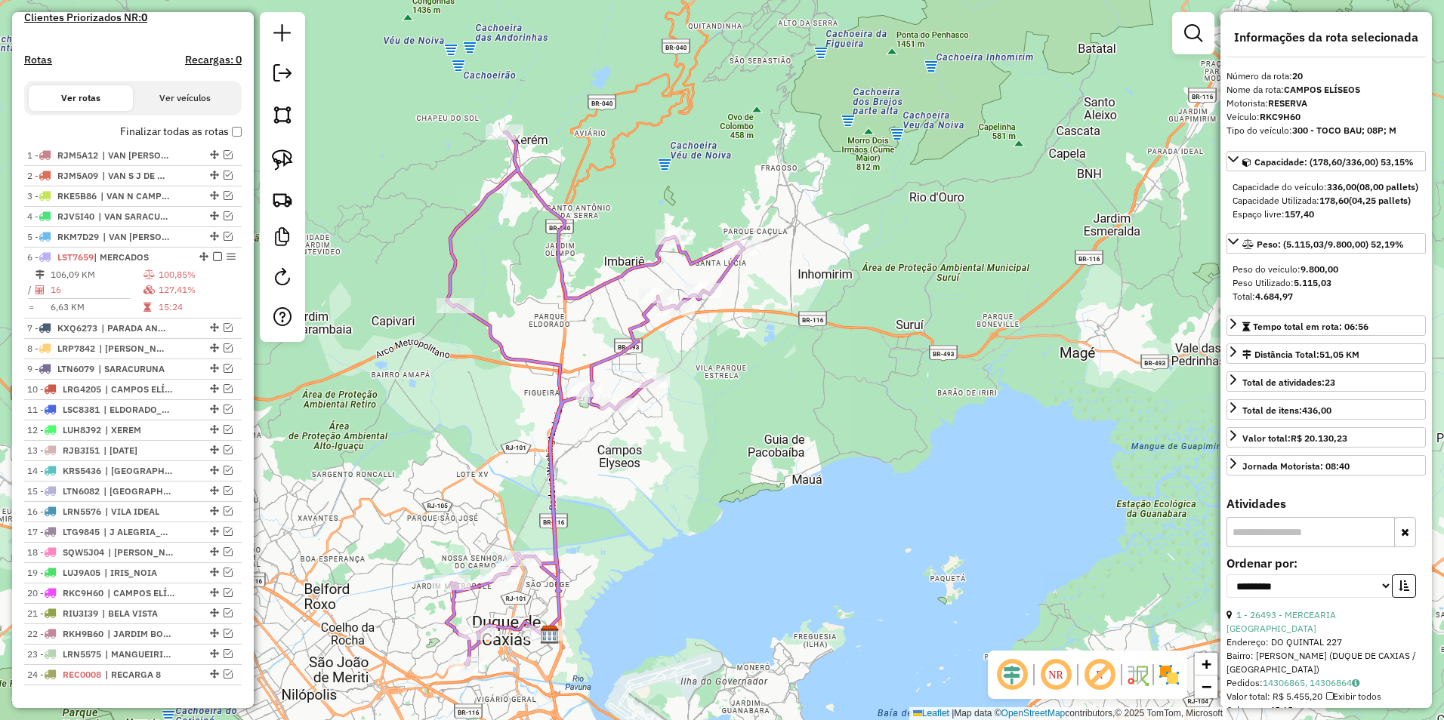
click at [599, 275] on div "Janela de atendimento Grade de atendimento Capacidade Transportadoras Veículos …" at bounding box center [722, 360] width 1444 height 720
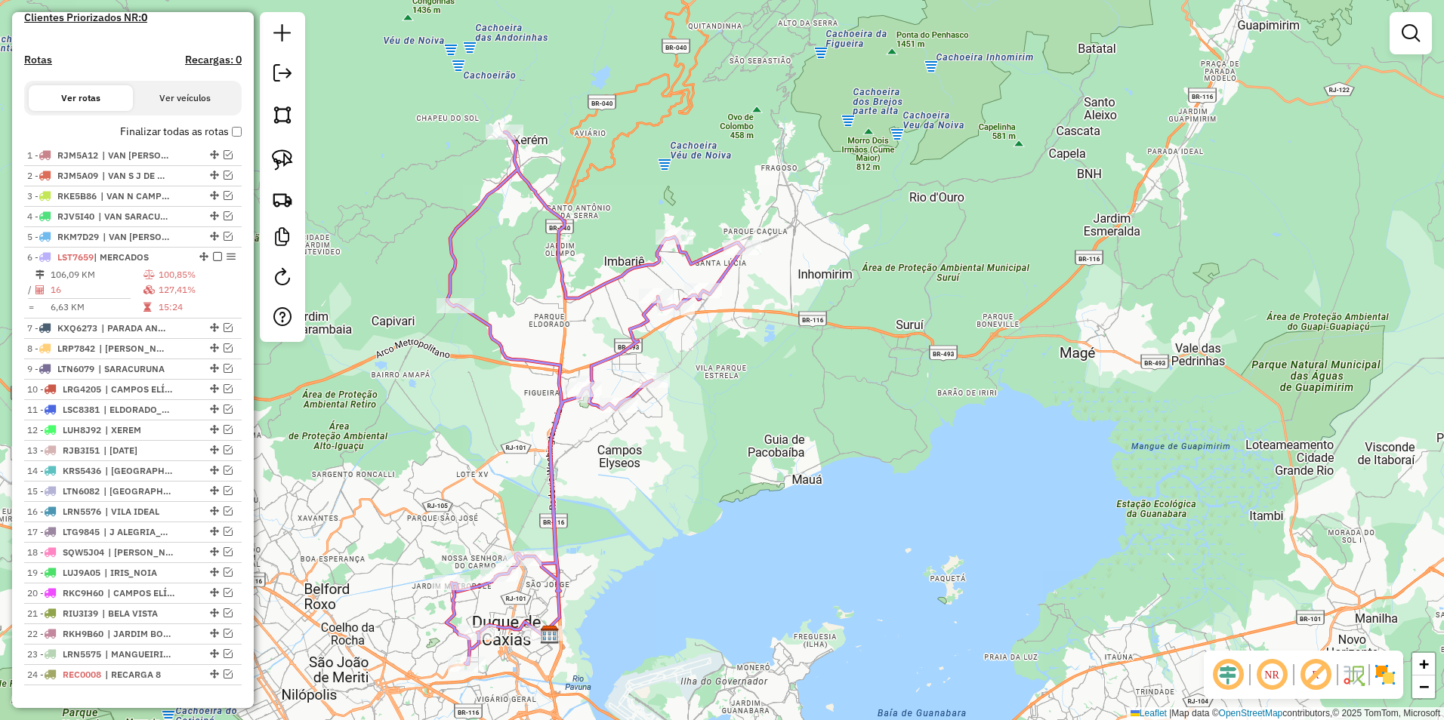
click at [605, 288] on icon at bounding box center [595, 398] width 298 height 532
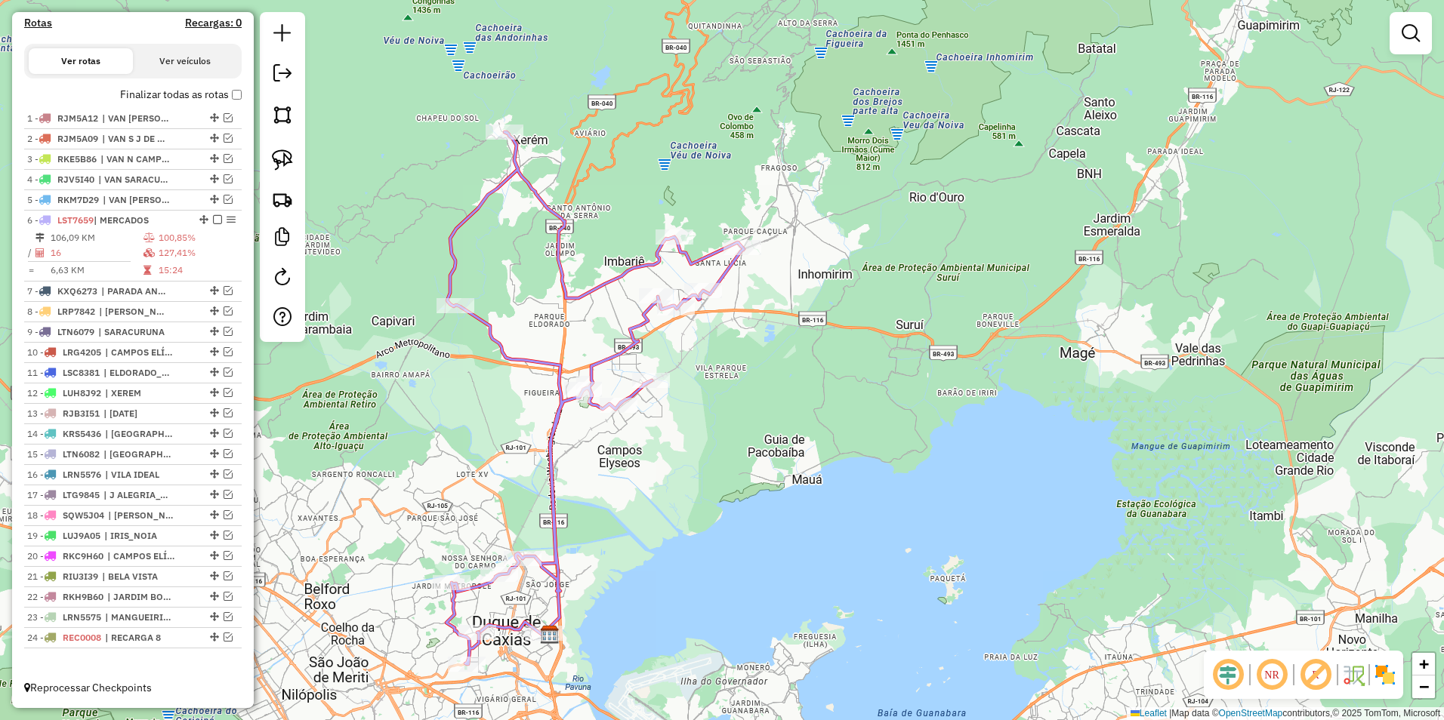
select select "**********"
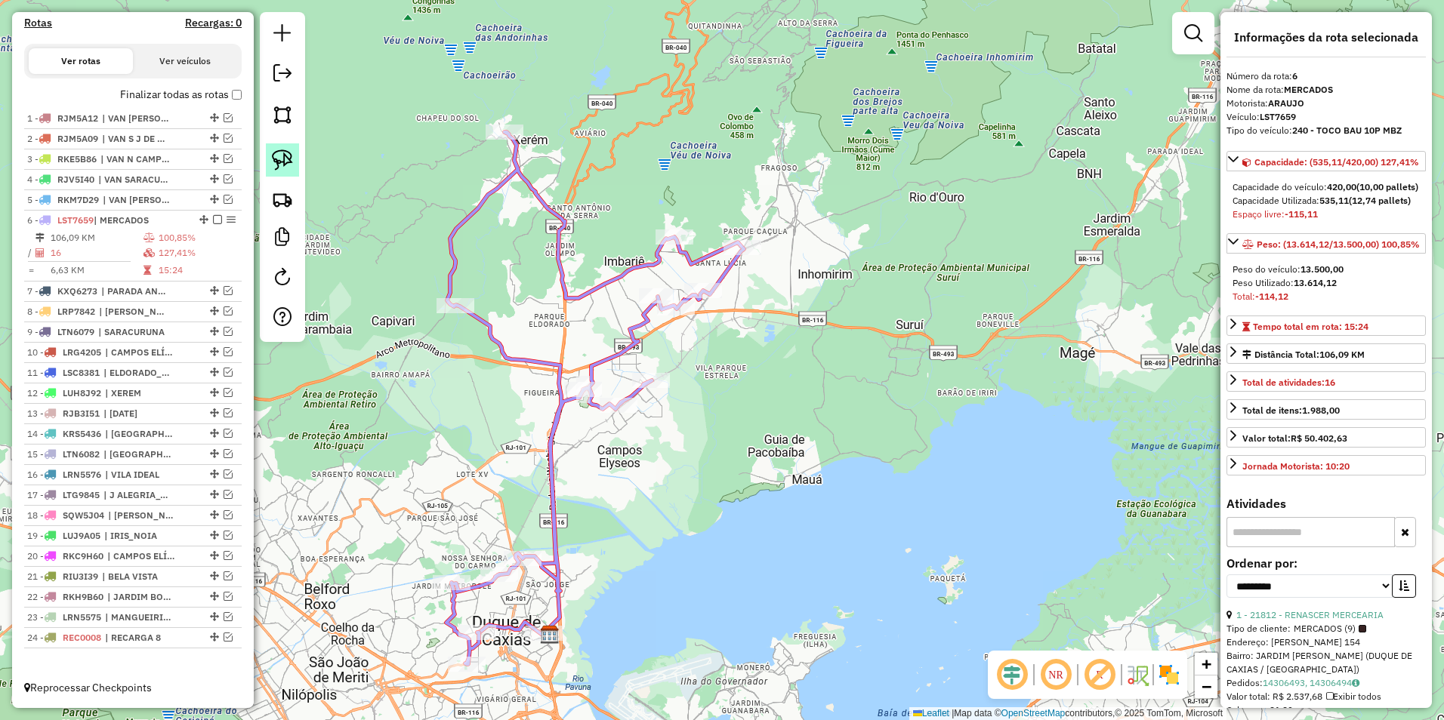
click at [279, 156] on img at bounding box center [282, 160] width 21 height 21
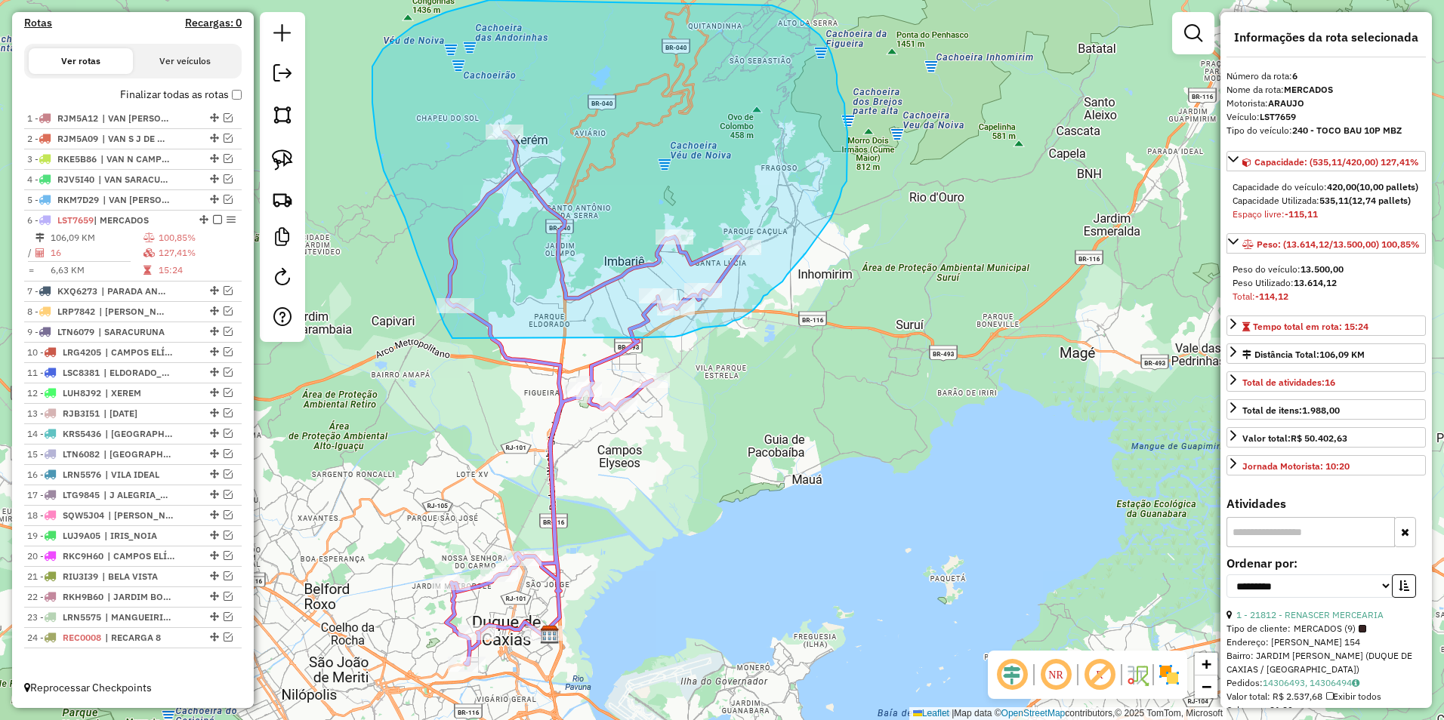
drag, startPoint x: 434, startPoint y: 298, endPoint x: 645, endPoint y: 338, distance: 214.4
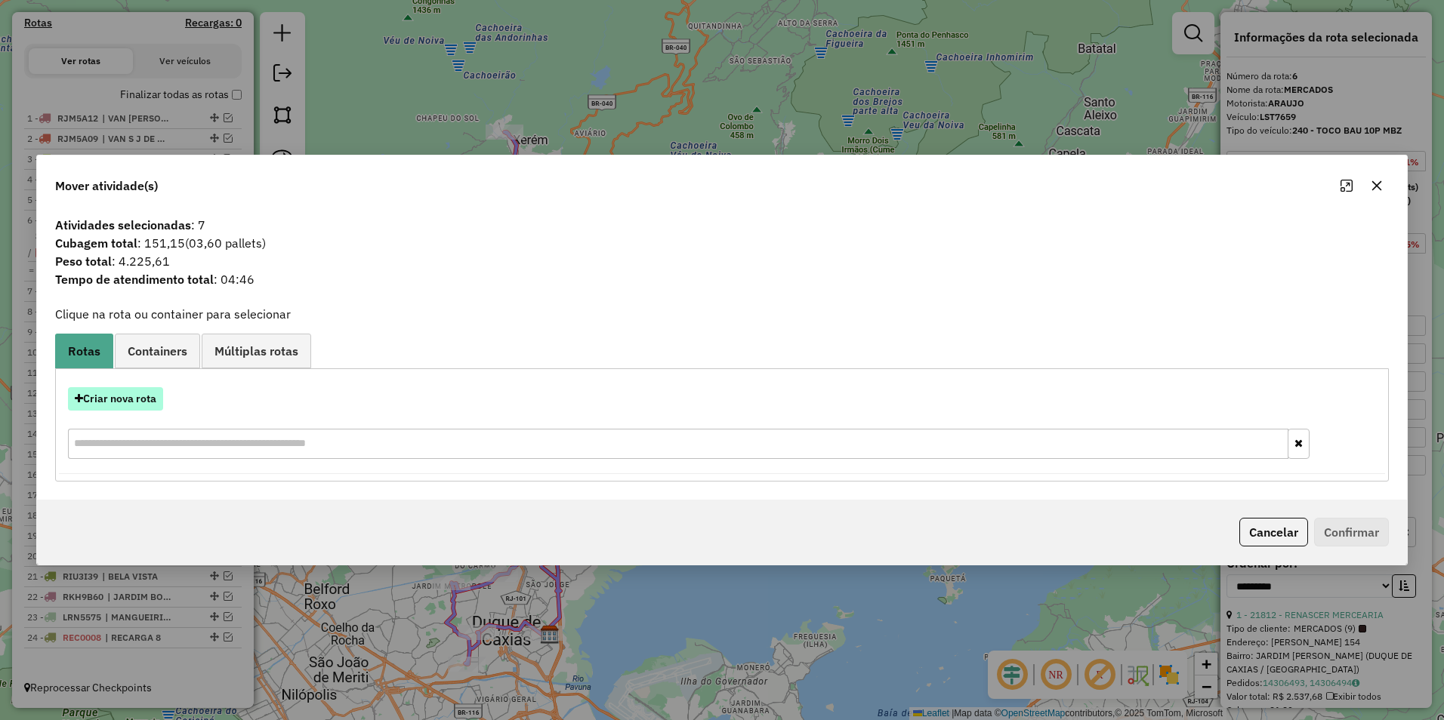
click at [135, 400] on button "Criar nova rota" at bounding box center [115, 398] width 95 height 23
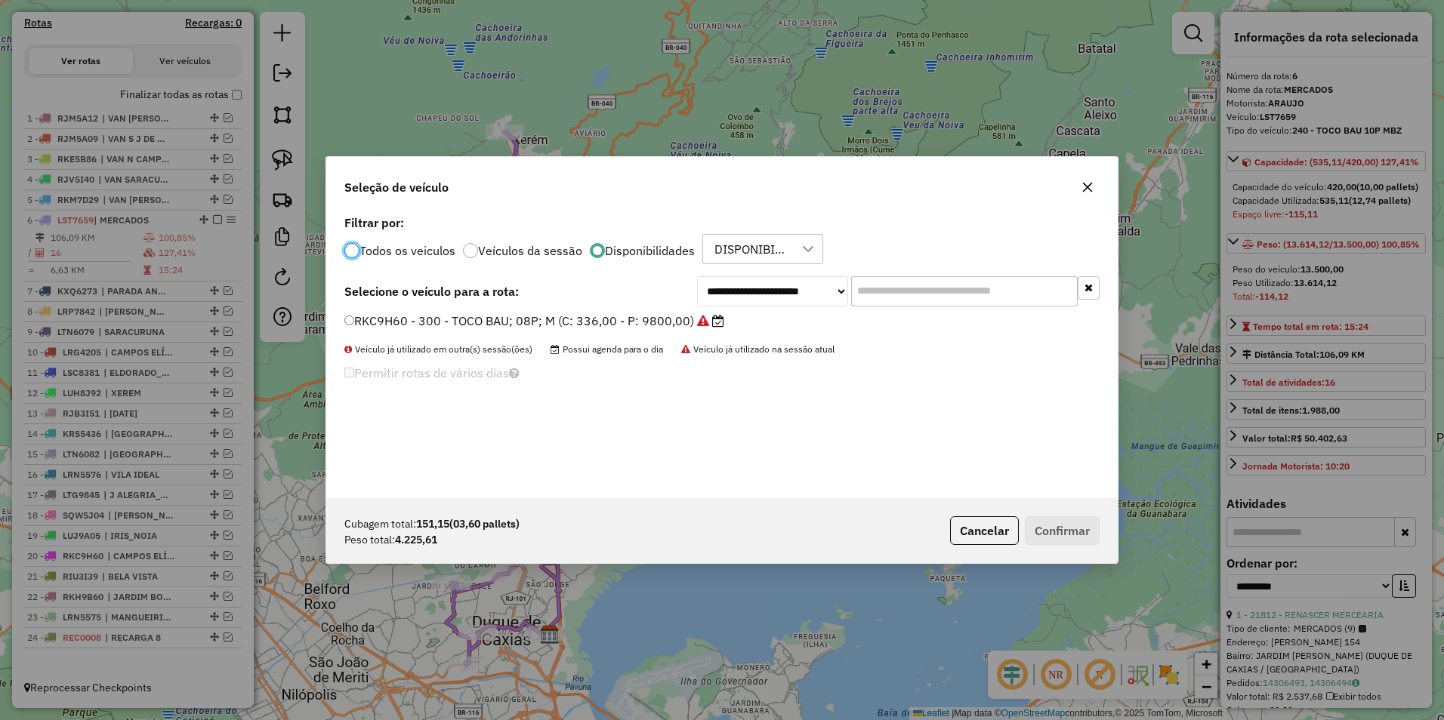
scroll to position [8, 5]
click at [749, 292] on select "**********" at bounding box center [772, 291] width 151 height 30
select select "********"
click at [697, 276] on select "**********" at bounding box center [772, 291] width 151 height 30
click at [601, 321] on label "LSC8378 - 221 - TOCO BAU; 10P; MBZ (C: 420,00 - P: 13500,00)" at bounding box center [536, 321] width 384 height 18
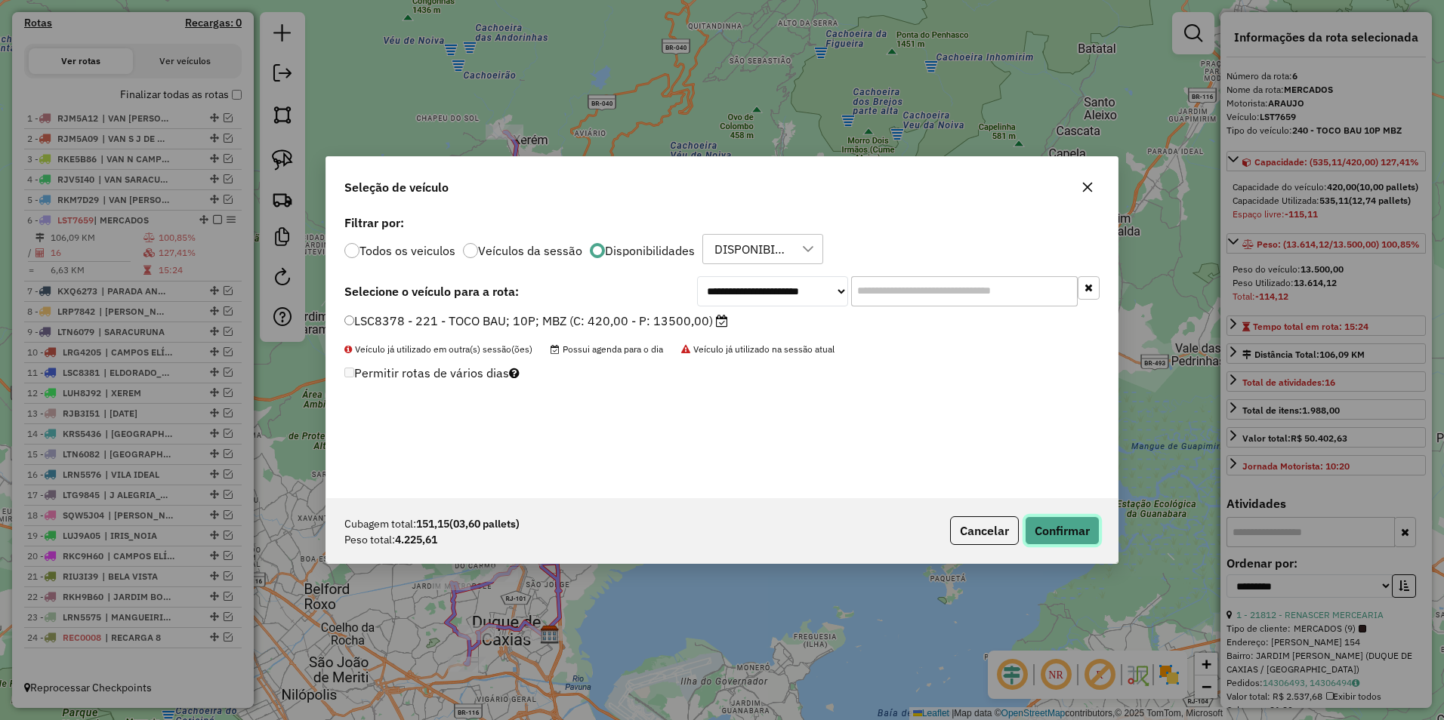
click at [1062, 529] on button "Confirmar" at bounding box center [1062, 530] width 75 height 29
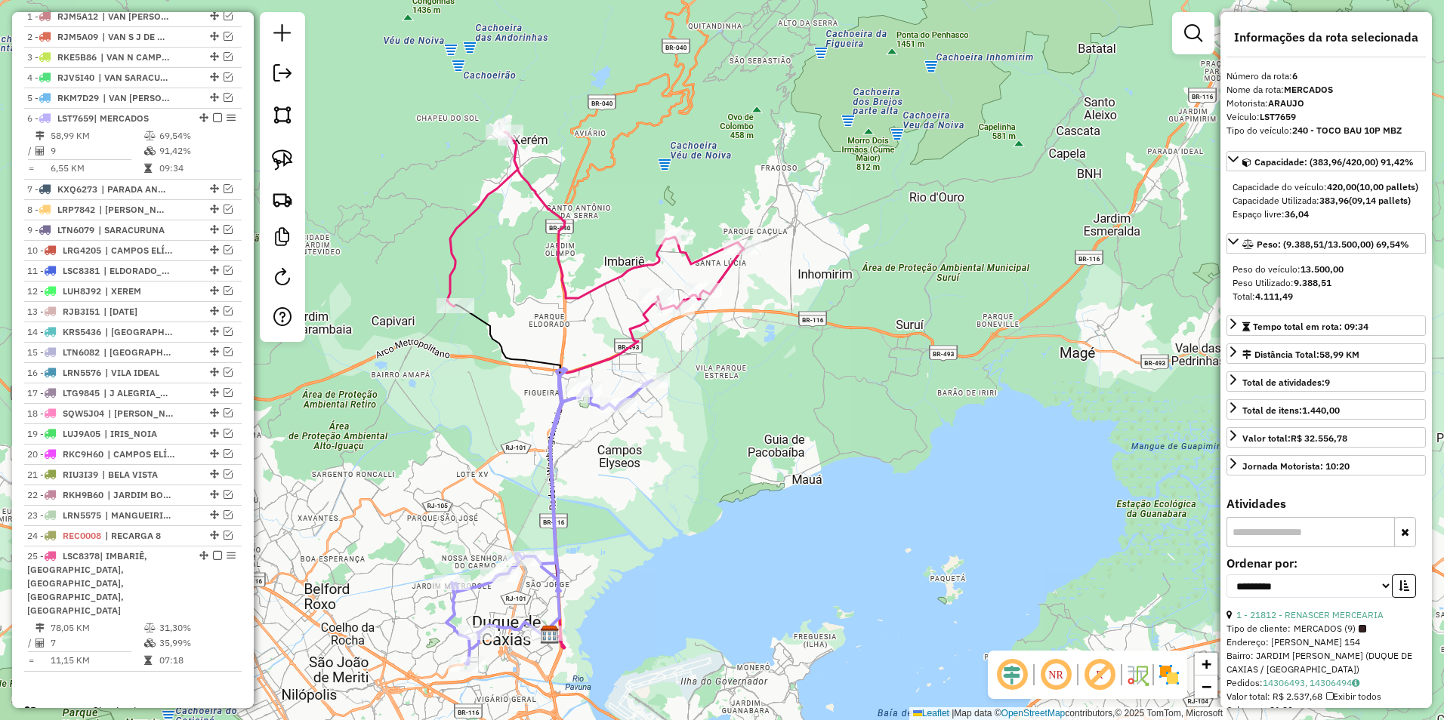
scroll to position [568, 0]
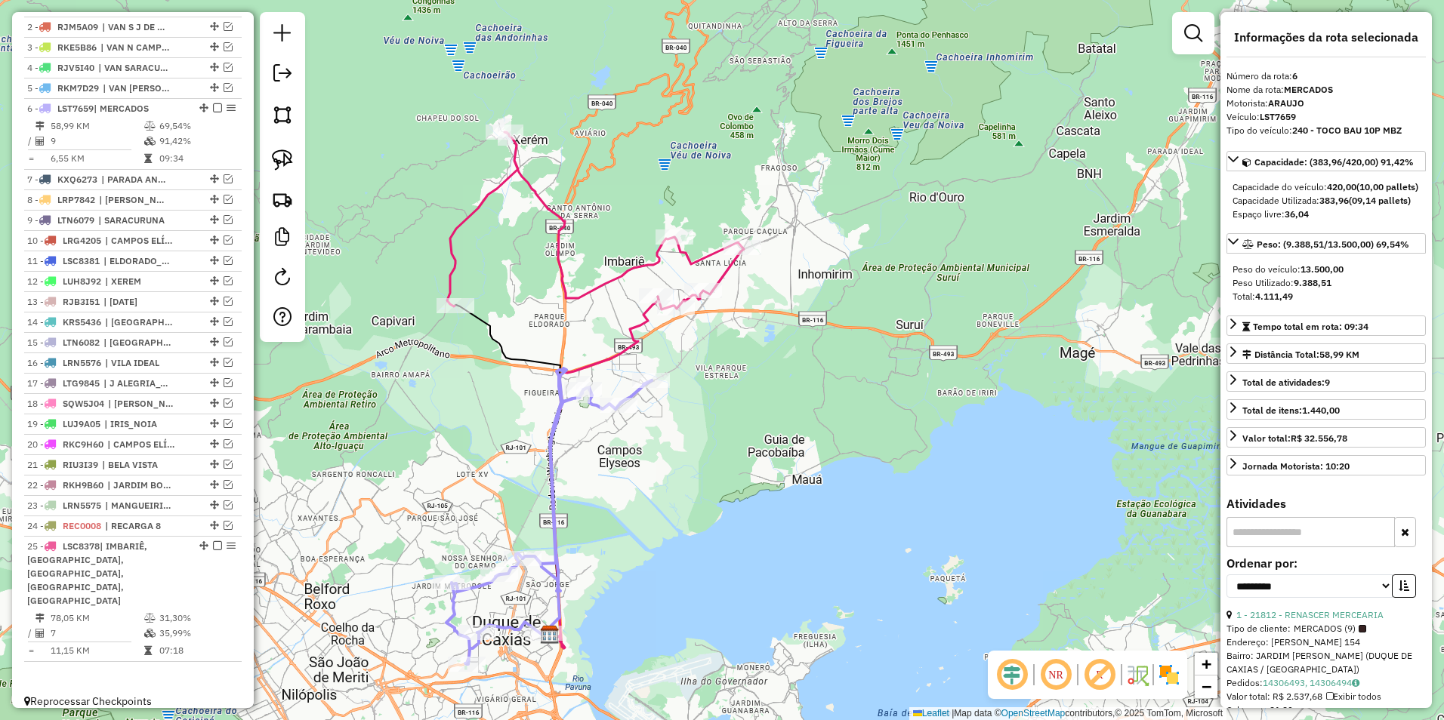
click at [617, 283] on icon at bounding box center [595, 220] width 297 height 177
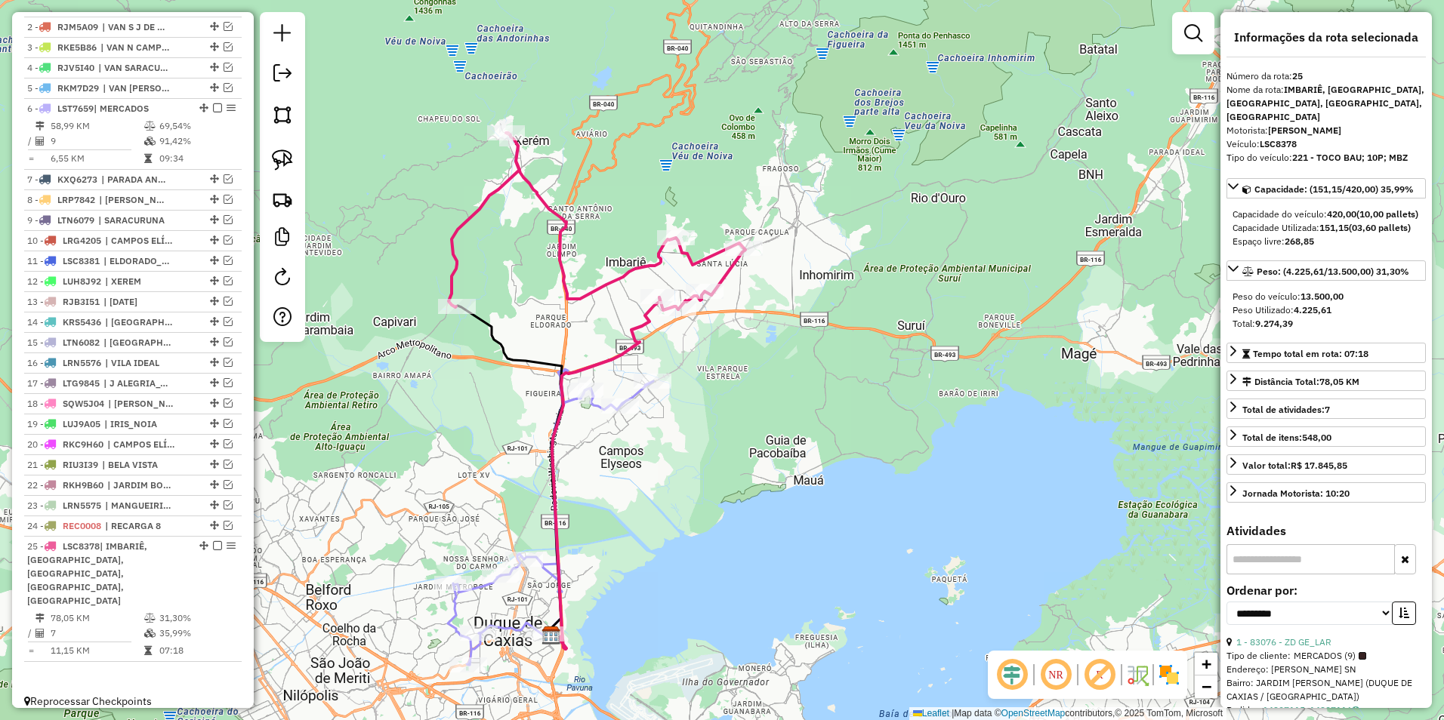
drag, startPoint x: 607, startPoint y: 325, endPoint x: 590, endPoint y: 152, distance: 173.7
click at [590, 152] on div "Janela de atendimento Grade de atendimento Capacidade Transportadoras Veículos …" at bounding box center [722, 360] width 1444 height 720
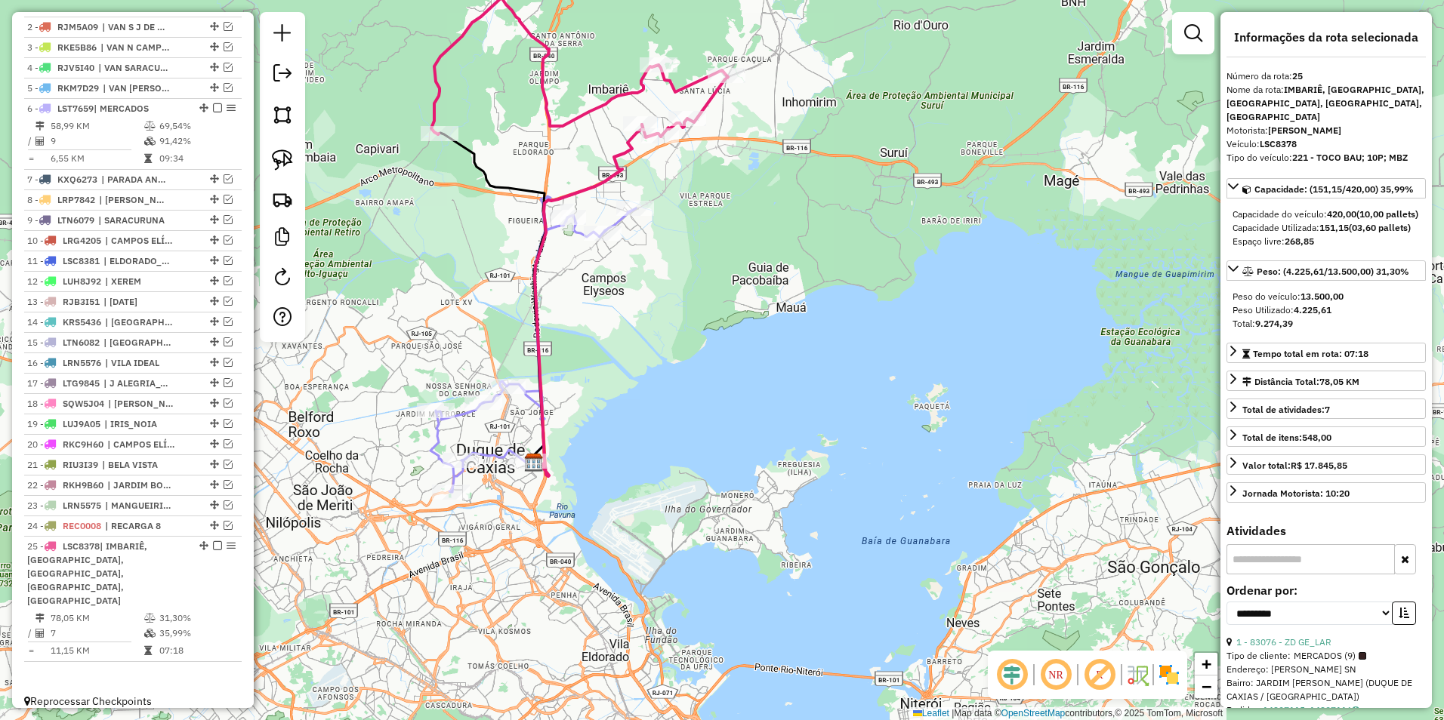
click at [458, 416] on icon at bounding box center [532, 344] width 205 height 296
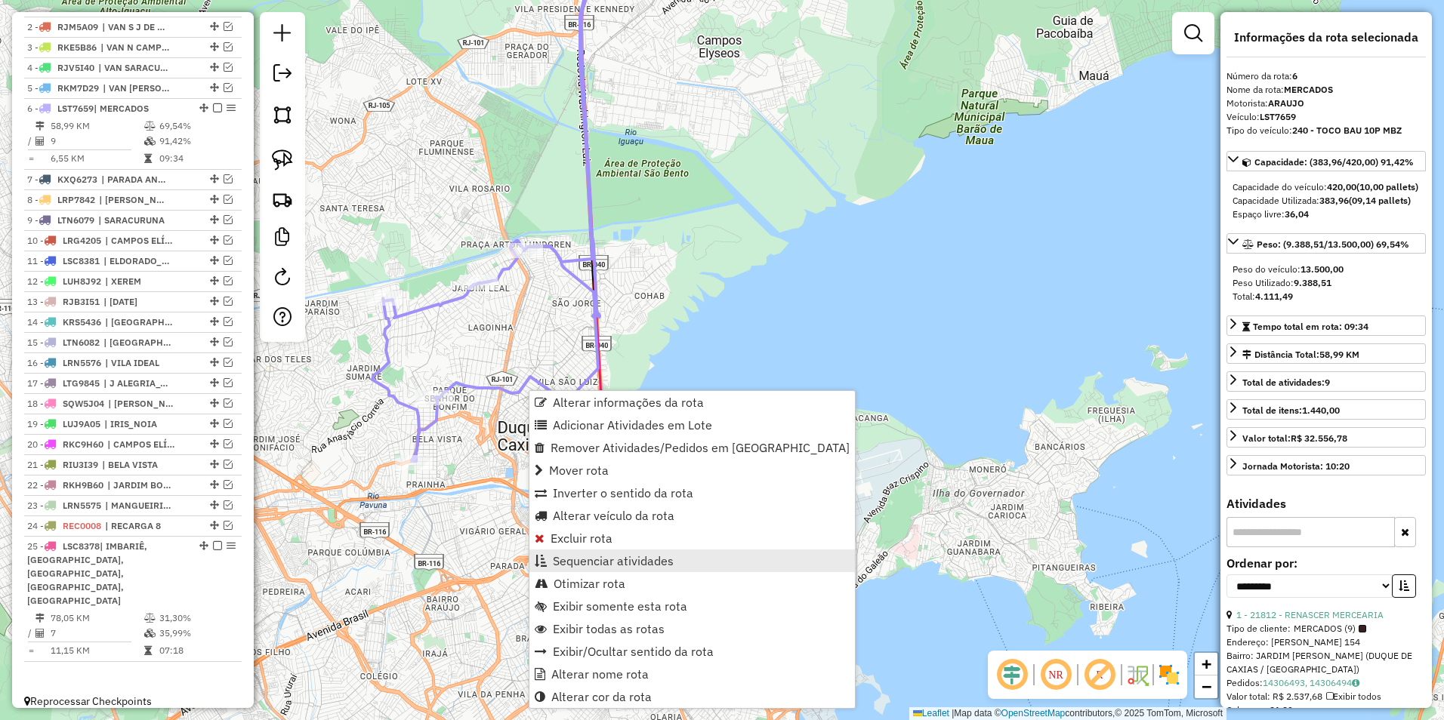
click at [618, 565] on span "Sequenciar atividades" at bounding box center [613, 561] width 121 height 12
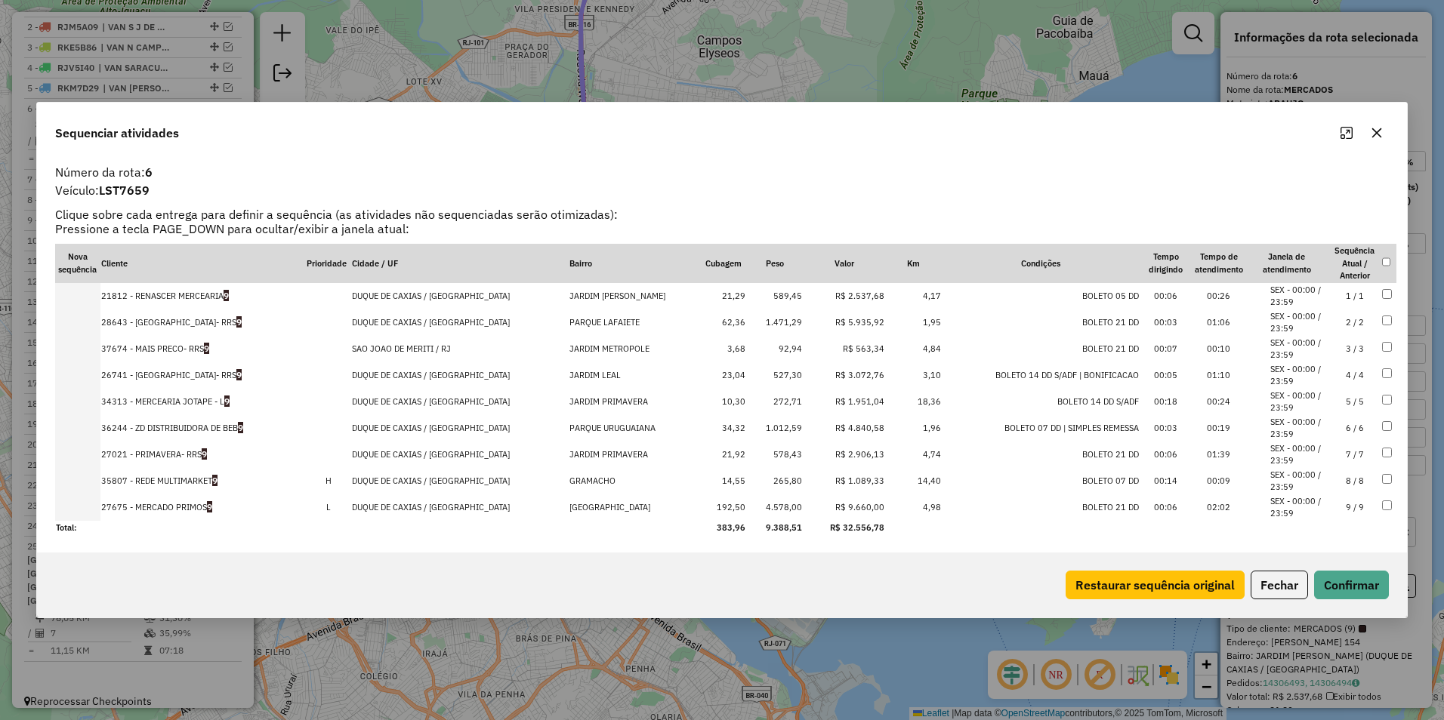
click at [701, 510] on td "192,50" at bounding box center [723, 508] width 45 height 26
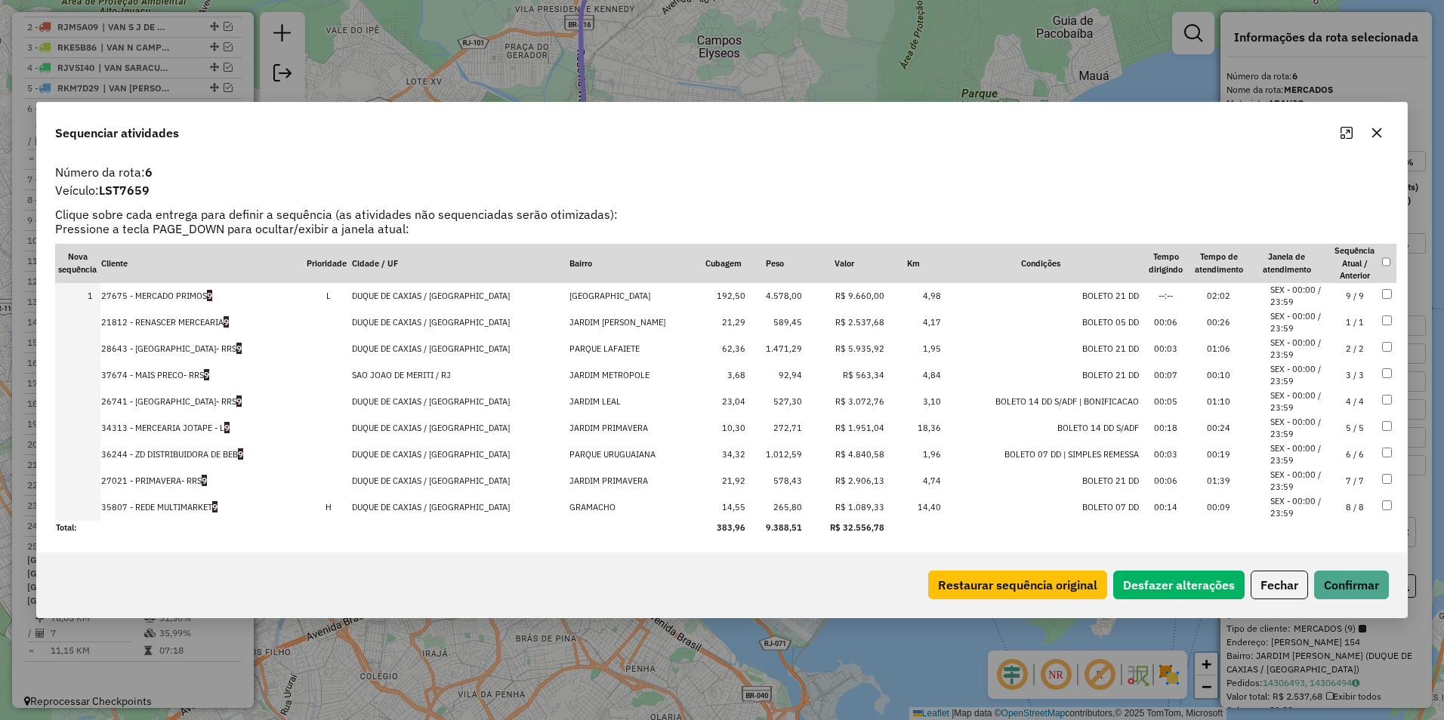
click at [701, 349] on td "62,36" at bounding box center [723, 349] width 45 height 26
click at [1355, 587] on button "Confirmar" at bounding box center [1351, 585] width 75 height 29
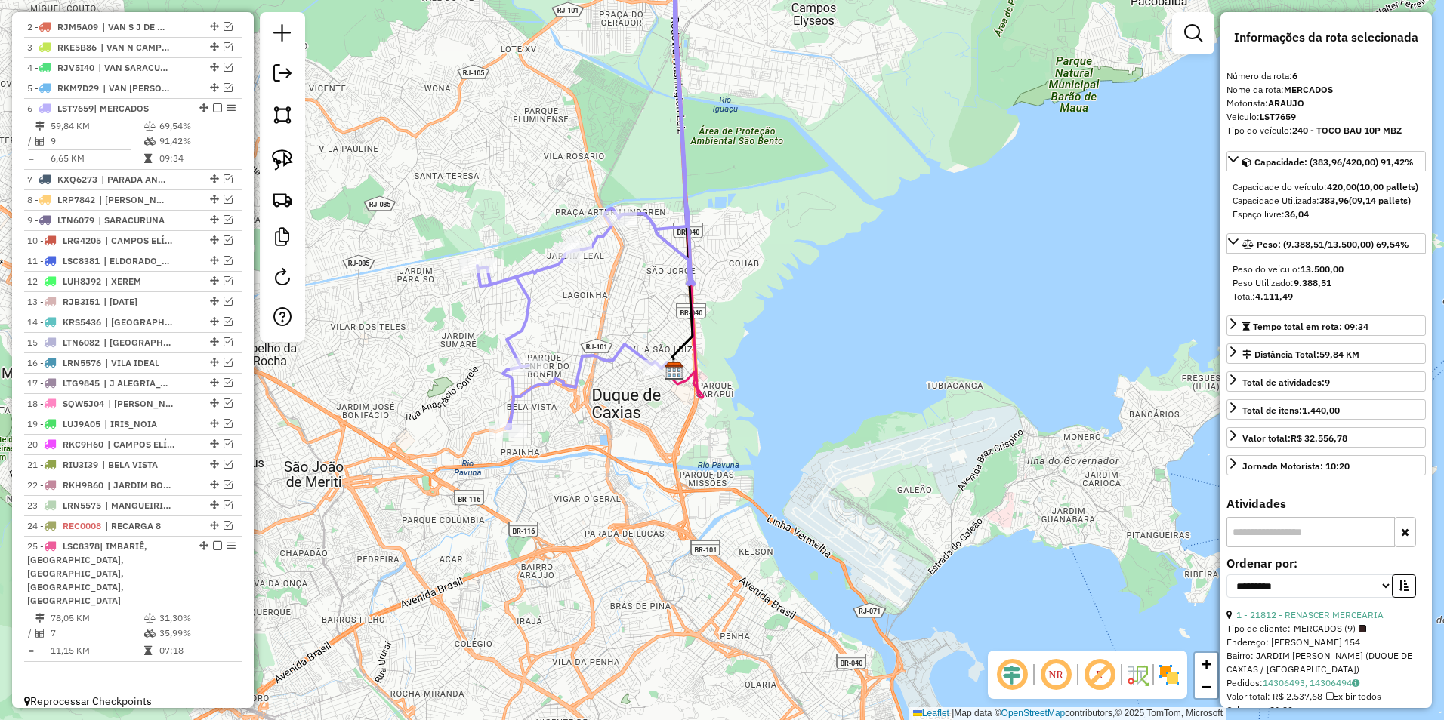
drag, startPoint x: 499, startPoint y: 484, endPoint x: 594, endPoint y: 452, distance: 99.8
click at [594, 452] on div "Janela de atendimento Grade de atendimento Capacidade Transportadoras Veículos …" at bounding box center [722, 360] width 1444 height 720
click at [285, 164] on img at bounding box center [282, 160] width 21 height 21
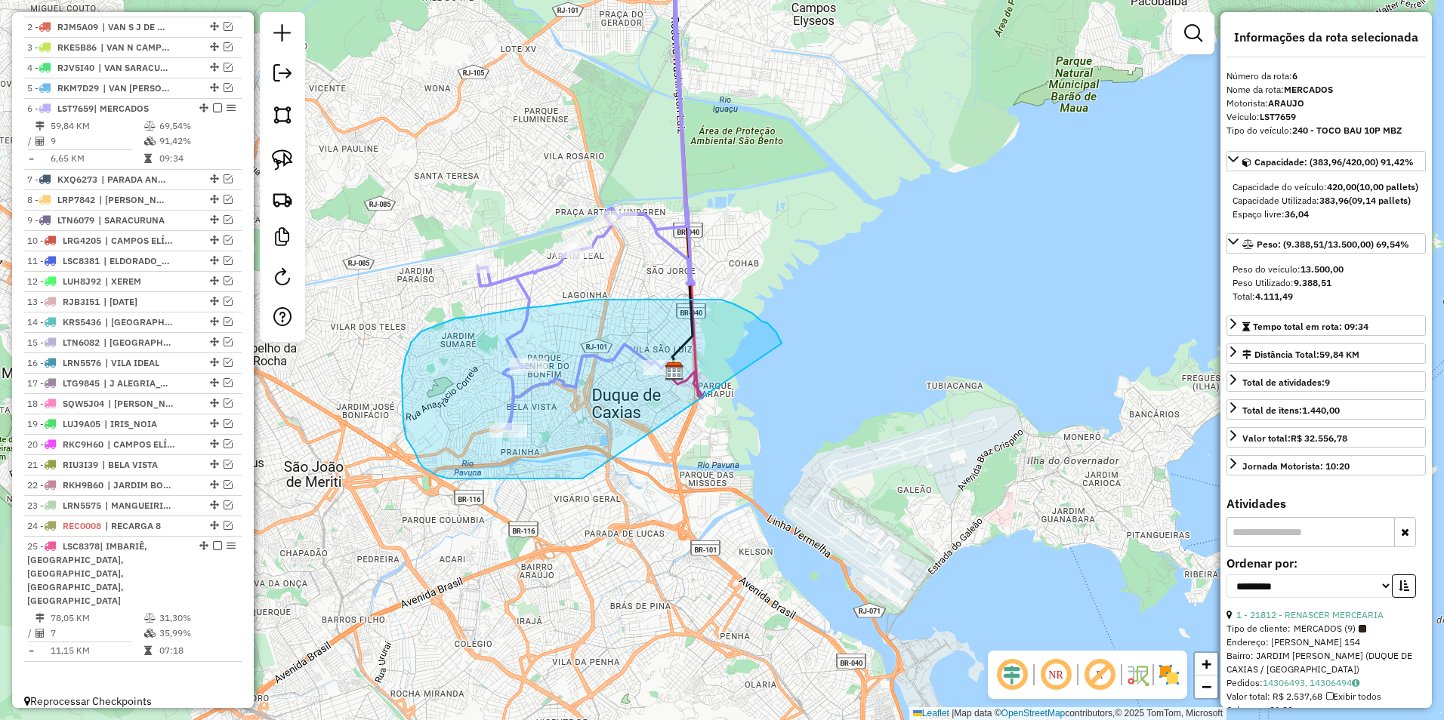
drag, startPoint x: 579, startPoint y: 479, endPoint x: 783, endPoint y: 346, distance: 243.4
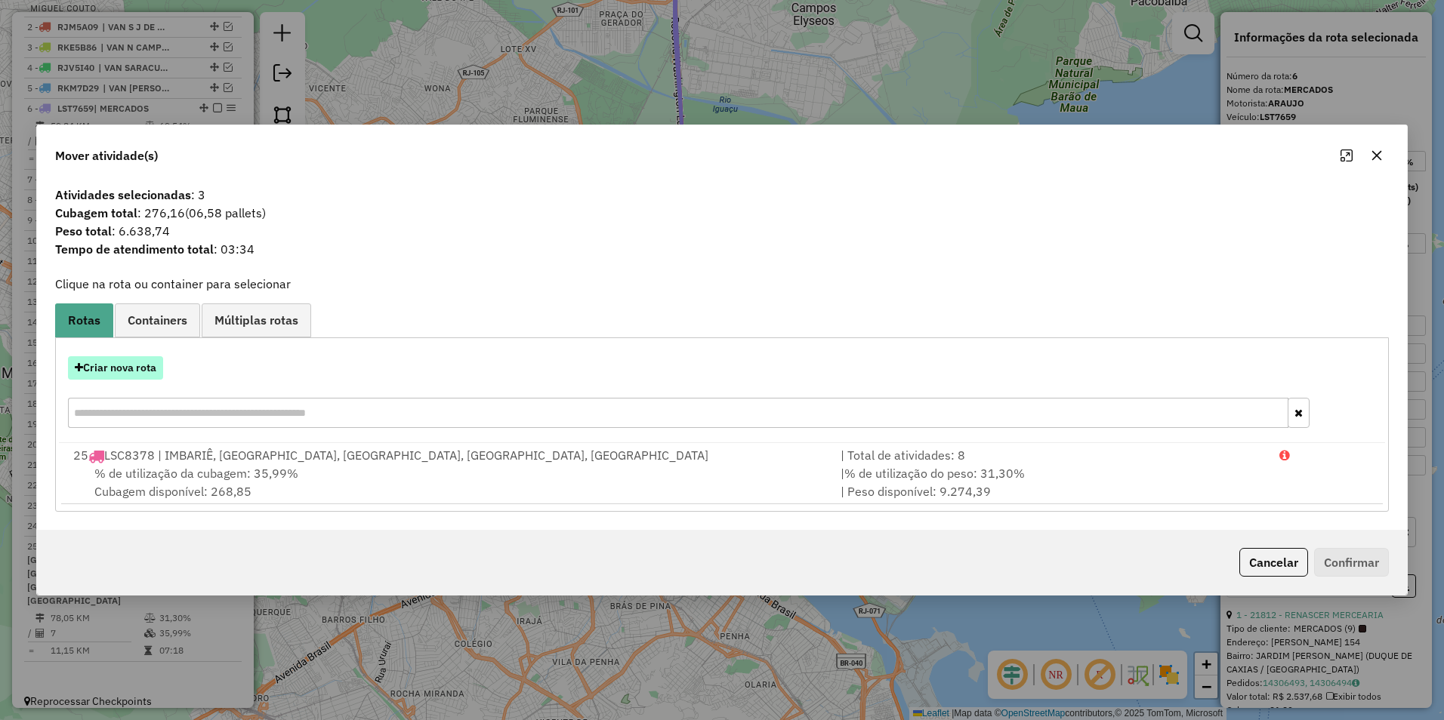
click at [122, 359] on button "Criar nova rota" at bounding box center [115, 367] width 95 height 23
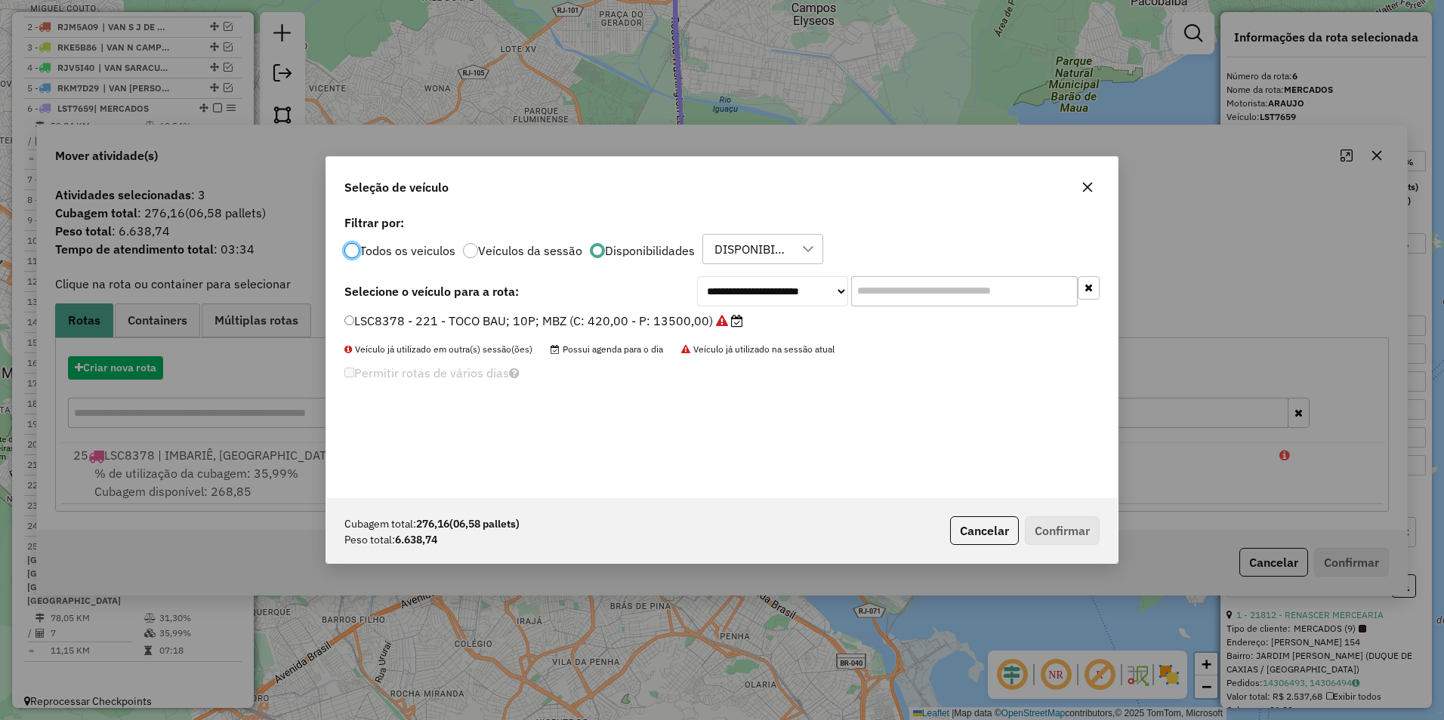
scroll to position [8, 5]
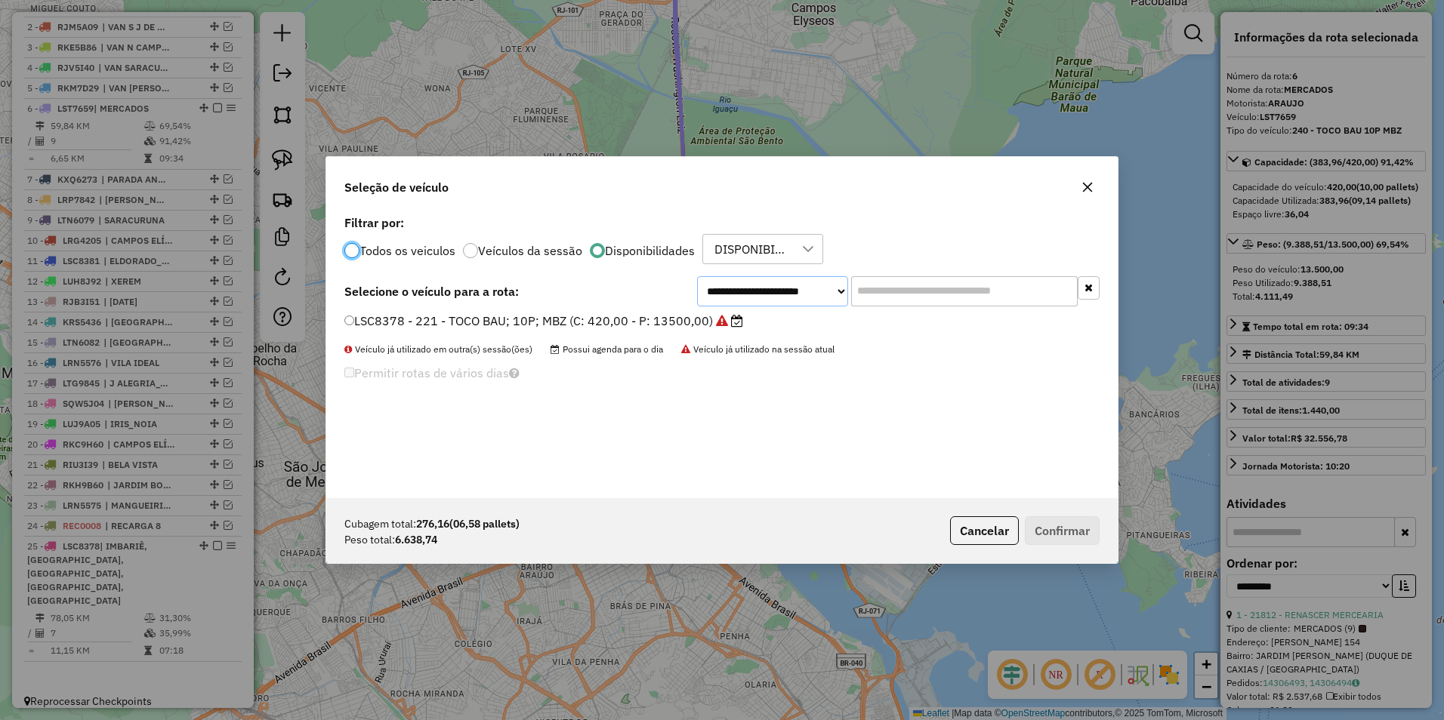
click at [745, 294] on select "**********" at bounding box center [772, 291] width 151 height 30
select select "********"
click at [697, 276] on select "**********" at bounding box center [772, 291] width 151 height 30
click at [682, 319] on label "KQS7970 - 209 - TOCO BAU; 10P; MBZ (C: 420,00 - P: 13500,00)" at bounding box center [537, 321] width 386 height 18
click at [1078, 522] on button "Confirmar" at bounding box center [1062, 530] width 75 height 29
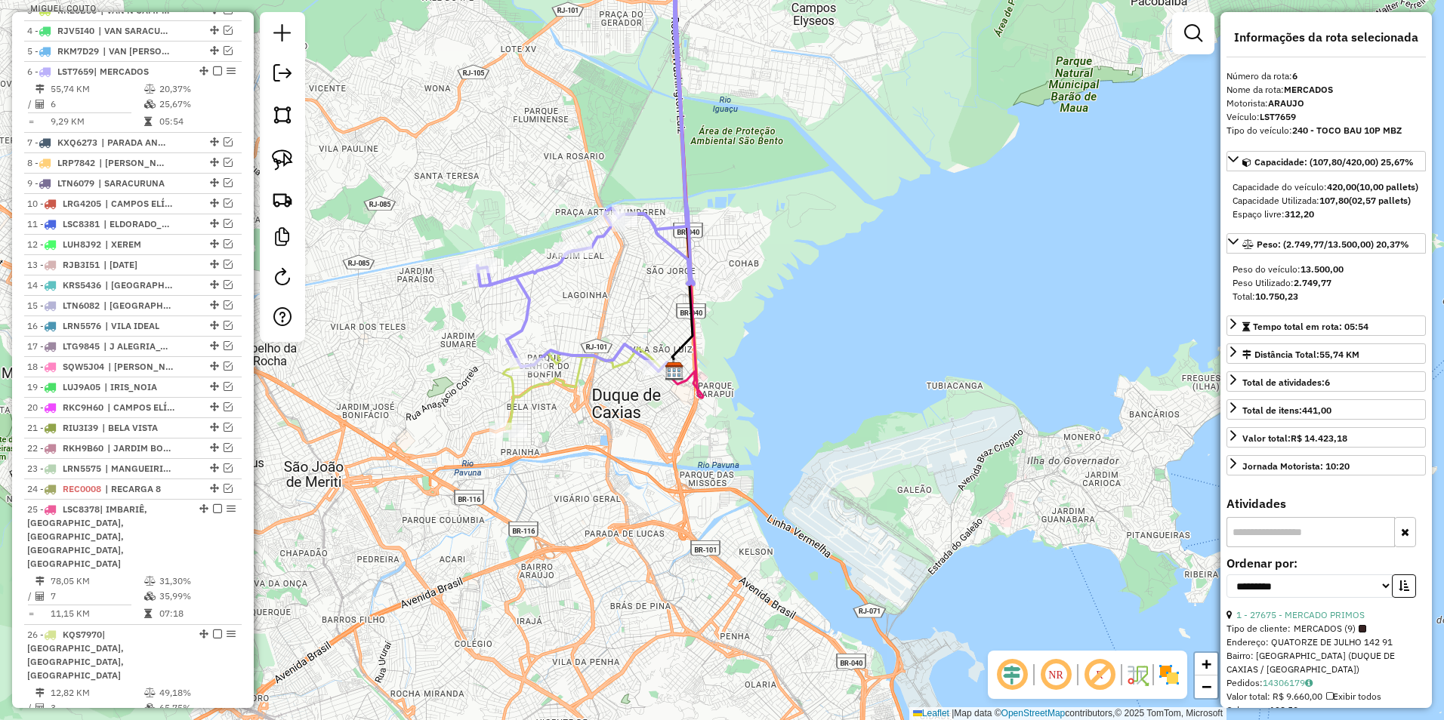
scroll to position [668, 0]
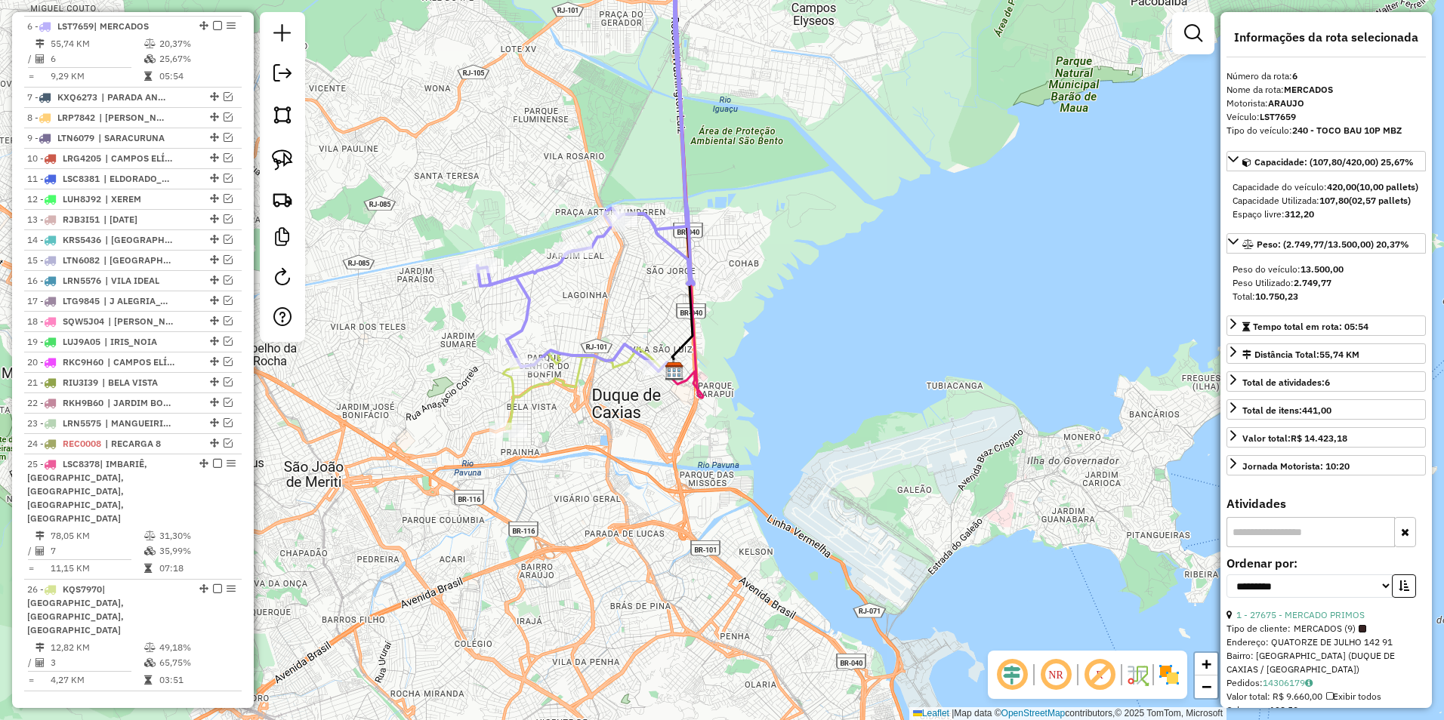
click at [534, 270] on icon at bounding box center [585, 106] width 217 height 357
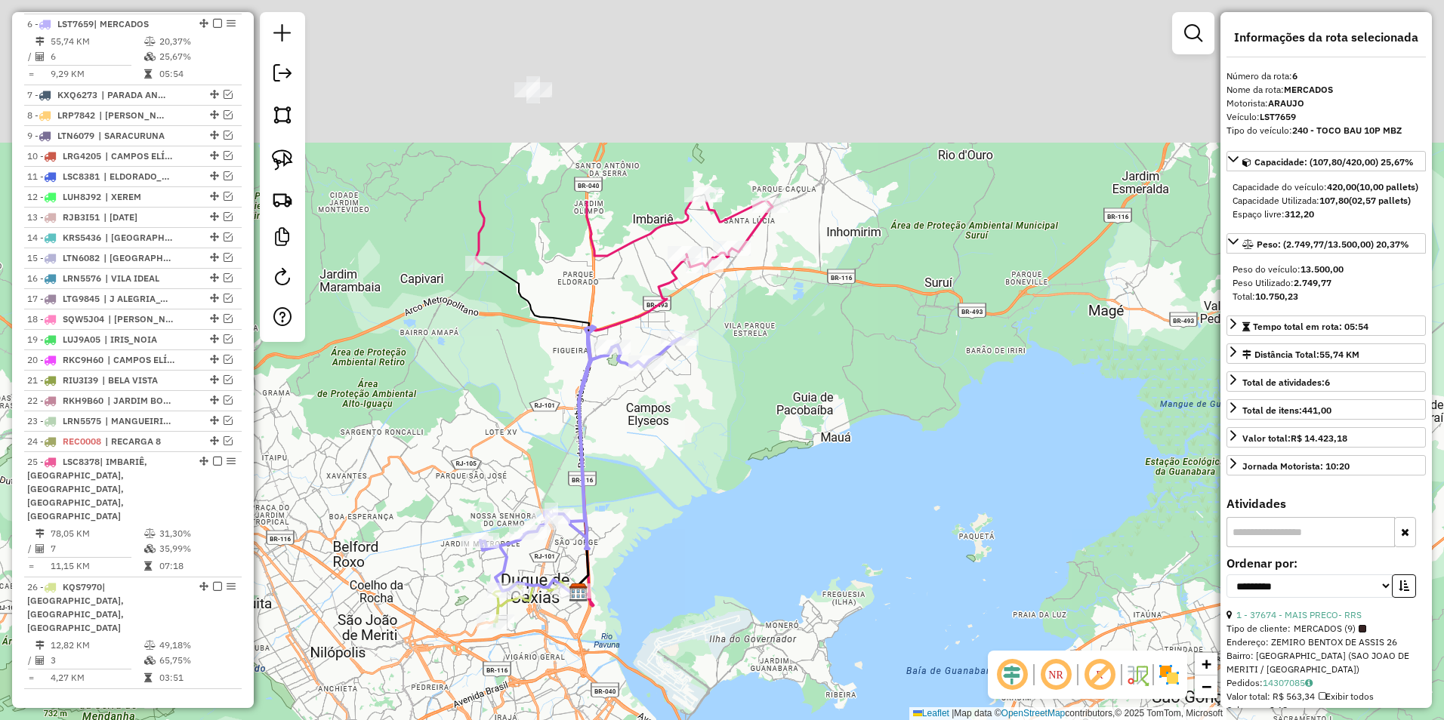
drag, startPoint x: 760, startPoint y: 153, endPoint x: 735, endPoint y: 427, distance: 276.0
click at [735, 427] on div "Janela de atendimento Grade de atendimento Capacidade Transportadoras Veículos …" at bounding box center [722, 360] width 1444 height 720
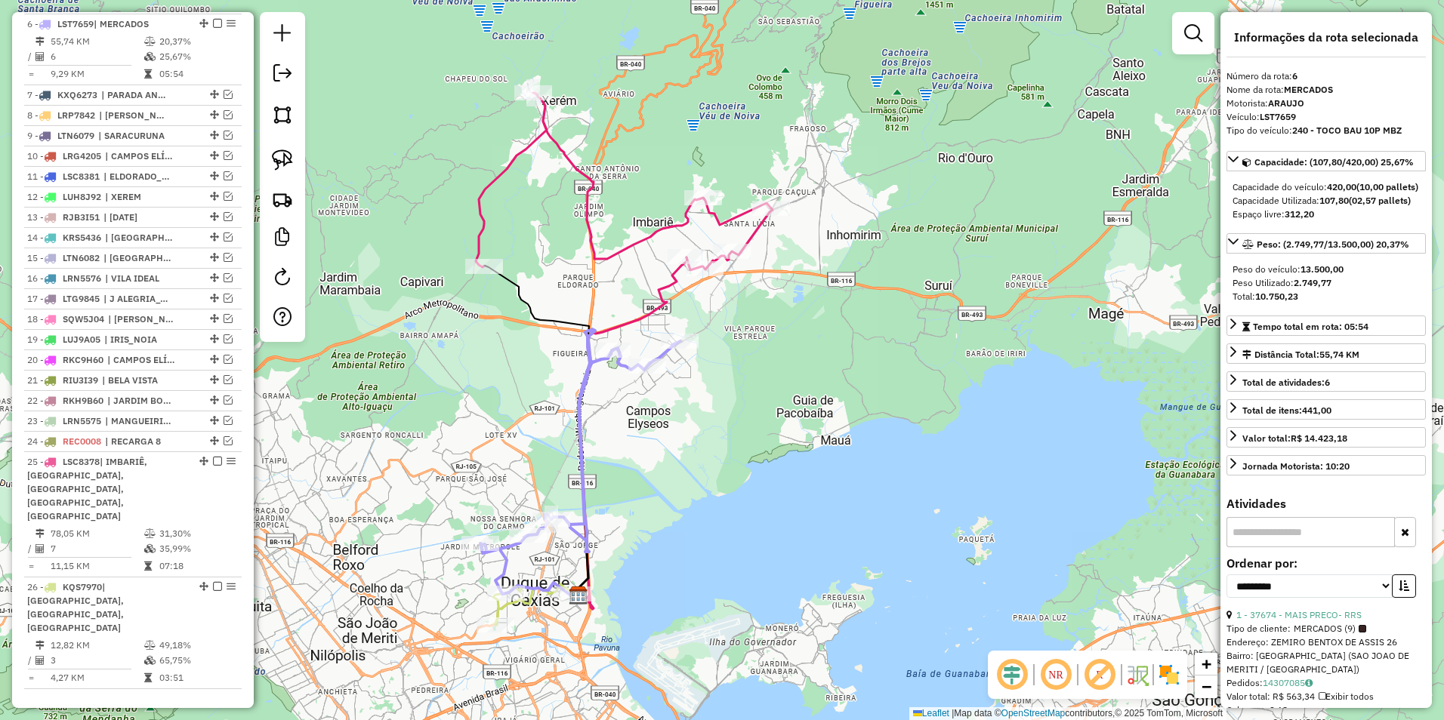
drag, startPoint x: 739, startPoint y: 333, endPoint x: 756, endPoint y: 304, distance: 33.2
click at [755, 307] on div "Janela de atendimento Grade de atendimento Capacidade Transportadoras Veículos …" at bounding box center [722, 360] width 1444 height 720
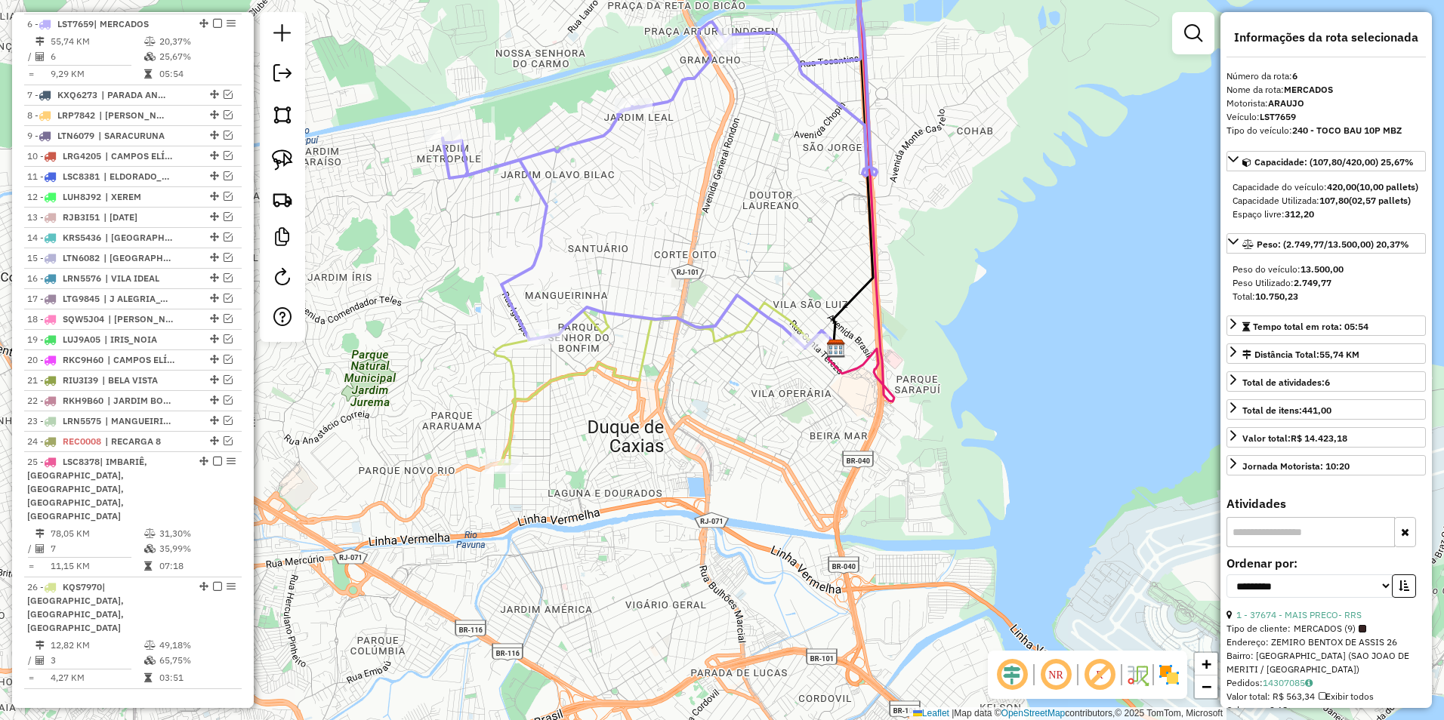
click at [562, 374] on icon at bounding box center [667, 379] width 339 height 169
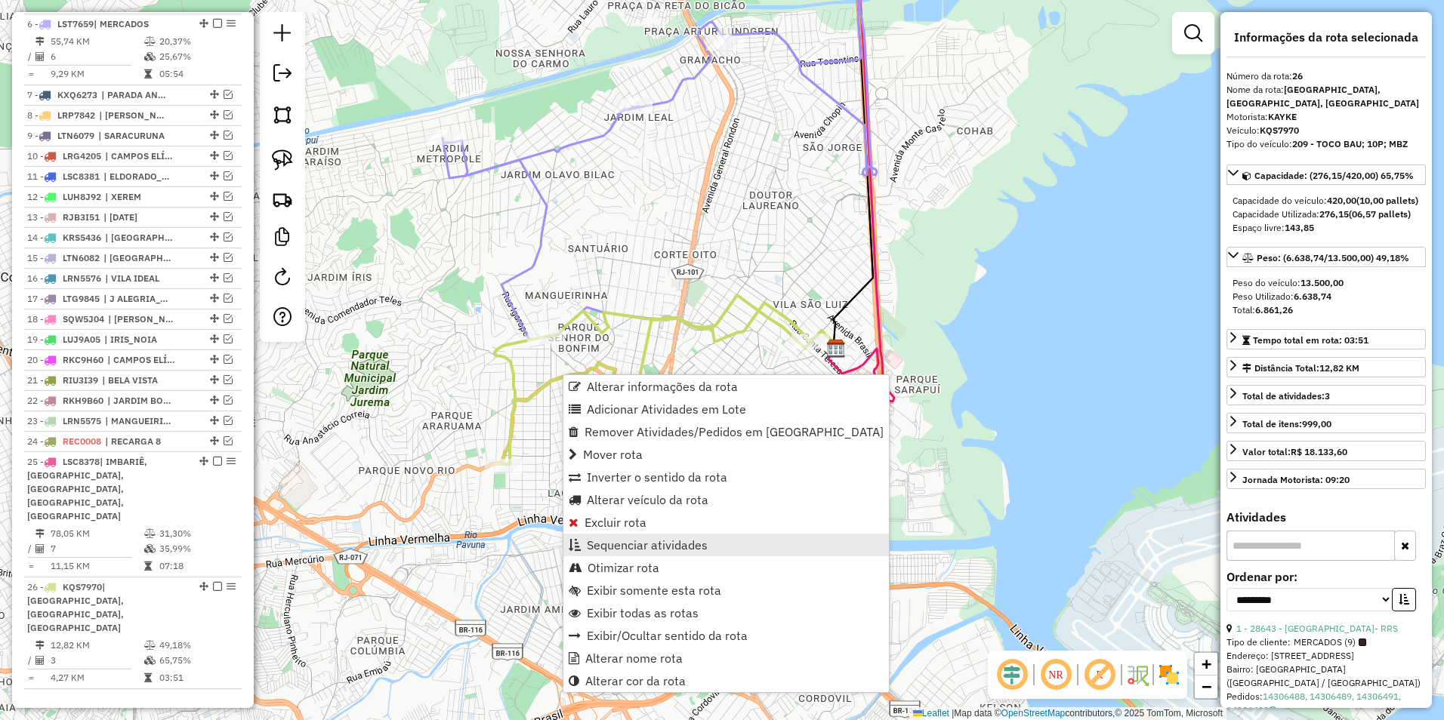
click at [696, 541] on span "Sequenciar atividades" at bounding box center [647, 545] width 121 height 12
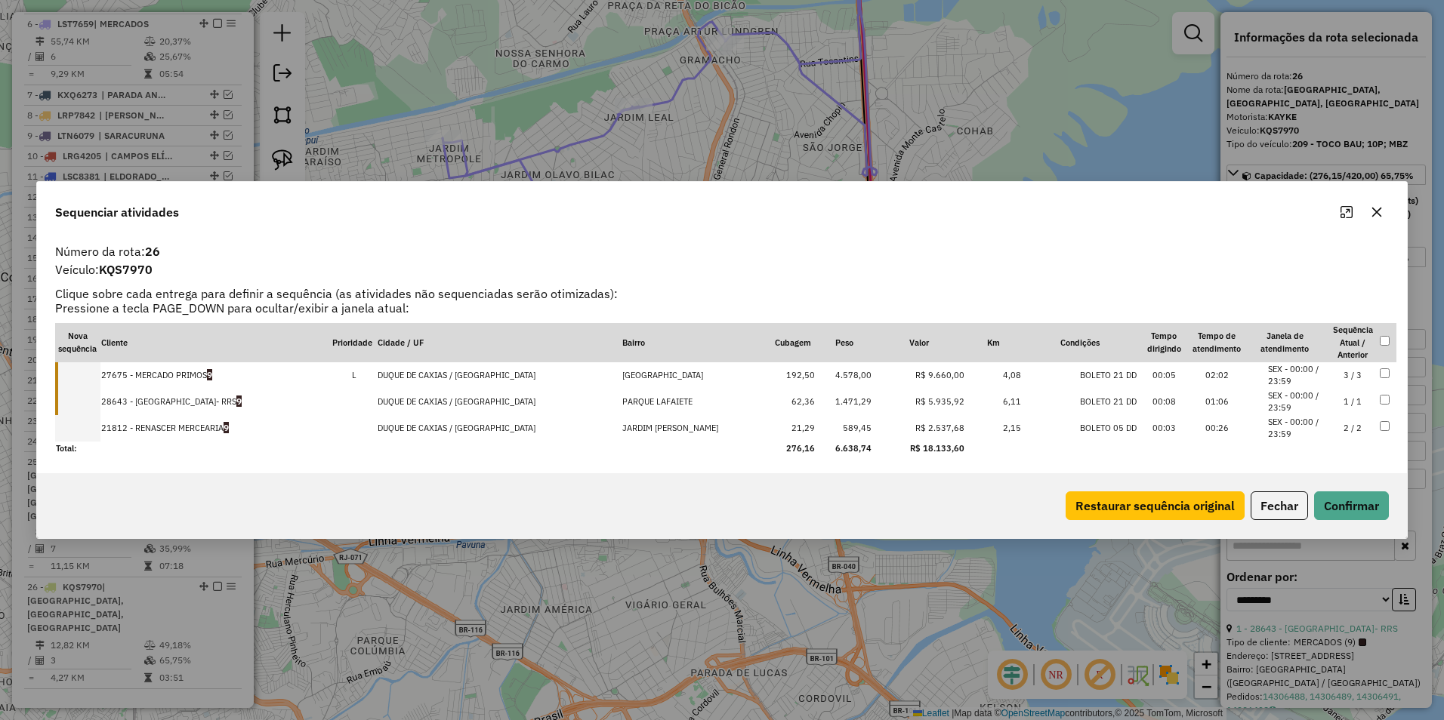
drag, startPoint x: 930, startPoint y: 435, endPoint x: 927, endPoint y: 356, distance: 78.6
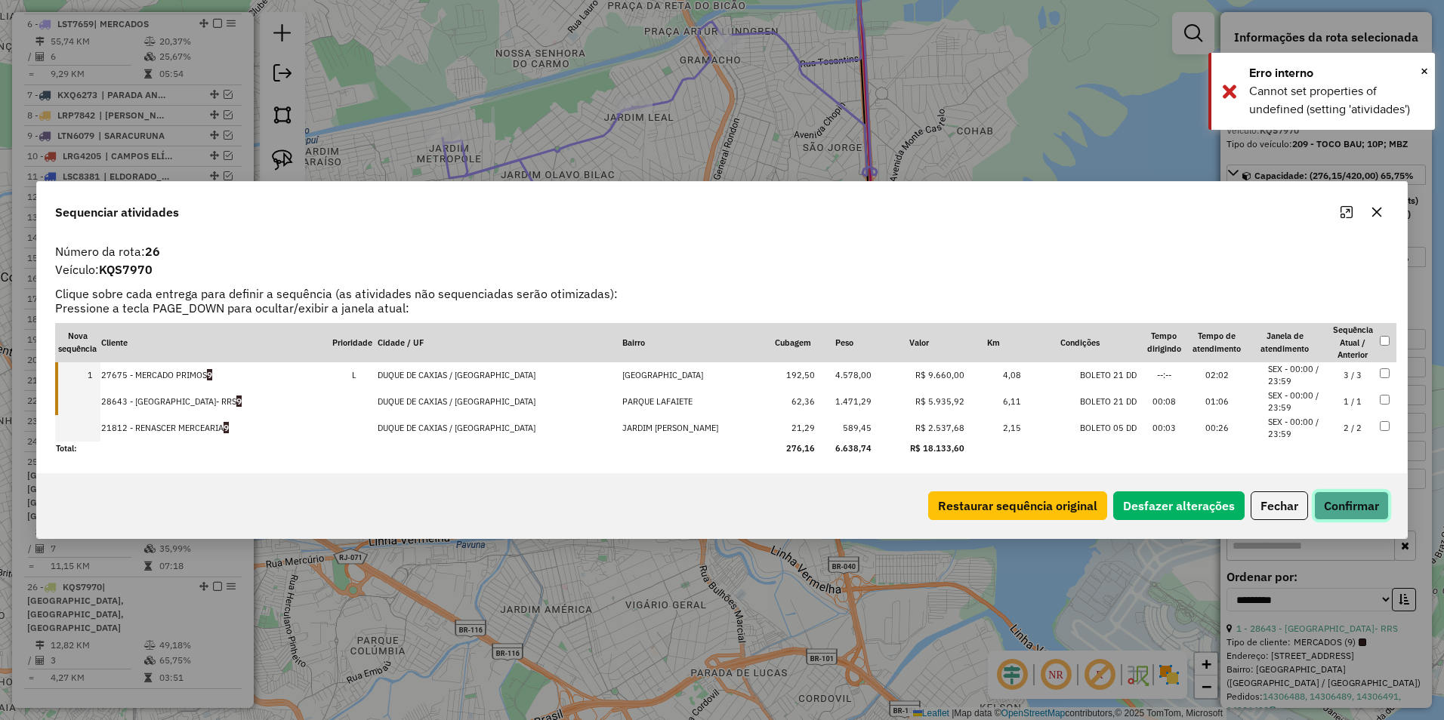
click at [1373, 497] on button "Confirmar" at bounding box center [1351, 506] width 75 height 29
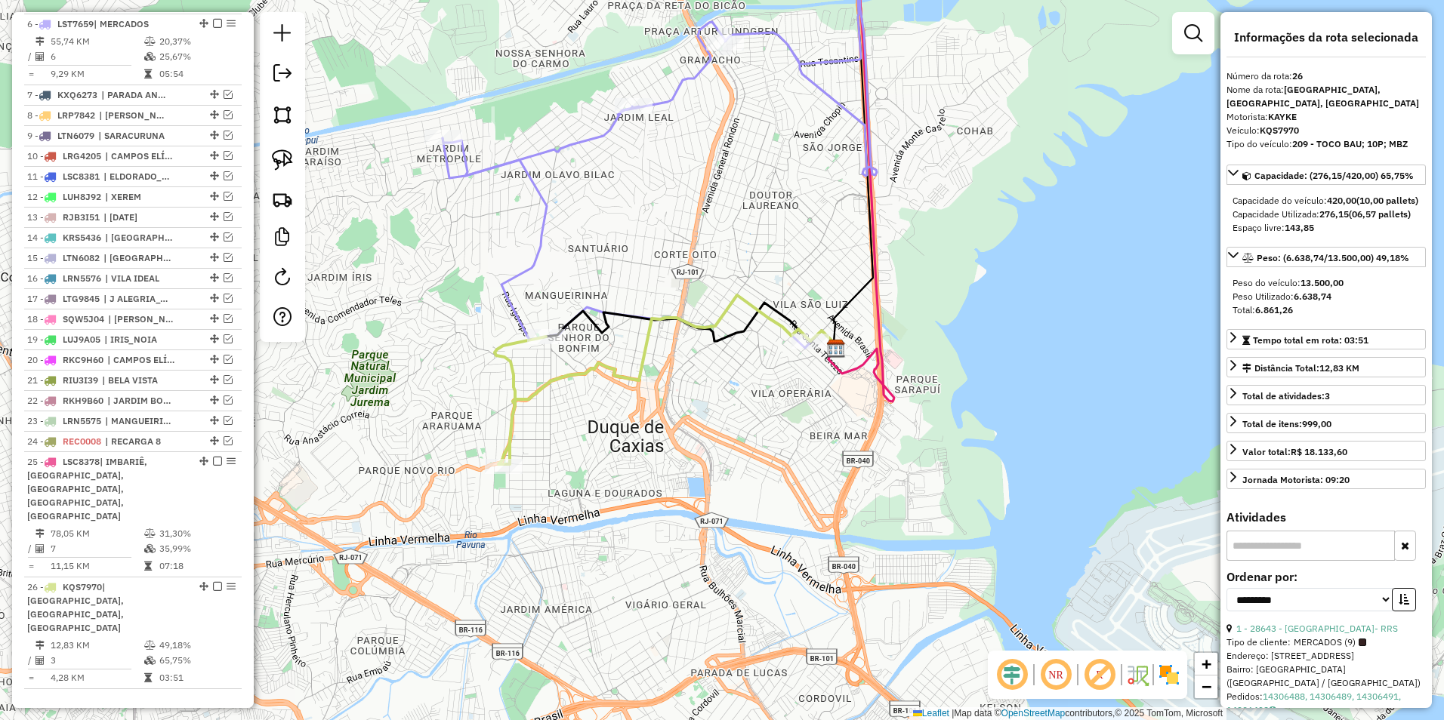
click at [513, 376] on icon at bounding box center [653, 379] width 316 height 169
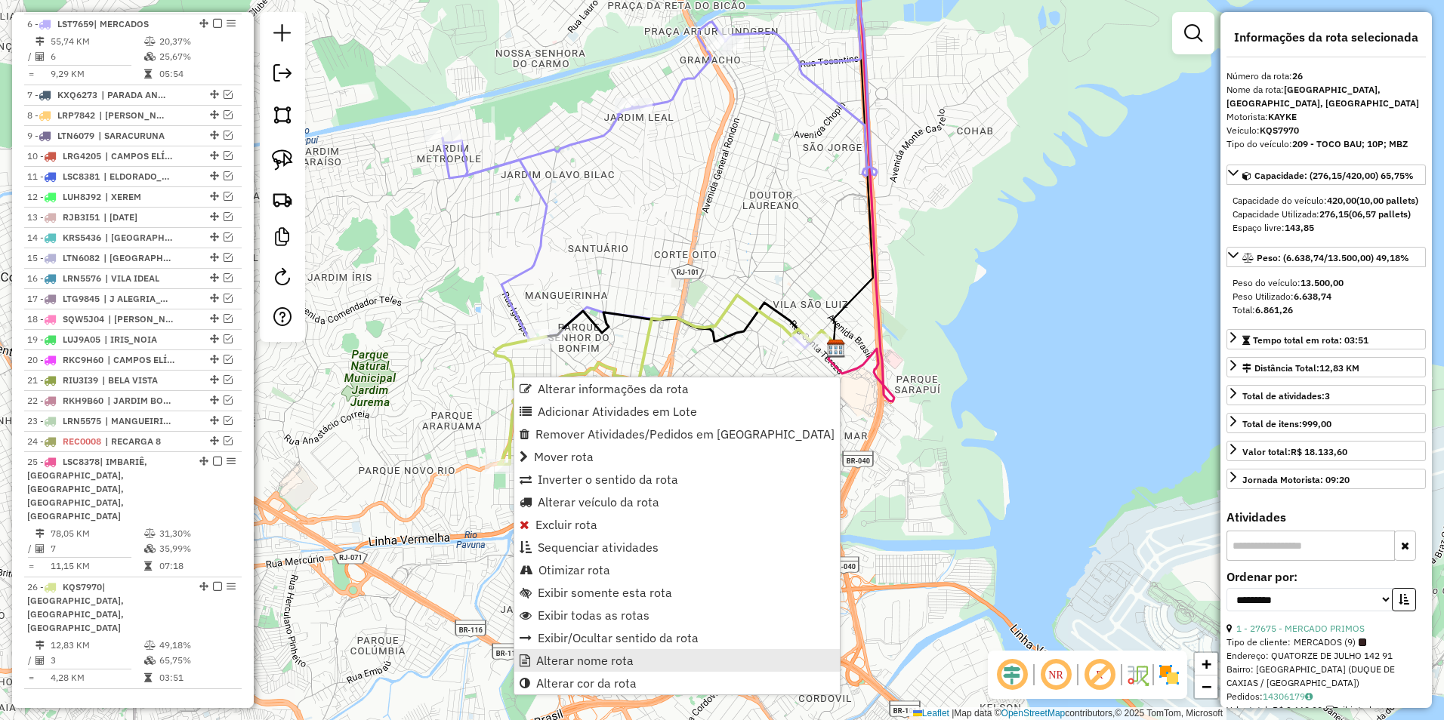
click at [616, 660] on span "Alterar nome rota" at bounding box center [584, 661] width 97 height 12
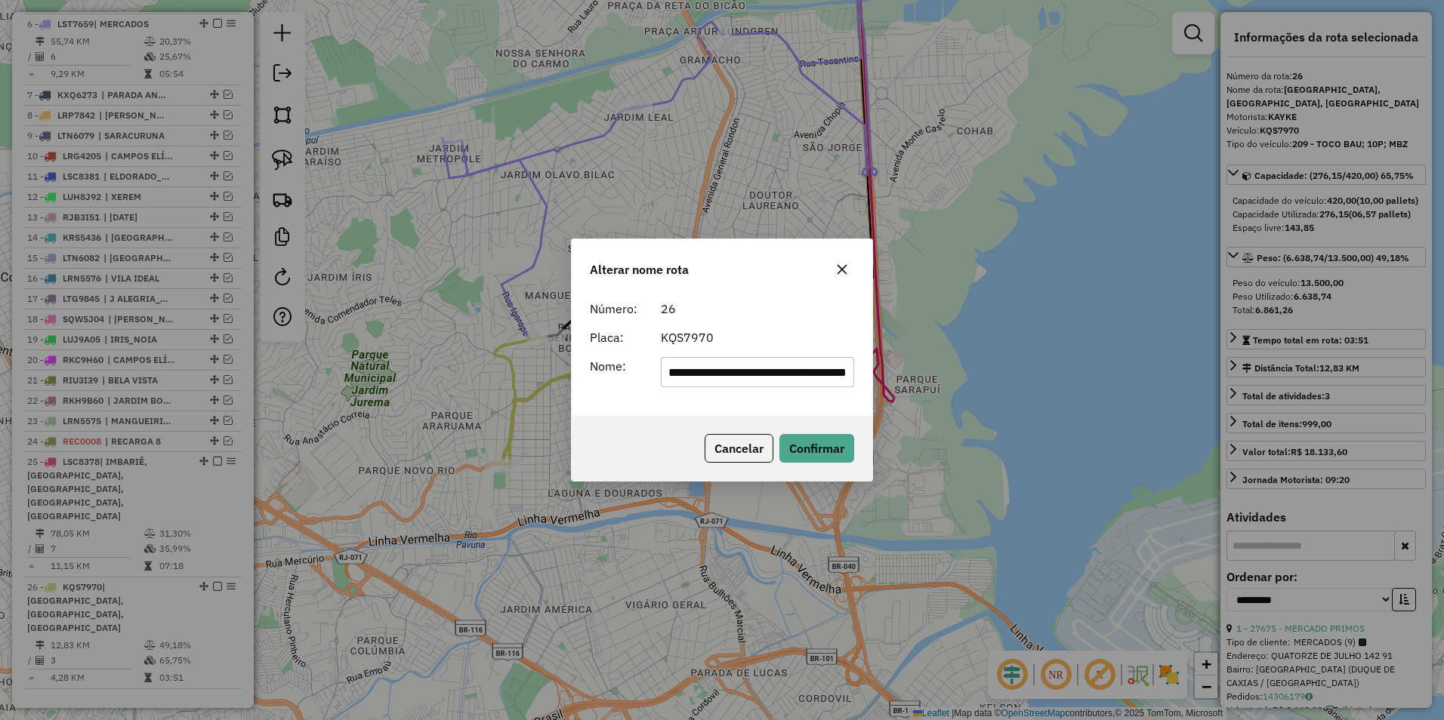
scroll to position [0, 0]
drag, startPoint x: 849, startPoint y: 368, endPoint x: 252, endPoint y: 413, distance: 598.3
click at [252, 413] on div "**********" at bounding box center [722, 360] width 1444 height 720
type input "********"
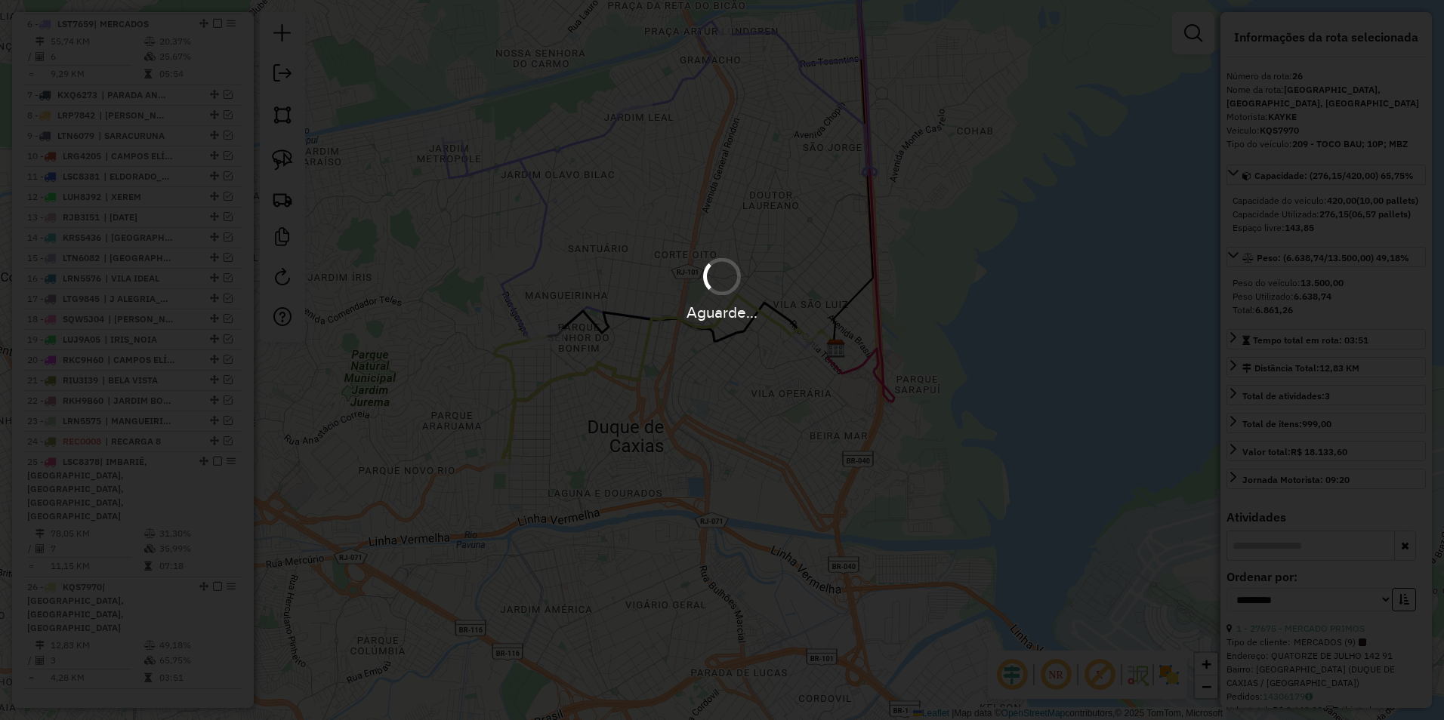
scroll to position [657, 0]
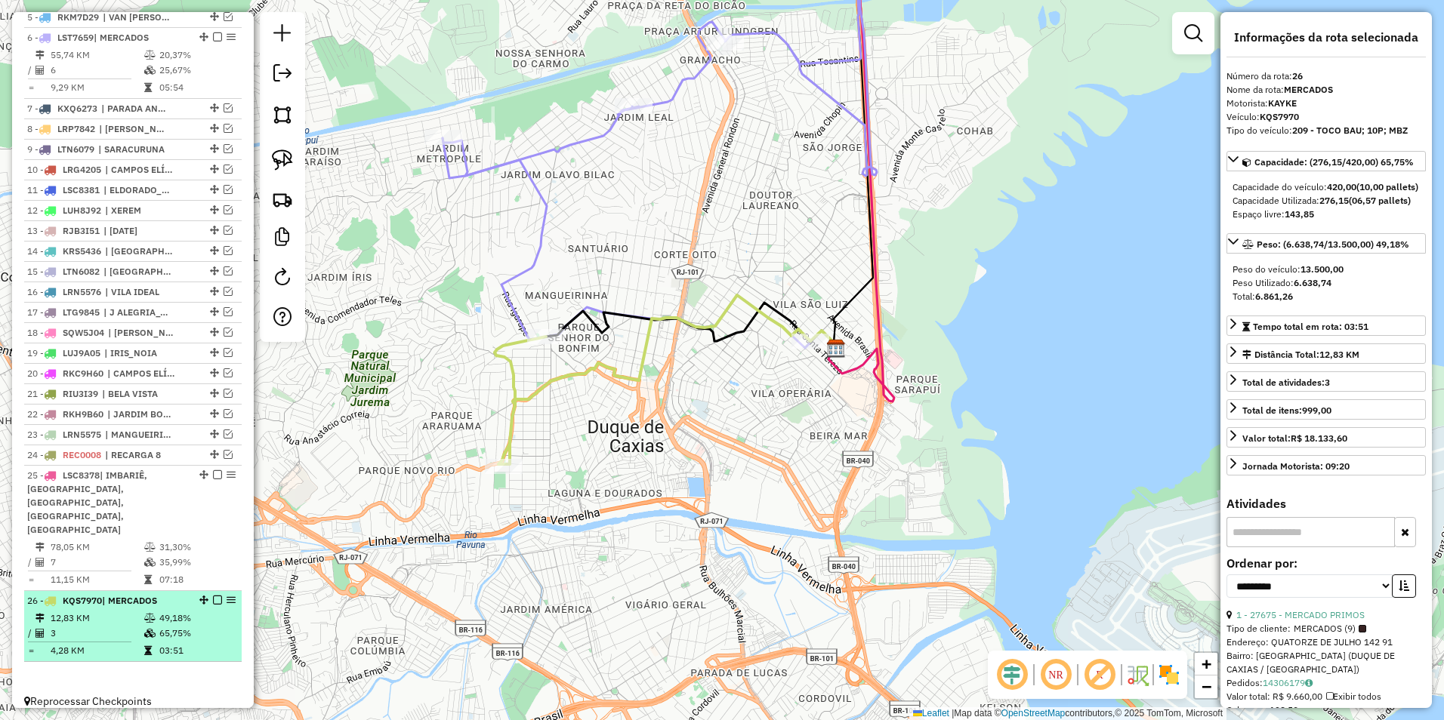
click at [213, 596] on em at bounding box center [217, 600] width 9 height 9
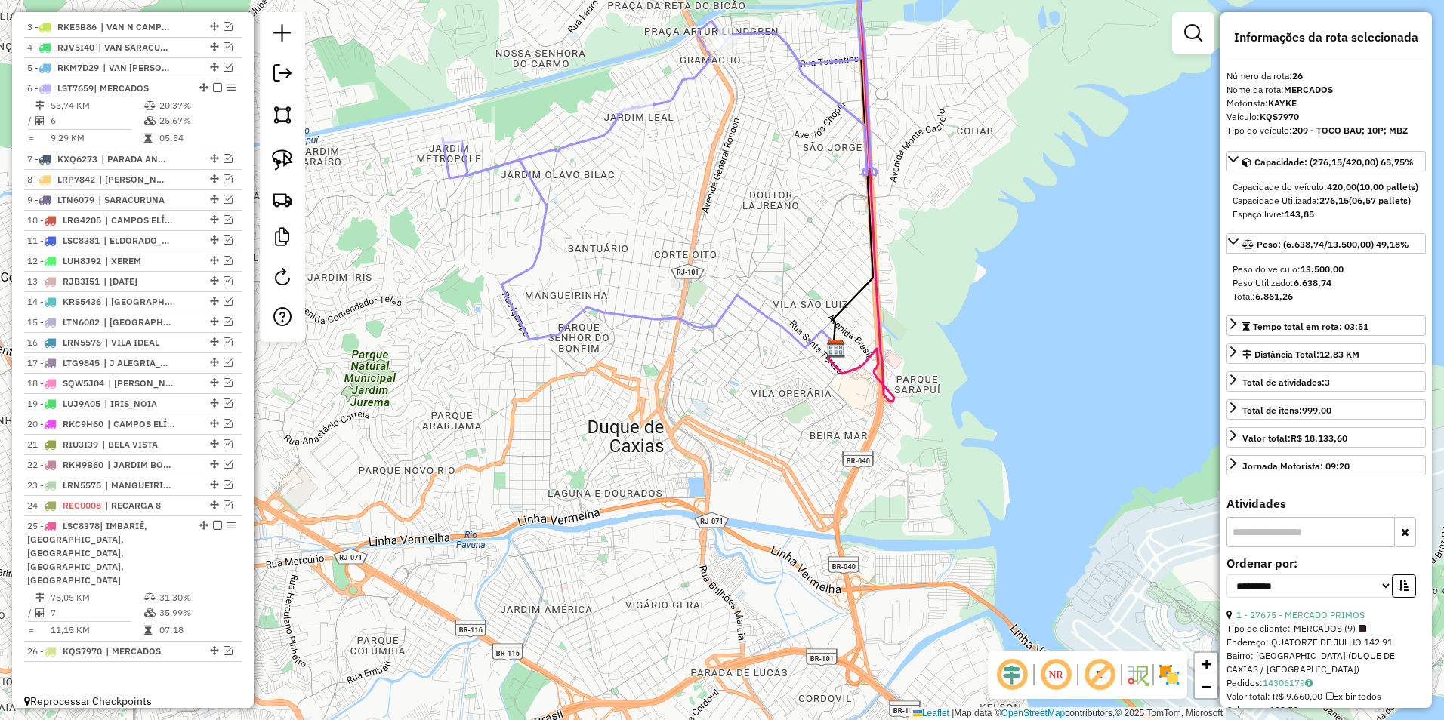
click at [673, 92] on icon at bounding box center [659, 52] width 434 height 248
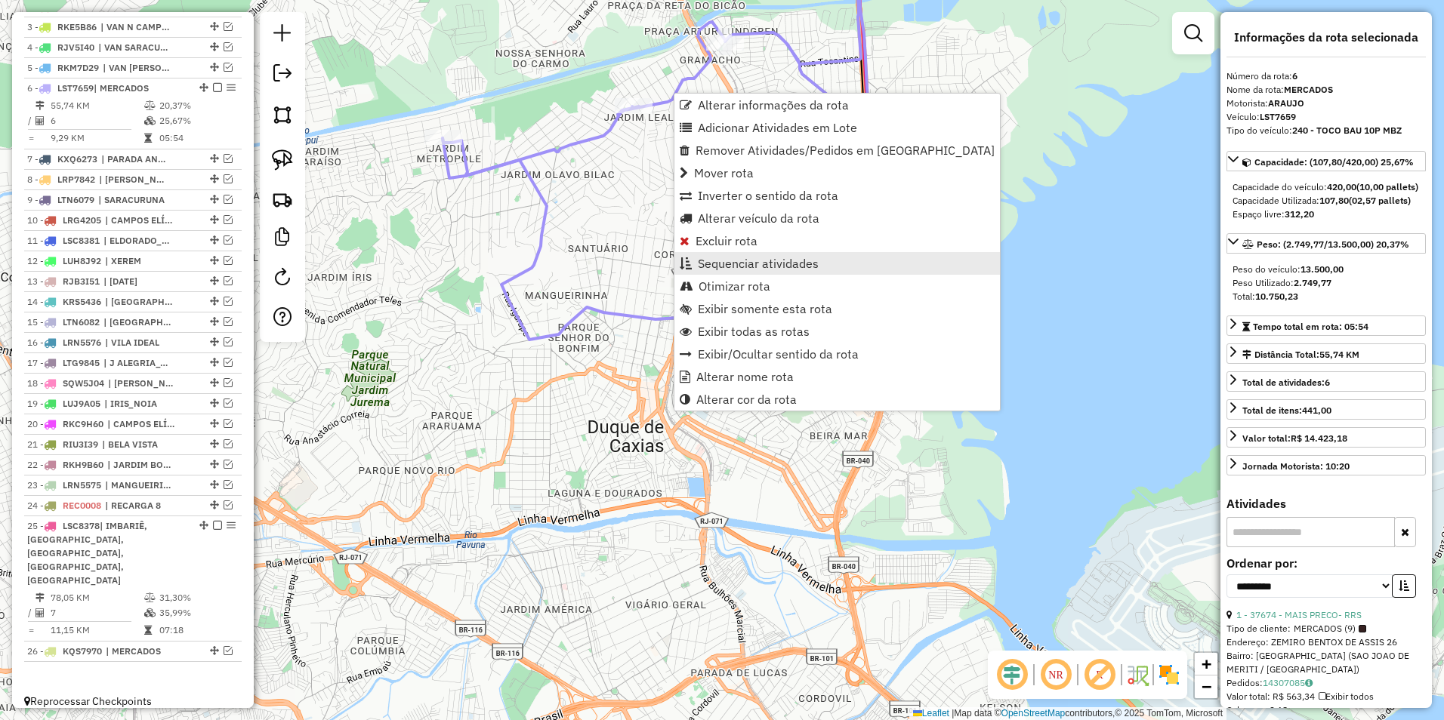
click at [757, 267] on span "Sequenciar atividades" at bounding box center [758, 263] width 121 height 12
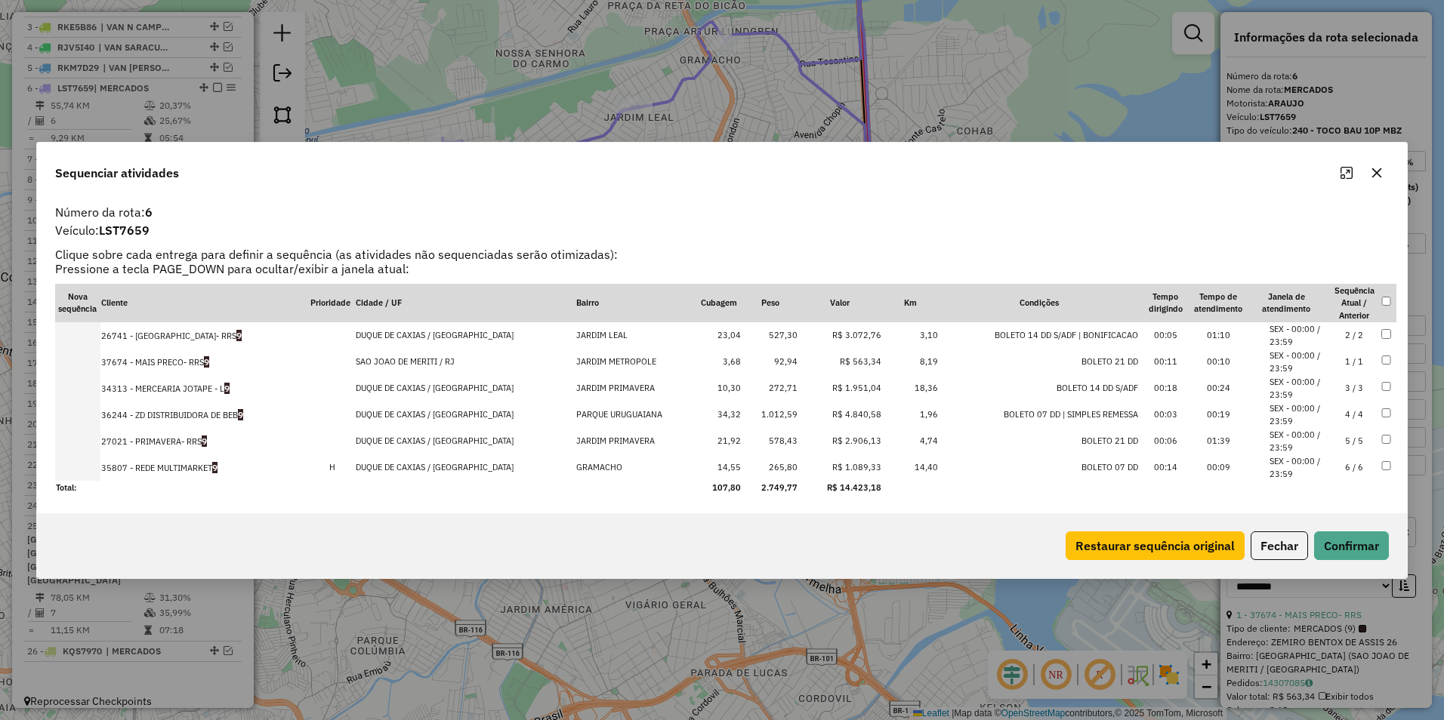
drag, startPoint x: 843, startPoint y: 363, endPoint x: 843, endPoint y: 304, distance: 58.9
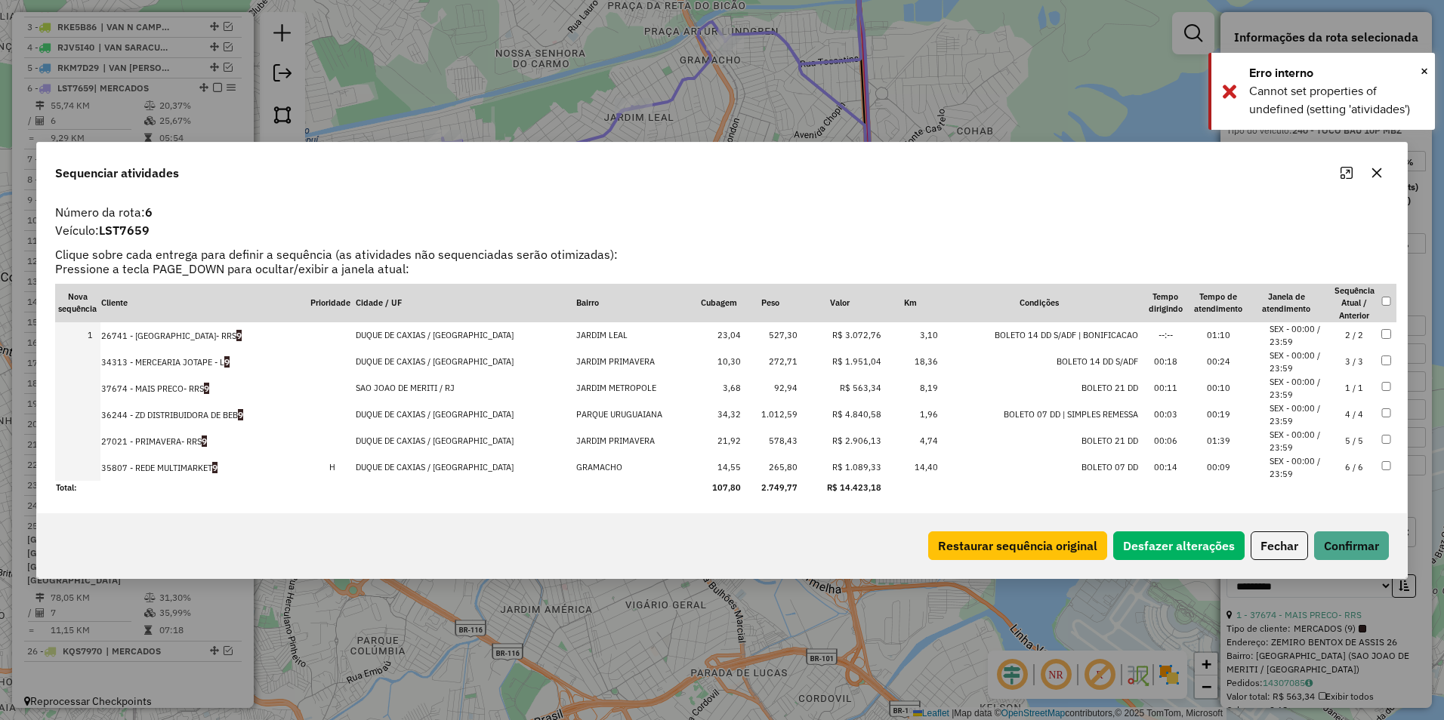
drag, startPoint x: 843, startPoint y: 389, endPoint x: 849, endPoint y: 356, distance: 33.8
drag, startPoint x: 838, startPoint y: 414, endPoint x: 843, endPoint y: 323, distance: 90.8
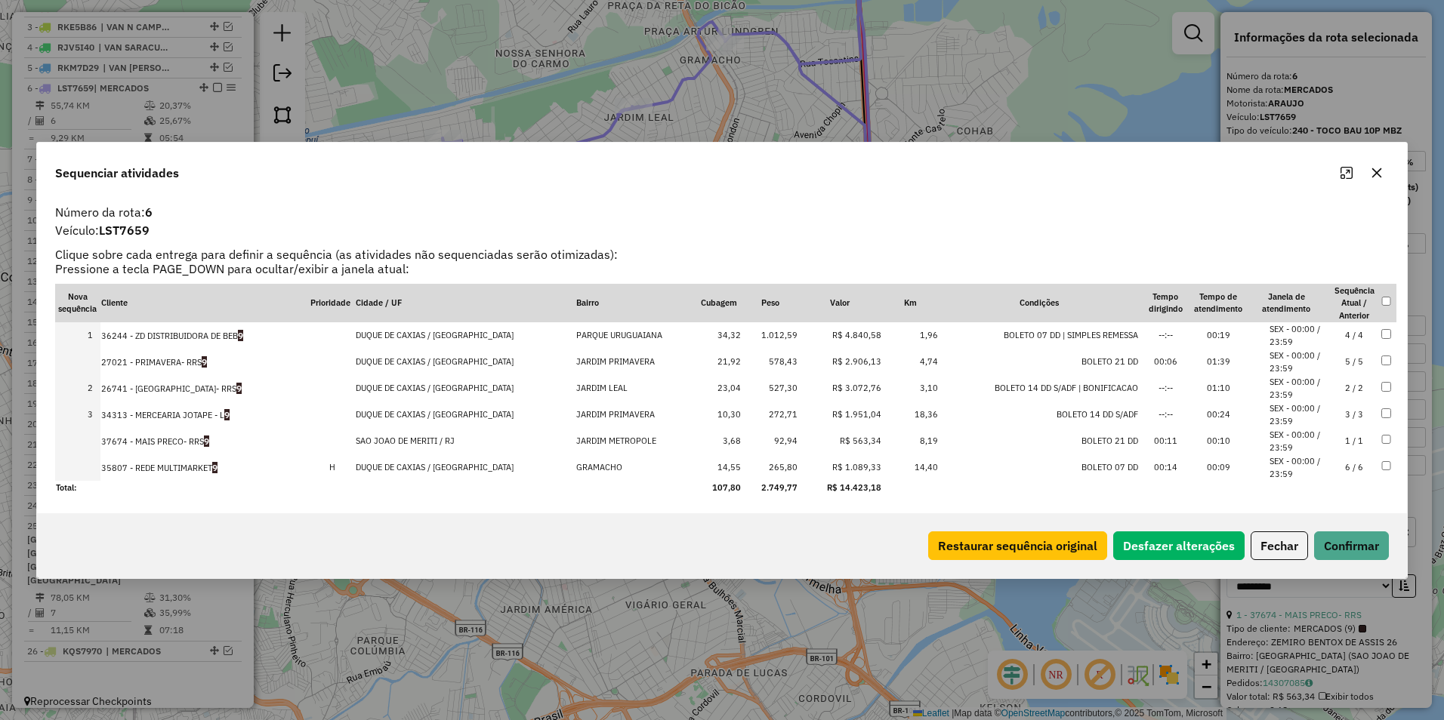
drag, startPoint x: 837, startPoint y: 440, endPoint x: 846, endPoint y: 357, distance: 83.6
drag, startPoint x: 843, startPoint y: 467, endPoint x: 853, endPoint y: 418, distance: 49.2
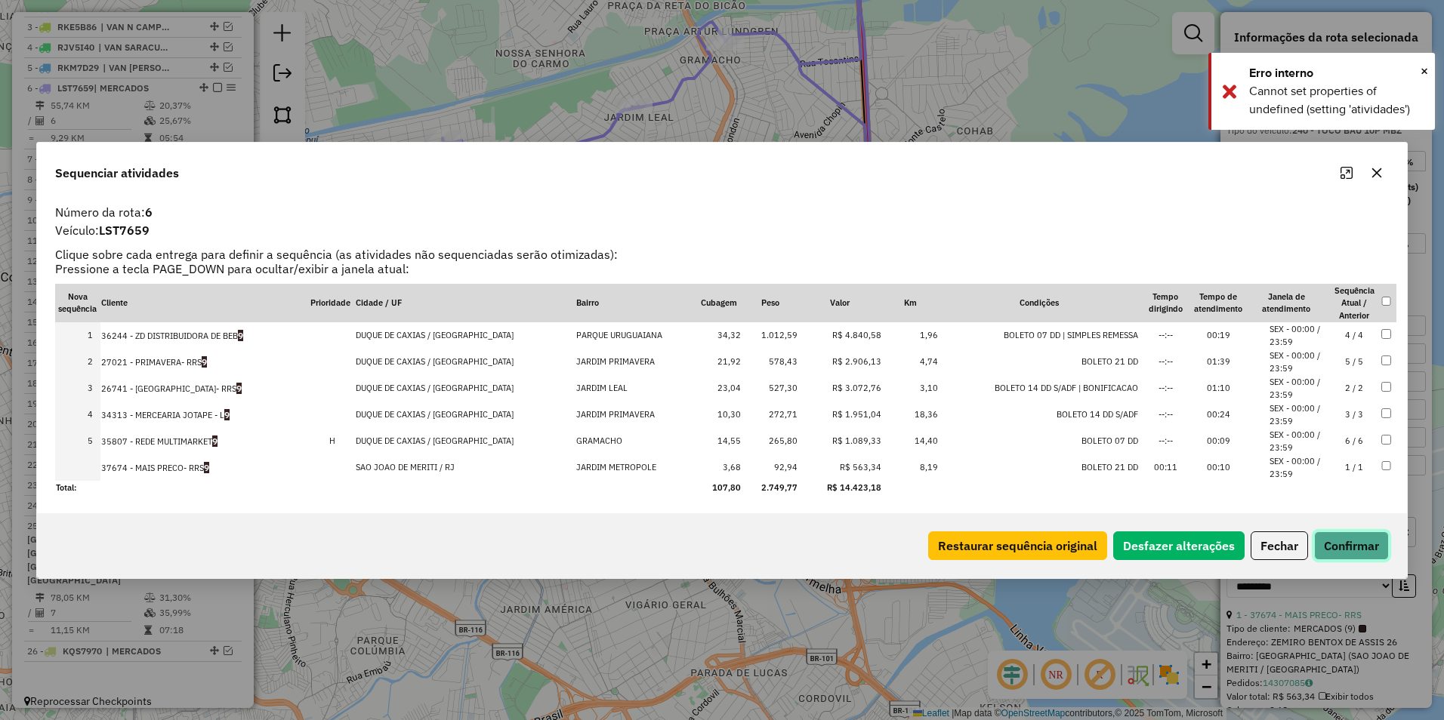
click at [1347, 541] on button "Confirmar" at bounding box center [1351, 546] width 75 height 29
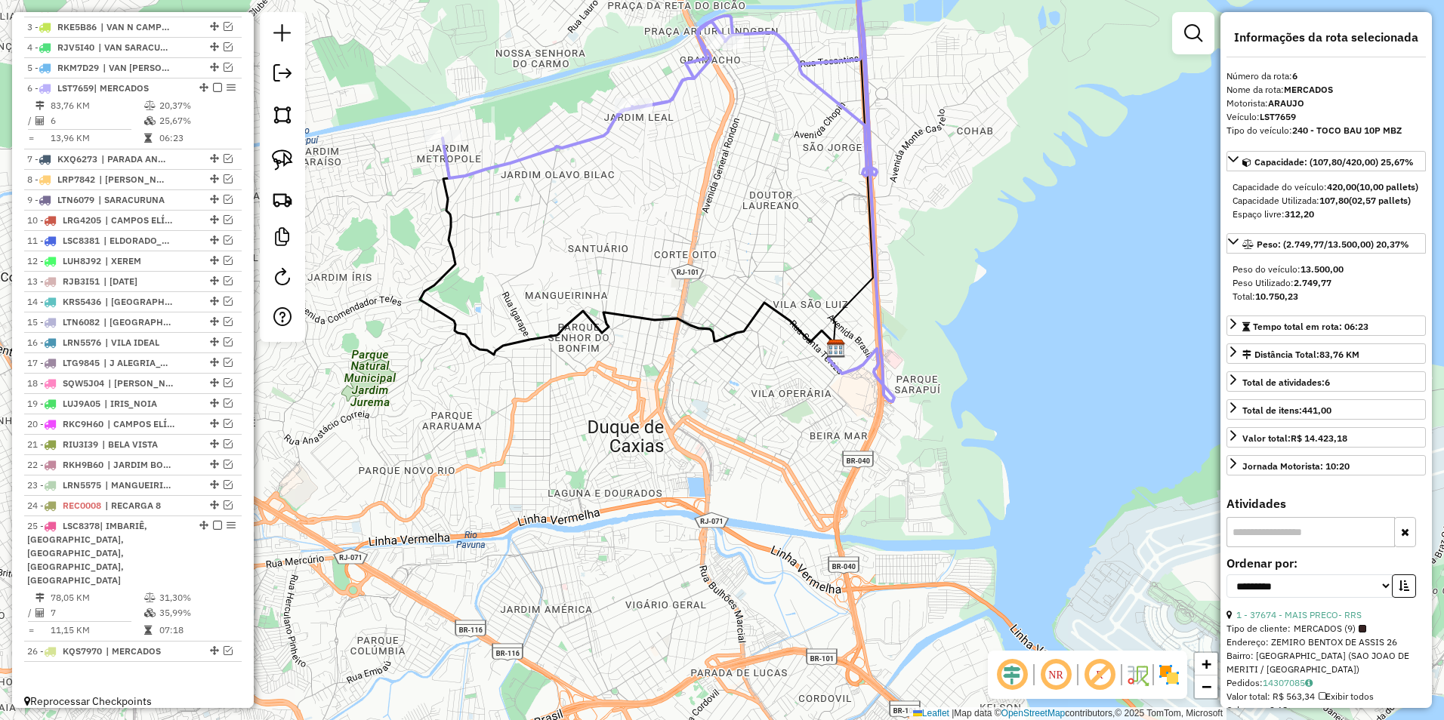
click at [588, 127] on div "Janela de atendimento Grade de atendimento Capacidade Transportadoras Veículos …" at bounding box center [722, 360] width 1444 height 720
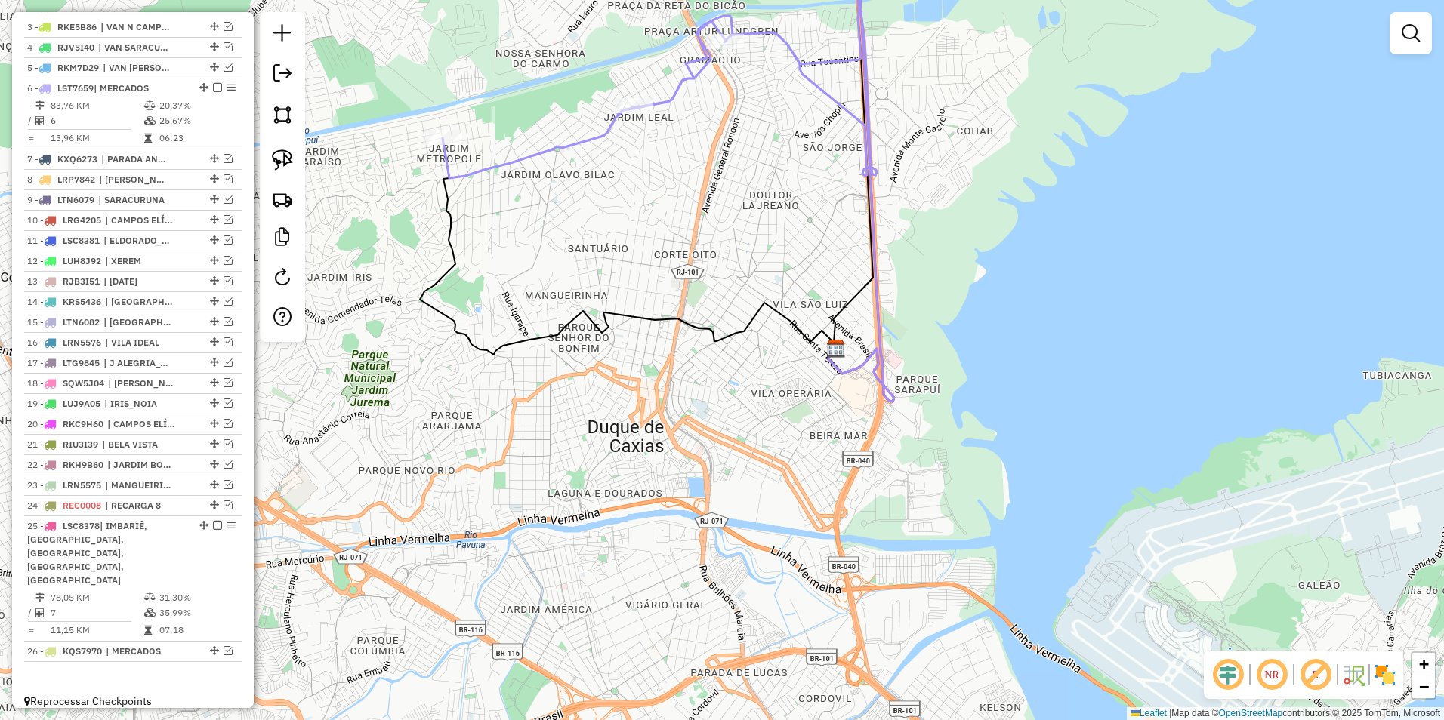
click at [600, 140] on icon at bounding box center [659, 53] width 434 height 250
select select "**********"
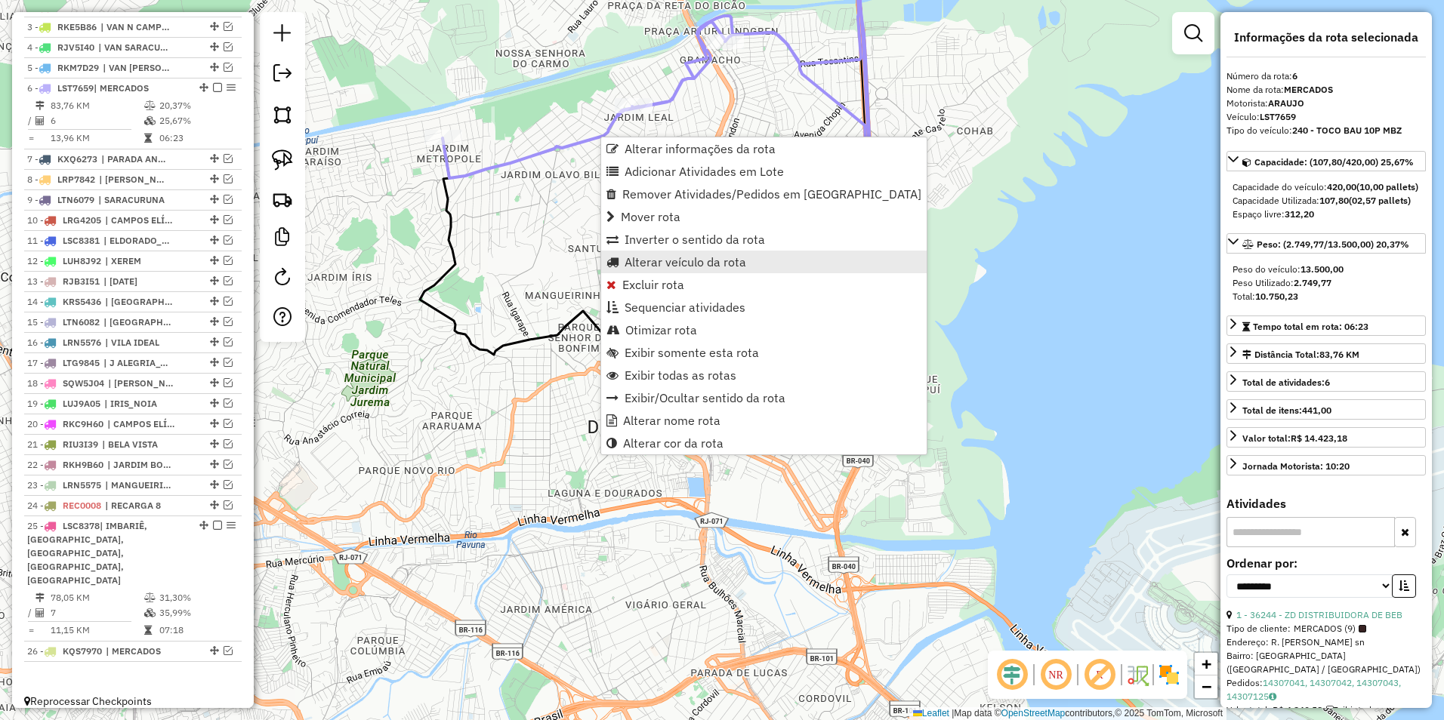
click at [692, 257] on span "Alterar veículo da rota" at bounding box center [685, 262] width 122 height 12
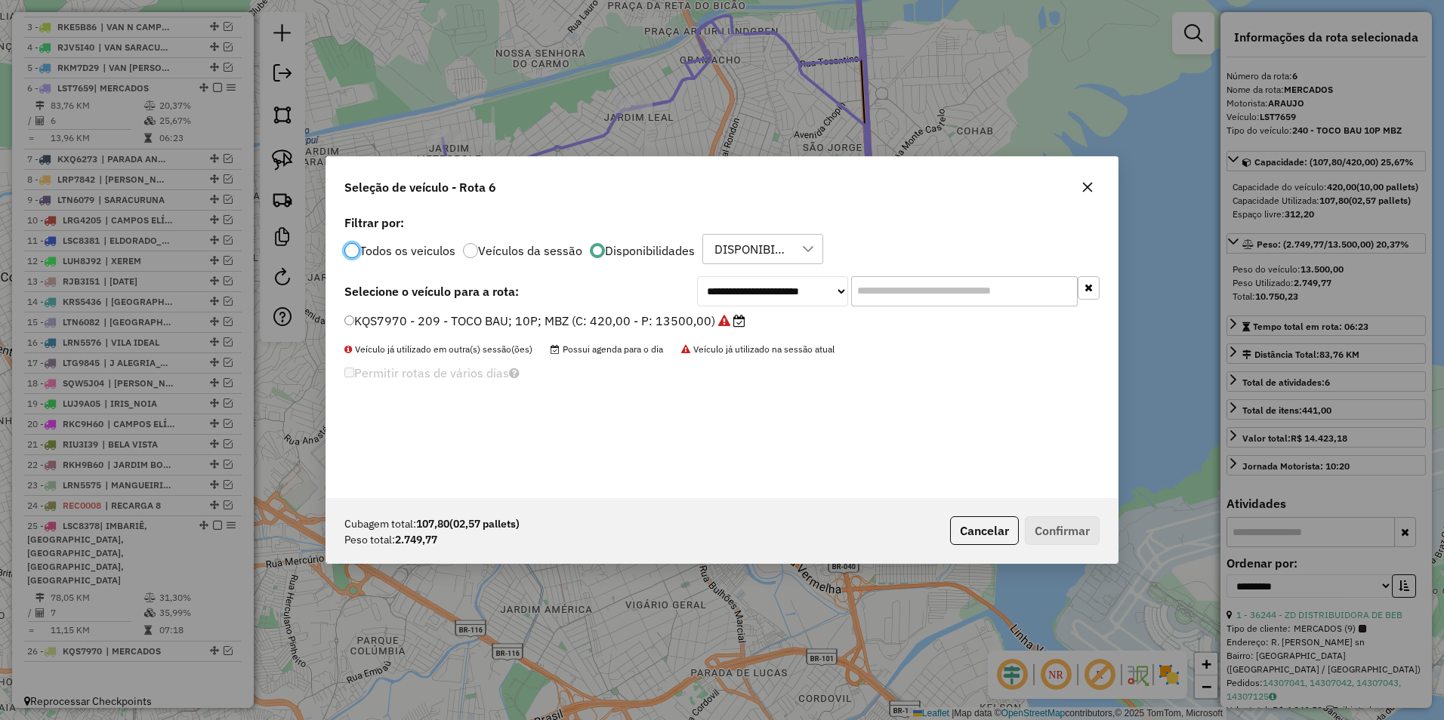
scroll to position [8, 5]
click at [746, 290] on select "**********" at bounding box center [772, 291] width 151 height 30
select select "********"
click at [697, 276] on select "**********" at bounding box center [772, 291] width 151 height 30
click at [518, 323] on label "SRI1H67 - 307 - TOCO BAU; 08P; M (C: 336,00 - P: 9800,00)" at bounding box center [524, 321] width 361 height 18
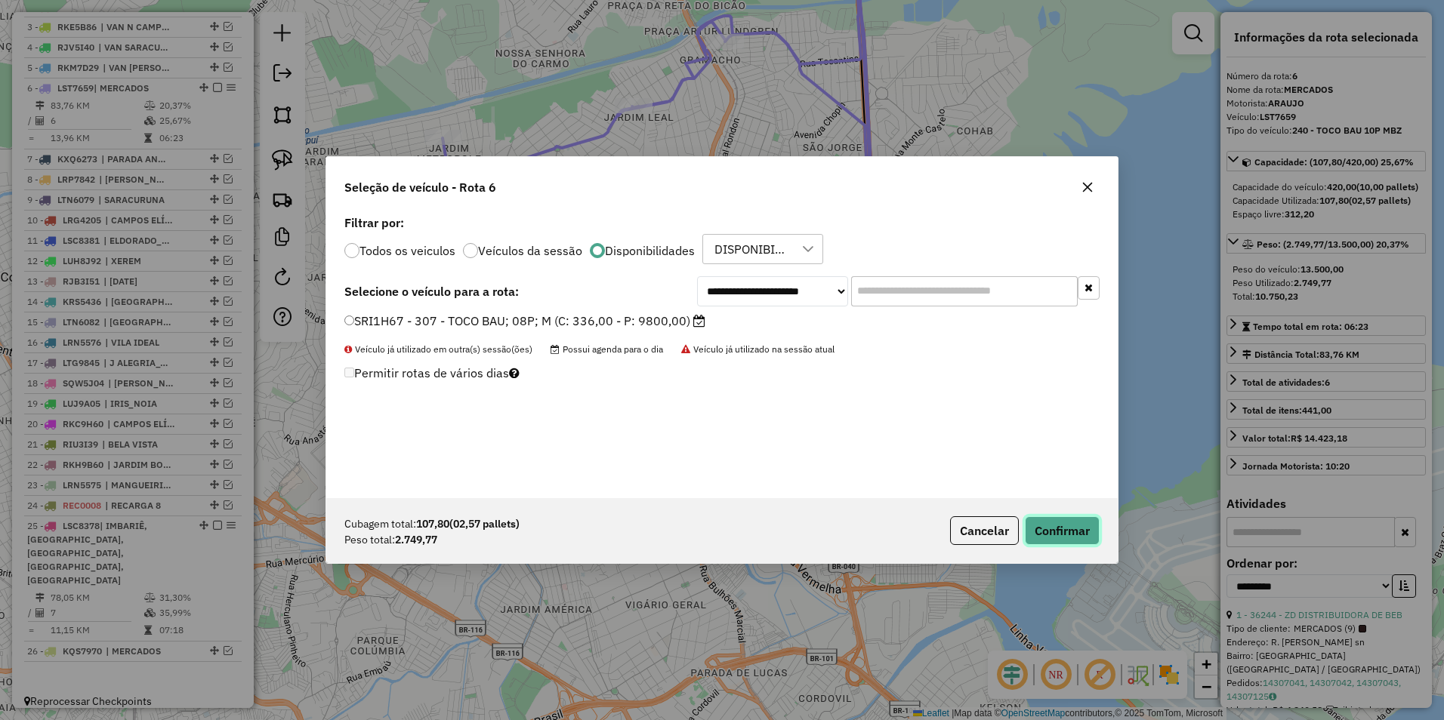
click at [1056, 535] on button "Confirmar" at bounding box center [1062, 530] width 75 height 29
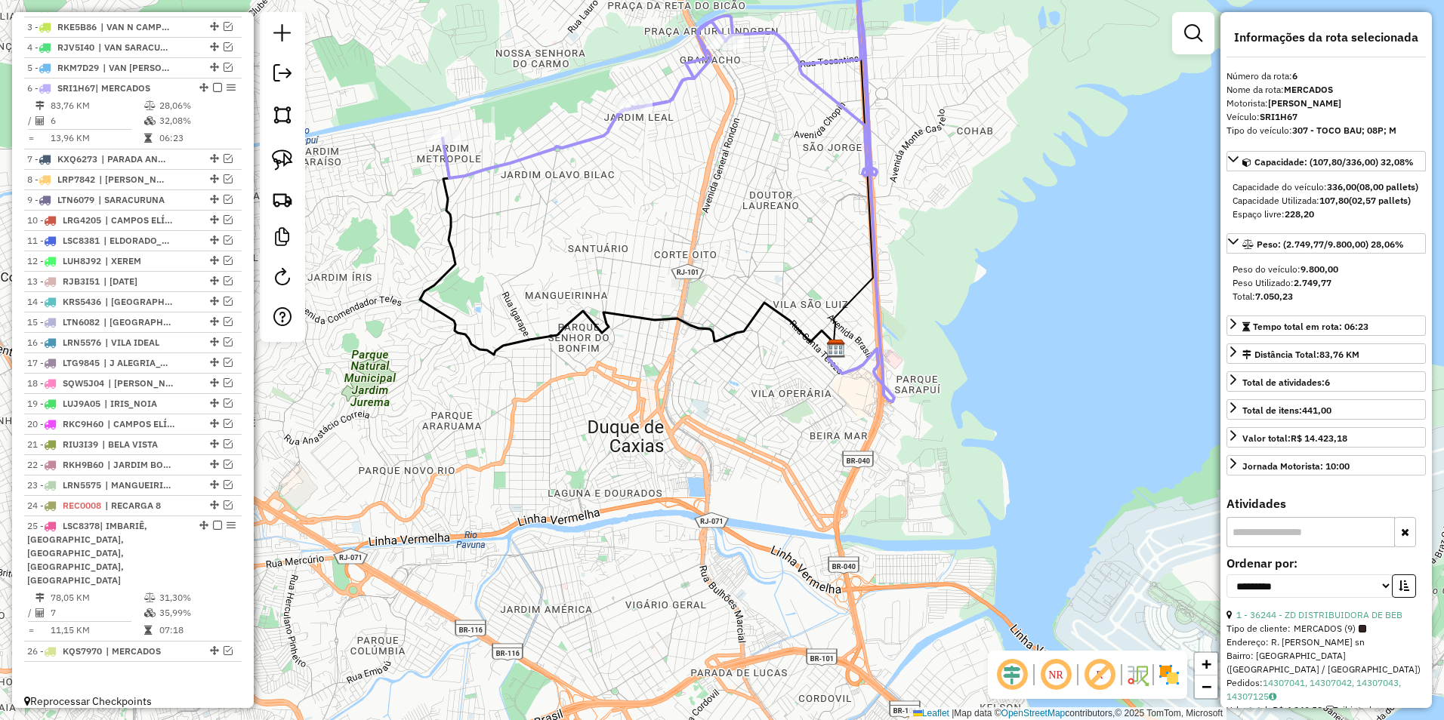
click at [561, 149] on icon at bounding box center [659, 53] width 434 height 250
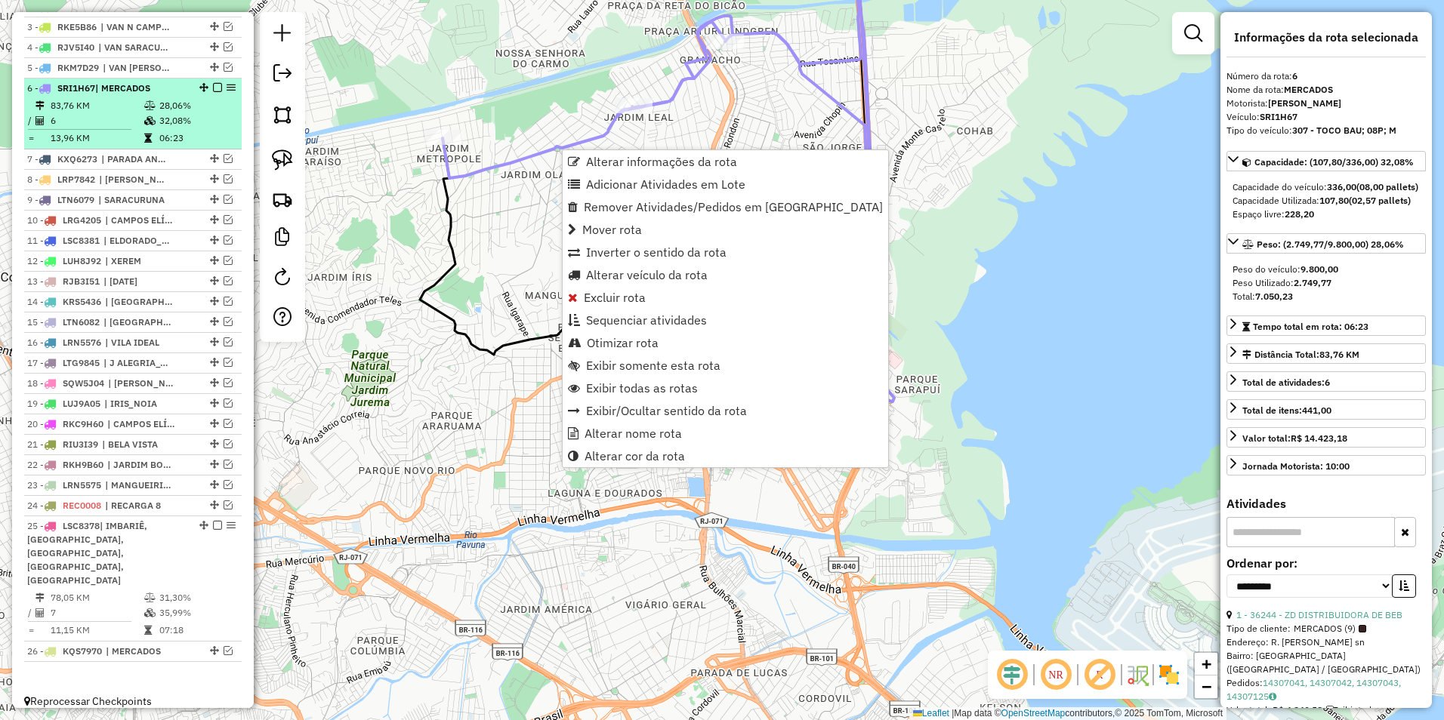
click at [213, 92] on em at bounding box center [217, 87] width 9 height 9
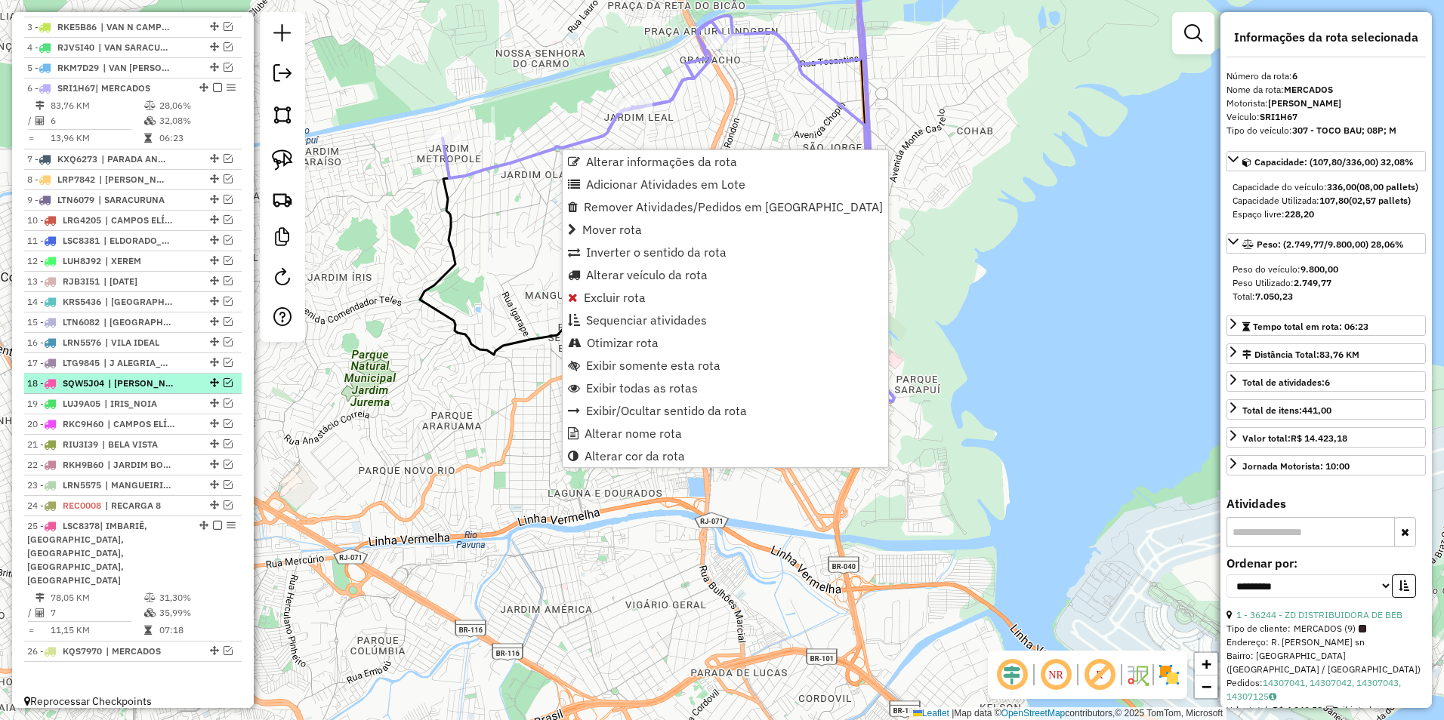
scroll to position [556, 0]
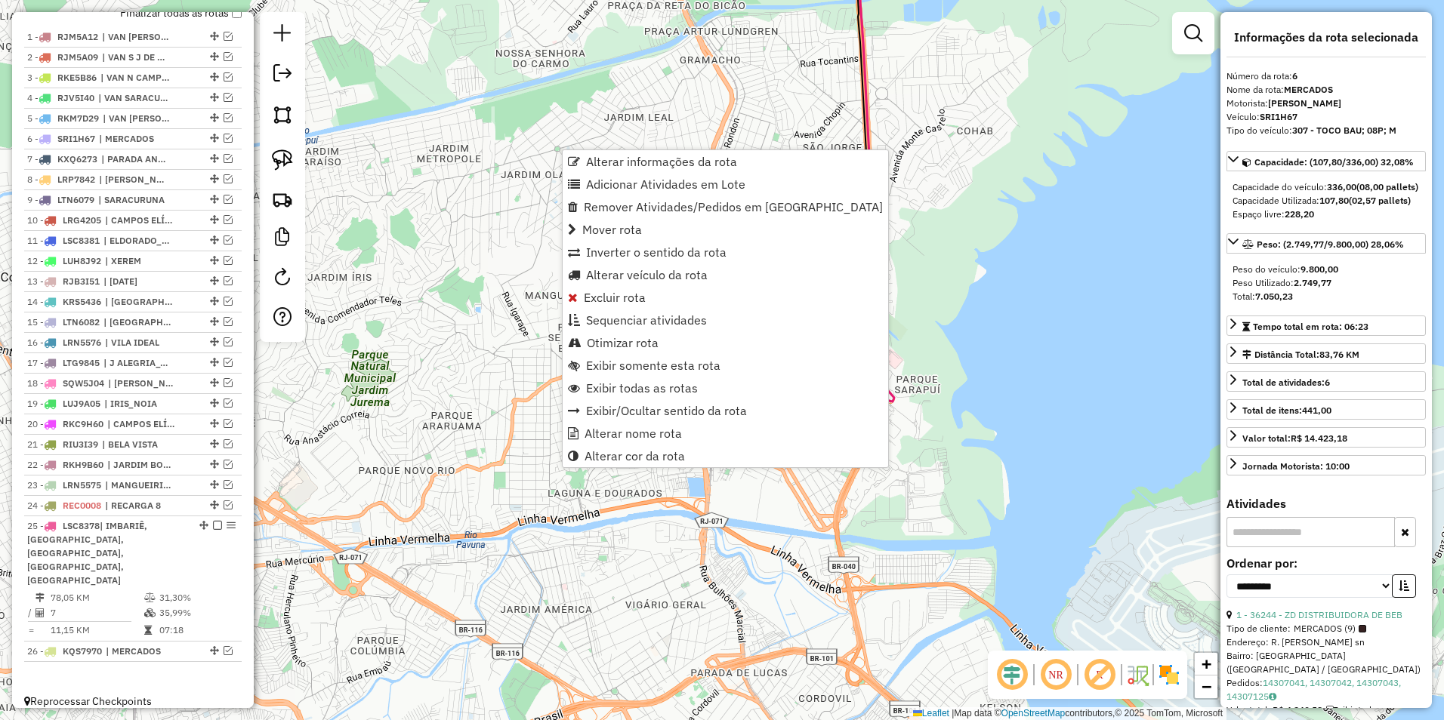
click at [984, 280] on div "Janela de atendimento Grade de atendimento Capacidade Transportadoras Veículos …" at bounding box center [722, 360] width 1444 height 720
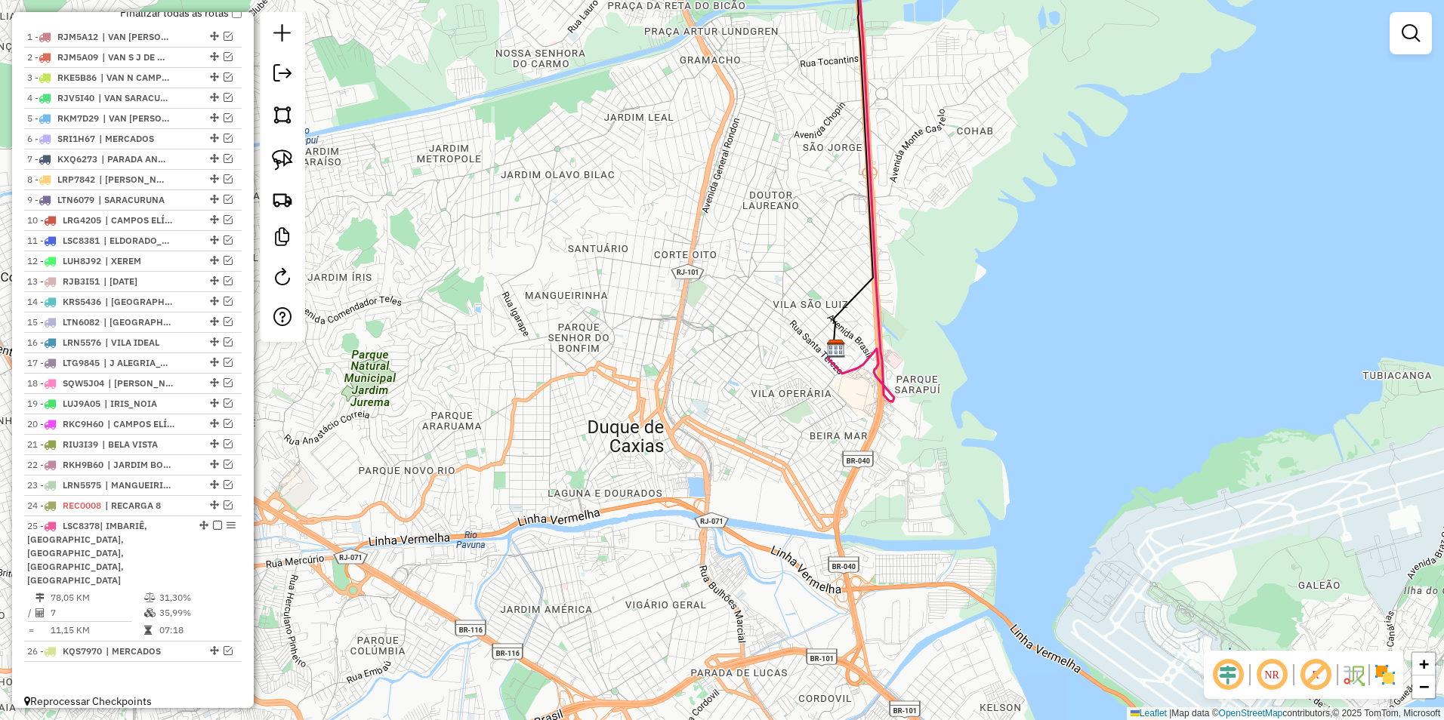
drag, startPoint x: 997, startPoint y: 18, endPoint x: 784, endPoint y: 590, distance: 611.0
click at [784, 590] on div "Janela de atendimento Grade de atendimento Capacidade Transportadoras Veículos …" at bounding box center [722, 360] width 1444 height 720
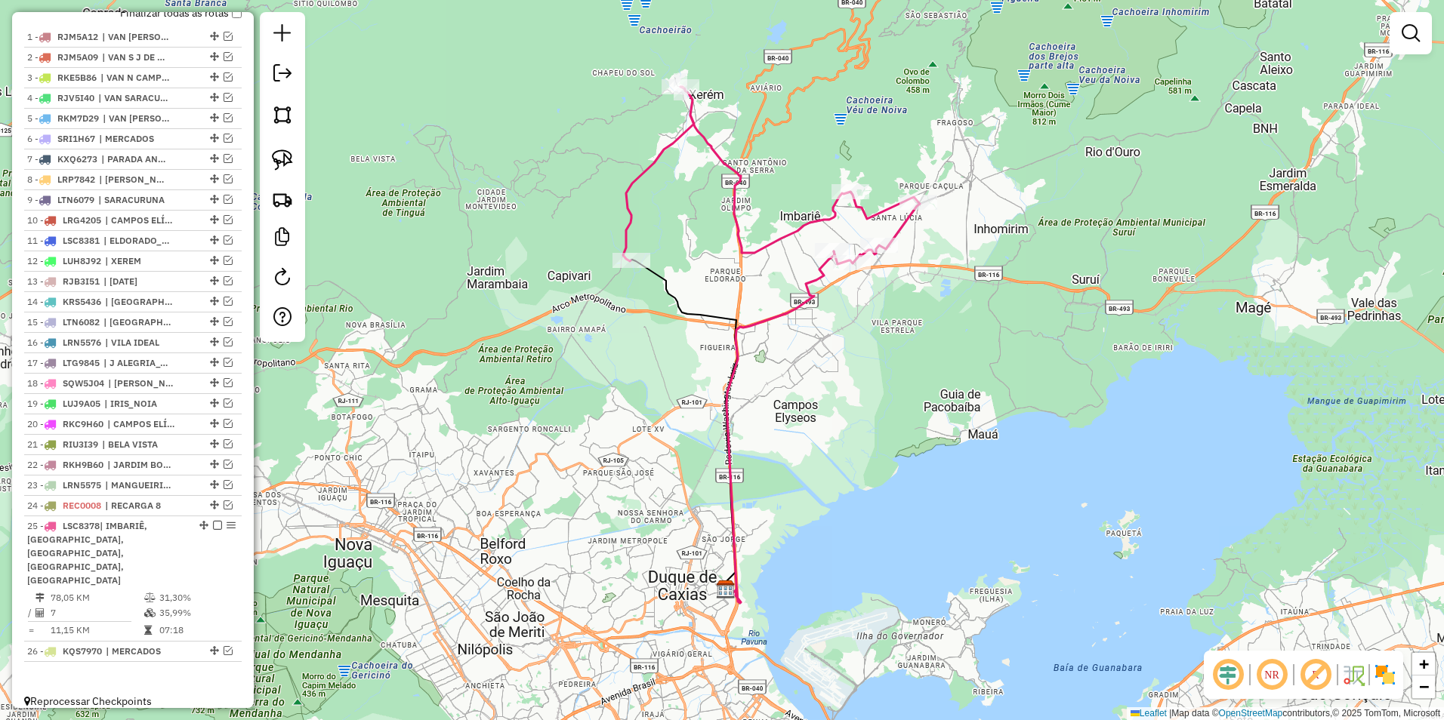
click at [807, 230] on icon at bounding box center [771, 175] width 297 height 177
select select "**********"
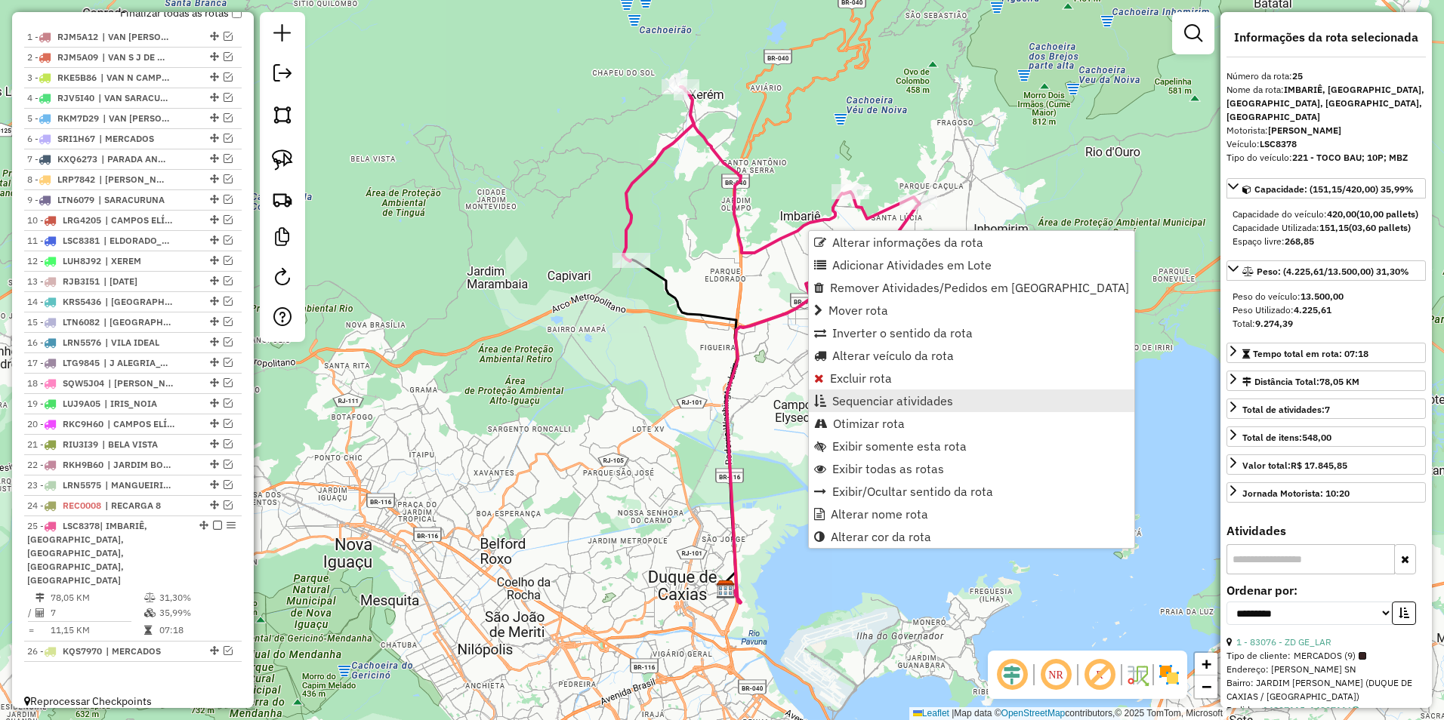
click at [893, 402] on span "Sequenciar atividades" at bounding box center [892, 401] width 121 height 12
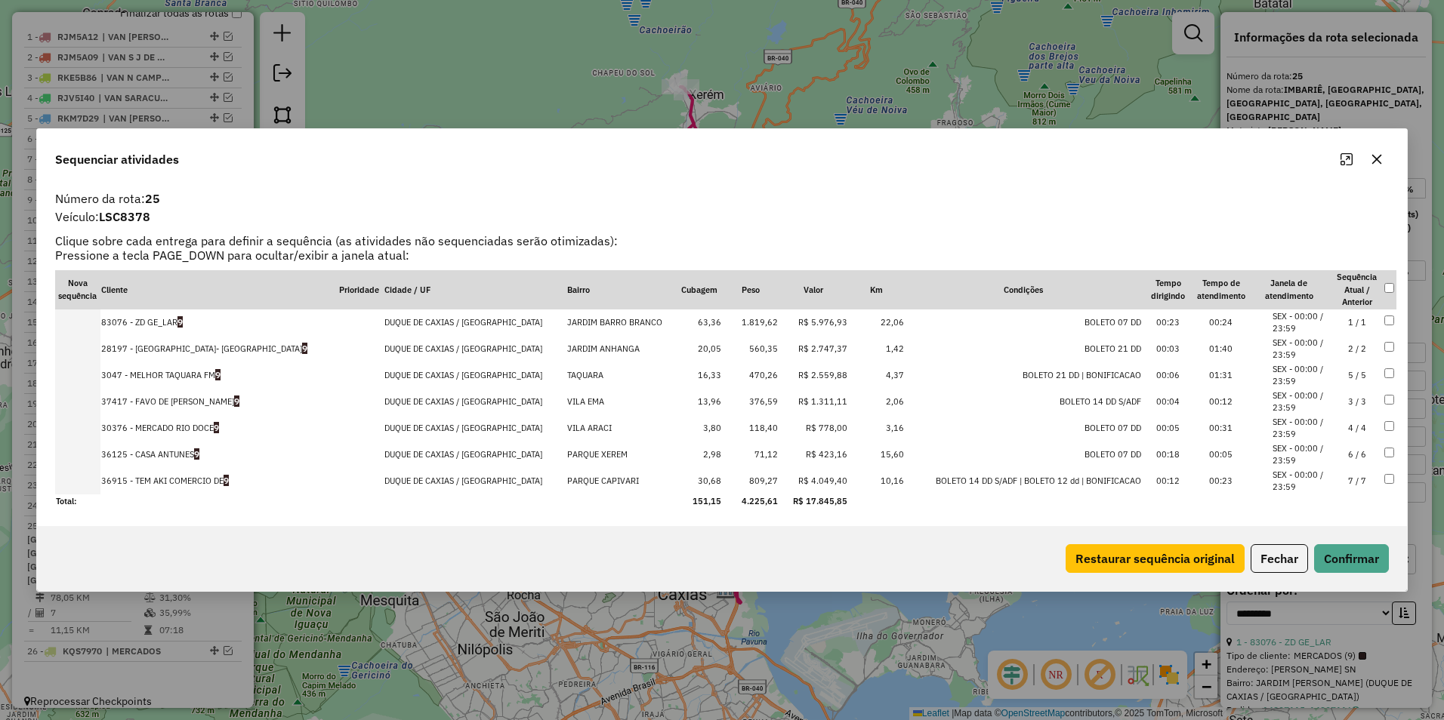
drag, startPoint x: 787, startPoint y: 428, endPoint x: 793, endPoint y: 367, distance: 61.5
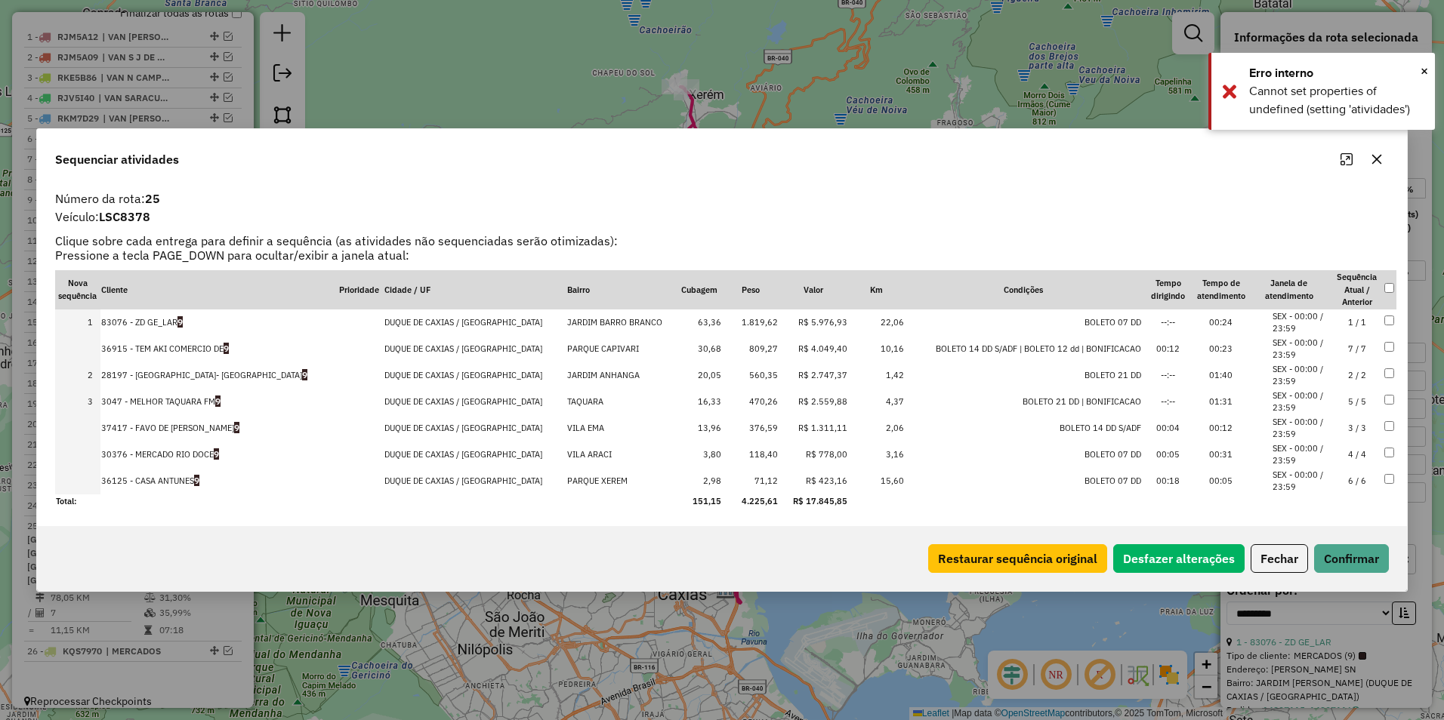
drag, startPoint x: 781, startPoint y: 483, endPoint x: 788, endPoint y: 337, distance: 145.9
click at [1350, 550] on button "Confirmar" at bounding box center [1351, 558] width 75 height 29
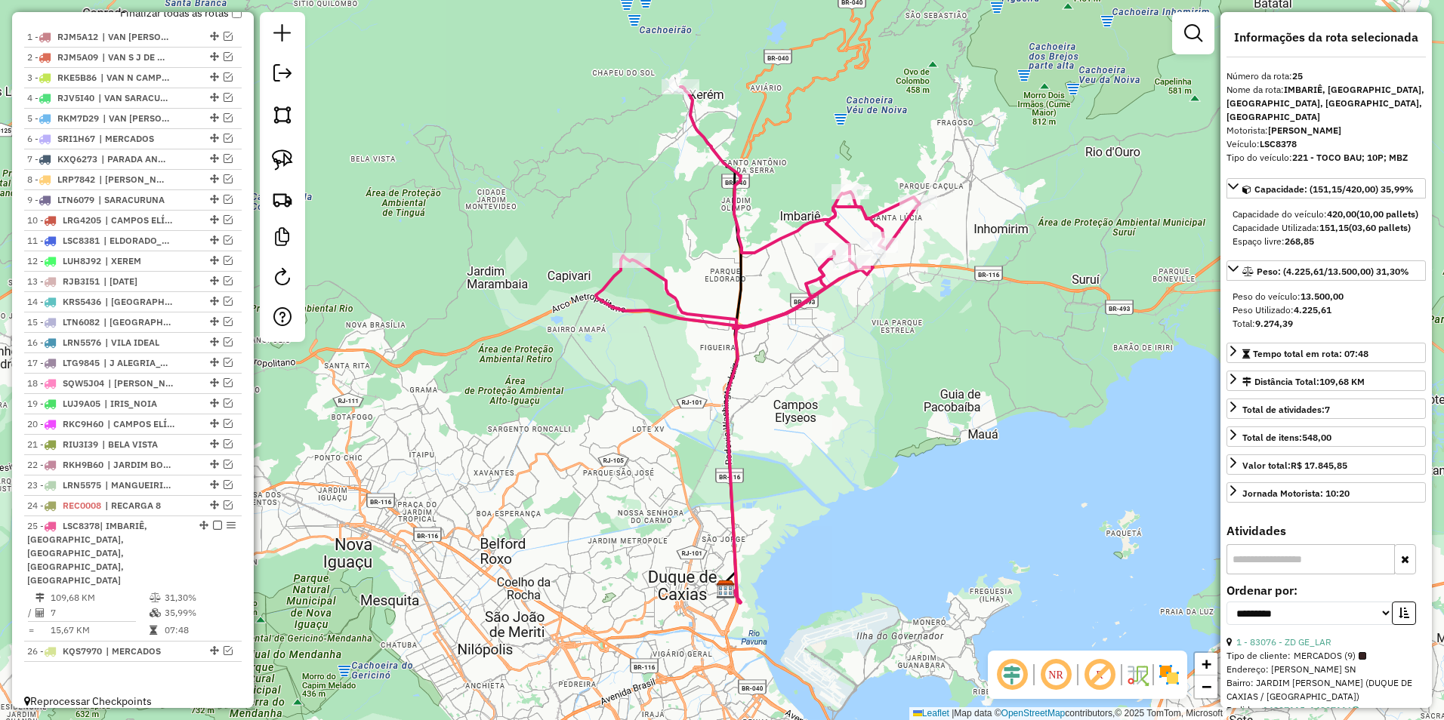
click at [769, 246] on icon at bounding box center [758, 208] width 324 height 242
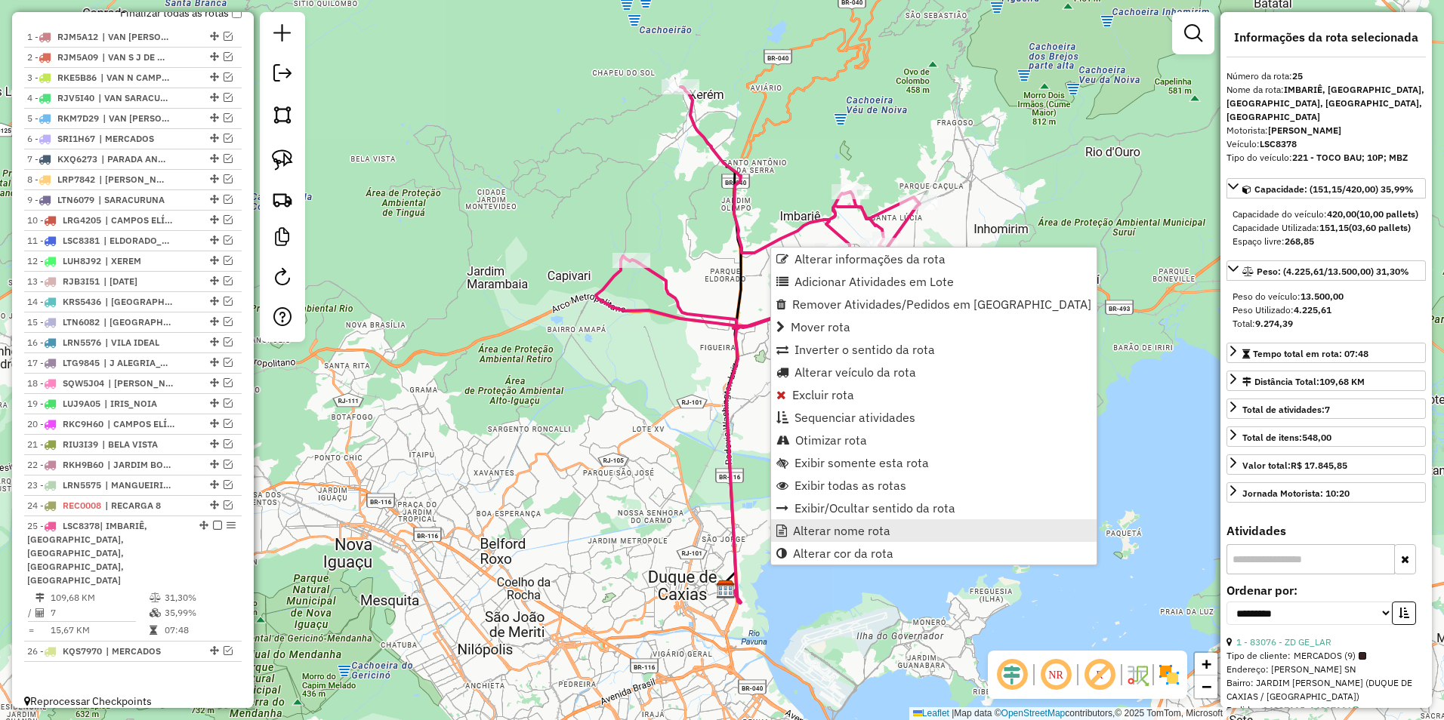
click at [879, 535] on span "Alterar nome rota" at bounding box center [841, 531] width 97 height 12
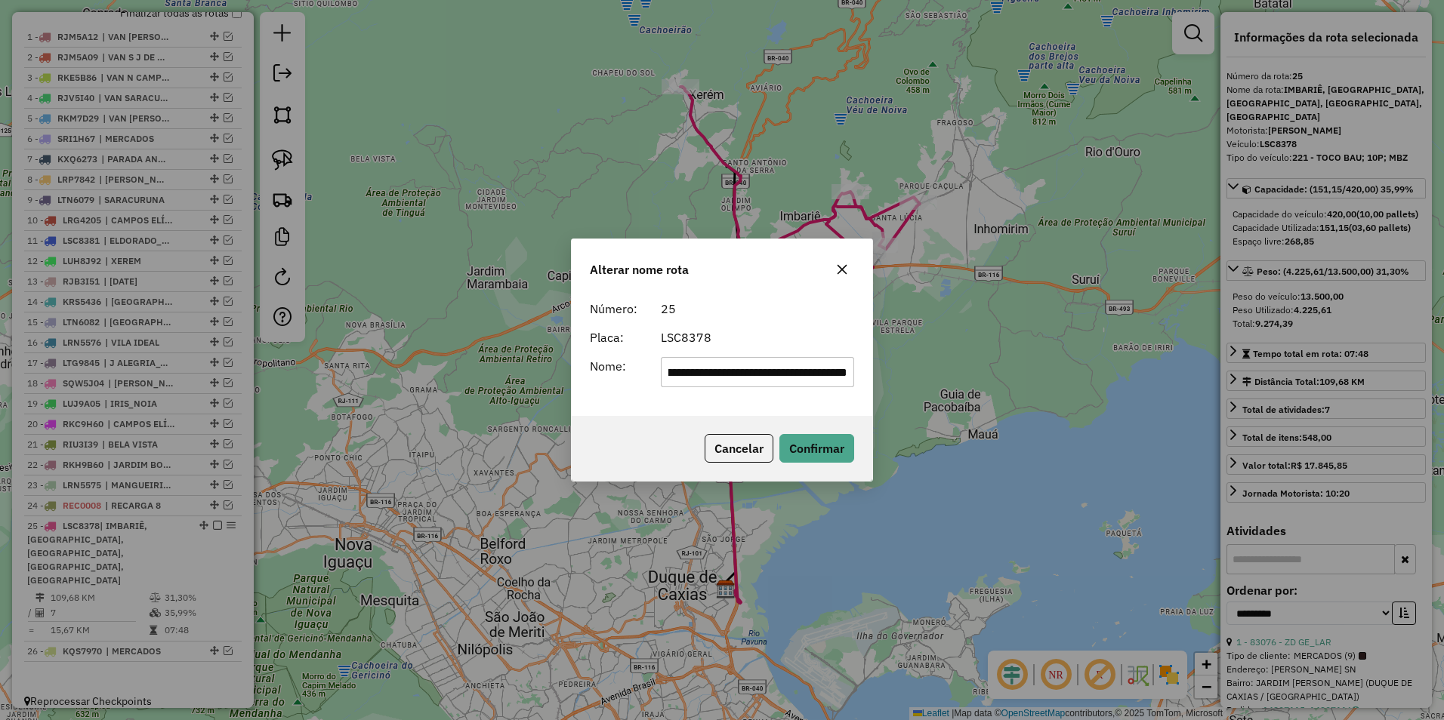
scroll to position [0, 0]
drag, startPoint x: 843, startPoint y: 372, endPoint x: -29, endPoint y: 513, distance: 883.6
click at [0, 513] on html "Aguarde... Pop-up bloqueado! Seu navegador bloqueou automáticamente a abertura …" at bounding box center [722, 360] width 1444 height 720
type input "********"
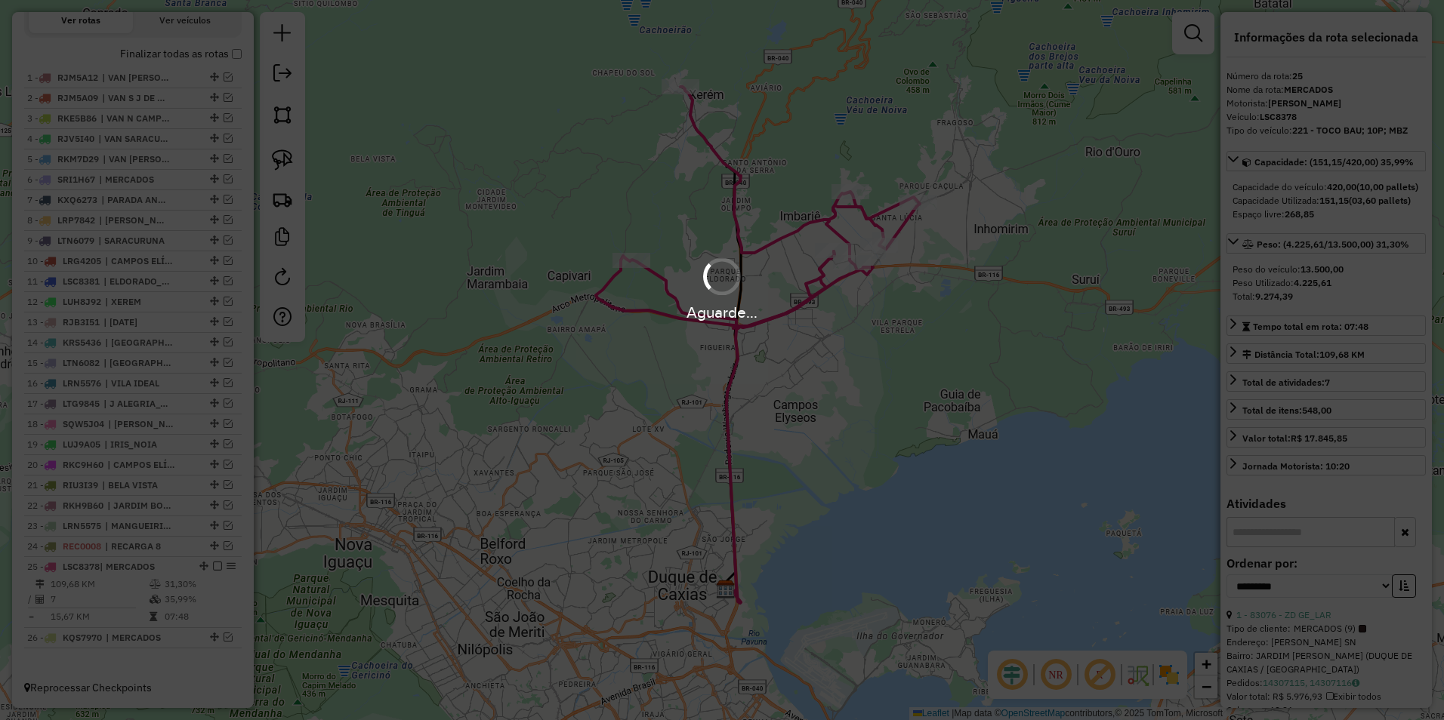
scroll to position [529, 0]
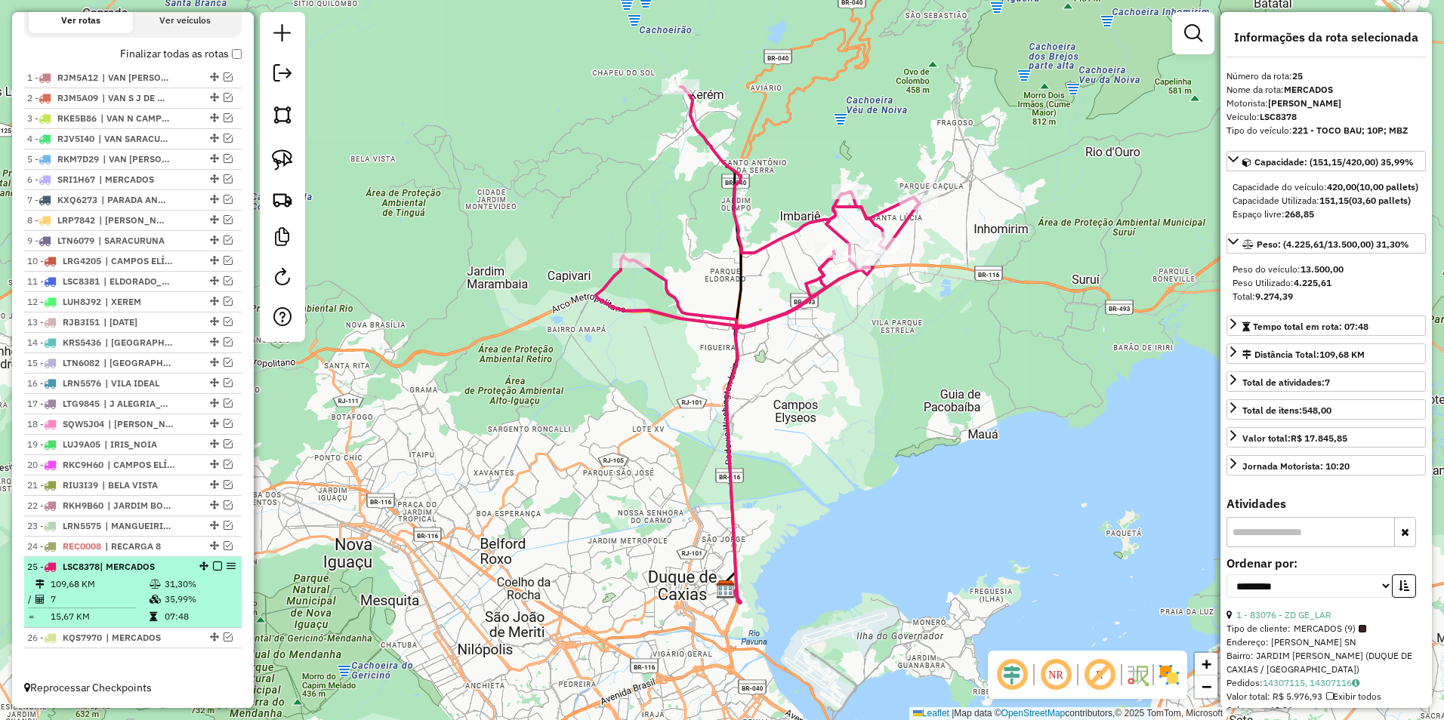
click at [213, 568] on em at bounding box center [217, 566] width 9 height 9
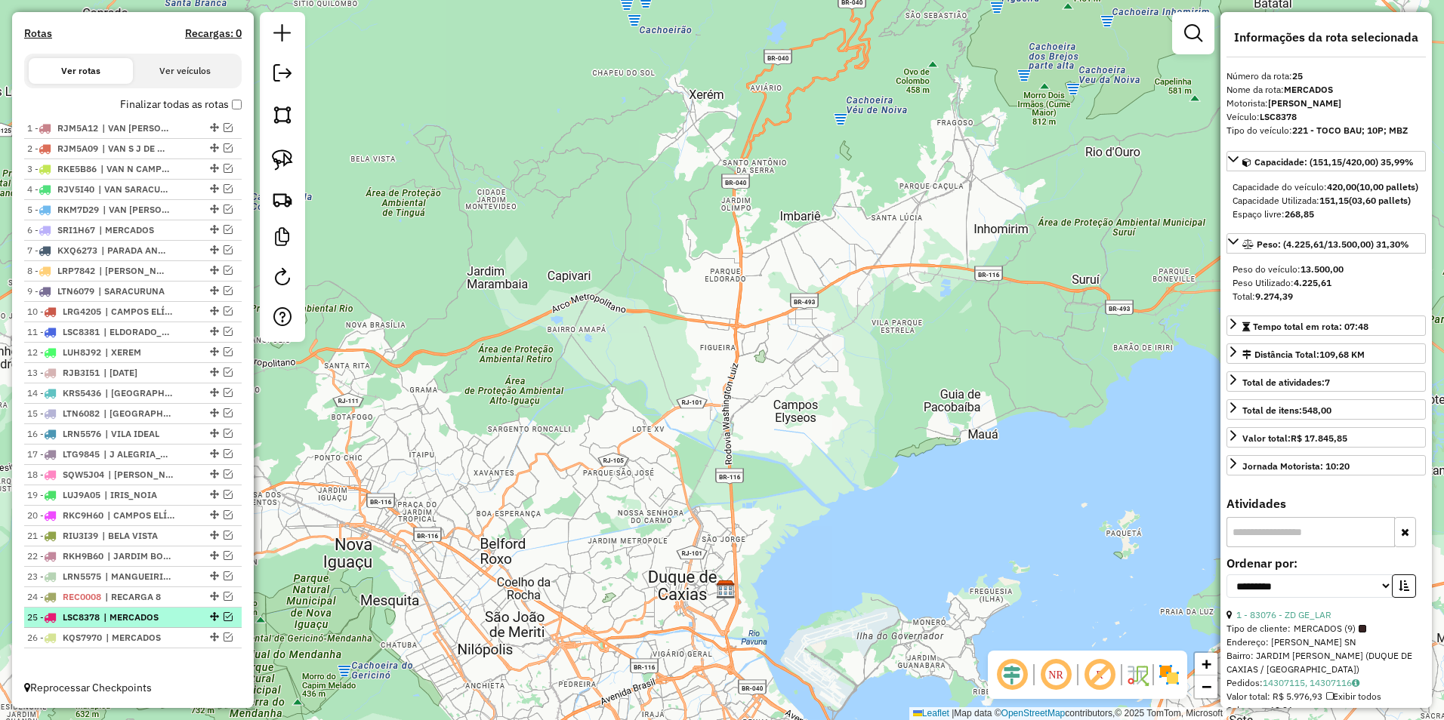
scroll to position [478, 0]
drag, startPoint x: 211, startPoint y: 616, endPoint x: 169, endPoint y: 242, distance: 376.8
drag, startPoint x: 209, startPoint y: 639, endPoint x: 184, endPoint y: 263, distance: 376.9
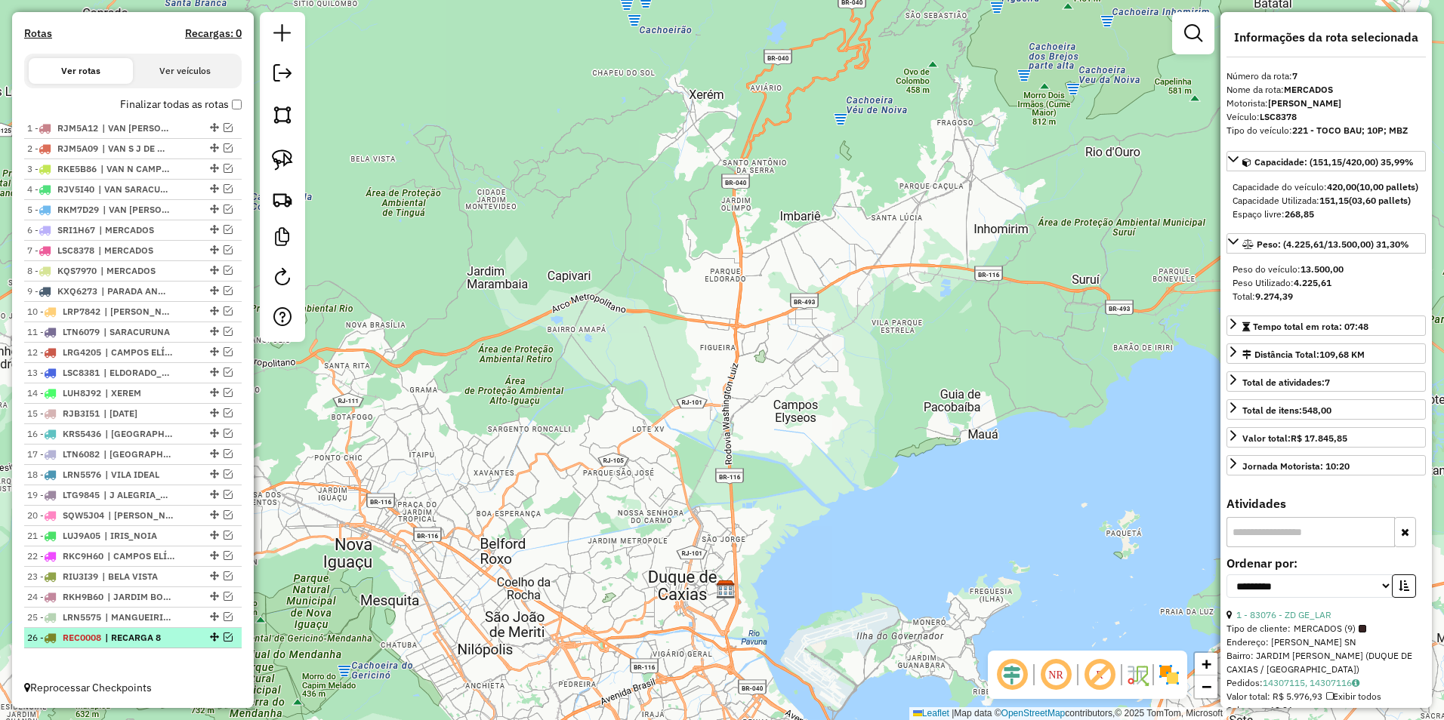
click at [223, 643] on div "26 - REC0008 | RECARGA 8" at bounding box center [132, 638] width 211 height 14
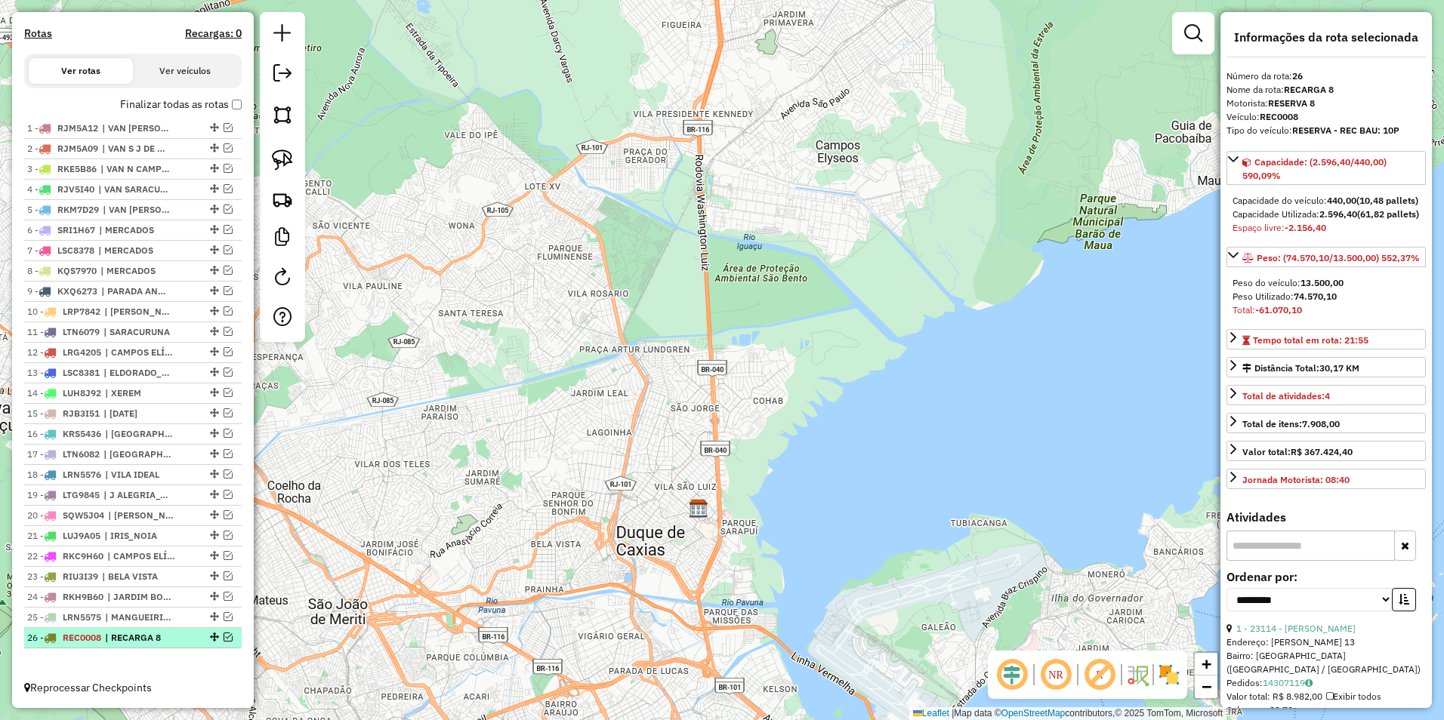
click at [224, 636] on em at bounding box center [228, 637] width 9 height 9
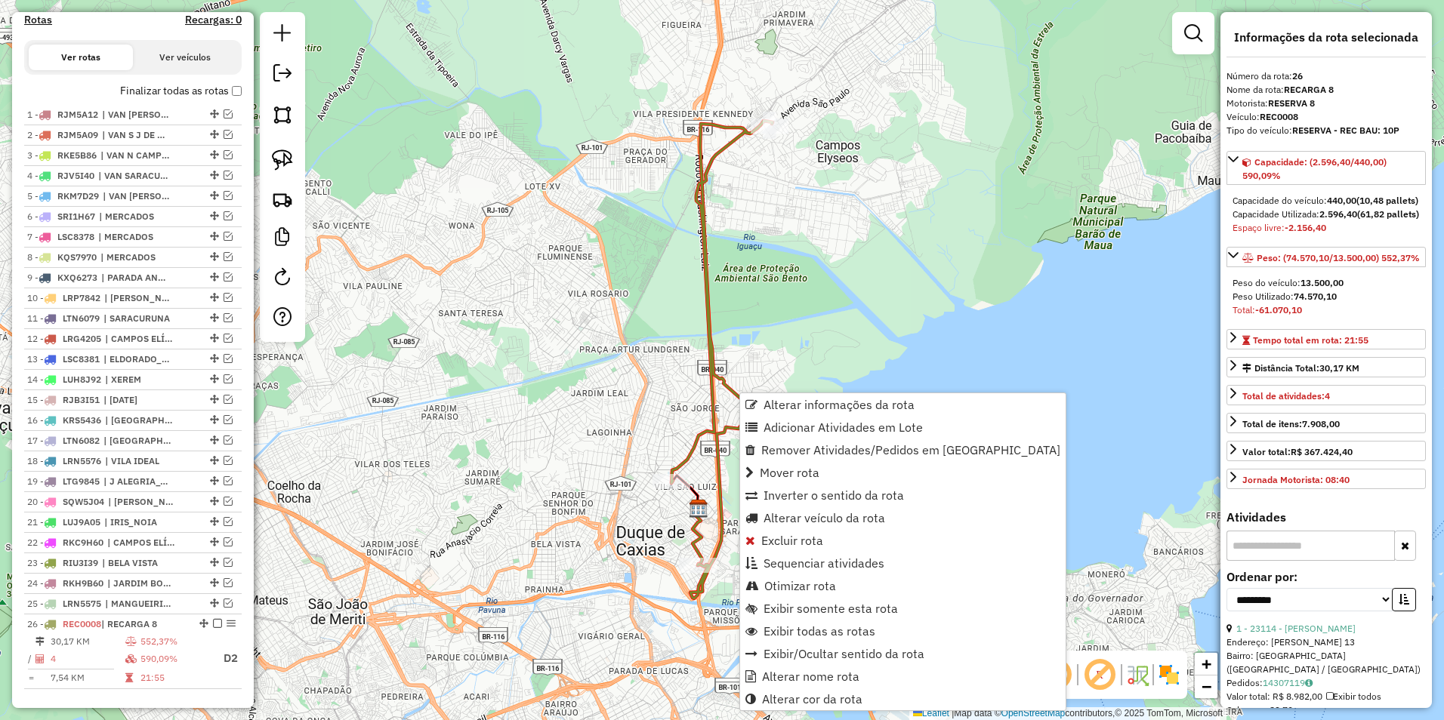
scroll to position [532, 0]
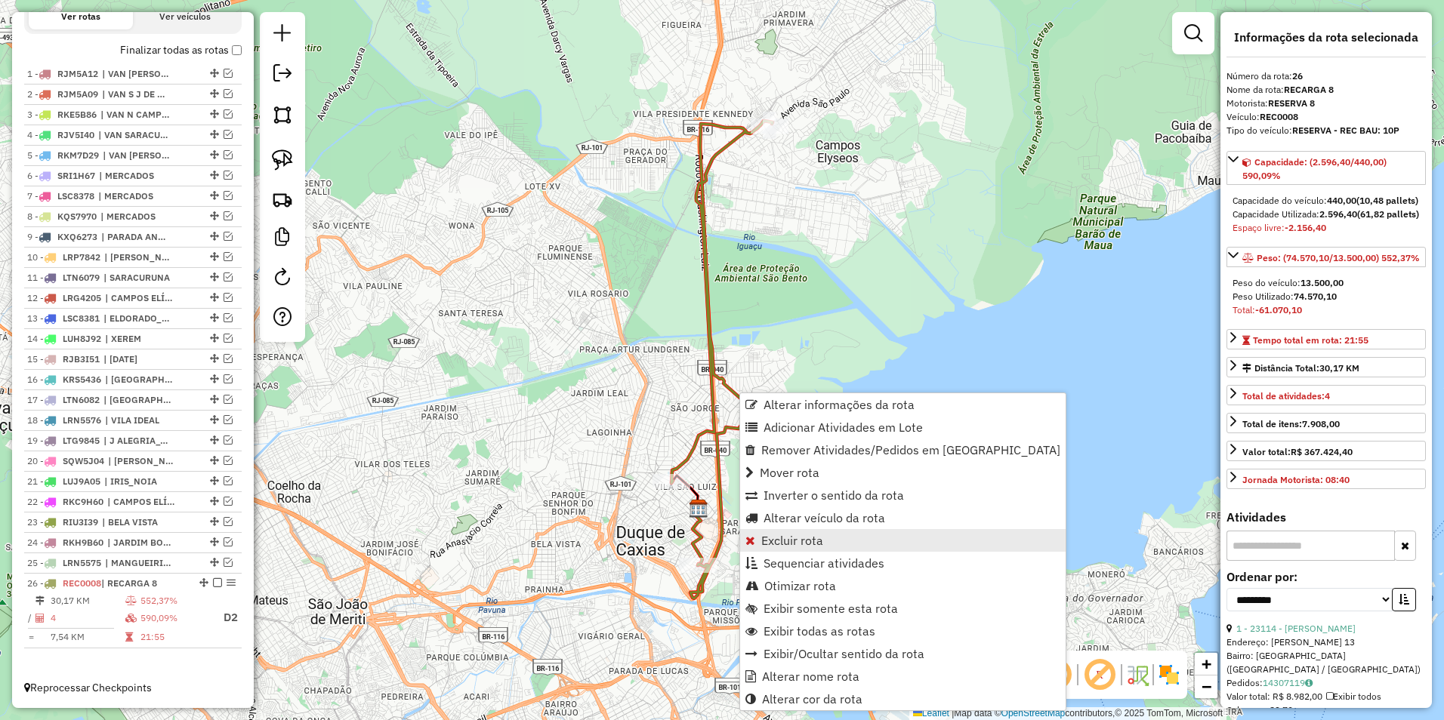
click at [808, 544] on span "Excluir rota" at bounding box center [792, 541] width 62 height 12
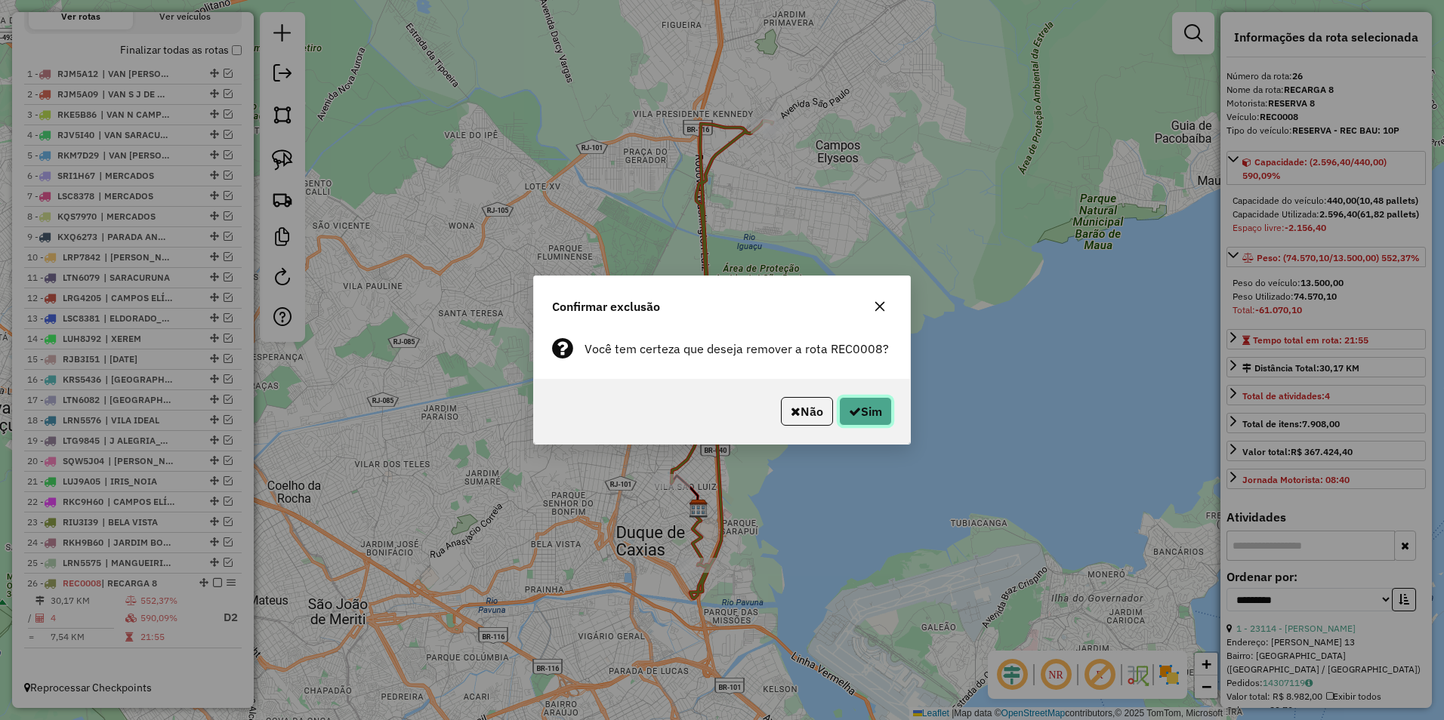
click at [852, 405] on icon "button" at bounding box center [855, 411] width 12 height 12
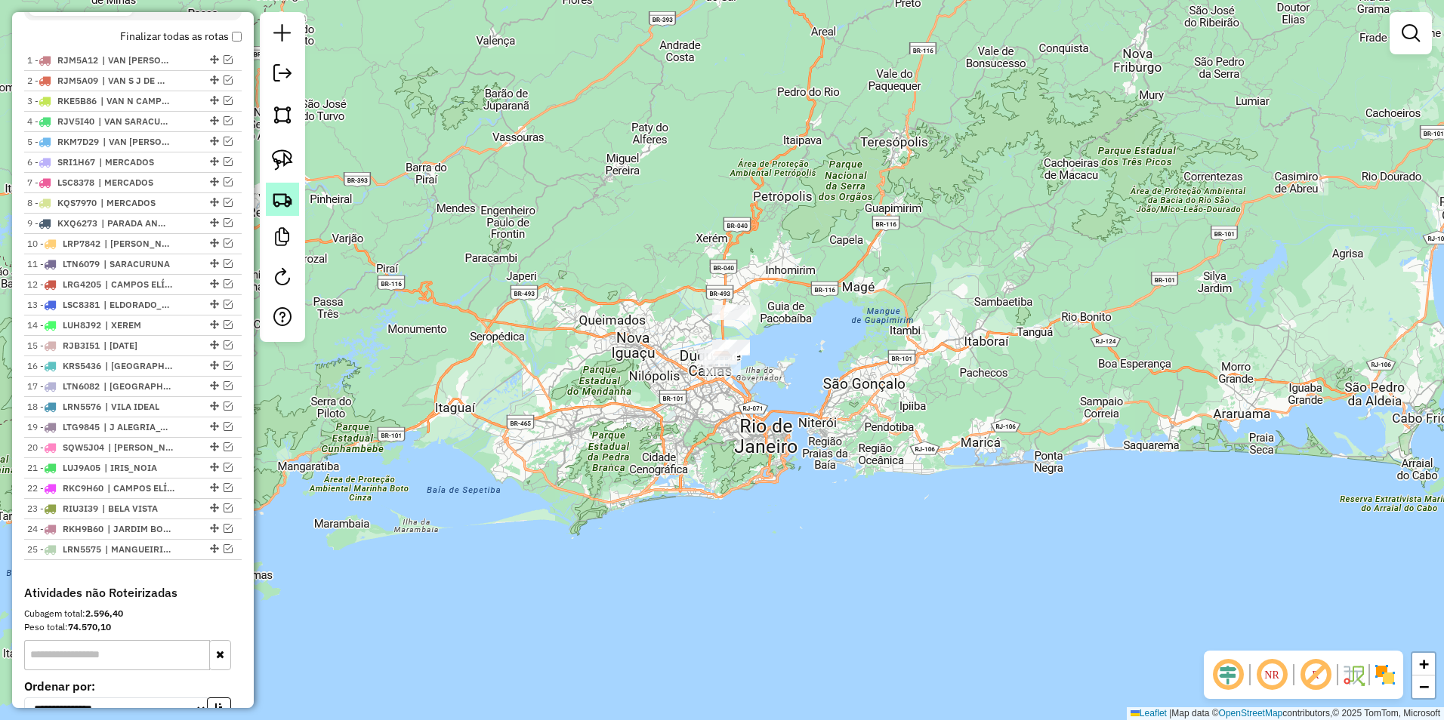
click at [285, 193] on img at bounding box center [282, 199] width 21 height 21
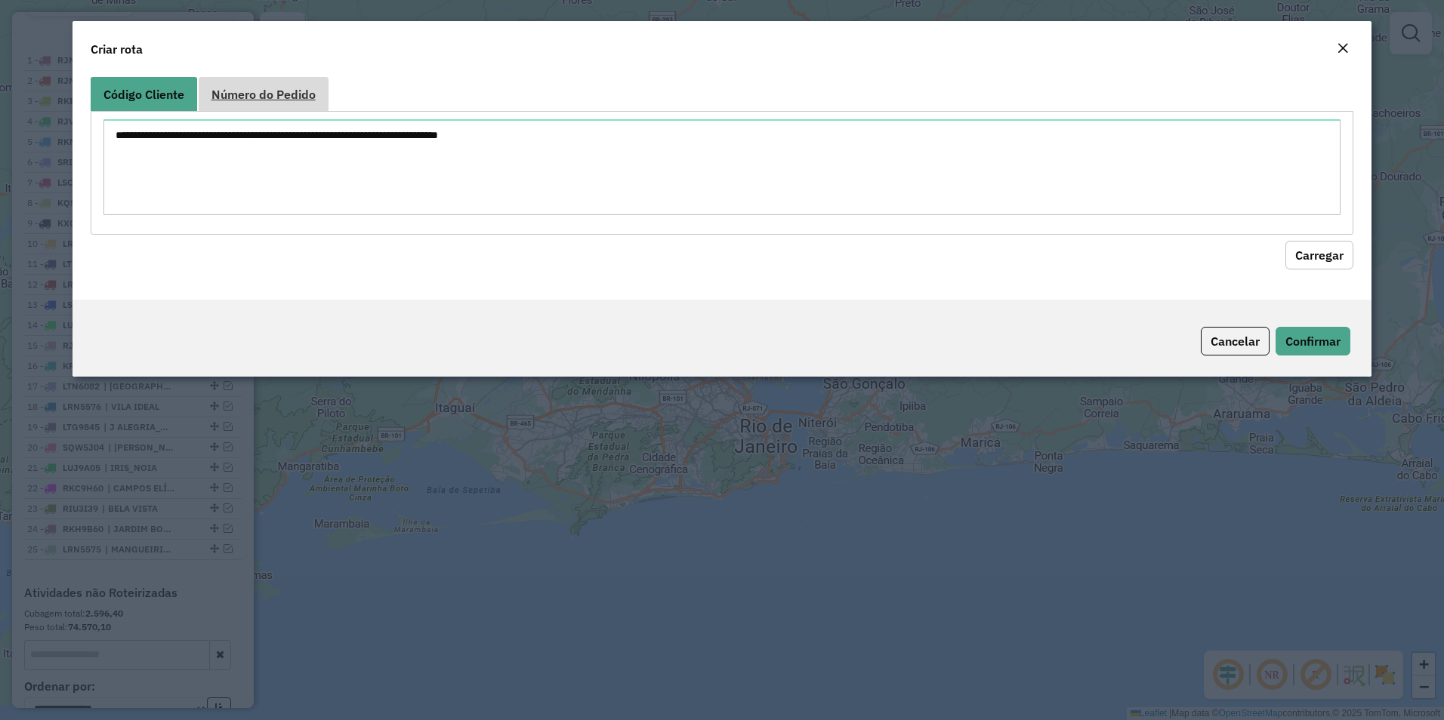
click at [300, 103] on link "Número do Pedido" at bounding box center [264, 94] width 130 height 34
click at [219, 140] on textarea at bounding box center [722, 167] width 1238 height 96
paste textarea "******"
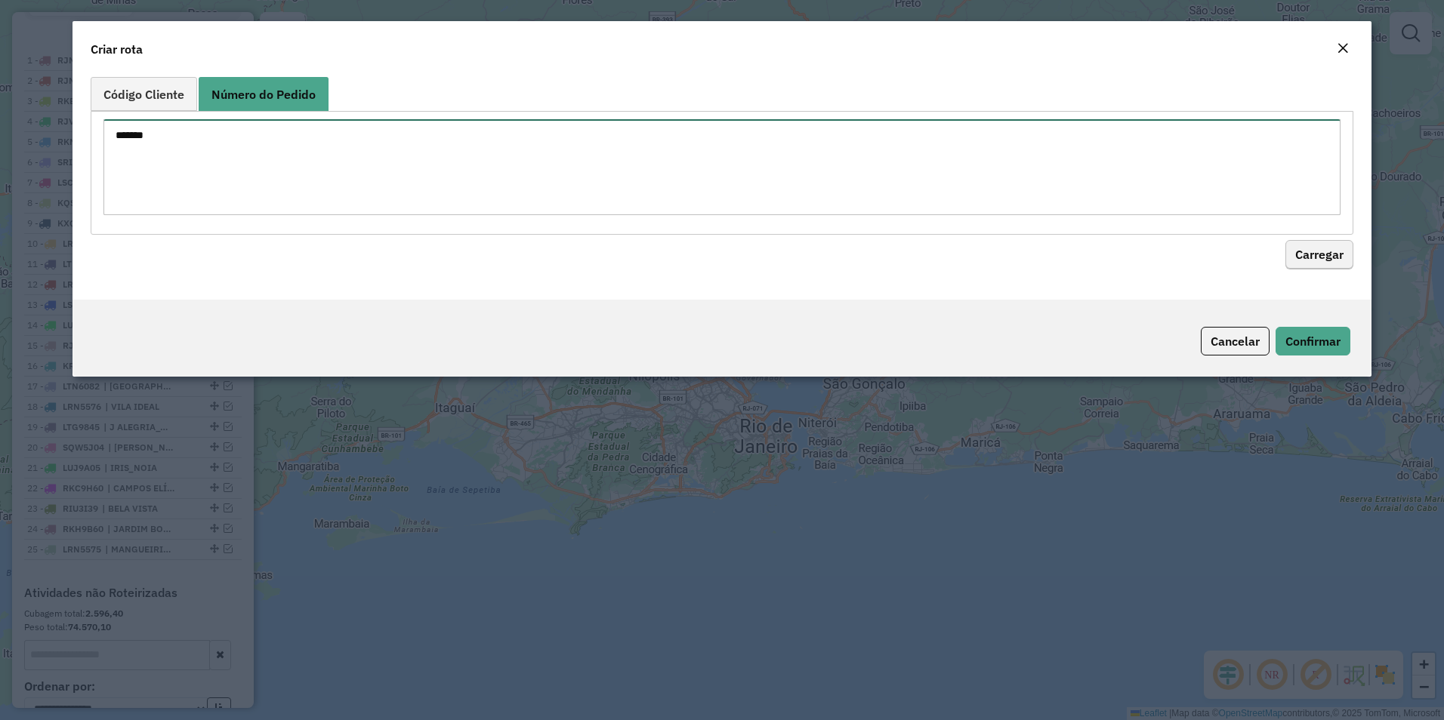
type textarea "******"
click at [1314, 256] on button "Carregar" at bounding box center [1319, 255] width 68 height 29
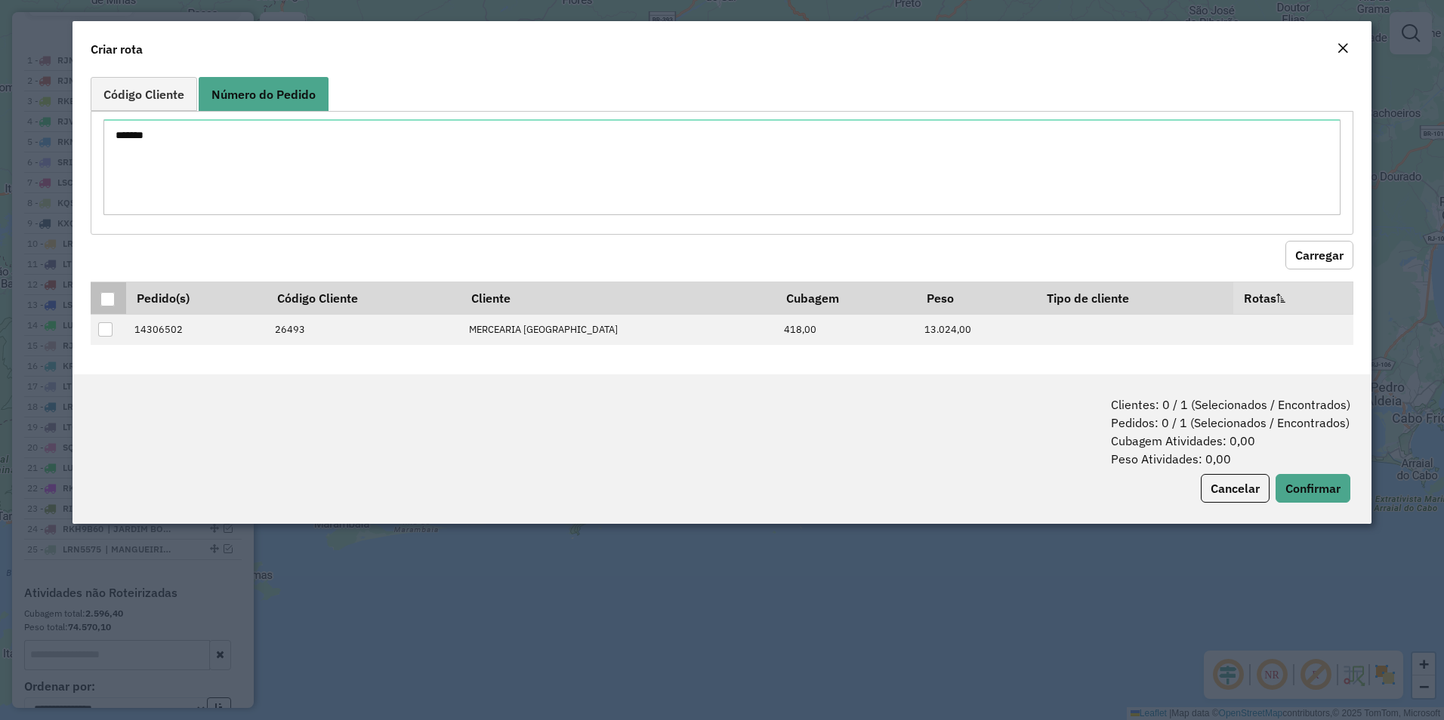
click at [110, 300] on div at bounding box center [107, 299] width 14 height 14
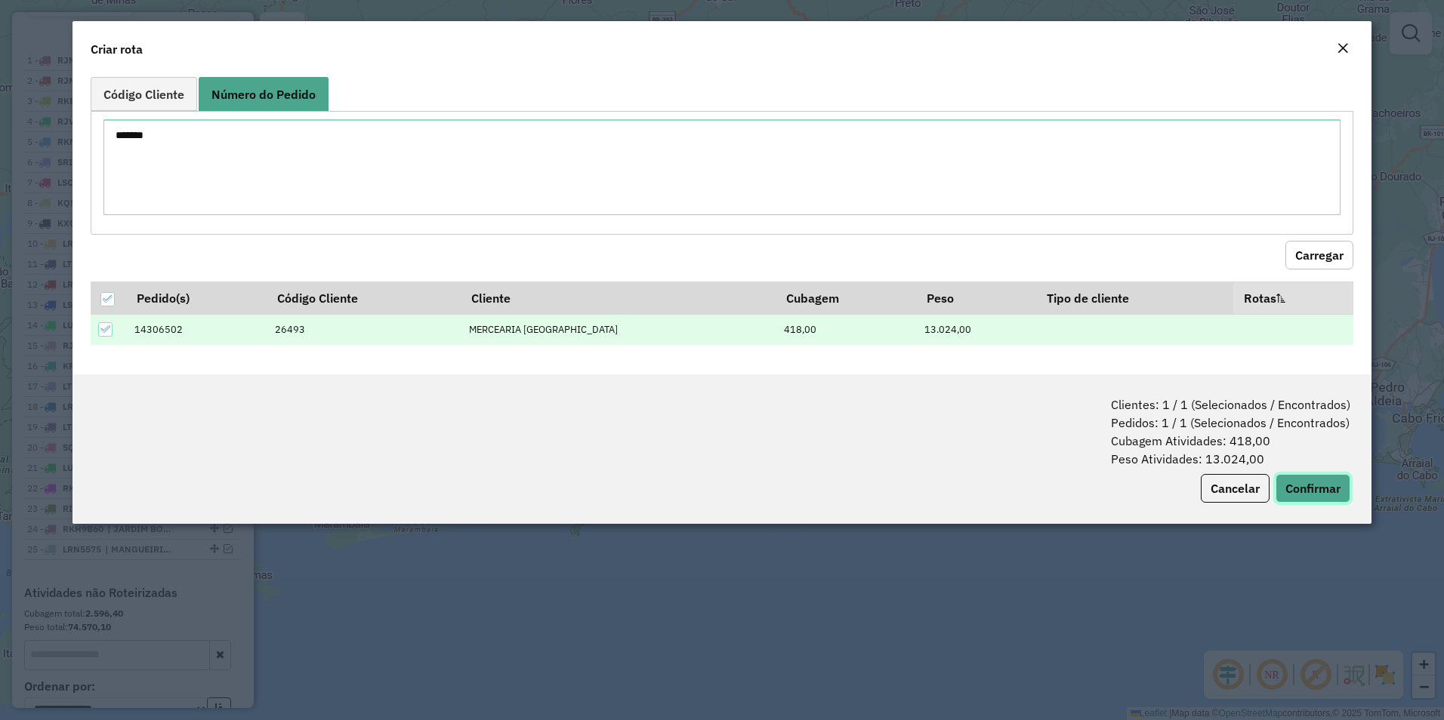
click at [1311, 476] on button "Confirmar" at bounding box center [1312, 488] width 75 height 29
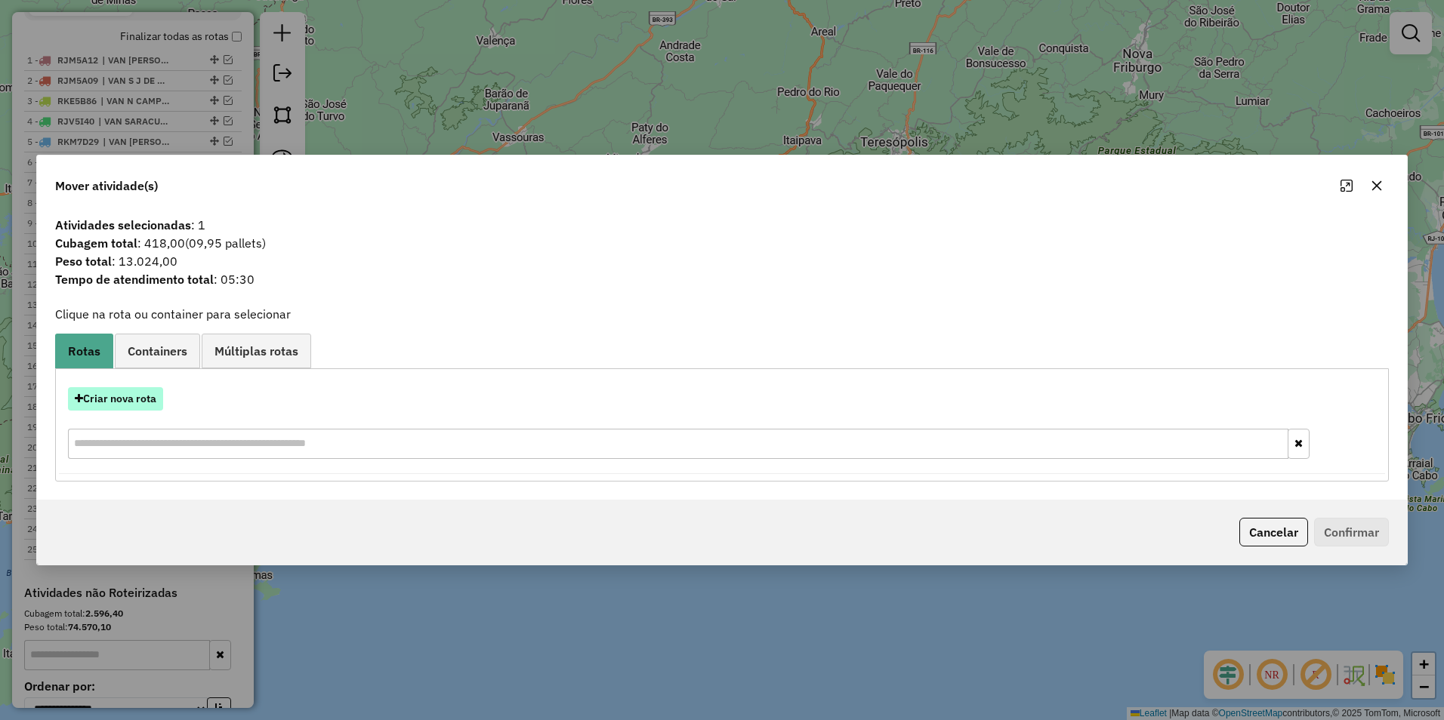
click at [136, 398] on button "Criar nova rota" at bounding box center [115, 398] width 95 height 23
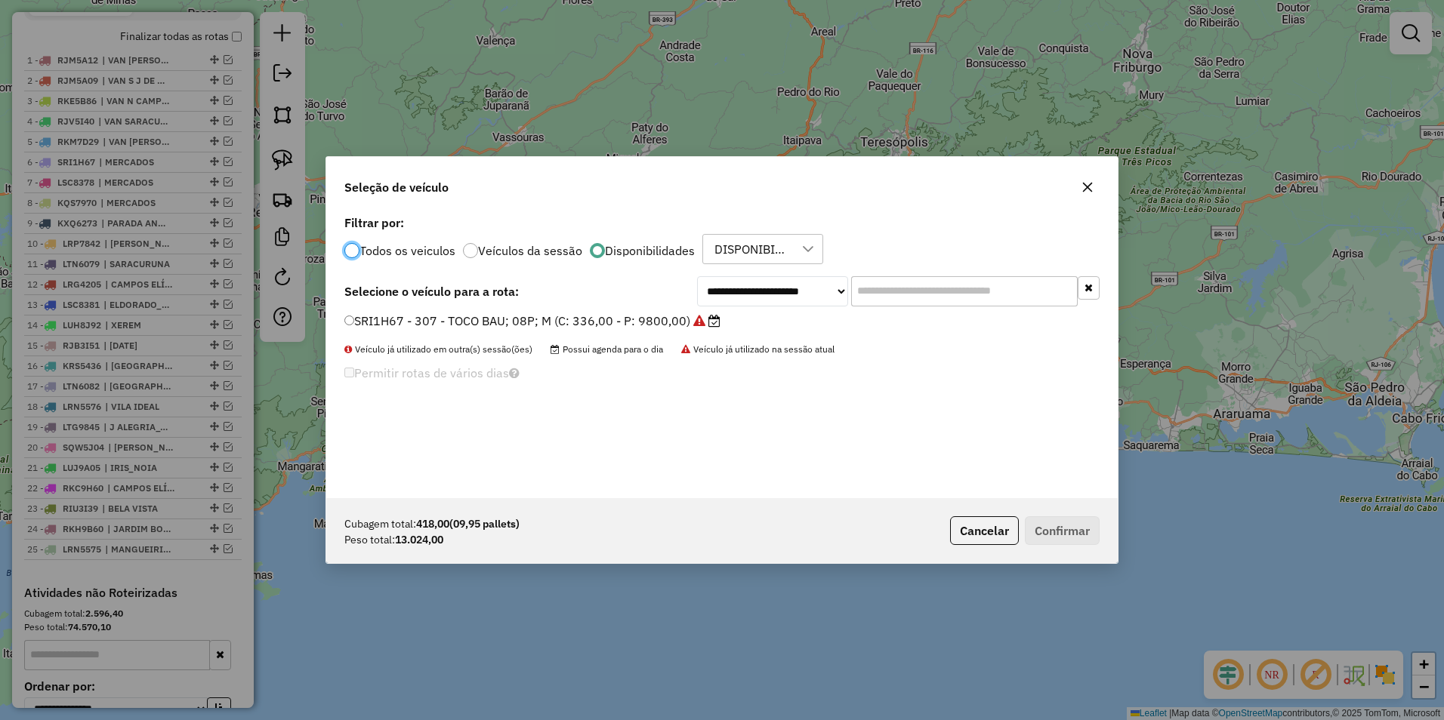
scroll to position [8, 5]
click at [761, 286] on select "**********" at bounding box center [772, 291] width 151 height 30
select select "********"
click at [697, 276] on select "**********" at bounding box center [772, 291] width 151 height 30
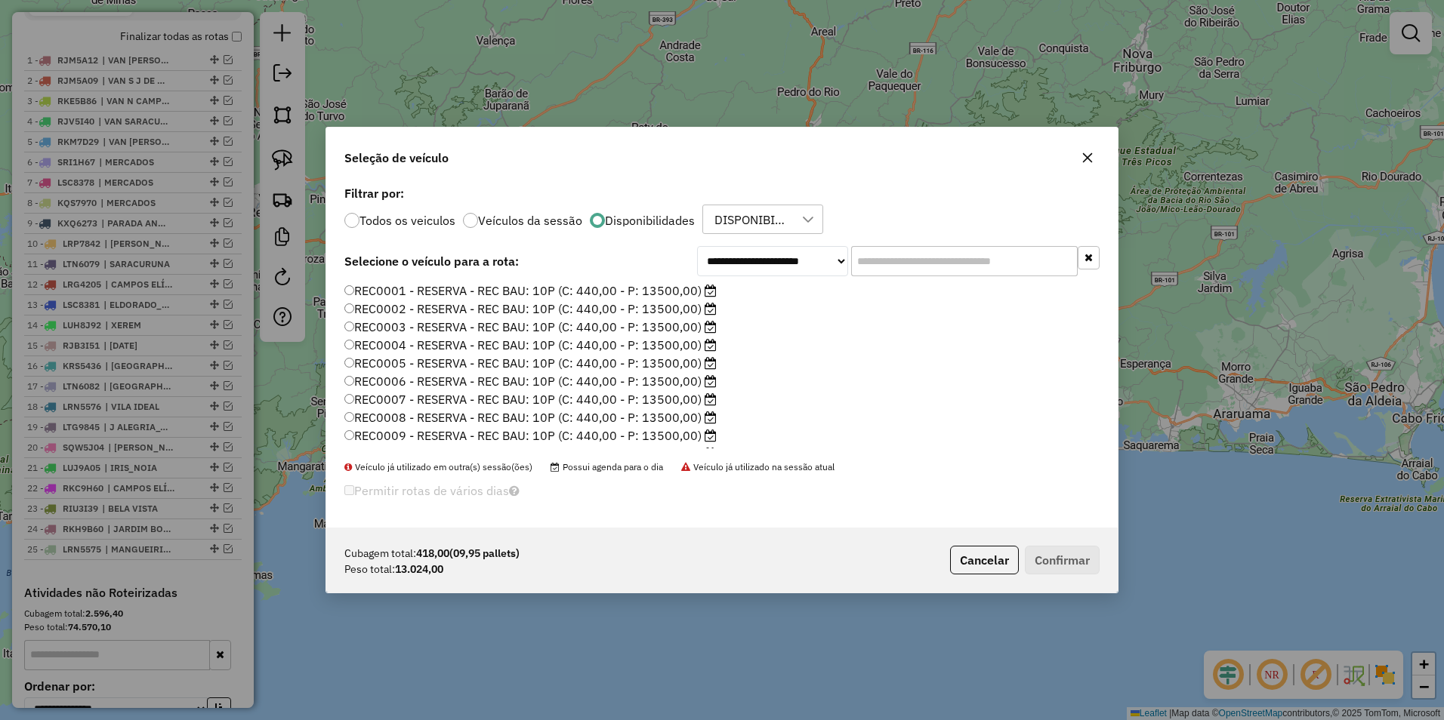
click at [684, 285] on label "REC0001 - RESERVA - REC BAU: 10P (C: 440,00 - P: 13500,00)" at bounding box center [530, 291] width 372 height 18
click at [1062, 548] on button "Confirmar" at bounding box center [1062, 560] width 75 height 29
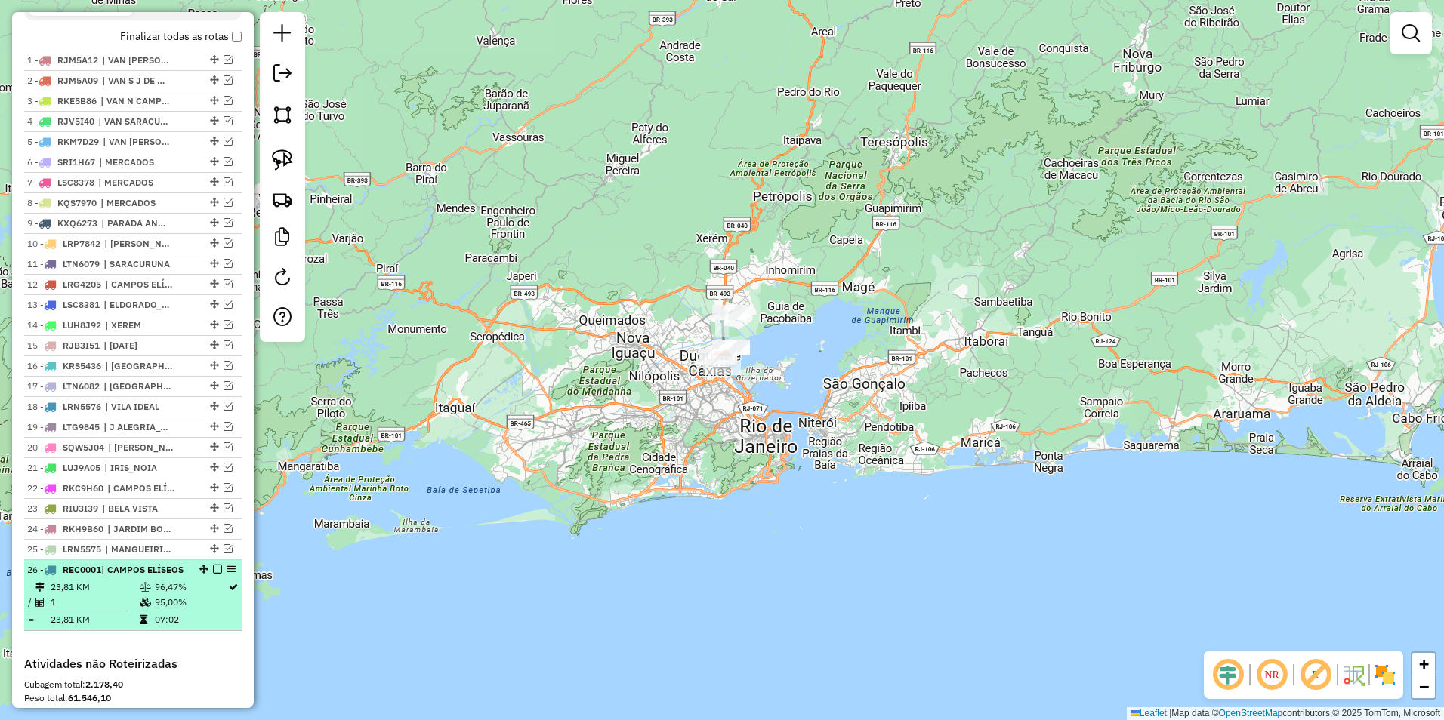
click at [193, 577] on div "26 - REC0001 | CAMPOS ELÍSEOS" at bounding box center [132, 570] width 211 height 14
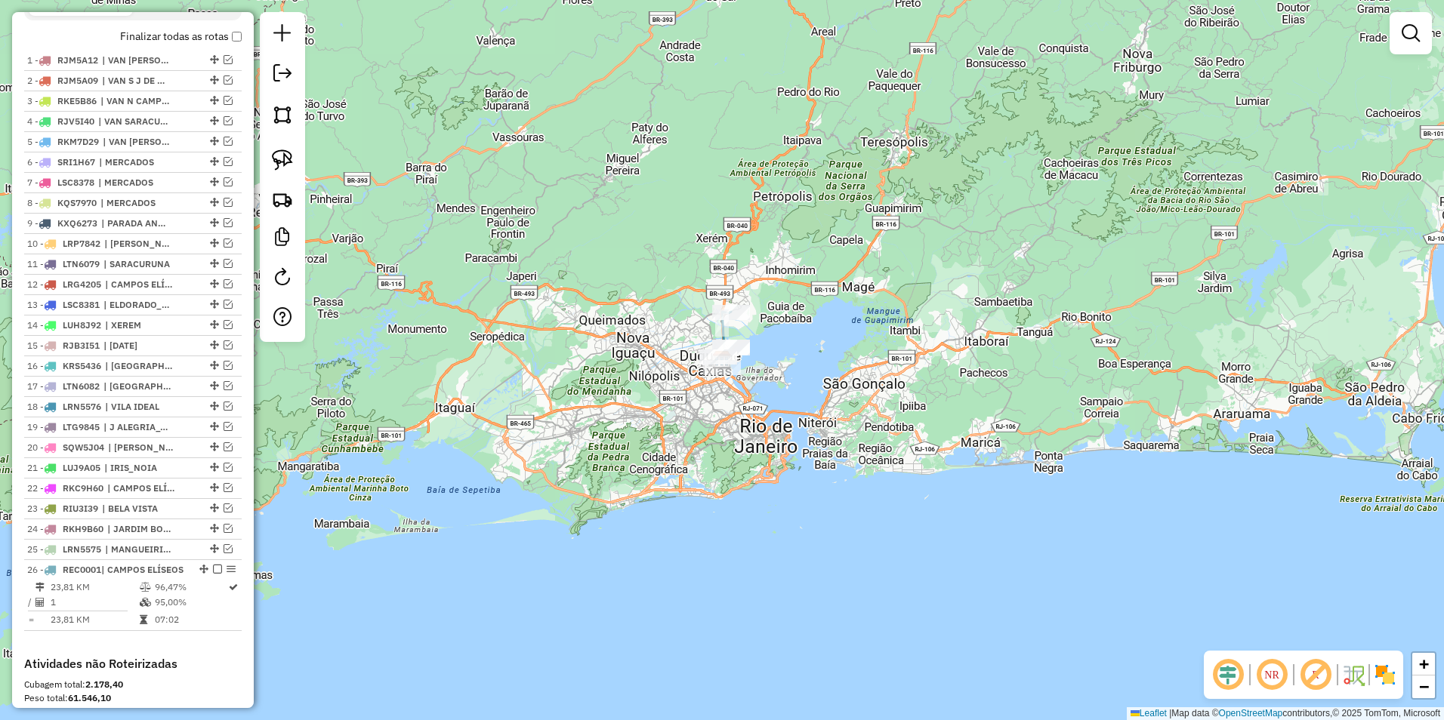
select select "**********"
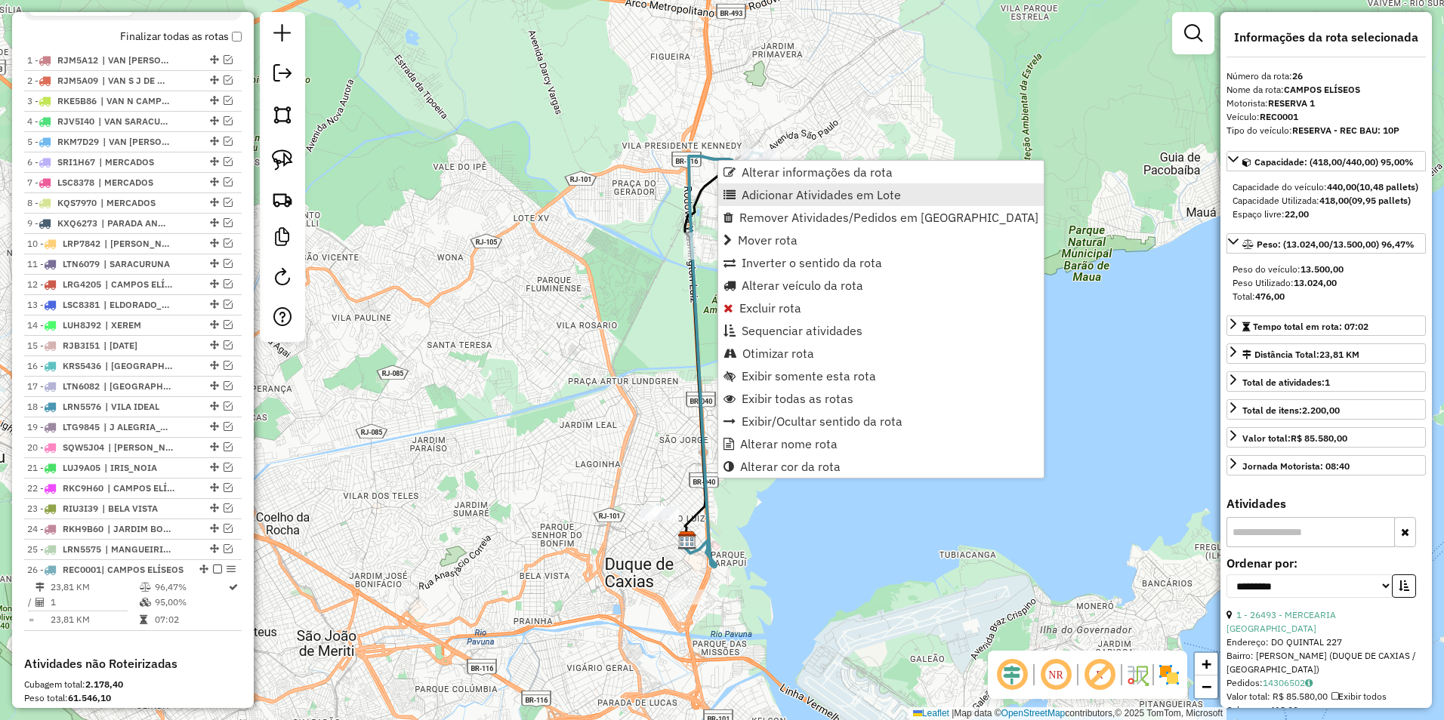
scroll to position [780, 0]
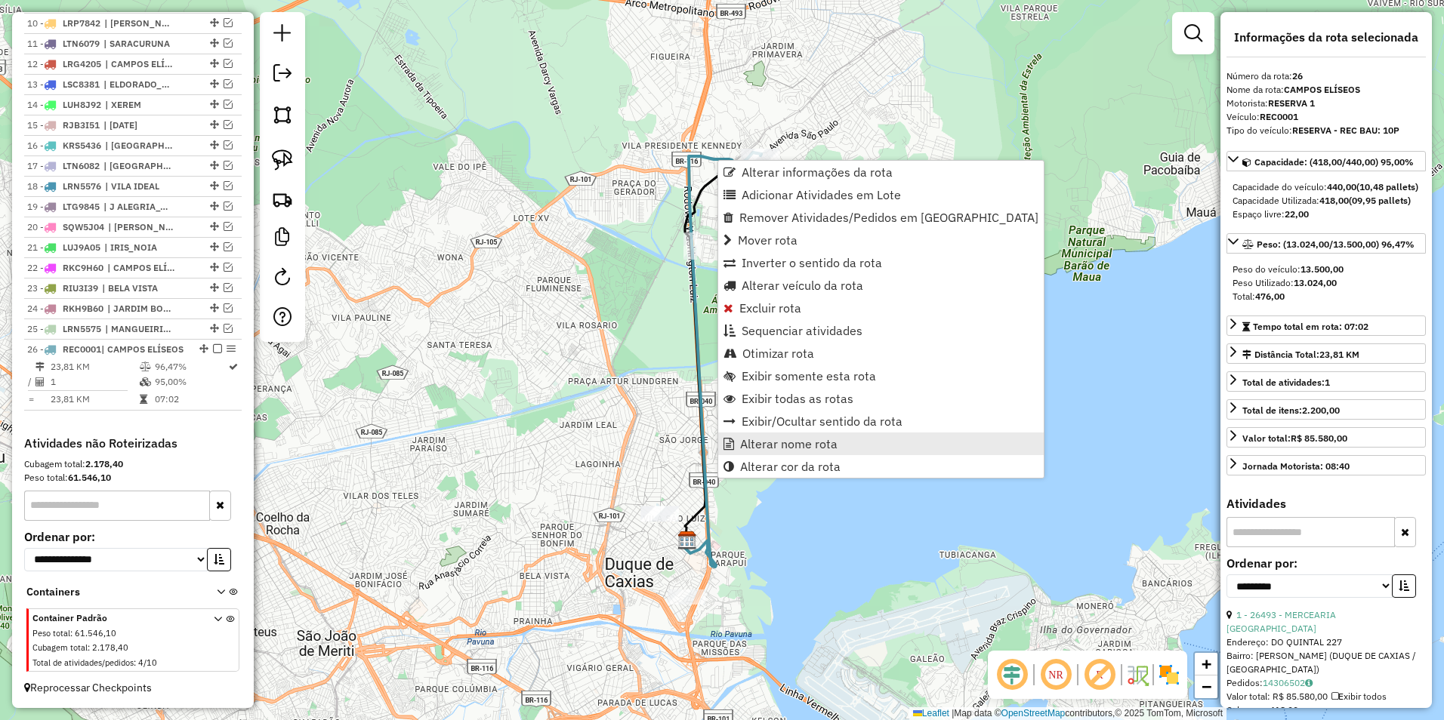
click at [819, 445] on span "Alterar nome rota" at bounding box center [788, 444] width 97 height 12
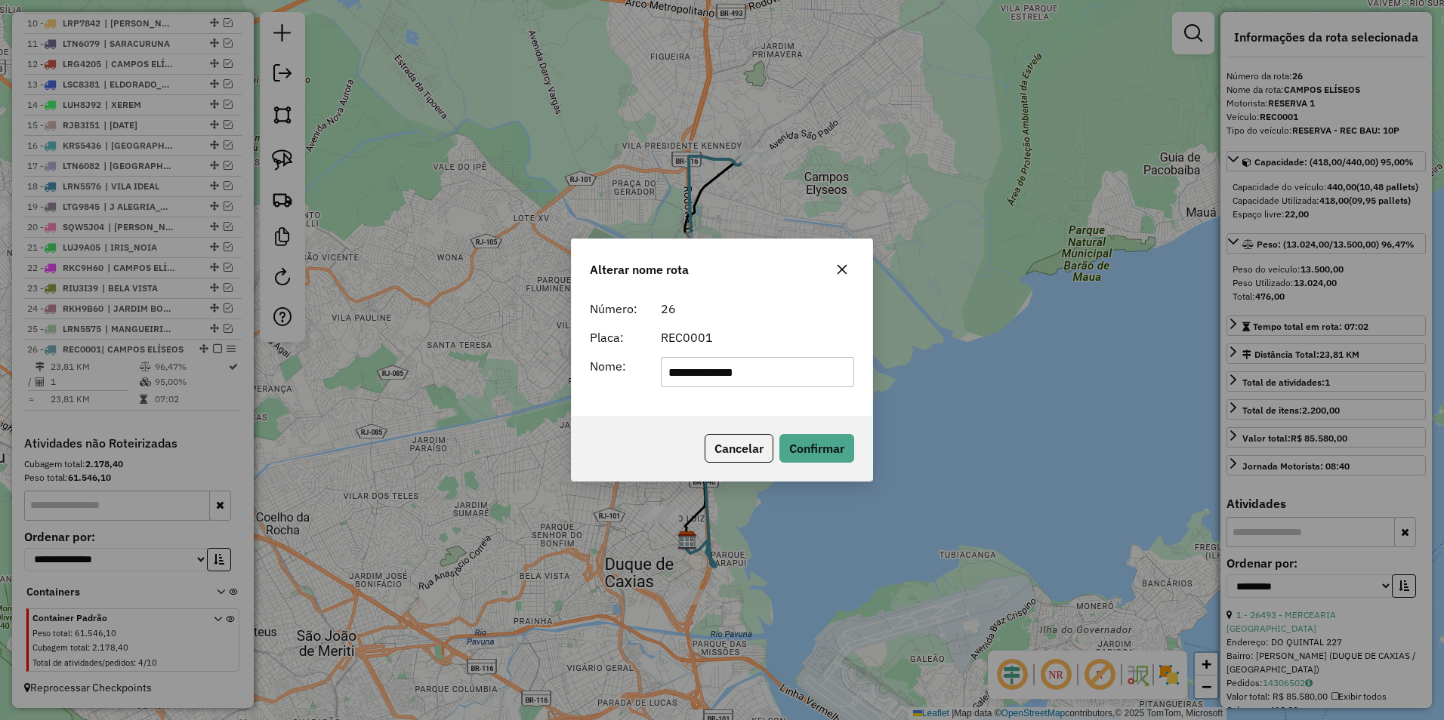
drag, startPoint x: 780, startPoint y: 369, endPoint x: 433, endPoint y: 374, distance: 347.4
click at [433, 374] on div "**********" at bounding box center [722, 360] width 1444 height 720
type input "*********"
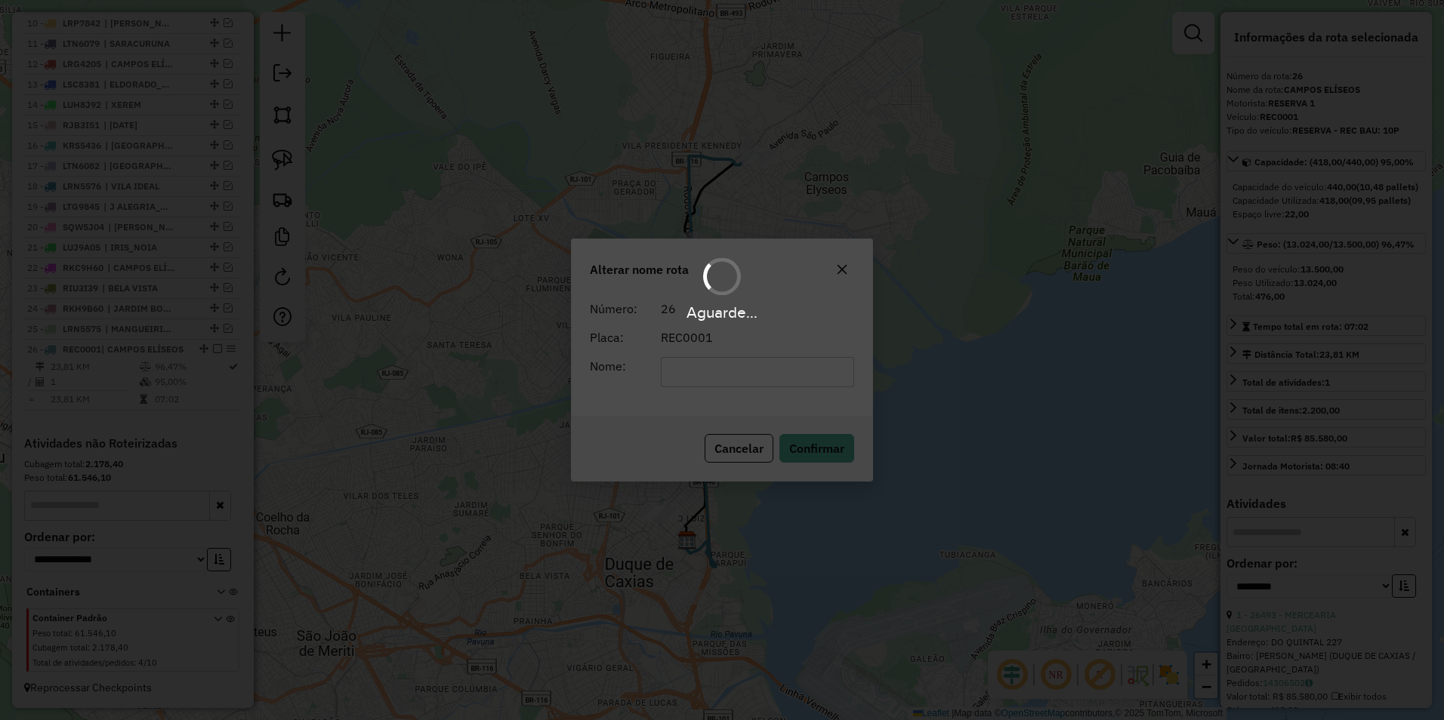
scroll to position [766, 0]
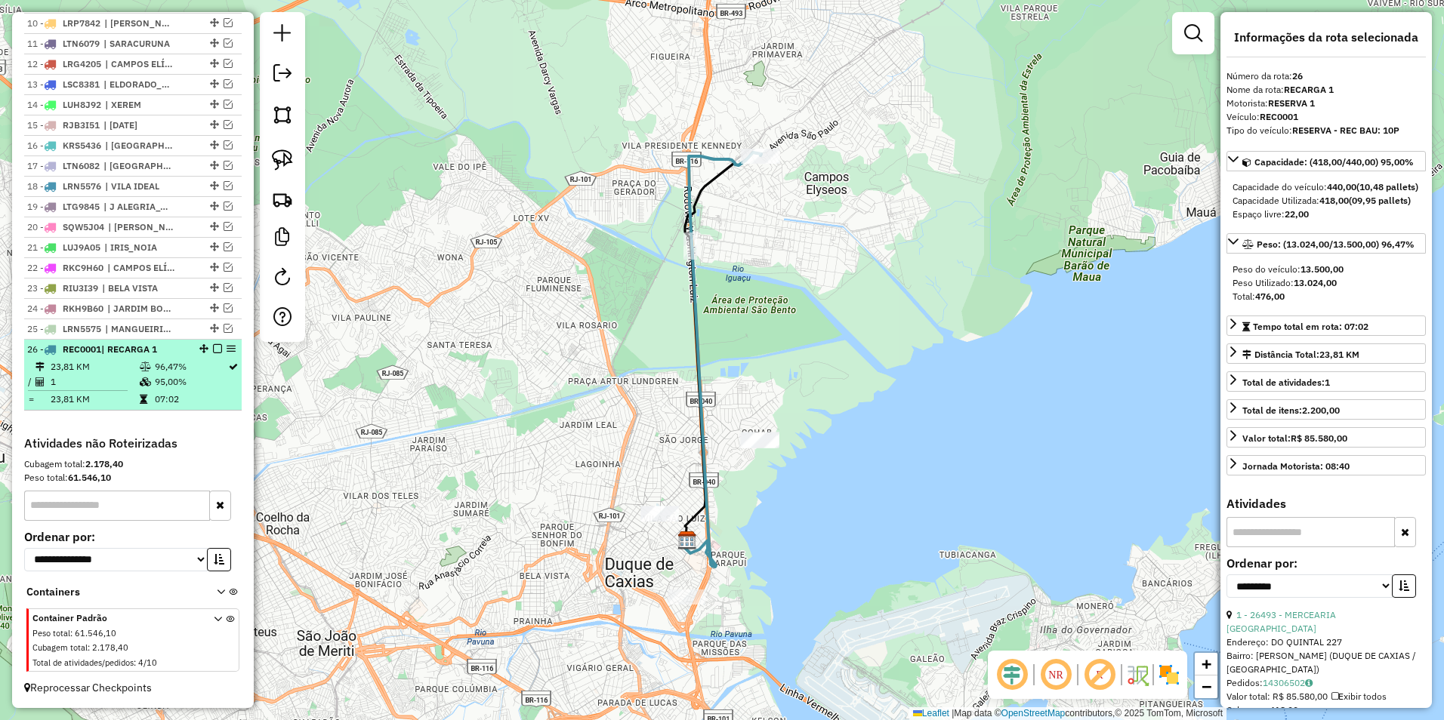
click at [213, 349] on em at bounding box center [217, 348] width 9 height 9
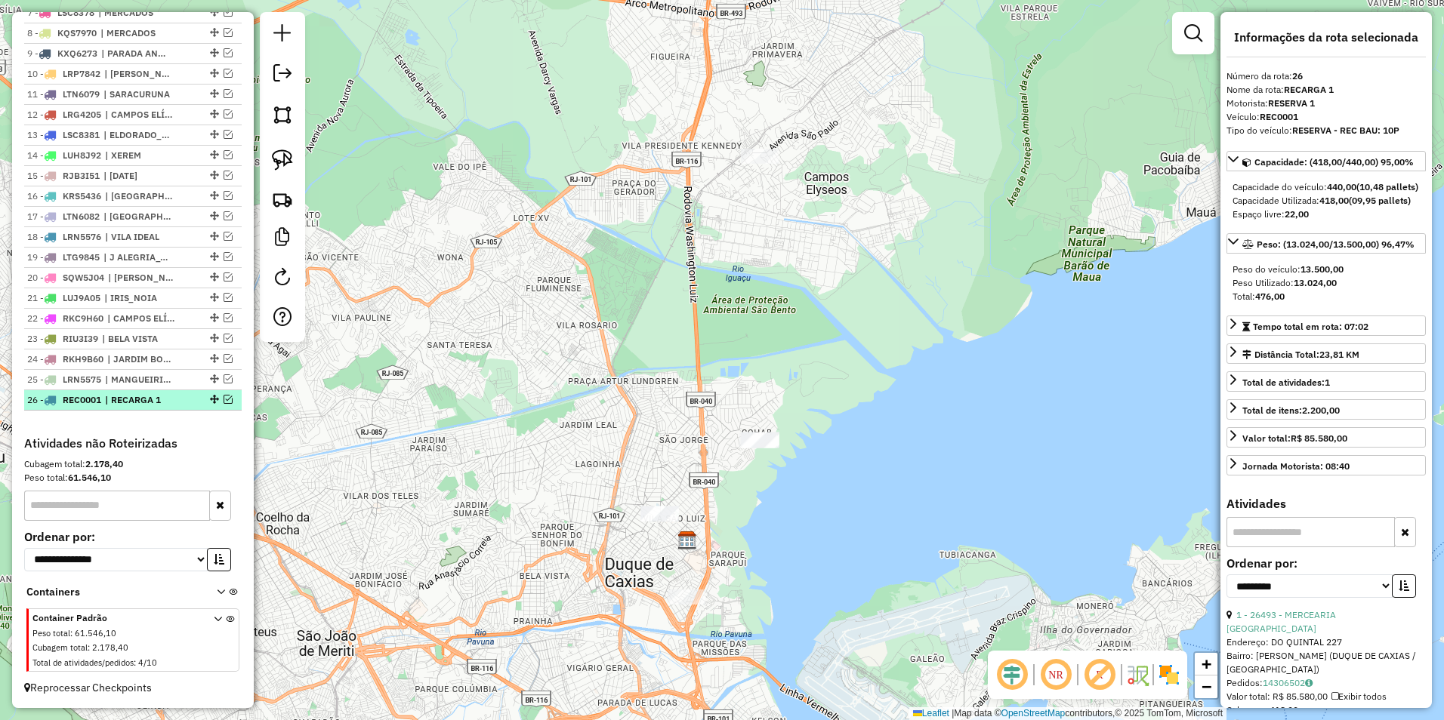
scroll to position [716, 0]
click at [285, 202] on img at bounding box center [282, 199] width 21 height 21
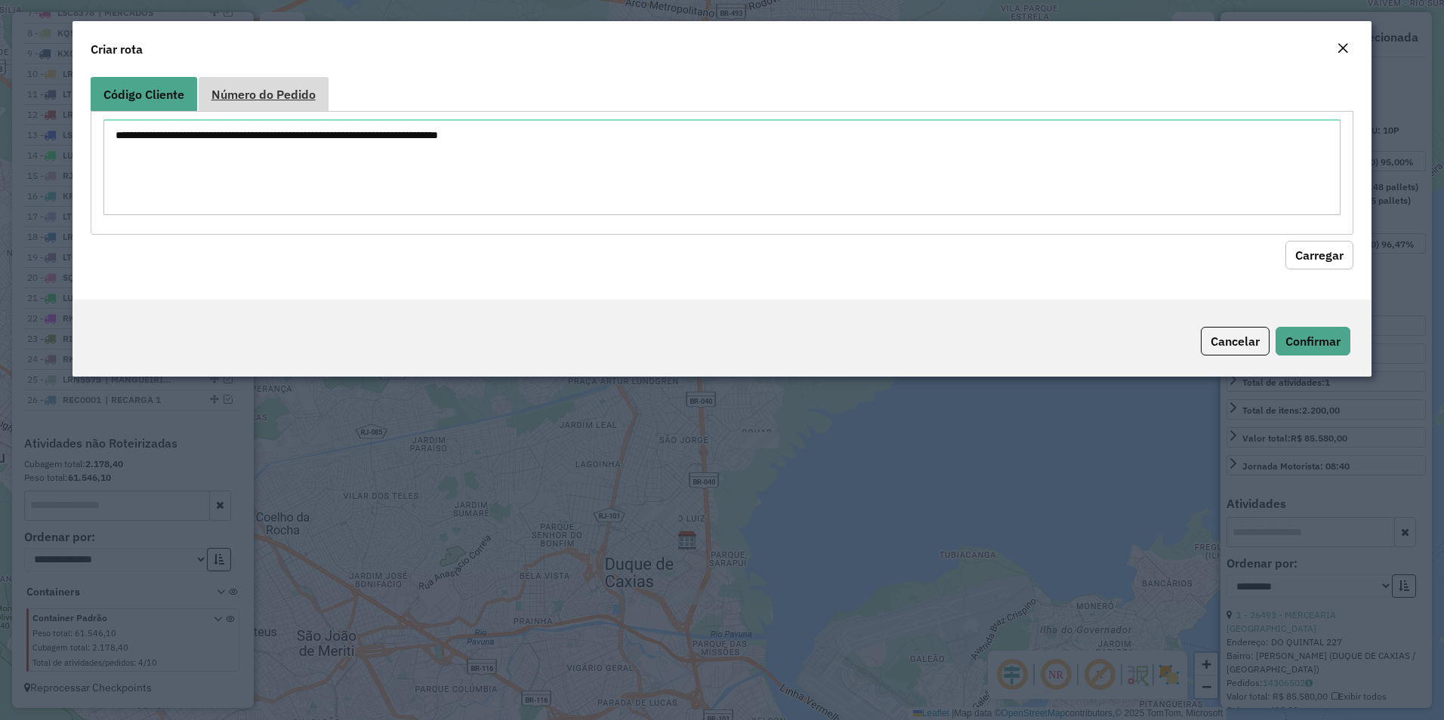
click at [246, 97] on span "Número do Pedido" at bounding box center [263, 94] width 104 height 12
click at [205, 158] on textarea at bounding box center [722, 167] width 1238 height 96
paste textarea "******"
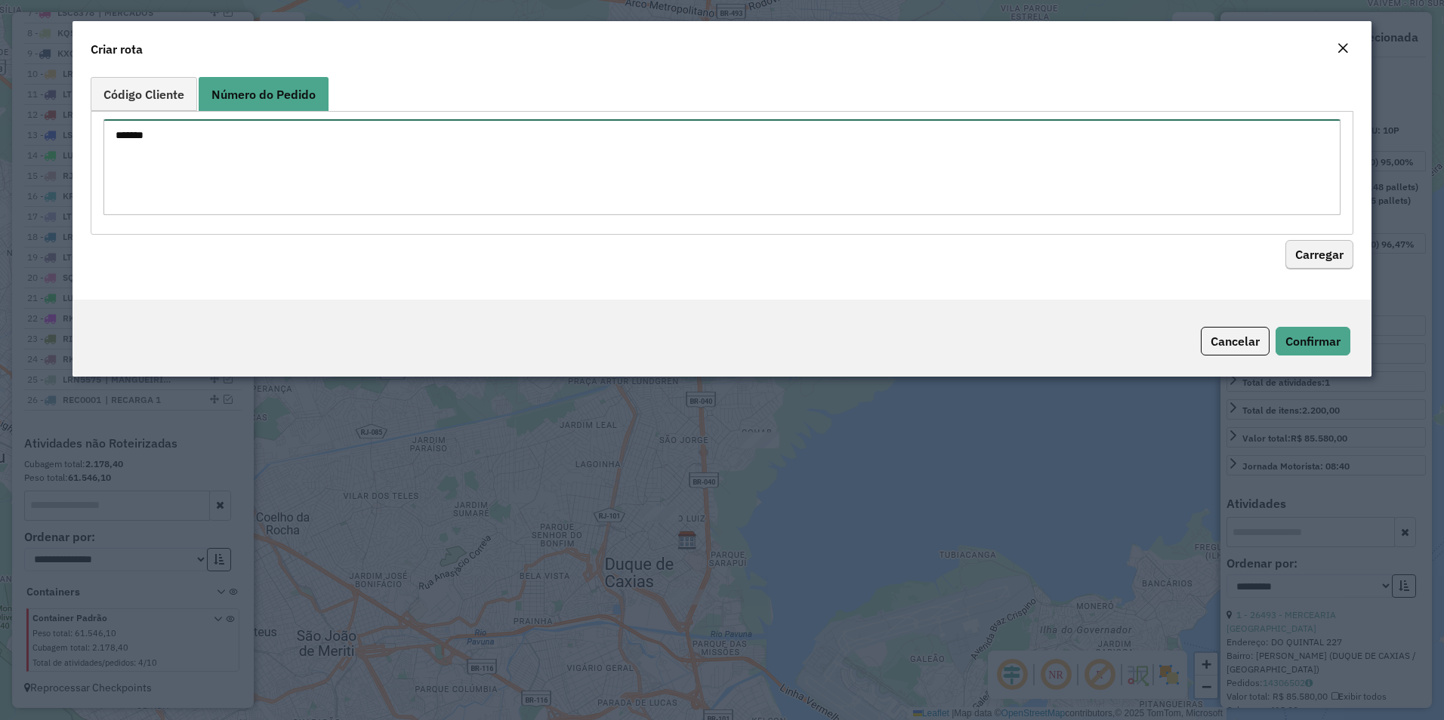
type textarea "******"
drag, startPoint x: 1333, startPoint y: 251, endPoint x: 1321, endPoint y: 253, distance: 11.4
click at [1330, 254] on button "Carregar" at bounding box center [1319, 255] width 68 height 29
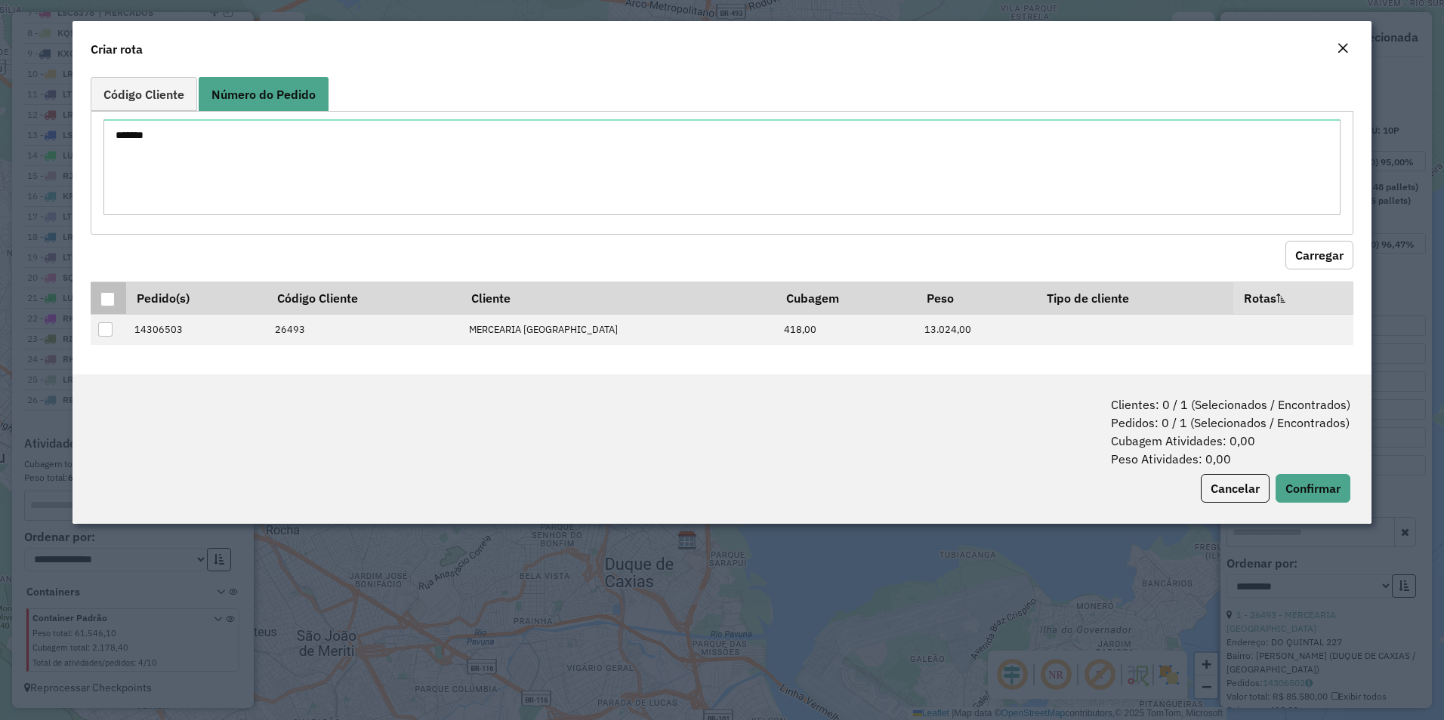
click at [112, 292] on div at bounding box center [107, 299] width 14 height 14
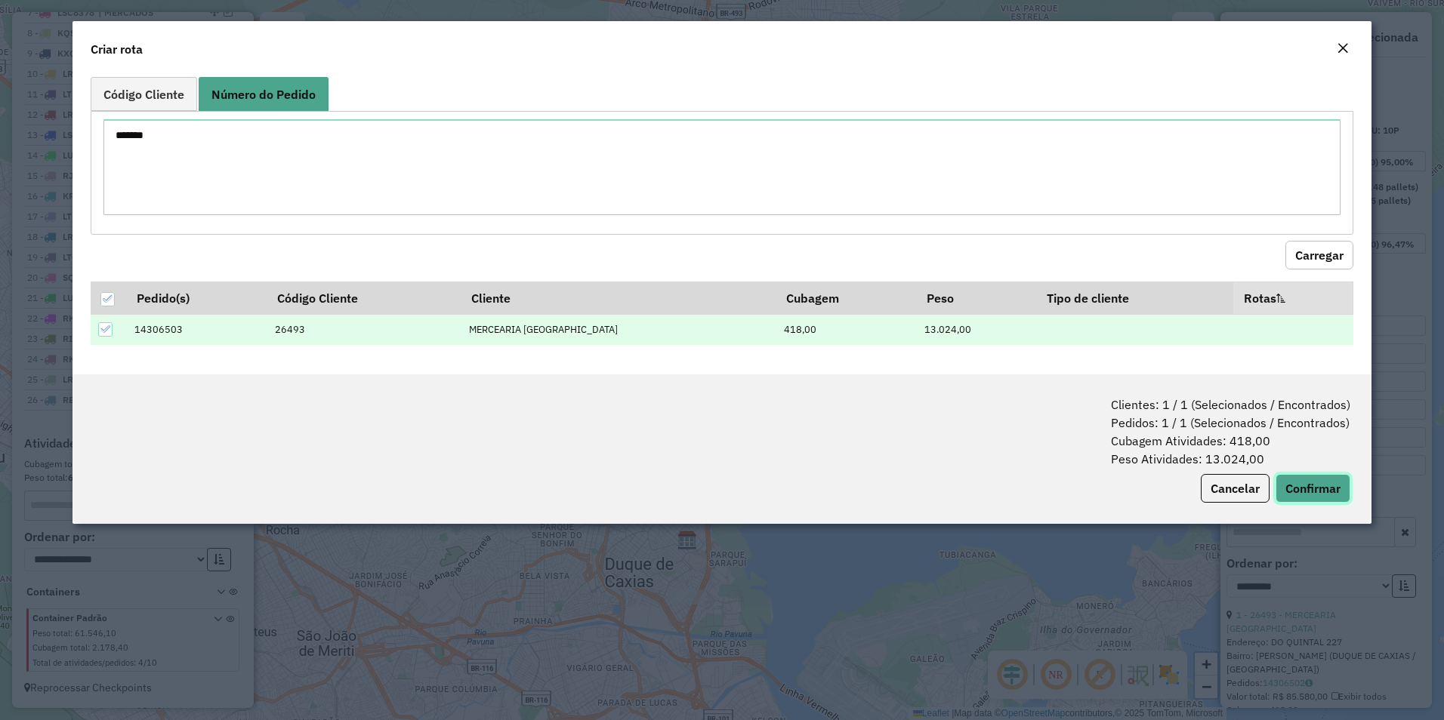
click at [1306, 486] on button "Confirmar" at bounding box center [1312, 488] width 75 height 29
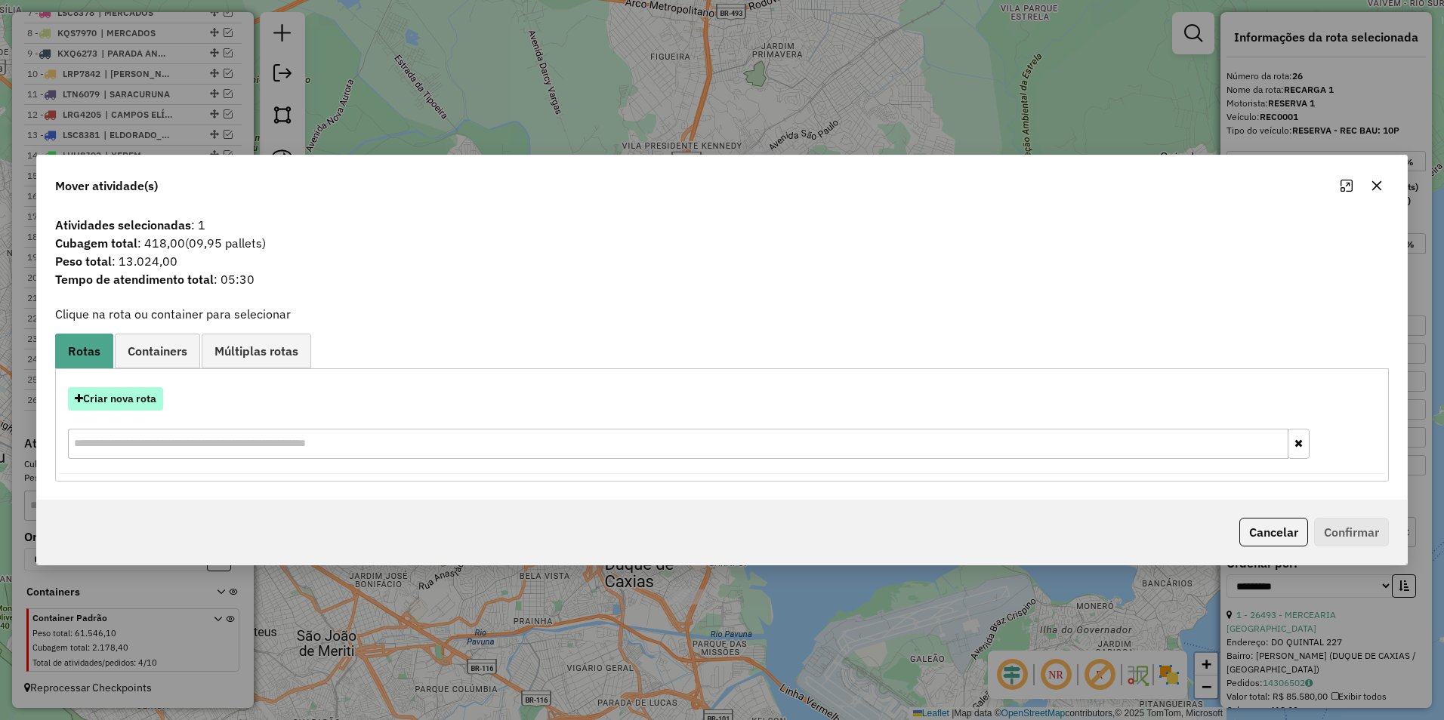
click at [140, 396] on button "Criar nova rota" at bounding box center [115, 398] width 95 height 23
select select "********"
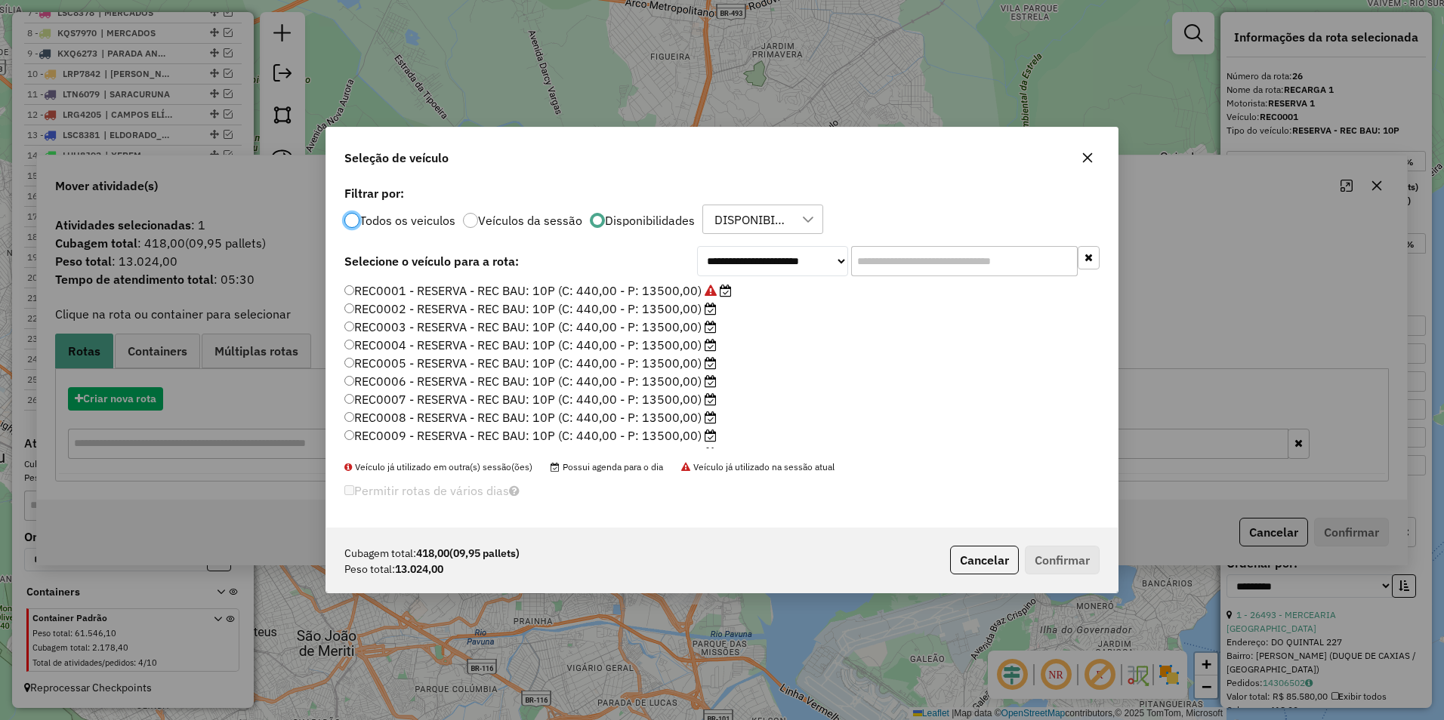
scroll to position [8, 5]
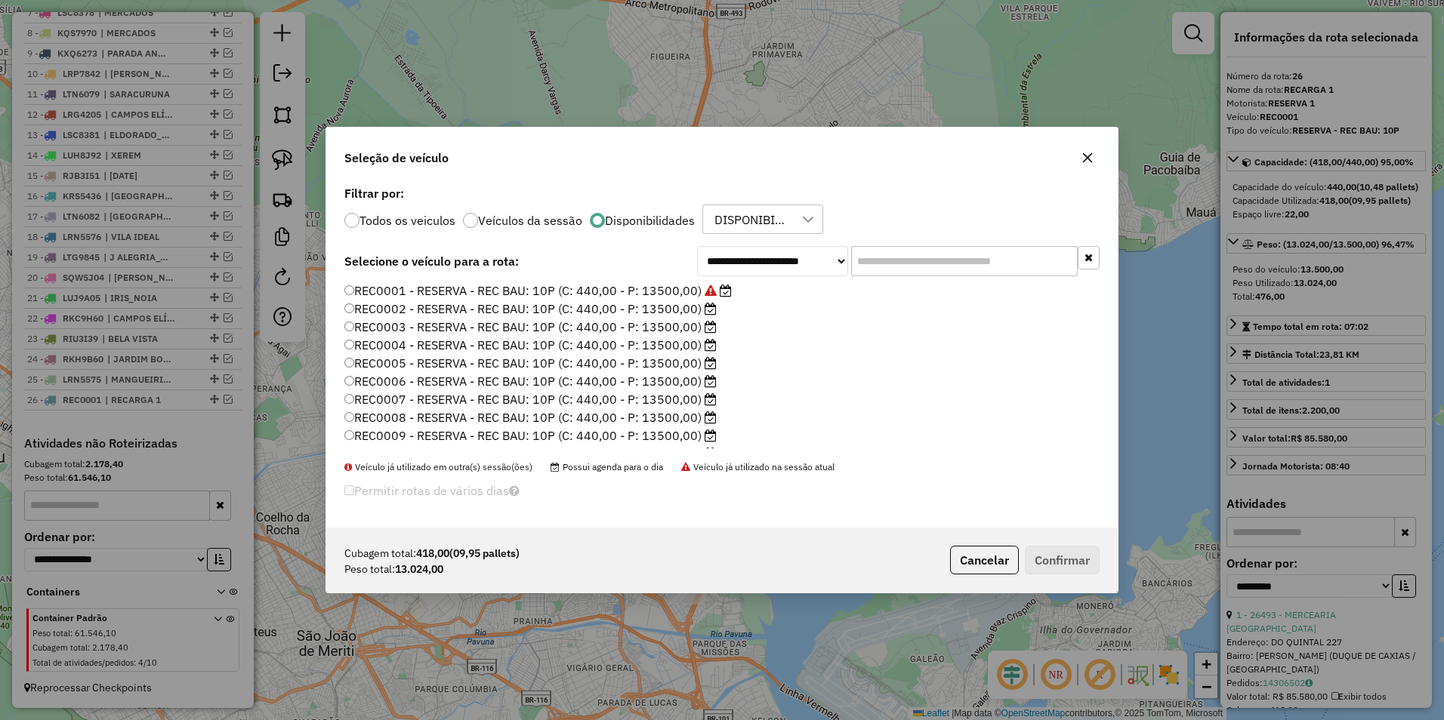
click at [680, 306] on label "REC0002 - RESERVA - REC BAU: 10P (C: 440,00 - P: 13500,00)" at bounding box center [530, 309] width 372 height 18
click at [1076, 564] on button "Confirmar" at bounding box center [1062, 560] width 75 height 29
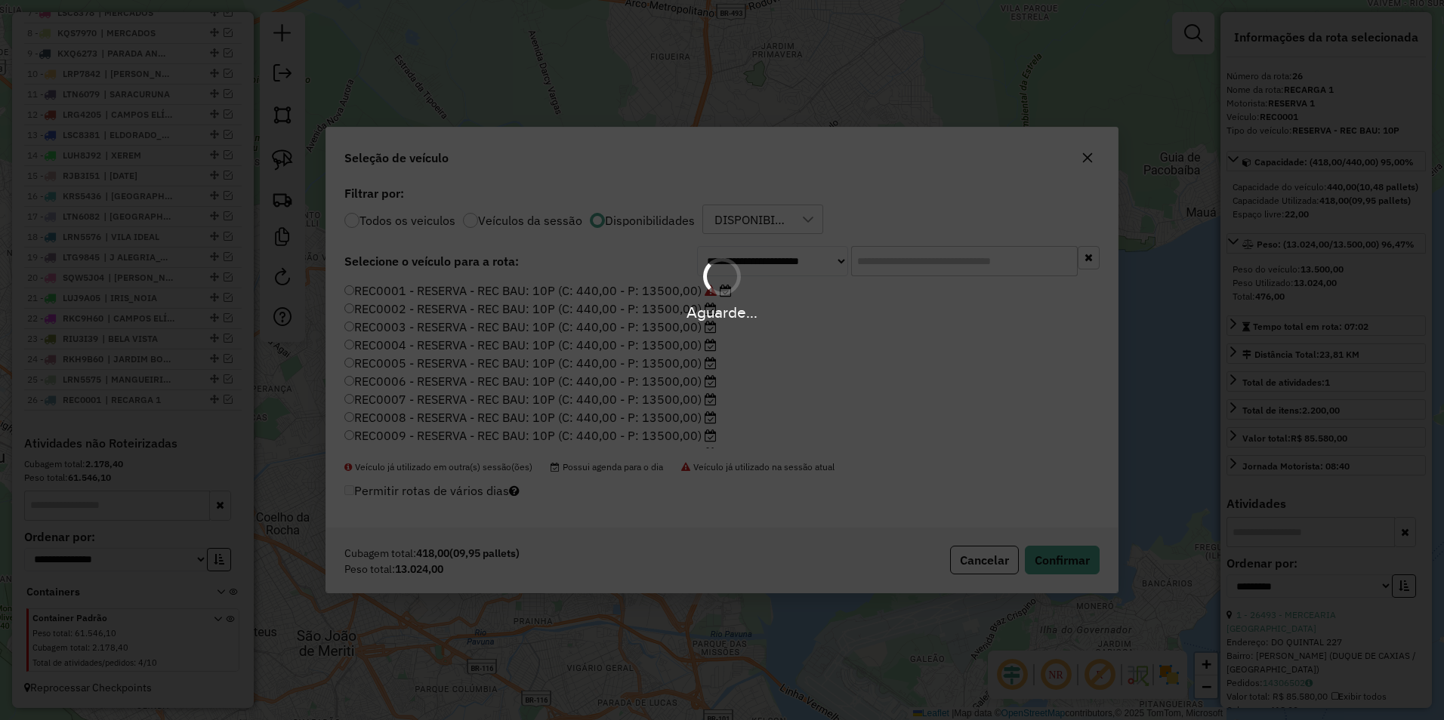
scroll to position [800, 0]
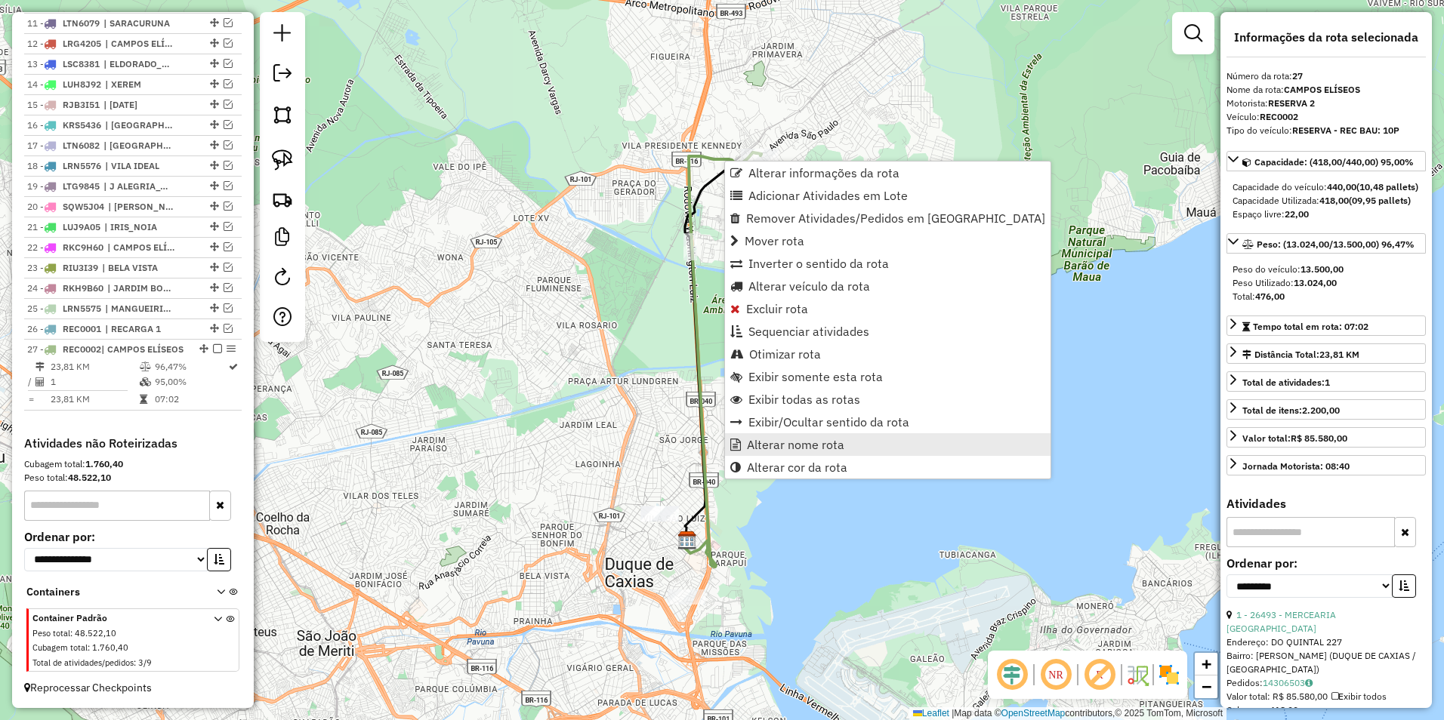
click at [828, 445] on span "Alterar nome rota" at bounding box center [795, 445] width 97 height 12
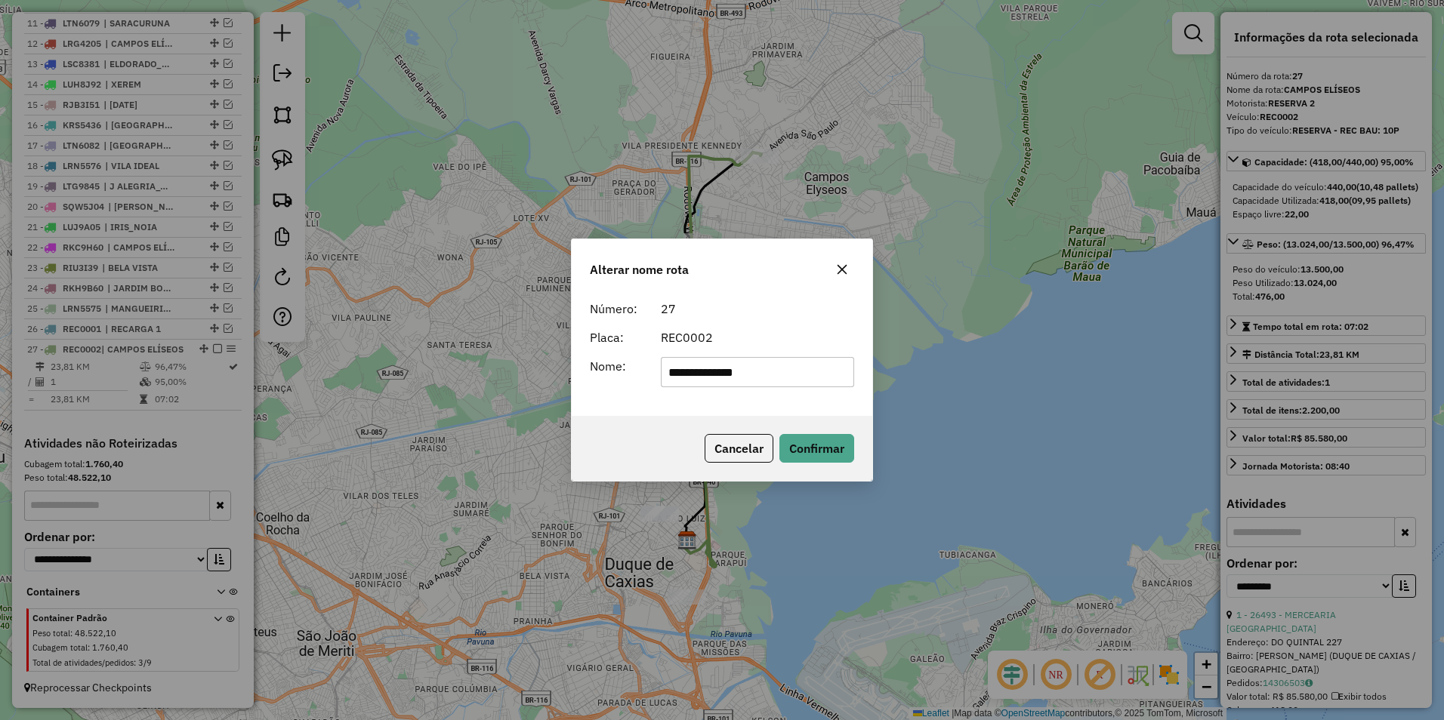
drag, startPoint x: 788, startPoint y: 378, endPoint x: 504, endPoint y: 378, distance: 283.2
click at [504, 378] on div "**********" at bounding box center [722, 360] width 1444 height 720
type input "*********"
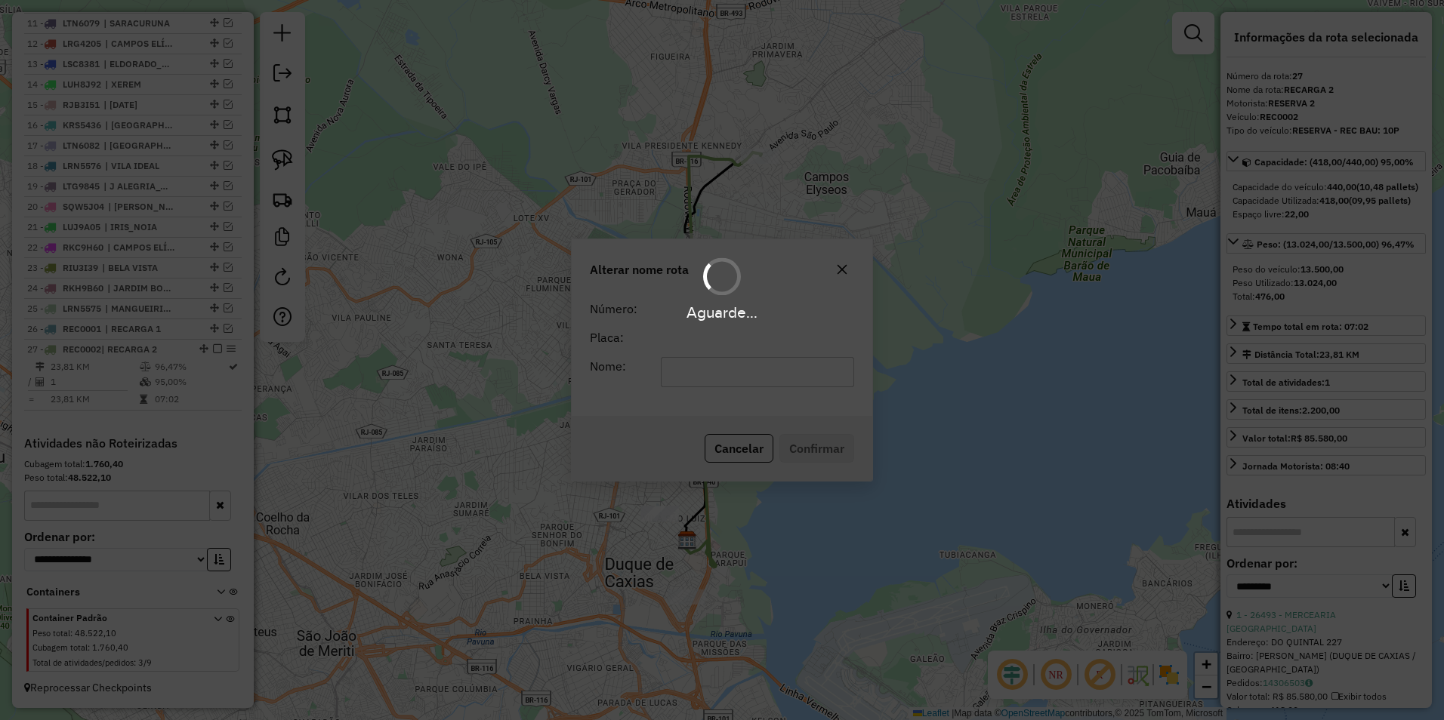
scroll to position [787, 0]
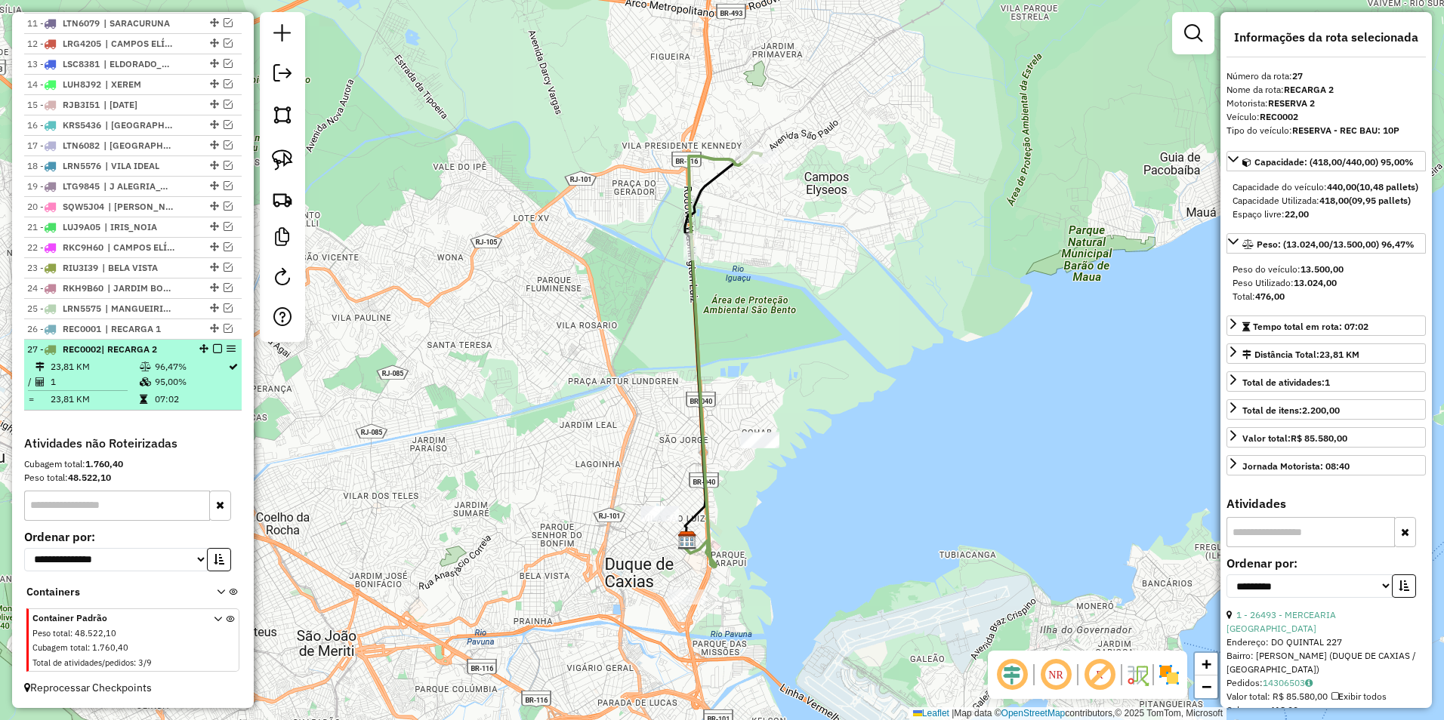
click at [214, 344] on em at bounding box center [217, 348] width 9 height 9
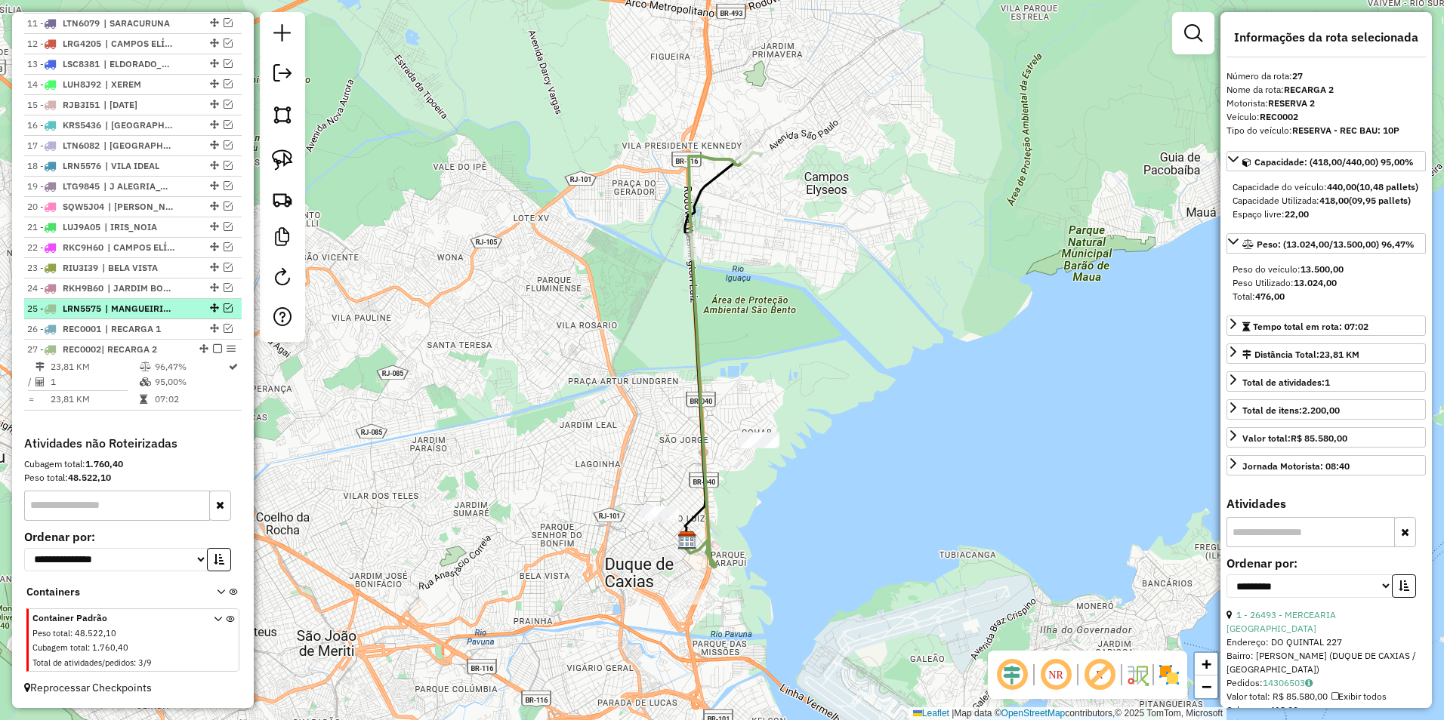
scroll to position [736, 0]
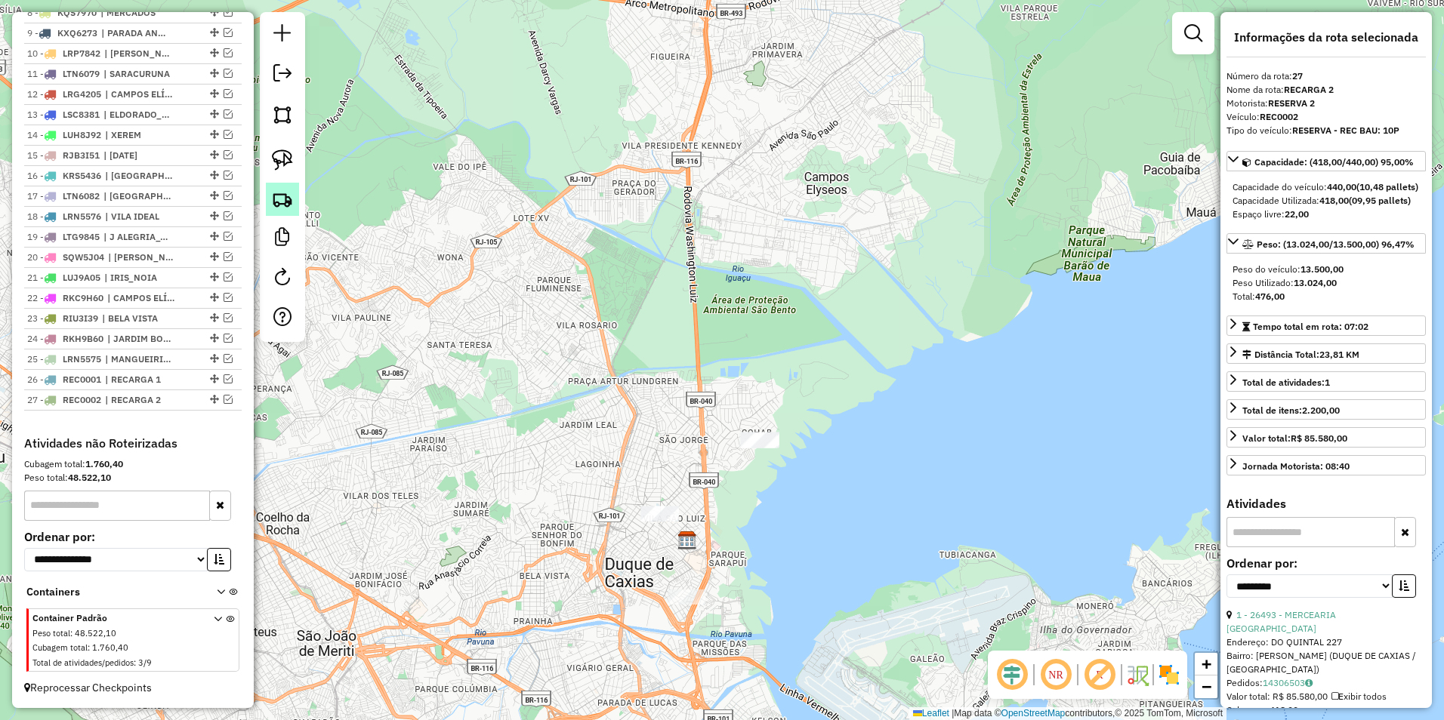
click at [279, 196] on img at bounding box center [282, 199] width 21 height 21
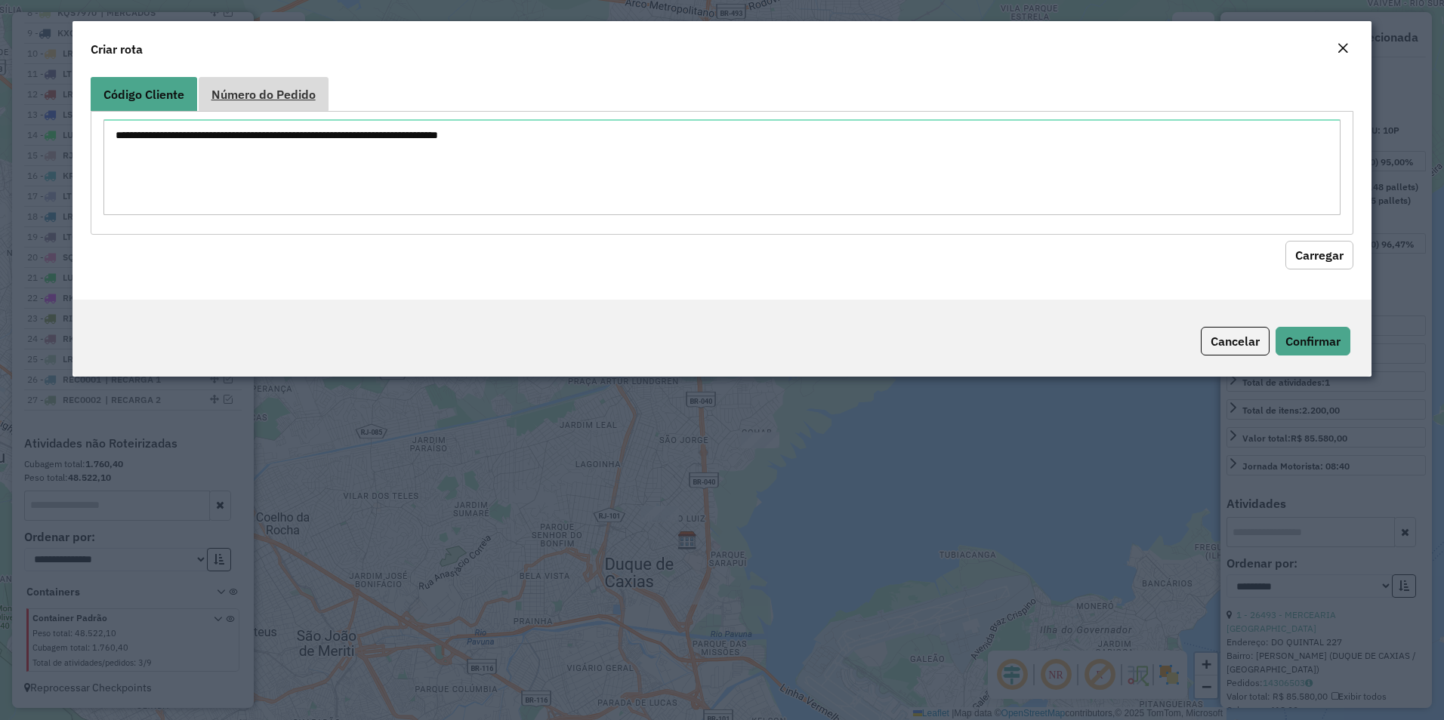
click at [275, 94] on span "Número do Pedido" at bounding box center [263, 94] width 104 height 12
click at [193, 149] on textarea at bounding box center [722, 167] width 1238 height 96
paste textarea "****** ******"
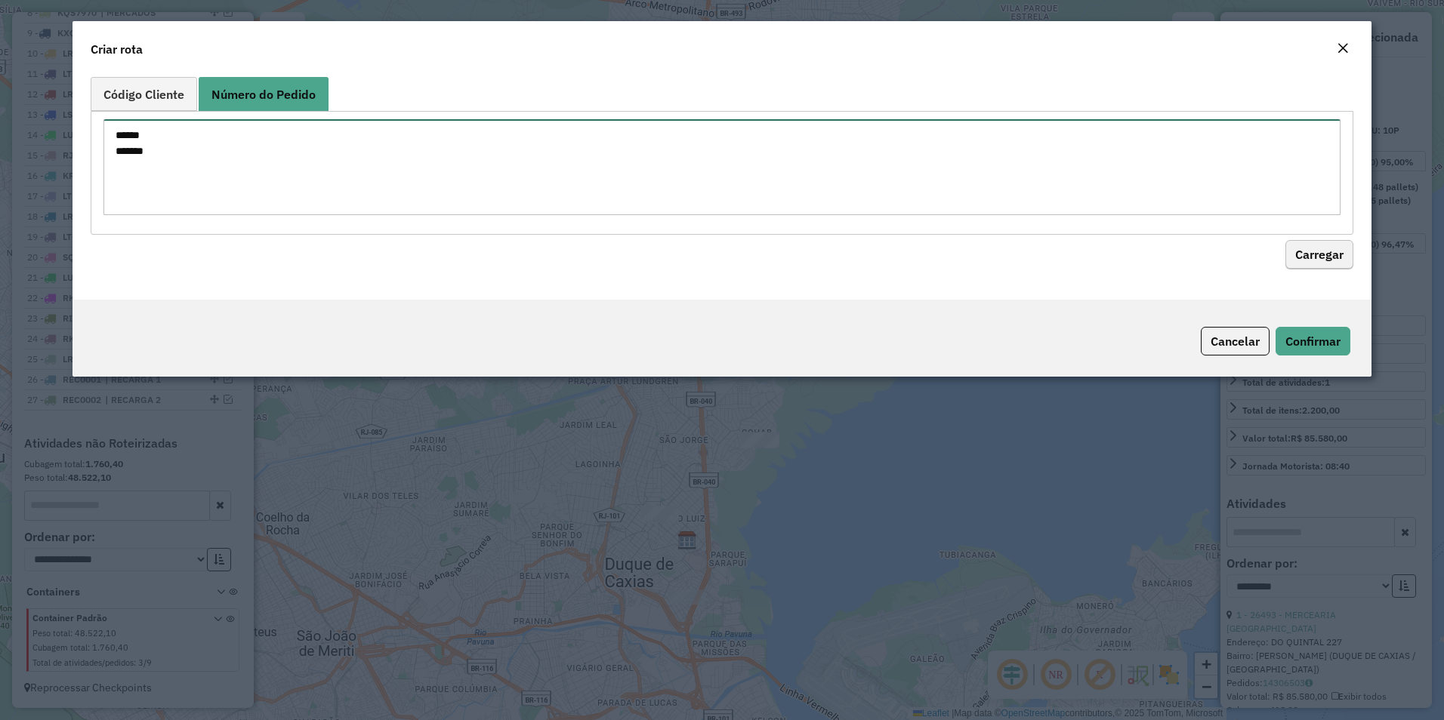
type textarea "****** ******"
click at [1309, 254] on button "Carregar" at bounding box center [1319, 255] width 68 height 29
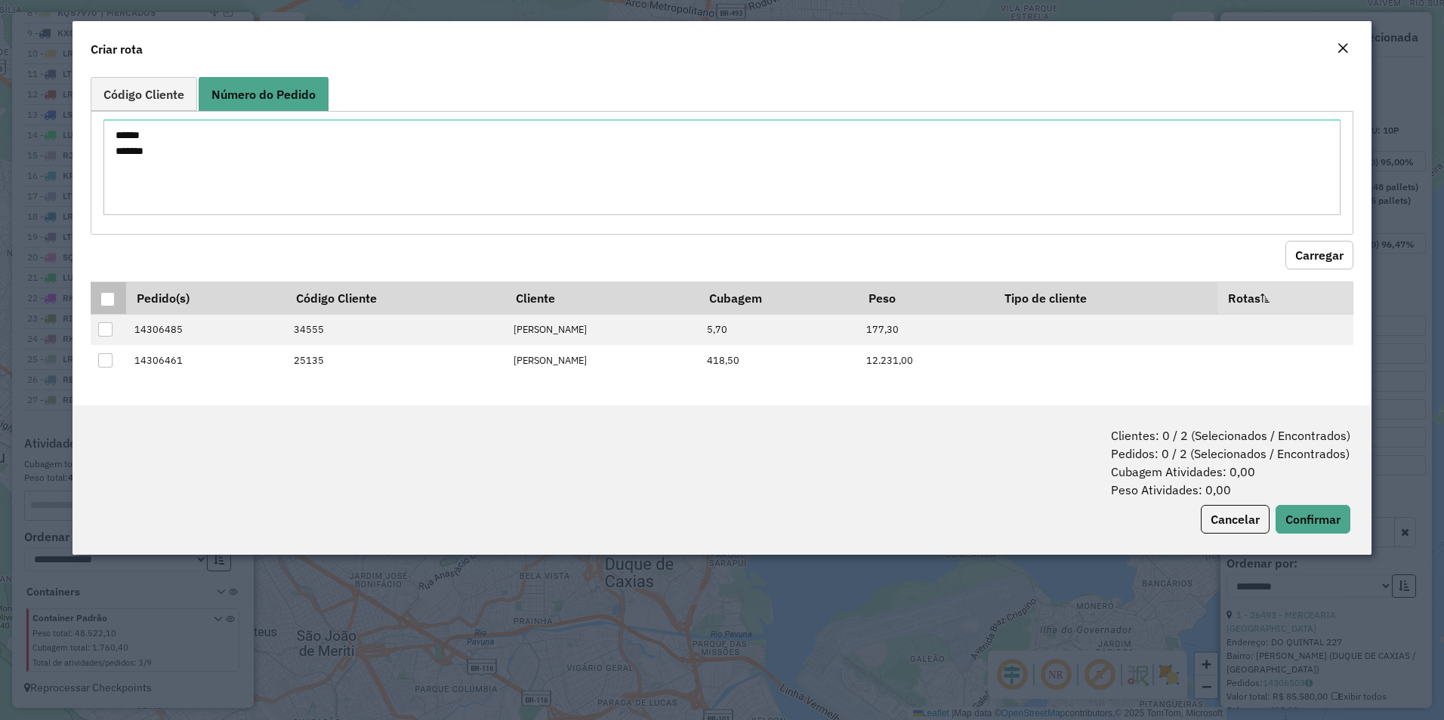
click at [109, 295] on div at bounding box center [107, 299] width 14 height 14
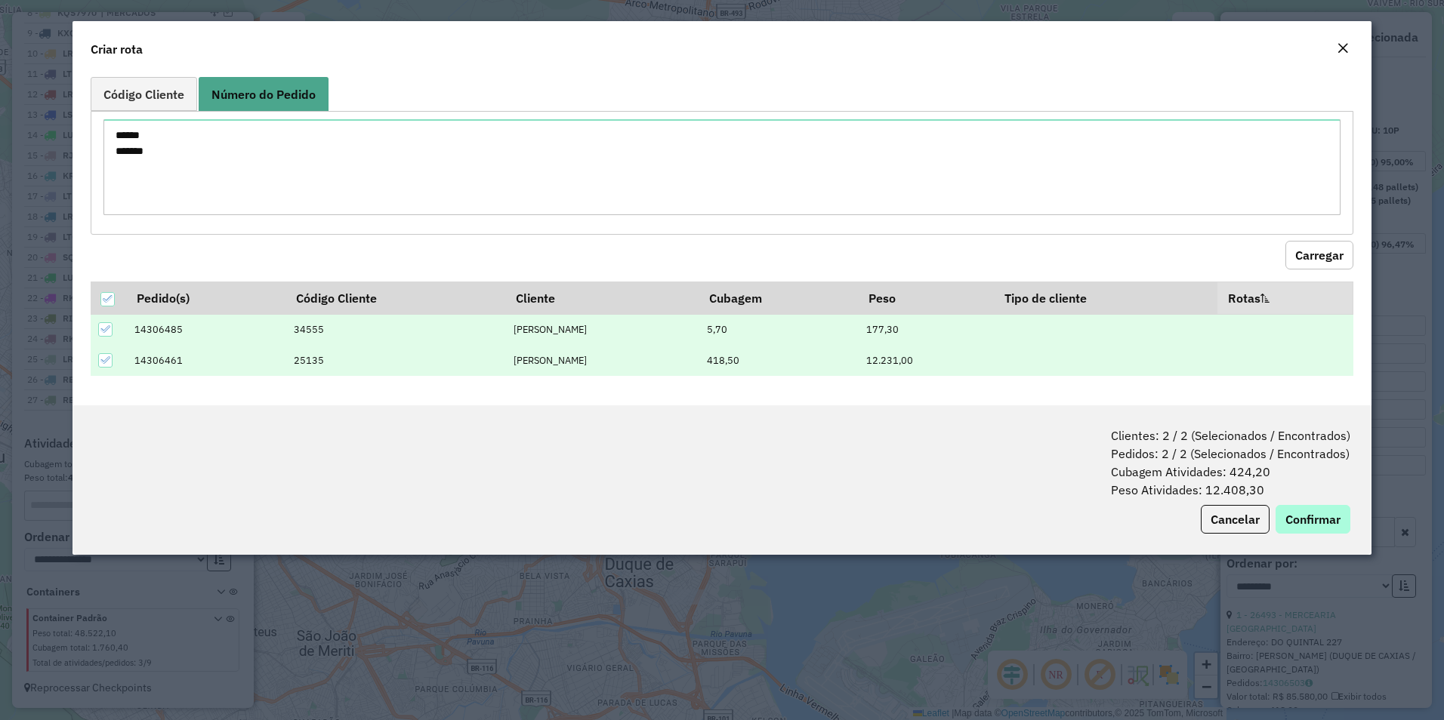
click at [1303, 504] on div "Clientes: 2 / 2 (Selecionados / Encontrados) Pedidos: 2 / 2 (Selecionados / Enc…" at bounding box center [722, 480] width 1300 height 150
click at [1303, 513] on button "Confirmar" at bounding box center [1312, 519] width 75 height 29
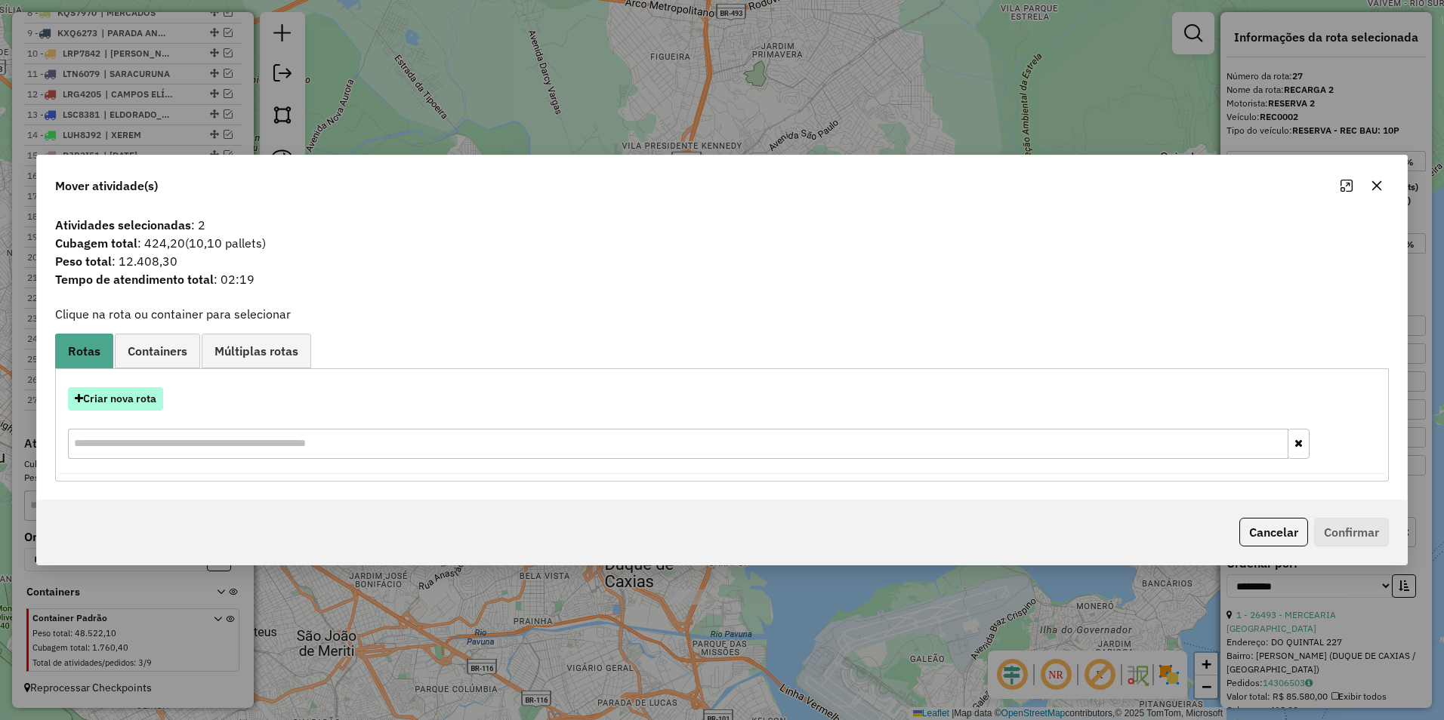
click at [134, 395] on button "Criar nova rota" at bounding box center [115, 398] width 95 height 23
select select "********"
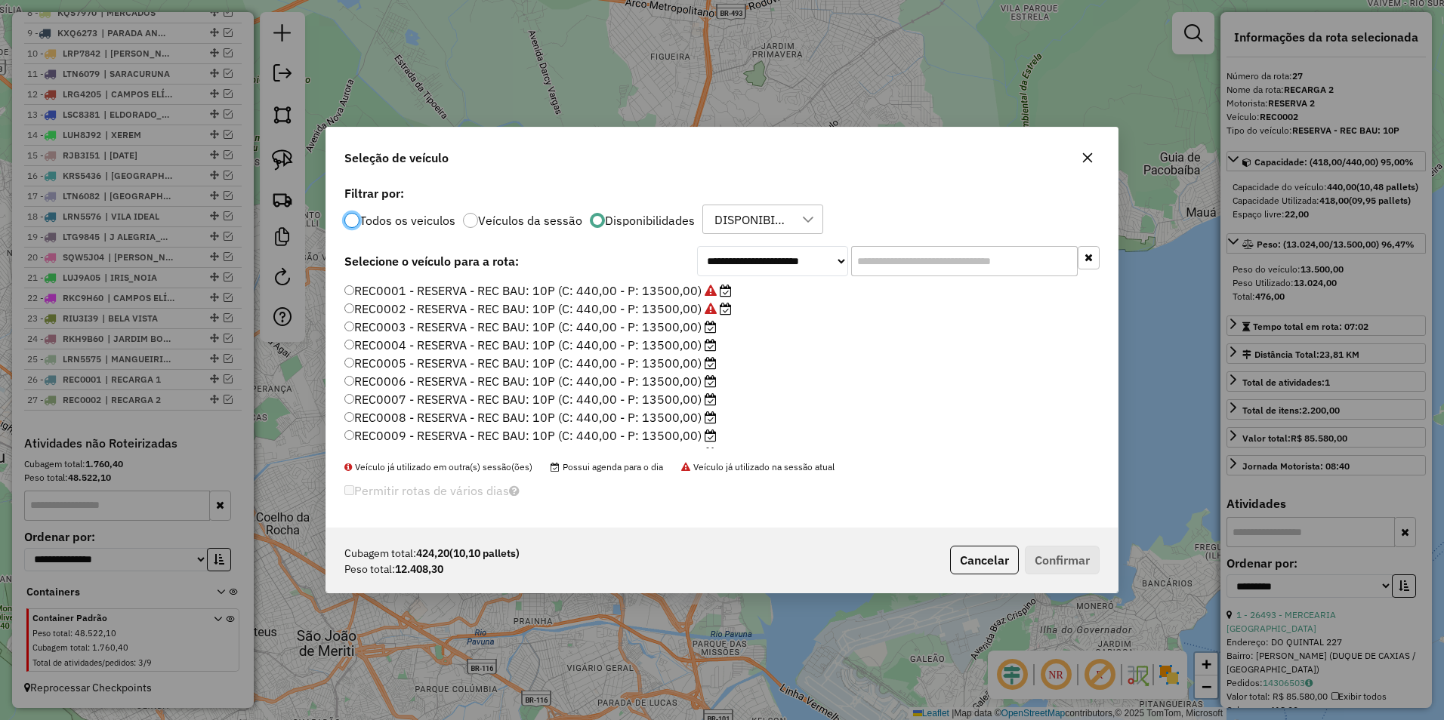
scroll to position [8, 5]
click at [668, 326] on label "REC0003 - RESERVA - REC BAU: 10P (C: 440,00 - P: 13500,00)" at bounding box center [530, 327] width 372 height 18
click at [1068, 558] on button "Confirmar" at bounding box center [1062, 560] width 75 height 29
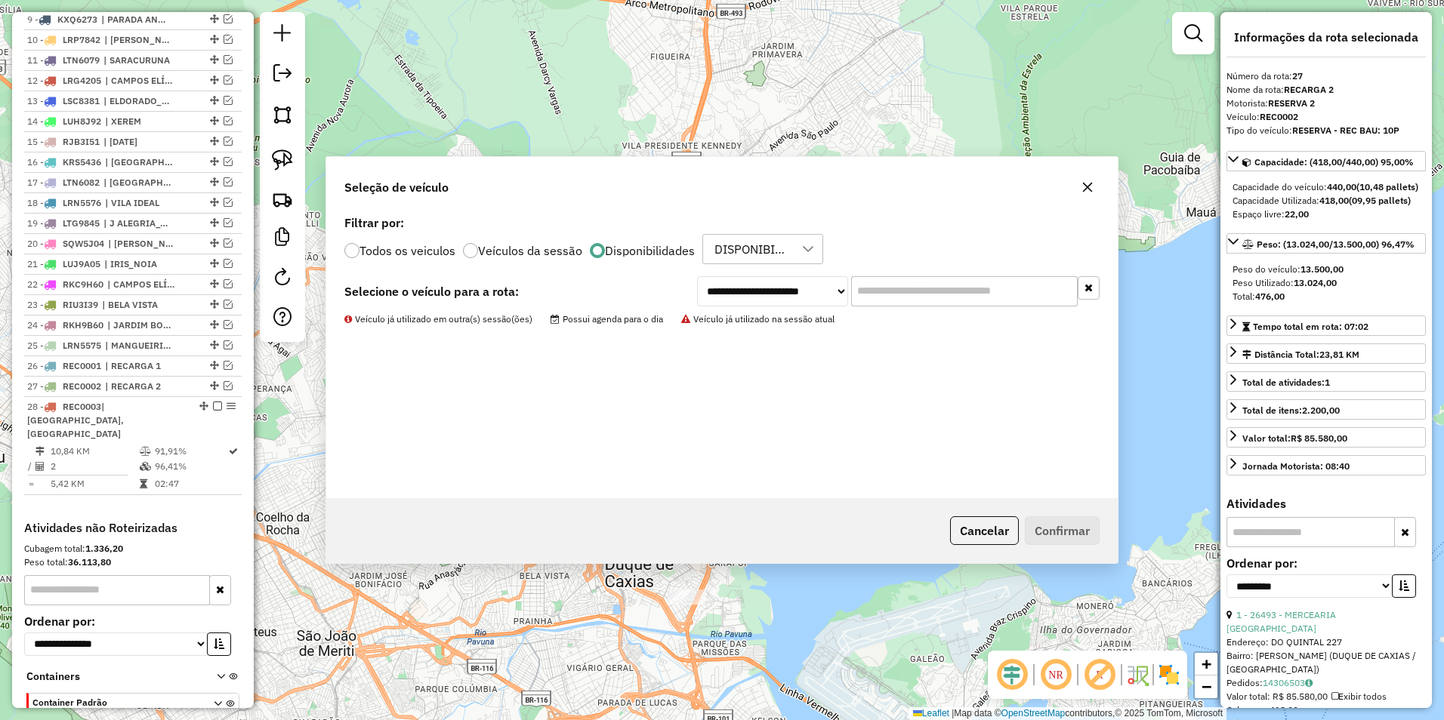
scroll to position [821, 0]
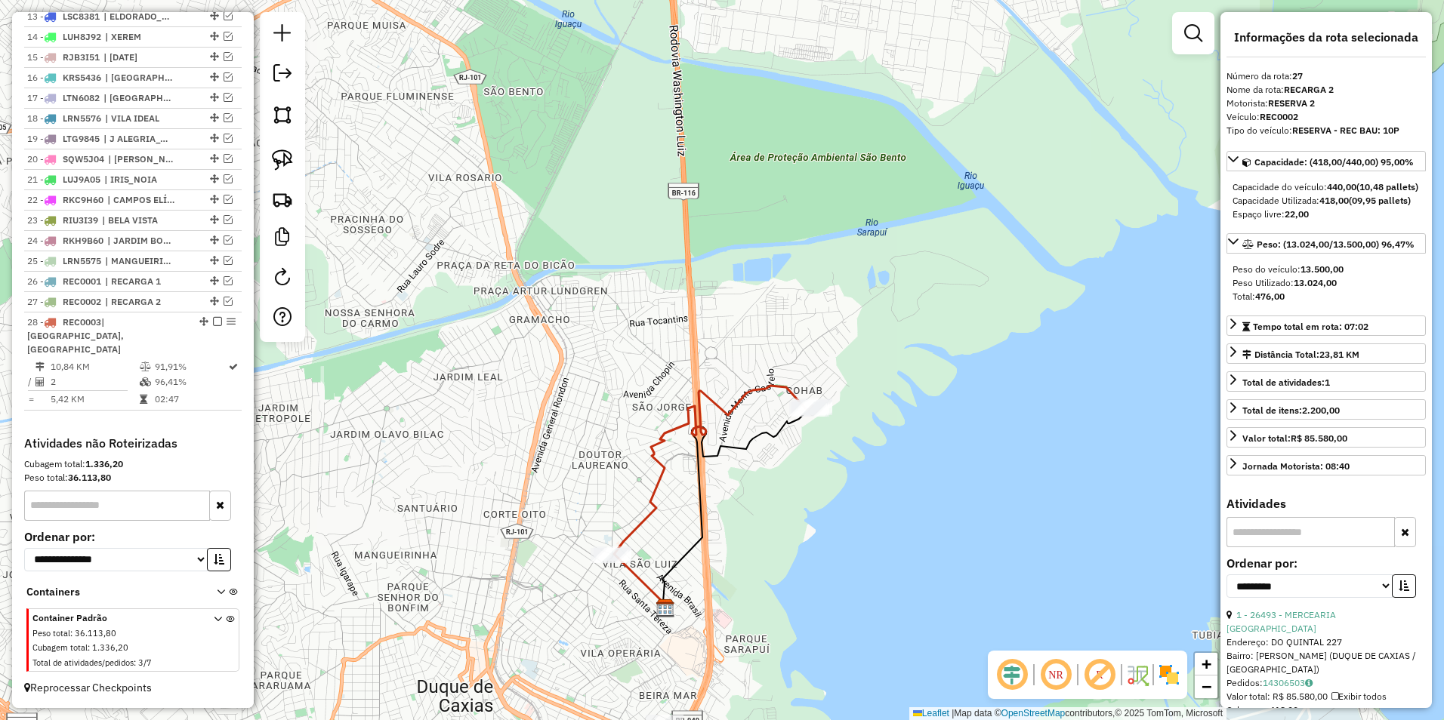
click at [741, 397] on icon at bounding box center [714, 470] width 198 height 168
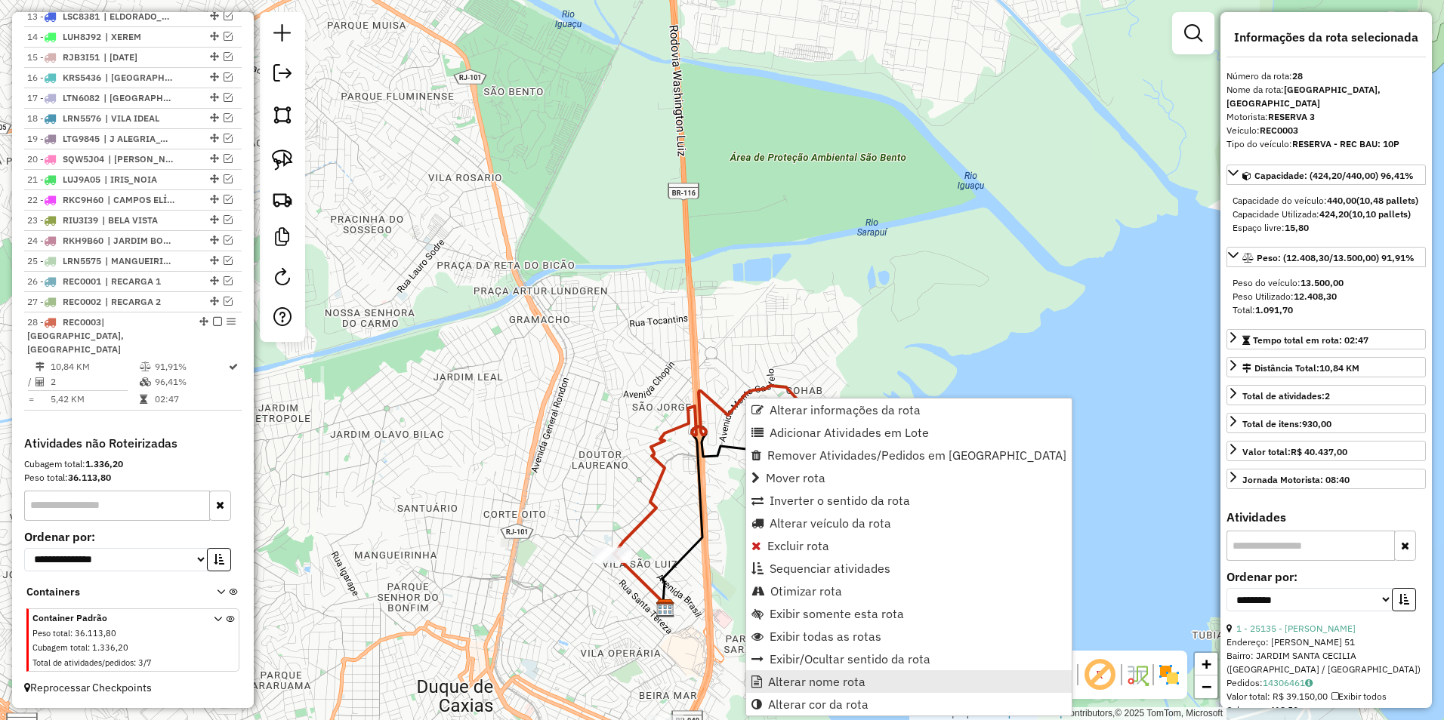
click at [839, 683] on span "Alterar nome rota" at bounding box center [816, 682] width 97 height 12
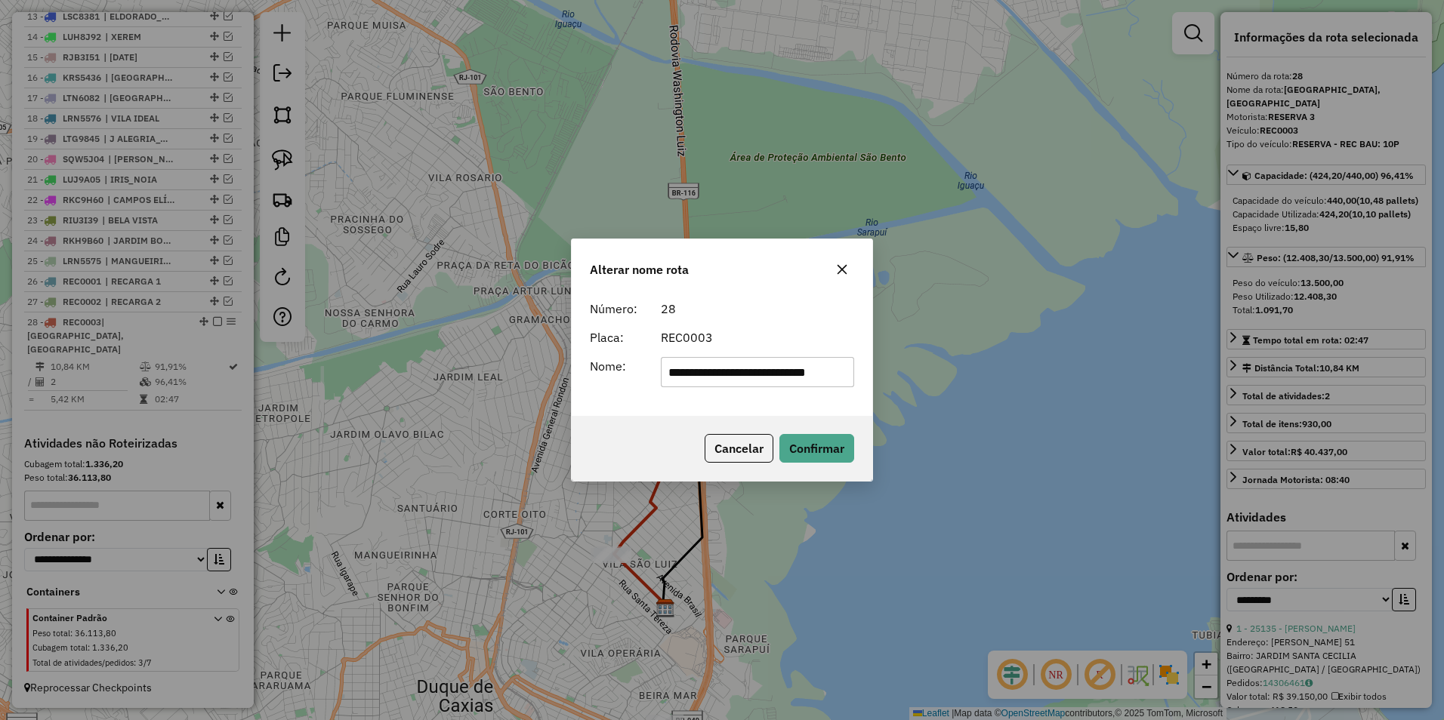
scroll to position [0, 0]
drag, startPoint x: 848, startPoint y: 374, endPoint x: 320, endPoint y: 413, distance: 529.3
click at [320, 413] on div "**********" at bounding box center [722, 360] width 1444 height 720
type input "*********"
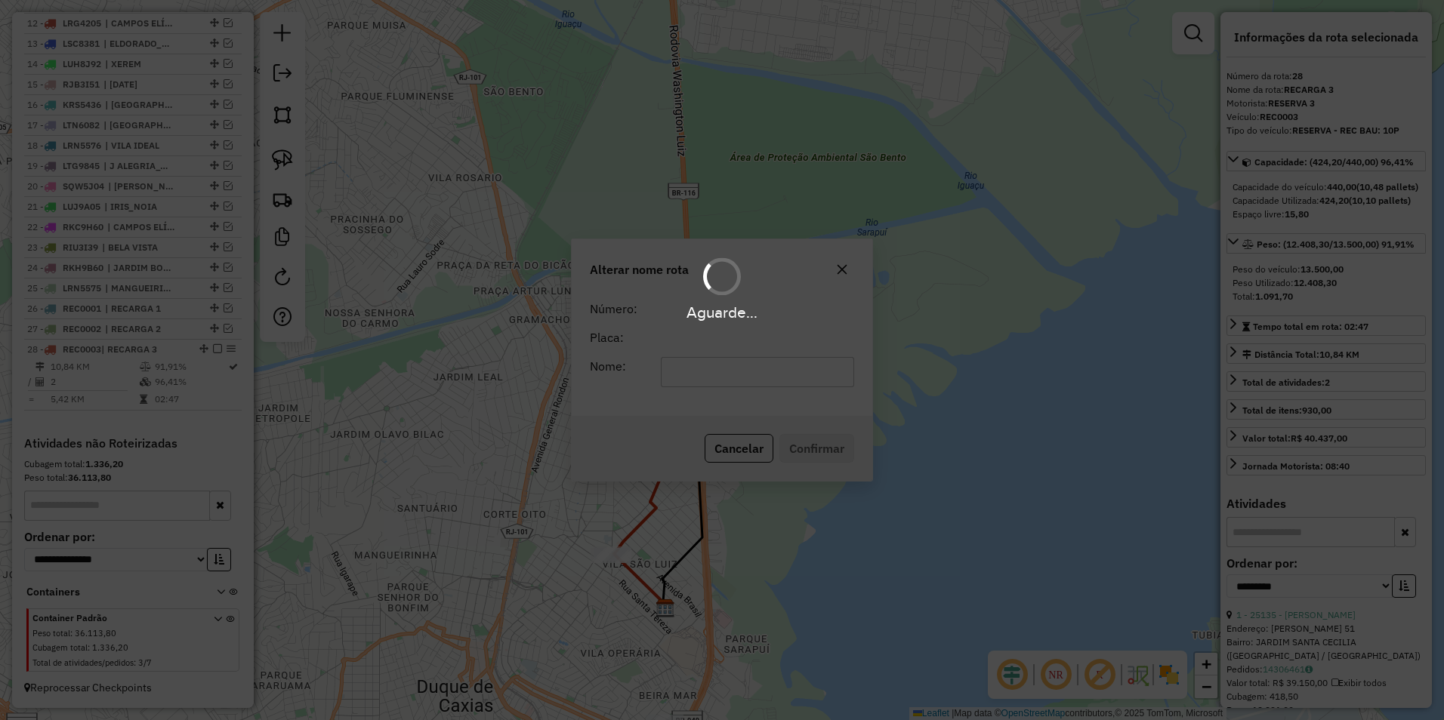
scroll to position [807, 0]
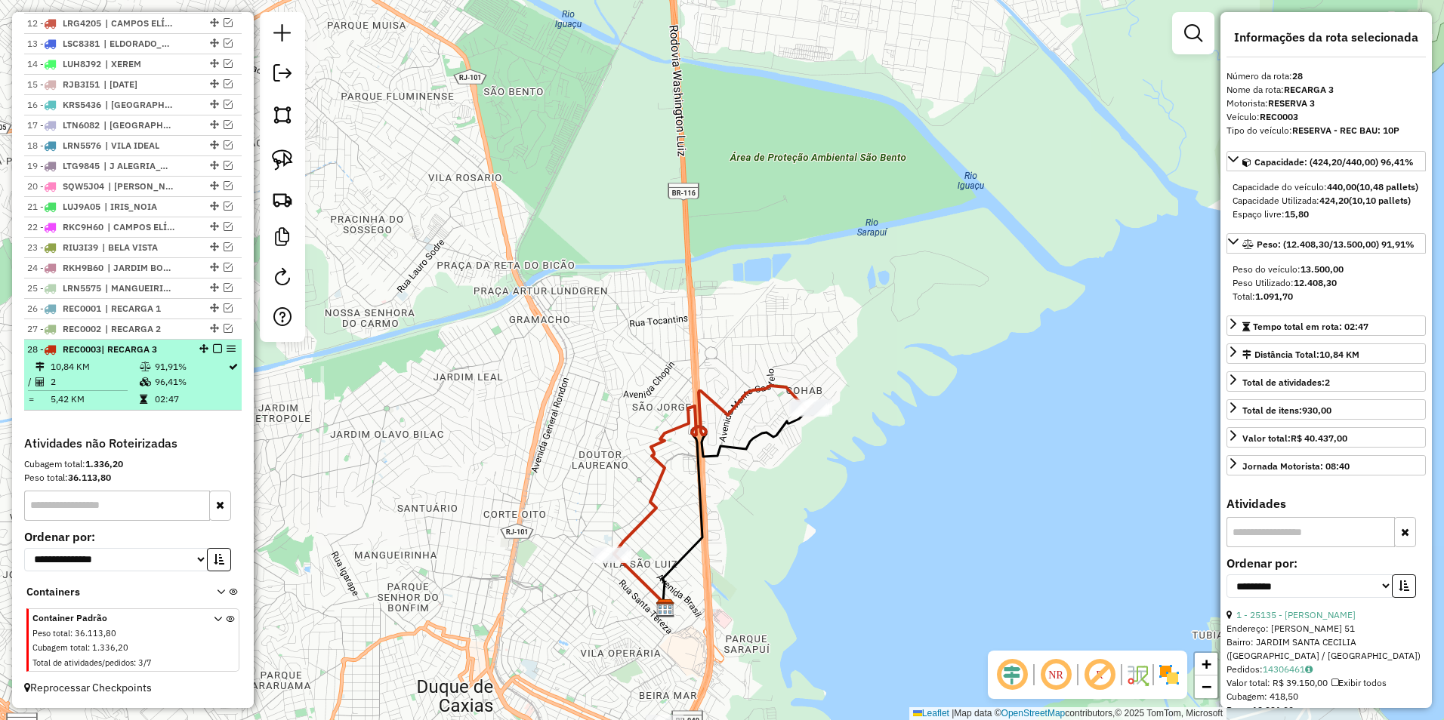
click at [213, 347] on em at bounding box center [217, 348] width 9 height 9
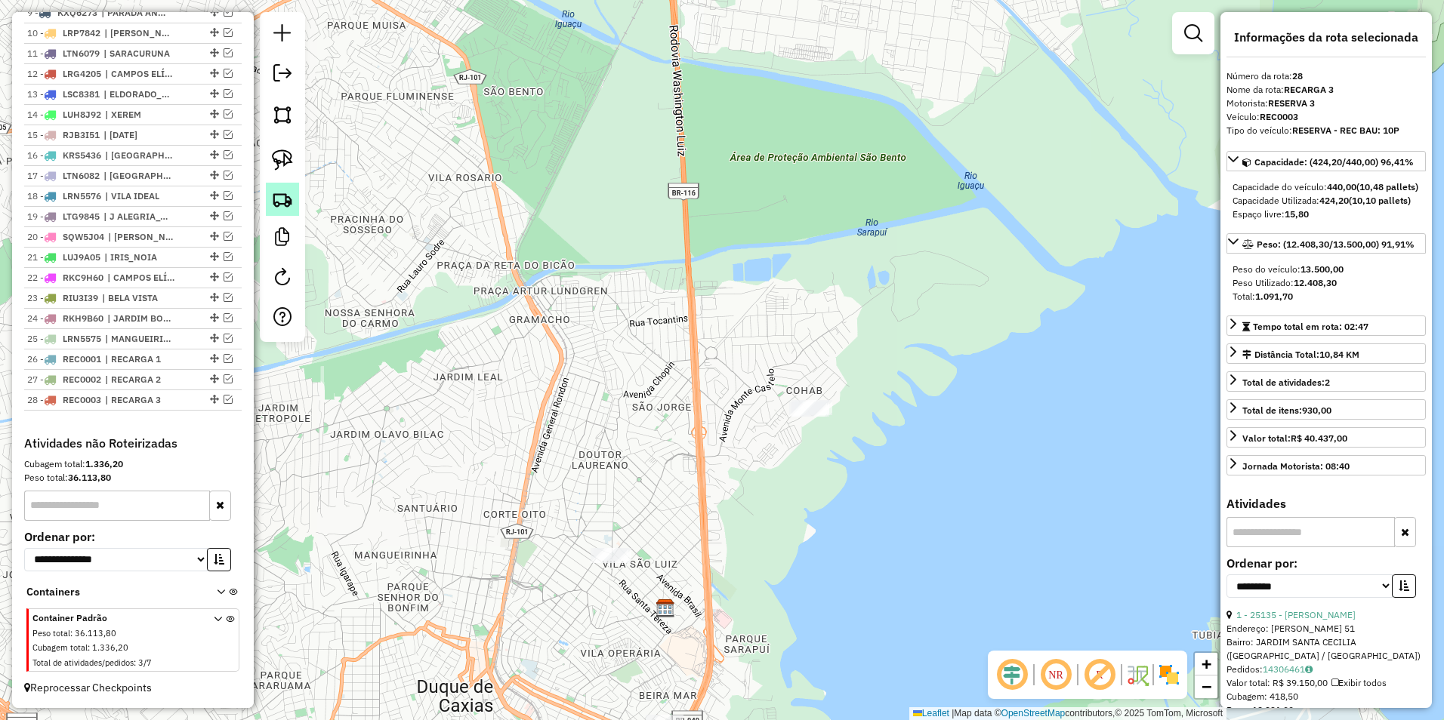
click at [281, 195] on img at bounding box center [282, 199] width 21 height 21
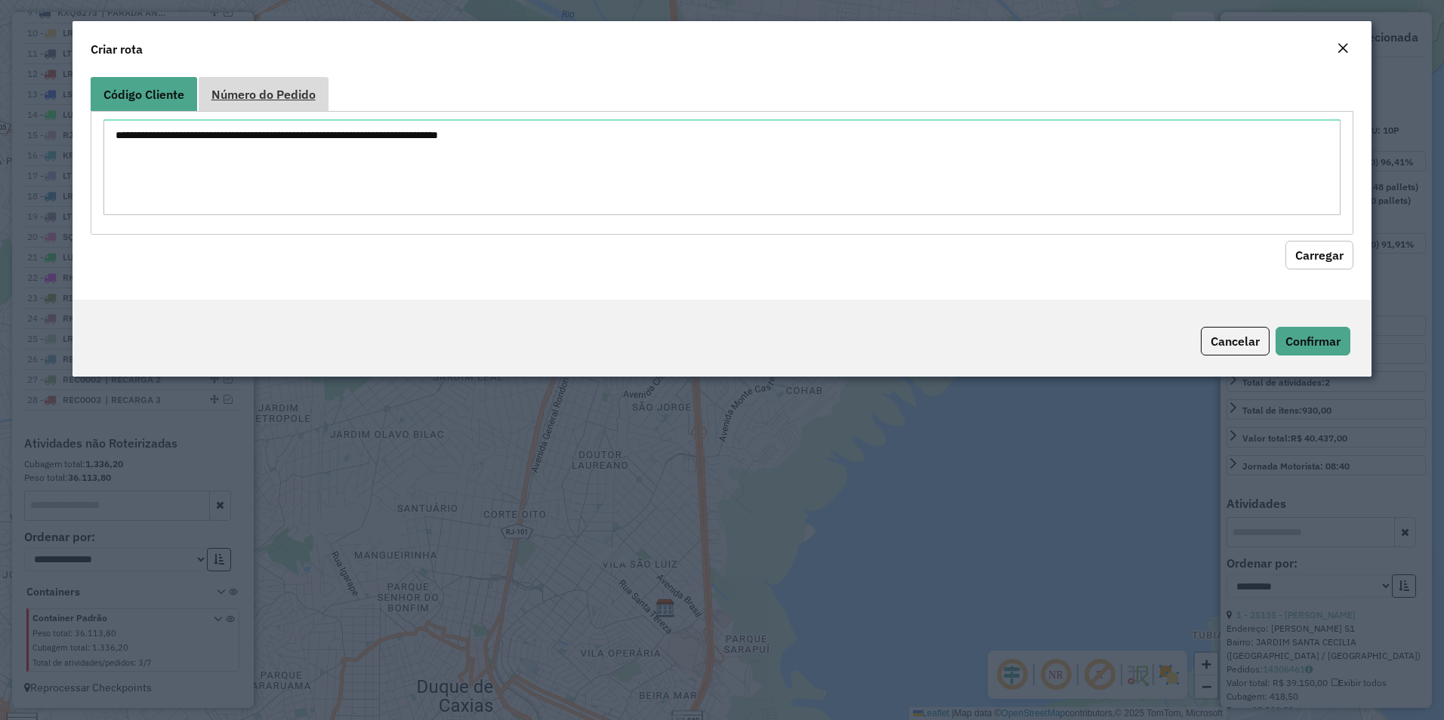
click at [295, 91] on span "Número do Pedido" at bounding box center [263, 94] width 104 height 12
click at [212, 135] on textarea at bounding box center [722, 167] width 1238 height 96
paste textarea "****** ****** ****** ******"
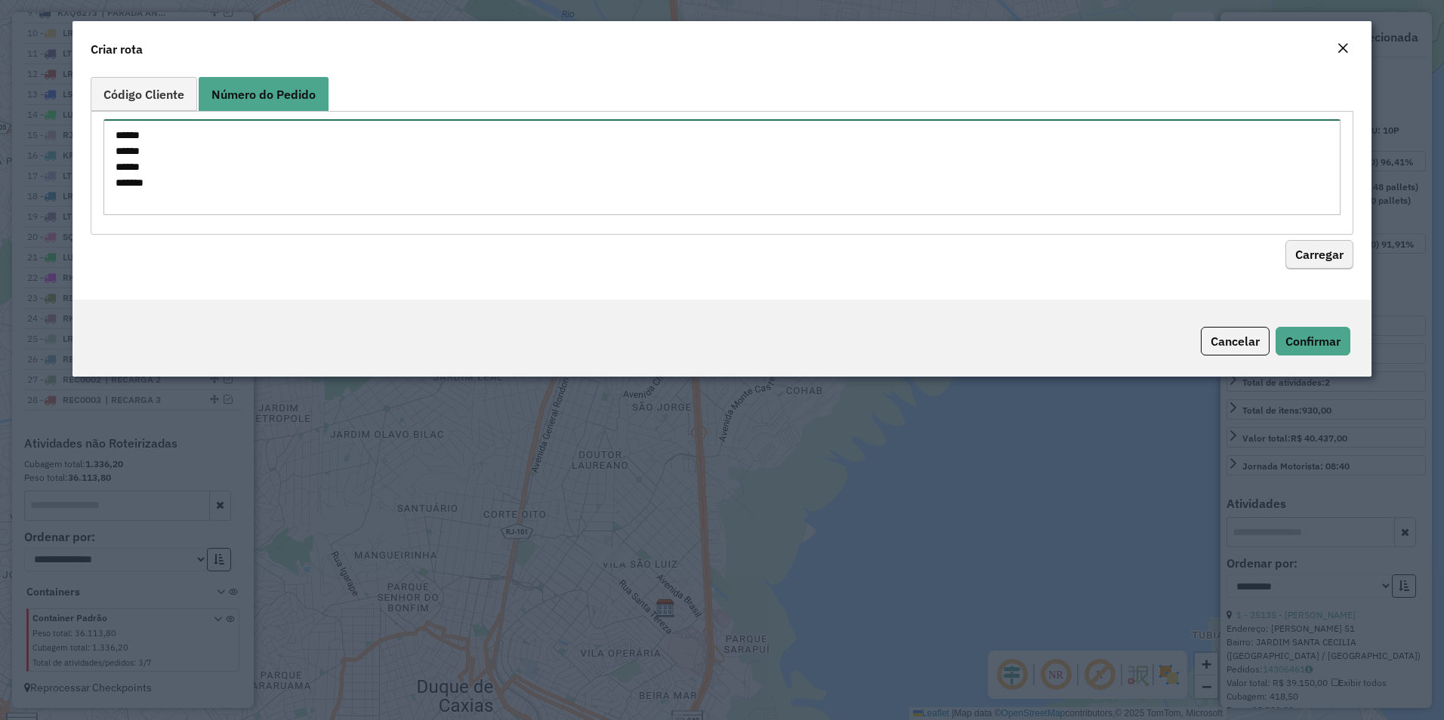
type textarea "****** ****** ****** ******"
click at [1303, 252] on button "Carregar" at bounding box center [1319, 255] width 68 height 29
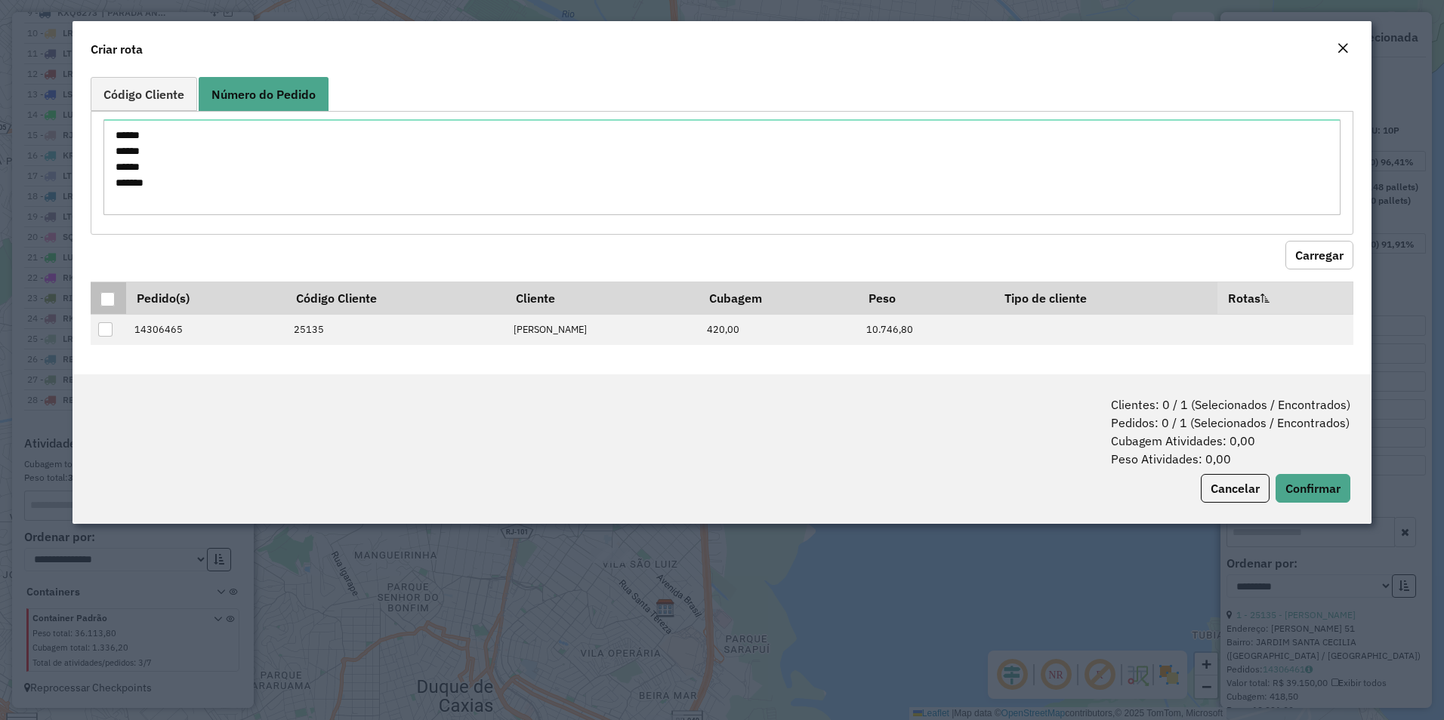
click at [109, 297] on div at bounding box center [107, 299] width 14 height 14
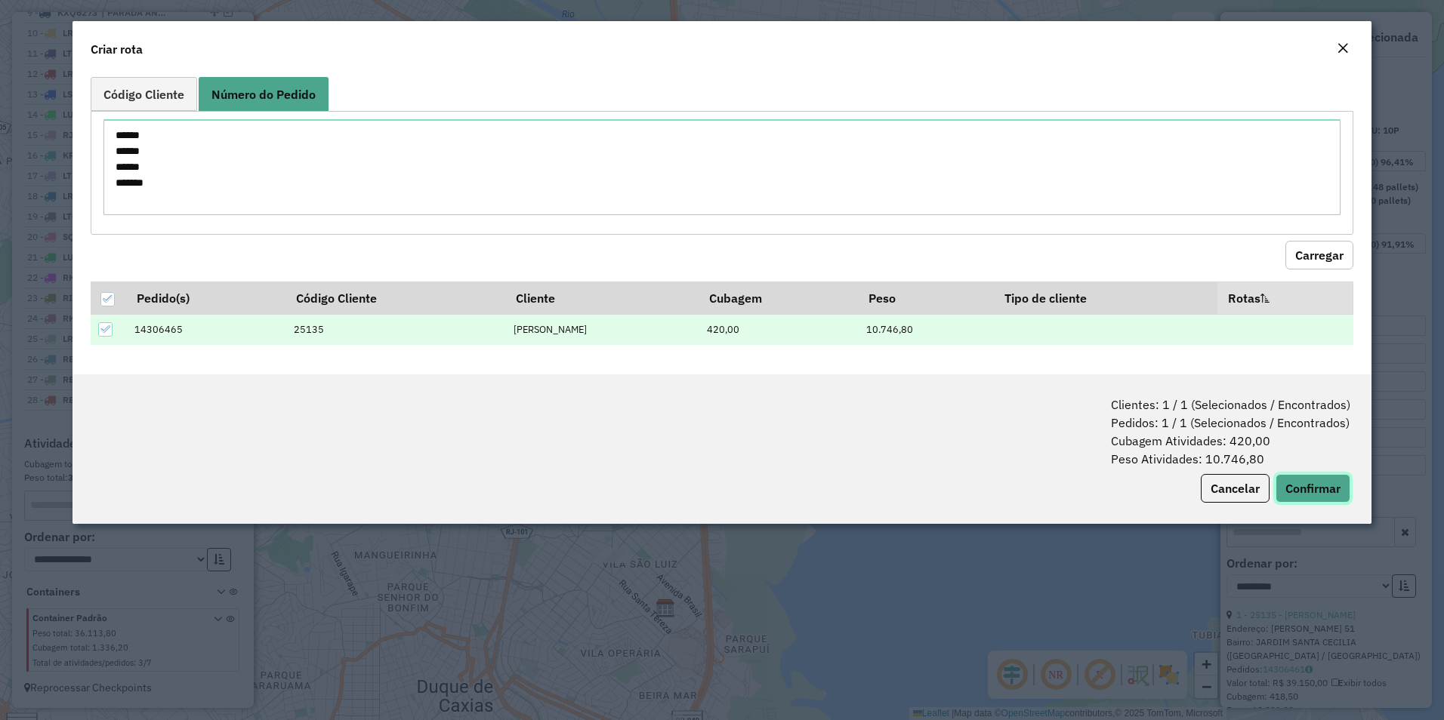
drag, startPoint x: 1325, startPoint y: 478, endPoint x: 1285, endPoint y: 484, distance: 40.5
click at [1324, 478] on button "Confirmar" at bounding box center [1312, 488] width 75 height 29
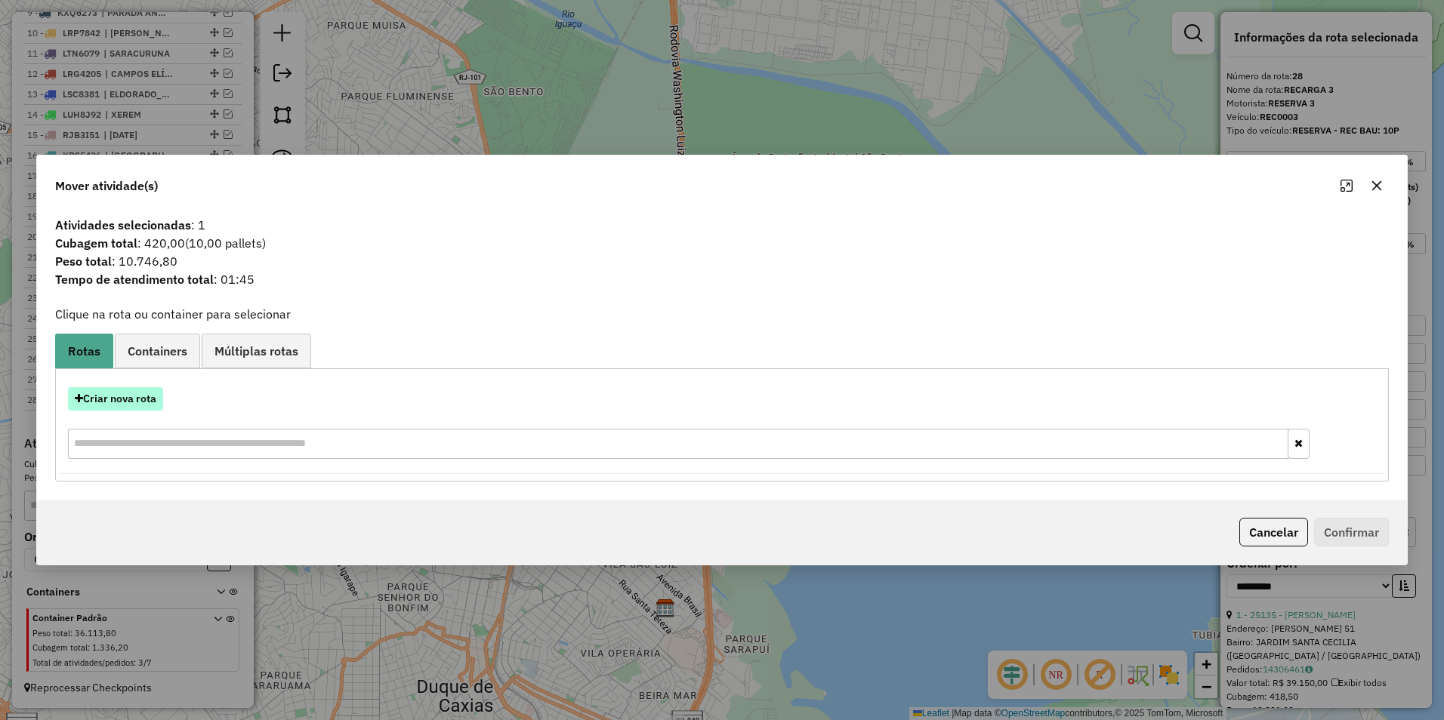
click at [134, 406] on button "Criar nova rota" at bounding box center [115, 398] width 95 height 23
select select "********"
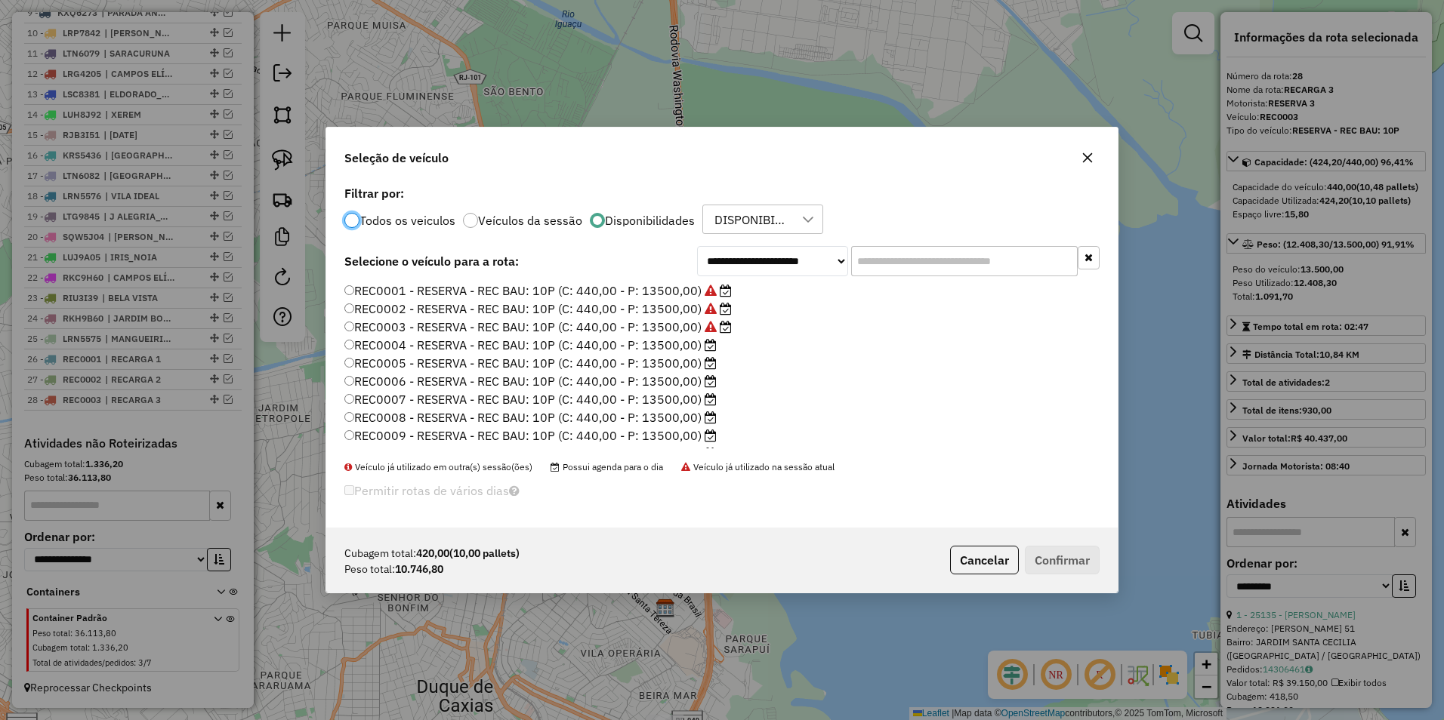
scroll to position [8, 5]
click at [682, 343] on label "REC0004 - RESERVA - REC BAU: 10P (C: 440,00 - P: 13500,00)" at bounding box center [530, 345] width 372 height 18
click at [1038, 550] on button "Confirmar" at bounding box center [1062, 560] width 75 height 29
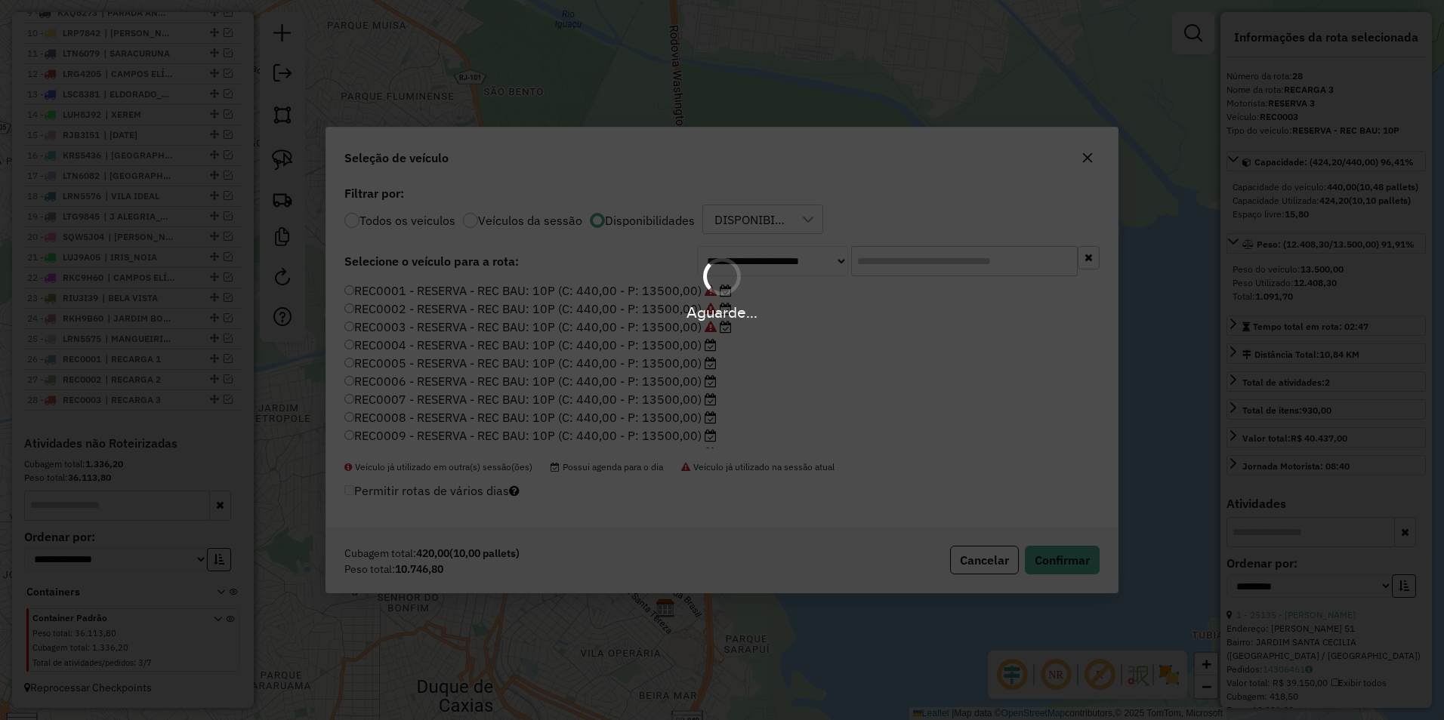
scroll to position [828, 0]
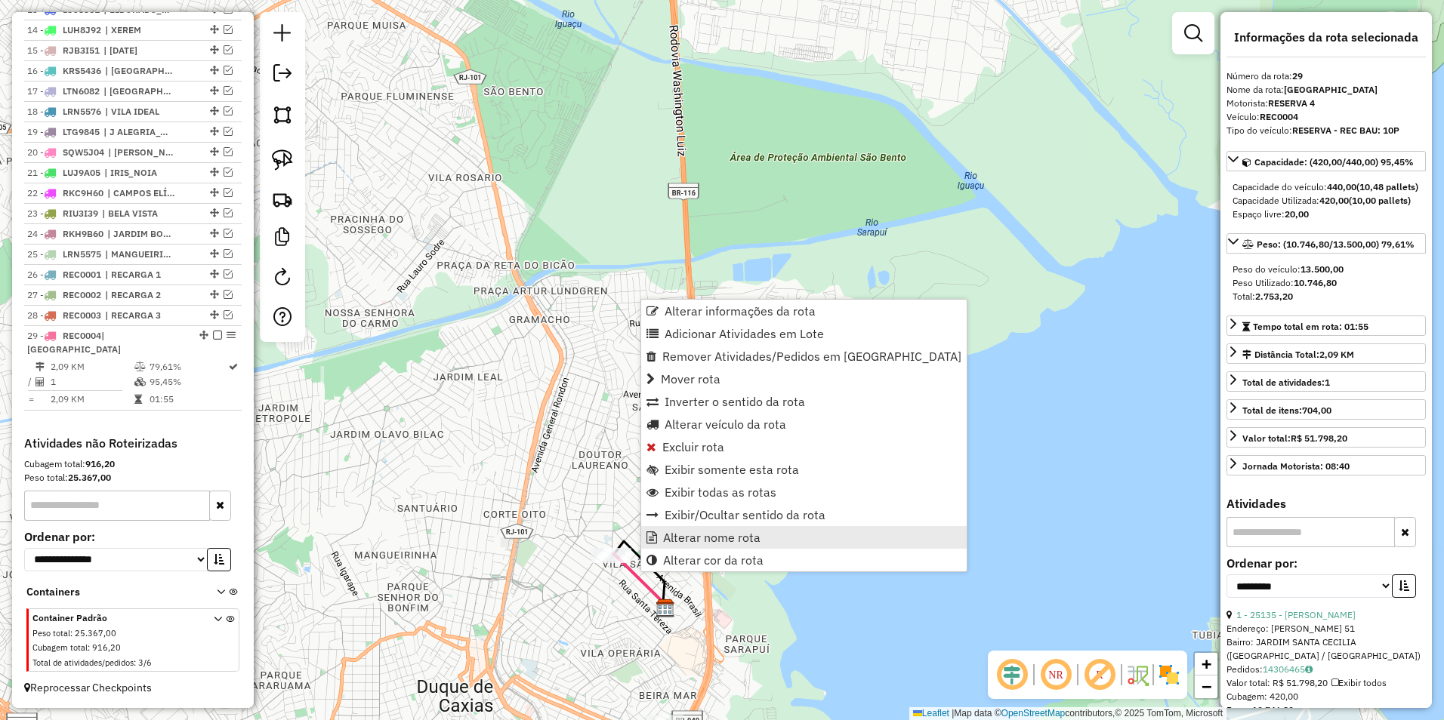
click at [720, 533] on span "Alterar nome rota" at bounding box center [711, 538] width 97 height 12
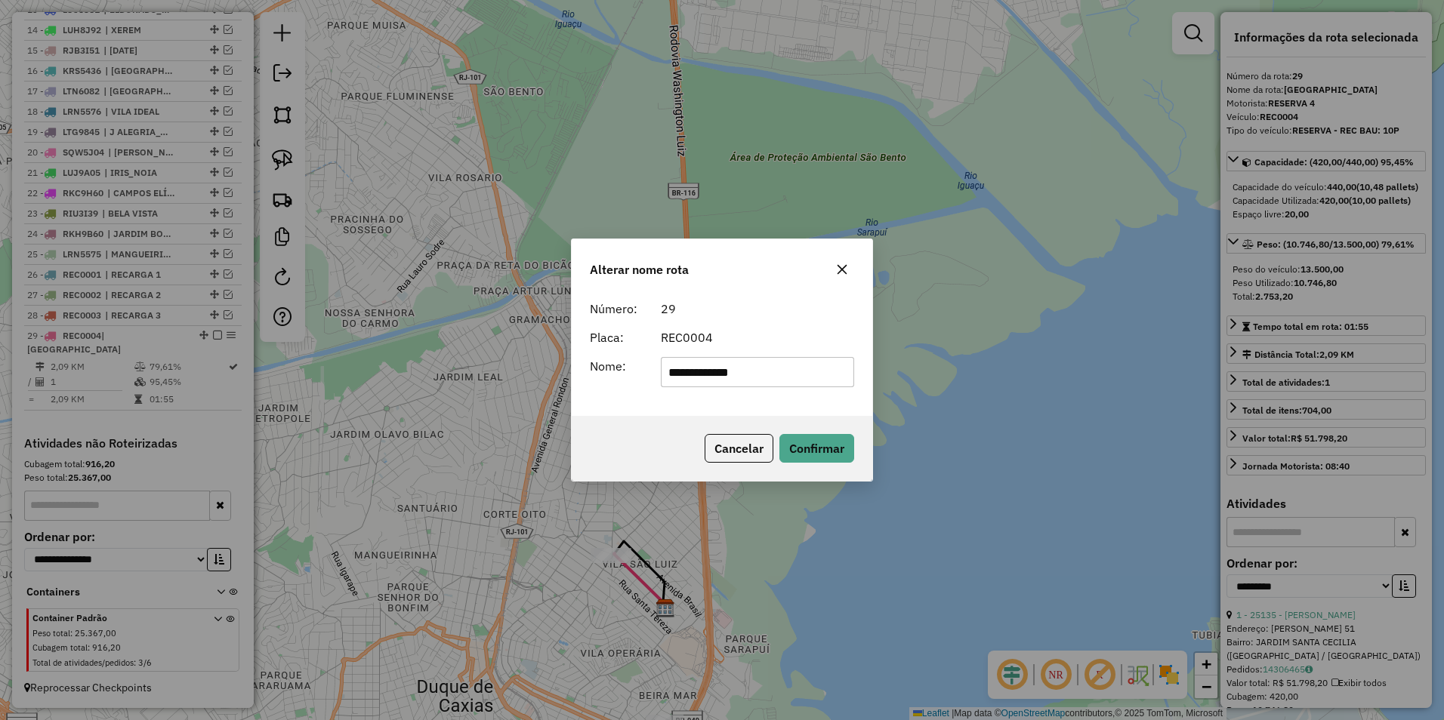
drag, startPoint x: 781, startPoint y: 368, endPoint x: 527, endPoint y: 372, distance: 253.7
click at [527, 372] on div "**********" at bounding box center [722, 360] width 1444 height 720
type input "*********"
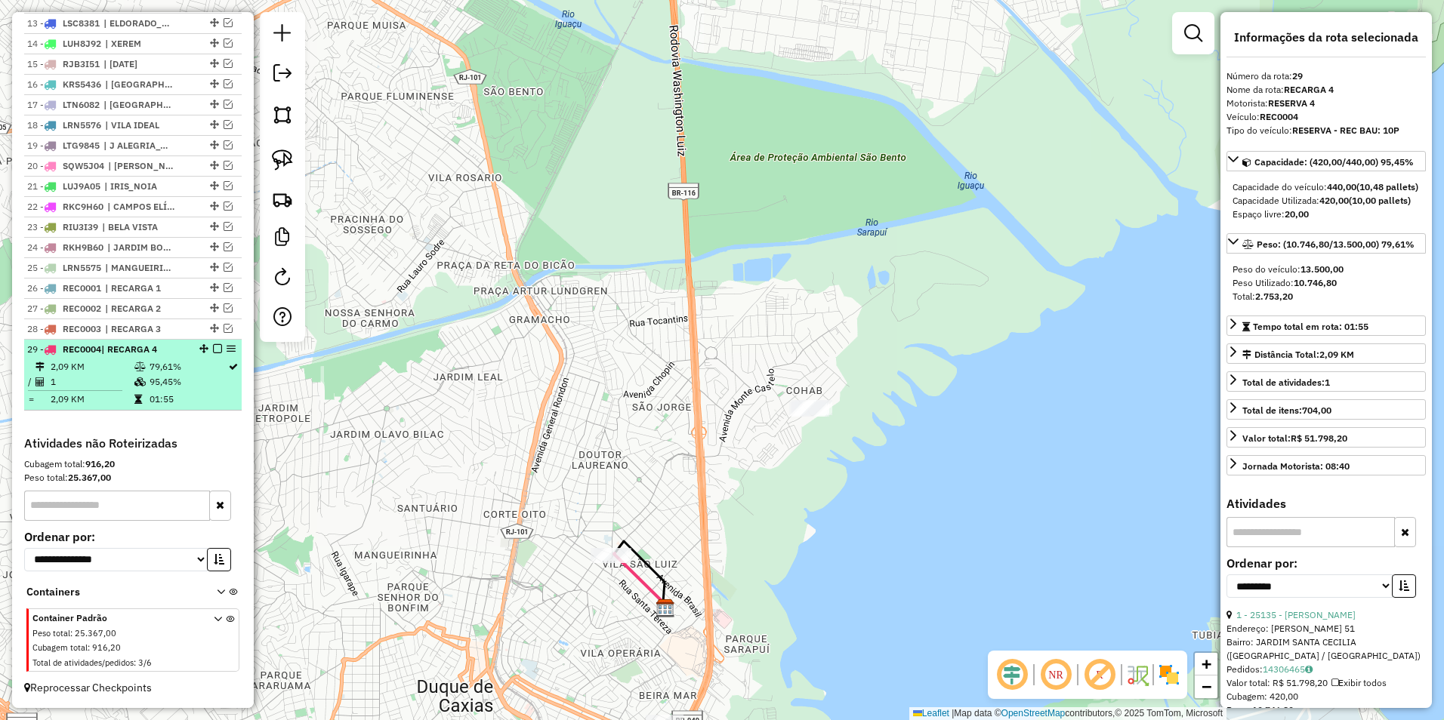
click at [215, 350] on em at bounding box center [217, 348] width 9 height 9
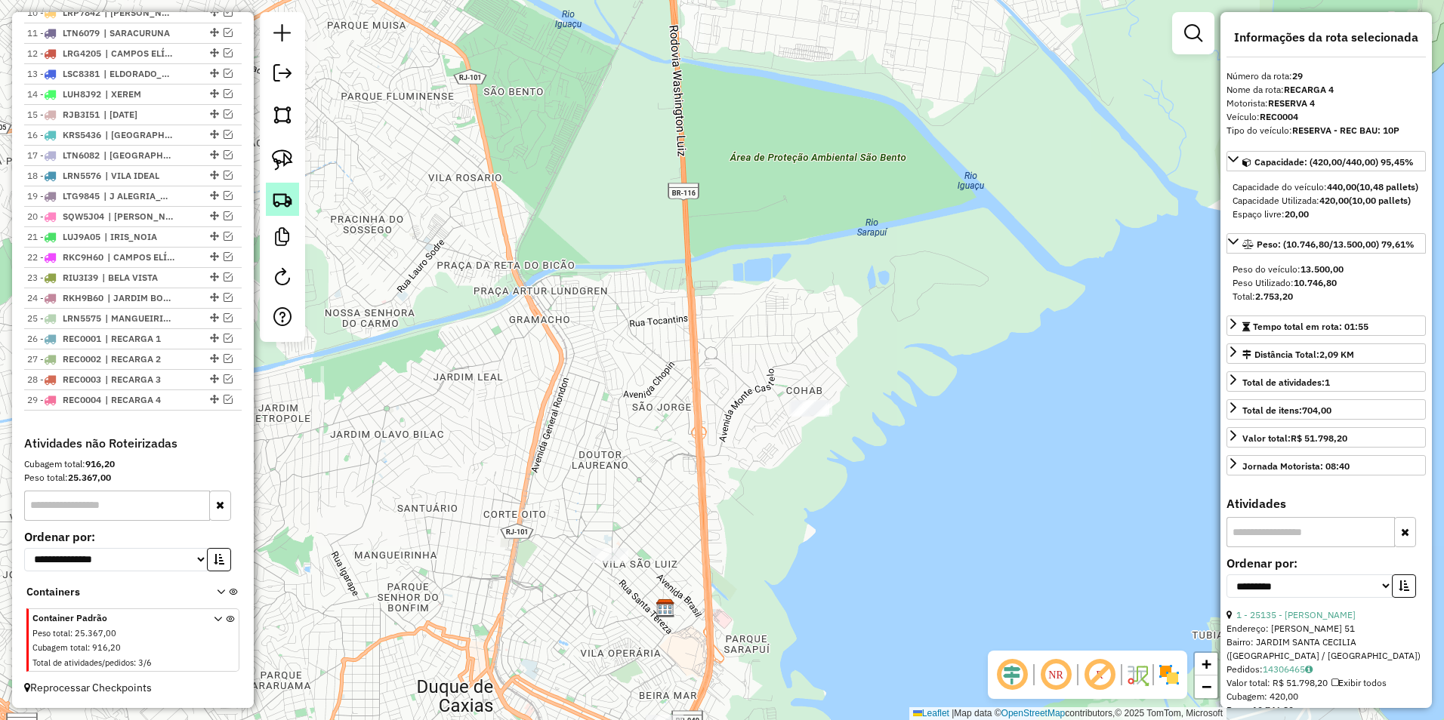
click at [285, 197] on img at bounding box center [282, 199] width 21 height 21
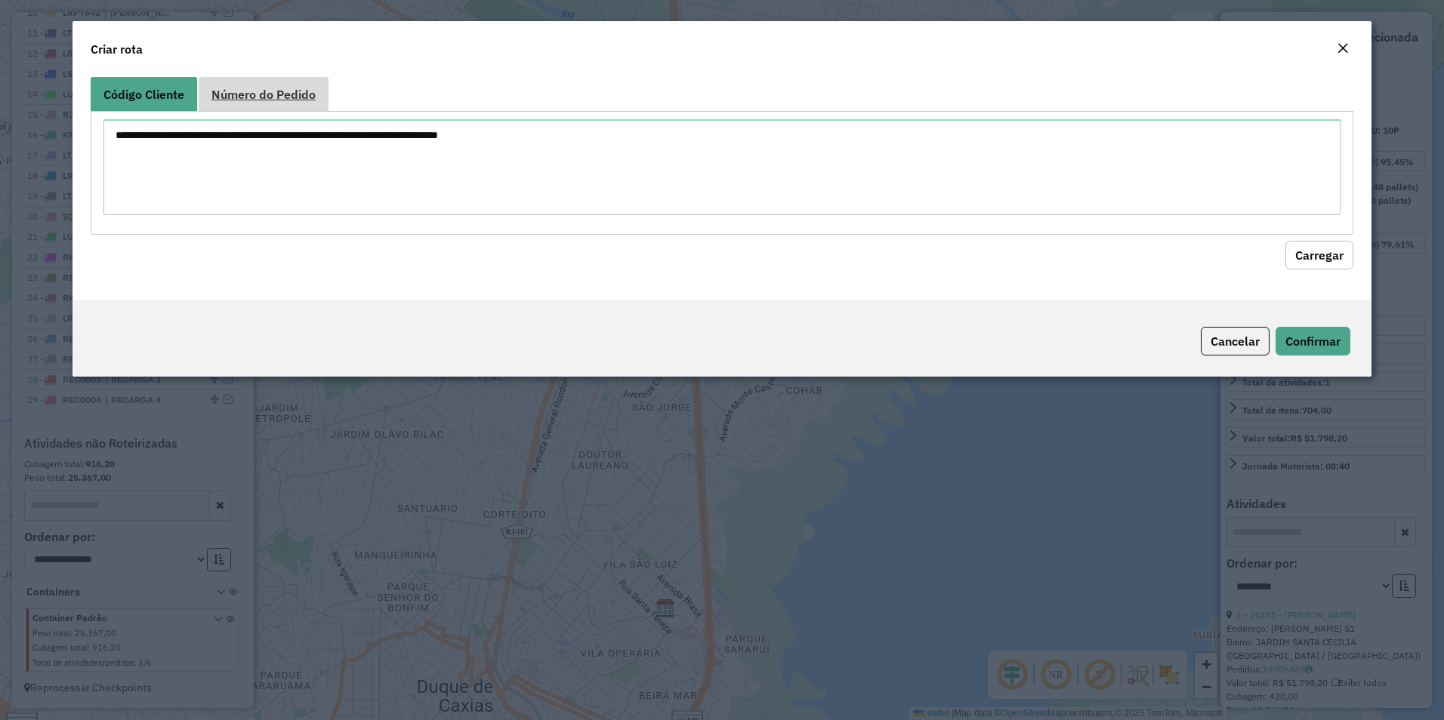
click at [298, 94] on span "Número do Pedido" at bounding box center [263, 94] width 104 height 12
click at [199, 137] on textarea at bounding box center [722, 167] width 1238 height 96
paste textarea "****** ****** ****** ****** ******"
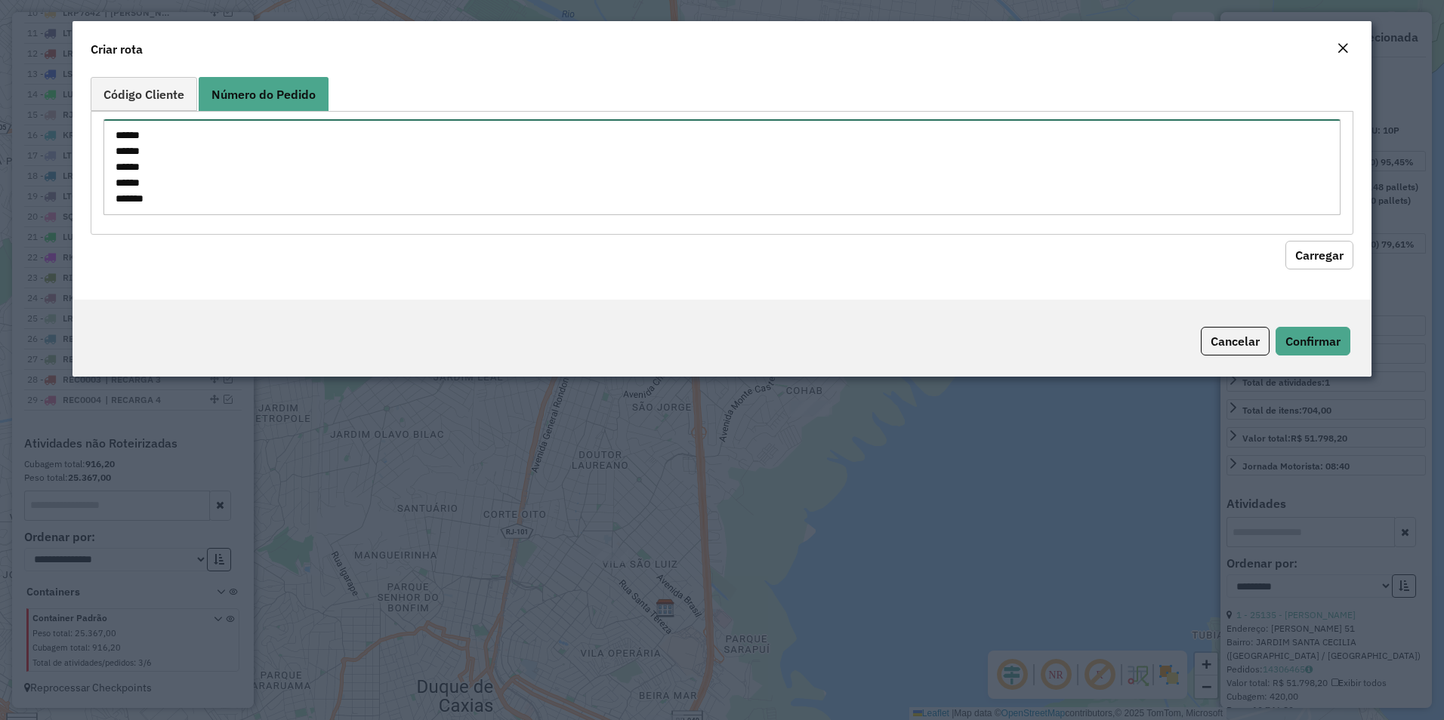
scroll to position [6, 0]
type textarea "****** ****** ****** ****** ******"
drag, startPoint x: 1308, startPoint y: 244, endPoint x: 1299, endPoint y: 249, distance: 10.5
click at [1302, 248] on button "Carregar" at bounding box center [1319, 255] width 68 height 29
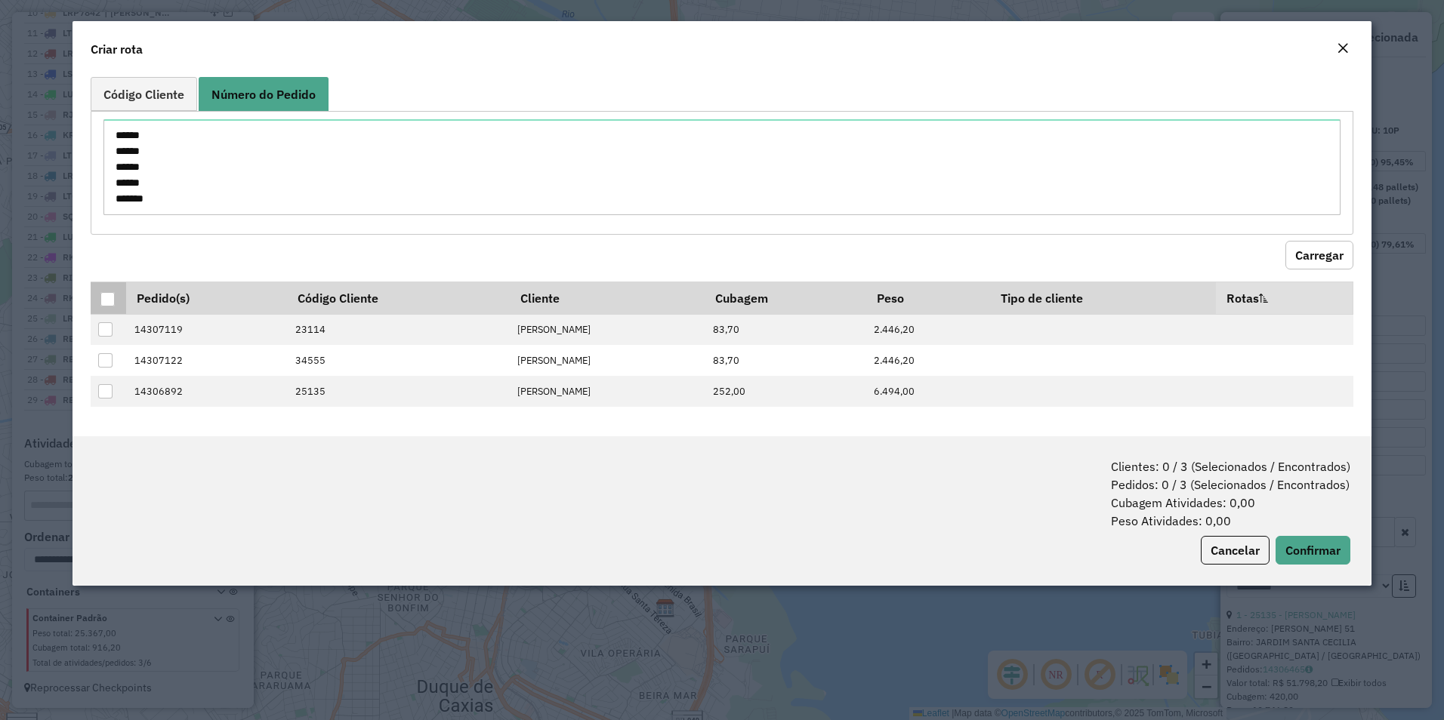
click at [103, 292] on div at bounding box center [107, 299] width 14 height 14
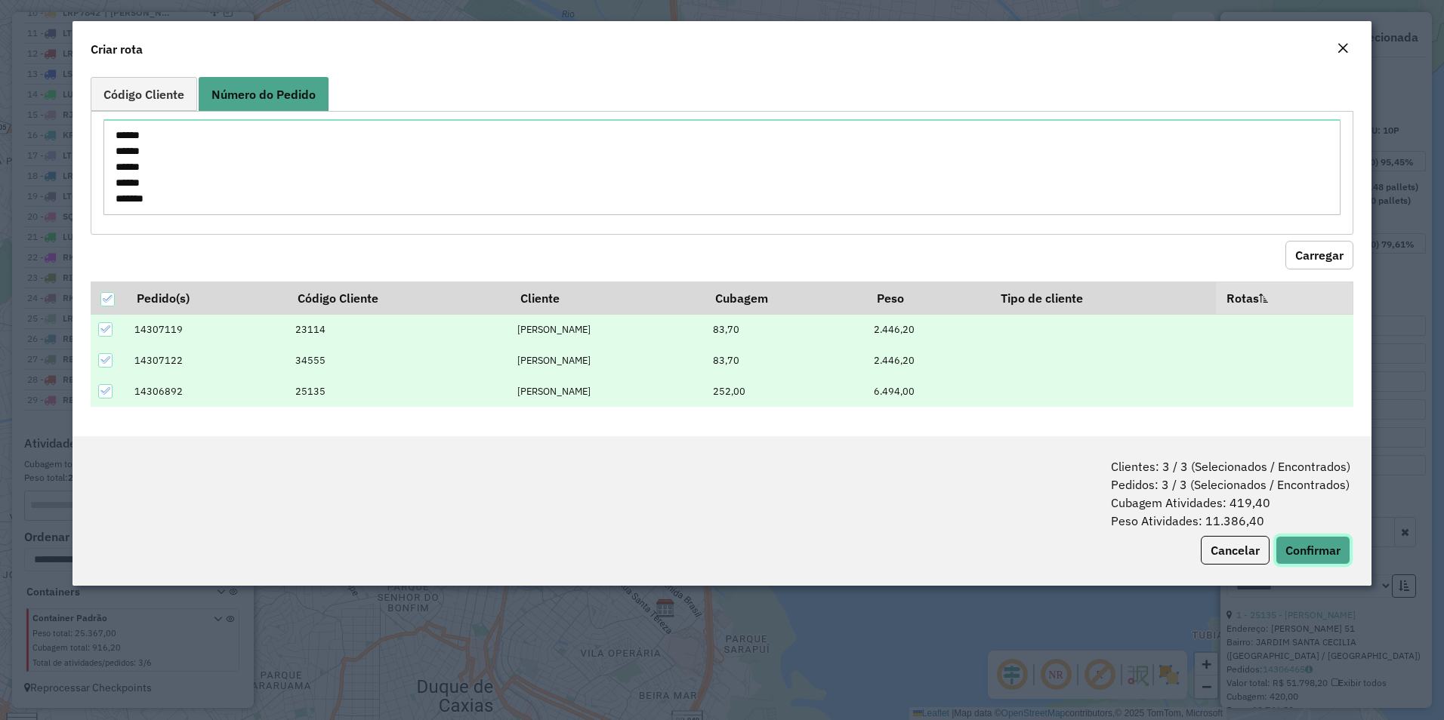
click at [1298, 548] on button "Confirmar" at bounding box center [1312, 550] width 75 height 29
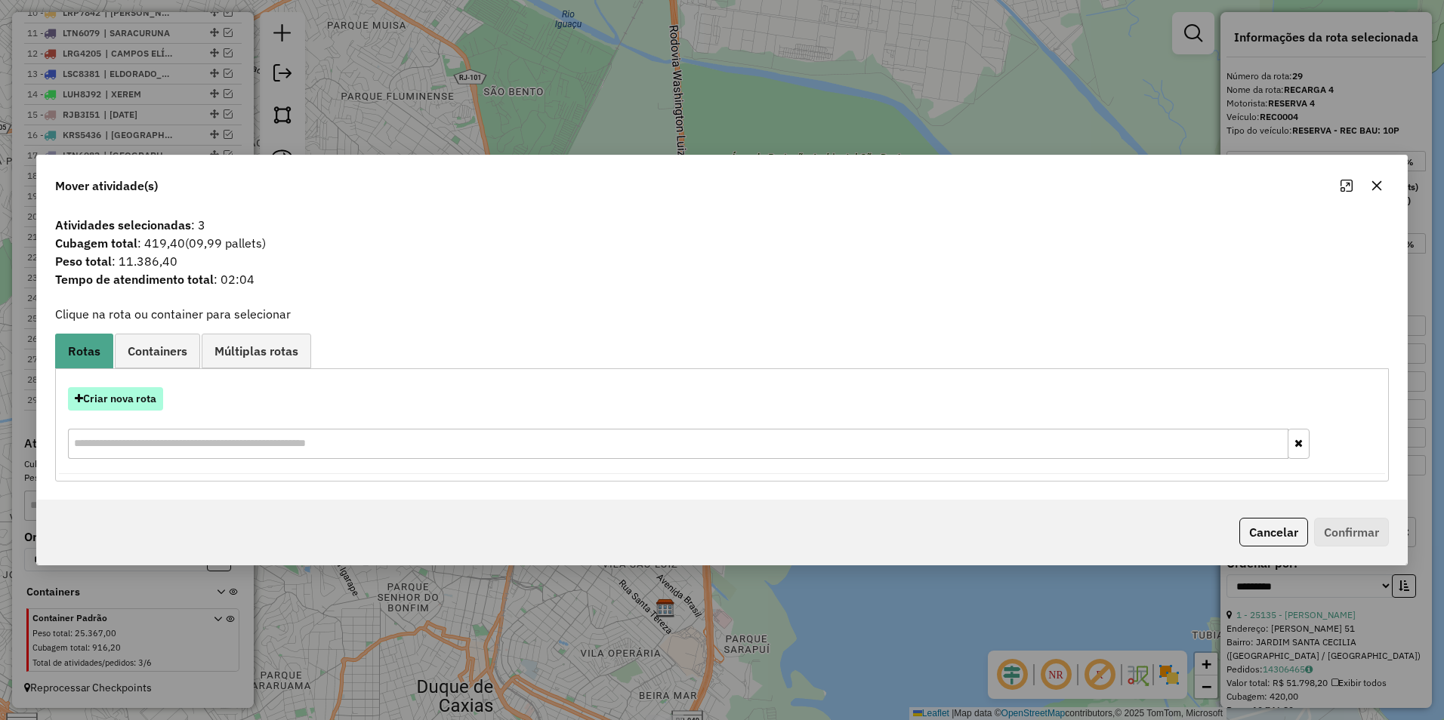
click at [131, 400] on button "Criar nova rota" at bounding box center [115, 398] width 95 height 23
select select "********"
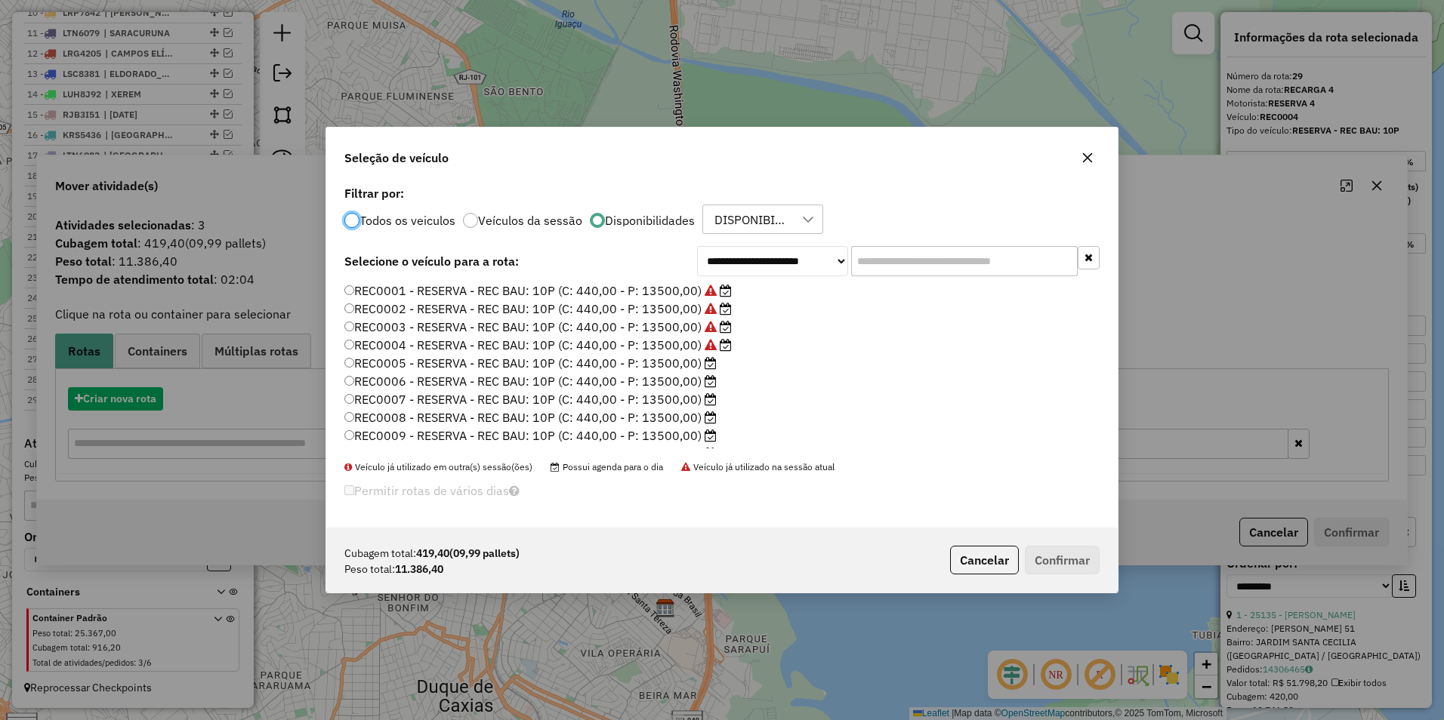
scroll to position [8, 5]
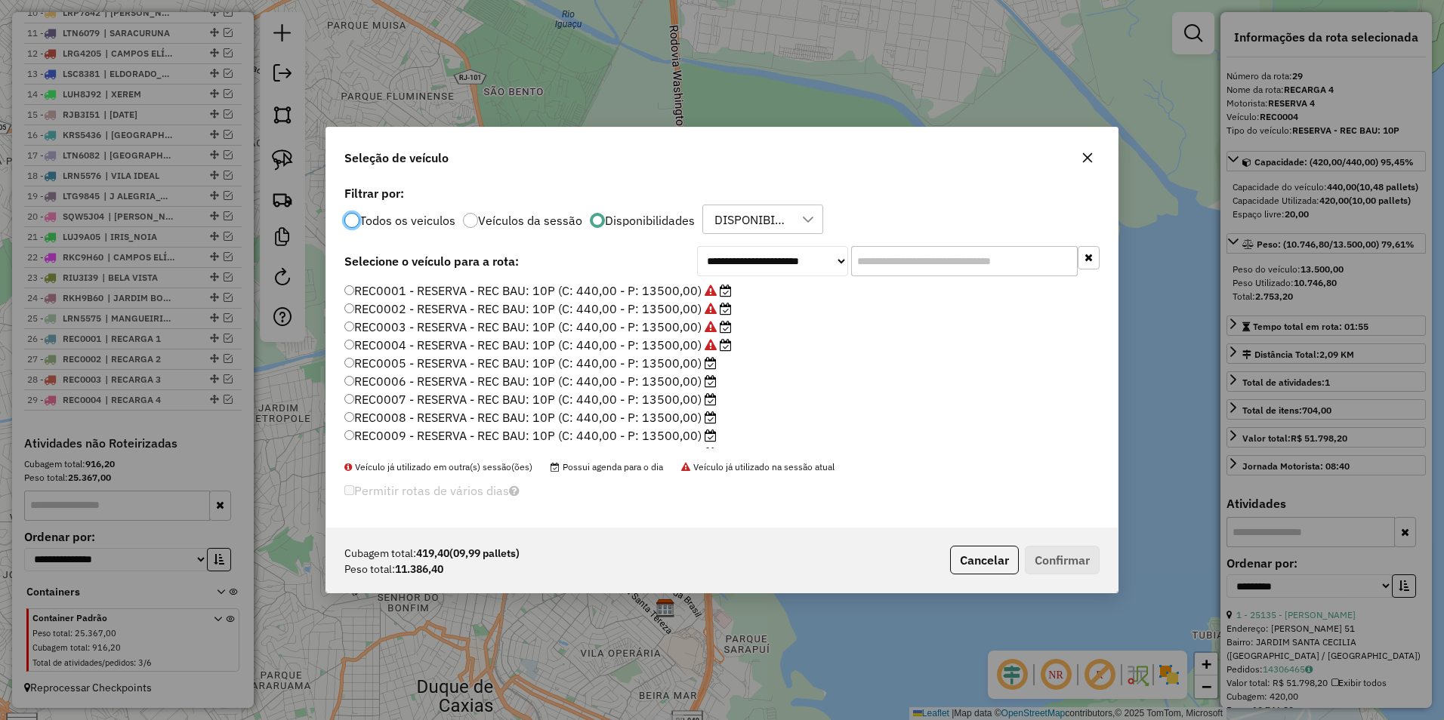
click at [698, 361] on label "REC0005 - RESERVA - REC BAU: 10P (C: 440,00 - P: 13500,00)" at bounding box center [530, 363] width 372 height 18
click at [1071, 553] on button "Confirmar" at bounding box center [1062, 560] width 75 height 29
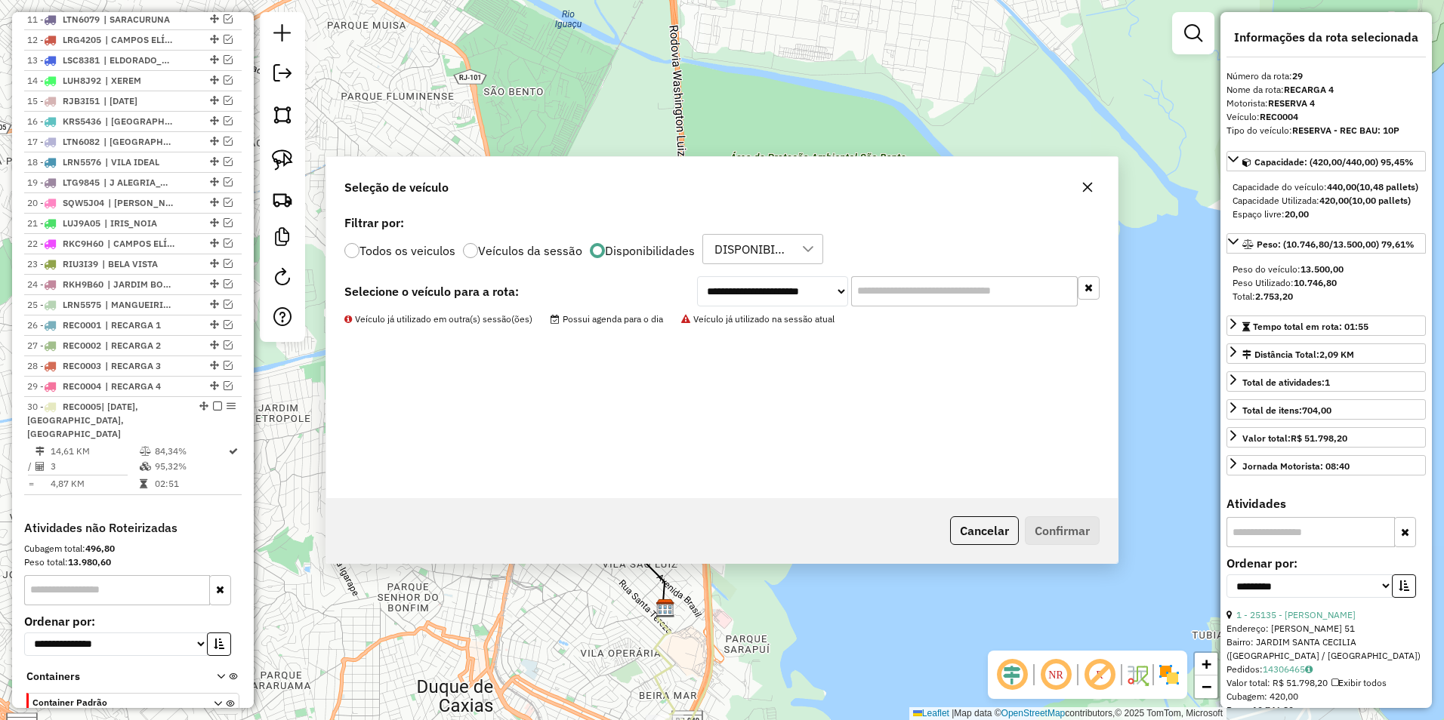
scroll to position [862, 0]
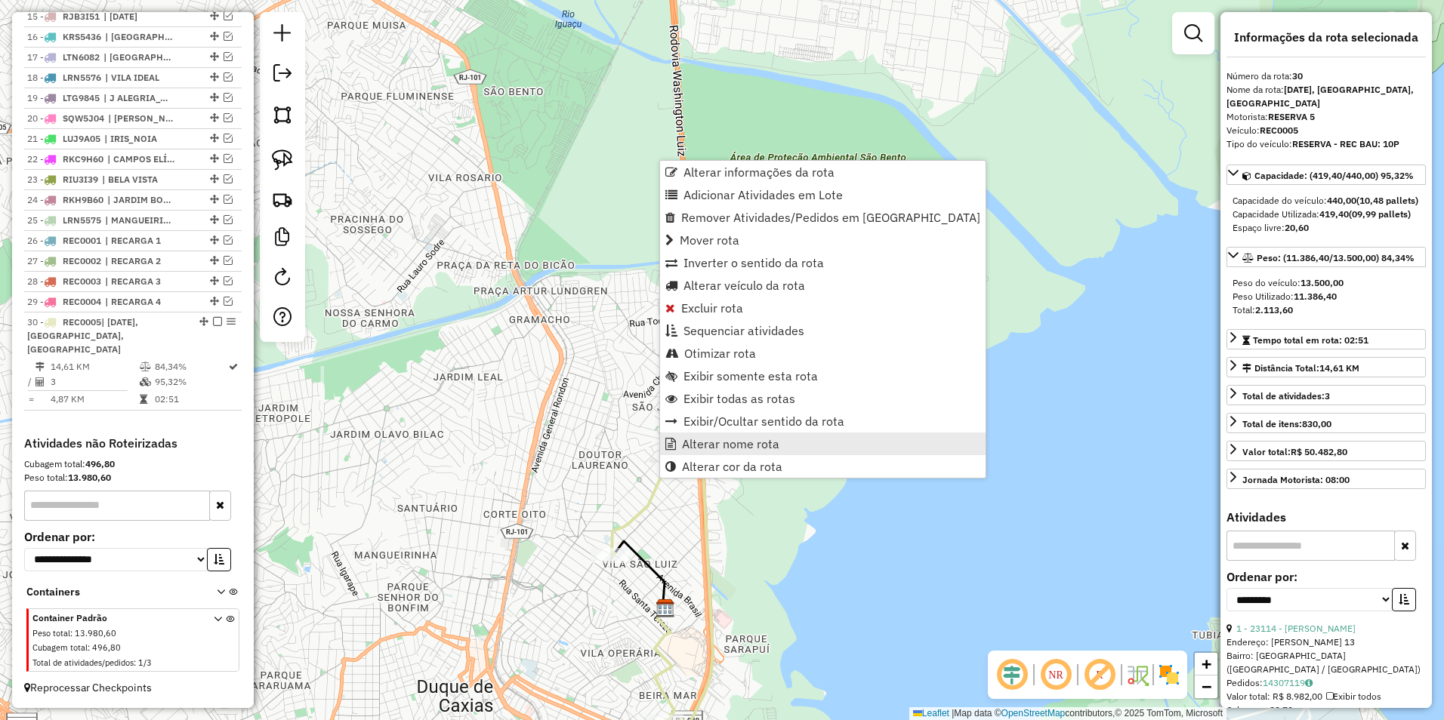
click at [751, 445] on span "Alterar nome rota" at bounding box center [730, 444] width 97 height 12
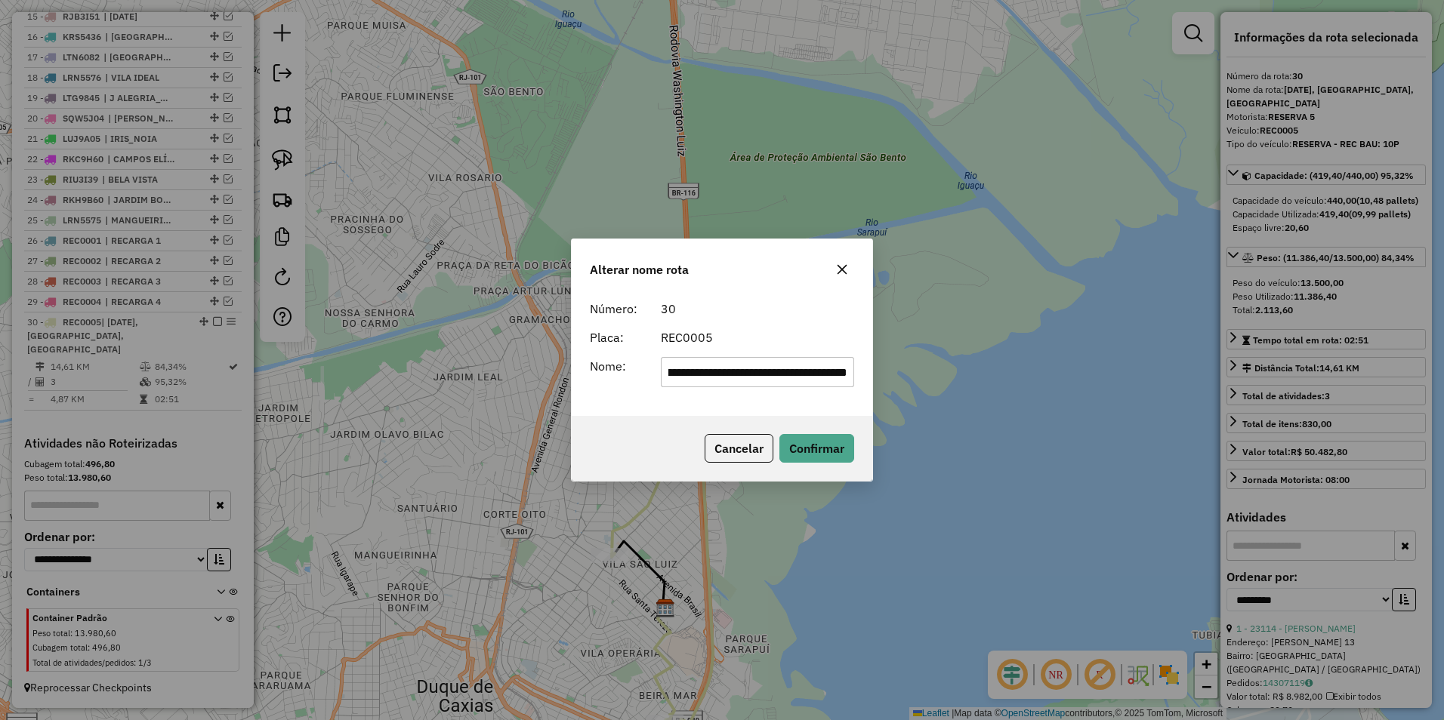
scroll to position [0, 0]
drag, startPoint x: 809, startPoint y: 372, endPoint x: 173, endPoint y: 409, distance: 637.6
click at [173, 409] on div "**********" at bounding box center [722, 360] width 1444 height 720
type input "*********"
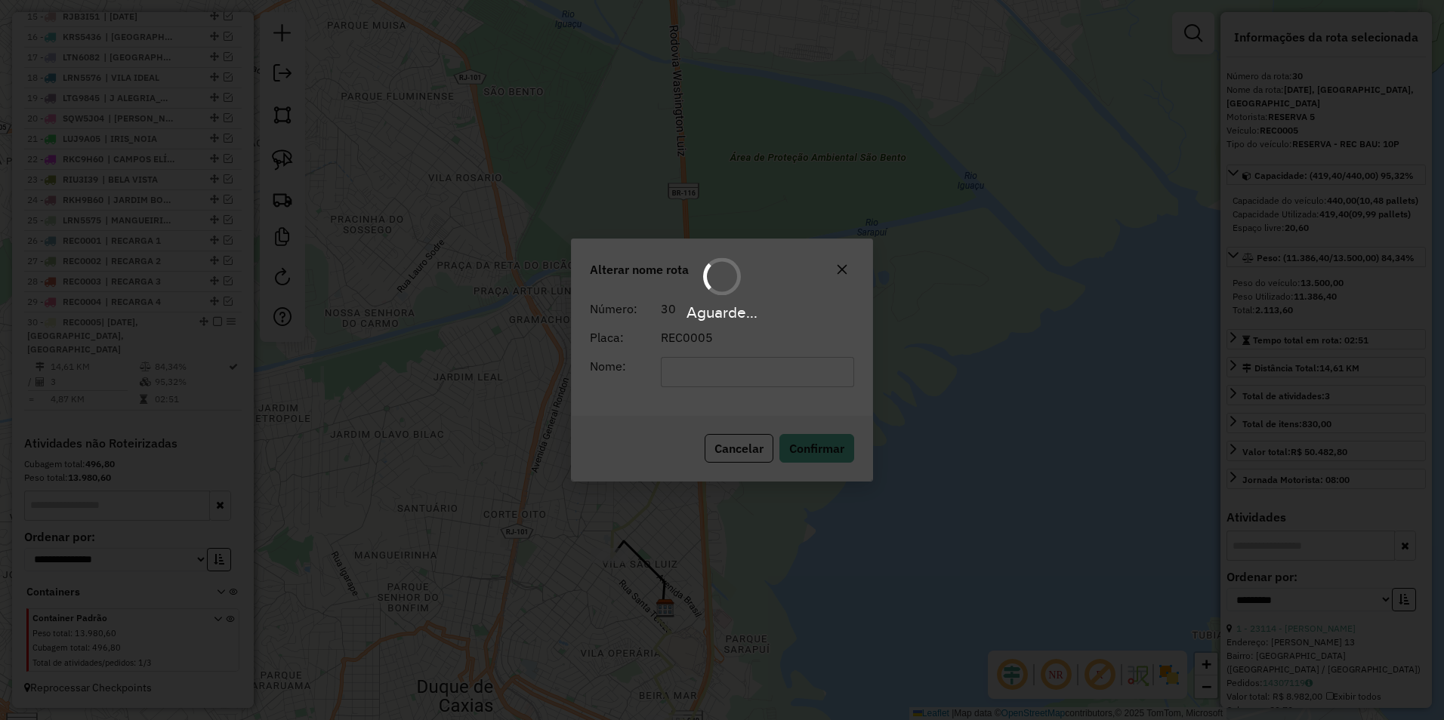
scroll to position [848, 0]
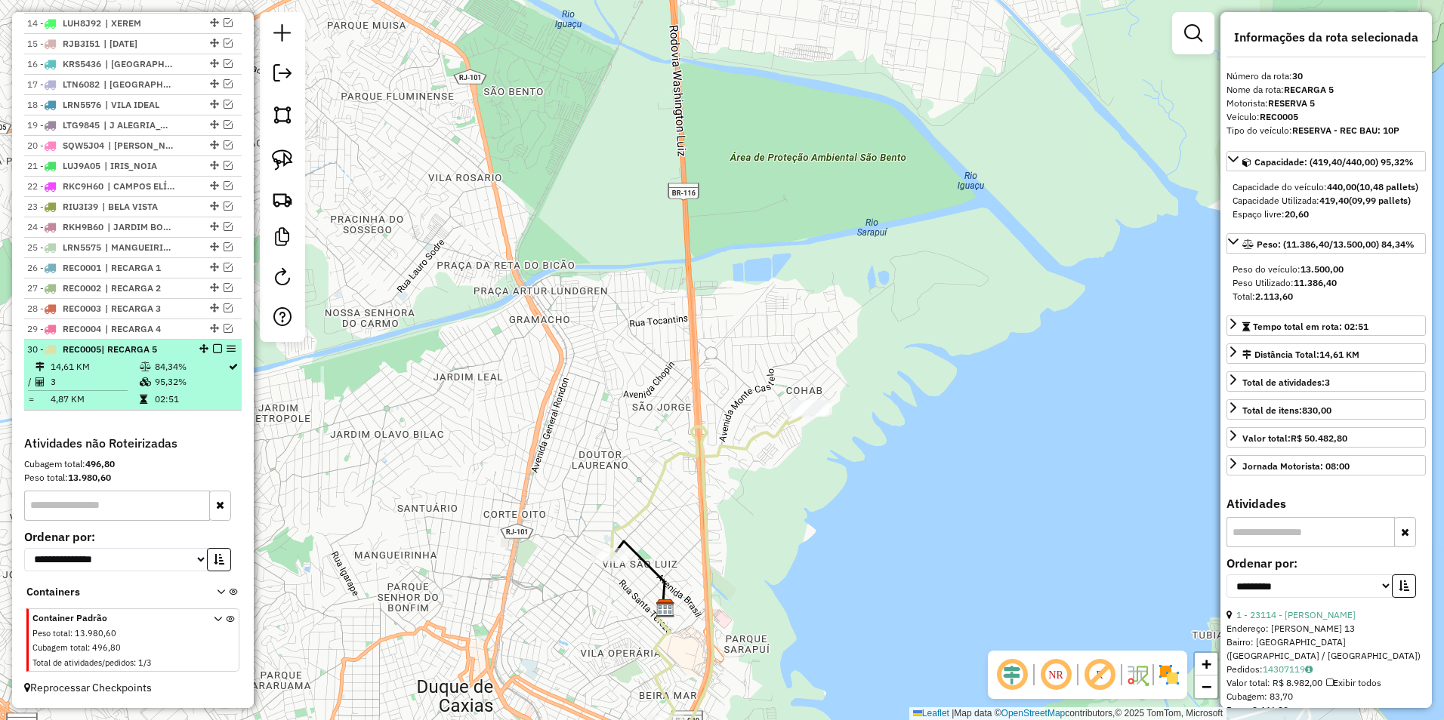
click at [213, 345] on em at bounding box center [217, 348] width 9 height 9
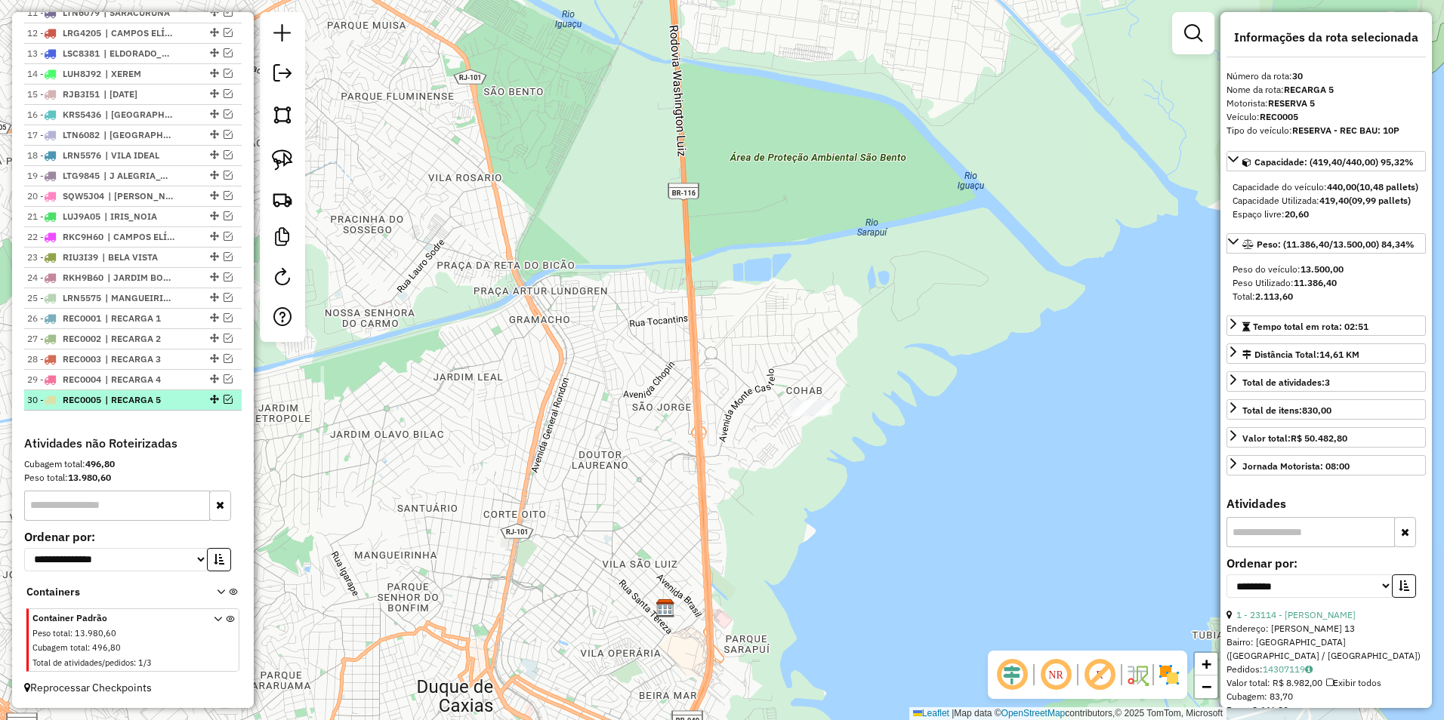
scroll to position [797, 0]
drag, startPoint x: 284, startPoint y: 160, endPoint x: 688, endPoint y: 286, distance: 423.2
click at [285, 159] on img at bounding box center [282, 160] width 21 height 21
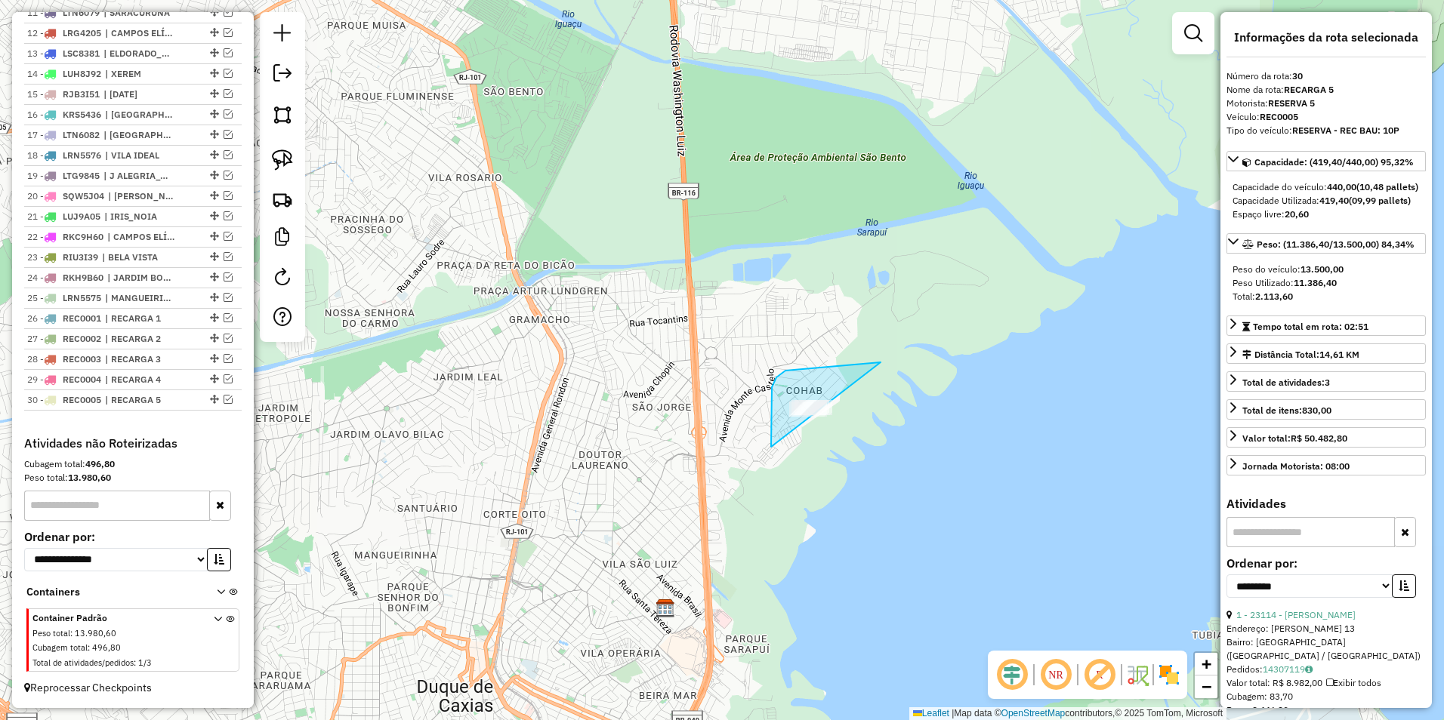
drag, startPoint x: 771, startPoint y: 435, endPoint x: 961, endPoint y: 410, distance: 191.9
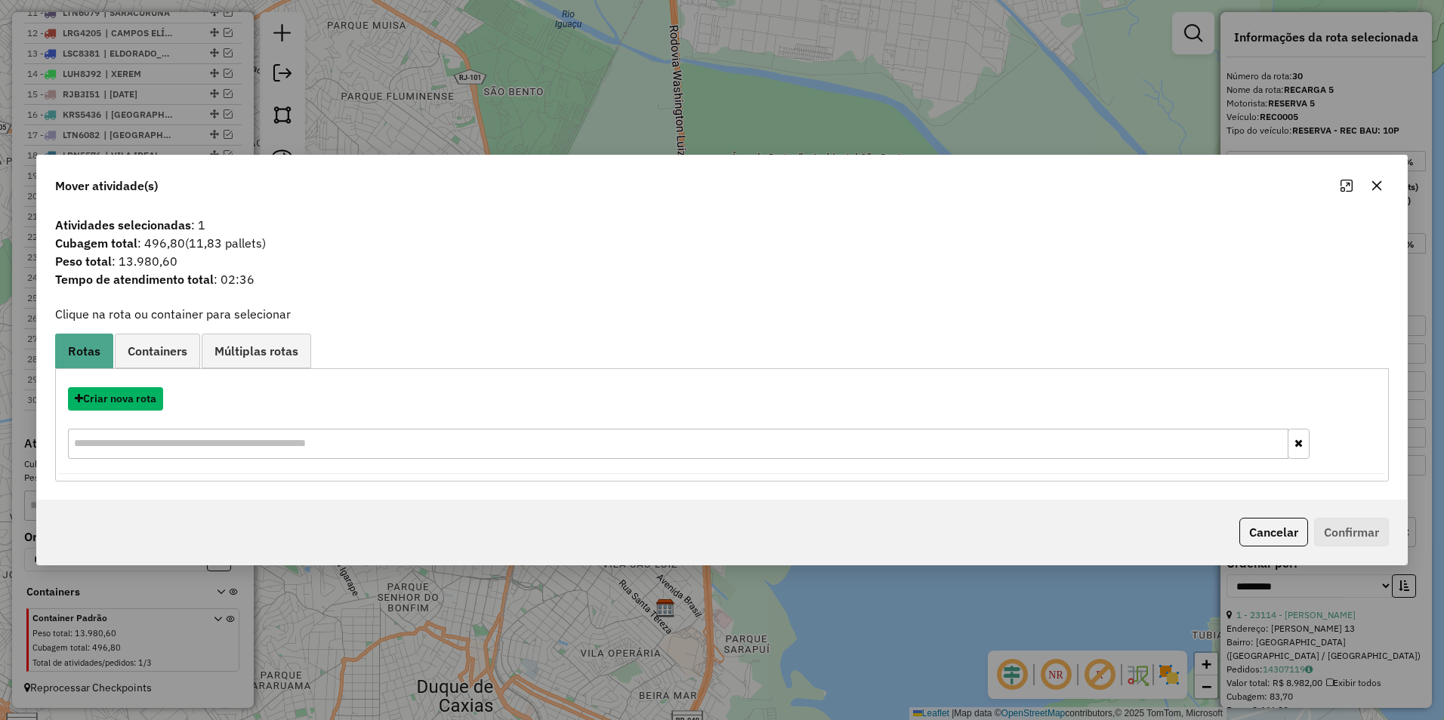
click at [127, 400] on button "Criar nova rota" at bounding box center [115, 398] width 95 height 23
select select "********"
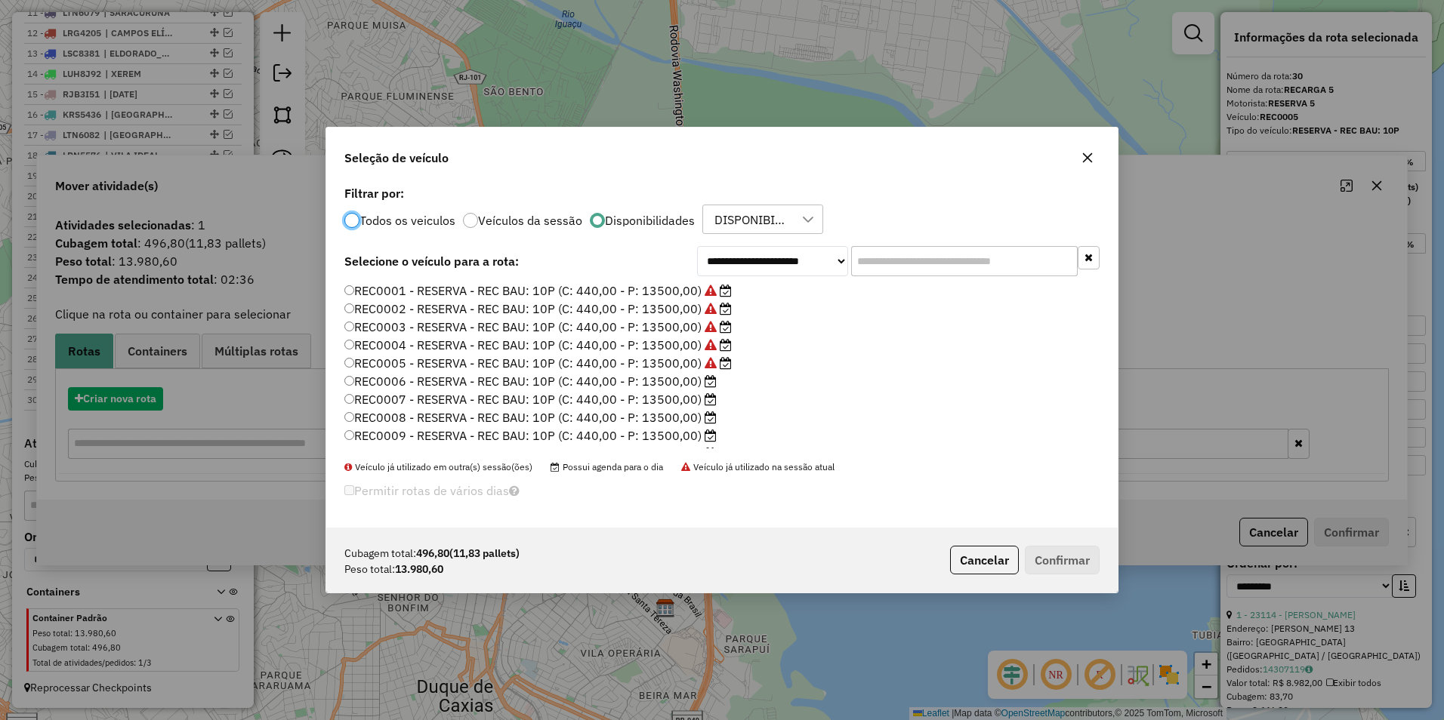
scroll to position [8, 5]
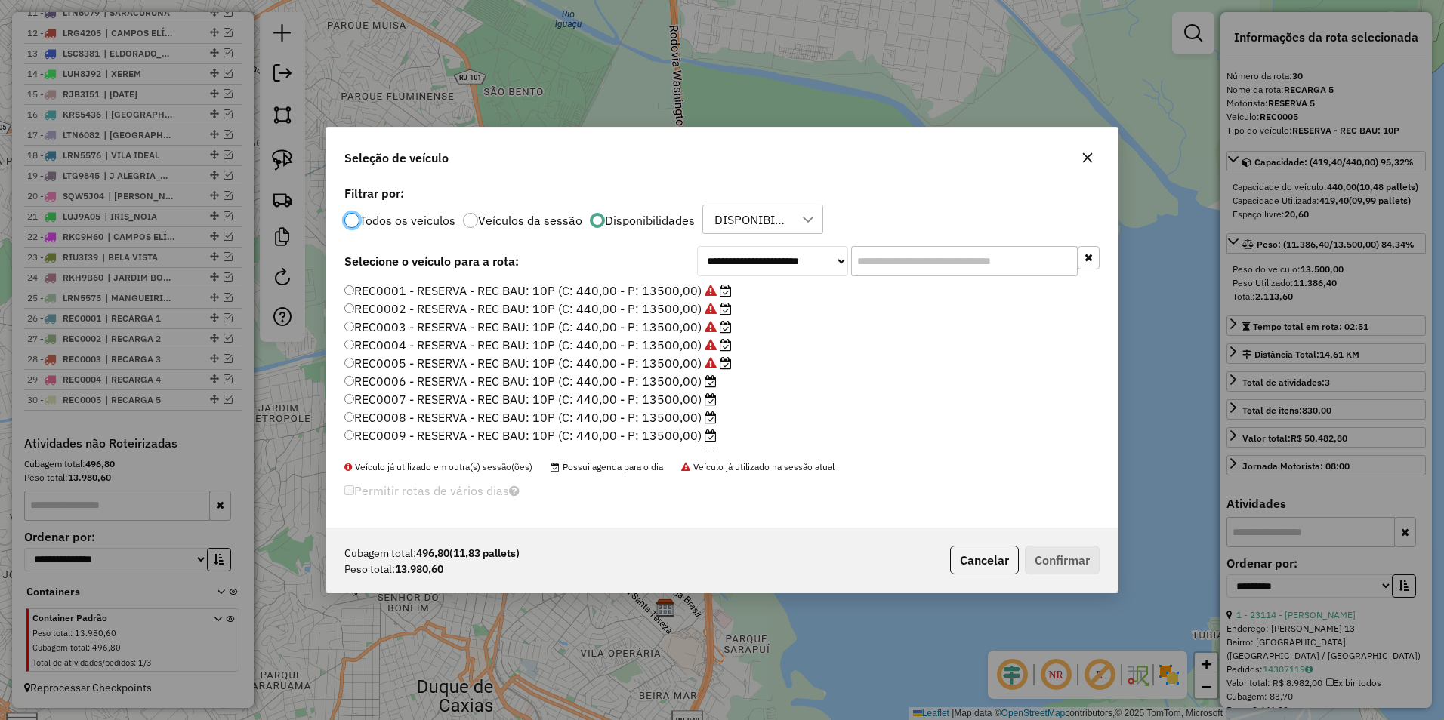
click at [687, 383] on label "REC0006 - RESERVA - REC BAU: 10P (C: 440,00 - P: 13500,00)" at bounding box center [530, 381] width 372 height 18
click at [1054, 568] on button "Confirmar" at bounding box center [1062, 560] width 75 height 29
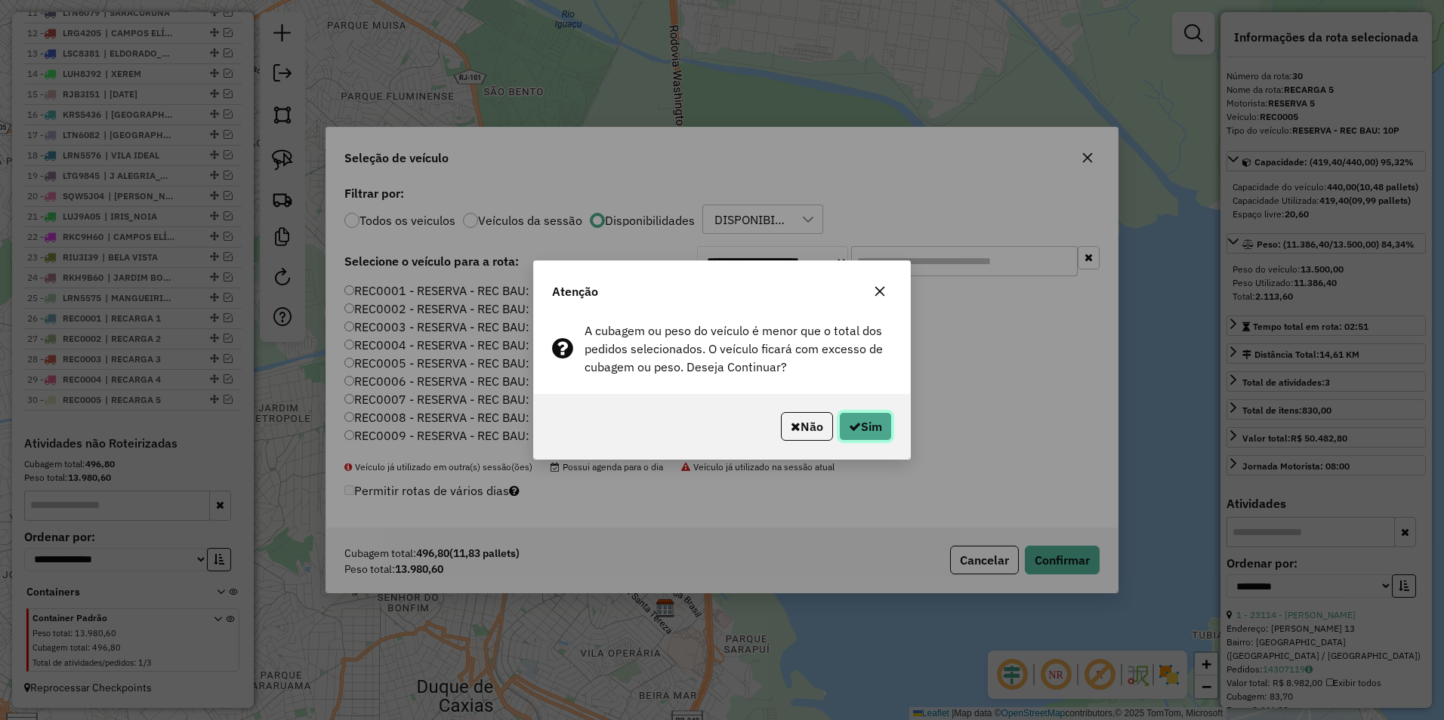
click at [859, 420] on button "Sim" at bounding box center [865, 426] width 53 height 29
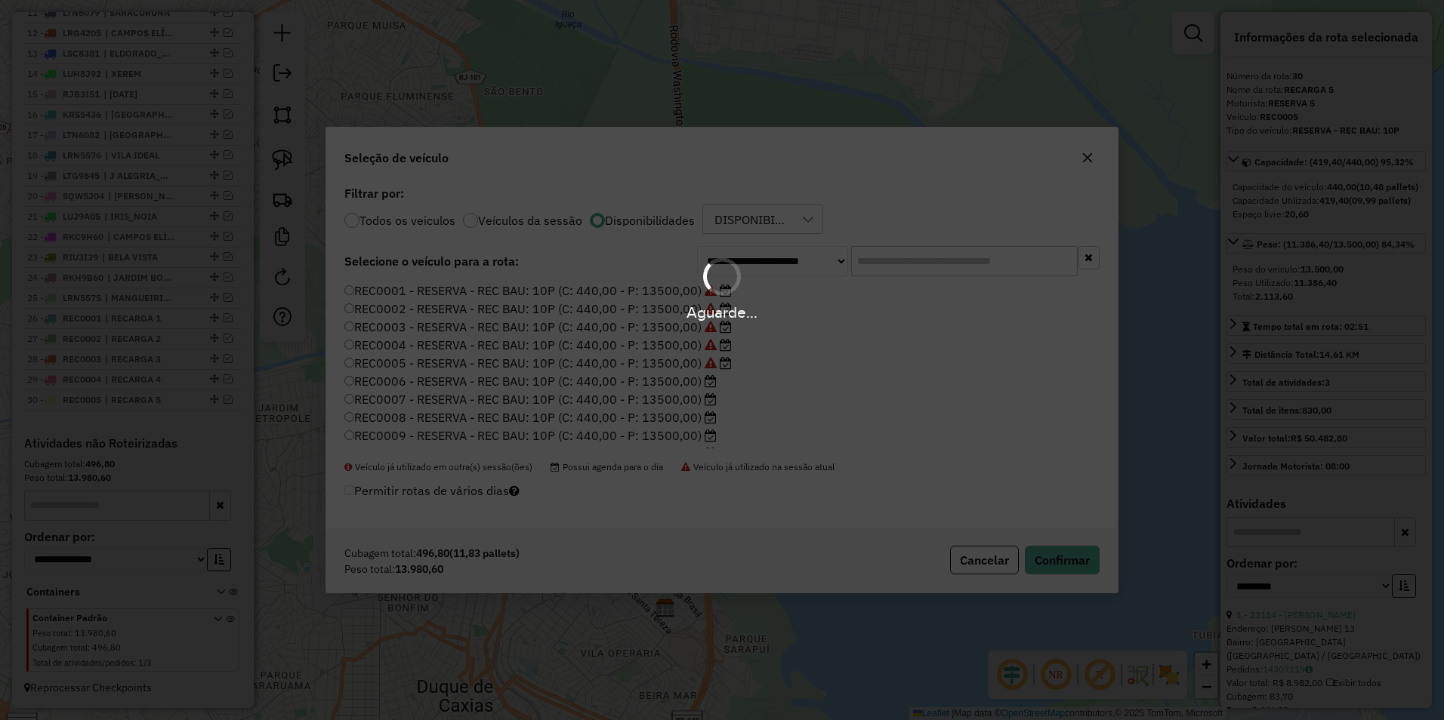
scroll to position [644, 0]
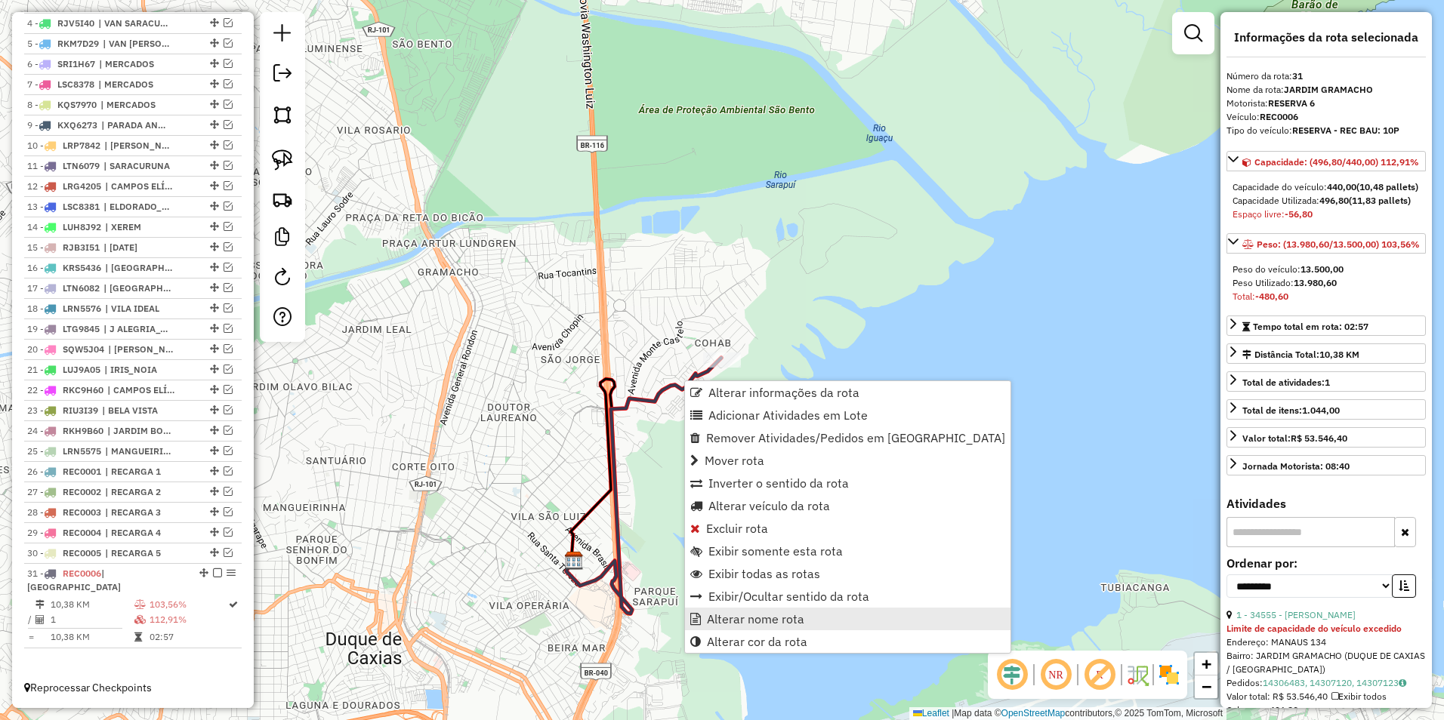
click at [780, 619] on span "Alterar nome rota" at bounding box center [755, 619] width 97 height 12
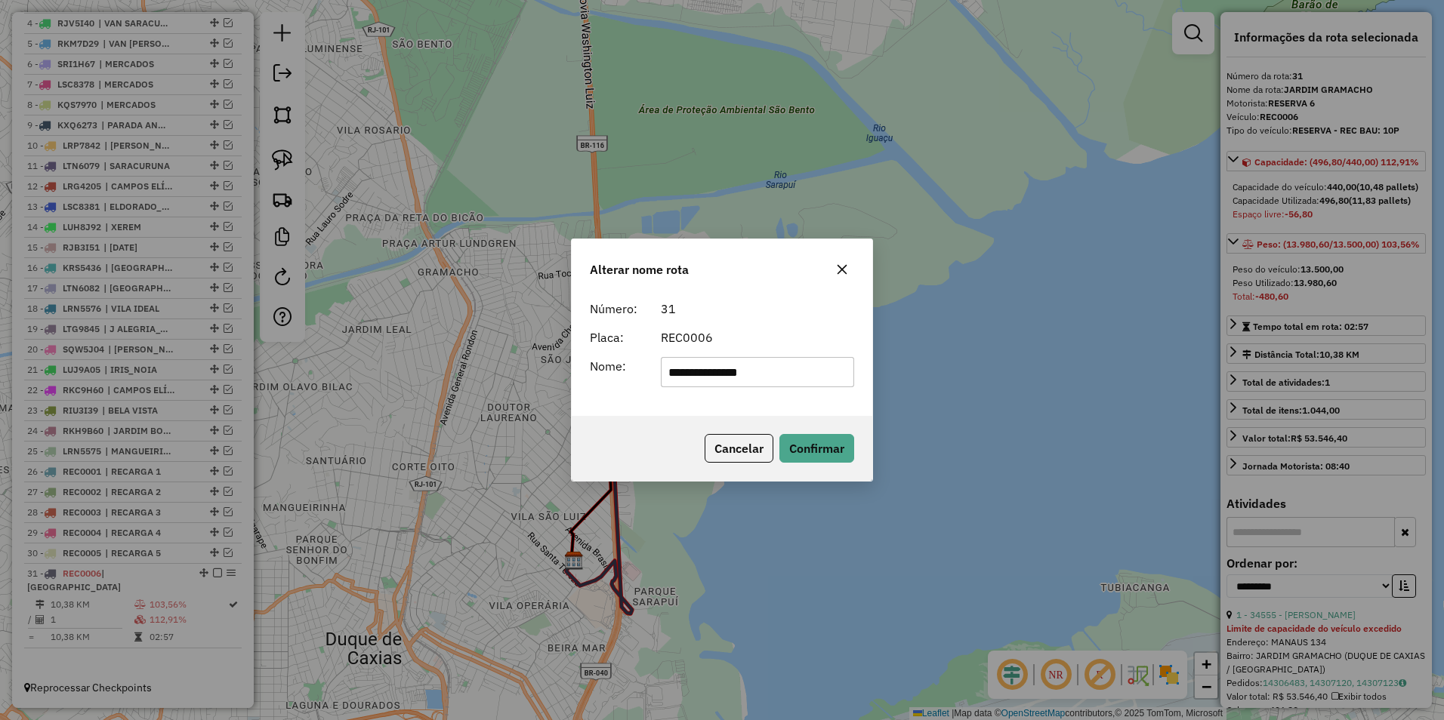
drag, startPoint x: 809, startPoint y: 376, endPoint x: 463, endPoint y: 373, distance: 345.9
click at [463, 373] on div "**********" at bounding box center [722, 360] width 1444 height 720
type input "*********"
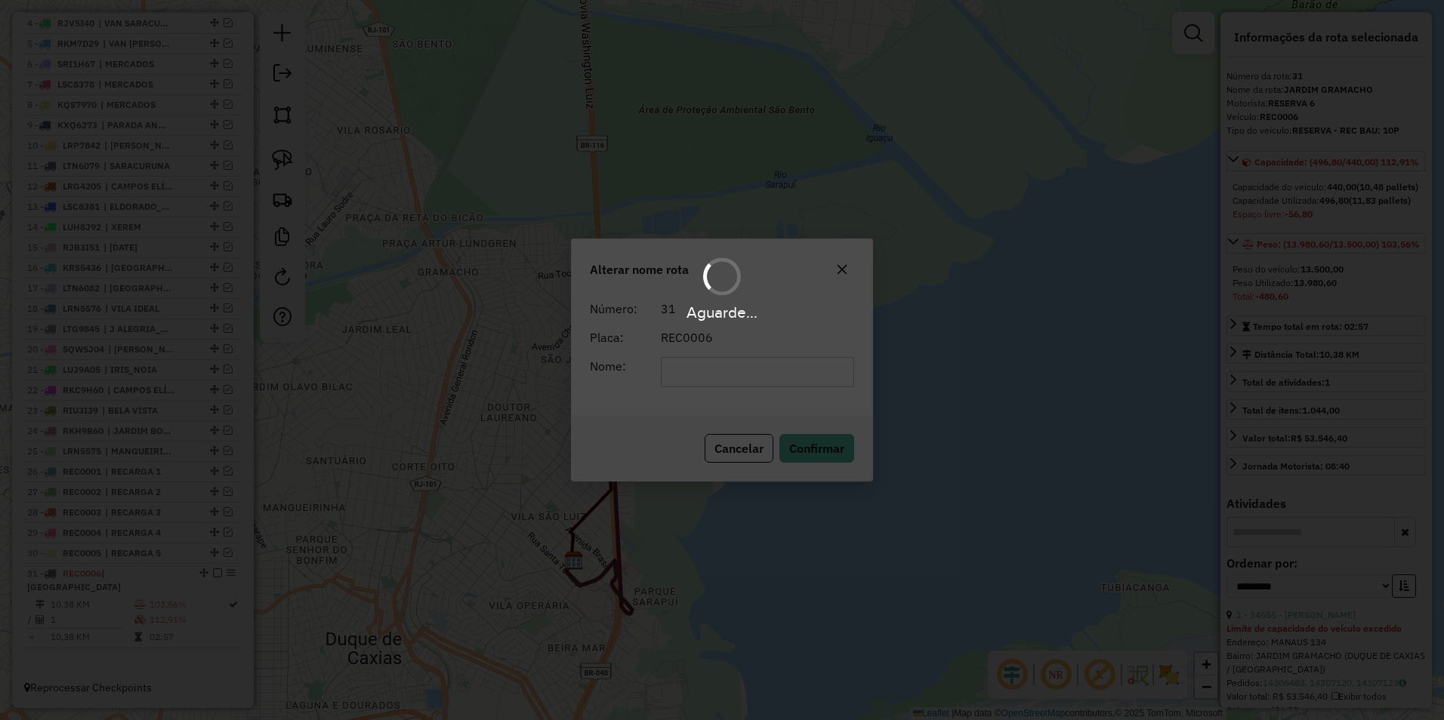
scroll to position [631, 0]
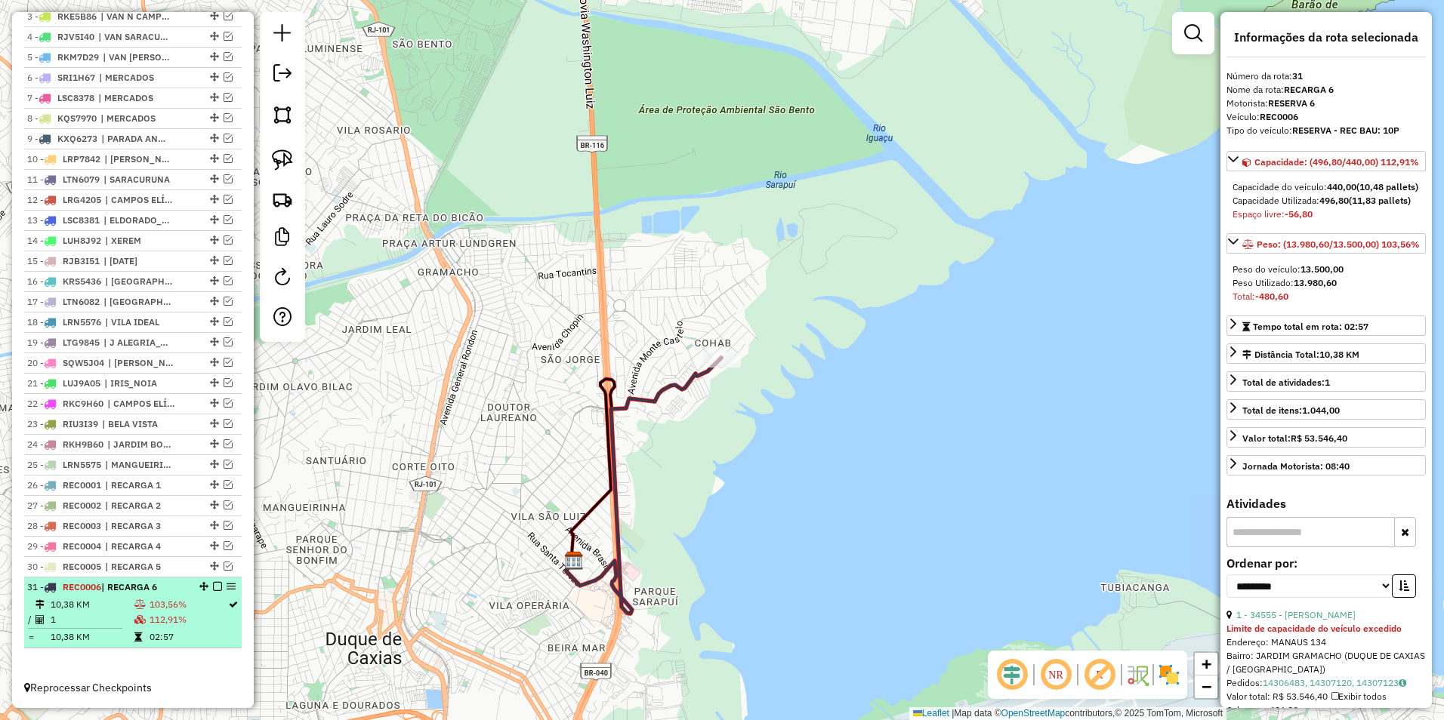
click at [214, 584] on em at bounding box center [217, 586] width 9 height 9
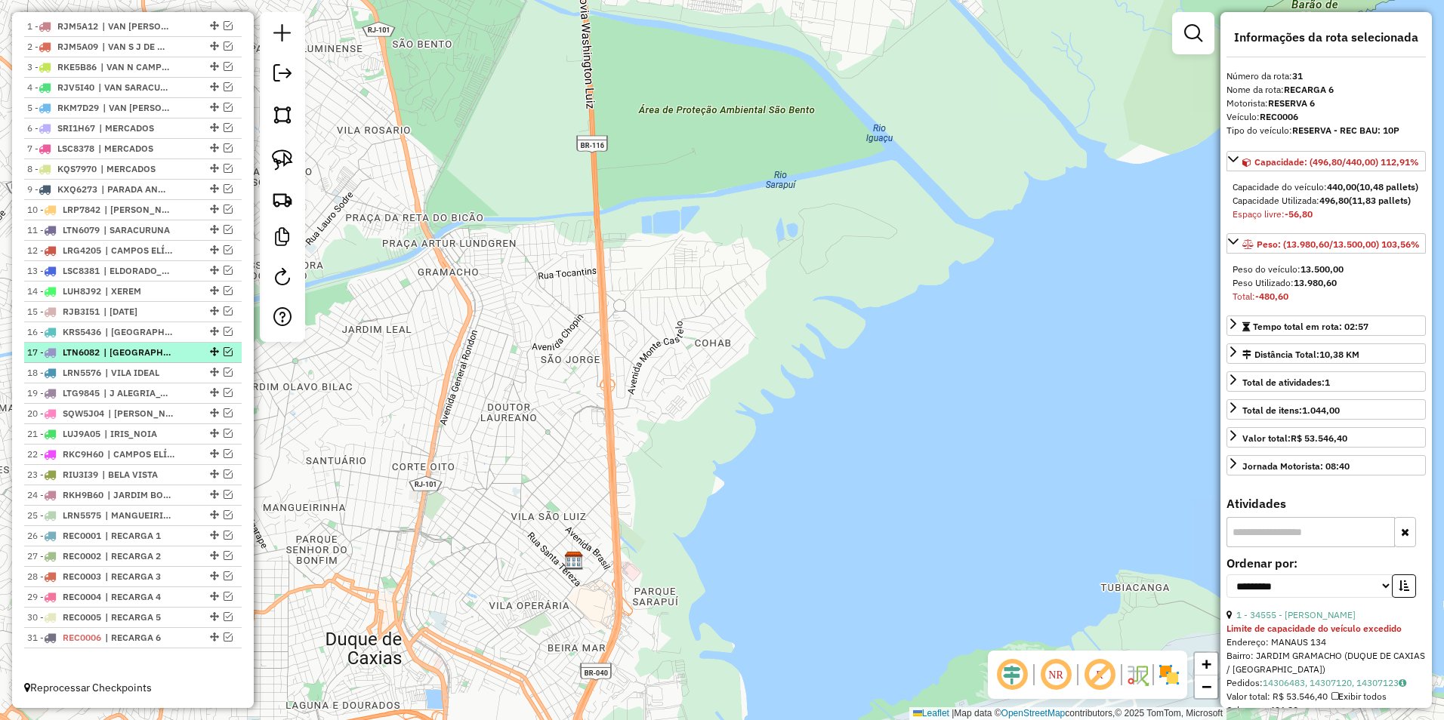
scroll to position [353, 0]
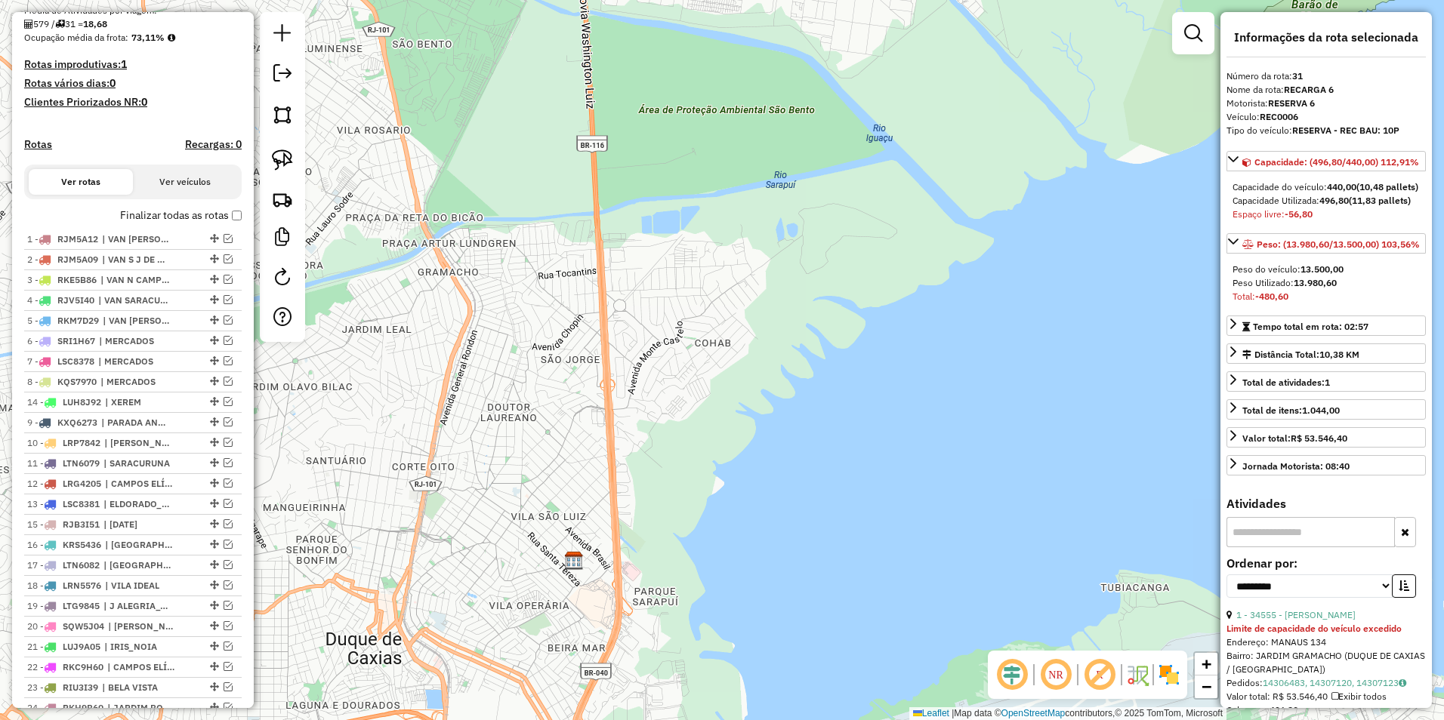
drag, startPoint x: 207, startPoint y: 517, endPoint x: 187, endPoint y: 413, distance: 106.0
click at [156, 348] on span "| MERCADOS" at bounding box center [133, 342] width 69 height 14
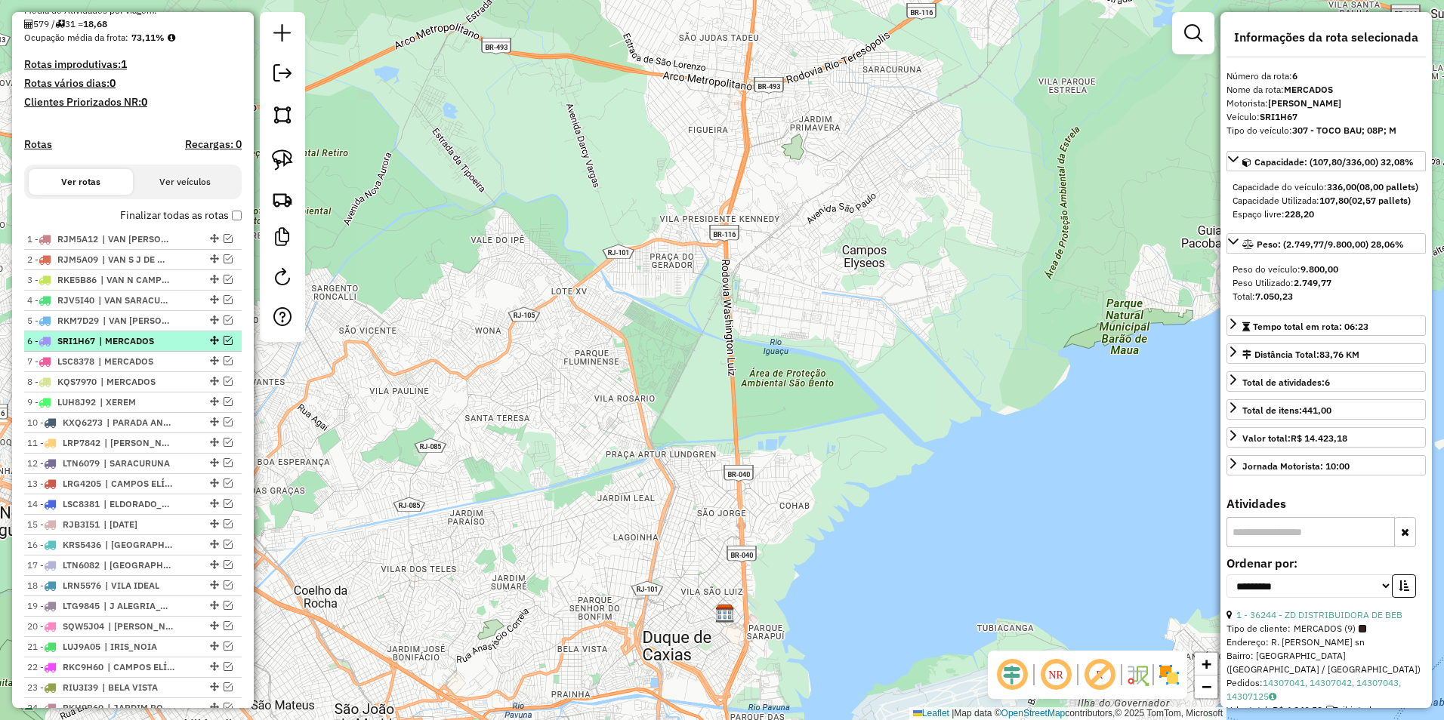
click at [146, 348] on span "| MERCADOS" at bounding box center [133, 342] width 69 height 14
click at [144, 352] on li "6 - SRI1H67 | MERCADOS" at bounding box center [132, 341] width 217 height 20
click at [137, 368] on span "| MERCADOS" at bounding box center [132, 362] width 69 height 14
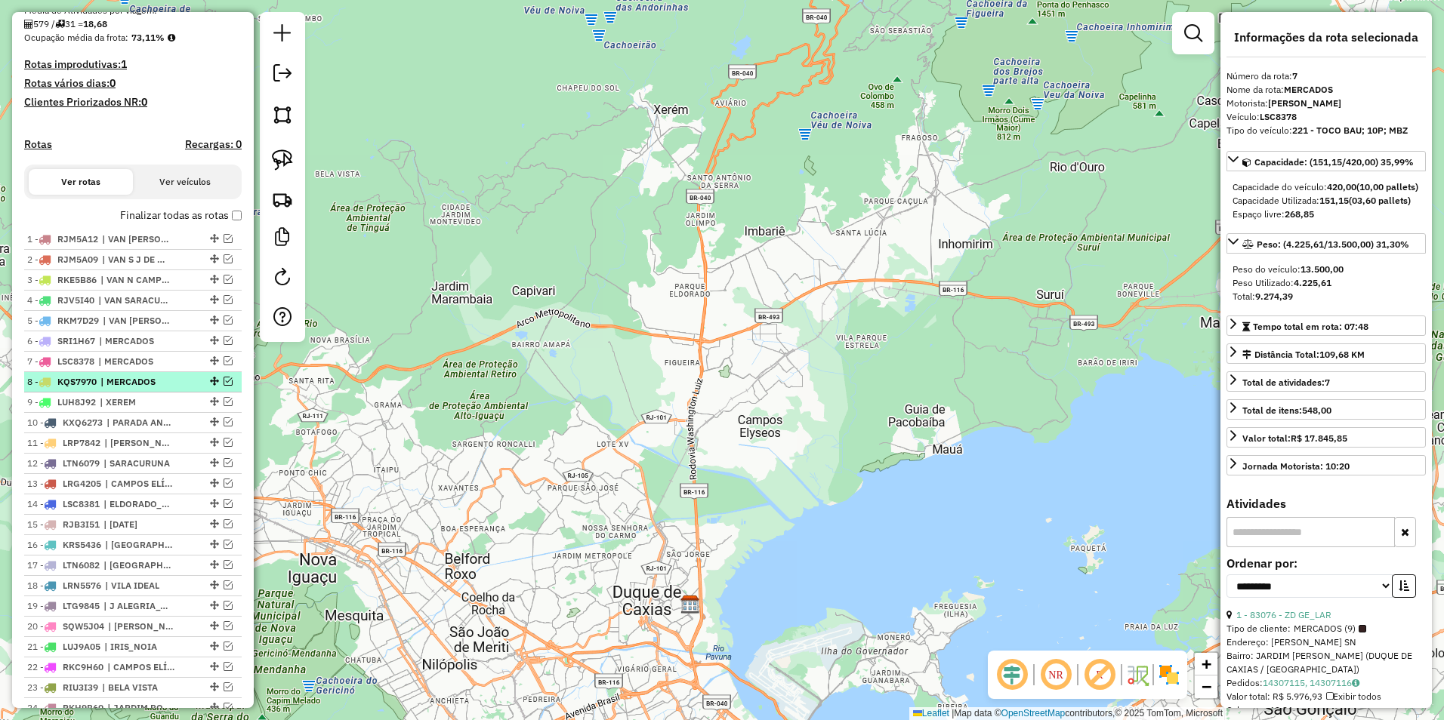
click at [138, 389] on span "| MERCADOS" at bounding box center [134, 382] width 69 height 14
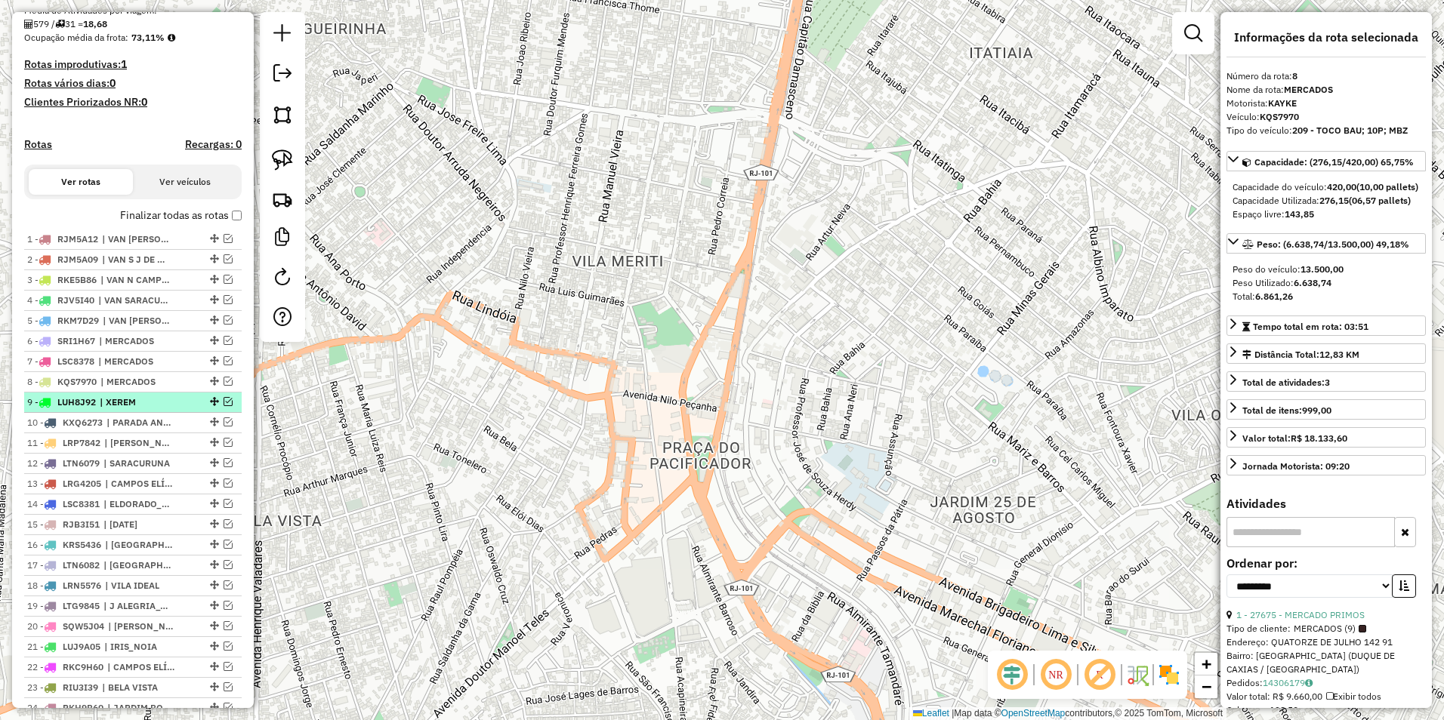
click at [139, 409] on span "| XEREM" at bounding box center [134, 403] width 69 height 14
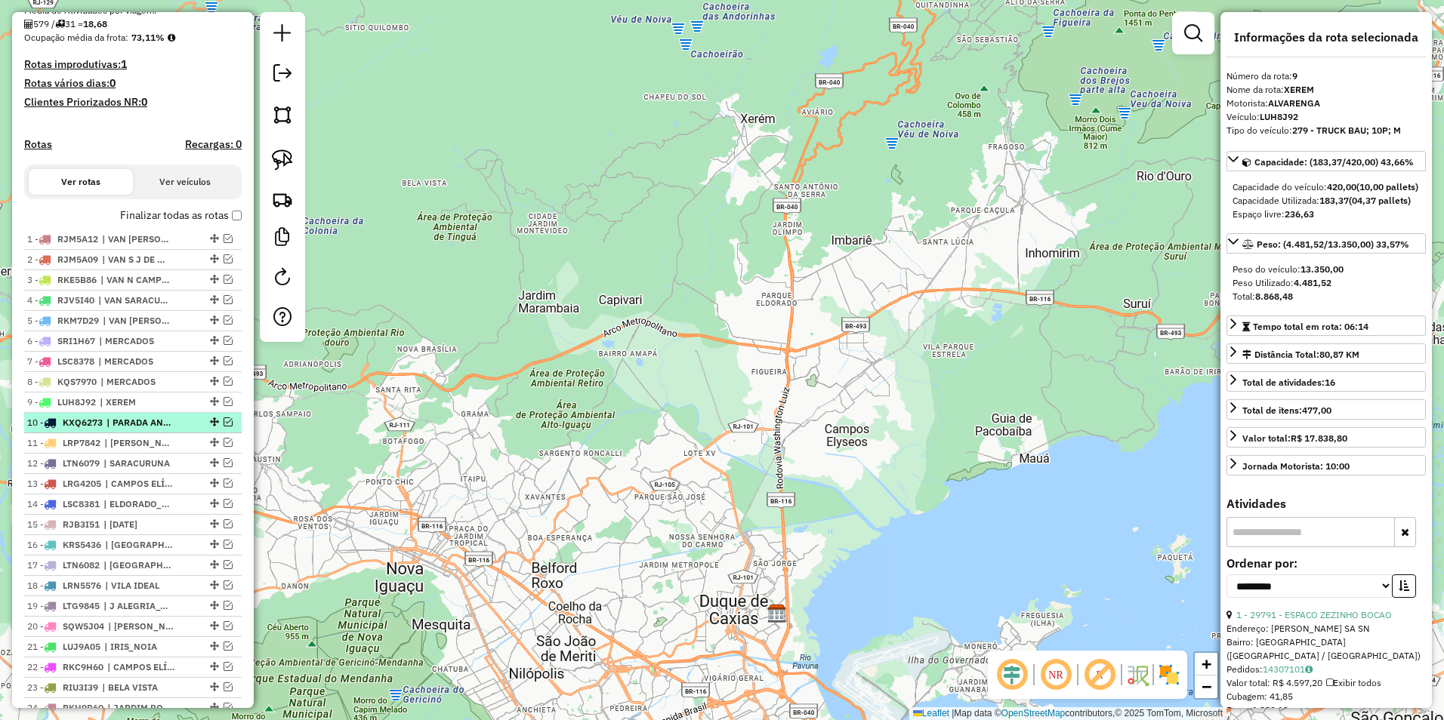
click at [148, 430] on span "| PARADA ANGÉLICA" at bounding box center [140, 423] width 69 height 14
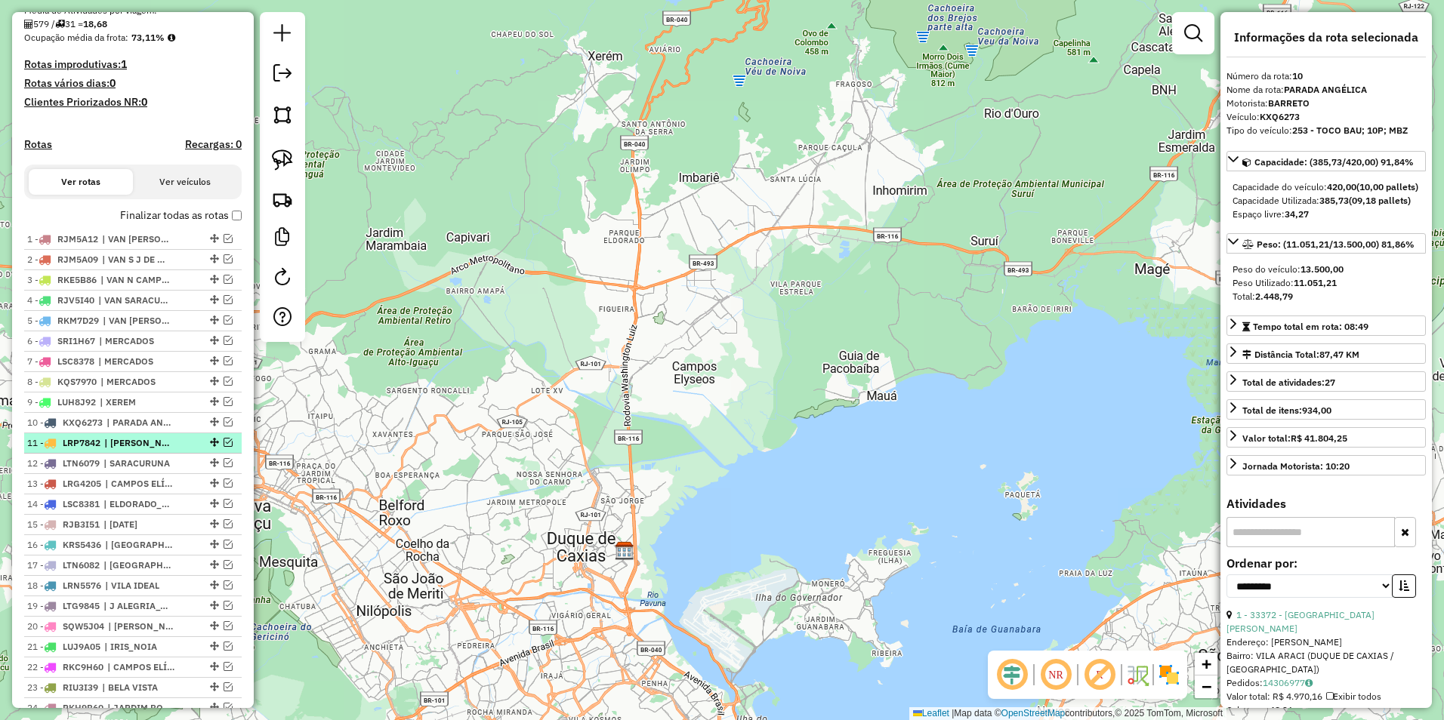
click at [146, 450] on span "| MARIA HELENA" at bounding box center [138, 443] width 69 height 14
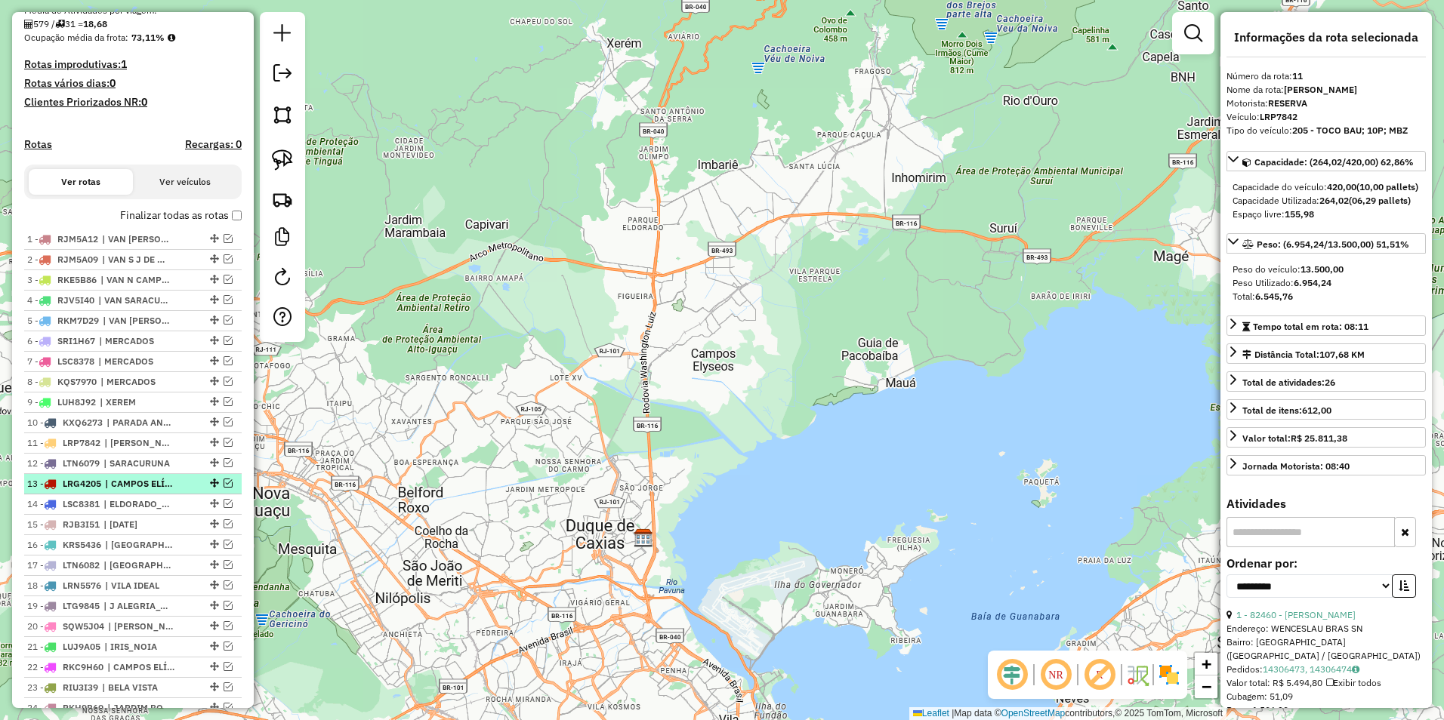
click at [148, 491] on span "| CAMPOS ELÍSEOS" at bounding box center [139, 484] width 69 height 14
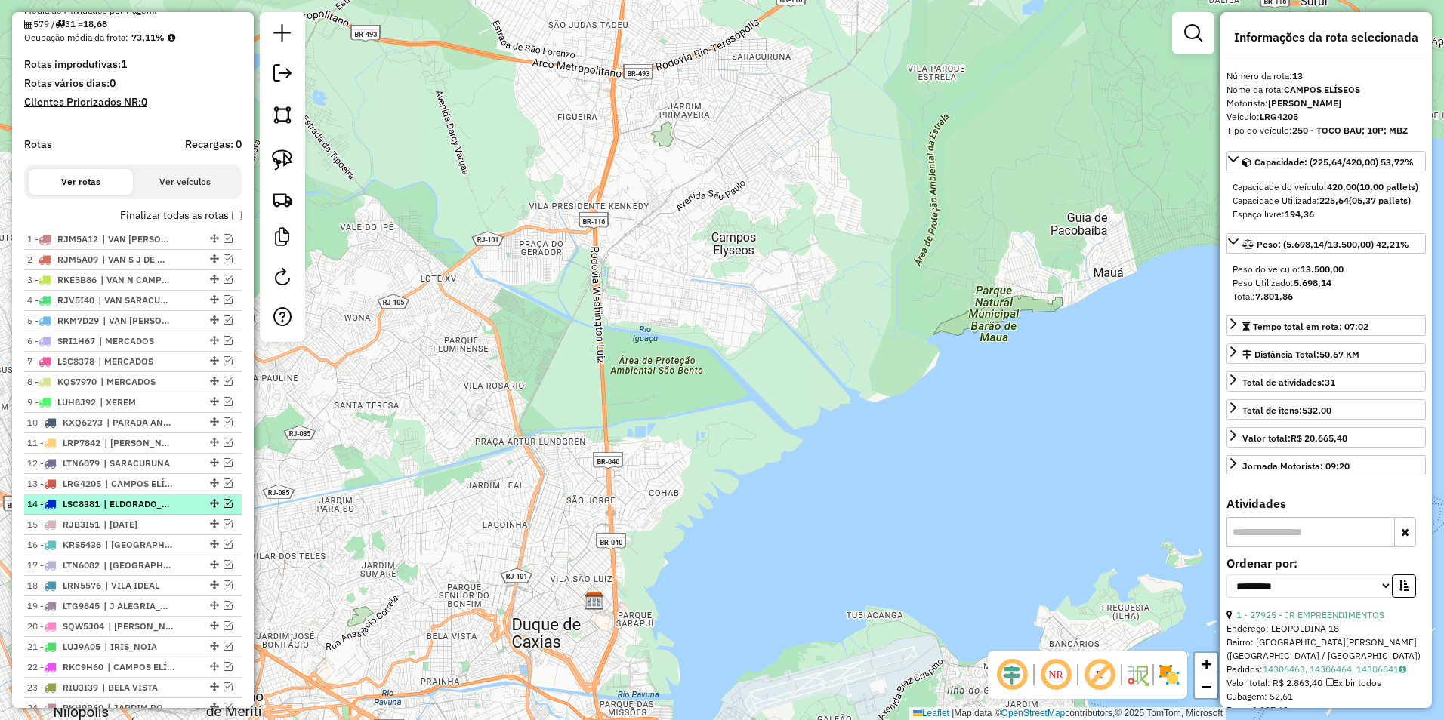
click at [148, 511] on span "| ELDORADO_PILAR" at bounding box center [137, 505] width 69 height 14
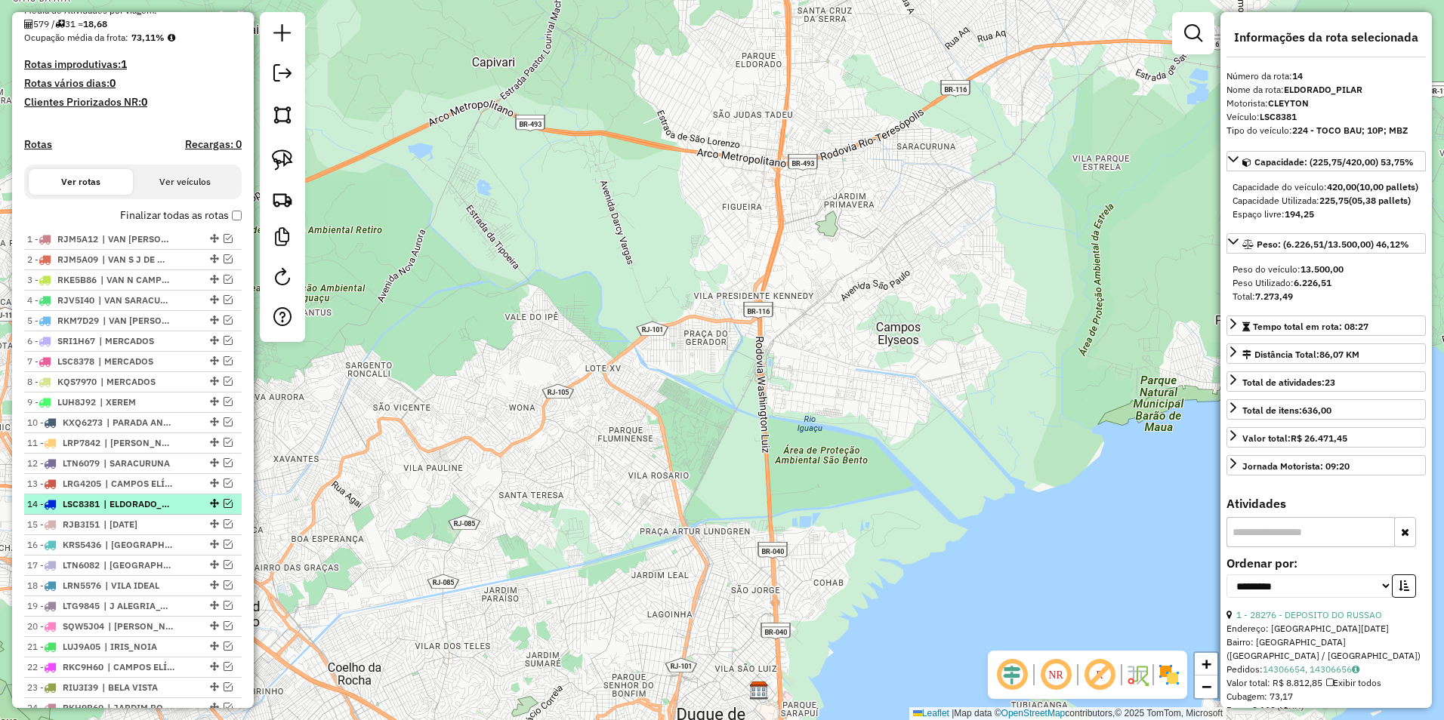
click at [148, 511] on span "| ELDORADO_PILAR" at bounding box center [137, 505] width 69 height 14
click at [148, 532] on span "| 25 DE AGOSTO" at bounding box center [137, 525] width 69 height 14
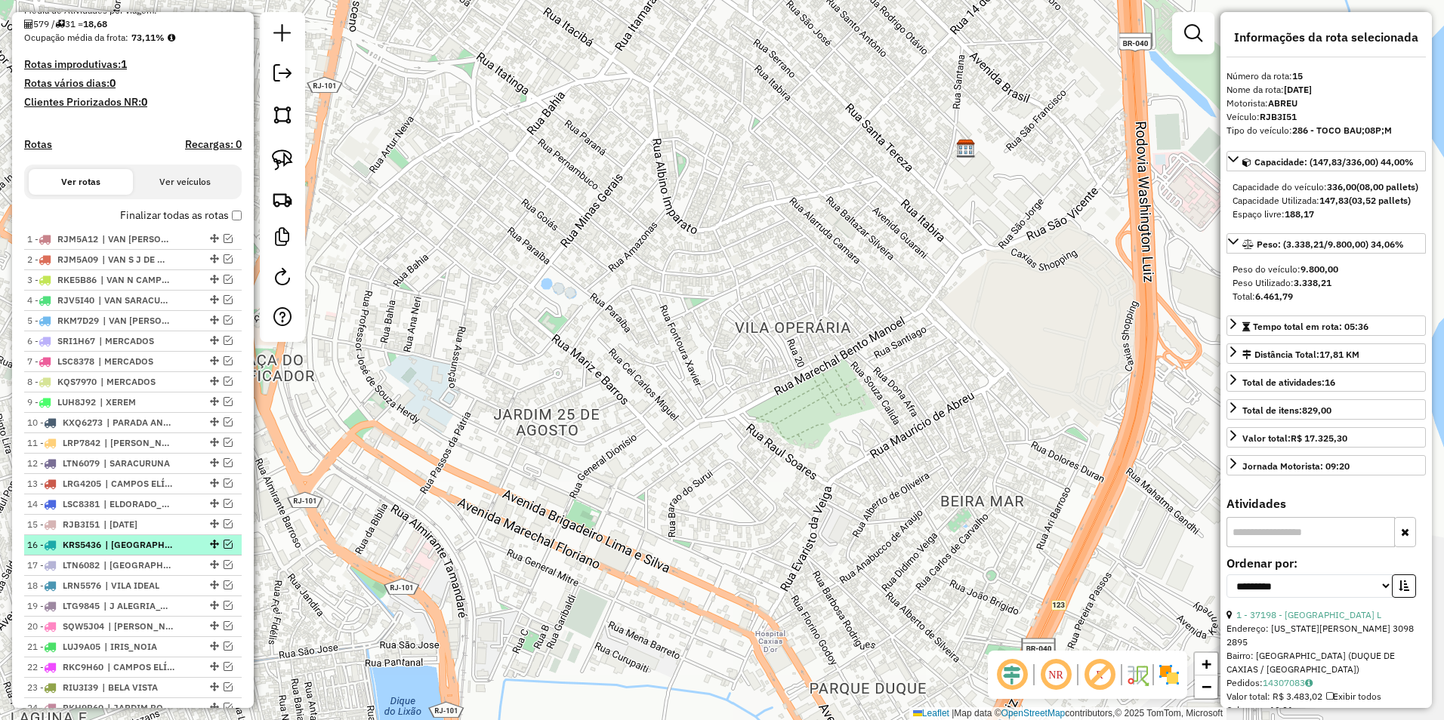
click at [145, 552] on span "| VILA SÃO LUIS" at bounding box center [139, 545] width 69 height 14
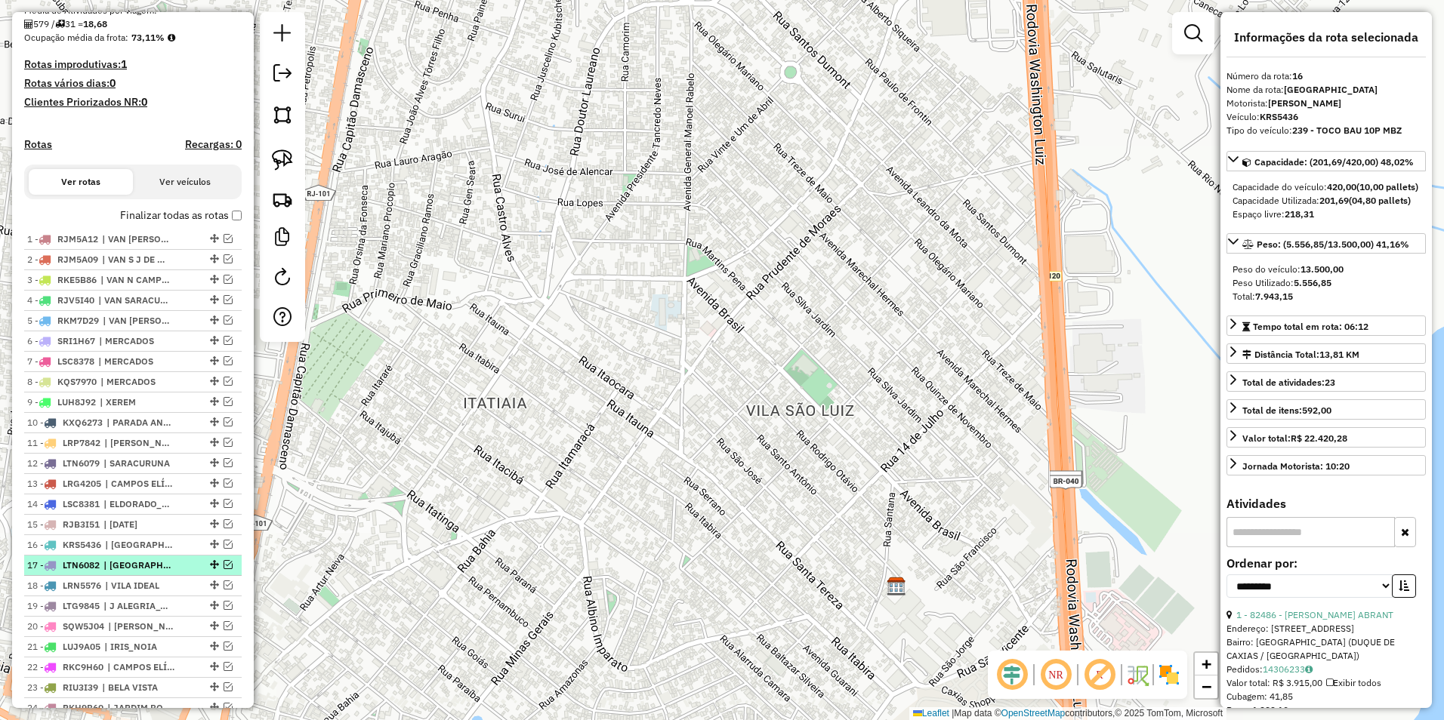
click at [150, 572] on span "| VILA SARAPUI" at bounding box center [137, 566] width 69 height 14
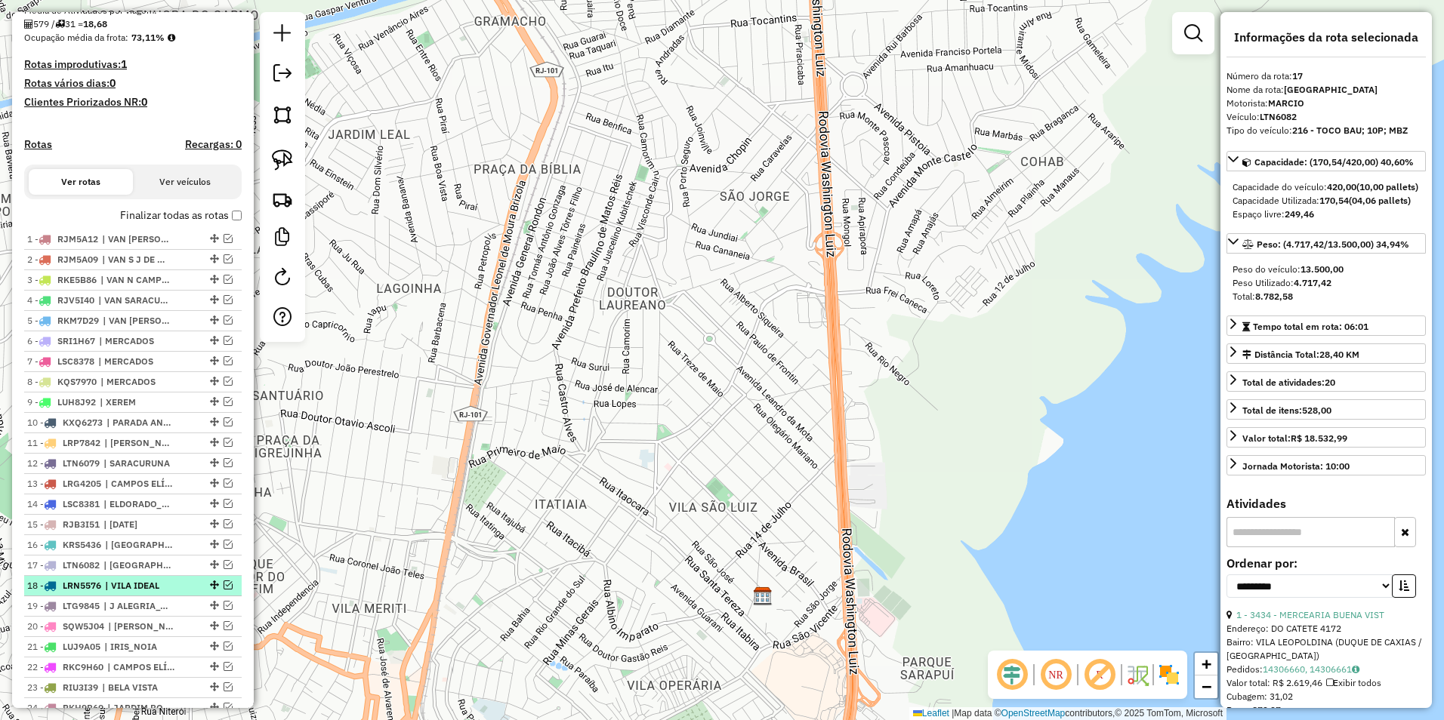
click at [146, 593] on span "| VILA IDEAL" at bounding box center [139, 586] width 69 height 14
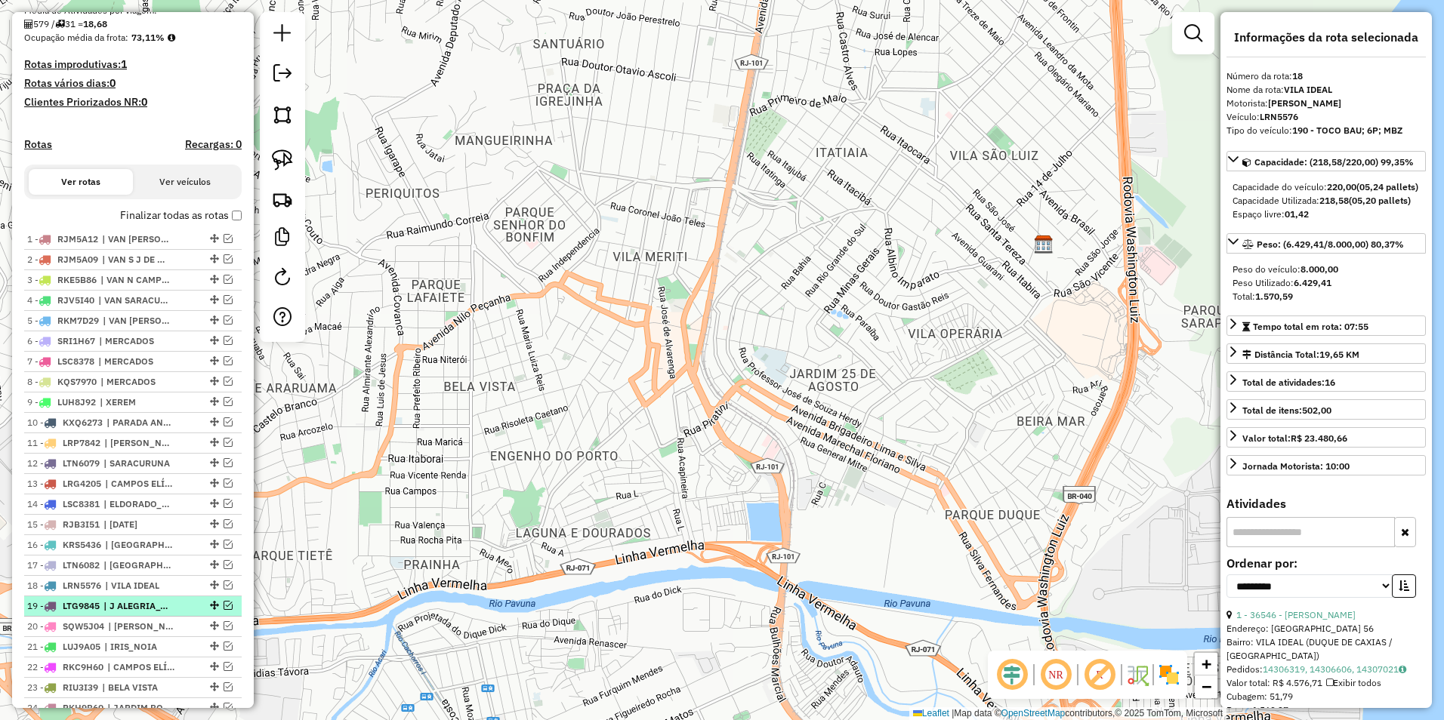
click at [150, 613] on span "| J ALEGRIA_GRAMACHO" at bounding box center [137, 607] width 69 height 14
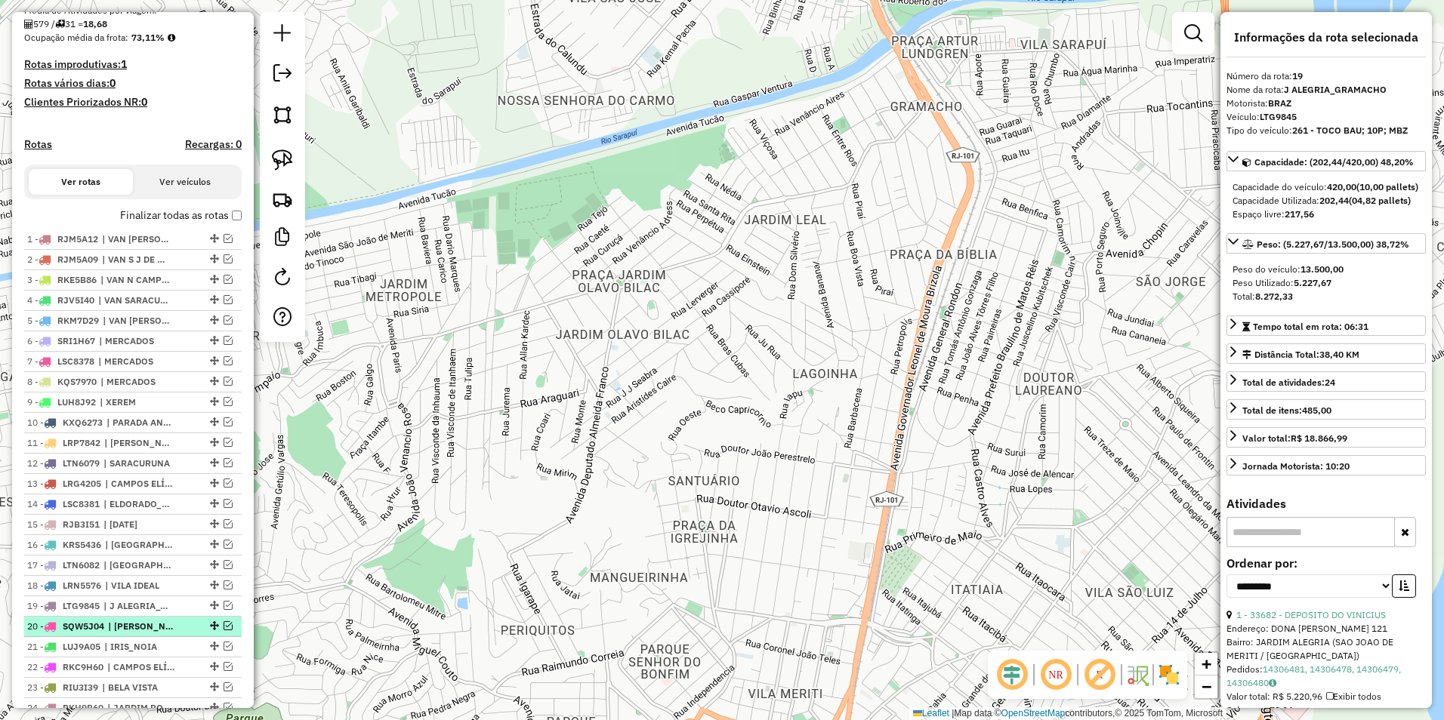
click at [158, 634] on span "| NILO PEÇANHA" at bounding box center [142, 627] width 69 height 14
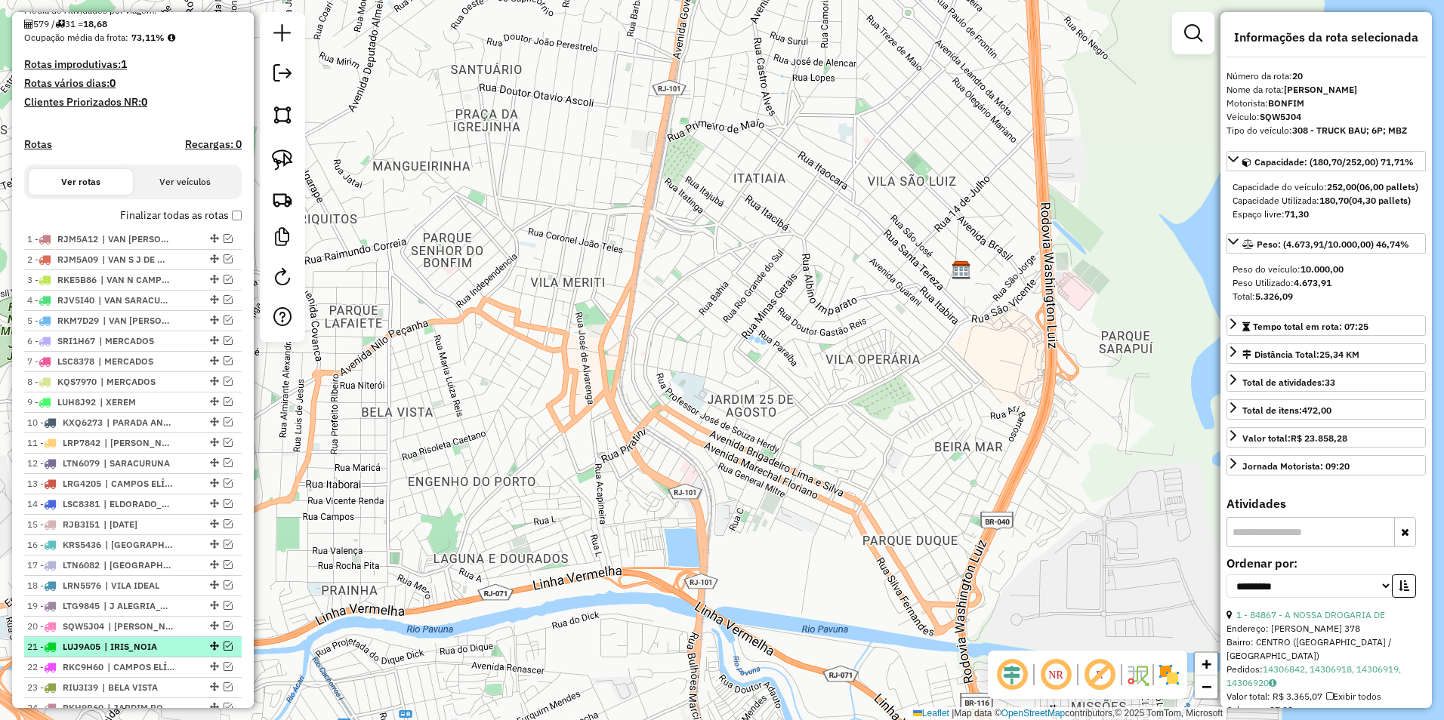
click at [154, 654] on span "| IRIS_NOIA" at bounding box center [138, 647] width 69 height 14
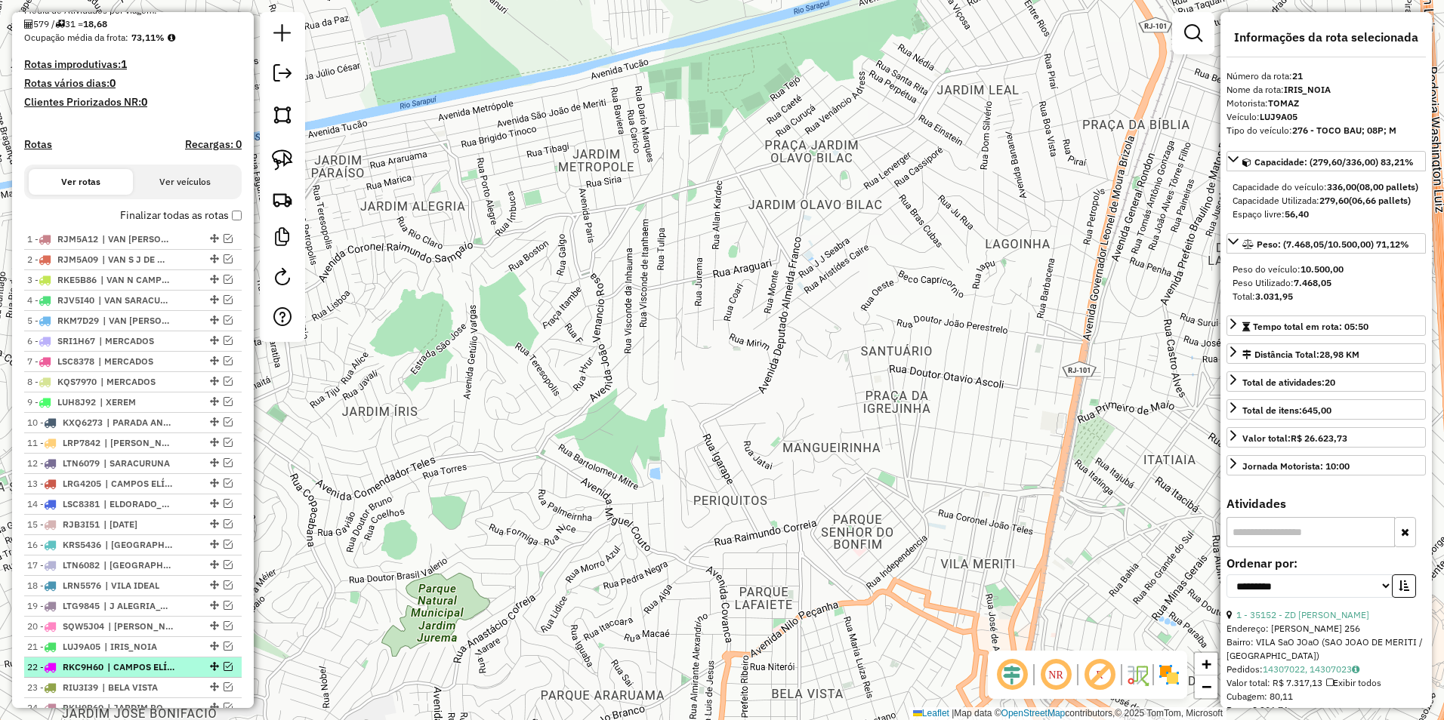
click at [158, 674] on span "| CAMPOS ELÍSEOS" at bounding box center [141, 668] width 69 height 14
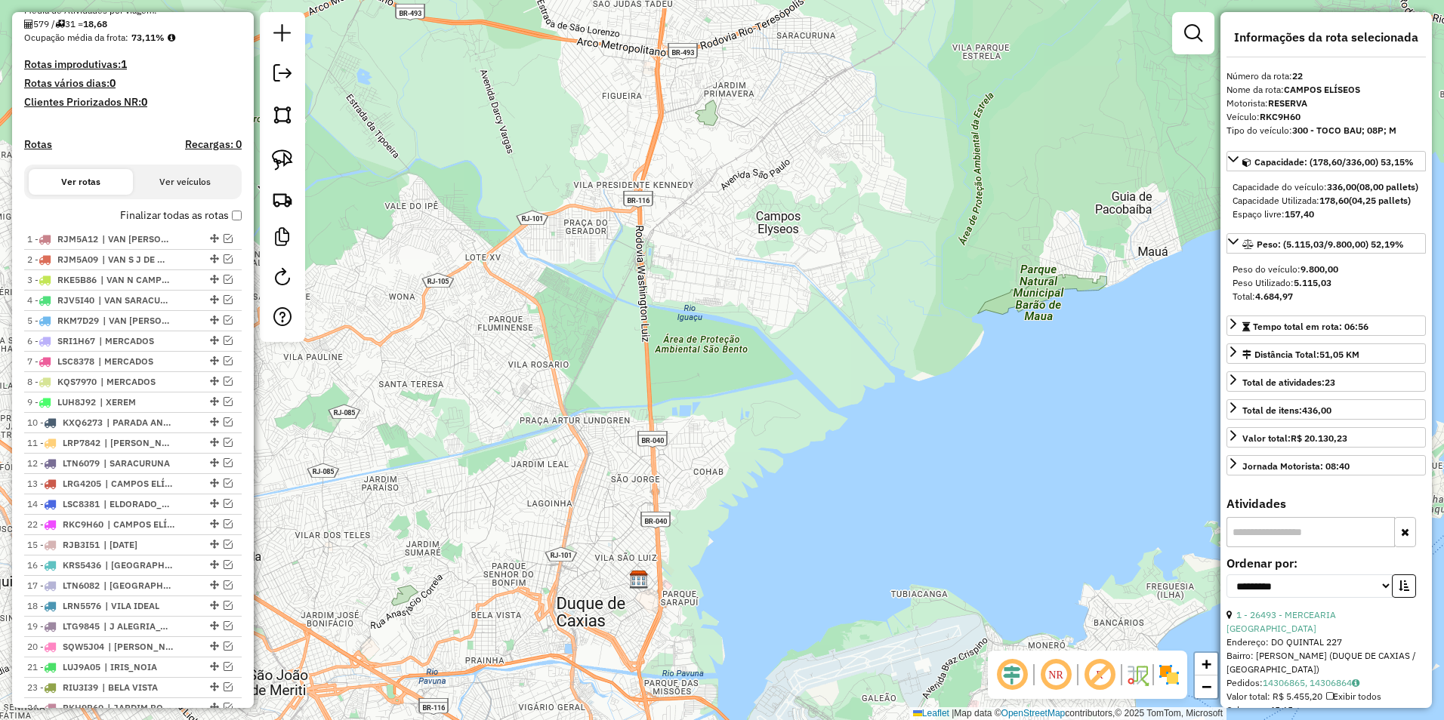
drag, startPoint x: 210, startPoint y: 680, endPoint x: 172, endPoint y: 532, distance: 152.7
click at [153, 552] on span "| 25 DE AGOSTO" at bounding box center [137, 545] width 69 height 14
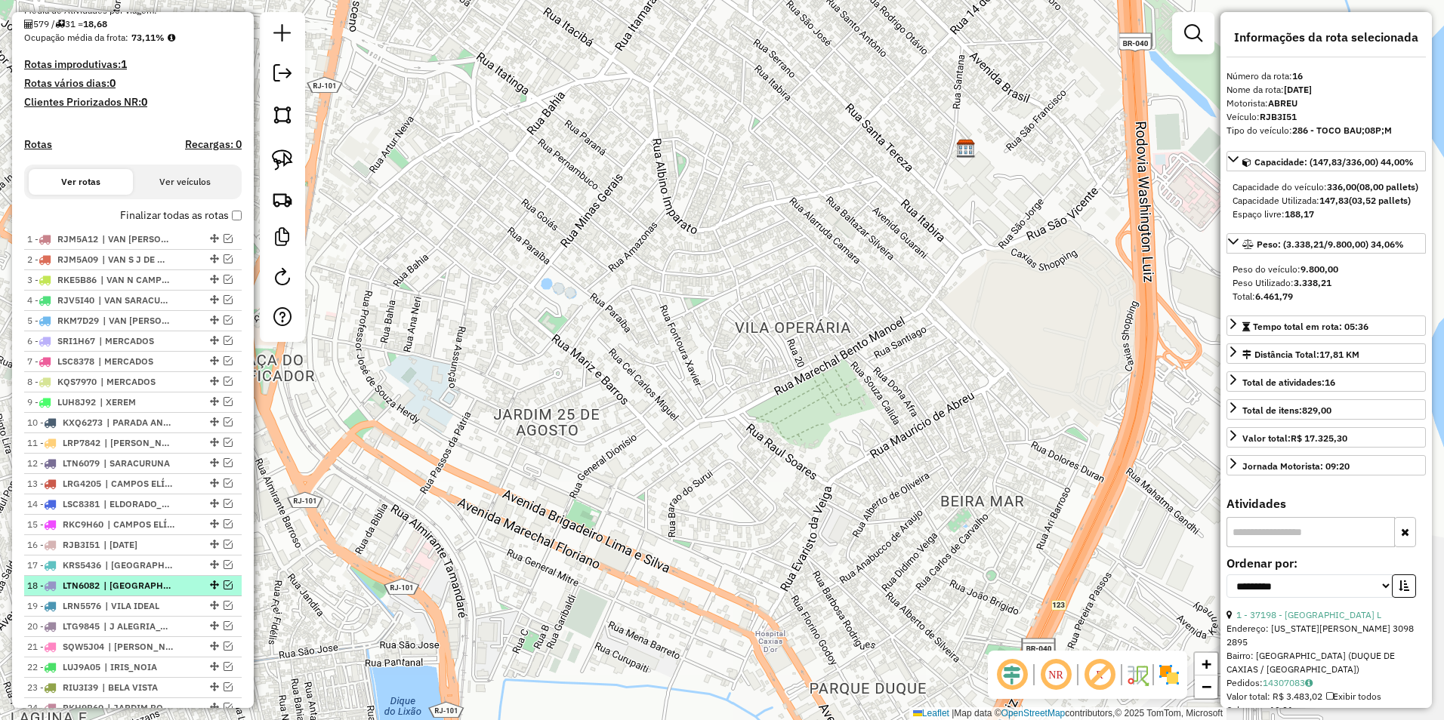
click at [147, 593] on span "| VILA SARAPUI" at bounding box center [137, 586] width 69 height 14
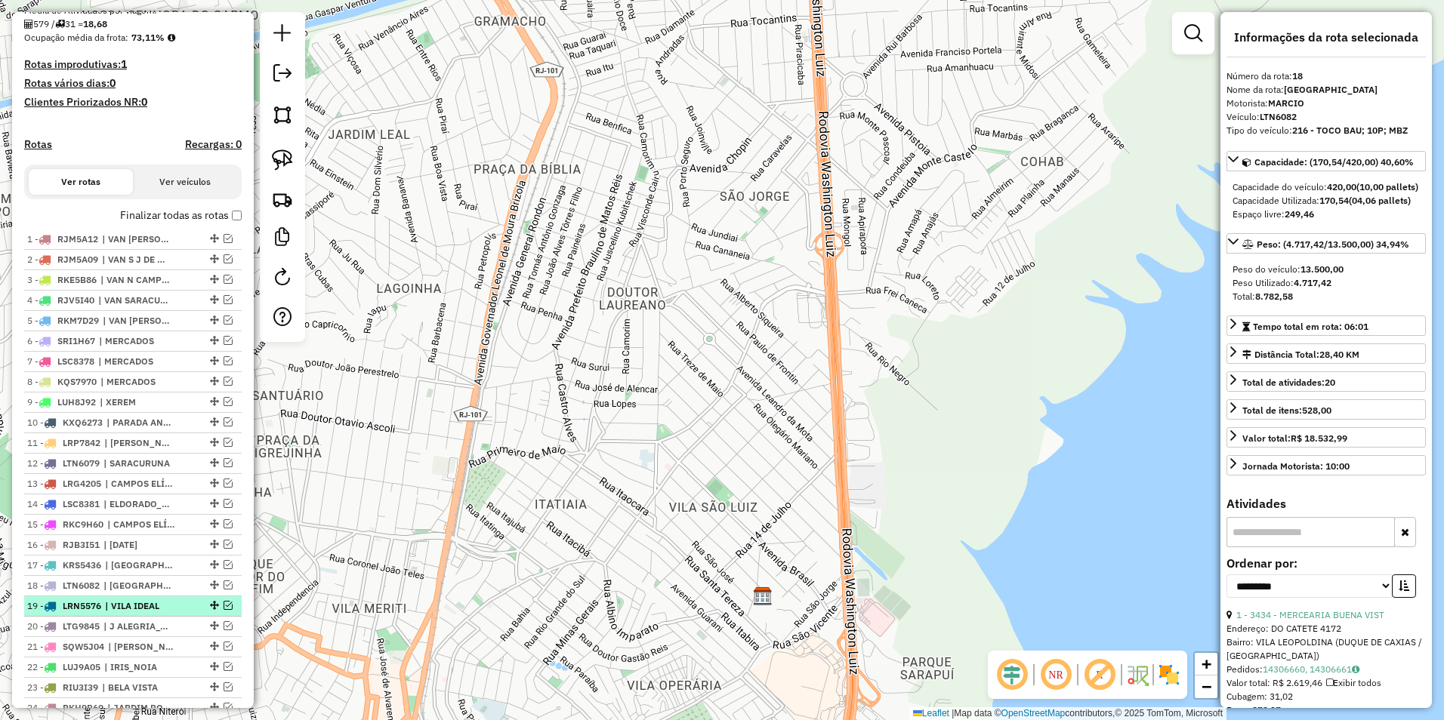
click at [151, 613] on span "| VILA IDEAL" at bounding box center [139, 607] width 69 height 14
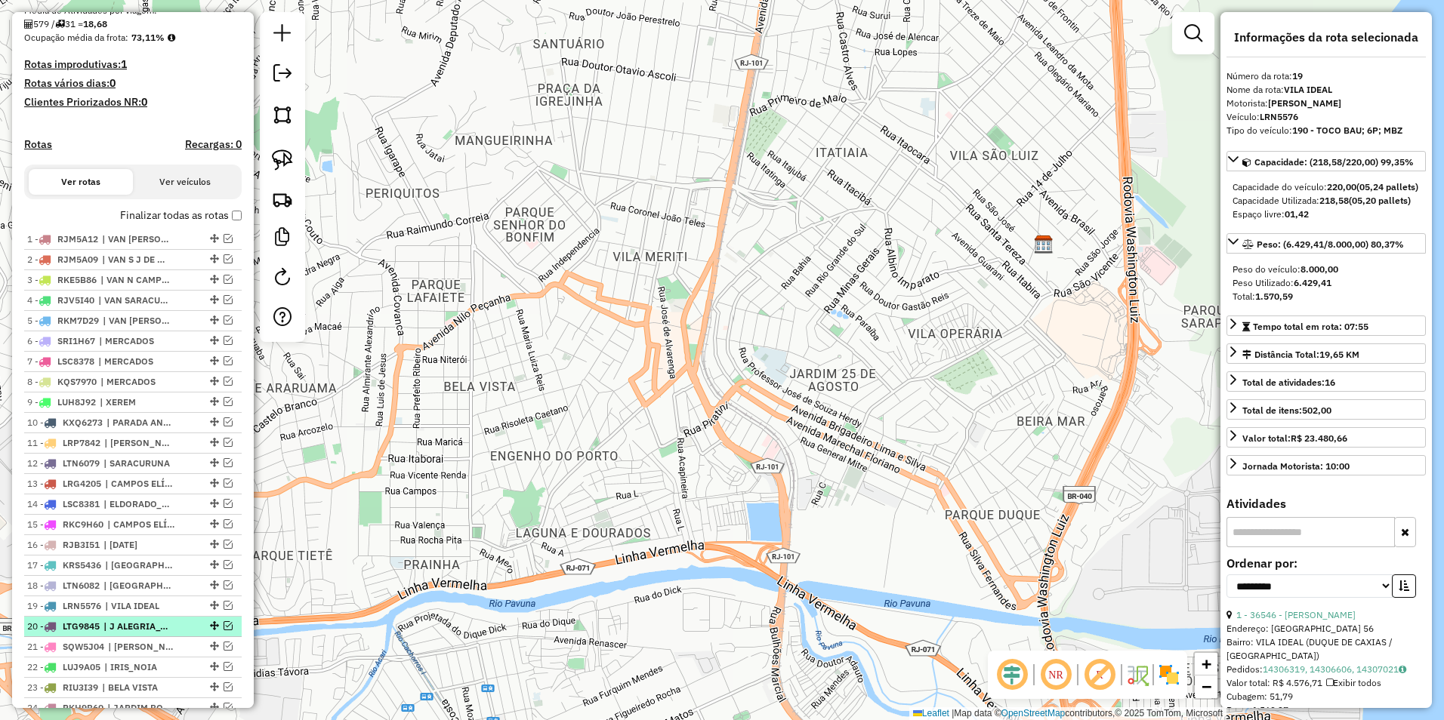
click at [149, 634] on span "| J ALEGRIA_GRAMACHO" at bounding box center [137, 627] width 69 height 14
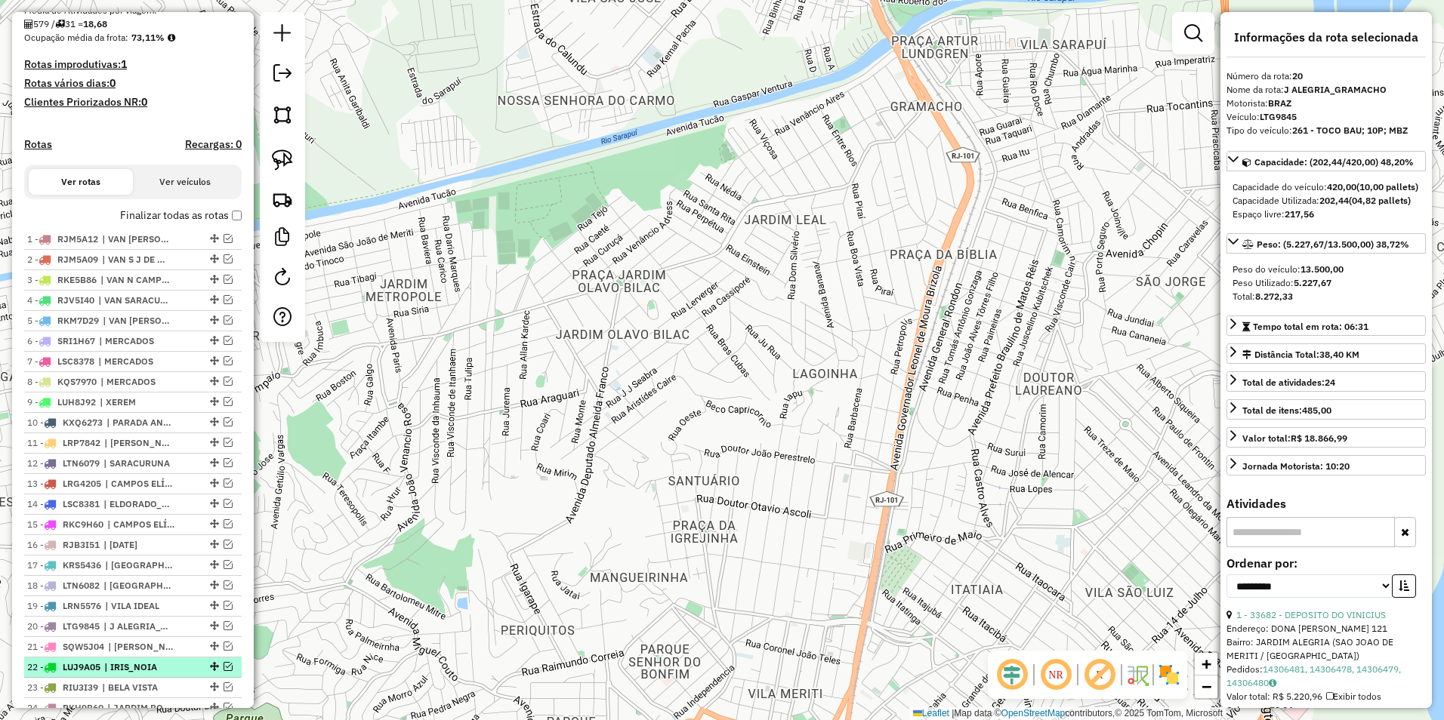
click at [155, 674] on span "| IRIS_NOIA" at bounding box center [138, 668] width 69 height 14
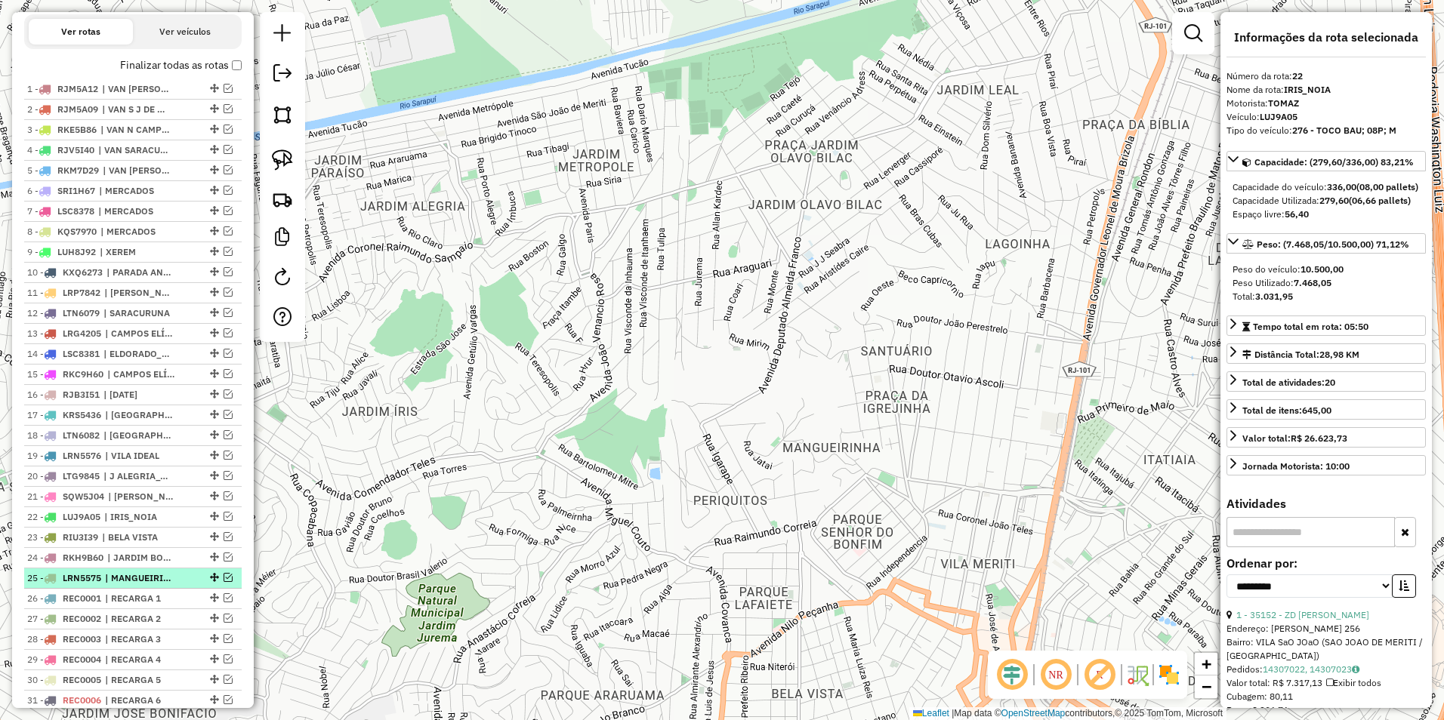
scroll to position [504, 0]
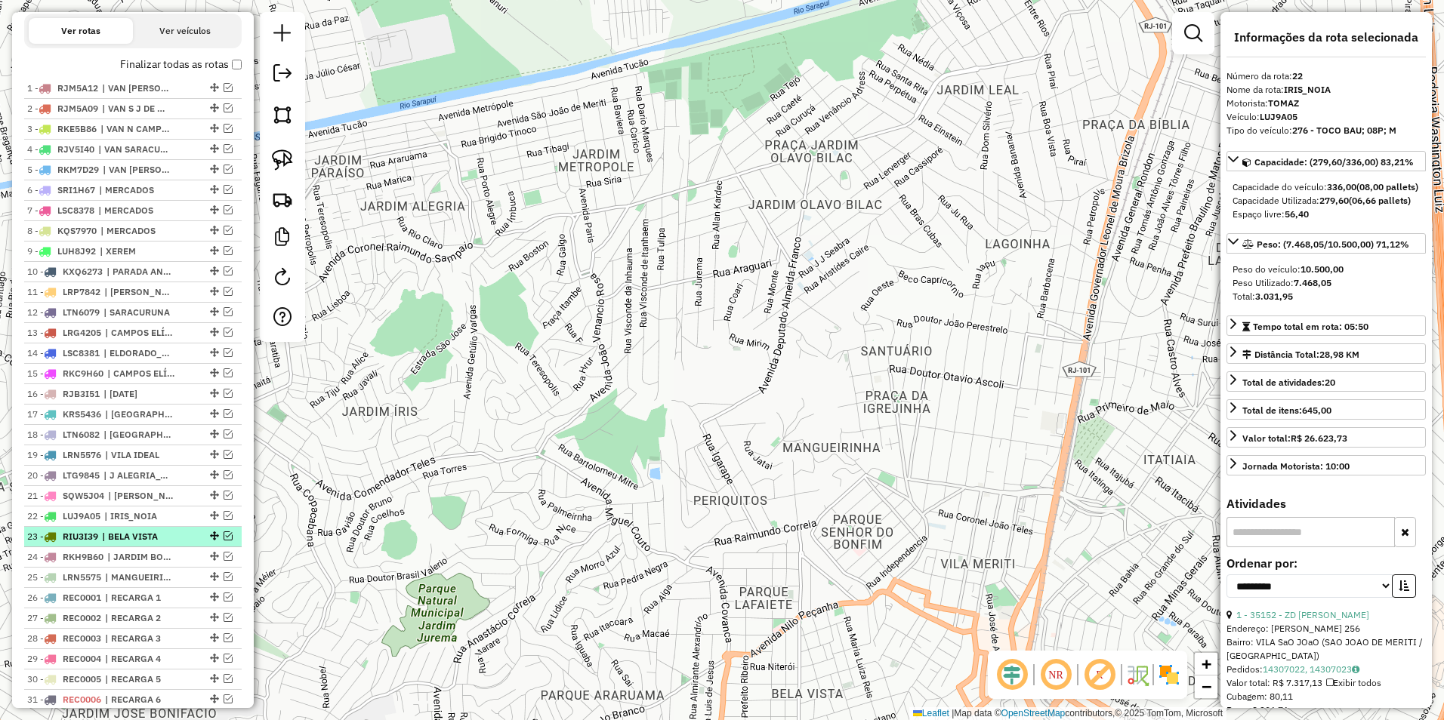
click at [146, 544] on span "| BELA VISTA" at bounding box center [136, 537] width 69 height 14
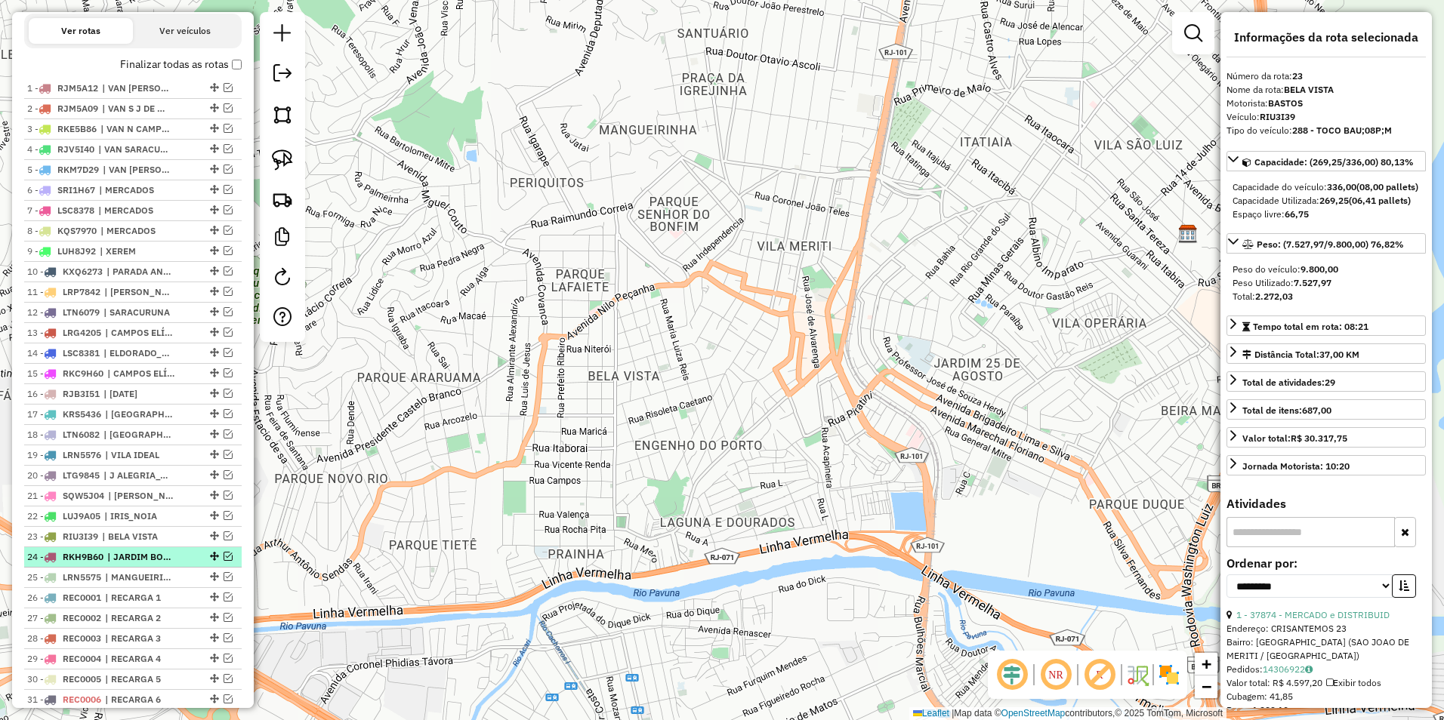
click at [137, 564] on span "| JARDIM BONIFACIO" at bounding box center [141, 557] width 69 height 14
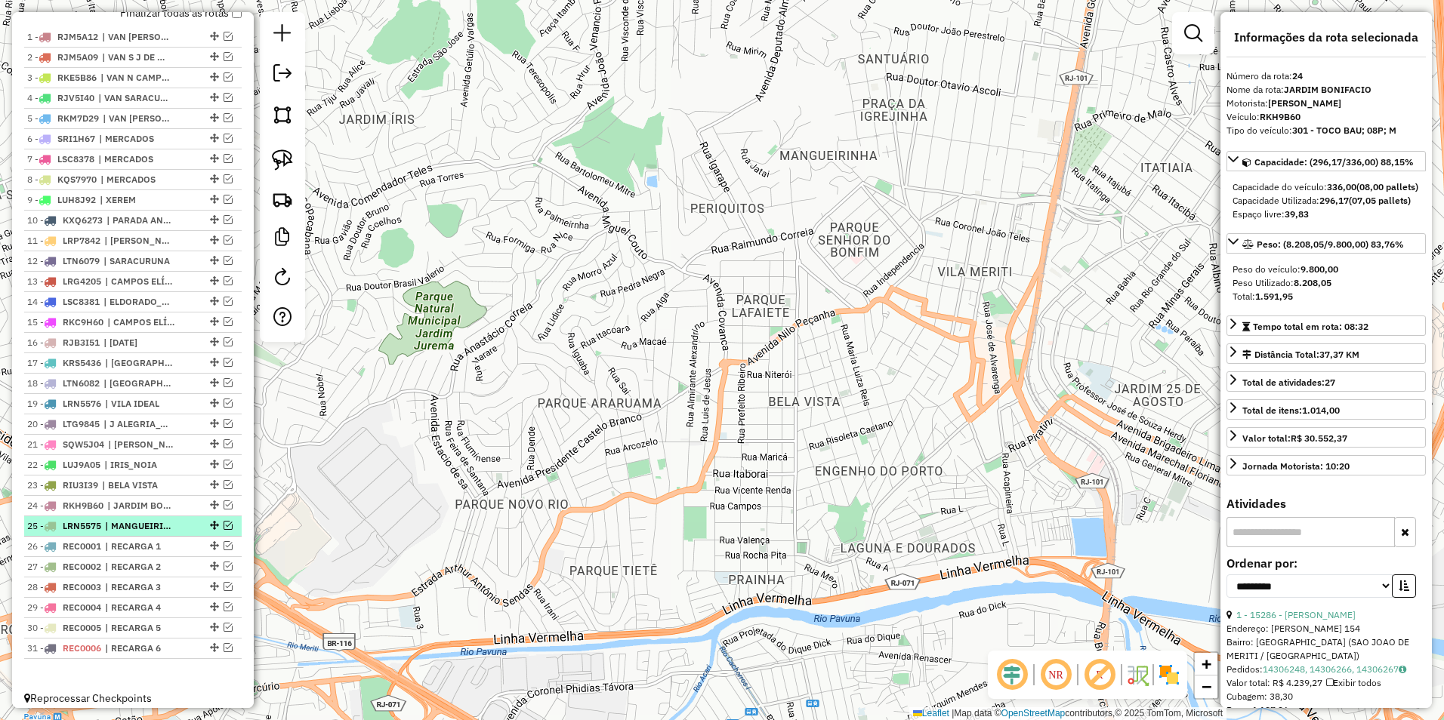
scroll to position [580, 0]
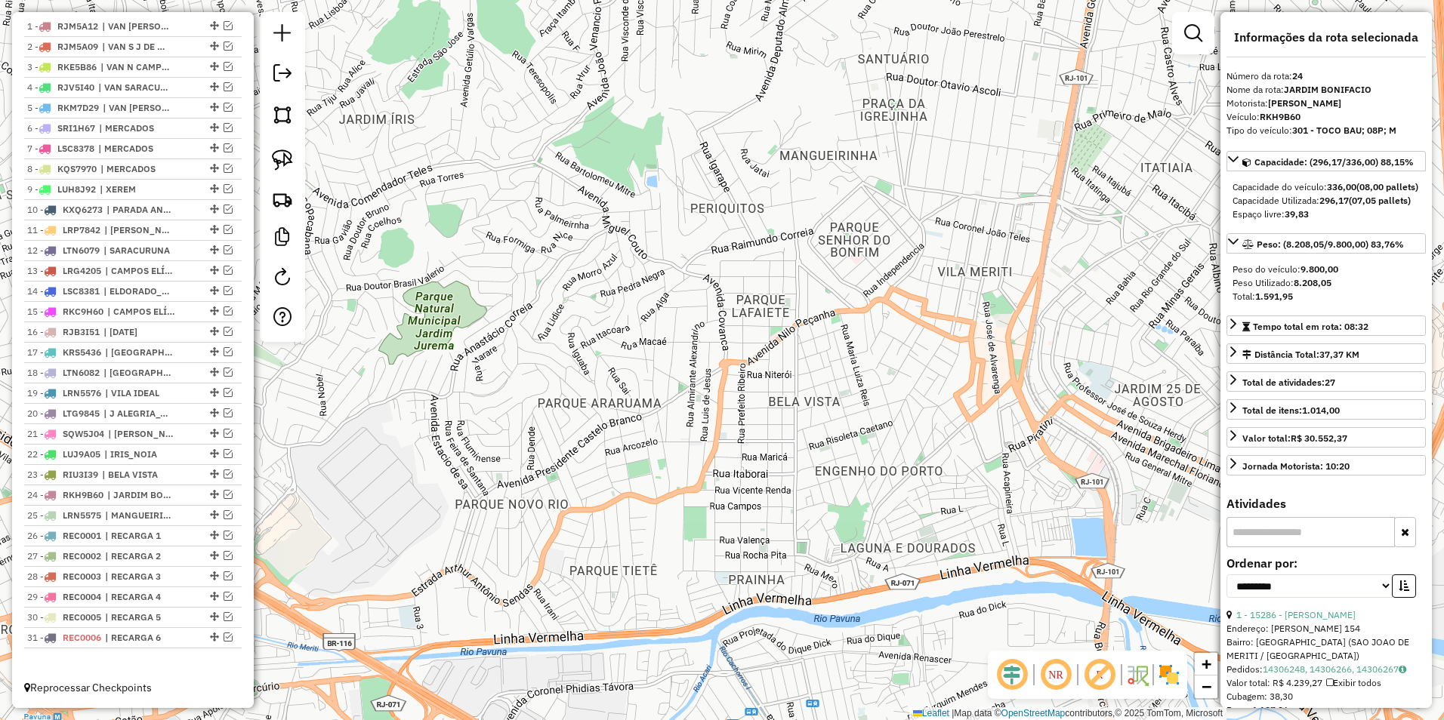
drag, startPoint x: 867, startPoint y: 243, endPoint x: 507, endPoint y: 655, distance: 546.4
click at [499, 667] on div "Janela de atendimento Grade de atendimento Capacidade Transportadoras Veículos …" at bounding box center [722, 360] width 1444 height 720
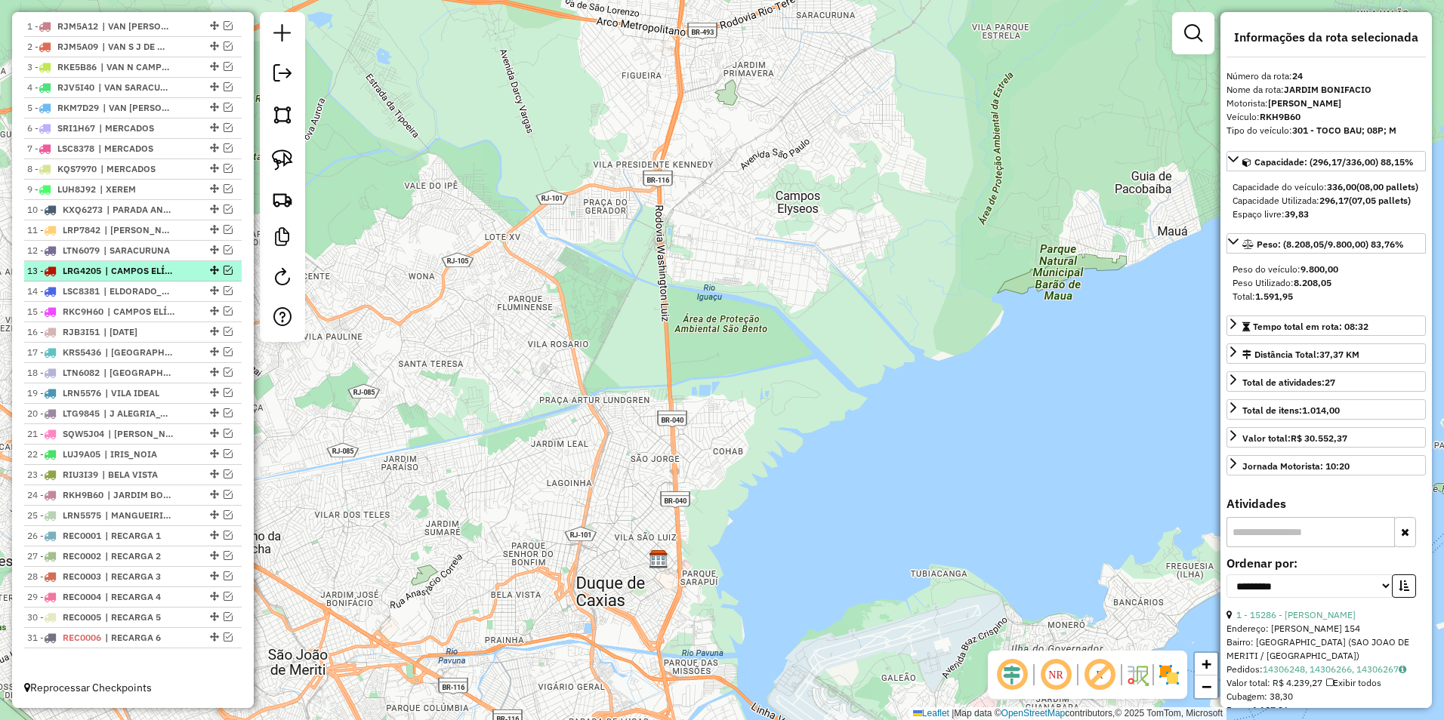
click at [167, 268] on span "| CAMPOS ELÍSEOS" at bounding box center [139, 271] width 69 height 14
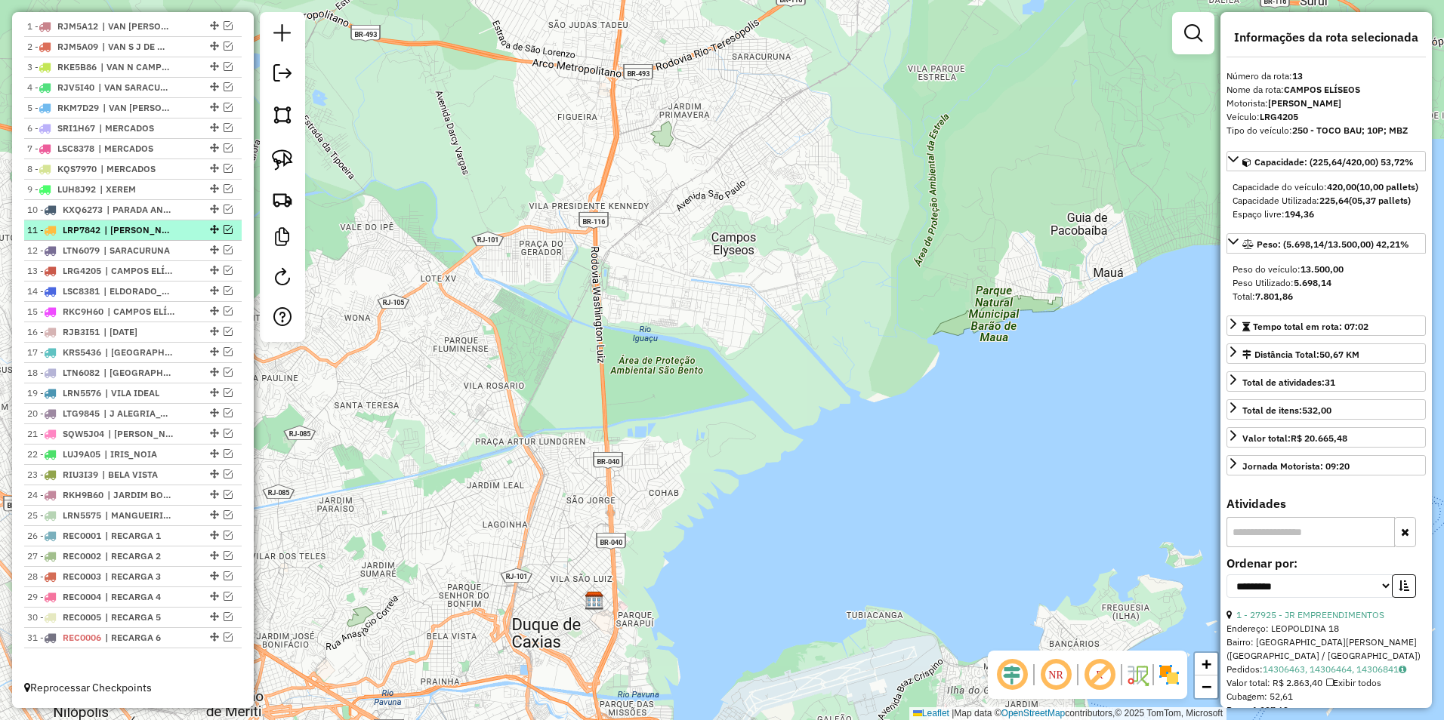
click at [164, 230] on span "| MARIA HELENA" at bounding box center [138, 231] width 69 height 14
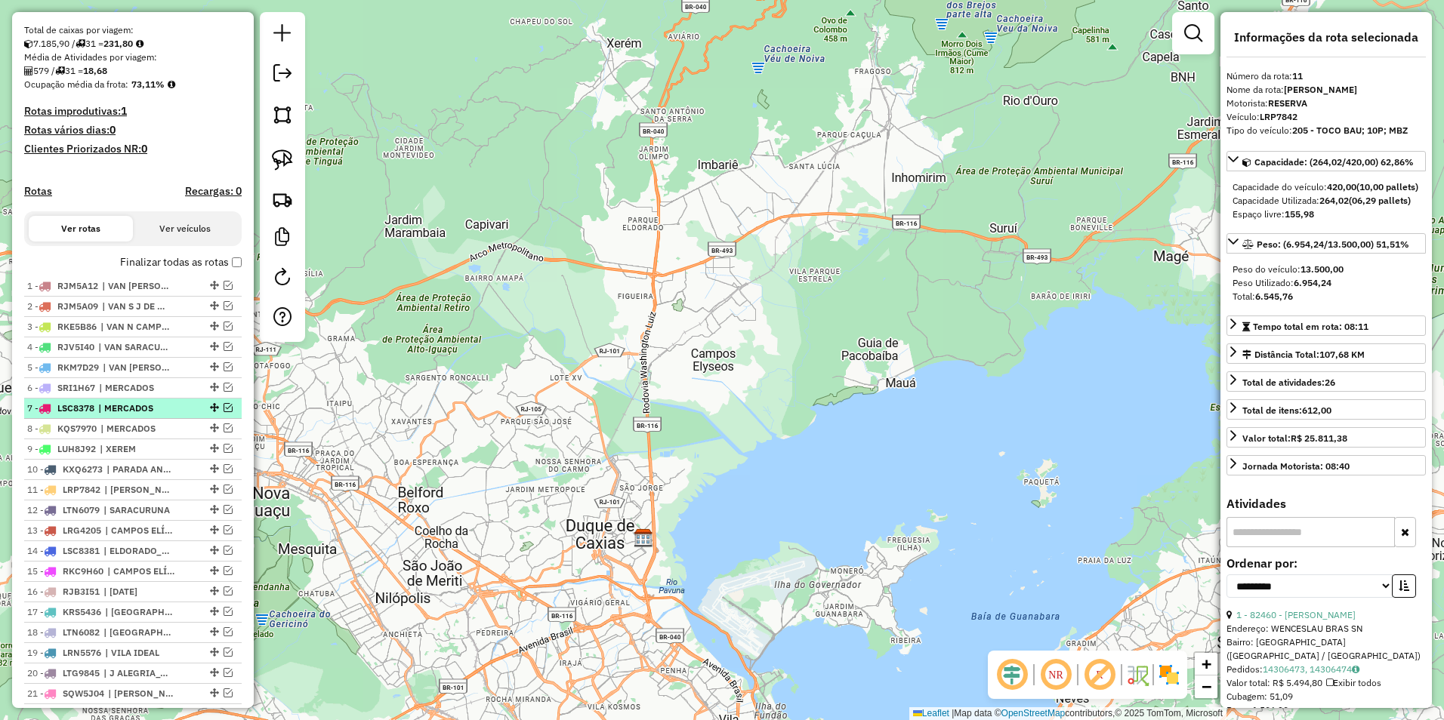
scroll to position [278, 0]
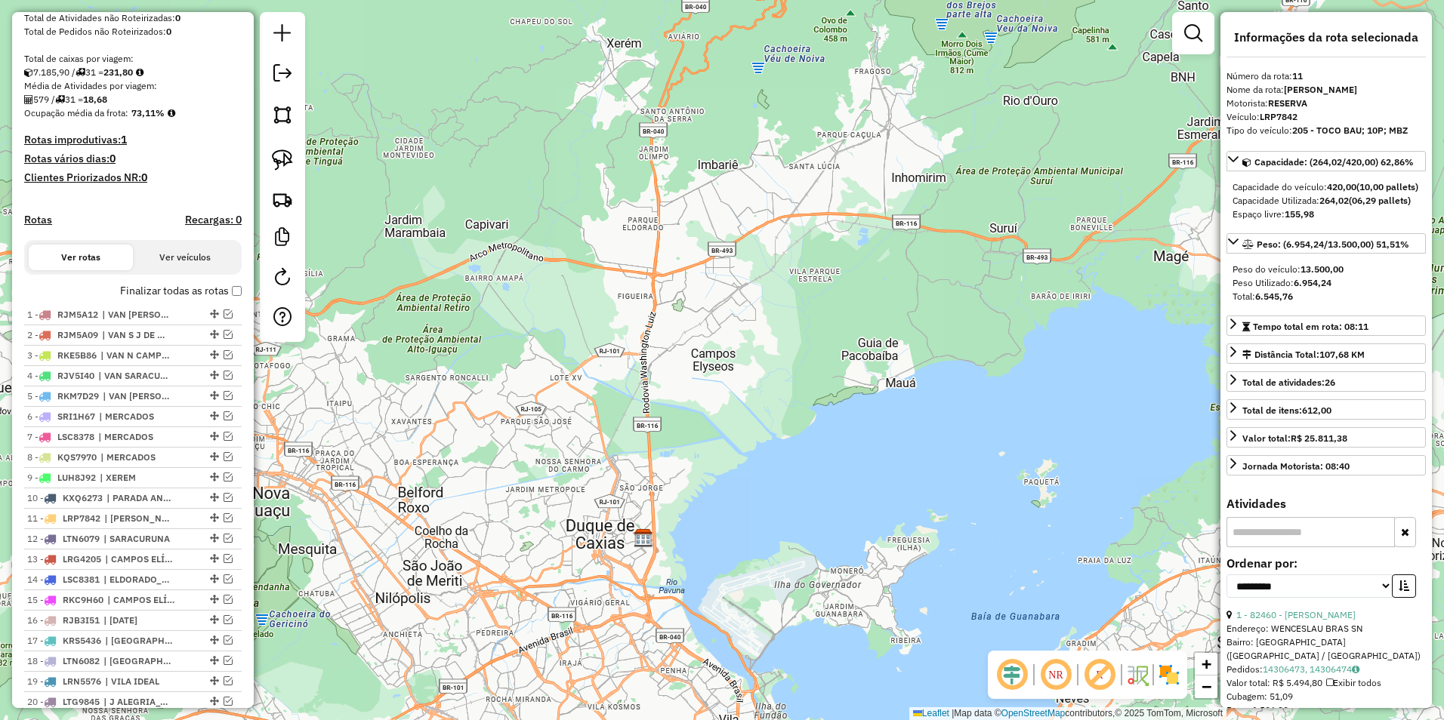
click at [109, 146] on h4 "Rotas improdutivas: 1" at bounding box center [132, 140] width 217 height 13
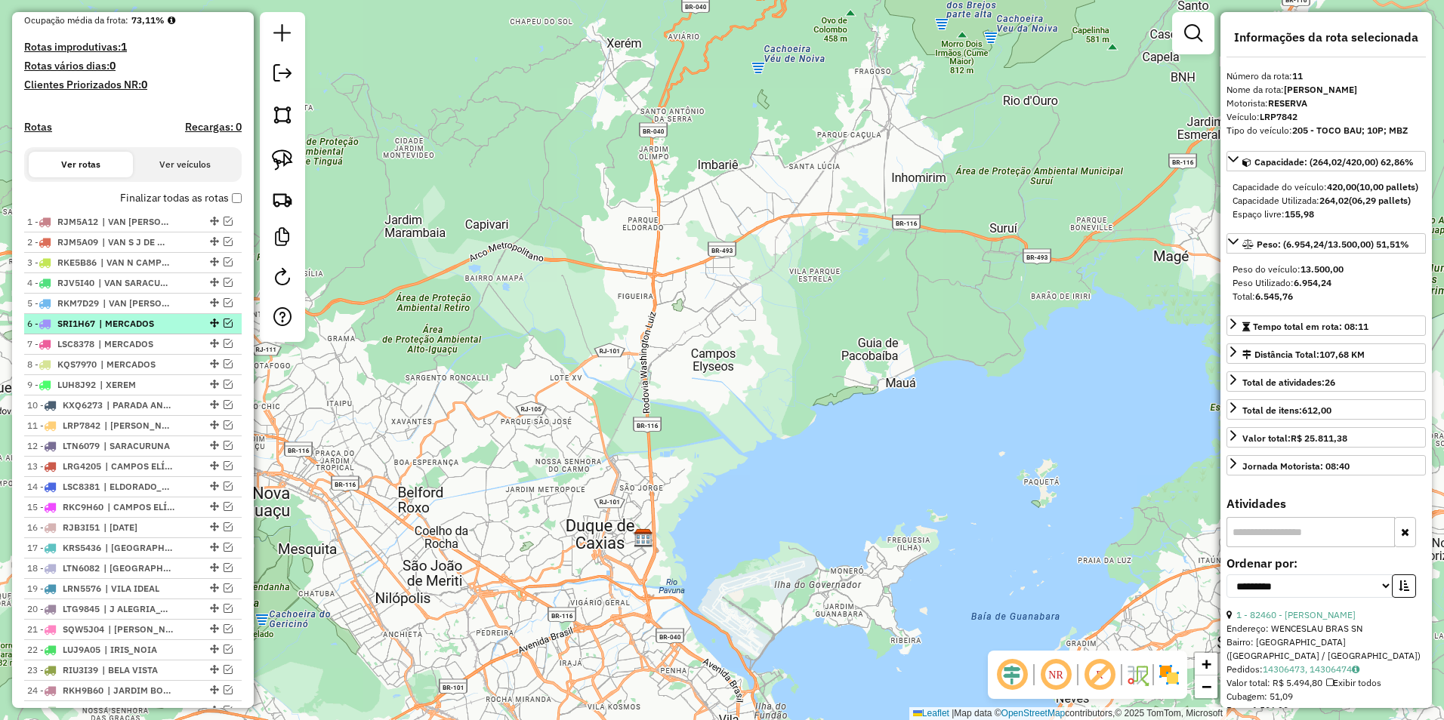
scroll to position [504, 0]
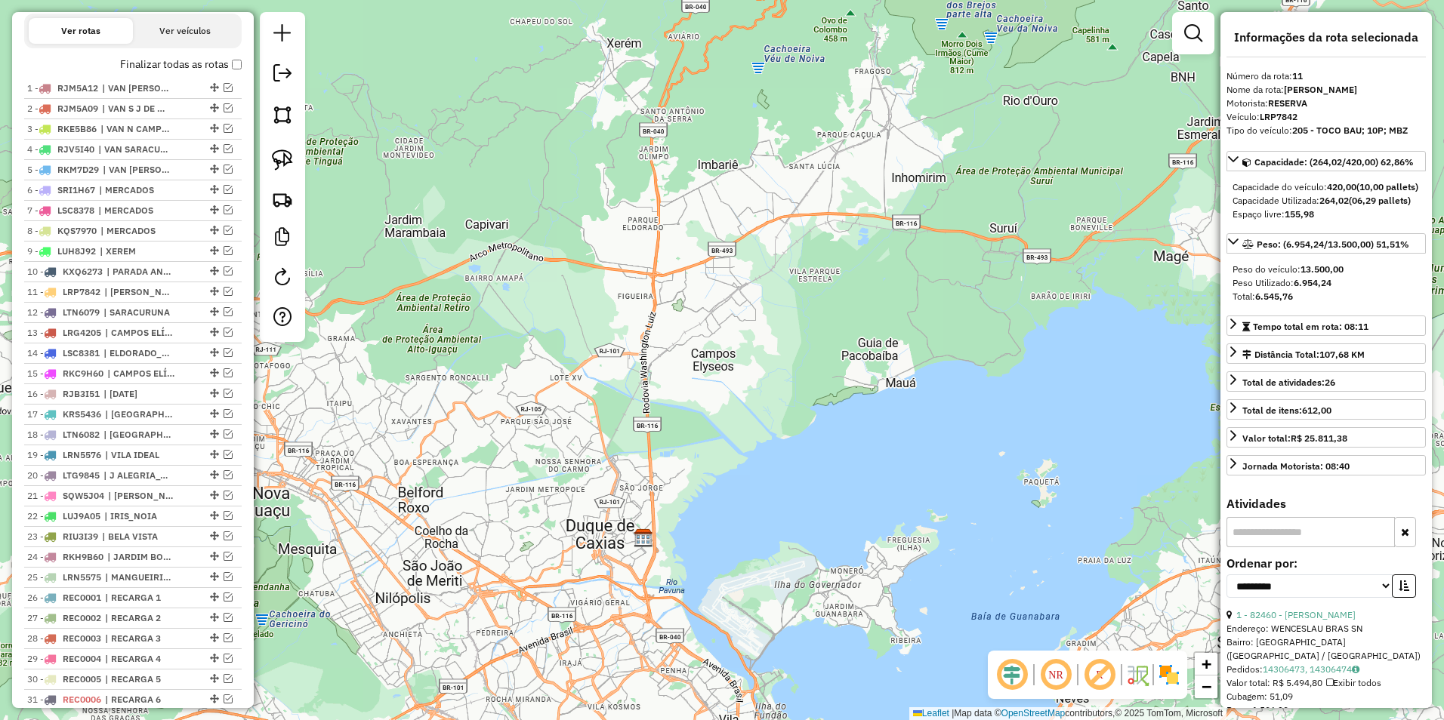
click at [384, 569] on div "Janela de atendimento Grade de atendimento Capacidade Transportadoras Veículos …" at bounding box center [722, 360] width 1444 height 720
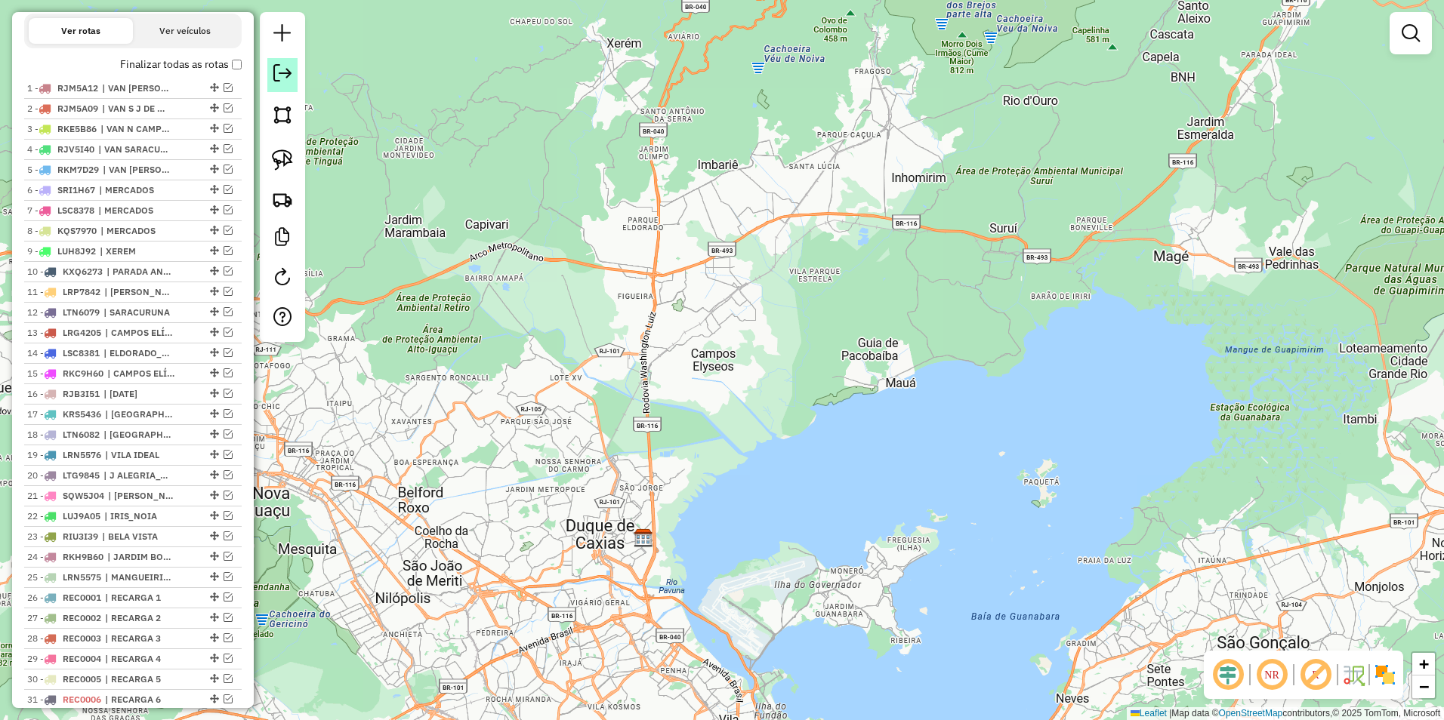
click at [278, 73] on em at bounding box center [282, 73] width 18 height 18
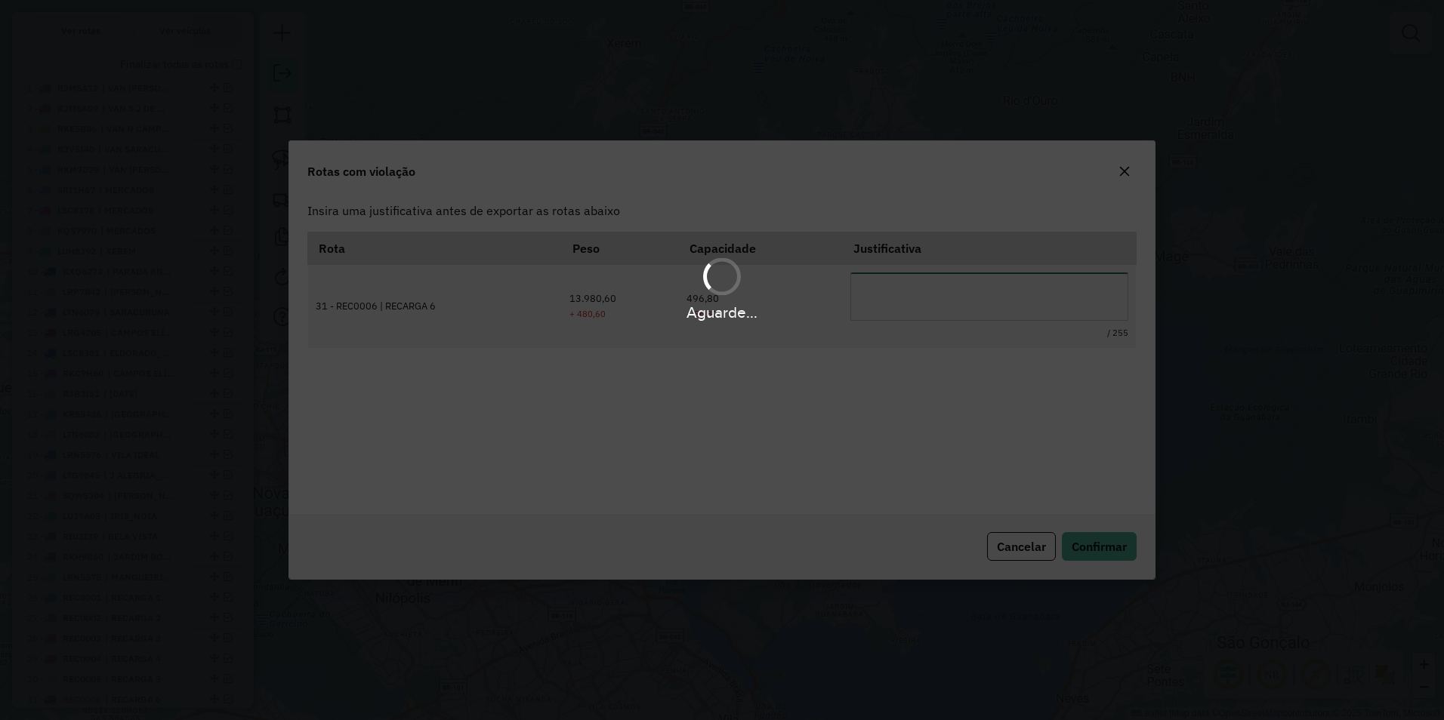
scroll to position [0, 0]
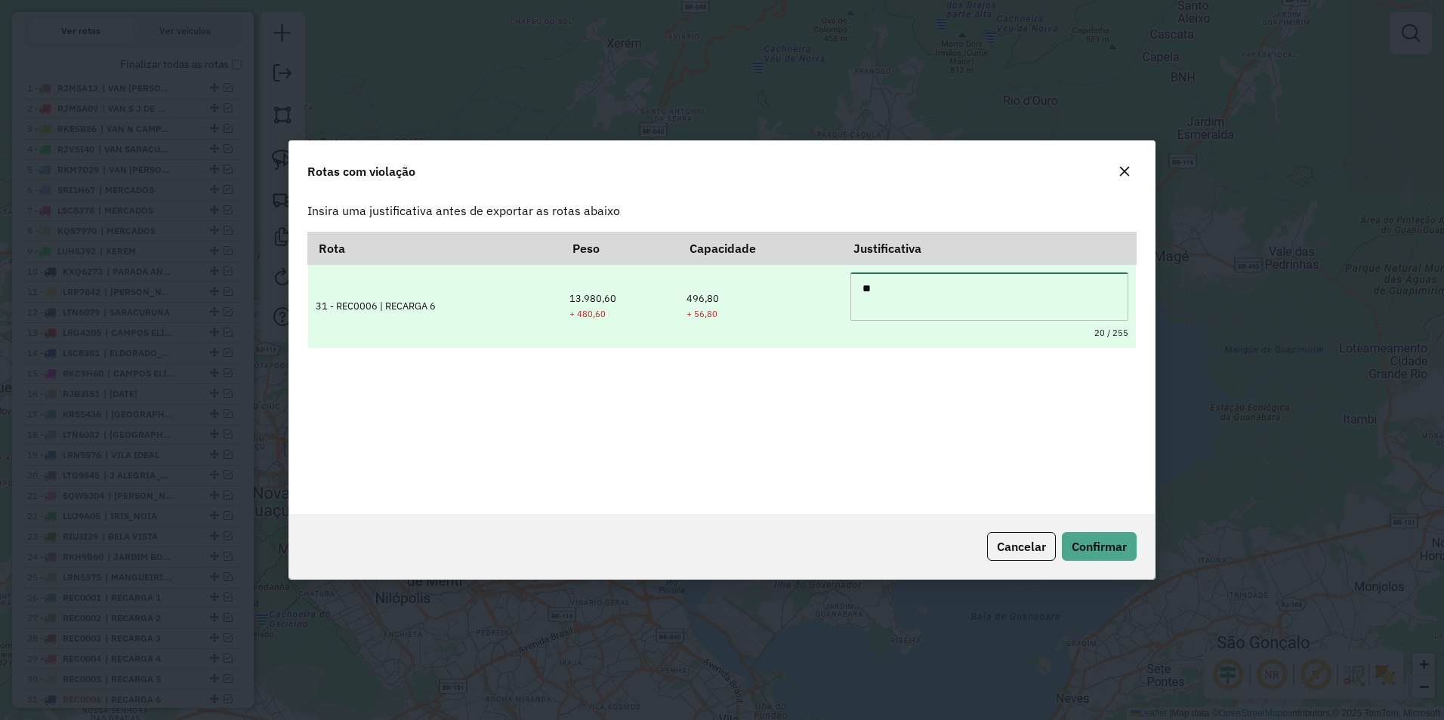
type textarea "*"
drag, startPoint x: 940, startPoint y: 289, endPoint x: 919, endPoint y: 288, distance: 21.2
click at [919, 288] on textarea "*********" at bounding box center [988, 297] width 277 height 48
type textarea "*"
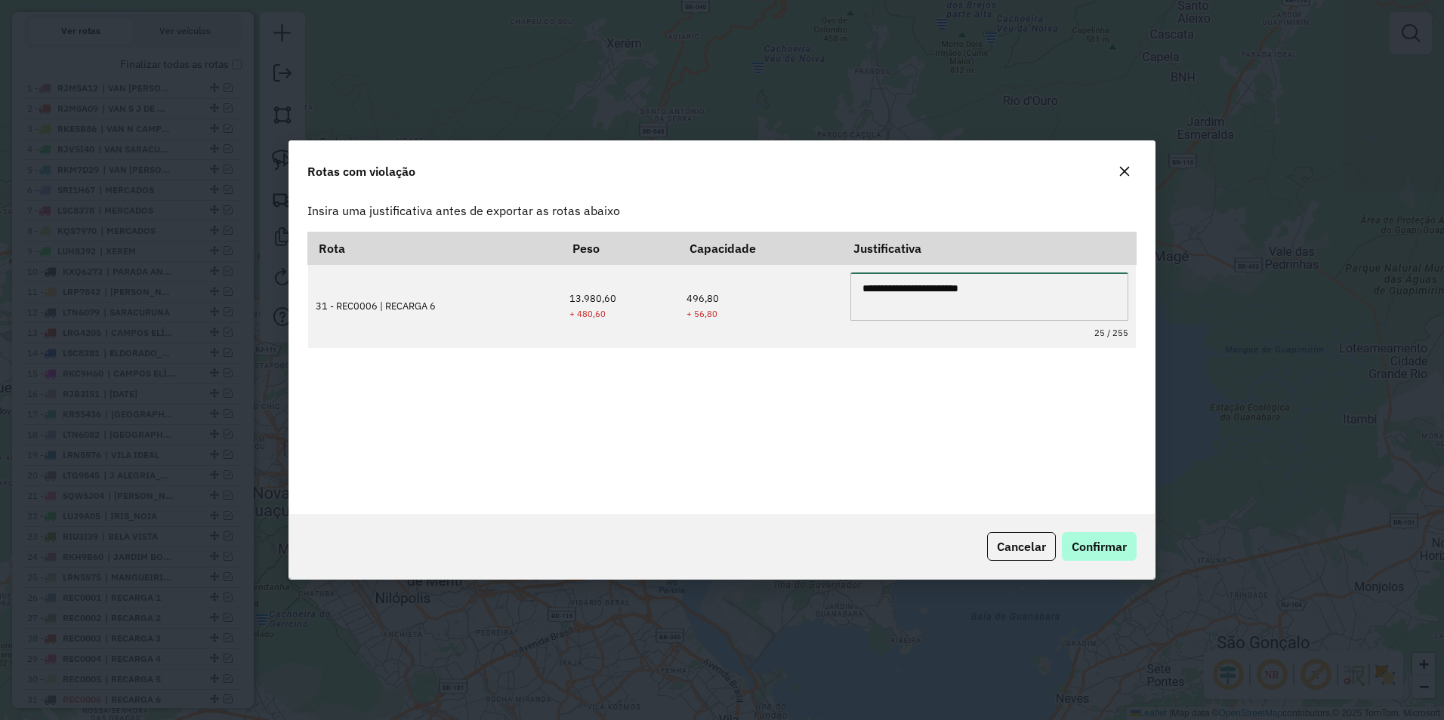
type textarea "**********"
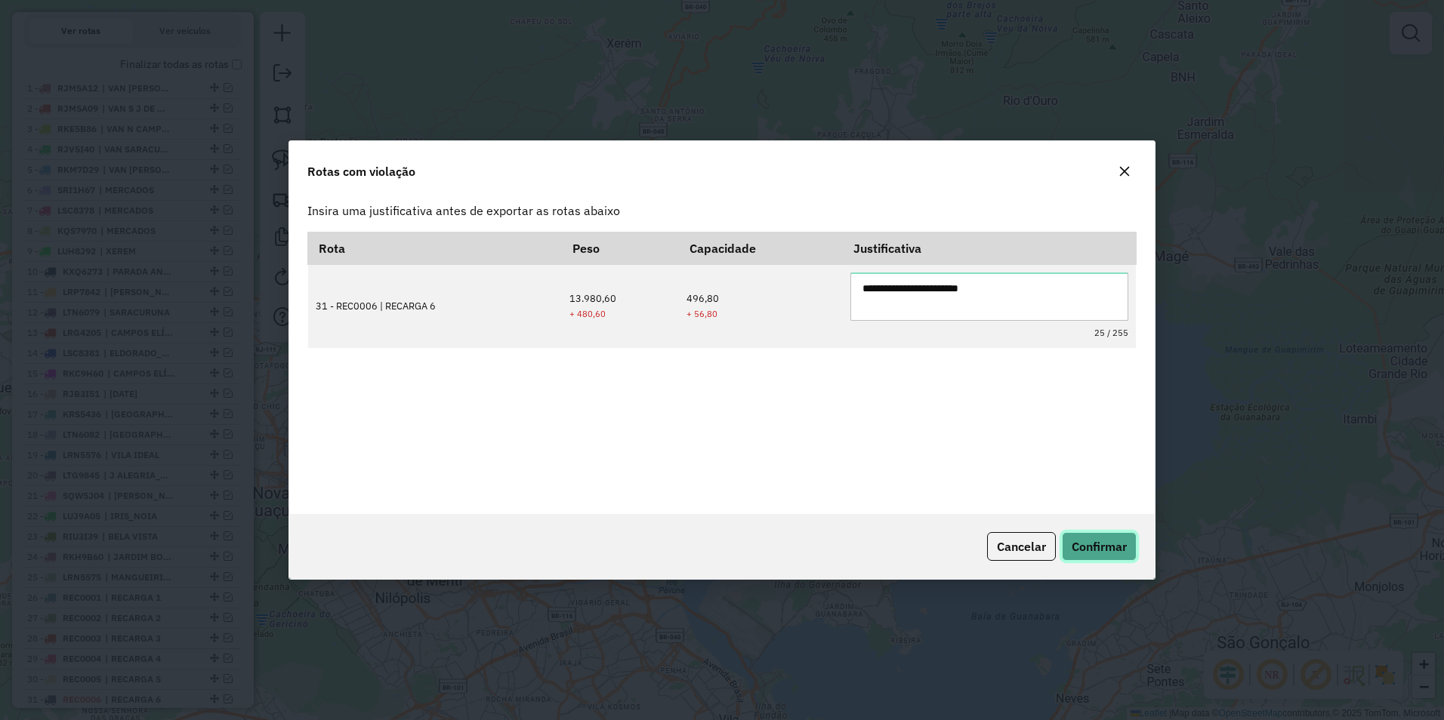
click at [1093, 547] on span "Confirmar" at bounding box center [1098, 546] width 55 height 15
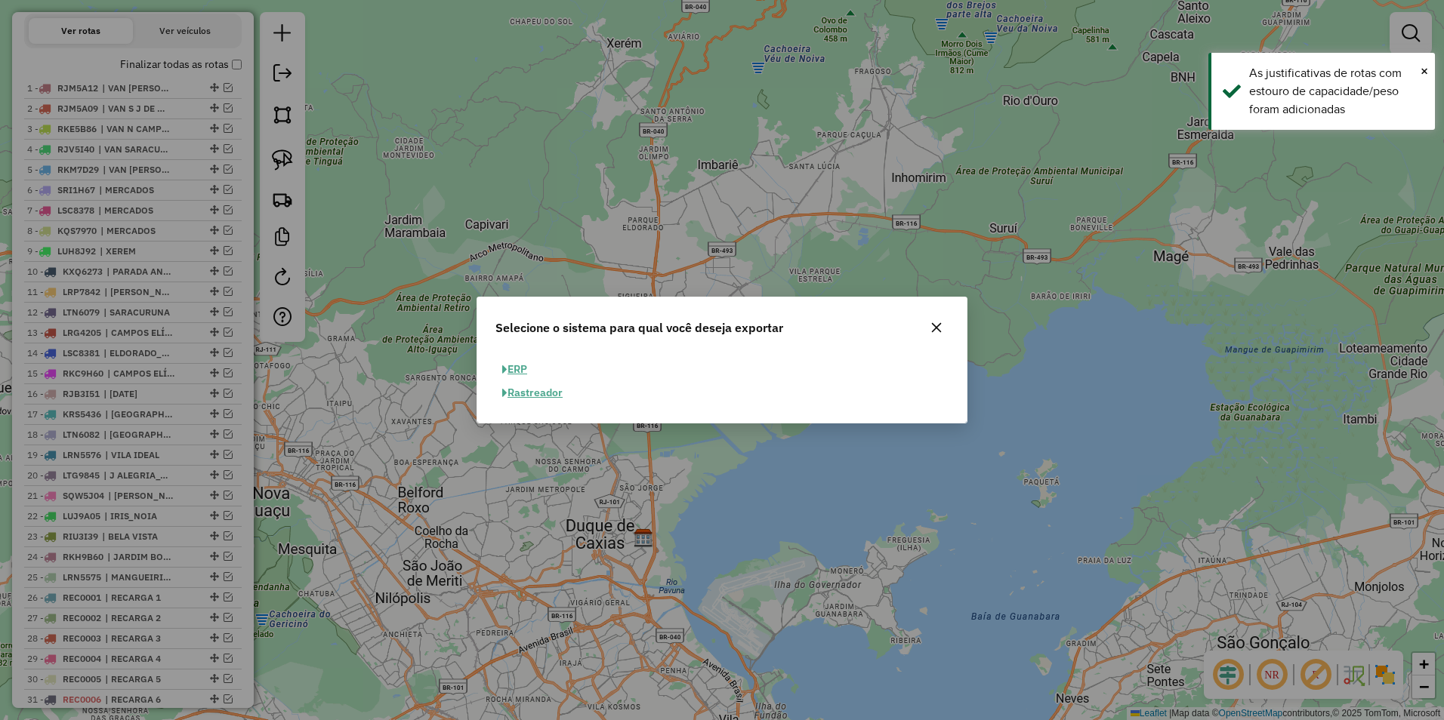
click at [939, 328] on icon "button" at bounding box center [936, 328] width 12 height 12
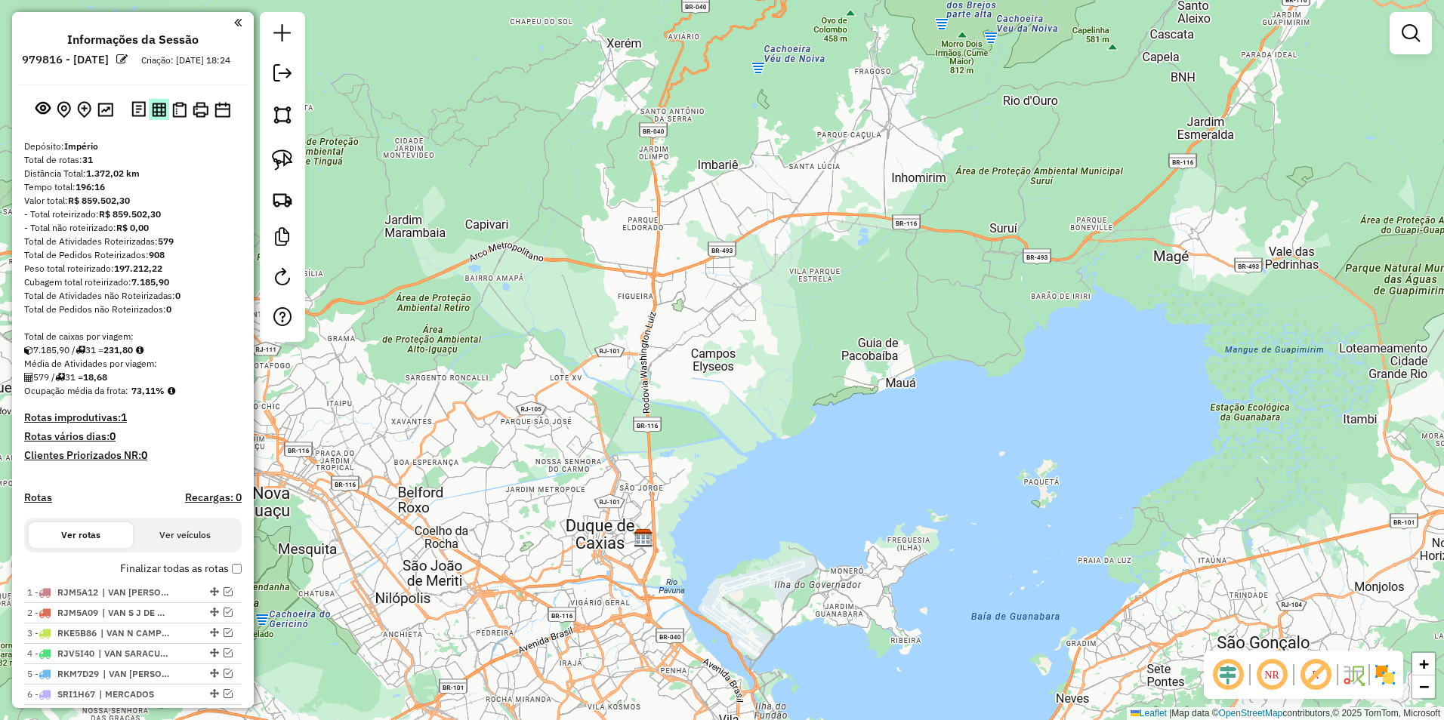
click at [156, 117] on img at bounding box center [159, 110] width 14 height 14
click at [280, 74] on em at bounding box center [282, 73] width 18 height 18
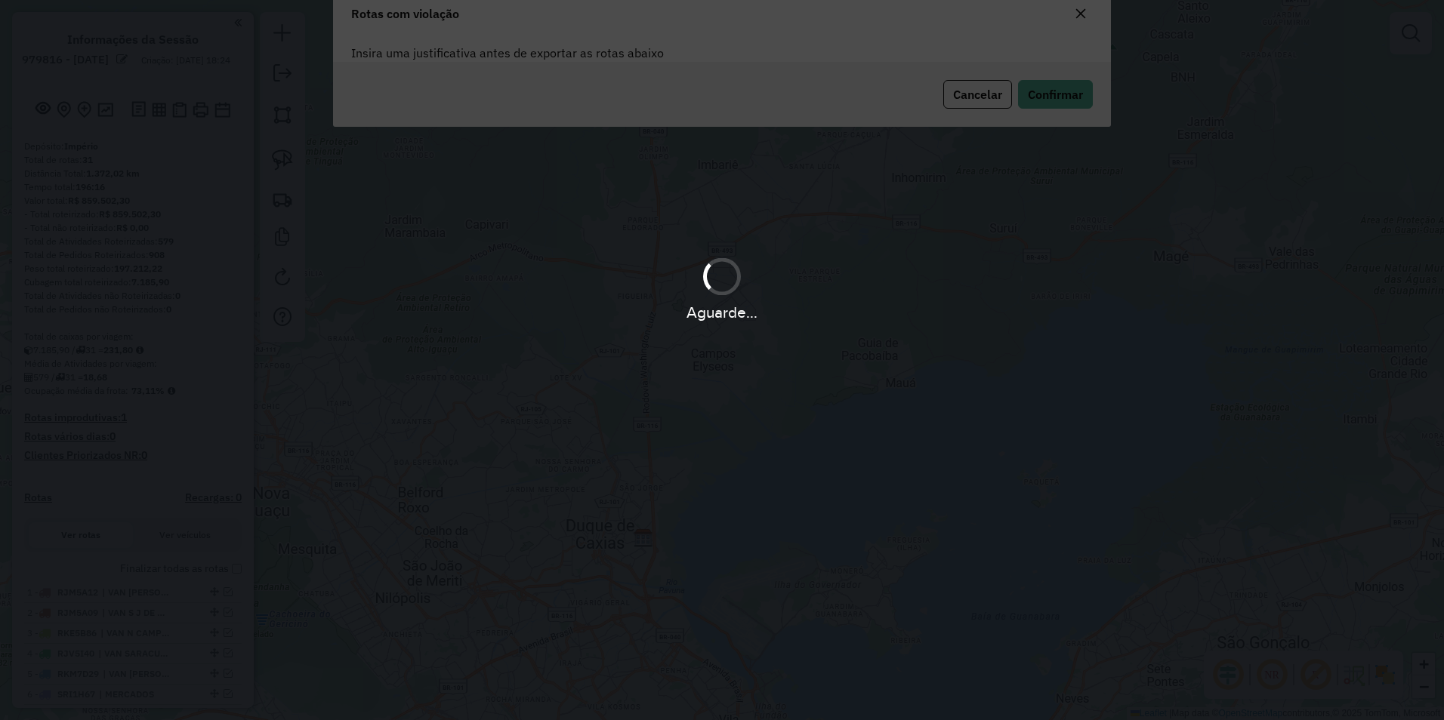
scroll to position [82, 0]
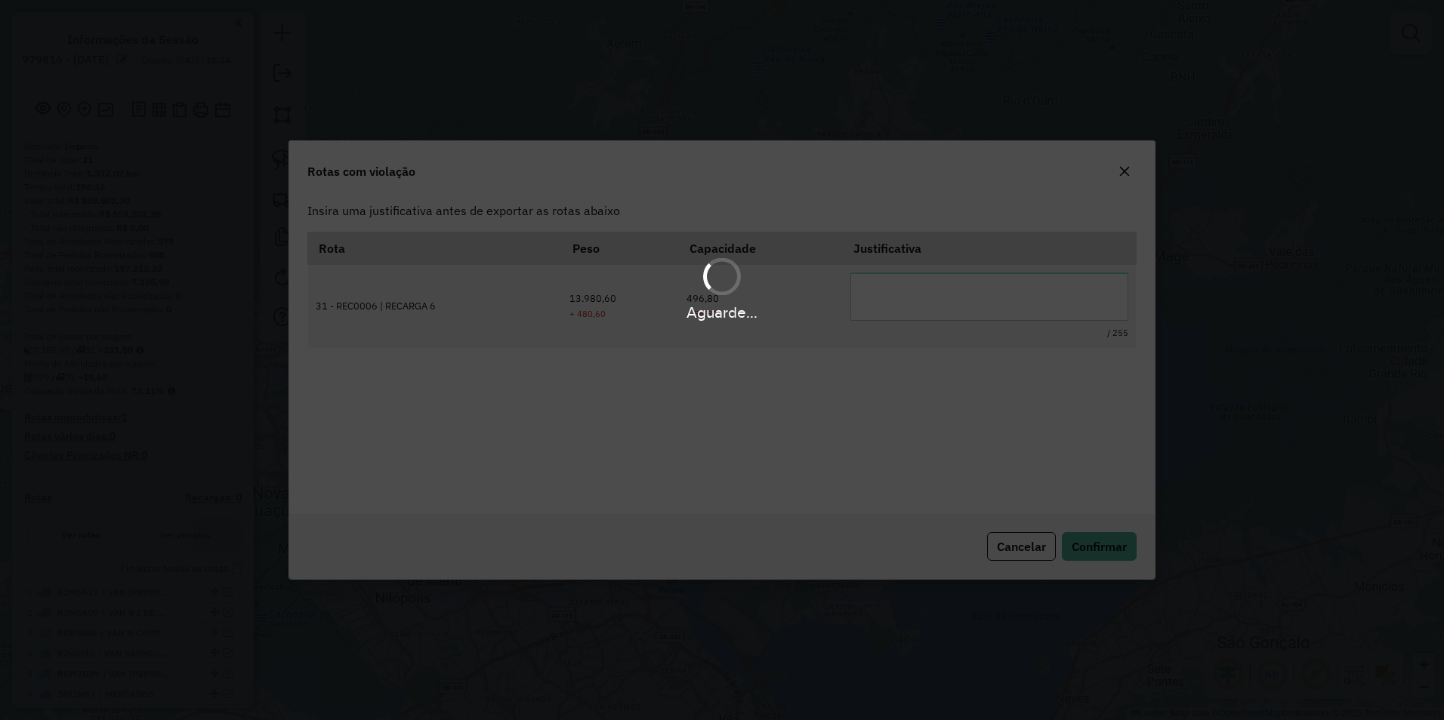
type textarea "**********"
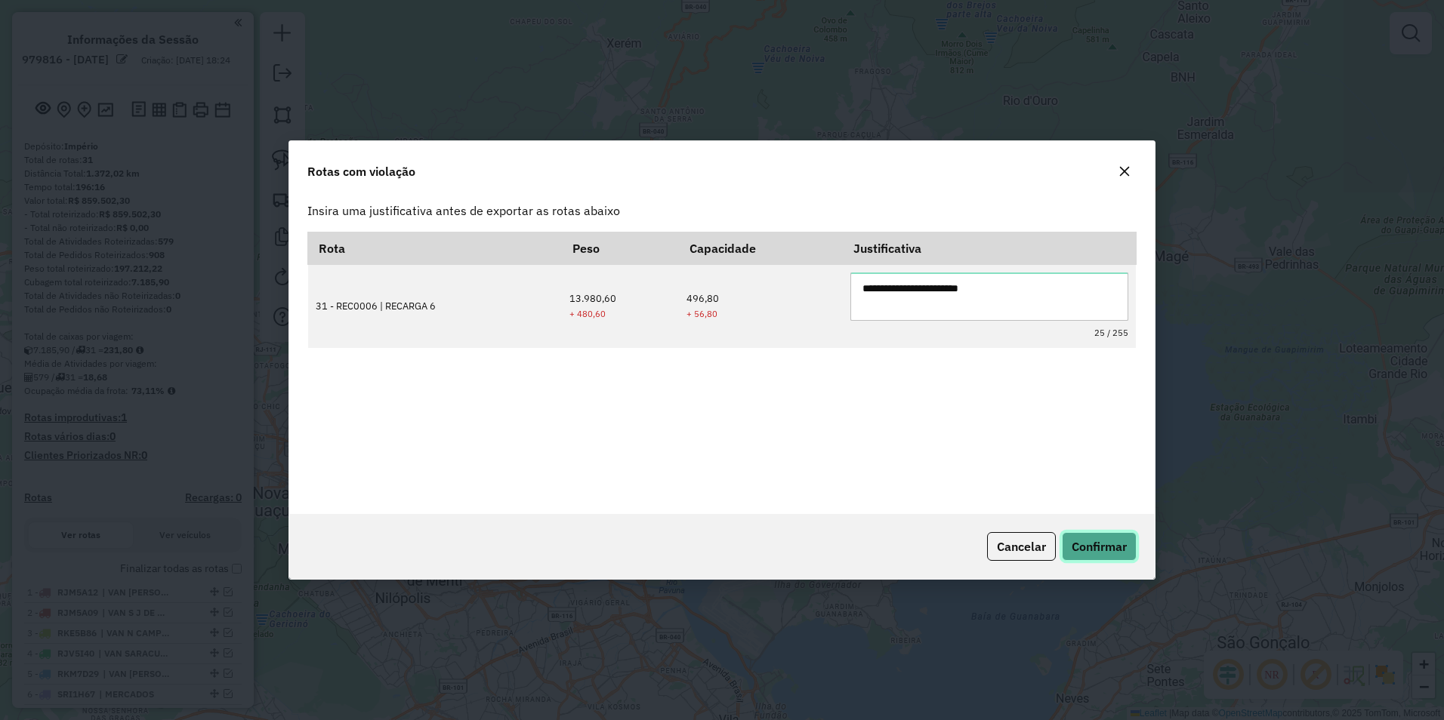
click at [1093, 546] on span "Confirmar" at bounding box center [1098, 546] width 55 height 15
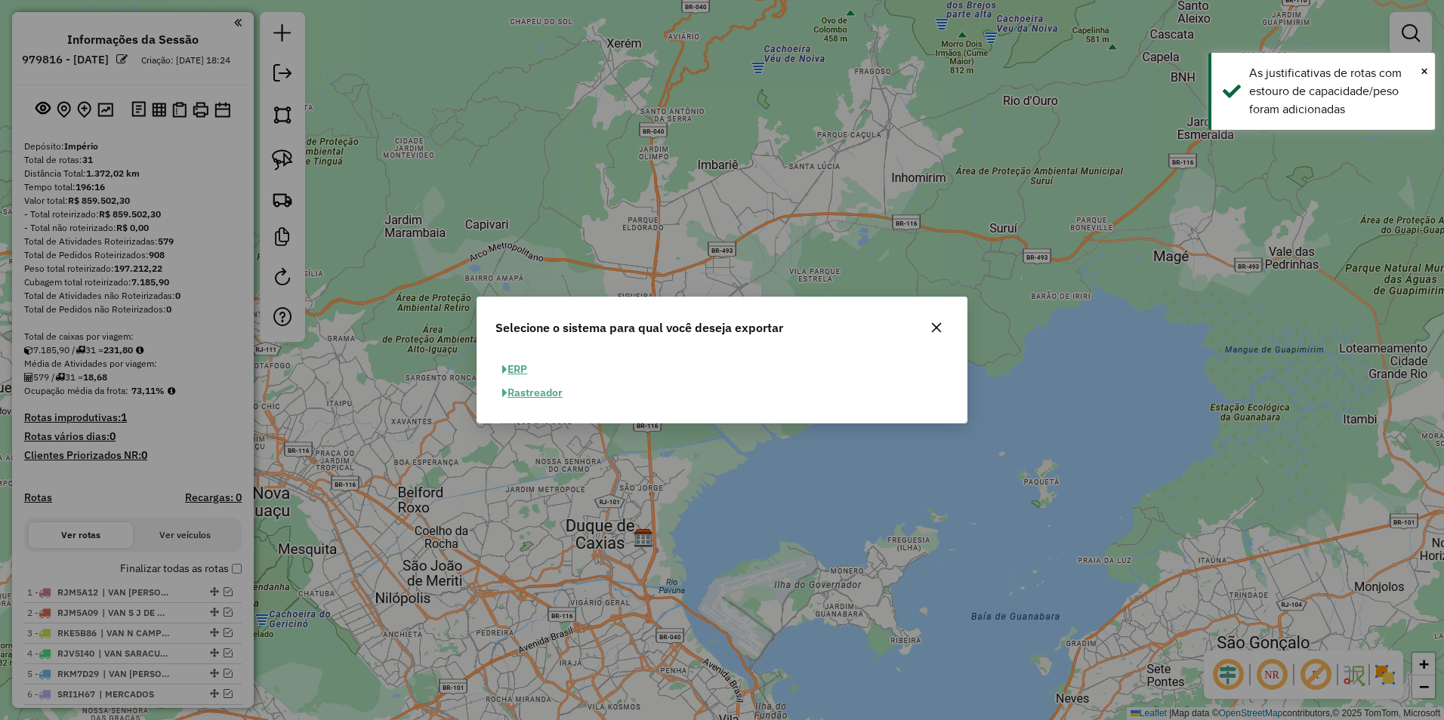
click at [520, 375] on button "ERP" at bounding box center [514, 369] width 39 height 23
select select "**"
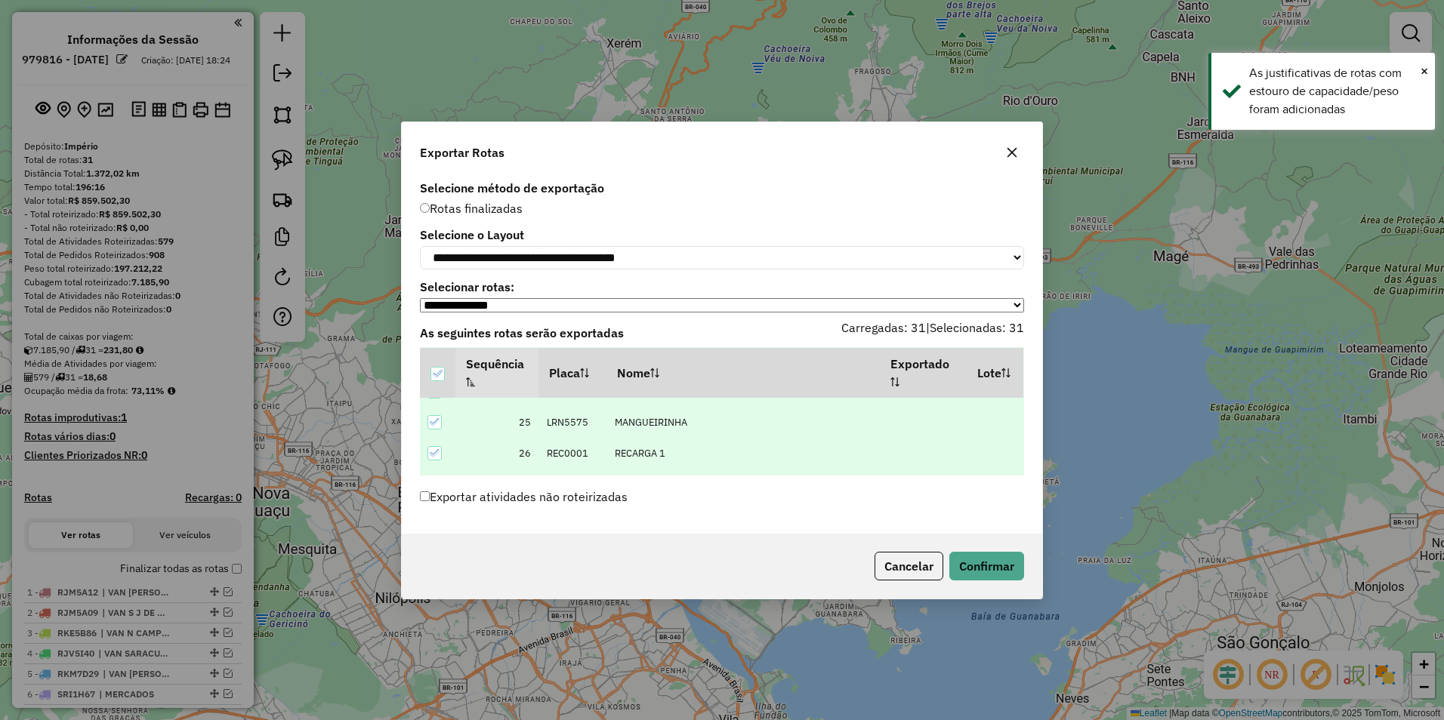
scroll to position [883, 0]
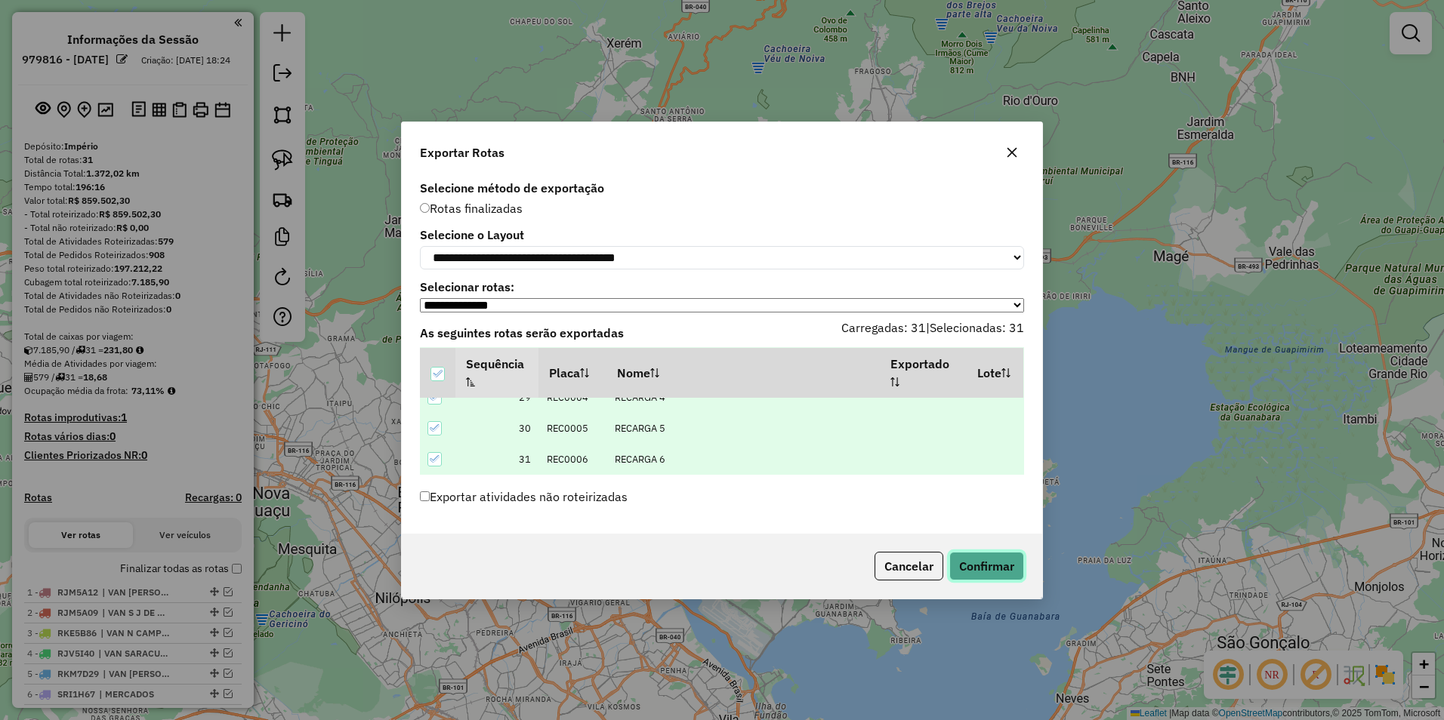
click at [981, 560] on button "Confirmar" at bounding box center [986, 566] width 75 height 29
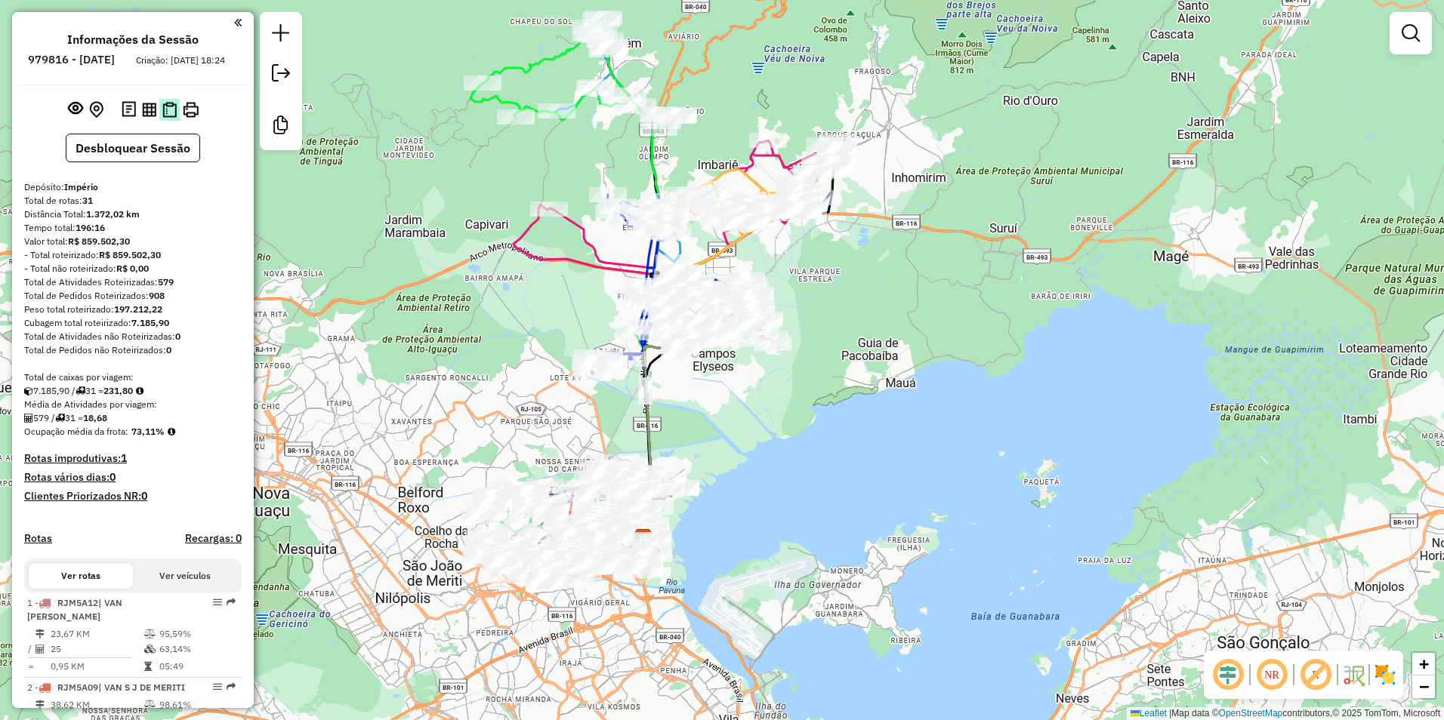
click at [170, 118] on img at bounding box center [169, 110] width 14 height 16
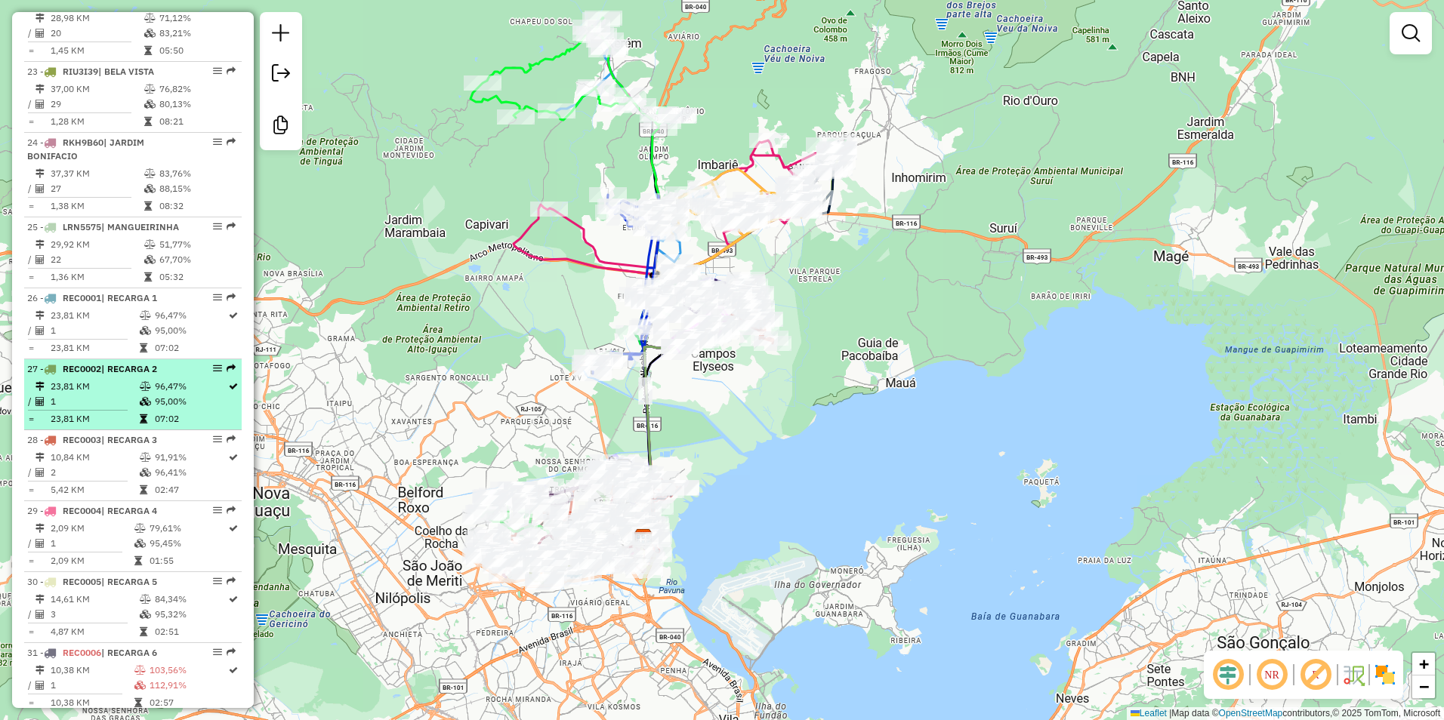
scroll to position [2234, 0]
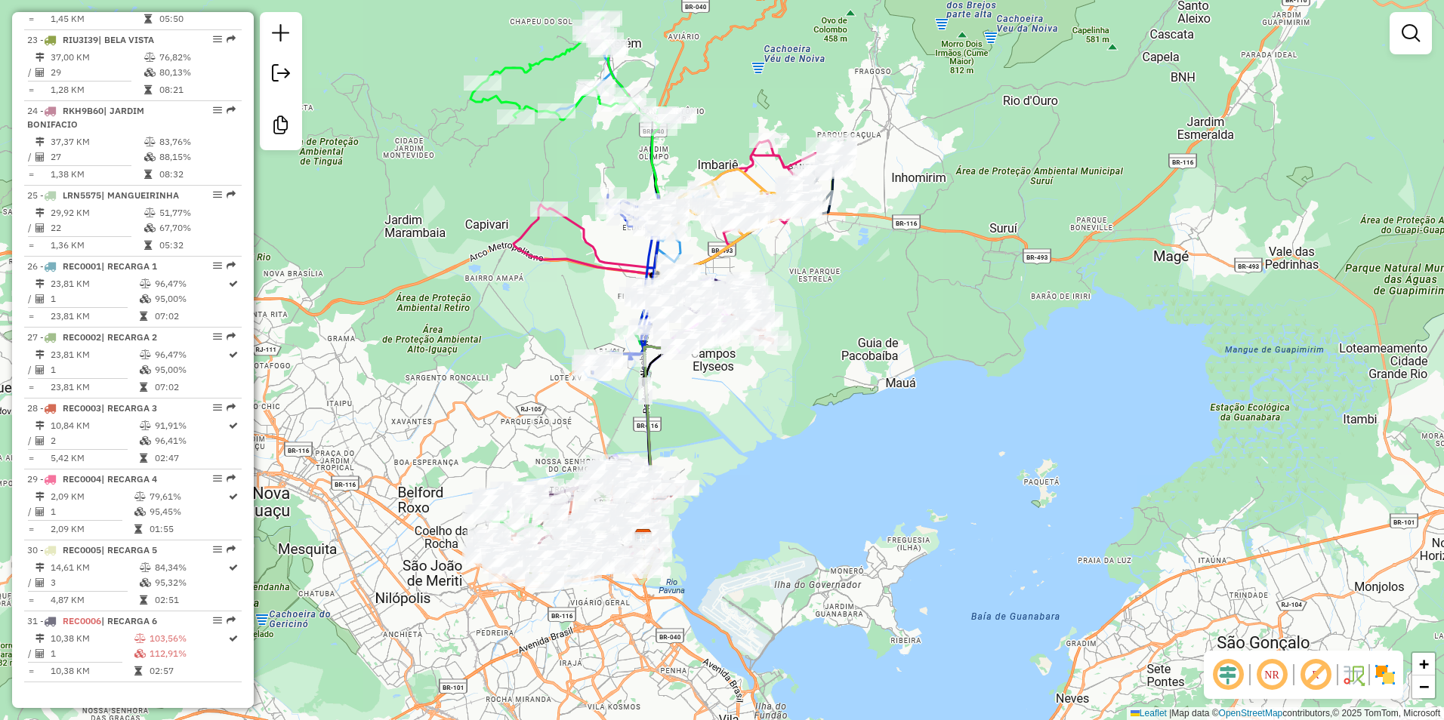
click at [532, 67] on icon at bounding box center [588, 109] width 236 height 184
select select "**********"
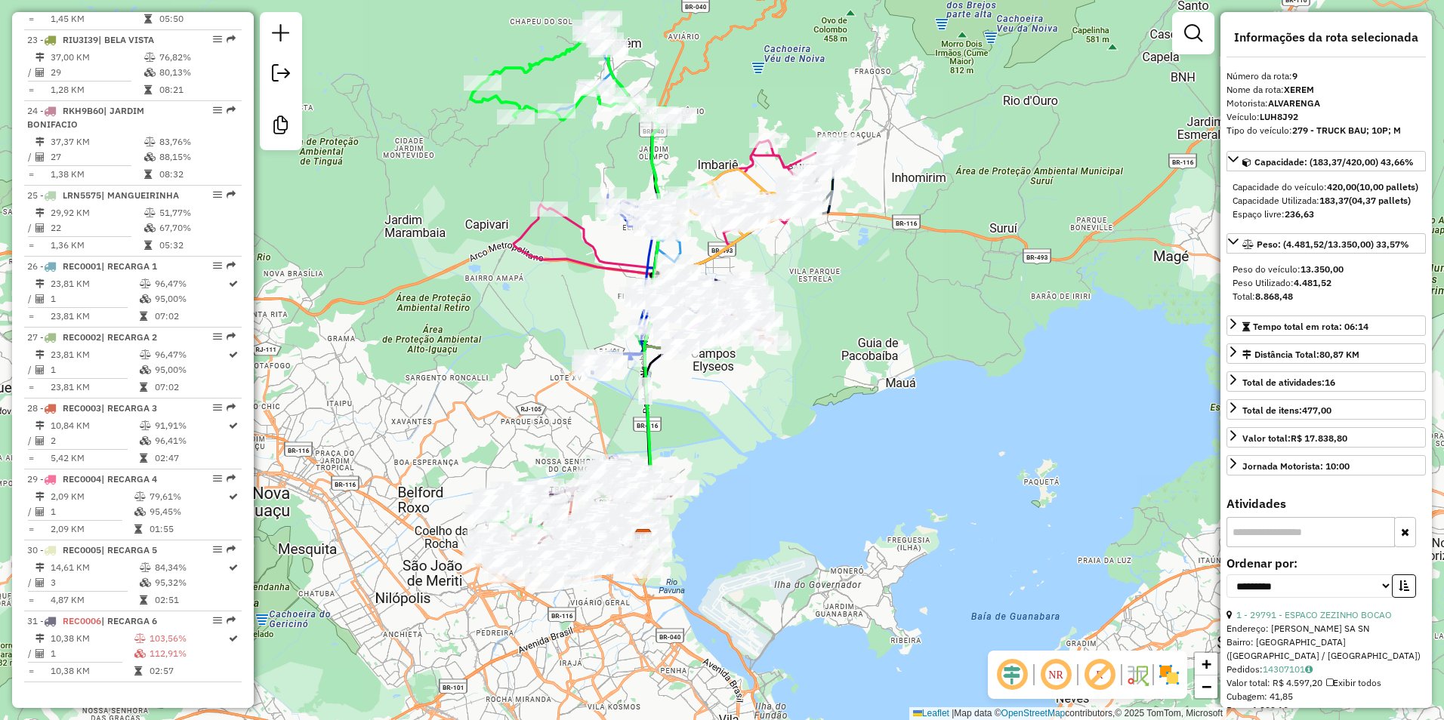
scroll to position [1190, 0]
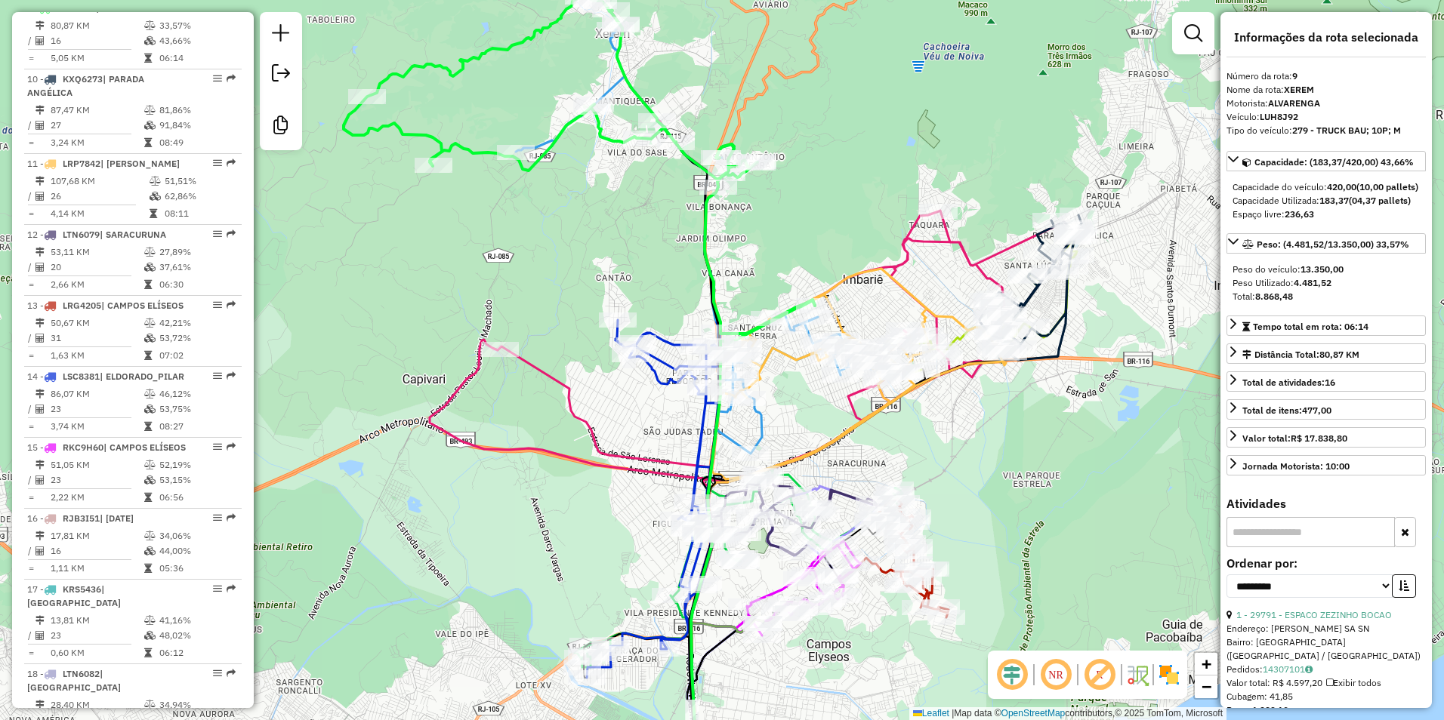
click at [618, 79] on icon at bounding box center [579, 150] width 471 height 368
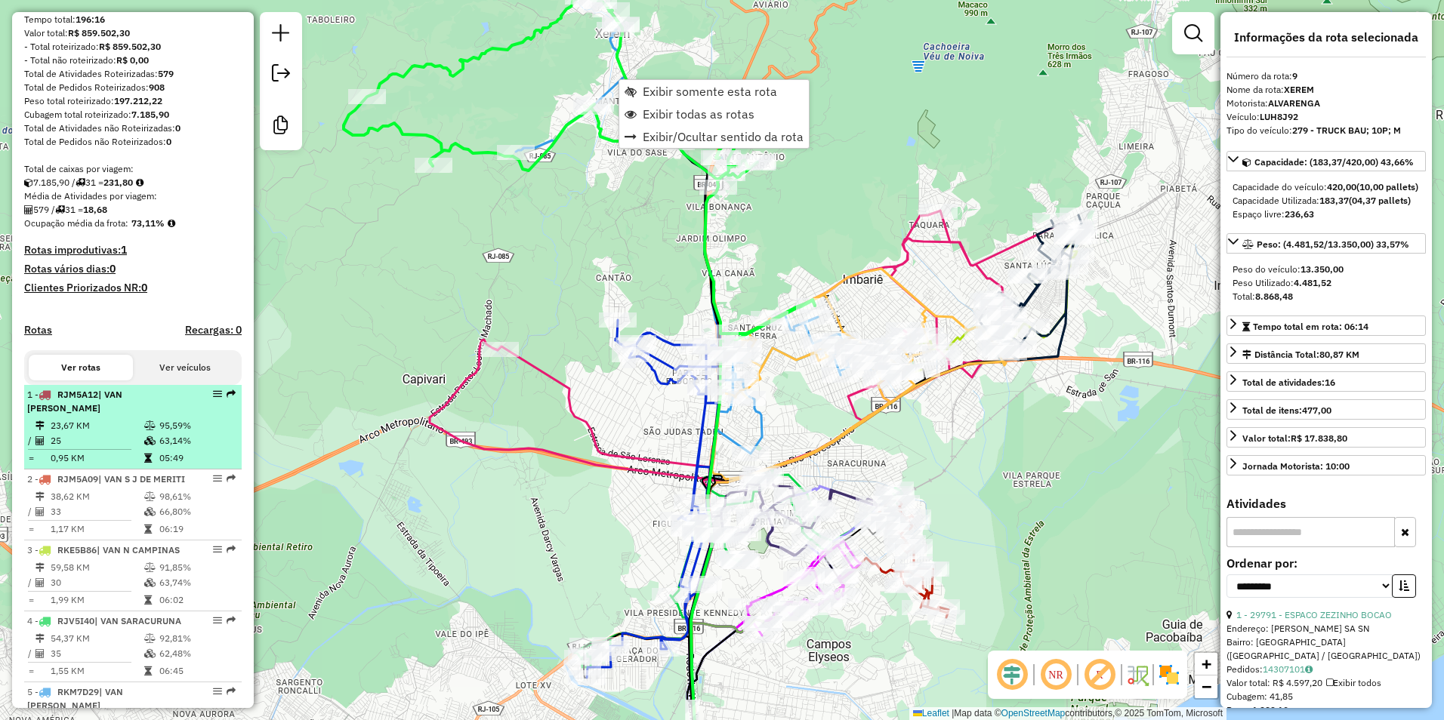
scroll to position [0, 0]
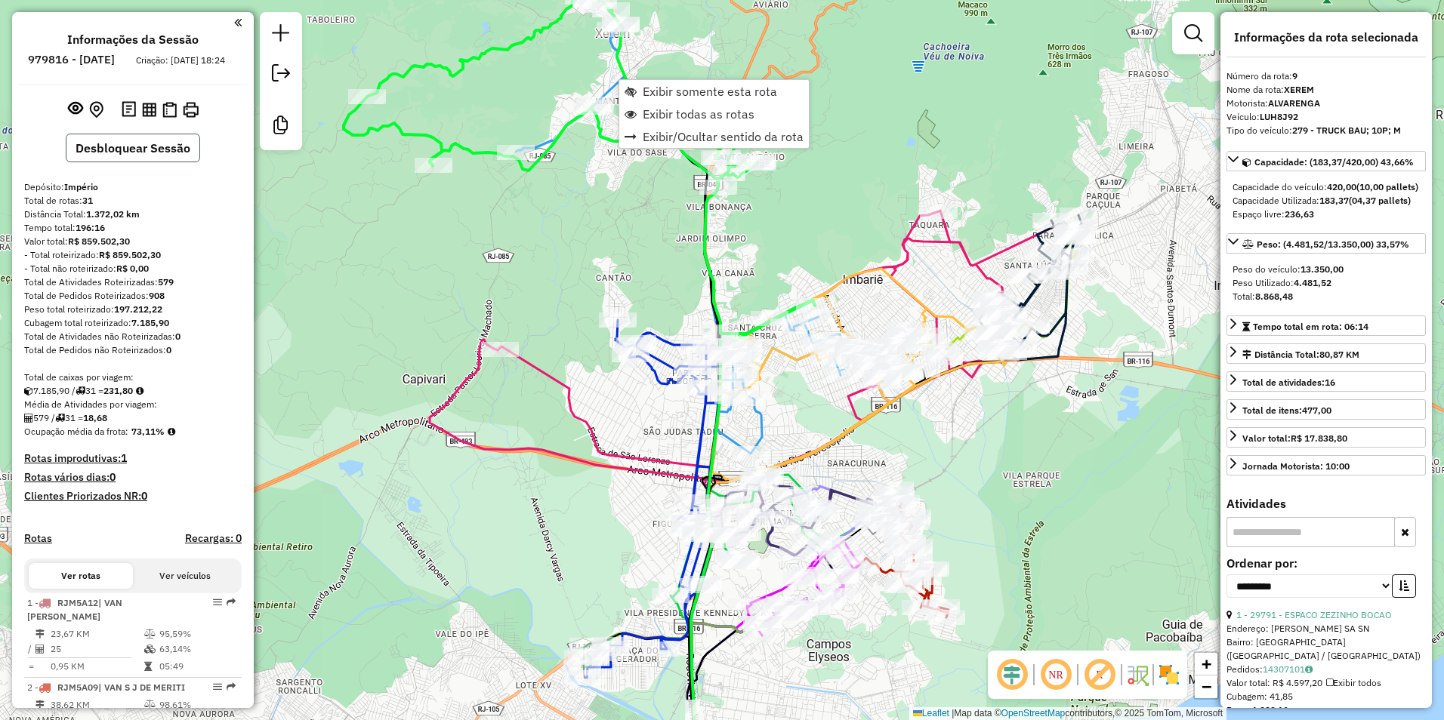
click at [150, 162] on button "Desbloquear Sessão" at bounding box center [133, 148] width 134 height 29
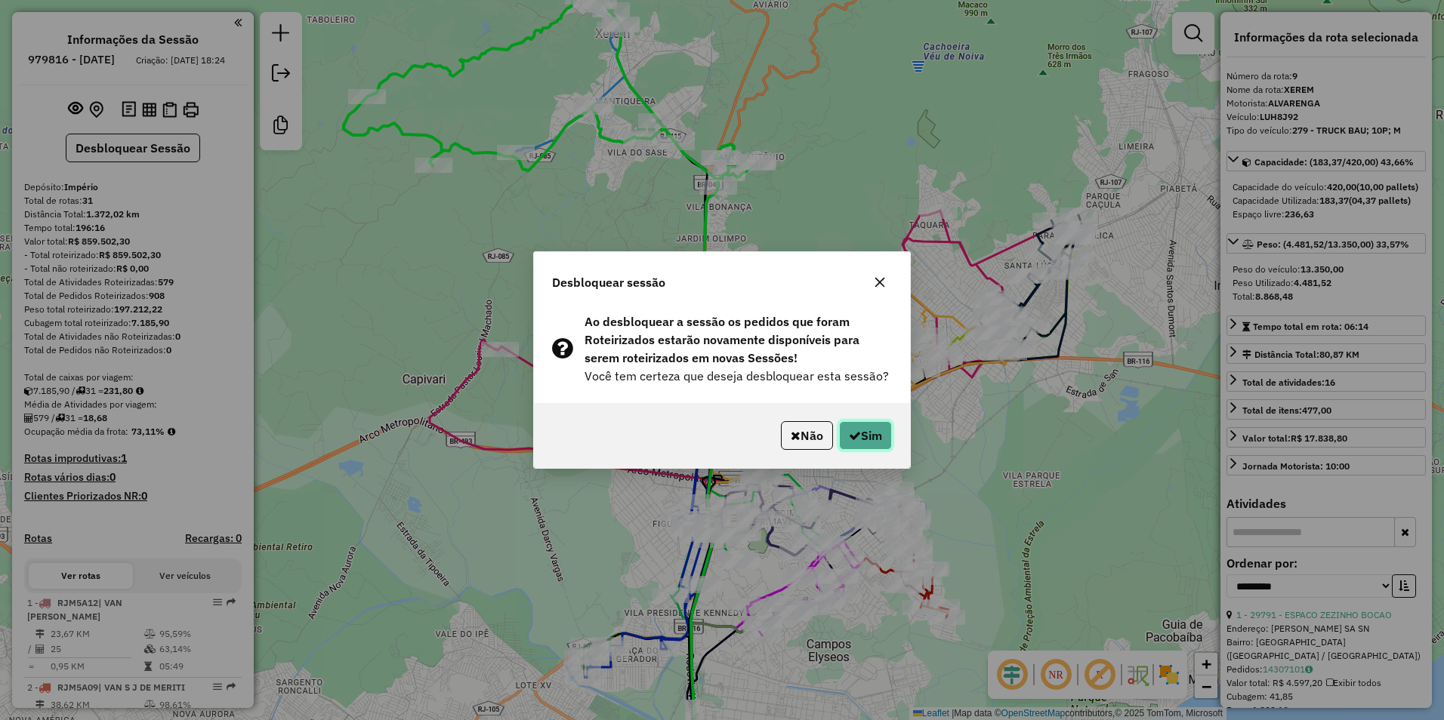
click at [868, 436] on button "Sim" at bounding box center [865, 435] width 53 height 29
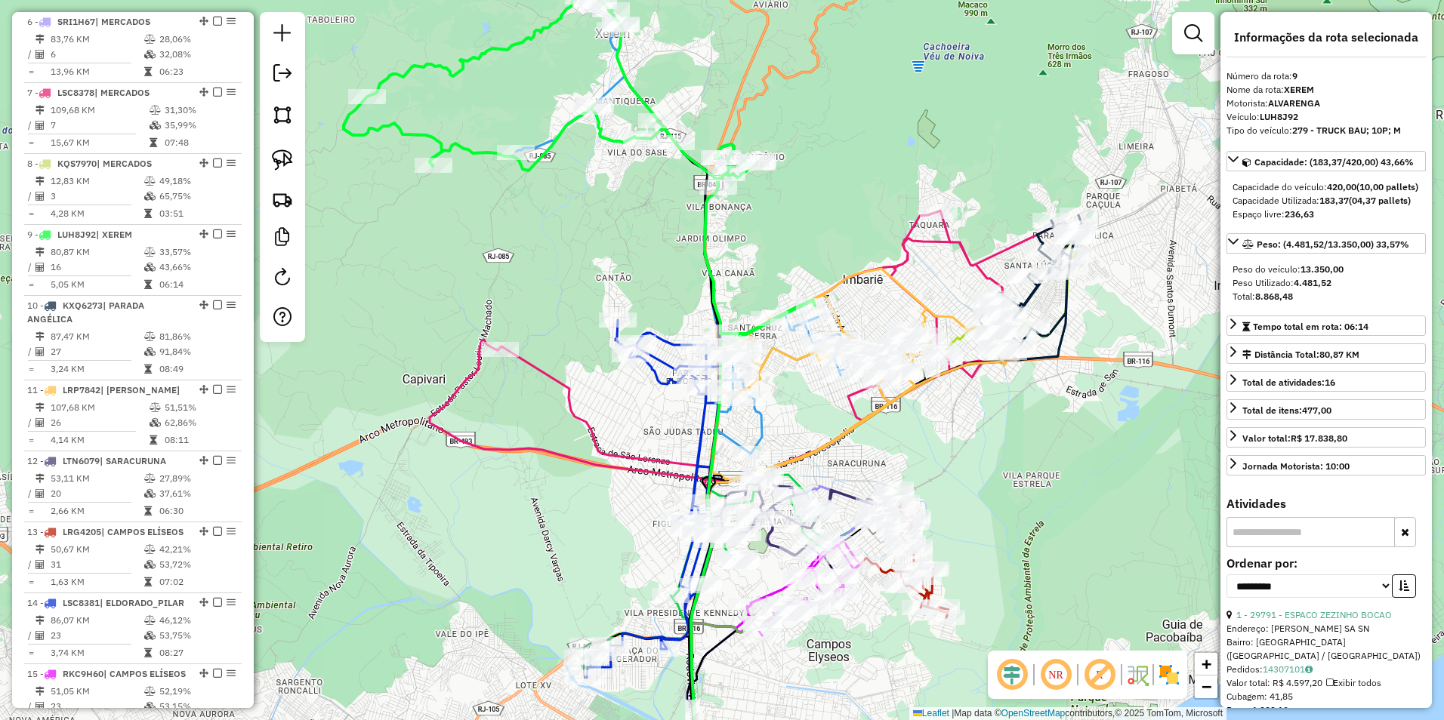
click at [791, 414] on div "Janela de atendimento Grade de atendimento Capacidade Transportadoras Veículos …" at bounding box center [722, 360] width 1444 height 720
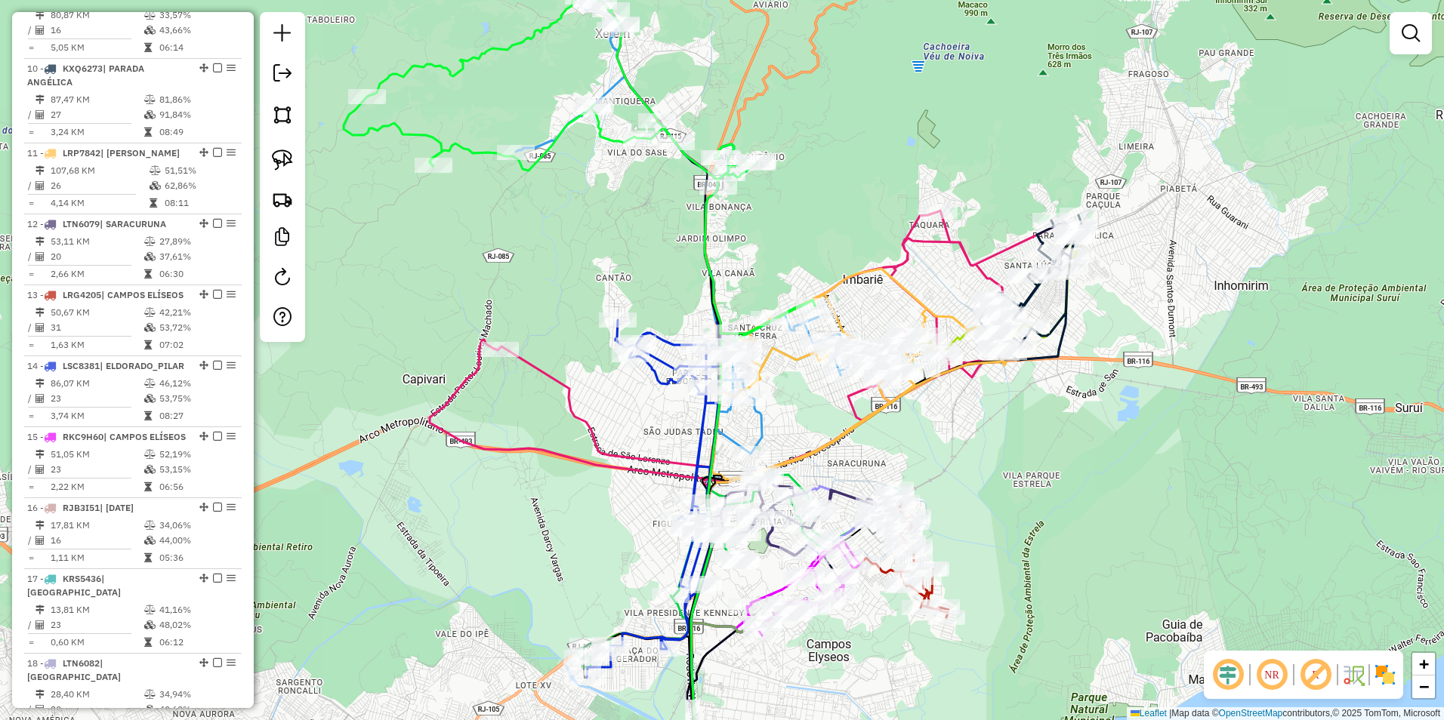
click at [763, 427] on icon at bounding box center [700, 212] width 368 height 484
select select "**********"
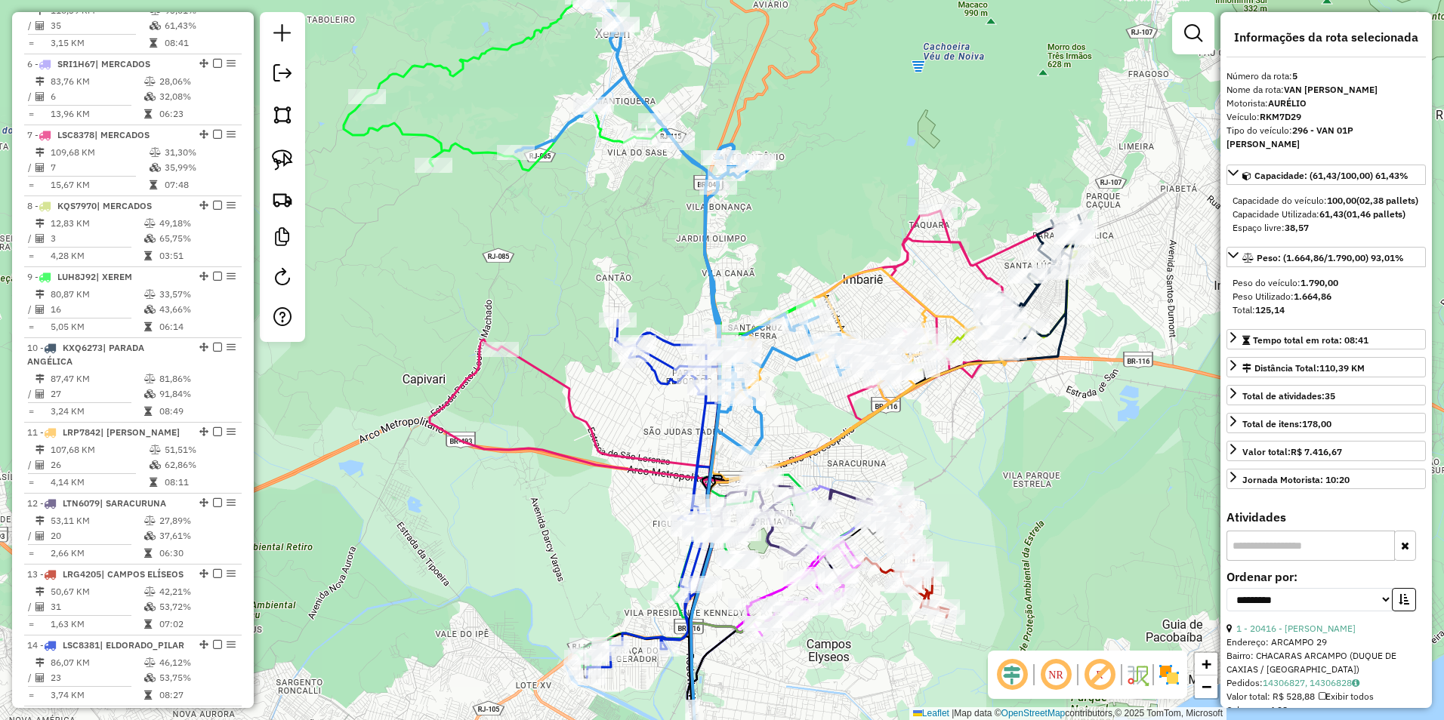
scroll to position [896, 0]
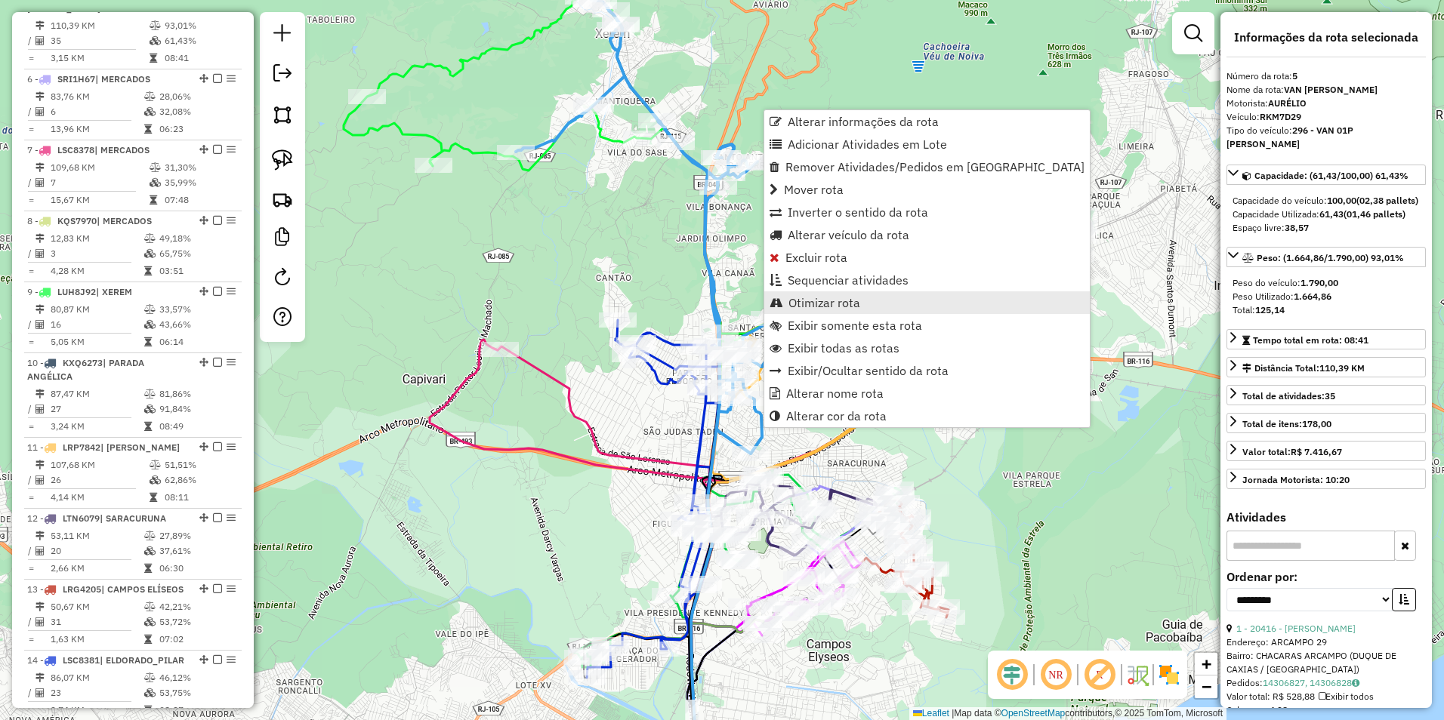
click at [831, 300] on span "Otimizar rota" at bounding box center [824, 303] width 72 height 12
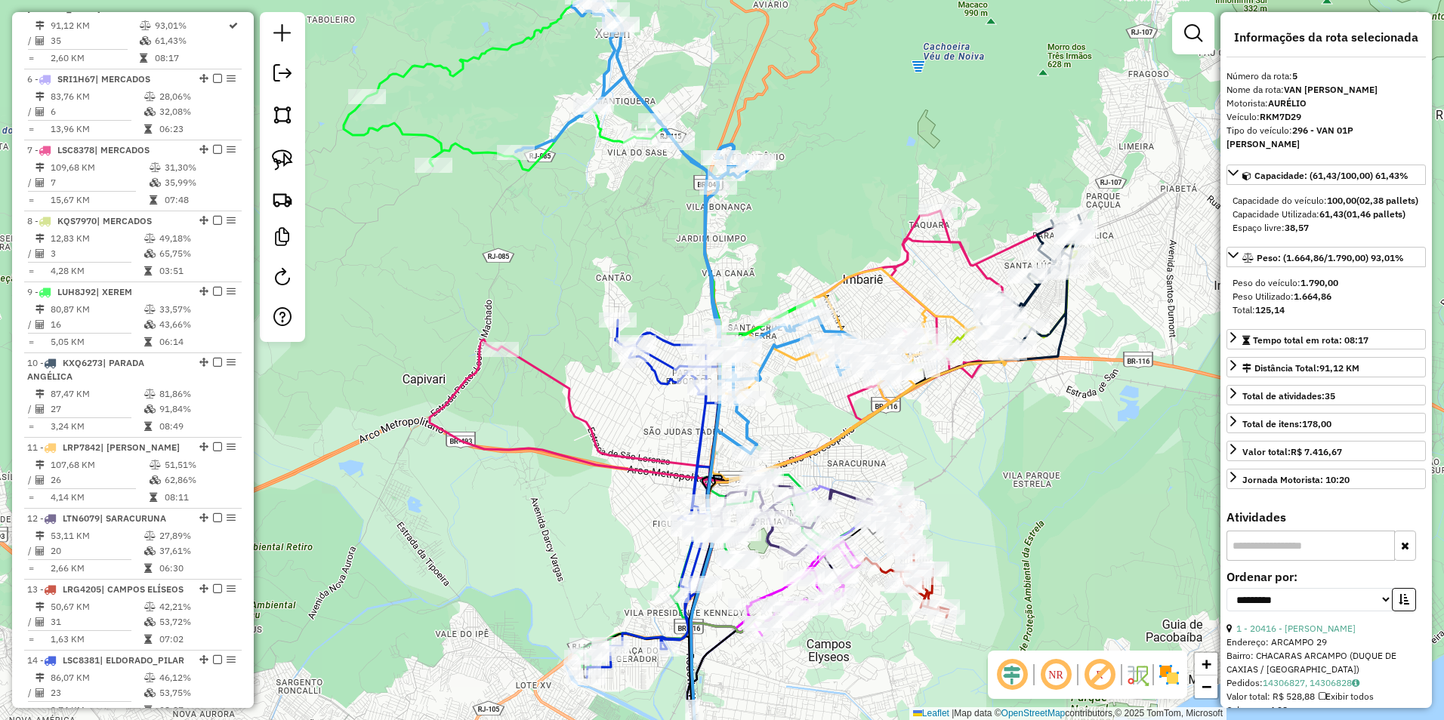
click at [769, 353] on icon at bounding box center [700, 212] width 368 height 484
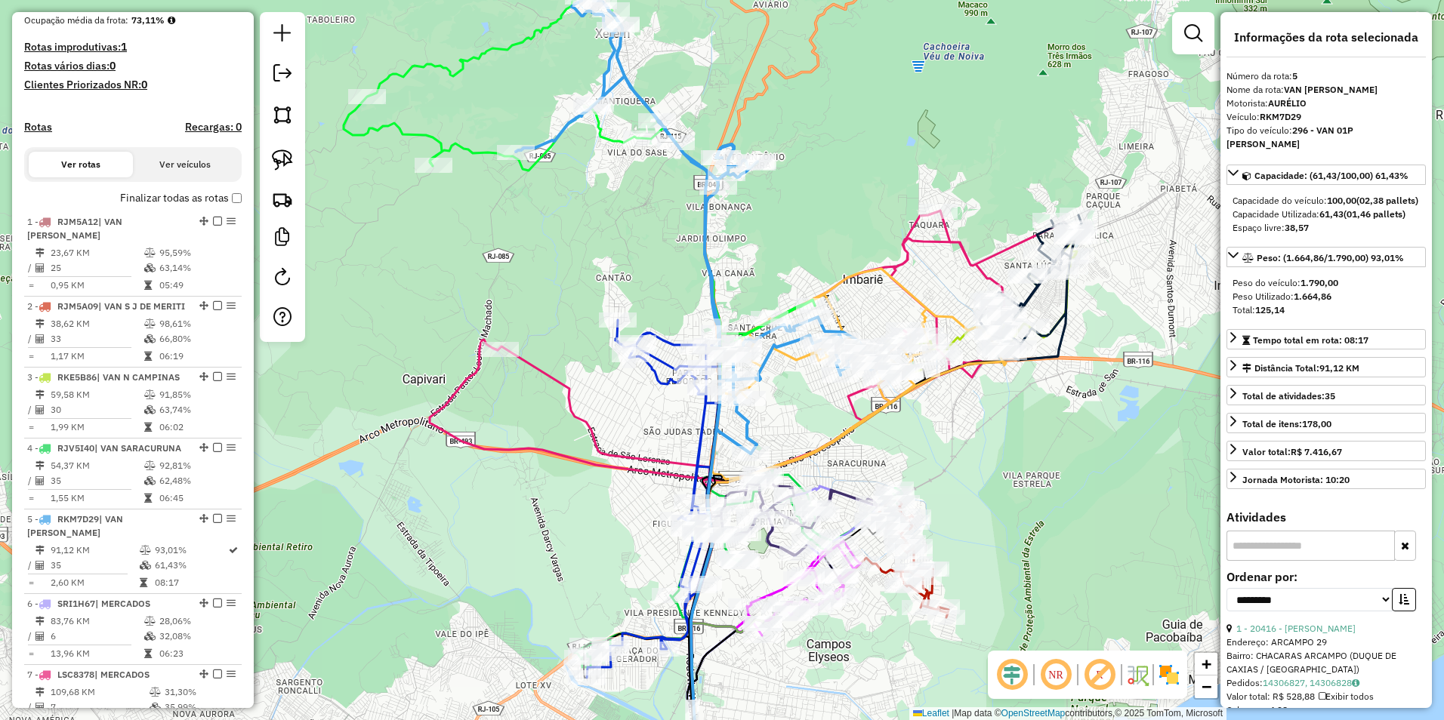
scroll to position [367, 0]
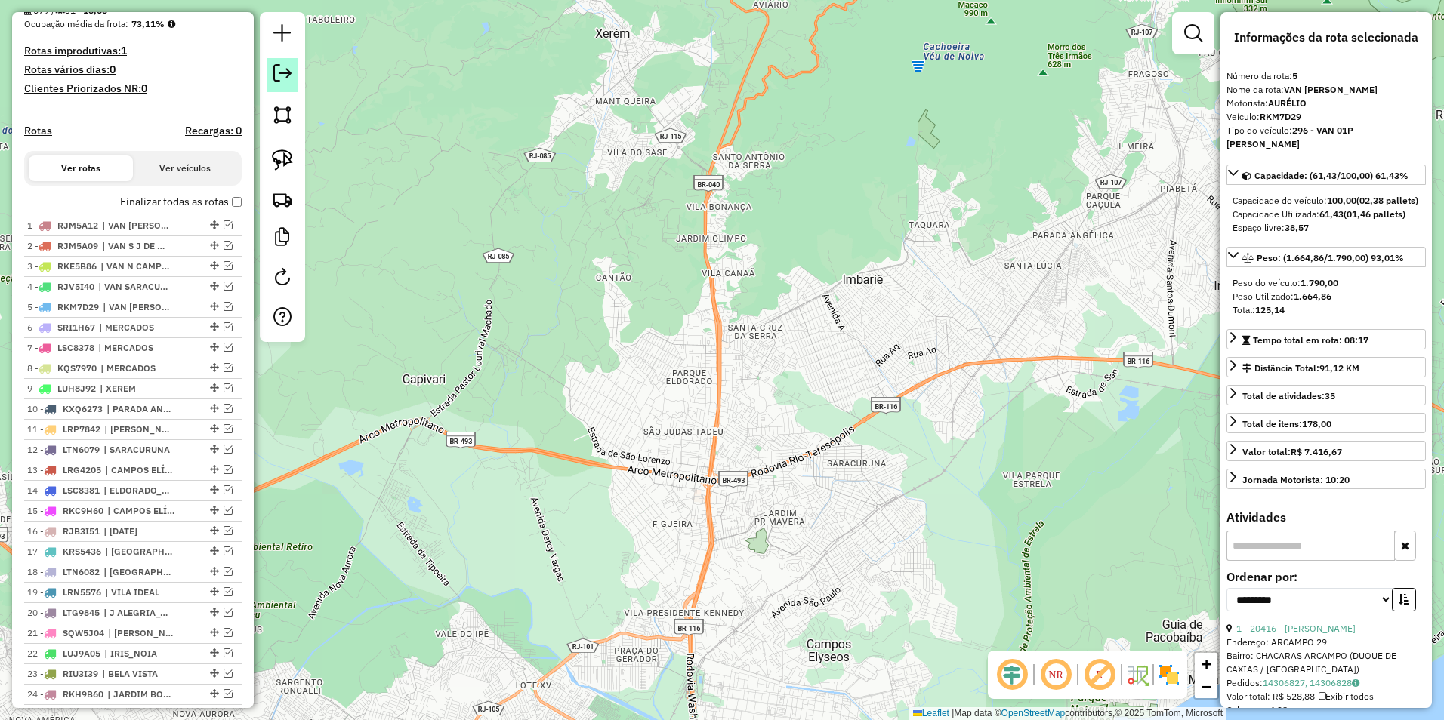
click at [279, 69] on em at bounding box center [282, 73] width 18 height 18
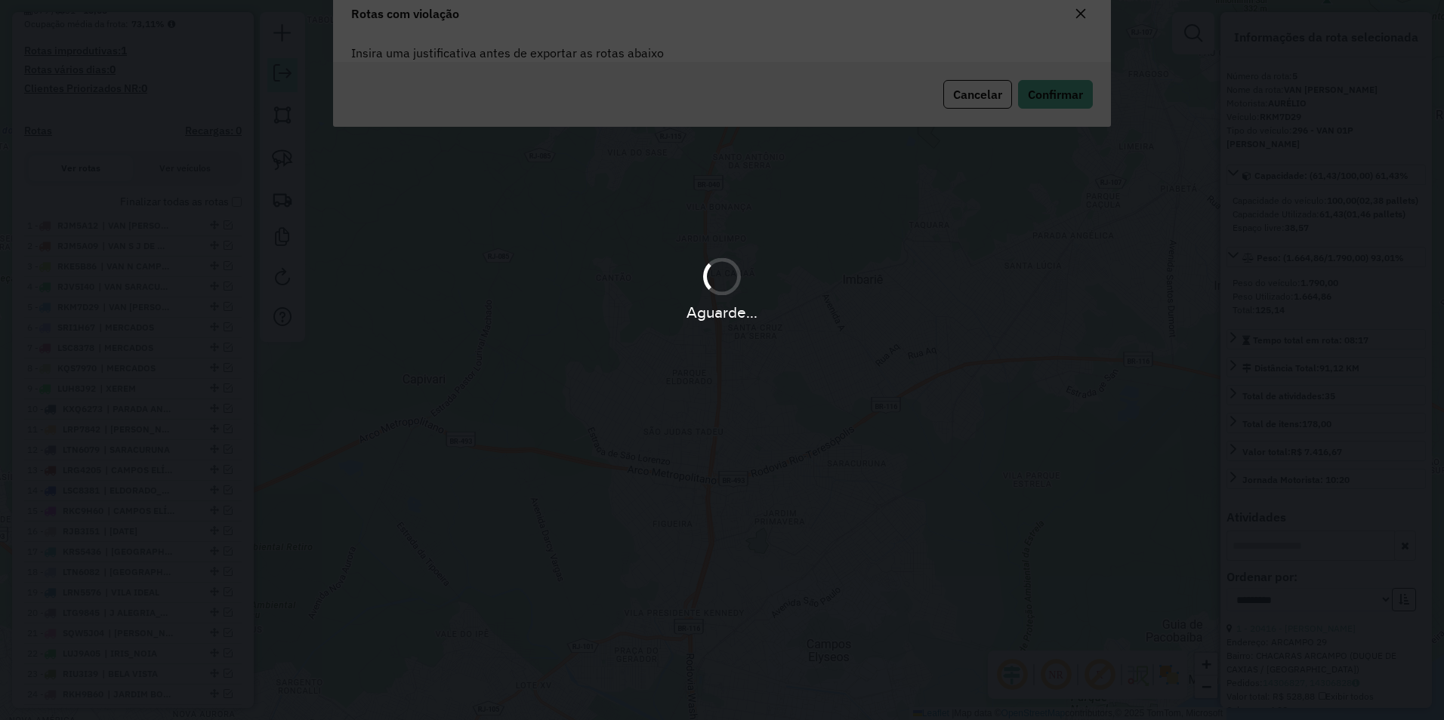
scroll to position [82, 0]
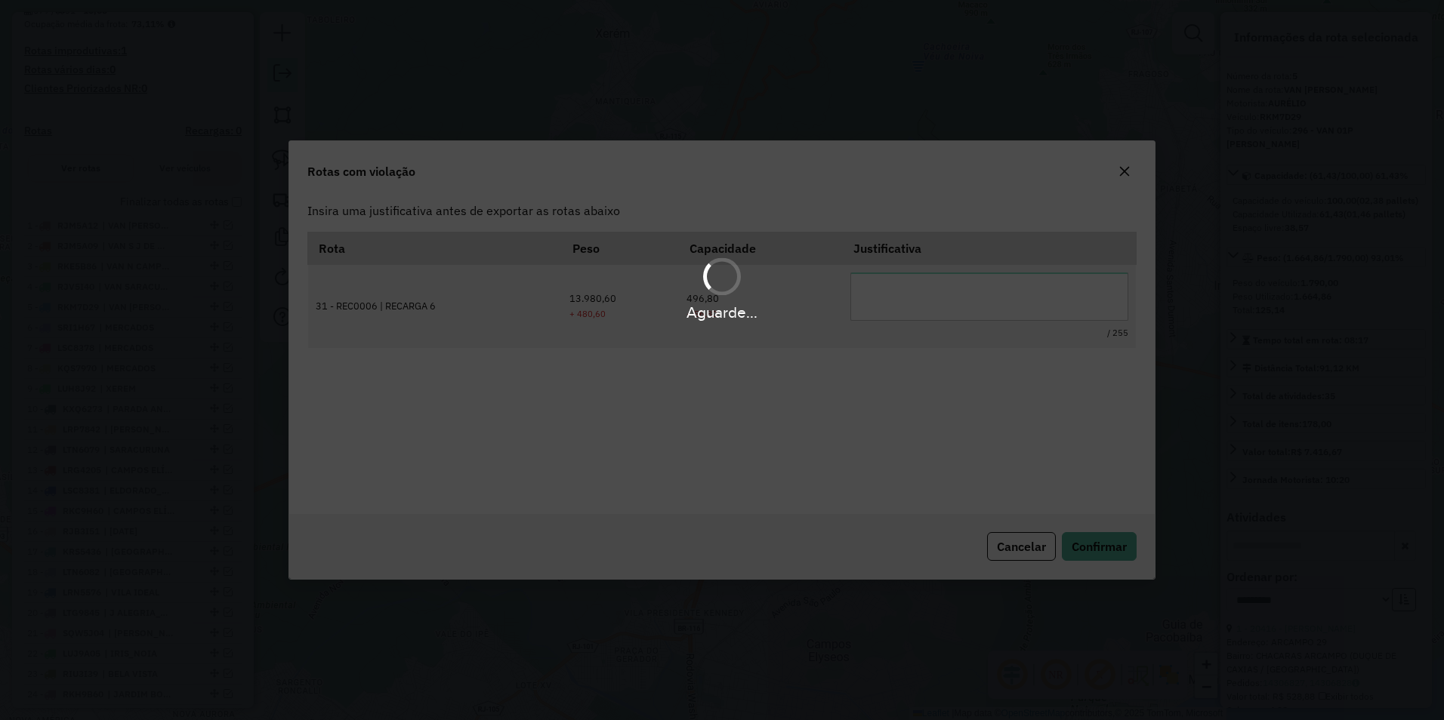
type textarea "**********"
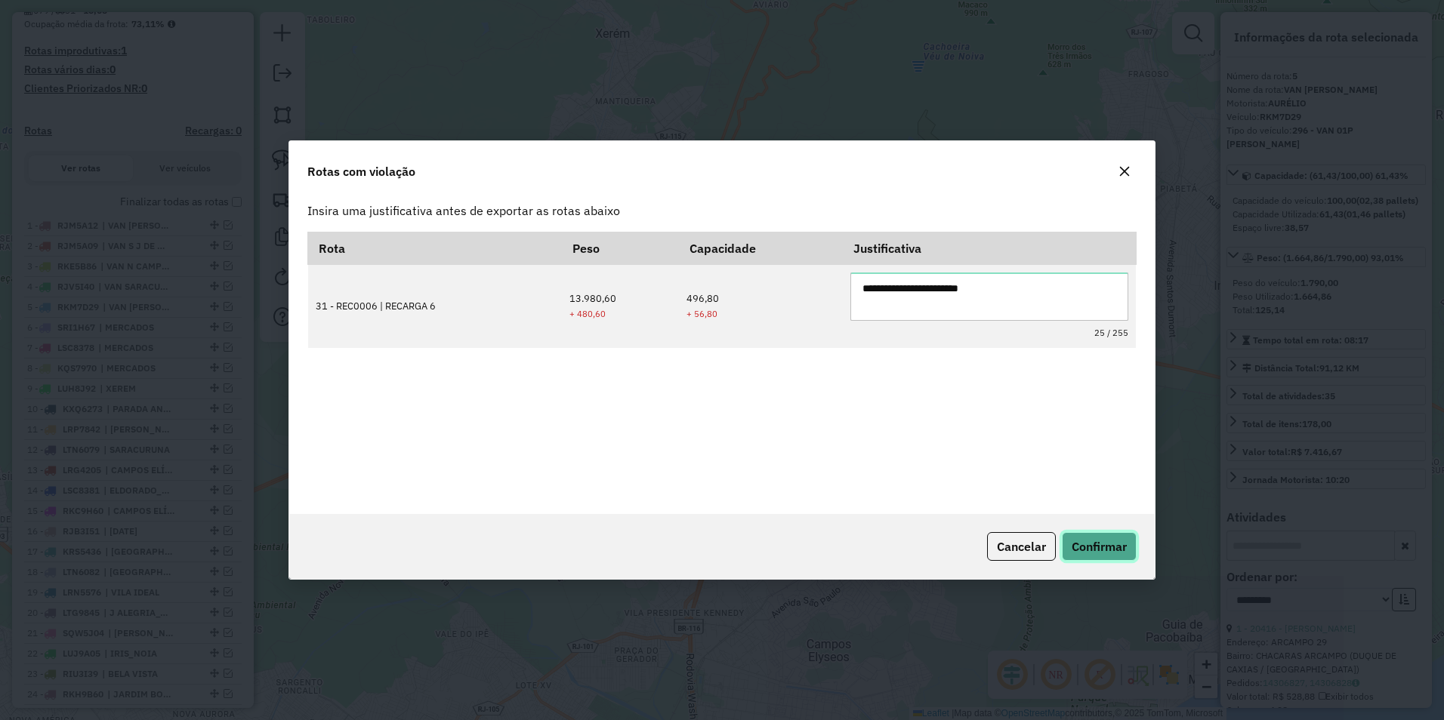
click at [1111, 537] on button "Confirmar" at bounding box center [1099, 546] width 75 height 29
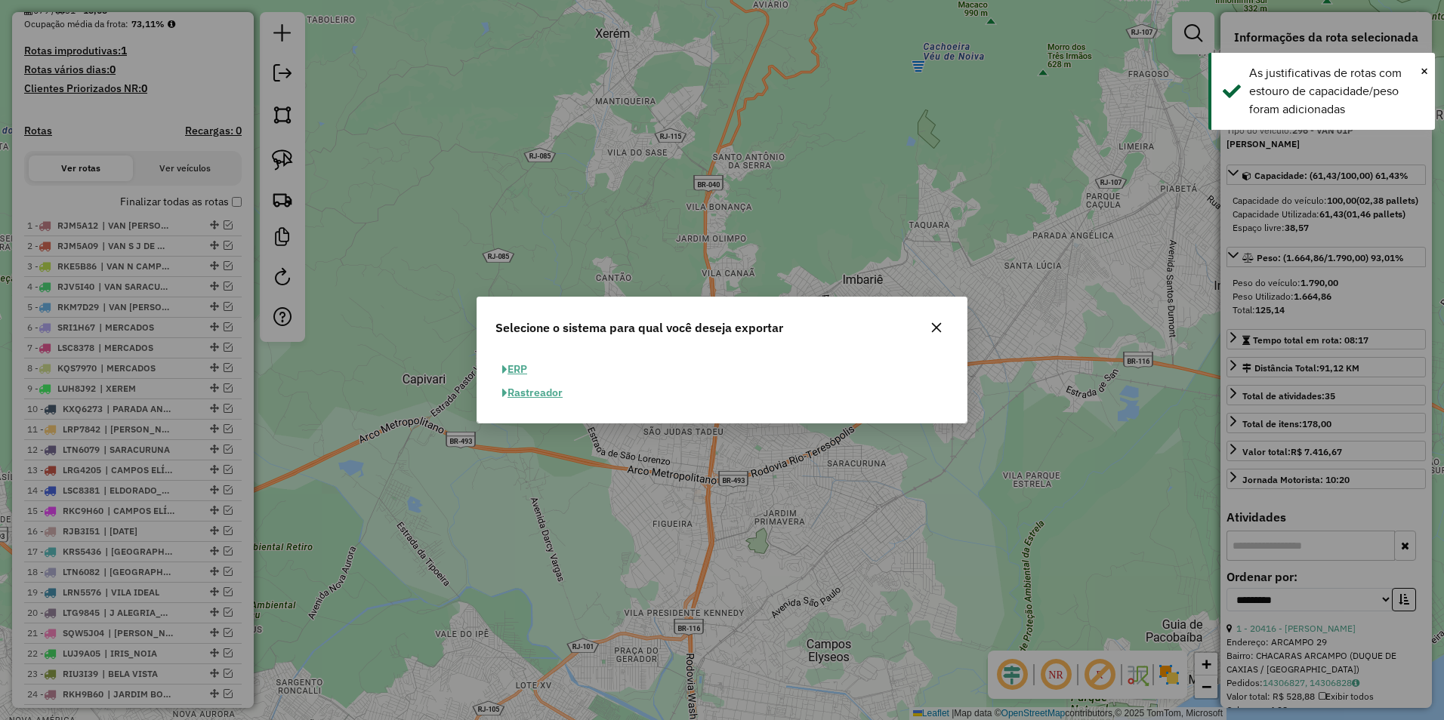
click at [519, 370] on button "ERP" at bounding box center [514, 369] width 39 height 23
select select "**"
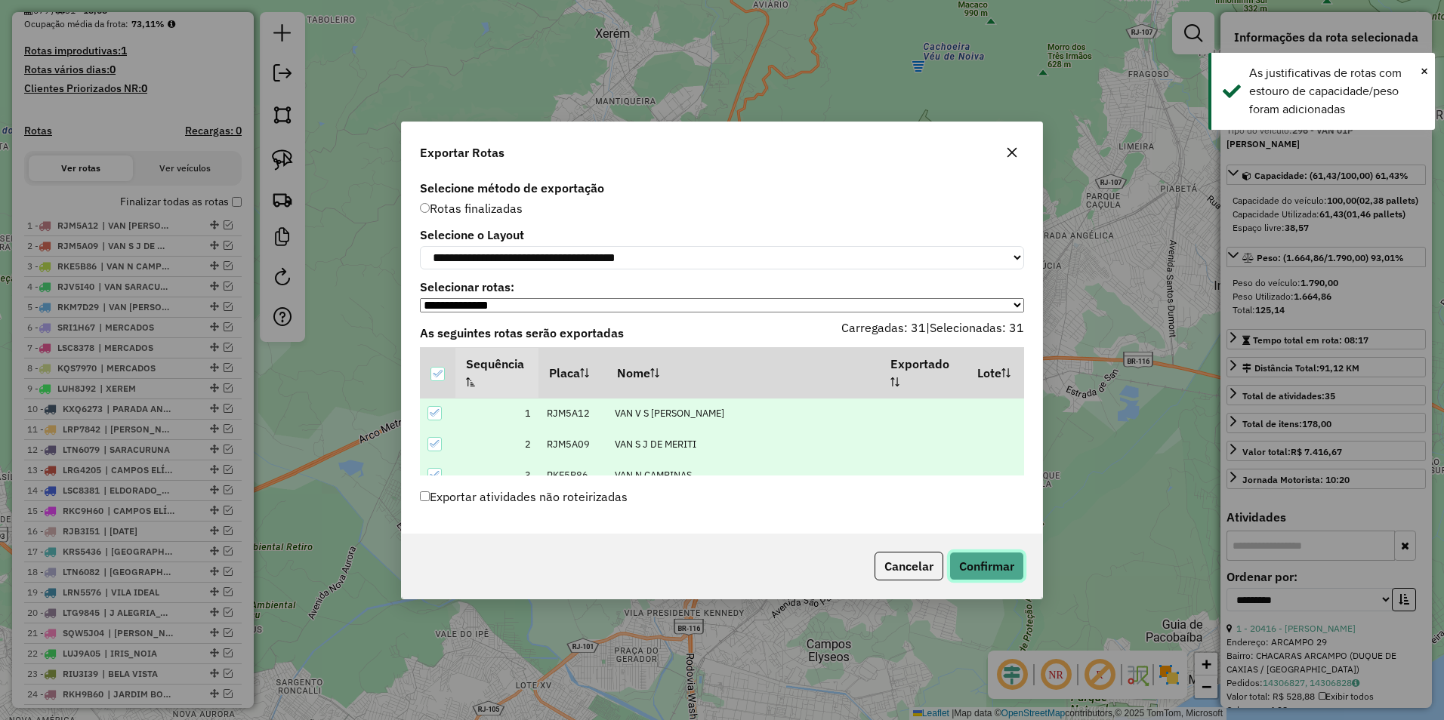
click at [991, 570] on button "Confirmar" at bounding box center [986, 566] width 75 height 29
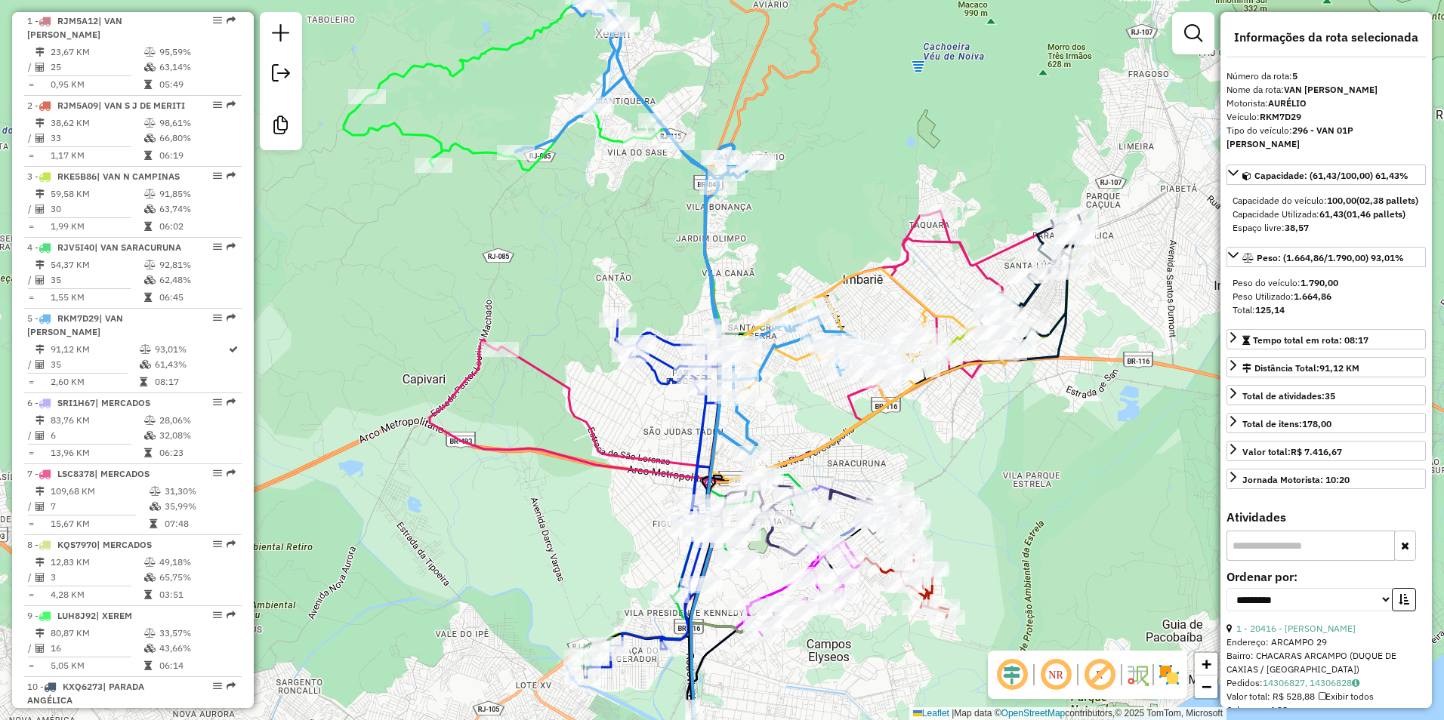
scroll to position [906, 0]
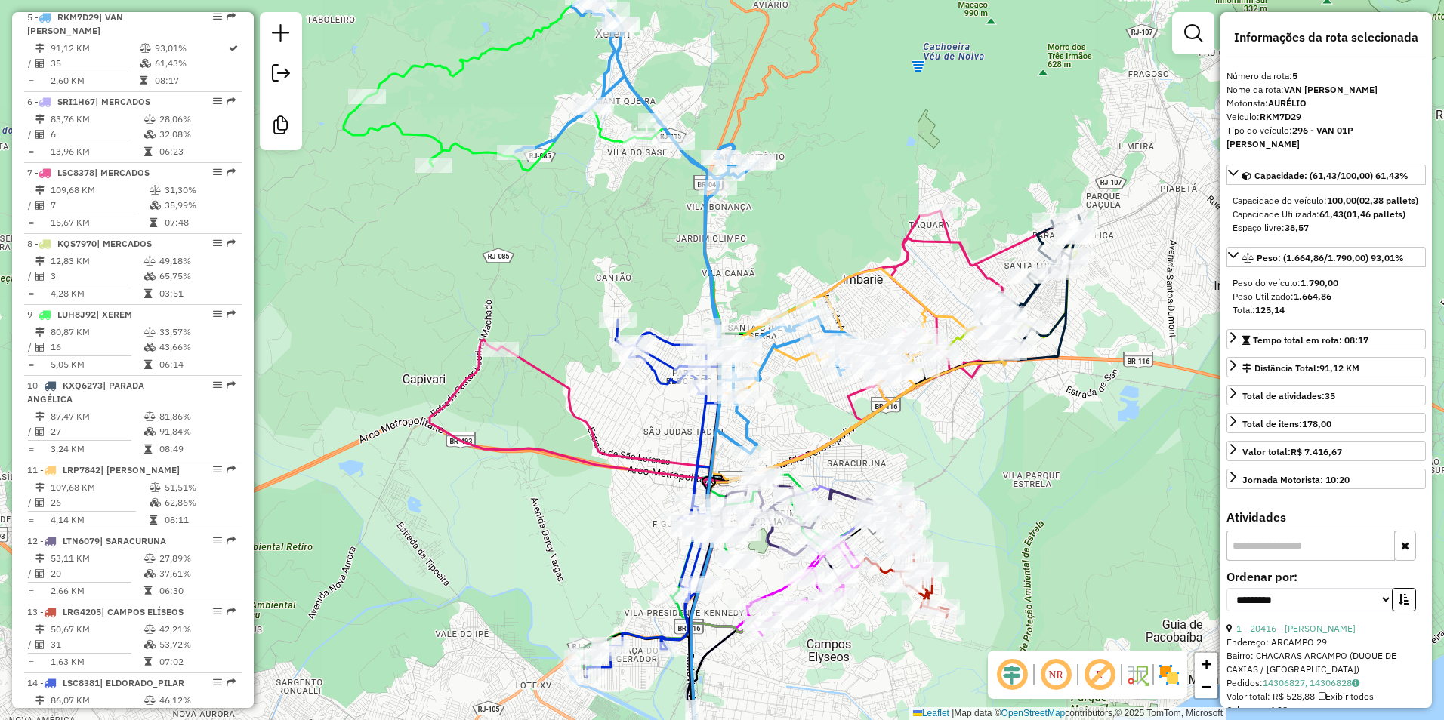
click at [772, 412] on div "Janela de atendimento Grade de atendimento Capacidade Transportadoras Veículos …" at bounding box center [722, 360] width 1444 height 720
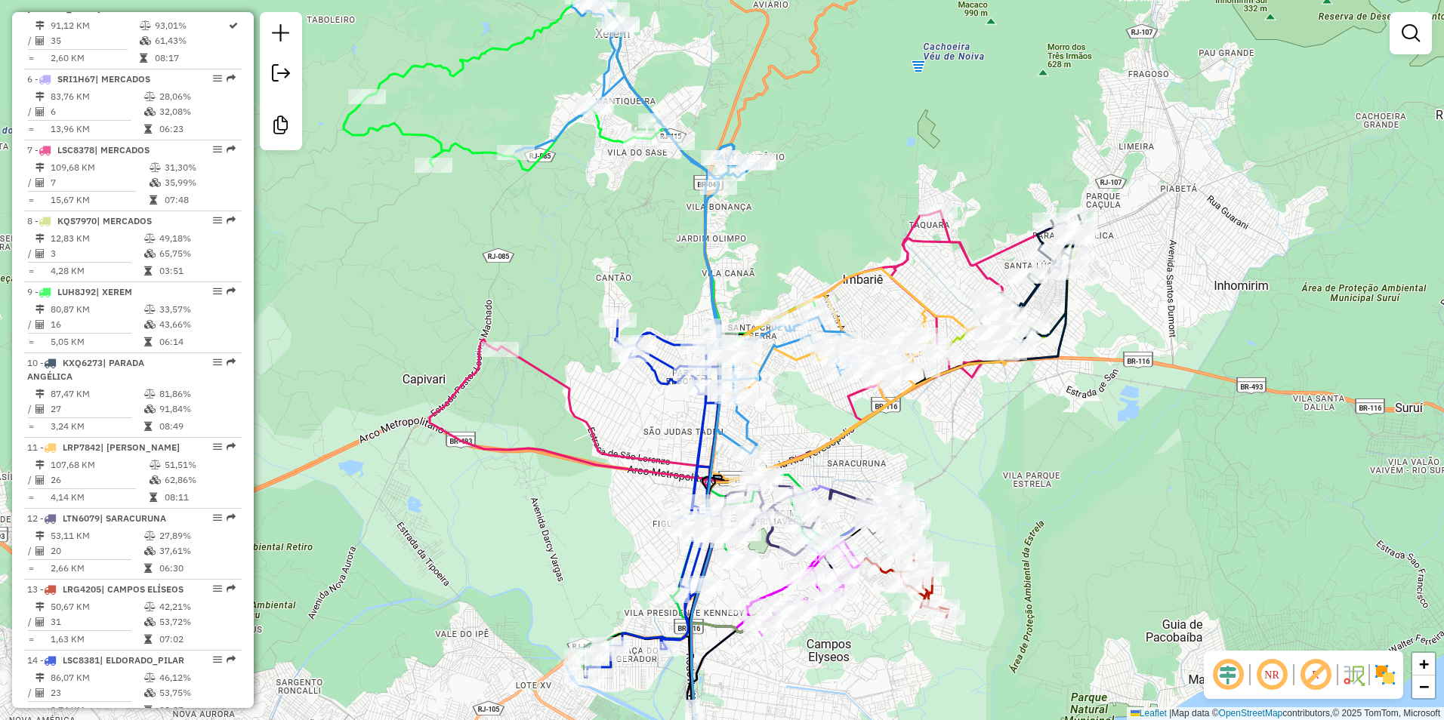
click at [744, 430] on icon at bounding box center [700, 212] width 368 height 484
select select "**********"
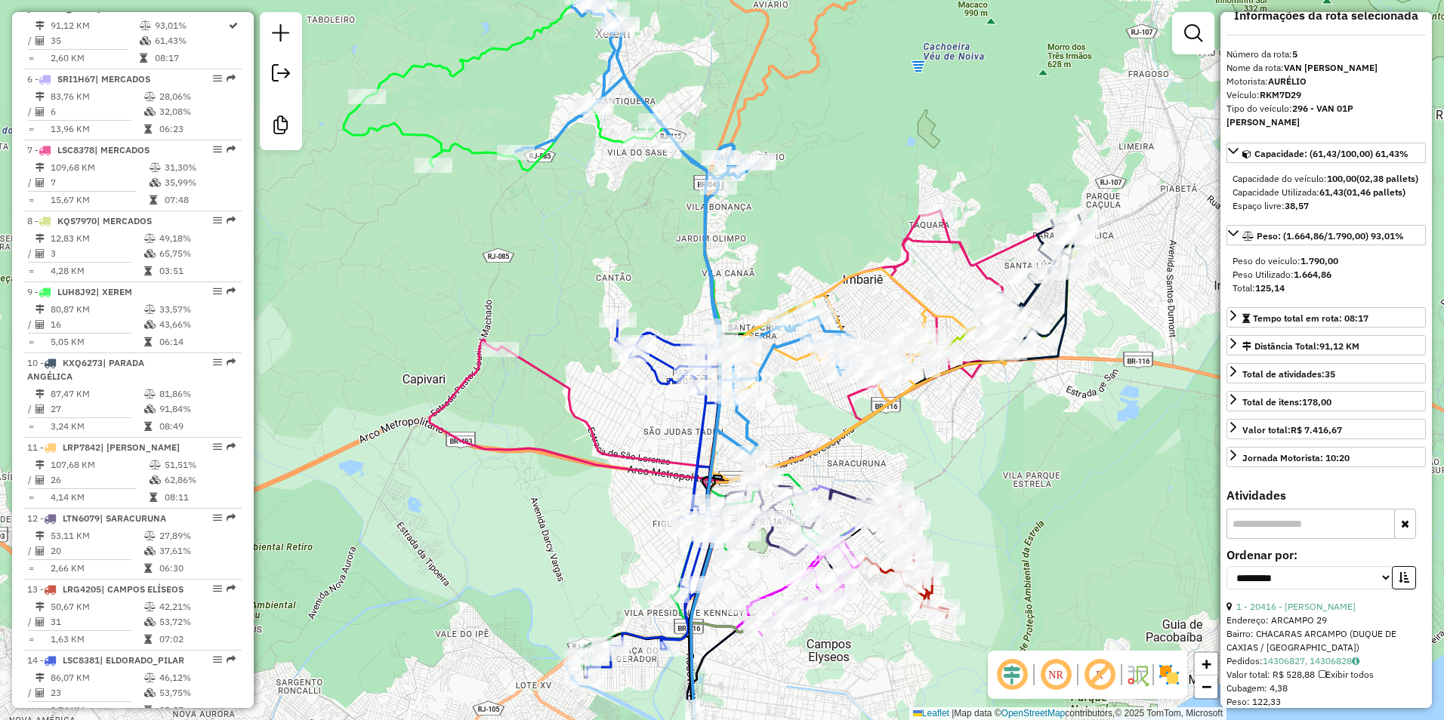
scroll to position [0, 0]
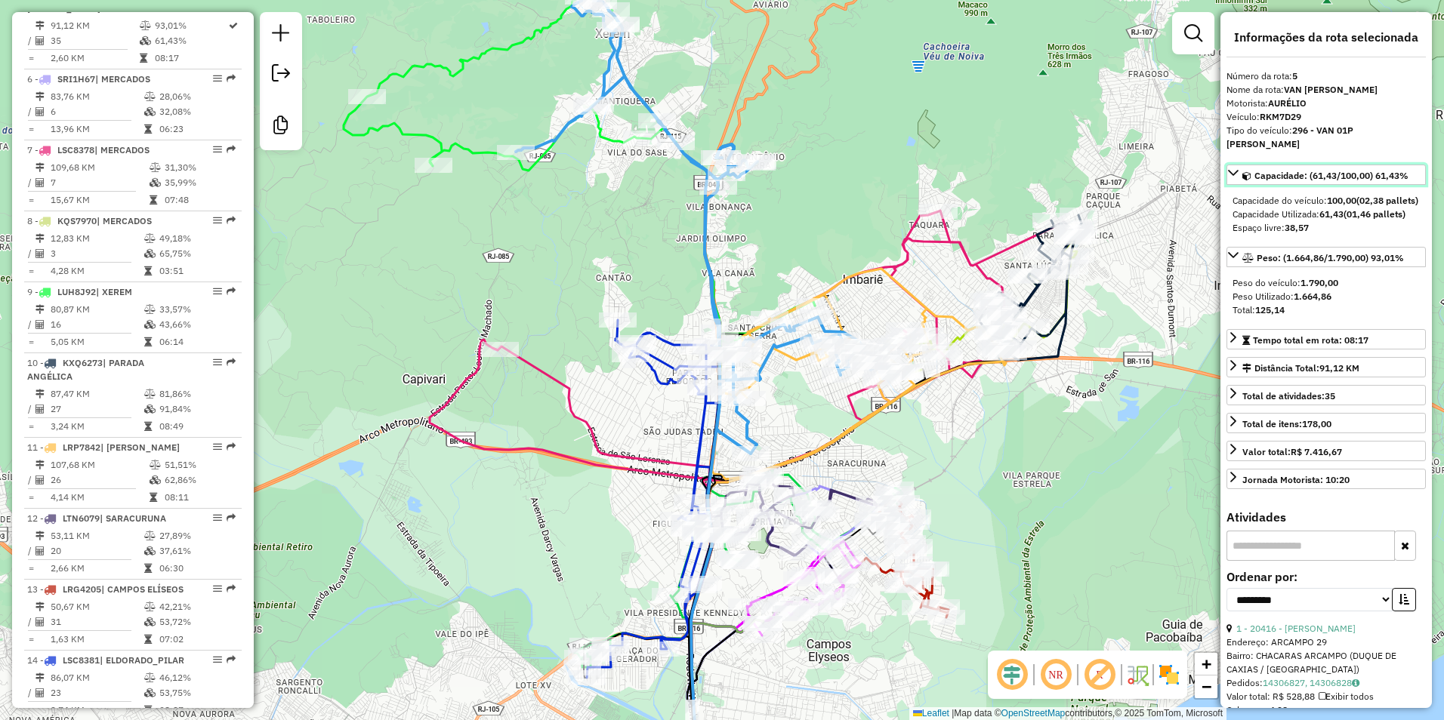
click at [1232, 170] on icon at bounding box center [1233, 173] width 11 height 6
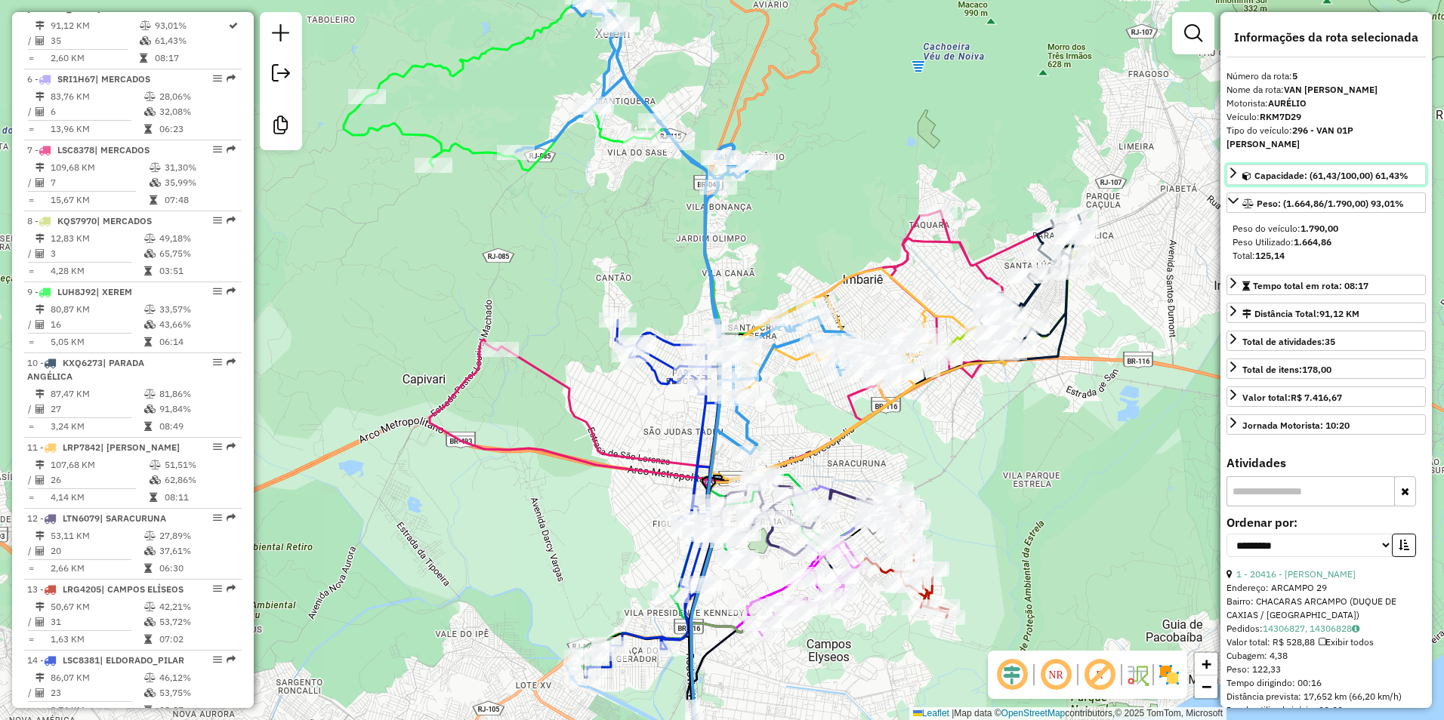
click at [1232, 167] on icon at bounding box center [1233, 173] width 12 height 12
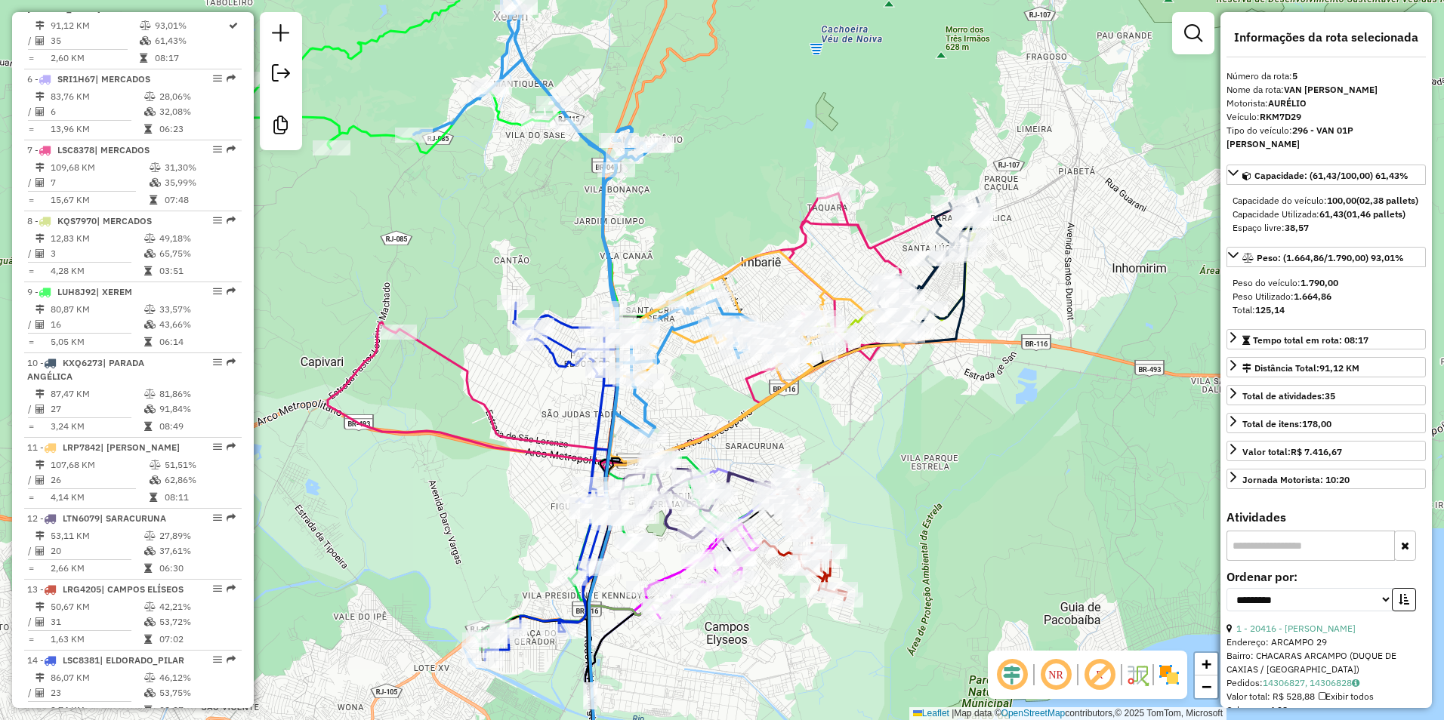
drag, startPoint x: 535, startPoint y: 267, endPoint x: 400, endPoint y: 404, distance: 192.2
click at [400, 404] on div "Janela de atendimento Grade de atendimento Capacidade Transportadoras Veículos …" at bounding box center [722, 360] width 1444 height 720
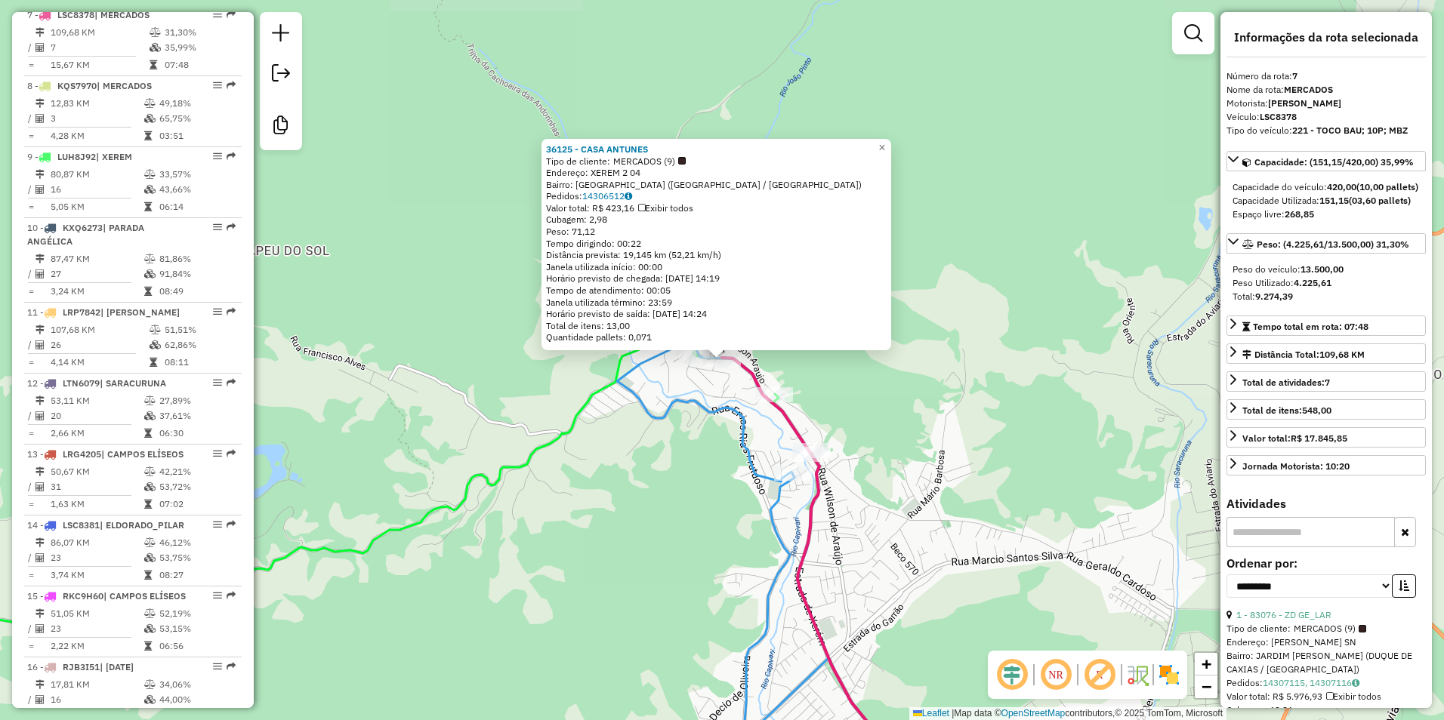
scroll to position [1048, 0]
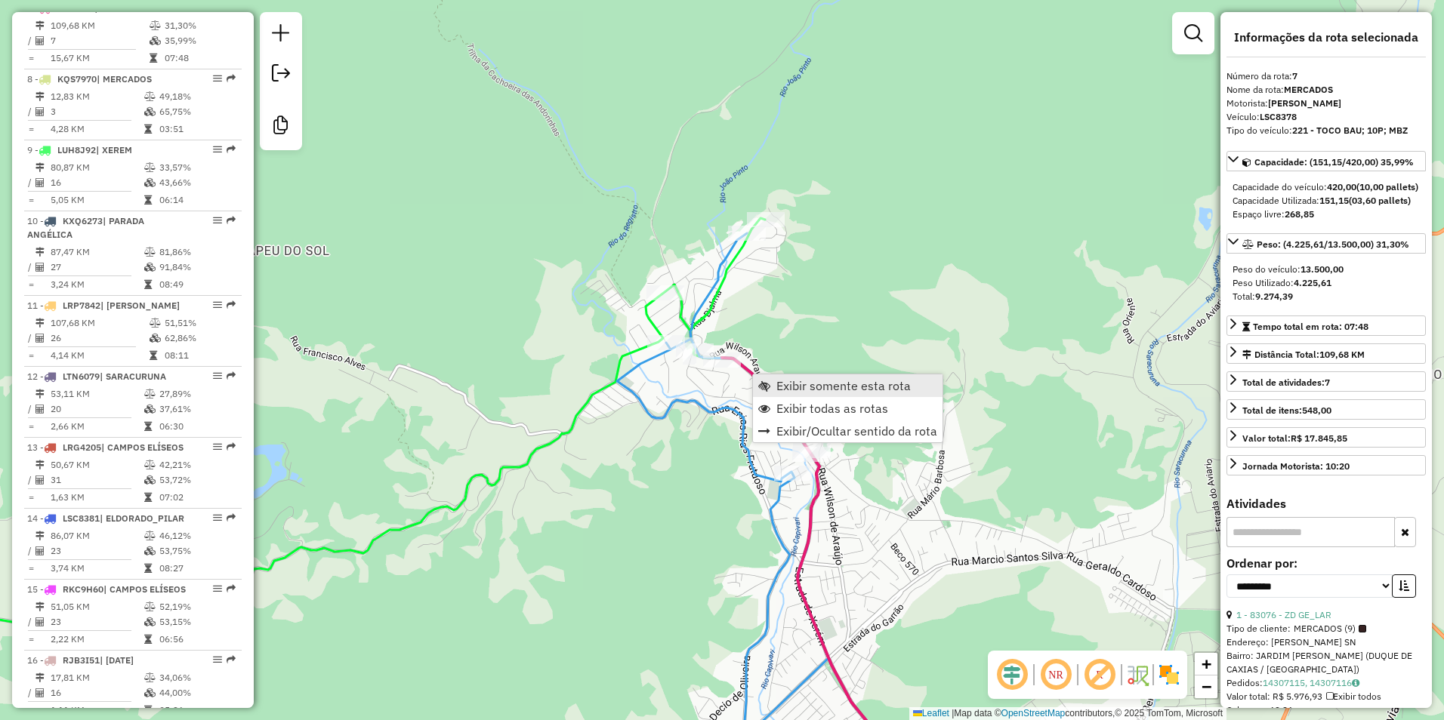
click at [831, 389] on span "Exibir somente esta rota" at bounding box center [843, 386] width 134 height 12
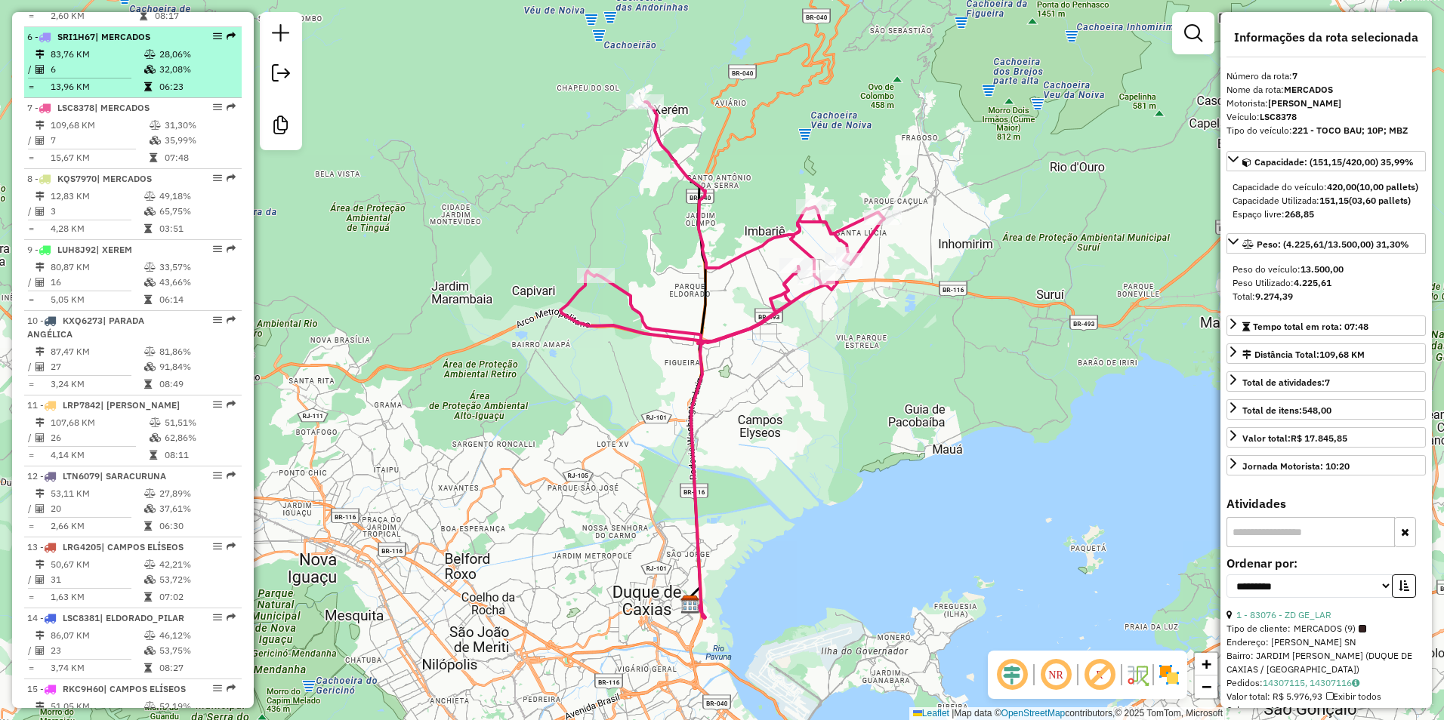
scroll to position [897, 0]
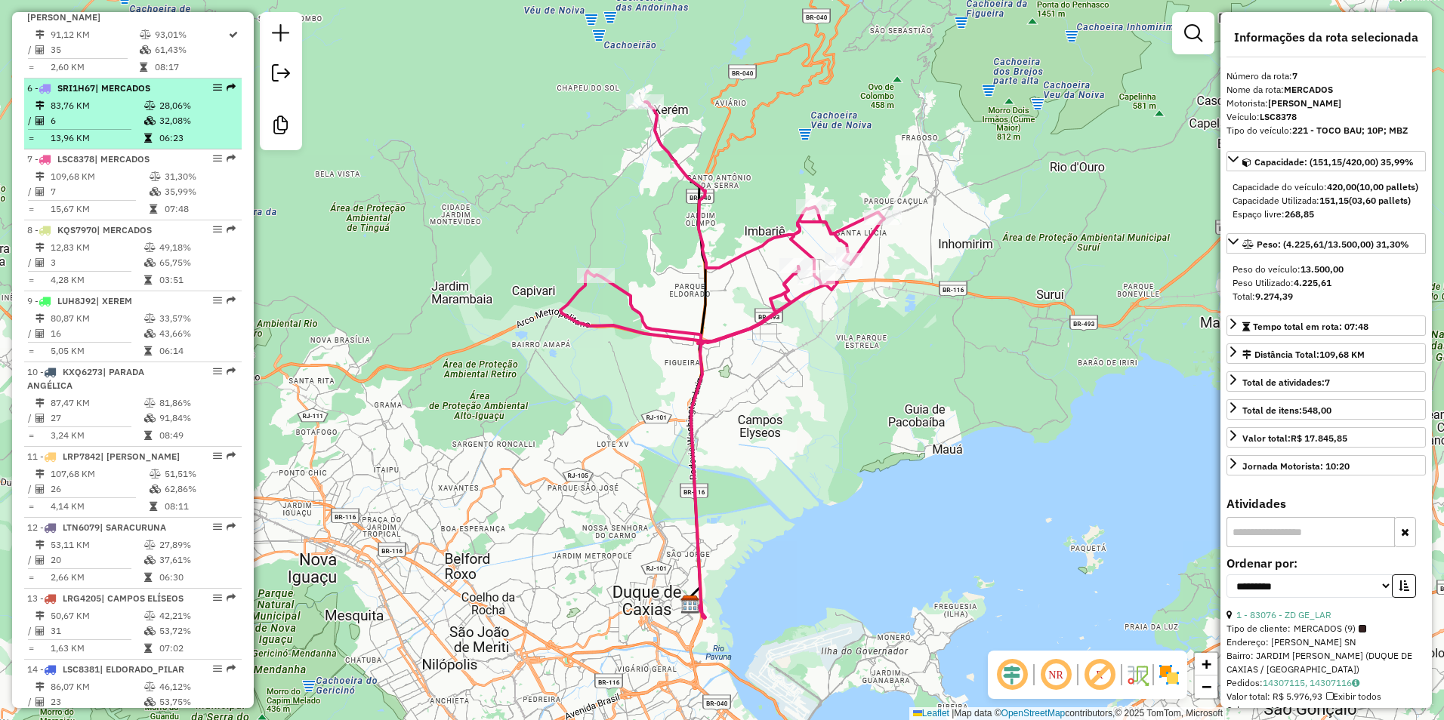
click at [182, 113] on td "28,06%" at bounding box center [197, 105] width 76 height 15
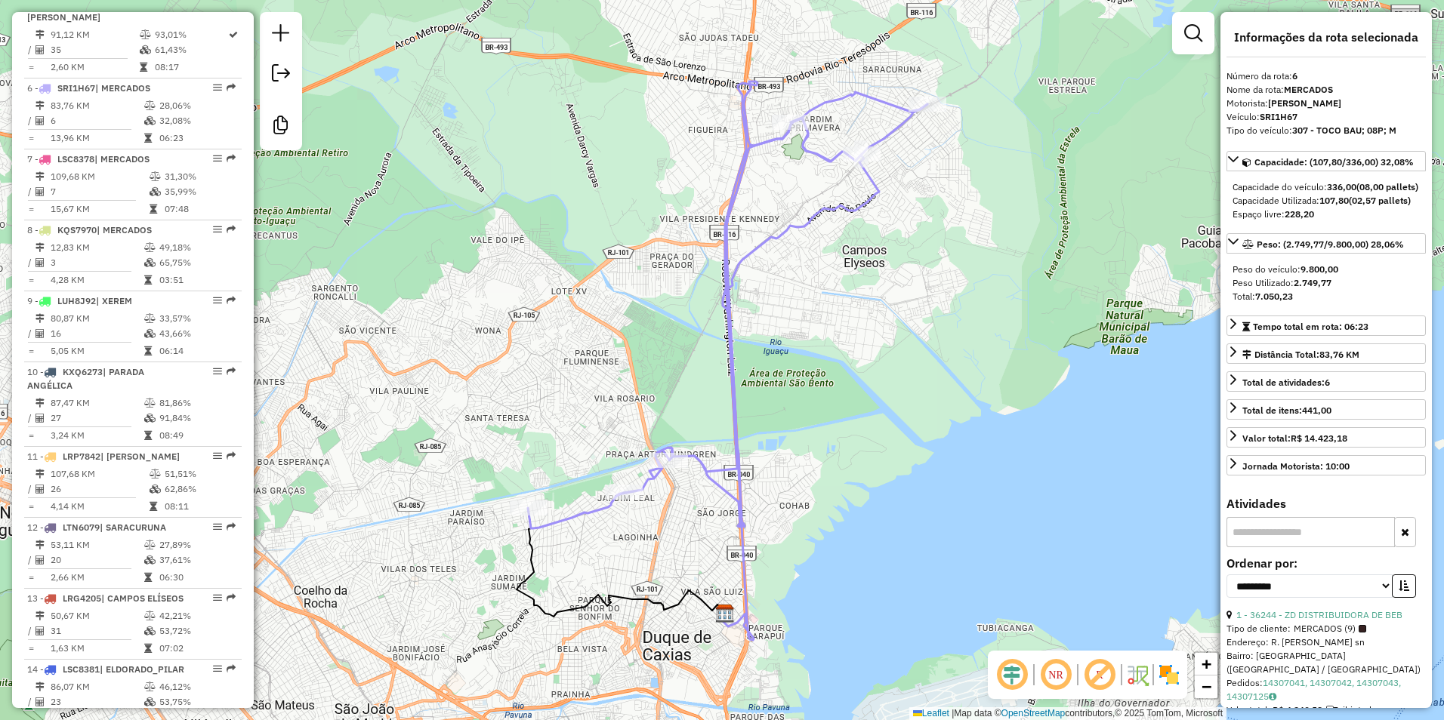
click at [886, 98] on icon at bounding box center [823, 366] width 207 height 548
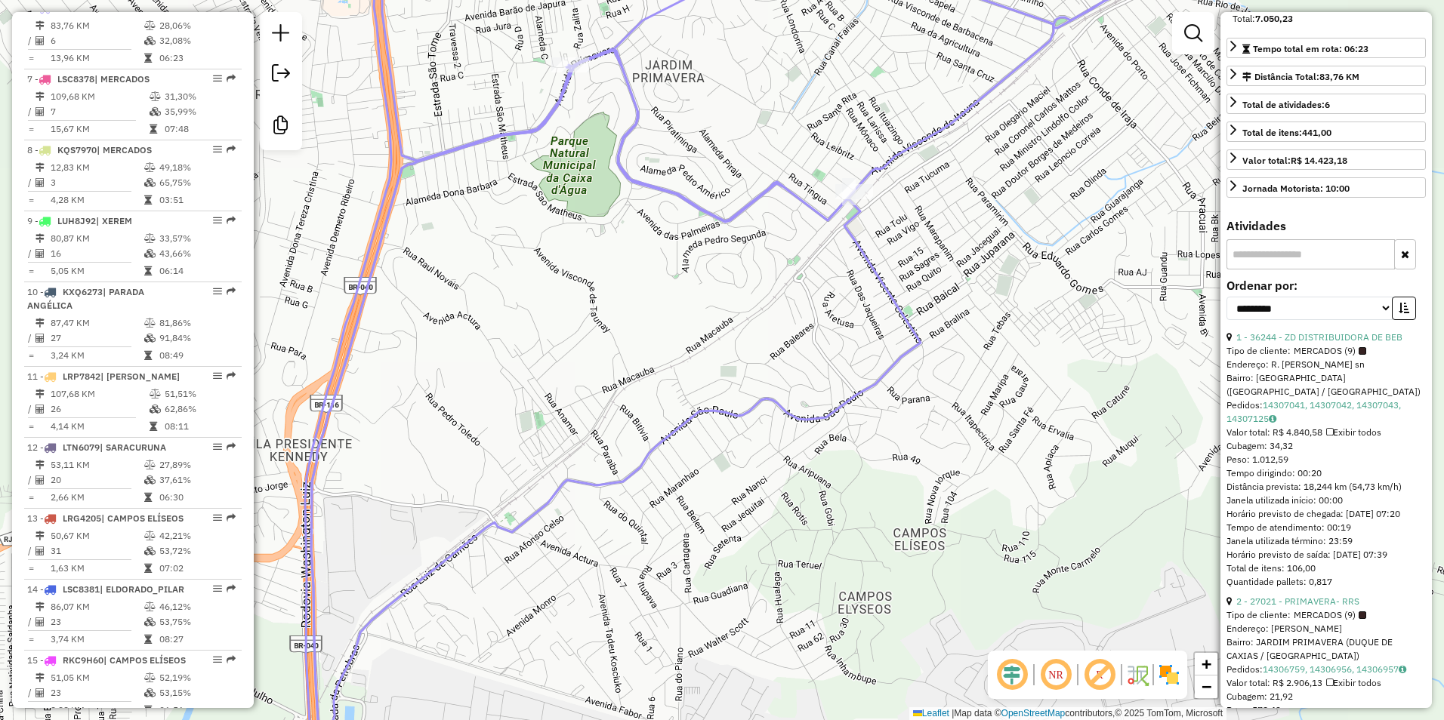
scroll to position [302, 0]
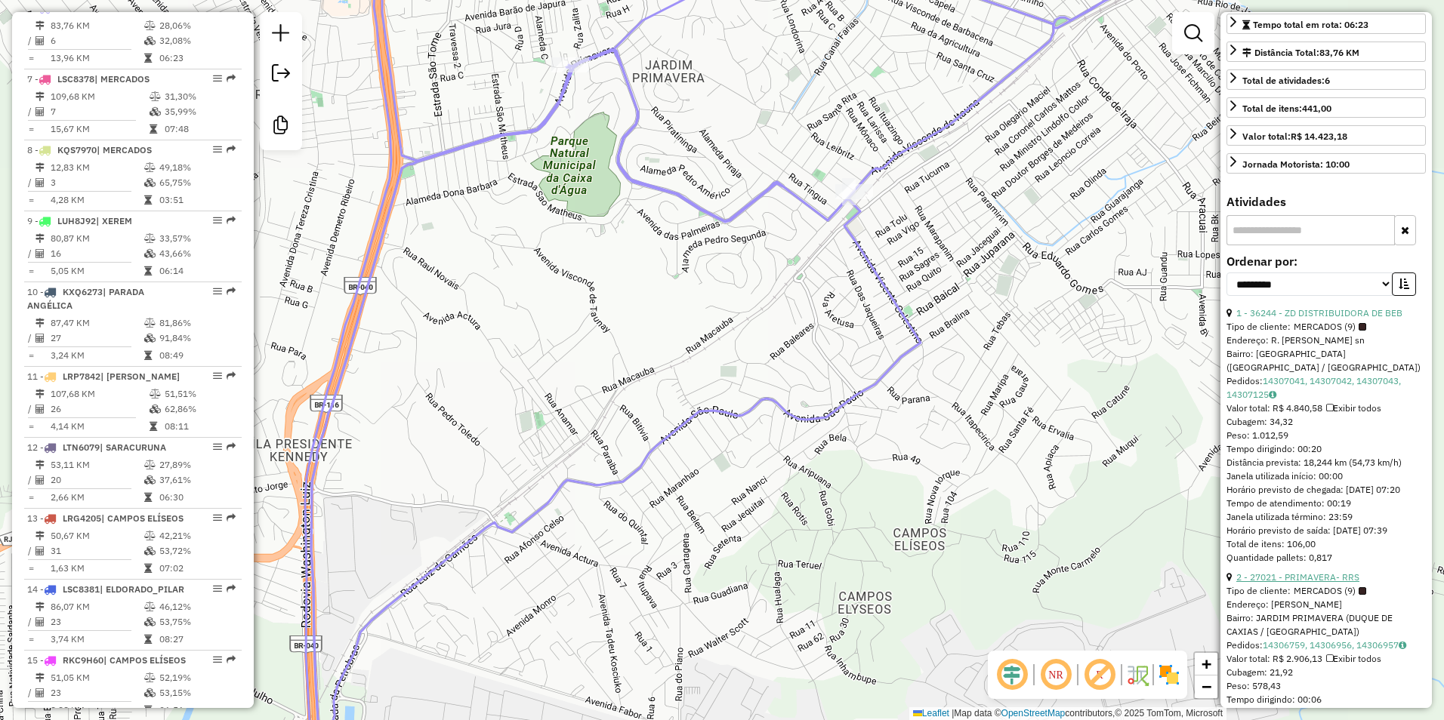
click at [1263, 583] on link "2 - 27021 - PRIMAVERA- RRS" at bounding box center [1297, 577] width 123 height 11
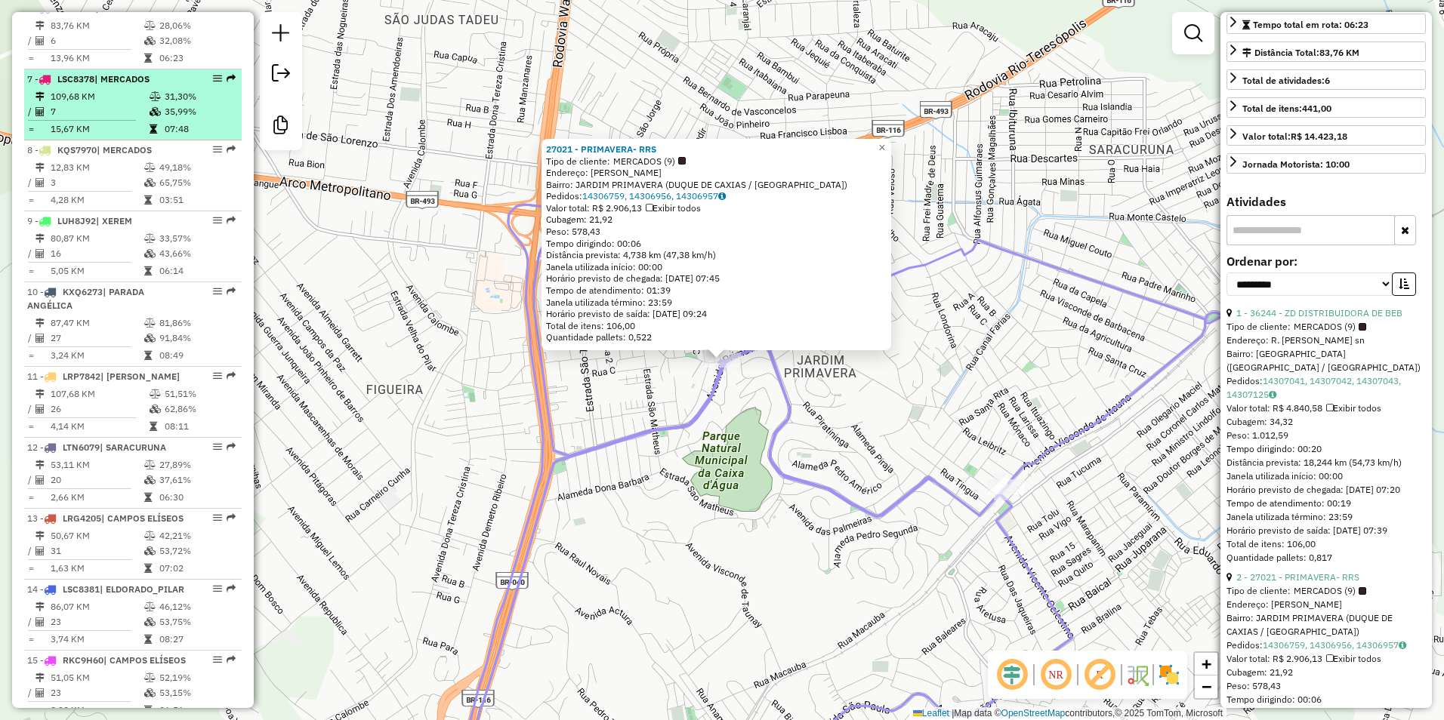
click at [149, 104] on td at bounding box center [156, 96] width 15 height 15
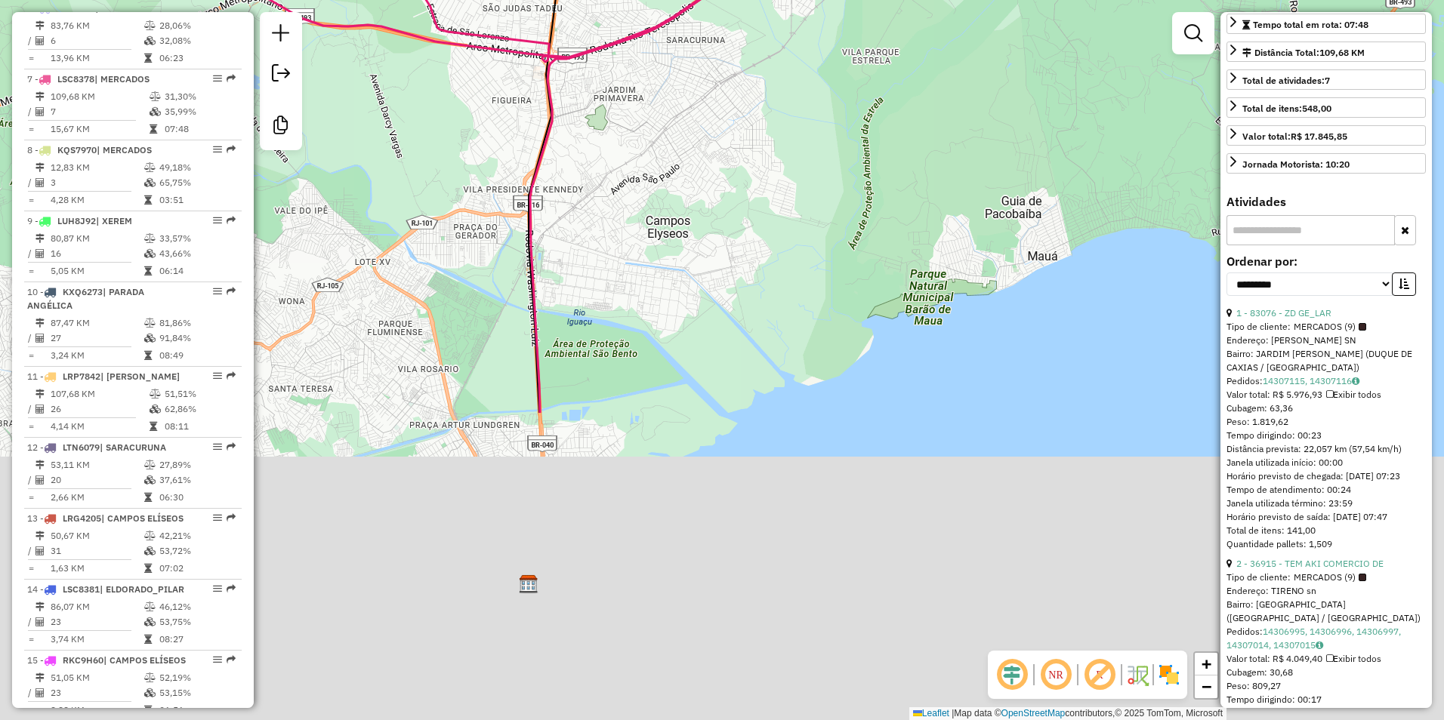
drag, startPoint x: 574, startPoint y: 580, endPoint x: 639, endPoint y: 91, distance: 493.6
click at [657, 66] on div "Janela de atendimento Grade de atendimento Capacidade Transportadoras Veículos …" at bounding box center [722, 360] width 1444 height 720
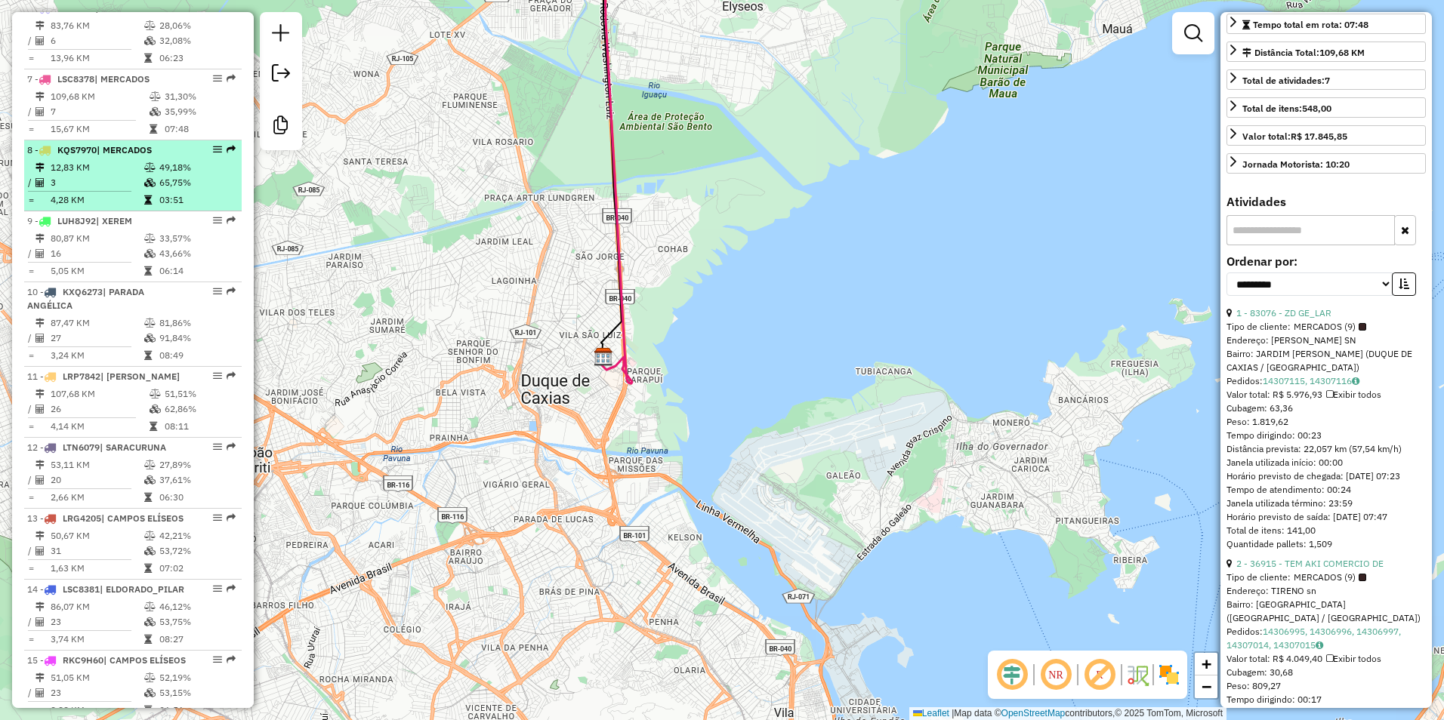
click at [143, 189] on td at bounding box center [150, 182] width 15 height 15
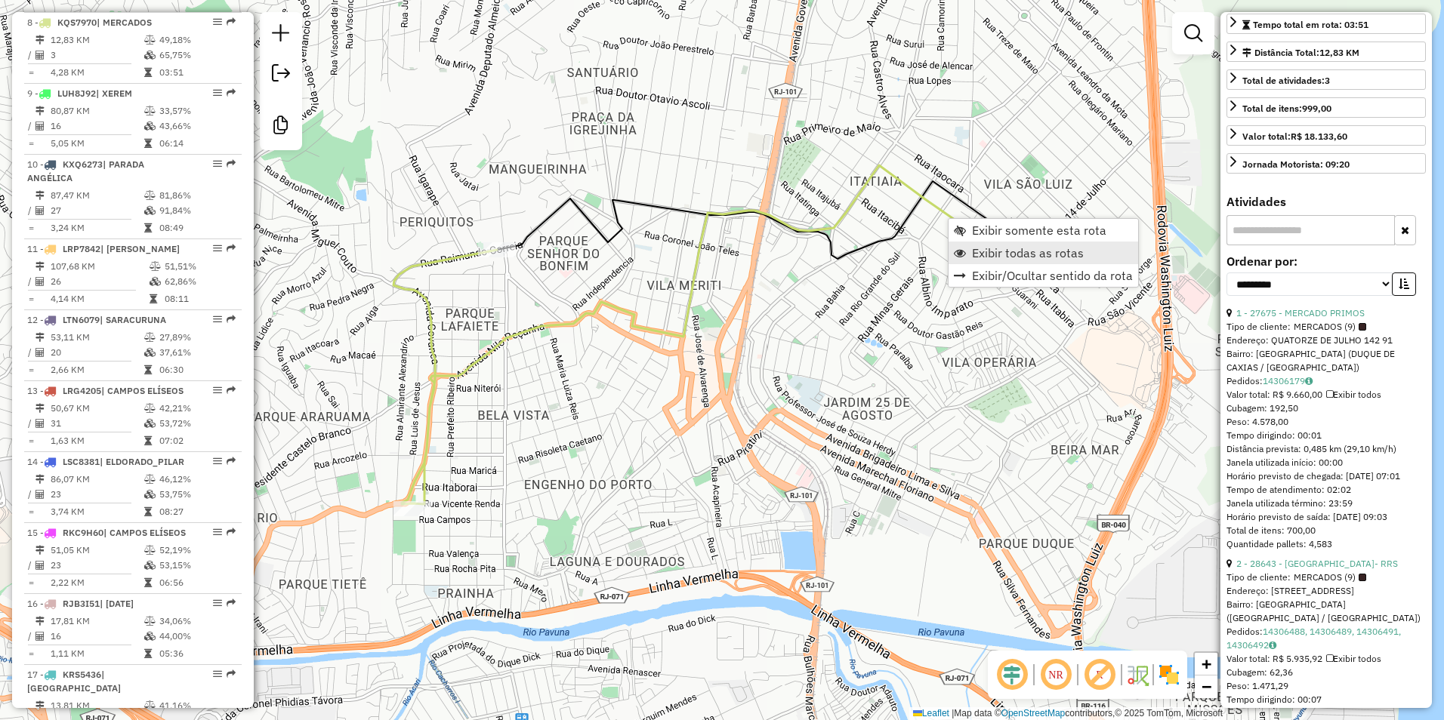
scroll to position [1119, 0]
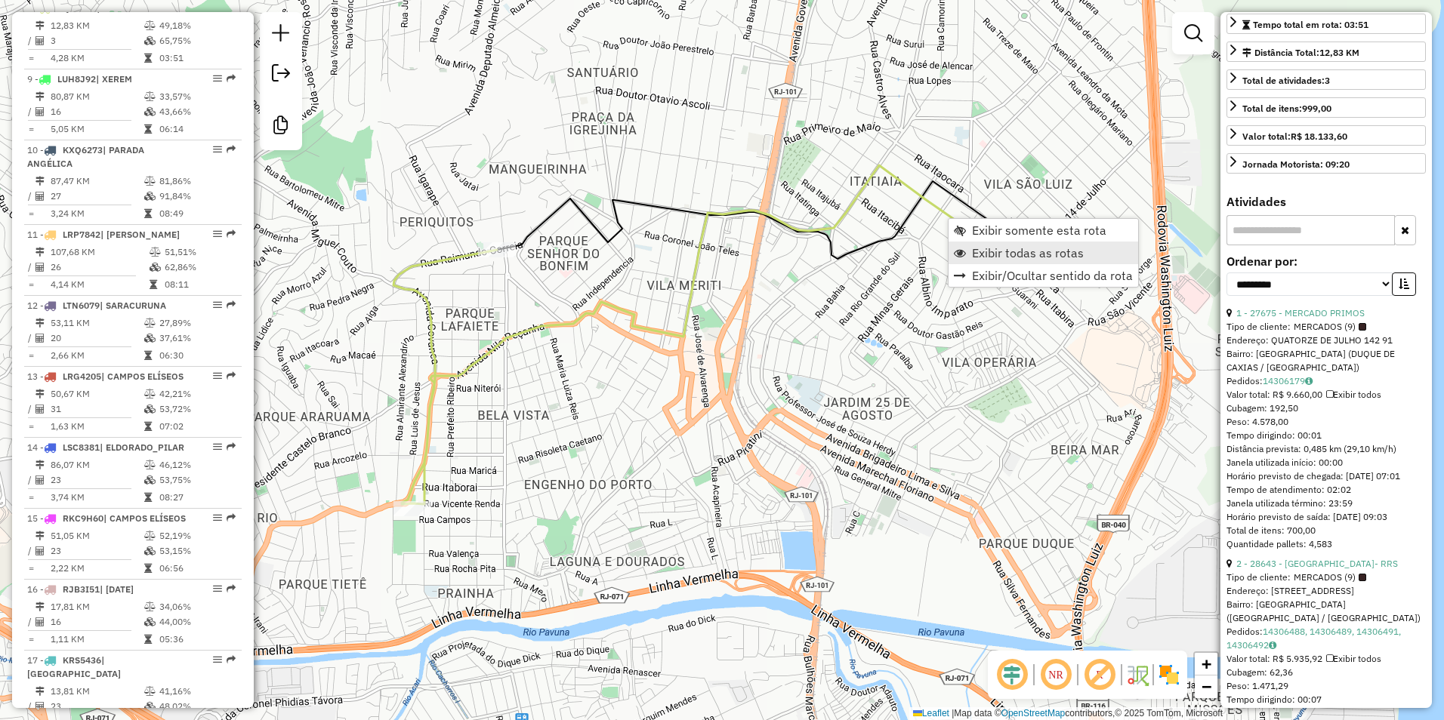
click at [994, 251] on span "Exibir todas as rotas" at bounding box center [1028, 253] width 112 height 12
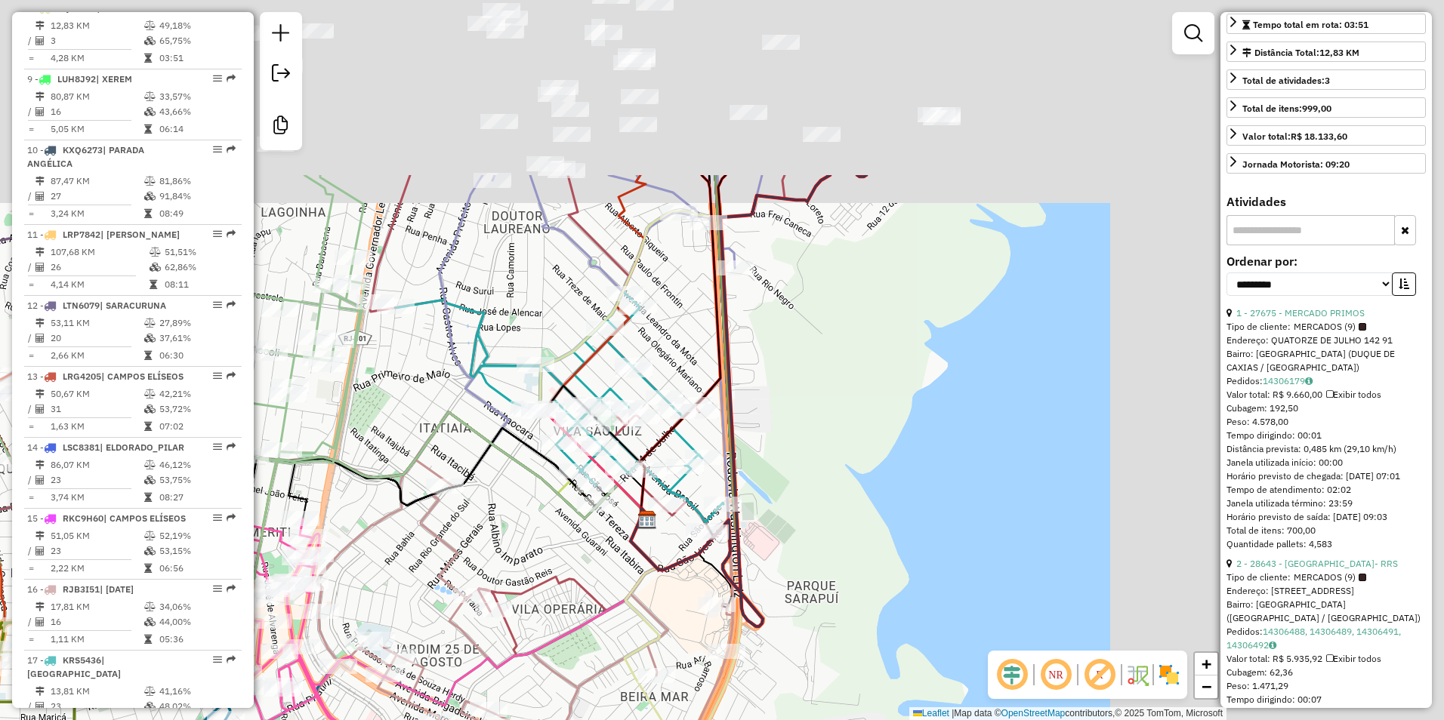
drag, startPoint x: 982, startPoint y: 294, endPoint x: 538, endPoint y: 574, distance: 525.6
click at [550, 557] on div "Janela de atendimento Grade de atendimento Capacidade Transportadoras Veículos …" at bounding box center [722, 360] width 1444 height 720
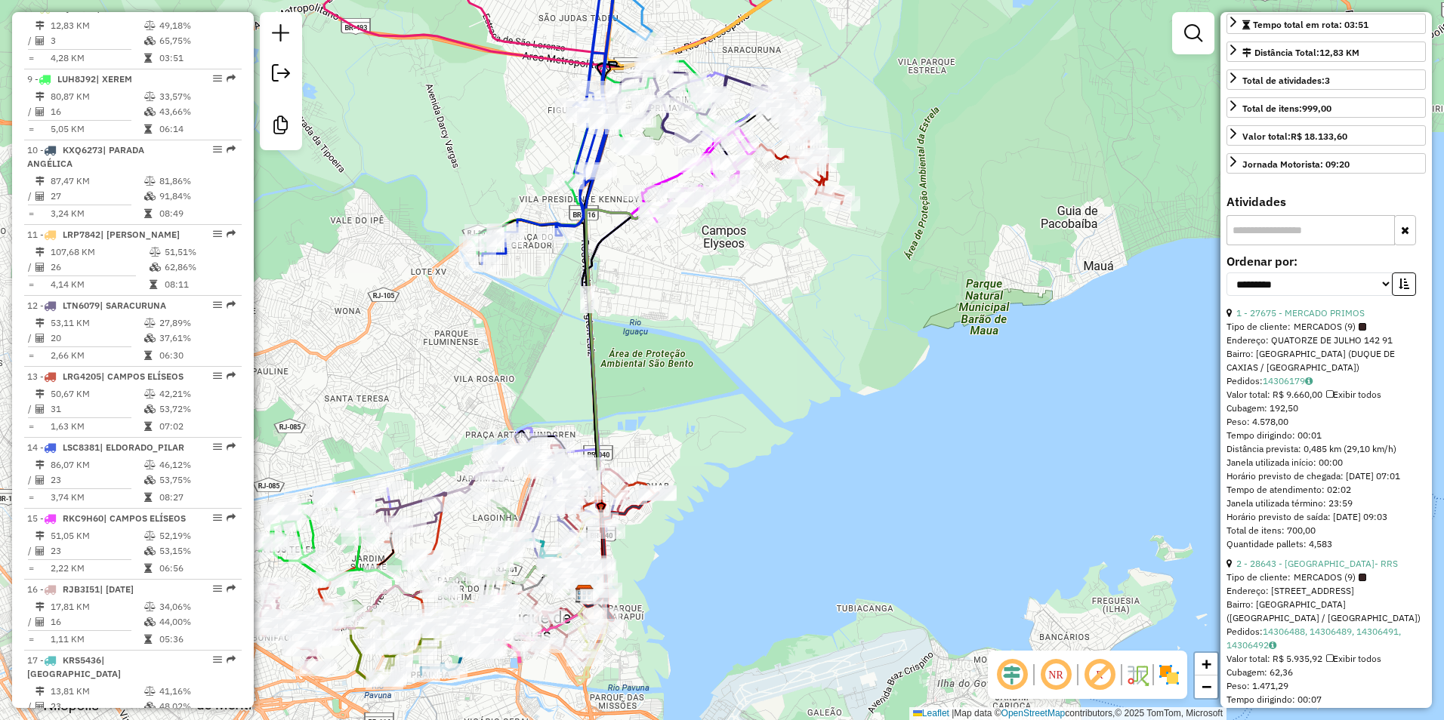
drag, startPoint x: 933, startPoint y: 147, endPoint x: 587, endPoint y: 759, distance: 702.3
click at [587, 720] on html "Aguarde... Pop-up bloqueado! Seu navegador bloqueou automáticamente a abertura …" at bounding box center [722, 360] width 1444 height 720
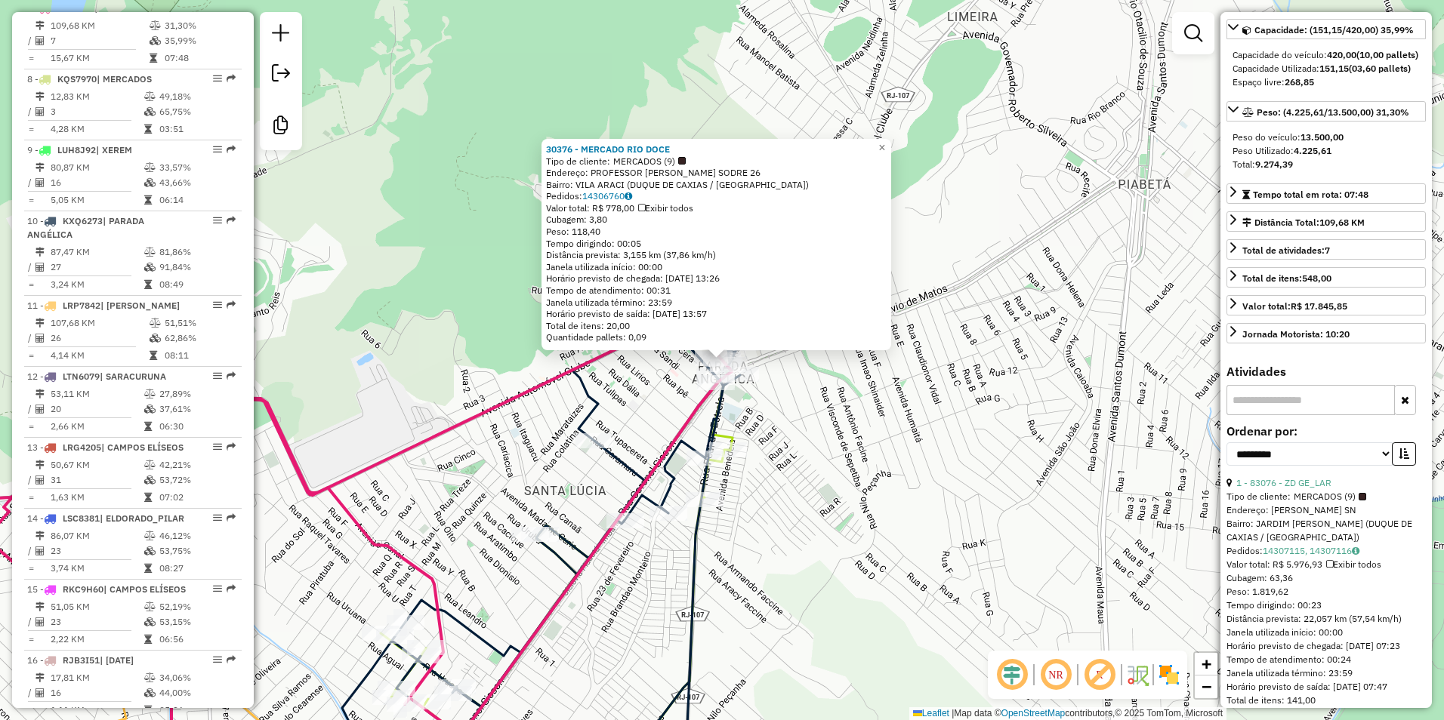
scroll to position [0, 0]
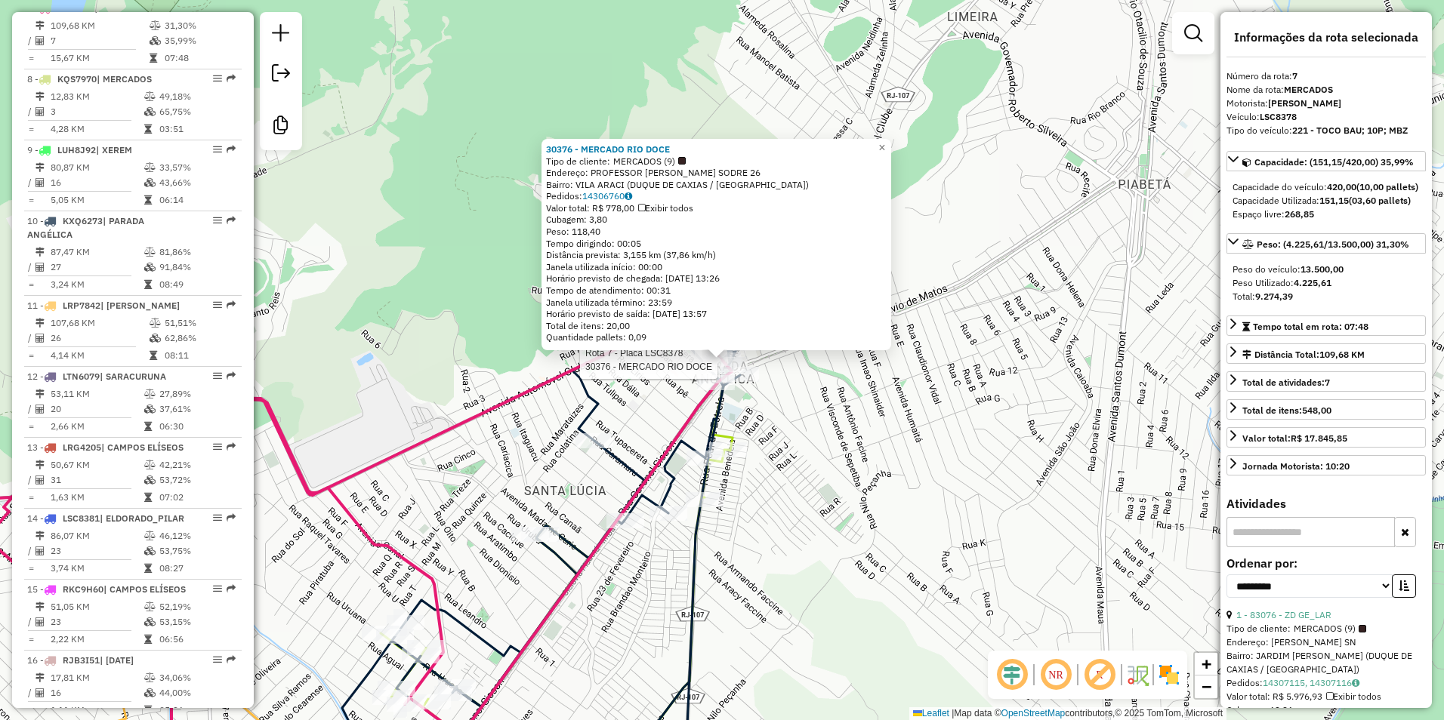
drag, startPoint x: 433, startPoint y: 282, endPoint x: 1011, endPoint y: 438, distance: 599.0
click at [997, 438] on div "Rota 7 - Placa LSC8378 30376 - MERCADO RIO DOCE 30376 - MERCADO RIO DOCE Tipo d…" at bounding box center [722, 360] width 1444 height 720
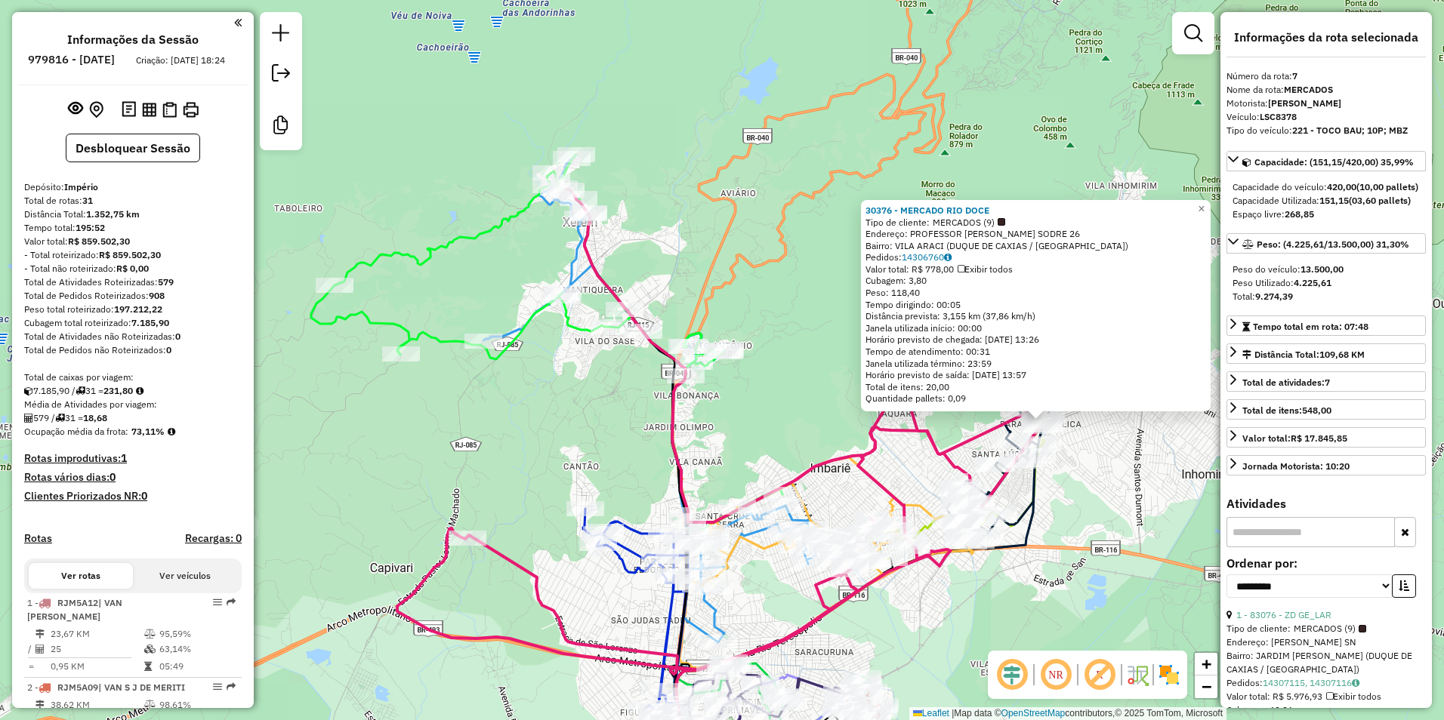
click at [624, 223] on div "30376 - MERCADO RIO DOCE Tipo de cliente: MERCADOS (9) Endereço: PROFESSOR MUNI…" at bounding box center [722, 360] width 1444 height 720
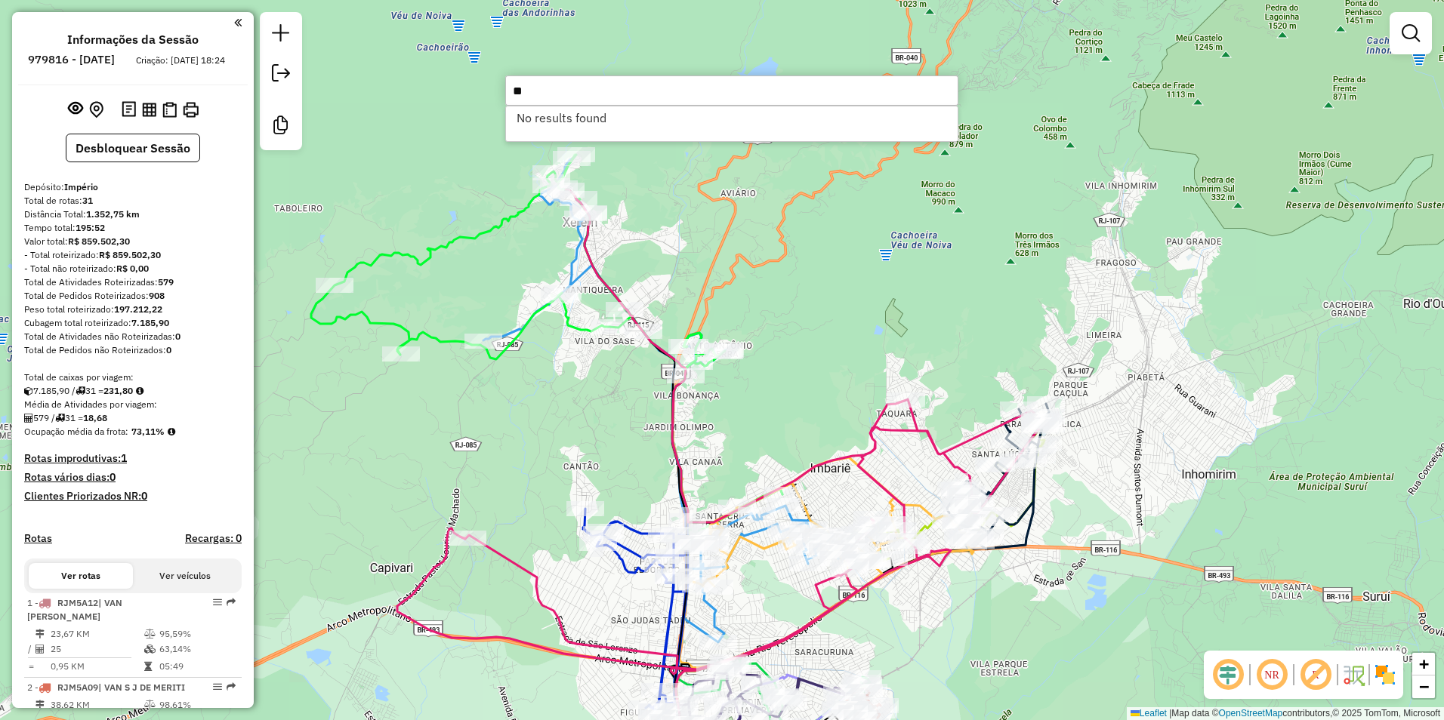
type input "*"
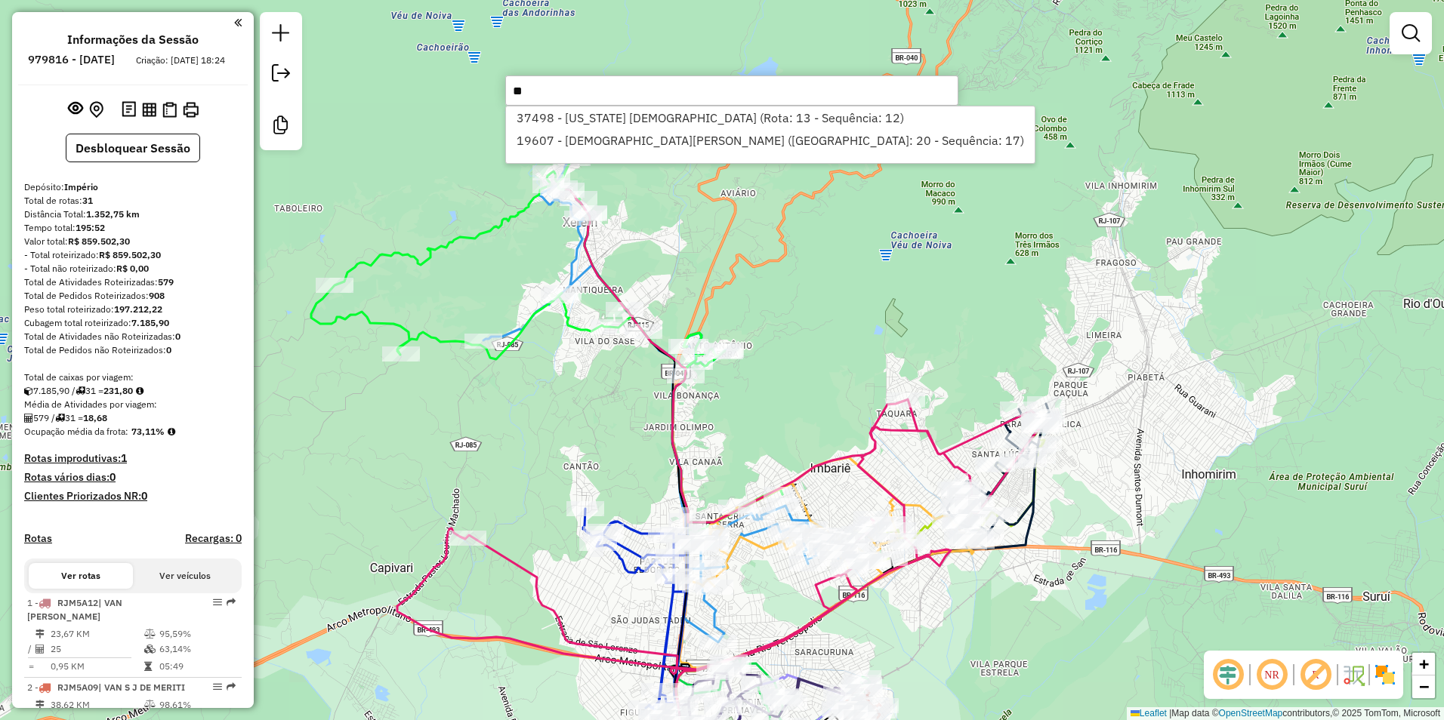
type input "*"
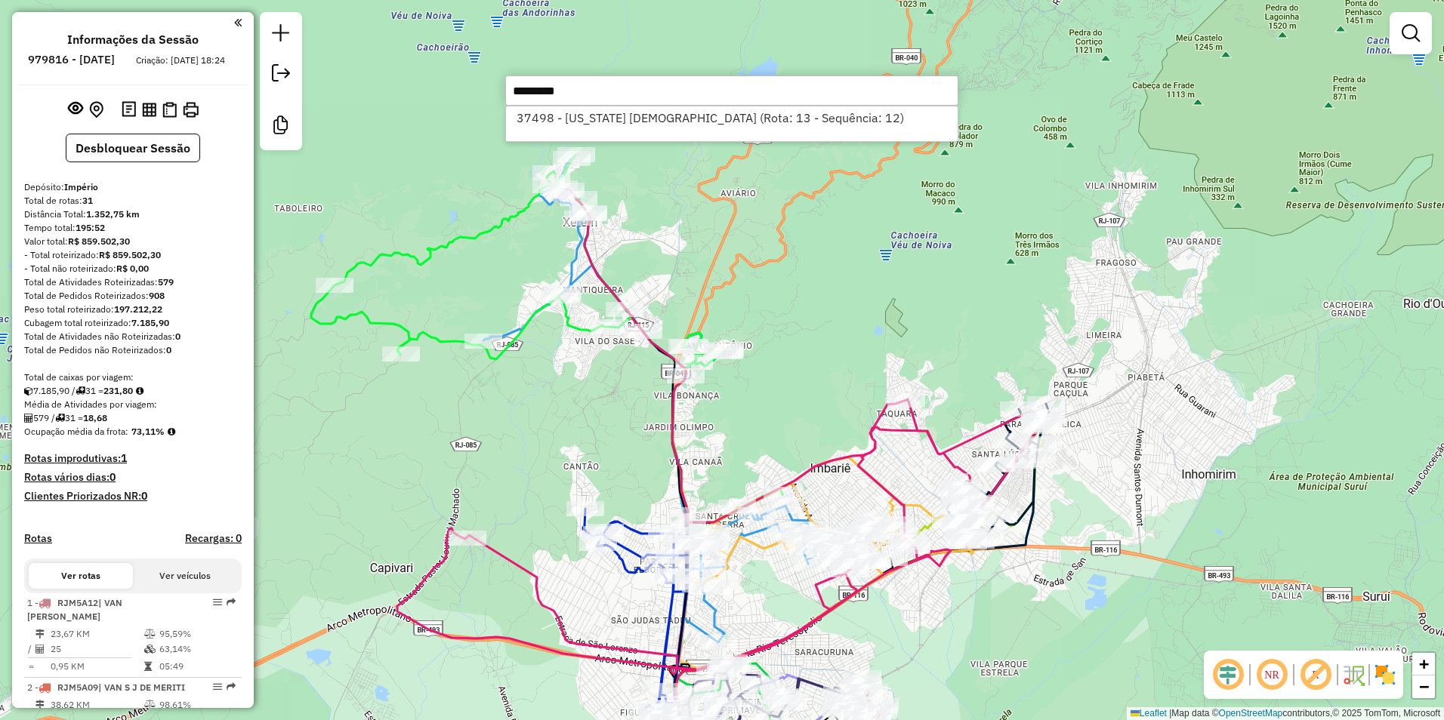
drag, startPoint x: 607, startPoint y: 94, endPoint x: 461, endPoint y: 91, distance: 146.5
click at [461, 91] on hb-router-mapa "Informações da Sessão 979816 - 15/08/2025 Criação: 14/08/2025 18:24 Desbloquear…" at bounding box center [722, 360] width 1444 height 720
type input "*****"
click at [278, 63] on link at bounding box center [281, 75] width 30 height 34
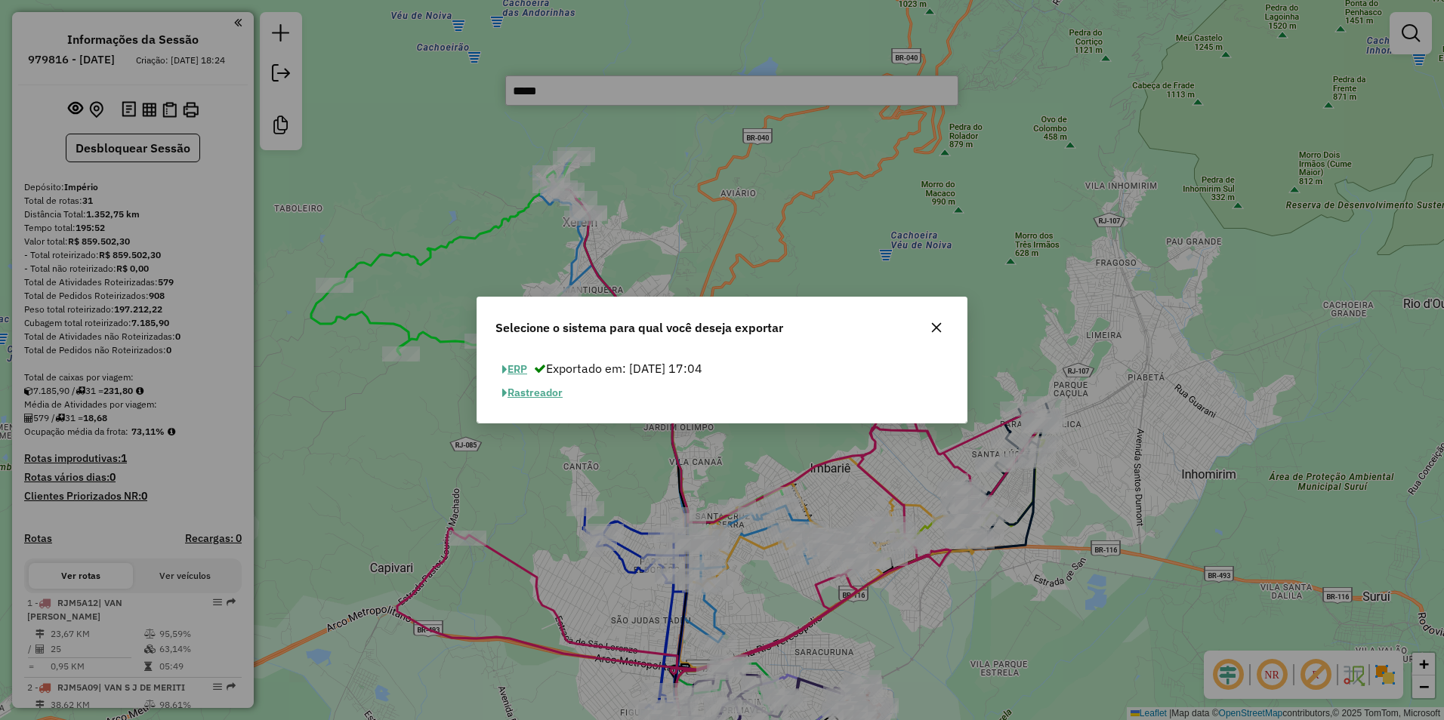
click at [542, 393] on button "Rastreador" at bounding box center [532, 392] width 74 height 23
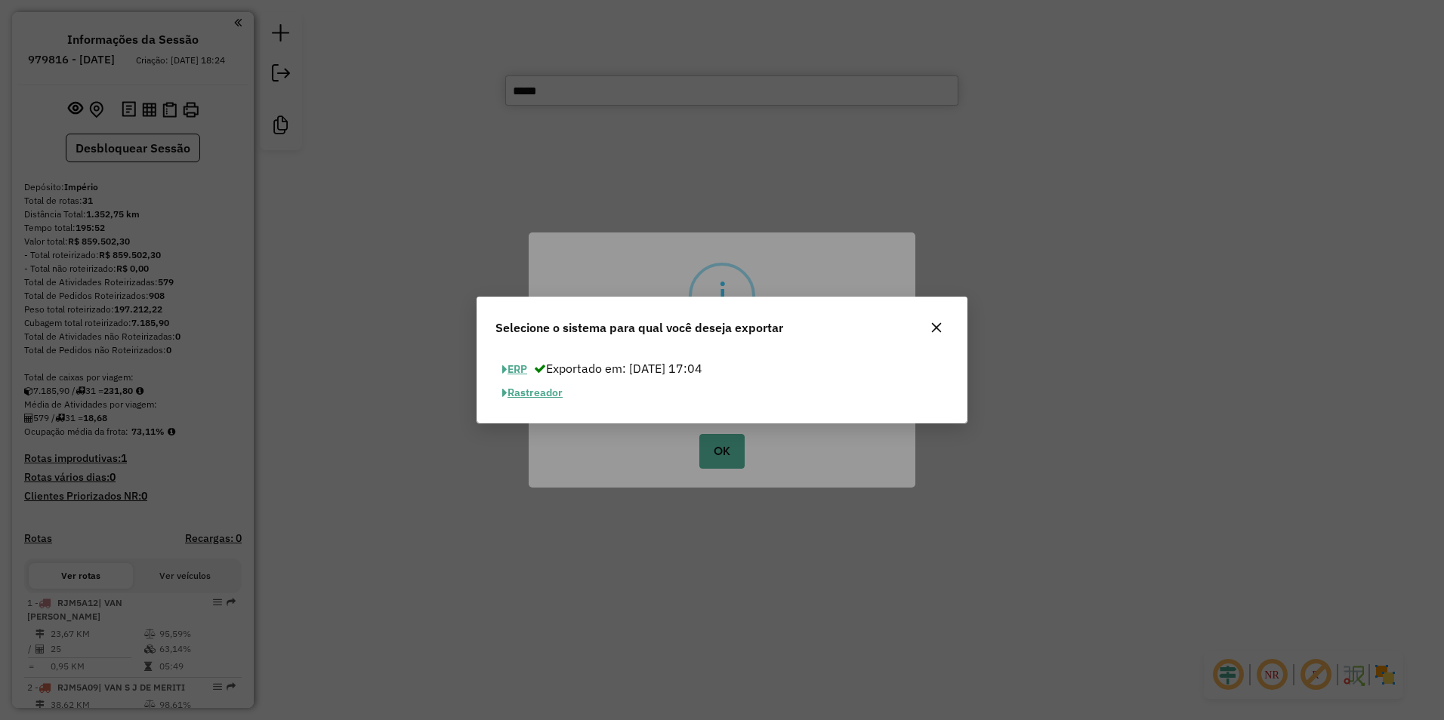
drag, startPoint x: 939, startPoint y: 328, endPoint x: 933, endPoint y: 288, distance: 39.6
click at [939, 328] on icon "button" at bounding box center [936, 328] width 12 height 12
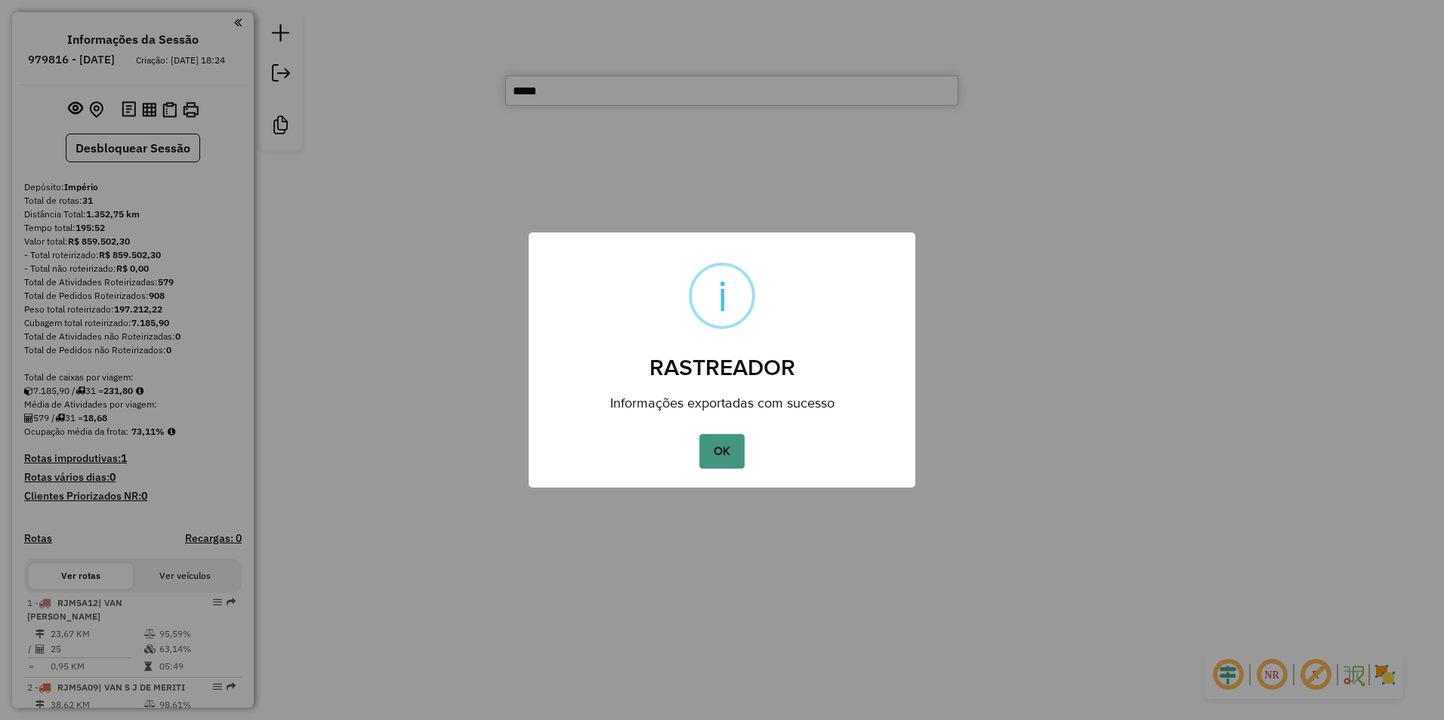
click at [737, 449] on button "OK" at bounding box center [721, 451] width 45 height 35
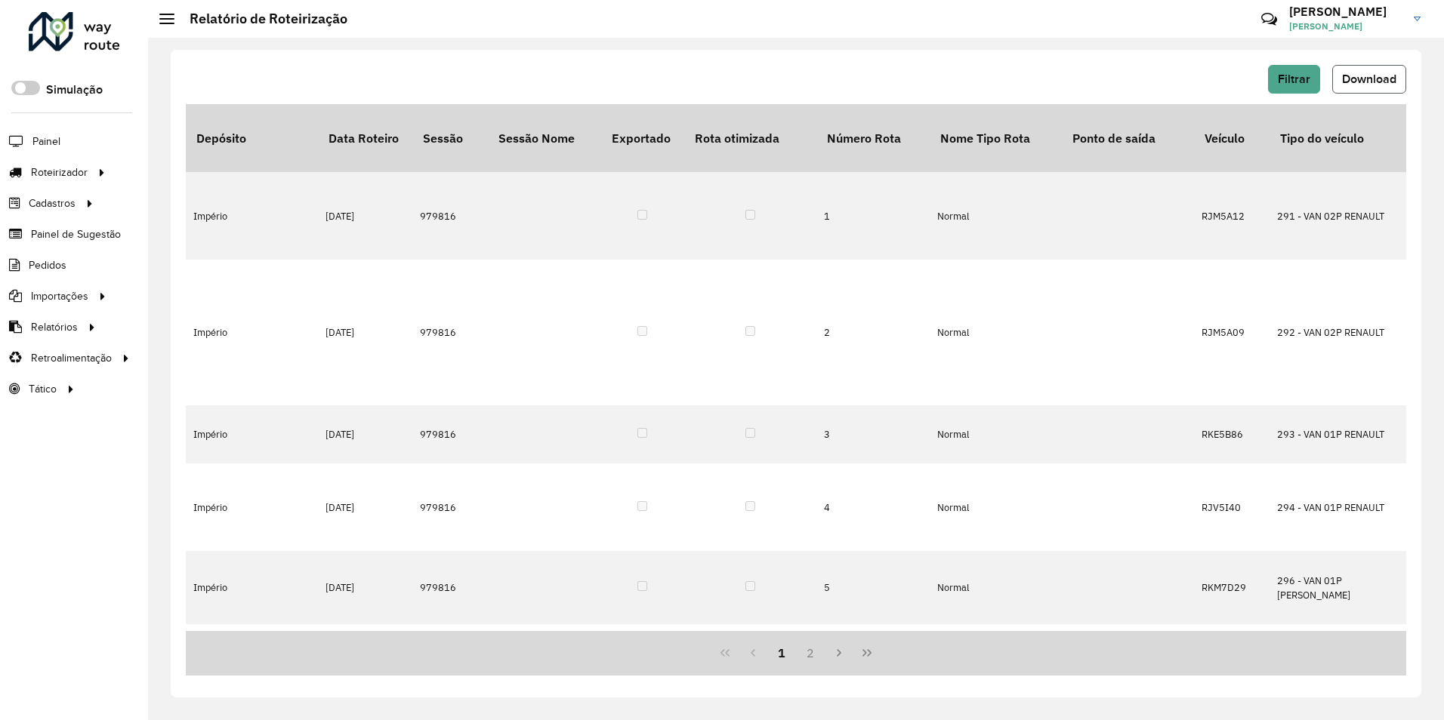
click at [1355, 77] on span "Download" at bounding box center [1369, 78] width 54 height 13
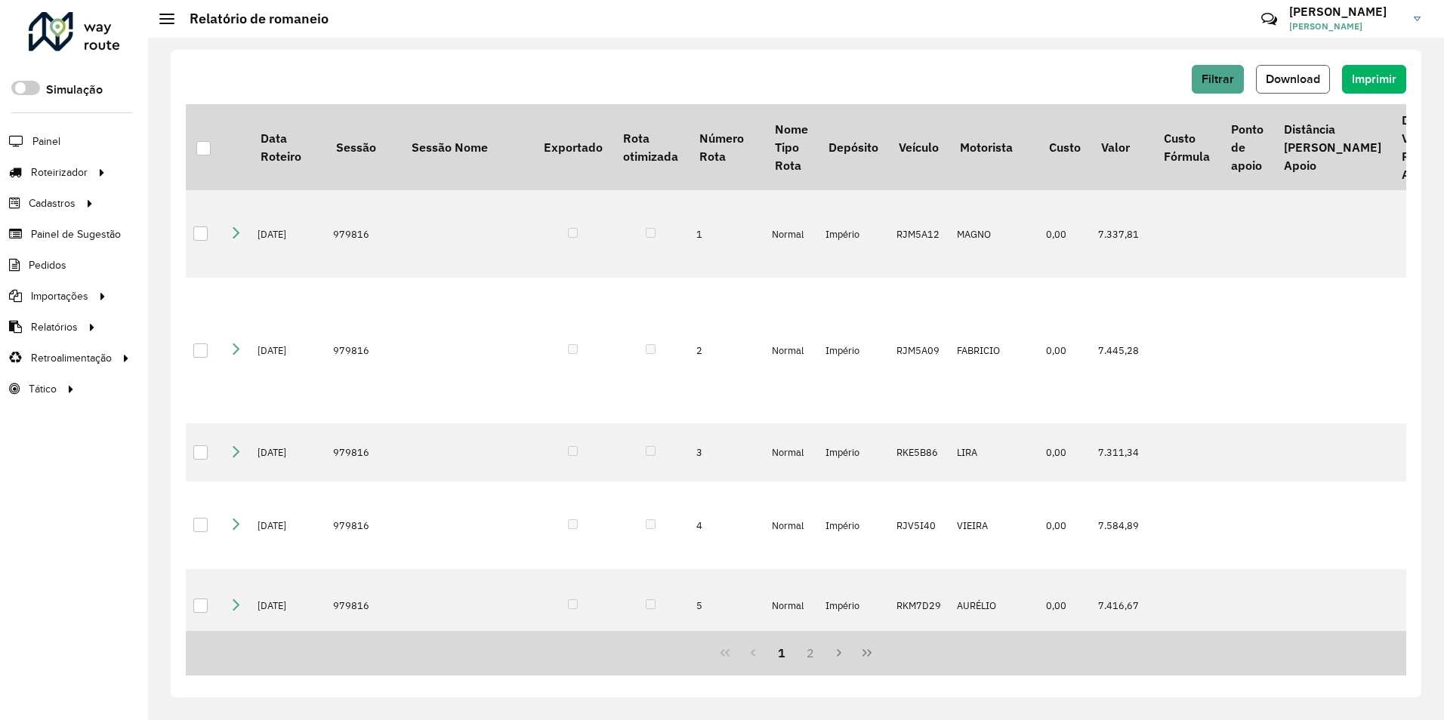
click at [1303, 80] on span "Download" at bounding box center [1293, 78] width 54 height 13
click at [193, 170] on span "Entregas" at bounding box center [192, 173] width 43 height 16
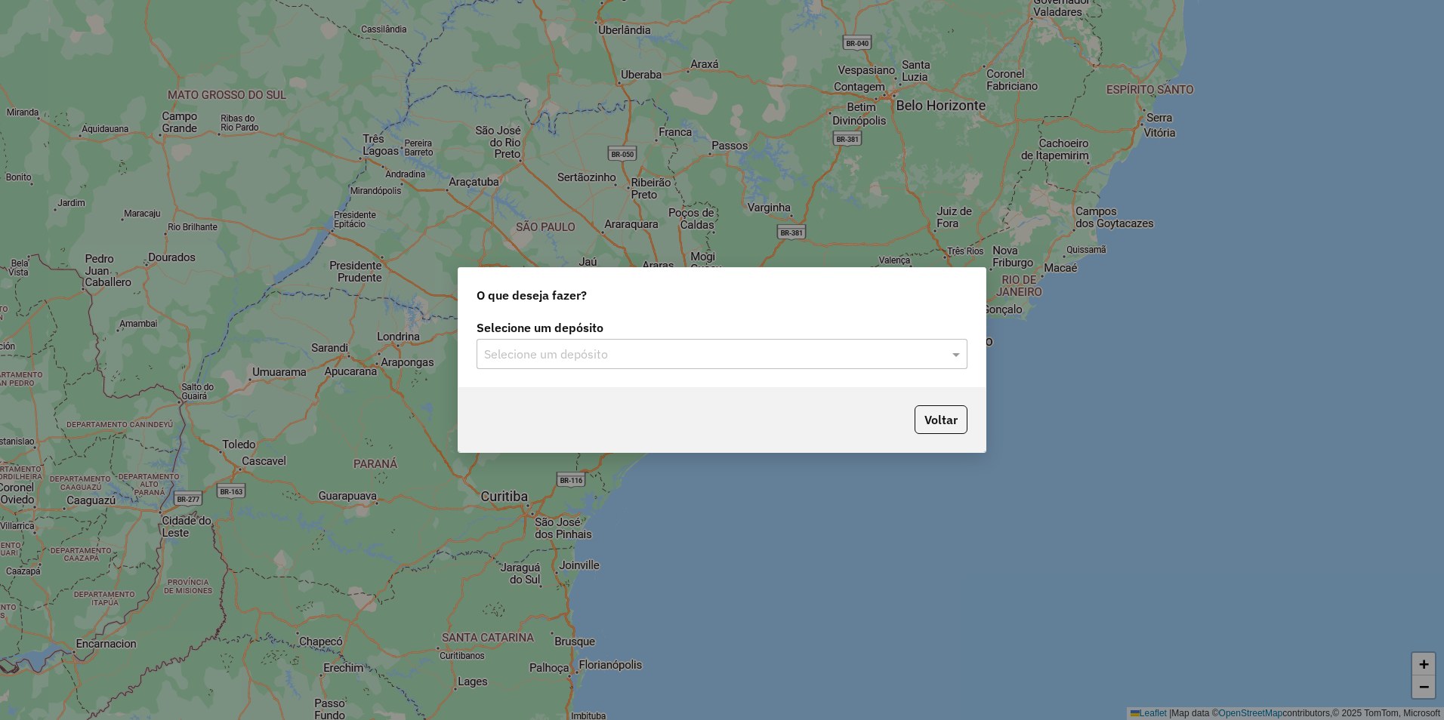
click at [573, 353] on input "text" at bounding box center [707, 355] width 446 height 18
click at [528, 401] on div "Império" at bounding box center [721, 398] width 489 height 26
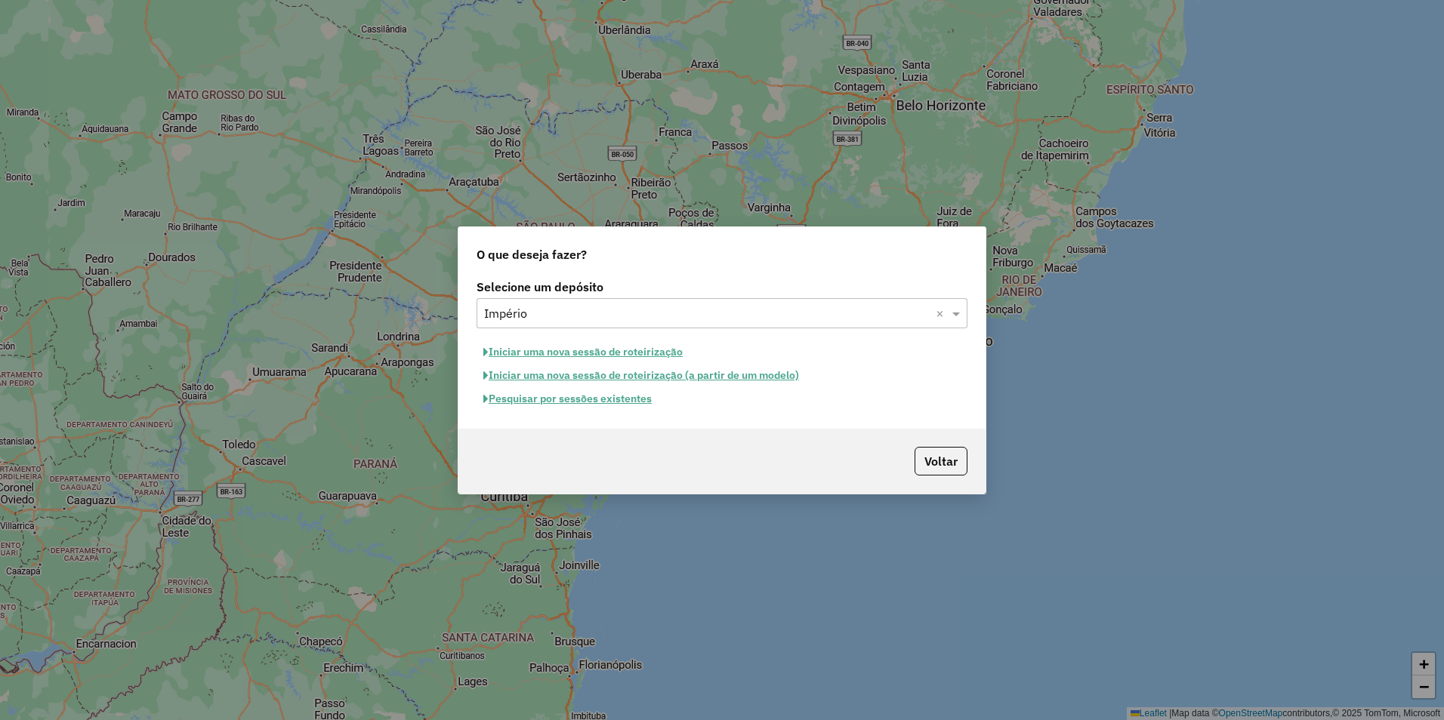
click at [553, 396] on button "Pesquisar por sessões existentes" at bounding box center [567, 398] width 182 height 23
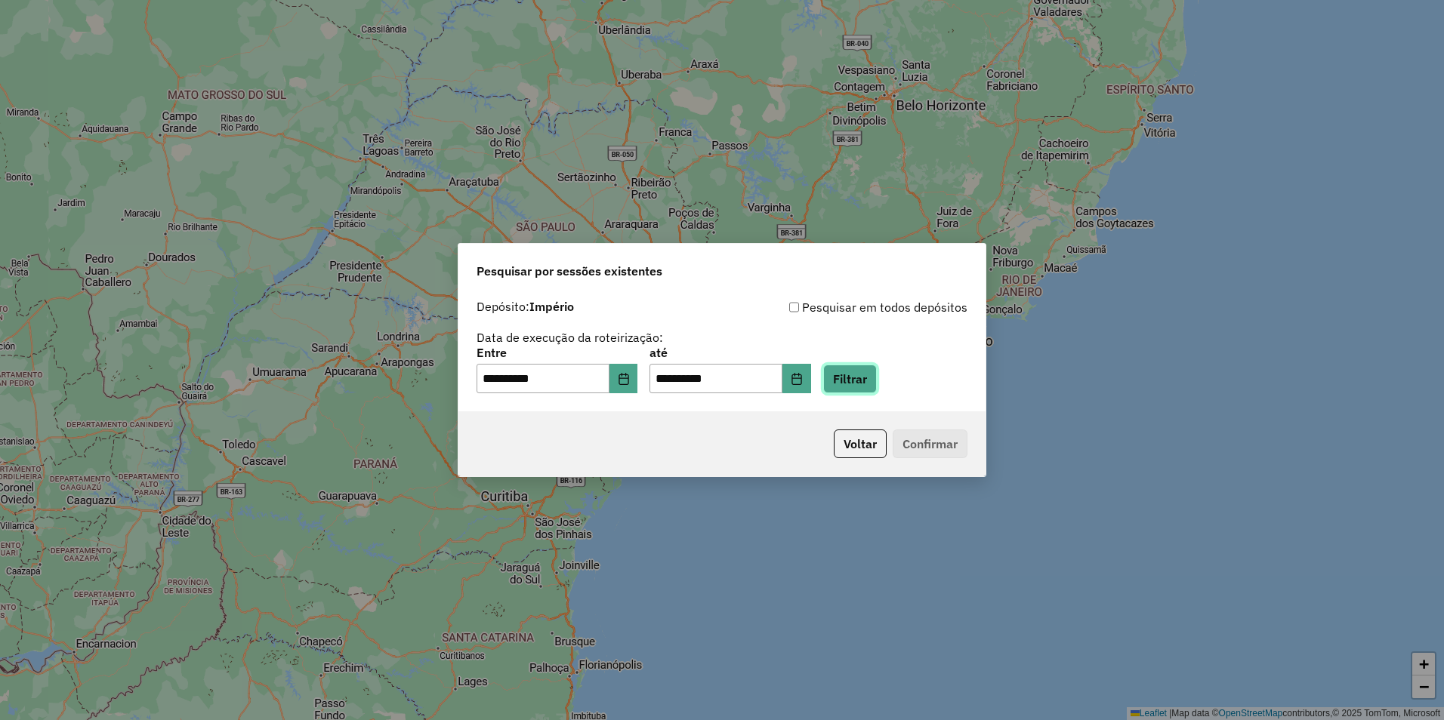
click at [877, 382] on button "Filtrar" at bounding box center [850, 379] width 54 height 29
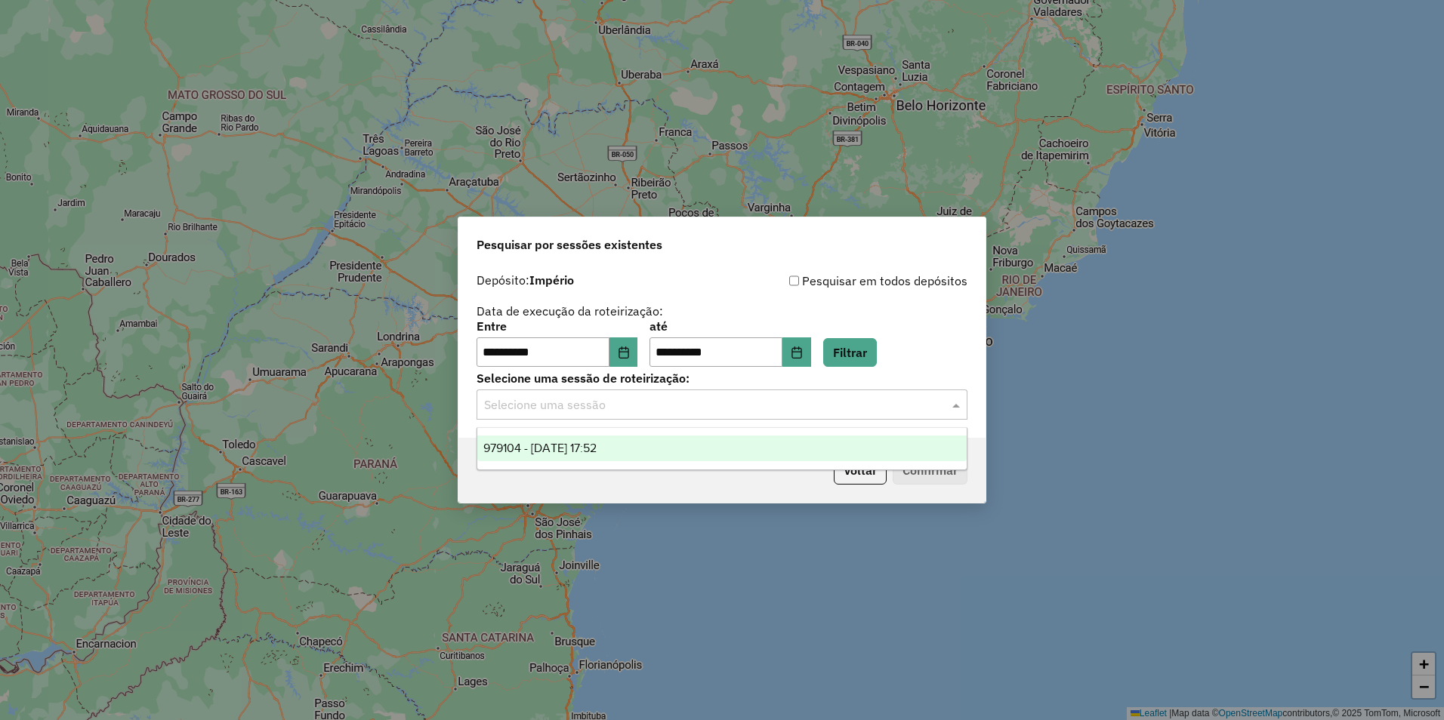
click at [540, 406] on input "text" at bounding box center [707, 405] width 446 height 18
click at [536, 450] on span "979104 - [DATE] 17:52" at bounding box center [539, 448] width 113 height 13
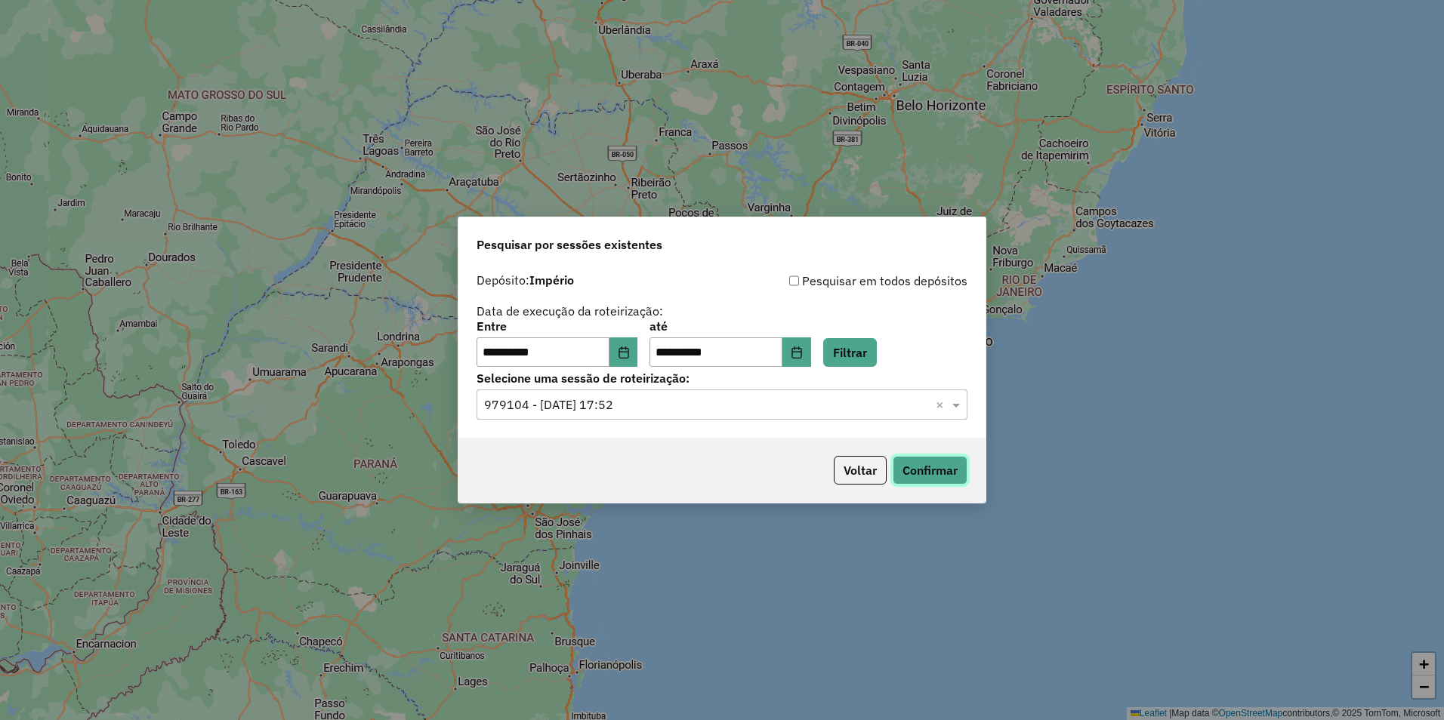
click at [933, 467] on button "Confirmar" at bounding box center [930, 470] width 75 height 29
drag, startPoint x: 819, startPoint y: 86, endPoint x: 868, endPoint y: 12, distance: 88.8
click at [825, 74] on div "**********" at bounding box center [722, 360] width 1444 height 720
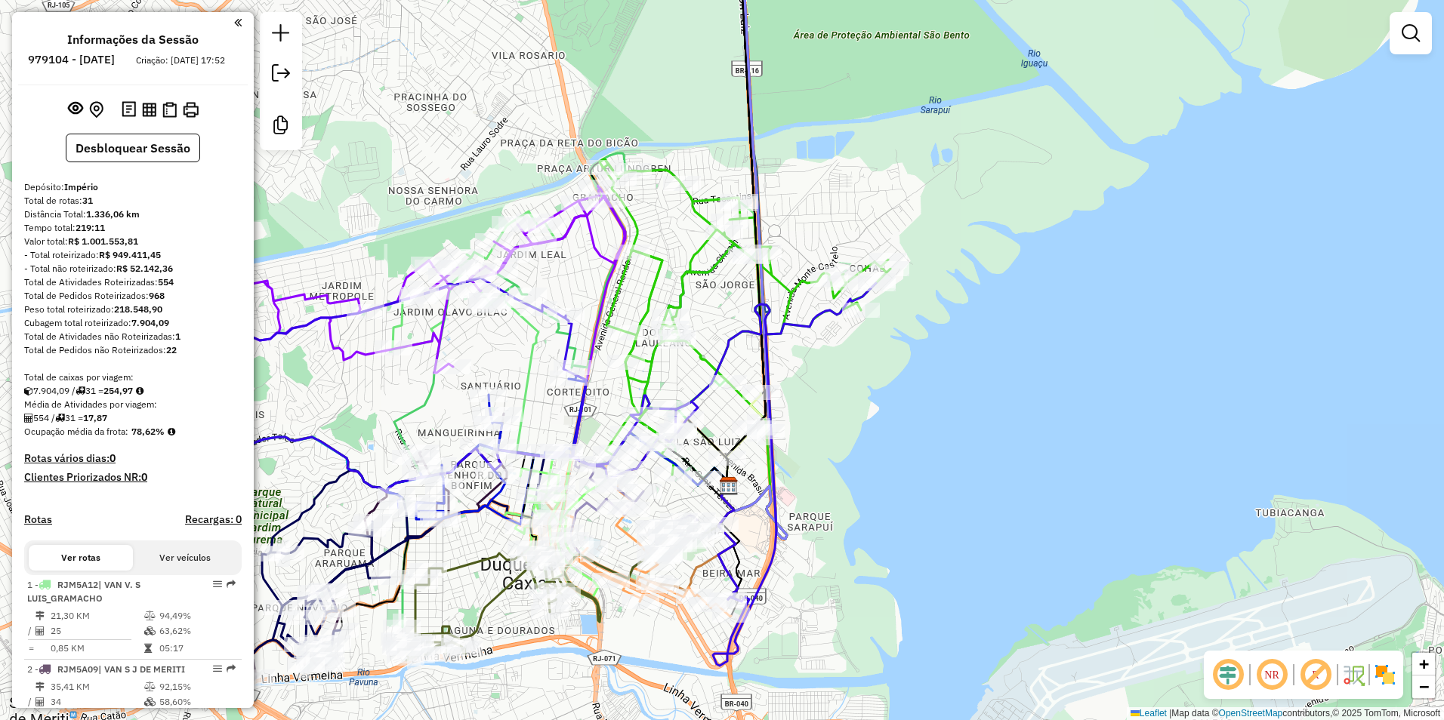
click at [716, 265] on icon at bounding box center [745, 349] width 291 height 380
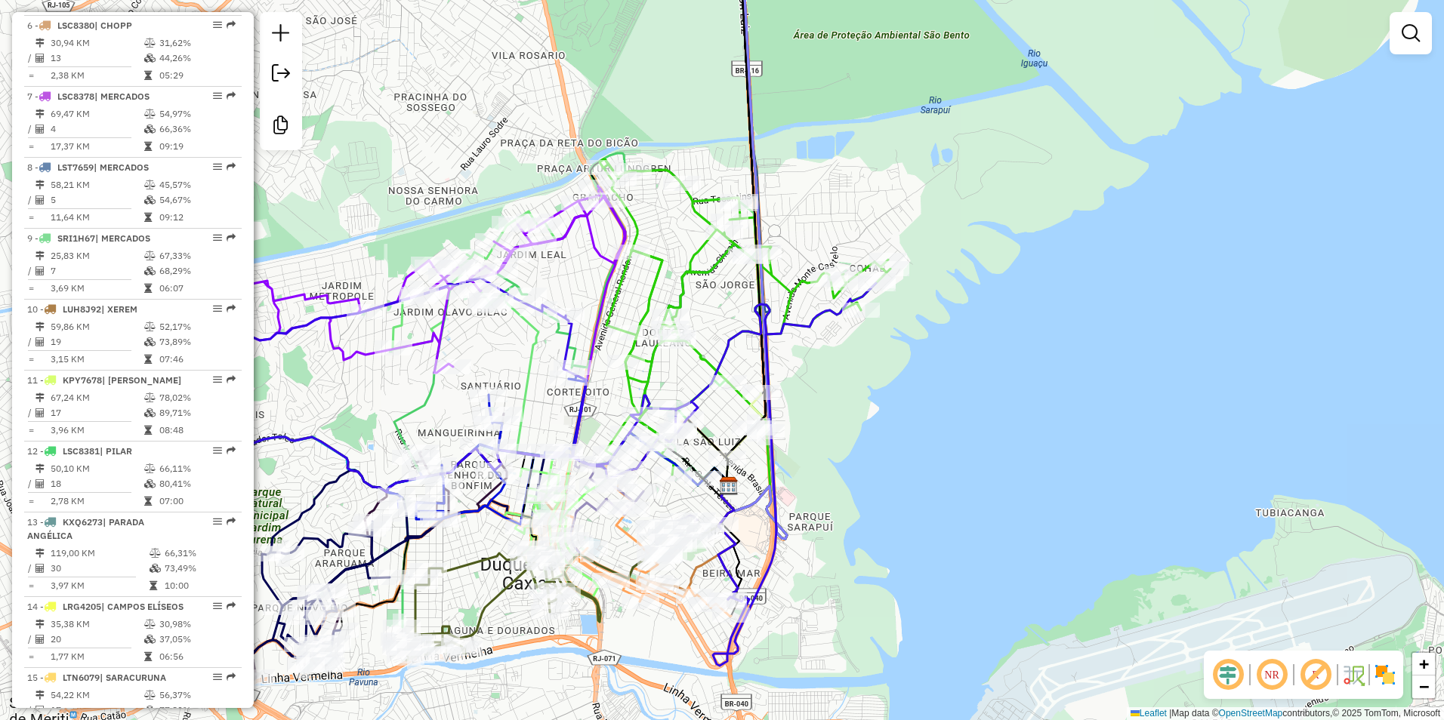
select select "**********"
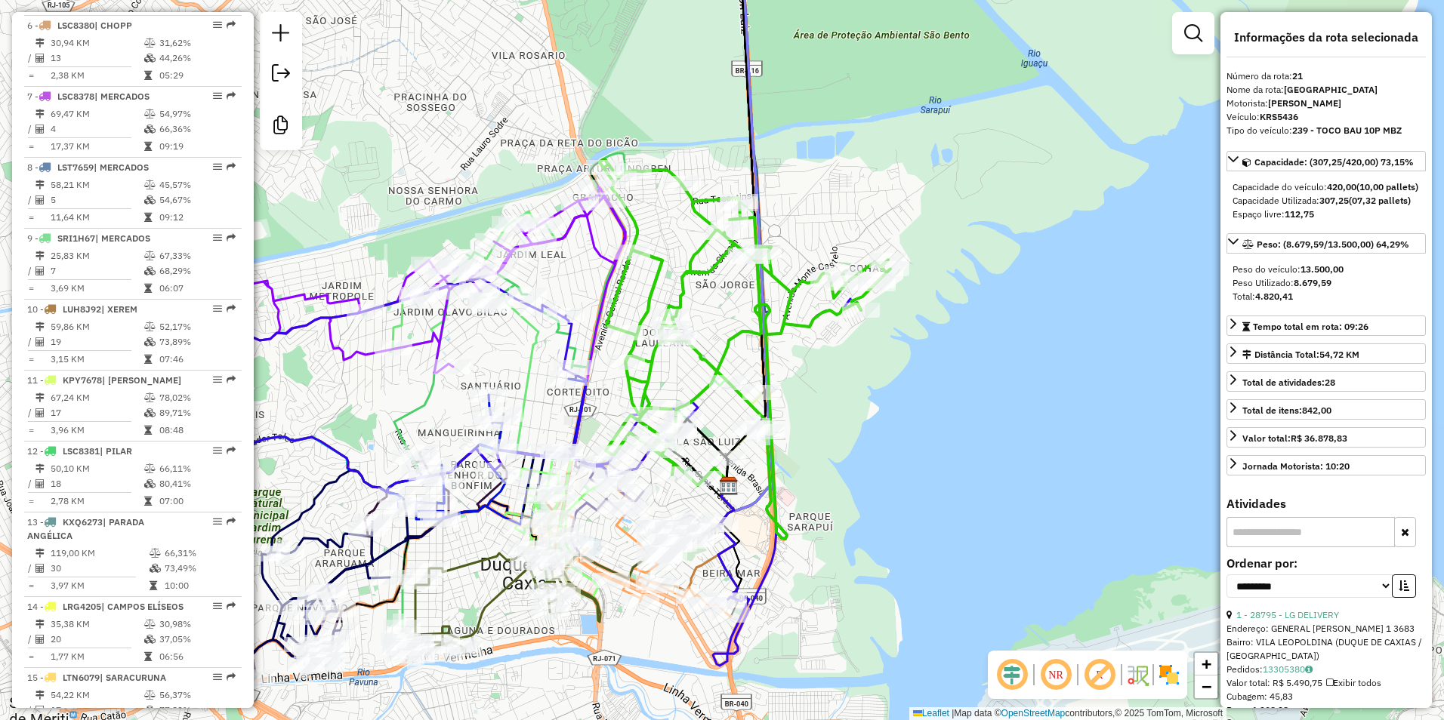
scroll to position [2092, 0]
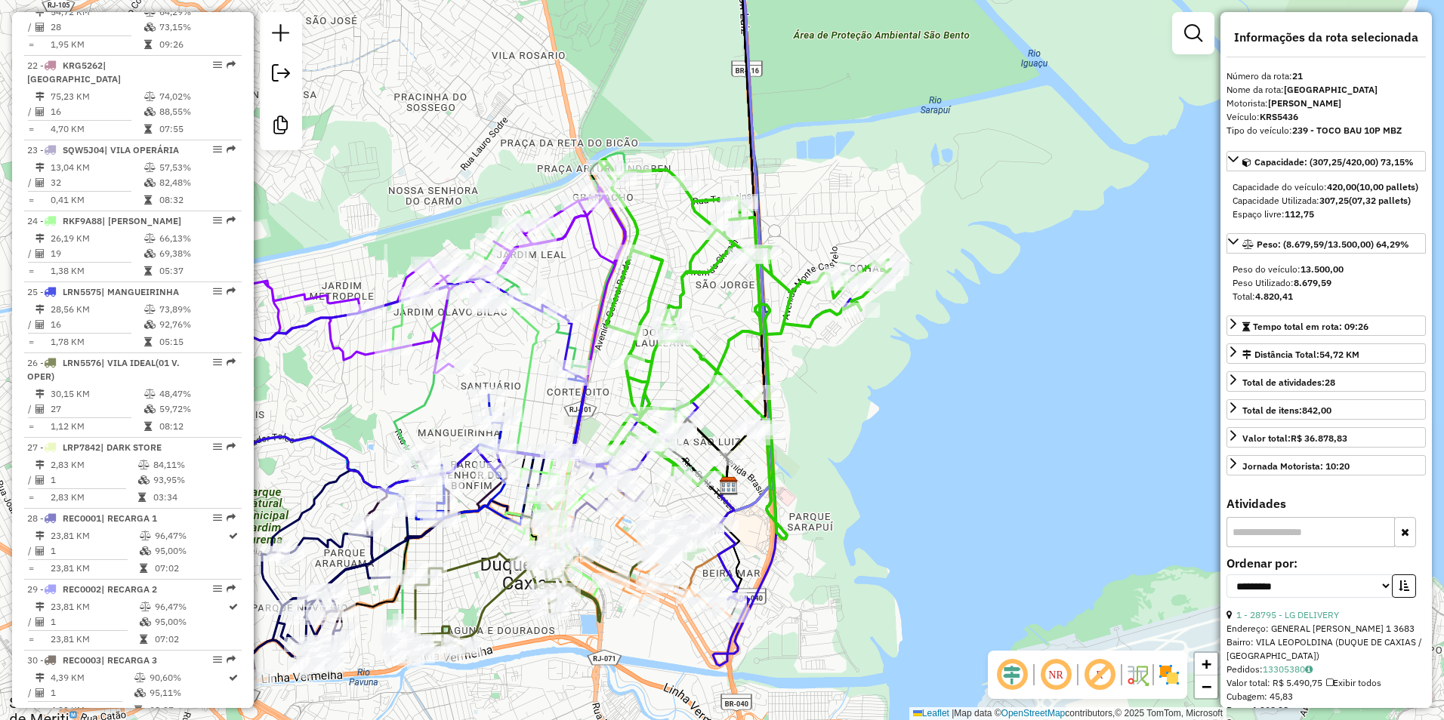
click at [719, 298] on div "Janela de atendimento Grade de atendimento Capacidade Transportadoras Veículos …" at bounding box center [722, 360] width 1444 height 720
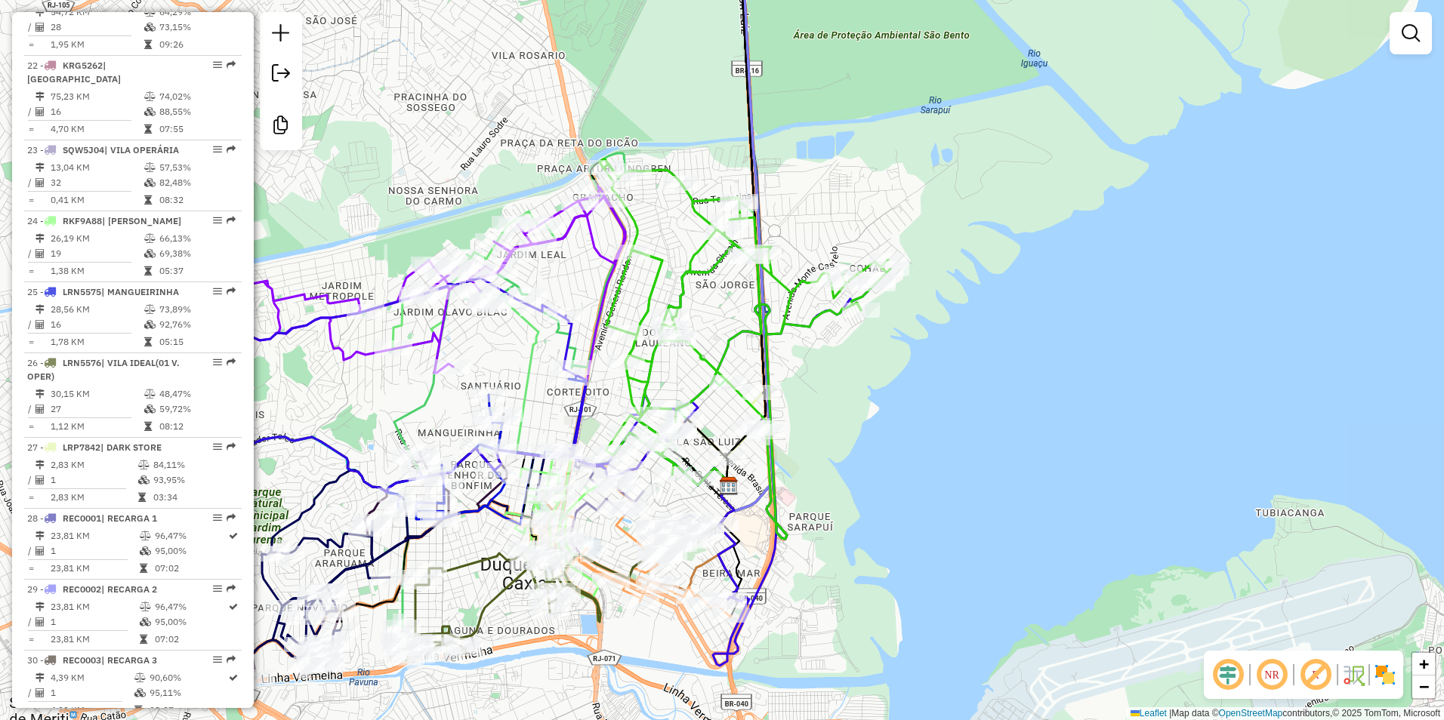
click at [714, 267] on icon at bounding box center [745, 349] width 291 height 380
select select "**********"
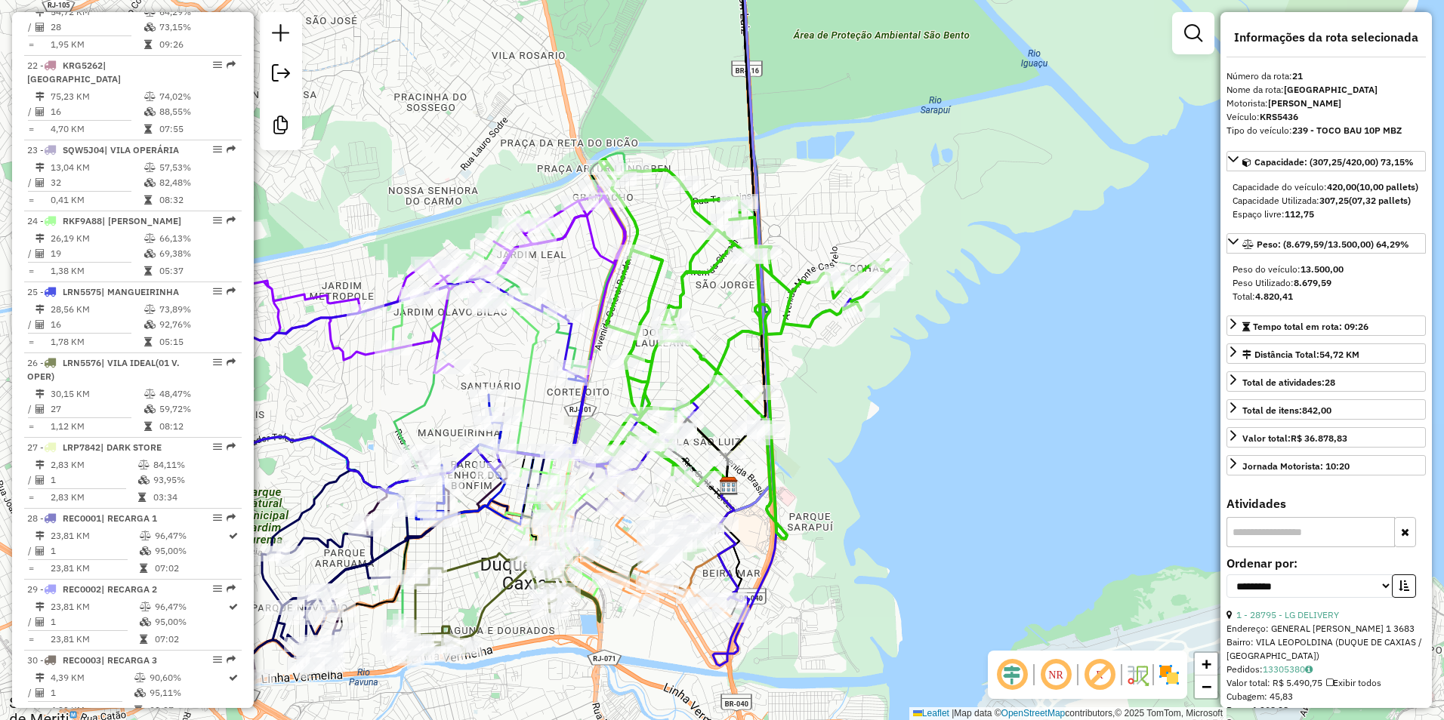
click at [713, 276] on icon at bounding box center [745, 349] width 291 height 380
click at [677, 235] on div "Janela de atendimento Grade de atendimento Capacidade Transportadoras Veículos …" at bounding box center [722, 360] width 1444 height 720
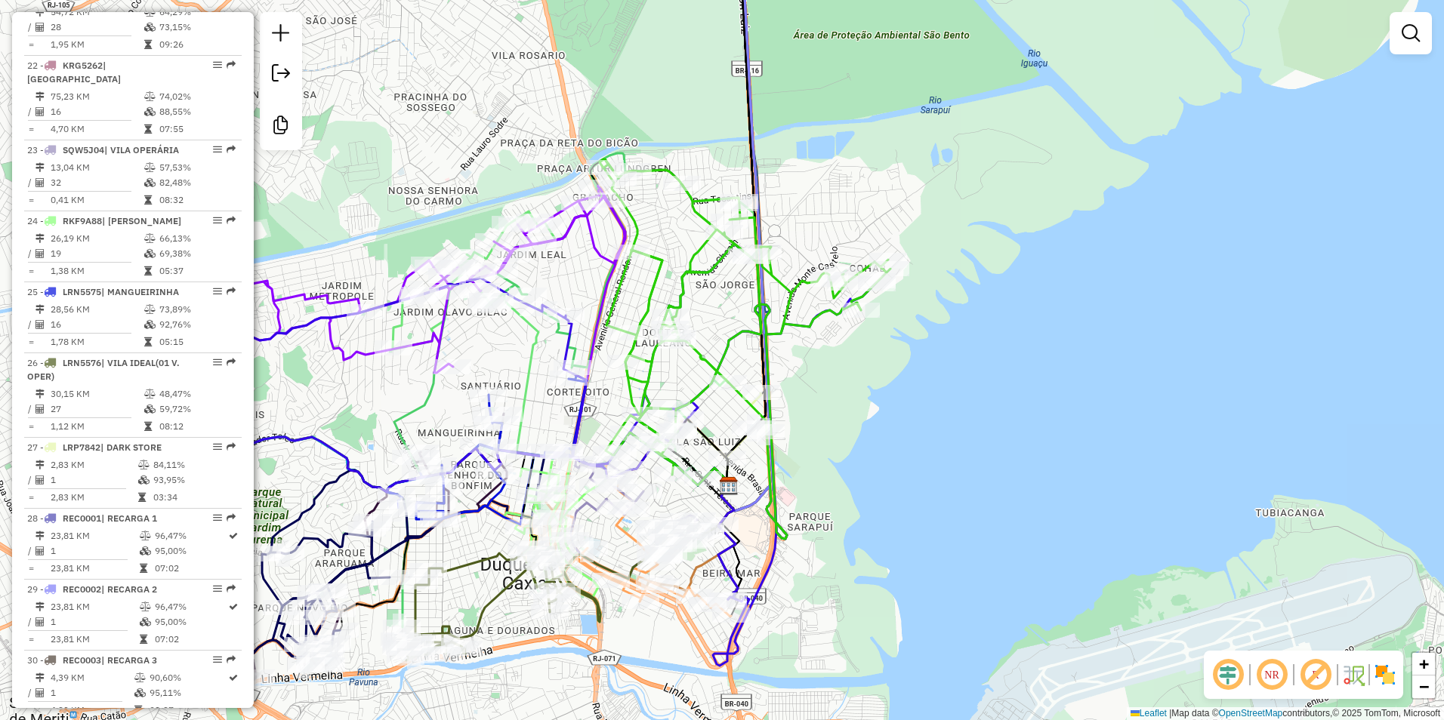
click at [703, 204] on icon at bounding box center [745, 349] width 291 height 380
select select "**********"
